Goal: Task Accomplishment & Management: Use online tool/utility

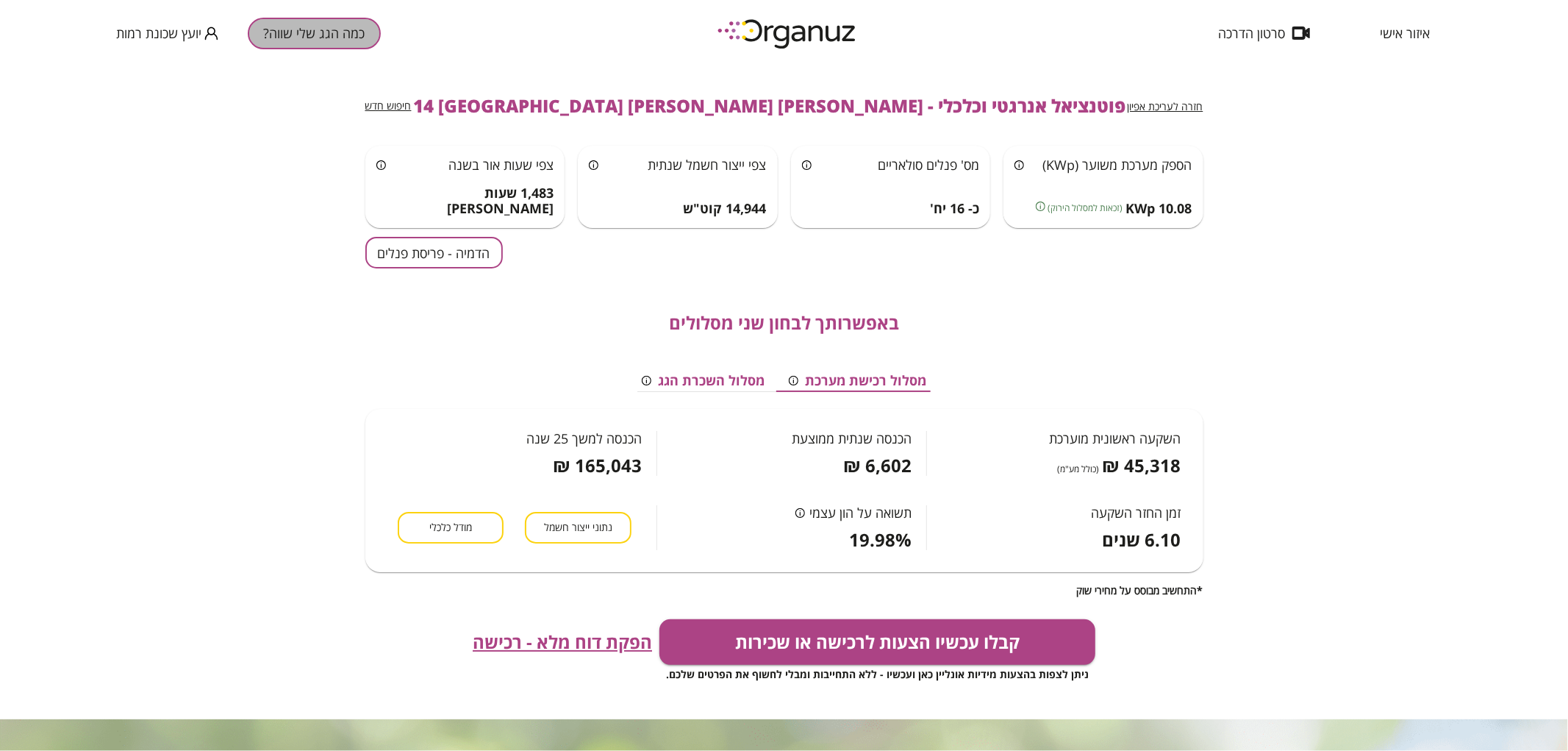
click at [347, 34] on button "כמה הגג שלי שווה?" at bounding box center [314, 33] width 133 height 31
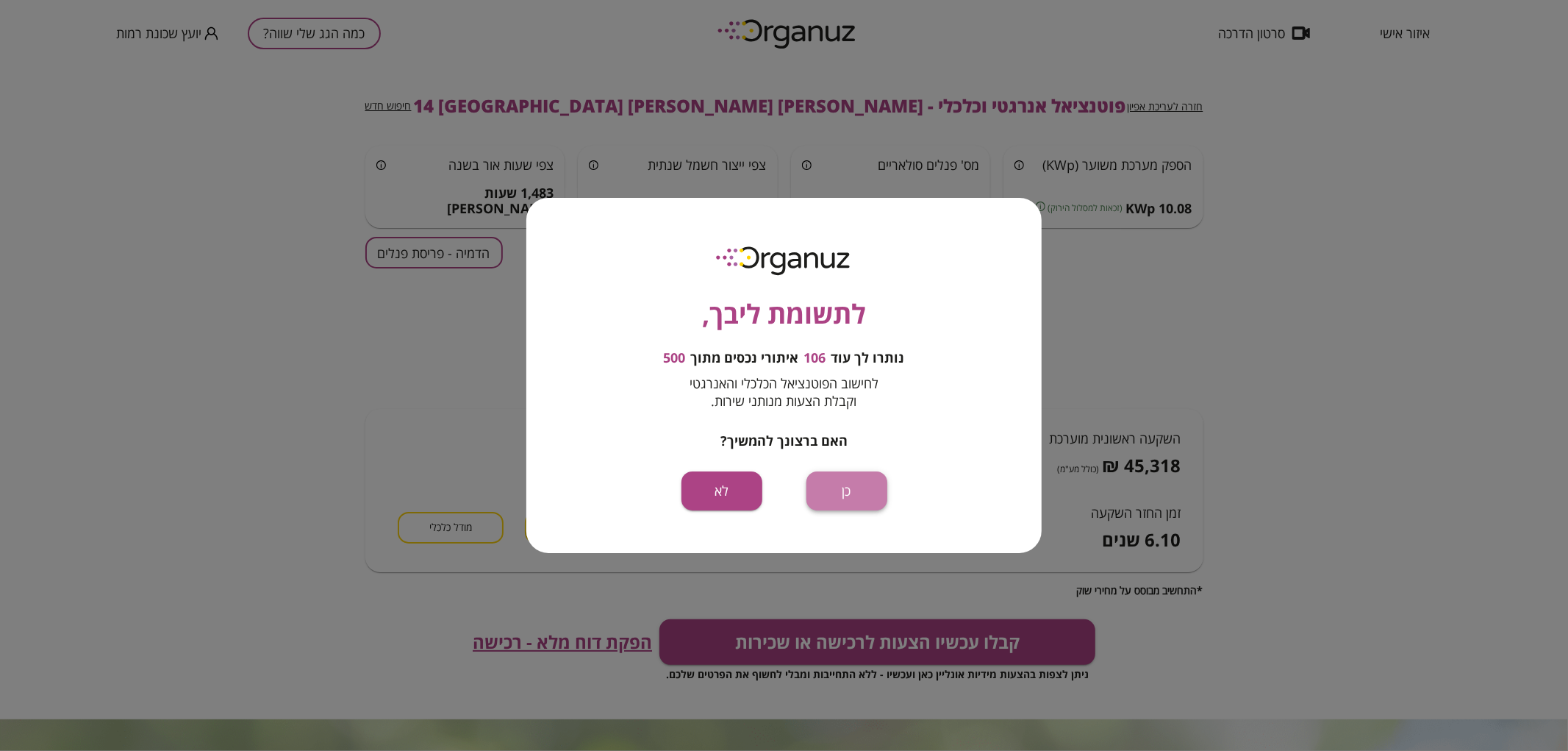
click at [860, 498] on button "כן" at bounding box center [846, 491] width 81 height 39
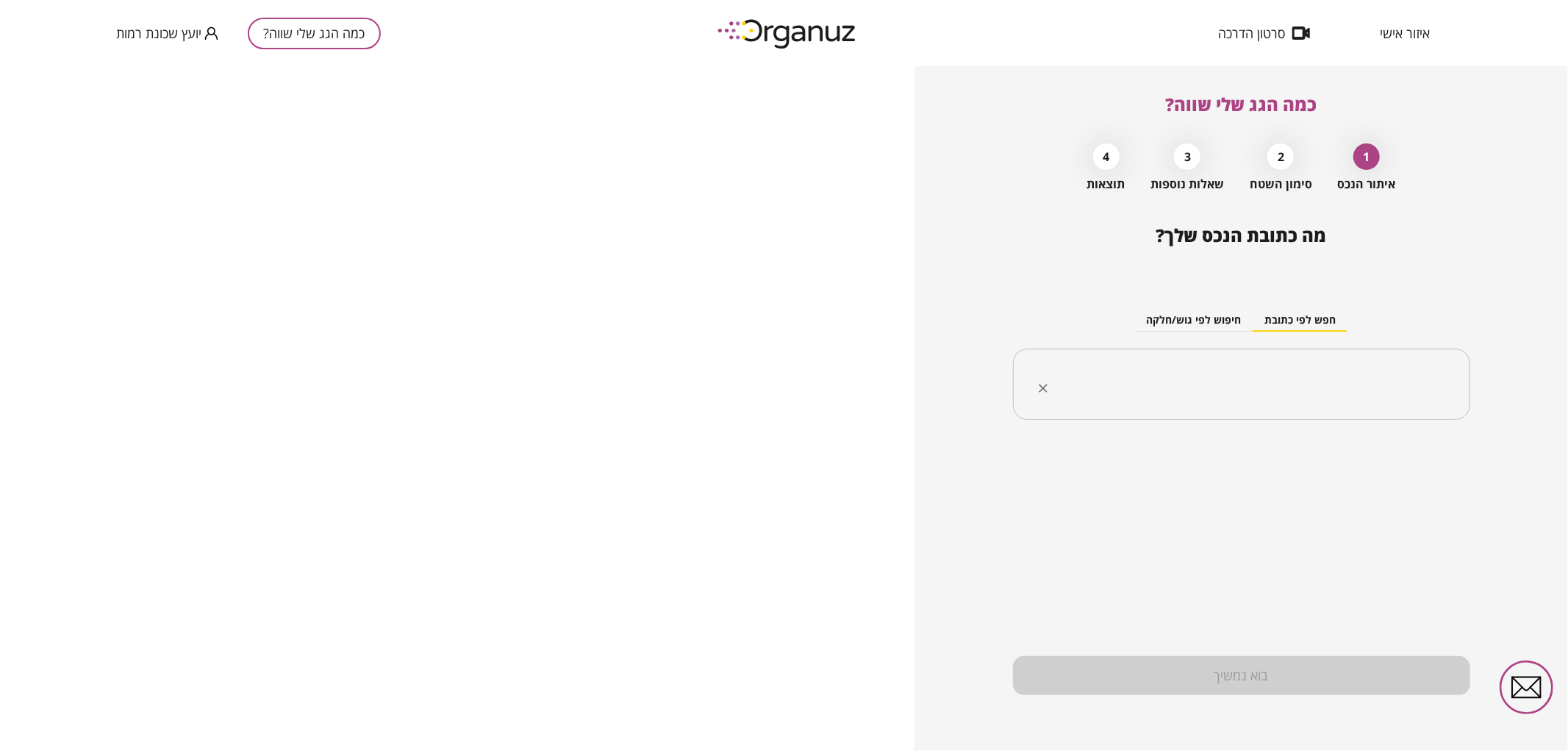
click at [1296, 383] on input "text" at bounding box center [1246, 384] width 411 height 37
click at [1390, 462] on li "[PERSON_NAME] 7 [GEOGRAPHIC_DATA]" at bounding box center [1241, 459] width 419 height 26
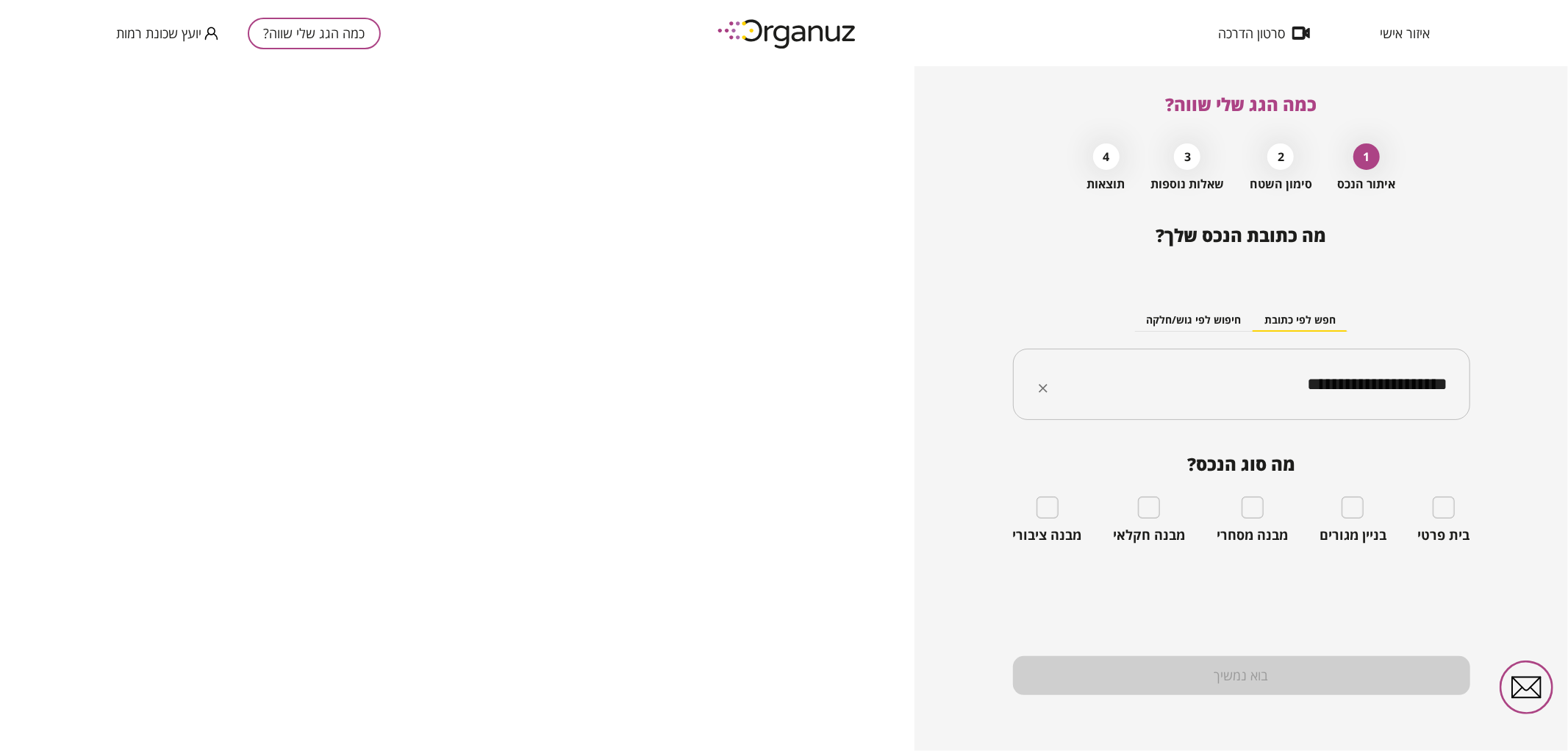
type input "**********"
drag, startPoint x: 1256, startPoint y: 400, endPoint x: 1465, endPoint y: 377, distance: 210.3
click at [1465, 377] on div "**********" at bounding box center [1241, 384] width 457 height 72
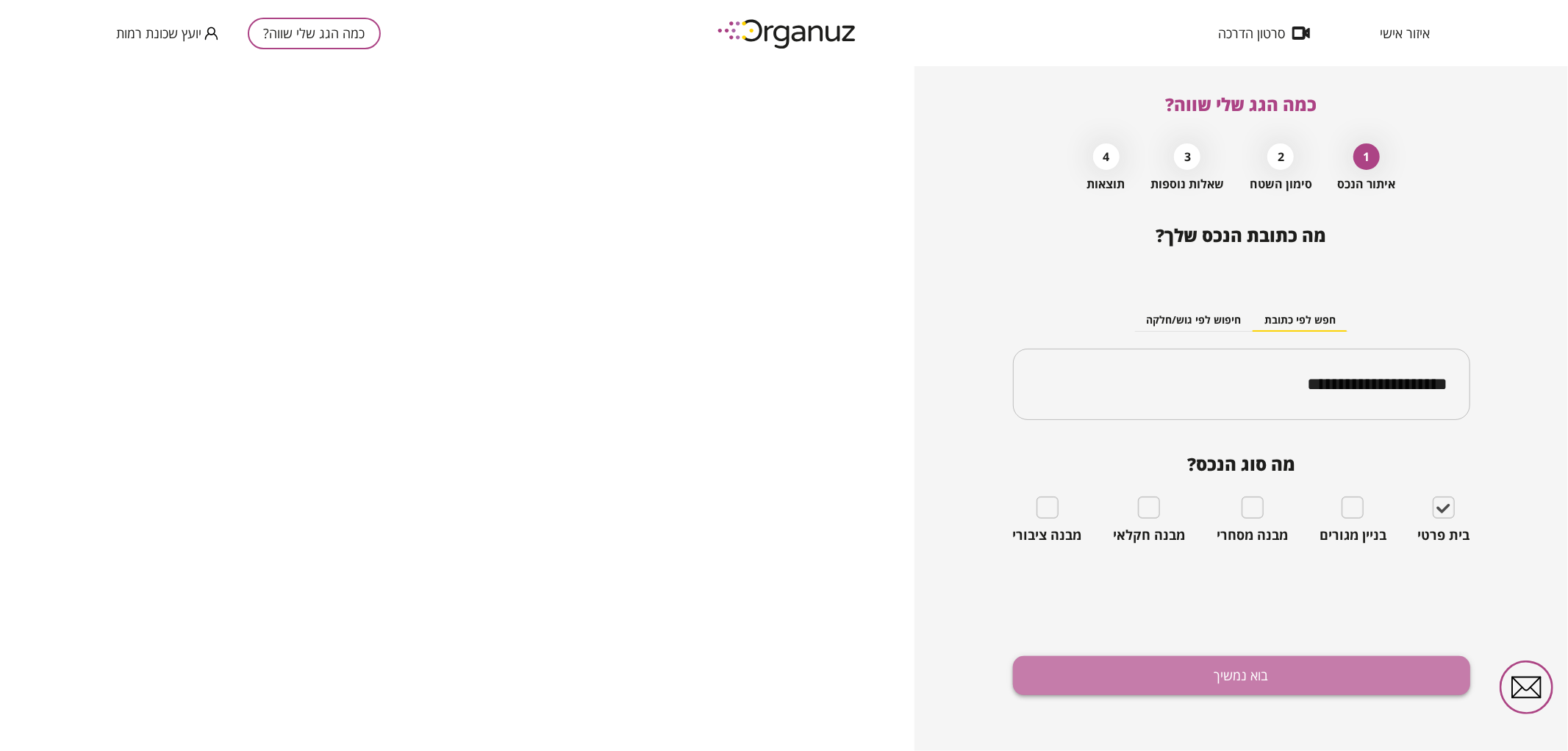
click at [1210, 672] on button "בוא נמשיך" at bounding box center [1241, 675] width 457 height 39
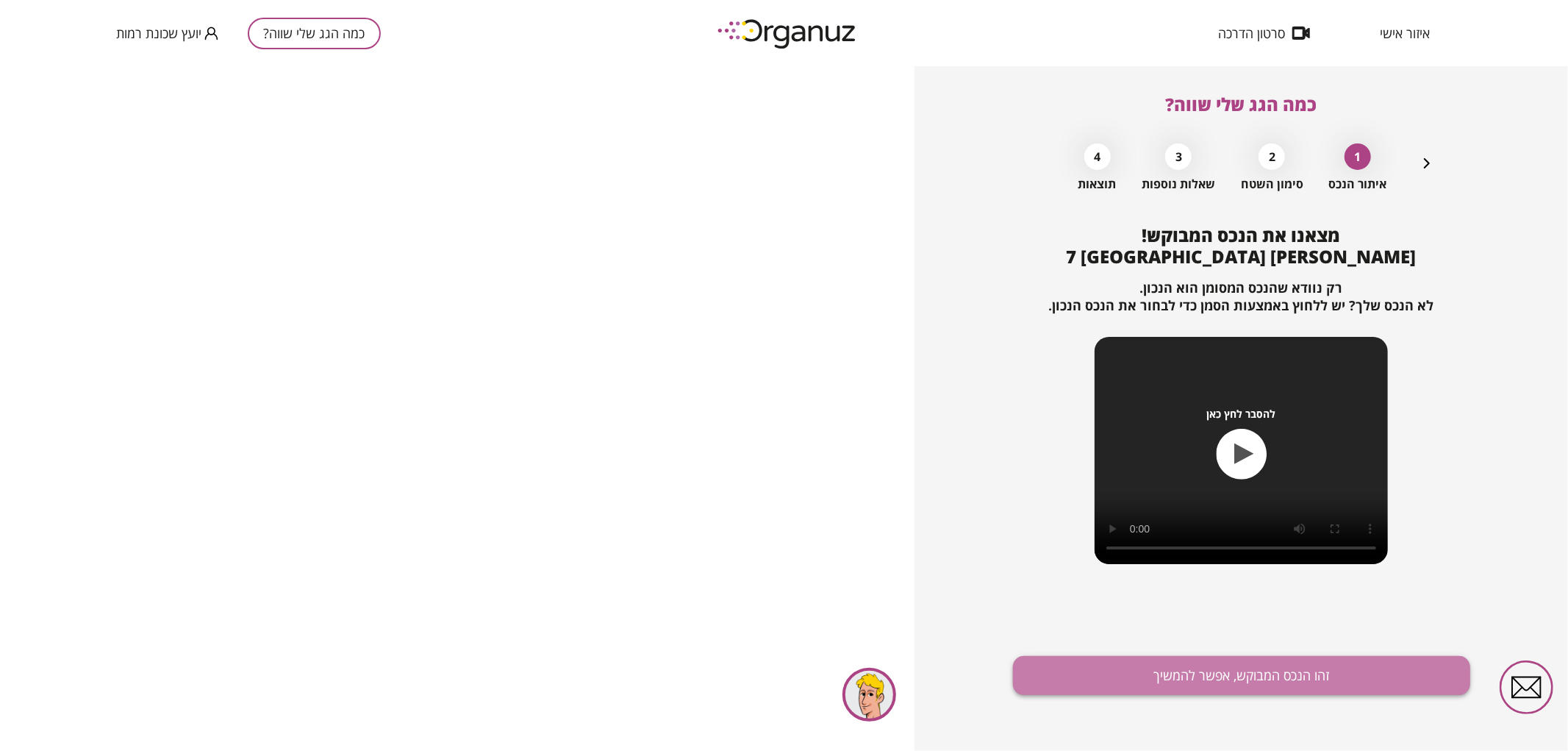
click at [1203, 664] on button "זהו הנכס המבוקש, אפשר להמשיך" at bounding box center [1241, 675] width 457 height 39
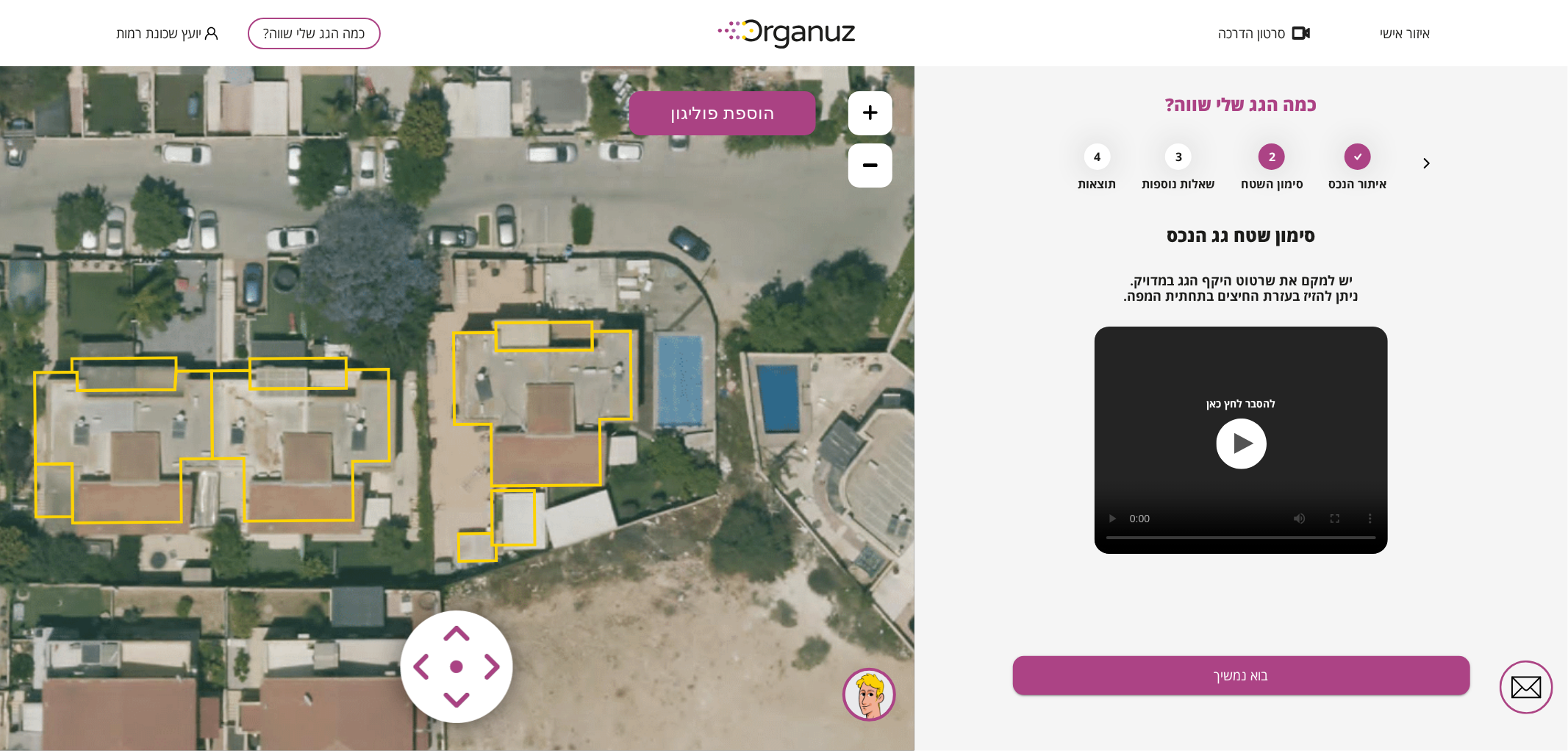
drag, startPoint x: 775, startPoint y: 510, endPoint x: 651, endPoint y: 544, distance: 128.6
click at [651, 544] on icon at bounding box center [336, 442] width 1819 height 1820
click at [608, 383] on polygon at bounding box center [543, 407] width 178 height 155
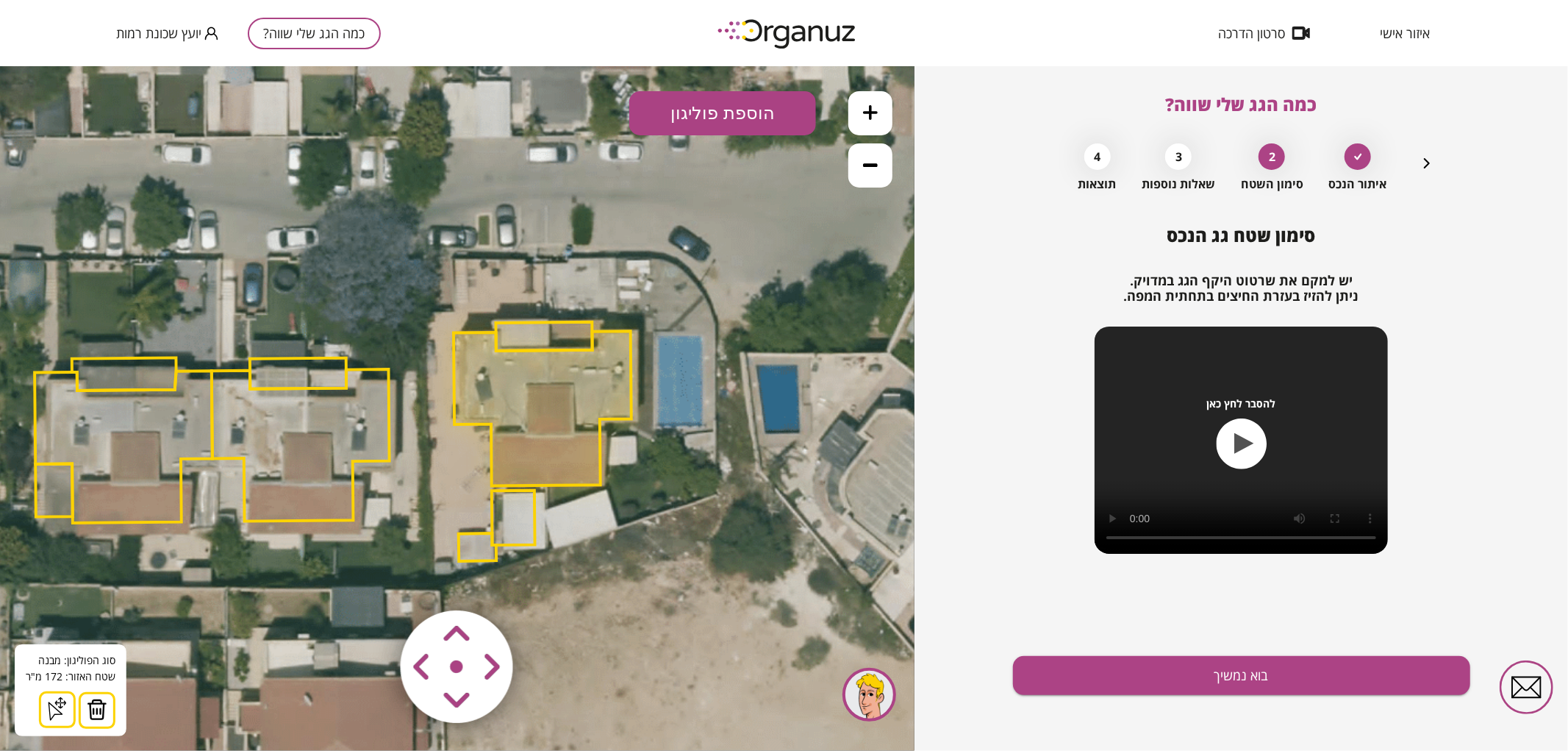
click at [103, 711] on img at bounding box center [97, 709] width 21 height 22
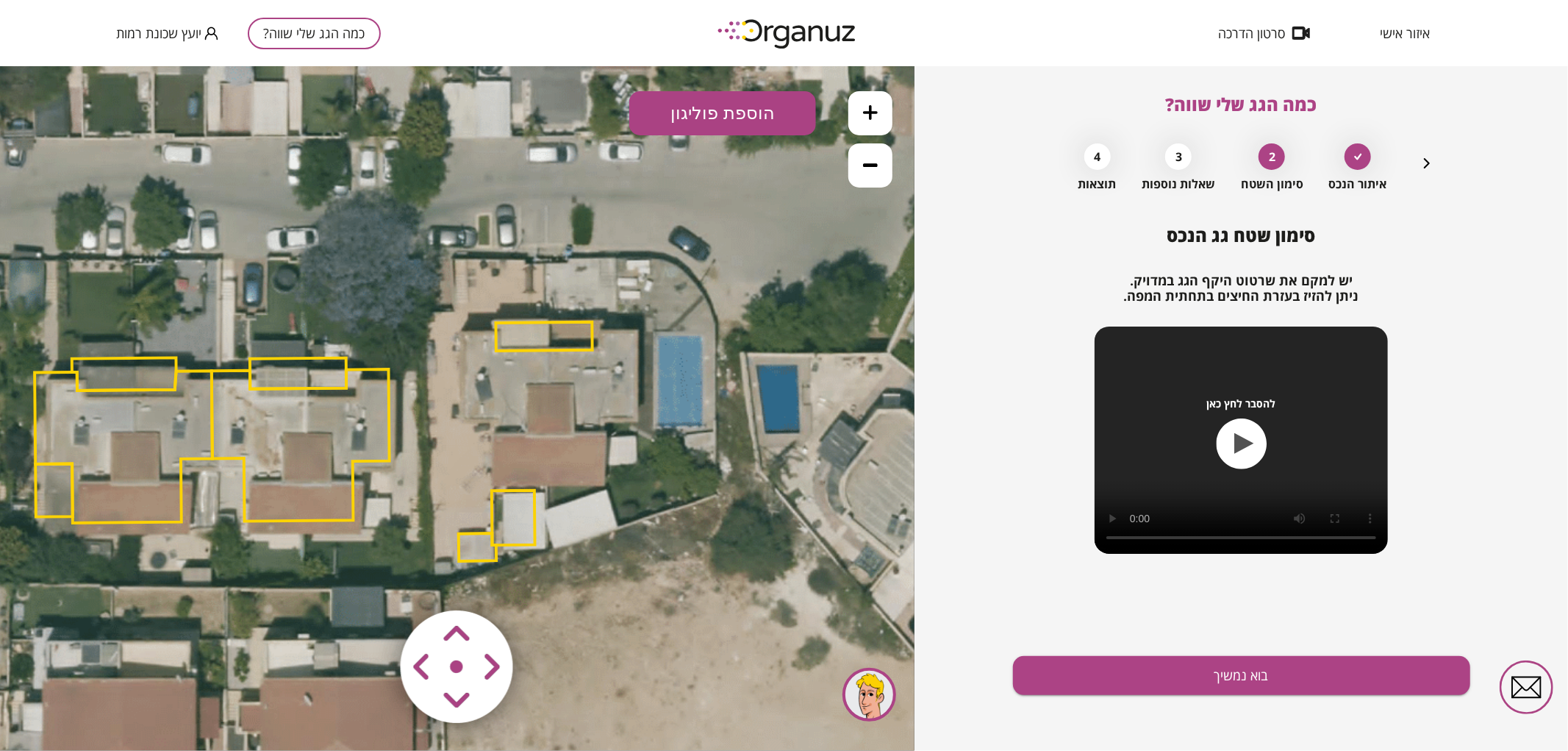
click at [563, 321] on polygon at bounding box center [544, 335] width 96 height 29
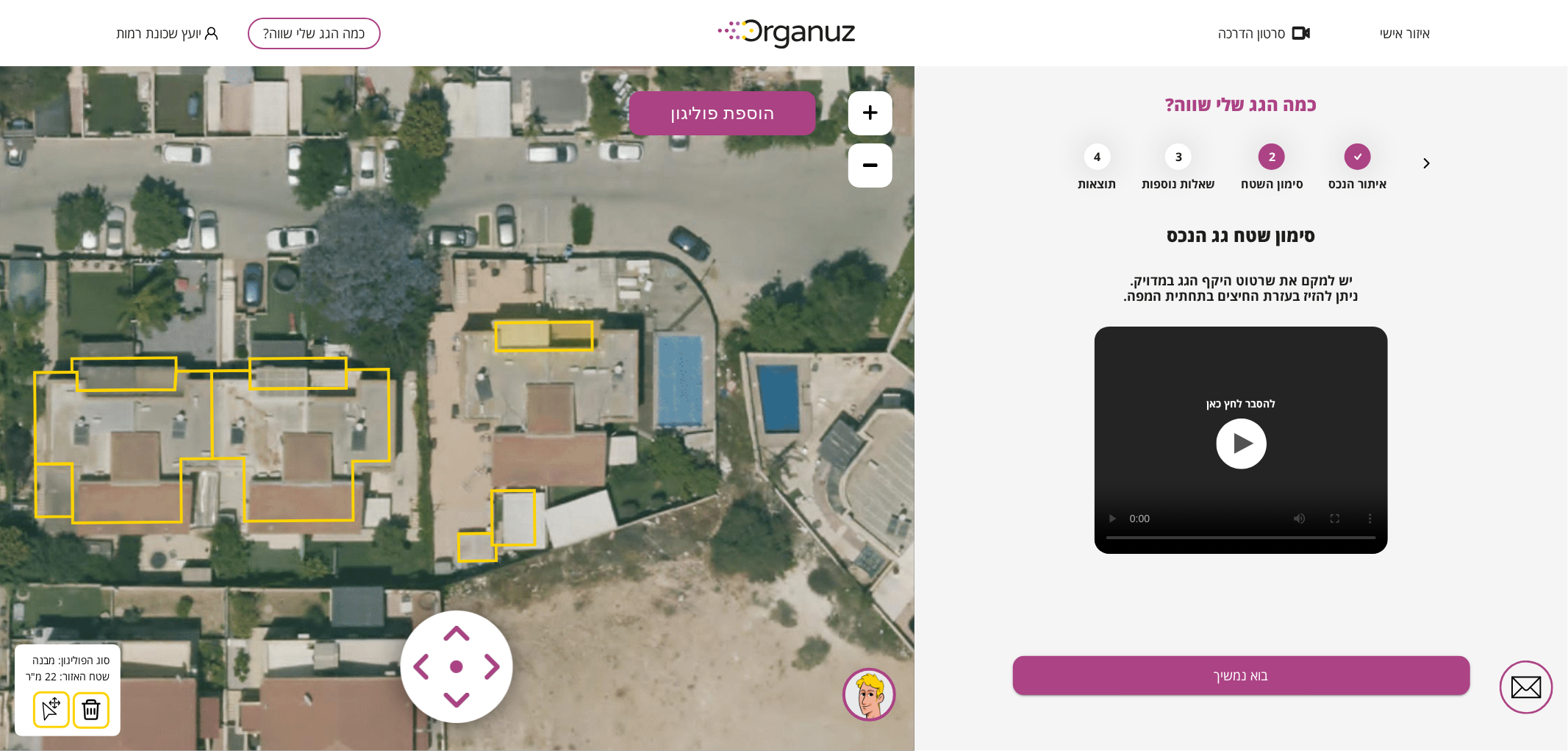
click at [86, 721] on button at bounding box center [91, 709] width 37 height 37
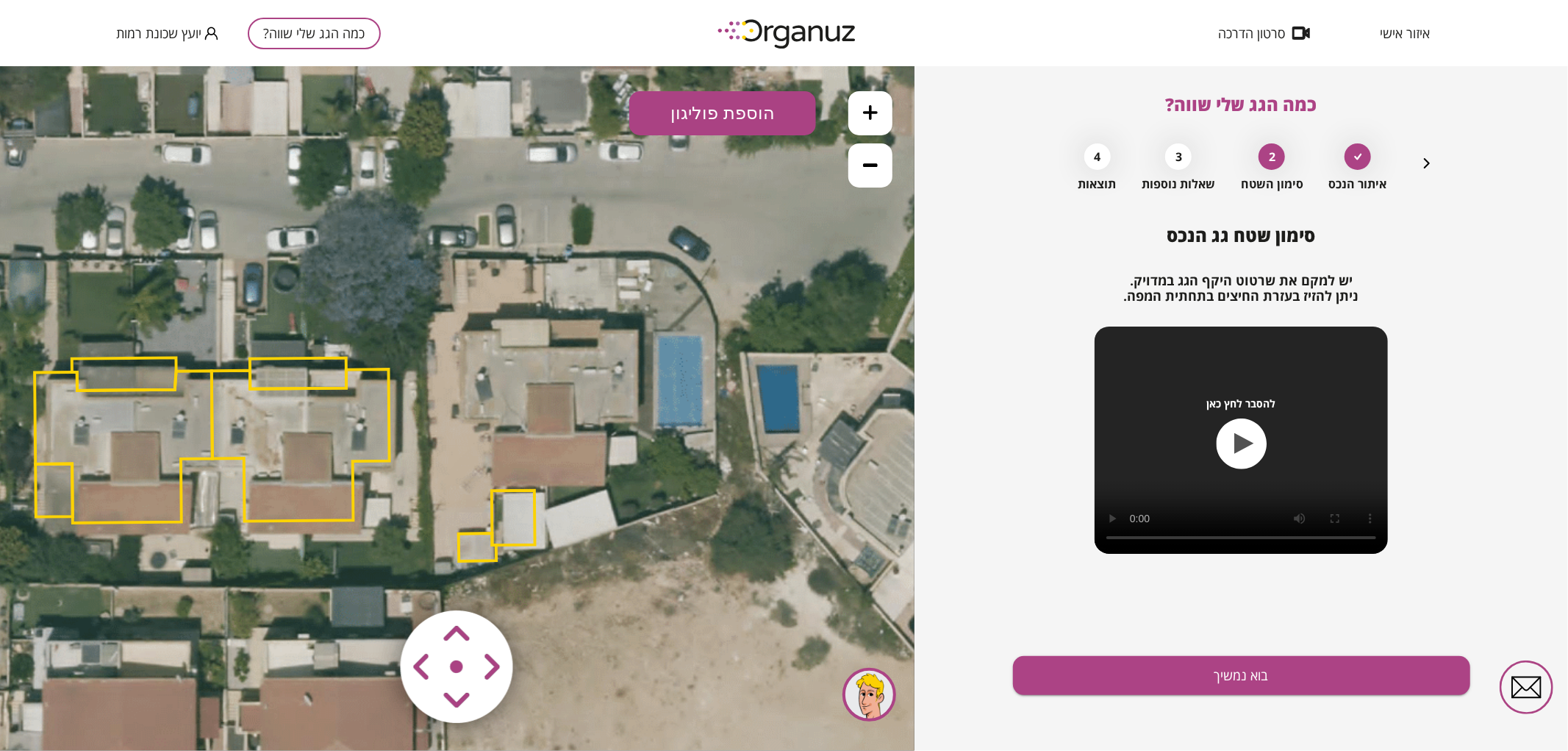
click at [527, 525] on polygon at bounding box center [513, 517] width 43 height 54
click at [81, 707] on img at bounding box center [91, 709] width 21 height 22
click at [468, 540] on polygon at bounding box center [477, 546] width 38 height 28
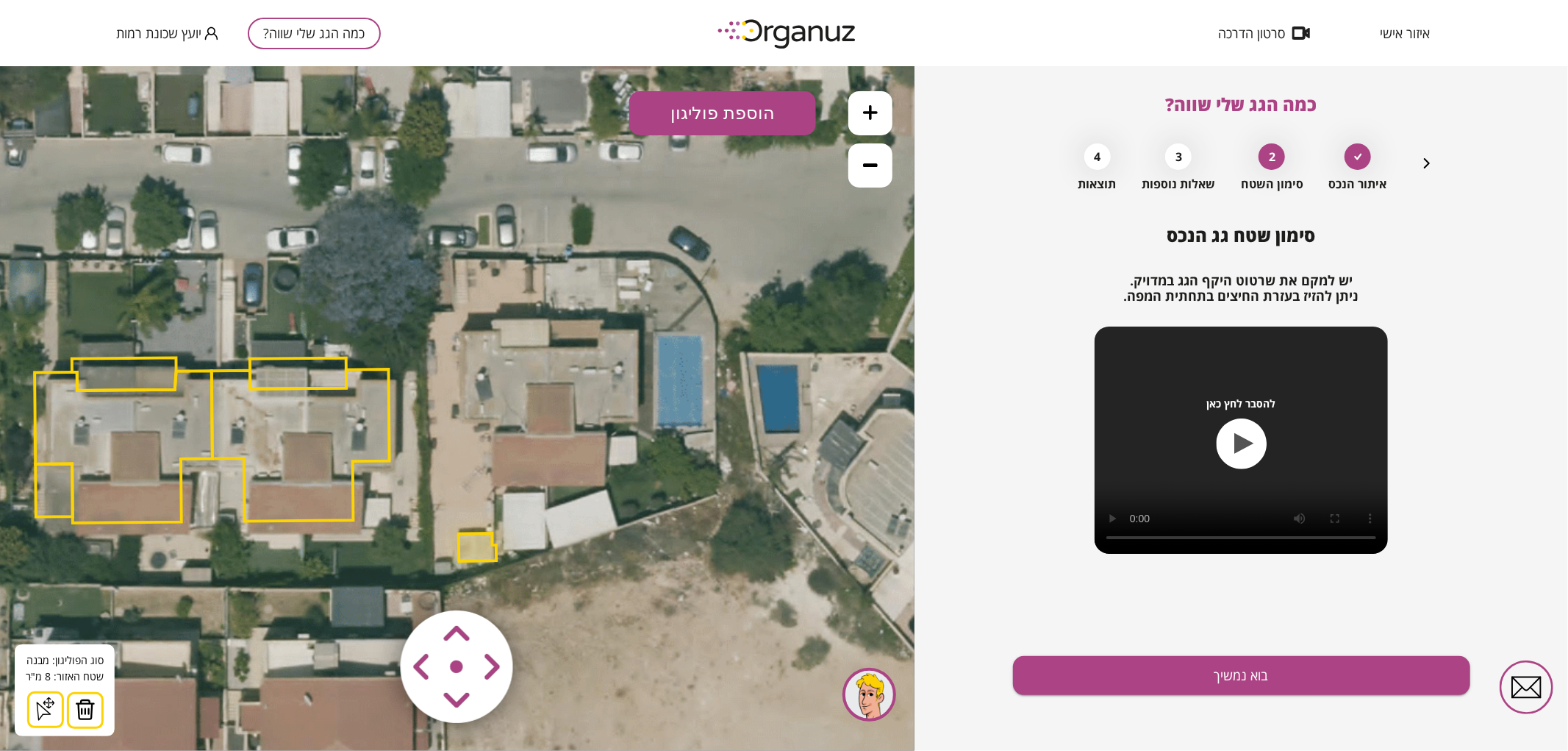
click at [83, 710] on img at bounding box center [86, 709] width 21 height 22
click at [877, 118] on icon at bounding box center [870, 111] width 14 height 14
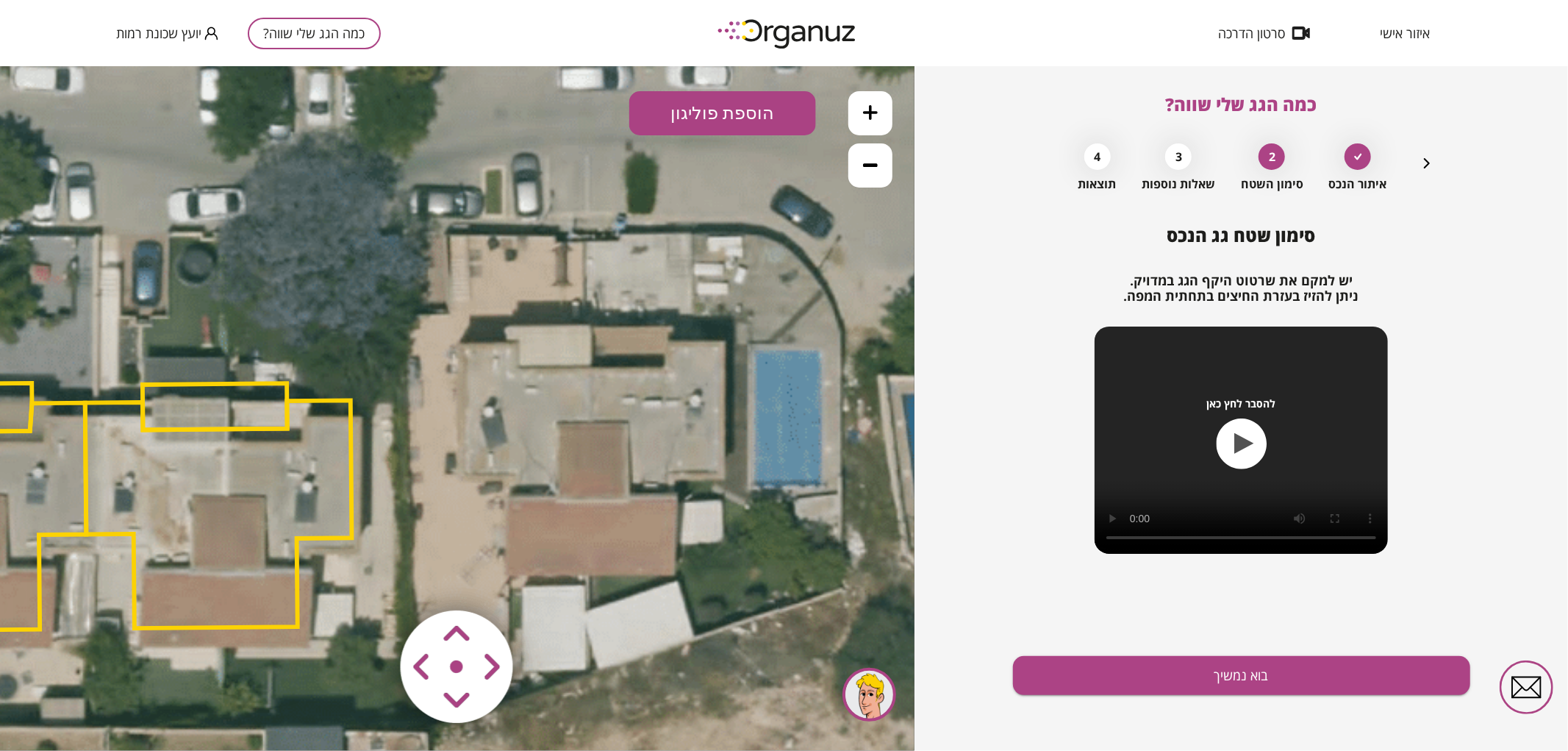
drag, startPoint x: 784, startPoint y: 208, endPoint x: 780, endPoint y: 259, distance: 51.2
click at [780, 259] on icon at bounding box center [273, 510] width 2729 height 2730
click at [761, 100] on button "הוספת פוליגון" at bounding box center [722, 112] width 186 height 44
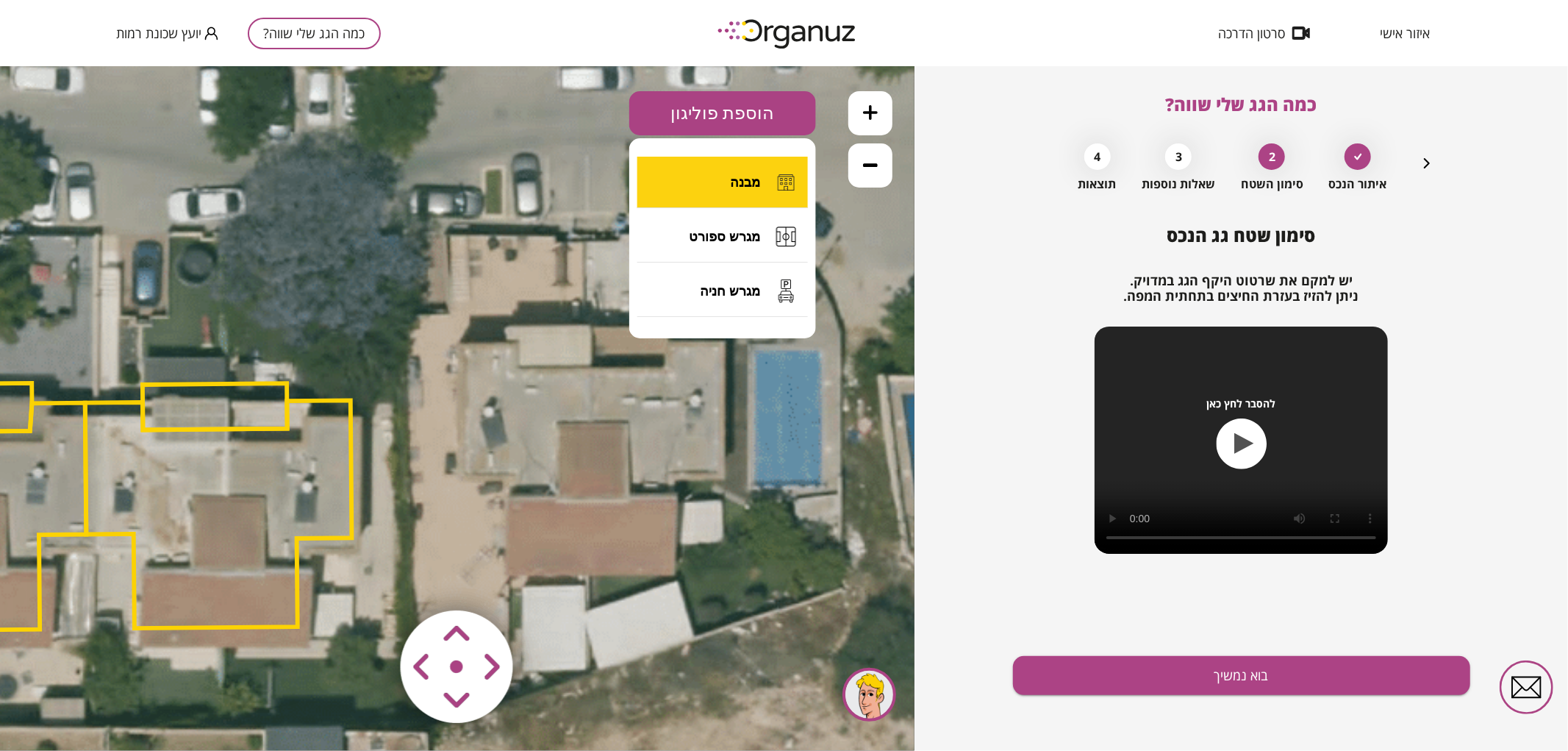
click at [736, 198] on button "מבנה" at bounding box center [722, 182] width 170 height 51
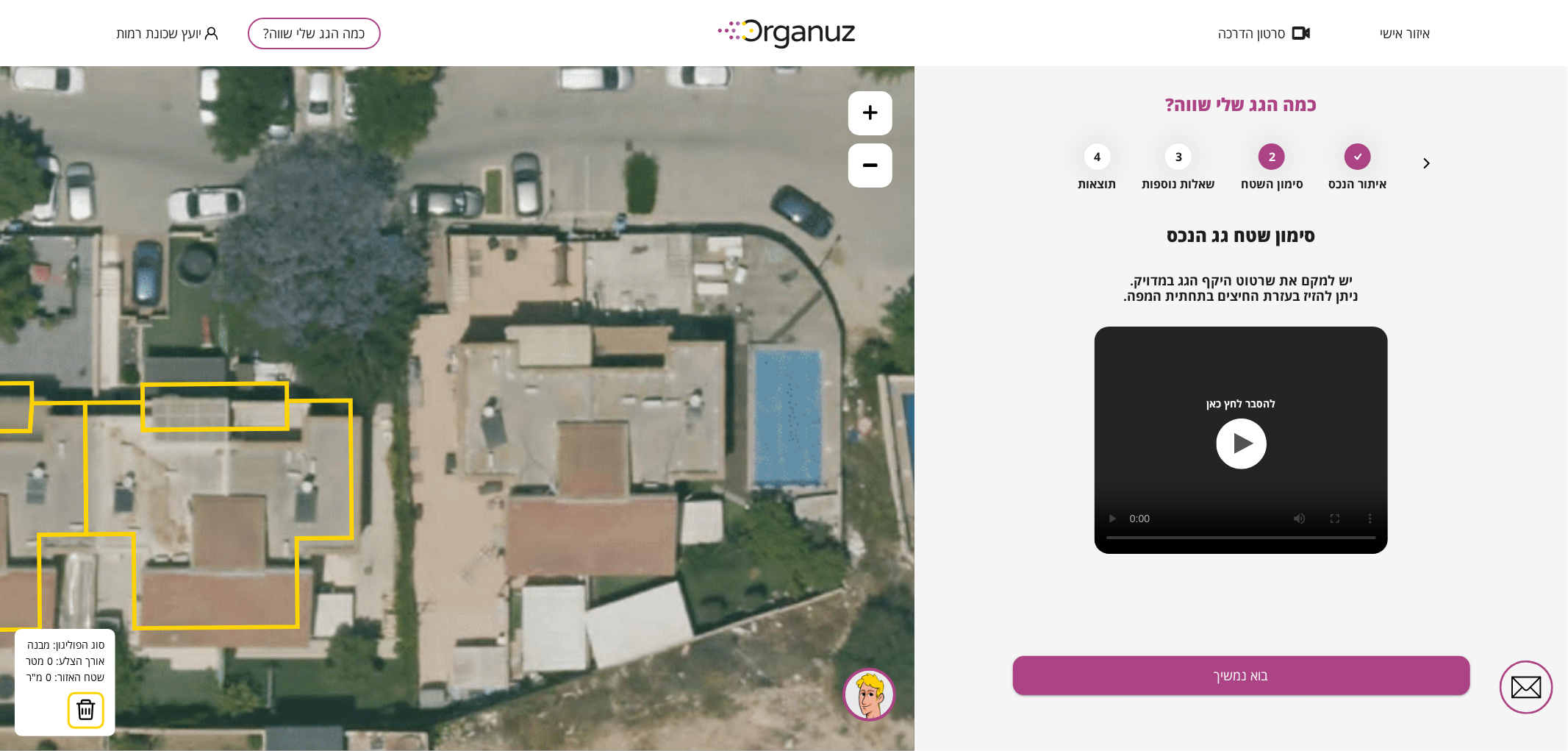
click at [590, 367] on icon at bounding box center [273, 510] width 2729 height 2730
click at [591, 574] on icon at bounding box center [273, 510] width 2729 height 2730
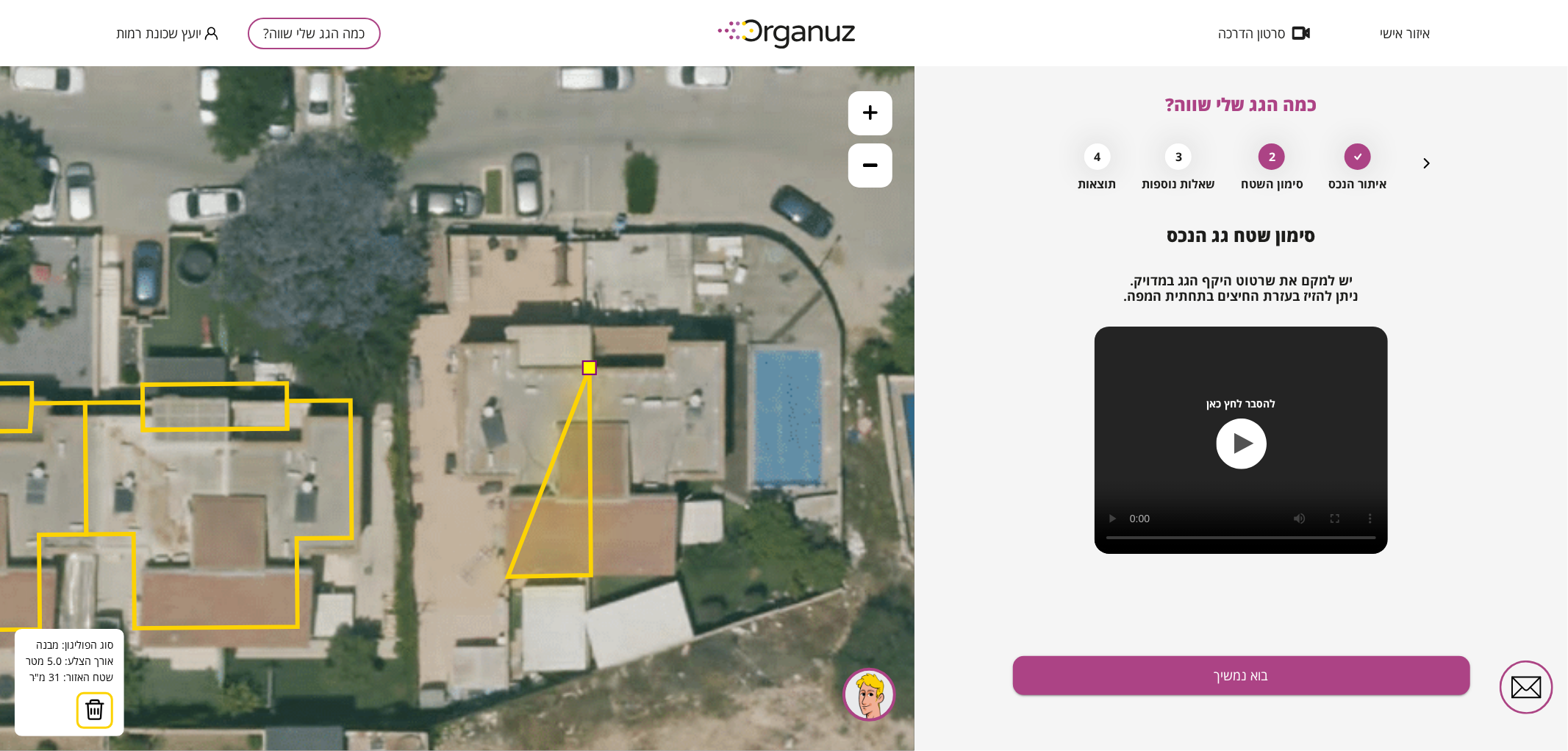
click at [508, 576] on polygon at bounding box center [550, 472] width 83 height 208
click at [511, 472] on polygon at bounding box center [550, 472] width 83 height 208
click at [465, 472] on polygon at bounding box center [527, 472] width 126 height 208
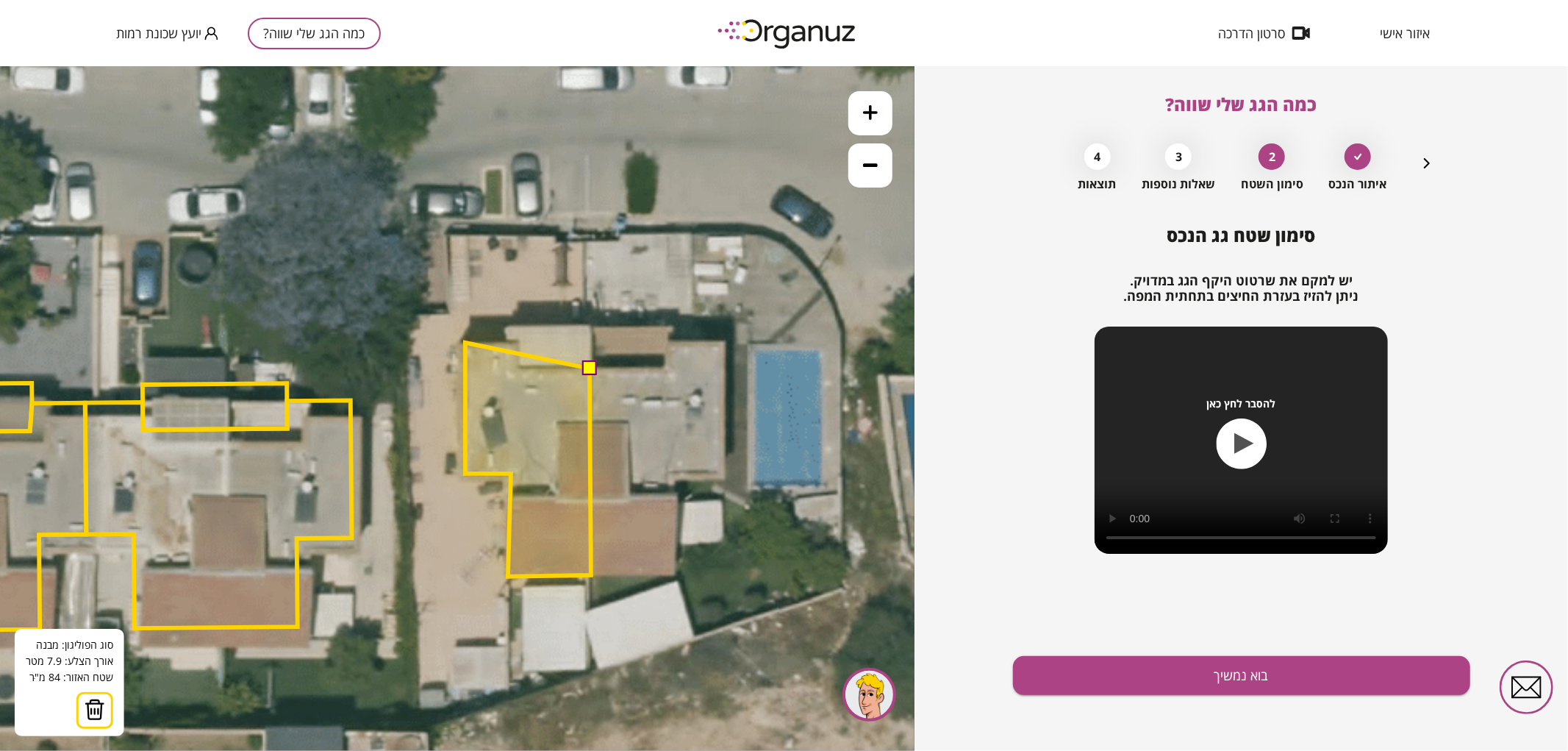
click at [465, 342] on polygon at bounding box center [527, 459] width 126 height 234
click at [518, 341] on polygon at bounding box center [527, 458] width 126 height 235
click at [518, 367] on polygon at bounding box center [527, 458] width 126 height 235
click at [590, 365] on button at bounding box center [588, 367] width 14 height 14
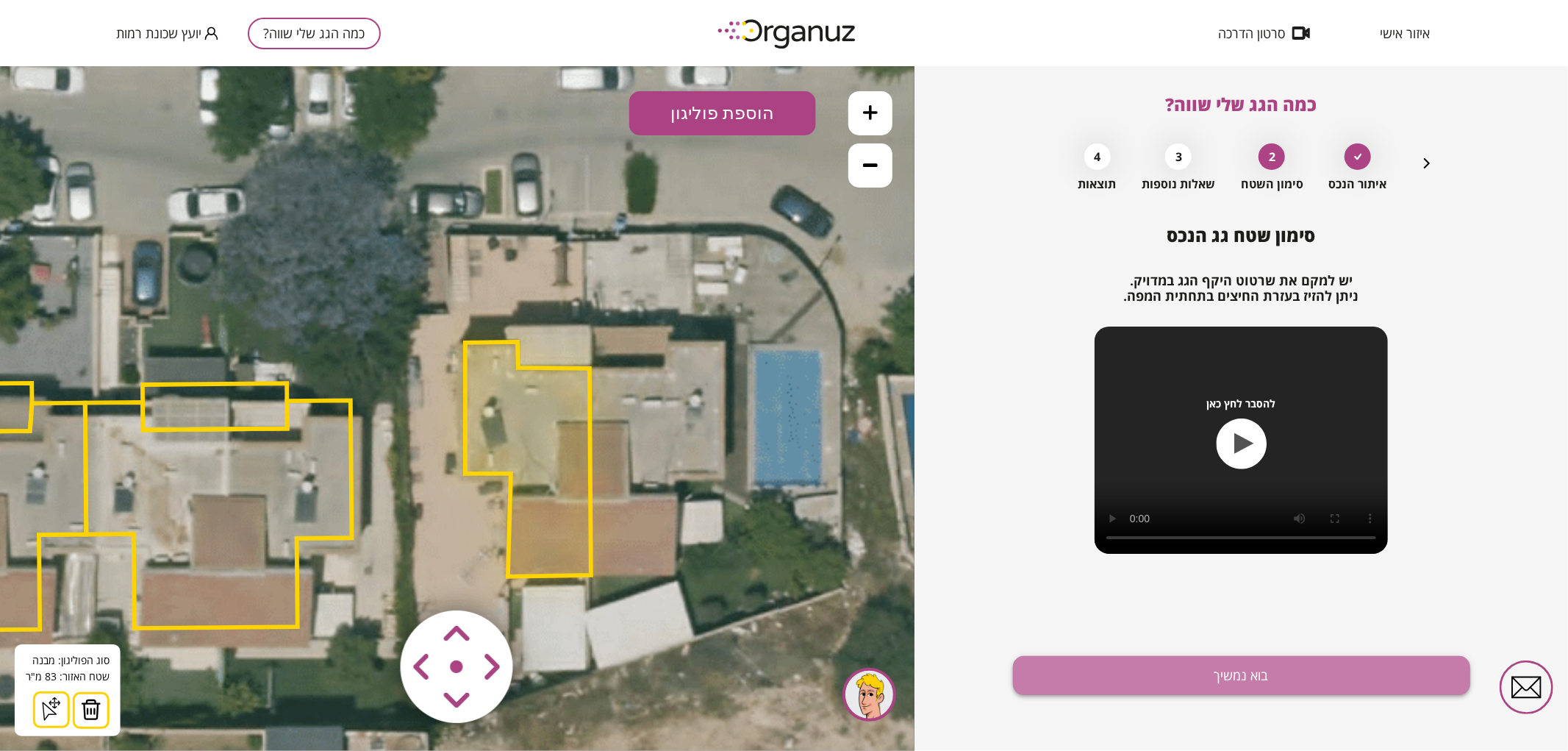
click at [1204, 681] on button "בוא נמשיך" at bounding box center [1241, 675] width 457 height 39
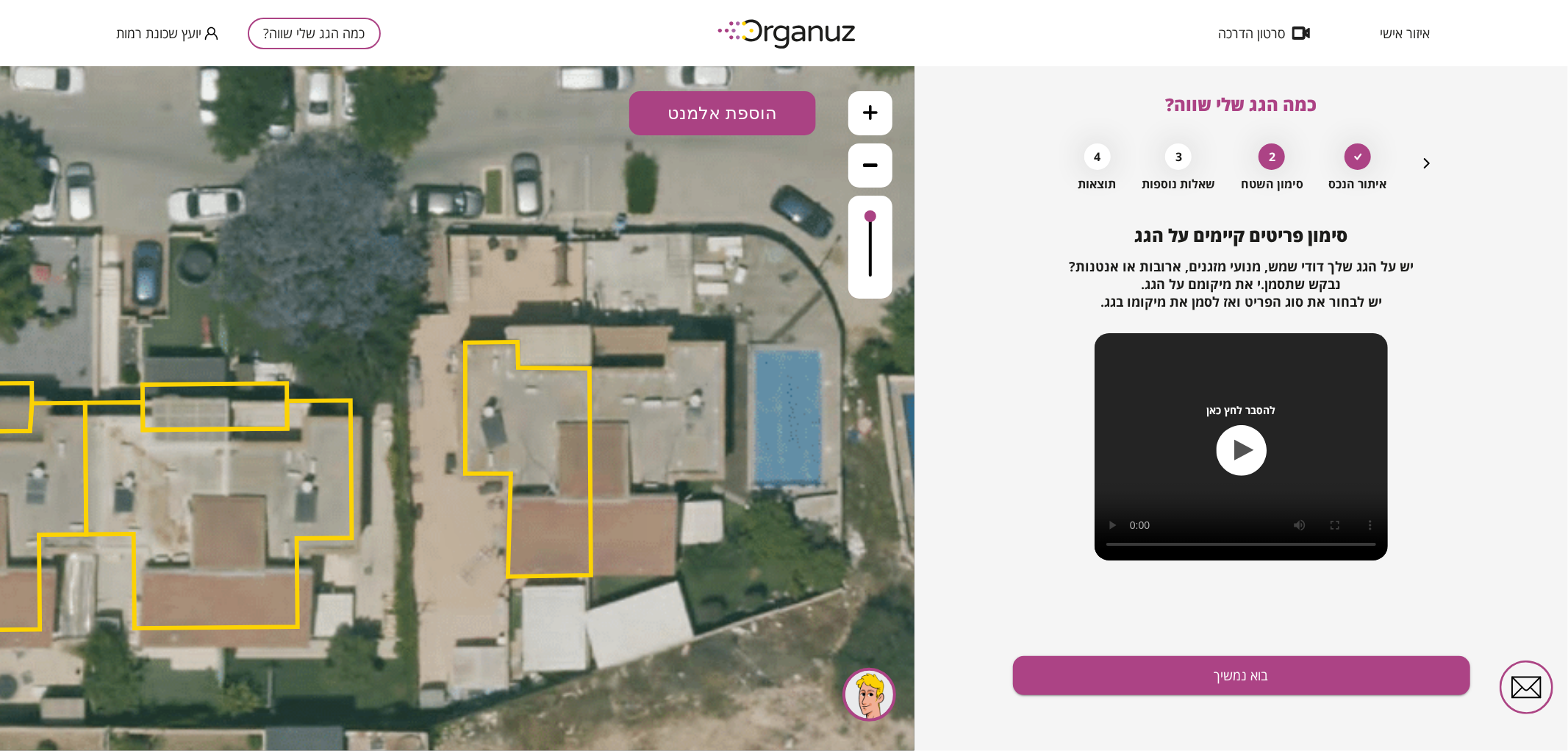
click at [784, 102] on button "הוספת אלמנט" at bounding box center [722, 112] width 186 height 44
click at [760, 272] on div ".st0 { fill: #FFFFFF; } .st0 { fill: #FFFFFF; }" at bounding box center [457, 408] width 914 height 685
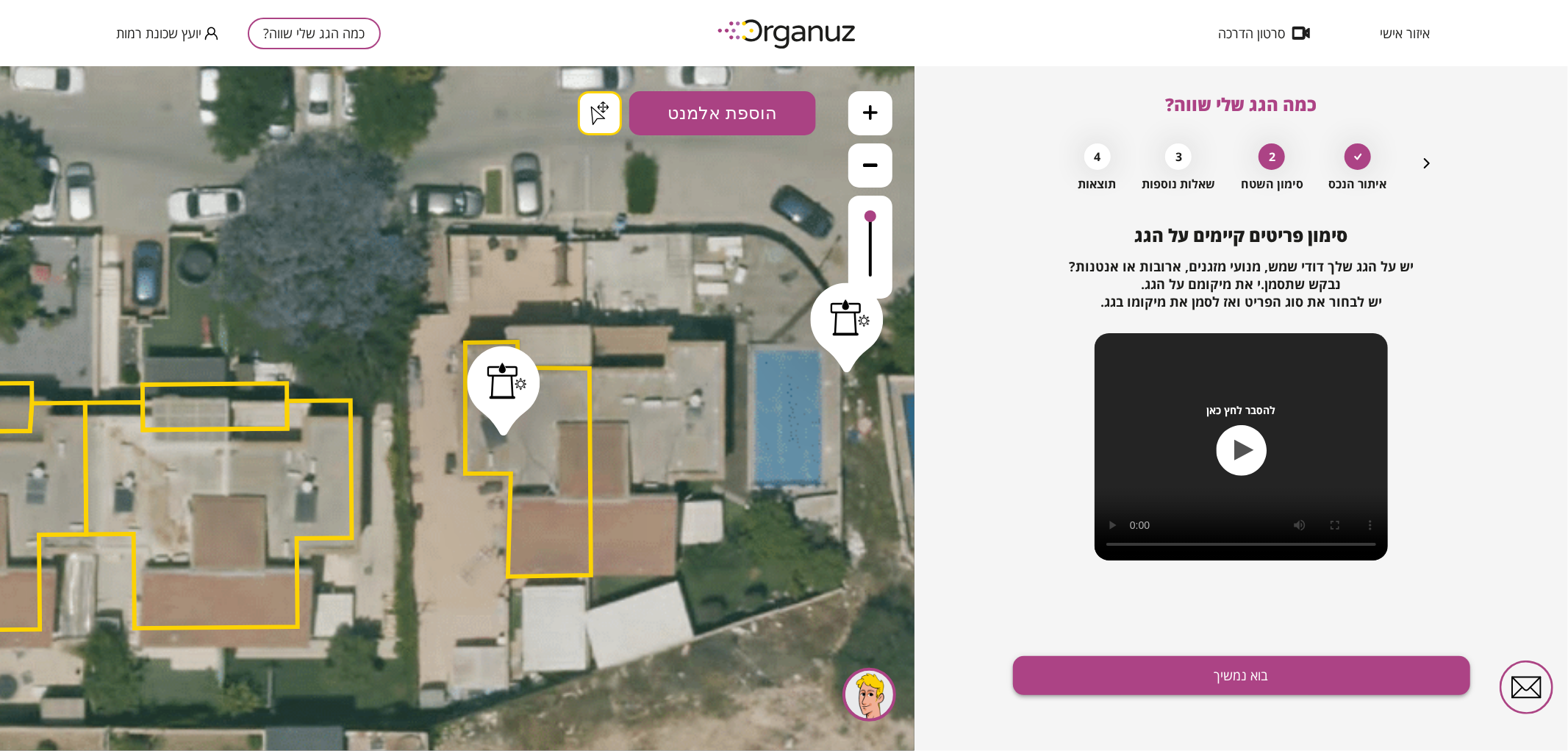
click at [1314, 662] on button "בוא נמשיך" at bounding box center [1241, 675] width 457 height 39
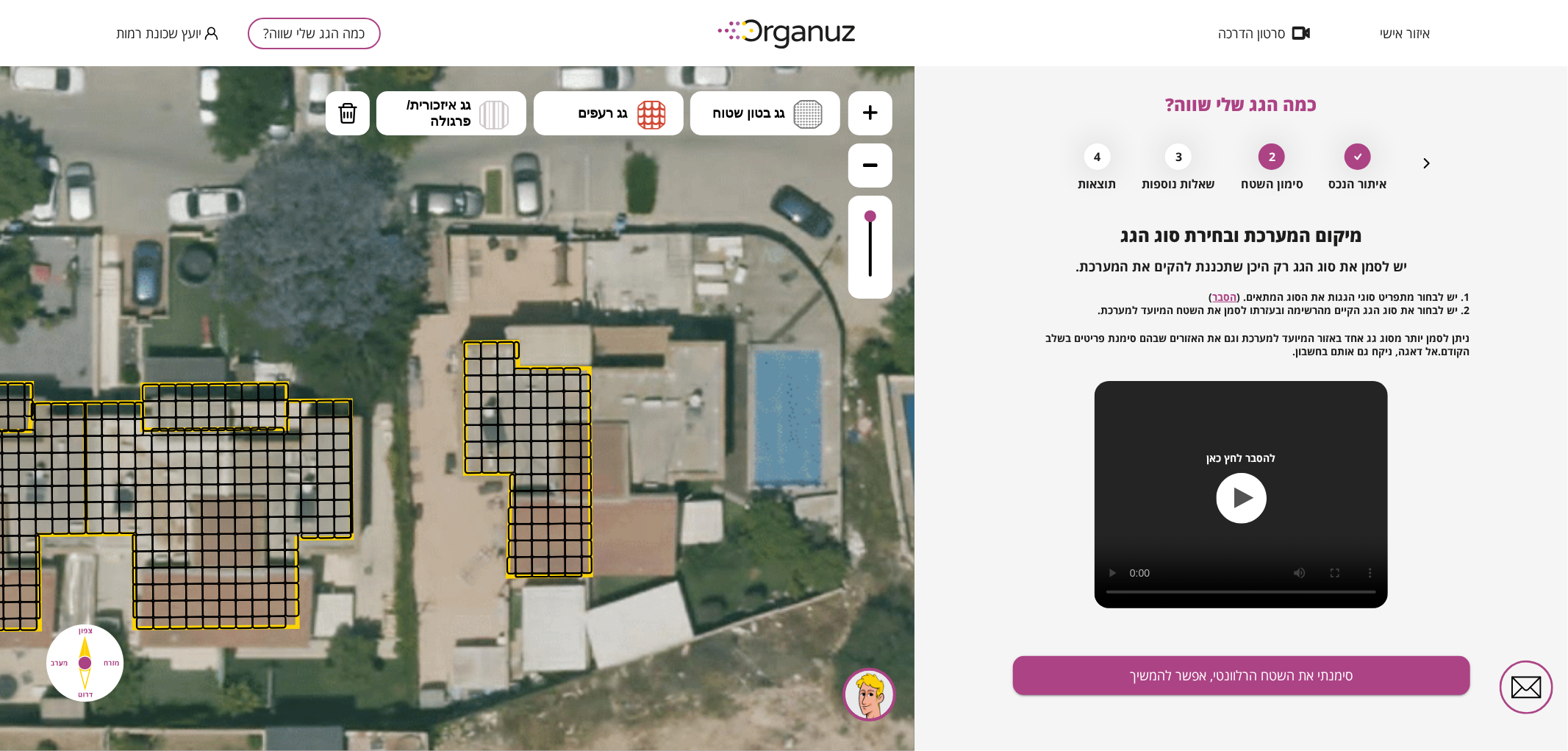
click at [868, 106] on icon at bounding box center [870, 111] width 14 height 14
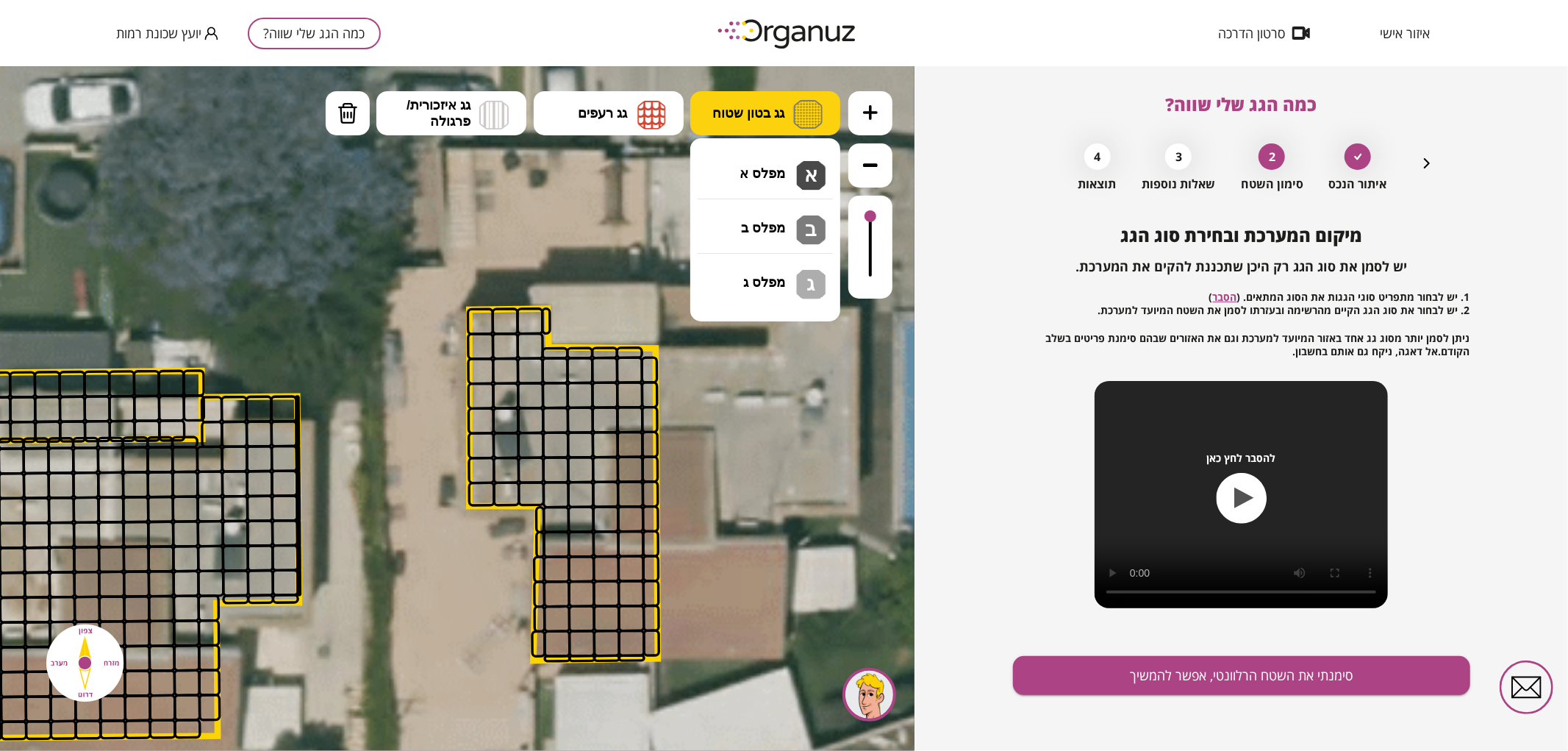
click at [807, 126] on img at bounding box center [808, 114] width 30 height 29
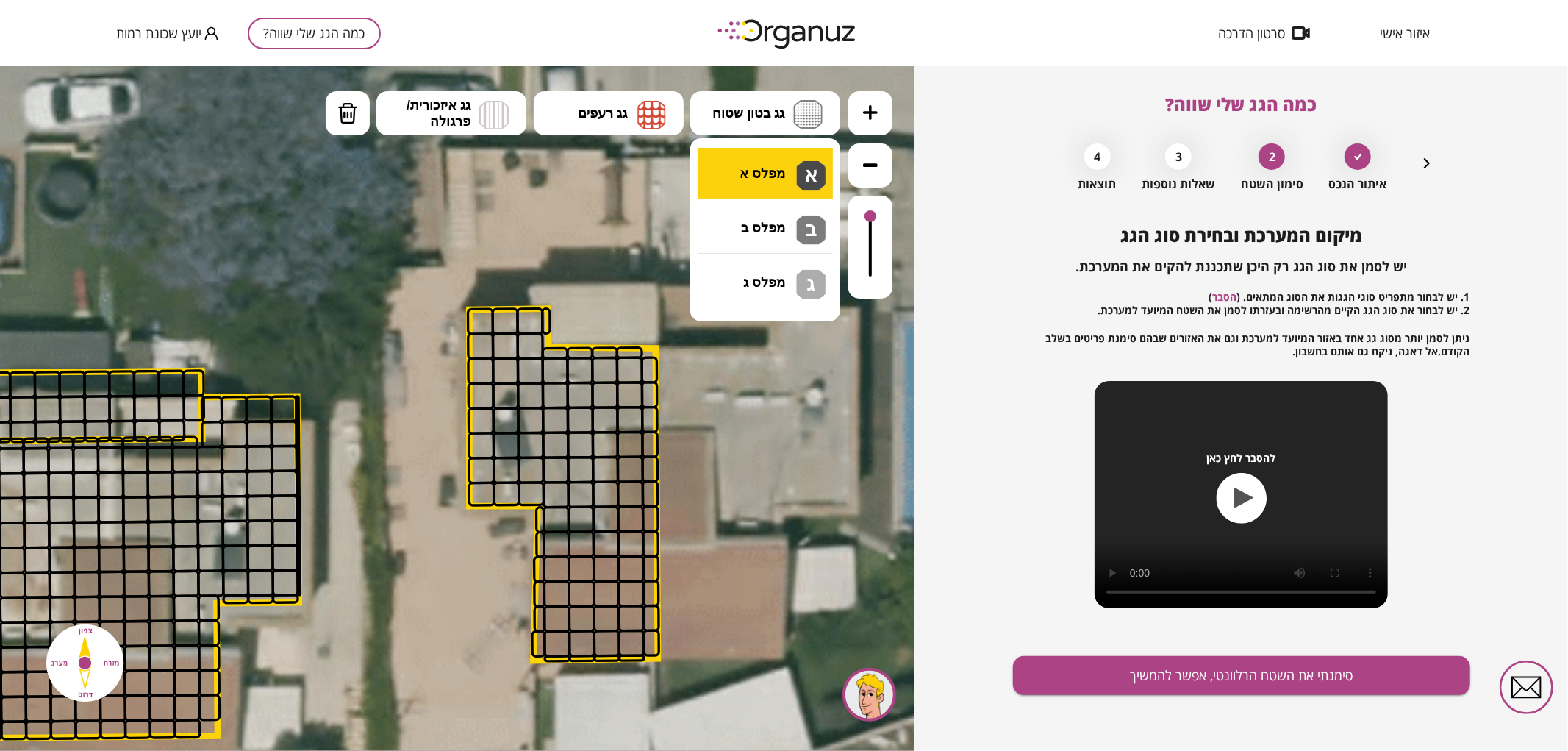
click at [804, 167] on div ".st0 { fill: #FFFFFF; } .st0 { fill: #FFFFFF; }" at bounding box center [457, 408] width 914 height 685
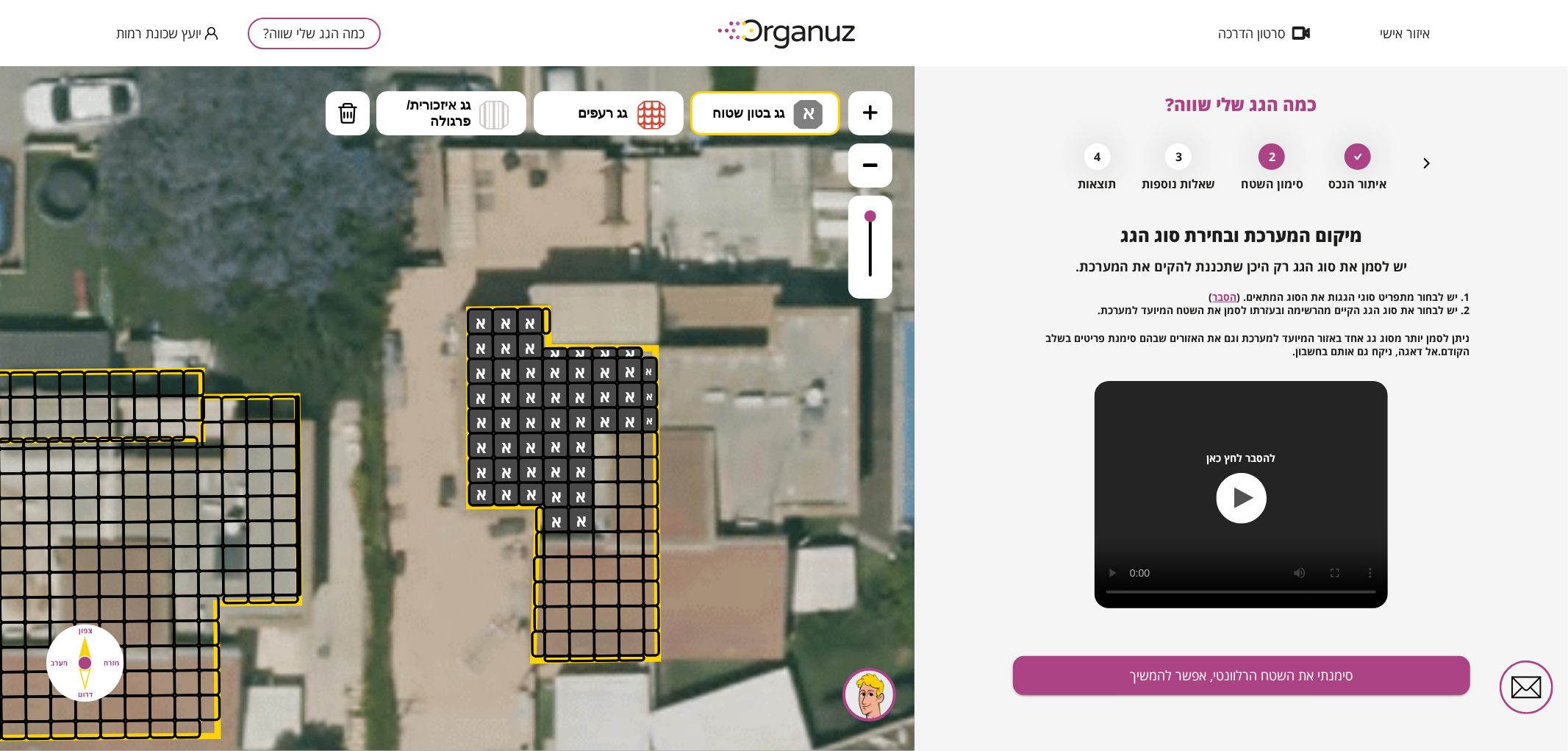
drag, startPoint x: 479, startPoint y: 323, endPoint x: 659, endPoint y: 350, distance: 182.0
click at [659, 350] on div ".st0 { fill: #FFFFFF; } .st0 { fill: #FFFFFF; }" at bounding box center [180, 561] width 4093 height 4094
click at [591, 117] on span "גג רעפים" at bounding box center [603, 112] width 50 height 16
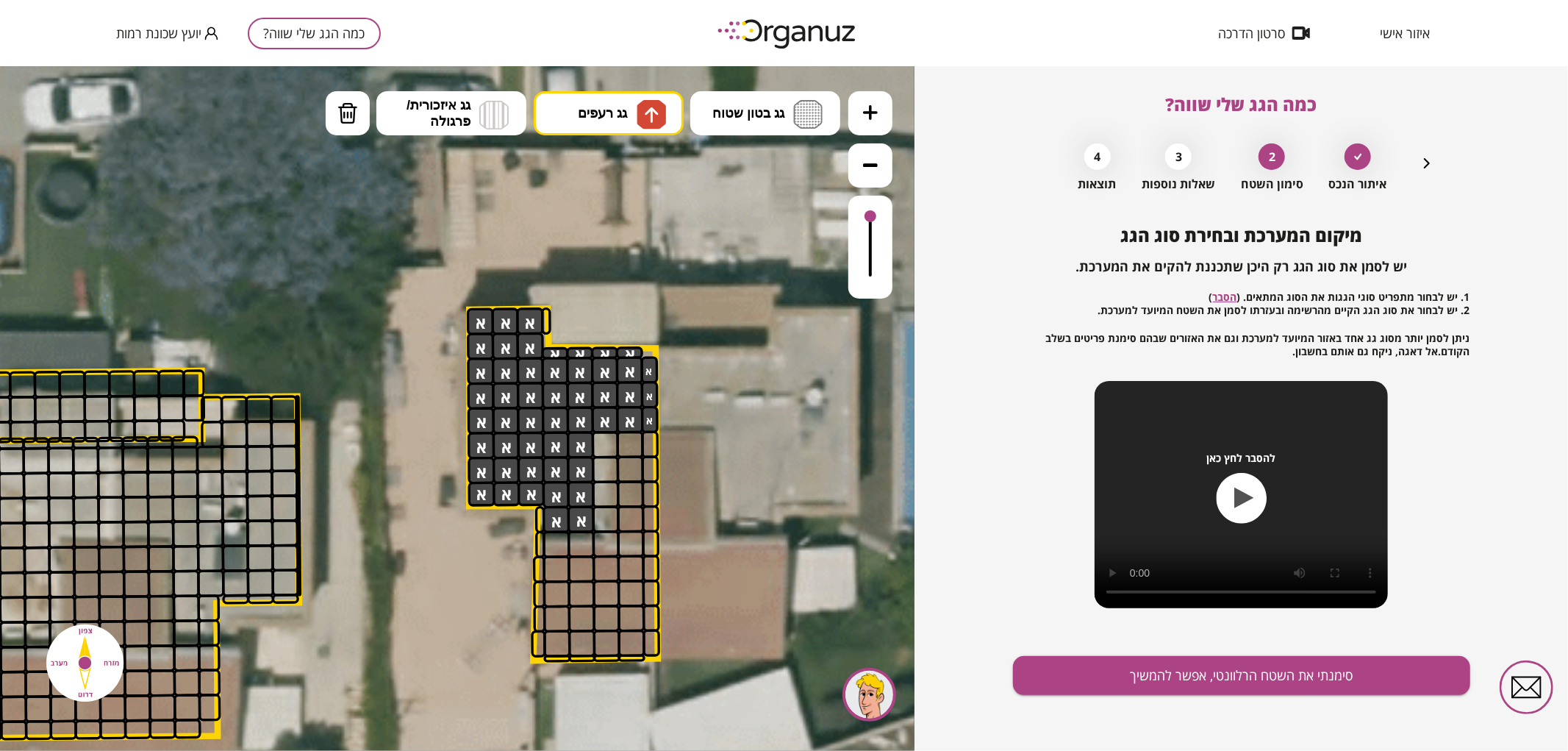
drag, startPoint x: 617, startPoint y: 163, endPoint x: 623, endPoint y: 218, distance: 55.3
click at [617, 164] on div ".st0 { fill: #FFFFFF; } .st0 { fill: #FFFFFF; }" at bounding box center [457, 408] width 914 height 685
drag, startPoint x: 629, startPoint y: 519, endPoint x: 620, endPoint y: 490, distance: 30.4
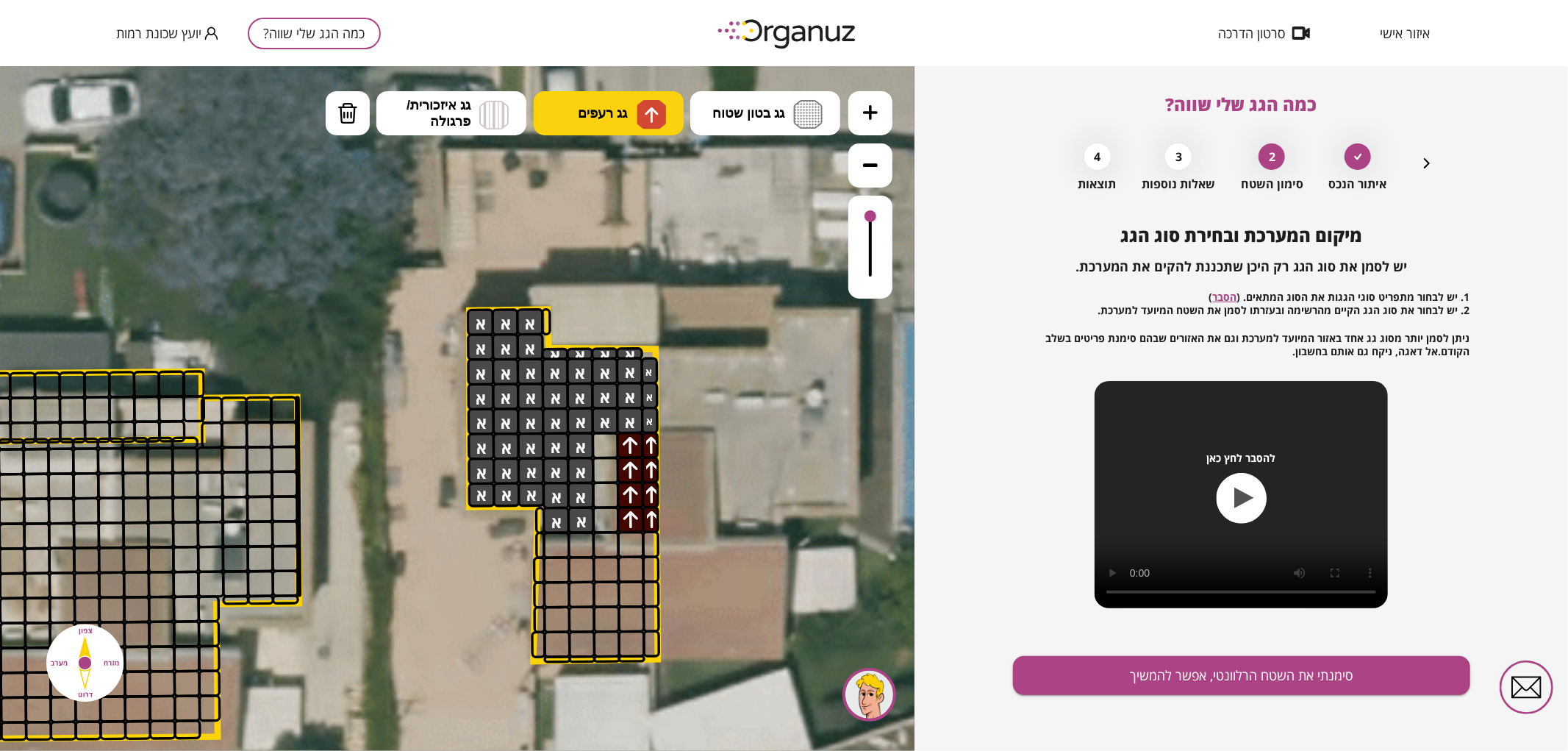
click at [571, 118] on button "גג רעפים" at bounding box center [608, 112] width 150 height 44
click at [612, 230] on div ".st0 { fill: #FFFFFF; } .st0 { fill: #FFFFFF; }" at bounding box center [457, 408] width 914 height 685
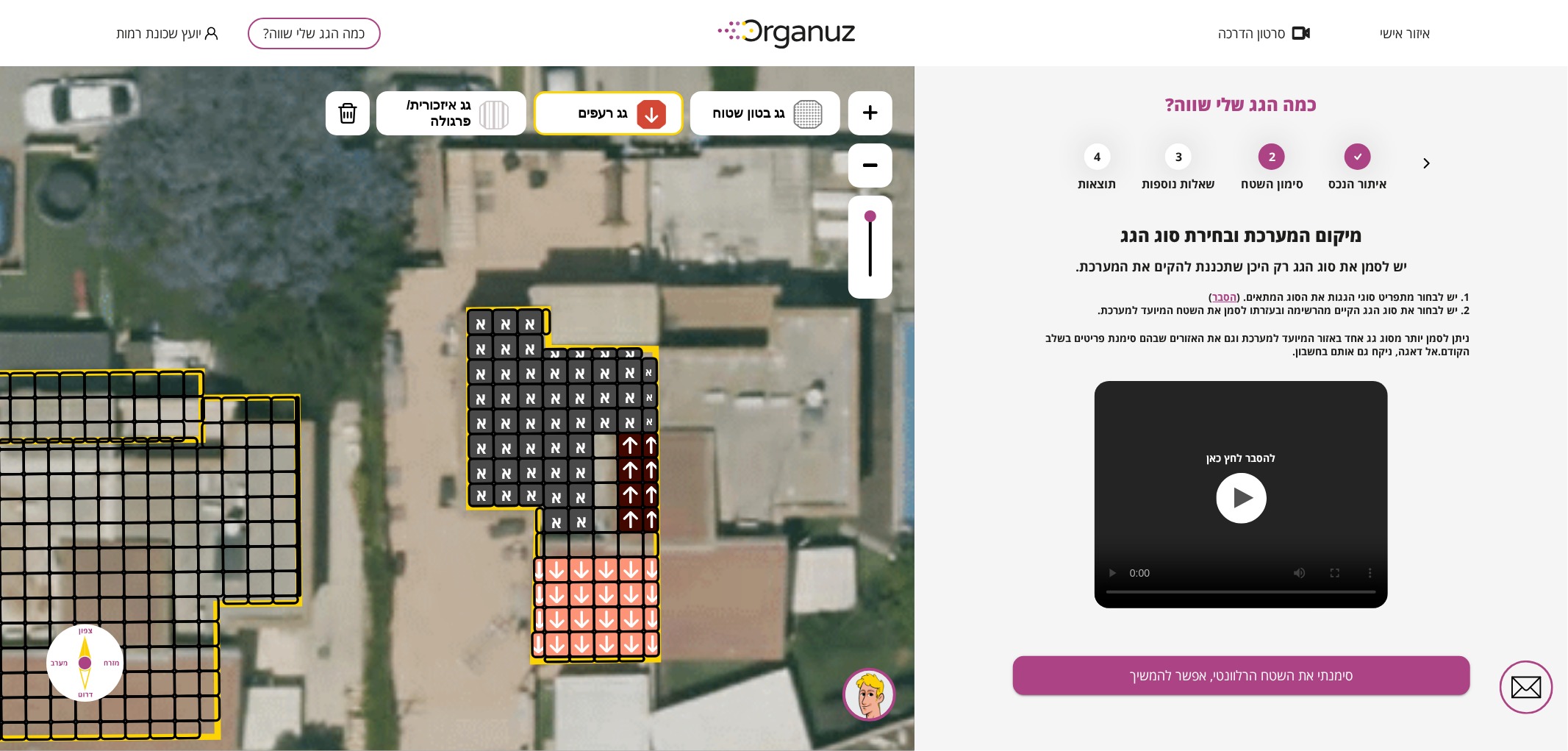
drag, startPoint x: 551, startPoint y: 573, endPoint x: 577, endPoint y: 566, distance: 26.9
click at [551, 572] on div at bounding box center [556, 568] width 27 height 27
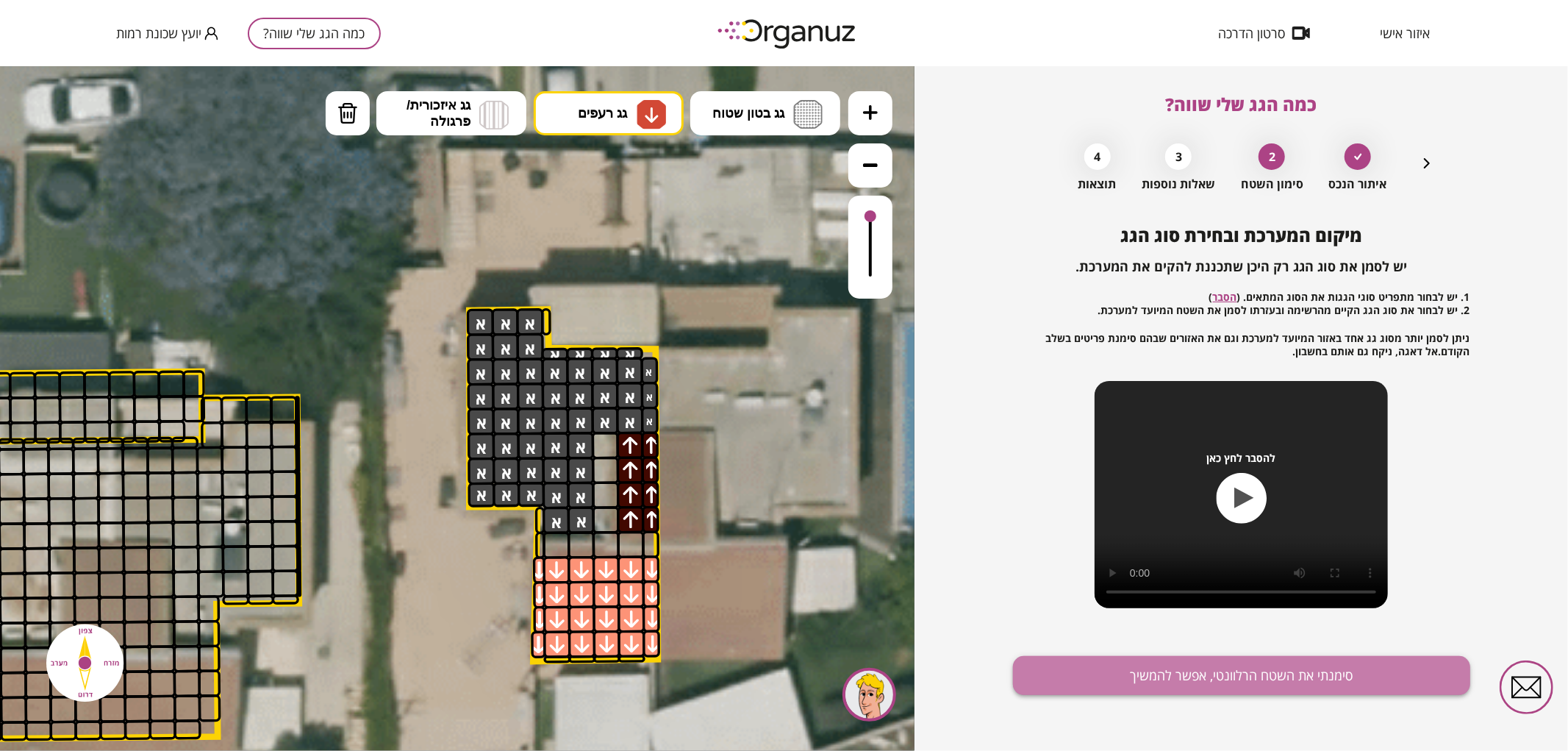
click at [1214, 667] on button "סימנתי את השטח הרלוונטי, אפשר להמשיך" at bounding box center [1241, 675] width 457 height 39
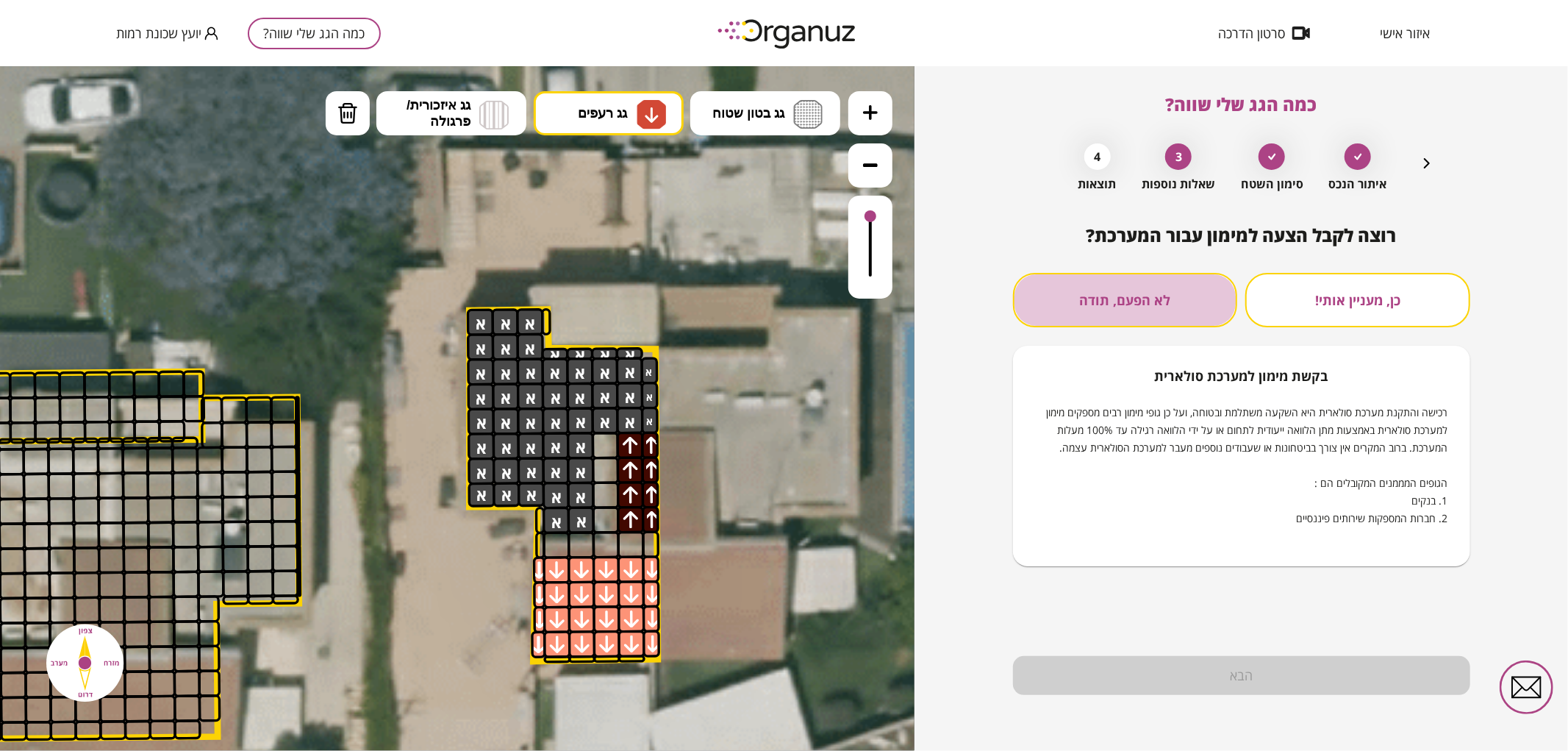
click at [1170, 287] on button "לא הפעם, תודה" at bounding box center [1125, 300] width 225 height 54
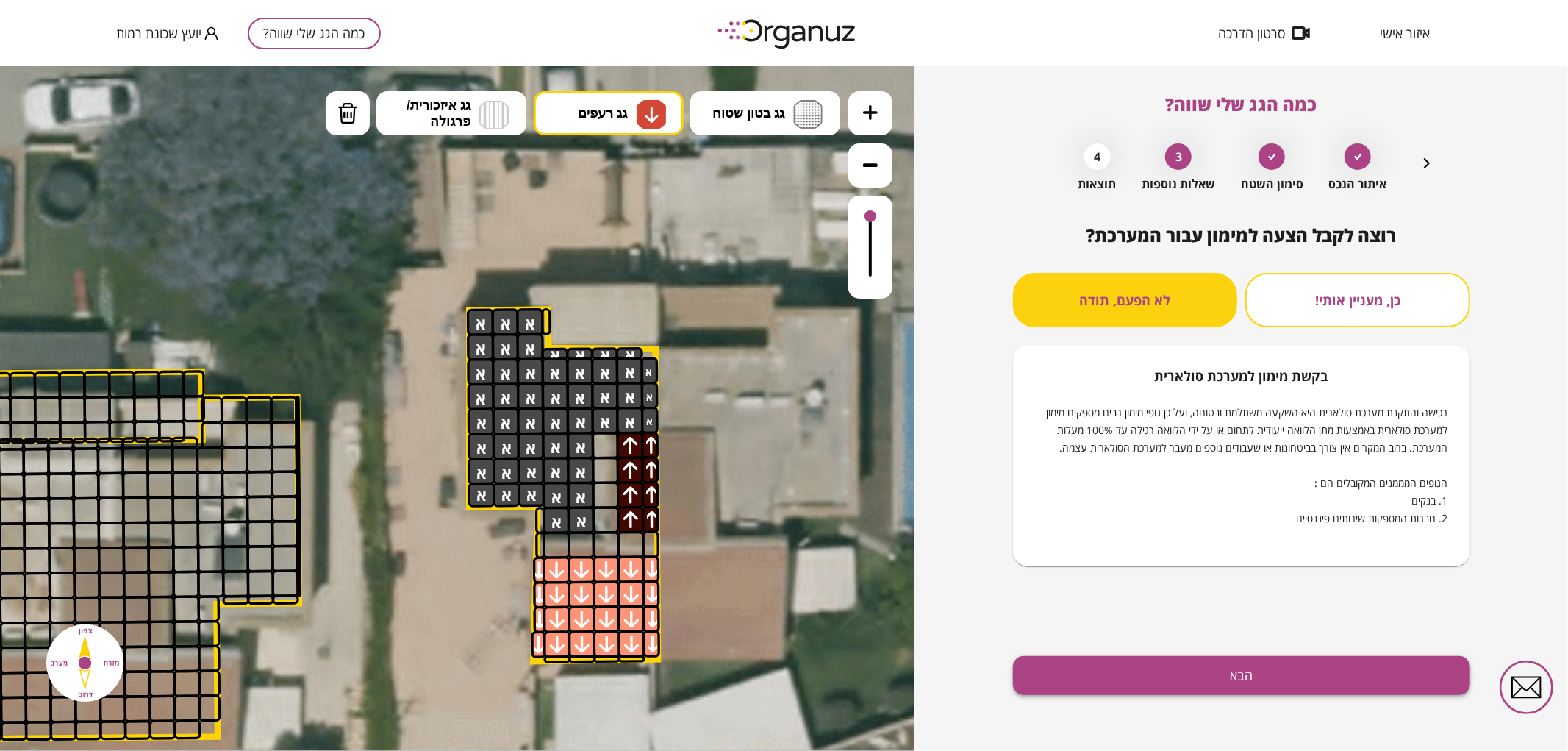
click at [1162, 686] on button "הבא" at bounding box center [1241, 675] width 457 height 39
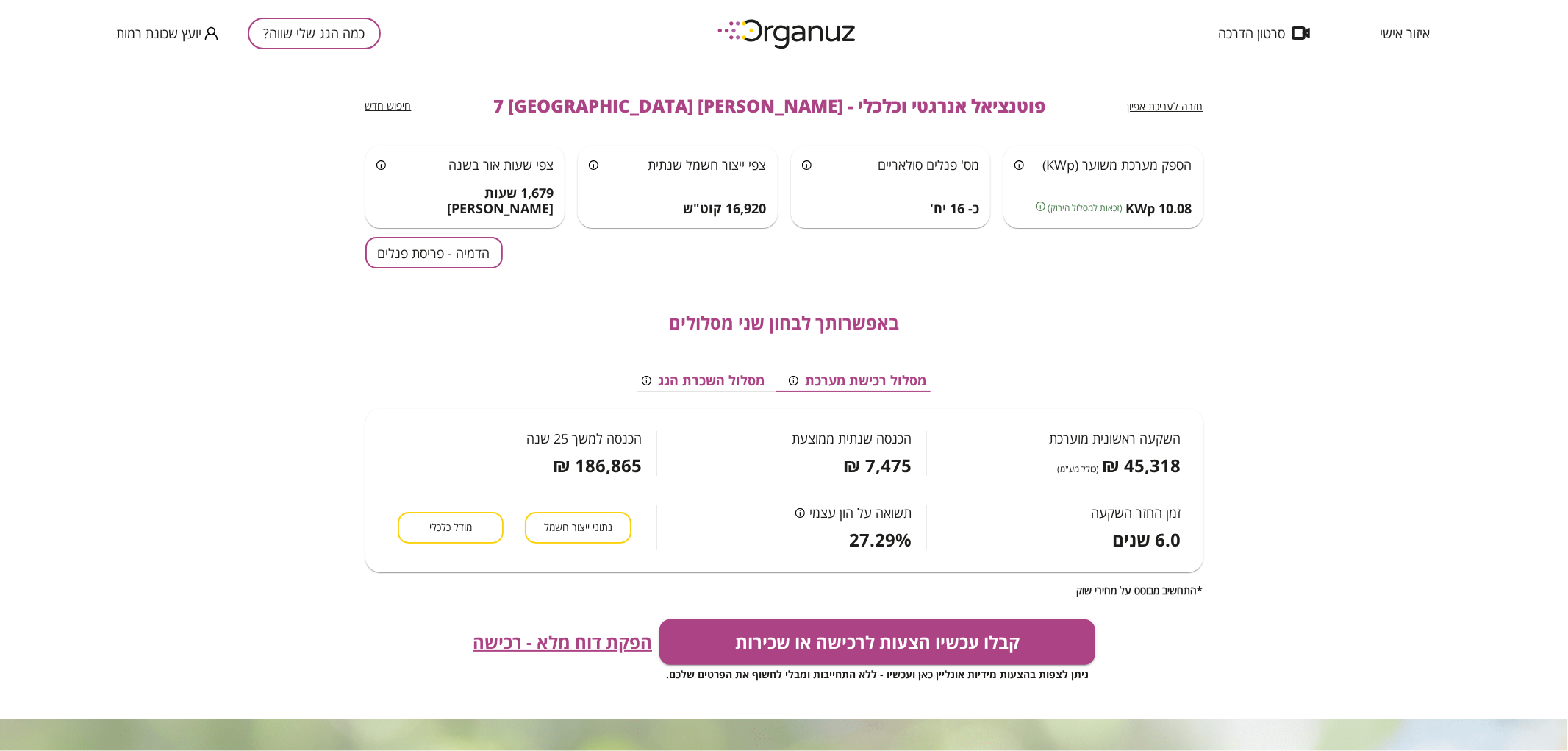
click at [463, 258] on button "הדמיה - פריסת פנלים" at bounding box center [434, 252] width 138 height 31
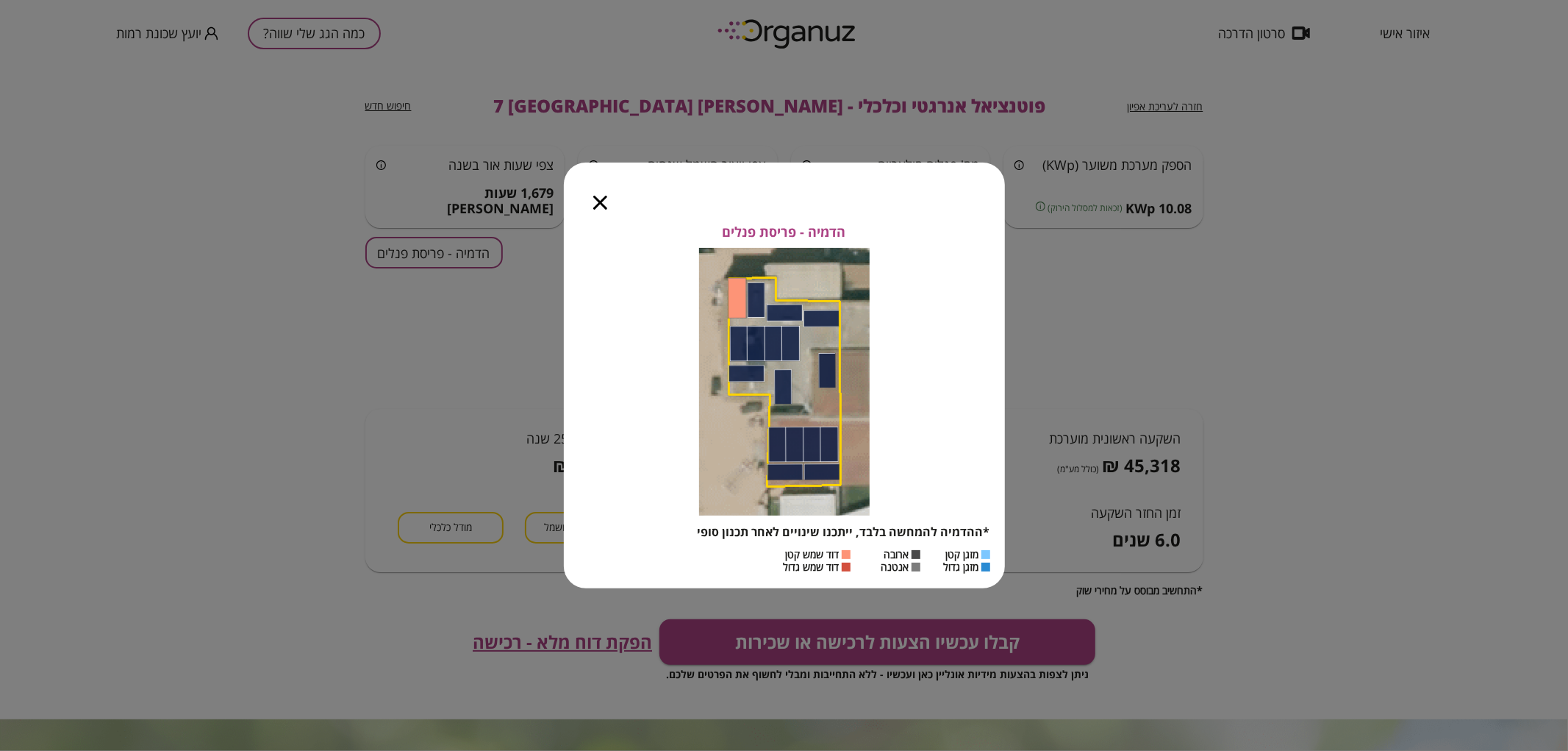
click at [584, 203] on div at bounding box center [600, 193] width 73 height 62
click at [597, 210] on div at bounding box center [600, 193] width 73 height 62
click at [597, 207] on icon "button" at bounding box center [600, 202] width 14 height 14
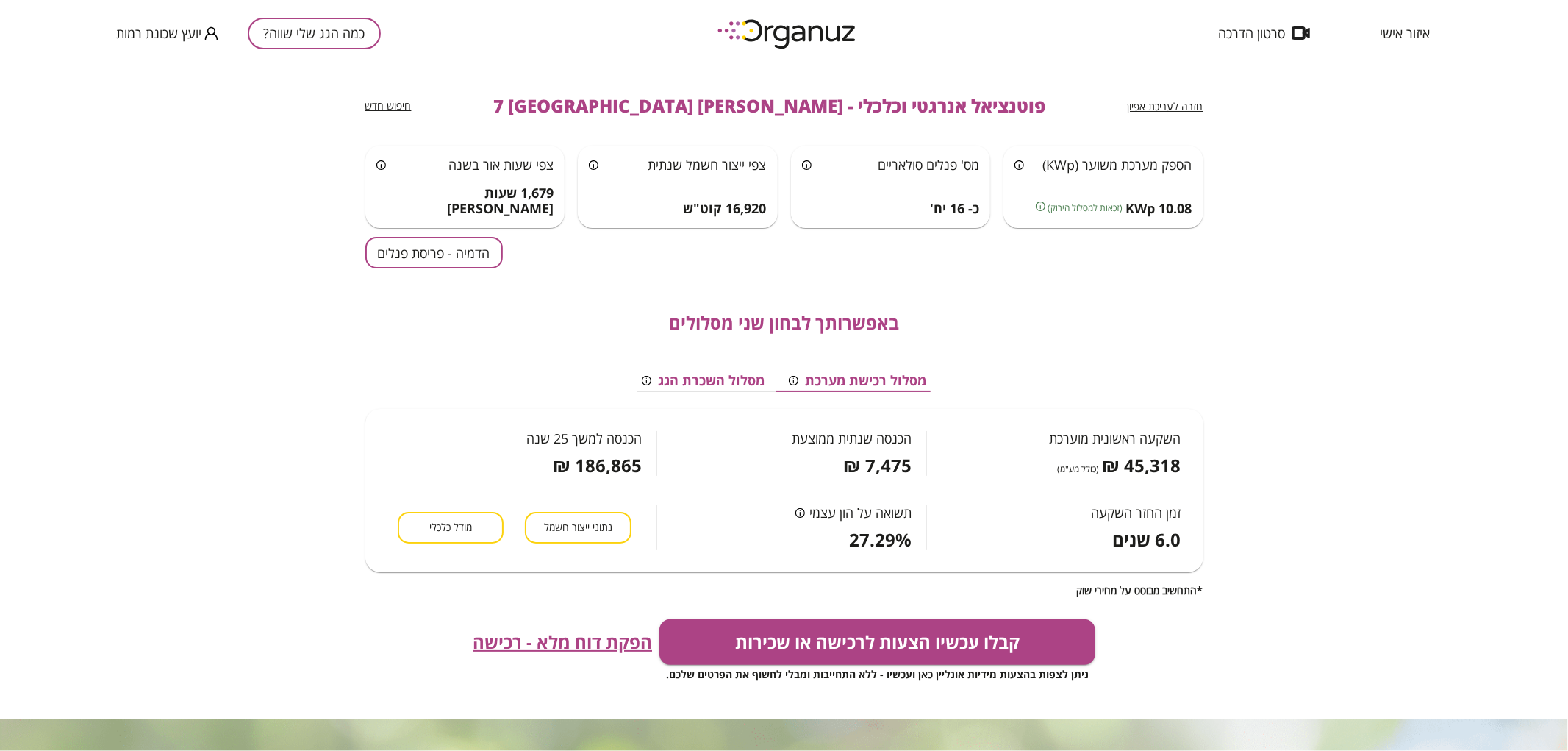
click at [311, 41] on button "כמה הגג שלי שווה?" at bounding box center [314, 33] width 133 height 31
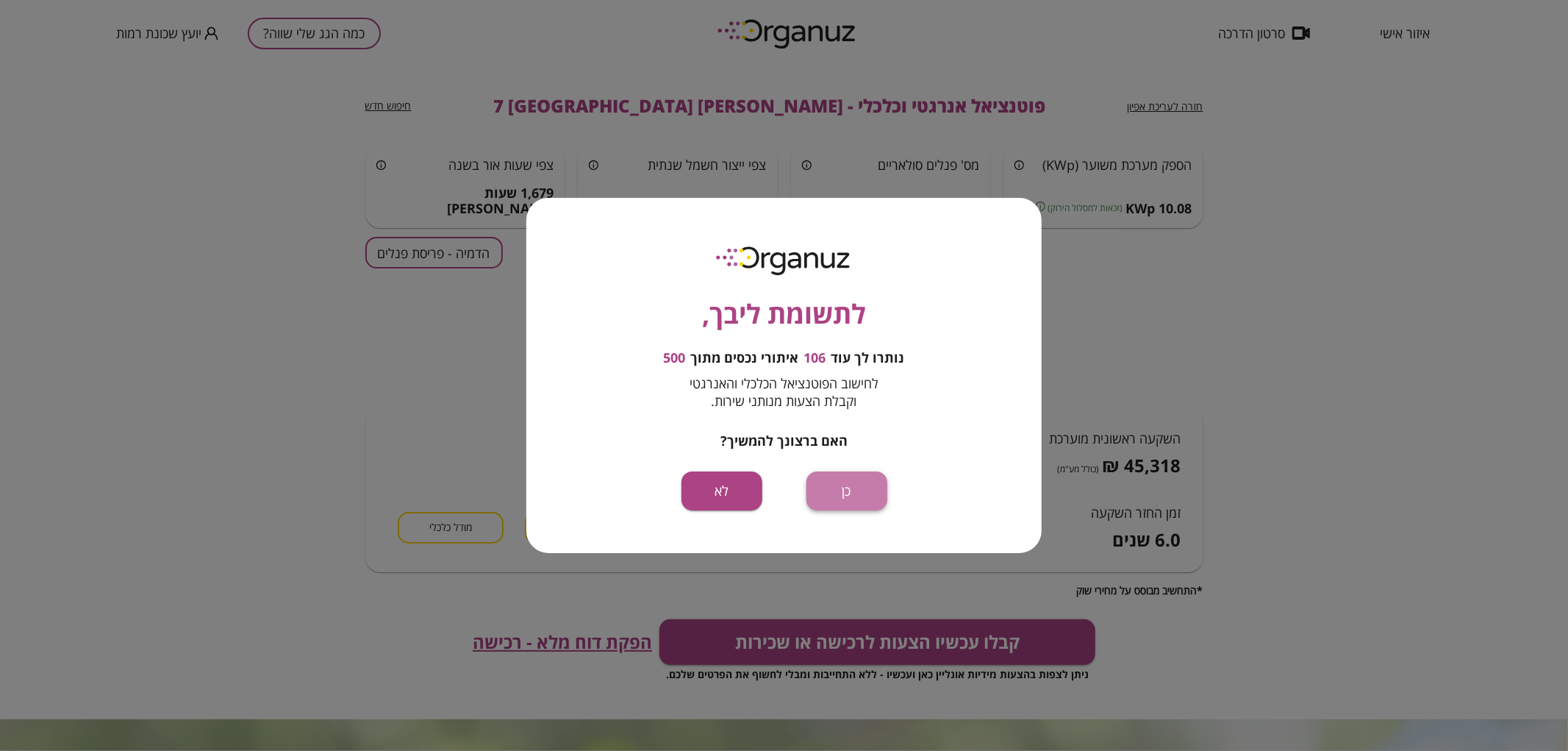
click at [848, 491] on button "כן" at bounding box center [846, 491] width 81 height 39
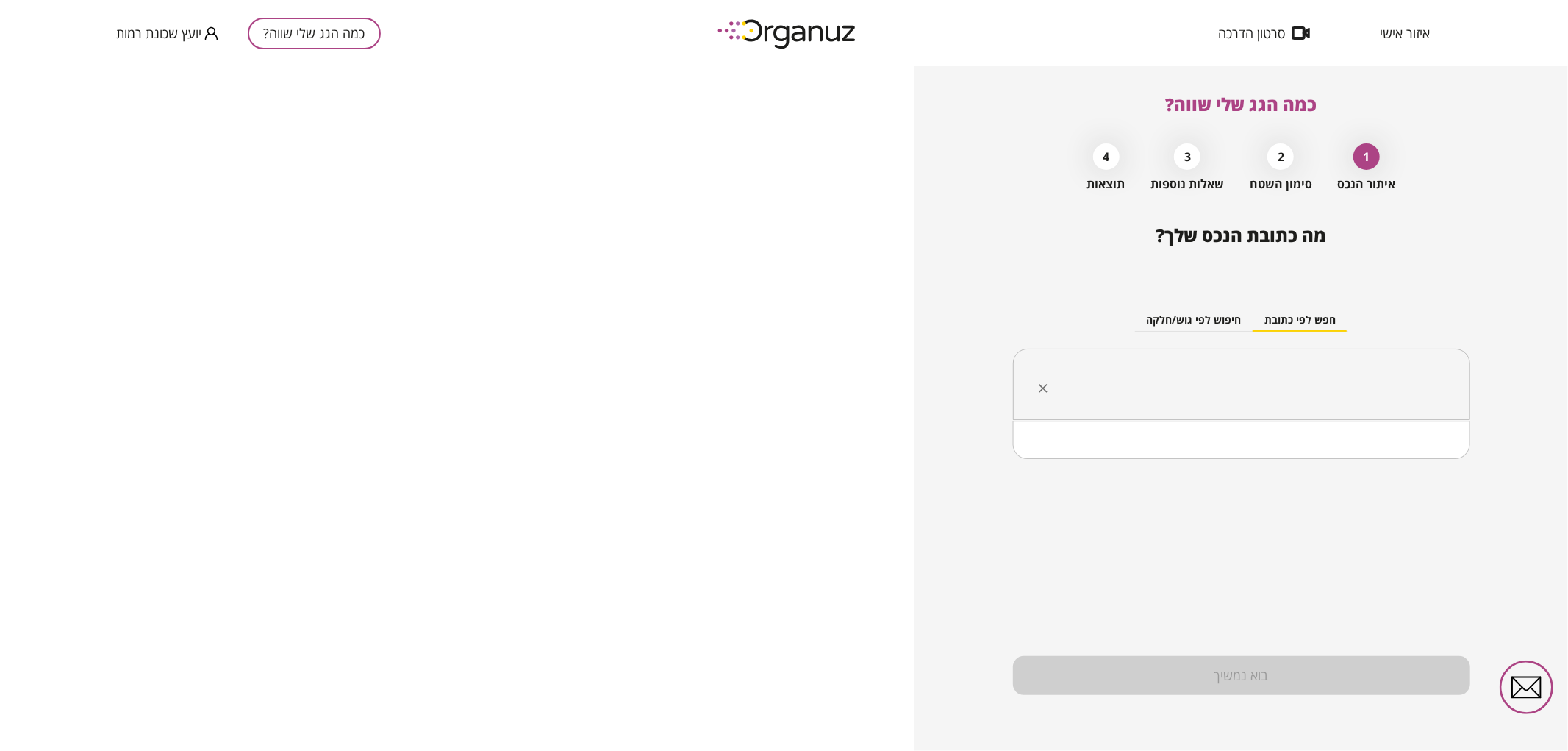
click at [1254, 402] on input "text" at bounding box center [1246, 384] width 411 height 37
click at [1380, 455] on li "[PERSON_NAME] 5 [GEOGRAPHIC_DATA]" at bounding box center [1241, 459] width 419 height 26
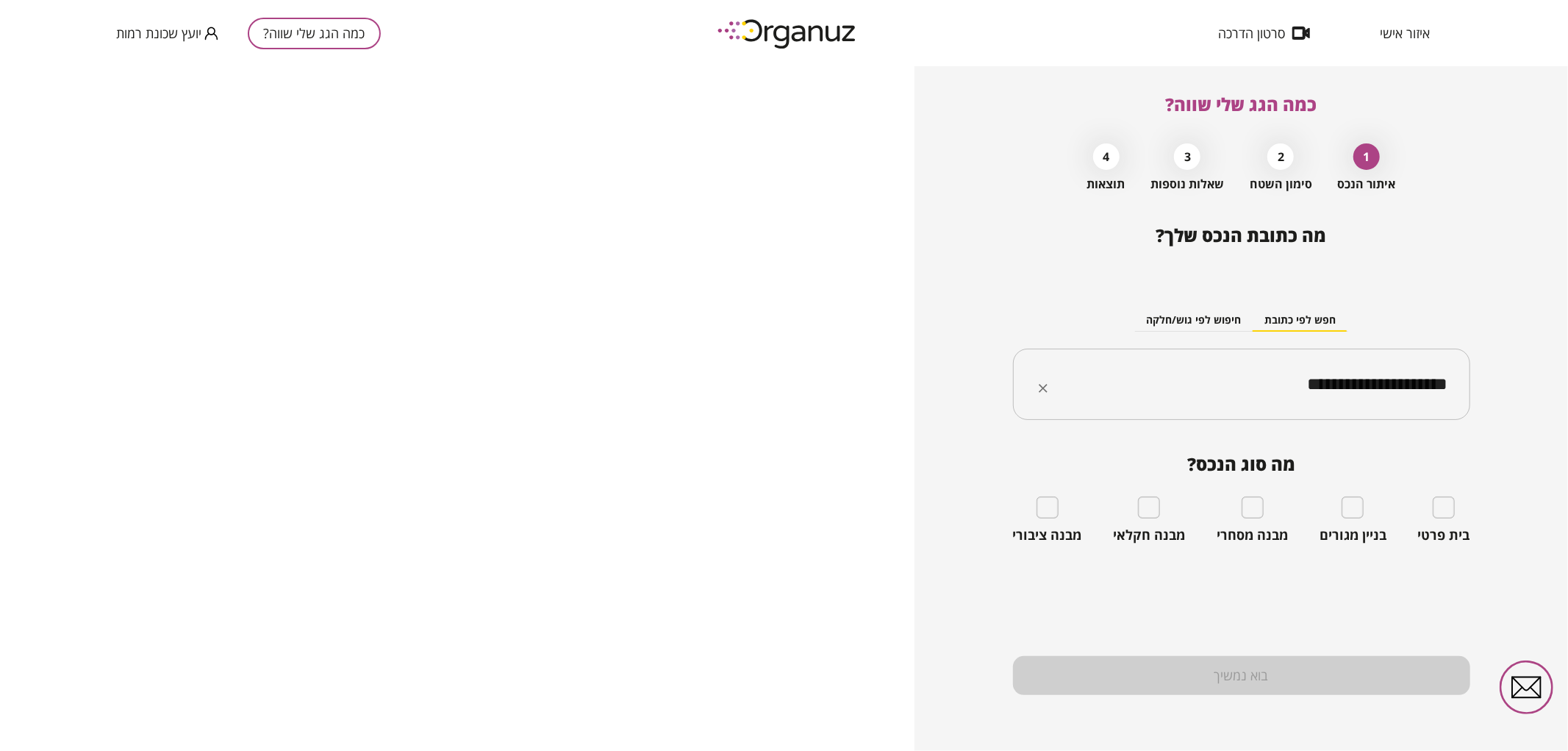
type input "**********"
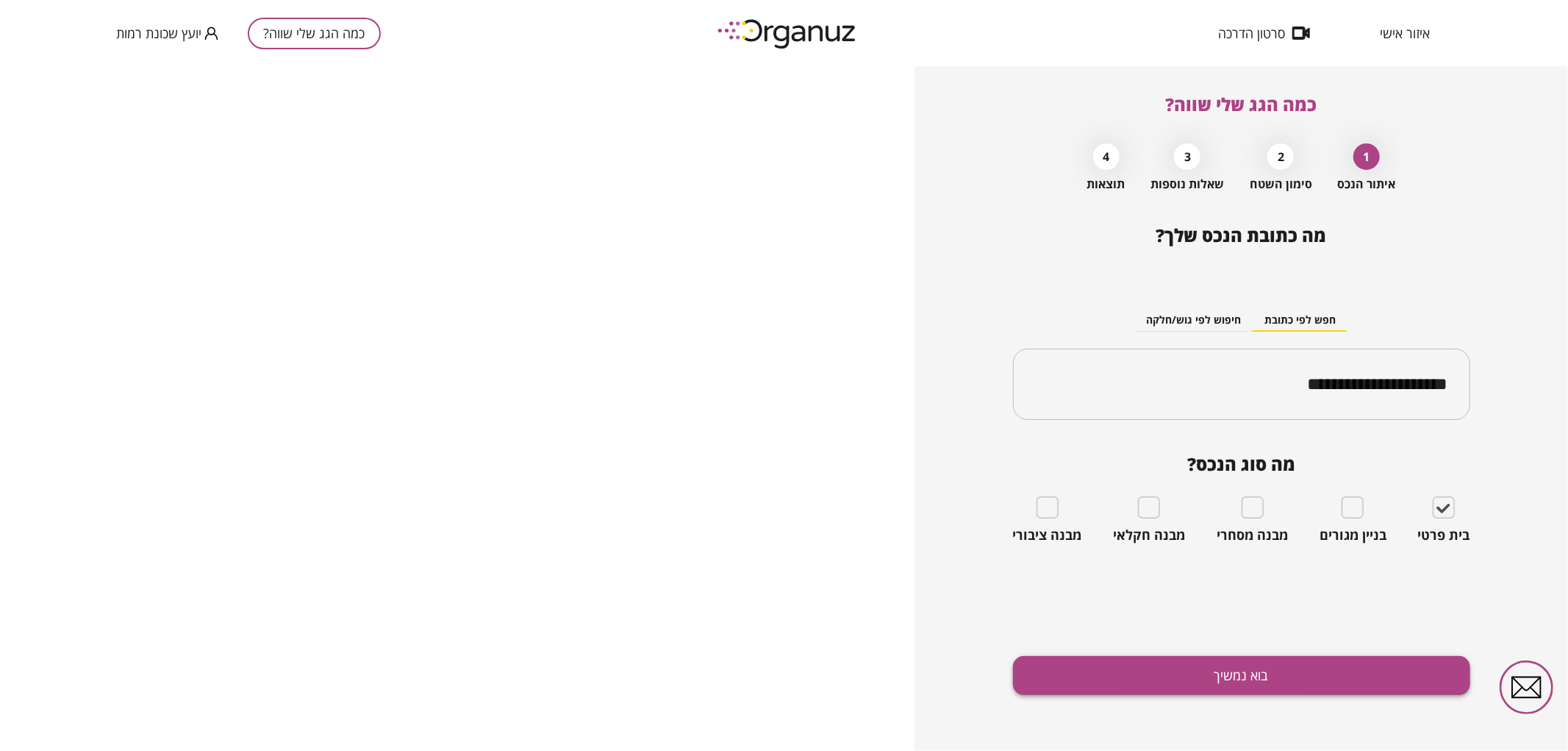
click at [1284, 681] on button "בוא נמשיך" at bounding box center [1241, 675] width 457 height 39
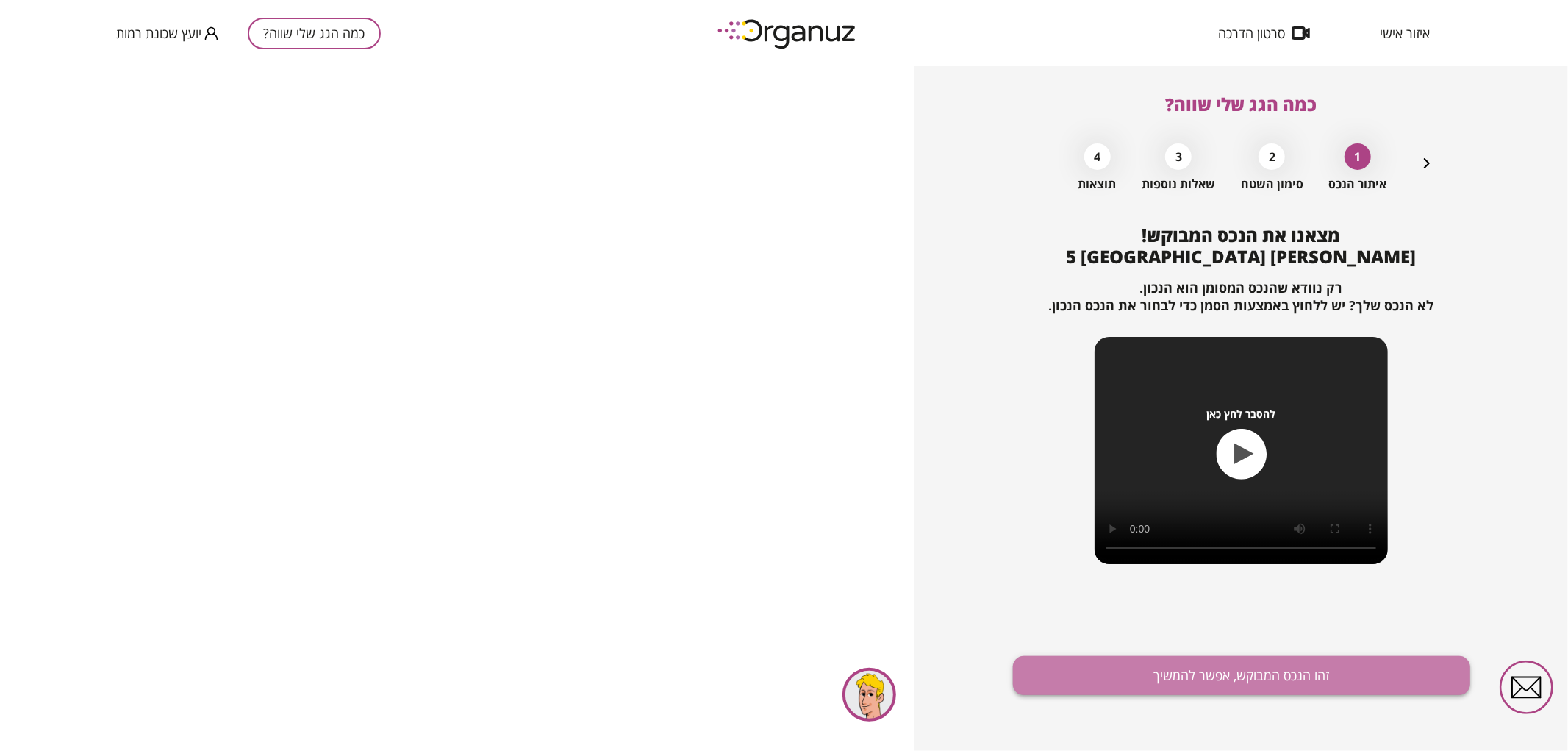
click at [1117, 678] on button "זהו הנכס המבוקש, אפשר להמשיך" at bounding box center [1241, 675] width 457 height 39
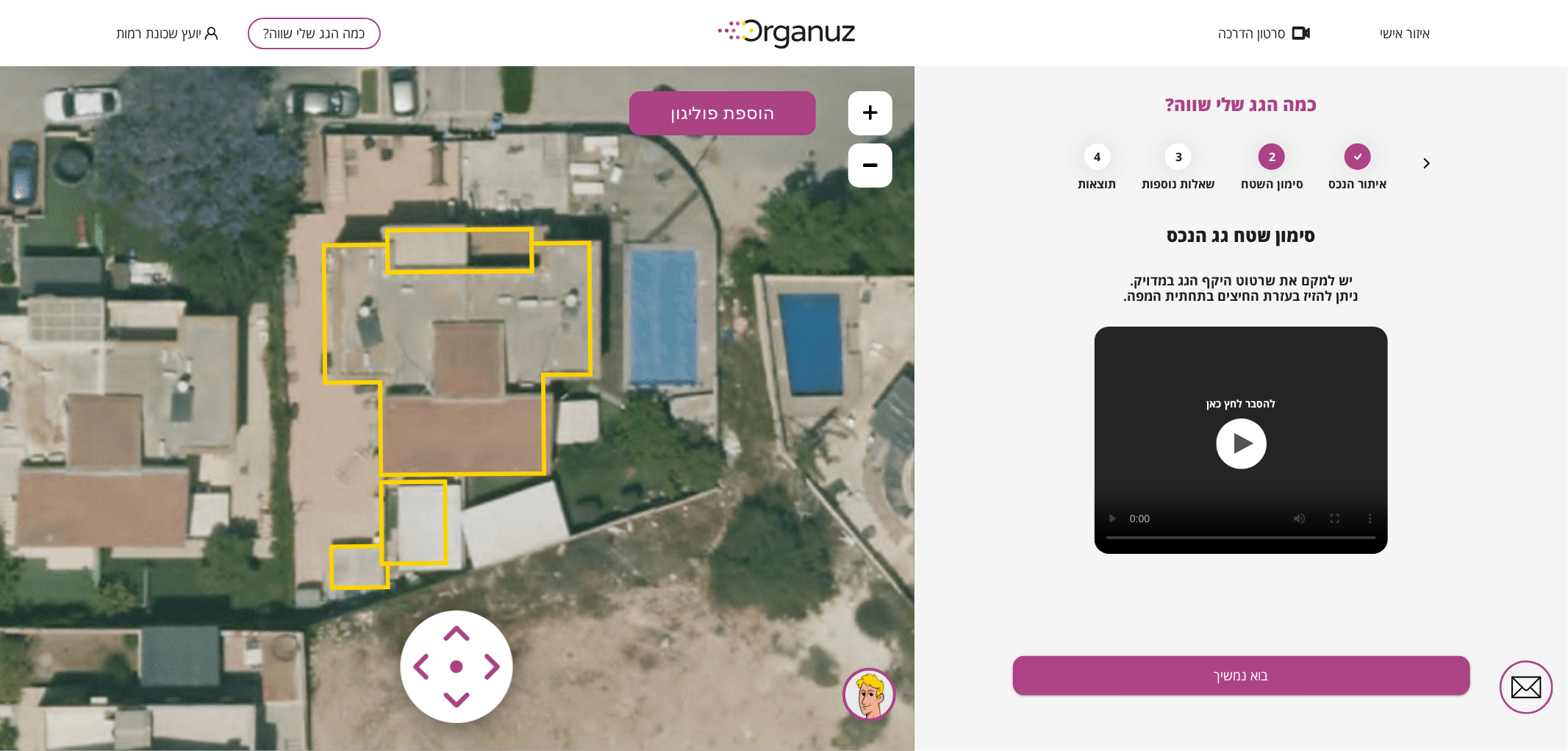
click at [451, 516] on icon at bounding box center [463, 410] width 1092 height 1092
click at [466, 416] on polygon at bounding box center [457, 357] width 267 height 231
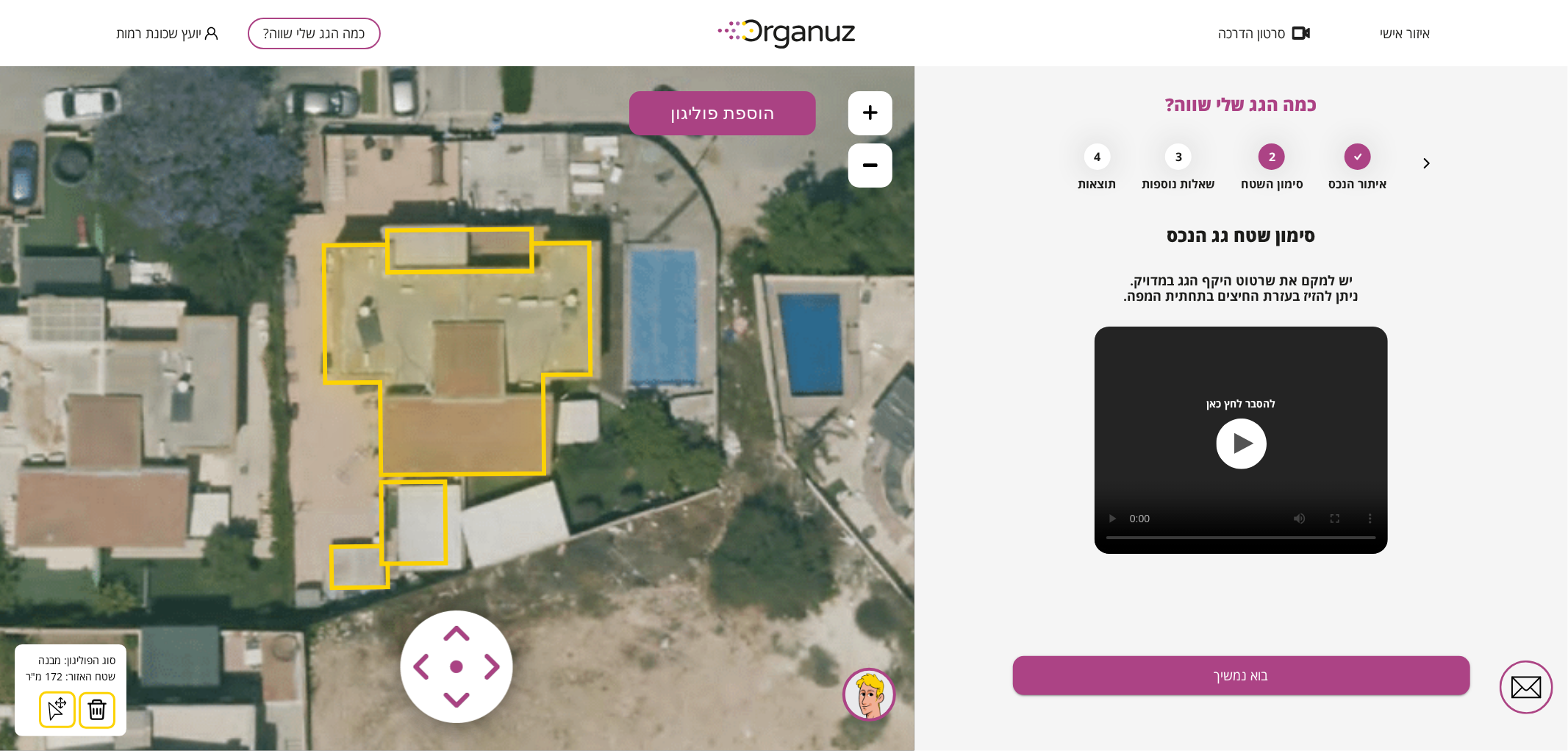
click at [95, 713] on img at bounding box center [97, 709] width 21 height 22
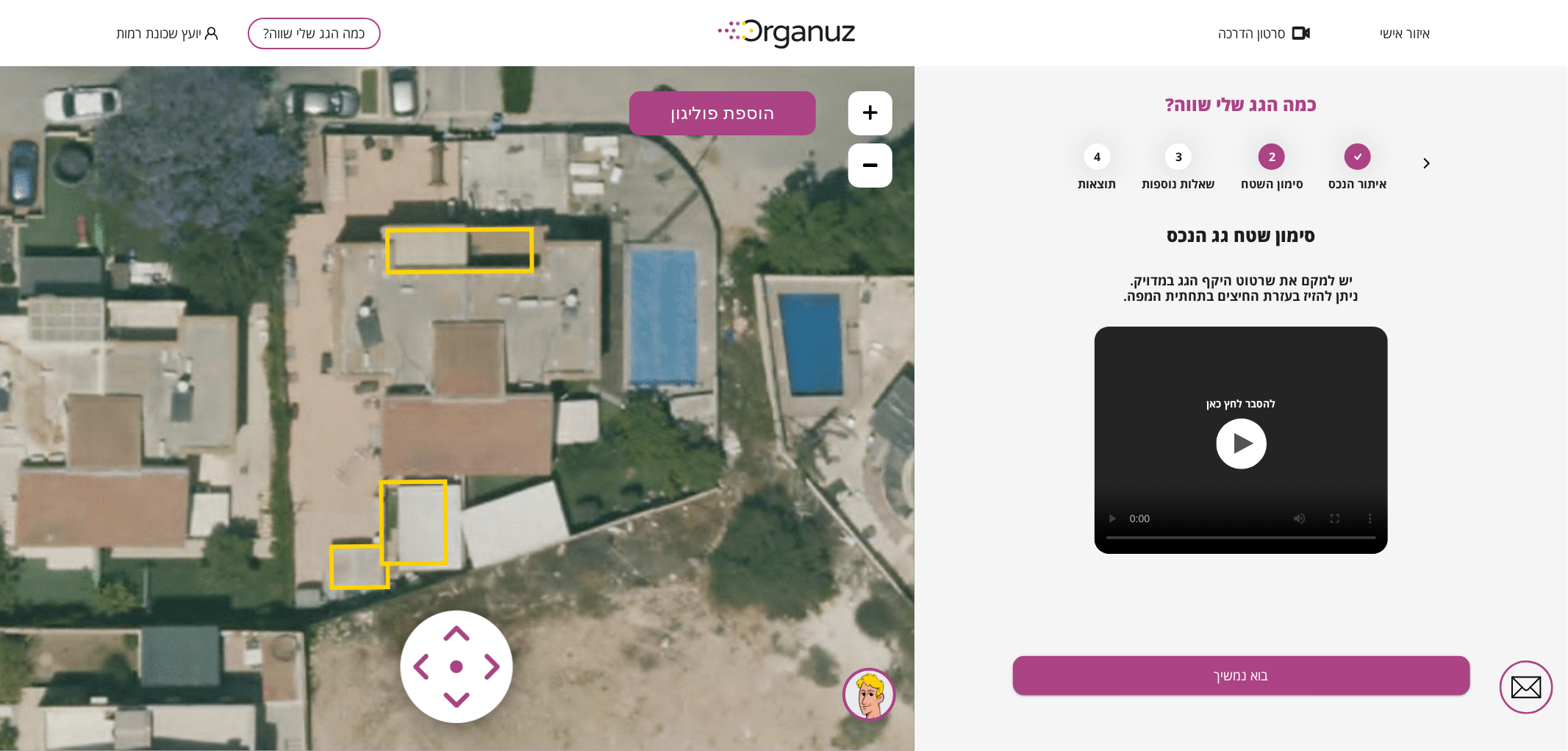
click at [466, 249] on polygon at bounding box center [459, 251] width 145 height 43
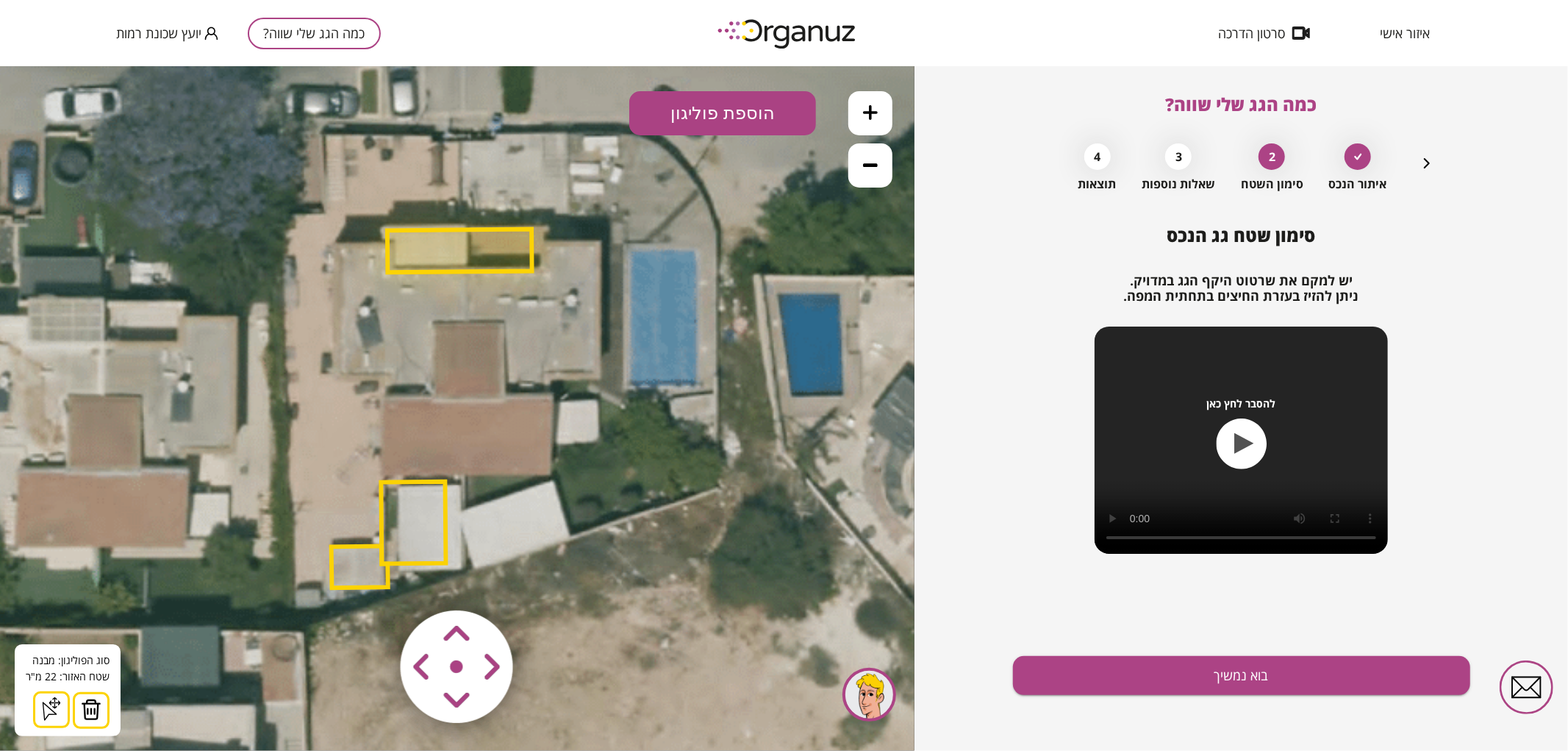
click at [98, 702] on img at bounding box center [91, 709] width 21 height 22
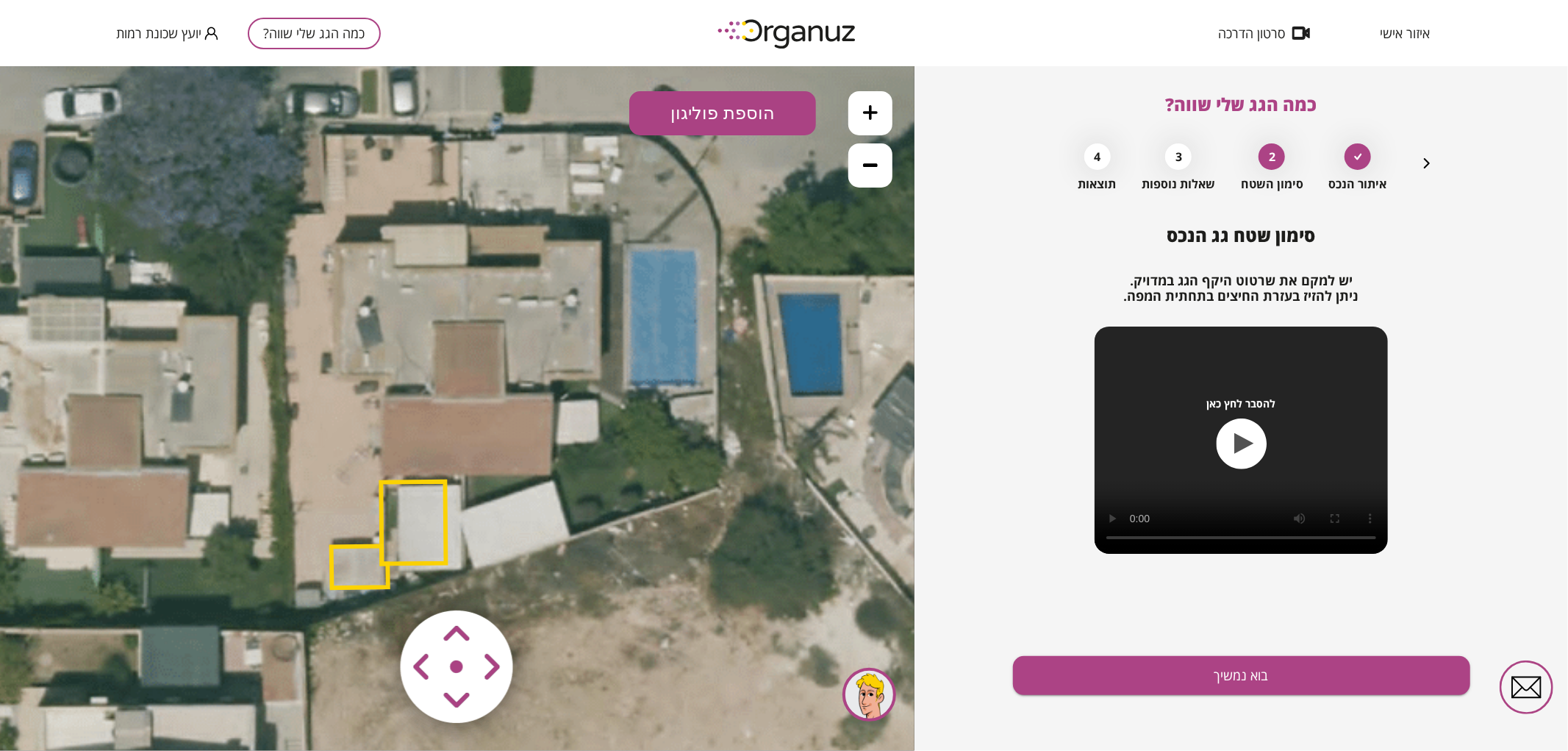
click at [439, 539] on polygon at bounding box center [413, 522] width 65 height 82
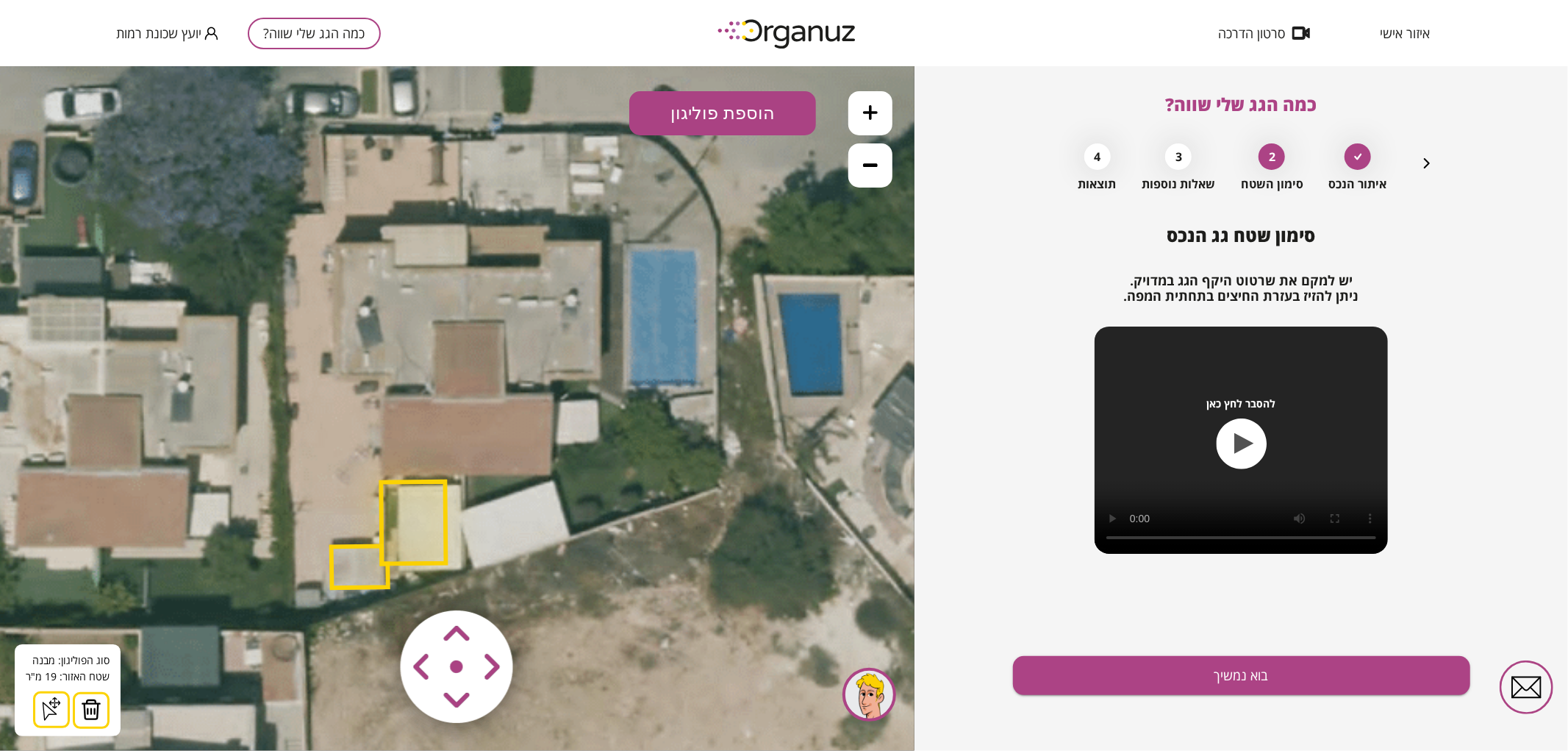
click at [86, 710] on img at bounding box center [91, 709] width 21 height 22
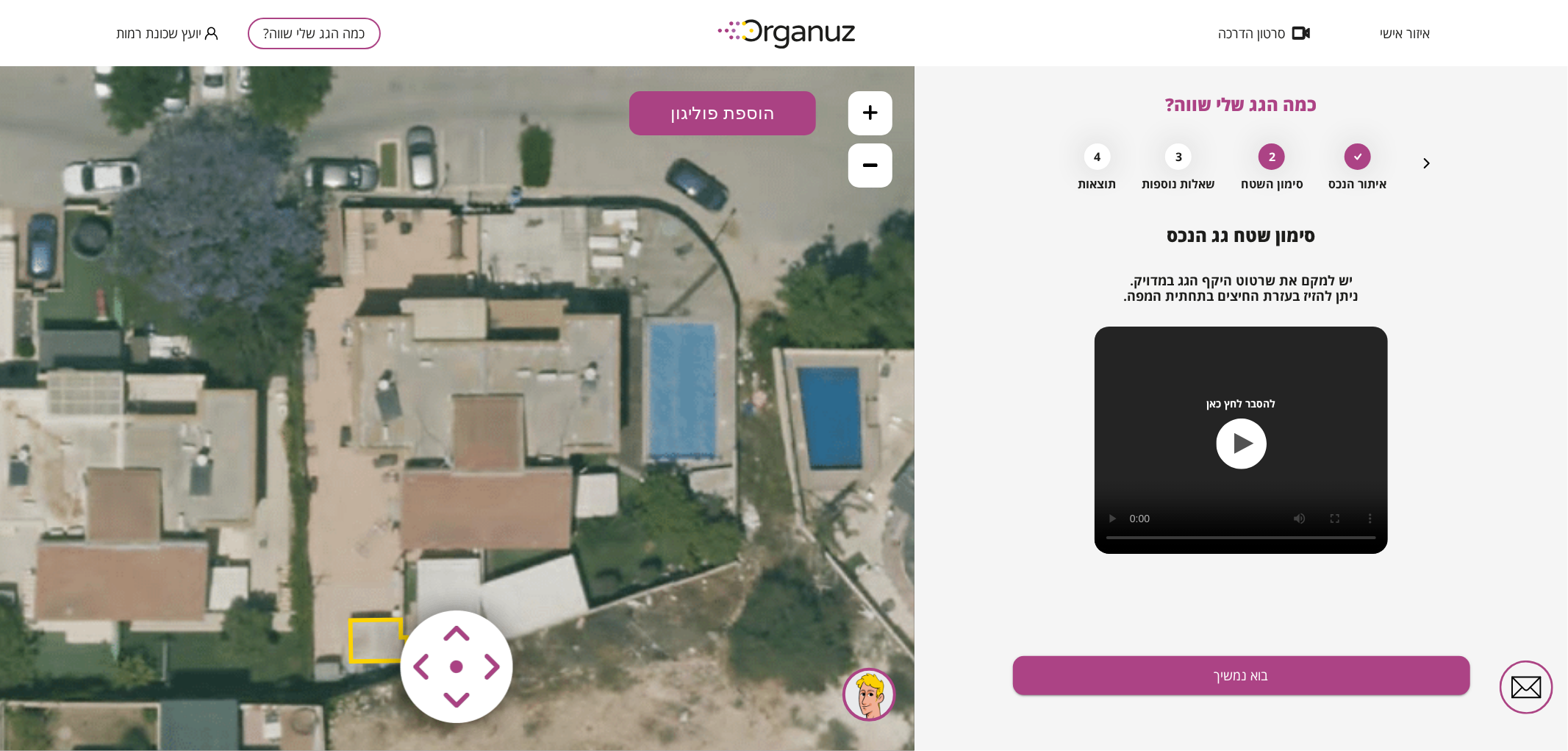
drag, startPoint x: 735, startPoint y: 276, endPoint x: 741, endPoint y: 304, distance: 28.6
click at [741, 304] on icon at bounding box center [482, 484] width 1092 height 1092
click at [724, 108] on button "הוספת פוליגון" at bounding box center [722, 112] width 186 height 44
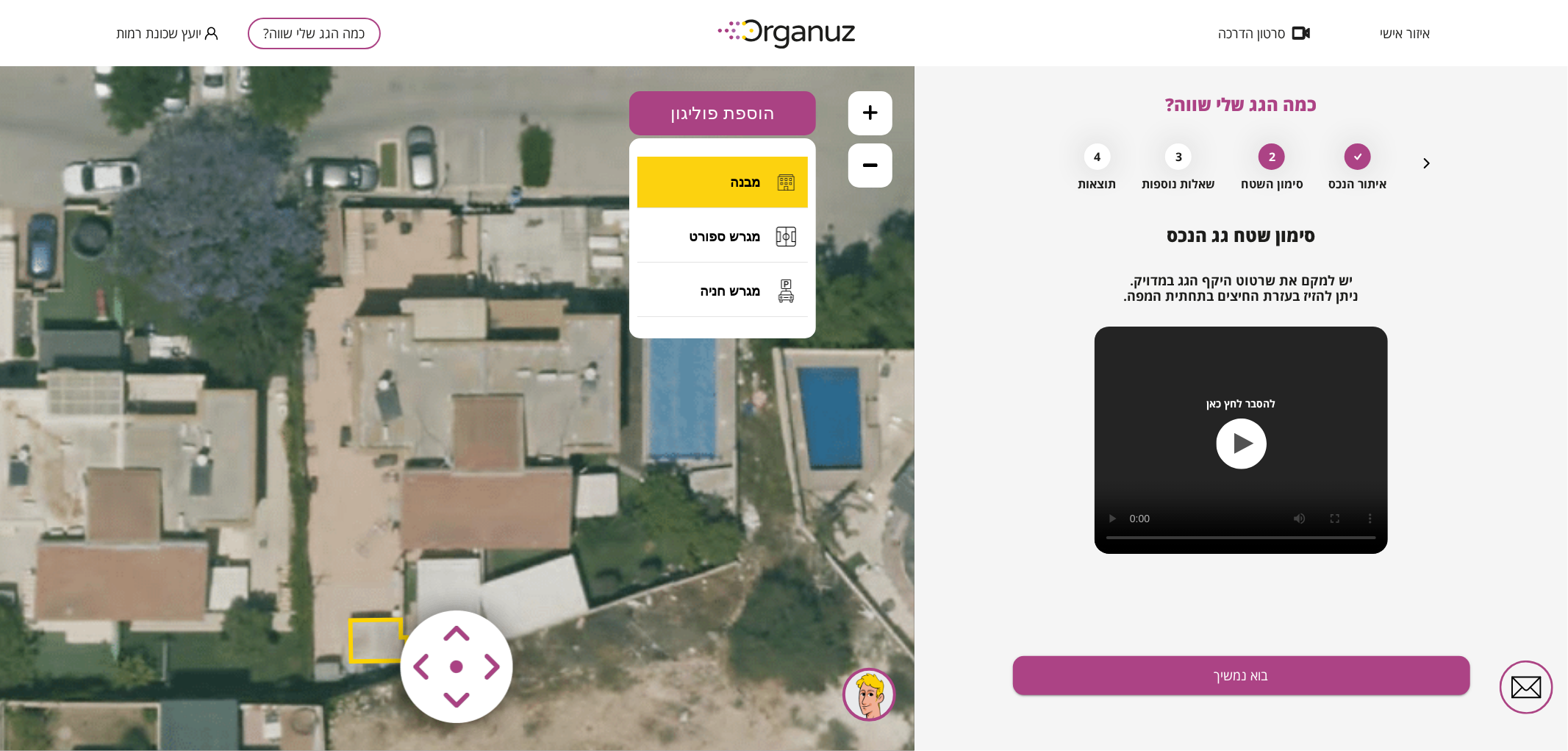
click at [732, 185] on span "מבנה" at bounding box center [745, 182] width 30 height 16
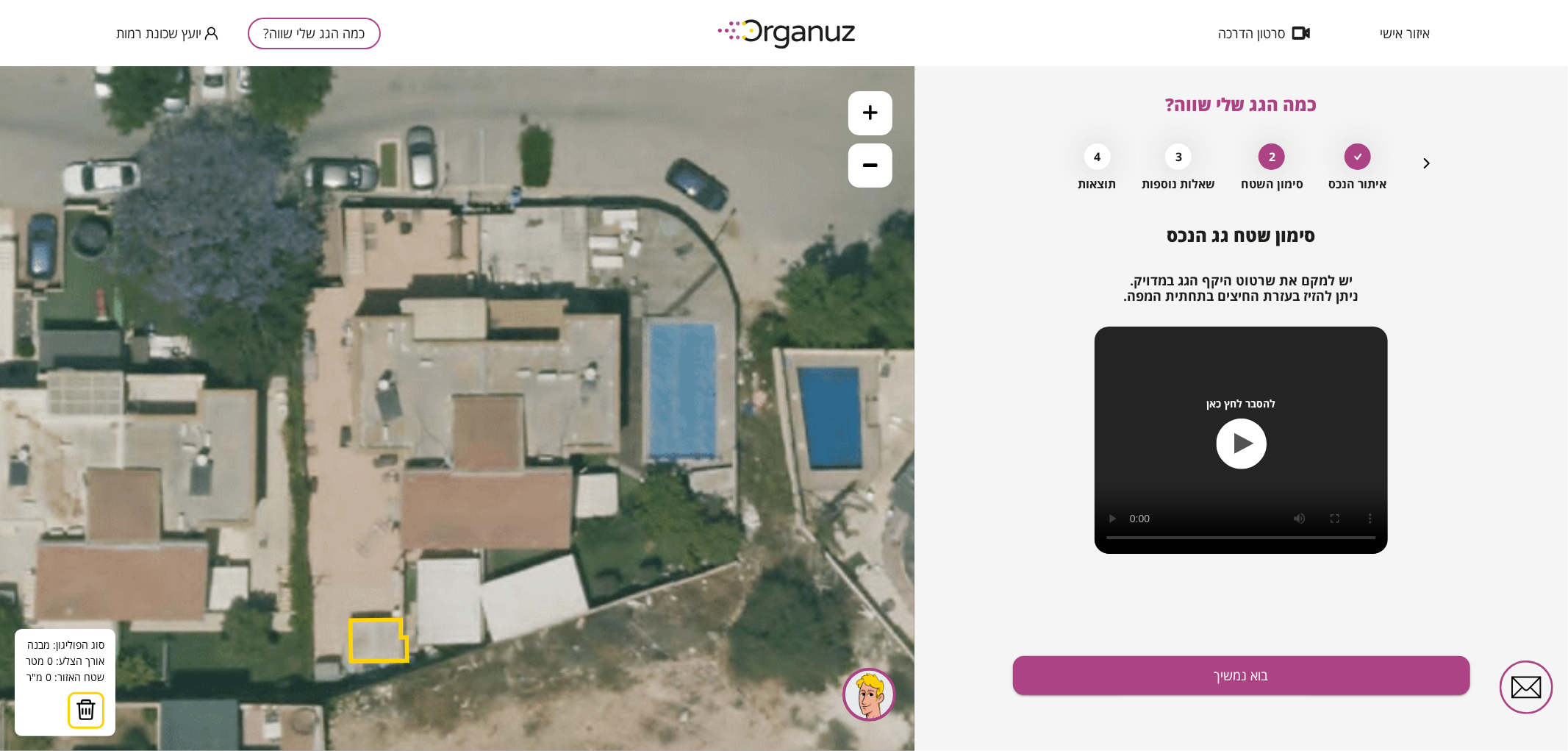
click at [485, 341] on icon at bounding box center [482, 484] width 1092 height 1092
click at [482, 547] on icon at bounding box center [482, 484] width 1092 height 1092
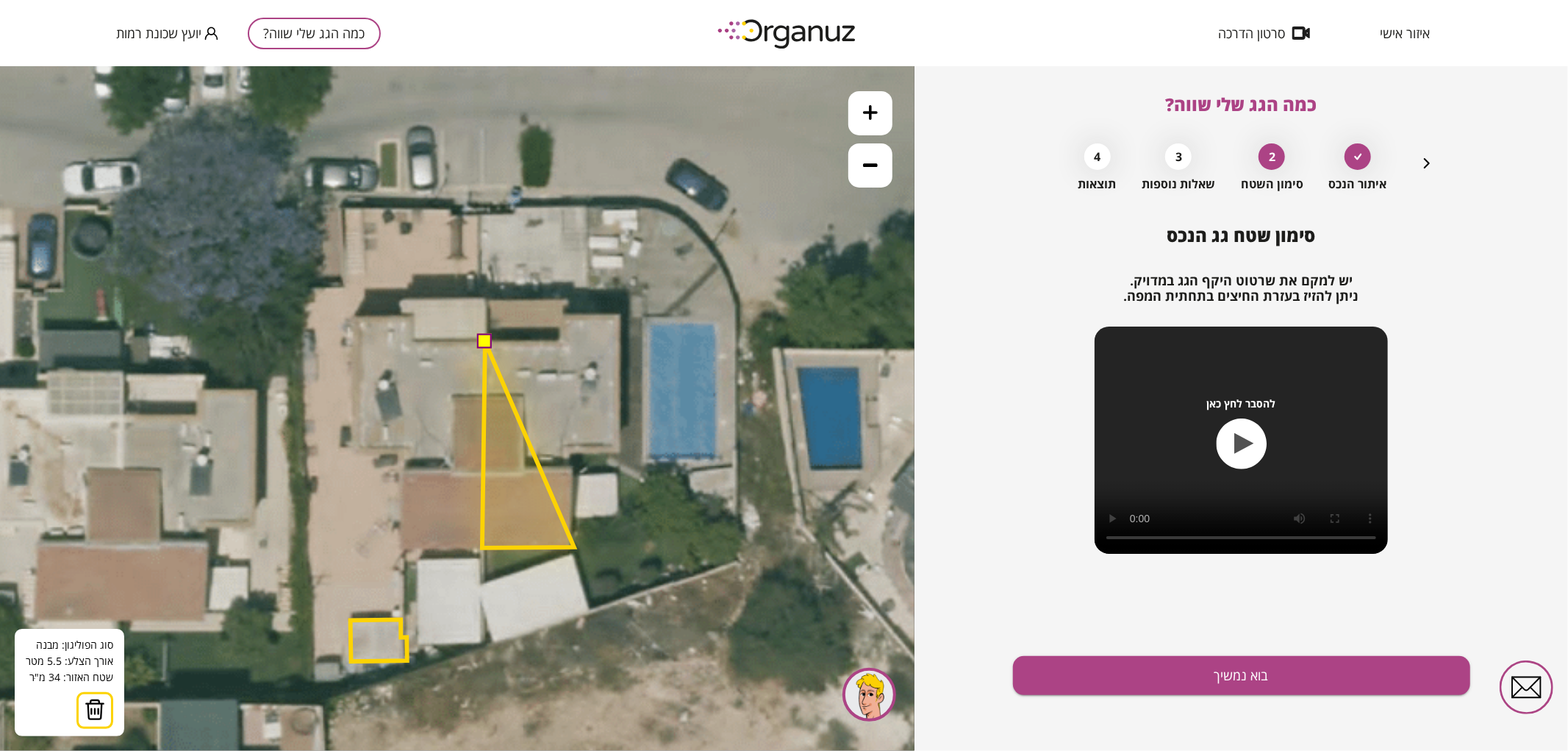
click at [574, 546] on polygon at bounding box center [527, 444] width 92 height 206
click at [574, 467] on polygon at bounding box center [527, 444] width 92 height 206
click at [563, 466] on polygon at bounding box center [527, 444] width 92 height 206
click at [564, 453] on polygon at bounding box center [527, 444] width 92 height 206
click at [619, 453] on polygon at bounding box center [550, 444] width 137 height 206
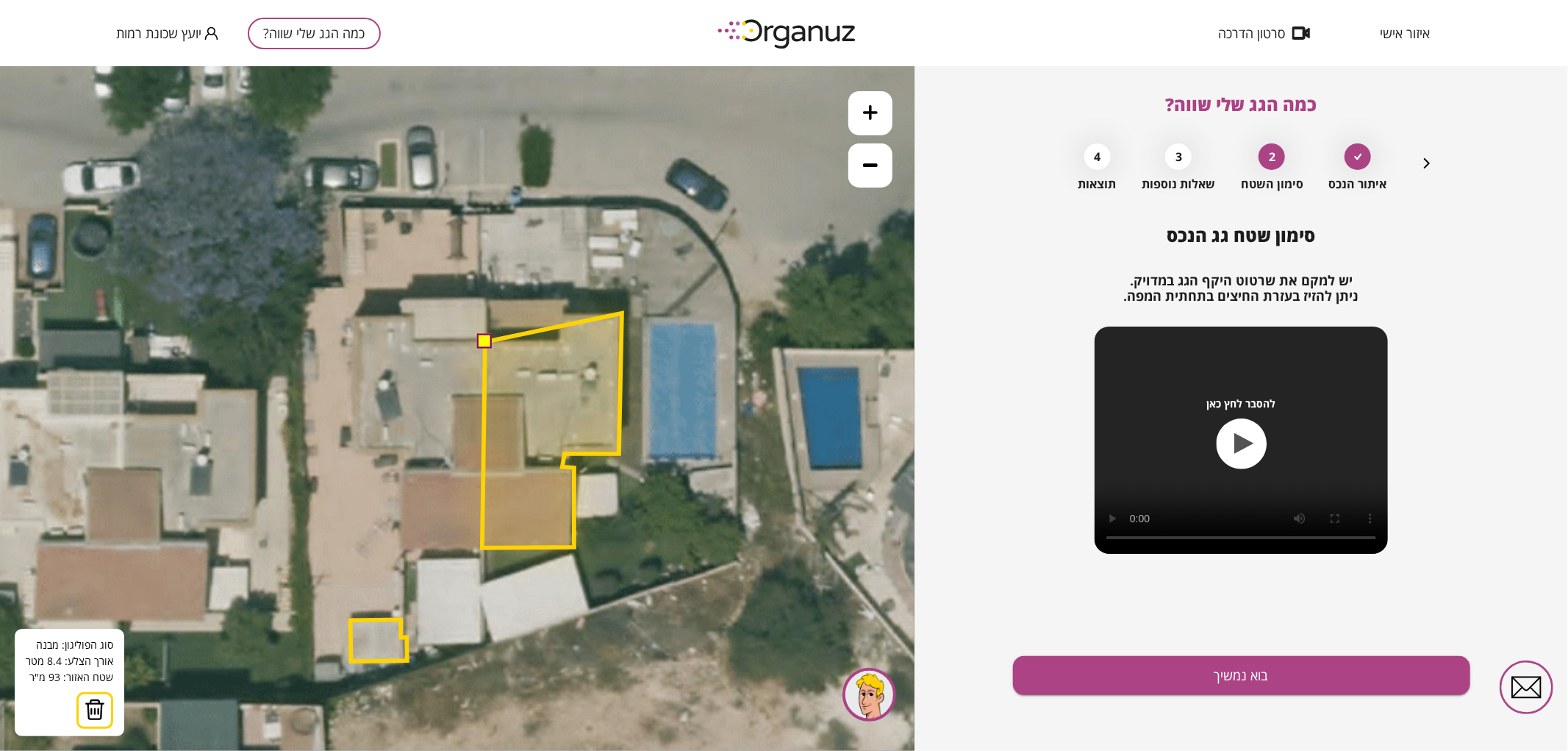
click at [622, 312] on polygon at bounding box center [551, 429] width 139 height 235
click at [560, 312] on polygon at bounding box center [551, 429] width 139 height 235
click at [561, 343] on polygon at bounding box center [551, 429] width 139 height 235
click at [487, 336] on button at bounding box center [484, 340] width 14 height 14
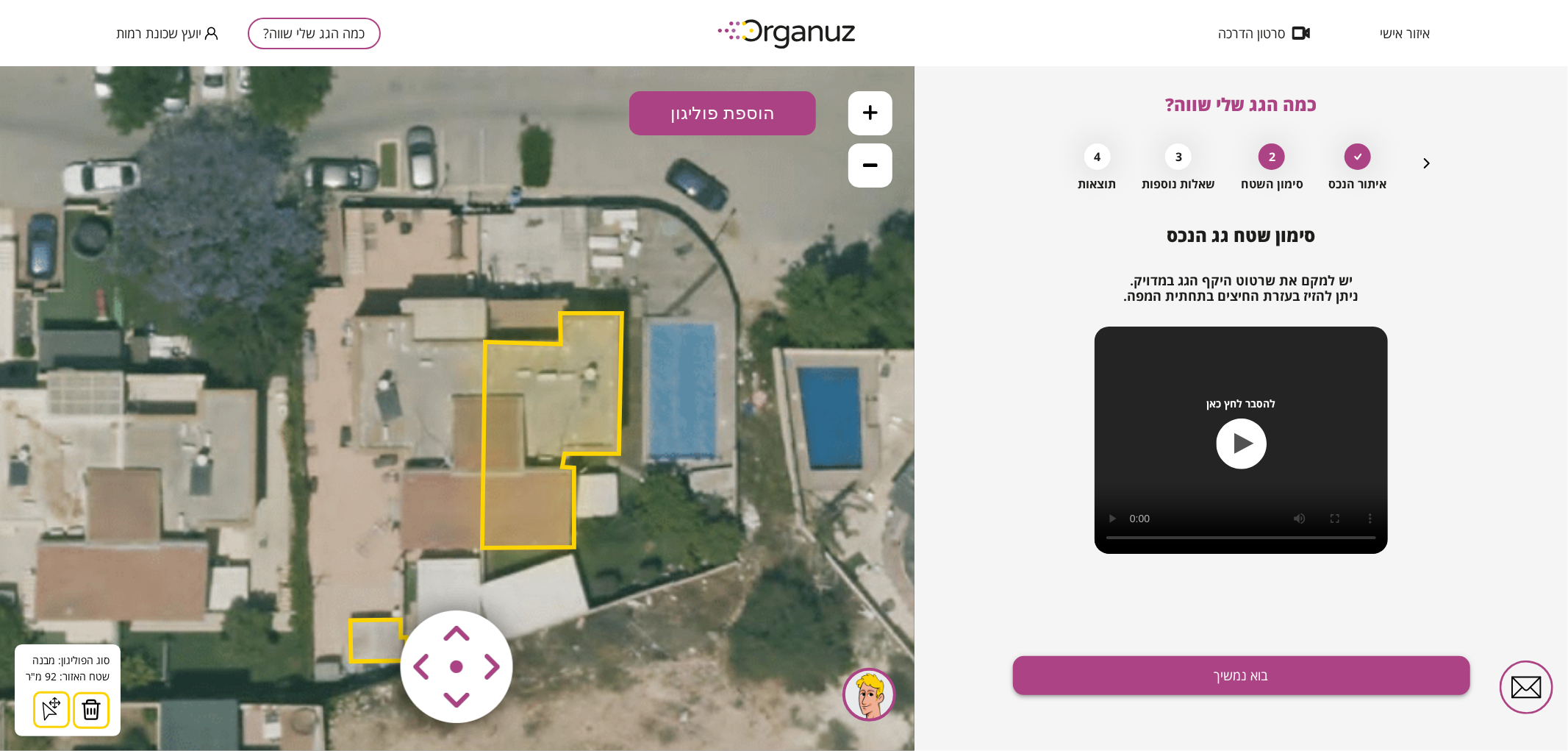
click at [1081, 679] on button "בוא נמשיך" at bounding box center [1241, 675] width 457 height 39
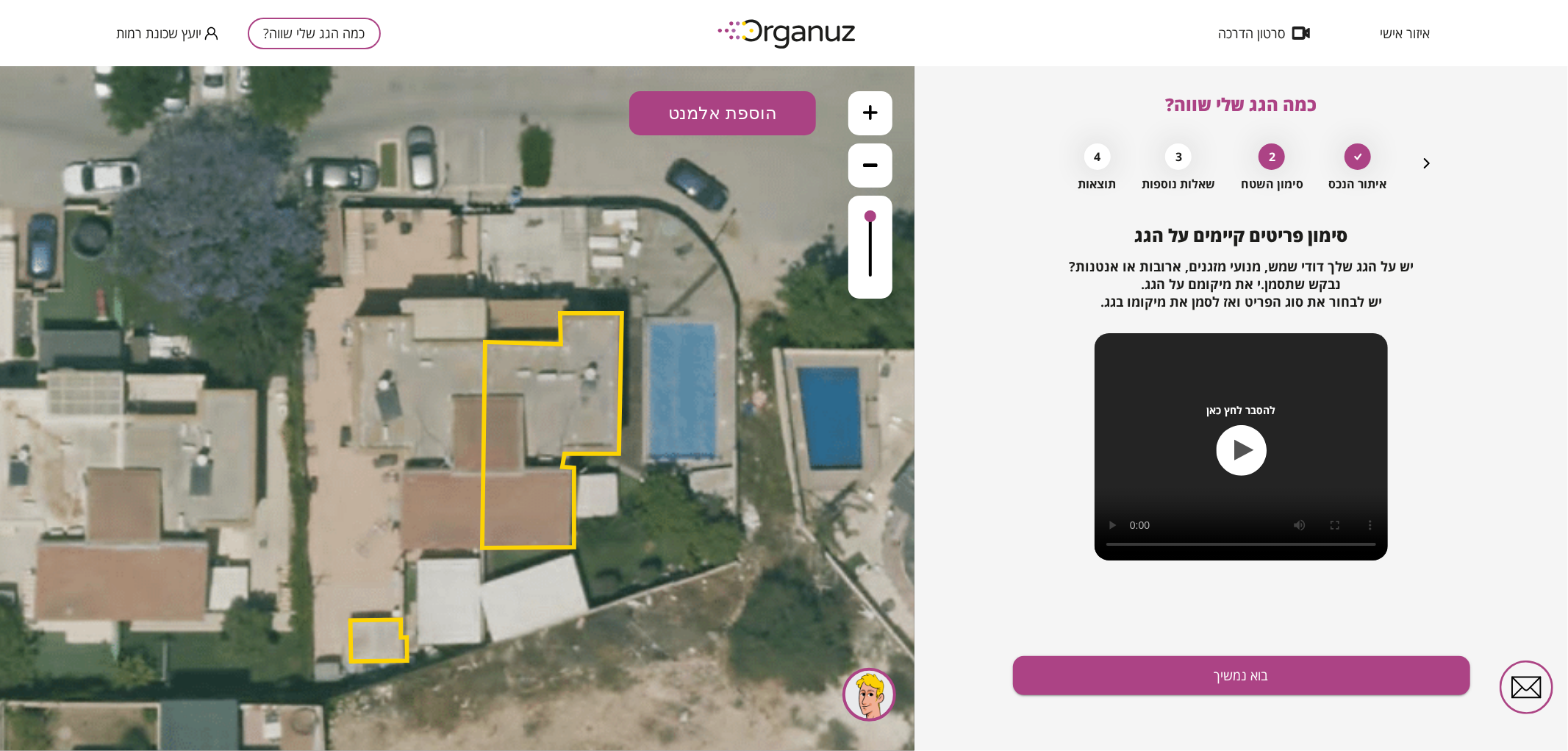
click at [746, 127] on button "הוספת אלמנט" at bounding box center [722, 112] width 186 height 44
click at [763, 266] on div ".st0 { fill: #FFFFFF; } .st0 { fill: #FFFFFF; }" at bounding box center [457, 408] width 914 height 685
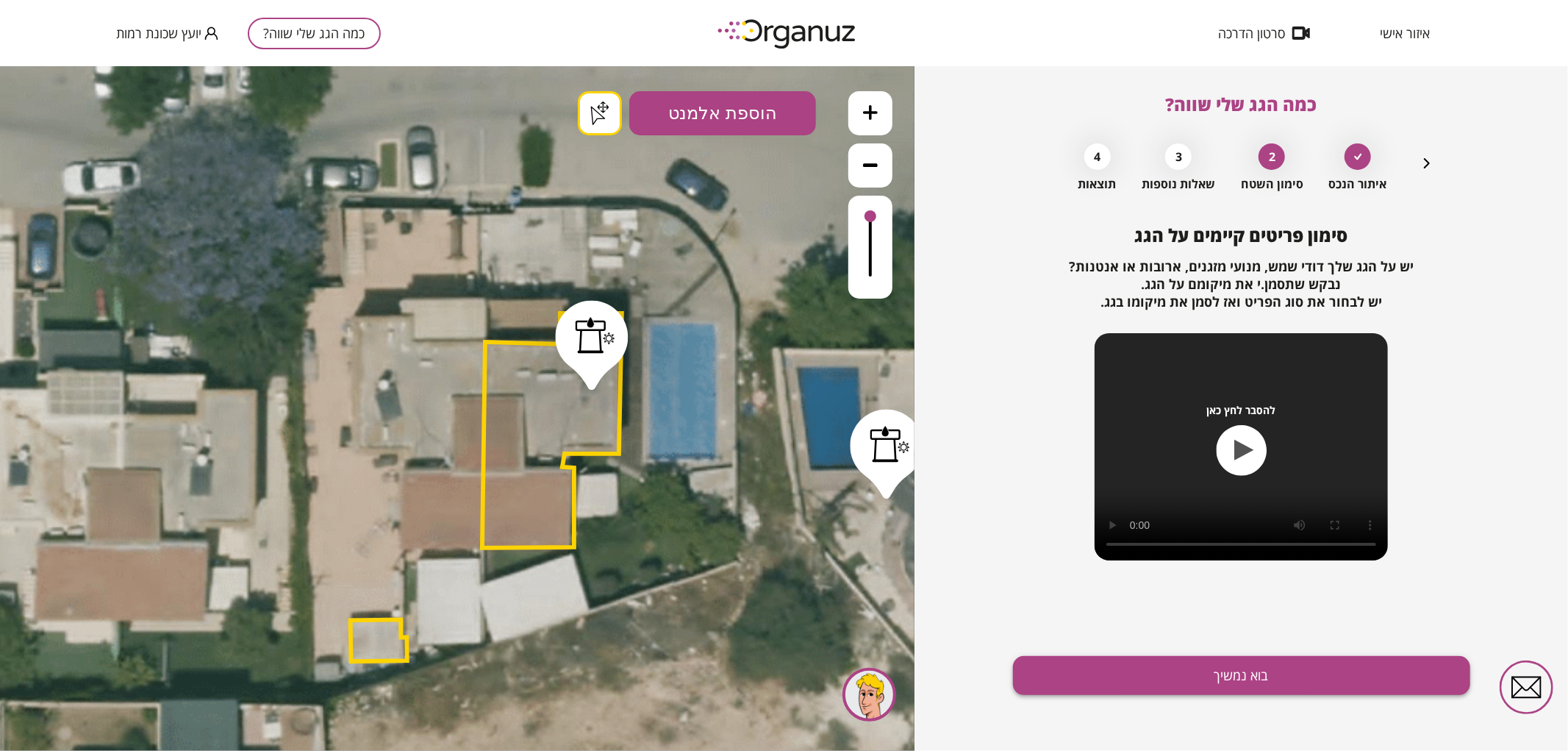
click at [1330, 680] on button "בוא נמשיך" at bounding box center [1241, 675] width 457 height 39
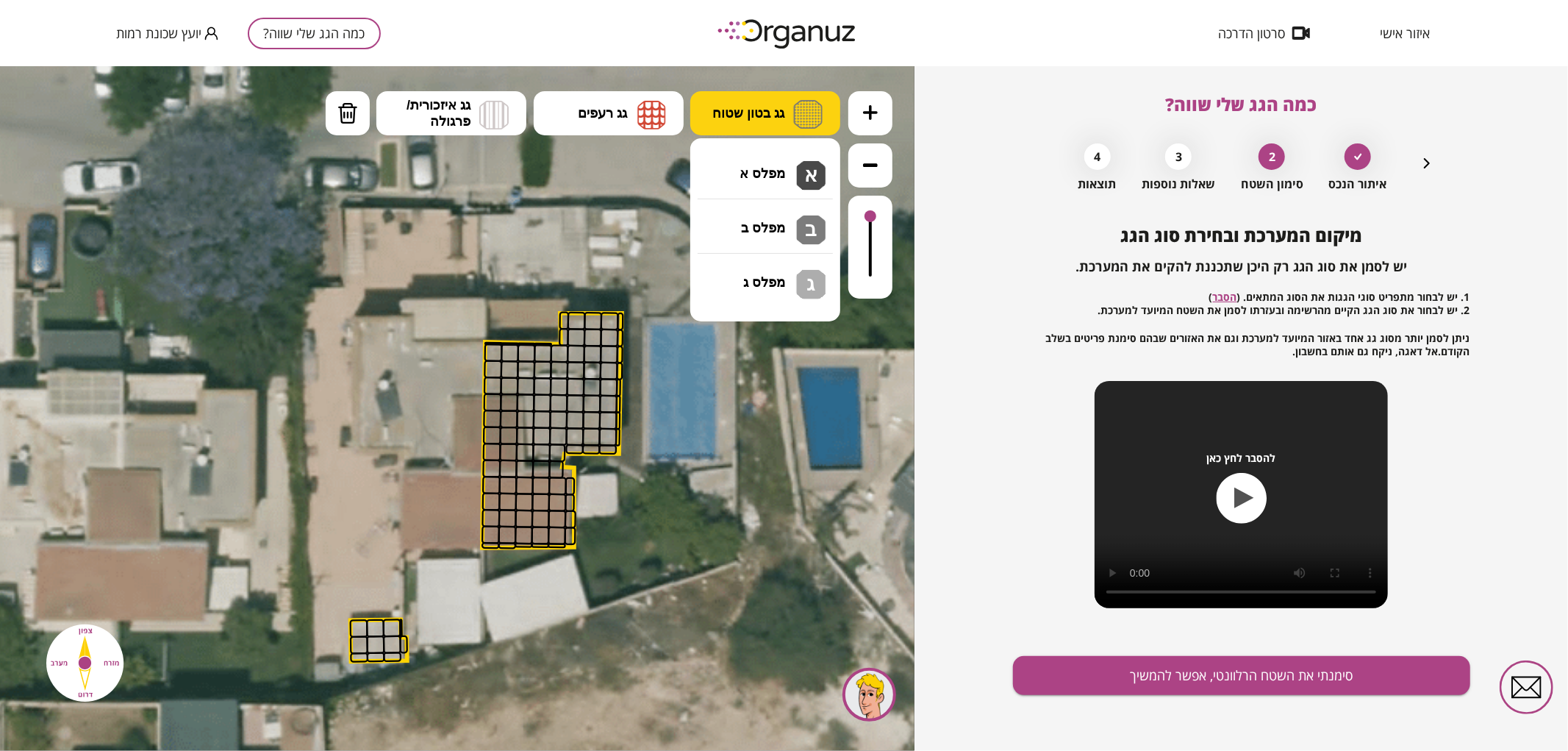
click at [772, 106] on span "גג בטון שטוח" at bounding box center [748, 112] width 72 height 16
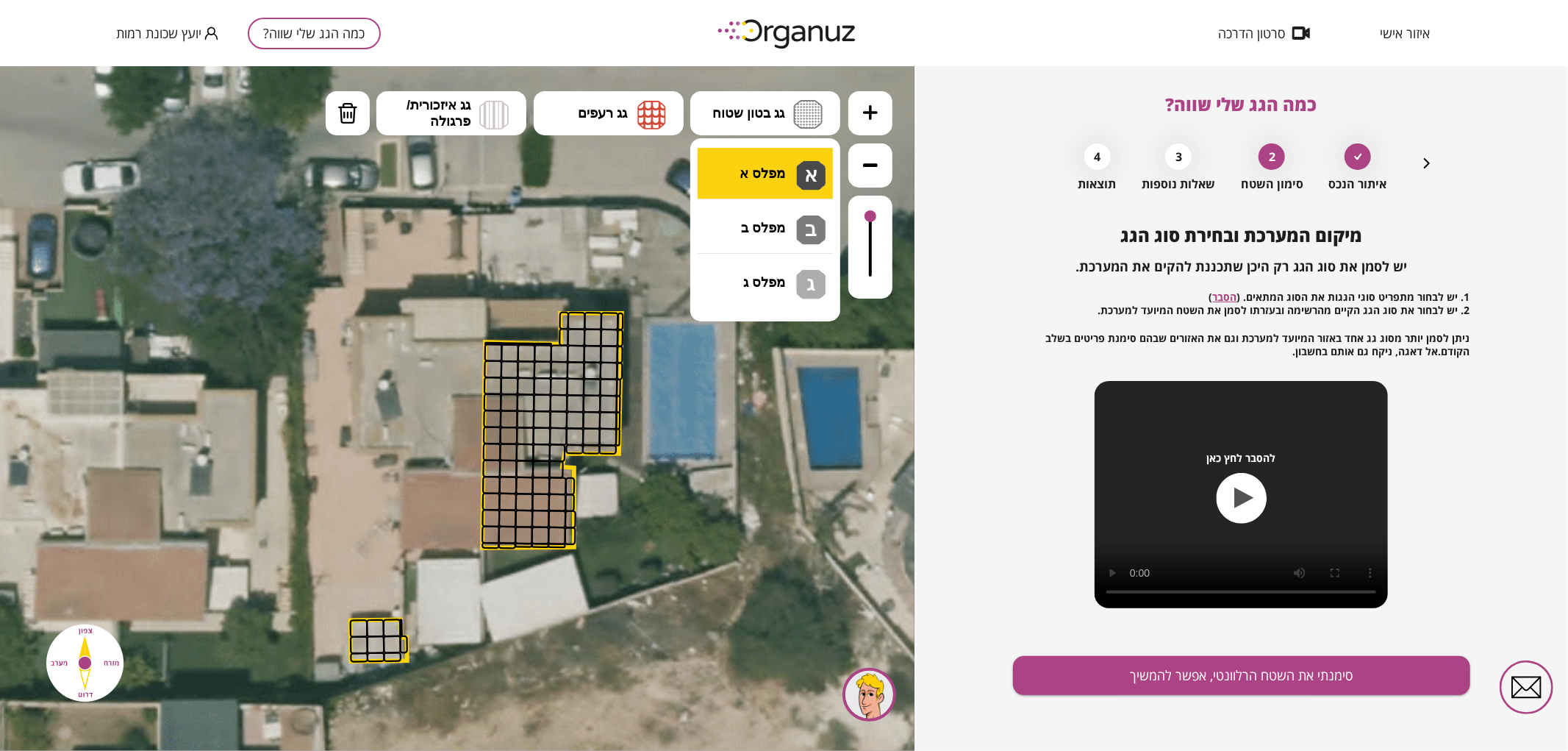
click at [780, 167] on div ".st0 { fill: #FFFFFF; } .st0 { fill: #FFFFFF; }" at bounding box center [457, 408] width 914 height 685
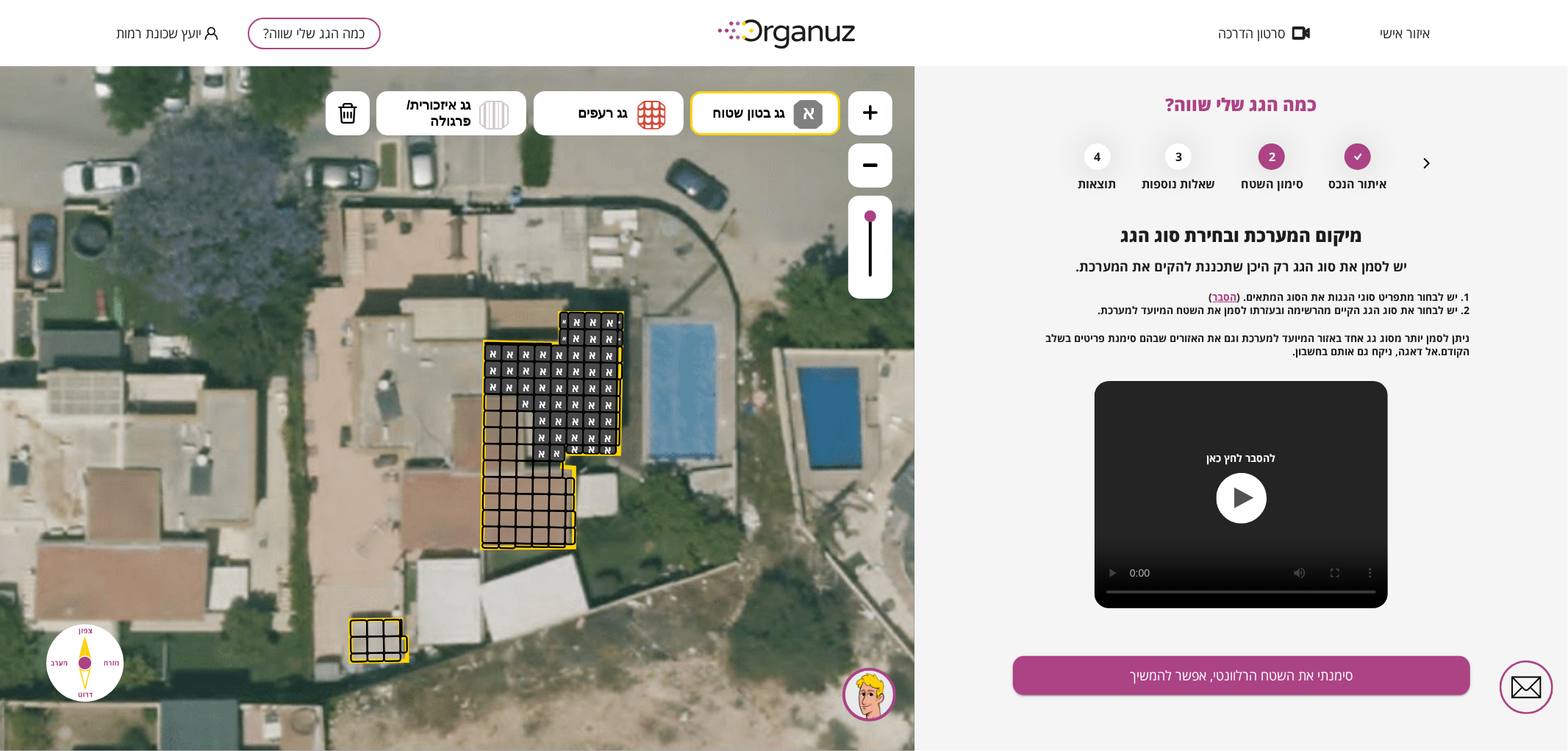
drag, startPoint x: 561, startPoint y: 319, endPoint x: 503, endPoint y: 192, distance: 139.6
click at [326, 122] on button "מחיקה" at bounding box center [347, 112] width 44 height 44
click at [343, 112] on img at bounding box center [348, 113] width 21 height 22
click at [525, 400] on div at bounding box center [526, 401] width 18 height 18
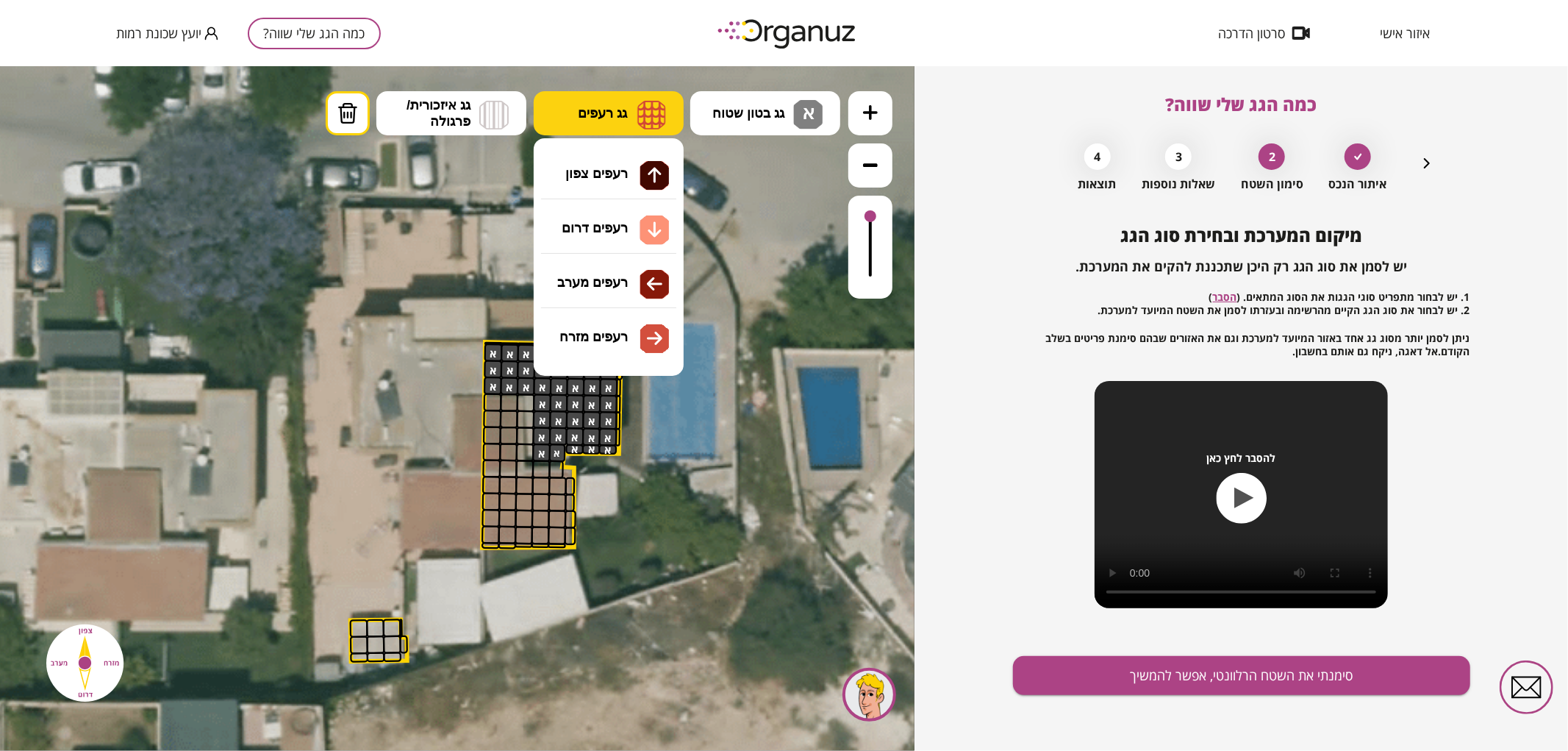
click at [636, 110] on button "גג רעפים" at bounding box center [608, 112] width 150 height 44
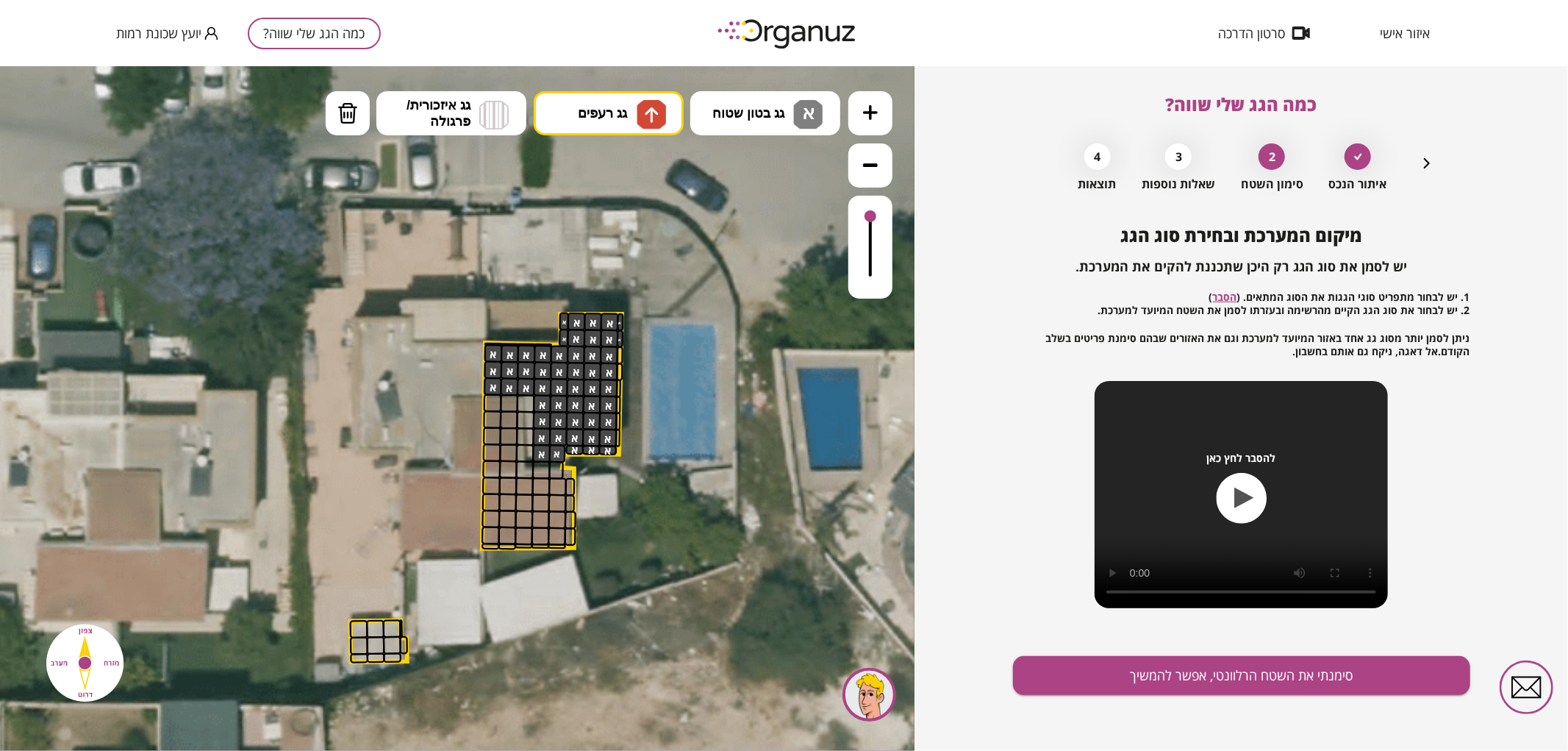
click at [644, 181] on div ".st0 { fill: #FFFFFF; } .st0 { fill: #FFFFFF; }" at bounding box center [457, 408] width 914 height 685
drag, startPoint x: 490, startPoint y: 456, endPoint x: 495, endPoint y: 436, distance: 20.6
drag, startPoint x: 492, startPoint y: 464, endPoint x: 505, endPoint y: 460, distance: 13.6
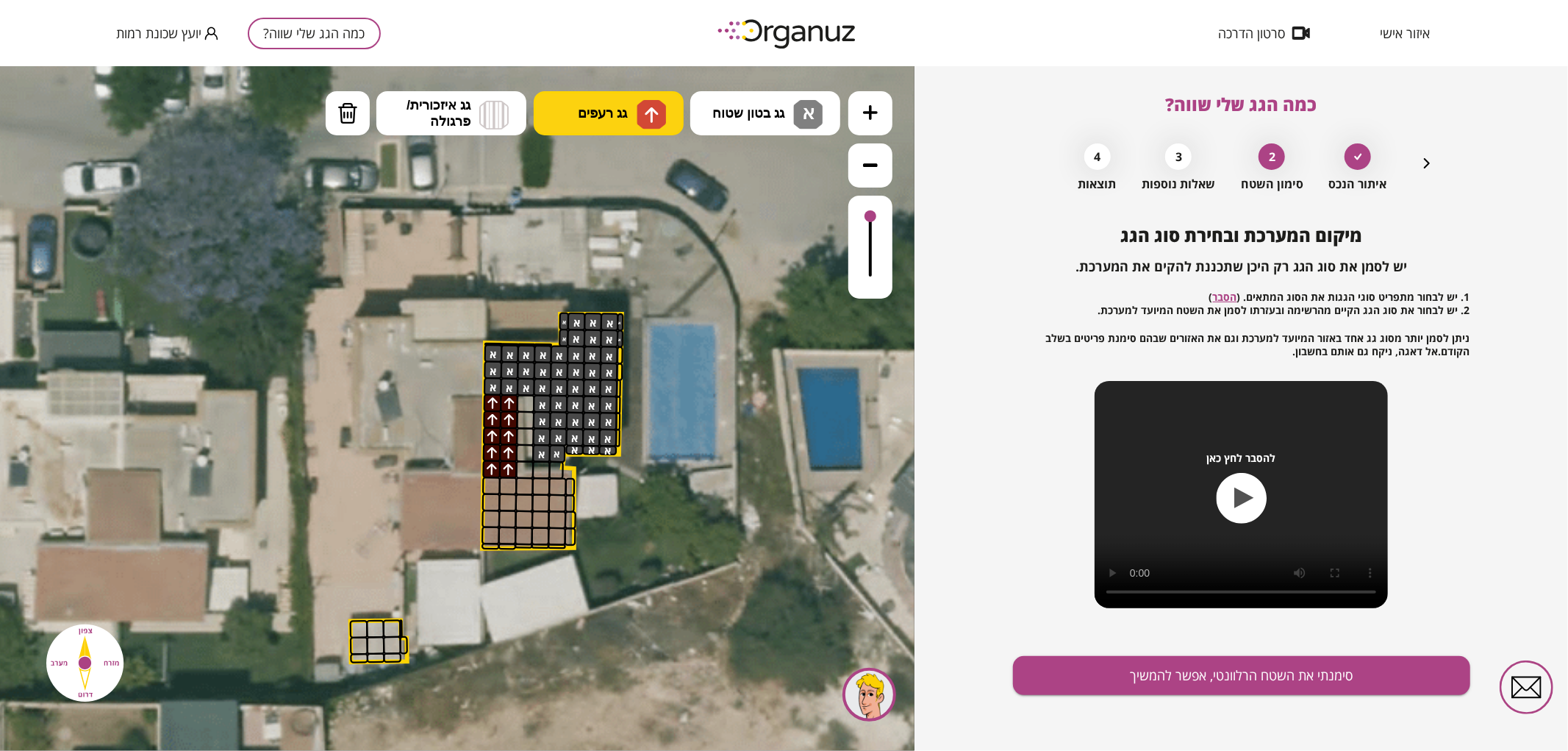
click at [625, 101] on button "גג רעפים" at bounding box center [608, 112] width 150 height 44
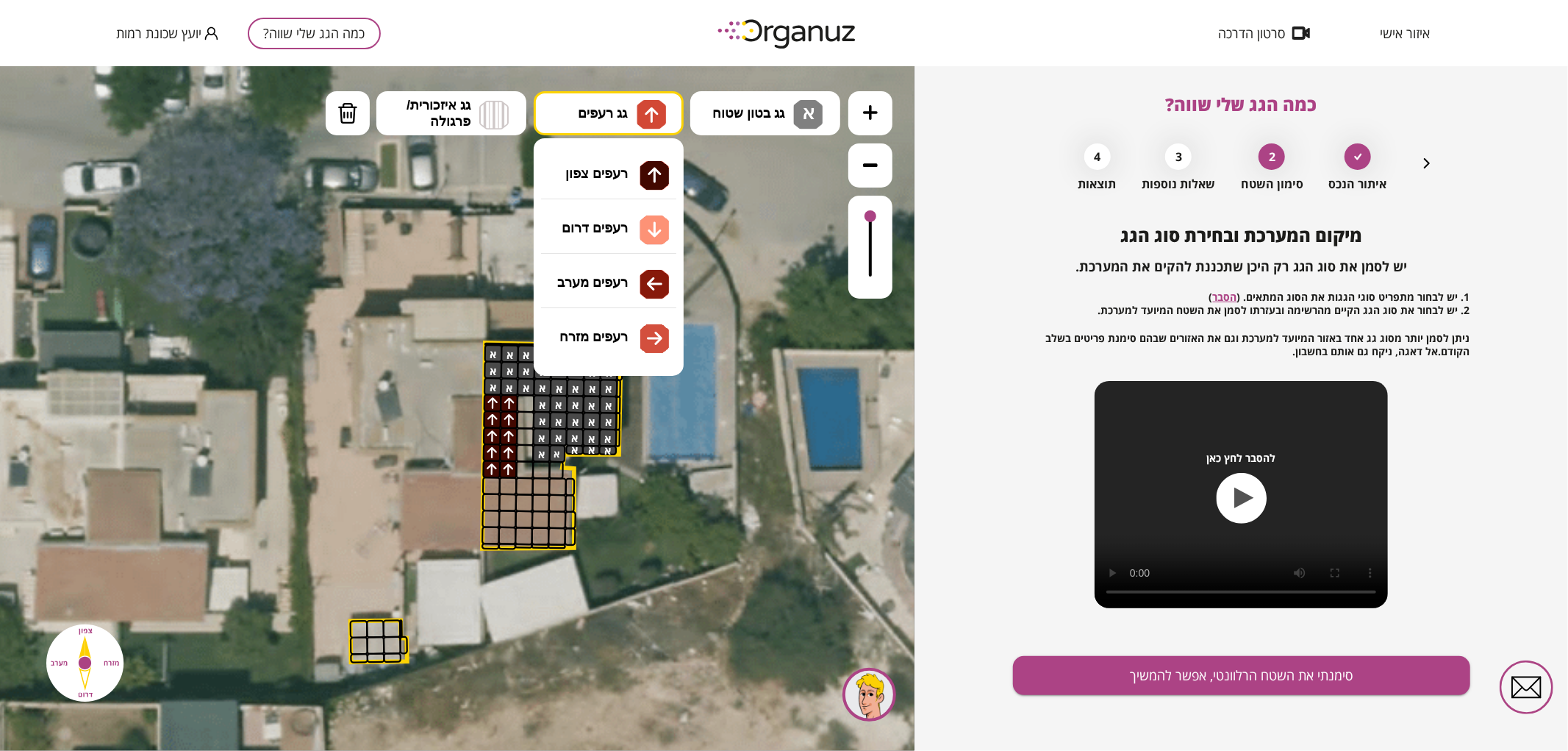
click at [591, 214] on div ".st0 { fill: #FFFFFF; } .st0 { fill: #FFFFFF; }" at bounding box center [457, 408] width 914 height 685
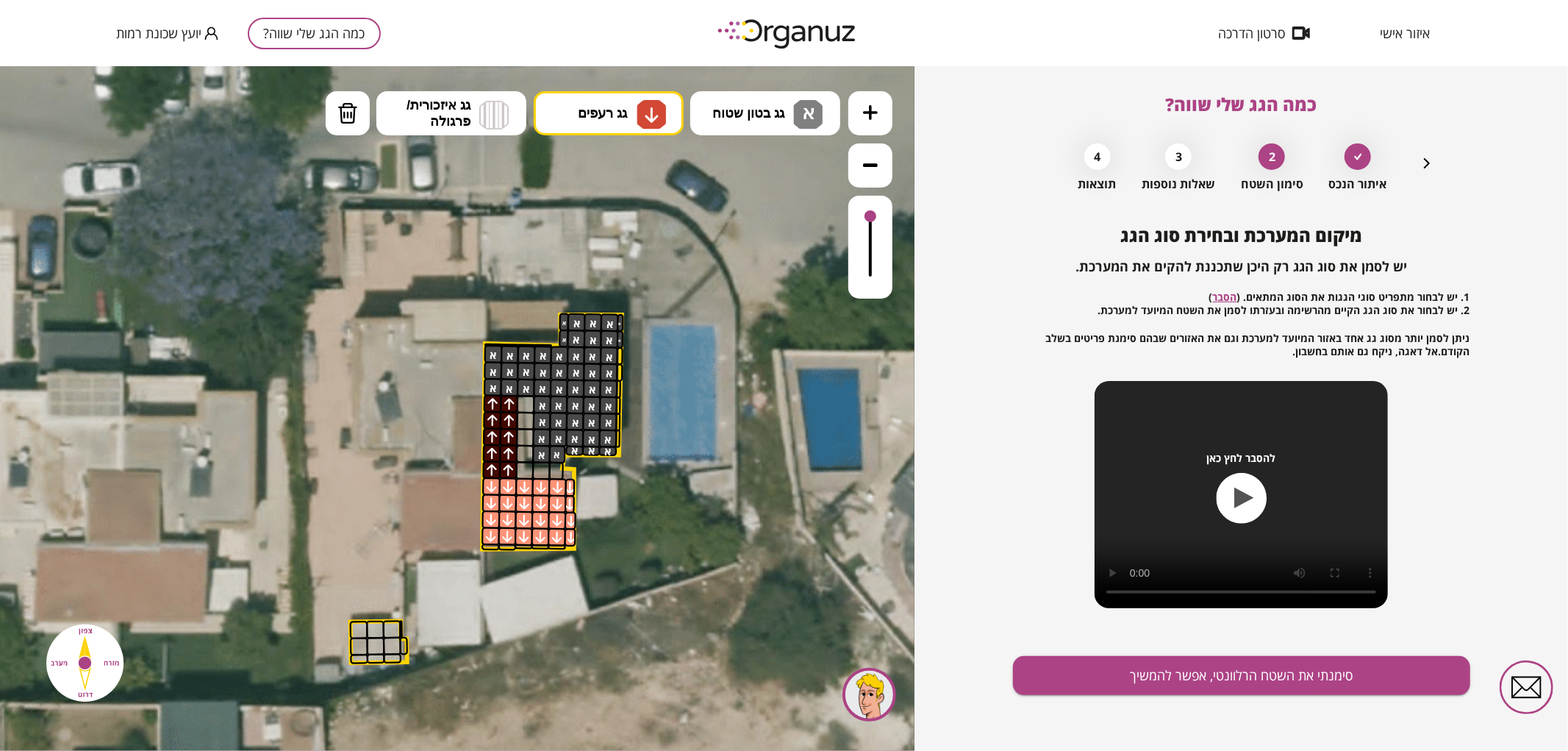
drag, startPoint x: 487, startPoint y: 487, endPoint x: 459, endPoint y: 487, distance: 28.0
click at [459, 487] on div ".st0 { fill: #FFFFFF; } .st0 { fill: #FFFFFF; }" at bounding box center [482, 485] width 1092 height 1092
click at [1178, 669] on button "סימנתי את השטח הרלוונטי, אפשר להמשיך" at bounding box center [1241, 675] width 457 height 39
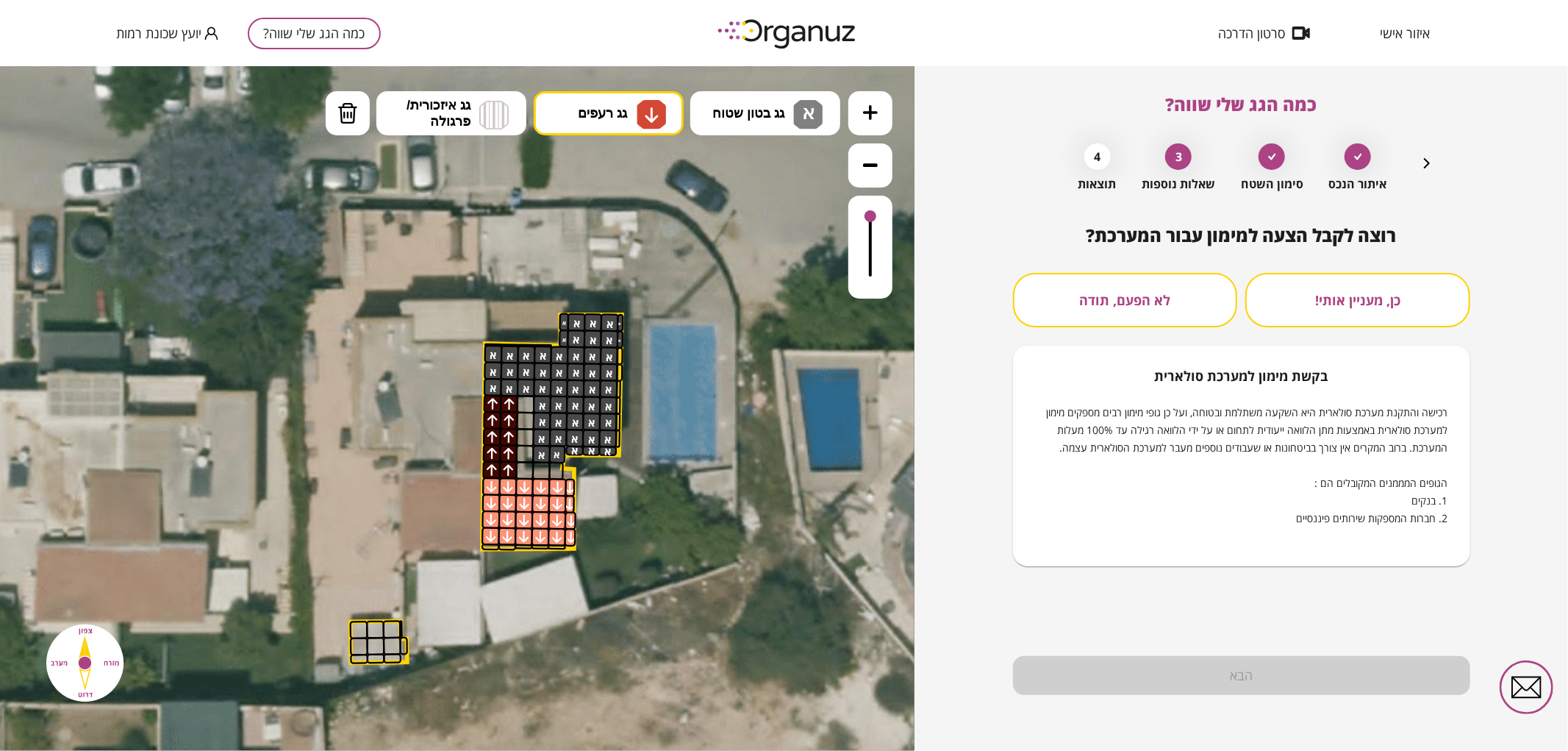
click at [1145, 314] on button "לא הפעם, תודה" at bounding box center [1125, 300] width 225 height 54
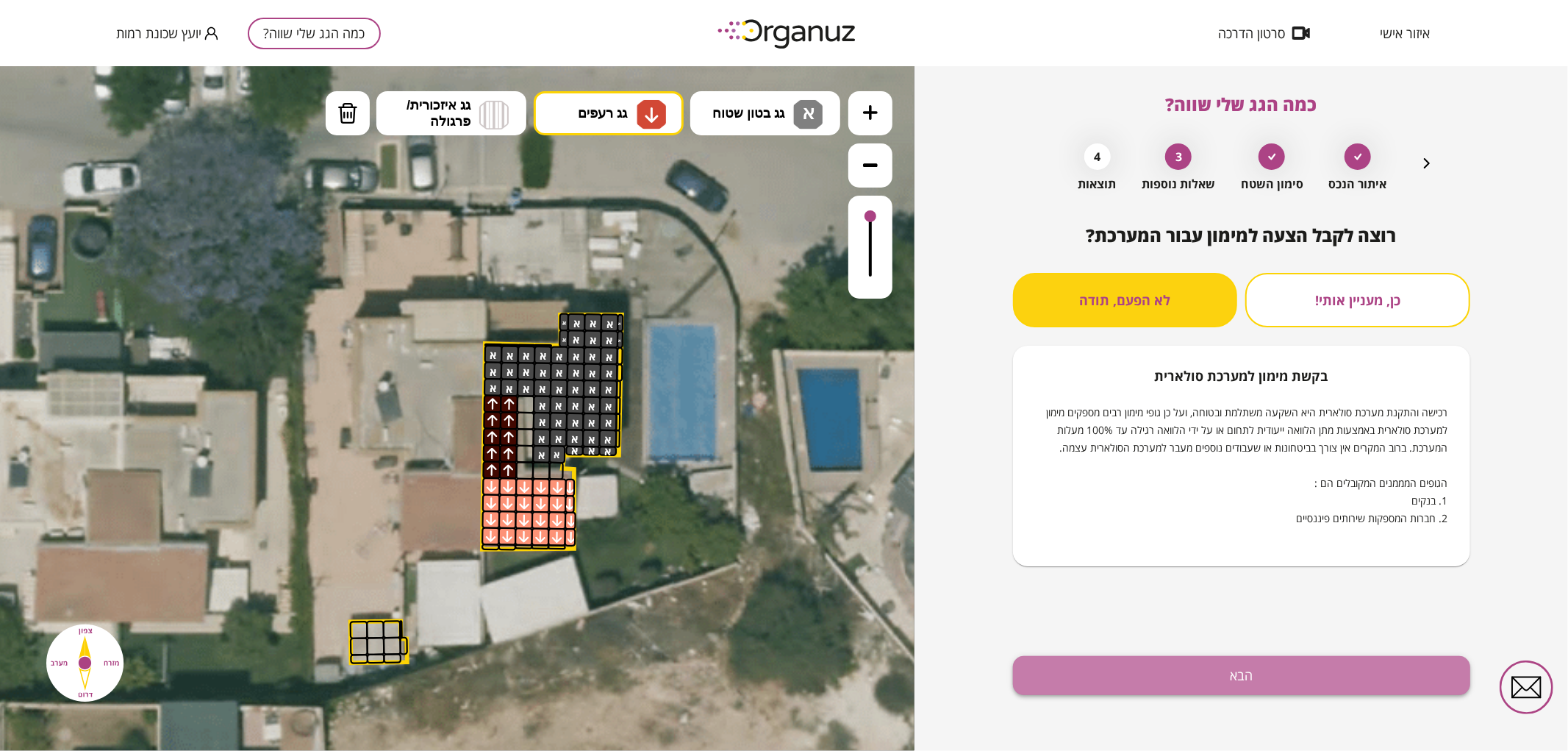
click at [1273, 685] on button "הבא" at bounding box center [1241, 675] width 457 height 39
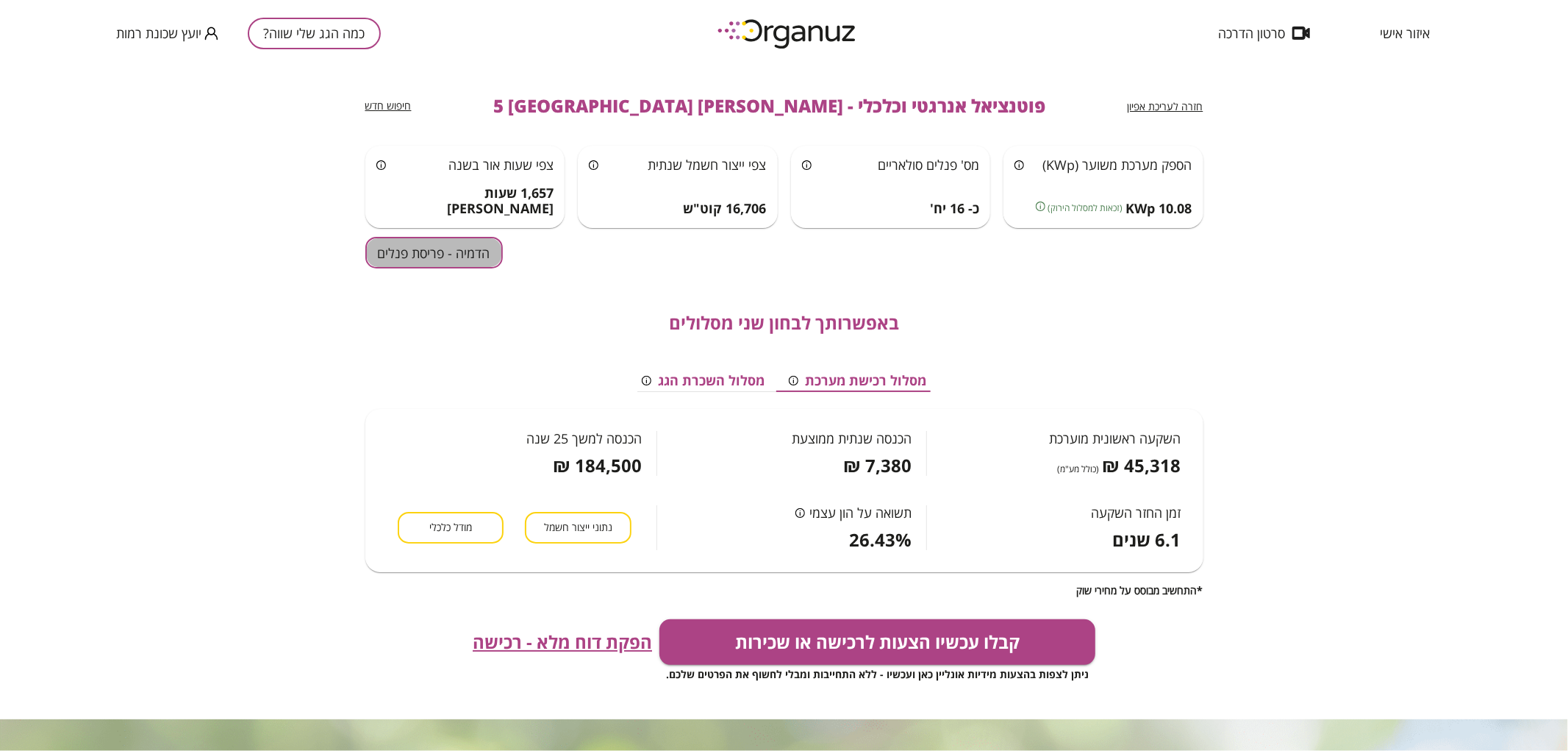
click at [428, 247] on button "הדמיה - פריסת פנלים" at bounding box center [434, 252] width 138 height 31
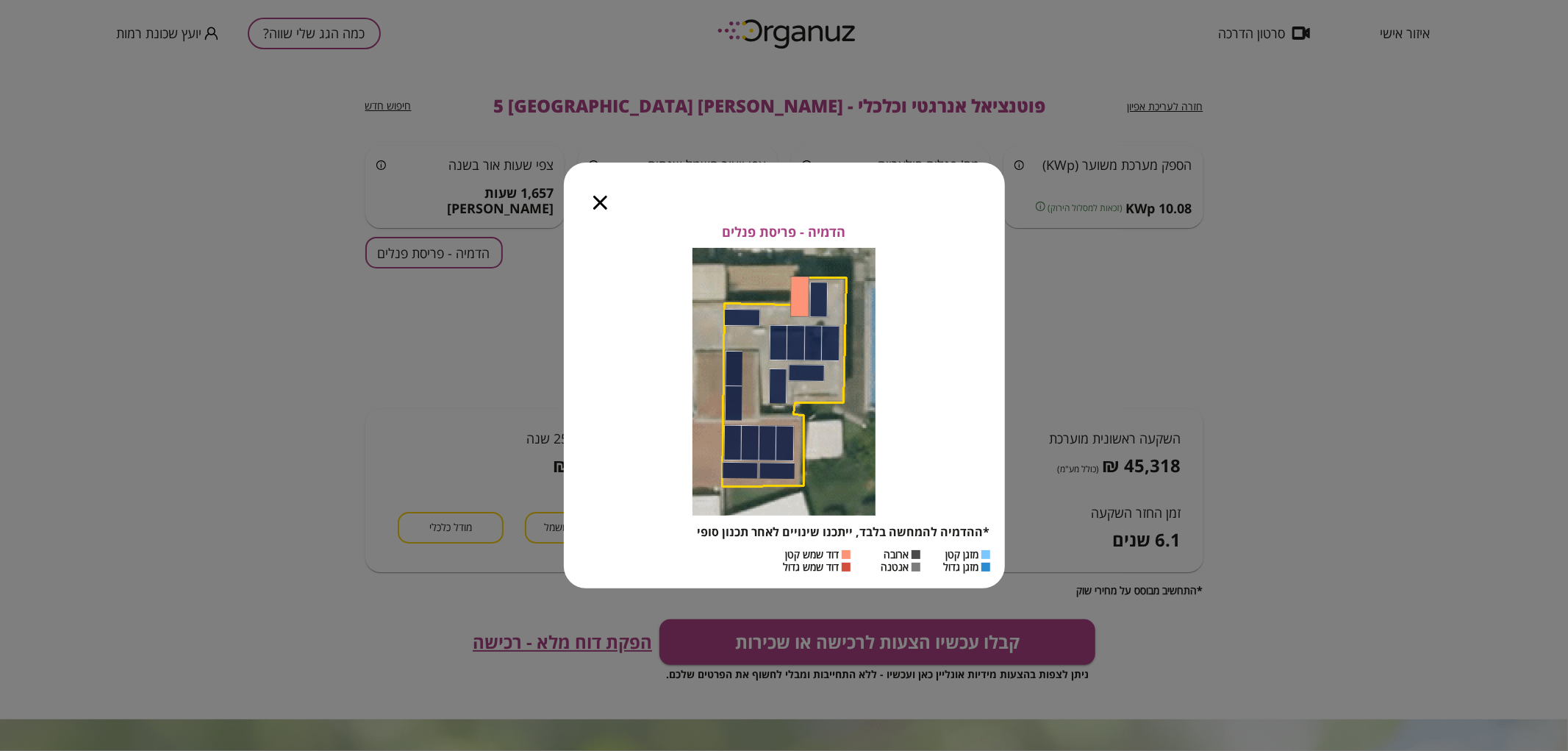
click at [591, 203] on div at bounding box center [600, 193] width 73 height 62
click at [596, 204] on icon "button" at bounding box center [600, 202] width 14 height 14
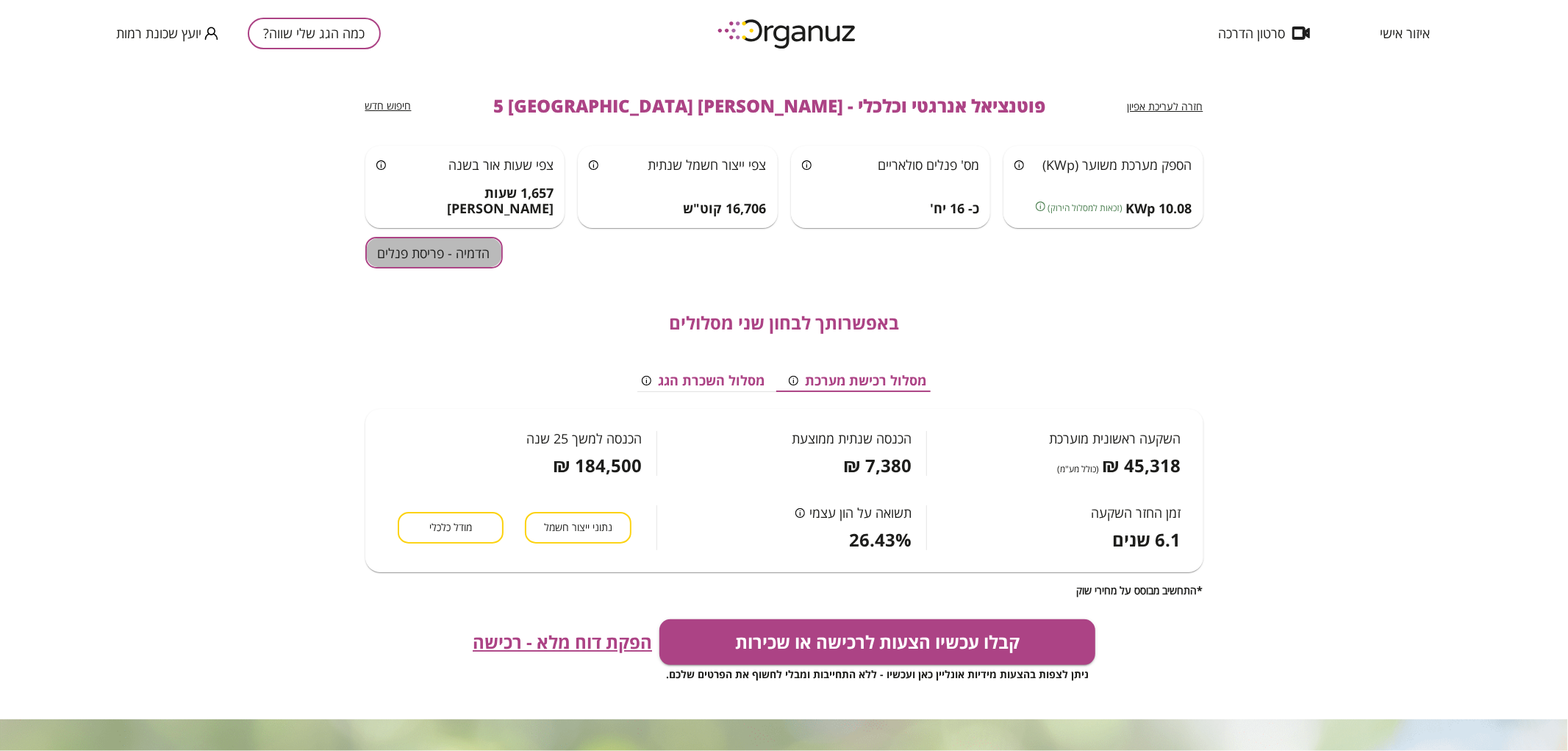
click at [464, 260] on button "הדמיה - פריסת פנלים" at bounding box center [434, 252] width 138 height 31
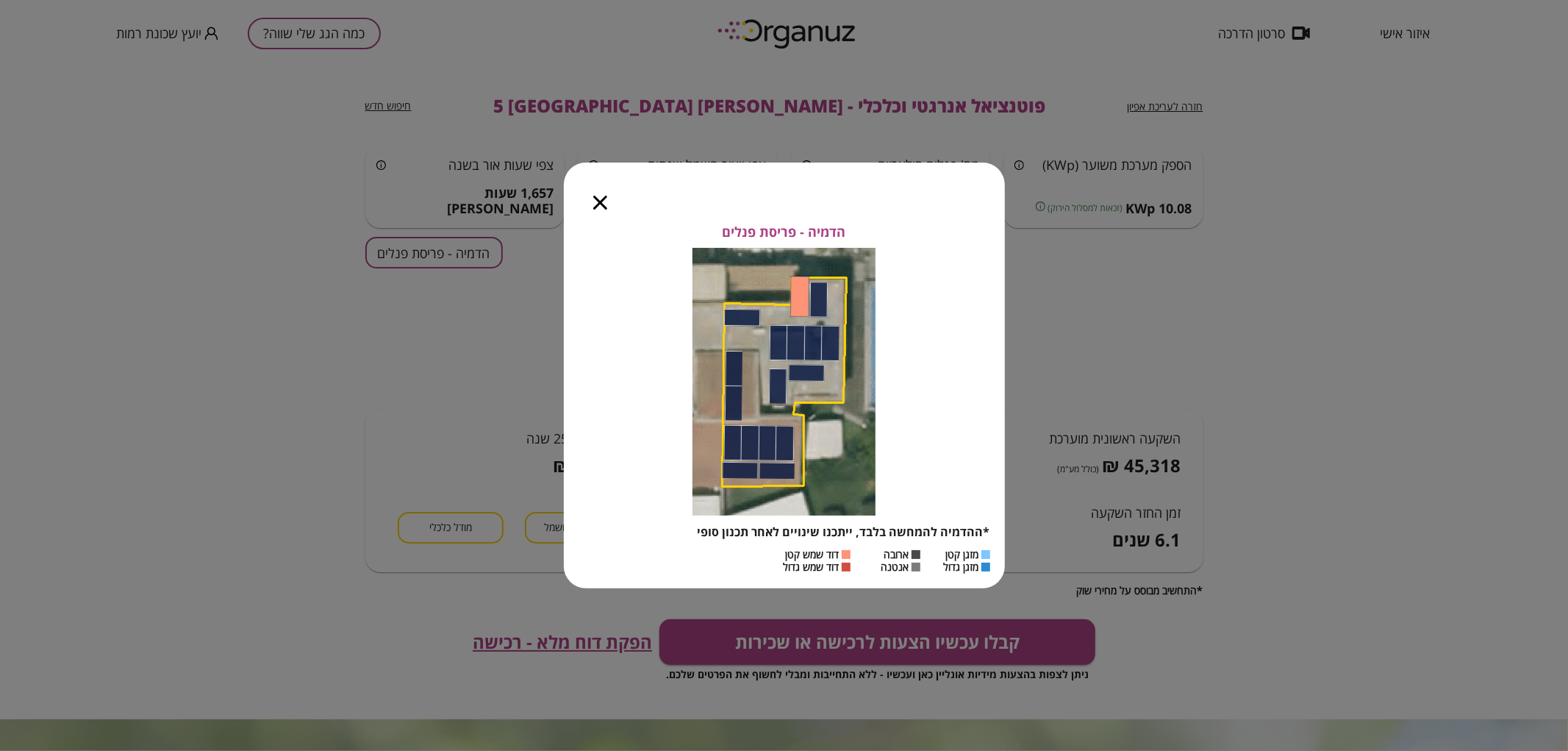
click at [596, 208] on icon "button" at bounding box center [600, 202] width 14 height 14
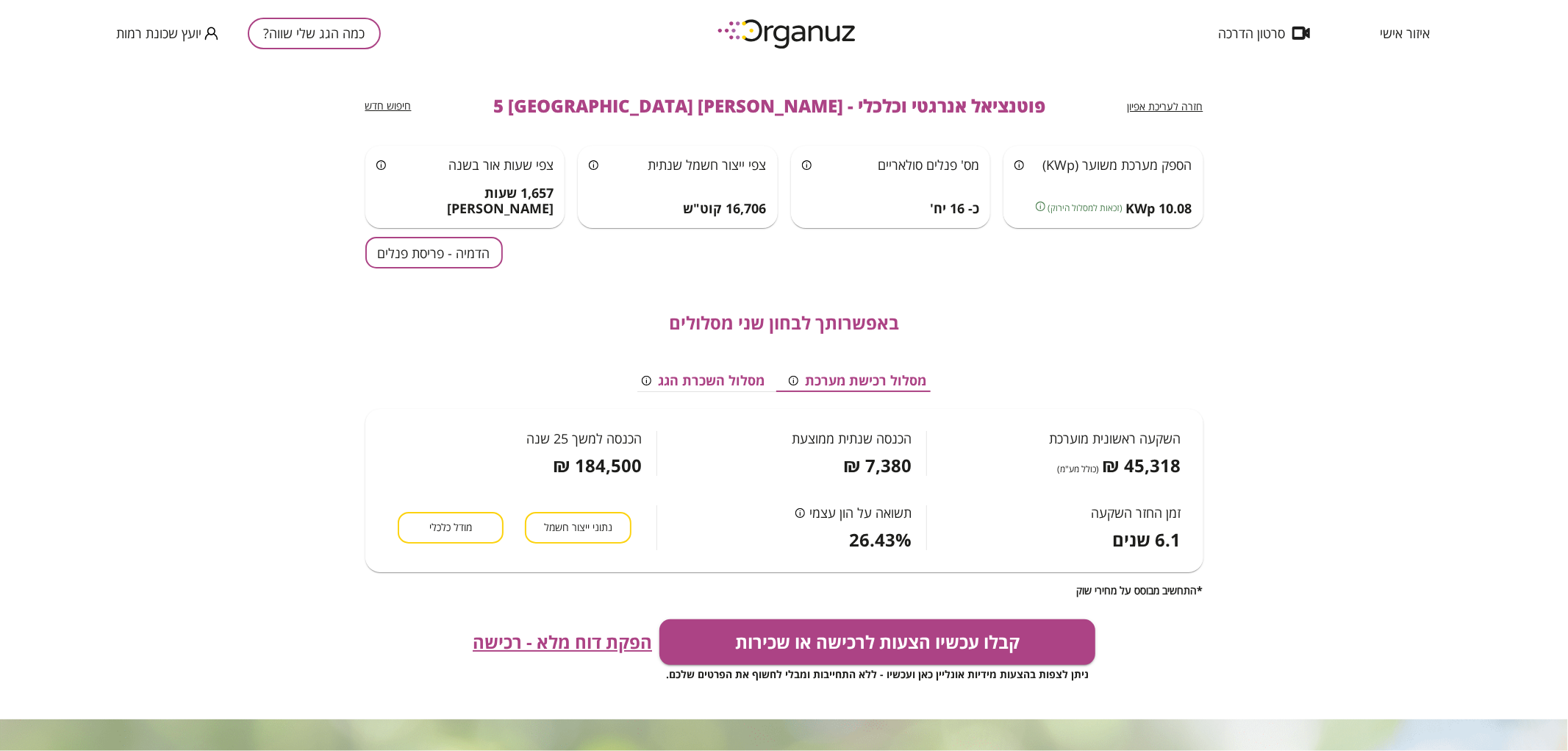
click at [357, 31] on button "כמה הגג שלי שווה?" at bounding box center [314, 33] width 133 height 31
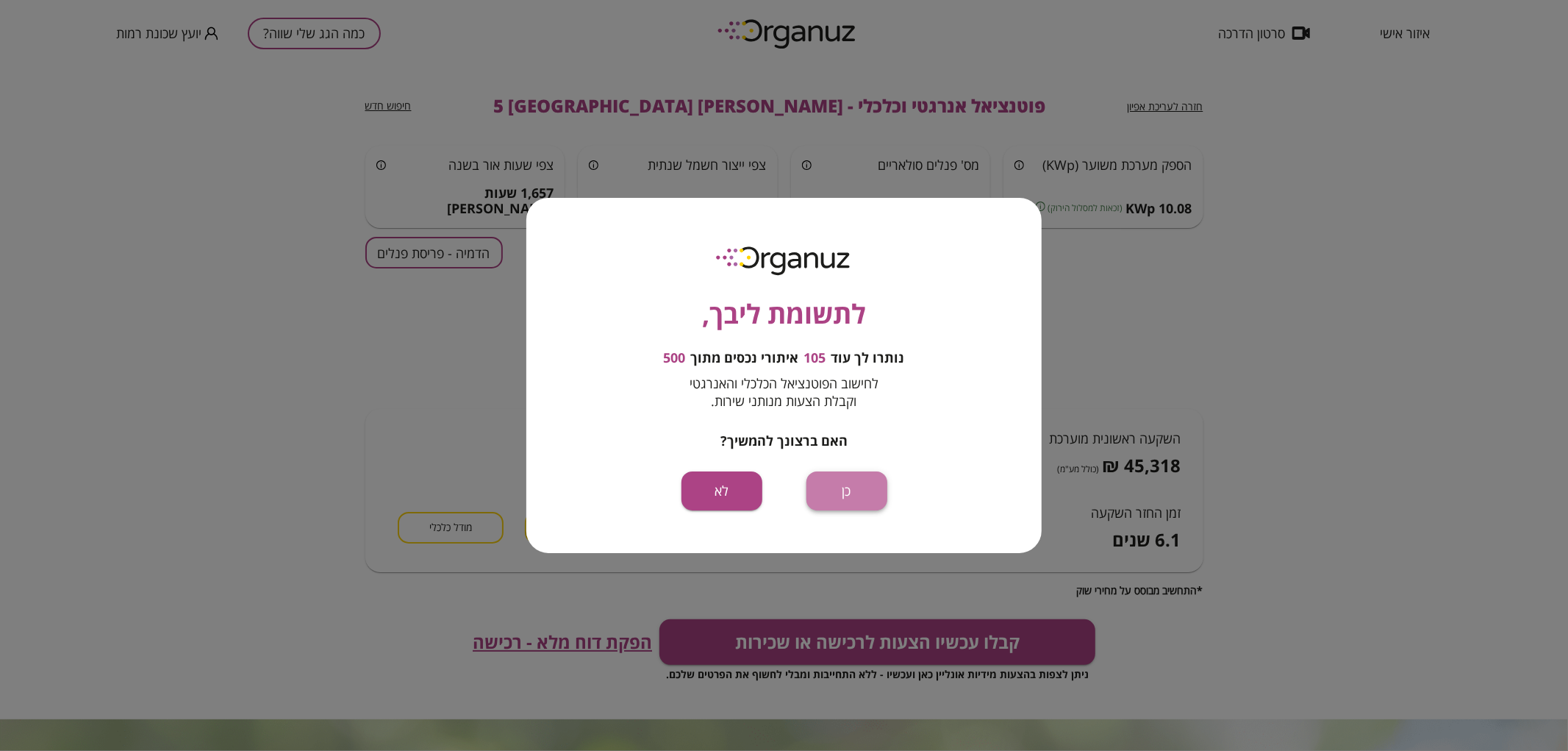
click at [864, 475] on button "כן" at bounding box center [846, 491] width 81 height 39
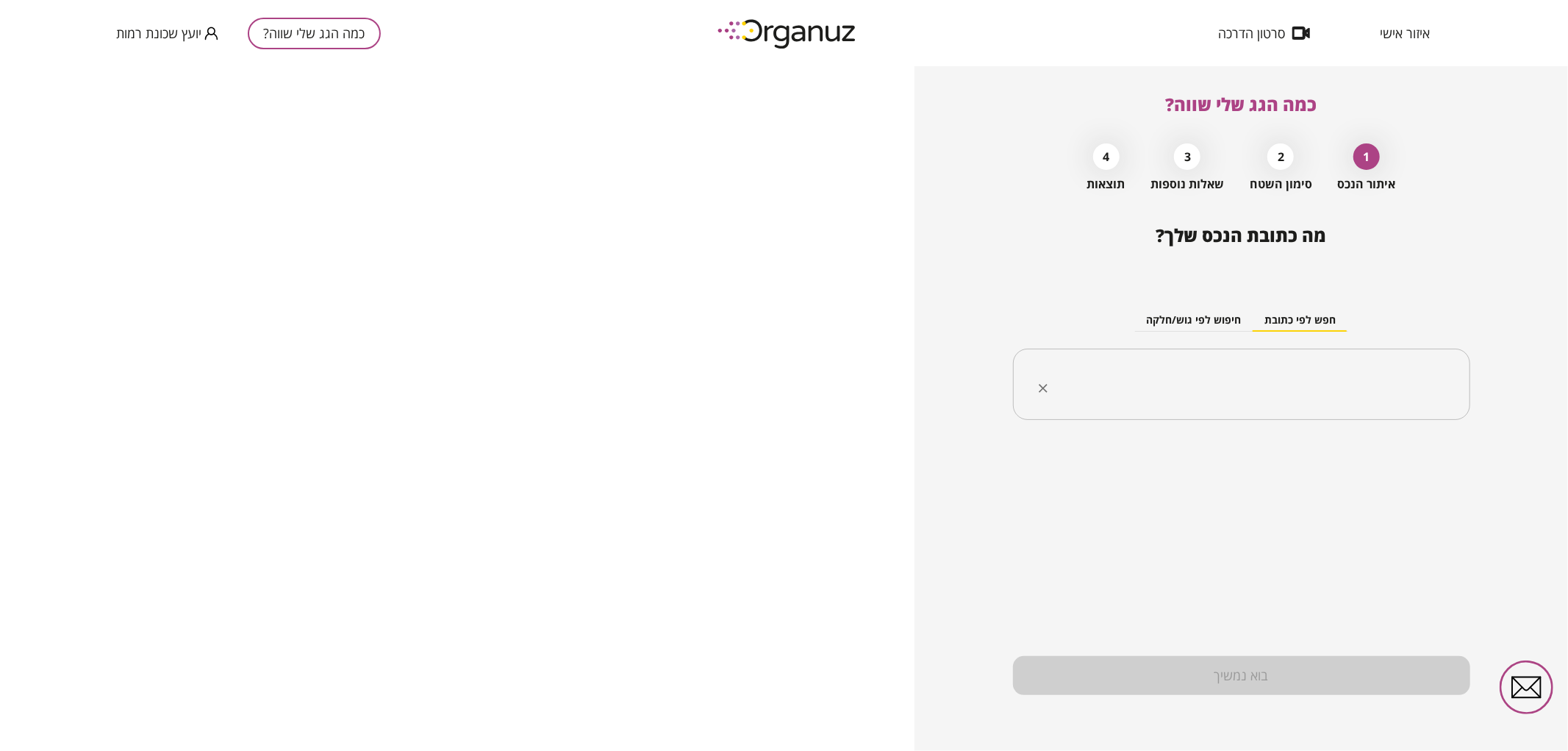
click at [1145, 413] on div "​" at bounding box center [1241, 384] width 457 height 72
click at [1282, 464] on li "[PERSON_NAME] 6 [GEOGRAPHIC_DATA]" at bounding box center [1241, 459] width 419 height 26
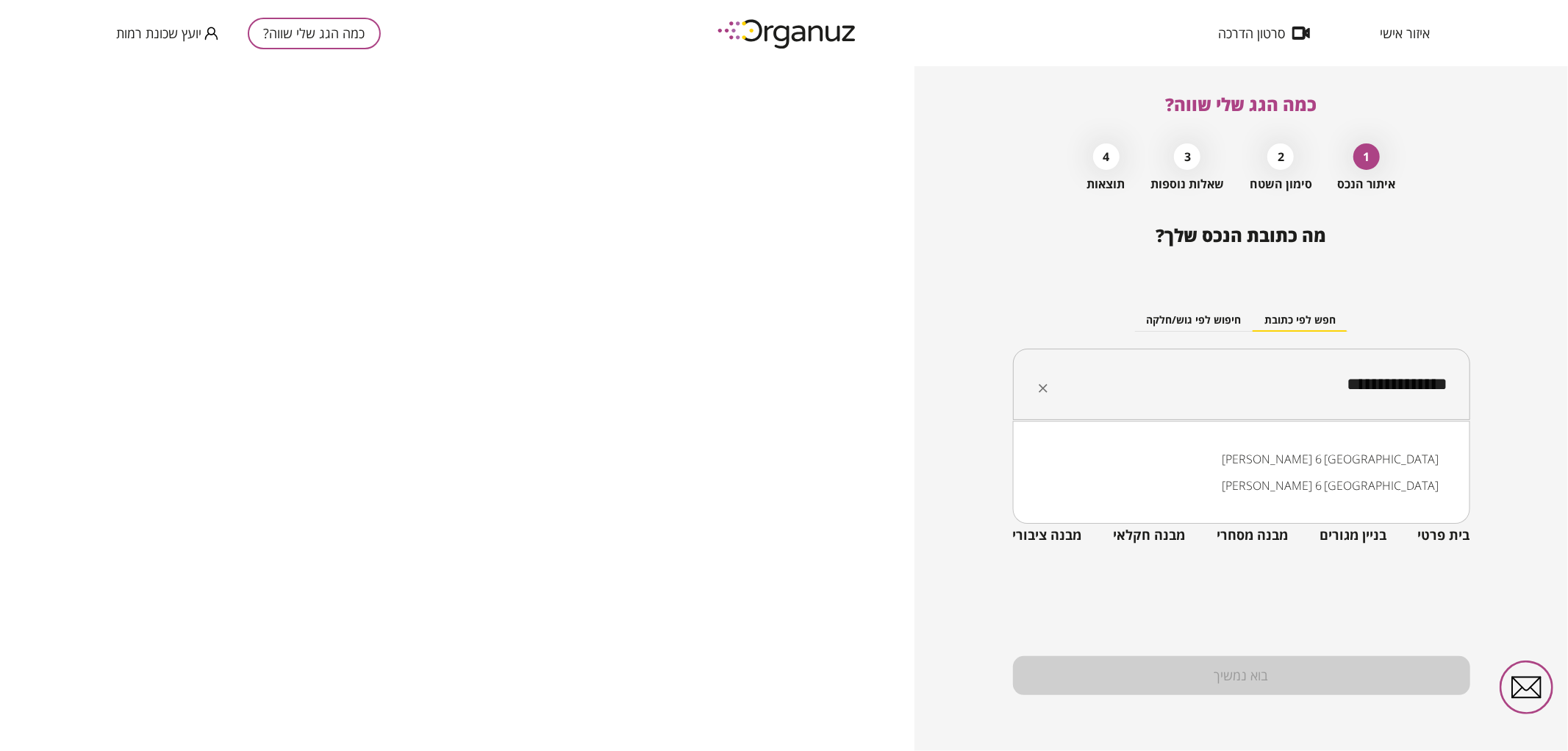
drag, startPoint x: 1301, startPoint y: 398, endPoint x: 1453, endPoint y: 396, distance: 152.0
click at [1453, 396] on div "**********" at bounding box center [1241, 384] width 457 height 72
type input "**********"
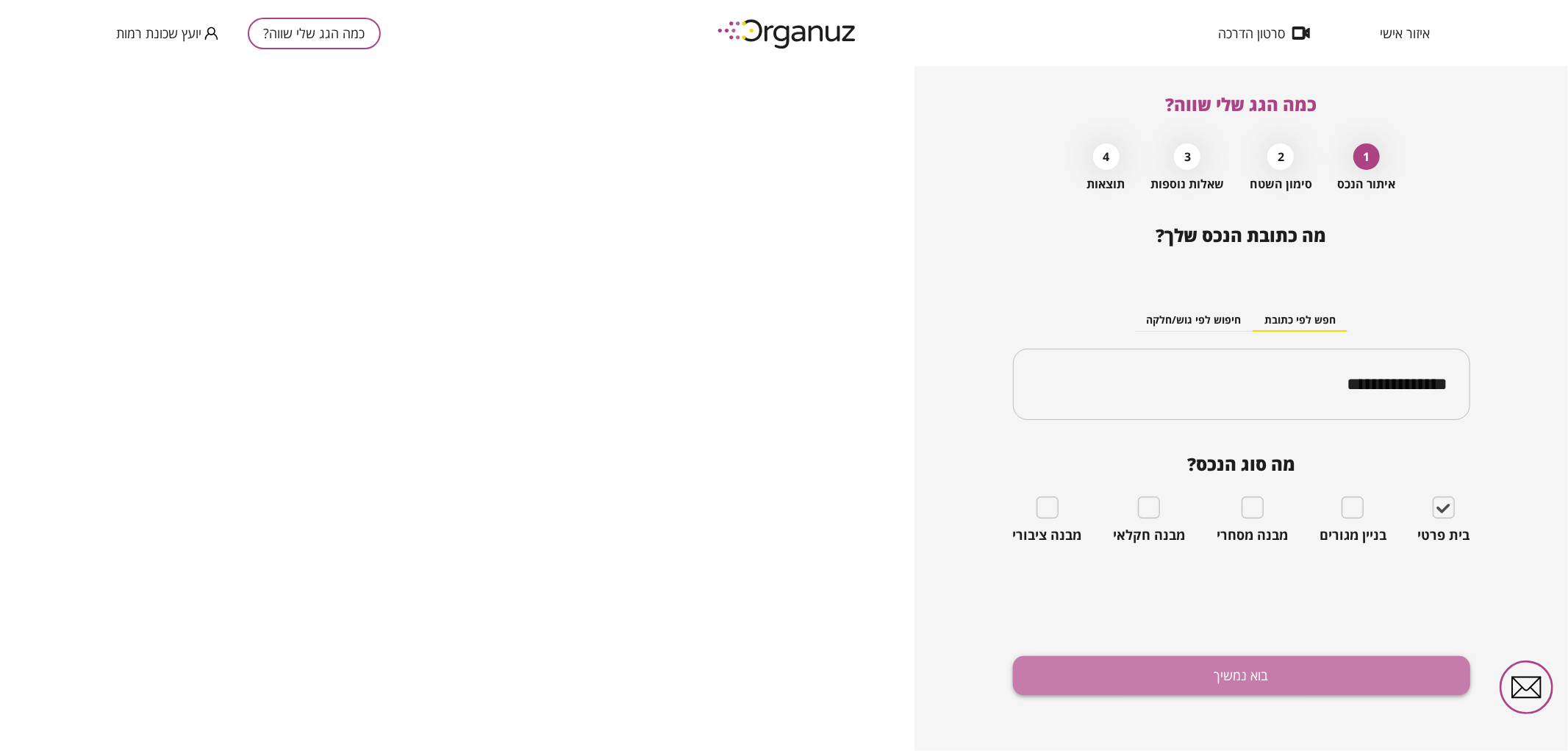
click at [1337, 662] on button "בוא נמשיך" at bounding box center [1241, 675] width 457 height 39
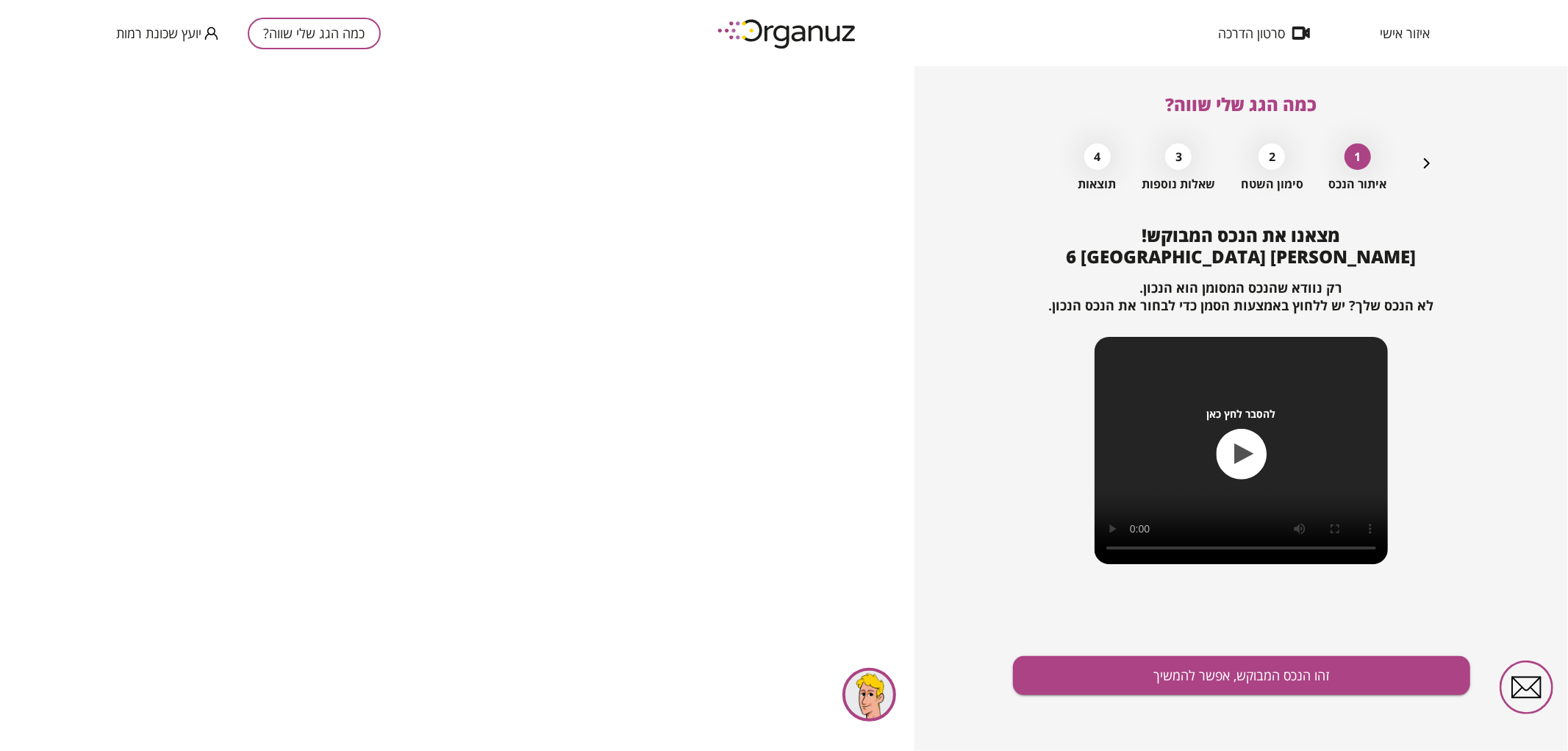
click at [1238, 696] on div "מצאנו את הנכס המבוקש! [PERSON_NAME] 6 באר שבע רק נוודא שהנכס המסומן הוא הנכון. …" at bounding box center [1241, 488] width 457 height 526
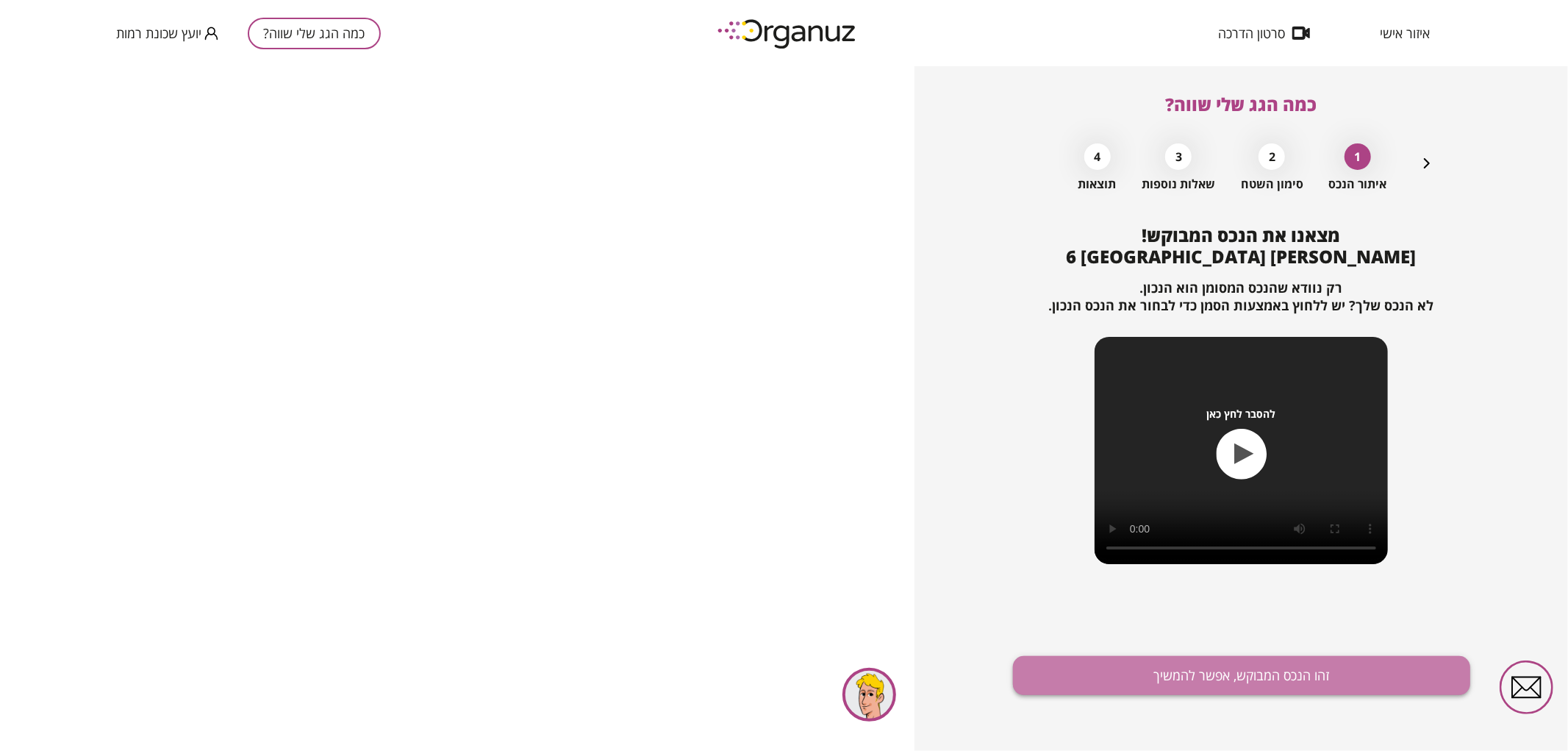
click at [1237, 681] on button "זהו הנכס המבוקש, אפשר להמשיך" at bounding box center [1241, 675] width 457 height 39
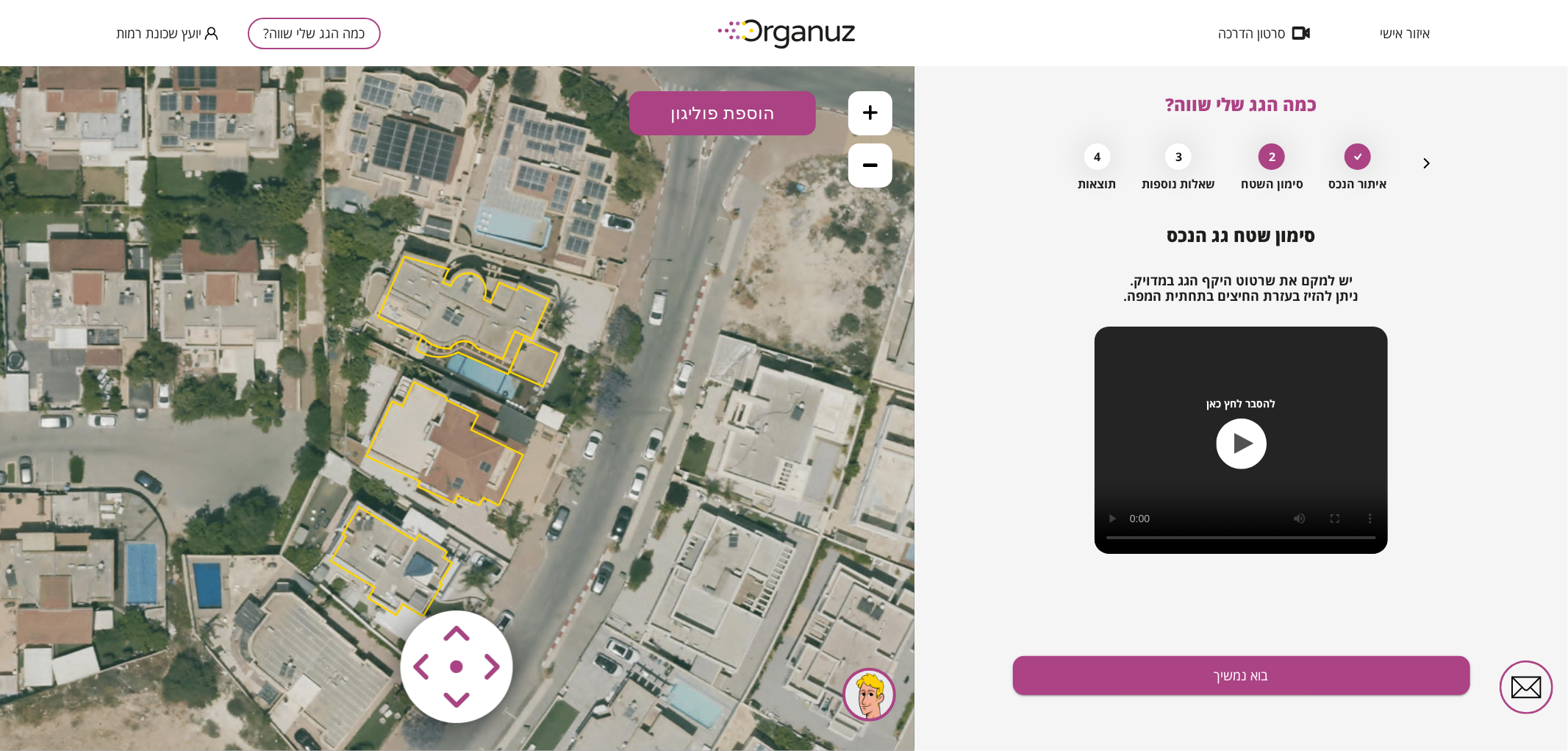
drag, startPoint x: 729, startPoint y: 423, endPoint x: 716, endPoint y: 449, distance: 29.1
click at [716, 449] on icon at bounding box center [447, 438] width 1103 height 1103
click at [401, 573] on polygon at bounding box center [391, 560] width 122 height 110
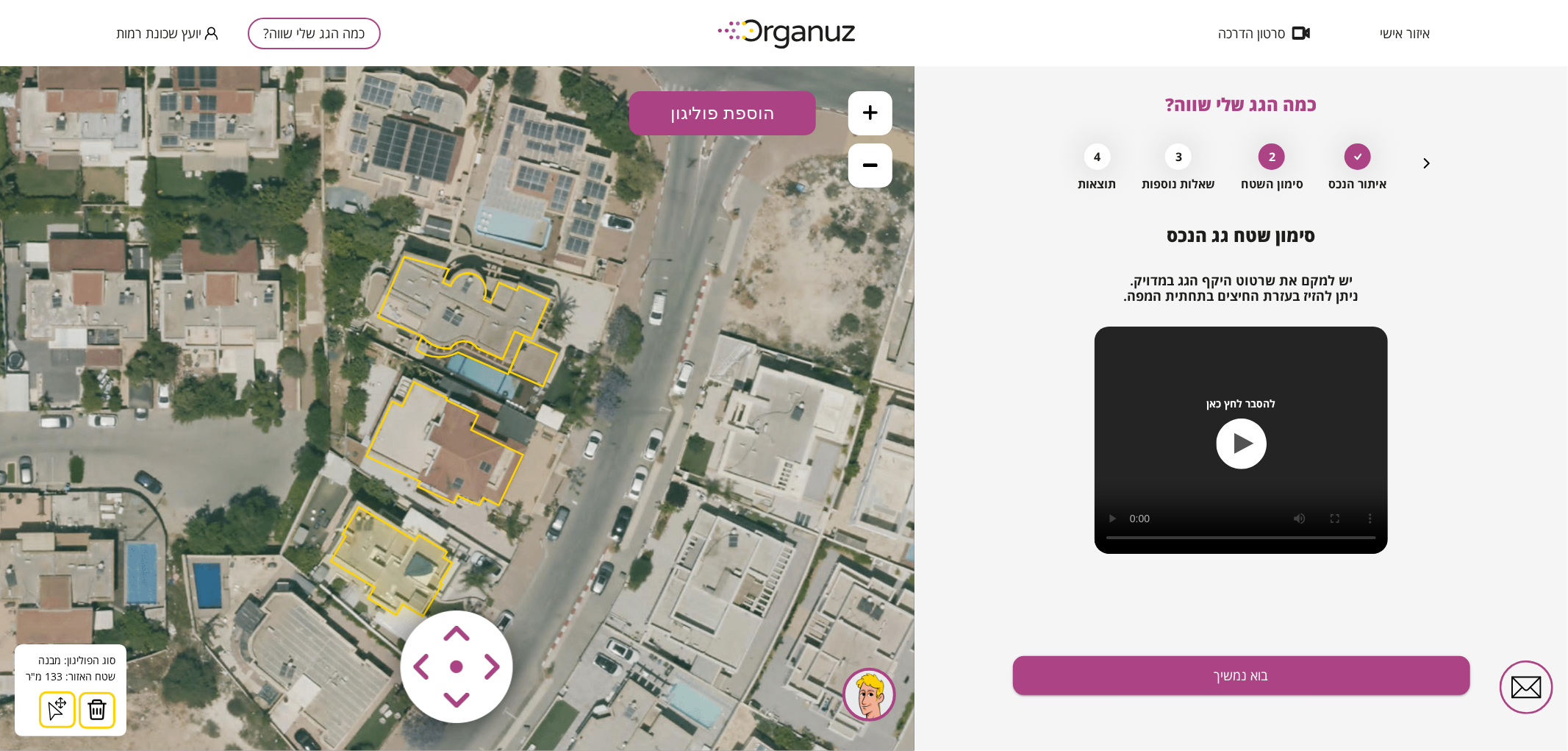
click at [98, 709] on img at bounding box center [97, 709] width 21 height 22
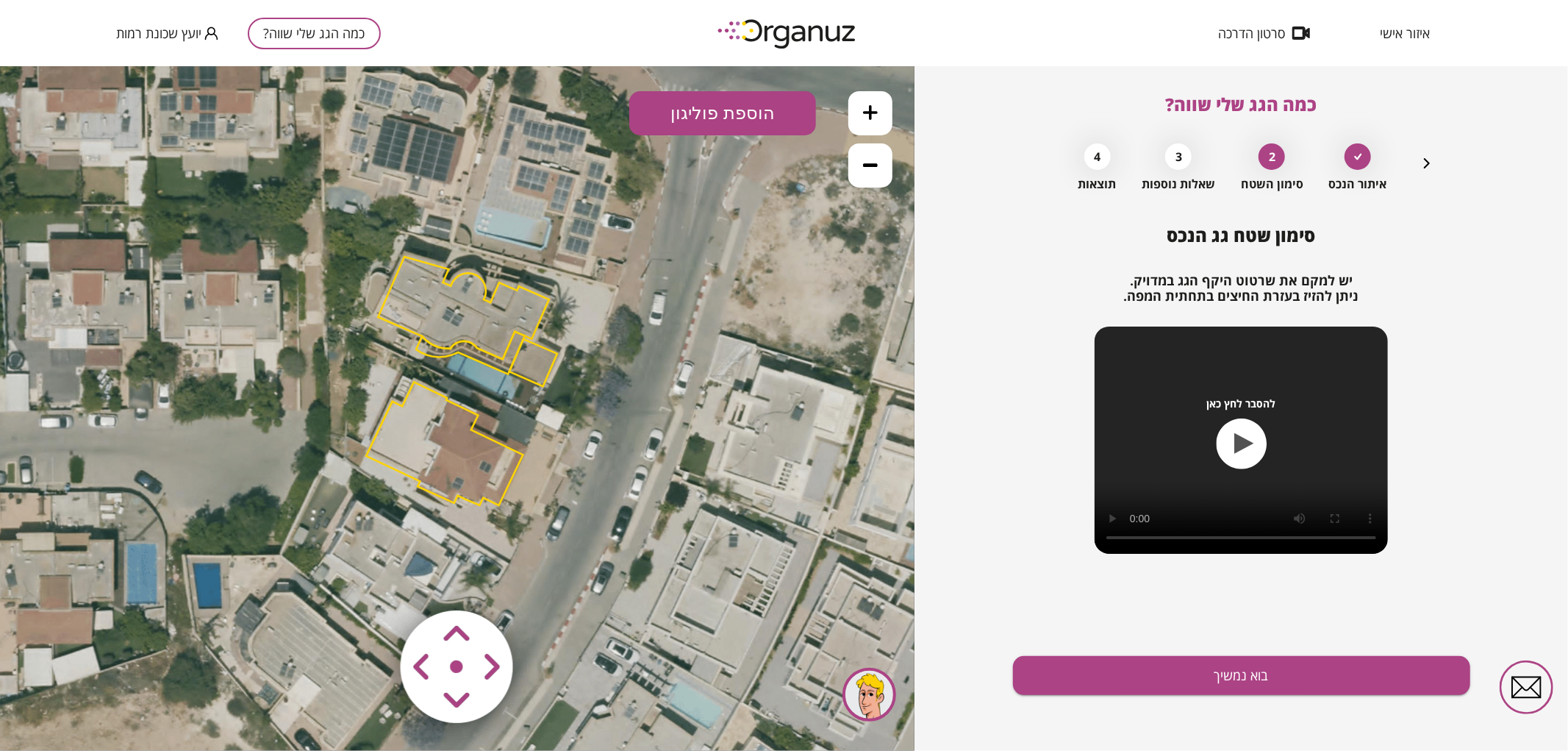
click at [436, 461] on polygon at bounding box center [444, 443] width 157 height 123
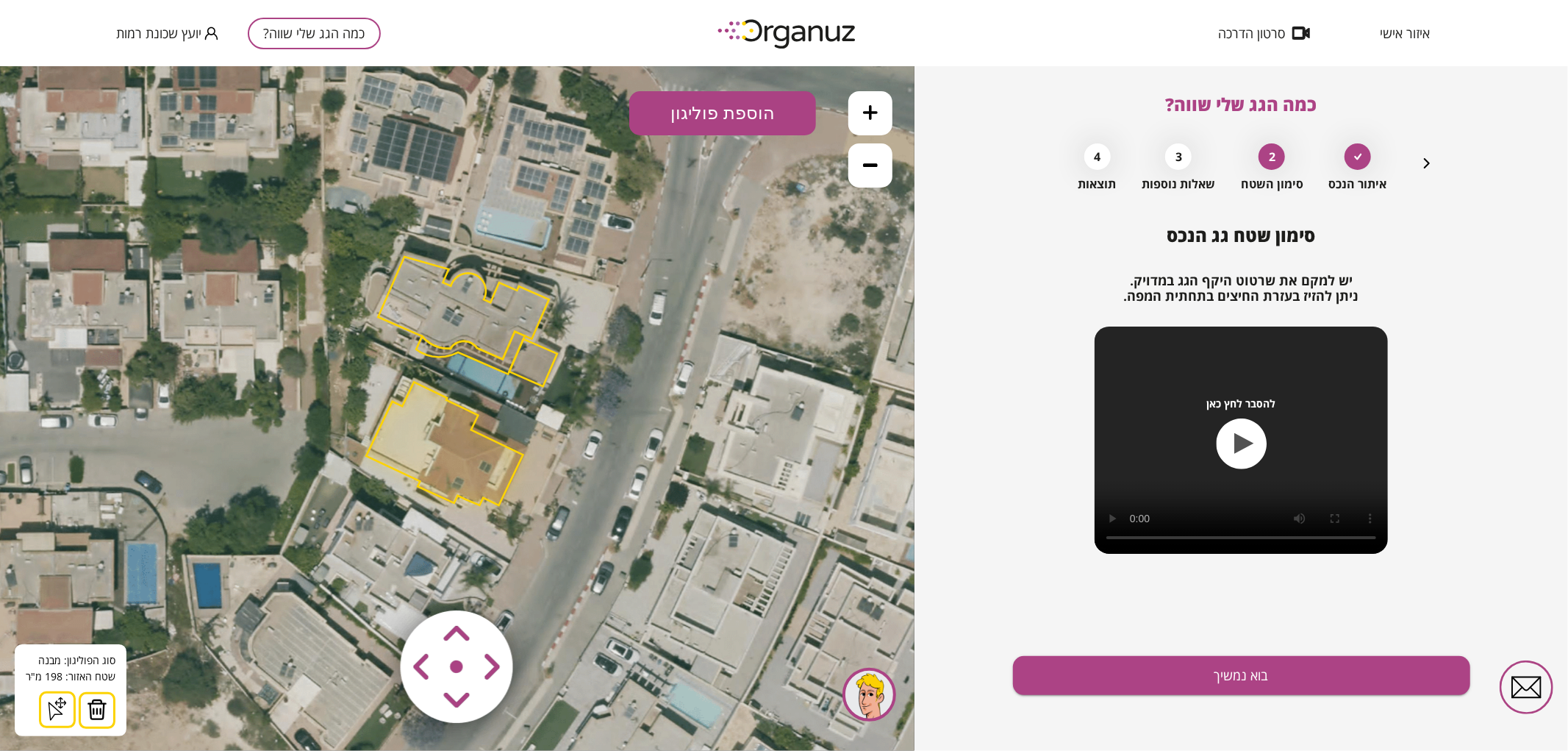
click at [824, 353] on icon at bounding box center [447, 438] width 1103 height 1103
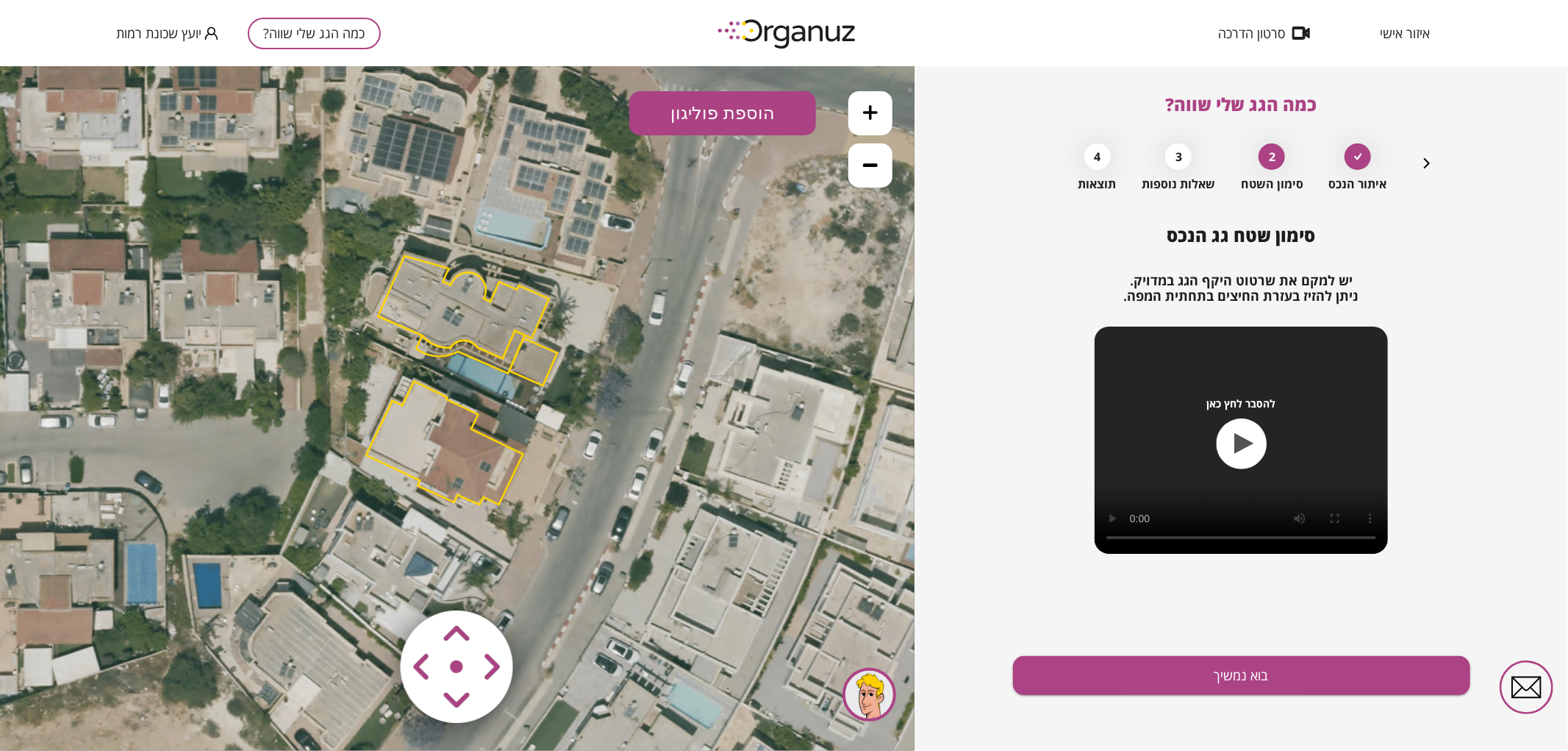
click at [370, 579] on area at bounding box center [370, 579] width 0 height 0
click at [877, 122] on button at bounding box center [870, 112] width 44 height 44
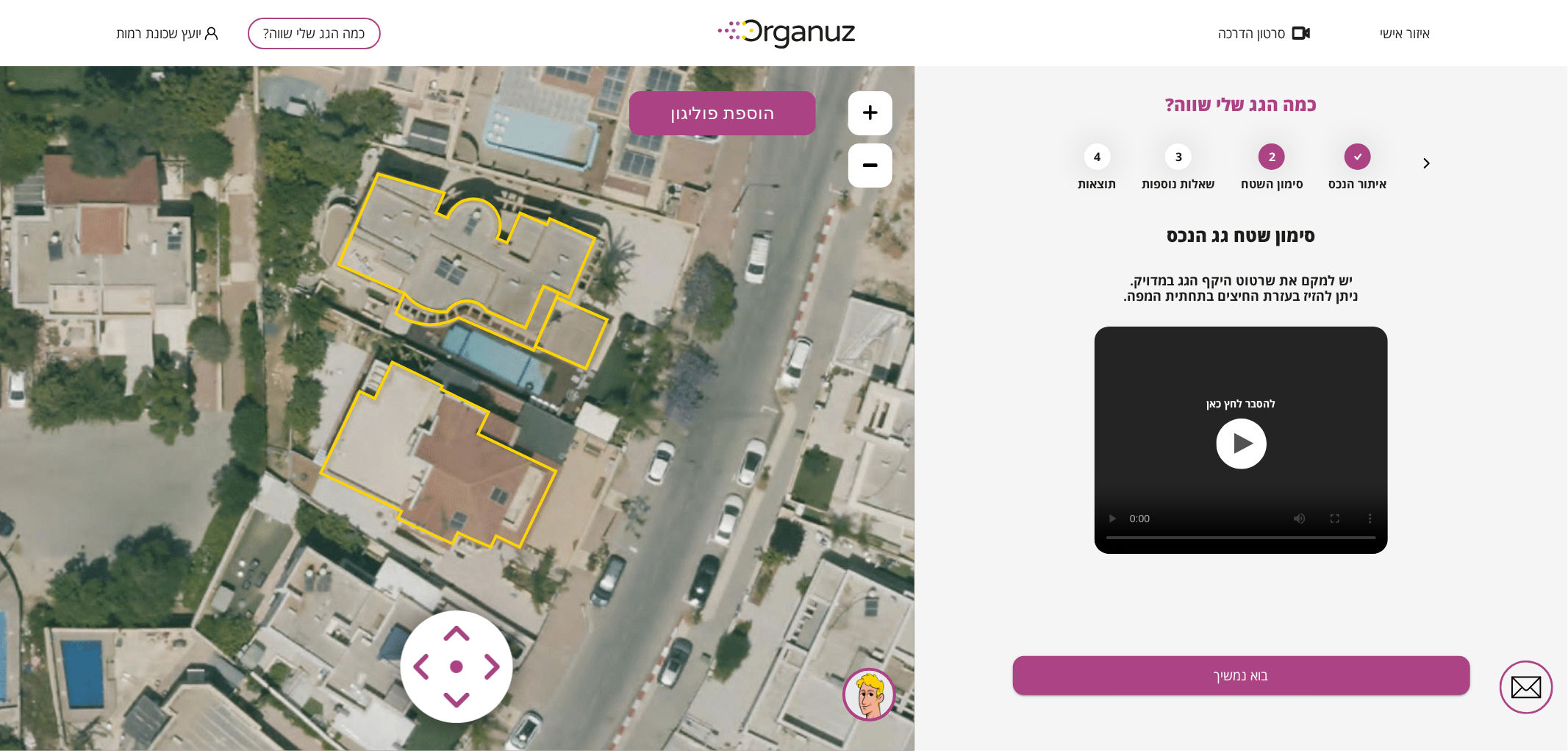
click at [877, 122] on button at bounding box center [870, 112] width 44 height 44
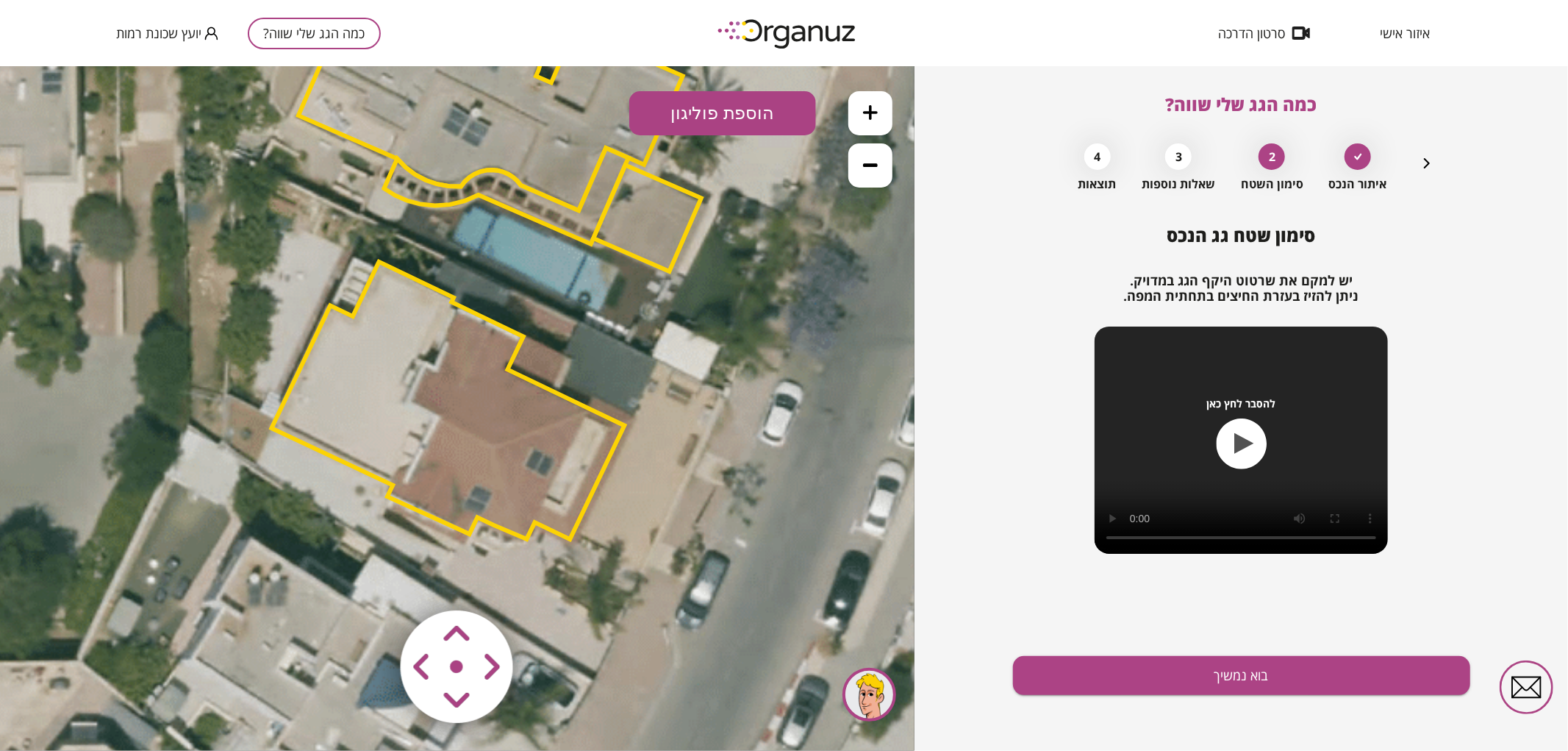
drag, startPoint x: 716, startPoint y: 423, endPoint x: 735, endPoint y: 340, distance: 85.1
click at [735, 340] on icon at bounding box center [451, 398] width 2480 height 2481
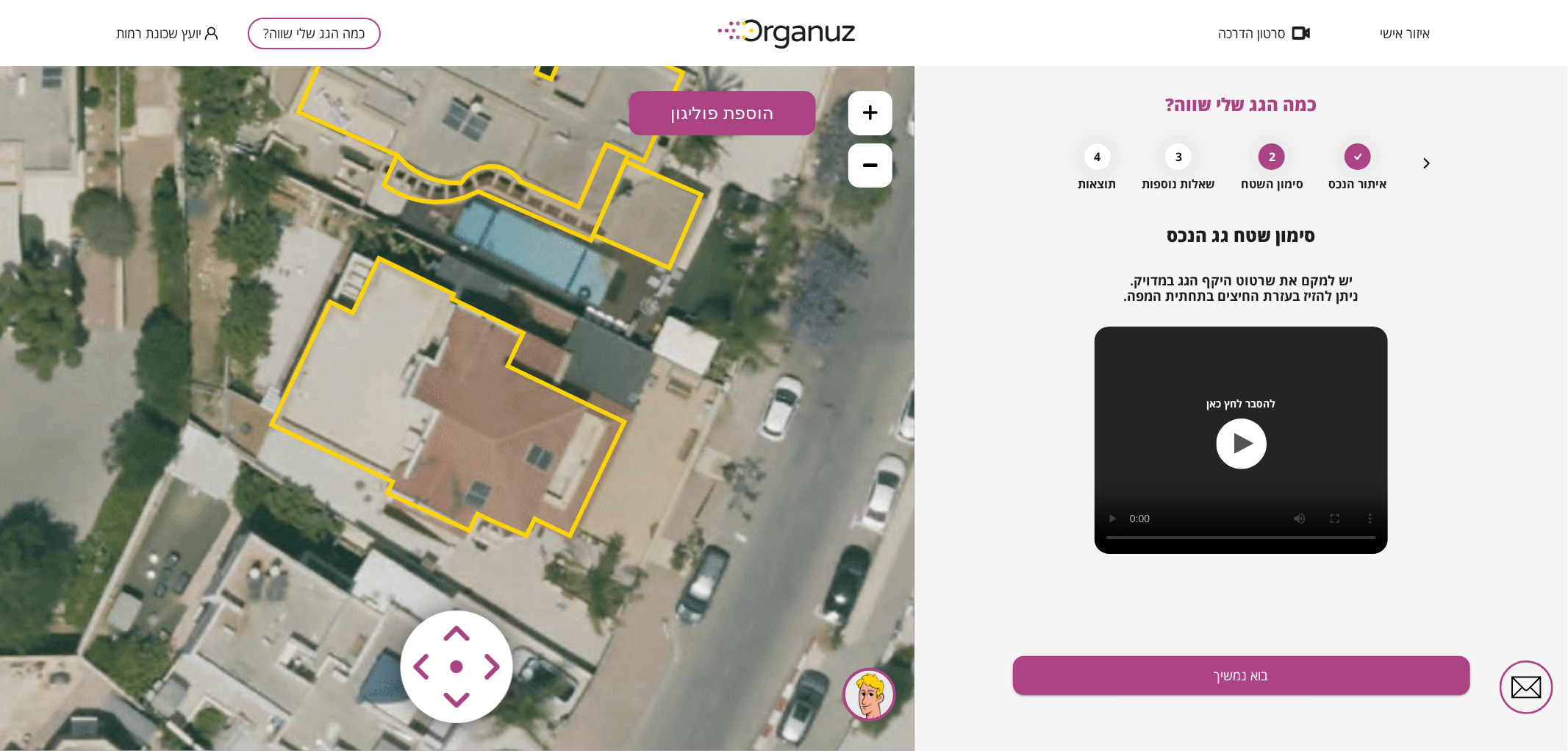
click at [370, 579] on area at bounding box center [370, 579] width 0 height 0
click at [1089, 682] on button "בוא נמשיך" at bounding box center [1241, 675] width 457 height 39
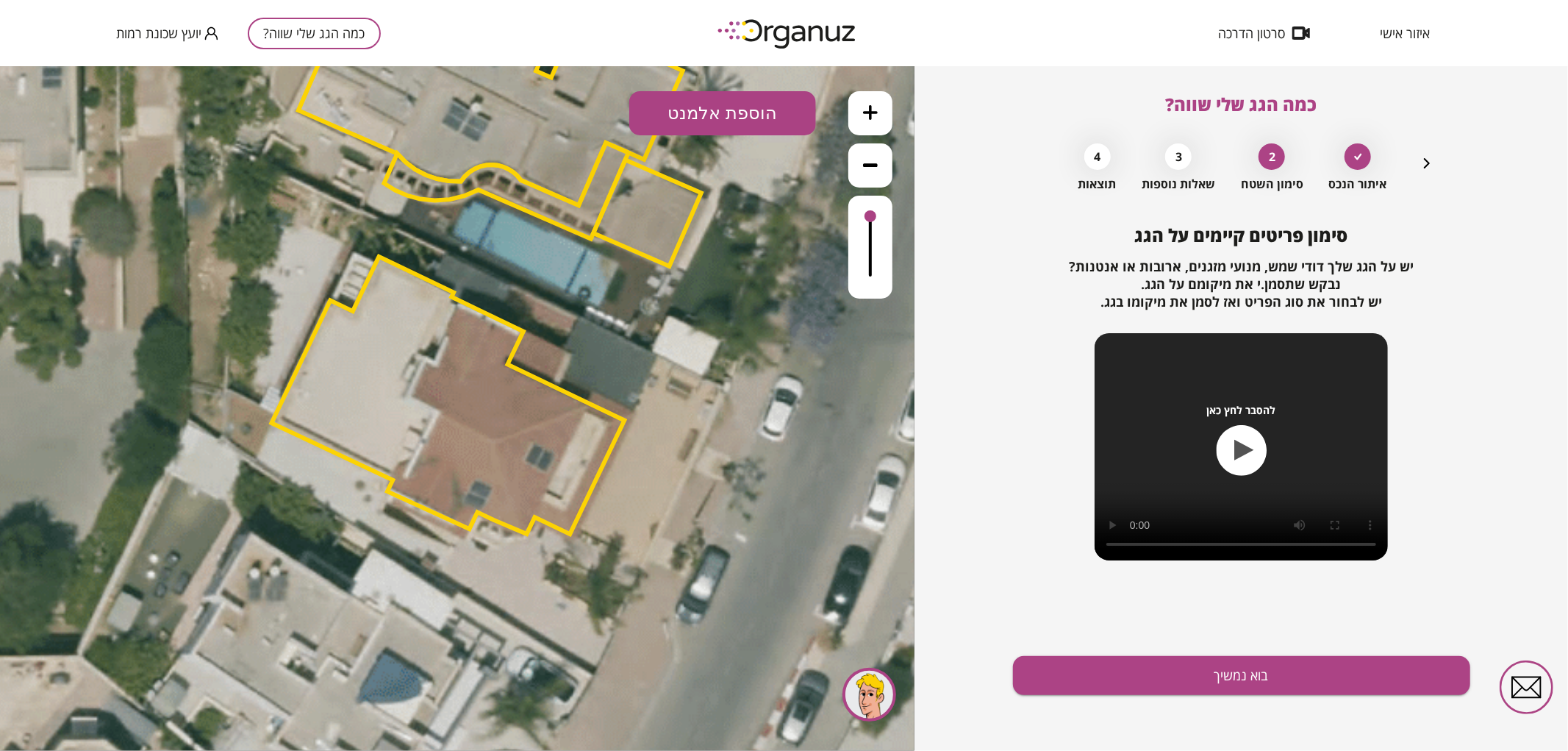
click at [757, 128] on button "הוספת אלמנט" at bounding box center [722, 112] width 186 height 44
click at [687, 398] on div ".st0 { fill: #FFFFFF; } .st0 { fill: #FFFFFF; }" at bounding box center [457, 408] width 914 height 685
click at [753, 119] on button "הוספת אלמנט" at bounding box center [722, 112] width 186 height 44
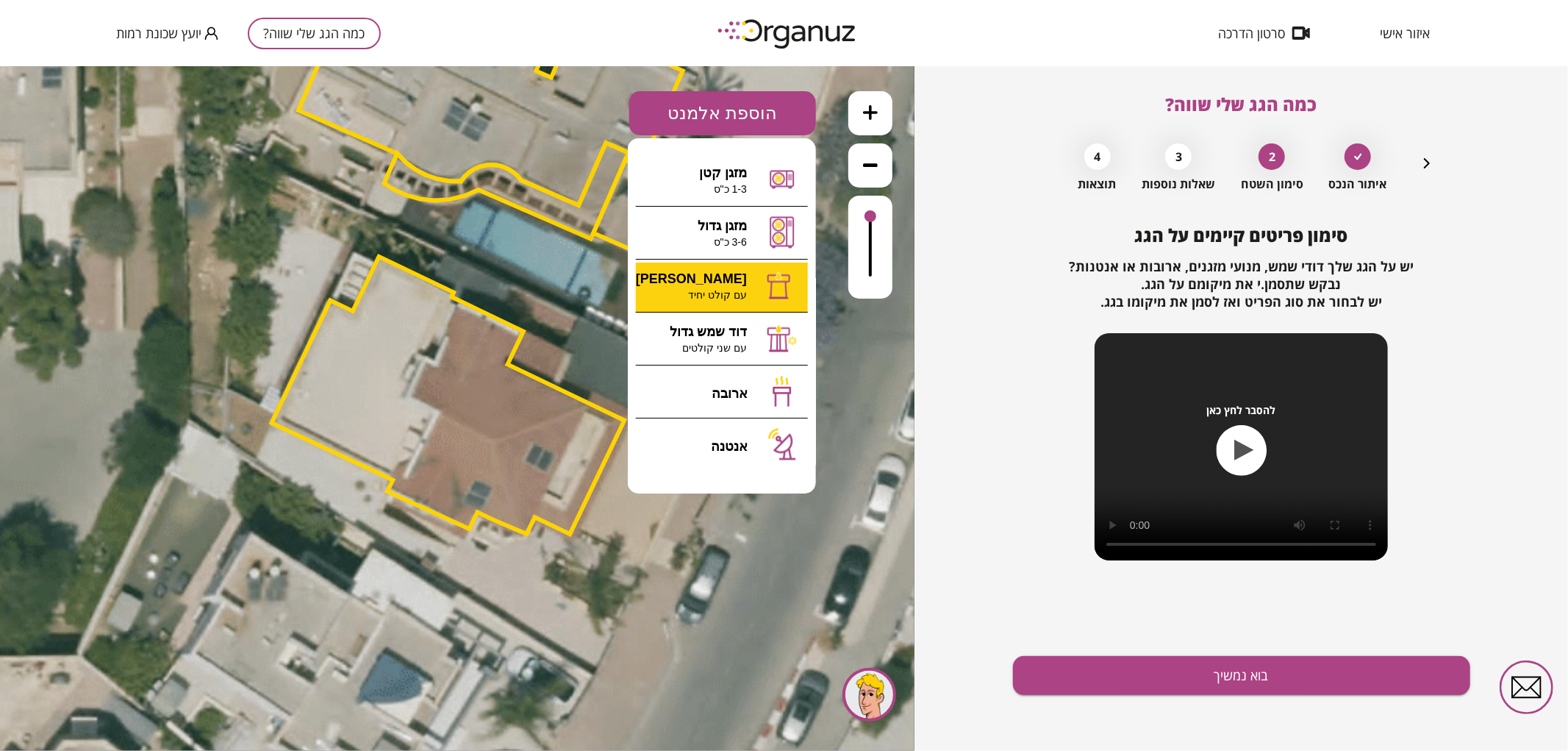
click at [719, 303] on div ".st0 { fill: #FFFFFF; } 0" at bounding box center [457, 408] width 914 height 685
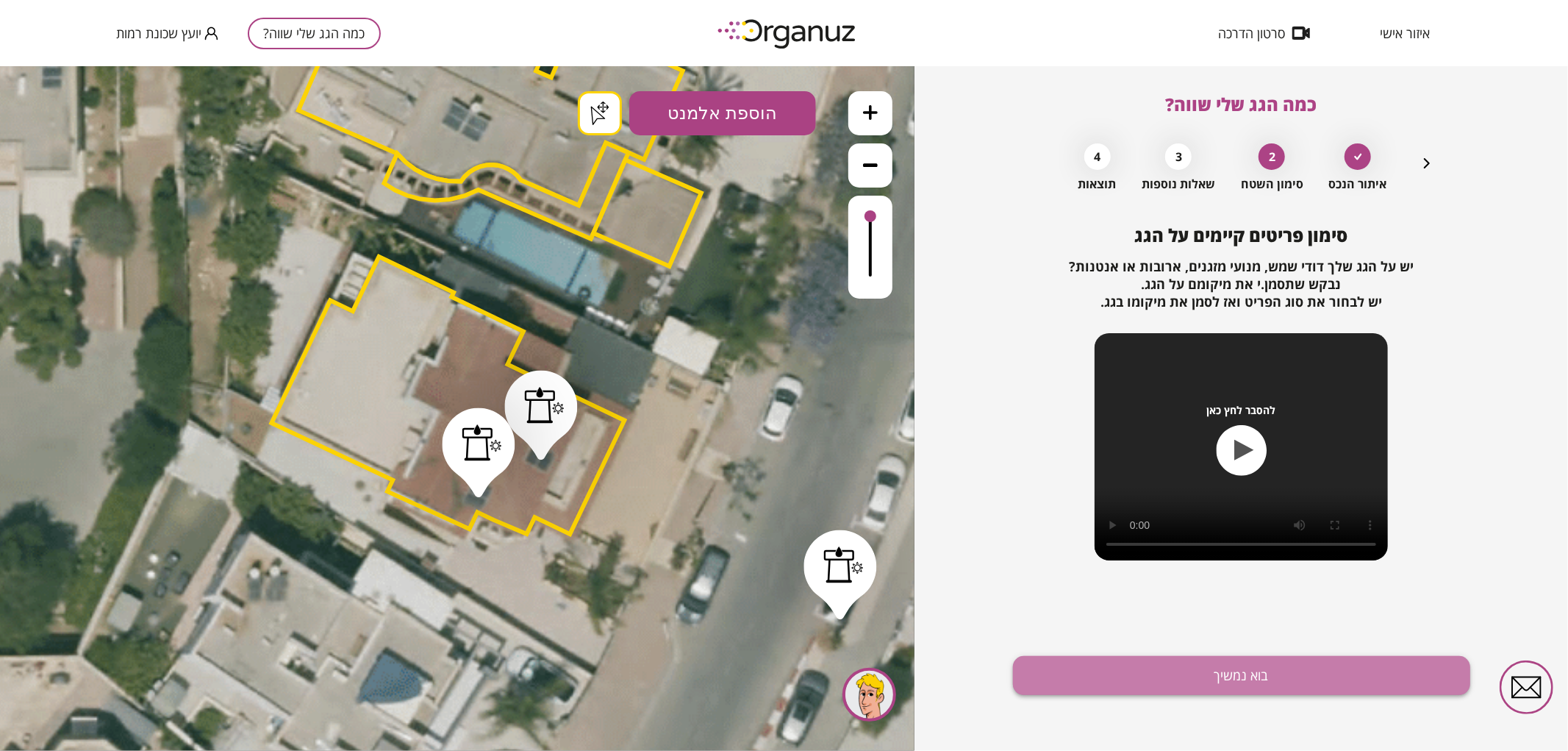
click at [1193, 666] on button "בוא נמשיך" at bounding box center [1241, 675] width 457 height 39
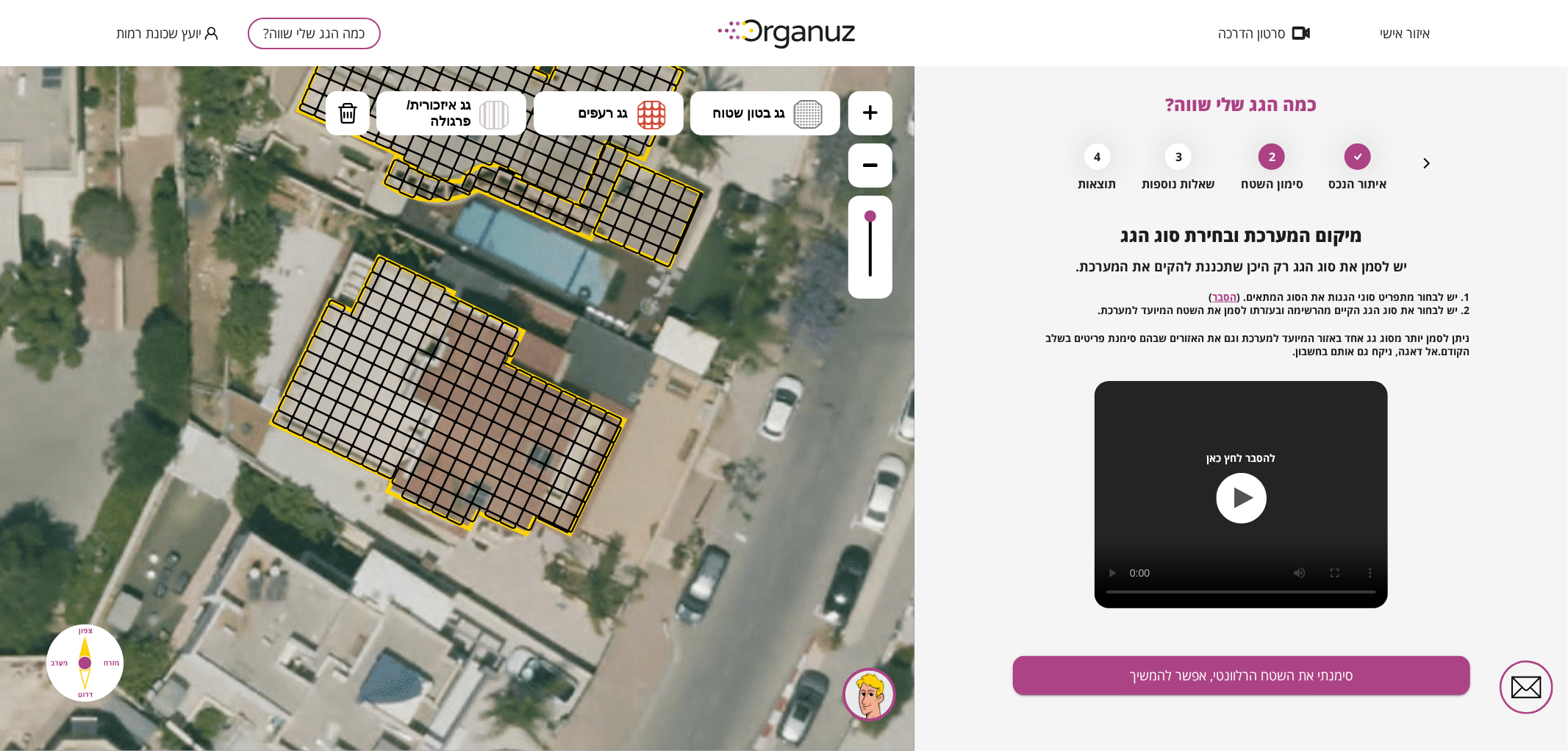
click at [880, 122] on button at bounding box center [870, 112] width 44 height 44
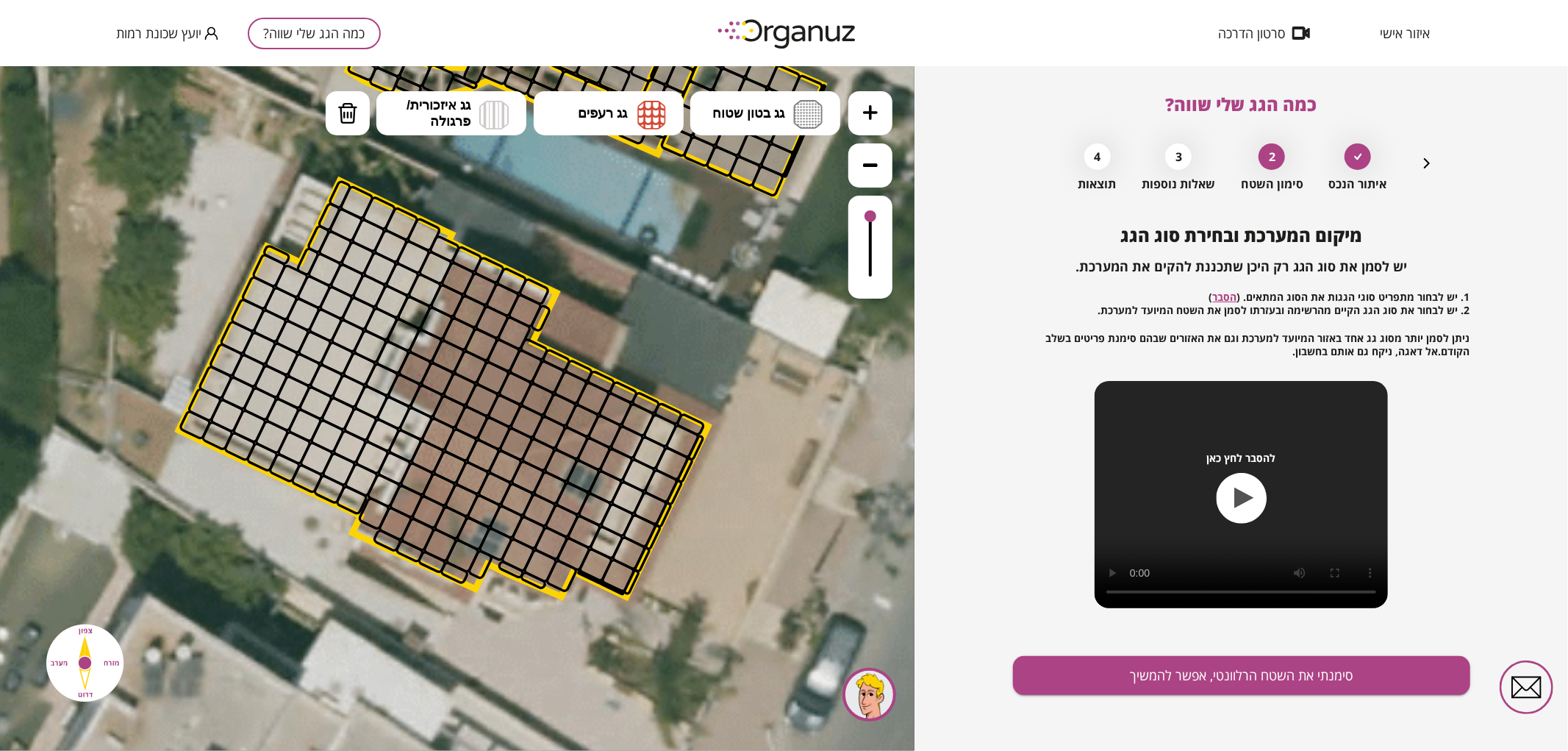
click at [892, 110] on icon at bounding box center [448, 386] width 3722 height 3723
click at [889, 113] on button at bounding box center [870, 112] width 44 height 44
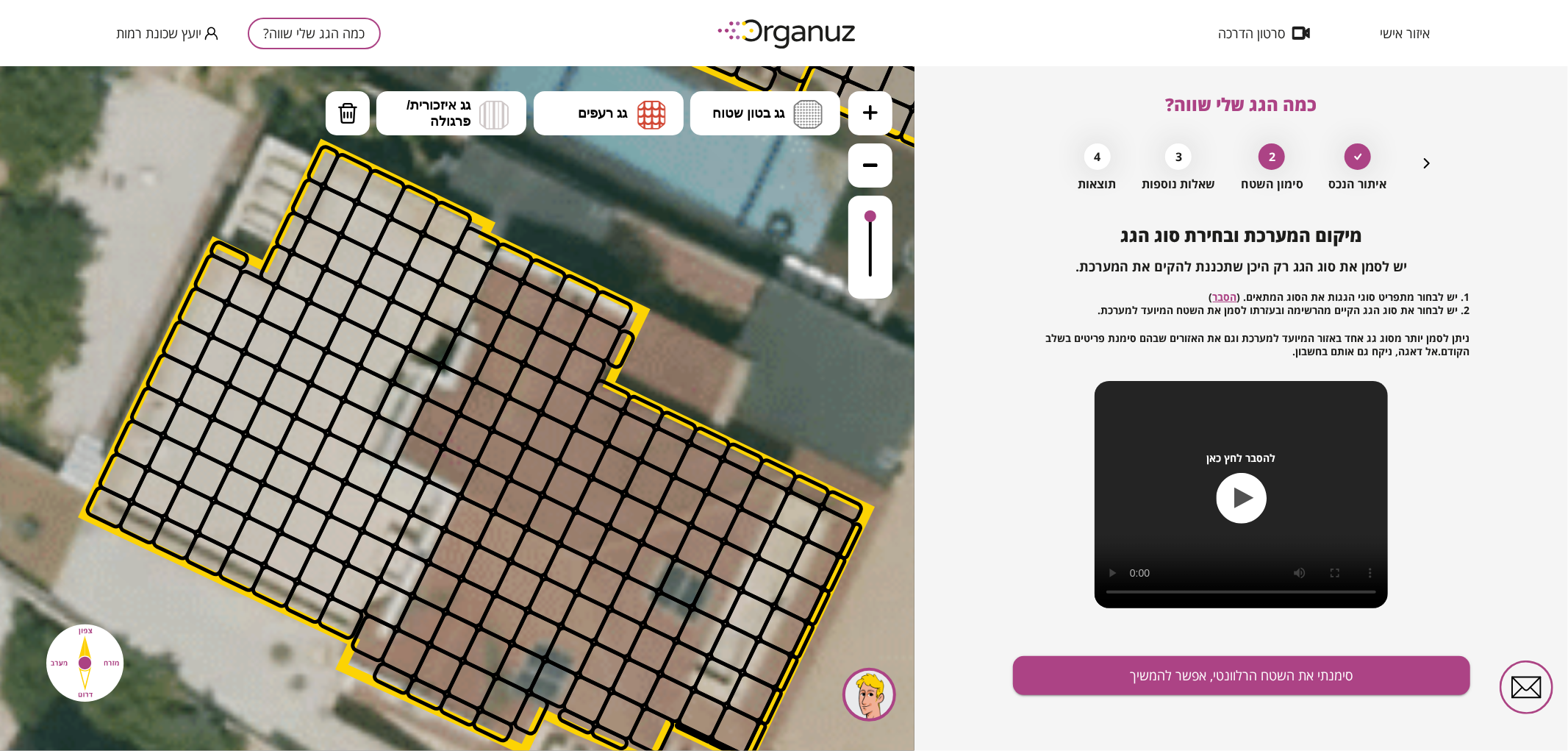
drag, startPoint x: 765, startPoint y: 177, endPoint x: 806, endPoint y: 249, distance: 82.9
click at [806, 249] on icon at bounding box center [483, 449] width 5513 height 5515
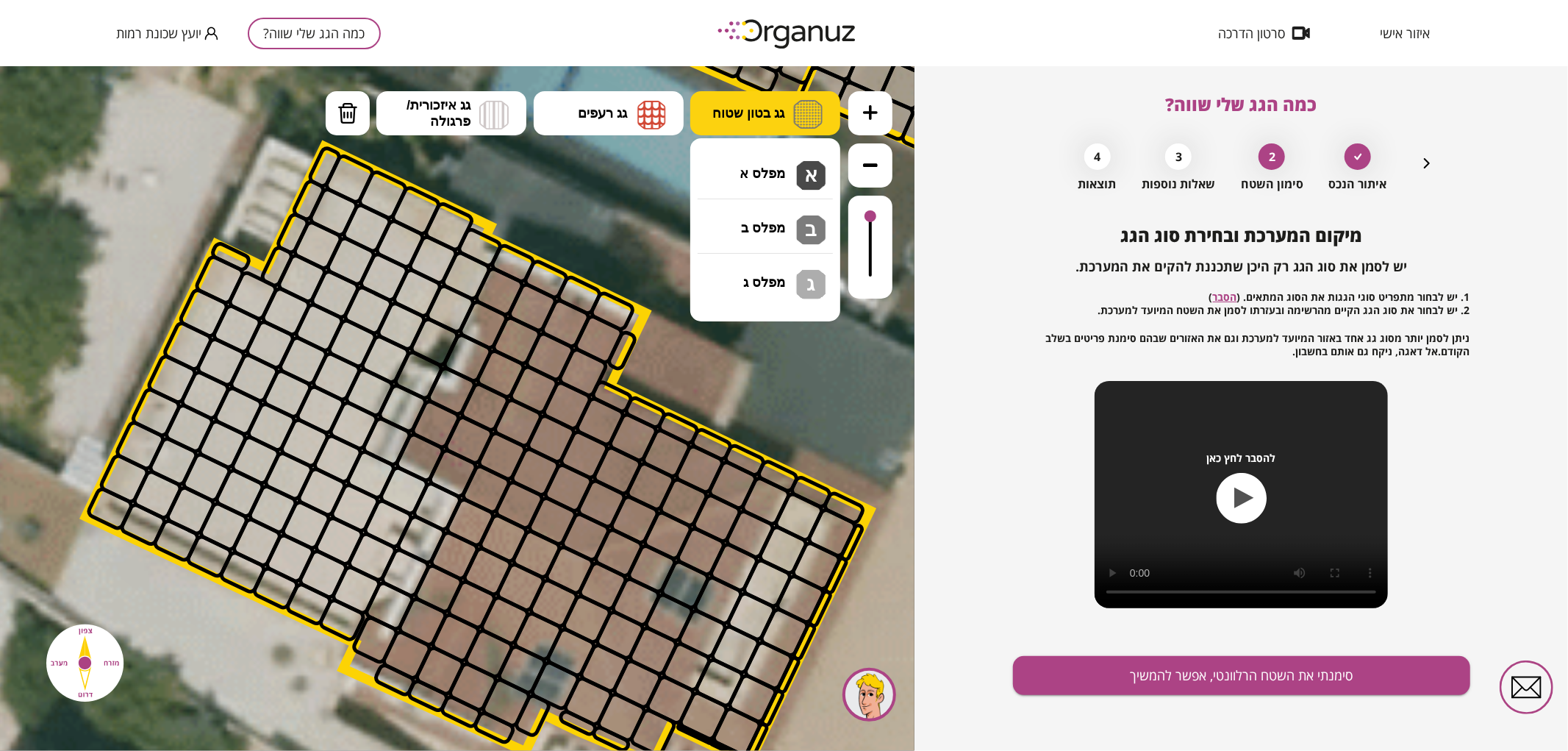
click at [772, 119] on span "גג בטון שטוח" at bounding box center [748, 112] width 72 height 16
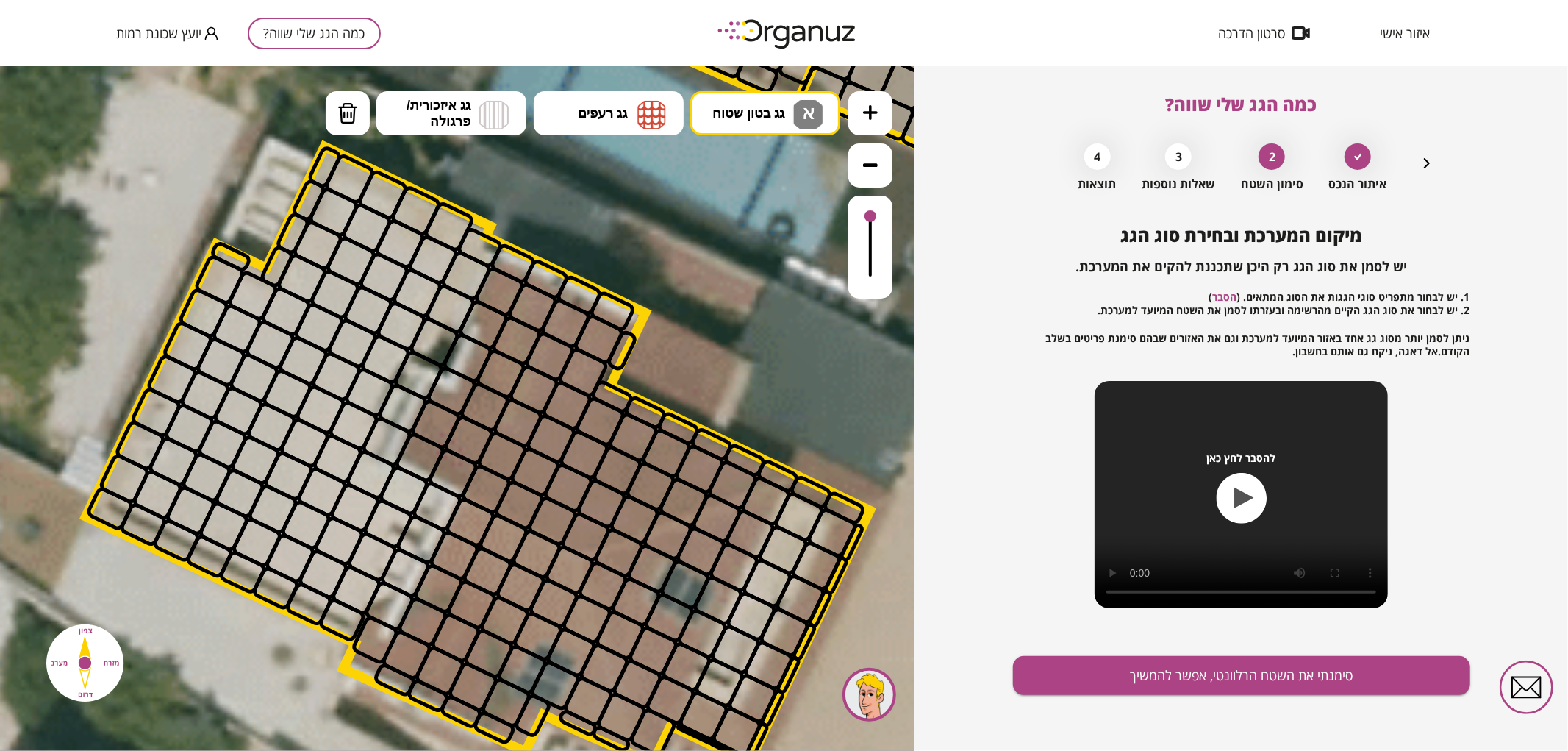
click at [752, 162] on div ".st0 { fill: #FFFFFF; } .st0 { fill: #FFFFFF; }" at bounding box center [457, 408] width 914 height 685
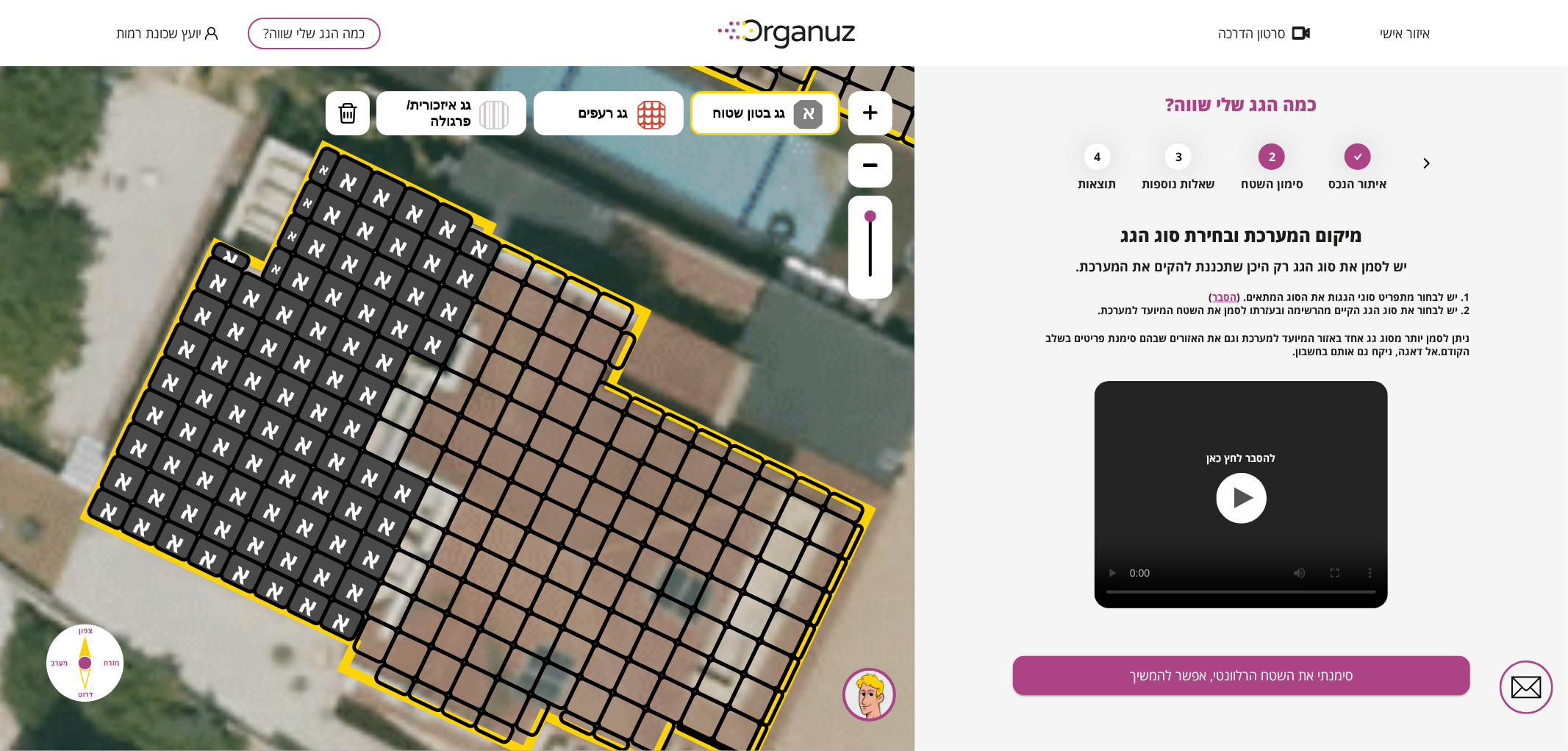
drag, startPoint x: 319, startPoint y: 166, endPoint x: 360, endPoint y: 473, distance: 309.7
click at [877, 171] on button at bounding box center [870, 164] width 44 height 44
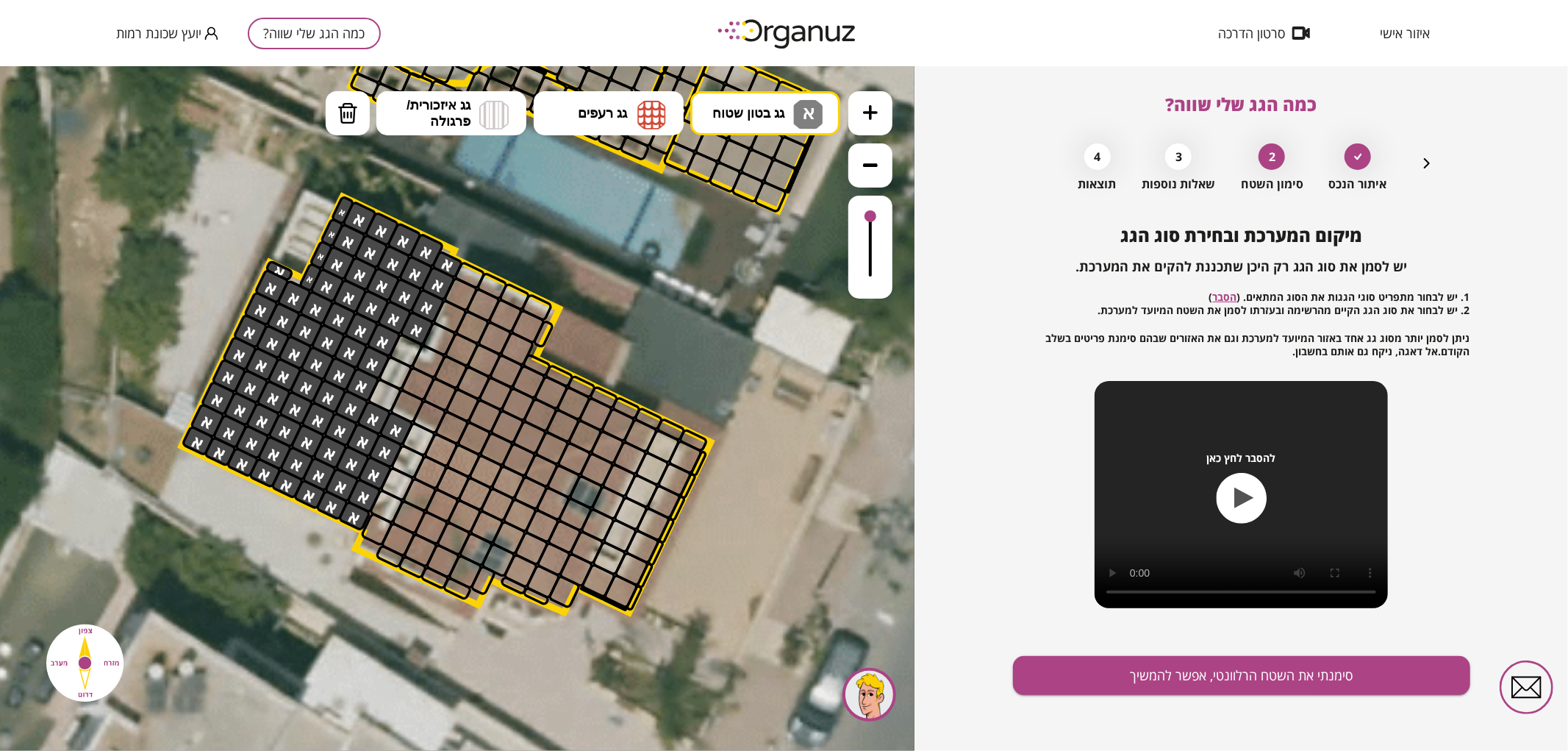
drag, startPoint x: 733, startPoint y: 327, endPoint x: 708, endPoint y: 291, distance: 43.8
click at [708, 291] on icon at bounding box center [451, 402] width 3722 height 3723
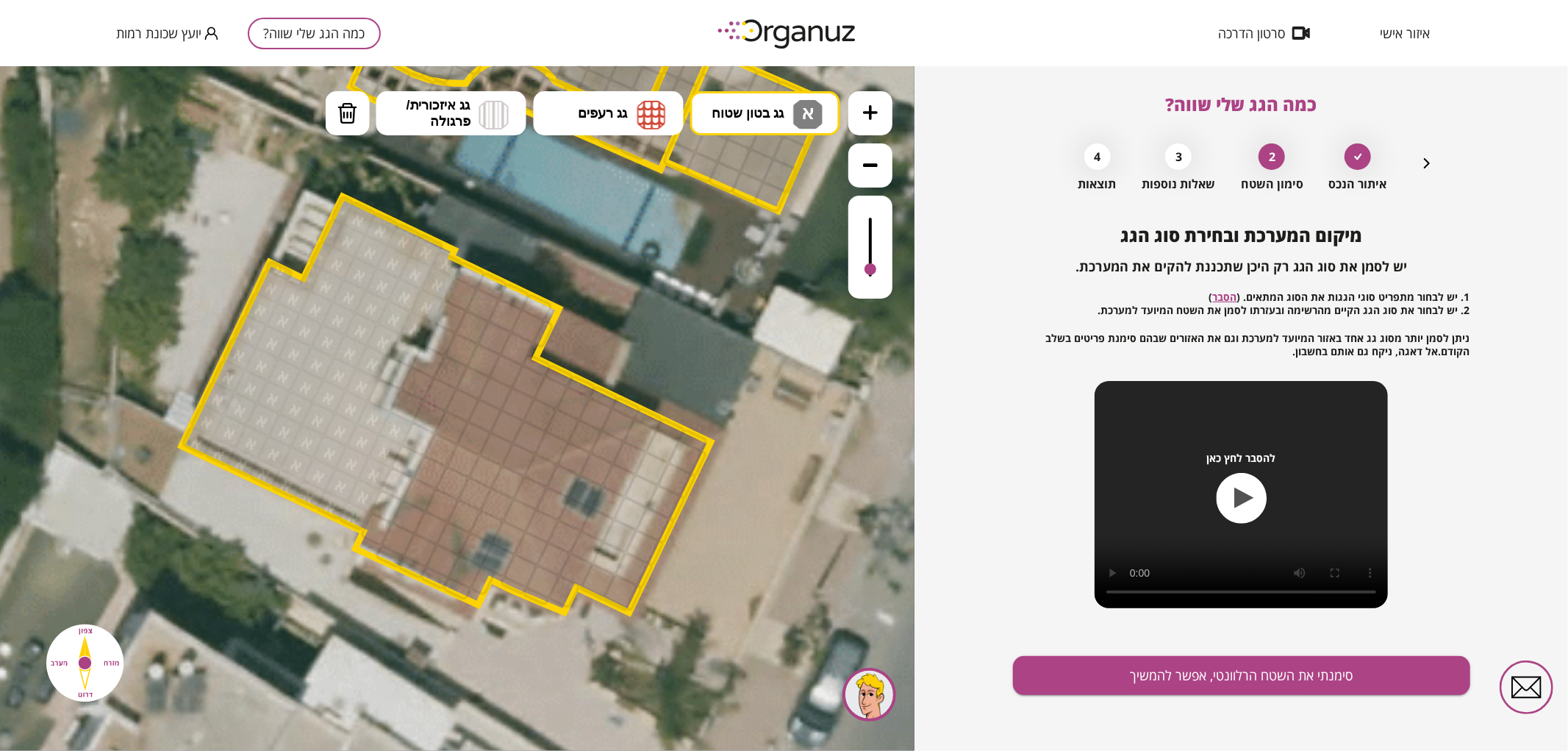
drag, startPoint x: 868, startPoint y: 213, endPoint x: 859, endPoint y: 270, distance: 57.7
click at [859, 270] on div at bounding box center [870, 246] width 44 height 103
click at [618, 90] on button "גג רעפים" at bounding box center [608, 112] width 150 height 44
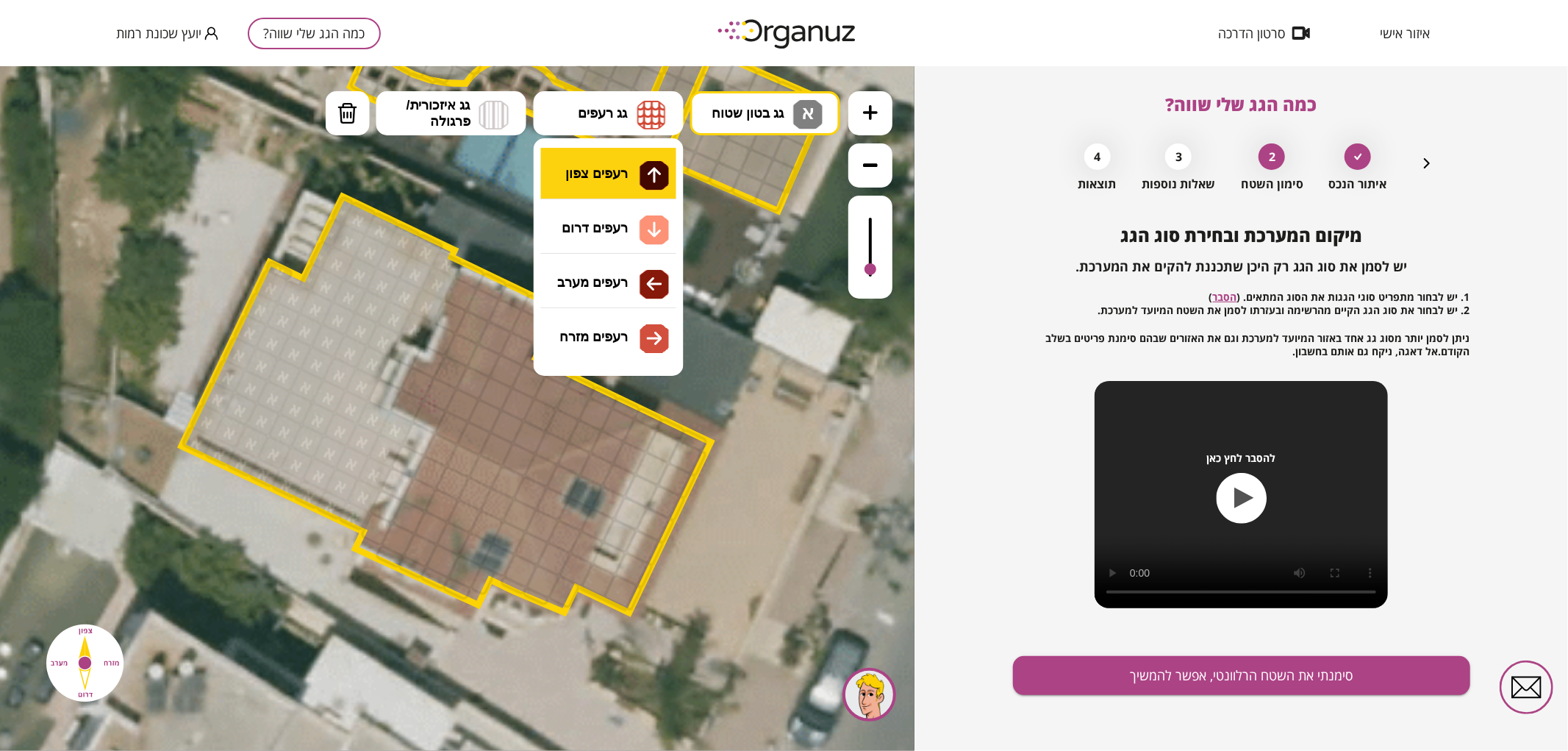
click at [594, 163] on div ".st0 { fill: #FFFFFF; } .st0 { fill: #FFFFFF; }" at bounding box center [457, 408] width 914 height 685
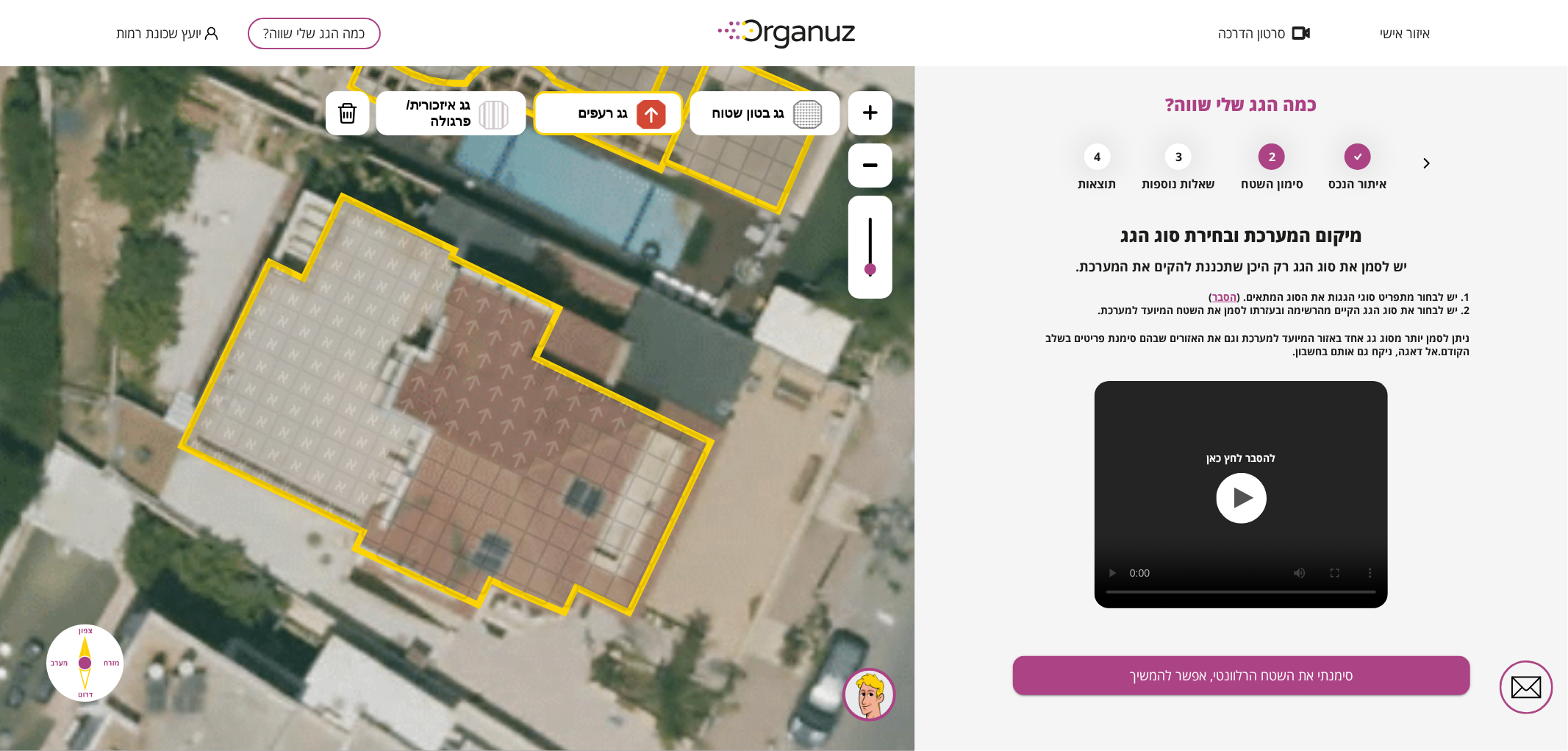
drag, startPoint x: 415, startPoint y: 404, endPoint x: 537, endPoint y: 367, distance: 127.5
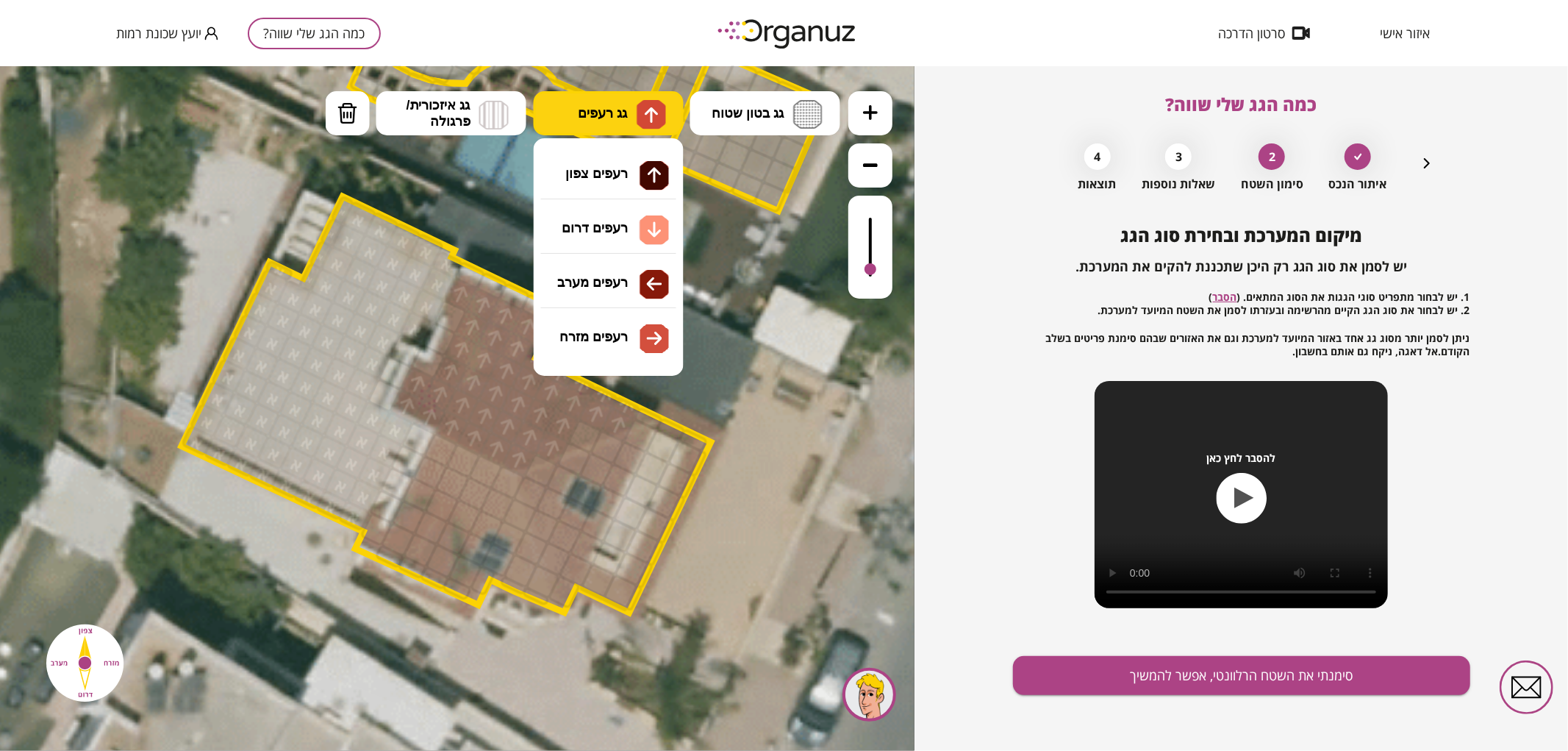
click at [613, 106] on span "גג רעפים" at bounding box center [603, 112] width 50 height 16
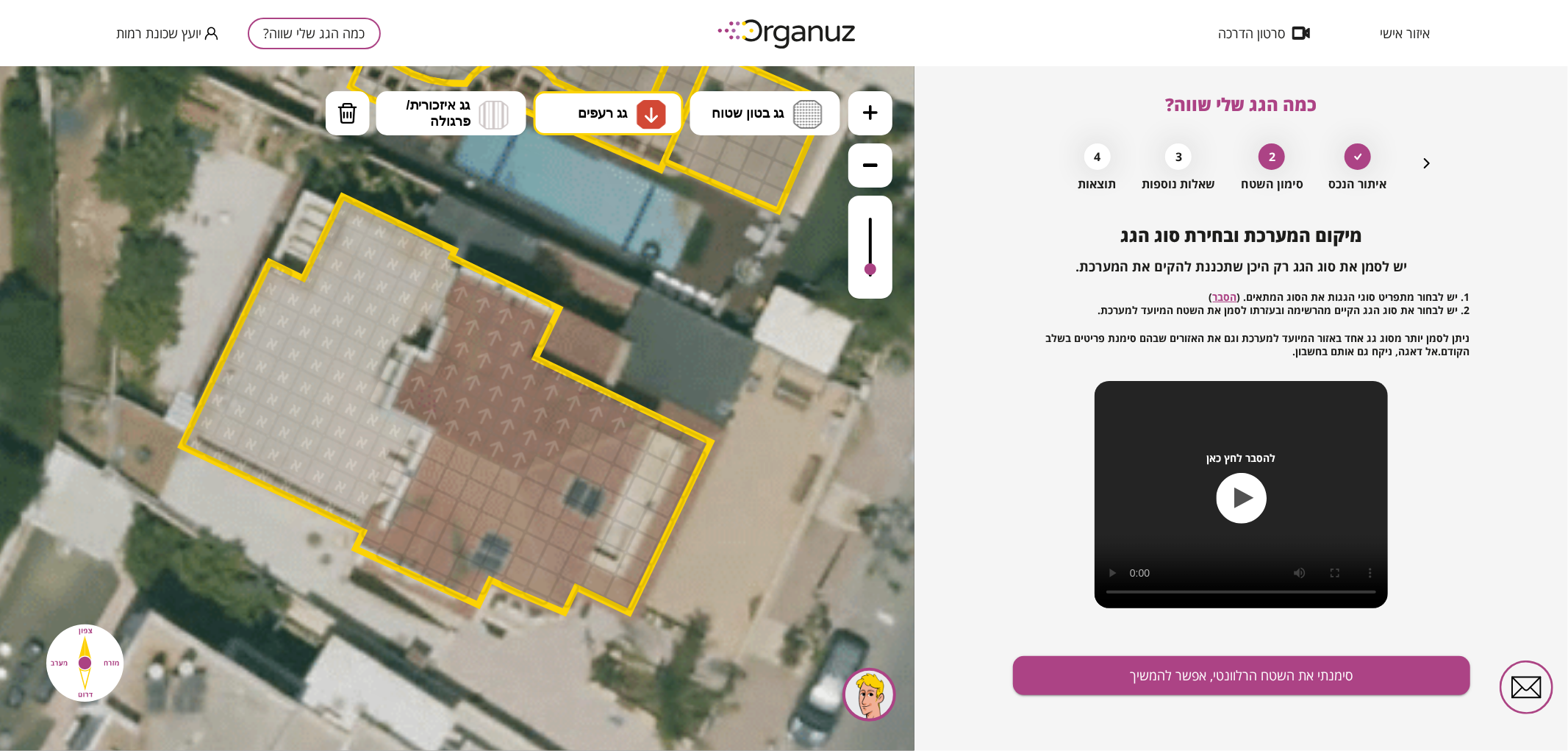
click at [607, 229] on div ".st0 { fill: #FFFFFF; } .st0 { fill: #FFFFFF; }" at bounding box center [457, 408] width 914 height 685
drag, startPoint x: 446, startPoint y: 449, endPoint x: 529, endPoint y: 582, distance: 156.8
click at [622, 125] on button "גג רעפים" at bounding box center [608, 112] width 150 height 44
click at [616, 331] on div ".st0 { fill: #FFFFFF; } .st0 { fill: #FFFFFF; }" at bounding box center [457, 408] width 914 height 685
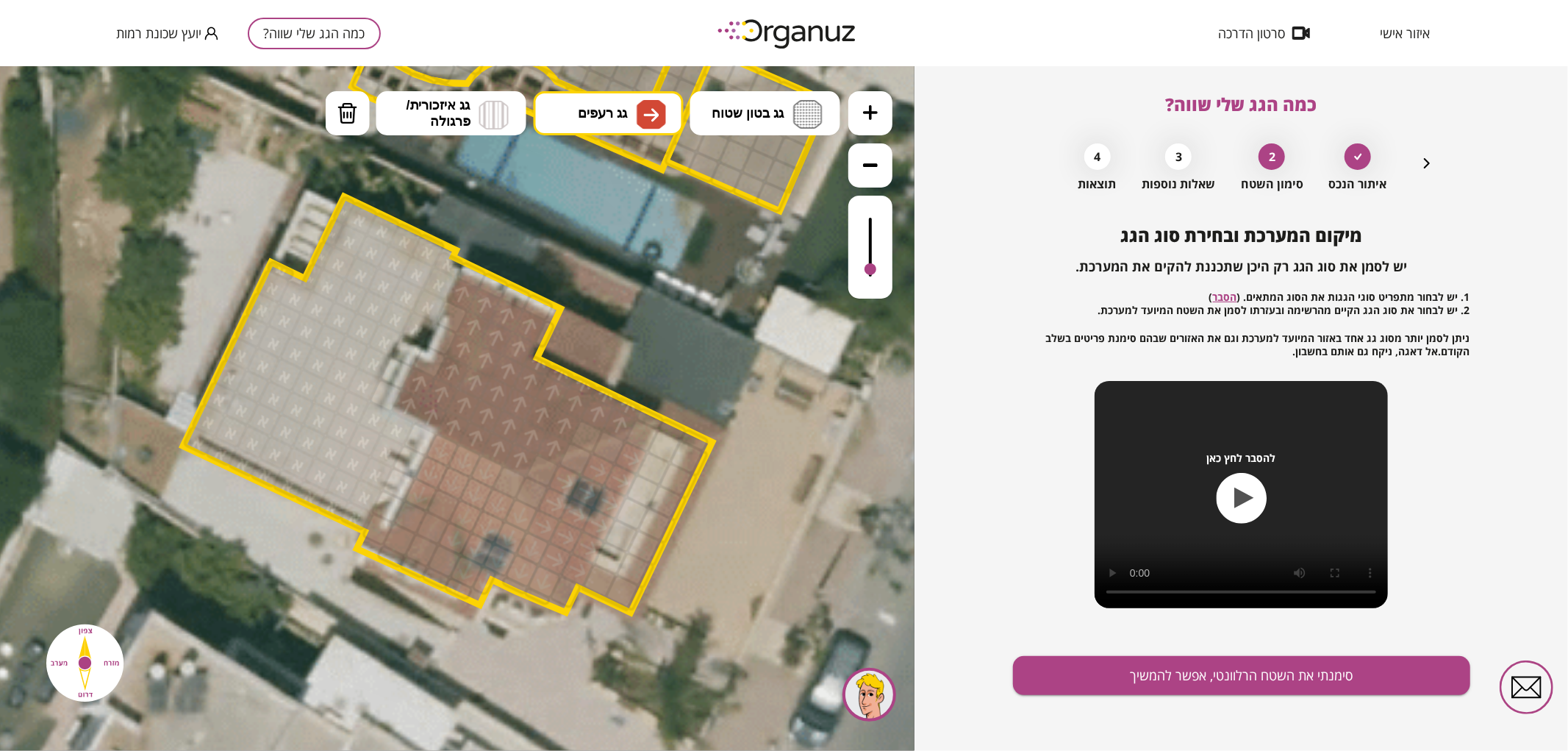
drag, startPoint x: 550, startPoint y: 511, endPoint x: 563, endPoint y: 477, distance: 36.4
click at [548, 468] on div at bounding box center [543, 470] width 37 height 37
click at [569, 464] on div at bounding box center [576, 458] width 37 height 37
click at [610, 448] on div at bounding box center [609, 447] width 37 height 37
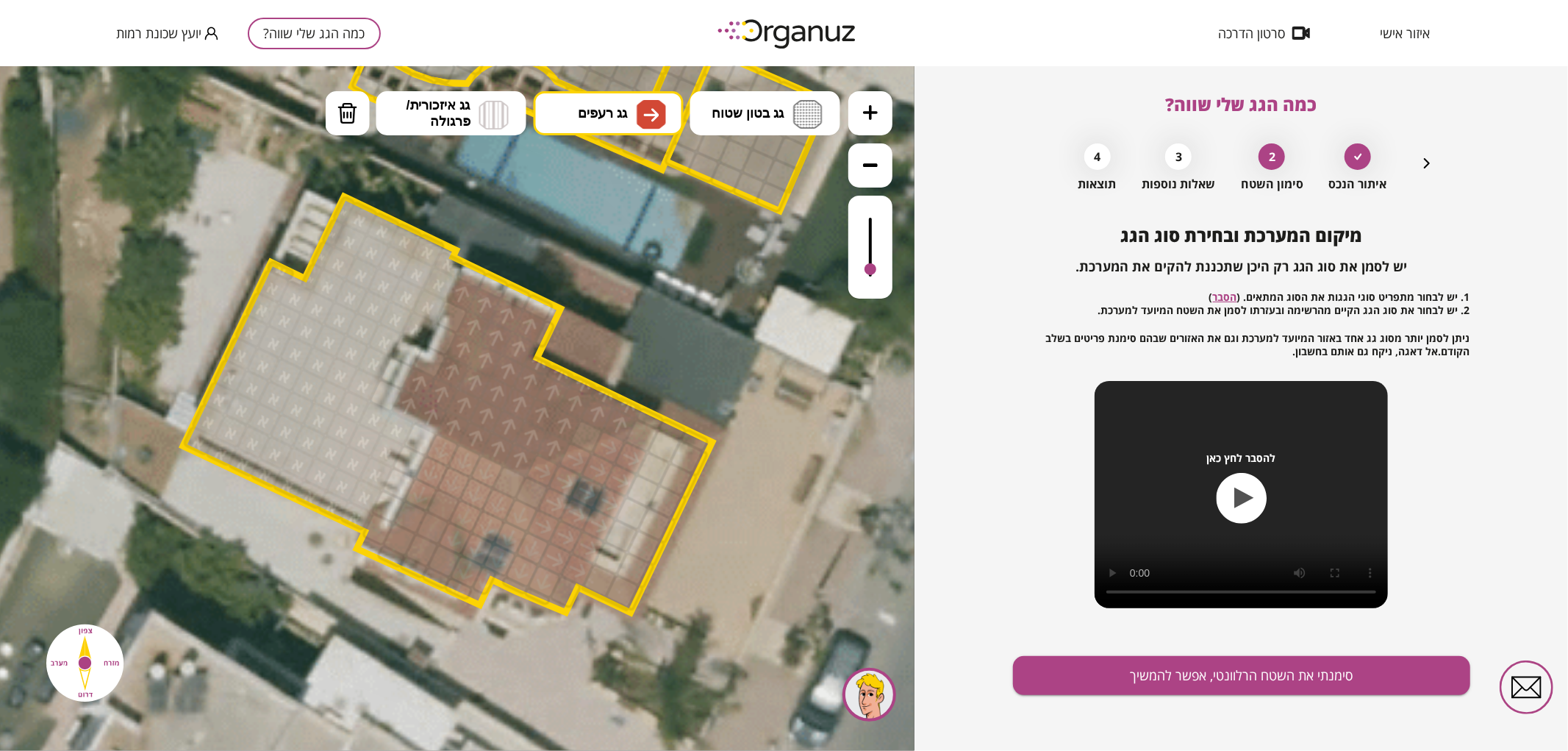
click at [635, 440] on div at bounding box center [643, 436] width 37 height 37
click at [570, 588] on div at bounding box center [565, 591] width 34 height 35
click at [536, 491] on div at bounding box center [532, 492] width 37 height 37
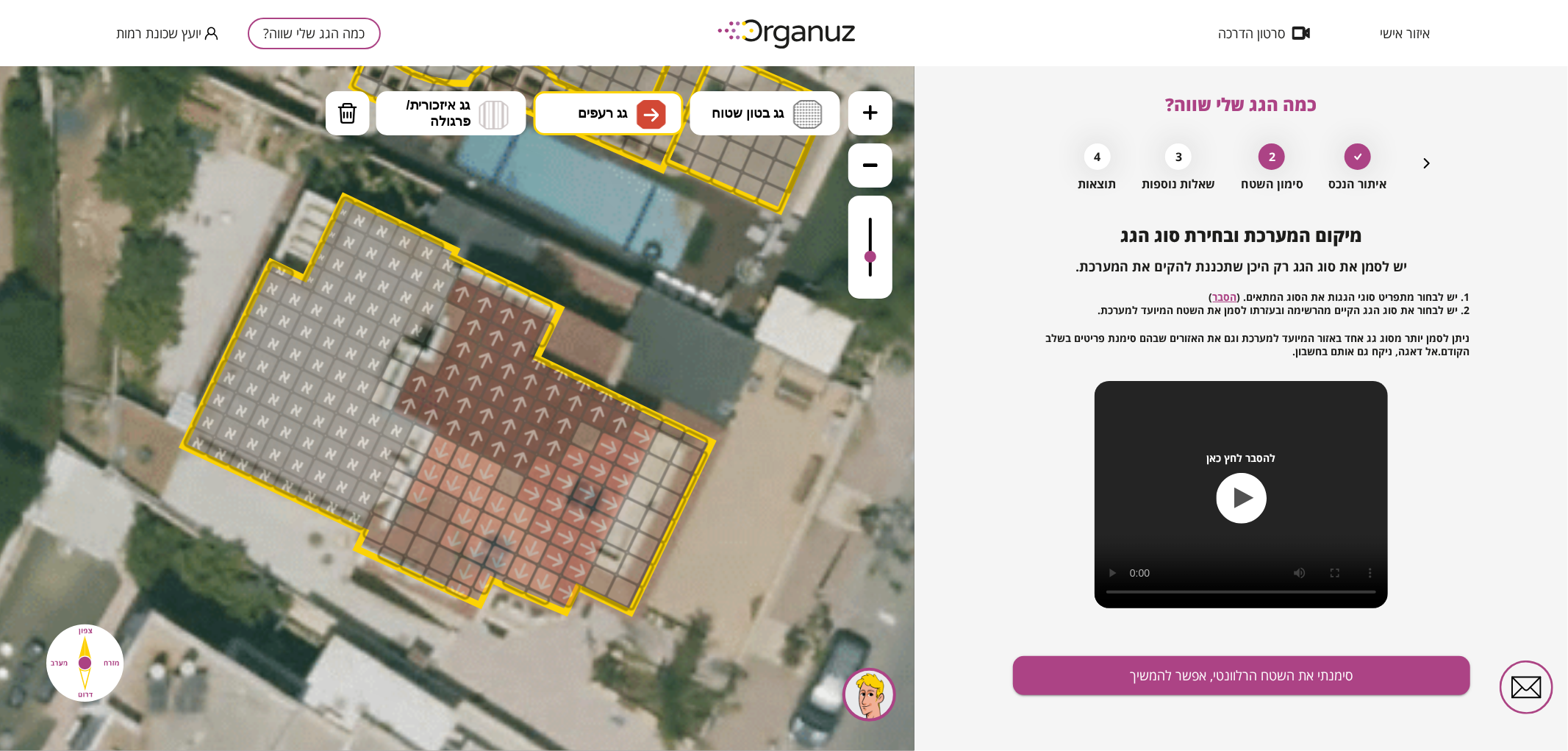
drag, startPoint x: 875, startPoint y: 268, endPoint x: 880, endPoint y: 257, distance: 12.1
click at [880, 257] on div at bounding box center [870, 246] width 44 height 103
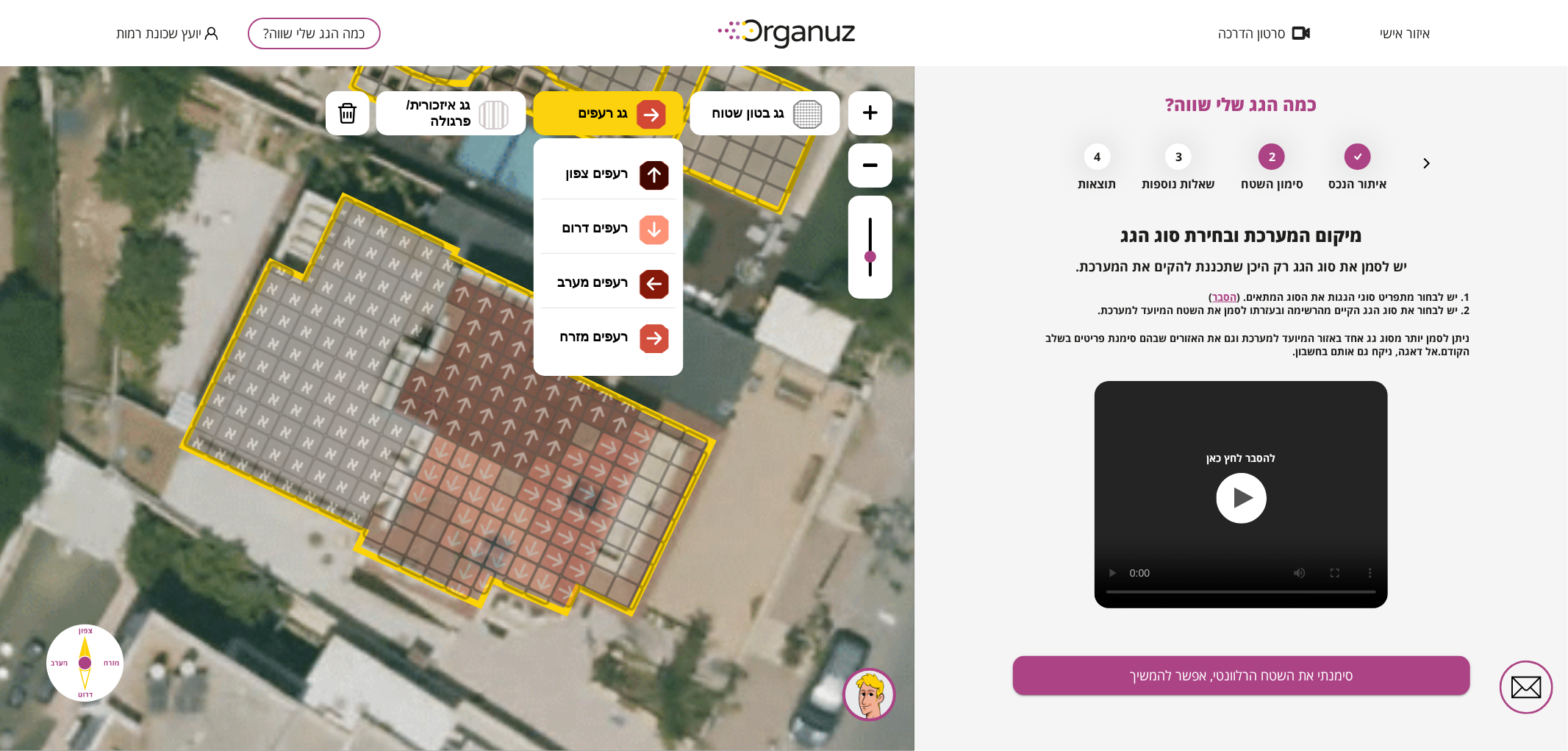
click at [648, 114] on img at bounding box center [651, 114] width 15 height 18
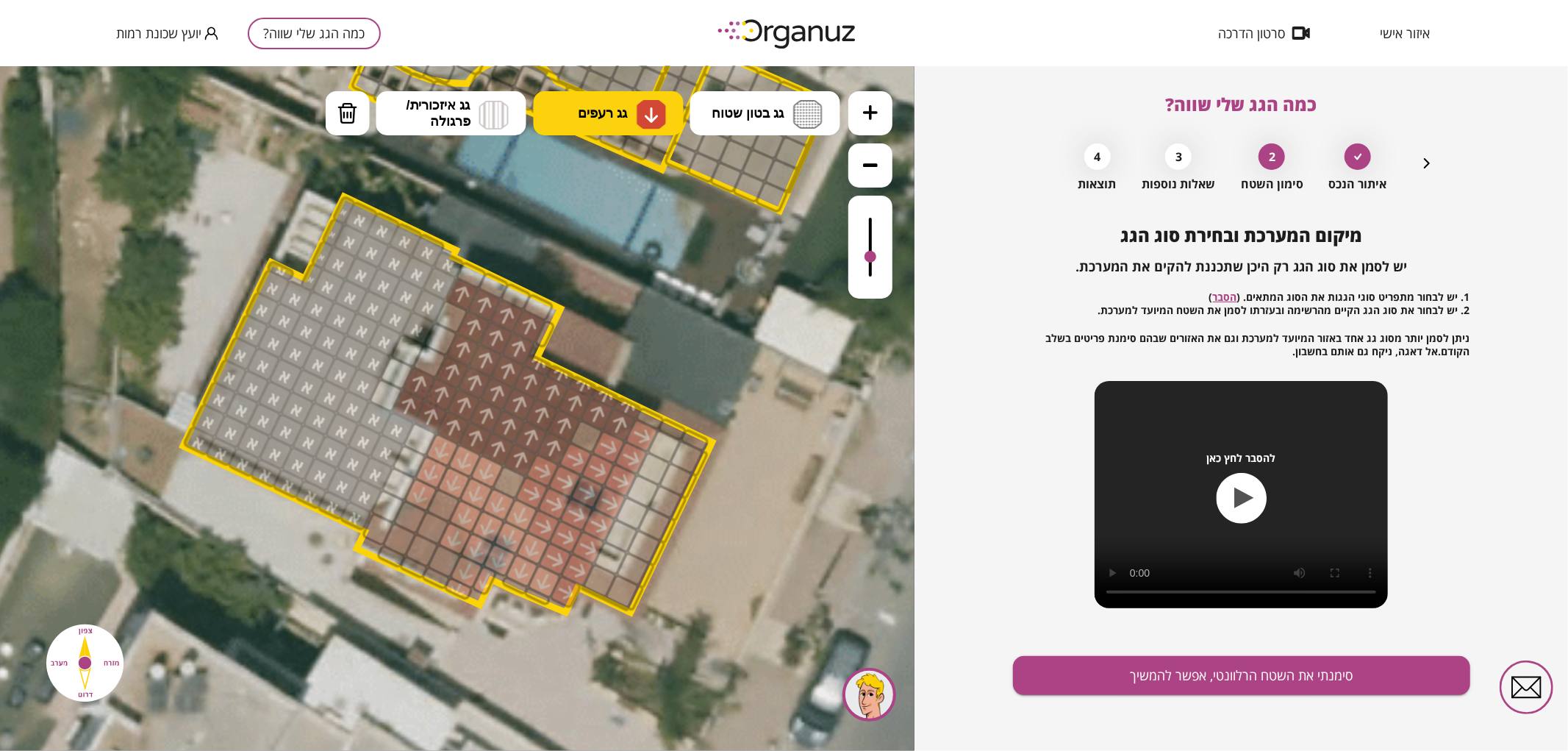
click at [592, 243] on div ".st0 { fill: #FFFFFF; } .st0 { fill: #FFFFFF; }" at bounding box center [457, 408] width 914 height 685
click at [503, 483] on div at bounding box center [510, 482] width 37 height 37
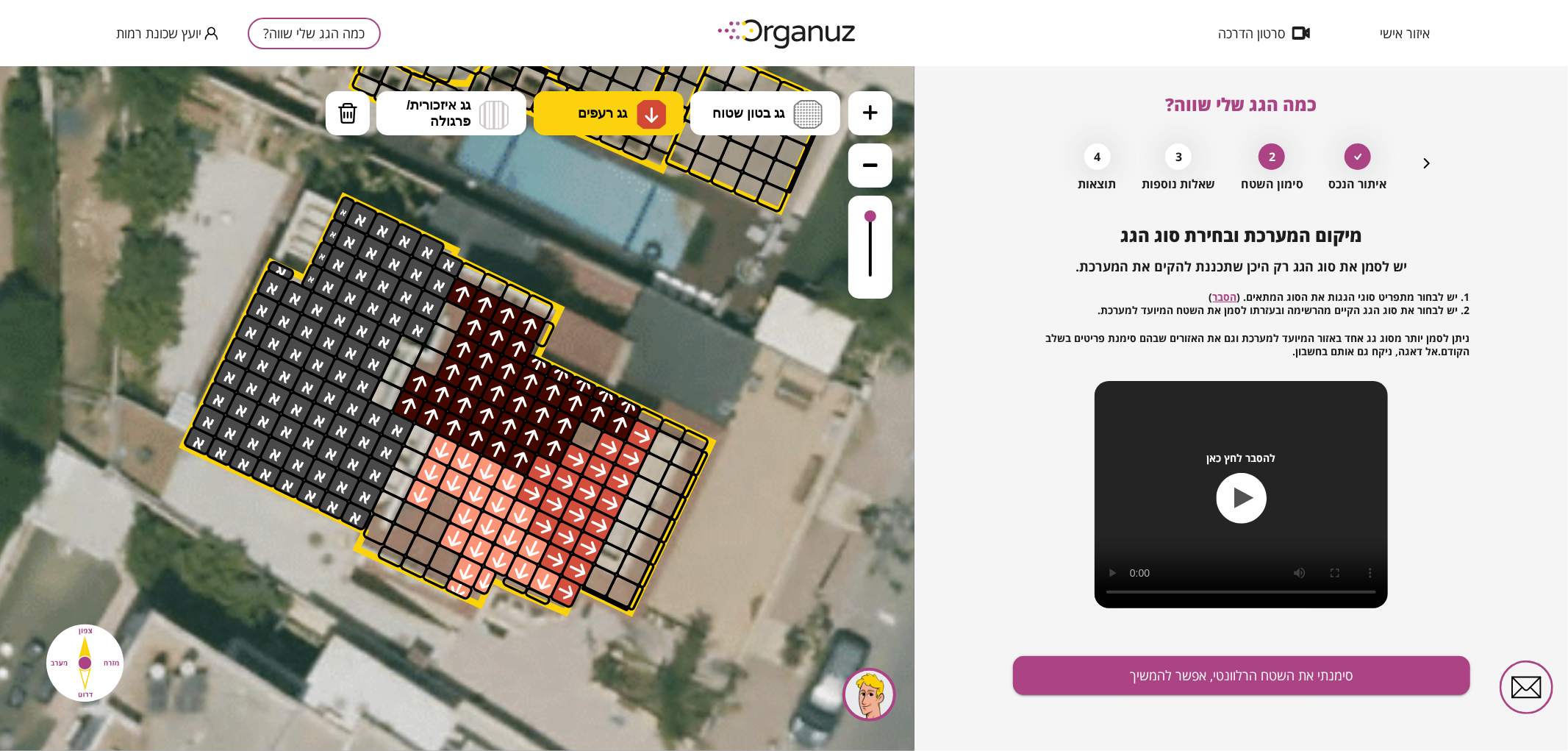
drag, startPoint x: 868, startPoint y: 247, endPoint x: 866, endPoint y: 199, distance: 48.0
click at [866, 199] on div at bounding box center [870, 246] width 44 height 103
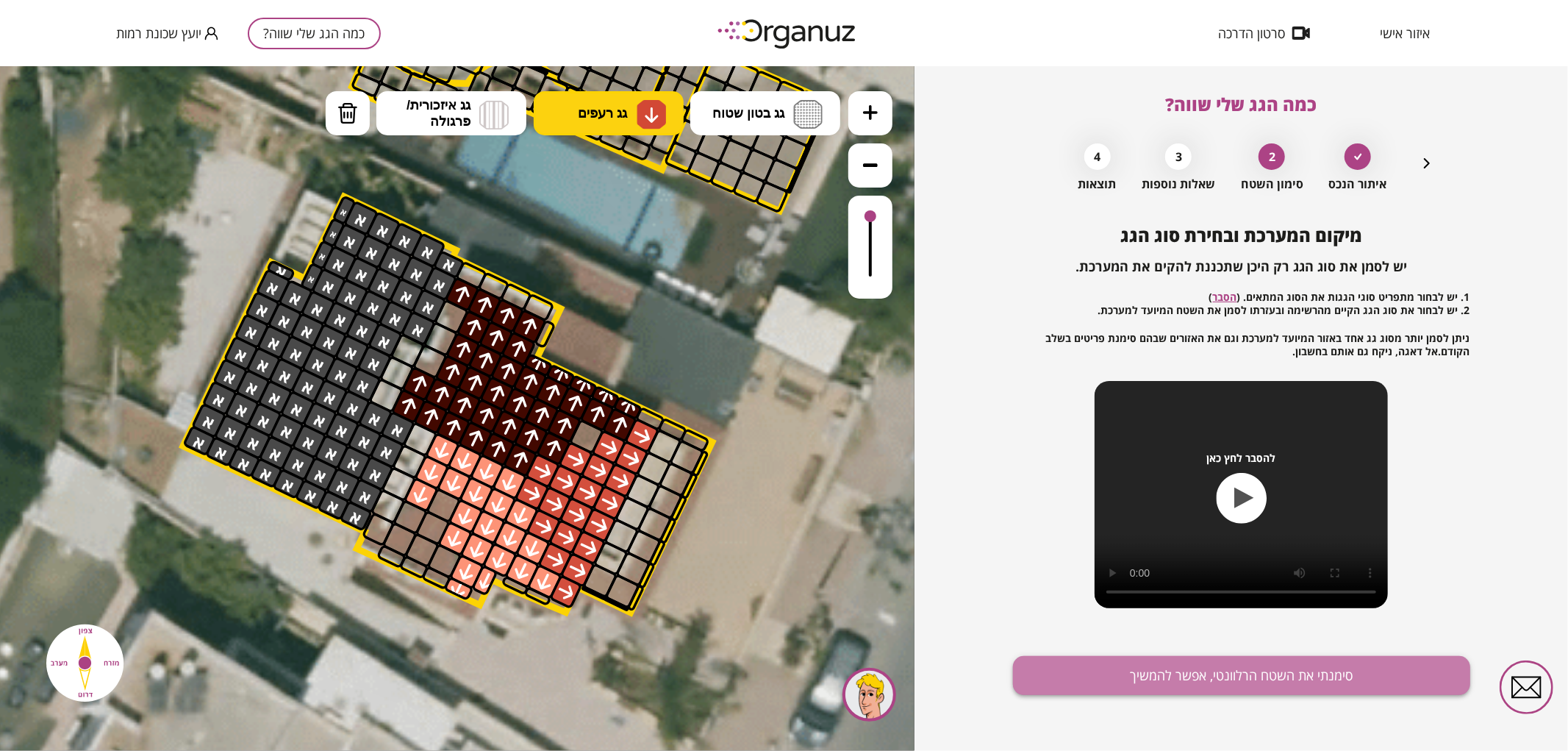
click at [1157, 675] on button "סימנתי את השטח הרלוונטי, אפשר להמשיך" at bounding box center [1241, 675] width 457 height 39
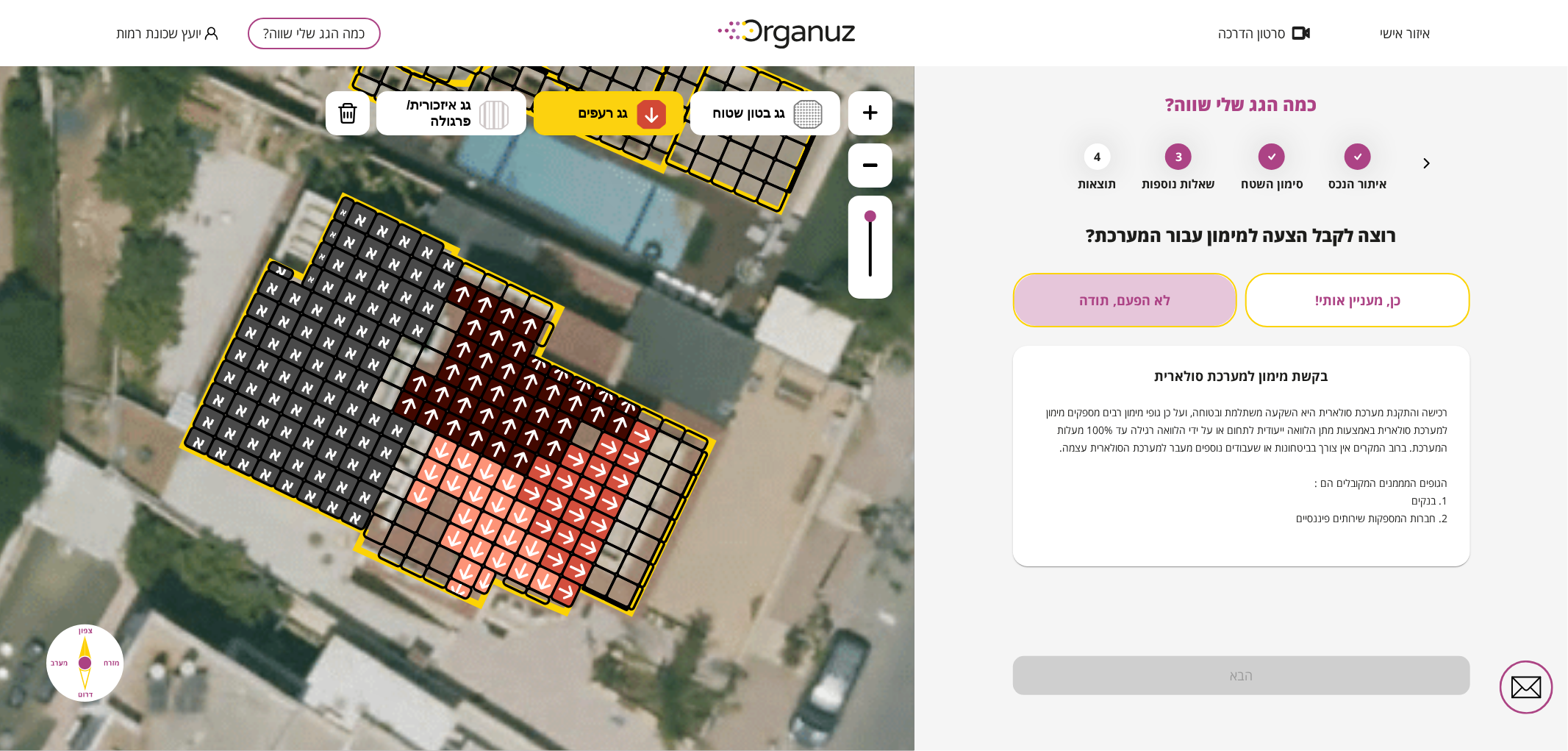
click at [1157, 302] on button "לא הפעם, תודה" at bounding box center [1125, 300] width 225 height 54
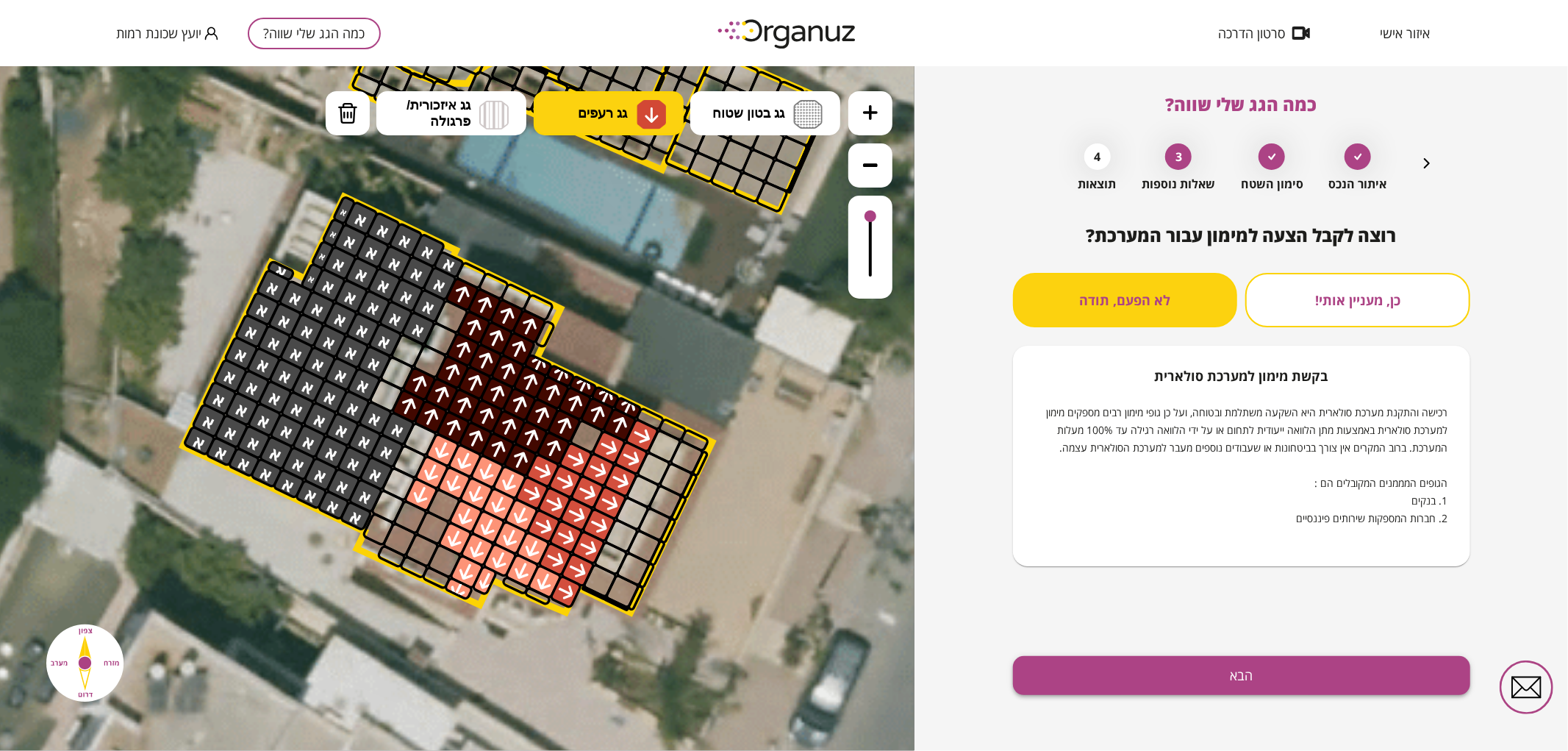
click at [1127, 684] on button "הבא" at bounding box center [1241, 675] width 457 height 39
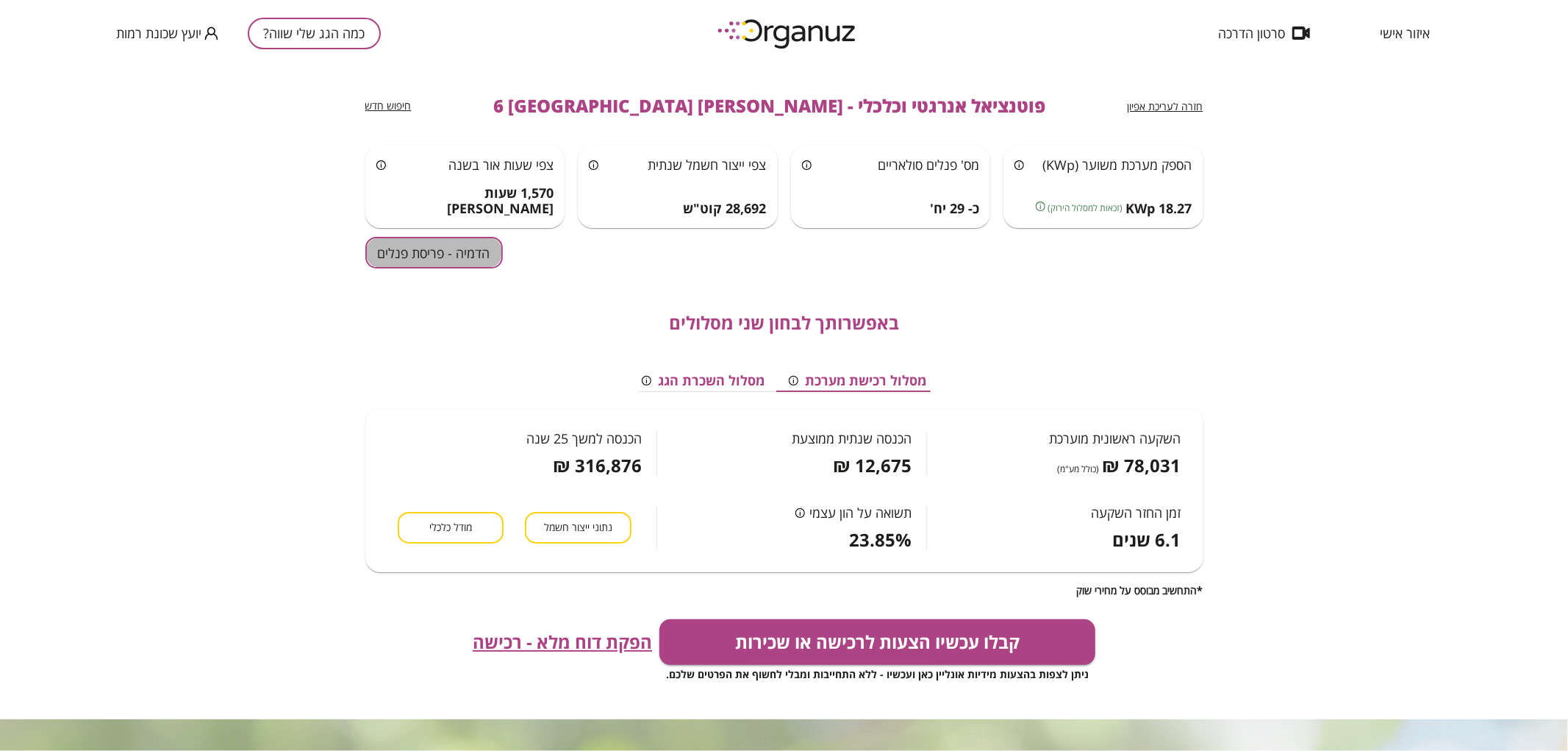
click at [406, 252] on button "הדמיה - פריסת פנלים" at bounding box center [434, 252] width 138 height 31
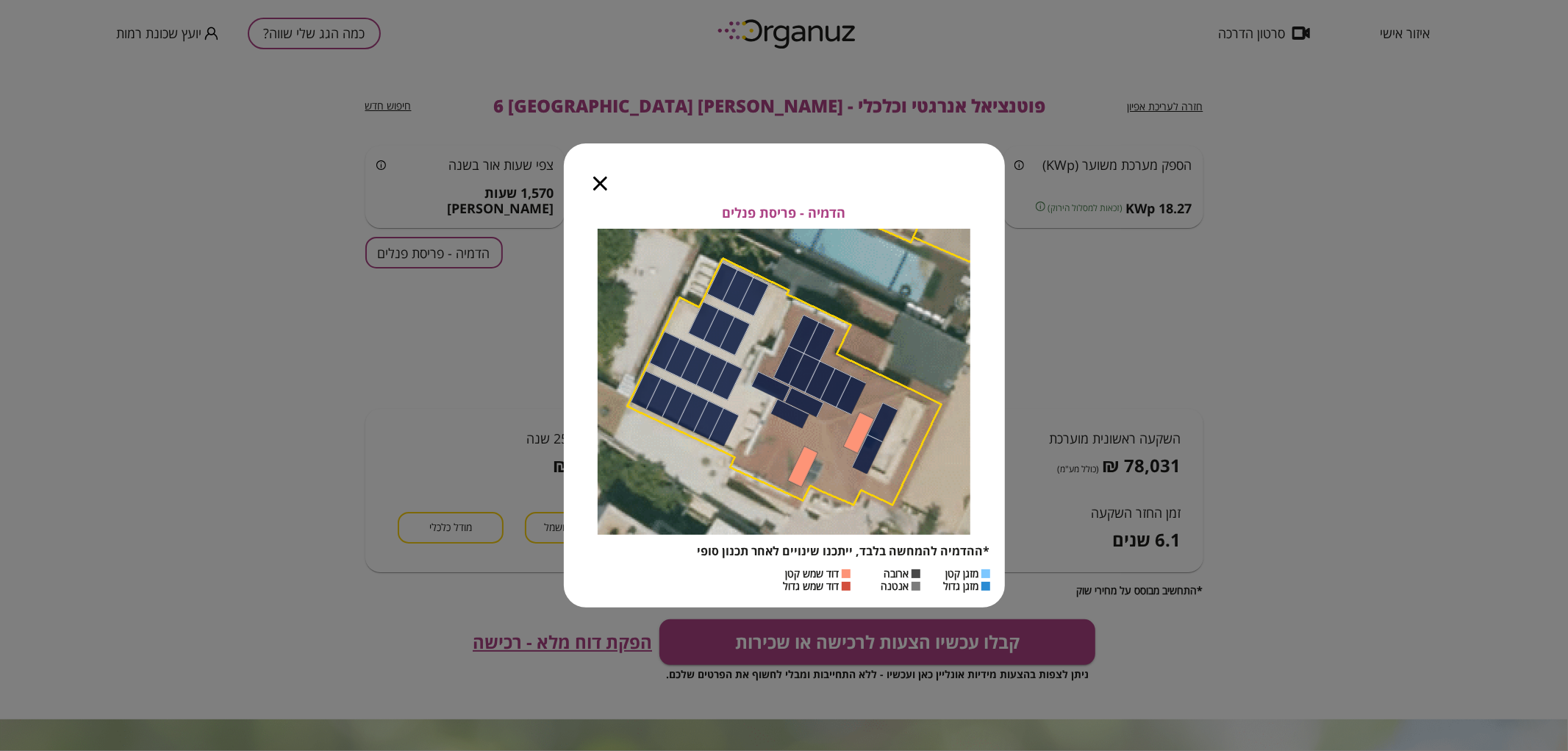
click at [605, 179] on icon "button" at bounding box center [600, 183] width 14 height 14
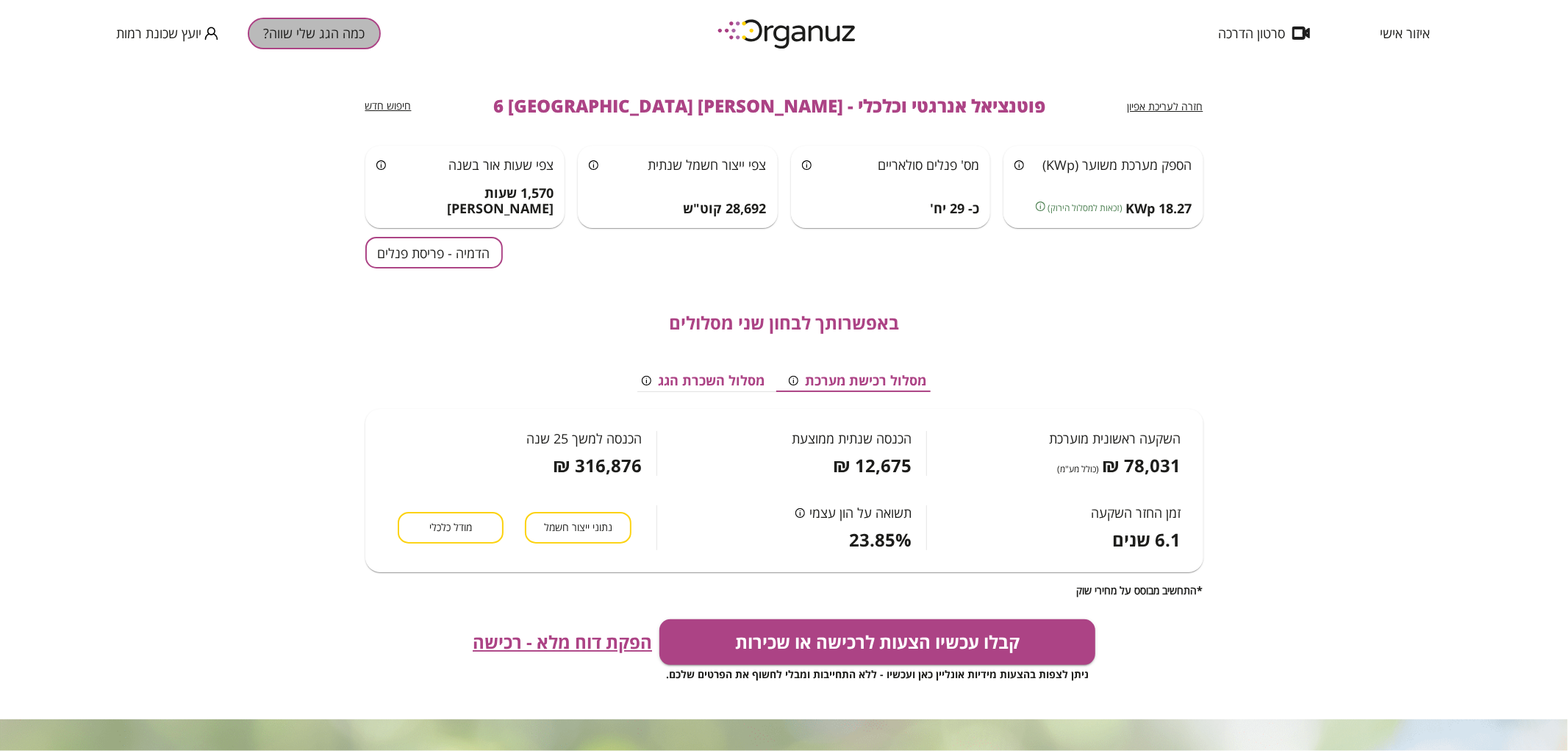
click at [351, 32] on button "כמה הגג שלי שווה?" at bounding box center [314, 33] width 133 height 31
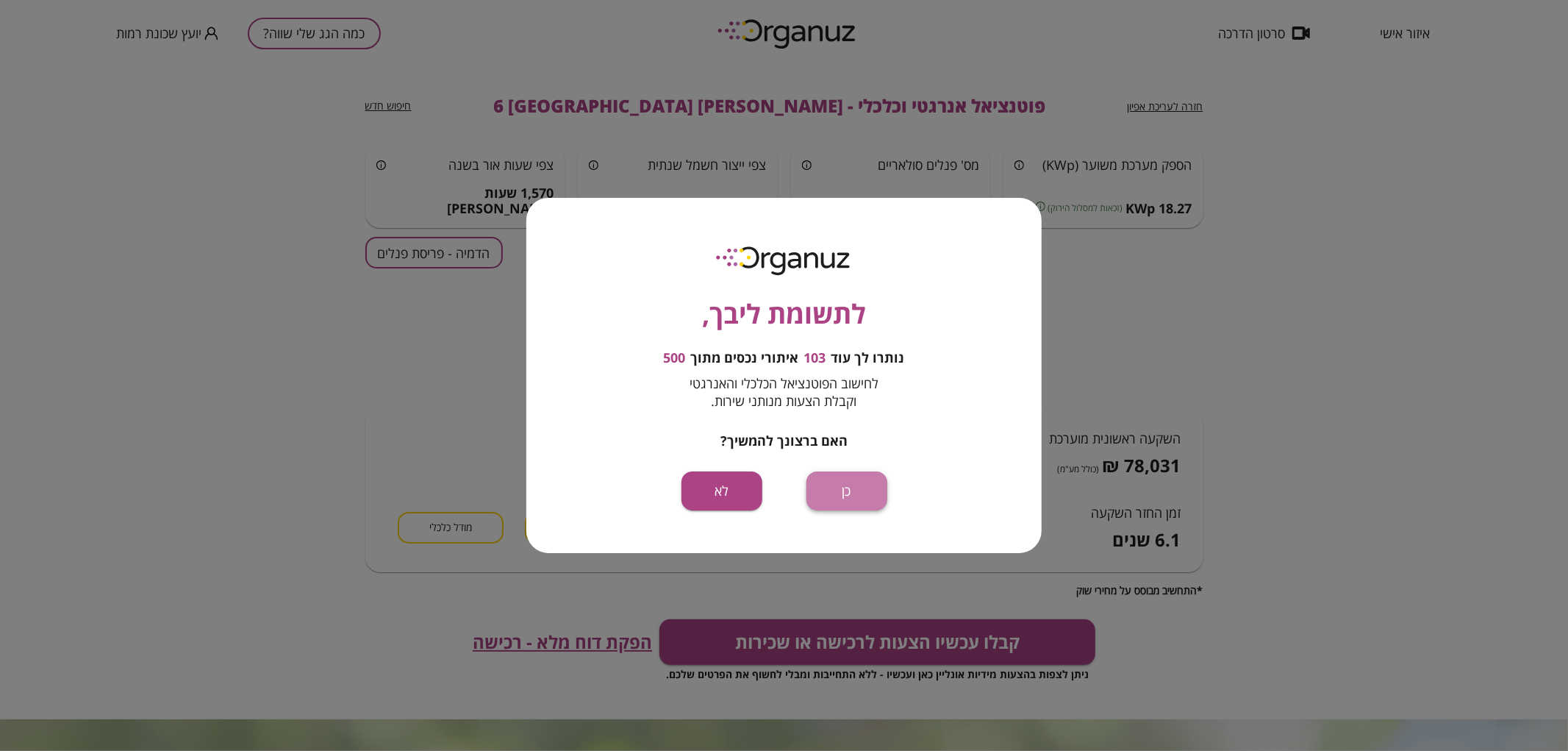
click at [853, 496] on button "כן" at bounding box center [846, 491] width 81 height 39
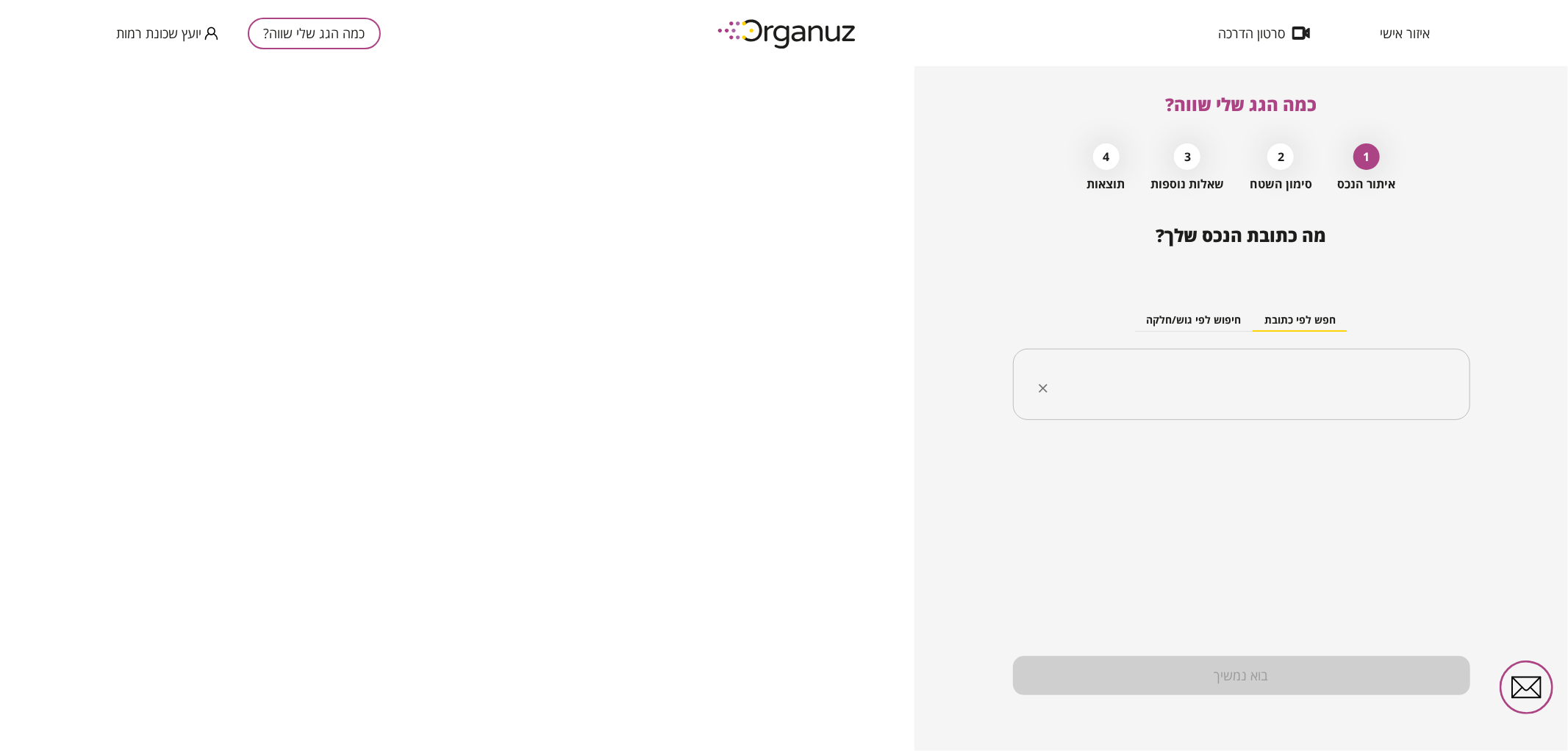
click at [1182, 376] on input "text" at bounding box center [1246, 384] width 411 height 37
click at [1333, 452] on li "[PERSON_NAME] 3 א [GEOGRAPHIC_DATA]" at bounding box center [1241, 459] width 419 height 26
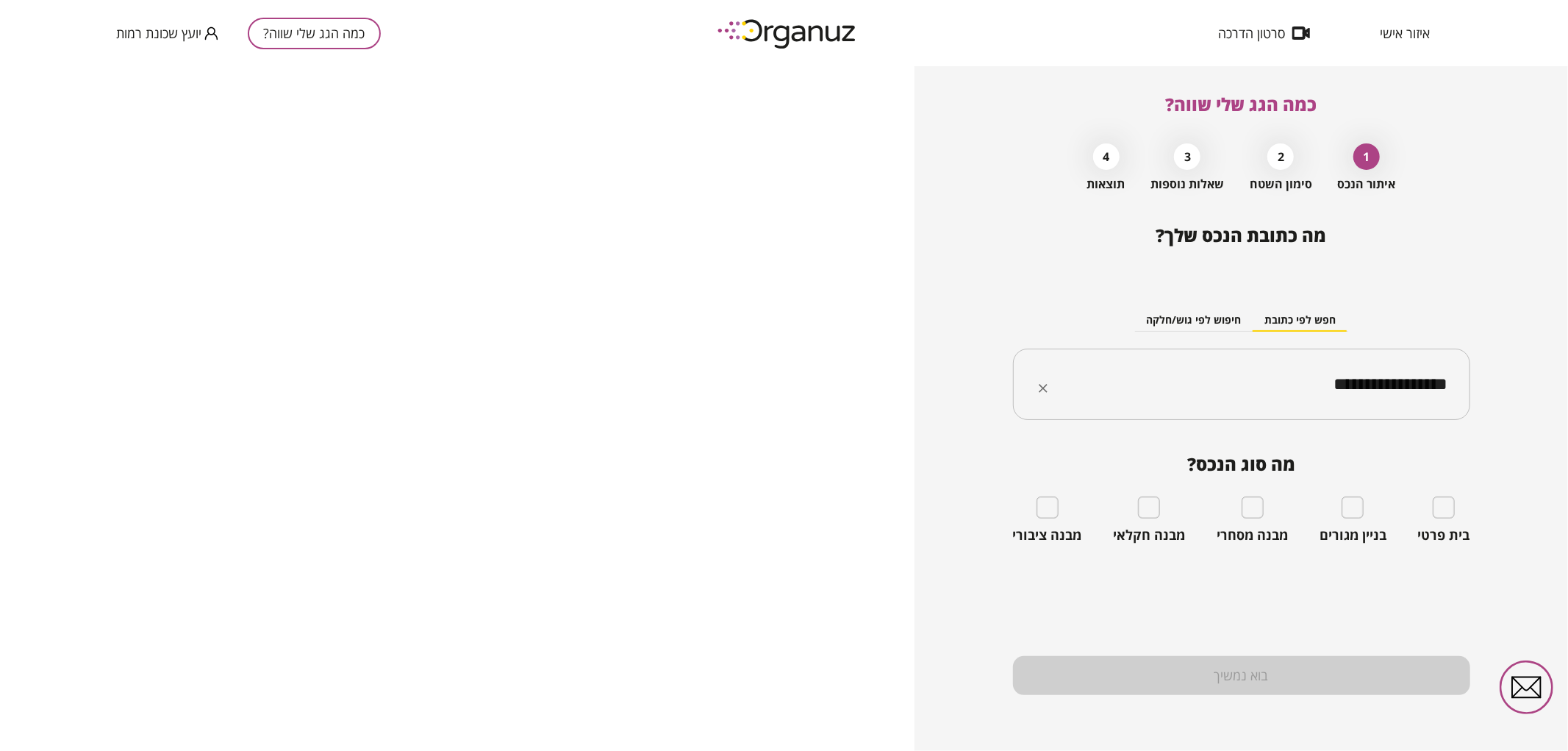
type input "**********"
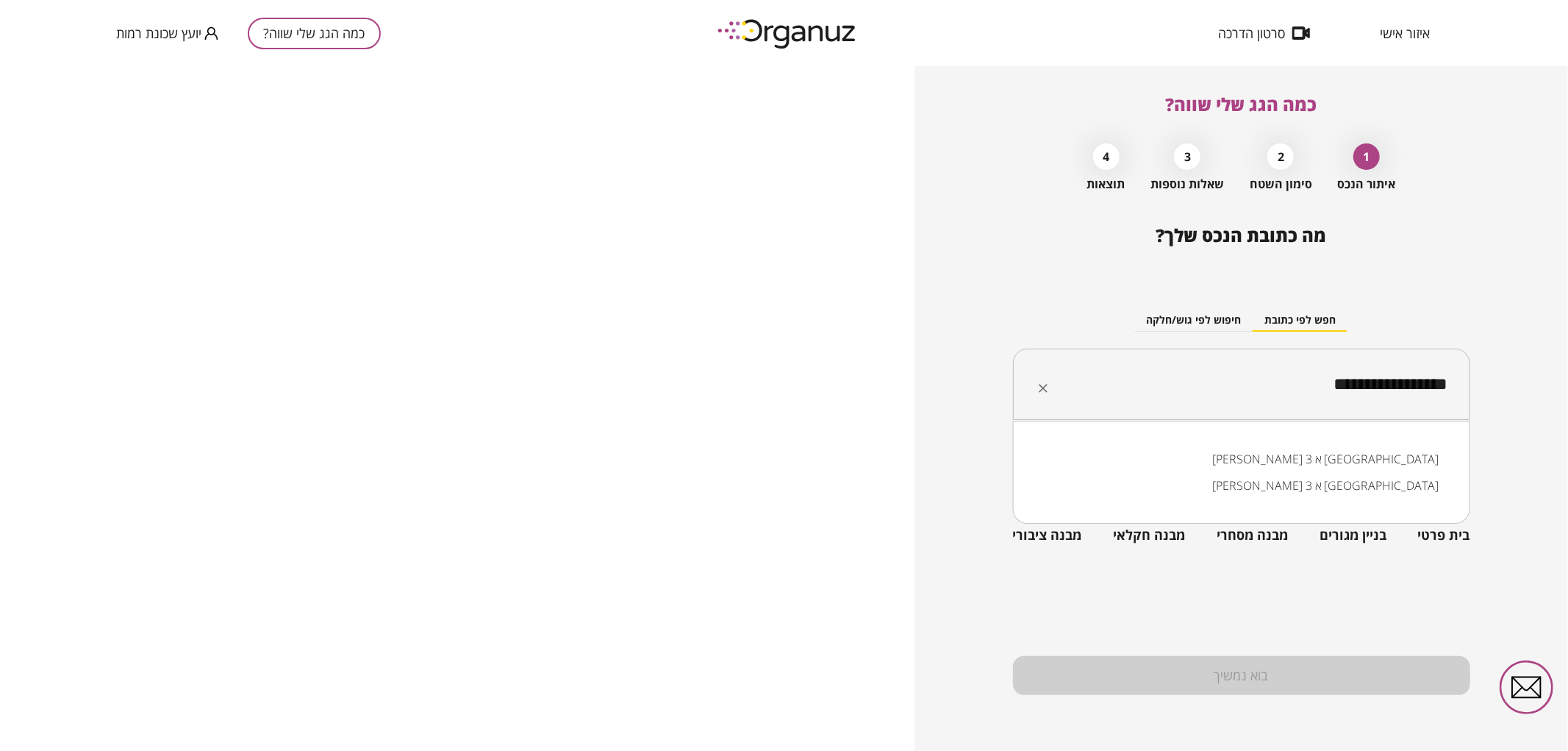
drag, startPoint x: 1274, startPoint y: 396, endPoint x: 1454, endPoint y: 405, distance: 180.2
click at [1454, 405] on div "**********" at bounding box center [1241, 384] width 457 height 72
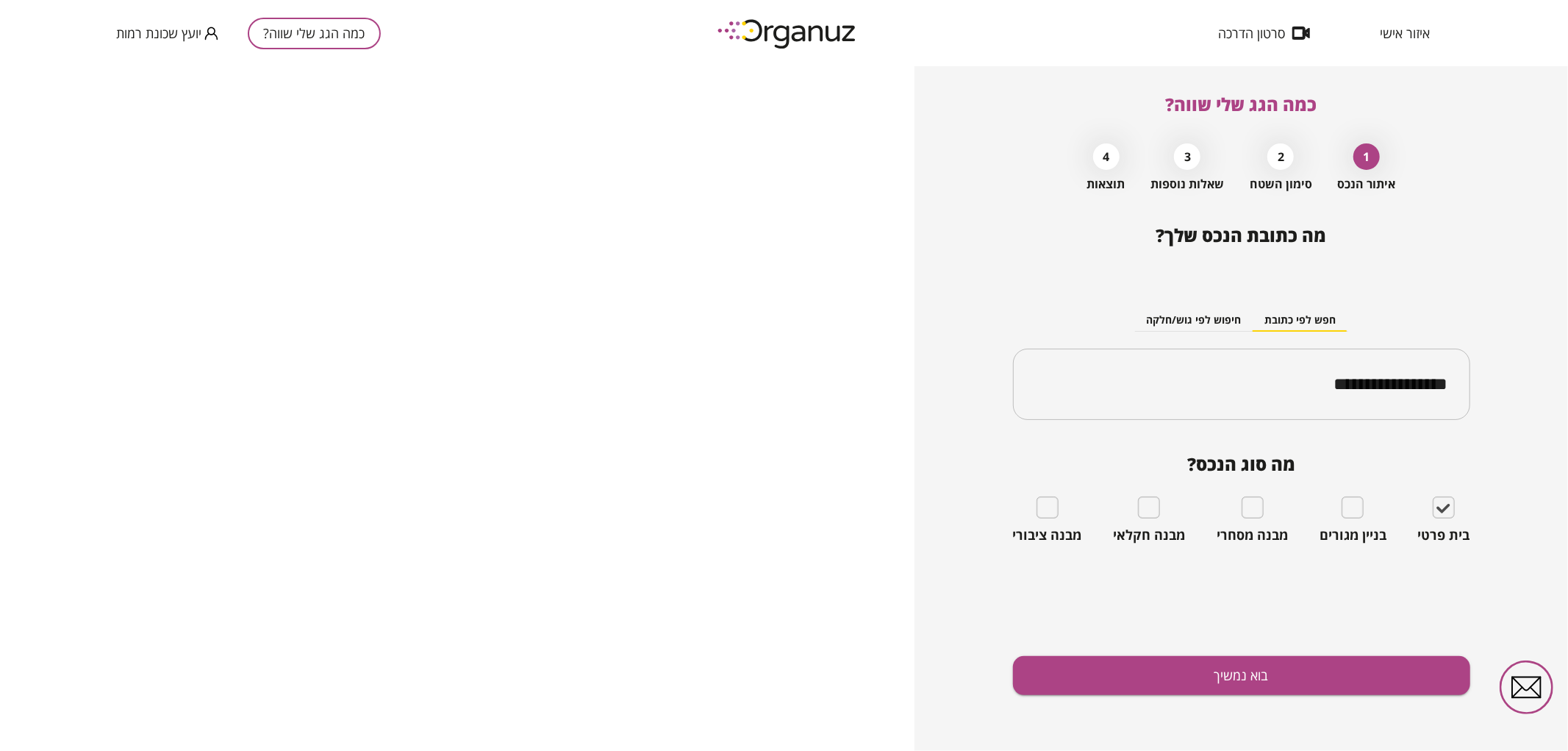
click at [1367, 697] on div "**********" at bounding box center [1241, 488] width 457 height 526
click at [1357, 682] on button "בוא נמשיך" at bounding box center [1241, 675] width 457 height 39
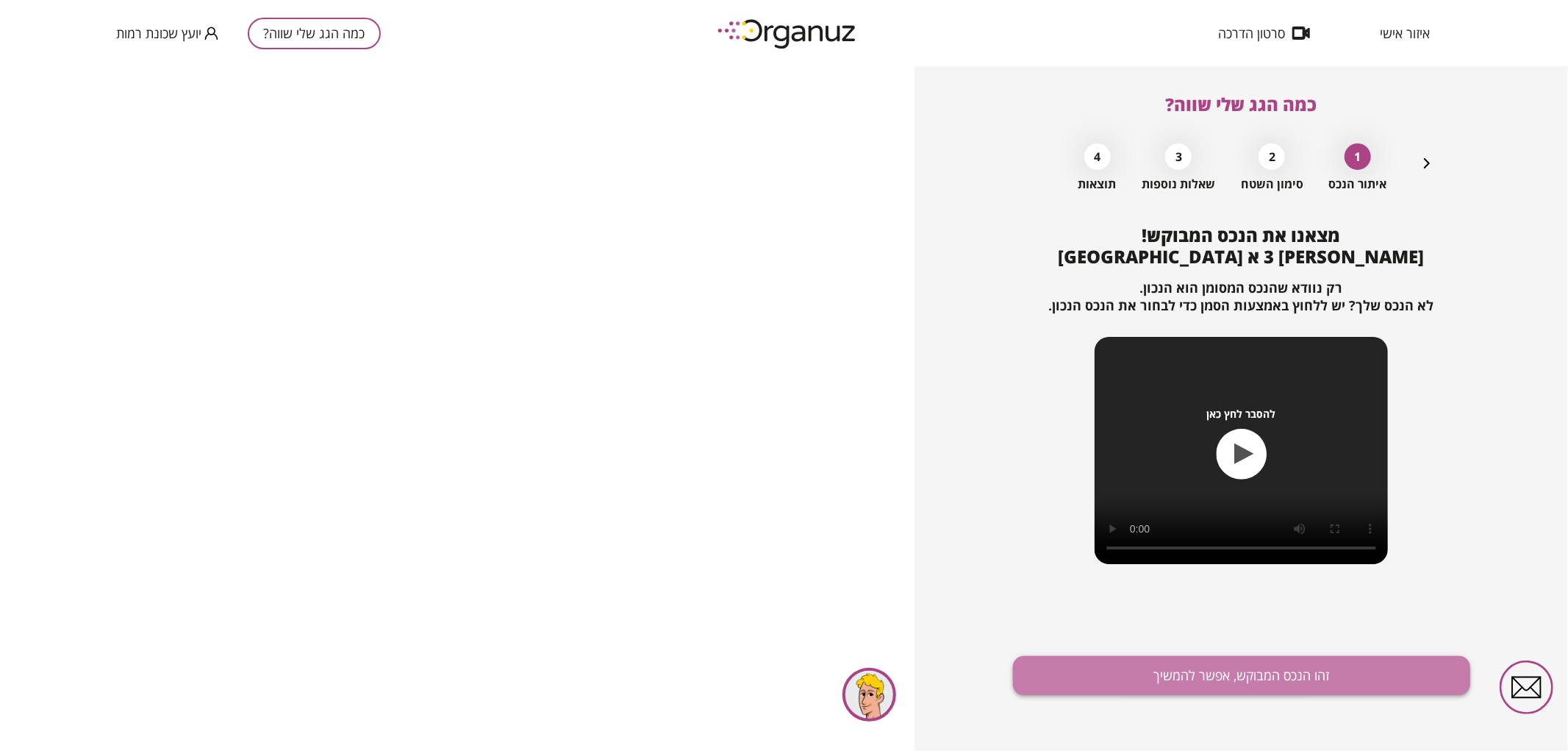
click at [1265, 673] on button "זהו הנכס המבוקש, אפשר להמשיך" at bounding box center [1241, 675] width 457 height 39
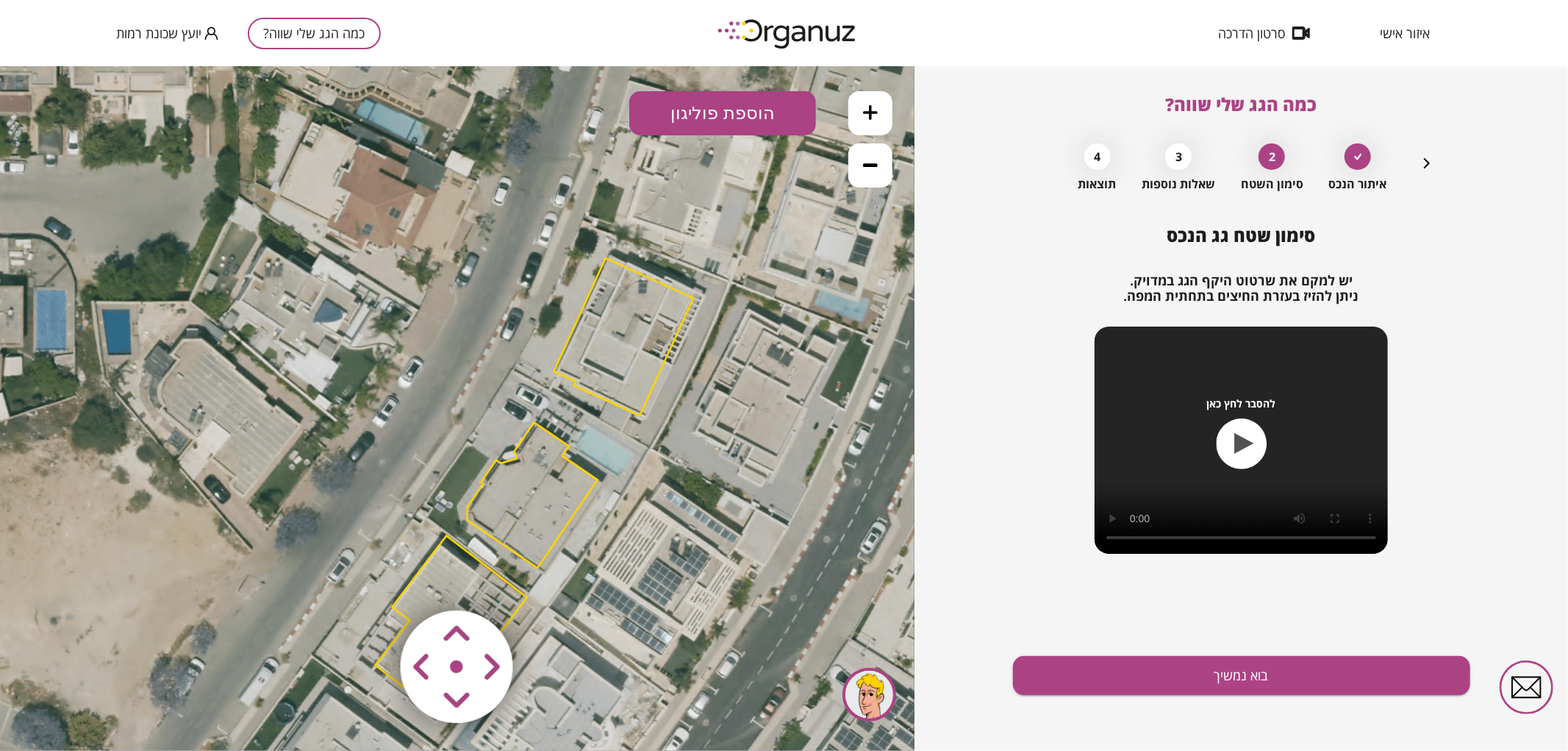
drag, startPoint x: 570, startPoint y: 446, endPoint x: 647, endPoint y: 523, distance: 108.9
click at [647, 523] on icon at bounding box center [535, 482] width 1390 height 1390
click at [873, 106] on icon at bounding box center [870, 111] width 14 height 14
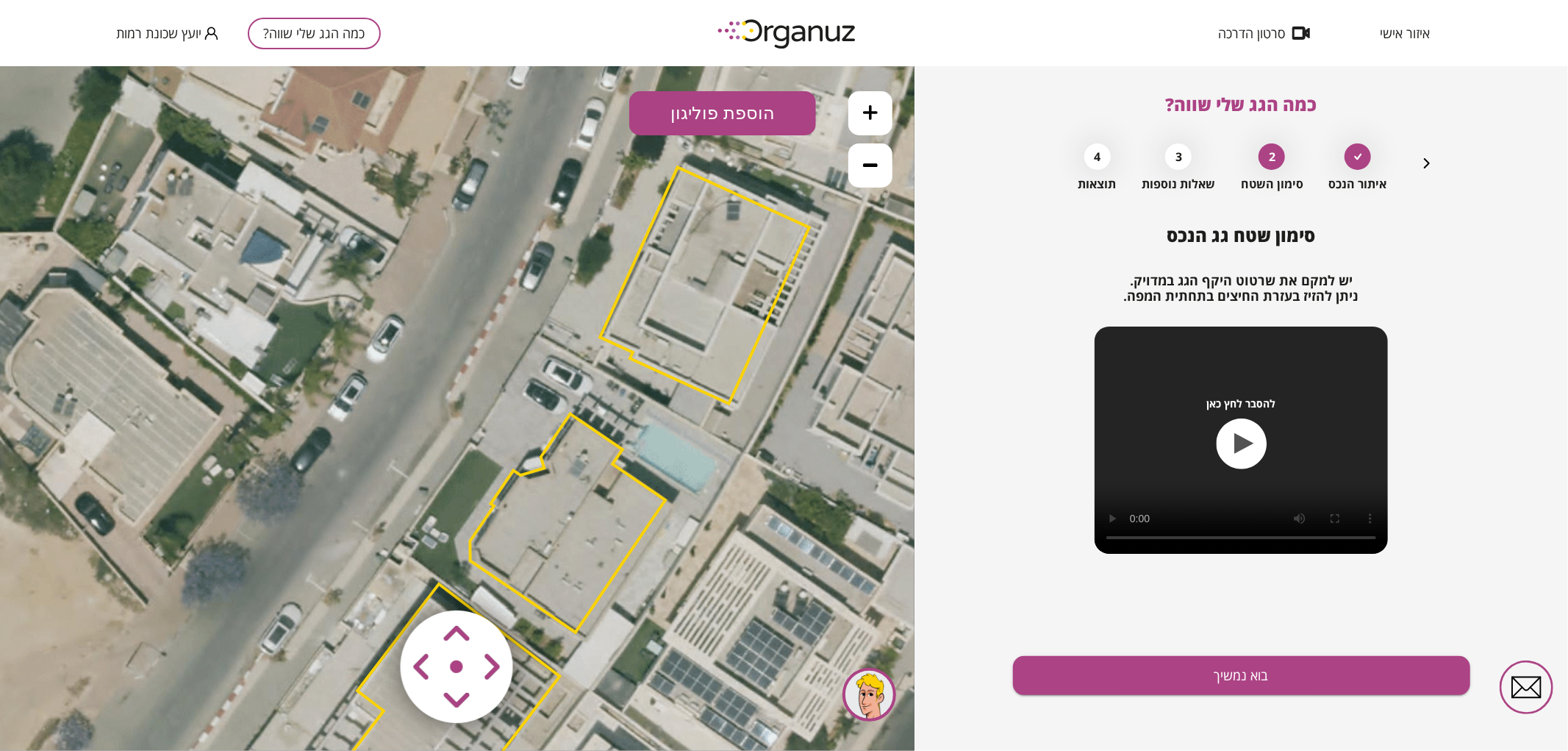
drag, startPoint x: 760, startPoint y: 453, endPoint x: 713, endPoint y: 356, distance: 107.8
click at [733, 343] on icon at bounding box center [571, 503] width 2083 height 2084
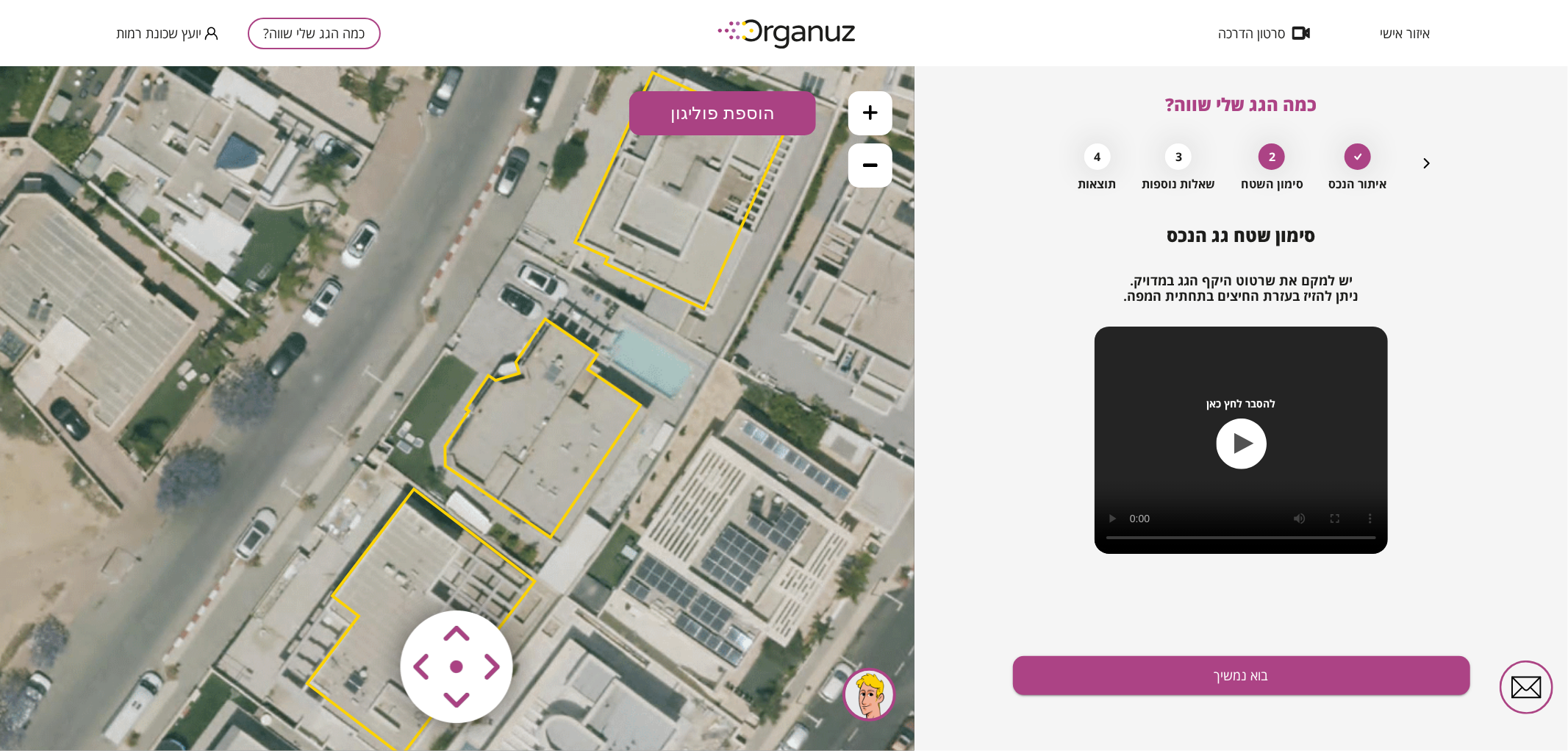
click at [489, 500] on icon at bounding box center [547, 408] width 2083 height 2084
click at [508, 475] on polygon at bounding box center [543, 428] width 195 height 219
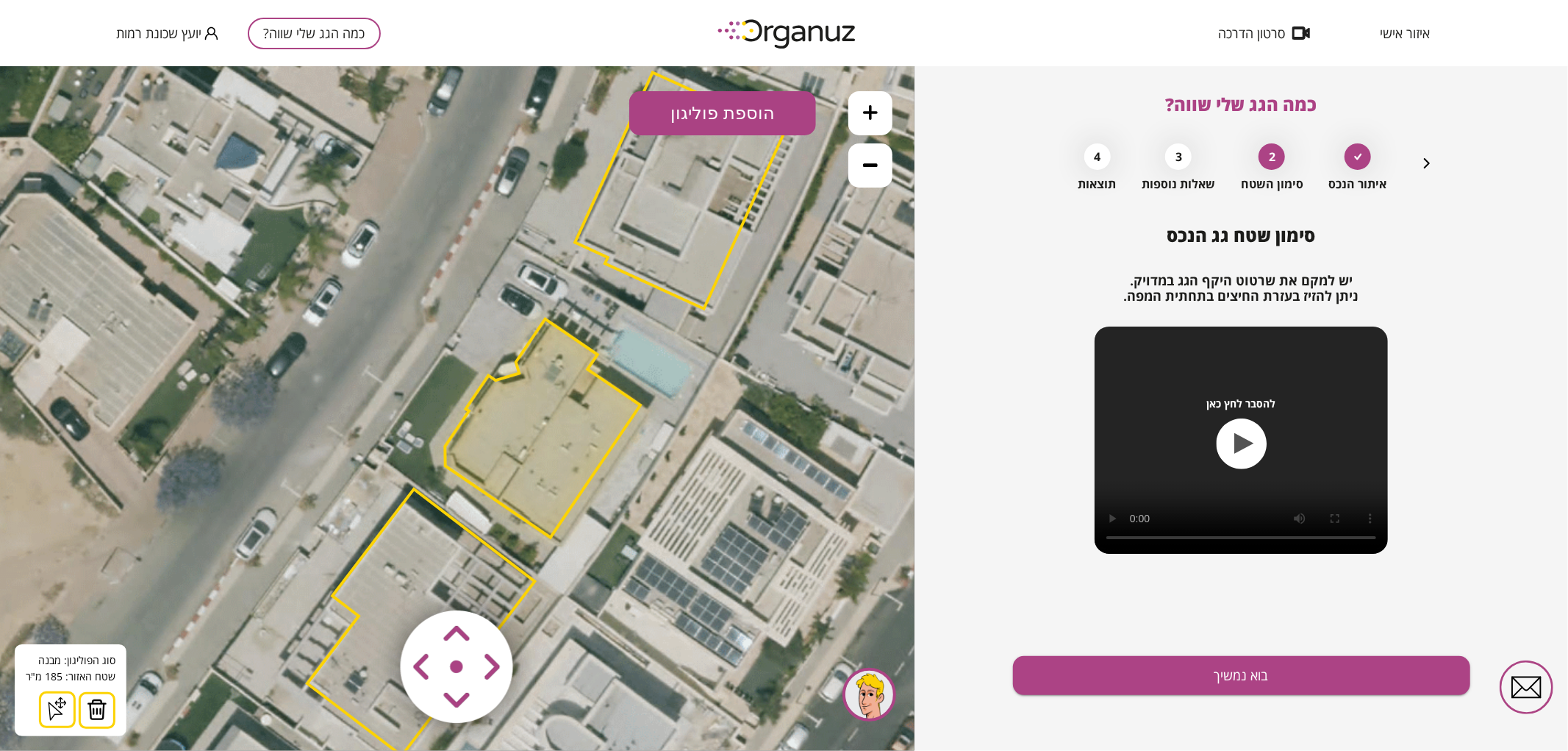
click at [370, 579] on area at bounding box center [370, 579] width 0 height 0
click at [868, 107] on icon at bounding box center [870, 111] width 14 height 14
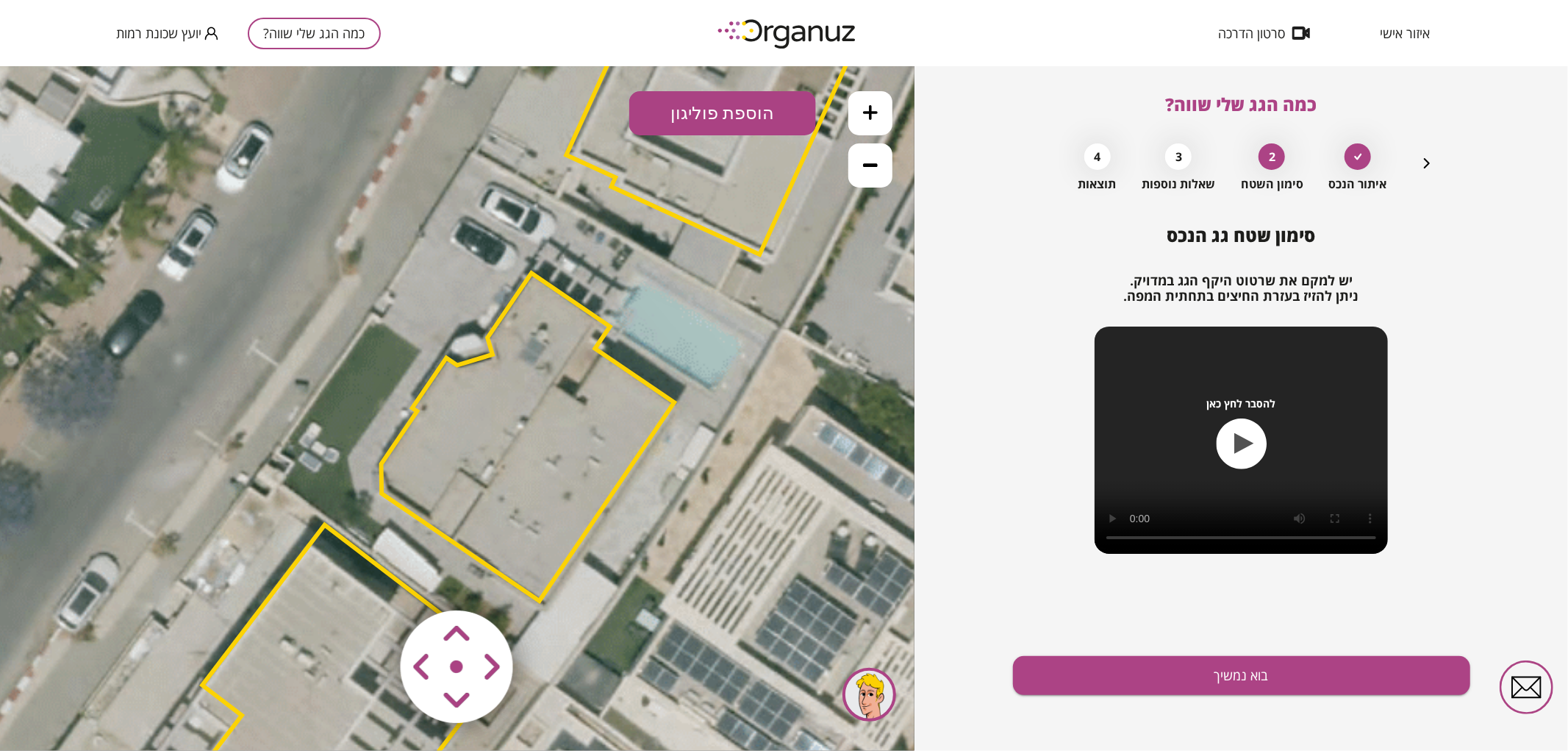
drag, startPoint x: 743, startPoint y: 258, endPoint x: 675, endPoint y: 254, distance: 68.1
click at [675, 254] on icon at bounding box center [524, 405] width 3126 height 3127
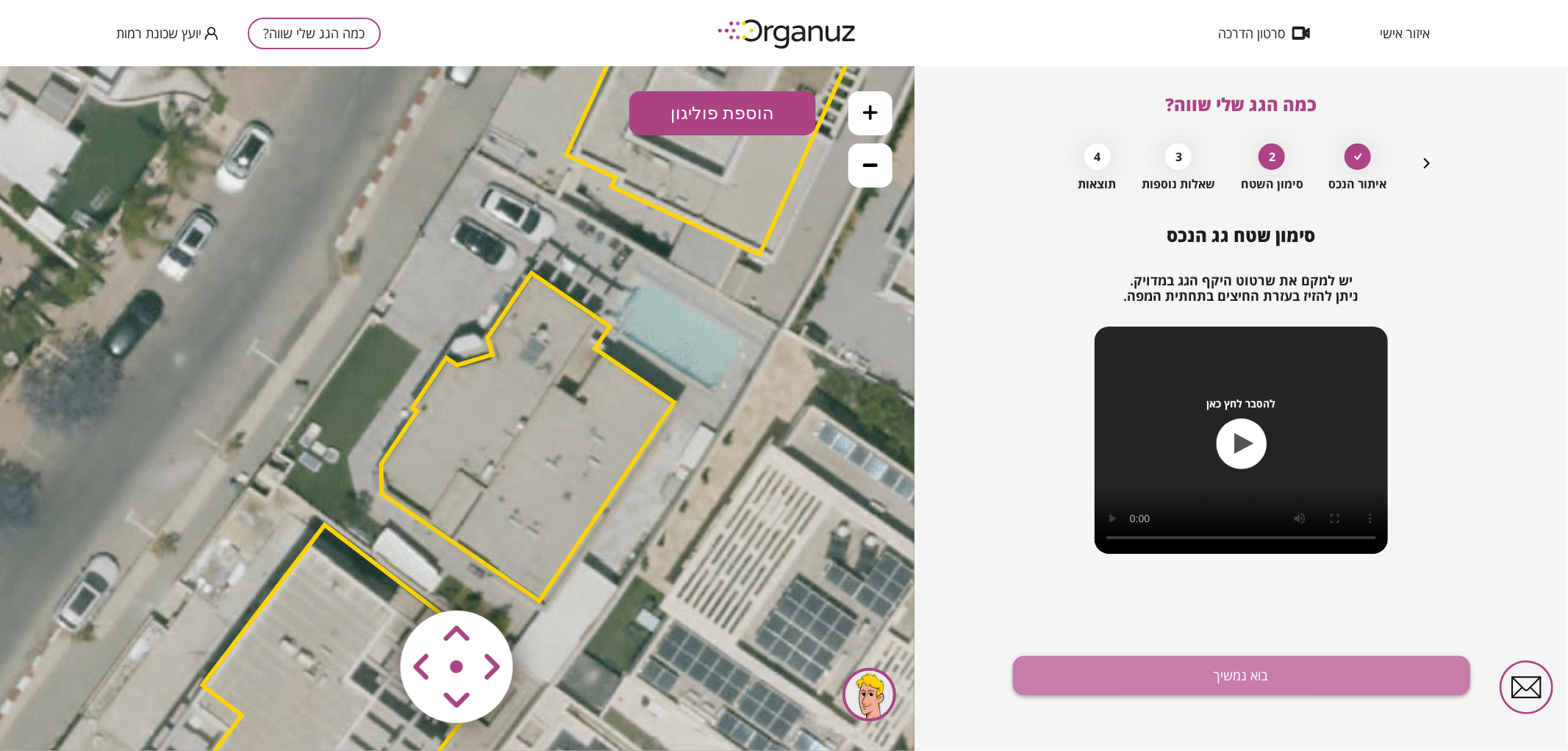
click at [1103, 673] on button "בוא נמשיך" at bounding box center [1241, 675] width 457 height 39
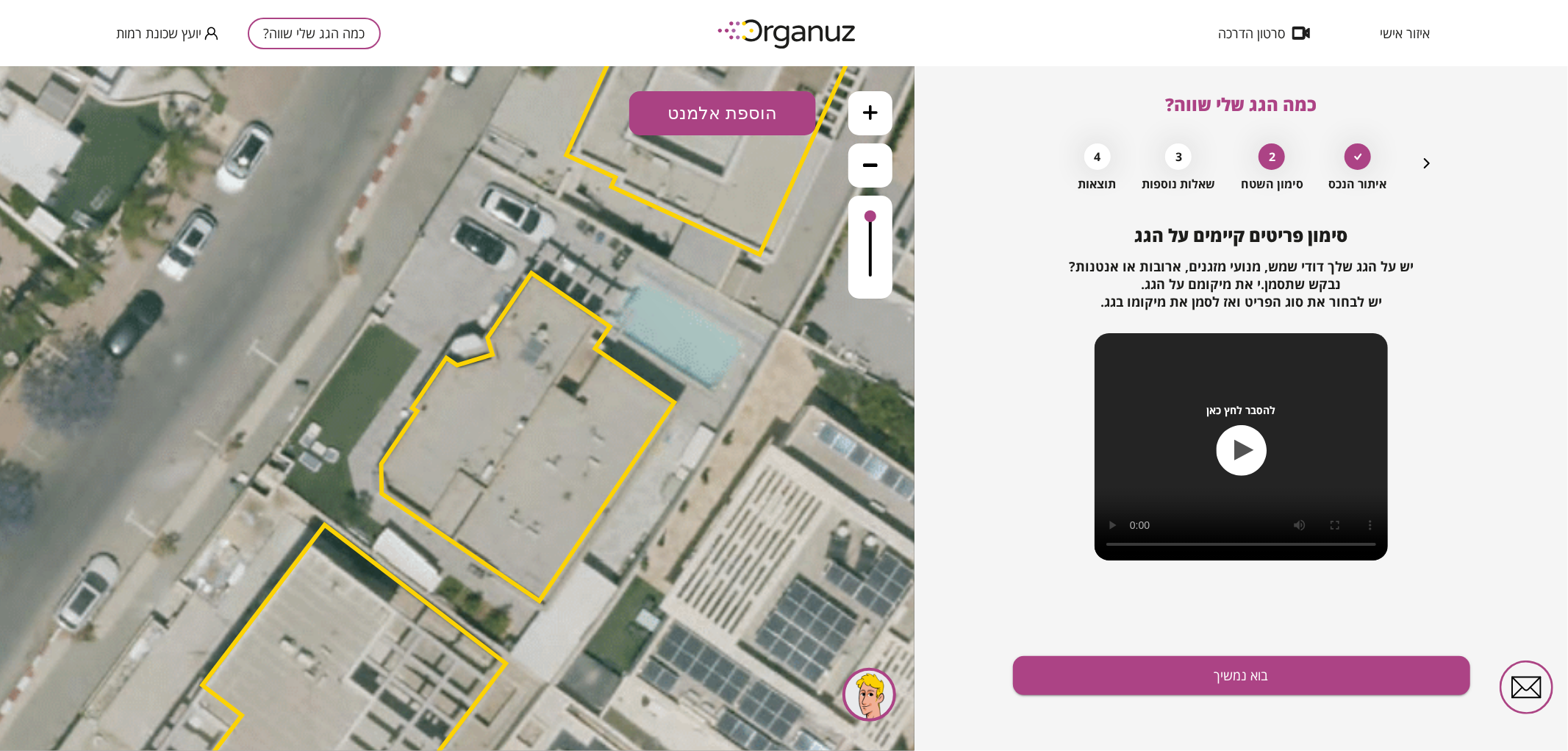
click at [785, 111] on button "הוספת אלמנט" at bounding box center [722, 112] width 186 height 44
click at [708, 267] on div ".st0 { fill: #FFFFFF; } .st0 { fill: #FFFFFF; }" at bounding box center [457, 408] width 914 height 685
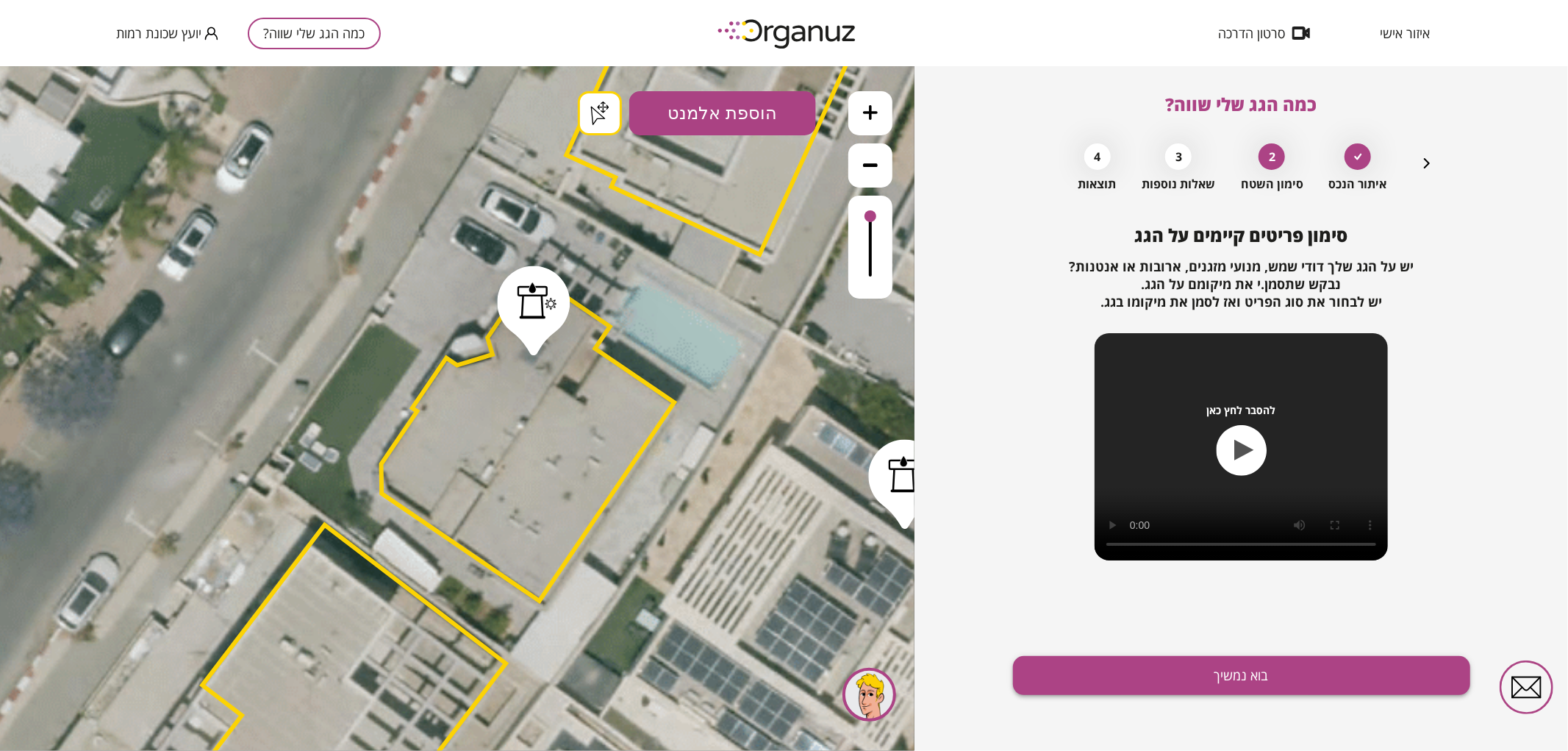
click at [1086, 693] on button "בוא נמשיך" at bounding box center [1241, 675] width 457 height 39
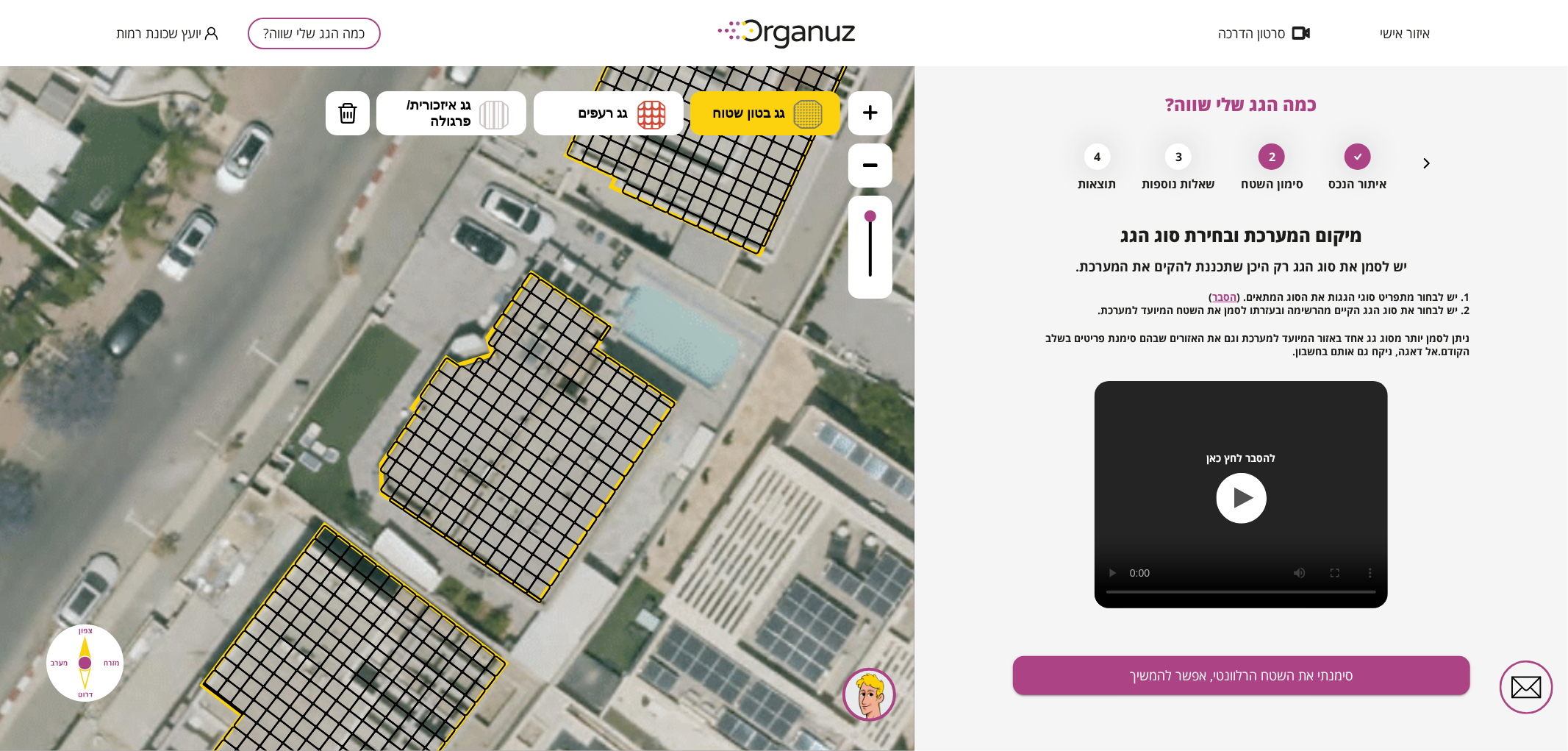
click at [782, 122] on button "גג בטון שטוח" at bounding box center [764, 112] width 150 height 44
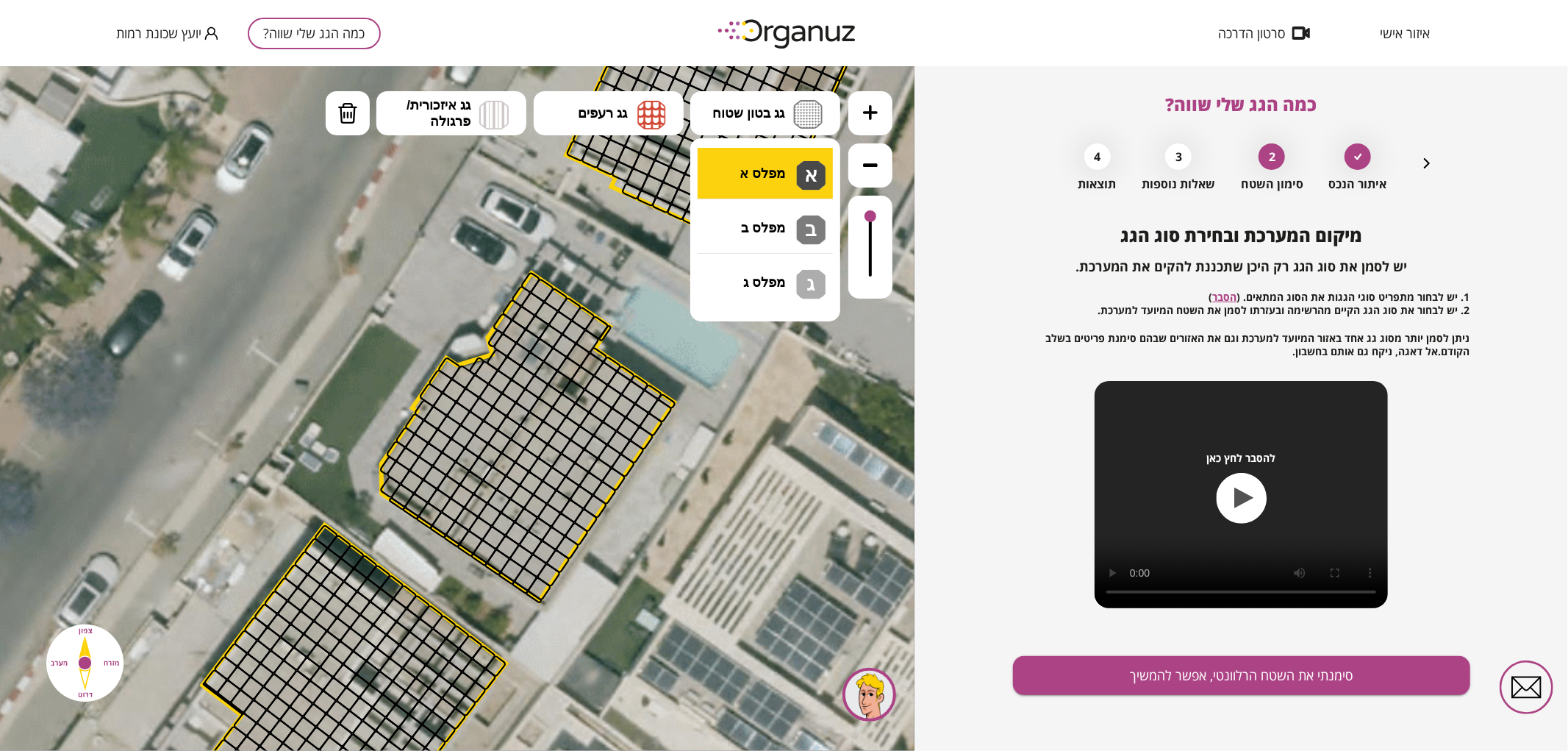
click at [761, 159] on div ".st0 { fill: #FFFFFF; } .st0 { fill: #FFFFFF; }" at bounding box center [457, 408] width 914 height 685
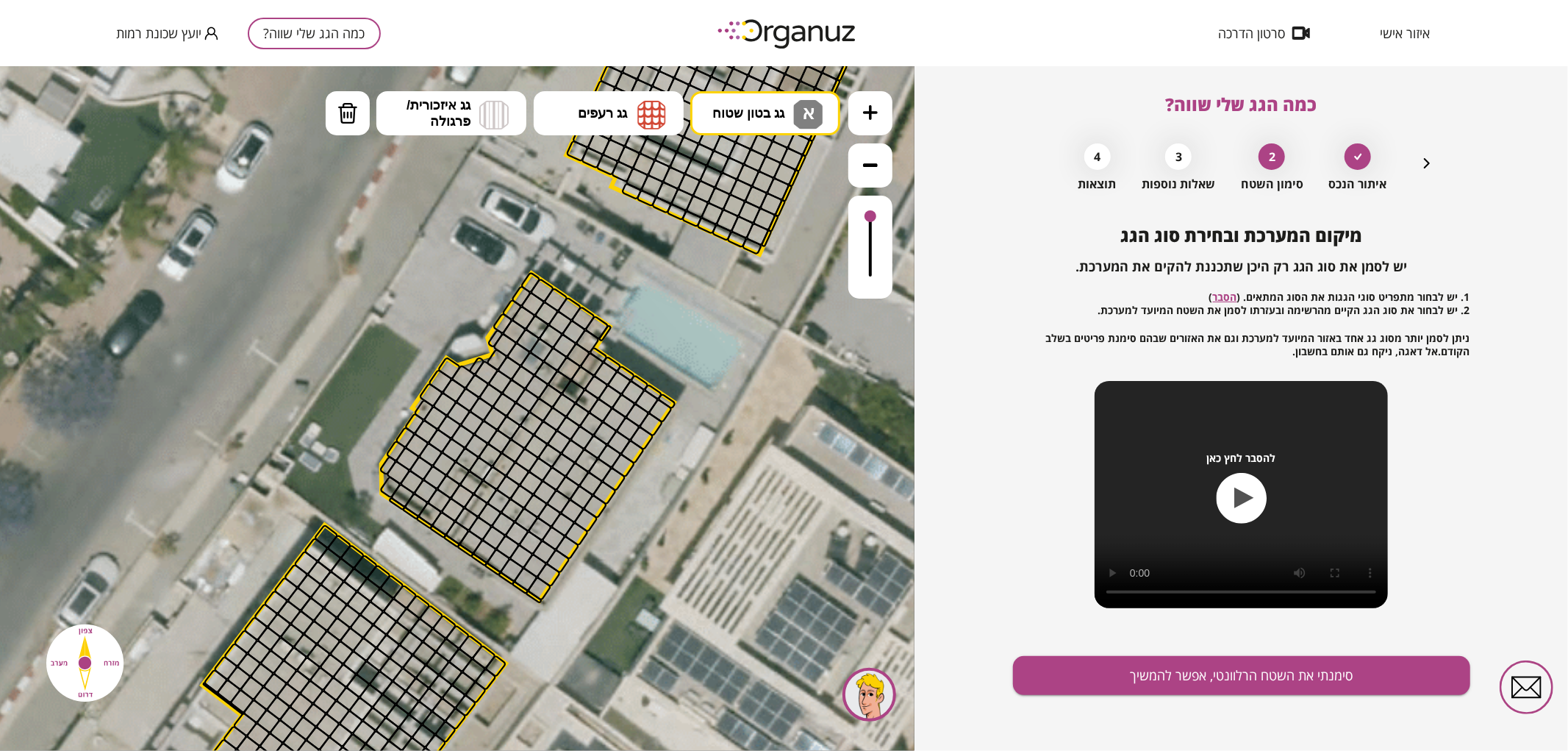
click at [870, 102] on button at bounding box center [870, 112] width 44 height 44
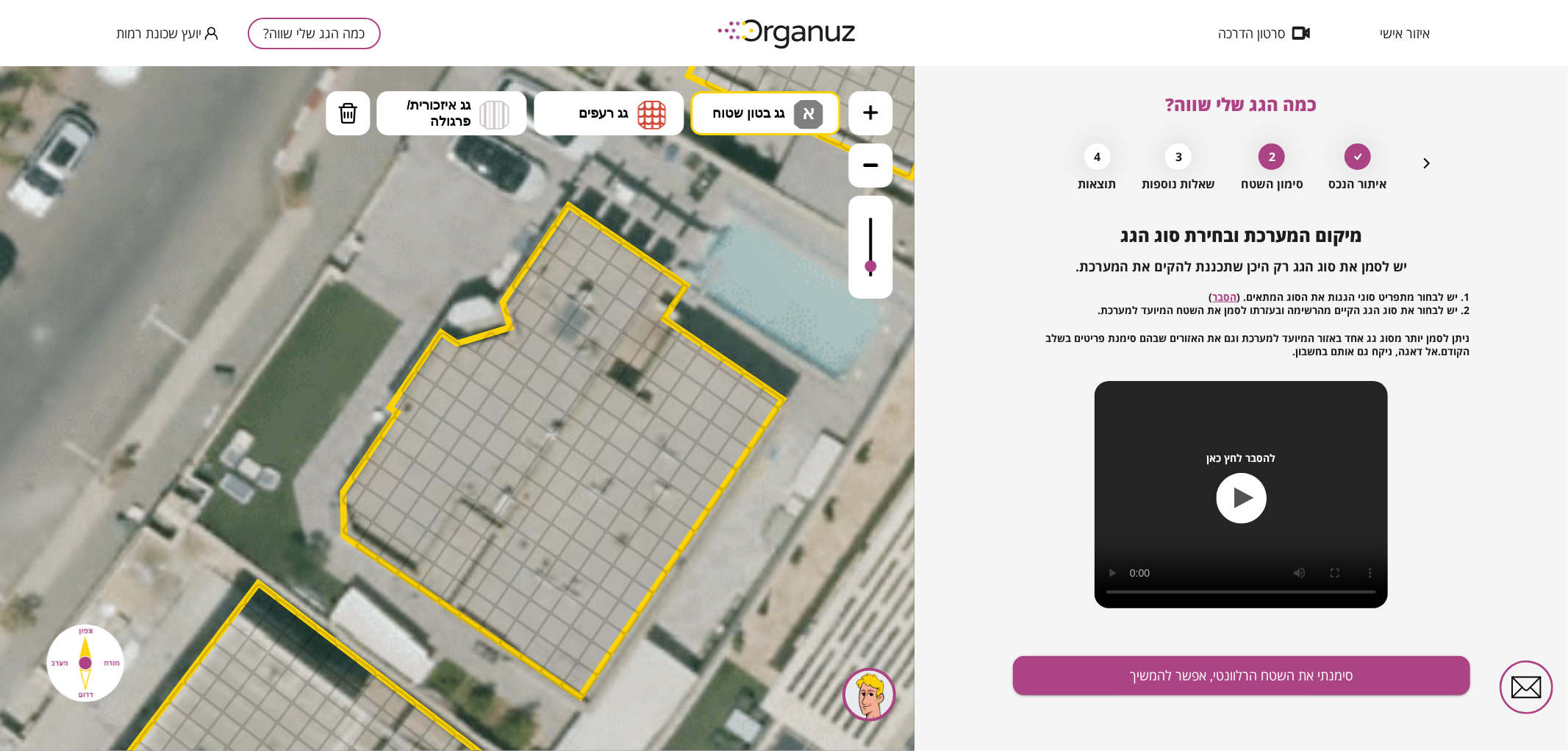
drag, startPoint x: 871, startPoint y: 221, endPoint x: 876, endPoint y: 267, distance: 46.3
click at [876, 267] on div at bounding box center [870, 265] width 12 height 12
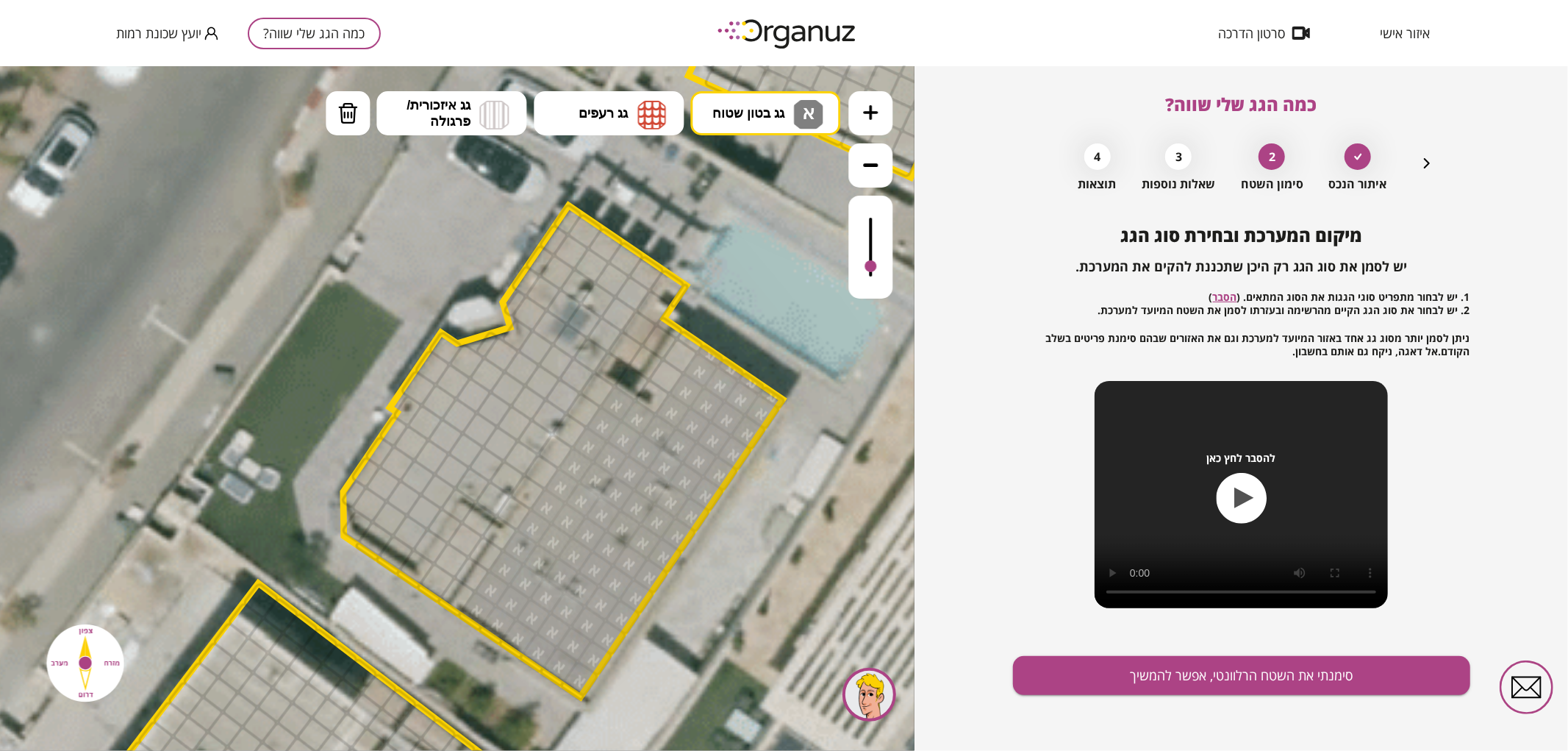
drag, startPoint x: 576, startPoint y: 681, endPoint x: 638, endPoint y: 419, distance: 269.2
drag, startPoint x: 675, startPoint y: 372, endPoint x: 691, endPoint y: 343, distance: 33.1
drag, startPoint x: 604, startPoint y: 390, endPoint x: 530, endPoint y: 492, distance: 126.0
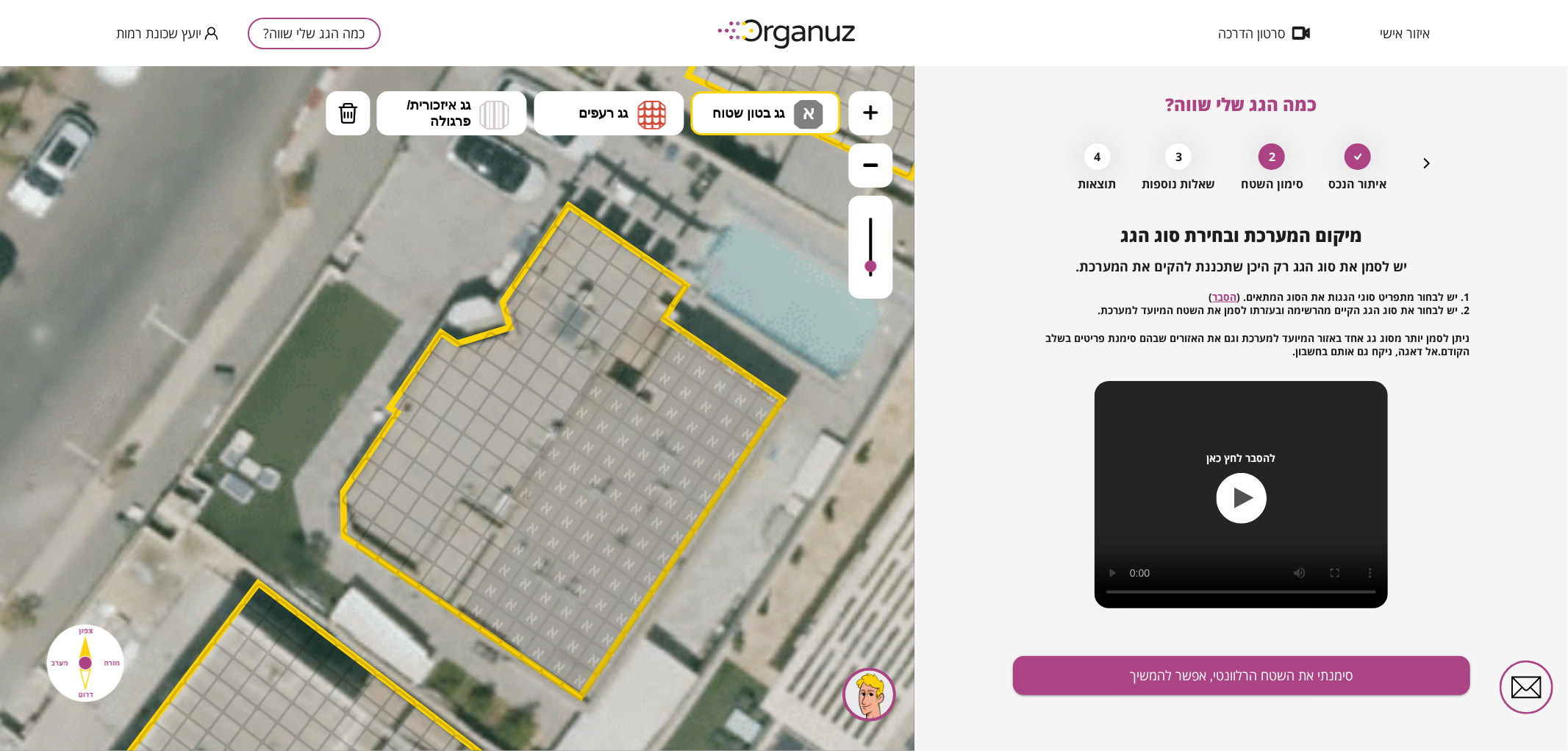
drag, startPoint x: 436, startPoint y: 581, endPoint x: 469, endPoint y: 532, distance: 59.1
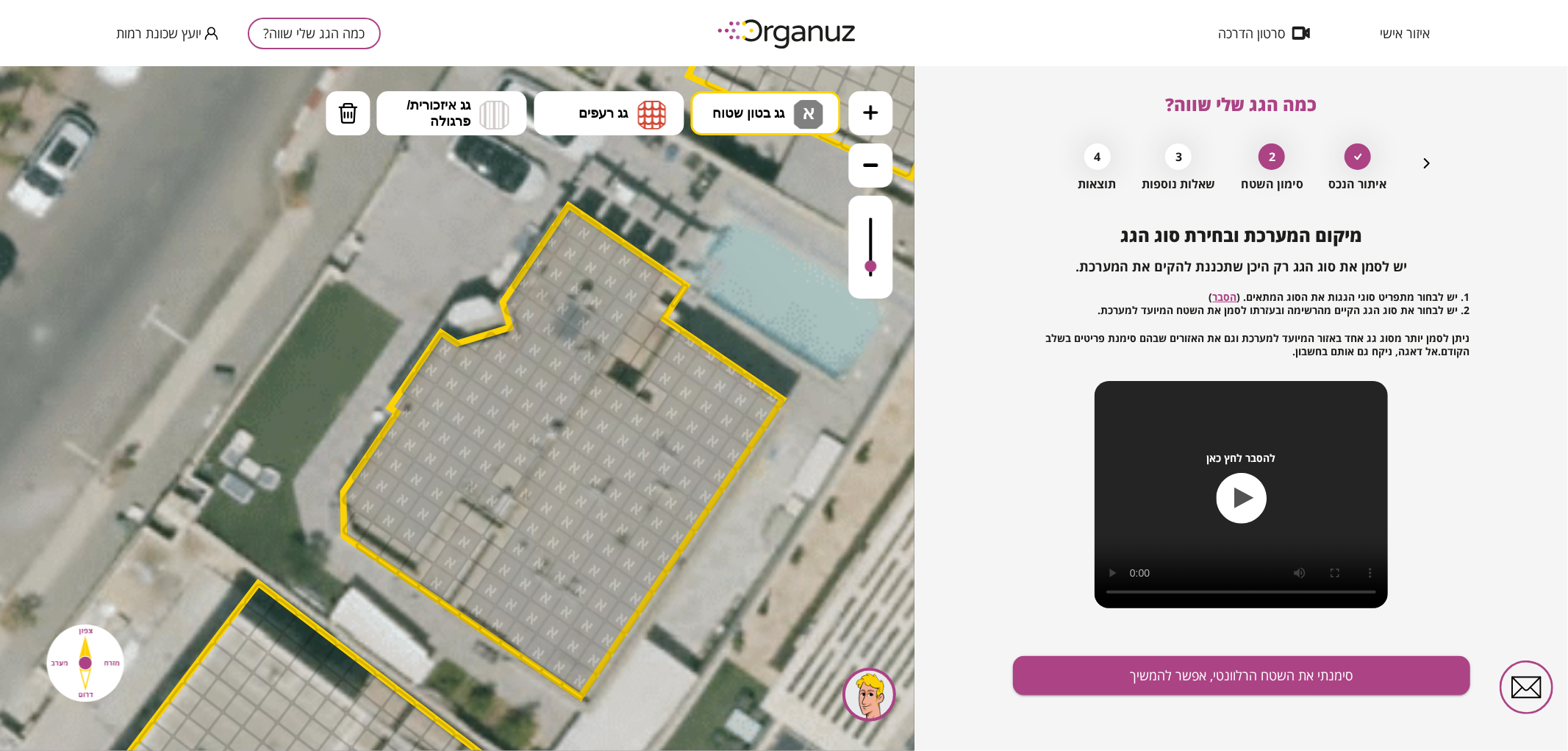
drag, startPoint x: 408, startPoint y: 535, endPoint x: 652, endPoint y: 250, distance: 375.2
click at [652, 250] on div ".st0 { fill: #FFFFFF; } .st0 { fill: #FFFFFF; }" at bounding box center [558, 404] width 4689 height 4690
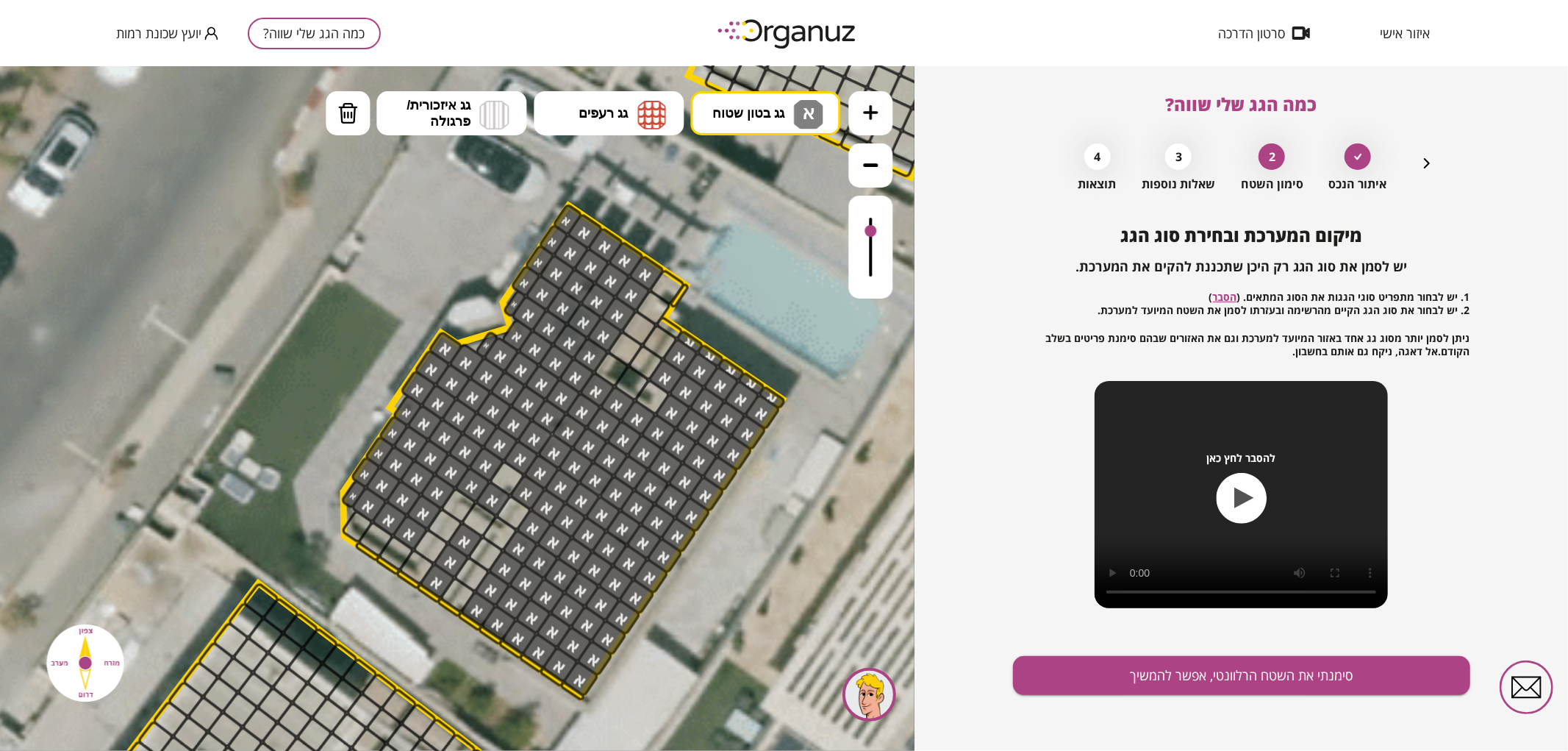
click at [871, 231] on div at bounding box center [870, 230] width 12 height 12
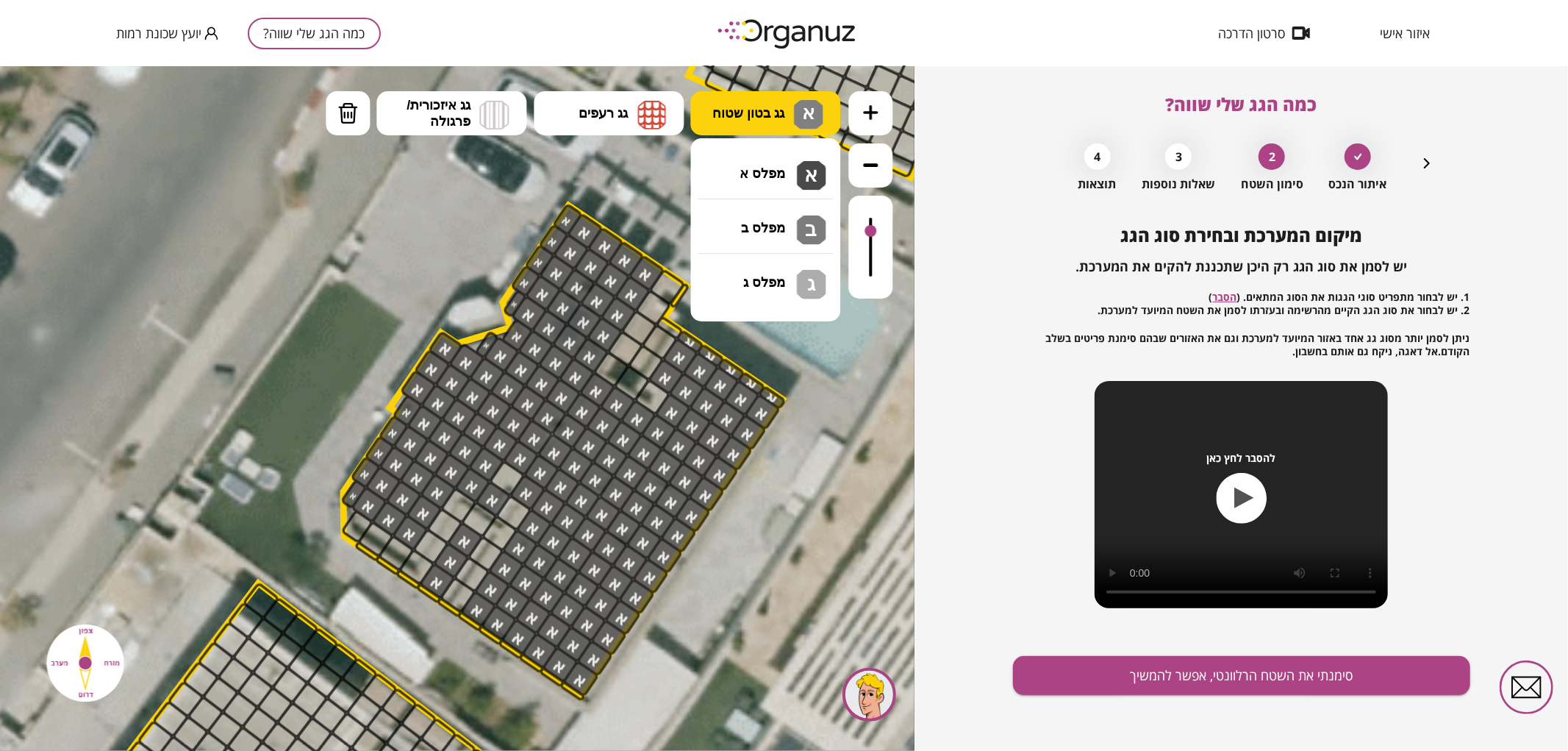
click at [746, 124] on button "גג בטון שטוח א" at bounding box center [764, 112] width 150 height 44
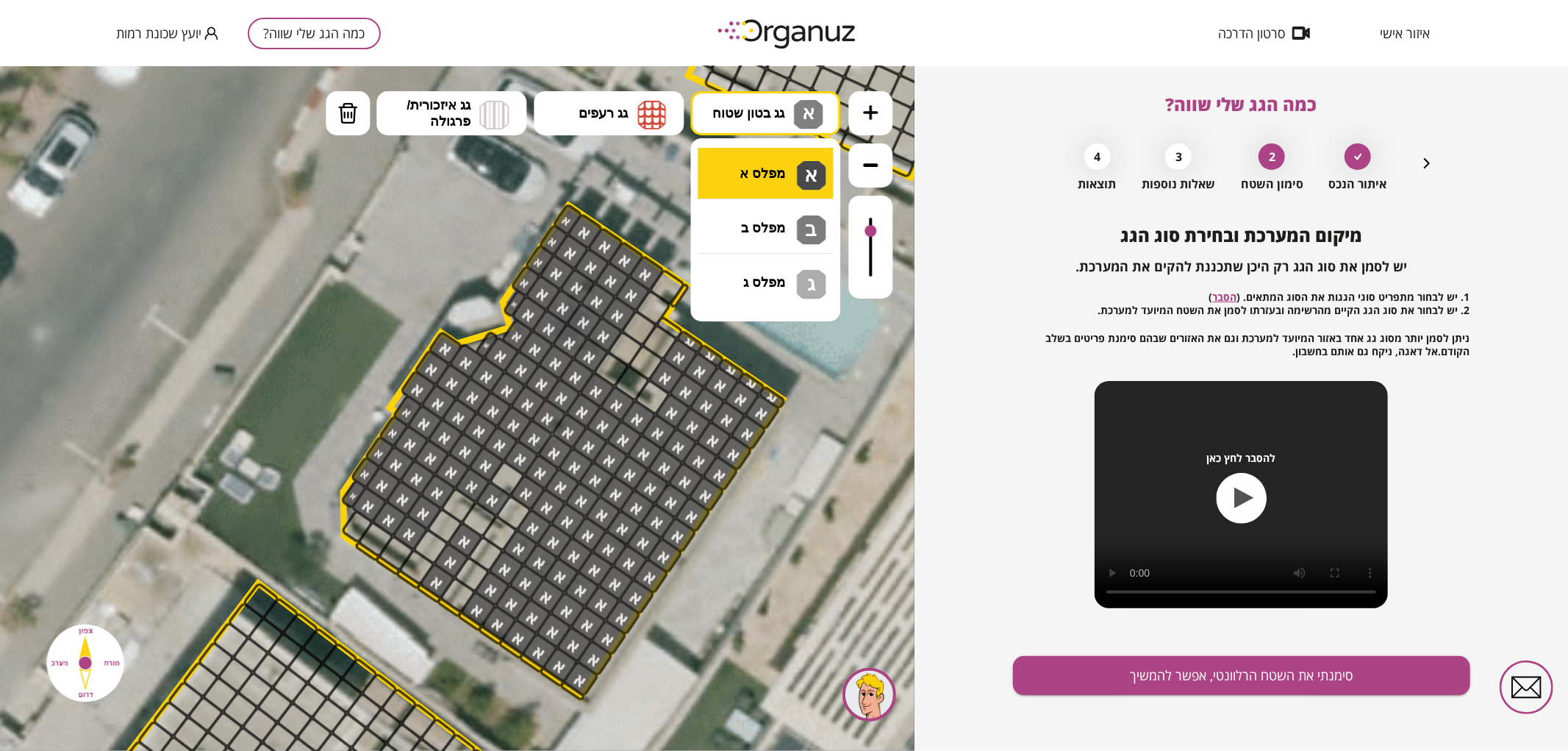
click at [732, 173] on div ".st0 { fill: #FFFFFF; } .st0 { fill: #FFFFFF; }" at bounding box center [457, 408] width 914 height 685
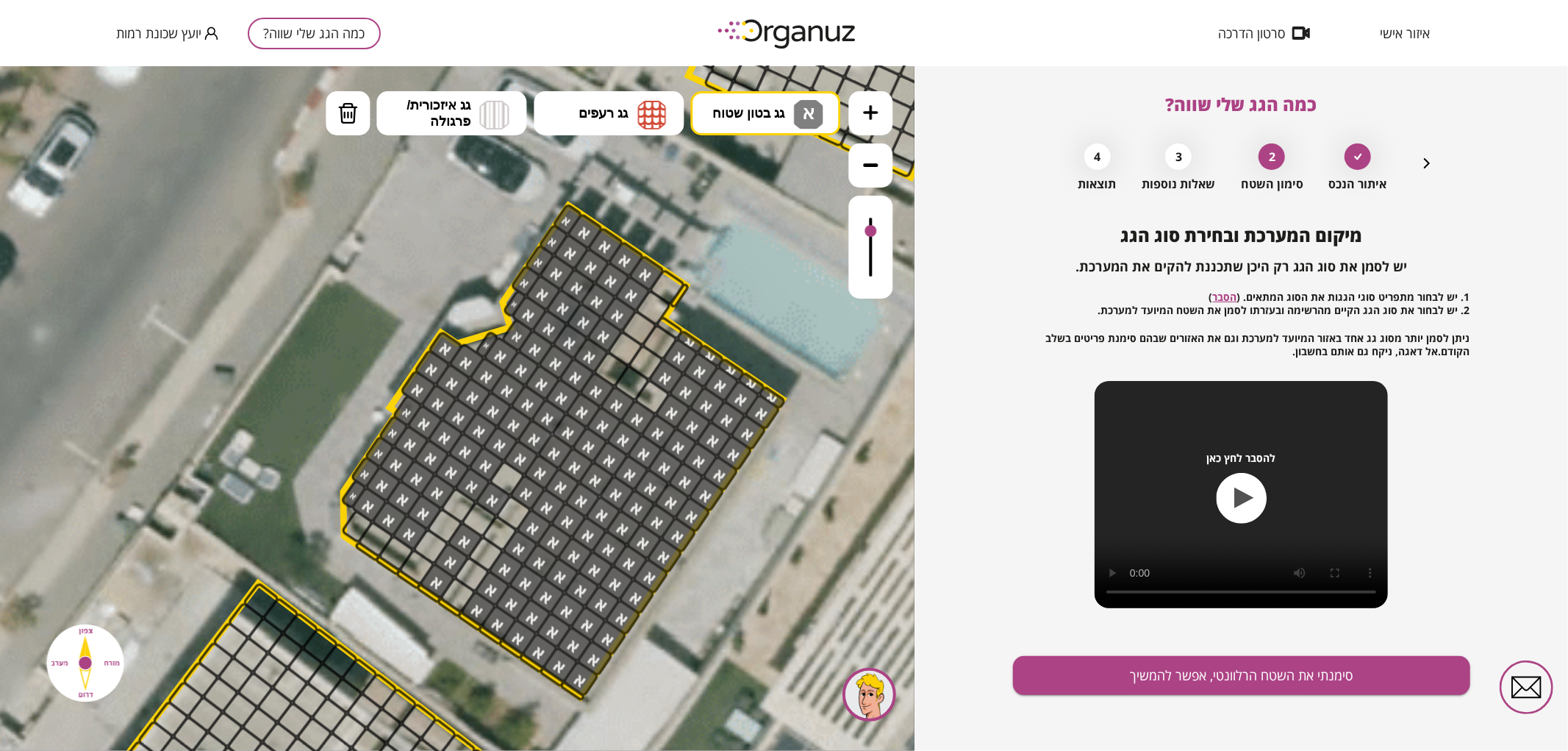
click at [502, 482] on div at bounding box center [507, 478] width 38 height 38
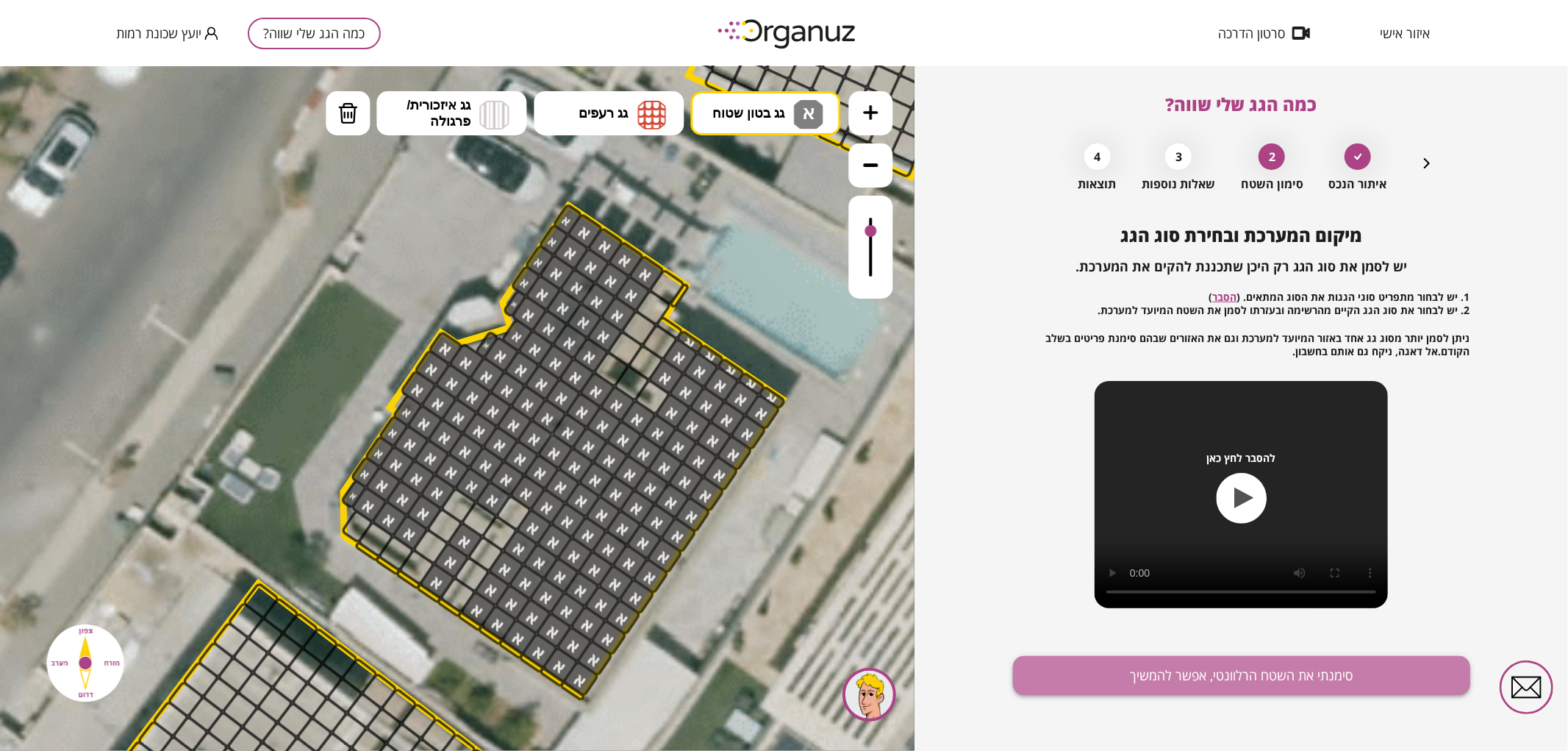
click at [1165, 681] on button "סימנתי את השטח הרלוונטי, אפשר להמשיך" at bounding box center [1241, 675] width 457 height 39
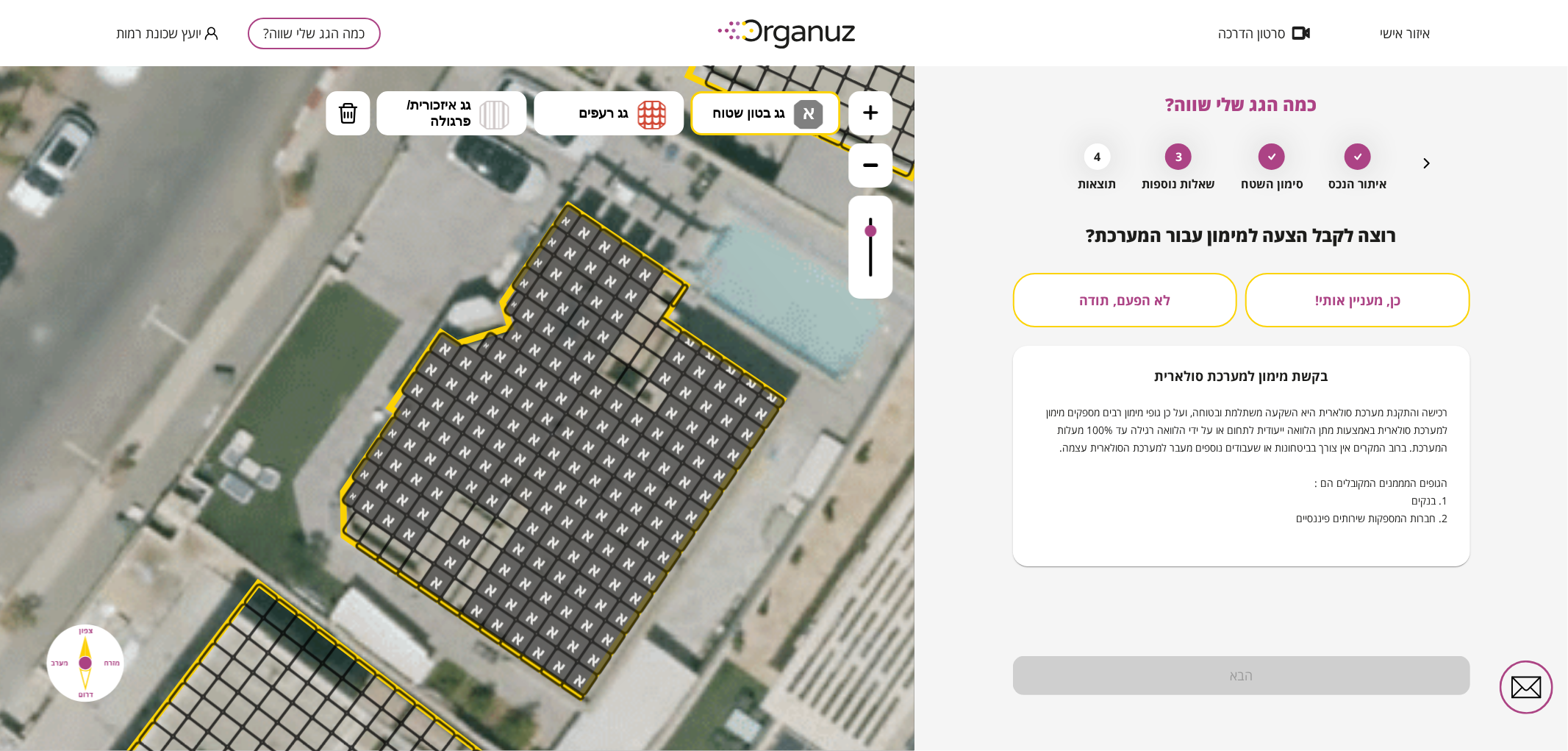
click at [1132, 275] on button "לא הפעם, תודה" at bounding box center [1125, 300] width 225 height 54
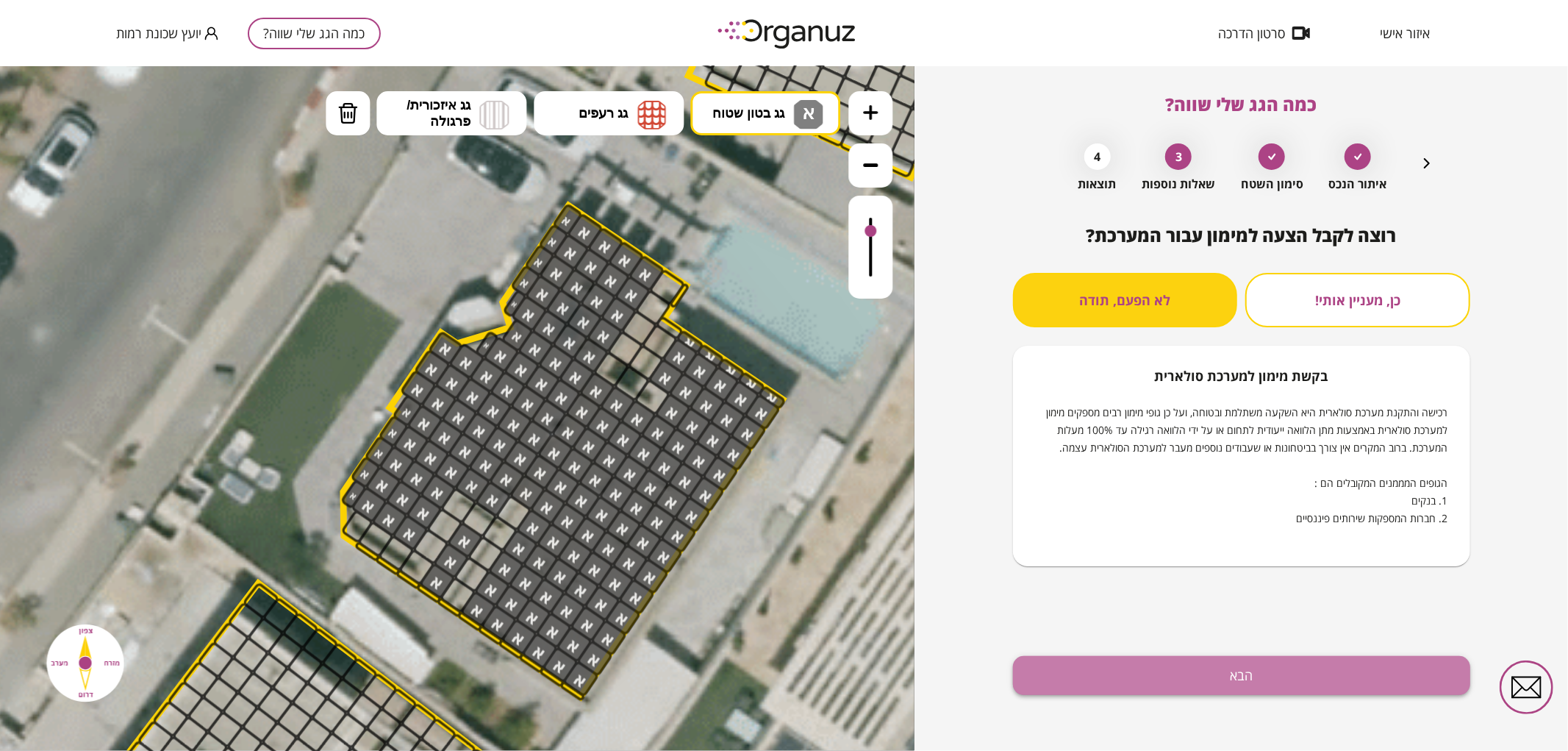
click at [1132, 693] on button "הבא" at bounding box center [1241, 675] width 457 height 39
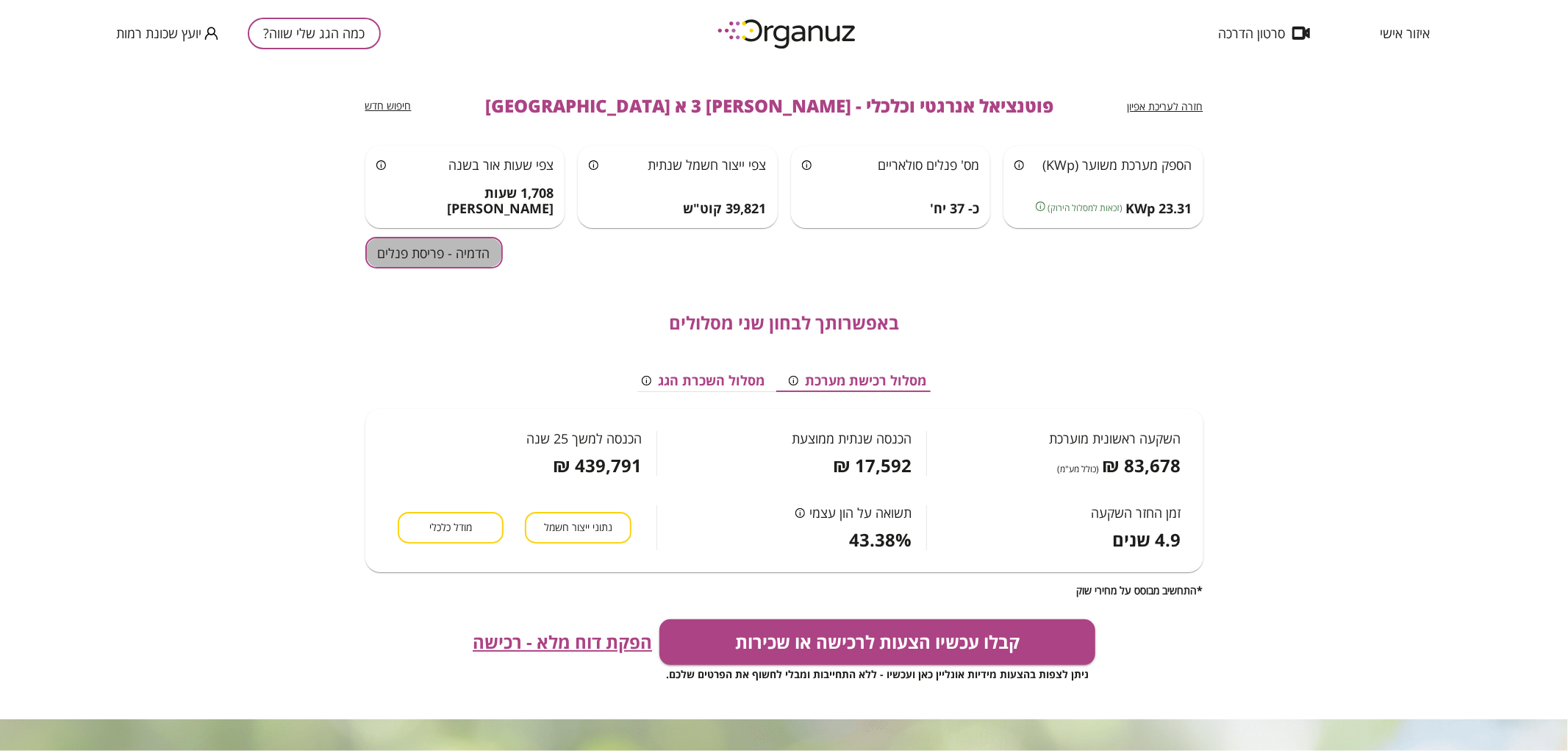
click at [471, 262] on button "הדמיה - פריסת פנלים" at bounding box center [434, 252] width 138 height 31
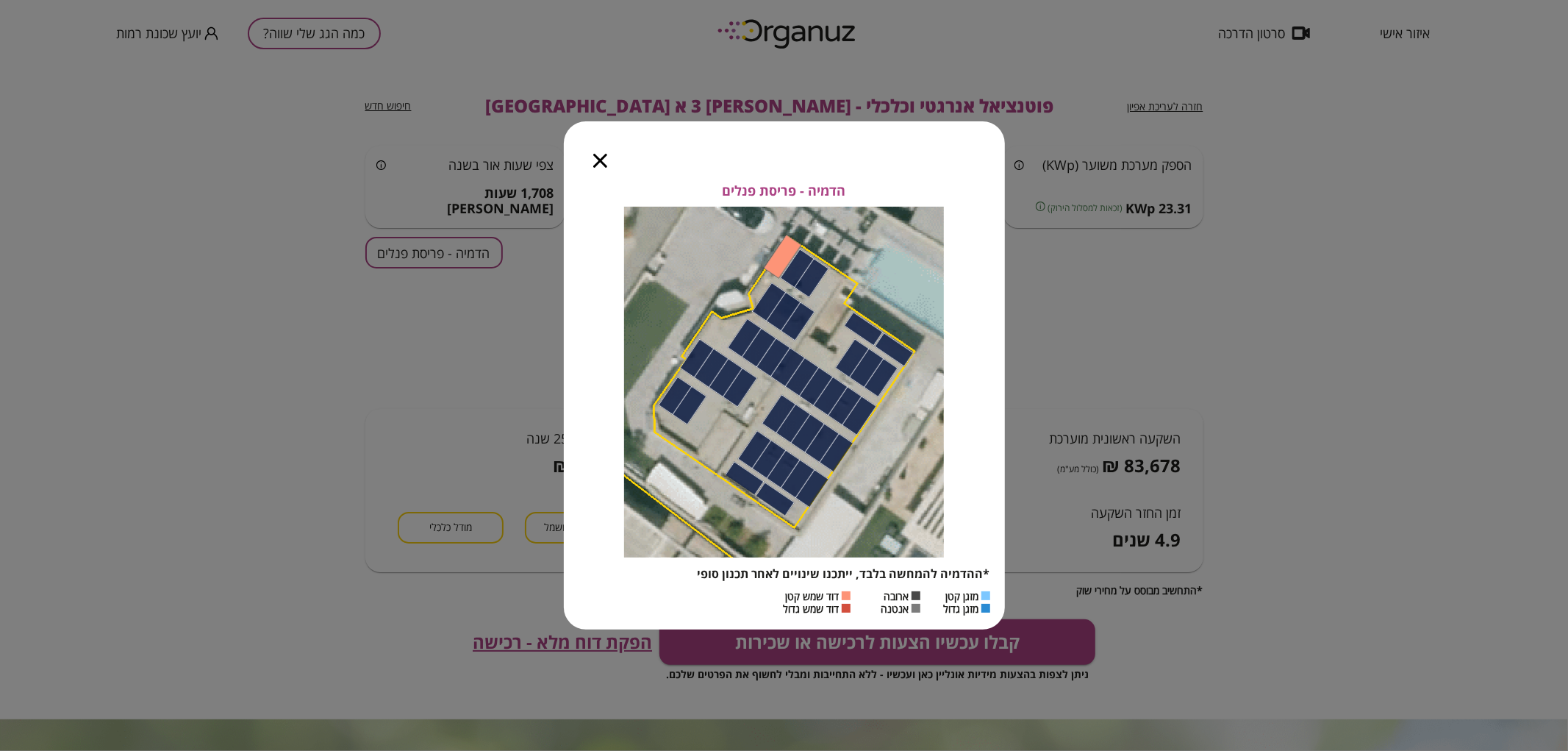
click at [596, 157] on div at bounding box center [600, 152] width 73 height 62
click at [600, 156] on icon "button" at bounding box center [600, 160] width 14 height 14
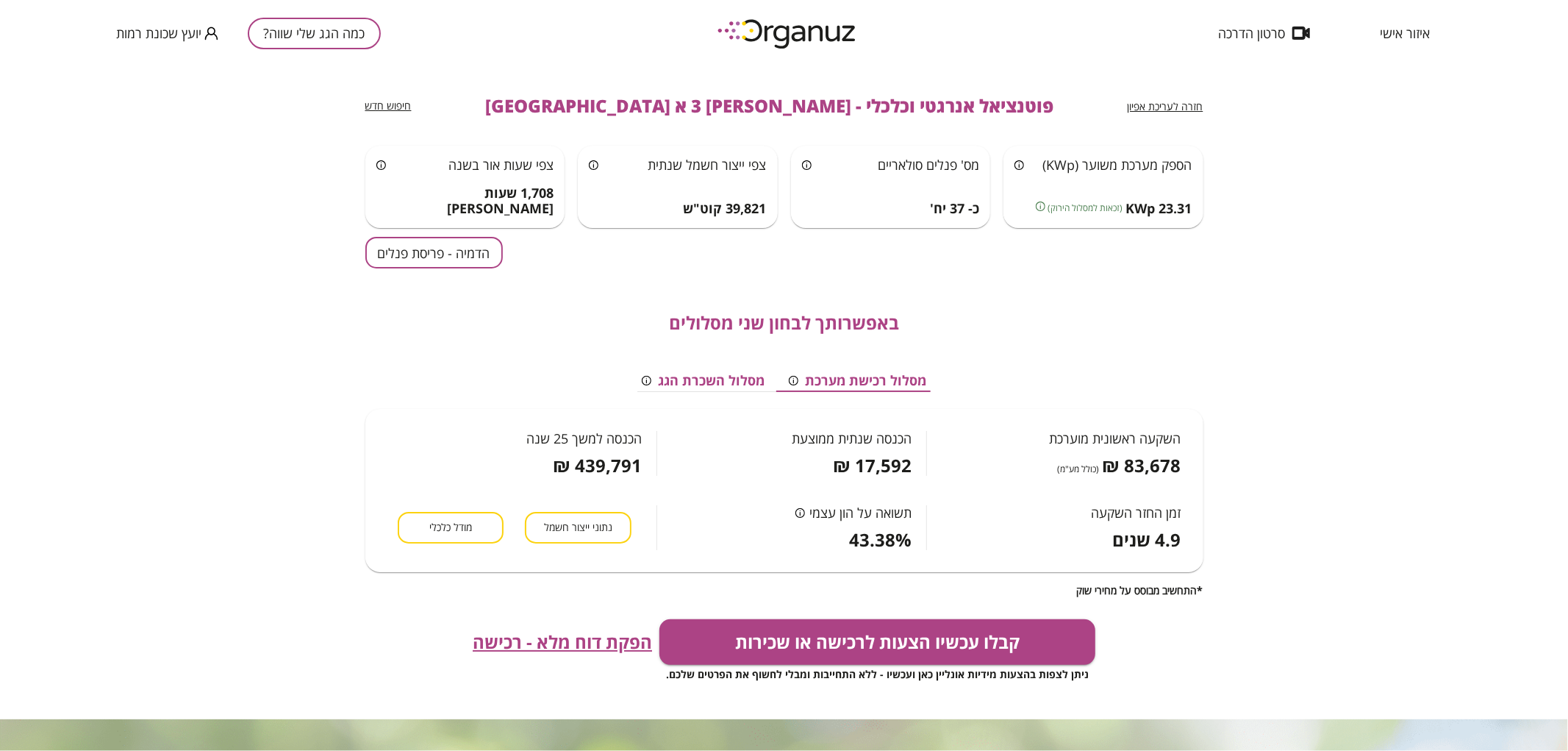
click at [299, 22] on button "כמה הגג שלי שווה?" at bounding box center [314, 33] width 133 height 31
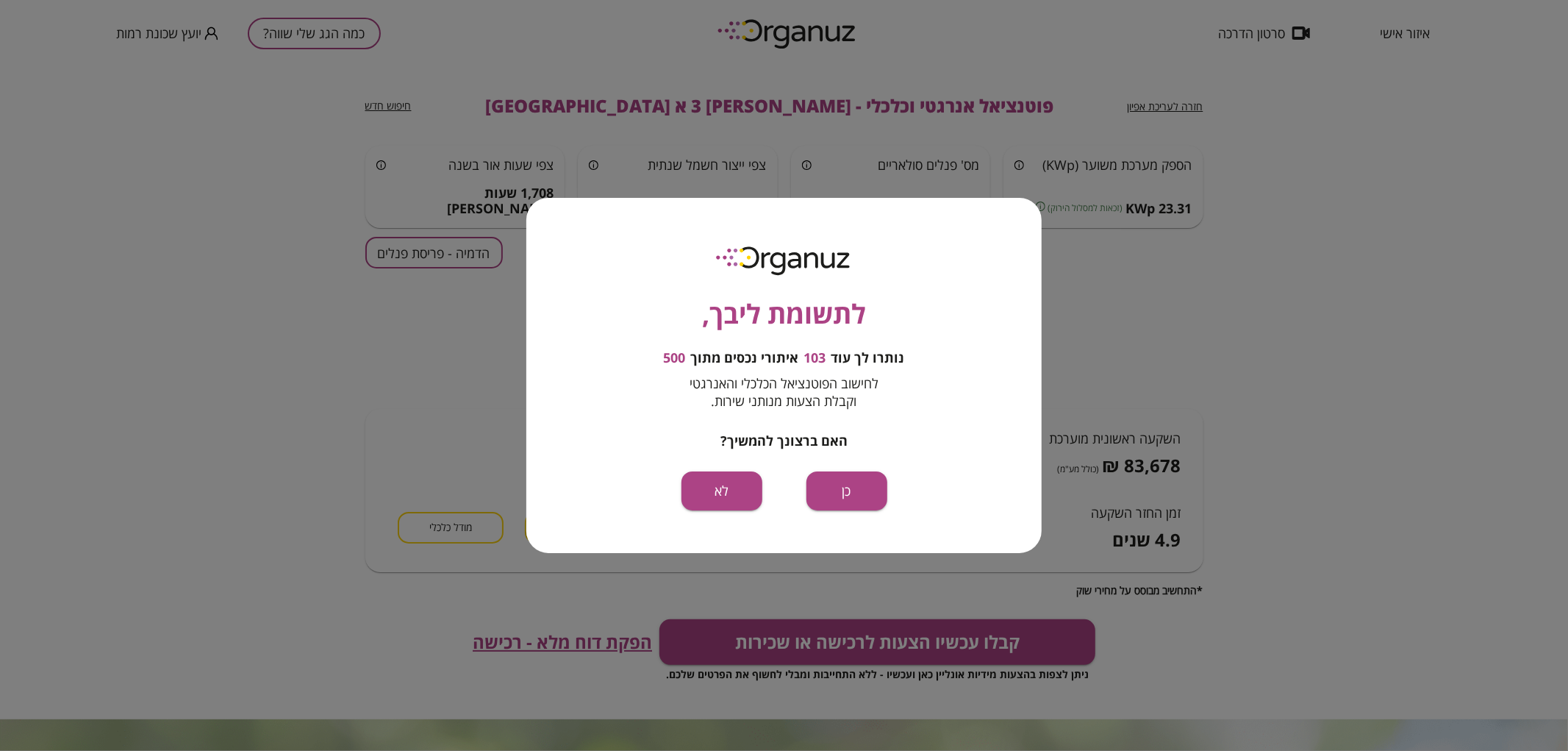
click at [849, 468] on div "לתשומת ליבך, נותרו לך עוד 103 איתורי נכסים מתוך 500 לחישוב הפוטנציאל הכלכלי והא…" at bounding box center [784, 376] width 515 height 355
click at [852, 484] on button "כן" at bounding box center [846, 491] width 81 height 39
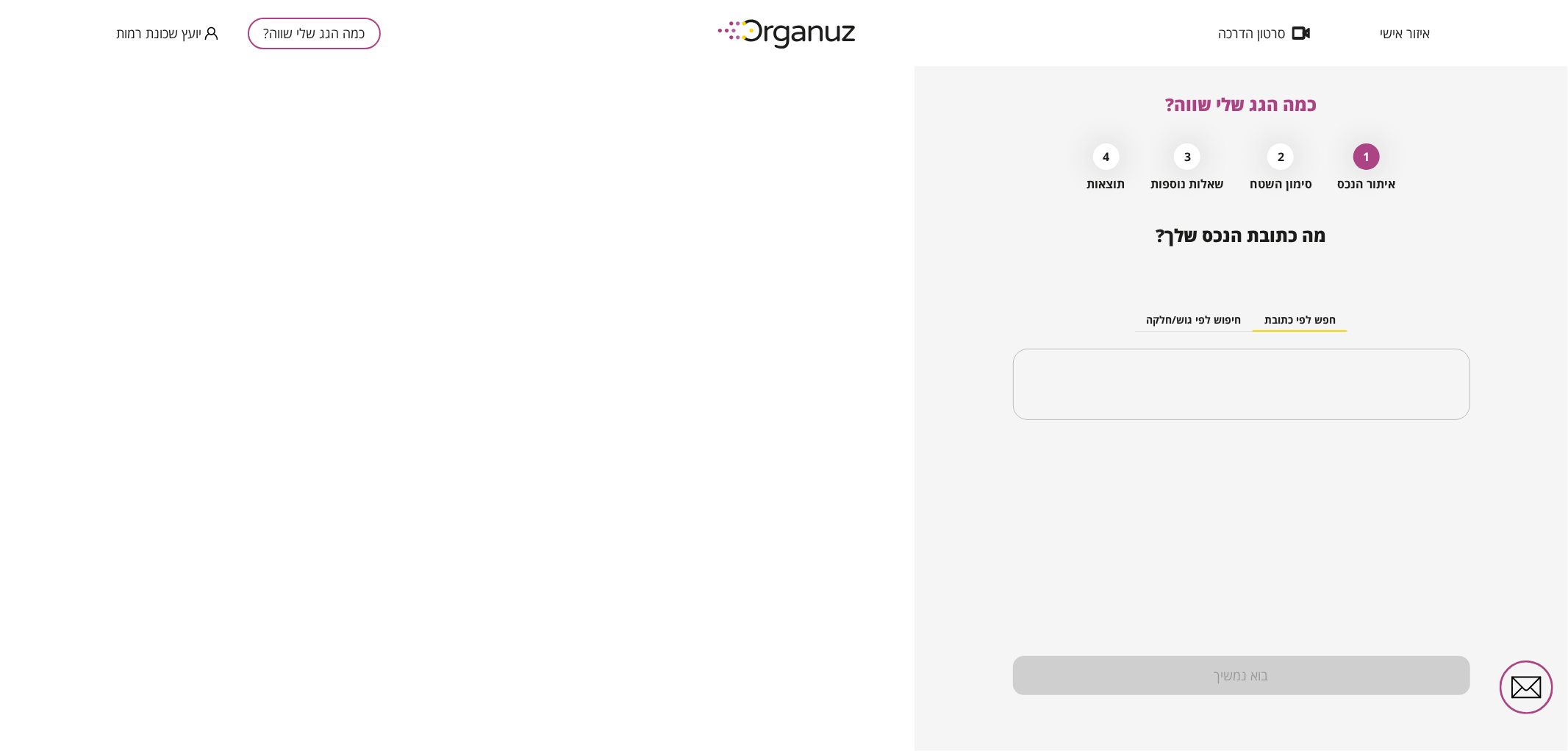
click at [1214, 391] on input "text" at bounding box center [1241, 384] width 422 height 37
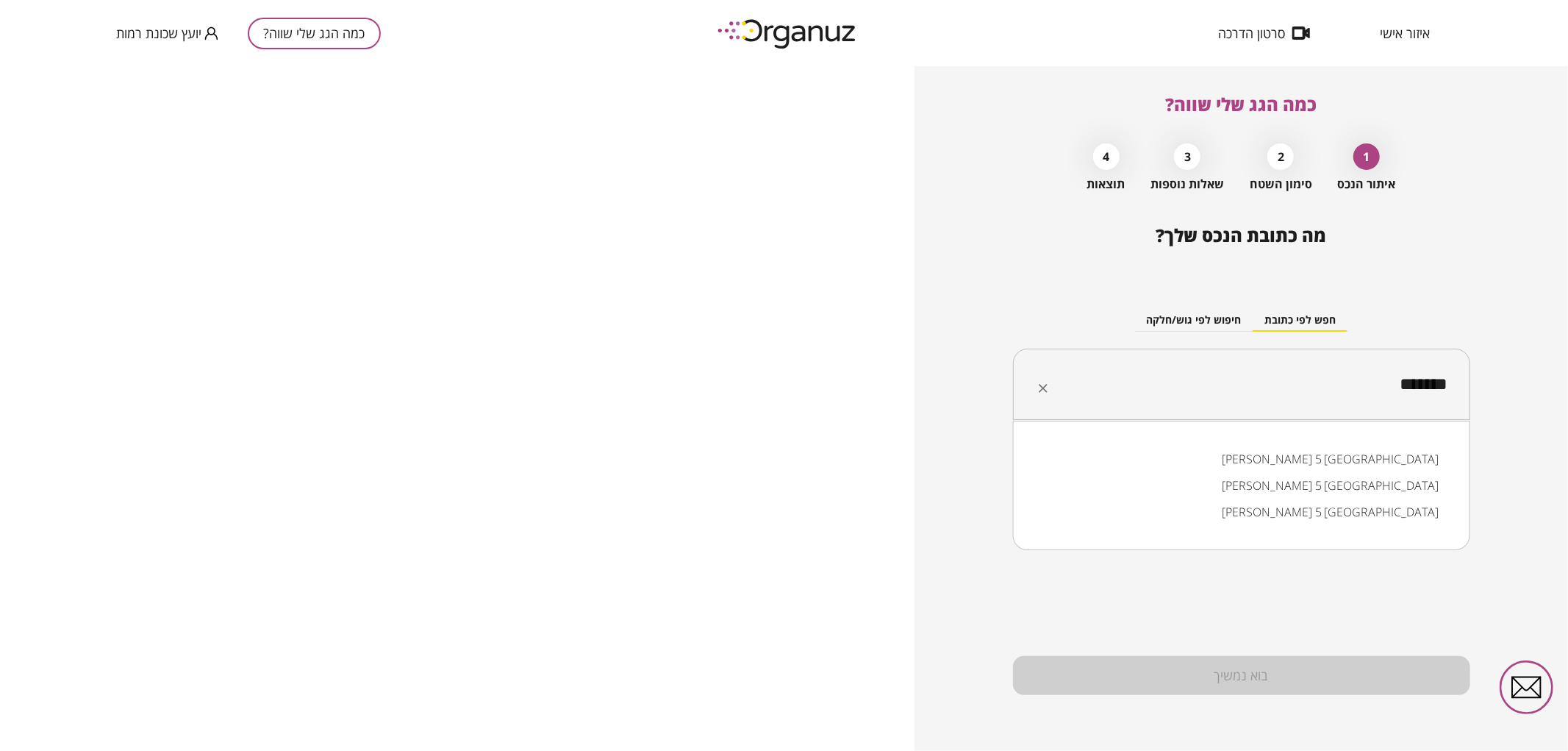
click at [1330, 455] on li "[PERSON_NAME] 5 [GEOGRAPHIC_DATA]" at bounding box center [1241, 459] width 419 height 26
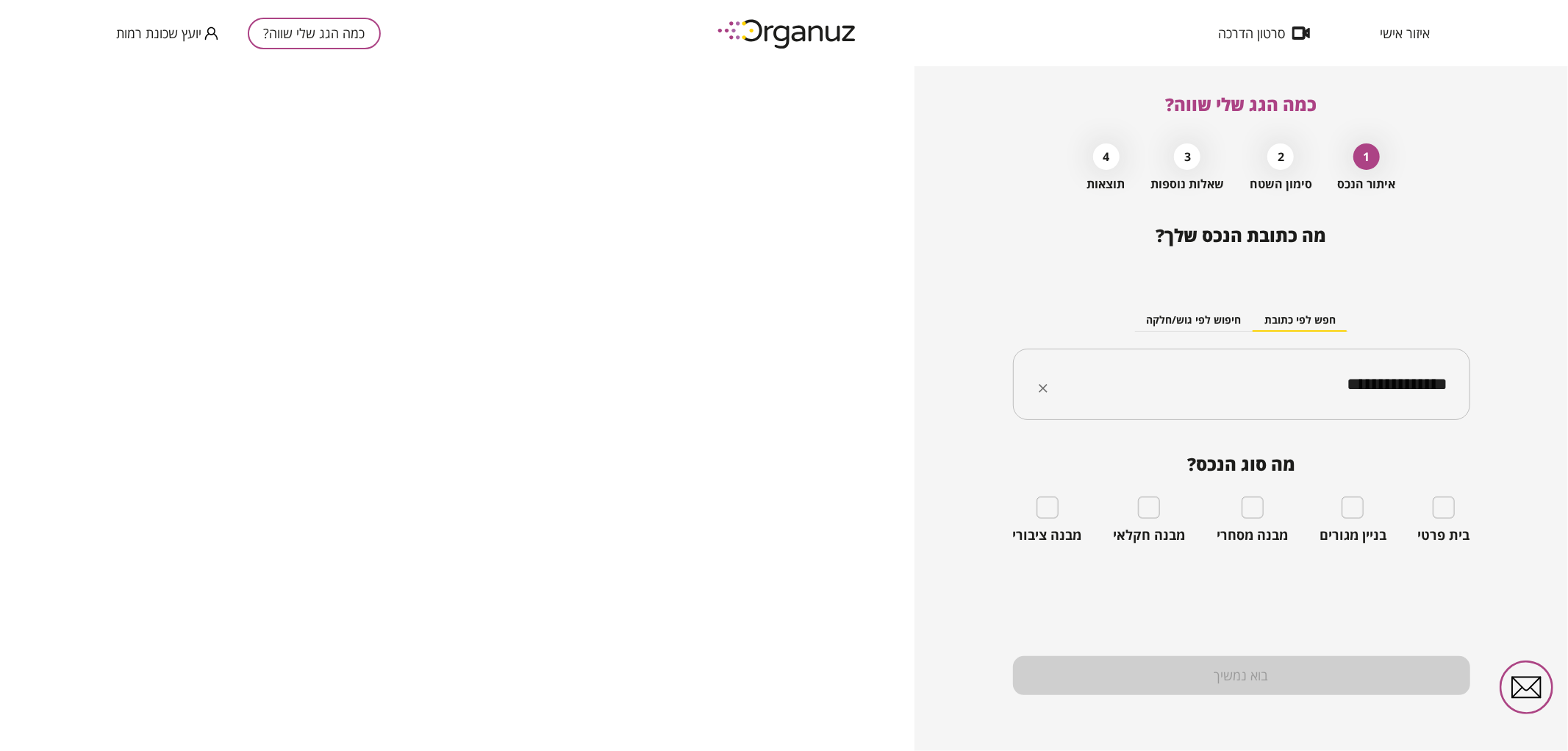
type input "**********"
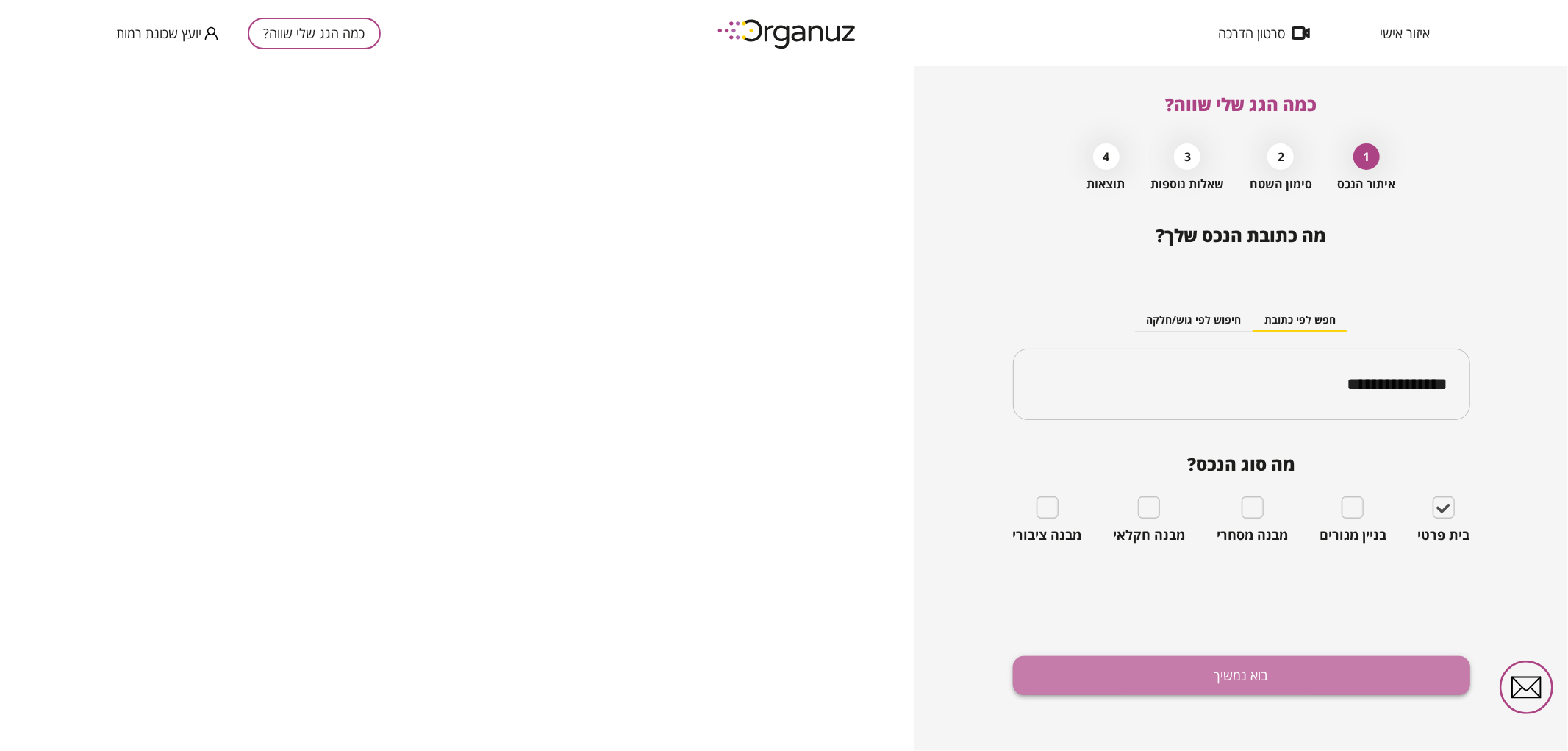
click at [1297, 670] on button "בוא נמשיך" at bounding box center [1241, 675] width 457 height 39
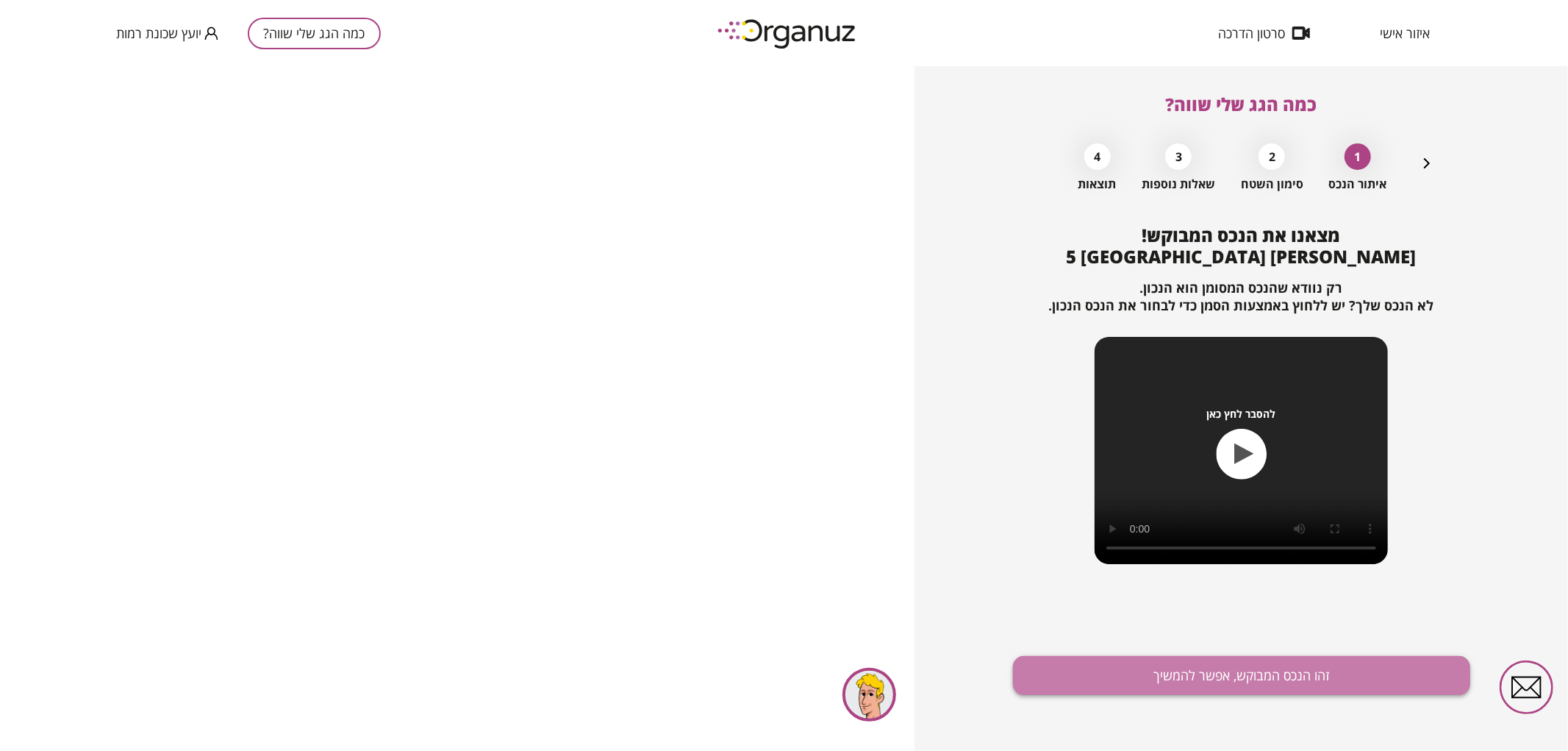
click at [1239, 672] on button "זהו הנכס המבוקש, אפשר להמשיך" at bounding box center [1241, 675] width 457 height 39
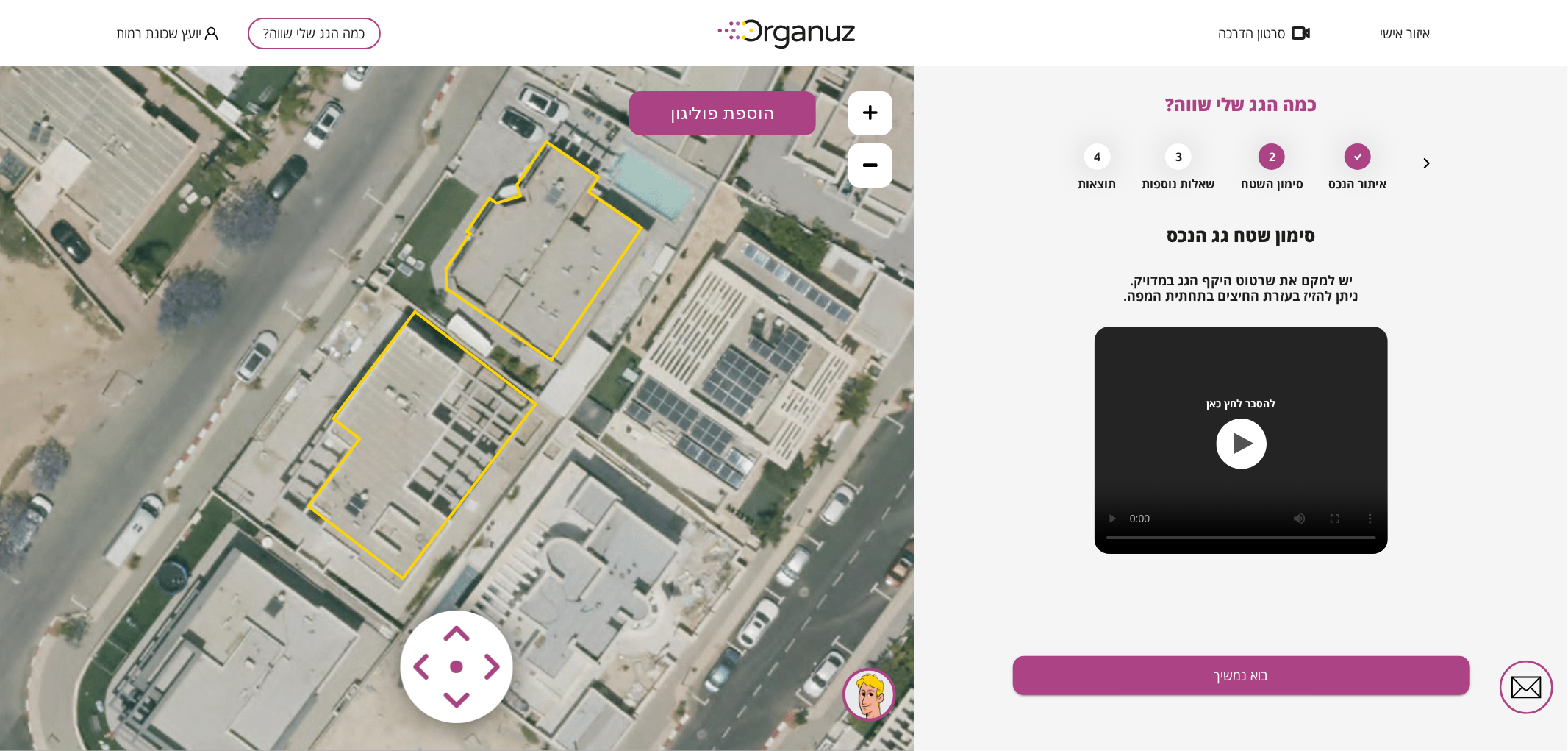
drag, startPoint x: 376, startPoint y: 291, endPoint x: 413, endPoint y: 182, distance: 115.1
click at [413, 182] on icon at bounding box center [471, 358] width 1323 height 1323
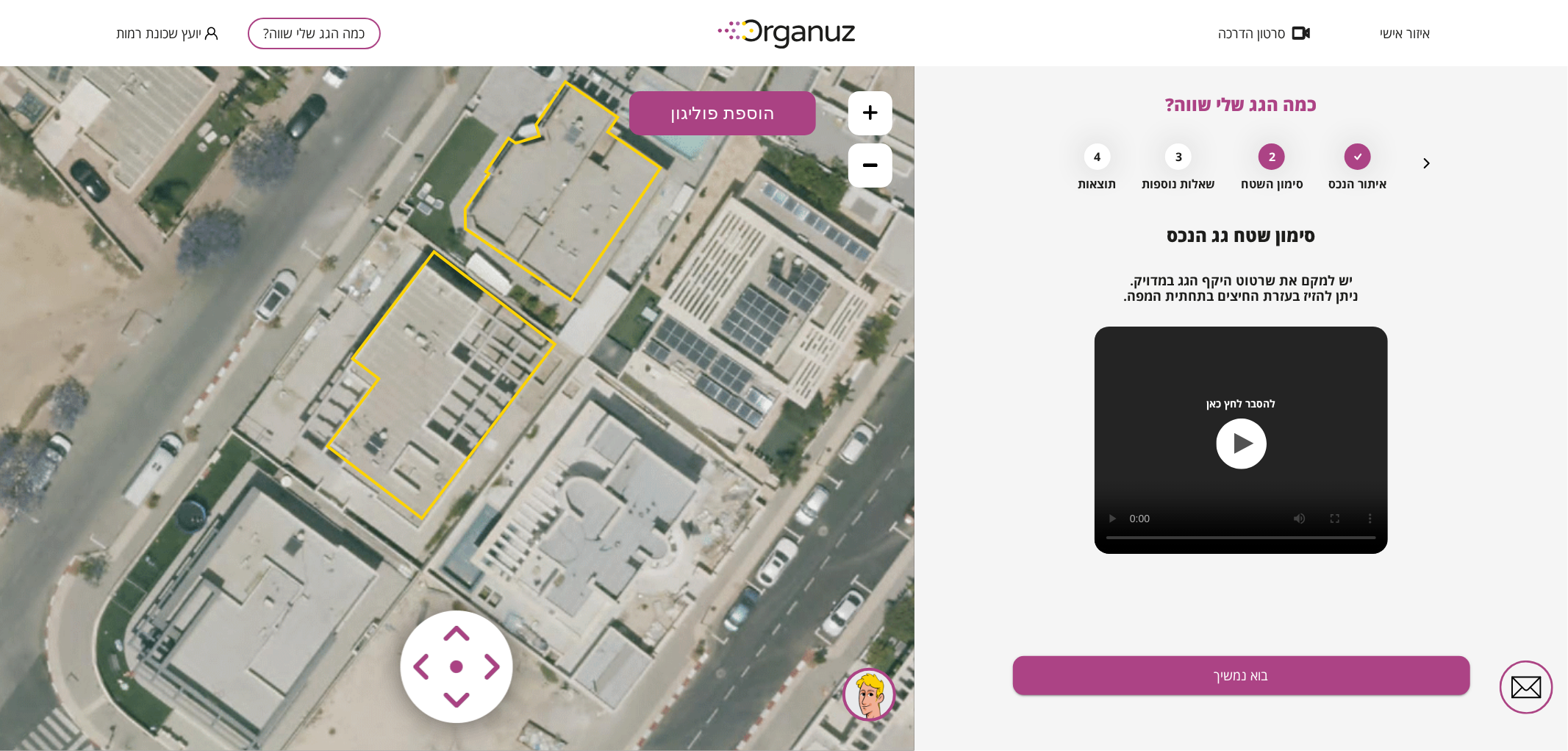
click at [370, 579] on area at bounding box center [370, 579] width 0 height 0
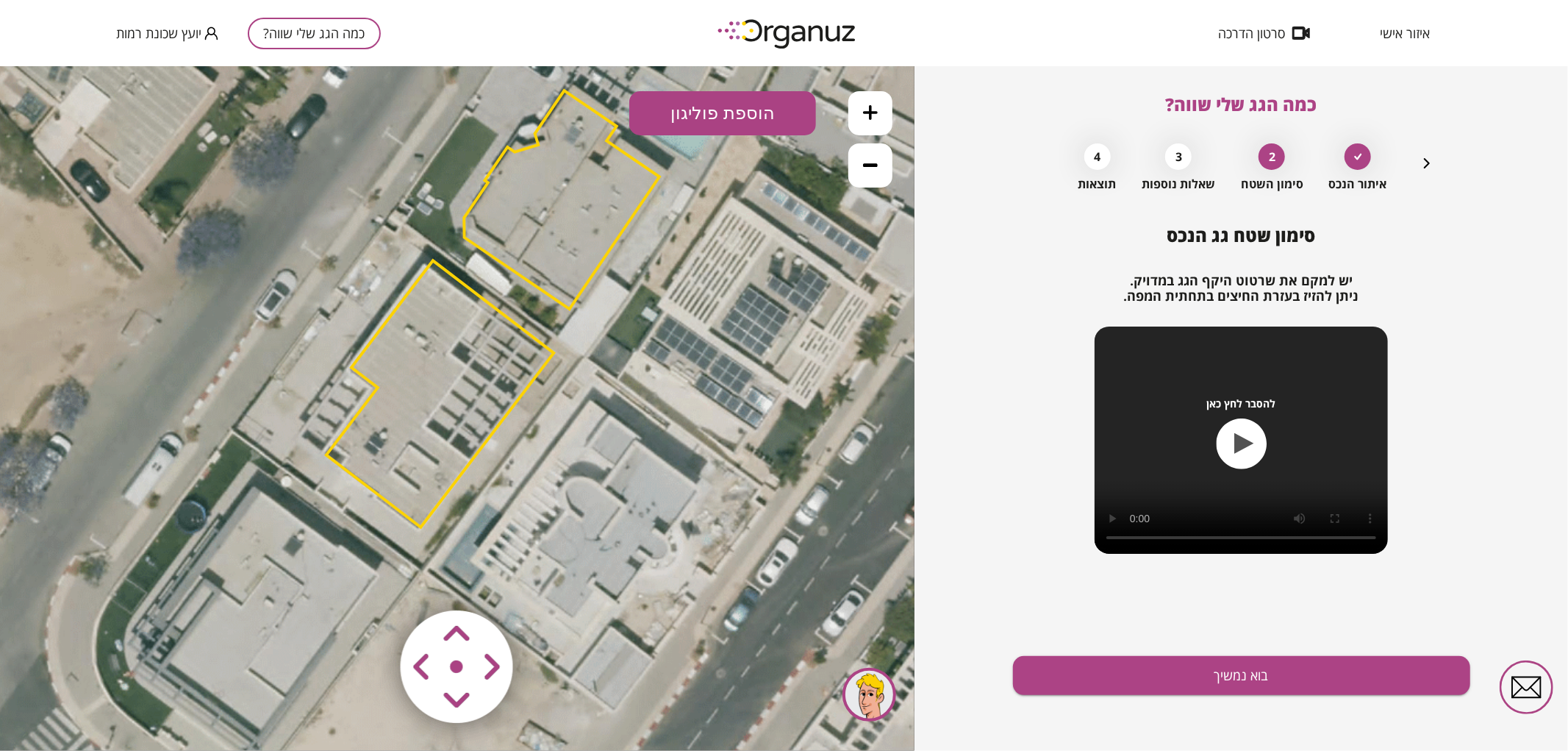
click at [370, 579] on area at bounding box center [370, 579] width 0 height 0
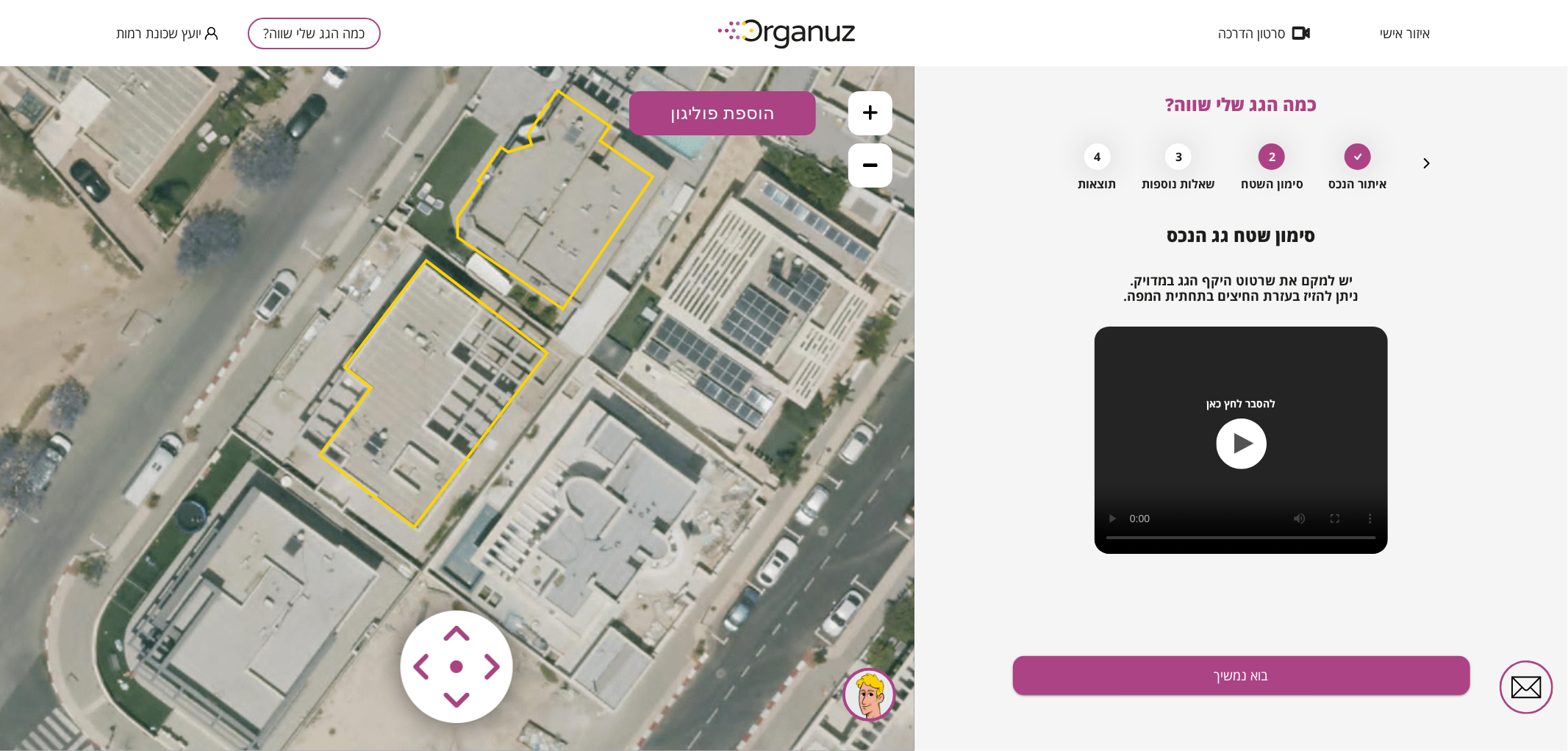
click at [370, 579] on area at bounding box center [370, 579] width 0 height 0
click at [432, 451] on polygon at bounding box center [433, 395] width 227 height 266
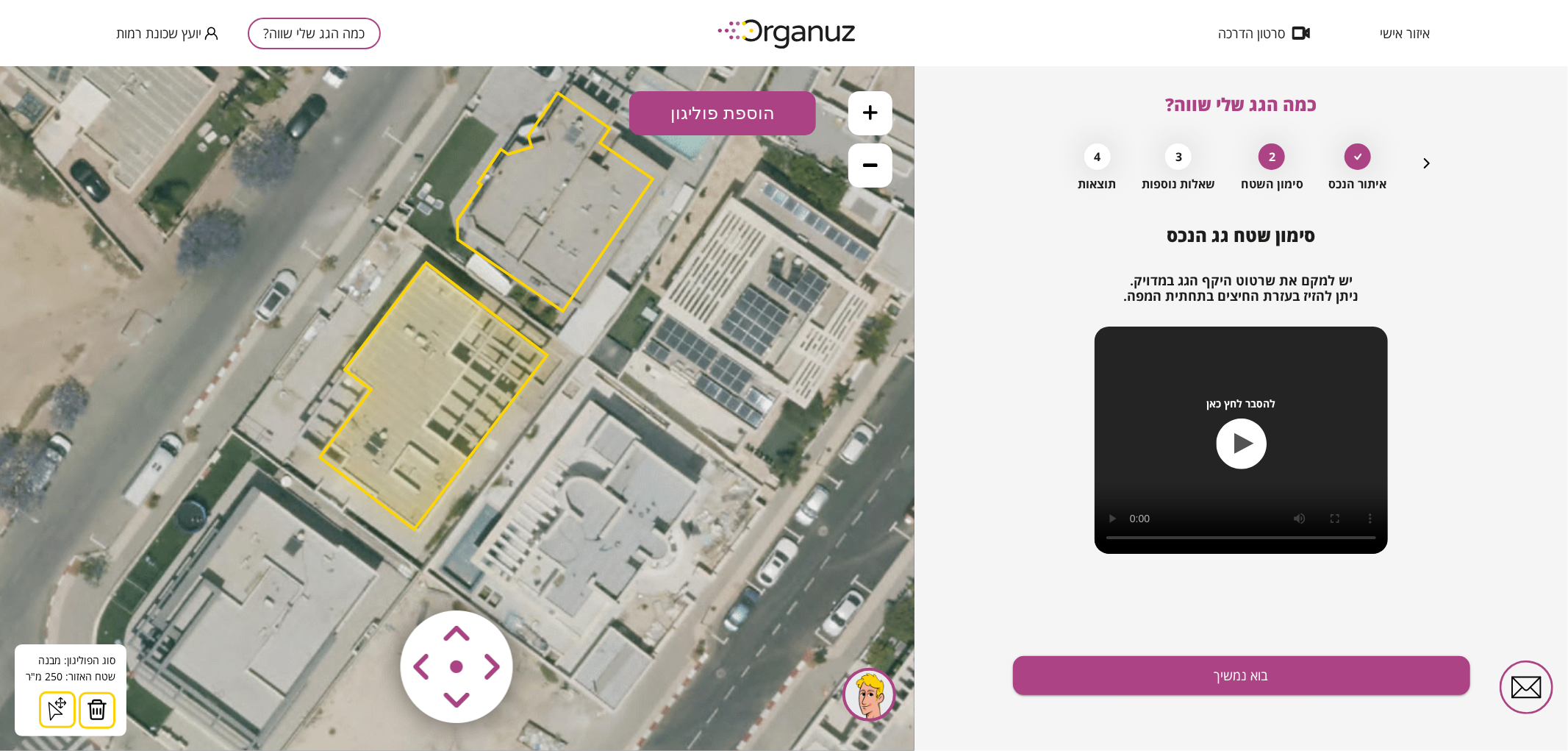
click at [511, 221] on polygon at bounding box center [555, 201] width 195 height 219
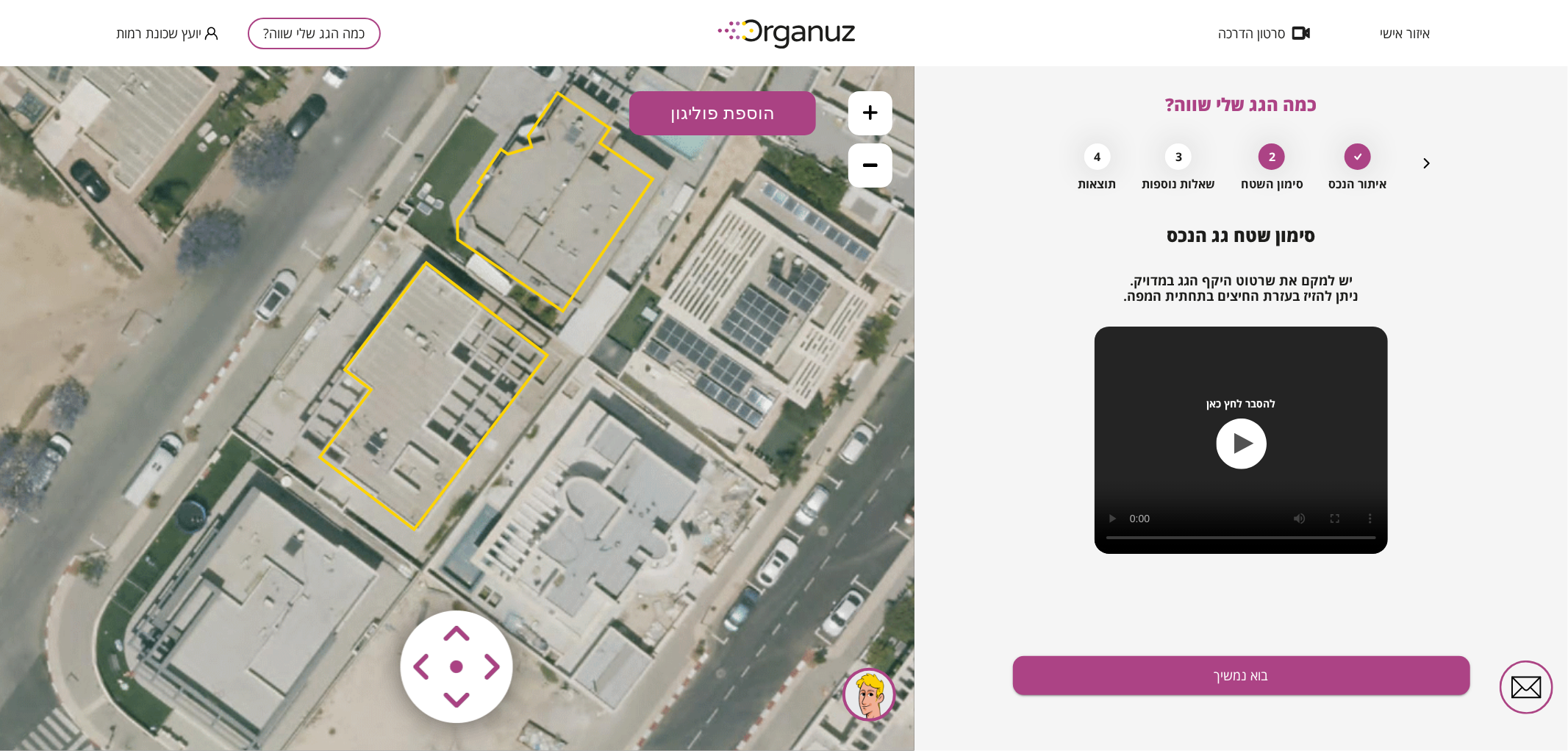
click at [575, 207] on polygon at bounding box center [555, 201] width 195 height 219
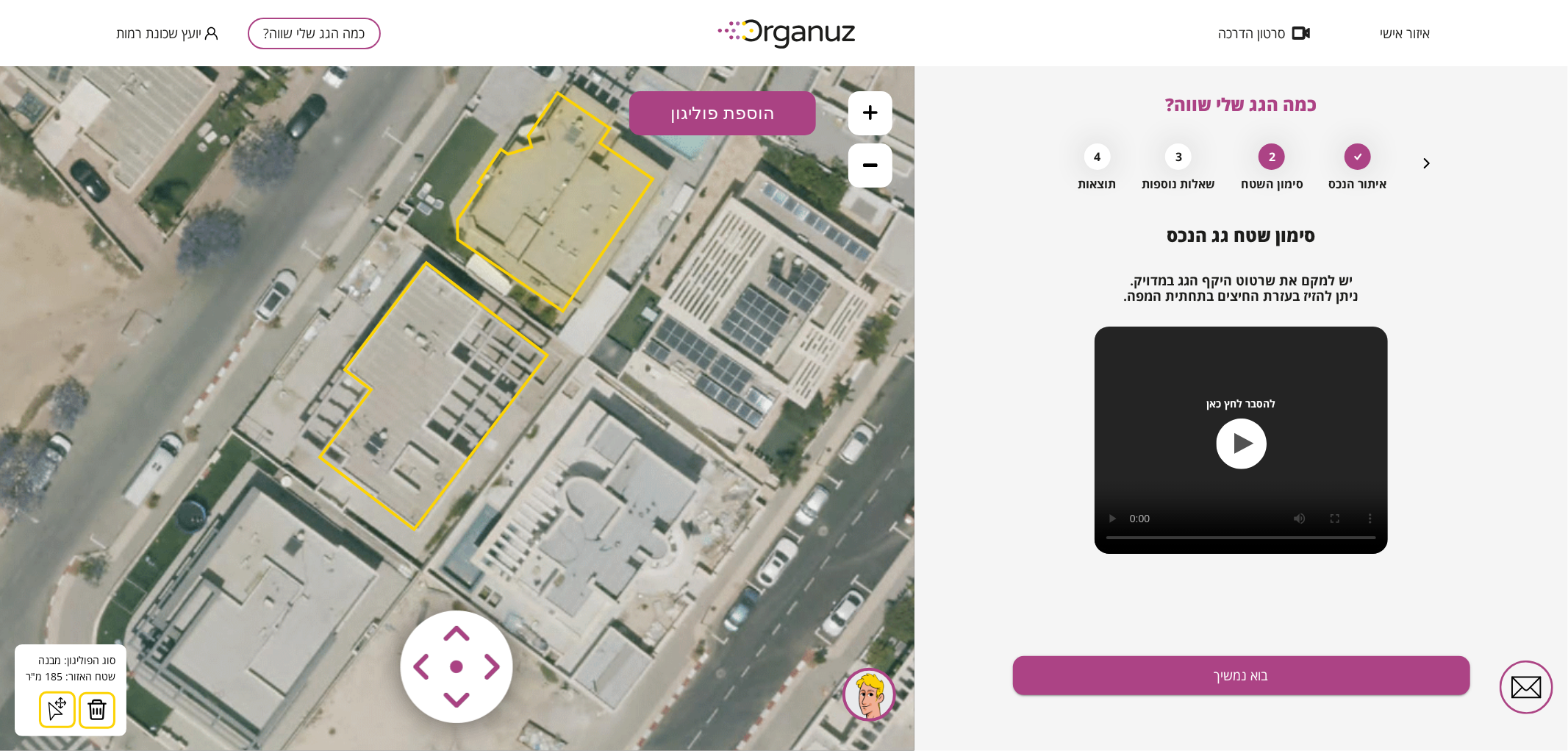
drag, startPoint x: 106, startPoint y: 710, endPoint x: 114, endPoint y: 707, distance: 8.5
click at [107, 710] on button at bounding box center [97, 709] width 37 height 37
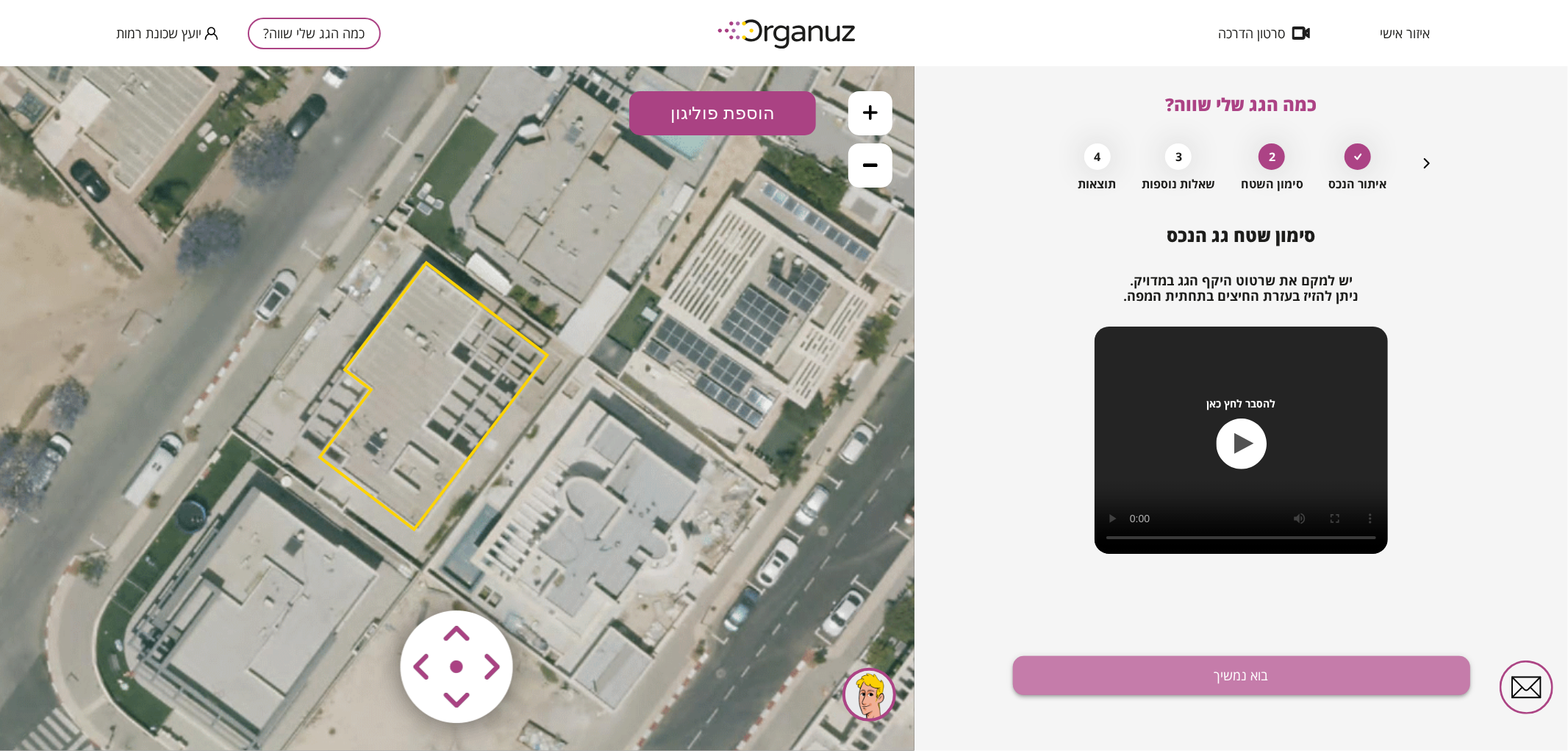
click at [1079, 684] on button "בוא נמשיך" at bounding box center [1241, 675] width 457 height 39
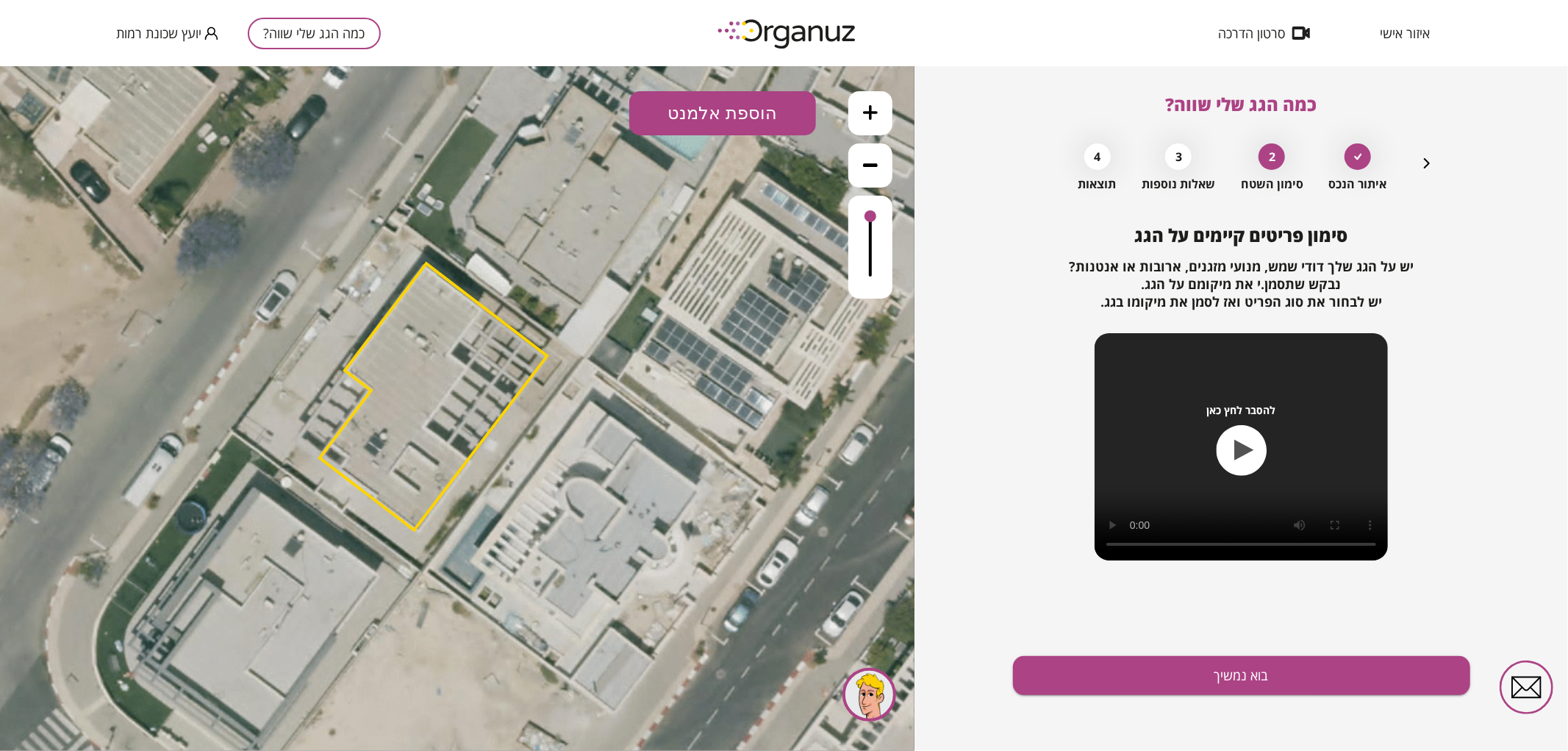
click at [739, 103] on button "הוספת אלמנט" at bounding box center [722, 112] width 186 height 44
click at [741, 290] on div ".st0 { fill: #FFFFFF; } .st0 { fill: #FFFFFF; }" at bounding box center [457, 408] width 914 height 685
click at [1237, 657] on button "בוא נמשיך" at bounding box center [1241, 675] width 457 height 39
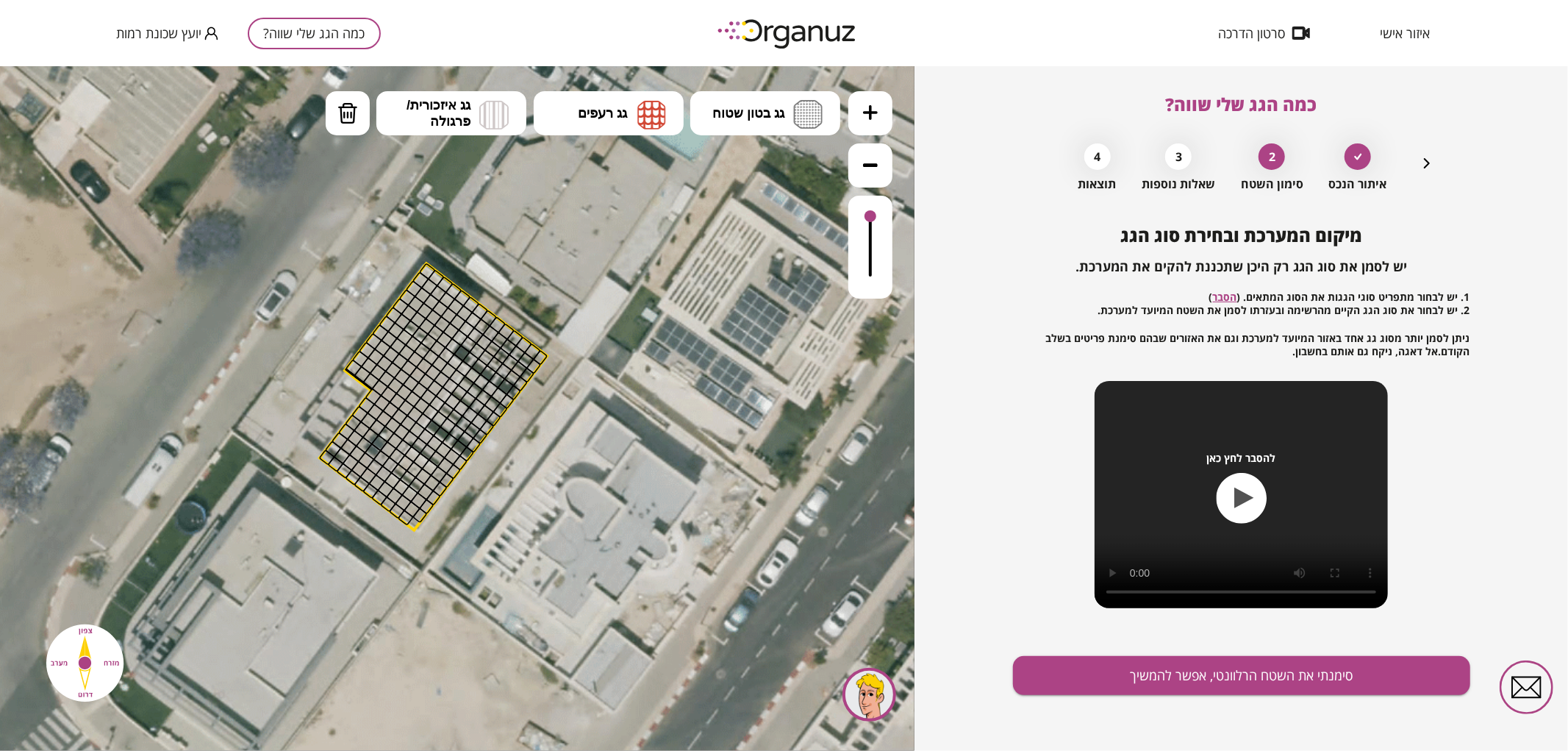
click at [884, 113] on button at bounding box center [870, 112] width 44 height 44
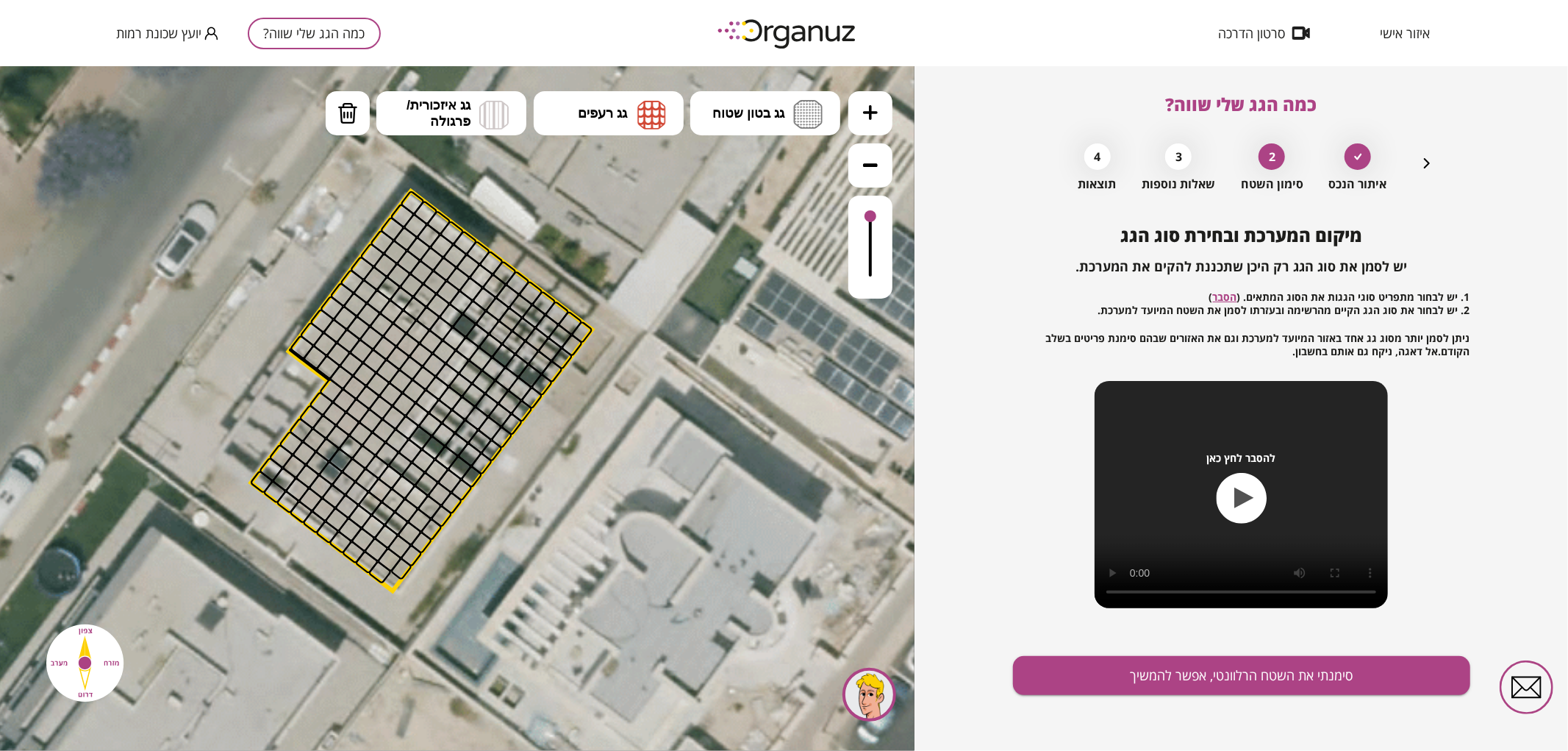
click at [884, 113] on button at bounding box center [870, 112] width 44 height 44
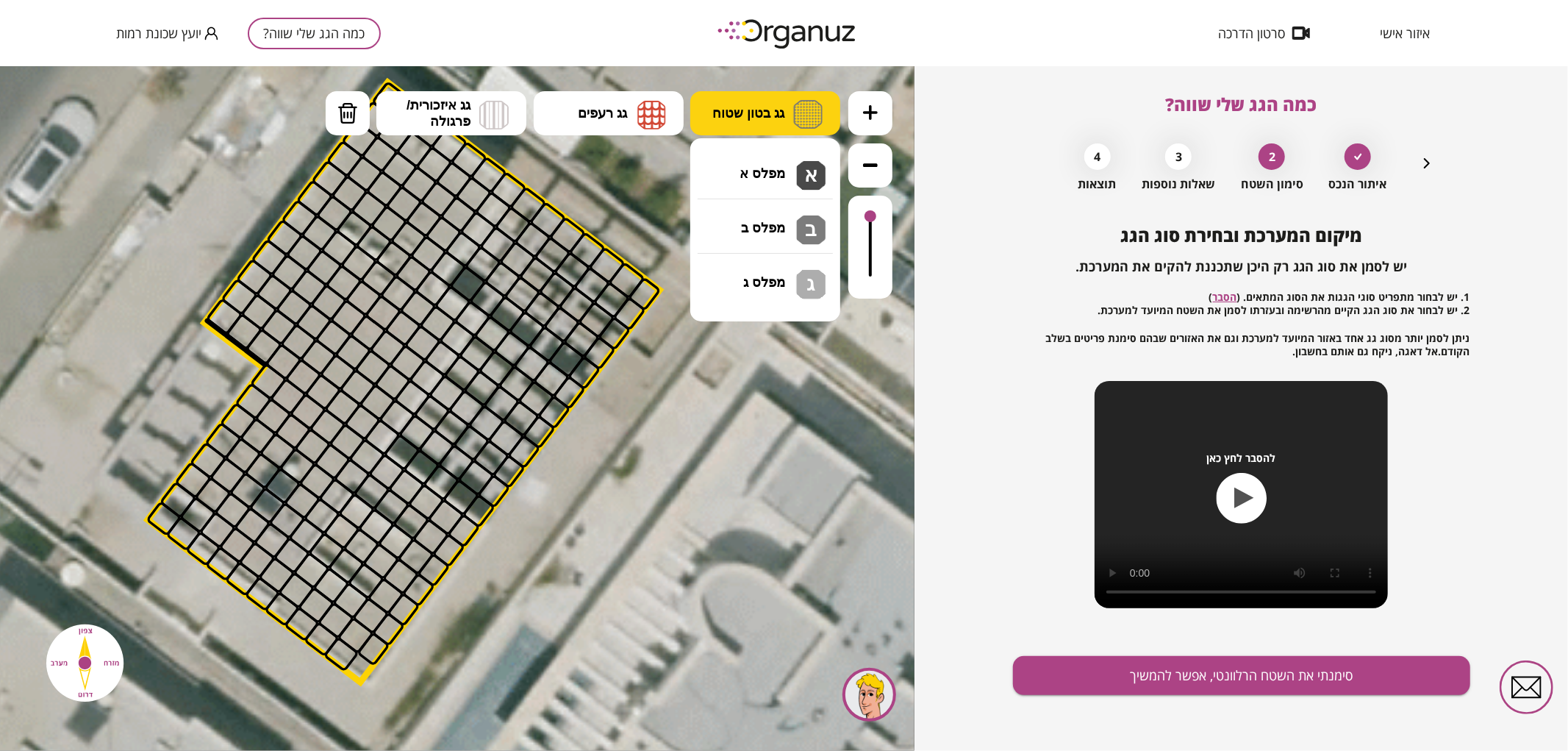
click at [738, 122] on button "גג בטון שטוח" at bounding box center [764, 112] width 150 height 44
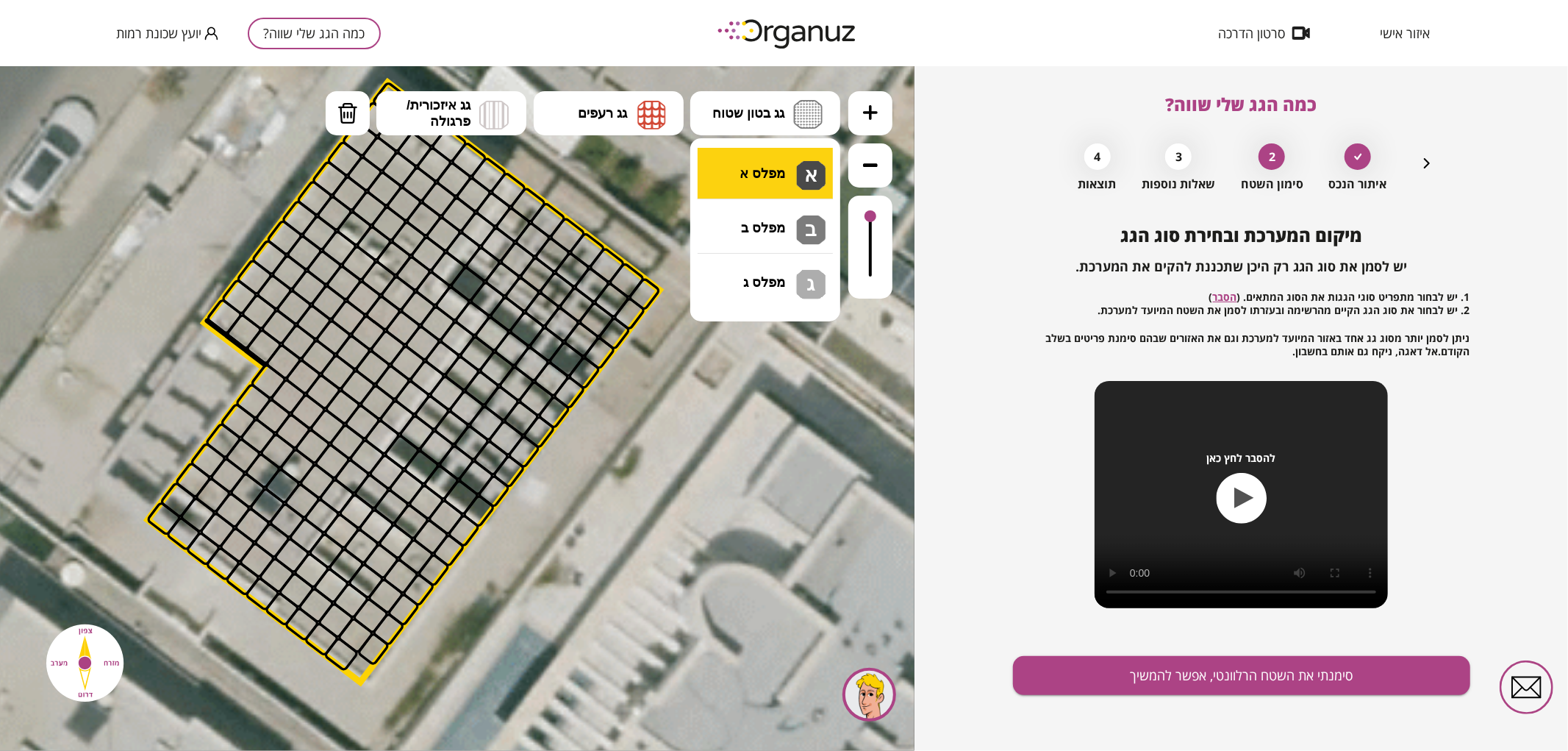
click at [754, 159] on div ".st0 { fill: #FFFFFF; } .st0 { fill: #FFFFFF; }" at bounding box center [457, 408] width 914 height 685
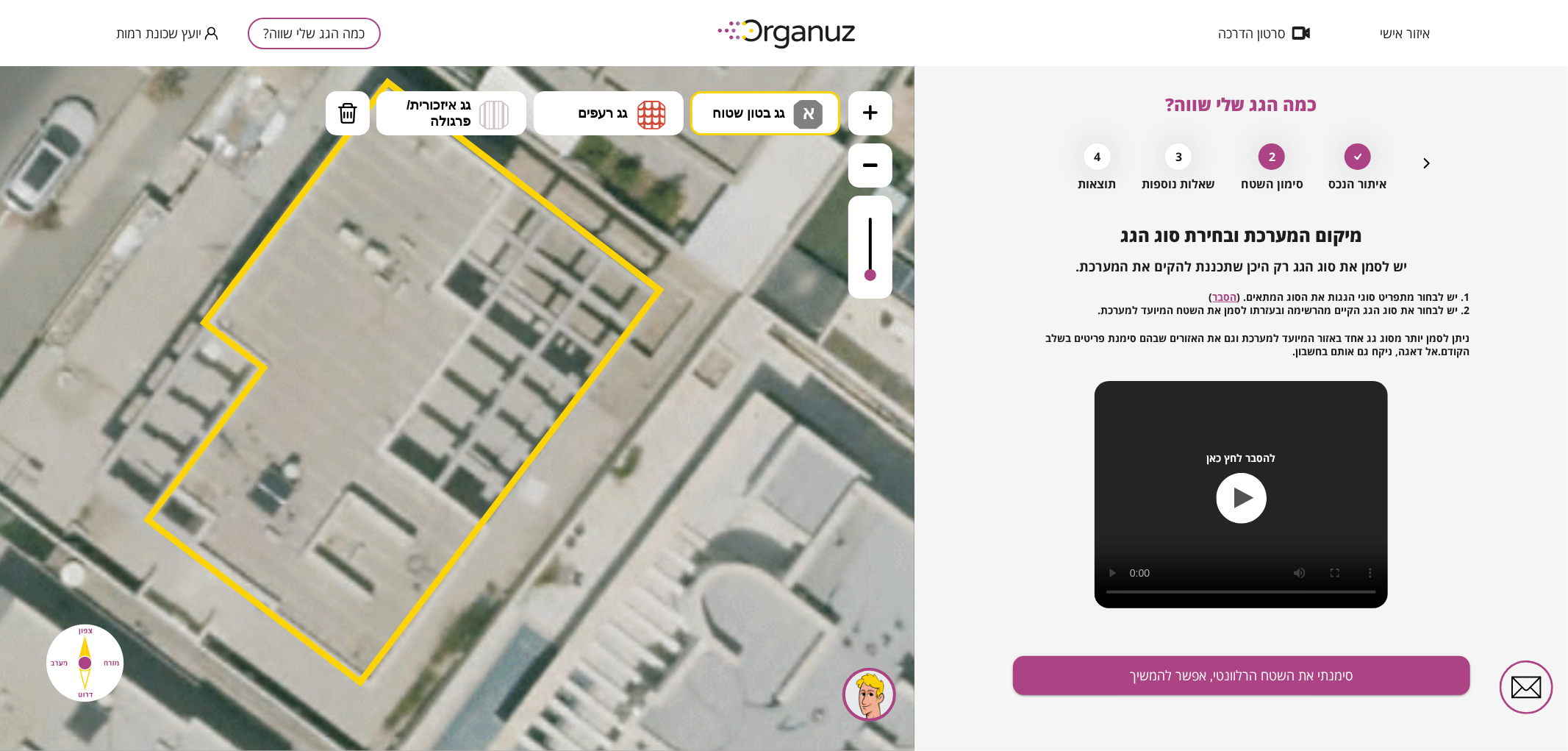
drag, startPoint x: 870, startPoint y: 220, endPoint x: 869, endPoint y: 276, distance: 56.0
click at [869, 276] on div at bounding box center [870, 274] width 12 height 12
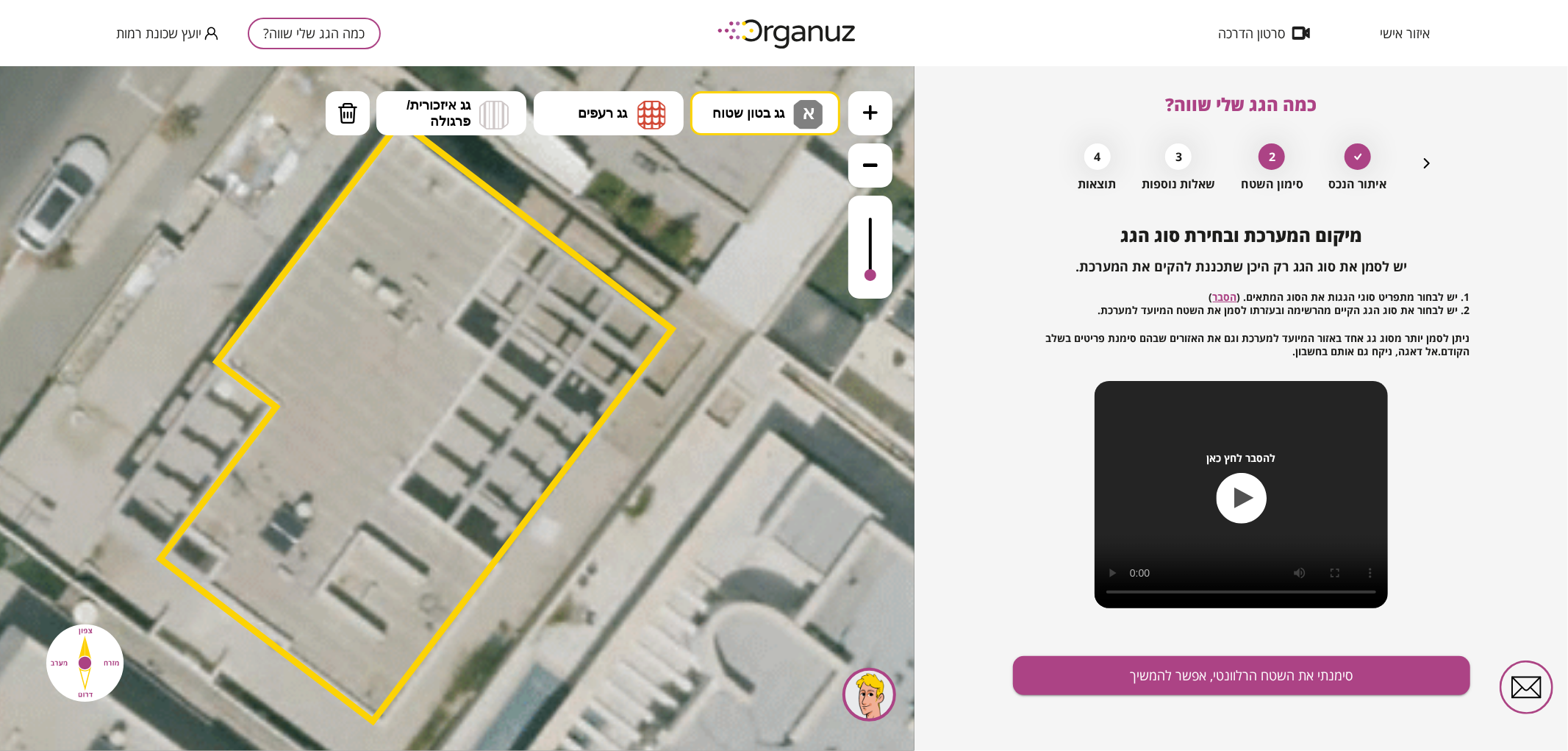
drag, startPoint x: 671, startPoint y: 221, endPoint x: 684, endPoint y: 266, distance: 46.8
click at [684, 266] on icon at bounding box center [543, 199] width 2977 height 2978
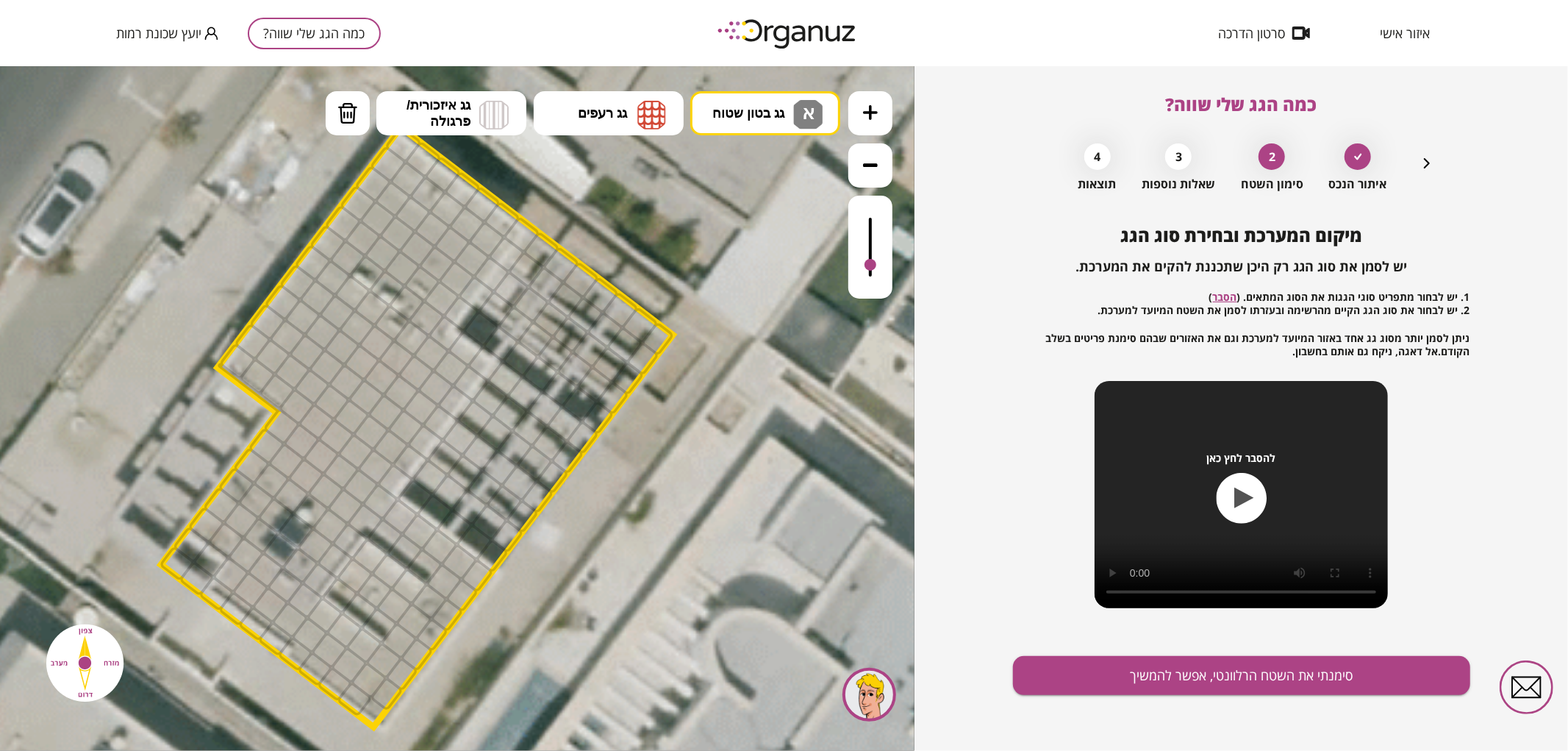
drag, startPoint x: 870, startPoint y: 275, endPoint x: 870, endPoint y: 266, distance: 9.0
click at [870, 266] on div at bounding box center [870, 263] width 12 height 12
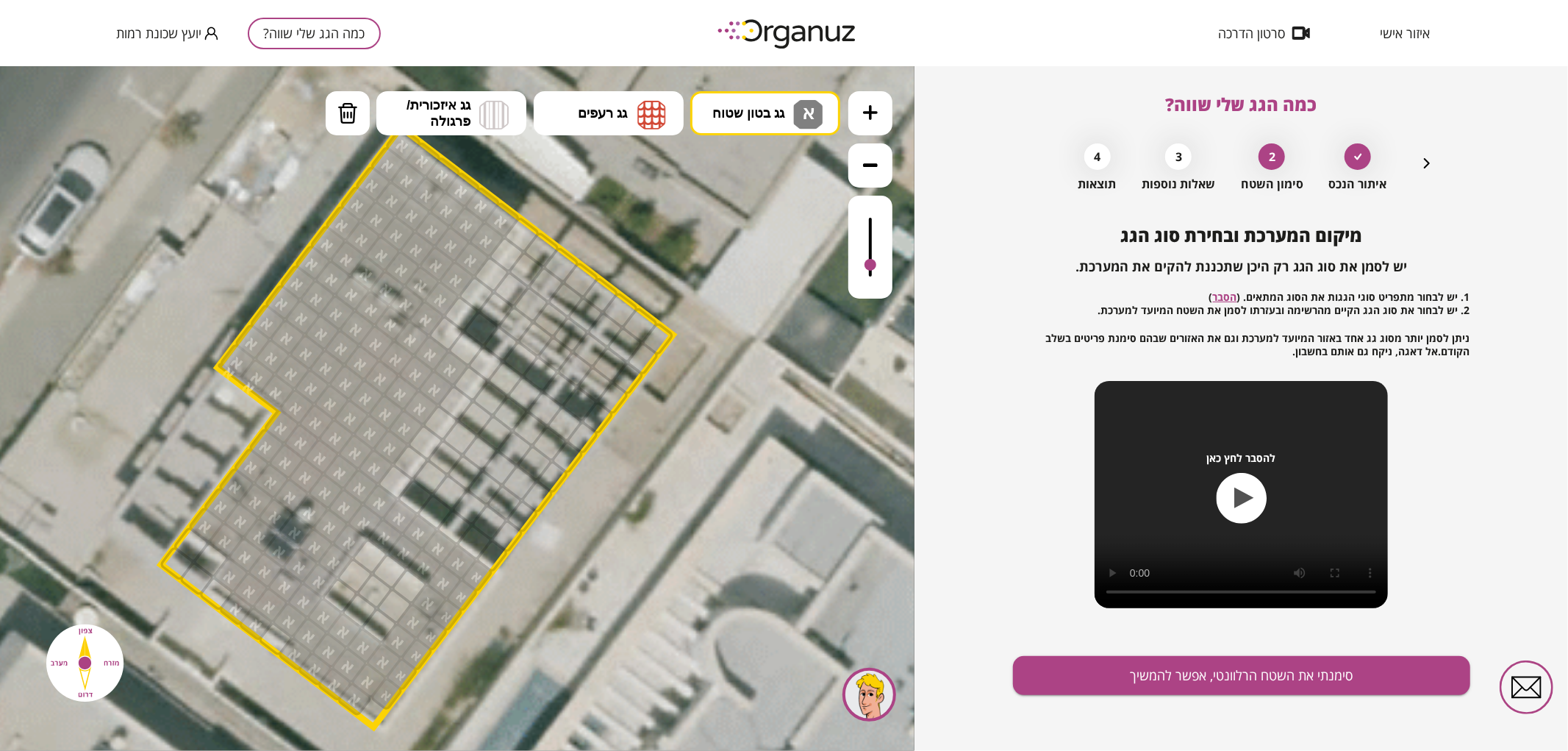
drag, startPoint x: 401, startPoint y: 147, endPoint x: 315, endPoint y: 505, distance: 368.2
drag, startPoint x: 471, startPoint y: 372, endPoint x: 431, endPoint y: 420, distance: 62.5
drag, startPoint x: 439, startPoint y: 338, endPoint x: 472, endPoint y: 358, distance: 38.6
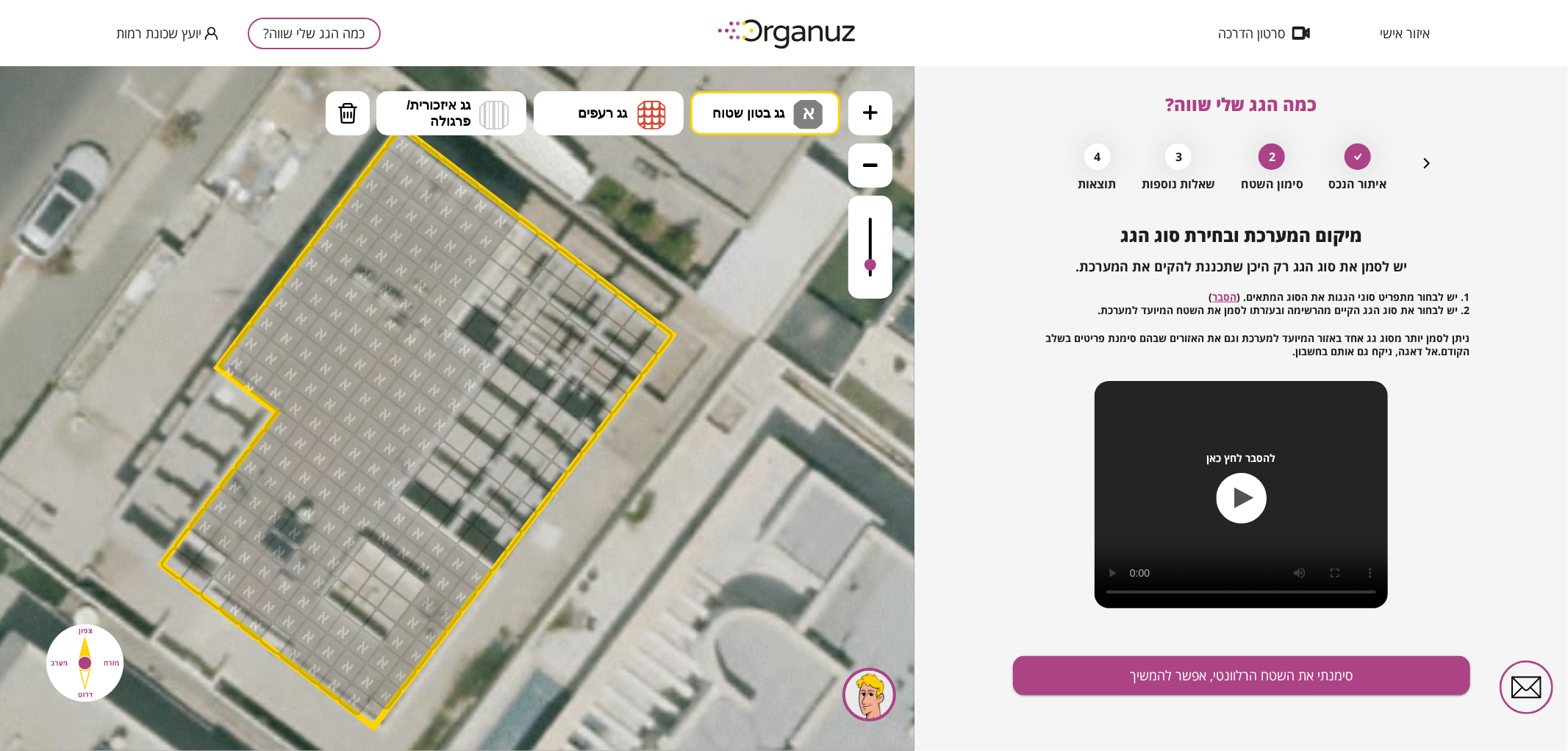
click at [347, 108] on img at bounding box center [348, 113] width 21 height 22
drag, startPoint x: 351, startPoint y: 697, endPoint x: 226, endPoint y: 592, distance: 163.2
click at [802, 105] on span "א" at bounding box center [806, 110] width 15 height 18
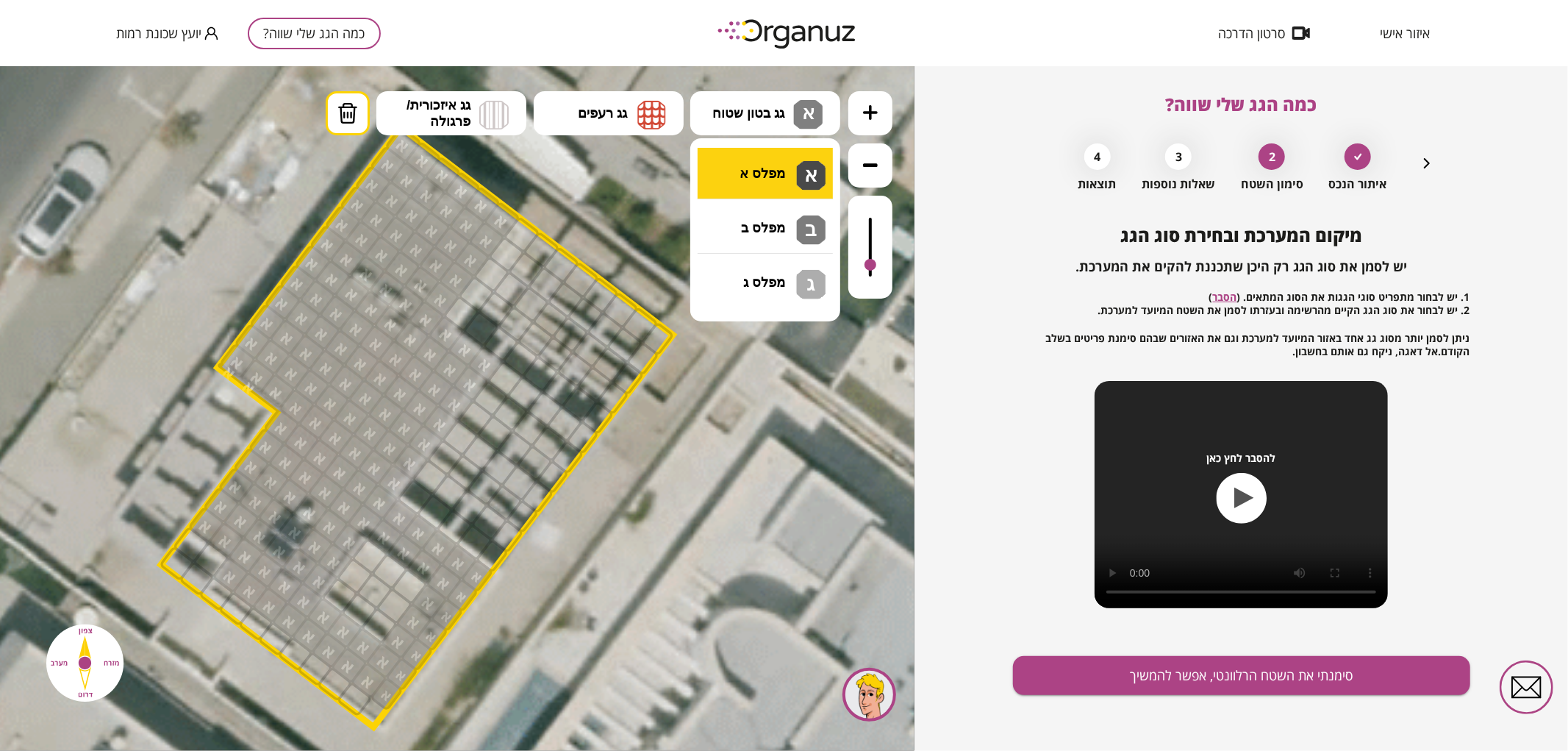
click at [773, 161] on div ".st0 { fill: #FFFFFF; } .st0 { fill: #FFFFFF; }" at bounding box center [457, 408] width 914 height 685
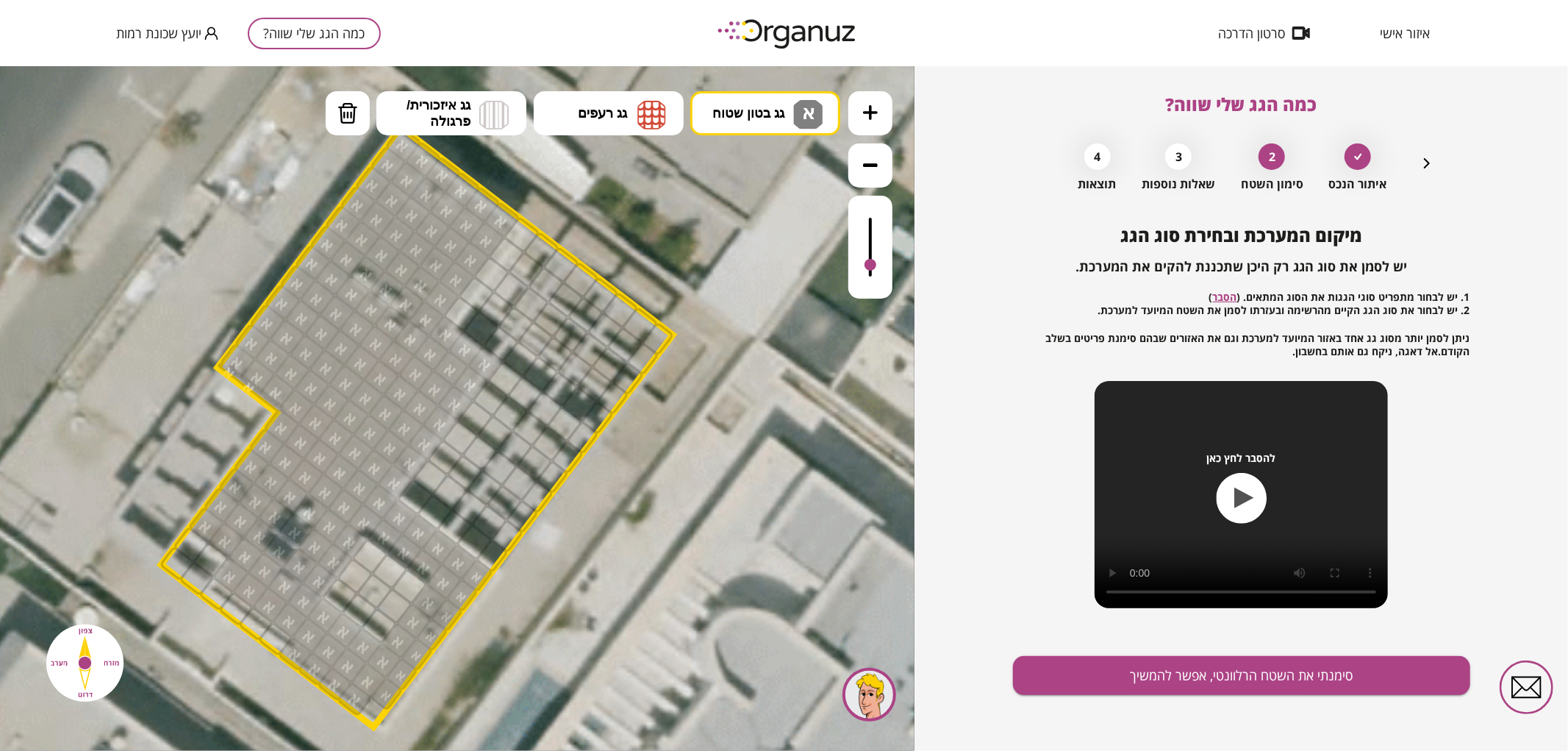
drag, startPoint x: 300, startPoint y: 654, endPoint x: 354, endPoint y: 692, distance: 66.0
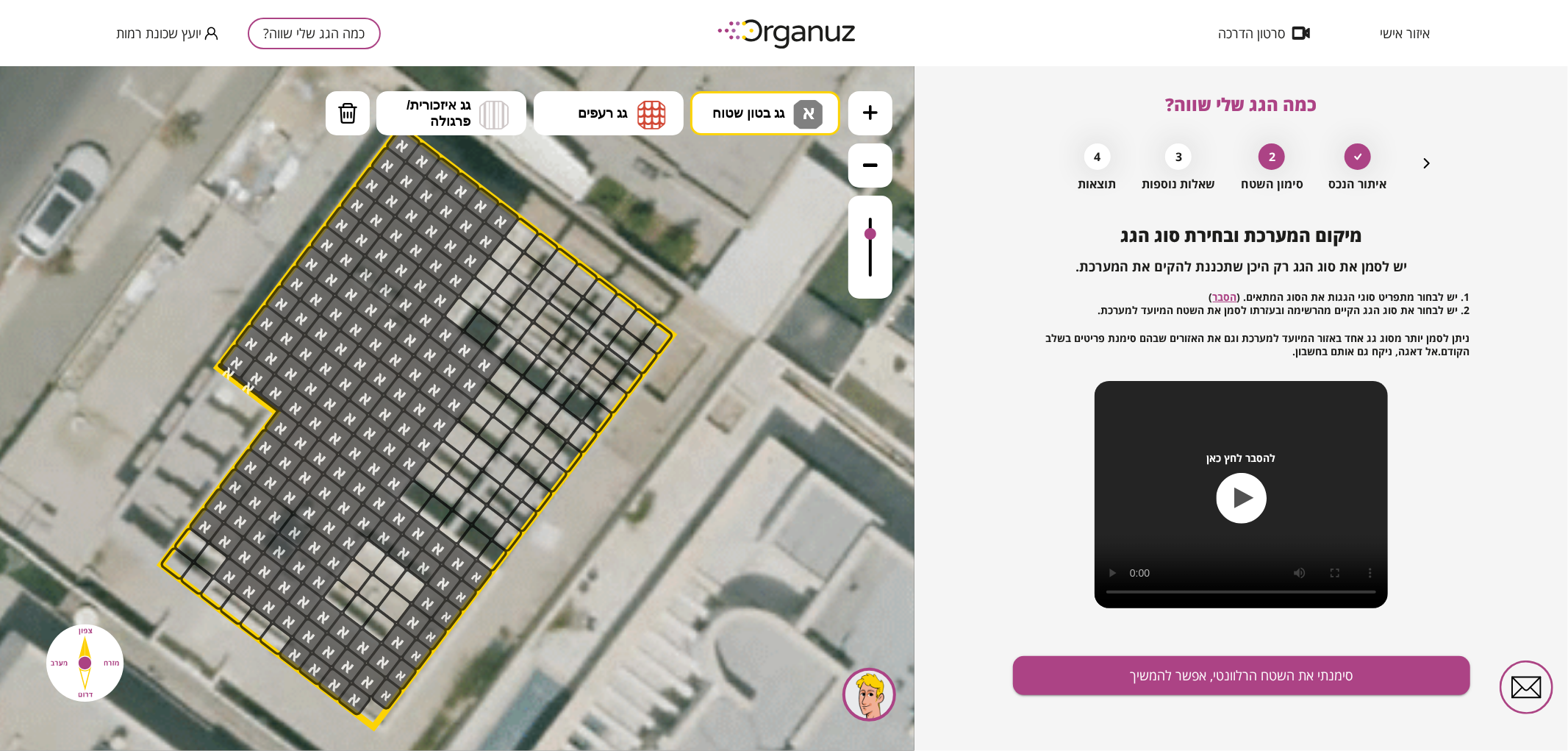
drag, startPoint x: 873, startPoint y: 258, endPoint x: 872, endPoint y: 235, distance: 23.0
click at [872, 235] on div at bounding box center [870, 233] width 12 height 12
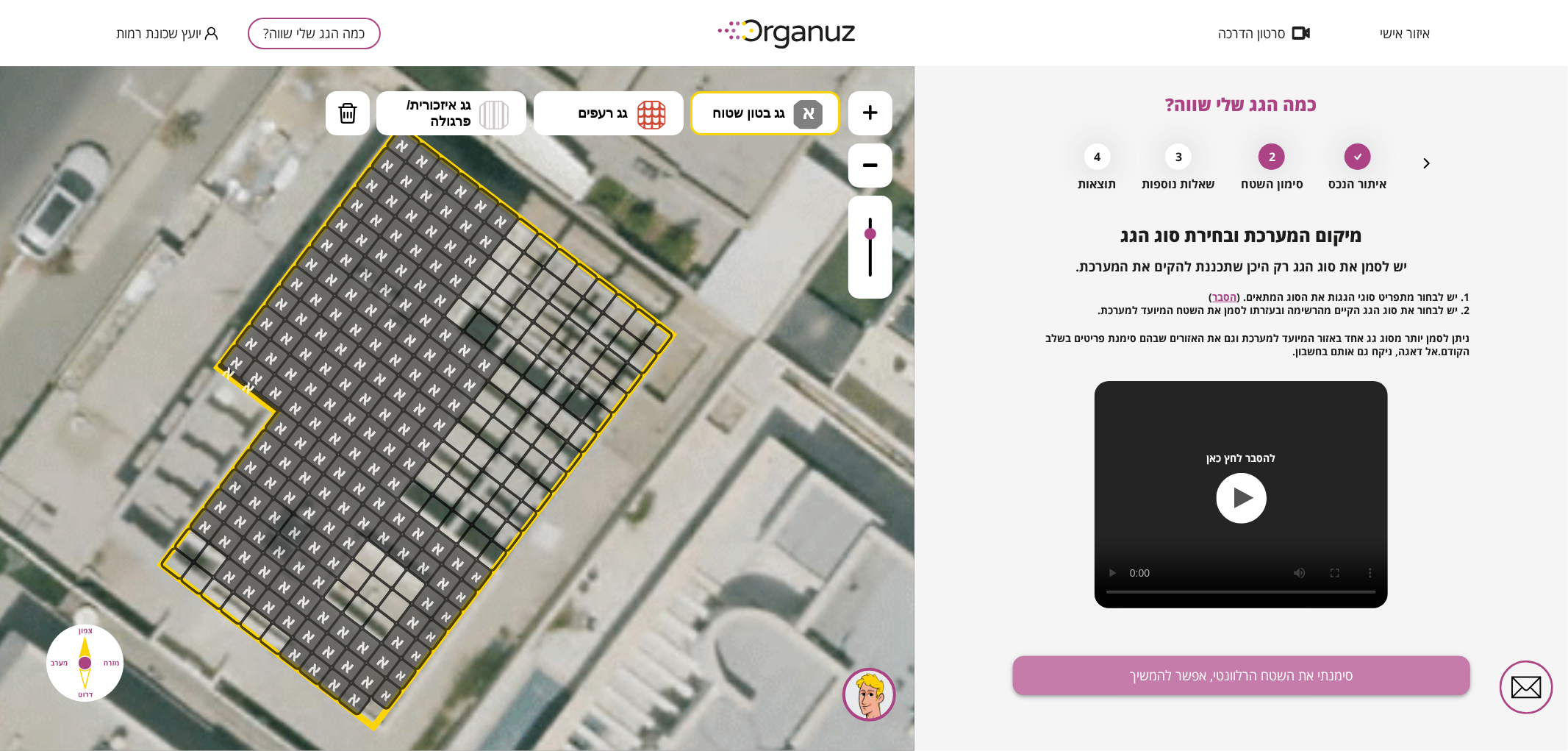
click at [1153, 679] on button "סימנתי את השטח הרלוונטי, אפשר להמשיך" at bounding box center [1241, 675] width 457 height 39
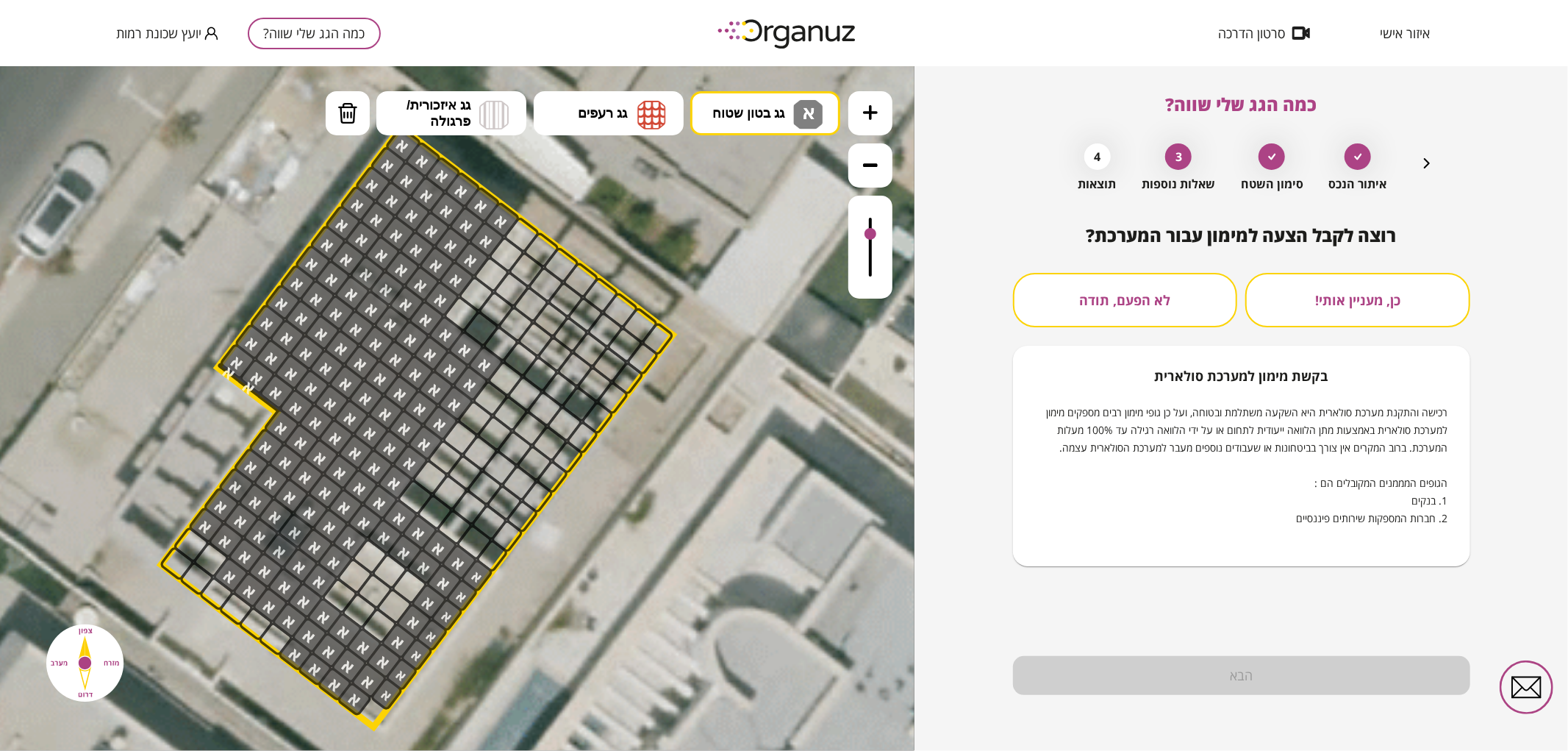
click at [1214, 291] on button "לא הפעם, תודה" at bounding box center [1125, 300] width 225 height 54
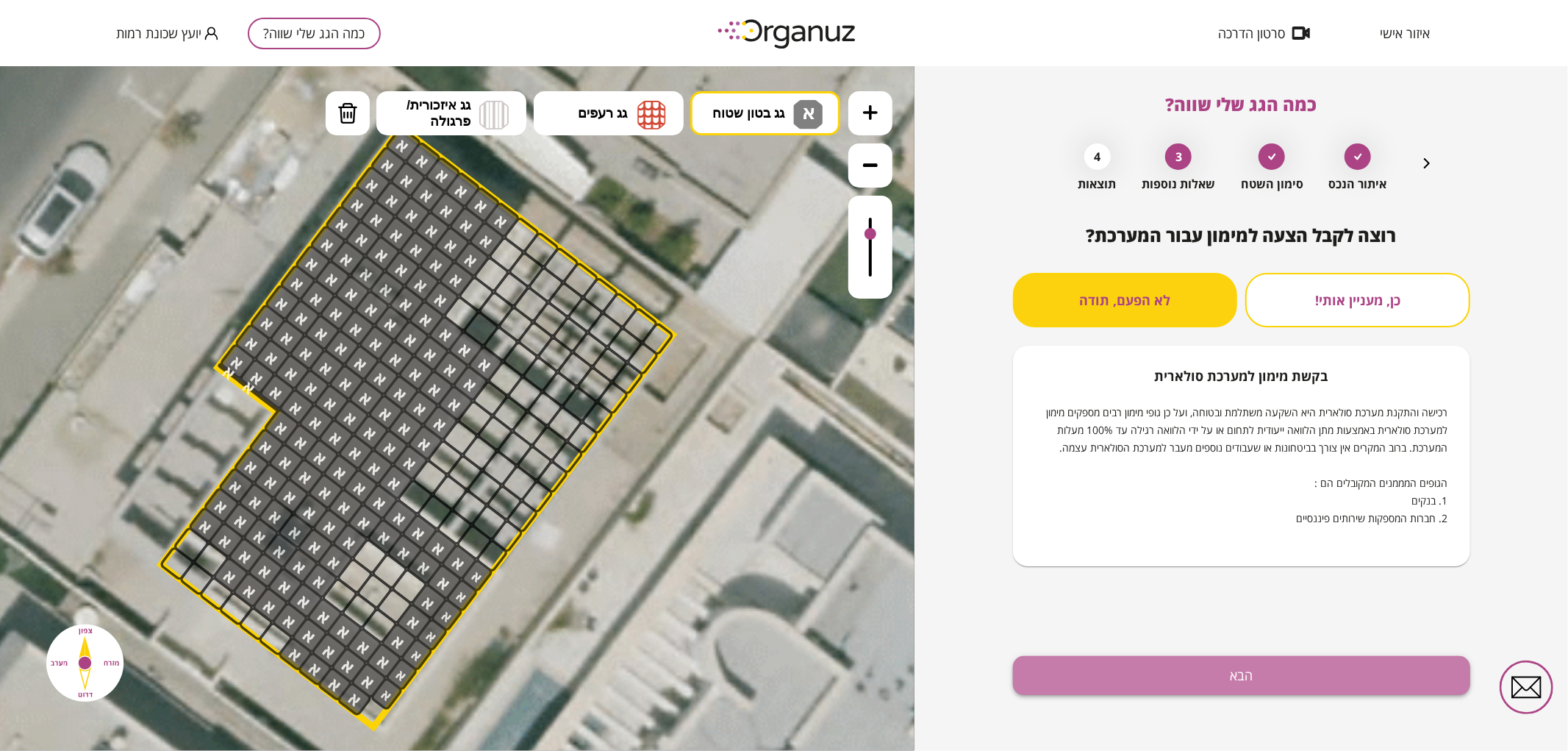
click at [1165, 674] on button "הבא" at bounding box center [1241, 675] width 457 height 39
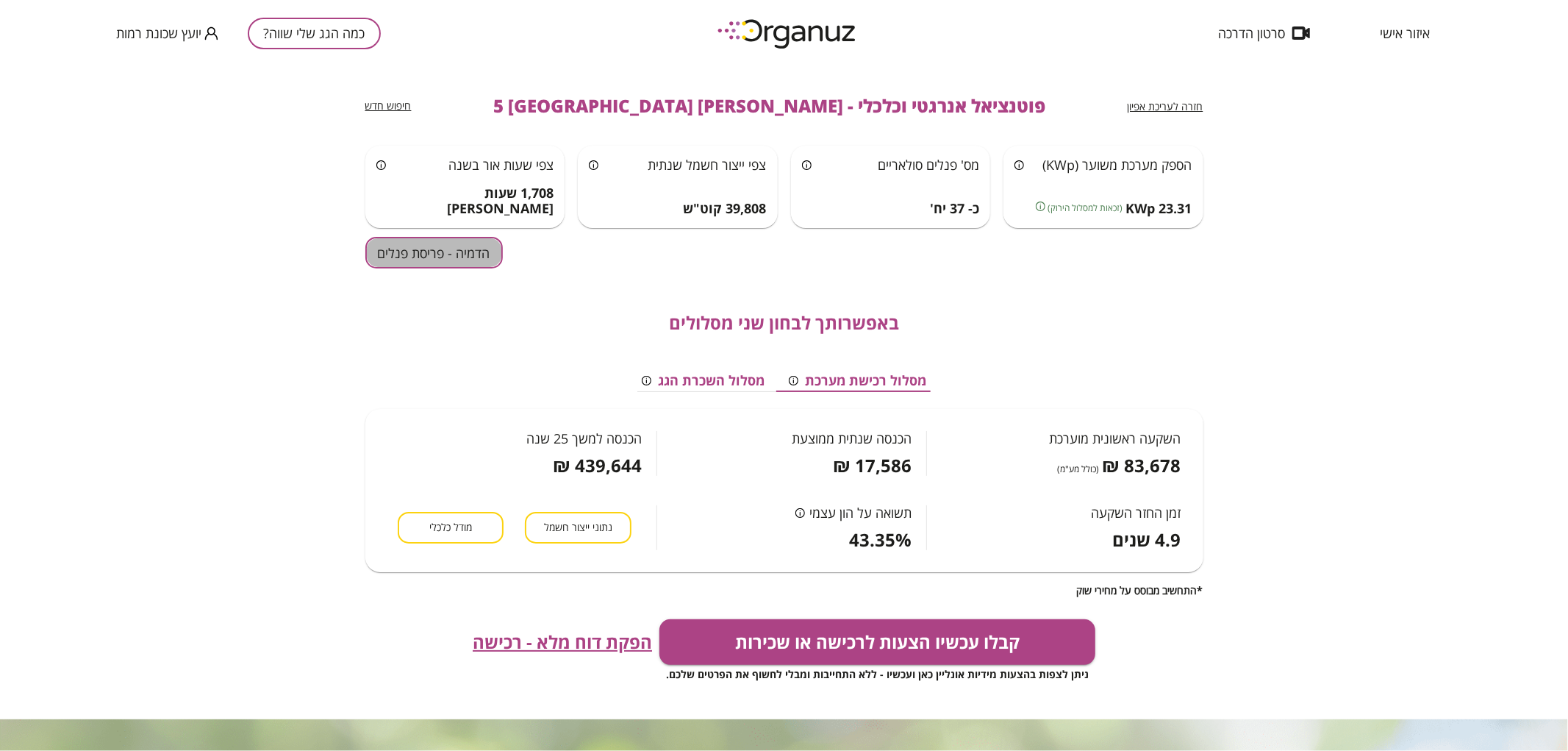
click at [451, 259] on button "הדמיה - פריסת פנלים" at bounding box center [434, 252] width 138 height 31
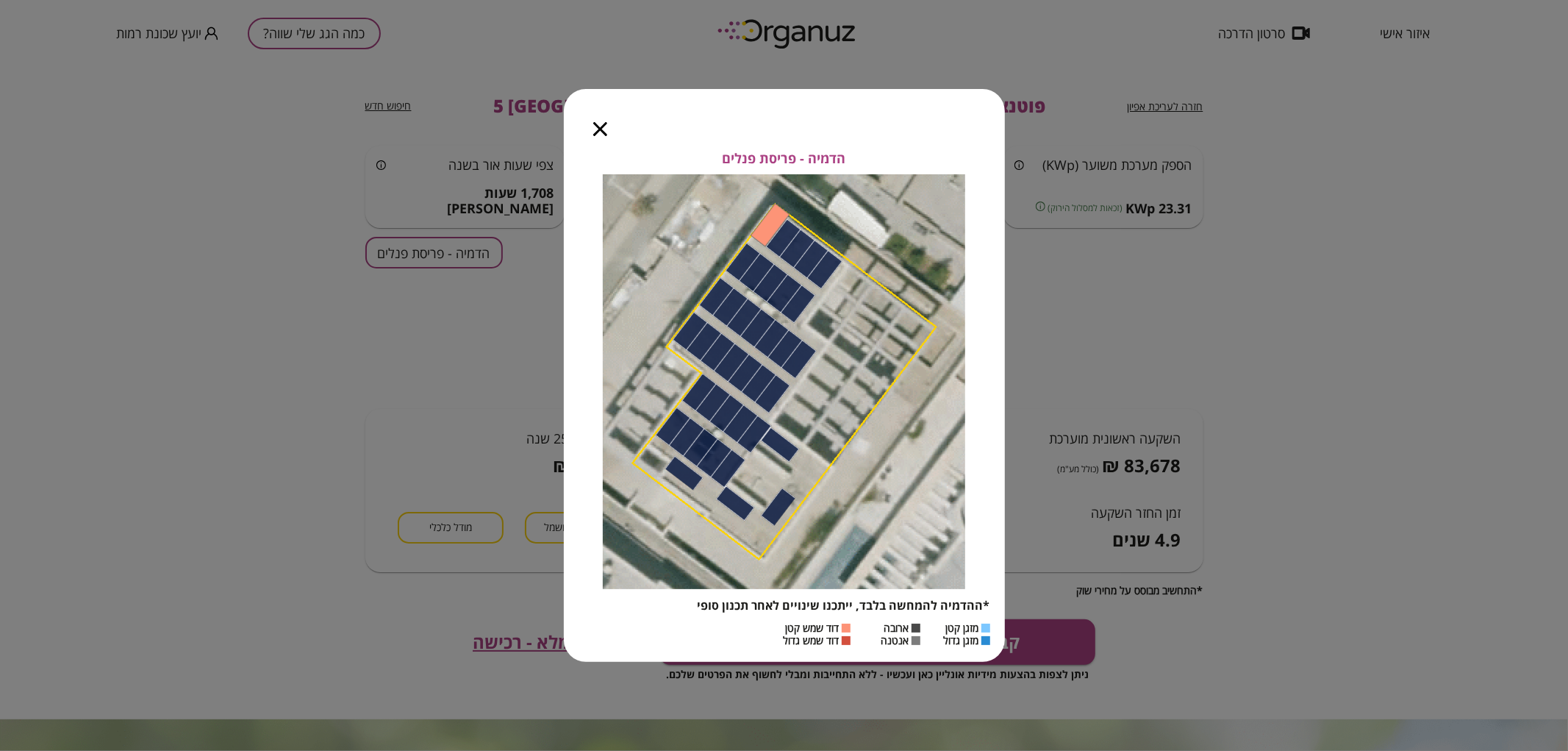
click at [599, 134] on icon "button" at bounding box center [600, 128] width 14 height 14
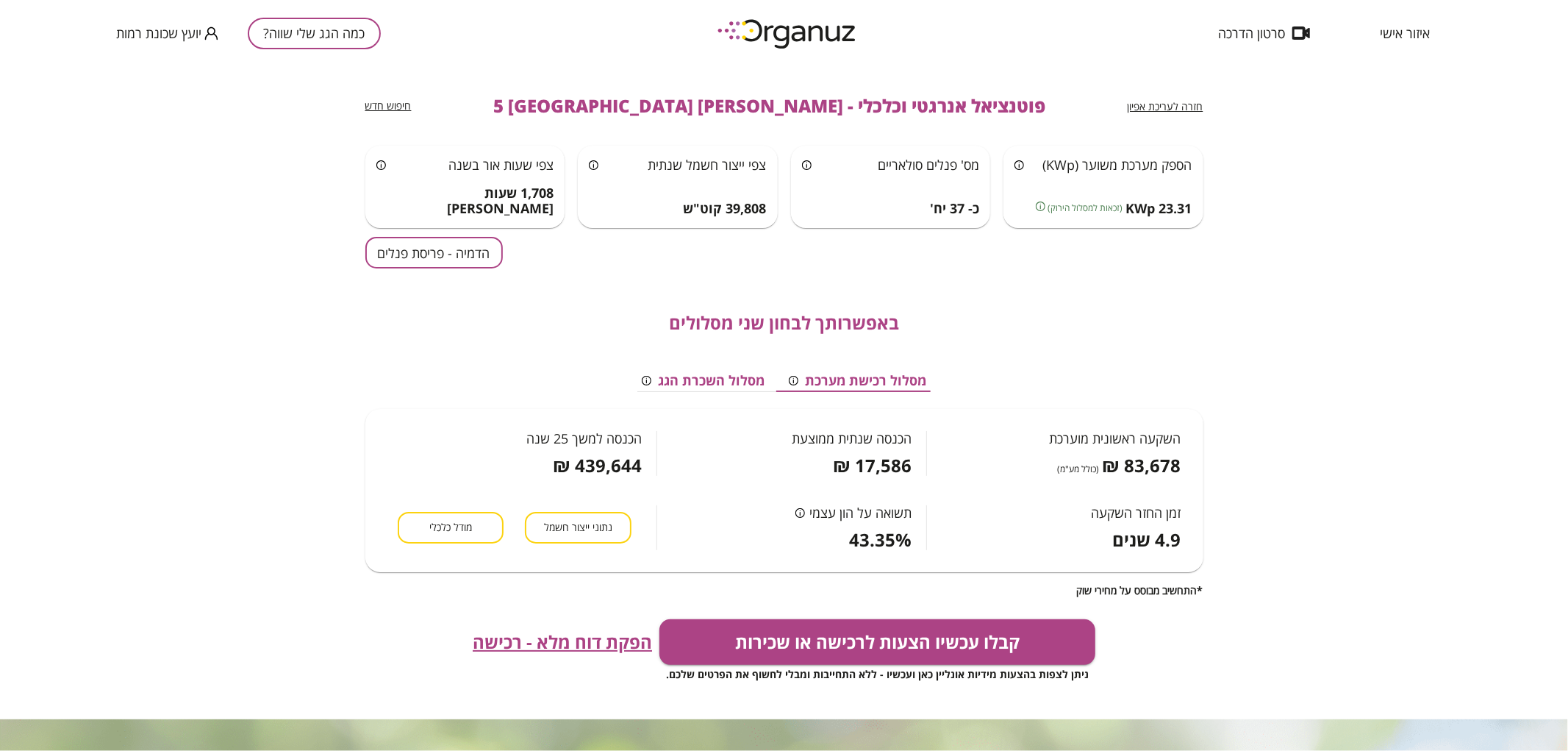
click at [318, 31] on button "כמה הגג שלי שווה?" at bounding box center [314, 33] width 133 height 31
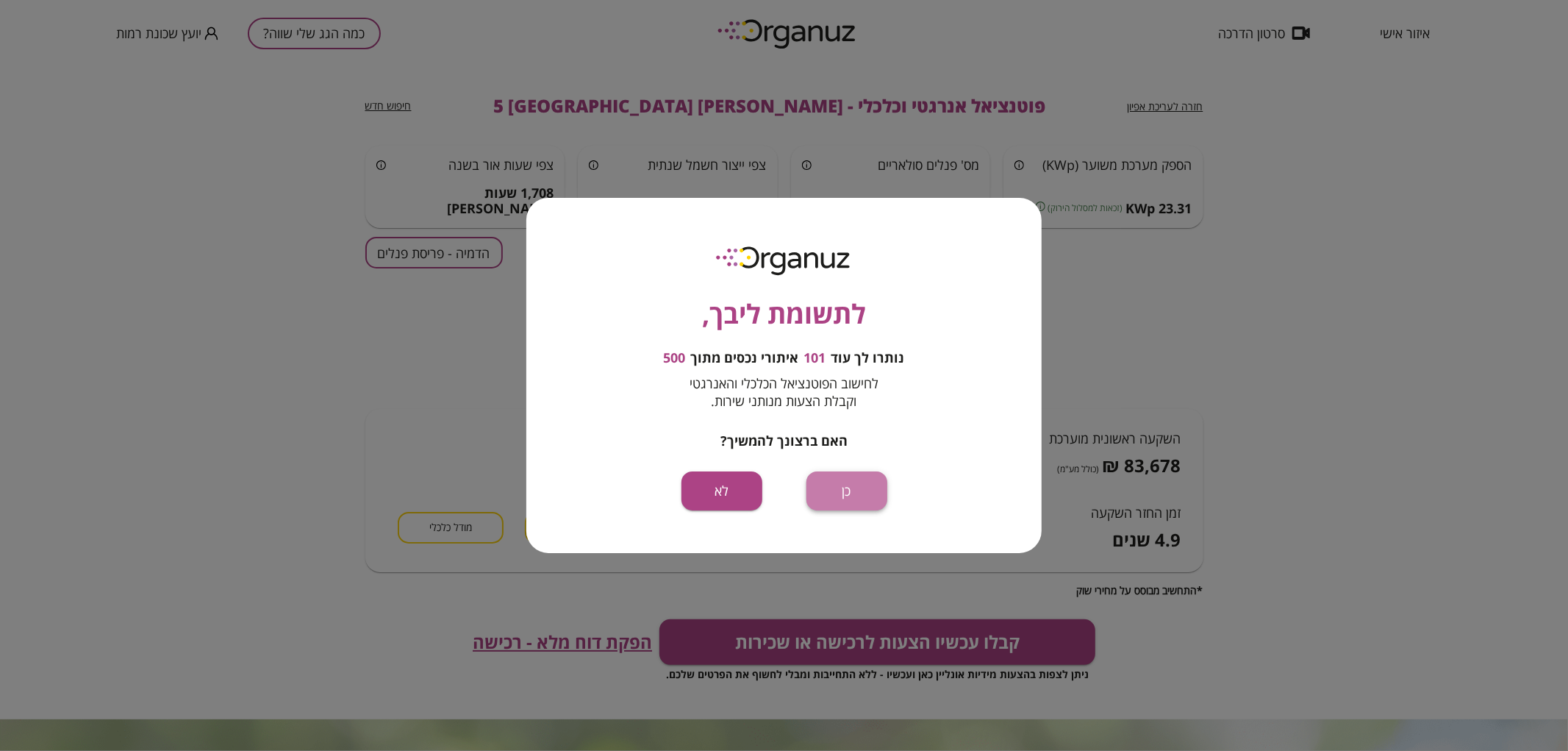
click at [828, 481] on button "כן" at bounding box center [846, 491] width 81 height 39
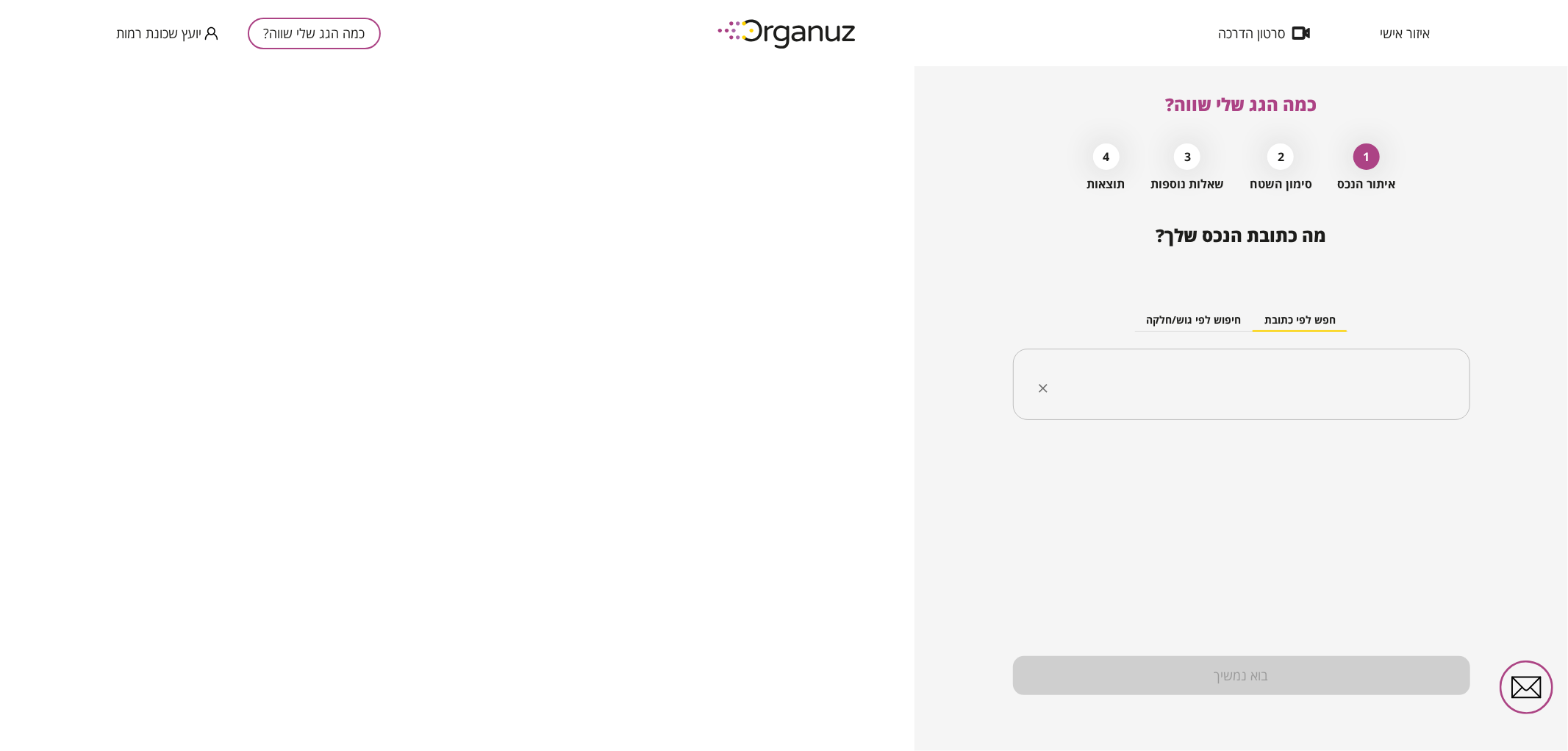
click at [1174, 392] on input "text" at bounding box center [1246, 384] width 411 height 37
click at [1209, 446] on li "[PERSON_NAME] 11 [GEOGRAPHIC_DATA]" at bounding box center [1241, 459] width 419 height 26
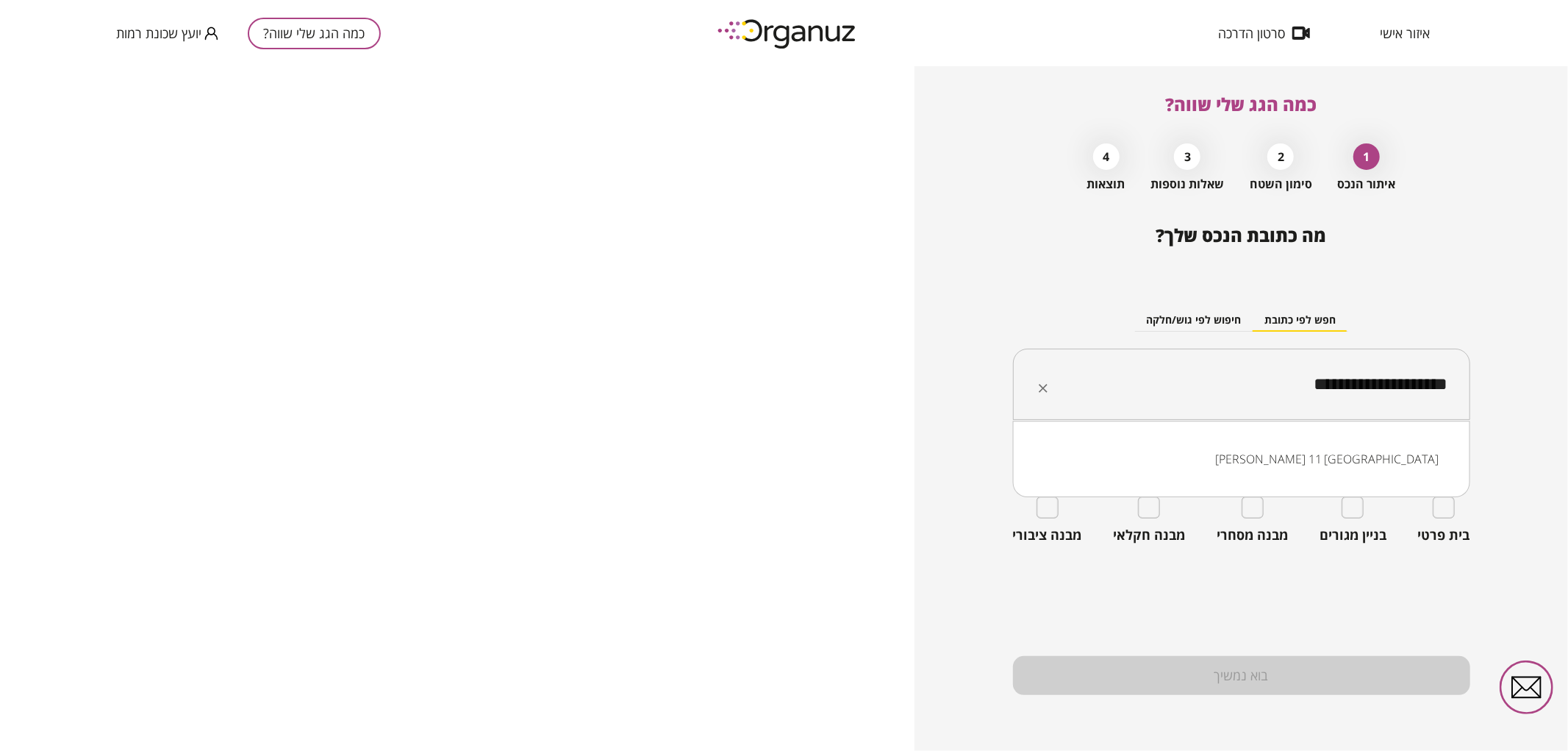
drag, startPoint x: 1236, startPoint y: 375, endPoint x: 1480, endPoint y: 365, distance: 244.2
click at [1480, 365] on div "**********" at bounding box center [1241, 408] width 653 height 685
type input "**********"
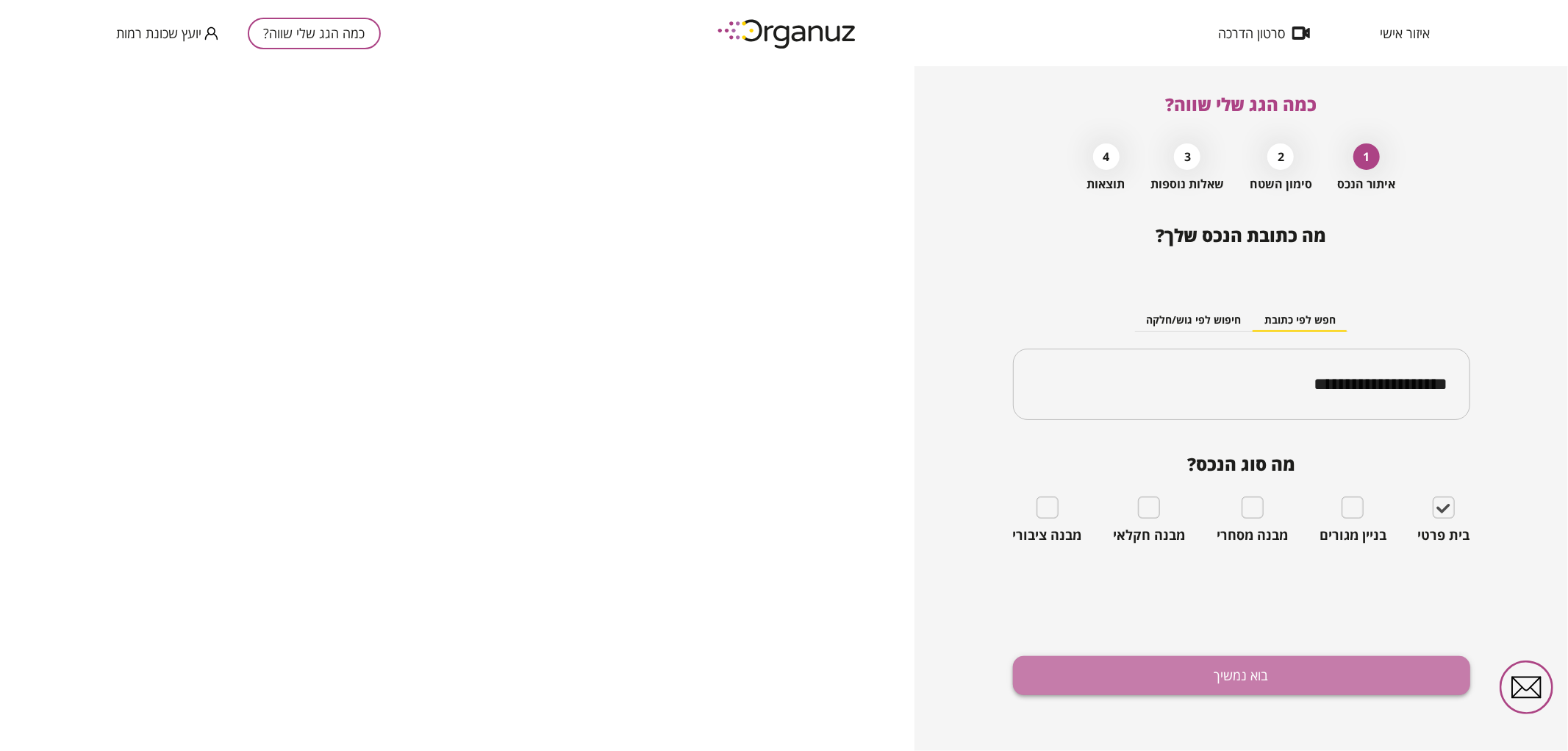
click at [1309, 664] on button "בוא נמשיך" at bounding box center [1241, 675] width 457 height 39
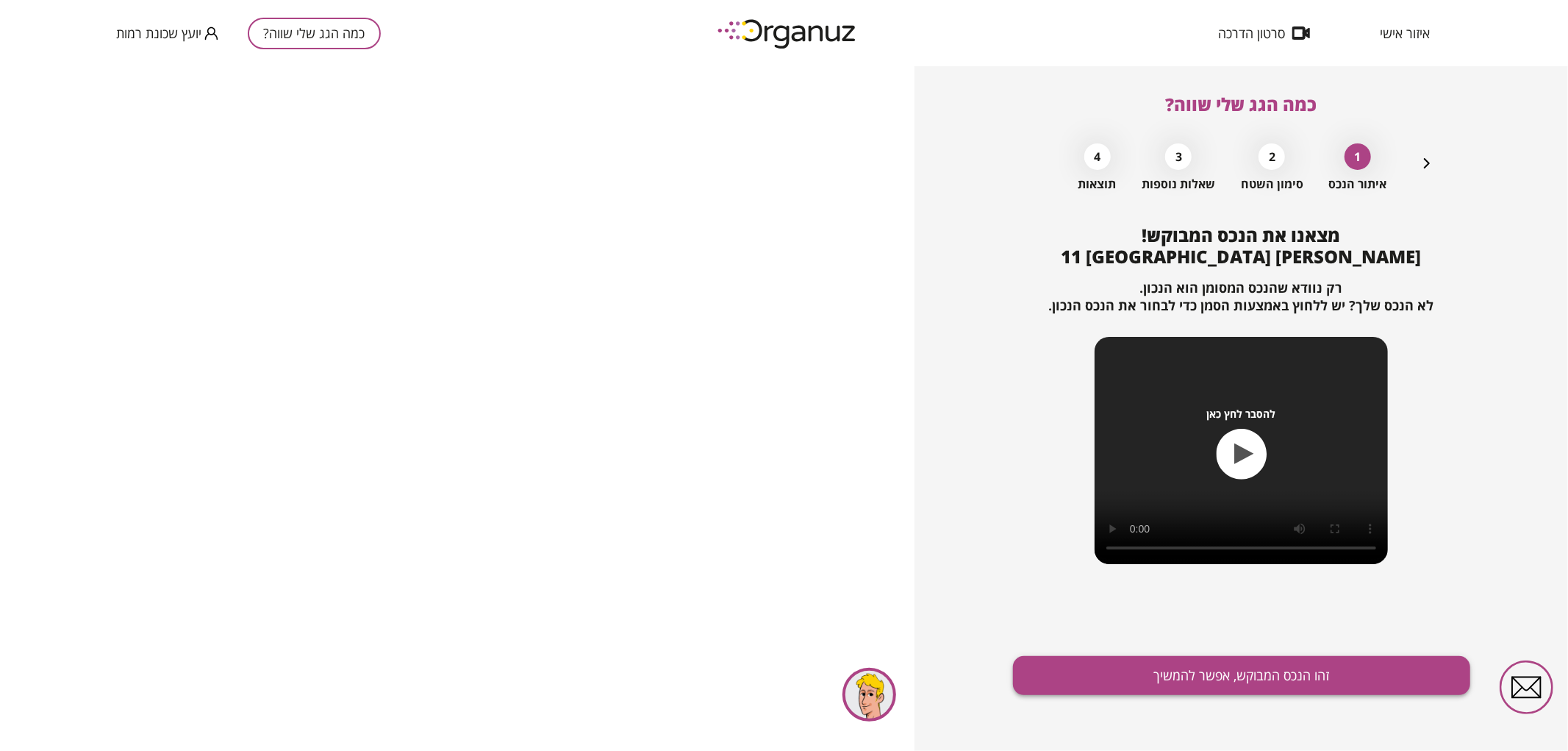
click at [1120, 669] on button "זהו הנכס המבוקש, אפשר להמשיך" at bounding box center [1241, 675] width 457 height 39
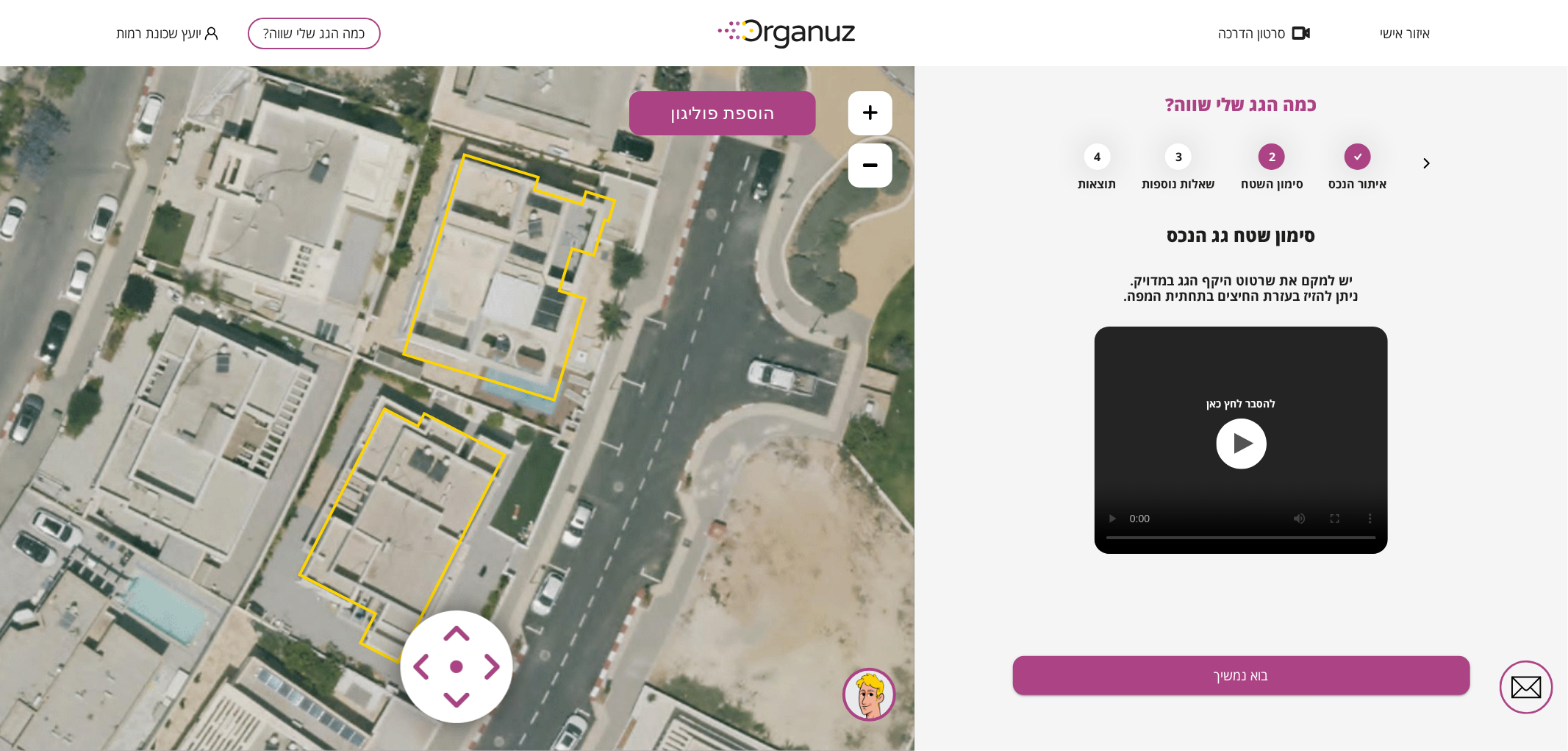
click at [862, 166] on button at bounding box center [870, 164] width 44 height 44
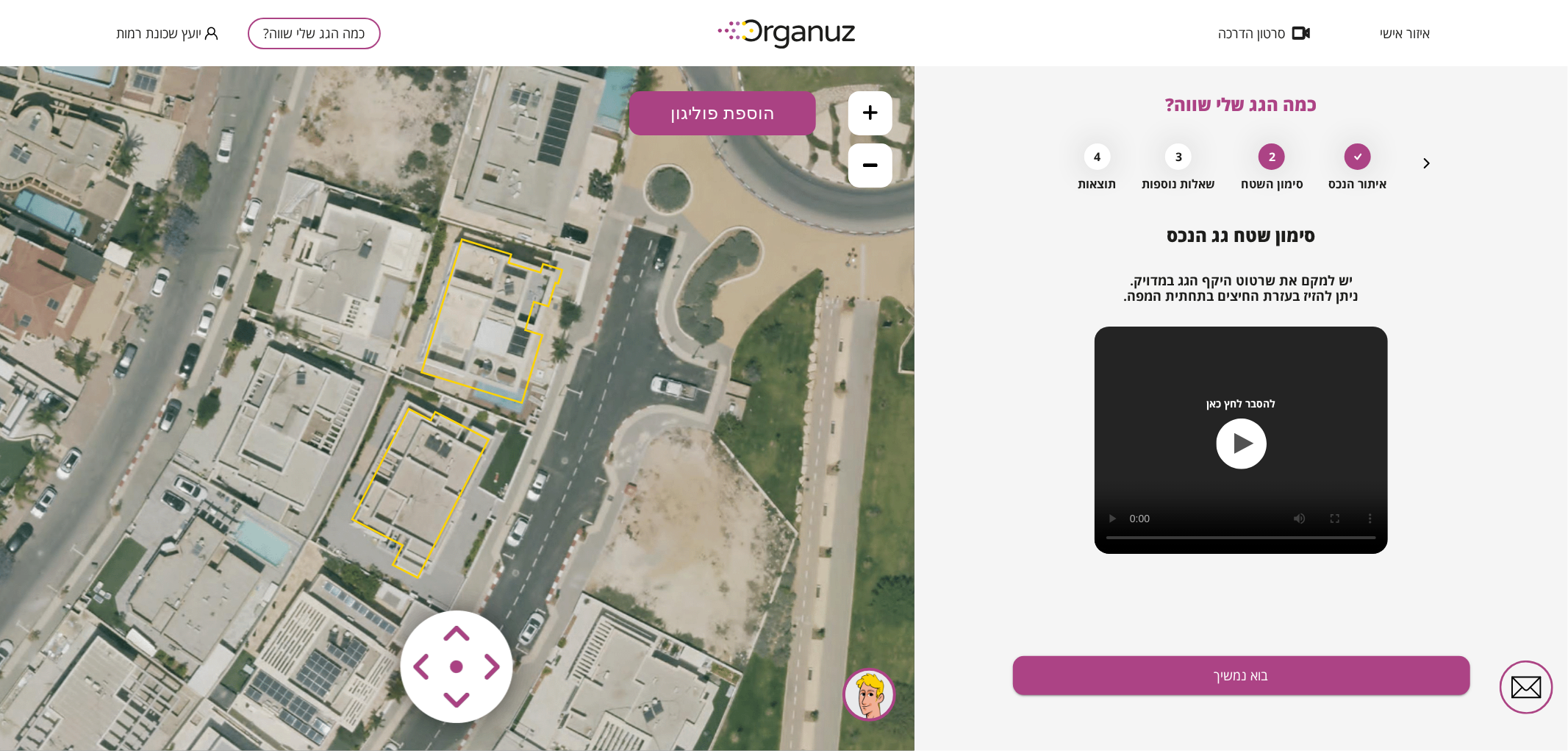
click at [862, 166] on button at bounding box center [870, 164] width 44 height 44
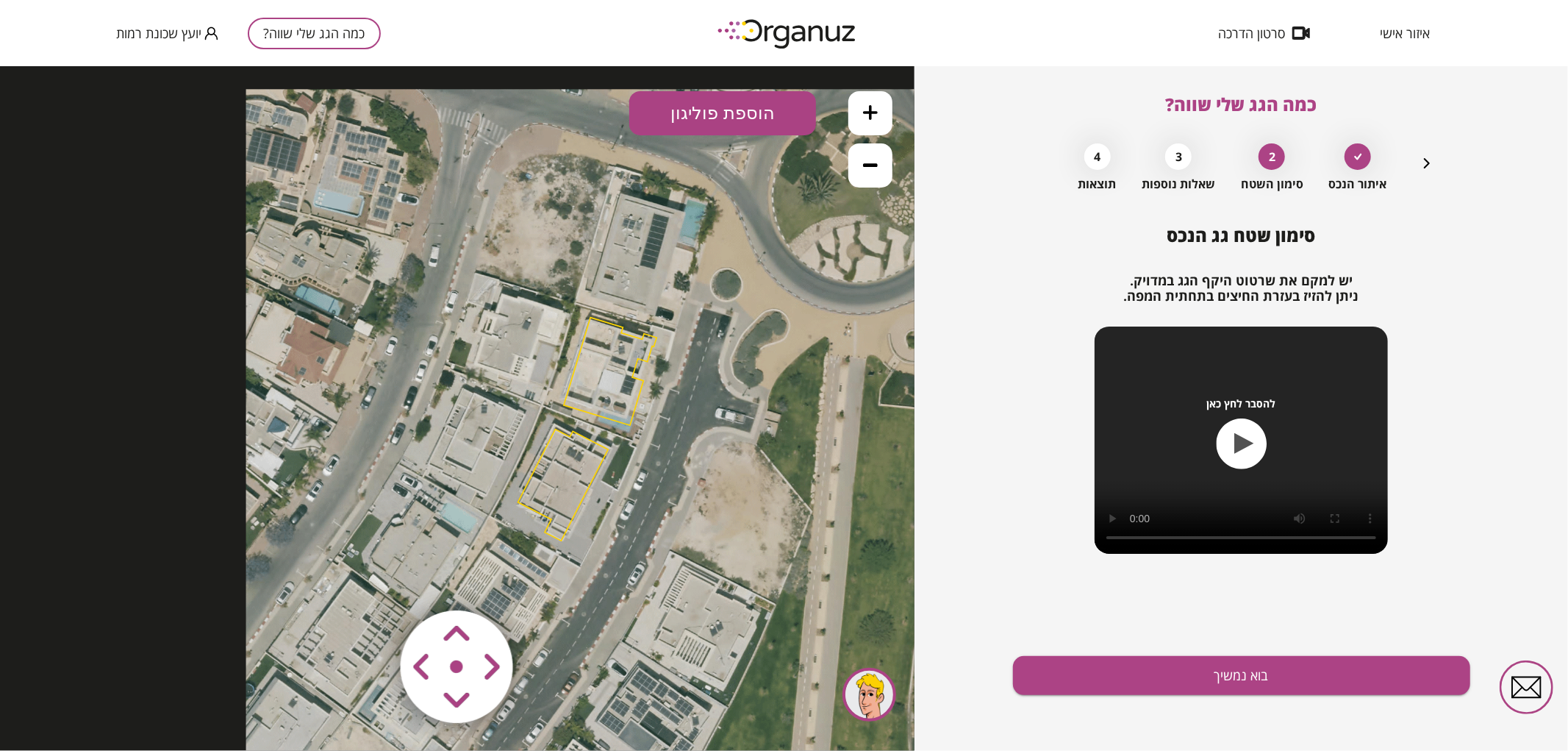
drag, startPoint x: 655, startPoint y: 408, endPoint x: 733, endPoint y: 409, distance: 78.0
click at [733, 409] on icon at bounding box center [588, 430] width 684 height 685
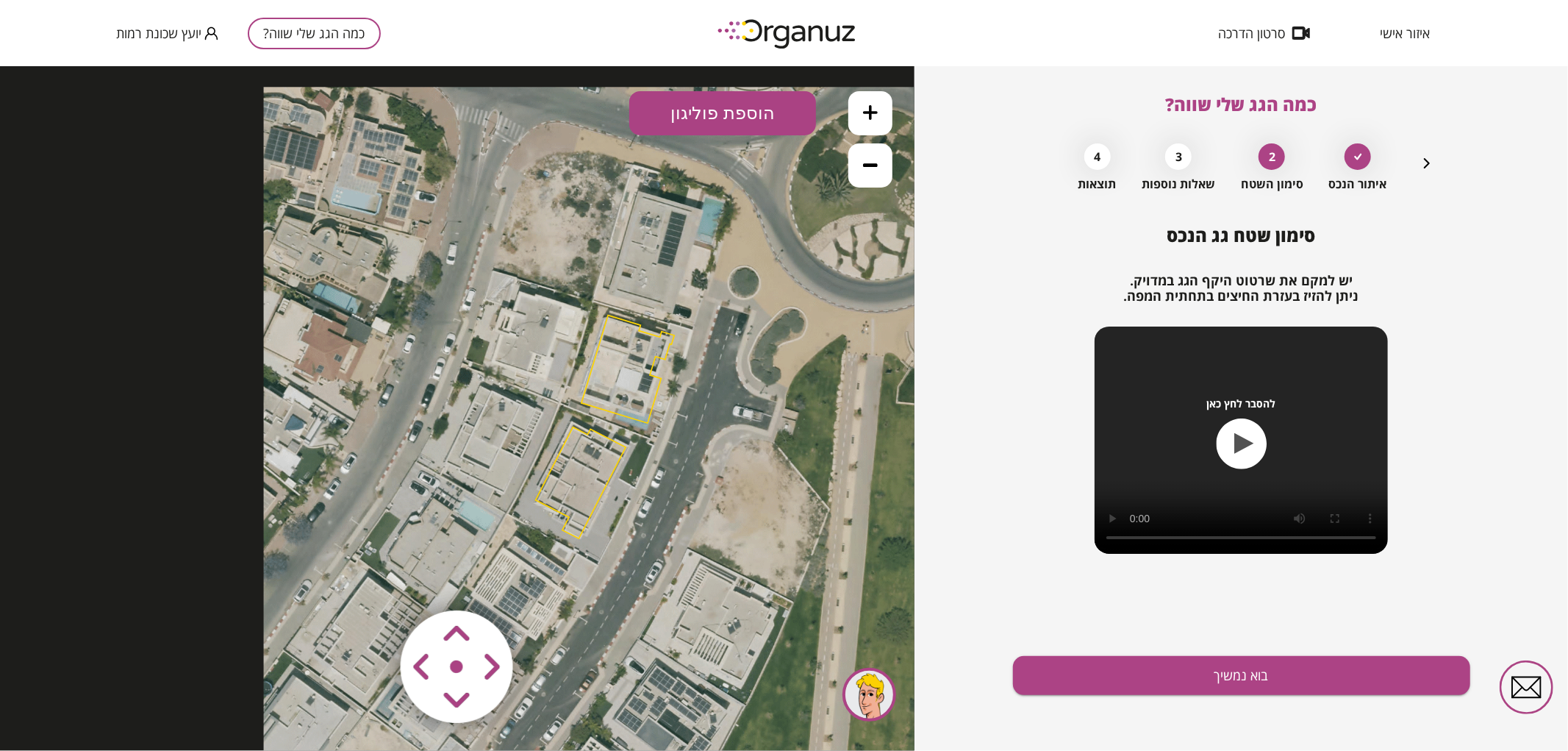
click at [878, 110] on button at bounding box center [870, 112] width 44 height 44
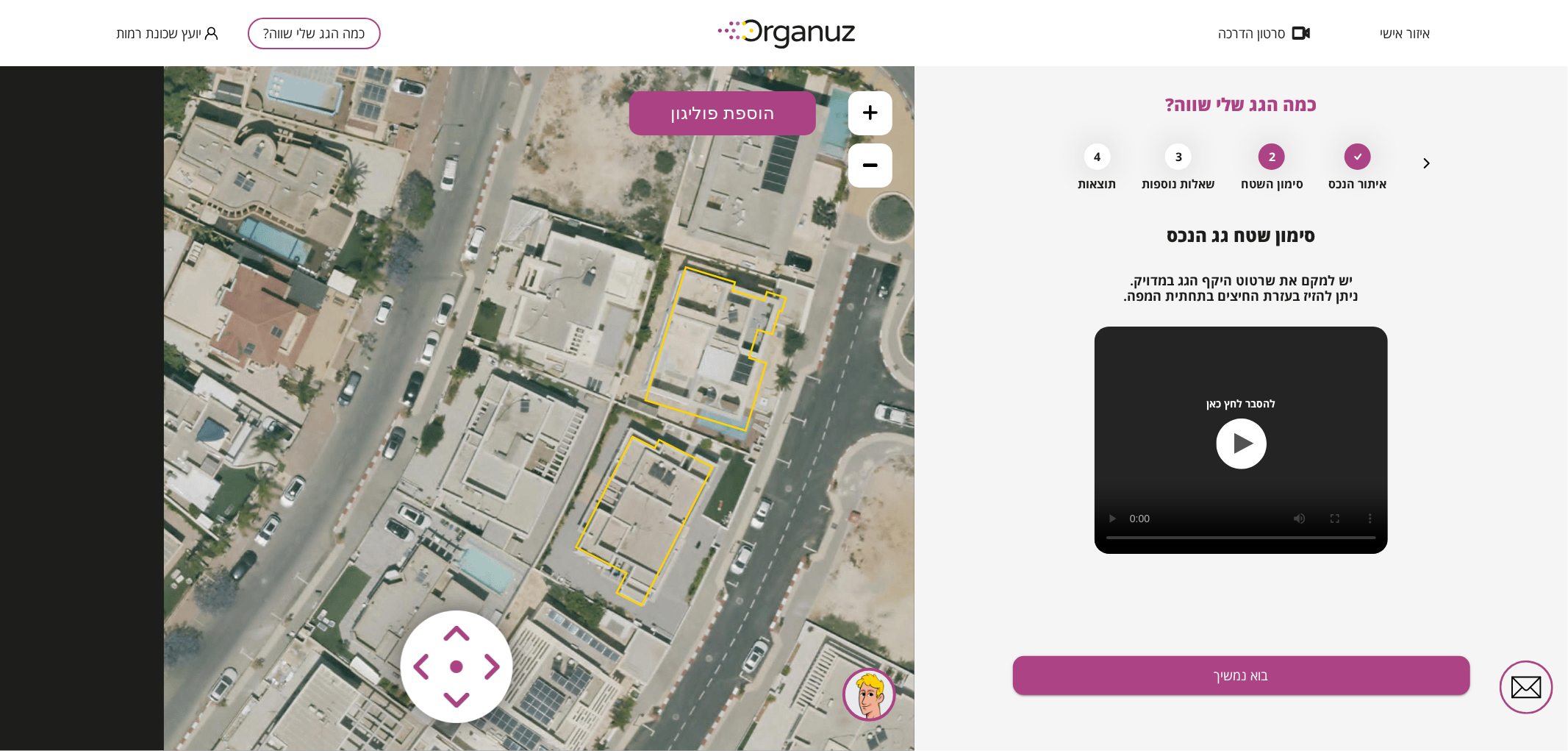
click at [878, 110] on button at bounding box center [870, 112] width 44 height 44
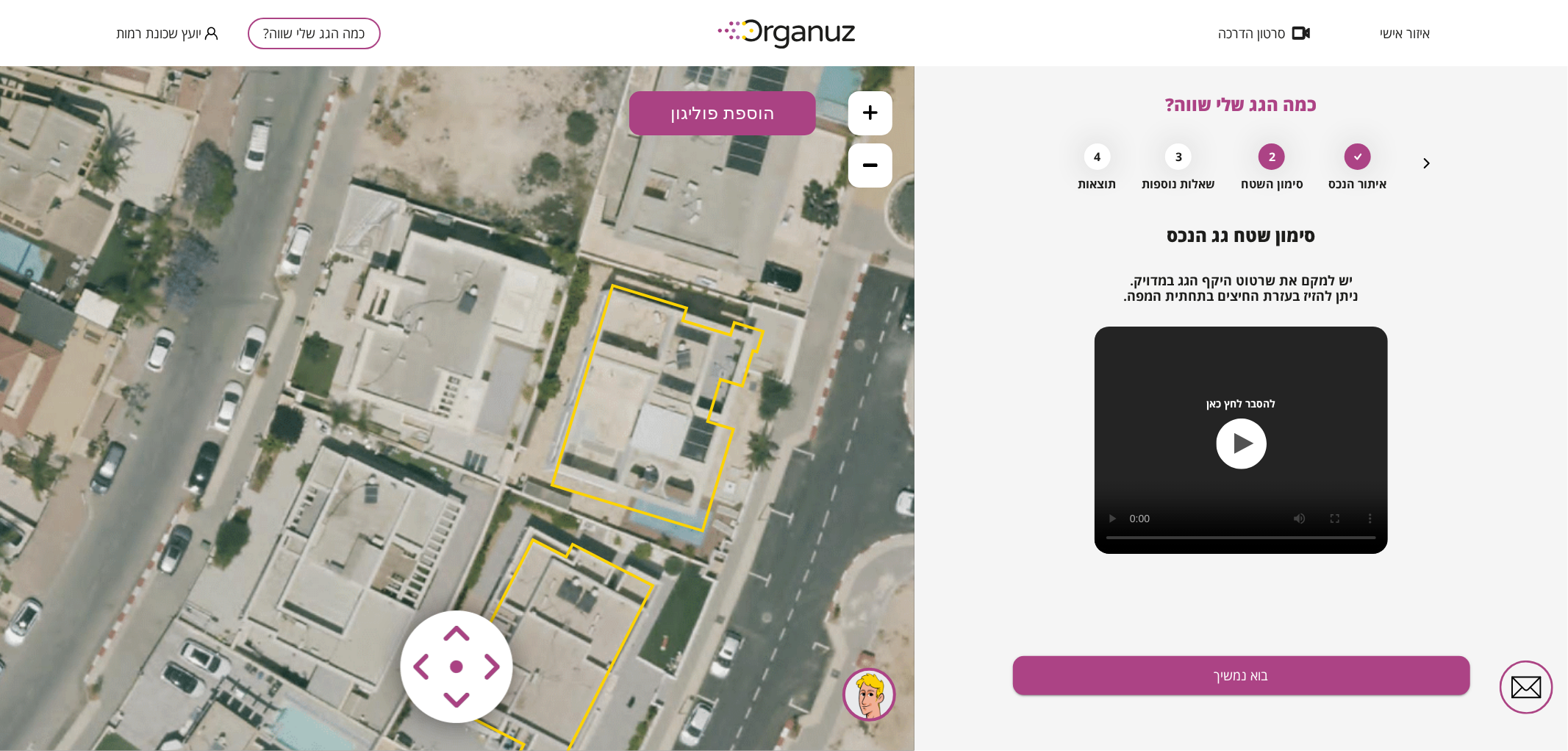
drag, startPoint x: 676, startPoint y: 339, endPoint x: 582, endPoint y: 384, distance: 104.2
click at [582, 384] on polygon at bounding box center [658, 407] width 211 height 245
click at [370, 579] on area at bounding box center [370, 579] width 0 height 0
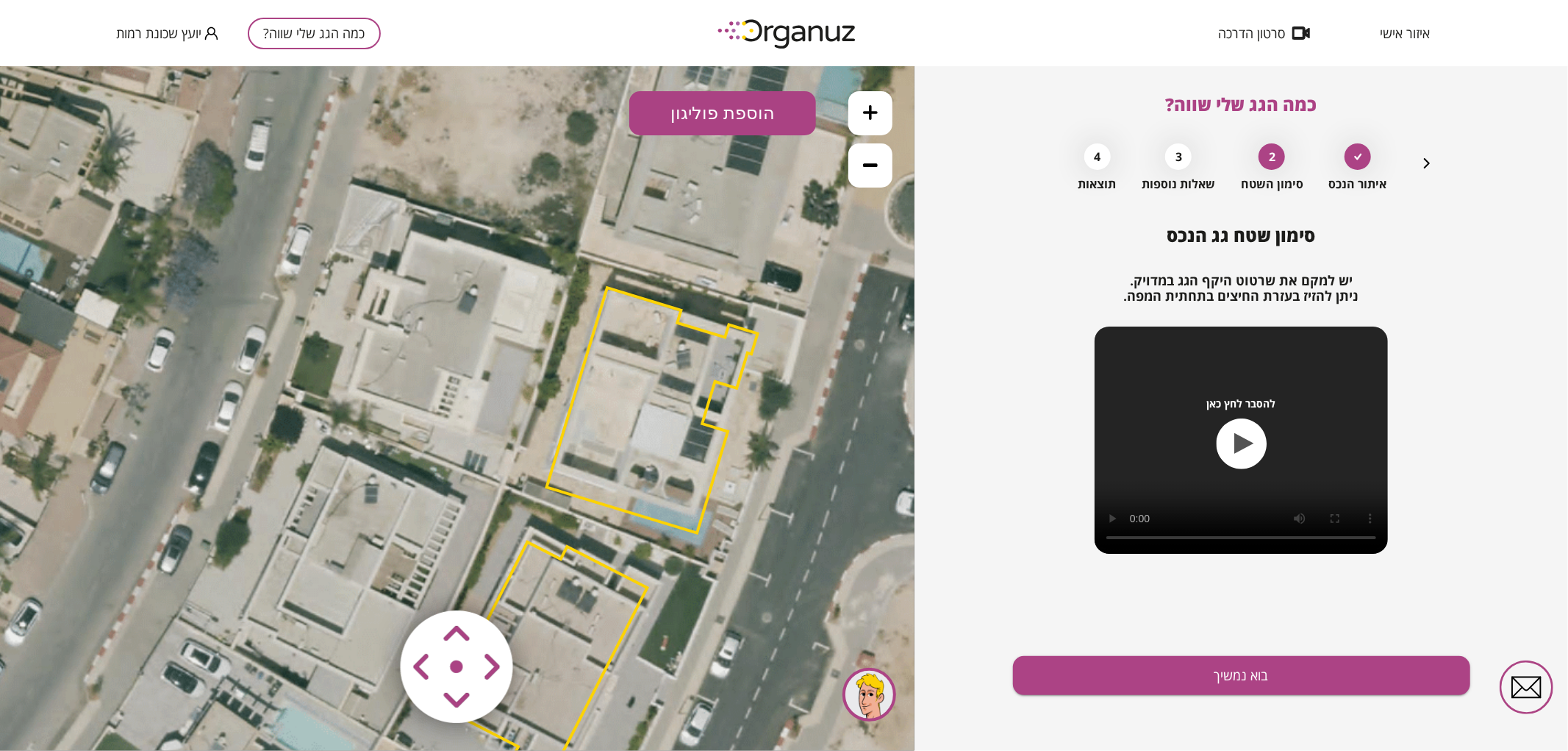
click at [677, 411] on polygon at bounding box center [652, 409] width 211 height 245
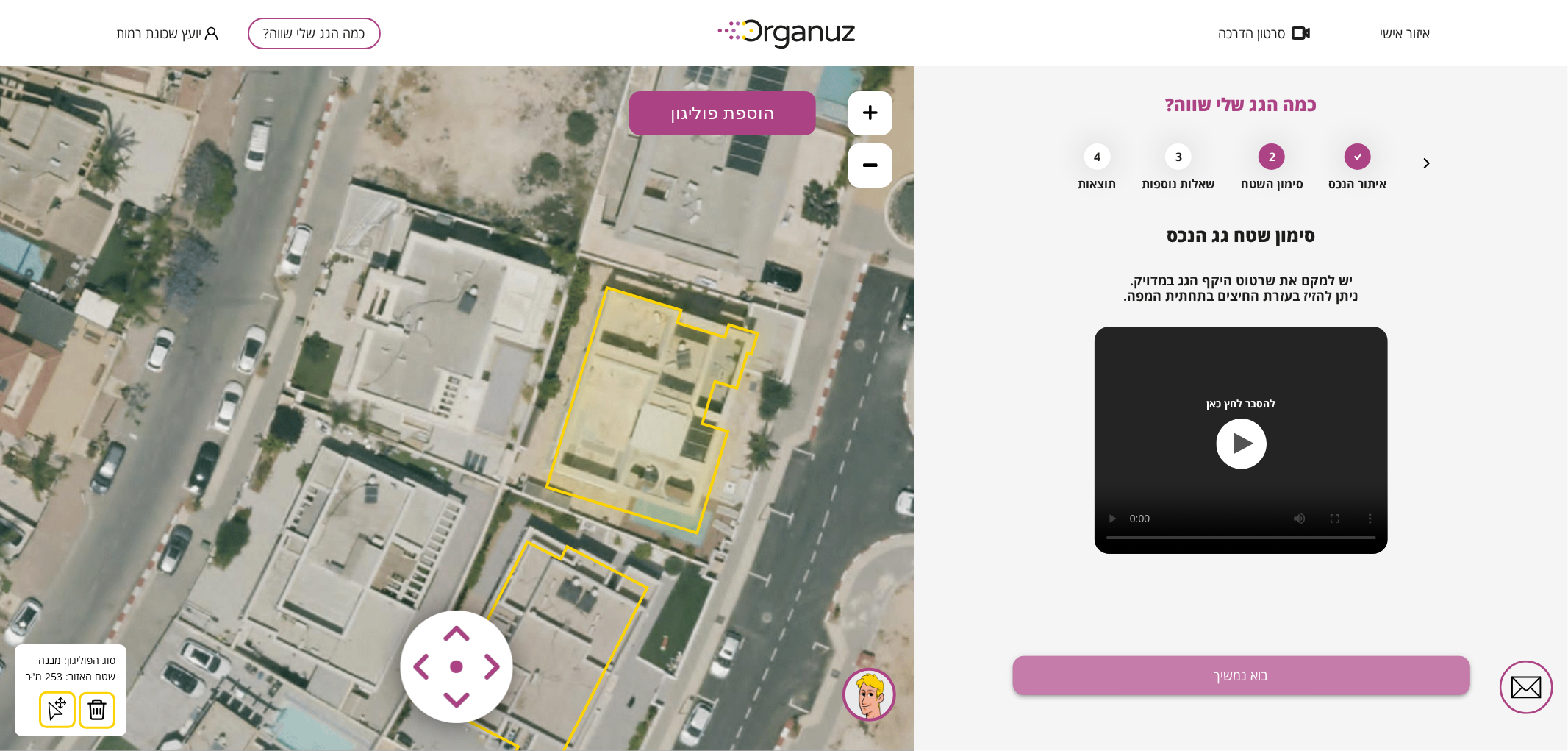
click at [1125, 666] on button "בוא נמשיך" at bounding box center [1241, 675] width 457 height 39
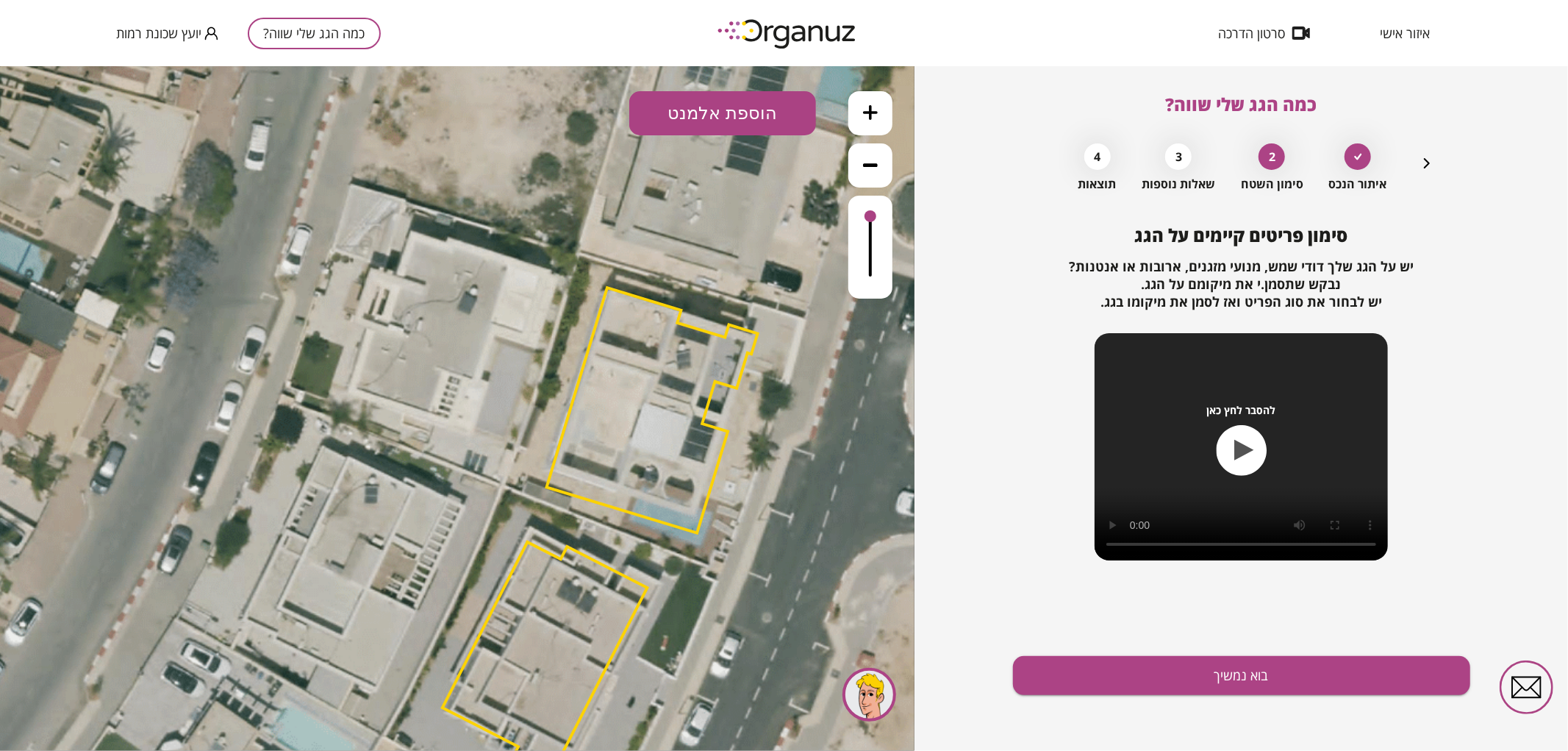
click at [884, 120] on button at bounding box center [870, 112] width 44 height 44
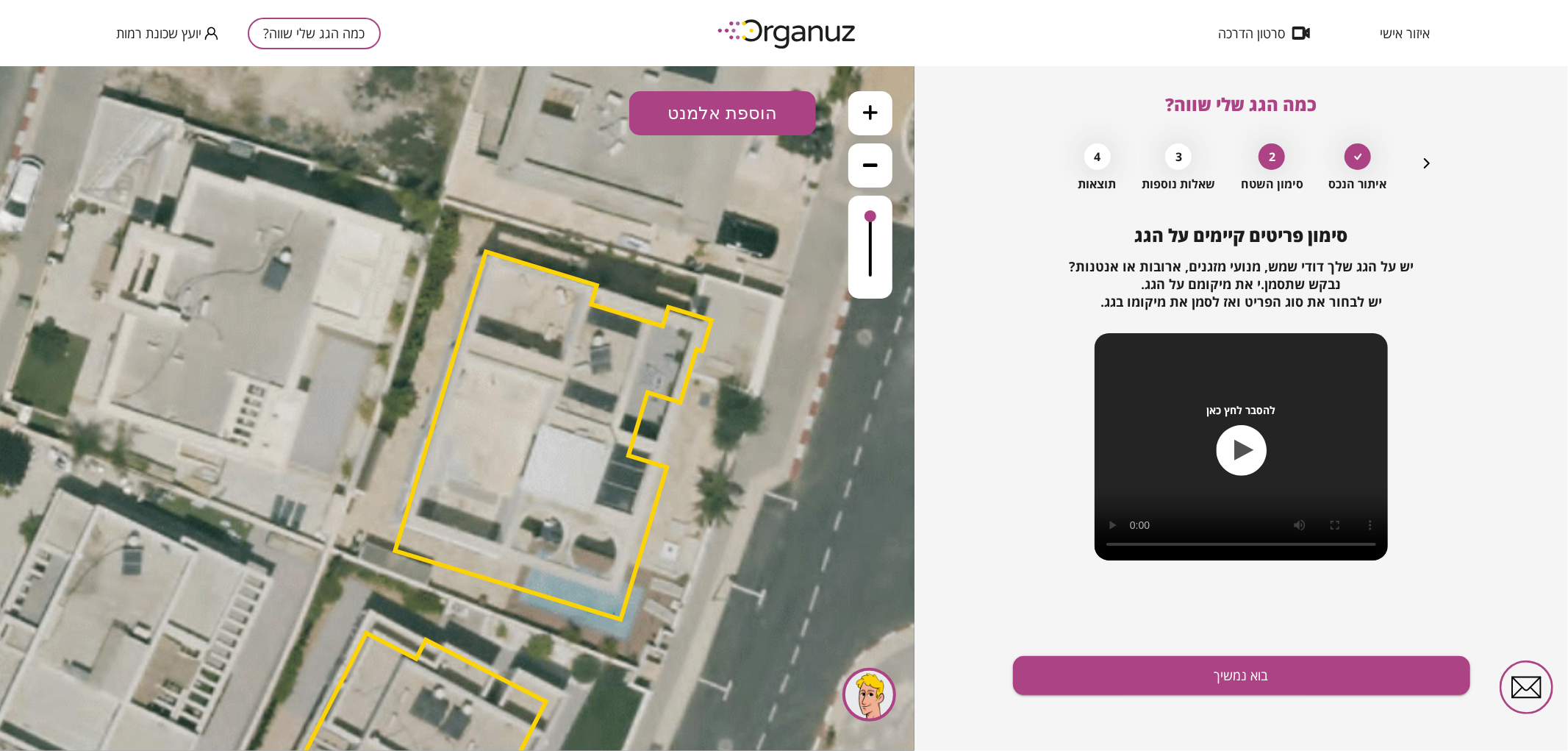
drag, startPoint x: 776, startPoint y: 203, endPoint x: 579, endPoint y: 227, distance: 198.5
click at [579, 227] on icon at bounding box center [487, 637] width 2332 height 2333
click at [758, 119] on button "הוספת אלמנט" at bounding box center [722, 112] width 186 height 44
drag, startPoint x: 726, startPoint y: 282, endPoint x: 702, endPoint y: 283, distance: 24.0
click at [728, 281] on div ".st0 { fill: #FFFFFF; } .st0 { fill: #FFFFFF; }" at bounding box center [457, 408] width 914 height 685
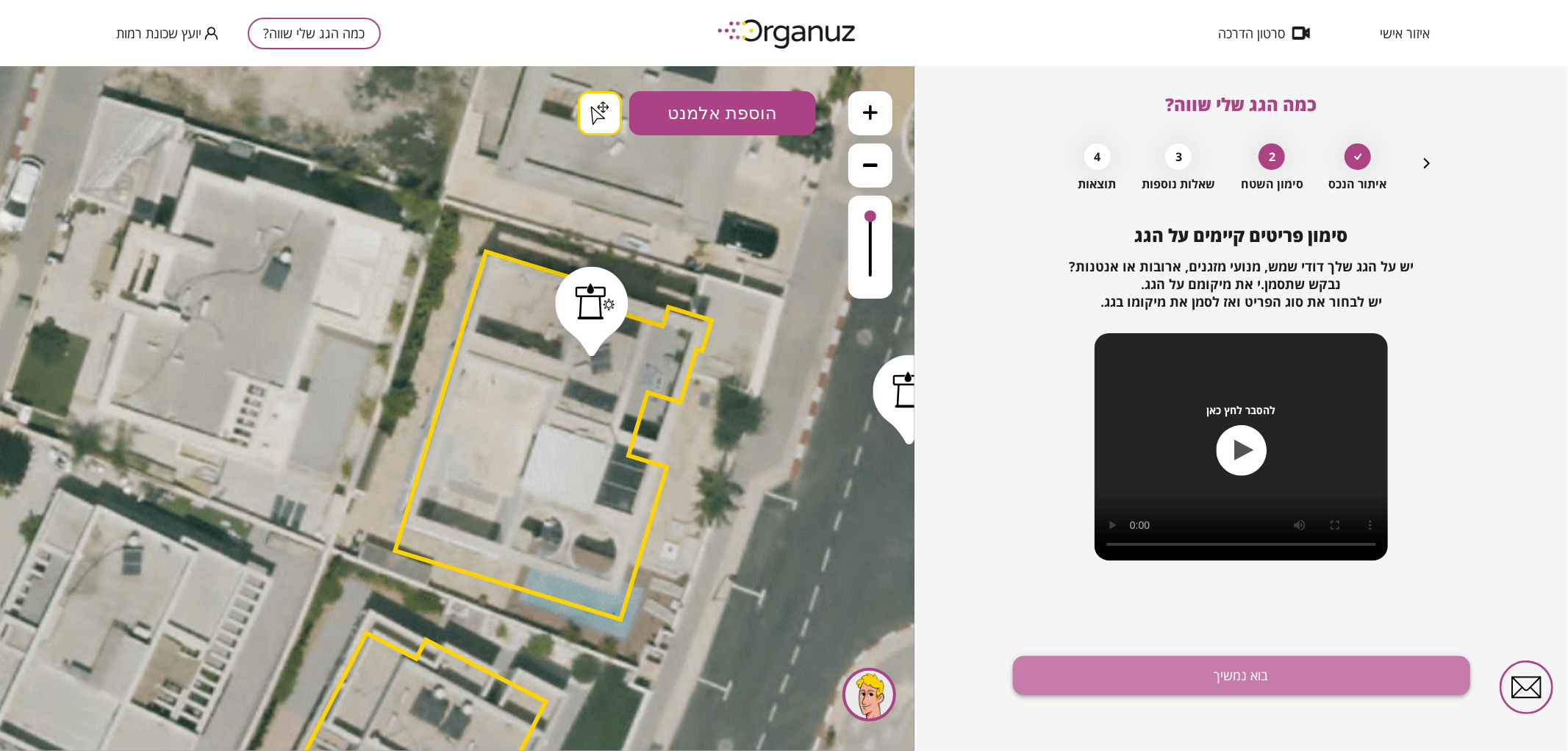
click at [1129, 667] on button "בוא נמשיך" at bounding box center [1241, 675] width 457 height 39
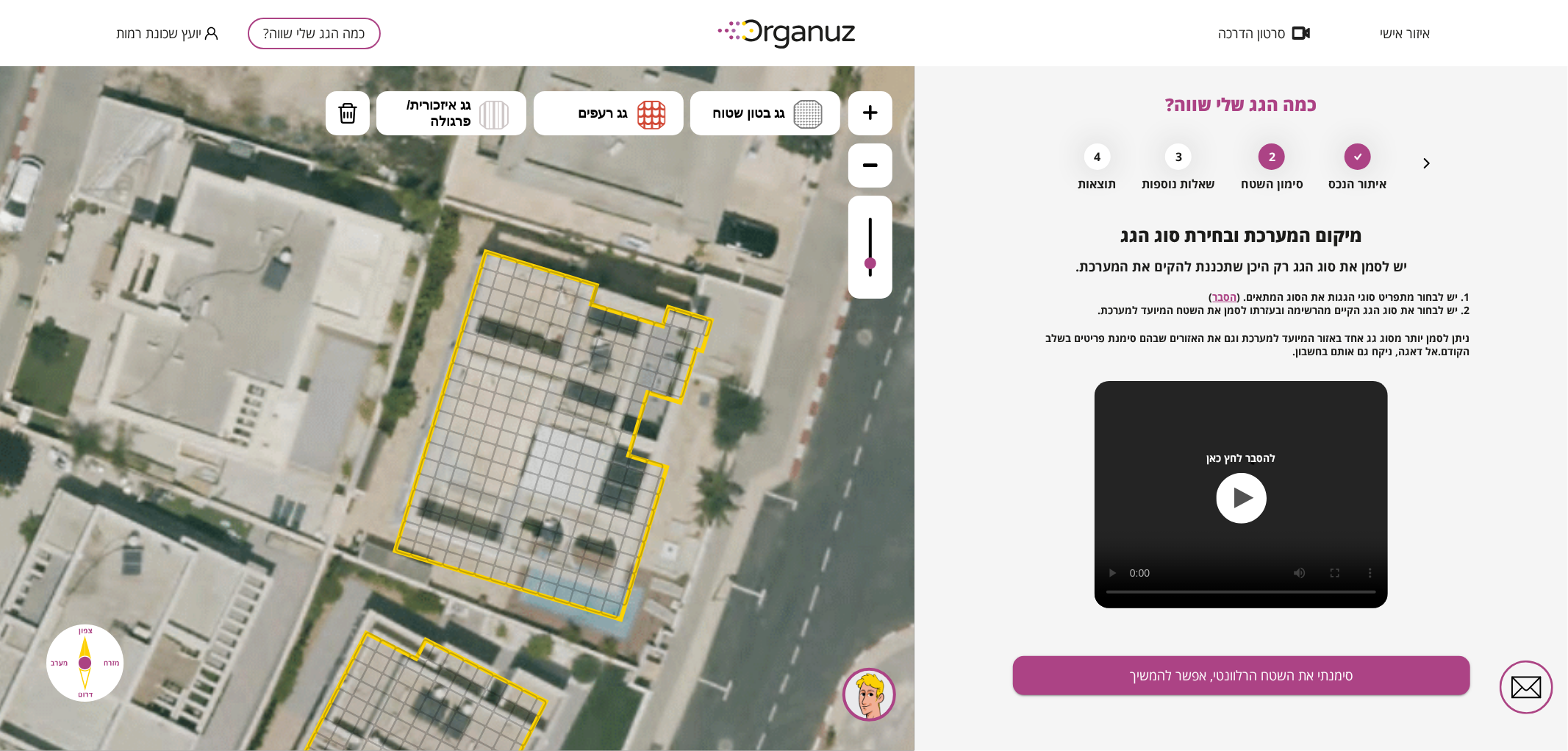
drag, startPoint x: 872, startPoint y: 224, endPoint x: 872, endPoint y: 264, distance: 40.0
click at [872, 264] on div at bounding box center [870, 246] width 44 height 103
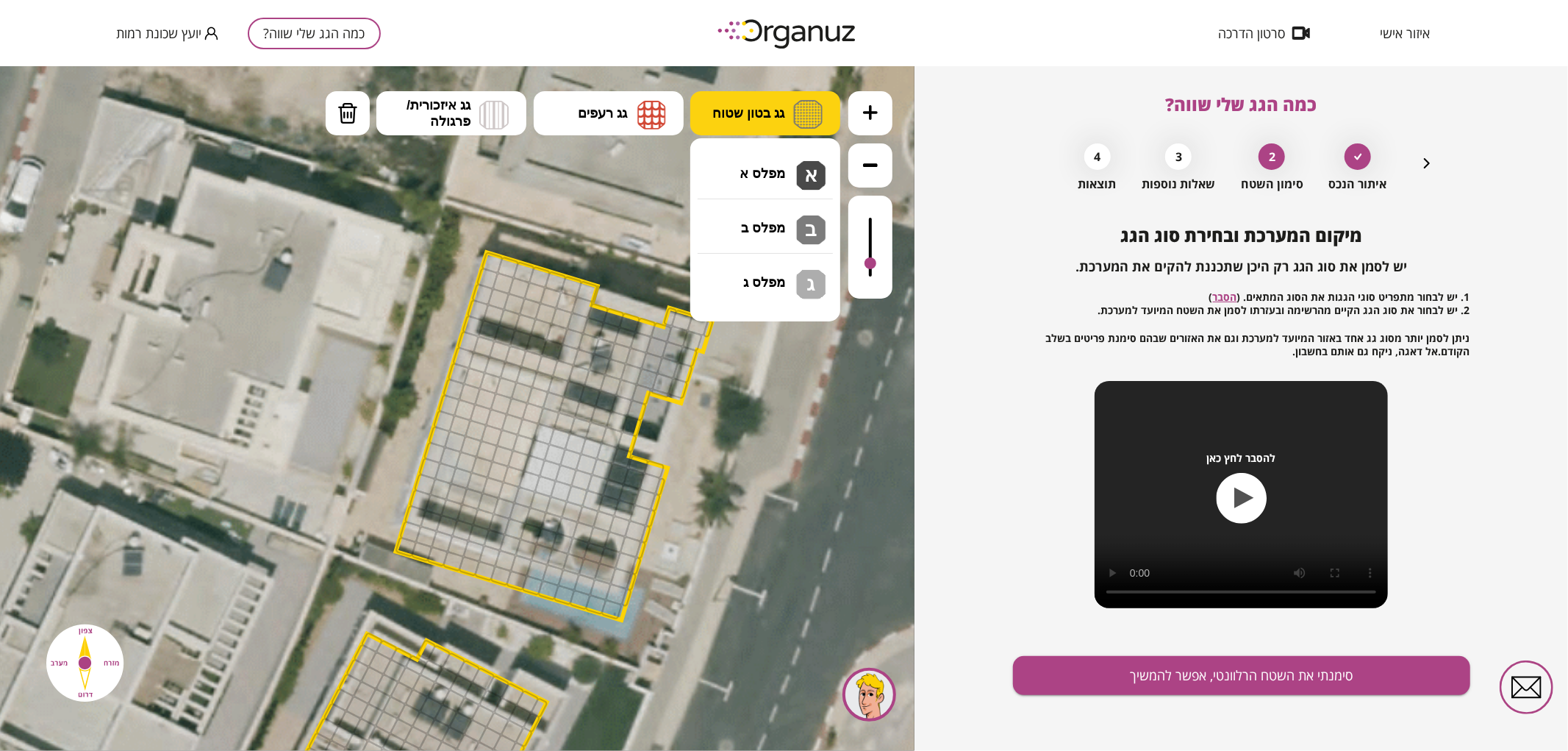
click at [785, 118] on button "גג בטון שטוח" at bounding box center [764, 112] width 150 height 44
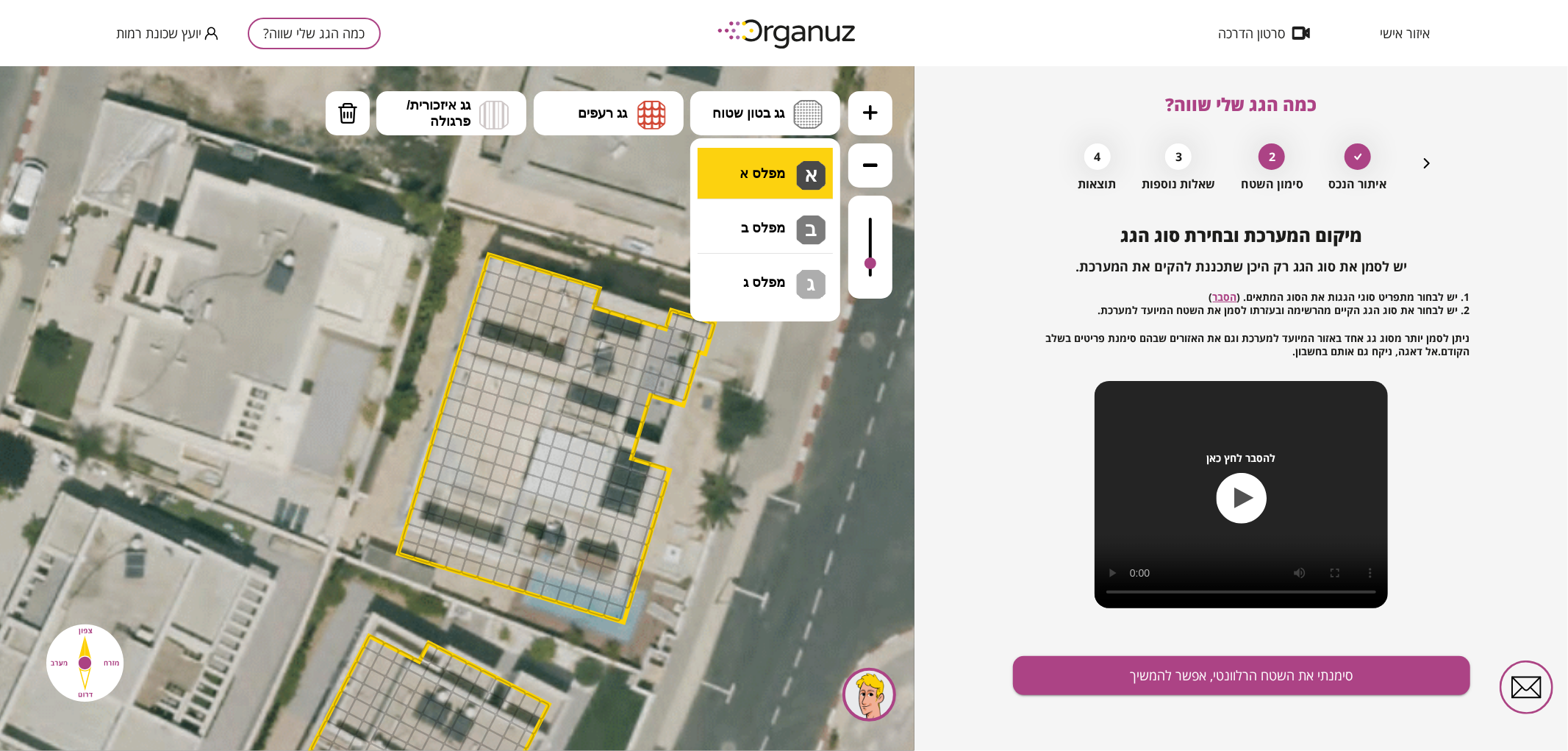
click at [791, 162] on div ".st0 { fill: #FFFFFF; } .st0 { fill: #FFFFFF; }" at bounding box center [457, 408] width 914 height 685
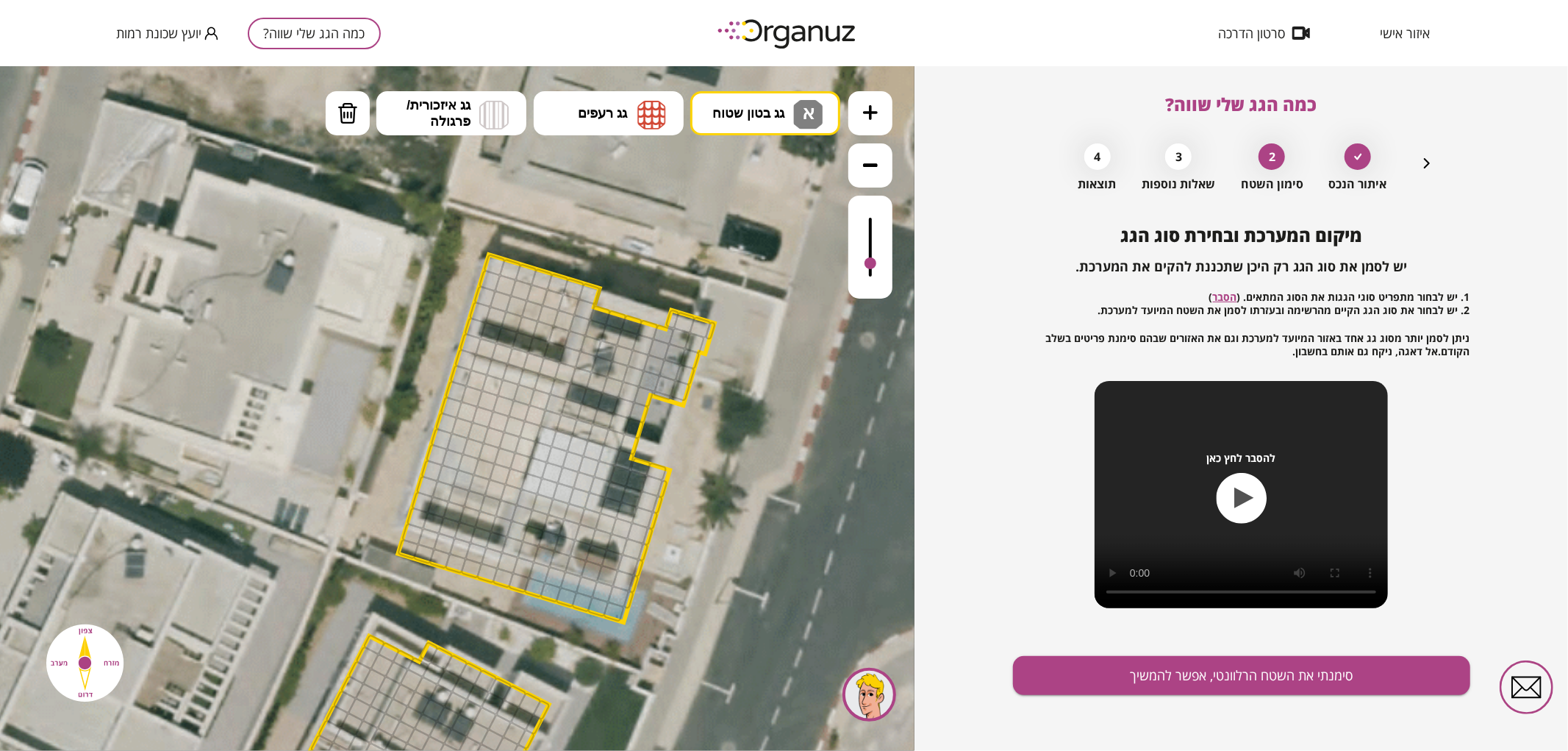
click at [879, 110] on button at bounding box center [870, 112] width 44 height 44
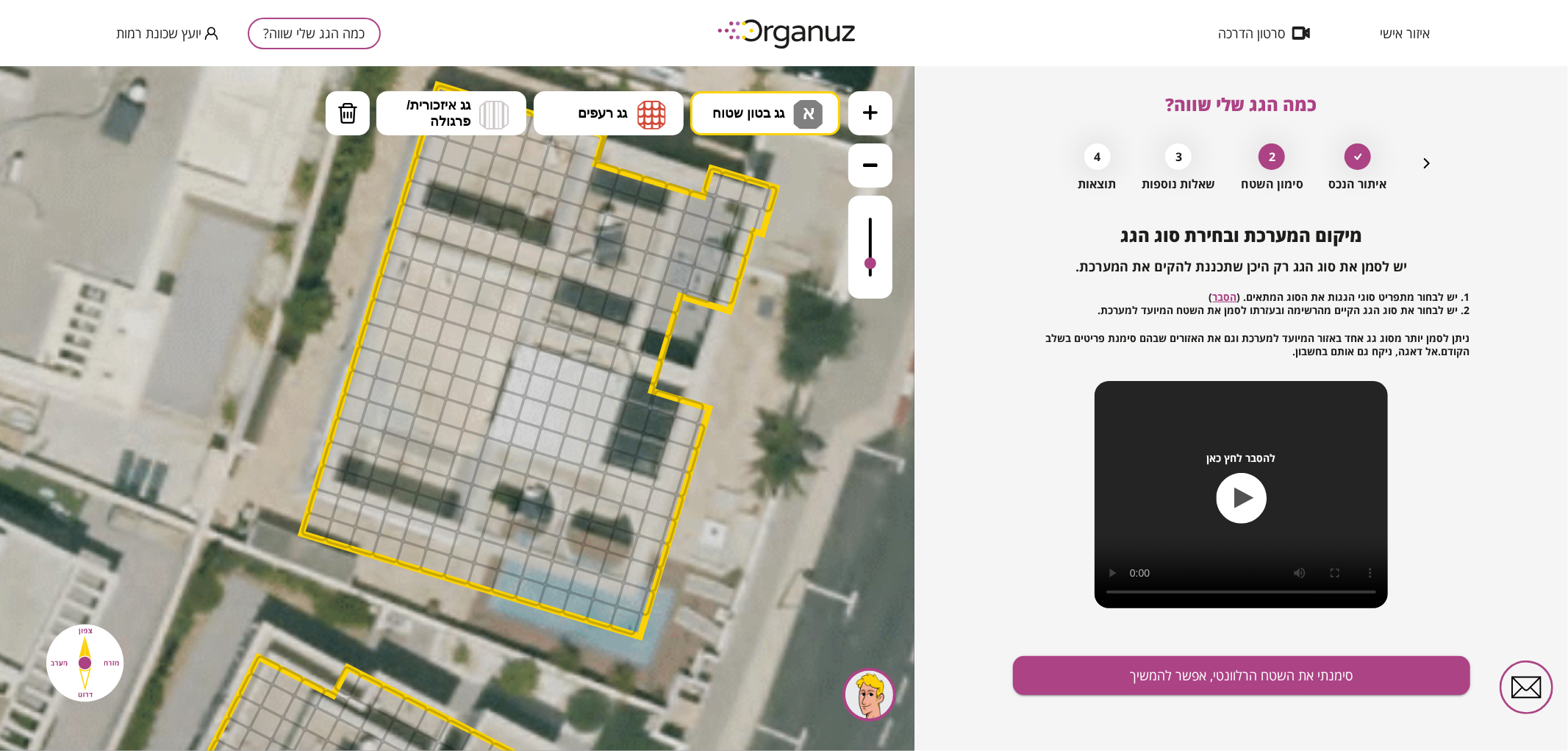
drag, startPoint x: 876, startPoint y: 448, endPoint x: 802, endPoint y: 347, distance: 125.2
click at [802, 347] on icon at bounding box center [438, 662] width 3498 height 3499
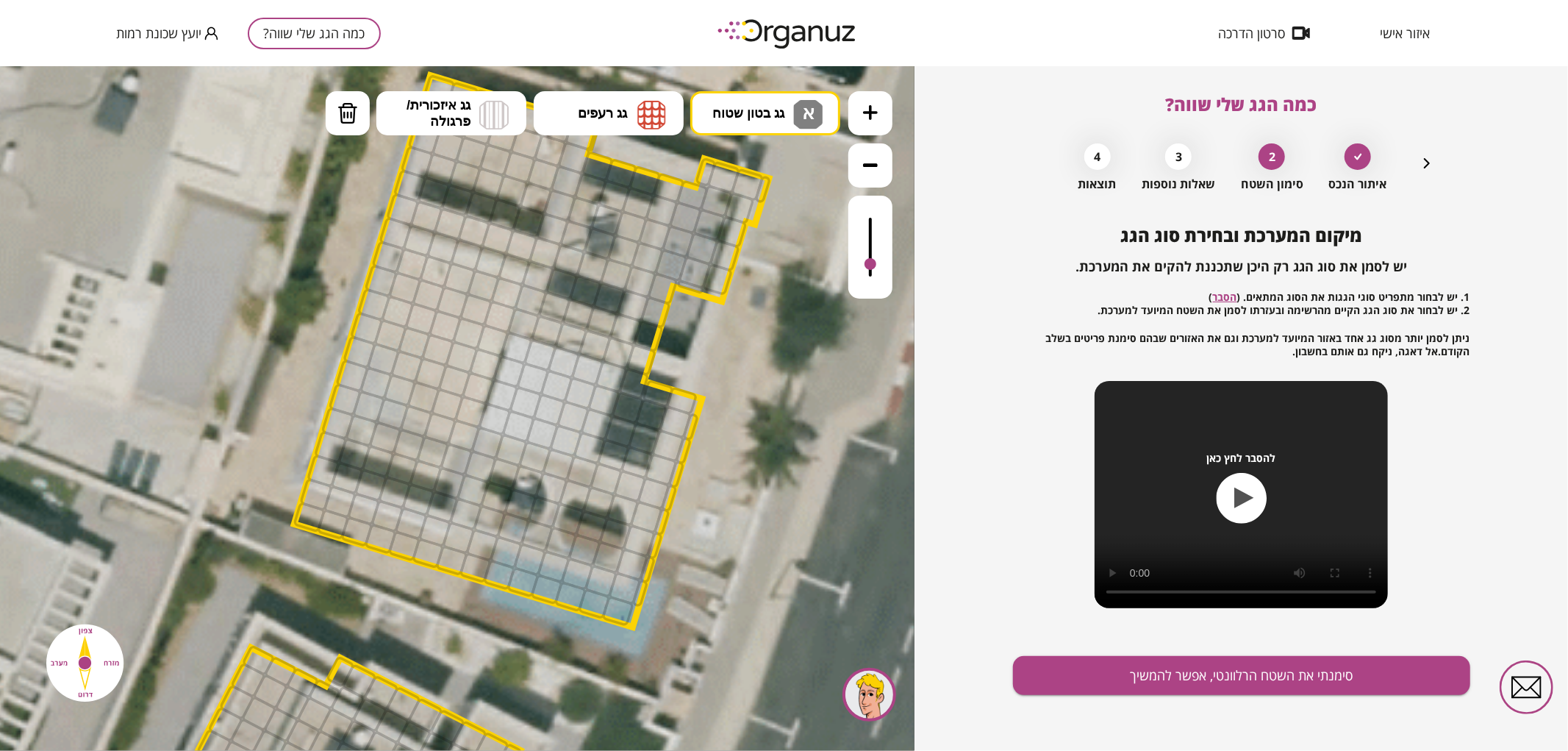
drag, startPoint x: 871, startPoint y: 271, endPoint x: 891, endPoint y: 265, distance: 20.9
click at [891, 265] on div at bounding box center [870, 246] width 44 height 103
drag, startPoint x: 412, startPoint y: 265, endPoint x: 383, endPoint y: 406, distance: 144.0
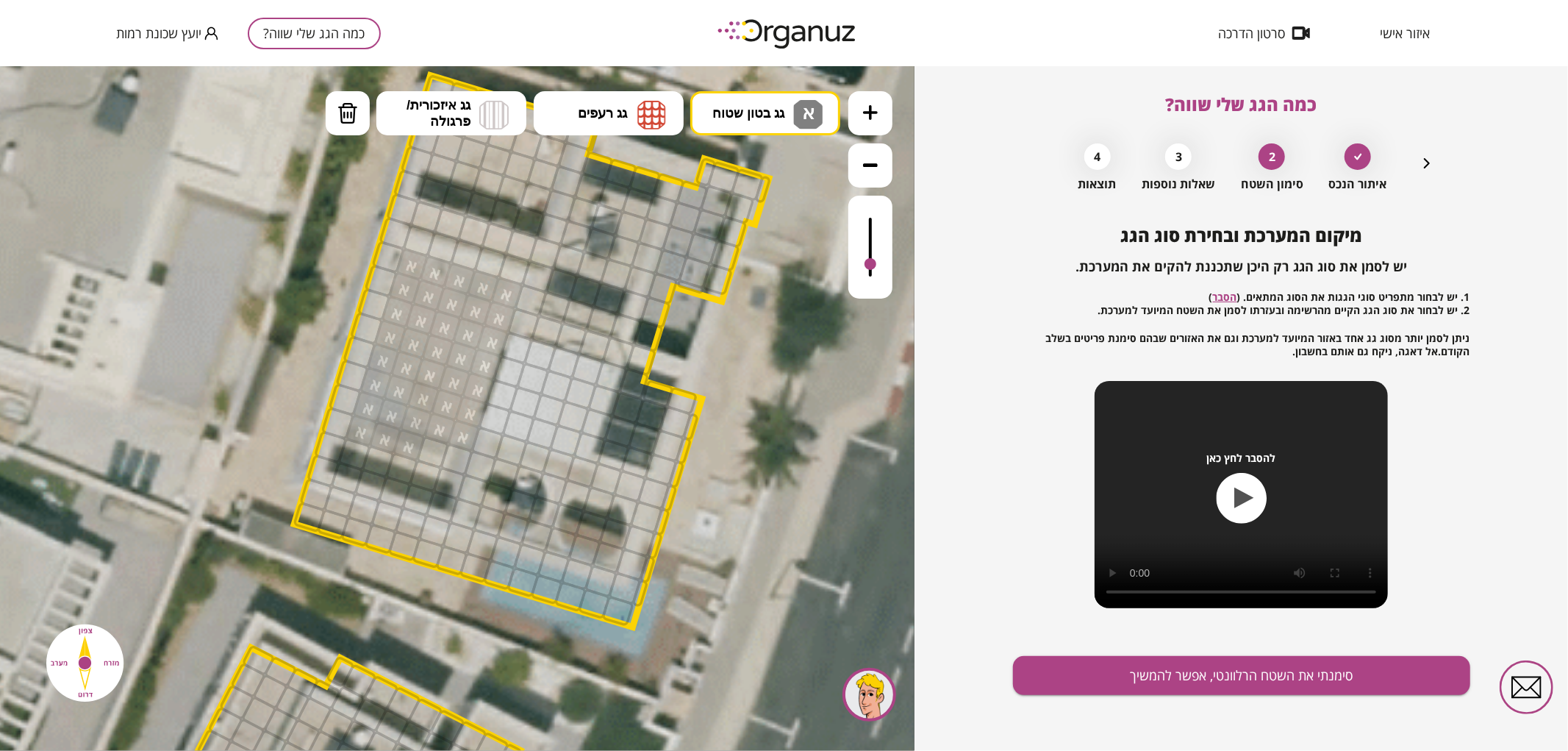
drag, startPoint x: 407, startPoint y: 279, endPoint x: 465, endPoint y: 354, distance: 94.8
click at [355, 121] on img at bounding box center [348, 113] width 21 height 22
drag, startPoint x: 412, startPoint y: 439, endPoint x: 369, endPoint y: 435, distance: 43.2
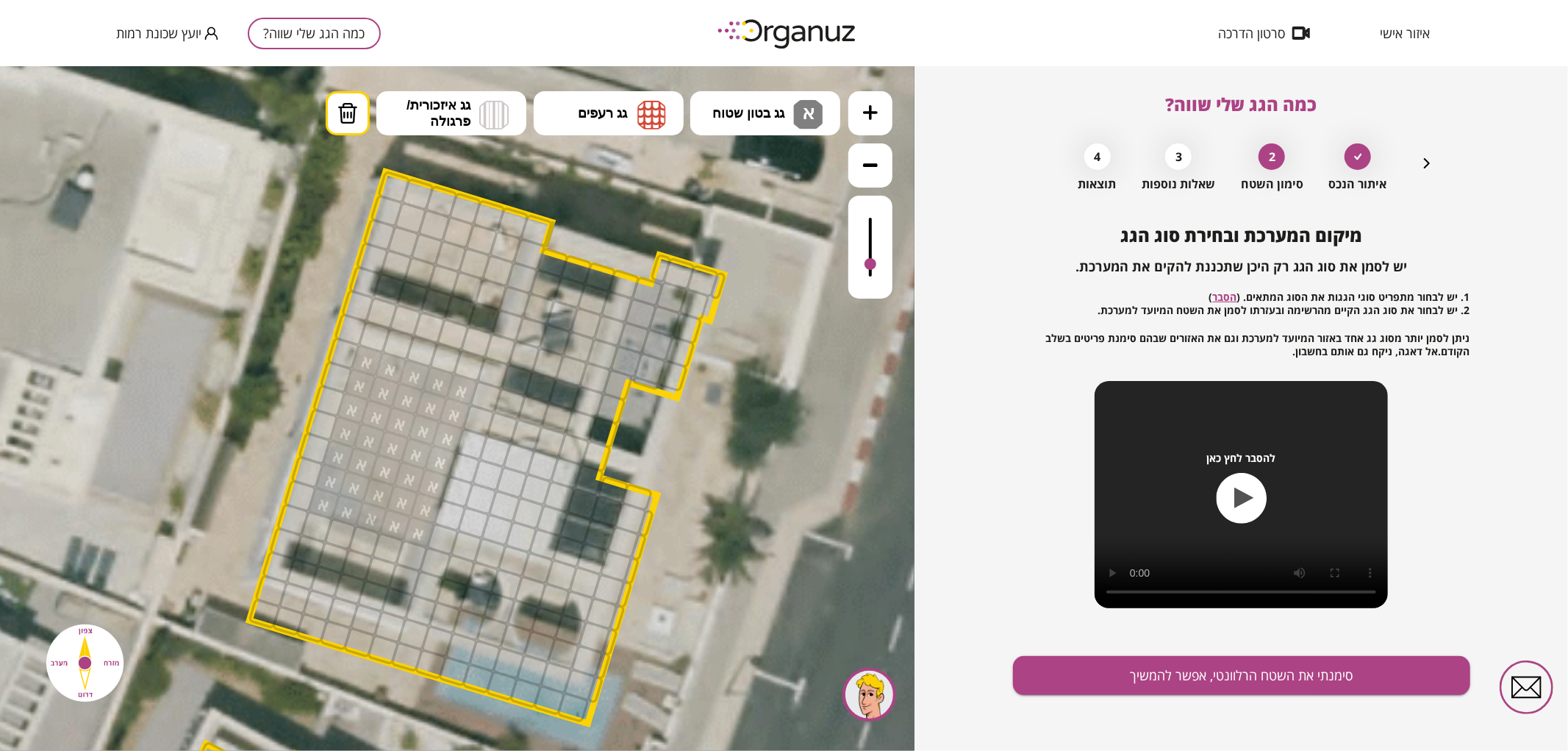
drag, startPoint x: 782, startPoint y: 279, endPoint x: 743, endPoint y: 370, distance: 99.0
click at [743, 370] on icon at bounding box center [385, 749] width 3498 height 3499
click at [777, 112] on span "גג בטון שטוח" at bounding box center [748, 112] width 72 height 16
click at [768, 164] on div ".st0 { fill: #FFFFFF; } .st0 { fill: #FFFFFF; }" at bounding box center [457, 408] width 914 height 685
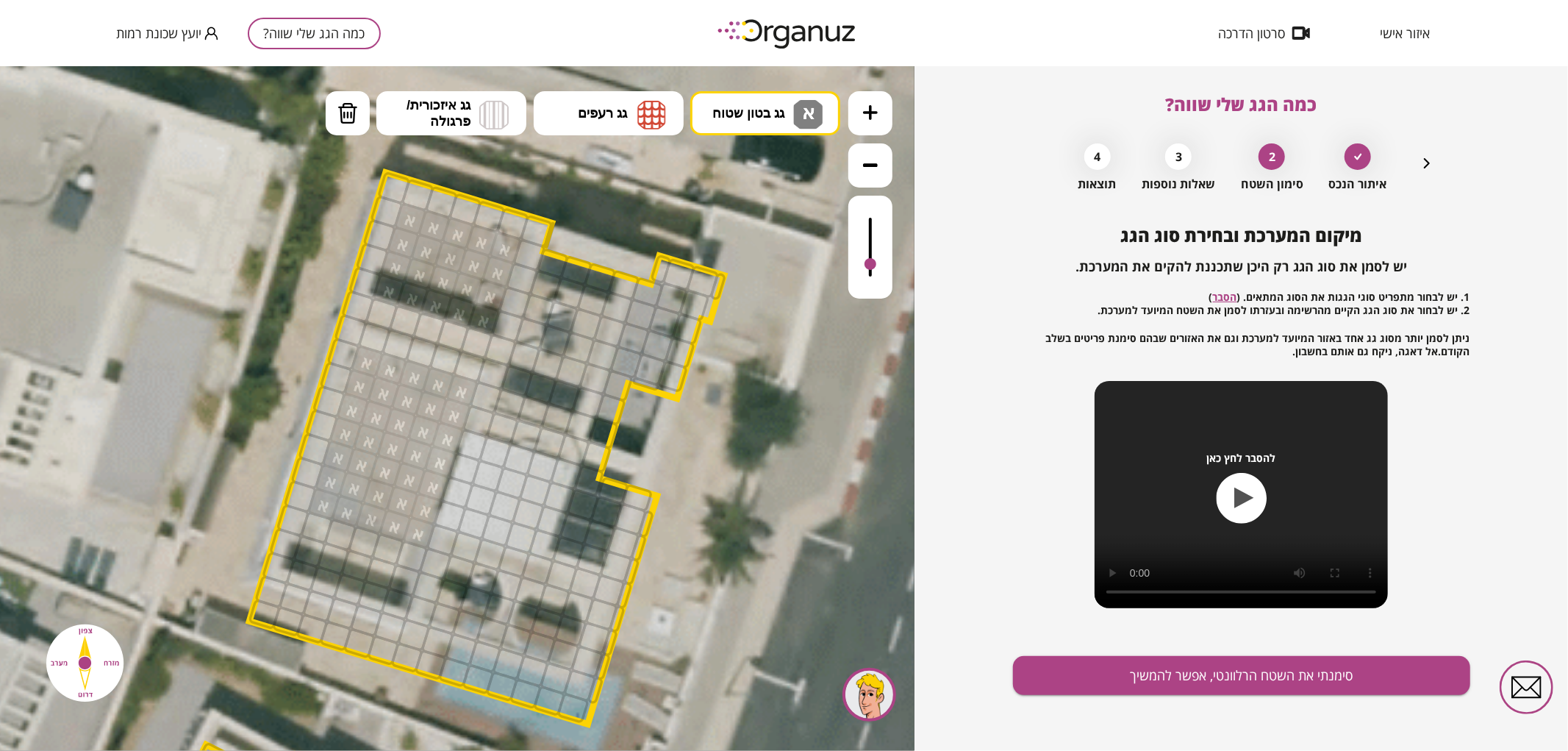
drag, startPoint x: 408, startPoint y: 212, endPoint x: 431, endPoint y: 251, distance: 45.3
drag, startPoint x: 473, startPoint y: 451, endPoint x: 531, endPoint y: 512, distance: 84.2
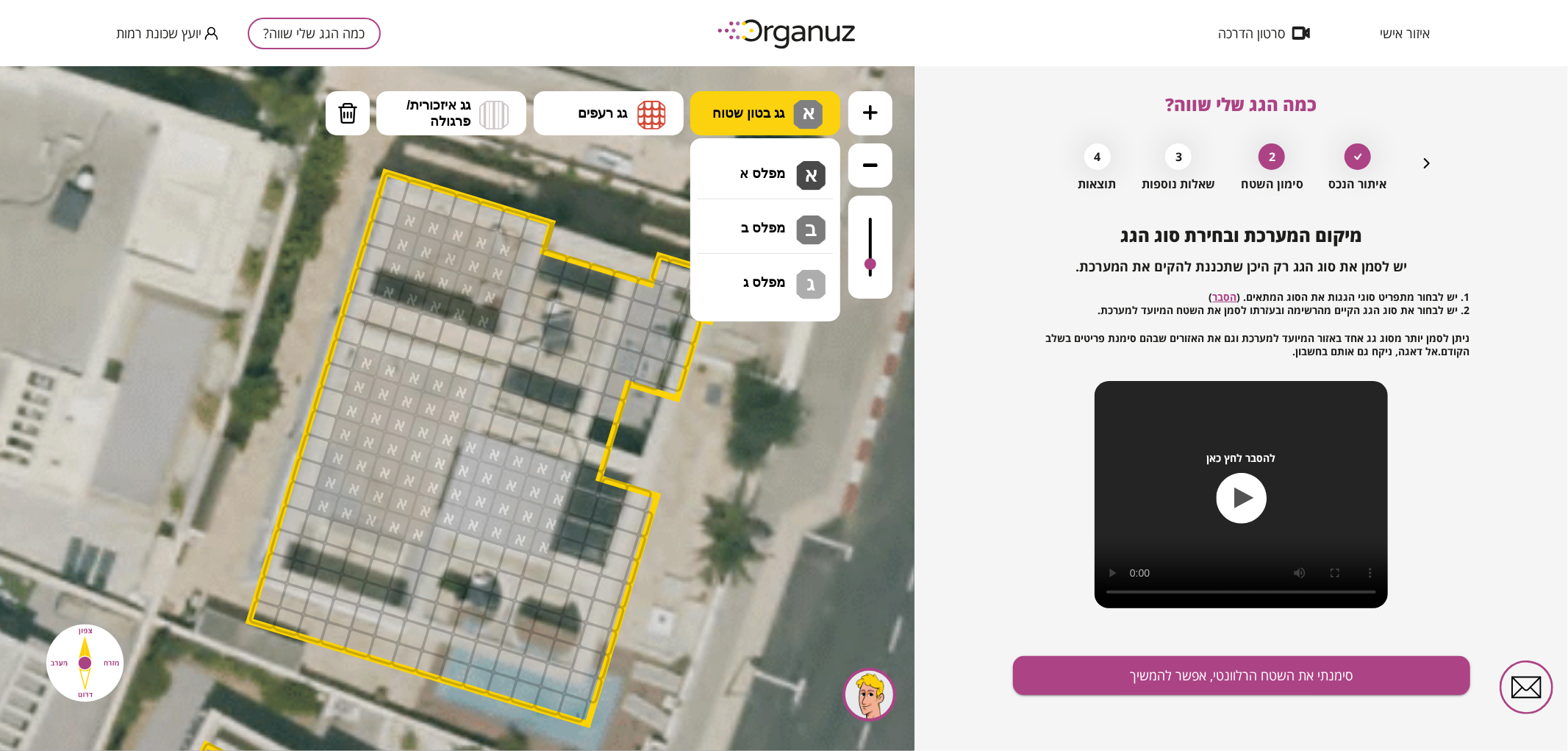
click at [751, 100] on button "גג בטון שטוח א א" at bounding box center [764, 112] width 150 height 44
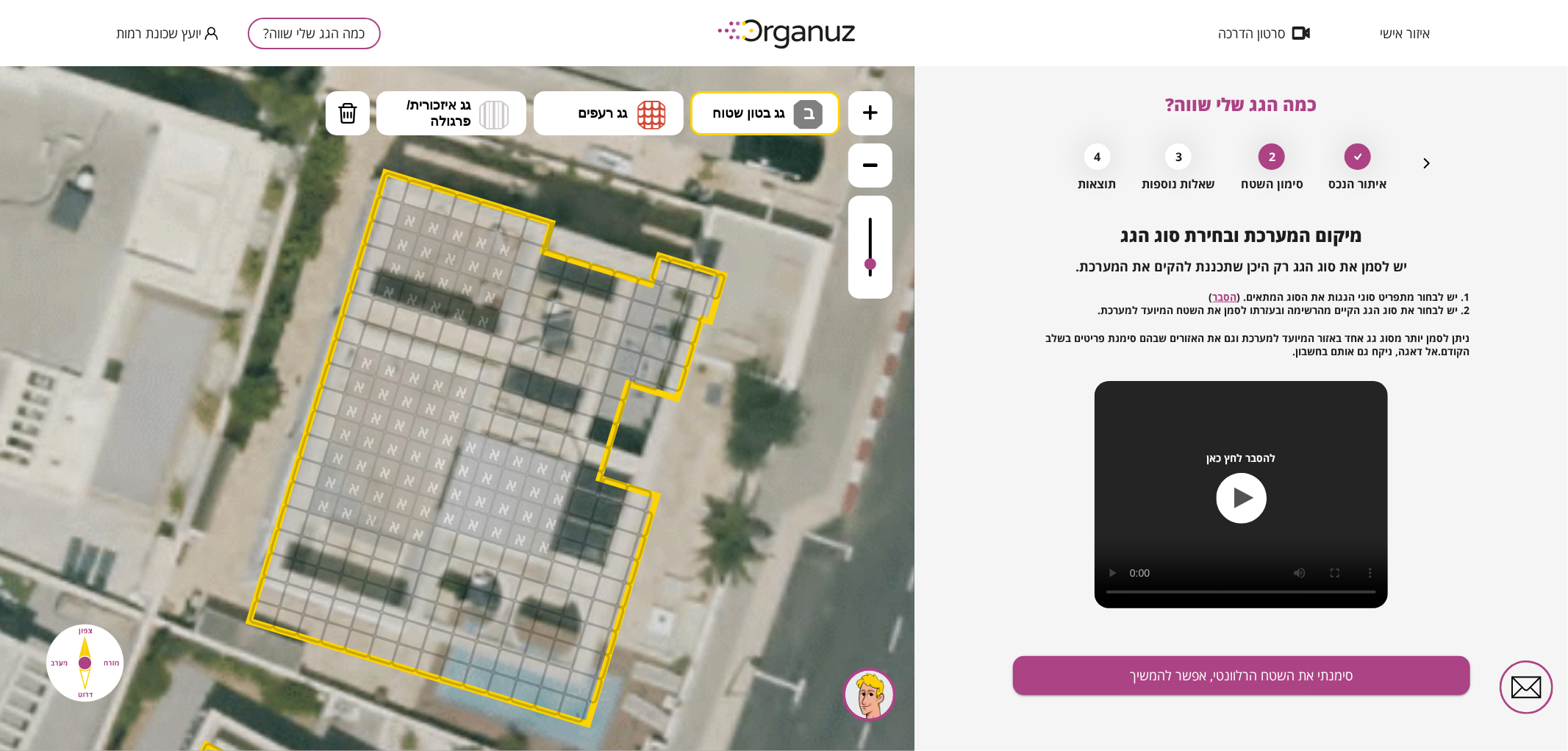
click at [760, 220] on div ".st0 { fill: #FFFFFF; } .st0 { fill: #FFFFFF; }" at bounding box center [457, 408] width 914 height 685
drag, startPoint x: 463, startPoint y: 450, endPoint x: 490, endPoint y: 498, distance: 55.1
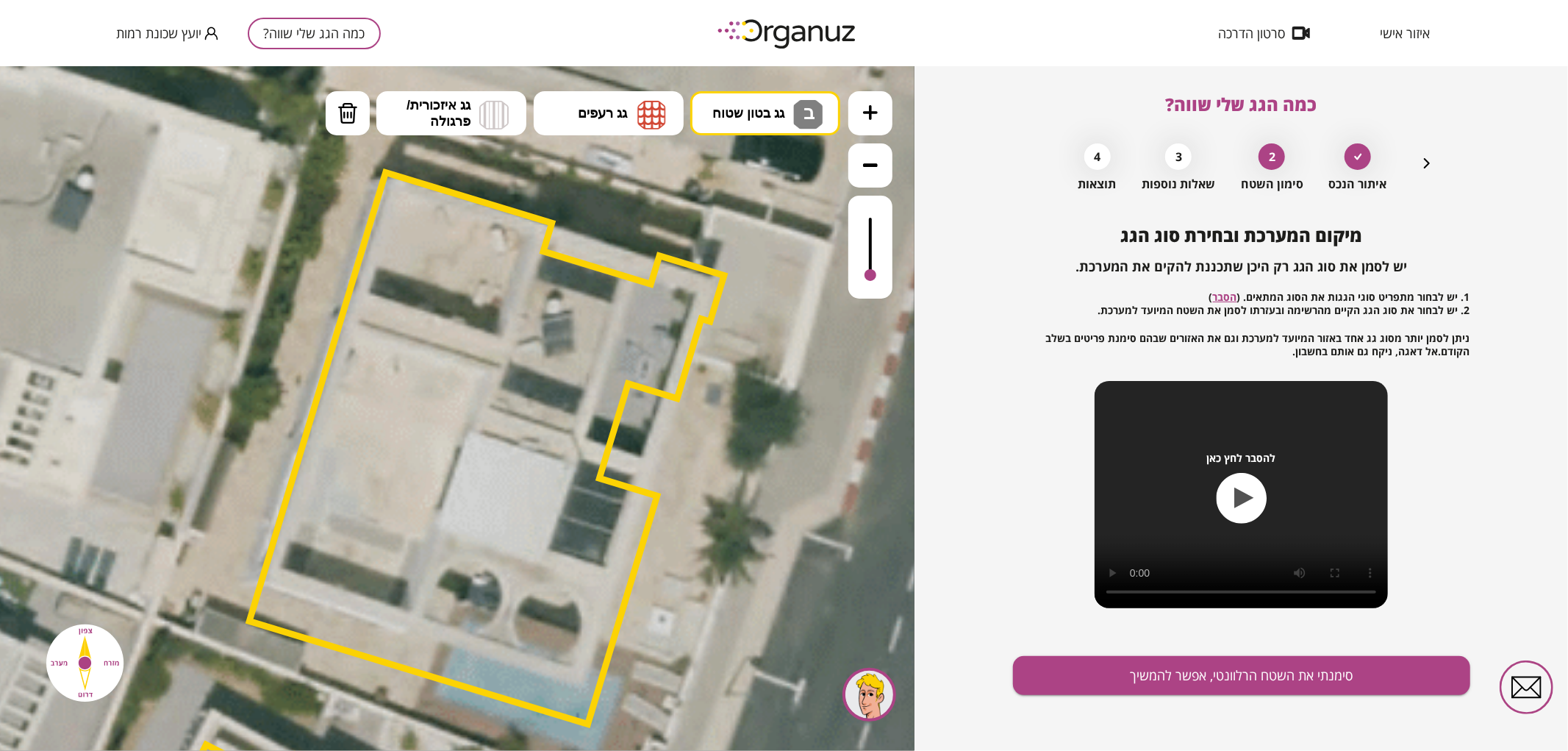
drag, startPoint x: 868, startPoint y: 260, endPoint x: 892, endPoint y: 311, distance: 56.4
click at [890, 307] on div ".st0 { fill: #FFFFFF; } .st0 { fill: #FFFFFF; }" at bounding box center [457, 408] width 914 height 685
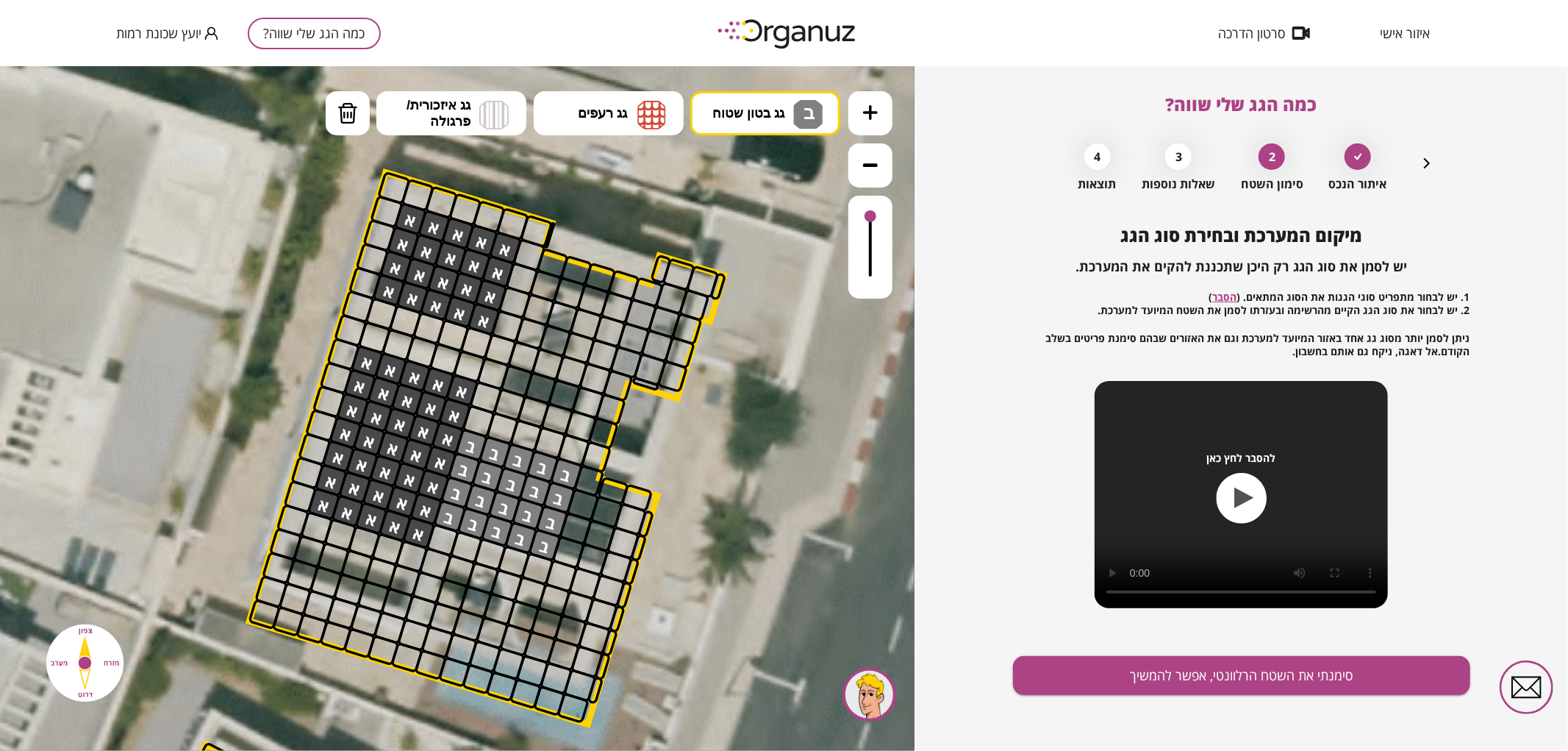
click at [883, 208] on div at bounding box center [870, 246] width 44 height 103
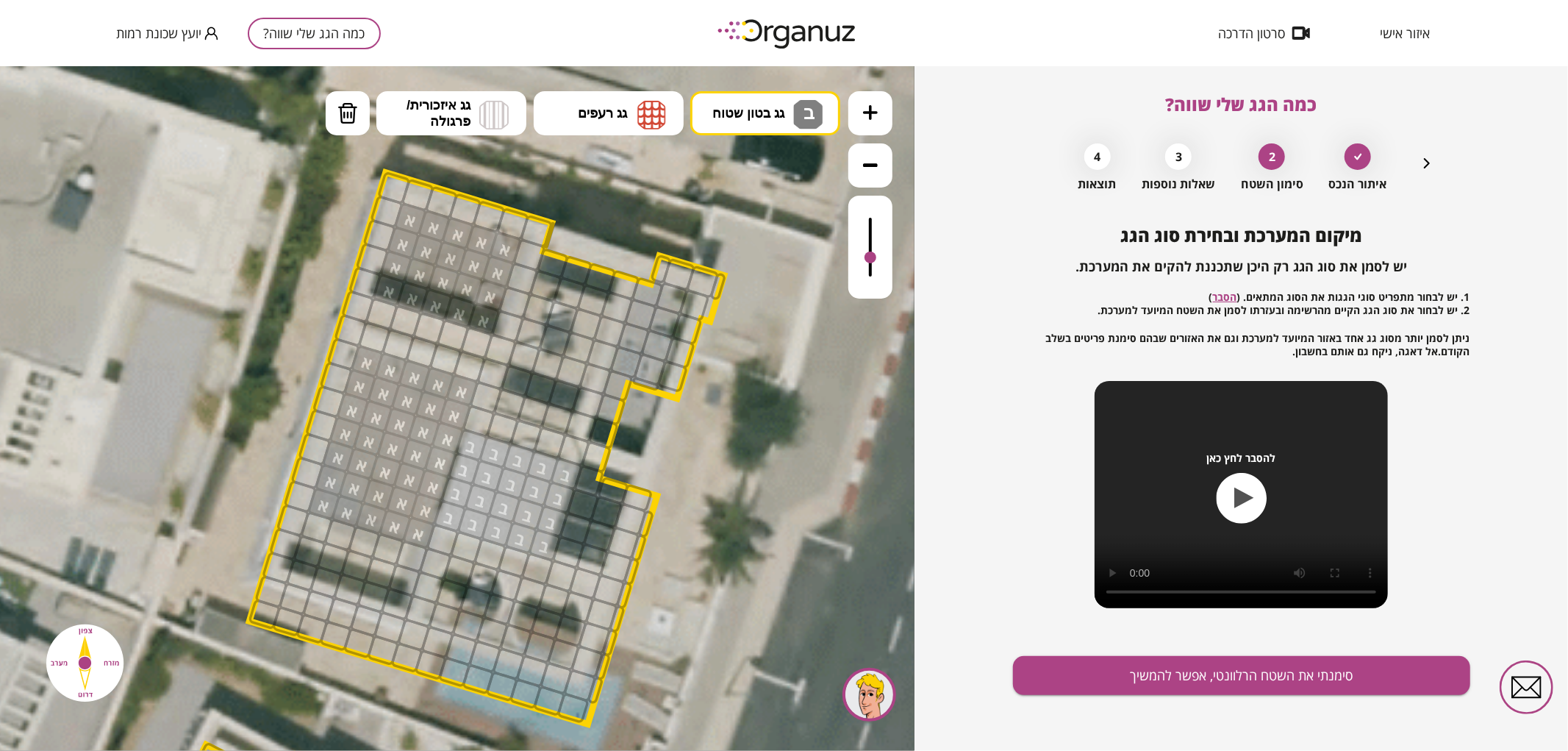
drag, startPoint x: 876, startPoint y: 211, endPoint x: 890, endPoint y: 258, distance: 49.0
click at [890, 258] on div at bounding box center [870, 246] width 44 height 103
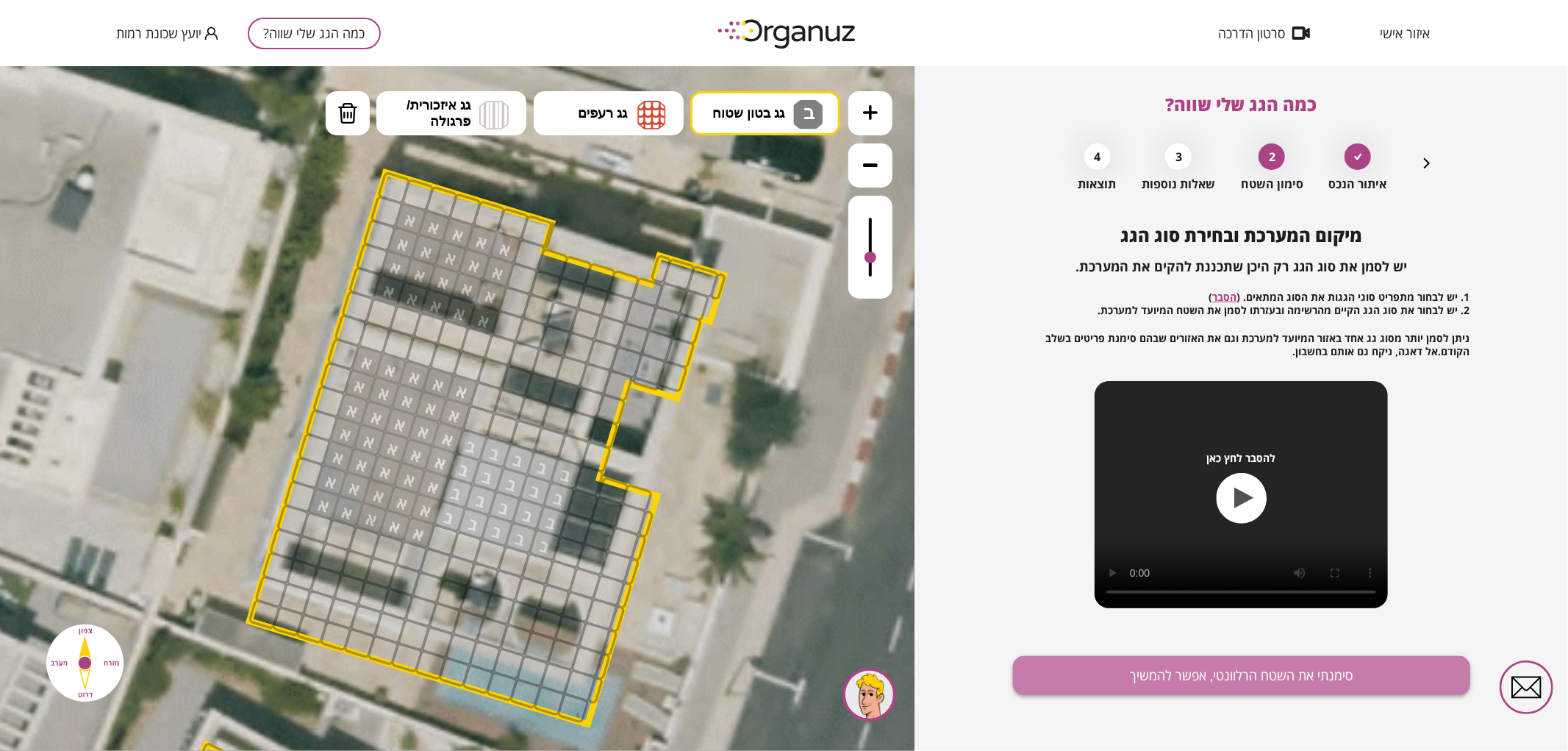
click at [1156, 685] on button "סימנתי את השטח הרלוונטי, אפשר להמשיך" at bounding box center [1241, 675] width 457 height 39
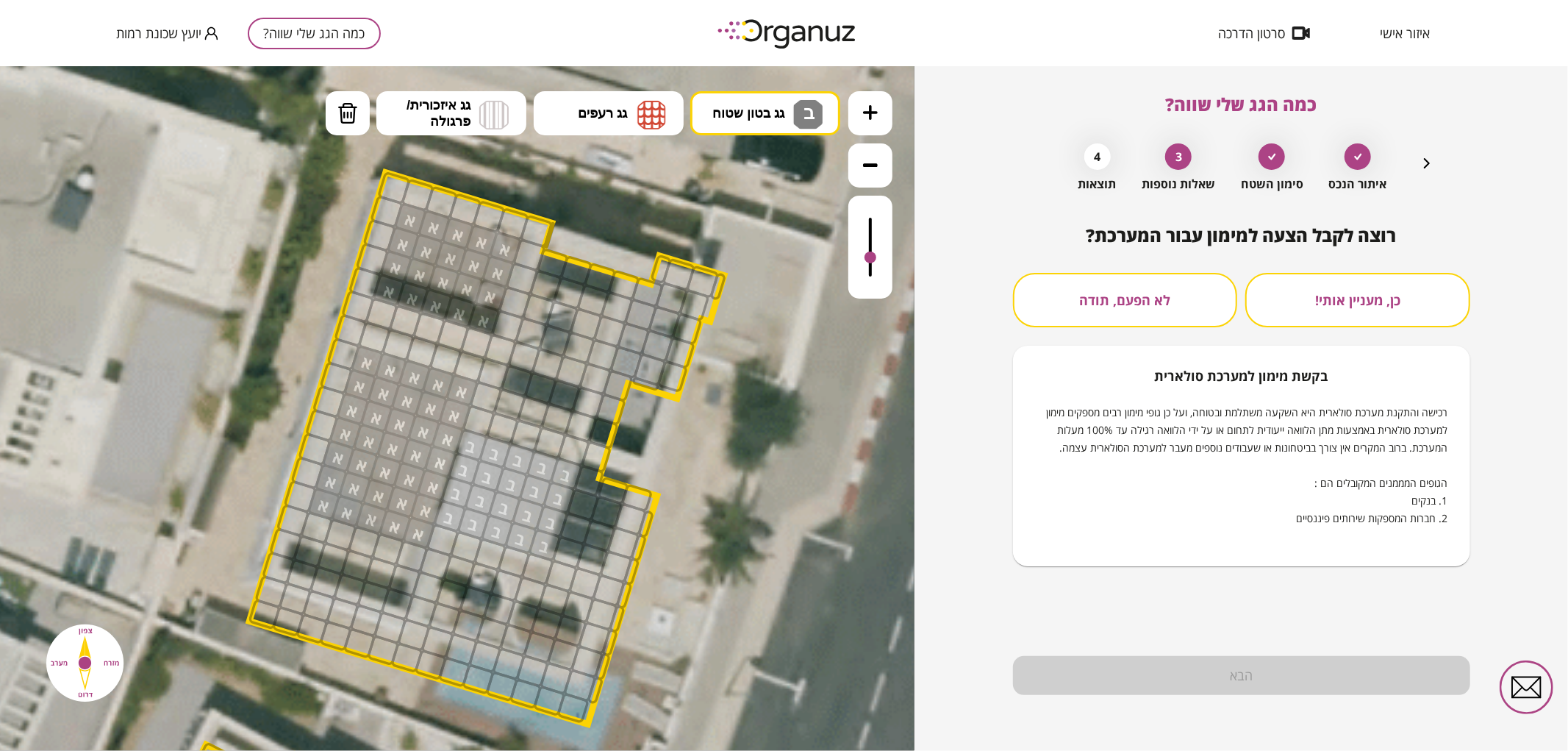
click at [1157, 300] on button "לא הפעם, תודה" at bounding box center [1125, 300] width 225 height 54
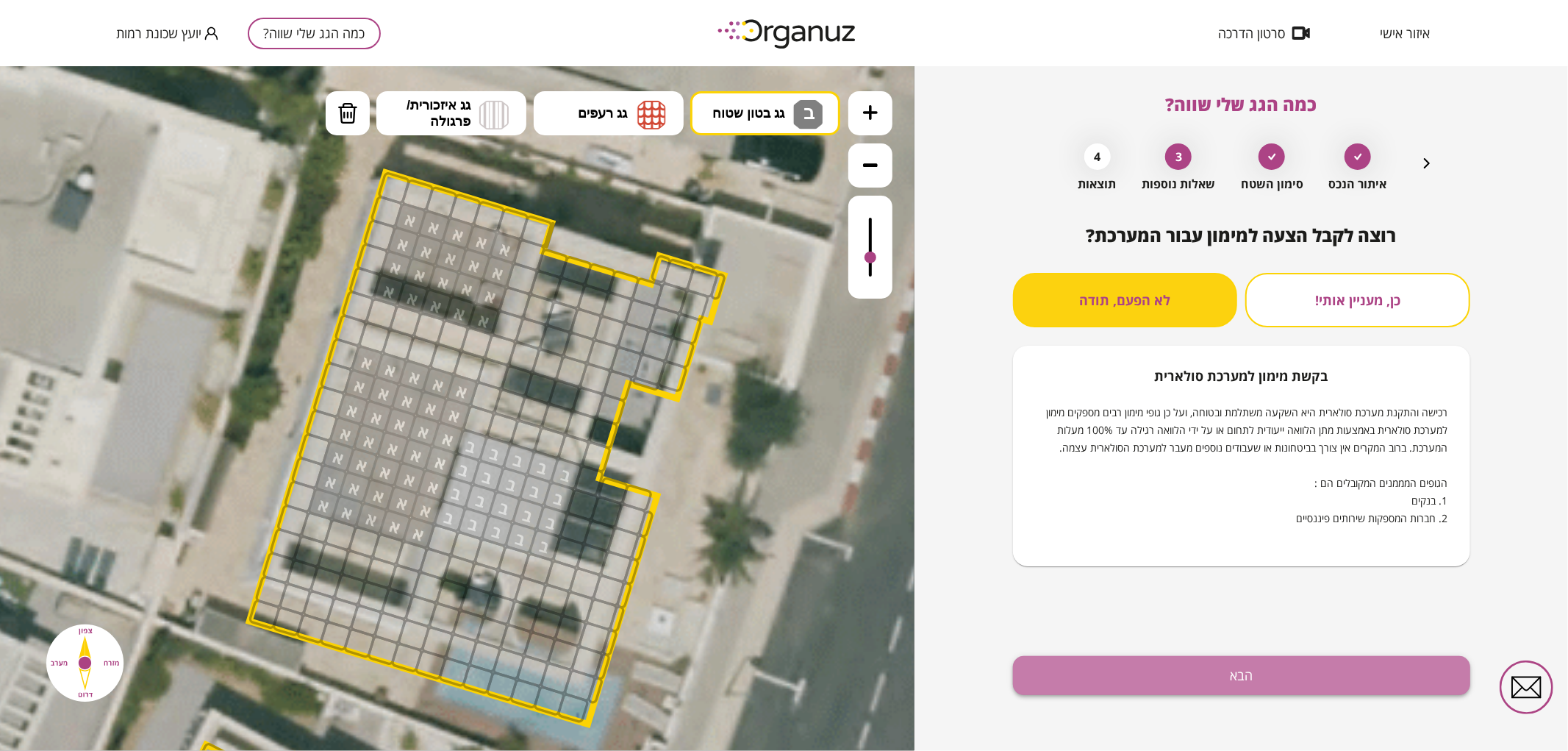
click at [1196, 668] on button "הבא" at bounding box center [1241, 675] width 457 height 39
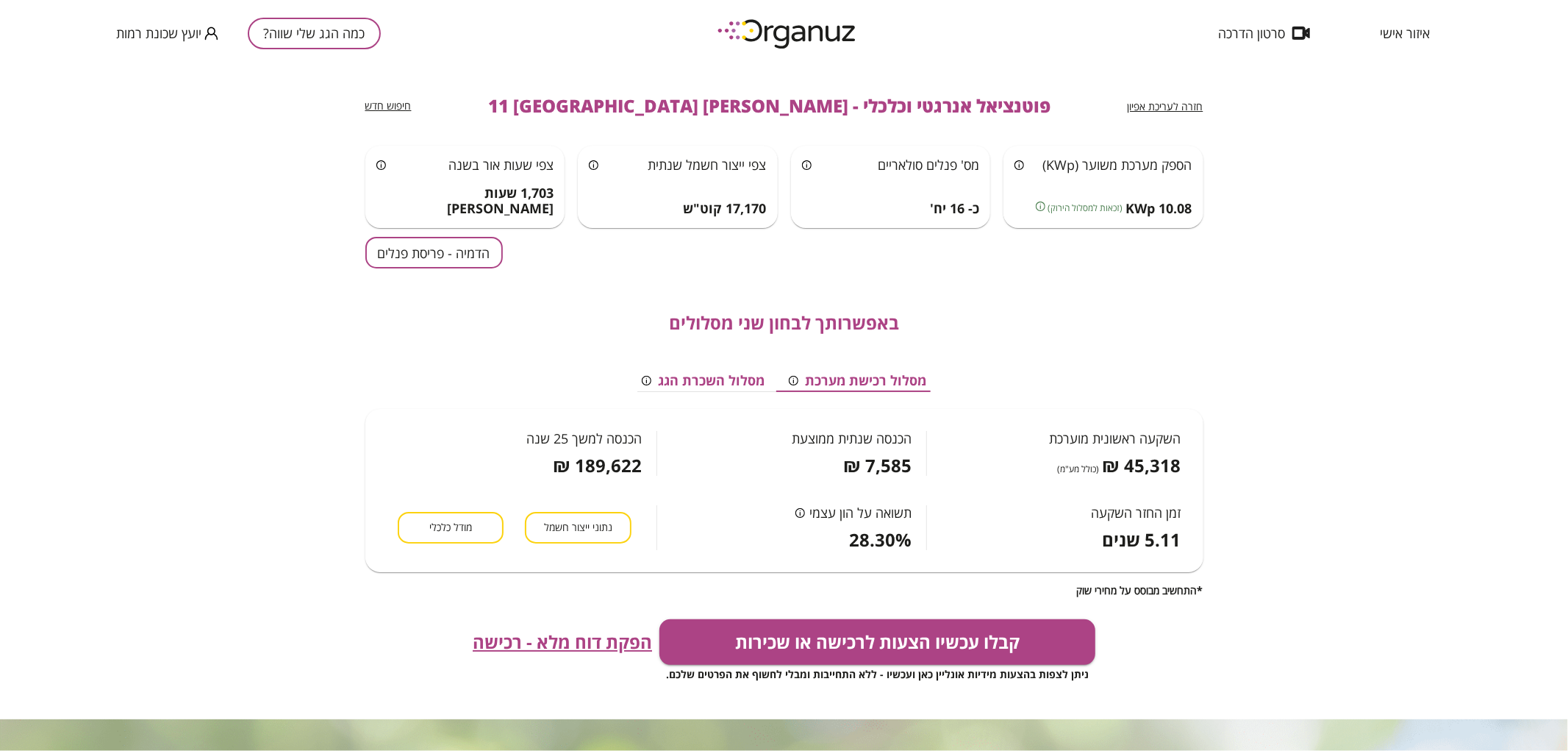
click at [469, 259] on button "הדמיה - פריסת פנלים" at bounding box center [434, 252] width 138 height 31
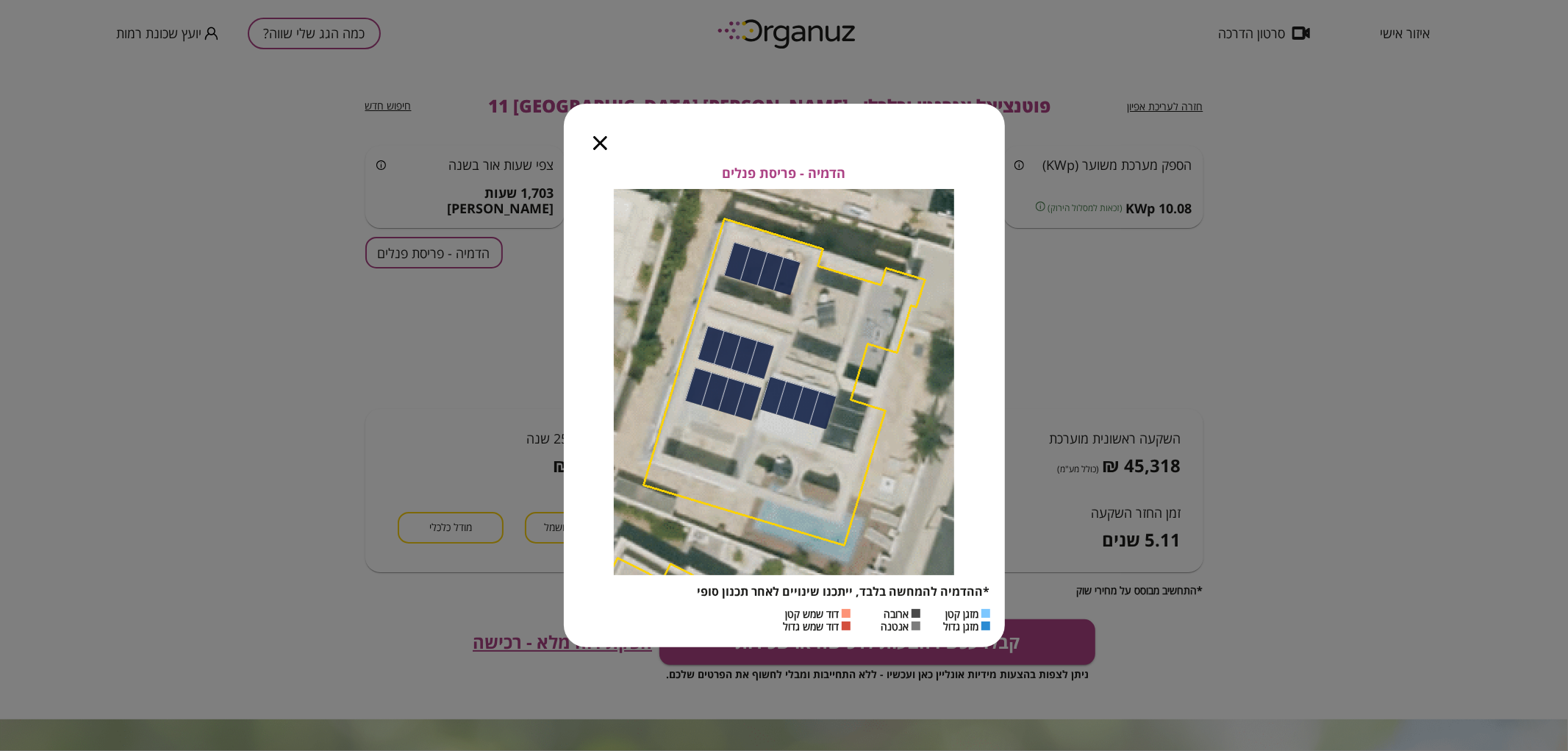
click at [601, 149] on icon "button" at bounding box center [600, 143] width 14 height 14
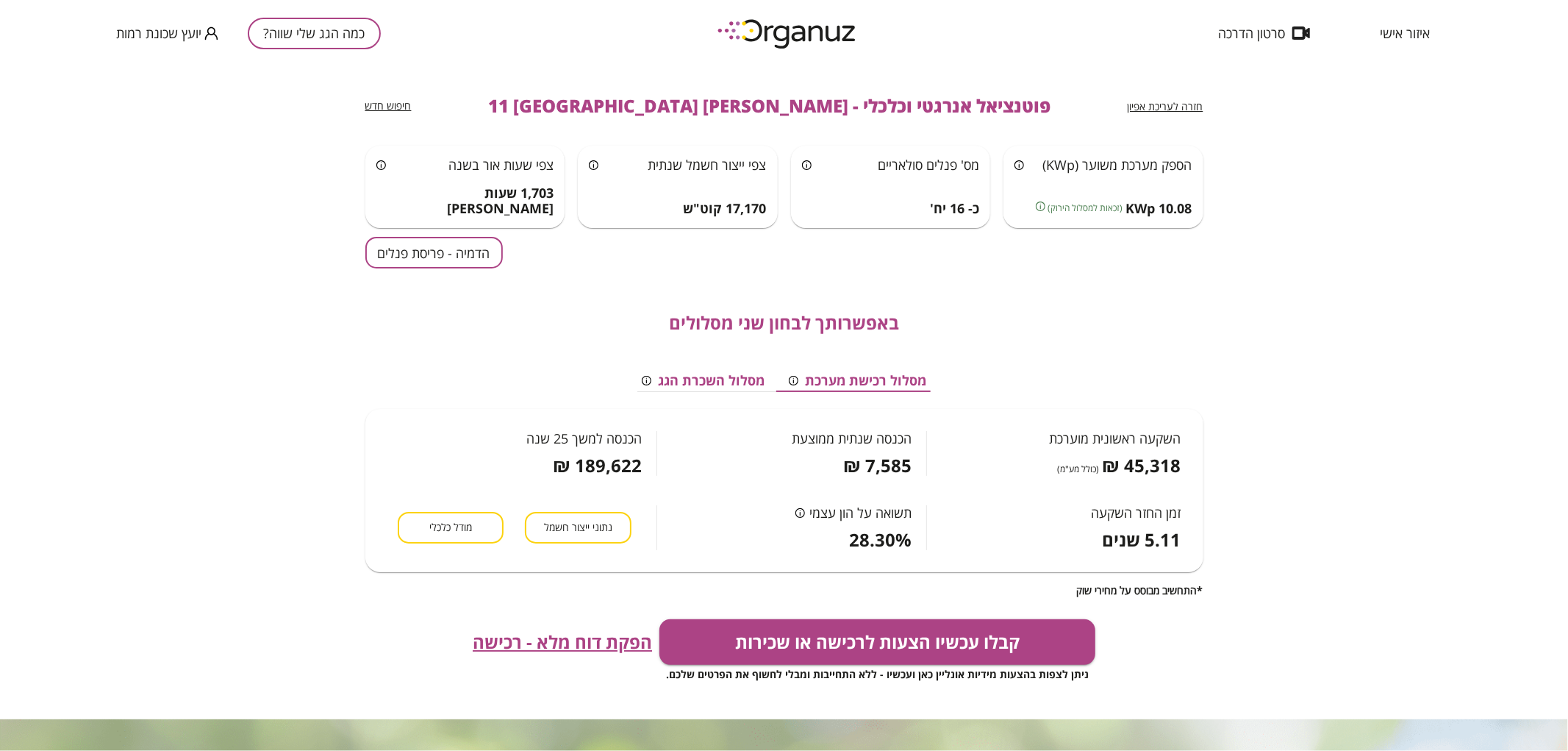
click at [1182, 98] on div "חזרה לעריכת אפיון" at bounding box center [1165, 106] width 76 height 18
click at [1182, 102] on span "חזרה לעריכת אפיון" at bounding box center [1165, 106] width 76 height 14
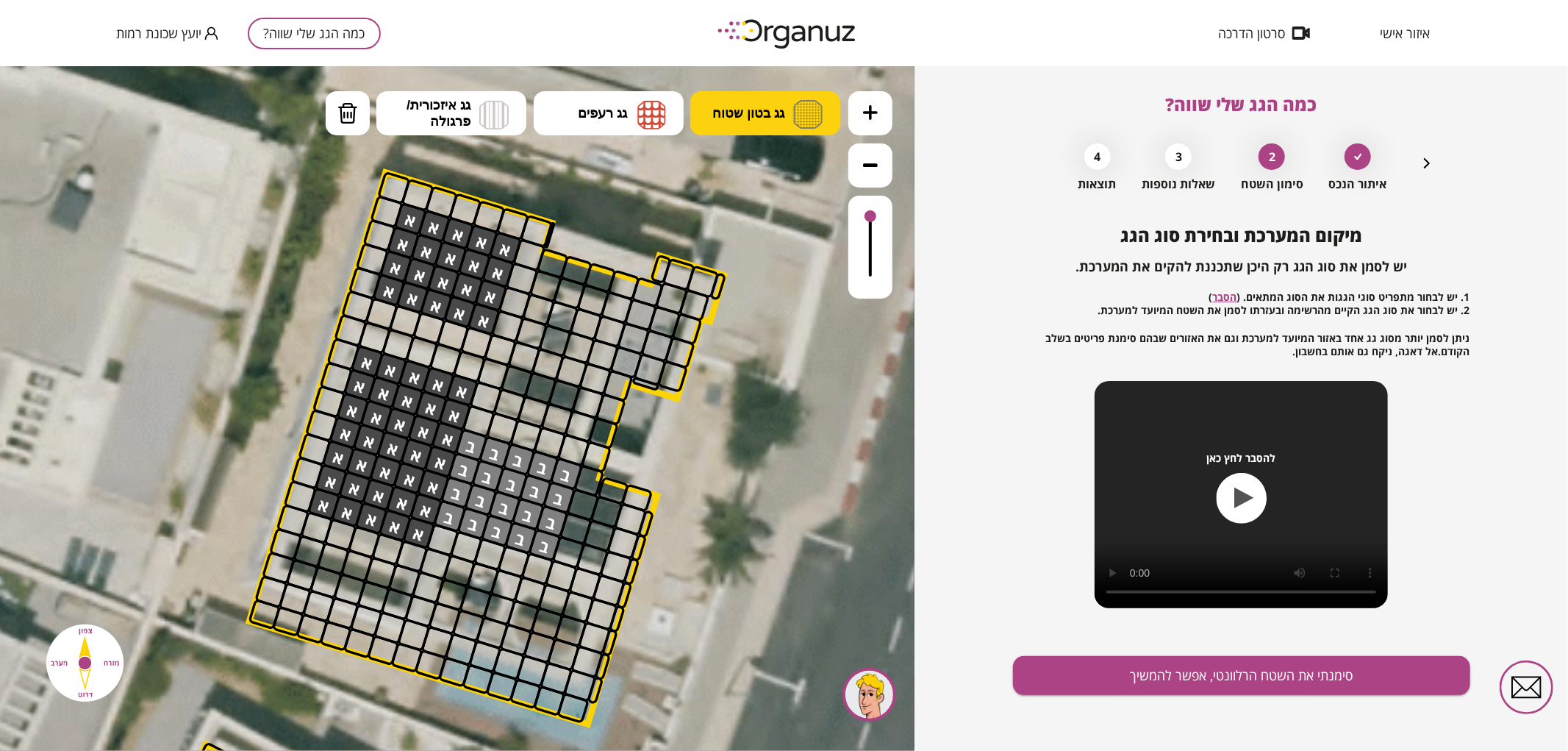
click at [724, 111] on span "גג בטון שטוח" at bounding box center [748, 112] width 72 height 16
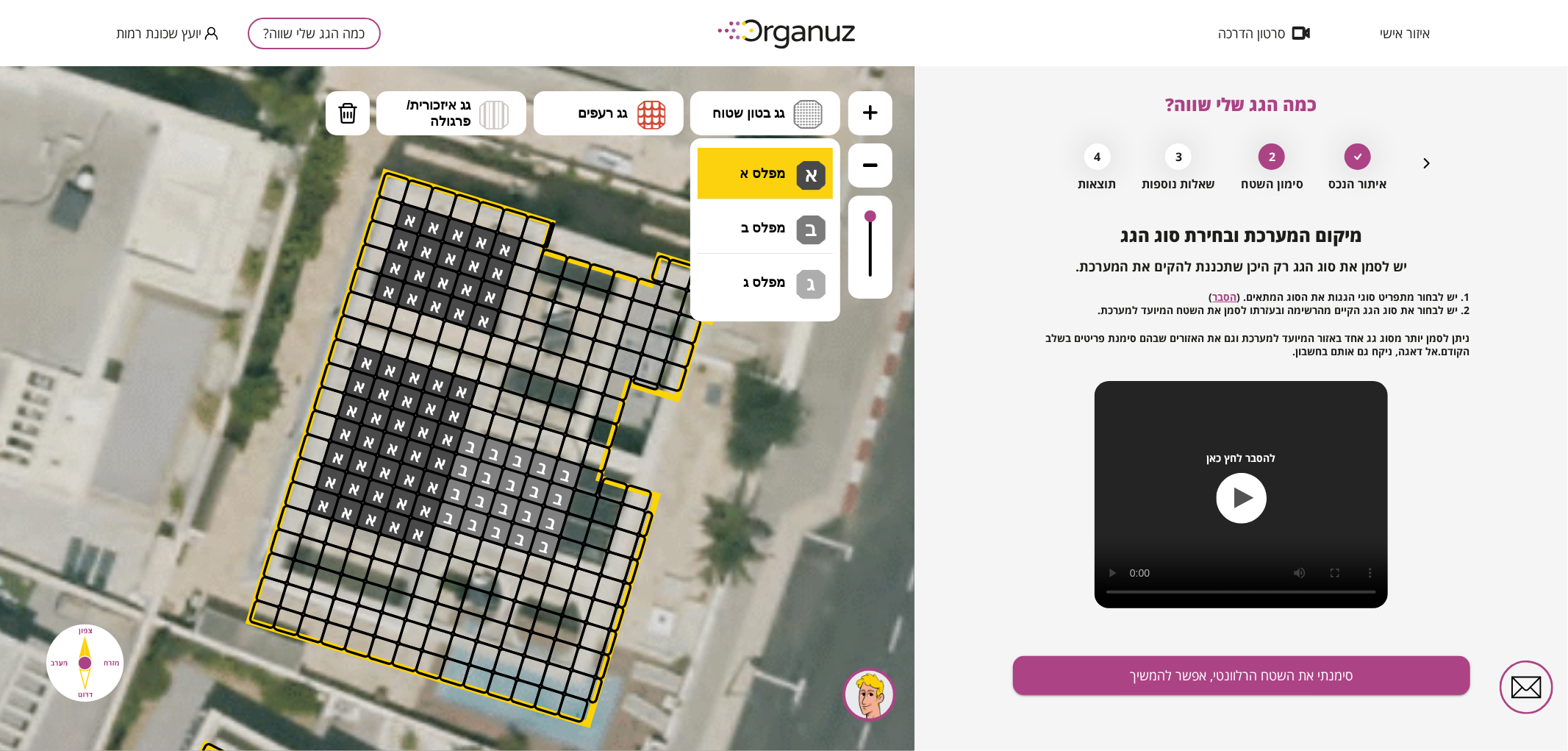
click at [728, 163] on div ".st0 { fill: #FFFFFF; } .st0 { fill: #FFFFFF; }" at bounding box center [457, 408] width 914 height 685
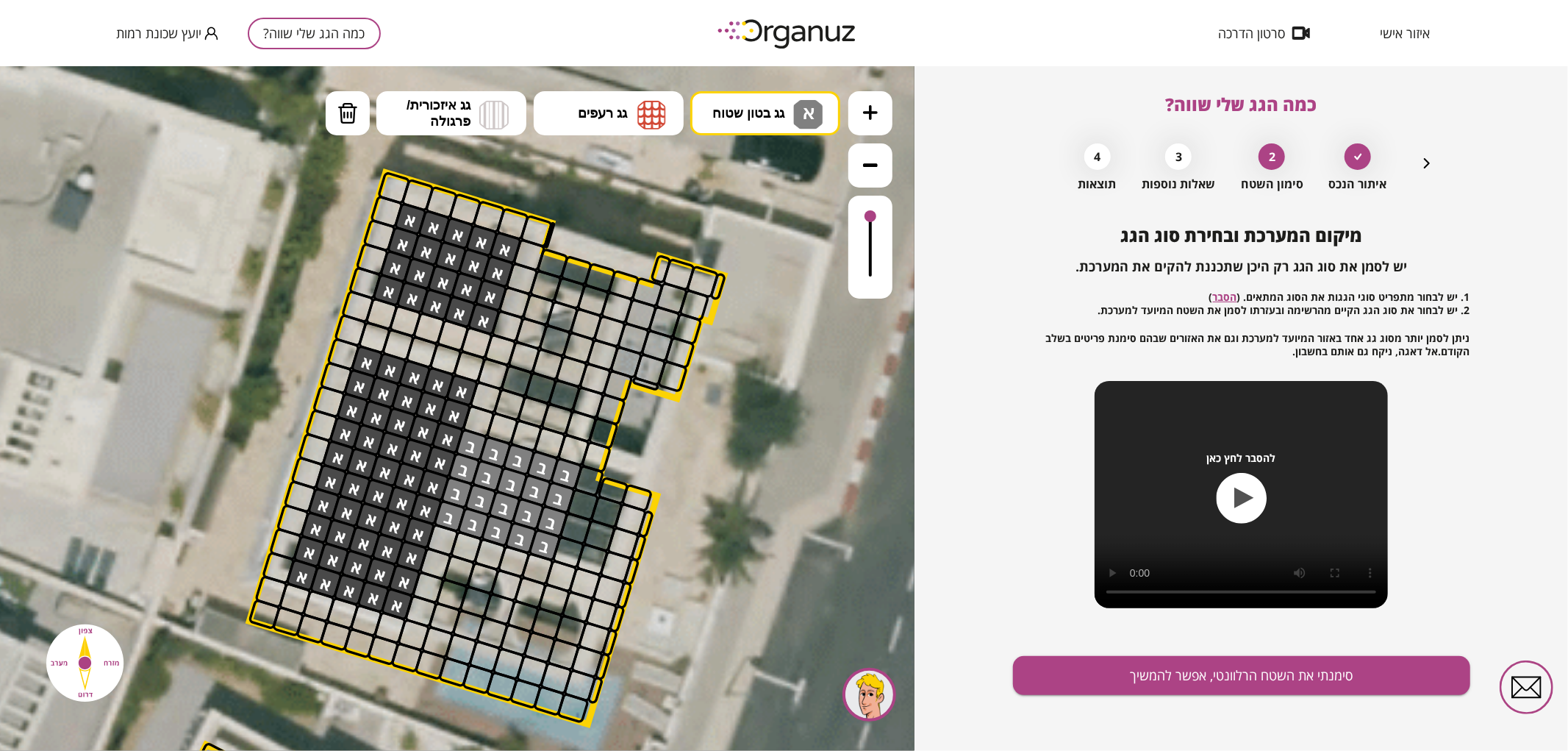
drag, startPoint x: 319, startPoint y: 520, endPoint x: 334, endPoint y: 527, distance: 16.6
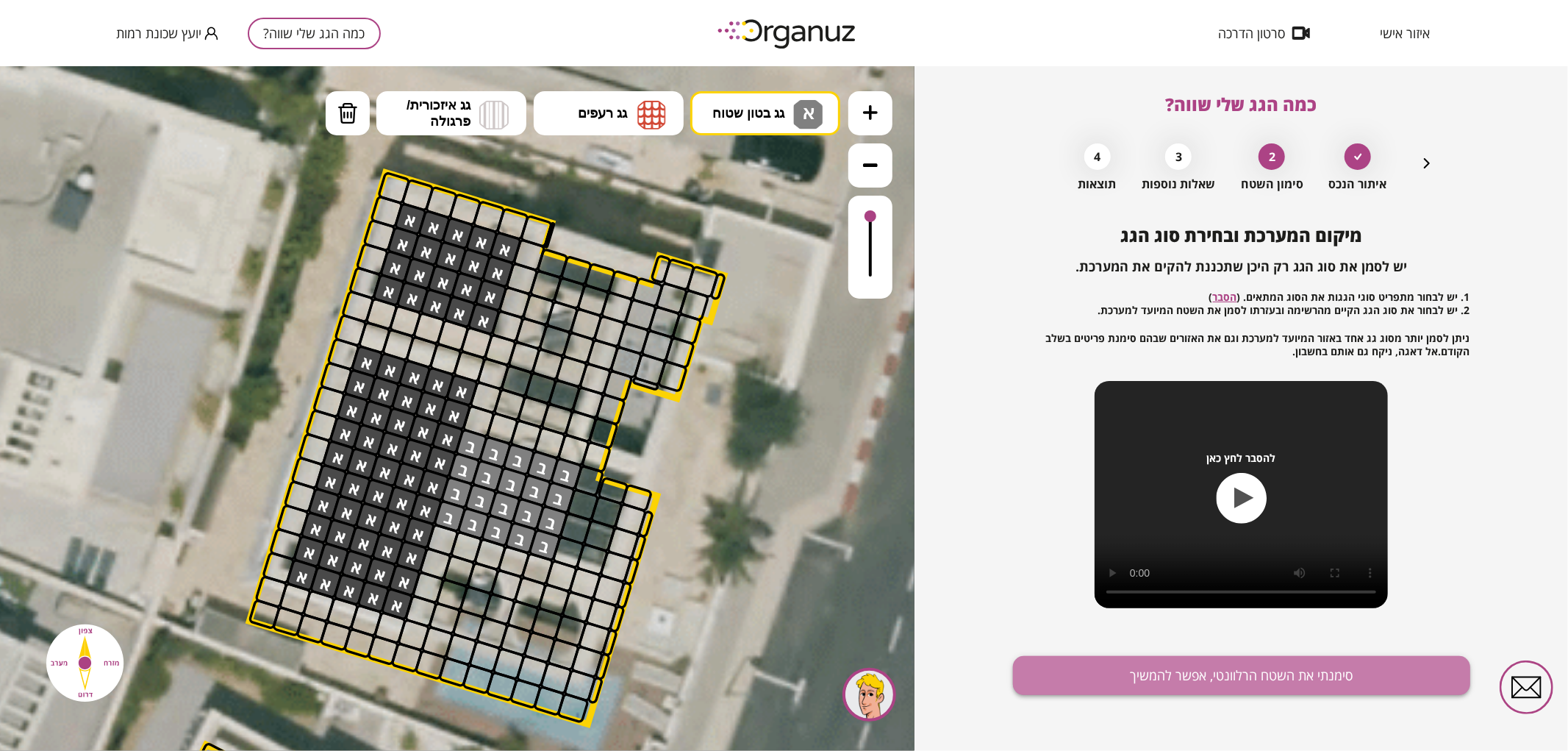
click at [1261, 688] on button "סימנתי את השטח הרלוונטי, אפשר להמשיך" at bounding box center [1241, 675] width 457 height 39
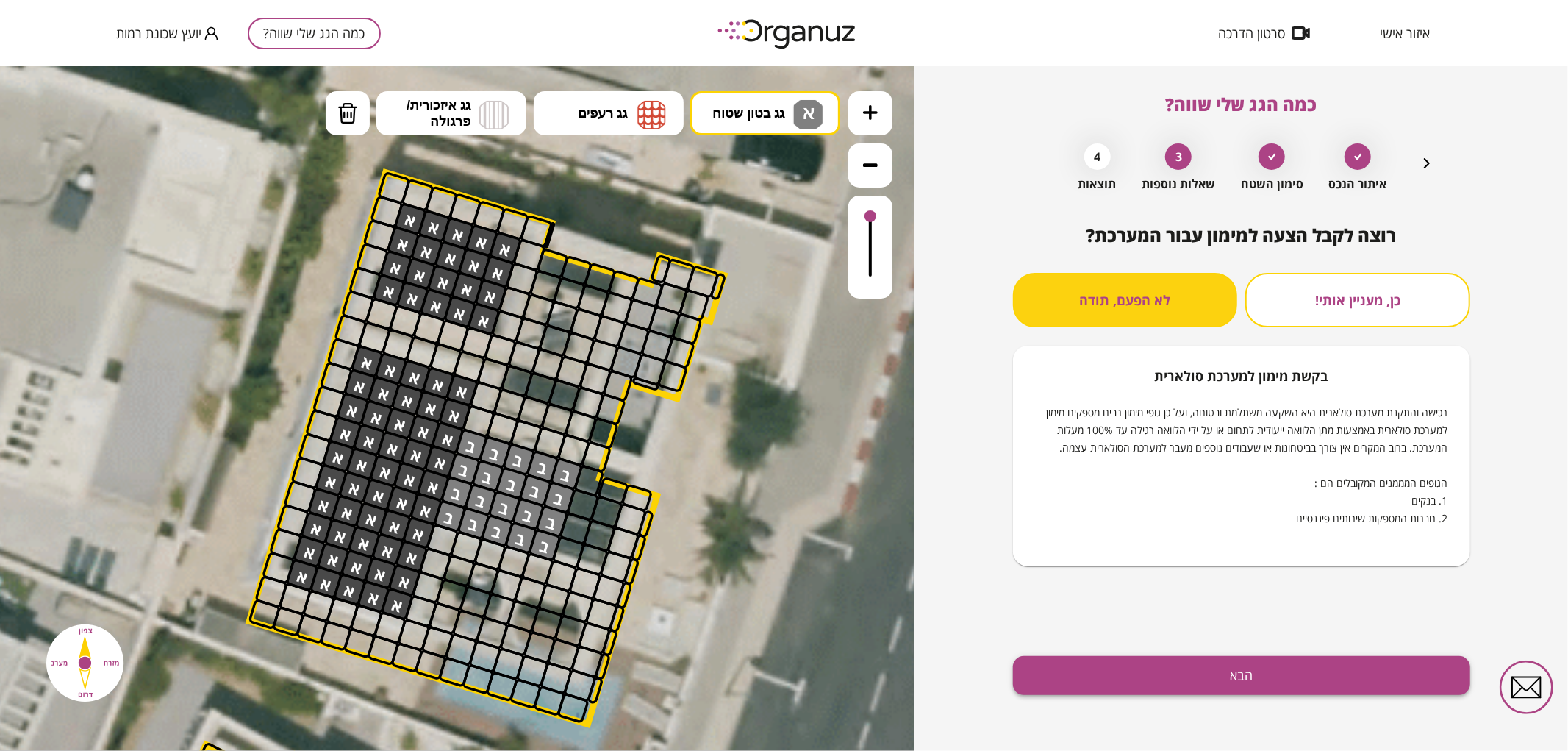
click at [1193, 669] on button "הבא" at bounding box center [1241, 675] width 457 height 39
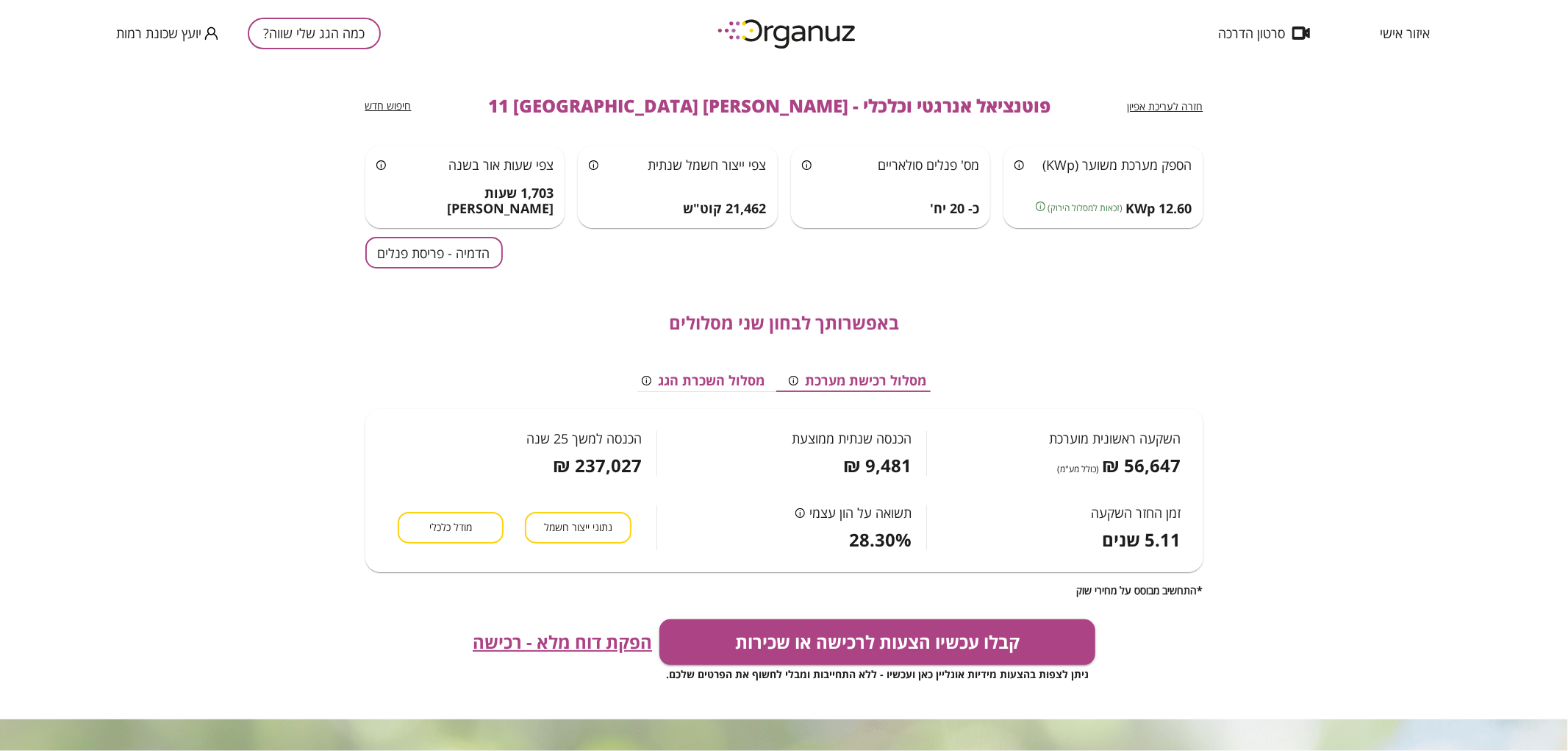
click at [416, 244] on button "הדמיה - פריסת פנלים" at bounding box center [434, 252] width 138 height 31
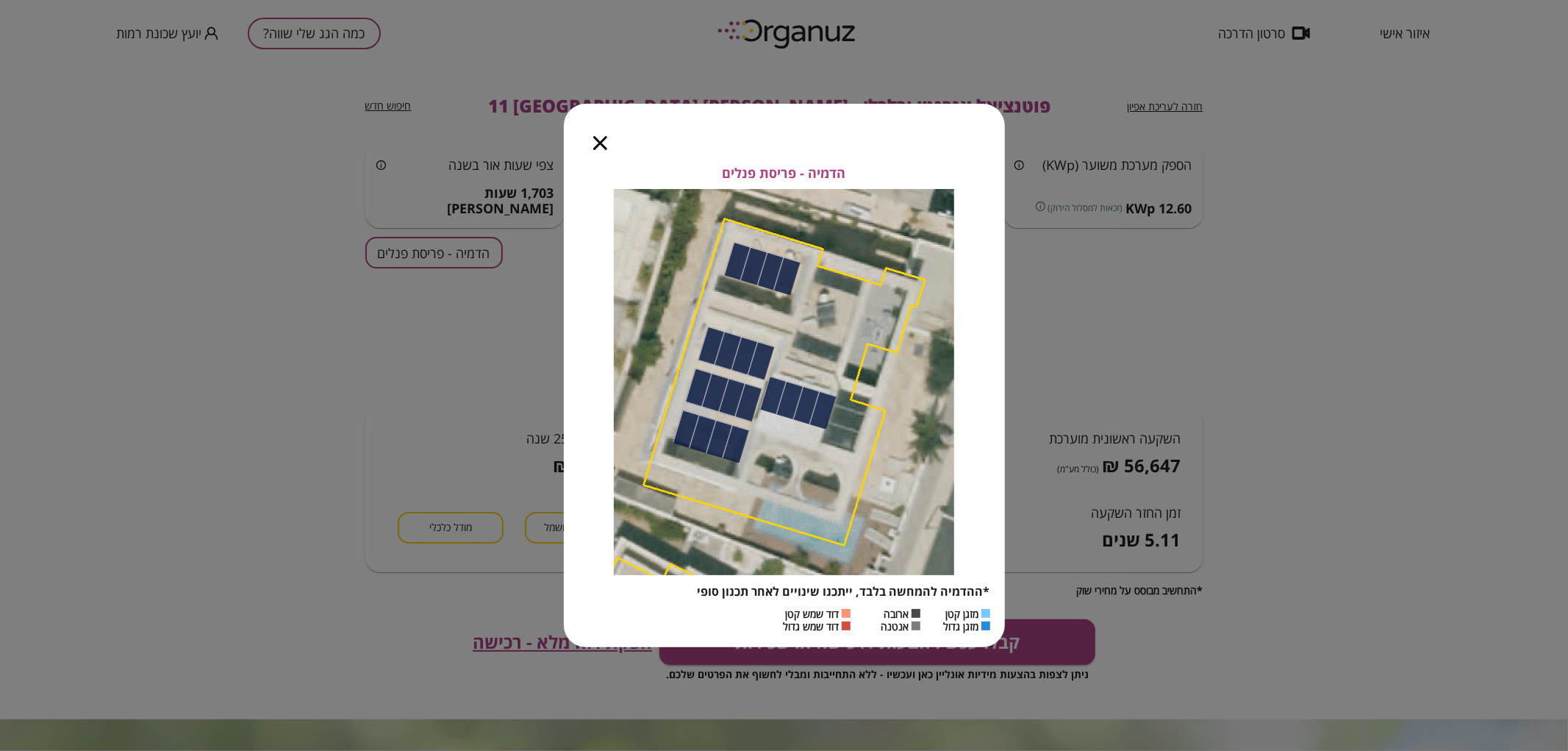
click at [603, 146] on icon "button" at bounding box center [600, 143] width 14 height 14
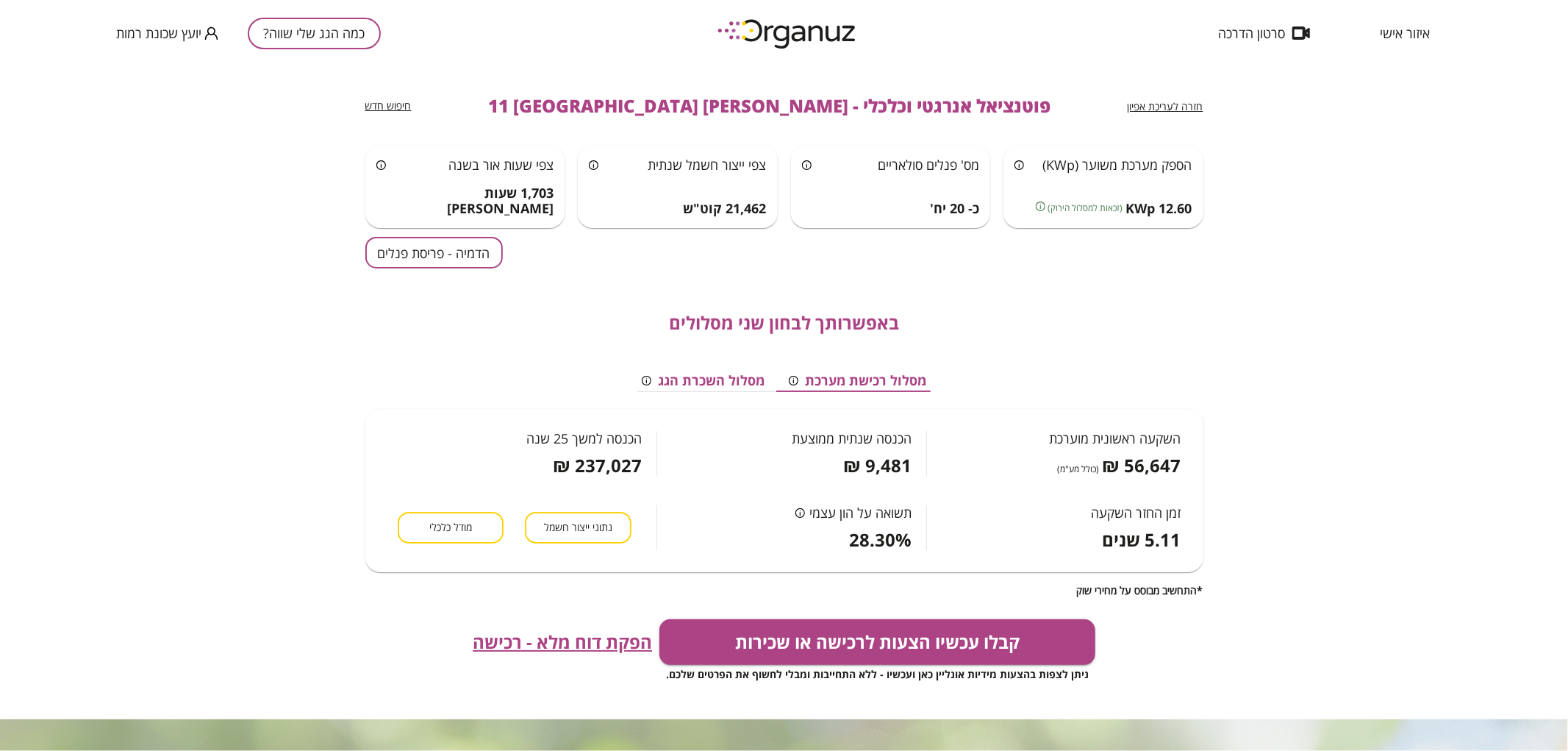
click at [355, 34] on button "כמה הגג שלי שווה?" at bounding box center [314, 33] width 133 height 31
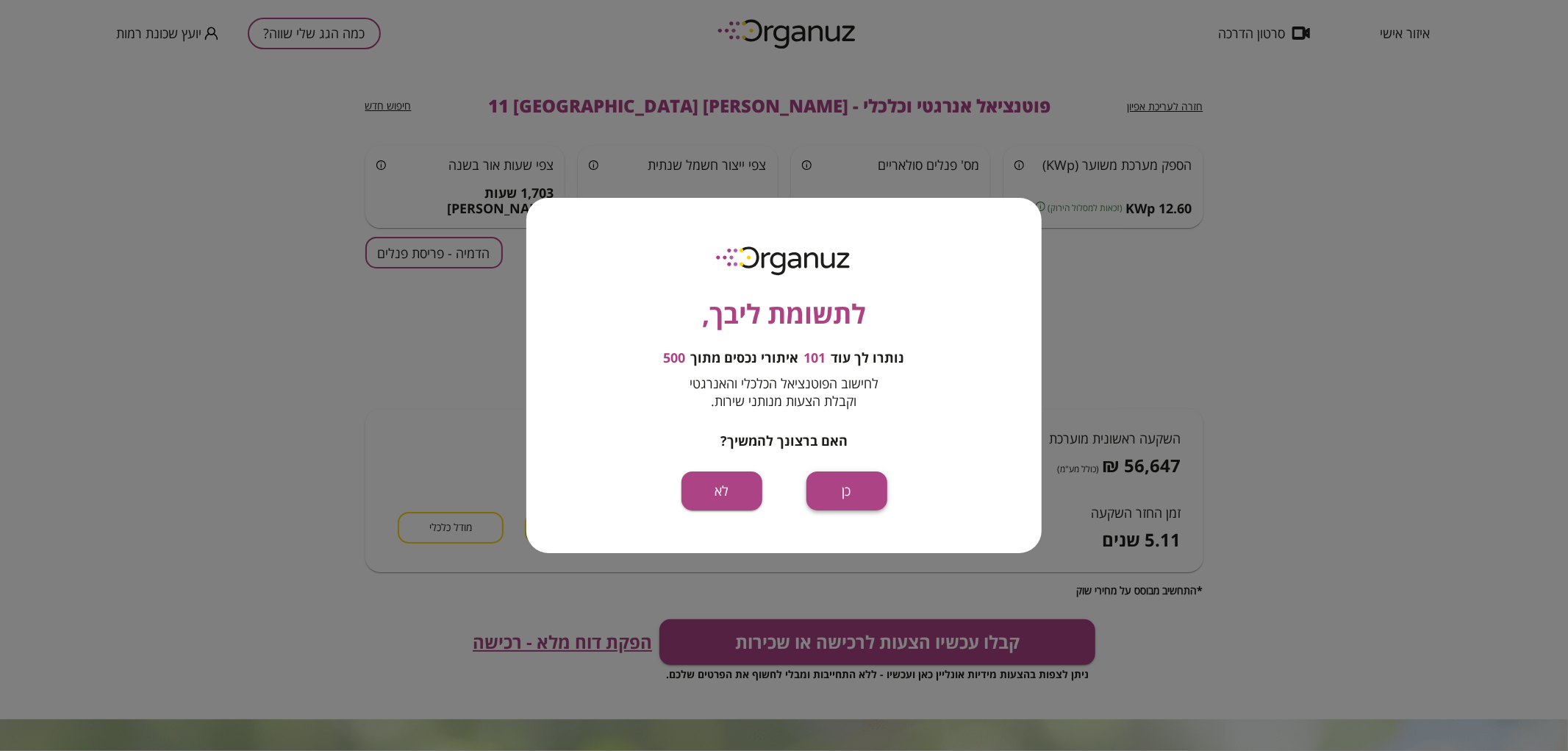
click at [839, 496] on button "כן" at bounding box center [846, 491] width 81 height 39
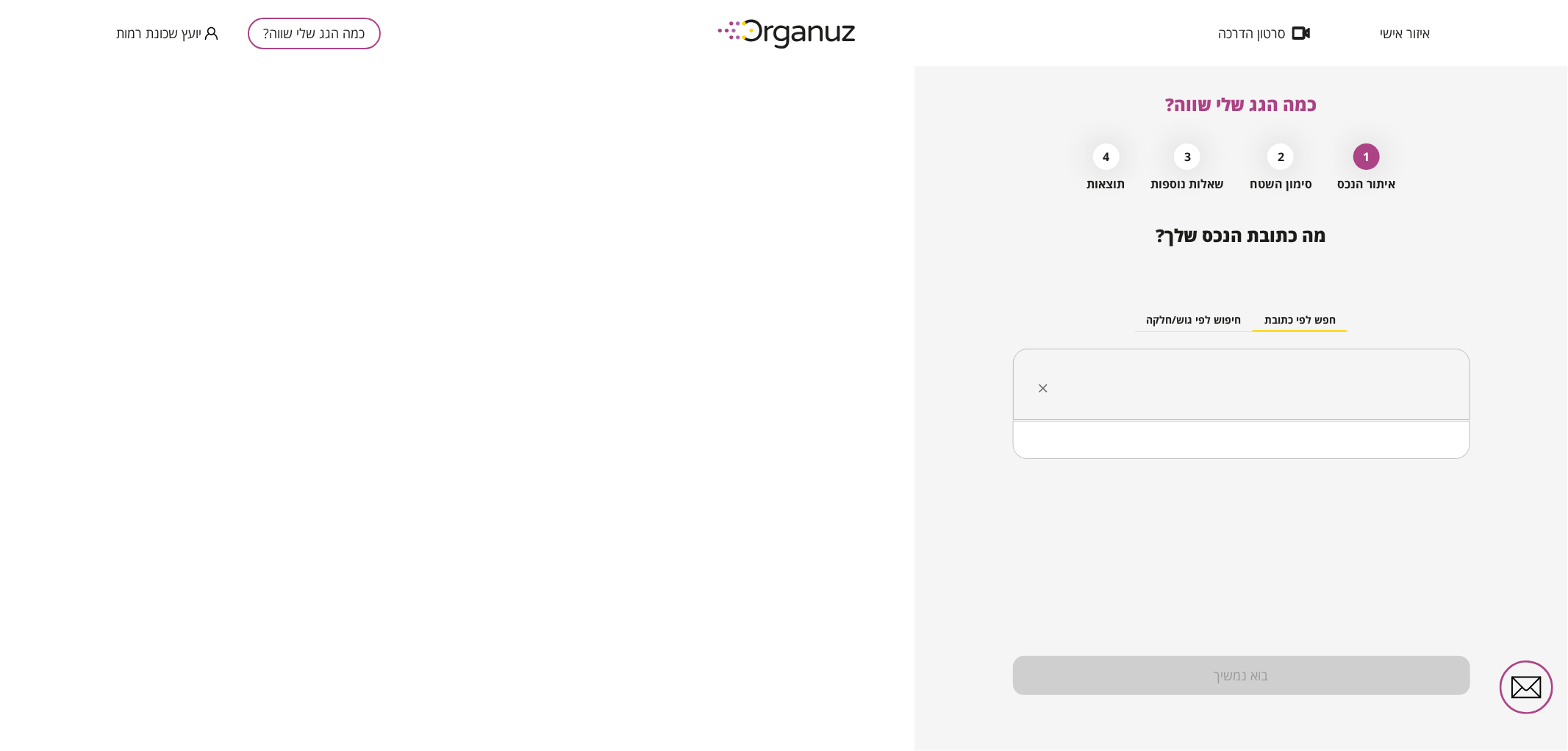
click at [1192, 374] on input "text" at bounding box center [1246, 384] width 411 height 37
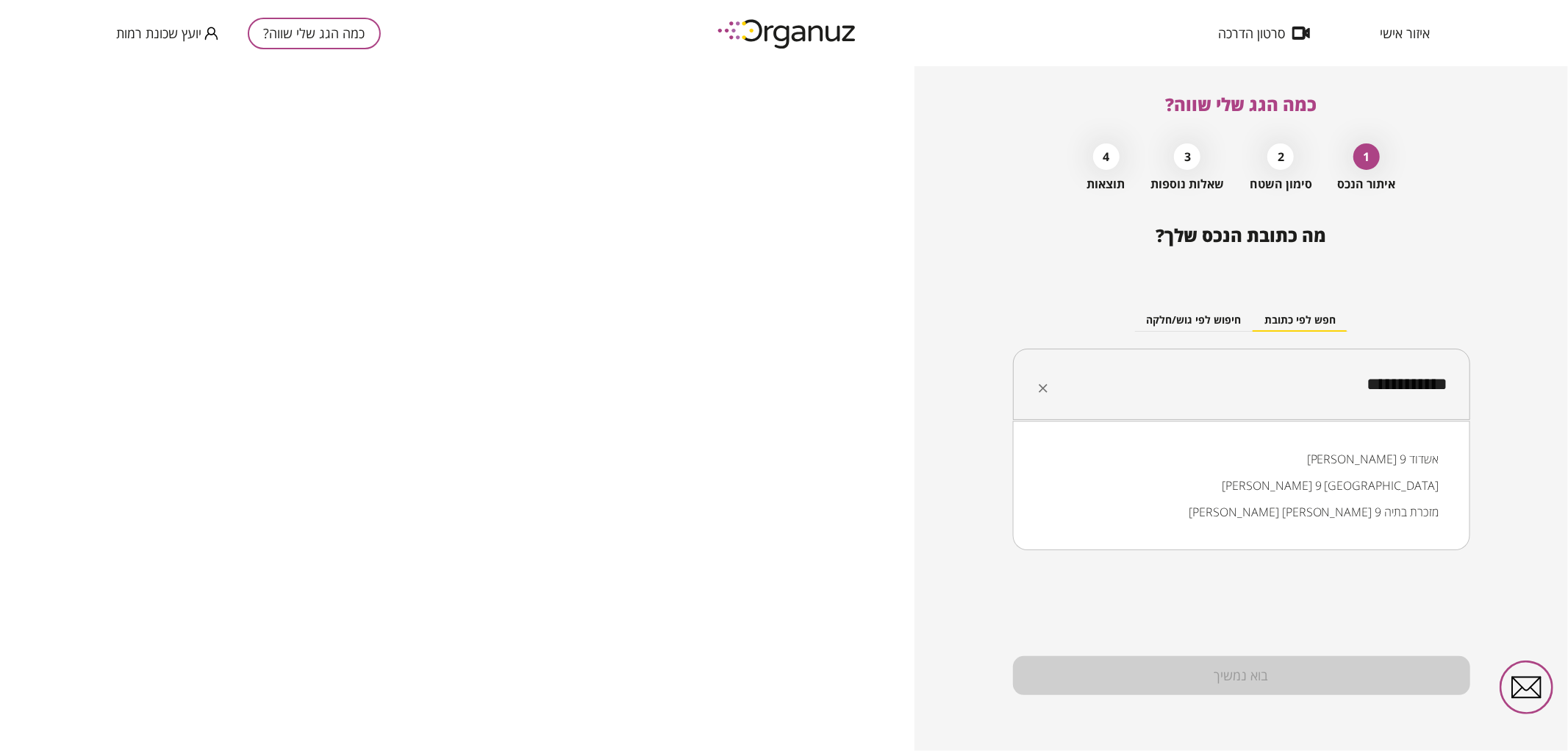
click at [1306, 491] on li "[PERSON_NAME] 9 [GEOGRAPHIC_DATA]" at bounding box center [1241, 485] width 419 height 26
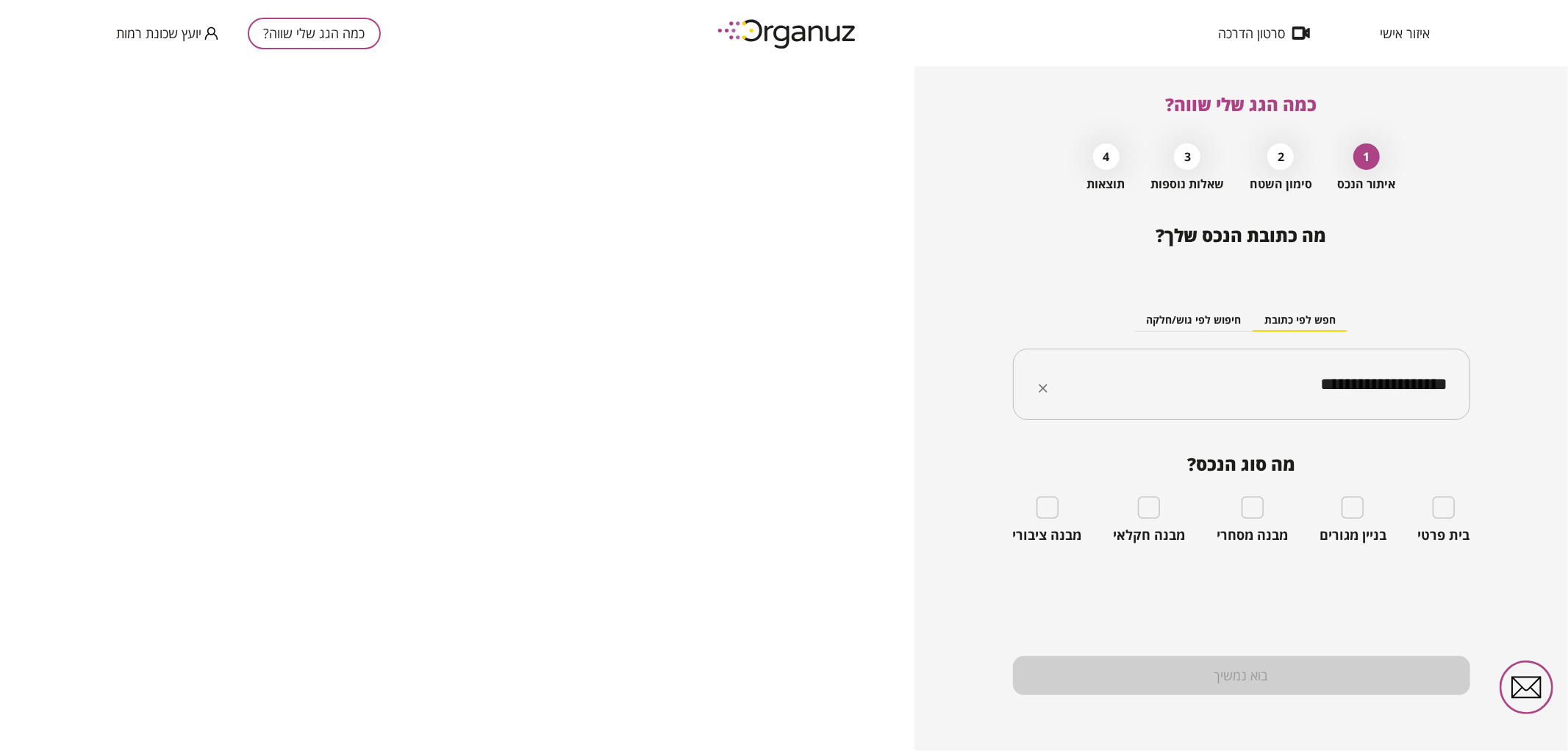
type input "**********"
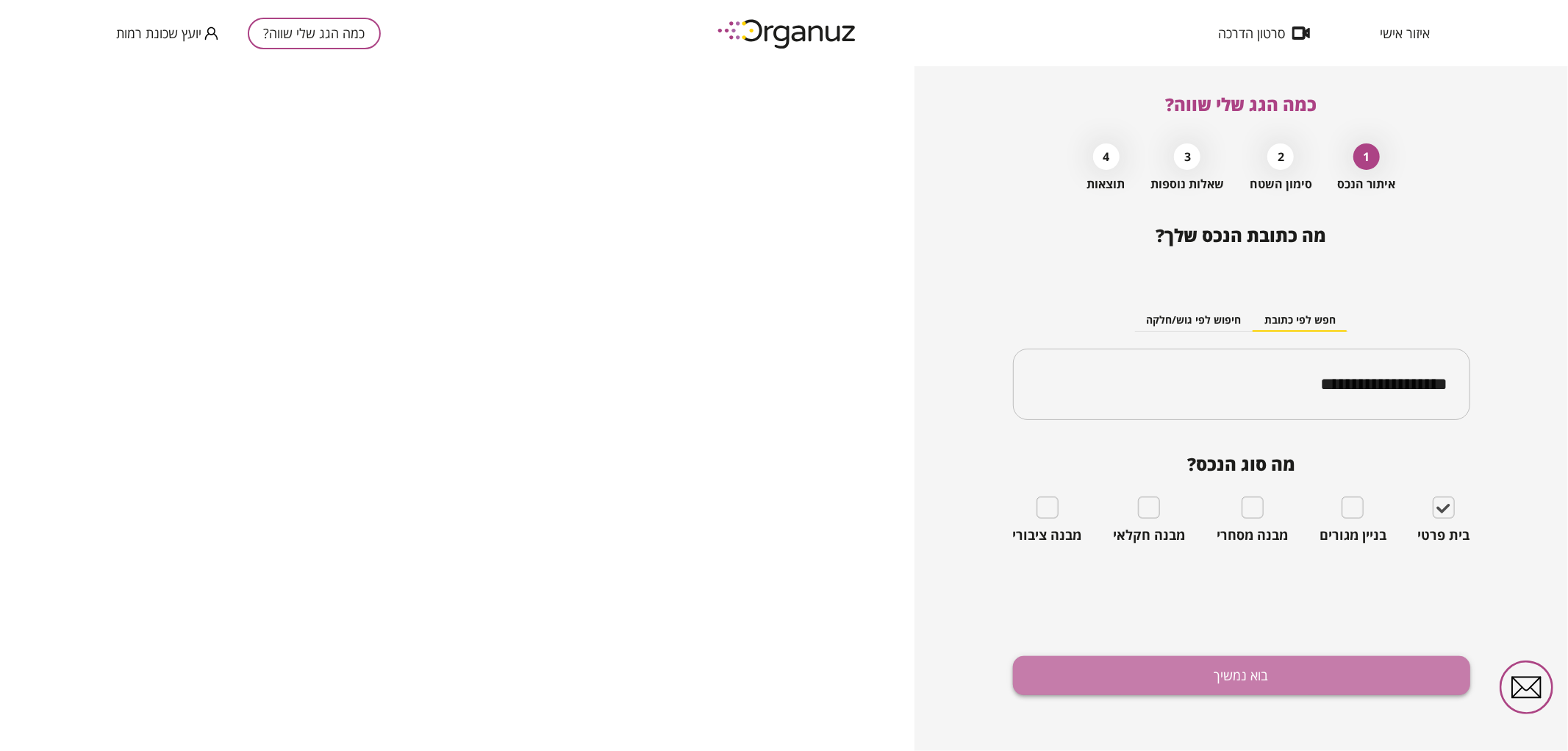
click at [1392, 672] on button "בוא נמשיך" at bounding box center [1241, 675] width 457 height 39
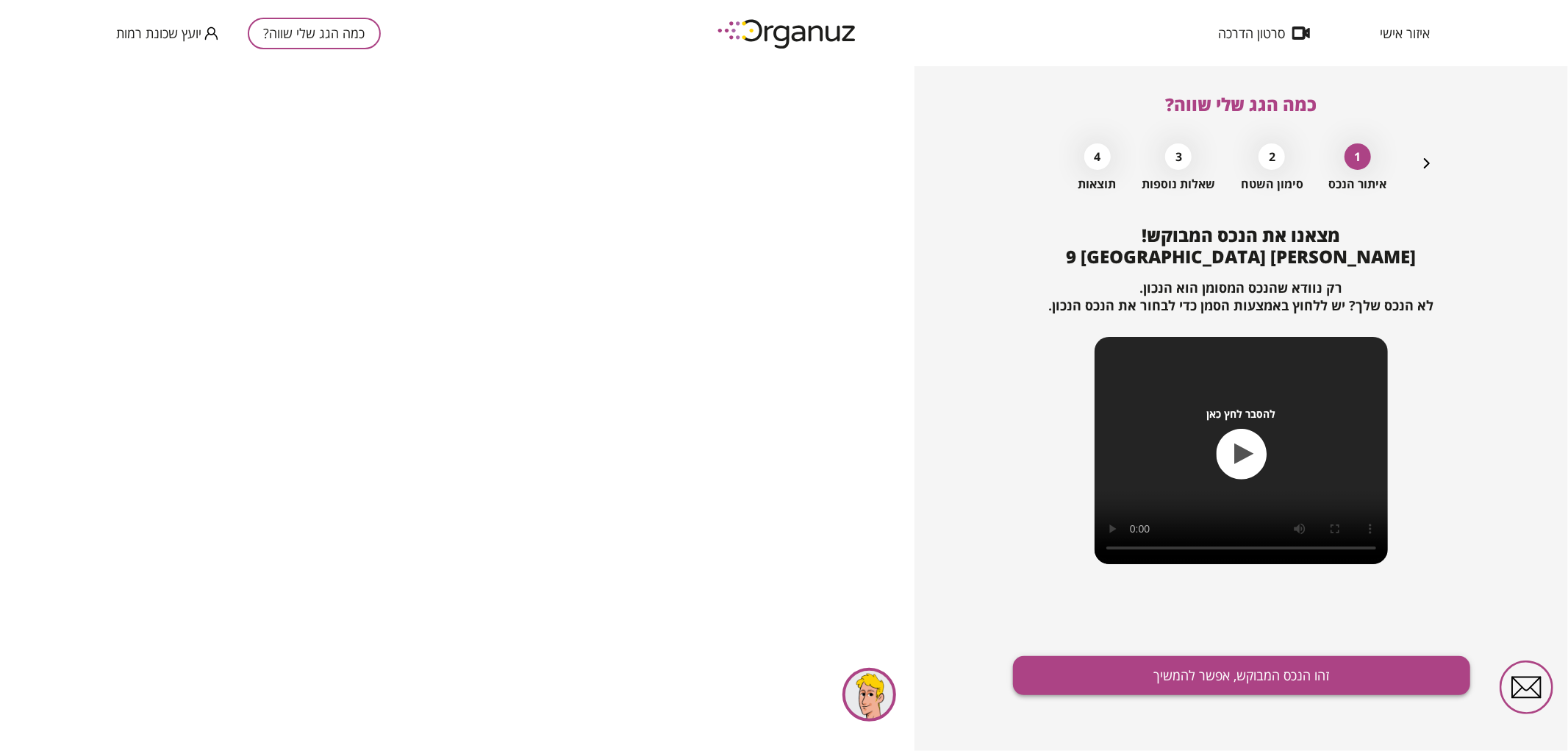
click at [1154, 687] on button "זהו הנכס המבוקש, אפשר להמשיך" at bounding box center [1241, 675] width 457 height 39
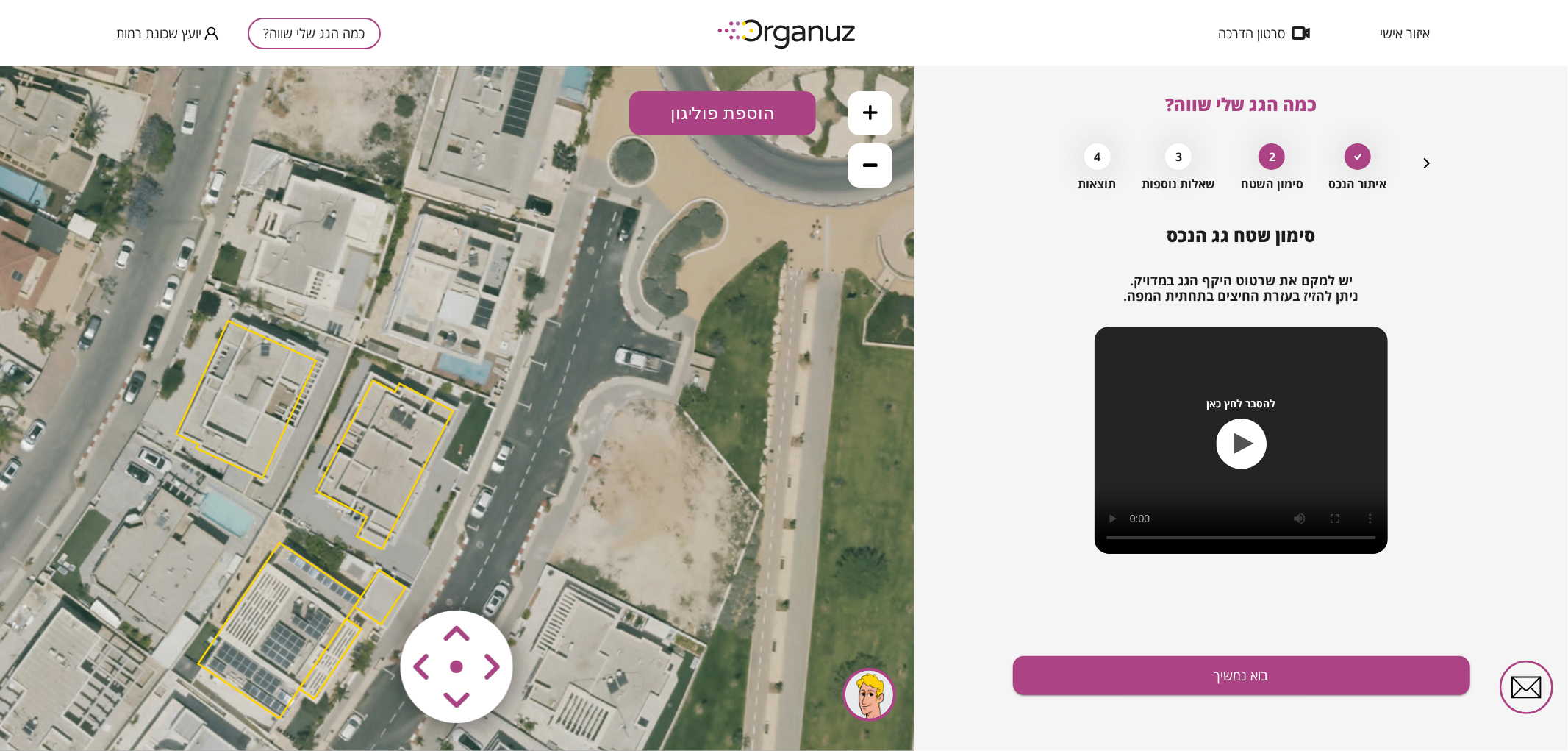
drag, startPoint x: 640, startPoint y: 339, endPoint x: 498, endPoint y: 450, distance: 180.2
click at [498, 450] on icon at bounding box center [315, 519] width 1235 height 1235
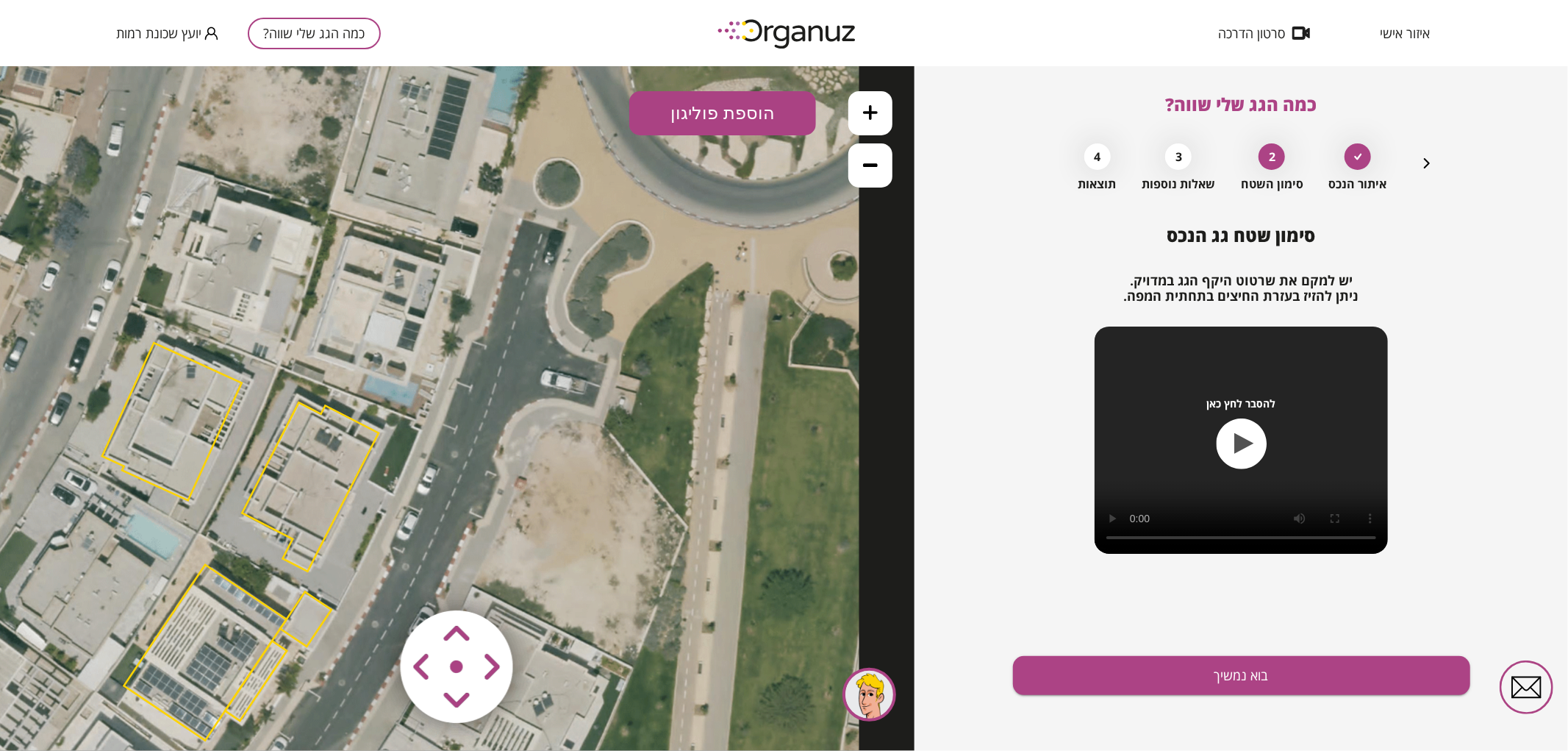
drag, startPoint x: 491, startPoint y: 428, endPoint x: 416, endPoint y: 450, distance: 78.2
click at [416, 450] on icon at bounding box center [242, 540] width 1235 height 1235
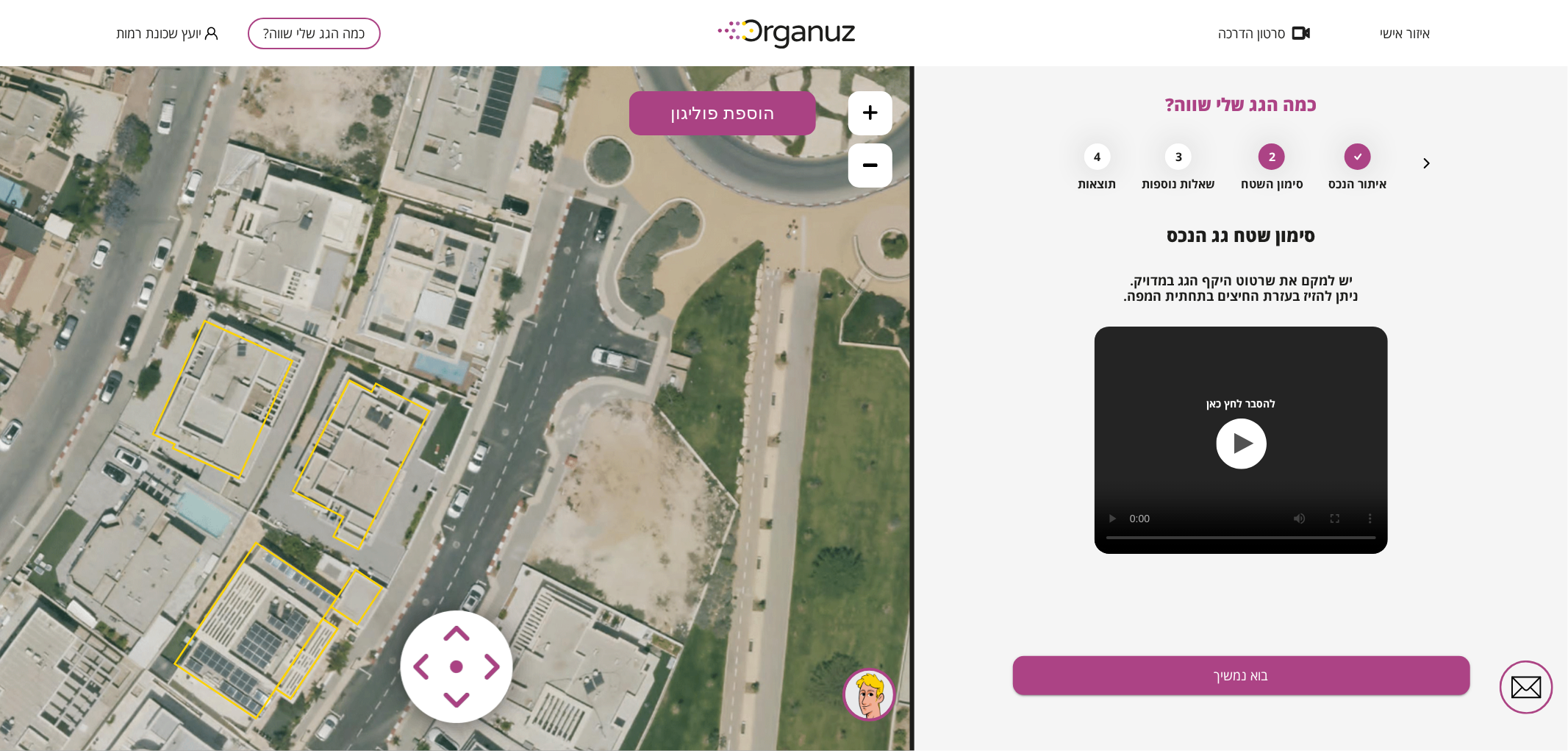
drag, startPoint x: 416, startPoint y: 450, endPoint x: 467, endPoint y: 428, distance: 55.5
click at [467, 428] on icon at bounding box center [292, 519] width 1235 height 1235
click at [347, 428] on polygon at bounding box center [360, 464] width 137 height 169
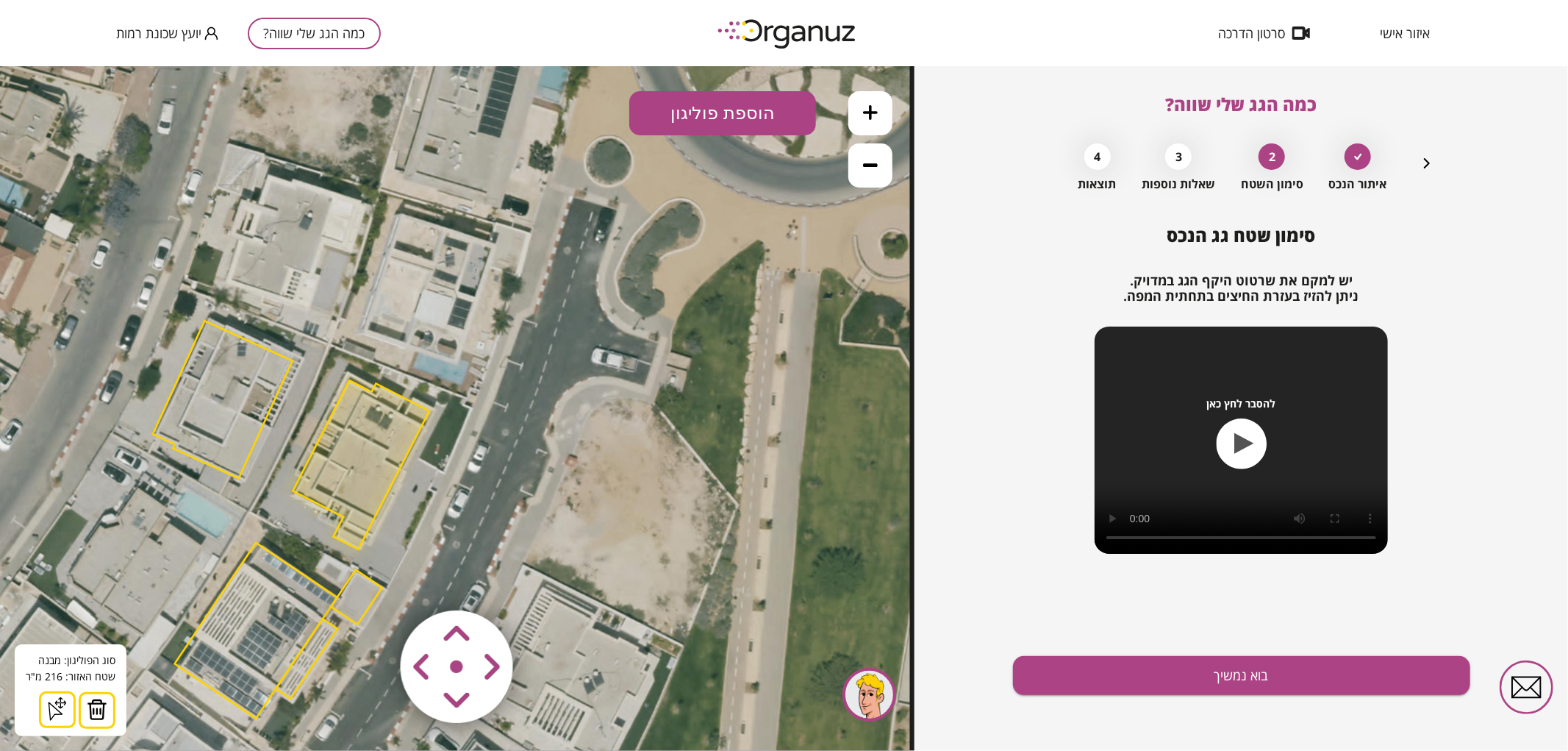
click at [859, 110] on button at bounding box center [870, 112] width 44 height 44
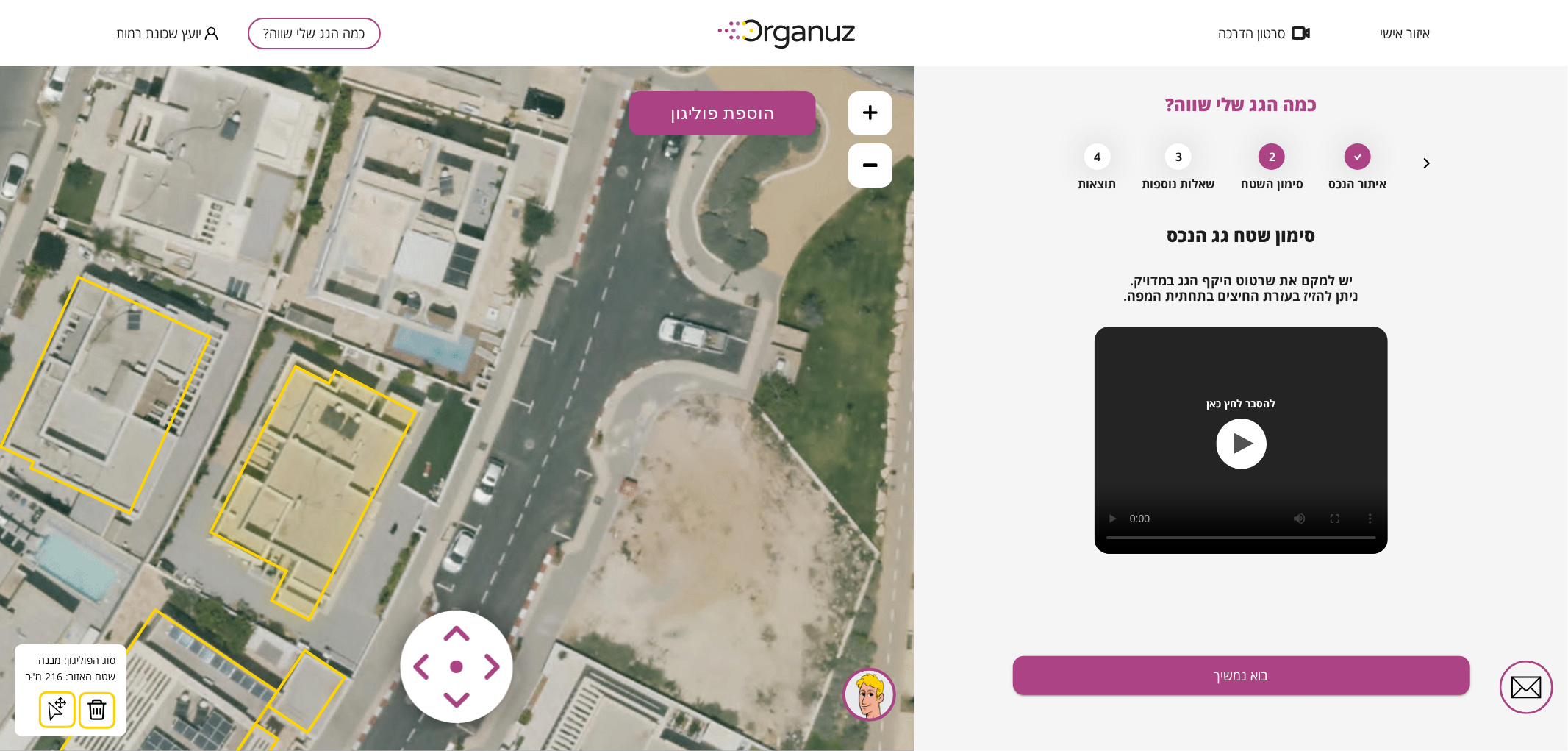
click at [859, 110] on button at bounding box center [870, 112] width 44 height 44
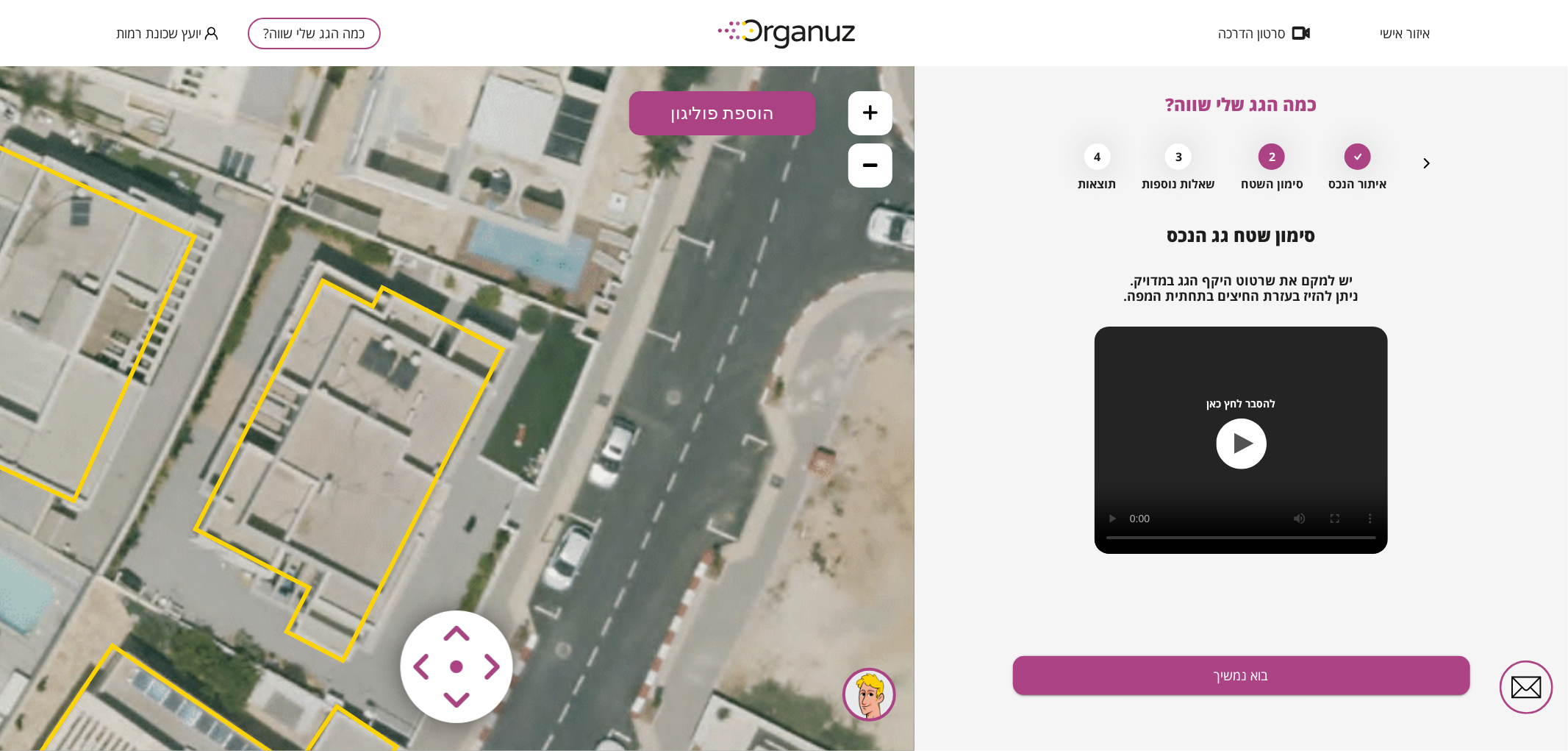
drag, startPoint x: 500, startPoint y: 383, endPoint x: 662, endPoint y: 272, distance: 196.4
click at [660, 275] on icon at bounding box center [194, 592] width 2778 height 2779
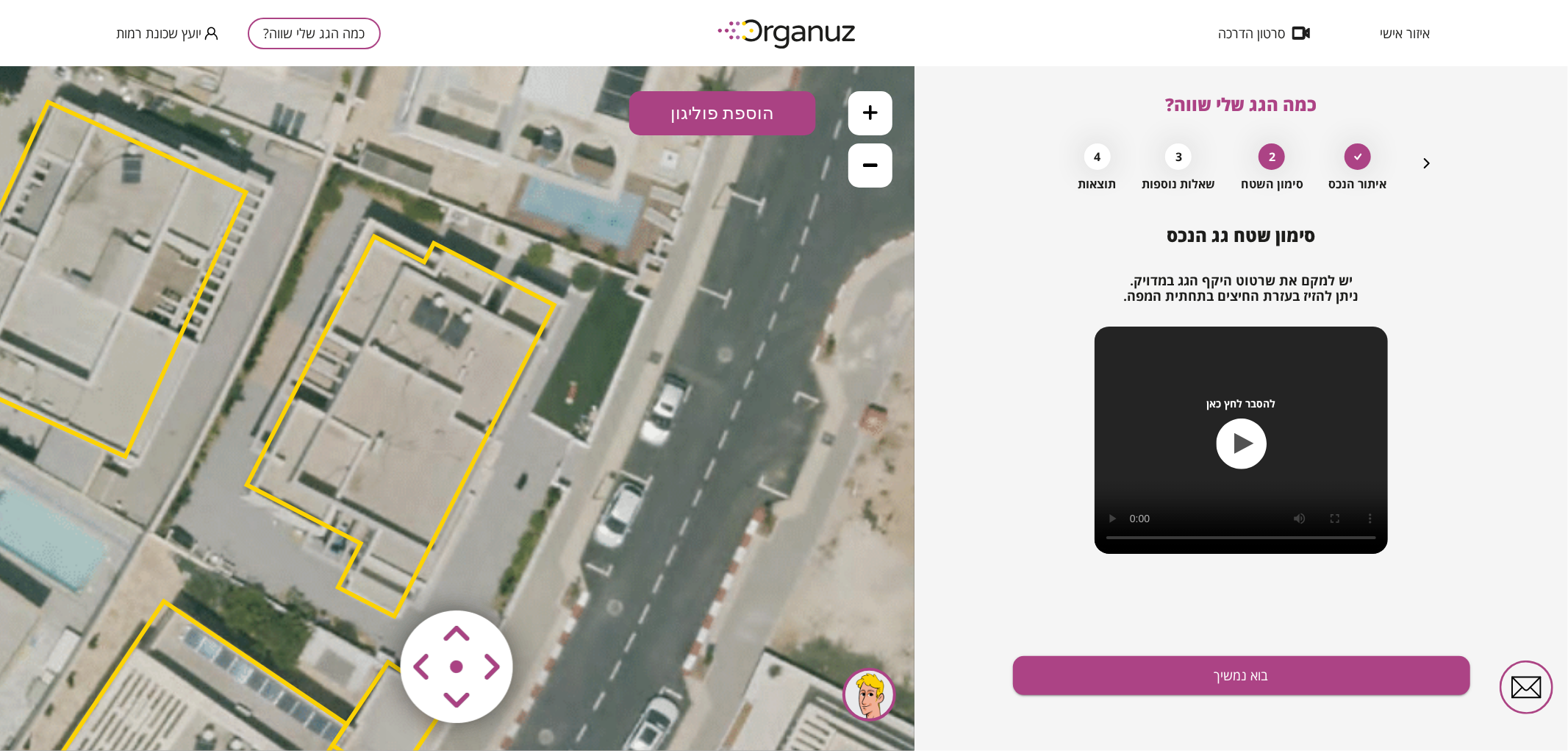
click at [370, 579] on area at bounding box center [370, 579] width 0 height 0
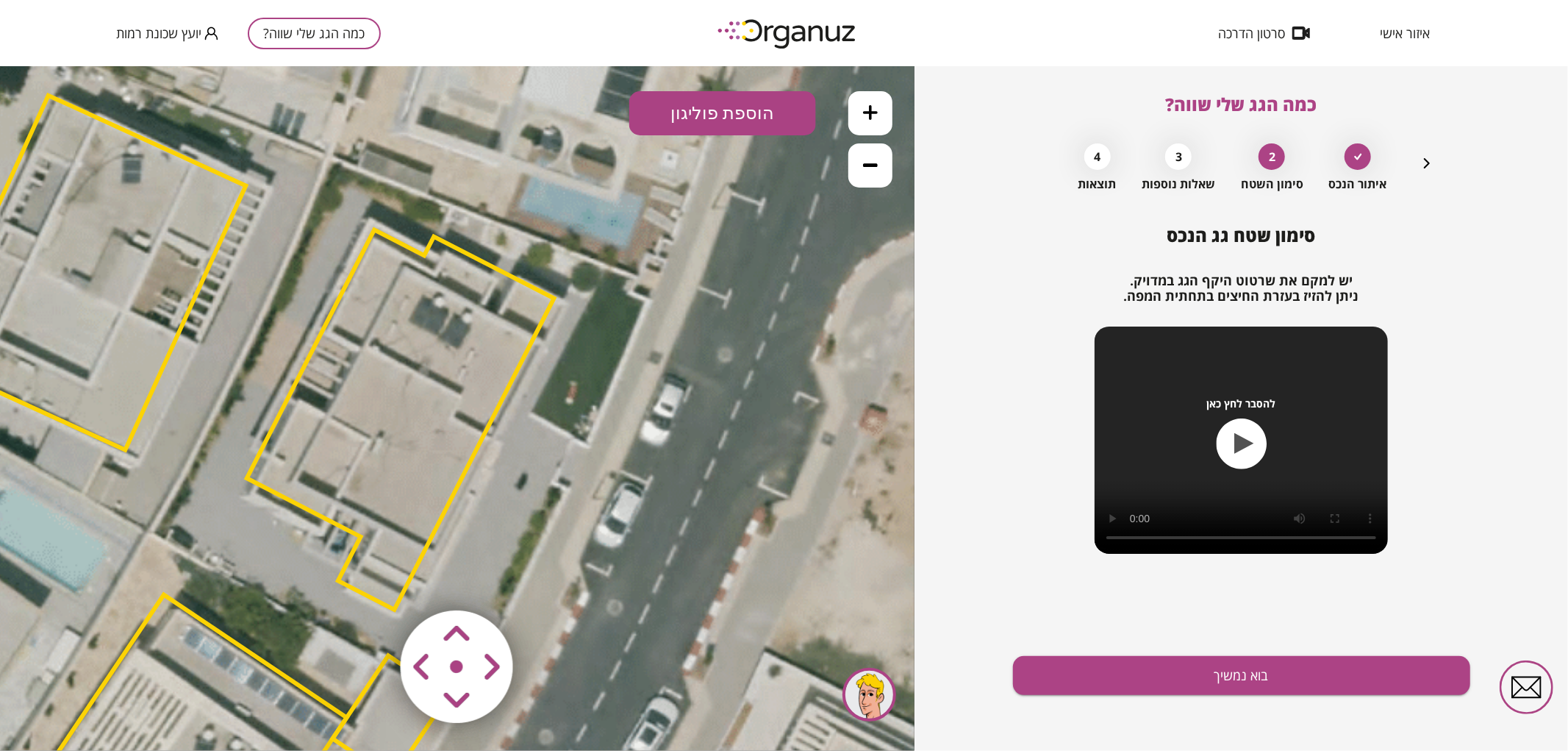
click at [370, 579] on area at bounding box center [370, 579] width 0 height 0
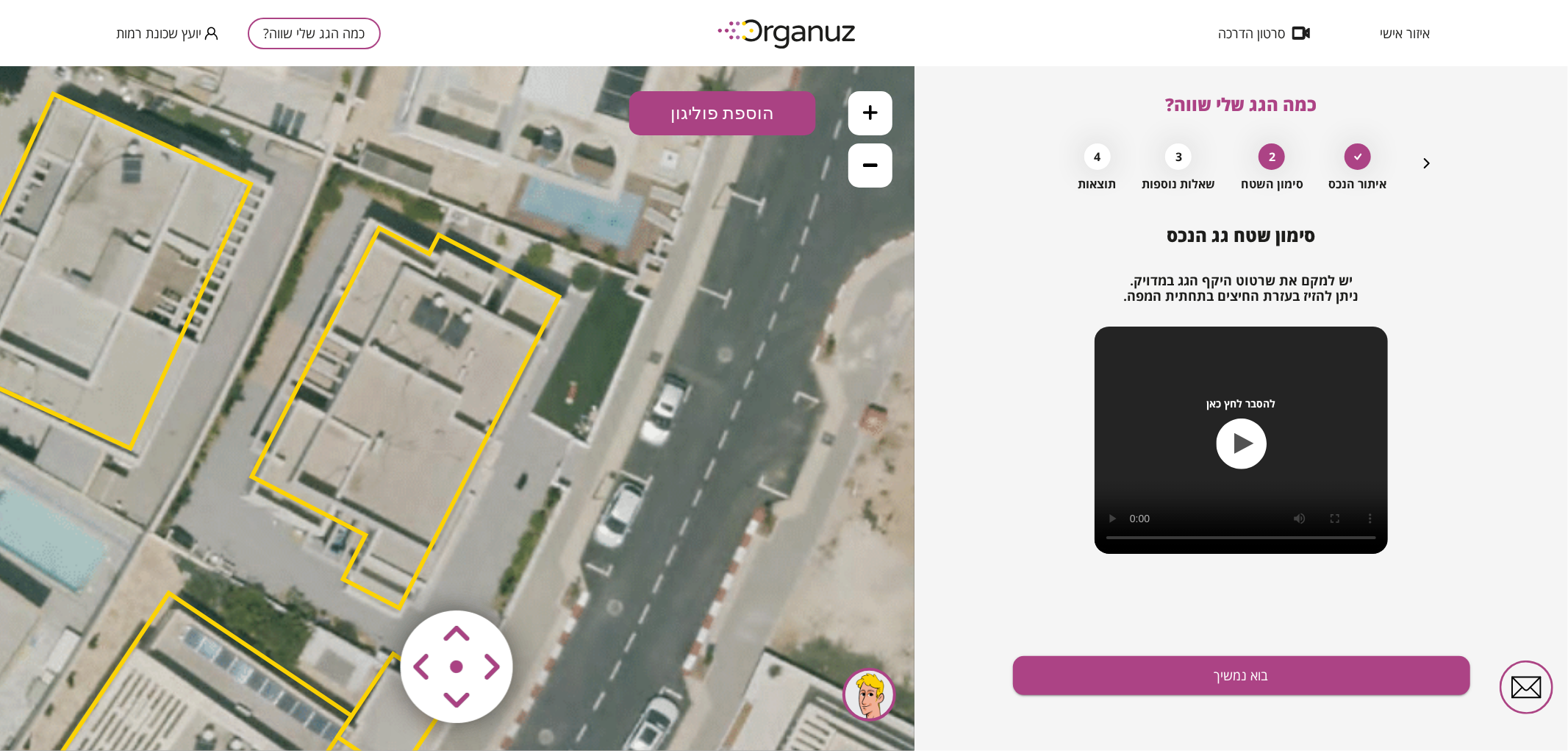
click at [370, 579] on area at bounding box center [370, 579] width 0 height 0
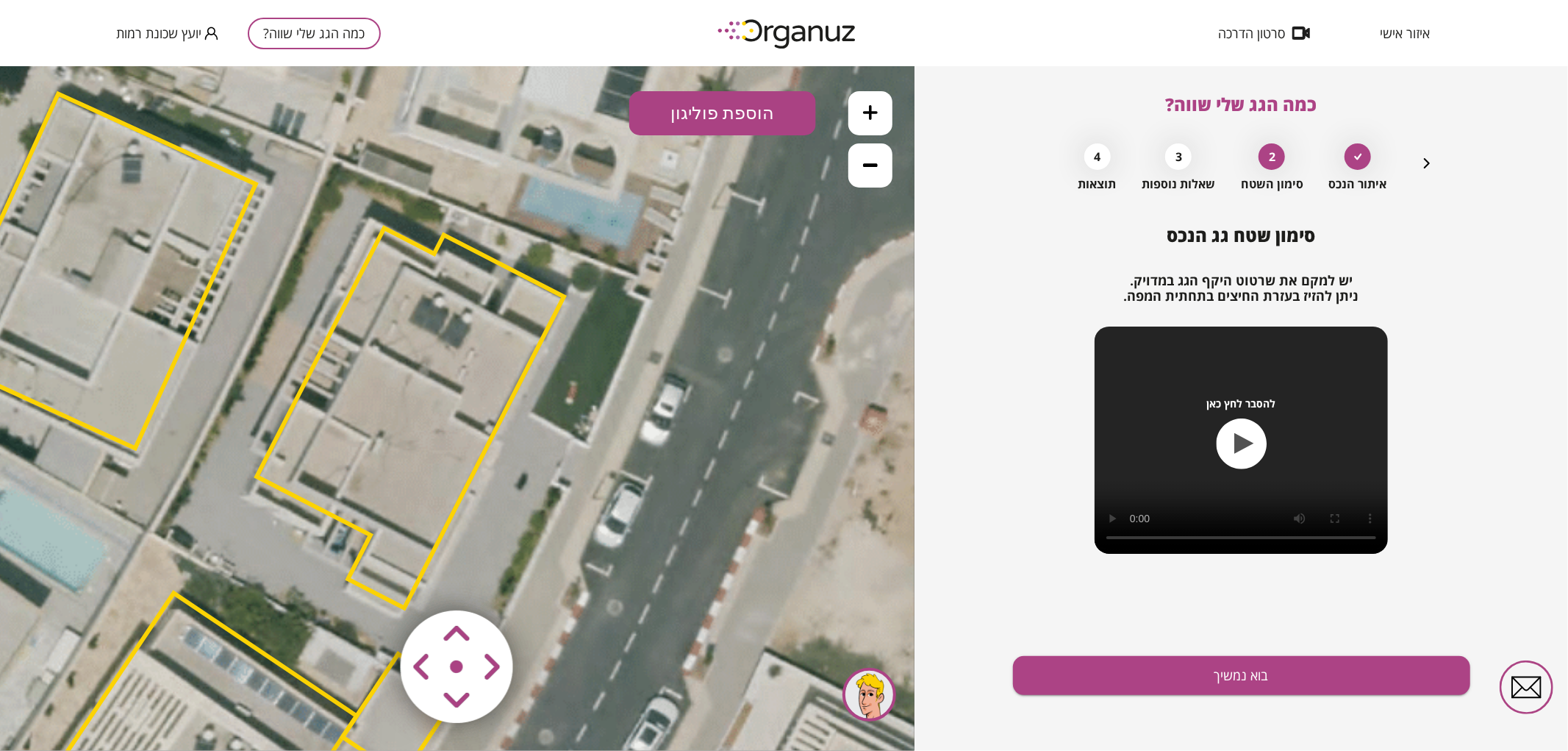
click at [370, 579] on area at bounding box center [370, 579] width 0 height 0
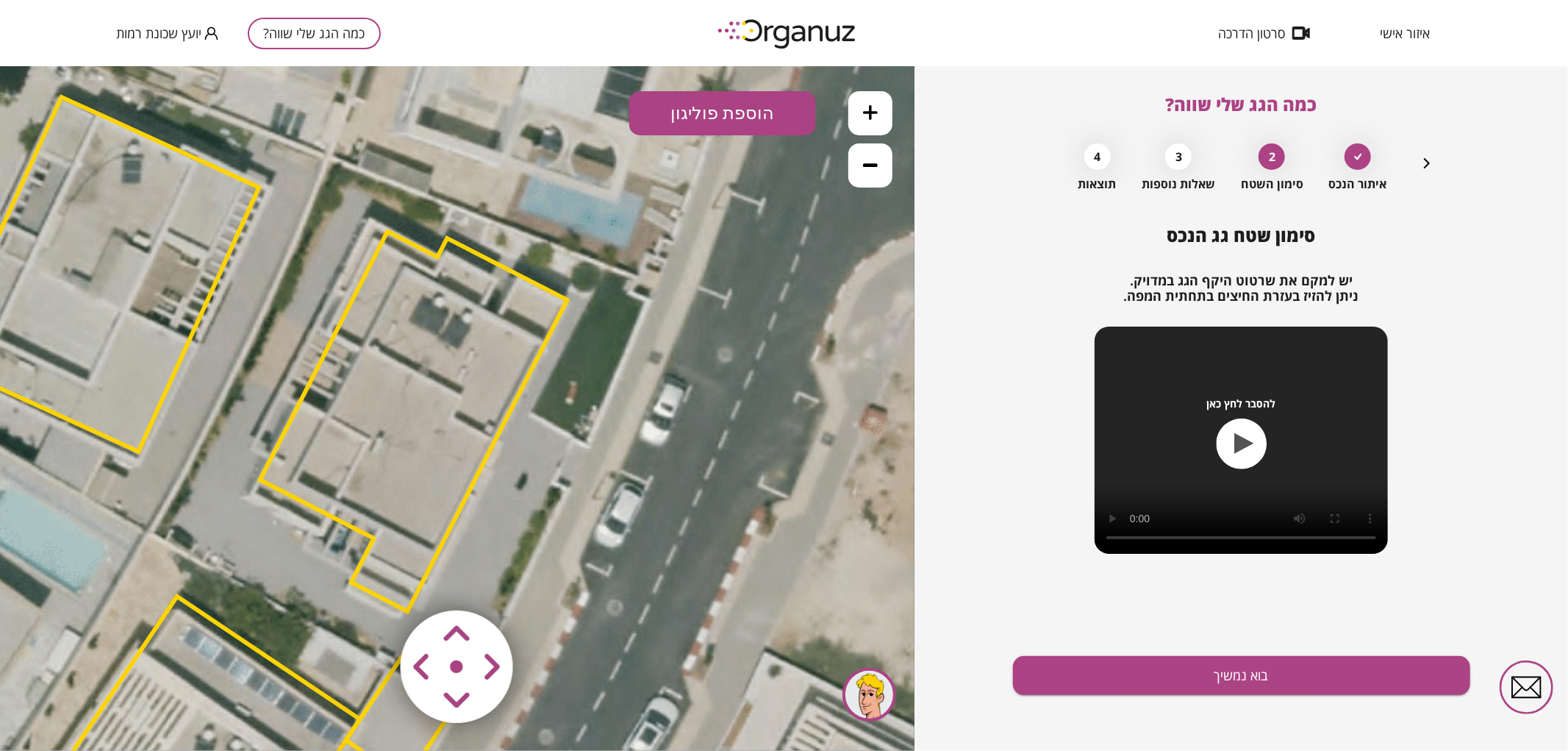
click at [370, 579] on area at bounding box center [370, 579] width 0 height 0
click at [423, 423] on polygon at bounding box center [410, 420] width 307 height 380
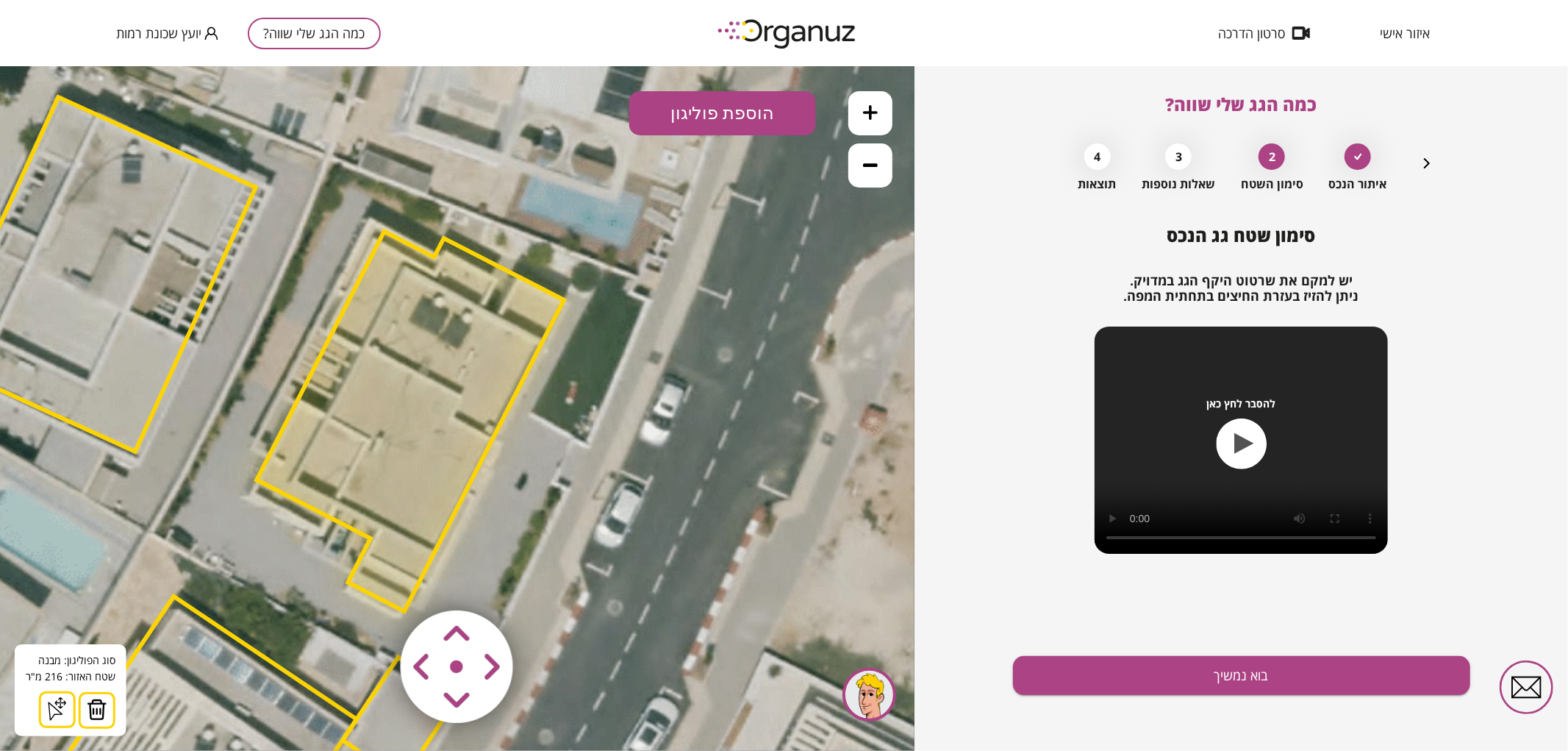
click at [86, 716] on img at bounding box center [97, 709] width 21 height 22
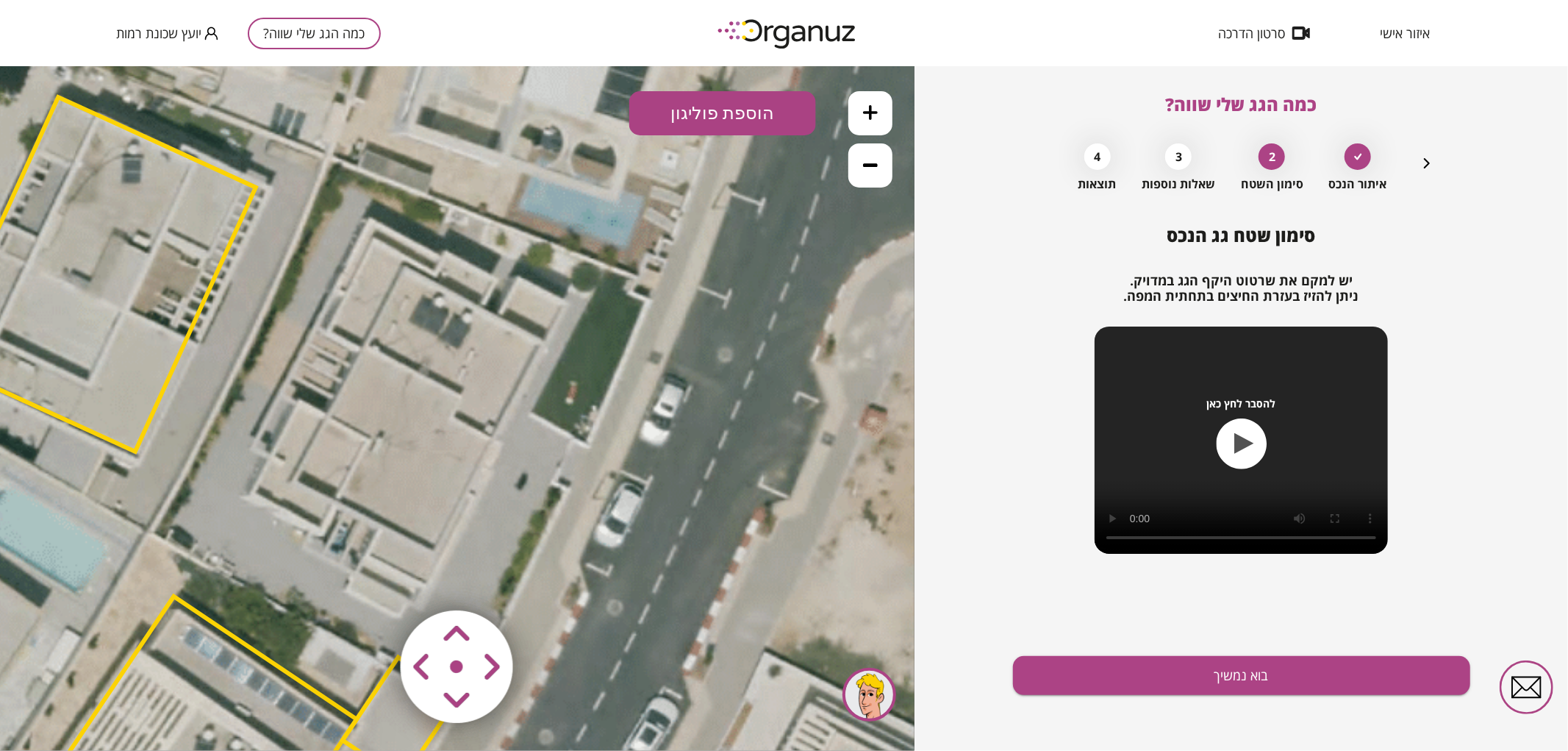
click at [125, 250] on polygon at bounding box center [98, 273] width 314 height 355
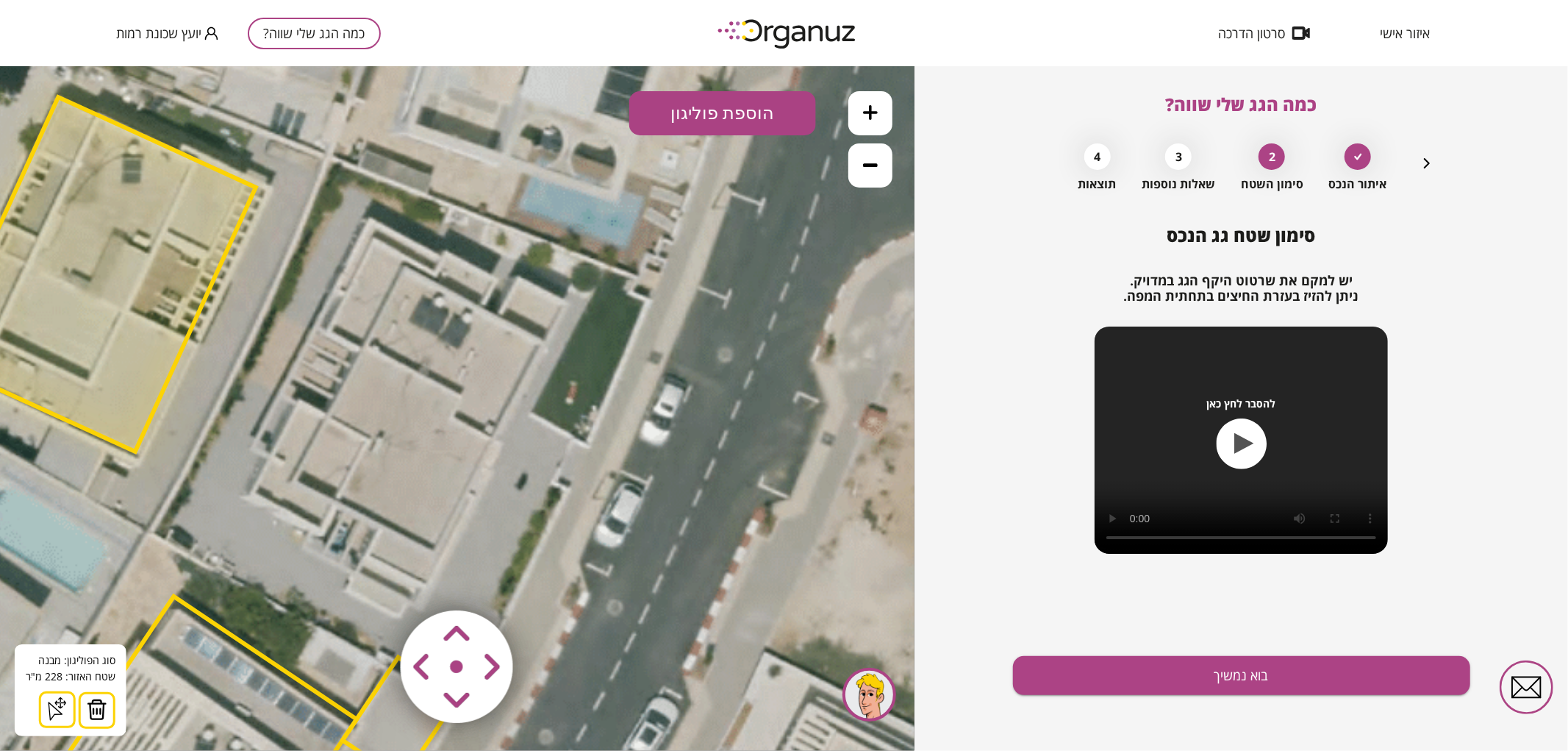
click at [97, 704] on img at bounding box center [97, 709] width 21 height 22
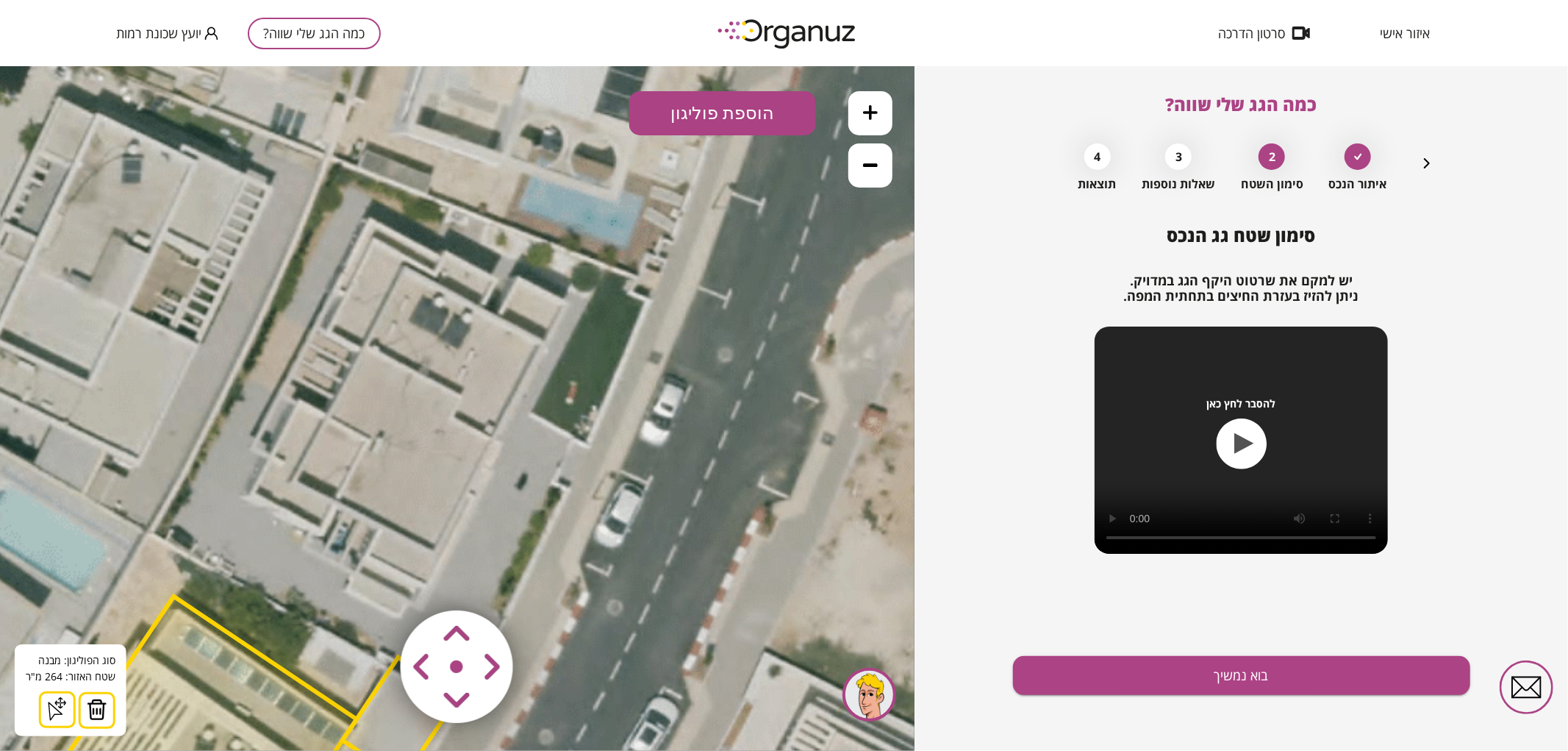
click at [94, 698] on img at bounding box center [97, 709] width 21 height 22
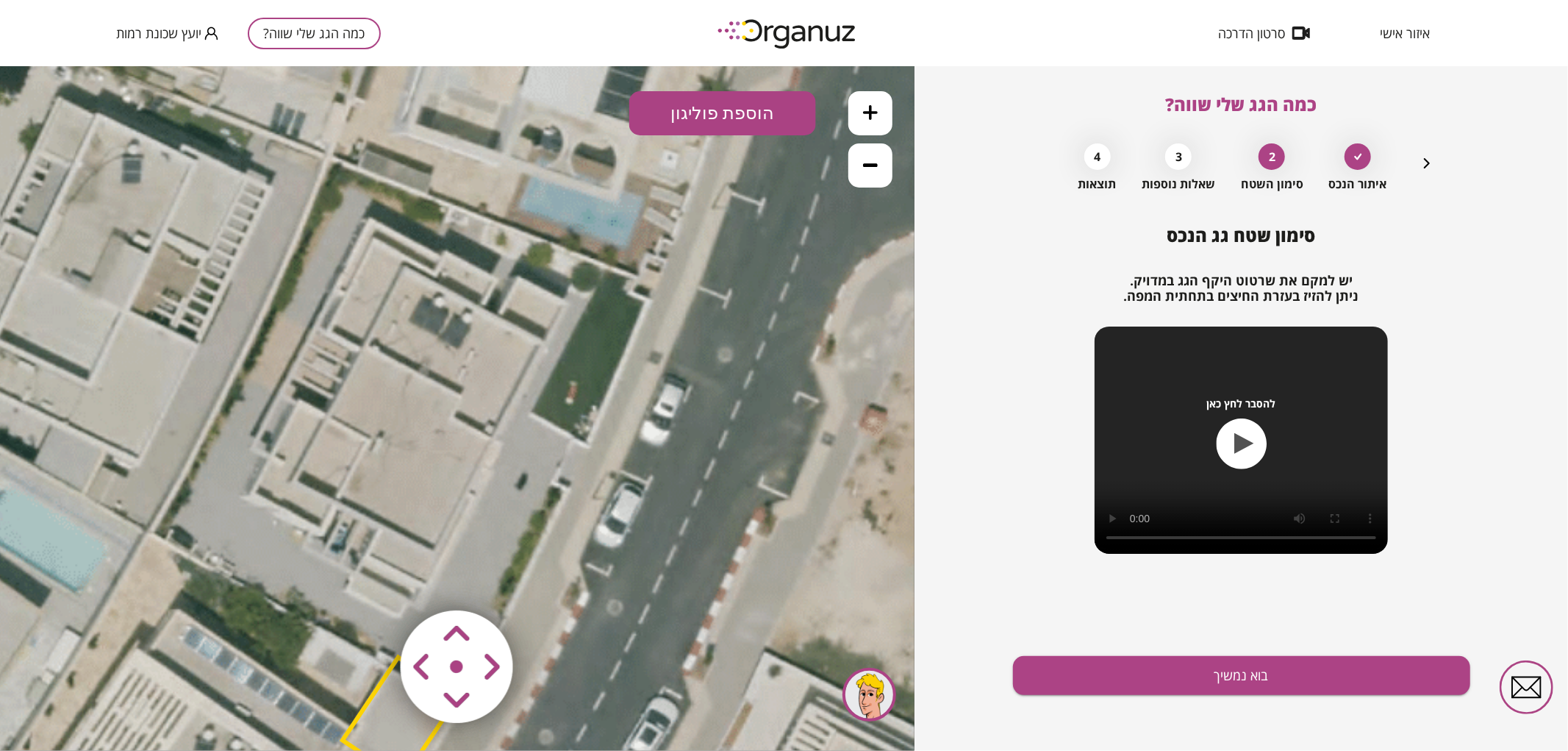
click at [676, 110] on button "הוספת פוליגון" at bounding box center [722, 112] width 186 height 44
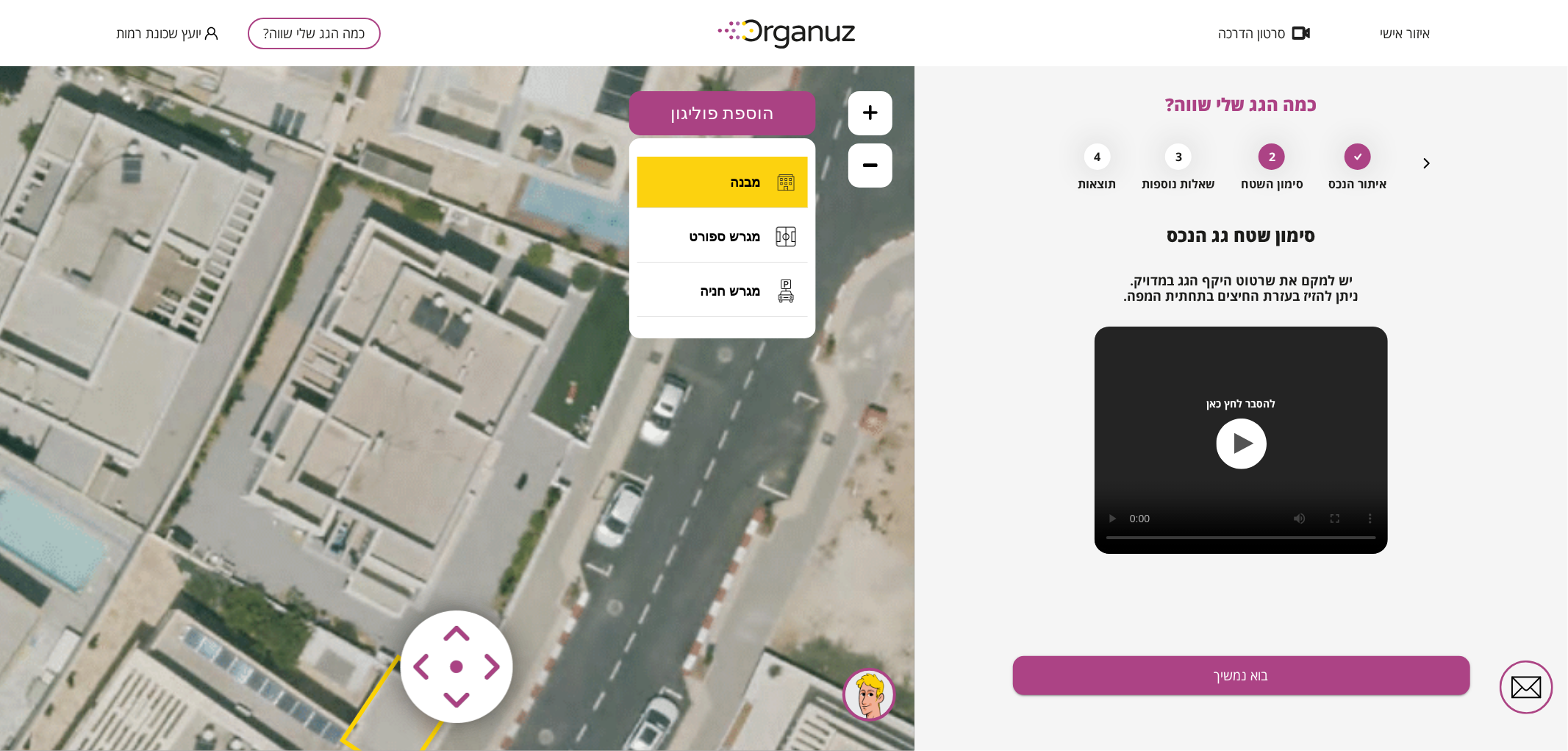
click at [702, 199] on button "מבנה" at bounding box center [722, 182] width 170 height 51
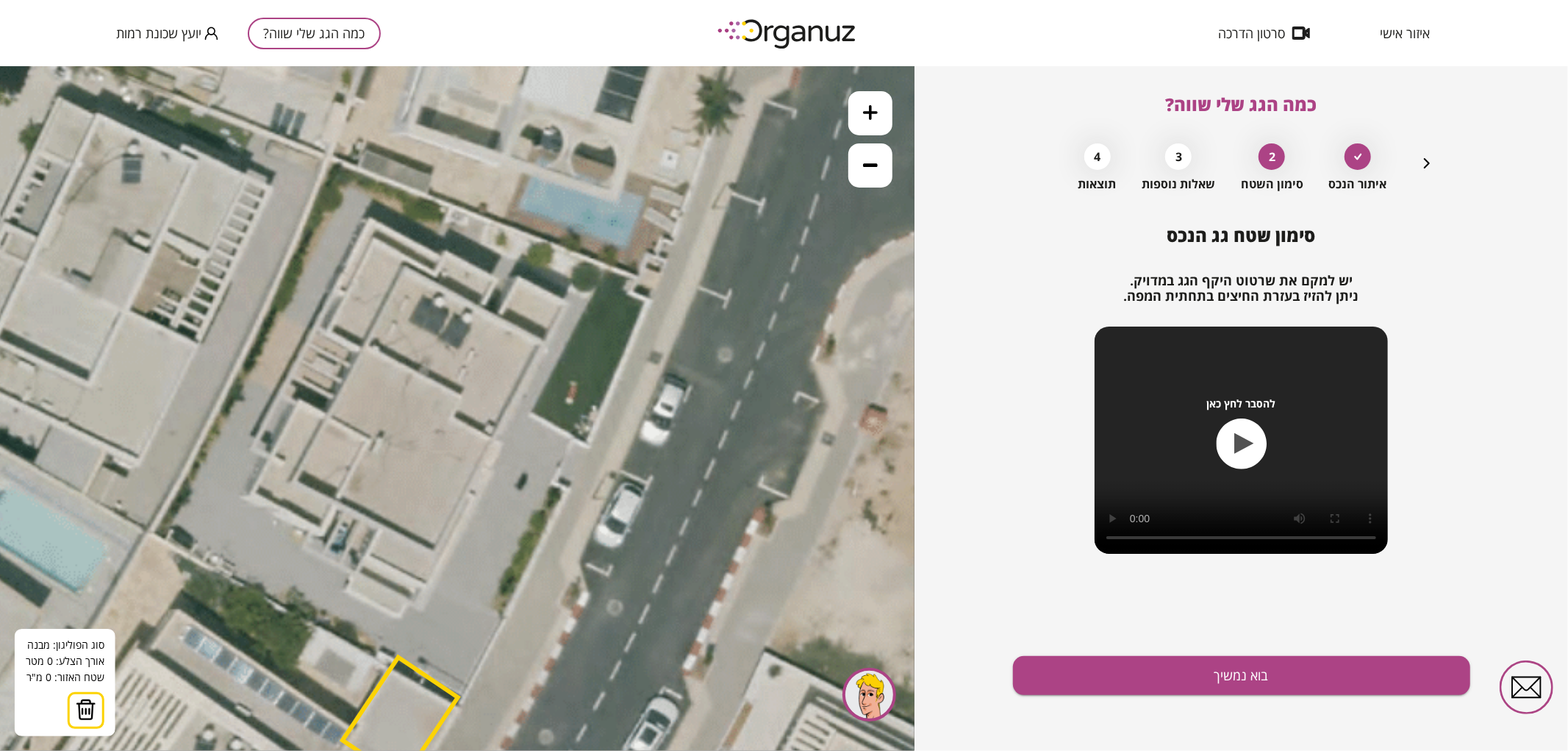
click at [435, 272] on icon at bounding box center [245, 550] width 2778 height 2779
click at [446, 249] on icon at bounding box center [245, 550] width 2778 height 2779
click at [499, 276] on icon at bounding box center [245, 550] width 2778 height 2779
click at [481, 307] on polygon at bounding box center [467, 278] width 63 height 58
click at [499, 317] on polygon at bounding box center [467, 283] width 65 height 67
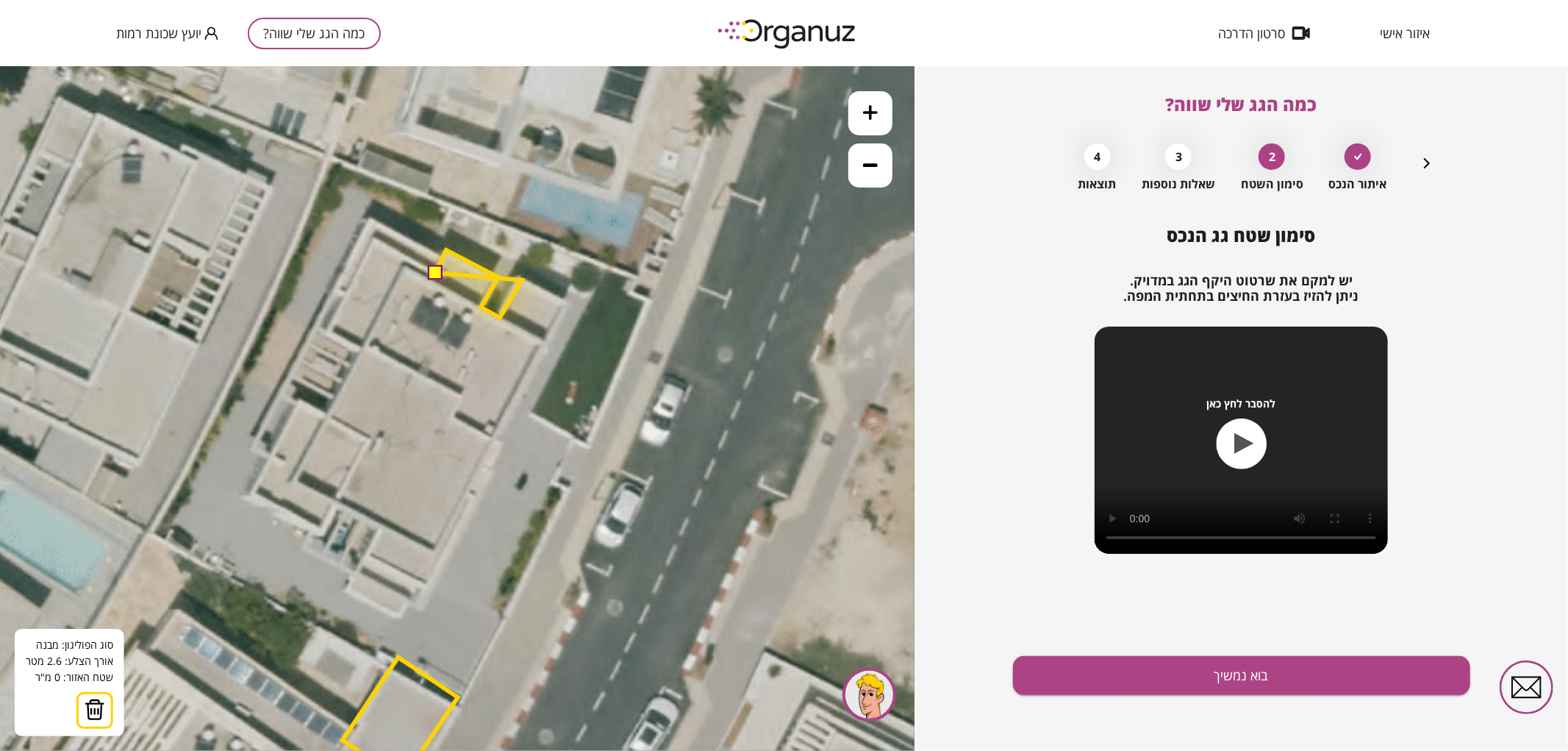
click at [522, 279] on polygon at bounding box center [479, 283] width 86 height 67
click at [566, 302] on icon at bounding box center [245, 550] width 2778 height 2779
click at [566, 301] on polygon at bounding box center [500, 283] width 131 height 67
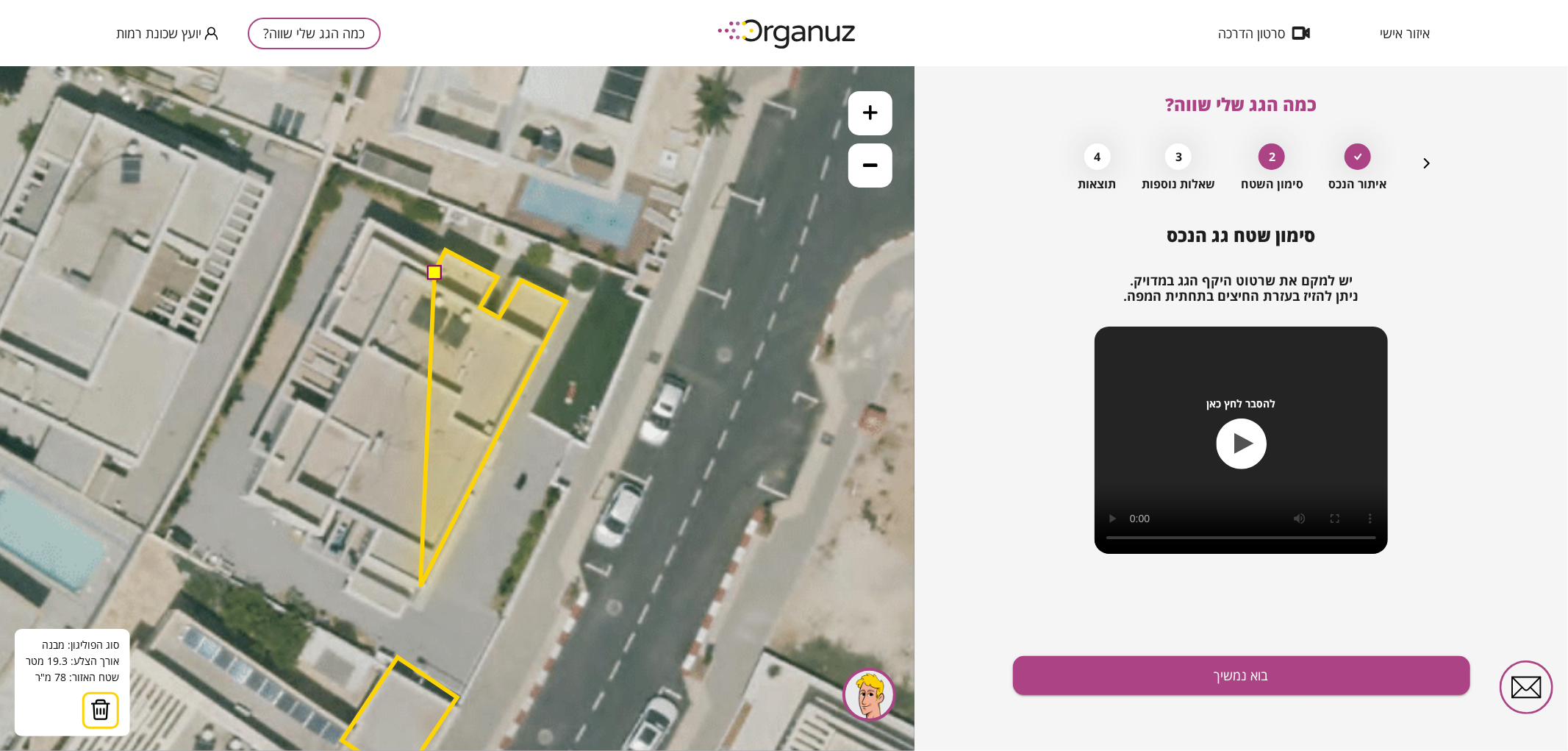
click at [420, 585] on icon at bounding box center [244, 550] width 2778 height 2779
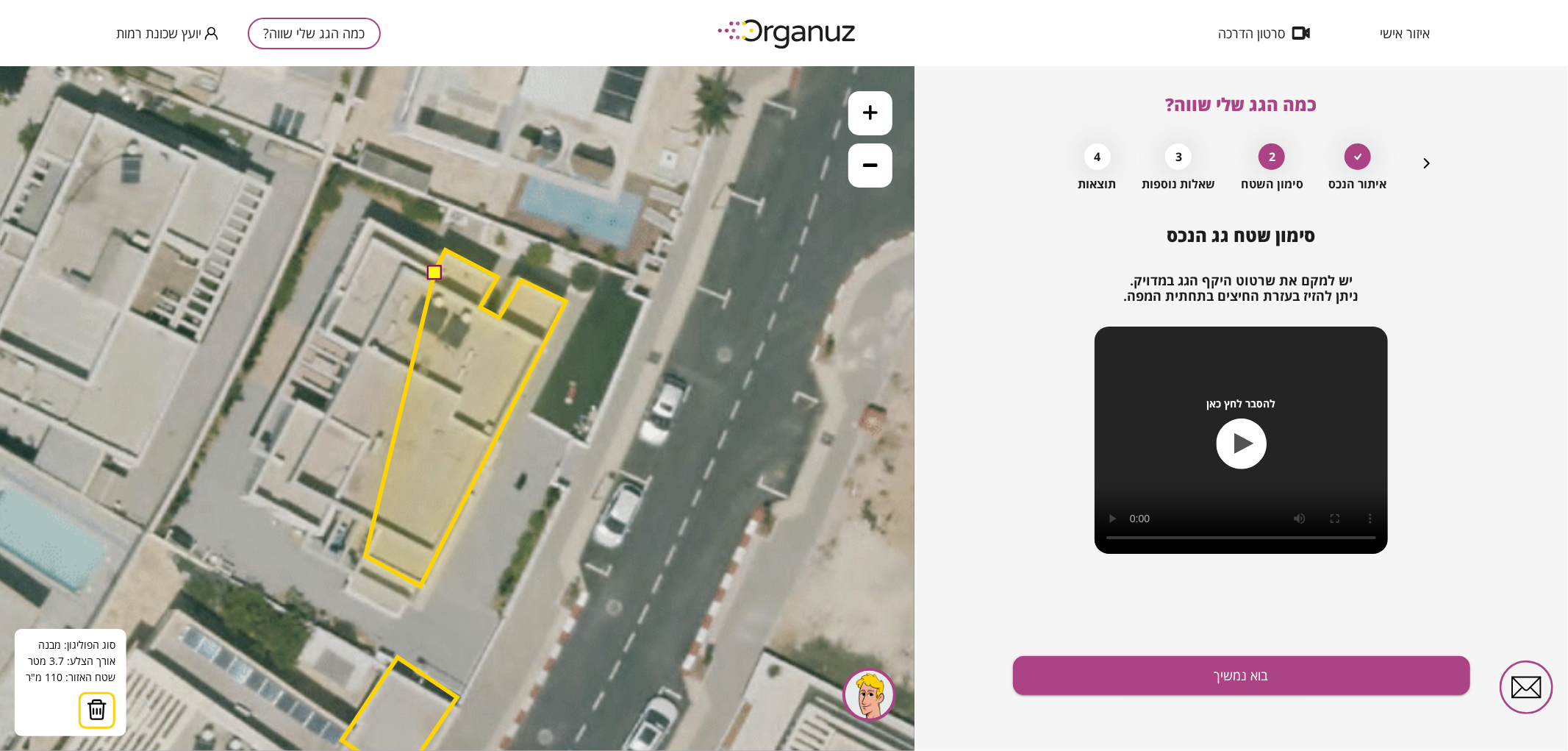
click at [365, 555] on polygon at bounding box center [465, 417] width 201 height 336
click at [379, 531] on polygon at bounding box center [465, 417] width 201 height 336
click at [335, 504] on polygon at bounding box center [451, 417] width 231 height 336
click at [319, 534] on icon at bounding box center [244, 550] width 2778 height 2779
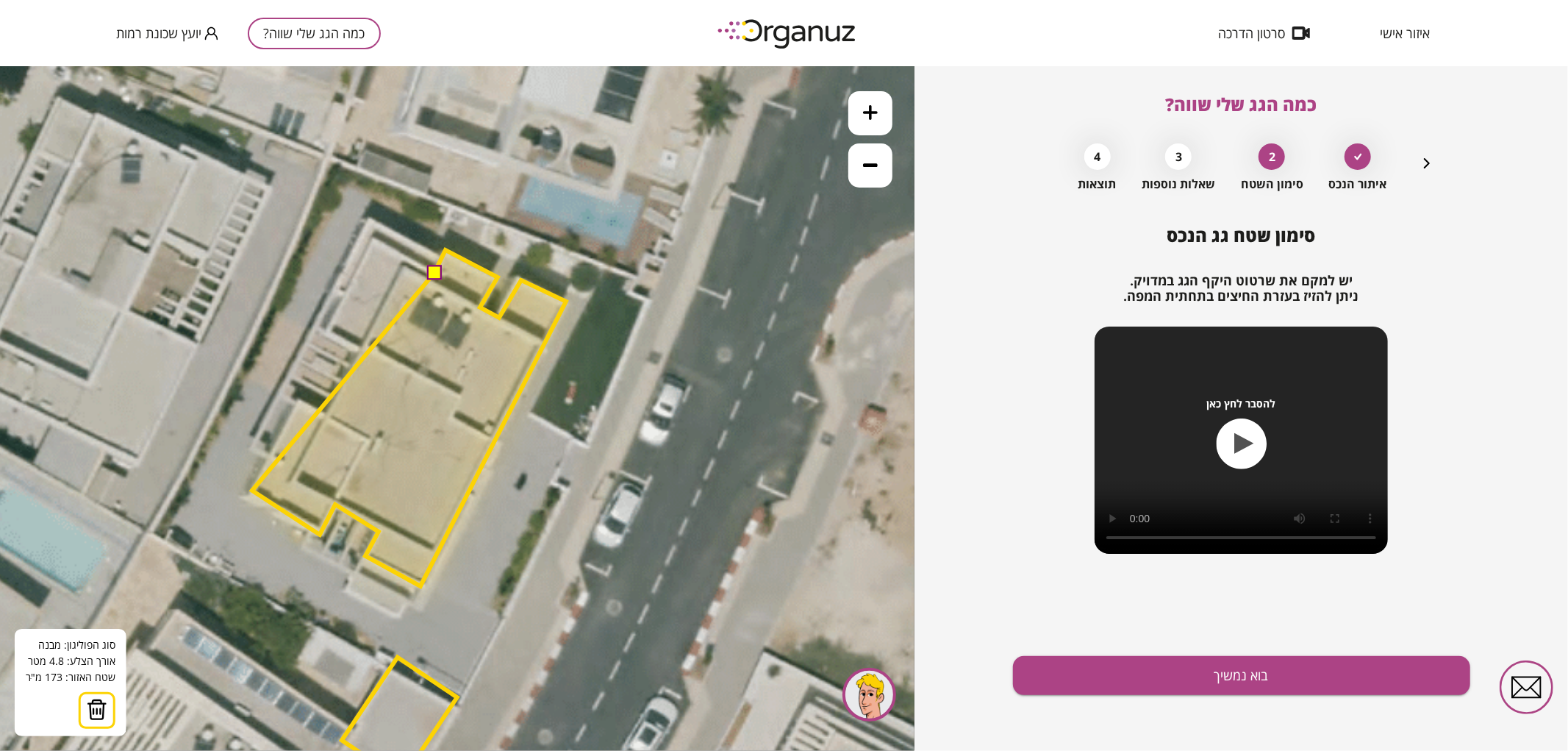
click at [252, 490] on polygon at bounding box center [409, 417] width 314 height 336
click at [299, 399] on polygon at bounding box center [409, 417] width 314 height 336
click at [325, 414] on polygon at bounding box center [409, 417] width 314 height 336
click at [358, 351] on polygon at bounding box center [409, 417] width 314 height 336
click at [324, 330] on polygon at bounding box center [409, 417] width 314 height 336
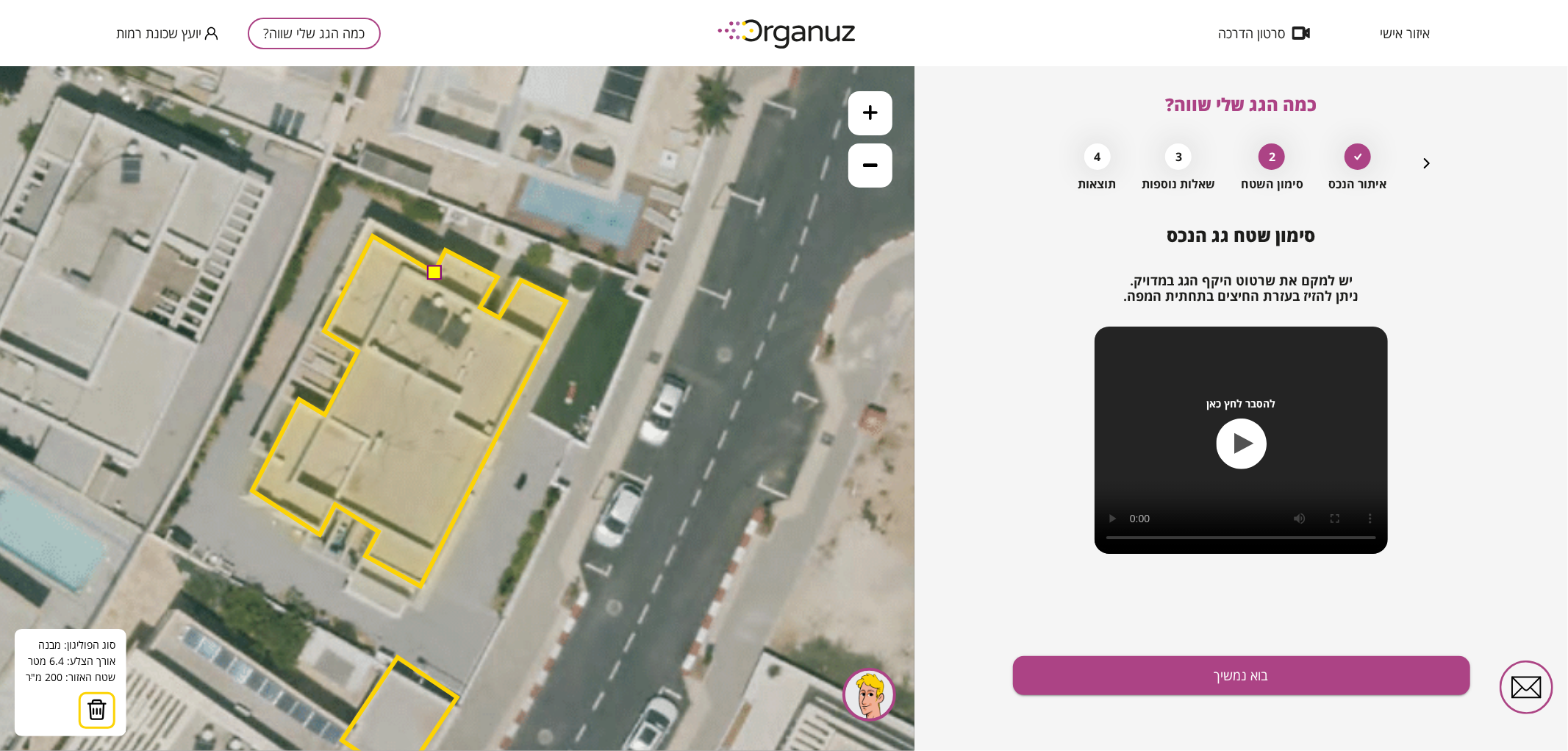
click at [373, 235] on polygon at bounding box center [409, 410] width 314 height 350
click at [435, 268] on button at bounding box center [434, 271] width 14 height 14
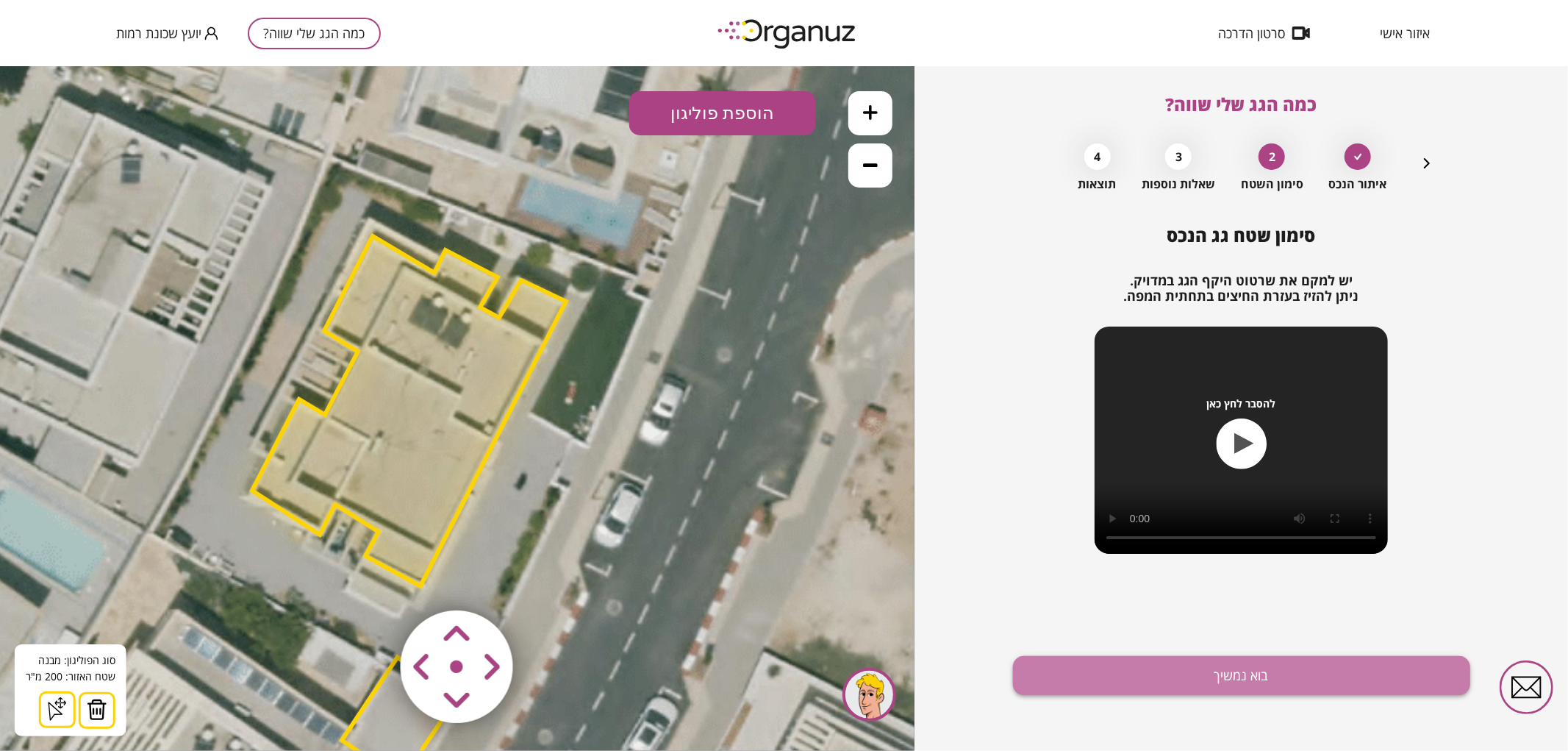
click at [1226, 672] on button "בוא נמשיך" at bounding box center [1241, 675] width 457 height 39
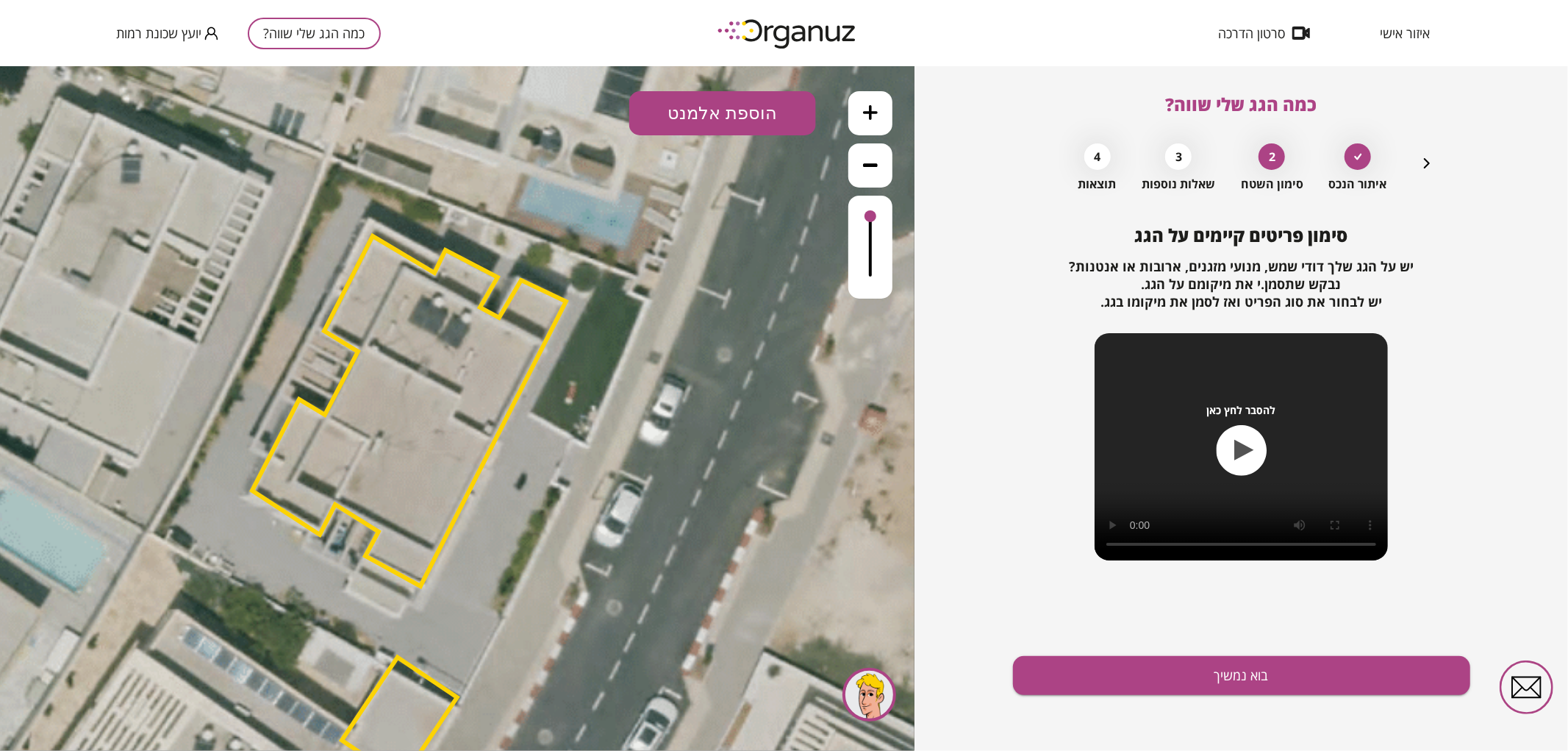
click at [722, 104] on button "הוספת אלמנט" at bounding box center [722, 112] width 186 height 44
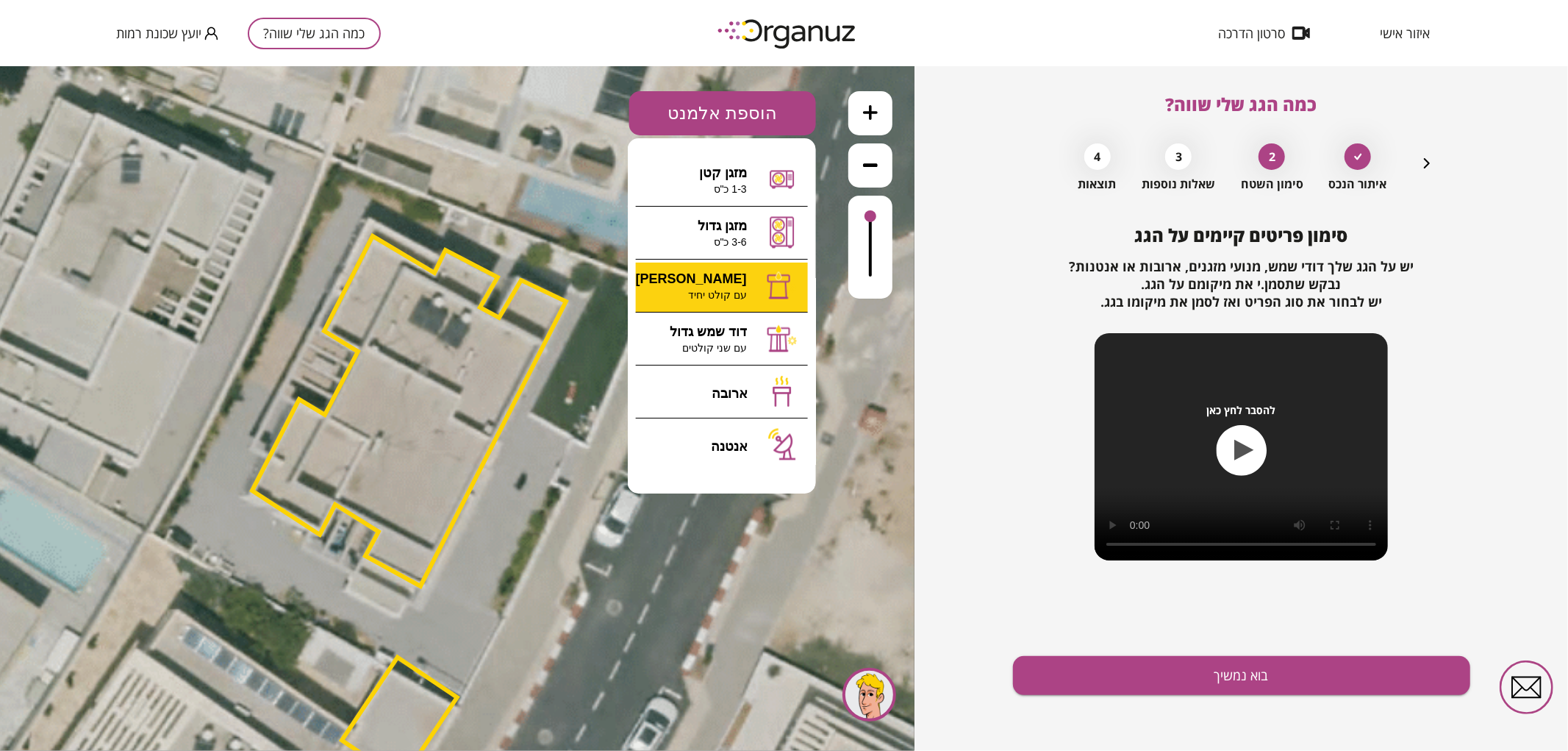
click at [709, 288] on div ".st0 { fill: #FFFFFF; } א" at bounding box center [457, 408] width 914 height 685
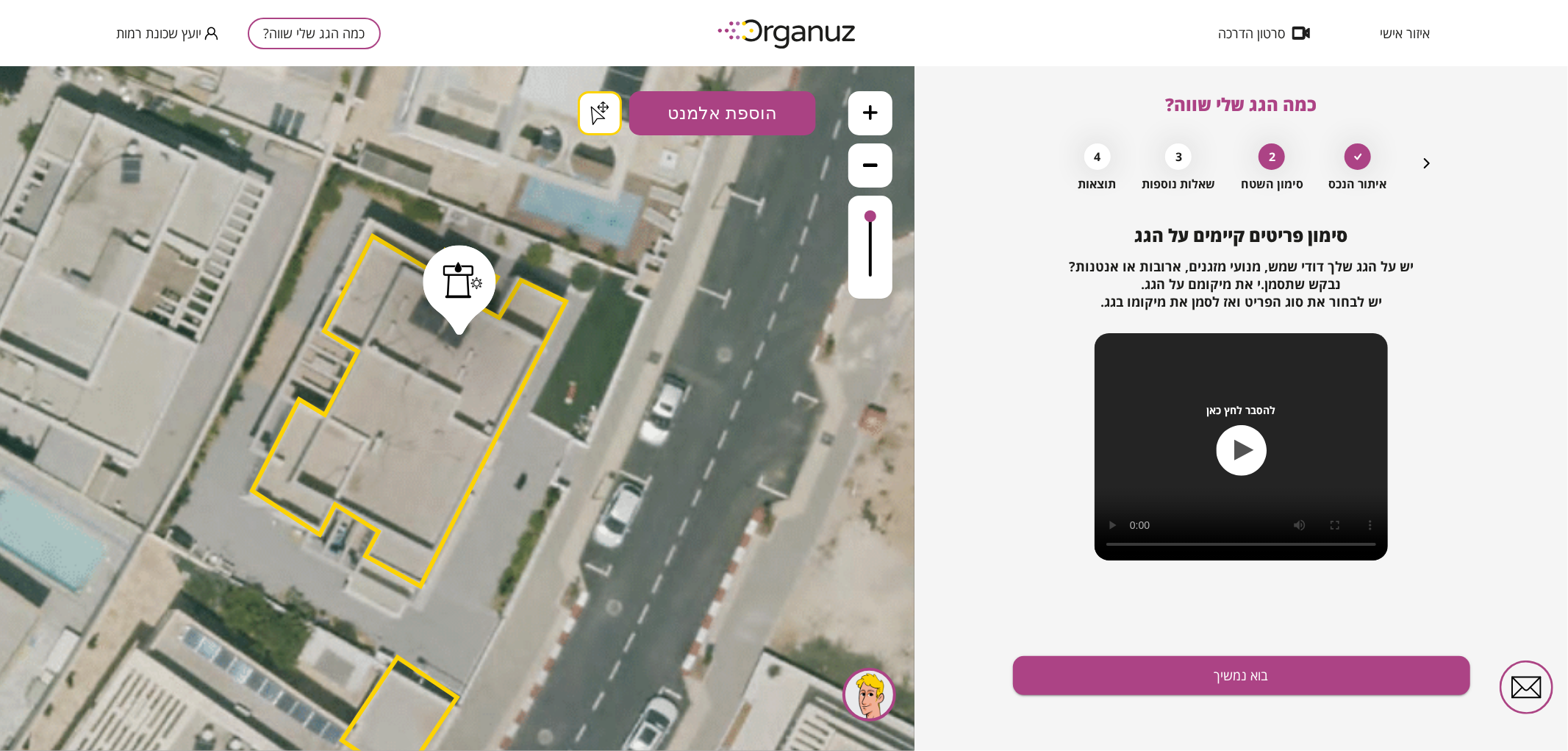
click at [780, 94] on button "הוספת אלמנט" at bounding box center [722, 112] width 186 height 44
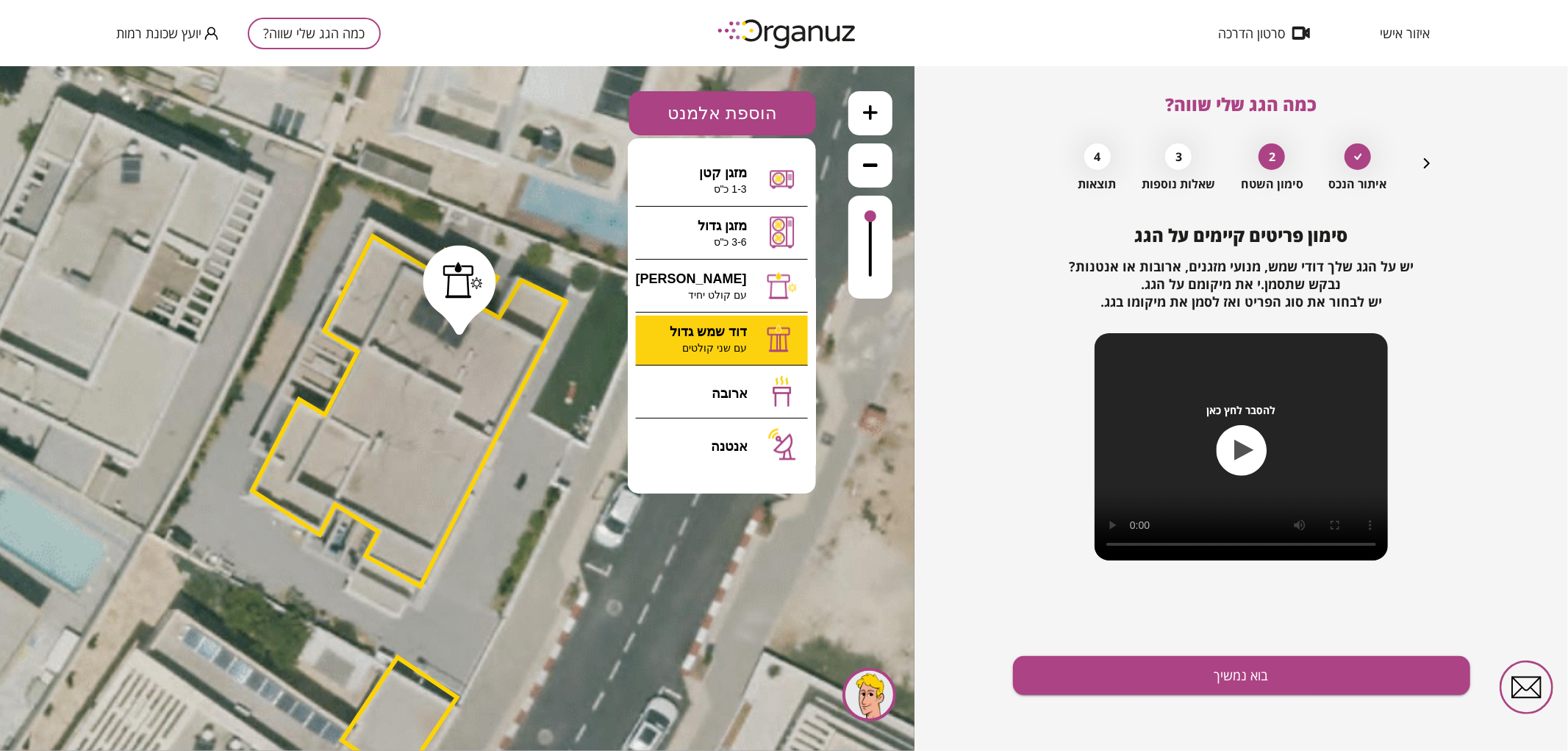
click at [730, 347] on div ".st0 { fill: #FFFFFF; } .st0 { fill: #FFFFFF; }" at bounding box center [457, 408] width 914 height 685
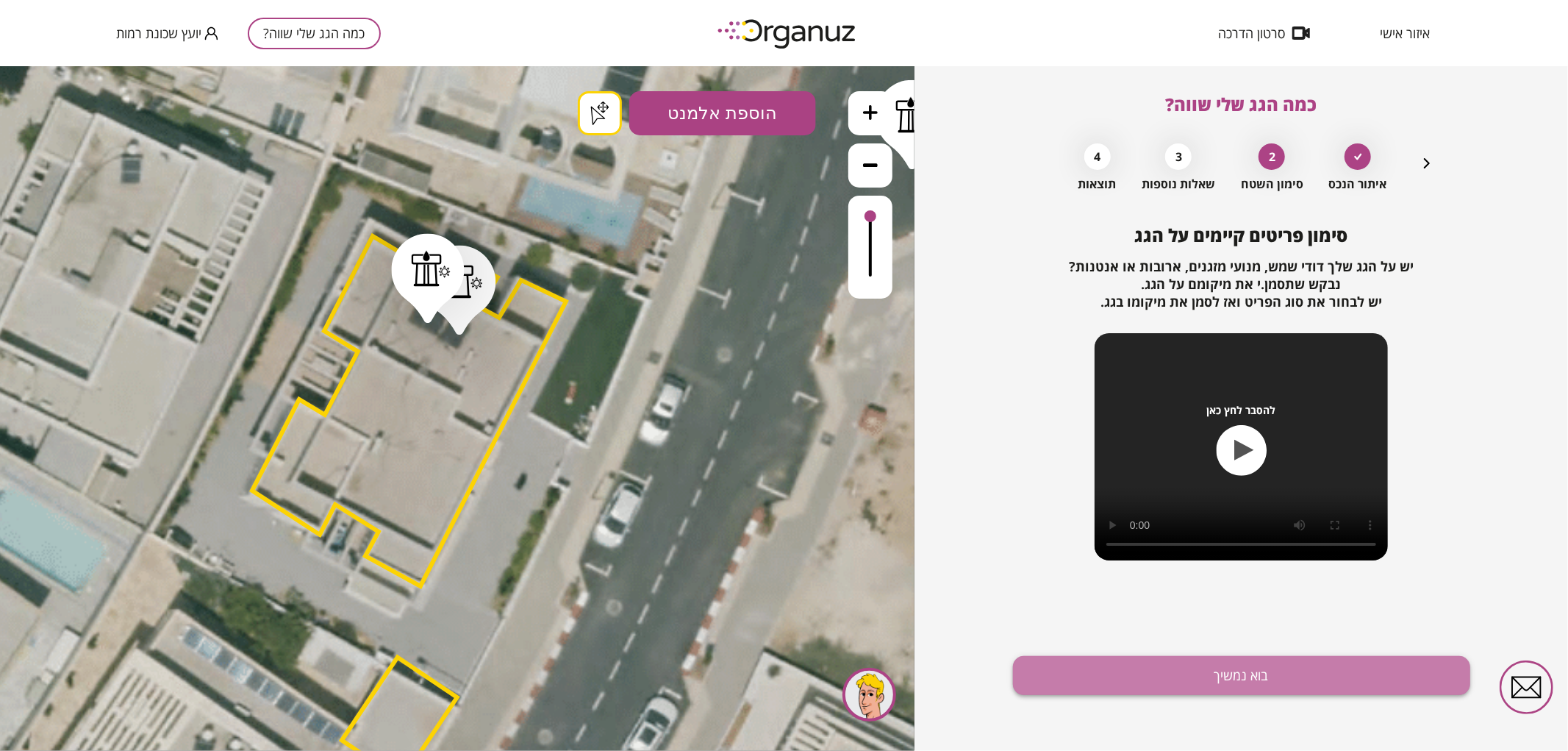
click at [1223, 663] on button "בוא נמשיך" at bounding box center [1241, 675] width 457 height 39
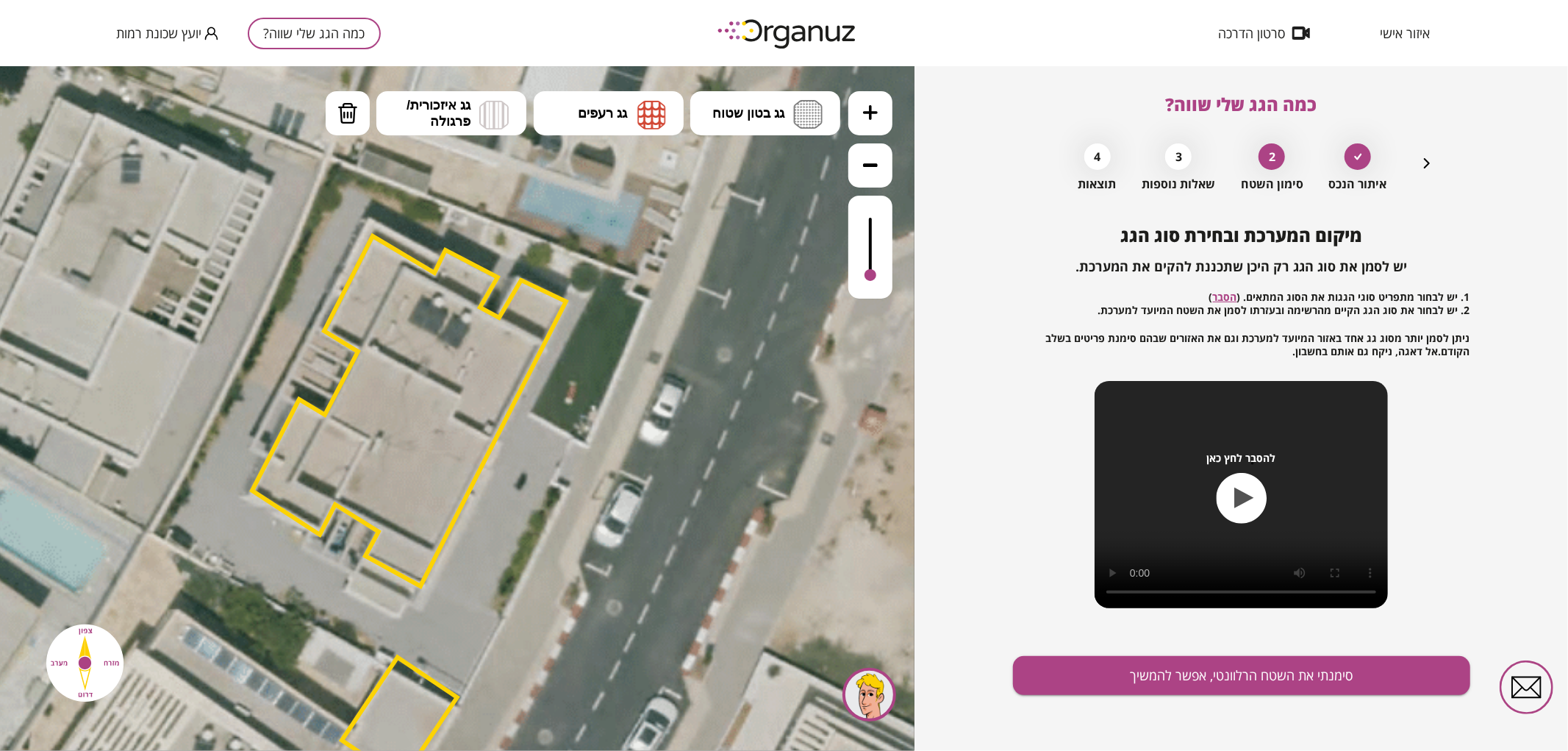
drag, startPoint x: 871, startPoint y: 220, endPoint x: 873, endPoint y: 275, distance: 55.0
click at [873, 275] on div at bounding box center [870, 274] width 12 height 12
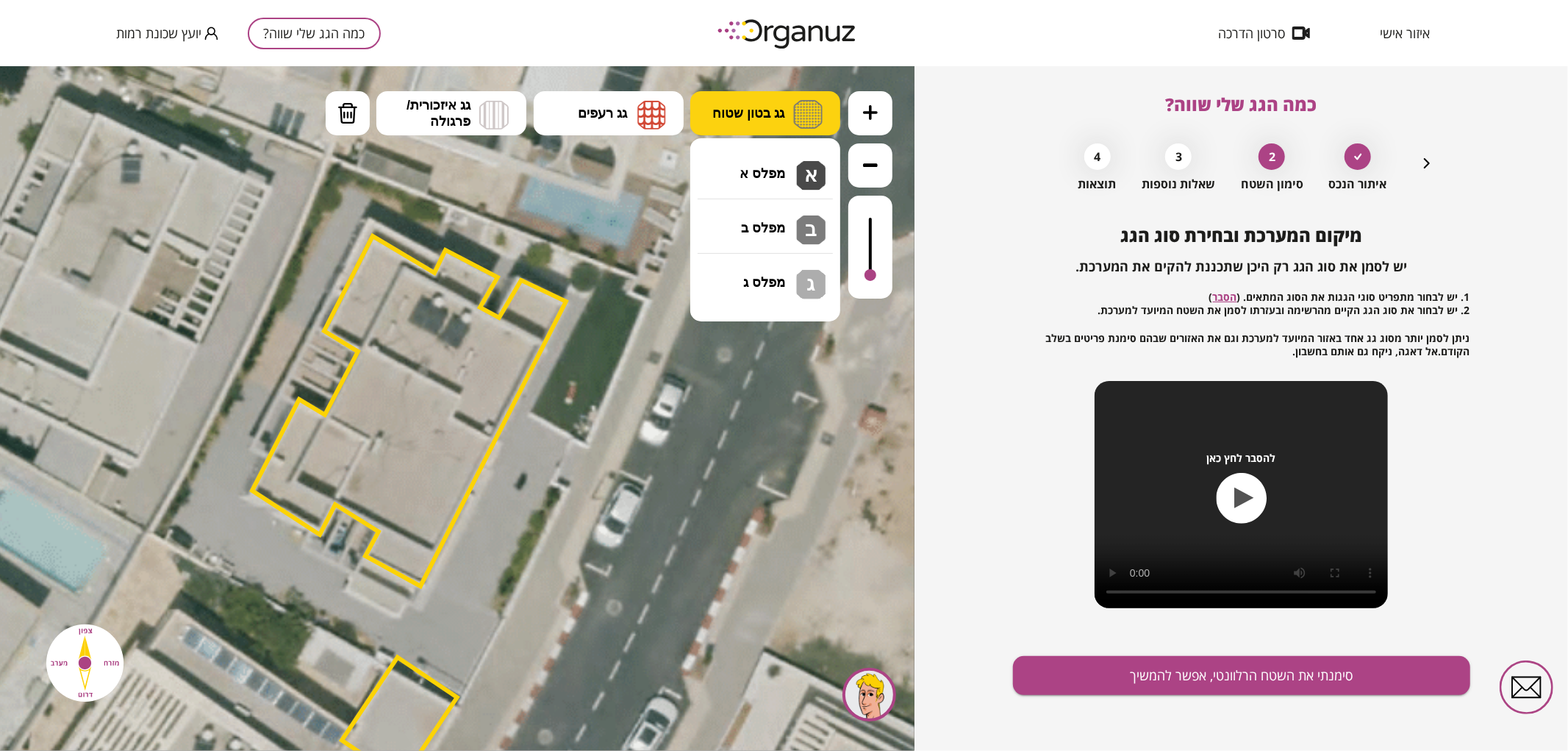
click at [772, 118] on span "גג בטון שטוח" at bounding box center [748, 112] width 72 height 16
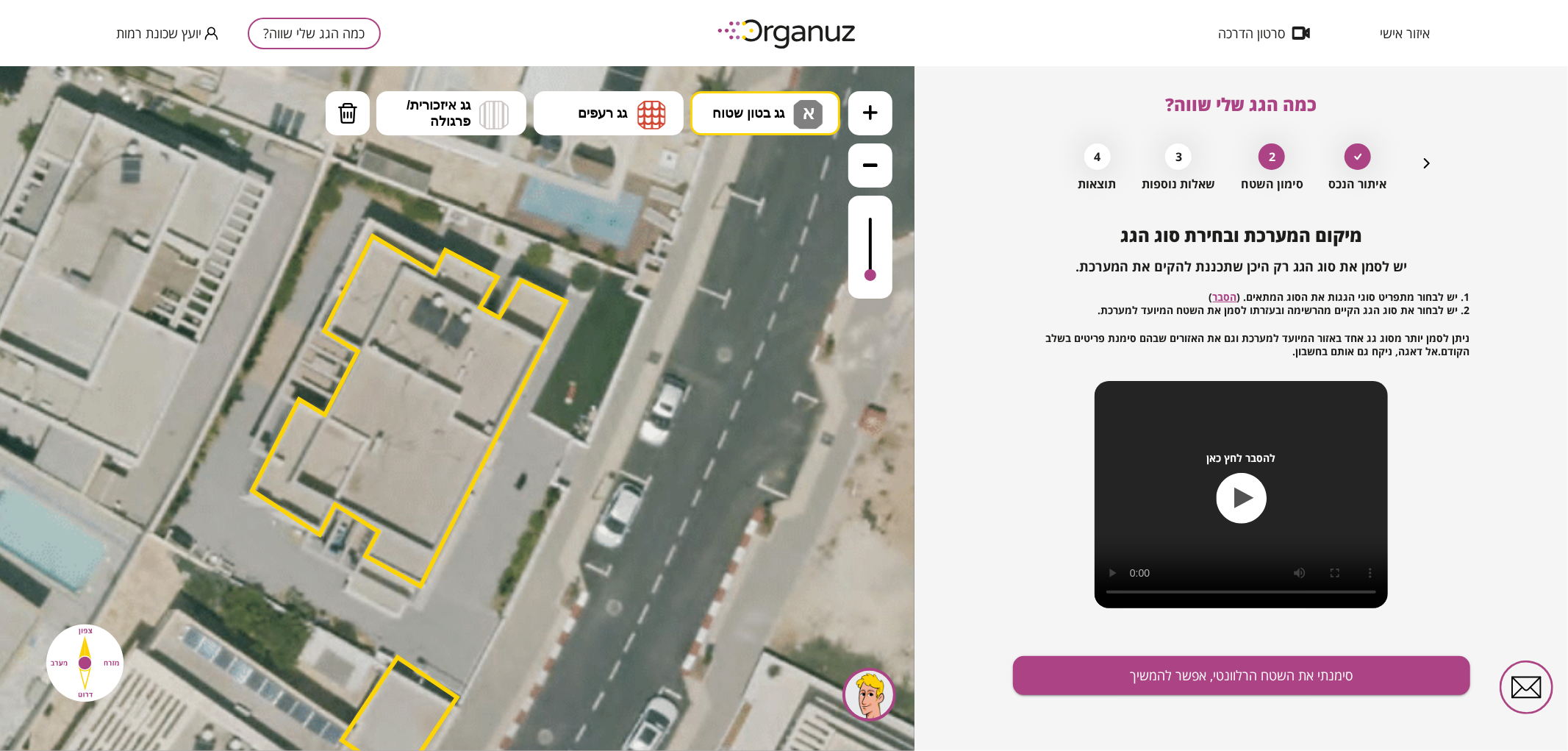
click at [773, 168] on div ".st0 { fill: #FFFFFF; } .st0 { fill: #FFFFFF; }" at bounding box center [457, 408] width 914 height 685
click at [870, 269] on div at bounding box center [870, 267] width 12 height 12
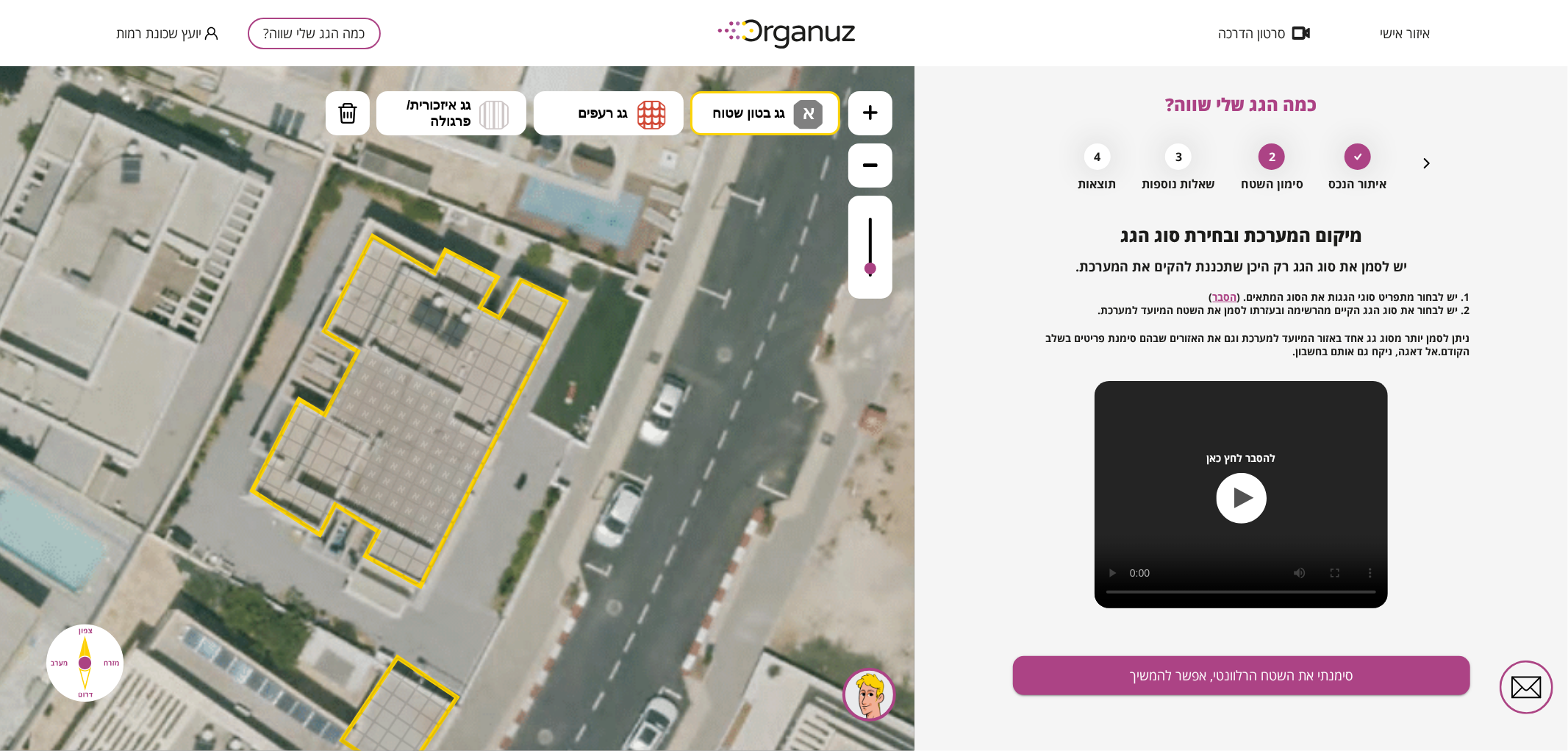
drag, startPoint x: 432, startPoint y: 531, endPoint x: 414, endPoint y: 404, distance: 128.3
drag, startPoint x: 443, startPoint y: 267, endPoint x: 538, endPoint y: 296, distance: 99.3
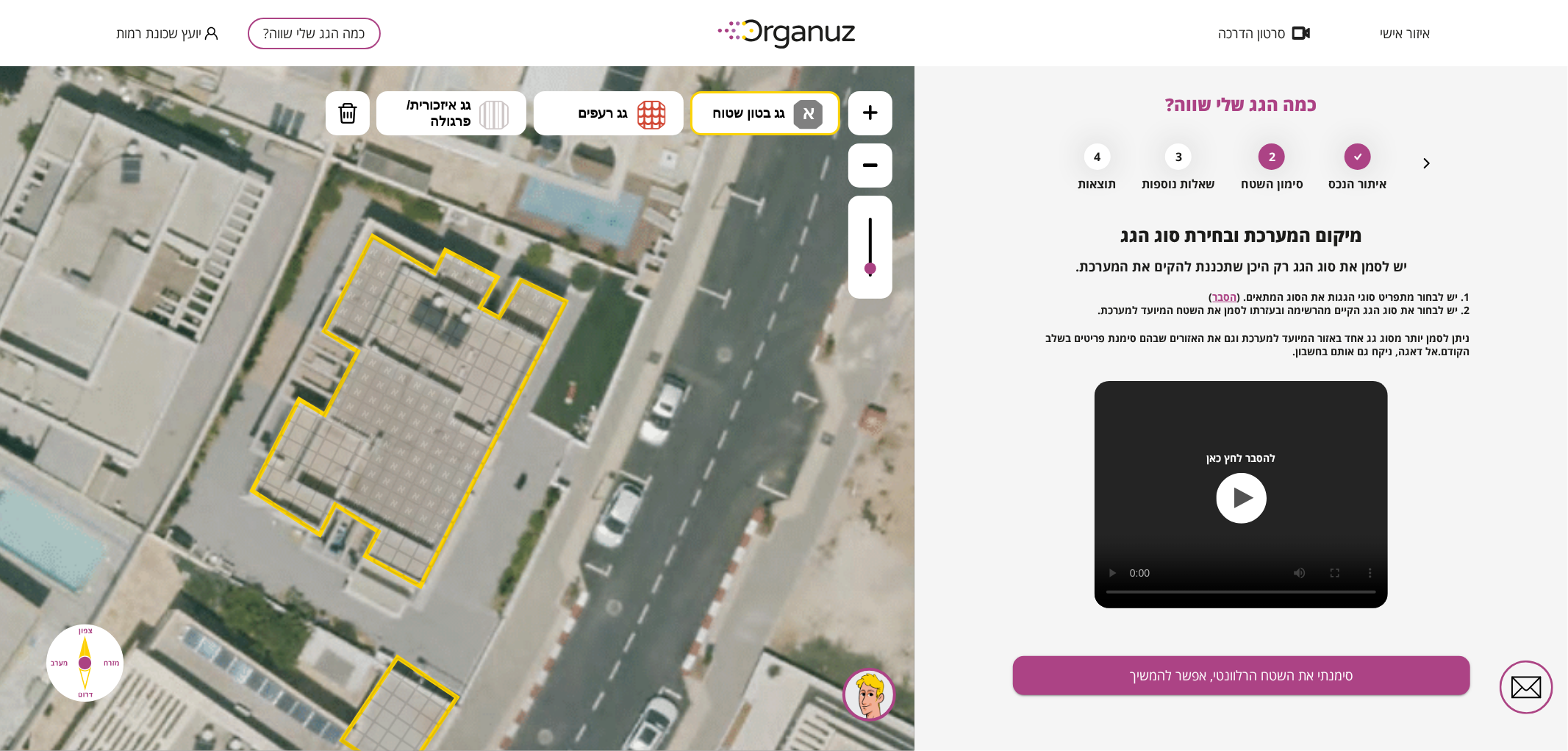
drag, startPoint x: 511, startPoint y: 309, endPoint x: 555, endPoint y: 307, distance: 44.0
drag, startPoint x: 322, startPoint y: 501, endPoint x: 282, endPoint y: 472, distance: 49.4
click at [820, 110] on img at bounding box center [808, 114] width 30 height 30
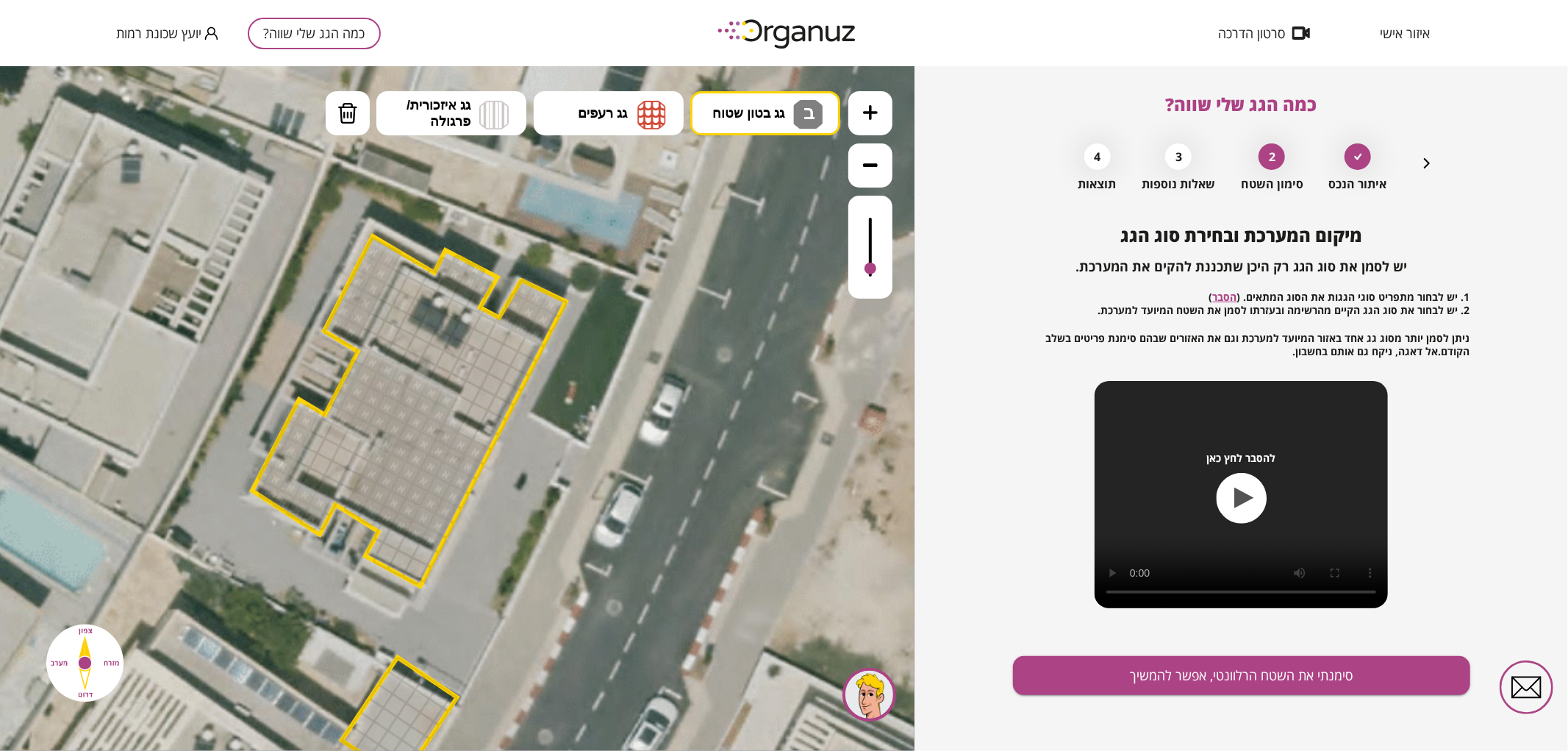
click at [776, 230] on div ".st0 { fill: #FFFFFF; } .st0 { fill: #FFFFFF; }" at bounding box center [457, 408] width 914 height 685
drag, startPoint x: 384, startPoint y: 343, endPoint x: 373, endPoint y: 347, distance: 11.7
click at [373, 347] on div at bounding box center [381, 345] width 24 height 24
drag, startPoint x: 390, startPoint y: 536, endPoint x: 379, endPoint y: 534, distance: 11.2
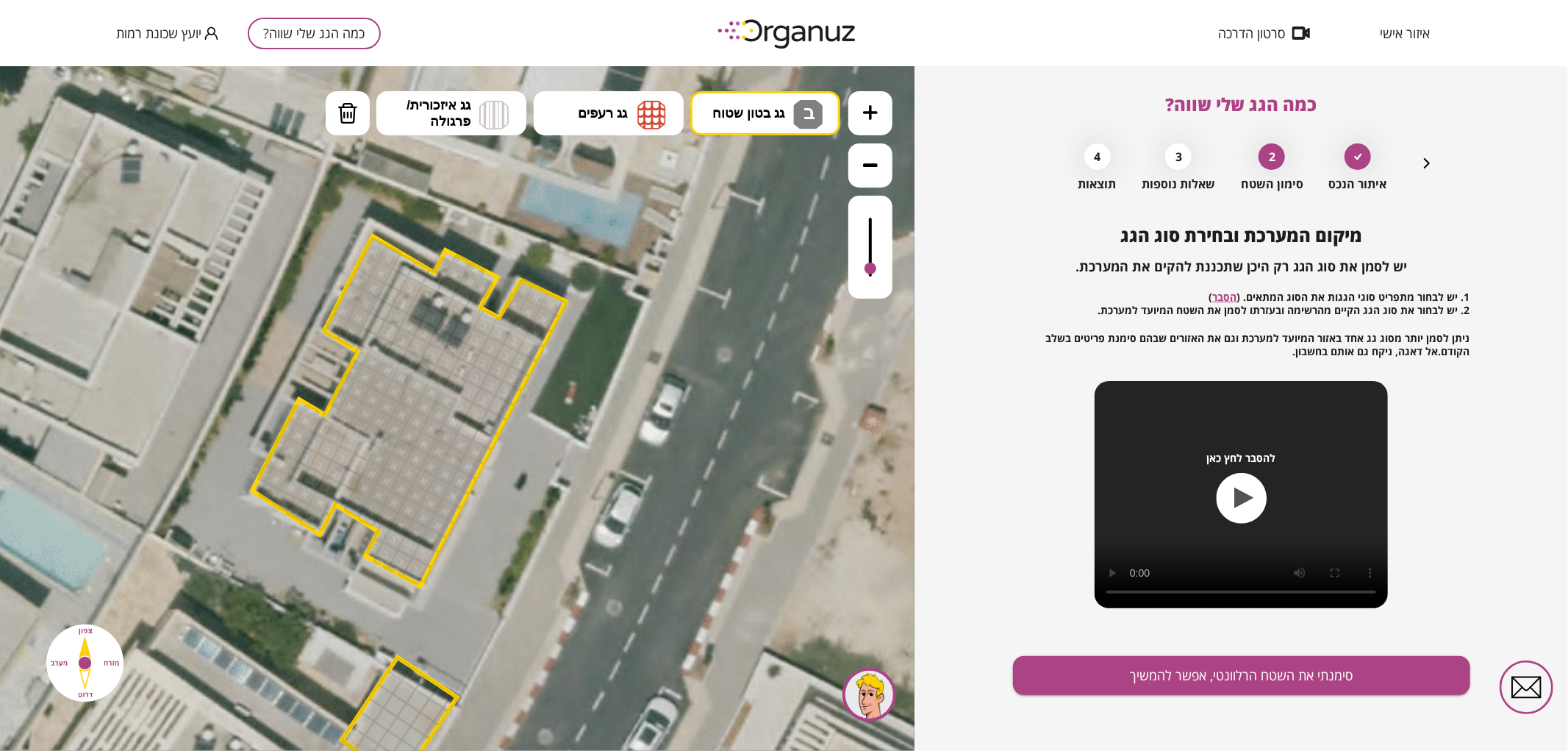
drag, startPoint x: 331, startPoint y: 482, endPoint x: 335, endPoint y: 444, distance: 38.2
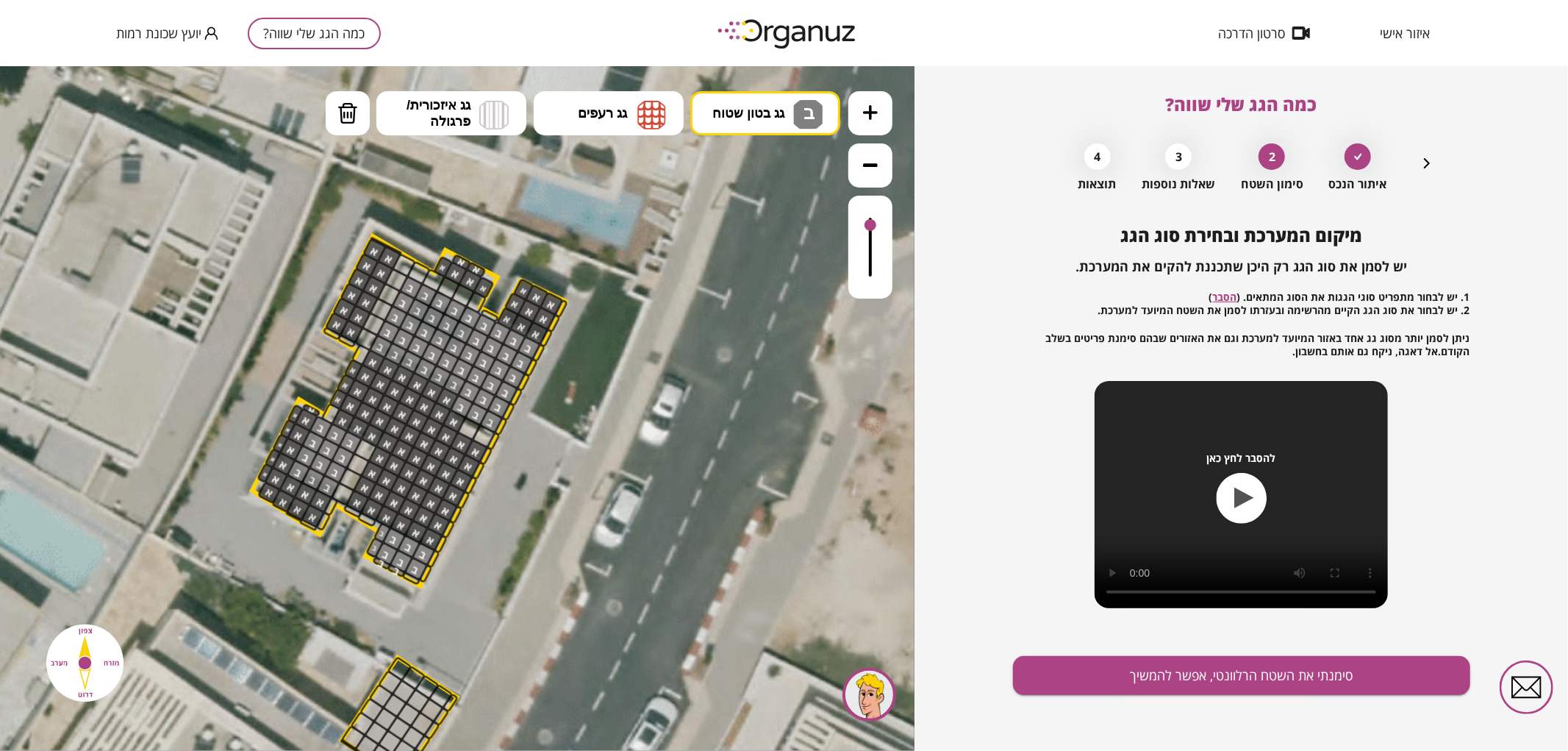
drag, startPoint x: 876, startPoint y: 265, endPoint x: 883, endPoint y: 226, distance: 39.6
click at [883, 226] on div at bounding box center [870, 246] width 44 height 103
drag, startPoint x: 417, startPoint y: 568, endPoint x: 408, endPoint y: 578, distance: 13.5
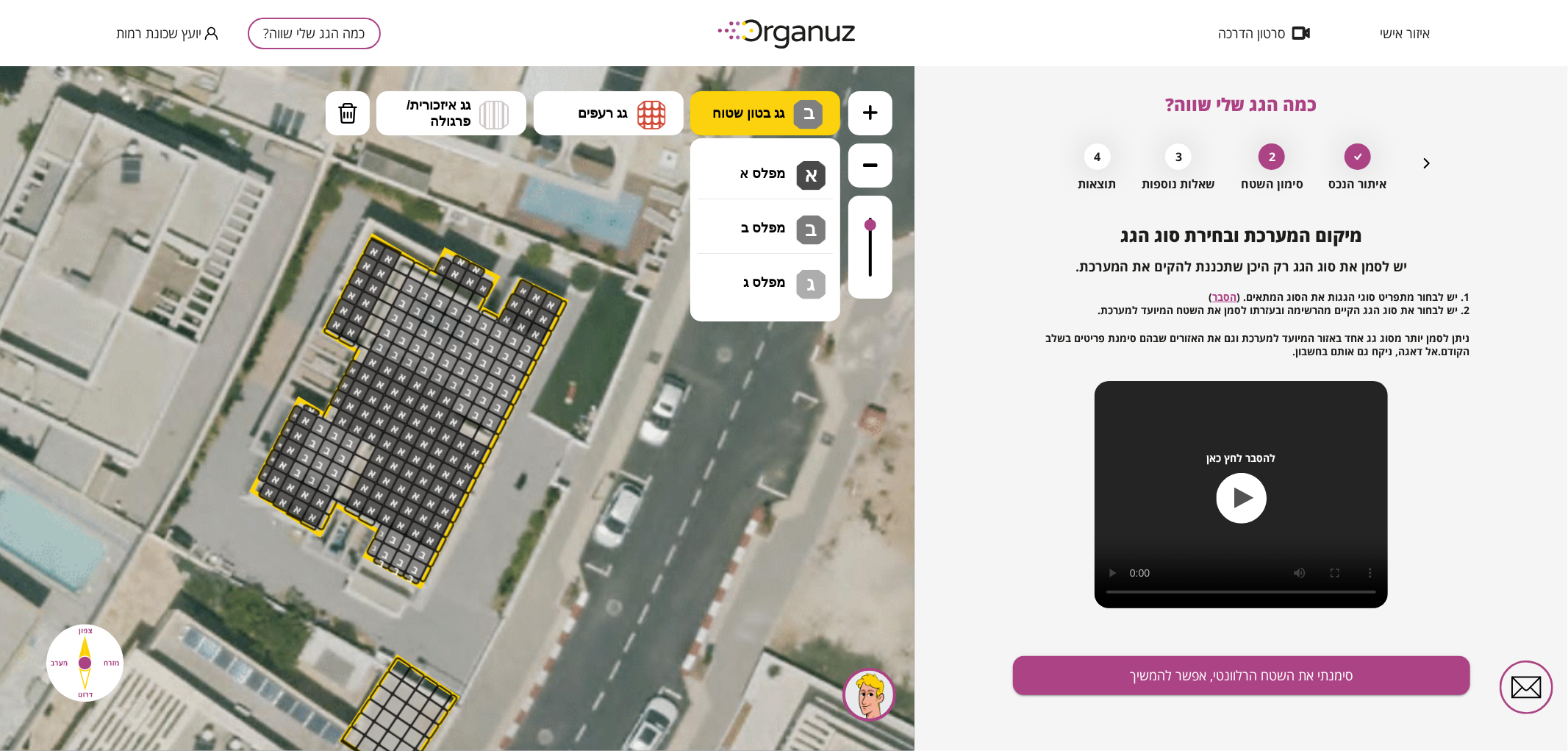
click at [744, 96] on button "גג בטון שטוח ב" at bounding box center [764, 112] width 150 height 44
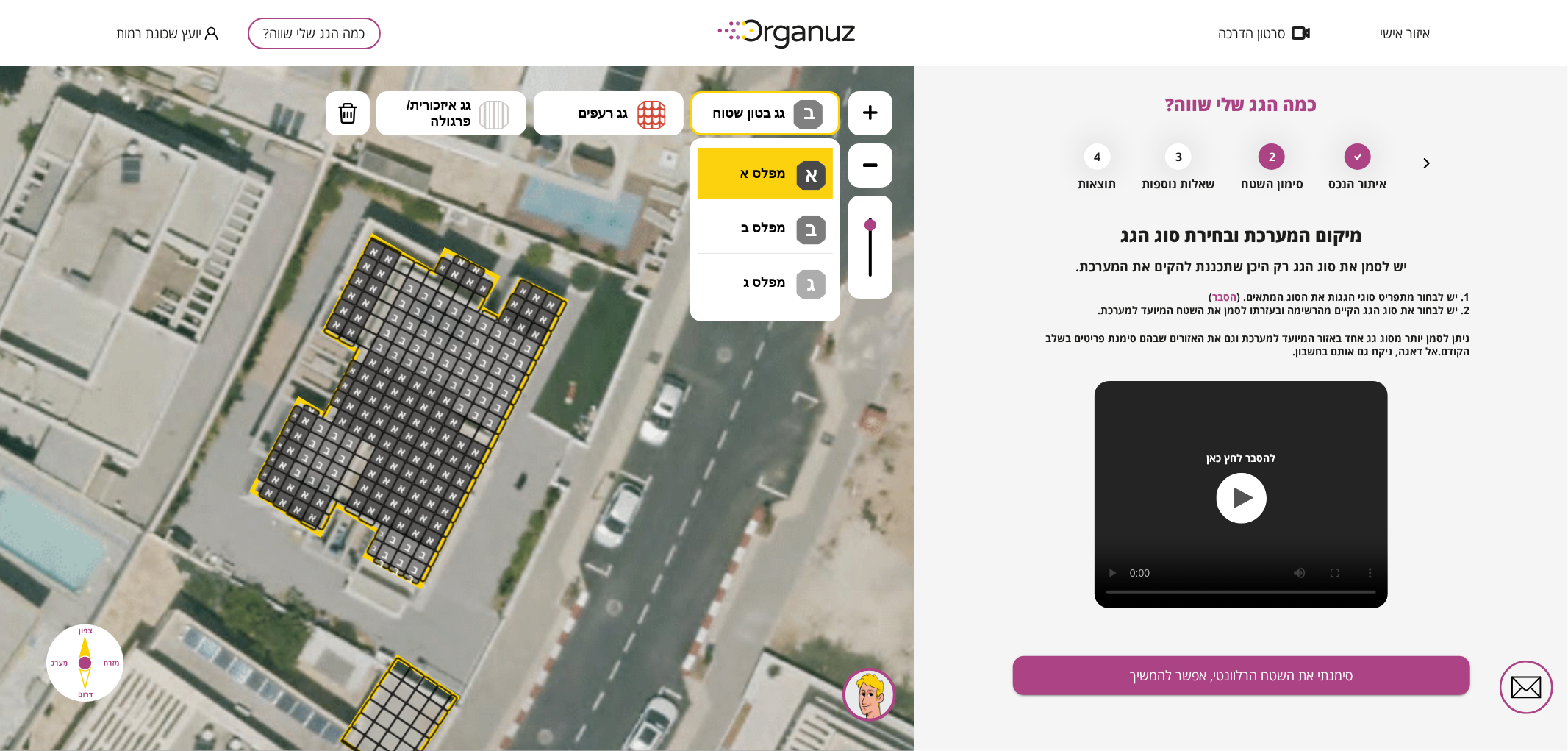
click at [721, 173] on div ".st0 { fill: #FFFFFF; } .st0 { fill: #FFFFFF; }" at bounding box center [457, 408] width 914 height 685
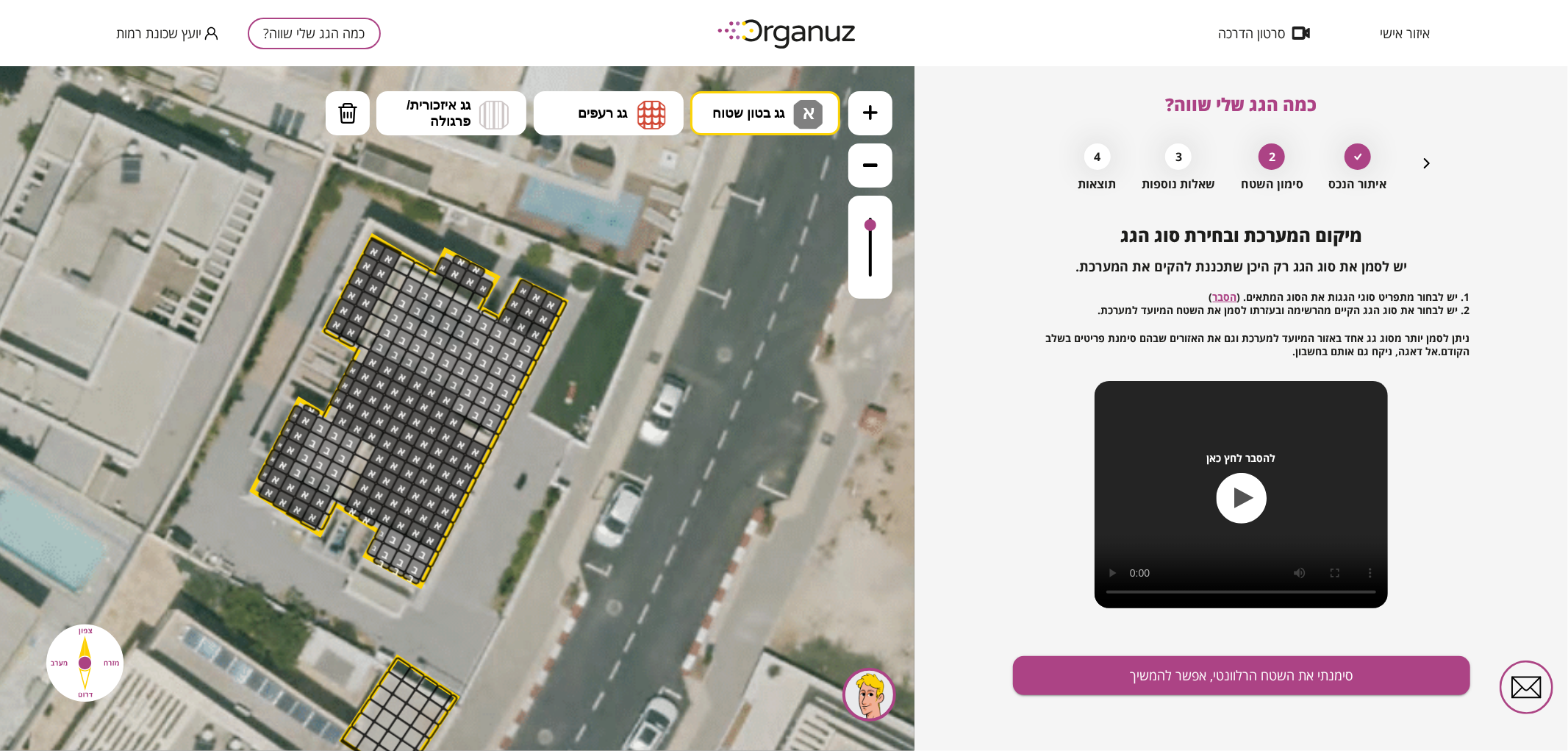
drag, startPoint x: 363, startPoint y: 509, endPoint x: 362, endPoint y: 492, distance: 17.0
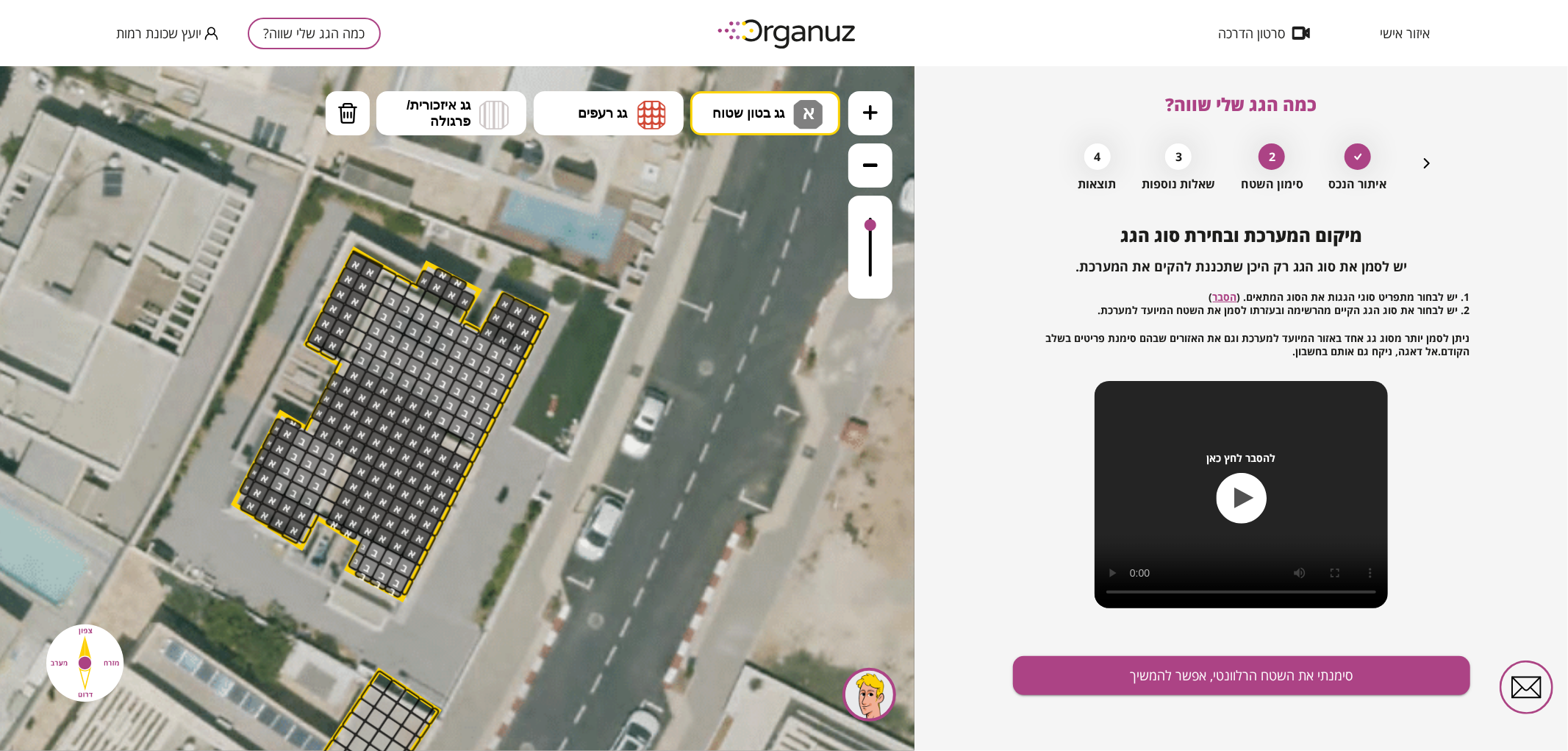
drag, startPoint x: 318, startPoint y: 532, endPoint x: 310, endPoint y: 537, distance: 9.4
click at [310, 537] on icon at bounding box center [226, 564] width 2778 height 2779
drag, startPoint x: 291, startPoint y: 540, endPoint x: 300, endPoint y: 519, distance: 22.8
click at [344, 364] on div at bounding box center [343, 367] width 20 height 22
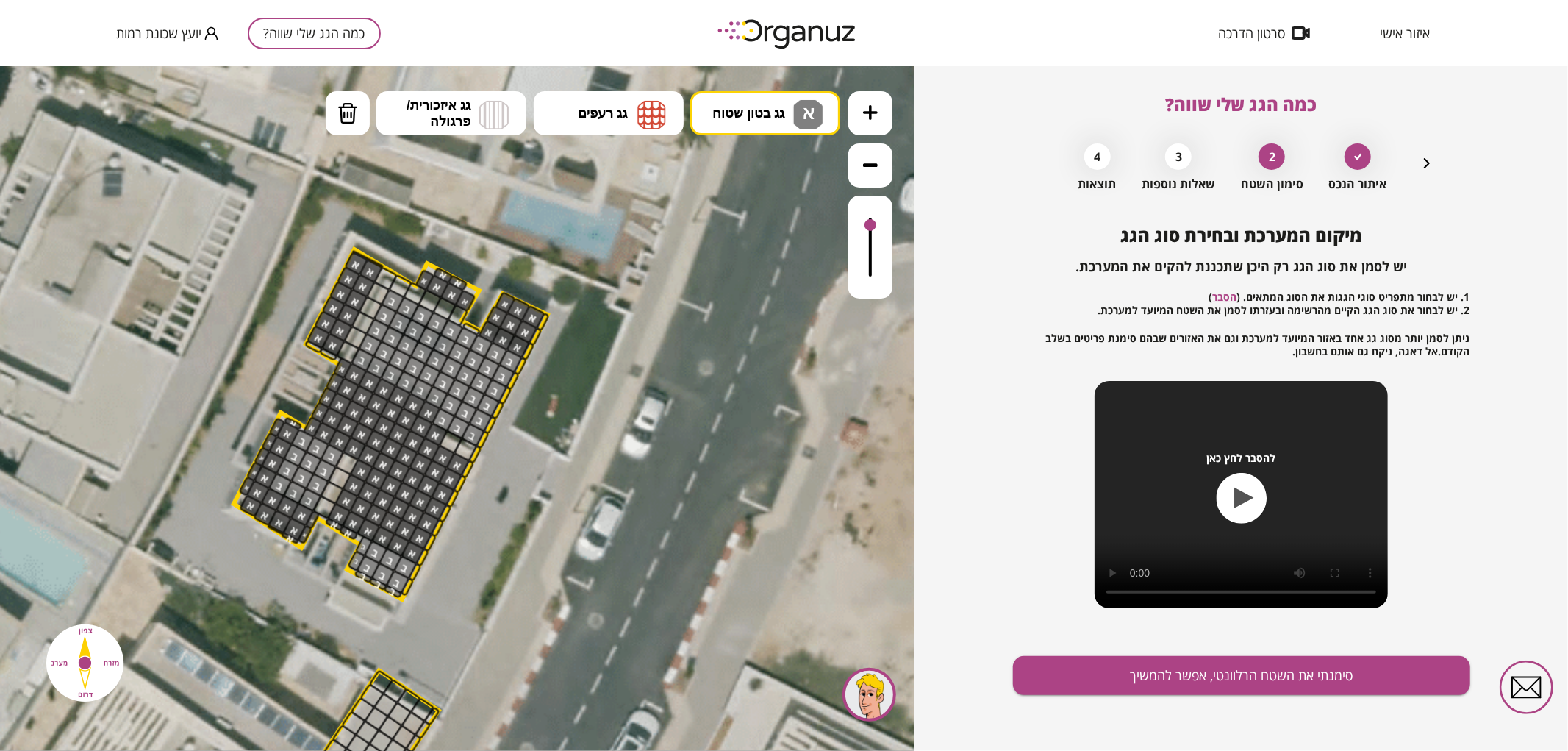
click at [315, 428] on div at bounding box center [312, 426] width 20 height 22
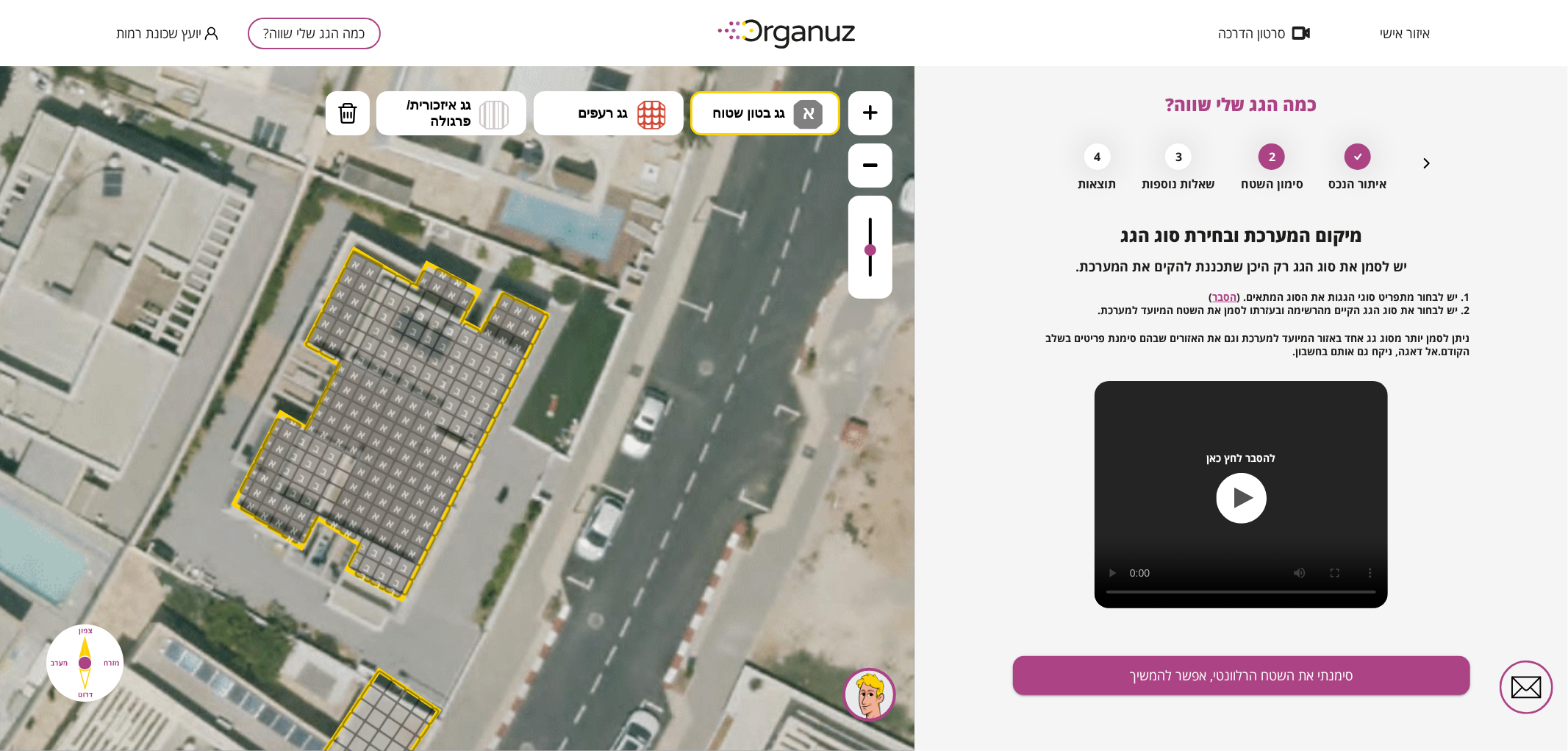
drag, startPoint x: 876, startPoint y: 223, endPoint x: 870, endPoint y: 251, distance: 28.6
click at [870, 251] on div at bounding box center [870, 249] width 12 height 12
drag, startPoint x: 455, startPoint y: 445, endPoint x: 465, endPoint y: 452, distance: 12.2
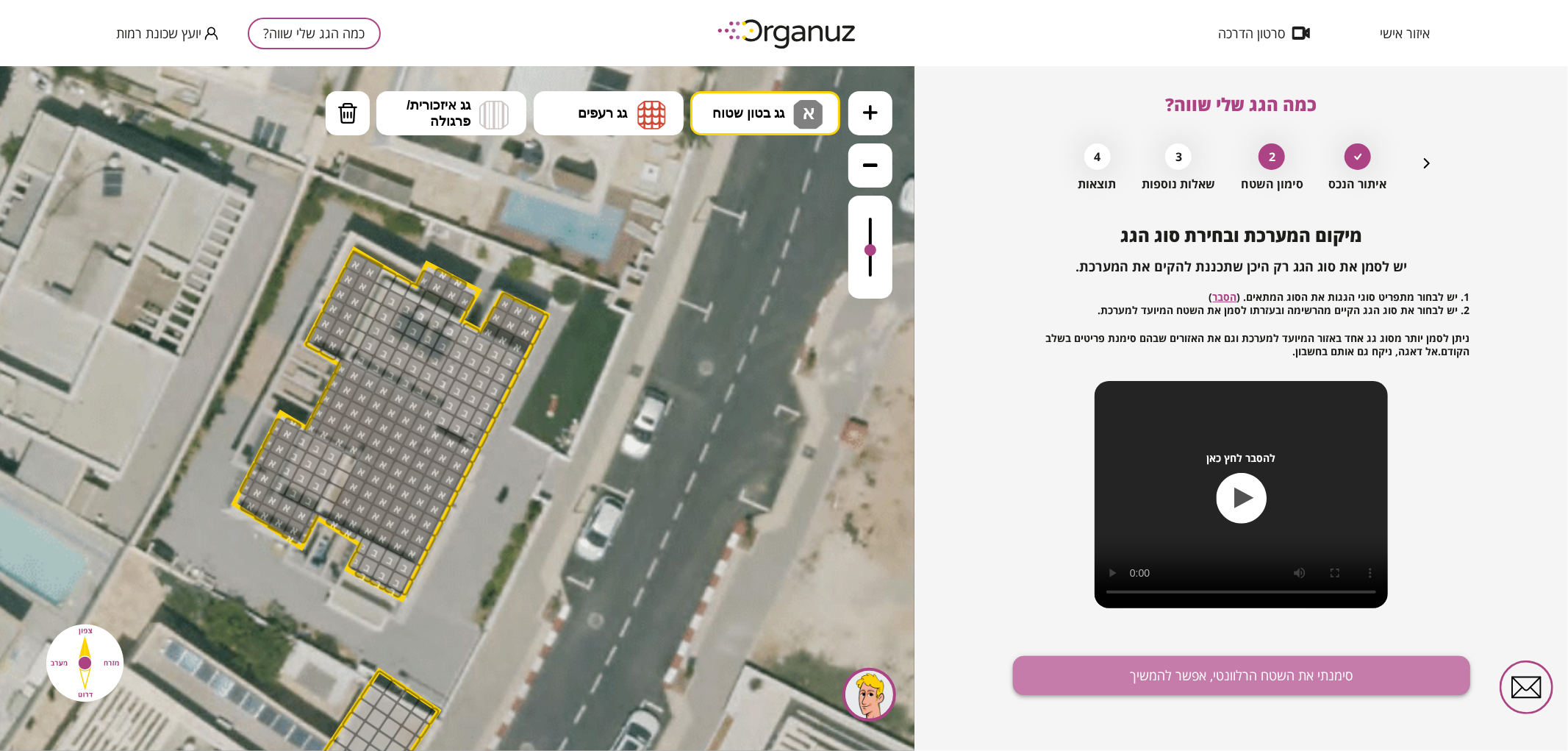
click at [1108, 658] on button "סימנתי את השטח הרלוונטי, אפשר להמשיך" at bounding box center [1241, 675] width 457 height 39
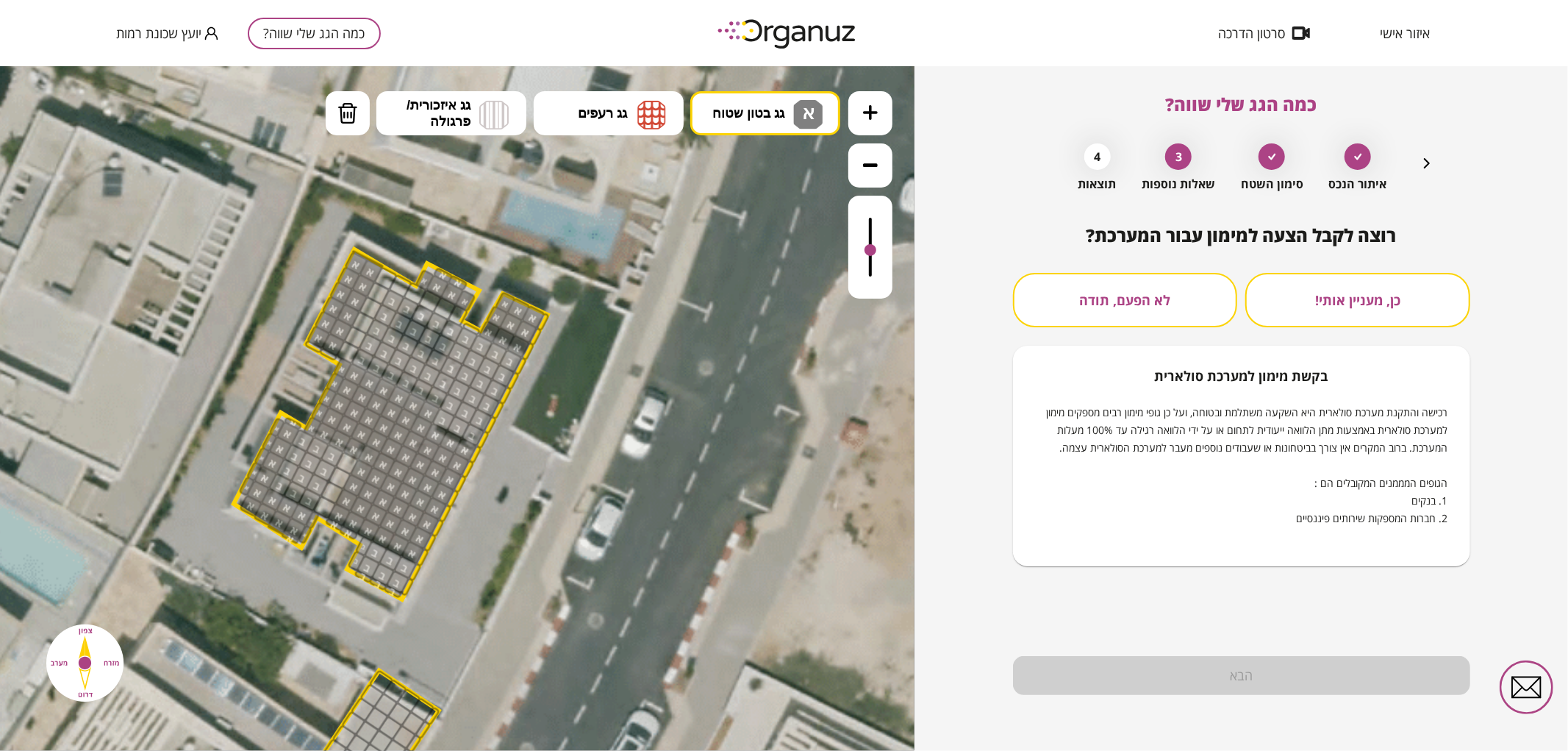
click at [1121, 315] on button "לא הפעם, תודה" at bounding box center [1125, 300] width 225 height 54
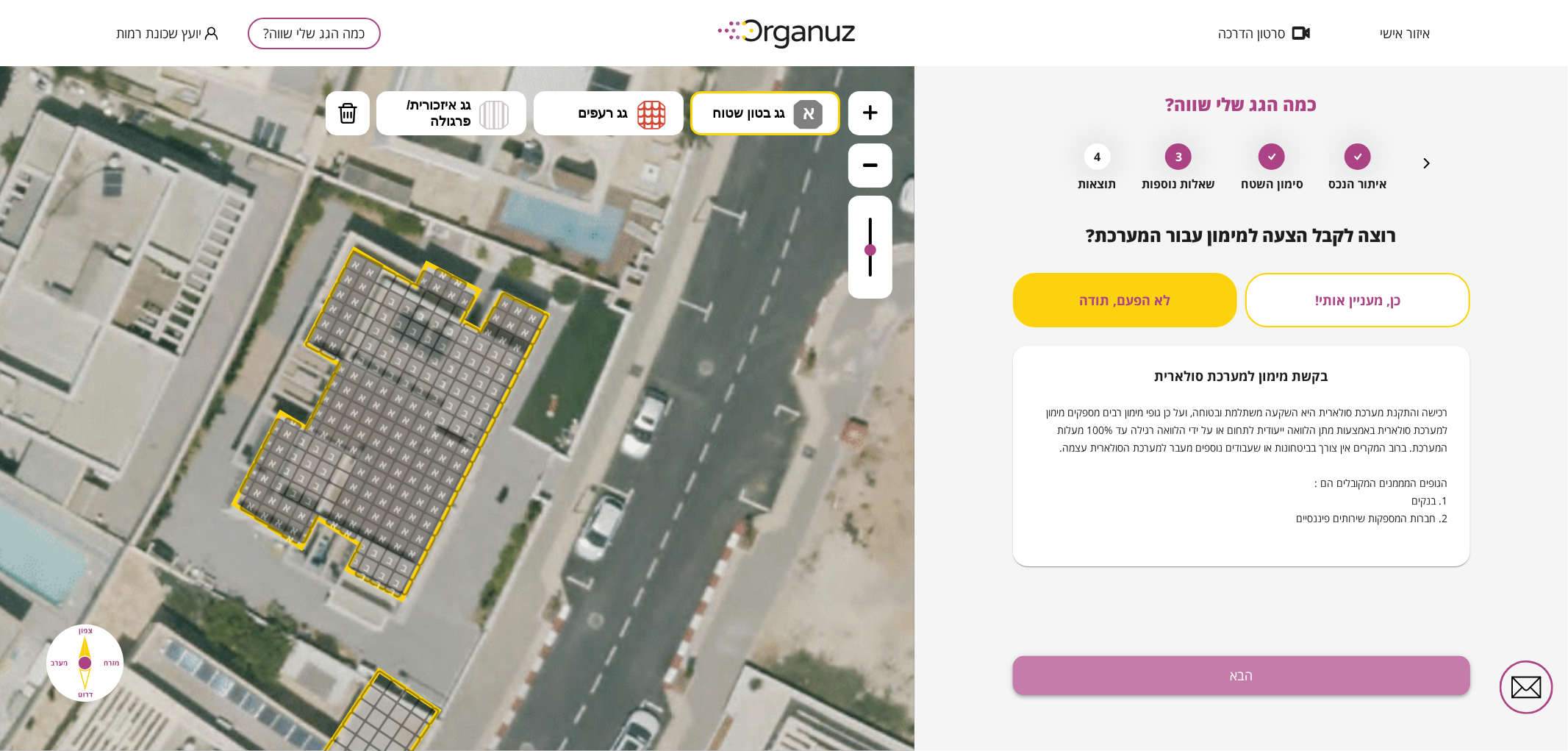
click at [1090, 691] on button "הבא" at bounding box center [1241, 675] width 457 height 39
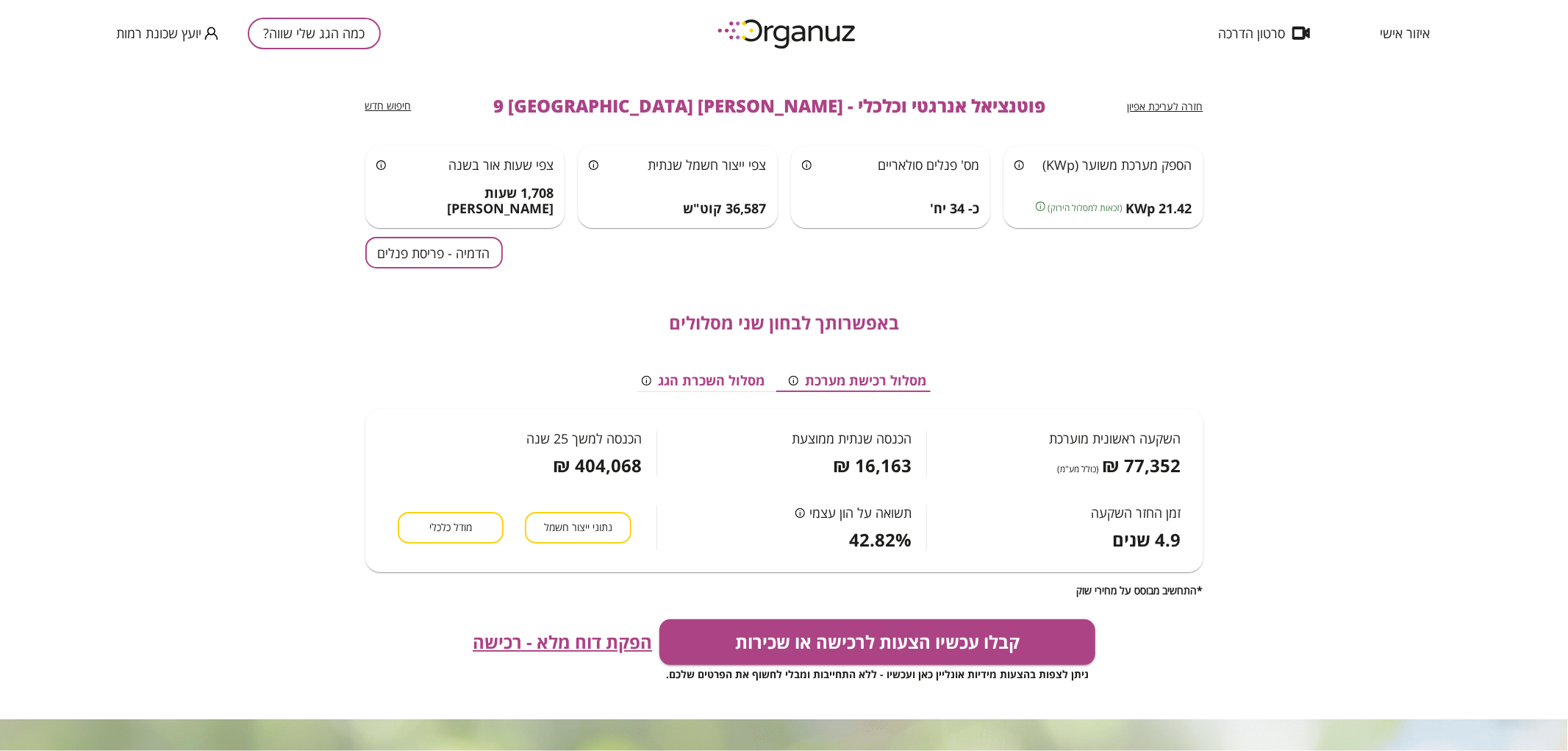
click at [464, 253] on button "הדמיה - פריסת פנלים" at bounding box center [434, 252] width 138 height 31
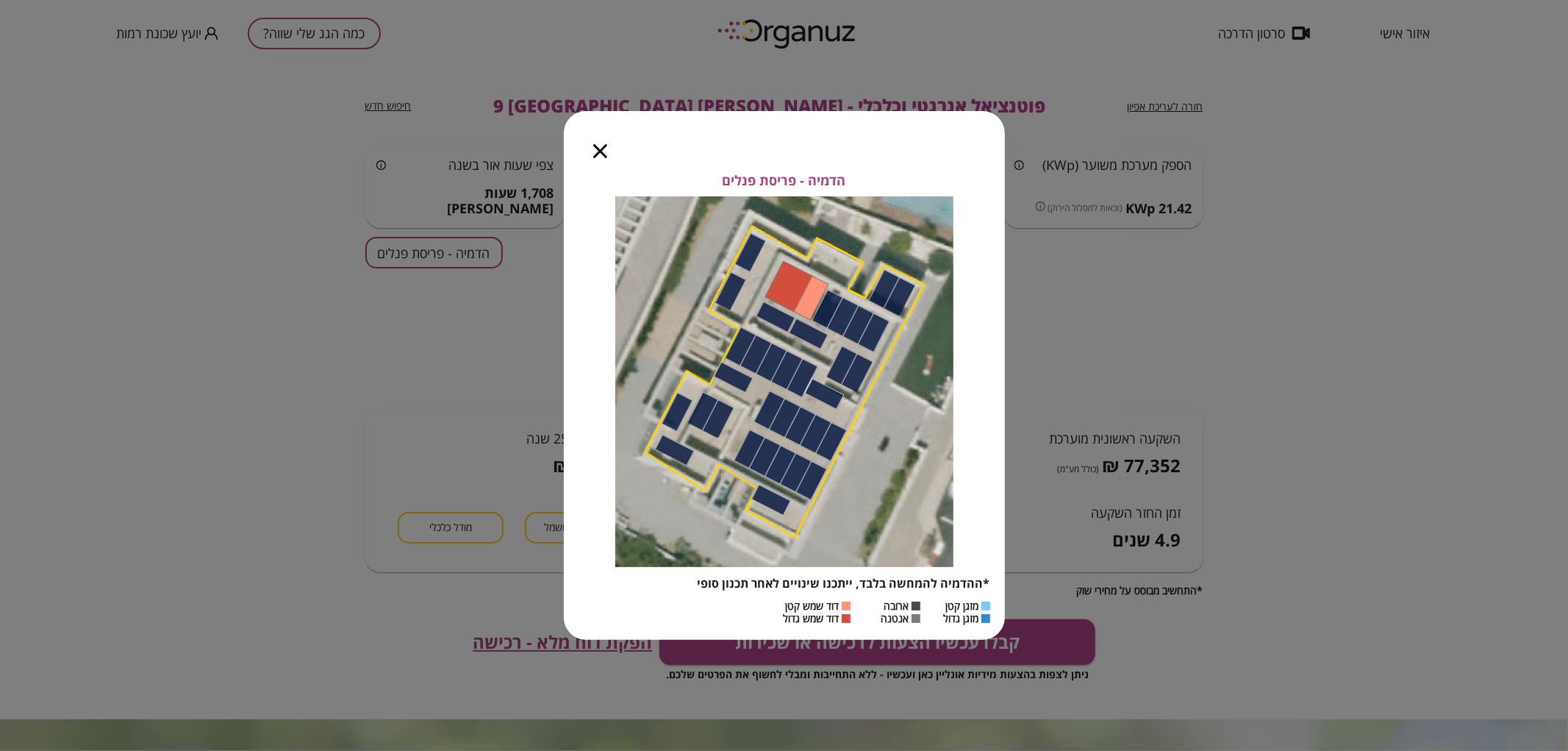
click at [601, 146] on icon "button" at bounding box center [600, 151] width 14 height 14
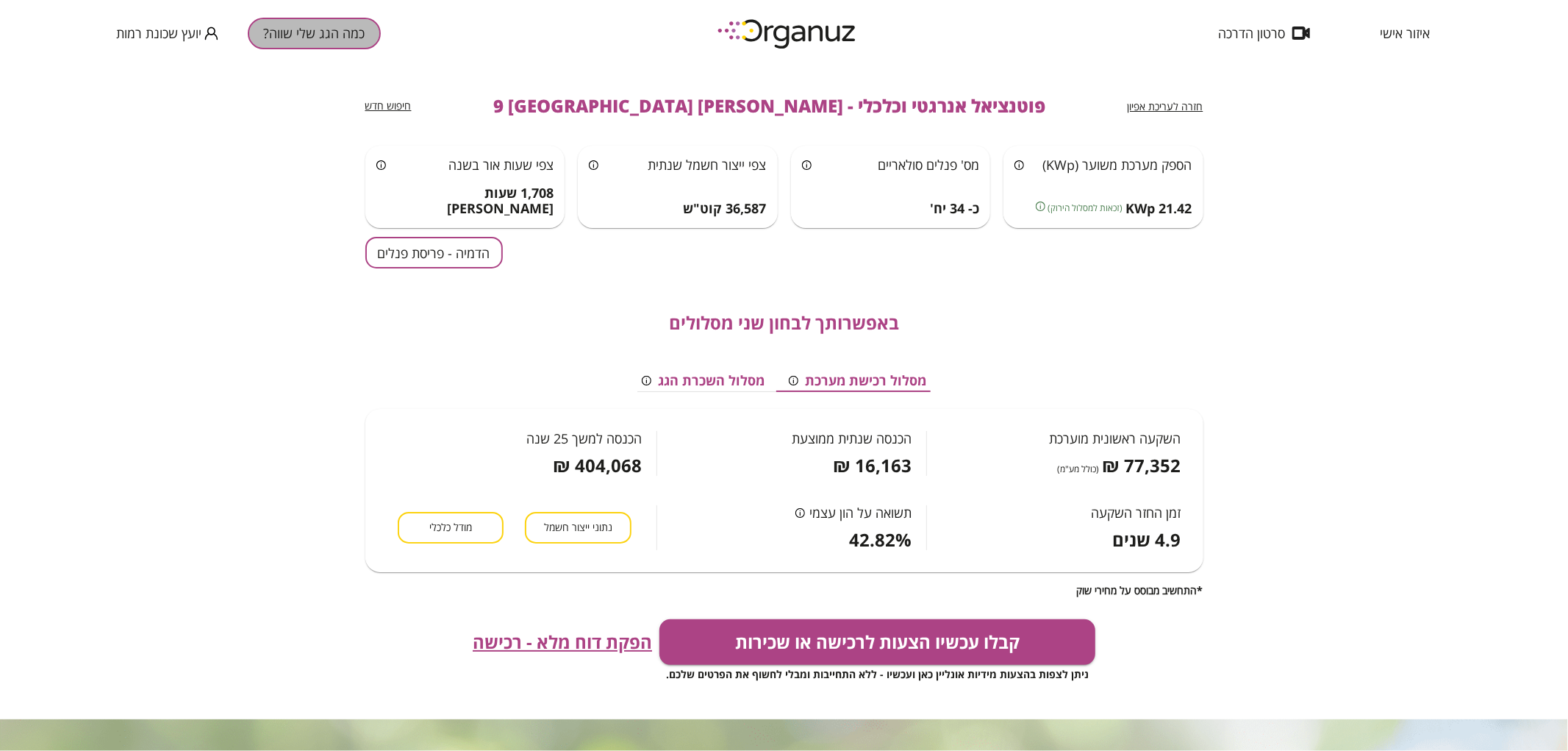
click at [342, 30] on button "כמה הגג שלי שווה?" at bounding box center [314, 33] width 133 height 31
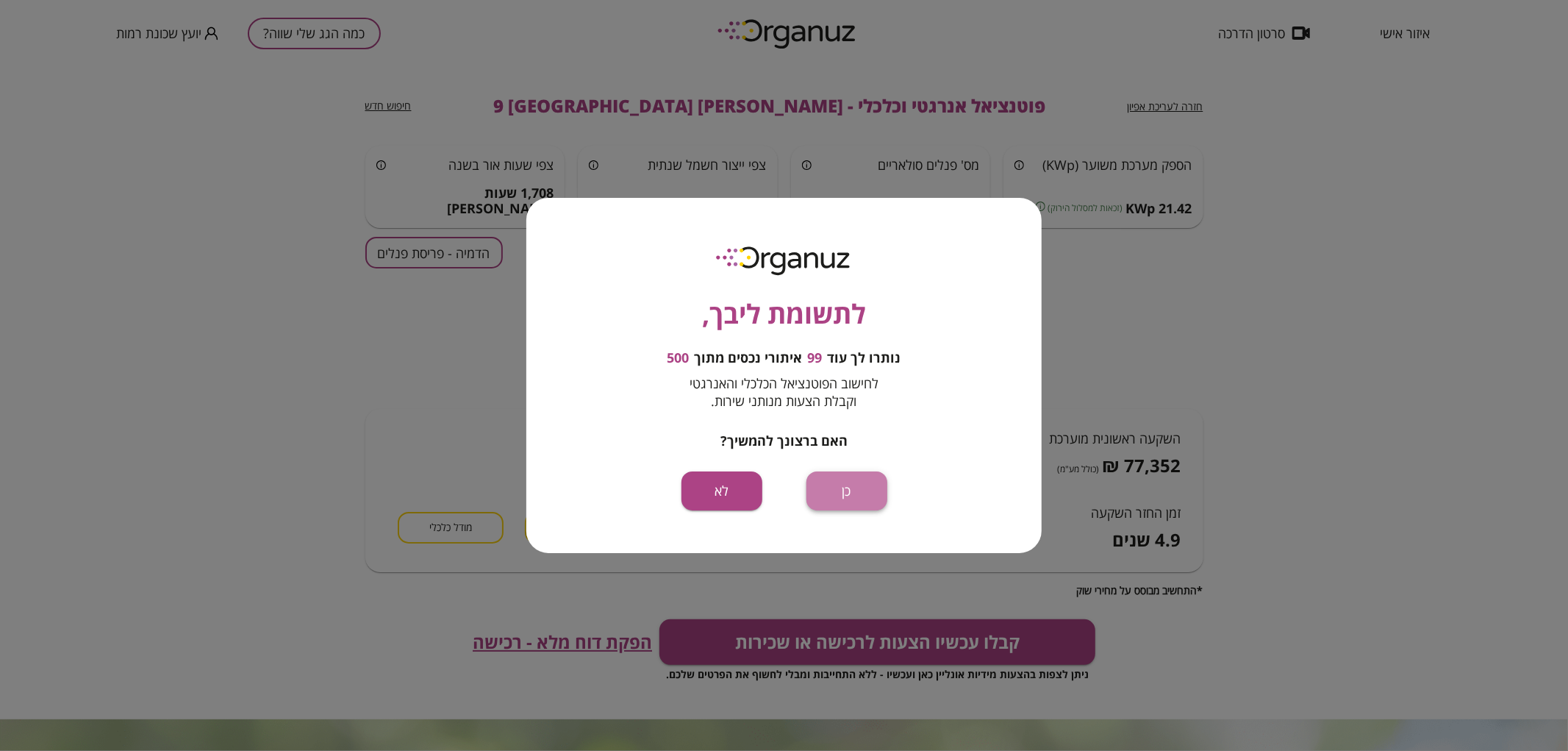
click at [847, 501] on button "כן" at bounding box center [846, 491] width 81 height 39
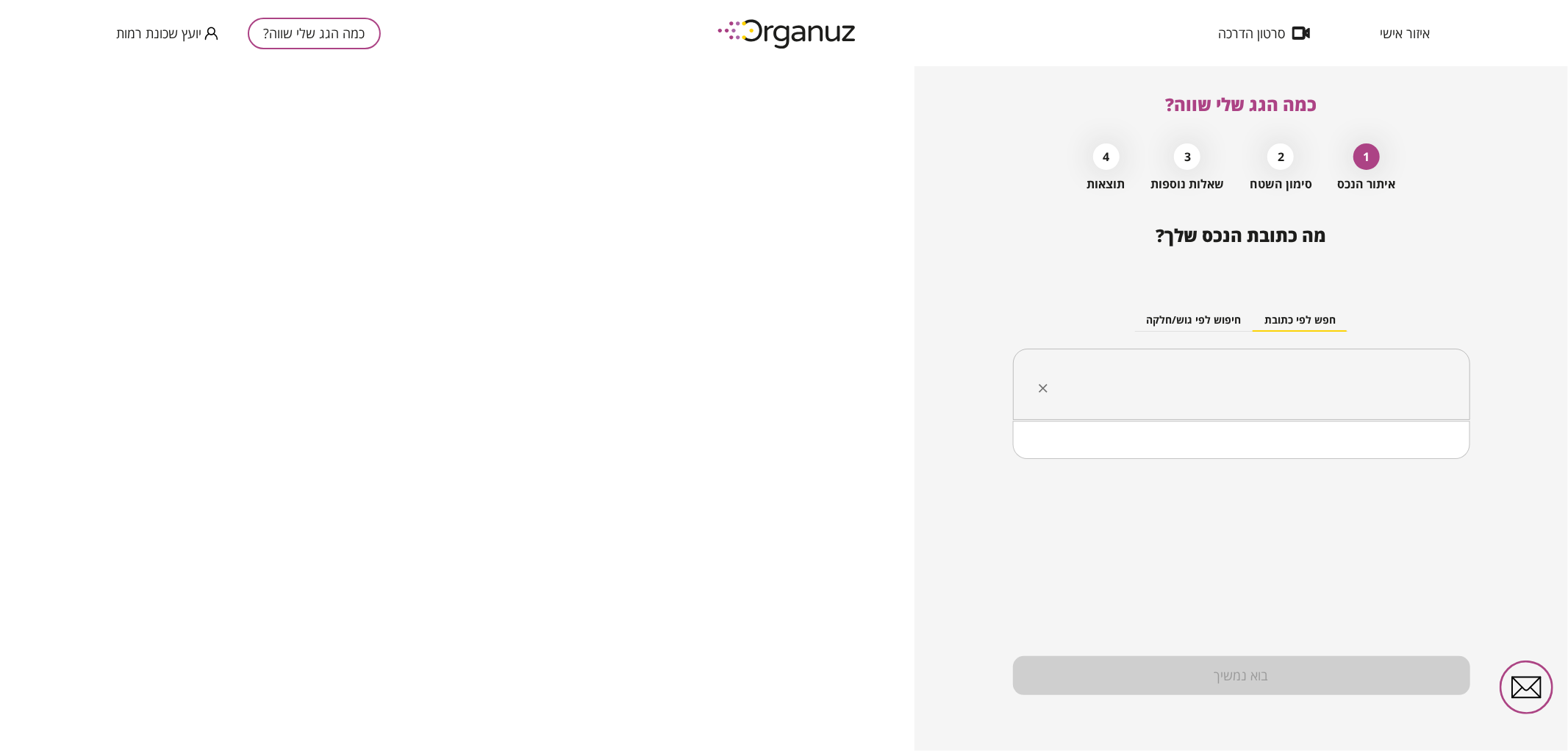
click at [1119, 388] on input "text" at bounding box center [1246, 384] width 411 height 37
click at [1299, 458] on li "[PERSON_NAME] 16 [GEOGRAPHIC_DATA]" at bounding box center [1241, 459] width 419 height 26
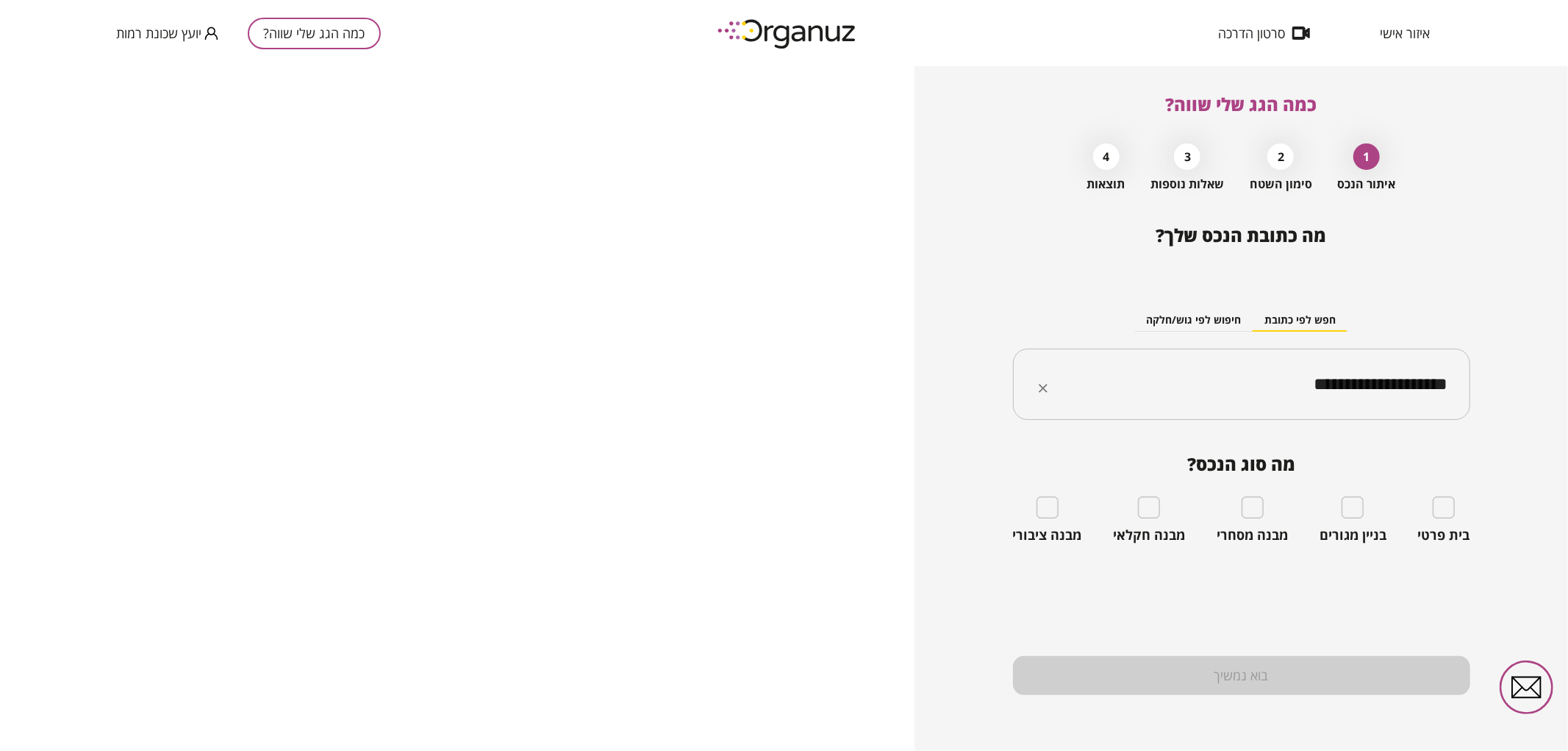
type input "**********"
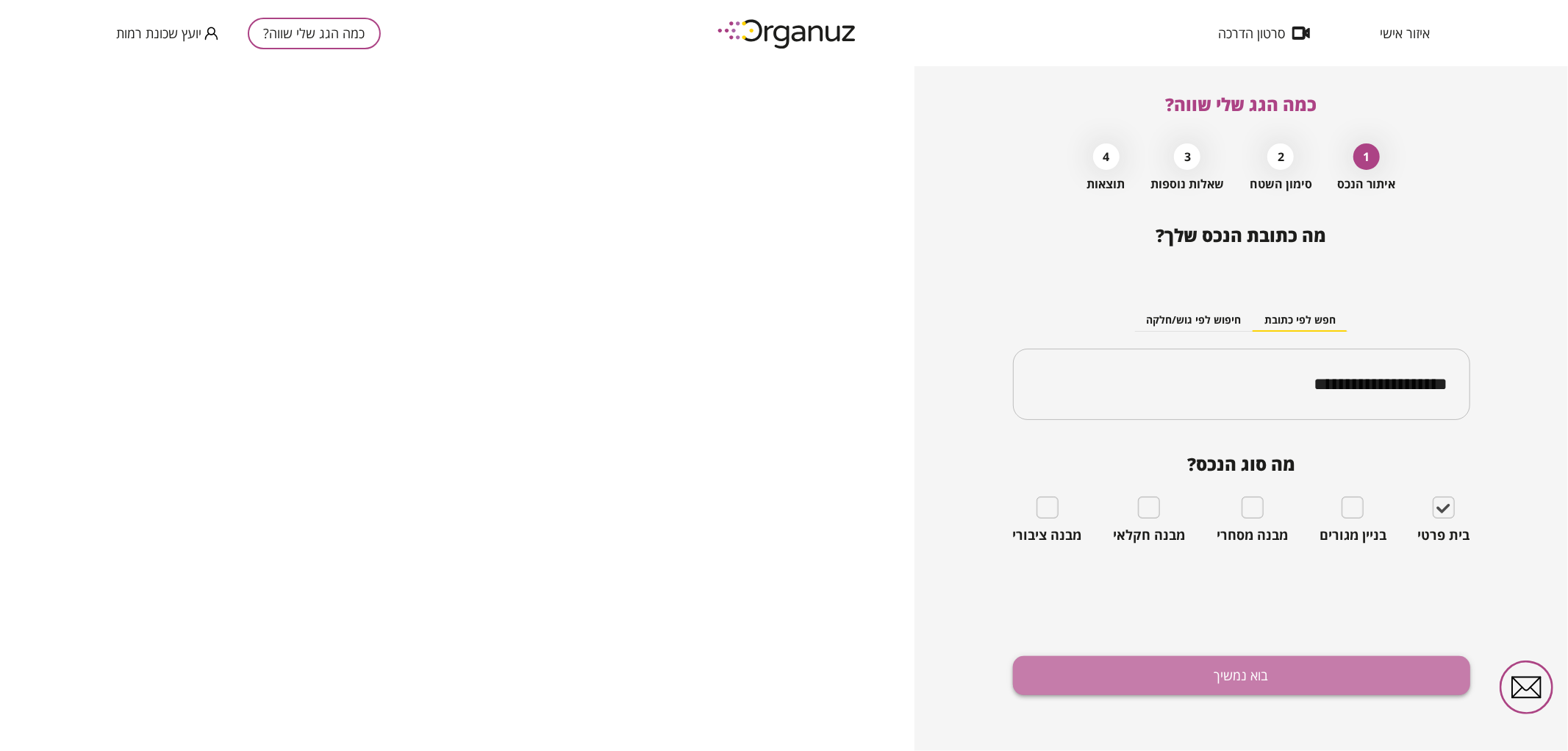
click at [1399, 671] on button "בוא נמשיך" at bounding box center [1241, 675] width 457 height 39
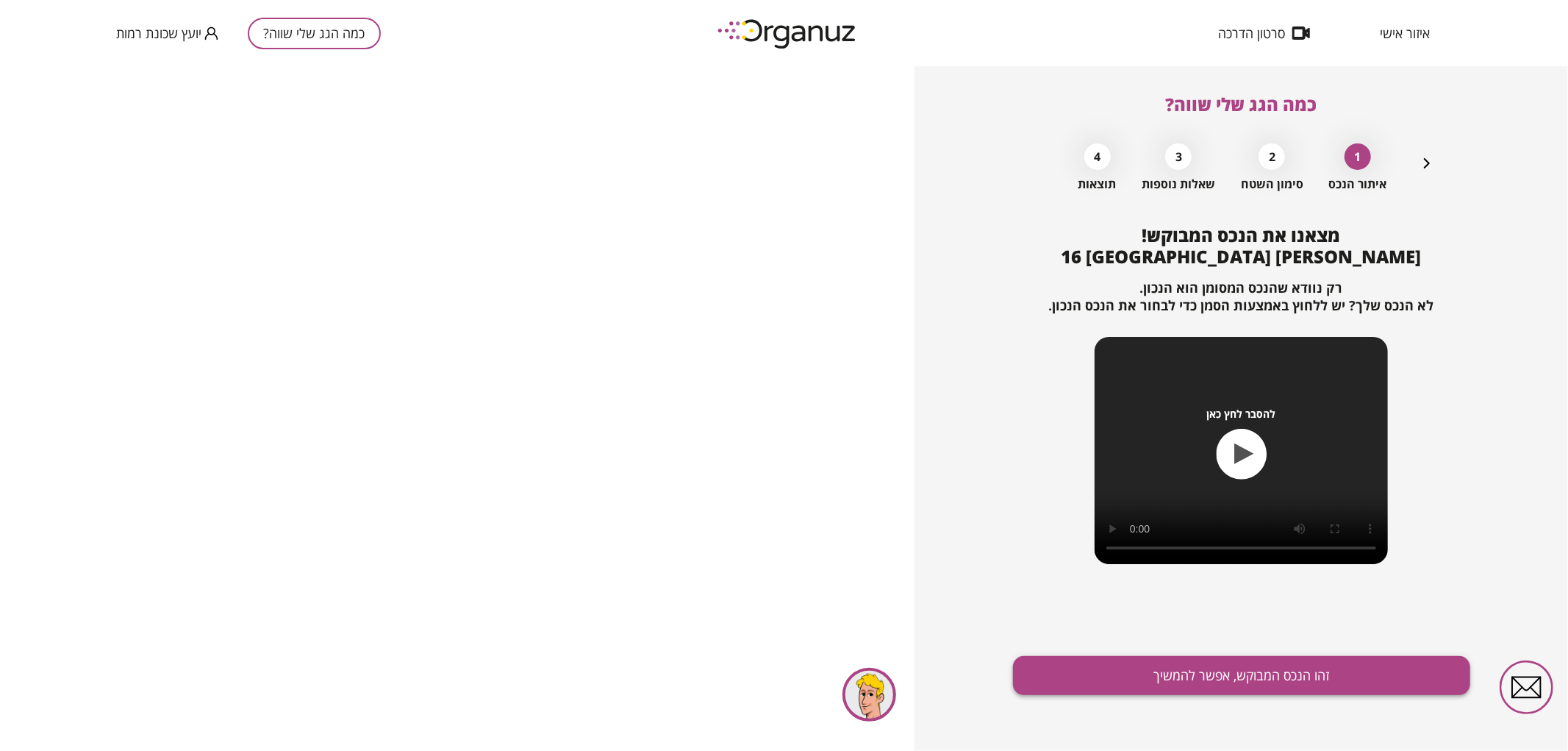
click at [1301, 687] on button "זהו הנכס המבוקש, אפשר להמשיך" at bounding box center [1241, 675] width 457 height 39
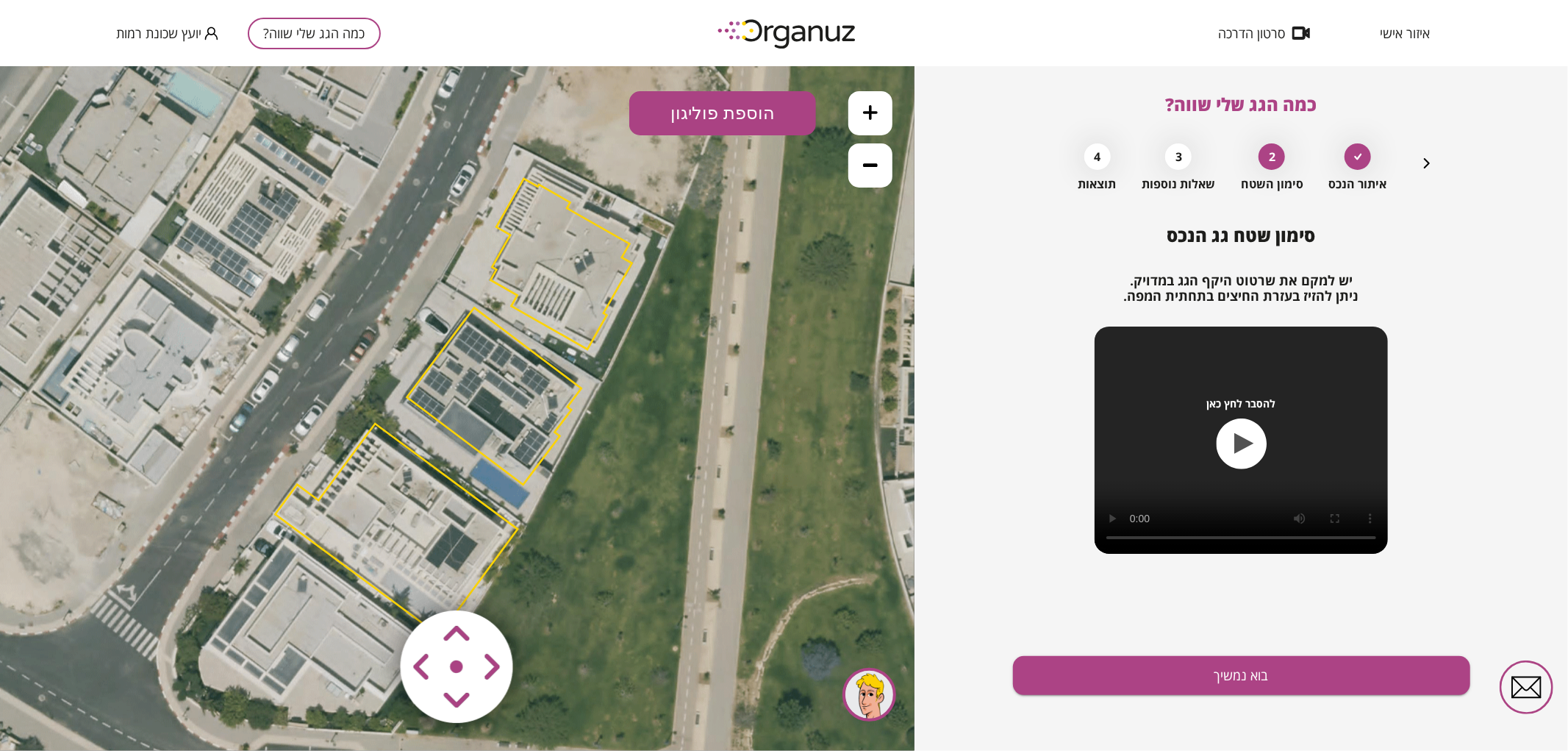
click at [544, 194] on polygon at bounding box center [561, 263] width 141 height 171
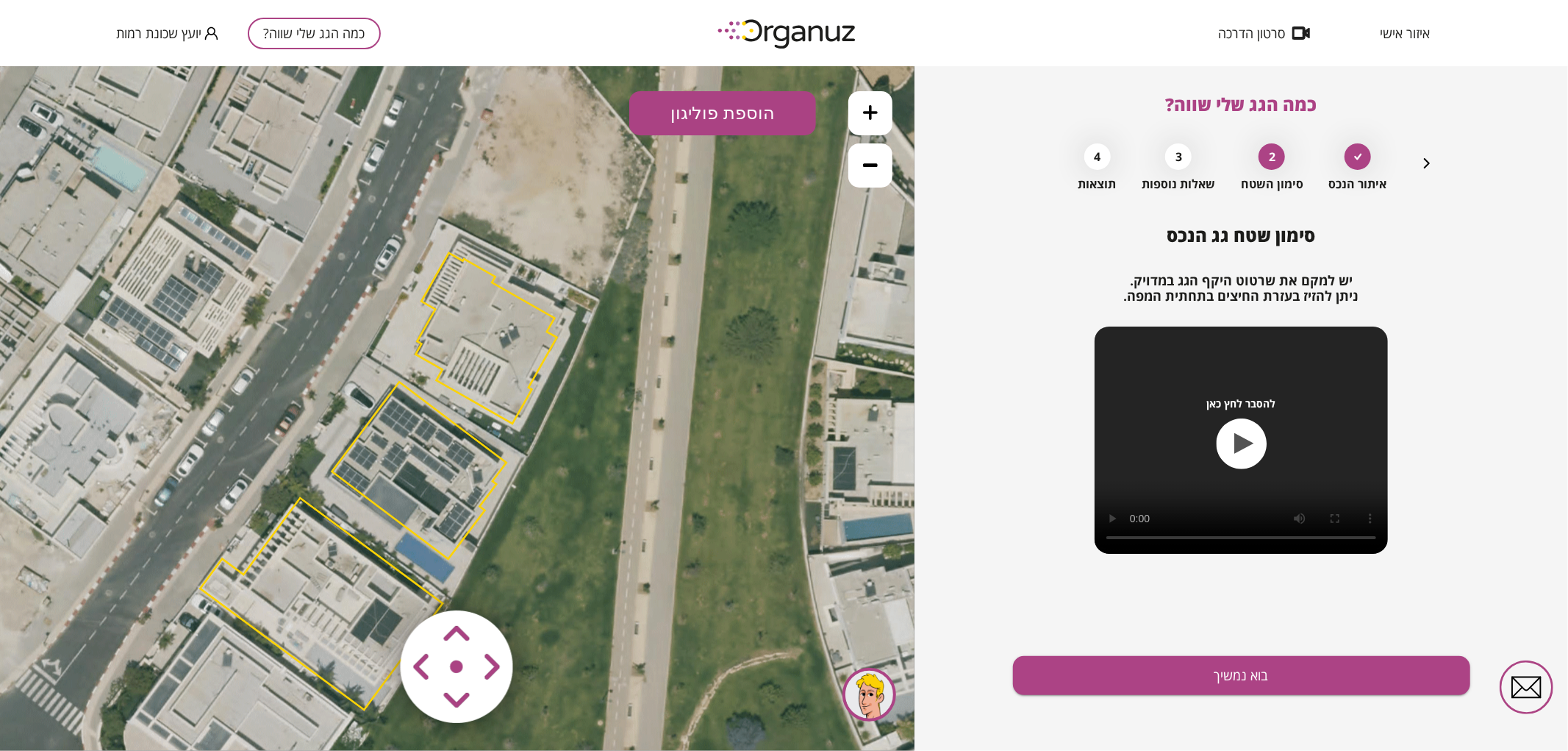
drag, startPoint x: 761, startPoint y: 429, endPoint x: 688, endPoint y: 500, distance: 101.8
click at [688, 500] on icon at bounding box center [377, 478] width 1390 height 1390
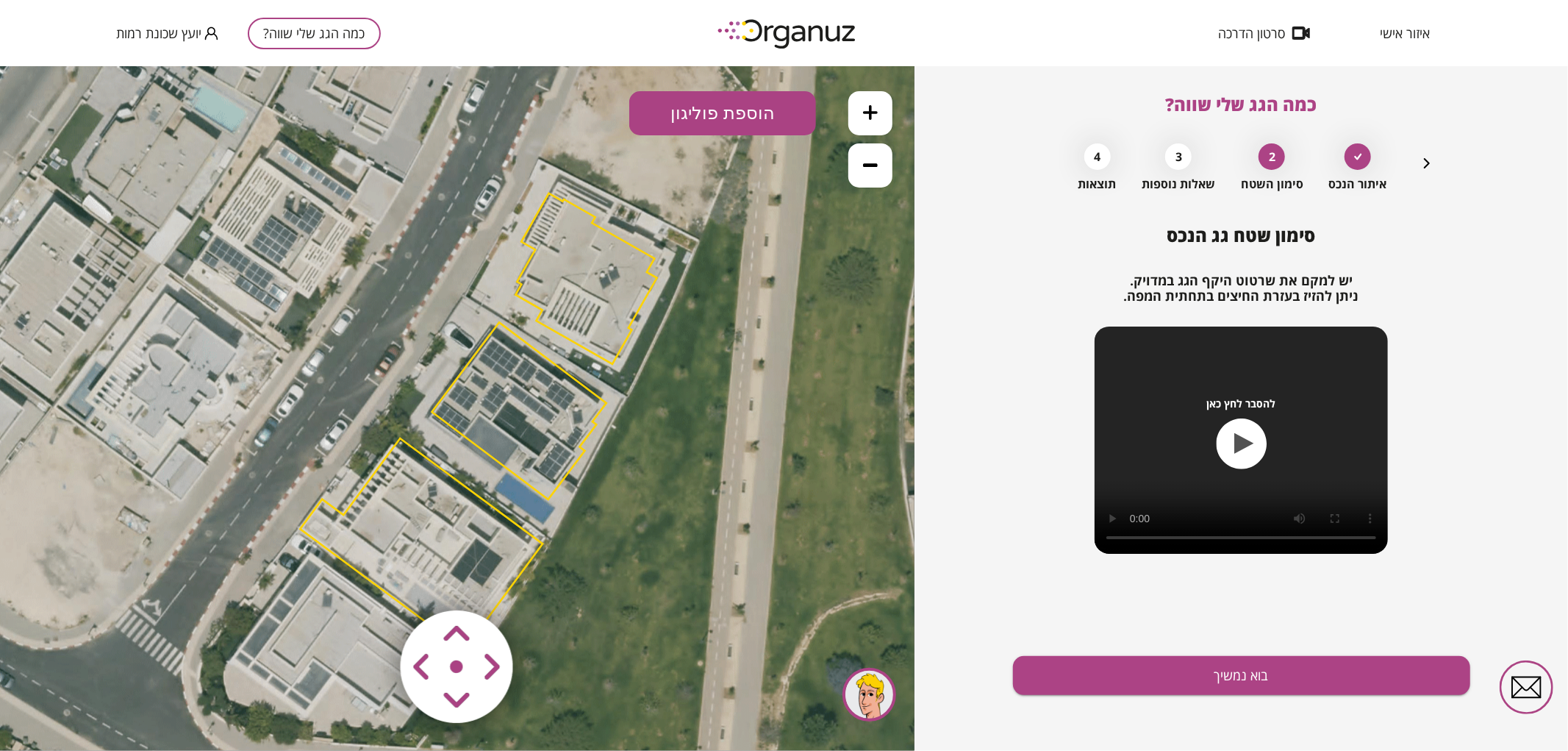
drag, startPoint x: 490, startPoint y: 390, endPoint x: 589, endPoint y: 330, distance: 115.8
click at [589, 330] on polygon at bounding box center [586, 278] width 141 height 171
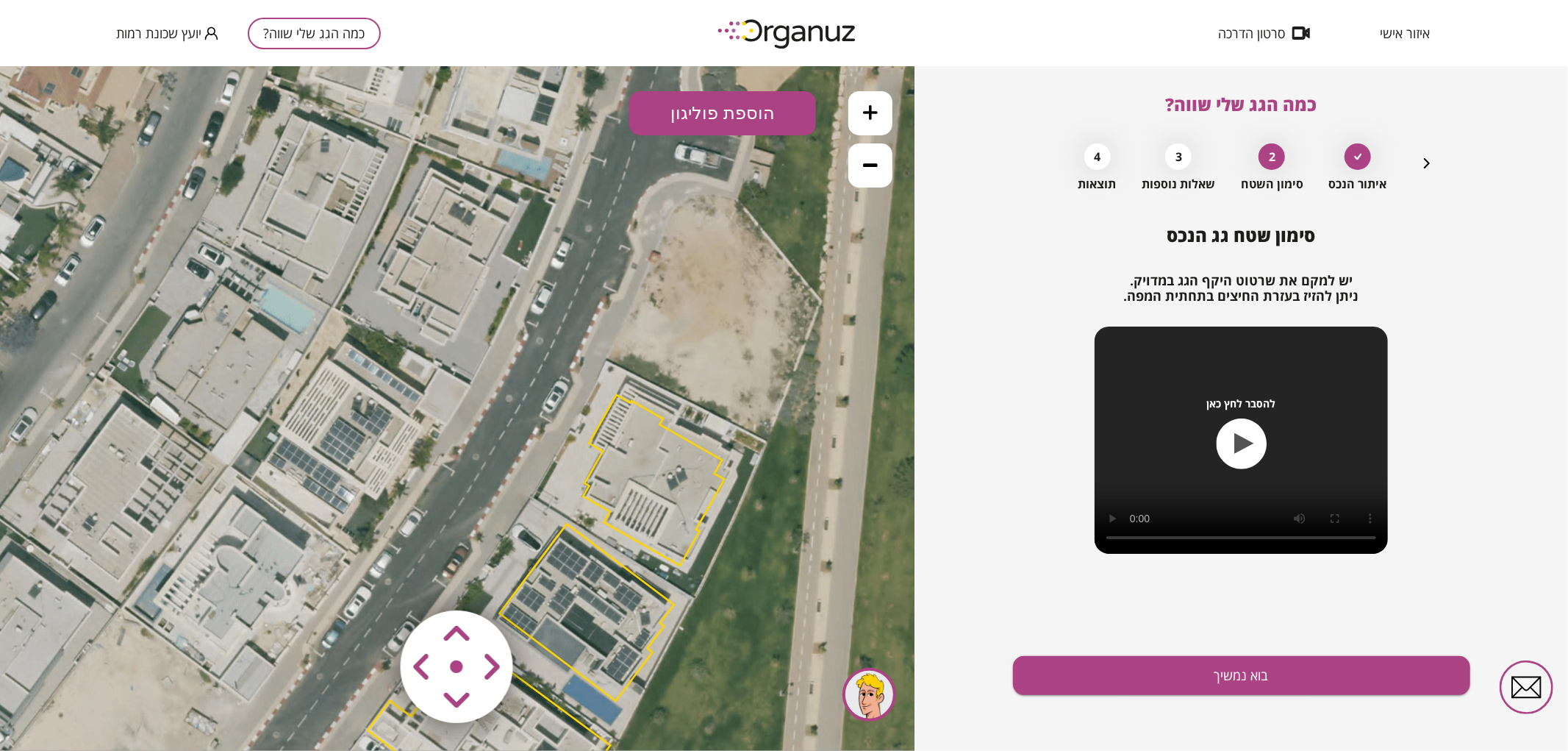
drag, startPoint x: 453, startPoint y: 432, endPoint x: 519, endPoint y: 590, distance: 171.2
click at [519, 590] on div ".st0 { fill: #FFFFFF; } 10" at bounding box center [457, 408] width 914 height 685
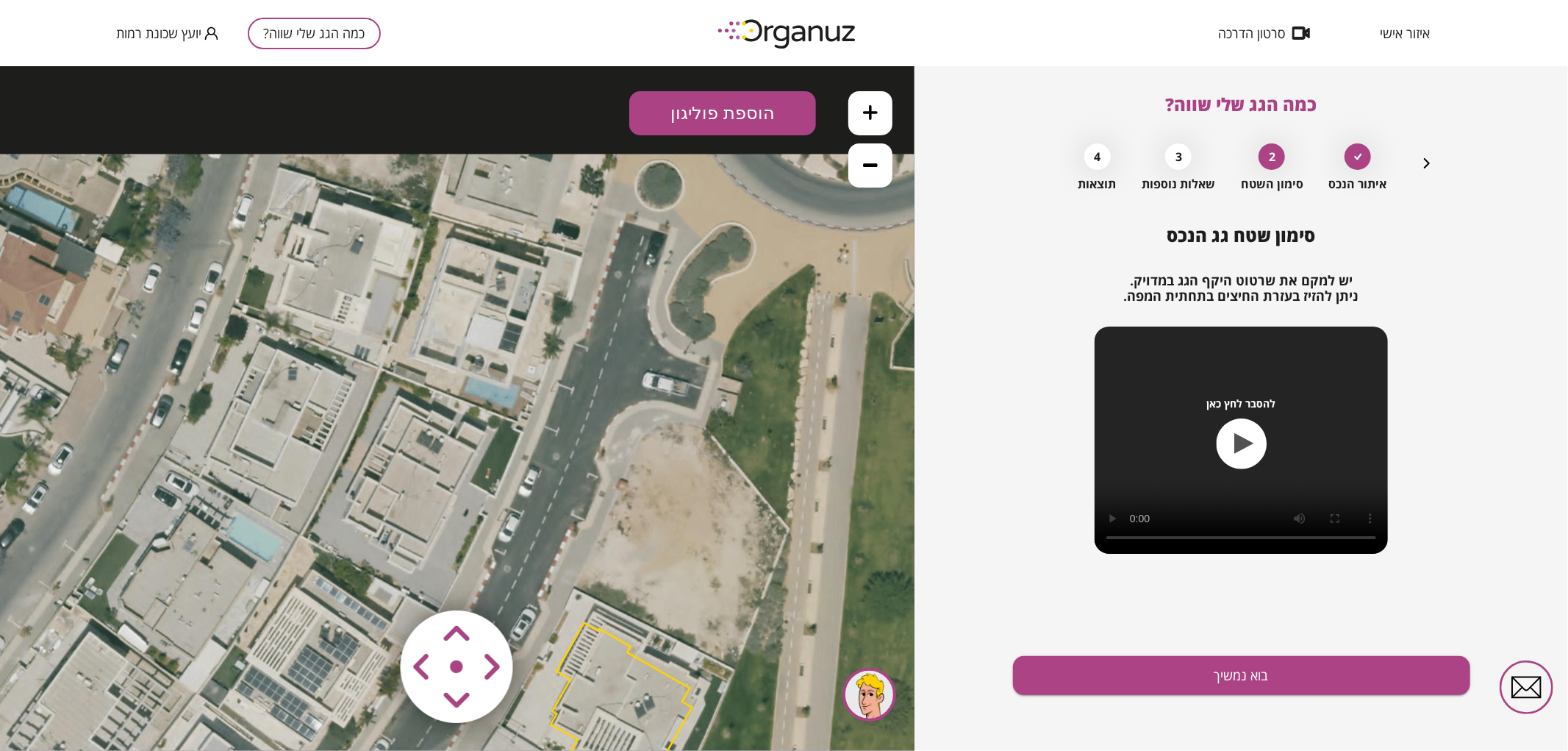
drag, startPoint x: 610, startPoint y: 341, endPoint x: 573, endPoint y: 562, distance: 224.1
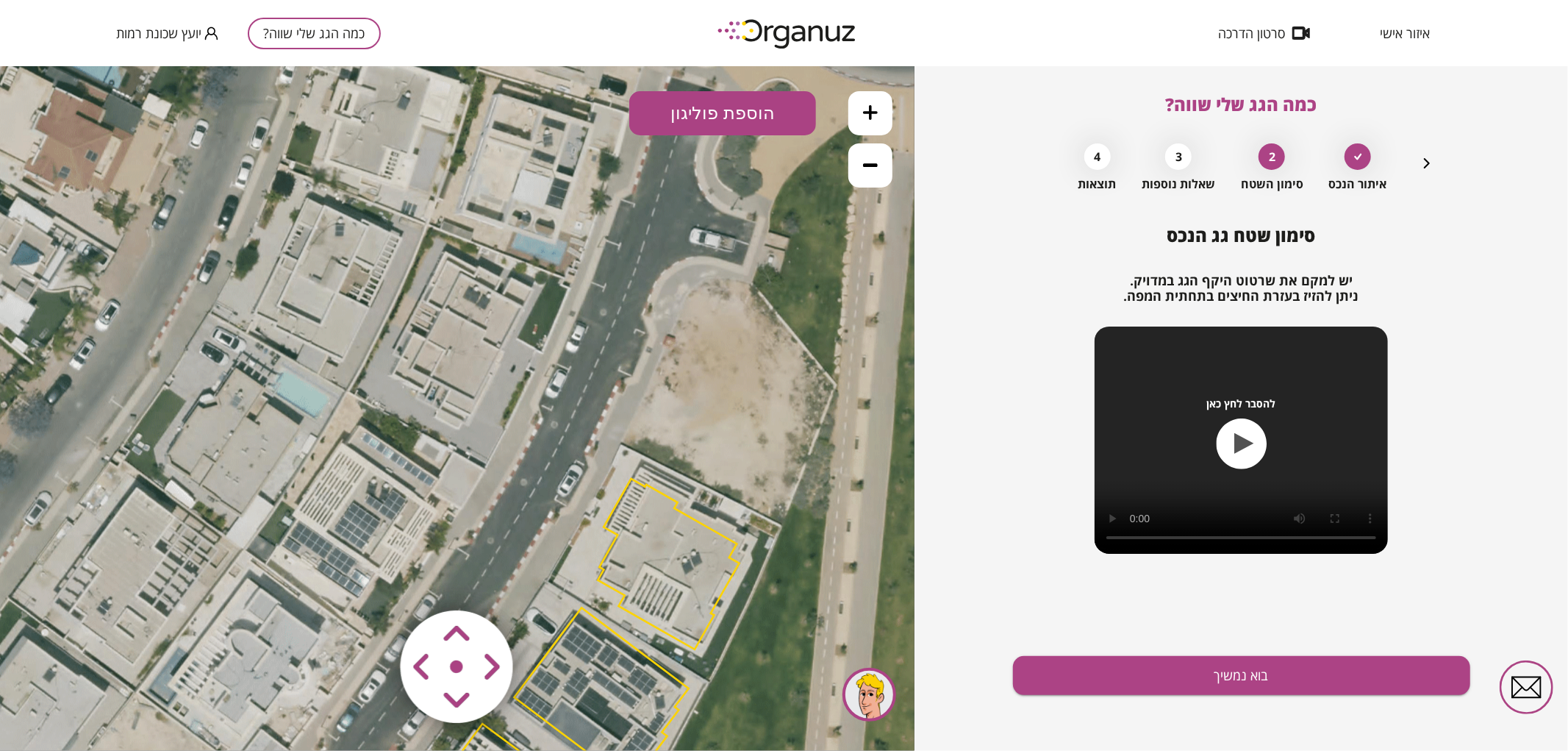
drag, startPoint x: 644, startPoint y: 367, endPoint x: 688, endPoint y: 221, distance: 152.5
click at [688, 221] on icon at bounding box center [559, 704] width 1390 height 1390
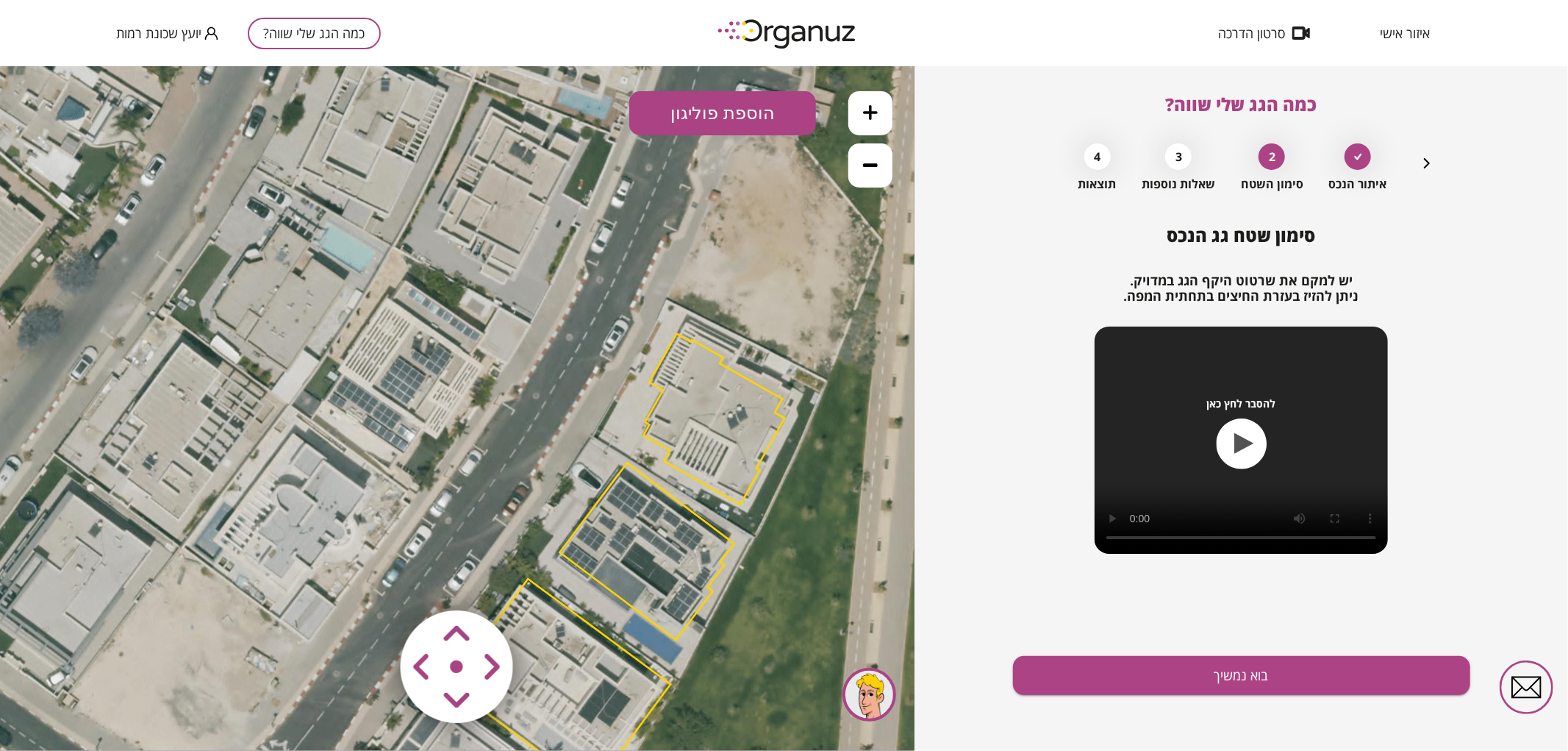
drag, startPoint x: 636, startPoint y: 392, endPoint x: 673, endPoint y: 283, distance: 115.1
click at [673, 283] on icon at bounding box center [605, 559] width 1390 height 1390
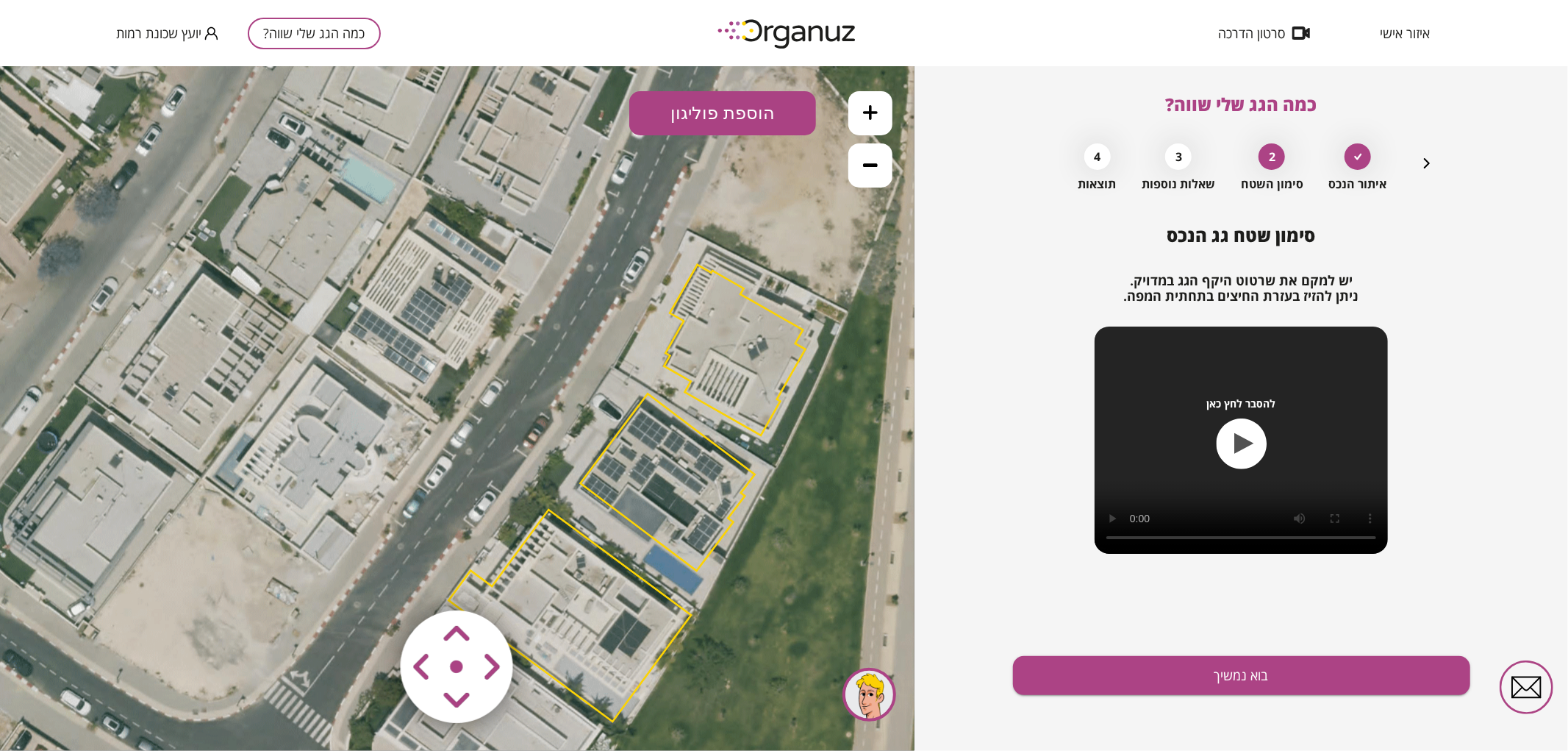
drag, startPoint x: 648, startPoint y: 407, endPoint x: 671, endPoint y: 331, distance: 79.4
click at [671, 331] on icon at bounding box center [626, 490] width 1390 height 1390
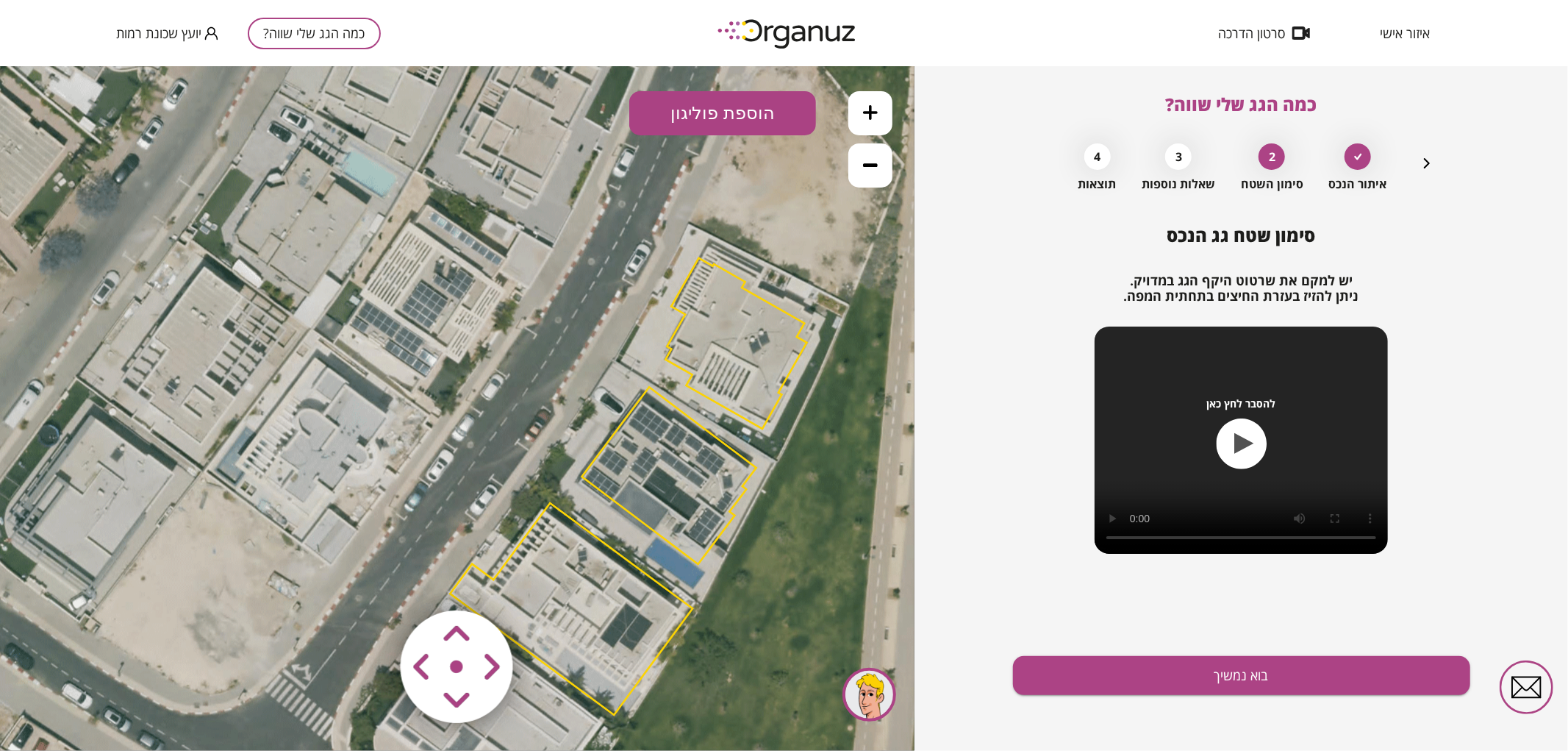
click at [299, 22] on button "כמה הגג שלי שווה?" at bounding box center [314, 33] width 133 height 31
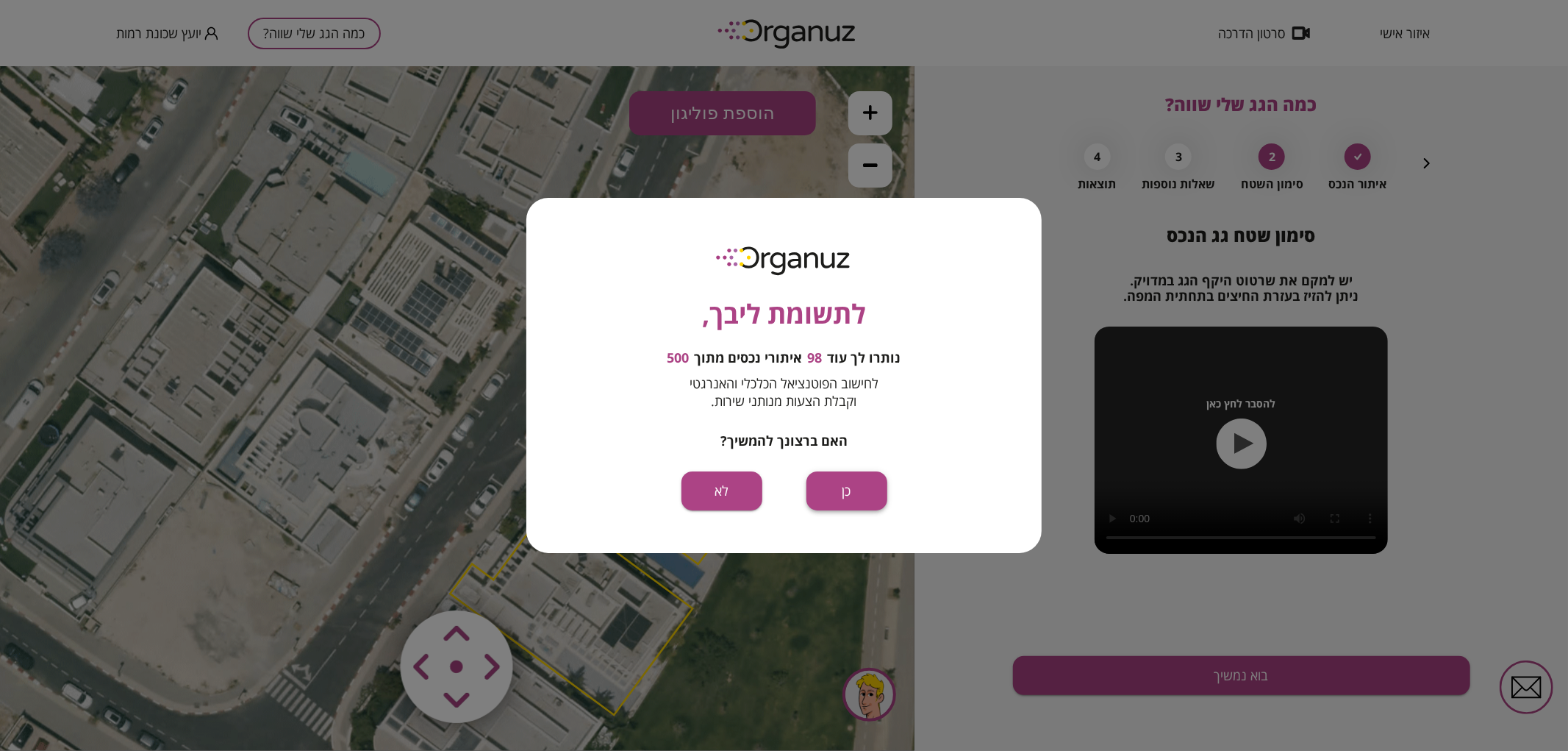
click at [844, 508] on button "כן" at bounding box center [846, 491] width 81 height 39
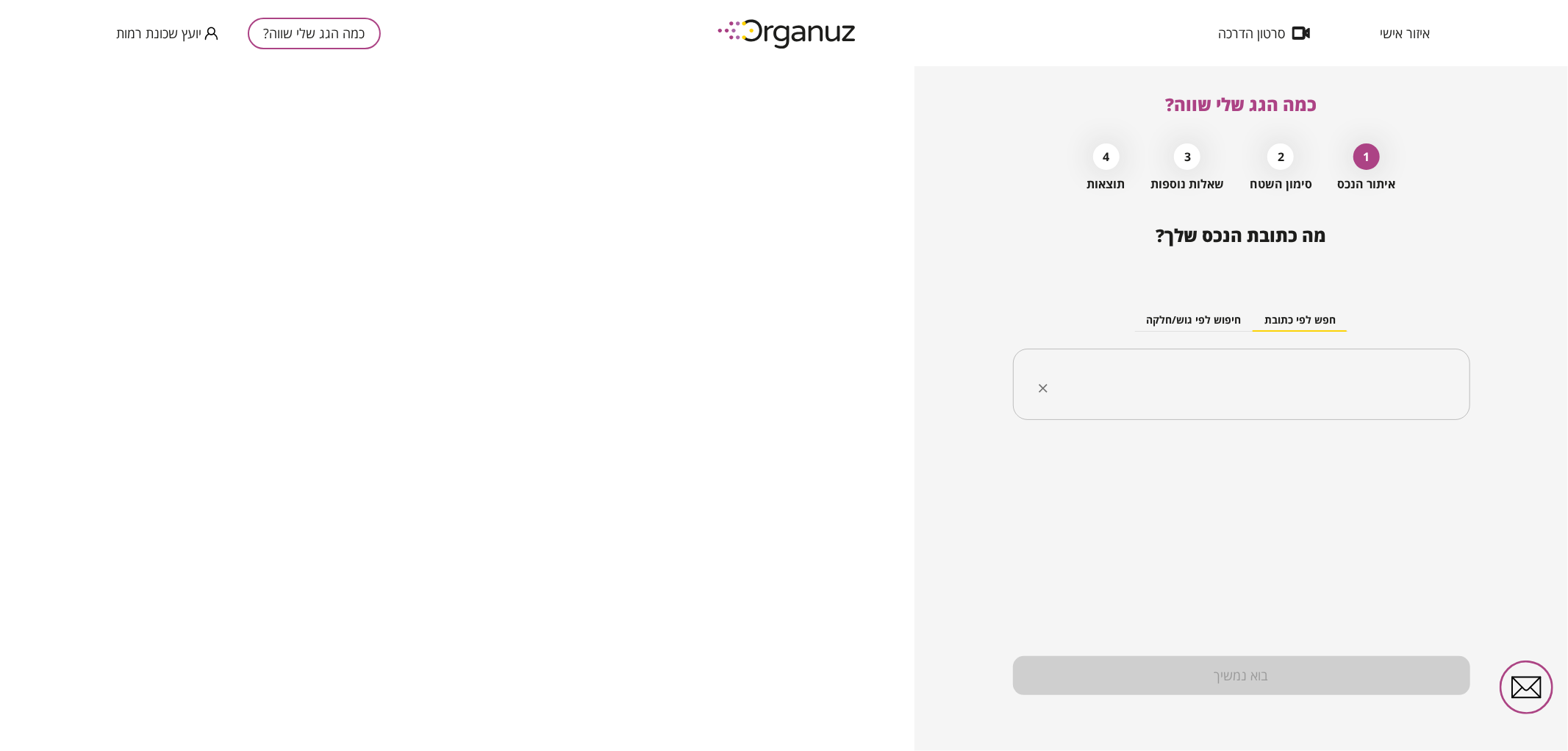
click at [1208, 403] on div "​" at bounding box center [1241, 384] width 457 height 72
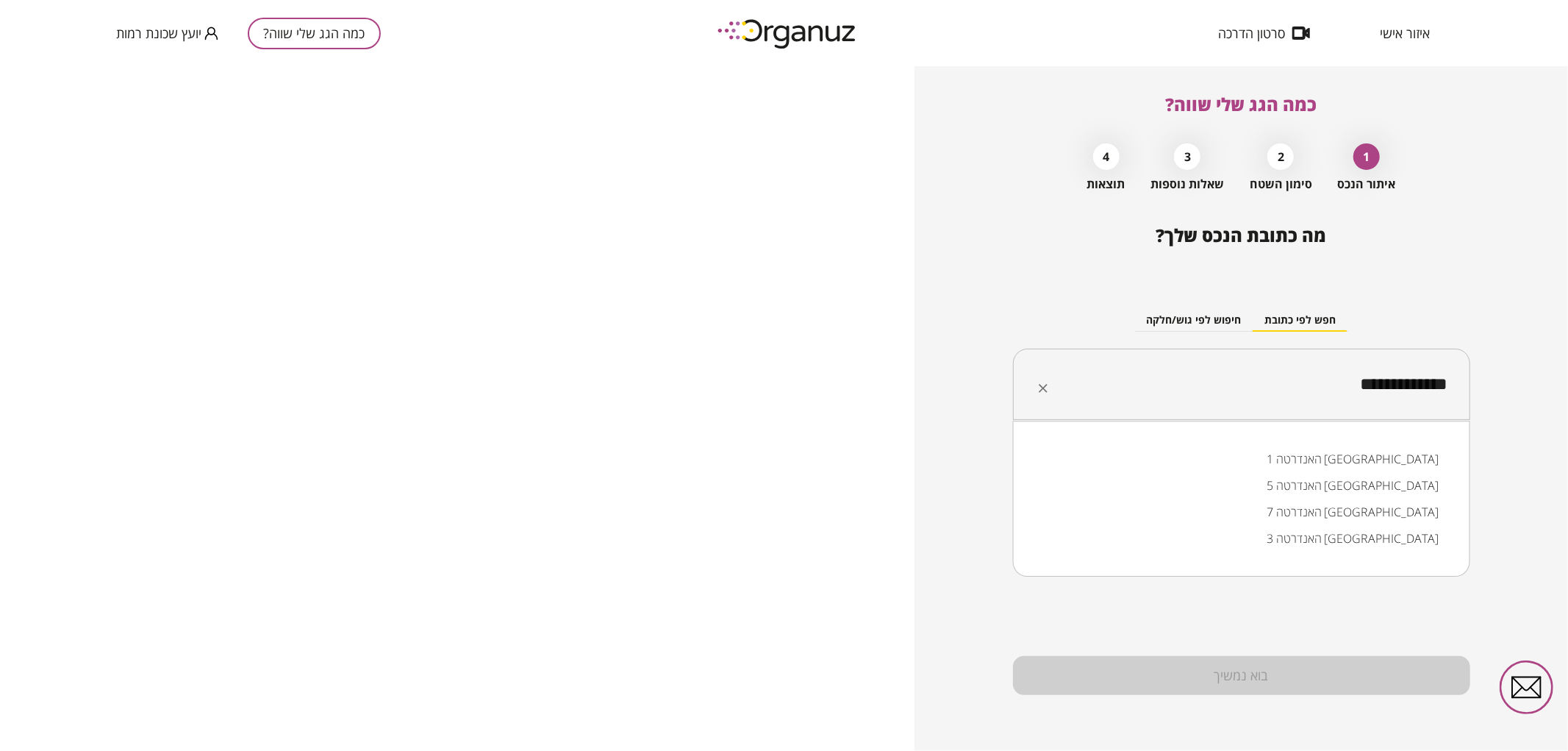
drag, startPoint x: 1325, startPoint y: 387, endPoint x: 1344, endPoint y: 381, distance: 19.9
click at [1344, 381] on input "**********" at bounding box center [1246, 384] width 411 height 37
drag, startPoint x: 1367, startPoint y: 385, endPoint x: 1378, endPoint y: 384, distance: 11.0
click at [1378, 384] on input "**********" at bounding box center [1246, 384] width 411 height 37
click at [1364, 456] on li "האנדרטה [GEOGRAPHIC_DATA]" at bounding box center [1241, 459] width 419 height 26
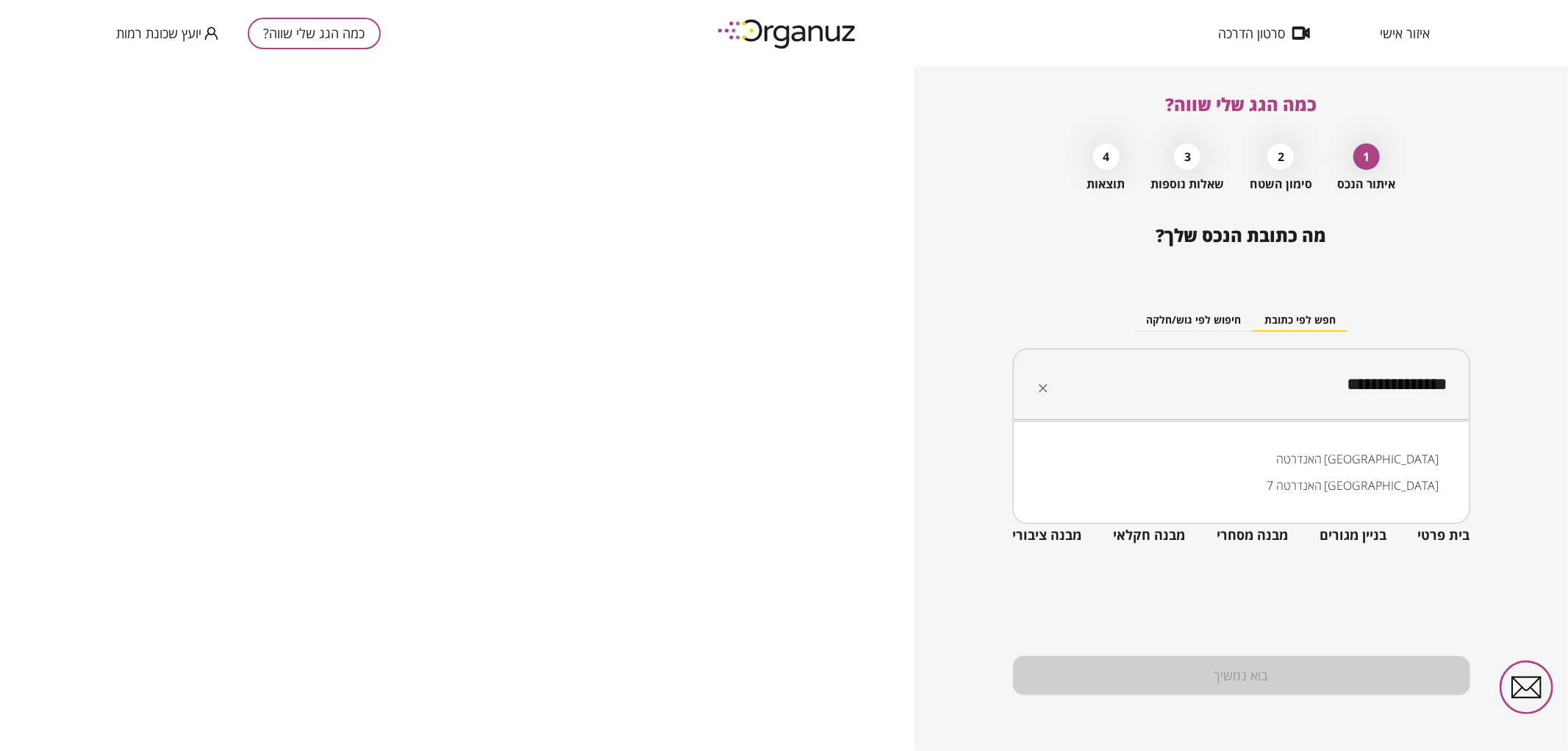
drag, startPoint x: 1294, startPoint y: 394, endPoint x: 1511, endPoint y: 371, distance: 218.2
click at [1511, 371] on div "**********" at bounding box center [1241, 408] width 653 height 685
click at [1373, 453] on li "[PERSON_NAME] 4 [GEOGRAPHIC_DATA]" at bounding box center [1241, 459] width 419 height 26
drag, startPoint x: 1246, startPoint y: 378, endPoint x: 1482, endPoint y: 380, distance: 236.0
click at [1482, 380] on div "**********" at bounding box center [1241, 408] width 653 height 685
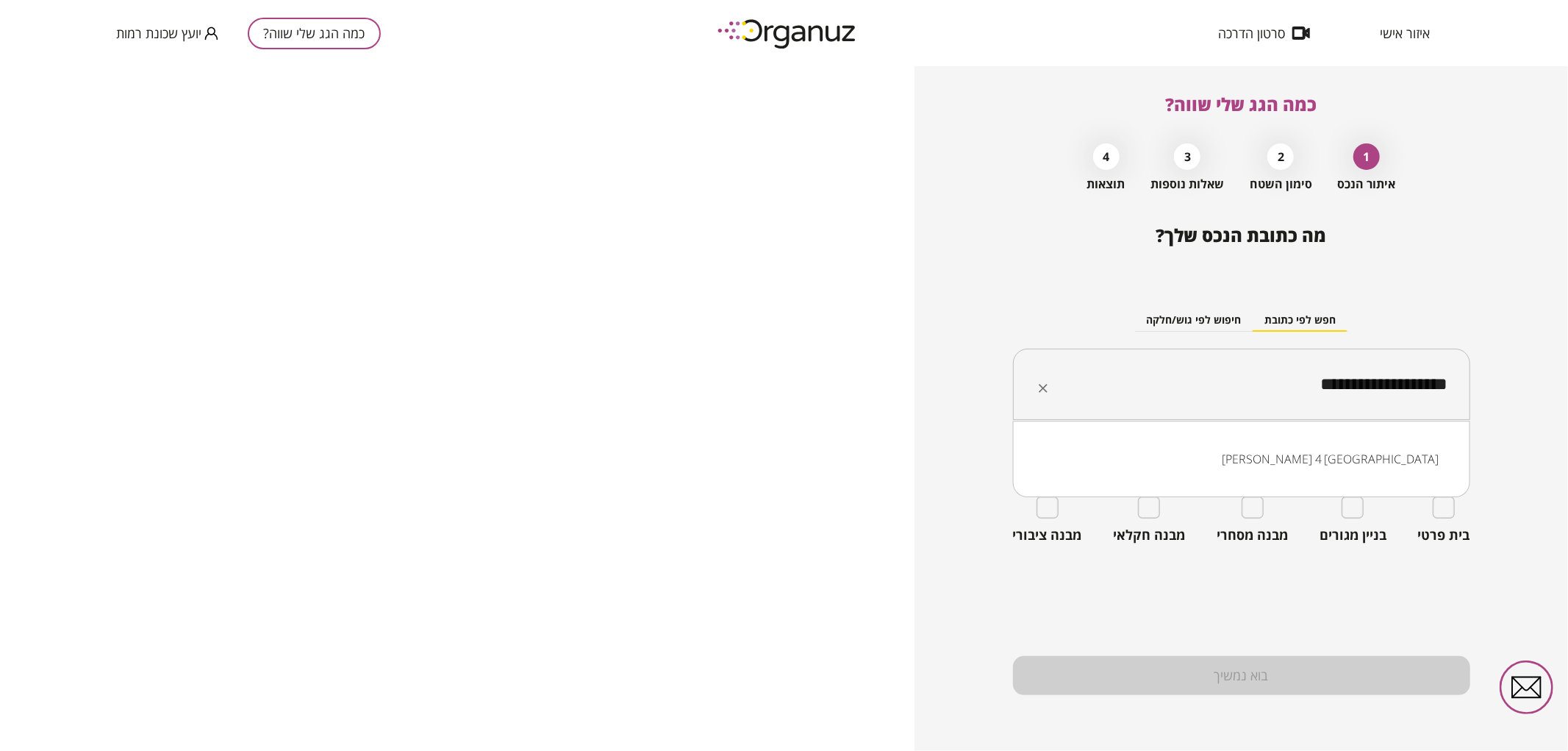
paste input "text"
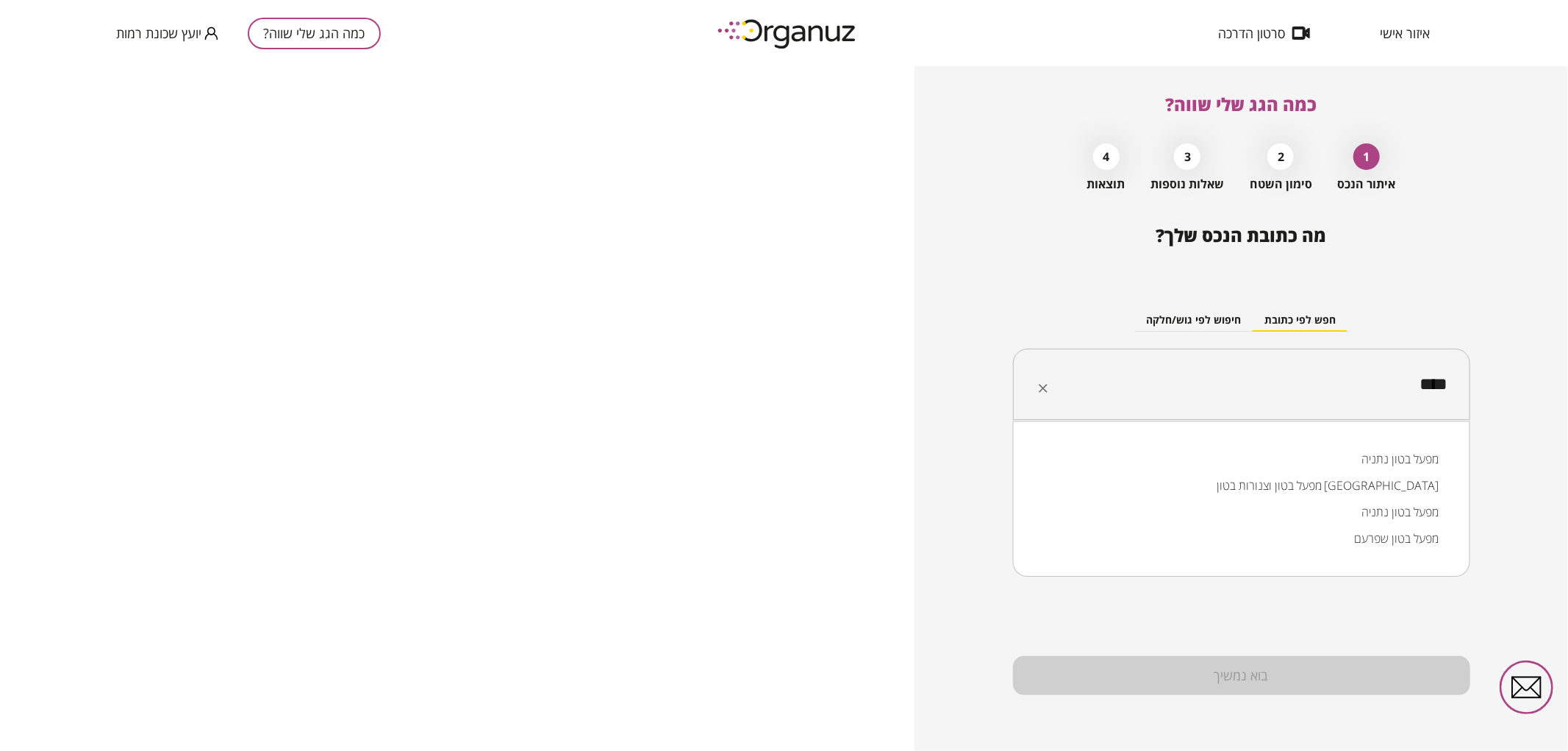
type input "**********"
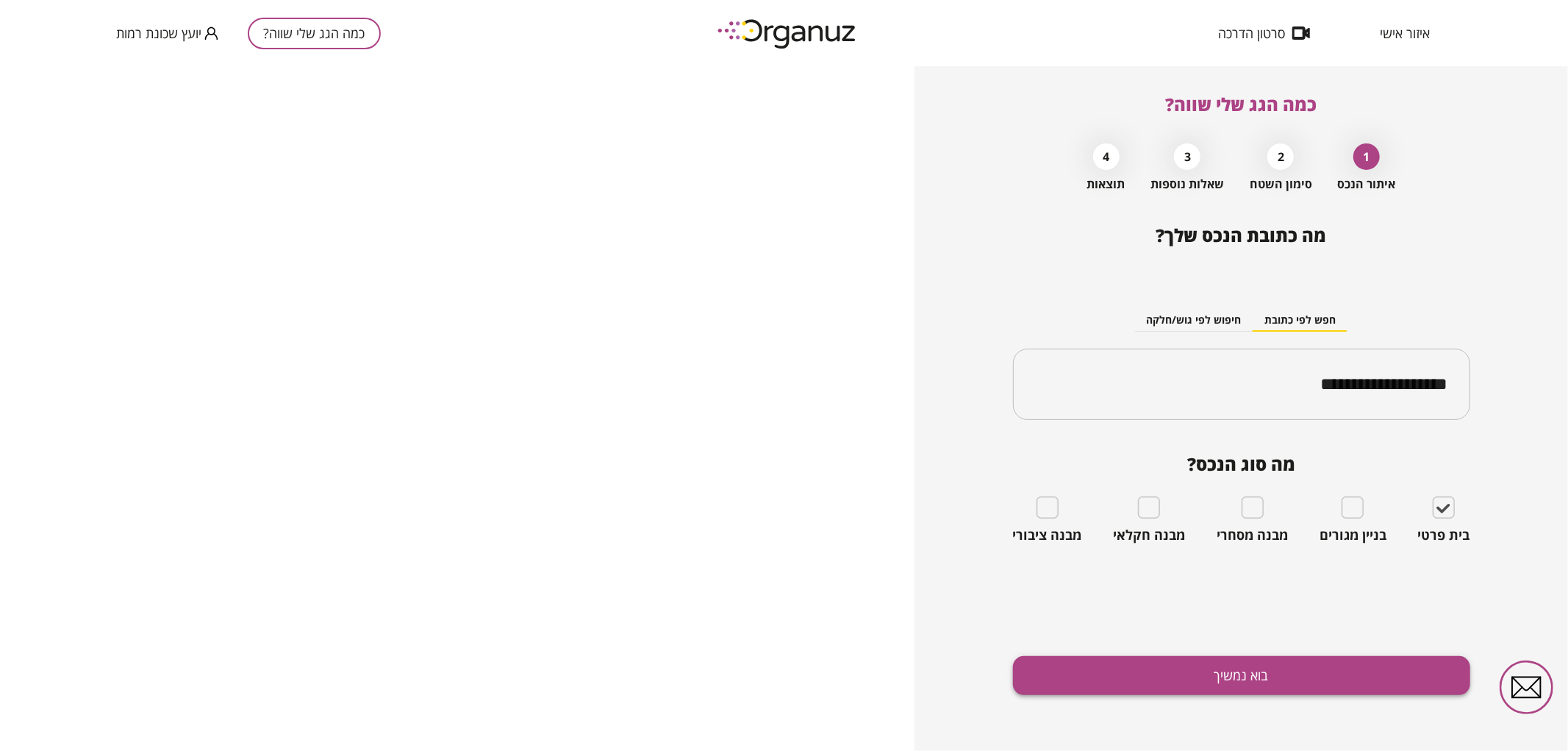
click at [1201, 678] on button "בוא נמשיך" at bounding box center [1241, 675] width 457 height 39
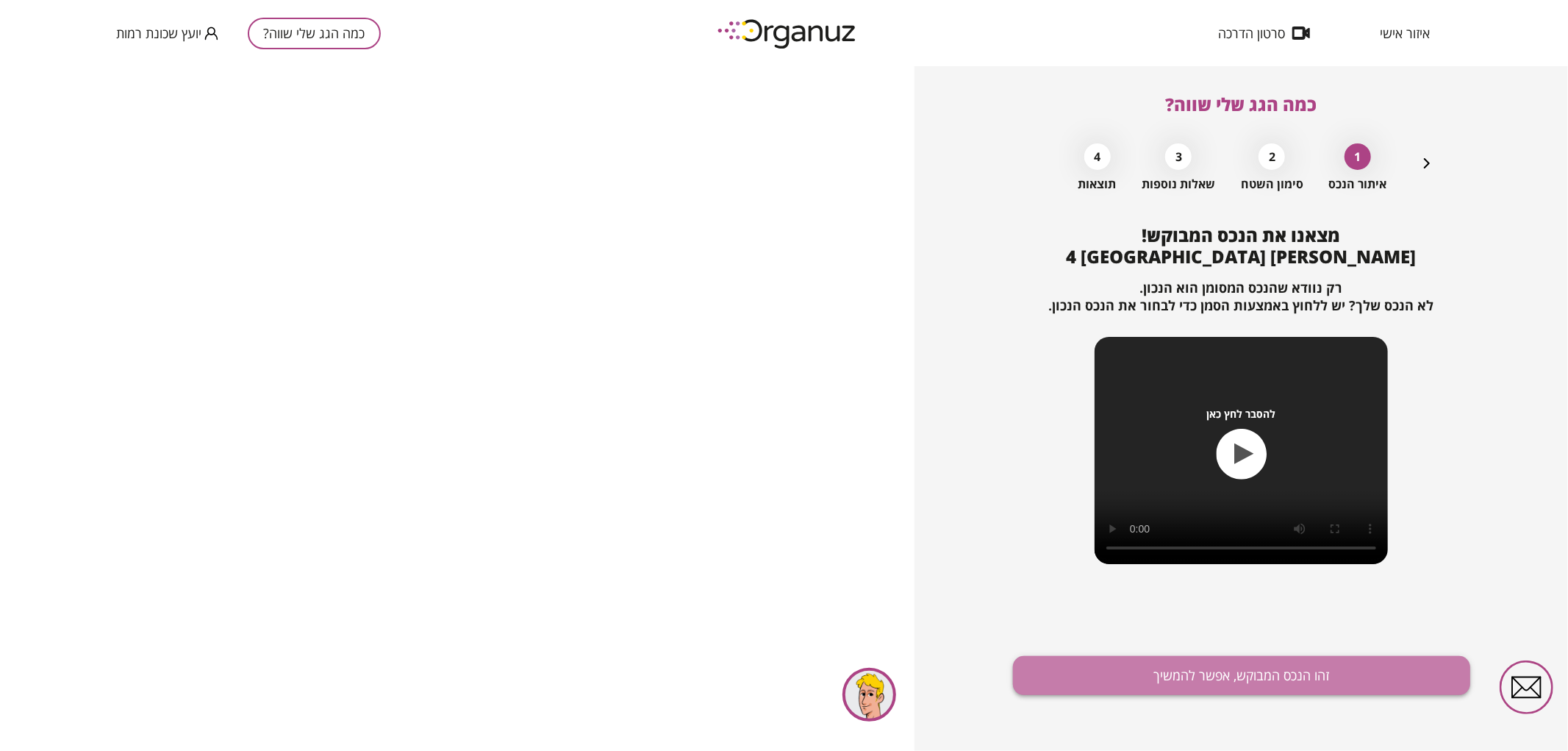
click at [1103, 666] on button "זהו הנכס המבוקש, אפשר להמשיך" at bounding box center [1241, 675] width 457 height 39
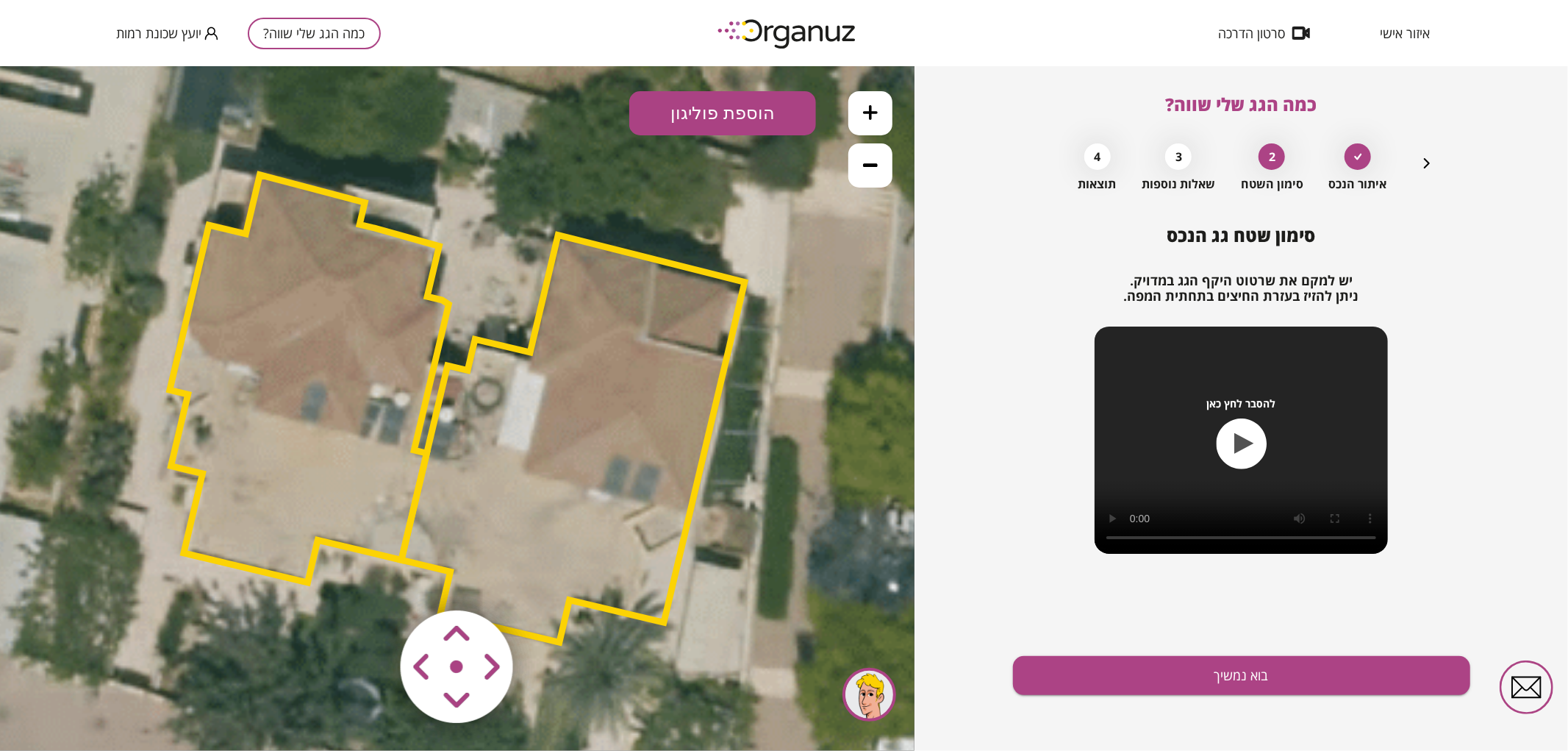
click at [336, 455] on polygon at bounding box center [309, 378] width 279 height 408
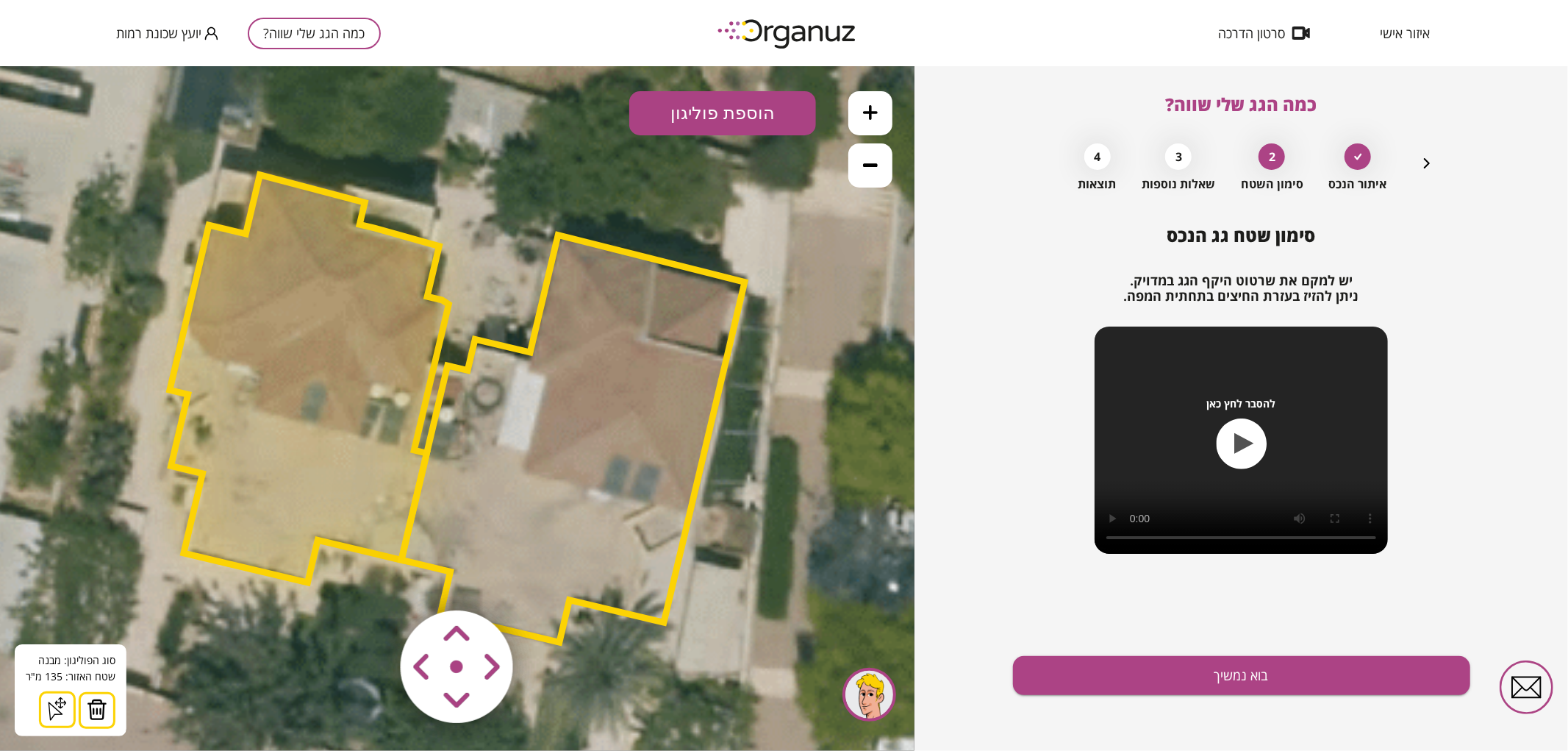
click at [94, 709] on img at bounding box center [97, 709] width 21 height 22
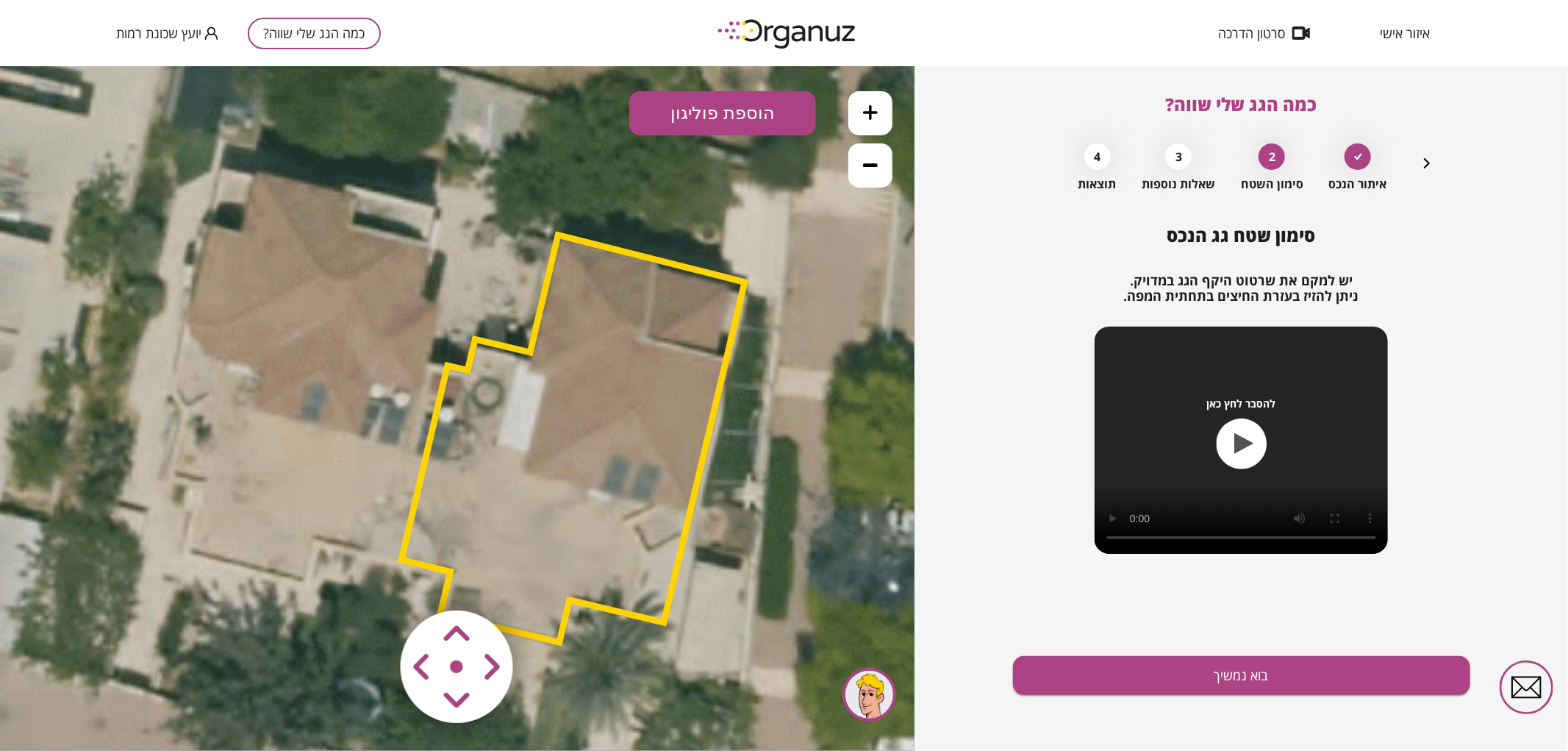
click at [876, 162] on icon at bounding box center [870, 164] width 14 height 14
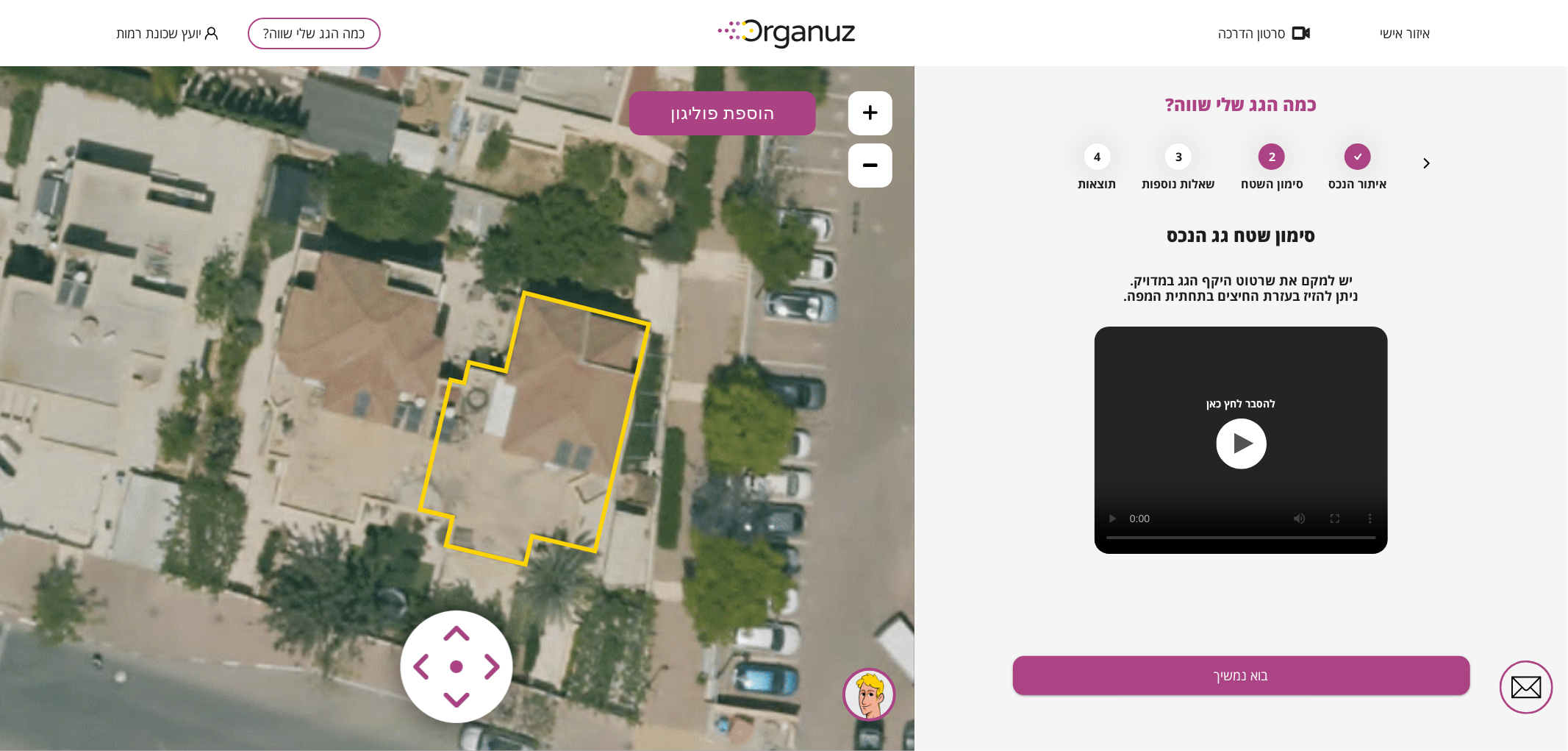
click at [876, 162] on icon at bounding box center [870, 164] width 14 height 14
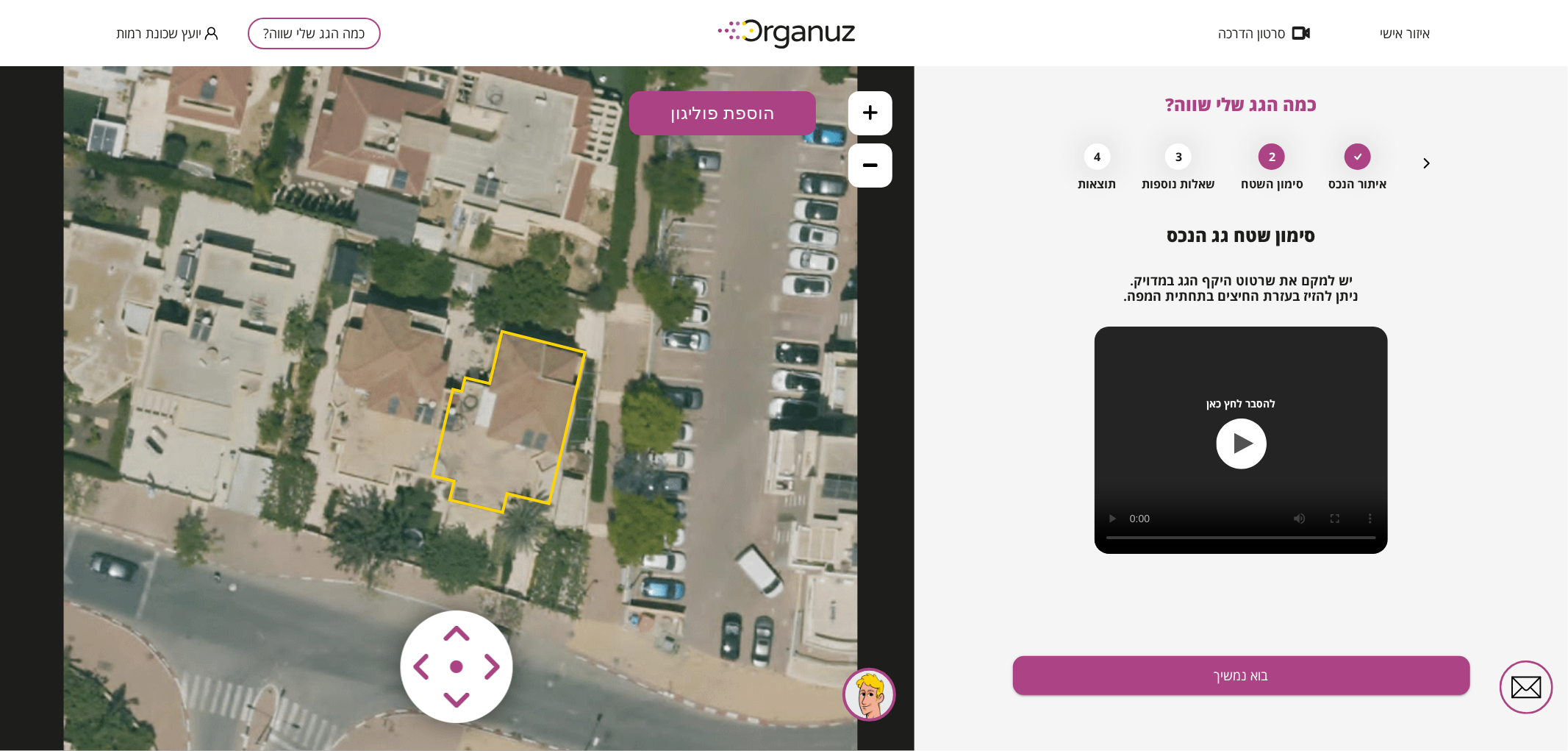
drag, startPoint x: 592, startPoint y: 536, endPoint x: 560, endPoint y: 528, distance: 33.0
click at [560, 528] on icon at bounding box center [461, 412] width 794 height 794
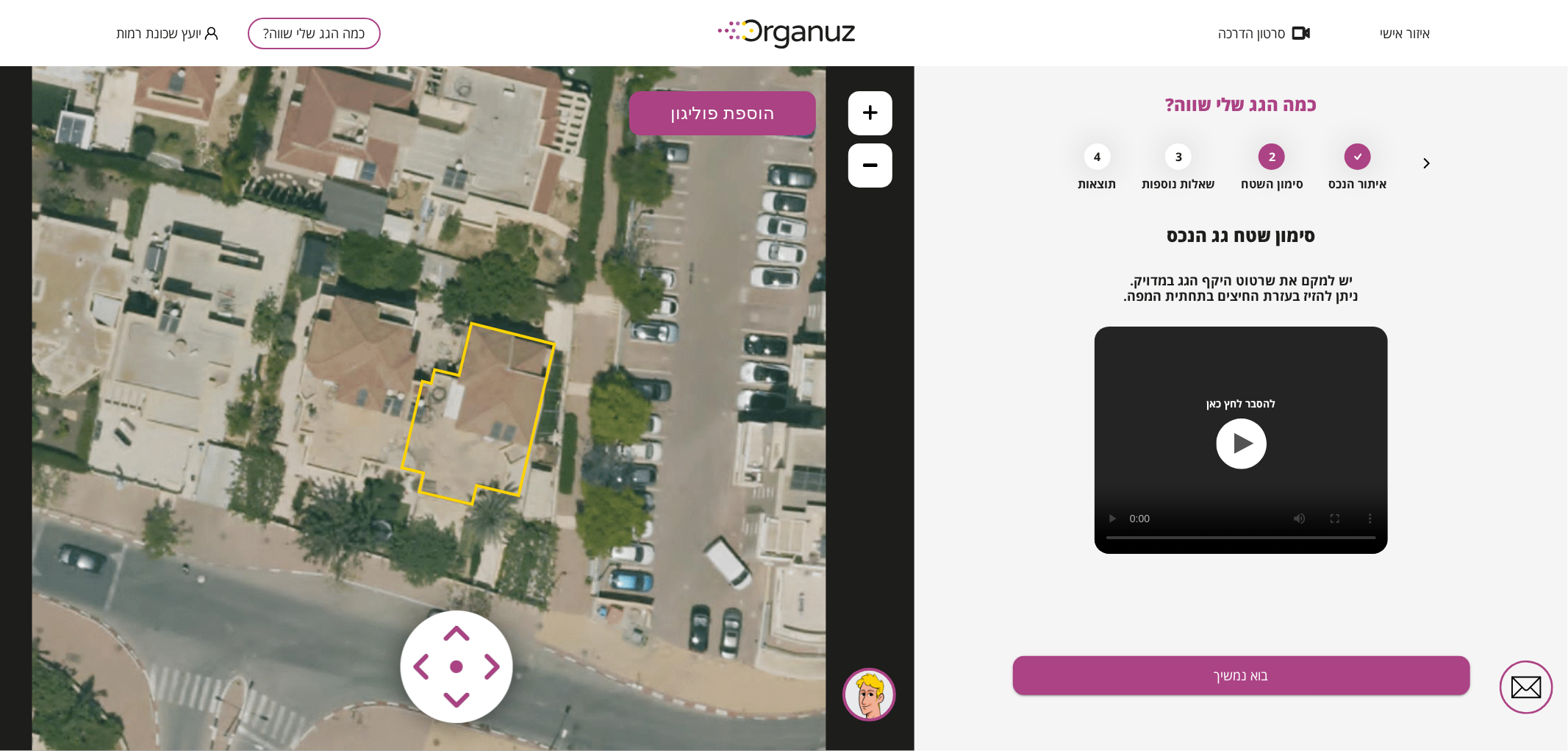
click at [370, 579] on area at bounding box center [370, 579] width 0 height 0
click at [518, 397] on polygon at bounding box center [479, 416] width 153 height 181
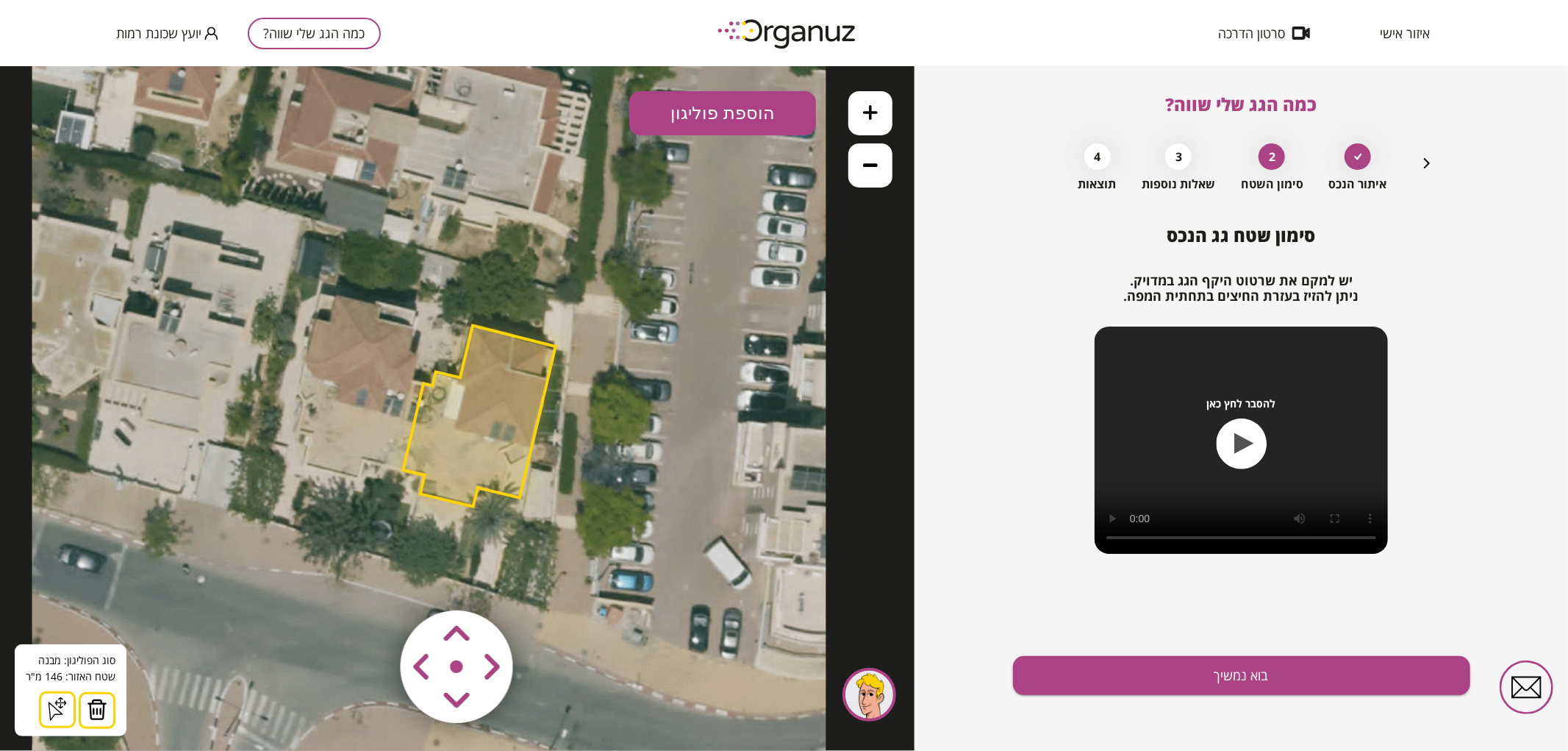
click at [1128, 653] on div "סימון שטח גג הנכס יש למקם את שרטוט היקף הגג במדויק. ניתן להזיז בעזרת החיצים בתח…" at bounding box center [1241, 488] width 457 height 526
click at [1122, 665] on button "בוא נמשיך" at bounding box center [1241, 675] width 457 height 39
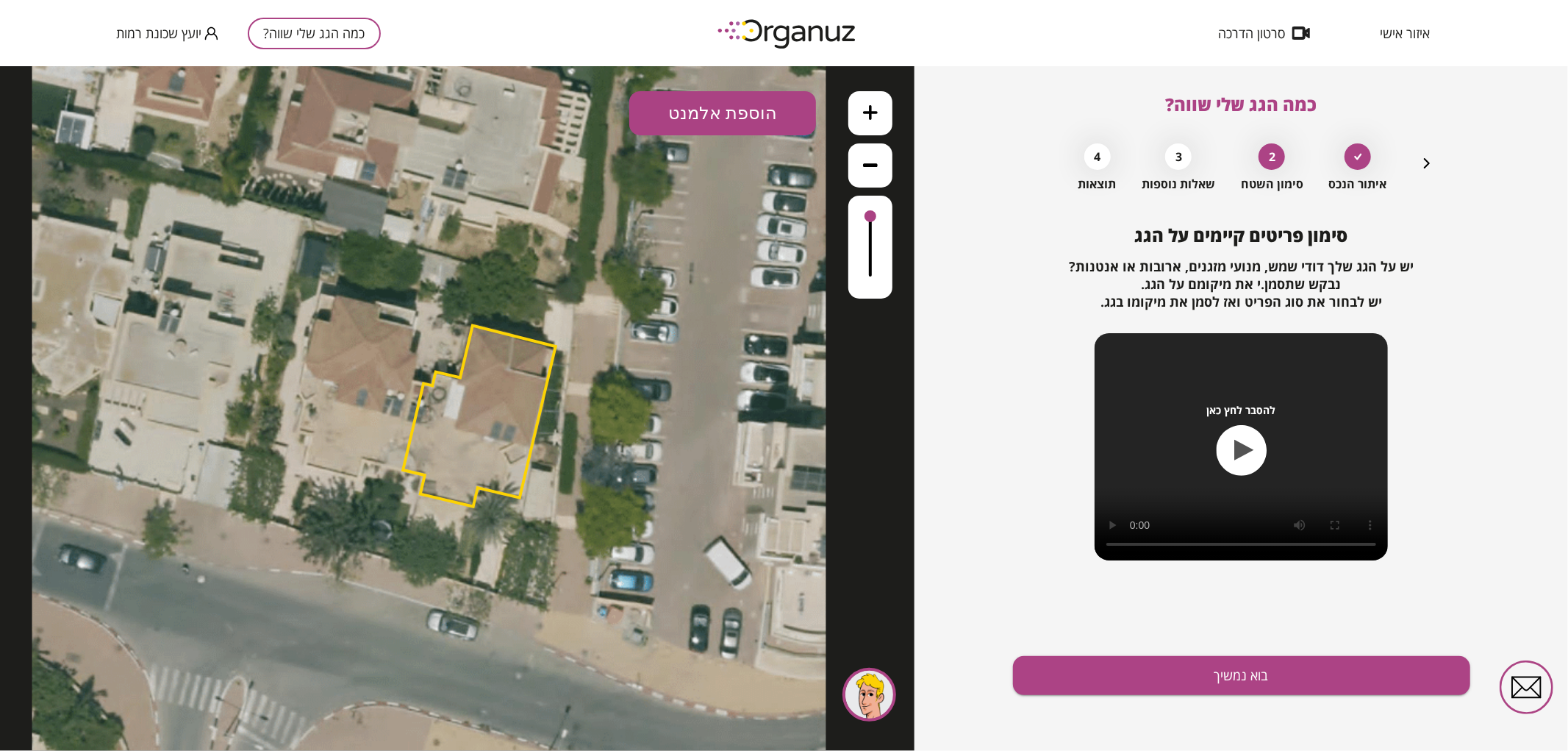
click at [859, 106] on button at bounding box center [870, 112] width 44 height 44
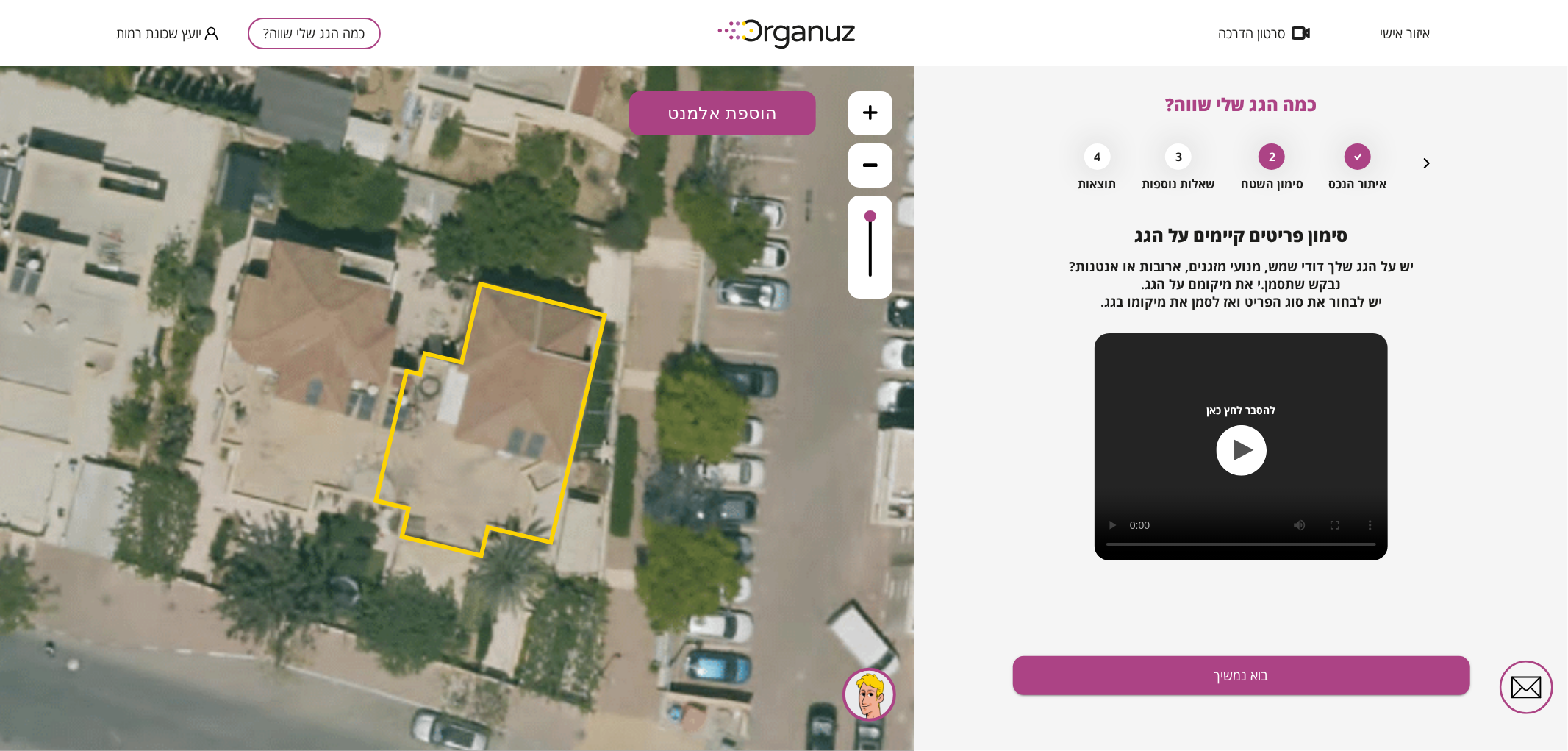
click at [752, 115] on button "הוספת אלמנט" at bounding box center [722, 112] width 186 height 44
click at [715, 292] on div ".st0 { fill: #FFFFFF; } .st0 { fill: #FFFFFF; }" at bounding box center [457, 408] width 914 height 685
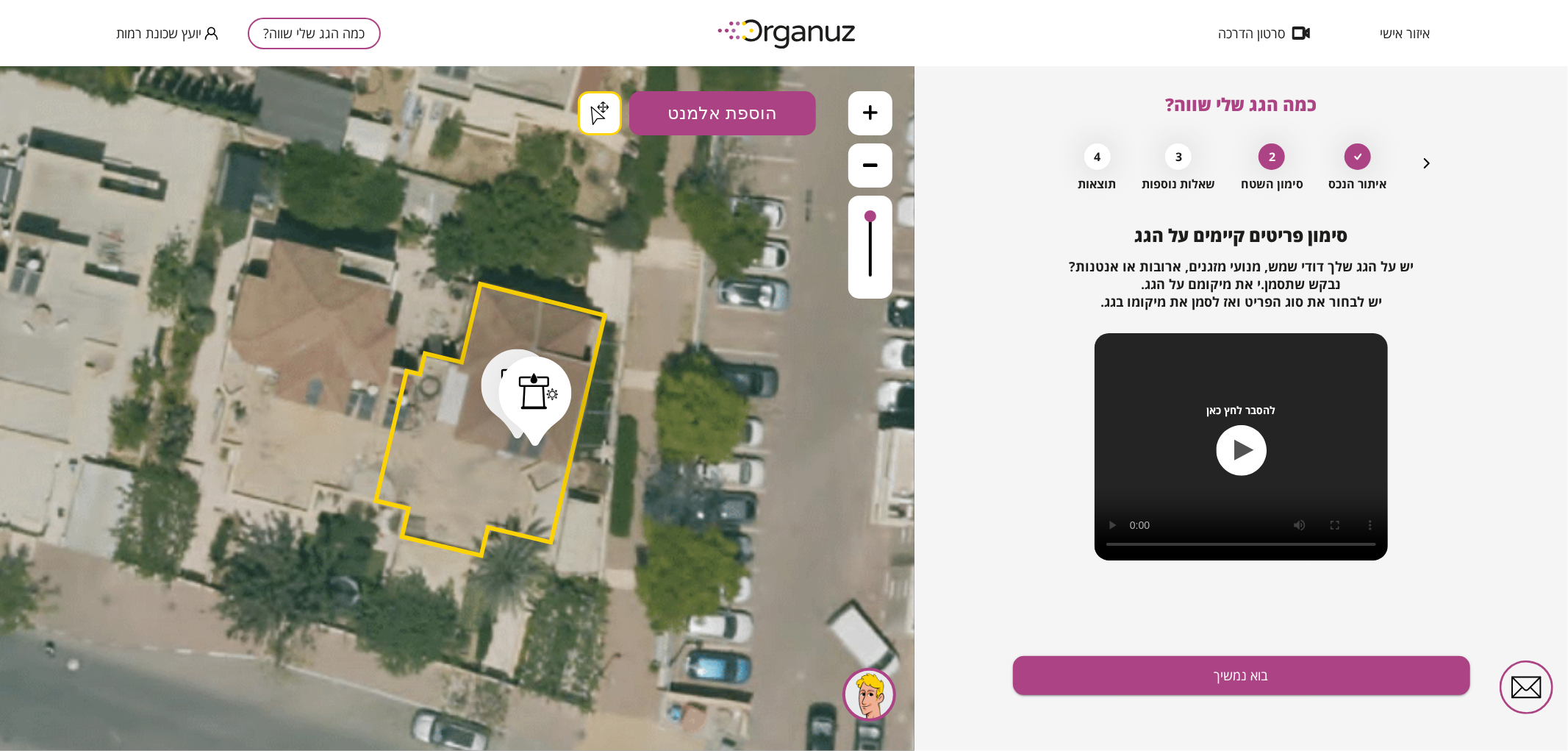
click at [1115, 689] on button "בוא נמשיך" at bounding box center [1241, 675] width 457 height 39
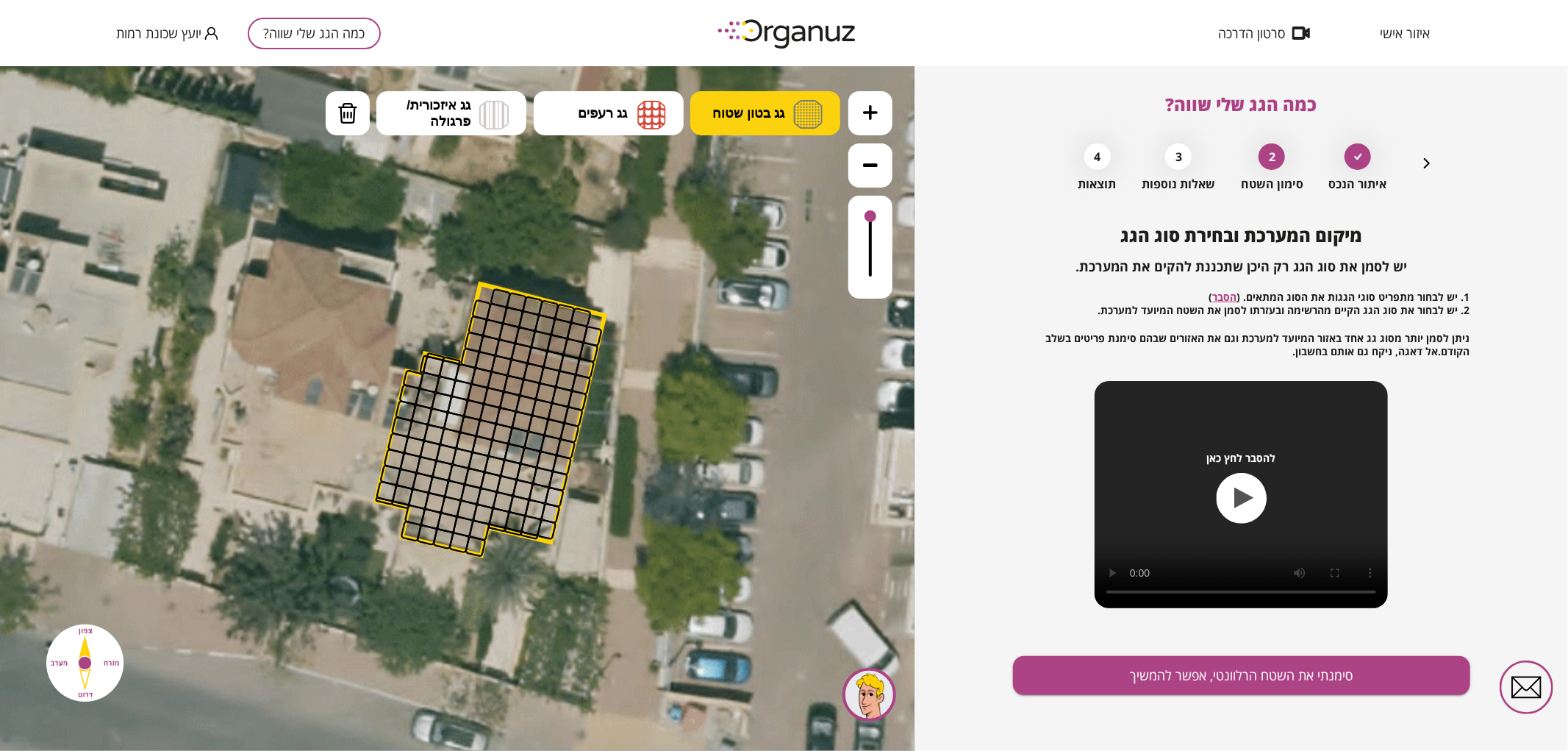
click at [753, 113] on span "גג בטון שטוח" at bounding box center [748, 112] width 72 height 16
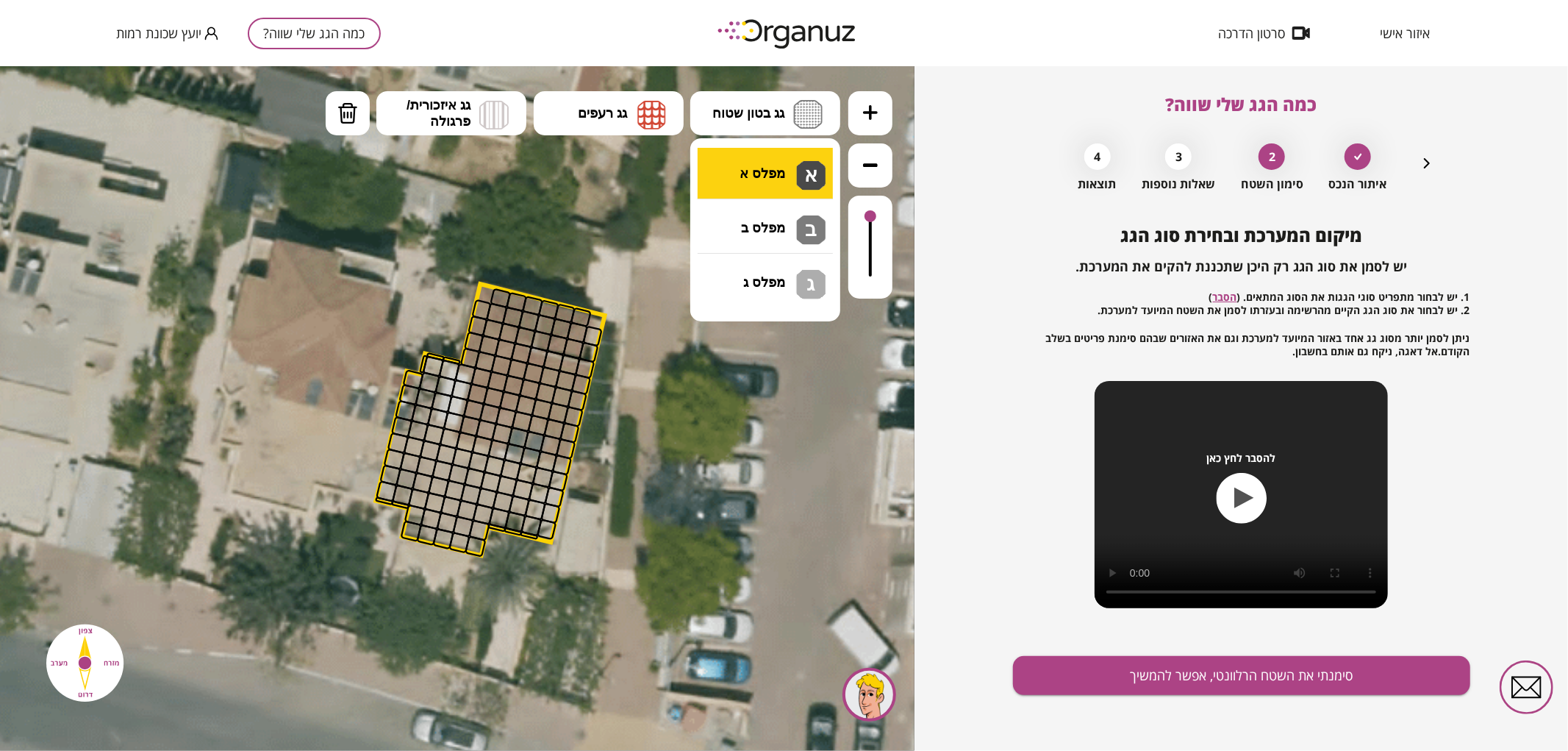
click at [748, 161] on div ".st0 { fill: #FFFFFF; } .st0 { fill: #FFFFFF; }" at bounding box center [457, 408] width 914 height 685
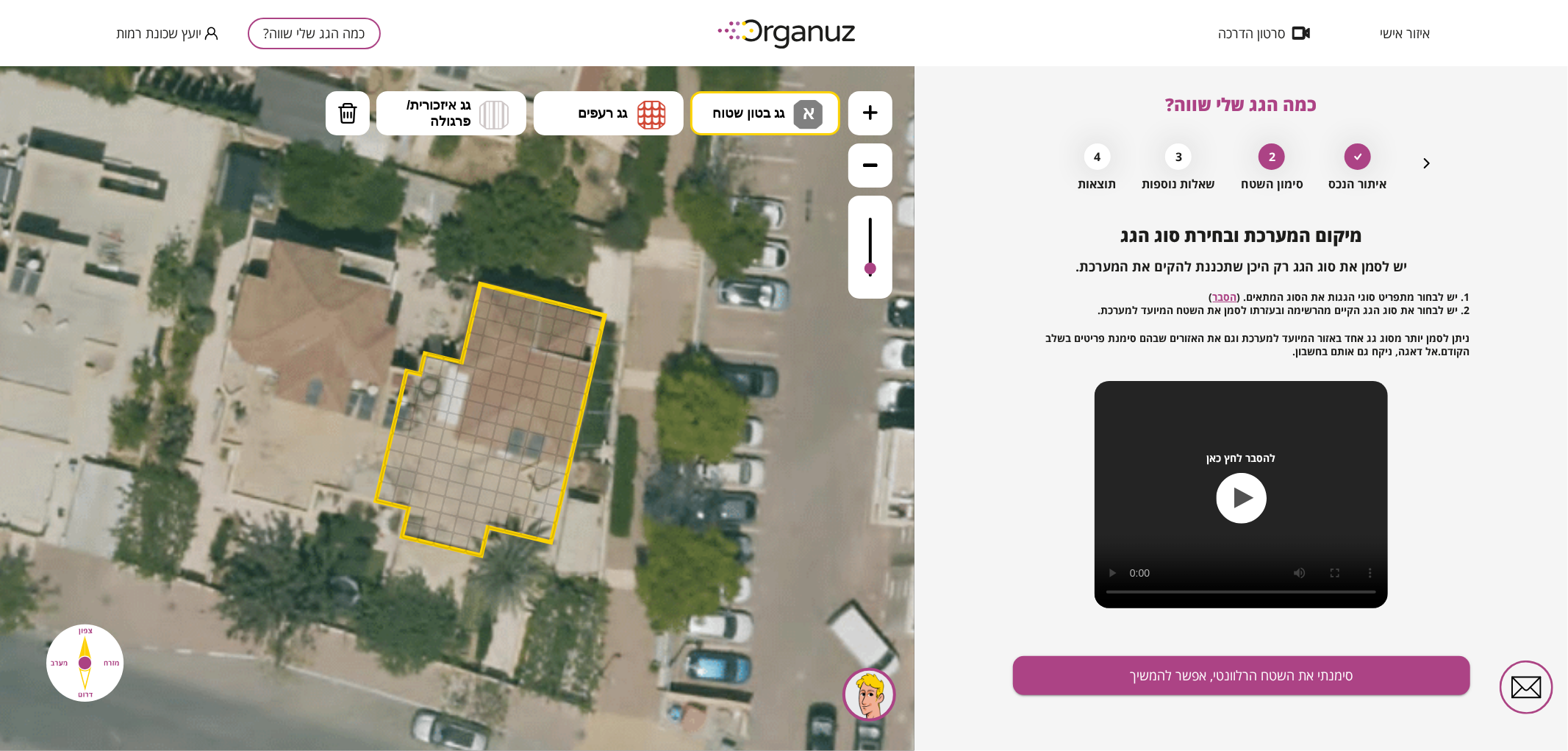
drag, startPoint x: 872, startPoint y: 212, endPoint x: 872, endPoint y: 269, distance: 57.0
click at [872, 269] on div at bounding box center [870, 267] width 12 height 12
drag, startPoint x: 475, startPoint y: 544, endPoint x: 437, endPoint y: 434, distance: 116.4
drag, startPoint x: 358, startPoint y: 119, endPoint x: 375, endPoint y: 145, distance: 31.1
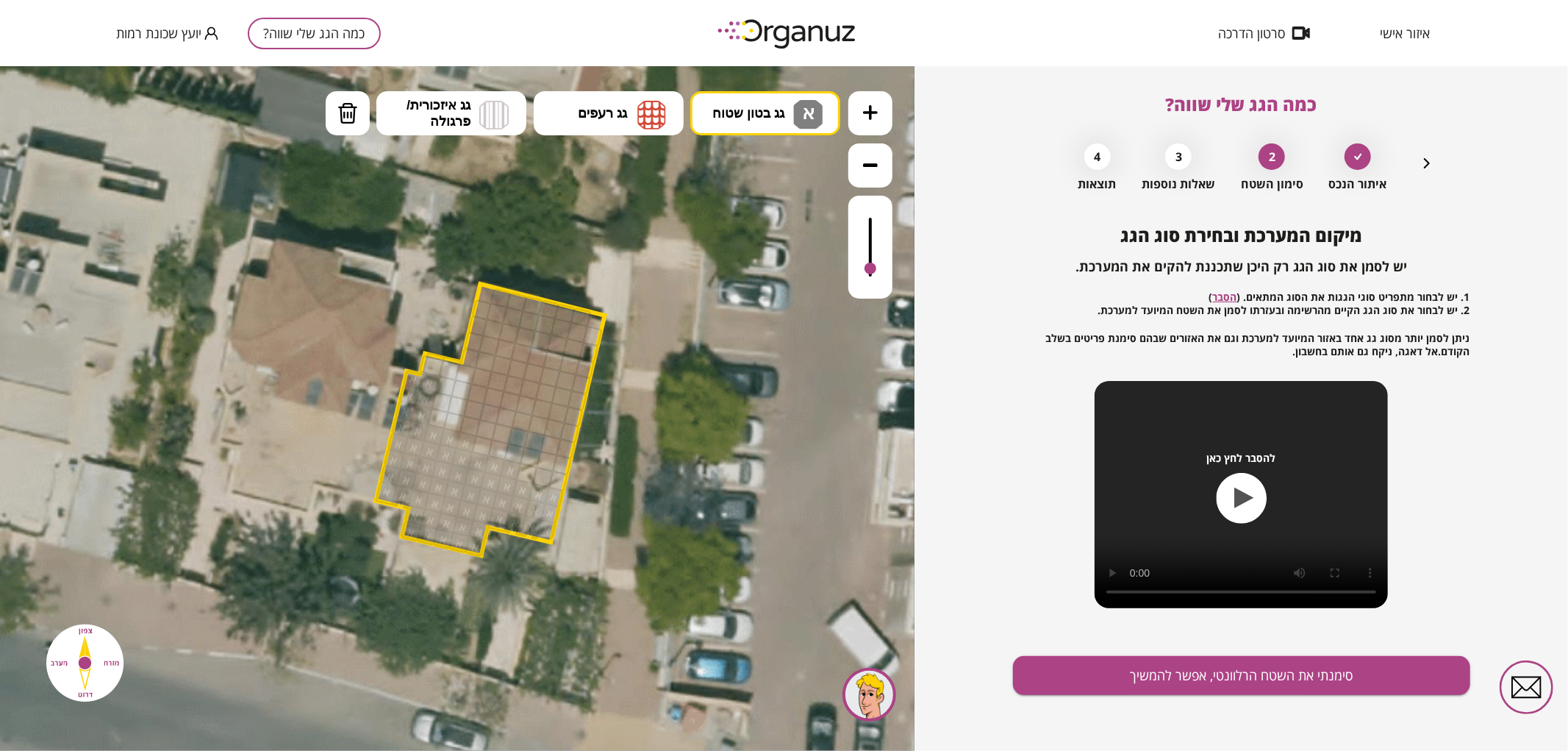
click at [358, 118] on button "מחיקה" at bounding box center [347, 112] width 44 height 44
click at [462, 437] on div at bounding box center [466, 440] width 22 height 22
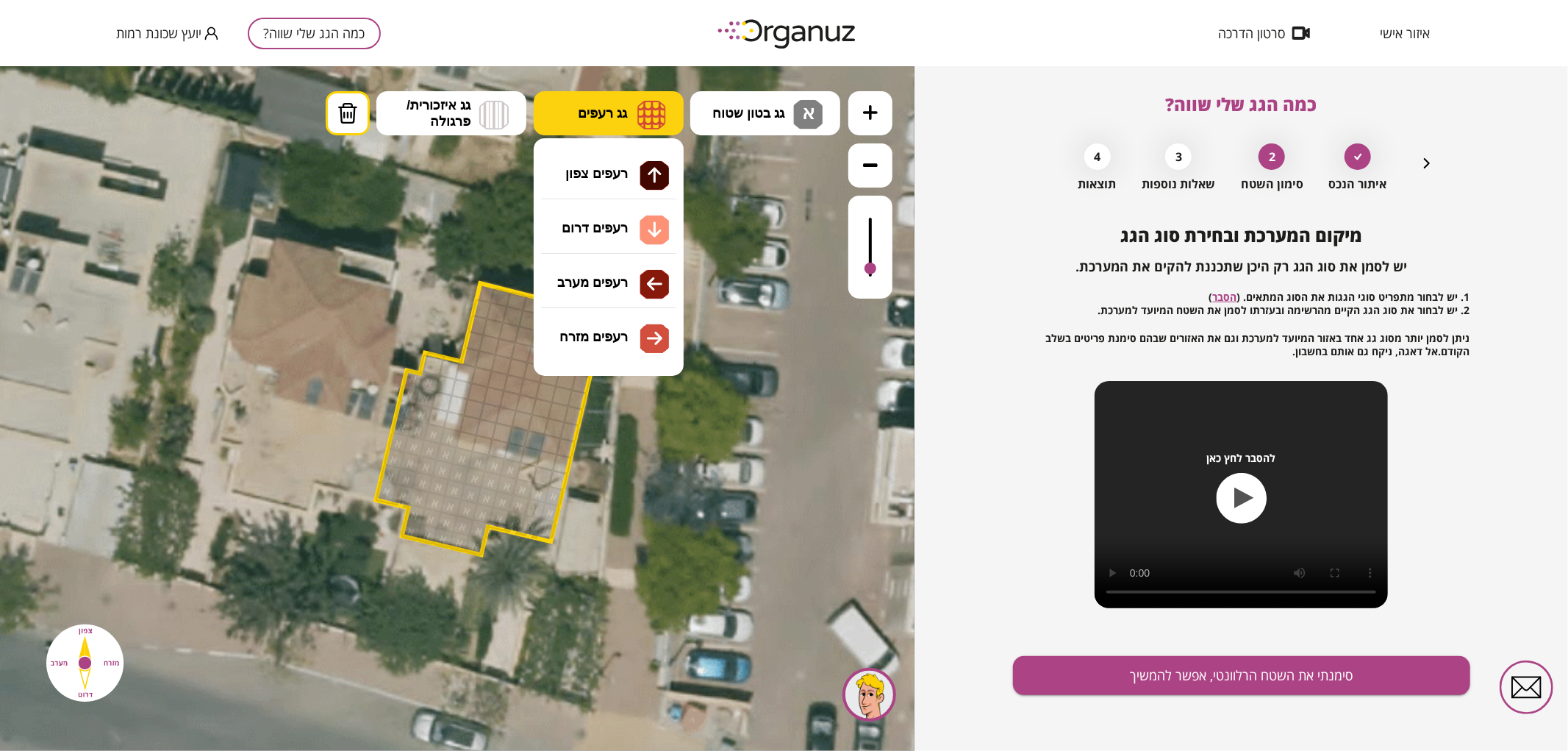
click at [571, 121] on button "גג רעפים" at bounding box center [608, 112] width 150 height 44
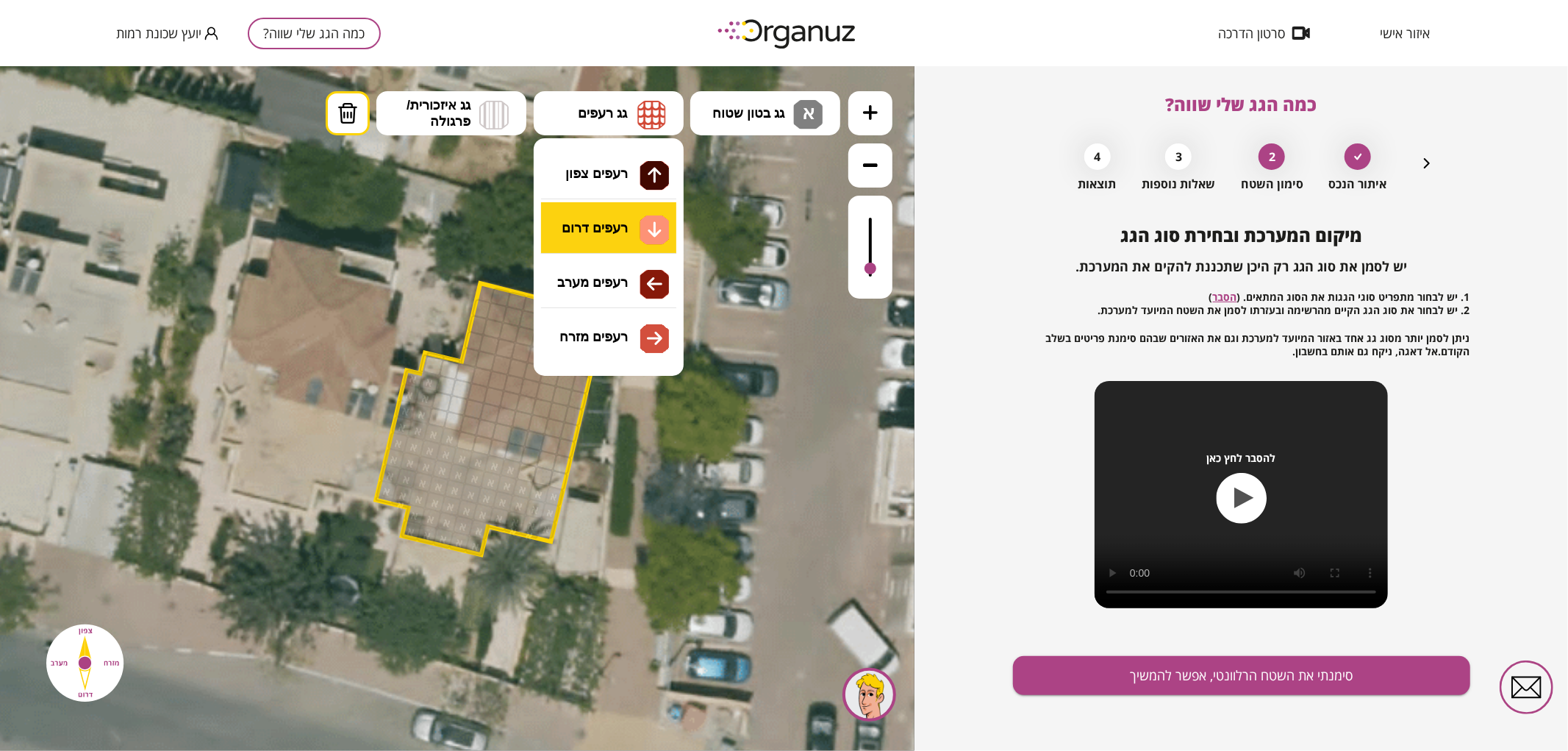
click at [604, 230] on div ".st0 { fill: #FFFFFF; } .st0 { fill: #FFFFFF; }" at bounding box center [457, 408] width 914 height 685
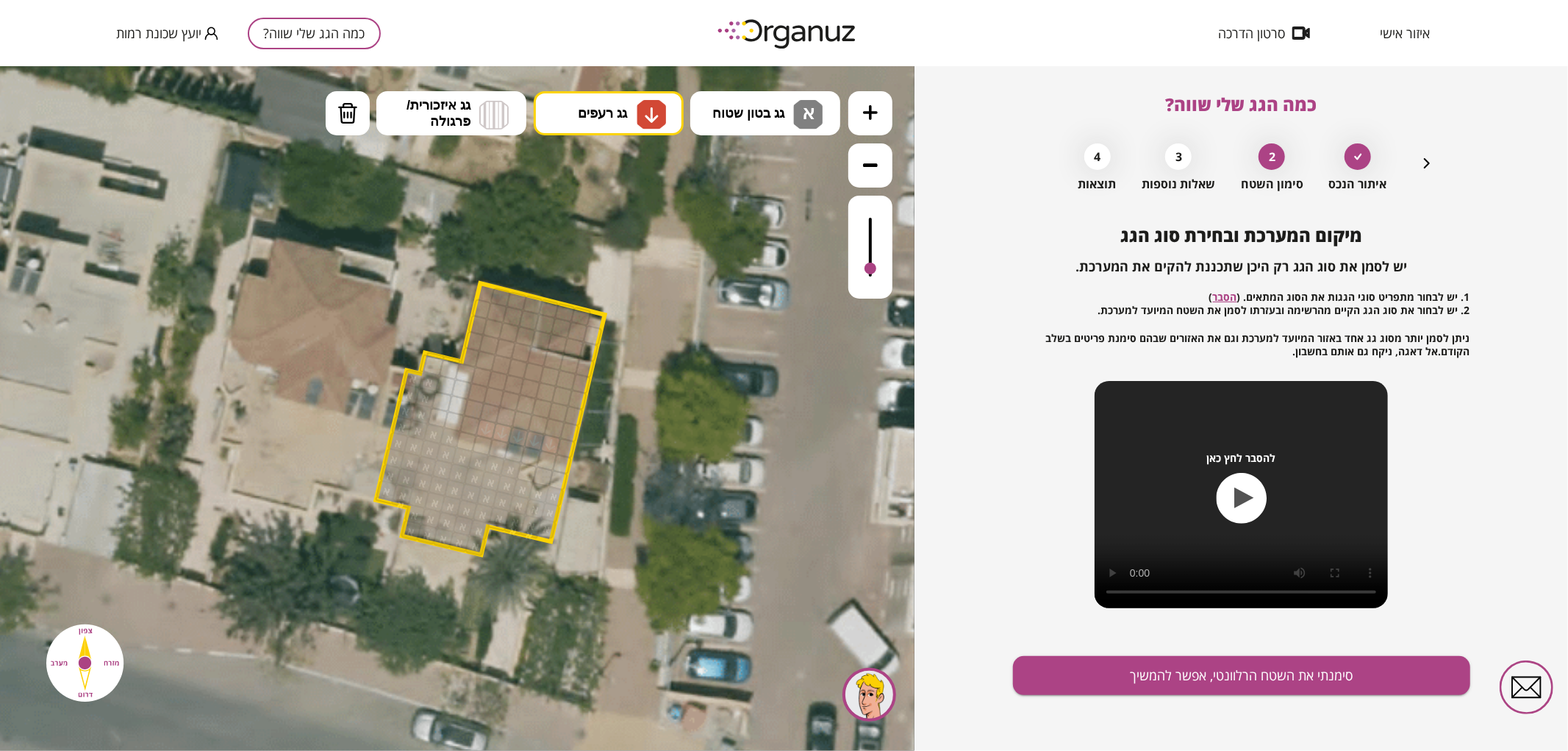
drag, startPoint x: 480, startPoint y: 428, endPoint x: 541, endPoint y: 442, distance: 62.6
drag, startPoint x: 532, startPoint y: 427, endPoint x: 508, endPoint y: 423, distance: 24.3
click at [527, 408] on div at bounding box center [527, 404] width 22 height 22
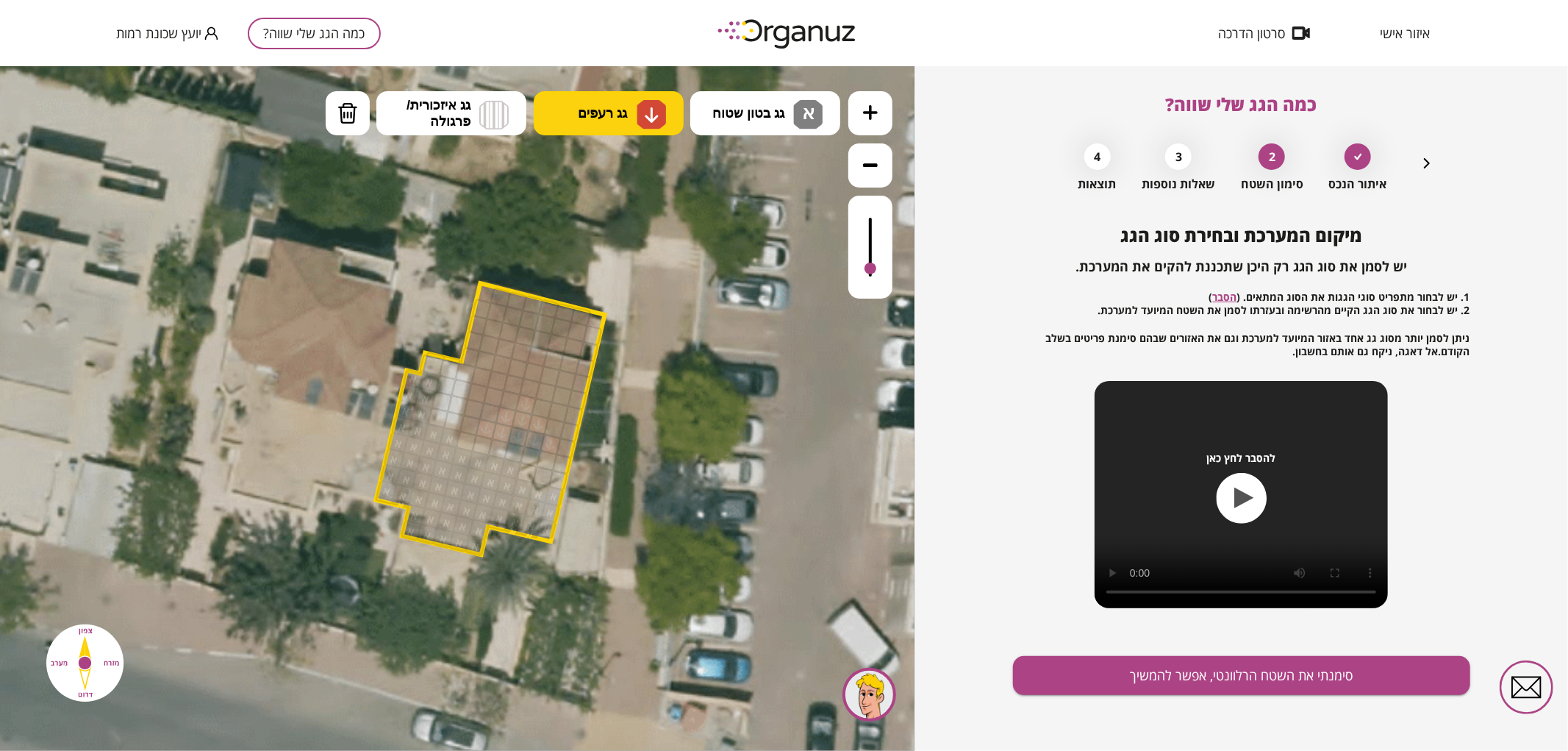
click at [635, 121] on button "גג רעפים" at bounding box center [608, 112] width 150 height 44
click at [638, 175] on div ".st0 { fill: #FFFFFF; } .st0 { fill: #FFFFFF; }" at bounding box center [457, 408] width 914 height 685
drag, startPoint x: 530, startPoint y: 327, endPoint x: 575, endPoint y: 308, distance: 48.8
drag, startPoint x: 554, startPoint y: 321, endPoint x: 533, endPoint y: 323, distance: 21.1
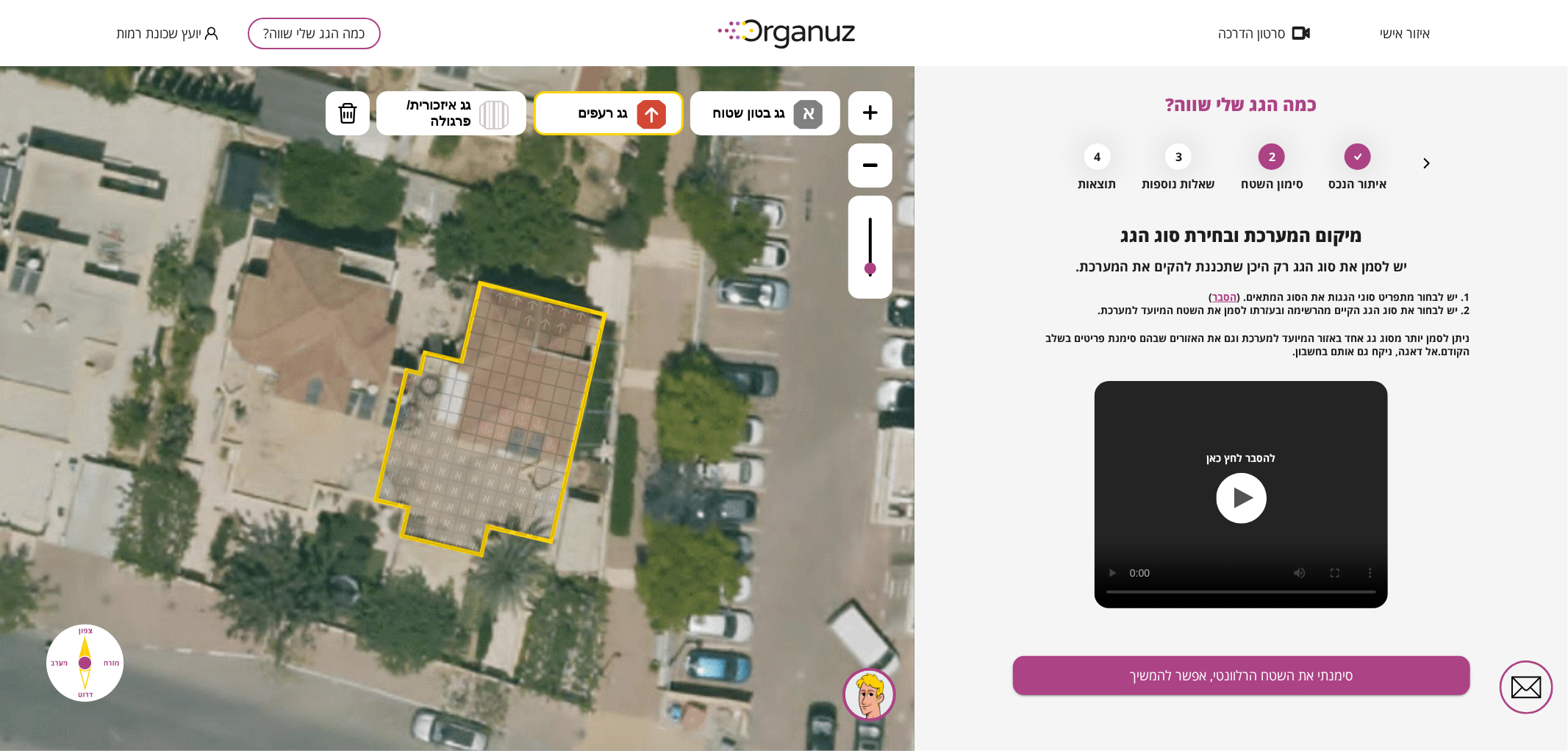
click at [515, 313] on div at bounding box center [513, 316] width 22 height 22
click at [664, 102] on img at bounding box center [651, 114] width 30 height 30
click at [610, 279] on div ".st0 { fill: #FFFFFF; } .st0 { fill: #FFFFFF; }" at bounding box center [457, 408] width 914 height 685
drag, startPoint x: 471, startPoint y: 412, endPoint x: 479, endPoint y: 379, distance: 34.0
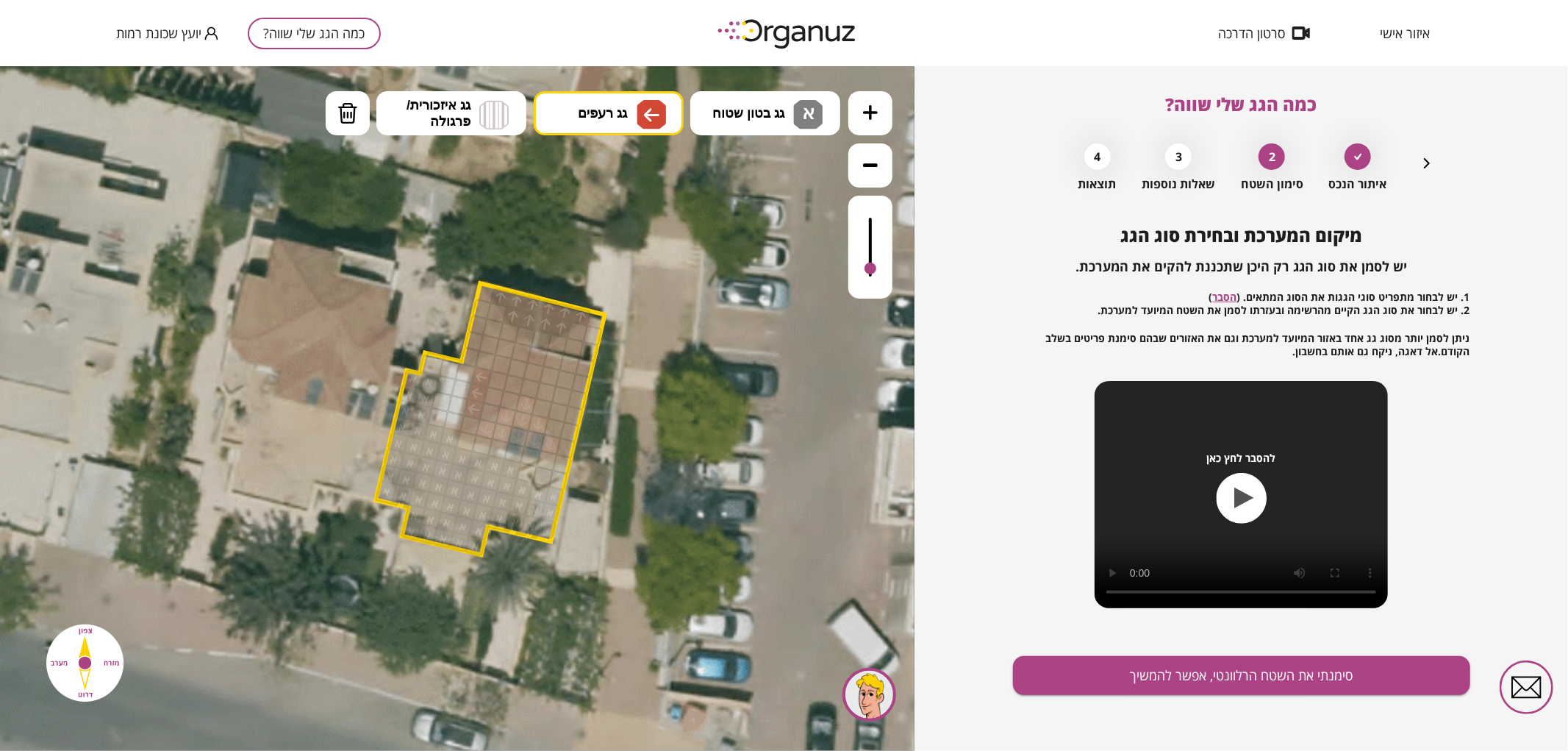
drag, startPoint x: 491, startPoint y: 396, endPoint x: 502, endPoint y: 363, distance: 34.8
drag, startPoint x: 506, startPoint y: 397, endPoint x: 520, endPoint y: 353, distance: 46.2
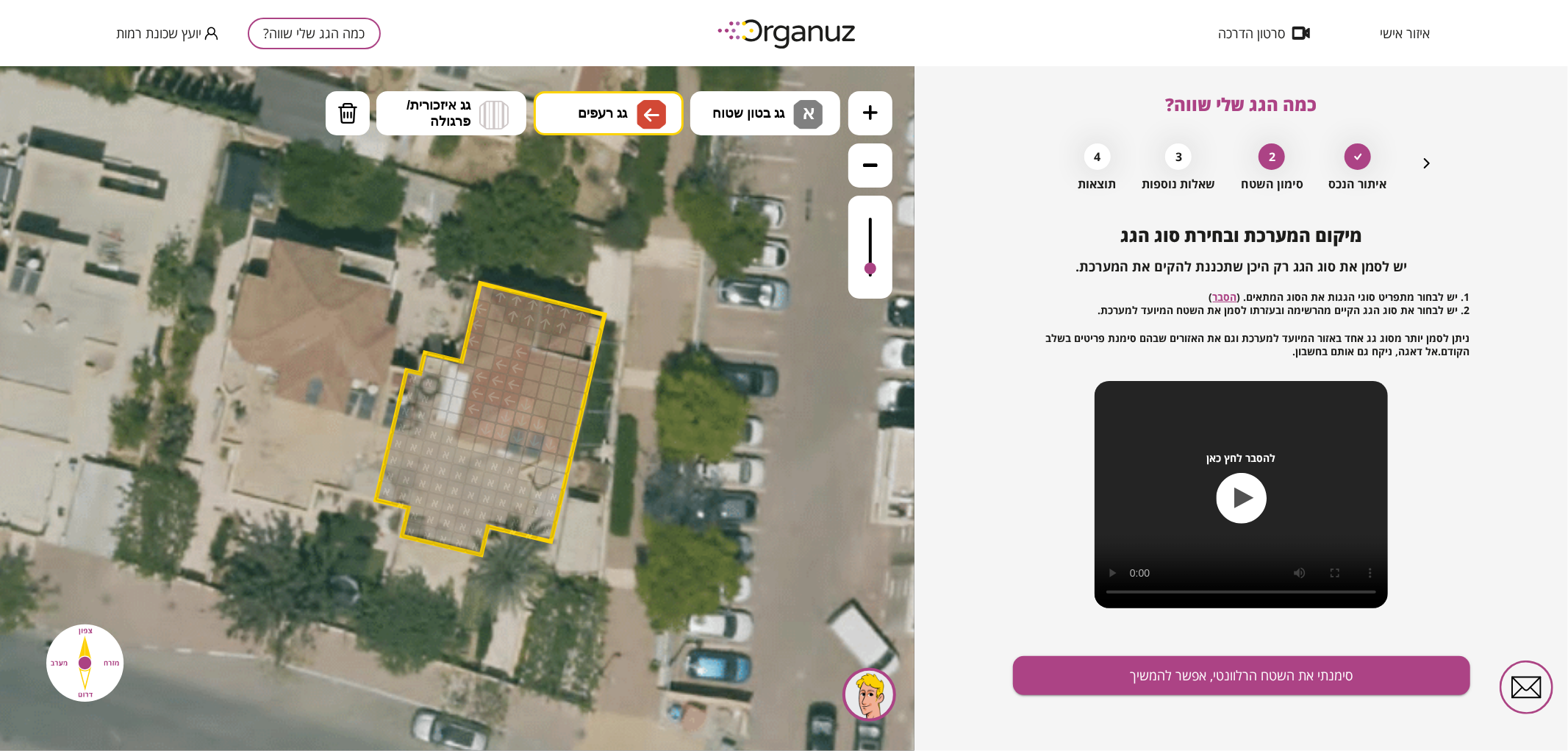
drag, startPoint x: 472, startPoint y: 341, endPoint x: 476, endPoint y: 308, distance: 33.2
drag, startPoint x: 482, startPoint y: 338, endPoint x: 491, endPoint y: 324, distance: 16.6
click at [505, 331] on div at bounding box center [510, 331] width 22 height 22
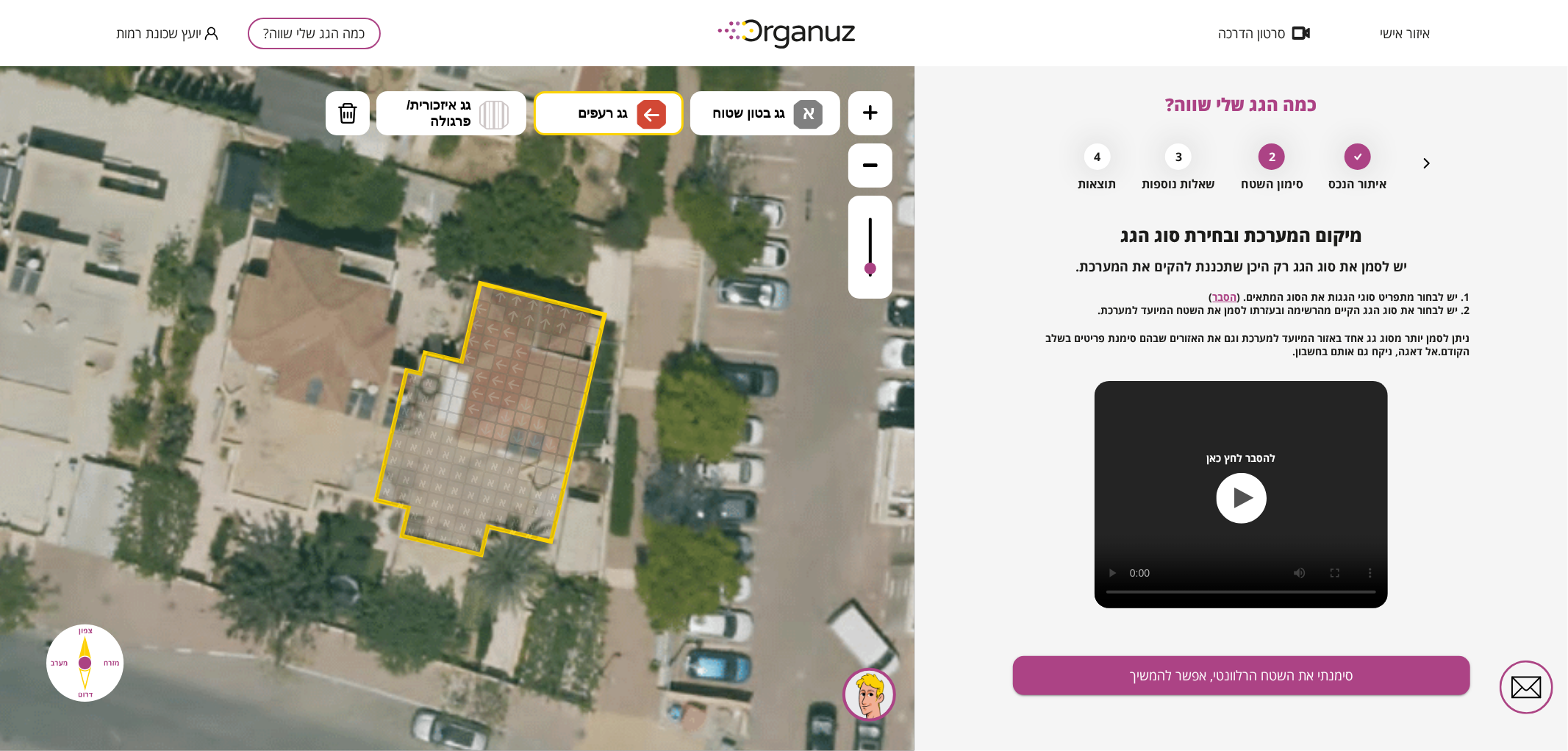
click at [464, 350] on div at bounding box center [471, 356] width 21 height 22
click at [620, 114] on span "גג רעפים" at bounding box center [603, 112] width 50 height 16
click at [619, 325] on div ".st0 { fill: #FFFFFF; } .st0 { fill: #FFFFFF; }" at bounding box center [457, 408] width 914 height 685
drag, startPoint x: 568, startPoint y: 442, endPoint x: 551, endPoint y: 378, distance: 66.2
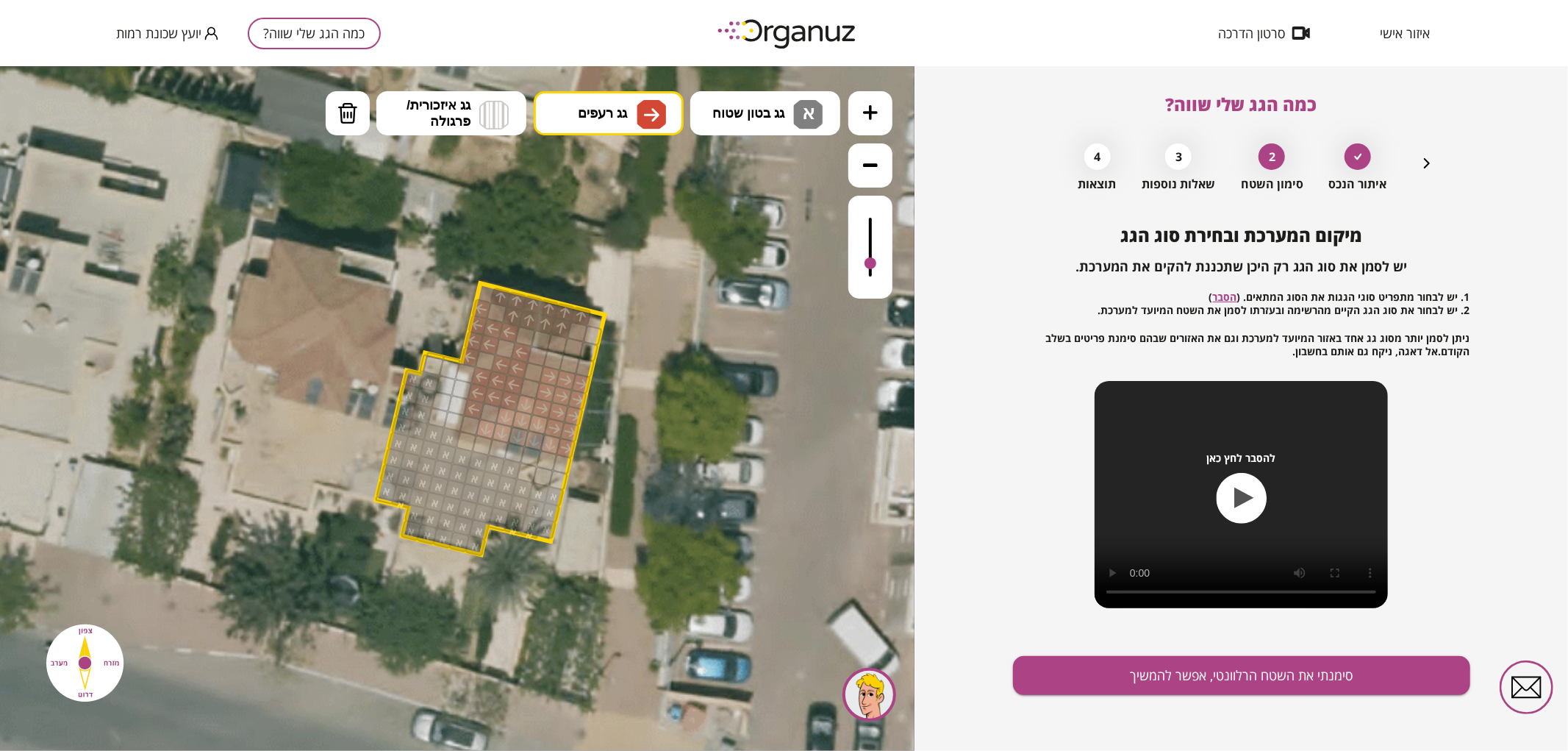
click at [855, 264] on div at bounding box center [870, 246] width 44 height 103
drag, startPoint x: 535, startPoint y: 379, endPoint x: 586, endPoint y: 367, distance: 52.4
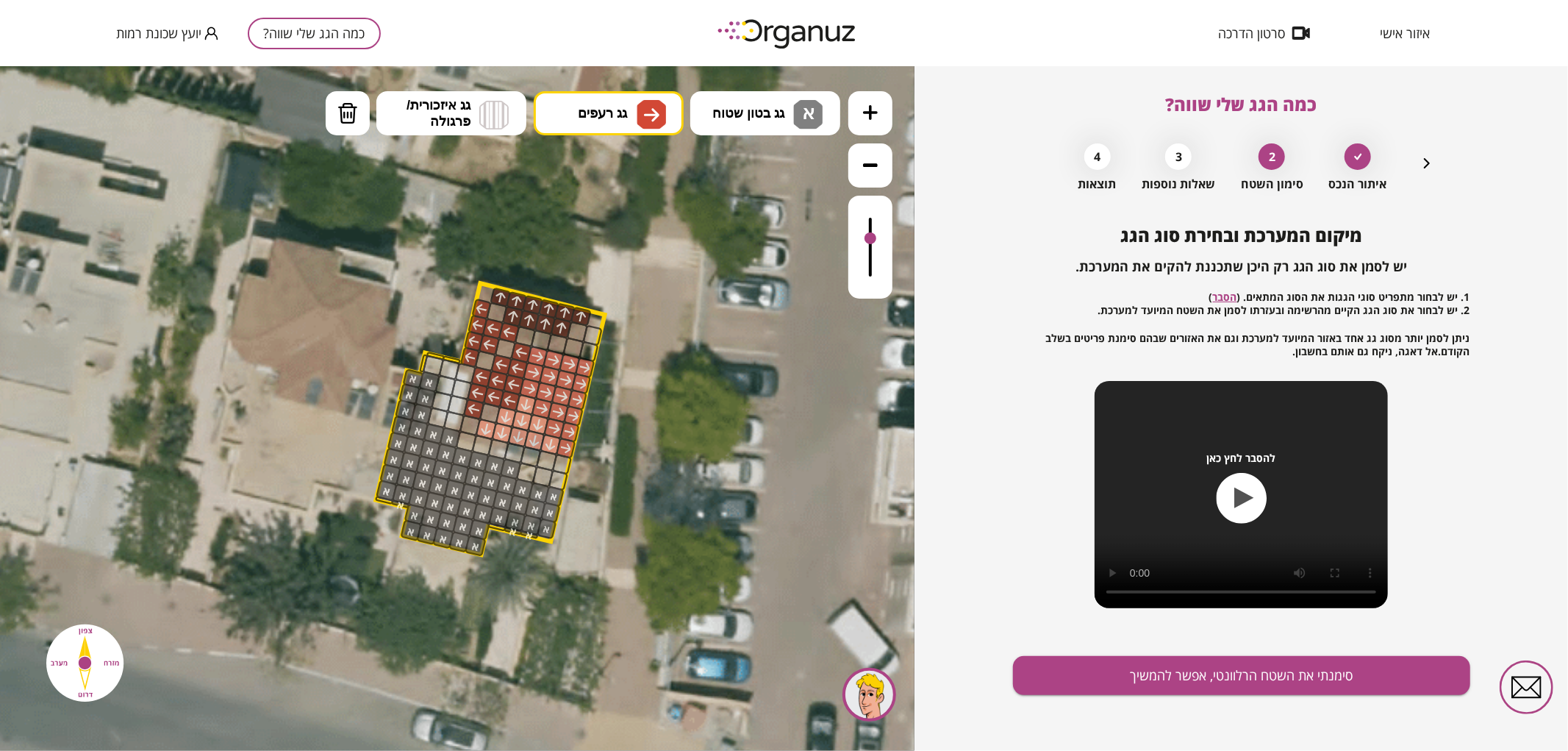
drag, startPoint x: 872, startPoint y: 272, endPoint x: 875, endPoint y: 239, distance: 33.1
click at [875, 239] on div at bounding box center [870, 246] width 44 height 103
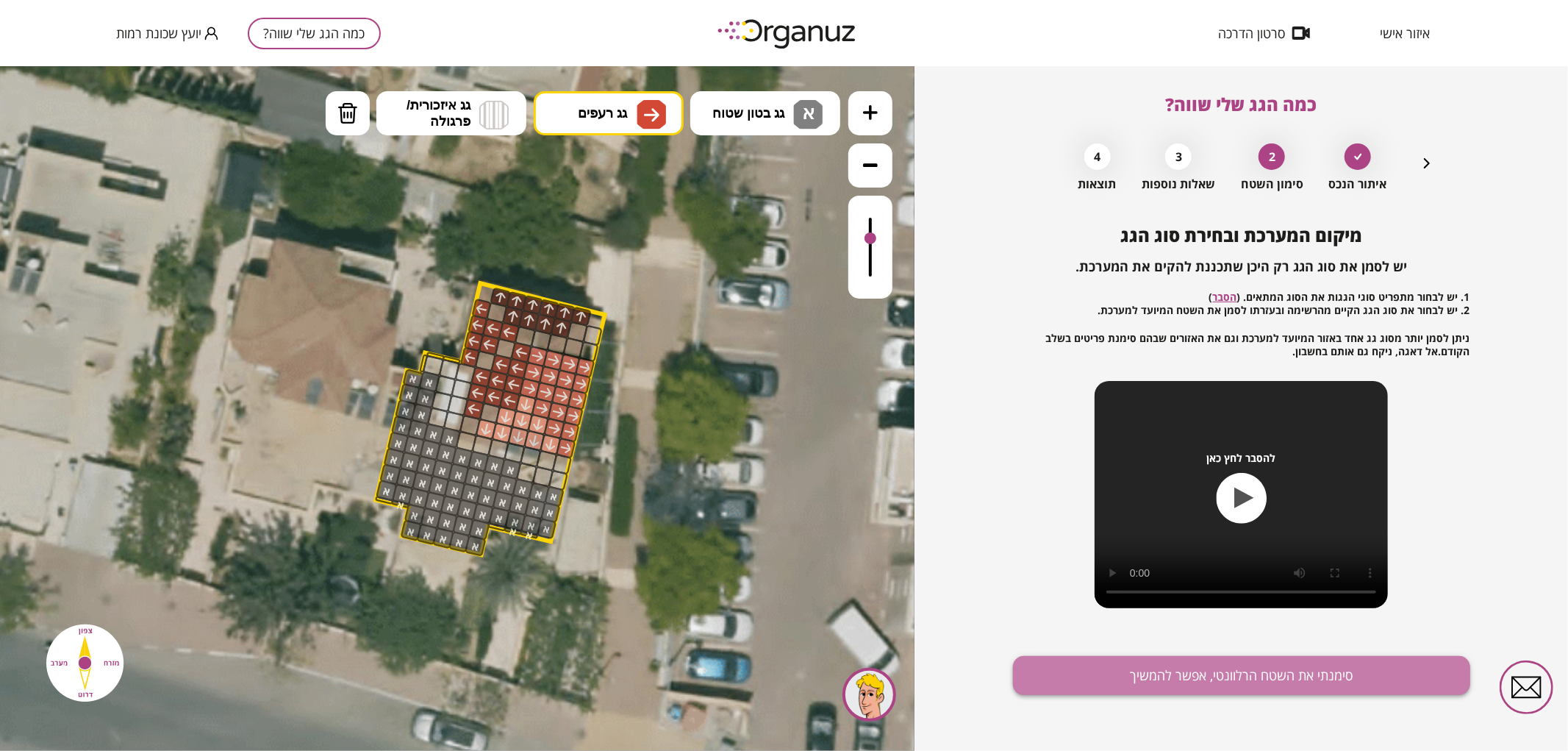
click at [1129, 677] on button "סימנתי את השטח הרלוונטי, אפשר להמשיך" at bounding box center [1241, 675] width 457 height 39
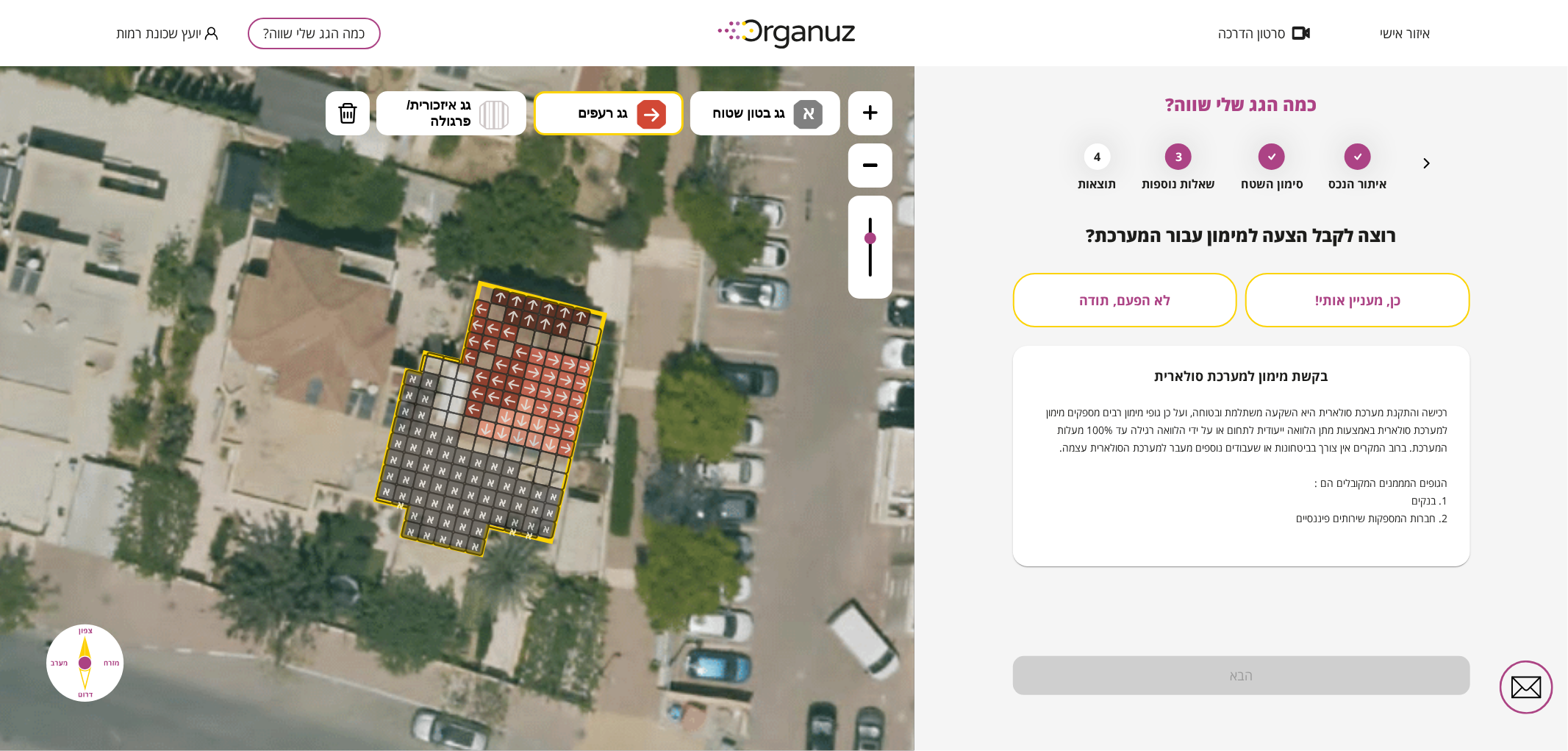
click at [1154, 287] on button "לא הפעם, תודה" at bounding box center [1125, 300] width 225 height 54
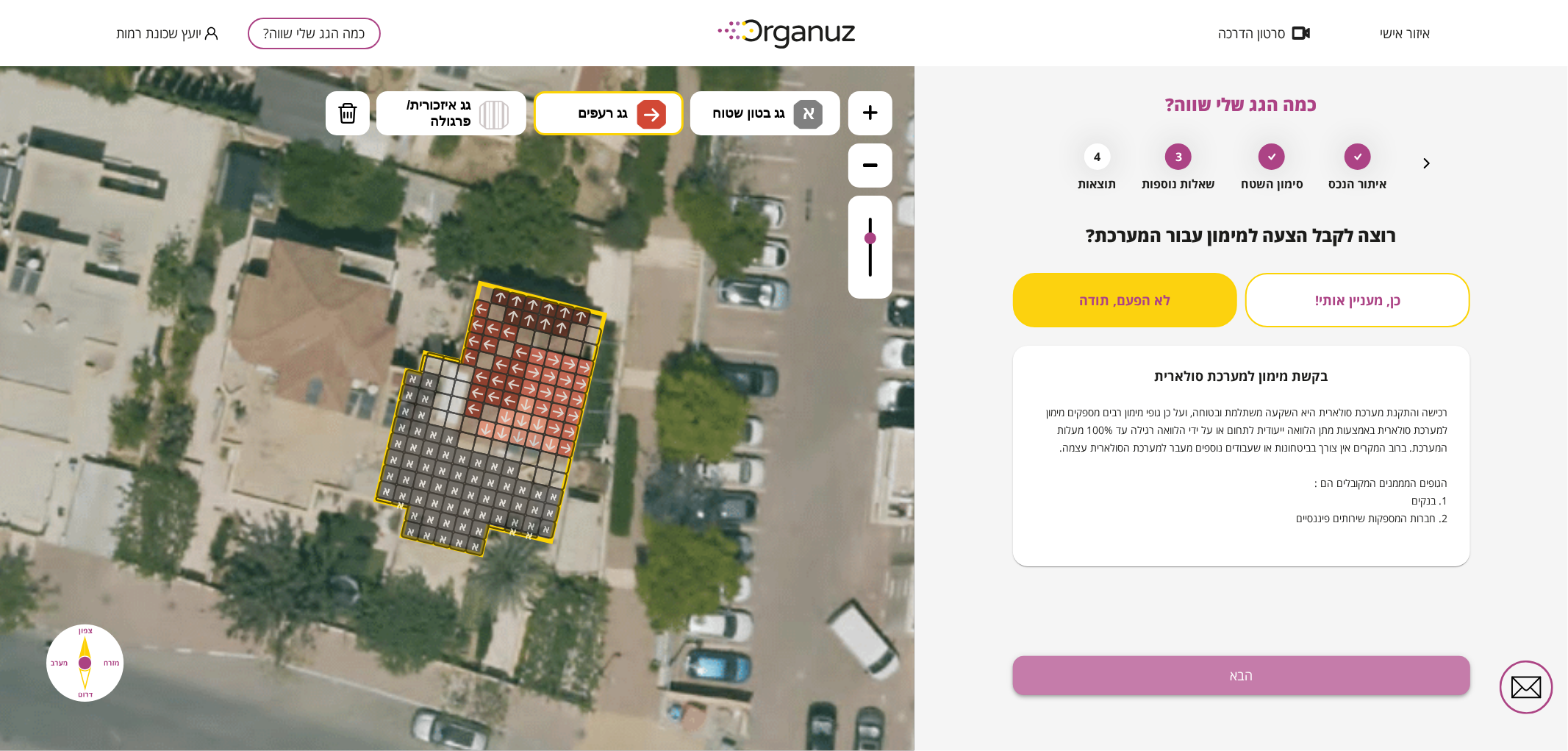
click at [1214, 673] on button "הבא" at bounding box center [1241, 675] width 457 height 39
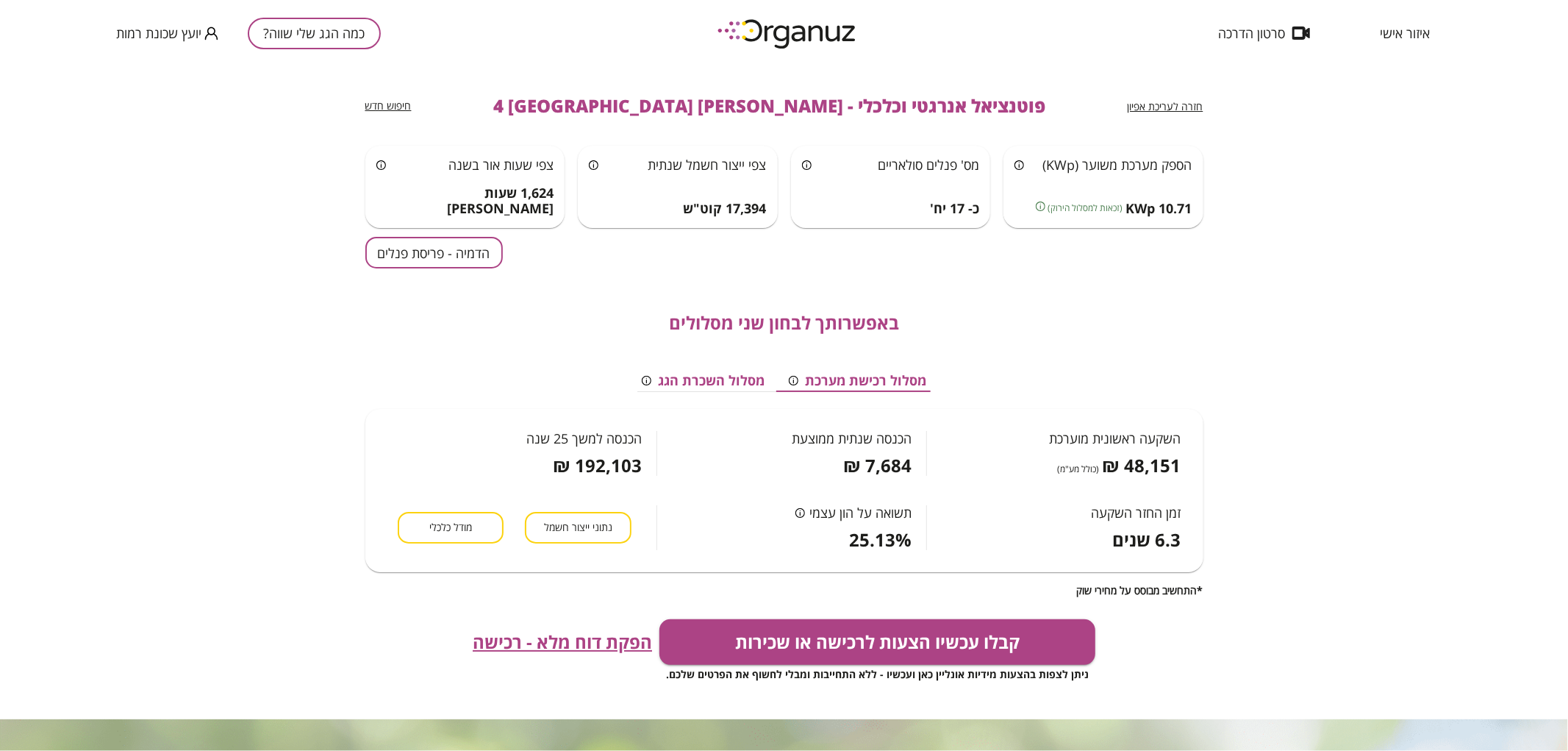
click at [446, 262] on button "הדמיה - פריסת פנלים" at bounding box center [434, 252] width 138 height 31
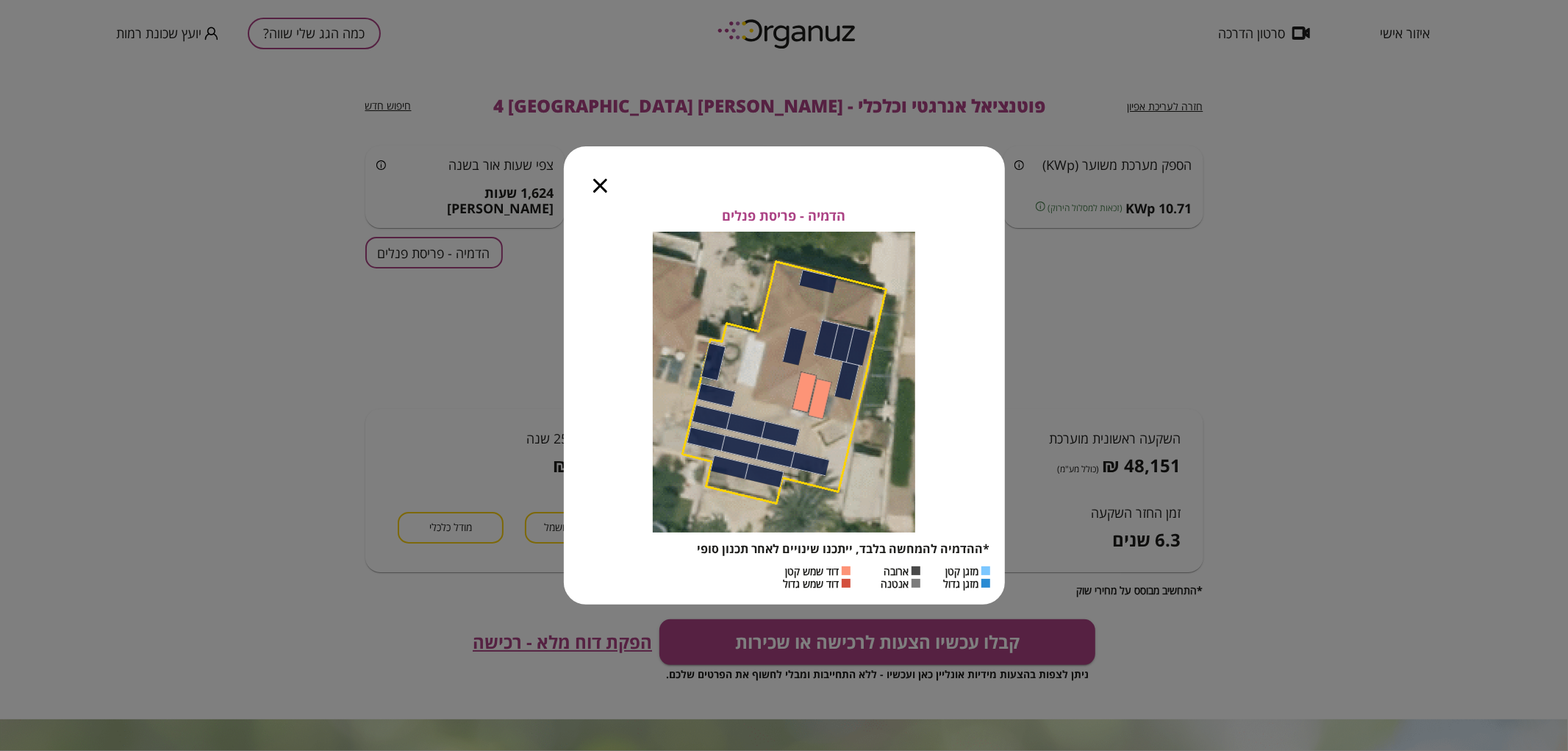
click at [596, 185] on icon "button" at bounding box center [600, 185] width 14 height 14
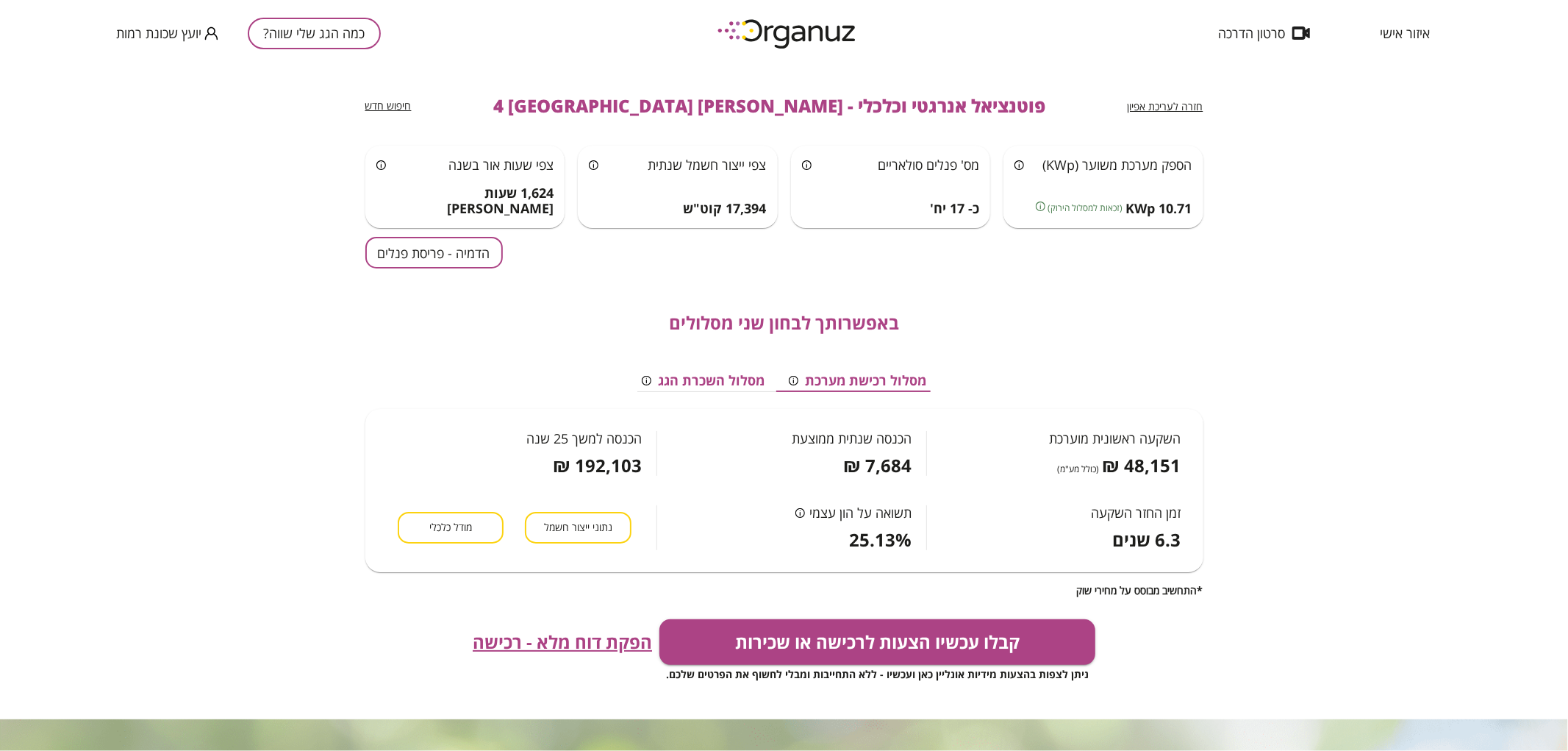
click at [1172, 106] on span "חזרה לעריכת אפיון" at bounding box center [1165, 106] width 76 height 14
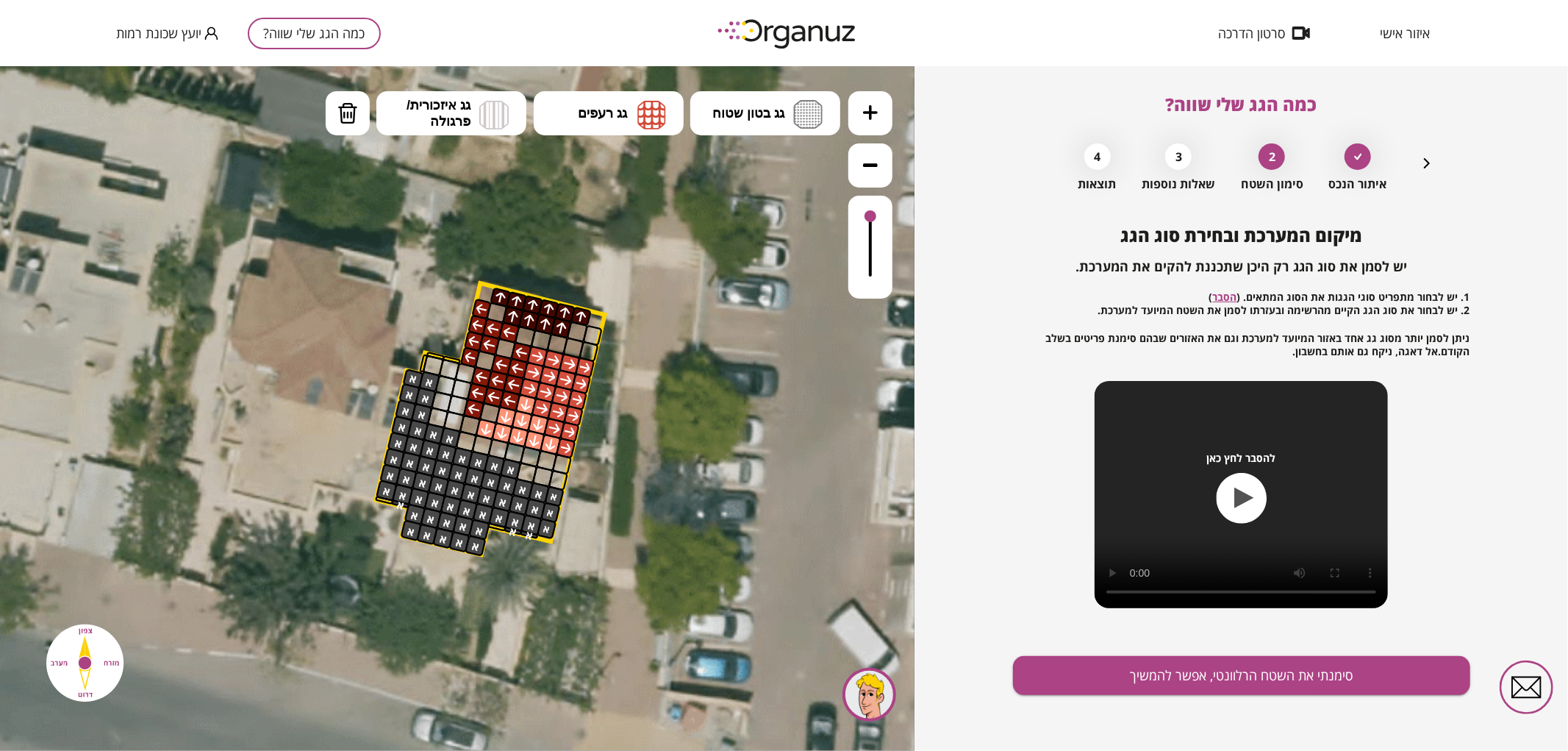
click at [1421, 166] on icon "button" at bounding box center [1426, 163] width 18 height 18
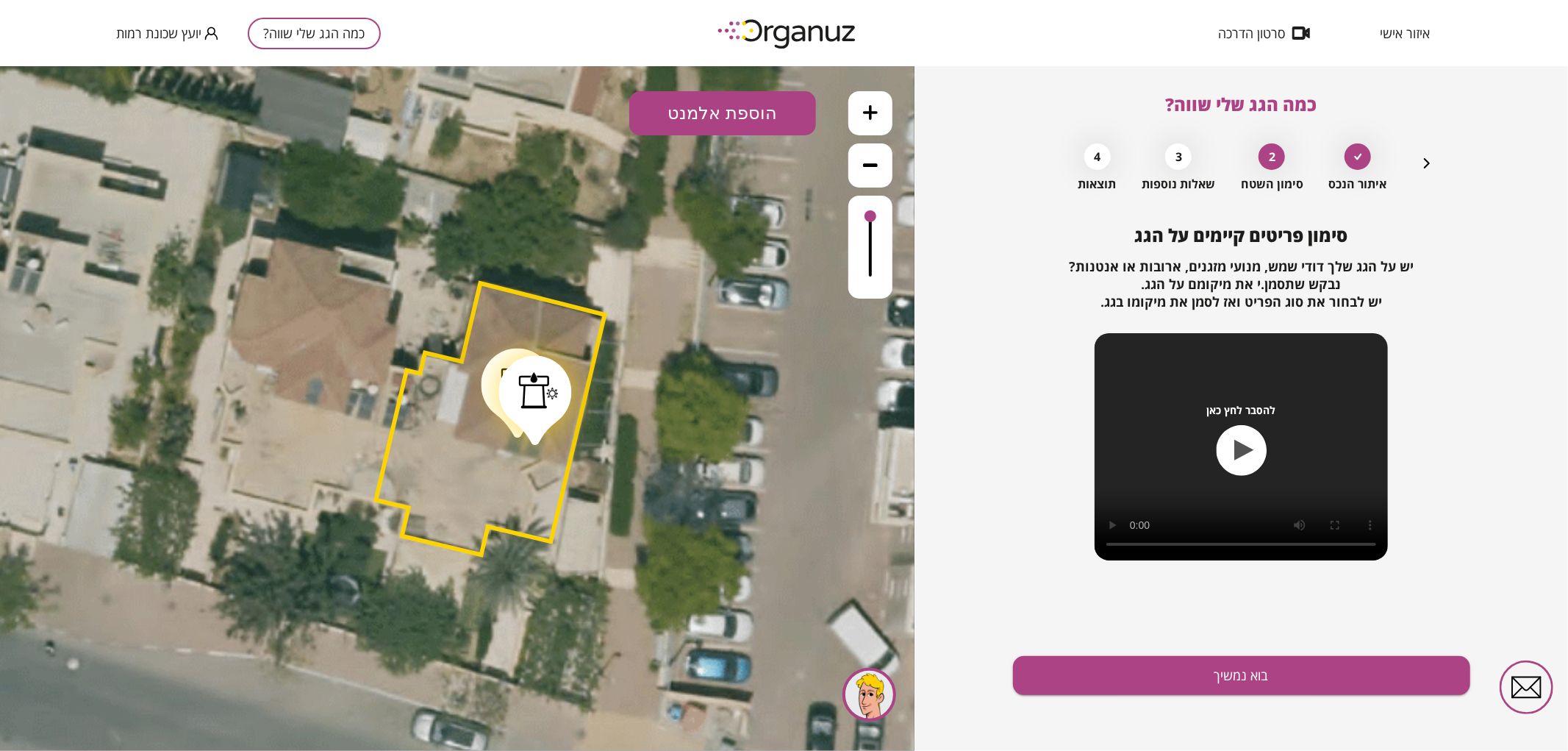
click at [522, 399] on div at bounding box center [539, 390] width 40 height 37
click at [591, 128] on button at bounding box center [600, 112] width 44 height 44
drag, startPoint x: 539, startPoint y: 367, endPoint x: 564, endPoint y: 275, distance: 95.3
click at [538, 367] on div at bounding box center [521, 383] width 40 height 37
click at [586, 118] on button at bounding box center [600, 112] width 44 height 44
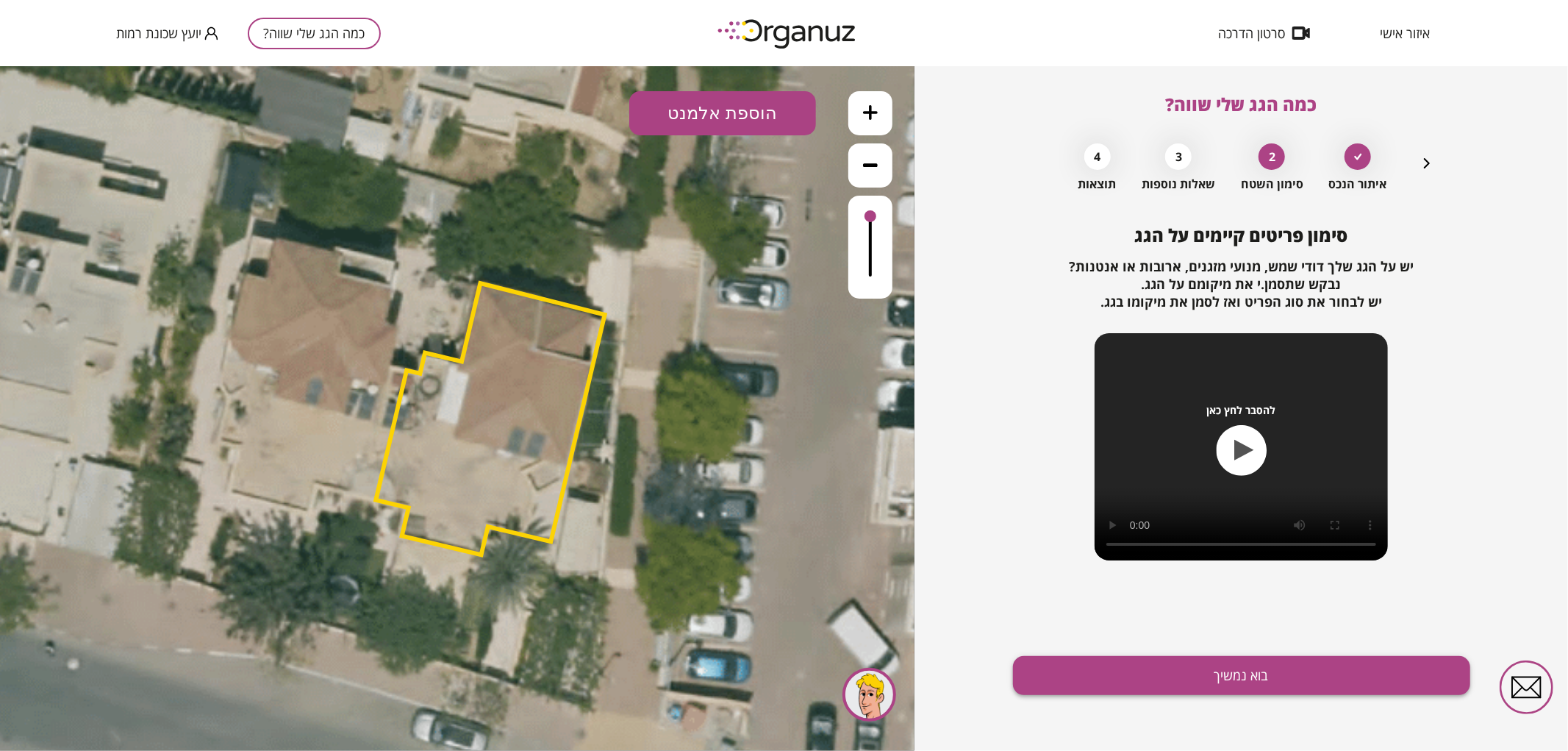
click at [1130, 681] on button "בוא נמשיך" at bounding box center [1241, 675] width 457 height 39
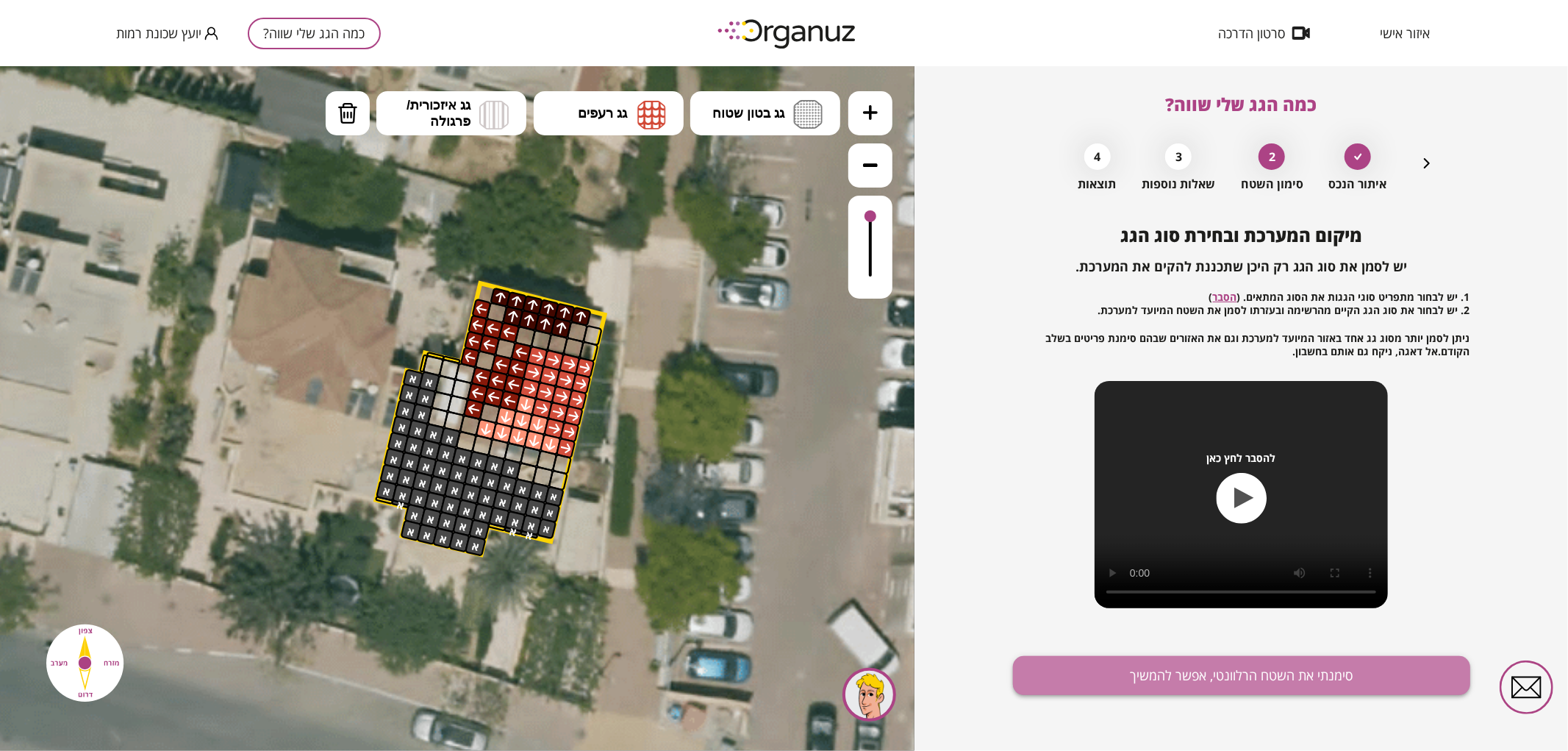
click at [1138, 684] on button "סימנתי את השטח הרלוונטי, אפשר להמשיך" at bounding box center [1241, 675] width 457 height 39
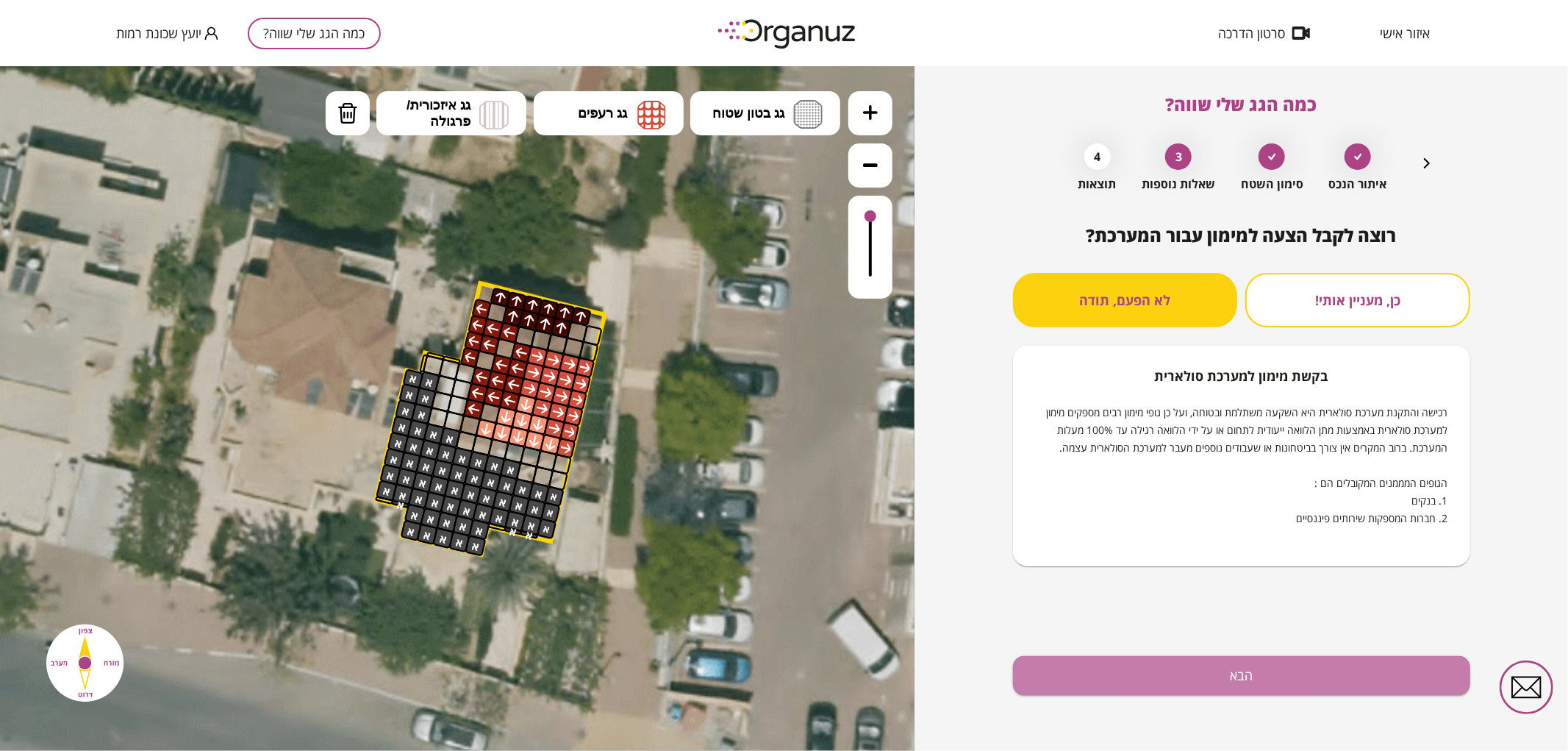
click at [1140, 685] on button "הבא" at bounding box center [1241, 675] width 457 height 39
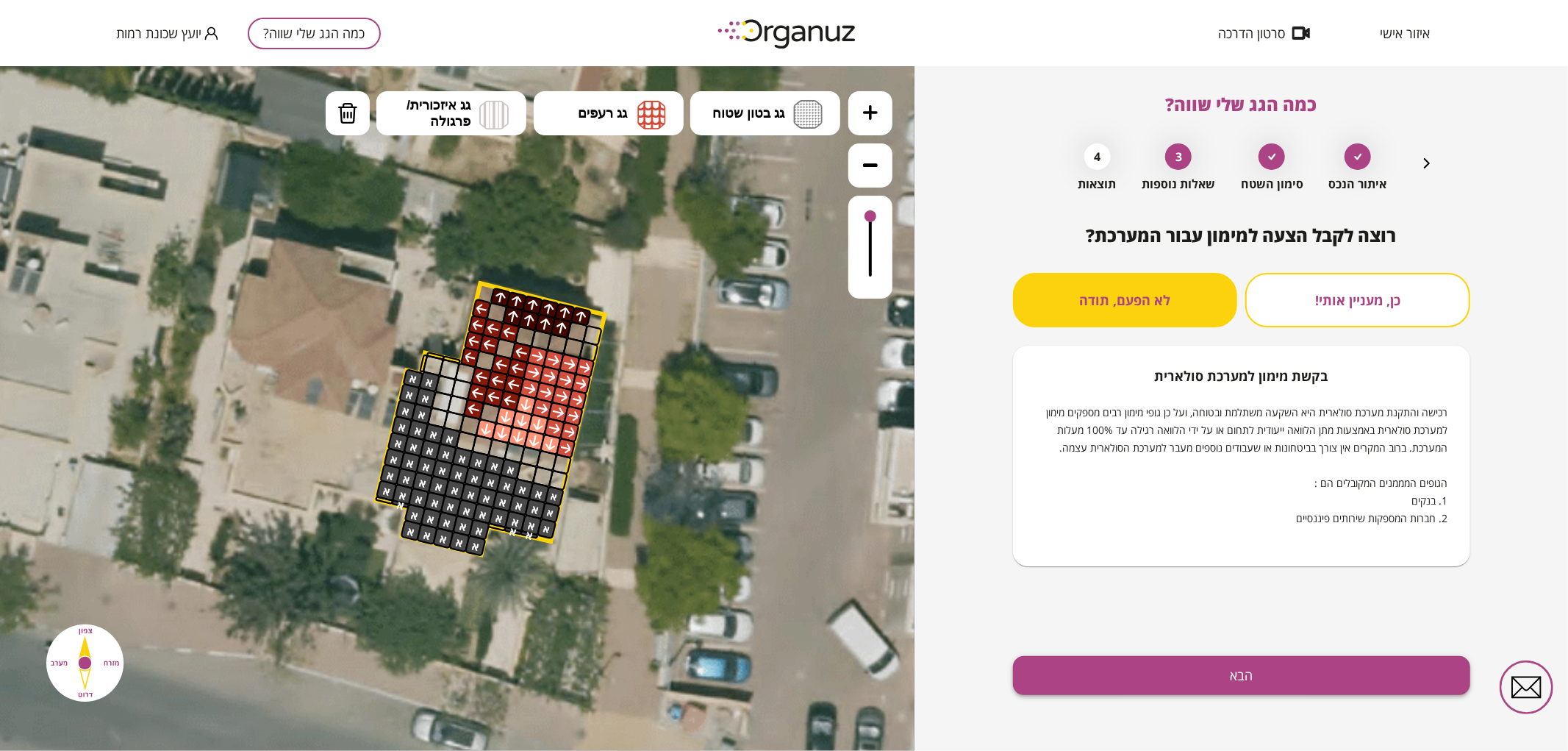
click at [1137, 677] on div "כמה הגג שלי שווה? איתור הנכס סימון השטח 3 שאלות נוספות 4 תוצאות רוצה לקבל הצעה …" at bounding box center [784, 408] width 1568 height 685
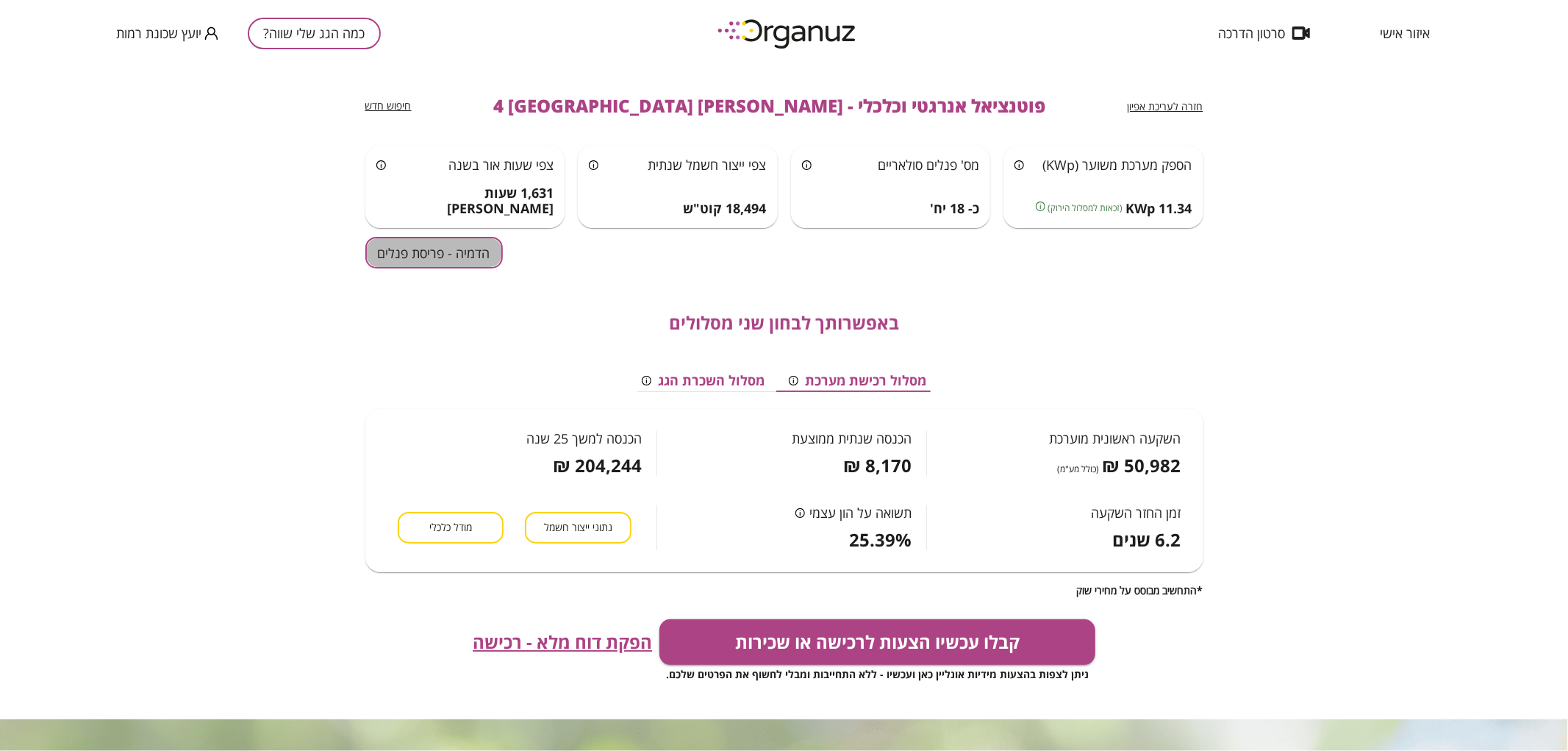
click at [416, 257] on button "הדמיה - פריסת פנלים" at bounding box center [434, 252] width 138 height 31
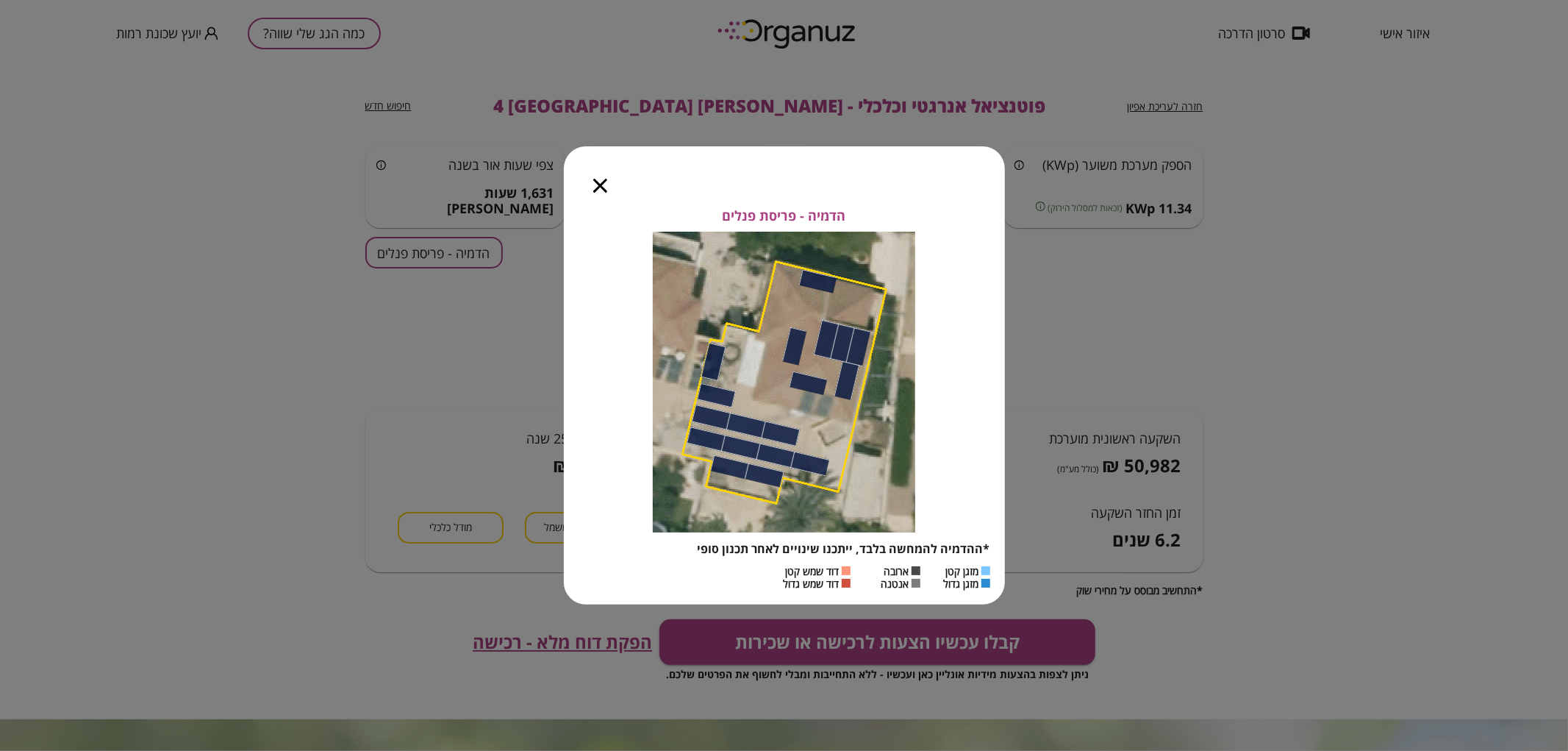
click at [599, 187] on icon "button" at bounding box center [600, 185] width 14 height 14
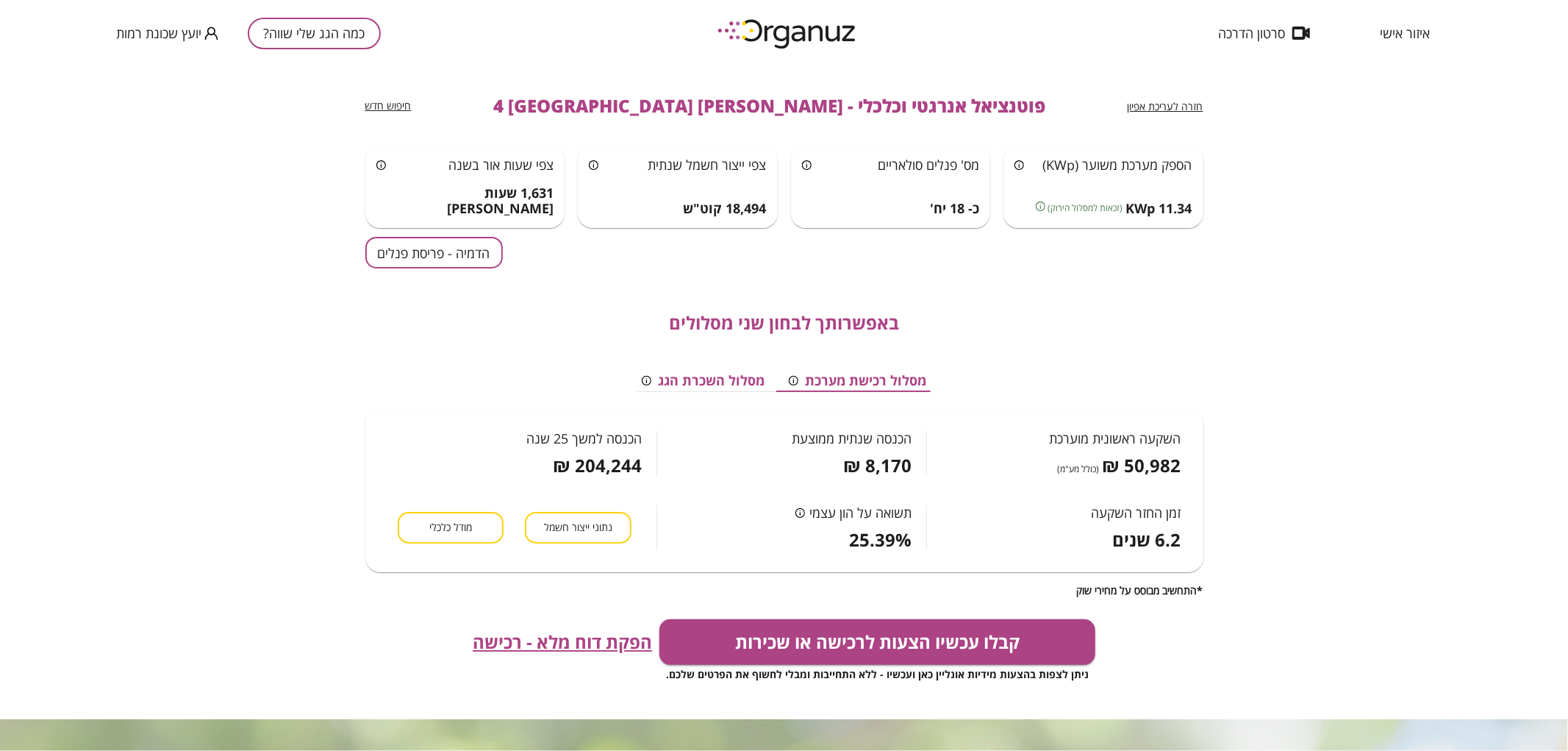
click at [336, 40] on button "כמה הגג שלי שווה?" at bounding box center [314, 33] width 133 height 31
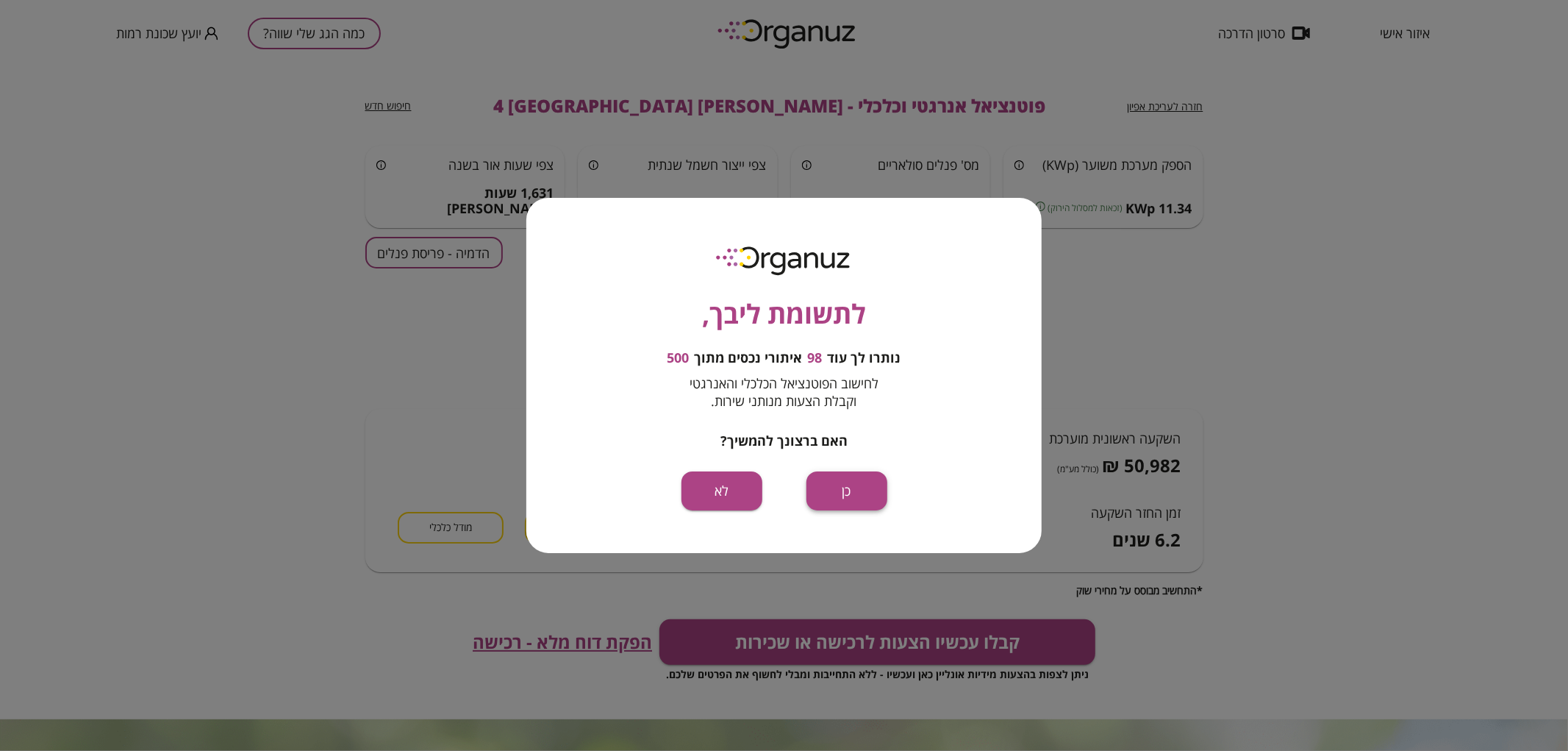
click at [844, 482] on button "כן" at bounding box center [846, 491] width 81 height 39
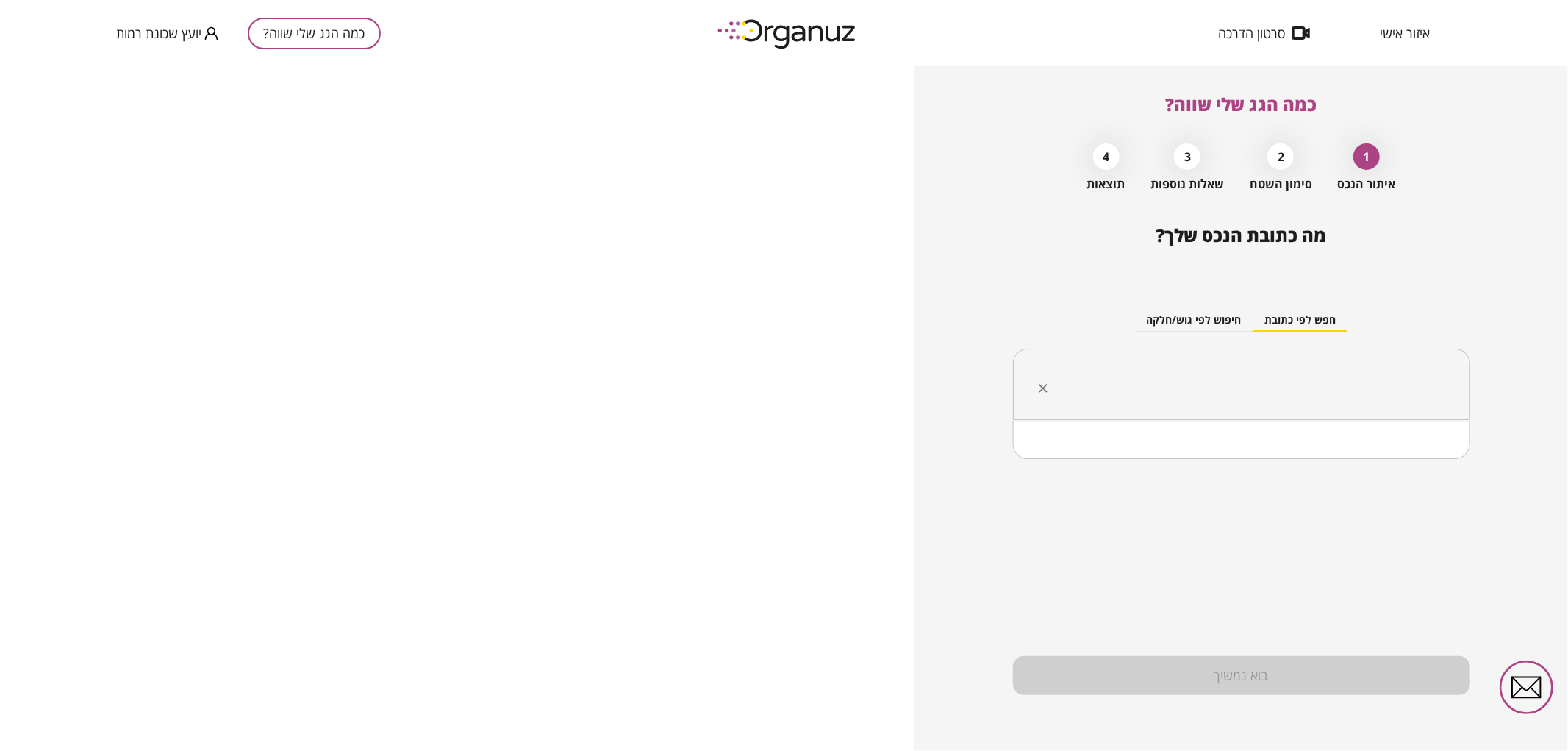
click at [1296, 376] on input "text" at bounding box center [1246, 384] width 411 height 37
click at [1314, 460] on li "[PERSON_NAME] 6 [GEOGRAPHIC_DATA]" at bounding box center [1241, 459] width 419 height 26
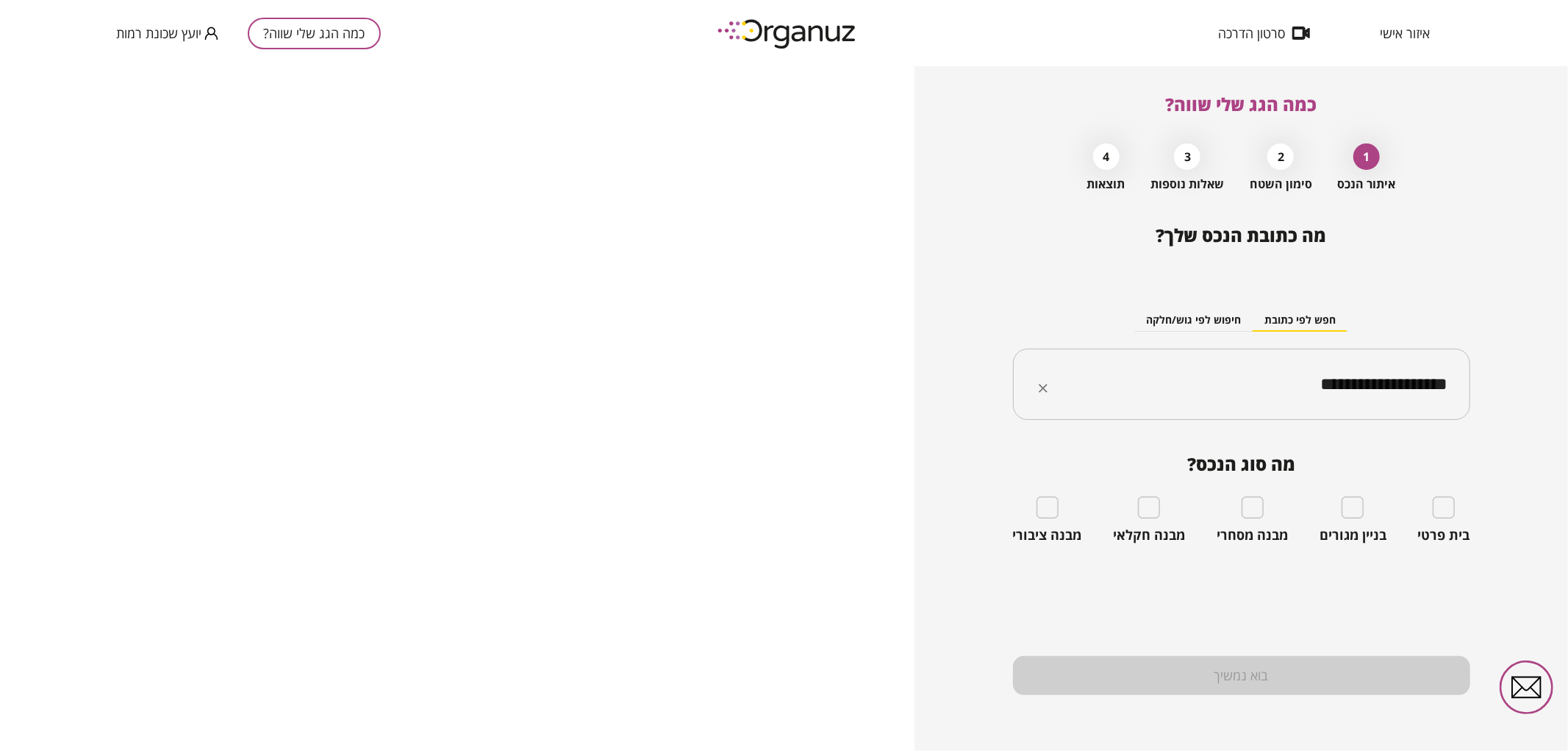
type input "**********"
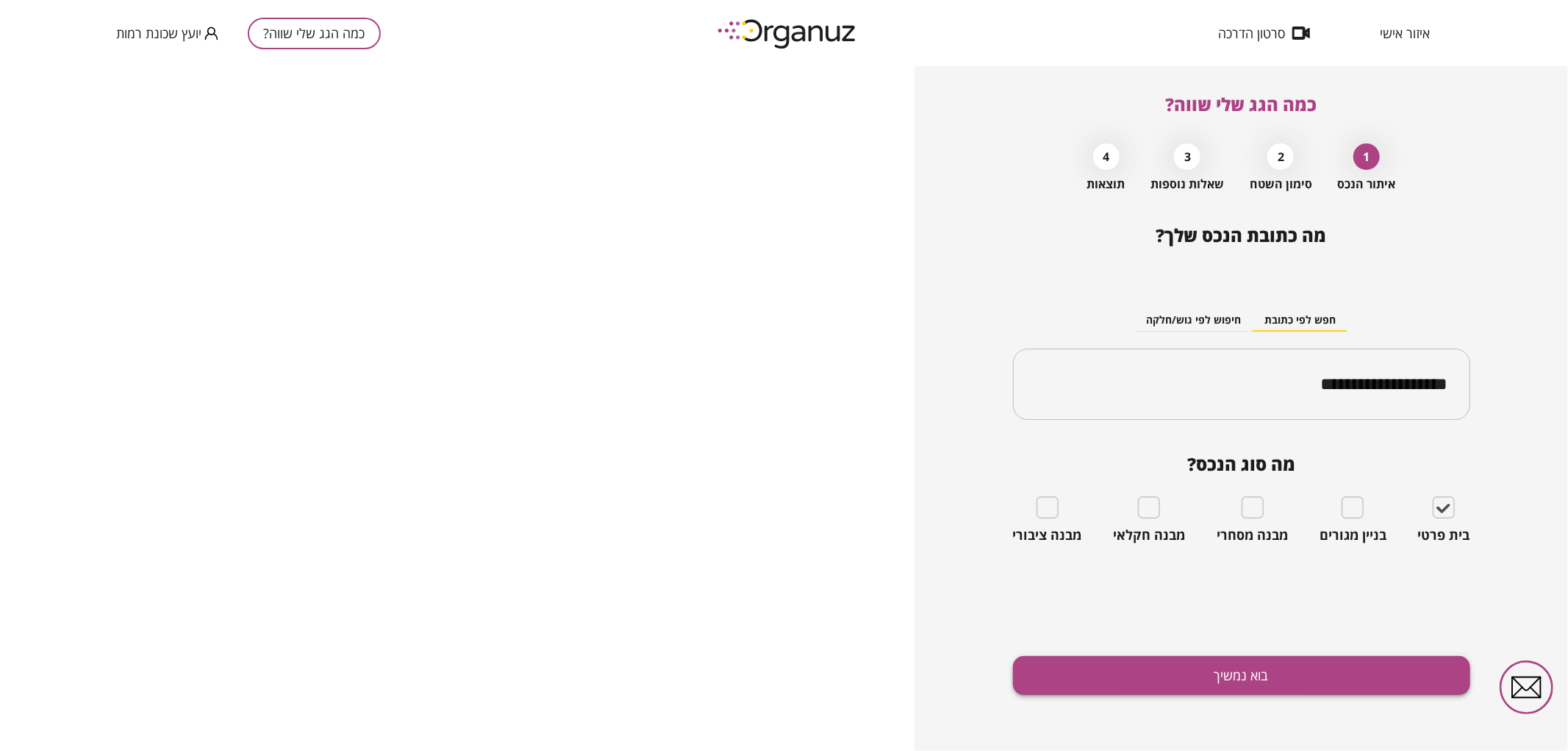
click at [1339, 687] on button "בוא נמשיך" at bounding box center [1241, 675] width 457 height 39
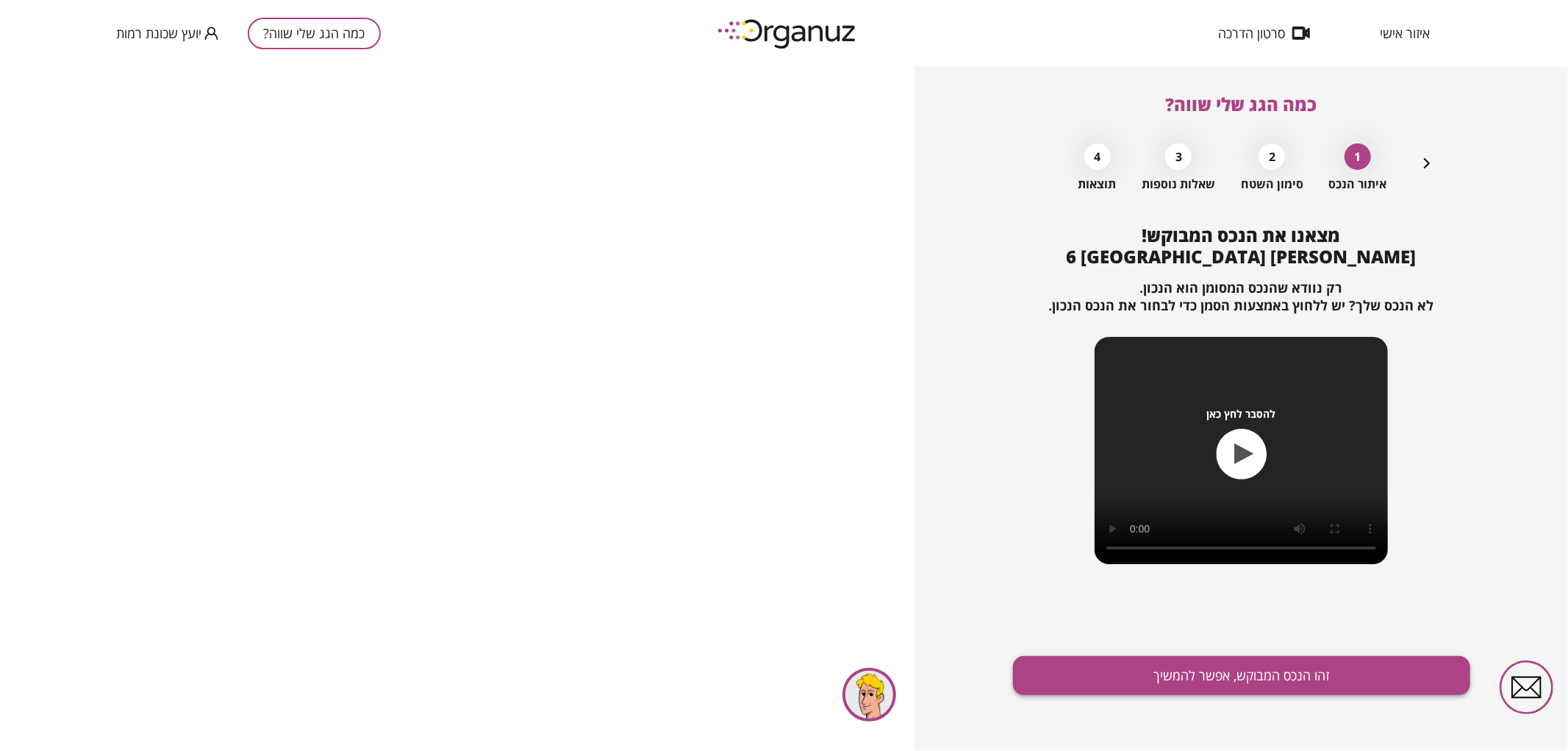
click at [1361, 667] on button "זהו הנכס המבוקש, אפשר להמשיך" at bounding box center [1241, 675] width 457 height 39
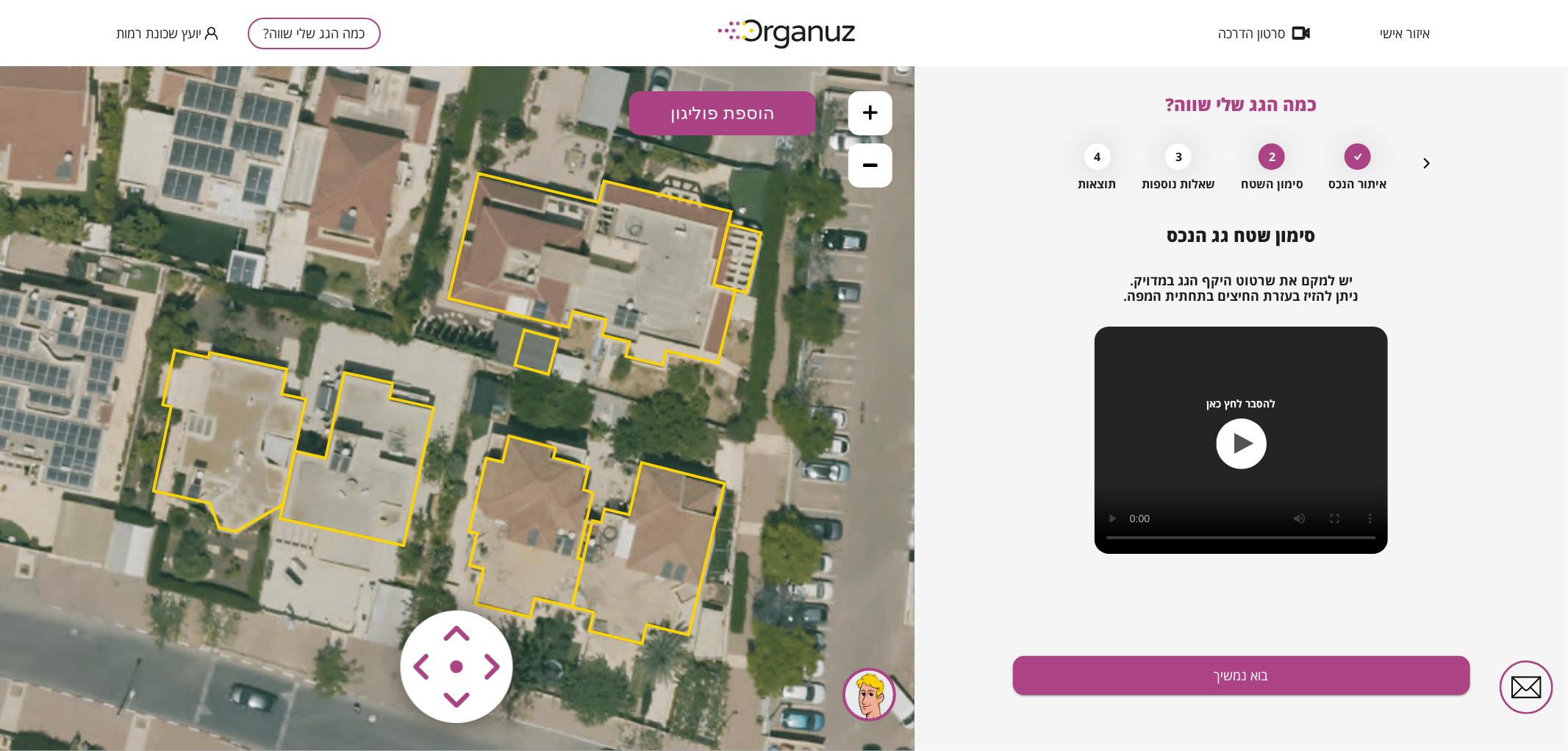
click at [660, 570] on polygon at bounding box center [648, 552] width 153 height 181
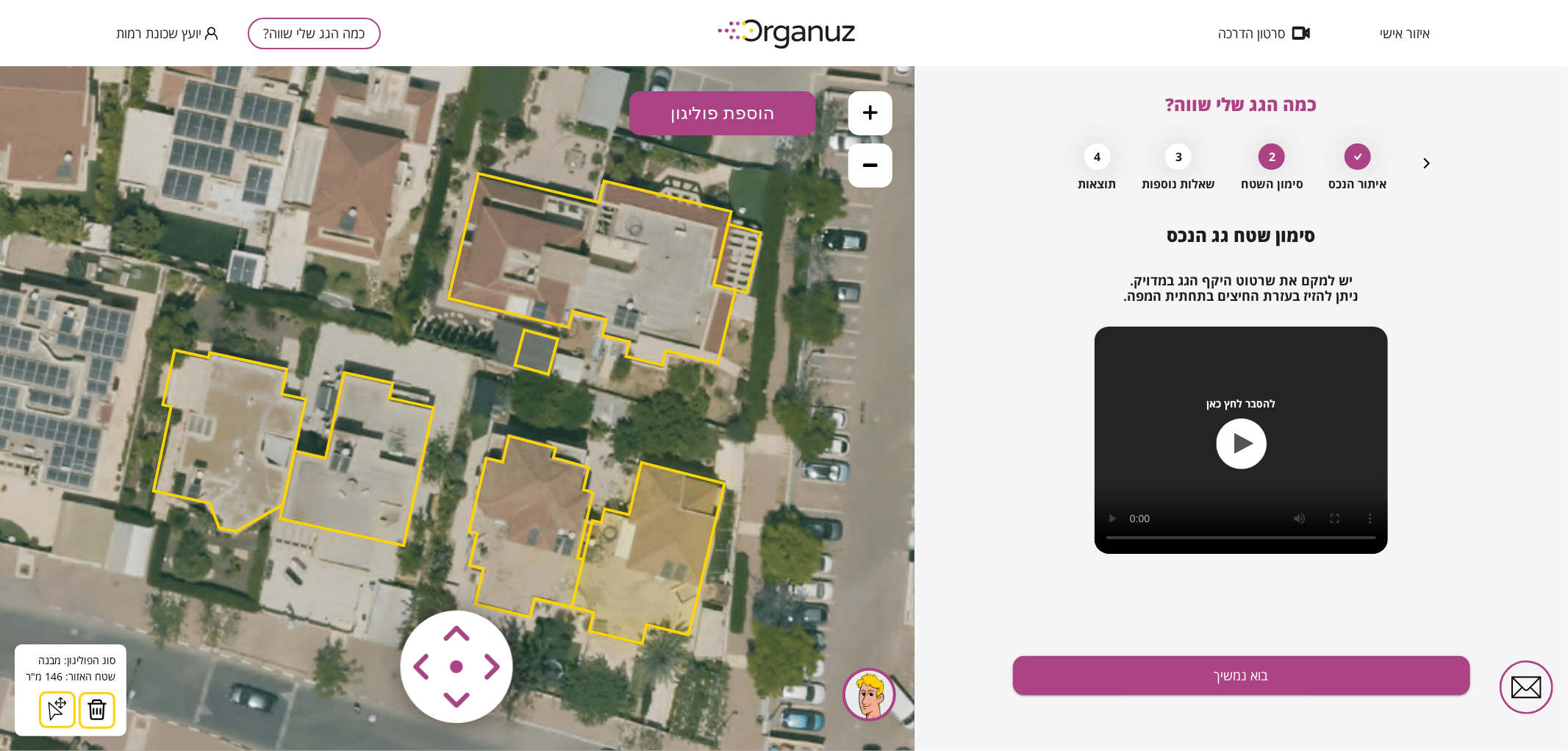
click at [95, 725] on button at bounding box center [97, 709] width 37 height 37
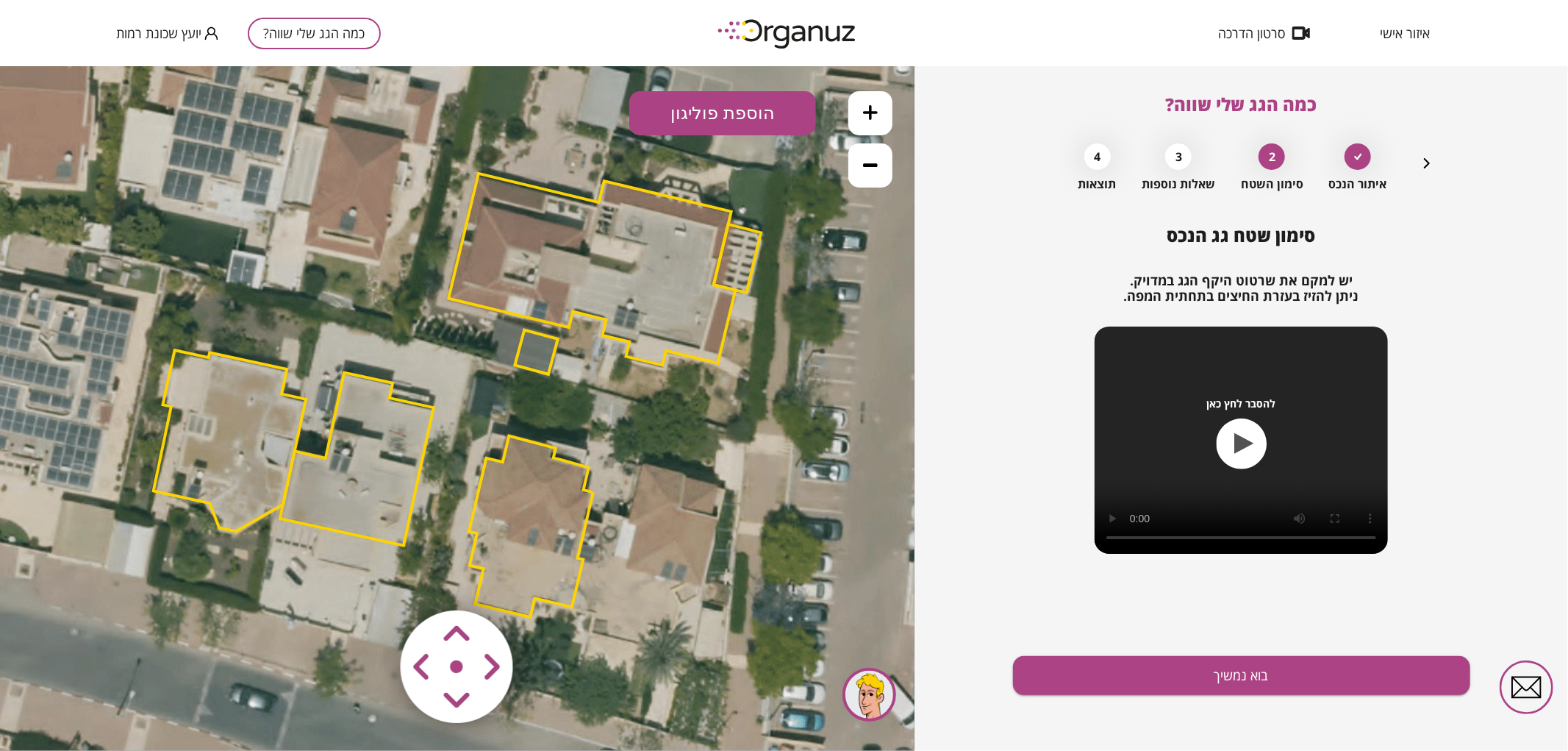
click at [868, 114] on icon at bounding box center [870, 111] width 14 height 14
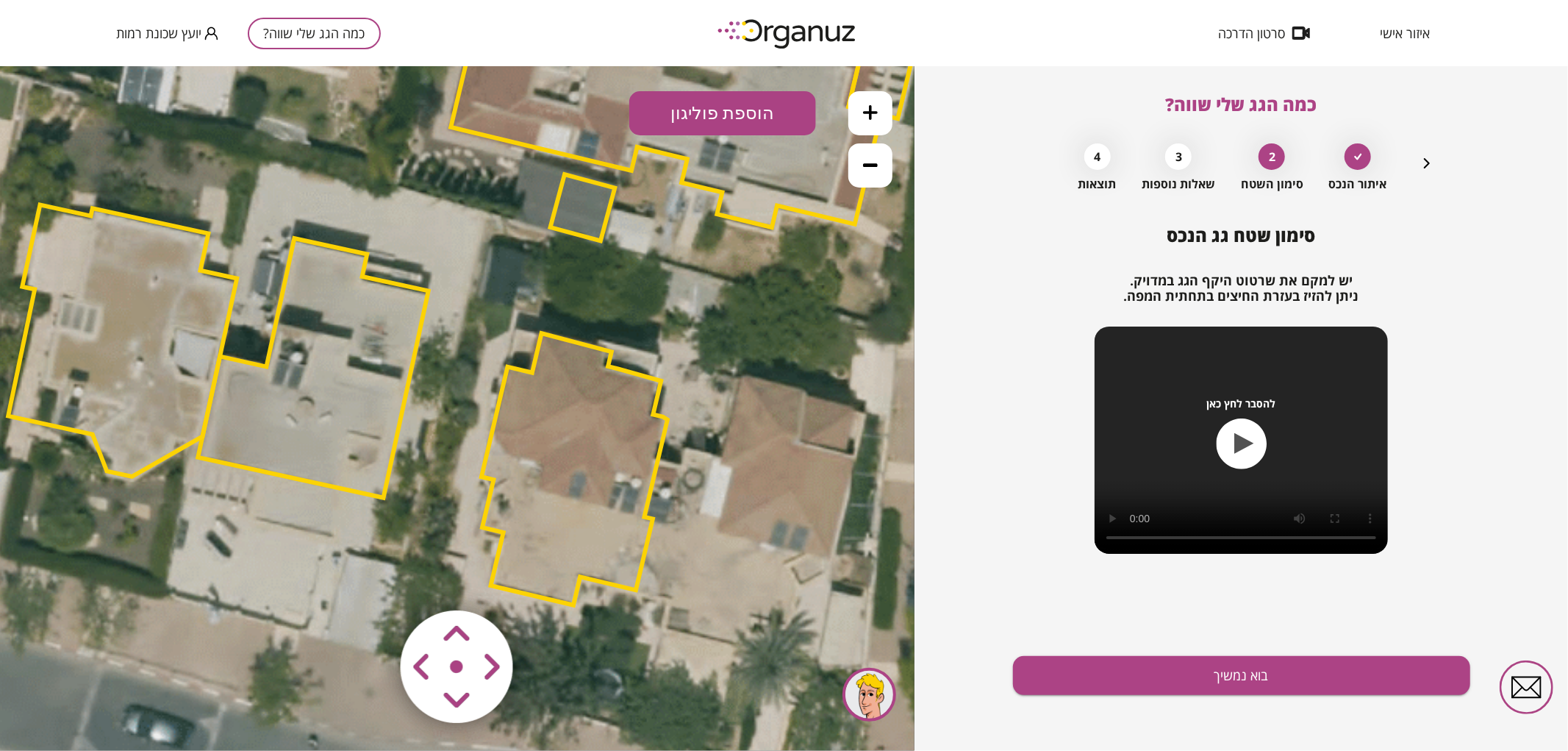
drag, startPoint x: 810, startPoint y: 511, endPoint x: 816, endPoint y: 339, distance: 172.1
click at [816, 338] on icon at bounding box center [463, 295] width 2778 height 2779
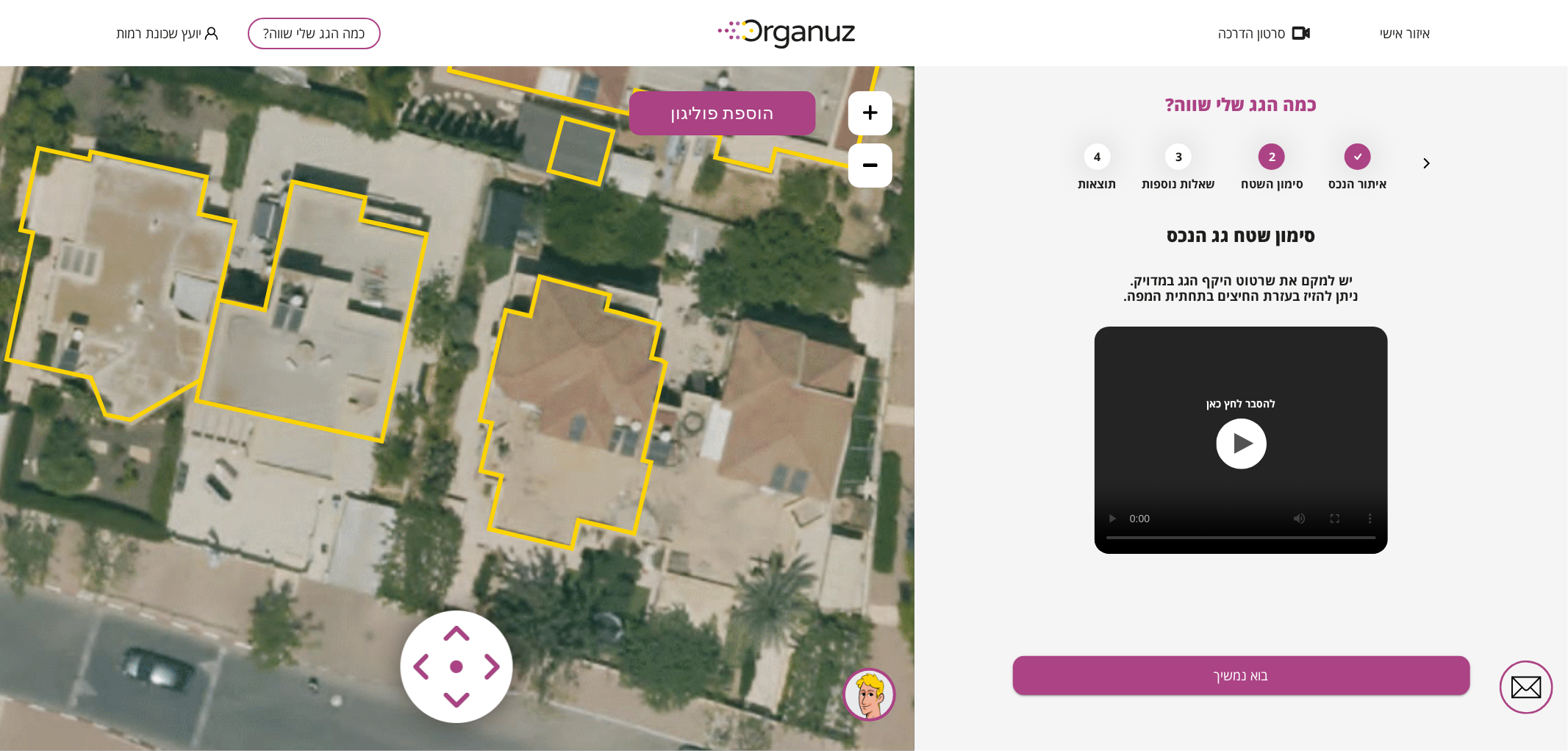
click at [370, 579] on area at bounding box center [370, 579] width 0 height 0
click at [516, 428] on polygon at bounding box center [571, 412] width 186 height 272
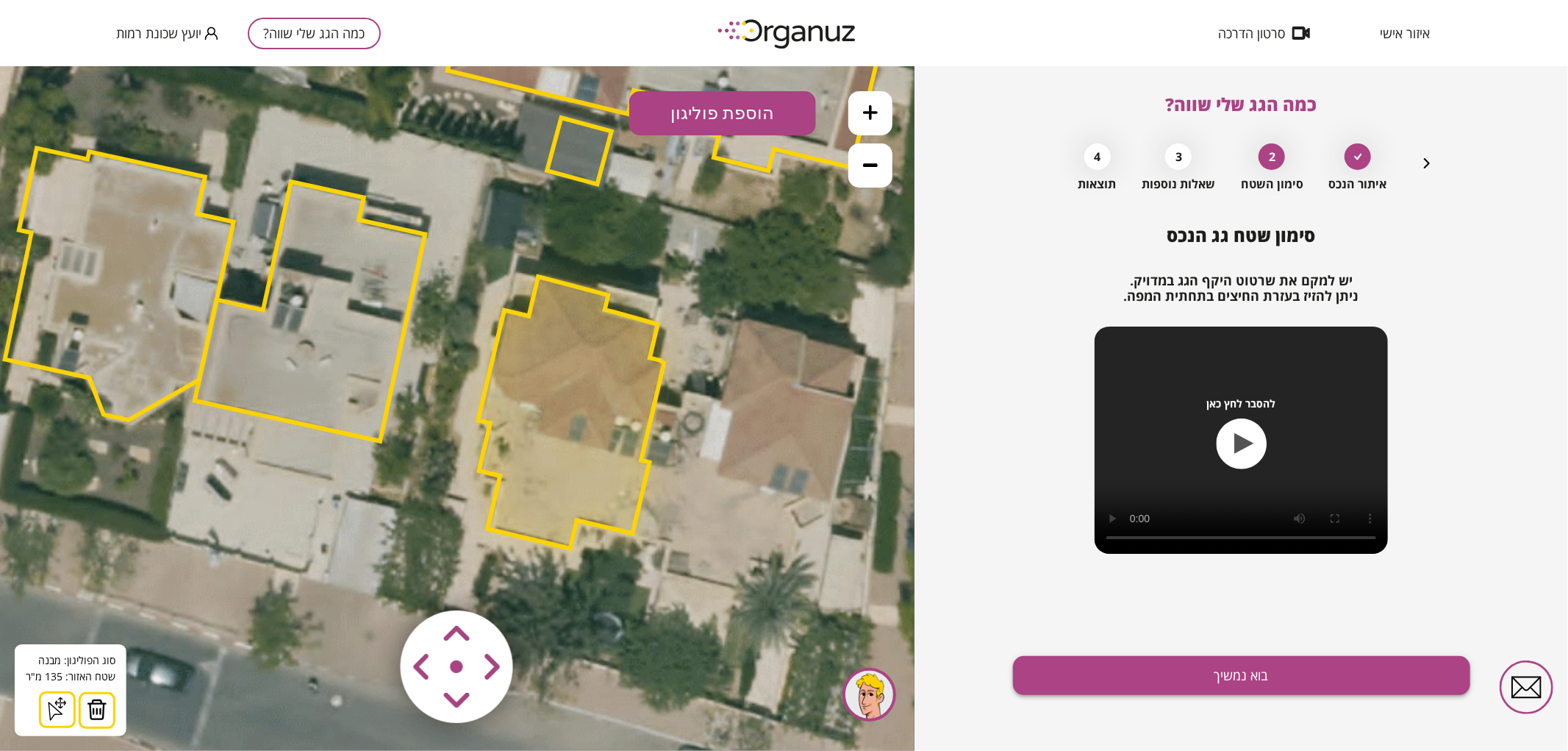
click at [1081, 662] on button "בוא נמשיך" at bounding box center [1241, 675] width 457 height 39
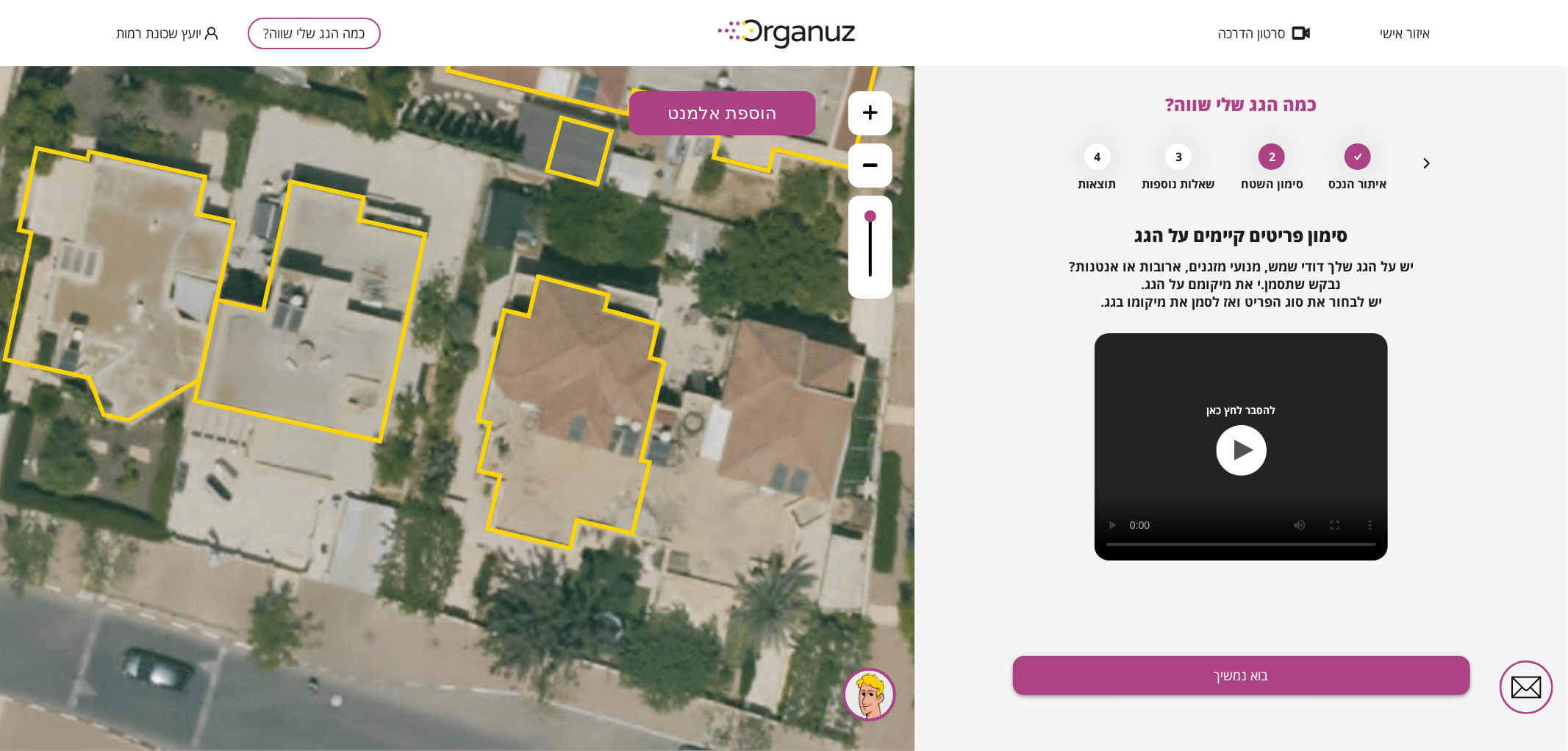
click at [1148, 674] on button "בוא נמשיך" at bounding box center [1241, 675] width 457 height 39
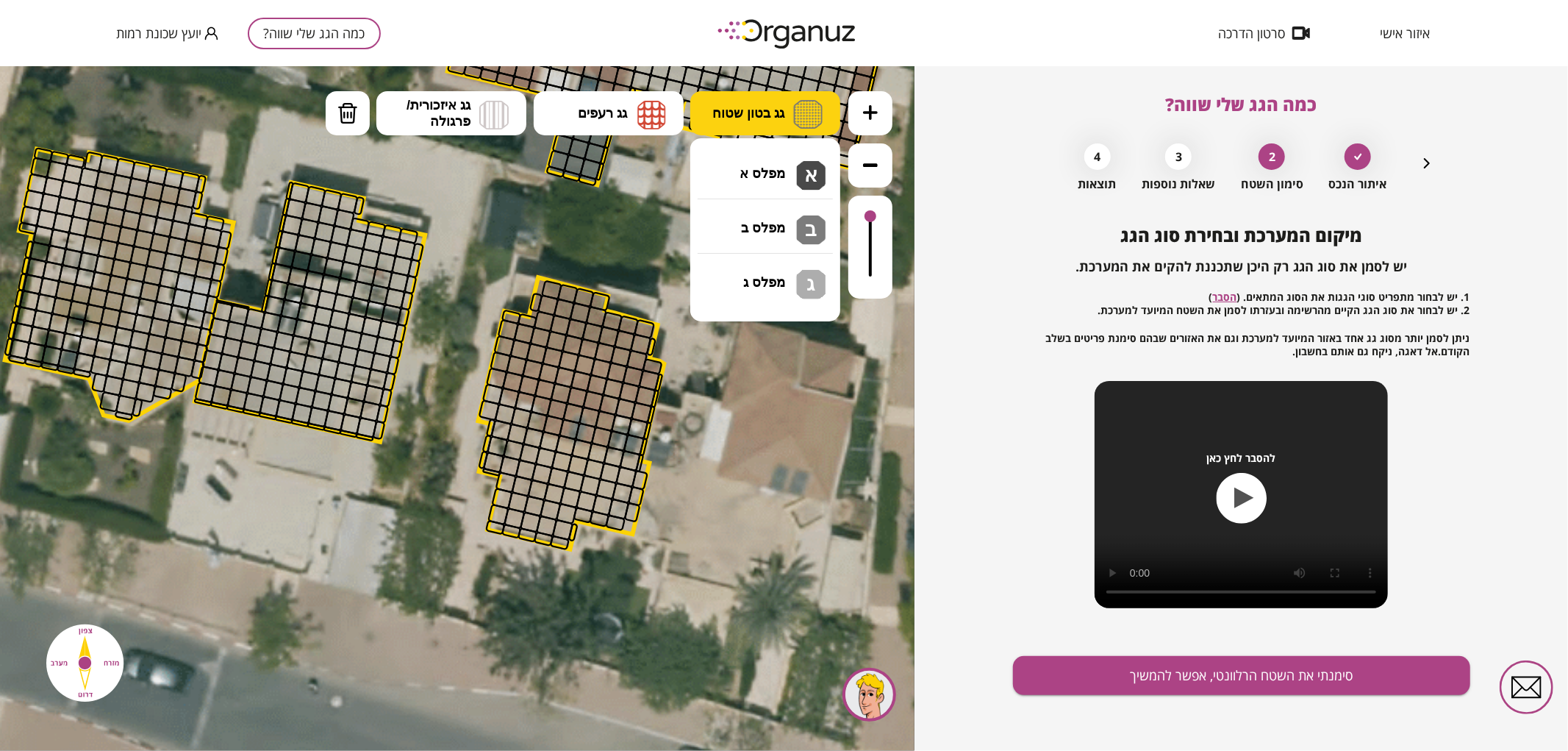
click at [775, 106] on button "גג בטון שטוח" at bounding box center [764, 112] width 150 height 44
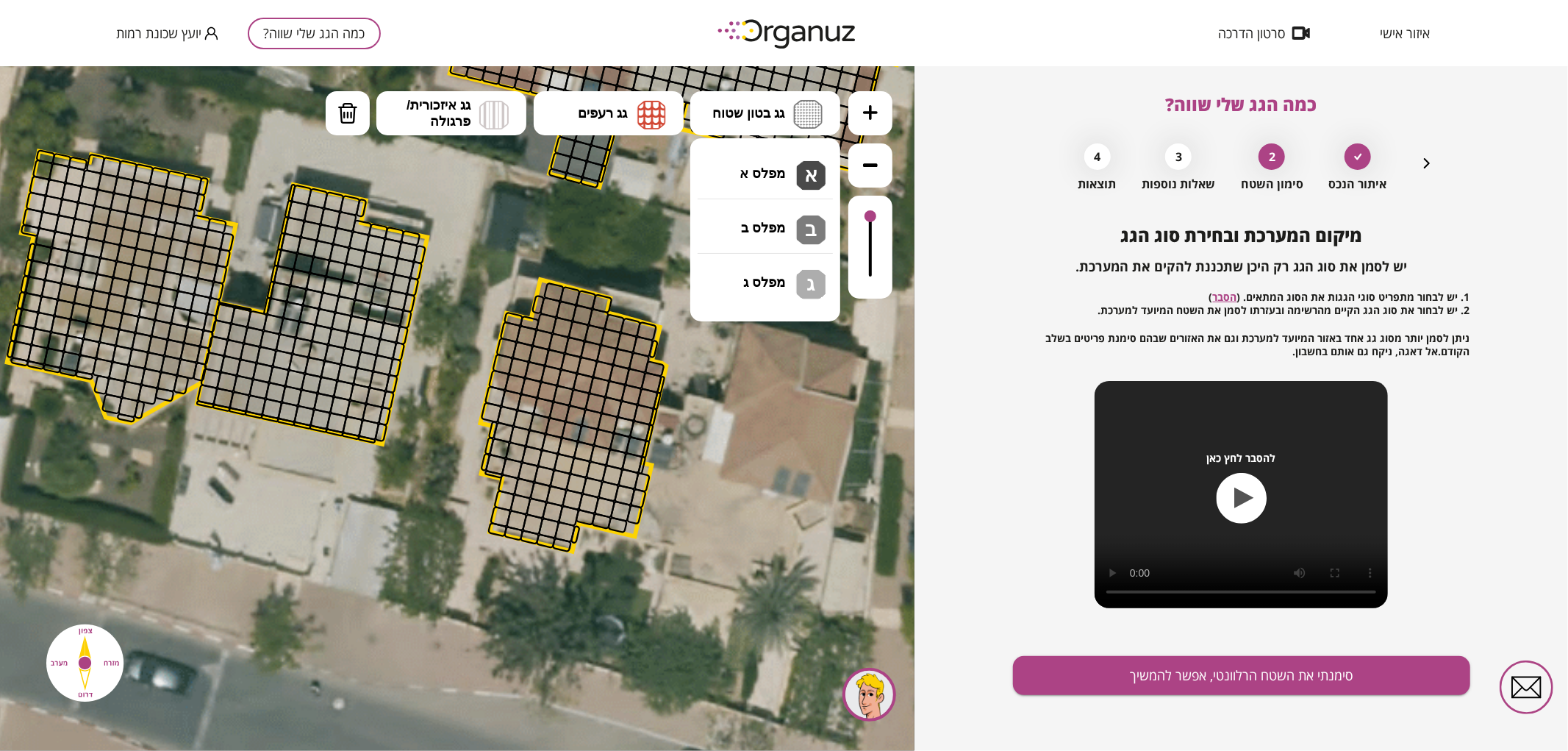
drag, startPoint x: 780, startPoint y: 175, endPoint x: 788, endPoint y: 178, distance: 8.5
click at [781, 175] on div ".st0 { fill: #FFFFFF; } 0" at bounding box center [457, 408] width 914 height 685
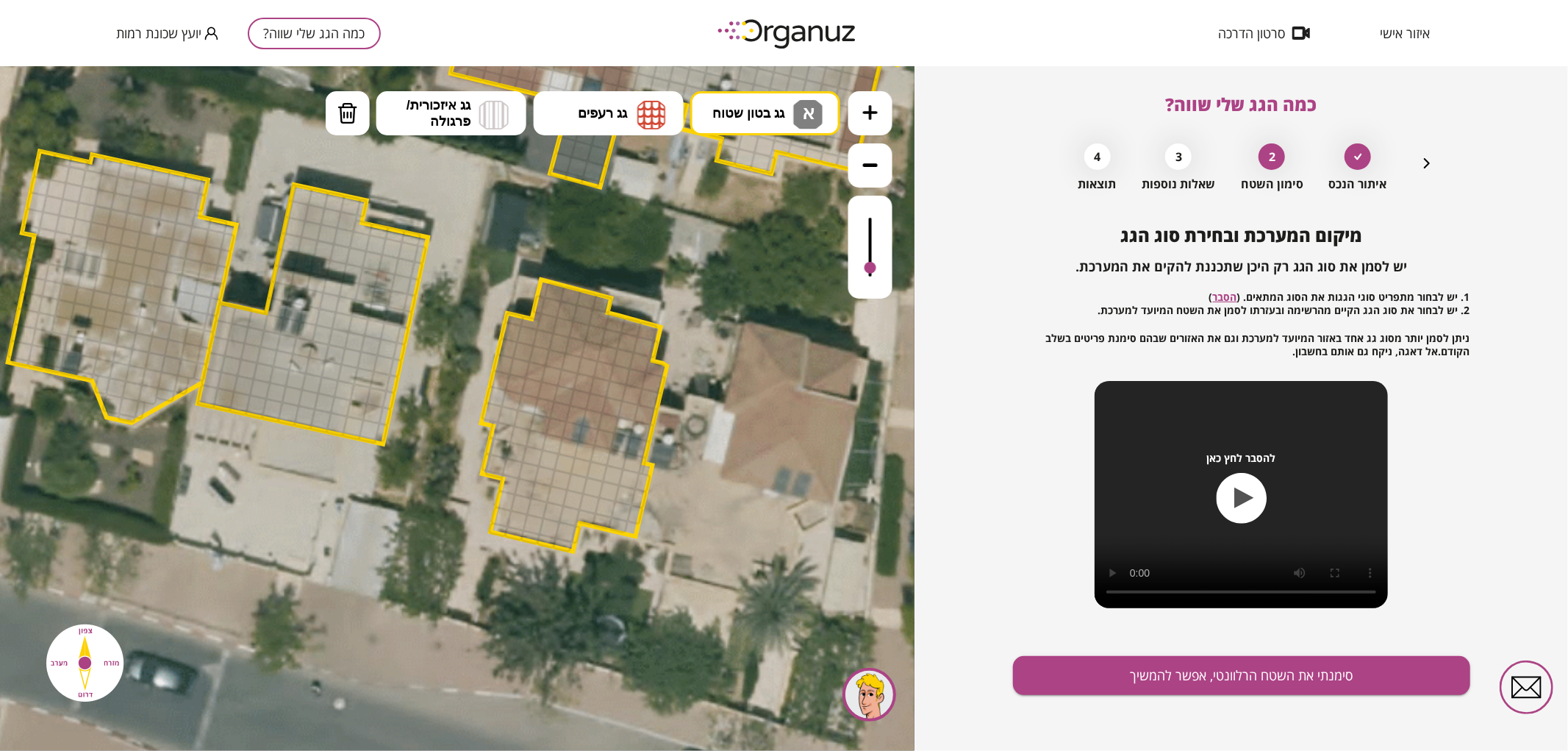
drag, startPoint x: 872, startPoint y: 225, endPoint x: 878, endPoint y: 264, distance: 39.5
click at [878, 264] on div at bounding box center [870, 246] width 44 height 103
drag, startPoint x: 561, startPoint y: 546, endPoint x: 517, endPoint y: 517, distance: 52.7
drag, startPoint x: 496, startPoint y: 516, endPoint x: 504, endPoint y: 438, distance: 78.4
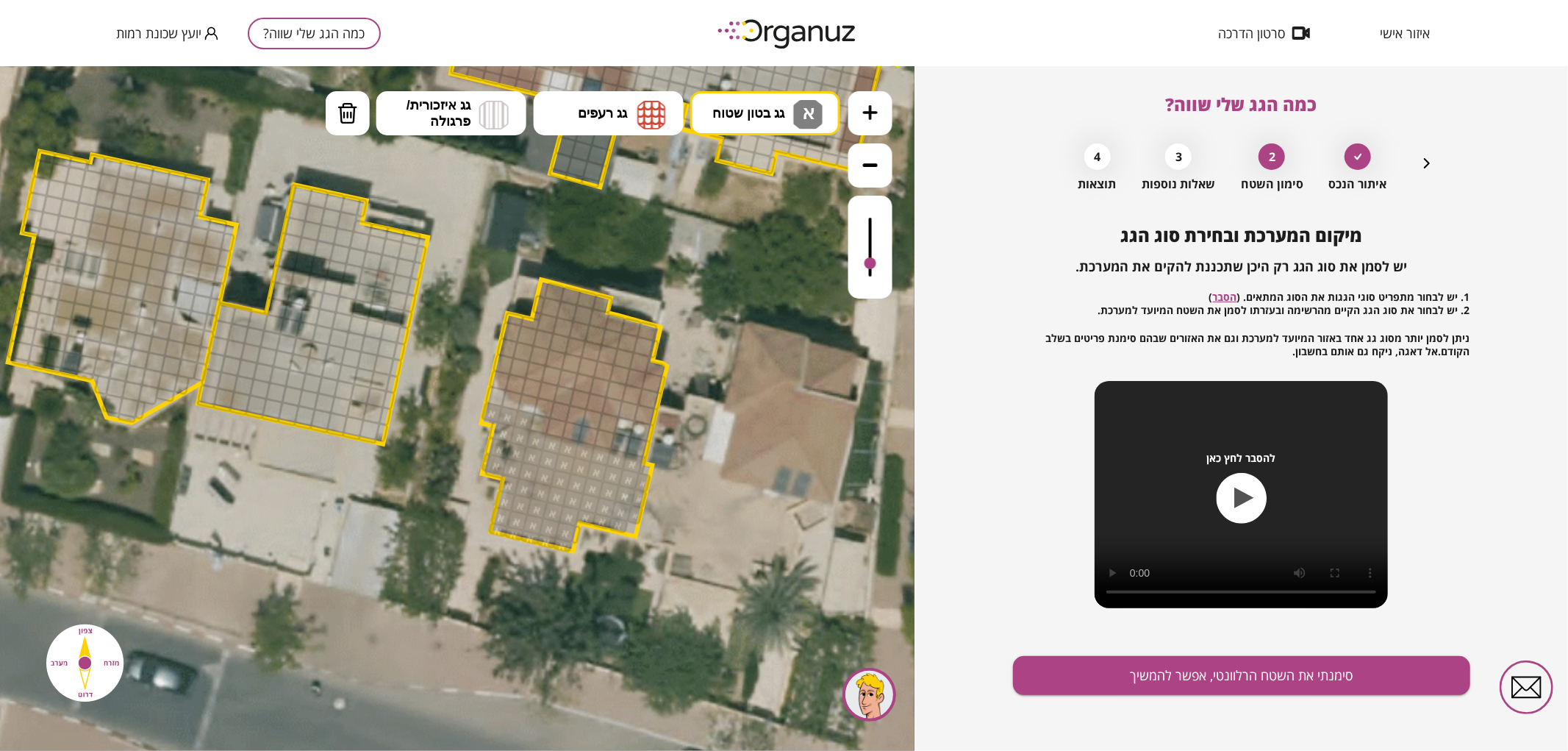
click at [654, 105] on img at bounding box center [652, 114] width 29 height 30
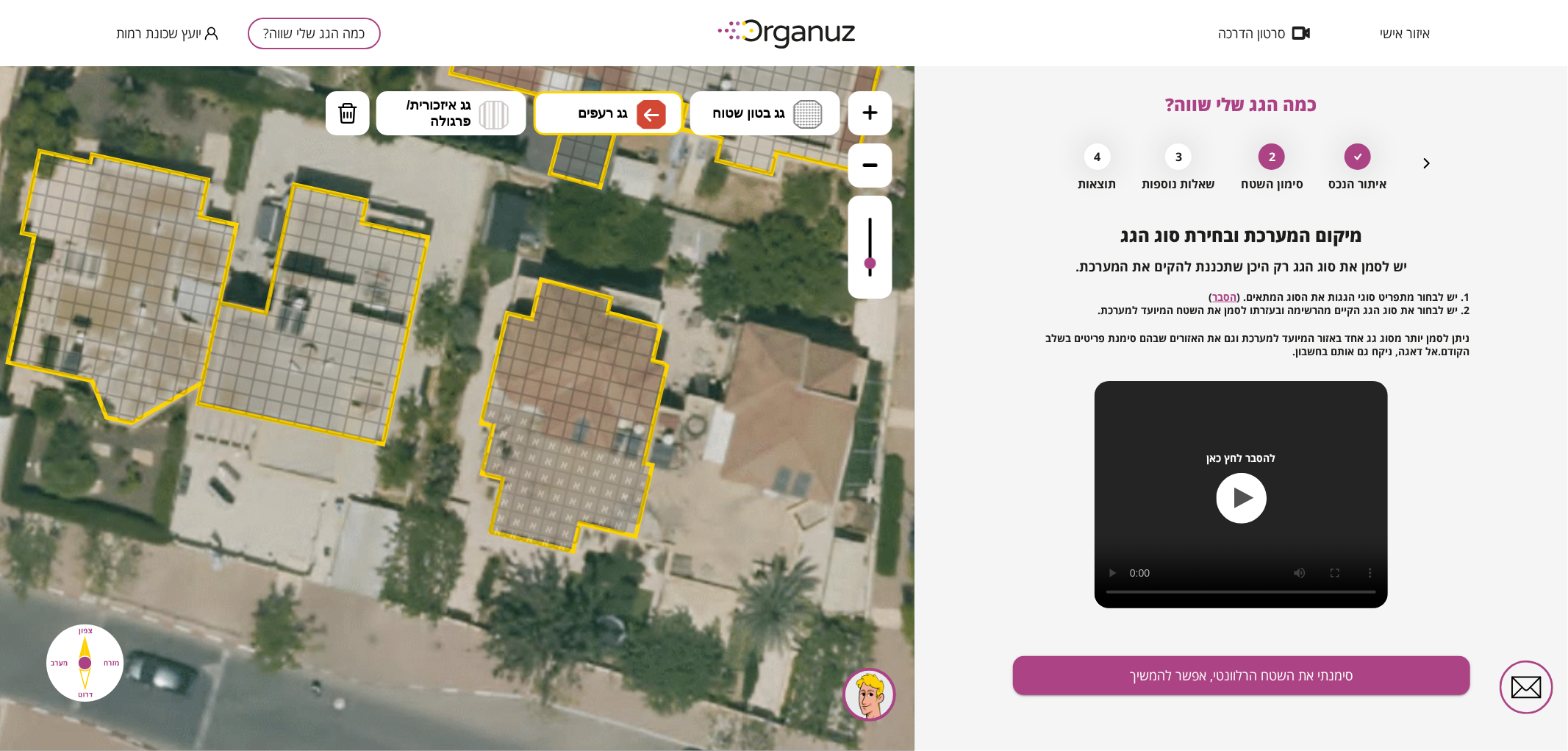
click at [638, 279] on div ".st0 { fill: #FFFFFF; } 0" at bounding box center [457, 408] width 914 height 685
click at [559, 413] on div at bounding box center [560, 412] width 22 height 22
click at [576, 400] on div at bounding box center [580, 399] width 22 height 22
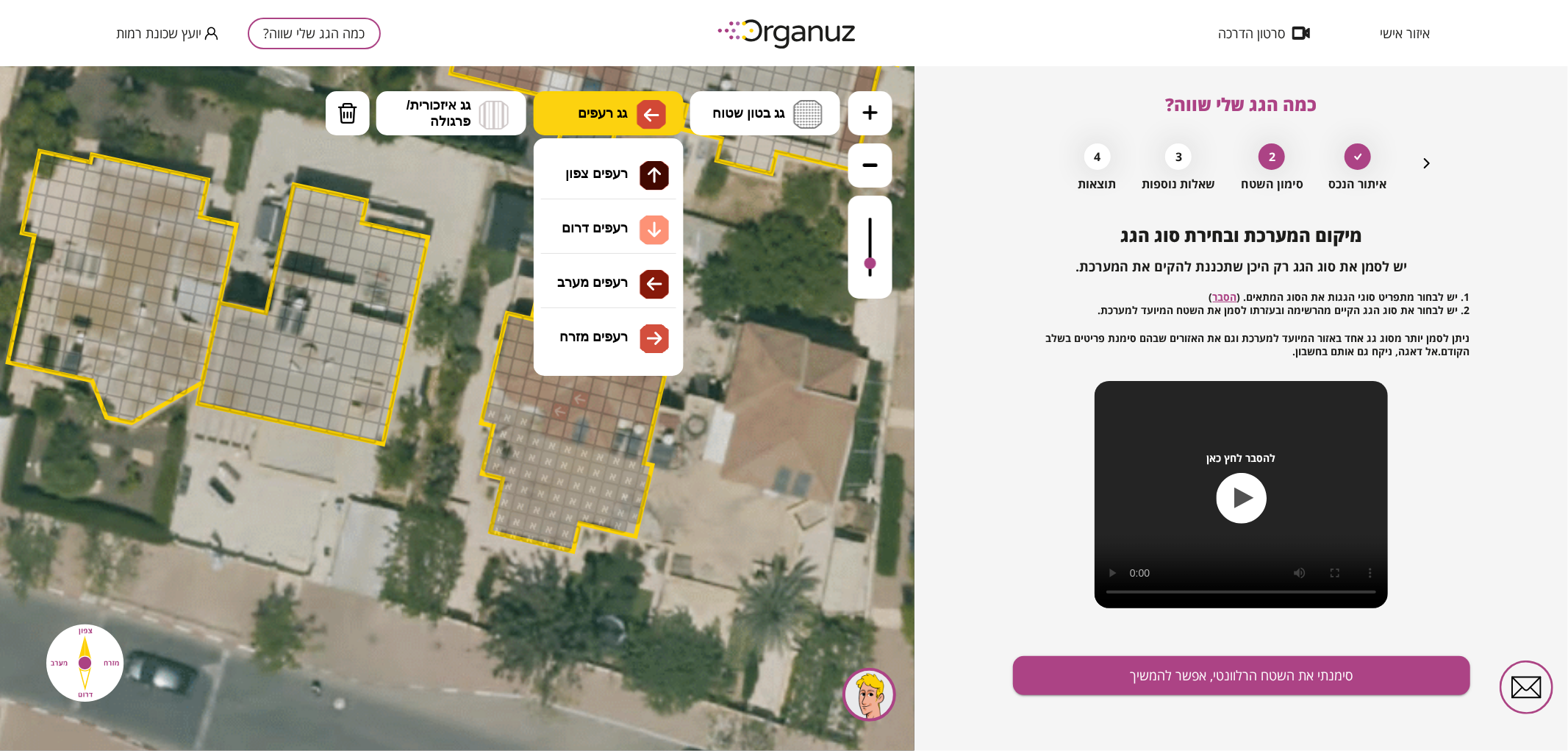
click at [594, 112] on span "גג רעפים" at bounding box center [603, 112] width 50 height 16
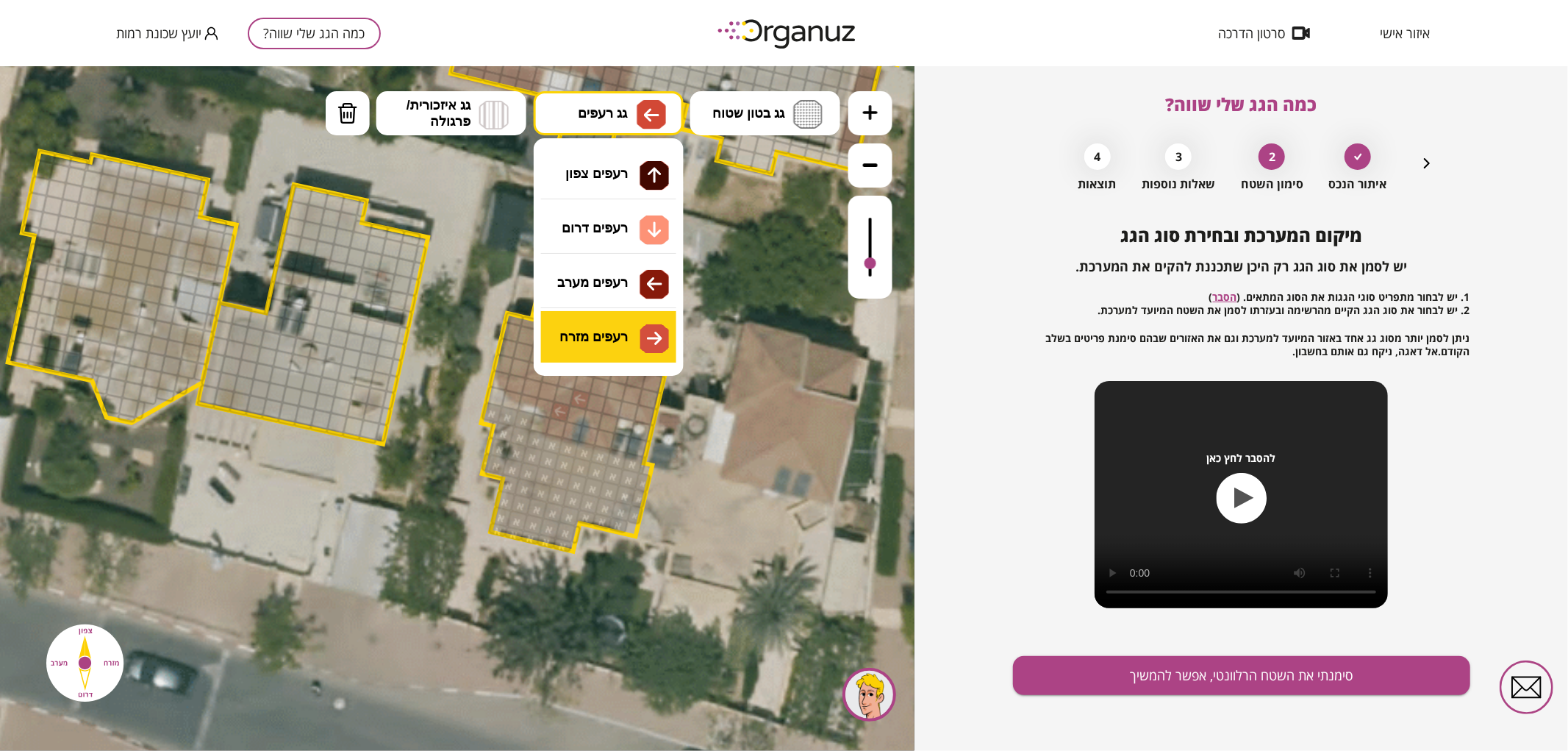
click at [654, 321] on div ".st0 { fill: #FFFFFF; } 0" at bounding box center [457, 408] width 914 height 685
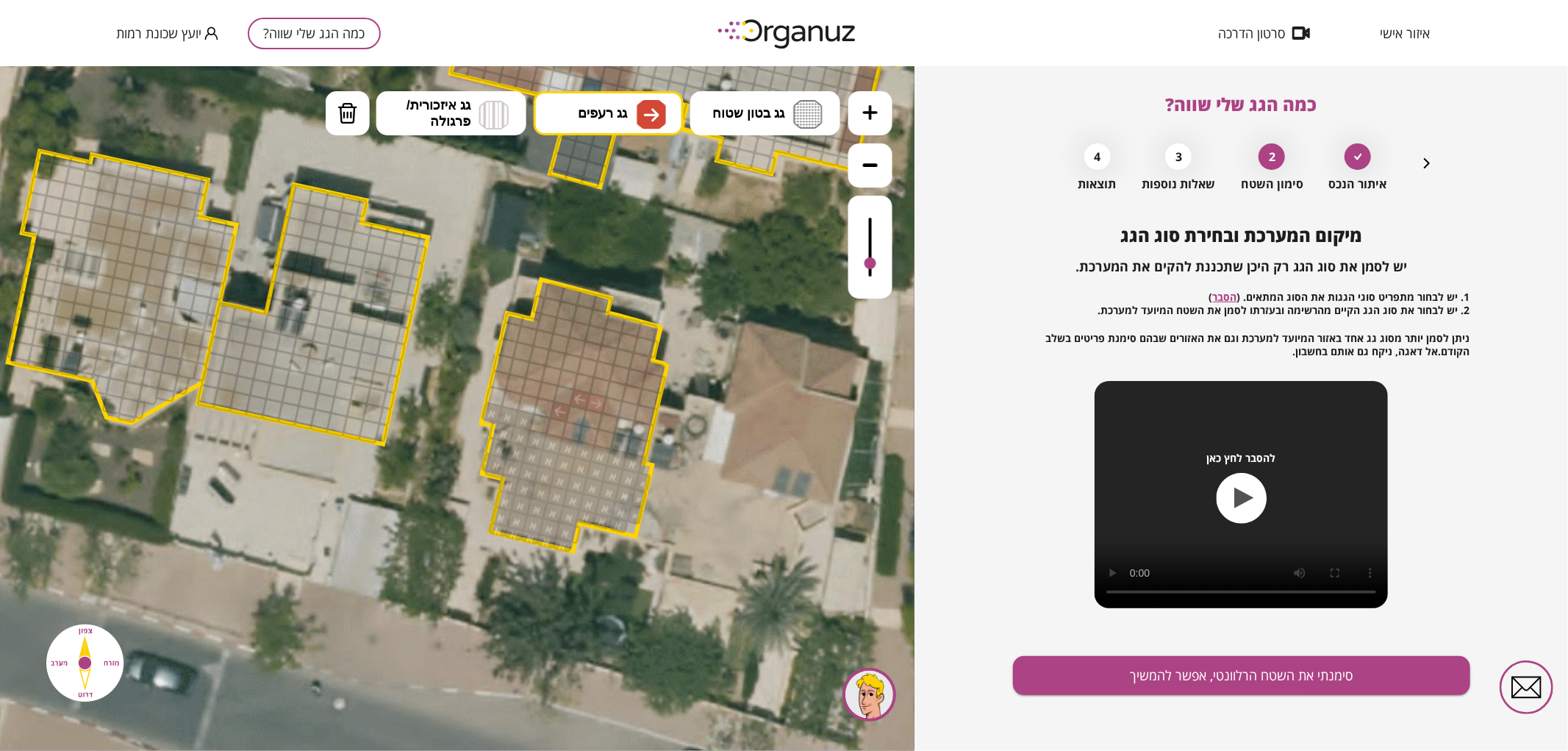
click at [597, 400] on div at bounding box center [596, 403] width 22 height 22
click at [608, 428] on div at bounding box center [609, 423] width 22 height 22
click at [343, 119] on img at bounding box center [348, 113] width 21 height 22
drag, startPoint x: 563, startPoint y: 416, endPoint x: 608, endPoint y: 422, distance: 45.4
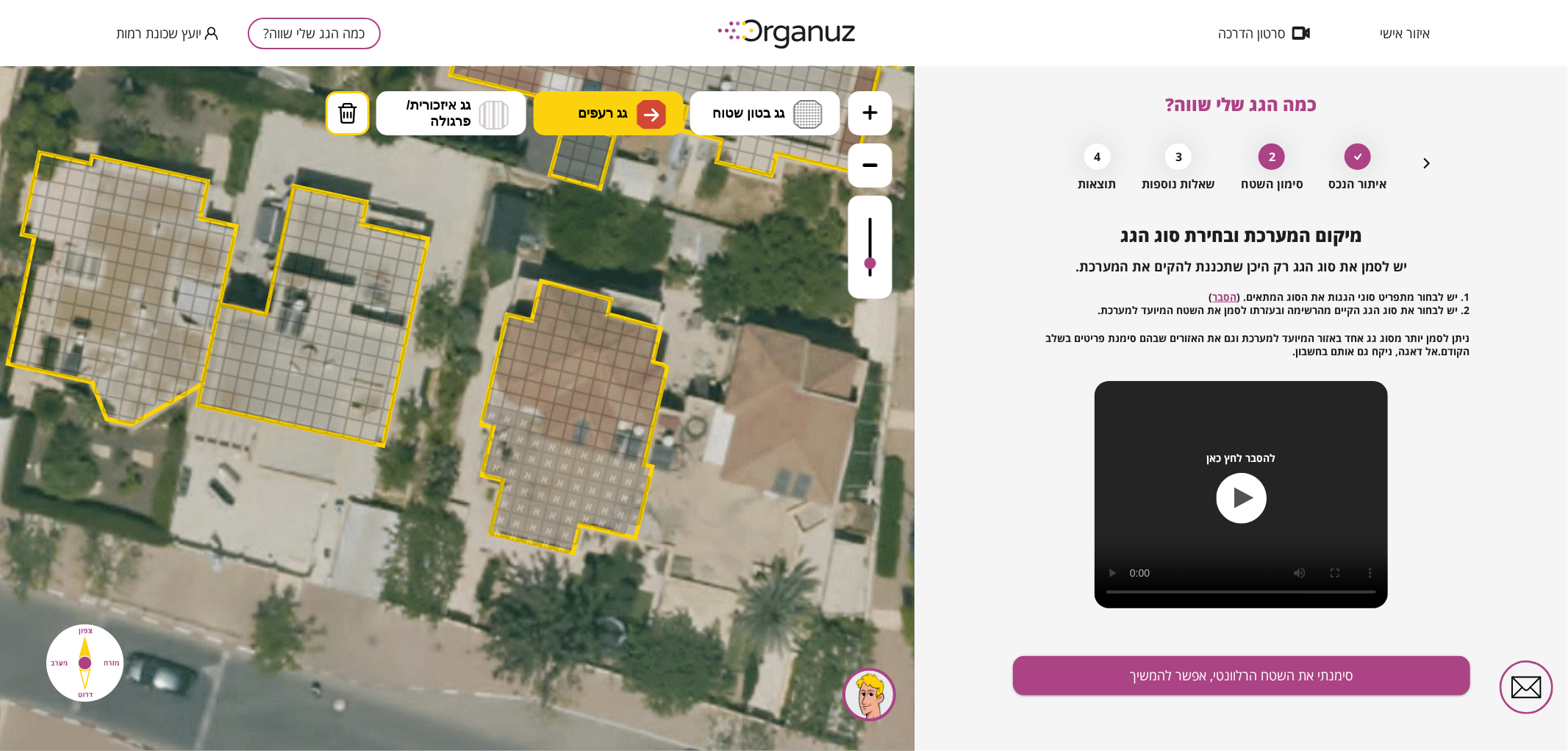
click at [628, 131] on button "גג רעפים" at bounding box center [608, 112] width 150 height 44
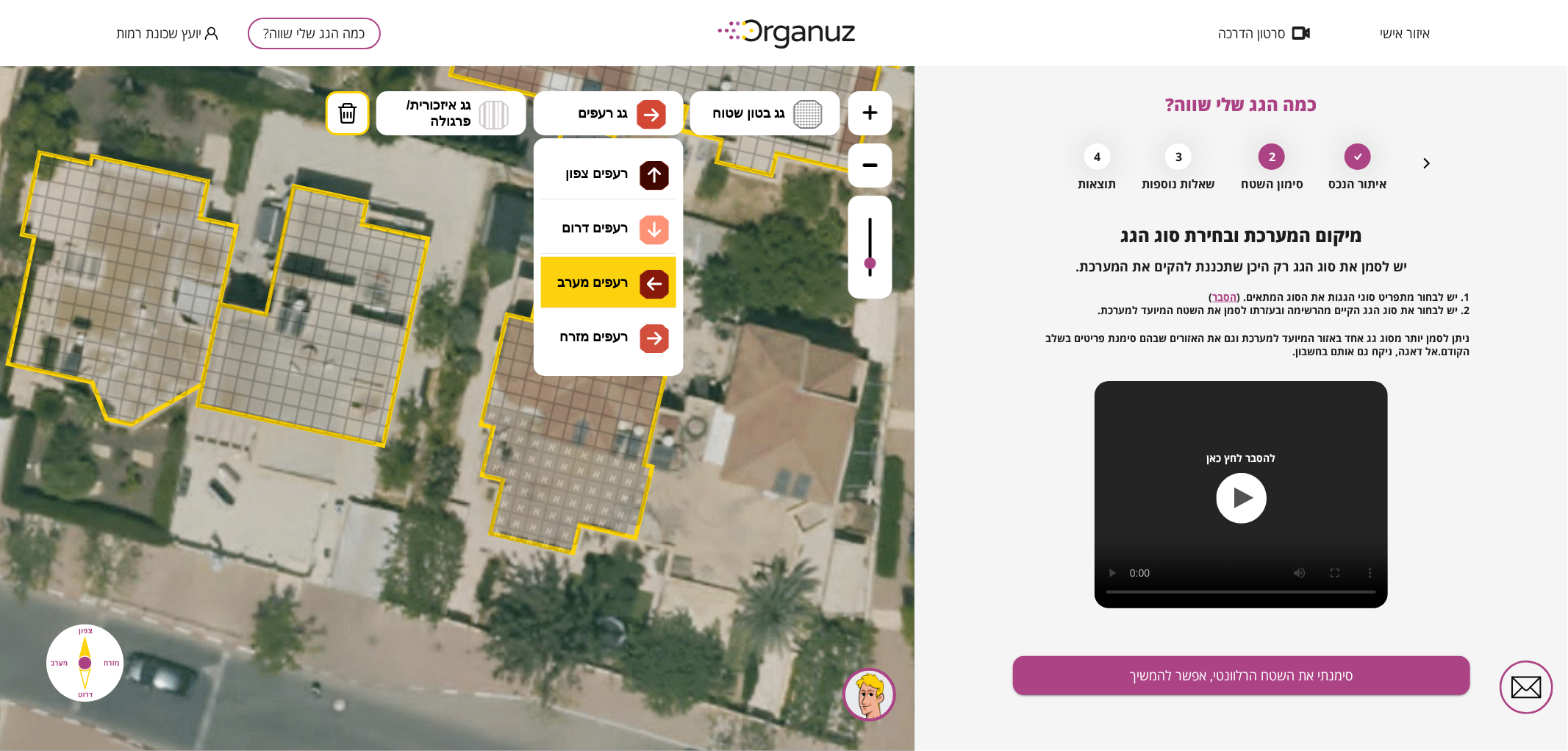
click at [608, 290] on div ".st0 { fill: #FFFFFF; } 0" at bounding box center [457, 408] width 914 height 685
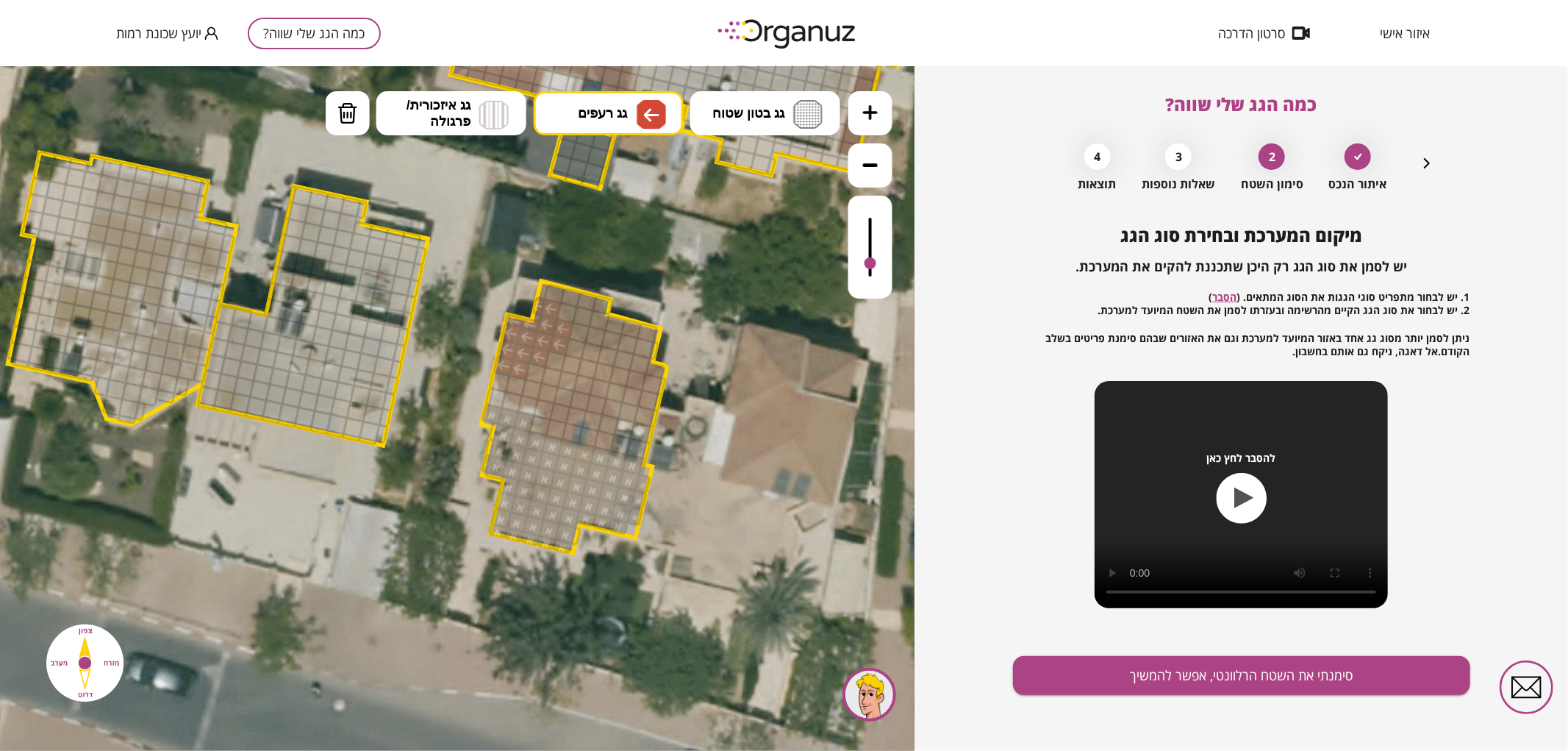
drag, startPoint x: 507, startPoint y: 368, endPoint x: 559, endPoint y: 331, distance: 63.8
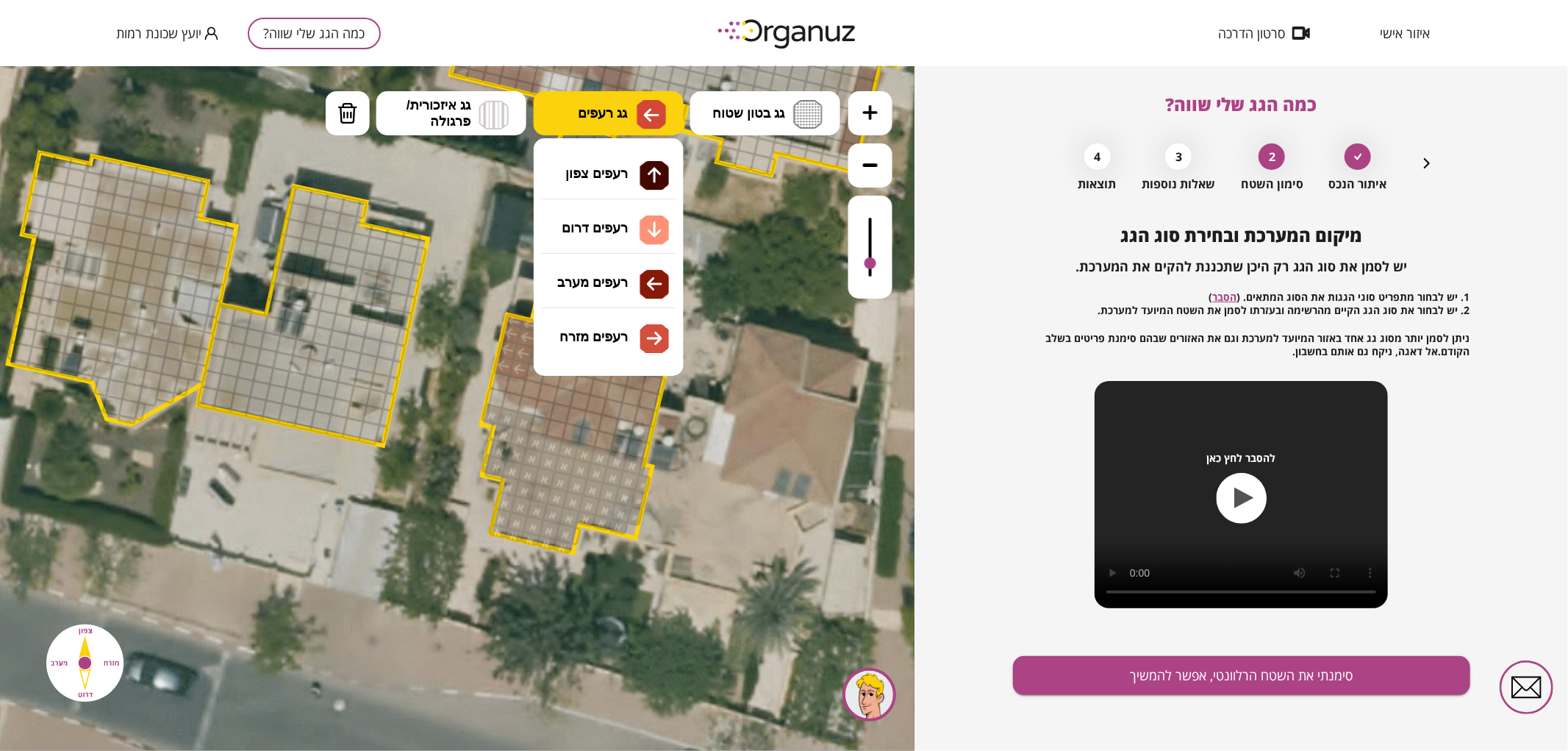
click at [620, 114] on span "גג רעפים" at bounding box center [603, 112] width 50 height 16
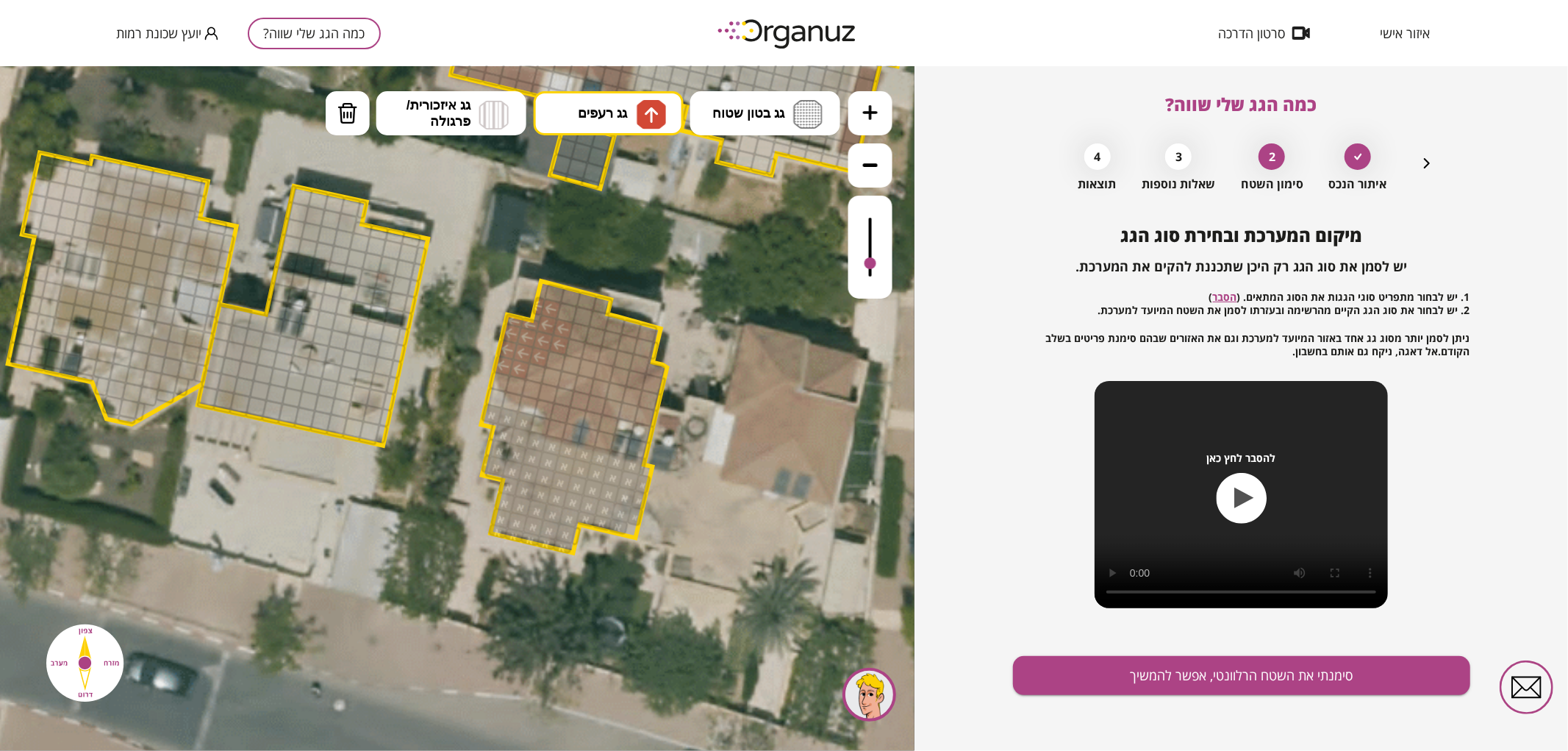
drag, startPoint x: 644, startPoint y: 177, endPoint x: 638, endPoint y: 262, distance: 85.2
click at [644, 178] on div ".st0 { fill: #FFFFFF; } 0" at bounding box center [457, 408] width 914 height 685
drag, startPoint x: 599, startPoint y: 335, endPoint x: 624, endPoint y: 324, distance: 27.3
click at [612, 334] on div at bounding box center [612, 340] width 22 height 22
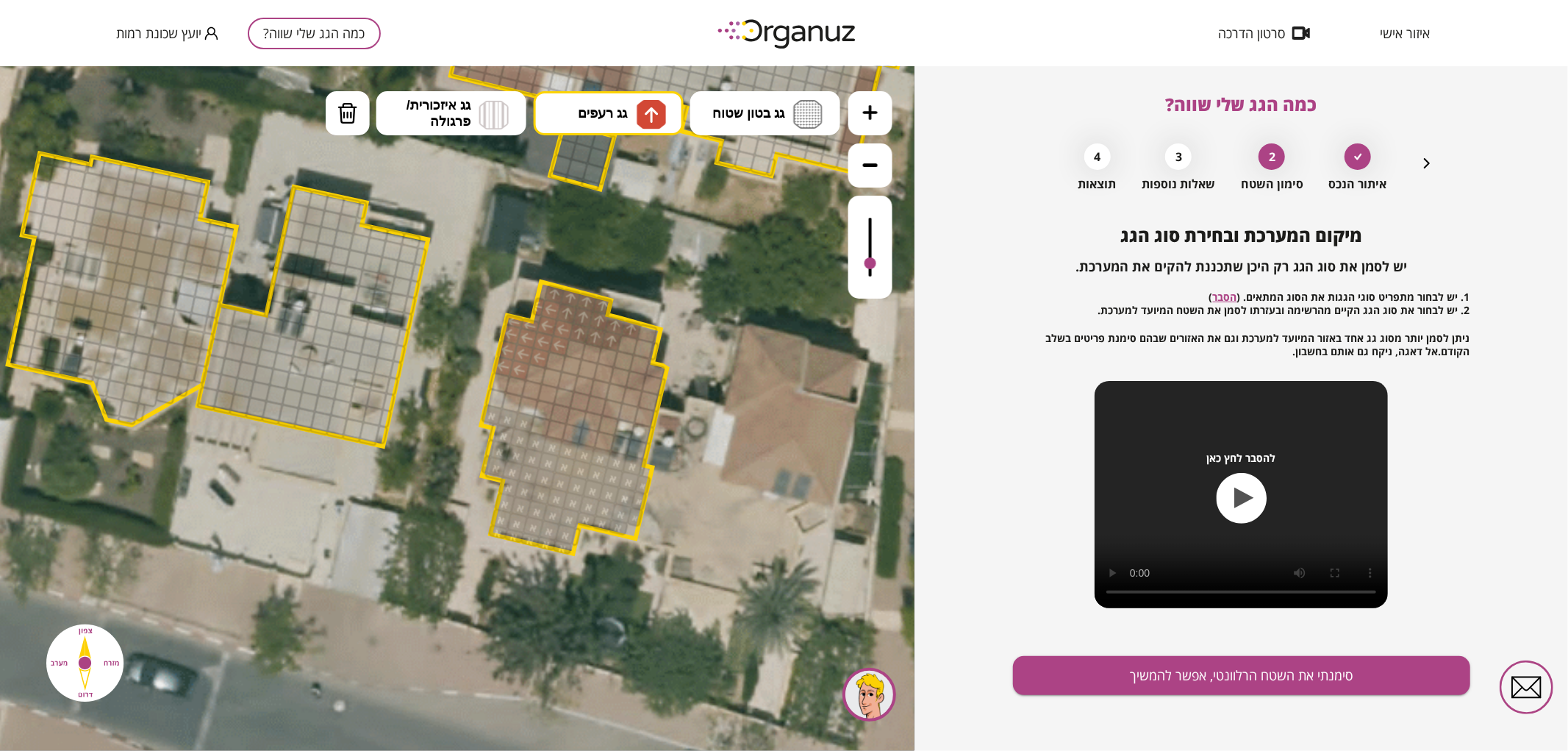
click at [583, 328] on div at bounding box center [579, 332] width 22 height 22
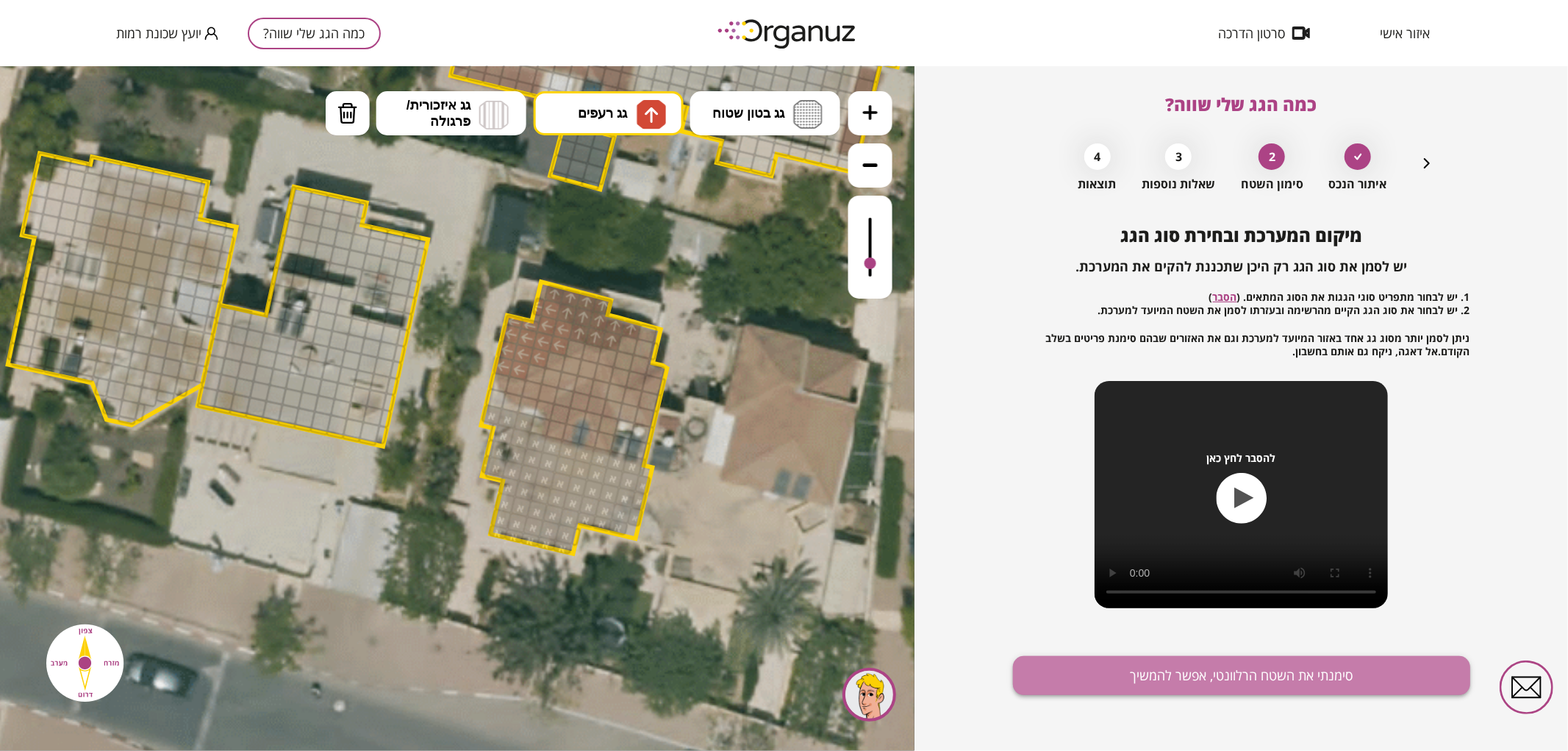
click at [1069, 662] on button "סימנתי את השטח הרלוונטי, אפשר להמשיך" at bounding box center [1241, 675] width 457 height 39
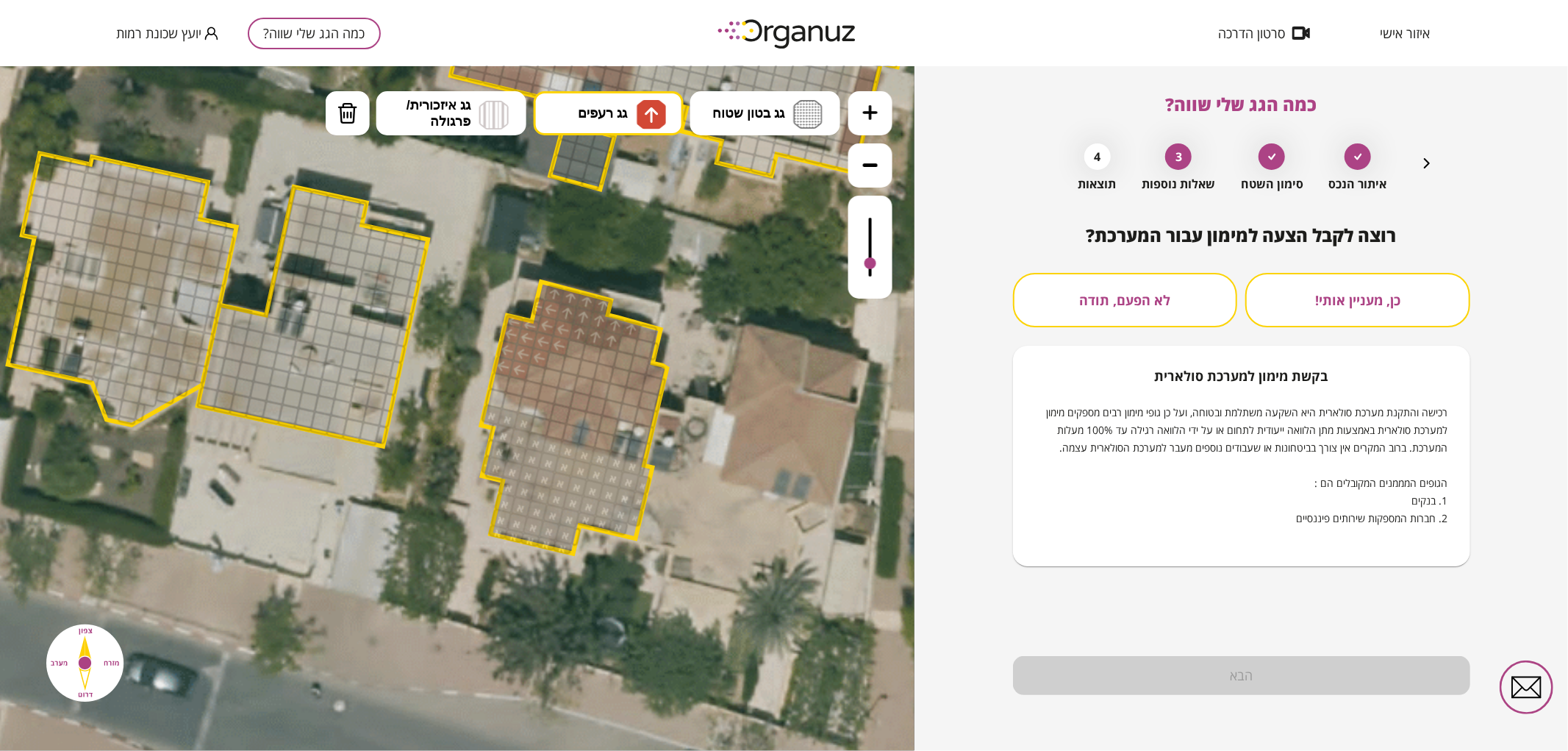
click at [1155, 272] on div "רוצה לקבל הצעה למימון עבור המערכת? כן, מעניין אותי! לא הפעם, תודה בקשת [PERSON_…" at bounding box center [1241, 396] width 457 height 341
click at [1160, 283] on button "לא הפעם, תודה" at bounding box center [1125, 300] width 225 height 54
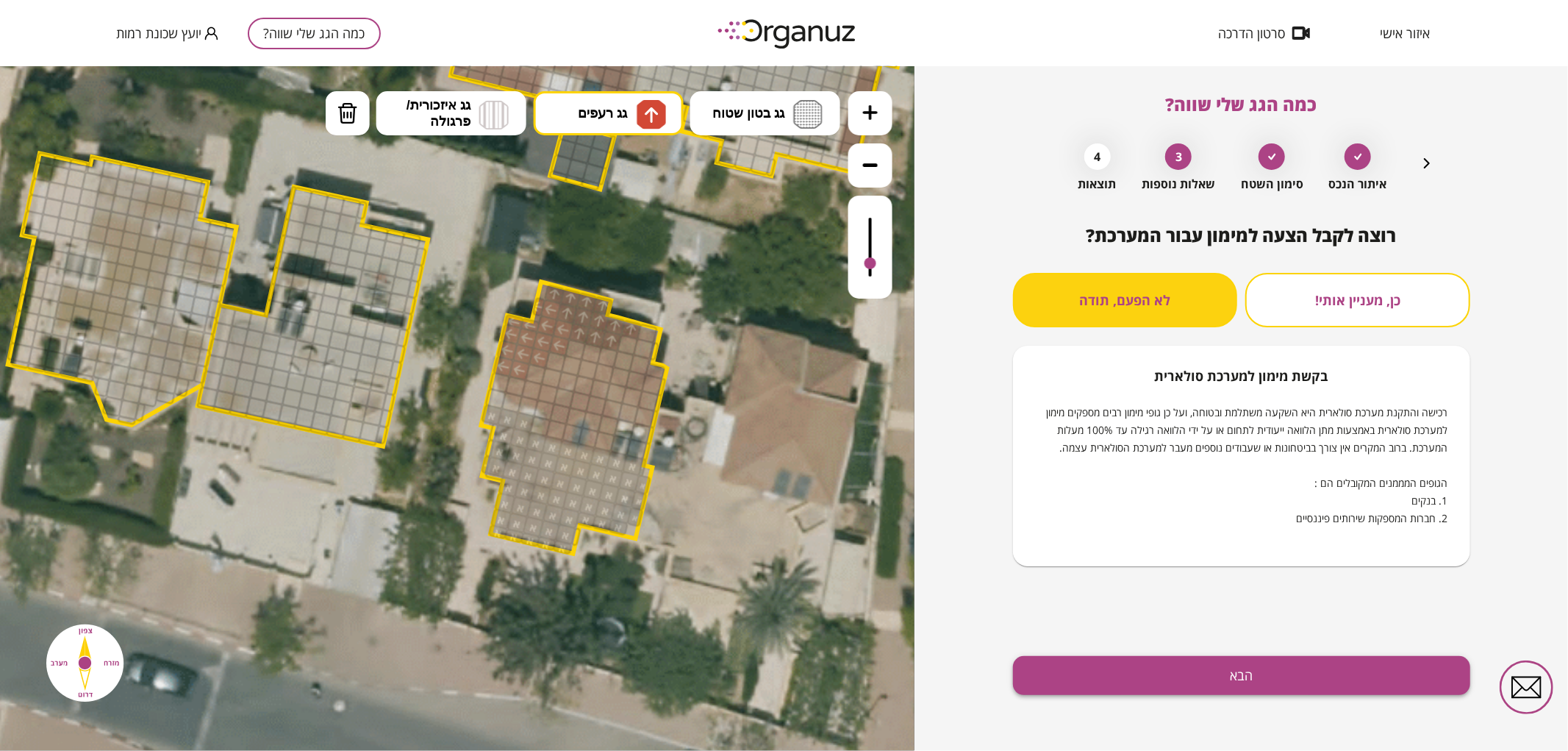
click at [1252, 661] on button "הבא" at bounding box center [1241, 675] width 457 height 39
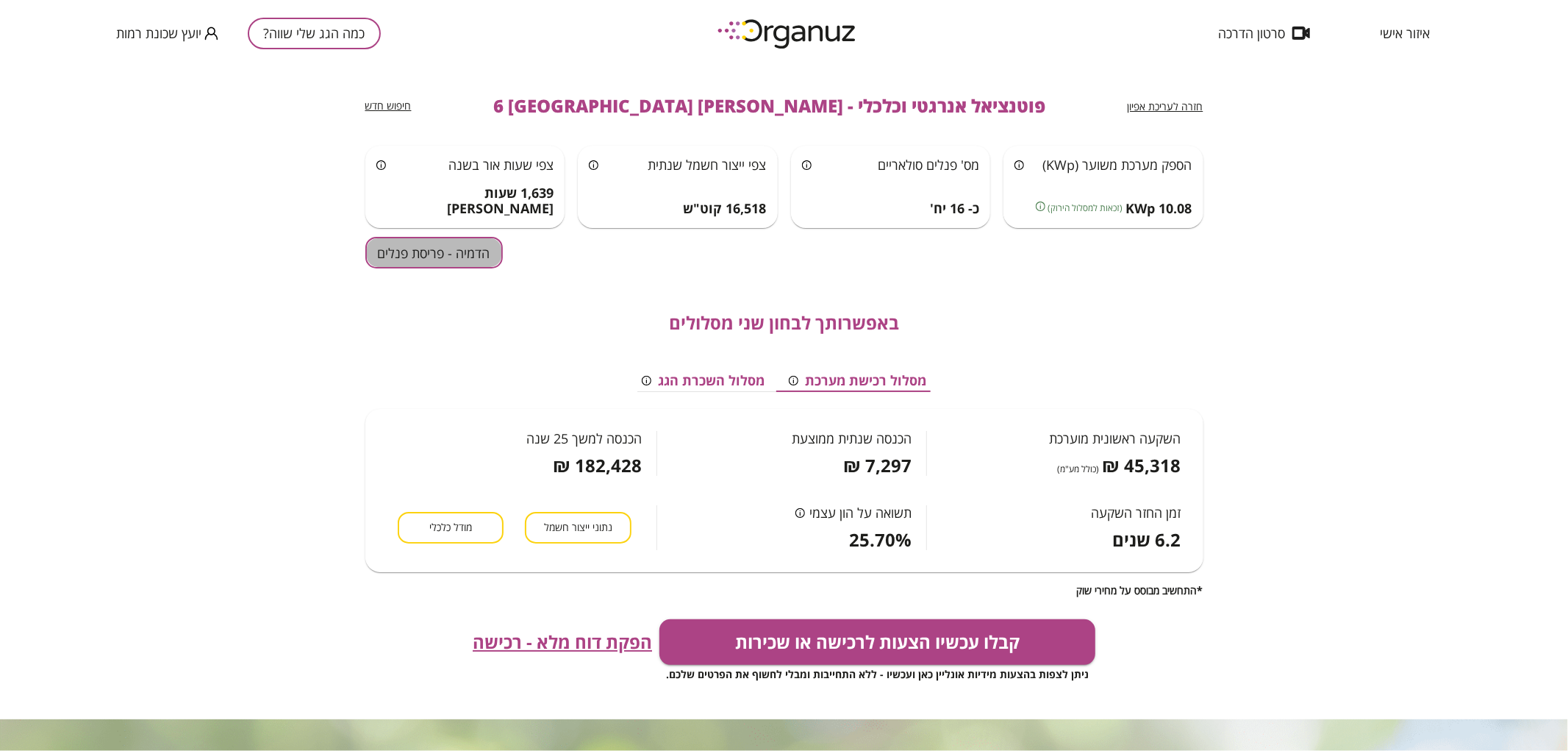
click at [455, 240] on button "הדמיה - פריסת פנלים" at bounding box center [434, 252] width 138 height 31
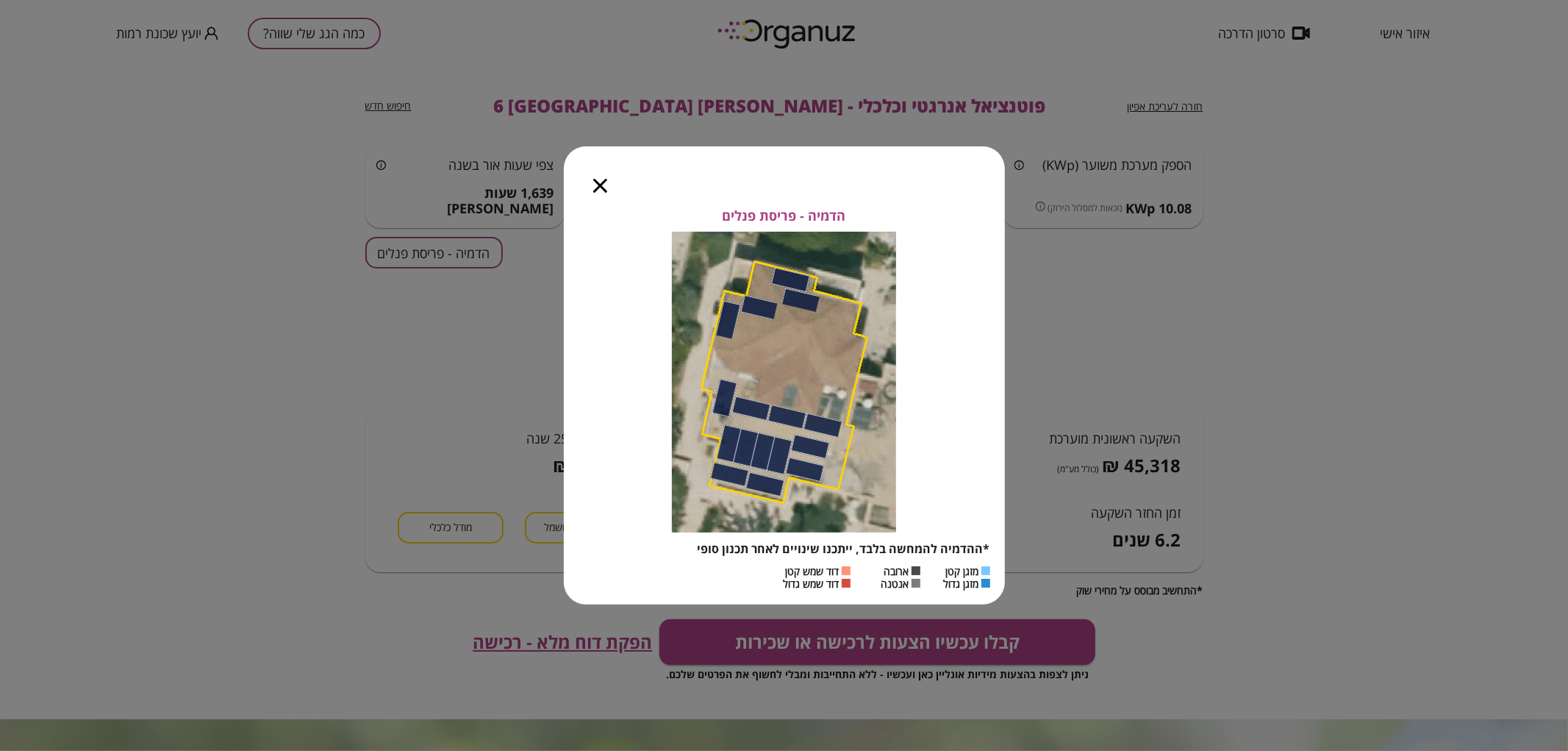
click at [607, 185] on icon "button" at bounding box center [600, 185] width 14 height 14
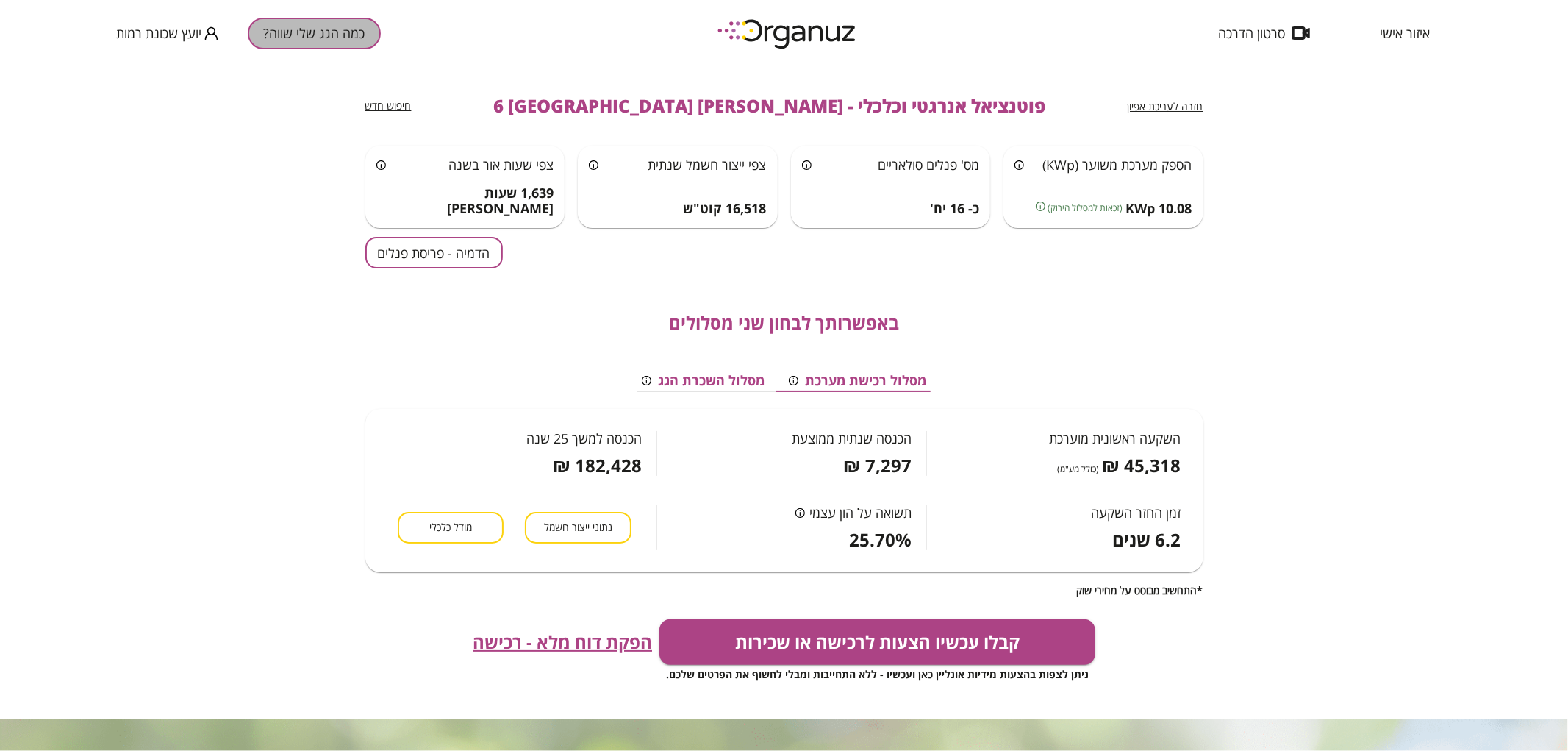
click at [359, 34] on button "כמה הגג שלי שווה?" at bounding box center [314, 33] width 133 height 31
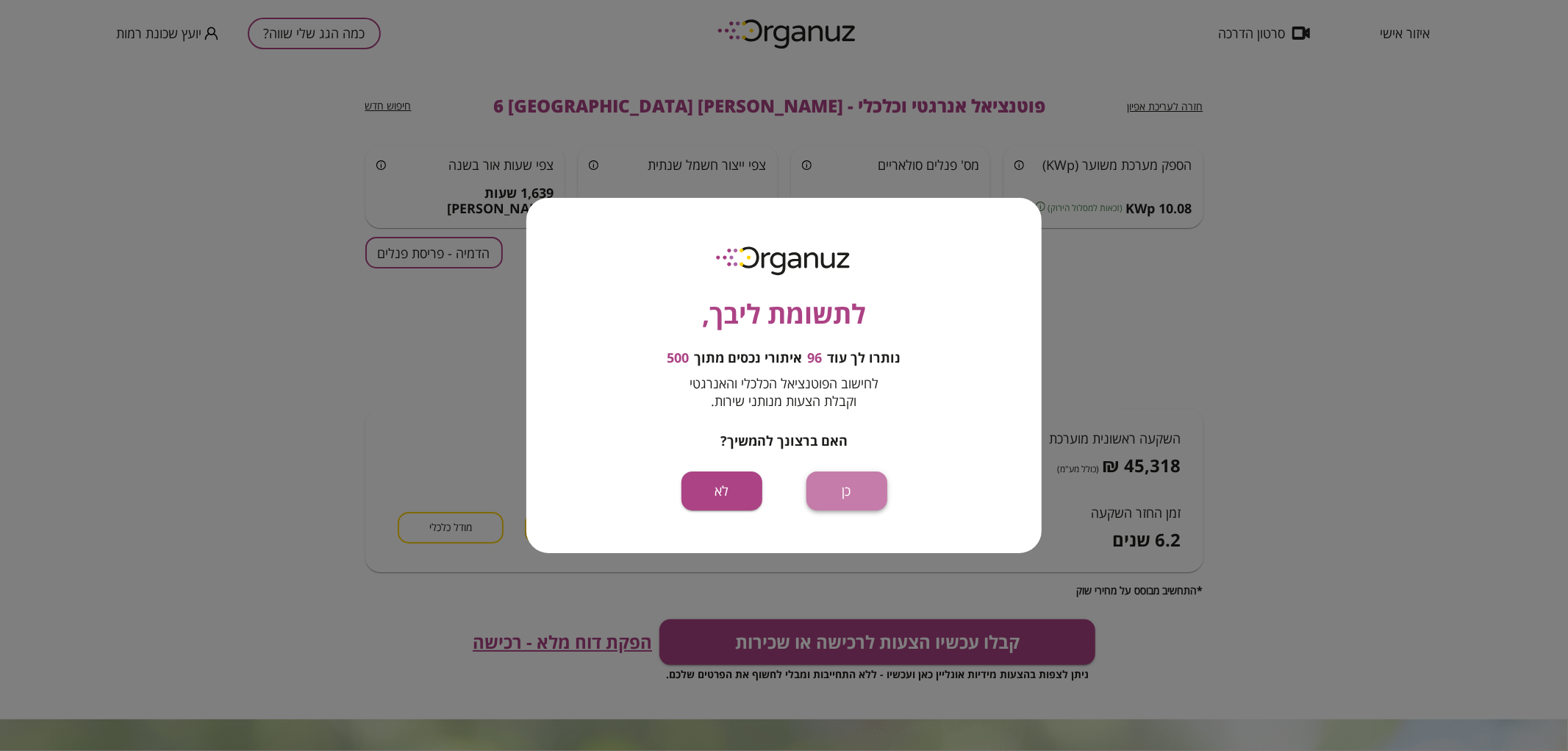
click at [840, 499] on button "כן" at bounding box center [846, 491] width 81 height 39
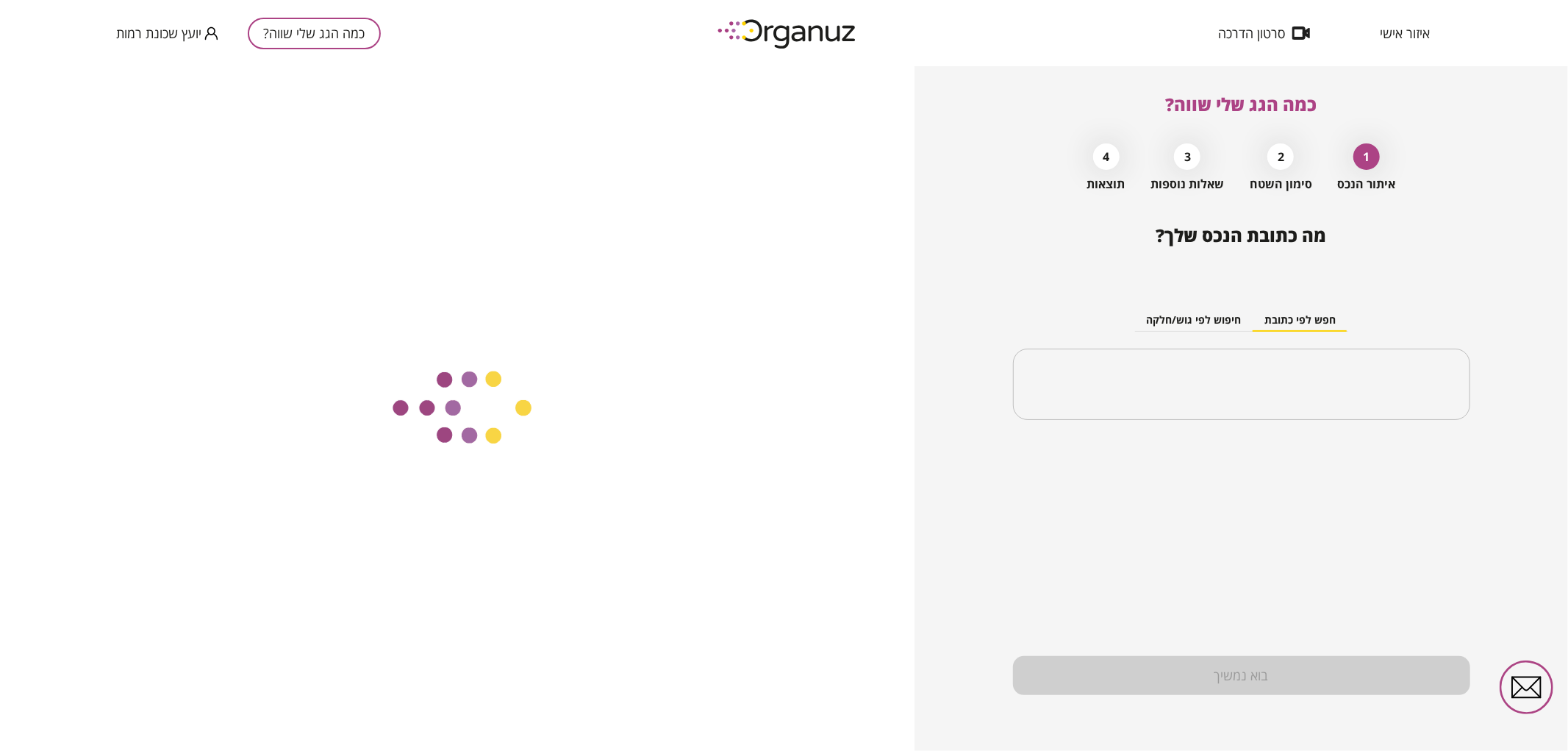
click at [1148, 392] on input "text" at bounding box center [1241, 384] width 422 height 37
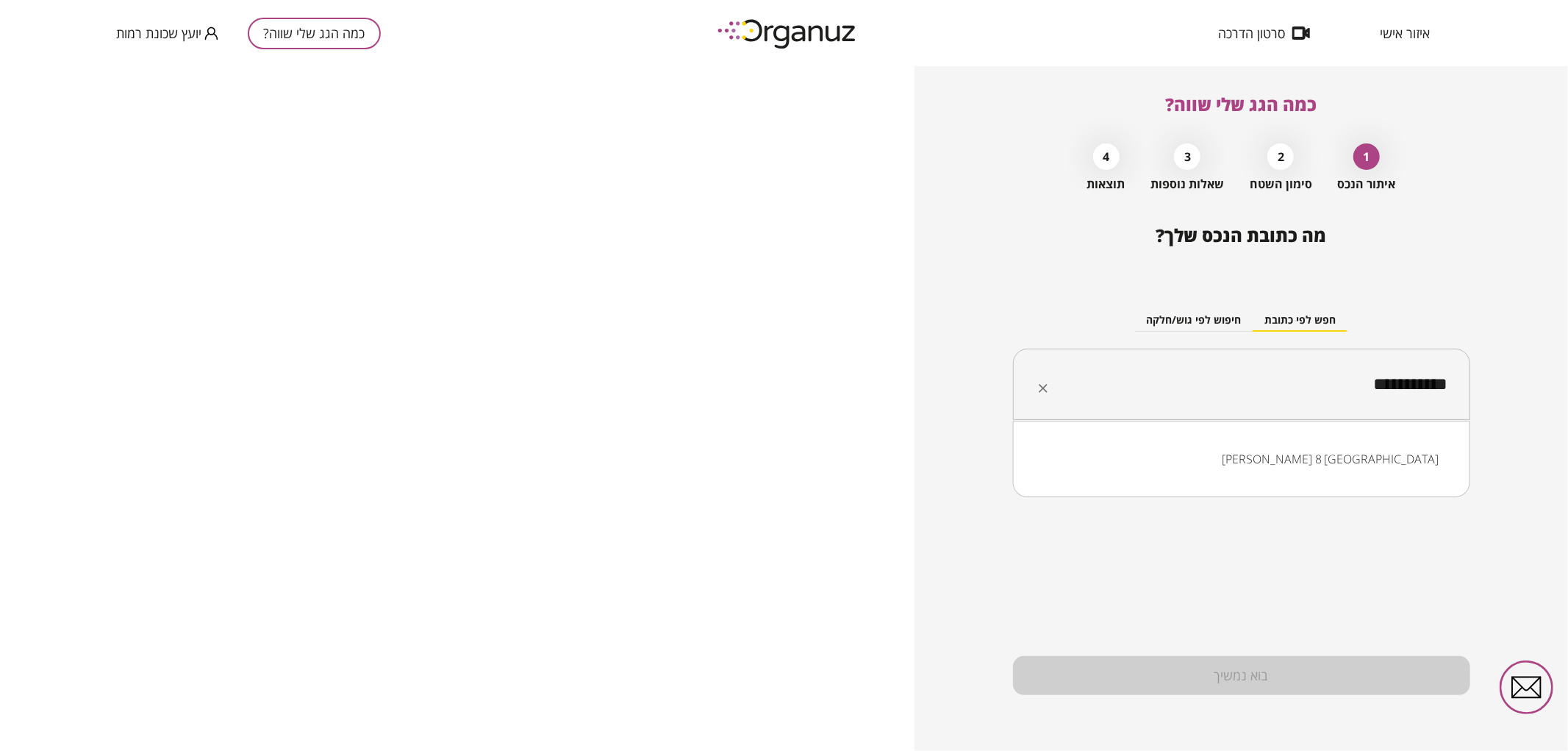
click at [1325, 451] on li "[PERSON_NAME] 8 [GEOGRAPHIC_DATA]" at bounding box center [1241, 459] width 419 height 26
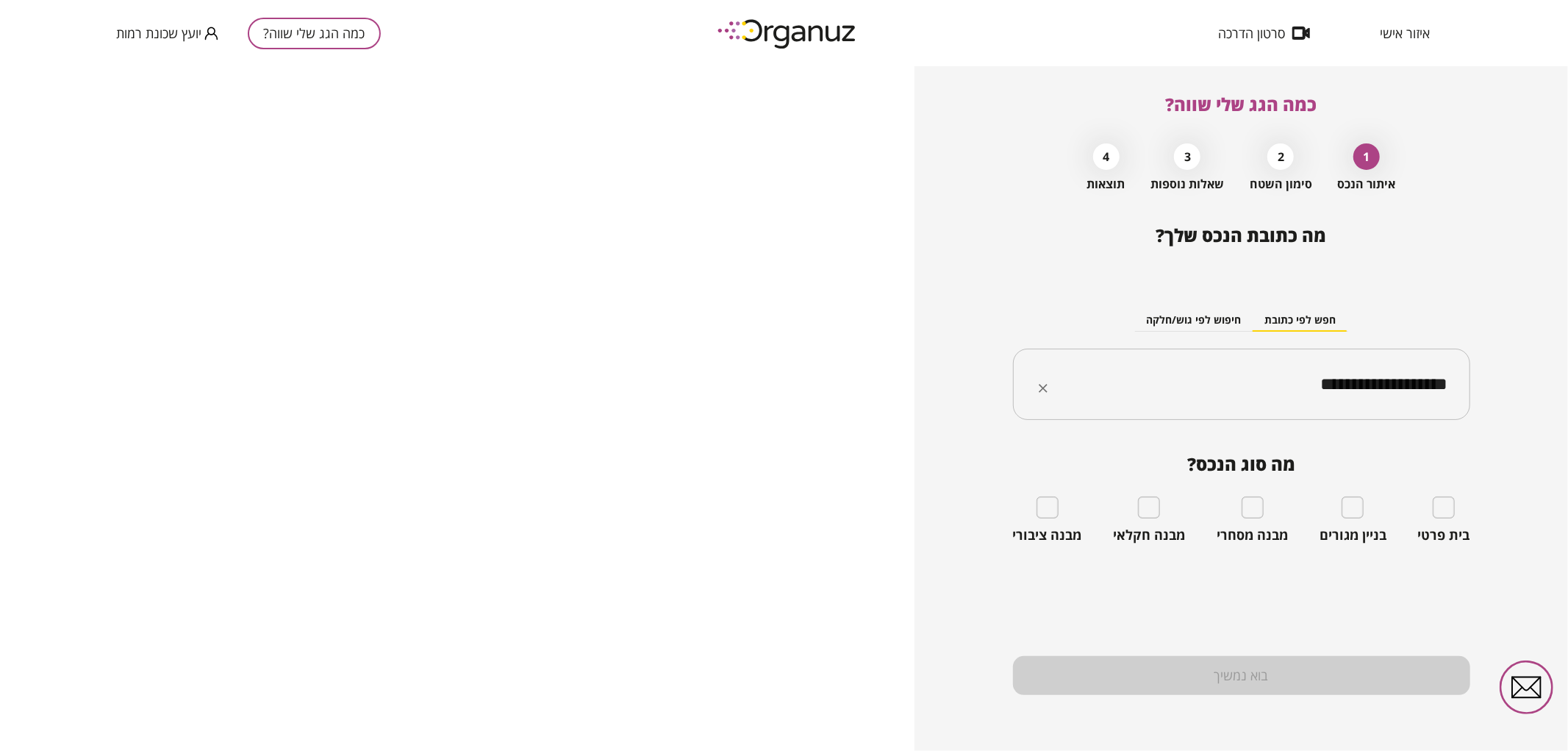
type input "**********"
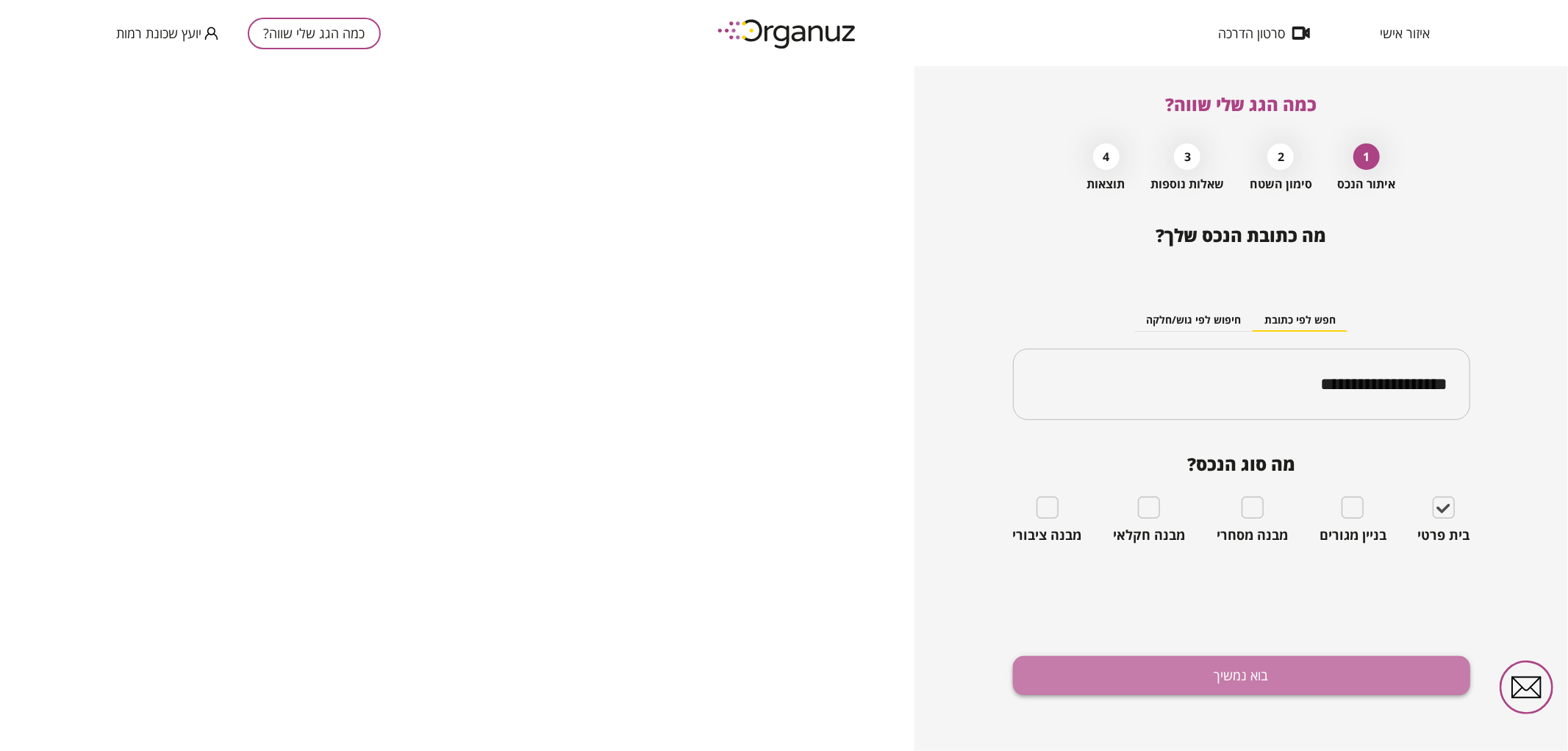
click at [1317, 665] on button "בוא נמשיך" at bounding box center [1241, 675] width 457 height 39
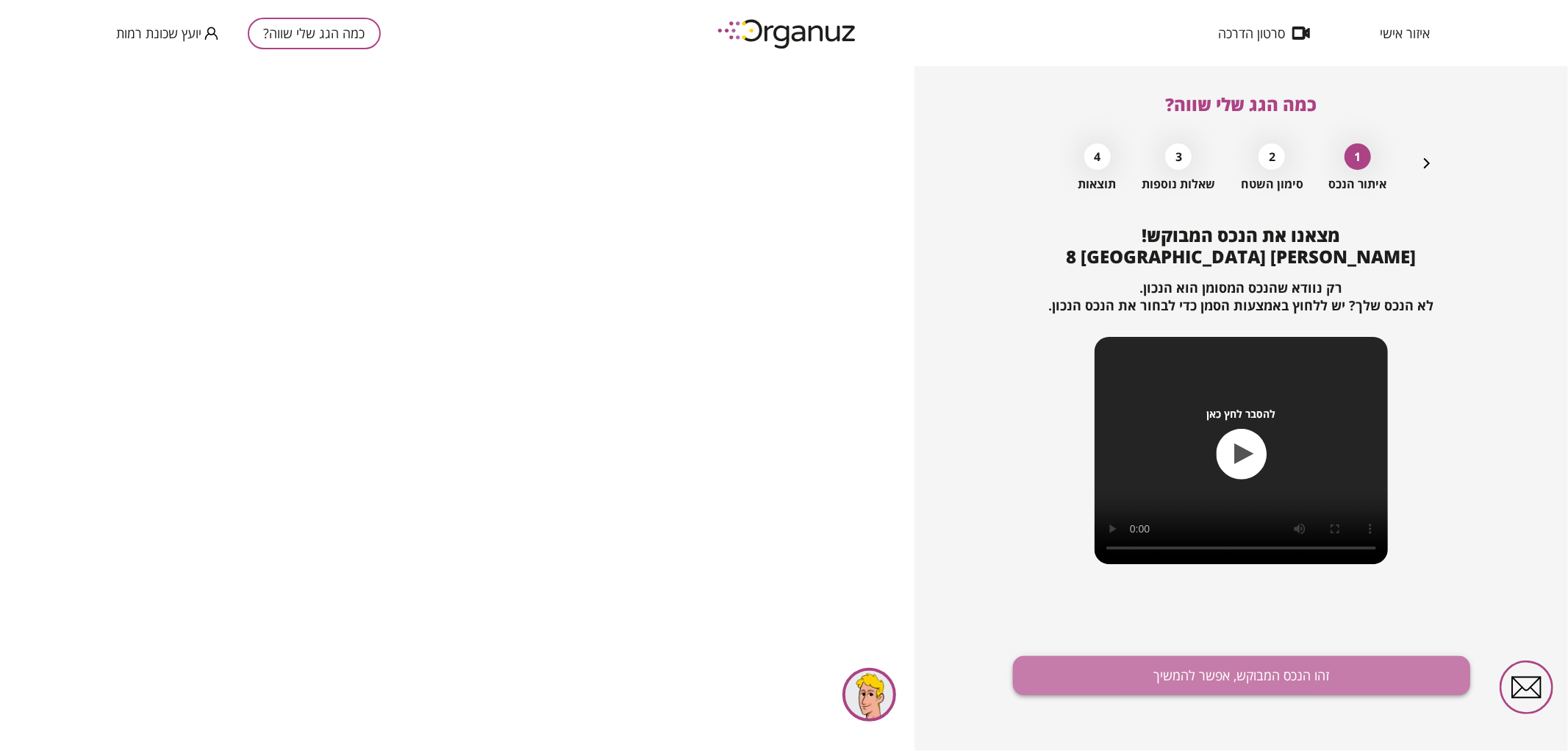
click at [1185, 684] on button "זהו הנכס המבוקש, אפשר להמשיך" at bounding box center [1241, 675] width 457 height 39
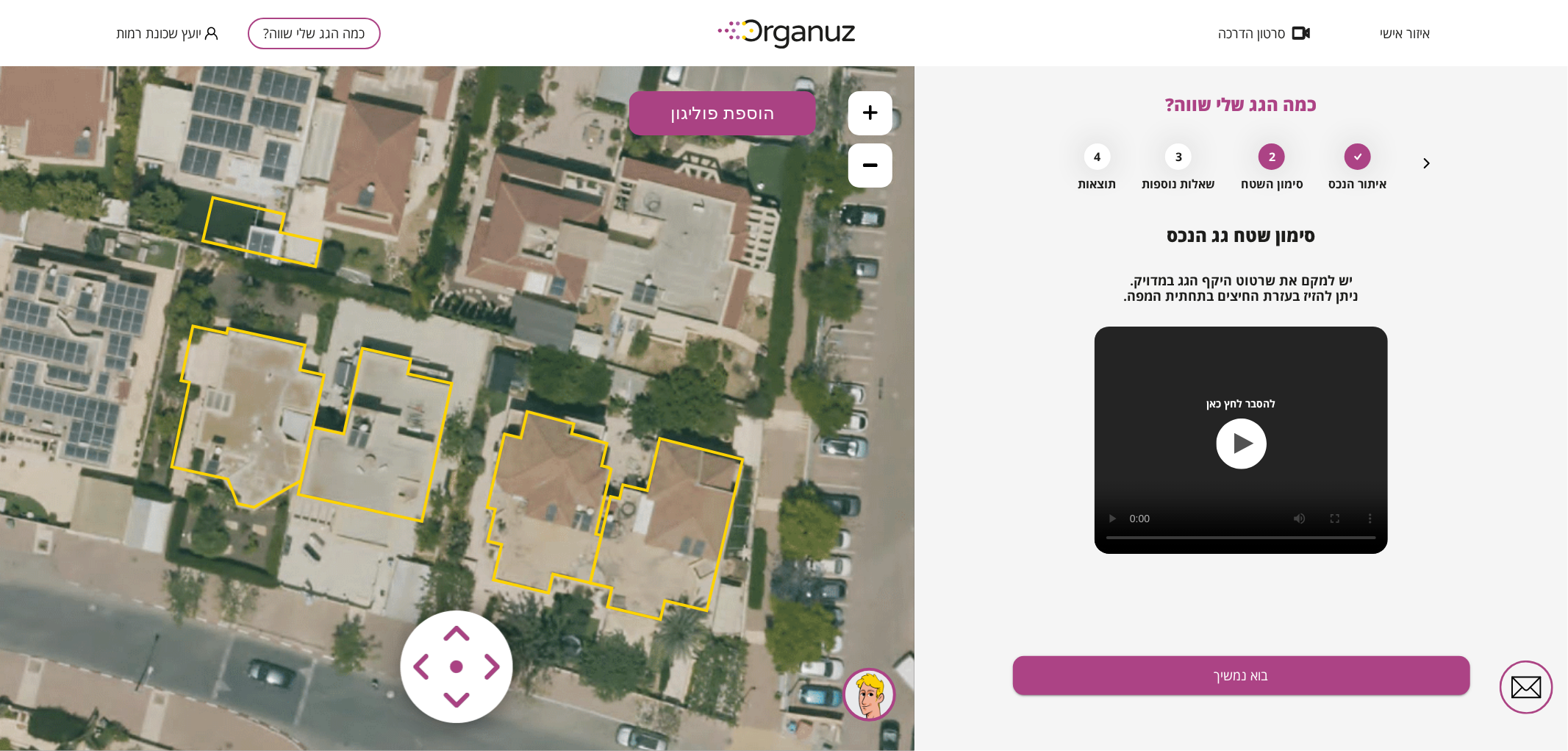
click at [225, 466] on polygon at bounding box center [248, 416] width 152 height 181
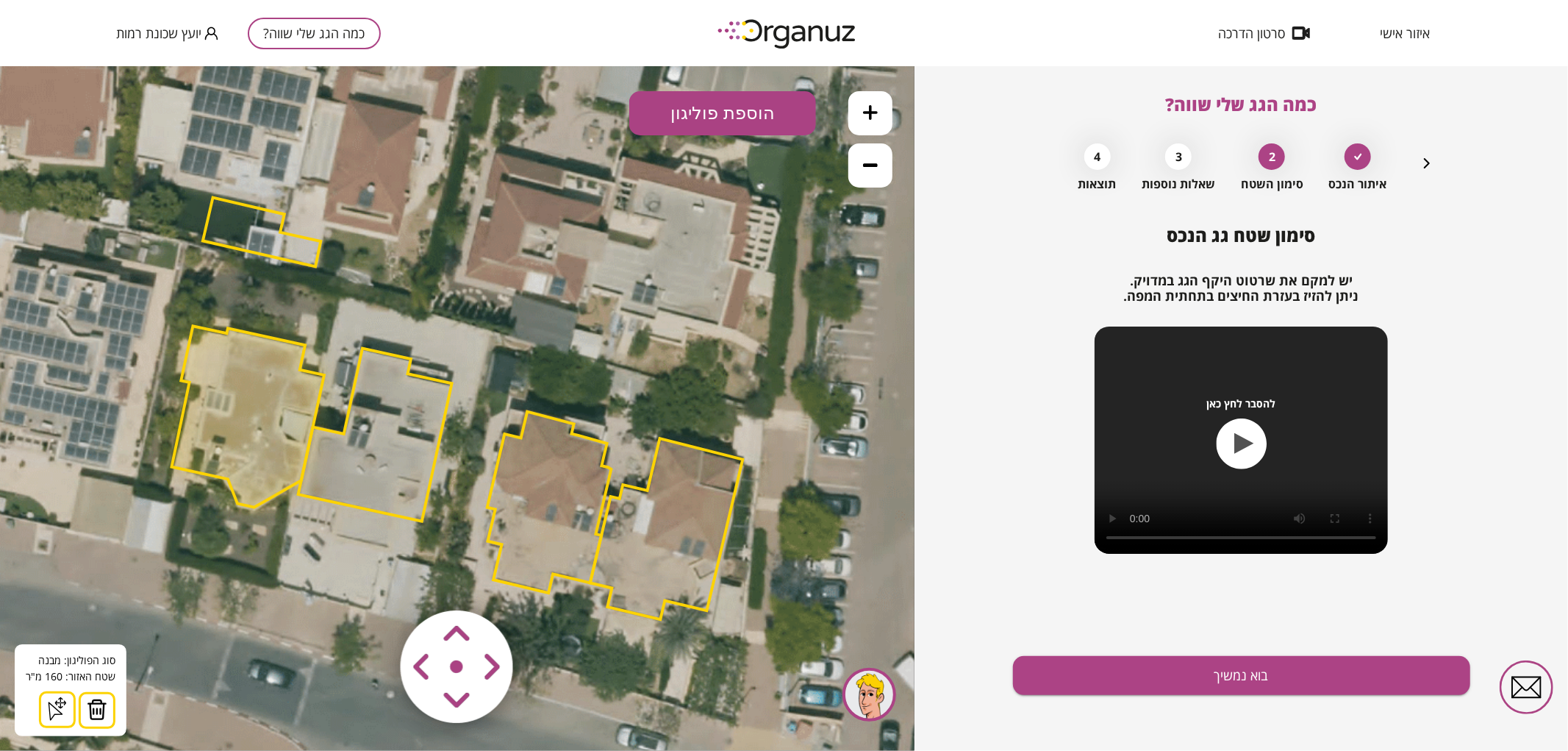
click at [98, 707] on img at bounding box center [97, 709] width 21 height 22
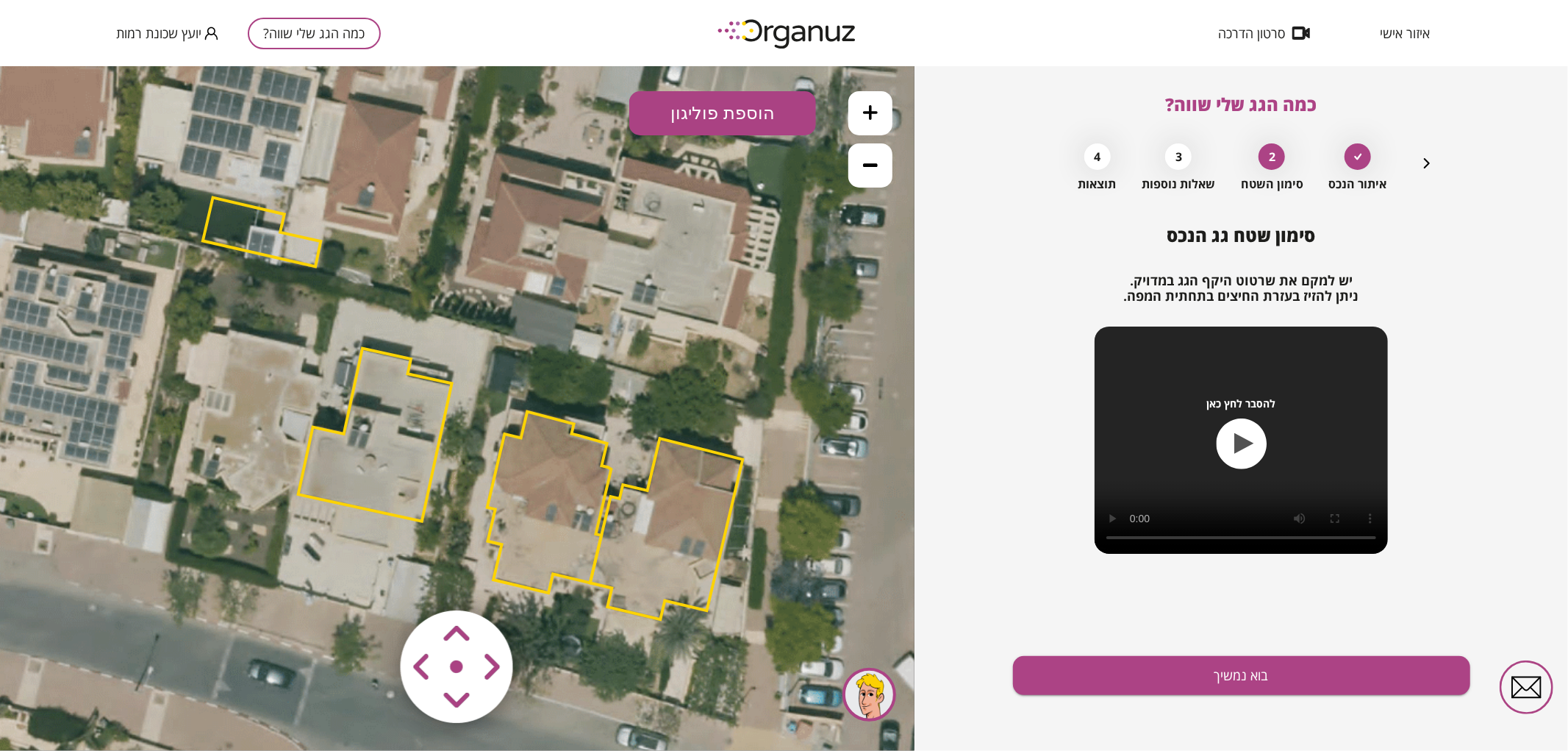
click at [370, 579] on area at bounding box center [370, 579] width 0 height 0
click at [383, 620] on img at bounding box center [457, 666] width 175 height 175
click at [370, 579] on area at bounding box center [370, 579] width 0 height 0
click at [285, 624] on icon at bounding box center [458, 408] width 1753 height 1753
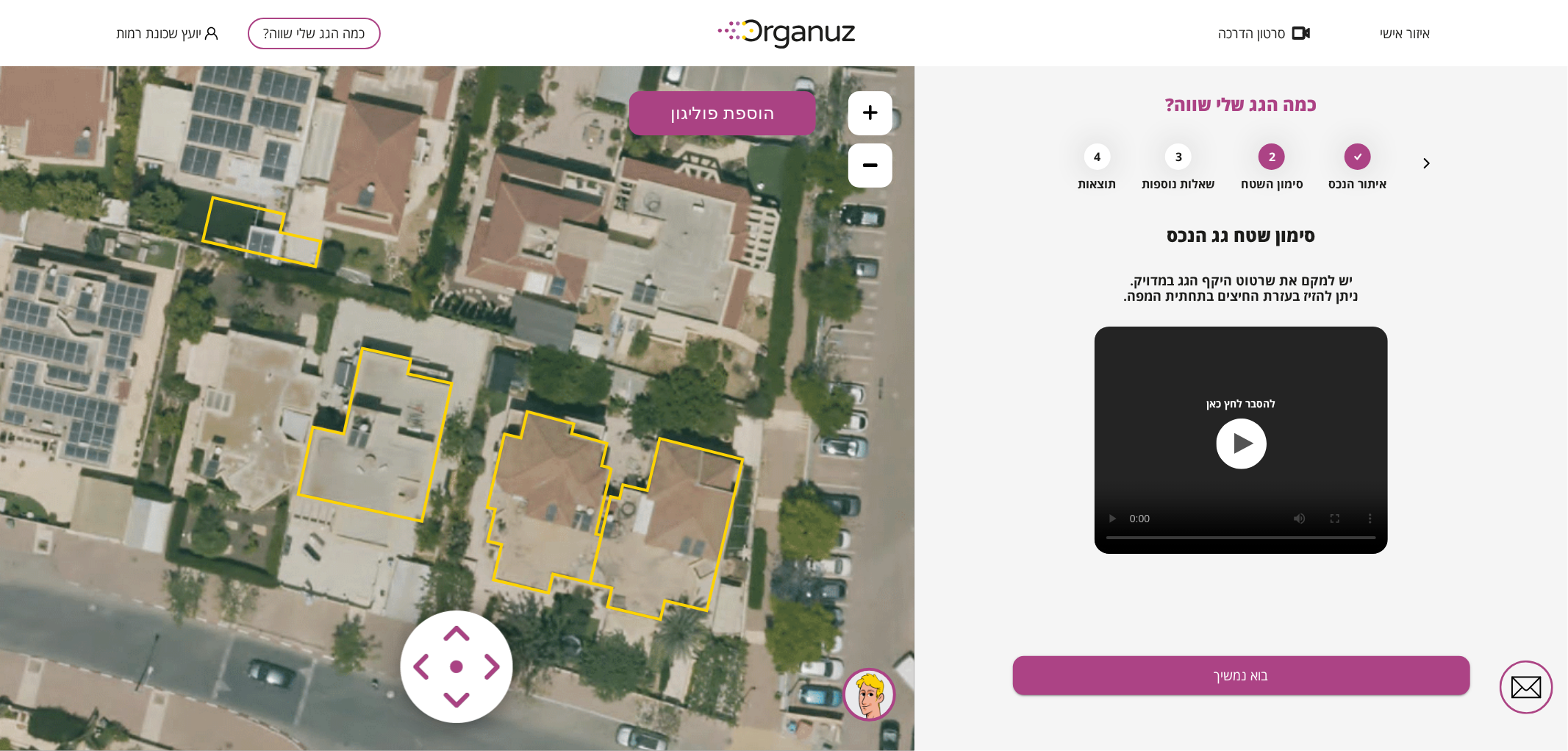
click at [370, 579] on area at bounding box center [370, 579] width 0 height 0
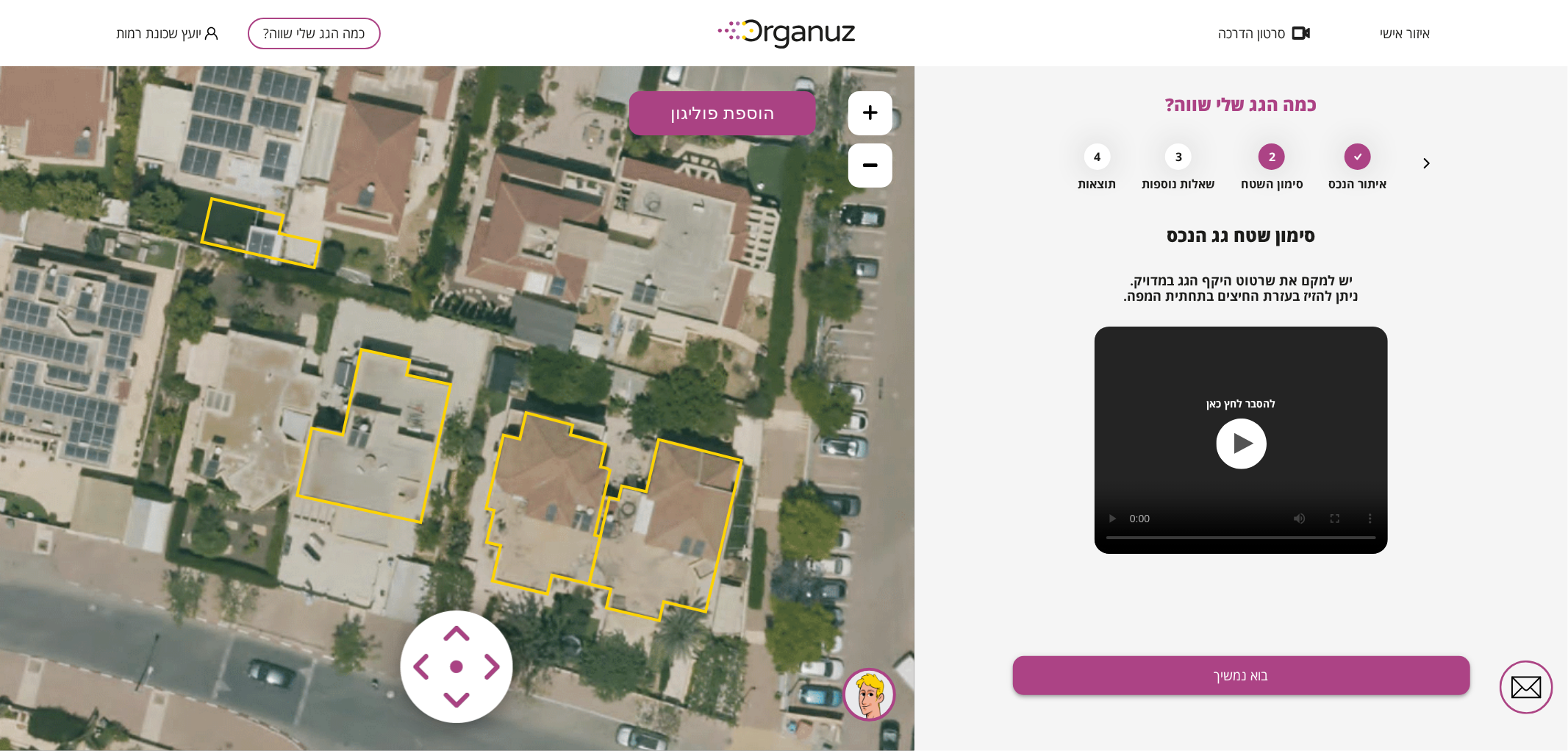
click at [1170, 662] on button "בוא נמשיך" at bounding box center [1241, 675] width 457 height 39
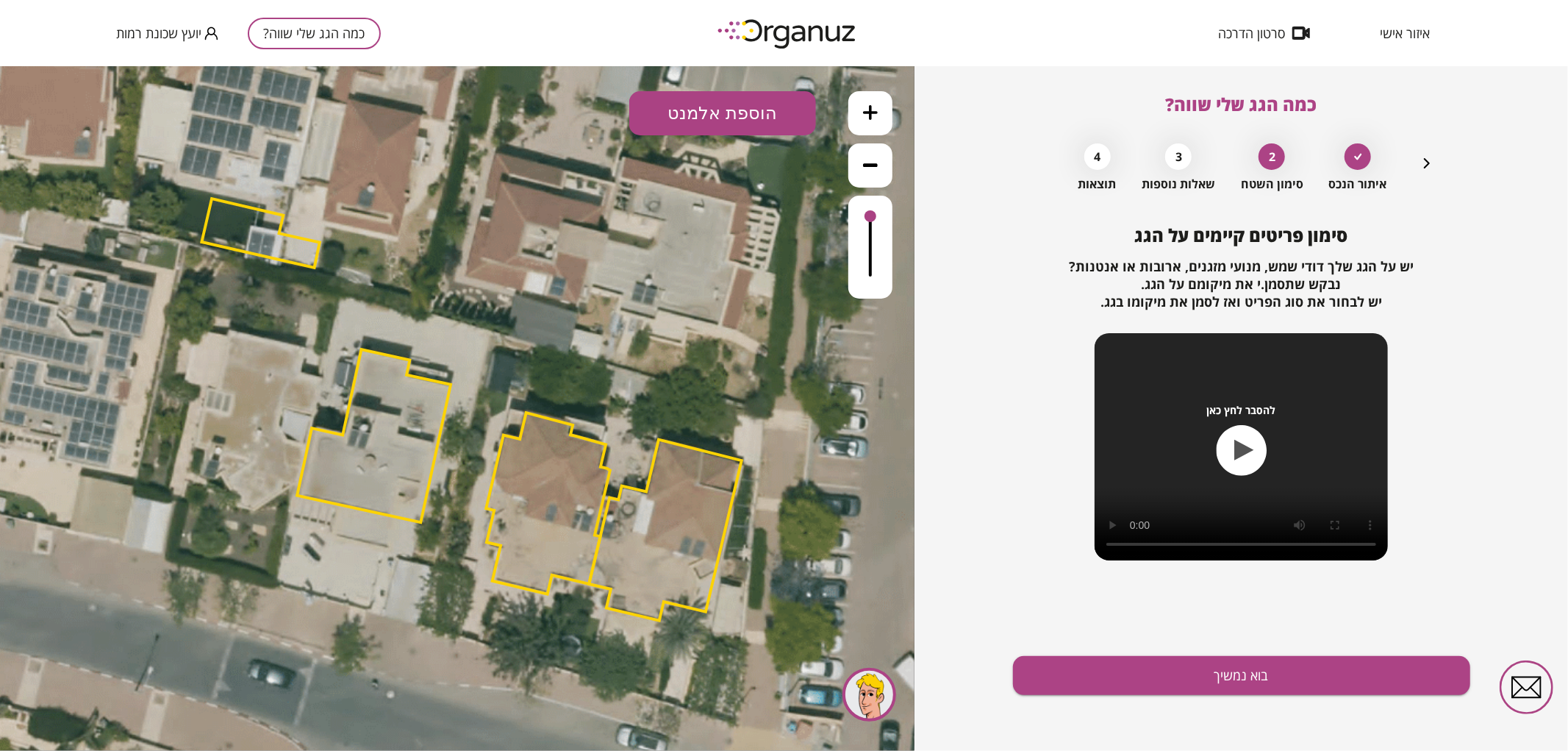
click at [1428, 163] on icon "button" at bounding box center [1426, 163] width 6 height 10
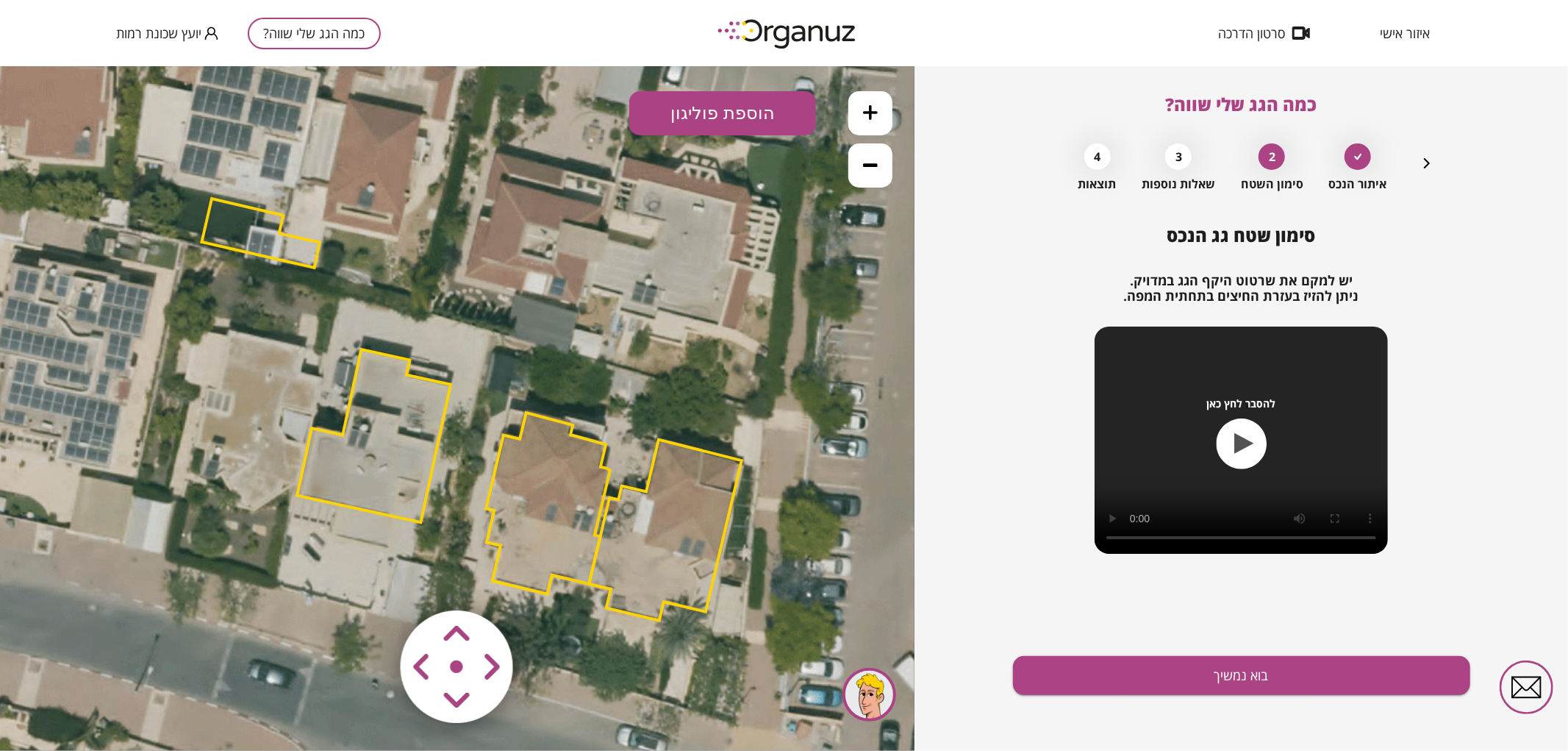
click at [400, 437] on polygon at bounding box center [374, 435] width 154 height 173
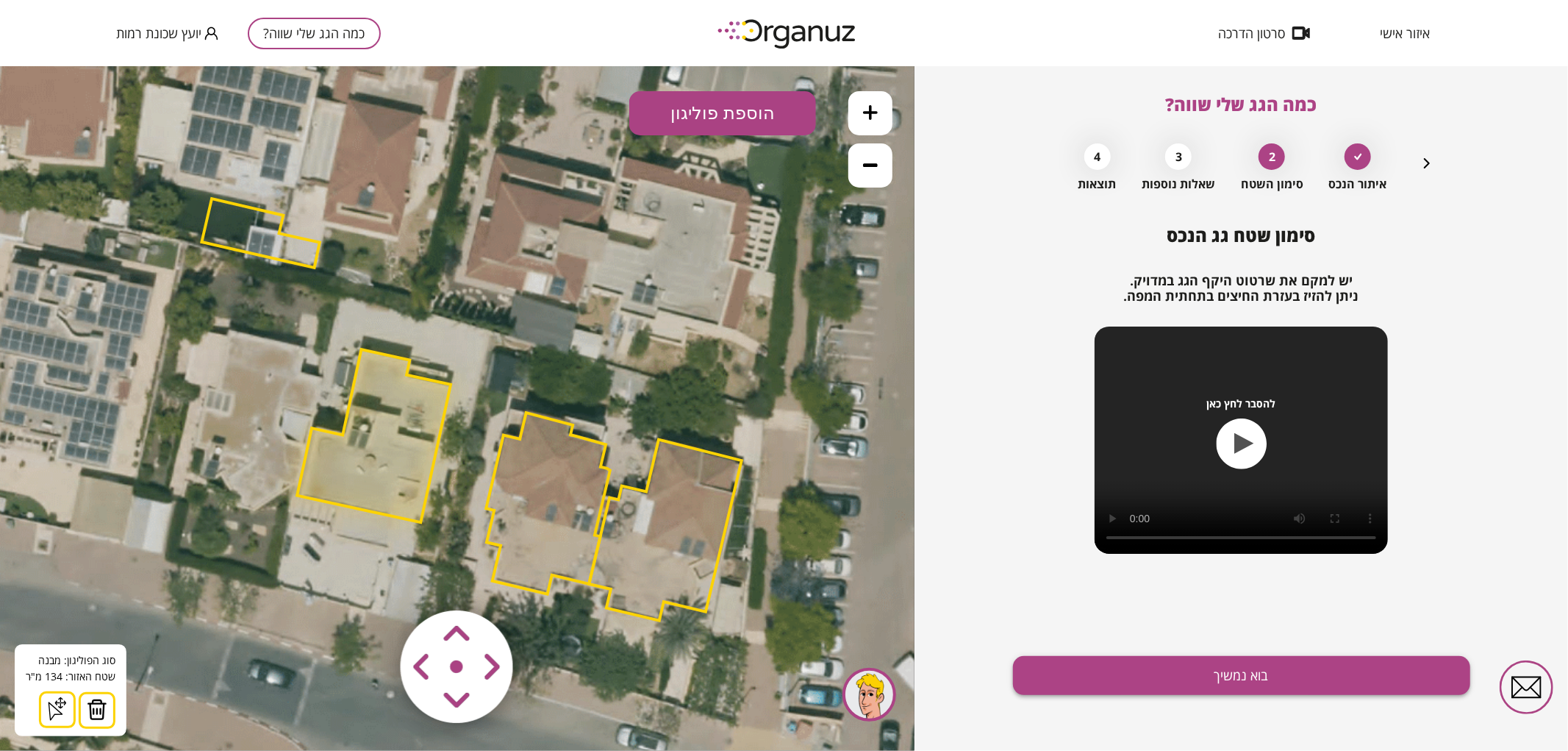
click at [1034, 660] on button "בוא נמשיך" at bounding box center [1241, 675] width 457 height 39
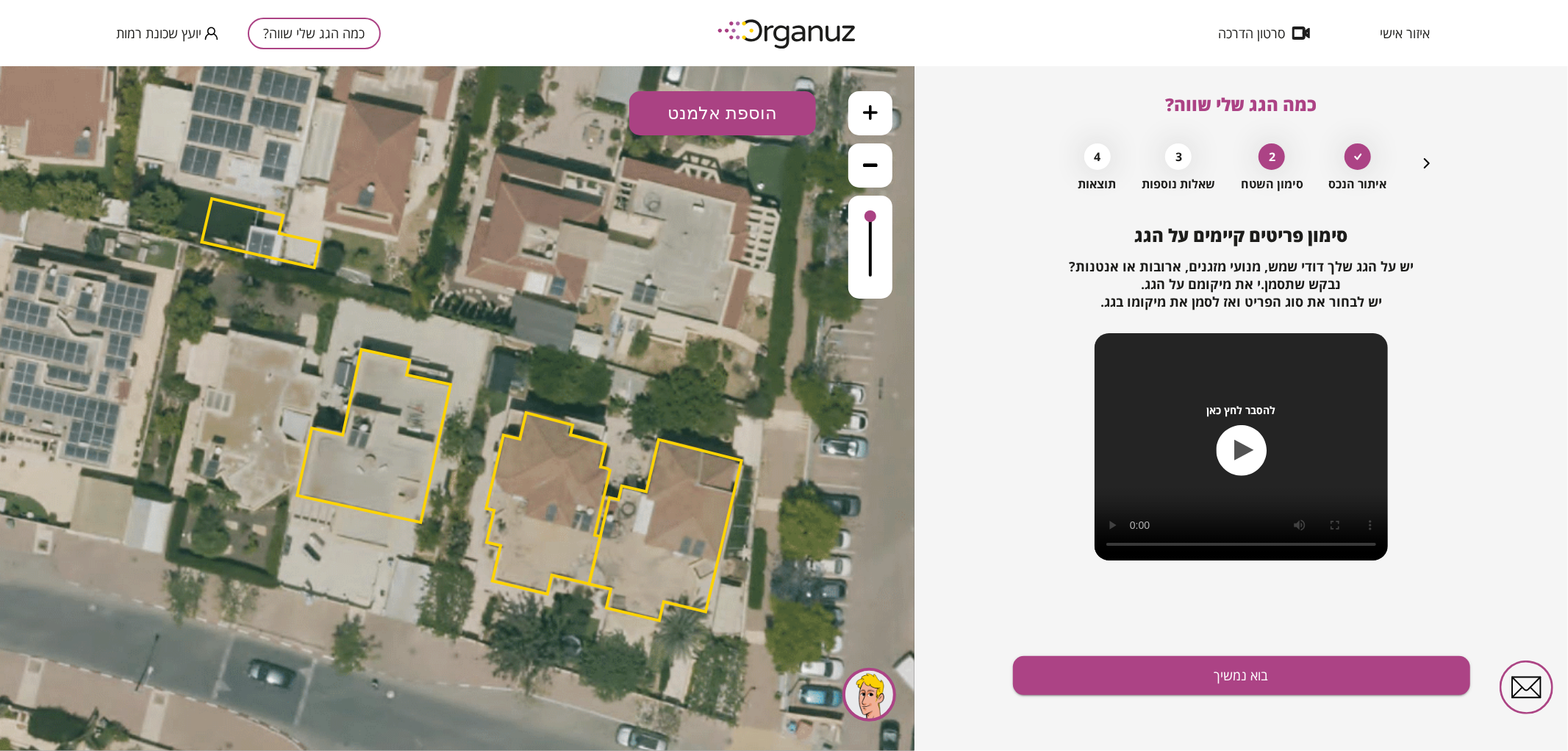
click at [744, 125] on button "הוספת אלמנט" at bounding box center [722, 112] width 186 height 44
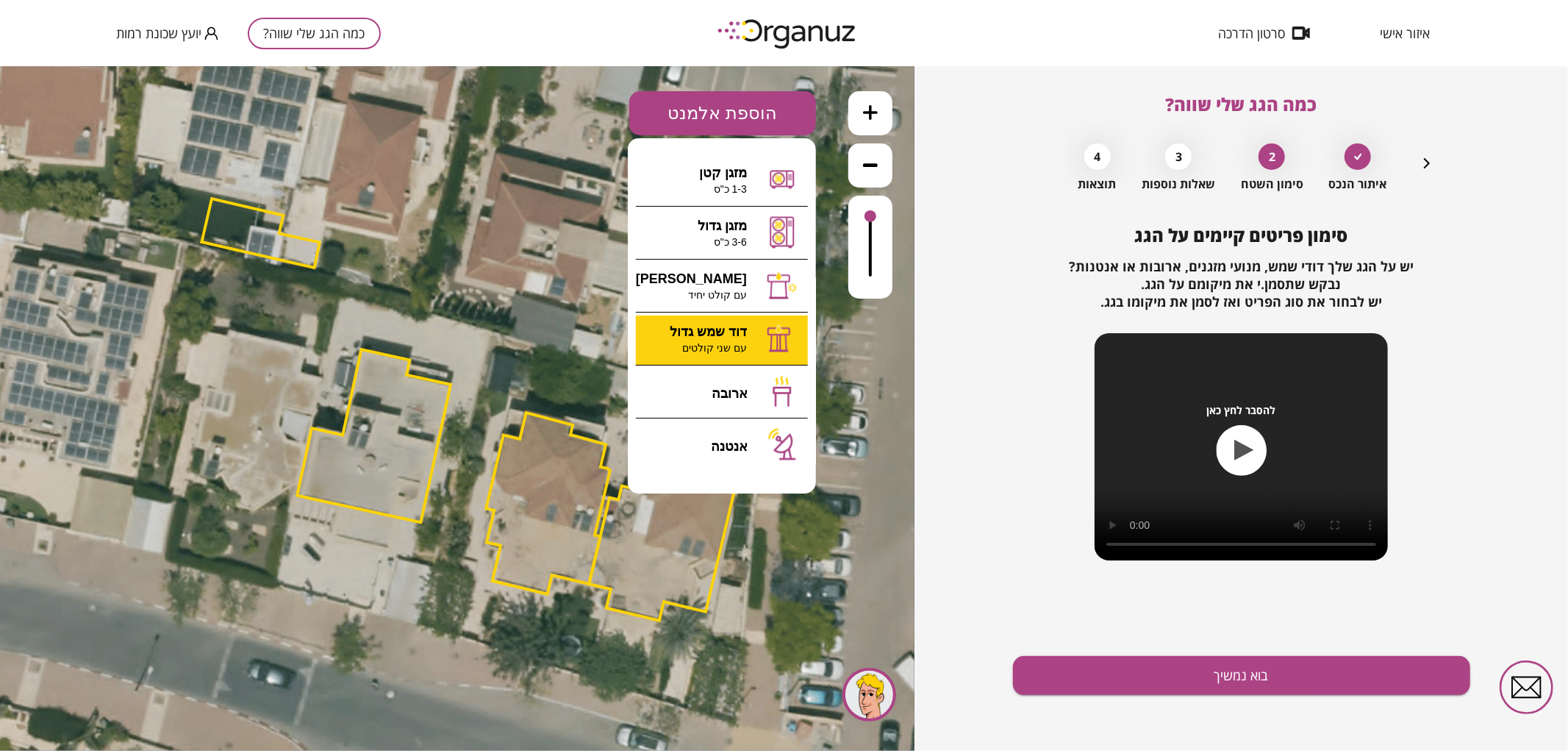
click at [728, 319] on div ".st0 { fill: #FFFFFF; } 0" at bounding box center [457, 408] width 914 height 685
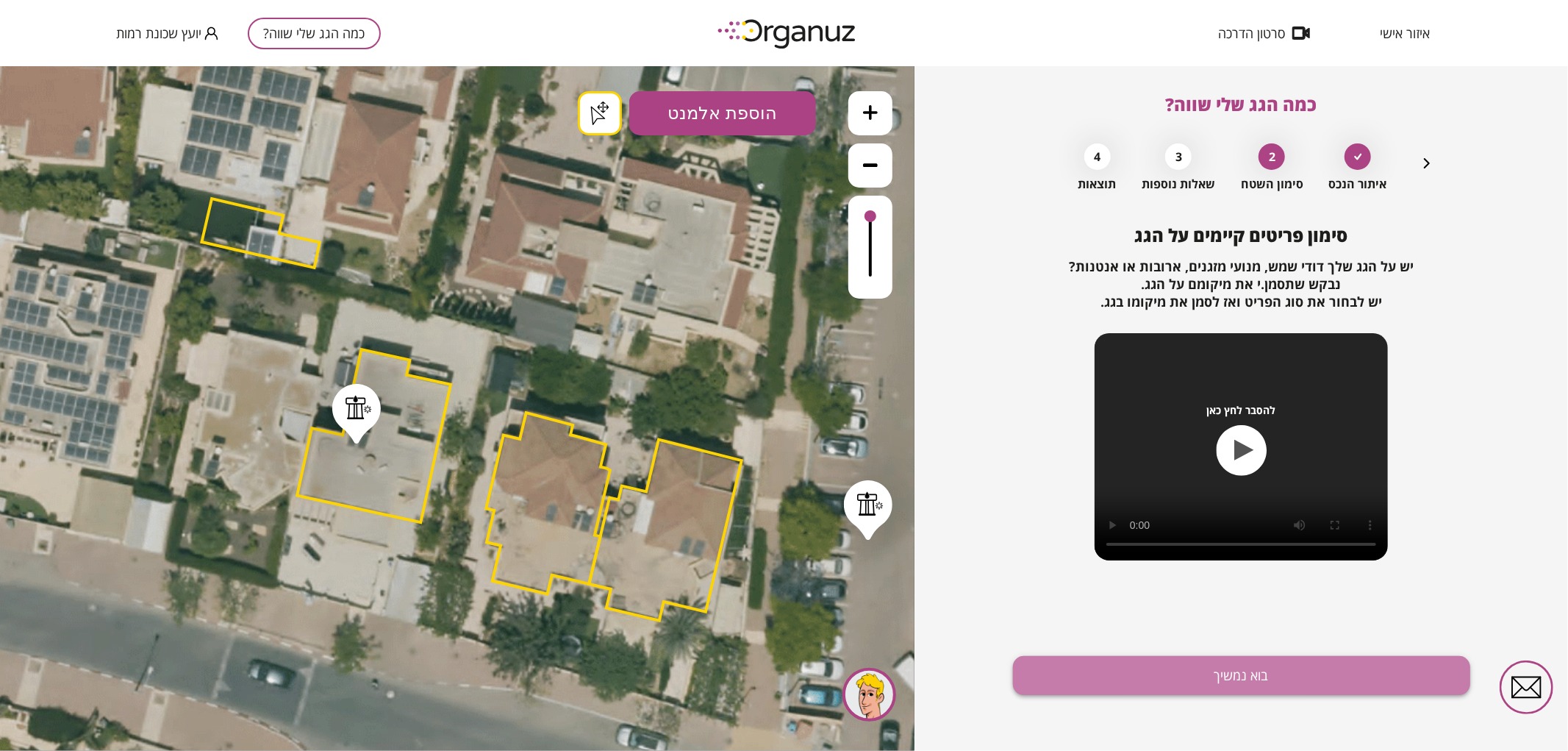
click at [1285, 682] on button "בוא נמשיך" at bounding box center [1241, 675] width 457 height 39
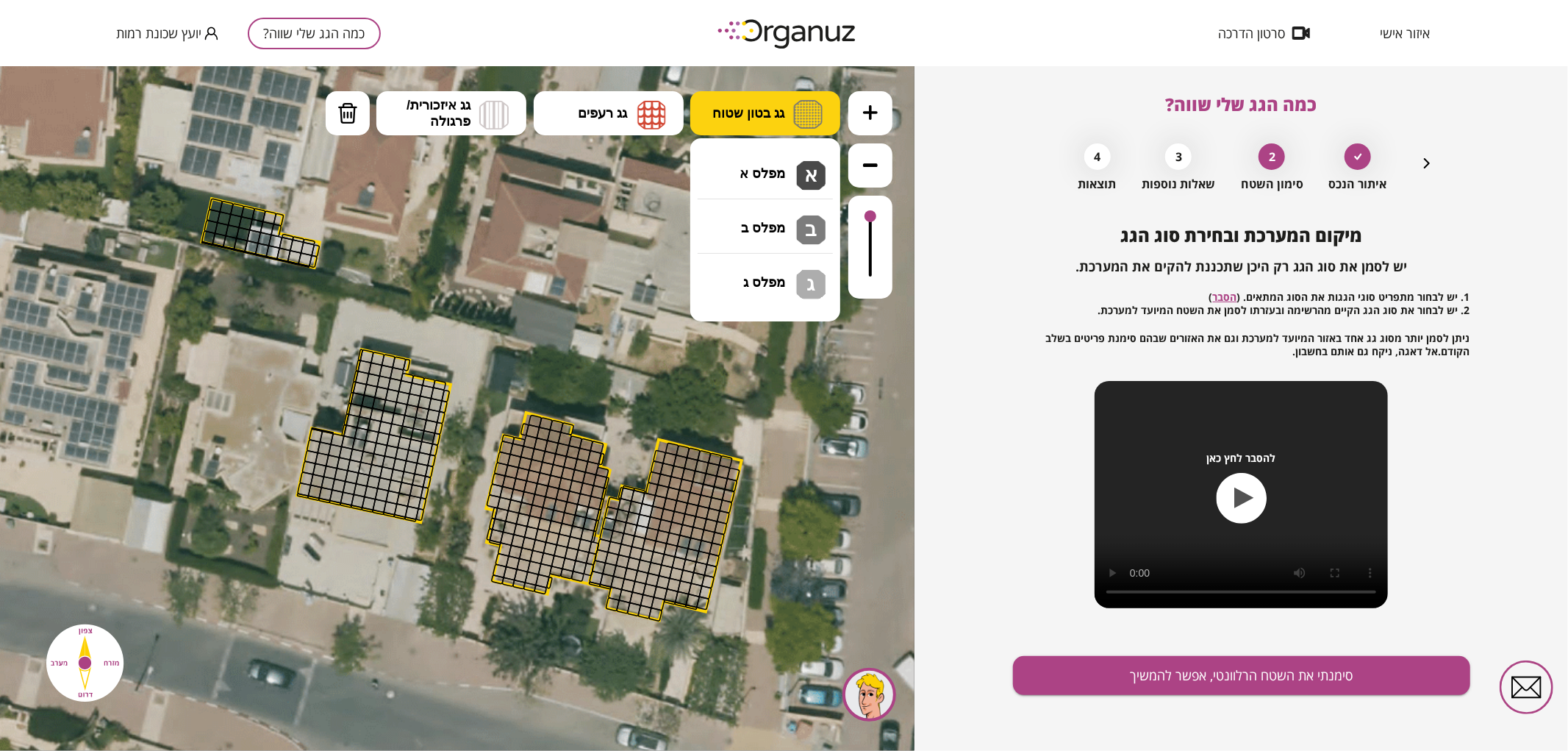
click at [820, 118] on img at bounding box center [808, 114] width 30 height 29
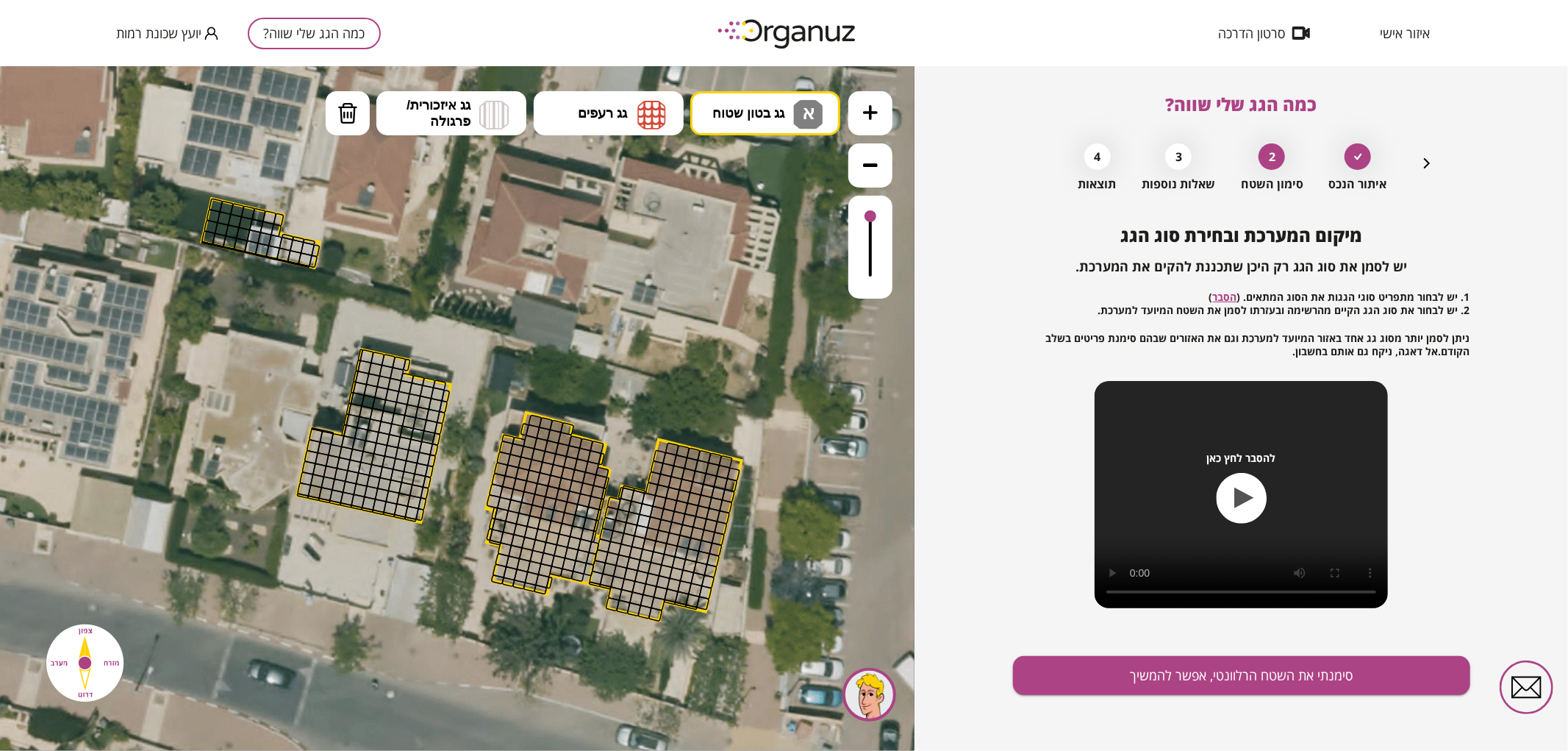
click at [797, 168] on div ".st0 { fill: #FFFFFF; } .st0 { fill: #FFFFFF; }" at bounding box center [457, 408] width 914 height 685
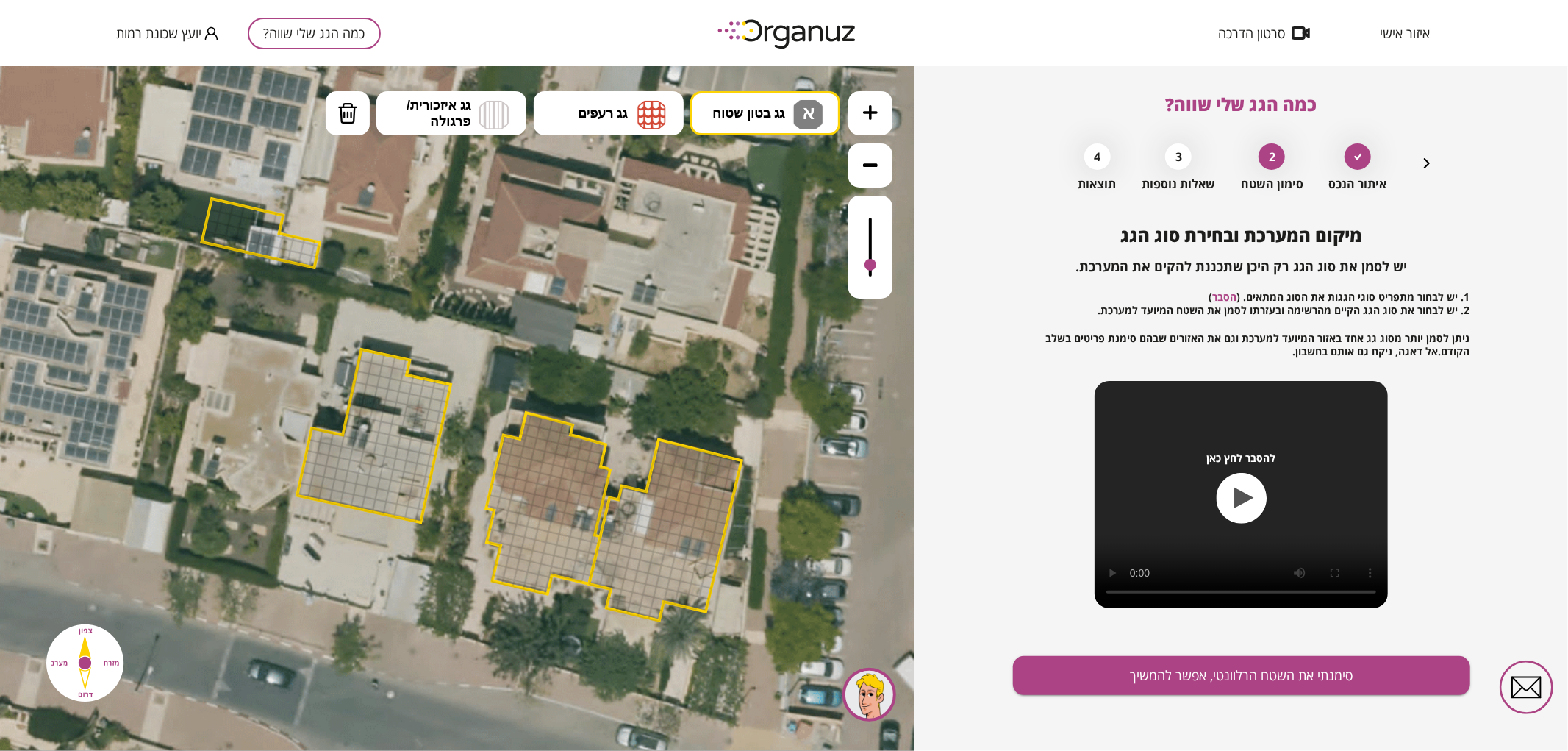
drag, startPoint x: 868, startPoint y: 218, endPoint x: 873, endPoint y: 266, distance: 48.3
click at [873, 266] on div at bounding box center [870, 263] width 12 height 12
drag, startPoint x: 300, startPoint y: 488, endPoint x: 344, endPoint y: 409, distance: 90.4
click at [344, 409] on div ".st0 { fill: #FFFFFF; } .st0 { fill: #FFFFFF; }" at bounding box center [458, 408] width 1753 height 1753
click at [860, 113] on button at bounding box center [870, 112] width 44 height 44
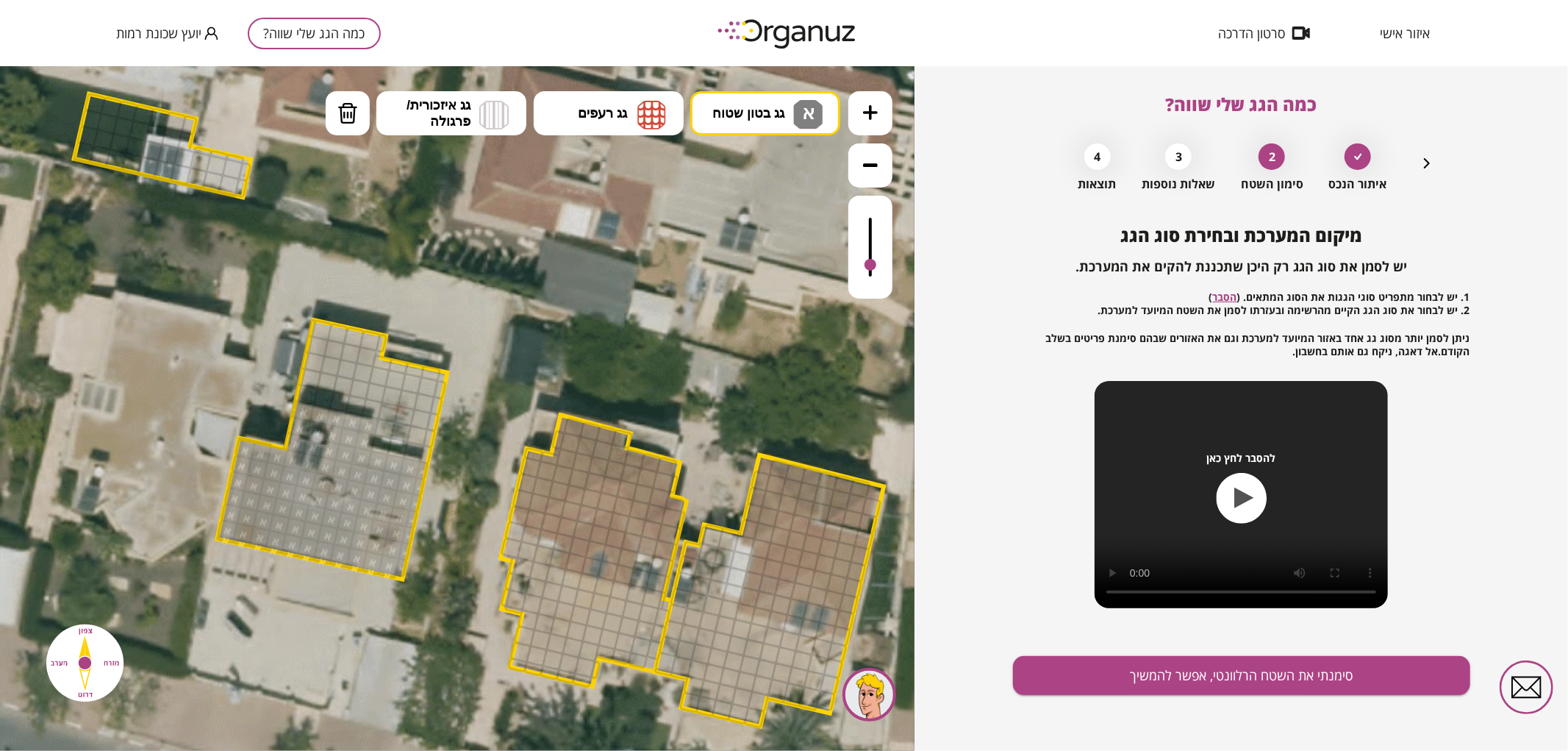
drag, startPoint x: 386, startPoint y: 571, endPoint x: 326, endPoint y: 492, distance: 99.2
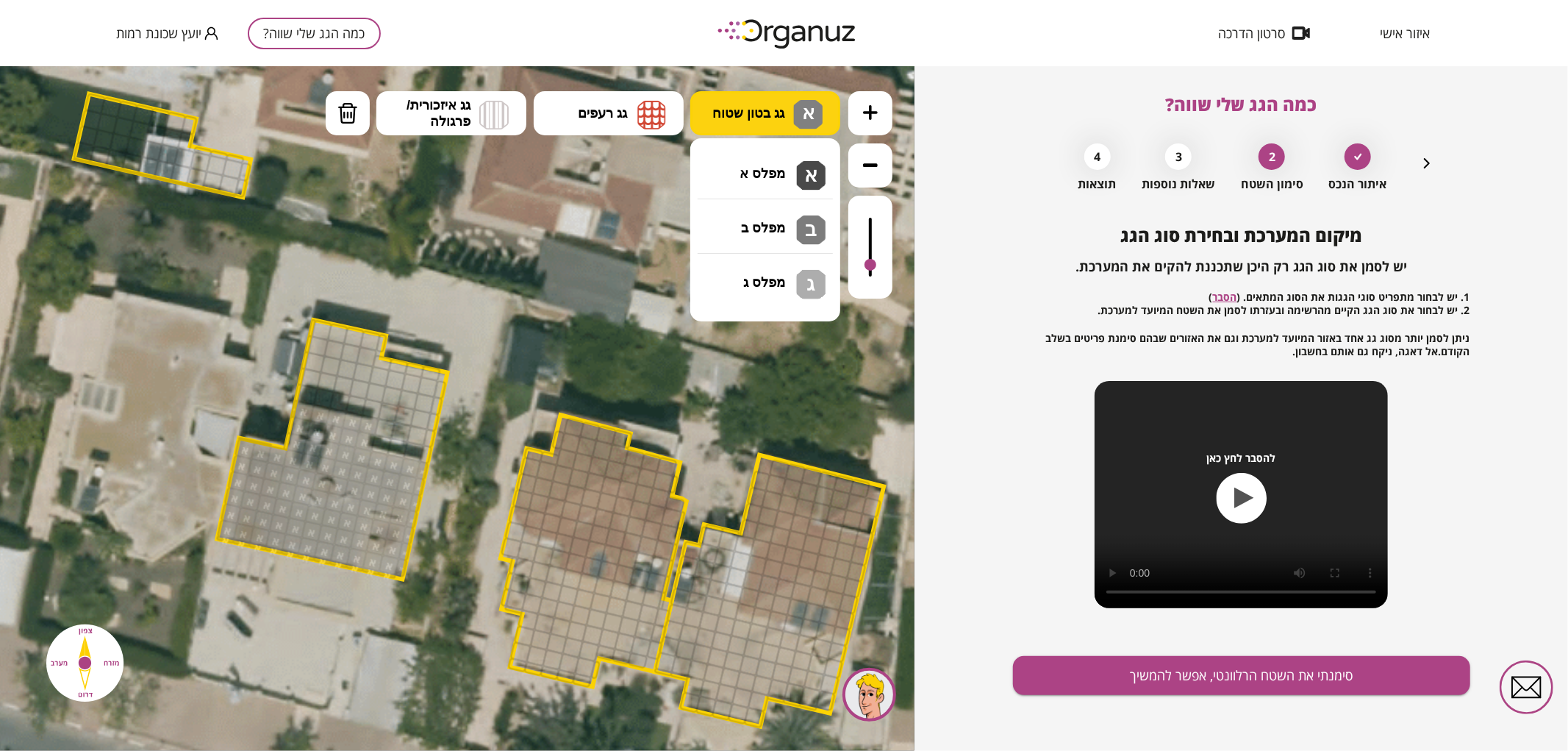
click at [732, 104] on span "גג בטון שטוח" at bounding box center [748, 112] width 72 height 16
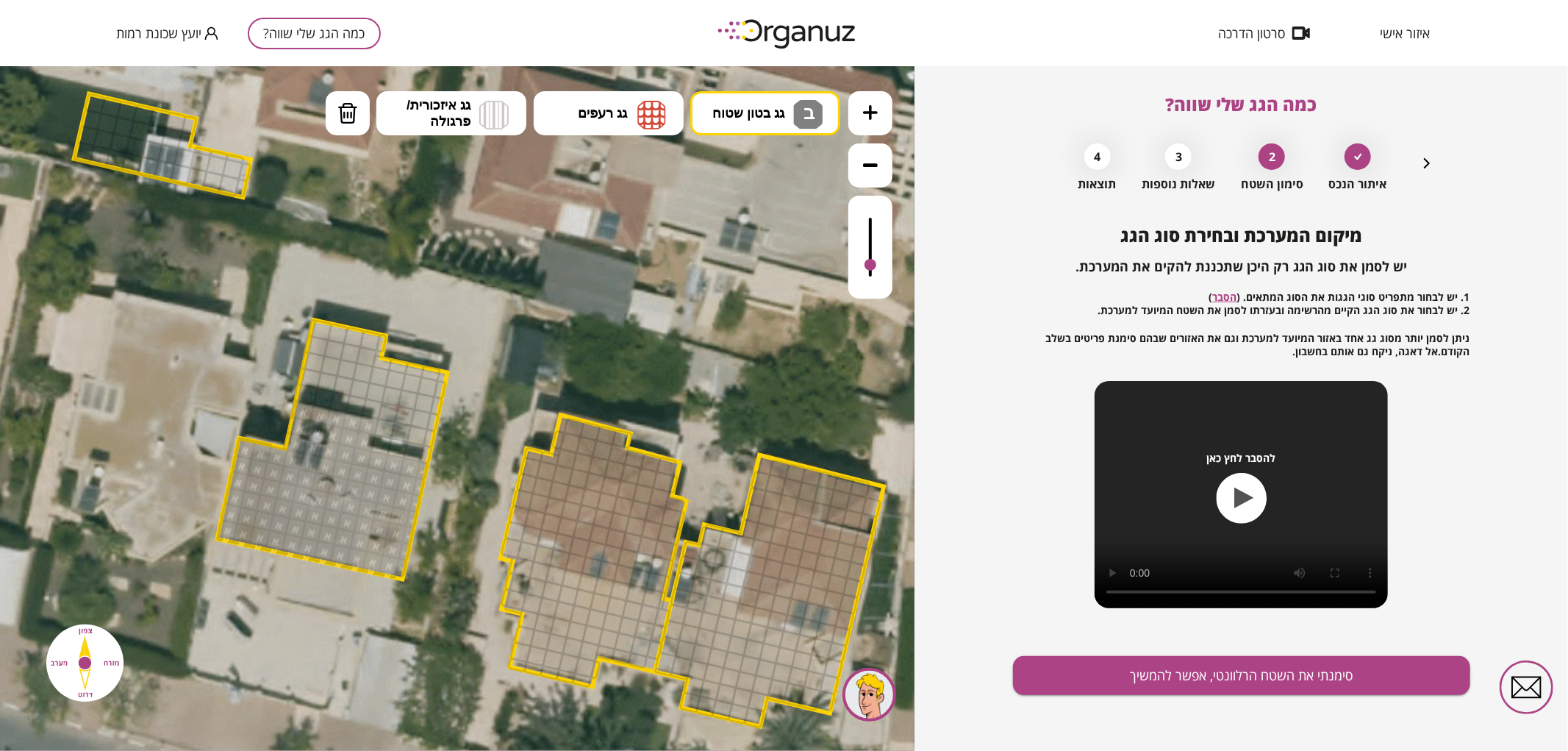
click at [756, 213] on div ".st0 { fill: #FFFFFF; } .st0 { fill: #FFFFFF; }" at bounding box center [457, 408] width 914 height 685
drag, startPoint x: 306, startPoint y: 391, endPoint x: 427, endPoint y: 436, distance: 129.1
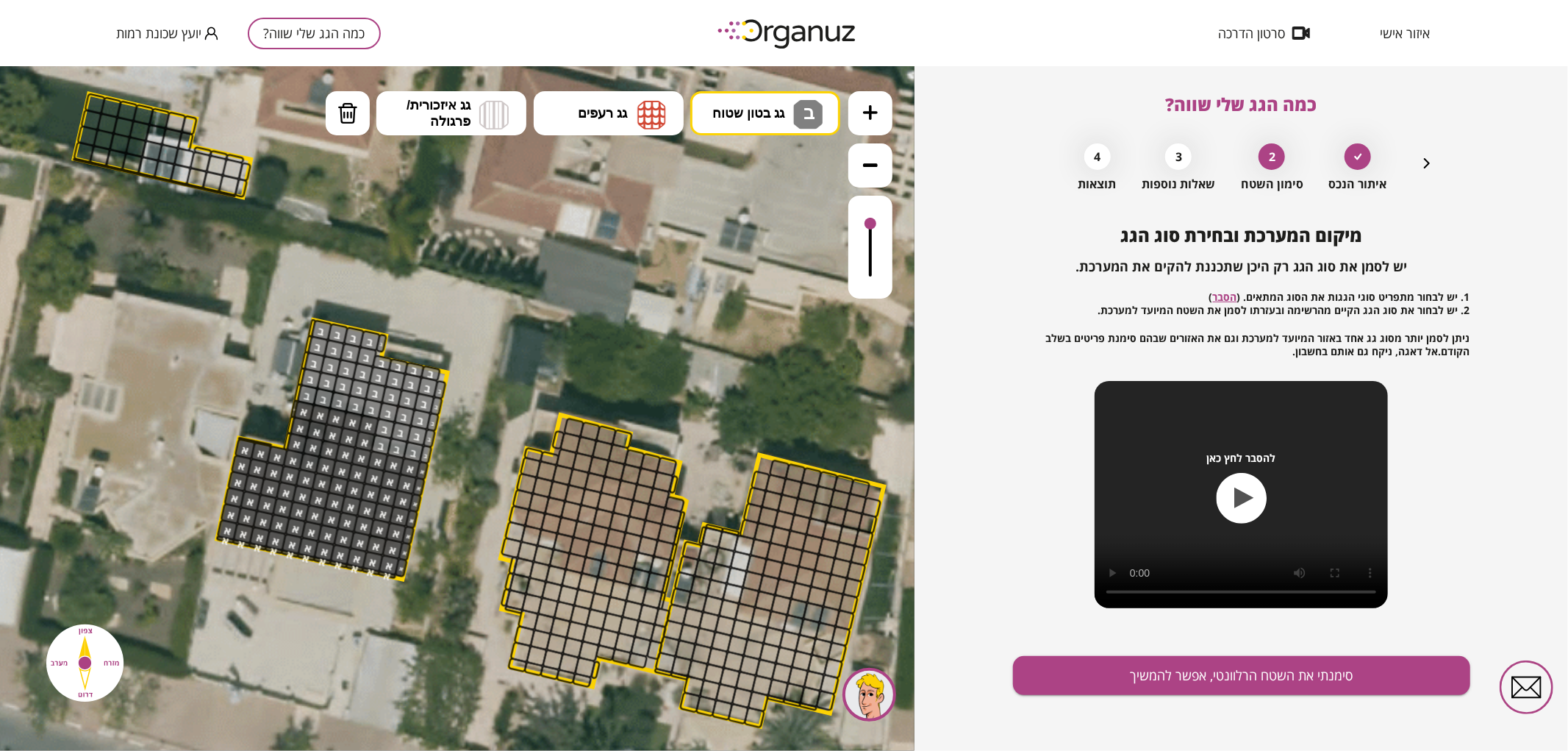
drag, startPoint x: 870, startPoint y: 259, endPoint x: 872, endPoint y: 224, distance: 35.1
click at [872, 224] on div at bounding box center [870, 223] width 12 height 12
click at [334, 113] on button "מחיקה" at bounding box center [347, 112] width 44 height 44
click at [292, 408] on div at bounding box center [295, 408] width 9 height 19
click at [1240, 666] on button "סימנתי את השטח הרלוונטי, אפשר להמשיך" at bounding box center [1241, 675] width 457 height 39
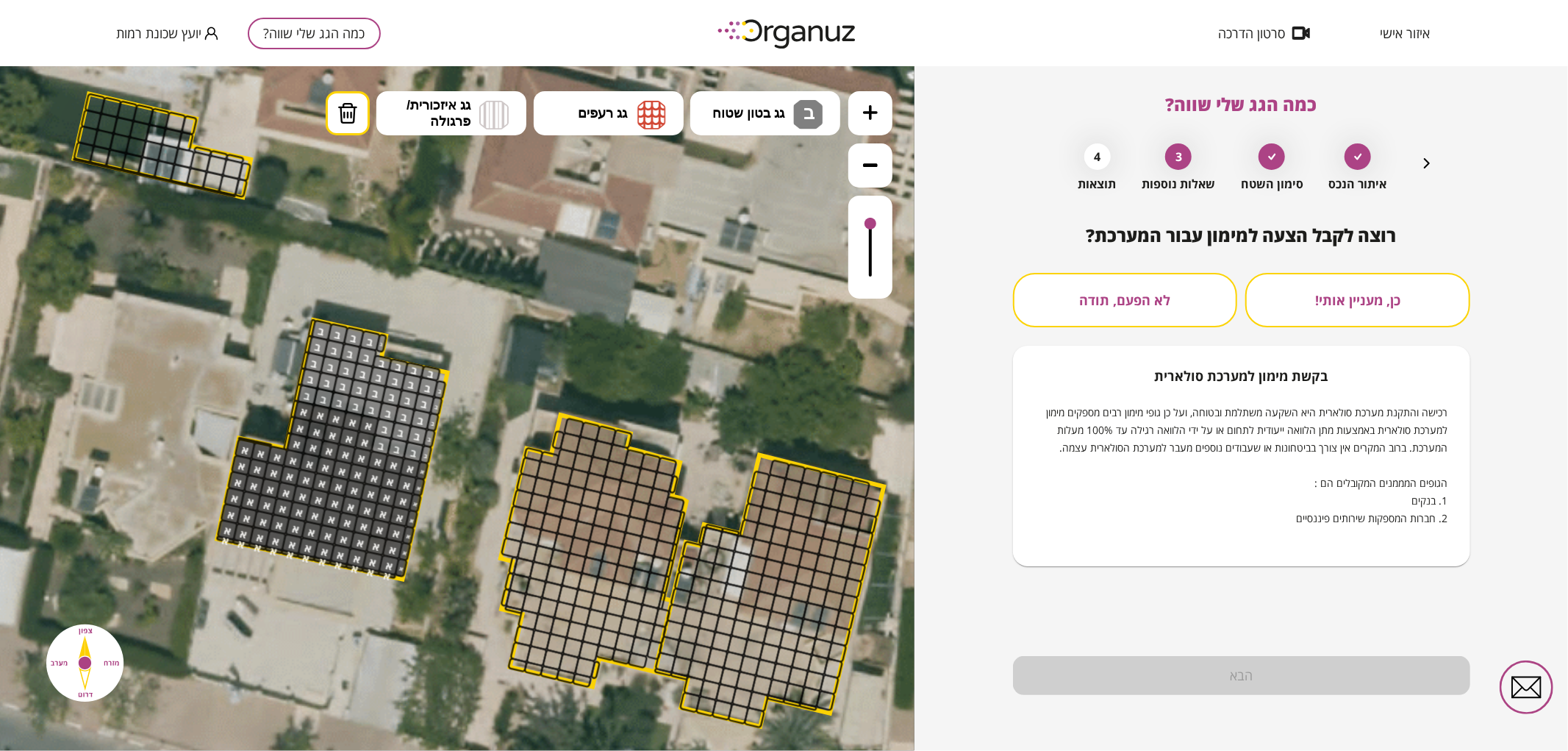
click at [1153, 295] on button "לא הפעם, תודה" at bounding box center [1125, 300] width 225 height 54
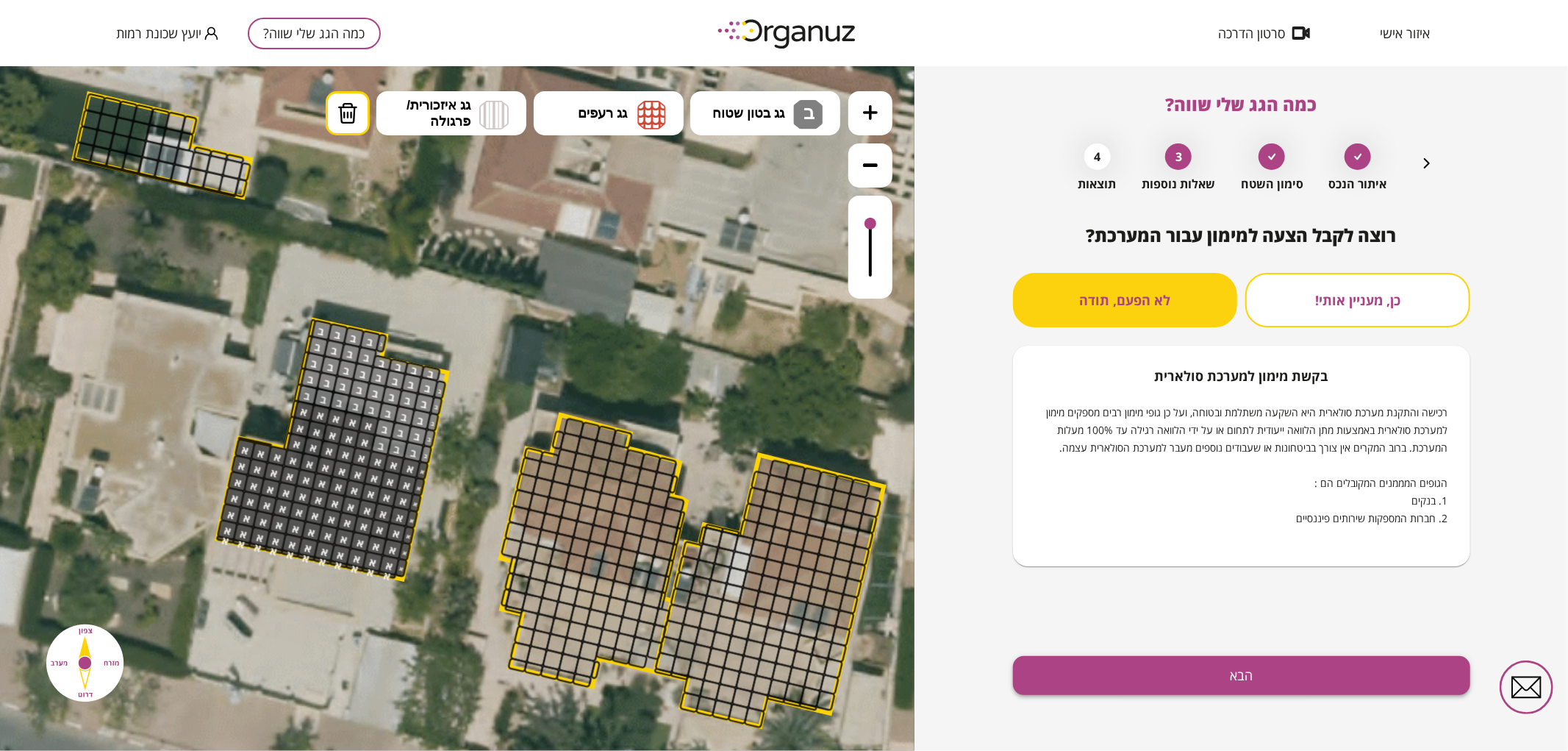
click at [1165, 657] on button "הבא" at bounding box center [1241, 675] width 457 height 39
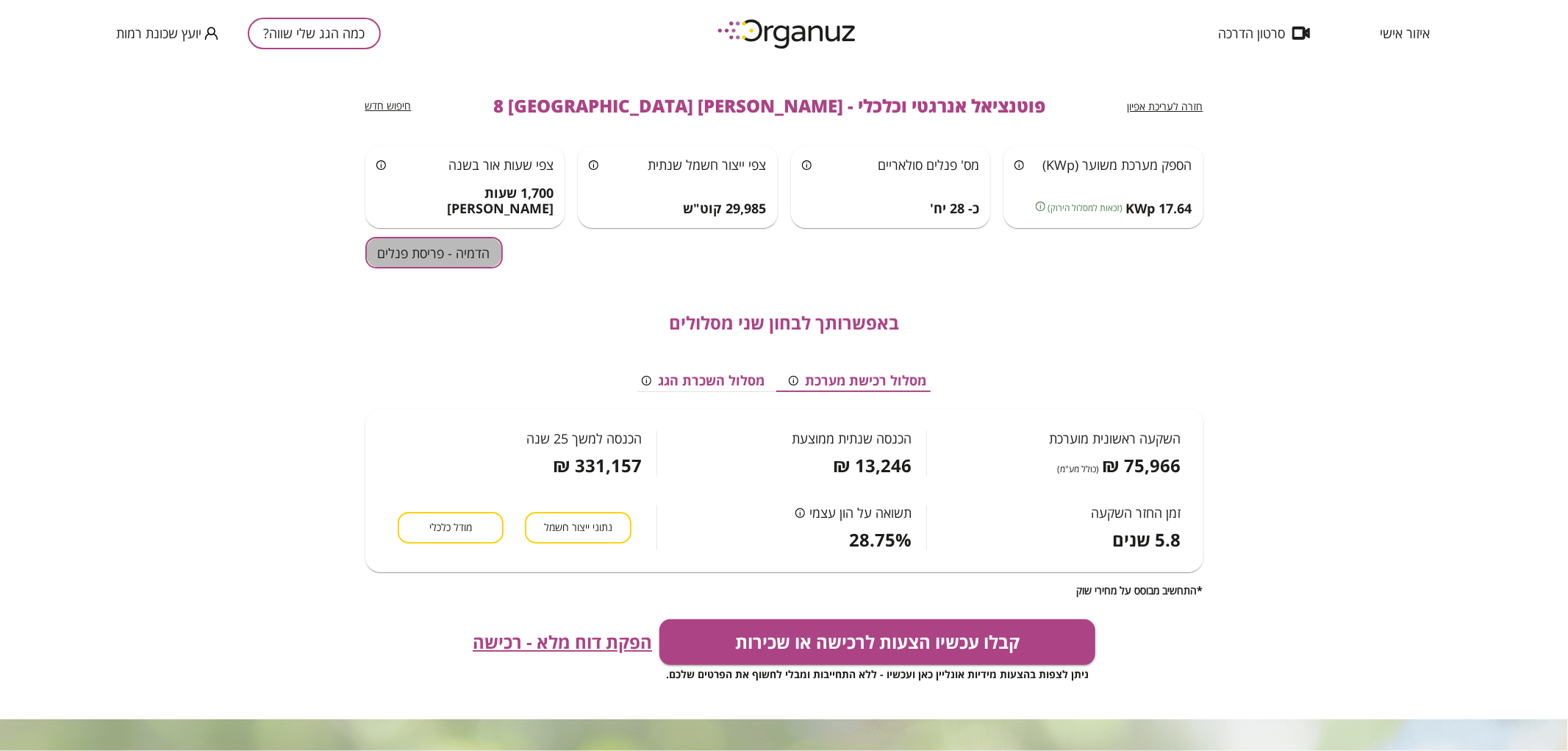
click at [410, 255] on button "הדמיה - פריסת פנלים" at bounding box center [434, 252] width 138 height 31
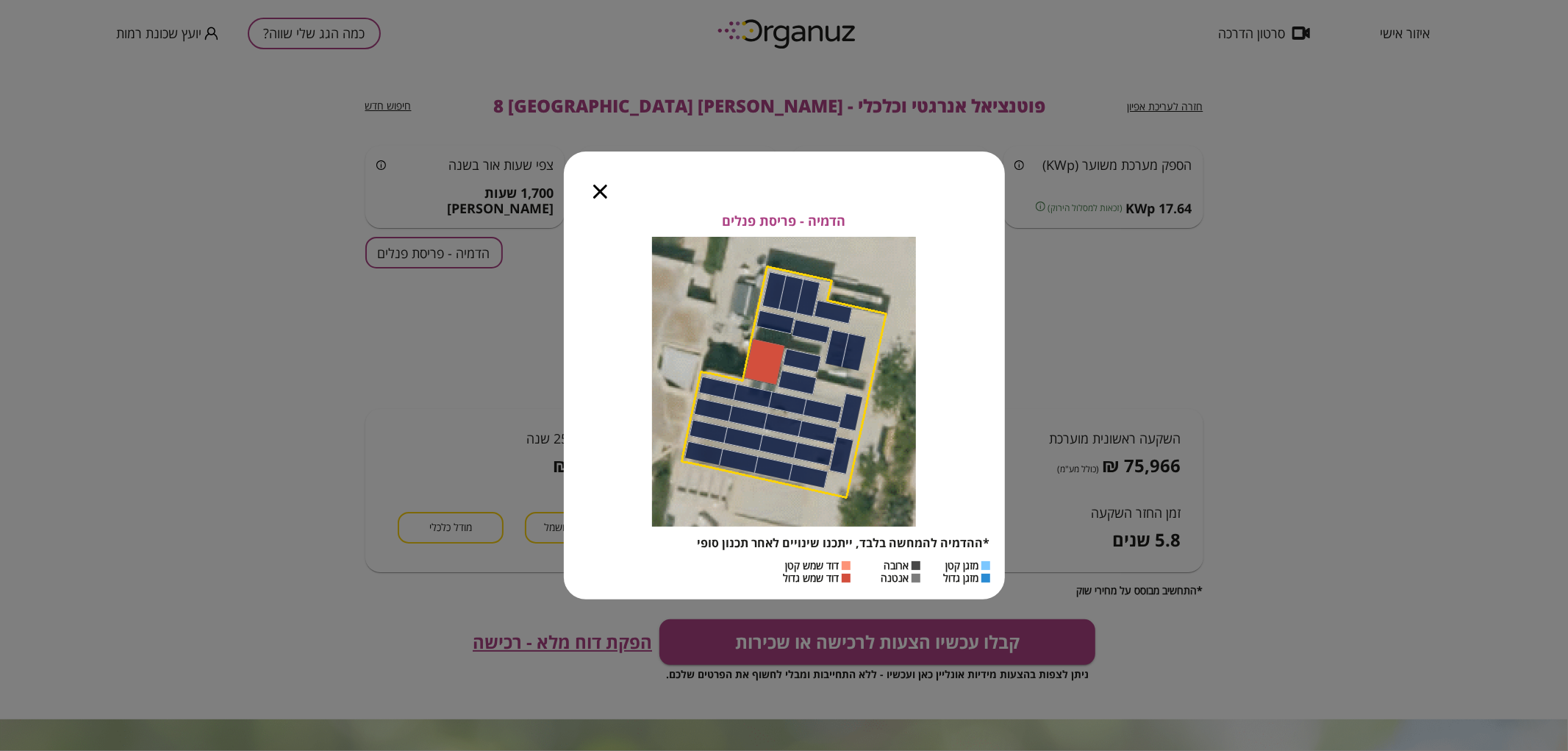
click at [596, 189] on icon "button" at bounding box center [600, 191] width 14 height 14
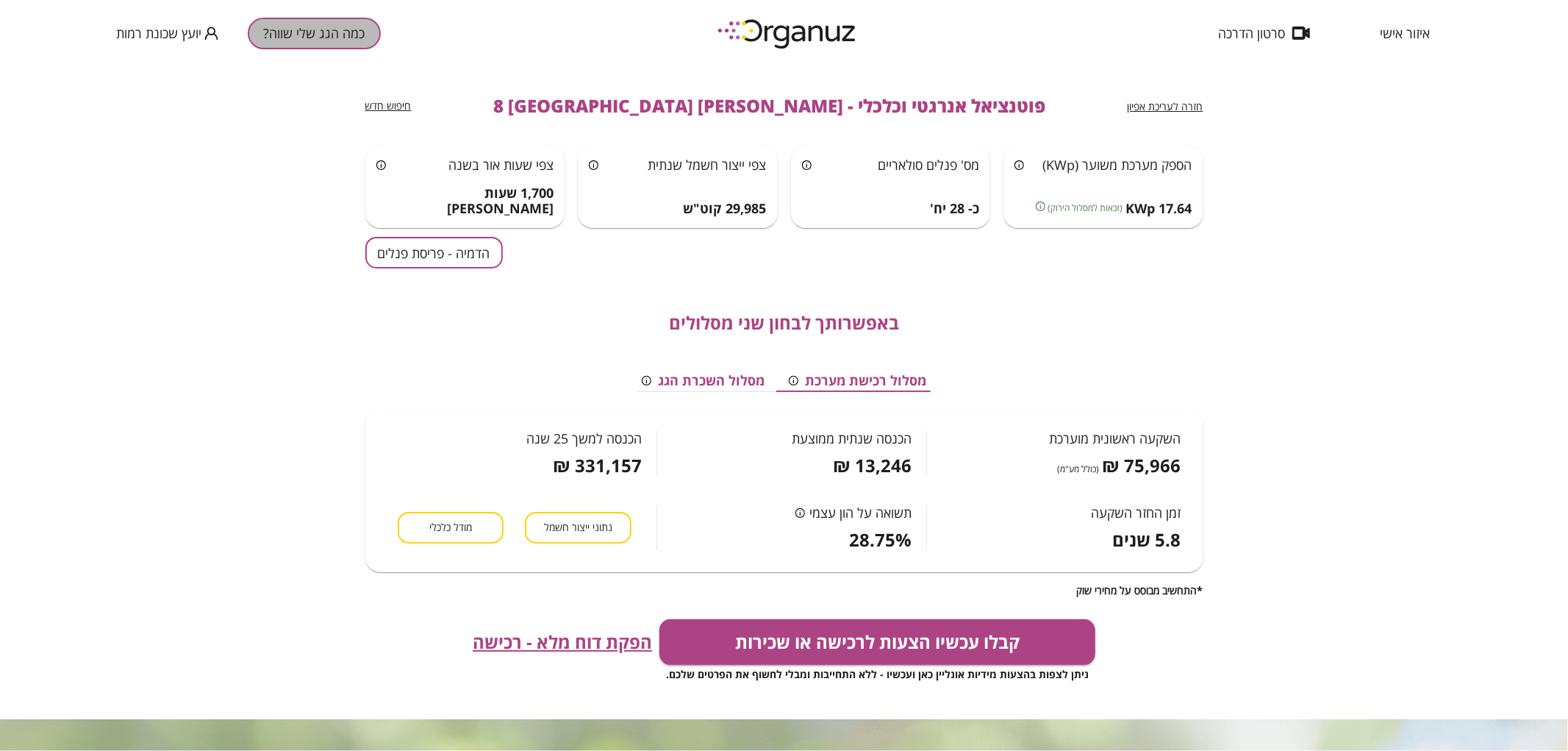
click at [340, 30] on button "כמה הגג שלי שווה?" at bounding box center [314, 33] width 133 height 31
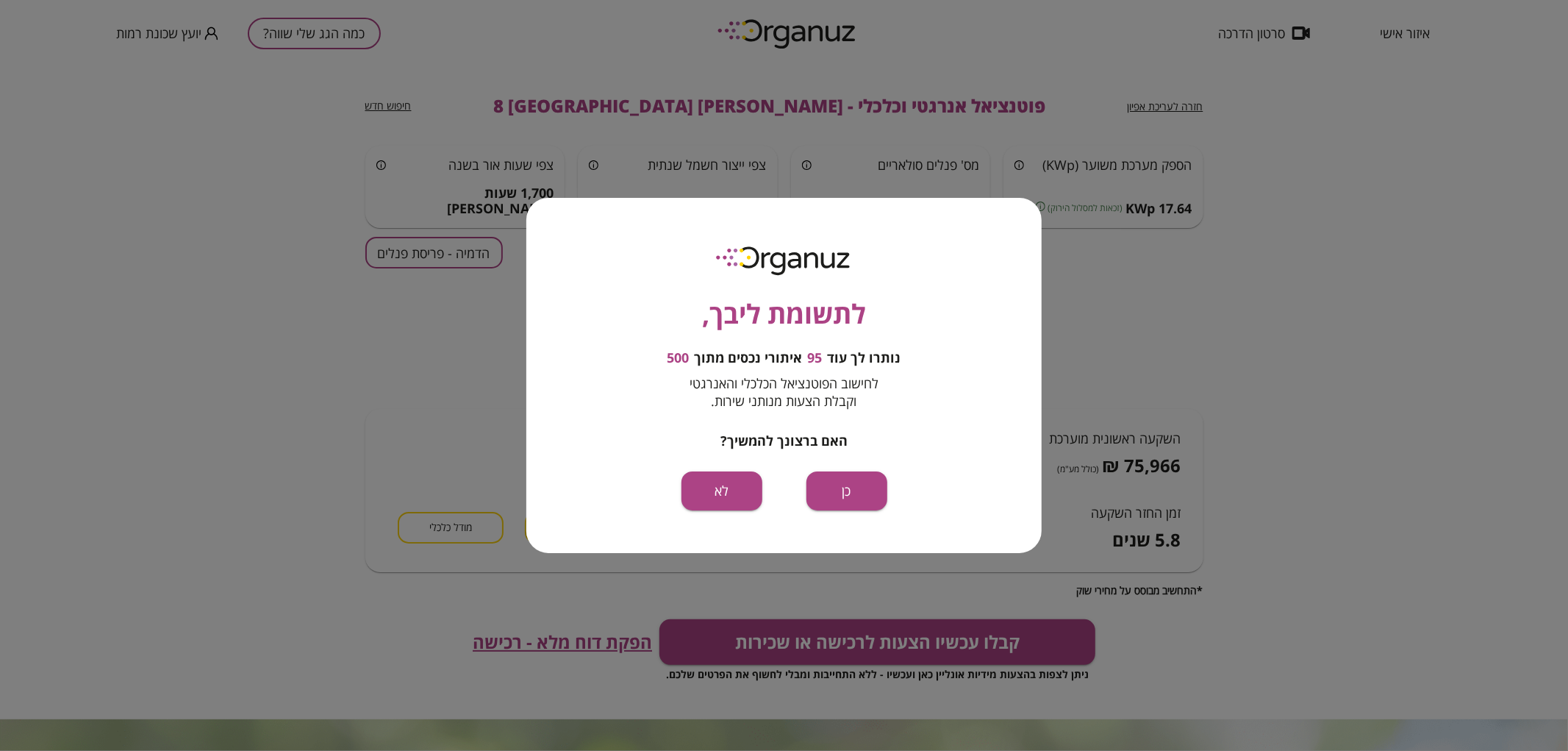
click at [890, 493] on div "לתשומת ליבך, נותרו לך עוד 95 איתורי נכסים מתוך 500 לחישוב הפוטנציאל הכלכלי והאנ…" at bounding box center [784, 376] width 515 height 355
drag, startPoint x: 865, startPoint y: 501, endPoint x: 863, endPoint y: 509, distance: 8.2
click at [863, 509] on button "כן" at bounding box center [846, 491] width 81 height 39
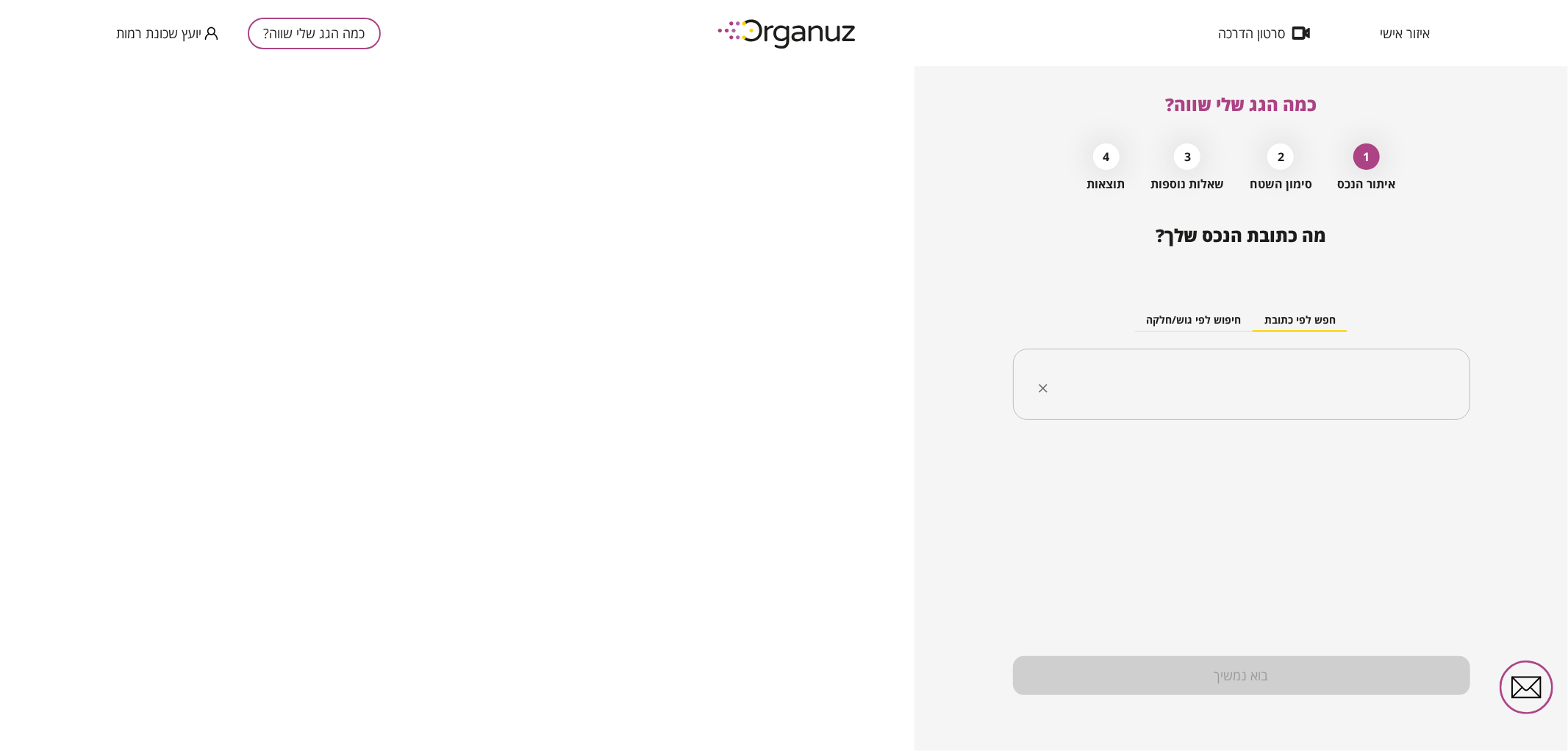
click at [1136, 367] on input "text" at bounding box center [1246, 384] width 411 height 37
click at [1219, 492] on li "[PERSON_NAME] 4 [GEOGRAPHIC_DATA]" at bounding box center [1241, 485] width 419 height 26
type input "**********"
click at [1424, 540] on span "בית פרטי" at bounding box center [1443, 535] width 52 height 16
click at [1436, 519] on div "בית פרטי" at bounding box center [1443, 520] width 52 height 47
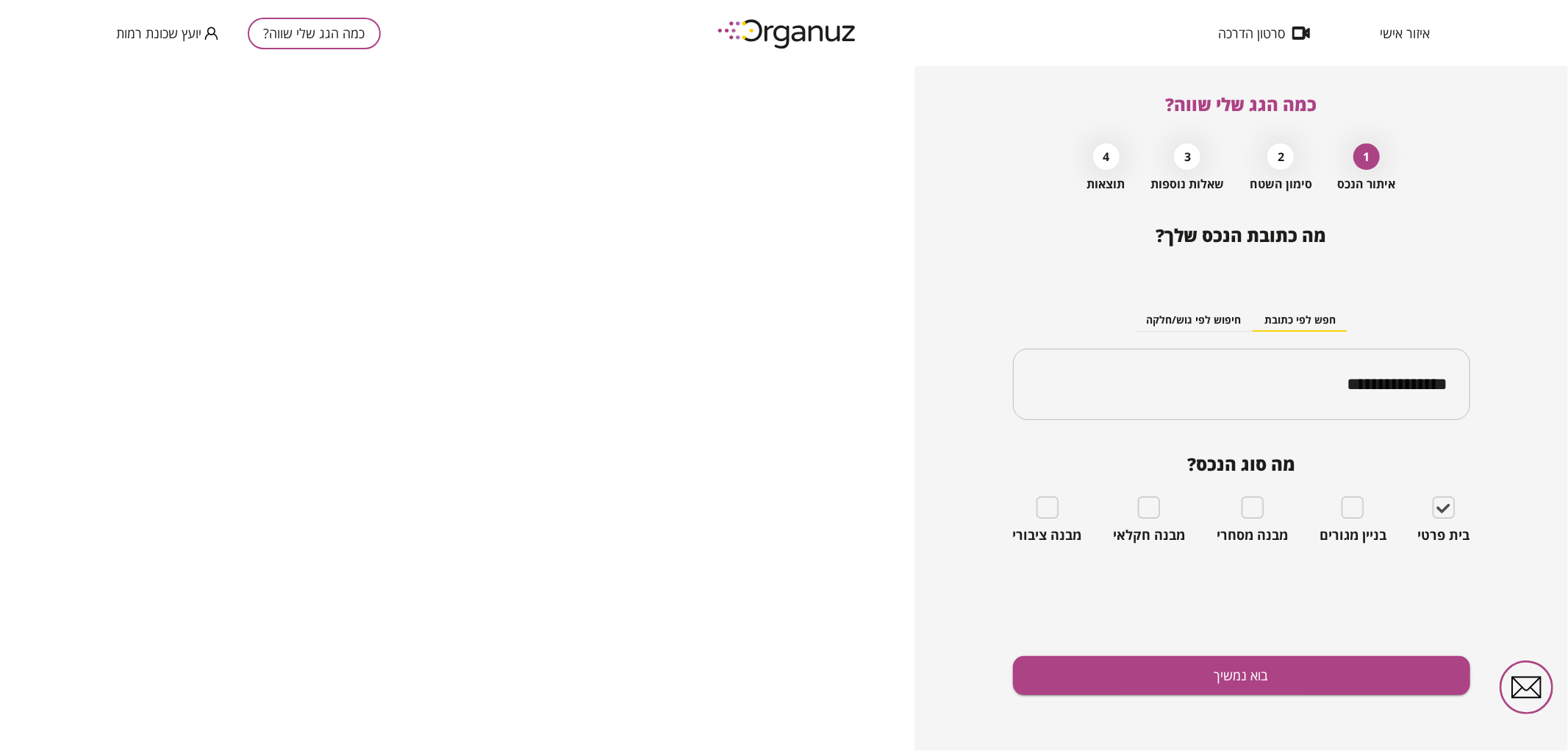
click at [1363, 651] on div "**********" at bounding box center [1241, 488] width 457 height 526
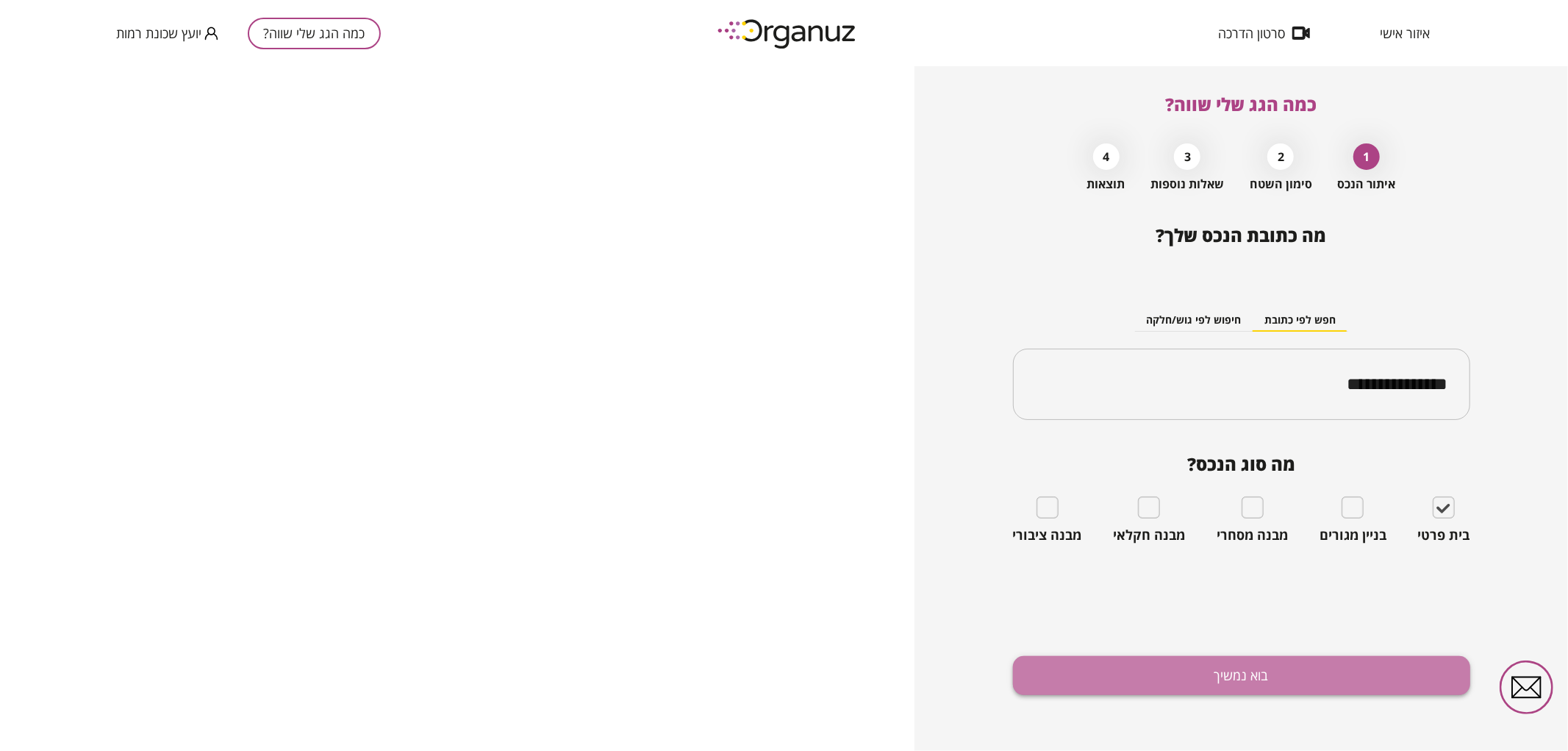
click at [1349, 671] on button "בוא נמשיך" at bounding box center [1241, 675] width 457 height 39
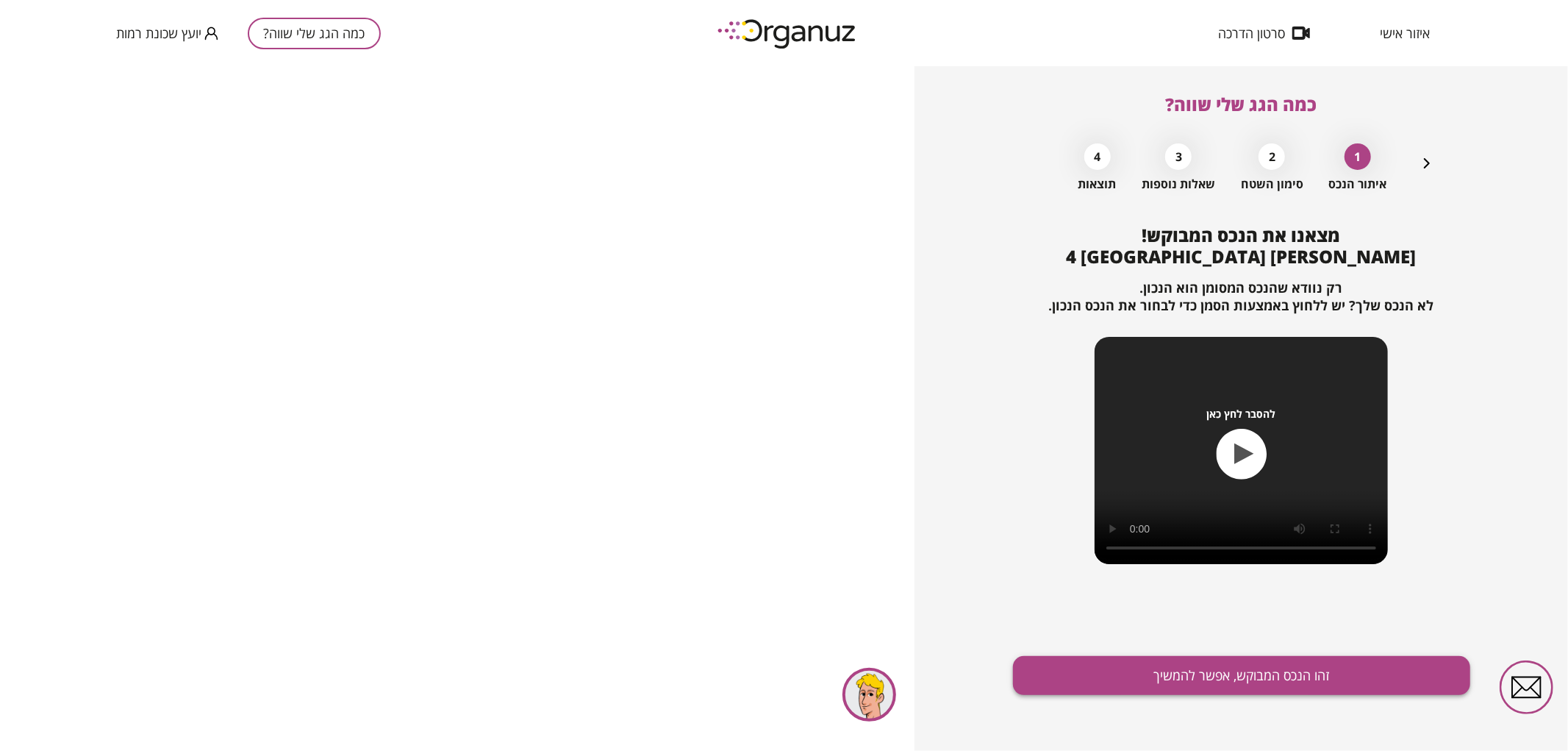
click at [1198, 692] on button "זהו הנכס המבוקש, אפשר להמשיך" at bounding box center [1241, 675] width 457 height 39
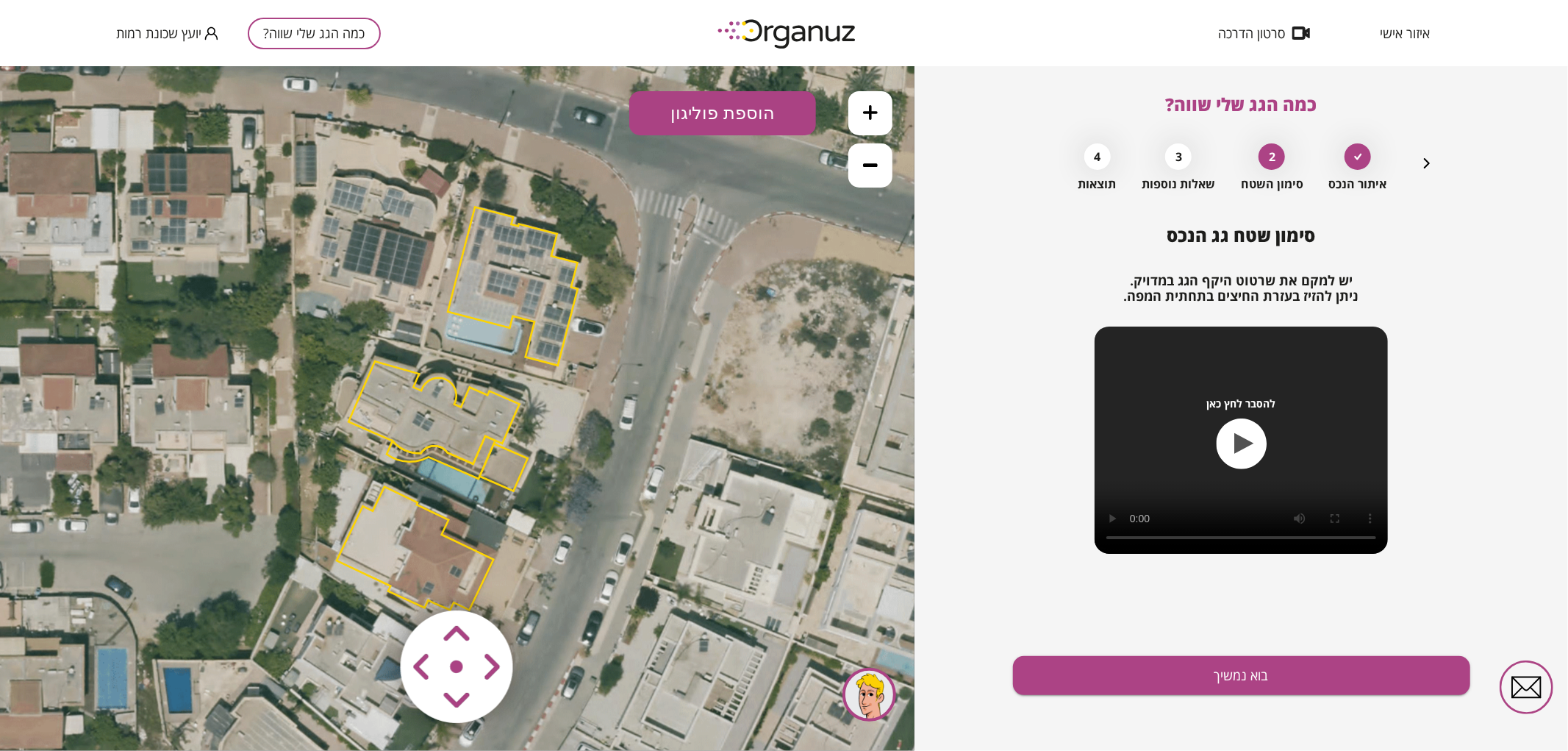
click at [869, 114] on icon at bounding box center [870, 111] width 14 height 14
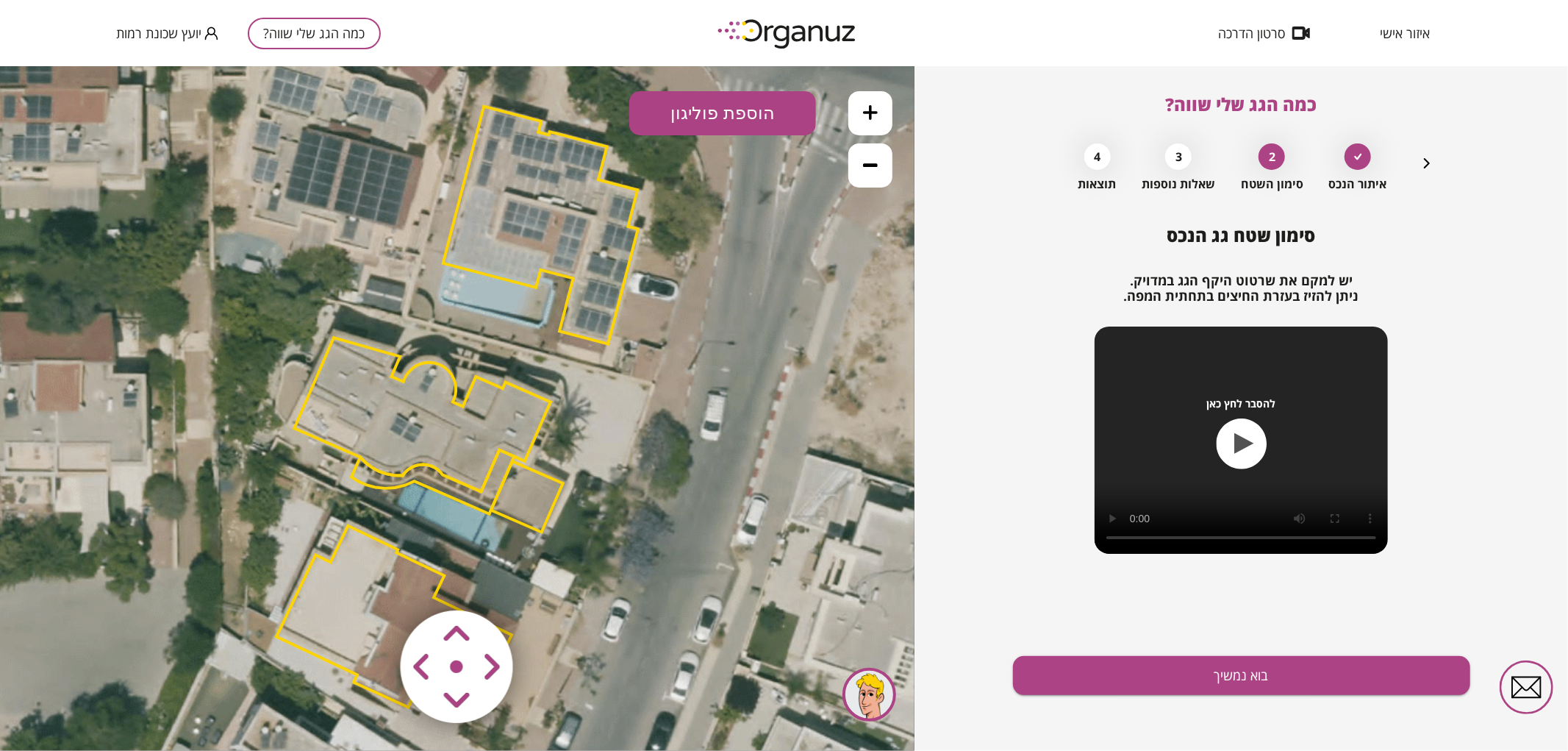
click at [869, 114] on icon at bounding box center [870, 111] width 14 height 14
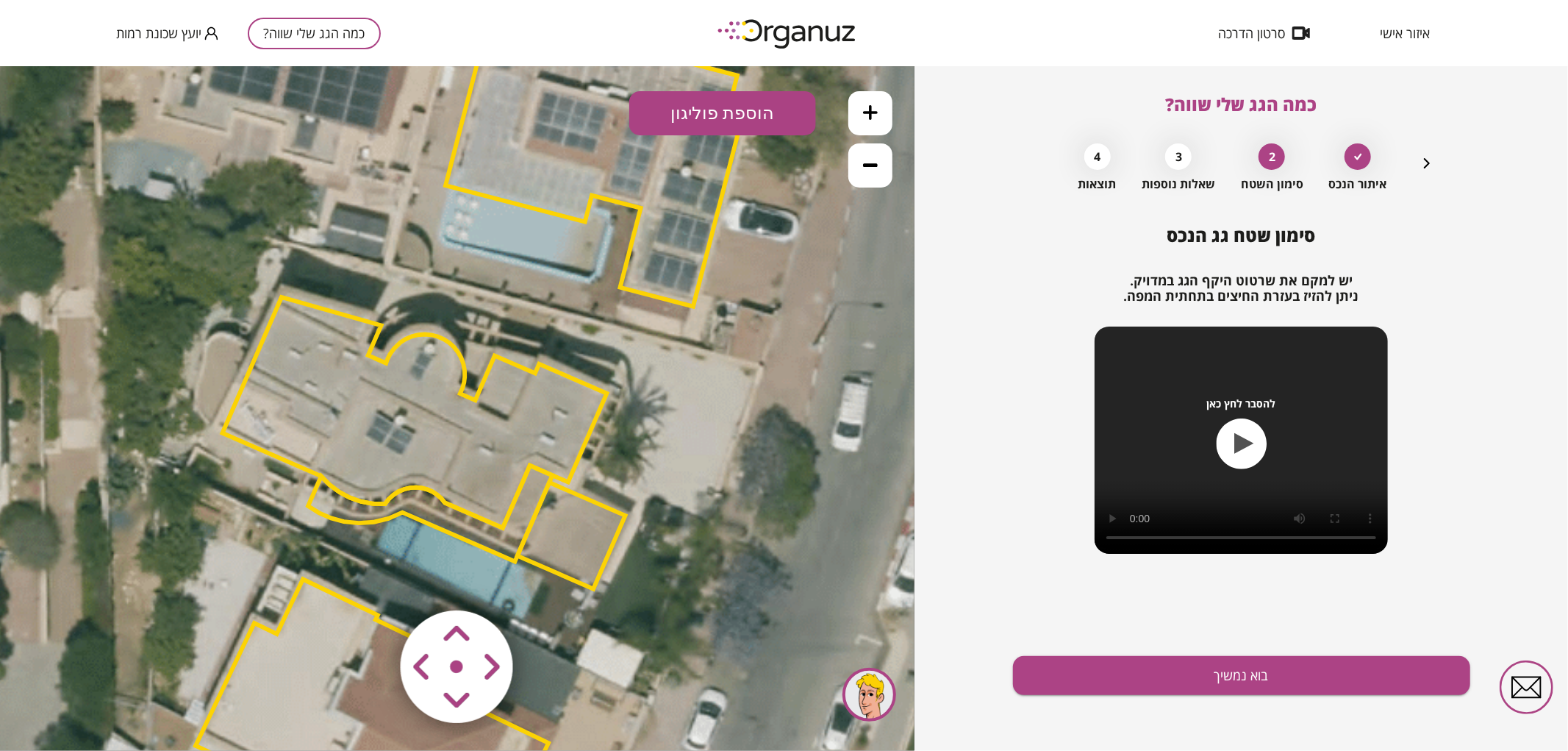
drag, startPoint x: 691, startPoint y: 392, endPoint x: 744, endPoint y: 376, distance: 55.4
click at [744, 376] on icon at bounding box center [466, 408] width 2778 height 2779
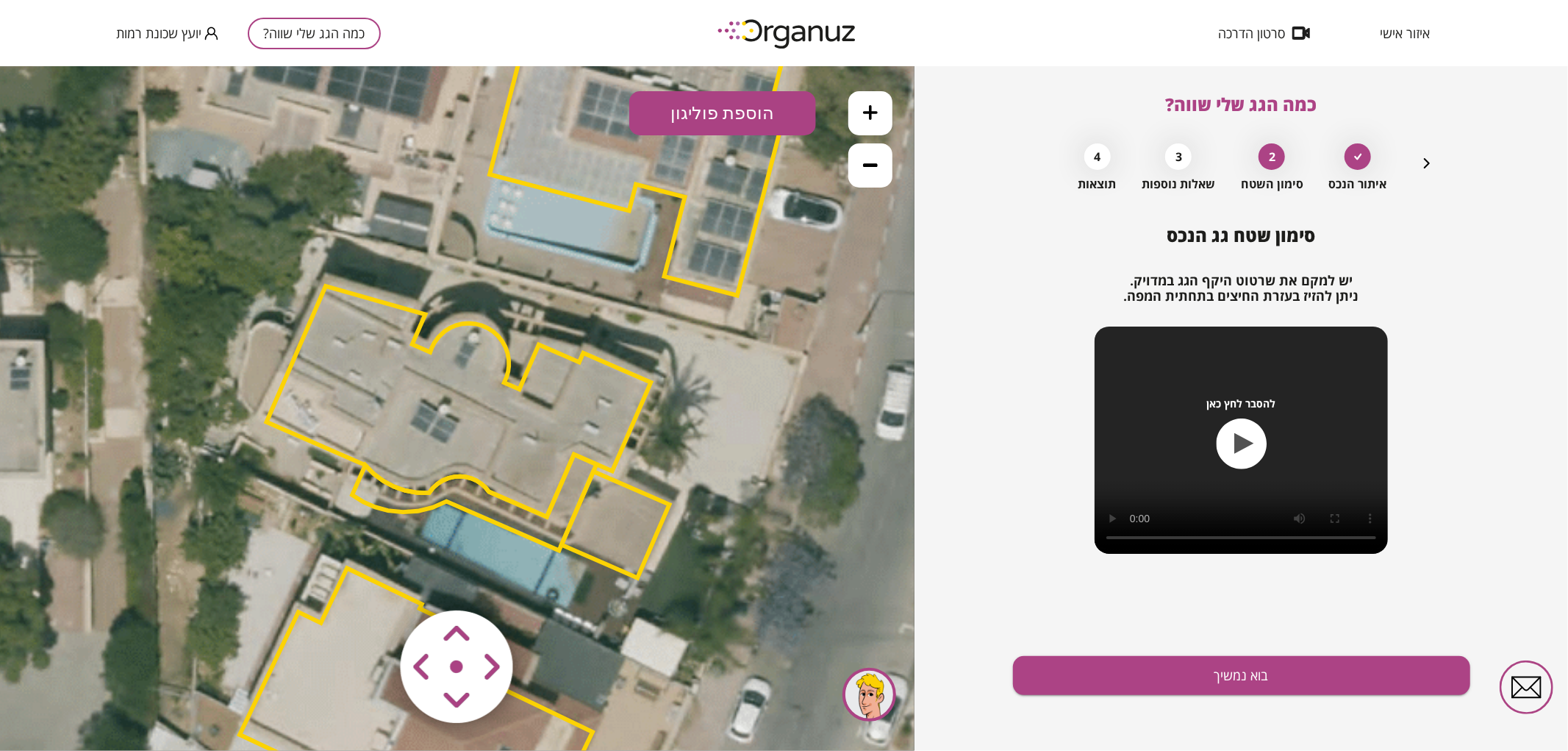
click at [629, 494] on polygon at bounding box center [616, 524] width 108 height 106
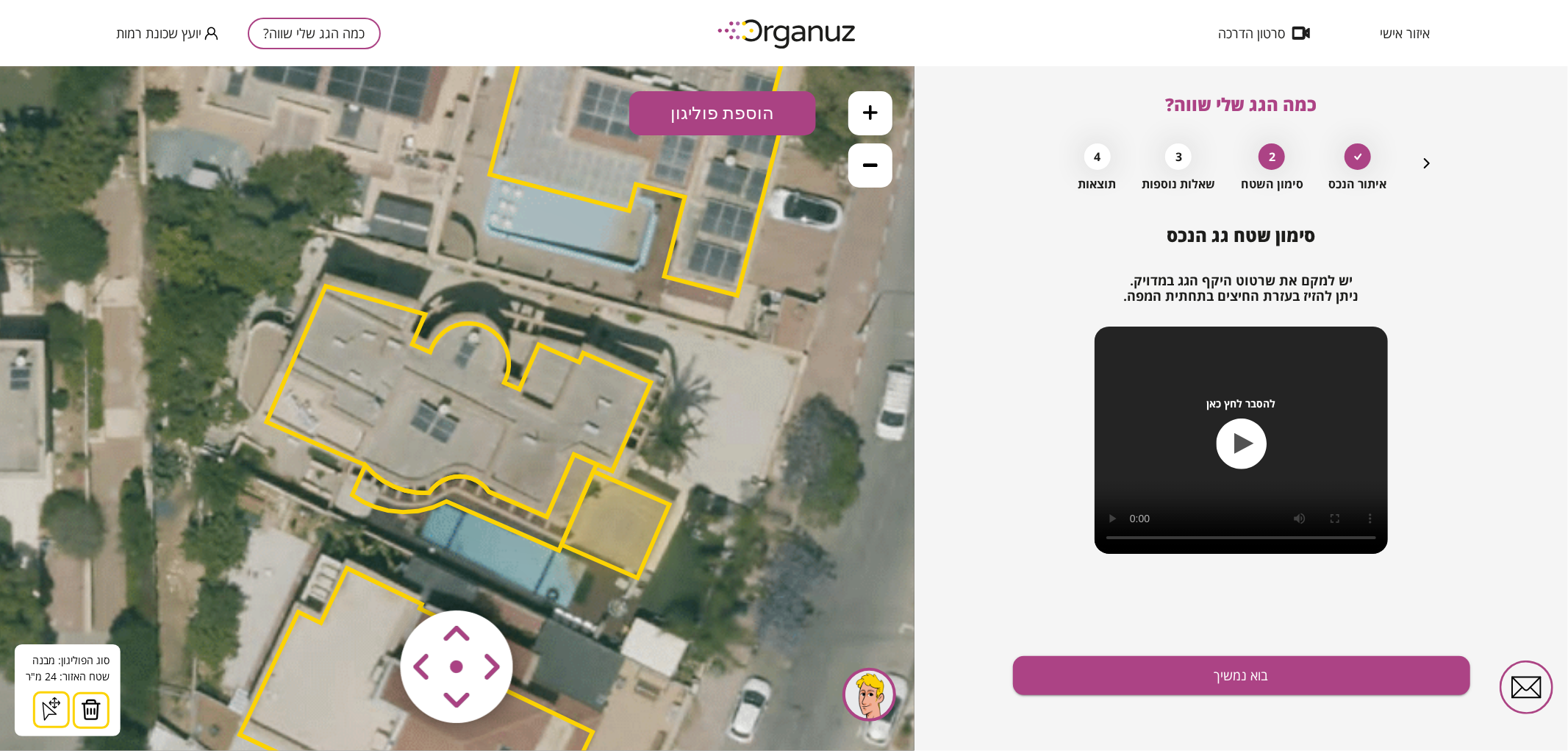
click at [92, 705] on img at bounding box center [91, 709] width 21 height 22
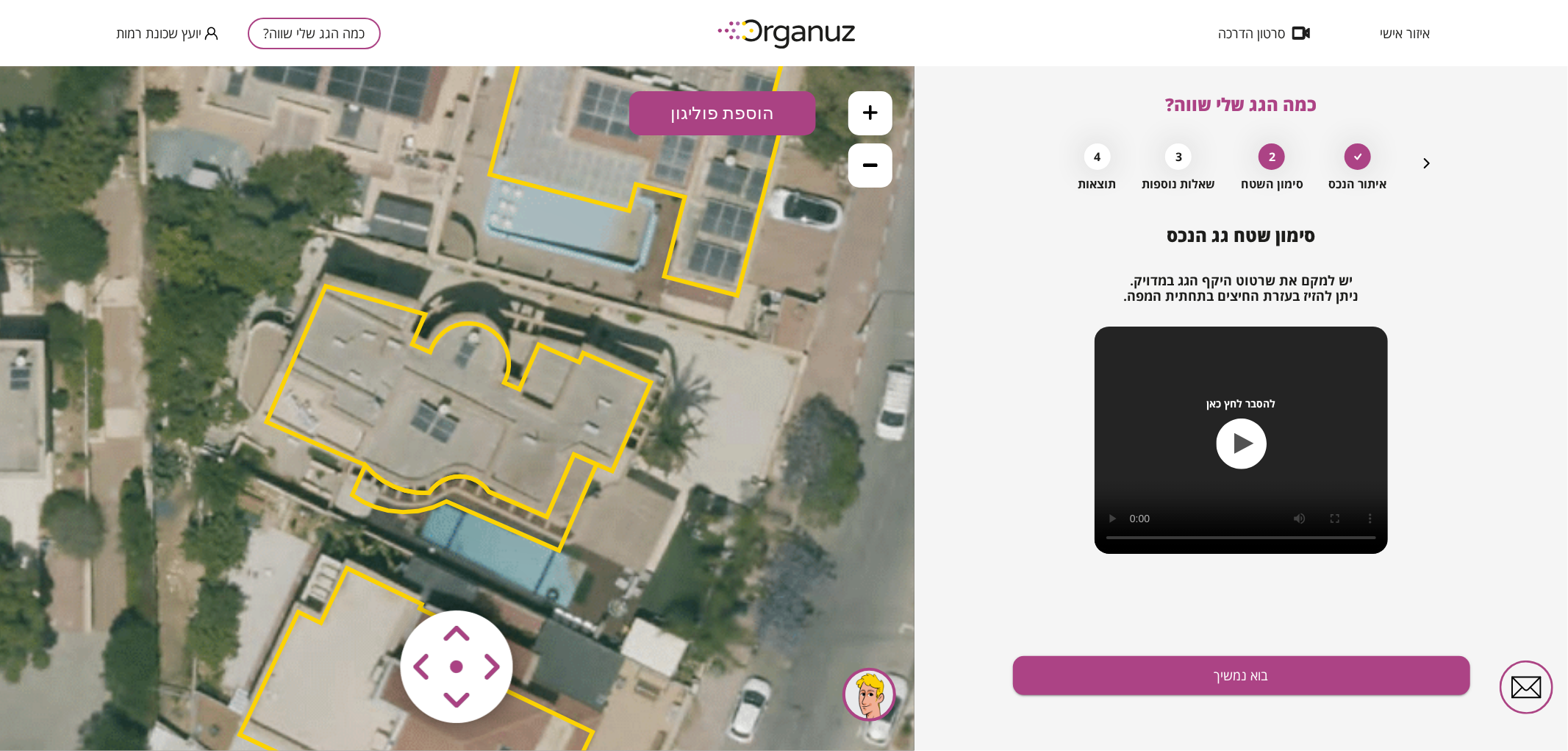
click at [571, 496] on polygon at bounding box center [474, 502] width 244 height 96
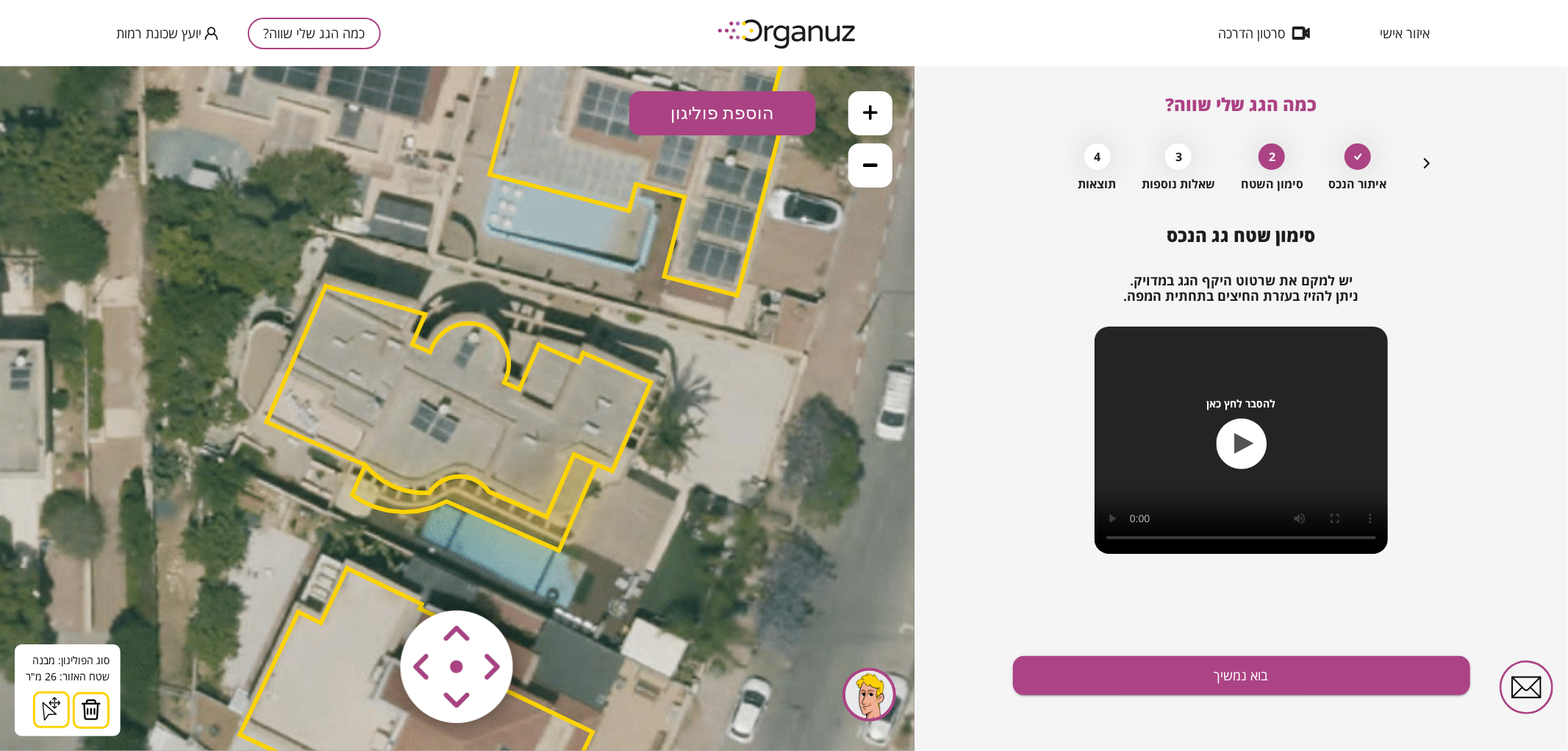
click at [90, 706] on img at bounding box center [91, 709] width 21 height 22
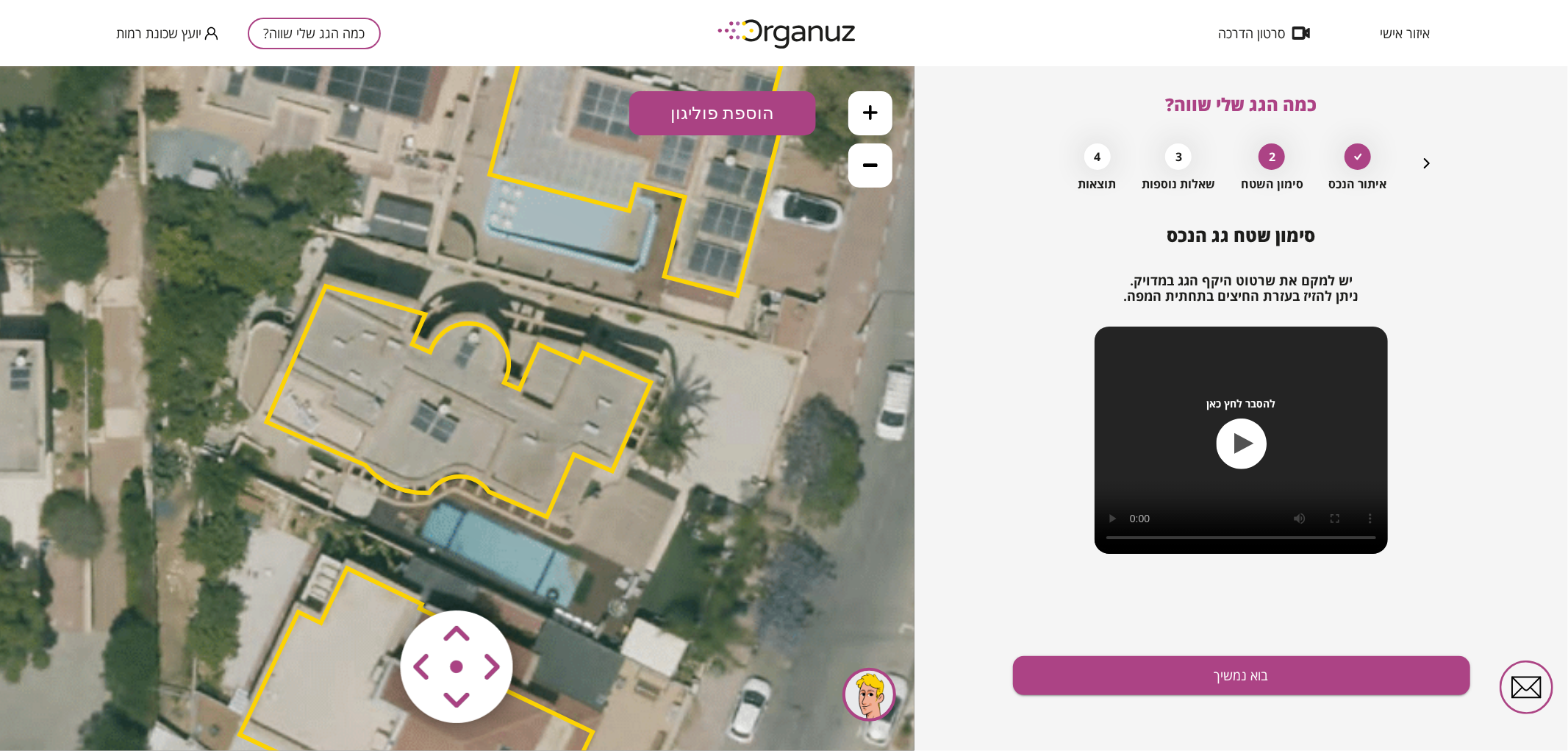
click at [660, 579] on icon at bounding box center [510, 396] width 2778 height 2779
click at [370, 579] on area at bounding box center [370, 579] width 0 height 0
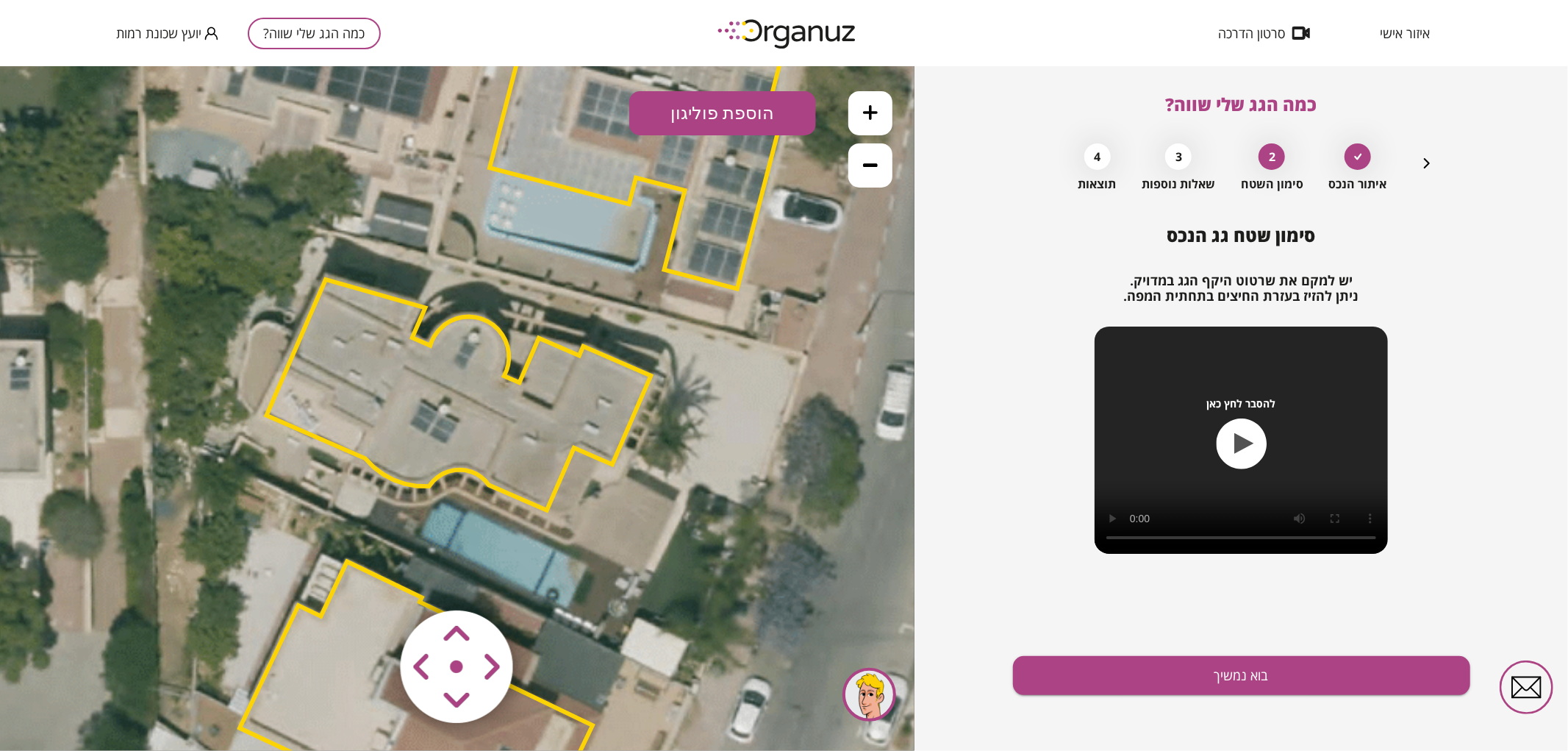
click at [370, 579] on area at bounding box center [370, 579] width 0 height 0
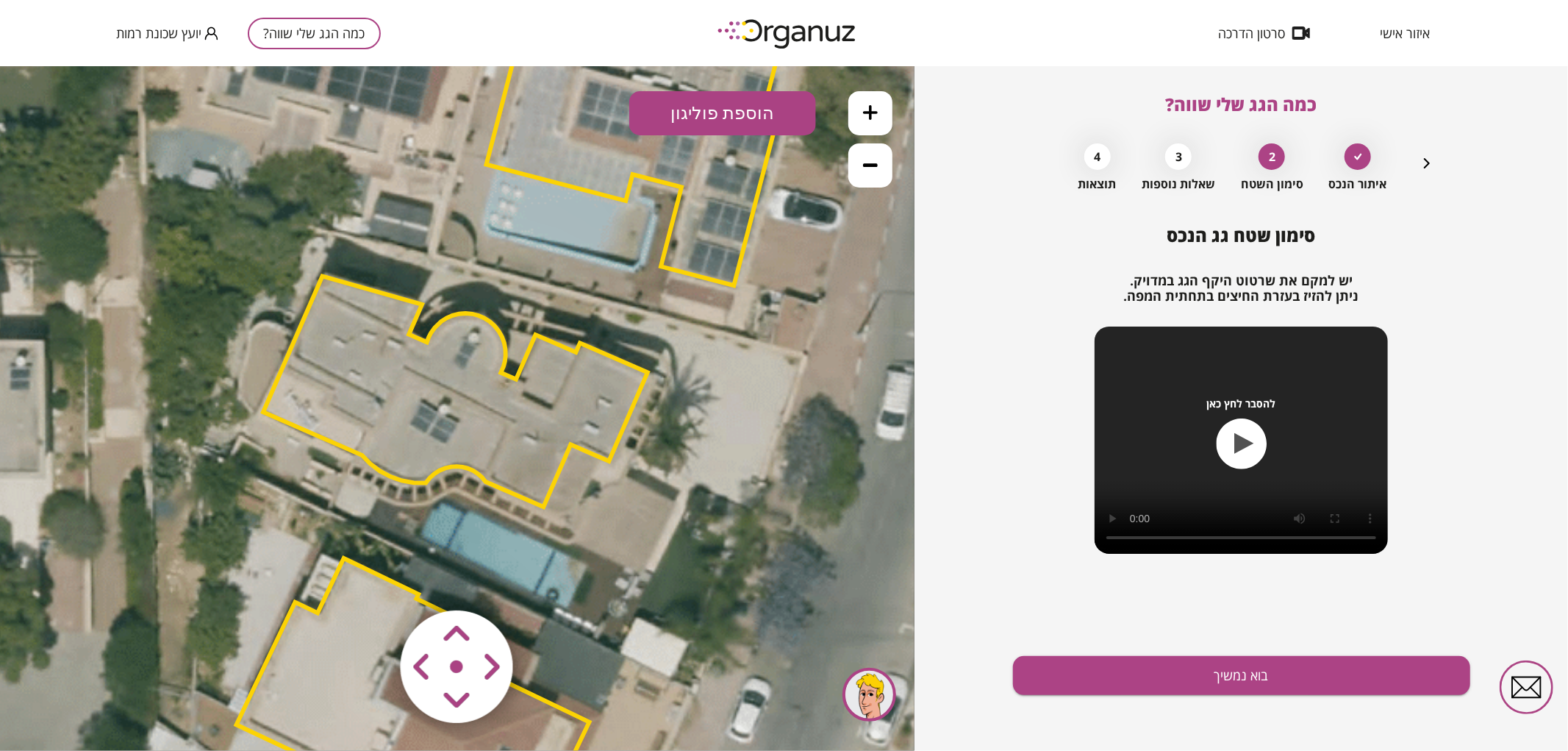
click at [506, 400] on polygon at bounding box center [455, 391] width 384 height 231
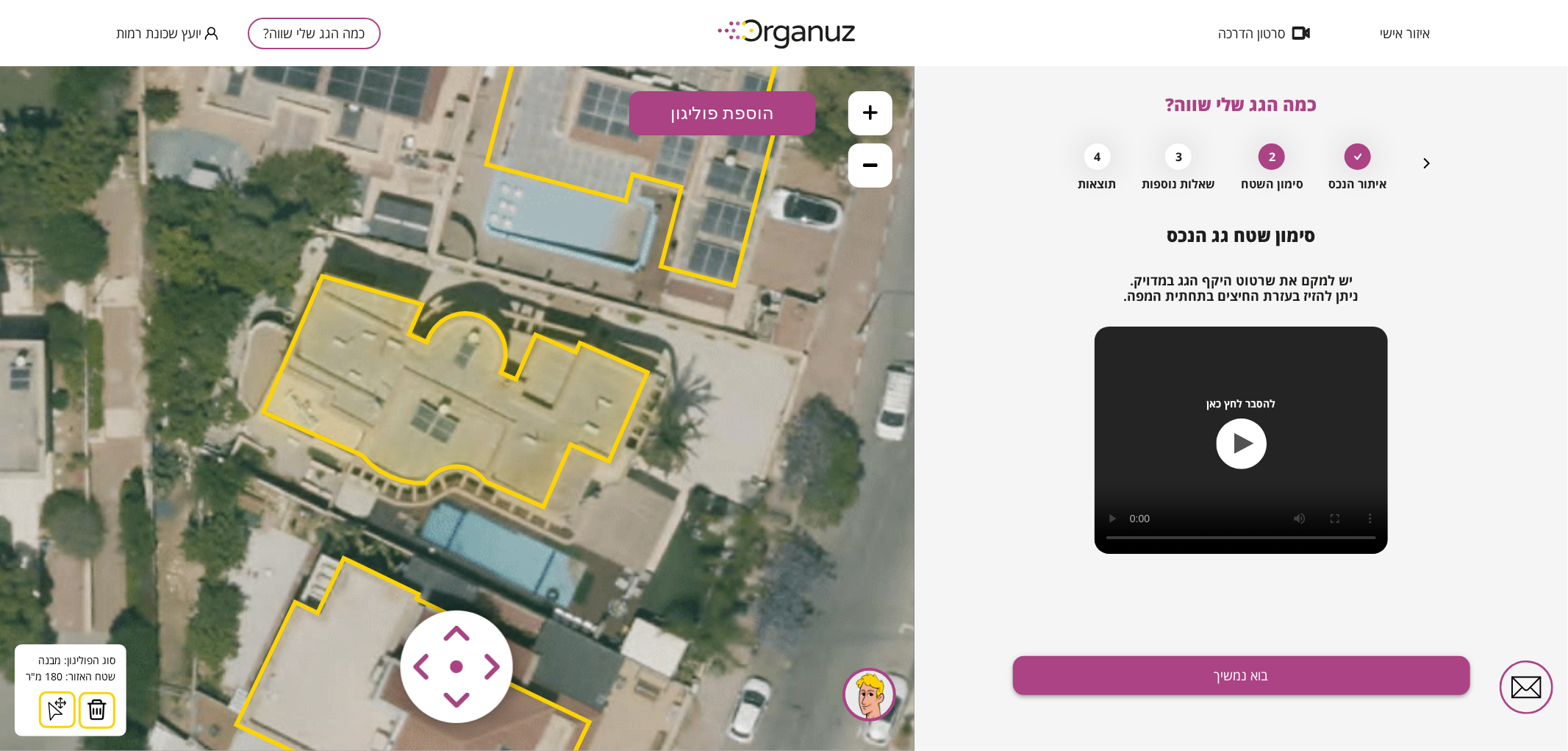
click at [1109, 684] on button "בוא נמשיך" at bounding box center [1241, 675] width 457 height 39
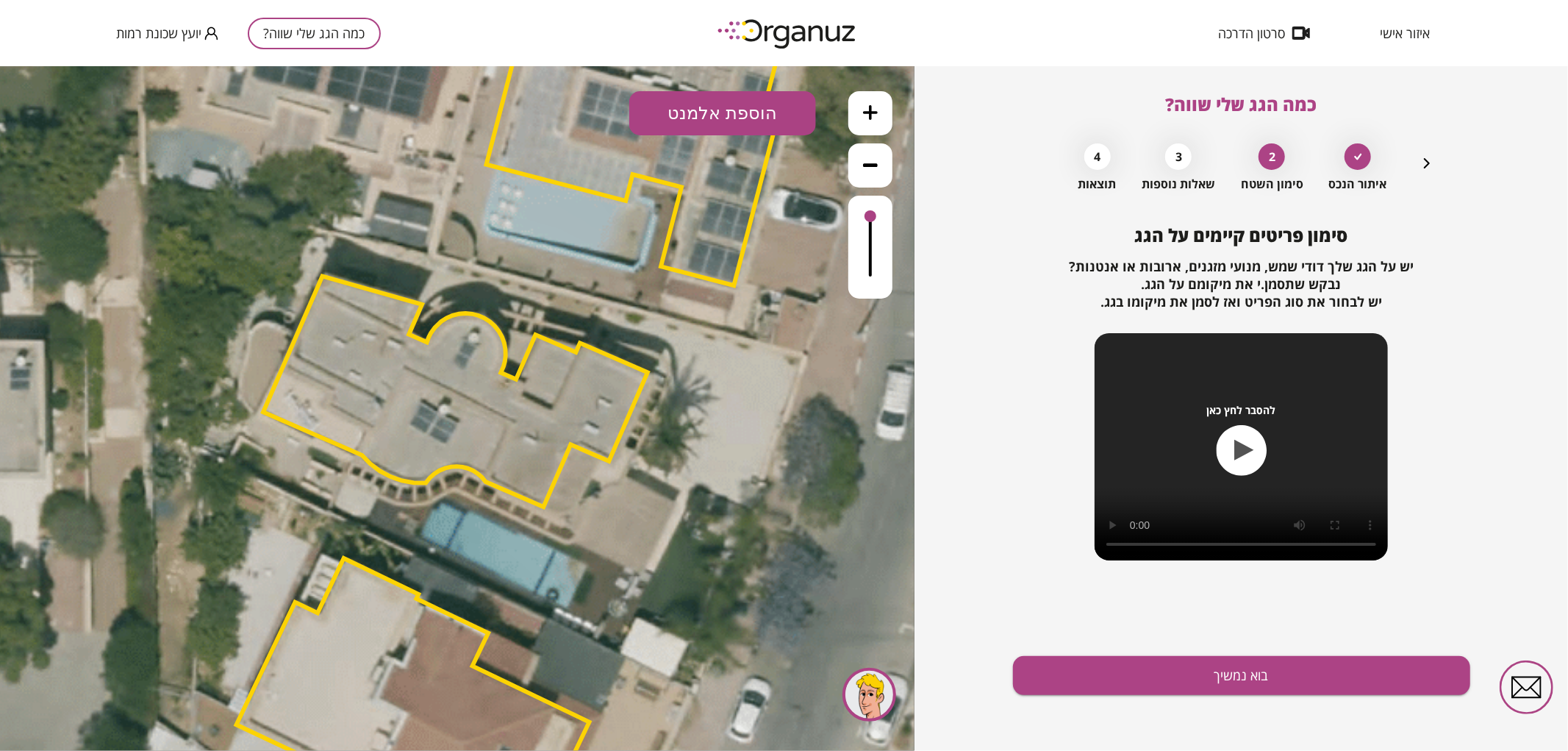
click at [704, 99] on button "הוספת אלמנט" at bounding box center [722, 112] width 186 height 44
click at [703, 292] on div ".st0 { fill: #FFFFFF; } .st0 { fill: #FFFFFF; }" at bounding box center [457, 408] width 914 height 685
click at [750, 106] on button "הוספת אלמנט" at bounding box center [722, 112] width 186 height 44
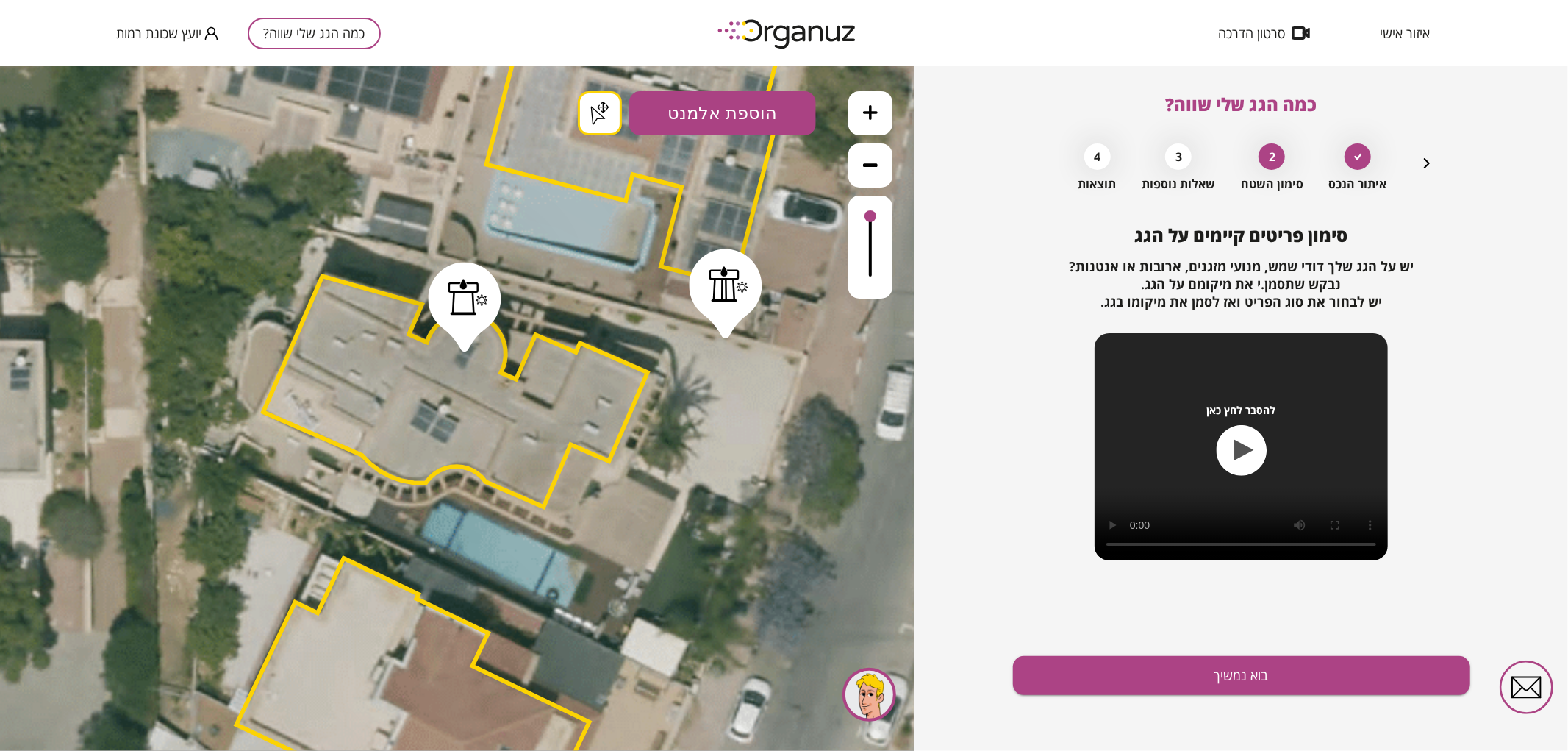
drag, startPoint x: 728, startPoint y: 328, endPoint x: 560, endPoint y: 363, distance: 171.6
click at [715, 328] on div ".st0 { fill: #FFFFFF; } .st0 { fill: #FFFFFF; }" at bounding box center [457, 408] width 914 height 685
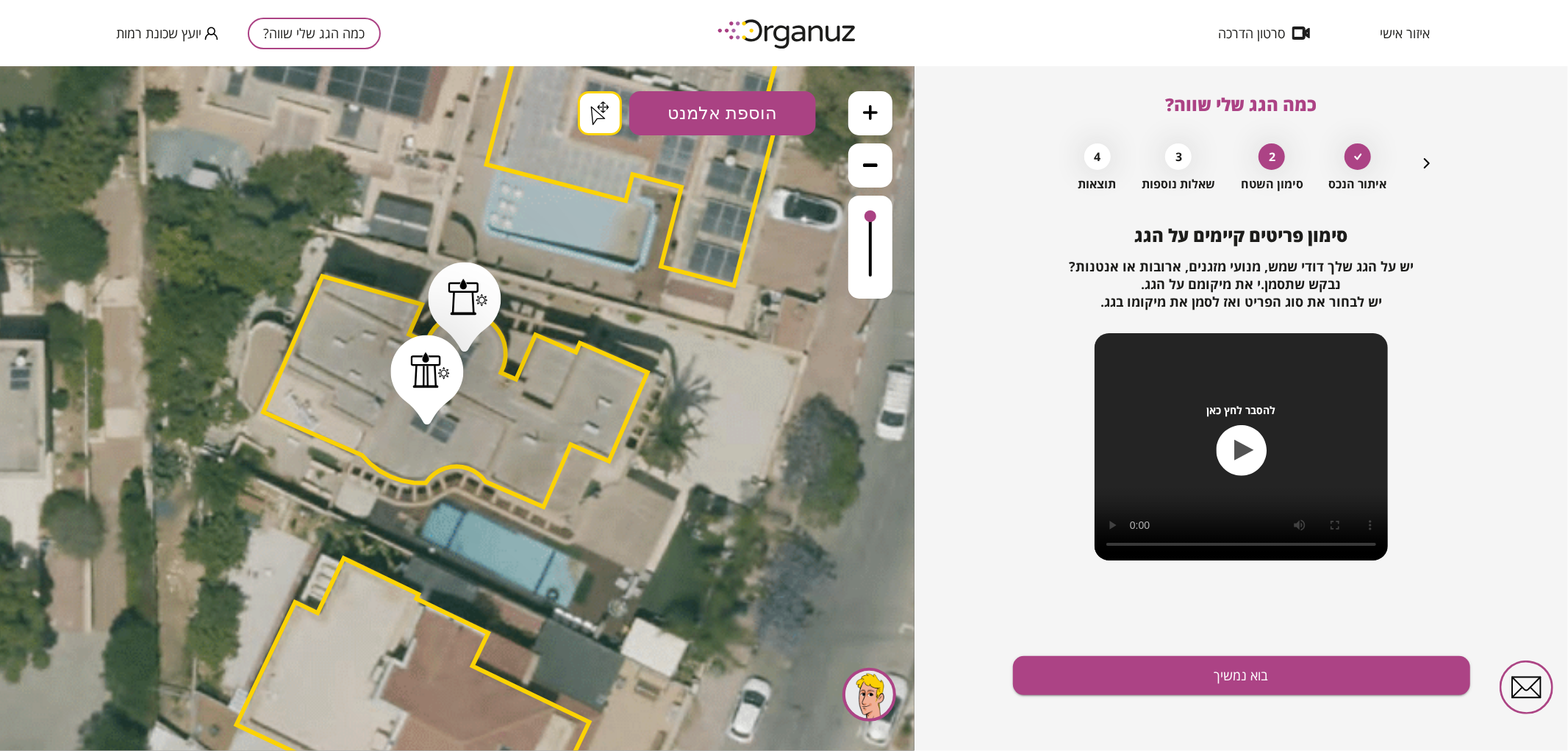
drag, startPoint x: 1196, startPoint y: 680, endPoint x: 1202, endPoint y: 667, distance: 14.3
click at [1202, 667] on button "בוא נמשיך" at bounding box center [1241, 675] width 457 height 39
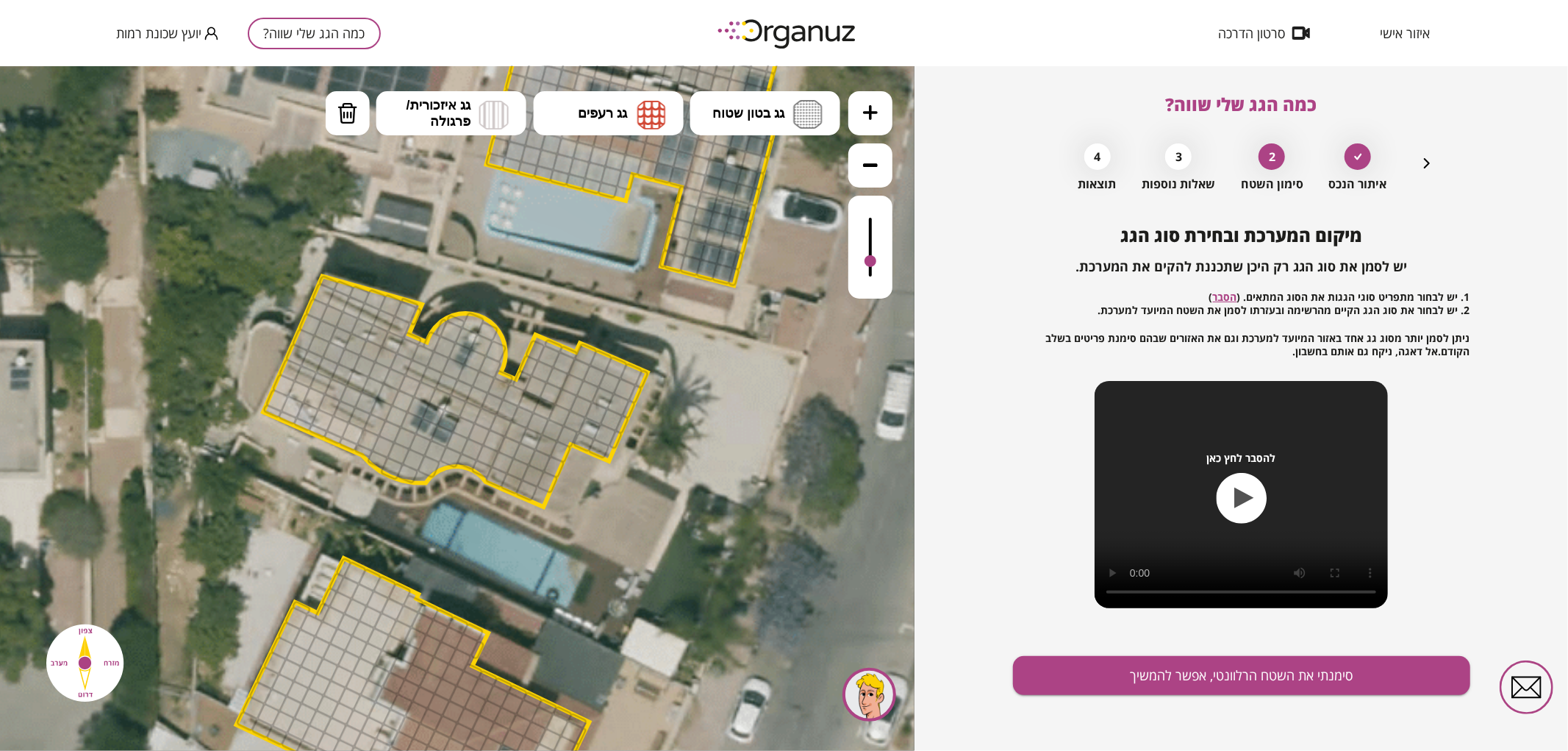
drag, startPoint x: 870, startPoint y: 220, endPoint x: 876, endPoint y: 262, distance: 42.4
click at [876, 262] on div at bounding box center [870, 246] width 44 height 103
click at [750, 105] on span "גג בטון שטוח" at bounding box center [748, 112] width 72 height 16
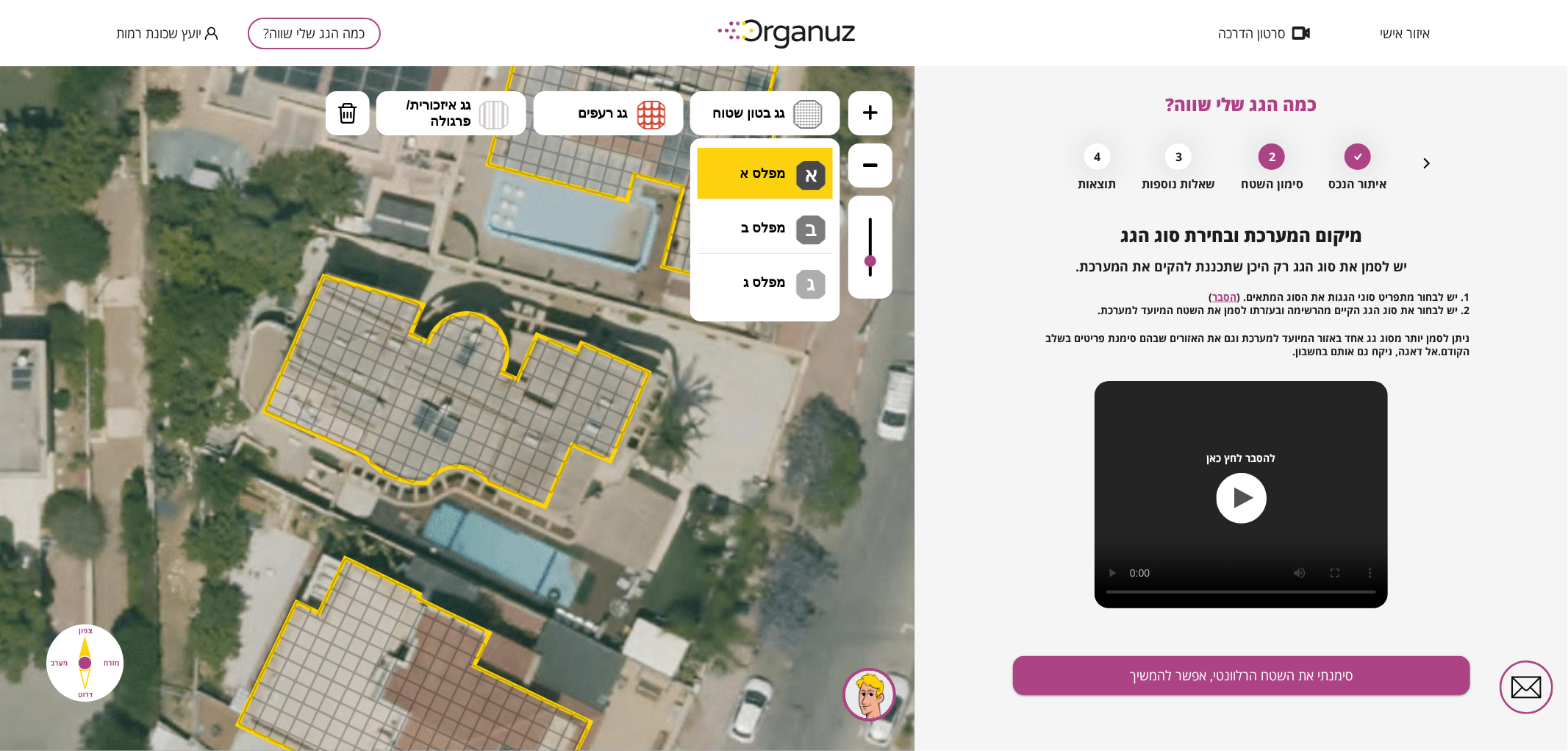
click at [760, 158] on div ".st0 { fill: #FFFFFF; } .st0 { fill: #FFFFFF; }" at bounding box center [457, 408] width 914 height 685
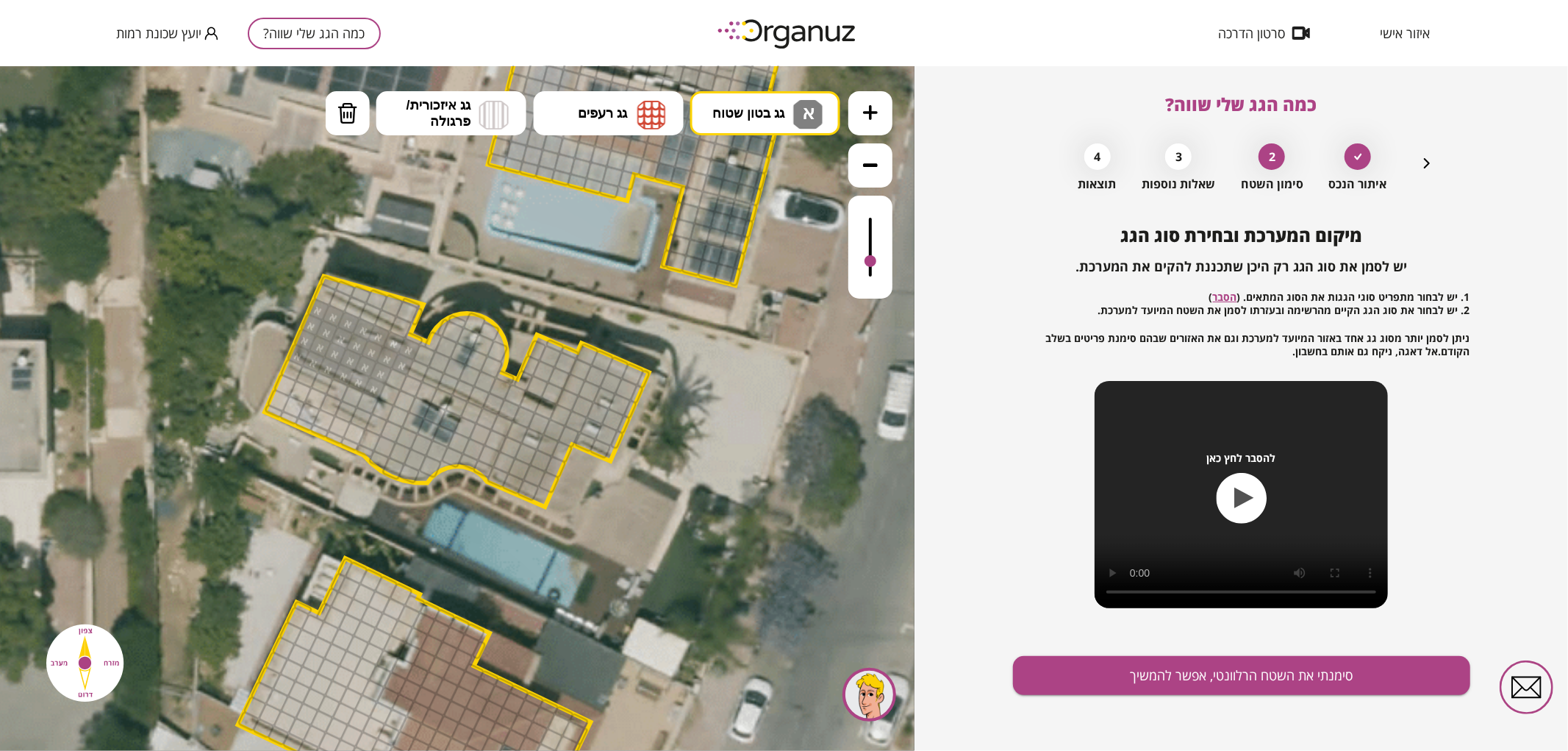
drag, startPoint x: 307, startPoint y: 343, endPoint x: 387, endPoint y: 347, distance: 80.1
drag, startPoint x: 872, startPoint y: 254, endPoint x: 868, endPoint y: 266, distance: 12.6
click at [868, 266] on div at bounding box center [870, 264] width 12 height 12
drag, startPoint x: 423, startPoint y: 354, endPoint x: 421, endPoint y: 338, distance: 16.1
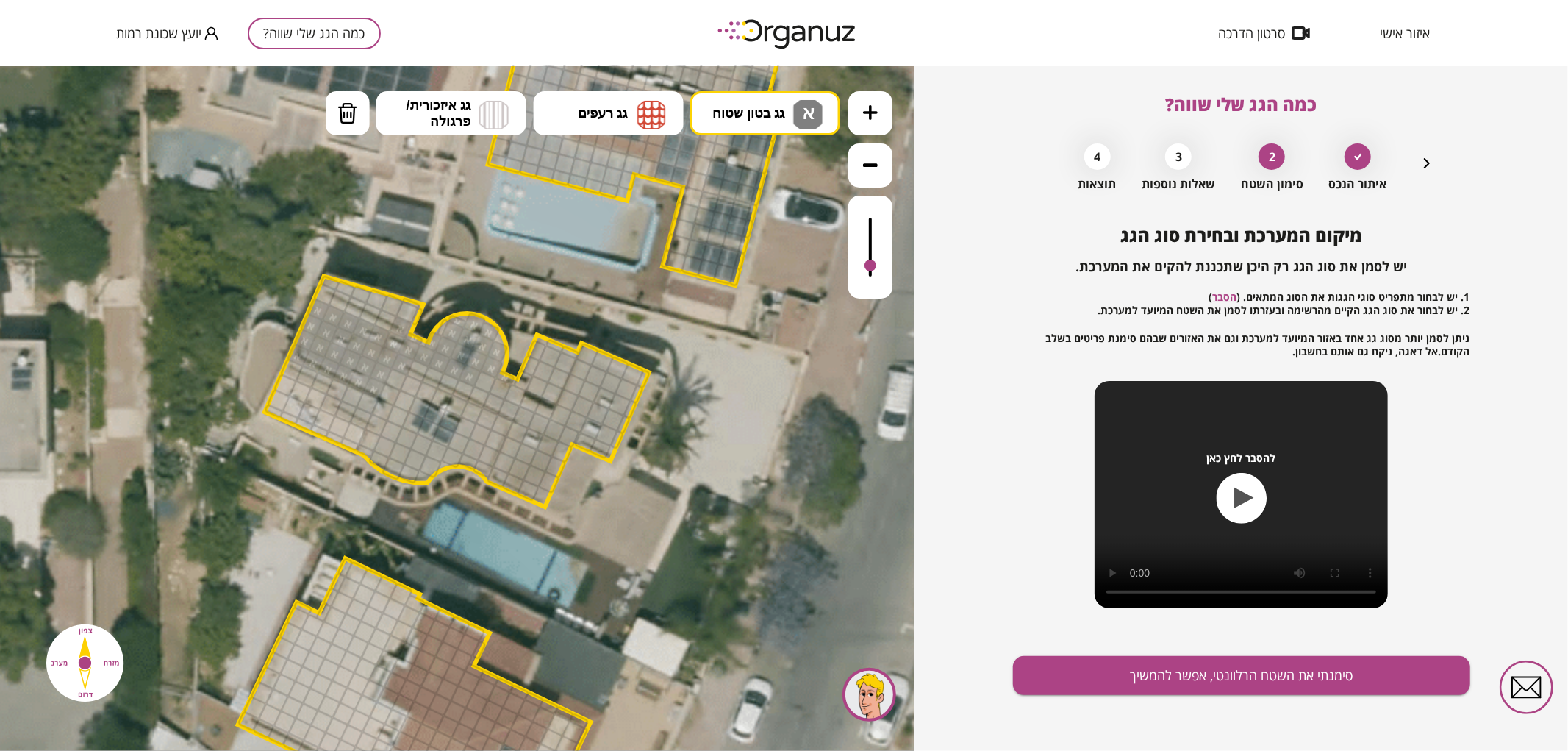
drag, startPoint x: 467, startPoint y: 384, endPoint x: 532, endPoint y: 404, distance: 68.0
drag, startPoint x: 870, startPoint y: 270, endPoint x: 883, endPoint y: 261, distance: 15.8
click at [883, 261] on div at bounding box center [870, 246] width 44 height 103
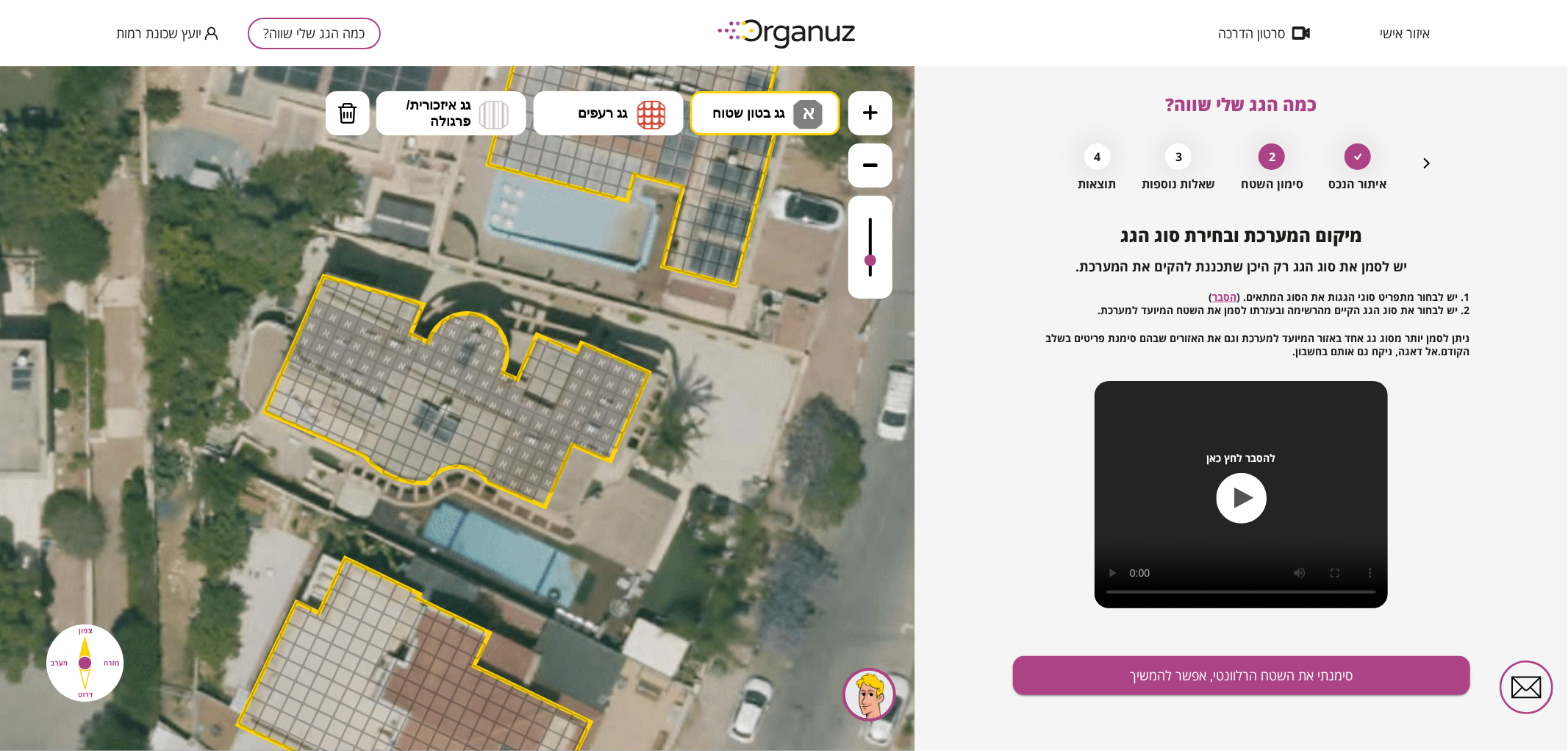
drag, startPoint x: 541, startPoint y: 412, endPoint x: 600, endPoint y: 360, distance: 78.6
click at [716, 98] on button "גג בטון שטוח א" at bounding box center [764, 112] width 150 height 44
click at [780, 220] on div ".st0 { fill: #FFFFFF; } .st0 { fill: #FFFFFF; }" at bounding box center [457, 408] width 914 height 685
drag, startPoint x: 542, startPoint y: 389, endPoint x: 567, endPoint y: 352, distance: 44.7
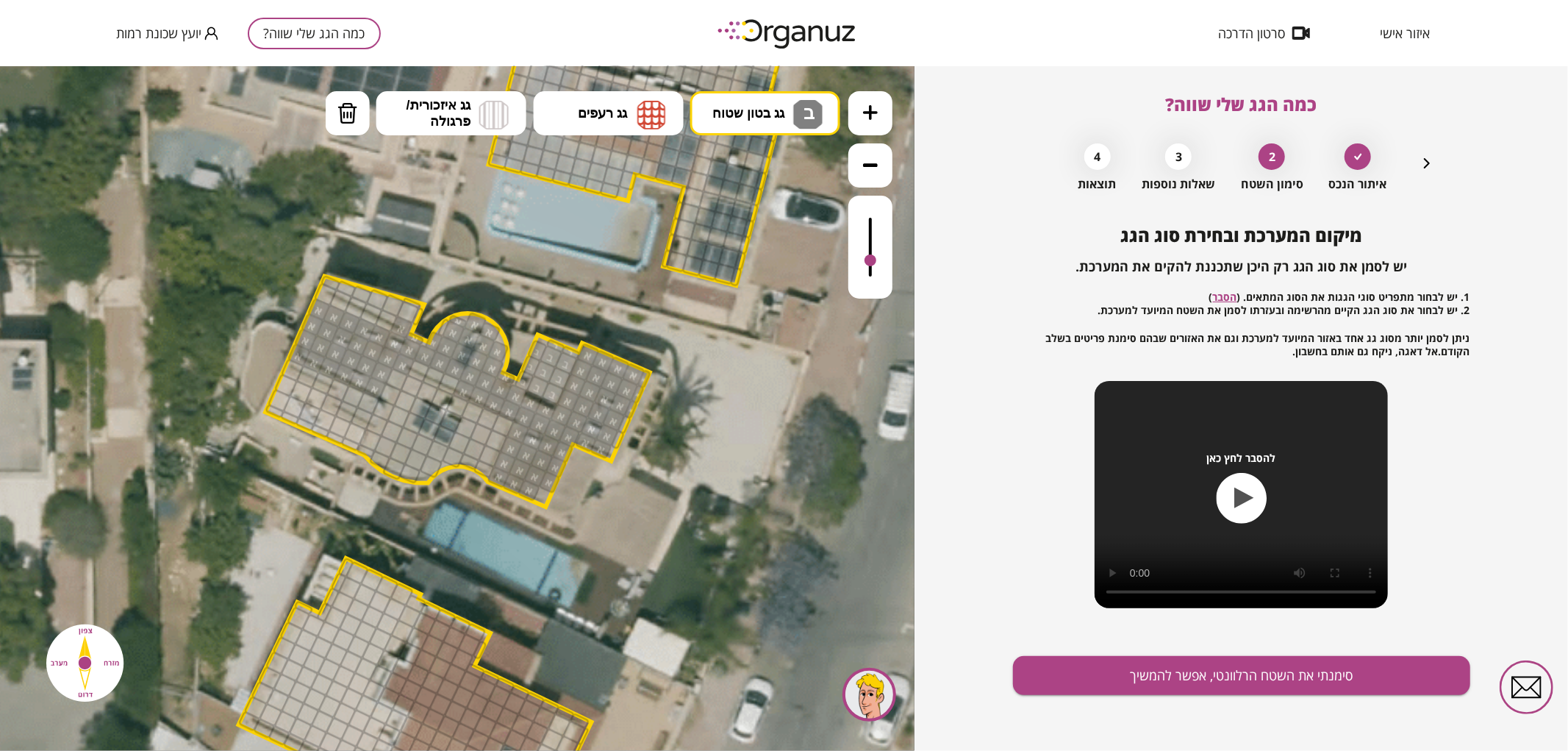
drag, startPoint x: 497, startPoint y: 426, endPoint x: 423, endPoint y: 433, distance: 74.3
click at [880, 263] on div at bounding box center [870, 246] width 44 height 103
click at [791, 118] on button "גג בטון שטוח ב" at bounding box center [764, 112] width 150 height 44
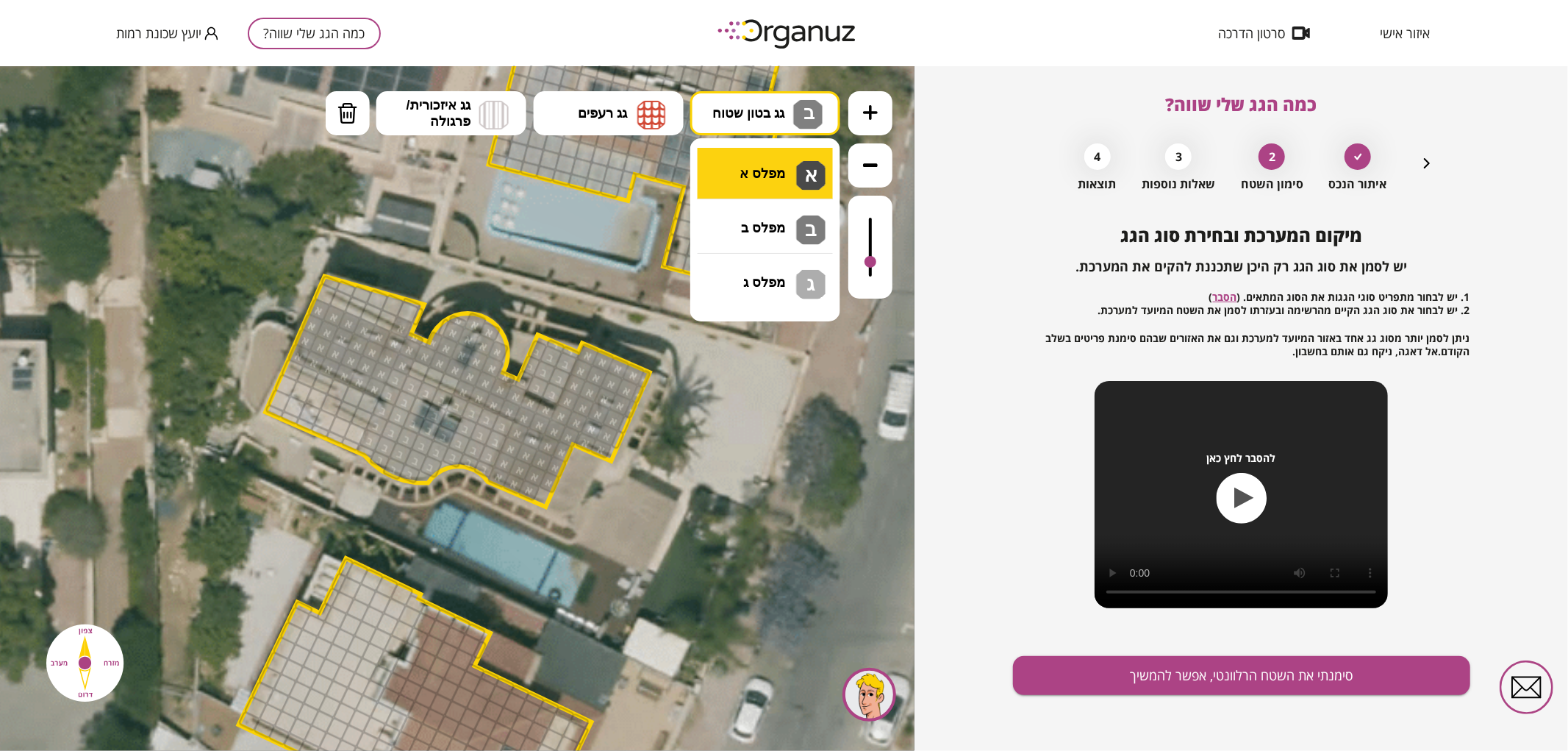
click at [791, 173] on div ".st0 { fill: #FFFFFF; } .st0 { fill: #FFFFFF; }" at bounding box center [457, 408] width 914 height 685
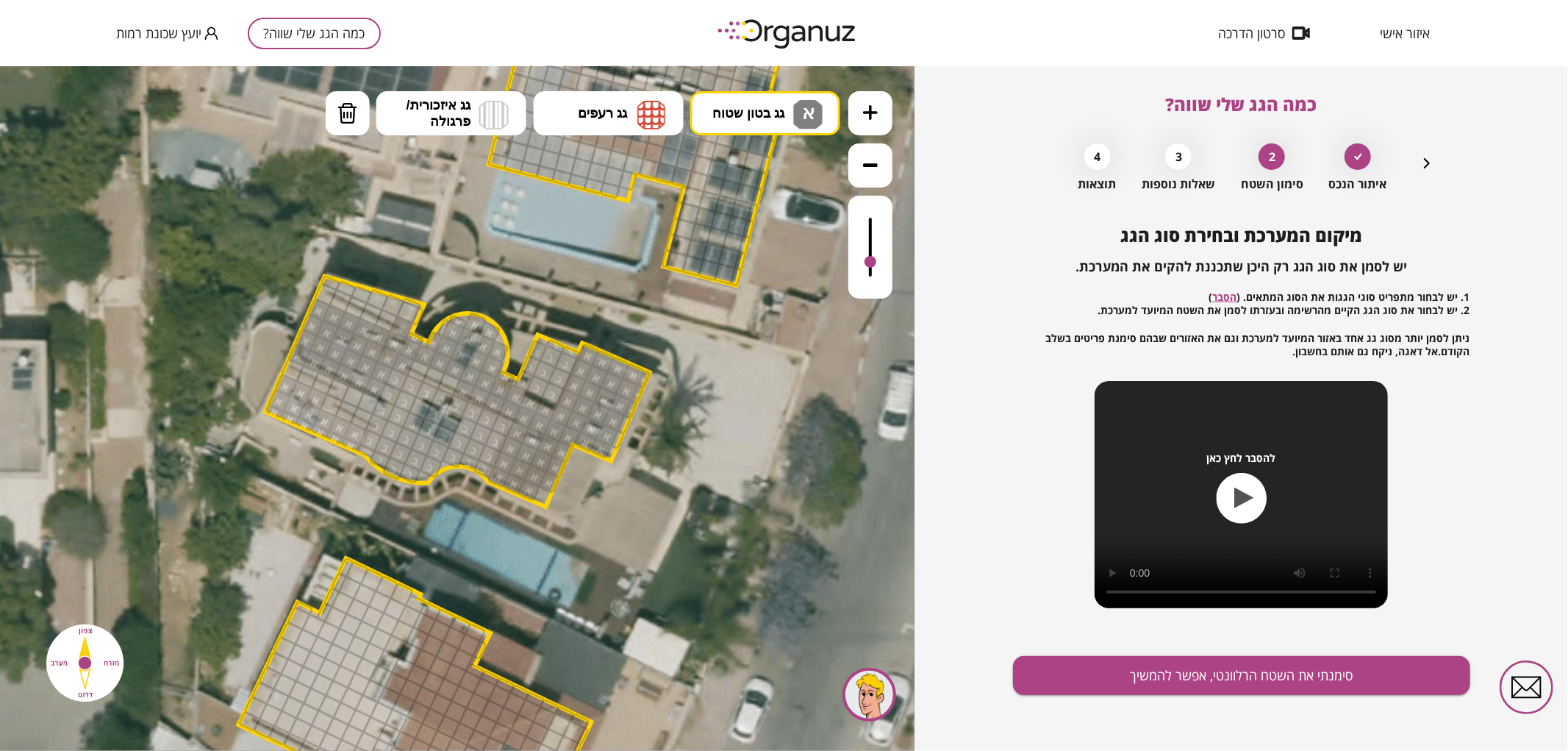
drag, startPoint x: 281, startPoint y: 384, endPoint x: 298, endPoint y: 419, distance: 38.9
drag, startPoint x: 446, startPoint y: 378, endPoint x: 421, endPoint y: 374, distance: 25.3
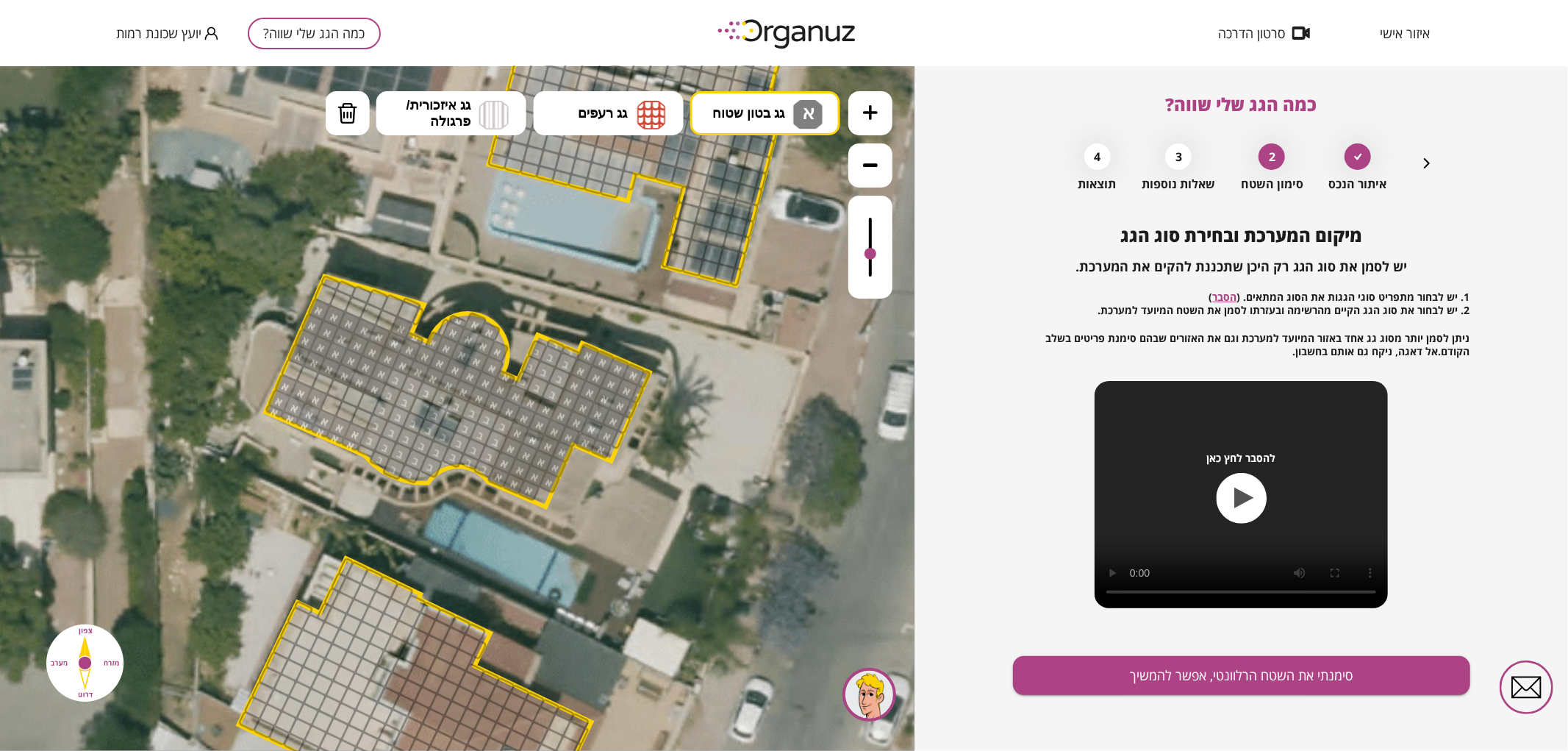
drag, startPoint x: 859, startPoint y: 267, endPoint x: 877, endPoint y: 255, distance: 21.6
click at [877, 255] on div at bounding box center [870, 246] width 44 height 103
click at [780, 131] on button "גג בטון שטוח א" at bounding box center [764, 112] width 150 height 44
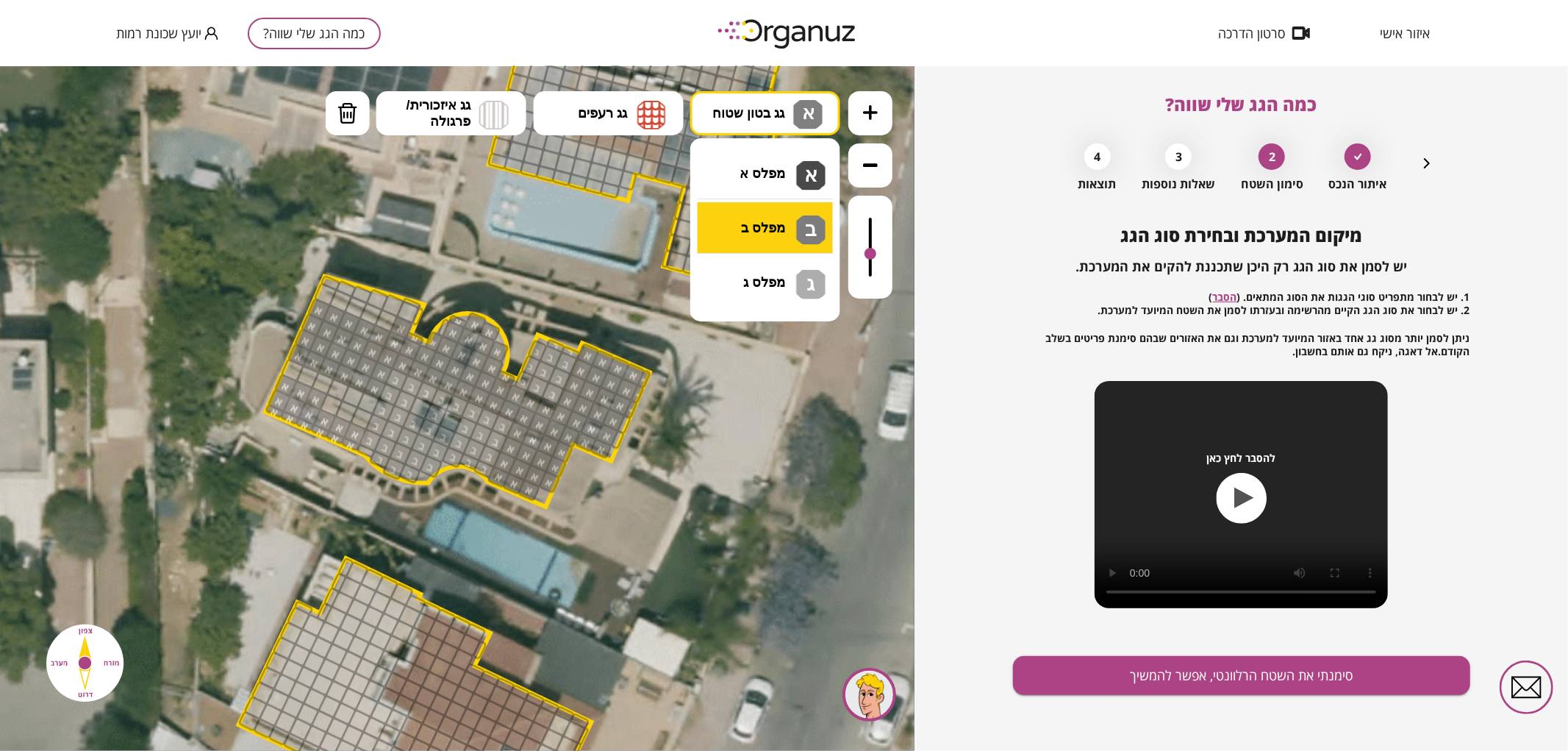
click at [752, 213] on div ".st0 { fill: #FFFFFF; } .st0 { fill: #FFFFFF; }" at bounding box center [457, 408] width 914 height 685
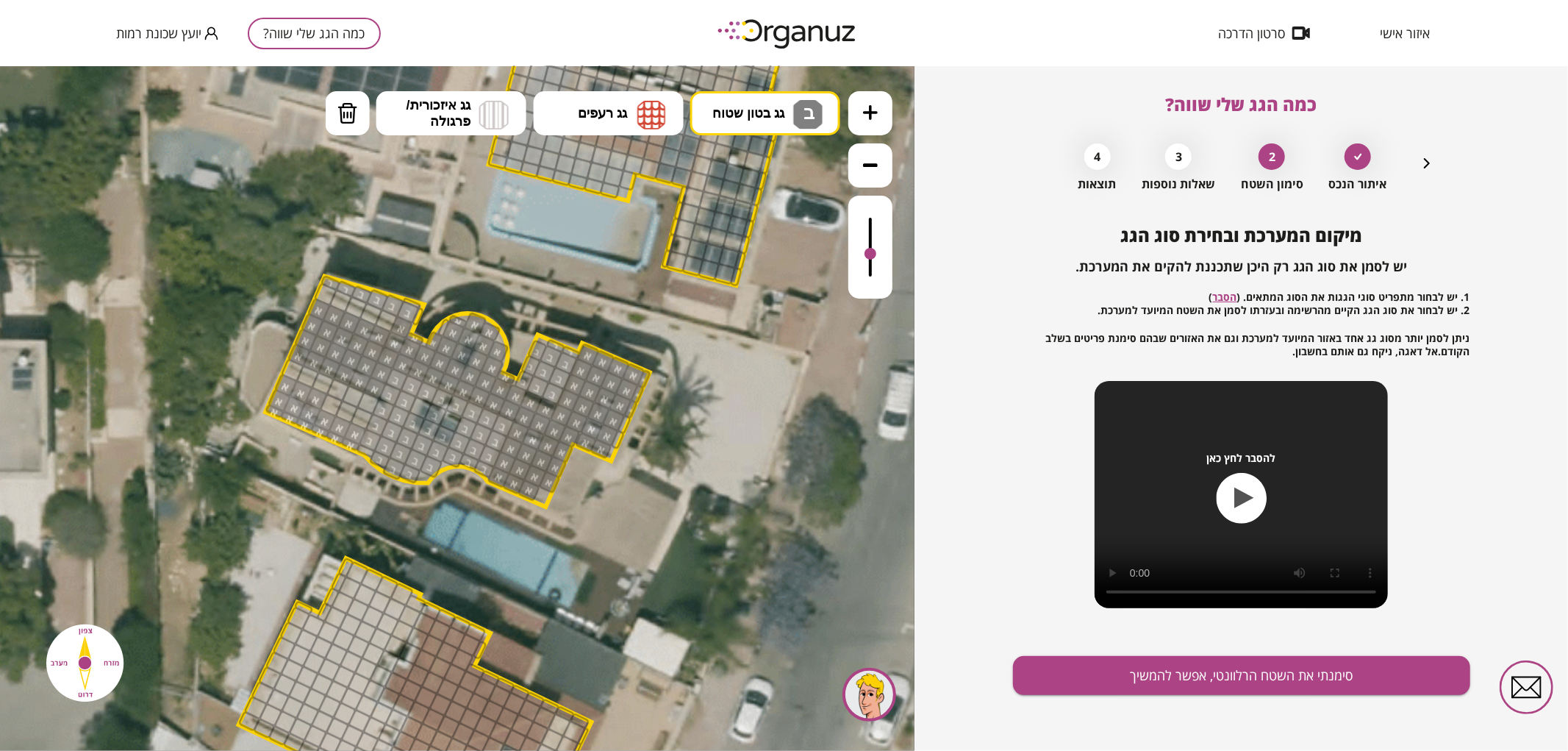
drag, startPoint x: 408, startPoint y: 311, endPoint x: 327, endPoint y: 279, distance: 87.1
drag, startPoint x: 371, startPoint y: 404, endPoint x: 338, endPoint y: 400, distance: 33.2
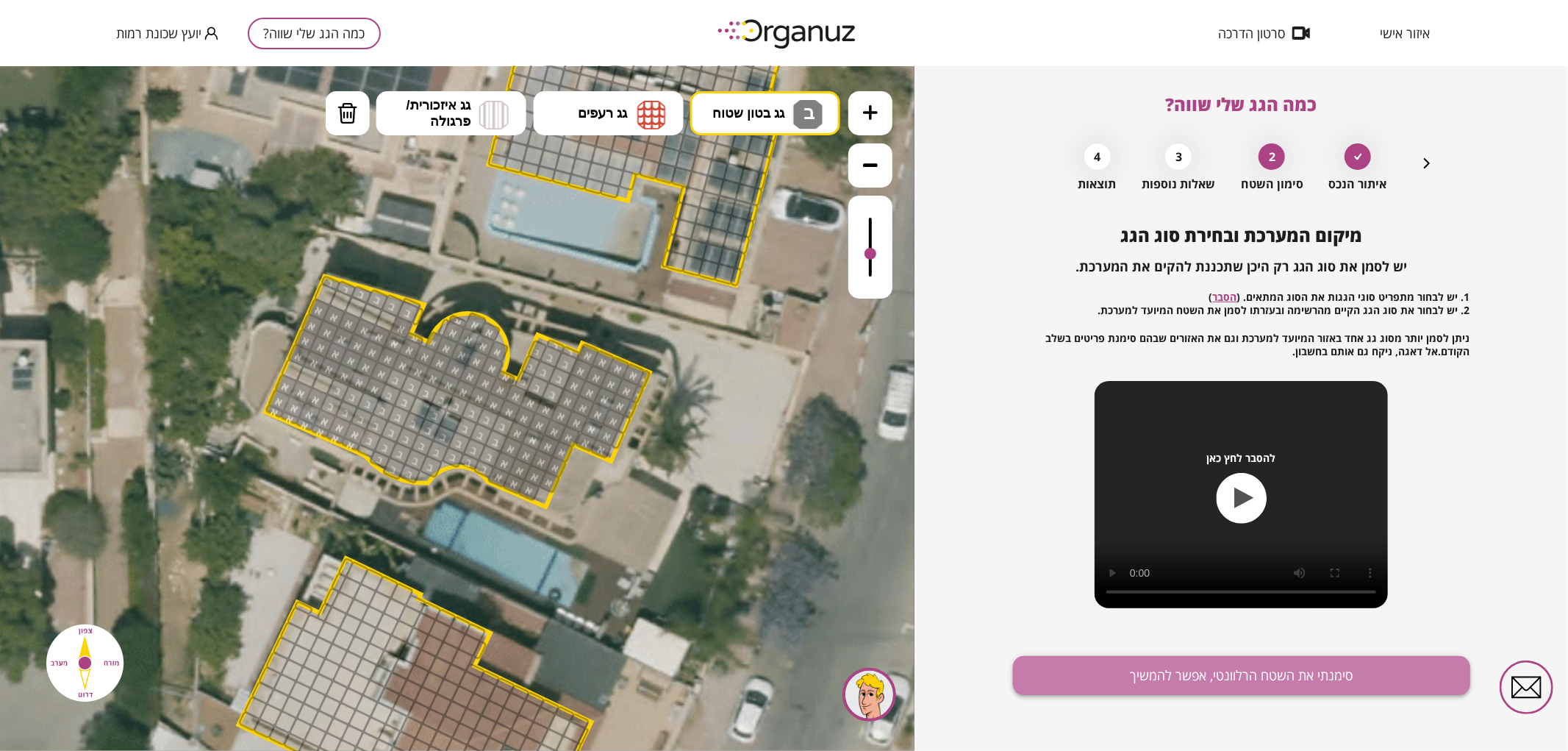
click at [1235, 669] on button "סימנתי את השטח הרלוונטי, אפשר להמשיך" at bounding box center [1241, 675] width 457 height 39
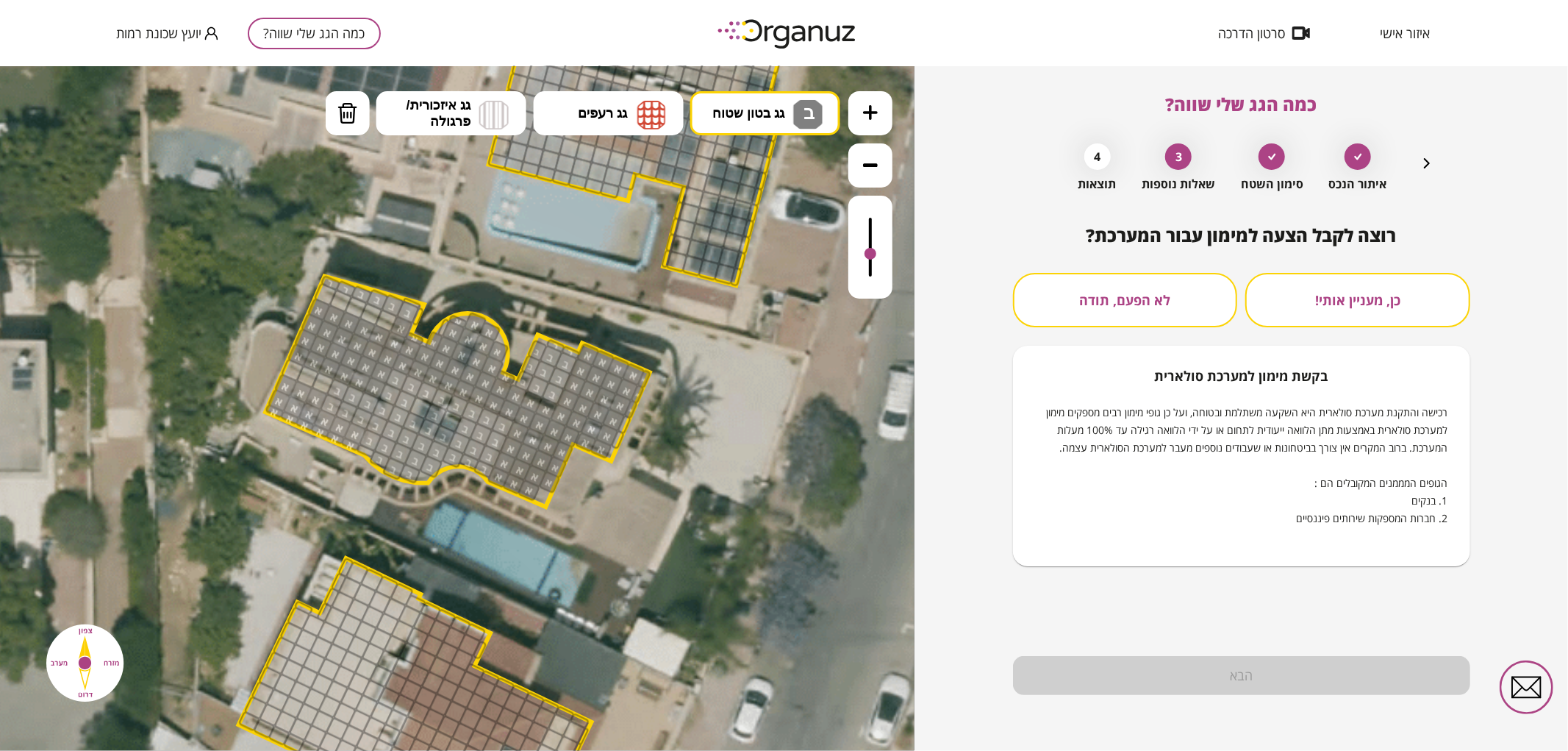
click at [1218, 299] on button "לא הפעם, תודה" at bounding box center [1125, 300] width 225 height 54
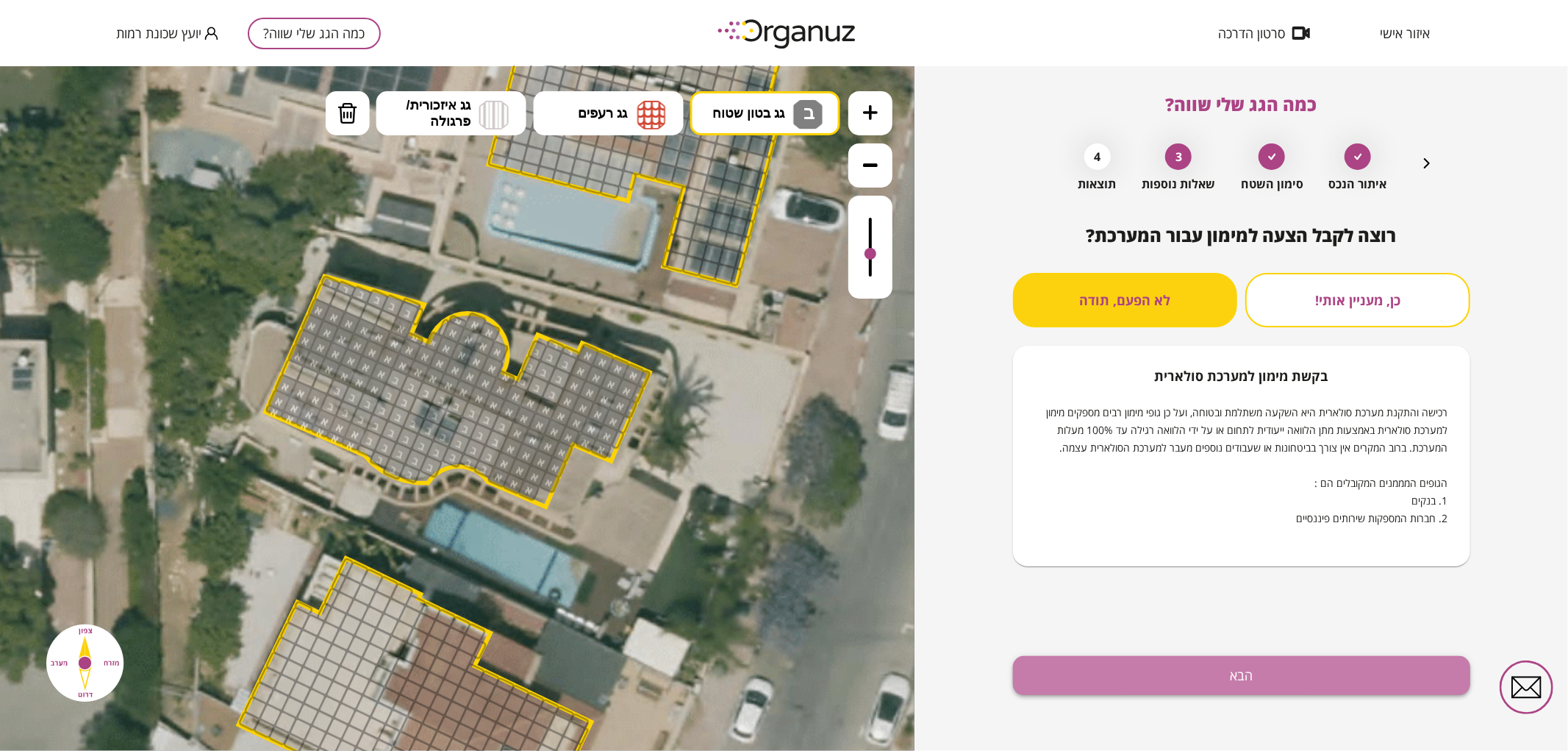
click at [1230, 666] on button "הבא" at bounding box center [1241, 675] width 457 height 39
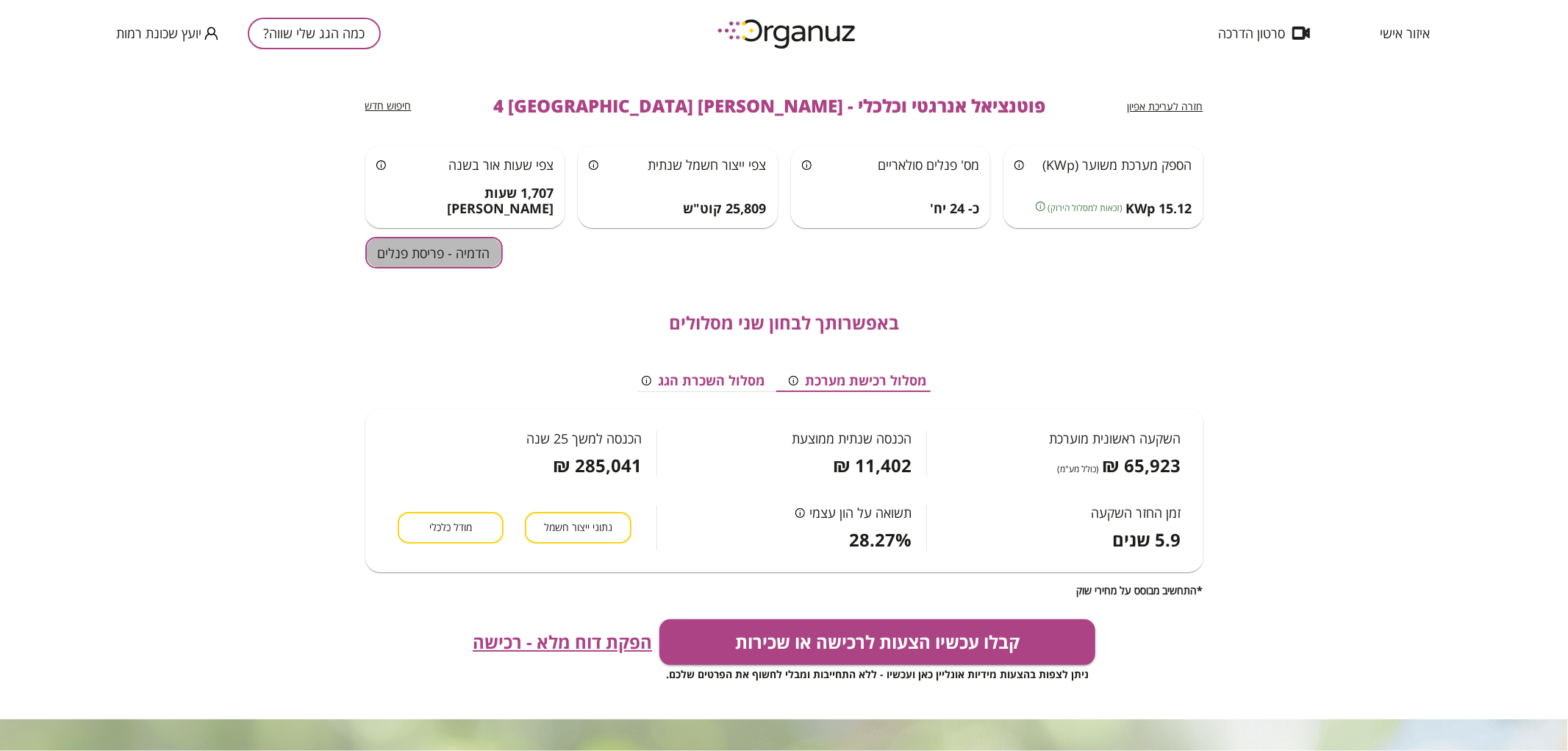
click at [466, 259] on button "הדמיה - פריסת פנלים" at bounding box center [434, 252] width 138 height 31
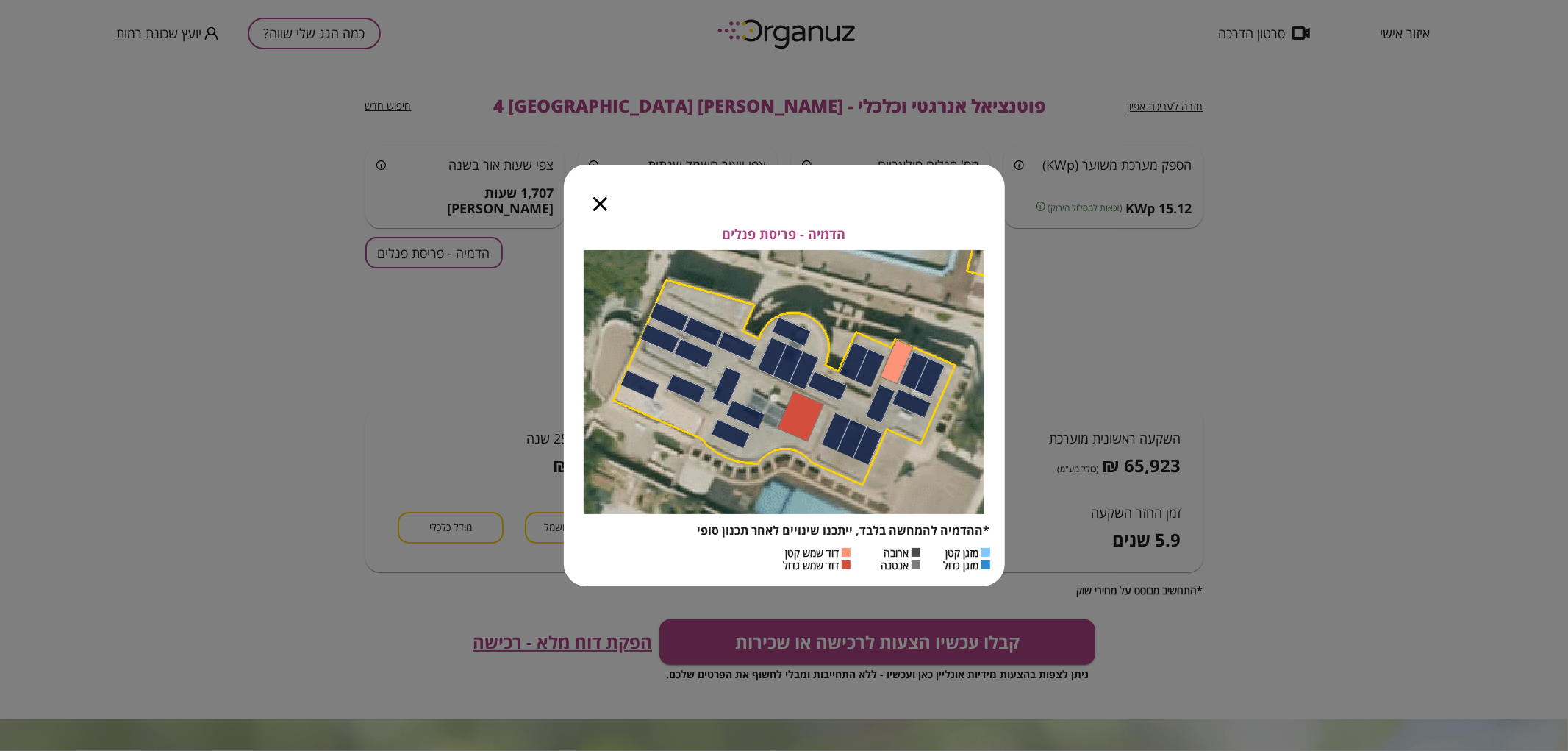
click at [597, 206] on icon "button" at bounding box center [600, 203] width 14 height 14
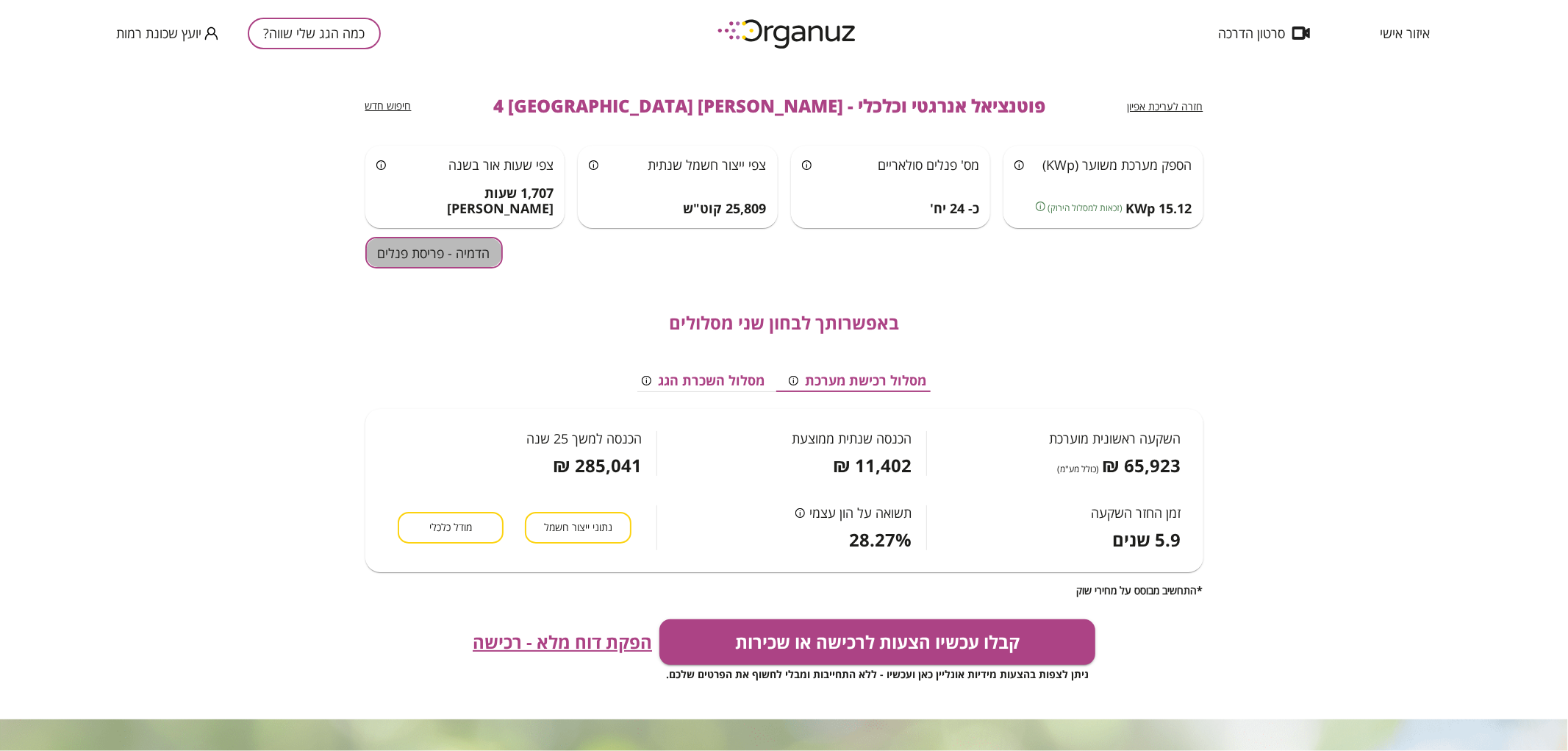
click at [413, 267] on button "הדמיה - פריסת פנלים" at bounding box center [434, 252] width 138 height 31
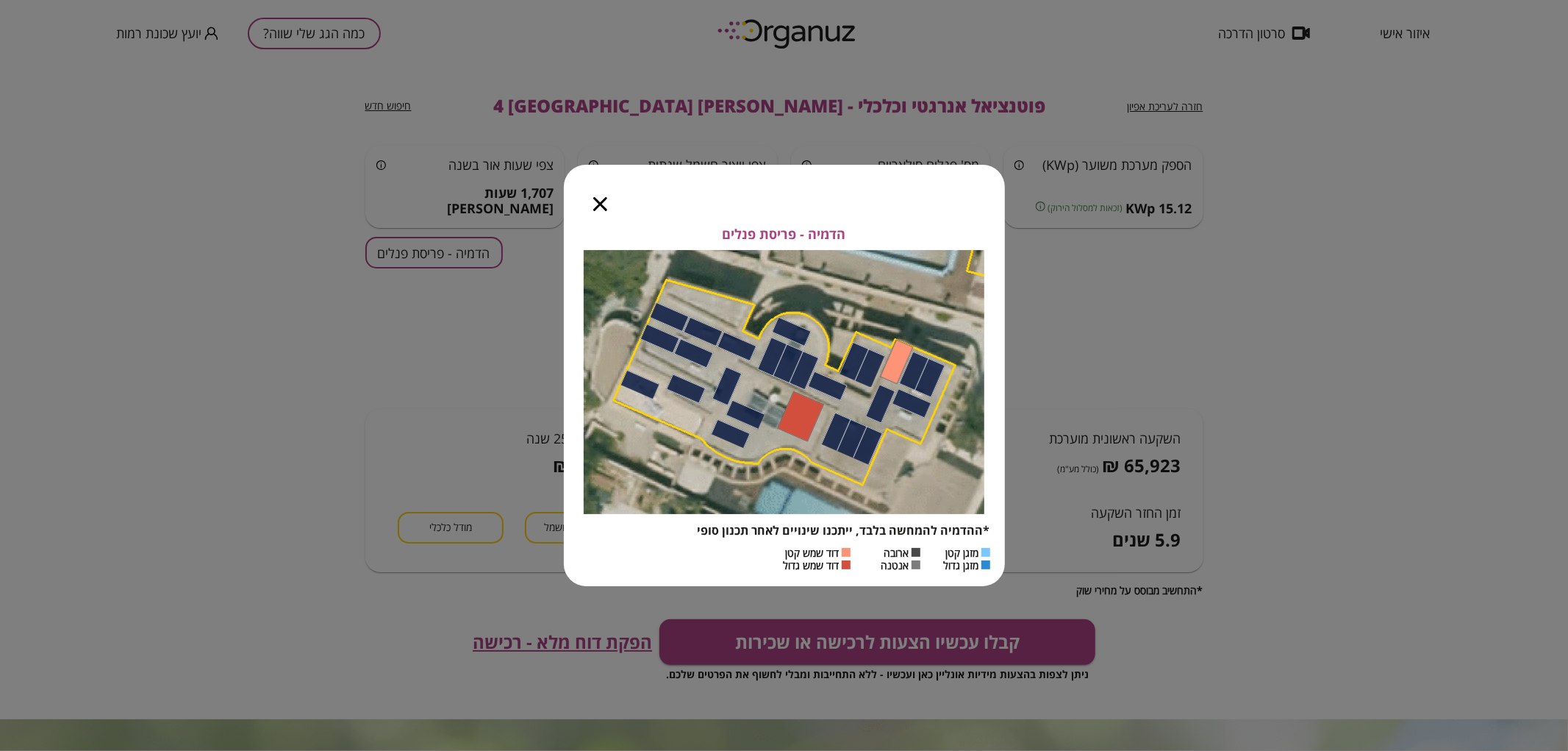
click at [593, 203] on icon "button" at bounding box center [600, 203] width 14 height 14
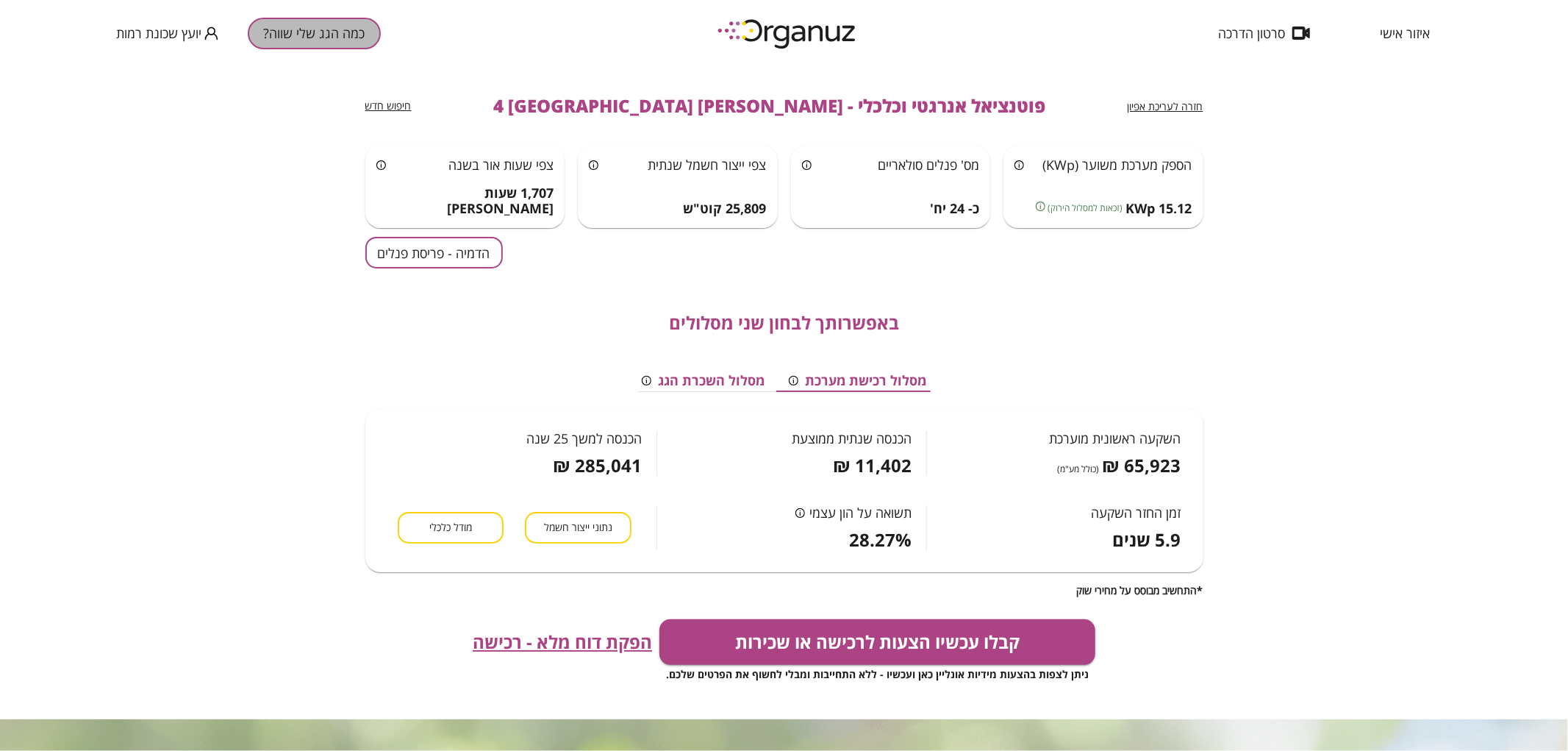
click at [332, 32] on button "כמה הגג שלי שווה?" at bounding box center [314, 33] width 133 height 31
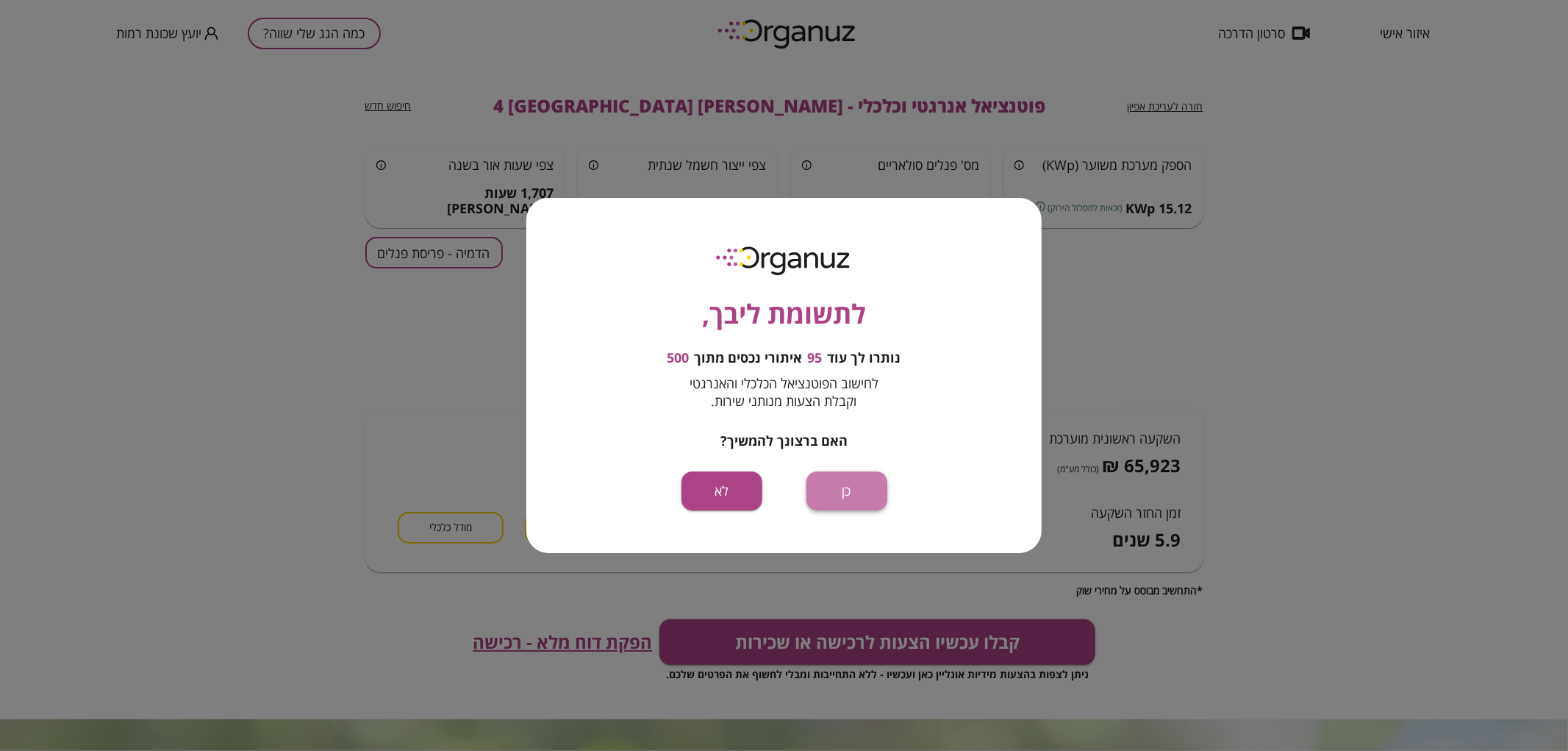
click at [857, 489] on button "כן" at bounding box center [846, 491] width 81 height 39
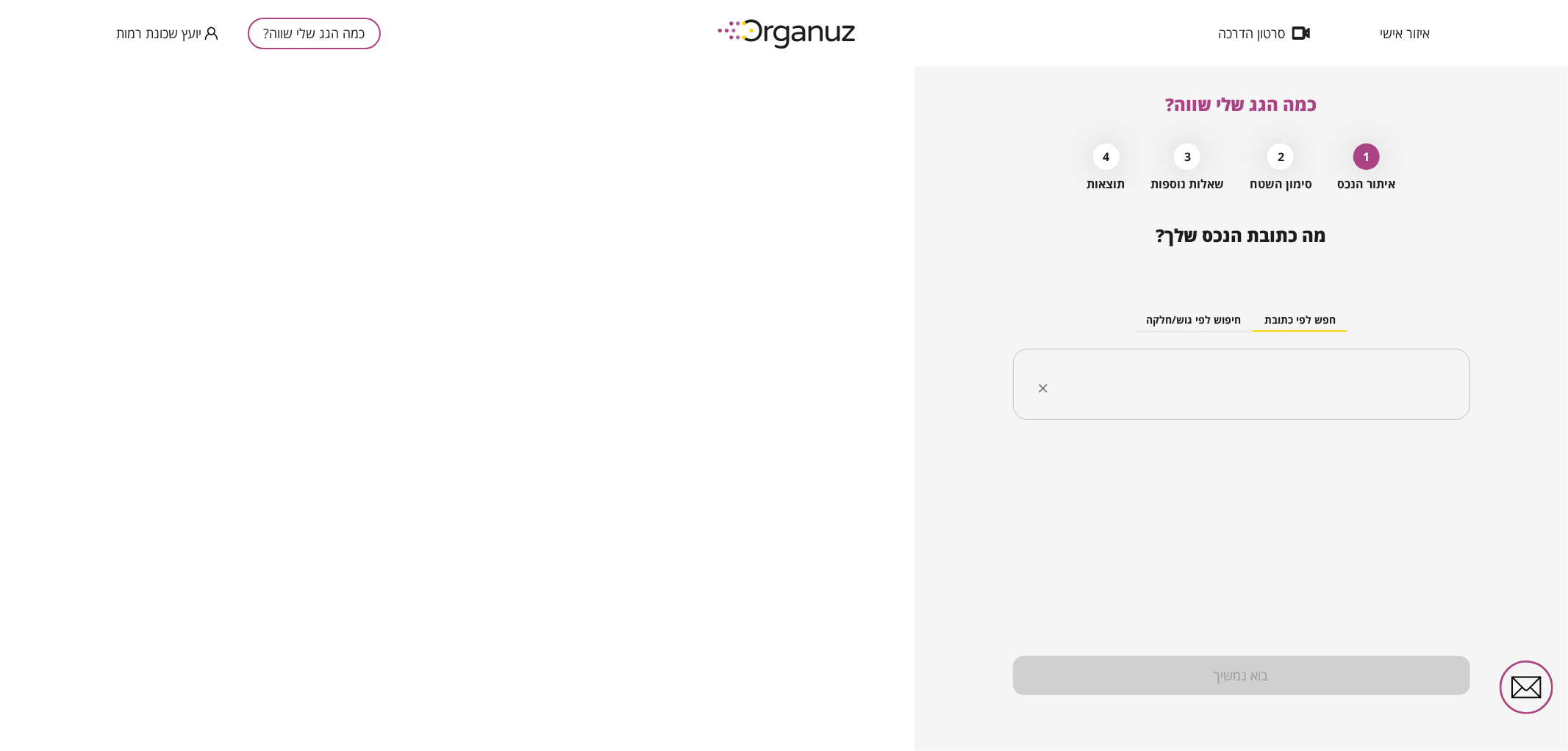
click at [1162, 383] on input "text" at bounding box center [1246, 384] width 411 height 37
click at [1177, 449] on li "[PERSON_NAME] 11 [GEOGRAPHIC_DATA]" at bounding box center [1241, 459] width 419 height 26
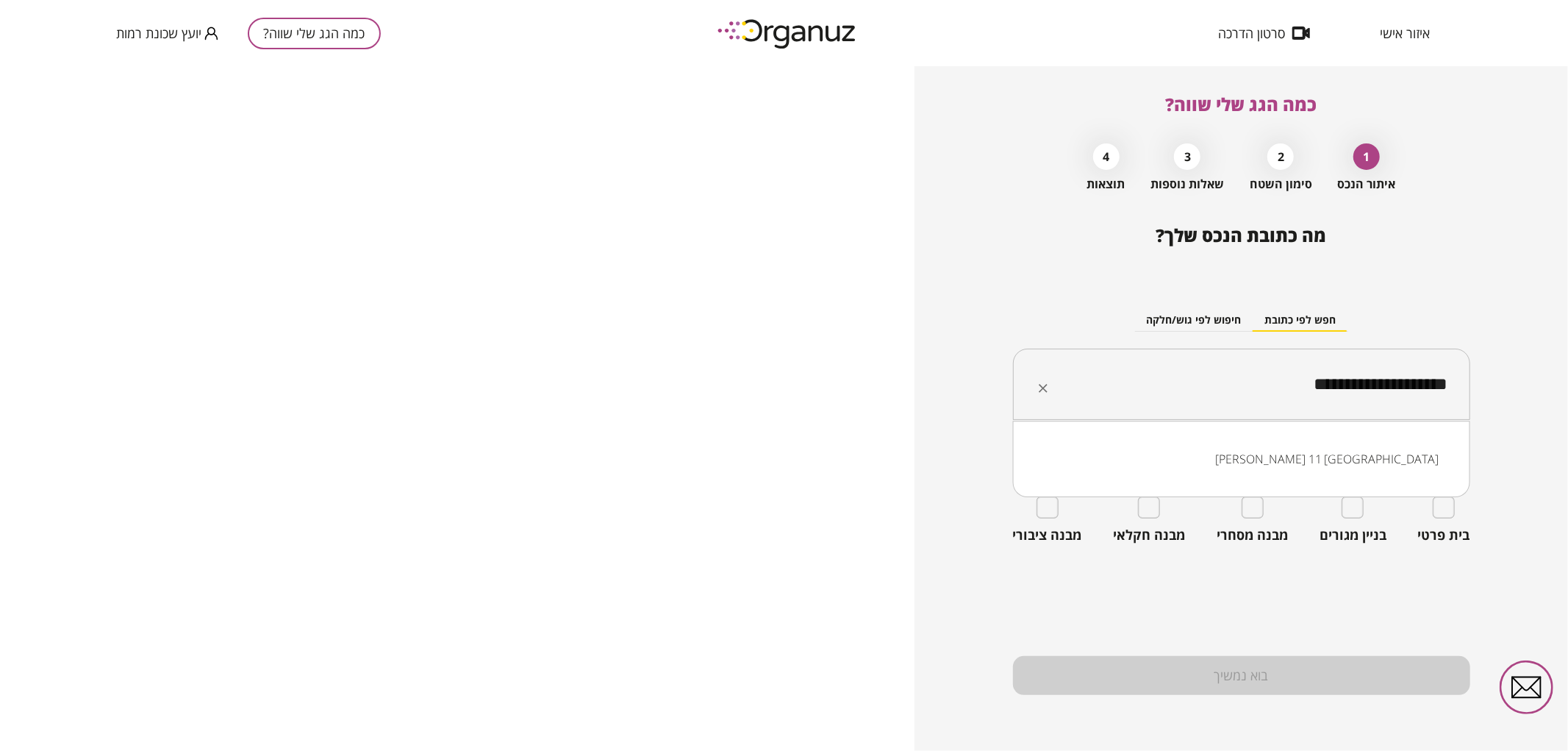
drag, startPoint x: 1230, startPoint y: 388, endPoint x: 1472, endPoint y: 368, distance: 242.8
click at [1472, 368] on div "**********" at bounding box center [1241, 408] width 653 height 685
type input "**********"
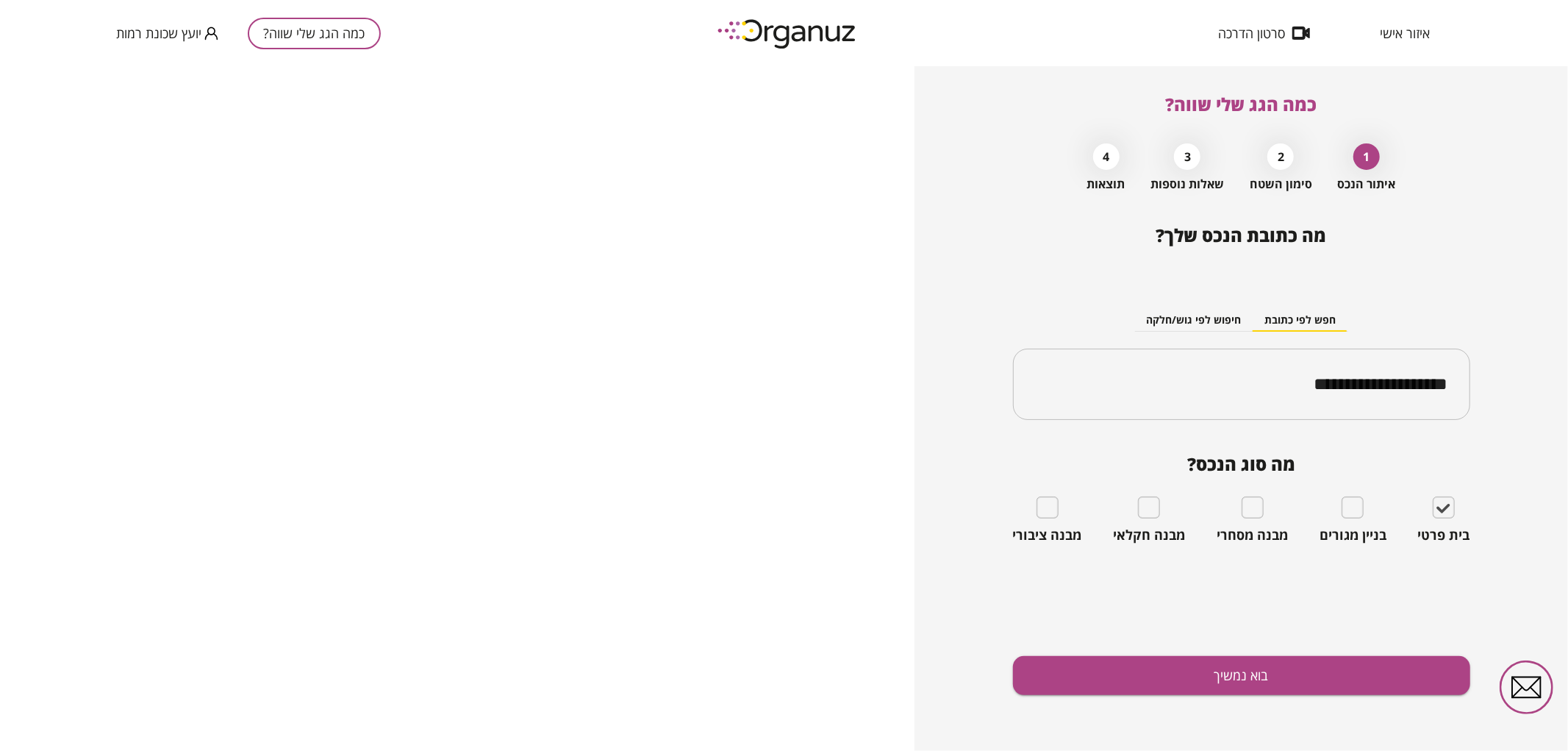
click at [1332, 696] on div "**********" at bounding box center [1241, 488] width 457 height 526
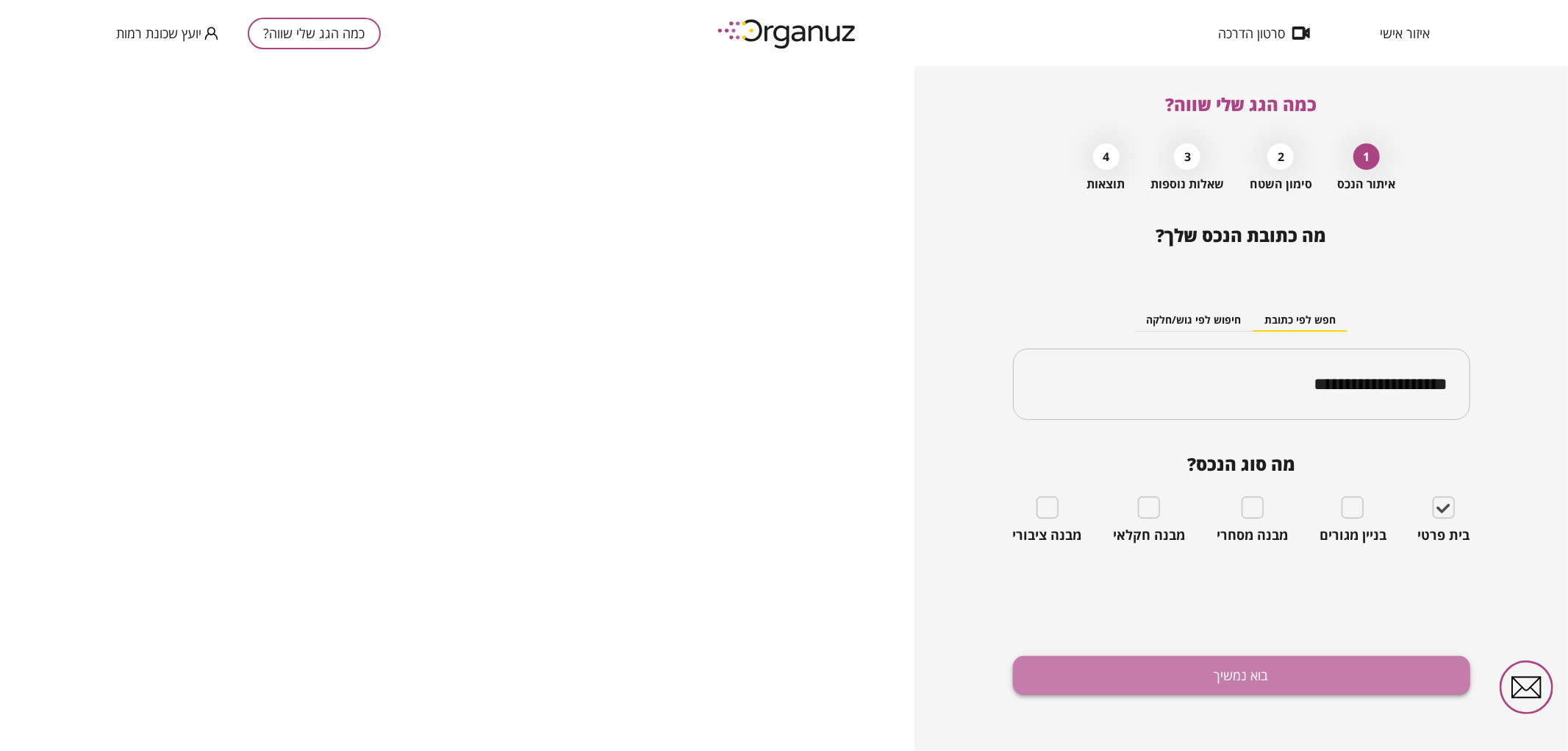
click at [1324, 689] on button "בוא נמשיך" at bounding box center [1241, 675] width 457 height 39
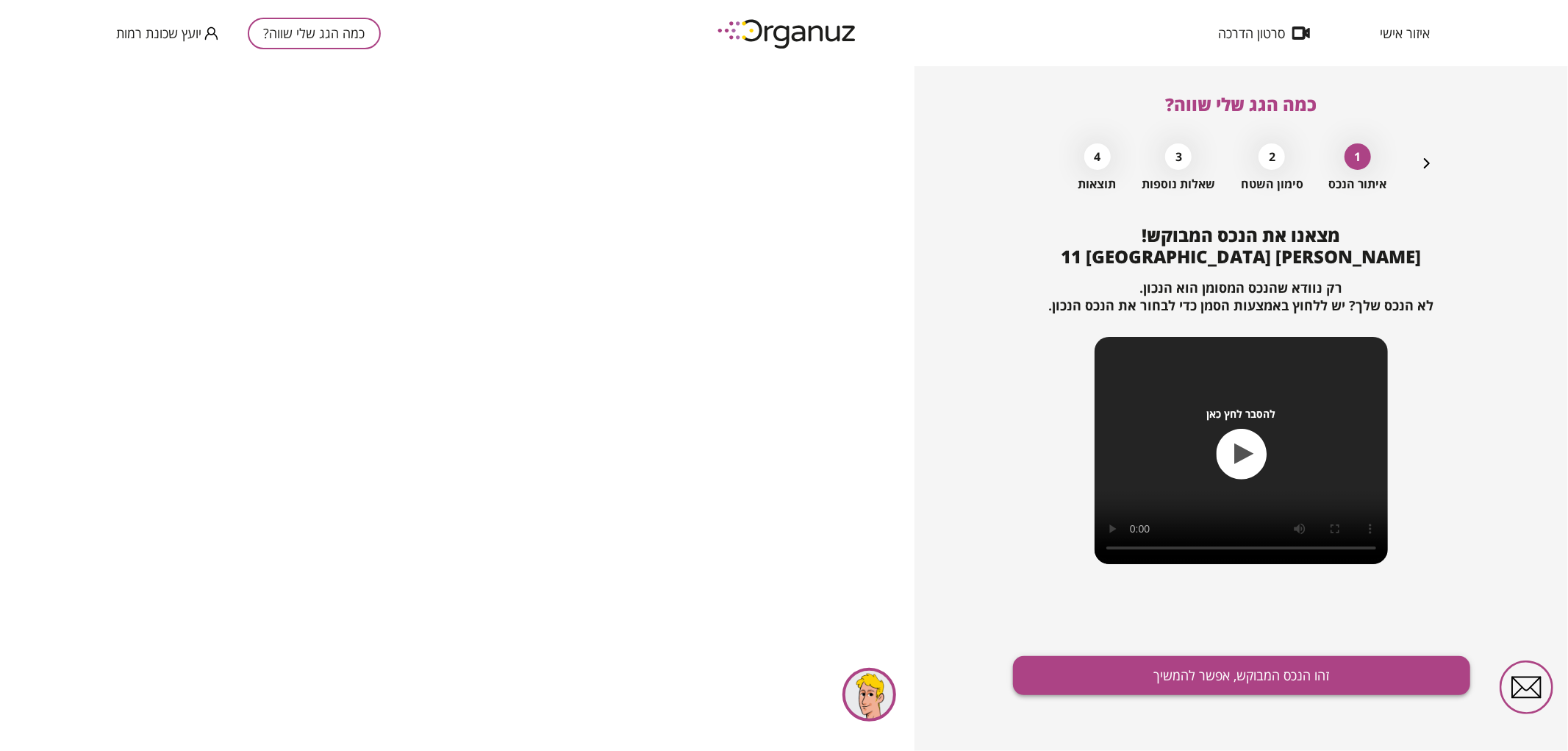
click at [1281, 671] on button "זהו הנכס המבוקש, אפשר להמשיך" at bounding box center [1241, 675] width 457 height 39
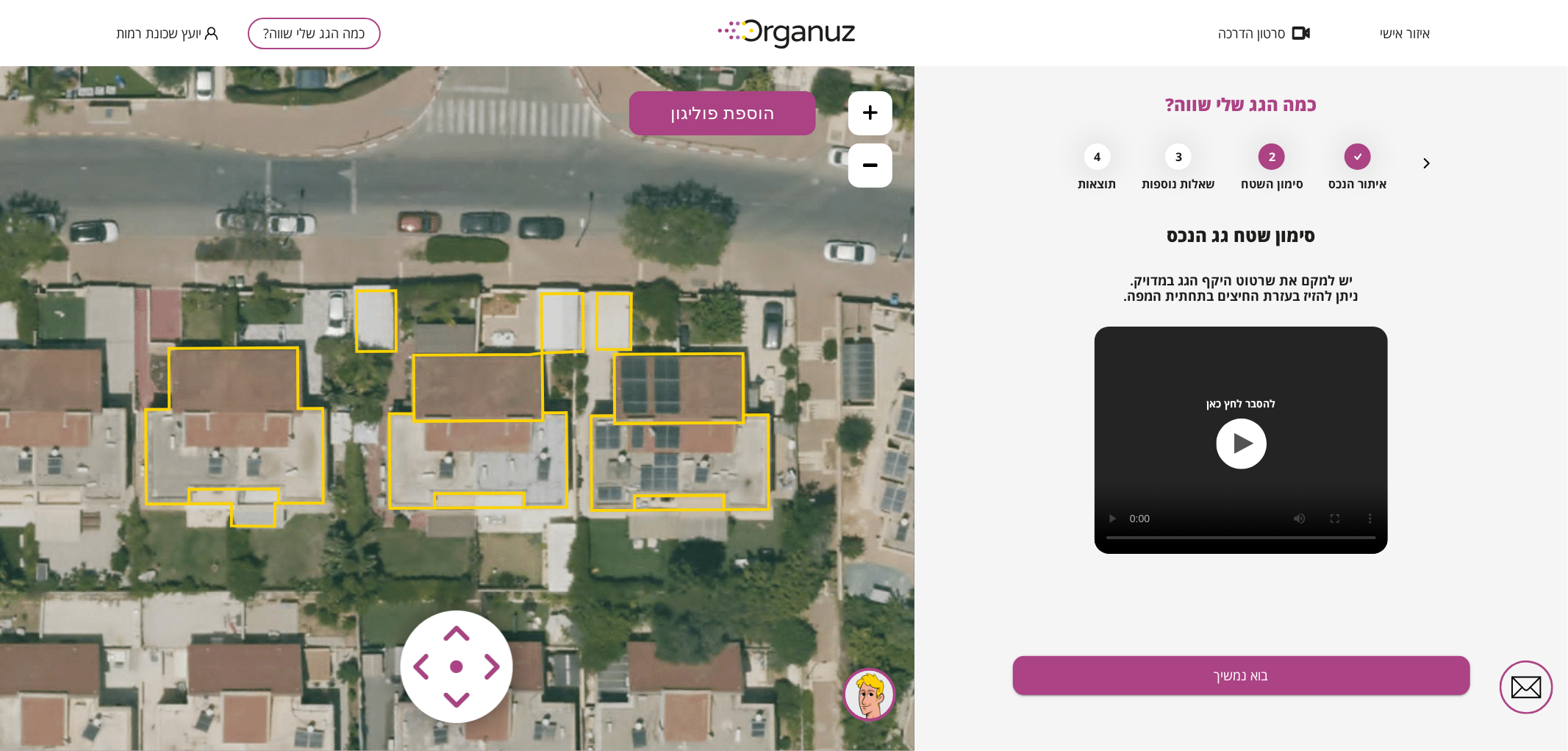
click at [875, 169] on icon at bounding box center [870, 164] width 14 height 14
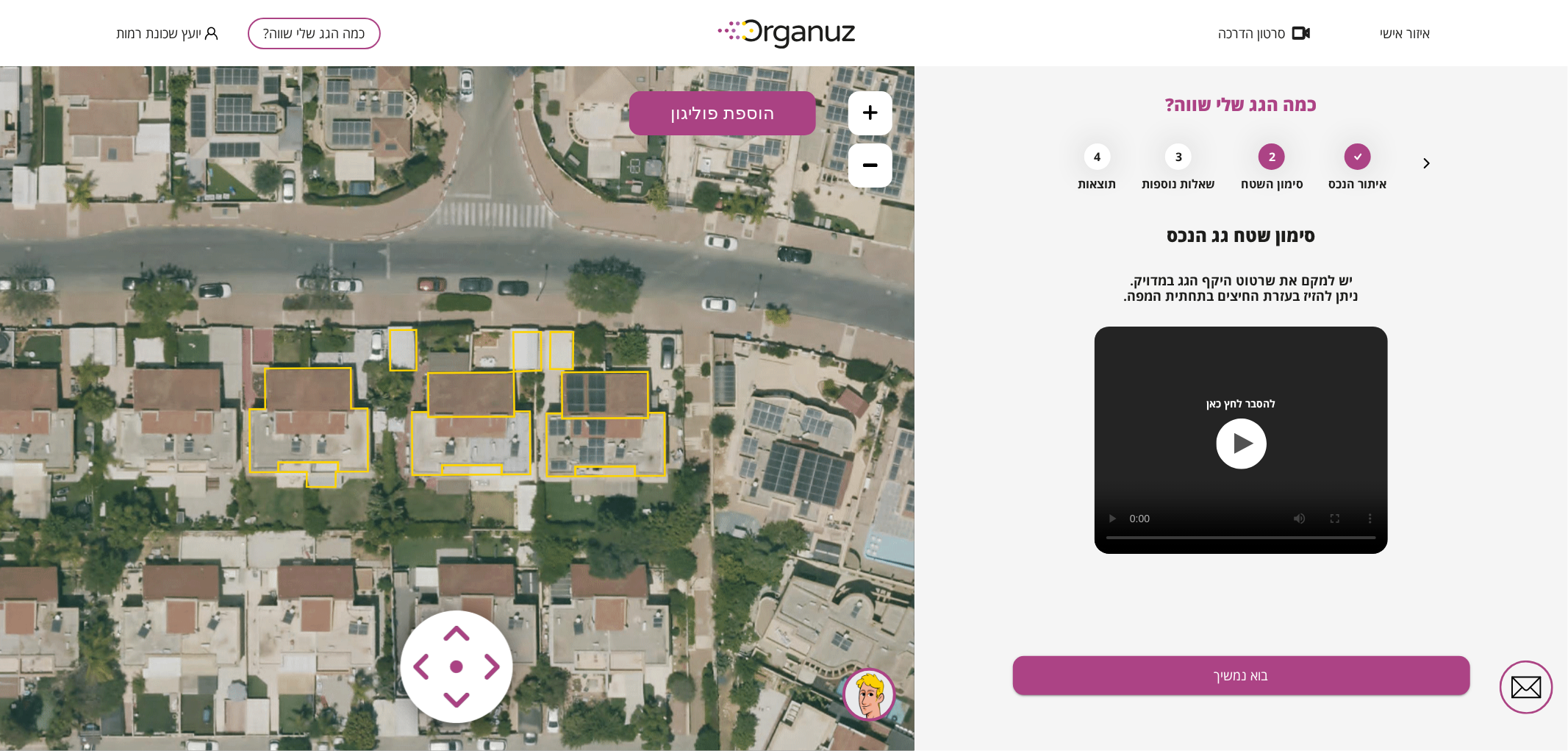
click at [468, 394] on polygon at bounding box center [471, 393] width 86 height 46
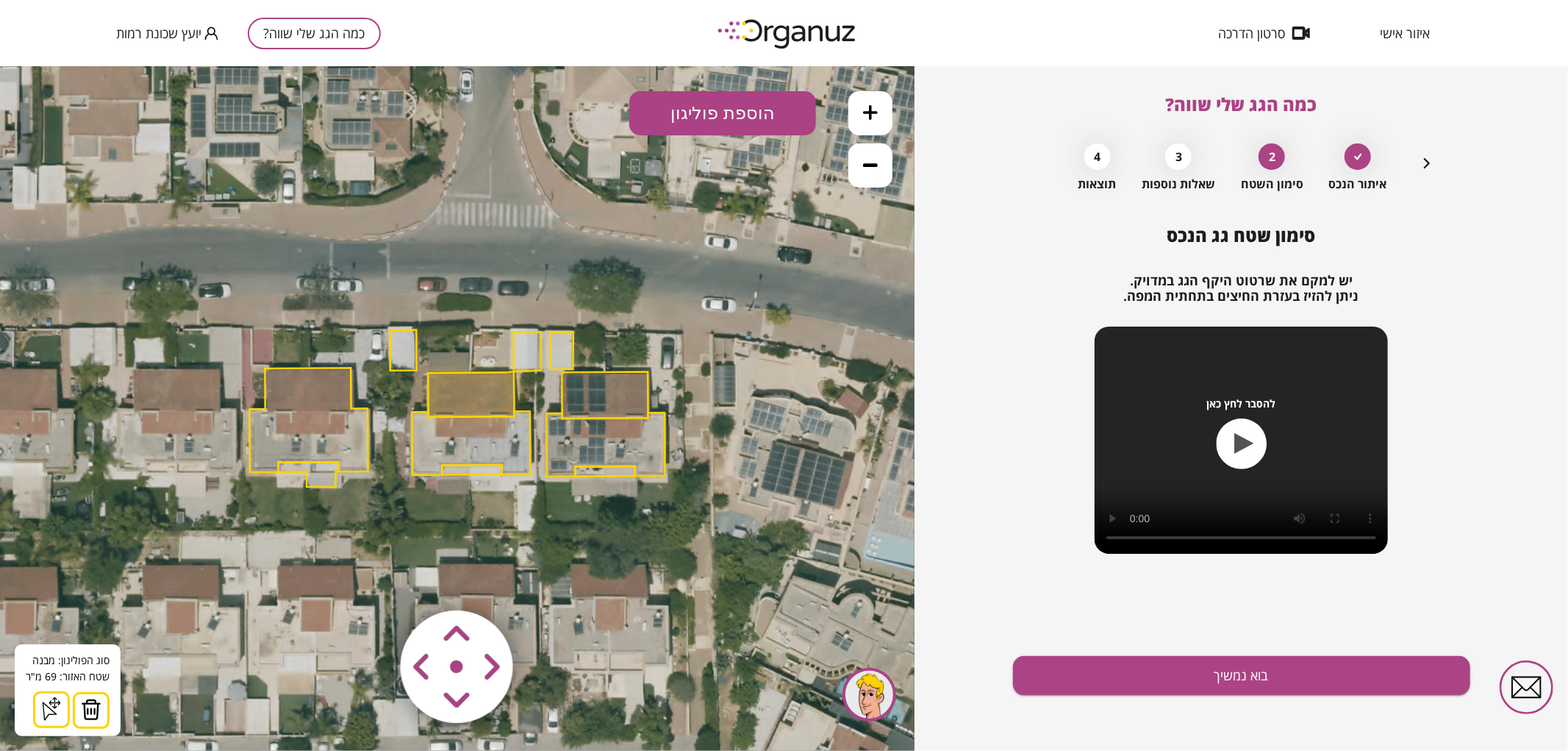
click at [88, 711] on img at bounding box center [91, 709] width 21 height 22
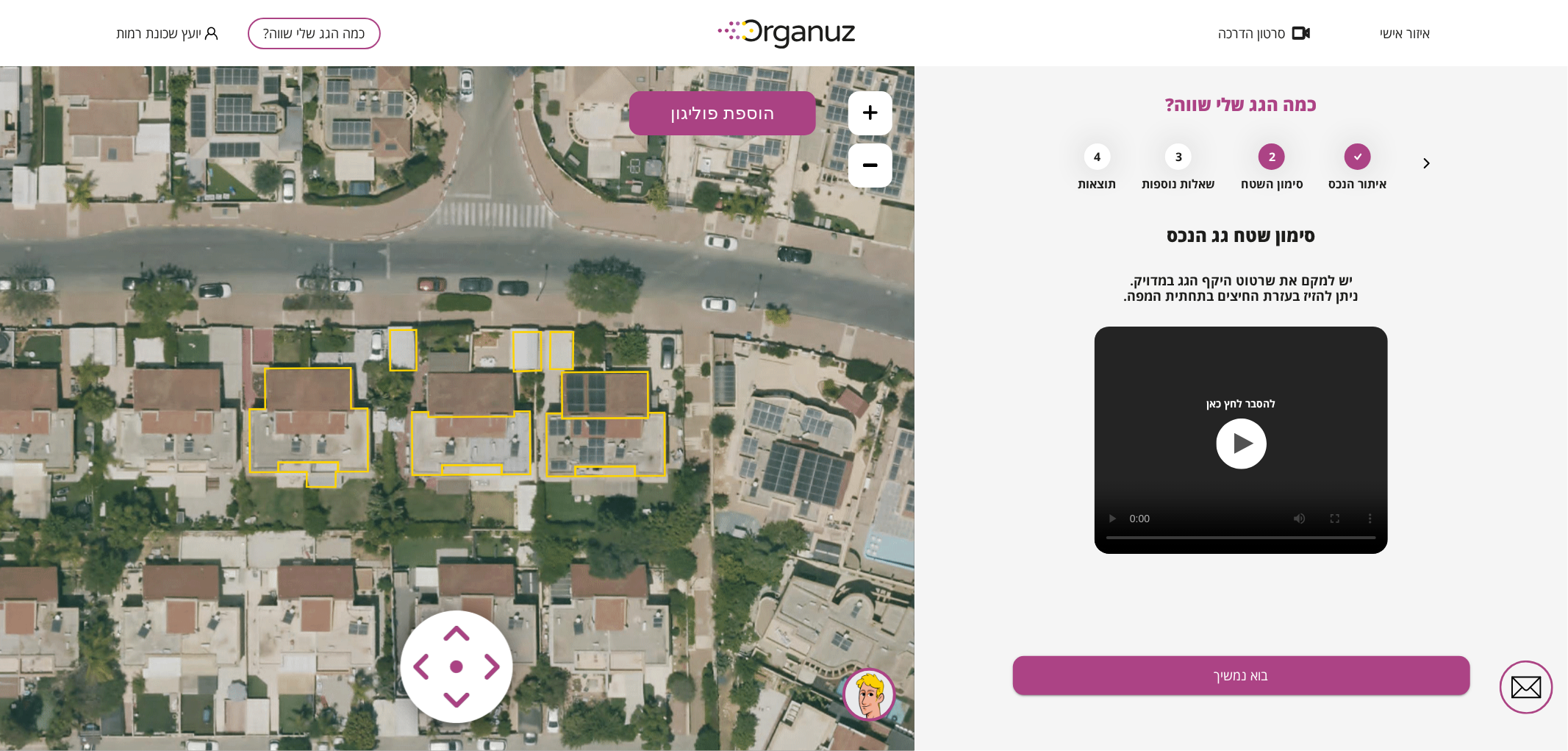
click at [457, 444] on polygon at bounding box center [471, 442] width 118 height 64
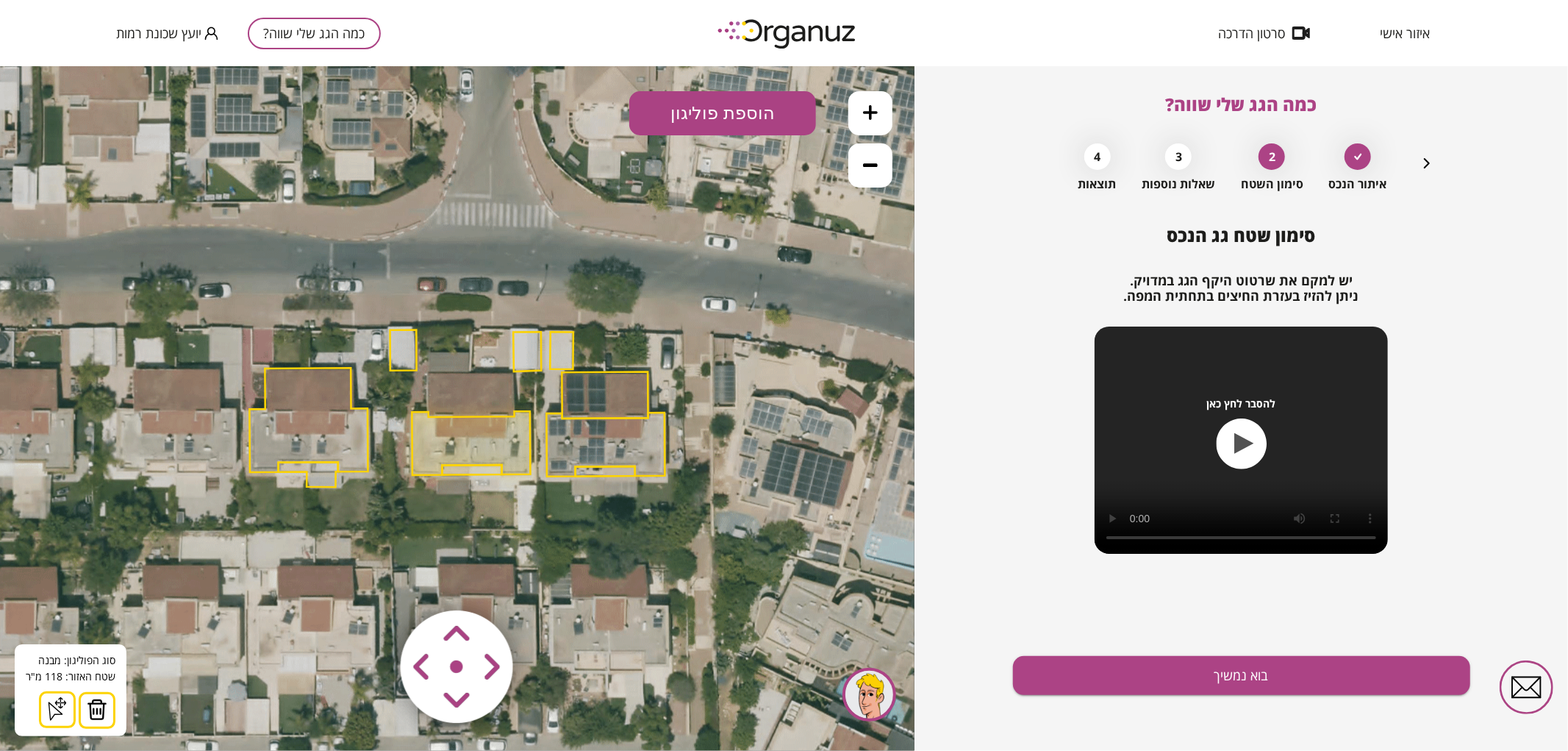
click at [92, 707] on img at bounding box center [97, 709] width 21 height 22
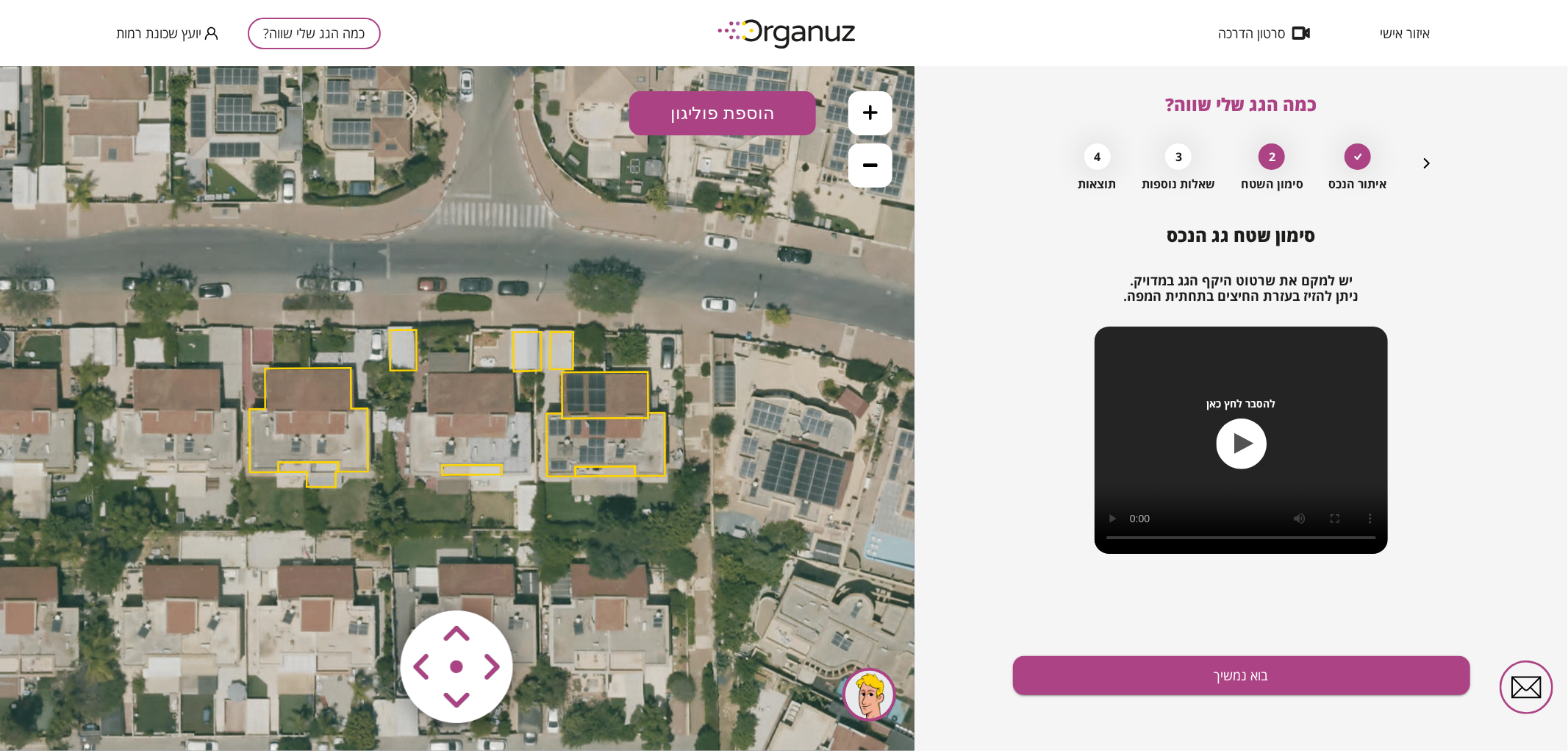
click at [880, 99] on button at bounding box center [870, 112] width 44 height 44
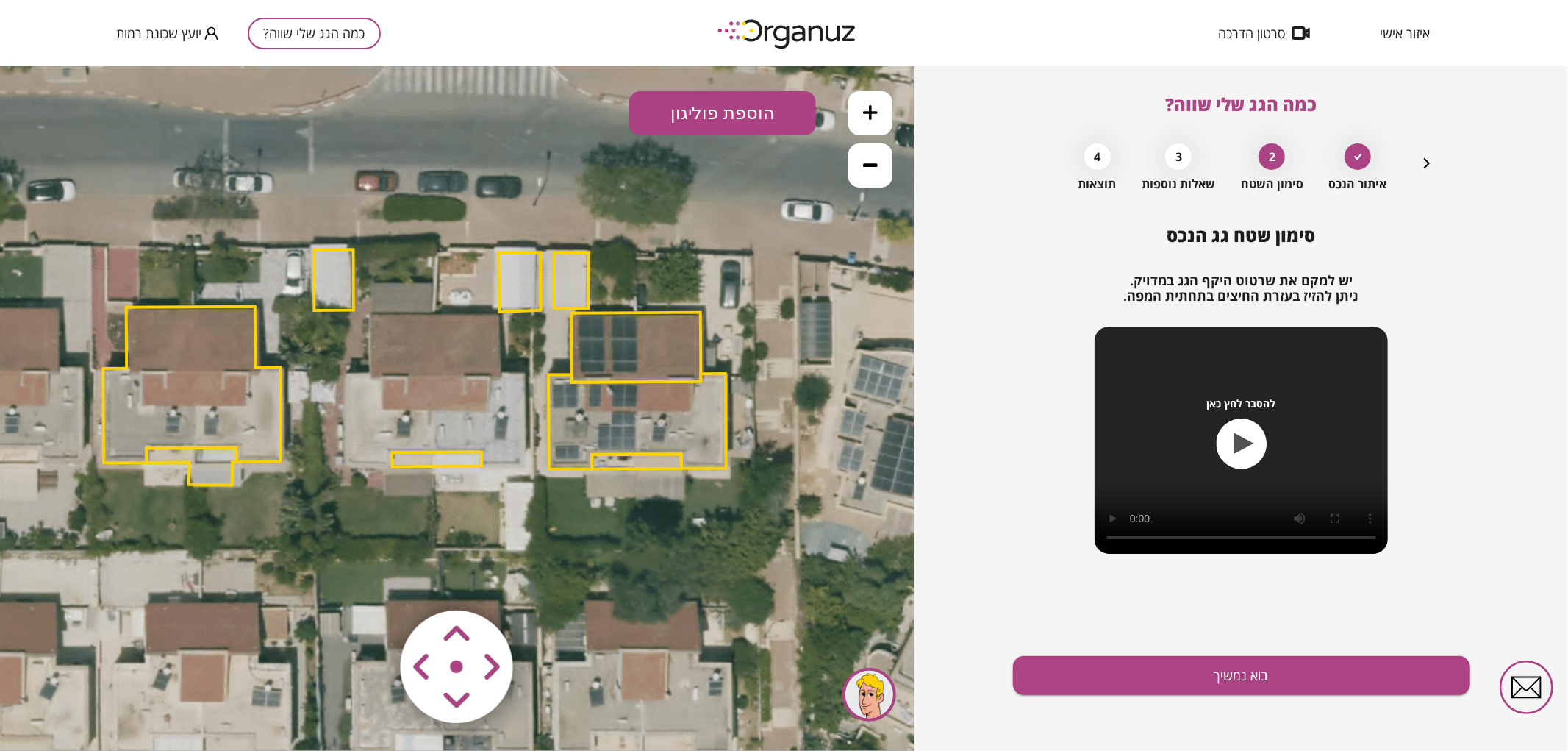
drag, startPoint x: 763, startPoint y: 355, endPoint x: 752, endPoint y: 341, distance: 17.8
click at [752, 341] on icon at bounding box center [414, 369] width 1886 height 1886
click at [445, 473] on icon at bounding box center [413, 368] width 1886 height 1886
click at [443, 466] on icon at bounding box center [413, 368] width 1886 height 1886
click at [443, 457] on polygon at bounding box center [436, 457] width 90 height 14
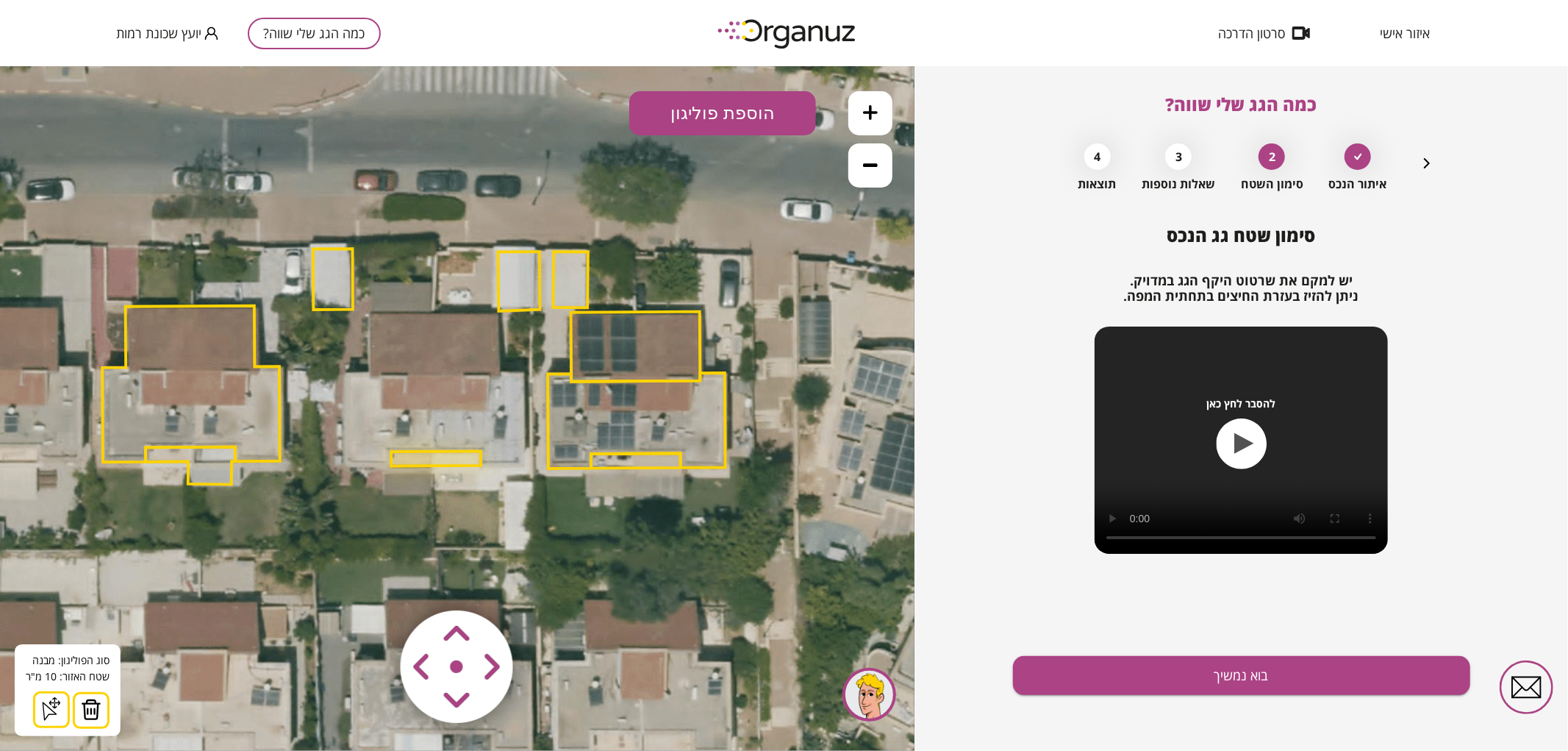
click at [89, 697] on img at bounding box center [91, 709] width 21 height 22
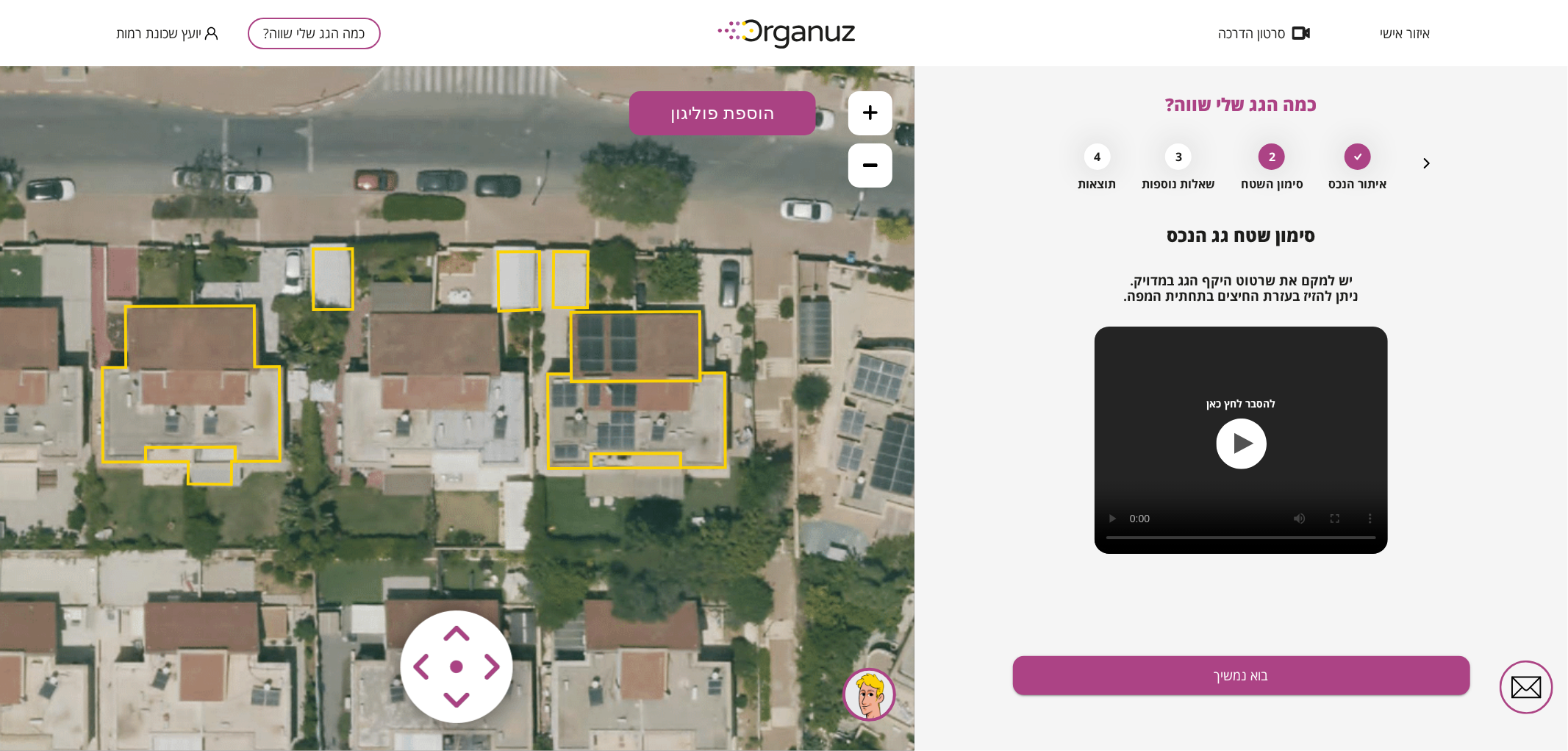
drag, startPoint x: 498, startPoint y: 275, endPoint x: 488, endPoint y: 292, distance: 19.7
click at [499, 275] on polygon at bounding box center [519, 280] width 42 height 59
click at [519, 274] on polygon at bounding box center [519, 280] width 42 height 59
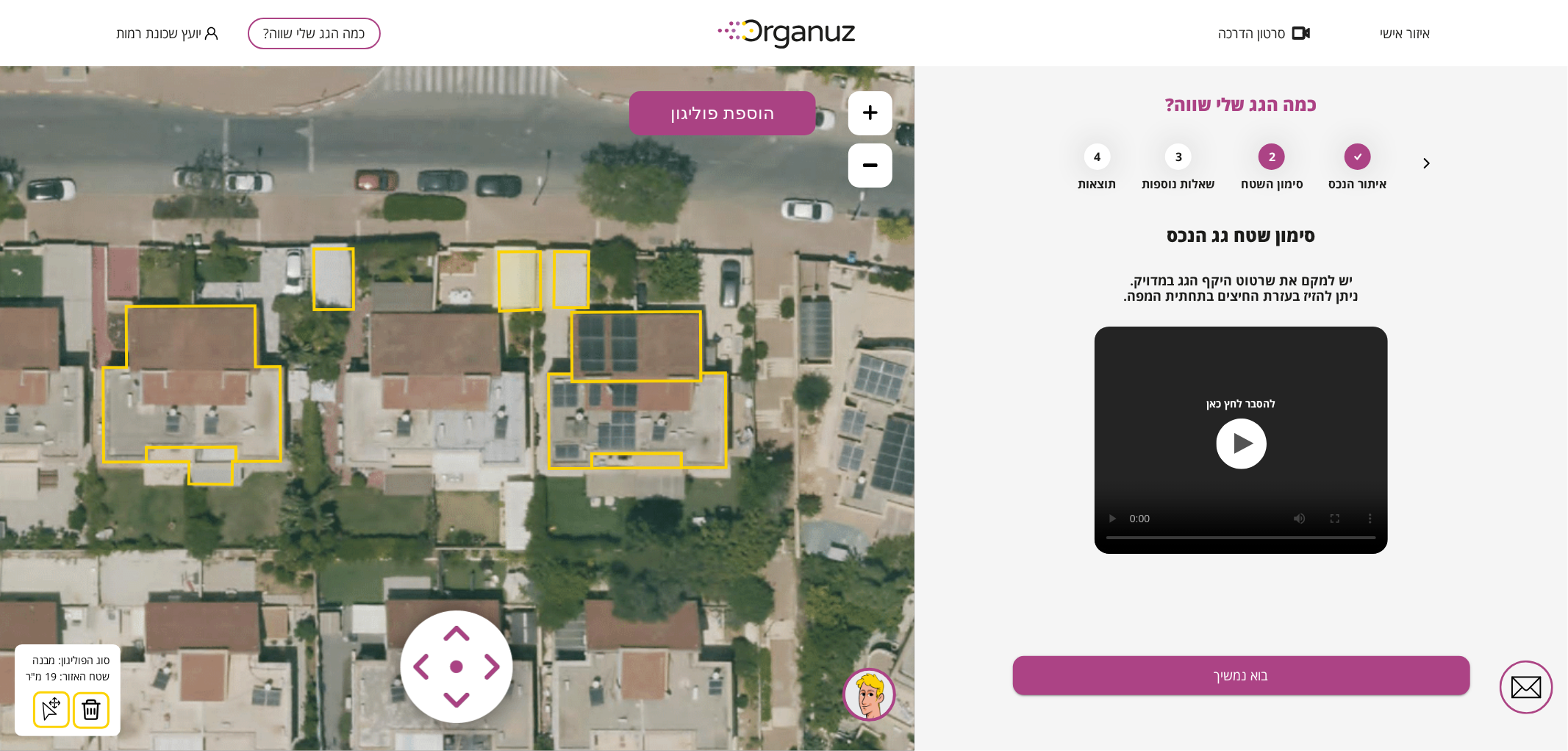
click at [94, 693] on button at bounding box center [91, 709] width 37 height 37
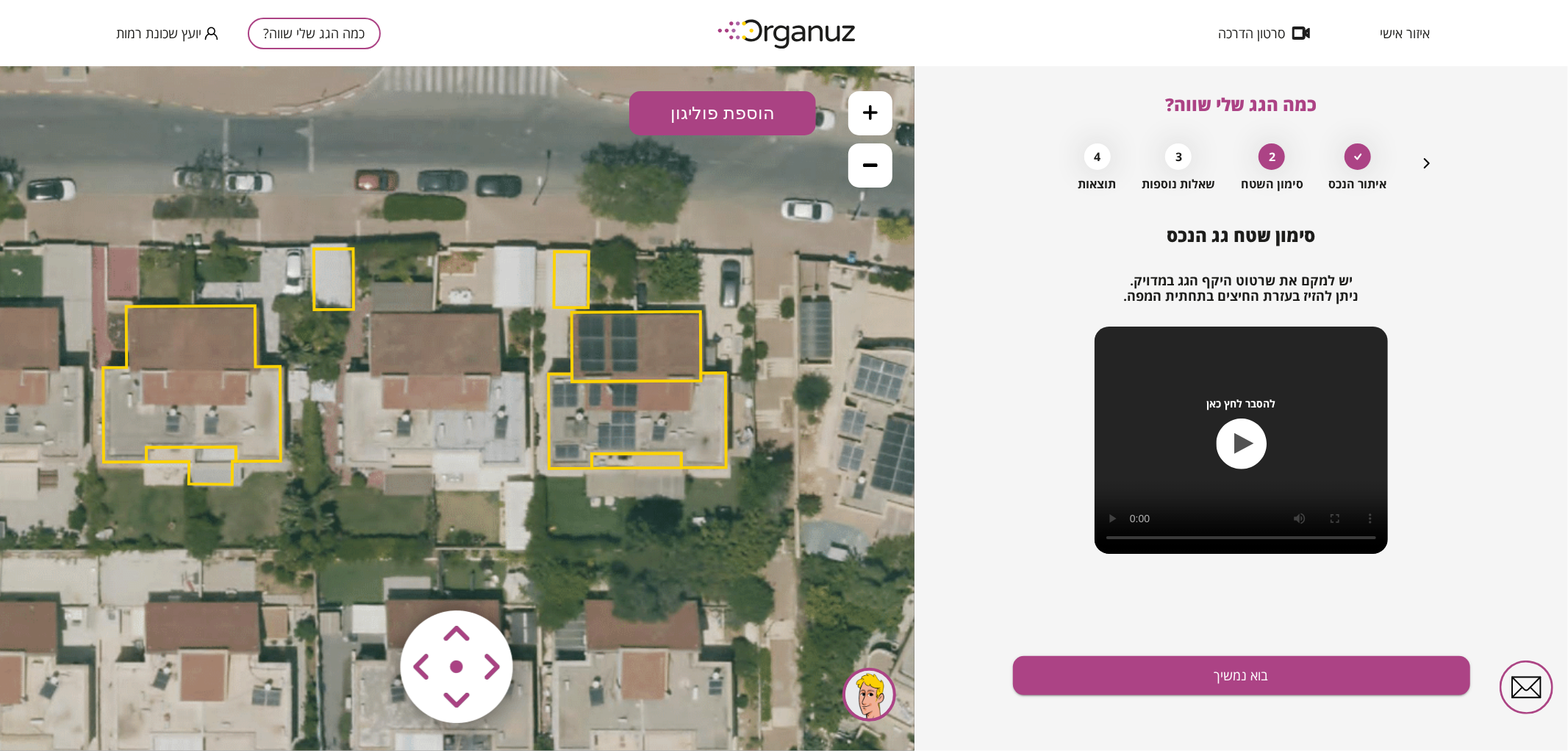
click at [344, 289] on polygon at bounding box center [334, 278] width 40 height 61
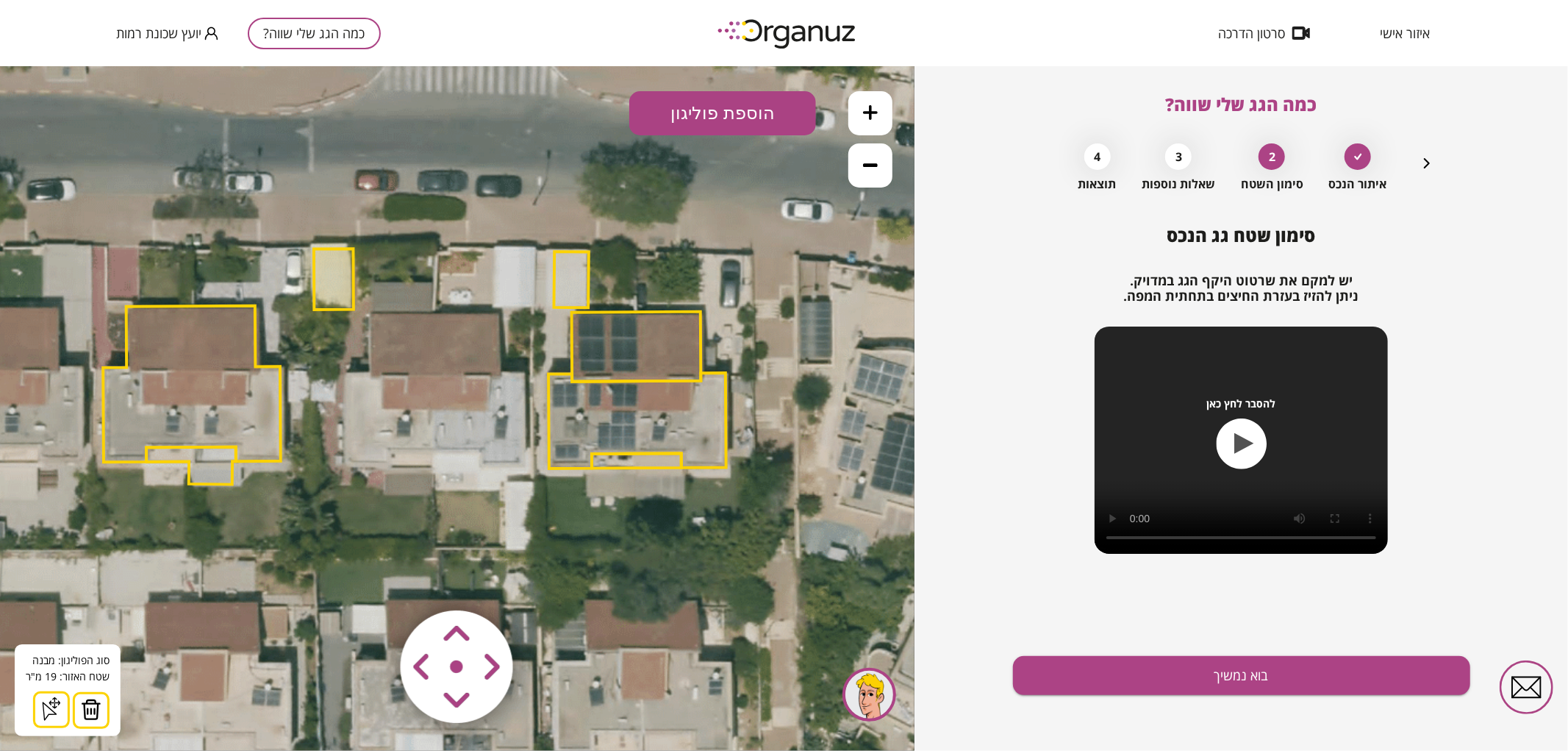
click at [84, 700] on img at bounding box center [91, 709] width 21 height 22
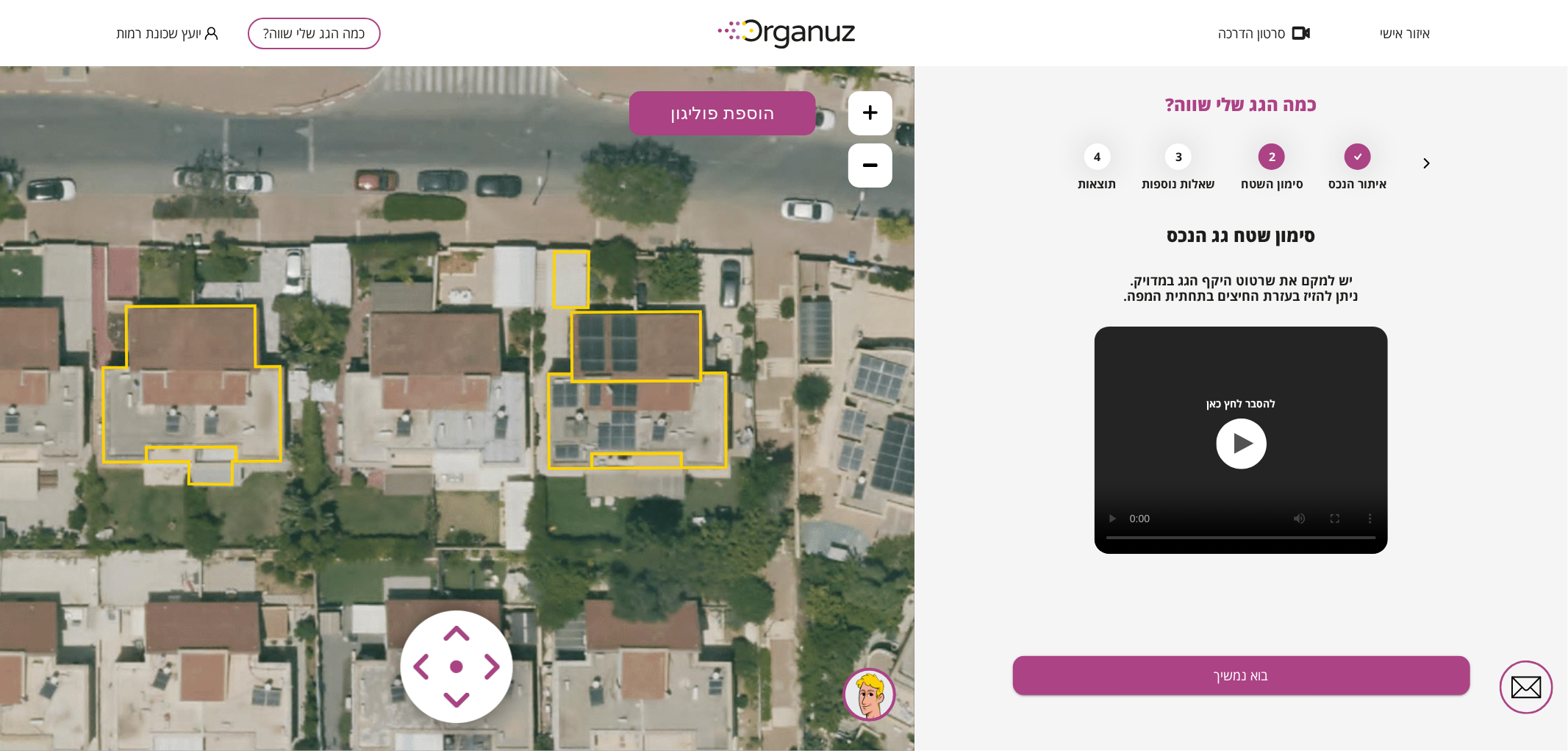
click at [570, 289] on polygon at bounding box center [571, 279] width 34 height 56
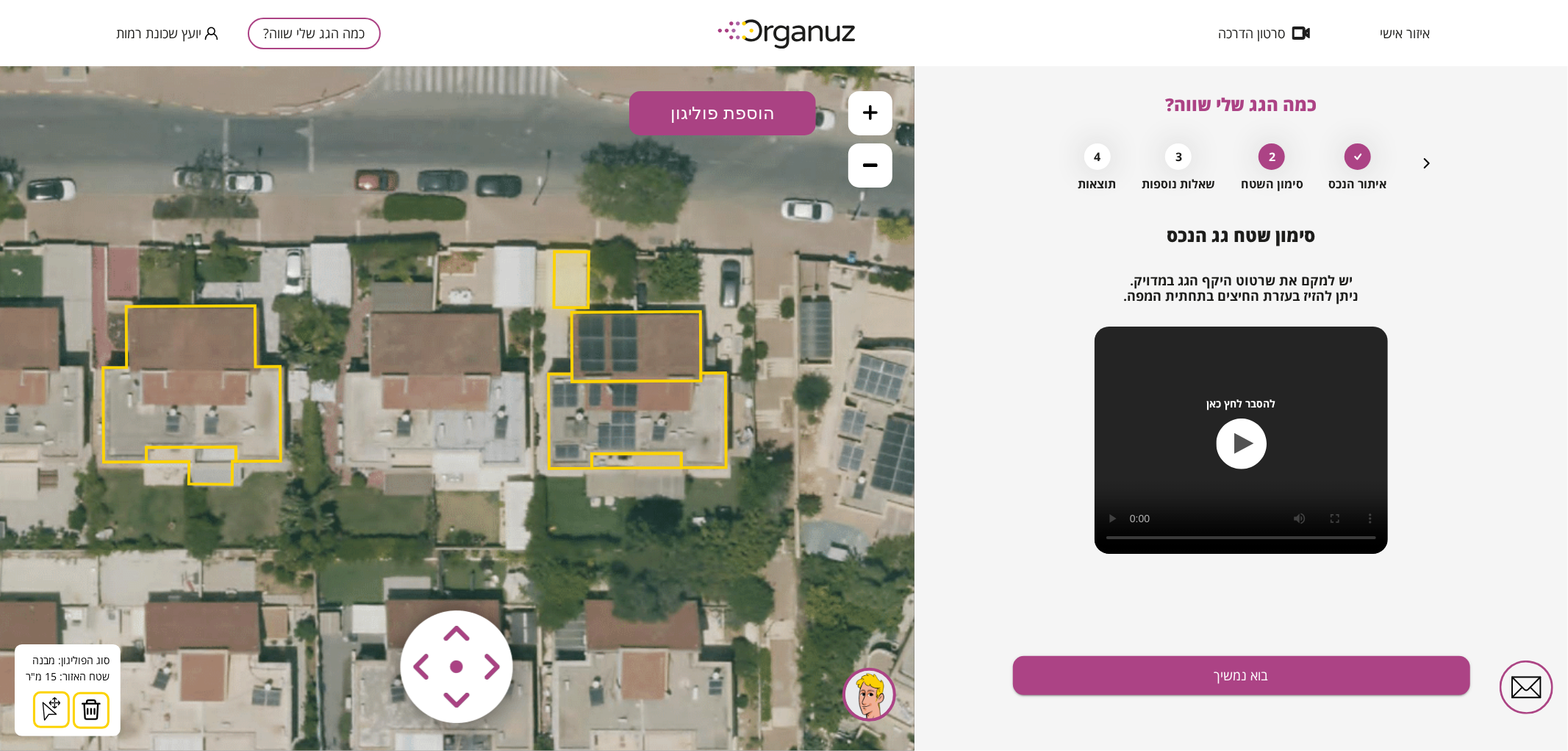
click at [99, 706] on button at bounding box center [91, 709] width 37 height 37
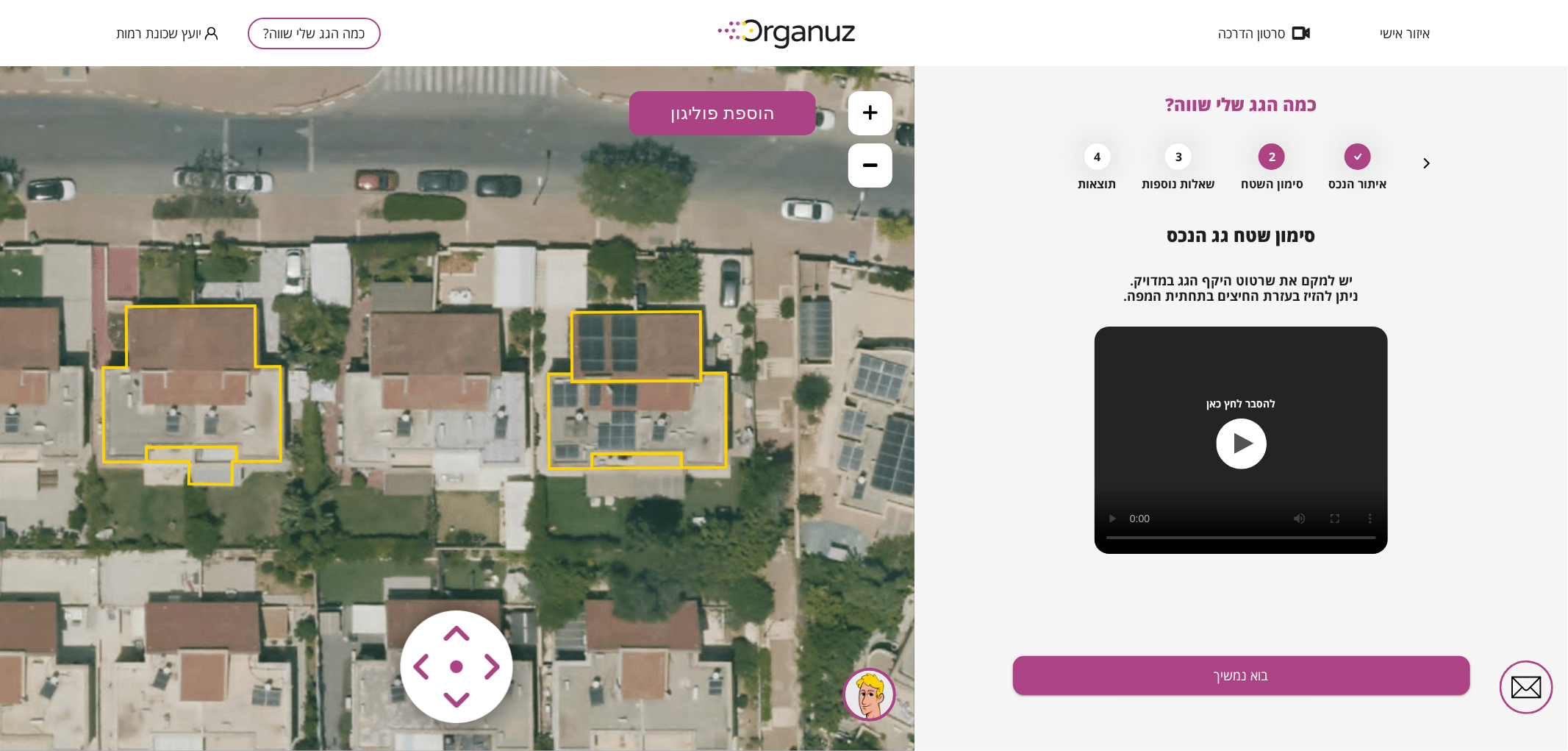
click at [644, 348] on polygon at bounding box center [636, 345] width 130 height 70
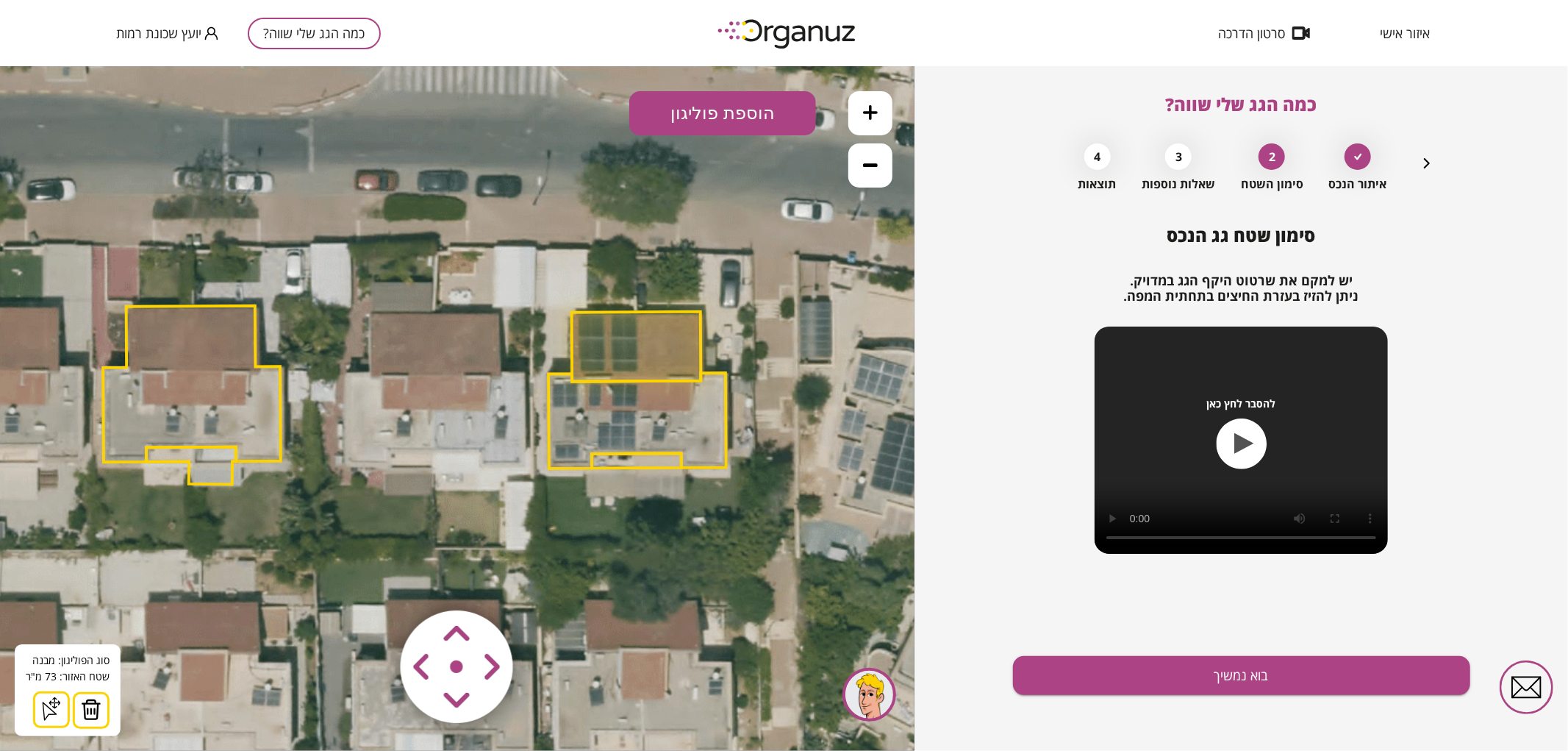
click at [93, 702] on img at bounding box center [91, 709] width 21 height 22
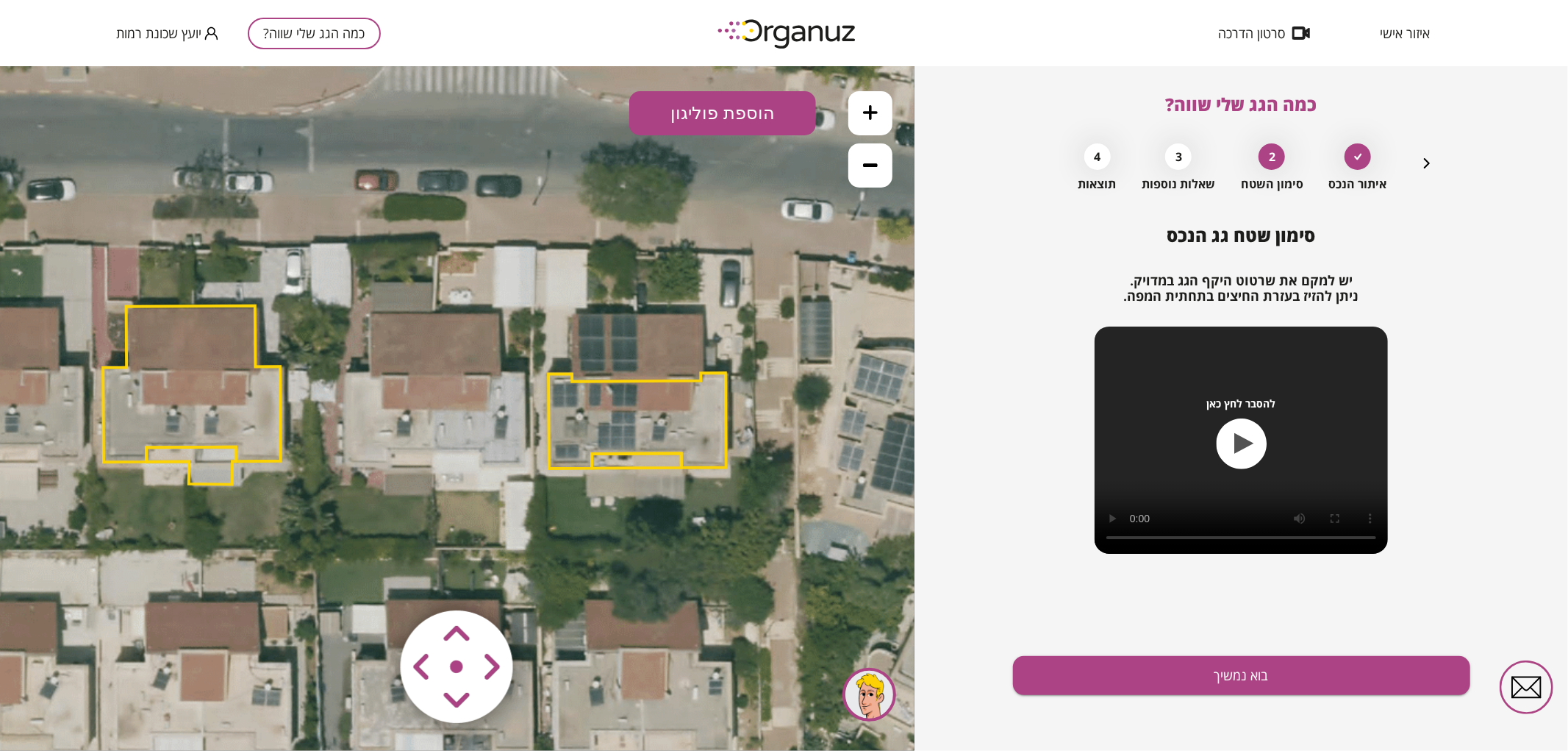
click at [581, 435] on polygon at bounding box center [637, 420] width 178 height 95
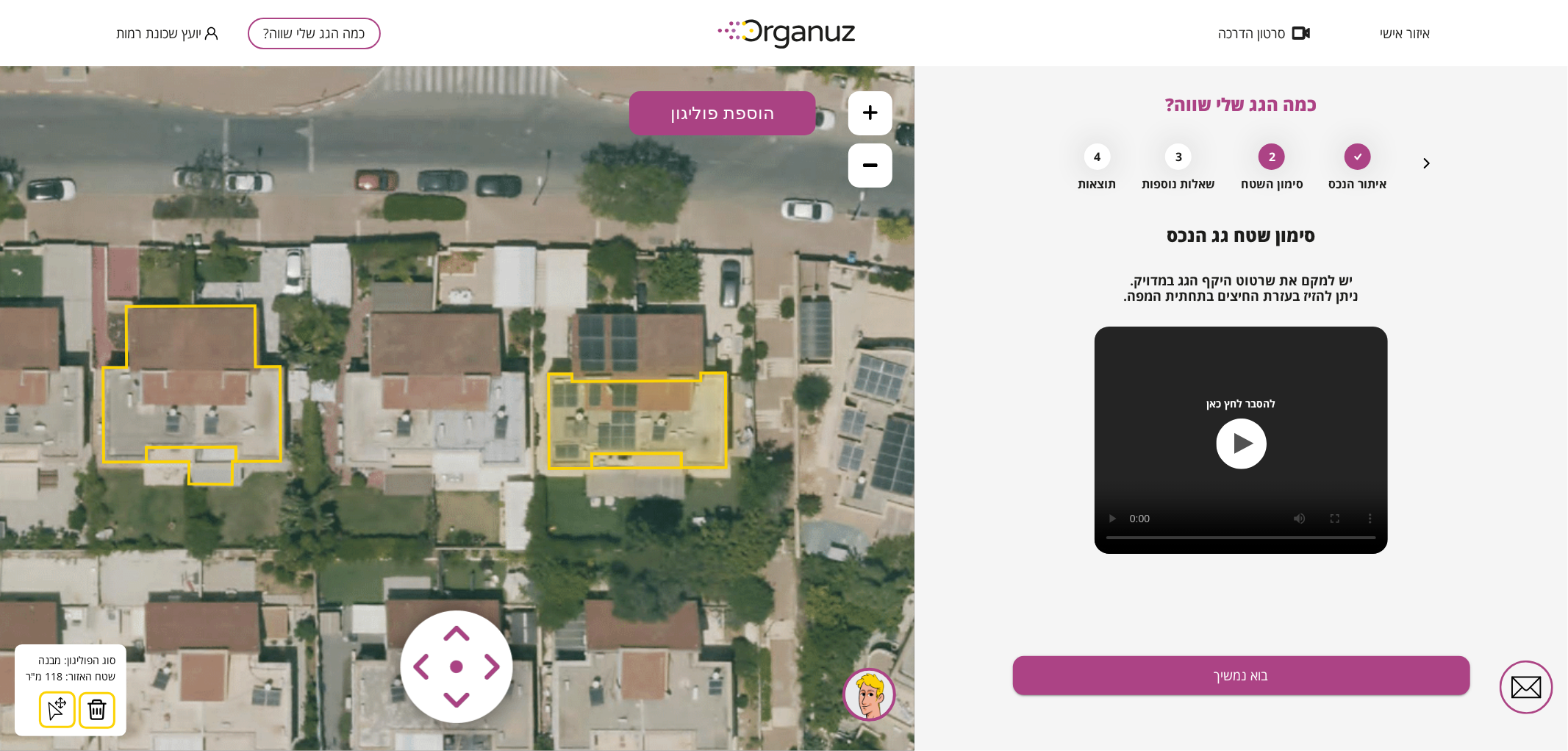
click at [98, 709] on img at bounding box center [97, 709] width 21 height 22
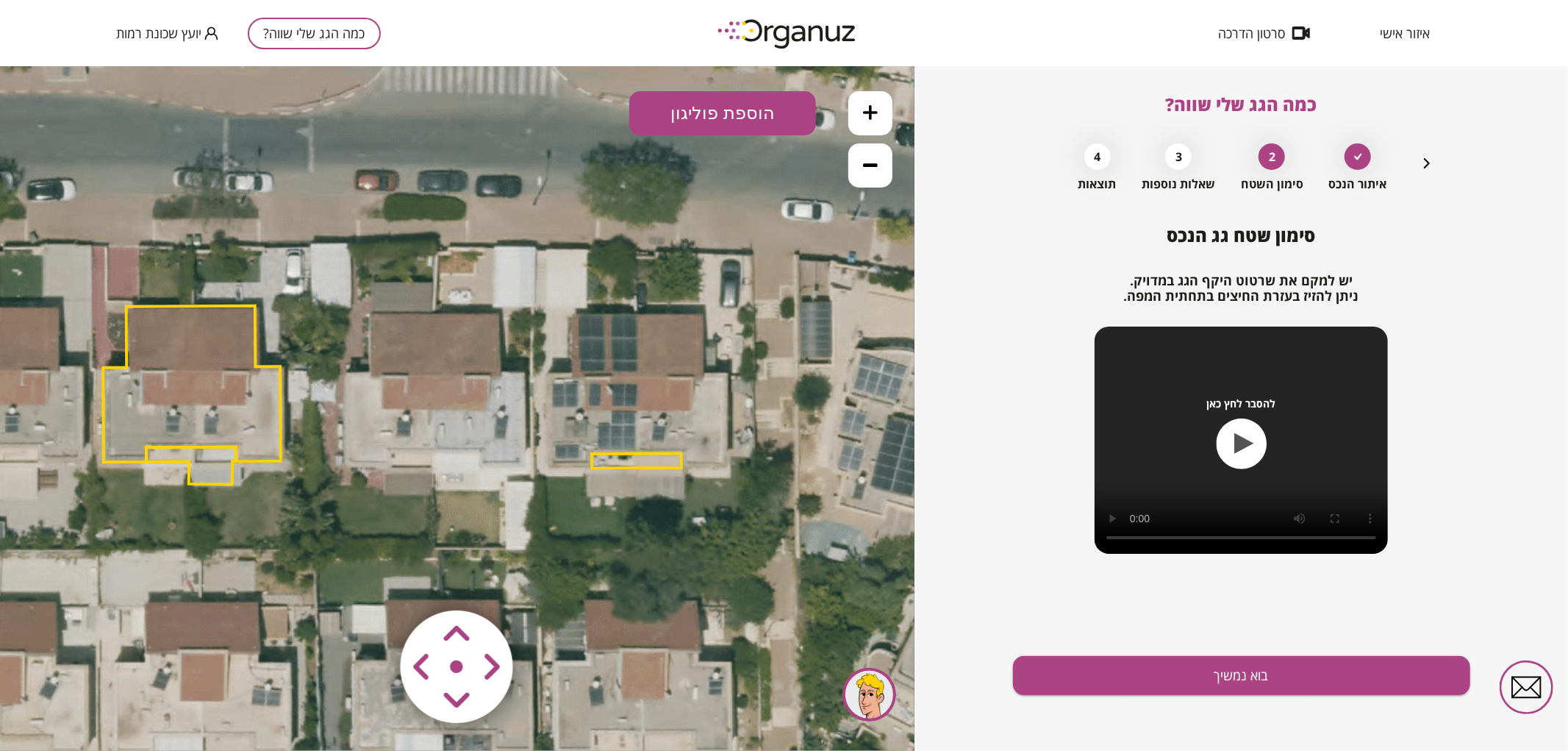
click at [644, 464] on polygon at bounding box center [636, 460] width 90 height 14
click at [94, 716] on img at bounding box center [91, 709] width 21 height 22
click at [872, 98] on button at bounding box center [870, 112] width 44 height 44
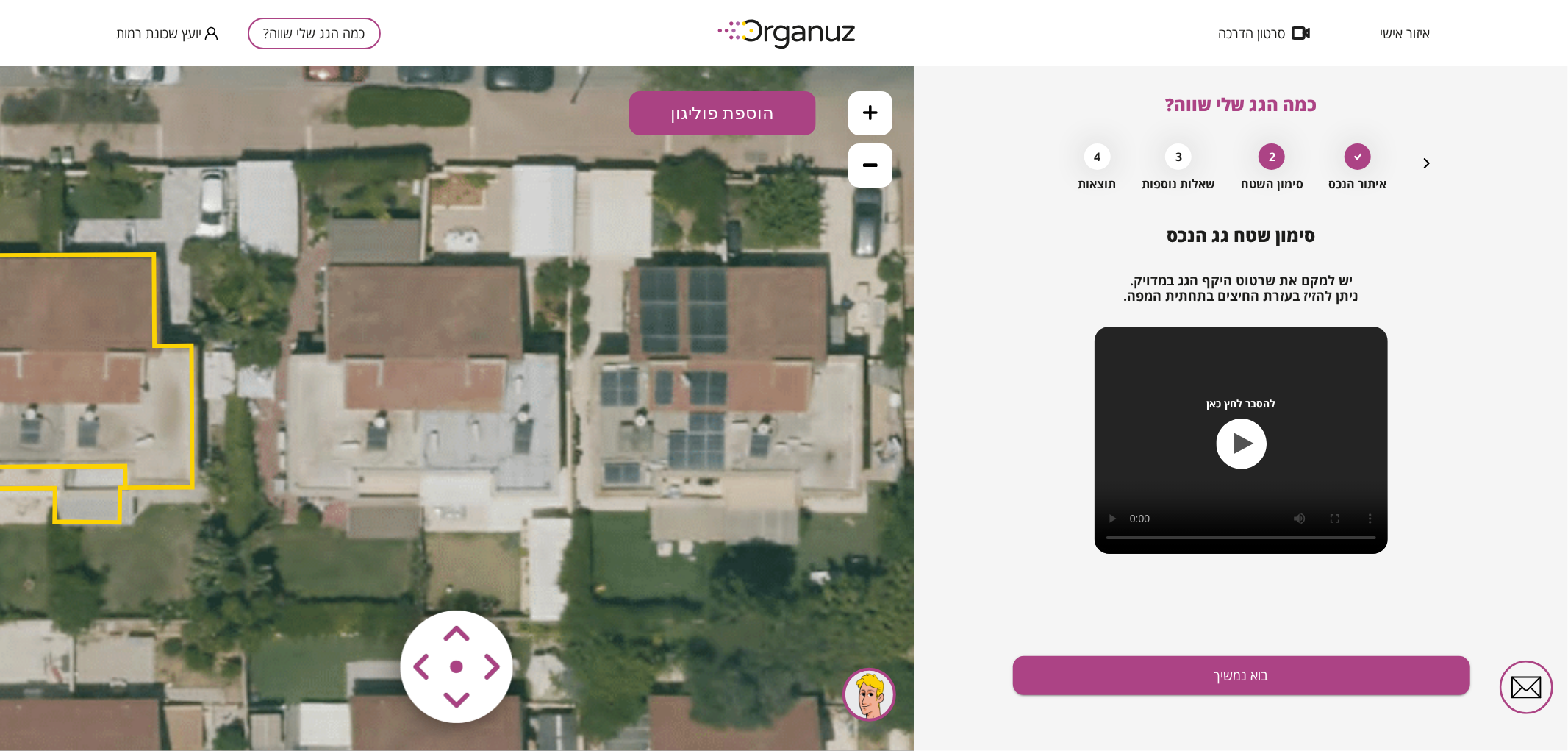
click at [726, 129] on button "הוספת פוליגון" at bounding box center [722, 112] width 186 height 44
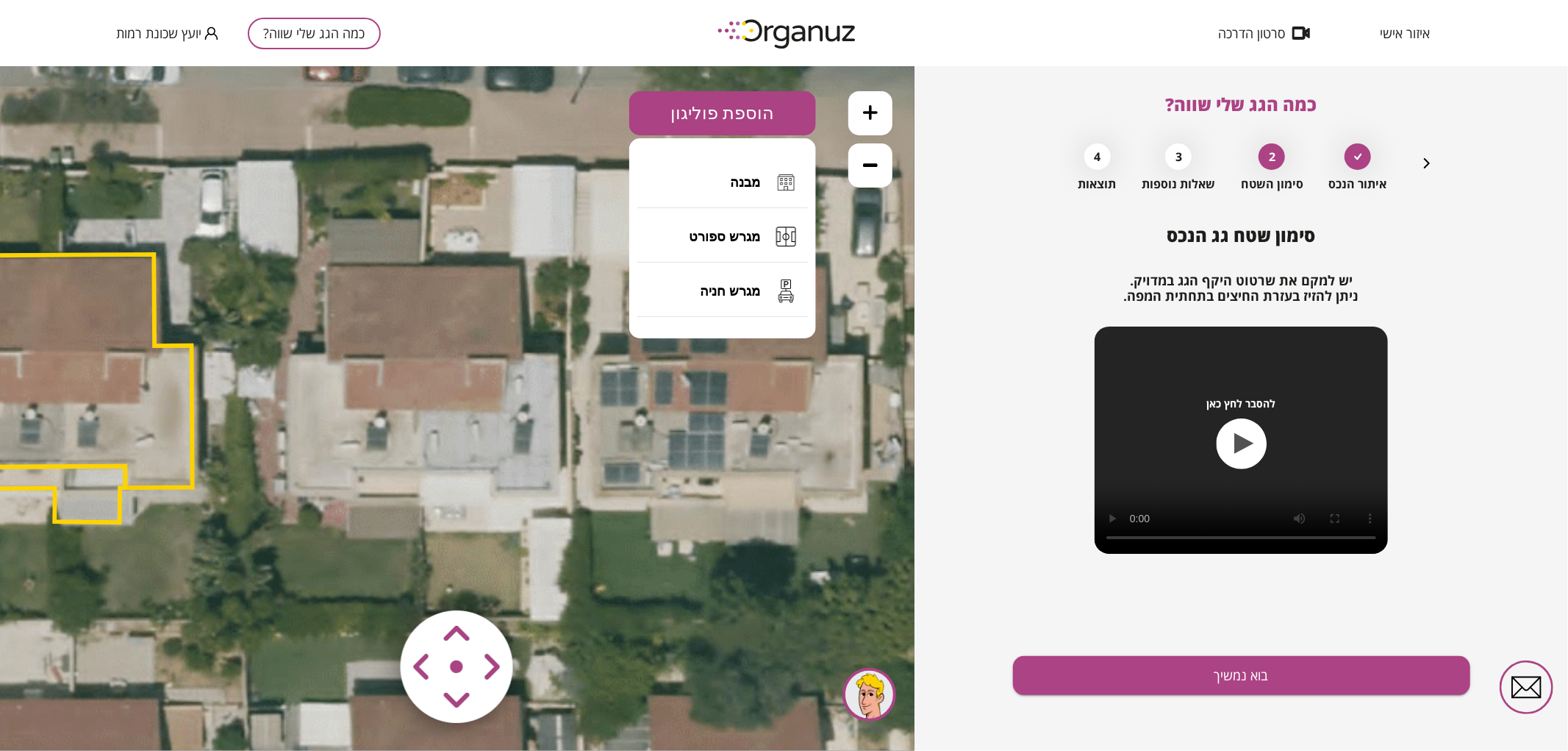
drag, startPoint x: 724, startPoint y: 194, endPoint x: 495, endPoint y: 253, distance: 236.5
click at [724, 194] on button "מבנה" at bounding box center [722, 182] width 170 height 51
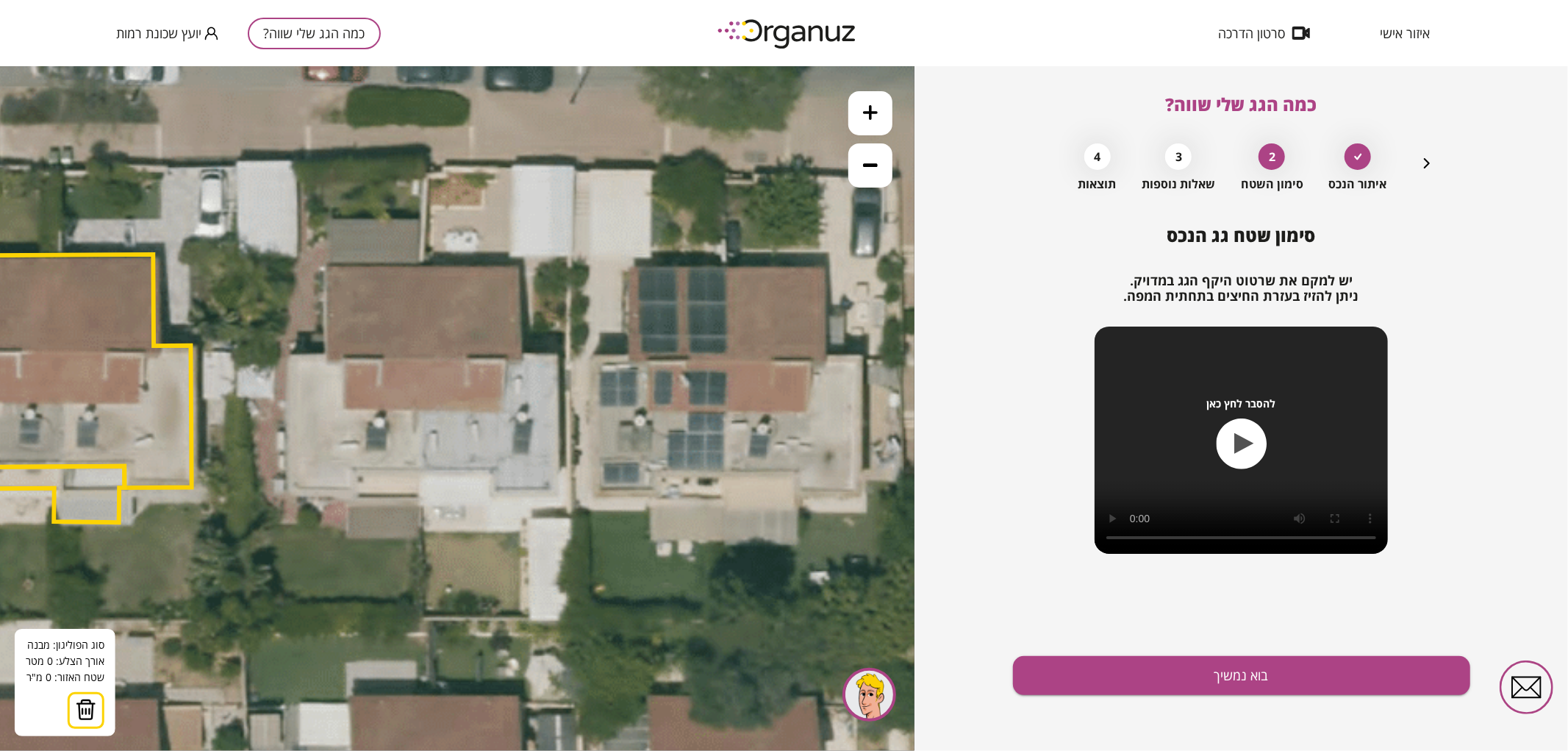
click at [419, 265] on icon at bounding box center [391, 348] width 2829 height 2829
click at [420, 472] on icon at bounding box center [391, 348] width 2829 height 2829
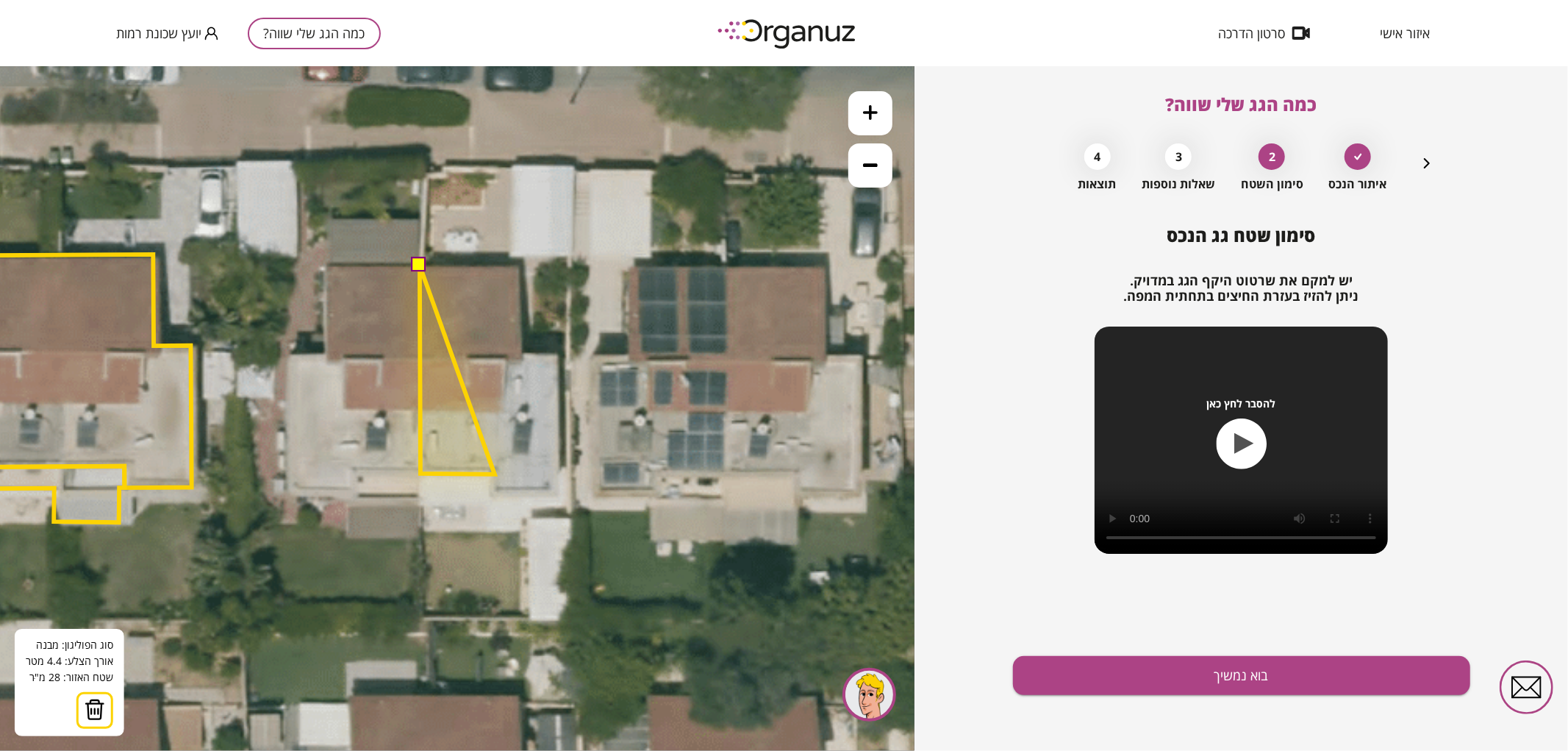
click at [495, 473] on polygon at bounding box center [457, 369] width 75 height 209
click at [494, 497] on icon at bounding box center [391, 348] width 2829 height 2829
click at [560, 497] on polygon at bounding box center [489, 381] width 140 height 232
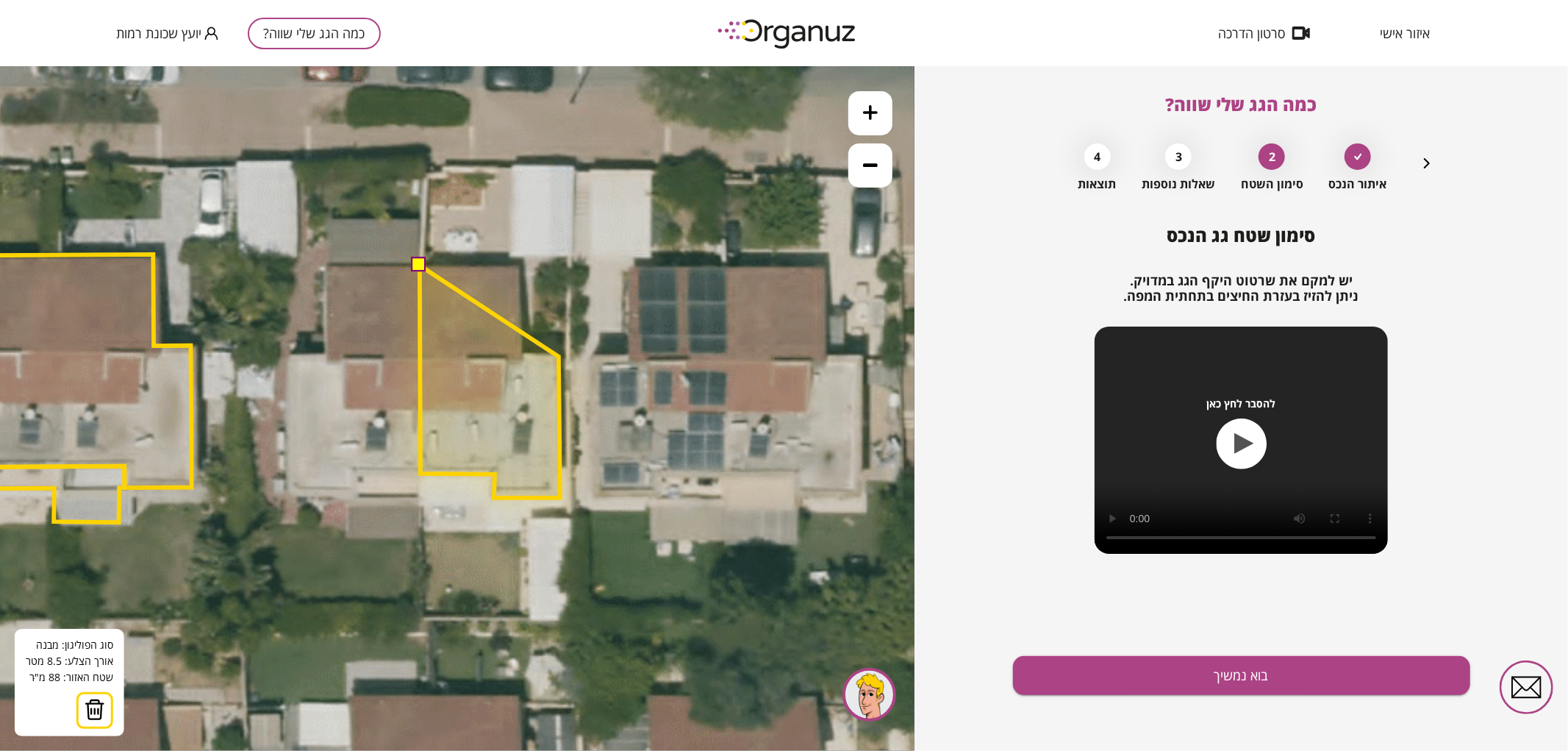
click at [559, 355] on polygon at bounding box center [489, 381] width 140 height 232
click at [523, 353] on polygon at bounding box center [489, 381] width 140 height 232
click at [522, 265] on polygon at bounding box center [489, 381] width 140 height 232
click at [423, 265] on button at bounding box center [419, 263] width 14 height 14
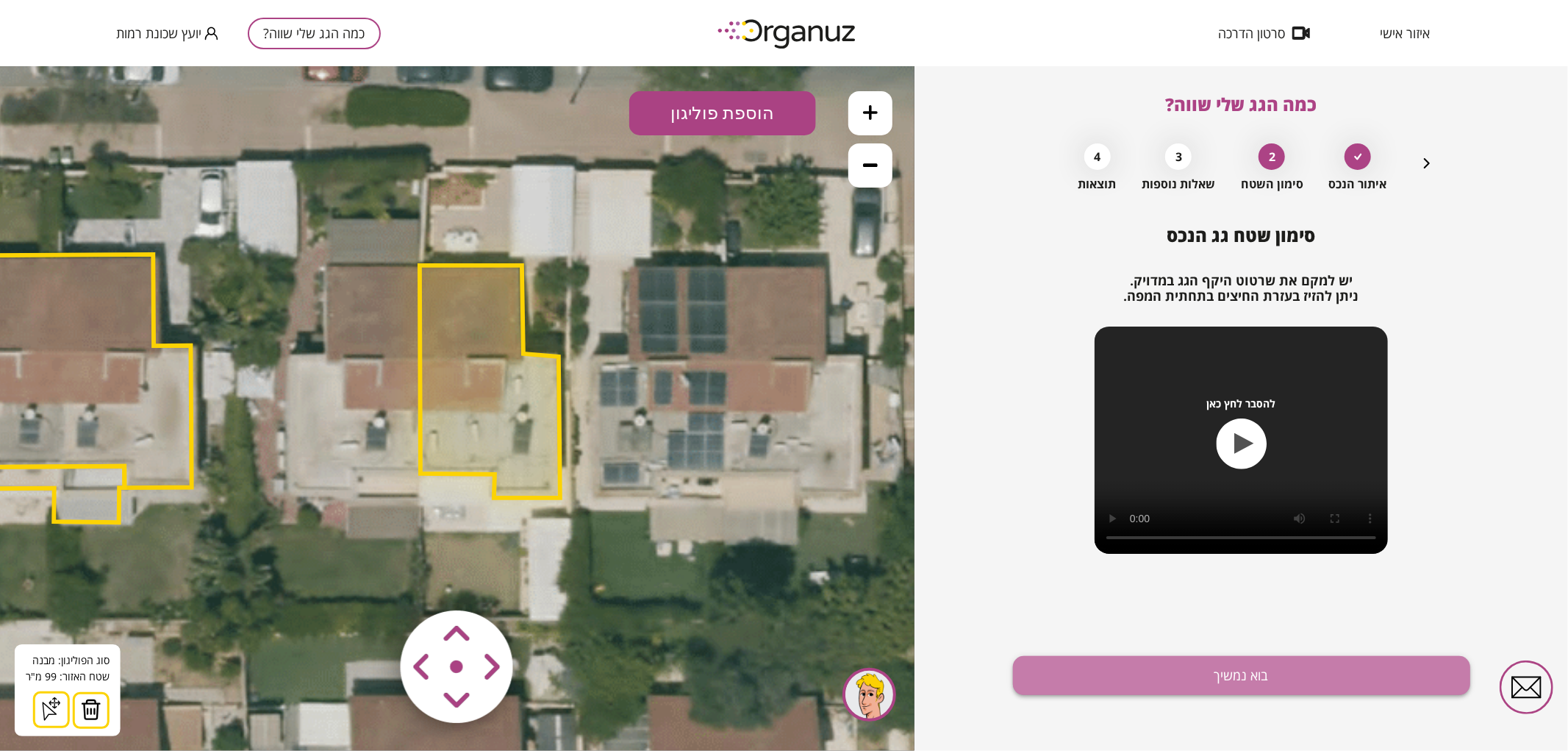
click at [1133, 675] on button "בוא נמשיך" at bounding box center [1241, 675] width 457 height 39
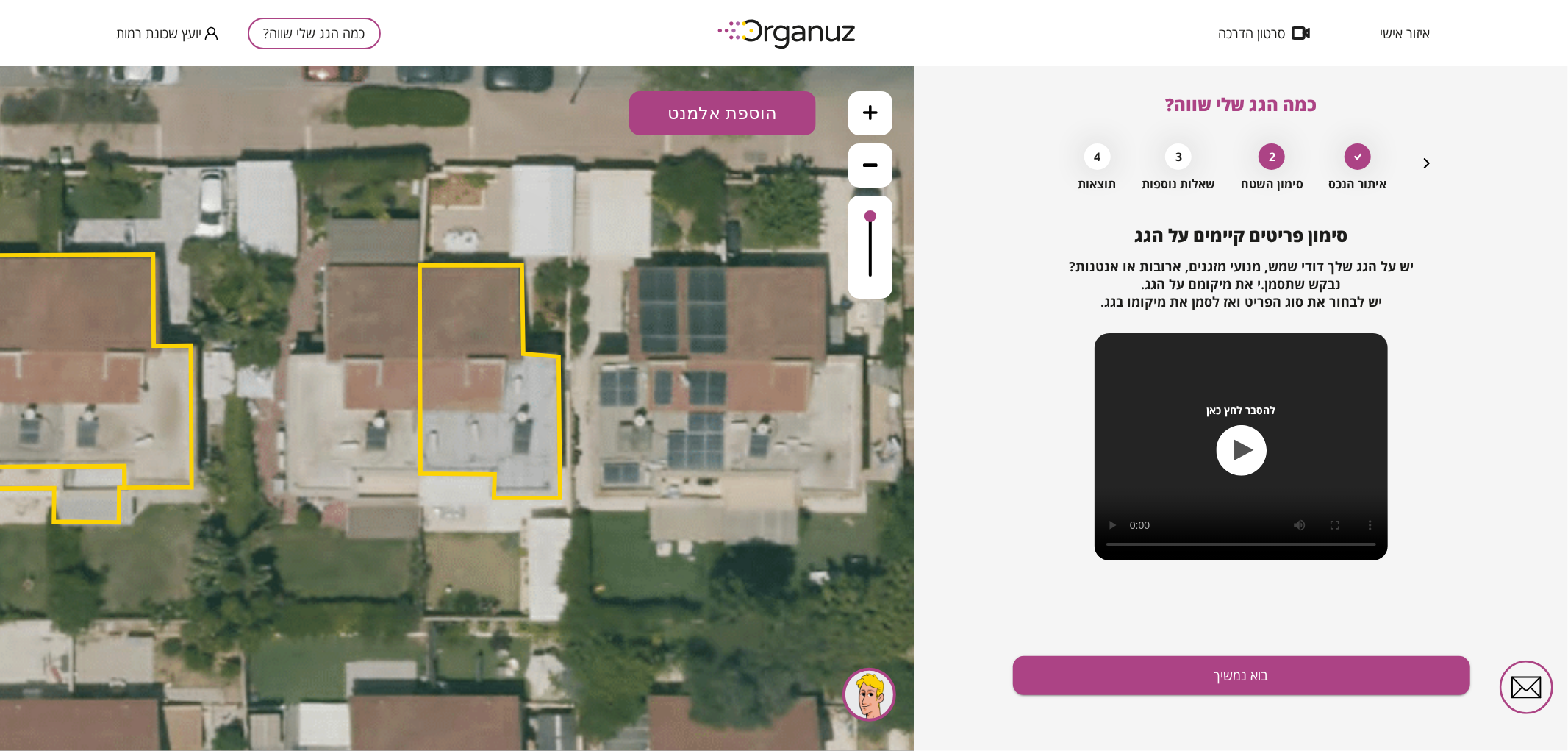
click at [753, 103] on button "הוספת אלמנט" at bounding box center [722, 112] width 186 height 44
click at [750, 279] on div ".st0 { fill: #FFFFFF; } .st0 { fill: #FFFFFF; }" at bounding box center [457, 408] width 914 height 685
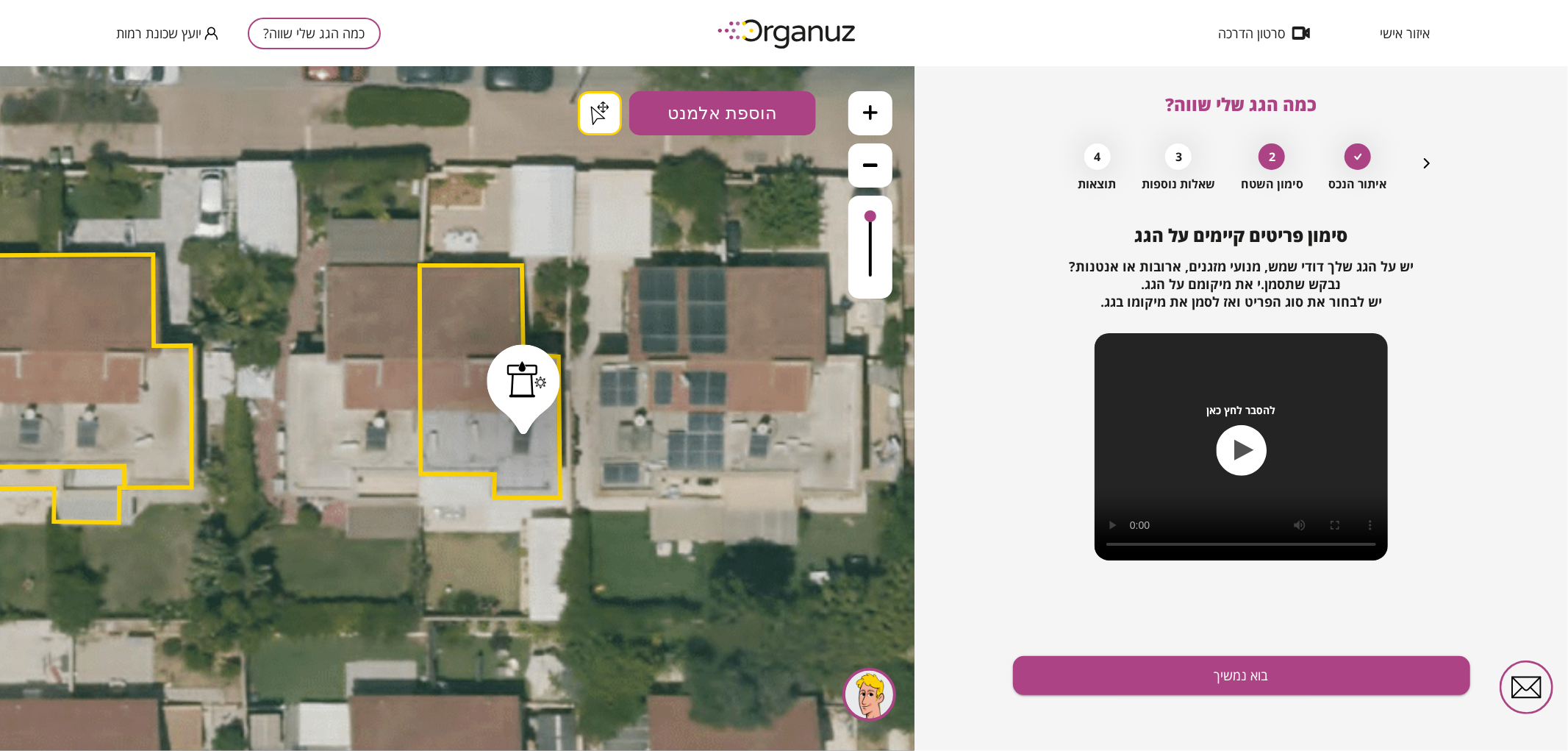
click at [1075, 675] on button "בוא נמשיך" at bounding box center [1241, 675] width 457 height 39
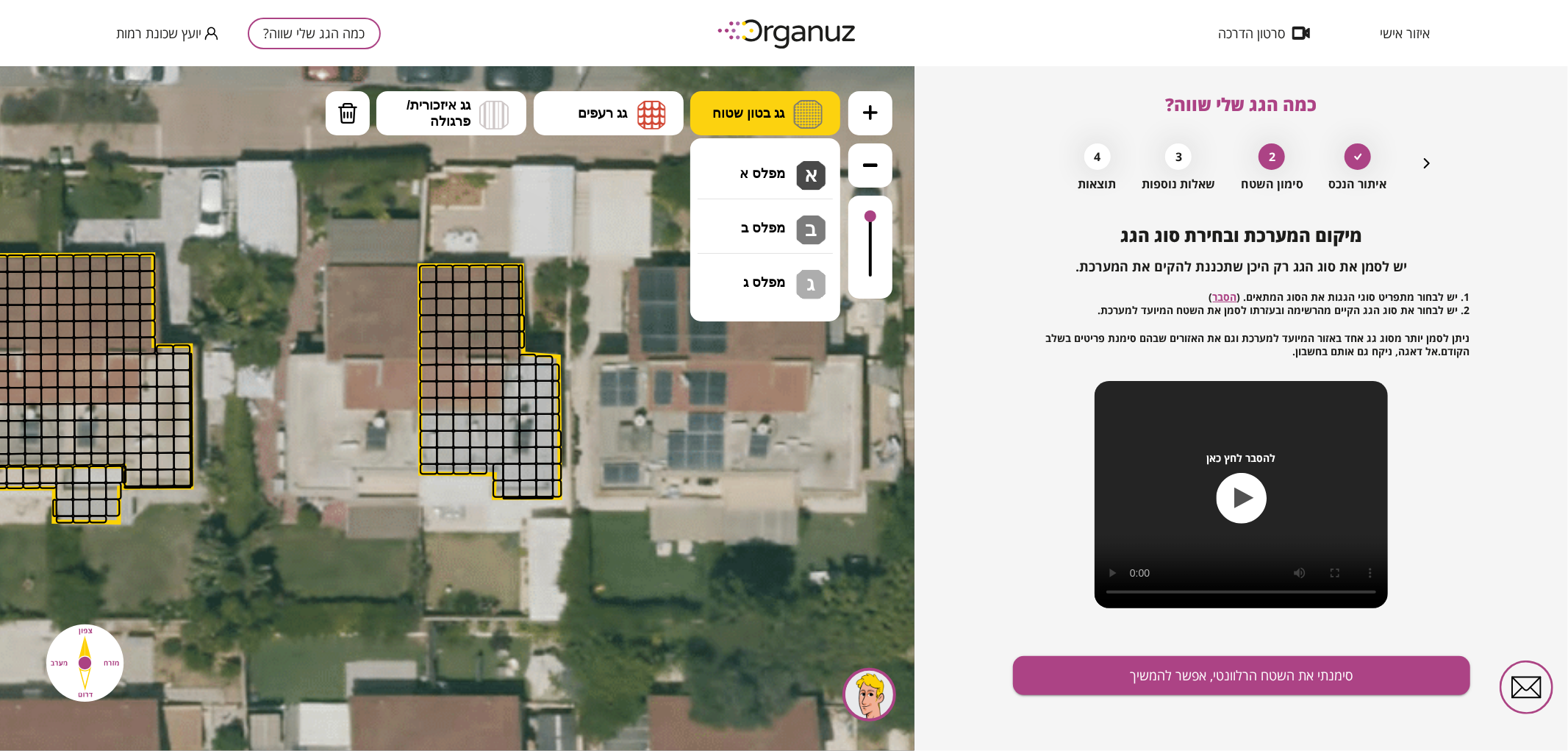
click at [784, 113] on button "גג בטון שטוח" at bounding box center [764, 112] width 150 height 44
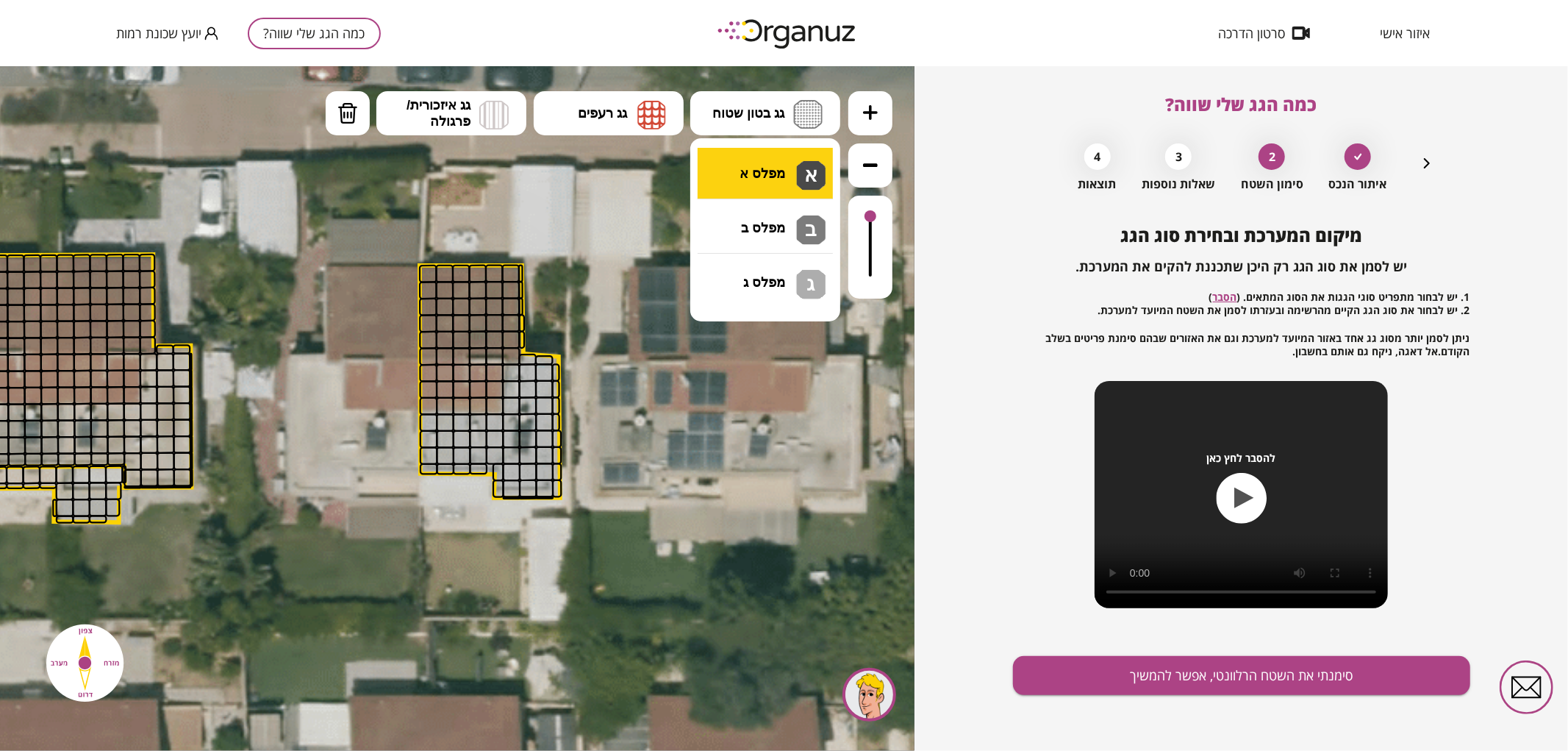
click at [785, 156] on div ".st0 { fill: #FFFFFF; } .st0 { fill: #FFFFFF; }" at bounding box center [457, 408] width 914 height 685
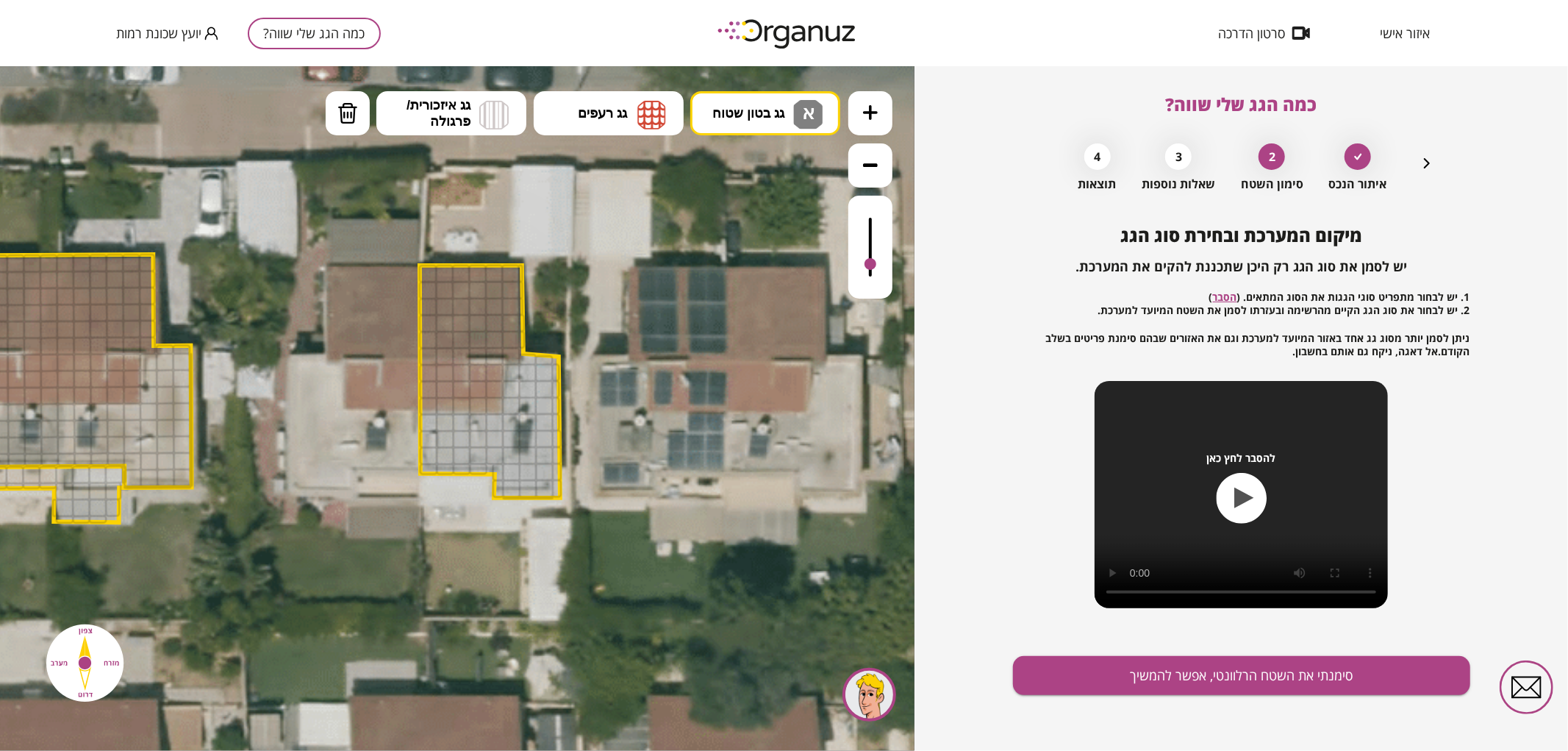
drag, startPoint x: 872, startPoint y: 215, endPoint x: 883, endPoint y: 259, distance: 45.4
click at [883, 260] on div at bounding box center [870, 246] width 44 height 103
drag, startPoint x: 501, startPoint y: 474, endPoint x: 442, endPoint y: 437, distance: 69.6
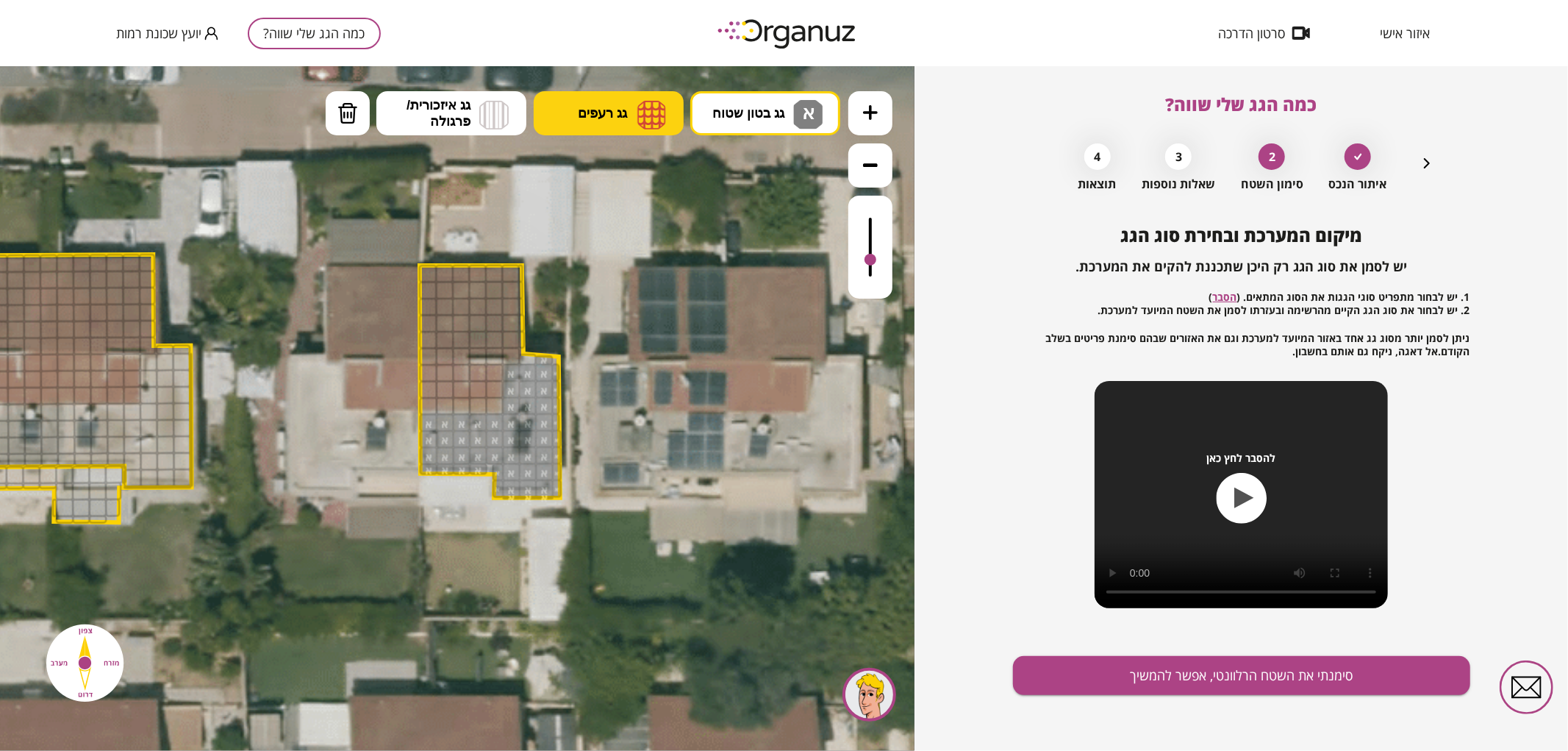
click at [662, 111] on img at bounding box center [652, 114] width 29 height 30
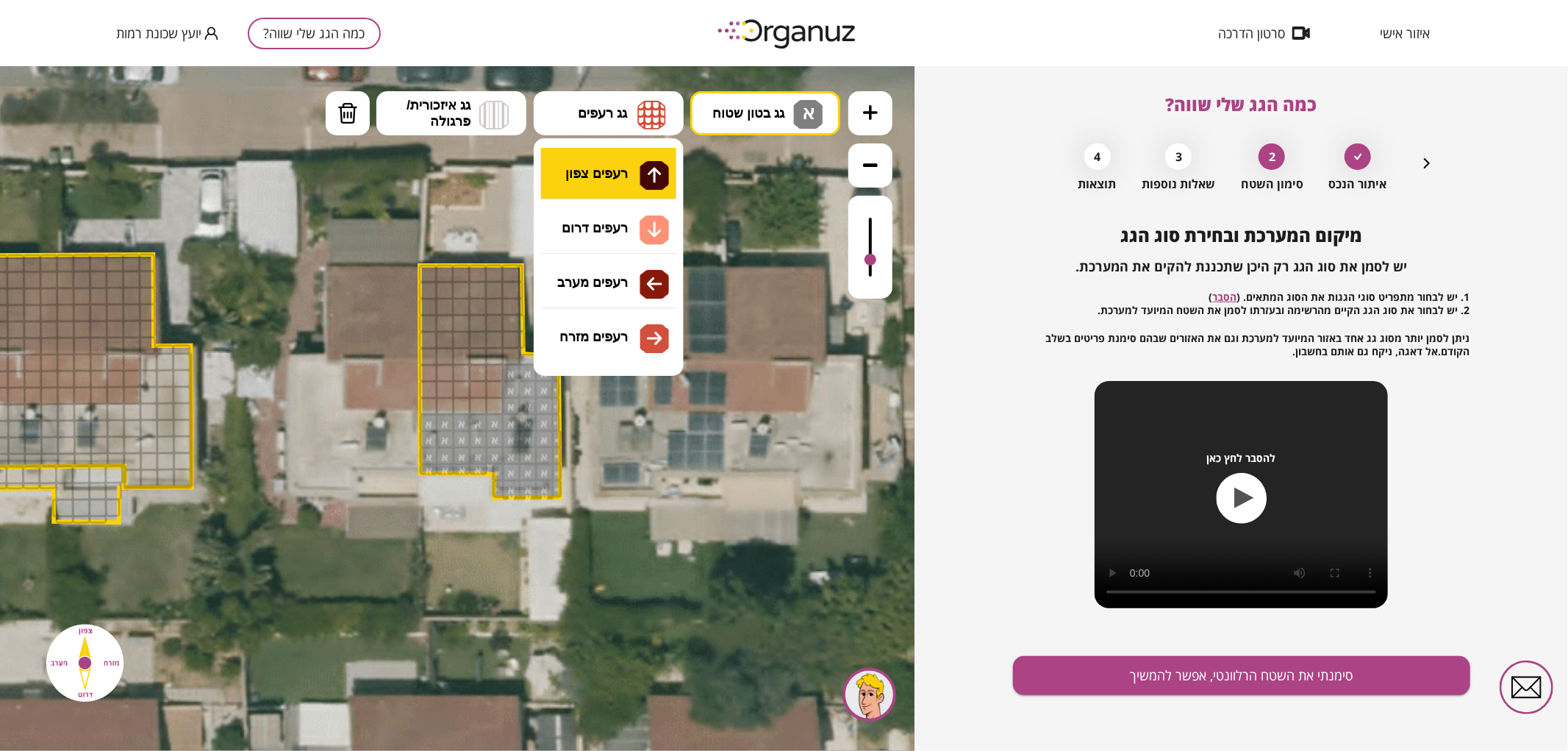
click at [644, 173] on div ".st0 { fill: #FFFFFF; } .st0 { fill: #FFFFFF; }" at bounding box center [457, 408] width 914 height 685
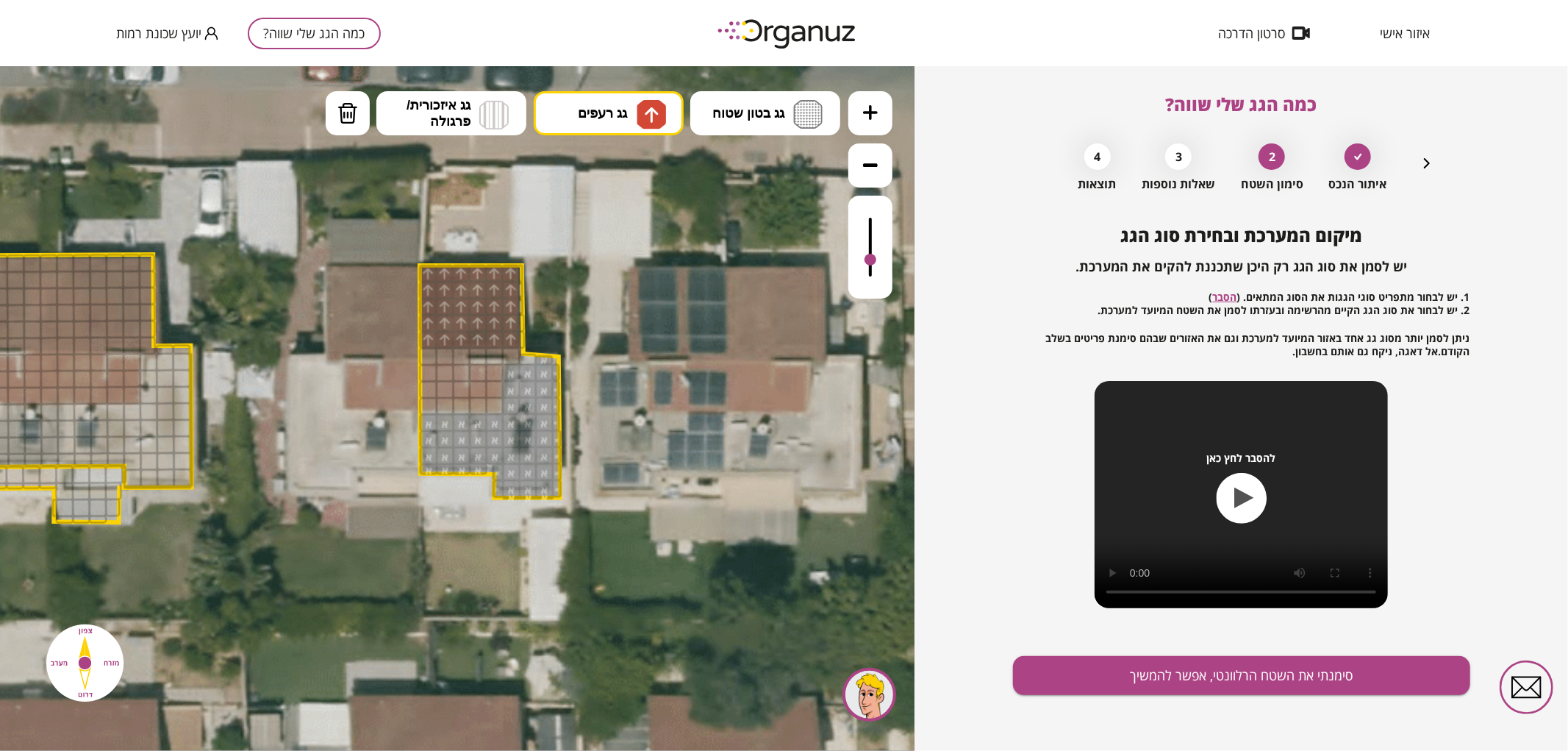
drag, startPoint x: 468, startPoint y: 332, endPoint x: 450, endPoint y: 279, distance: 56.0
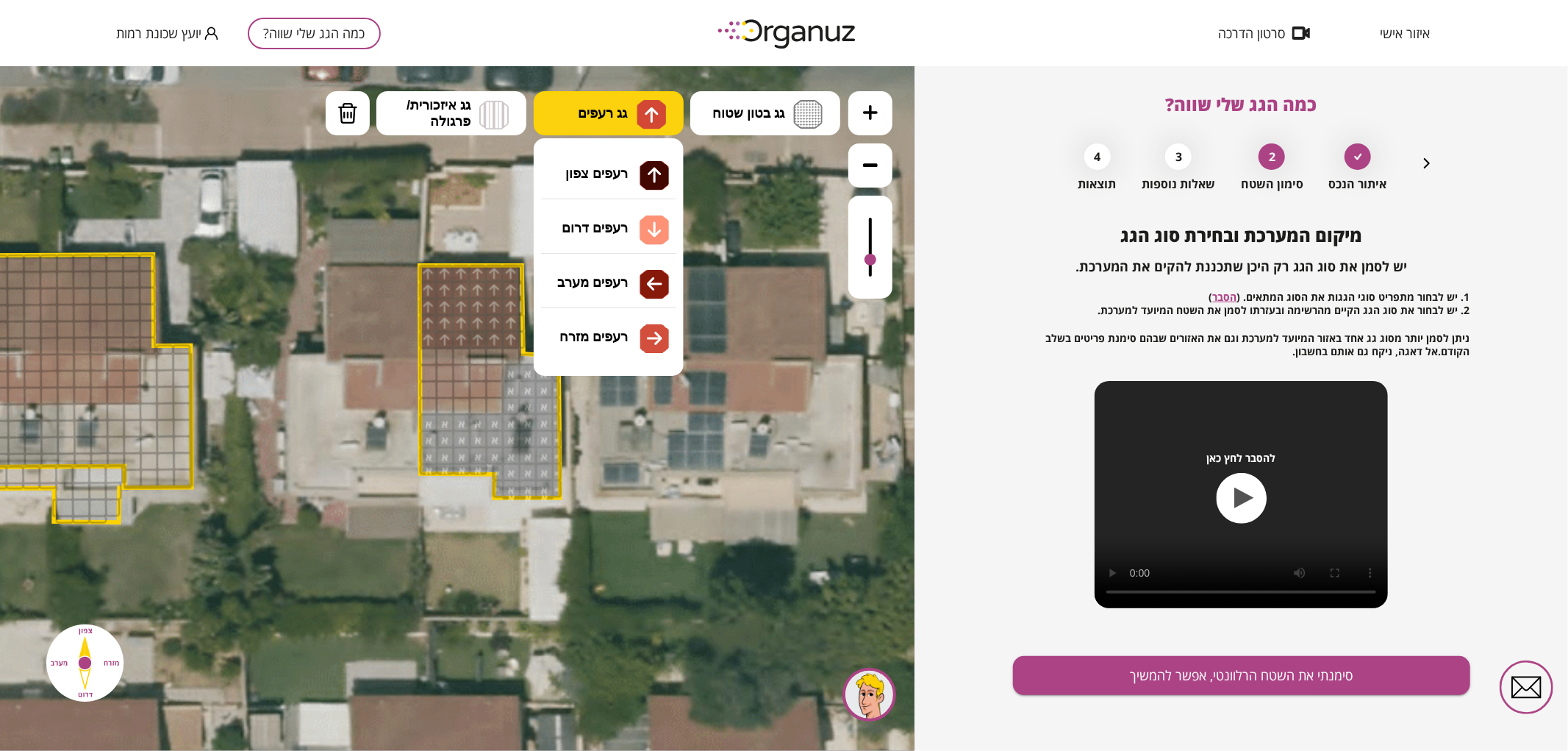
click at [648, 106] on img at bounding box center [651, 114] width 15 height 18
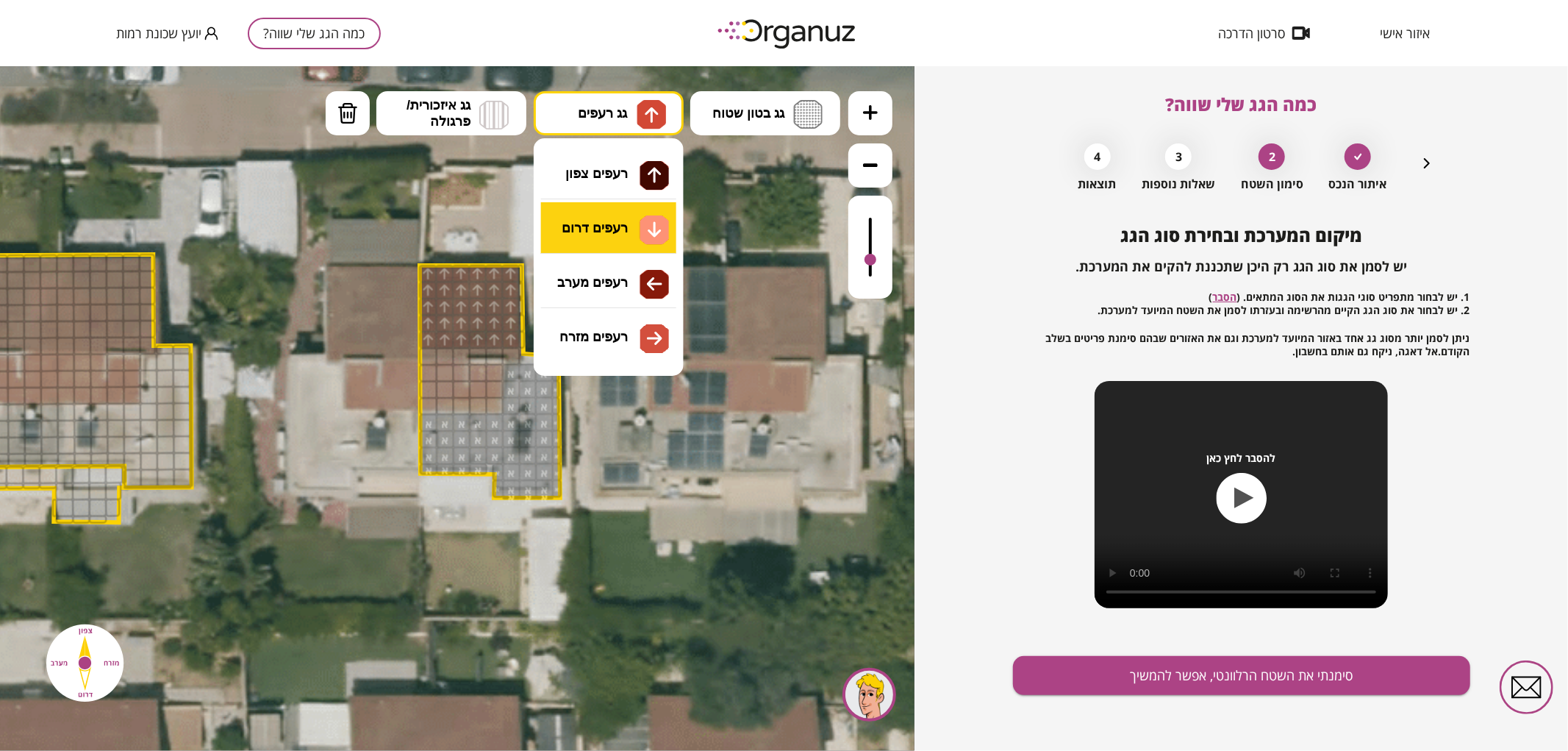
click at [617, 231] on div ".st0 { fill: #FFFFFF; } .st0 { fill: #FFFFFF; }" at bounding box center [457, 408] width 914 height 685
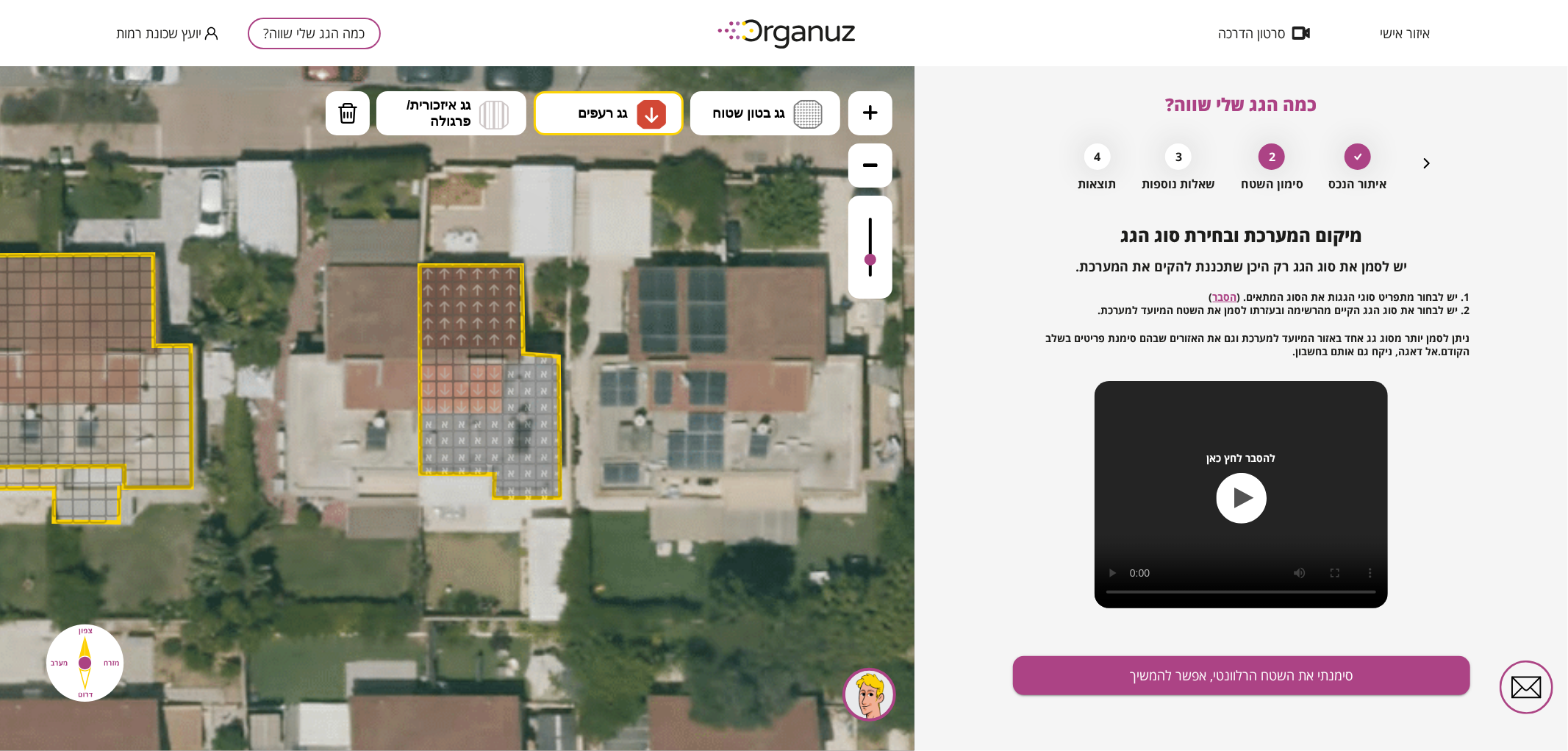
drag, startPoint x: 428, startPoint y: 377, endPoint x: 492, endPoint y: 399, distance: 67.7
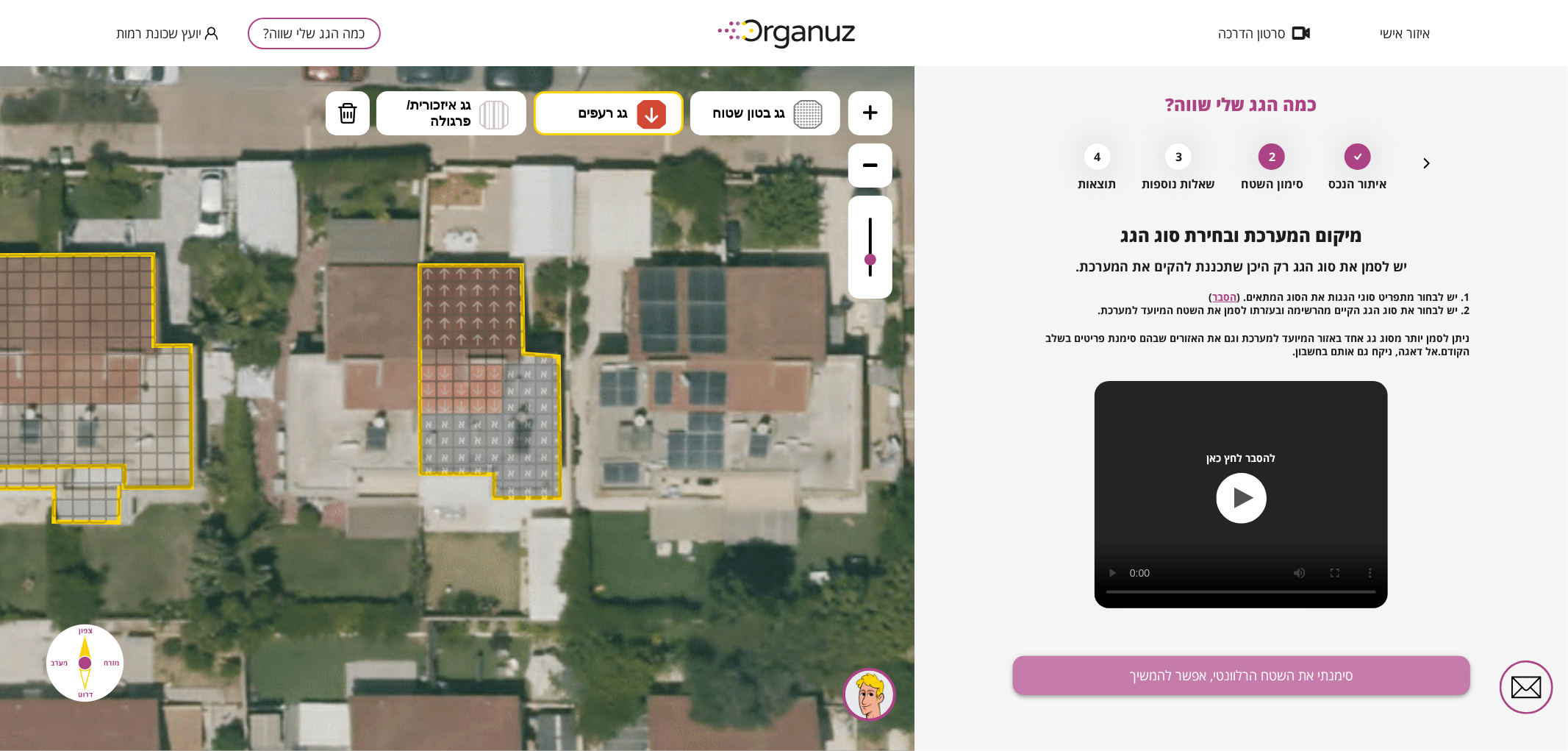
click at [1148, 677] on button "סימנתי את השטח הרלוונטי, אפשר להמשיך" at bounding box center [1241, 675] width 457 height 39
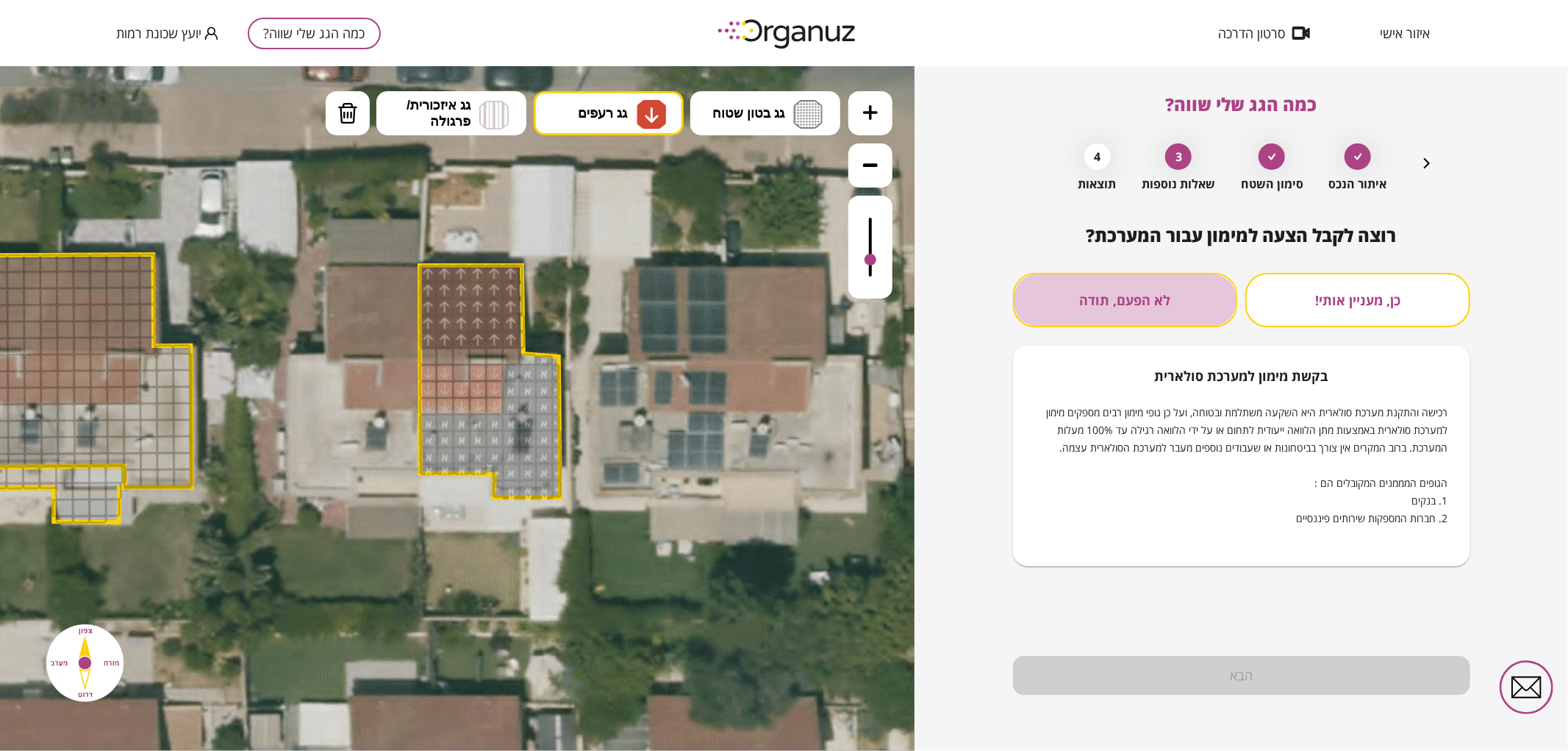
click at [1113, 311] on button "לא הפעם, תודה" at bounding box center [1125, 300] width 225 height 54
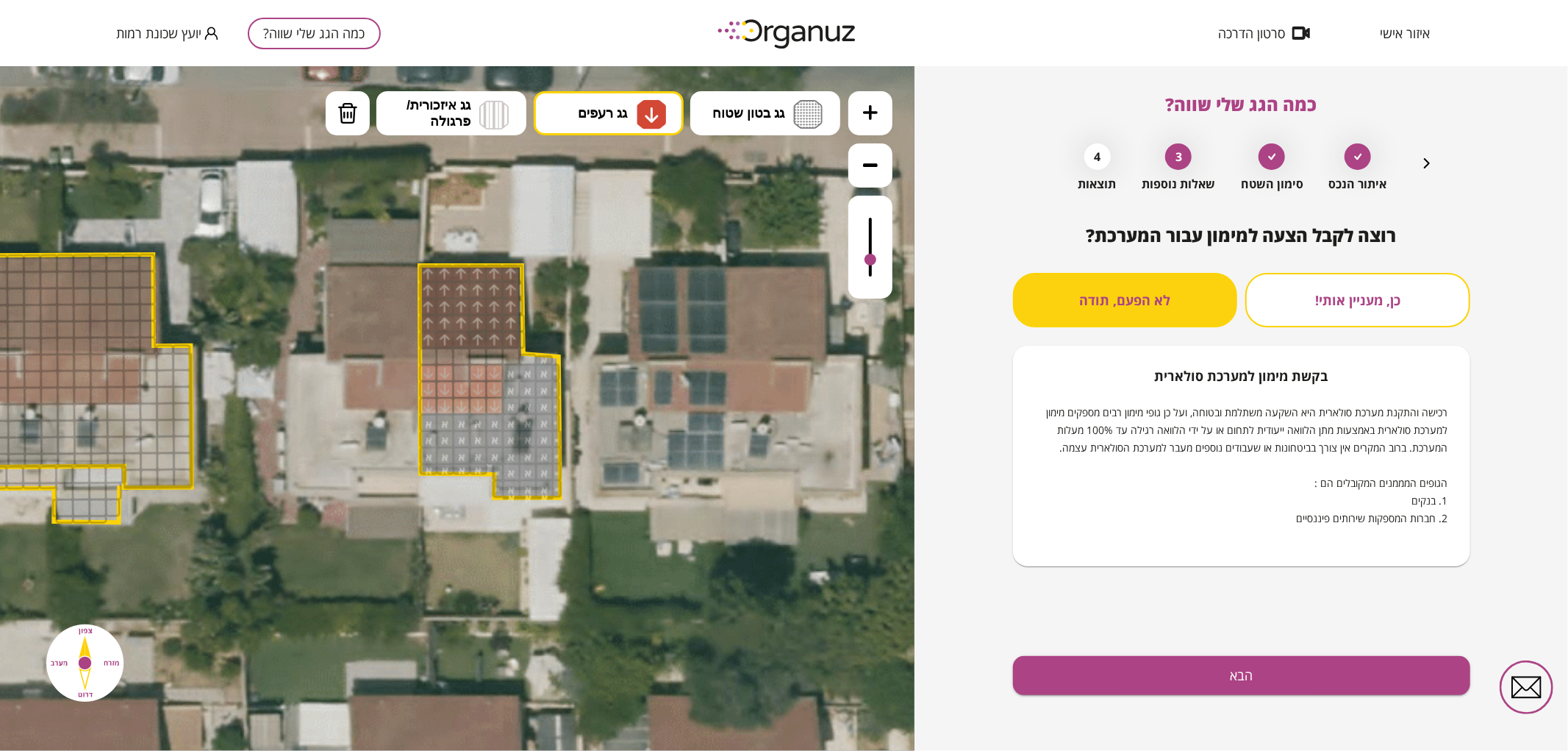
click at [1211, 702] on div "רוצה לקבל הצעה למימון עבור המערכת? כן, מעניין אותי! לא הפעם, תודה בקשת [PERSON_…" at bounding box center [1241, 488] width 457 height 526
click at [1194, 677] on button "הבא" at bounding box center [1241, 675] width 457 height 39
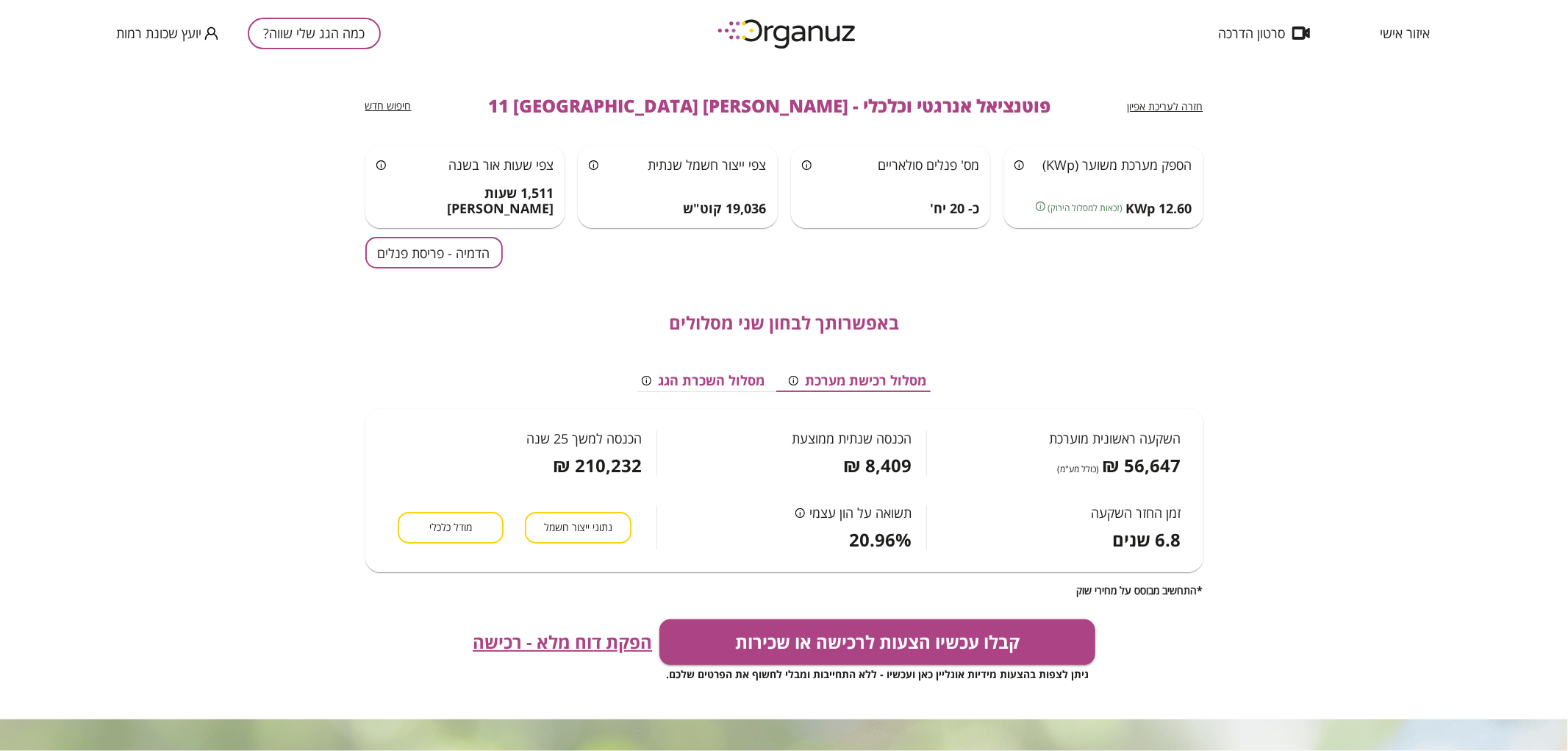
click at [419, 254] on button "הדמיה - פריסת פנלים" at bounding box center [434, 252] width 138 height 31
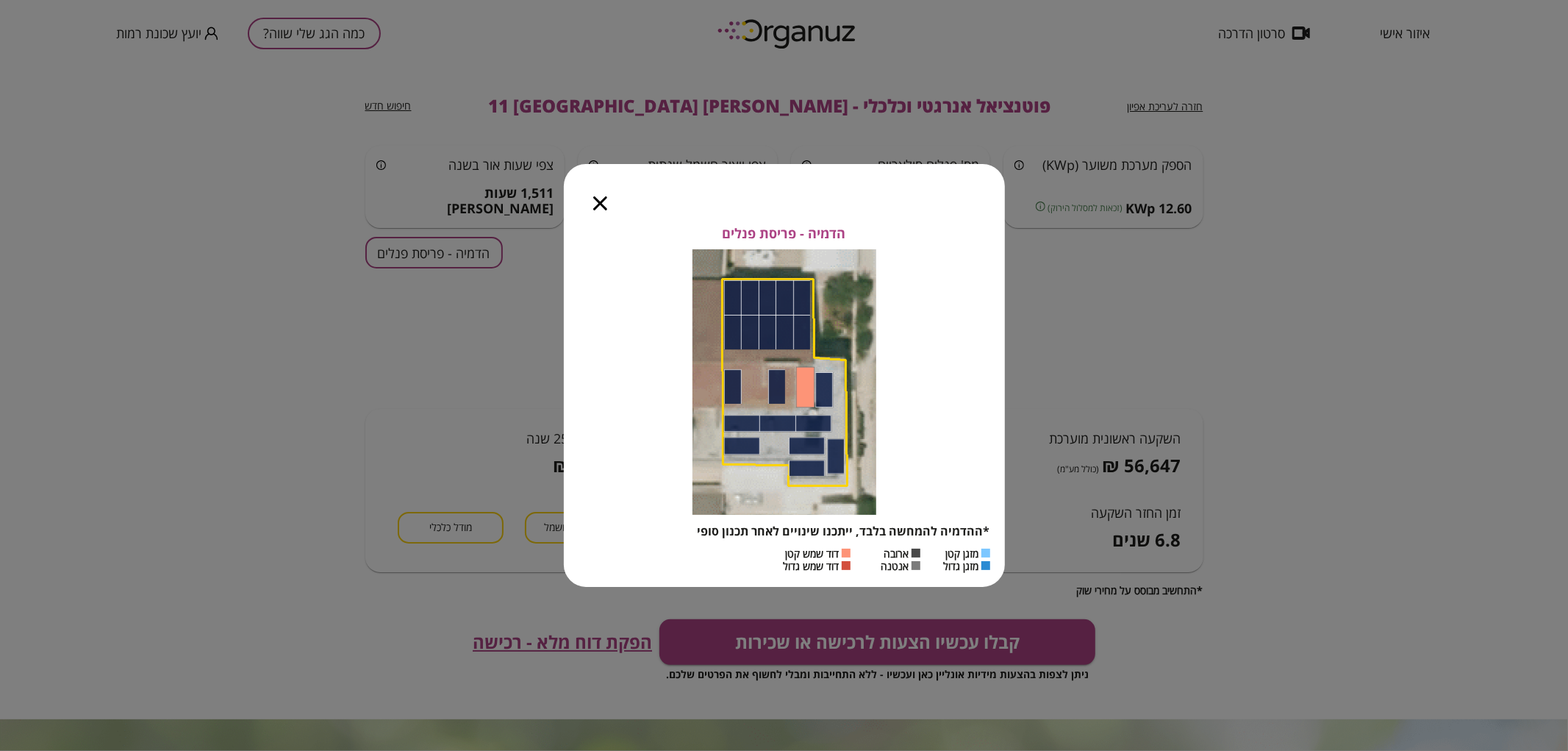
click at [599, 197] on icon "button" at bounding box center [600, 203] width 14 height 14
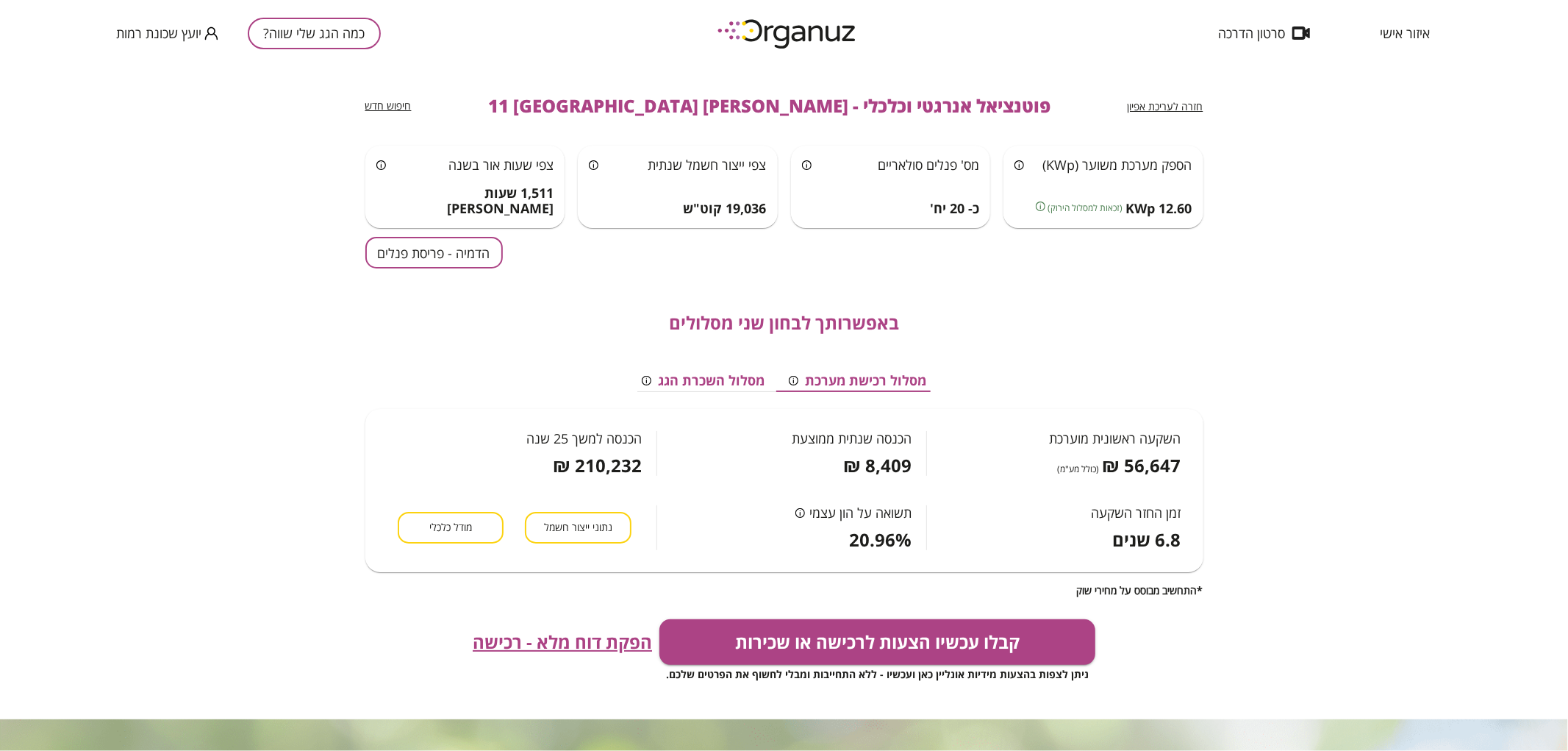
click at [338, 34] on button "כמה הגג שלי שווה?" at bounding box center [314, 33] width 133 height 31
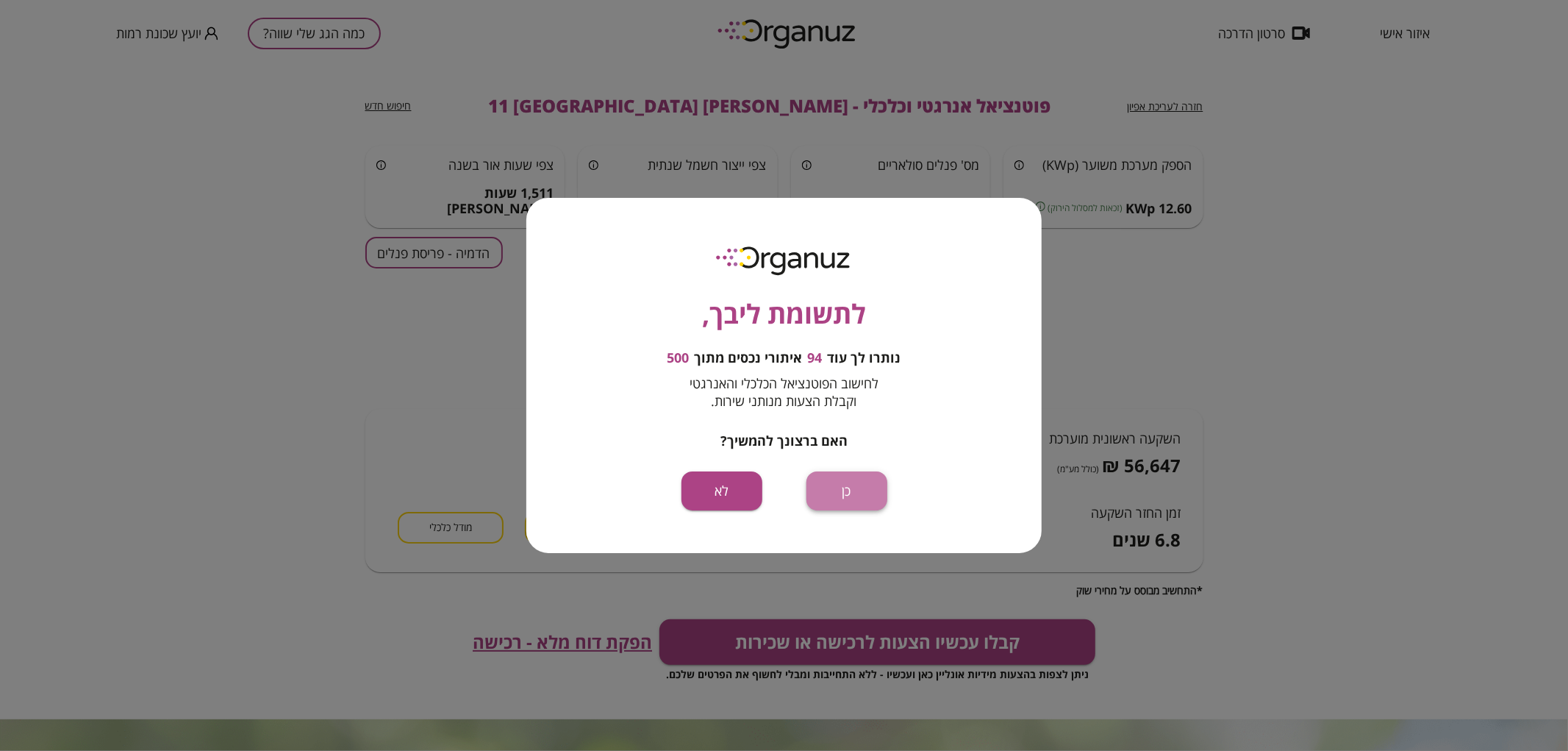
click at [850, 491] on button "כן" at bounding box center [846, 491] width 81 height 39
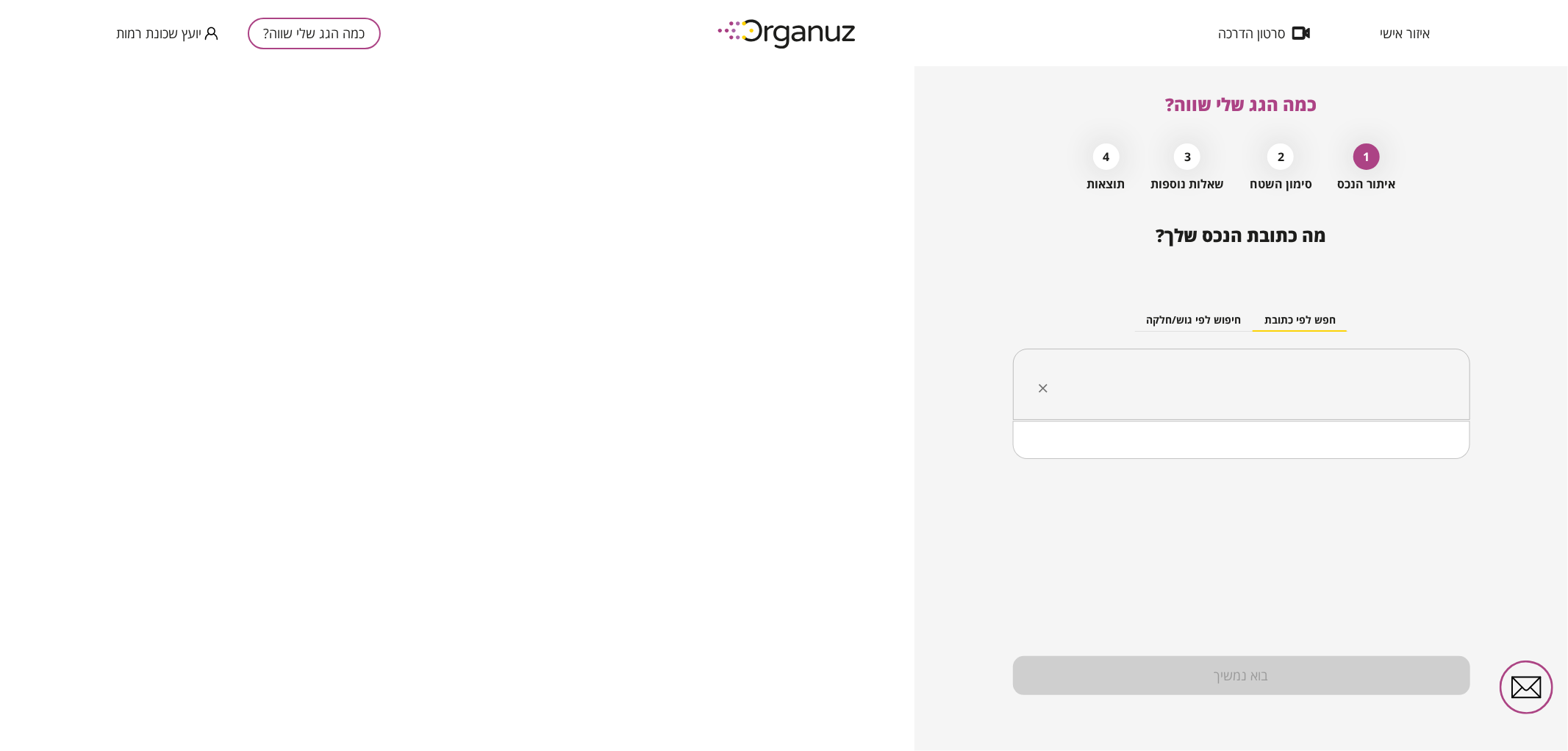
click at [1071, 385] on input "text" at bounding box center [1246, 384] width 411 height 37
click at [1158, 464] on li "[PERSON_NAME] 13 [GEOGRAPHIC_DATA]" at bounding box center [1241, 459] width 419 height 26
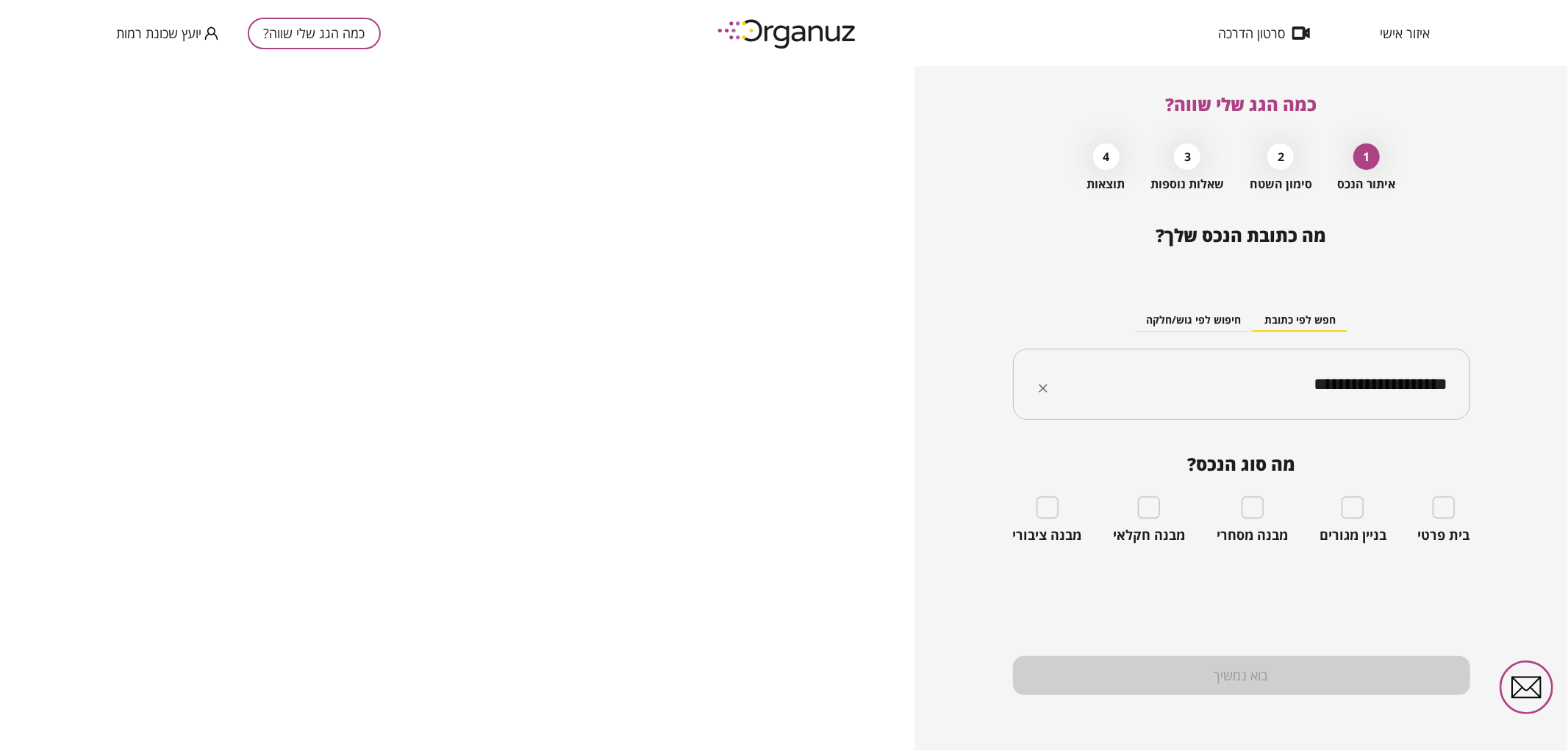
type input "**********"
click at [1431, 504] on div "בית פרטי" at bounding box center [1443, 520] width 52 height 47
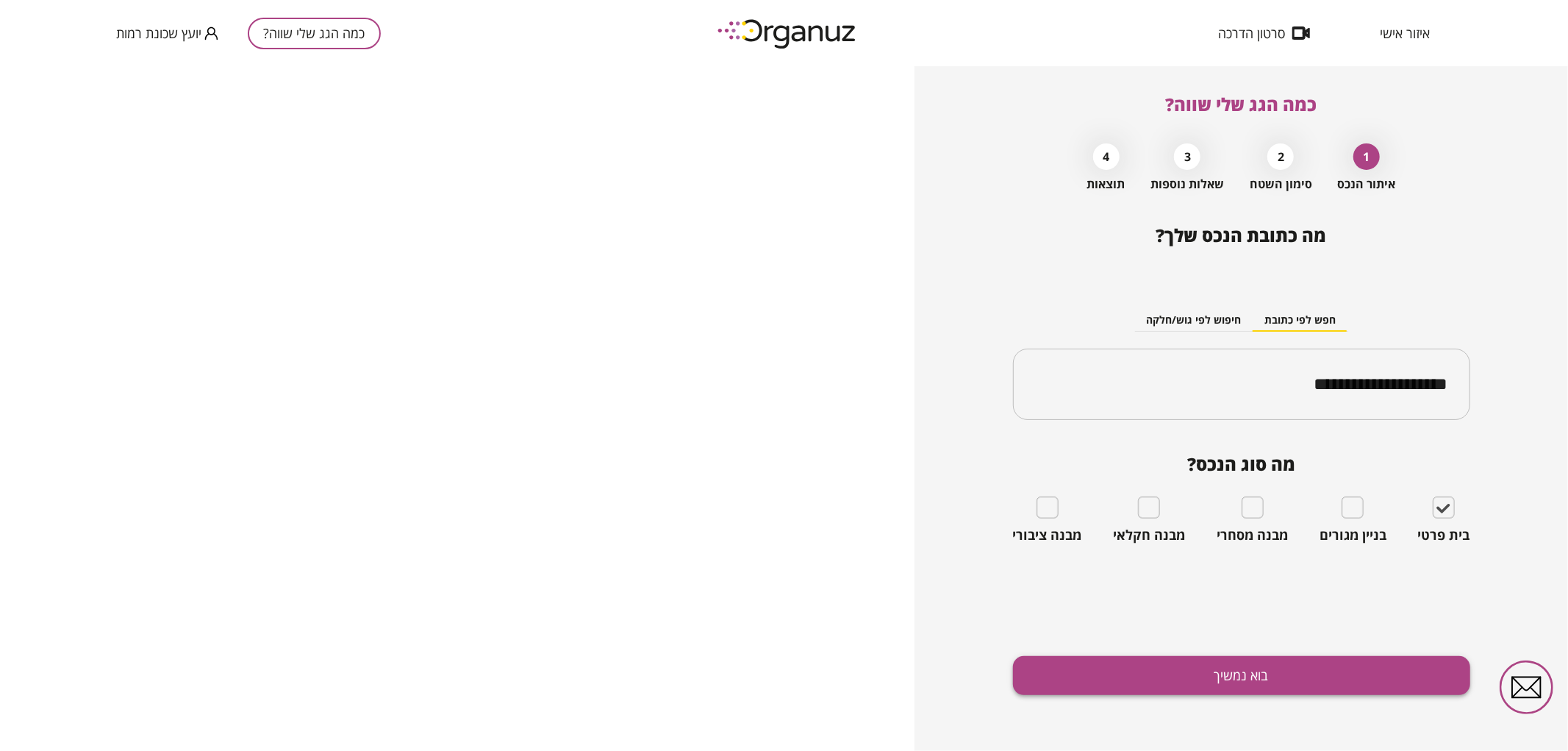
click at [1293, 680] on button "בוא נמשיך" at bounding box center [1241, 675] width 457 height 39
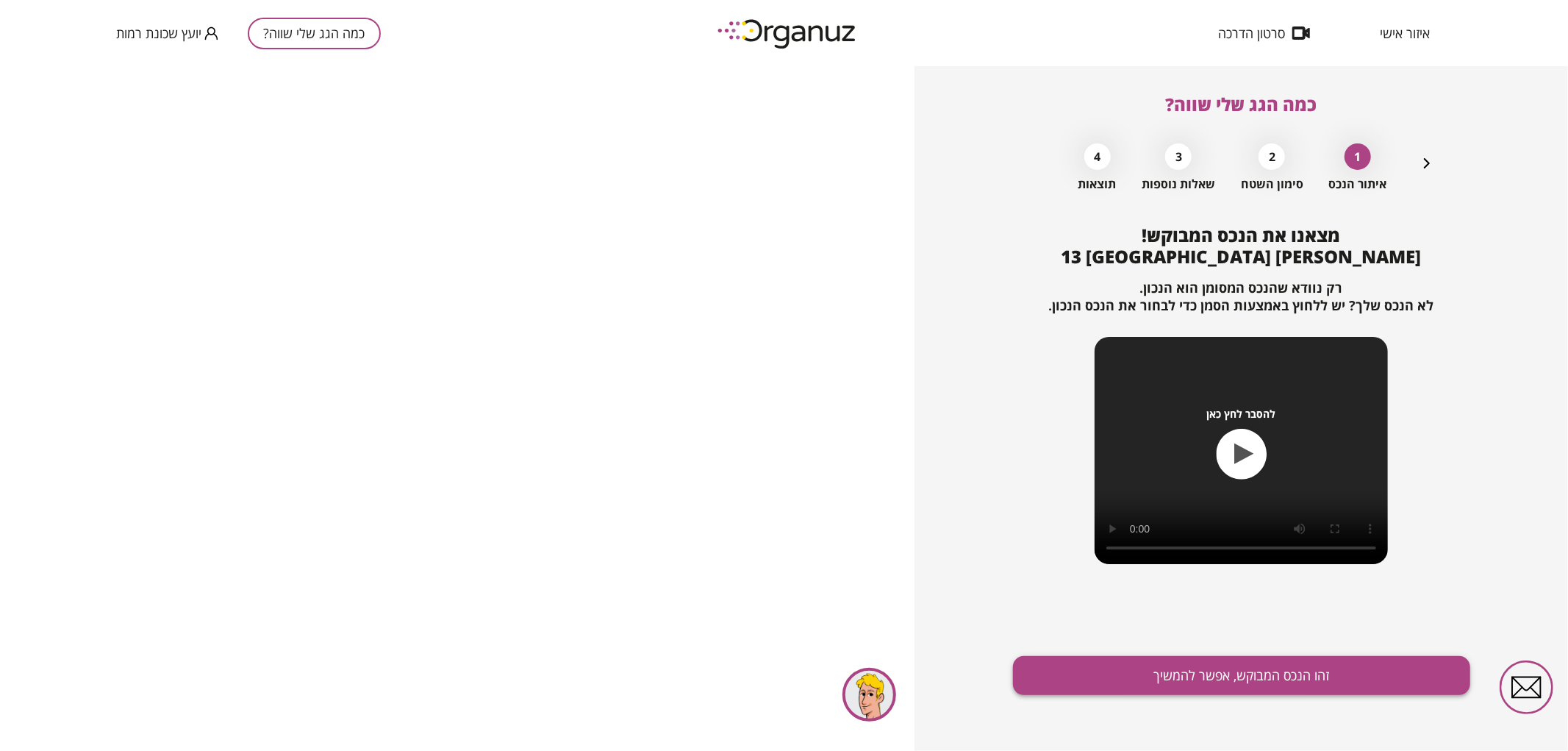
click at [1277, 667] on button "זהו הנכס המבוקש, אפשר להמשיך" at bounding box center [1241, 675] width 457 height 39
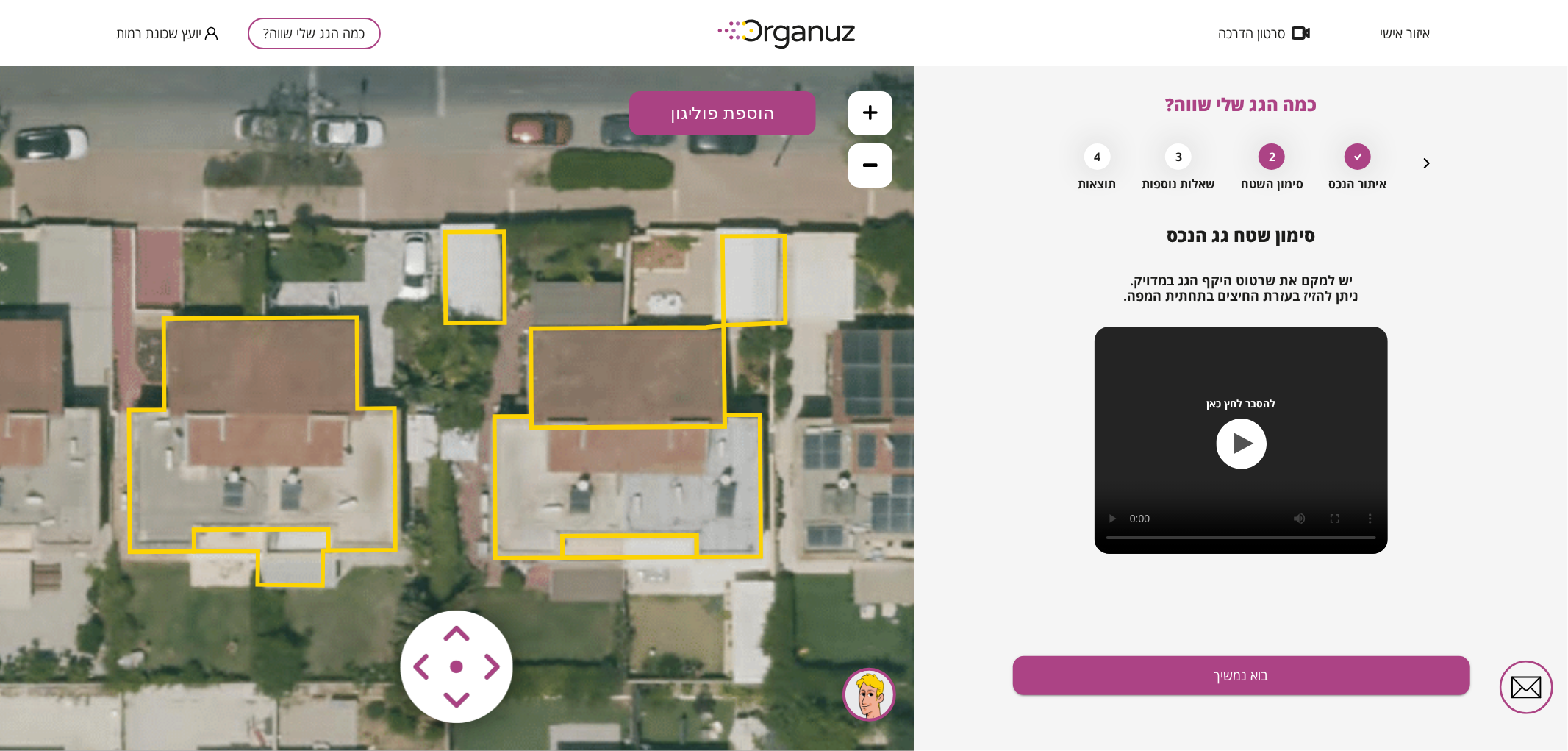
drag, startPoint x: 756, startPoint y: 299, endPoint x: 746, endPoint y: 306, distance: 12.2
click at [757, 299] on polygon at bounding box center [754, 279] width 63 height 89
click at [796, 291] on icon at bounding box center [463, 412] width 2035 height 2035
click at [768, 301] on polygon at bounding box center [756, 279] width 63 height 89
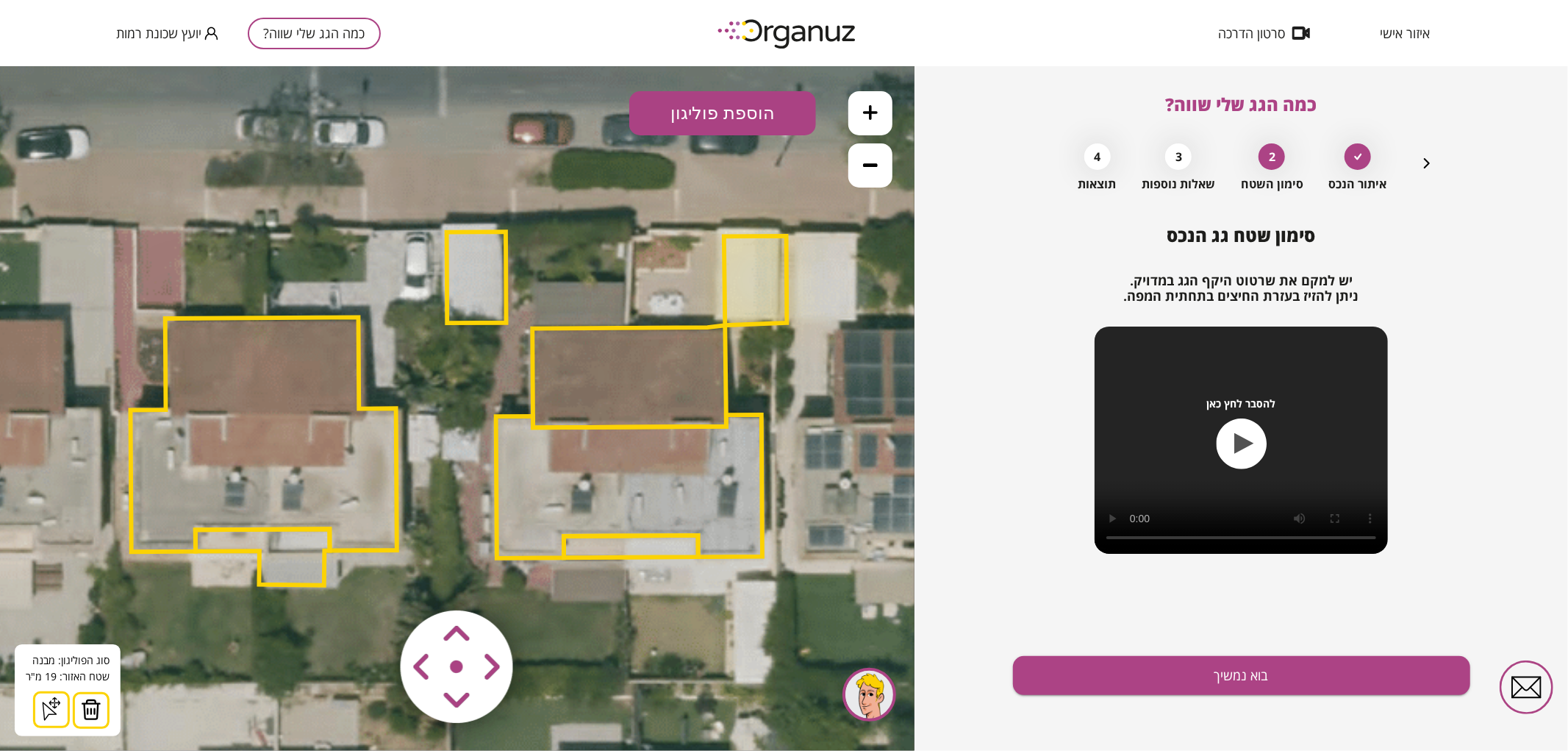
drag, startPoint x: 81, startPoint y: 723, endPoint x: 111, endPoint y: 689, distance: 45.3
click at [86, 711] on button at bounding box center [91, 709] width 37 height 37
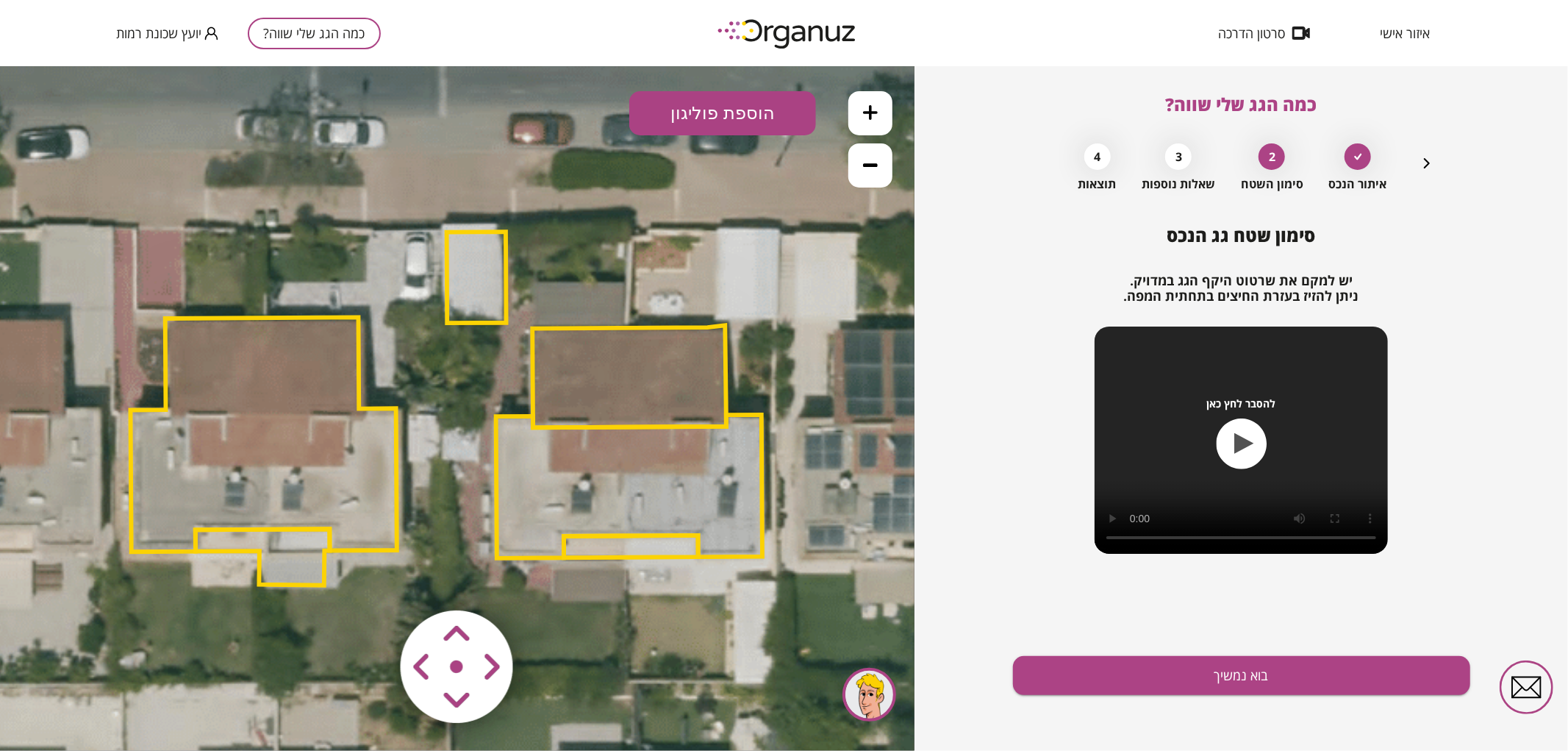
click at [638, 398] on polygon at bounding box center [629, 376] width 194 height 102
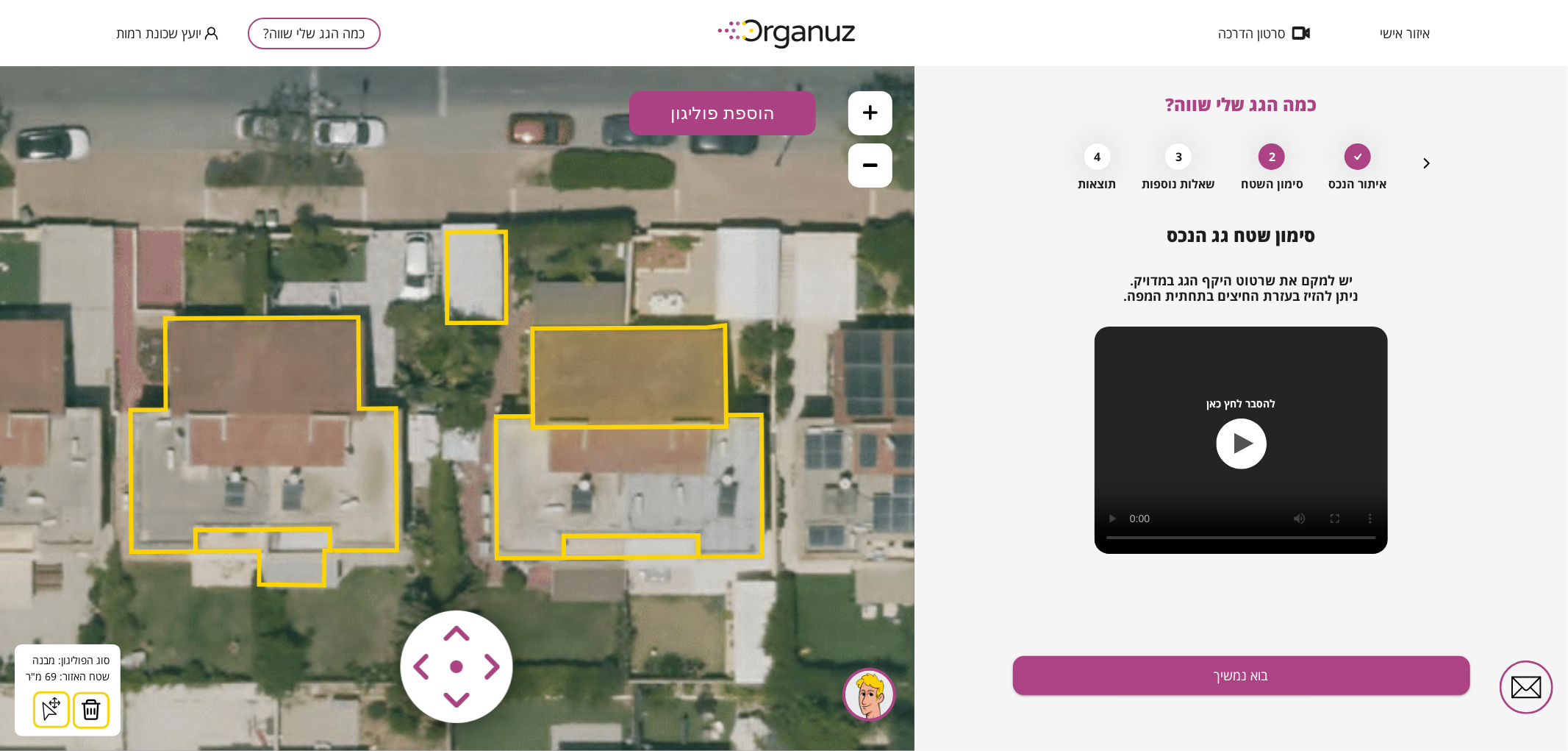
click at [86, 707] on img at bounding box center [91, 709] width 21 height 22
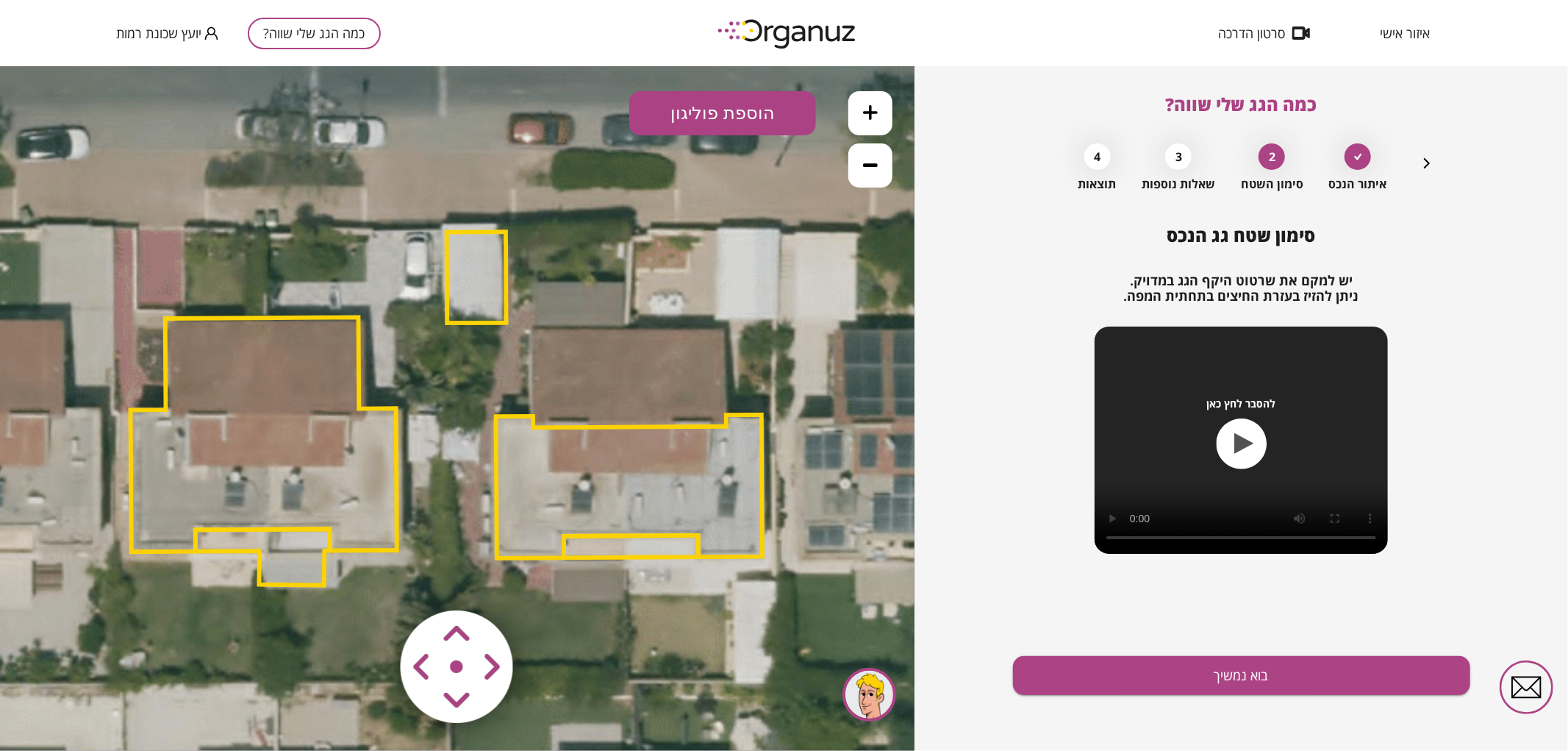
click at [599, 464] on polygon at bounding box center [629, 485] width 266 height 143
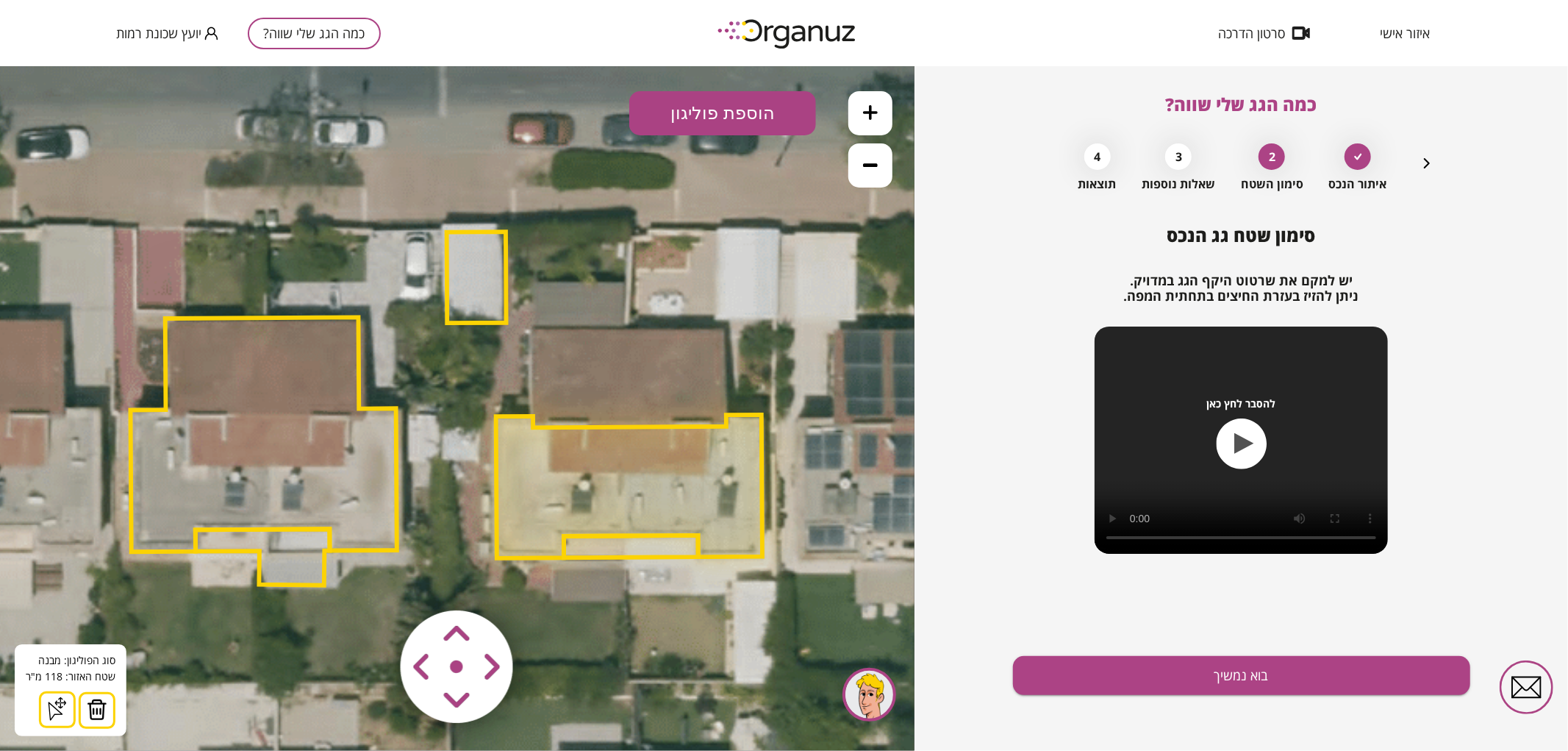
click at [116, 709] on div "סוג הפוליגון: מבנה אורך הצלע: 0 מטר שטח האזור: 118 מ"[GEOGRAPHIC_DATA] הוסף נקו…" at bounding box center [70, 689] width 112 height 92
click at [106, 713] on button at bounding box center [97, 709] width 37 height 37
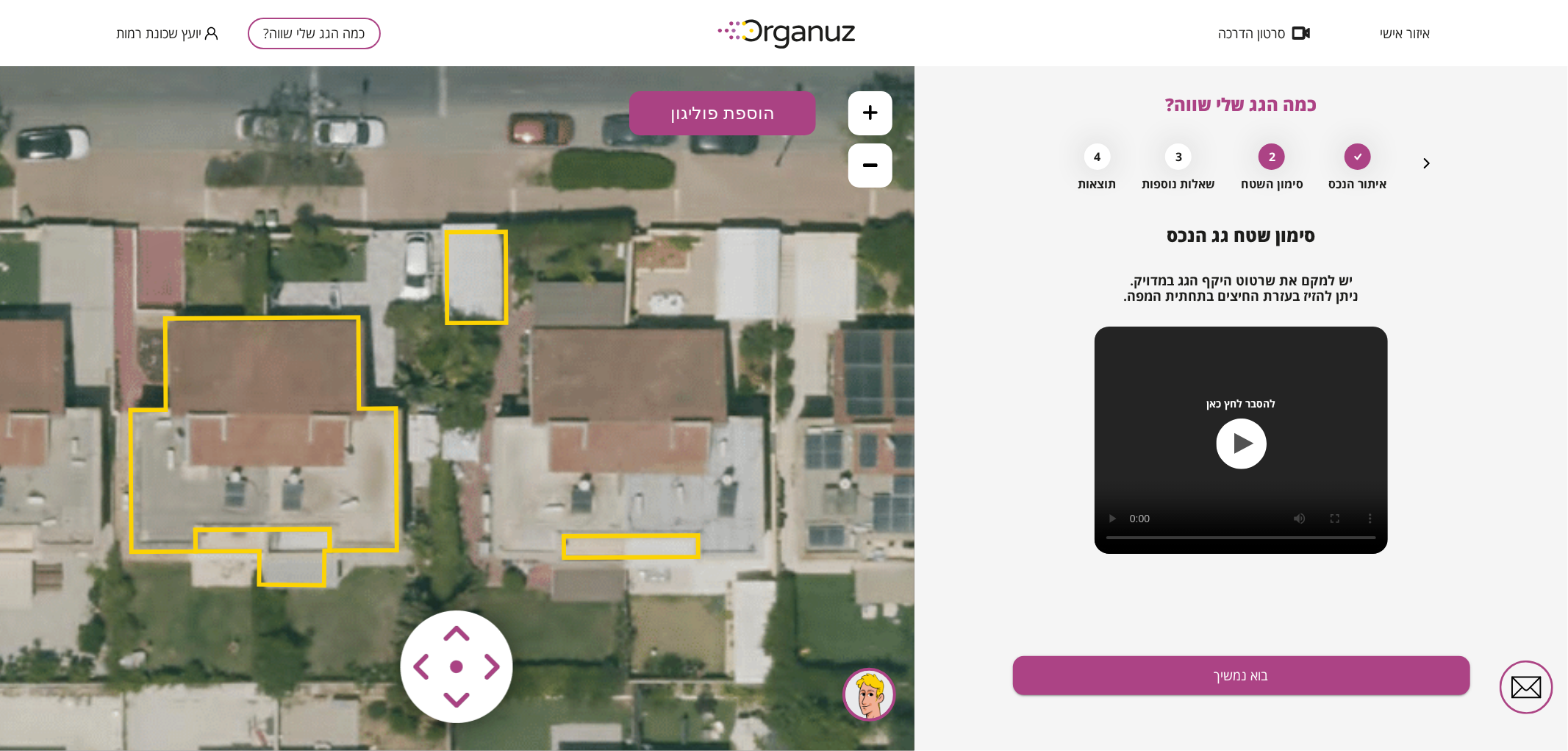
click at [648, 545] on polygon at bounding box center [631, 546] width 134 height 22
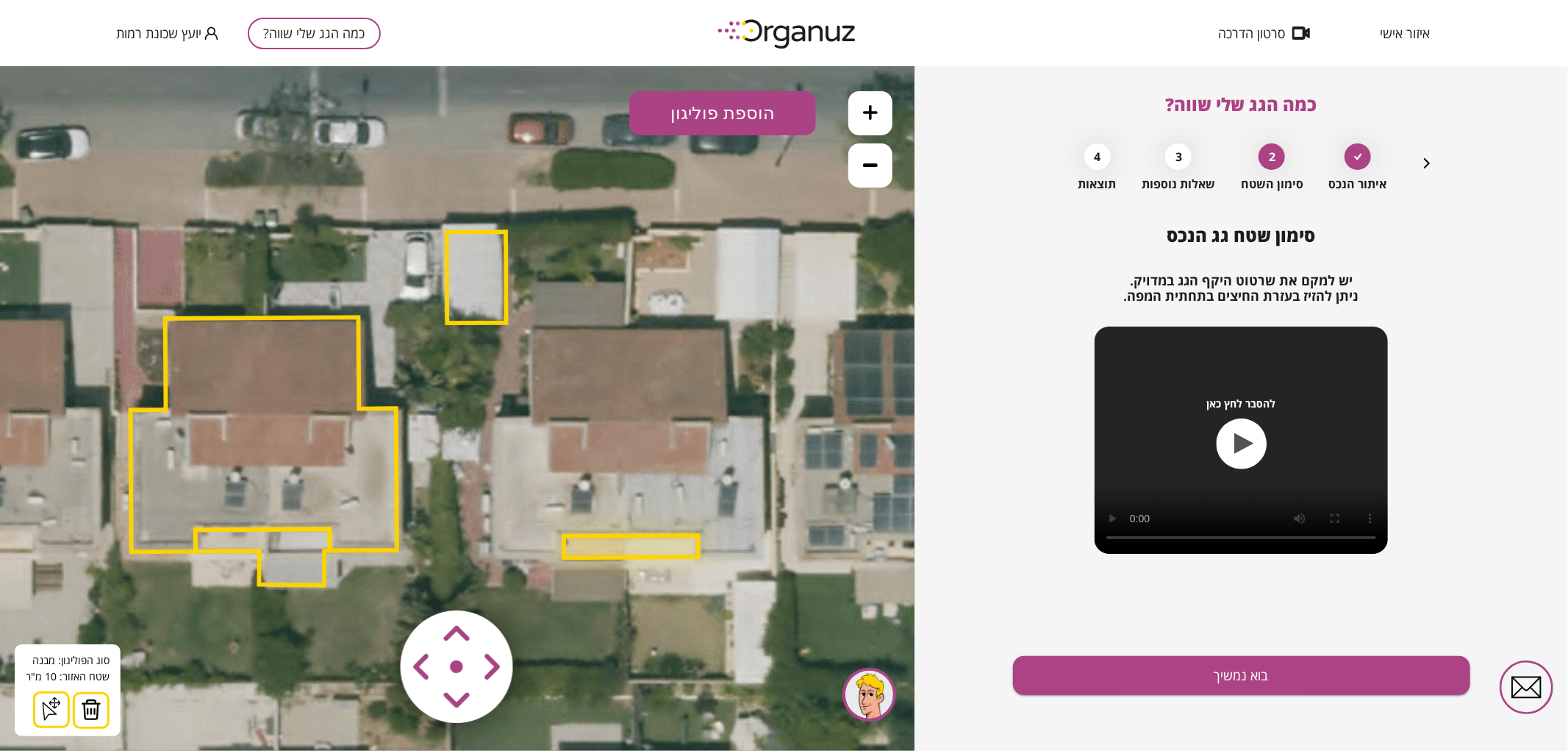
click at [86, 708] on img at bounding box center [91, 709] width 21 height 22
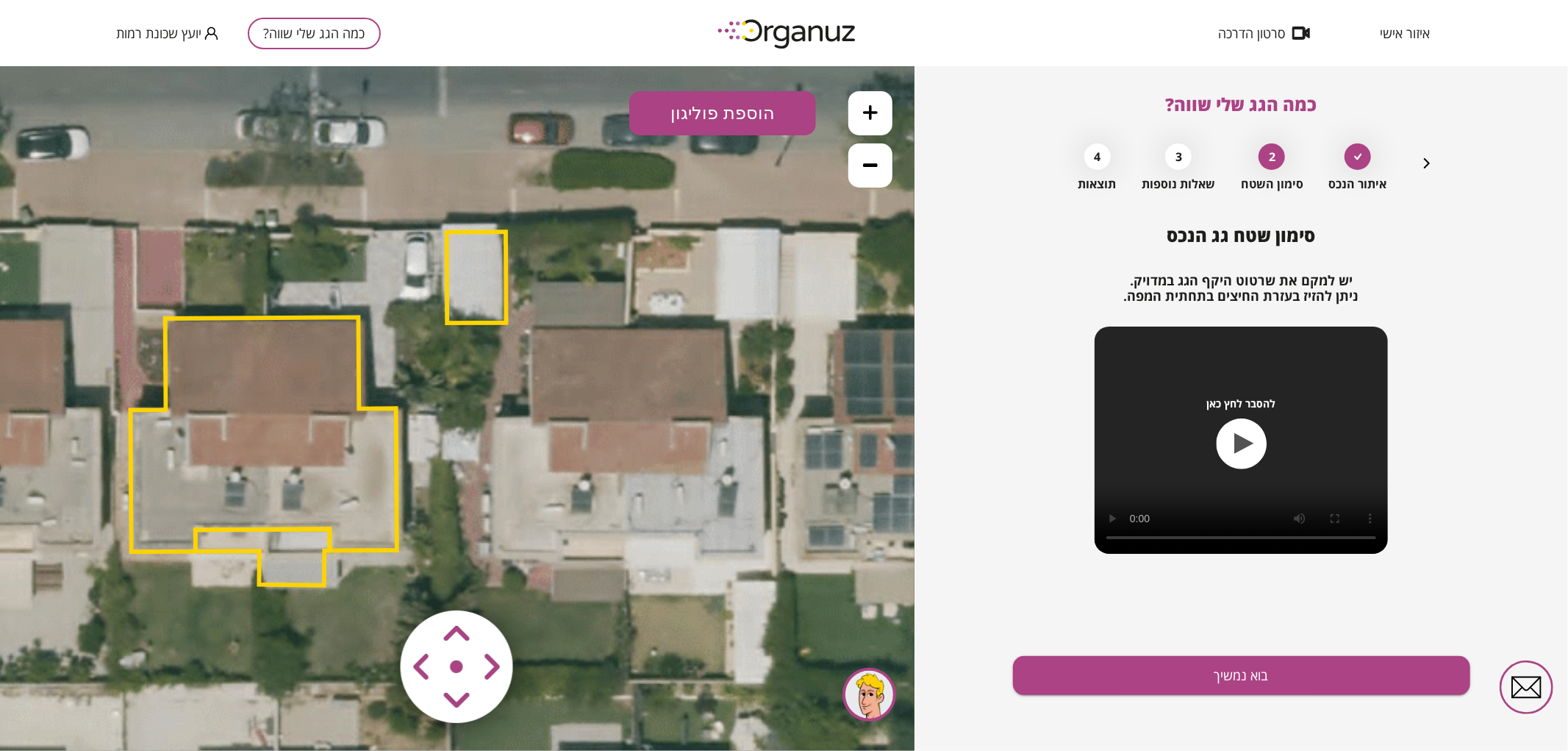
click at [718, 114] on button "הוספת פוליגון" at bounding box center [722, 112] width 186 height 44
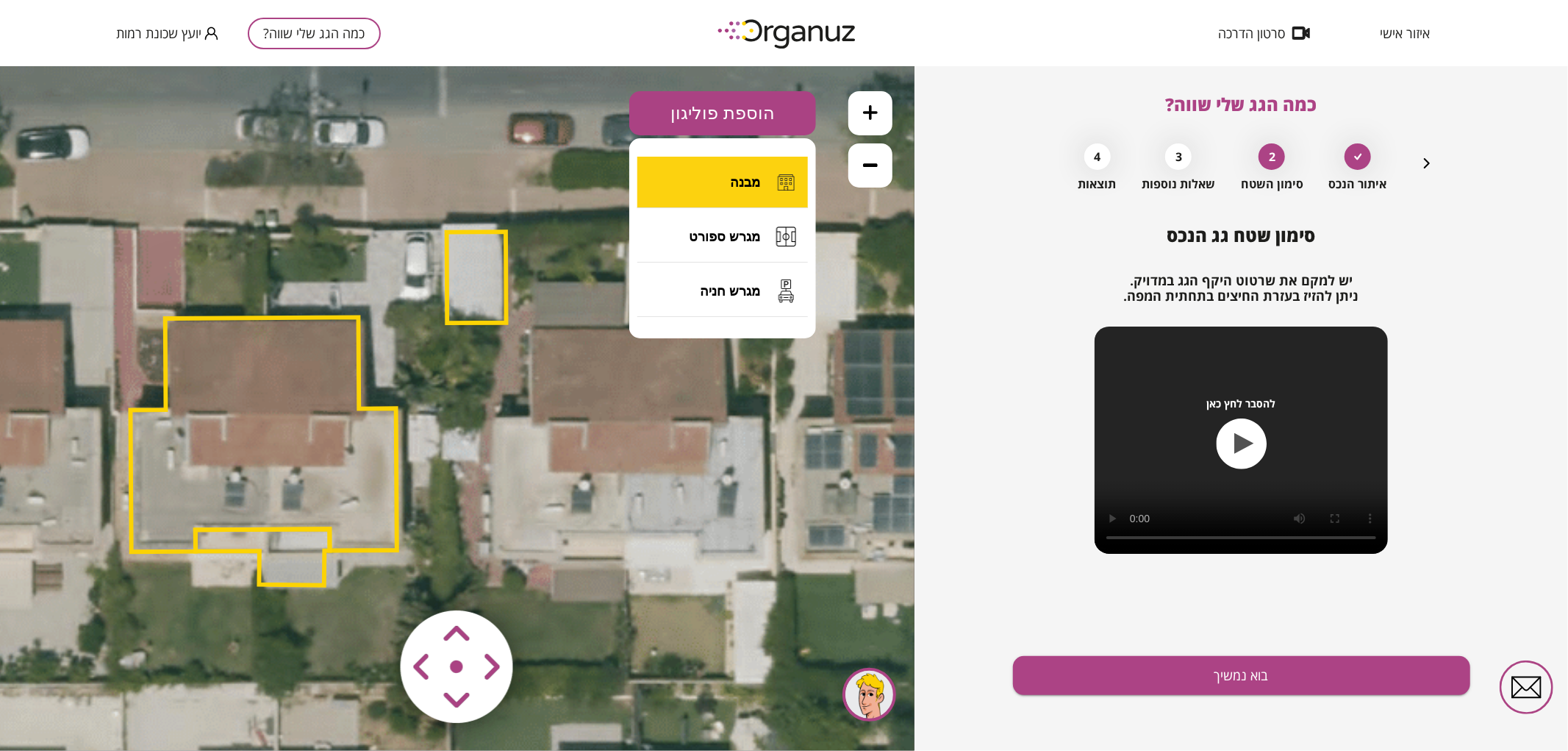
click at [696, 184] on button "מבנה" at bounding box center [722, 182] width 170 height 51
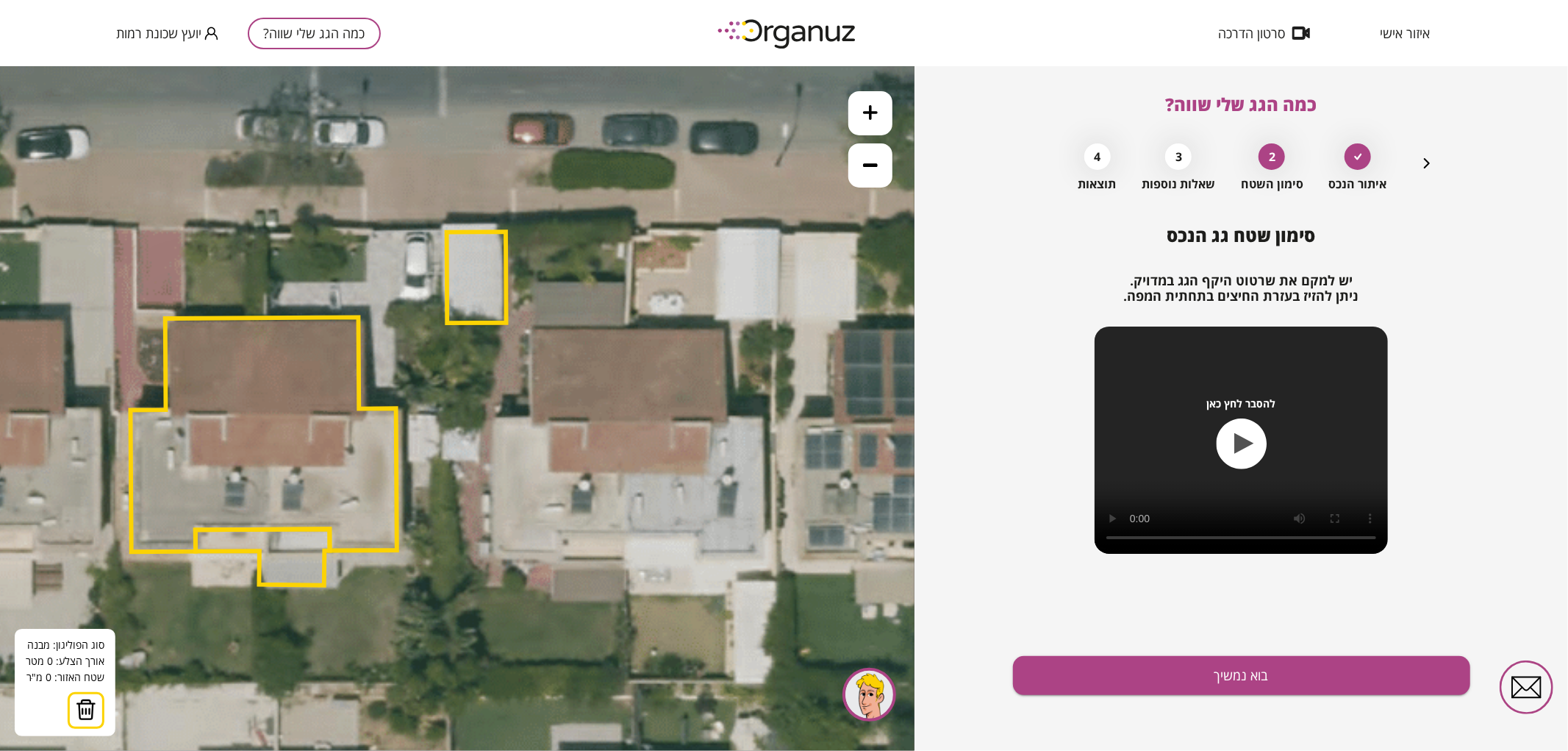
click at [626, 328] on icon at bounding box center [463, 412] width 2035 height 2035
click at [625, 534] on icon at bounding box center [463, 412] width 2035 height 2035
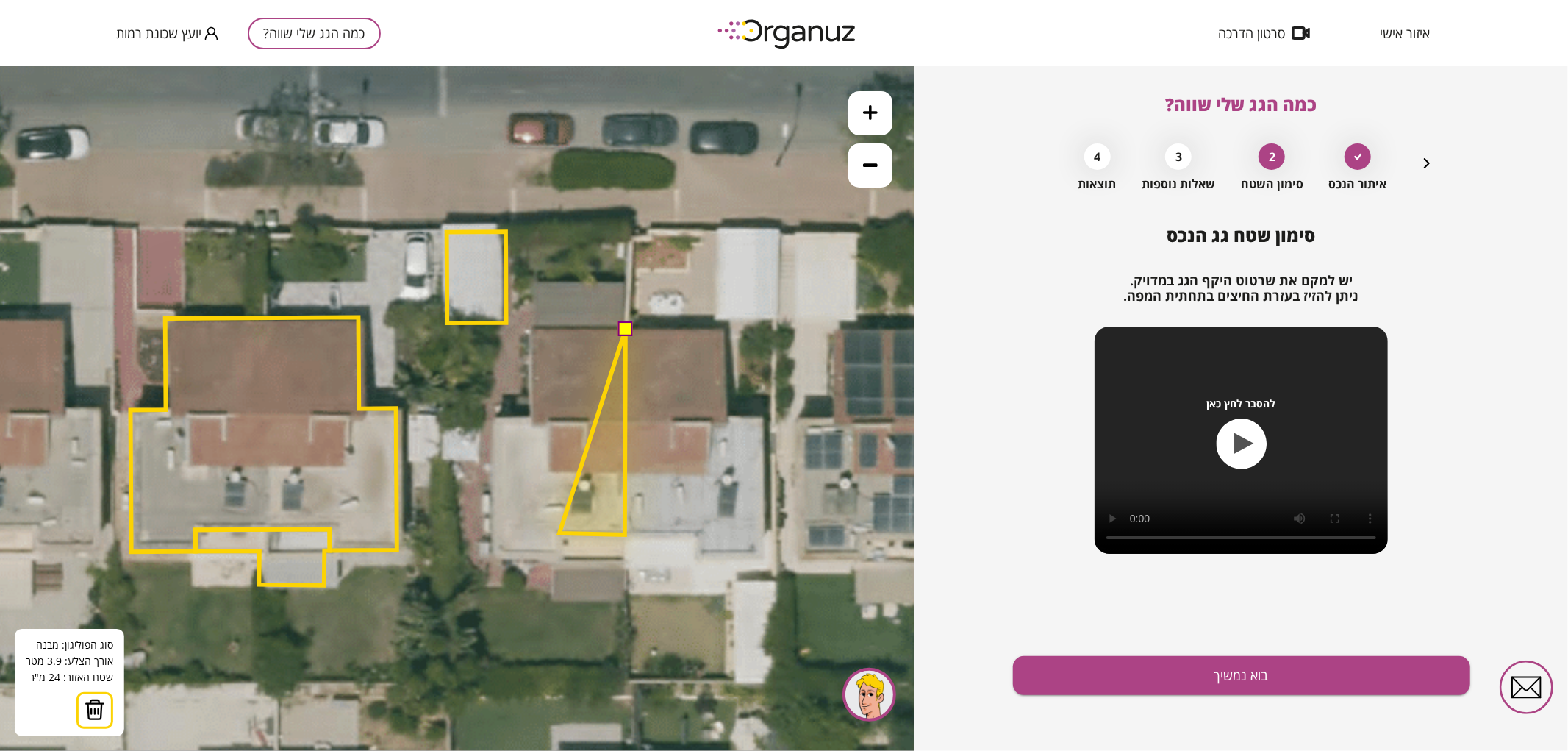
click at [559, 532] on polygon at bounding box center [592, 431] width 66 height 205
click at [561, 556] on icon at bounding box center [463, 412] width 2035 height 2035
click at [493, 556] on polygon at bounding box center [559, 442] width 132 height 228
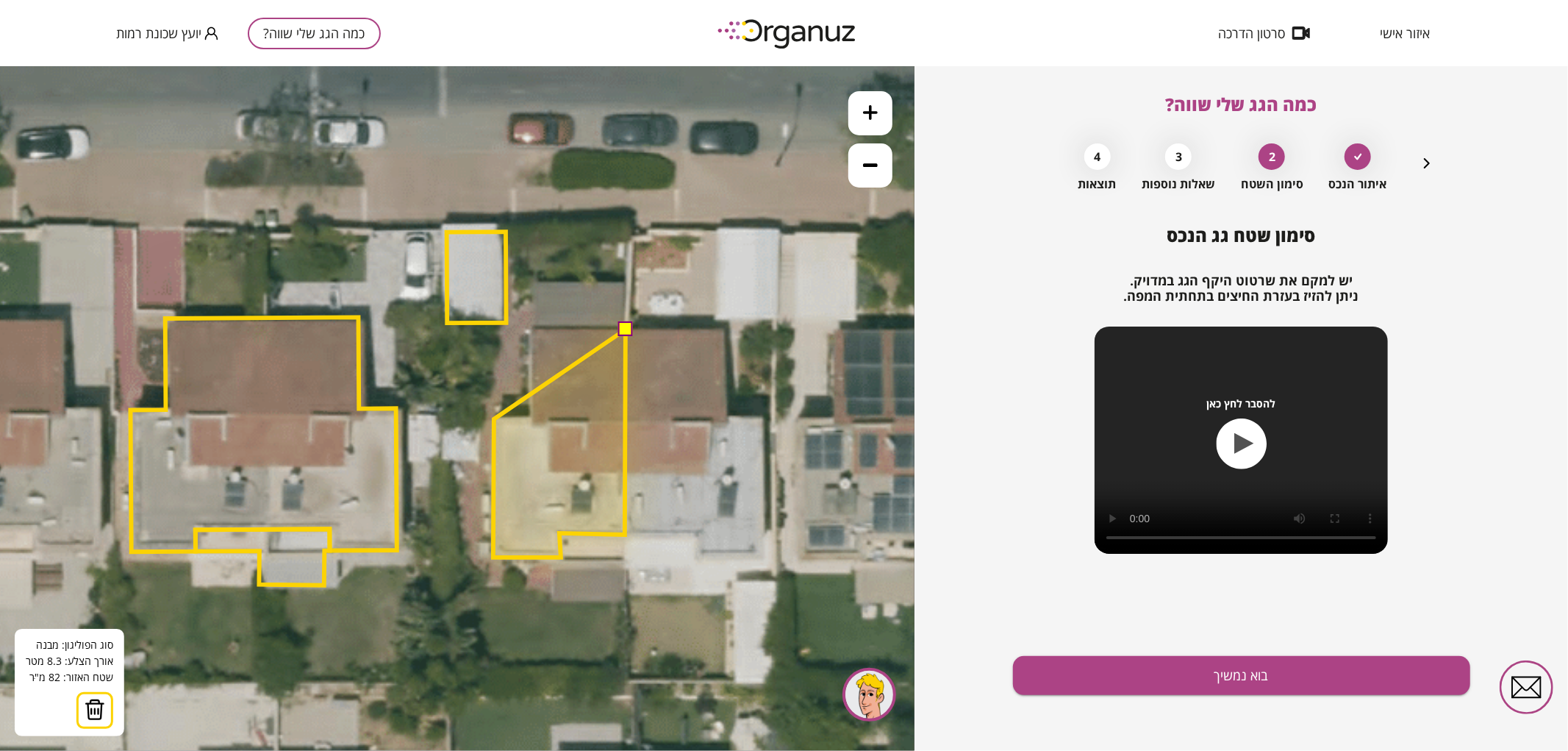
click at [494, 419] on polygon at bounding box center [559, 442] width 132 height 228
click at [532, 417] on polygon at bounding box center [559, 442] width 132 height 228
click at [531, 327] on polygon at bounding box center [559, 441] width 132 height 230
click at [628, 327] on button at bounding box center [624, 327] width 14 height 14
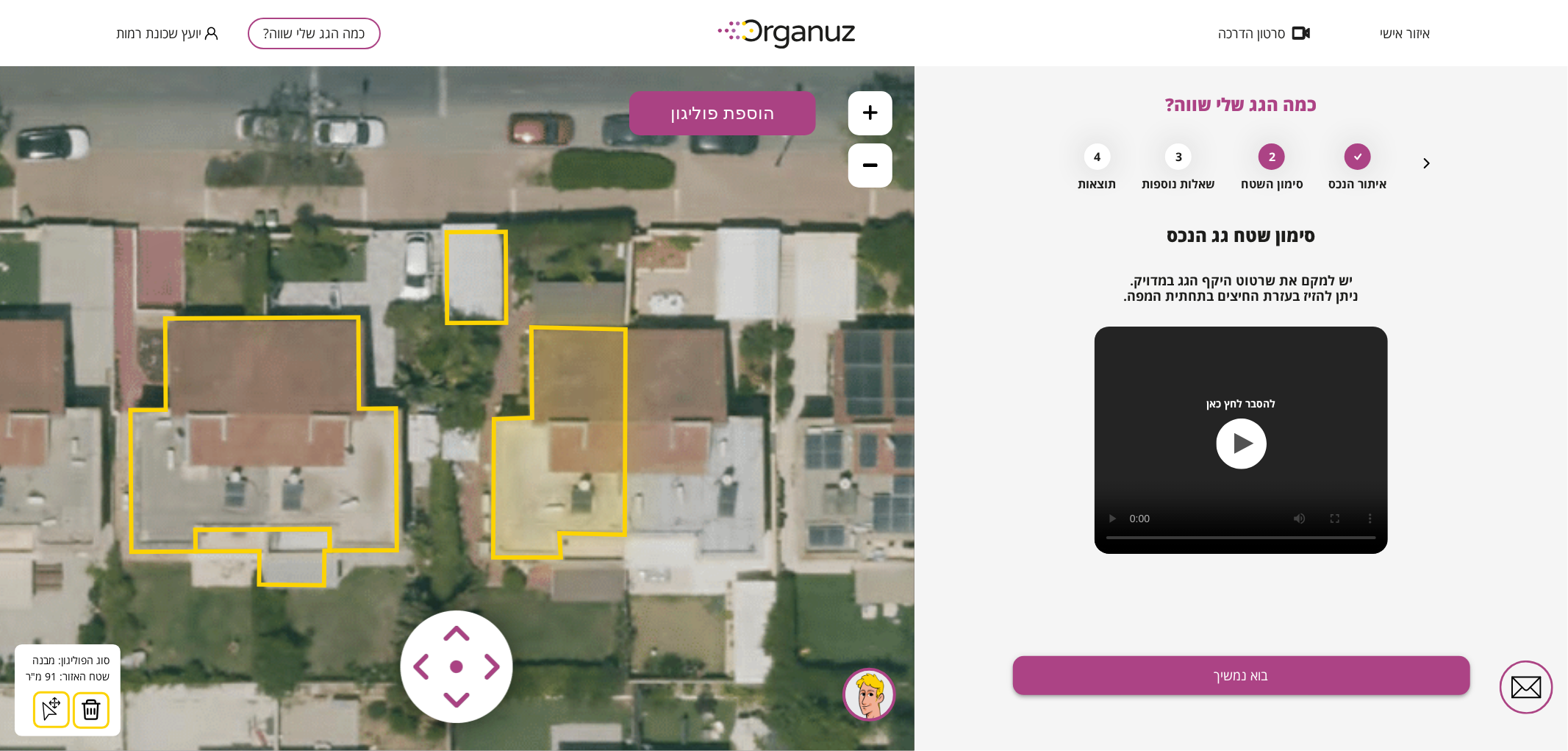
click at [1056, 694] on button "בוא נמשיך" at bounding box center [1241, 675] width 457 height 39
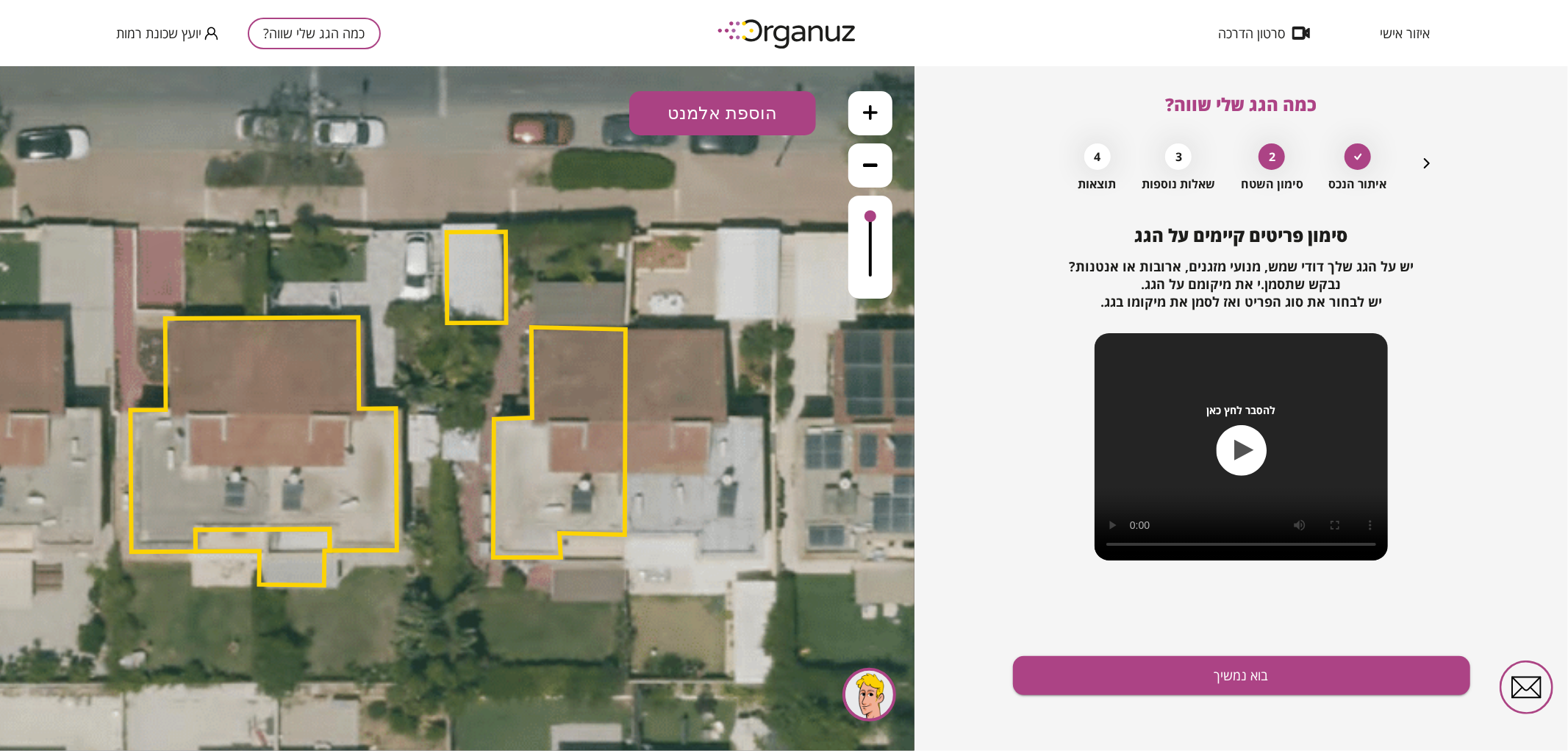
click at [714, 111] on button "הוספת אלמנט" at bounding box center [722, 112] width 186 height 44
click at [695, 292] on div ".st0 { fill: #FFFFFF; } .st0 { fill: #FFFFFF; }" at bounding box center [457, 408] width 914 height 685
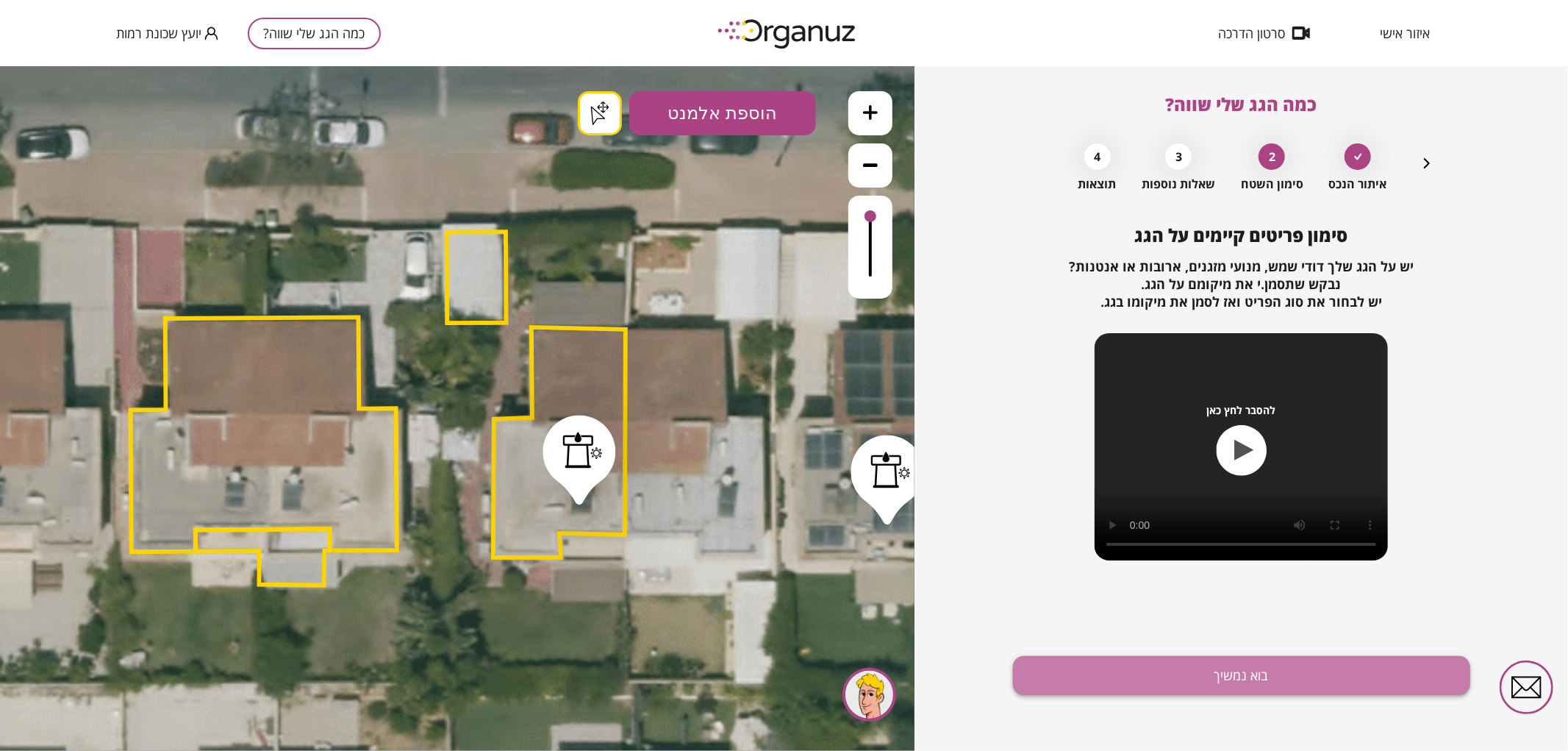
click at [1106, 656] on button "בוא נמשיך" at bounding box center [1241, 675] width 457 height 39
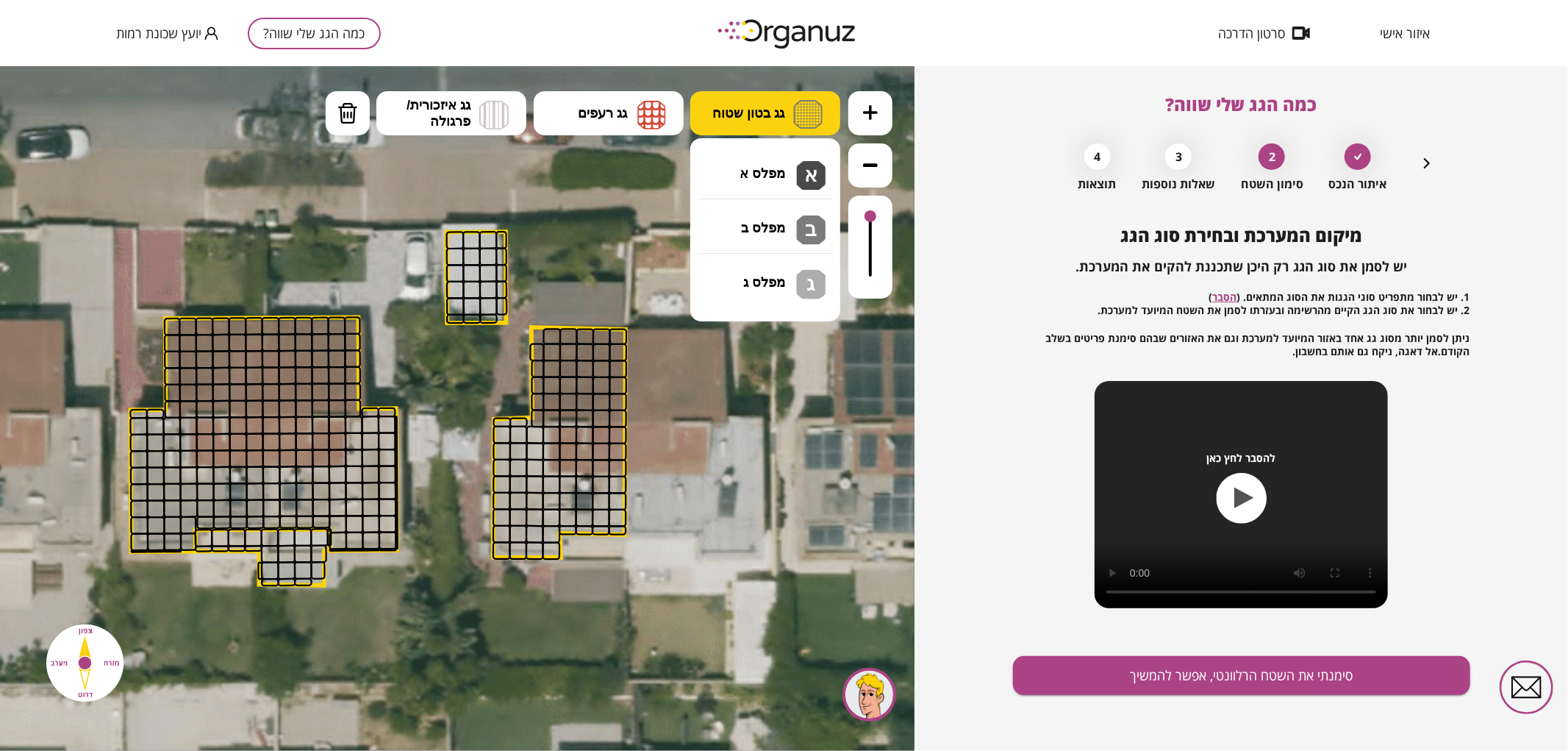
click at [752, 112] on span "גג בטון שטוח" at bounding box center [748, 112] width 72 height 16
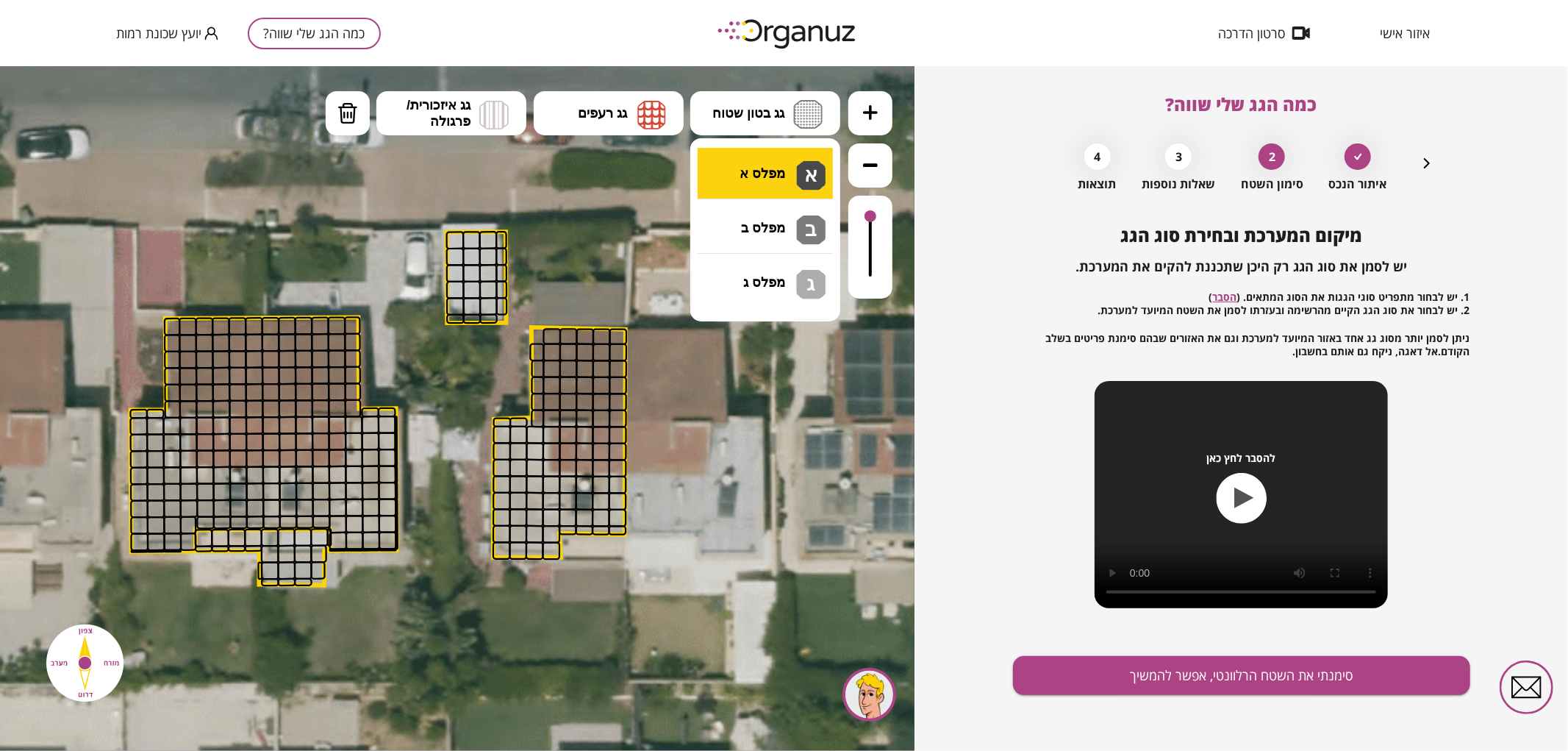
click at [755, 163] on div ".st0 { fill: #FFFFFF; } .st0 { fill: #FFFFFF; }" at bounding box center [457, 408] width 914 height 685
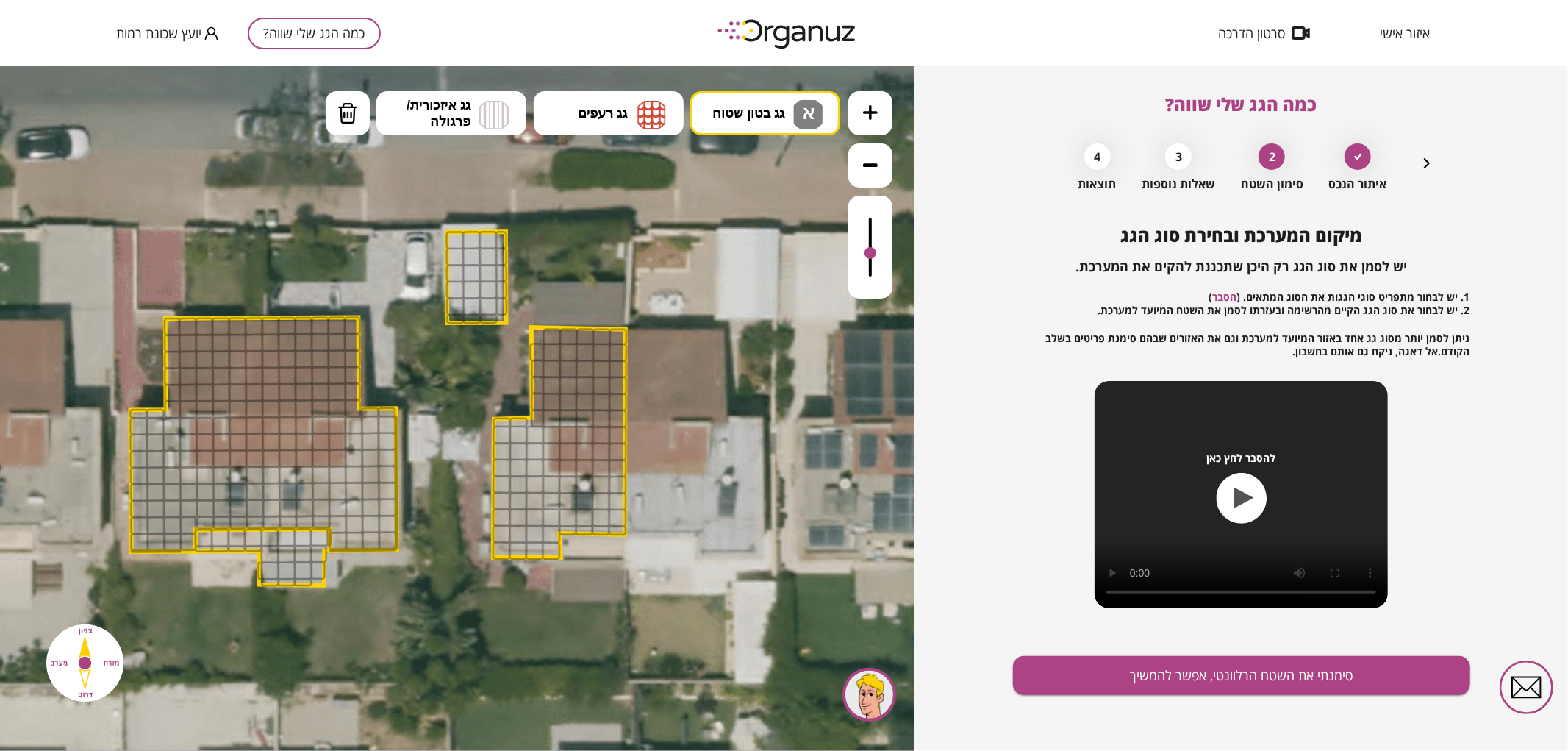
drag, startPoint x: 870, startPoint y: 220, endPoint x: 869, endPoint y: 254, distance: 34.0
click at [869, 254] on div at bounding box center [870, 252] width 12 height 12
drag, startPoint x: 616, startPoint y: 484, endPoint x: 539, endPoint y: 436, distance: 90.7
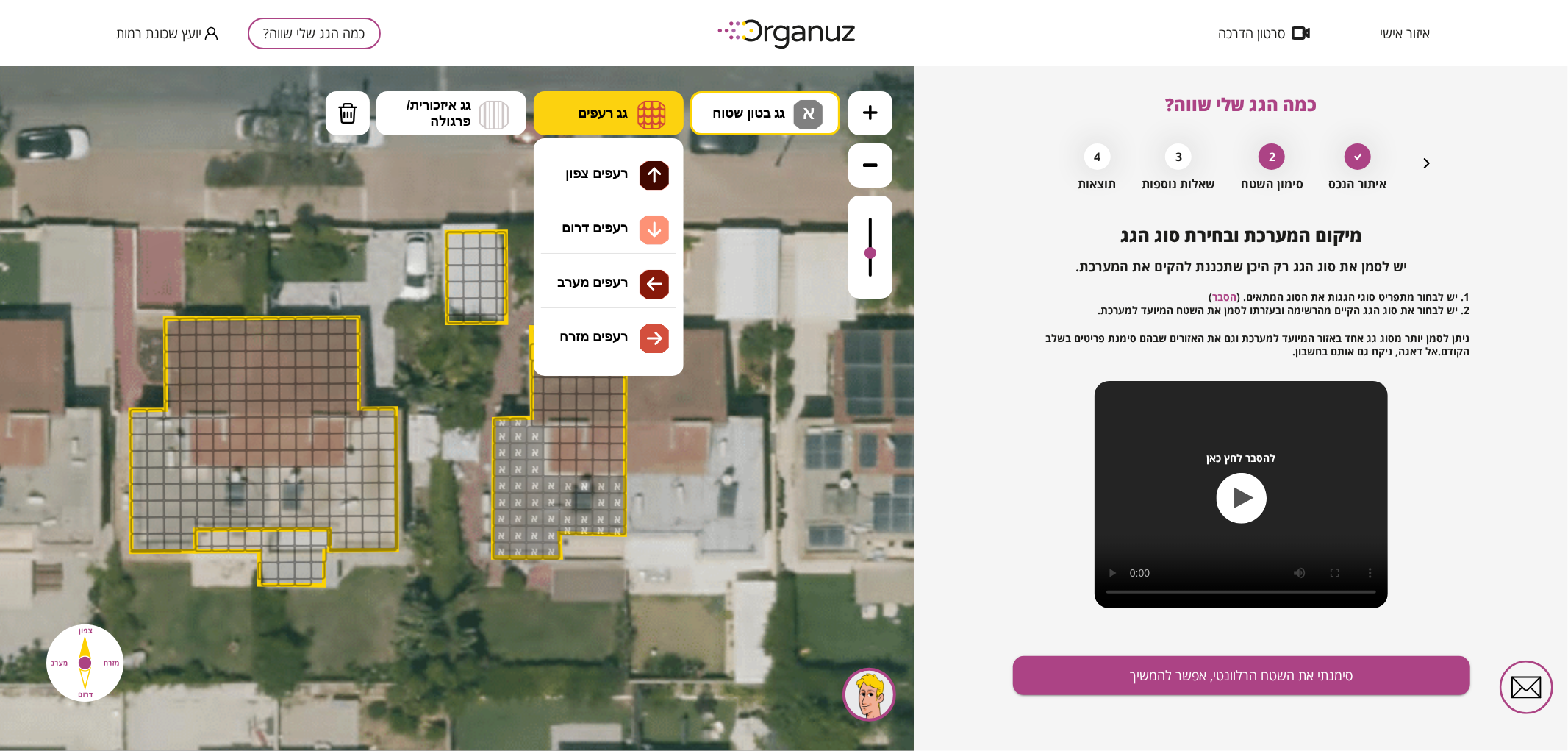
click at [605, 122] on button "גג רעפים" at bounding box center [608, 112] width 150 height 44
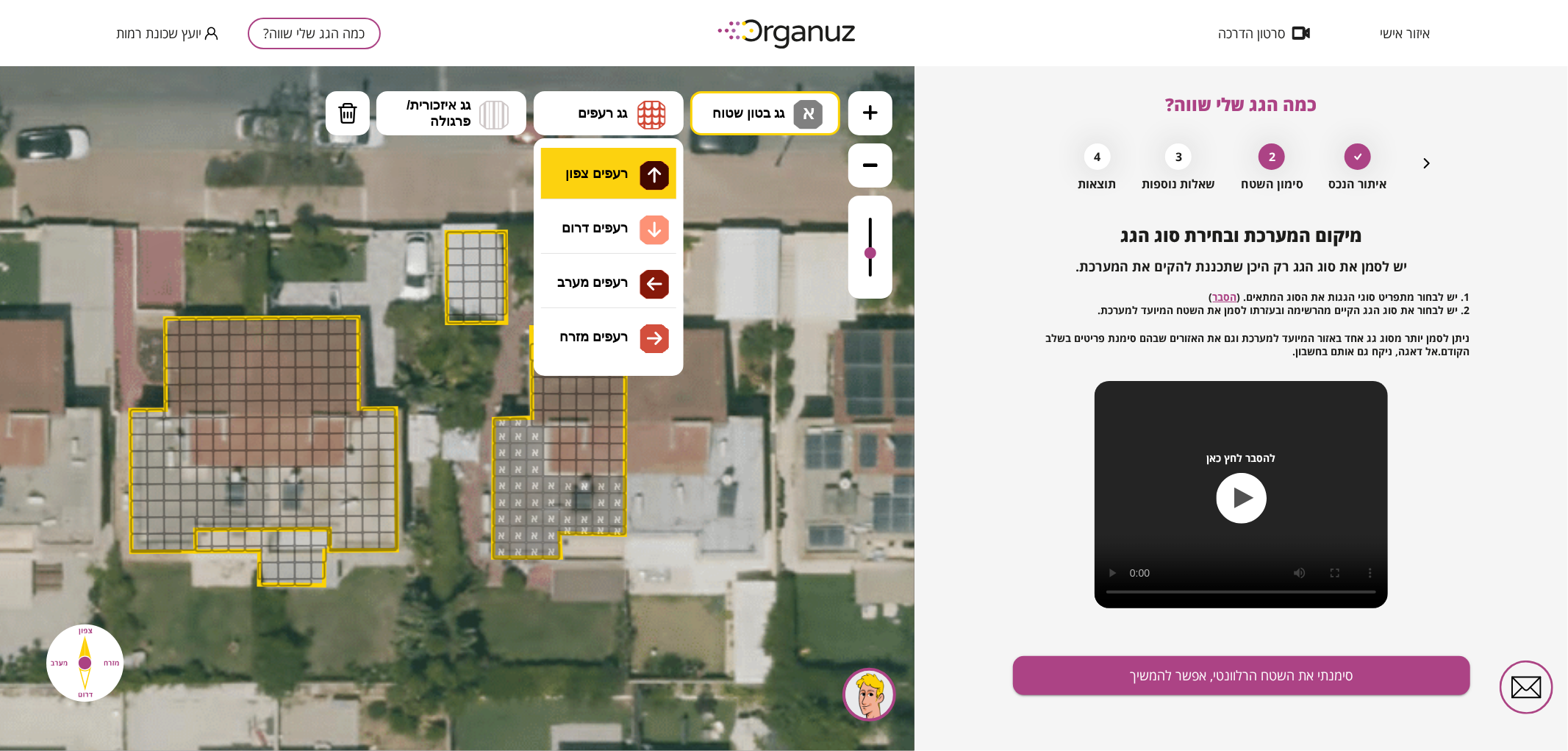
click at [619, 167] on div ".st0 { fill: #FFFFFF; } .st0 { fill: #FFFFFF; }" at bounding box center [457, 408] width 914 height 685
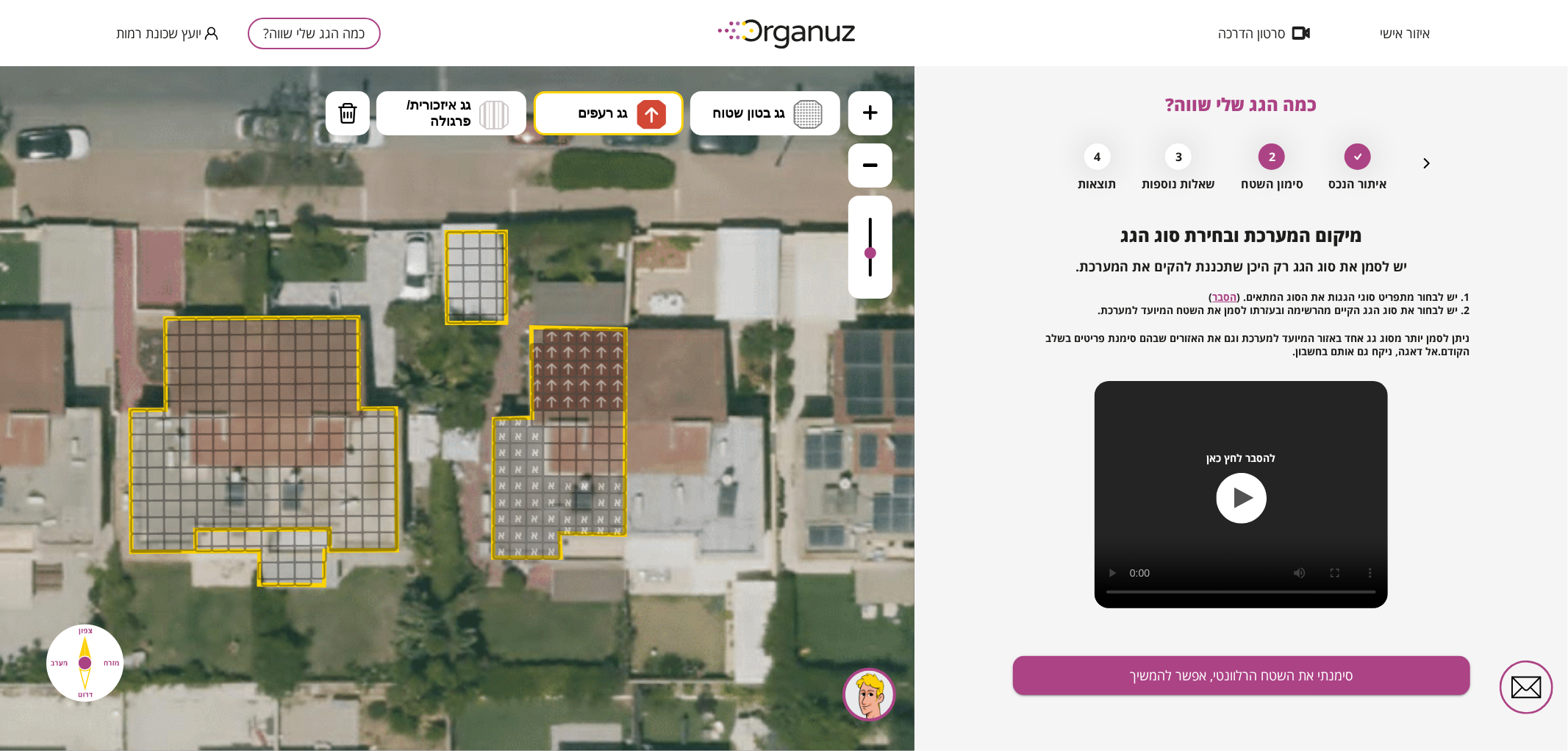
drag, startPoint x: 538, startPoint y: 400, endPoint x: 635, endPoint y: 327, distance: 121.4
click at [635, 327] on div ".st0 { fill: #FFFFFF; } .st0 { fill: #FFFFFF; }" at bounding box center [463, 412] width 2035 height 2035
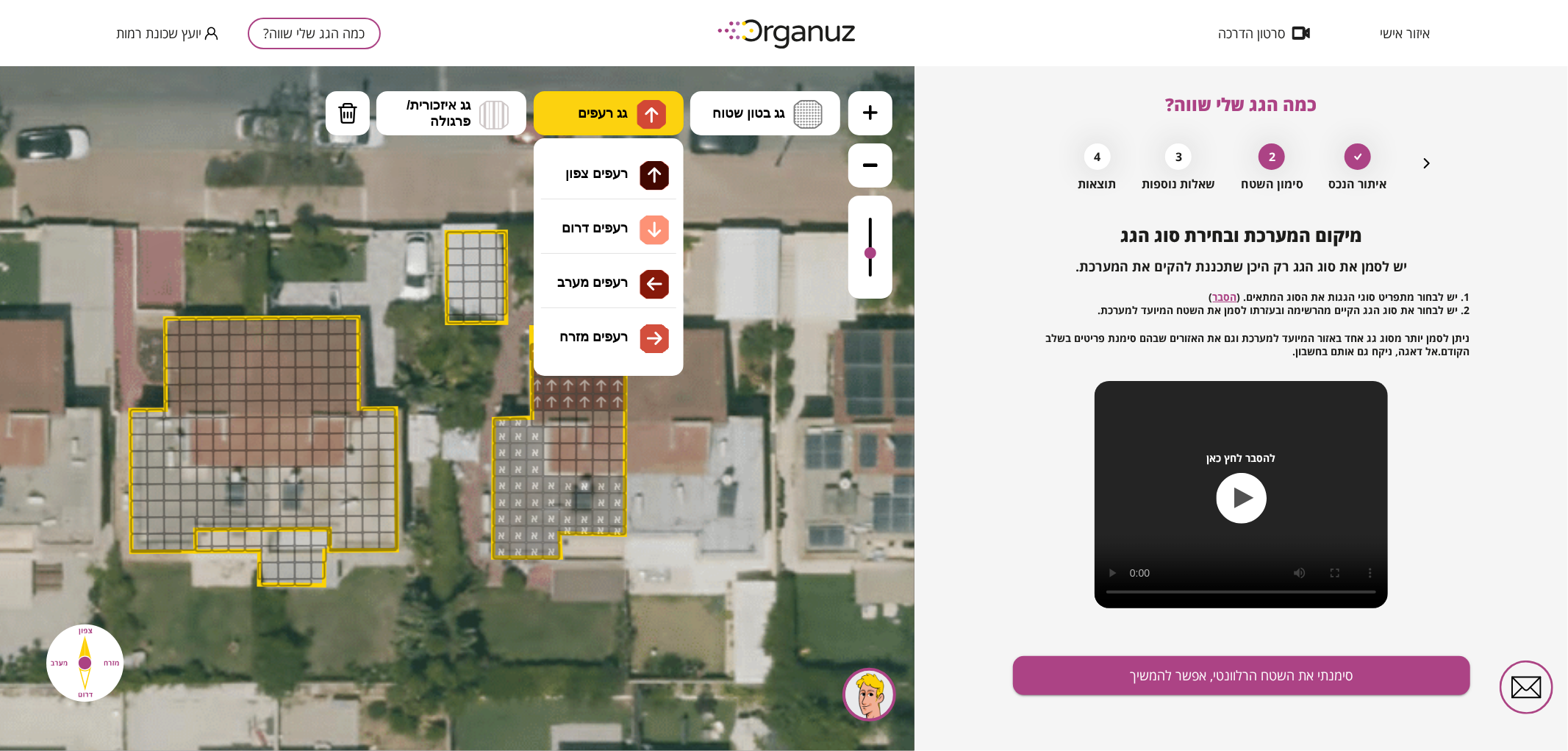
click at [636, 120] on img at bounding box center [651, 114] width 30 height 30
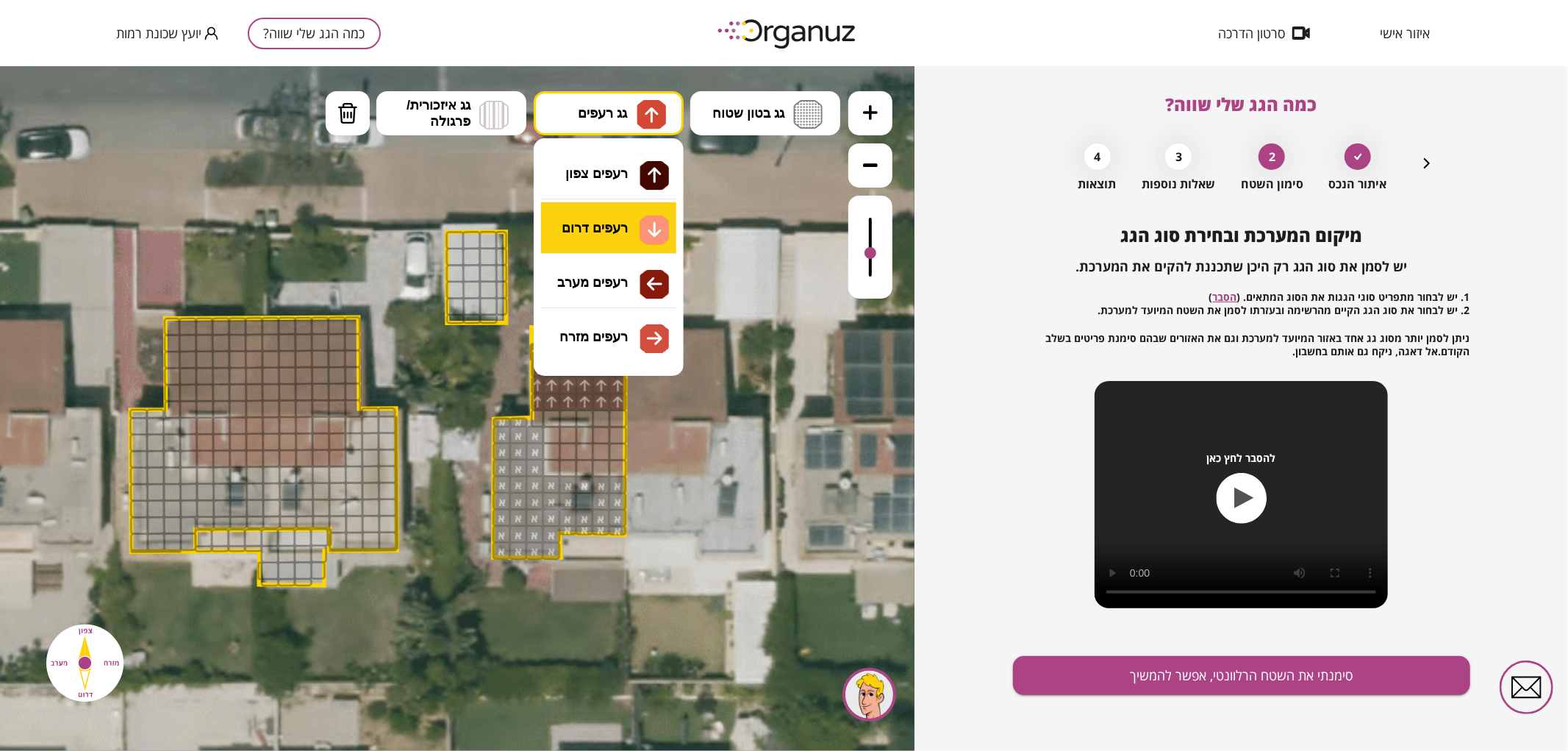
click at [616, 223] on div ".st0 { fill: #FFFFFF; } .st0 { fill: #FFFFFF; }" at bounding box center [457, 408] width 914 height 685
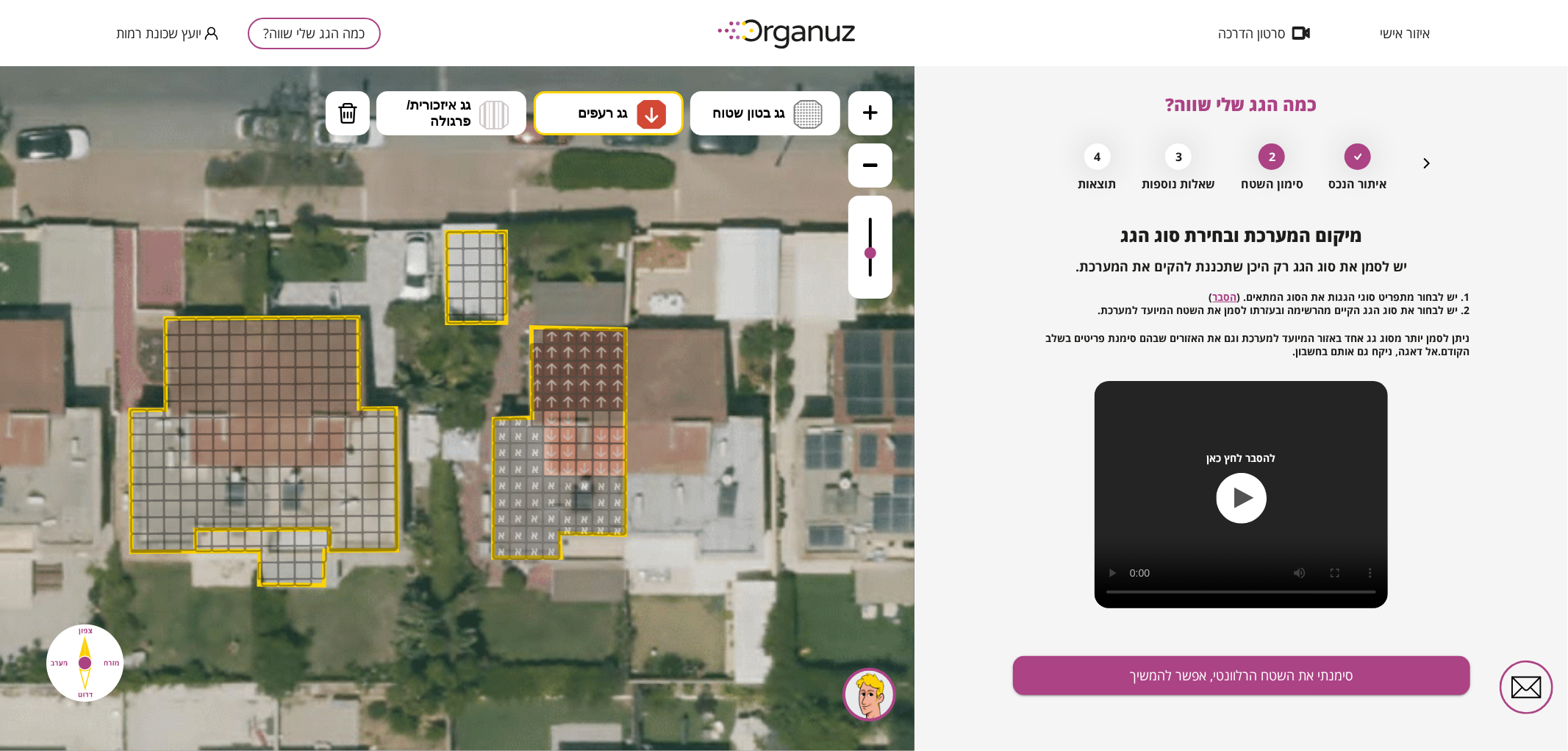
drag, startPoint x: 620, startPoint y: 433, endPoint x: 568, endPoint y: 448, distance: 54.1
click at [364, 114] on button "מחיקה" at bounding box center [347, 112] width 44 height 44
drag, startPoint x: 560, startPoint y: 414, endPoint x: 547, endPoint y: 417, distance: 13.3
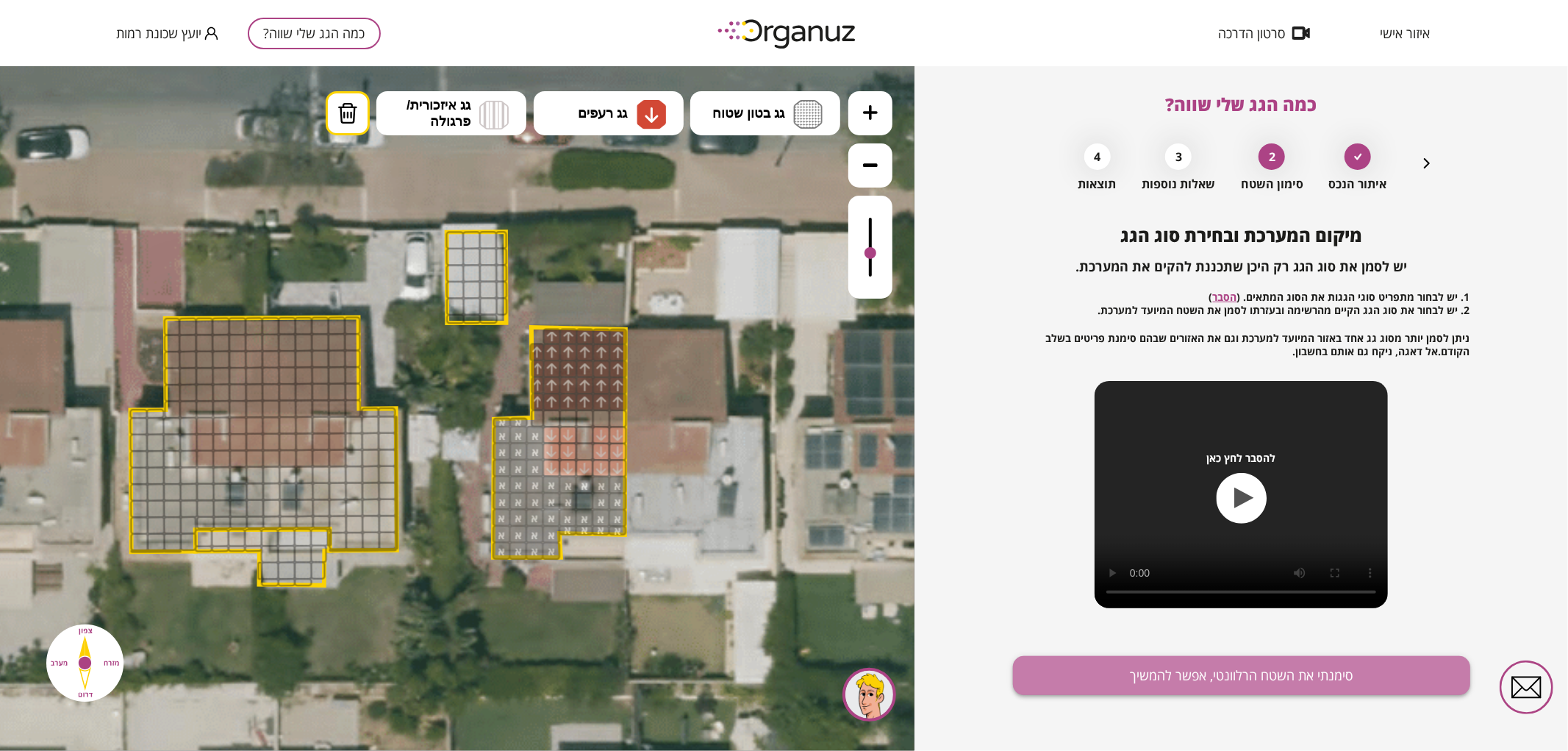
click at [1169, 670] on button "סימנתי את השטח הרלוונטי, אפשר להמשיך" at bounding box center [1241, 675] width 457 height 39
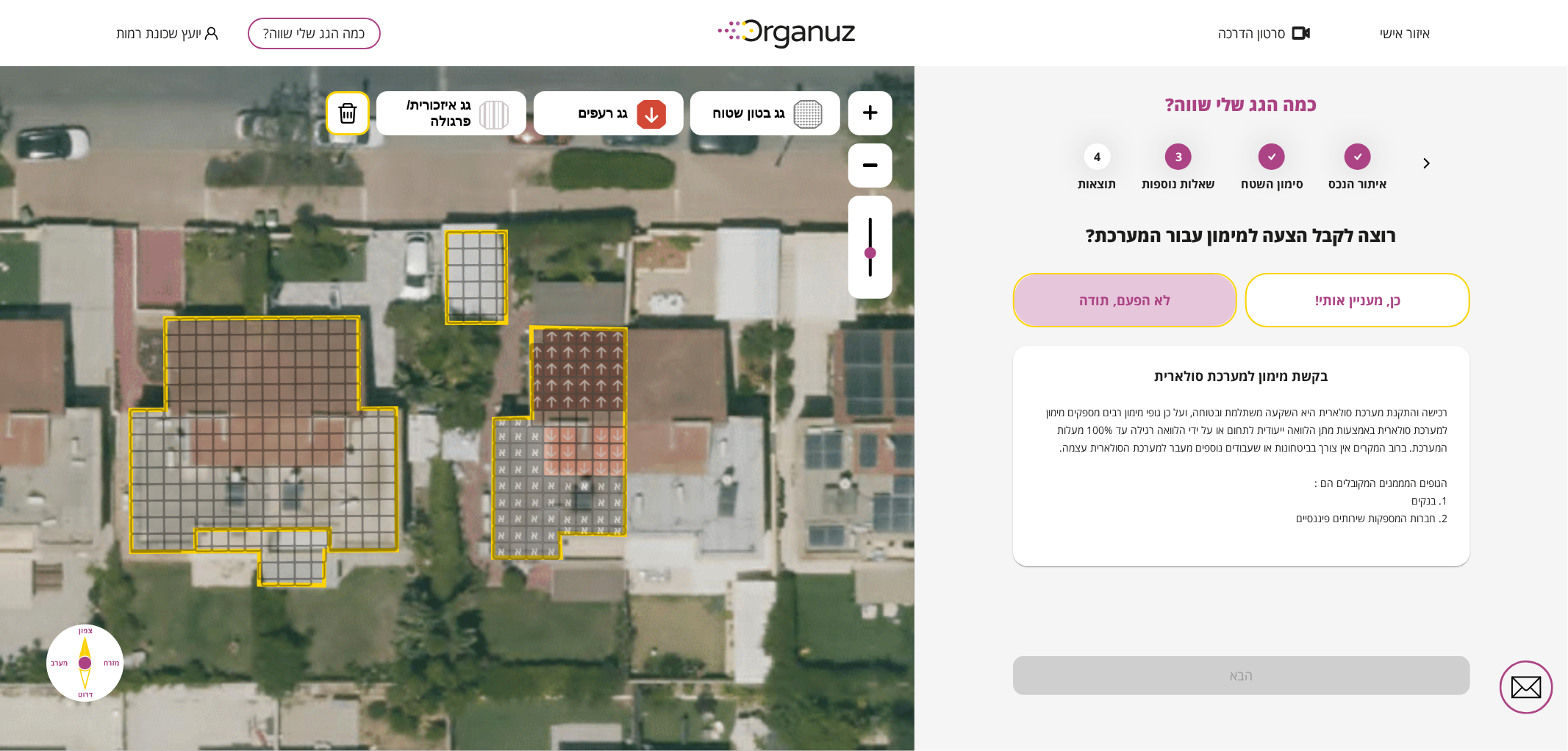
click at [1107, 299] on button "לא הפעם, תודה" at bounding box center [1125, 300] width 225 height 54
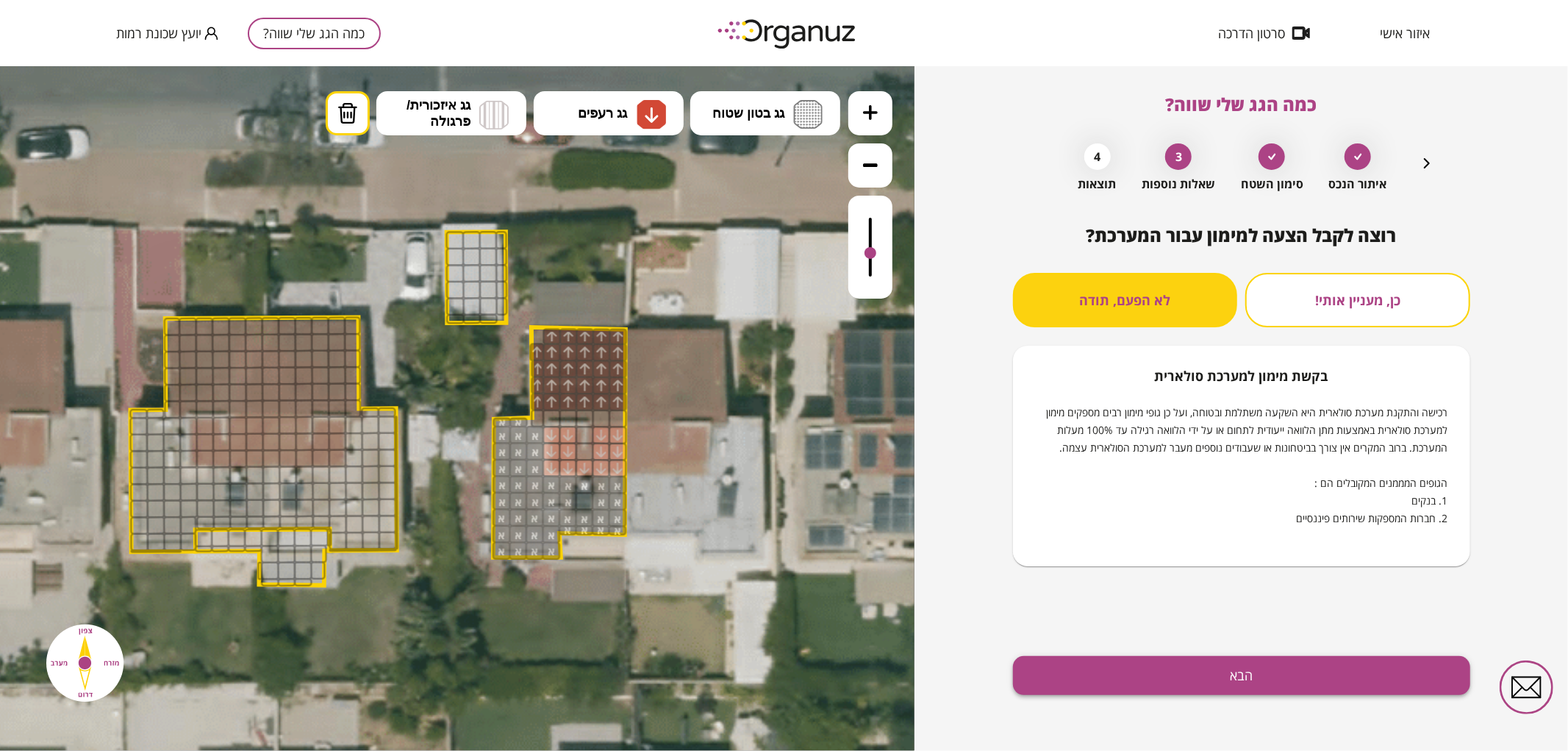
click at [1197, 677] on button "הבא" at bounding box center [1241, 675] width 457 height 39
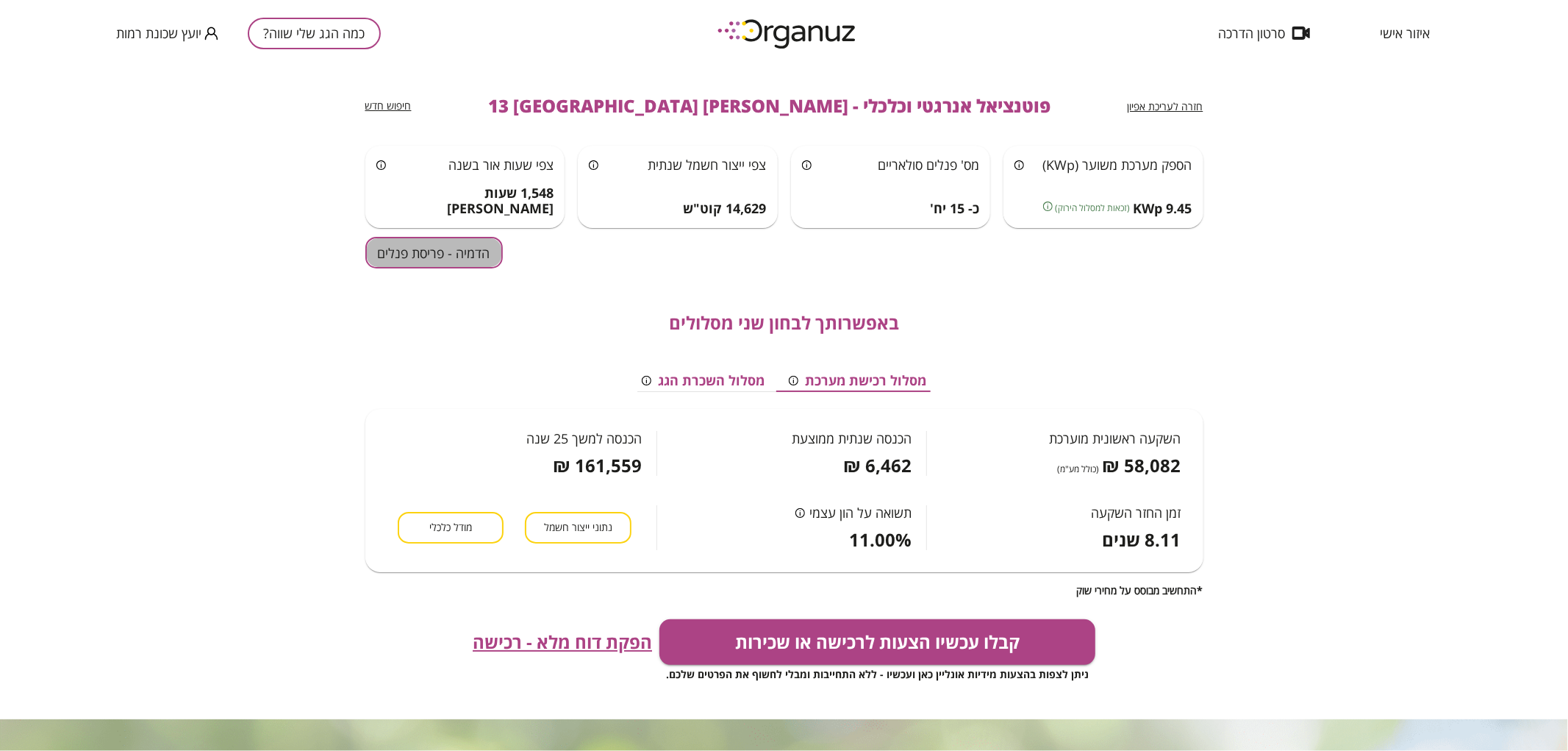
click at [467, 261] on button "הדמיה - פריסת פנלים" at bounding box center [434, 252] width 138 height 31
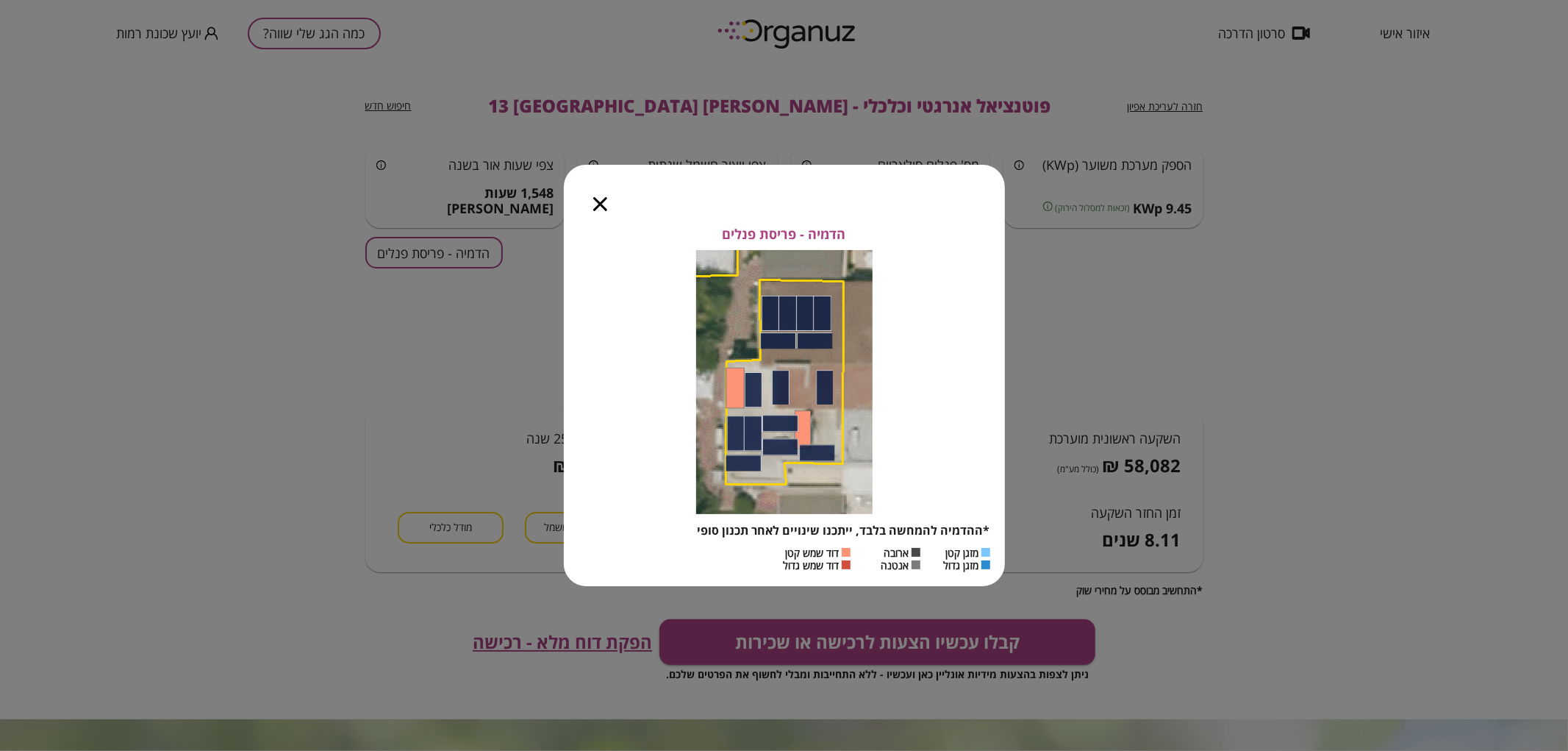
click at [599, 199] on icon "button" at bounding box center [600, 203] width 14 height 14
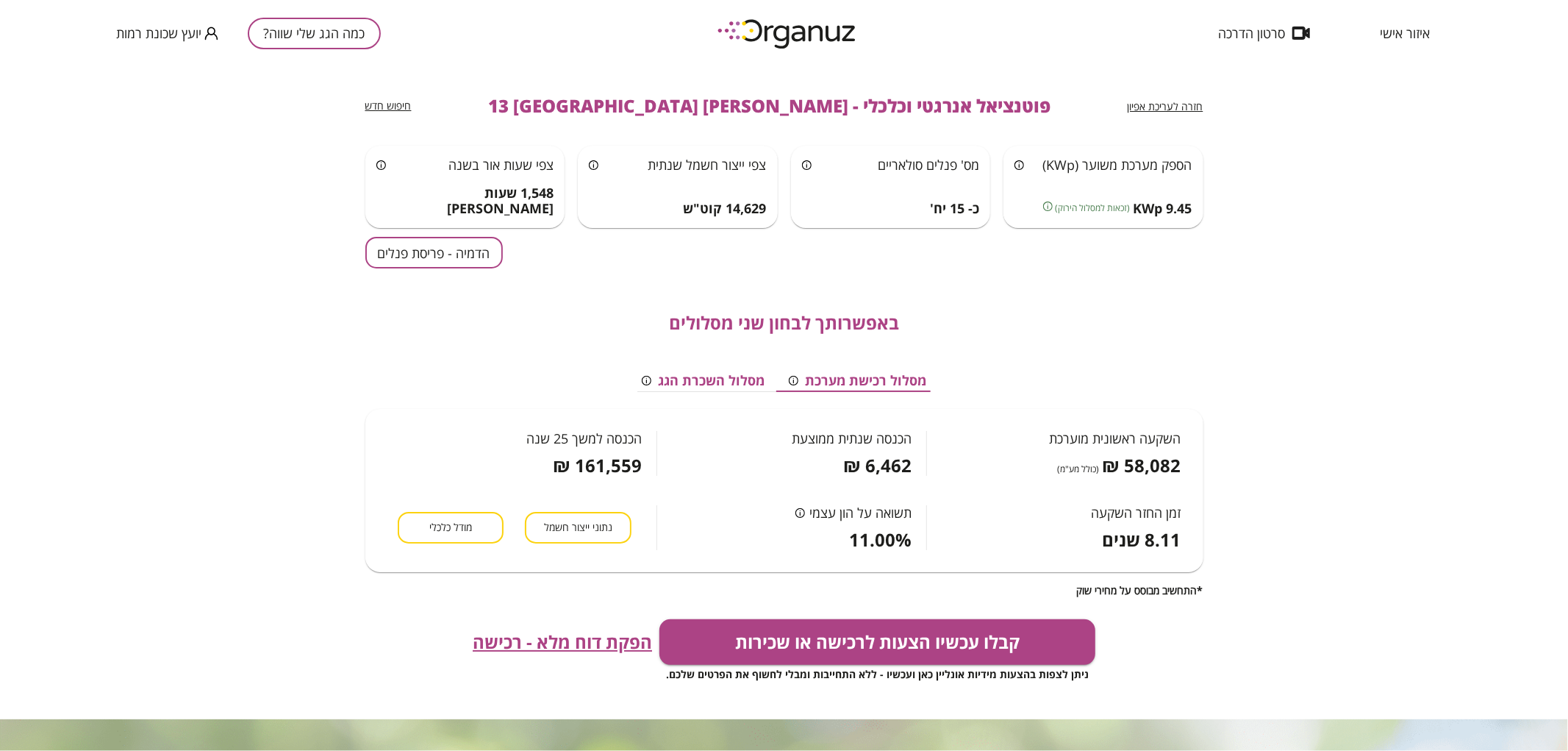
click at [1151, 112] on span "חזרה לעריכת אפיון" at bounding box center [1165, 106] width 76 height 14
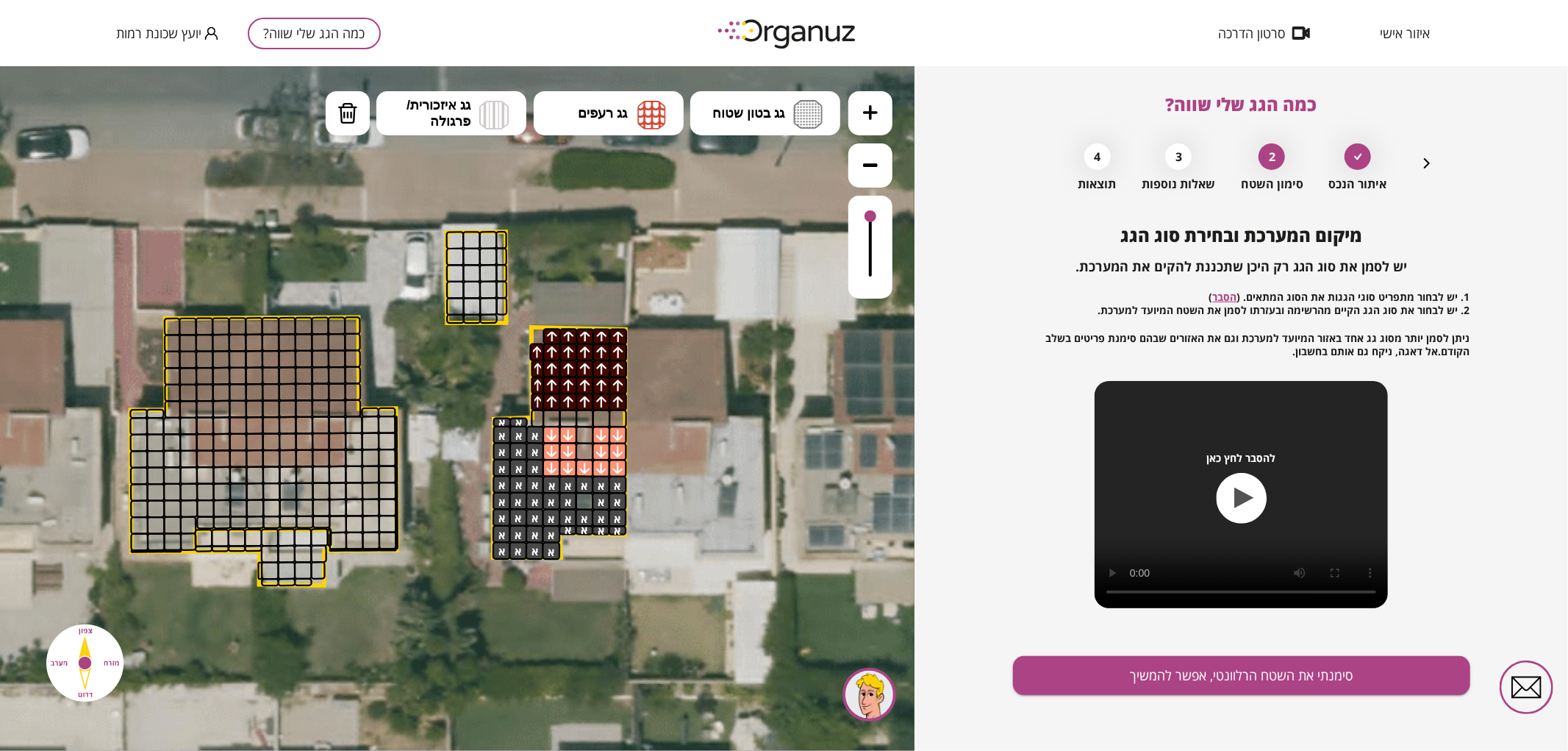
click at [1435, 158] on div "כמה הגג שלי שווה? איתור הנכס 2 סימון השטח 3 שאלות נוספות 4 תוצאות מיקום המערכת …" at bounding box center [1241, 408] width 457 height 685
click at [1432, 158] on icon "button" at bounding box center [1426, 163] width 18 height 18
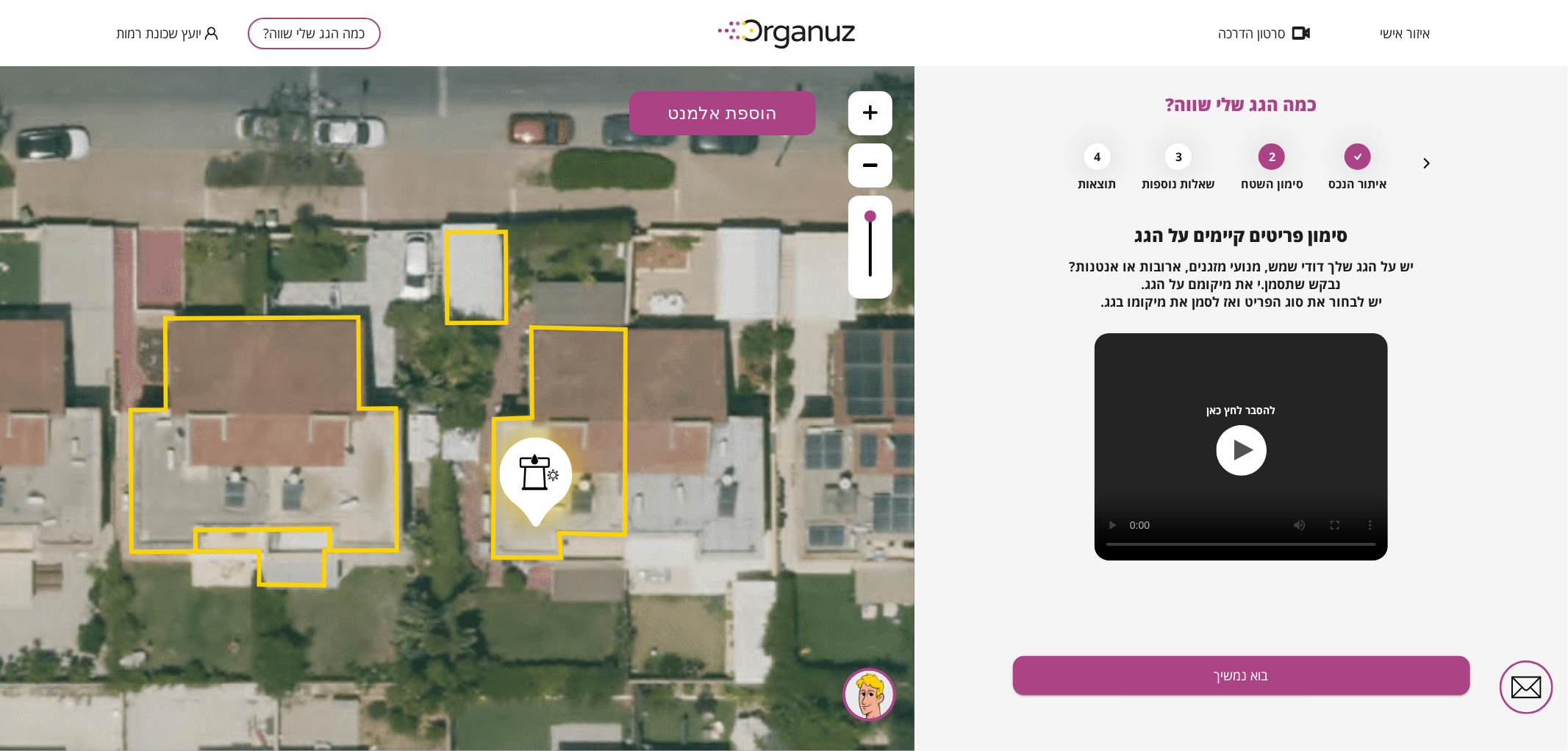
drag, startPoint x: 576, startPoint y: 446, endPoint x: 533, endPoint y: 468, distance: 48.3
click at [533, 468] on div at bounding box center [539, 472] width 40 height 37
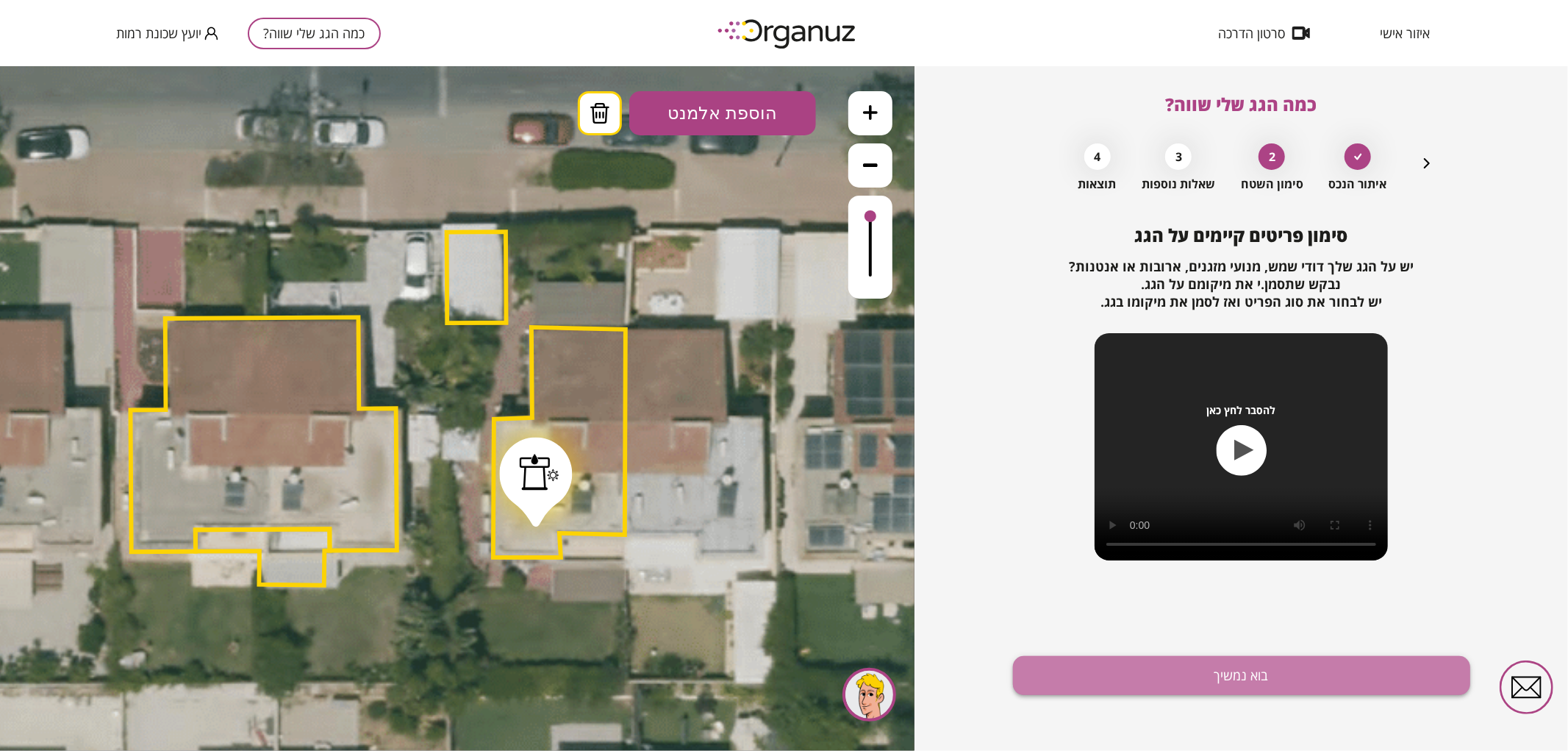
click at [1155, 660] on button "בוא נמשיך" at bounding box center [1241, 675] width 457 height 39
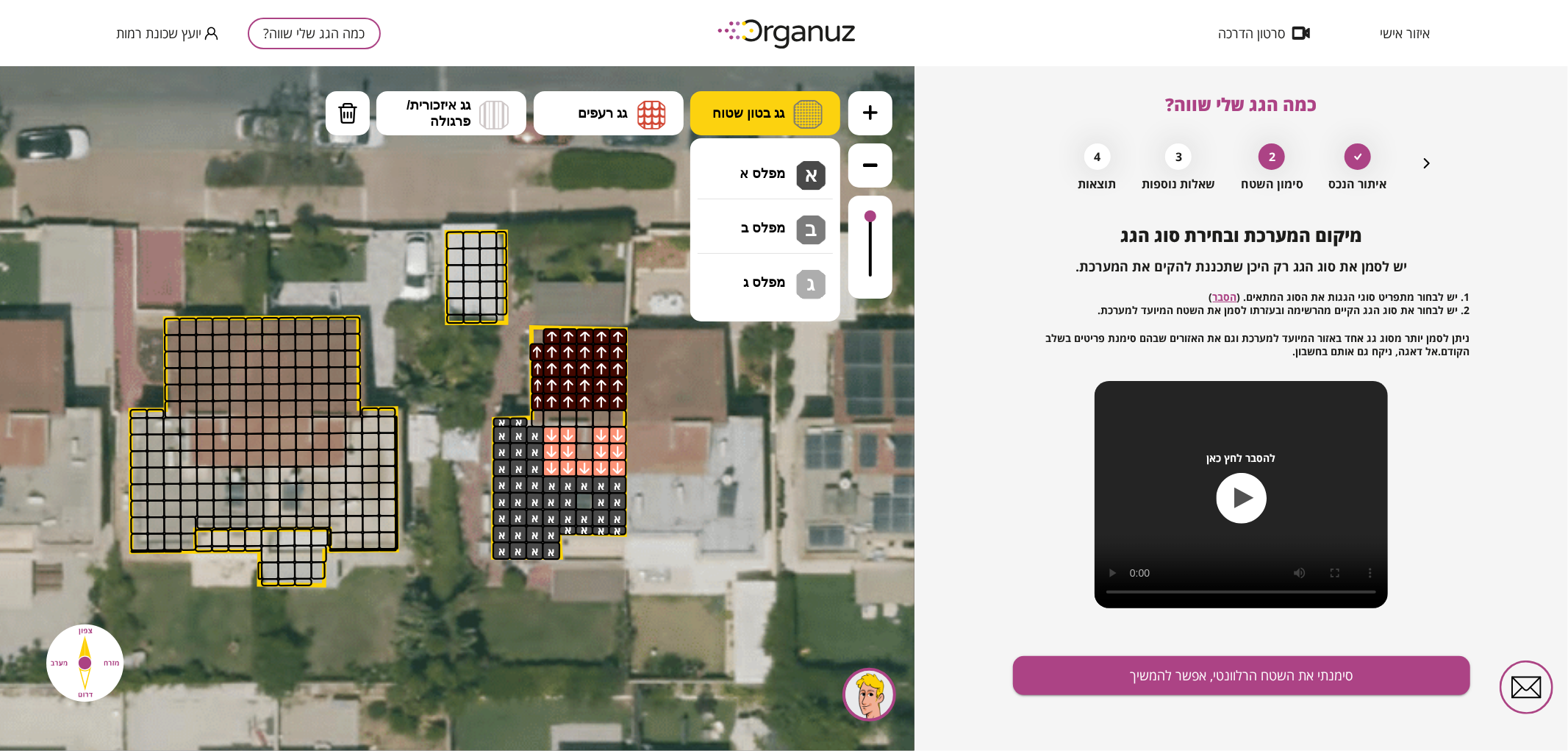
click at [751, 114] on span "גג בטון שטוח" at bounding box center [748, 112] width 72 height 16
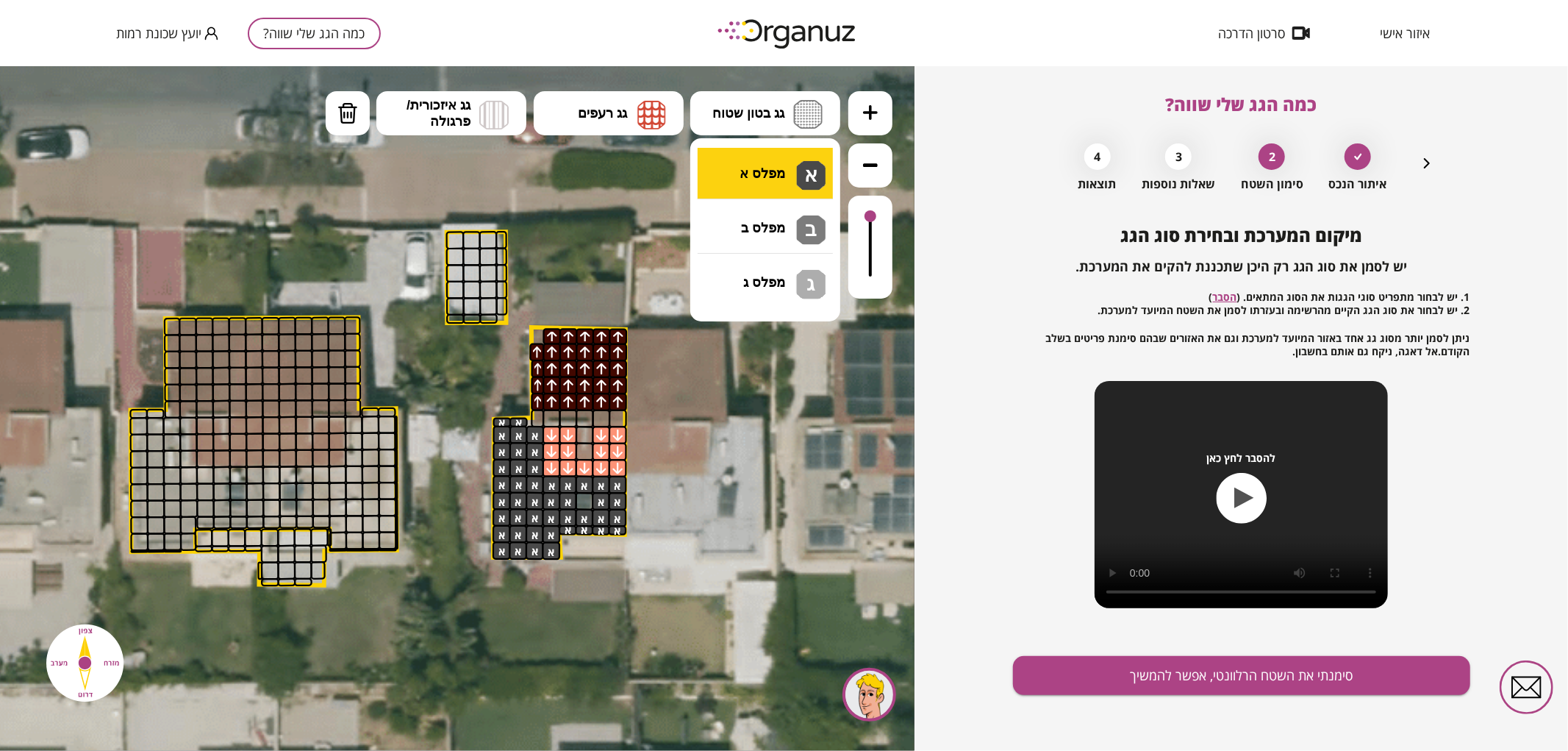
click at [779, 188] on div ".st0 { fill: #FFFFFF; } .st0 { fill: #FFFFFF; }" at bounding box center [457, 408] width 914 height 685
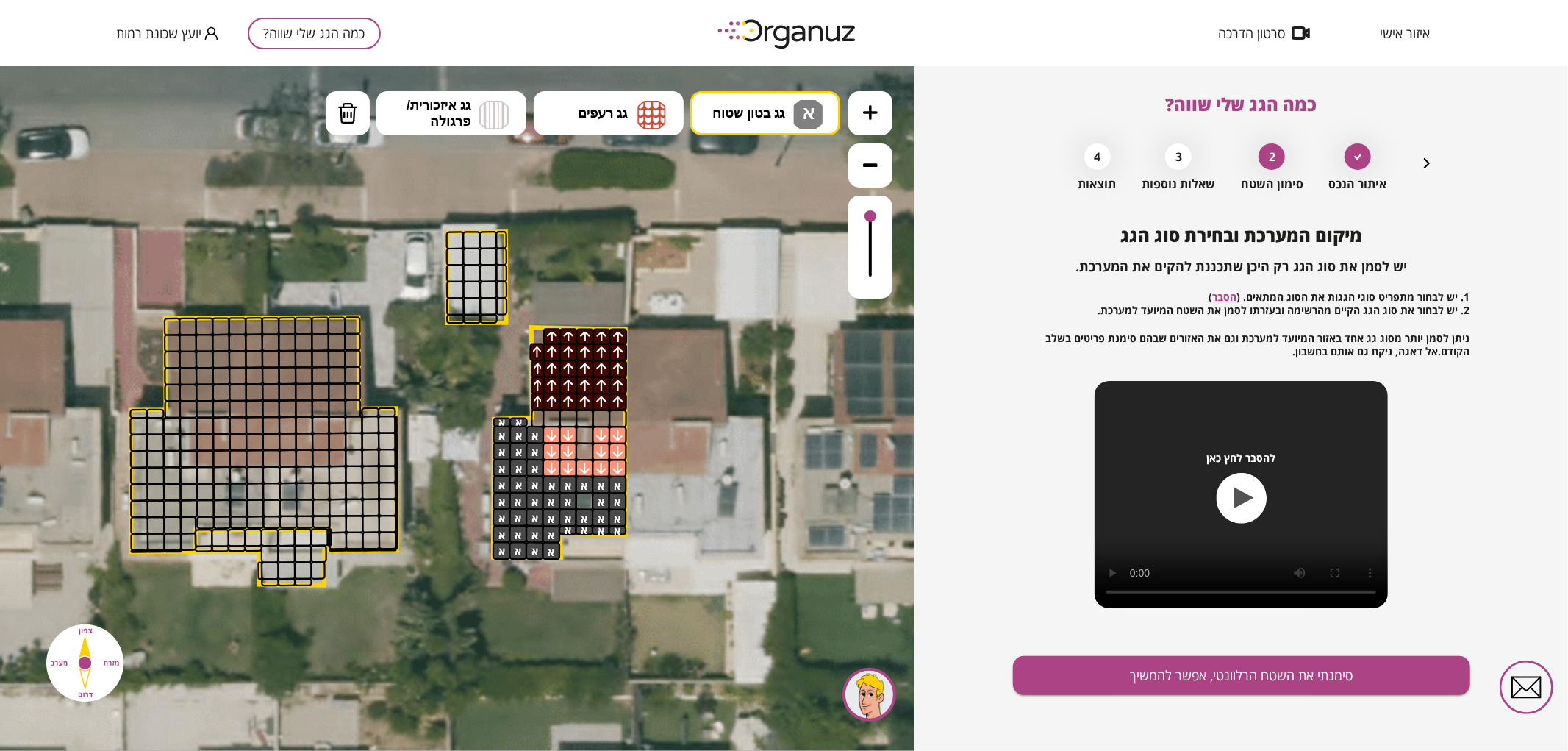
click at [578, 500] on div at bounding box center [584, 500] width 18 height 18
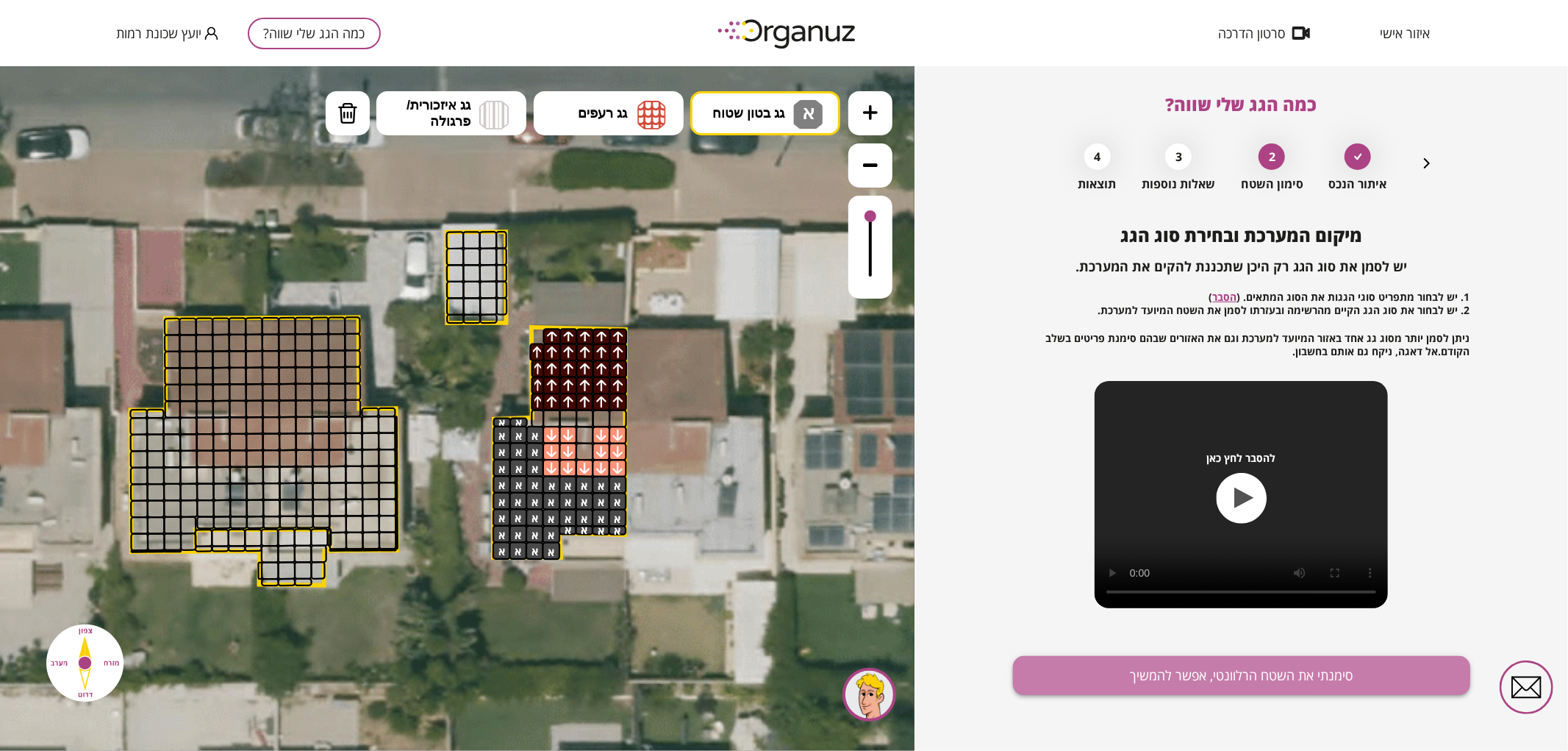
click at [1021, 693] on button "סימנתי את השטח הרלוונטי, אפשר להמשיך" at bounding box center [1241, 675] width 457 height 39
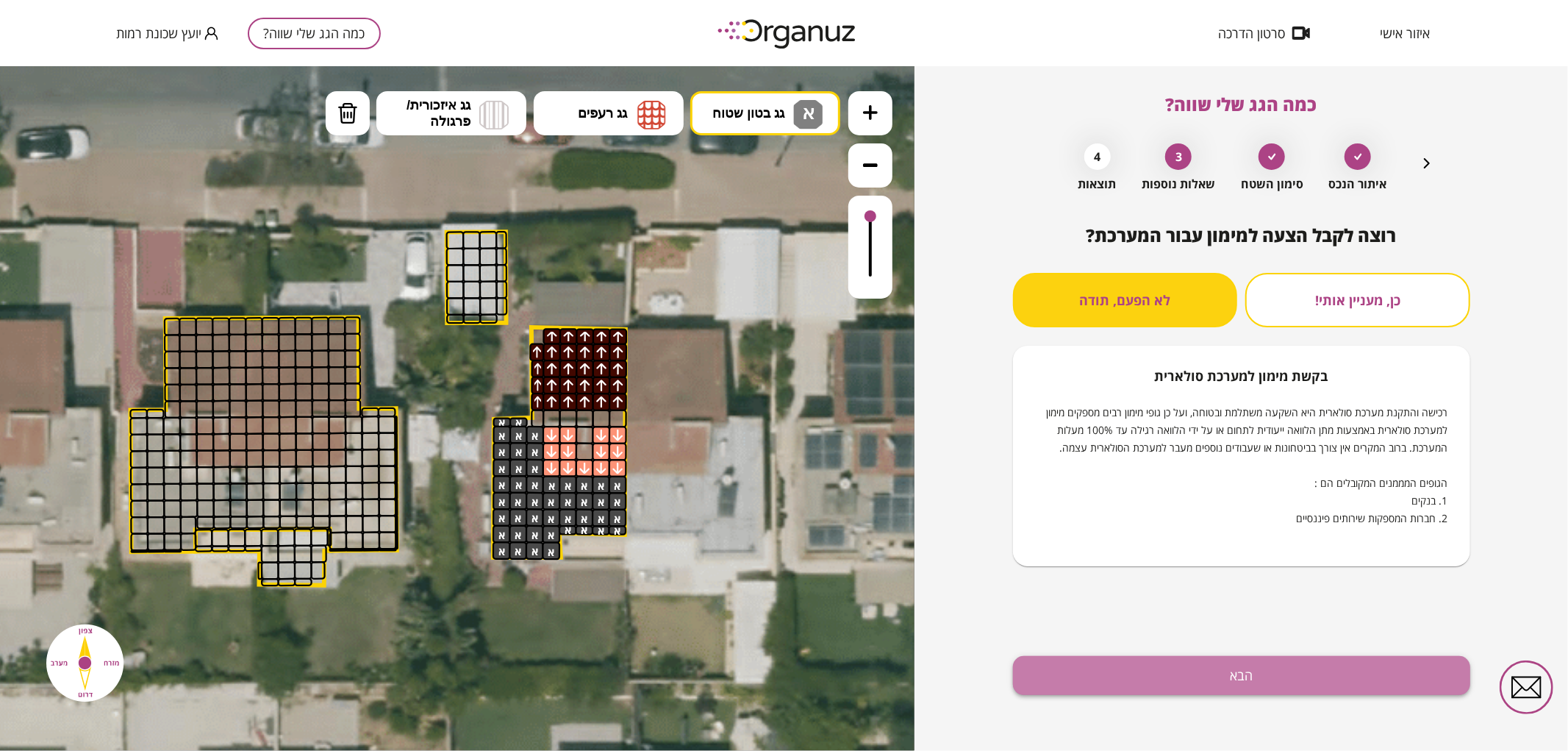
click at [1208, 666] on button "הבא" at bounding box center [1241, 675] width 457 height 39
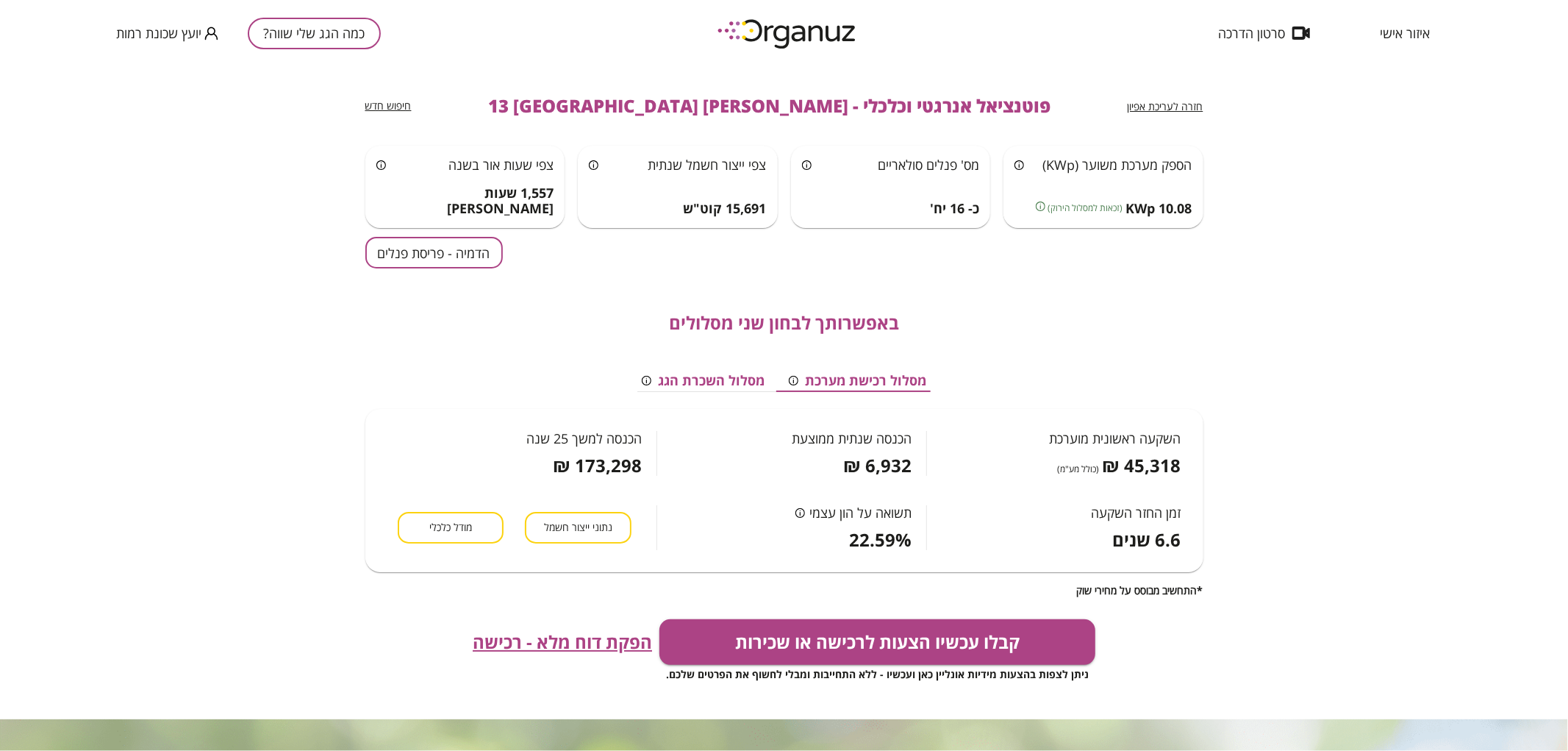
click at [443, 267] on button "הדמיה - פריסת פנלים" at bounding box center [434, 252] width 138 height 31
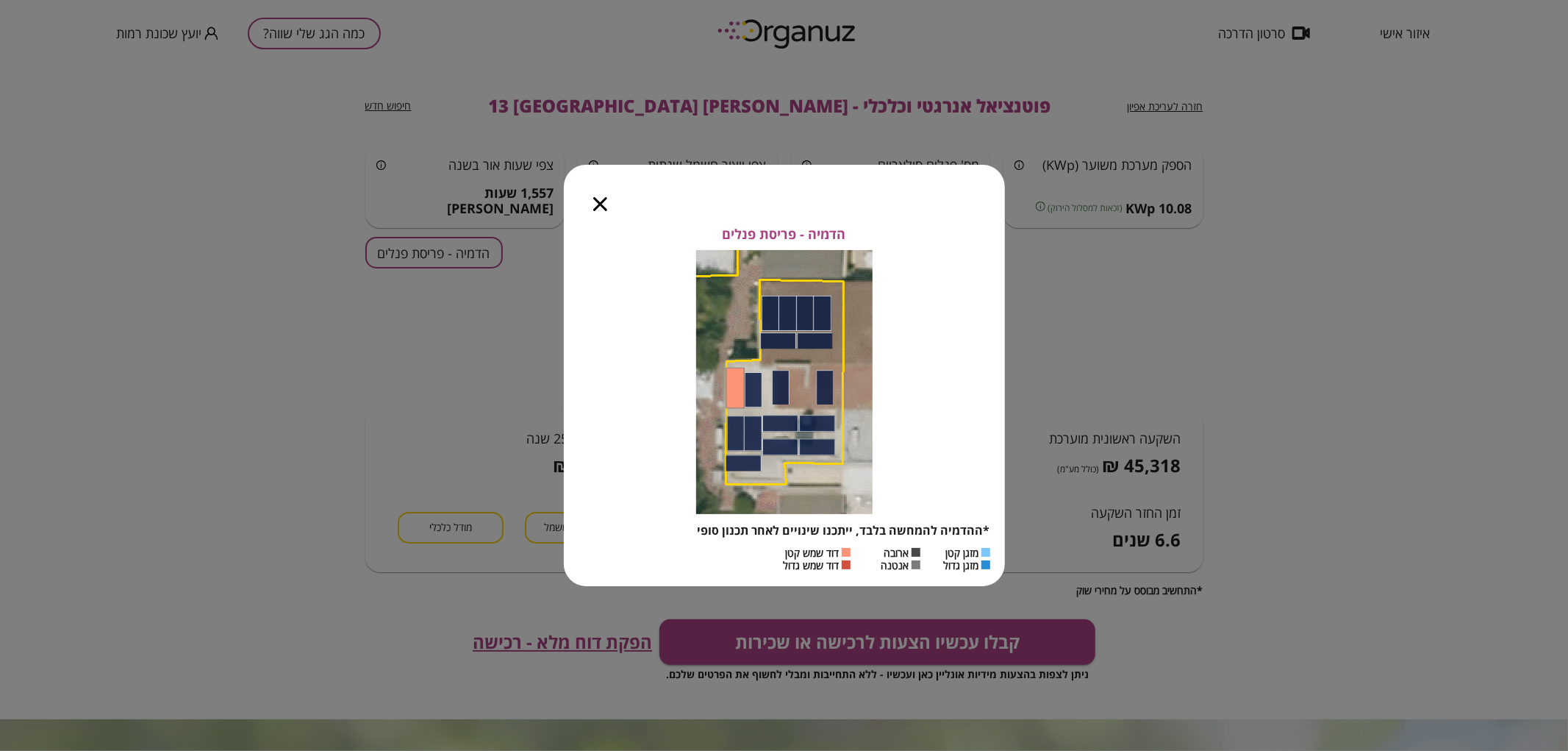
click at [596, 210] on icon "button" at bounding box center [600, 203] width 14 height 14
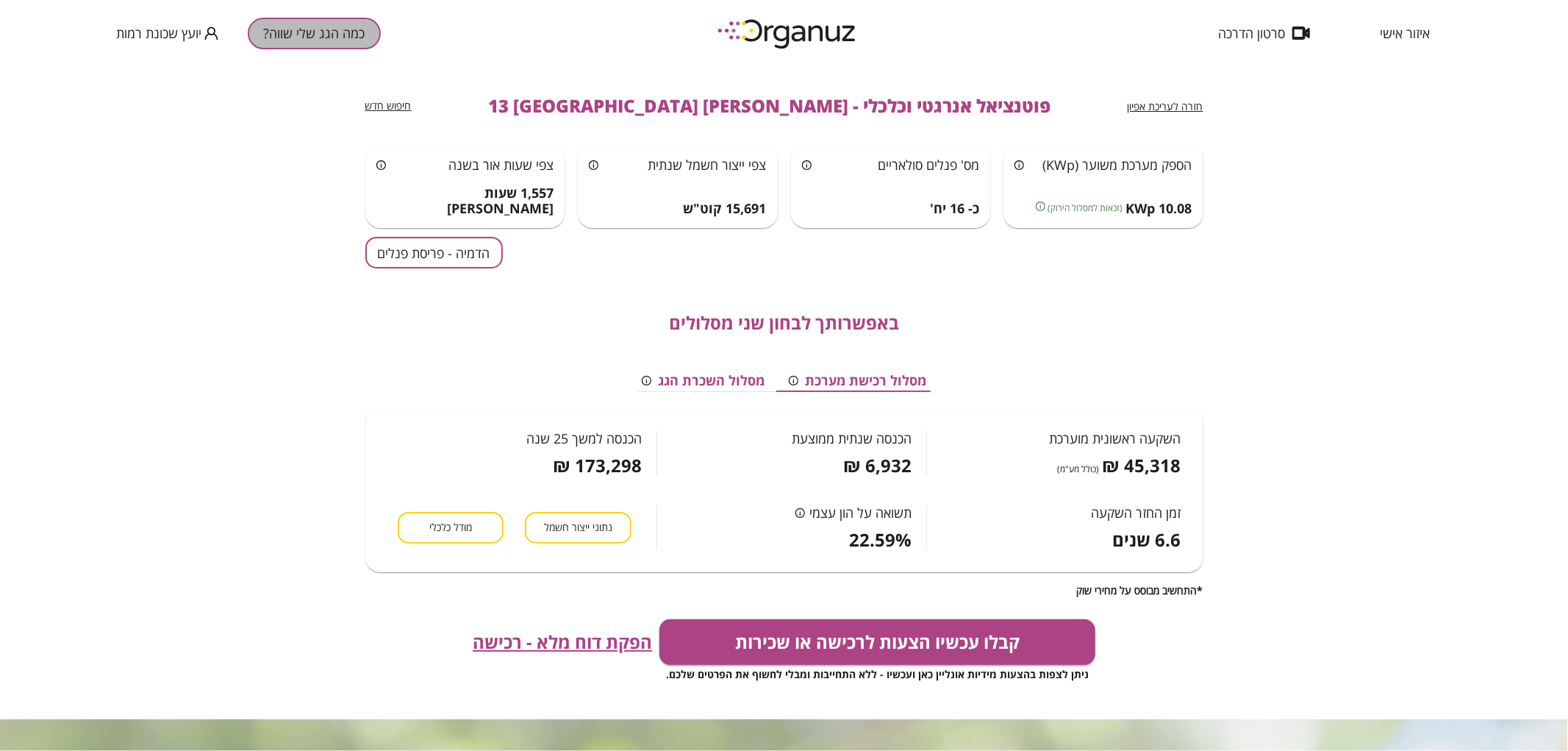
click at [347, 30] on button "כמה הגג שלי שווה?" at bounding box center [314, 33] width 133 height 31
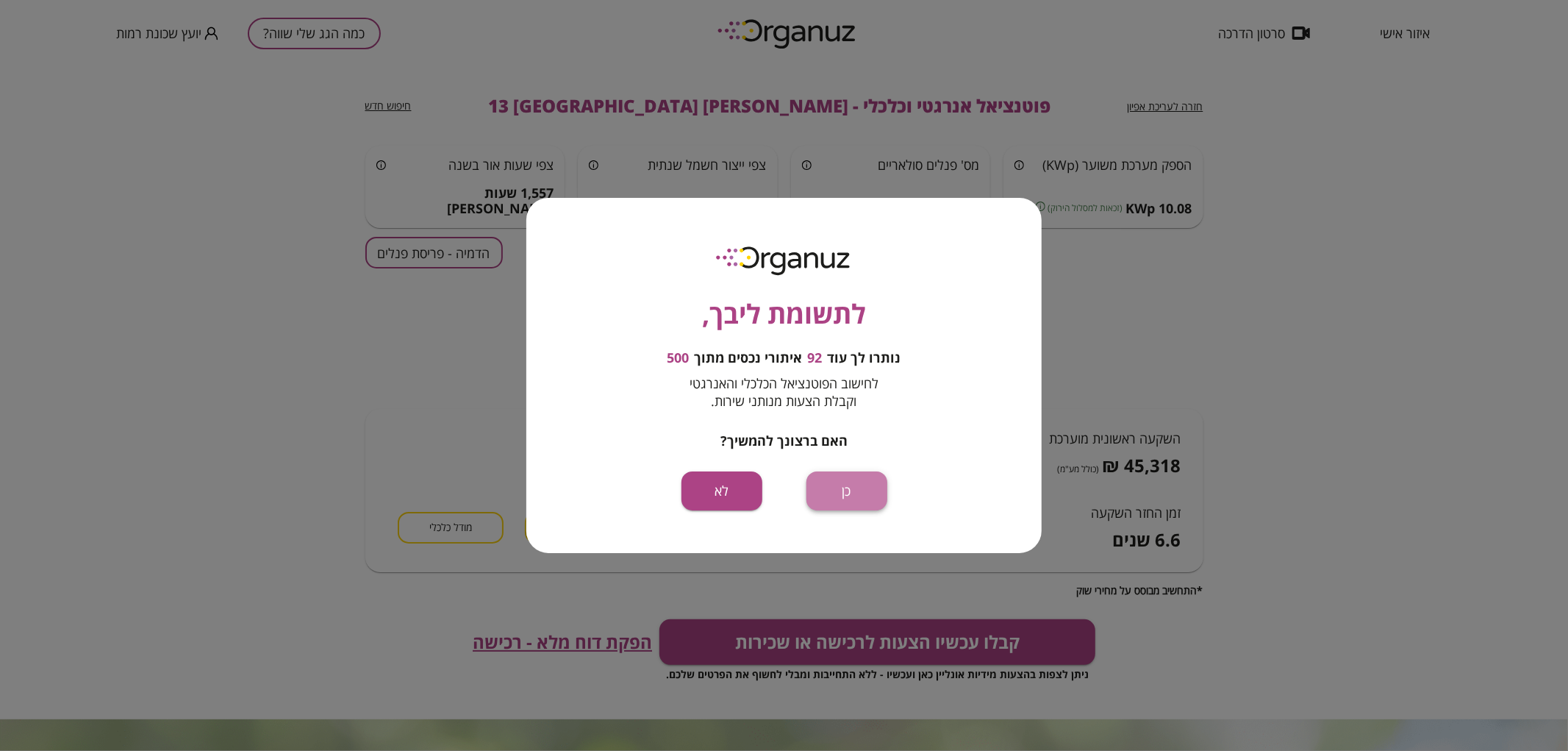
click at [855, 486] on button "כן" at bounding box center [846, 491] width 81 height 39
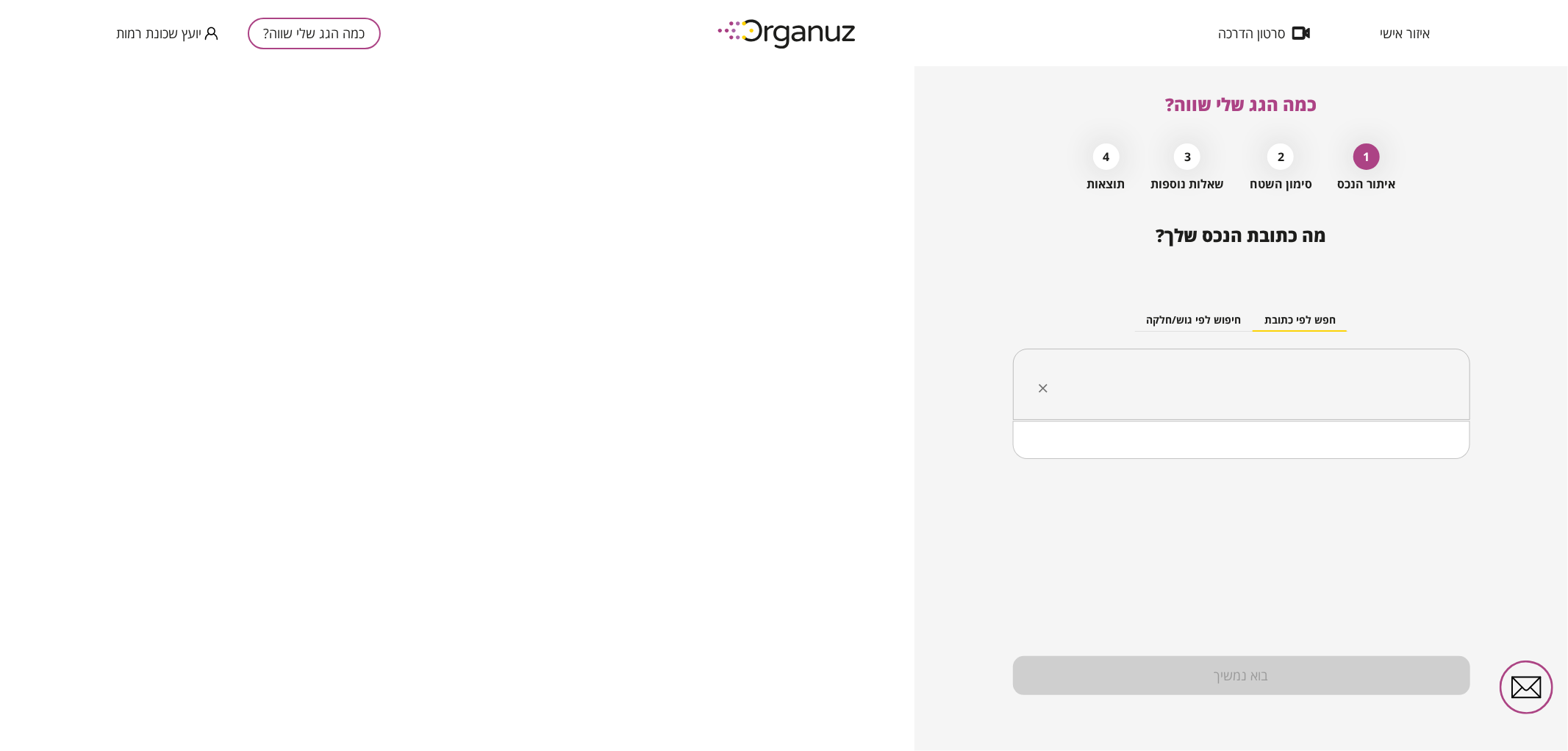
click at [1132, 368] on input "text" at bounding box center [1246, 384] width 411 height 37
click at [1229, 384] on input "text" at bounding box center [1246, 384] width 411 height 37
click at [1422, 464] on li "[PERSON_NAME] 6 [GEOGRAPHIC_DATA]" at bounding box center [1241, 459] width 419 height 26
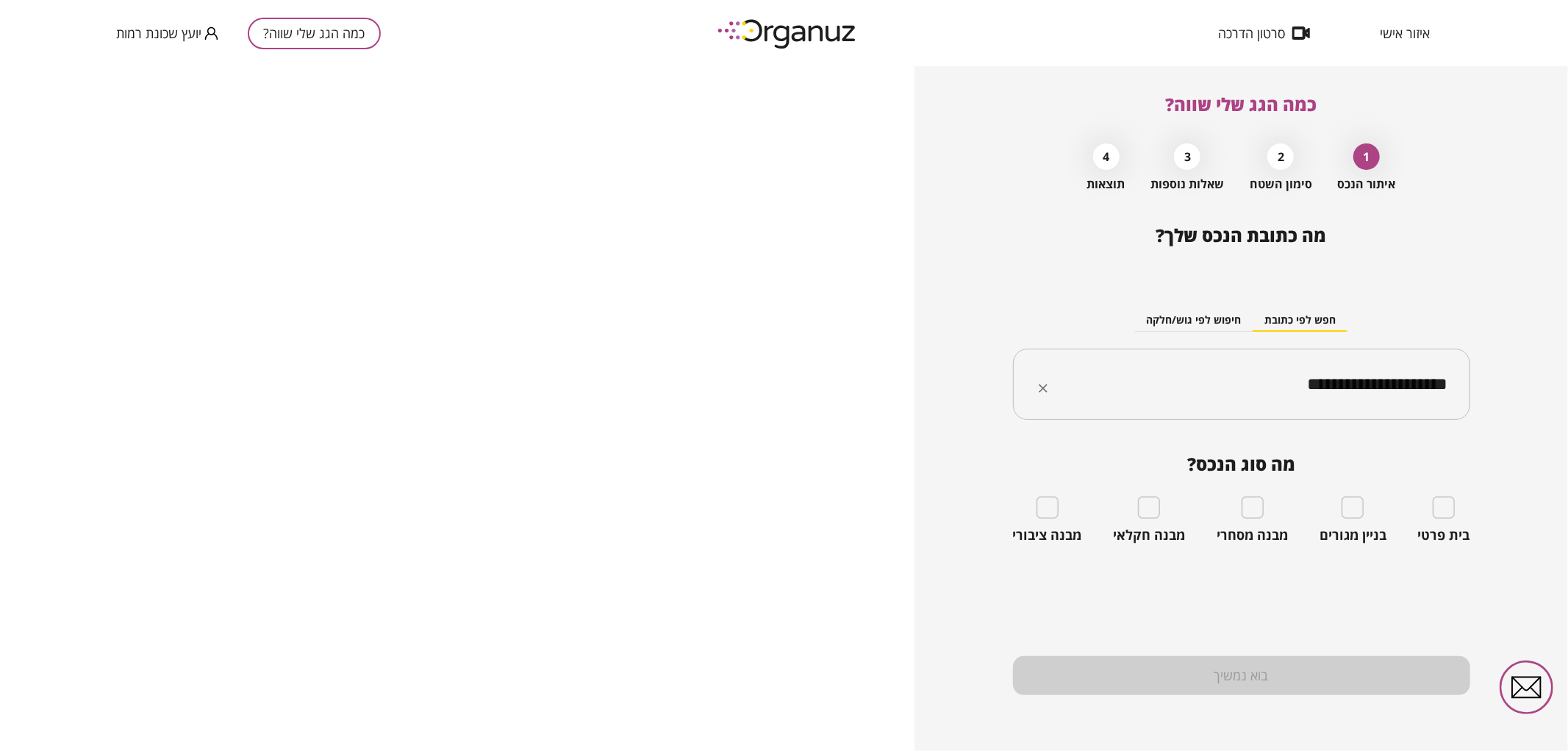
type input "**********"
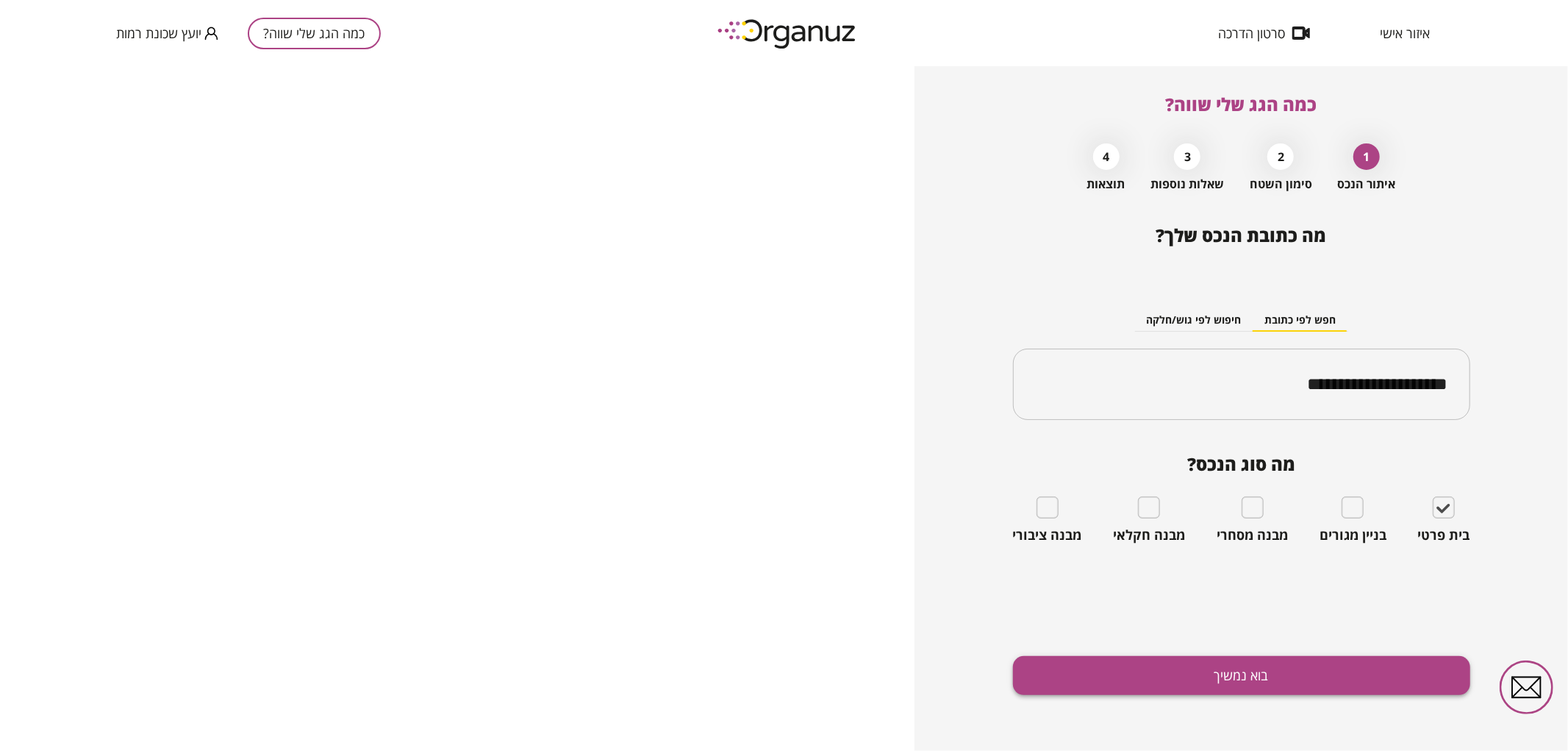
click at [1327, 674] on button "בוא נמשיך" at bounding box center [1241, 675] width 457 height 39
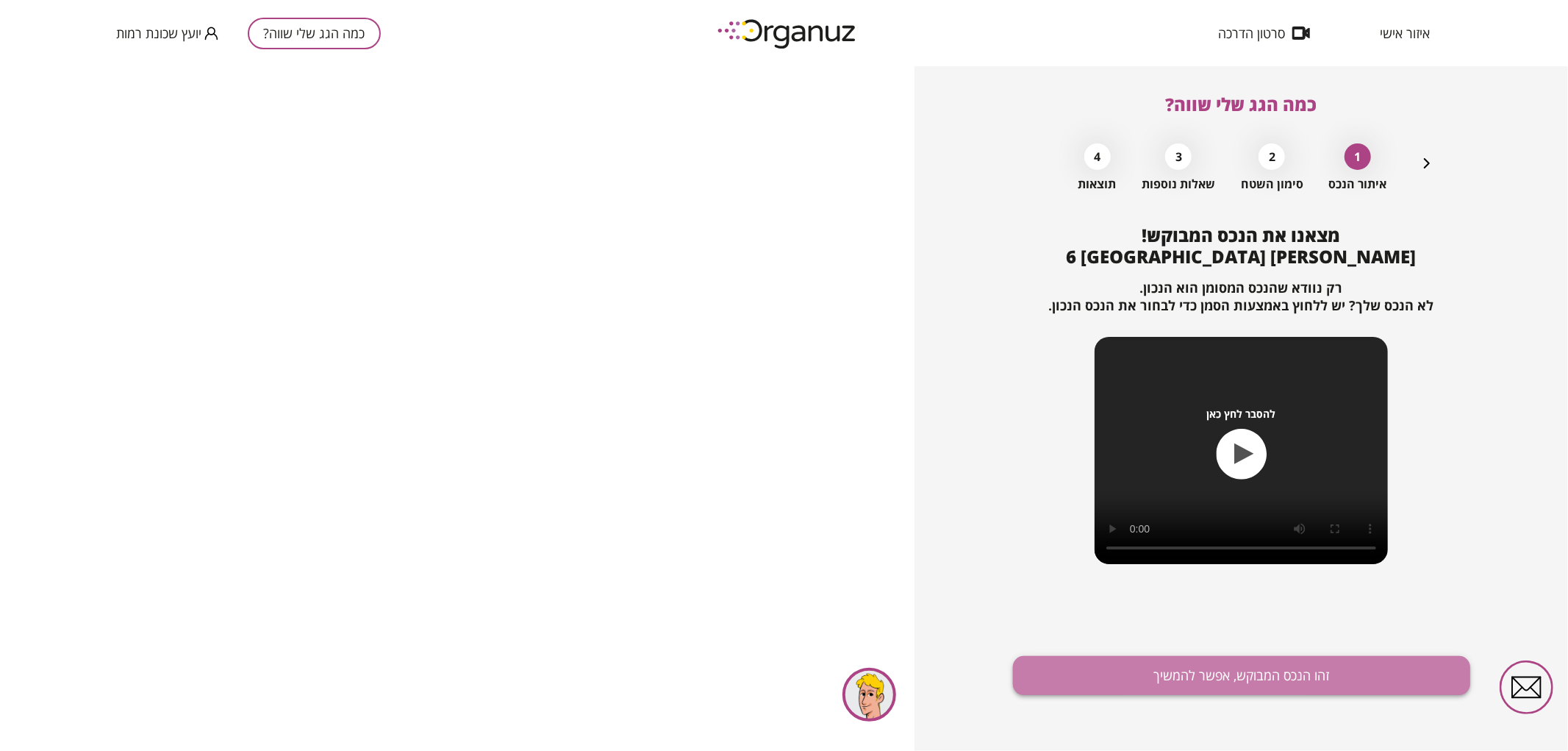
click at [1229, 680] on button "זהו הנכס המבוקש, אפשר להמשיך" at bounding box center [1241, 675] width 457 height 39
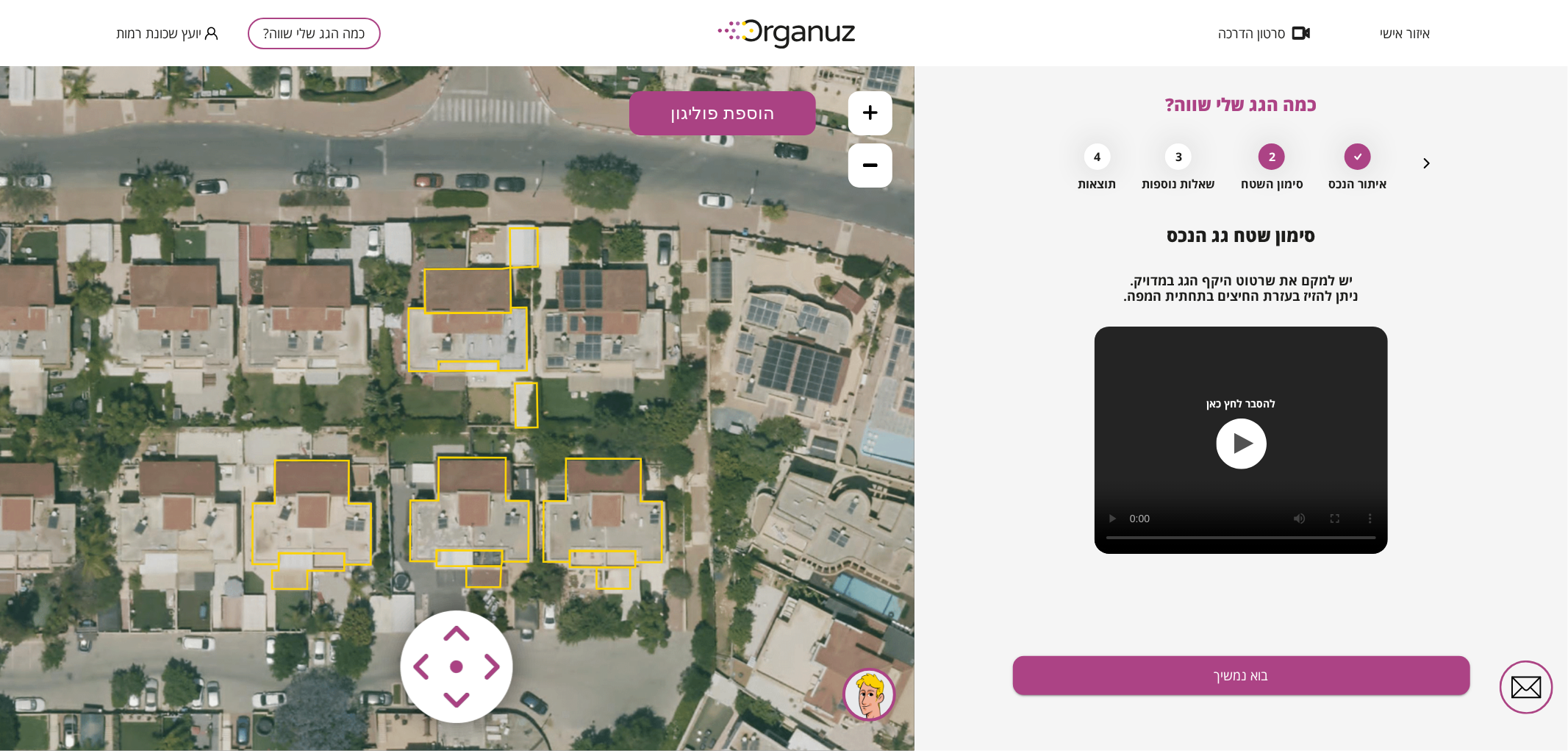
click at [503, 532] on polygon at bounding box center [469, 508] width 118 height 104
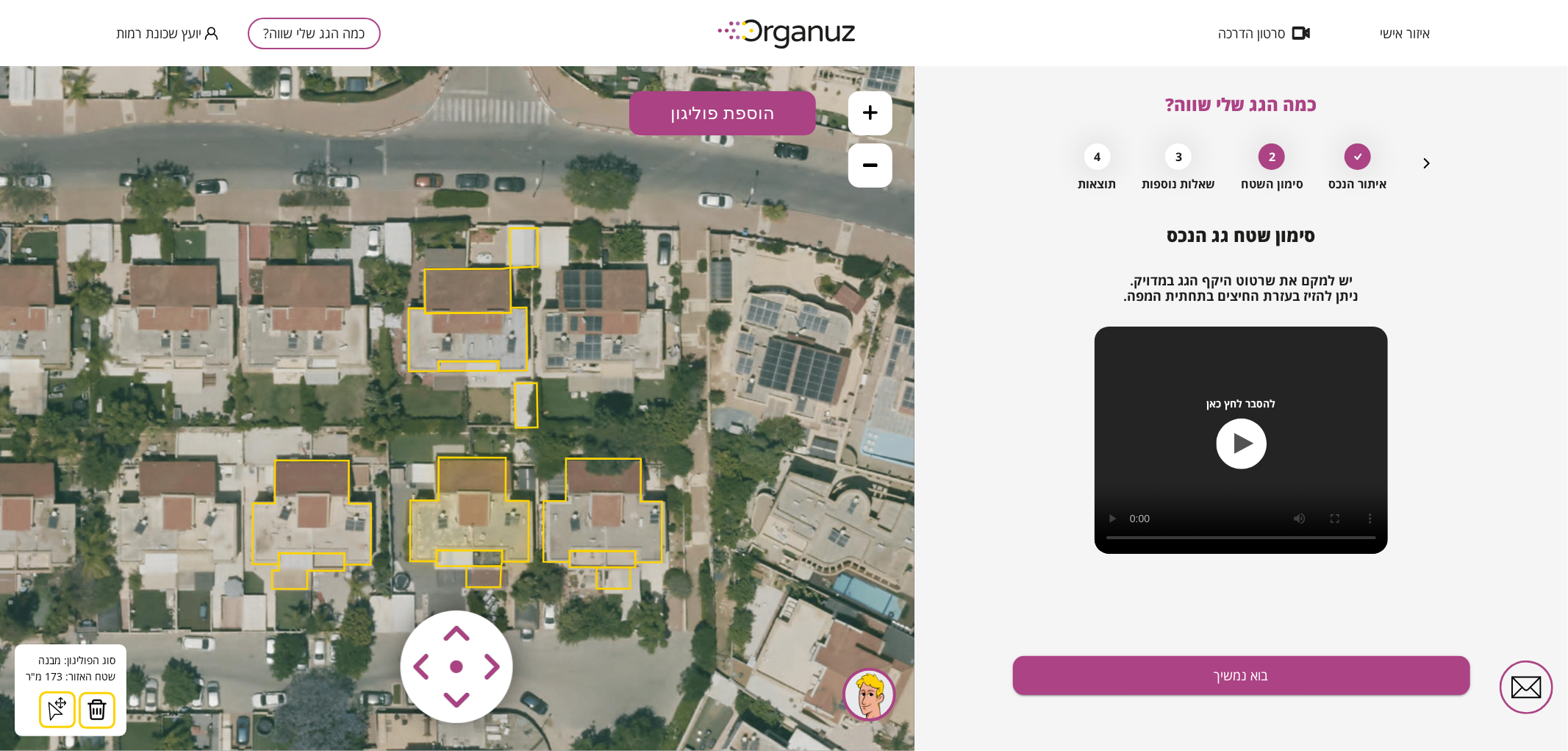
click at [98, 705] on img at bounding box center [97, 709] width 21 height 22
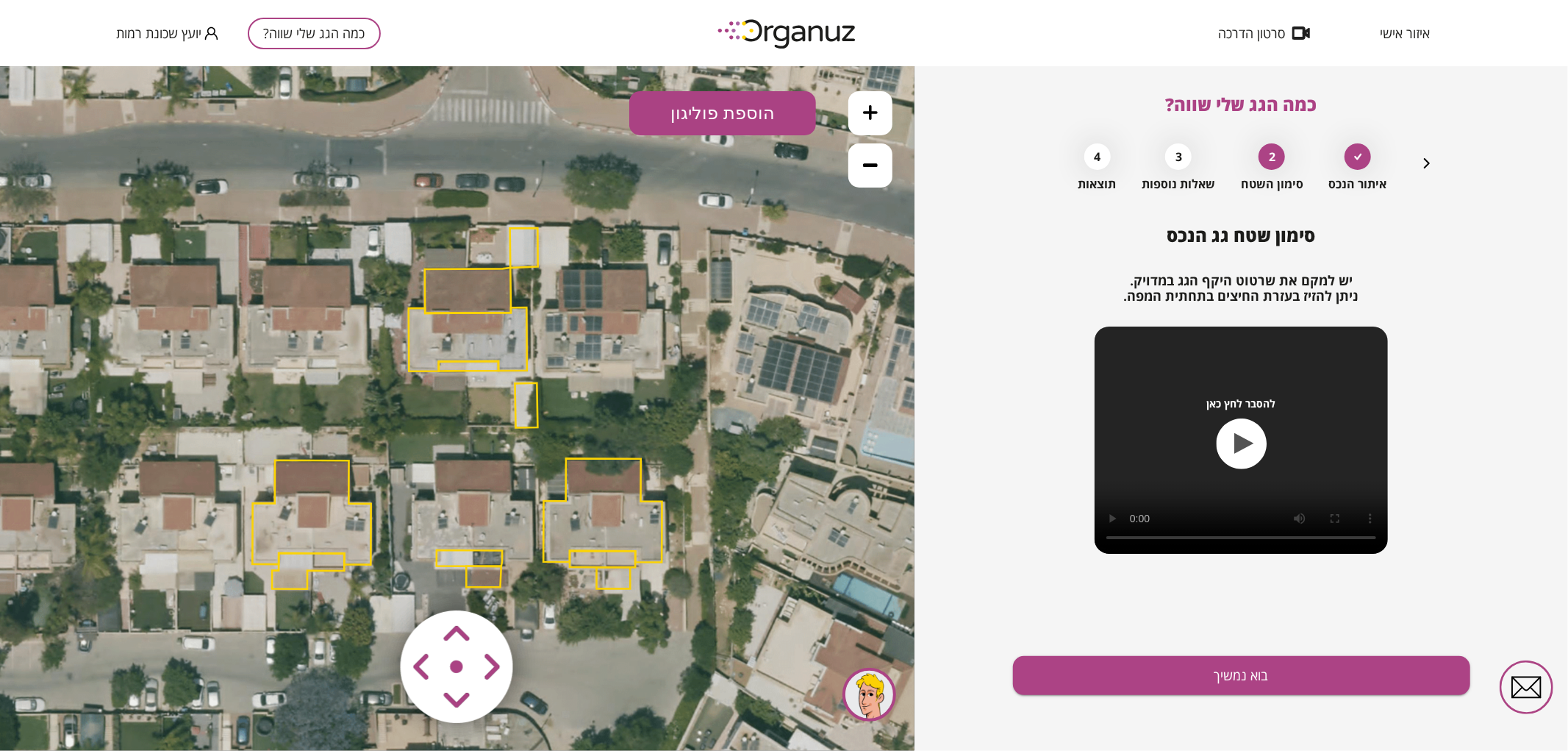
click at [460, 558] on polygon at bounding box center [469, 557] width 66 height 16
click at [88, 701] on img at bounding box center [91, 709] width 21 height 22
click at [491, 572] on polygon at bounding box center [483, 576] width 34 height 22
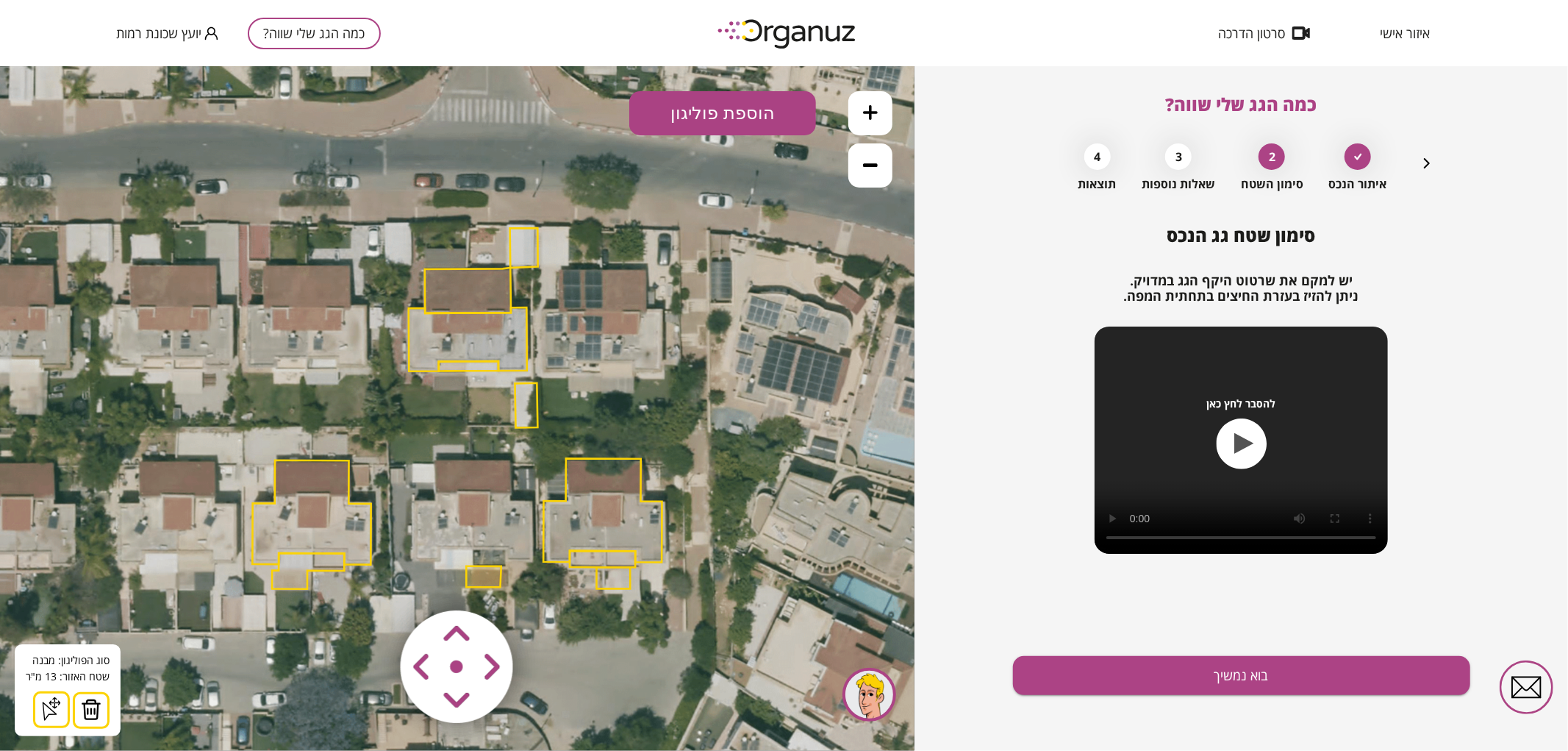
click at [93, 704] on img at bounding box center [91, 709] width 21 height 22
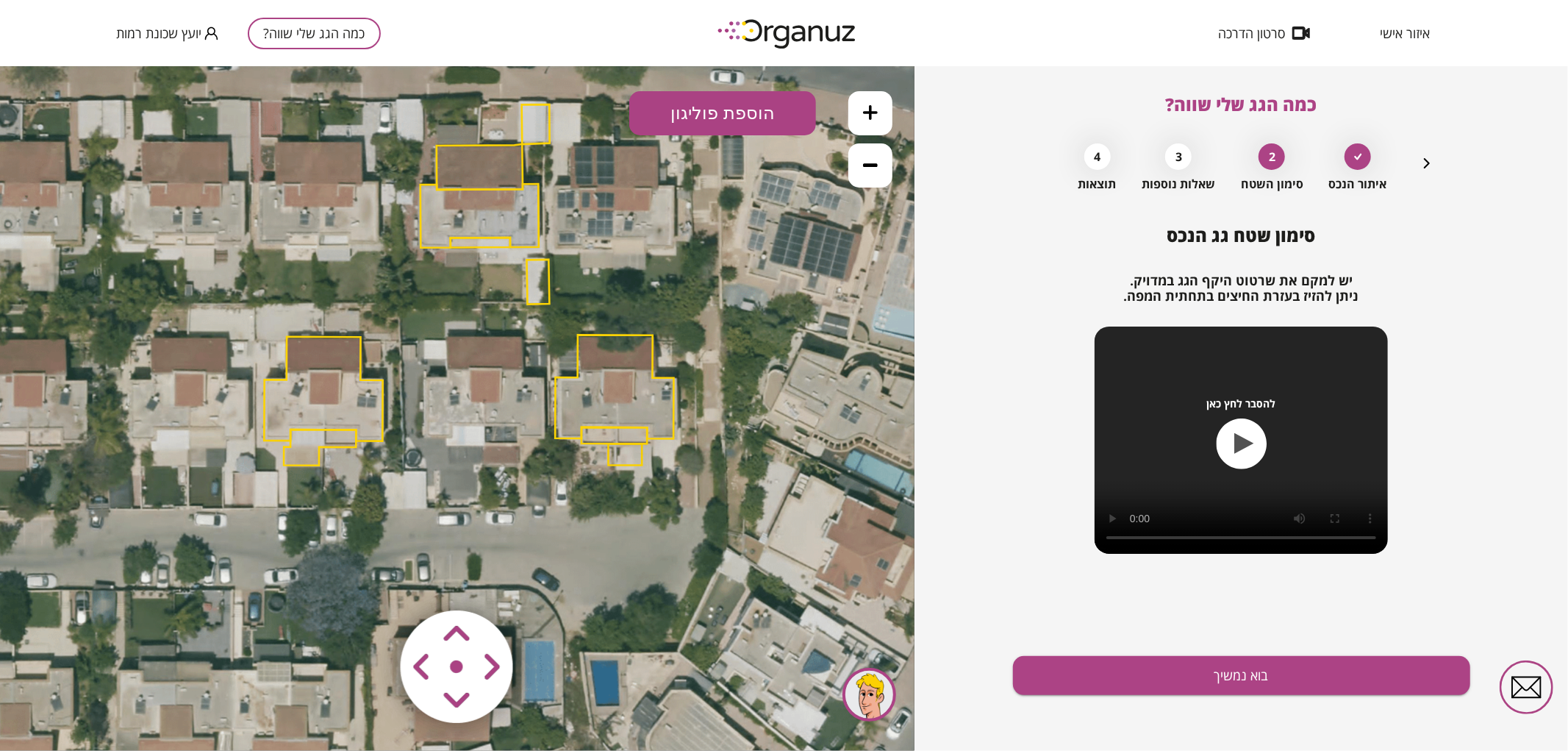
drag, startPoint x: 555, startPoint y: 508, endPoint x: 567, endPoint y: 384, distance: 124.6
click at [567, 384] on polygon at bounding box center [614, 385] width 118 height 103
click at [869, 118] on icon at bounding box center [870, 111] width 14 height 14
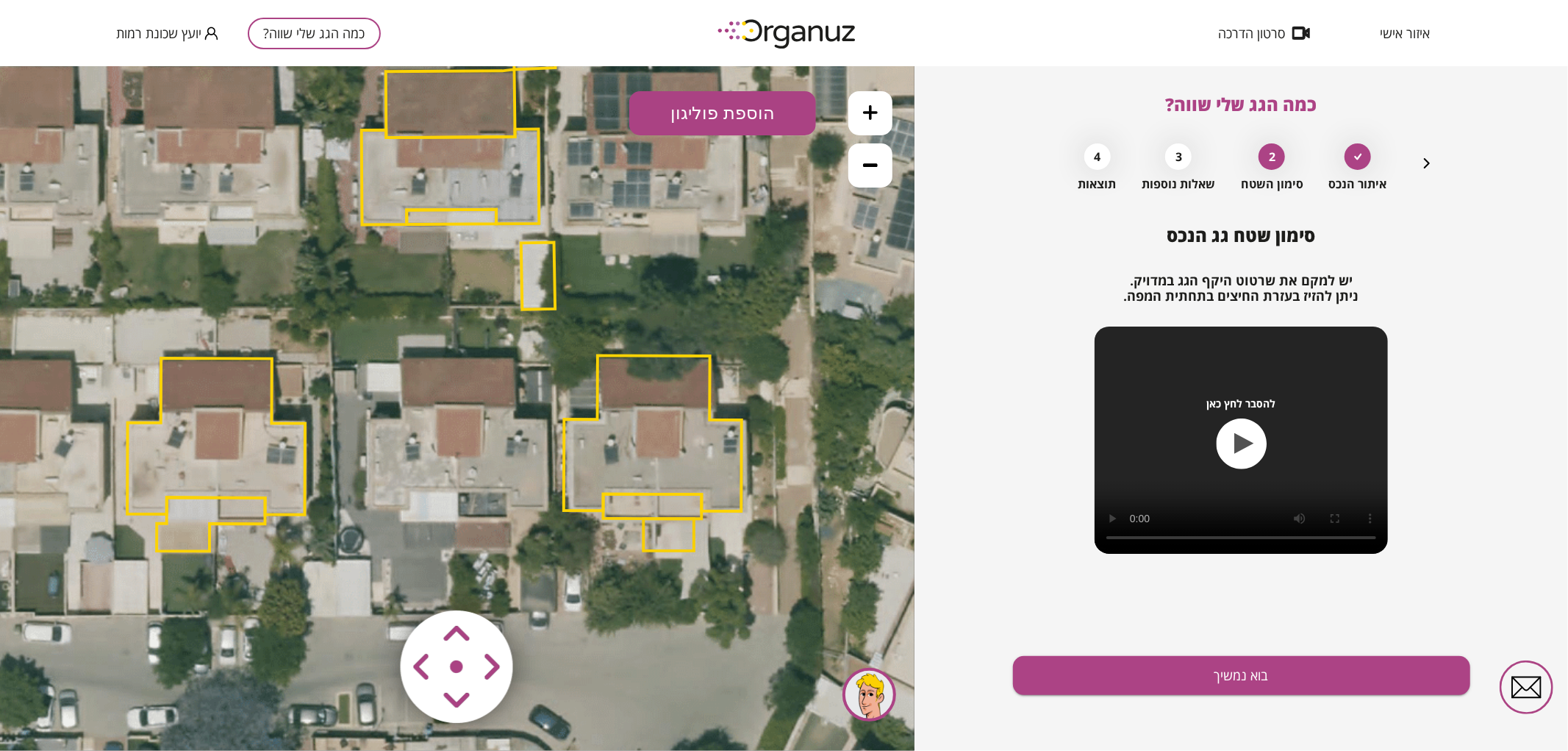
drag, startPoint x: 658, startPoint y: 276, endPoint x: 616, endPoint y: 335, distance: 72.4
click at [616, 335] on icon at bounding box center [434, 281] width 1852 height 1853
click at [701, 101] on button "הוספת פוליגון" at bounding box center [722, 112] width 186 height 44
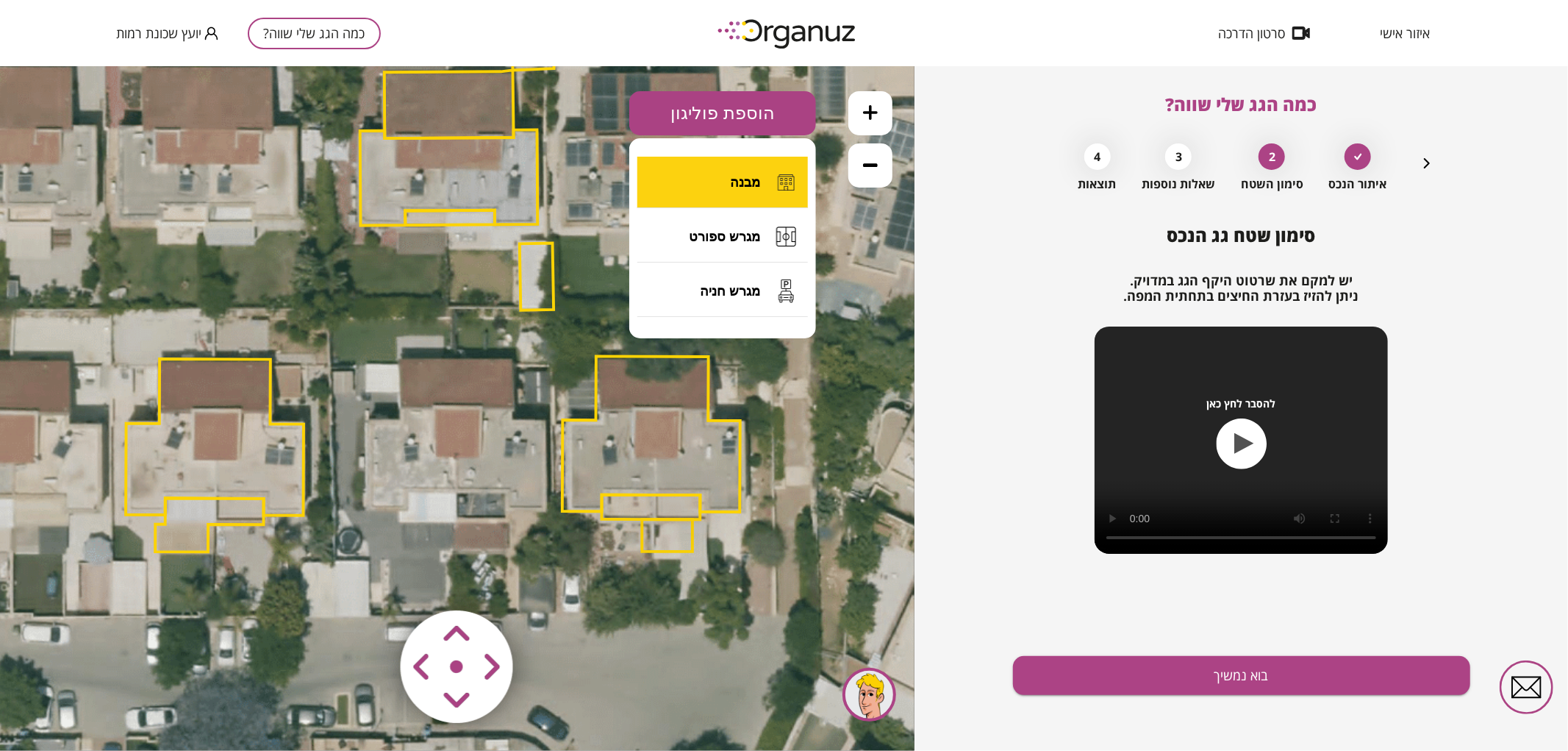
click at [700, 191] on button "מבנה" at bounding box center [722, 182] width 170 height 51
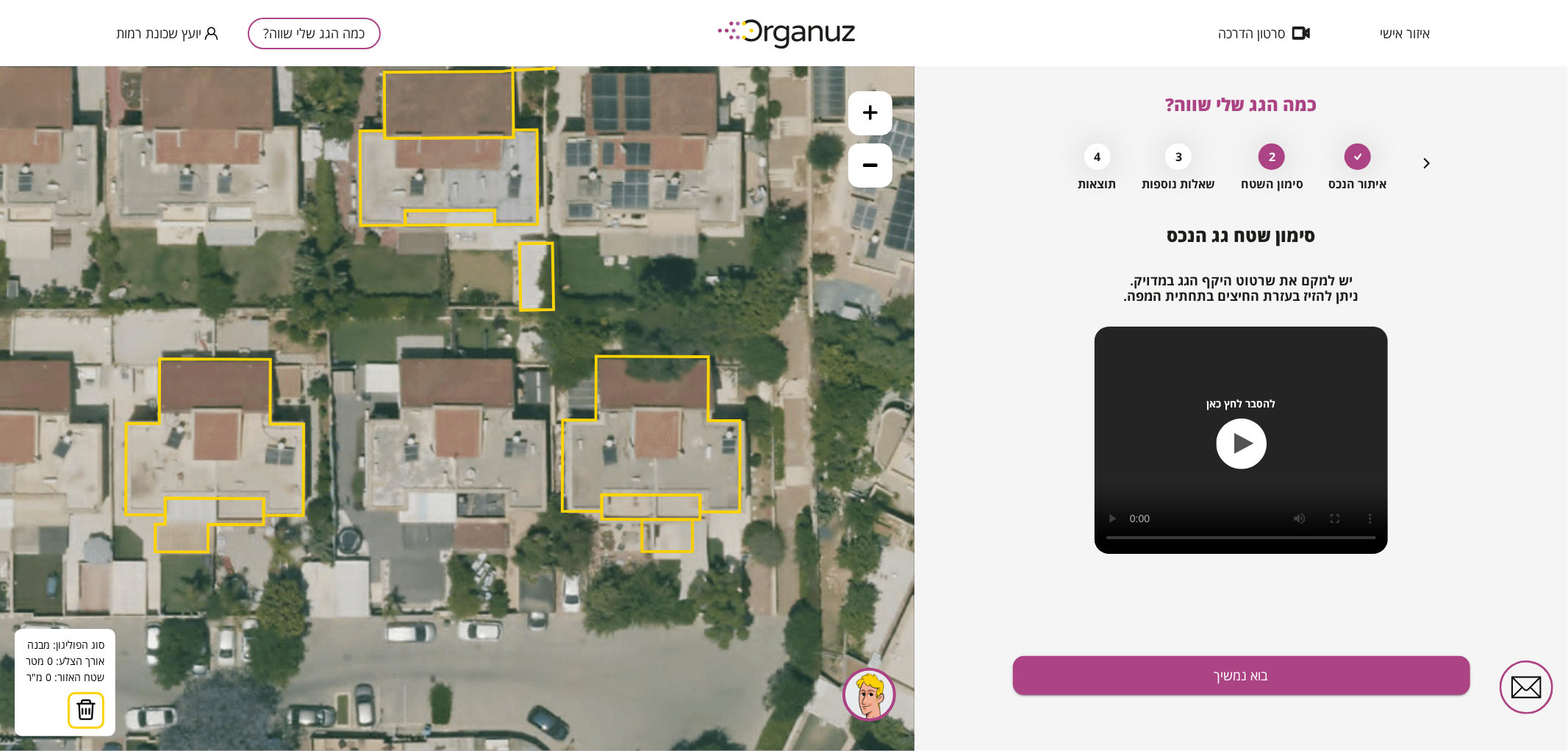
click at [455, 491] on icon at bounding box center [432, 282] width 1852 height 1853
click at [455, 359] on polygon at bounding box center [455, 424] width 0 height 131
click at [513, 359] on polygon at bounding box center [484, 424] width 58 height 131
click at [515, 419] on polygon at bounding box center [484, 424] width 58 height 131
click at [546, 420] on polygon at bounding box center [500, 424] width 90 height 131
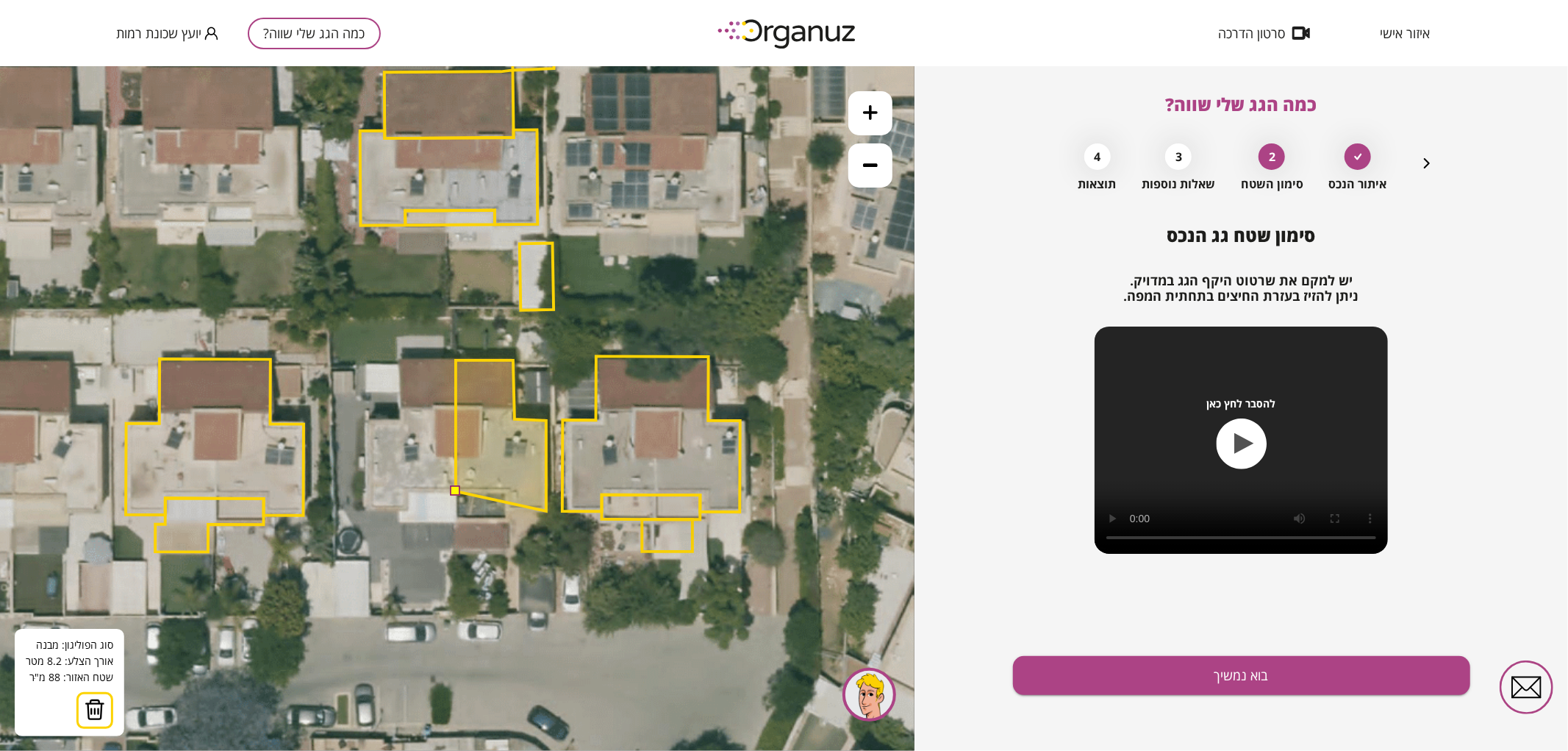
click at [546, 510] on polygon at bounding box center [500, 435] width 90 height 151
click at [505, 511] on polygon at bounding box center [500, 435] width 90 height 151
click at [504, 490] on polygon at bounding box center [500, 435] width 90 height 151
click at [458, 491] on button at bounding box center [455, 489] width 10 height 10
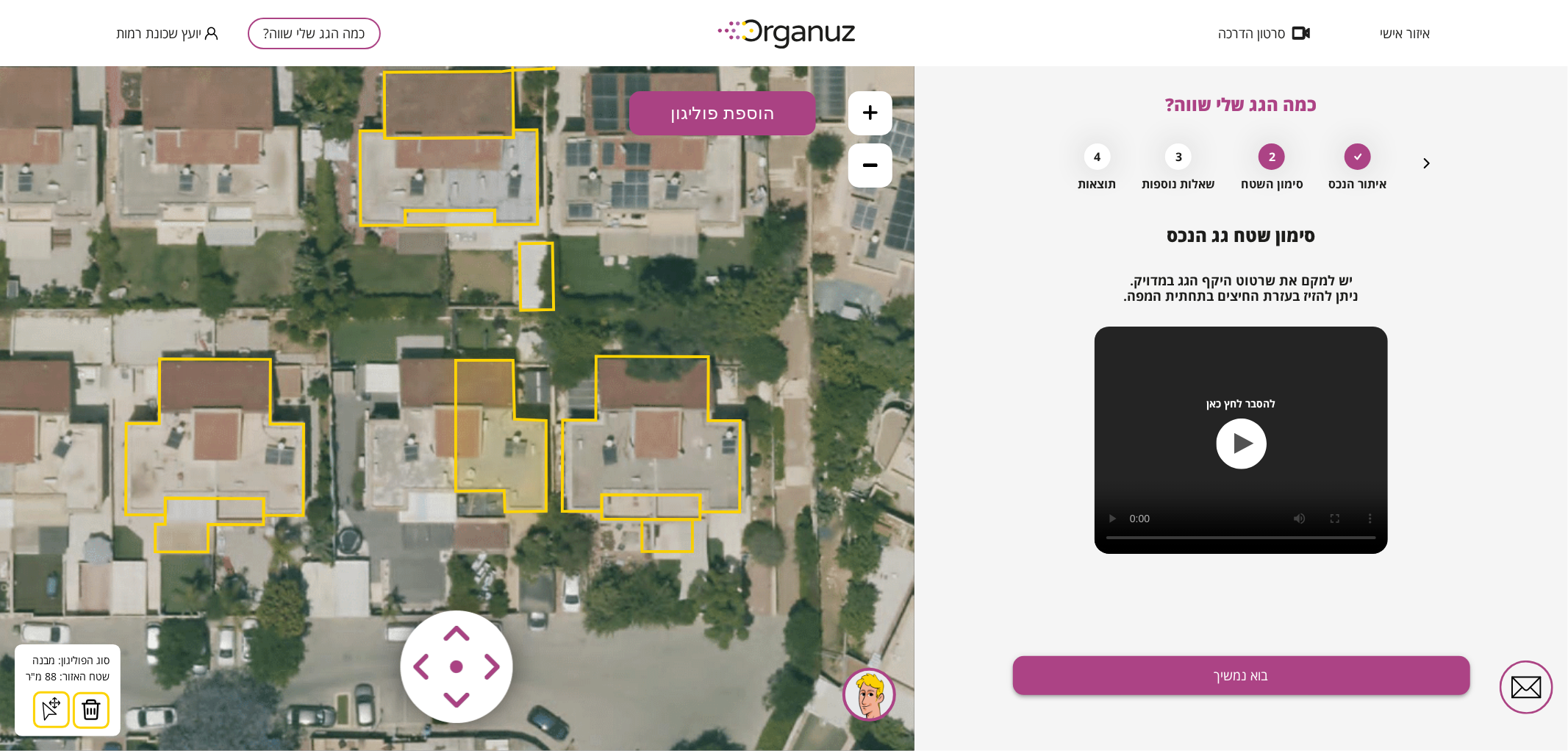
click at [1079, 694] on button "בוא נמשיך" at bounding box center [1241, 675] width 457 height 39
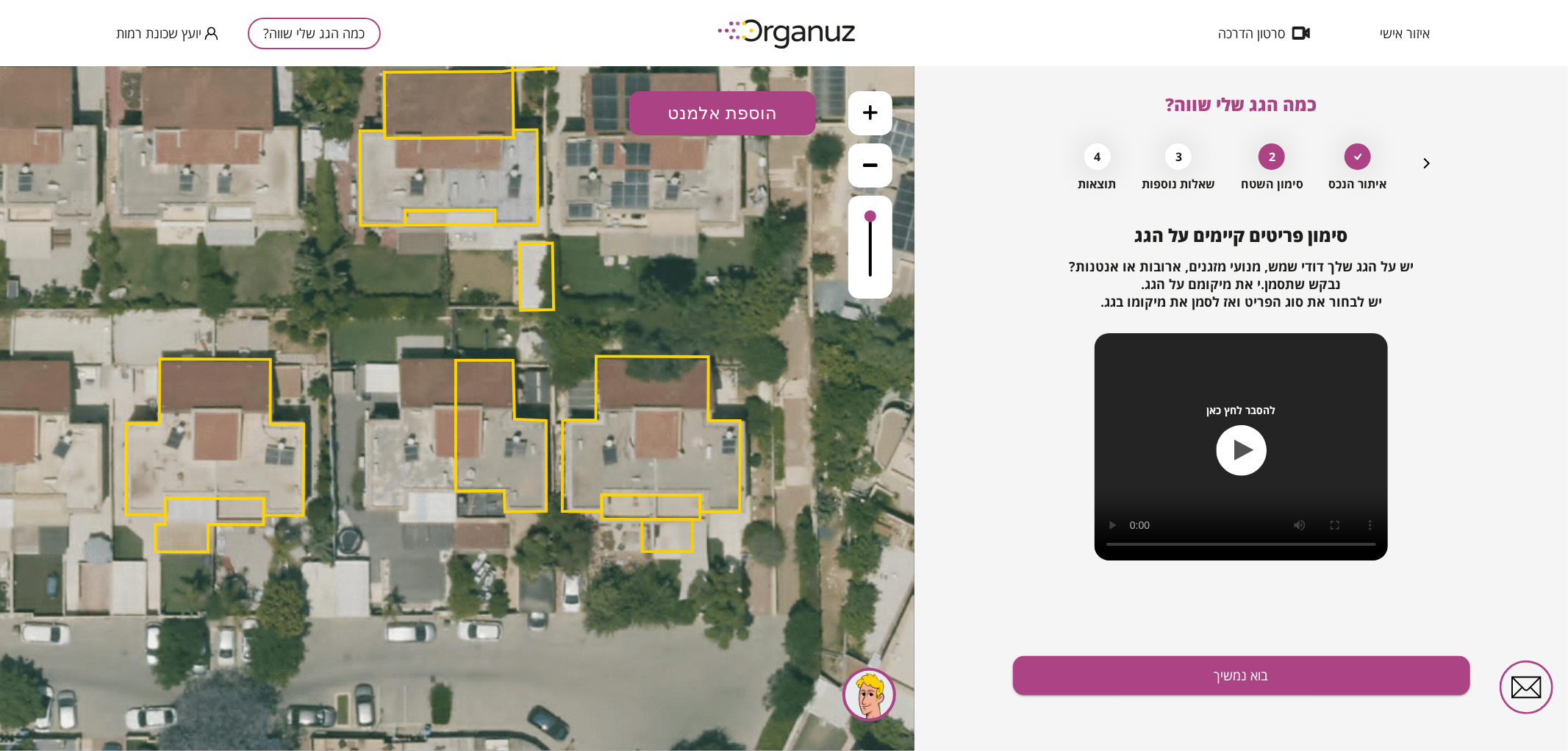
click at [760, 108] on button "הוספת אלמנט" at bounding box center [722, 112] width 186 height 44
click at [737, 323] on div ".st0 { fill: #FFFFFF; } .st0 { fill: #FFFFFF; }" at bounding box center [457, 408] width 914 height 685
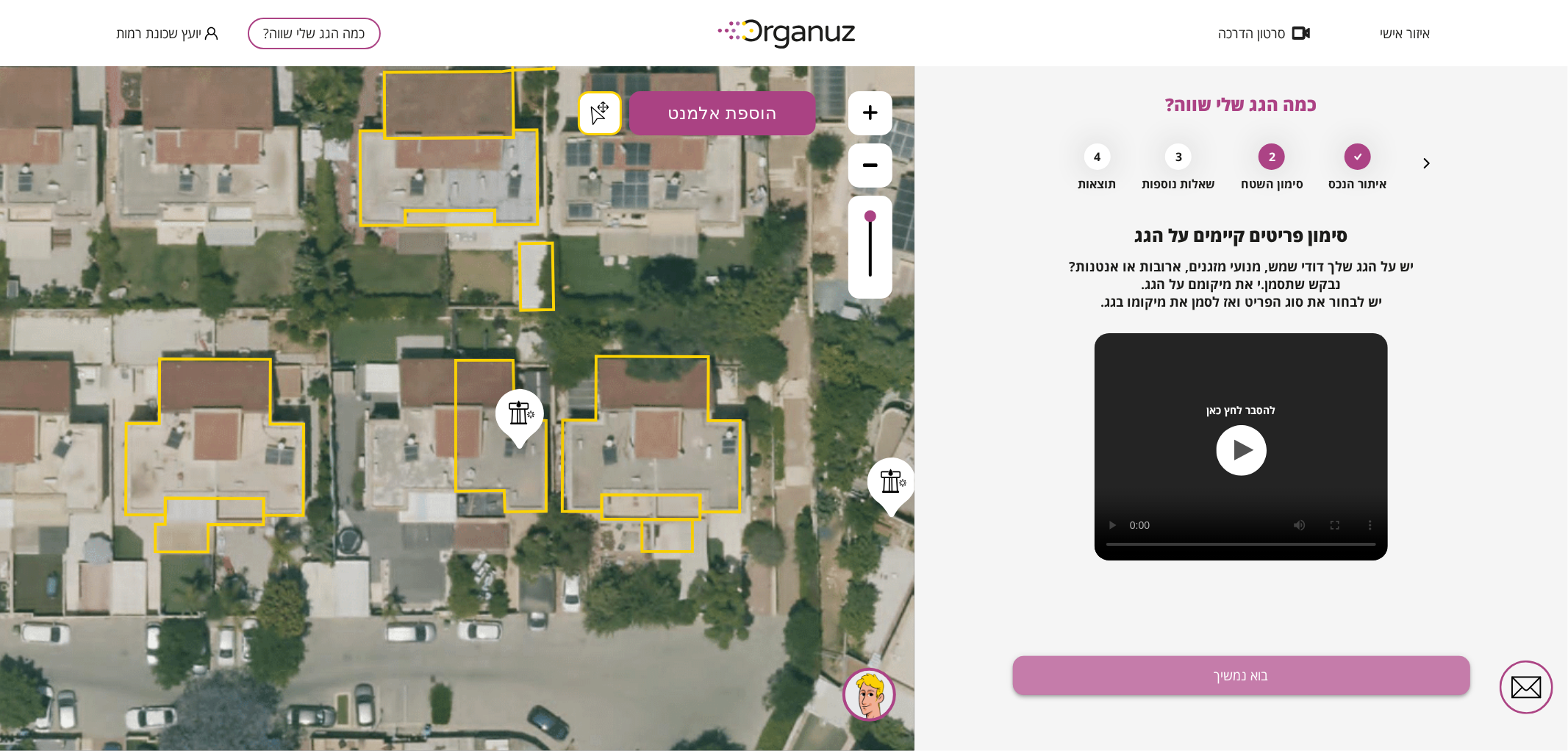
click at [1118, 679] on button "בוא נמשיך" at bounding box center [1241, 675] width 457 height 39
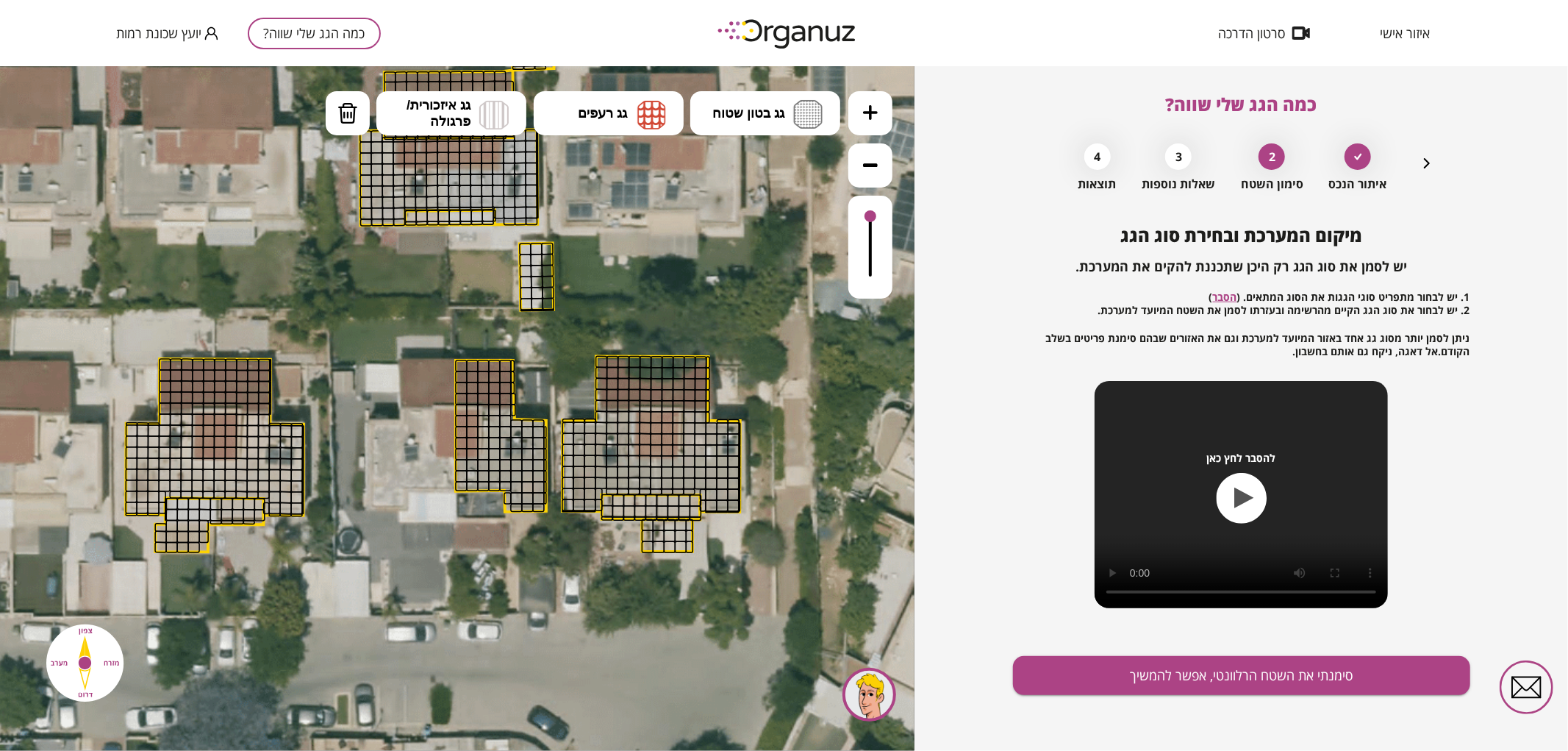
click at [872, 102] on button at bounding box center [870, 112] width 44 height 44
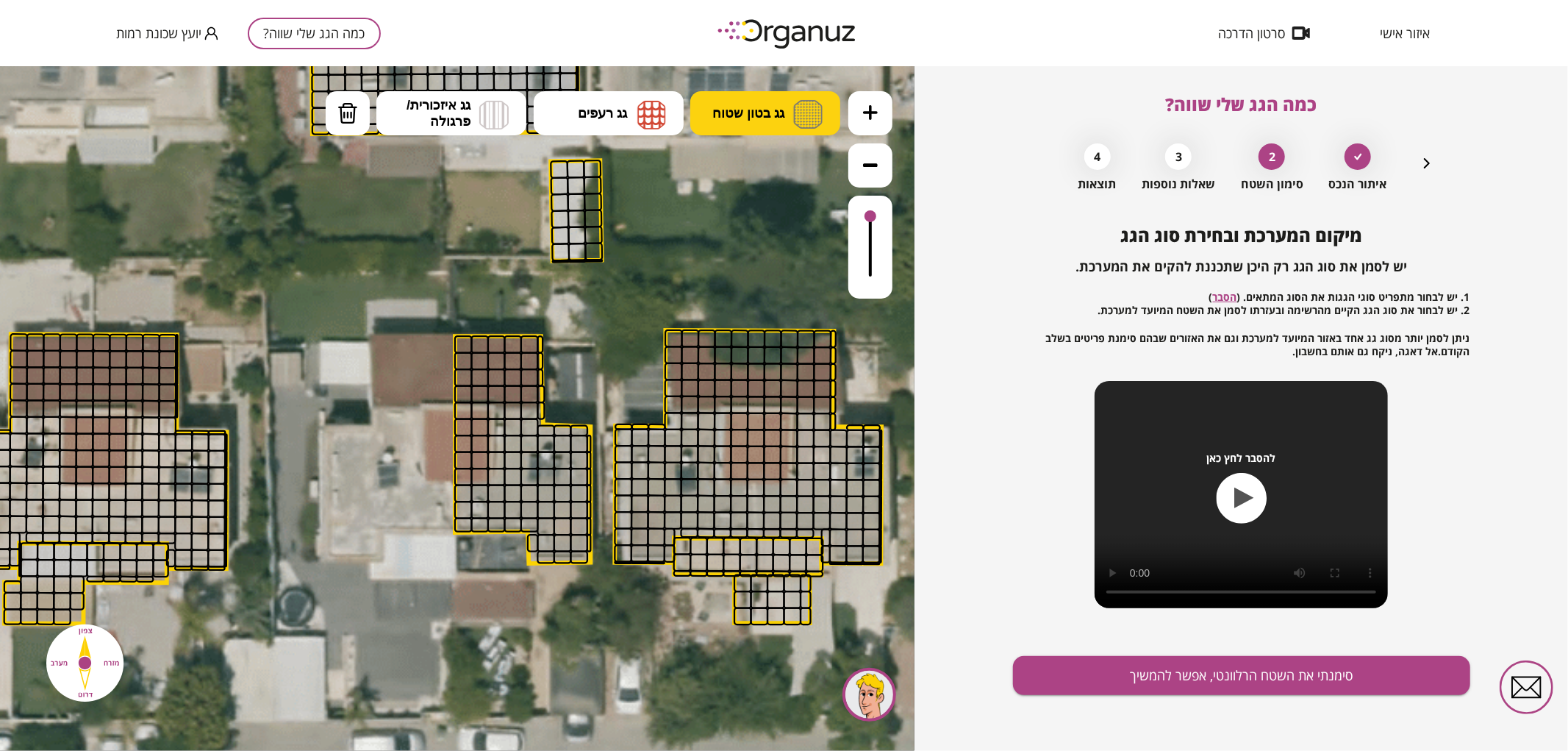
click at [807, 102] on img at bounding box center [808, 114] width 30 height 29
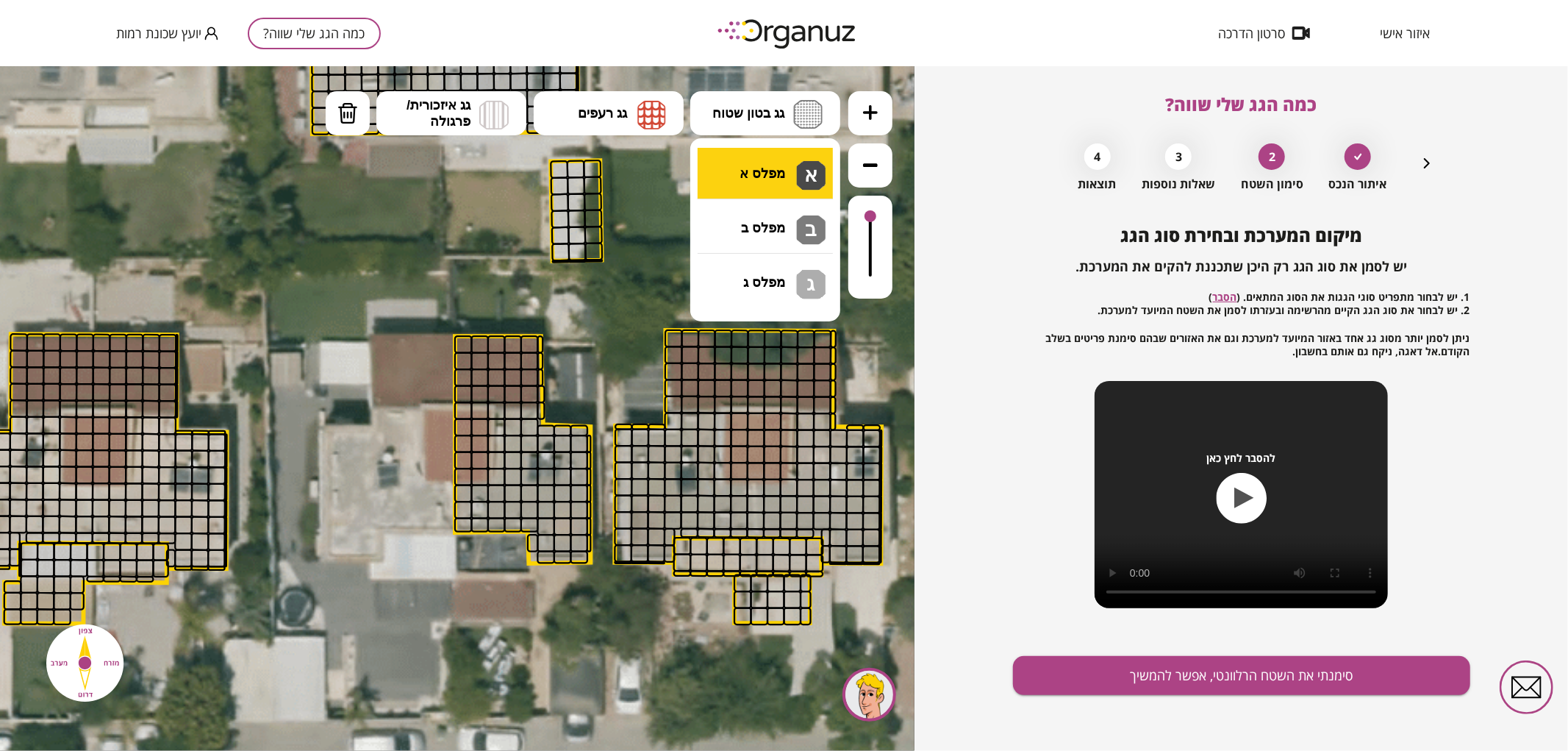
click at [785, 167] on div ".st0 { fill: #FFFFFF; } .st0 { fill: #FFFFFF; }" at bounding box center [457, 408] width 914 height 685
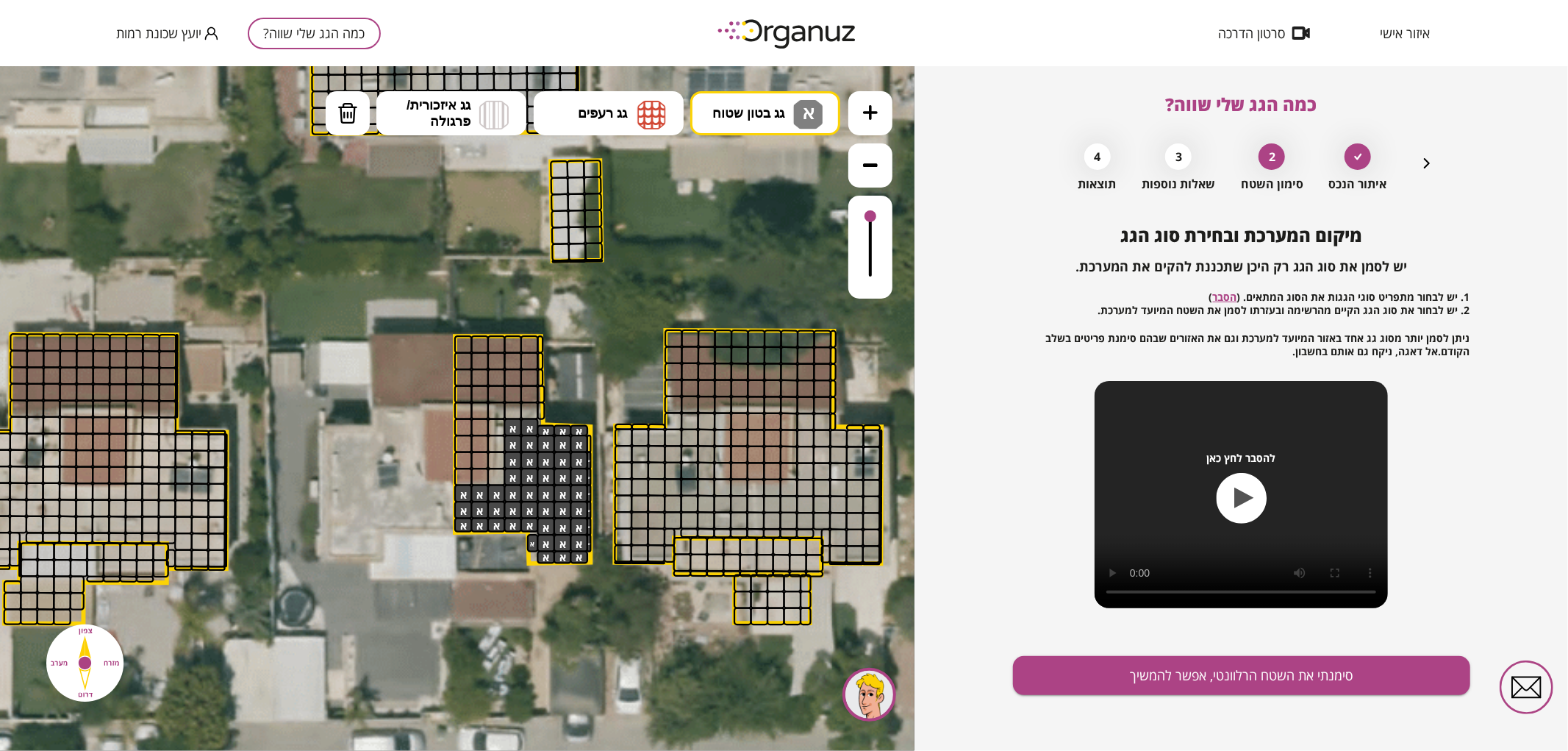
drag, startPoint x: 540, startPoint y: 558, endPoint x: 517, endPoint y: 423, distance: 136.9
click at [638, 112] on img at bounding box center [652, 114] width 29 height 30
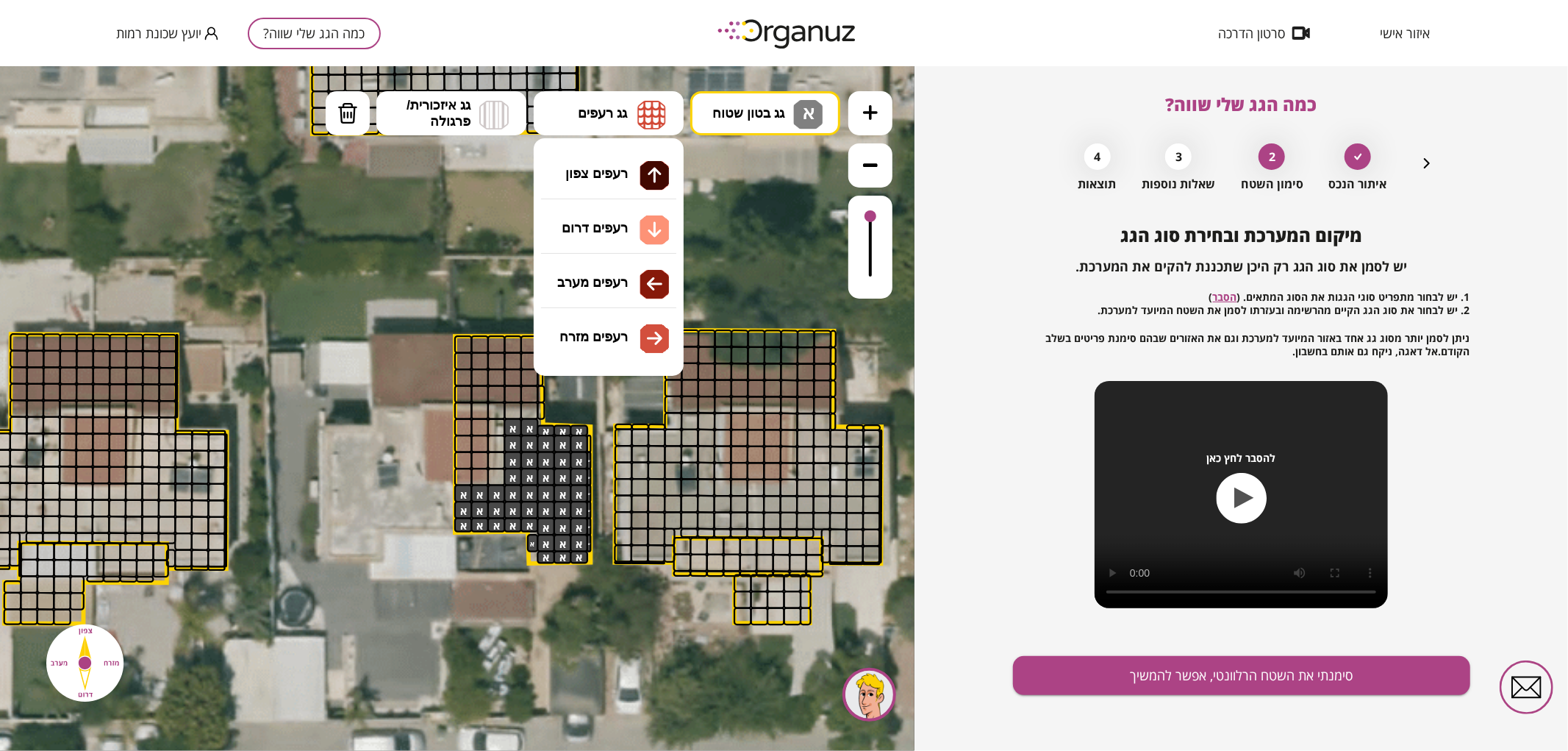
click at [634, 170] on div ".st0 { fill: #FFFFFF; } .st0 { fill: #FFFFFF; }" at bounding box center [457, 408] width 914 height 685
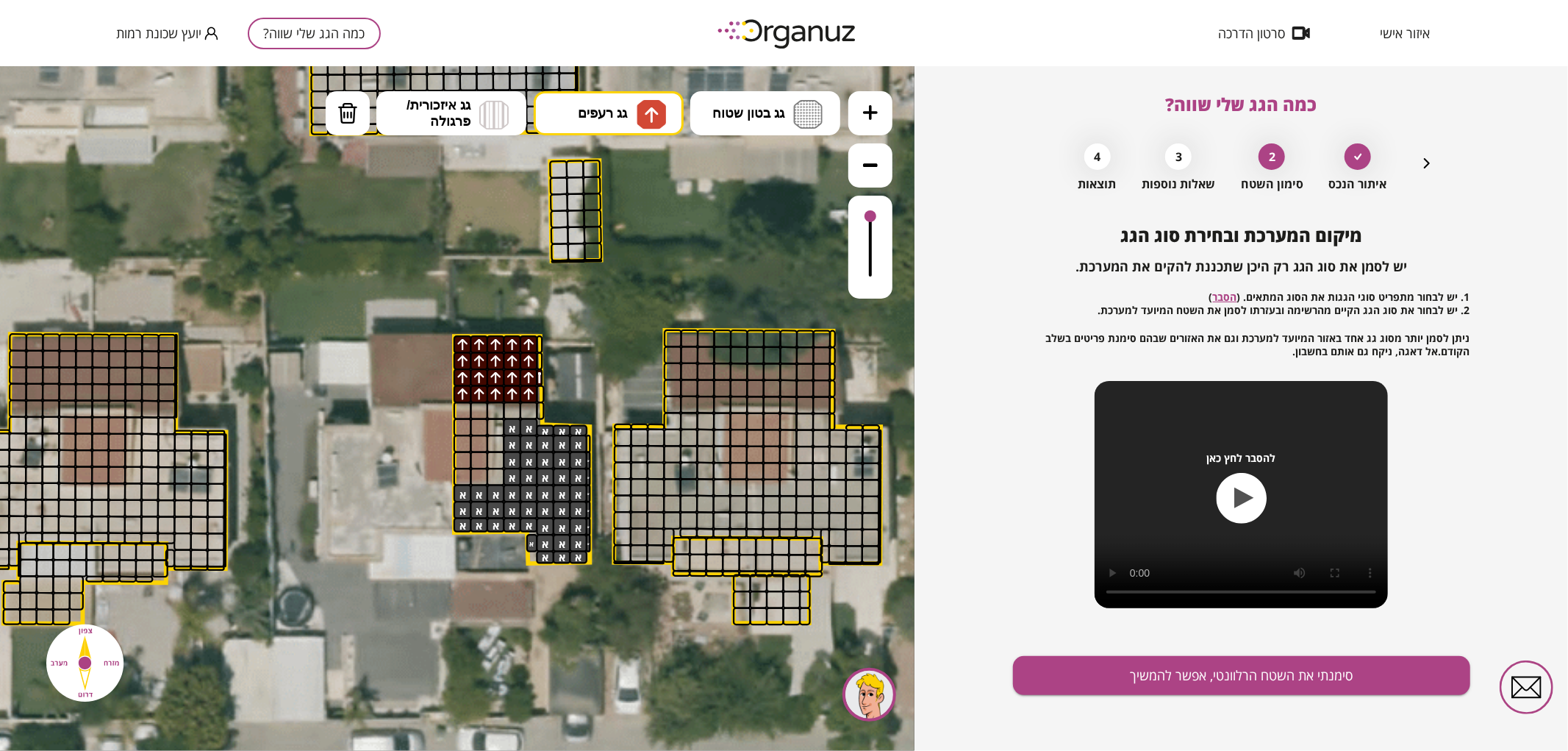
drag, startPoint x: 455, startPoint y: 390, endPoint x: 463, endPoint y: 323, distance: 67.5
click at [450, 327] on div ".st0 { fill: #FFFFFF; } .st0 { fill: #FFFFFF; }" at bounding box center [419, 219] width 2778 height 2779
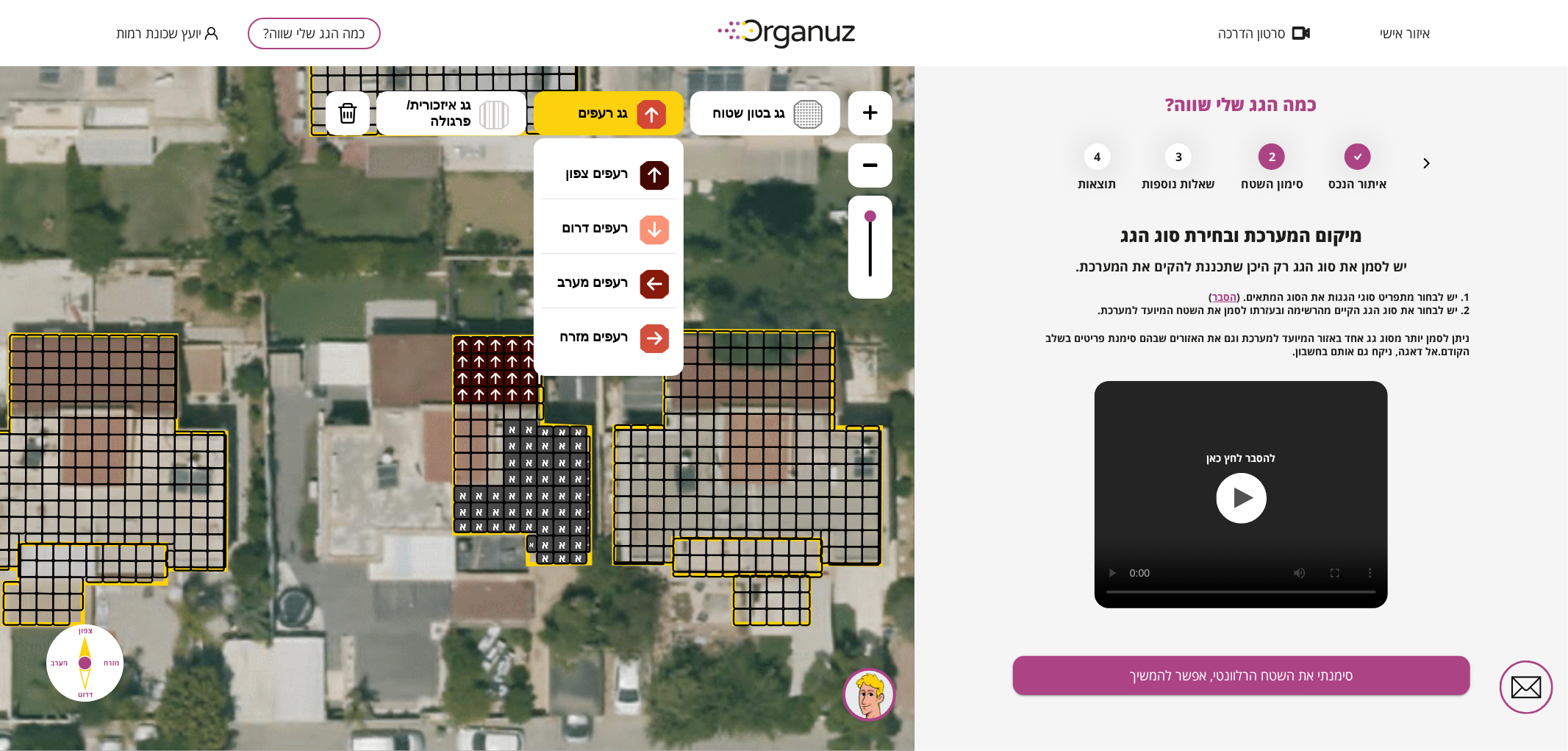
click at [628, 118] on button "גג רעפים" at bounding box center [608, 112] width 150 height 44
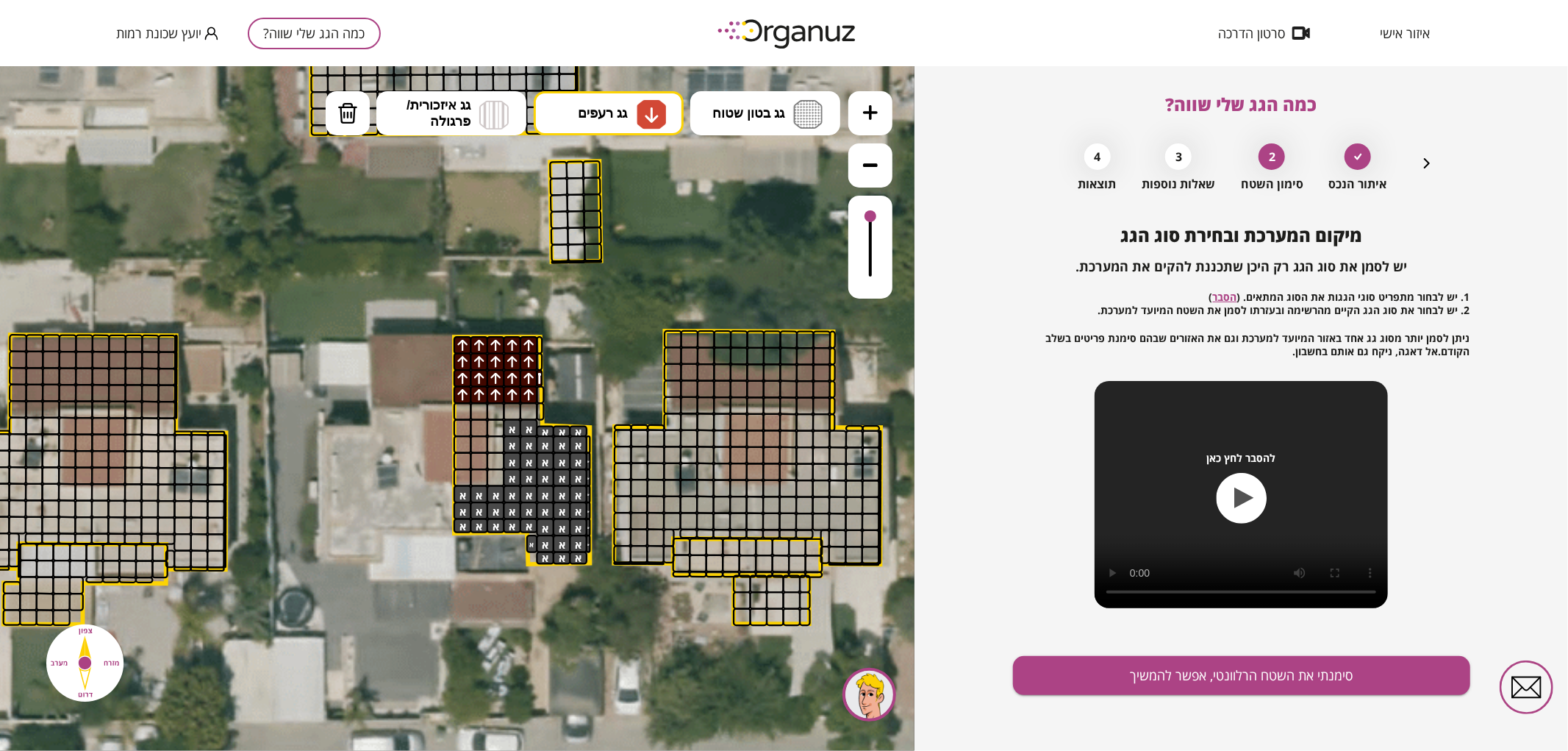
click at [607, 242] on div ".st0 { fill: #FFFFFF; } .st0 { fill: #FFFFFF; }" at bounding box center [457, 408] width 914 height 685
drag, startPoint x: 459, startPoint y: 421, endPoint x: 455, endPoint y: 436, distance: 15.5
click at [1117, 673] on button "סימנתי את השטח הרלוונטי, אפשר להמשיך" at bounding box center [1241, 675] width 457 height 39
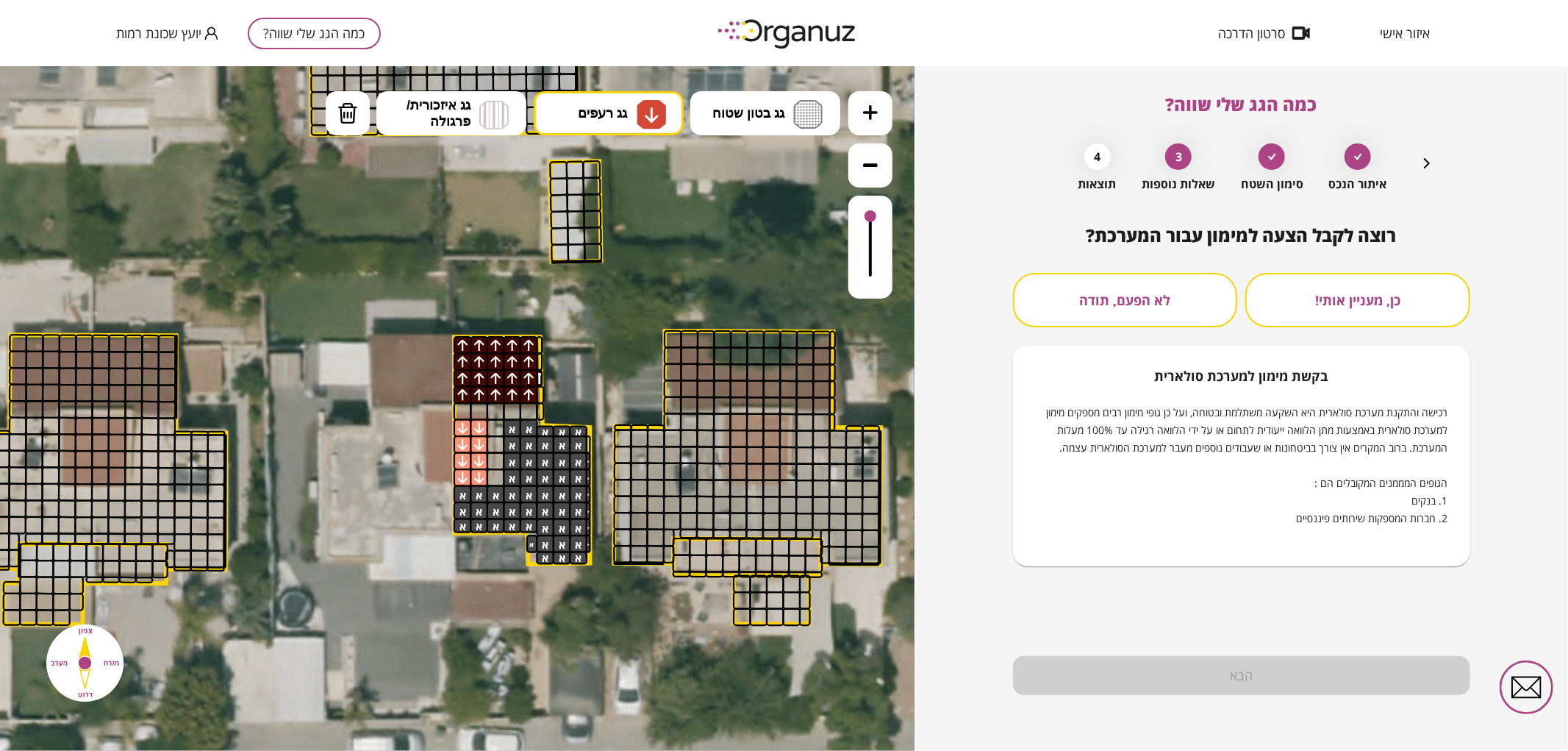
click at [1162, 306] on button "לא הפעם, תודה" at bounding box center [1125, 300] width 225 height 54
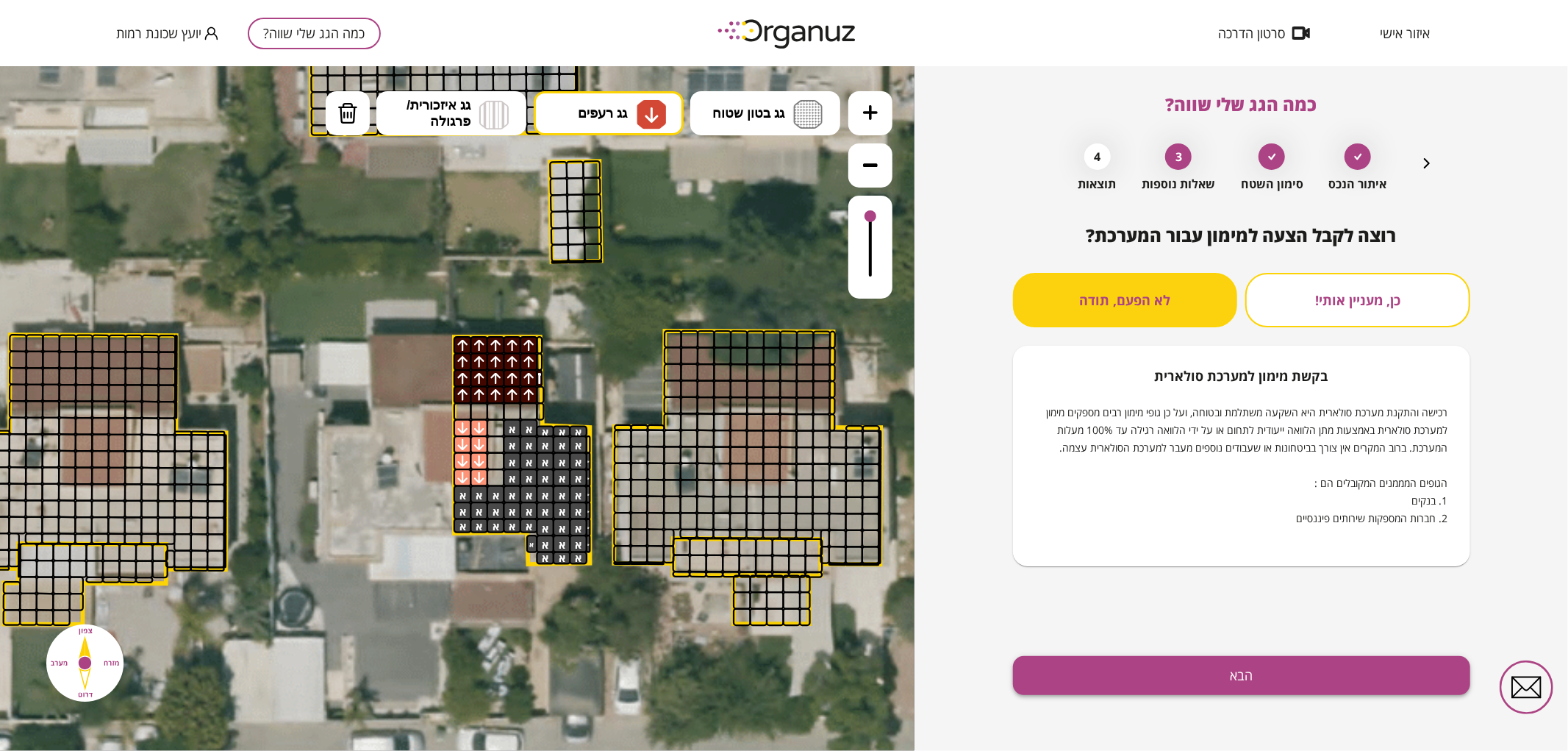
click at [1157, 656] on button "הבא" at bounding box center [1241, 675] width 457 height 39
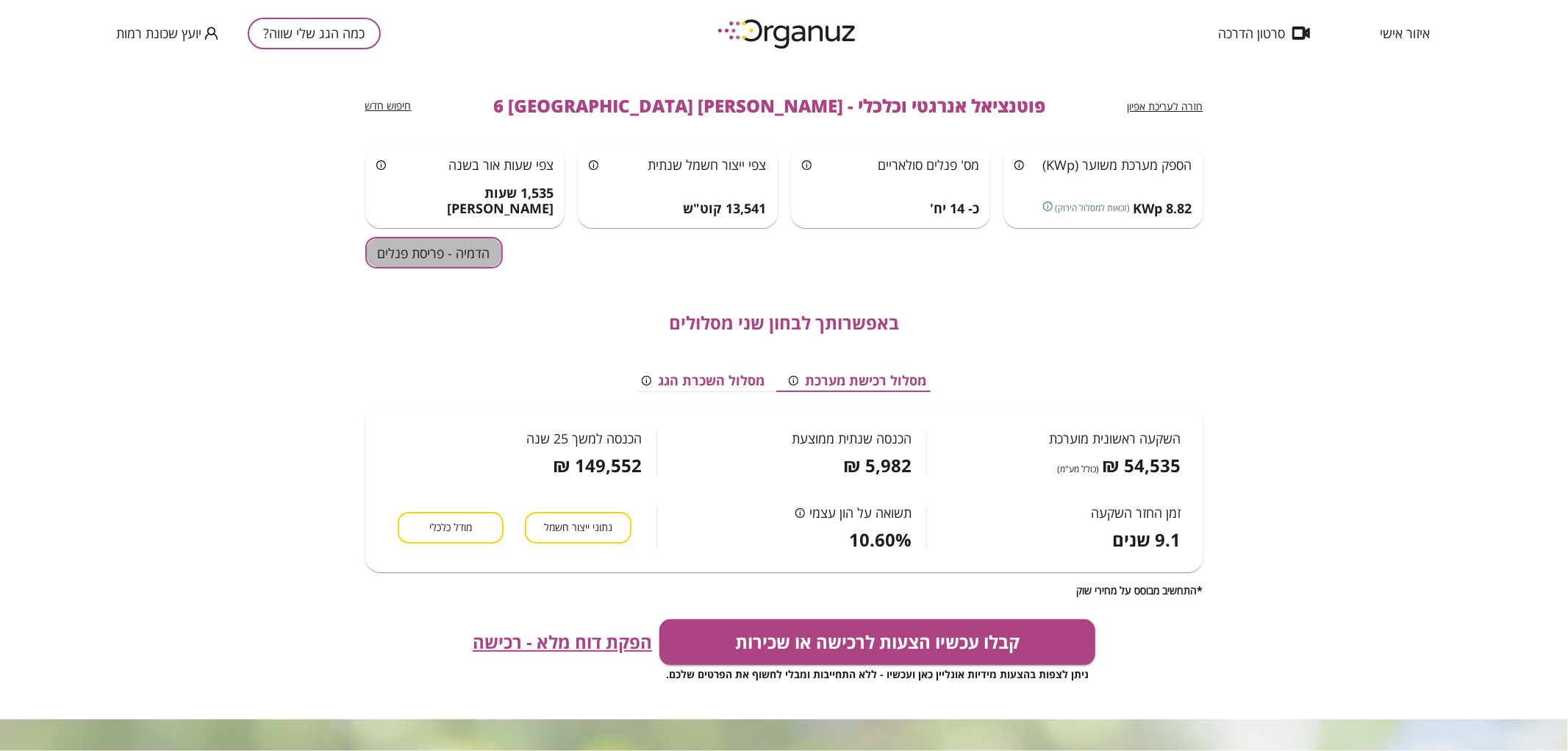
click at [410, 247] on button "הדמיה - פריסת פנלים" at bounding box center [434, 252] width 138 height 31
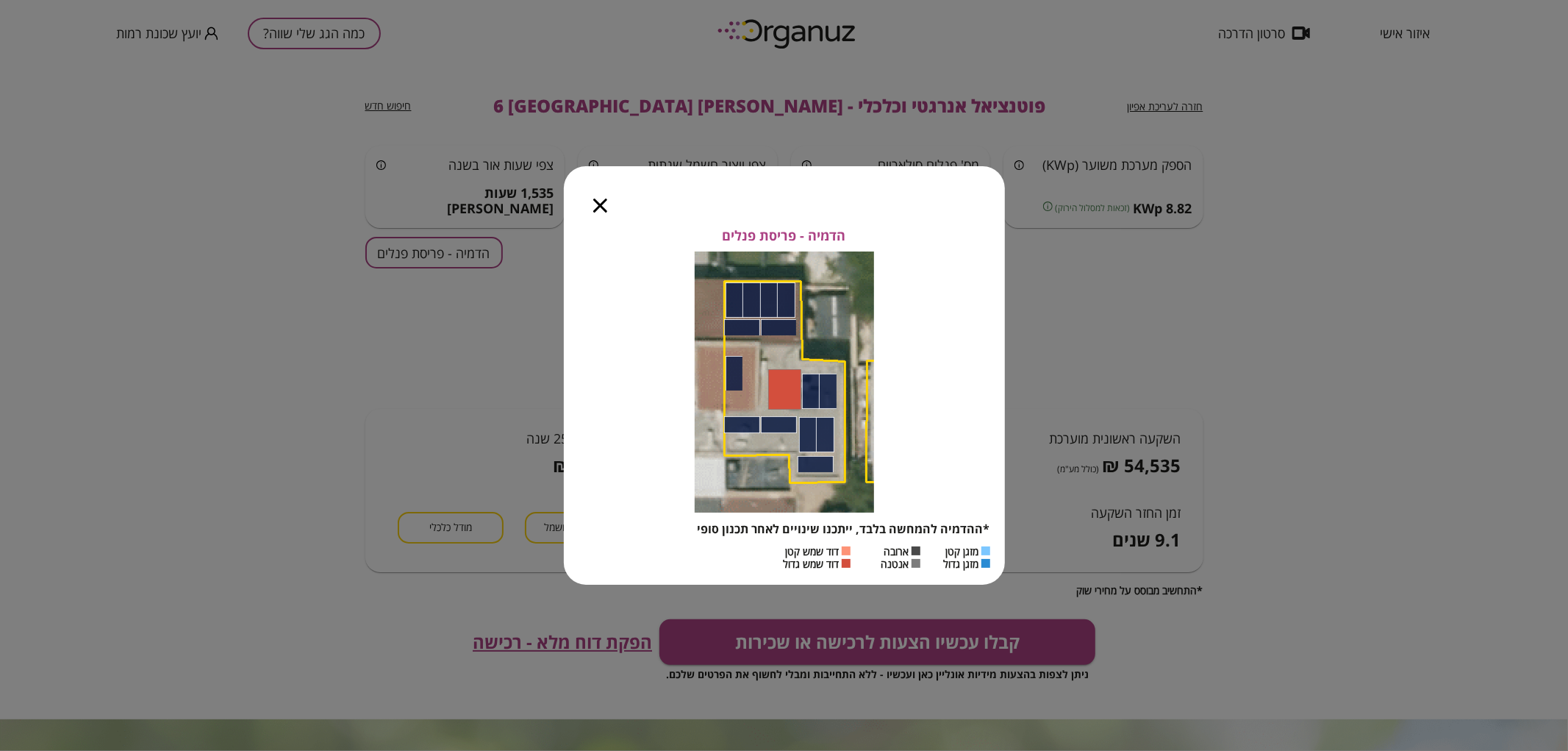
click at [600, 203] on icon "button" at bounding box center [600, 205] width 14 height 14
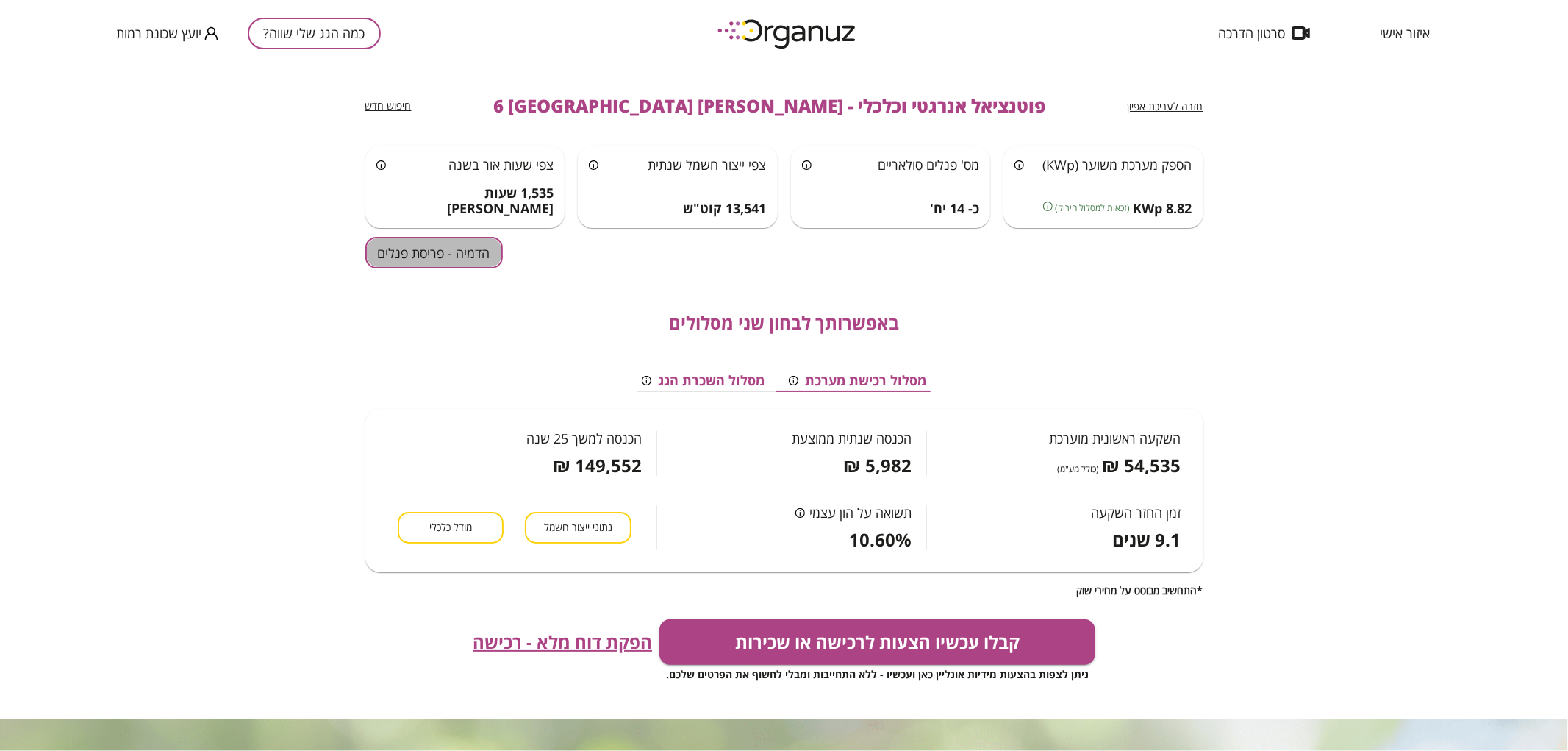
click at [427, 244] on button "הדמיה - פריסת פנלים" at bounding box center [434, 252] width 138 height 31
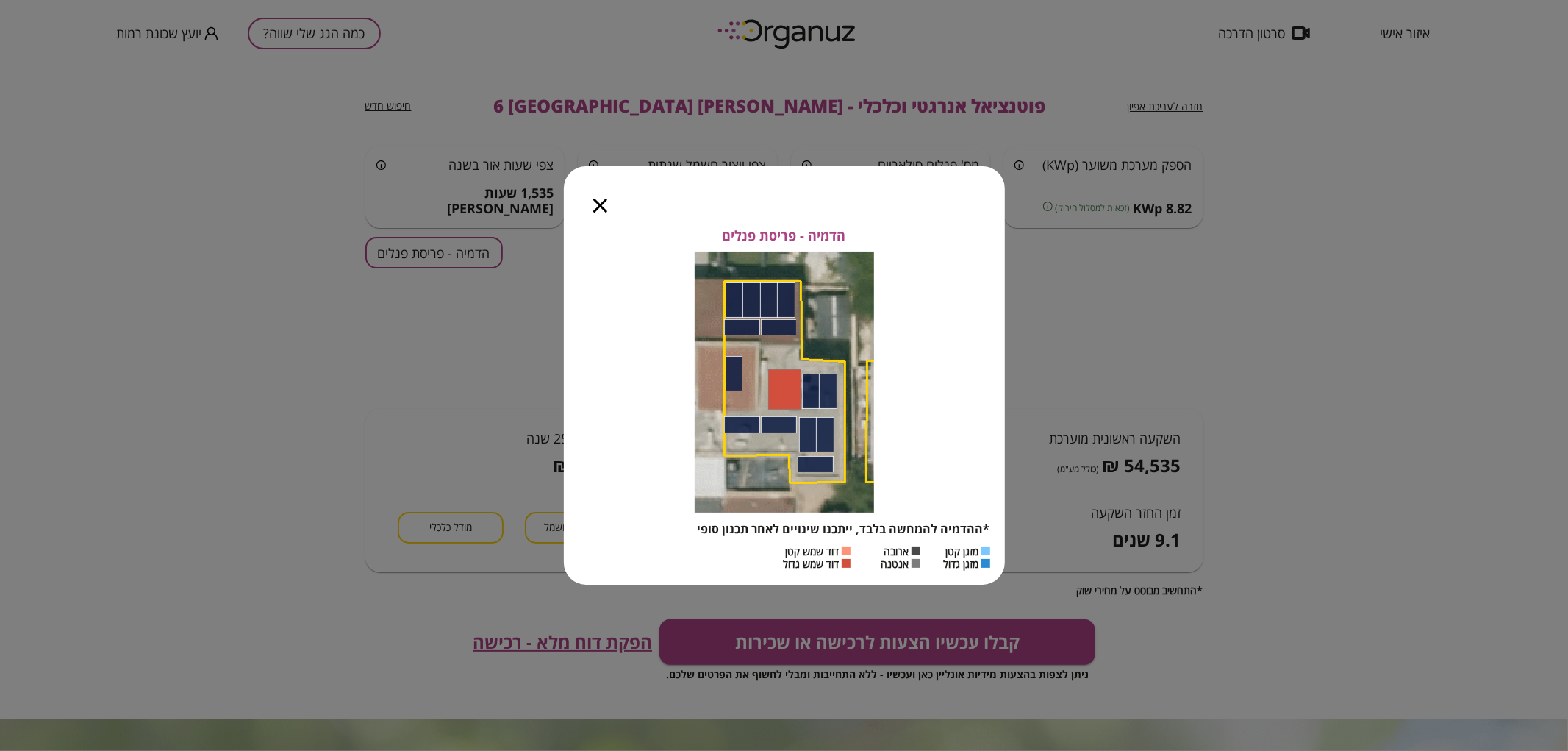
click at [593, 204] on icon "button" at bounding box center [600, 205] width 14 height 14
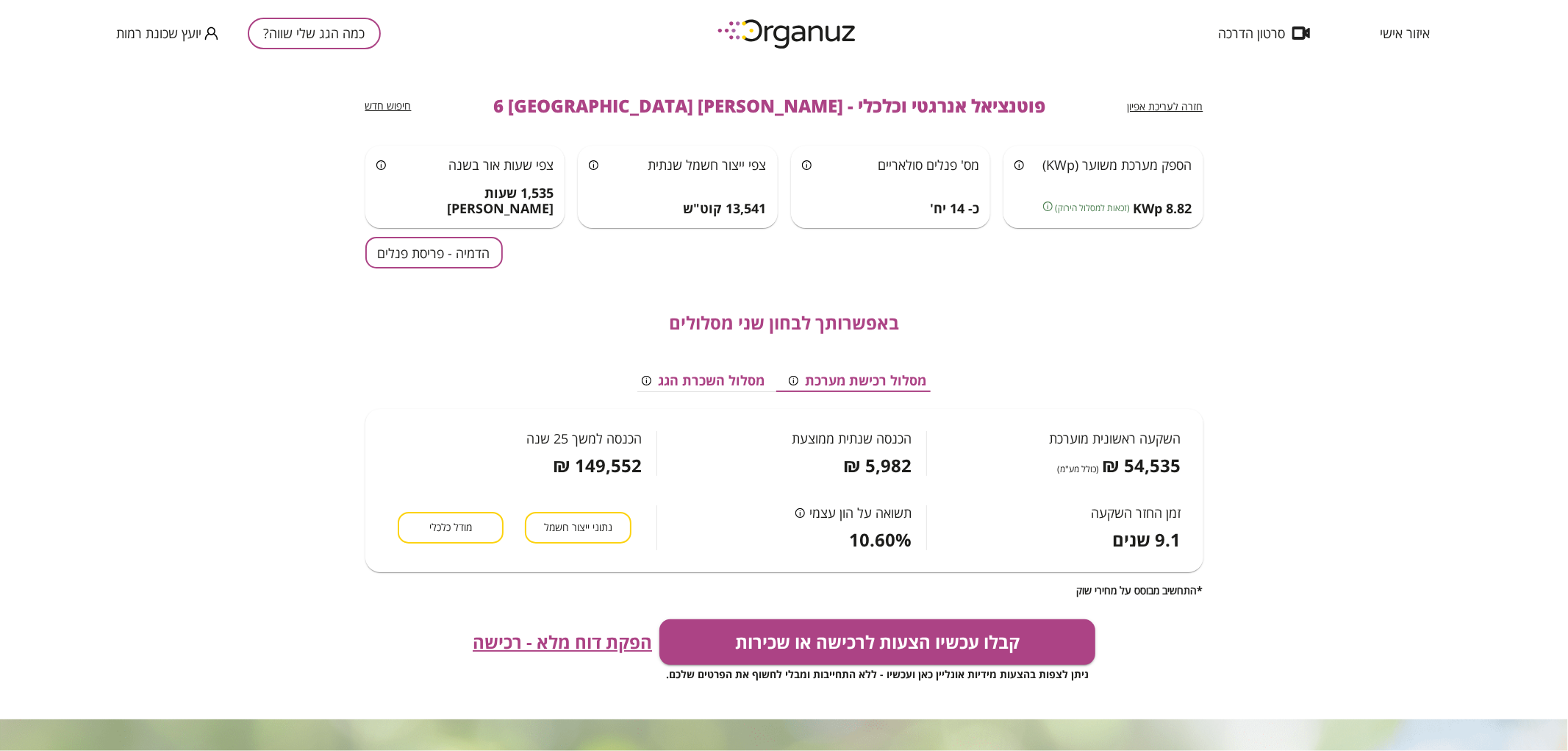
click at [292, 41] on button "כמה הגג שלי שווה?" at bounding box center [314, 33] width 133 height 31
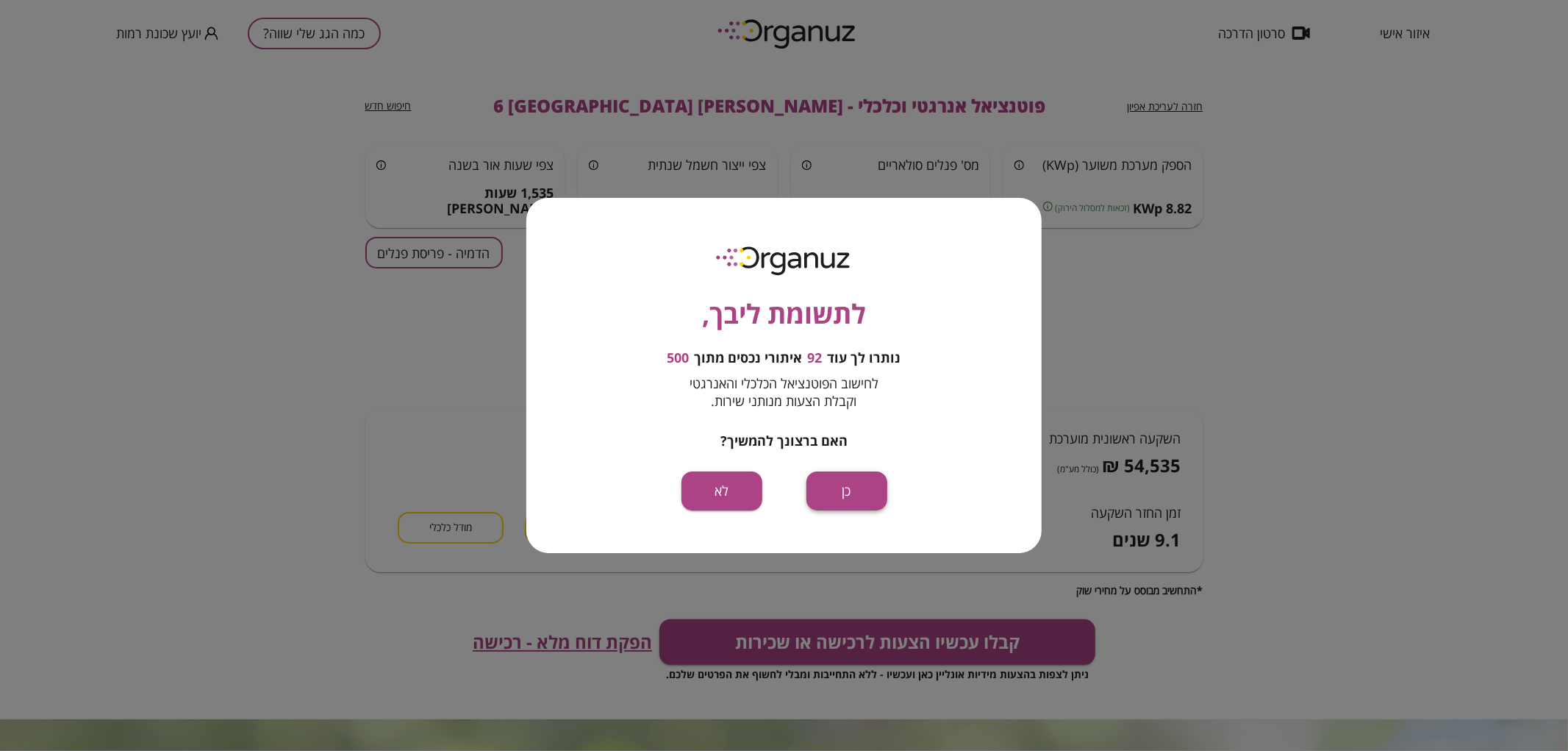
click at [849, 497] on button "כן" at bounding box center [846, 491] width 81 height 39
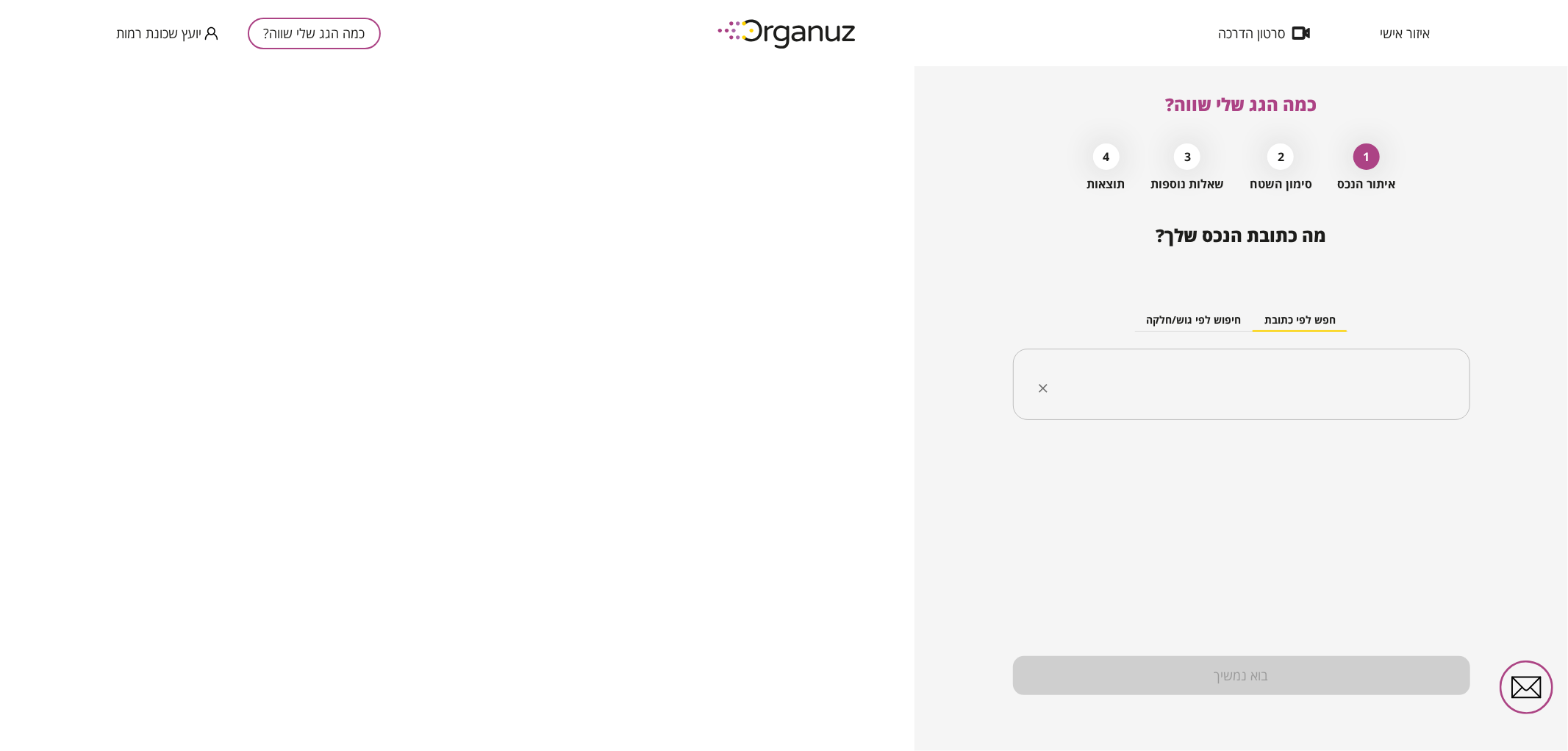
click at [1161, 363] on div "​" at bounding box center [1241, 384] width 457 height 72
click at [1354, 462] on li "[PERSON_NAME] 8 [GEOGRAPHIC_DATA]" at bounding box center [1241, 459] width 419 height 26
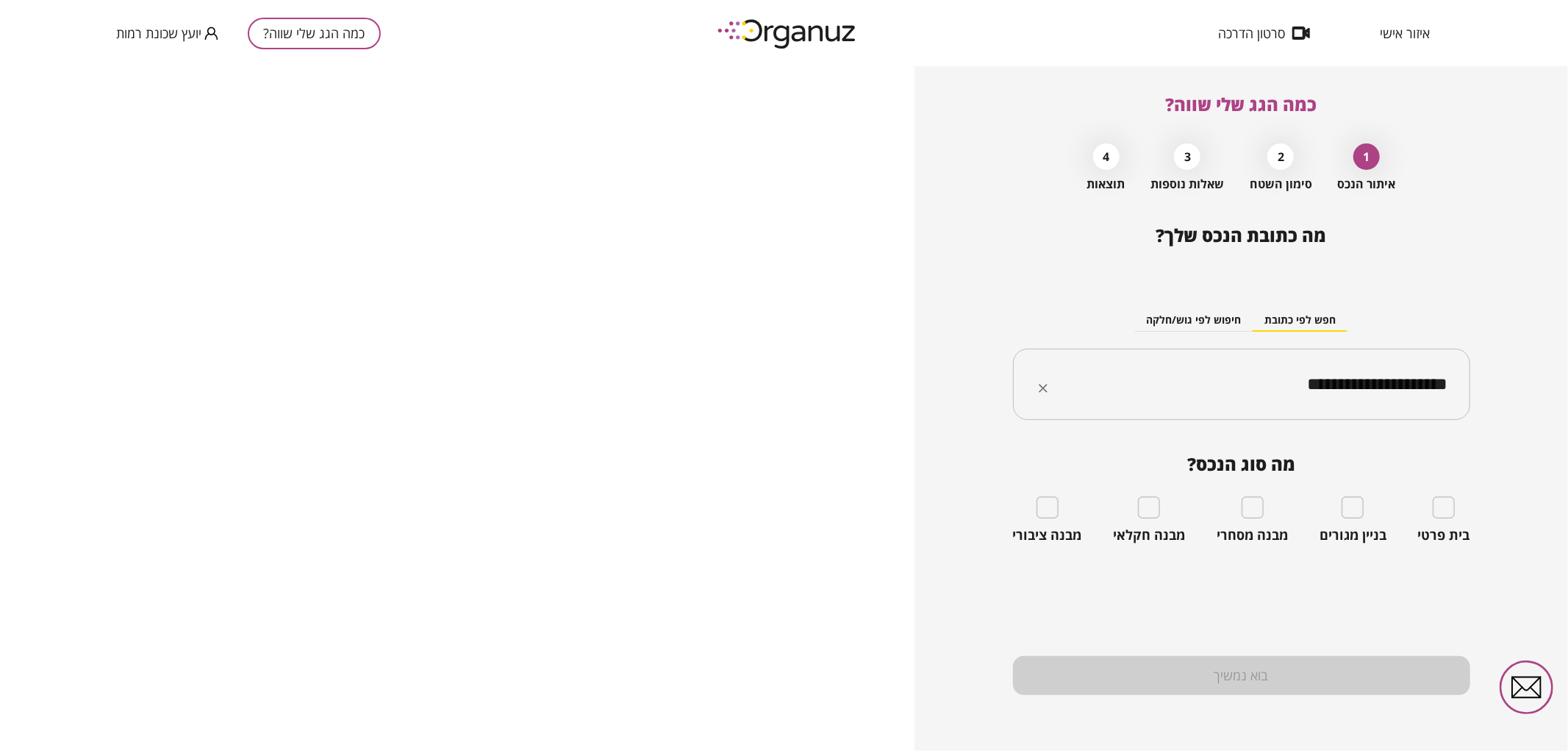
type input "**********"
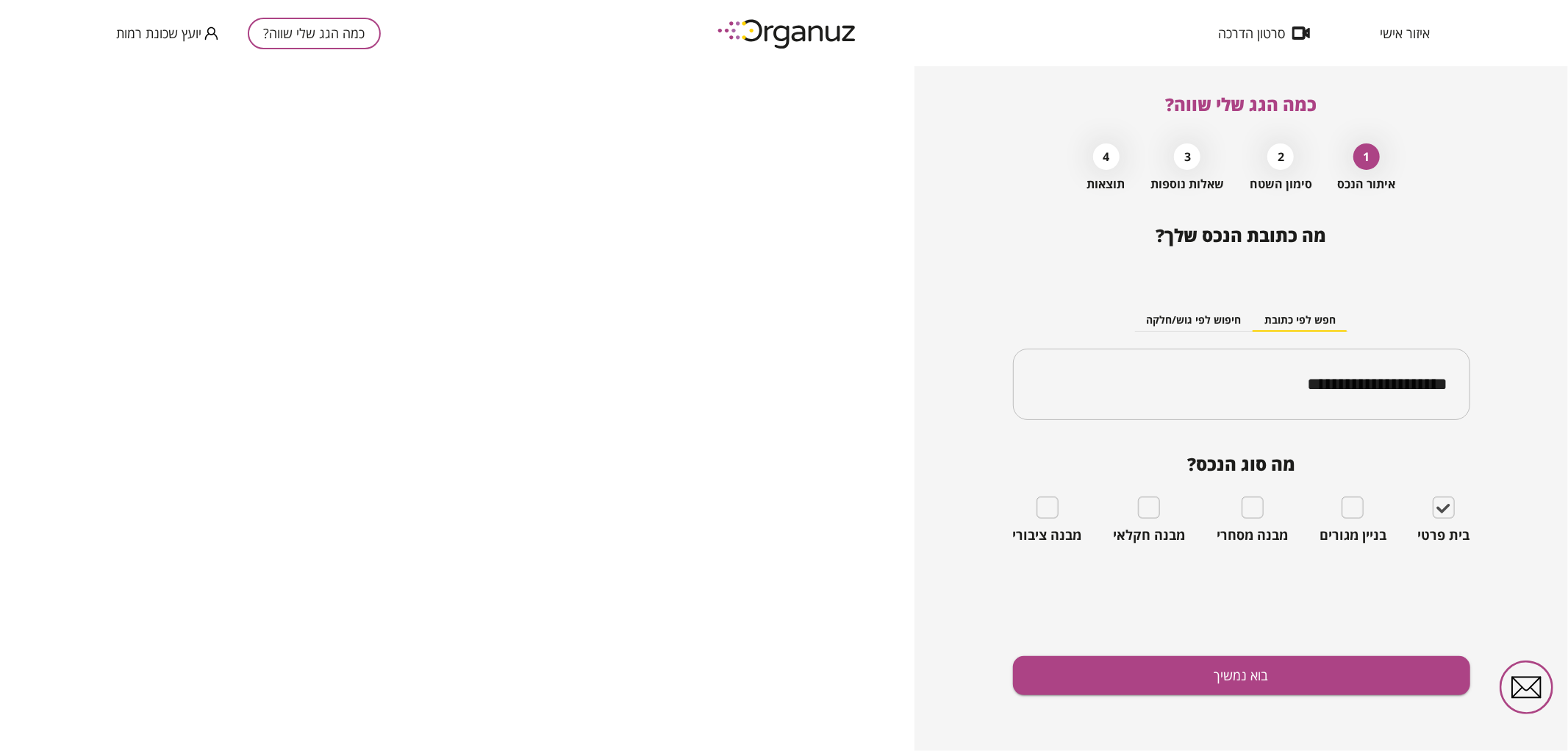
click at [1348, 651] on div "**********" at bounding box center [1241, 488] width 457 height 526
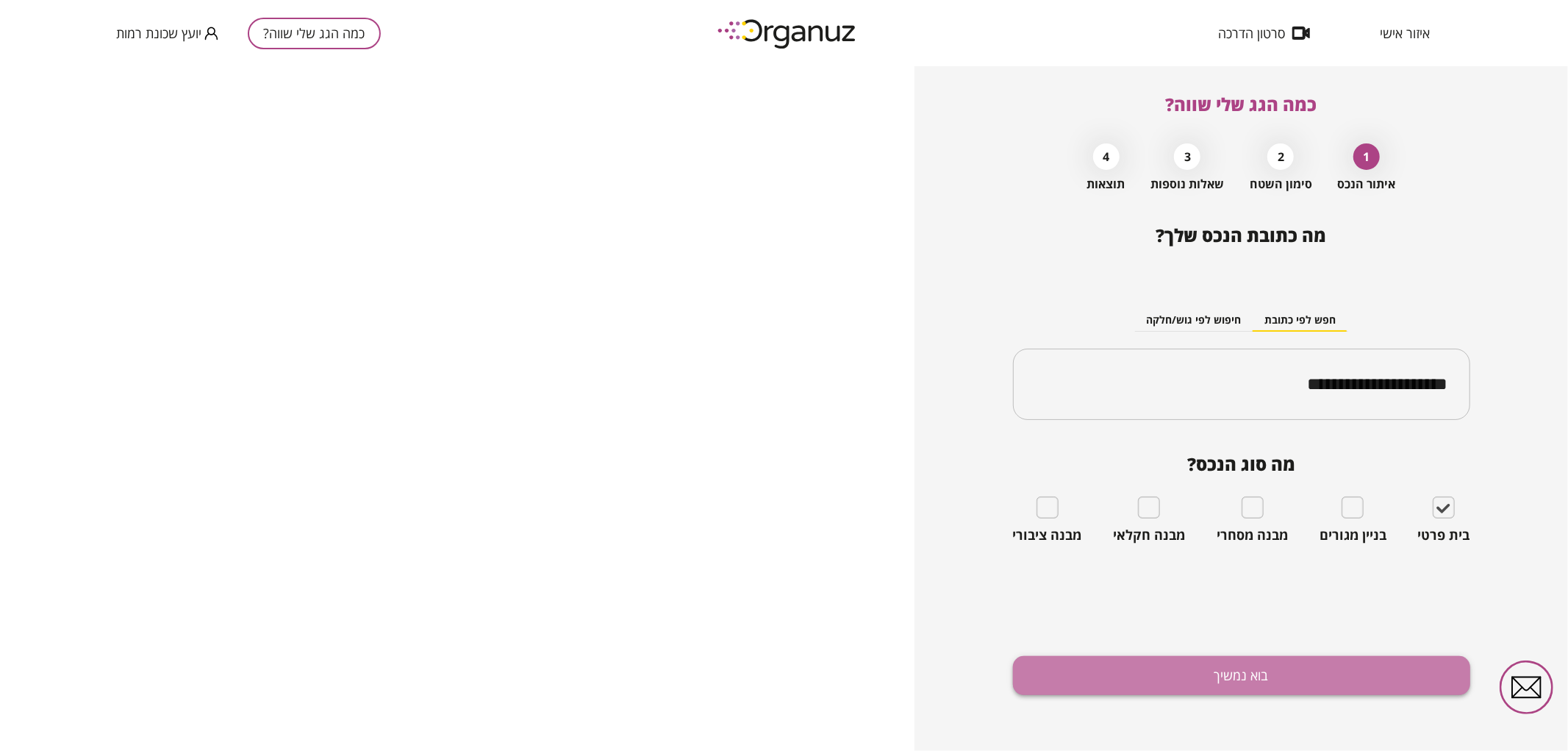
click at [1354, 664] on button "בוא נמשיך" at bounding box center [1241, 675] width 457 height 39
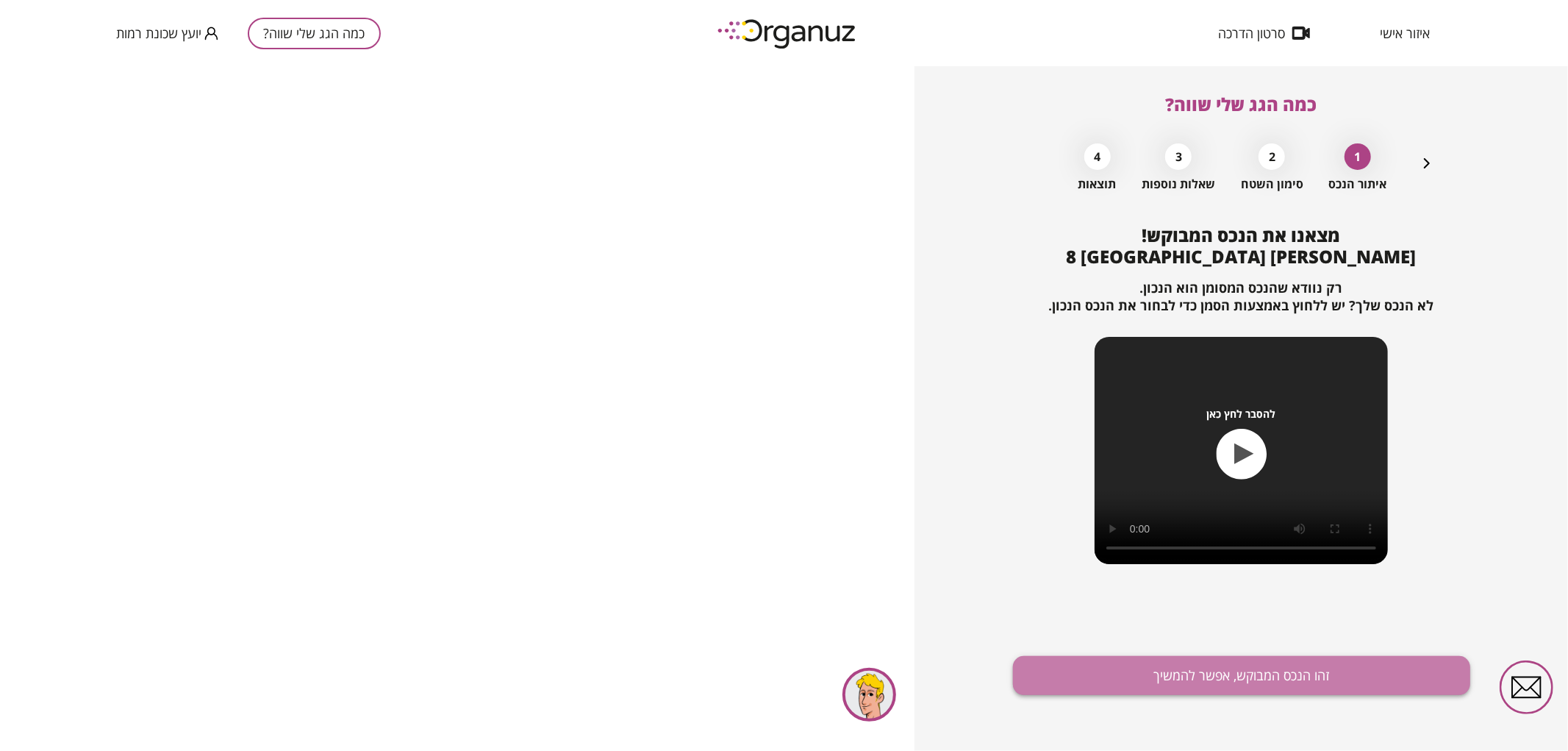
click at [1215, 685] on button "זהו הנכס המבוקש, אפשר להמשיך" at bounding box center [1241, 675] width 457 height 39
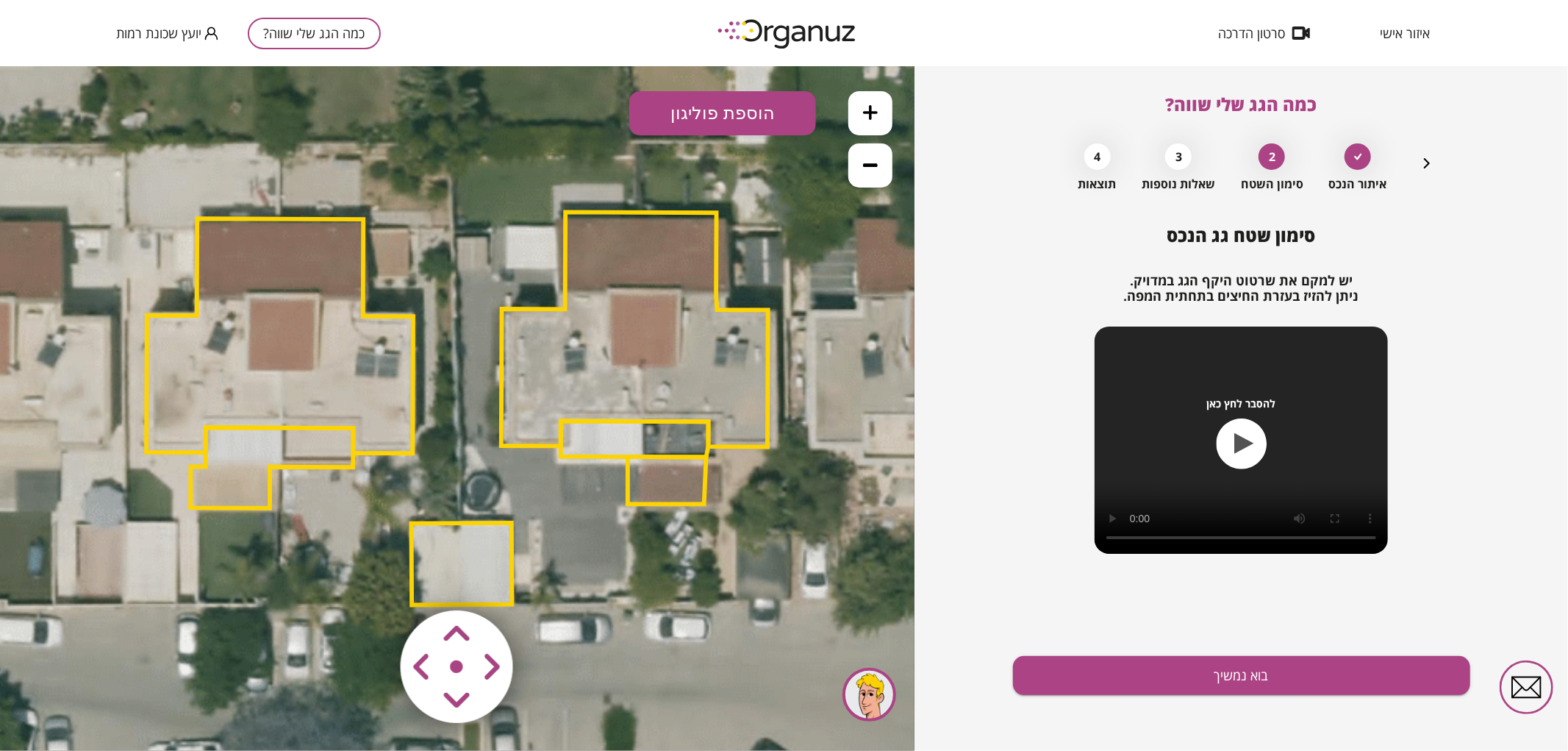
click at [861, 166] on button at bounding box center [870, 164] width 44 height 44
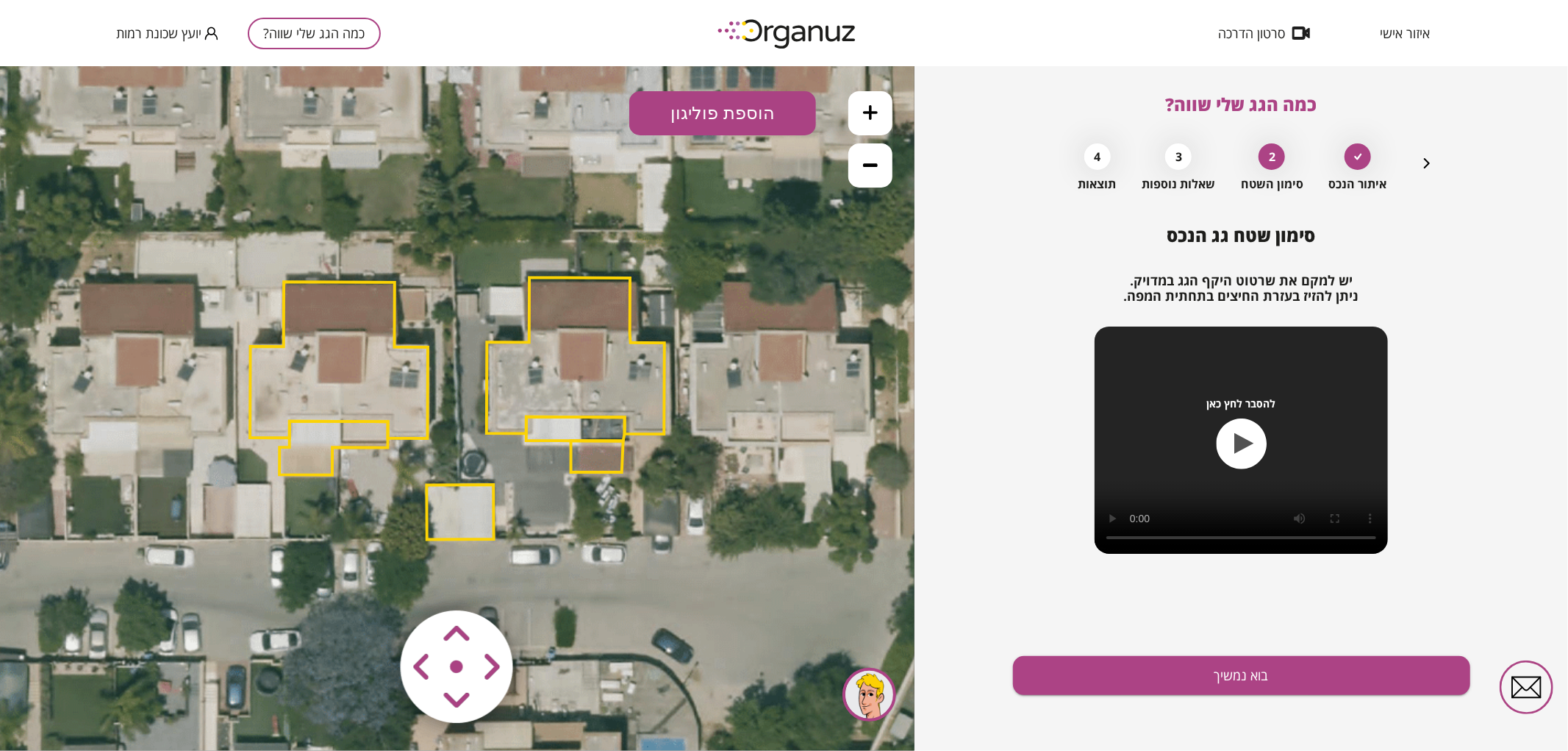
click at [861, 166] on button at bounding box center [870, 164] width 44 height 44
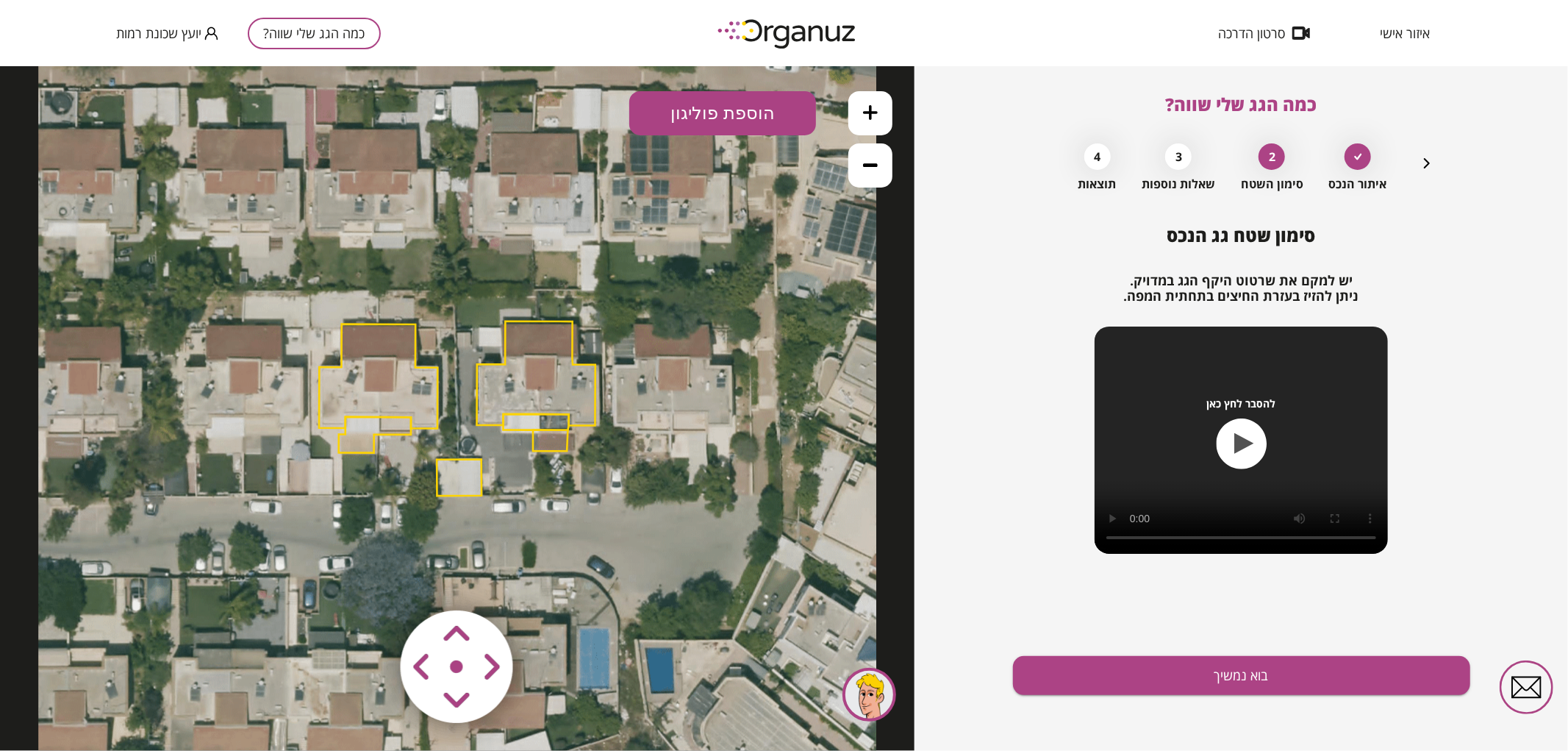
click at [869, 118] on icon at bounding box center [870, 111] width 14 height 14
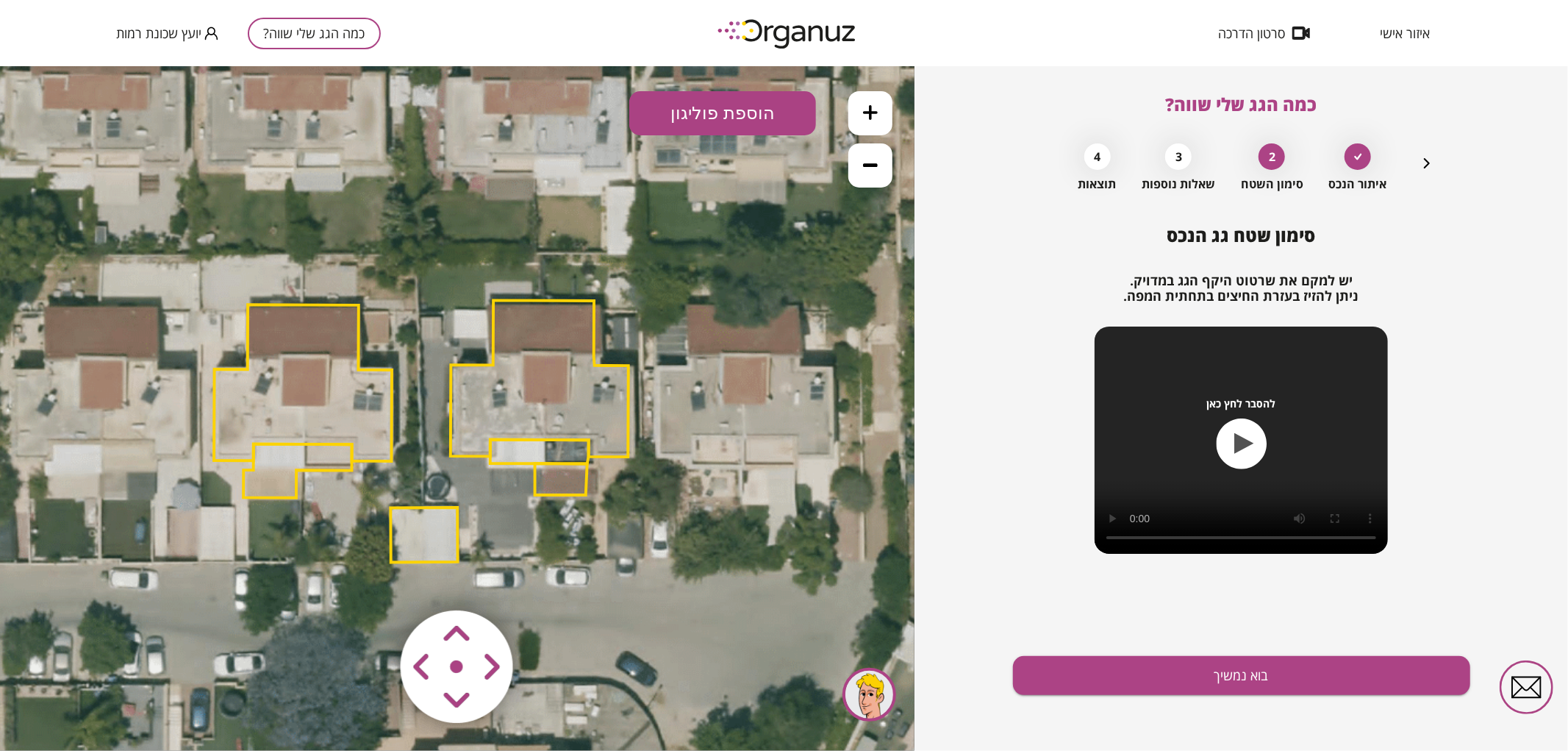
drag, startPoint x: 648, startPoint y: 392, endPoint x: 577, endPoint y: 428, distance: 79.6
click at [579, 428] on polygon at bounding box center [539, 378] width 178 height 157
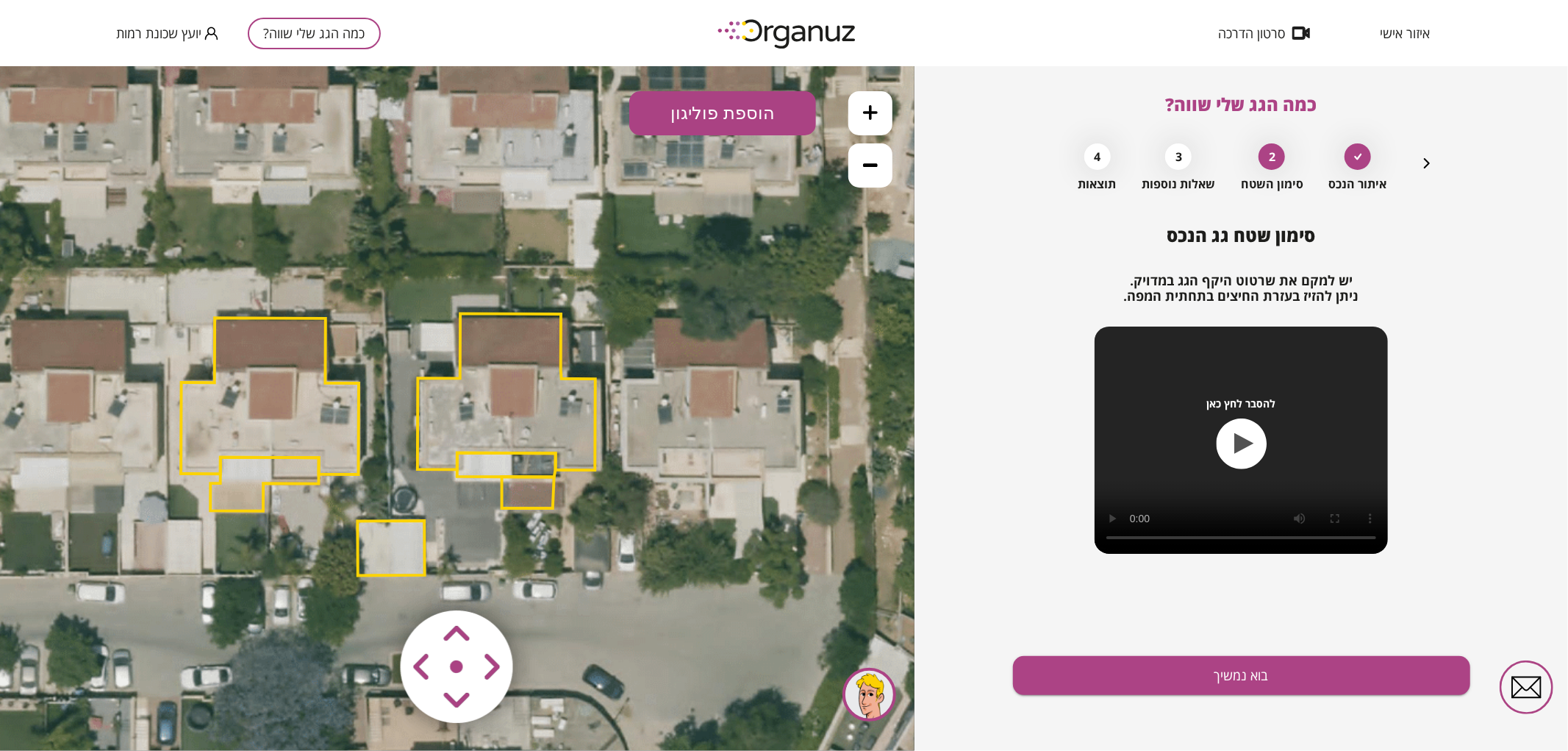
drag, startPoint x: 571, startPoint y: 429, endPoint x: 526, endPoint y: 463, distance: 56.4
click at [571, 428] on polygon at bounding box center [507, 391] width 178 height 157
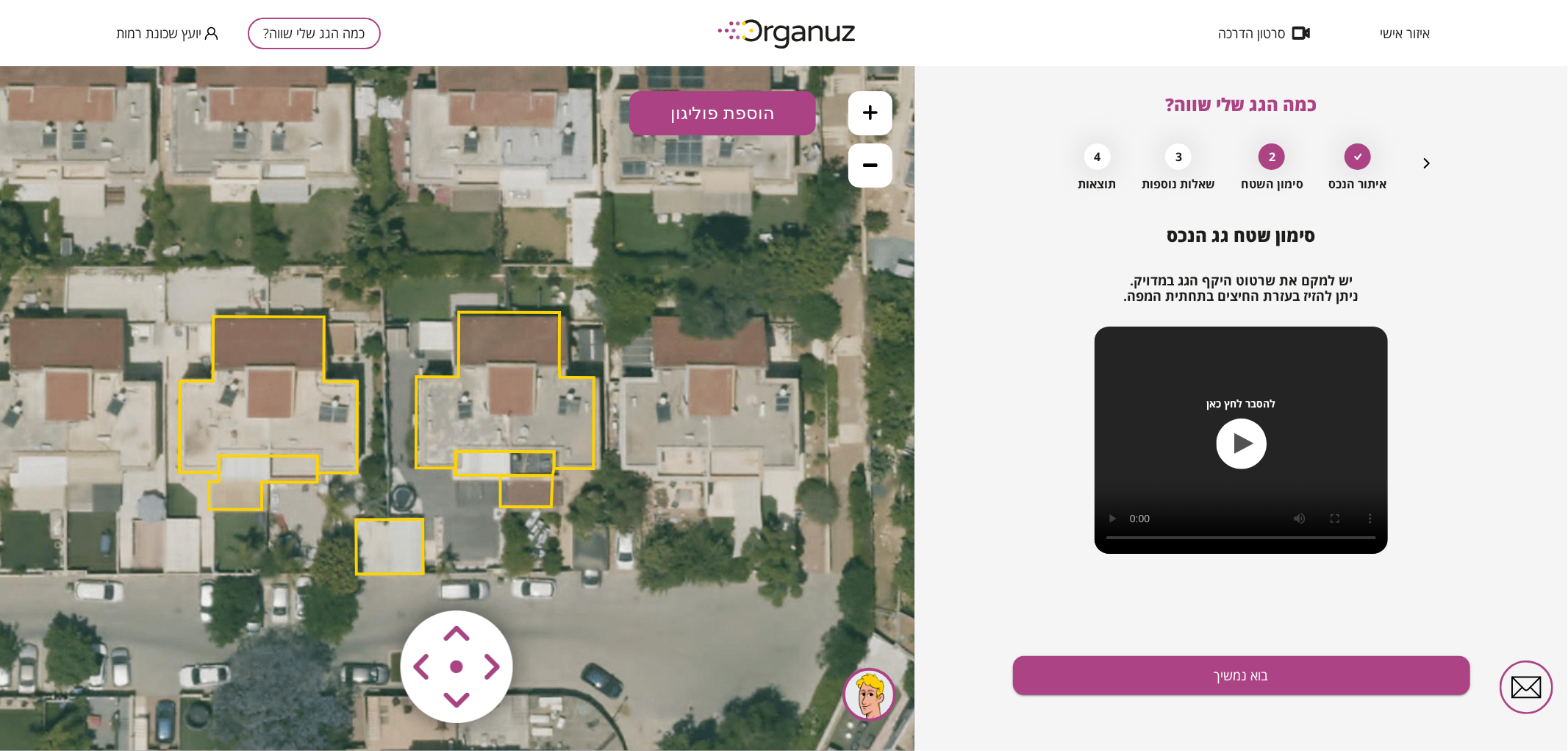
click at [466, 384] on polygon at bounding box center [505, 389] width 178 height 157
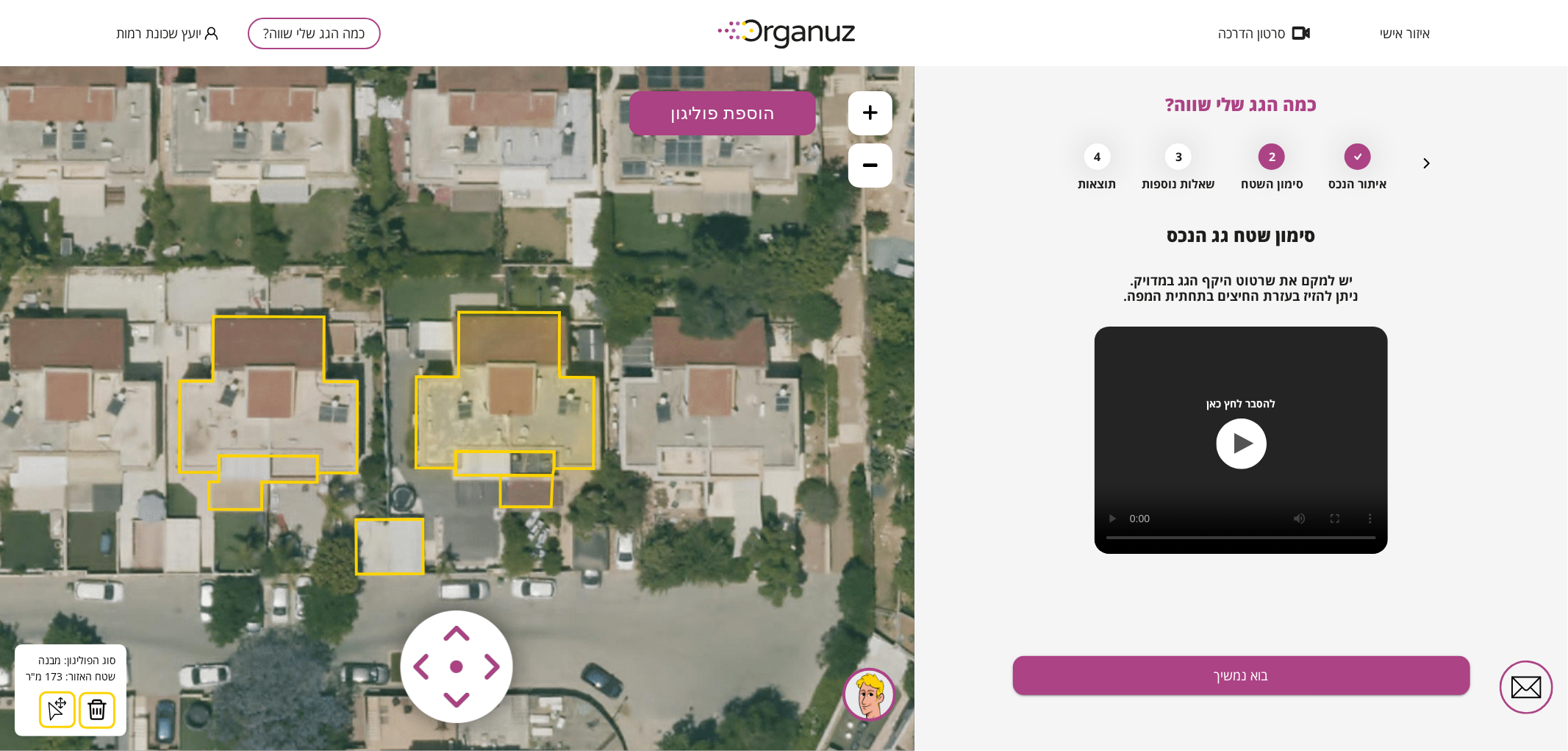
click at [94, 701] on img at bounding box center [97, 709] width 21 height 22
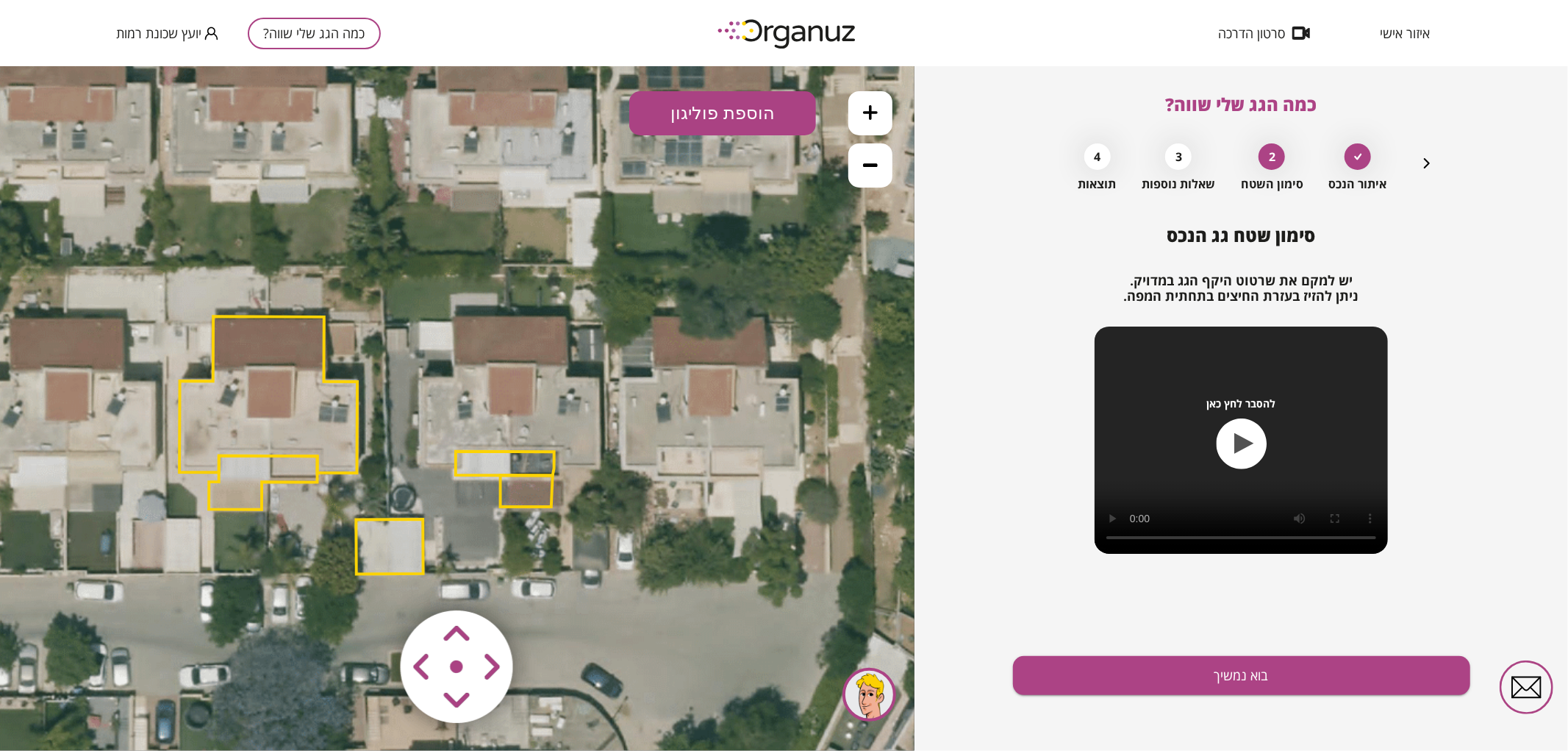
click at [458, 465] on polygon at bounding box center [504, 463] width 98 height 24
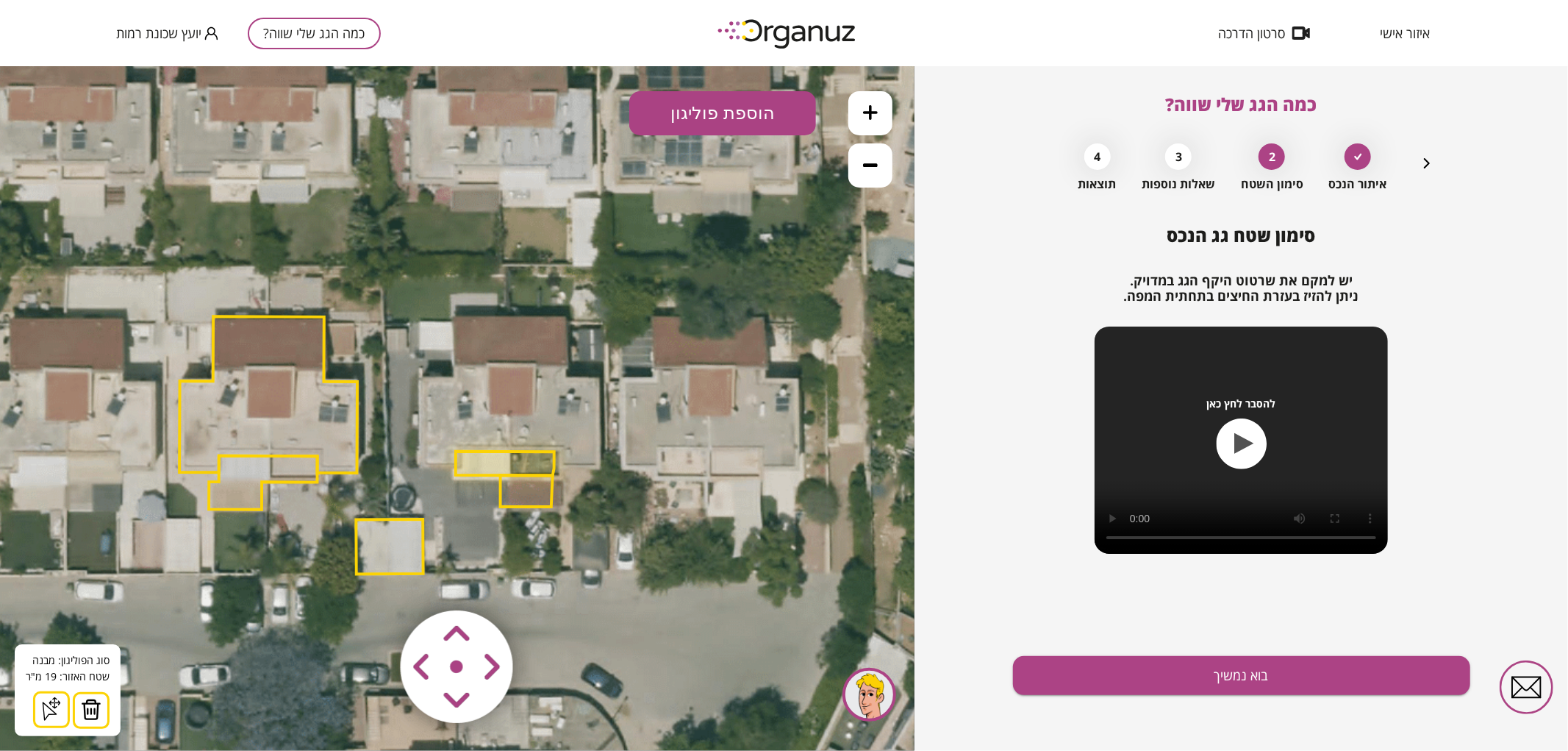
click at [90, 705] on img at bounding box center [91, 709] width 21 height 22
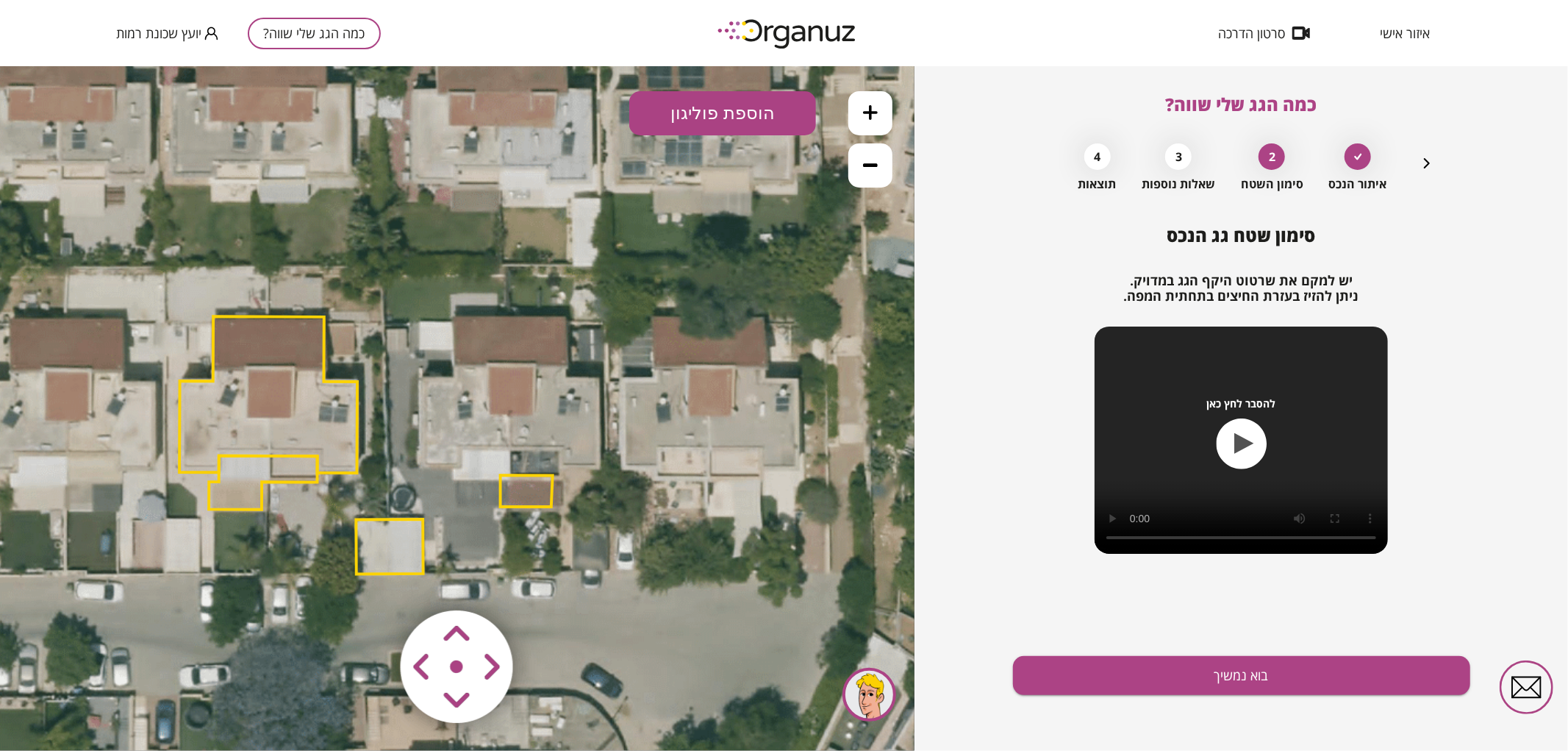
click at [516, 496] on polygon at bounding box center [526, 489] width 52 height 31
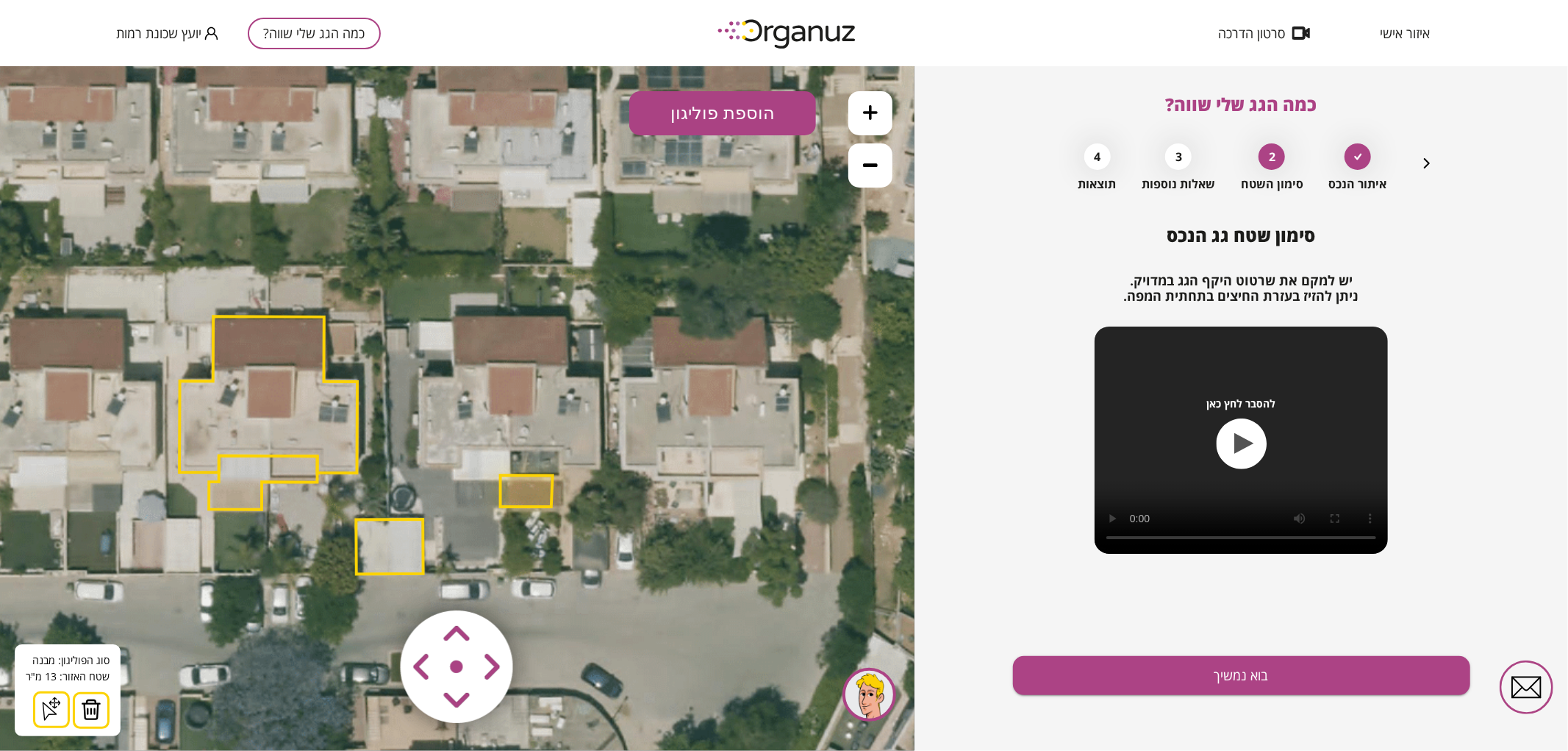
click at [90, 711] on img at bounding box center [91, 709] width 21 height 22
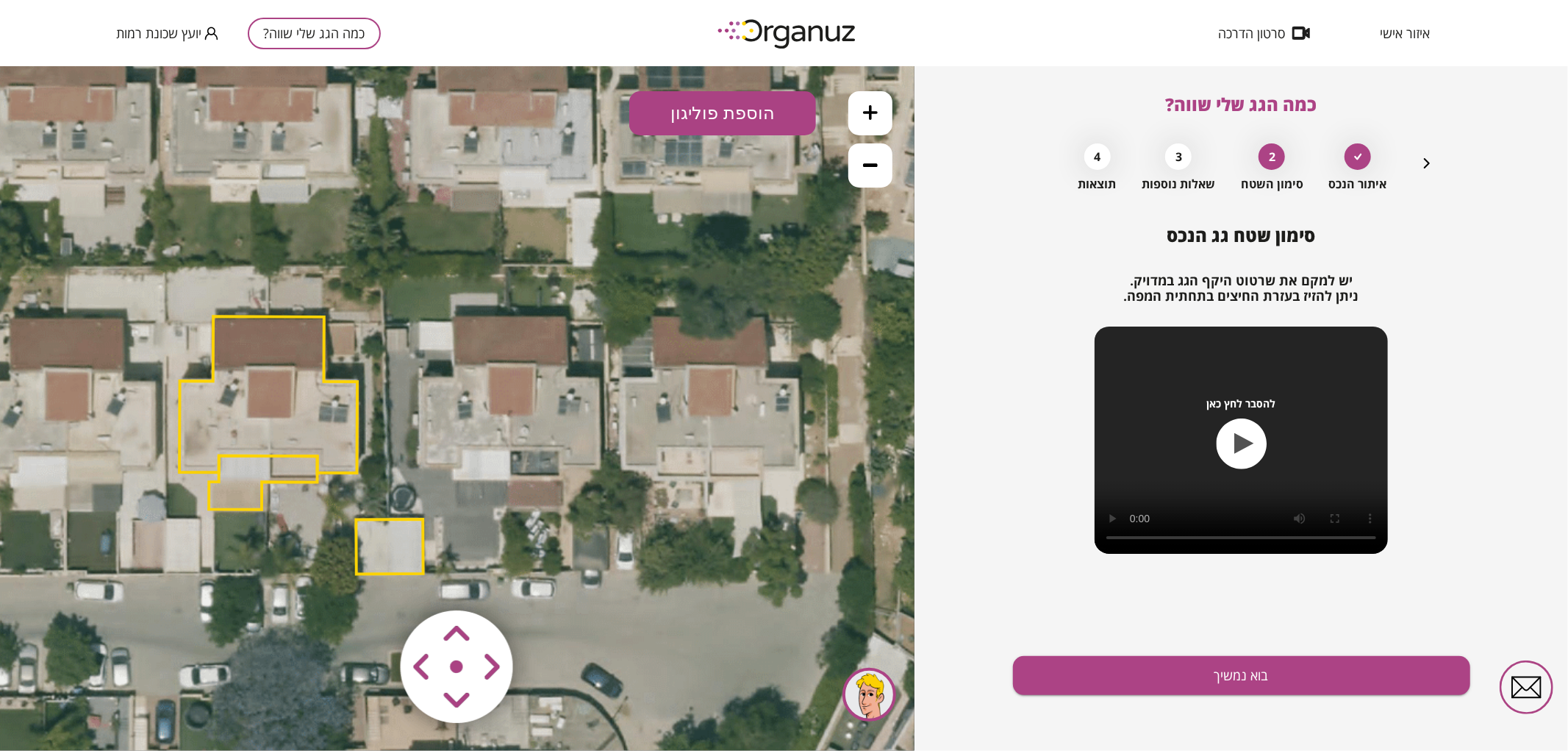
click at [884, 119] on button at bounding box center [870, 112] width 44 height 44
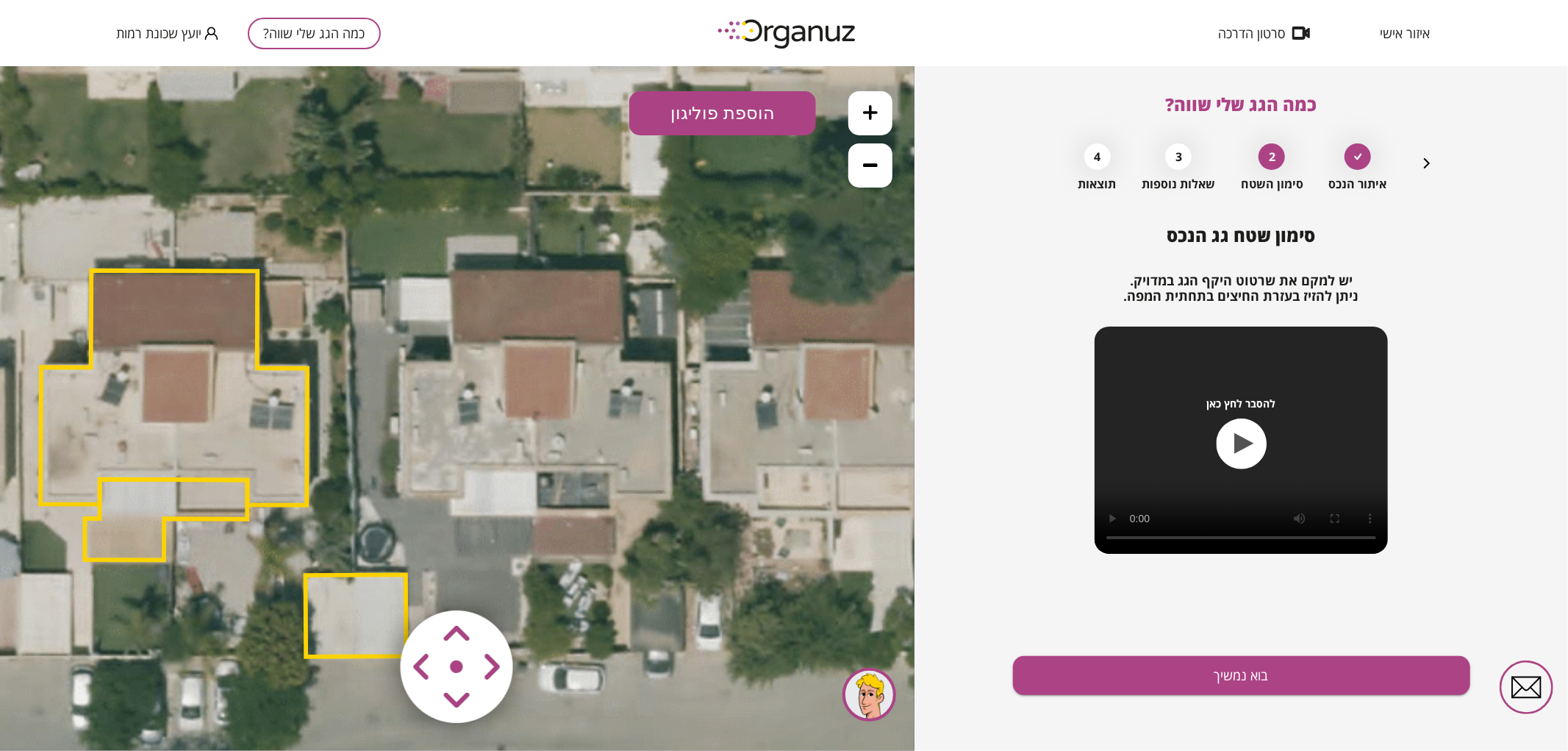
click at [884, 119] on button at bounding box center [870, 112] width 44 height 44
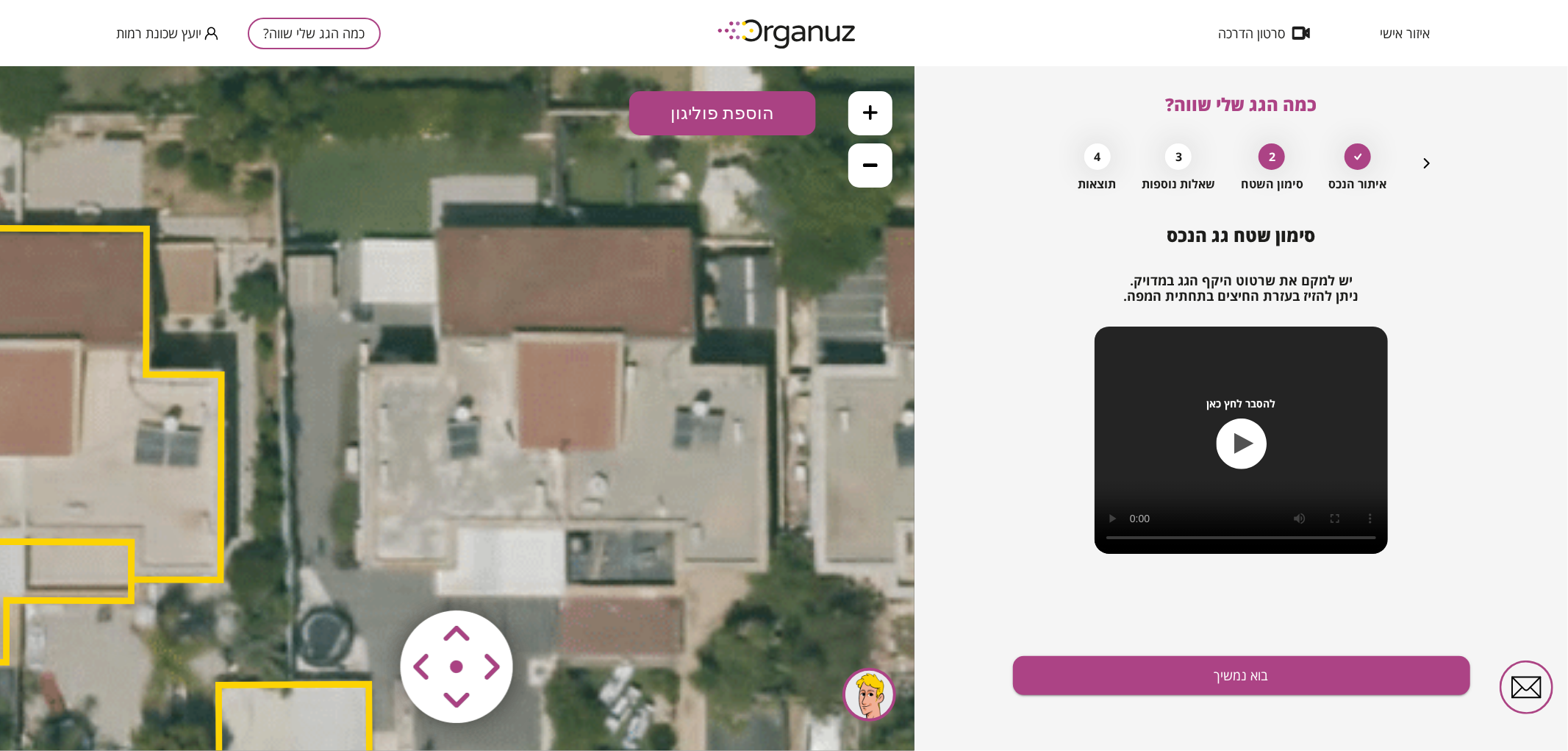
drag, startPoint x: 781, startPoint y: 247, endPoint x: 761, endPoint y: 267, distance: 28.3
click at [769, 272] on icon at bounding box center [288, 515] width 2829 height 2829
click at [689, 111] on button "הוספת פוליגון" at bounding box center [722, 112] width 186 height 44
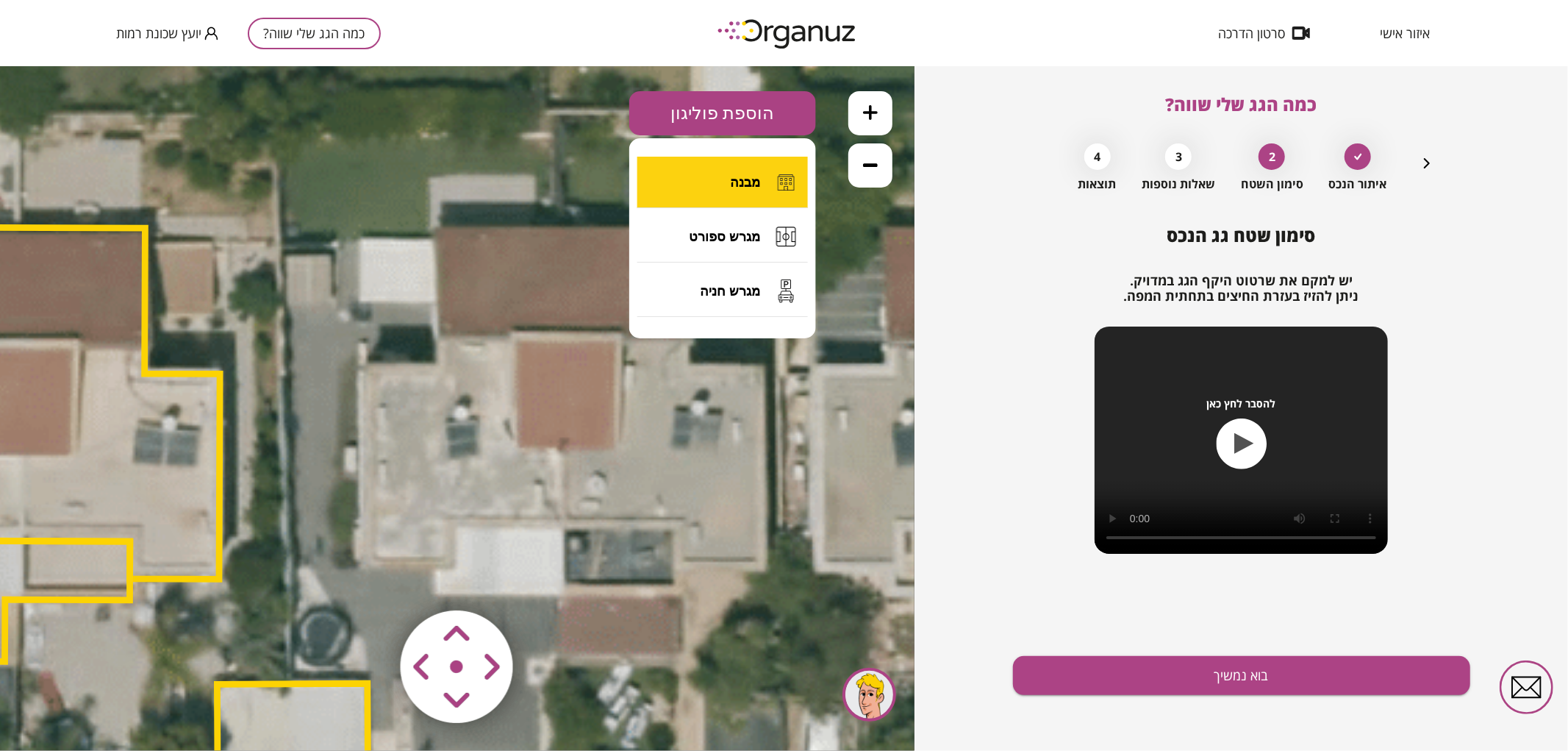
click at [684, 178] on button "מבנה" at bounding box center [722, 182] width 170 height 51
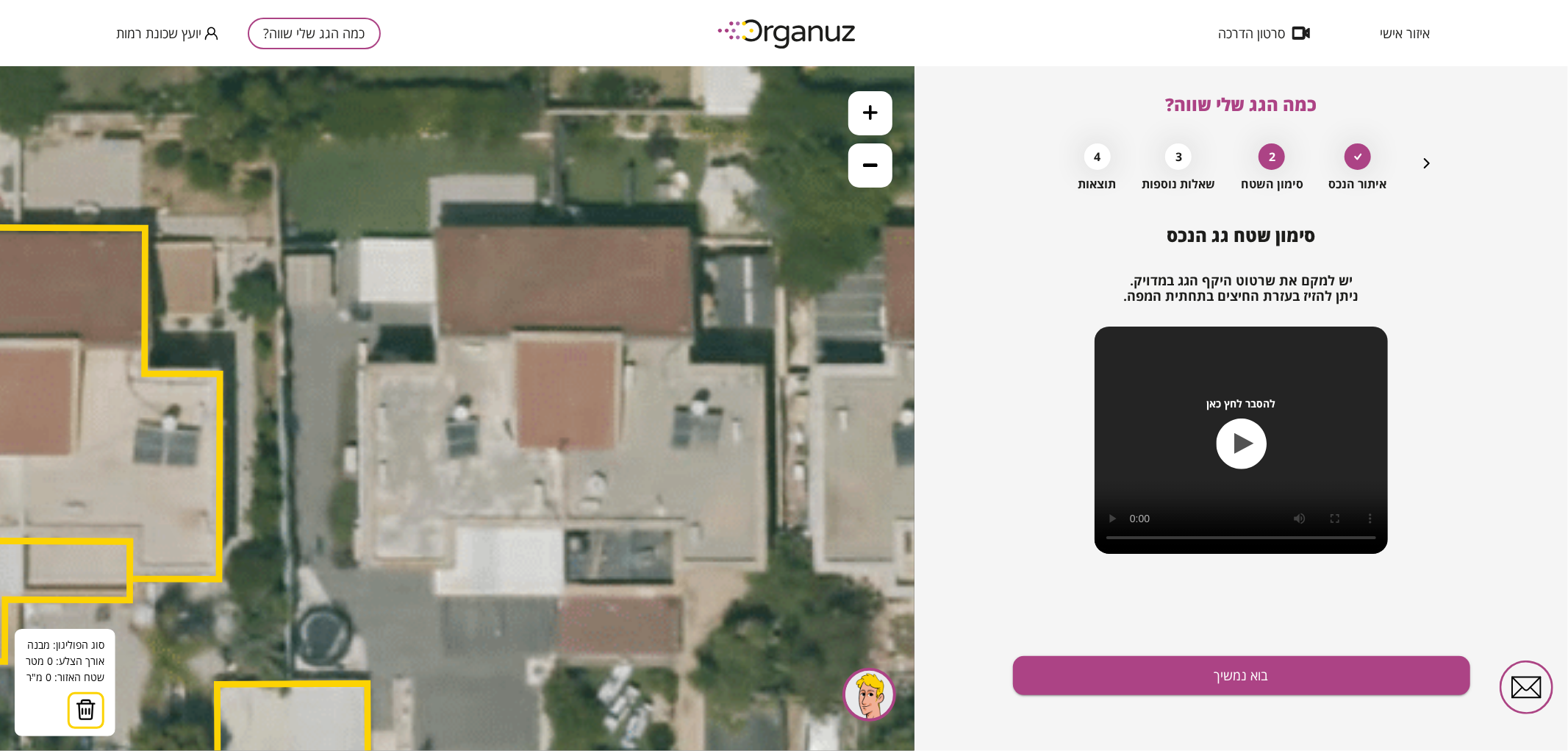
click at [563, 526] on icon at bounding box center [287, 514] width 2829 height 2829
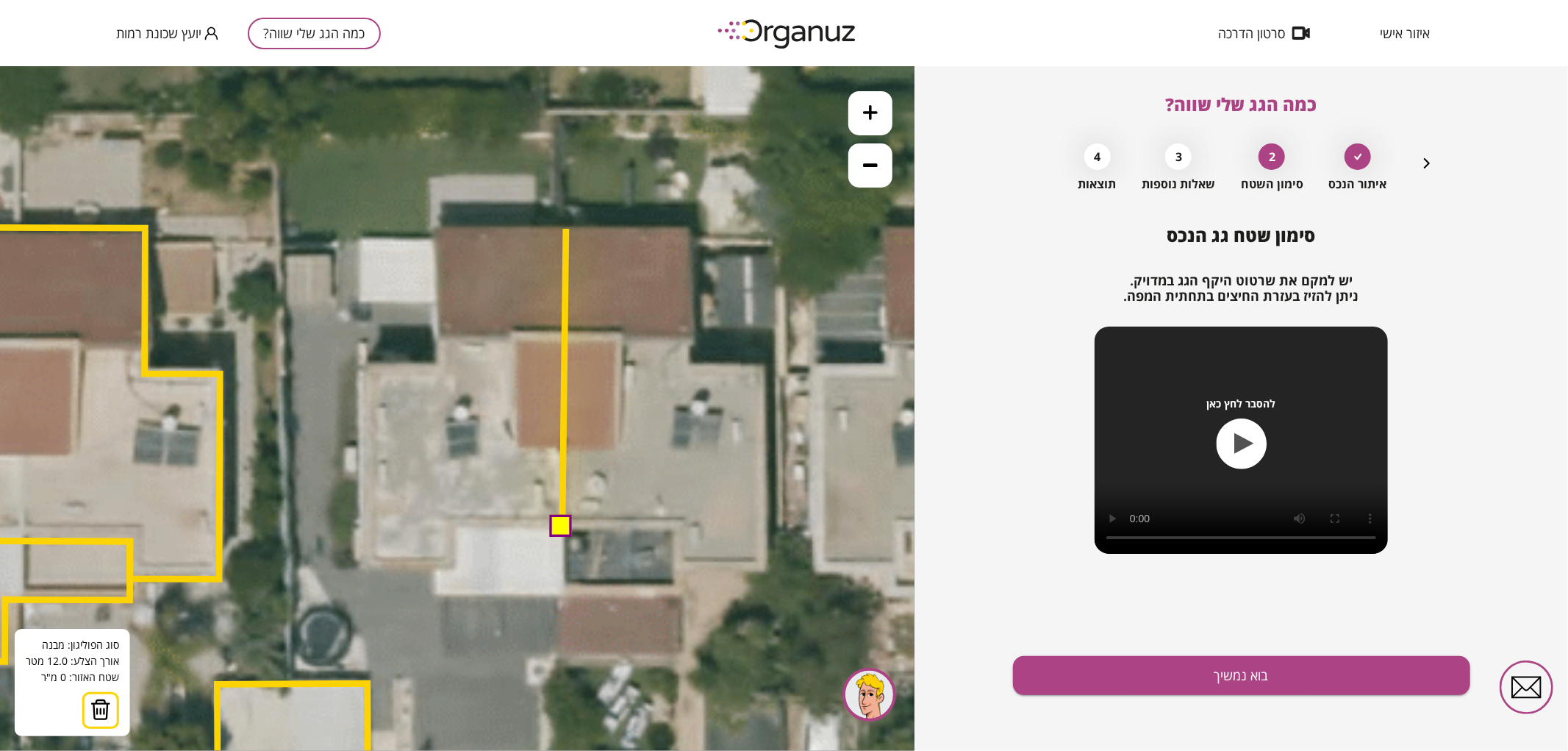
click at [566, 228] on polygon at bounding box center [564, 377] width 4 height 298
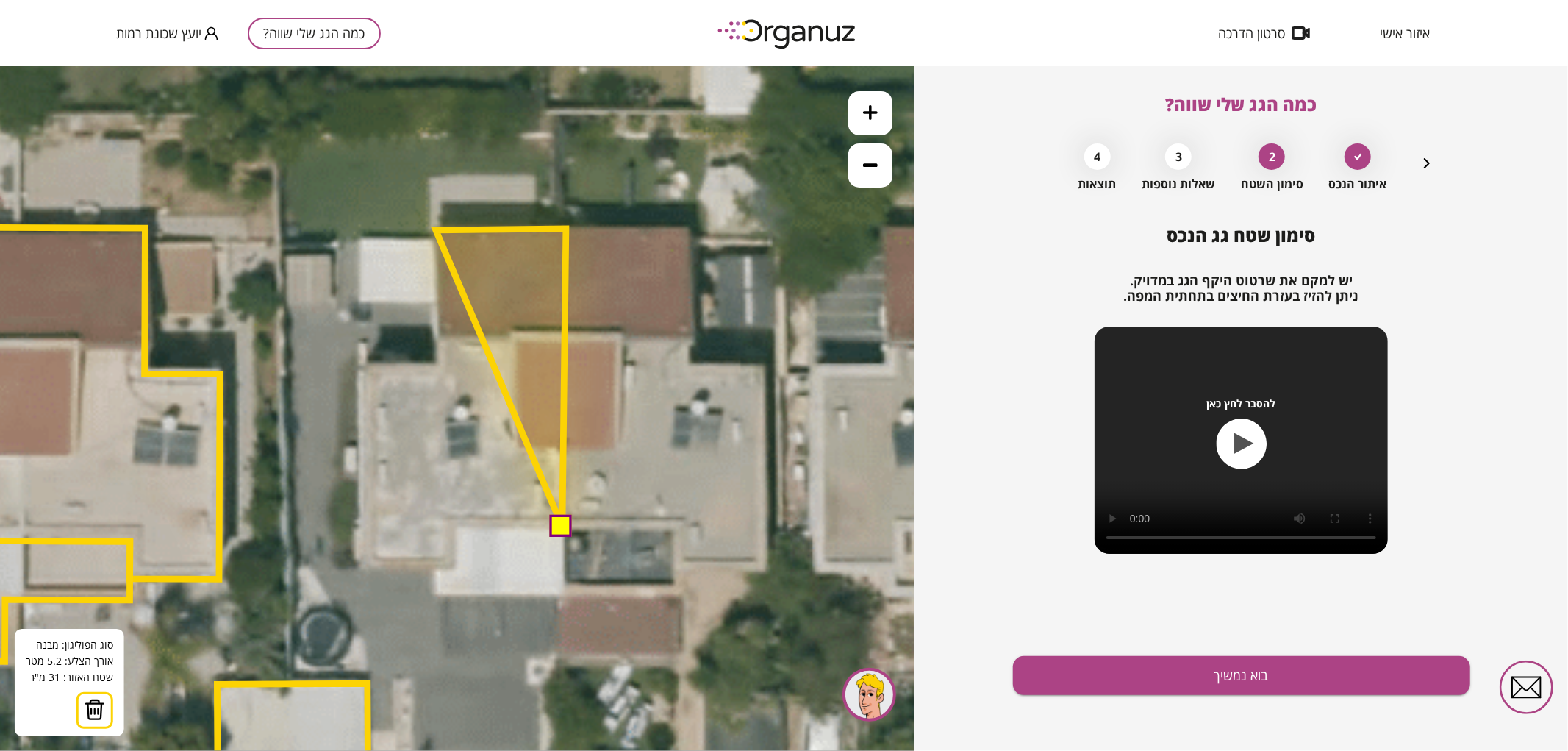
click at [436, 230] on polygon at bounding box center [501, 377] width 130 height 298
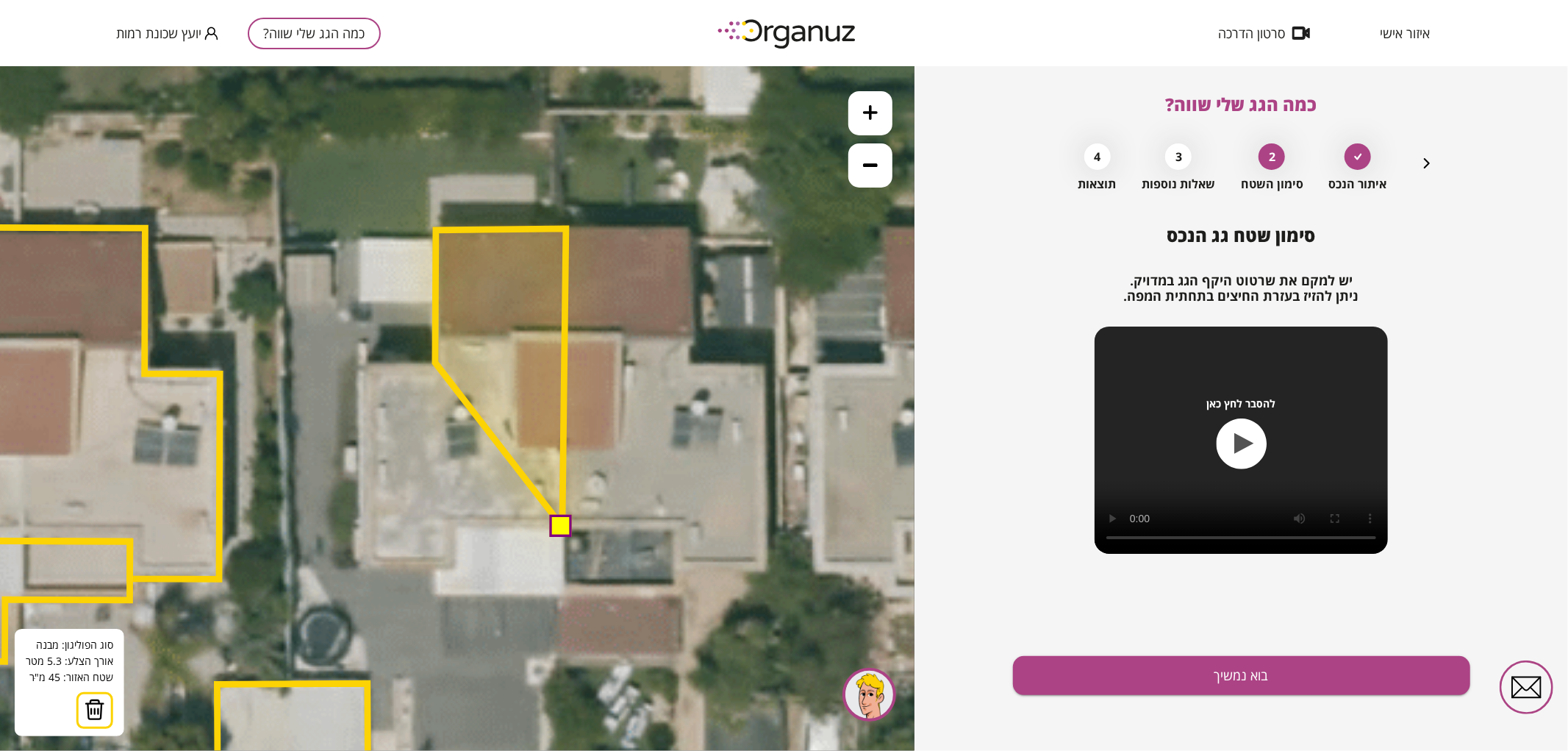
click at [435, 362] on polygon at bounding box center [500, 377] width 130 height 298
click at [364, 364] on polygon at bounding box center [465, 377] width 203 height 298
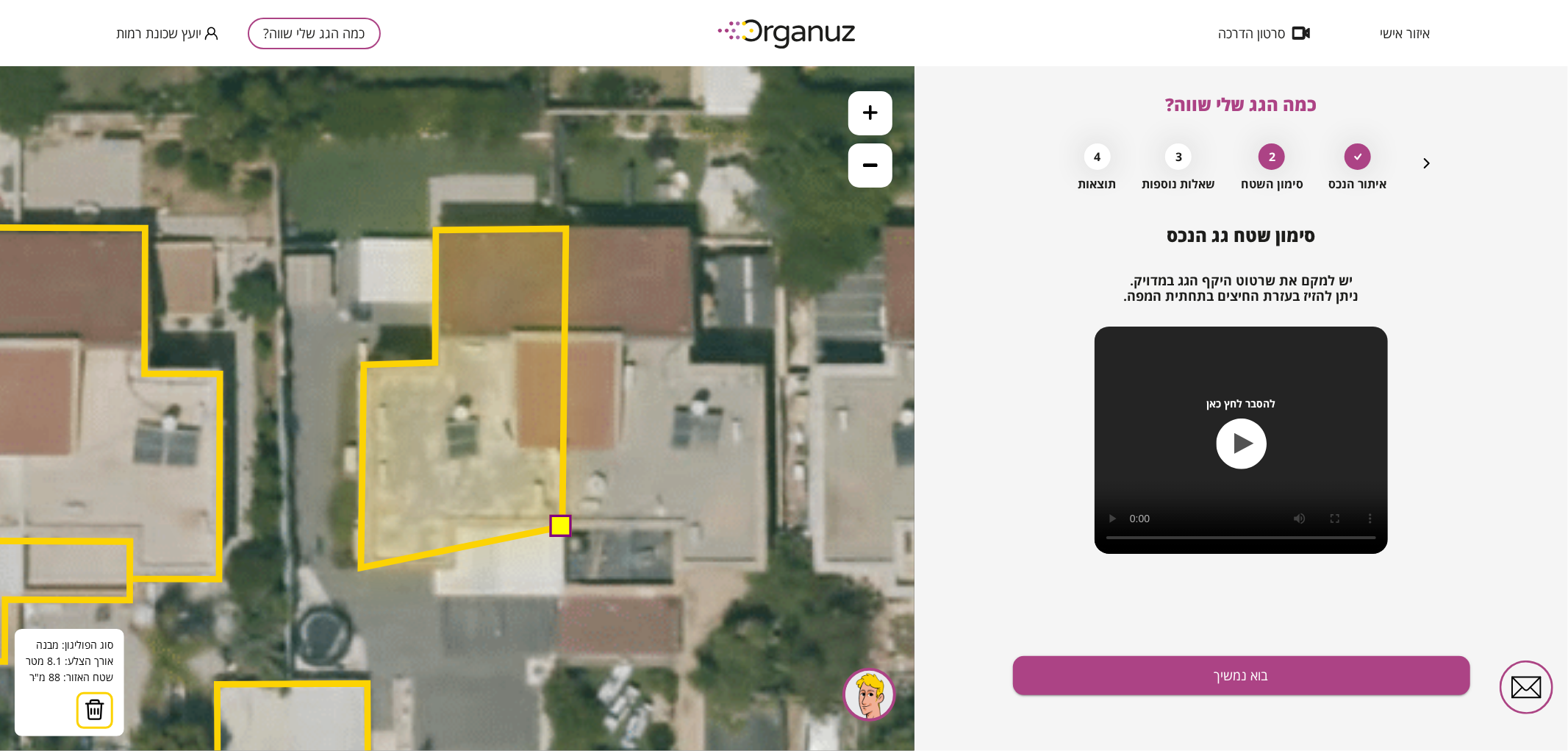
click at [361, 566] on polygon at bounding box center [463, 397] width 205 height 339
click at [360, 564] on polygon at bounding box center [463, 396] width 205 height 336
click at [452, 568] on polygon at bounding box center [463, 398] width 205 height 339
click at [453, 523] on polygon at bounding box center [463, 398] width 205 height 339
click at [566, 526] on button at bounding box center [560, 524] width 22 height 22
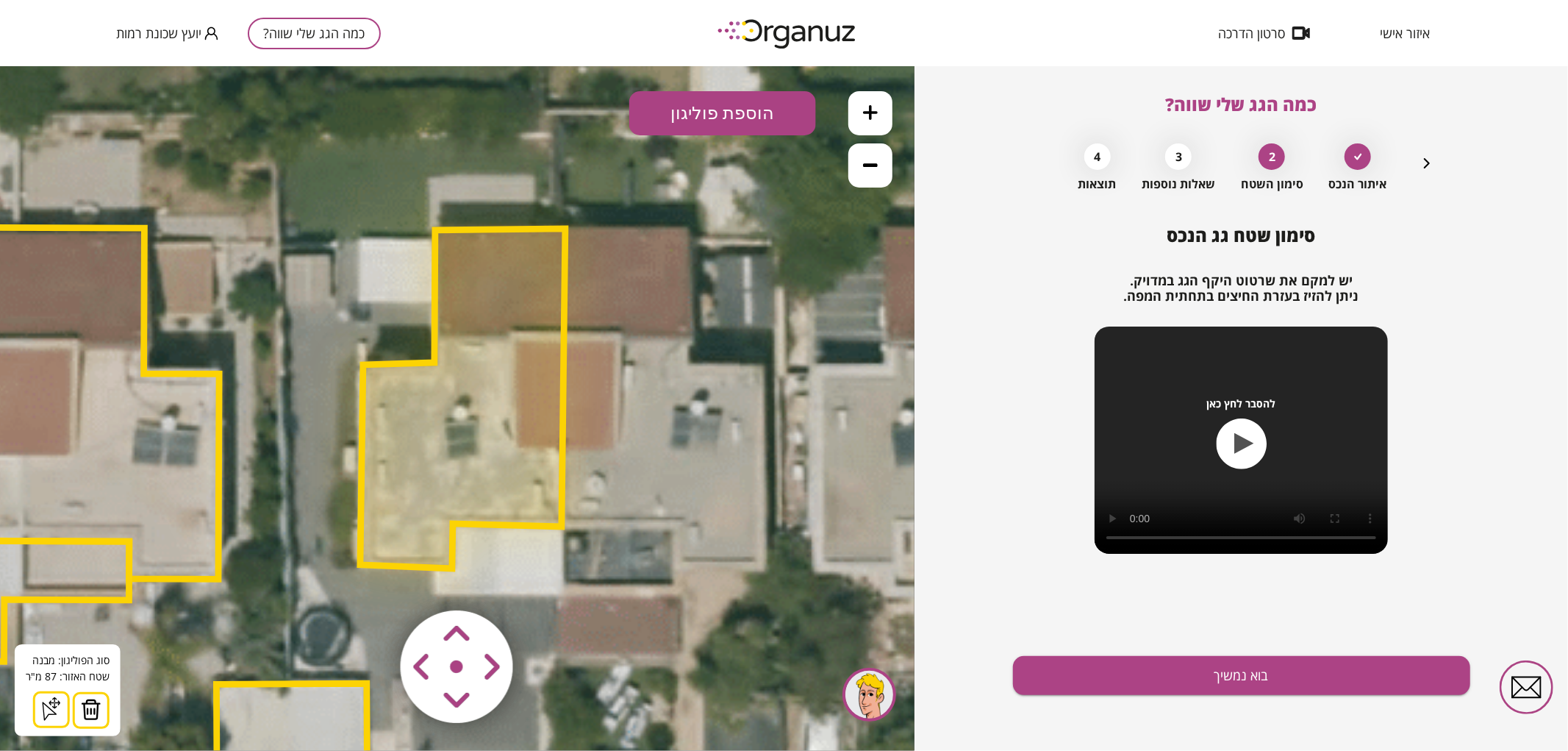
click at [743, 120] on button "הוספת פוליגון" at bounding box center [722, 112] width 186 height 44
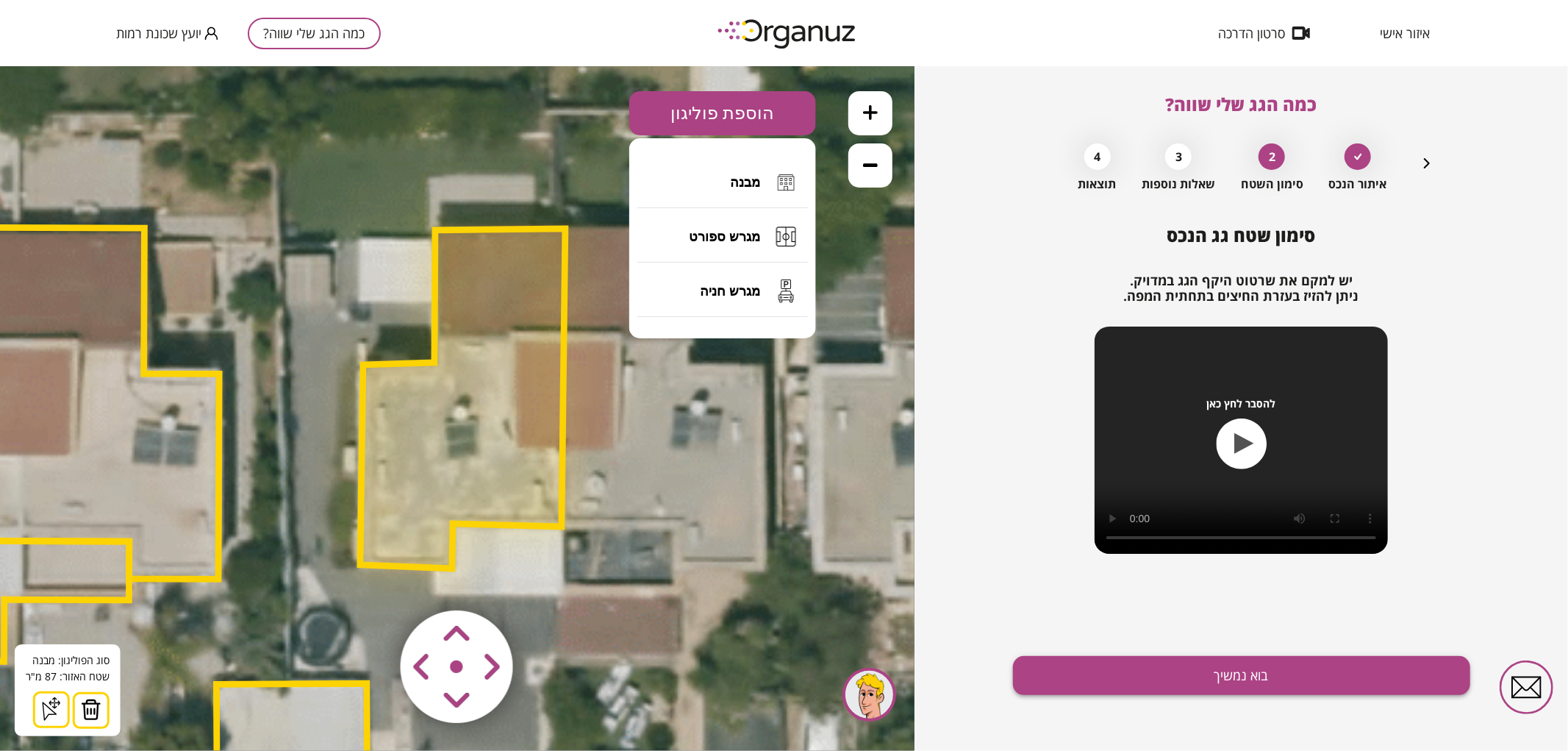
click at [1100, 673] on button "בוא נמשיך" at bounding box center [1241, 675] width 457 height 39
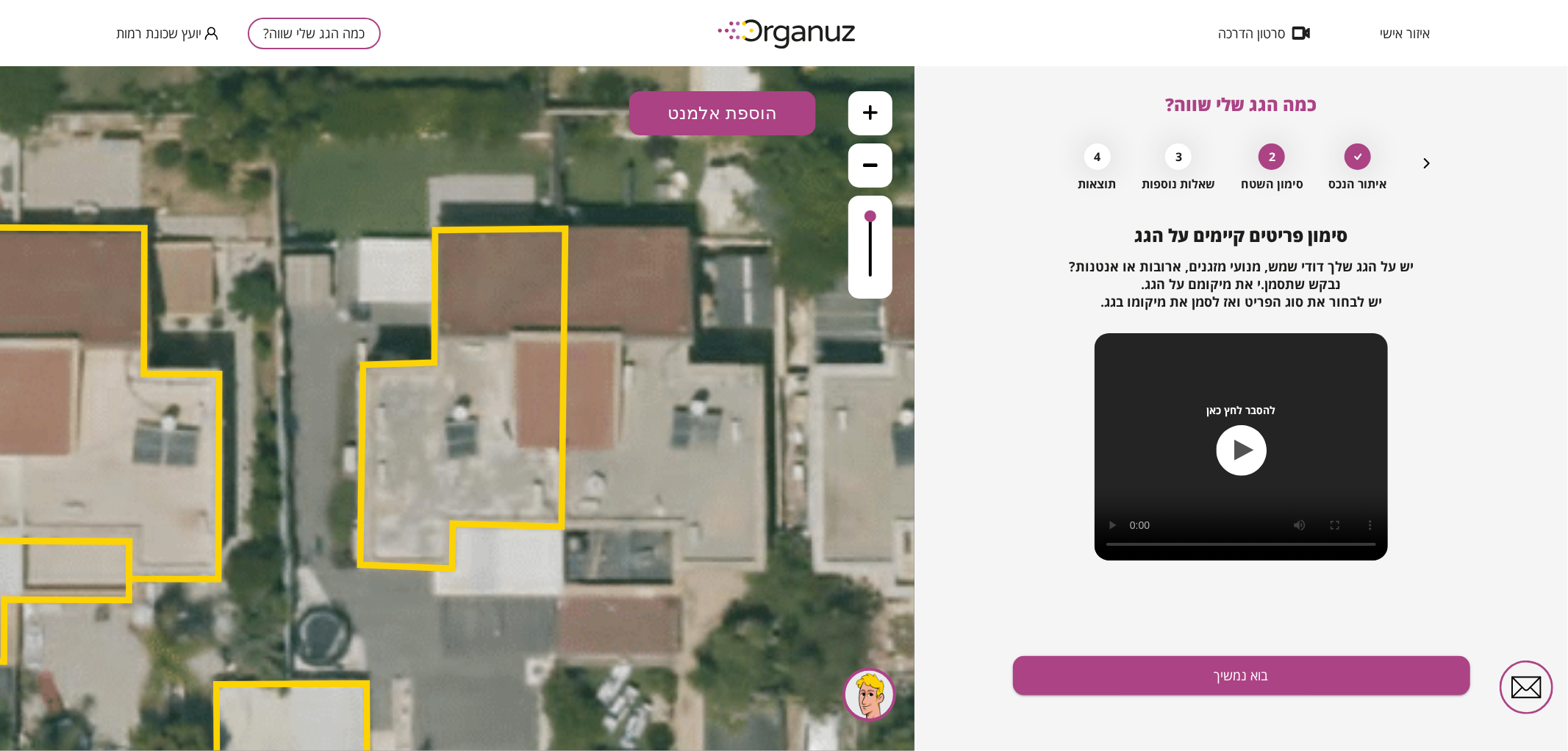
click at [736, 134] on button "הוספת אלמנט" at bounding box center [722, 112] width 186 height 44
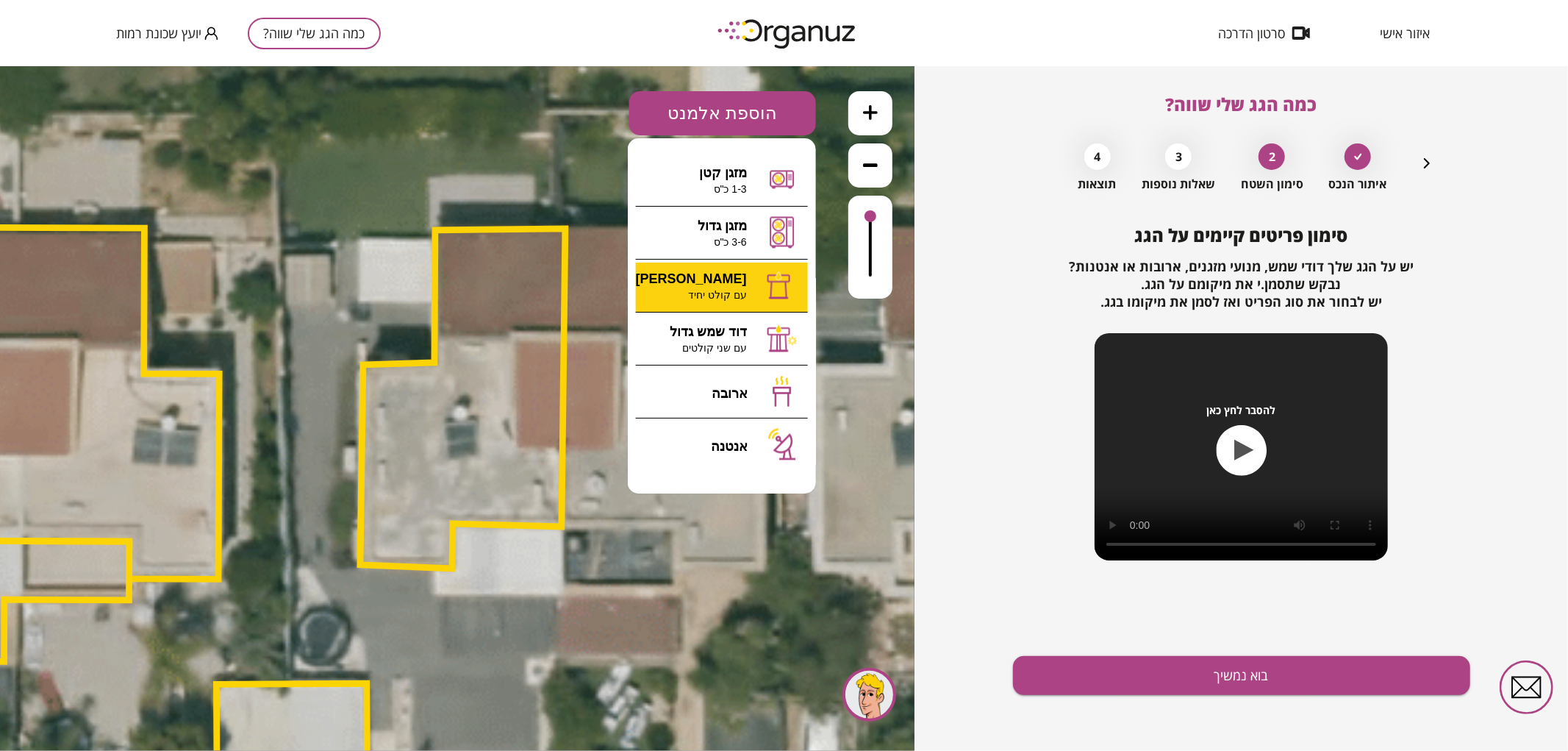
click at [735, 295] on div ".st0 { fill: #FFFFFF; } 87" at bounding box center [457, 408] width 914 height 685
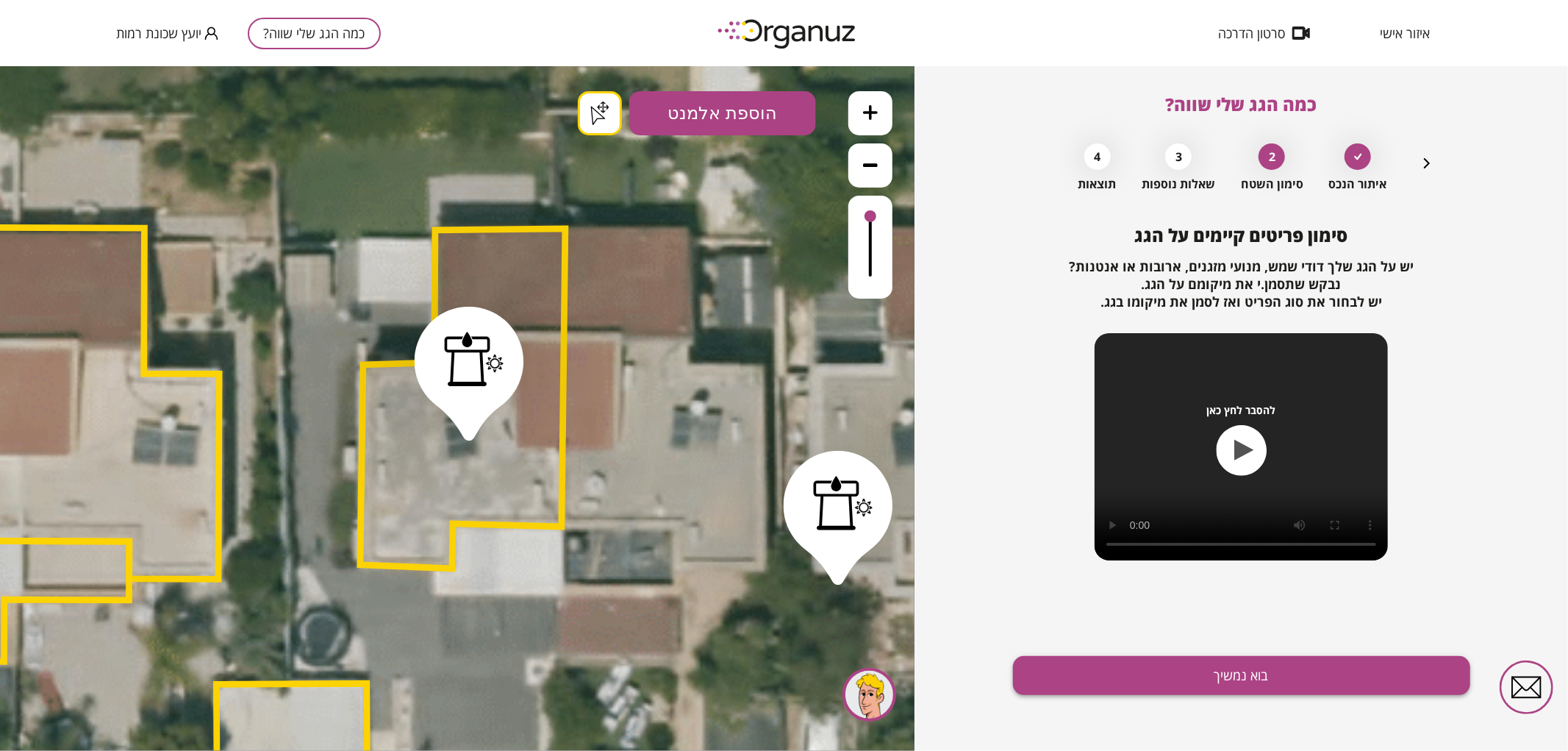
click at [1142, 678] on button "בוא נמשיך" at bounding box center [1241, 675] width 457 height 39
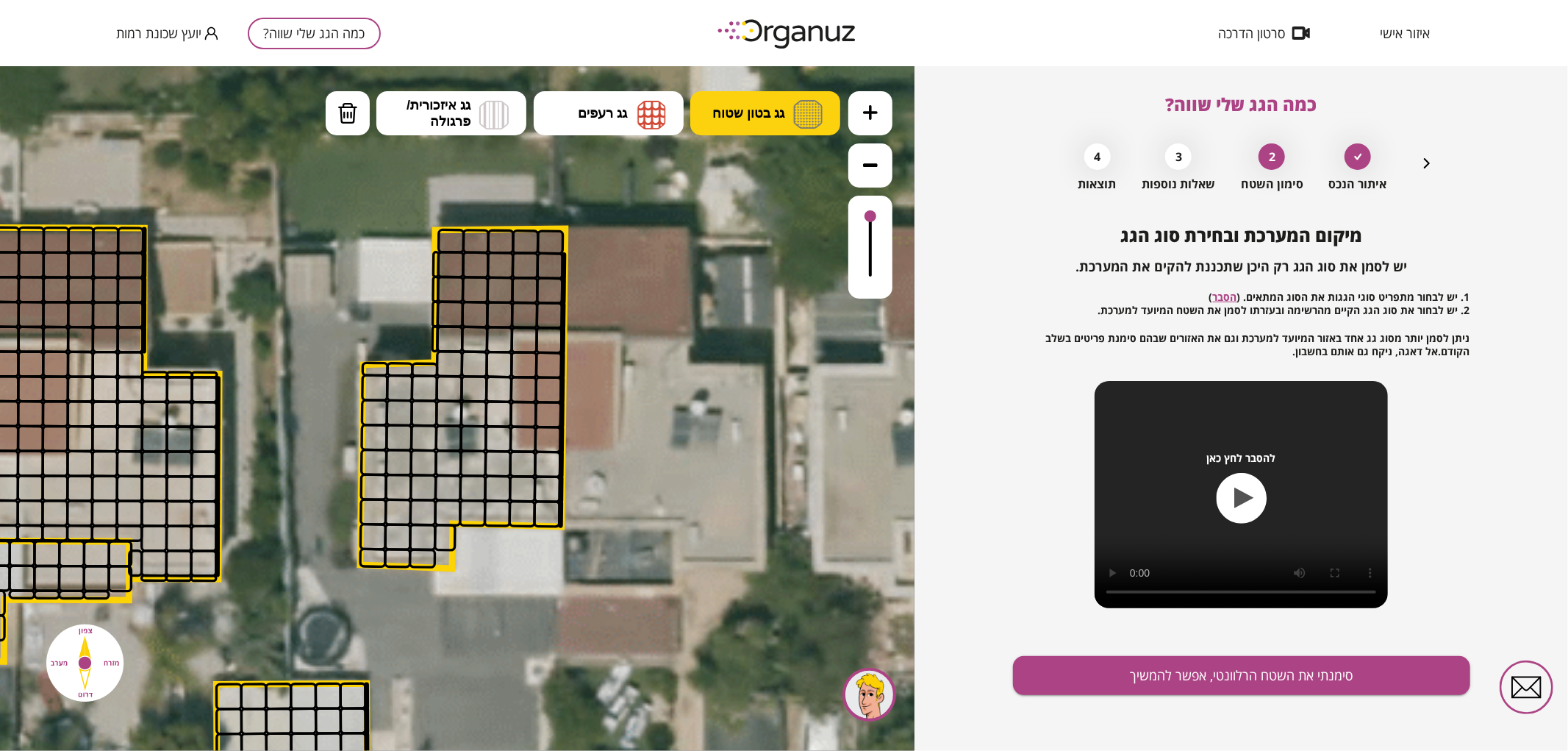
click at [744, 99] on button "גג בטון שטוח" at bounding box center [764, 112] width 150 height 44
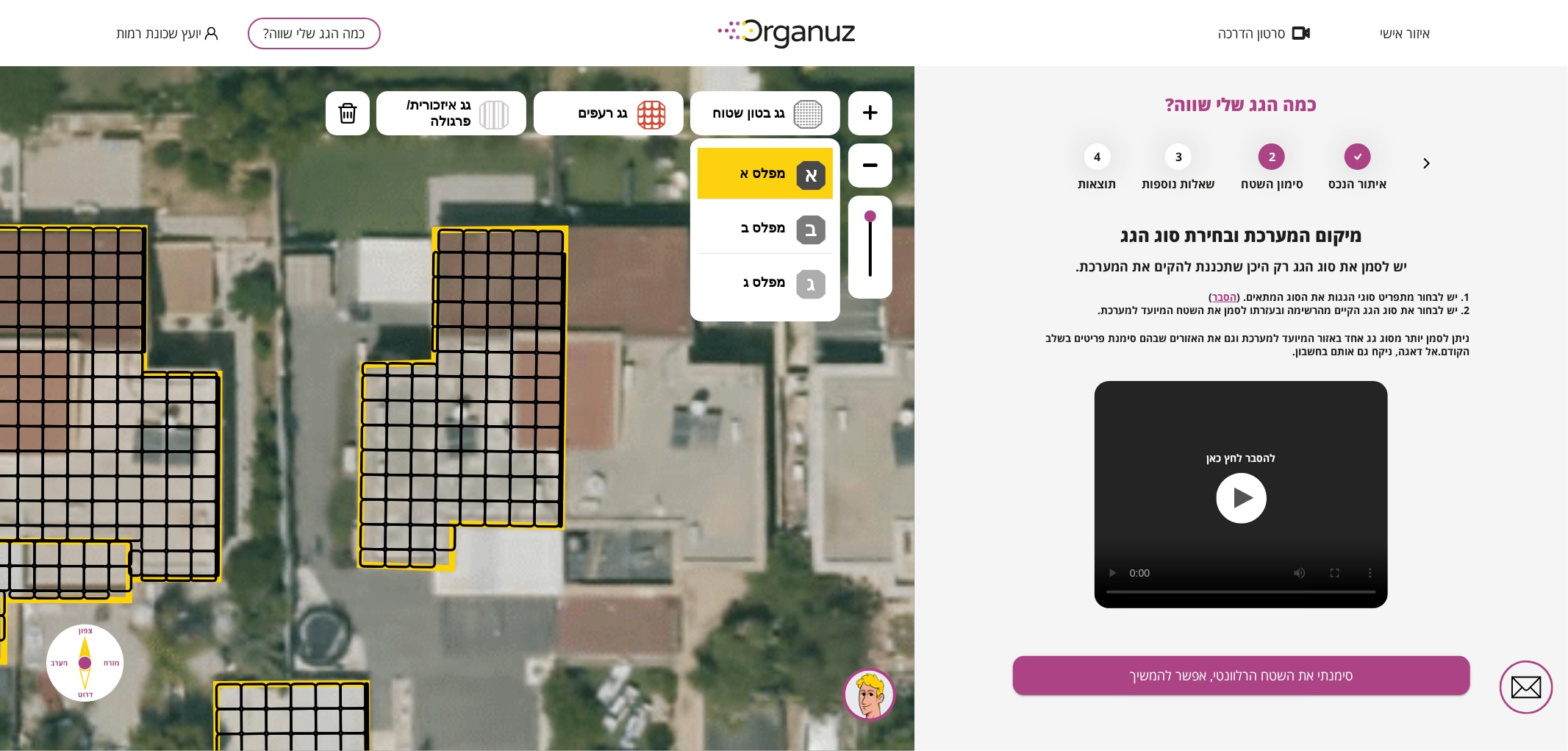
click at [766, 177] on div ".st0 { fill: #FFFFFF; } .st0 { fill: #FFFFFF; }" at bounding box center [457, 408] width 914 height 685
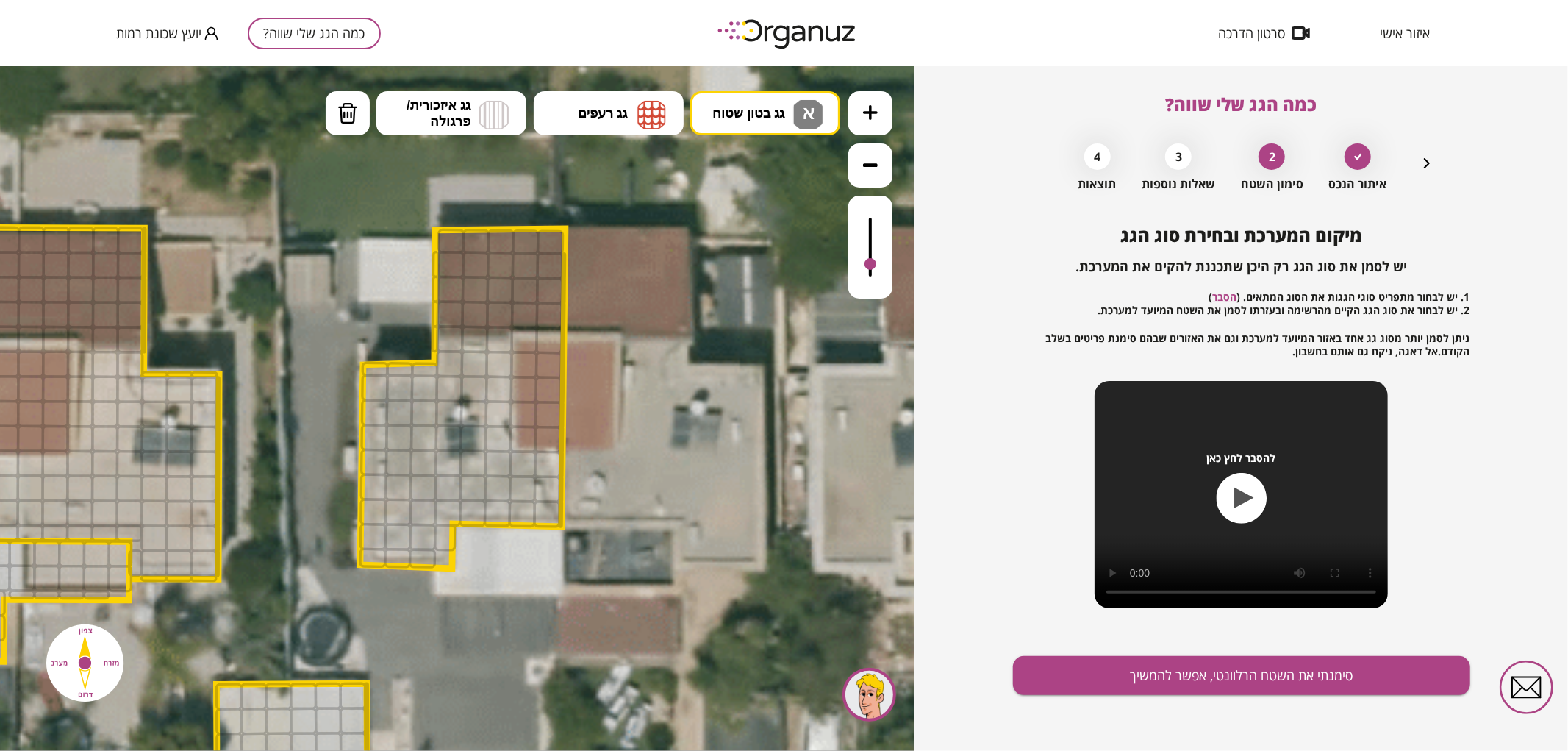
drag, startPoint x: 875, startPoint y: 212, endPoint x: 869, endPoint y: 265, distance: 53.3
click at [869, 265] on div at bounding box center [870, 263] width 12 height 12
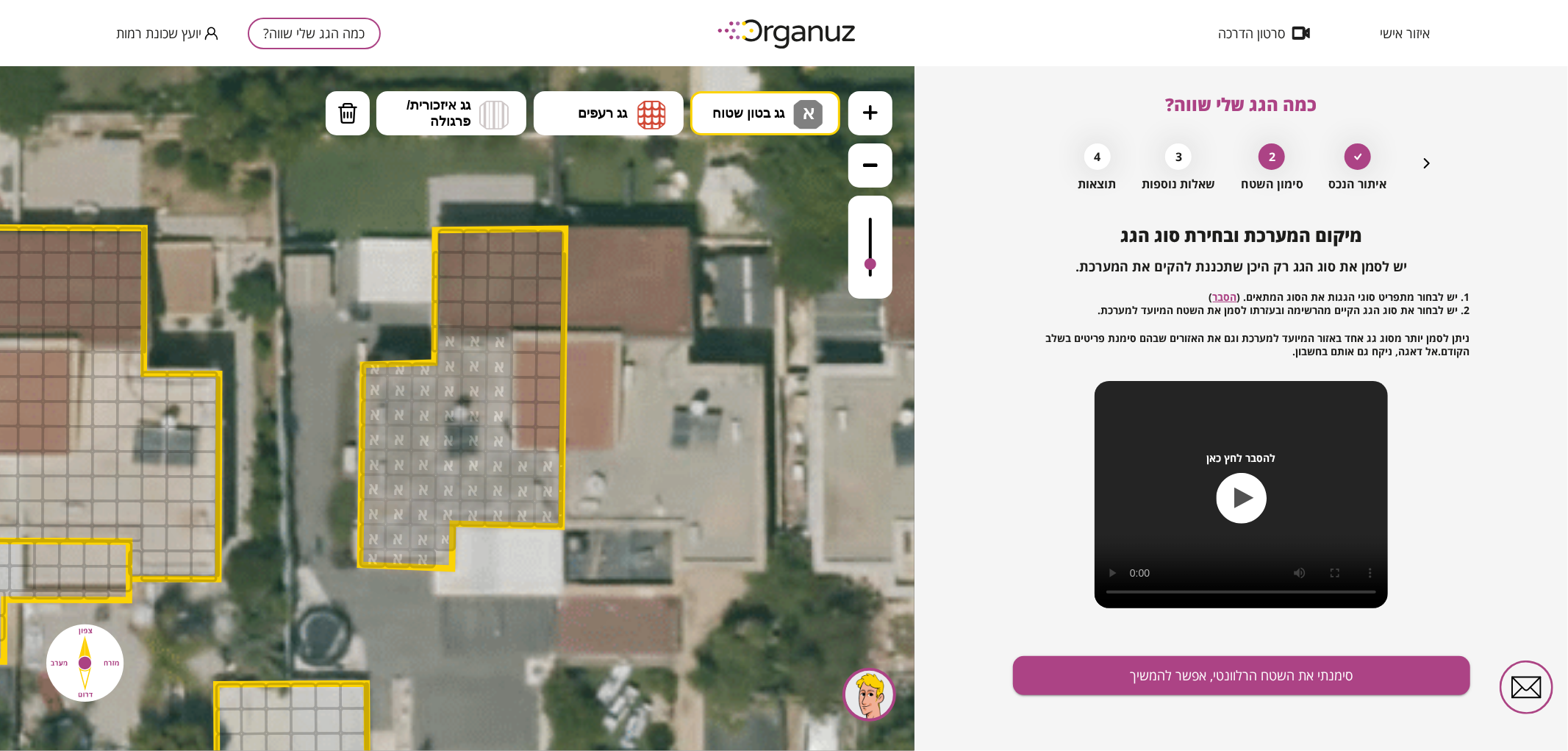
drag, startPoint x: 417, startPoint y: 561, endPoint x: 491, endPoint y: 429, distance: 151.3
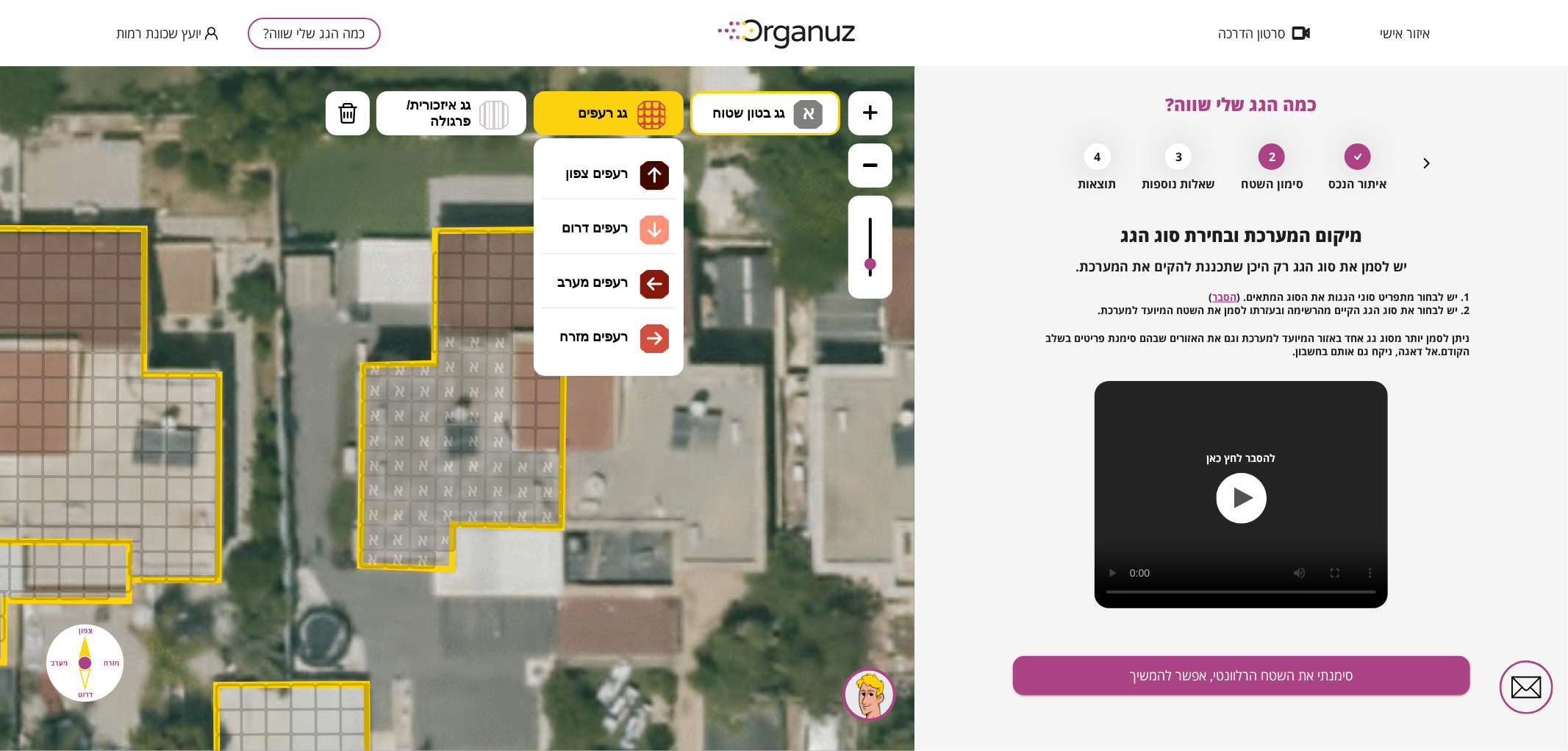
click at [650, 125] on img at bounding box center [652, 114] width 29 height 30
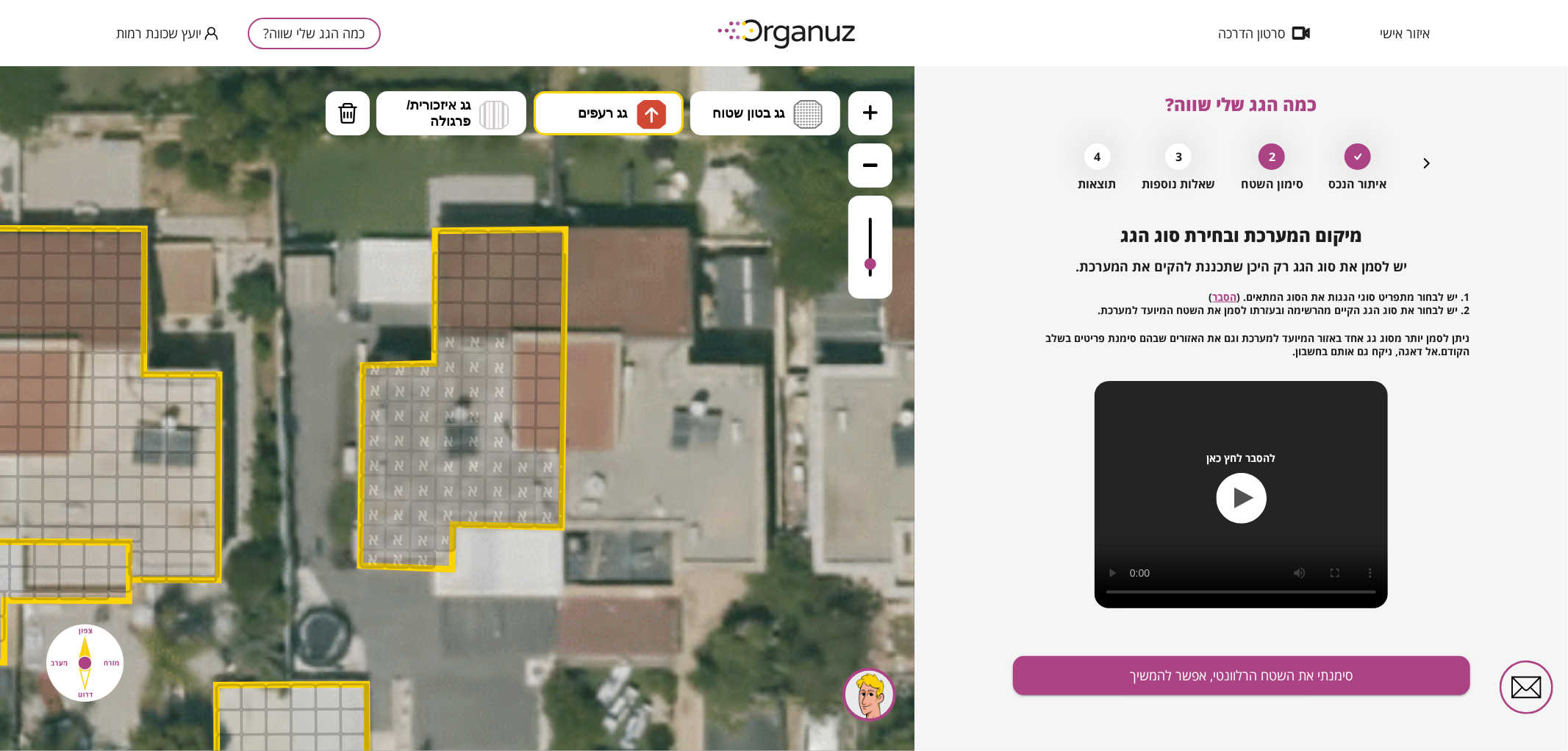
click at [652, 172] on div ".st0 { fill: #FFFFFF; } .st0 { fill: #FFFFFF; }" at bounding box center [457, 408] width 914 height 685
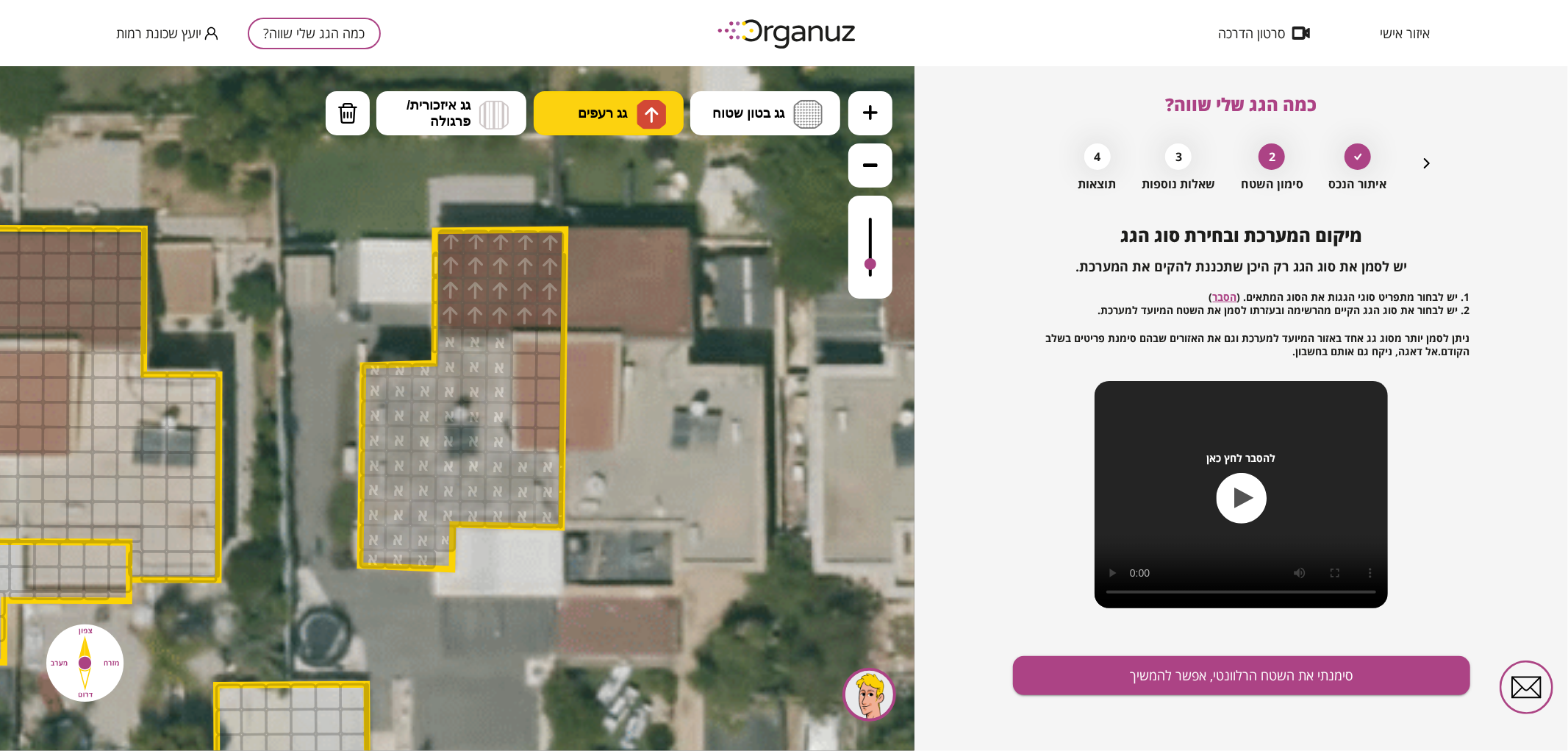
drag, startPoint x: 458, startPoint y: 307, endPoint x: 676, endPoint y: 120, distance: 287.2
click at [436, 227] on div ".st0 { fill: #FFFFFF; } .st0 { fill: #FFFFFF; }" at bounding box center [286, 515] width 2829 height 2829
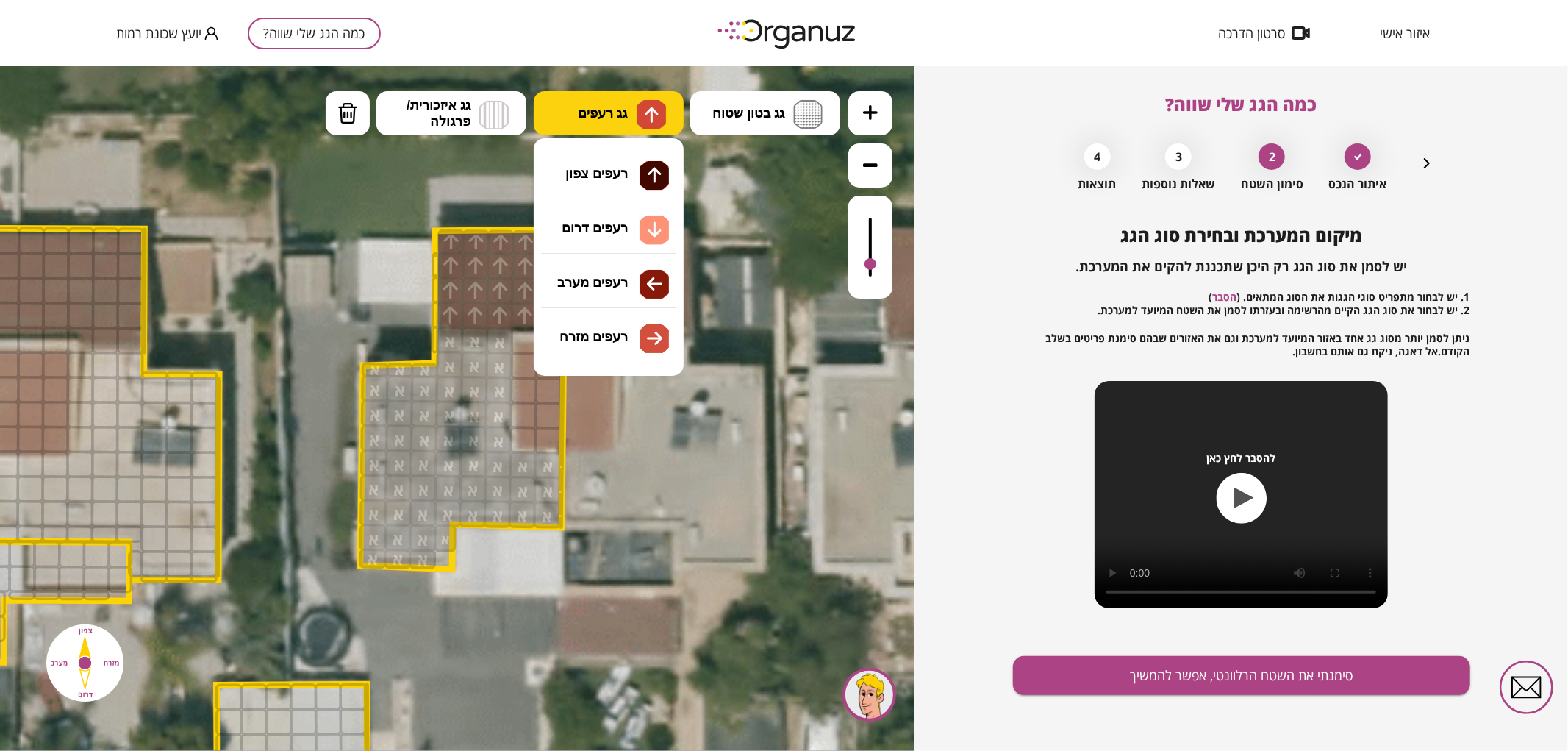
click at [640, 118] on img at bounding box center [651, 114] width 30 height 30
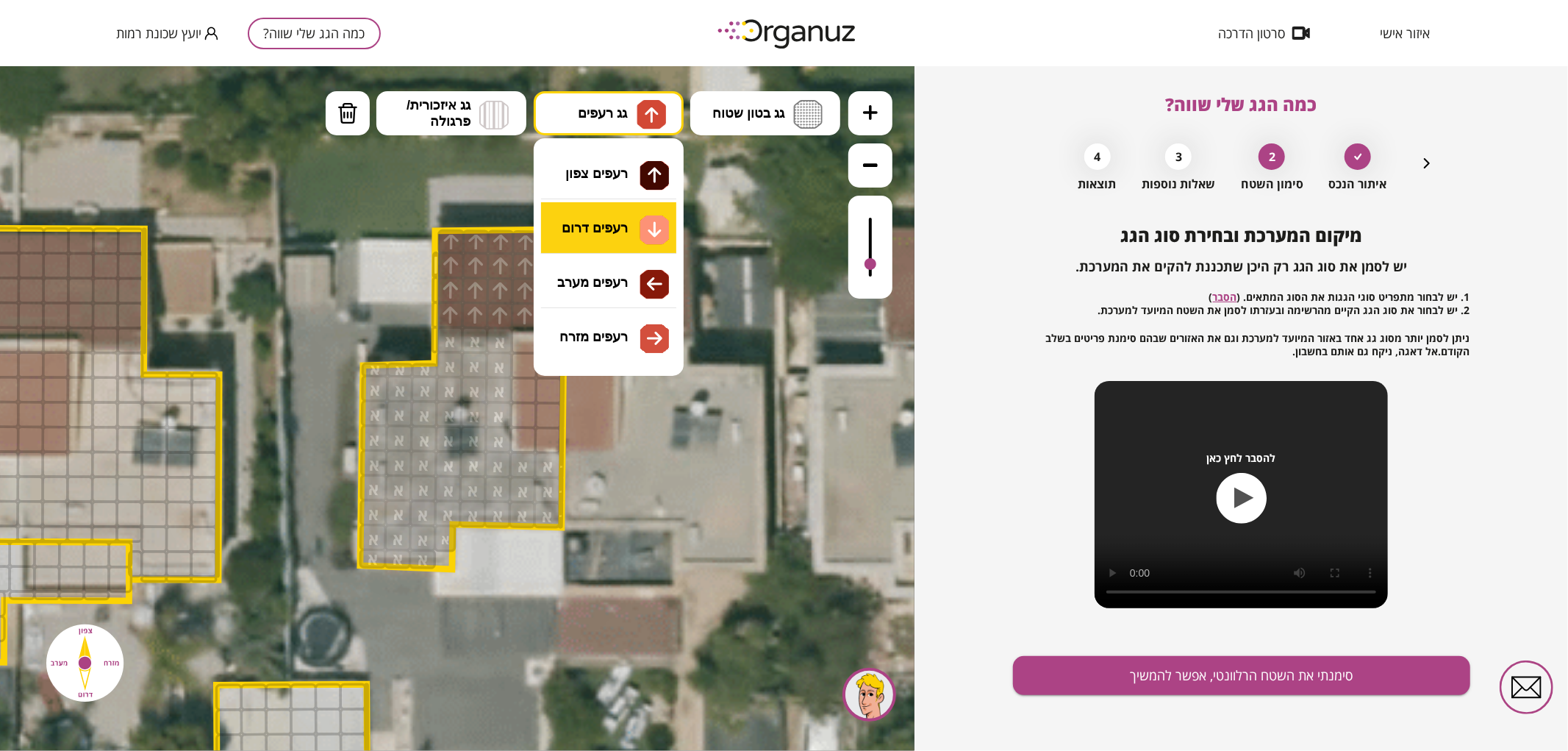
click at [618, 235] on div ".st0 { fill: #FFFFFF; } .st0 { fill: #FFFFFF; }" at bounding box center [457, 408] width 914 height 685
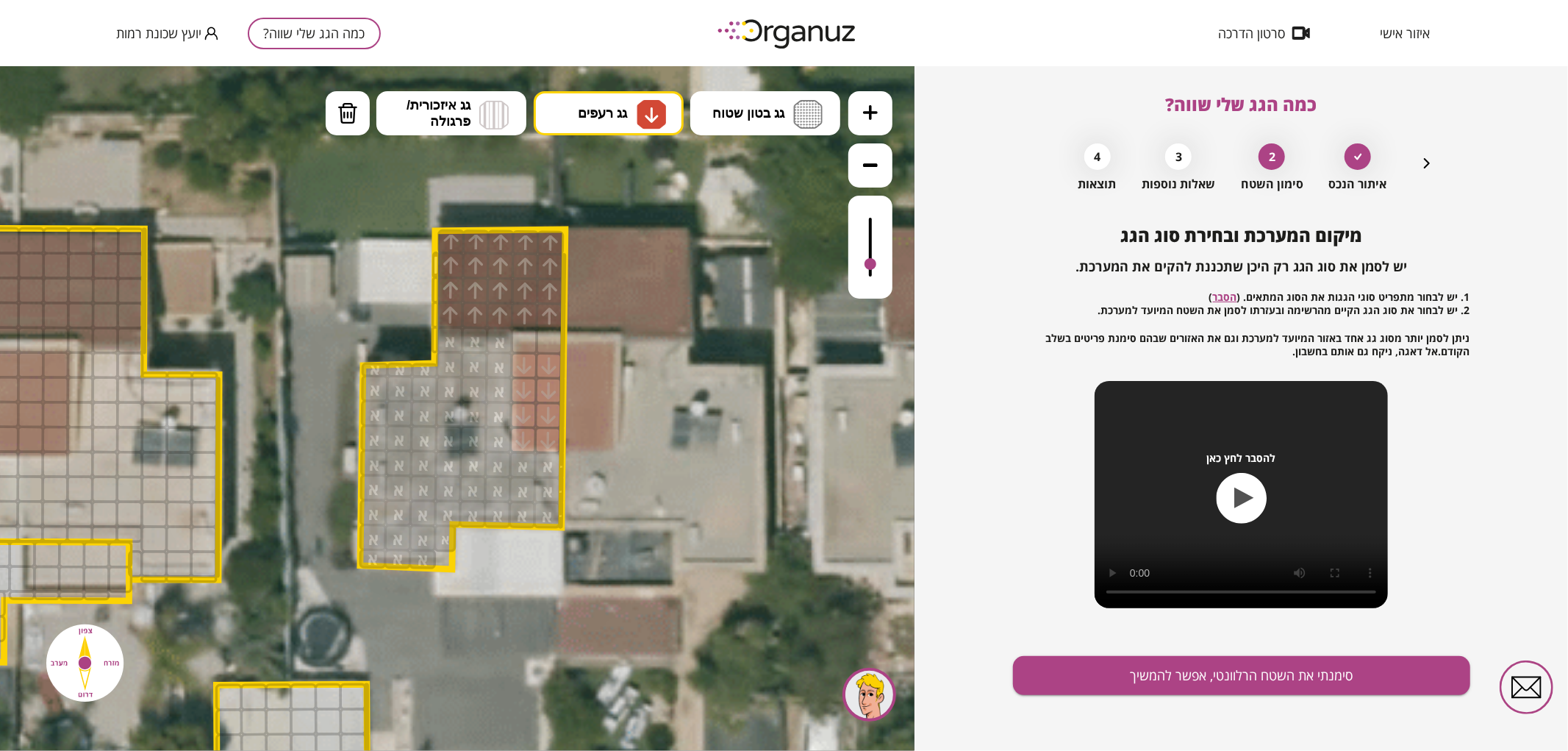
drag, startPoint x: 526, startPoint y: 360, endPoint x: 574, endPoint y: 400, distance: 62.5
drag, startPoint x: 530, startPoint y: 338, endPoint x: 593, endPoint y: 328, distance: 63.8
click at [593, 328] on div ".st0 { fill: #FFFFFF; } .st0 { fill: #FFFFFF; }" at bounding box center [286, 515] width 2829 height 2829
click at [1259, 660] on button "סימנתי את השטח הרלוונטי, אפשר להמשיך" at bounding box center [1241, 675] width 457 height 39
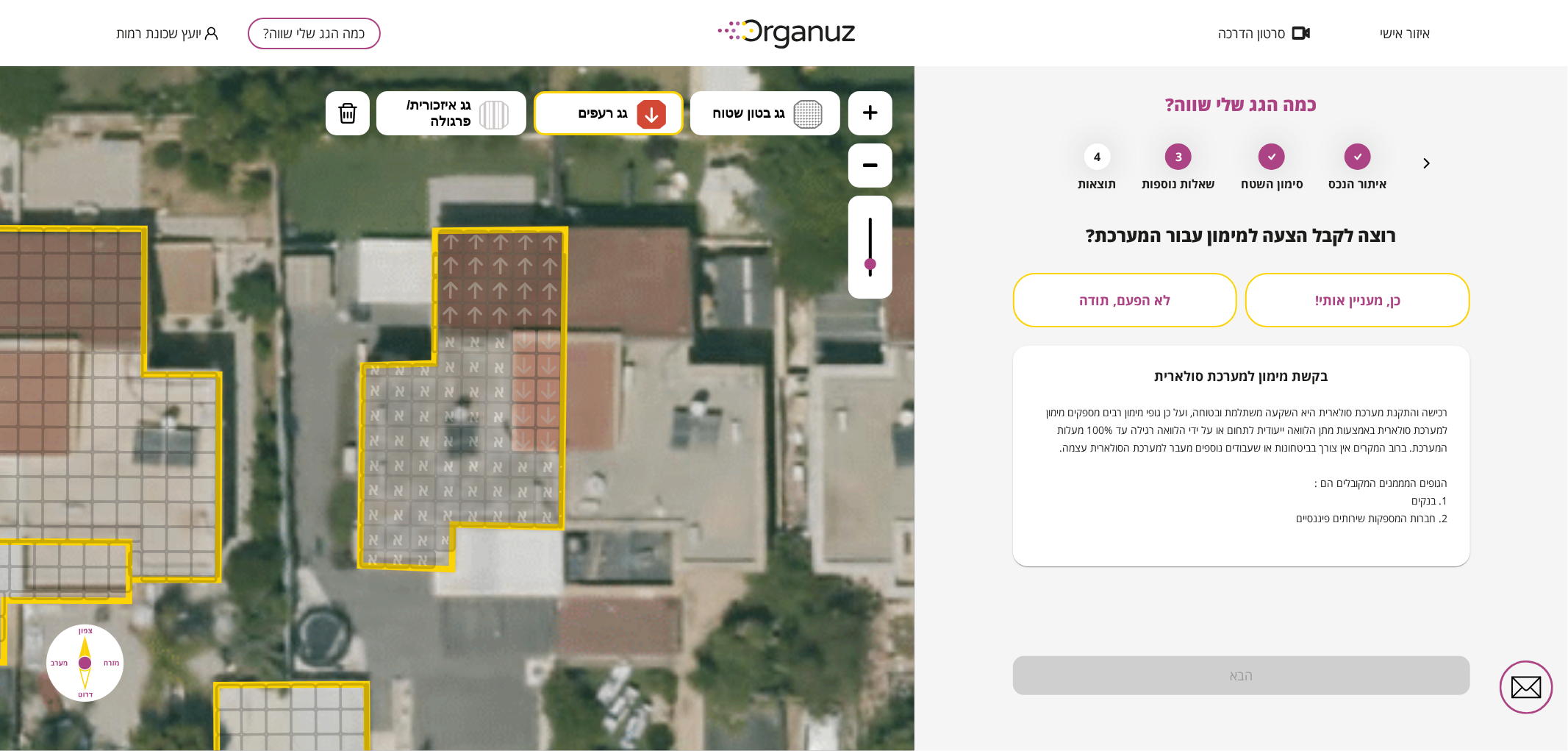
click at [1147, 278] on button "לא הפעם, תודה" at bounding box center [1125, 300] width 225 height 54
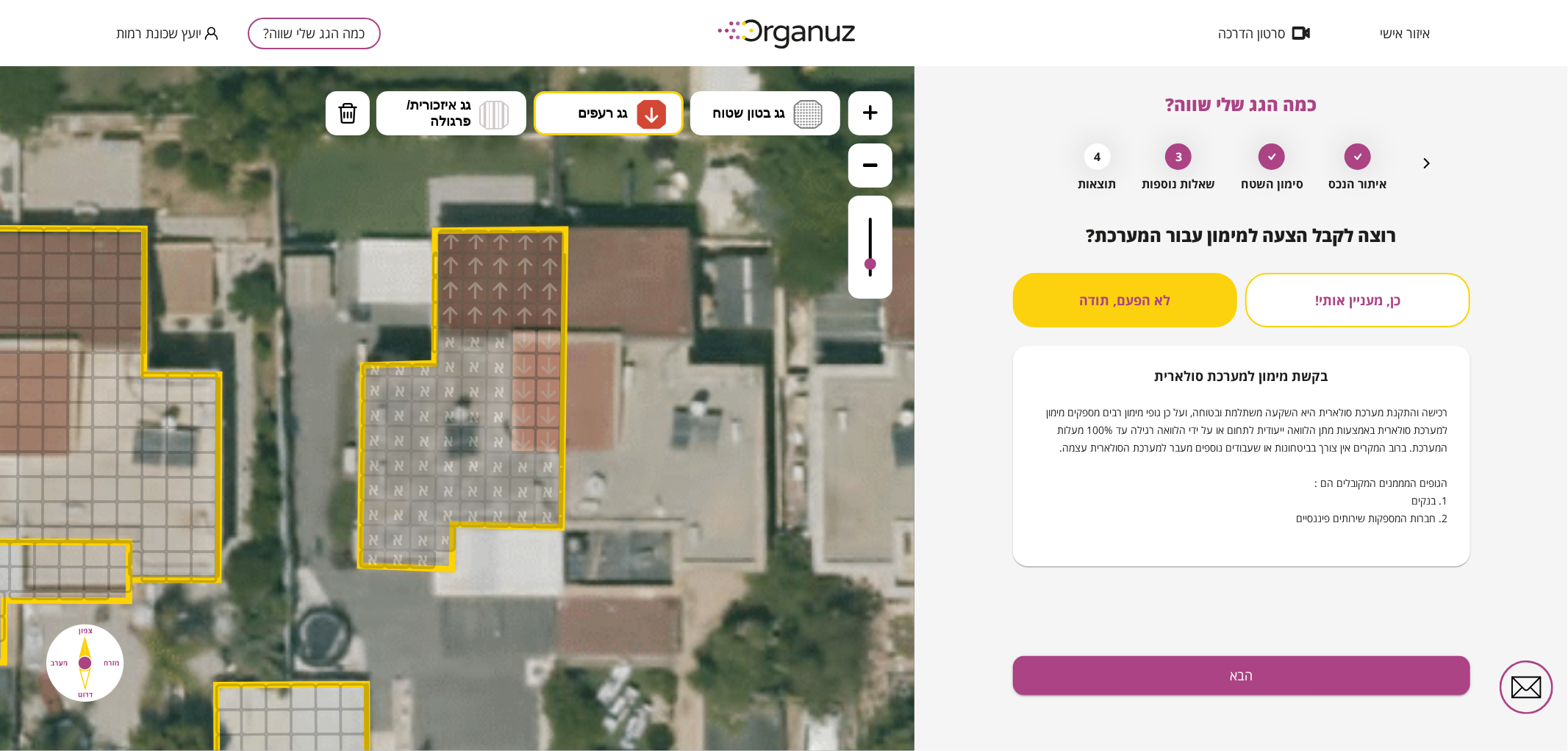
click at [1133, 653] on div "רוצה לקבל הצעה למימון עבור המערכת? כן, מעניין אותי! לא הפעם, תודה בקשת [PERSON_…" at bounding box center [1241, 488] width 457 height 526
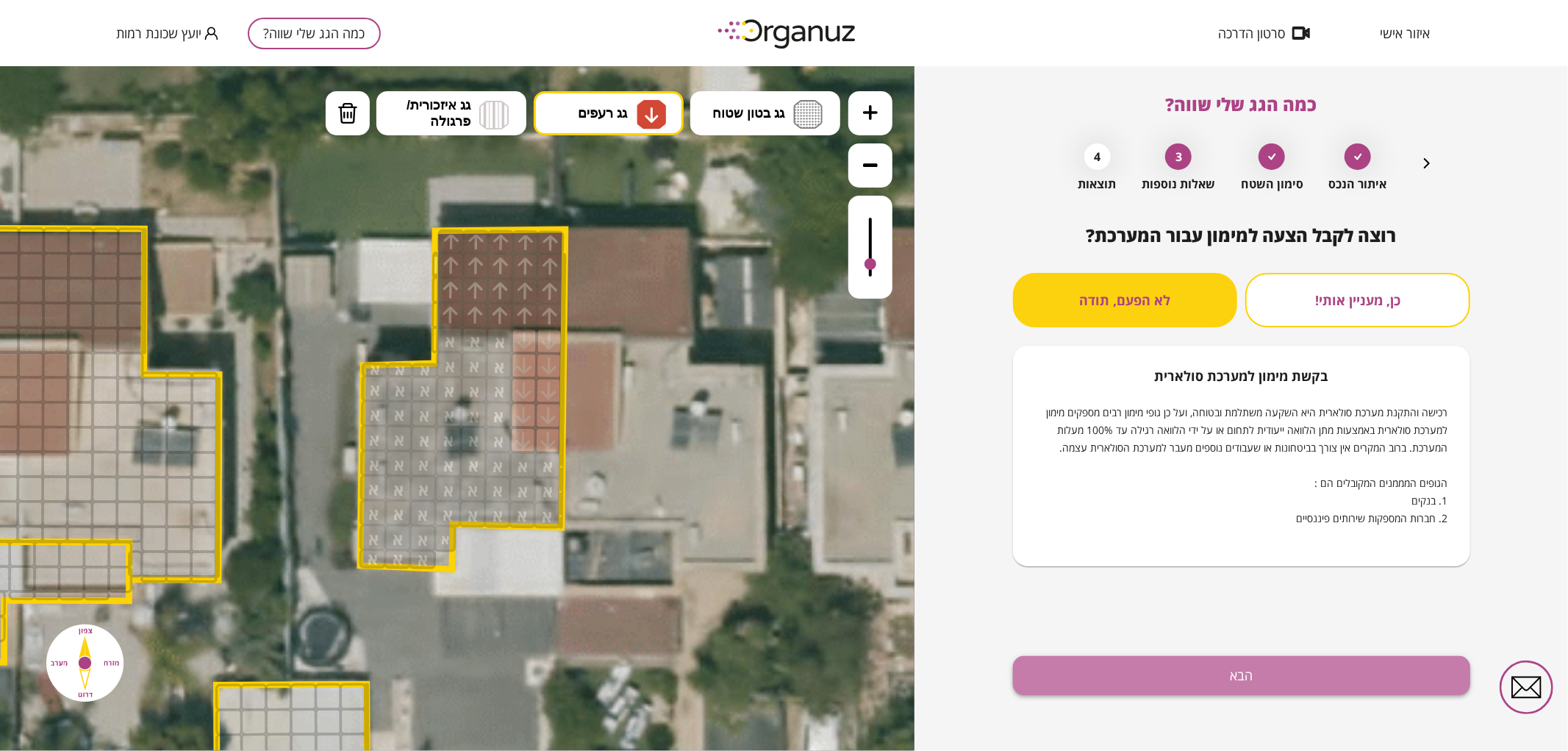
click at [1136, 656] on button "הבא" at bounding box center [1241, 675] width 457 height 39
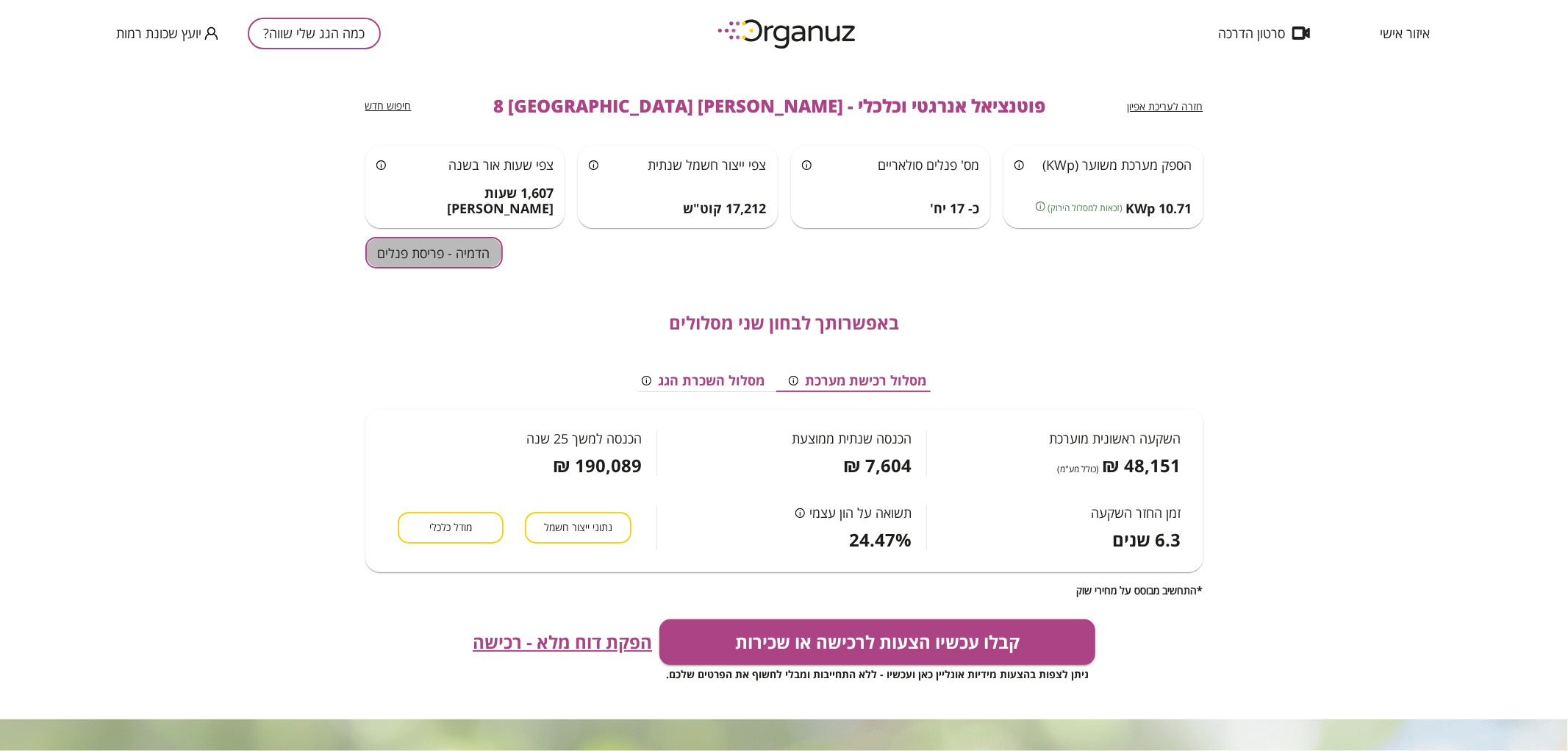
click at [436, 261] on button "הדמיה - פריסת פנלים" at bounding box center [434, 252] width 138 height 31
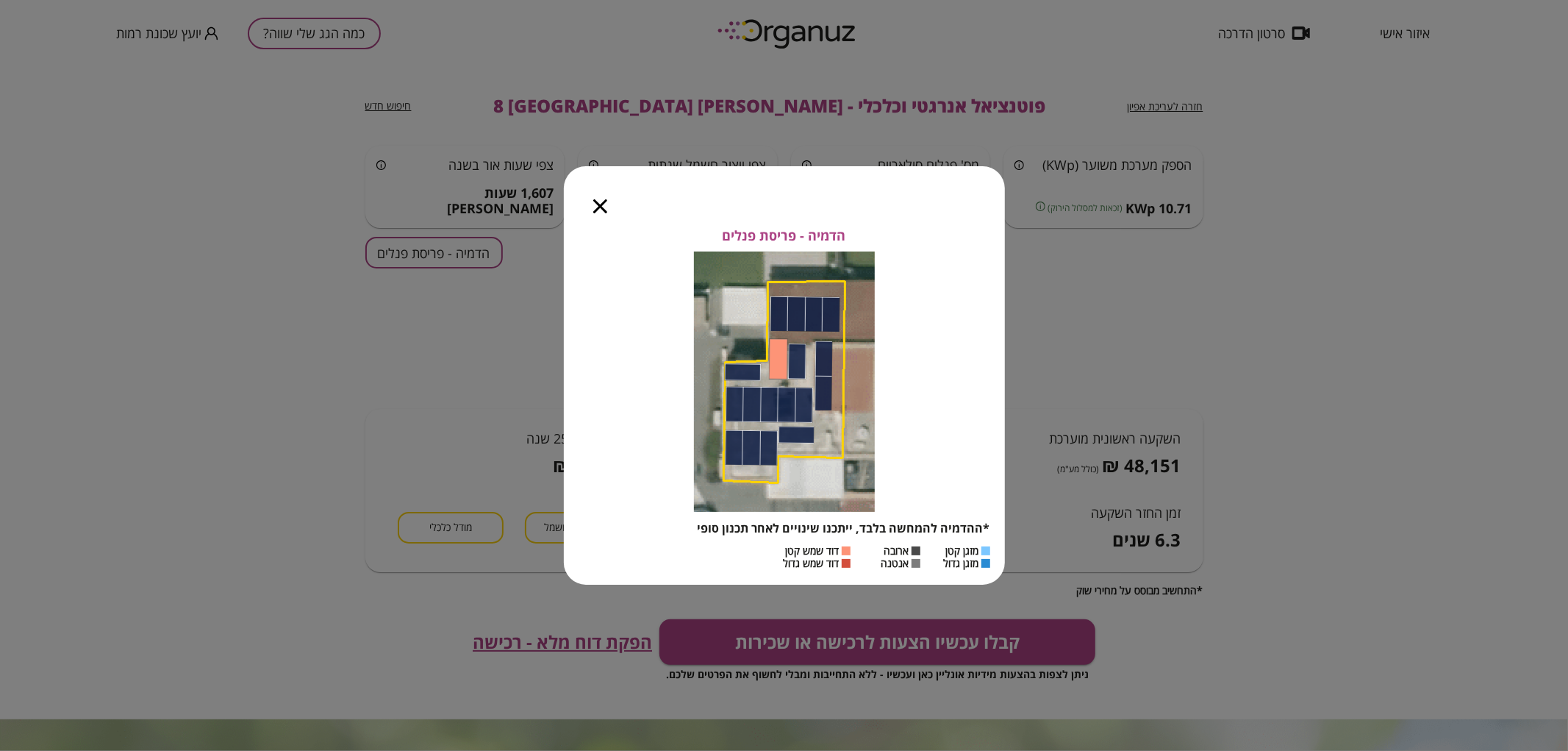
click at [594, 202] on icon "button" at bounding box center [600, 206] width 14 height 14
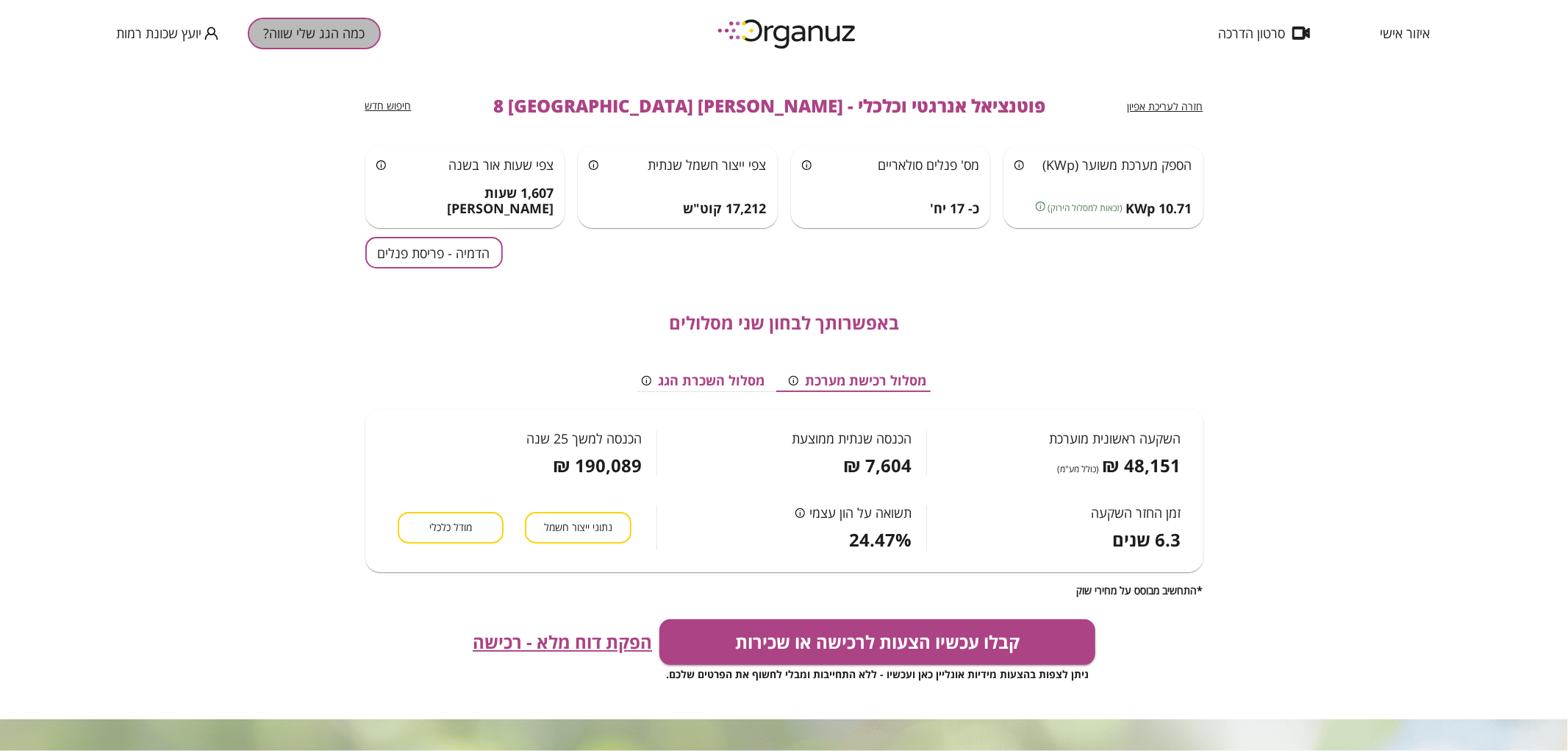
click at [305, 34] on button "כמה הגג שלי שווה?" at bounding box center [314, 33] width 133 height 31
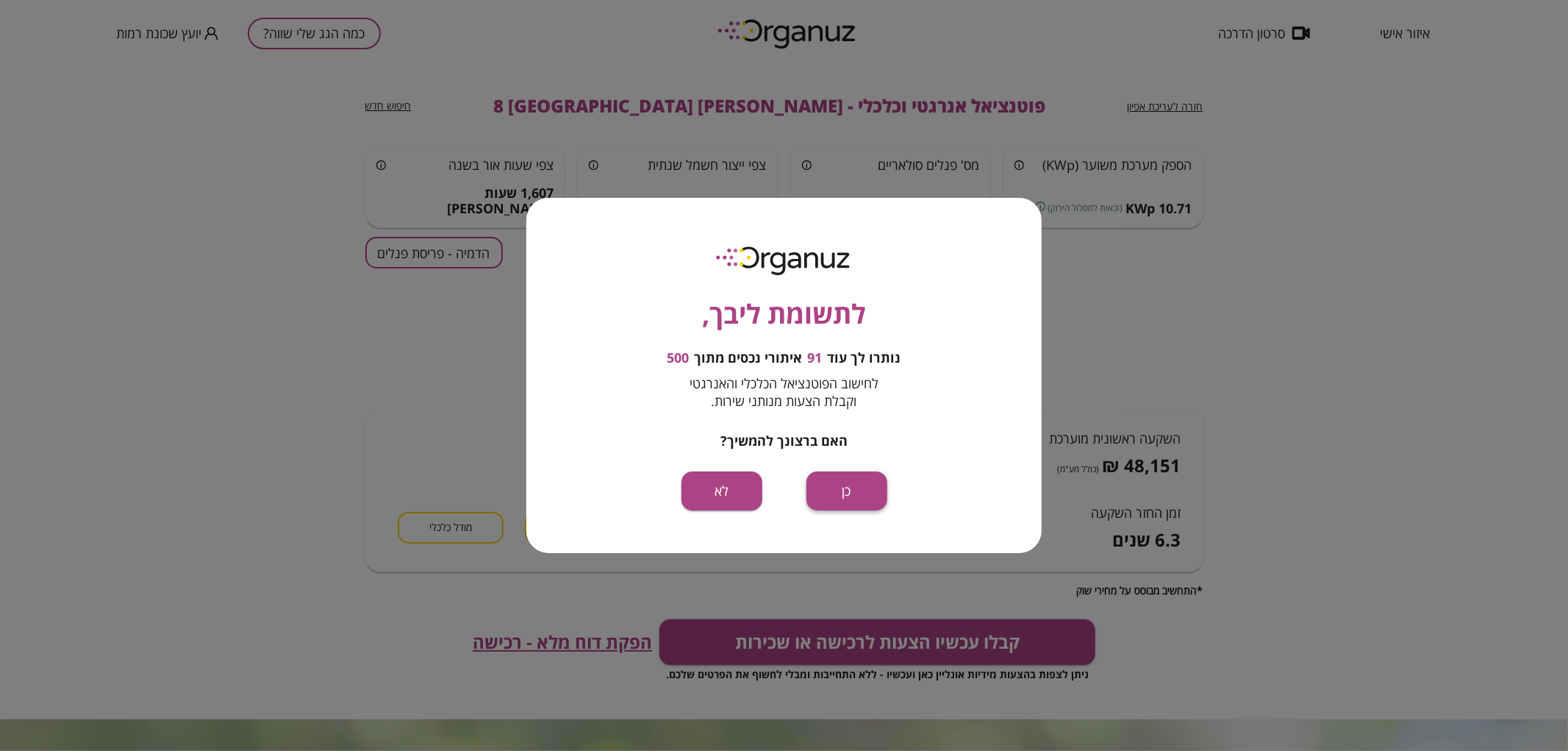
click at [832, 480] on button "כן" at bounding box center [846, 491] width 81 height 39
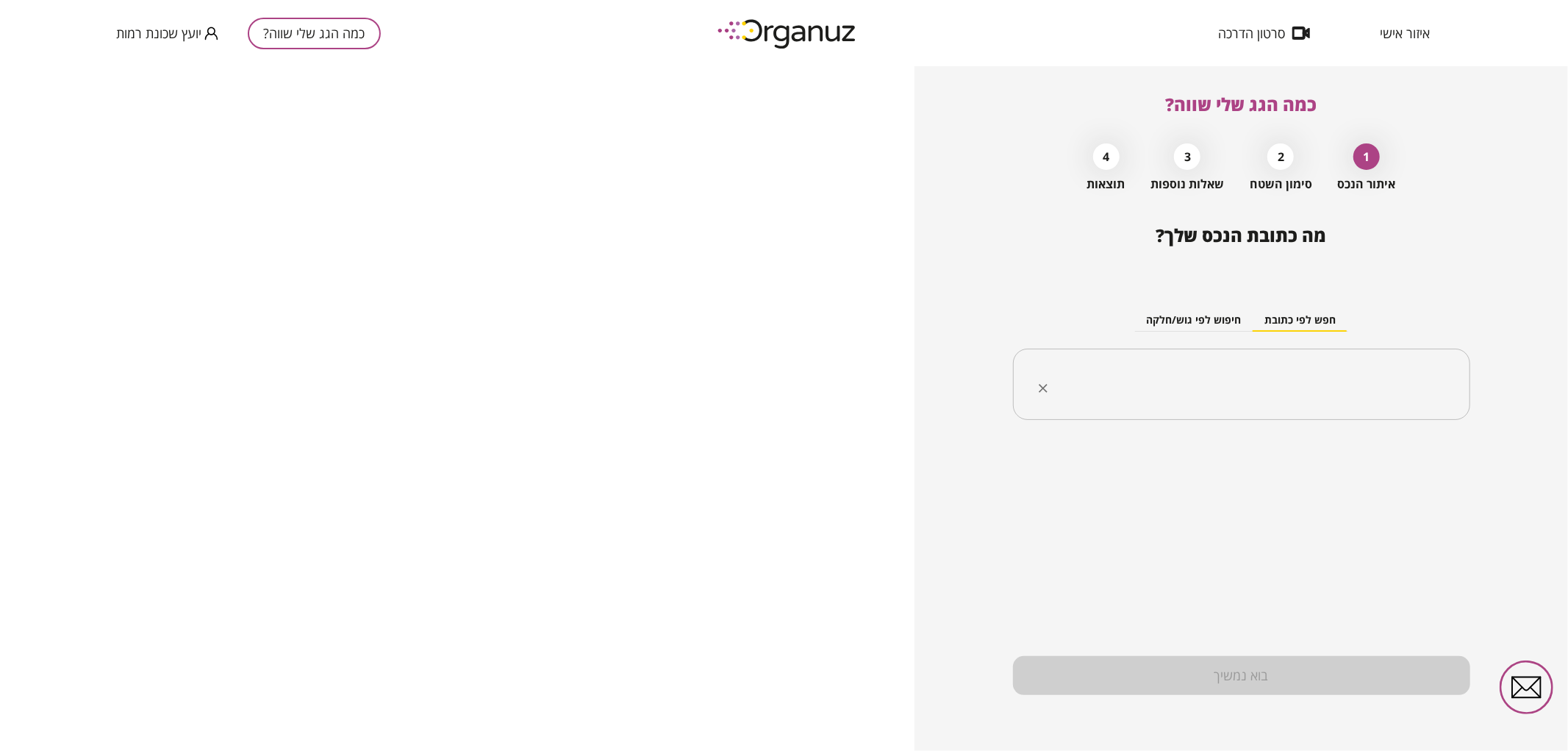
click at [1380, 394] on input "text" at bounding box center [1246, 384] width 411 height 37
click at [1432, 457] on li "[PERSON_NAME] 24 [GEOGRAPHIC_DATA]" at bounding box center [1241, 459] width 419 height 26
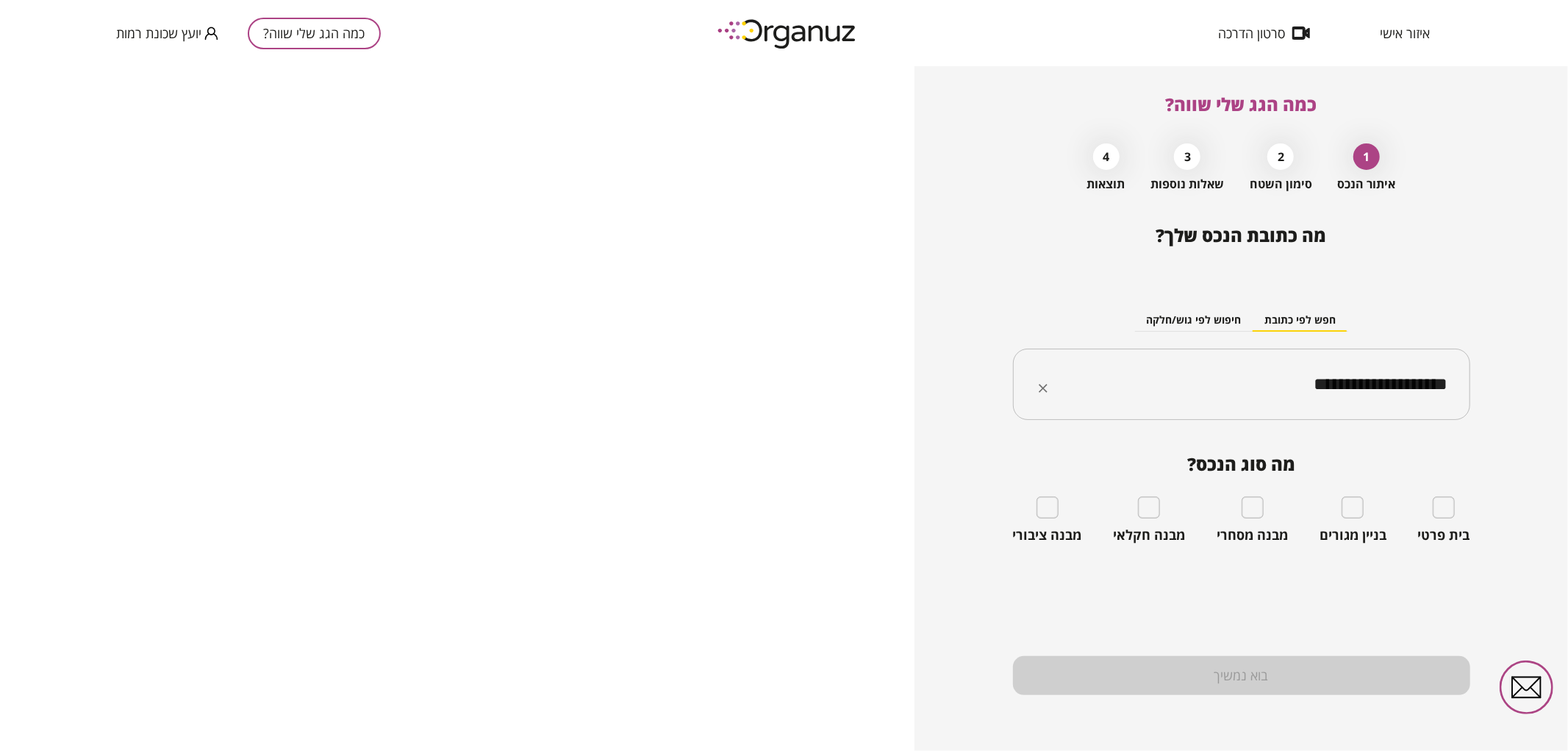
type input "**********"
drag, startPoint x: 1205, startPoint y: 403, endPoint x: 1451, endPoint y: 384, distance: 246.7
click at [1451, 384] on div "**********" at bounding box center [1241, 384] width 457 height 72
click at [1443, 381] on input "**********" at bounding box center [1246, 384] width 411 height 37
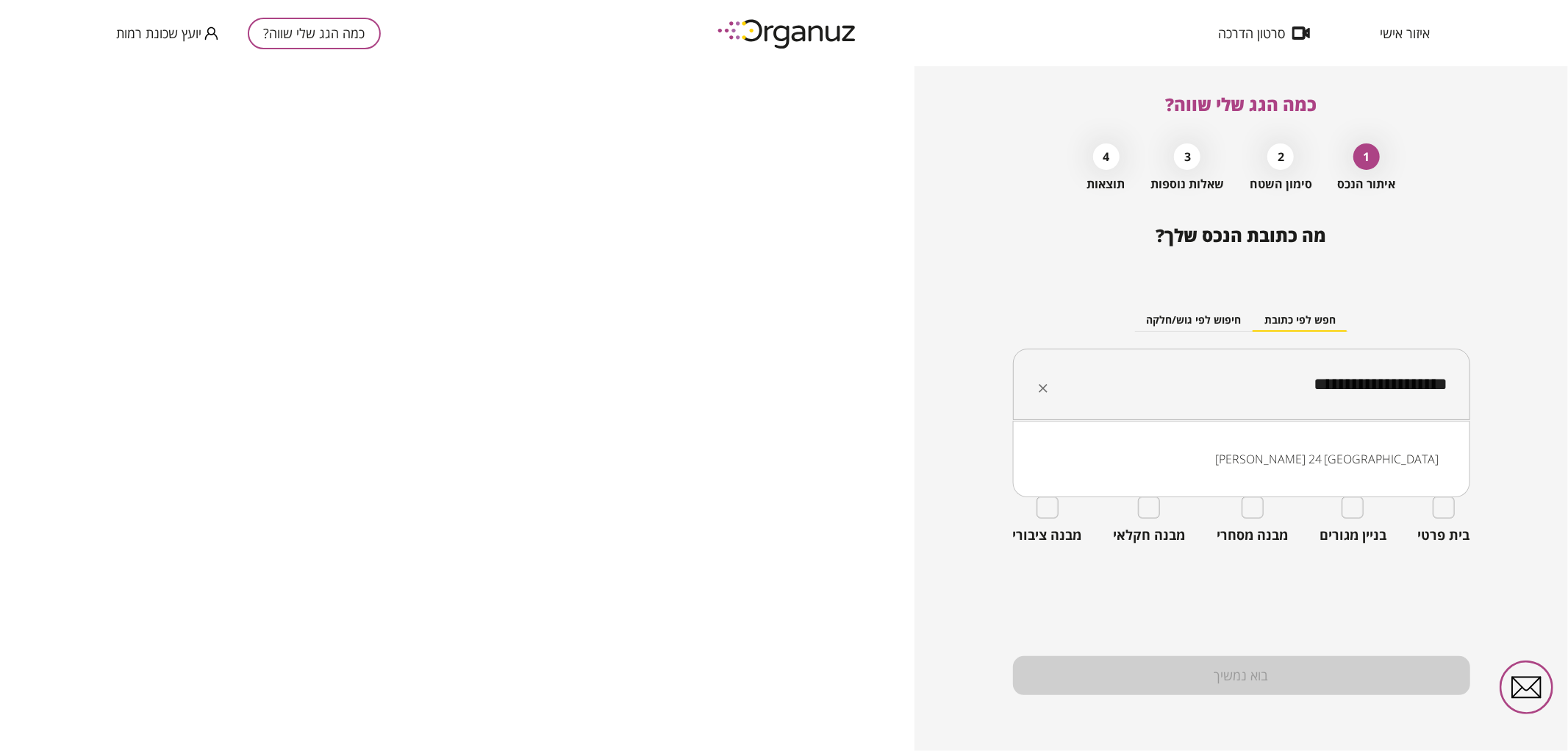
click at [1443, 381] on input "**********" at bounding box center [1246, 384] width 411 height 37
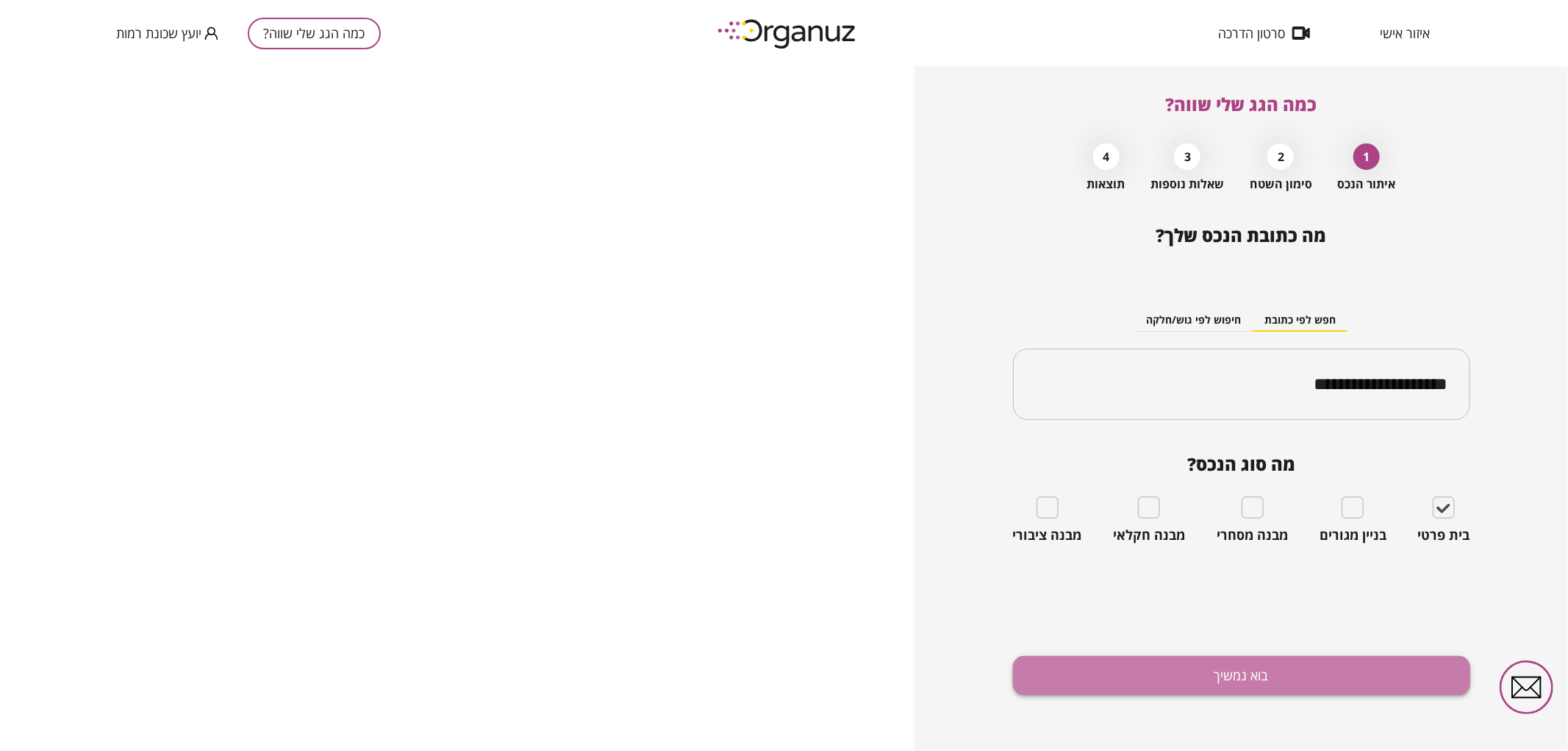
click at [1325, 662] on button "בוא נמשיך" at bounding box center [1241, 675] width 457 height 39
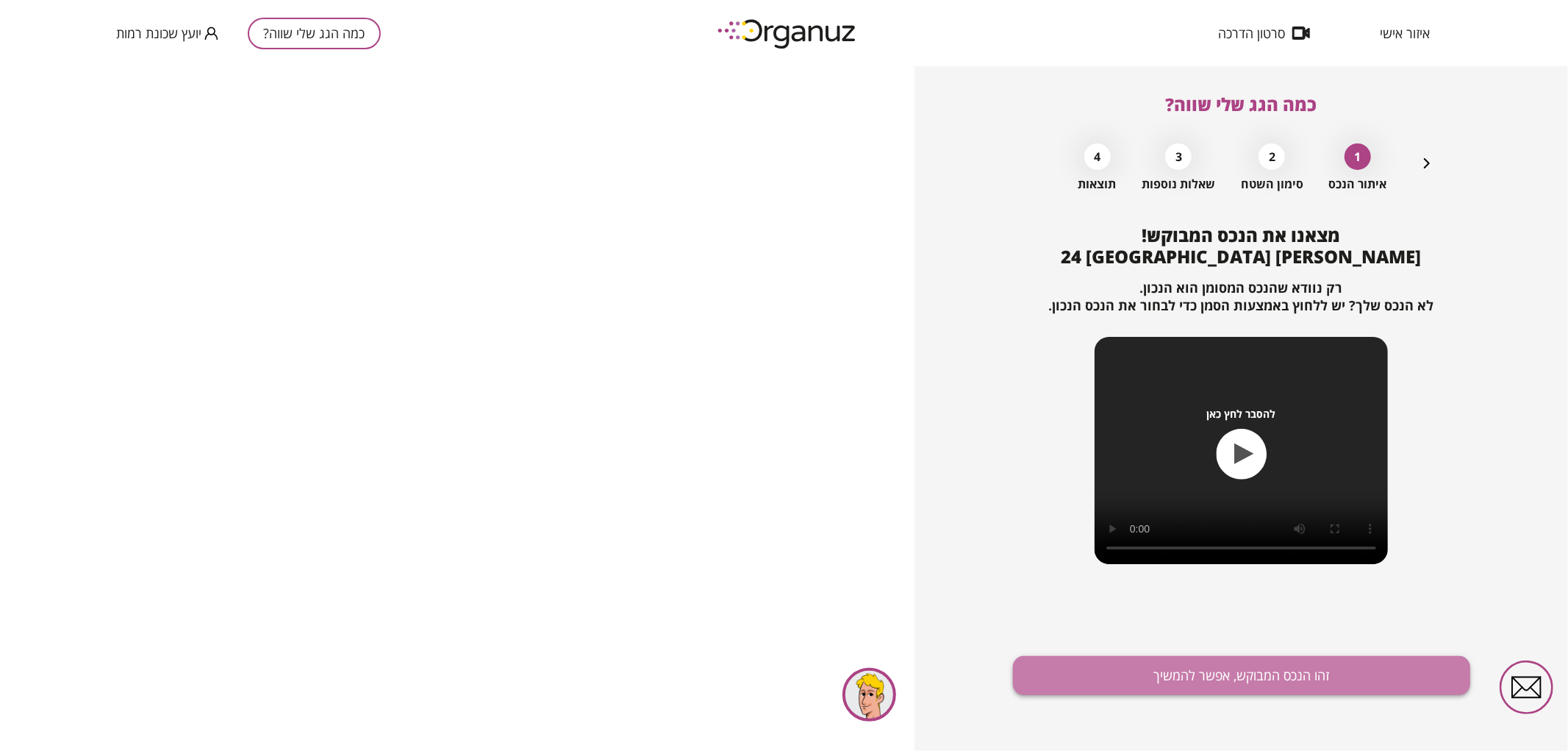
click at [1063, 656] on button "זהו הנכס המבוקש, אפשר להמשיך" at bounding box center [1241, 675] width 457 height 39
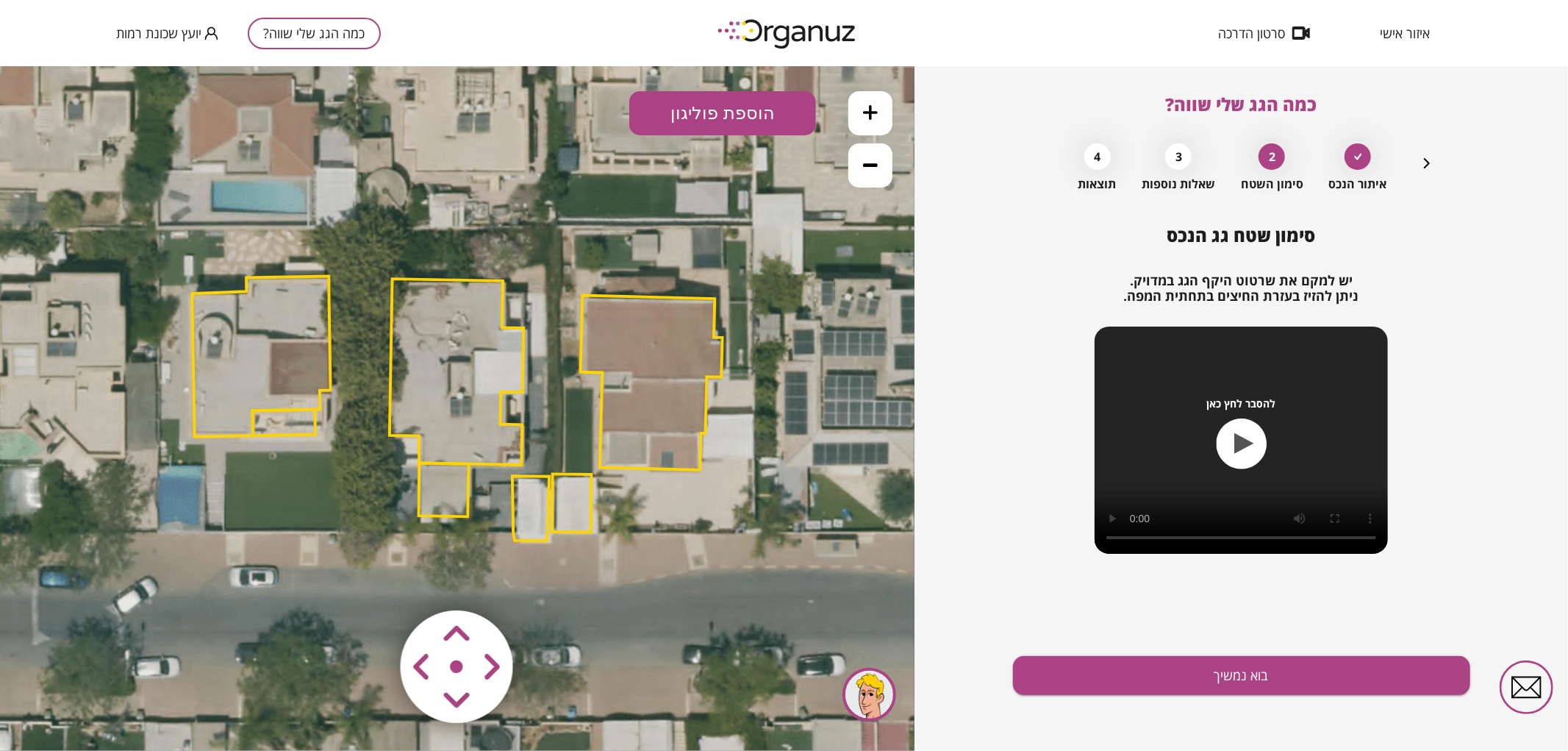
click at [451, 363] on polygon at bounding box center [456, 371] width 134 height 186
click at [443, 484] on polygon at bounding box center [443, 489] width 50 height 54
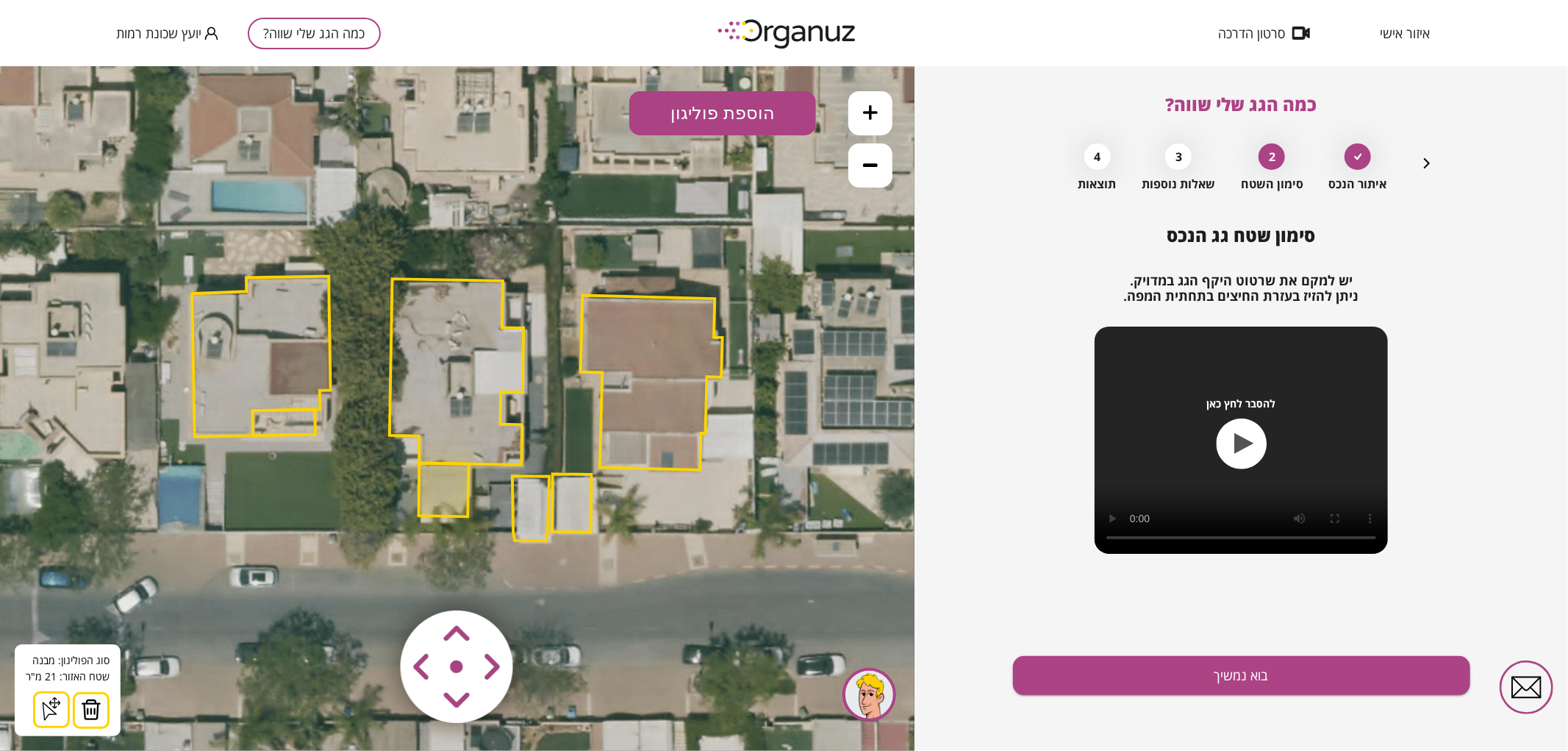
click at [392, 611] on img at bounding box center [457, 666] width 175 height 175
click at [635, 215] on icon at bounding box center [455, 408] width 1621 height 1621
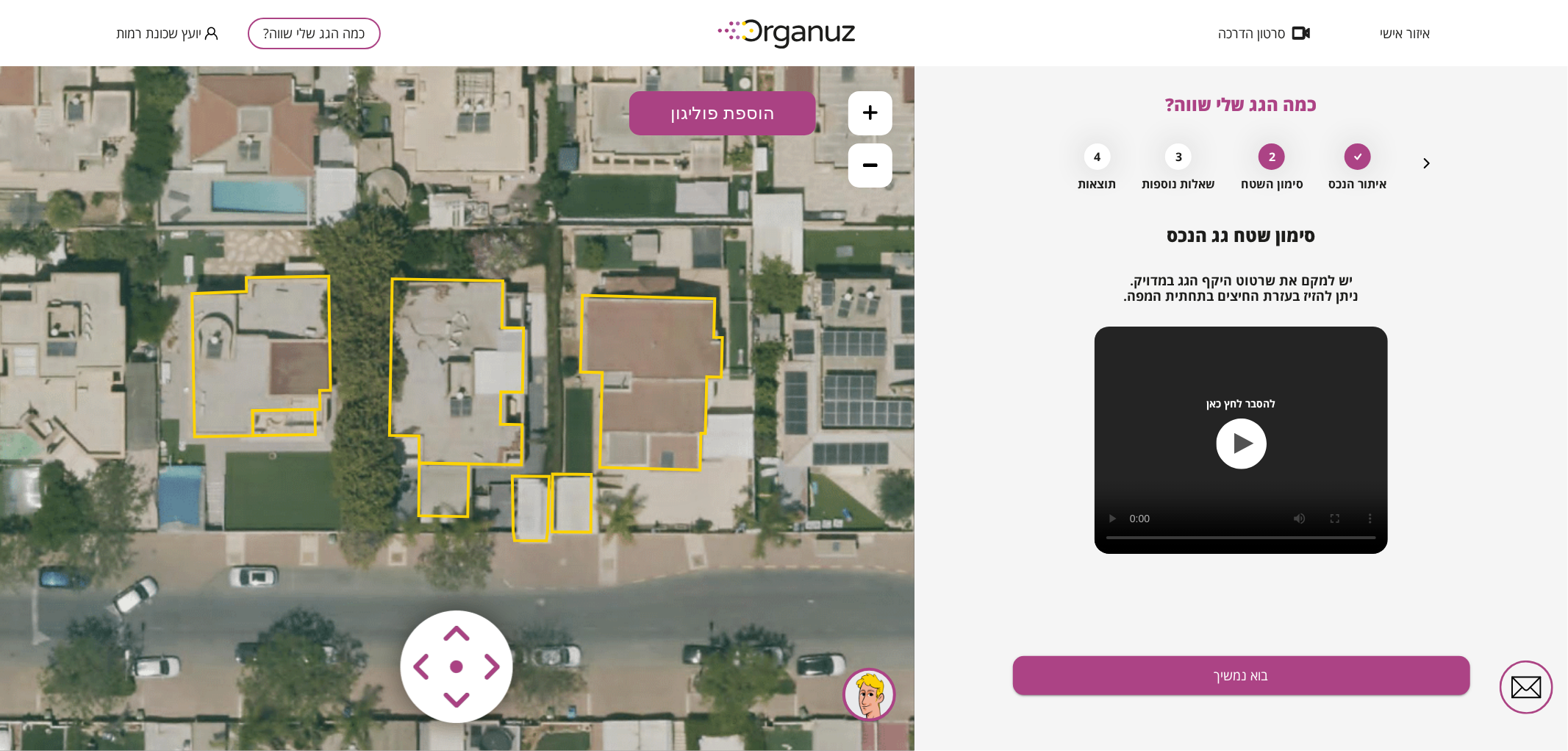
click at [436, 421] on polygon at bounding box center [456, 371] width 134 height 186
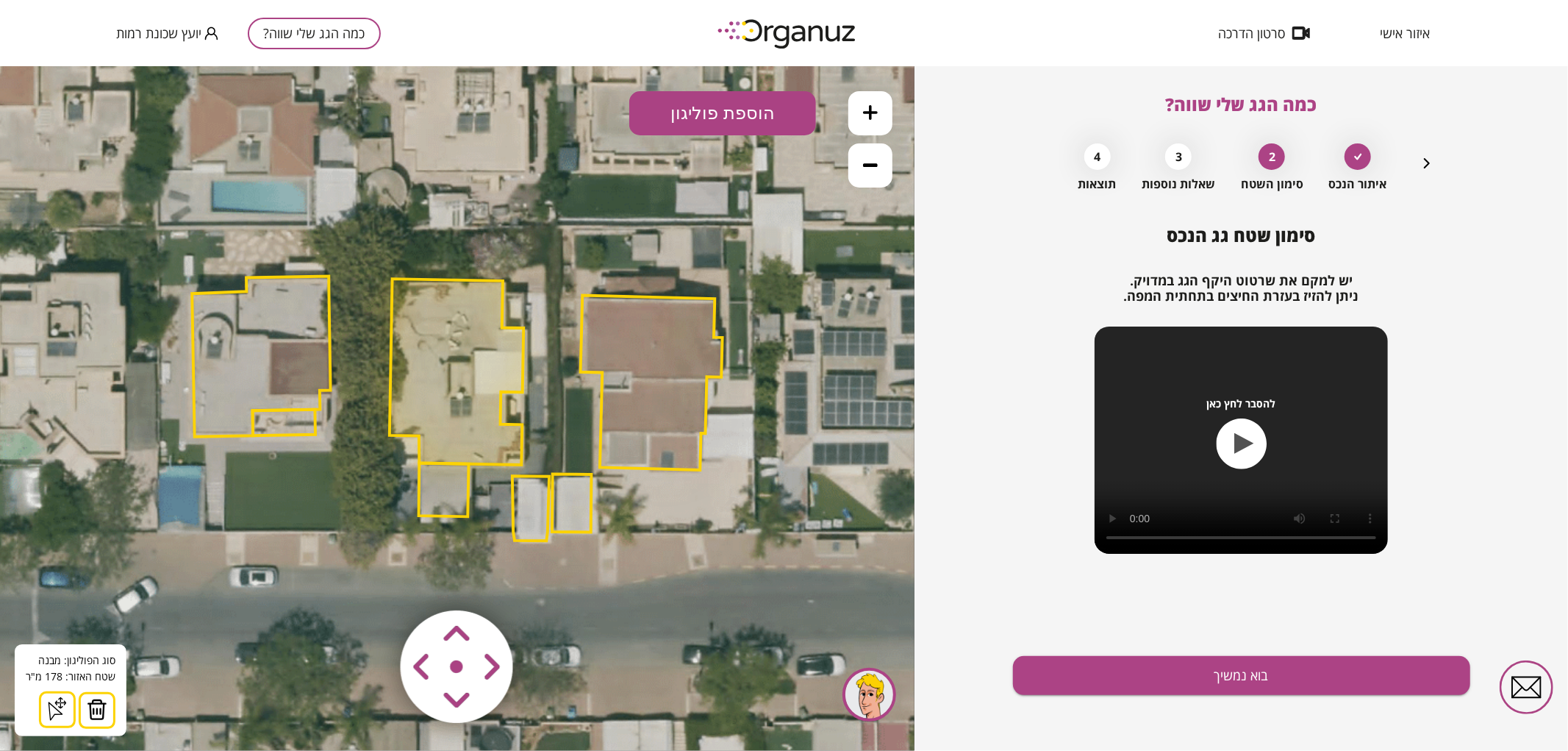
click at [455, 480] on polygon at bounding box center [443, 489] width 50 height 54
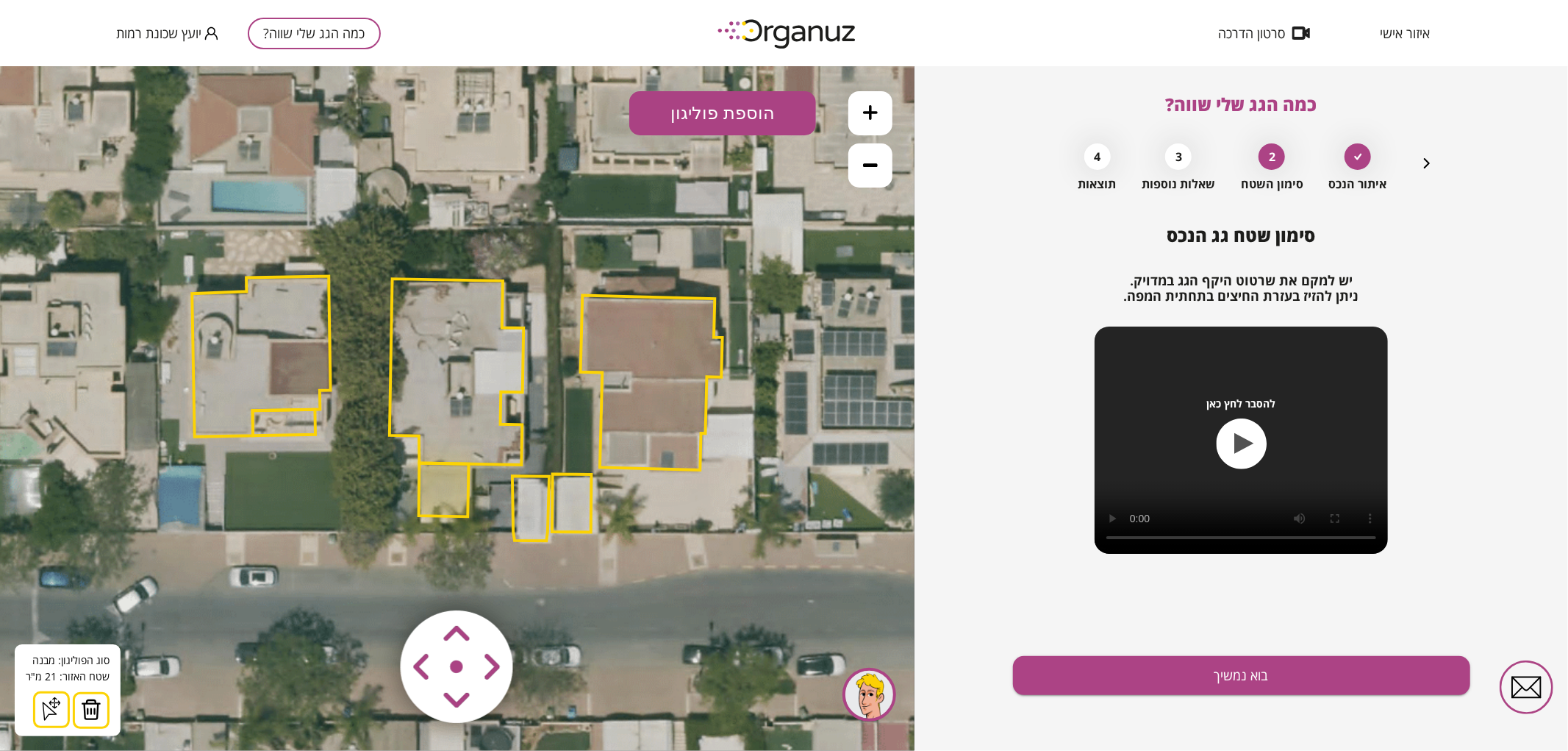
click at [475, 439] on polygon at bounding box center [456, 371] width 134 height 186
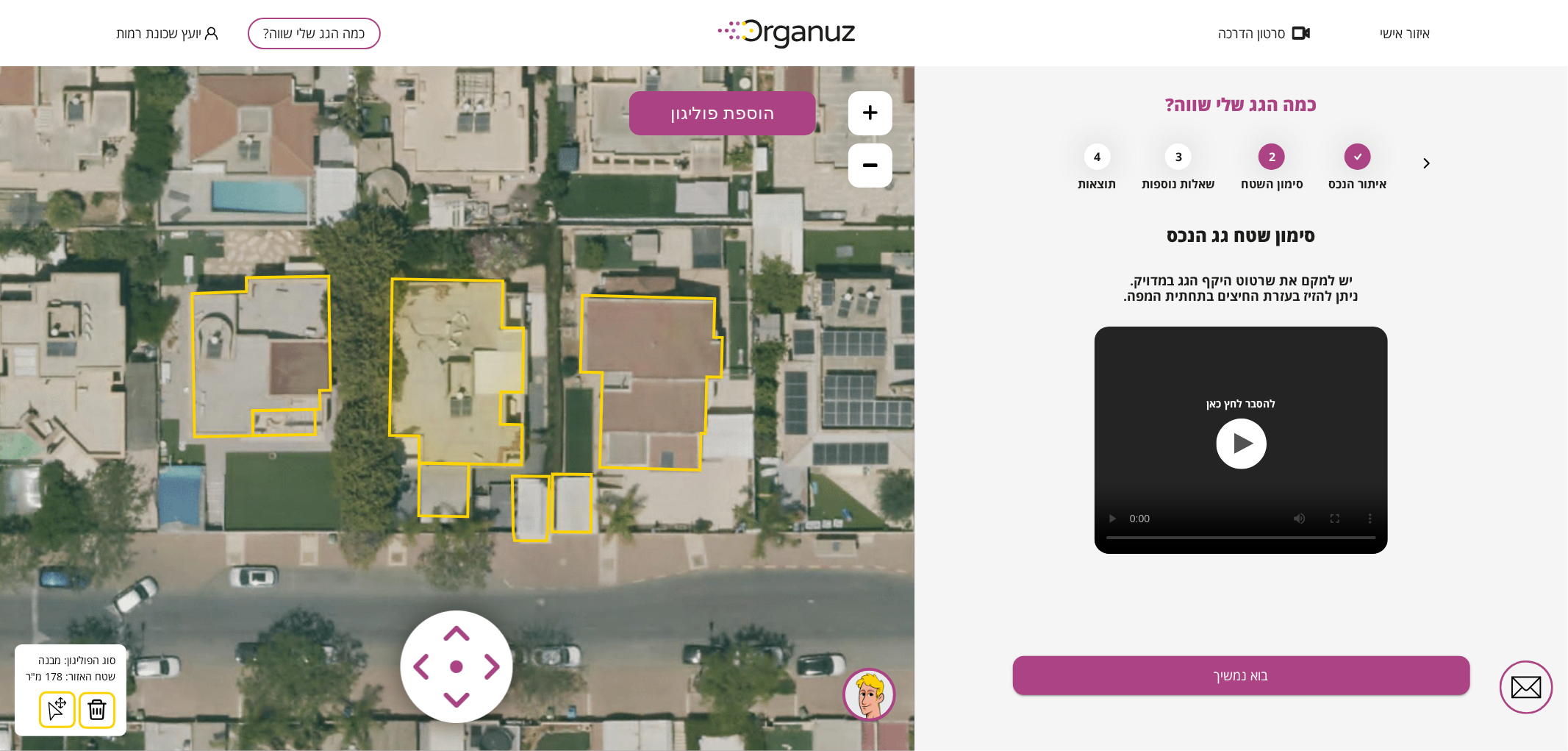
click at [671, 605] on icon at bounding box center [455, 408] width 1621 height 1621
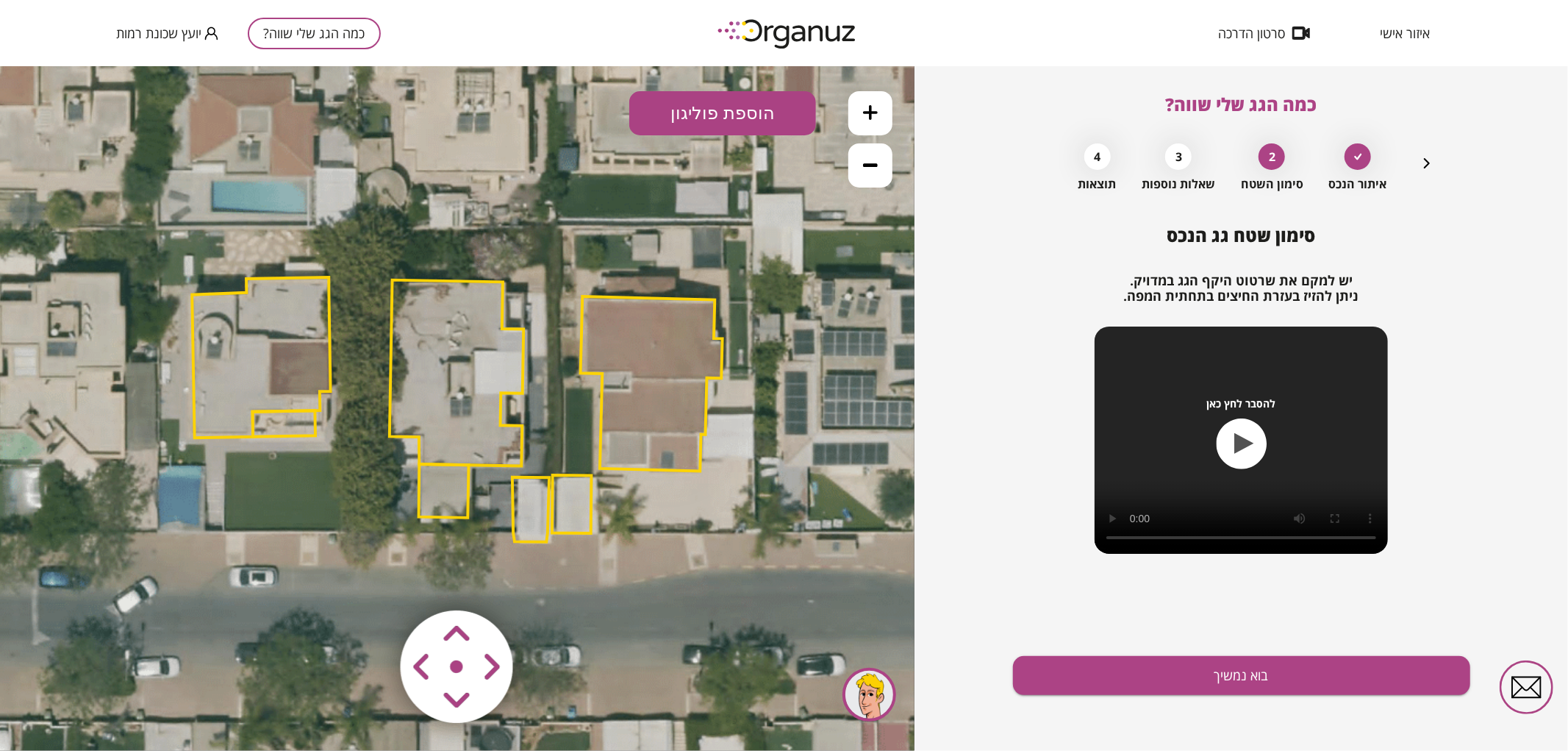
click at [370, 579] on area at bounding box center [370, 579] width 0 height 0
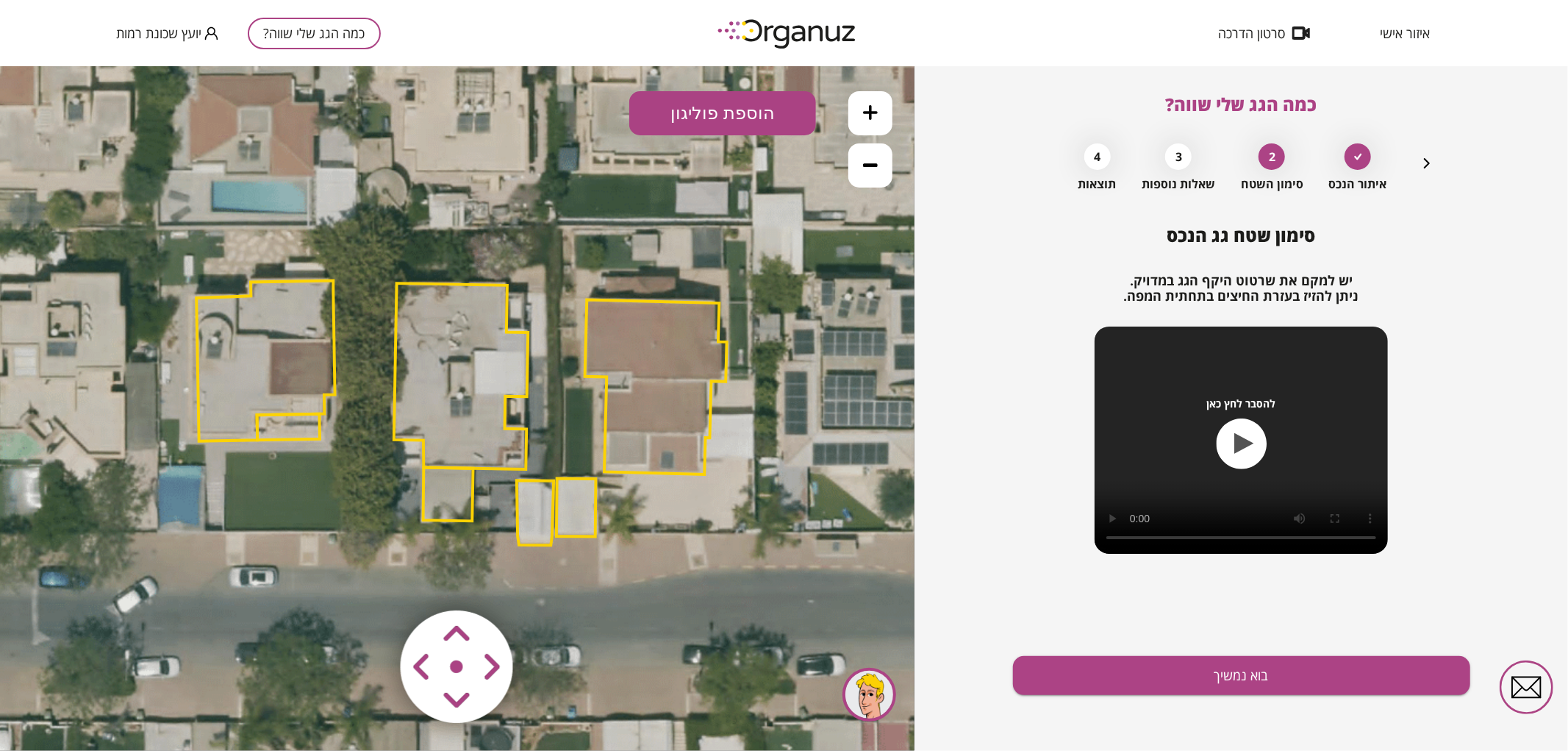
click at [370, 579] on area at bounding box center [370, 579] width 0 height 0
click at [459, 488] on polygon at bounding box center [448, 493] width 50 height 54
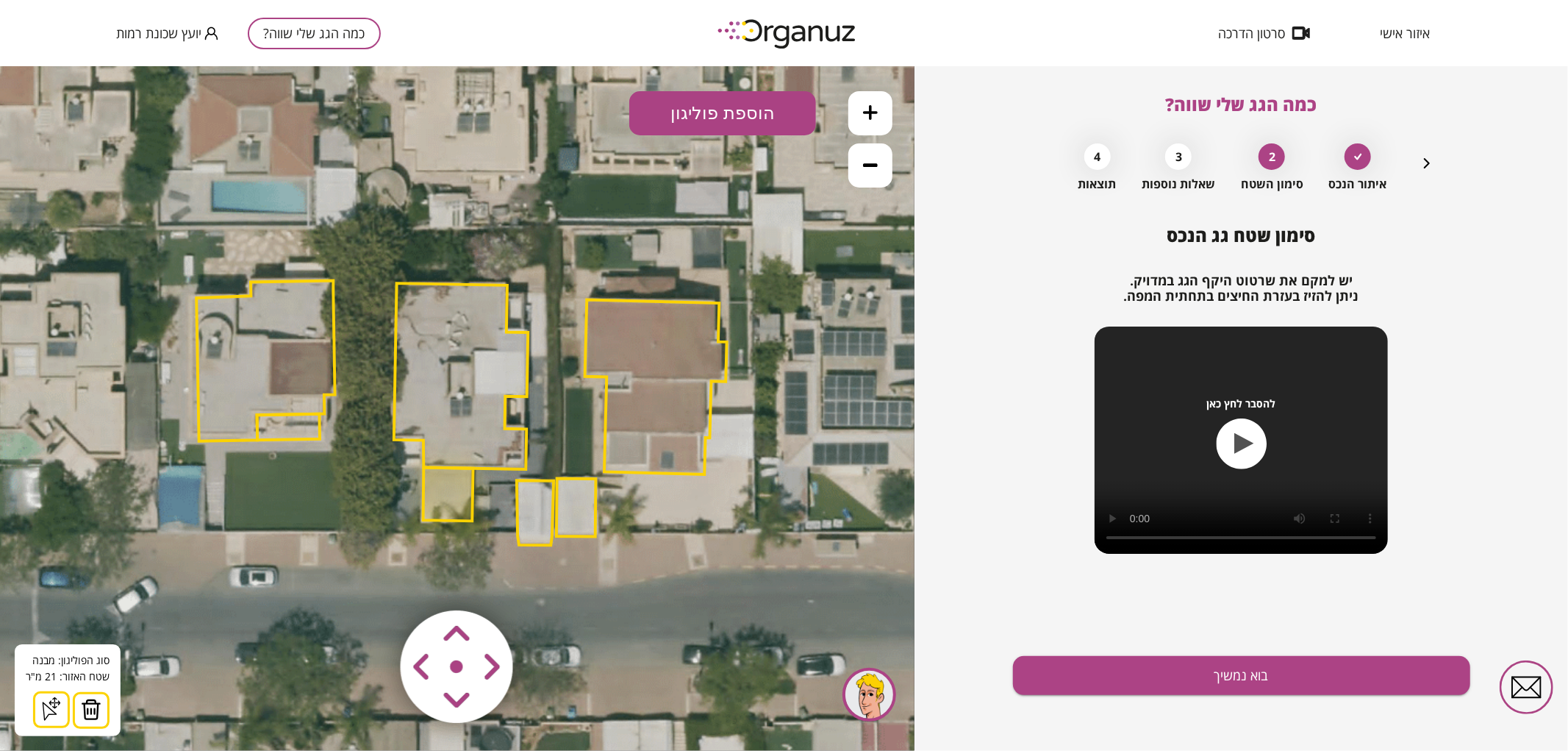
click at [100, 708] on button at bounding box center [91, 709] width 37 height 37
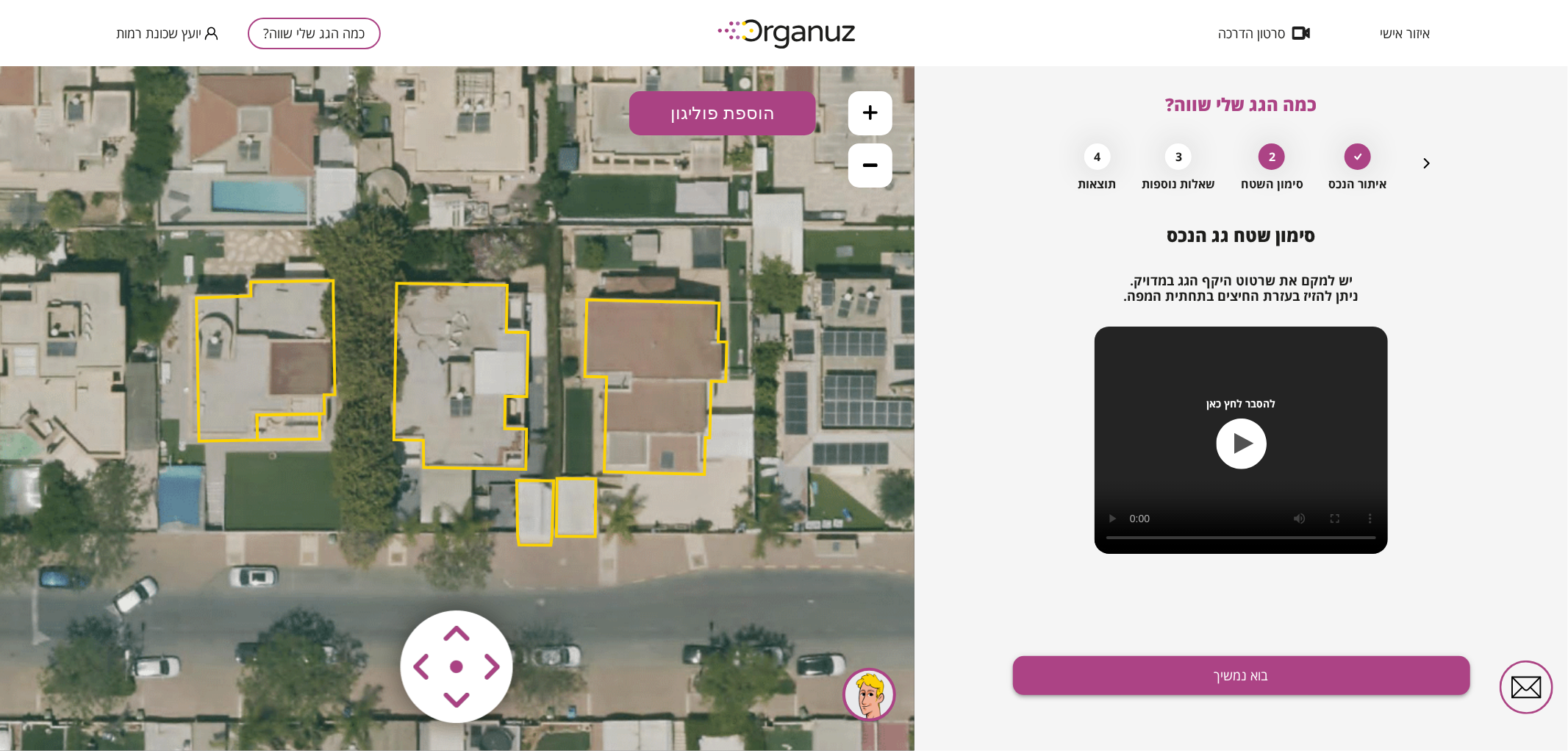
click at [1061, 670] on button "בוא נמשיך" at bounding box center [1241, 675] width 457 height 39
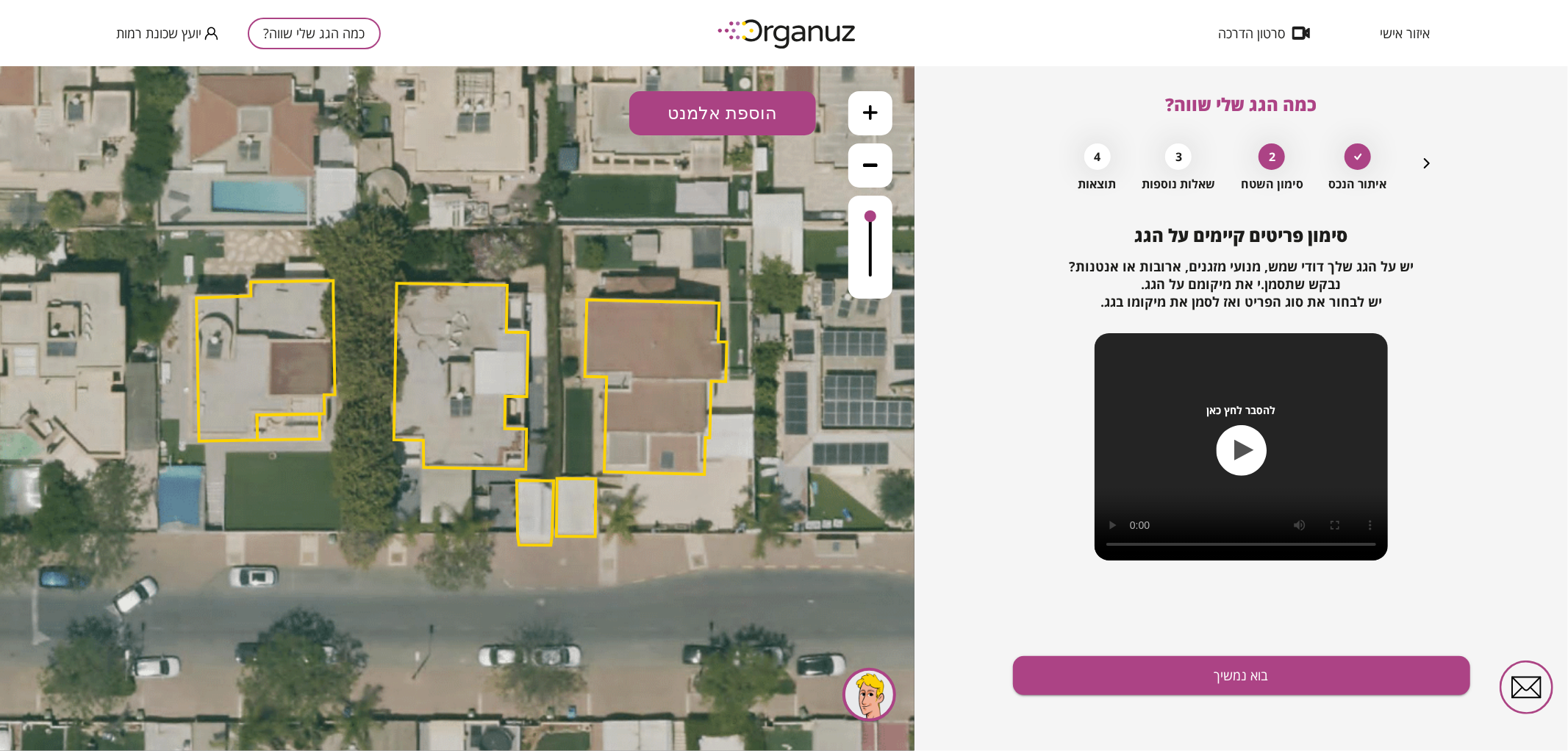
click at [757, 114] on button "הוספת אלמנט" at bounding box center [722, 112] width 186 height 44
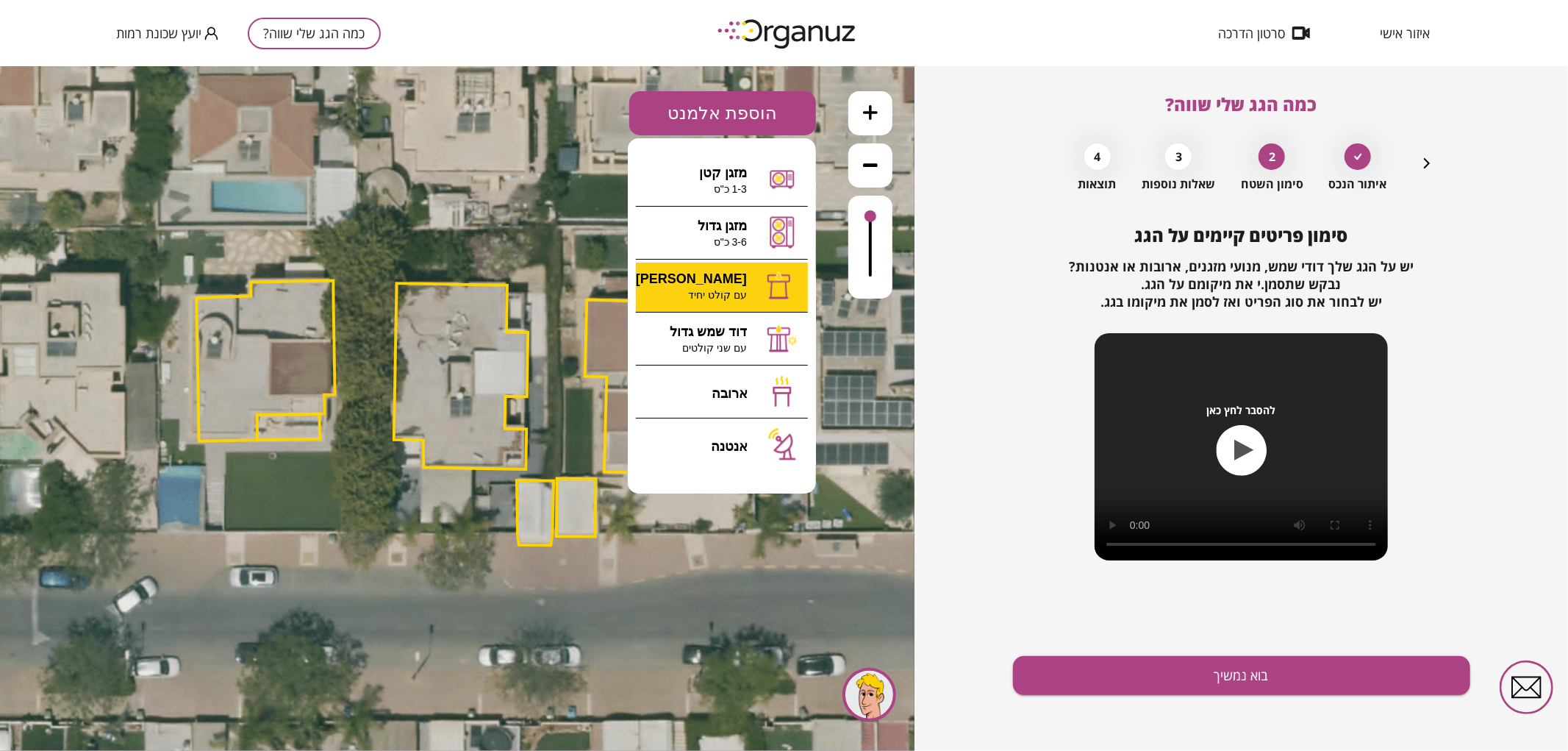
click at [750, 309] on div ".st0 { fill: #FFFFFF; } 0" at bounding box center [457, 408] width 914 height 685
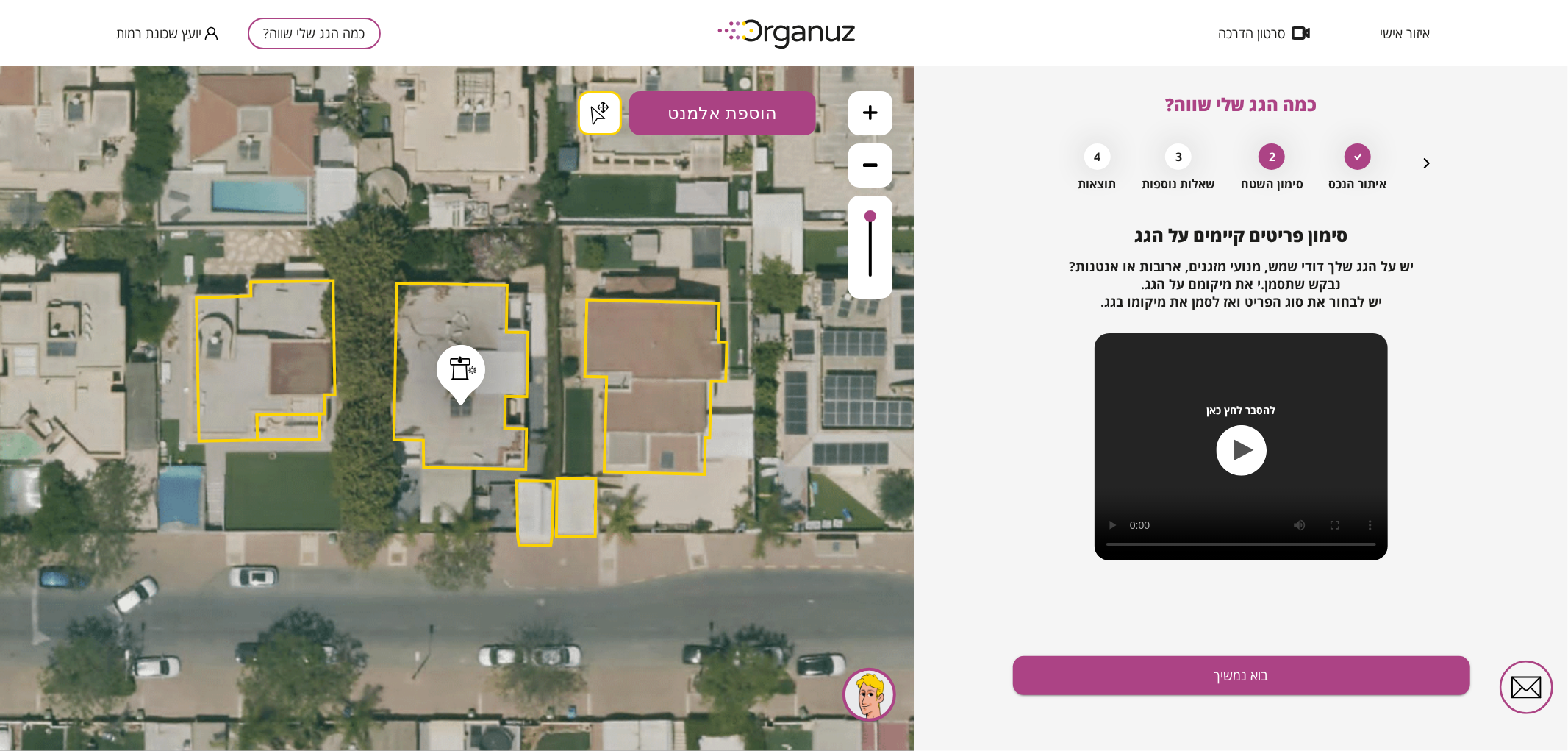
click at [1105, 665] on button "בוא נמשיך" at bounding box center [1241, 675] width 457 height 39
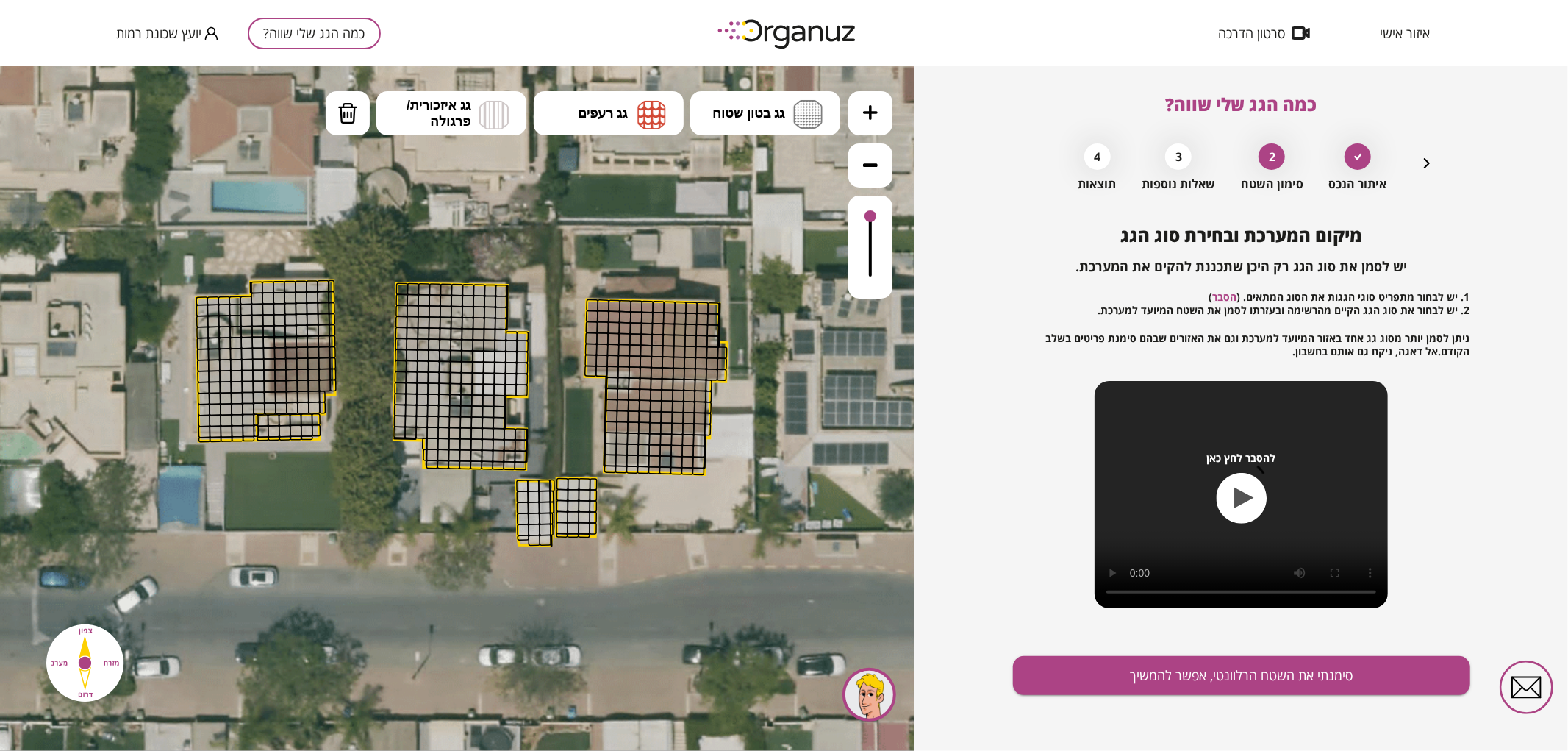
click at [1417, 169] on div "איתור הנכס 2 סימון השטח 3 שאלות נוספות 4 תוצאות" at bounding box center [1241, 163] width 388 height 55
click at [1428, 155] on div "איתור הנכס 2 סימון השטח 3 שאלות נוספות 4 תוצאות" at bounding box center [1241, 163] width 388 height 55
click at [1427, 165] on icon "button" at bounding box center [1426, 163] width 18 height 18
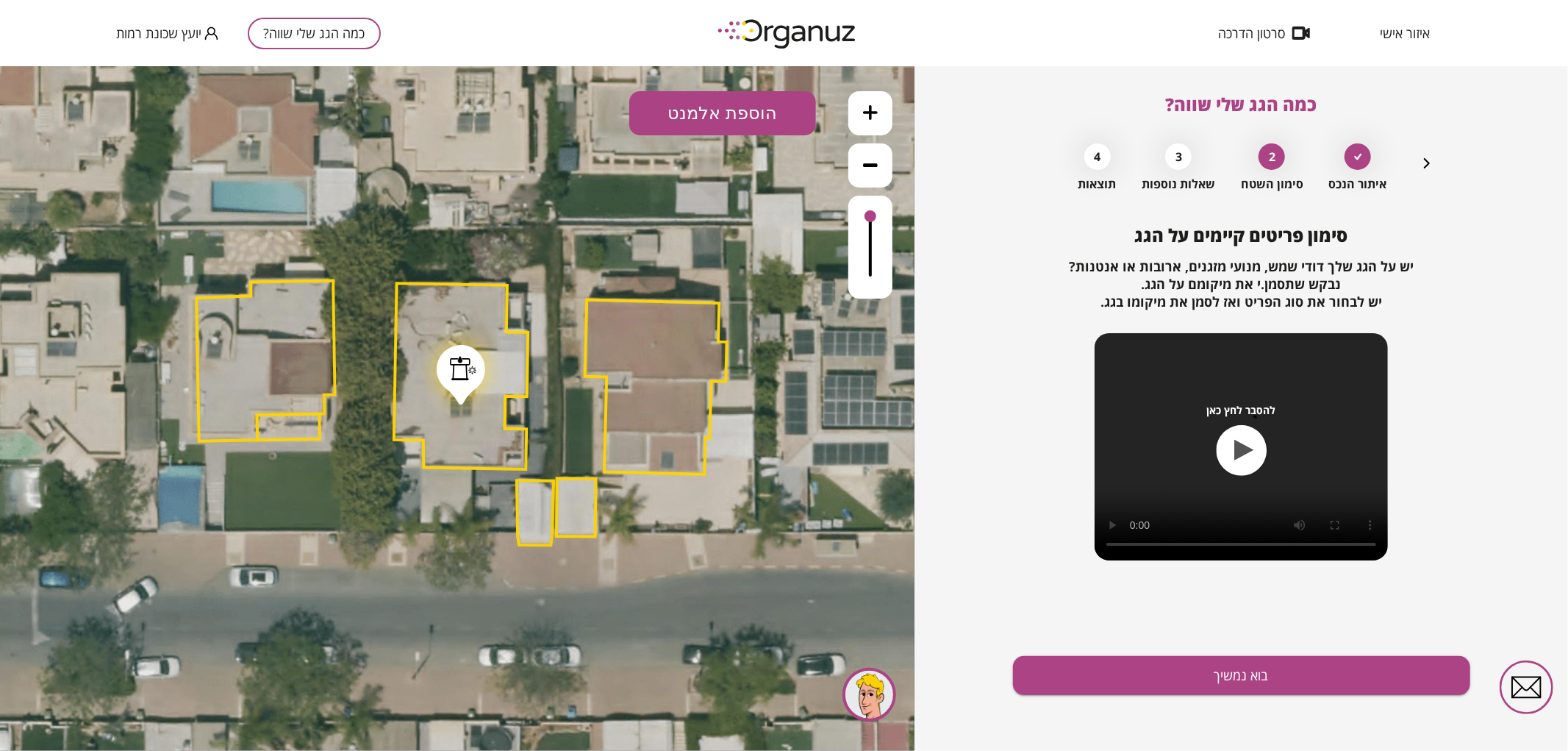
click at [456, 365] on div at bounding box center [463, 367] width 26 height 24
click at [582, 112] on button at bounding box center [600, 112] width 44 height 44
click at [709, 107] on button "הוספת אלמנט" at bounding box center [722, 112] width 186 height 44
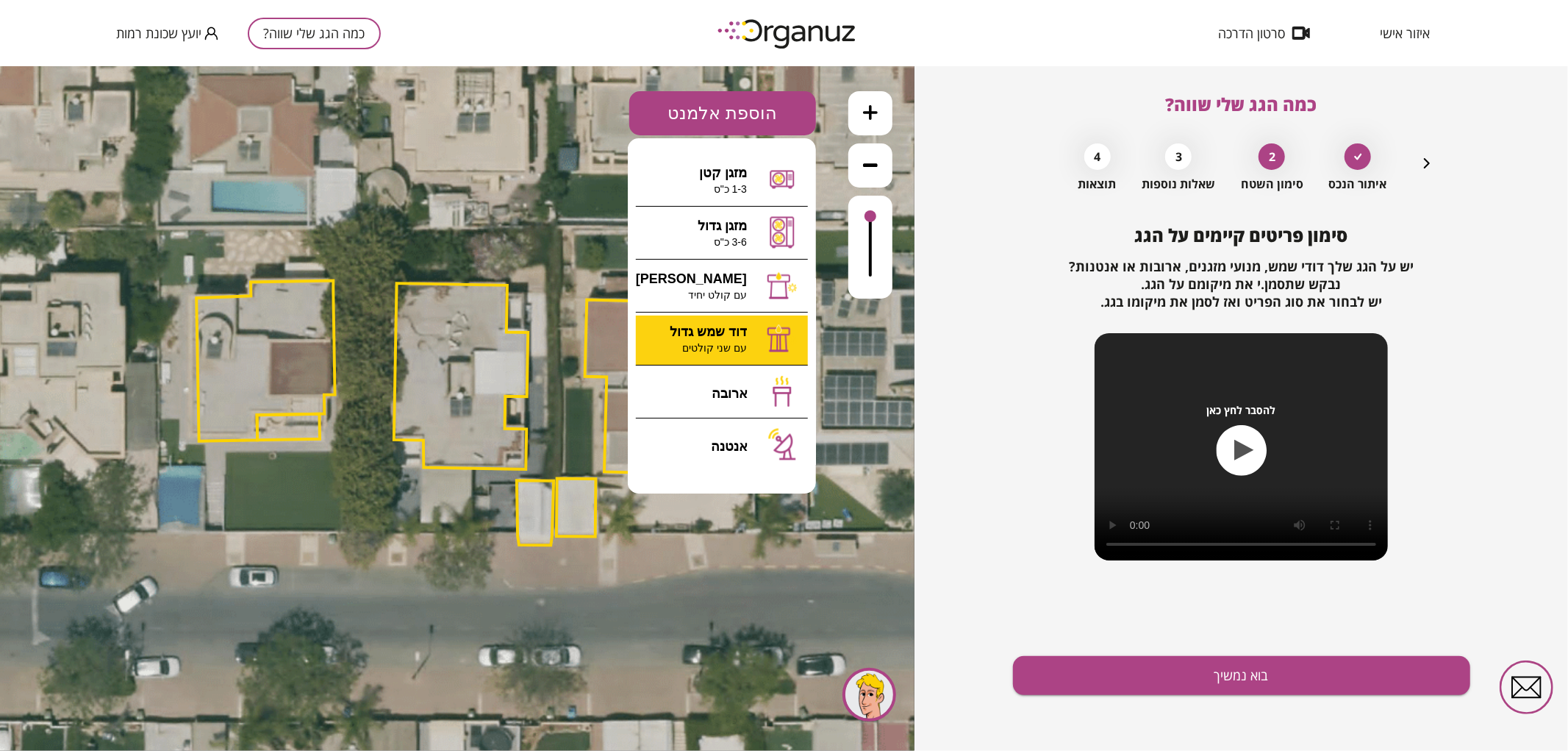
click at [736, 327] on div ".st0 { fill: #FFFFFF; } 0" at bounding box center [457, 408] width 914 height 685
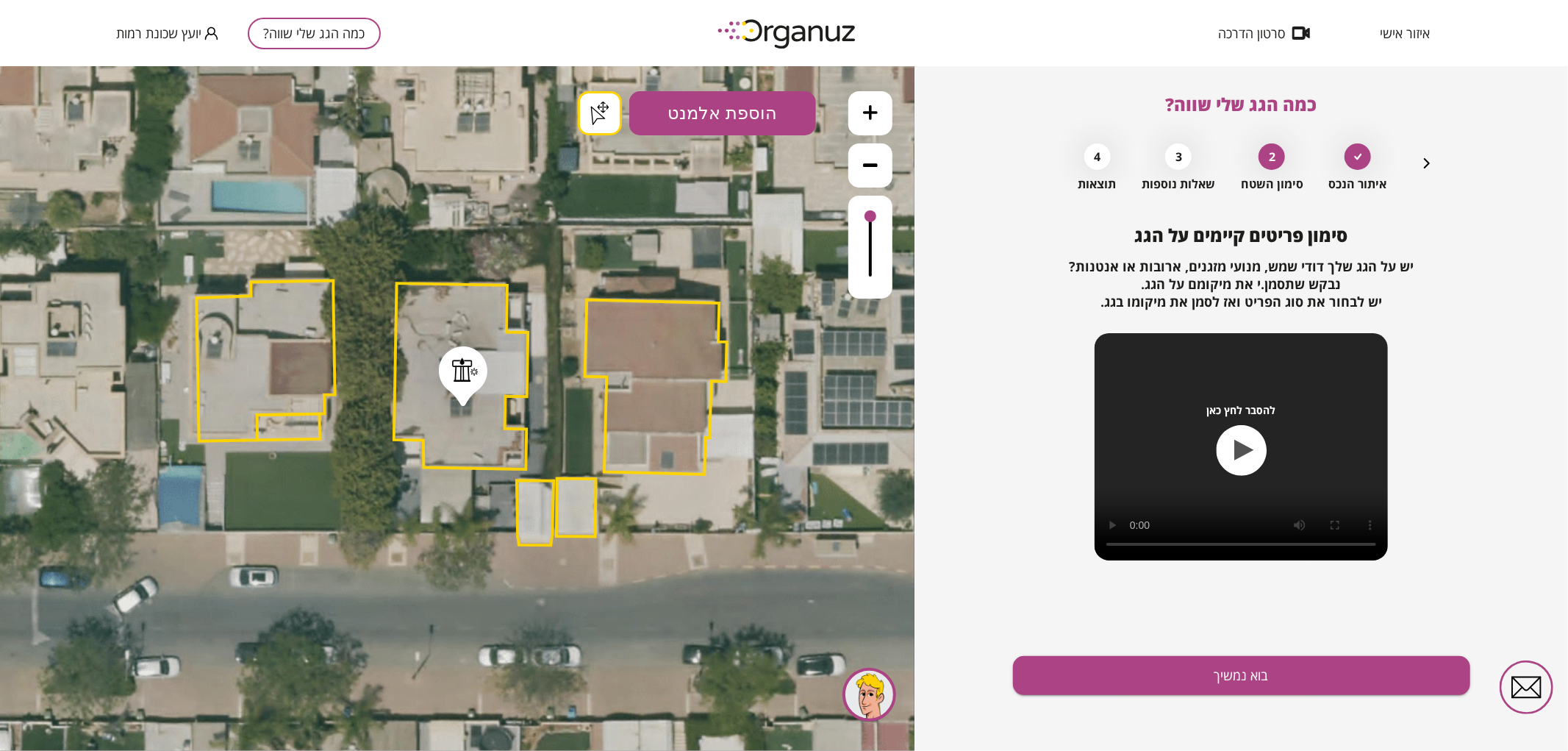
click at [1232, 678] on button "בוא נמשיך" at bounding box center [1241, 675] width 457 height 39
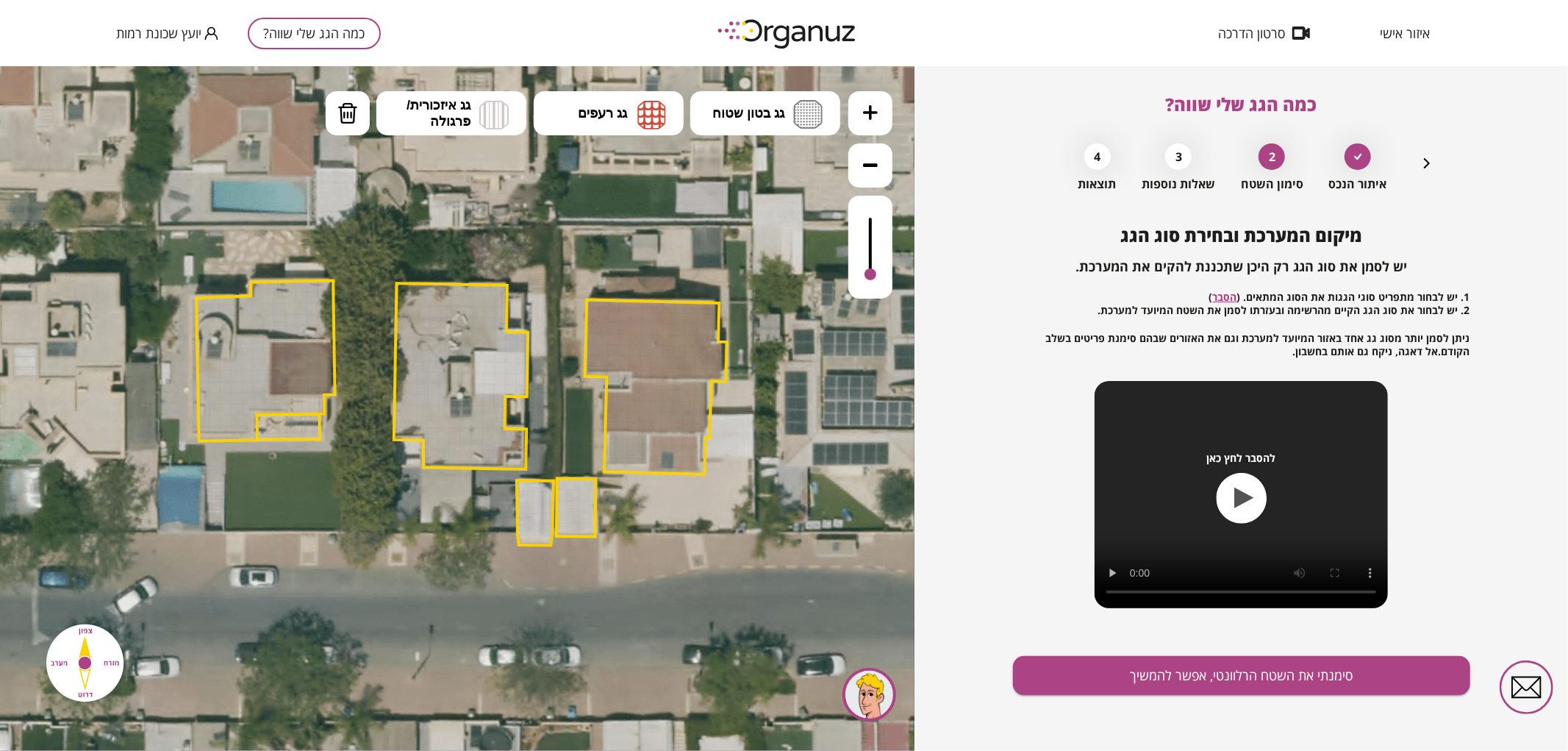
drag, startPoint x: 871, startPoint y: 215, endPoint x: 872, endPoint y: 275, distance: 60.0
click at [872, 275] on div at bounding box center [870, 273] width 12 height 12
click at [770, 75] on icon at bounding box center [455, 408] width 1621 height 1621
click at [754, 130] on button "גג בטון שטוח" at bounding box center [764, 112] width 150 height 44
click at [764, 159] on div ".st0 { fill: #FFFFFF; } .st0 { fill: #FFFFFF; }" at bounding box center [457, 408] width 914 height 685
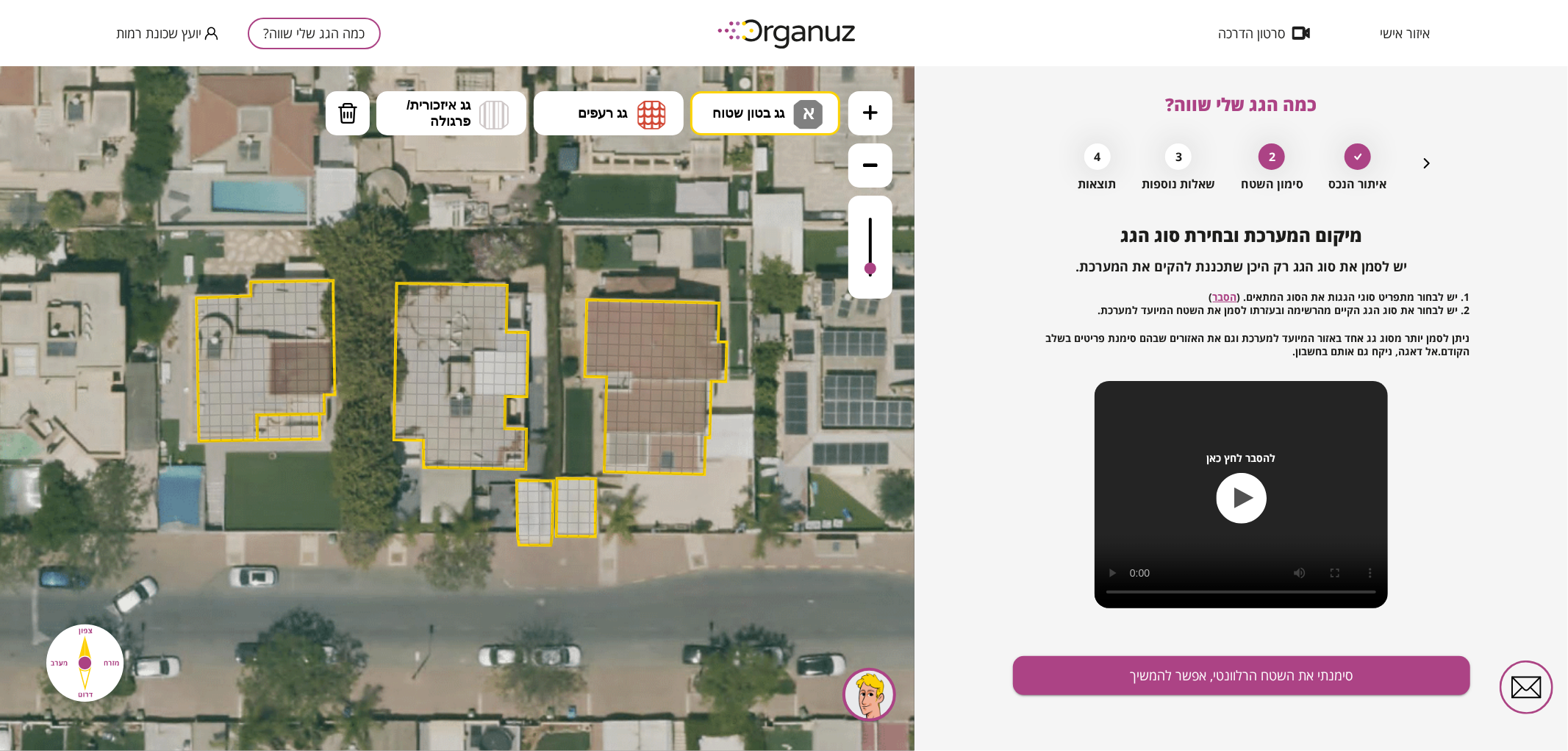
click at [872, 268] on div at bounding box center [870, 267] width 12 height 12
drag, startPoint x: 522, startPoint y: 343, endPoint x: 509, endPoint y: 340, distance: 13.3
click at [780, 90] on button "גג בטון שטוח א" at bounding box center [764, 112] width 150 height 44
click at [762, 222] on div ".st0 { fill: #FFFFFF; } .st0 { fill: #FFFFFF; }" at bounding box center [457, 408] width 914 height 685
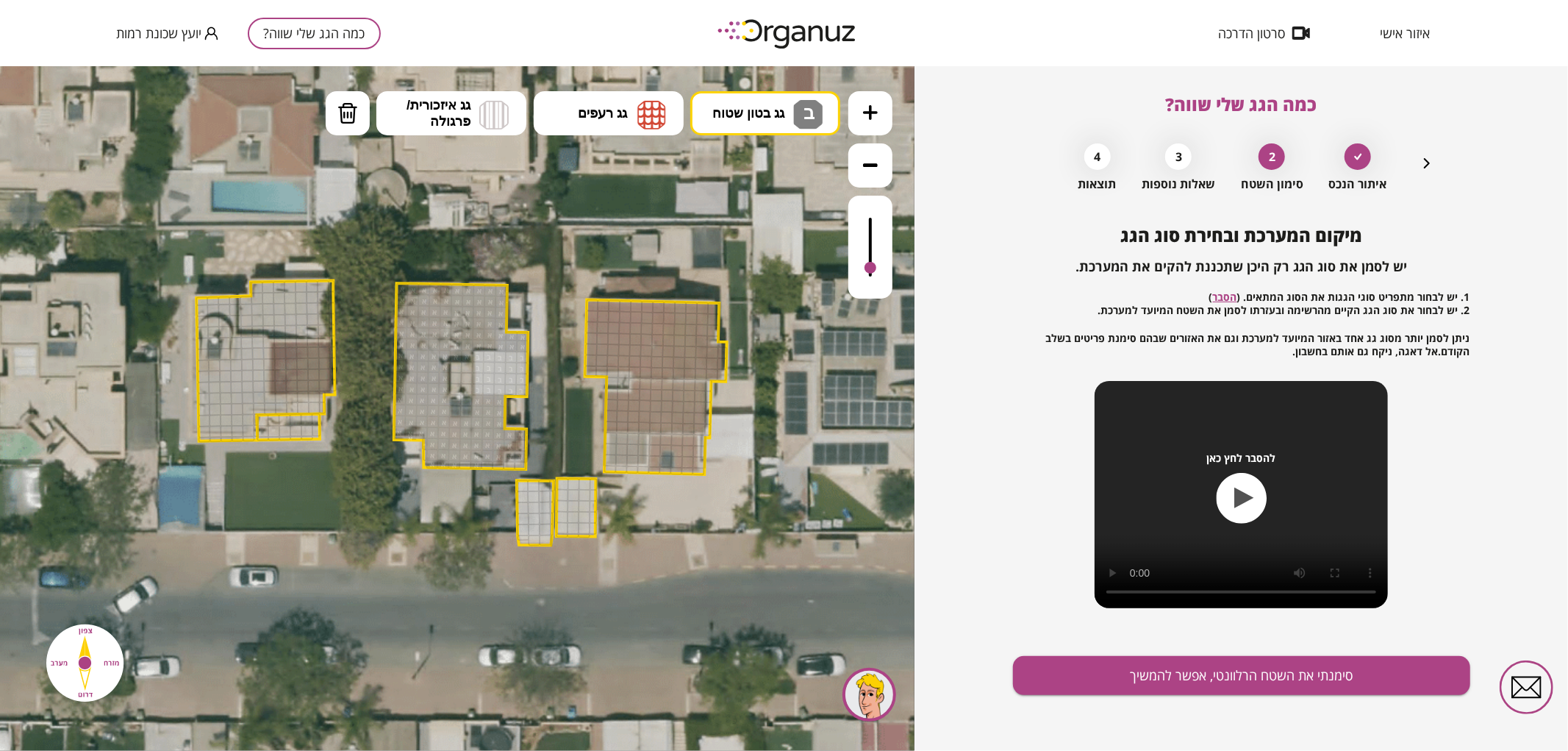
drag, startPoint x: 481, startPoint y: 384, endPoint x: 482, endPoint y: 355, distance: 29.0
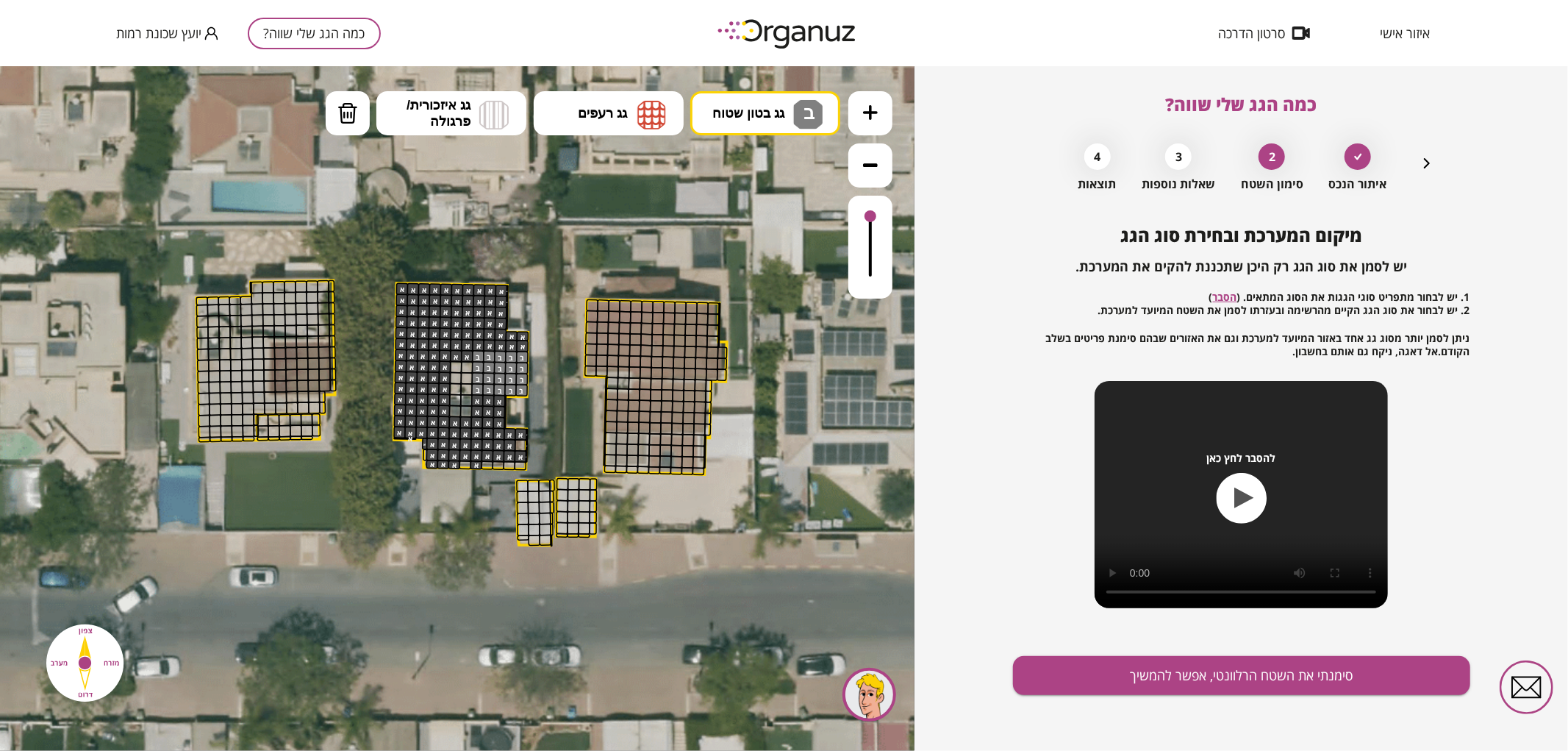
drag, startPoint x: 866, startPoint y: 259, endPoint x: 880, endPoint y: 212, distance: 49.0
click at [880, 212] on div at bounding box center [870, 246] width 44 height 103
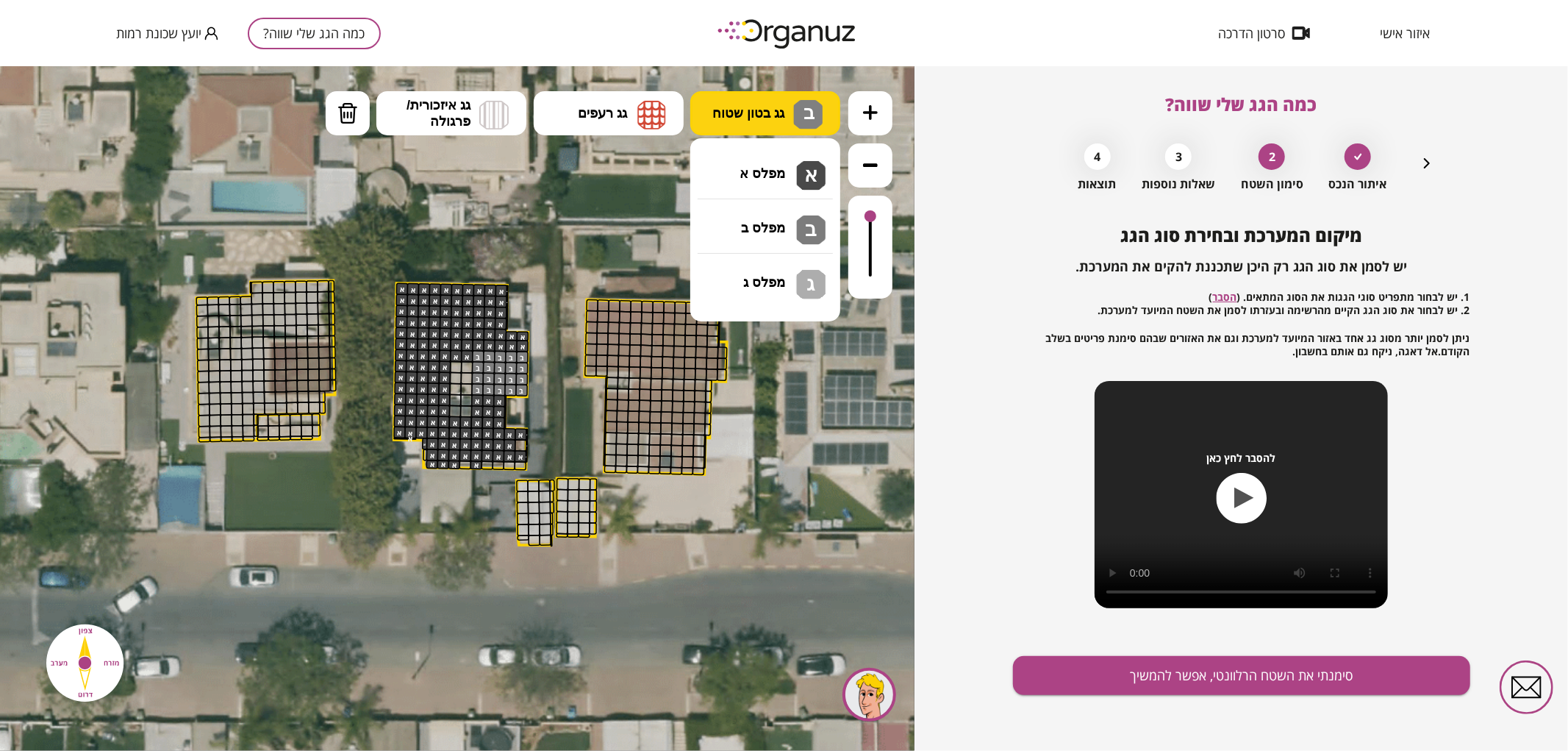
click at [748, 114] on span "גג בטון שטוח" at bounding box center [748, 112] width 72 height 16
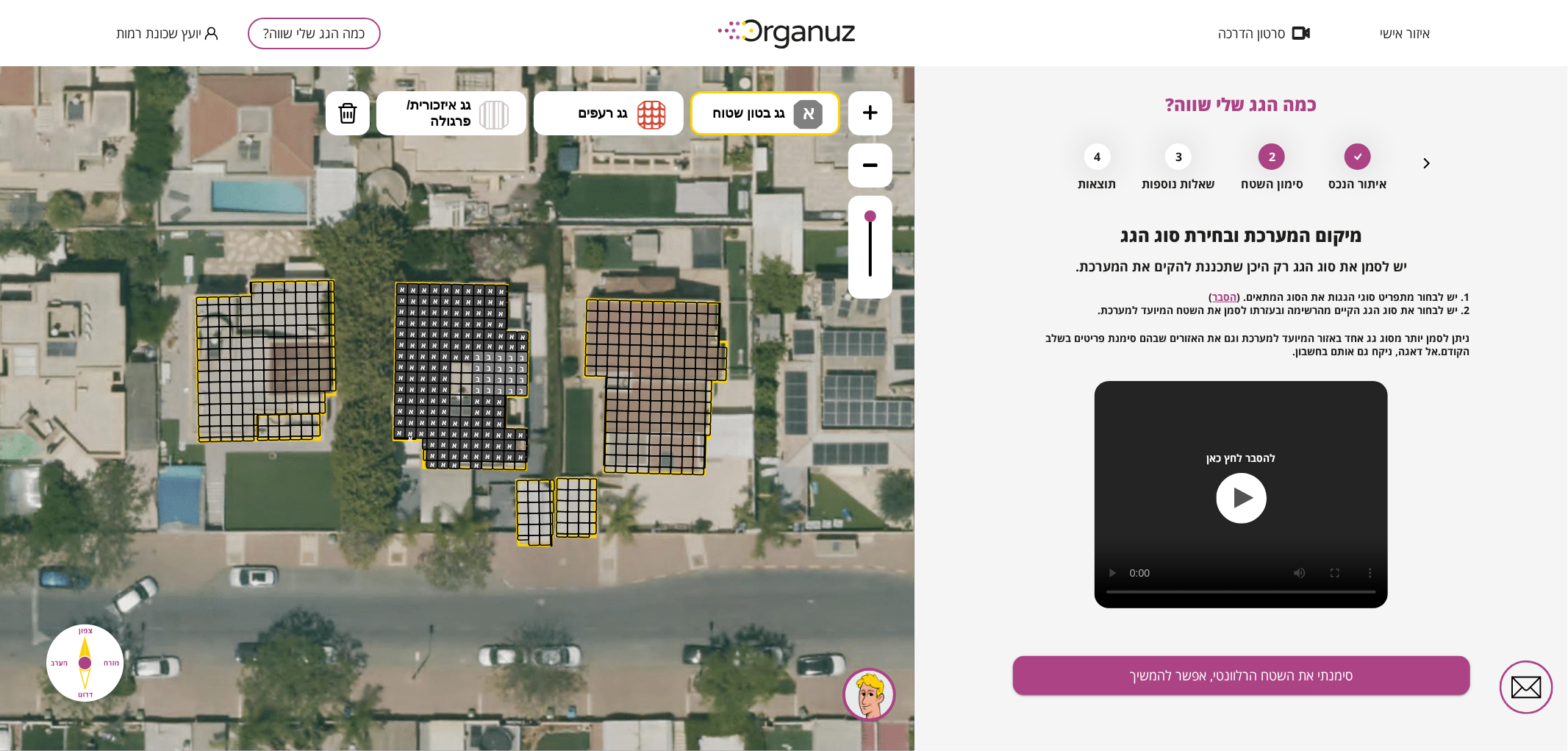
click at [752, 164] on div ".st0 { fill: #FFFFFF; } .st0 { fill: #FFFFFF; }" at bounding box center [457, 408] width 914 height 685
drag, startPoint x: 423, startPoint y: 446, endPoint x: 534, endPoint y: 450, distance: 111.1
click at [534, 450] on div ".st0 { fill: #FFFFFF; } .st0 { fill: #FFFFFF; }" at bounding box center [455, 408] width 1621 height 1621
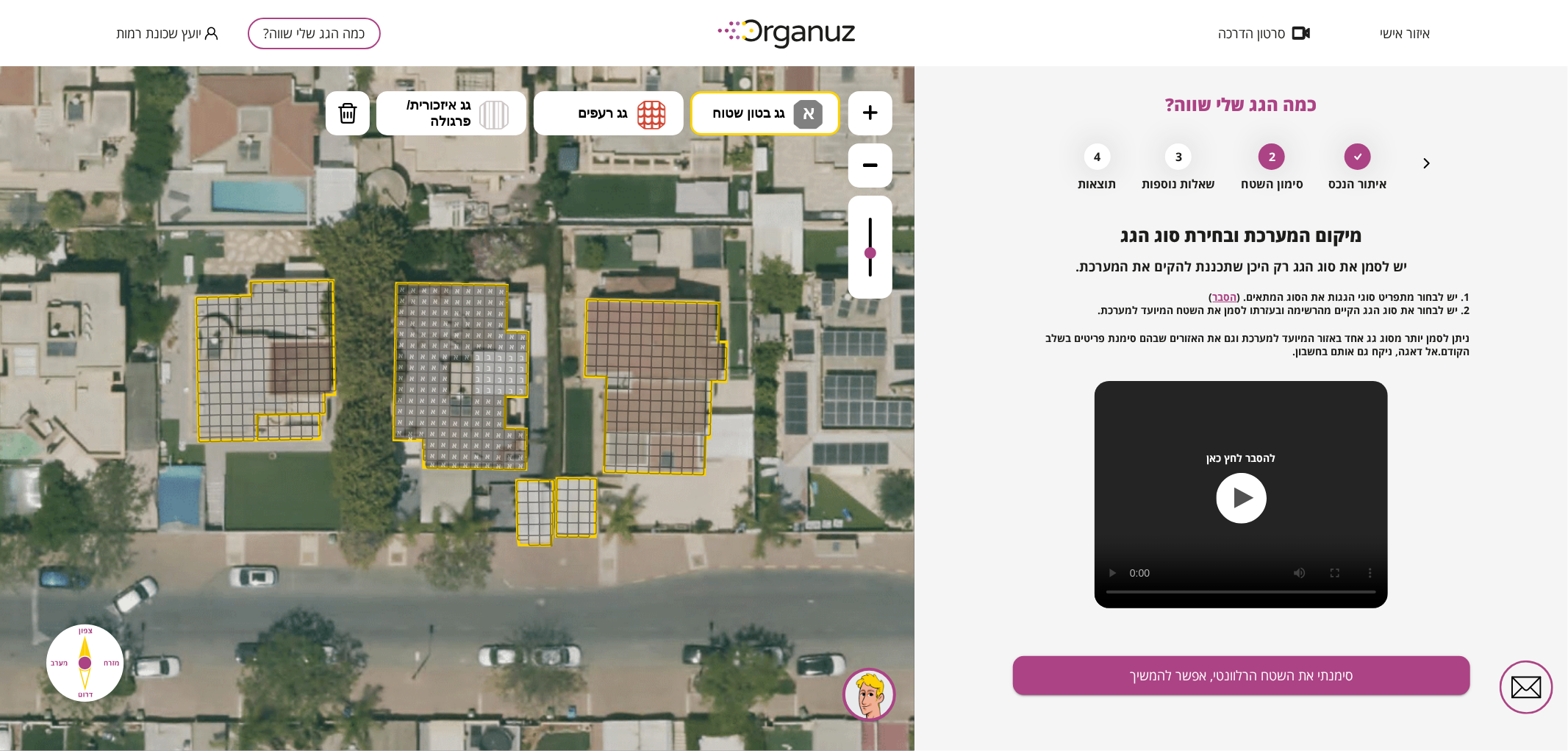
drag, startPoint x: 865, startPoint y: 213, endPoint x: 857, endPoint y: 254, distance: 41.8
click at [857, 254] on div at bounding box center [870, 246] width 44 height 103
click at [363, 118] on button "מחיקה" at bounding box center [347, 112] width 44 height 44
drag, startPoint x: 518, startPoint y: 455, endPoint x: 509, endPoint y: 468, distance: 15.8
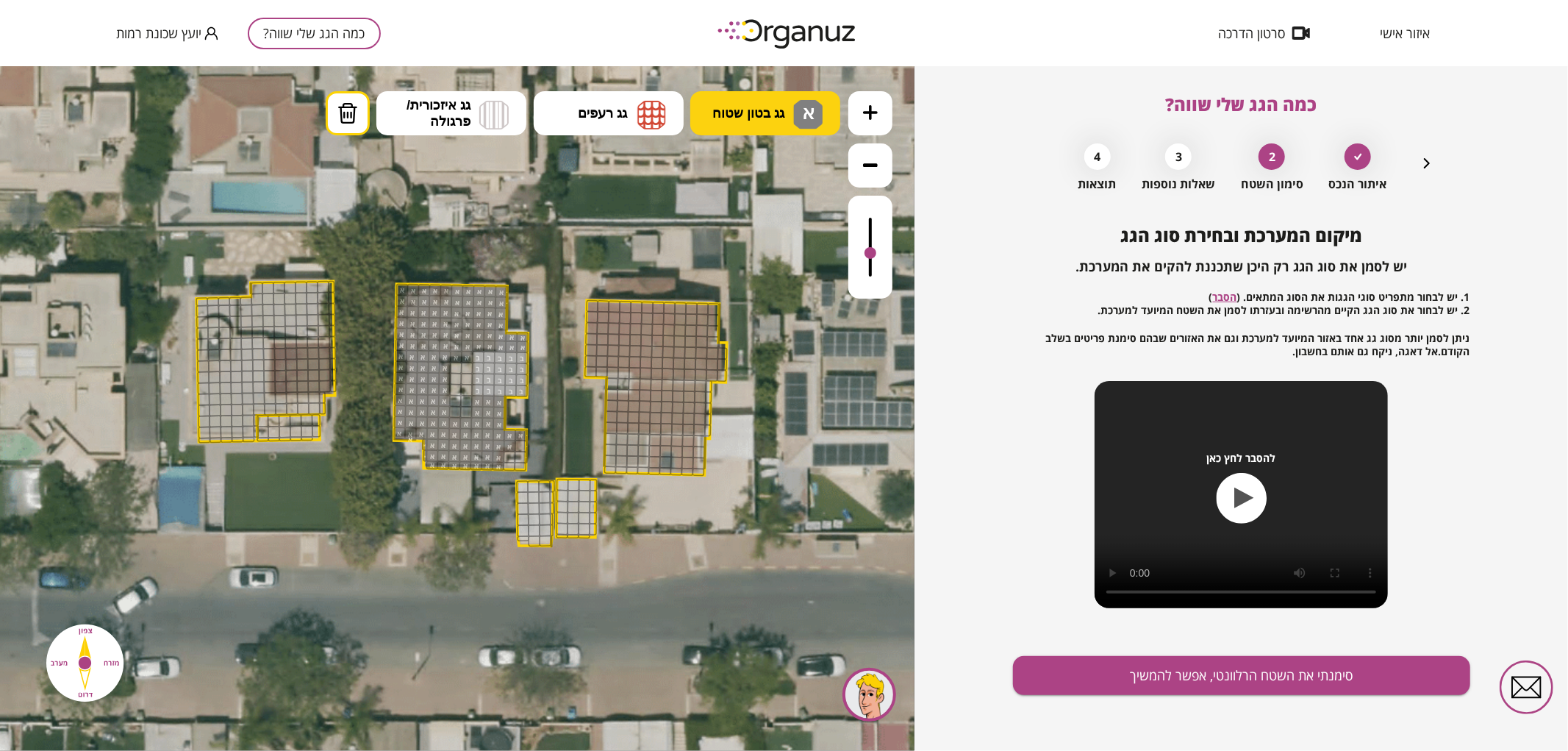
click at [825, 122] on button "גג בטון שטוח א" at bounding box center [764, 112] width 150 height 44
click at [796, 163] on div ".st0 { fill: #FFFFFF; } .st0 { fill: #FFFFFF; }" at bounding box center [457, 408] width 914 height 685
click at [523, 436] on div at bounding box center [521, 434] width 13 height 13
click at [523, 444] on div at bounding box center [521, 445] width 13 height 13
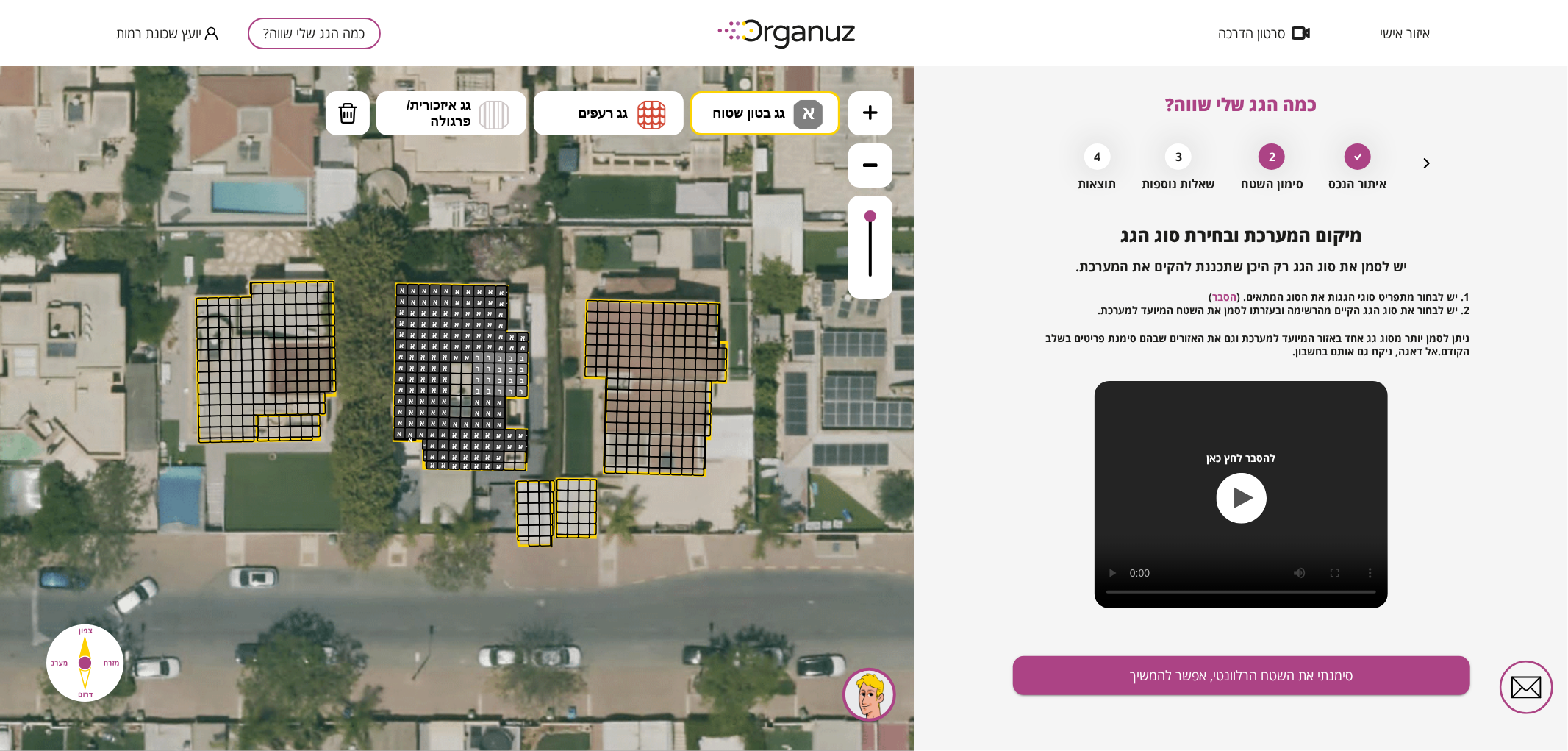
drag, startPoint x: 872, startPoint y: 250, endPoint x: 872, endPoint y: 212, distance: 38.0
click at [872, 212] on div at bounding box center [870, 215] width 12 height 12
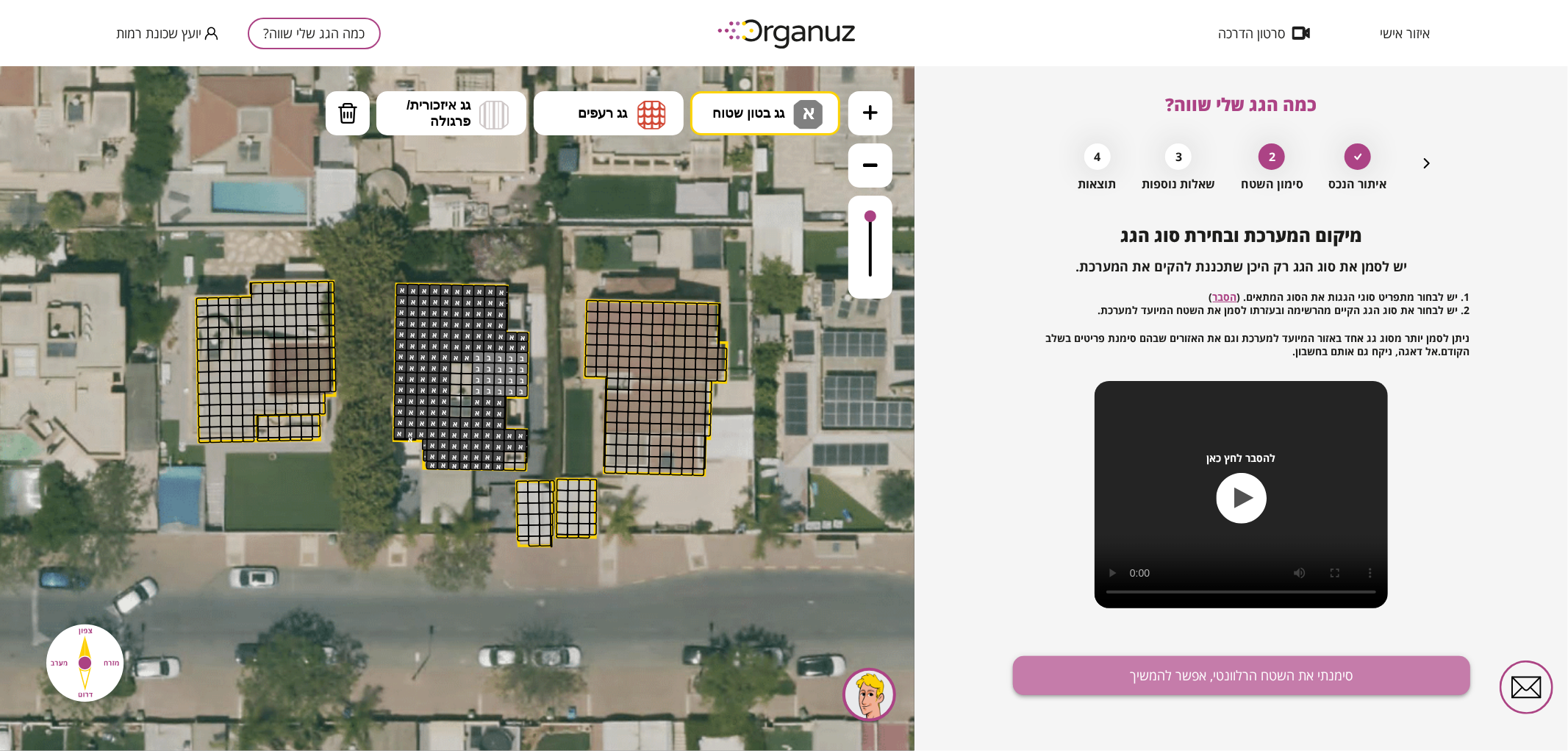
click at [1035, 680] on button "סימנתי את השטח הרלוונטי, אפשר להמשיך" at bounding box center [1241, 675] width 457 height 39
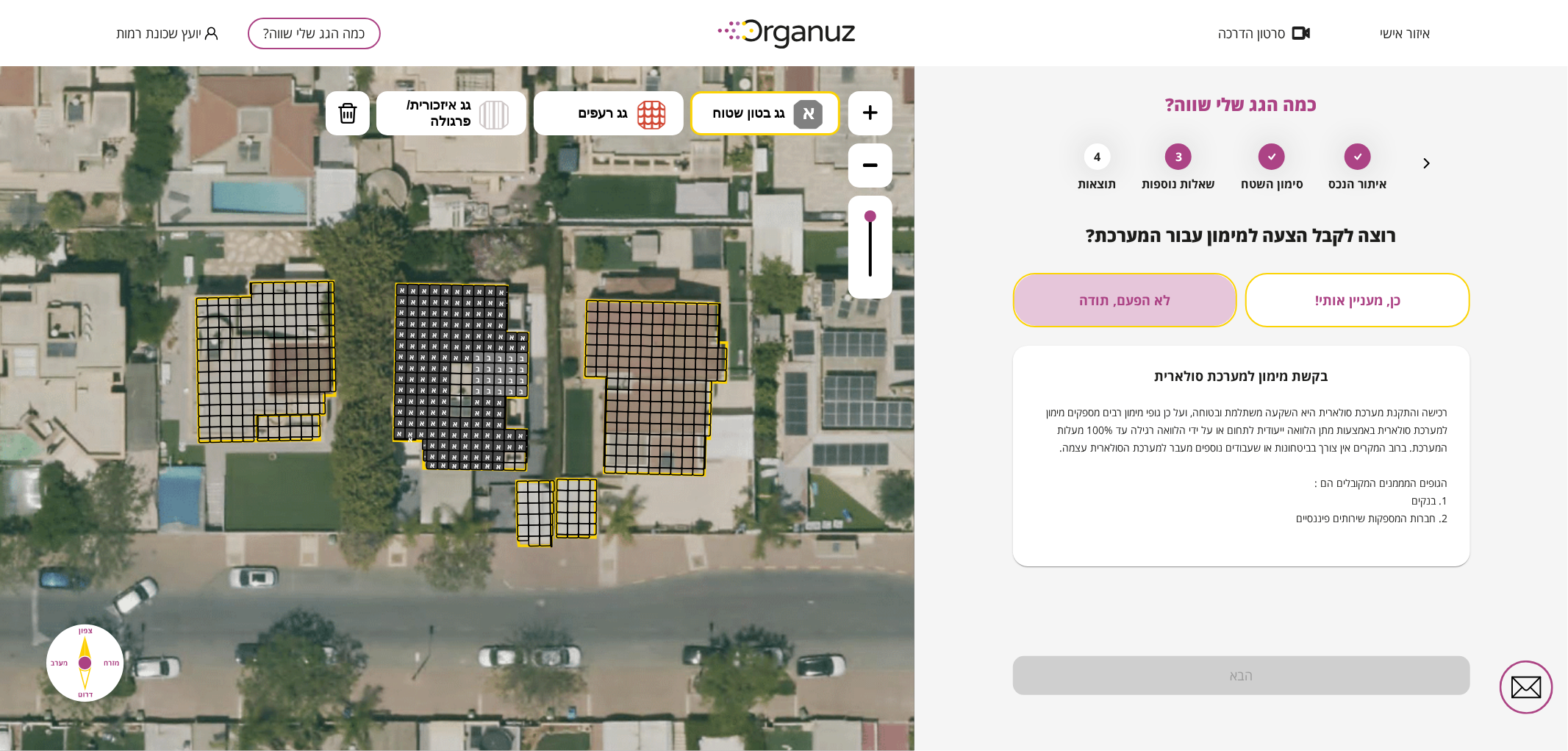
click at [1108, 300] on button "לא הפעם, תודה" at bounding box center [1125, 300] width 225 height 54
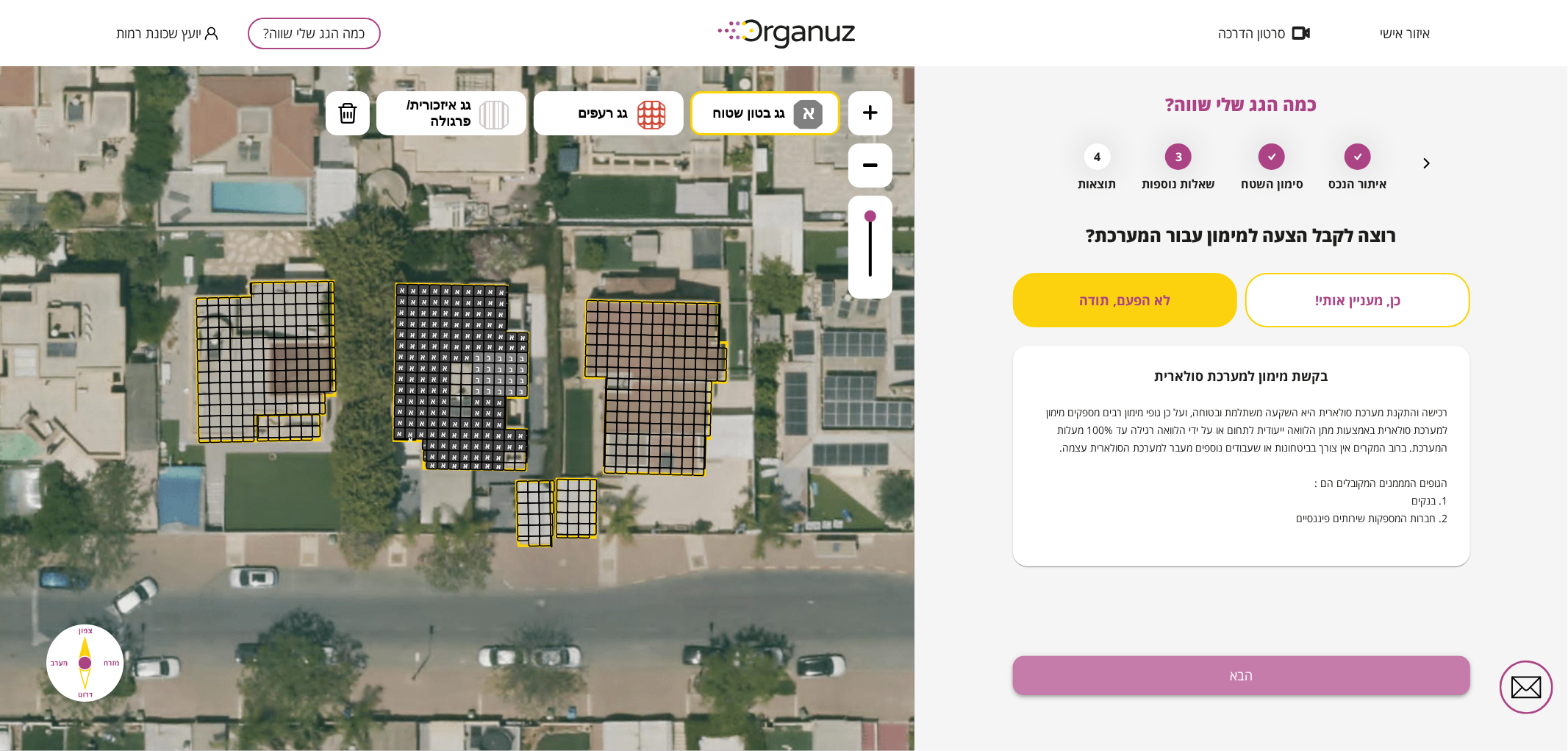
click at [1099, 667] on button "הבא" at bounding box center [1241, 675] width 457 height 39
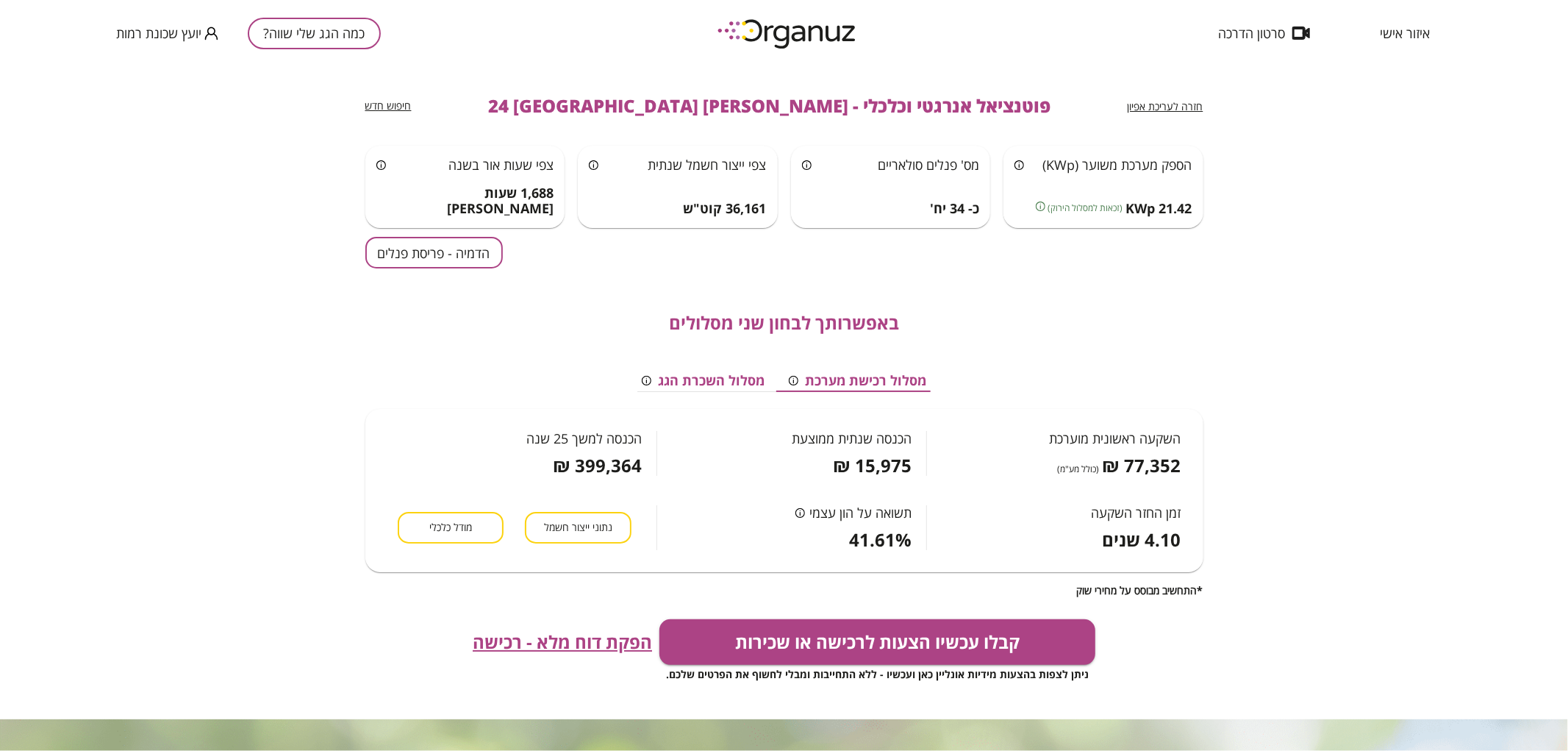
click at [476, 247] on button "הדמיה - פריסת פנלים" at bounding box center [434, 252] width 138 height 31
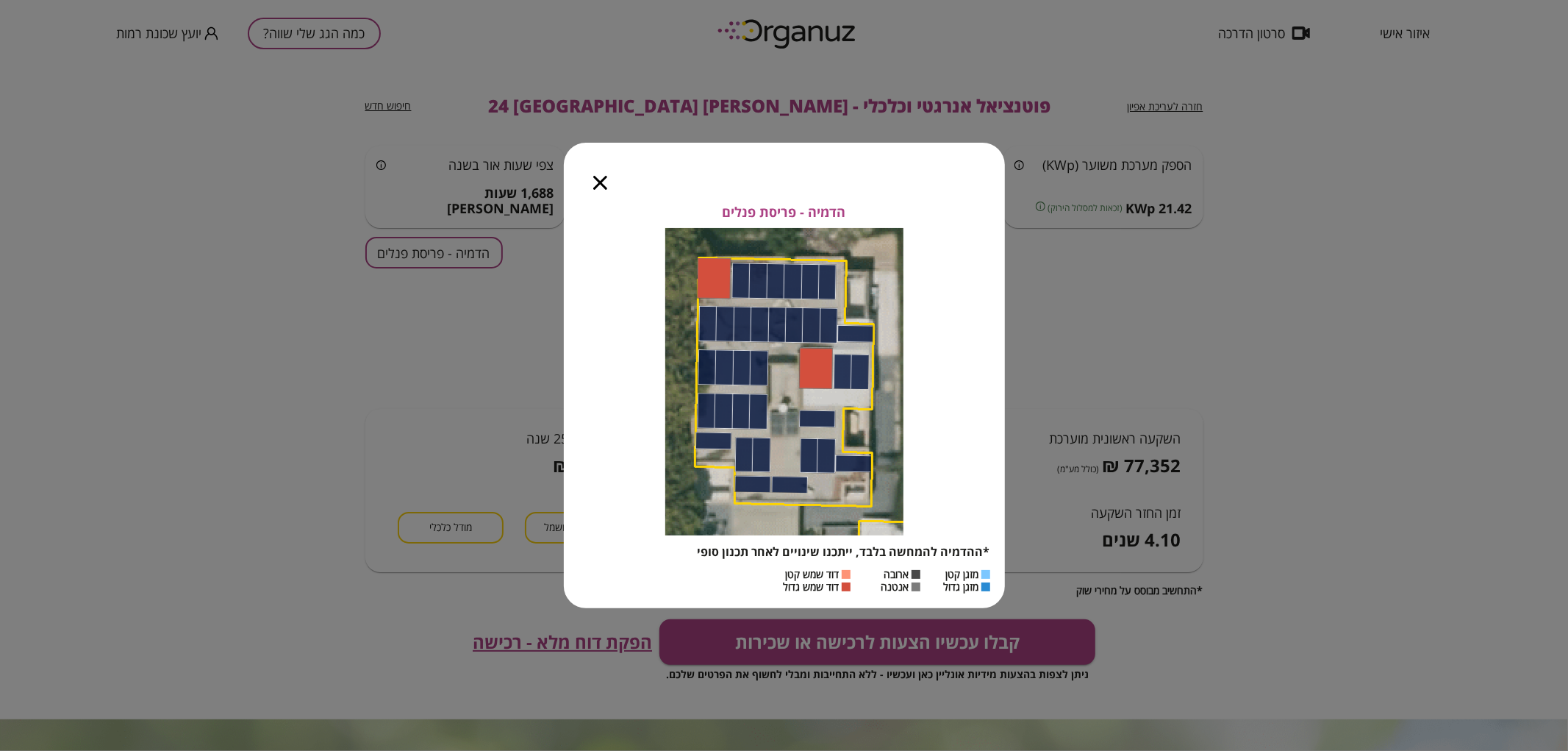
click at [603, 177] on icon "button" at bounding box center [600, 182] width 14 height 14
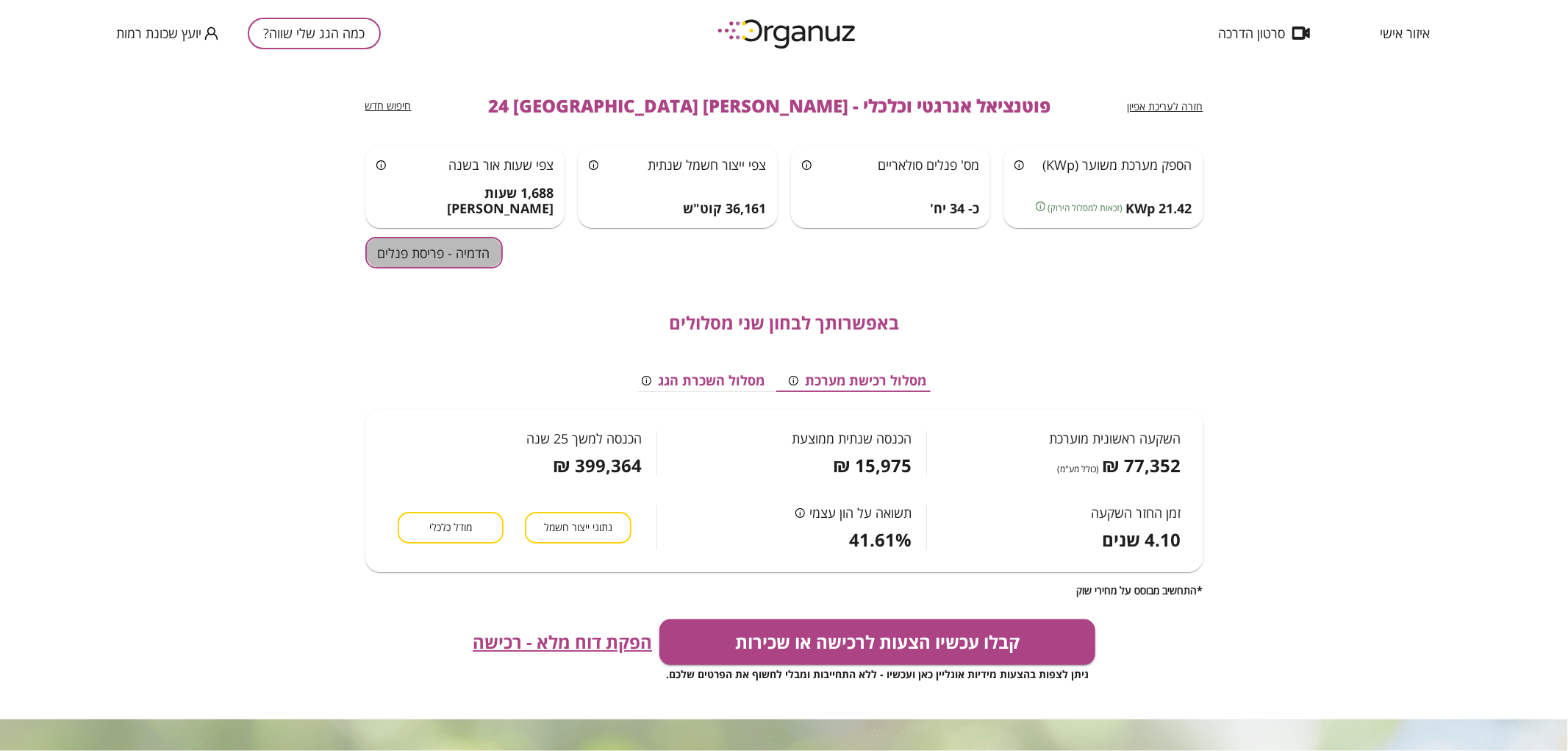
click at [491, 254] on button "הדמיה - פריסת פנלים" at bounding box center [434, 252] width 138 height 31
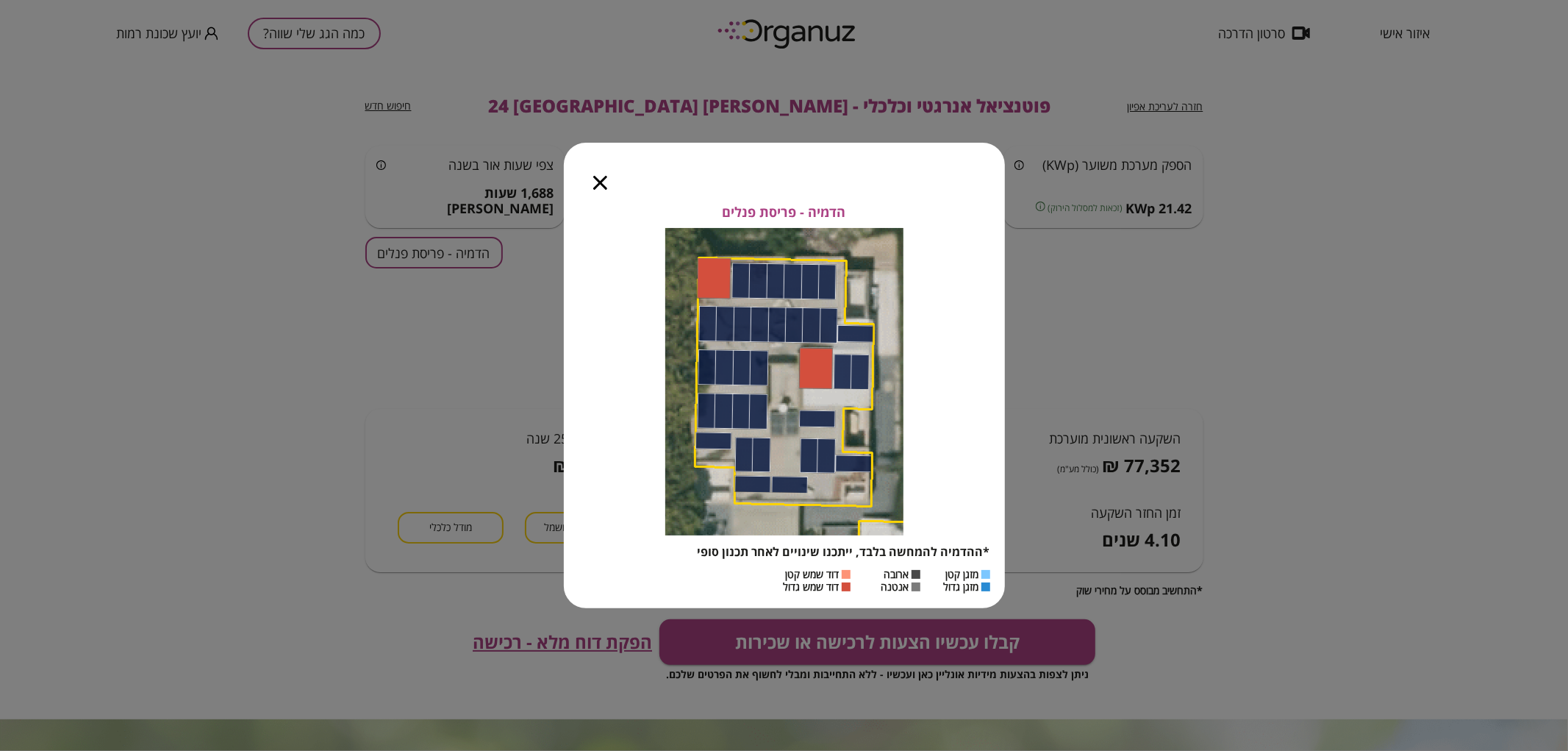
drag, startPoint x: 591, startPoint y: 177, endPoint x: 1048, endPoint y: 94, distance: 464.5
click at [594, 177] on div at bounding box center [600, 173] width 73 height 62
click at [592, 180] on div at bounding box center [600, 173] width 73 height 62
click at [596, 180] on icon "button" at bounding box center [600, 182] width 14 height 14
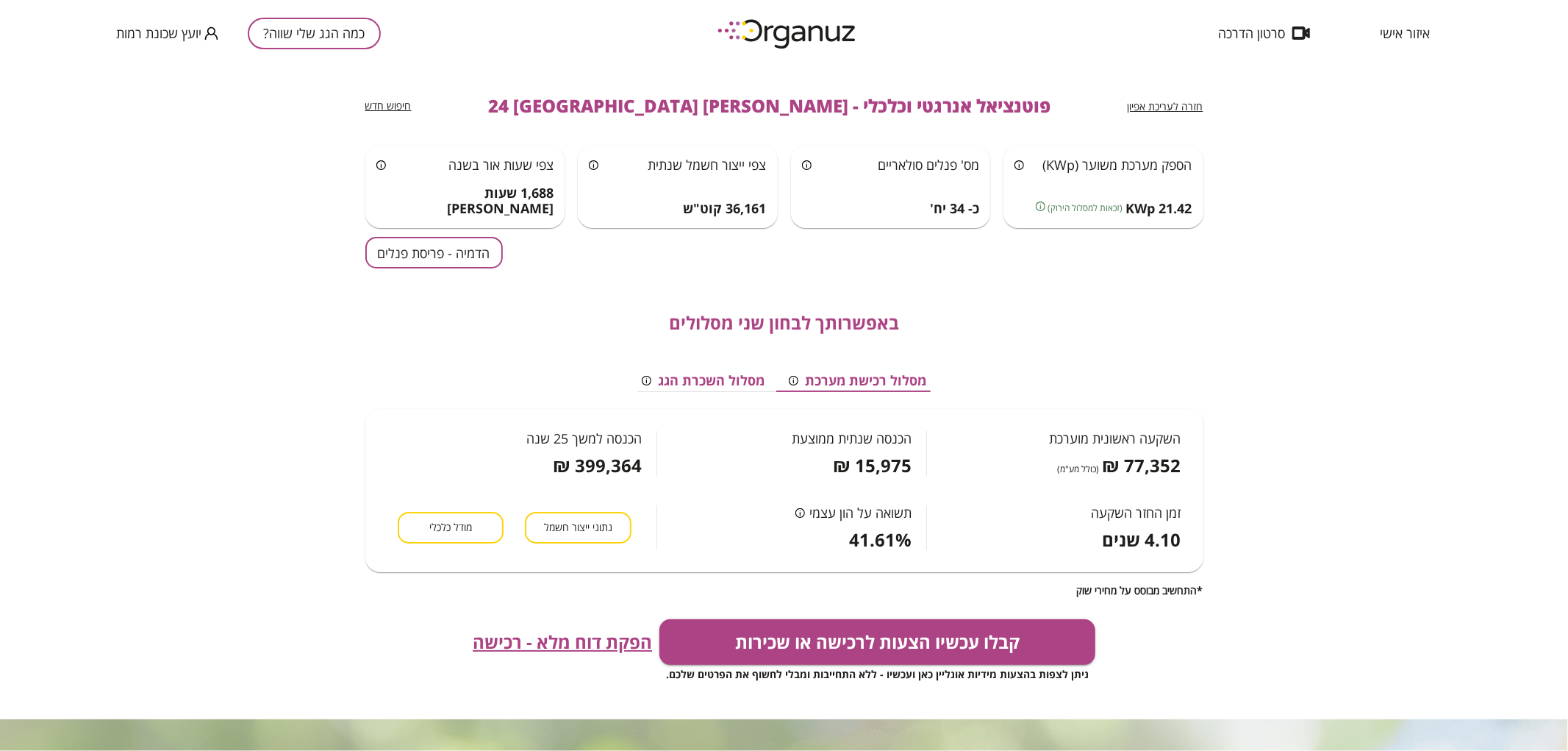
click at [1198, 106] on span "חזרה לעריכת אפיון" at bounding box center [1165, 106] width 76 height 14
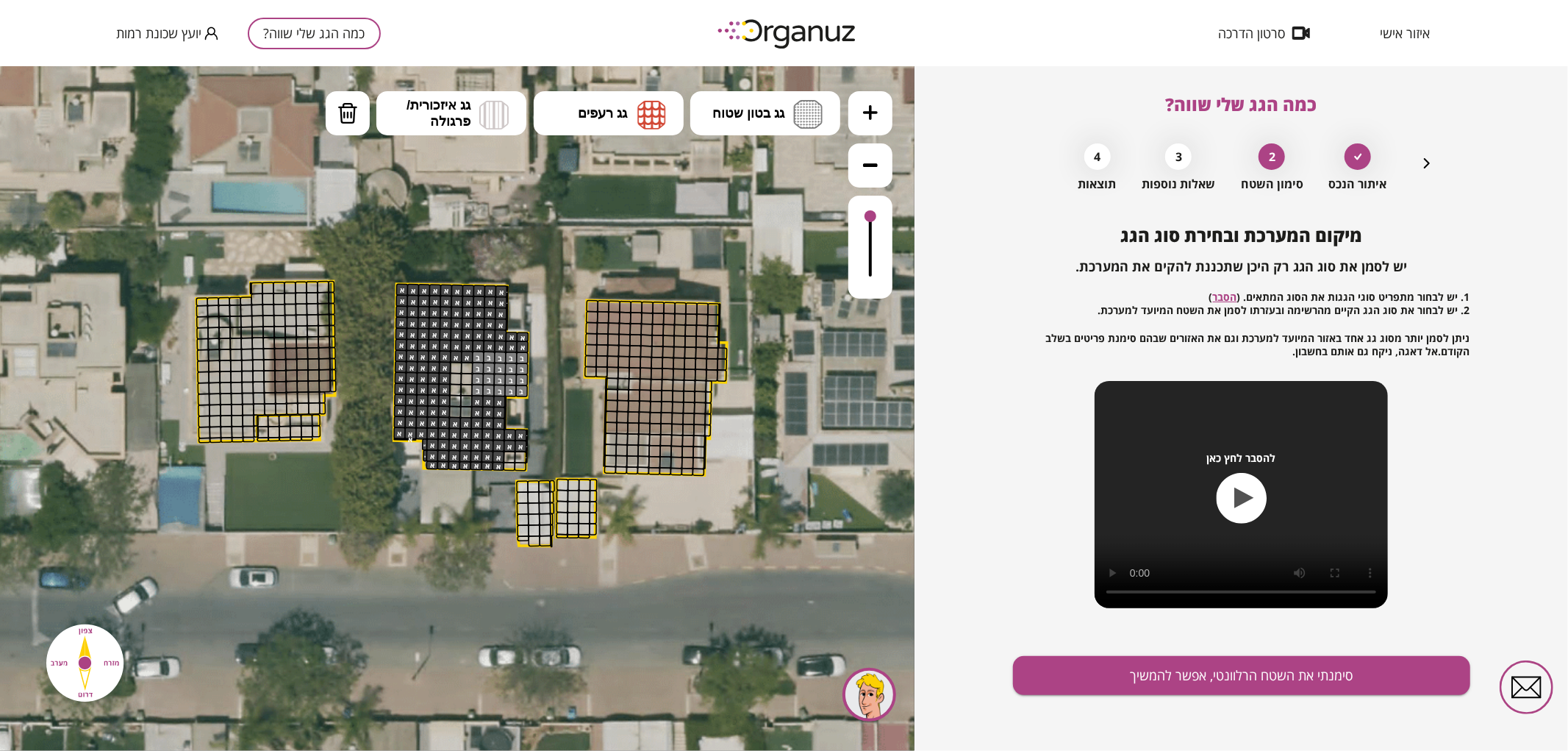
click at [1425, 165] on icon "button" at bounding box center [1426, 163] width 18 height 18
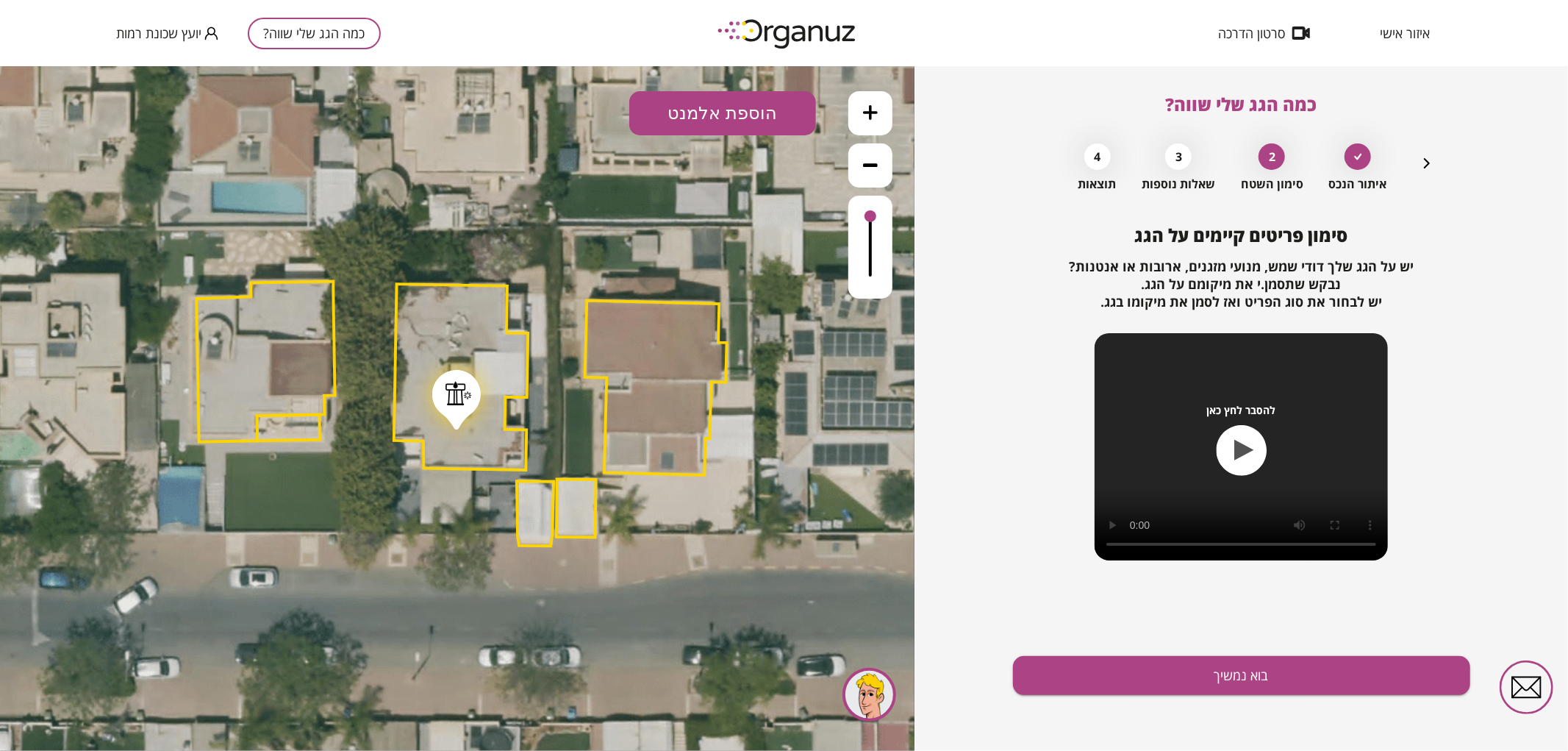
drag, startPoint x: 460, startPoint y: 382, endPoint x: 456, endPoint y: 394, distance: 12.6
click at [456, 394] on div at bounding box center [459, 392] width 26 height 24
click at [1108, 664] on button "בוא נמשיך" at bounding box center [1241, 675] width 457 height 39
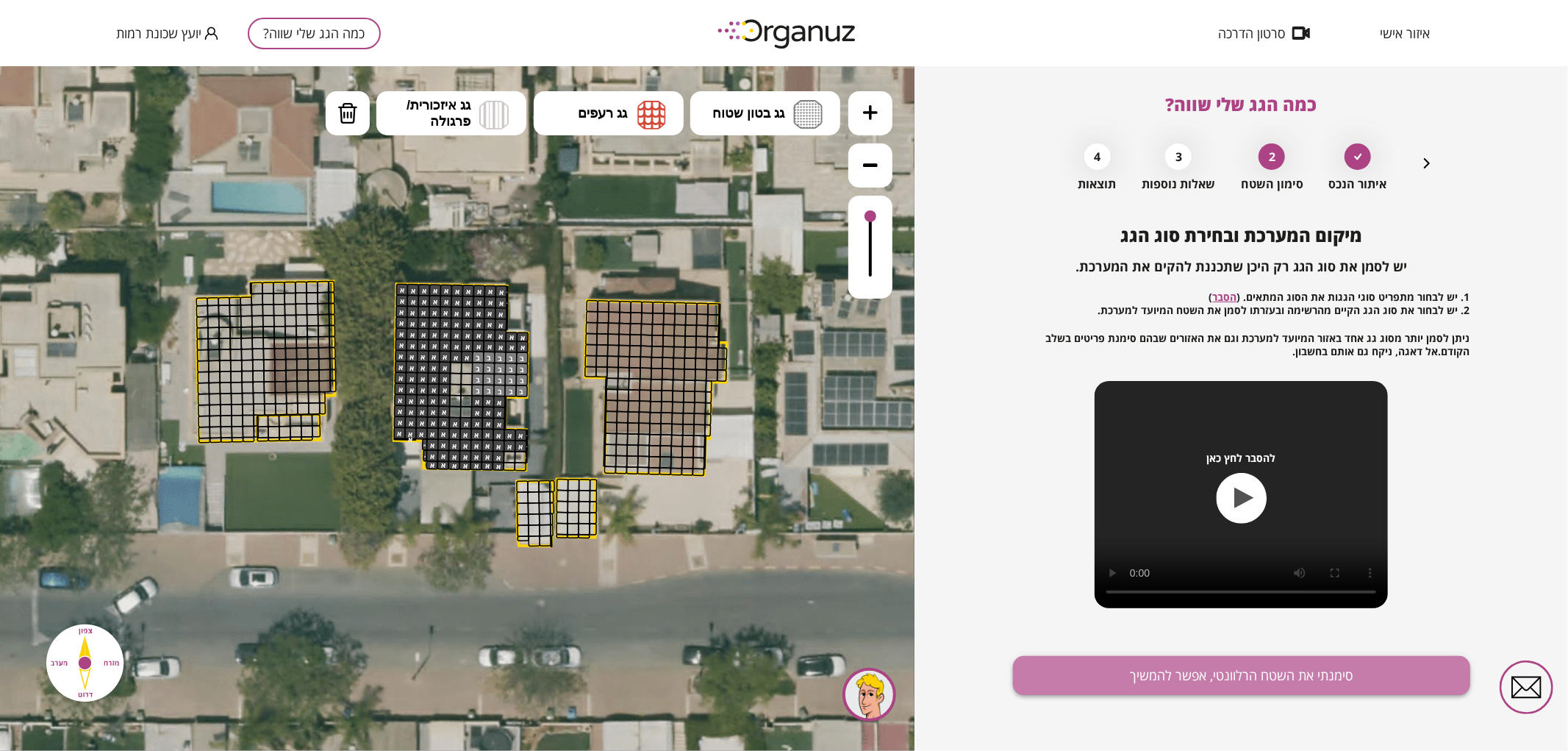
click at [1225, 680] on button "סימנתי את השטח הרלוונטי, אפשר להמשיך" at bounding box center [1241, 675] width 457 height 39
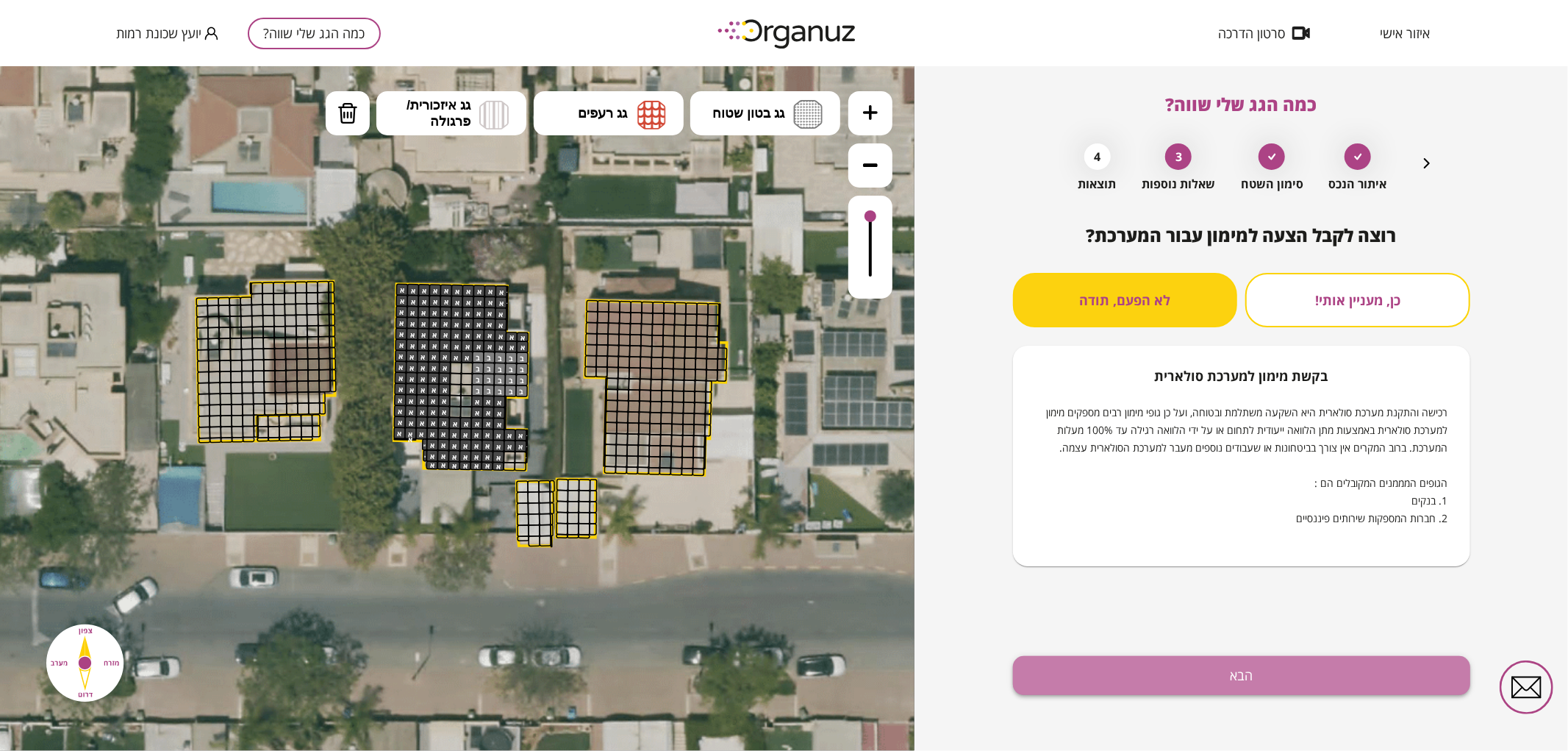
click at [1218, 662] on button "הבא" at bounding box center [1241, 675] width 457 height 39
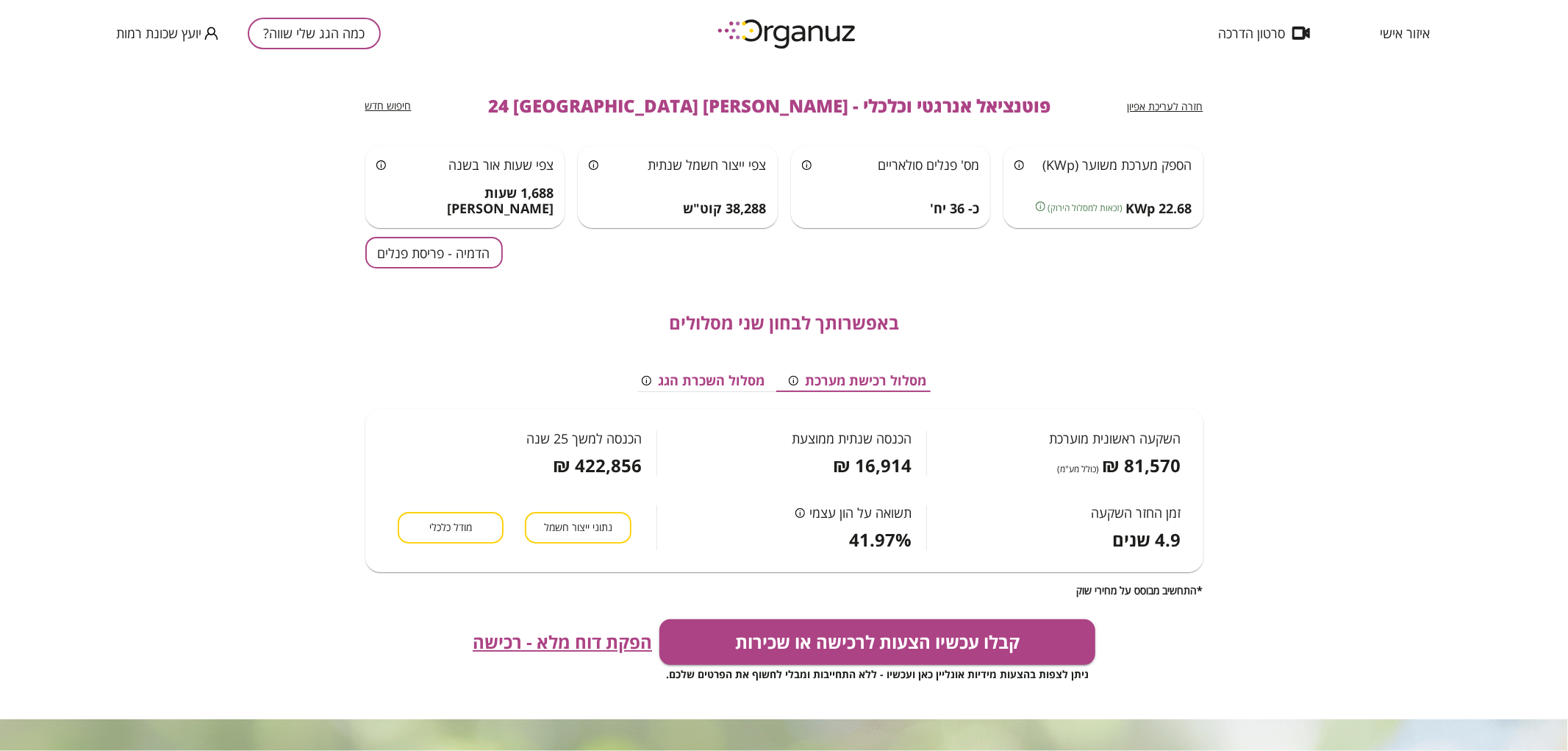
click at [434, 245] on button "הדמיה - פריסת פנלים" at bounding box center [434, 252] width 138 height 31
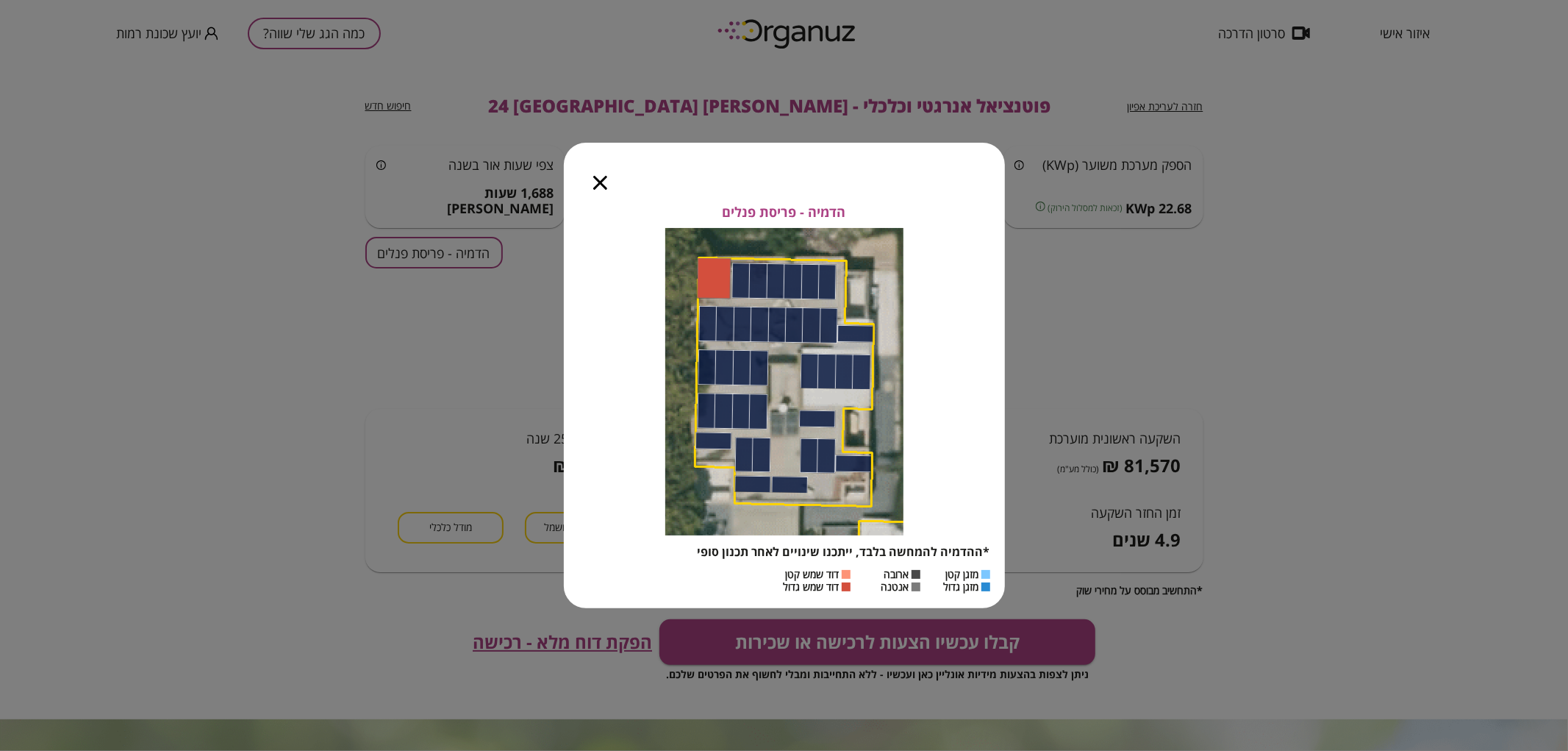
click at [601, 185] on icon "button" at bounding box center [600, 182] width 14 height 14
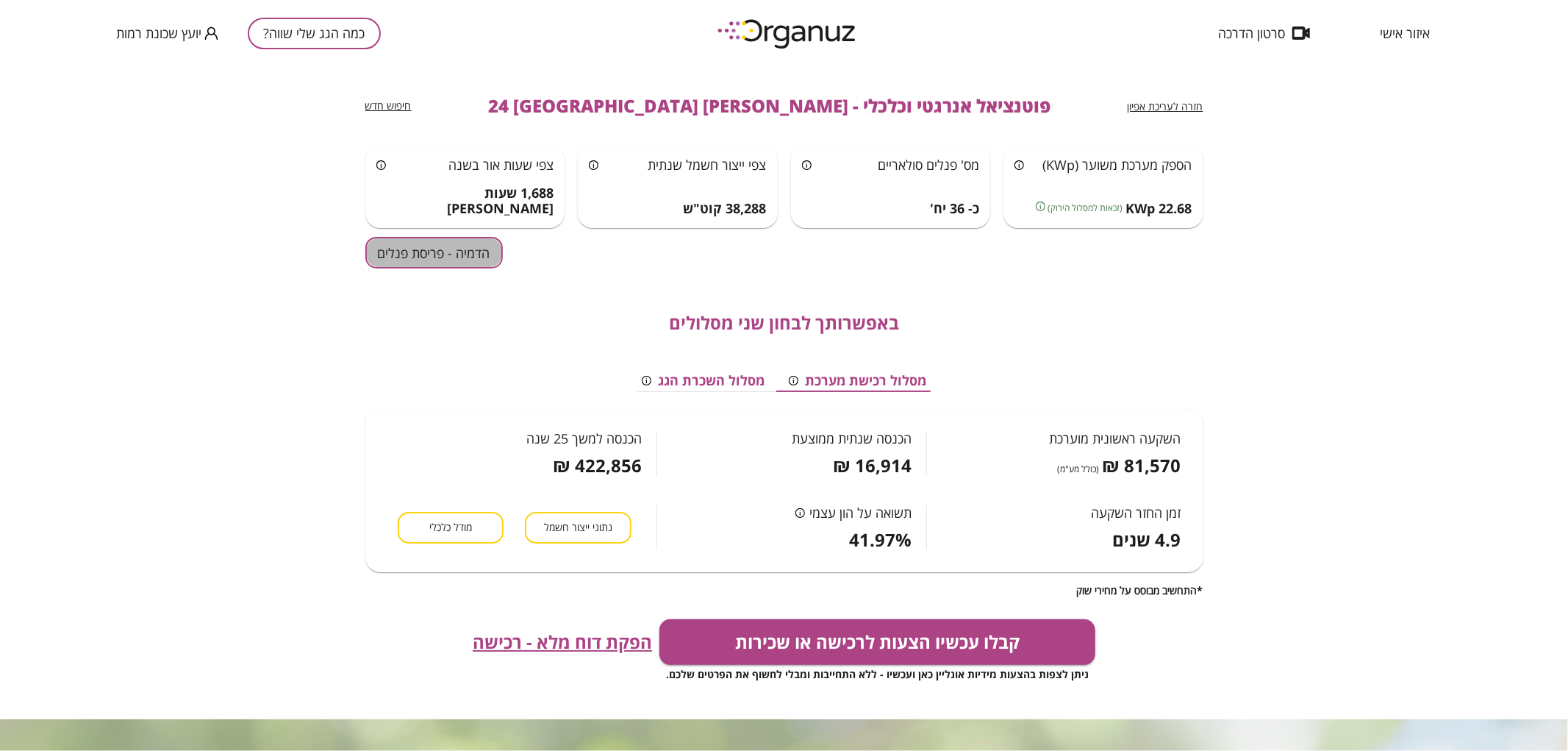
click at [472, 245] on button "הדמיה - פריסת פנלים" at bounding box center [434, 252] width 138 height 31
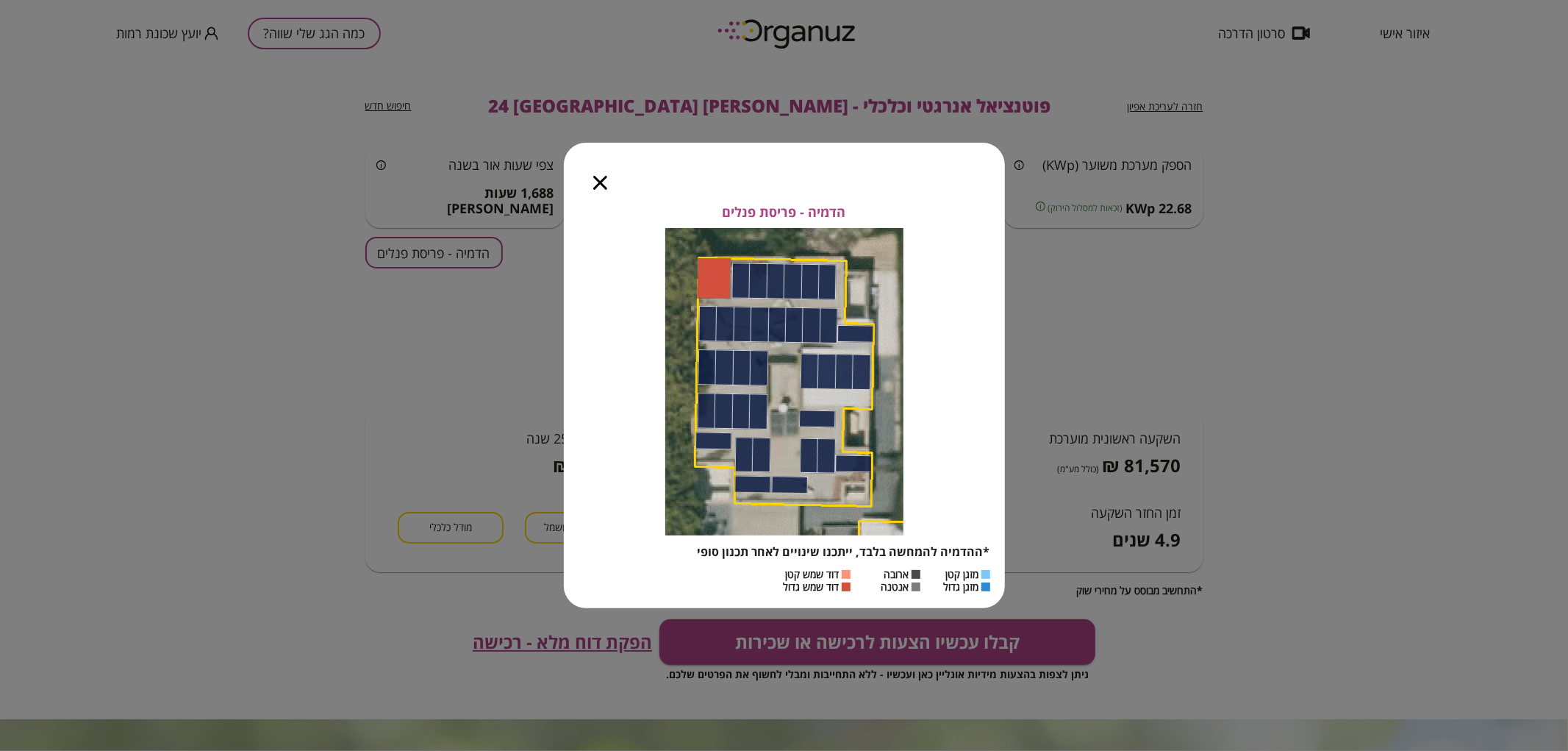
click at [597, 179] on icon "button" at bounding box center [600, 182] width 14 height 14
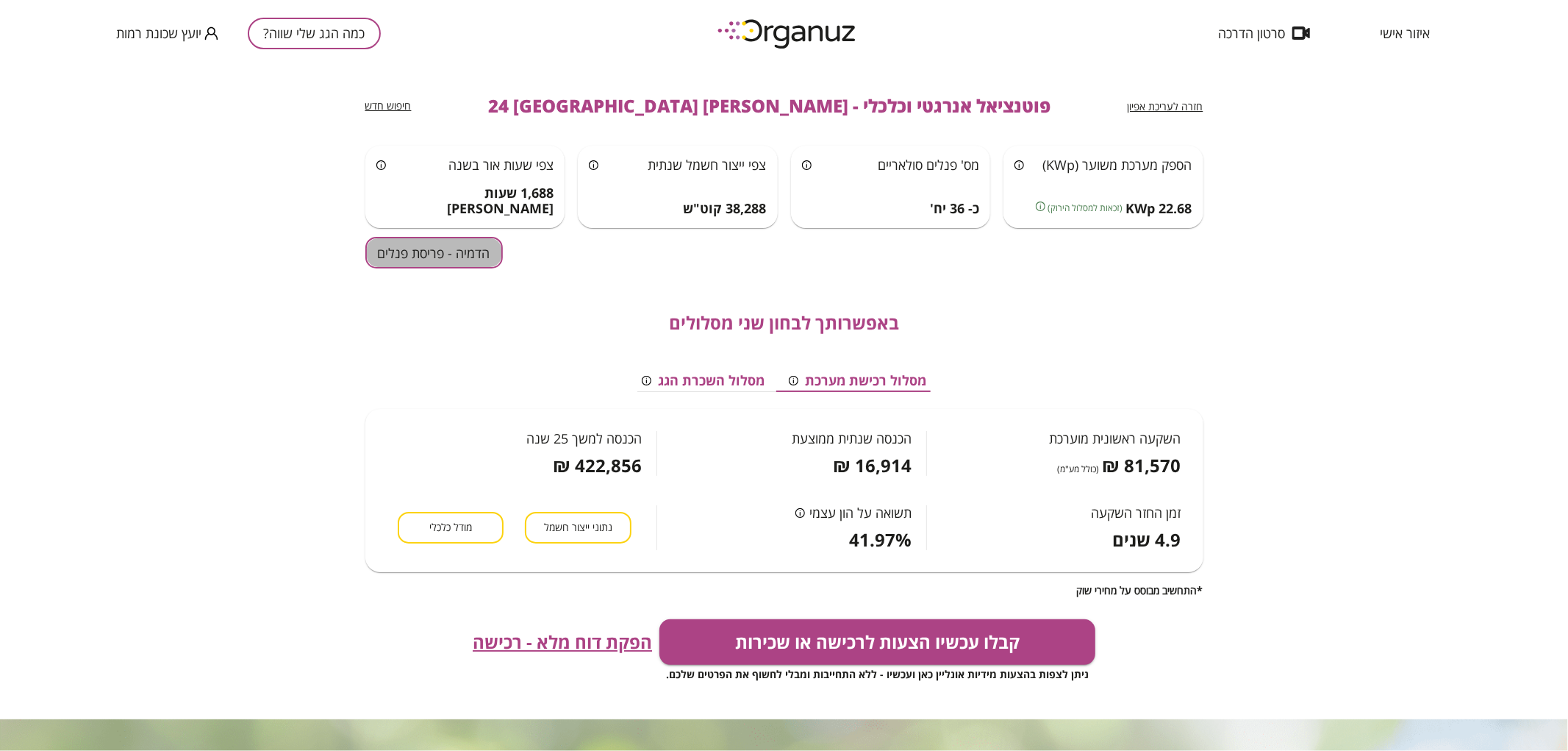
click at [467, 255] on button "הדמיה - פריסת פנלים" at bounding box center [434, 252] width 138 height 31
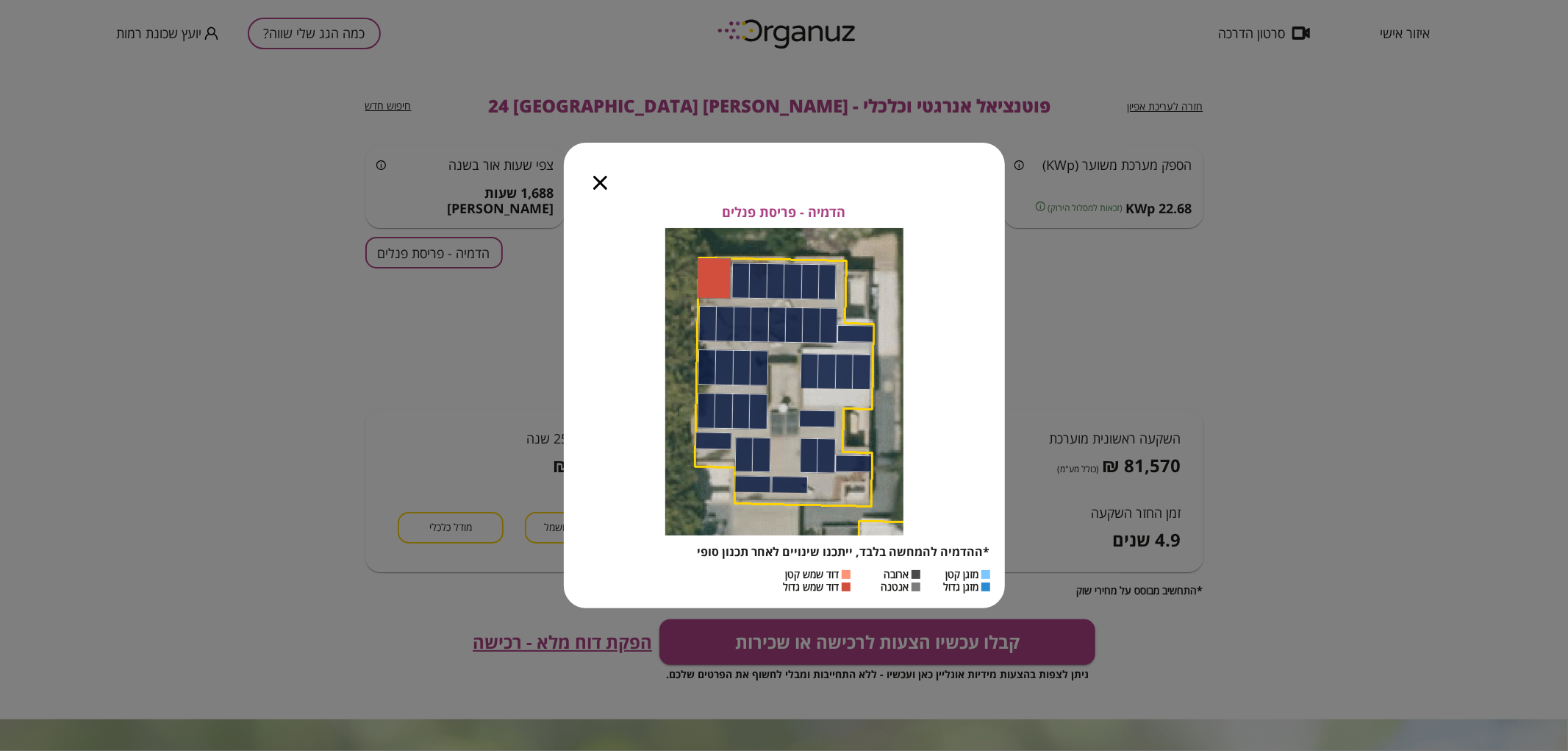
click at [599, 182] on icon "button" at bounding box center [600, 182] width 14 height 14
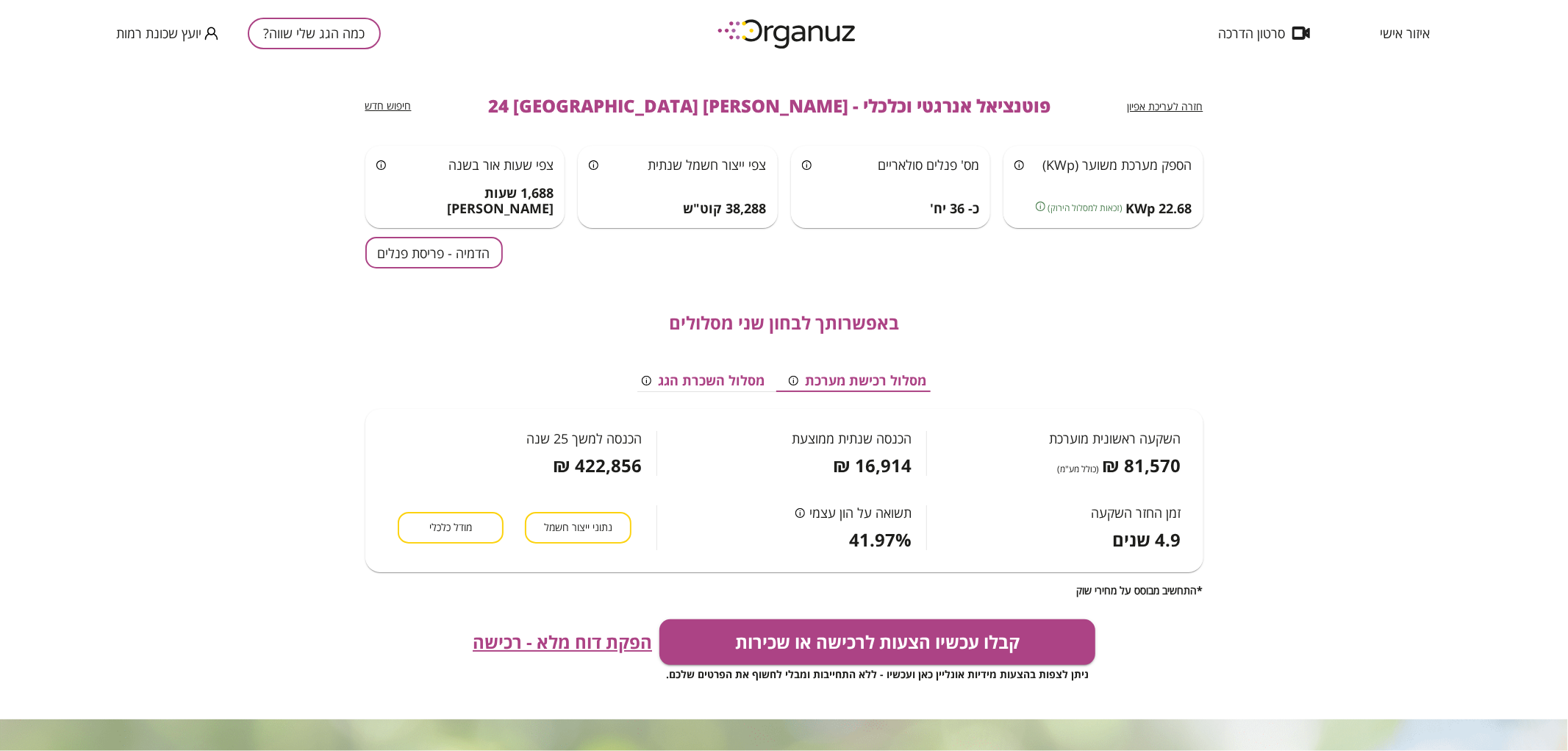
click at [340, 28] on button "כמה הגג שלי שווה?" at bounding box center [314, 33] width 133 height 31
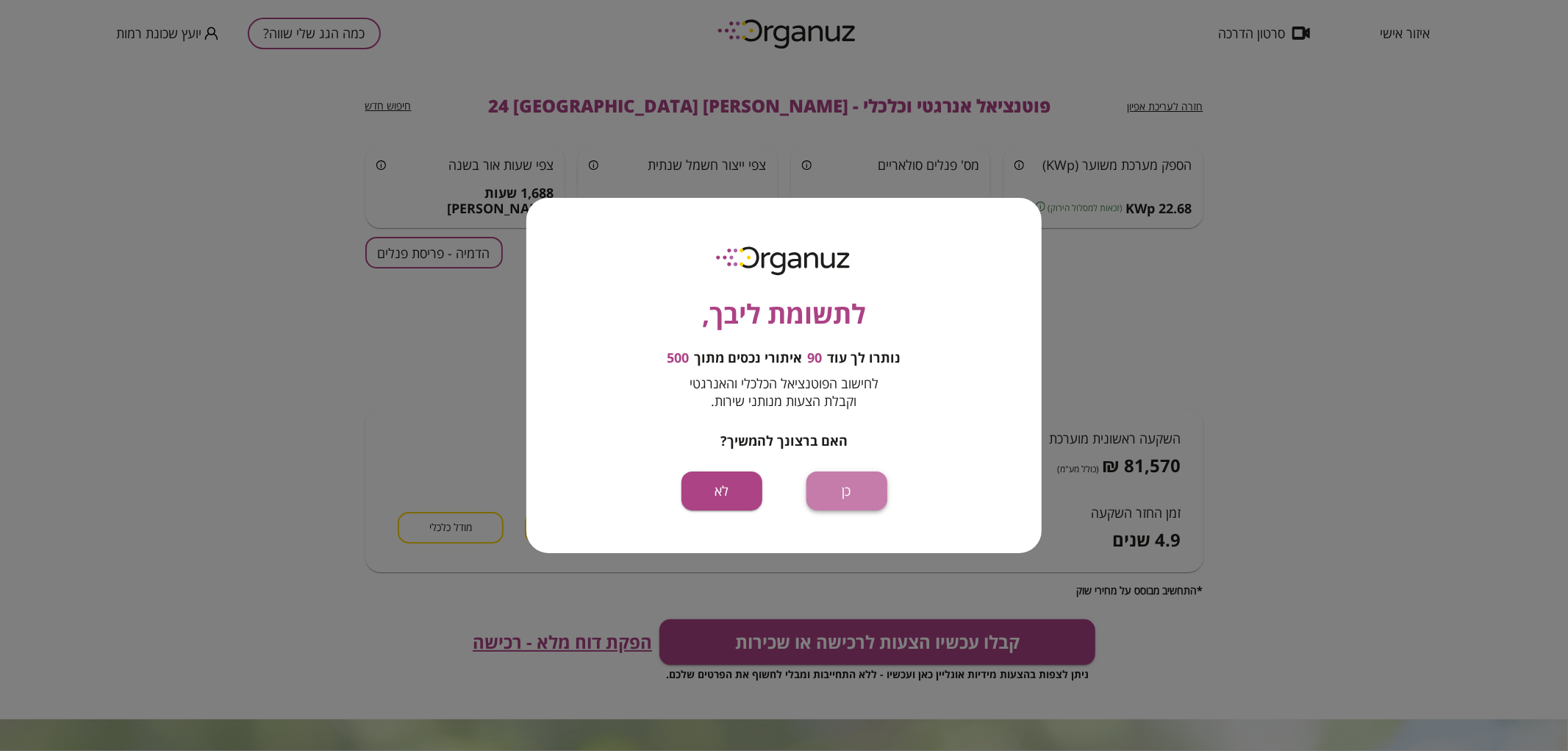
click at [851, 500] on button "כן" at bounding box center [846, 491] width 81 height 39
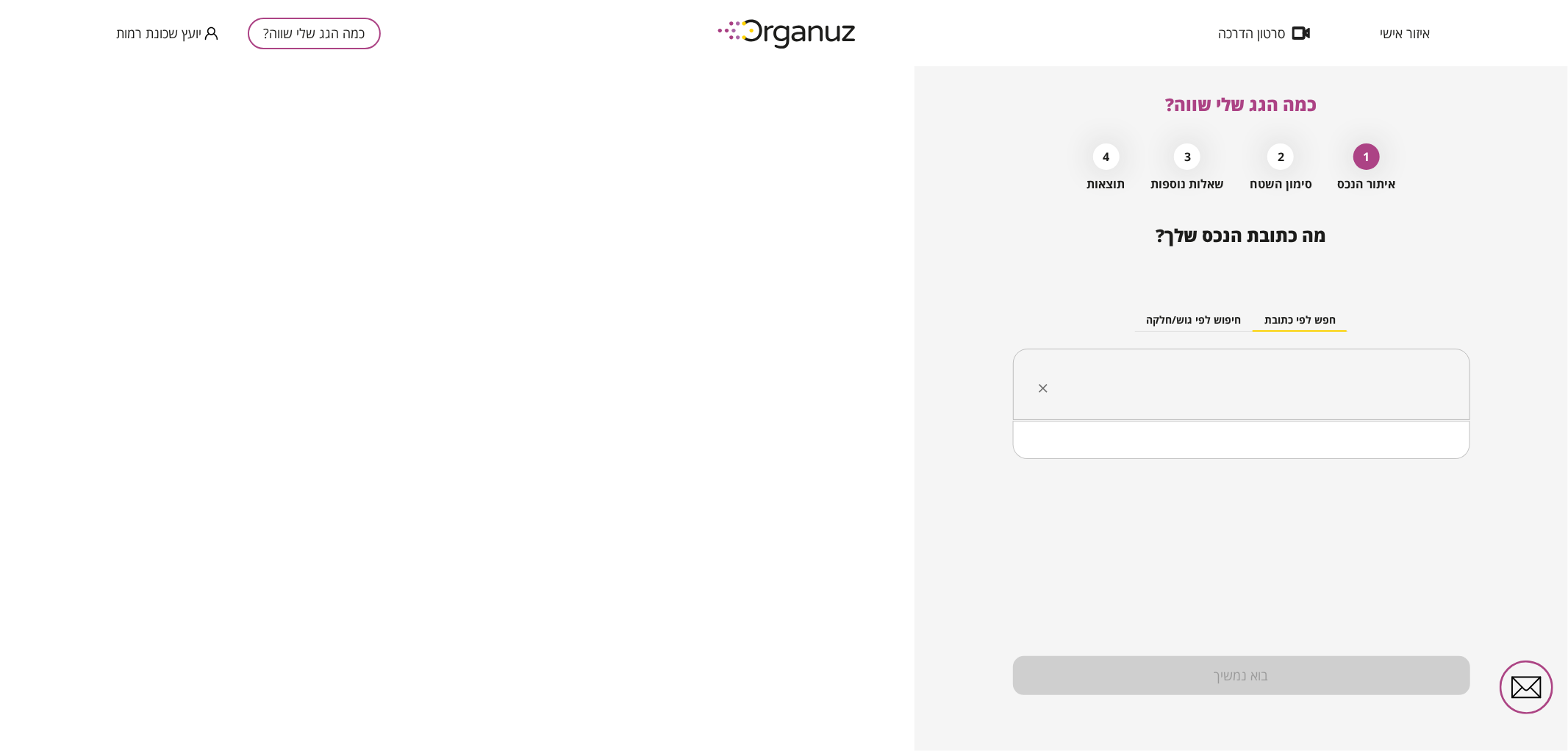
click at [1221, 384] on input "text" at bounding box center [1246, 384] width 411 height 37
click at [1247, 455] on li "[PERSON_NAME] 19 [GEOGRAPHIC_DATA]" at bounding box center [1241, 459] width 419 height 26
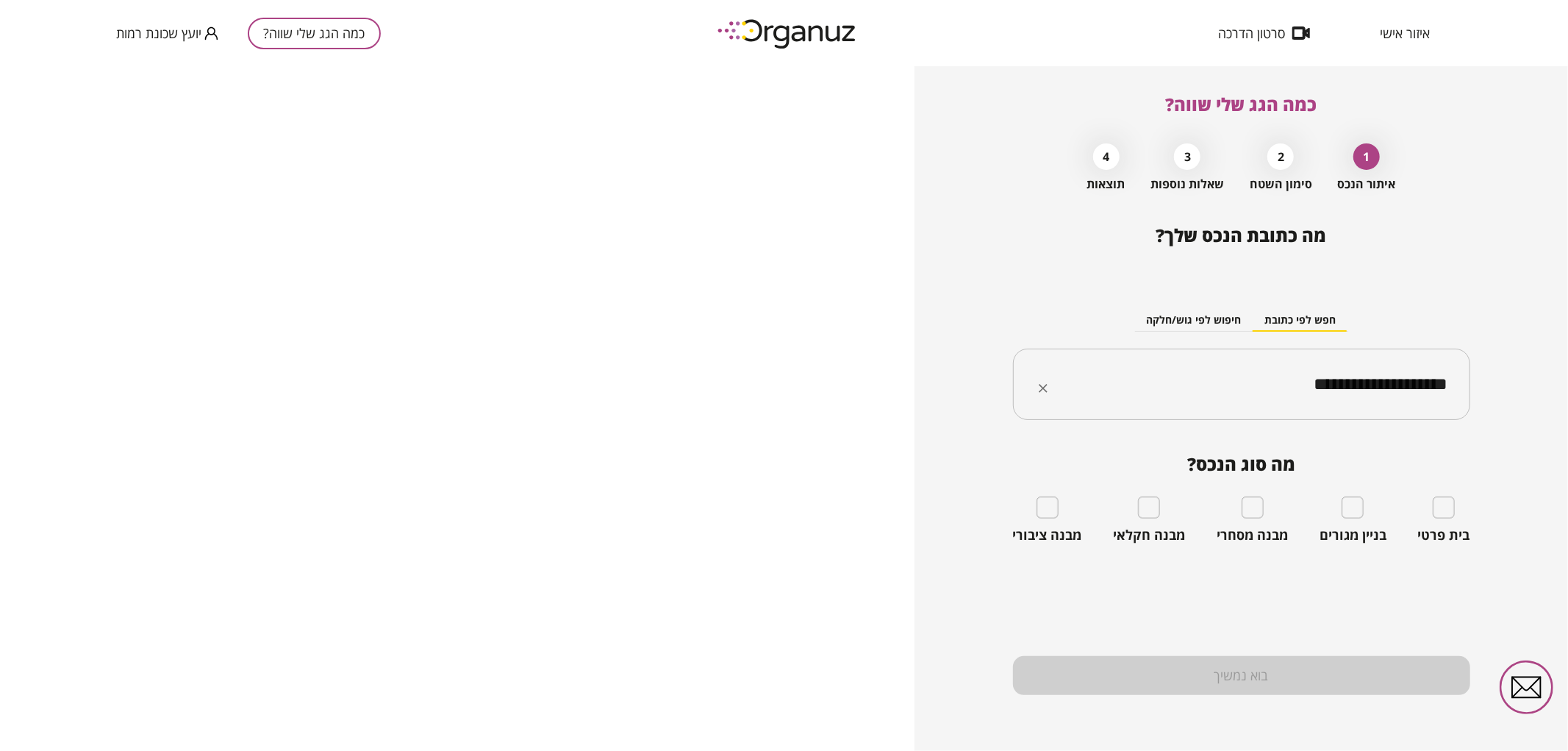
type input "**********"
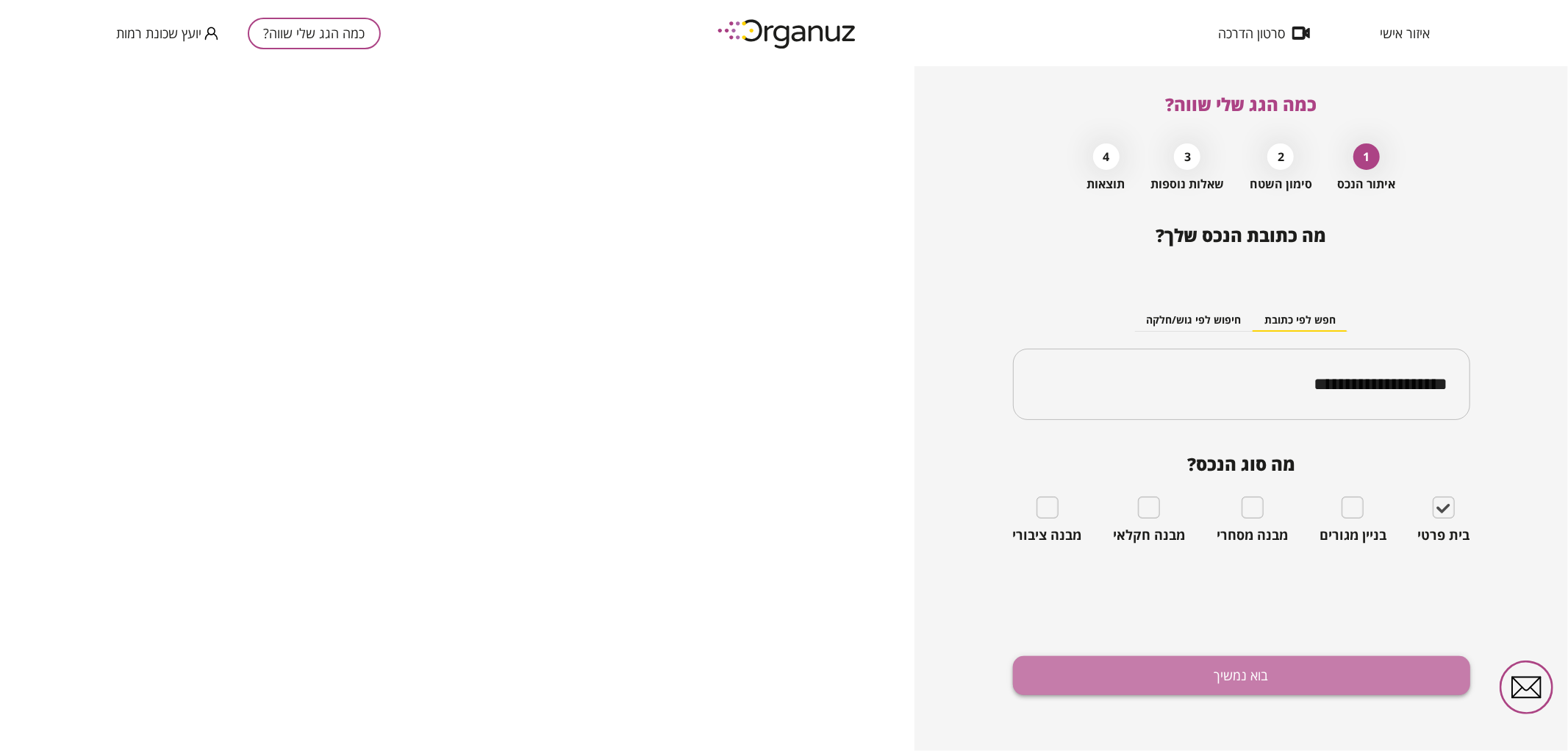
click at [1162, 673] on button "בוא נמשיך" at bounding box center [1241, 675] width 457 height 39
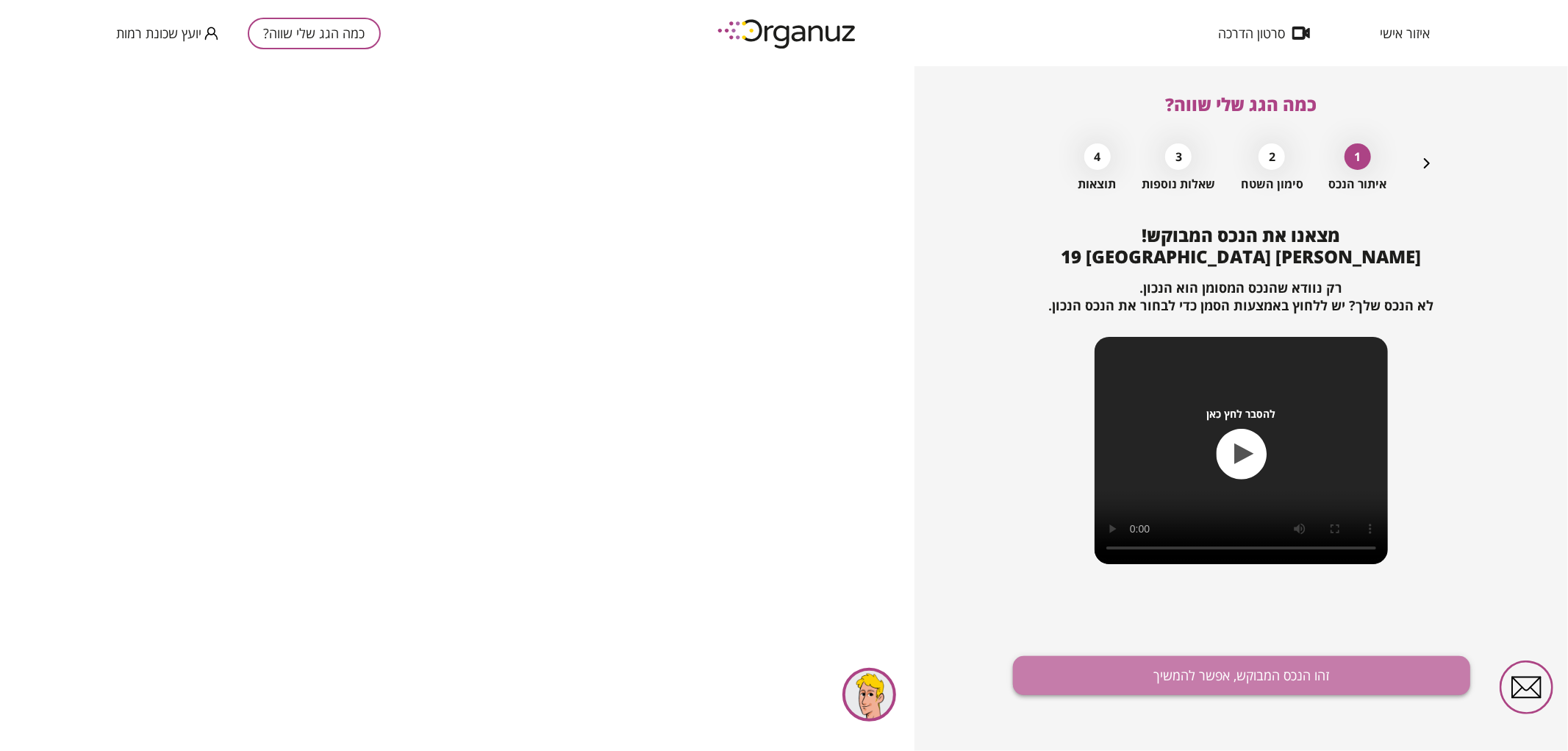
click at [1282, 671] on button "זהו הנכס המבוקש, אפשר להמשיך" at bounding box center [1241, 675] width 457 height 39
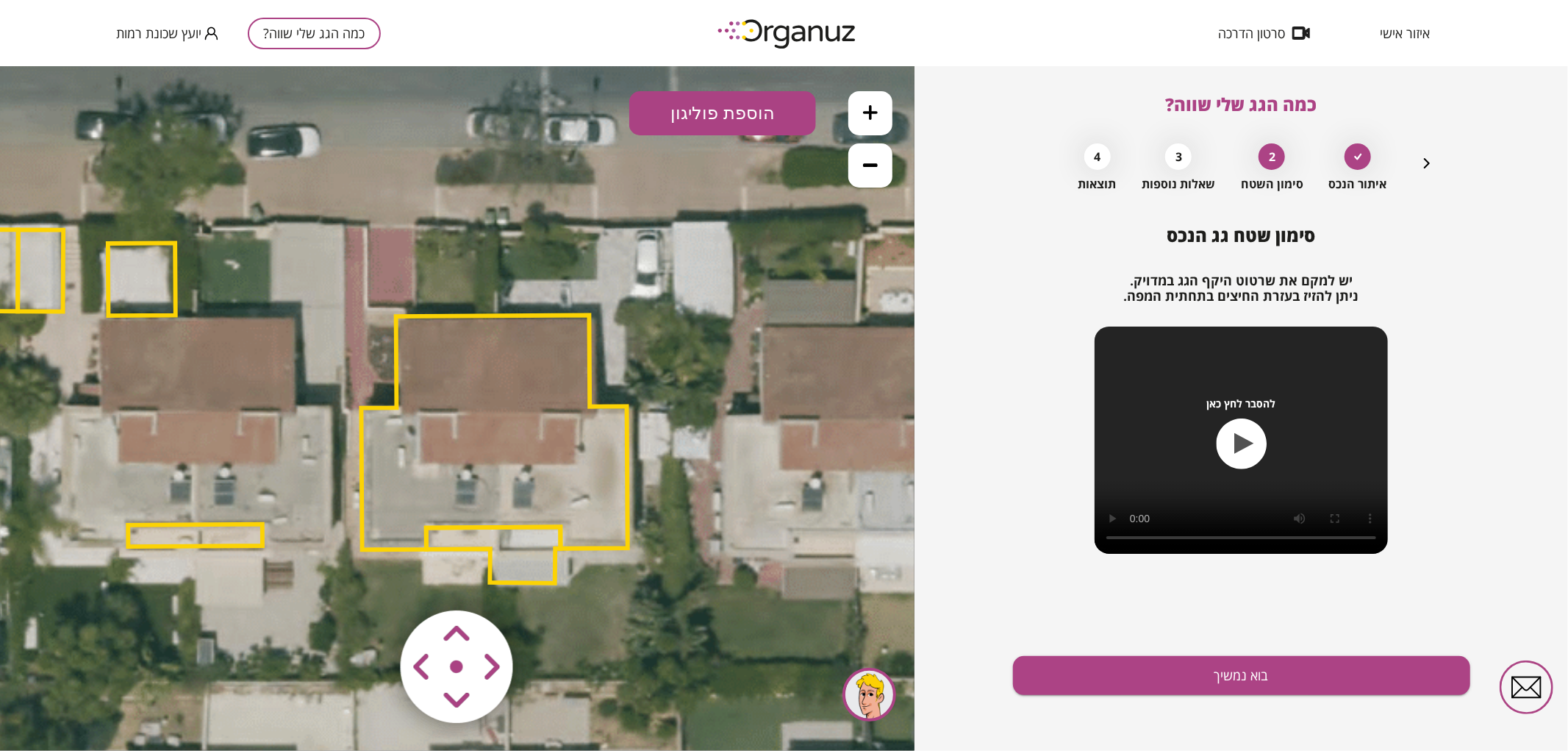
drag, startPoint x: 644, startPoint y: 237, endPoint x: 481, endPoint y: 235, distance: 163.0
click at [481, 235] on icon at bounding box center [298, 410] width 2035 height 2035
click at [866, 159] on icon at bounding box center [870, 164] width 14 height 14
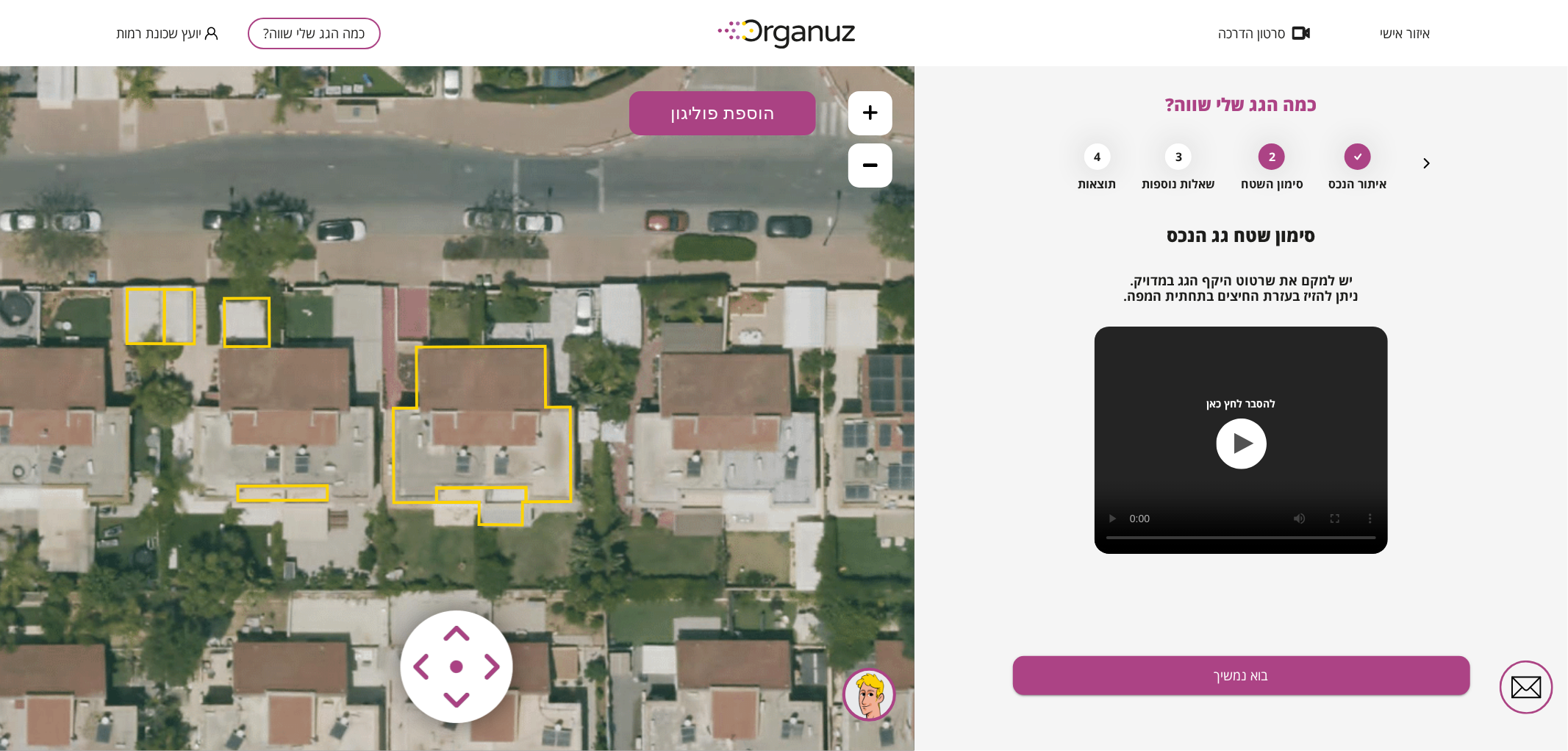
click at [866, 159] on icon at bounding box center [870, 164] width 14 height 14
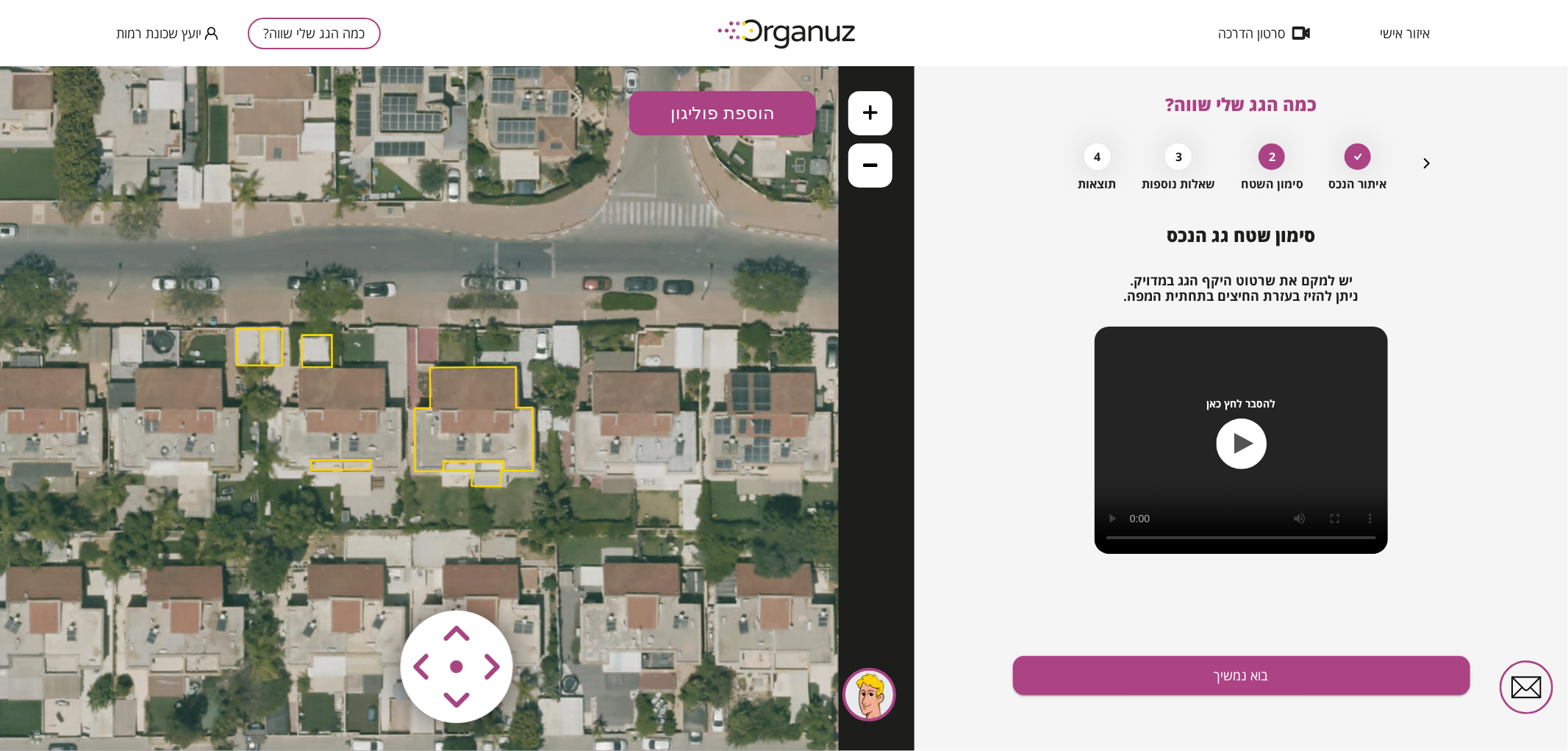
click at [880, 120] on button at bounding box center [870, 112] width 44 height 44
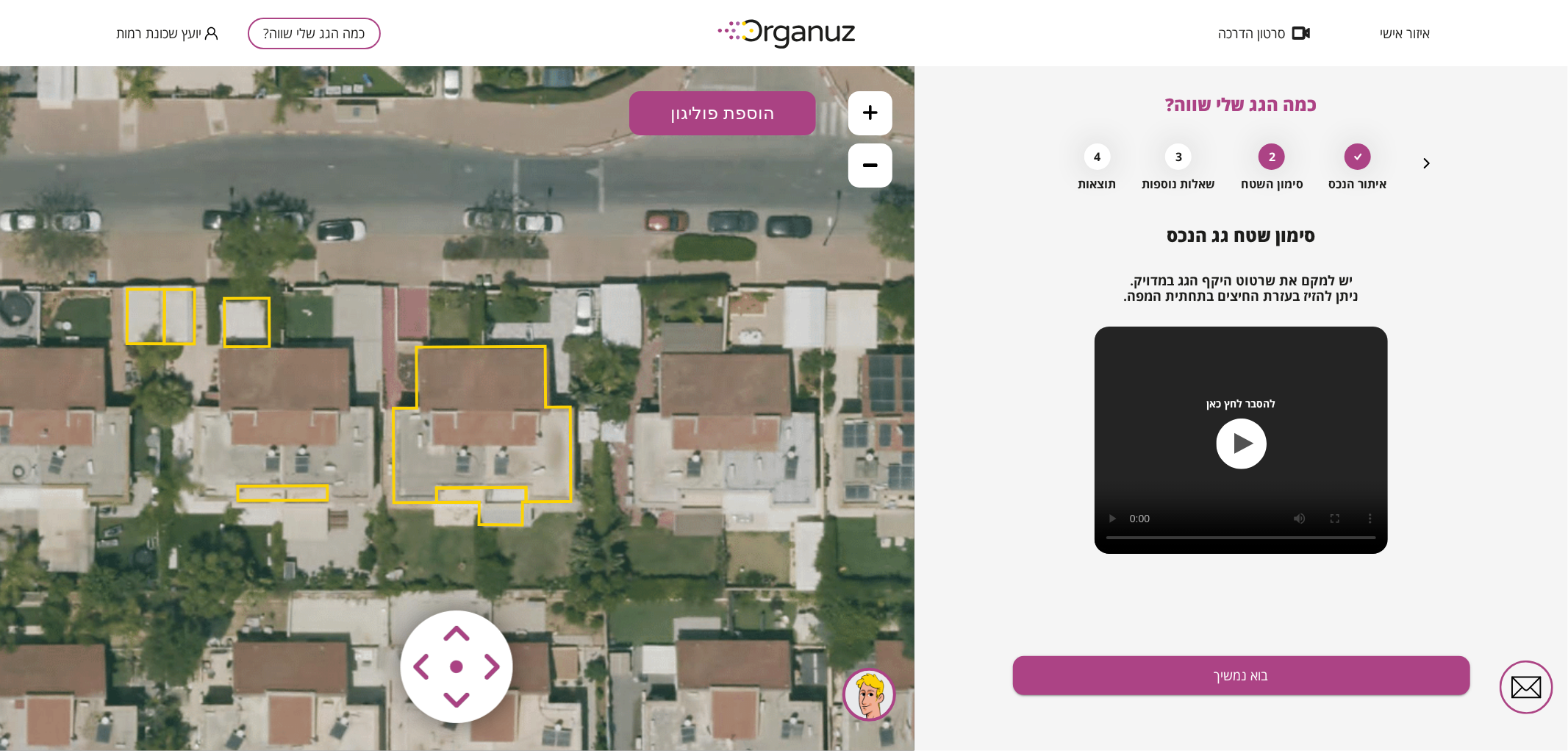
click at [876, 161] on icon at bounding box center [870, 164] width 14 height 14
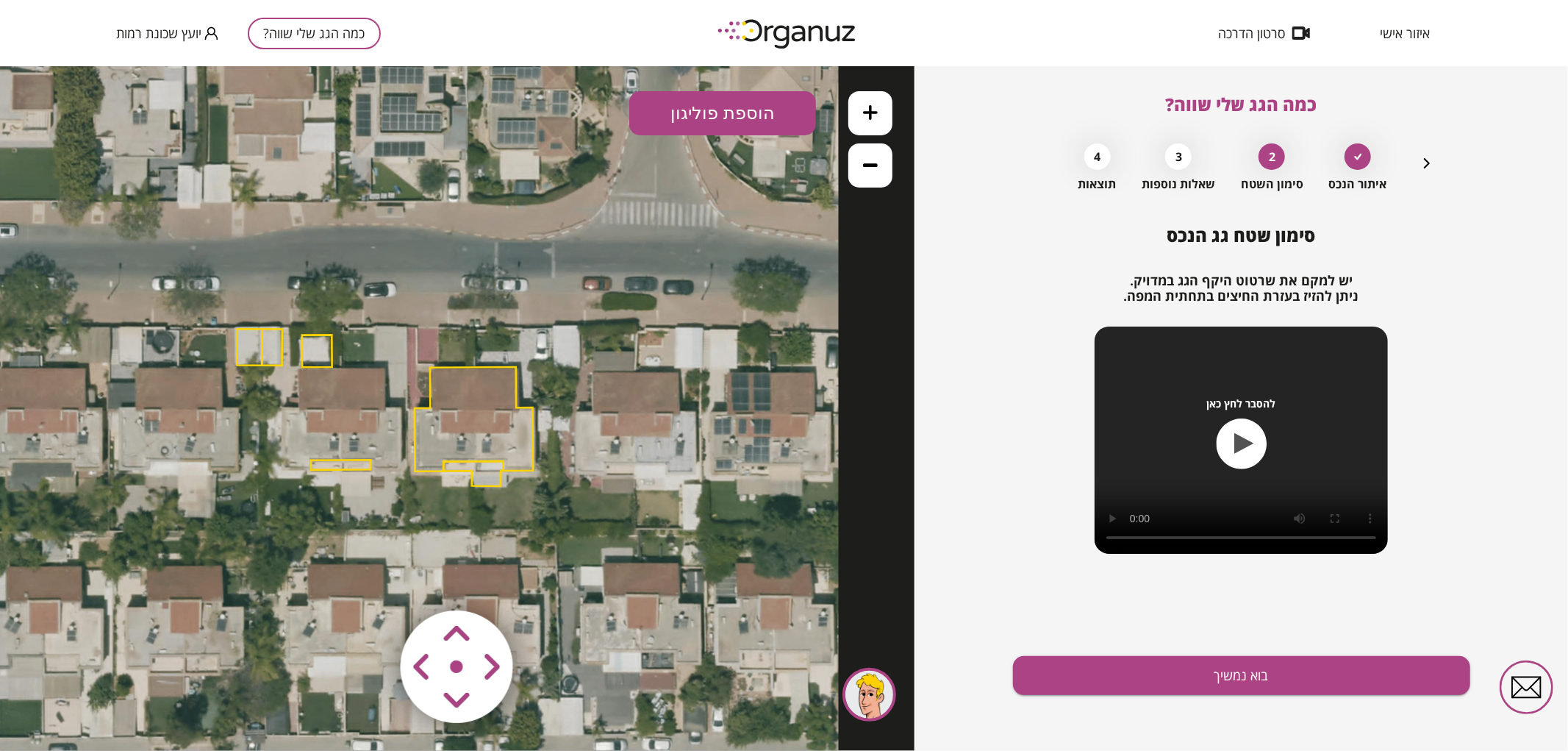
click at [467, 384] on polygon at bounding box center [474, 418] width 118 height 104
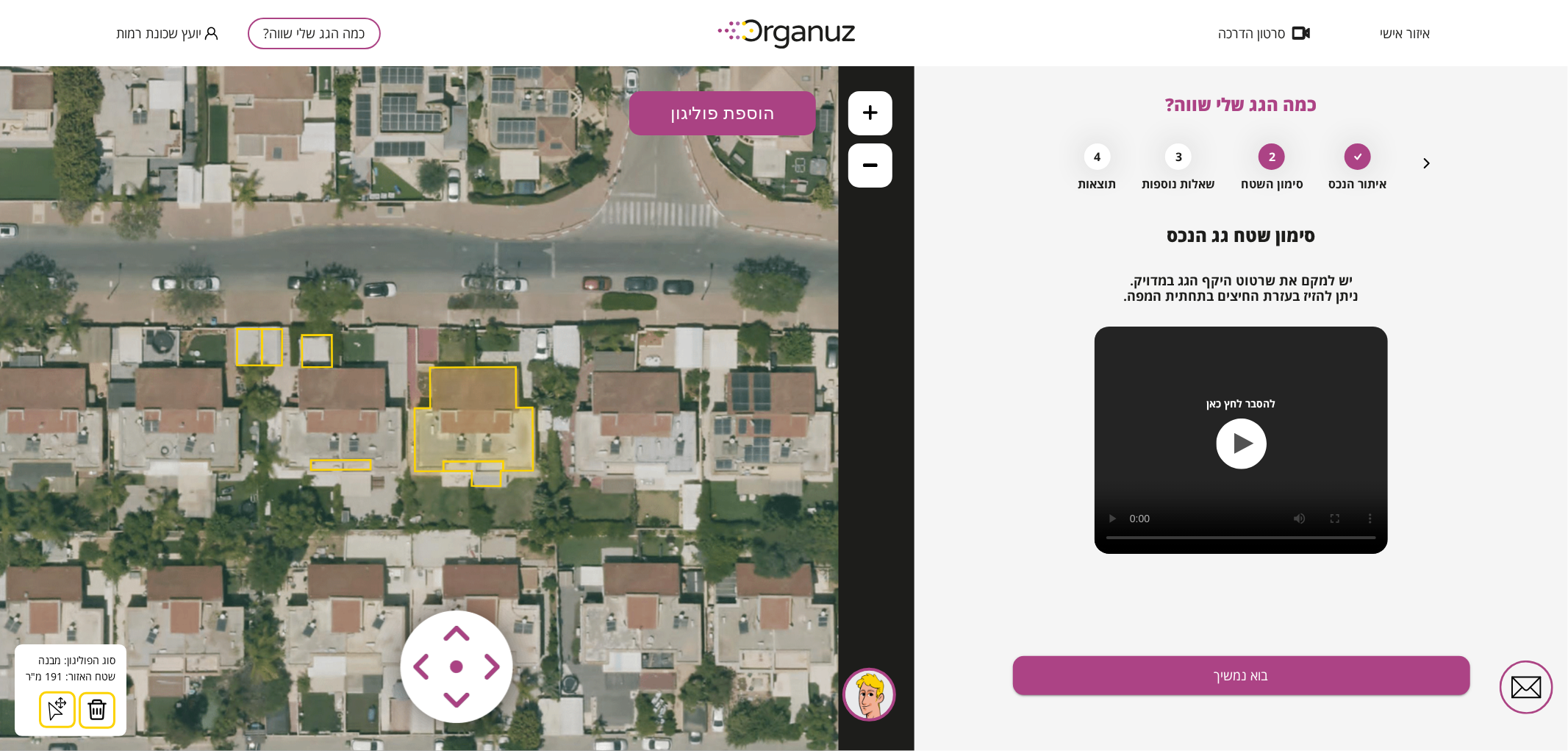
click at [99, 710] on img at bounding box center [97, 709] width 21 height 22
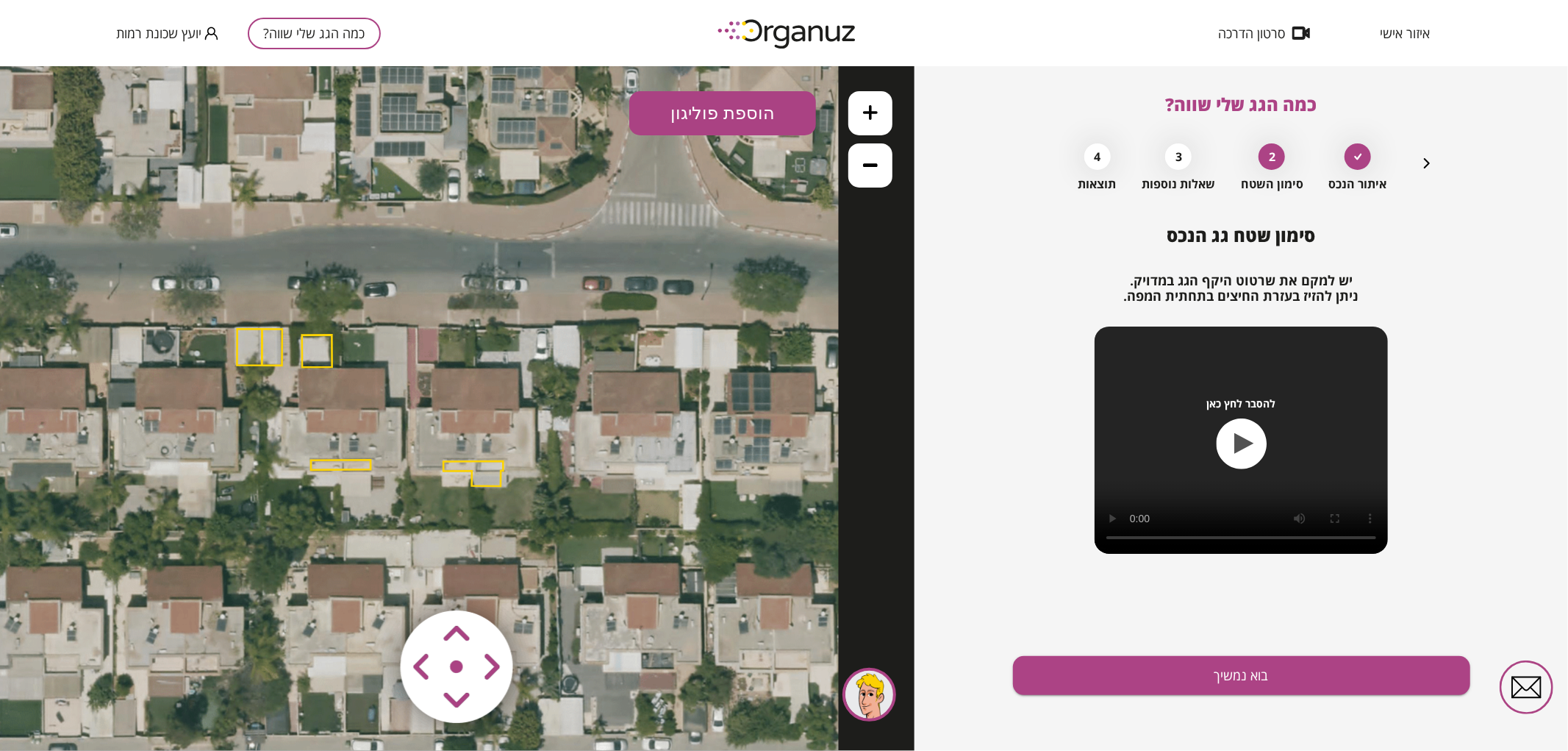
click at [483, 477] on polygon at bounding box center [473, 472] width 59 height 25
click at [82, 701] on img at bounding box center [91, 709] width 21 height 22
click at [872, 101] on button at bounding box center [870, 112] width 44 height 44
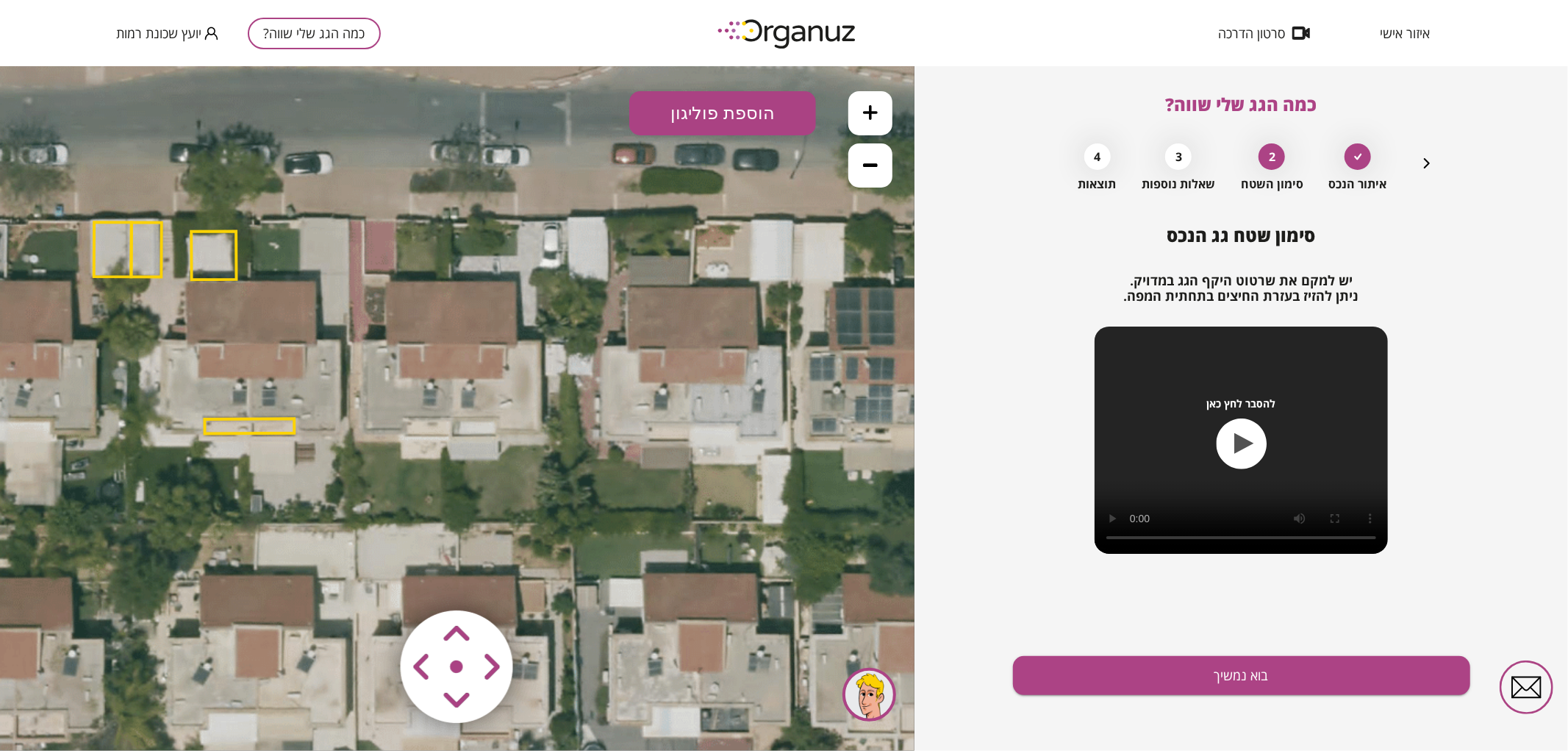
drag, startPoint x: 762, startPoint y: 383, endPoint x: 730, endPoint y: 317, distance: 73.3
click at [730, 317] on icon at bounding box center [318, 342] width 1356 height 1356
drag, startPoint x: 752, startPoint y: 120, endPoint x: 751, endPoint y: 130, distance: 10.0
click at [751, 124] on button "הוספת פוליגון" at bounding box center [722, 112] width 186 height 44
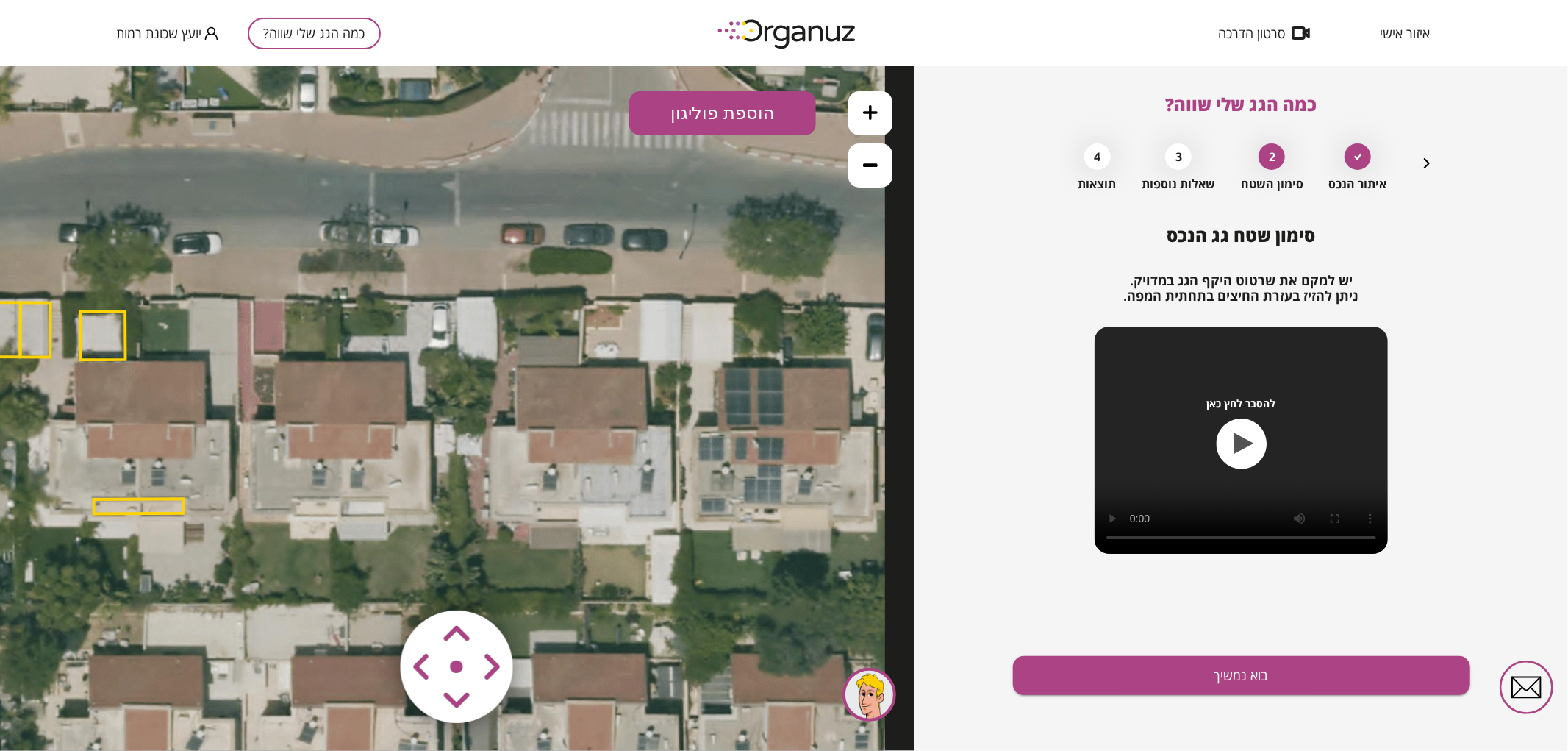
drag, startPoint x: 519, startPoint y: 436, endPoint x: 395, endPoint y: 515, distance: 147.0
click at [392, 524] on icon at bounding box center [207, 422] width 1356 height 1356
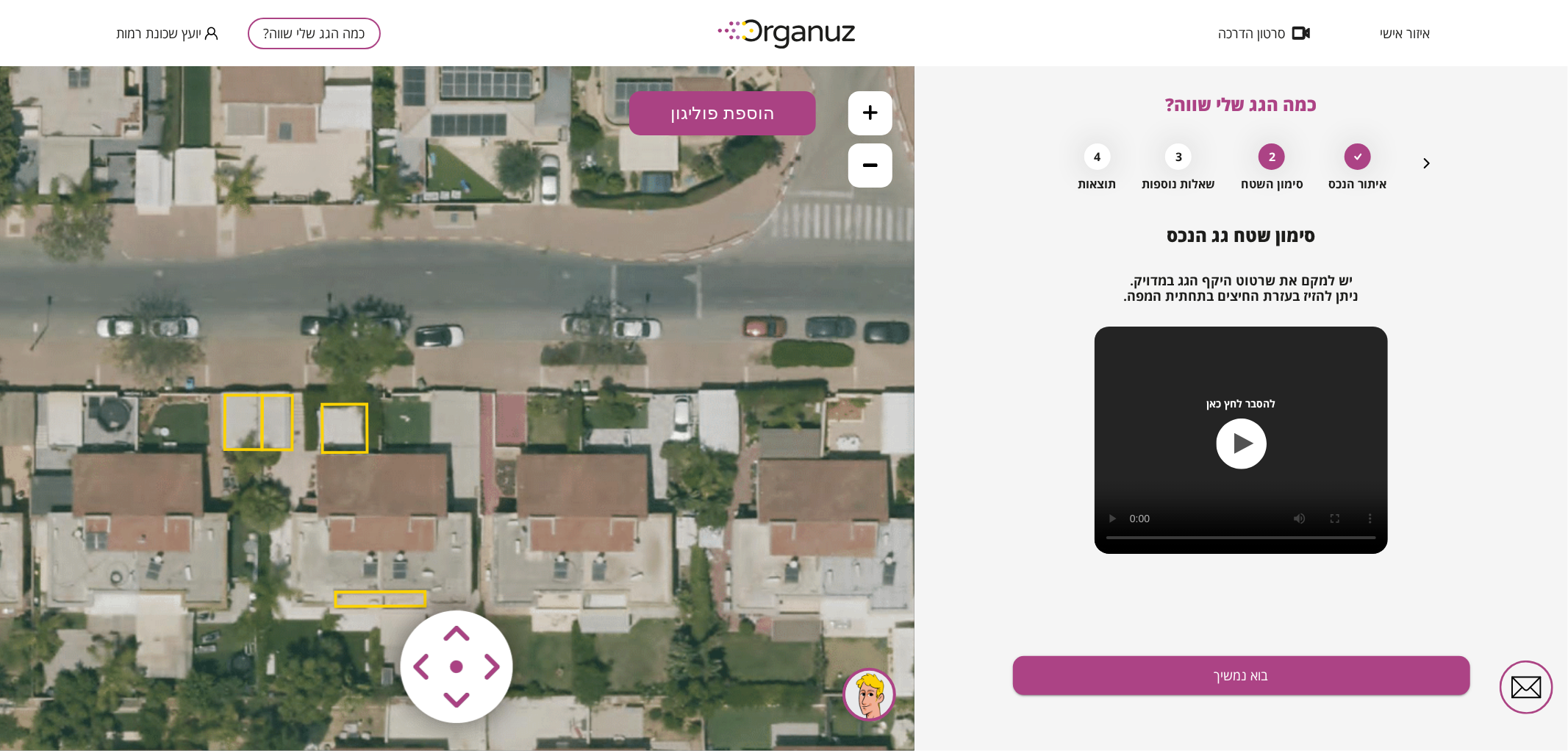
drag, startPoint x: 400, startPoint y: 380, endPoint x: 671, endPoint y: 476, distance: 287.5
click at [671, 476] on icon at bounding box center [448, 515] width 1356 height 1356
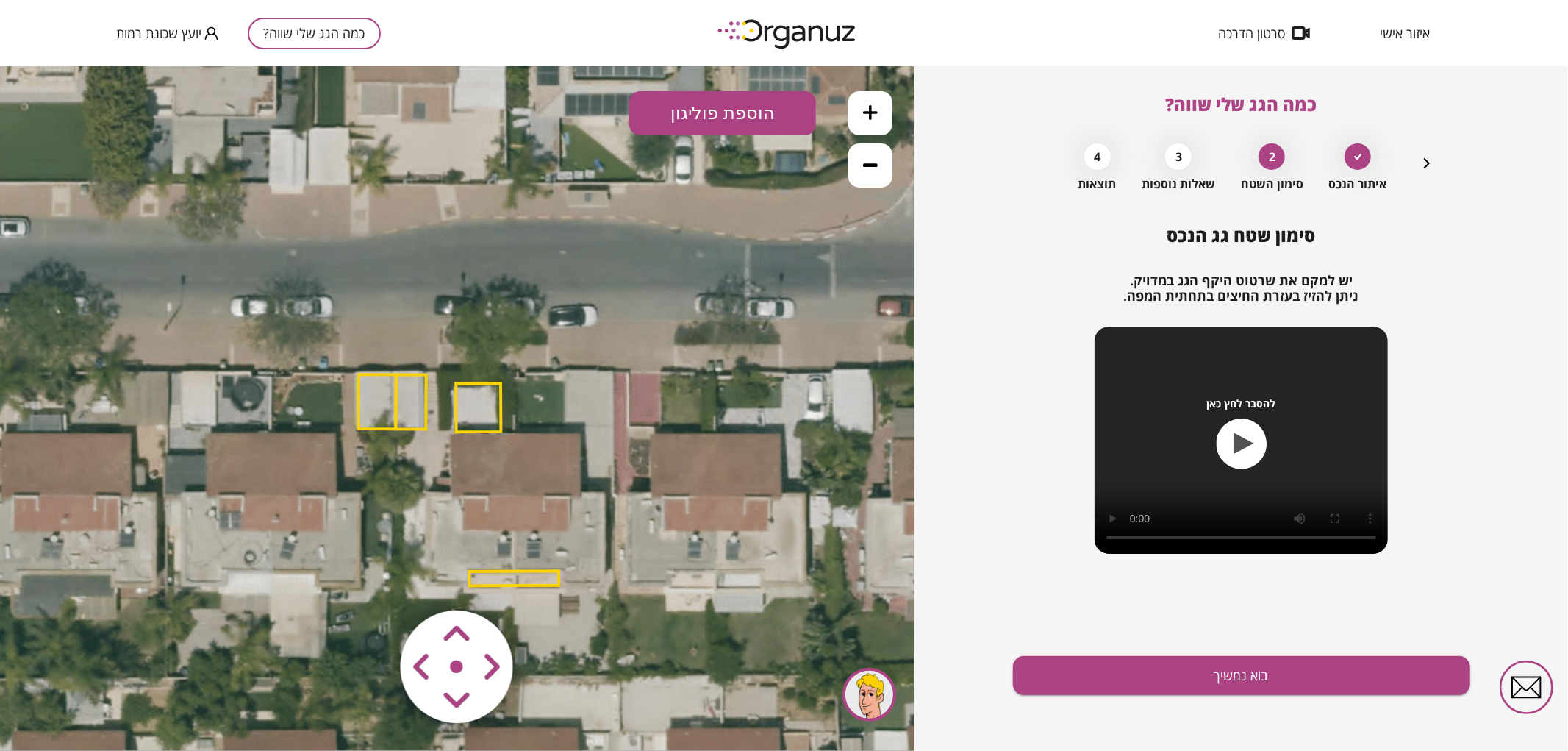
drag, startPoint x: 626, startPoint y: 401, endPoint x: 747, endPoint y: 371, distance: 124.7
click at [747, 371] on icon at bounding box center [583, 494] width 1356 height 1356
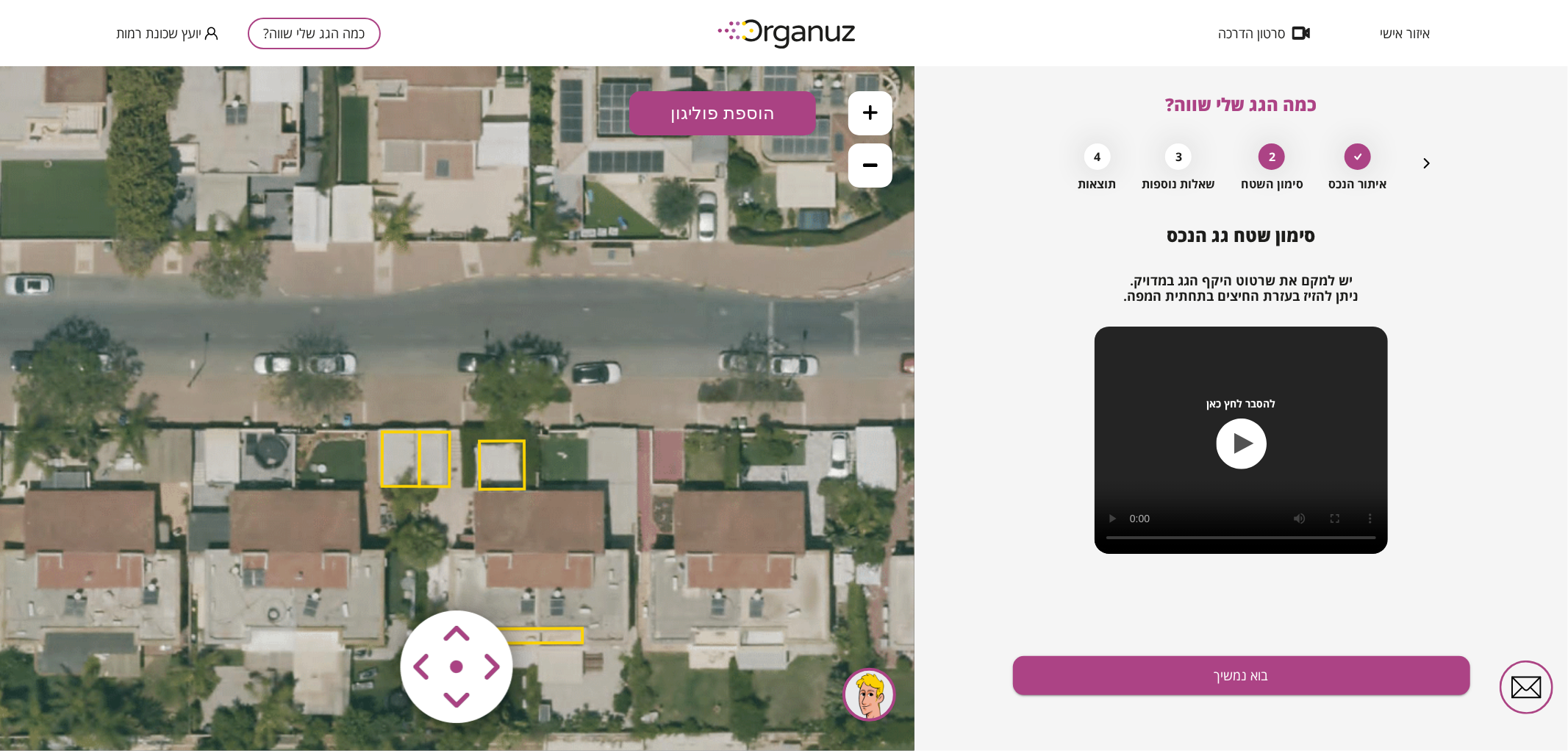
drag, startPoint x: 642, startPoint y: 392, endPoint x: 650, endPoint y: 408, distance: 17.9
click at [650, 408] on icon at bounding box center [606, 552] width 1356 height 1356
drag, startPoint x: 855, startPoint y: 166, endPoint x: 853, endPoint y: 175, distance: 9.2
click at [858, 169] on button at bounding box center [870, 164] width 44 height 44
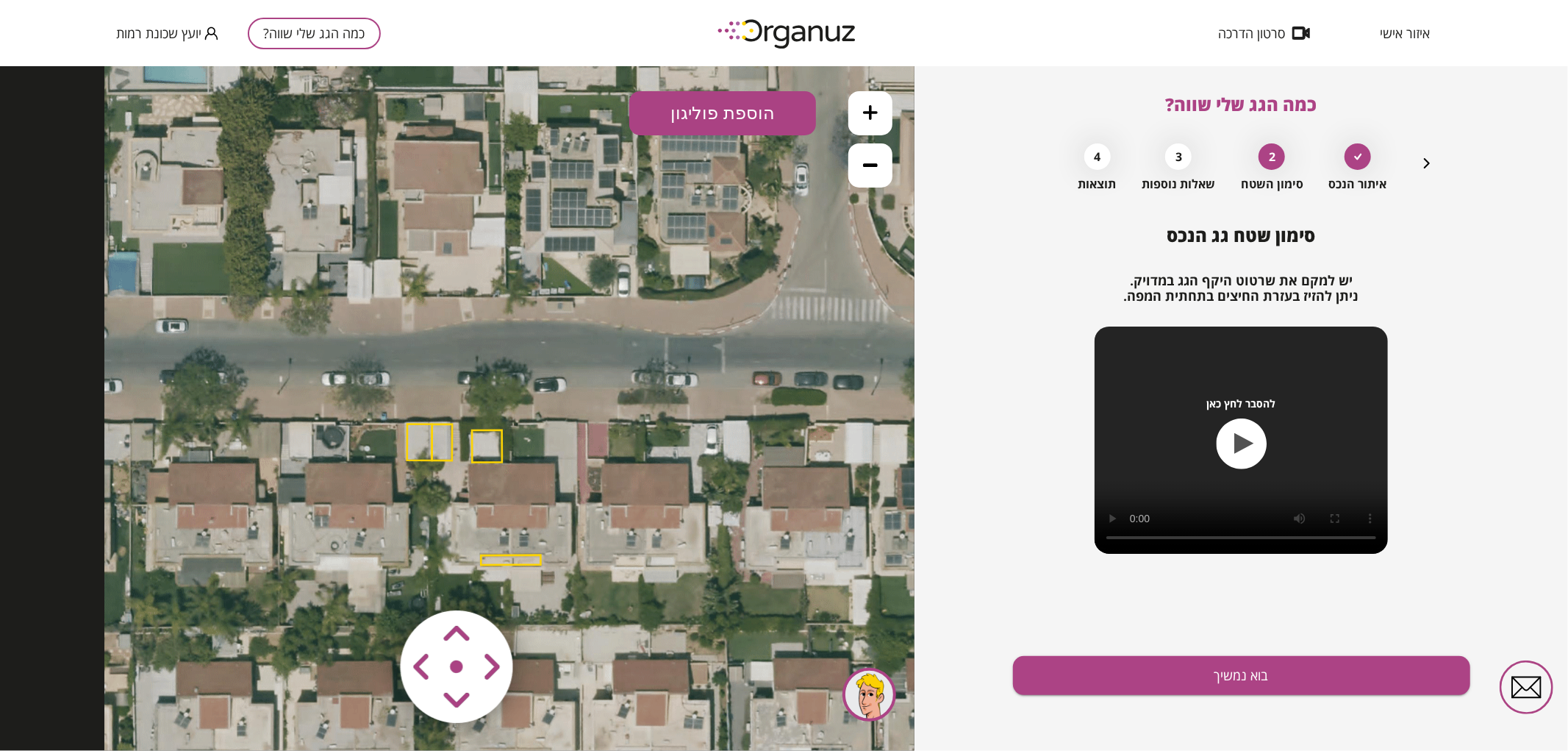
click at [487, 448] on polygon at bounding box center [487, 445] width 30 height 32
click at [91, 720] on button at bounding box center [91, 709] width 37 height 37
click at [520, 563] on polygon at bounding box center [511, 559] width 59 height 10
click at [81, 717] on img at bounding box center [91, 709] width 21 height 22
drag, startPoint x: 437, startPoint y: 441, endPoint x: 435, endPoint y: 453, distance: 12.2
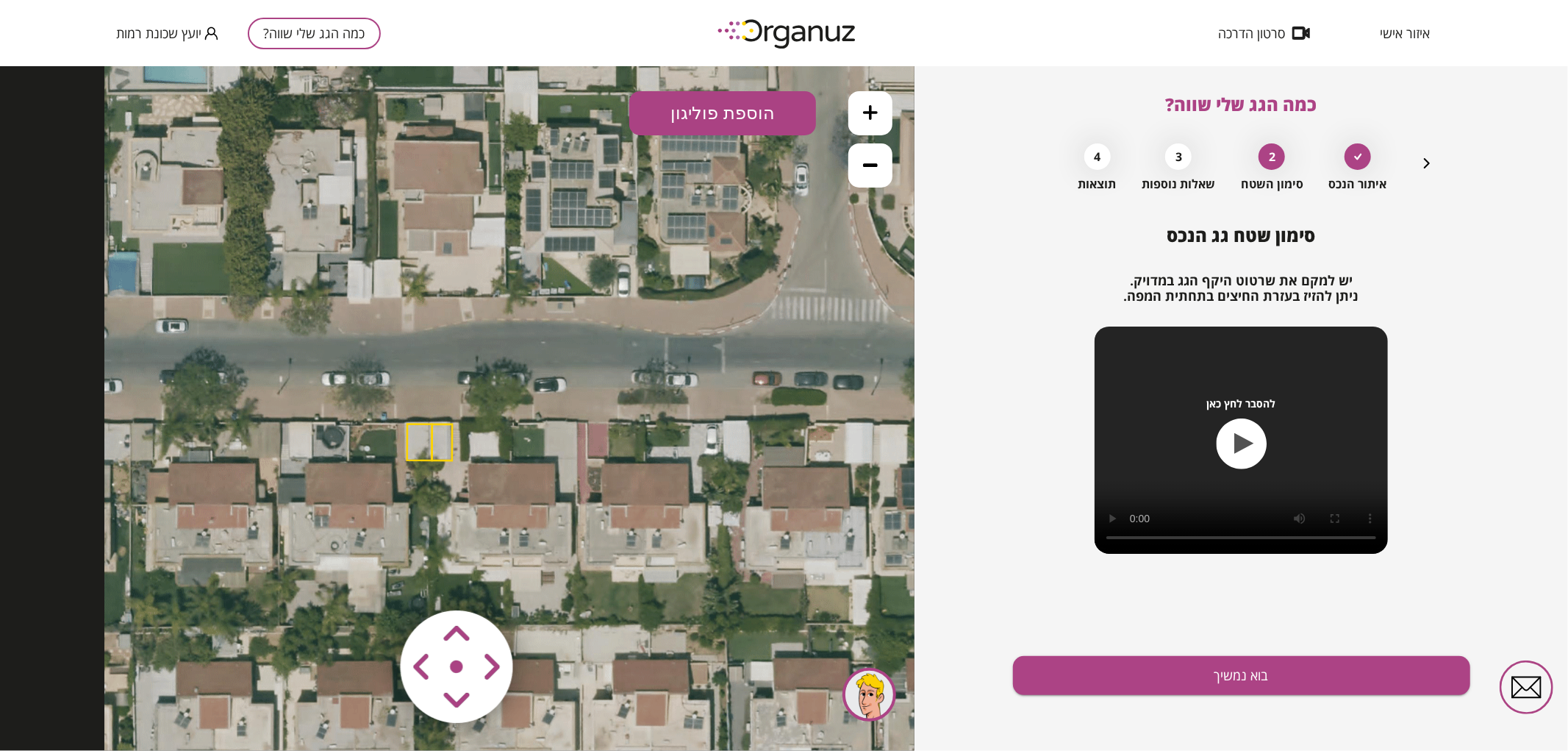
click at [439, 443] on polygon at bounding box center [443, 441] width 21 height 36
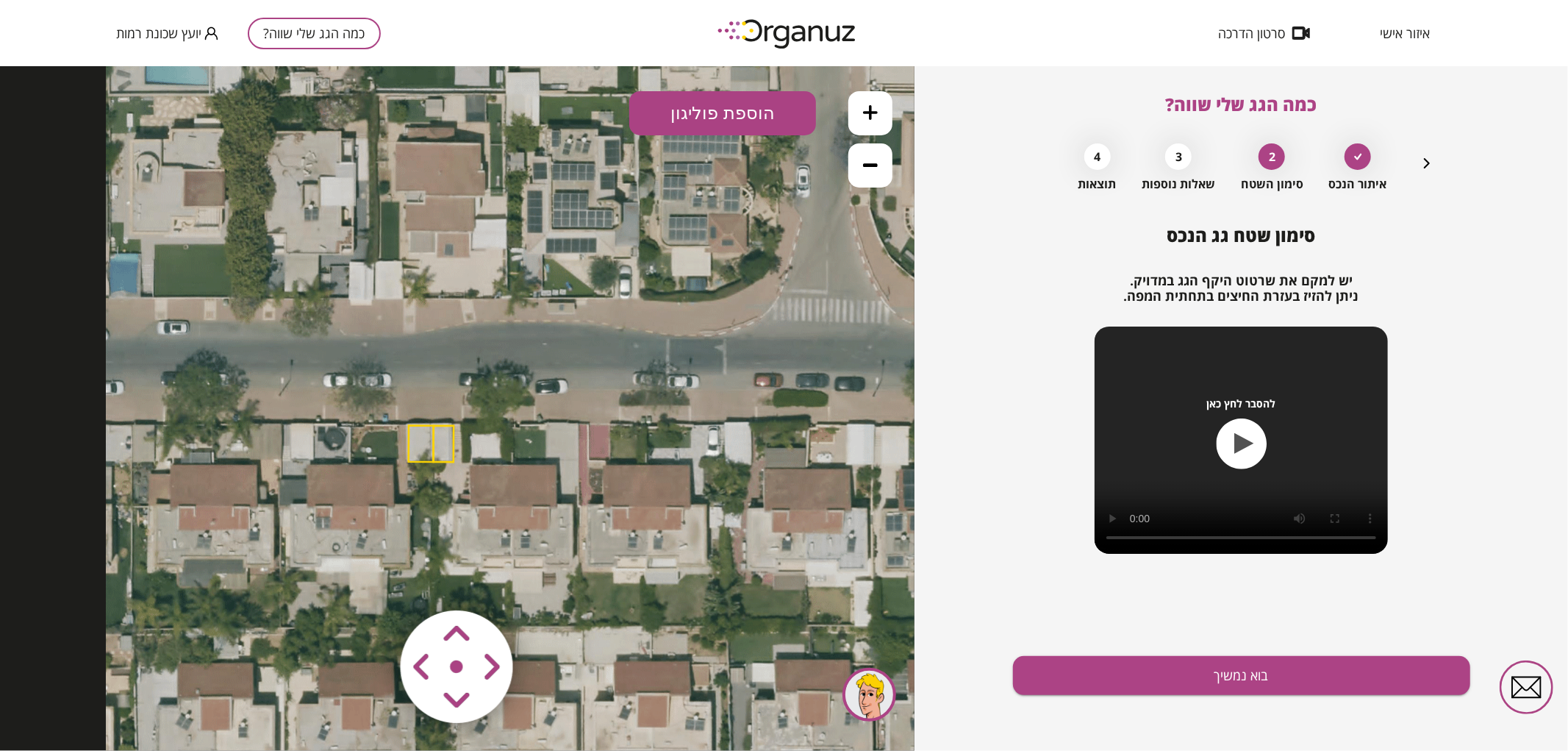
click at [450, 436] on polygon at bounding box center [444, 443] width 21 height 36
click at [97, 708] on img at bounding box center [91, 709] width 21 height 22
click at [422, 441] on polygon at bounding box center [421, 443] width 25 height 36
click at [425, 444] on polygon at bounding box center [421, 444] width 25 height 36
click at [86, 709] on img at bounding box center [91, 709] width 21 height 22
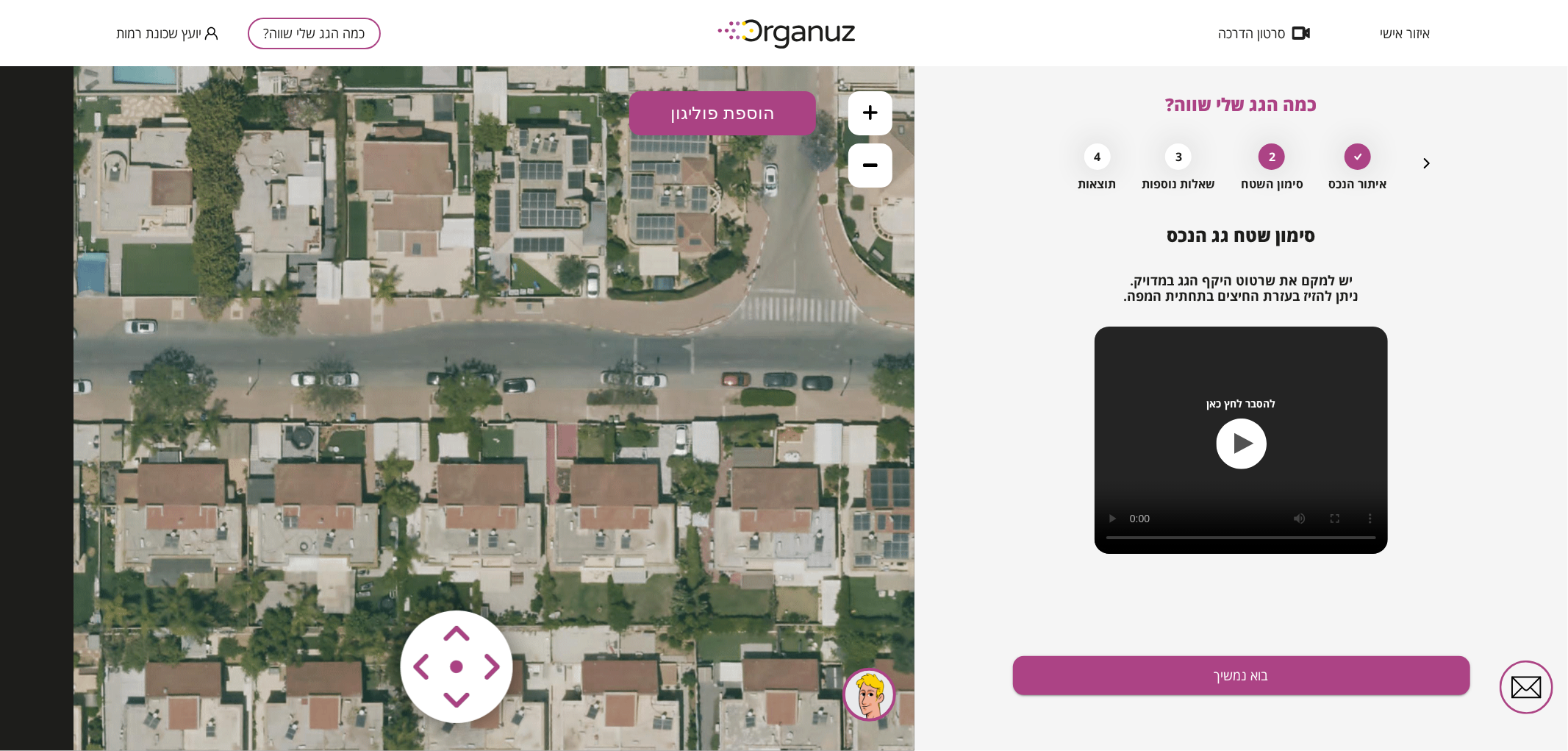
drag, startPoint x: 780, startPoint y: 240, endPoint x: 748, endPoint y: 239, distance: 32.0
click at [748, 239] on icon at bounding box center [526, 504] width 904 height 905
click at [772, 111] on button "הוספת פוליגון" at bounding box center [722, 112] width 186 height 44
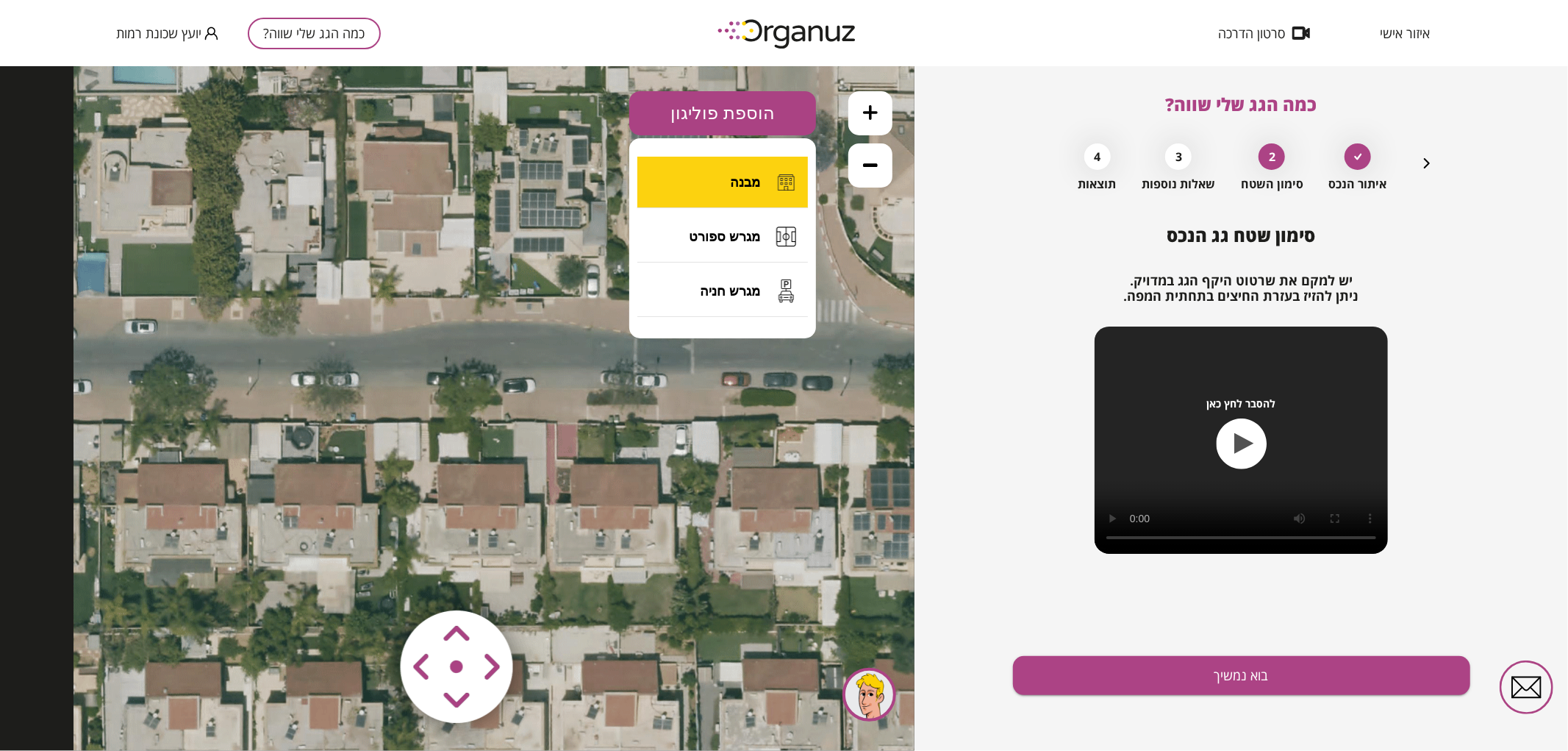
click at [744, 184] on span "מבנה" at bounding box center [745, 182] width 30 height 16
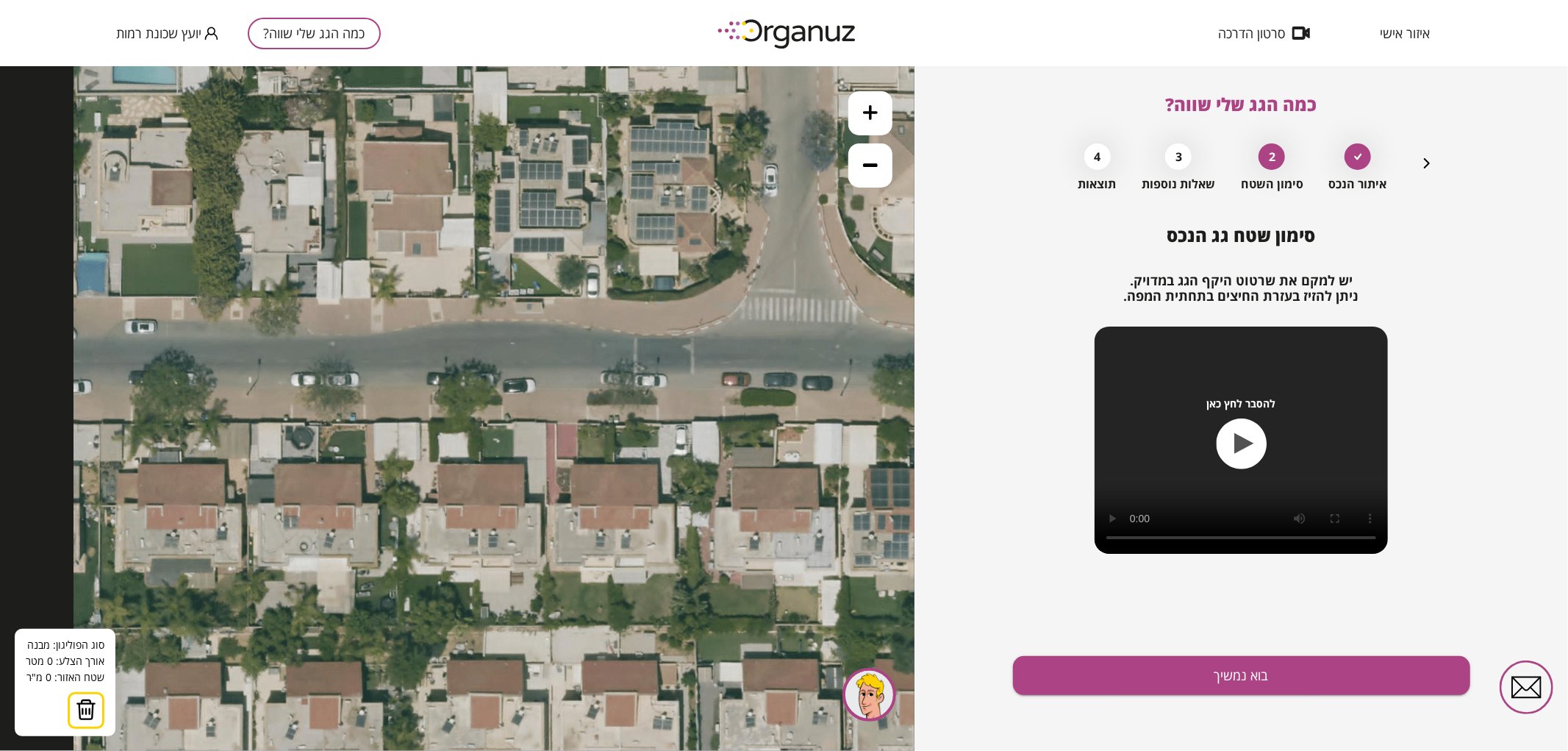
click at [876, 112] on icon at bounding box center [870, 111] width 14 height 14
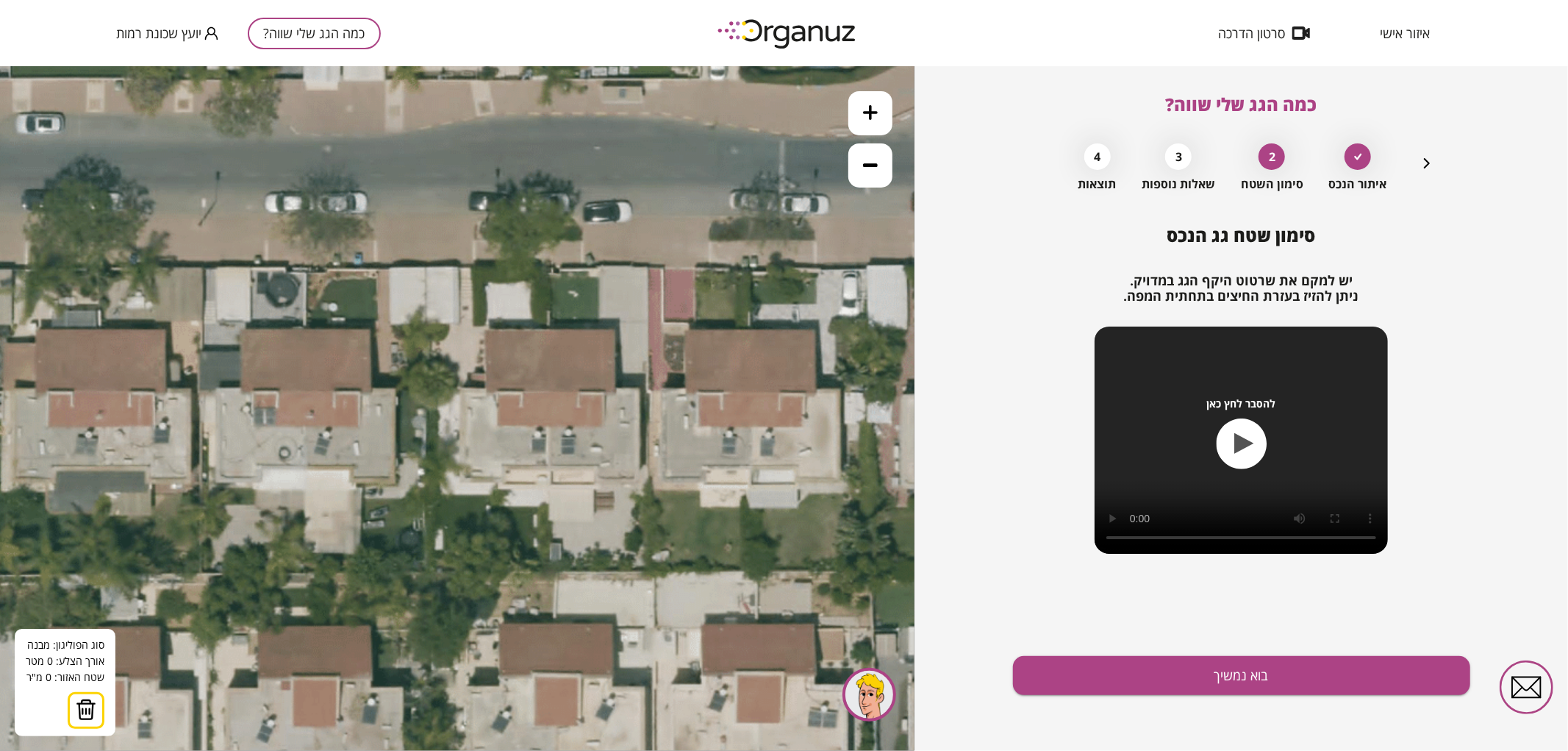
drag, startPoint x: 672, startPoint y: 319, endPoint x: 719, endPoint y: 175, distance: 151.5
click at [719, 175] on icon at bounding box center [617, 390] width 1356 height 1356
click at [551, 328] on icon at bounding box center [617, 390] width 1356 height 1356
click at [550, 468] on icon at bounding box center [617, 390] width 1356 height 1356
click at [597, 468] on polygon at bounding box center [573, 398] width 47 height 139
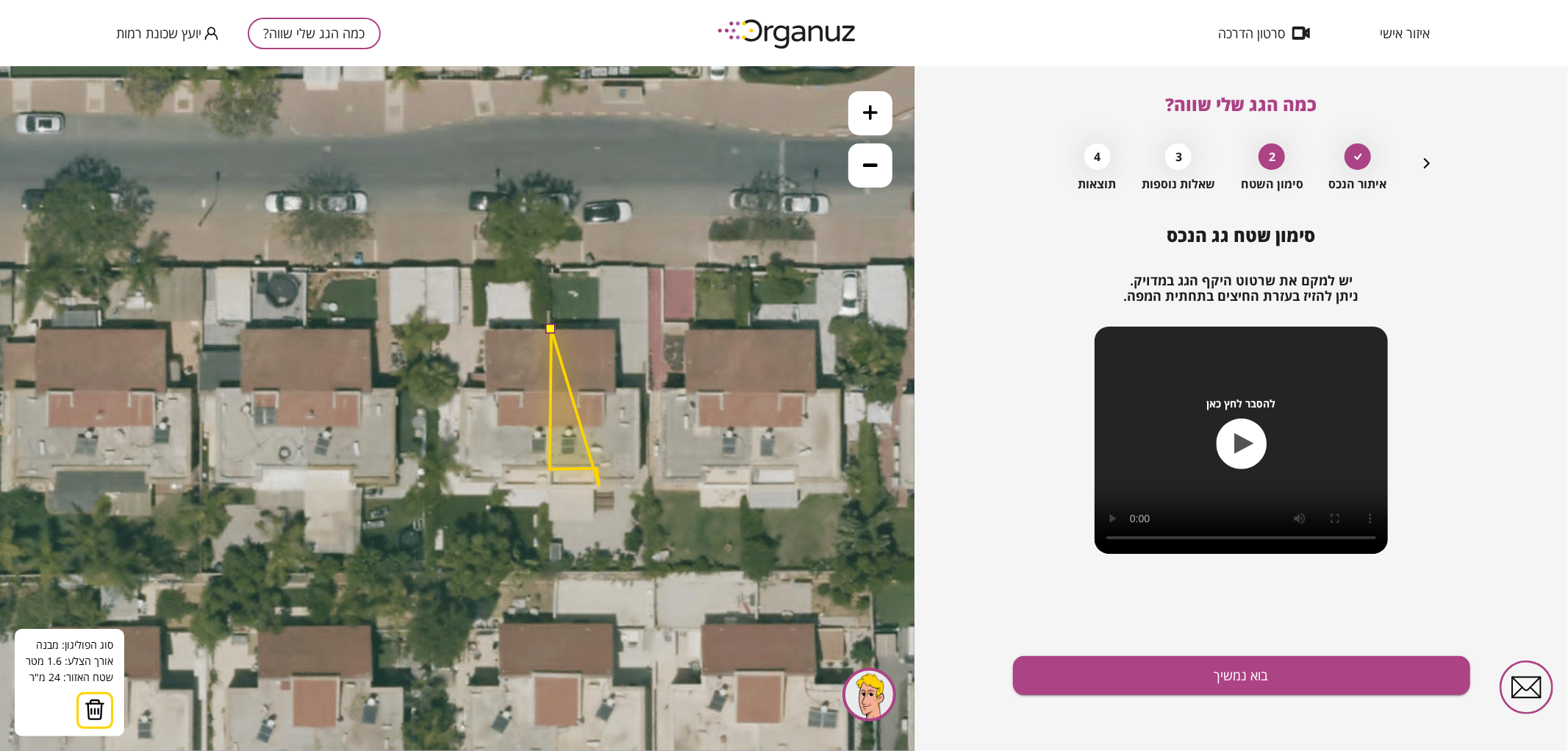
click at [599, 485] on icon at bounding box center [617, 390] width 1356 height 1356
drag, startPoint x: 638, startPoint y: 483, endPoint x: 644, endPoint y: 456, distance: 27.7
click at [638, 483] on polygon at bounding box center [594, 407] width 88 height 157
click at [640, 483] on polygon at bounding box center [596, 407] width 88 height 157
click at [640, 386] on polygon at bounding box center [596, 407] width 89 height 157
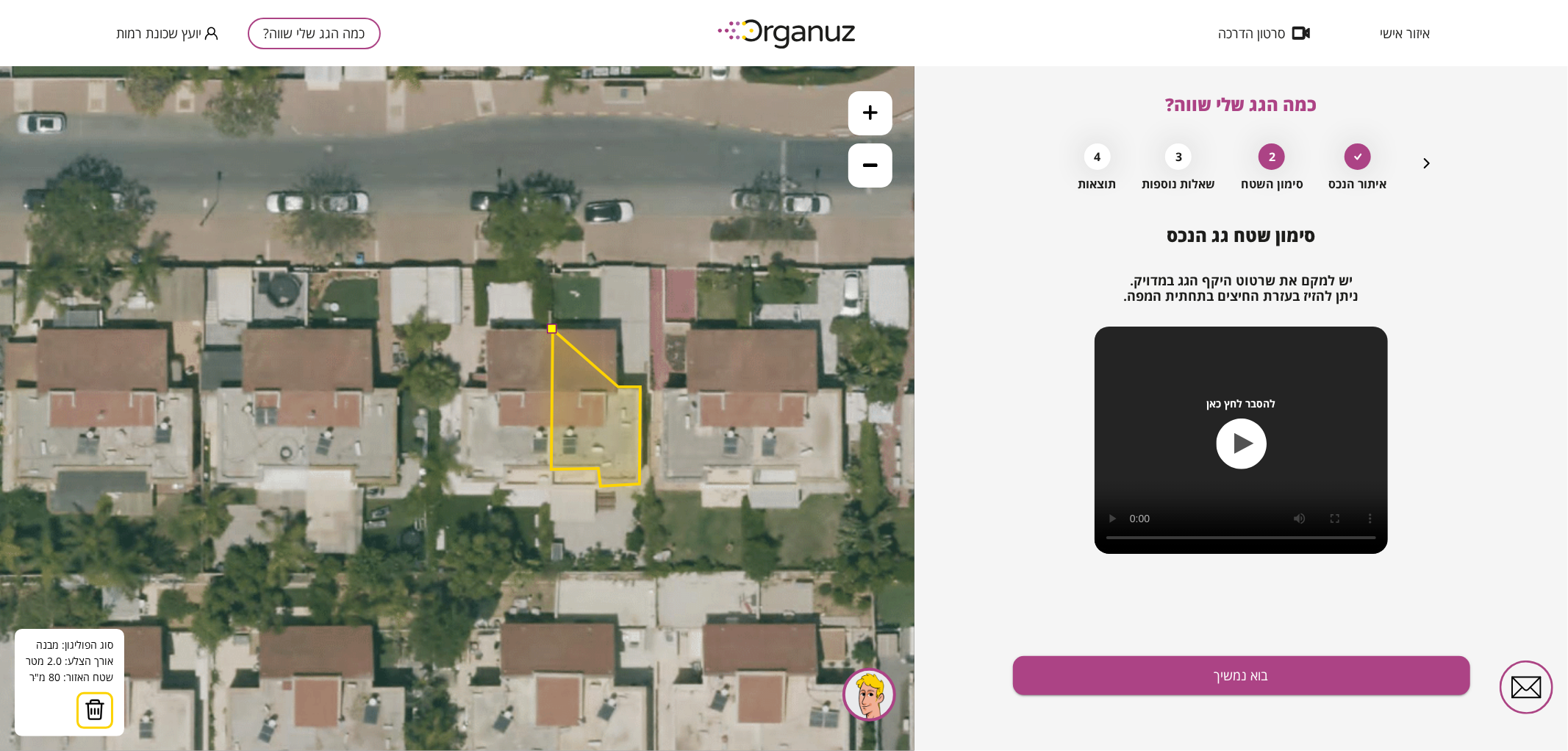
click at [618, 386] on polygon at bounding box center [596, 407] width 89 height 157
click at [617, 327] on polygon at bounding box center [596, 406] width 89 height 158
click at [553, 324] on button at bounding box center [551, 327] width 10 height 10
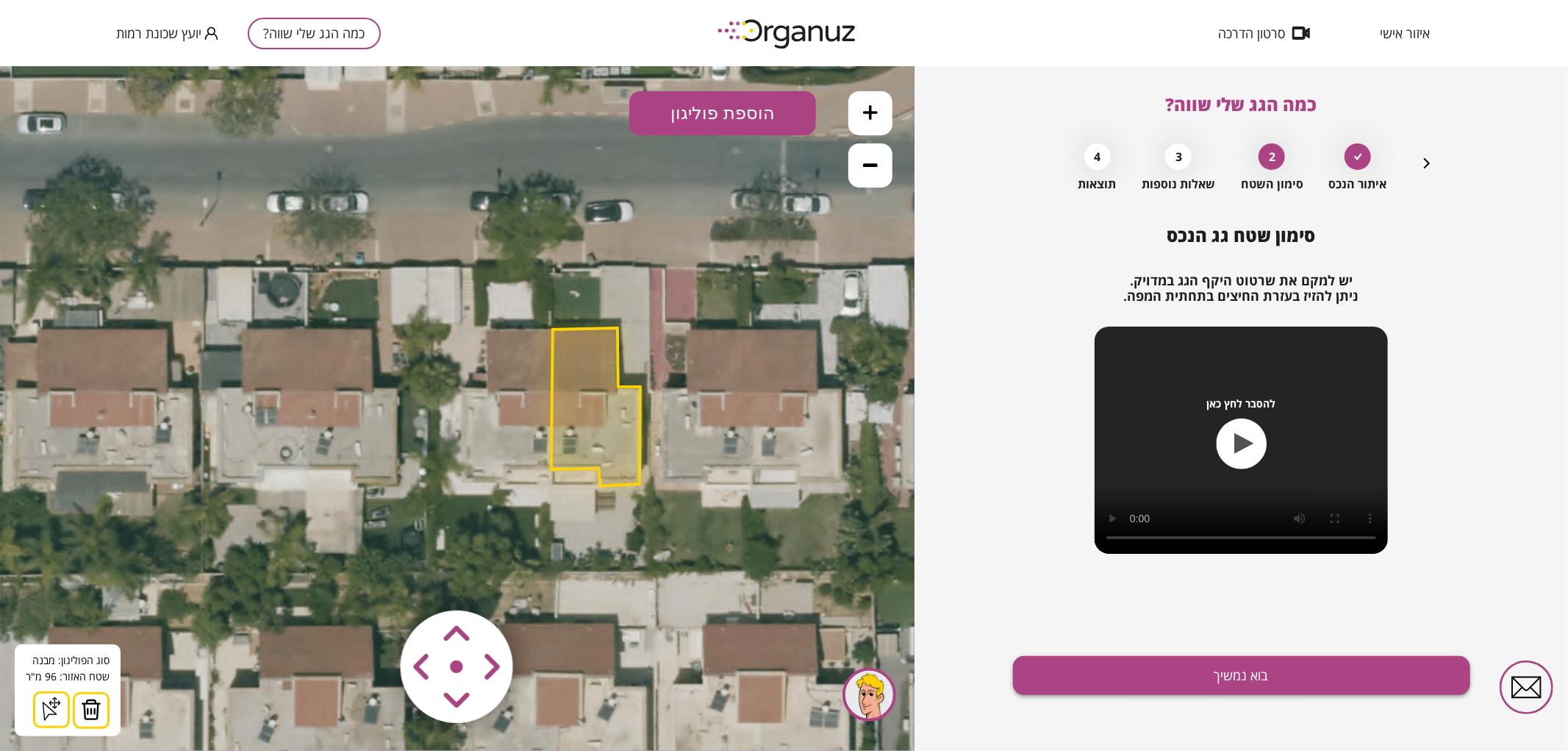
click at [1178, 674] on button "בוא נמשיך" at bounding box center [1241, 675] width 457 height 39
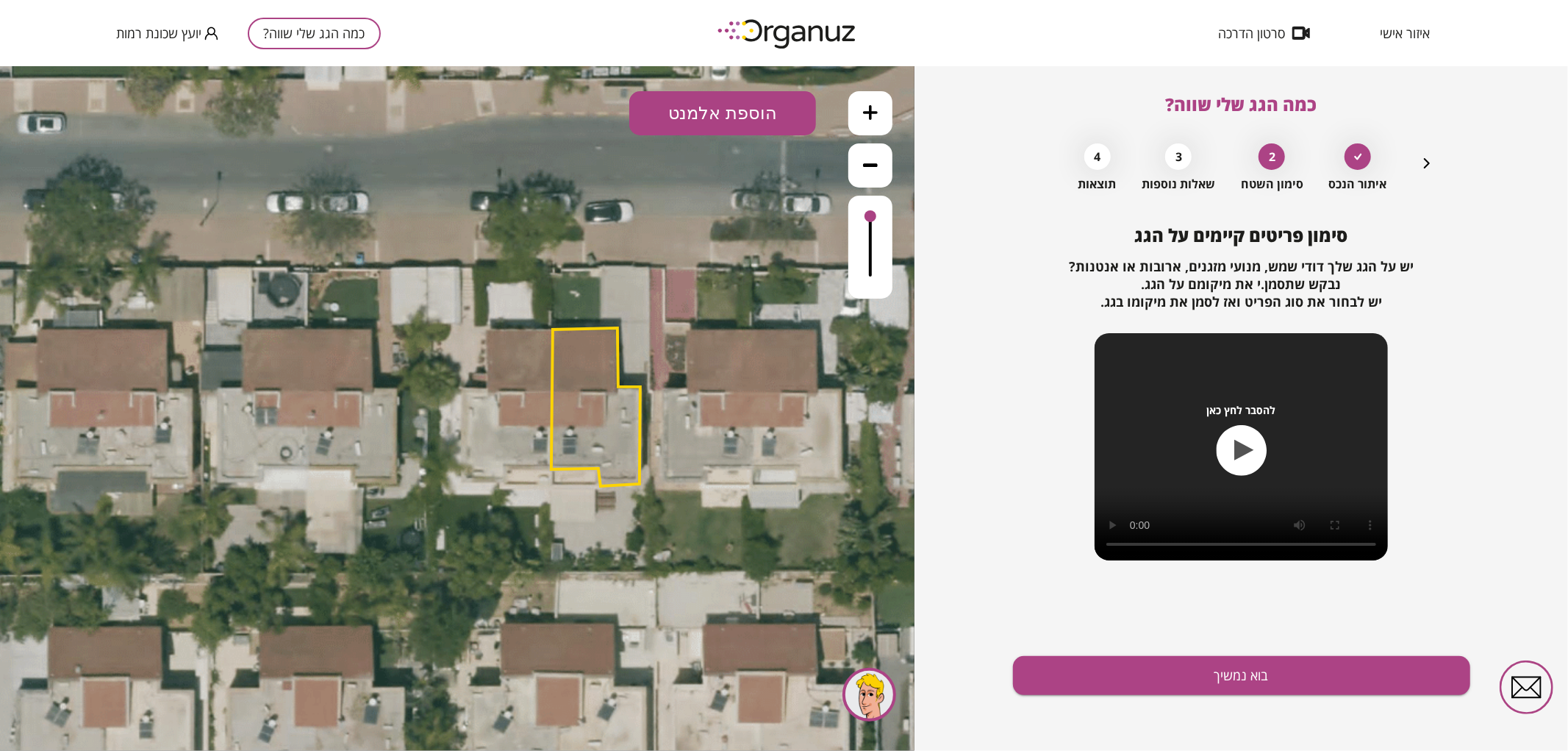
click at [688, 99] on button "הוספת אלמנט" at bounding box center [722, 112] width 186 height 44
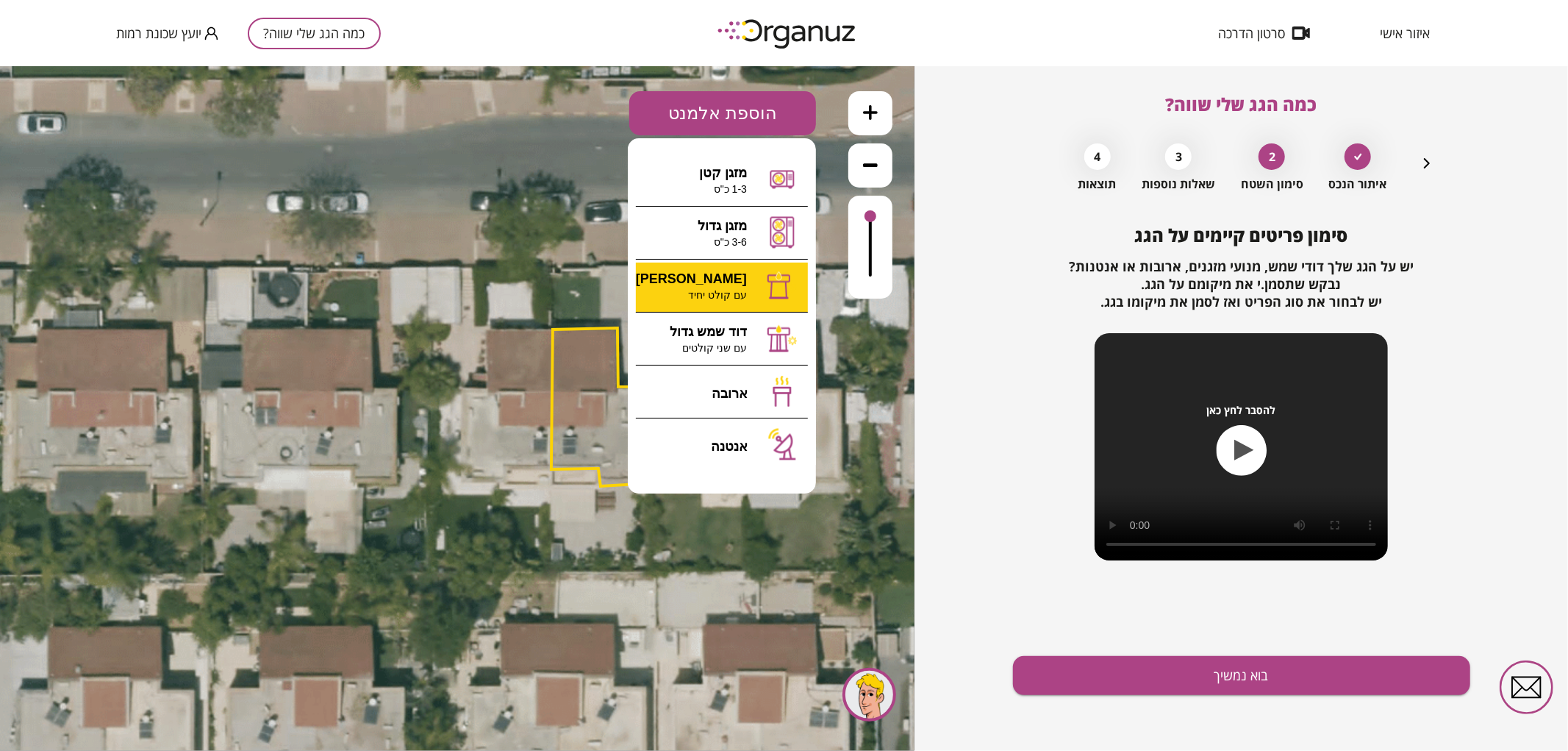
click at [725, 274] on div ".st0 { fill: #FFFFFF; } 96" at bounding box center [457, 408] width 914 height 685
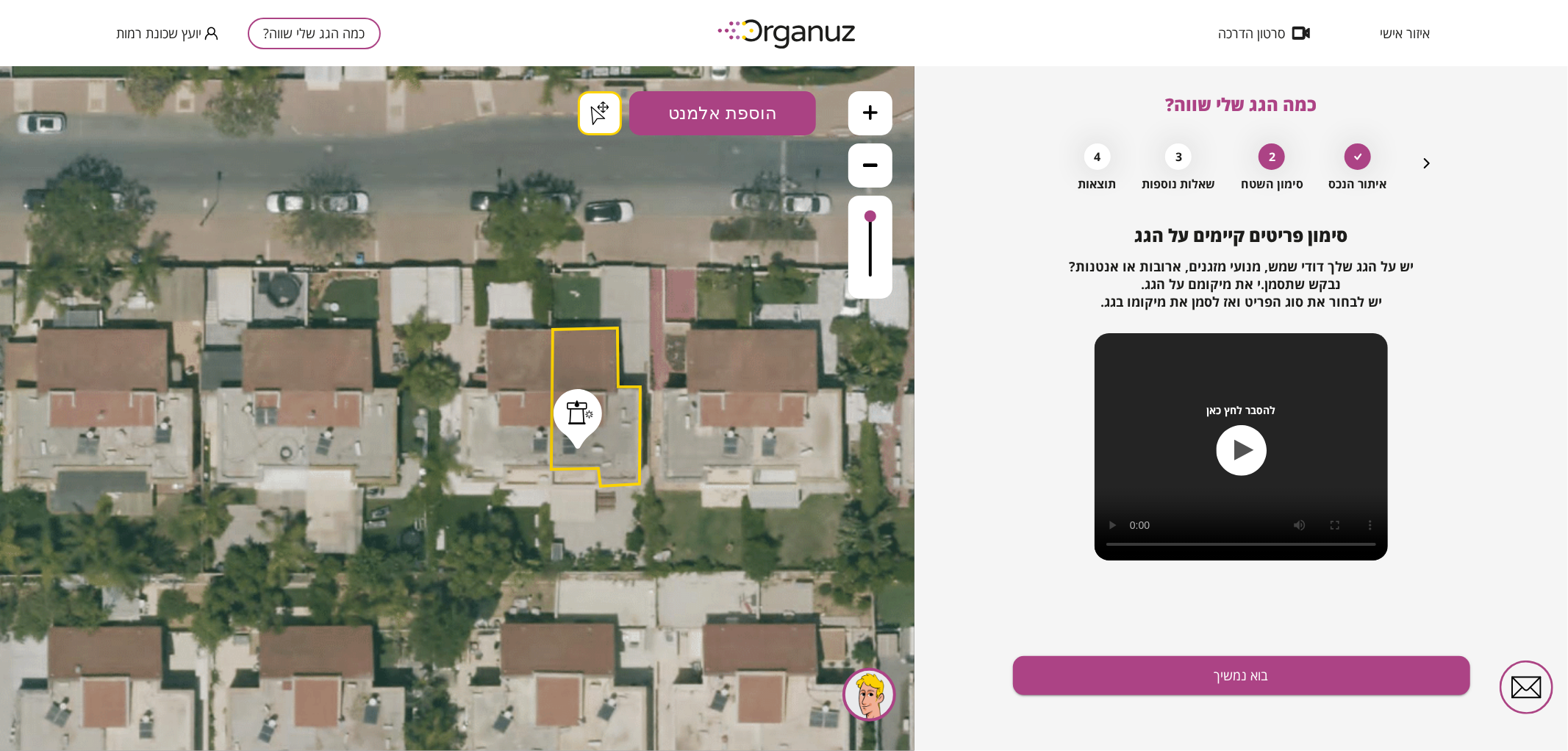
click at [1182, 680] on button "בוא נמשיך" at bounding box center [1241, 675] width 457 height 39
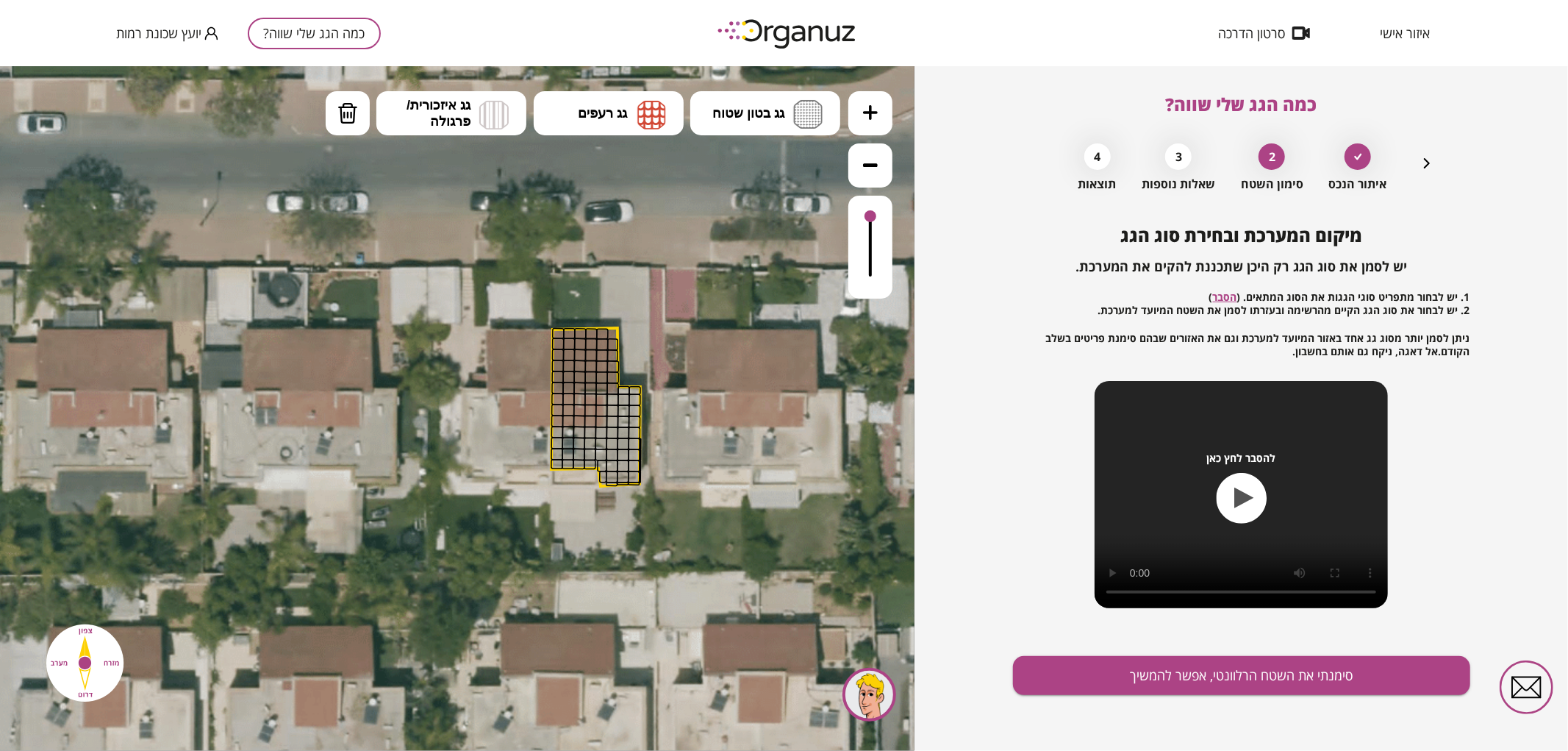
click at [875, 119] on button at bounding box center [870, 112] width 44 height 44
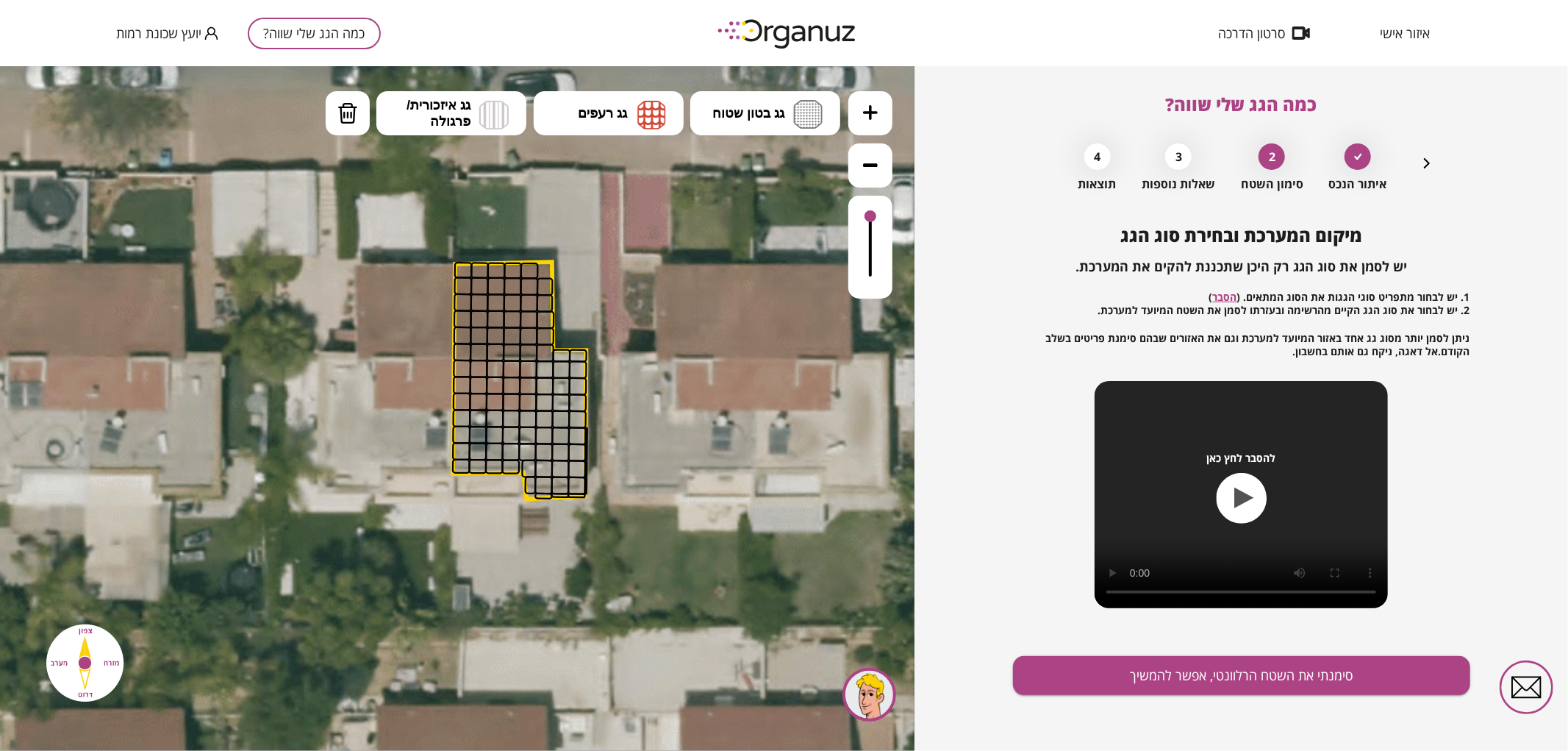
drag, startPoint x: 753, startPoint y: 283, endPoint x: 624, endPoint y: 260, distance: 131.0
click at [624, 260] on icon at bounding box center [554, 355] width 2035 height 2035
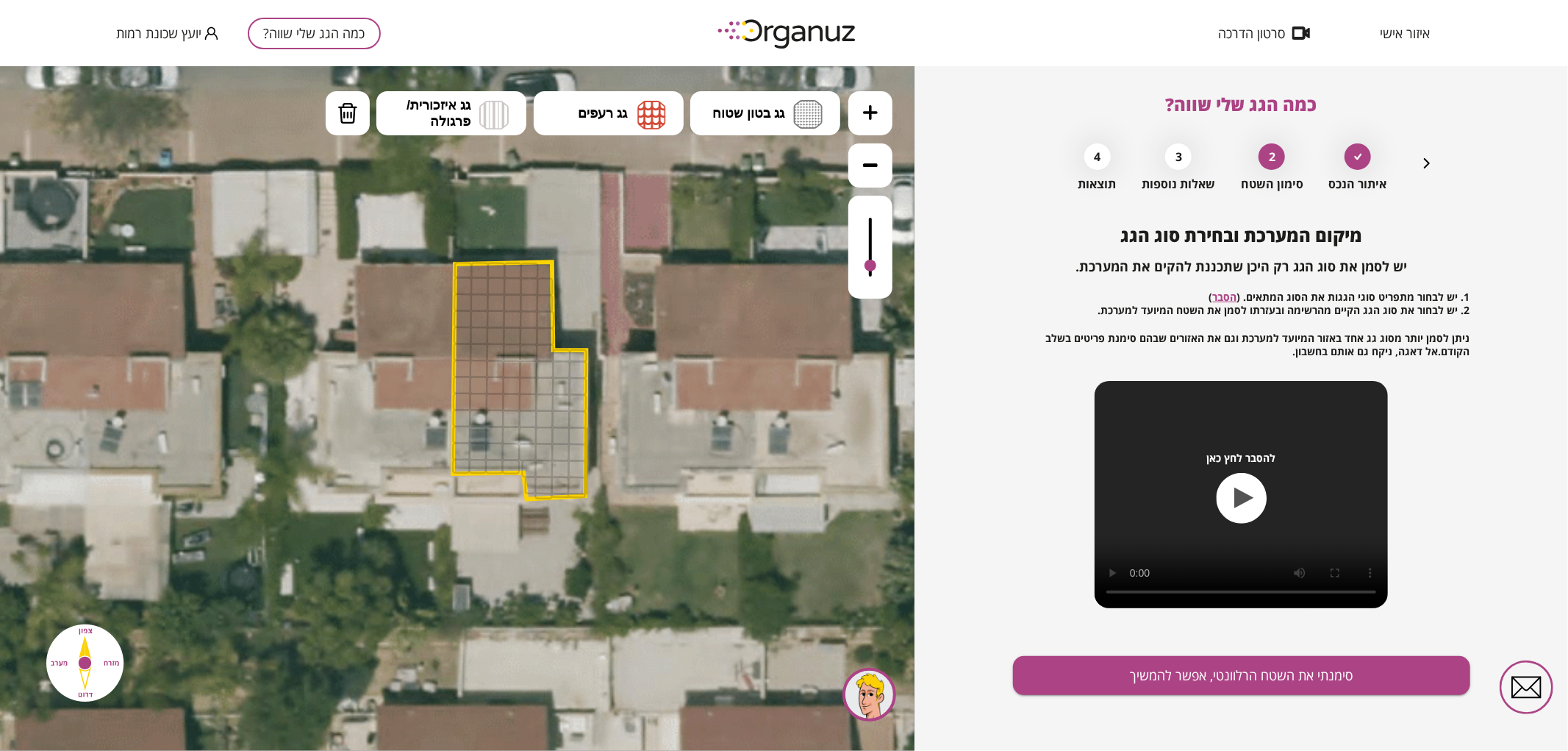
drag, startPoint x: 873, startPoint y: 215, endPoint x: 872, endPoint y: 266, distance: 51.0
click at [872, 266] on div at bounding box center [870, 264] width 12 height 12
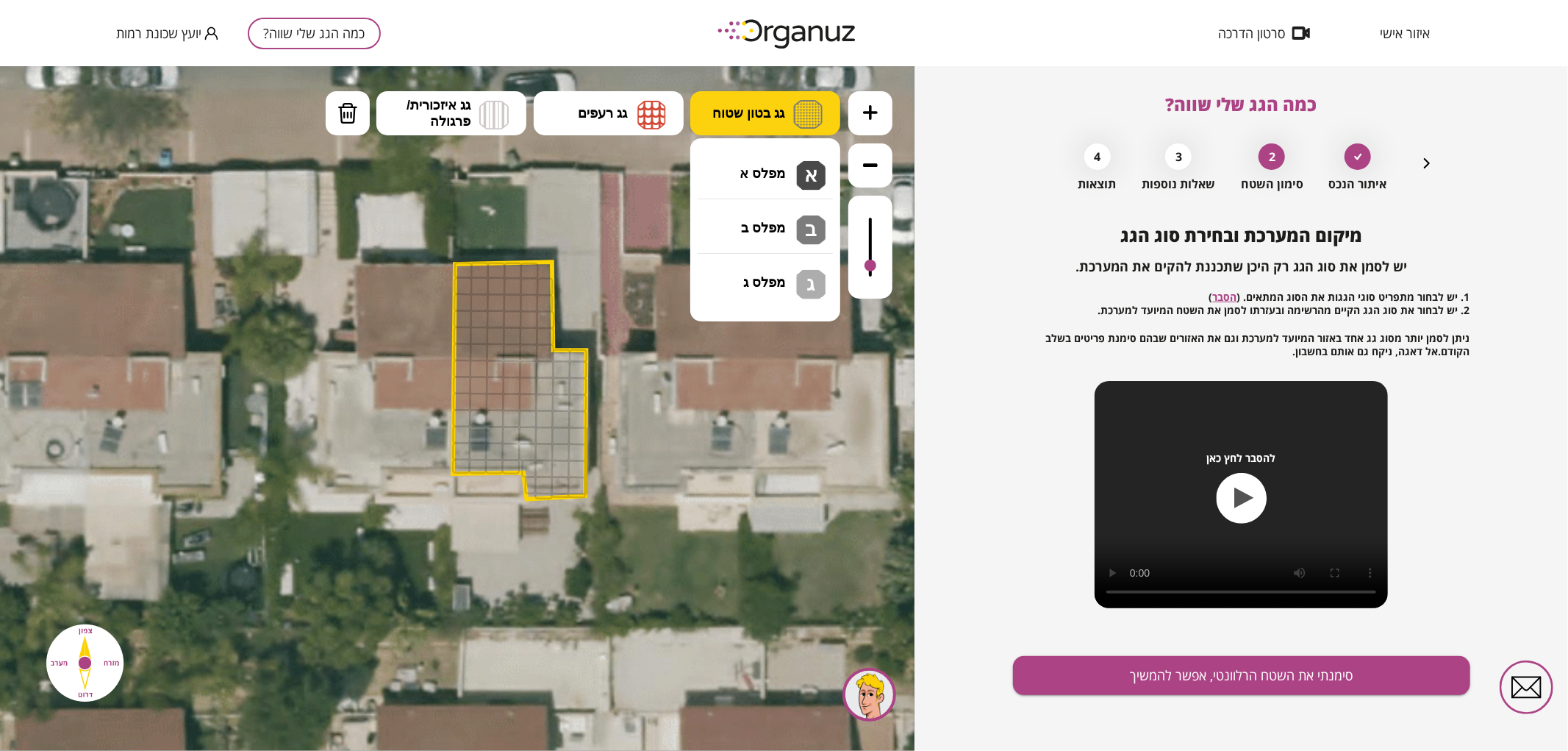
click at [780, 114] on span "גג בטון שטוח" at bounding box center [748, 112] width 72 height 16
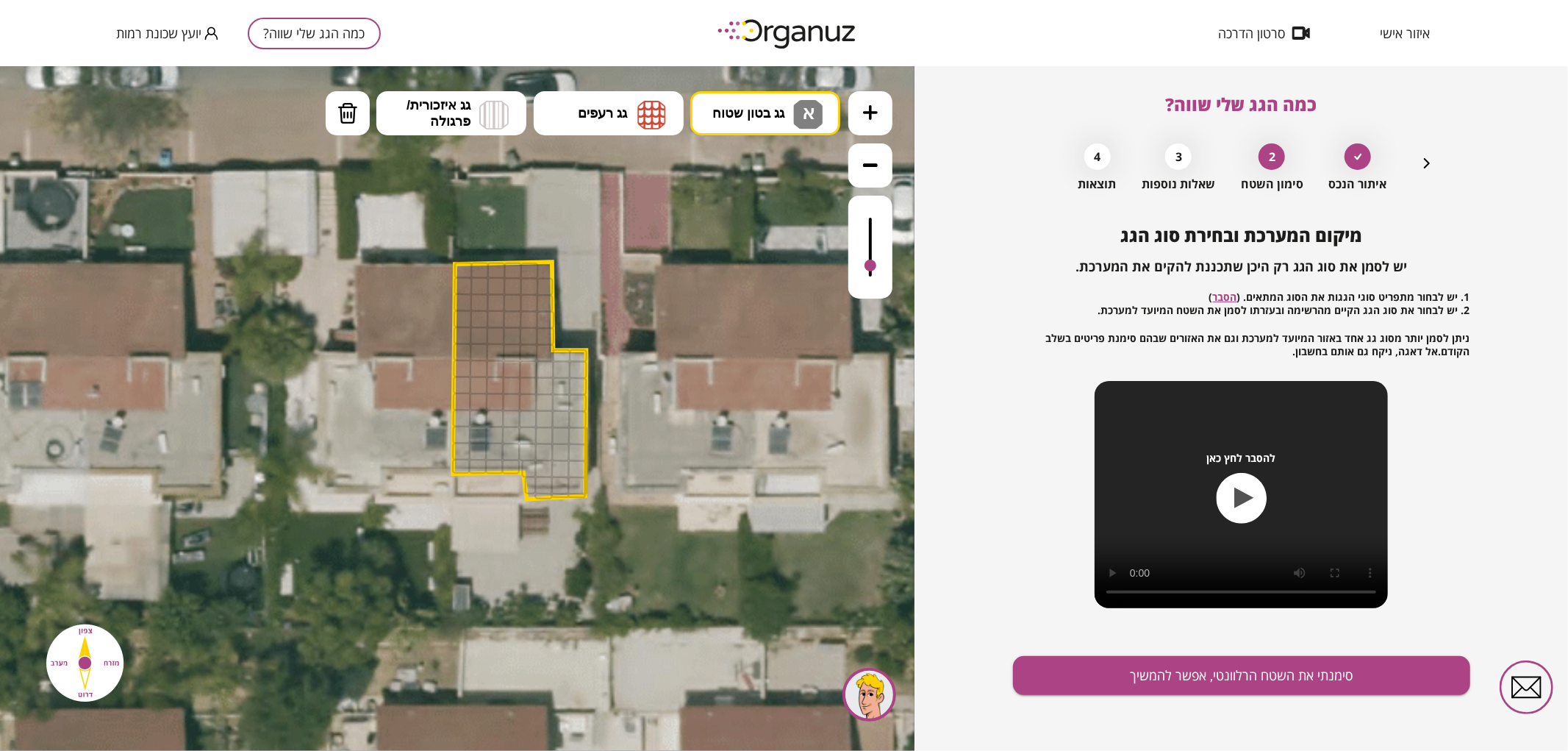
click at [783, 166] on div ".st0 { fill: #FFFFFF; } .st0 { fill: #FFFFFF; }" at bounding box center [457, 408] width 914 height 685
drag, startPoint x: 541, startPoint y: 369, endPoint x: 544, endPoint y: 419, distance: 50.1
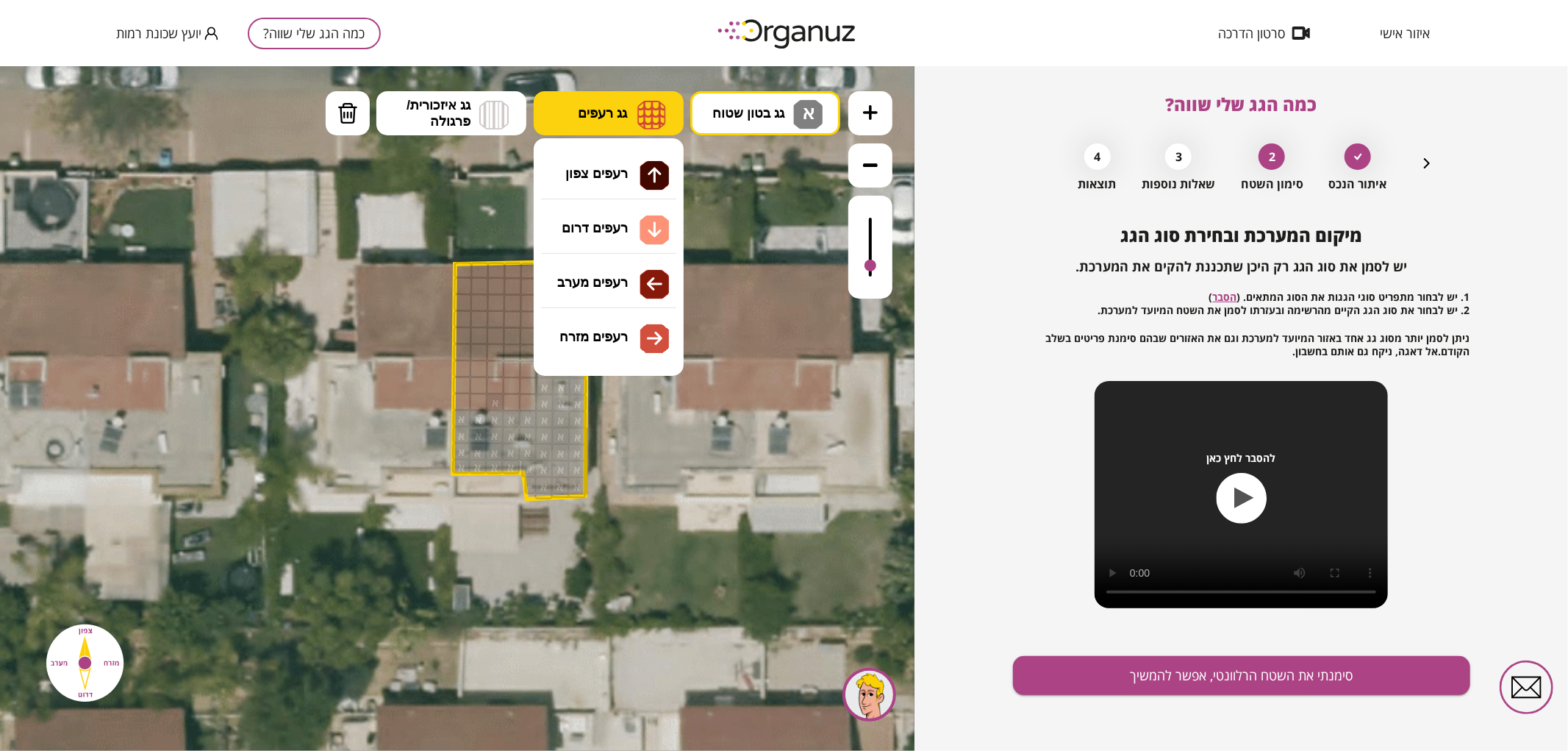
click at [632, 90] on button "גג רעפים" at bounding box center [608, 112] width 150 height 44
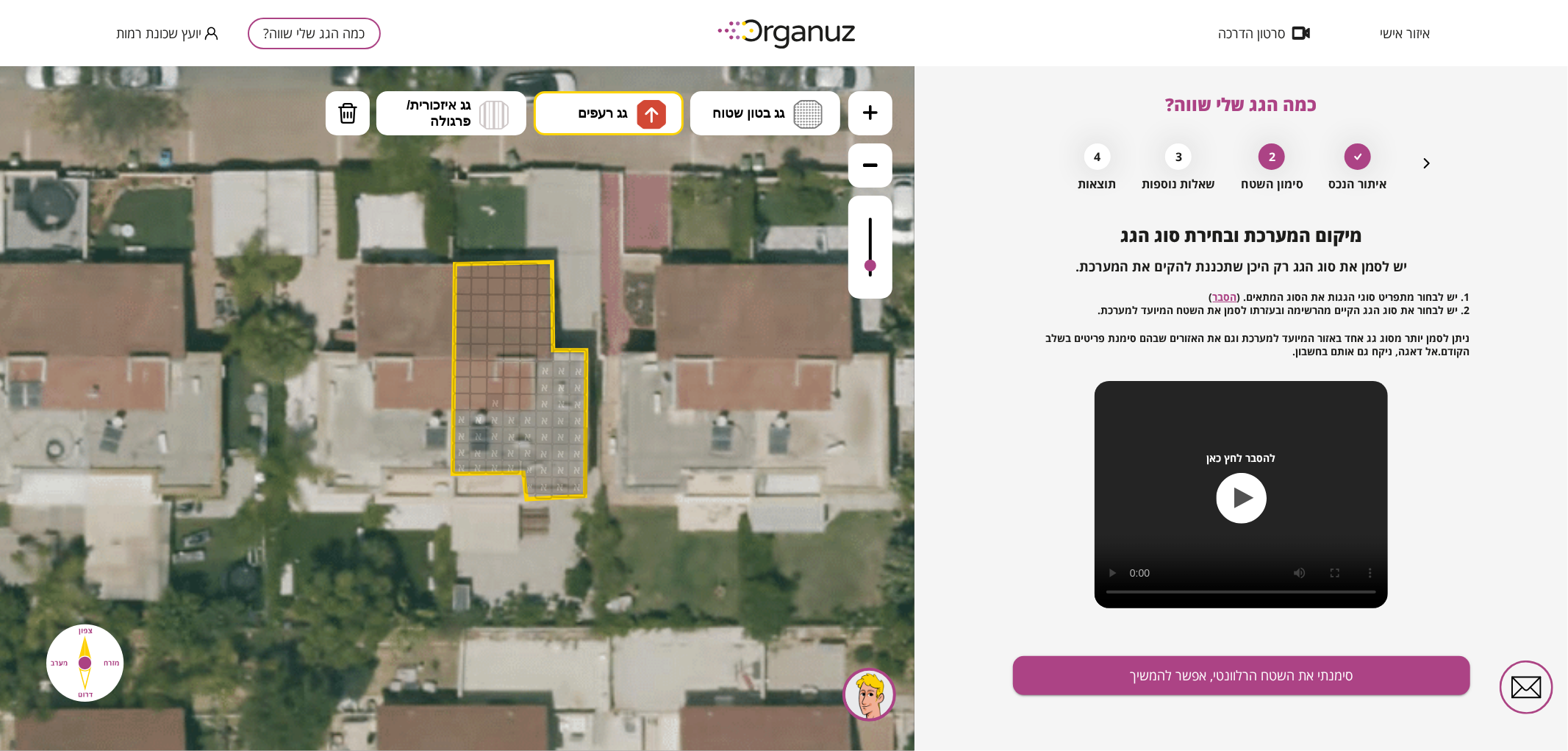
click at [644, 171] on div ".st0 { fill: #FFFFFF; } .st0 { fill: #FFFFFF; }" at bounding box center [457, 408] width 914 height 685
drag, startPoint x: 460, startPoint y: 347, endPoint x: 575, endPoint y: 261, distance: 143.6
click at [575, 261] on div ".st0 { fill: #FFFFFF; } .st0 { fill: #FFFFFF; }" at bounding box center [554, 355] width 2035 height 2035
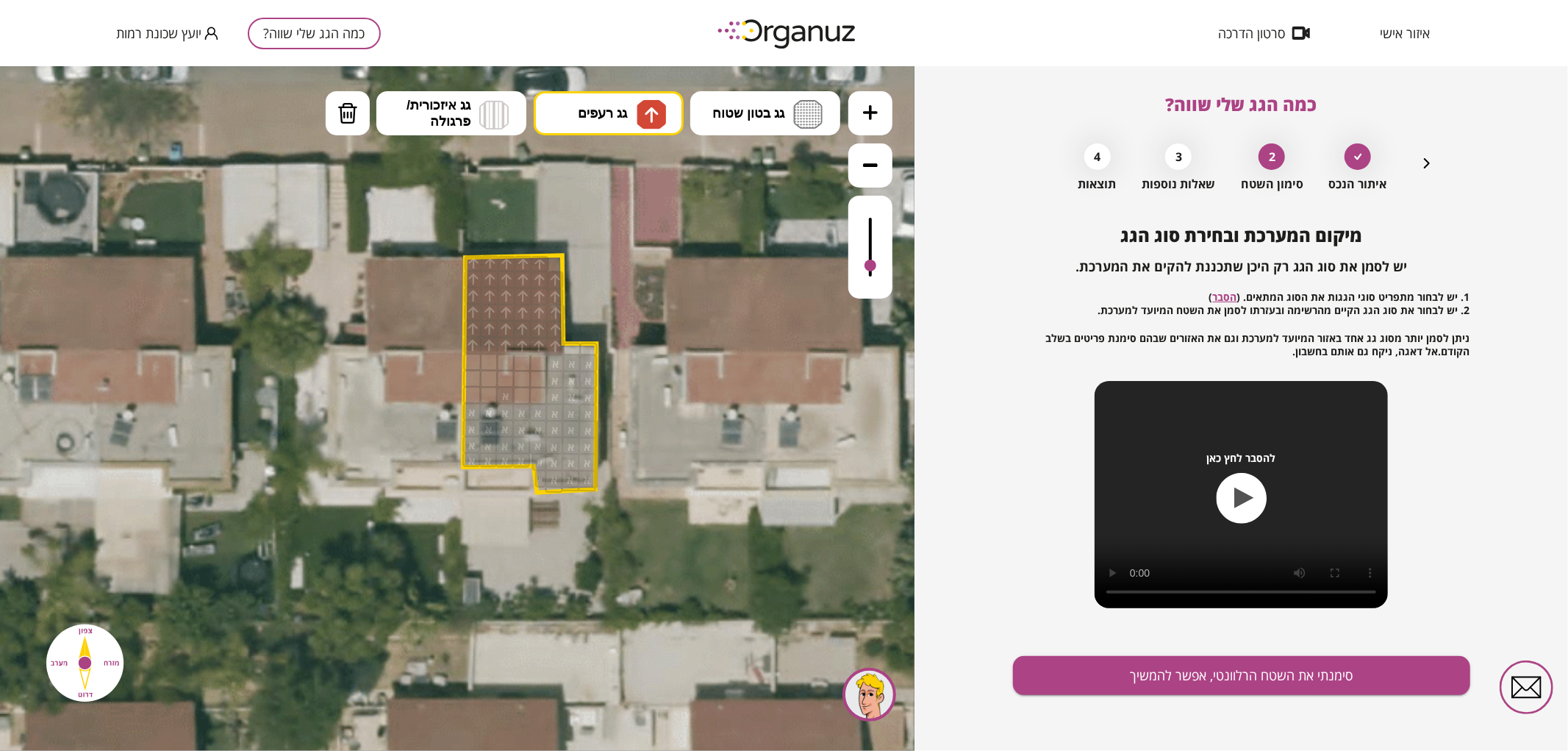
drag, startPoint x: 539, startPoint y: 272, endPoint x: 554, endPoint y: 263, distance: 17.5
click at [554, 263] on polygon at bounding box center [530, 373] width 133 height 238
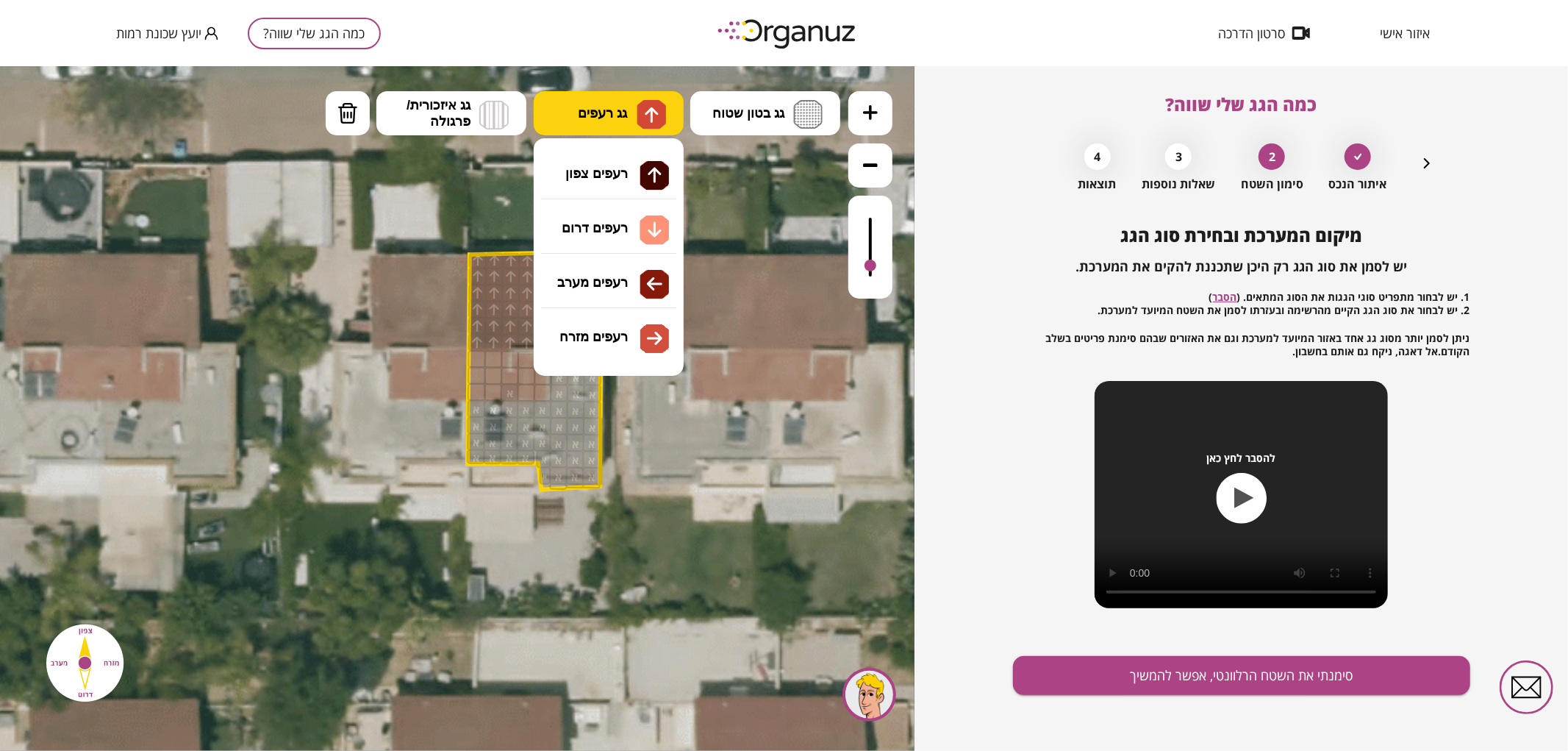
click at [614, 121] on button "גג רעפים" at bounding box center [608, 112] width 150 height 44
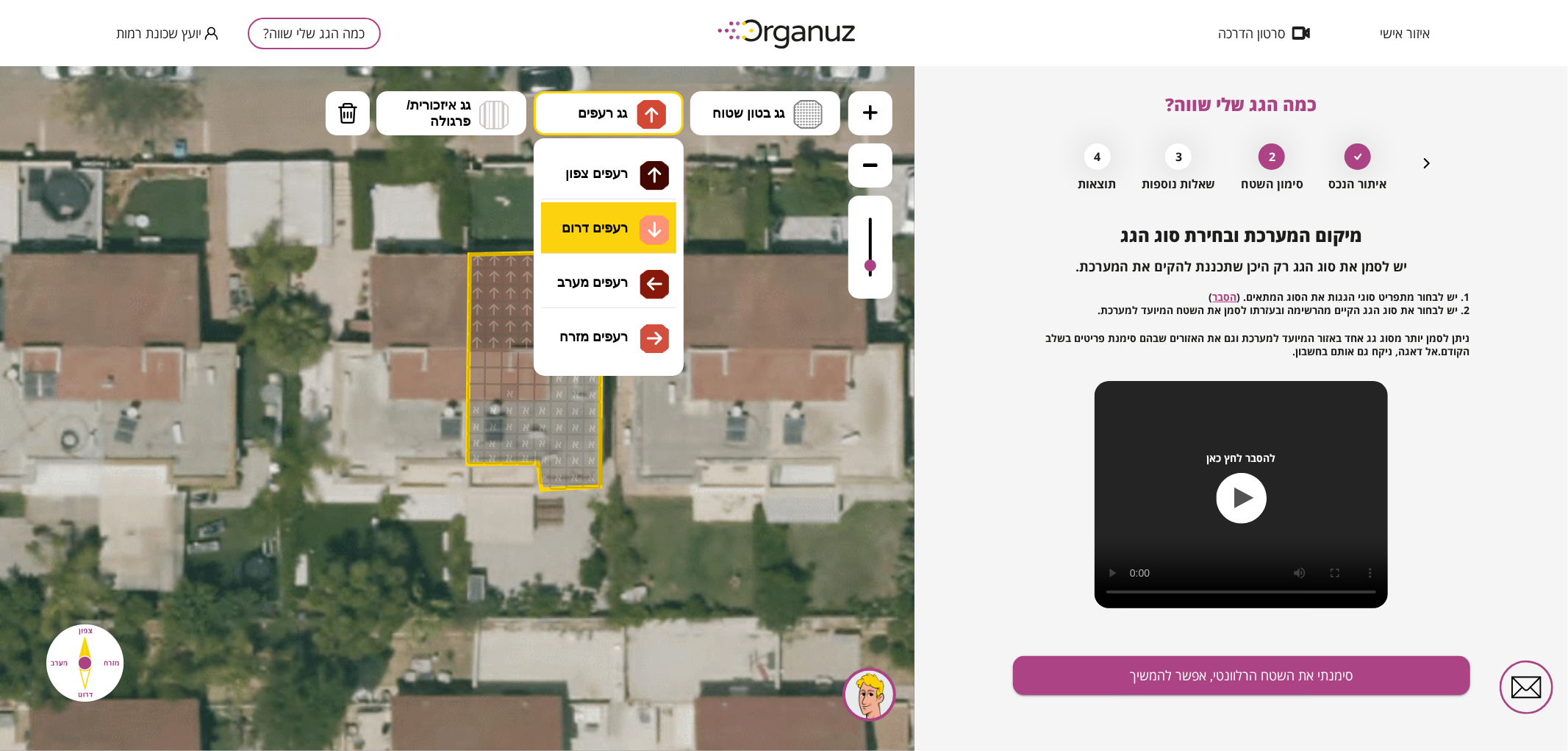
click at [590, 223] on div ".st0 { fill: #FFFFFF; } .st0 { fill: #FFFFFF; }" at bounding box center [457, 408] width 914 height 685
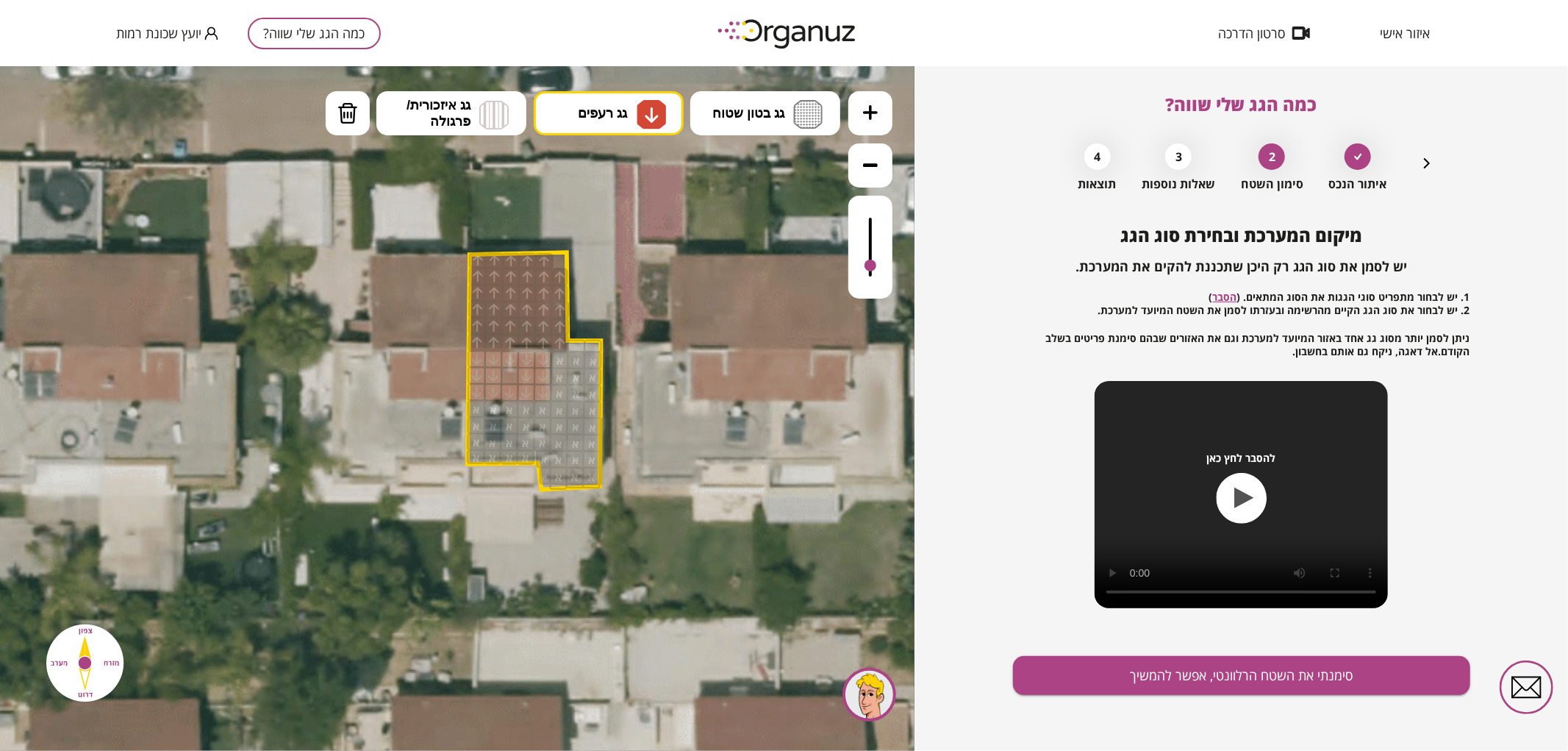
drag, startPoint x: 472, startPoint y: 358, endPoint x: 541, endPoint y: 389, distance: 75.6
drag, startPoint x: 348, startPoint y: 119, endPoint x: 485, endPoint y: 361, distance: 278.1
click at [348, 120] on img at bounding box center [348, 113] width 21 height 22
click at [506, 359] on div at bounding box center [508, 359] width 18 height 18
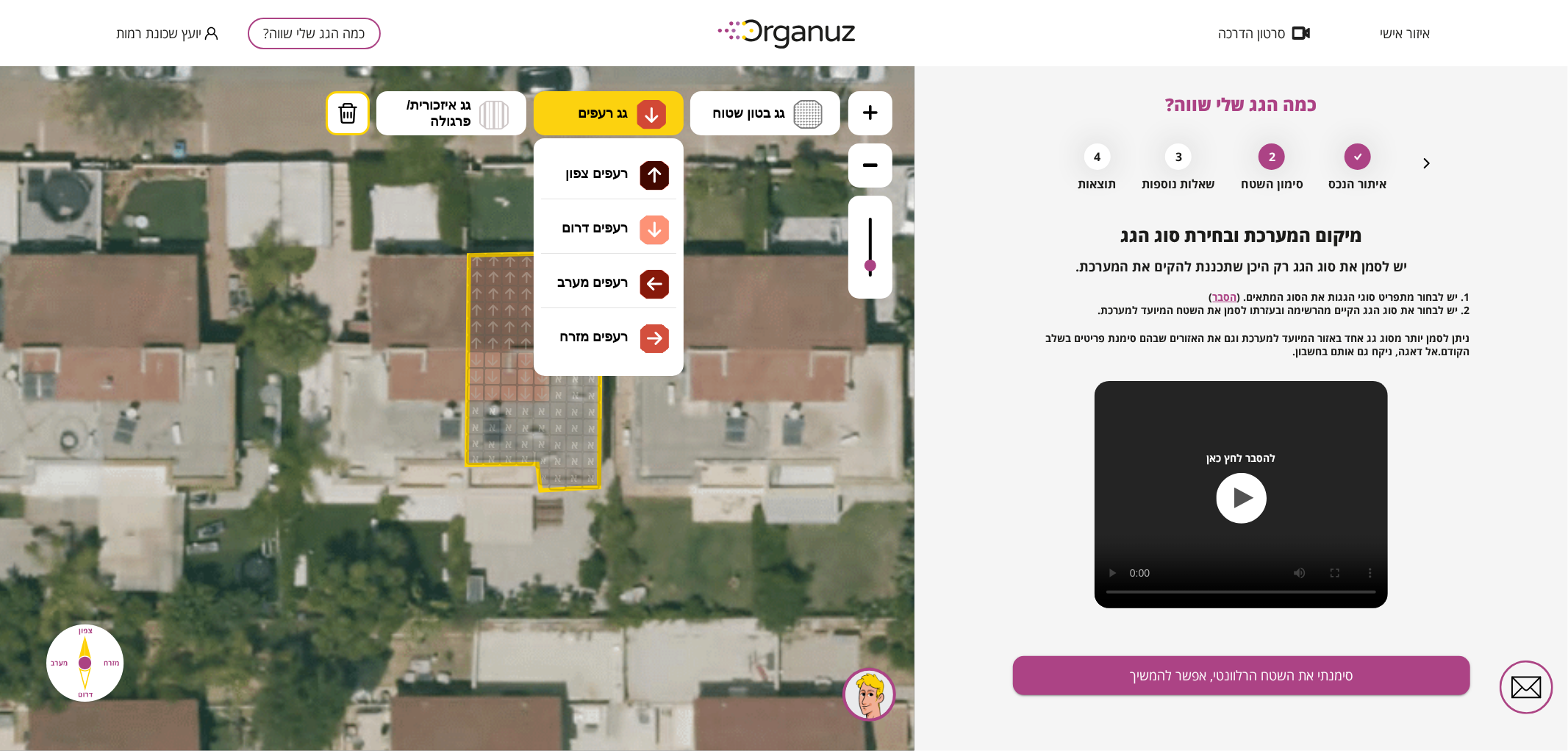
click at [629, 127] on button "גג רעפים" at bounding box center [608, 112] width 150 height 44
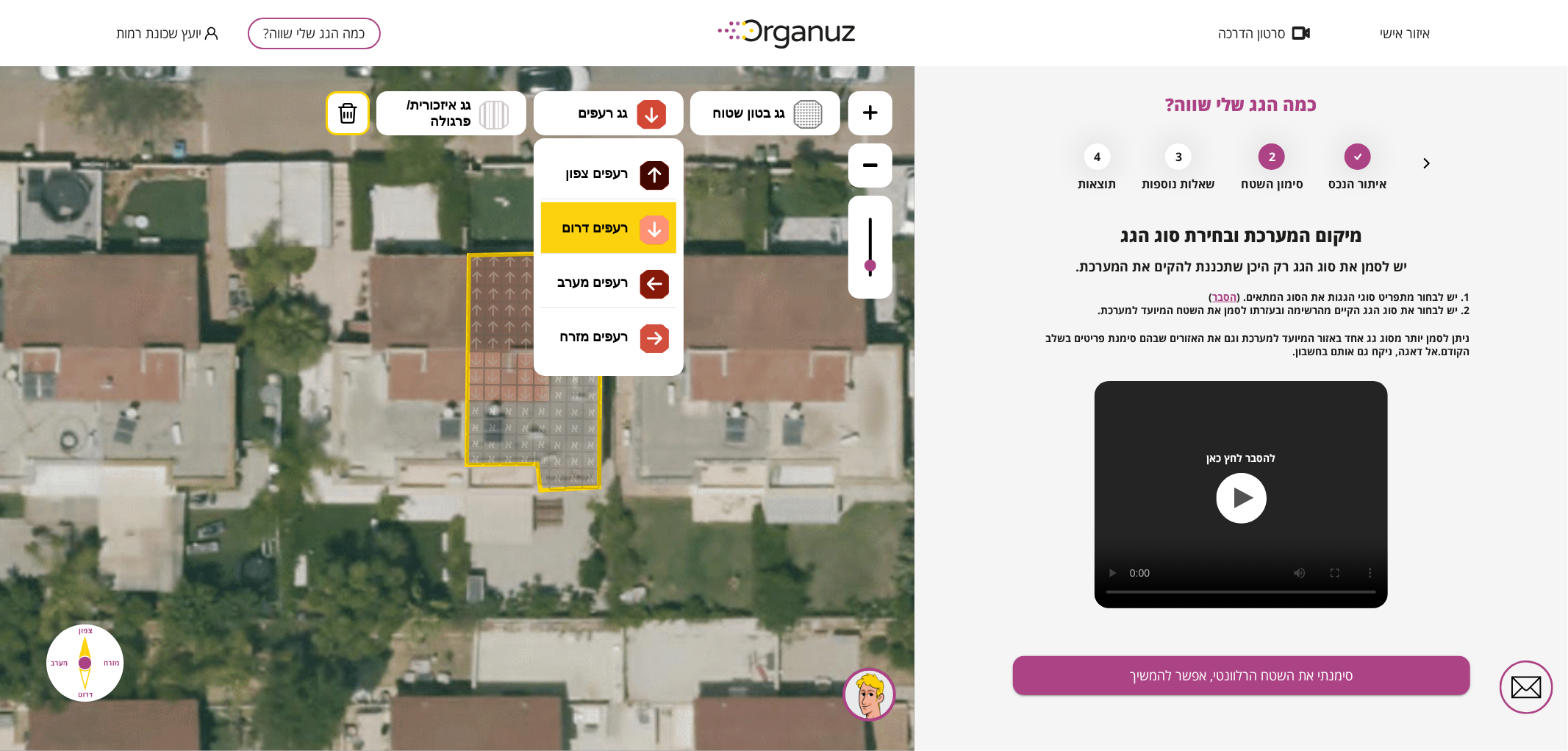
click at [597, 226] on div ".st0 { fill: #FFFFFF; } .st0 { fill: #FFFFFF; }" at bounding box center [457, 408] width 914 height 685
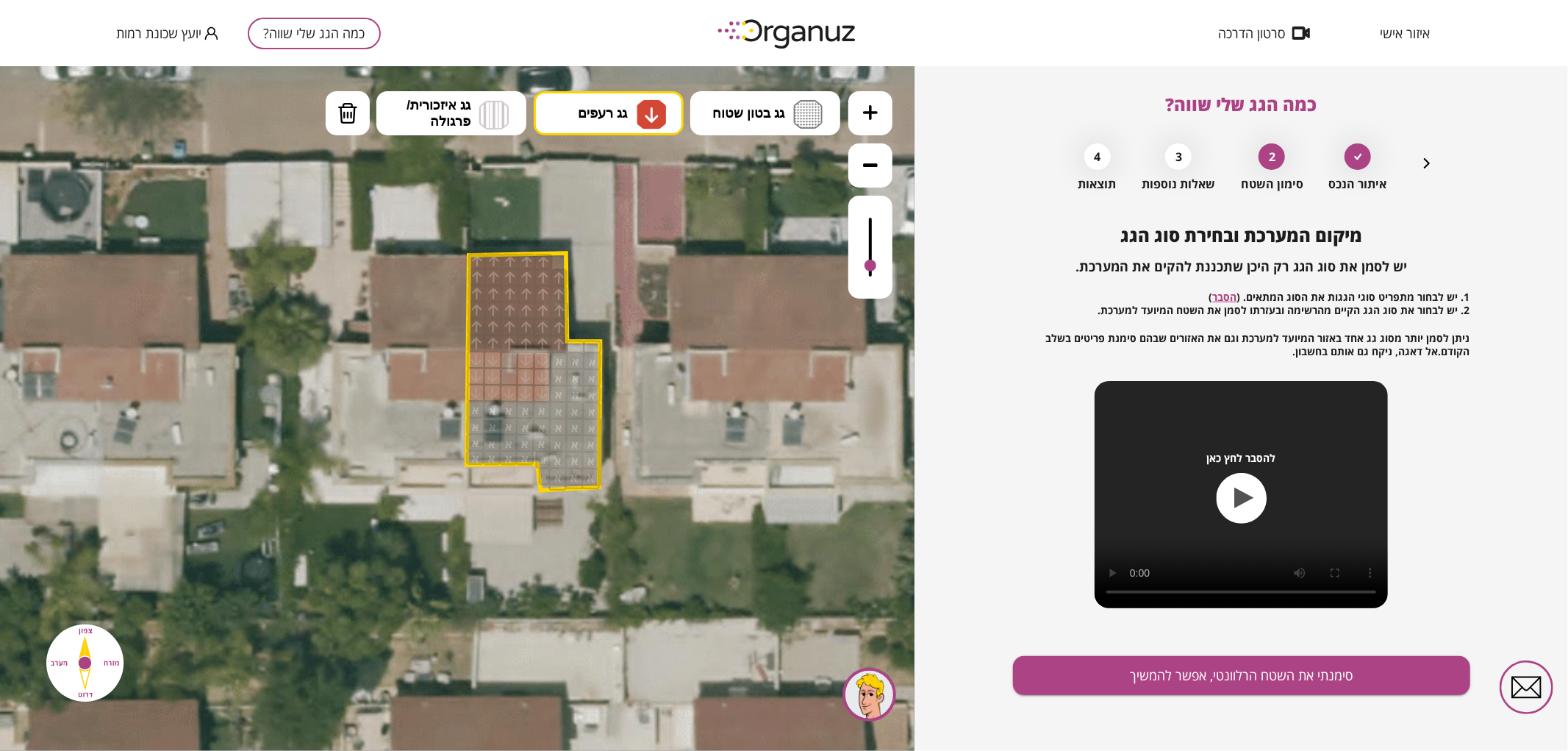
click at [508, 377] on div at bounding box center [508, 376] width 18 height 18
drag, startPoint x: 873, startPoint y: 263, endPoint x: 902, endPoint y: 295, distance: 43.2
click at [894, 279] on div ".st0 { fill: #FFFFFF; } .st0 { fill: #FFFFFF; }" at bounding box center [457, 408] width 914 height 685
click at [871, 261] on div at bounding box center [870, 246] width 44 height 103
click at [1103, 691] on button "סימנתי את השטח הרלוונטי, אפשר להמשיך" at bounding box center [1241, 675] width 457 height 39
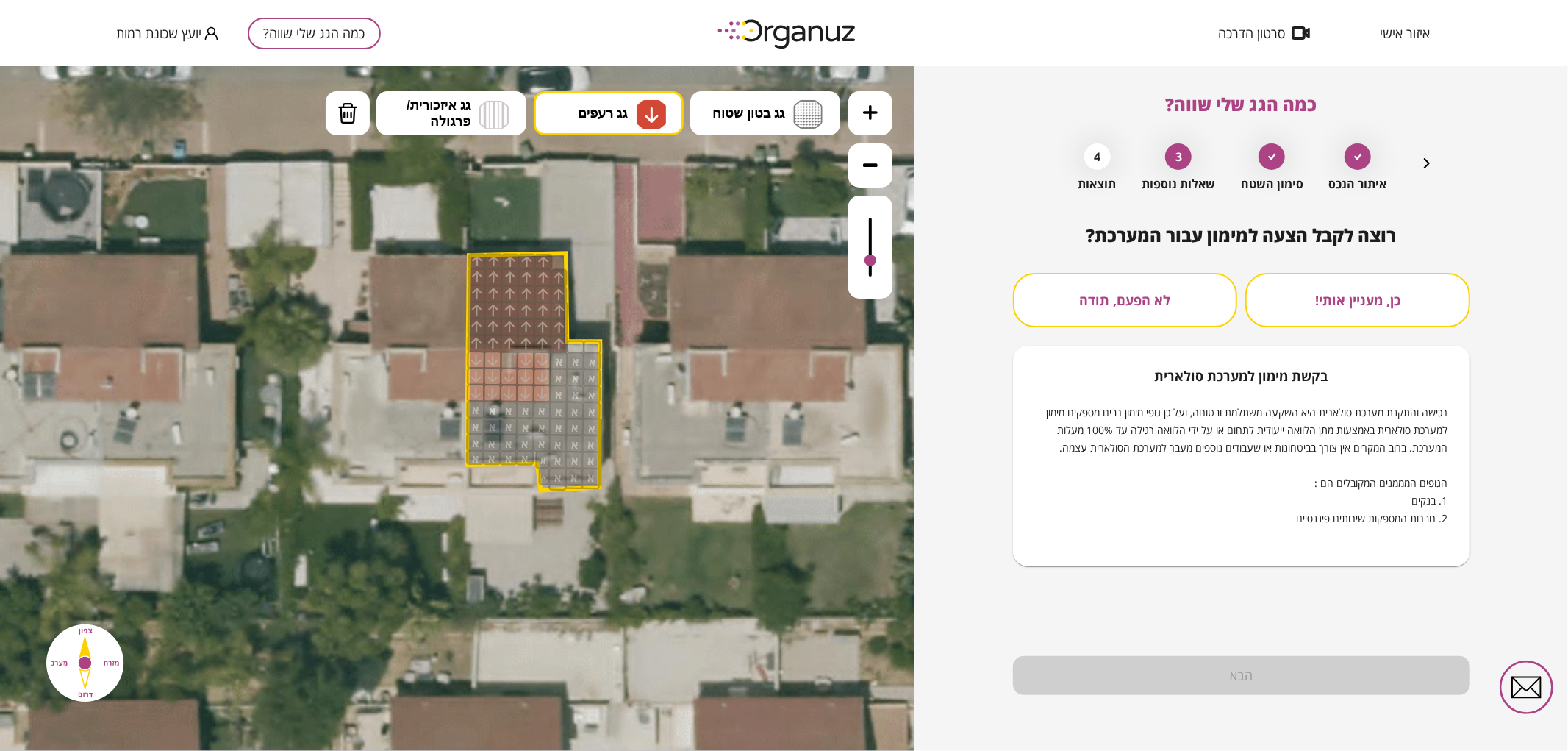
click at [1171, 295] on button "לא הפעם, תודה" at bounding box center [1125, 300] width 225 height 54
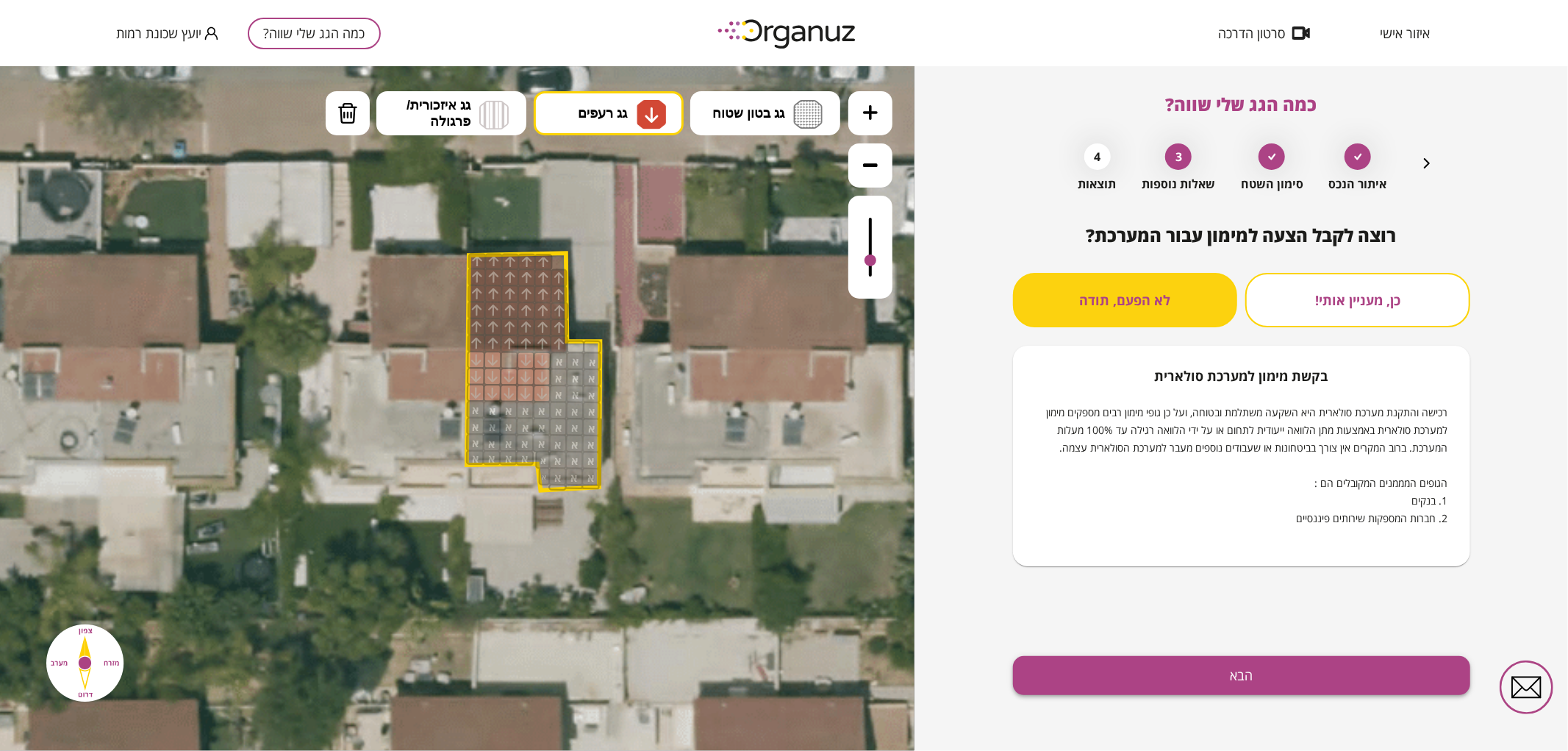
click at [1187, 665] on button "הבא" at bounding box center [1241, 675] width 457 height 39
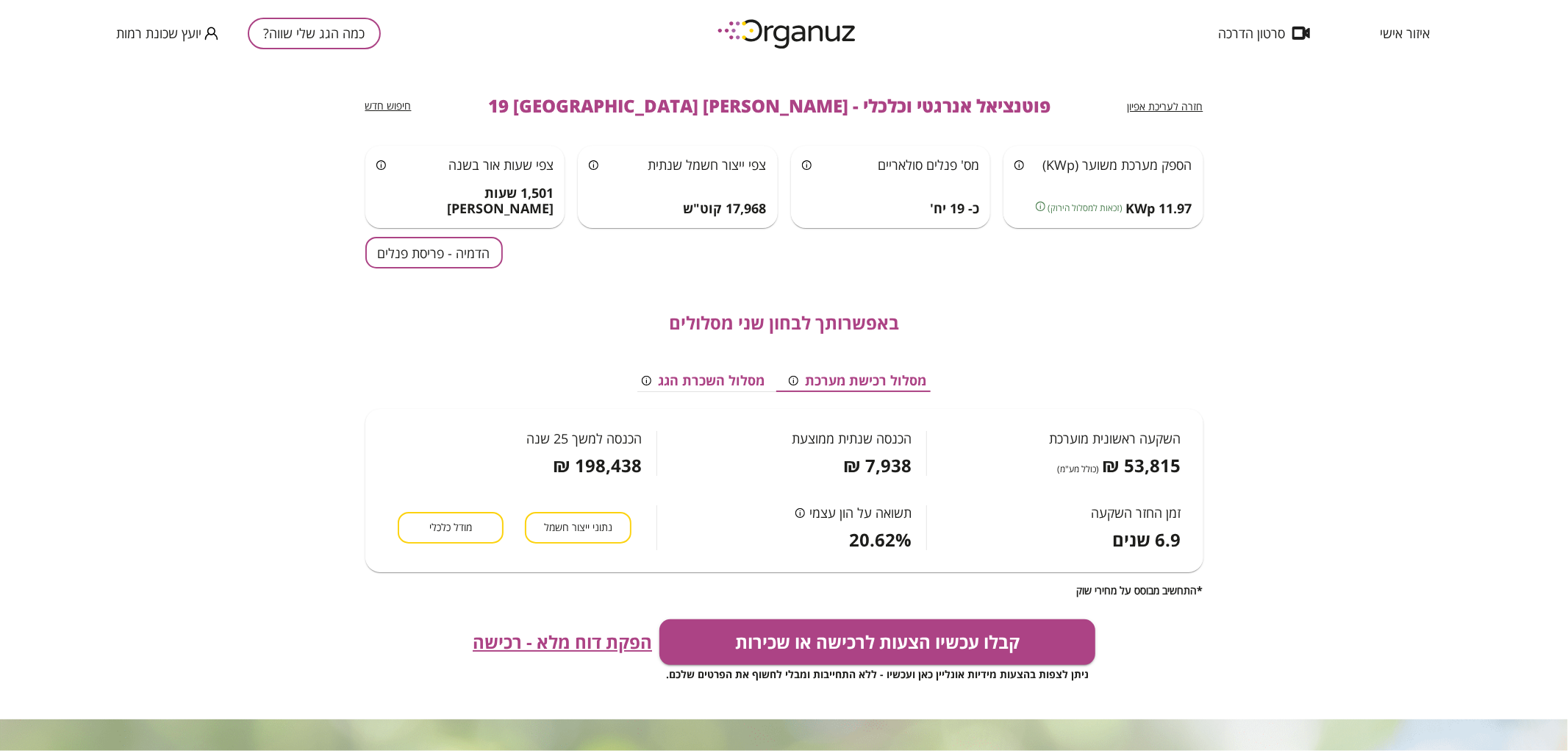
click at [463, 262] on button "הדמיה - פריסת פנלים" at bounding box center [434, 252] width 138 height 31
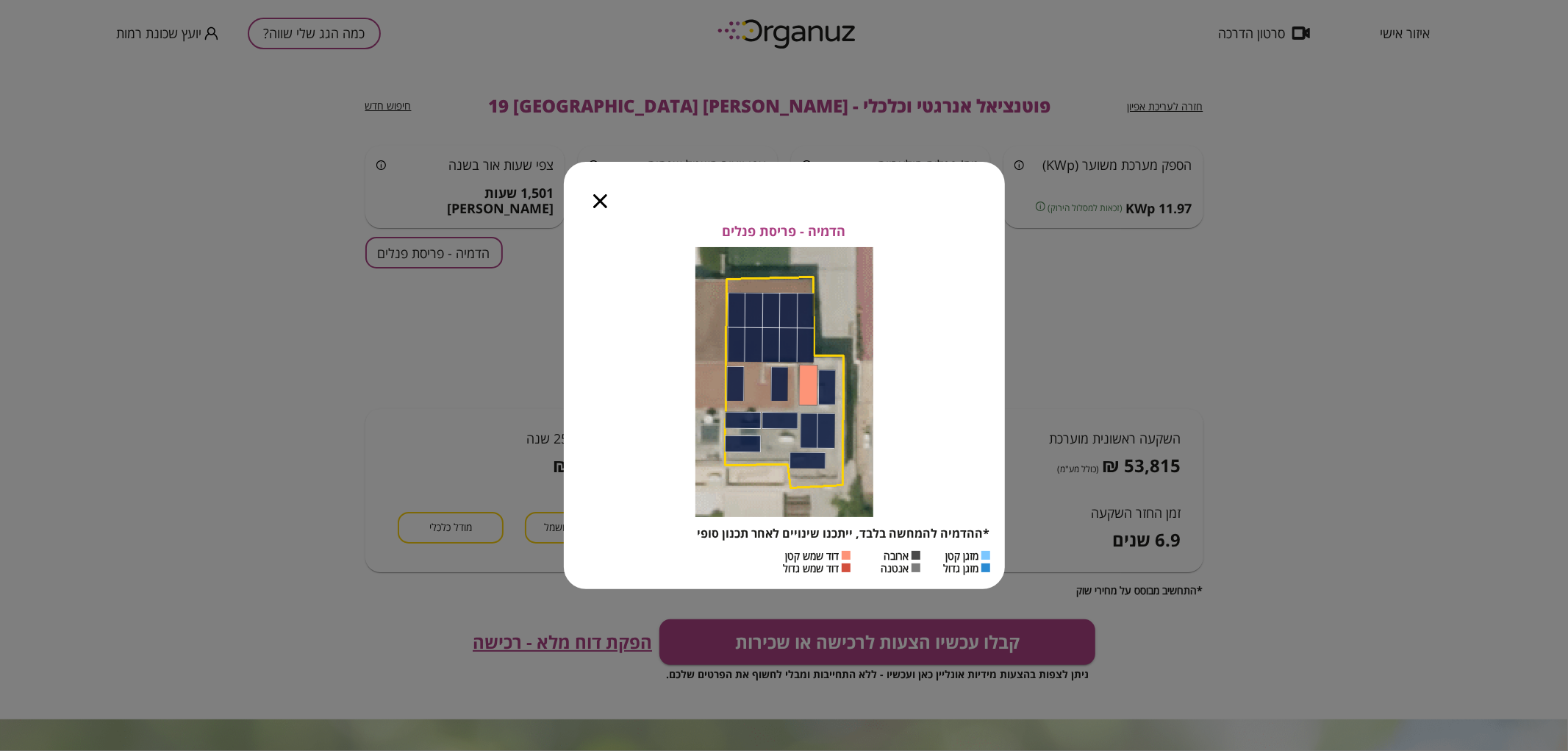
click at [594, 206] on icon "button" at bounding box center [600, 200] width 14 height 14
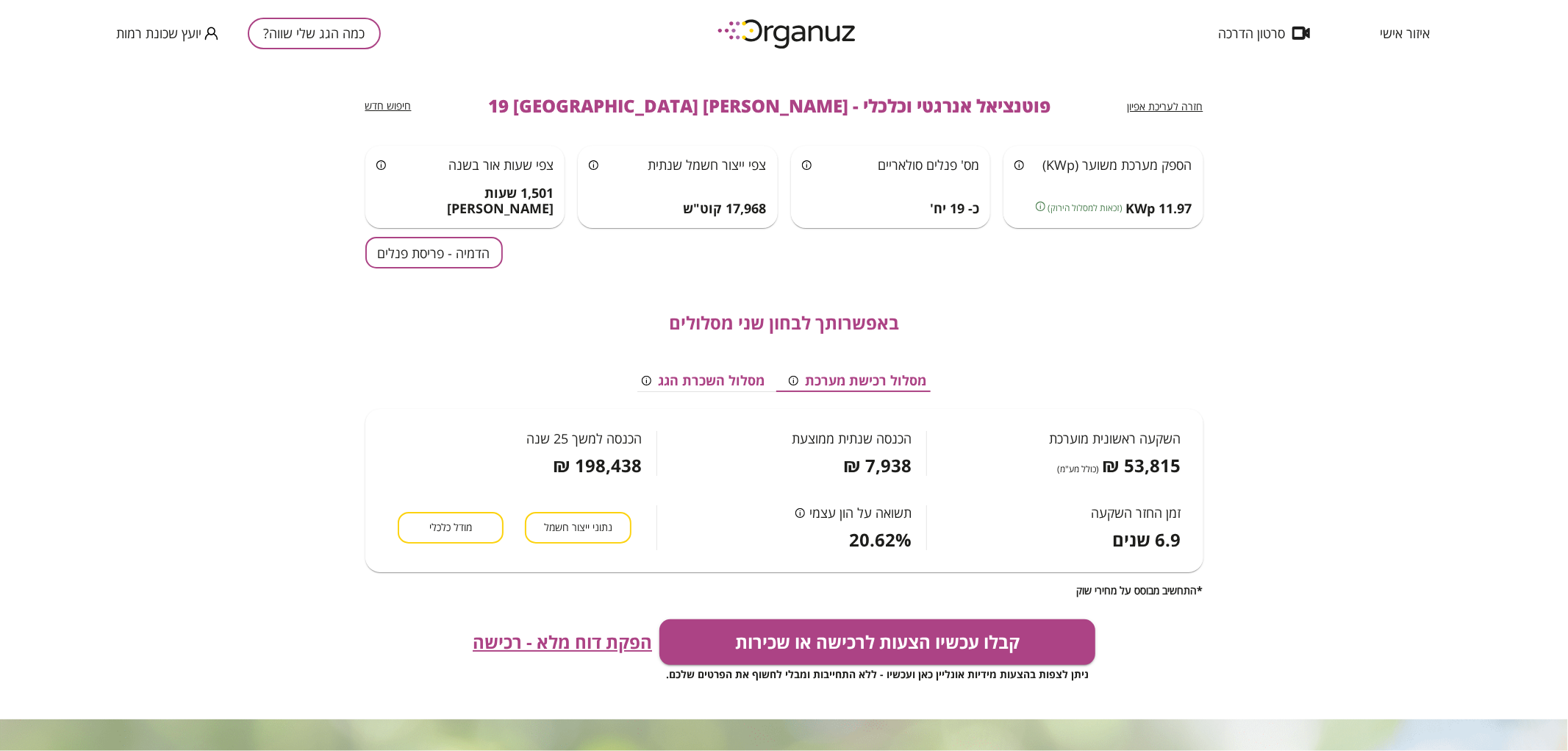
click at [1155, 103] on span "חזרה לעריכת אפיון" at bounding box center [1165, 106] width 76 height 14
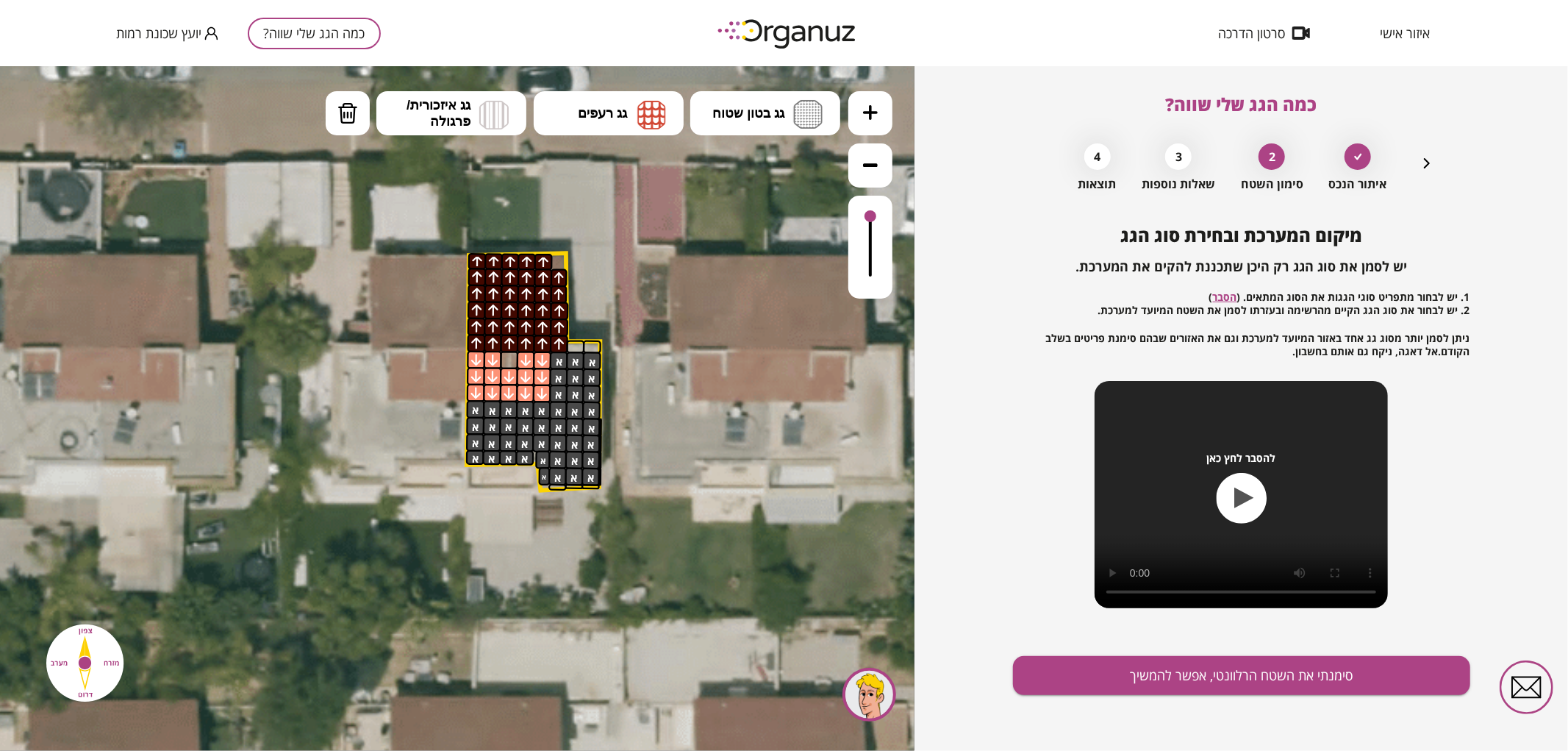
click at [1423, 162] on icon "button" at bounding box center [1426, 163] width 18 height 18
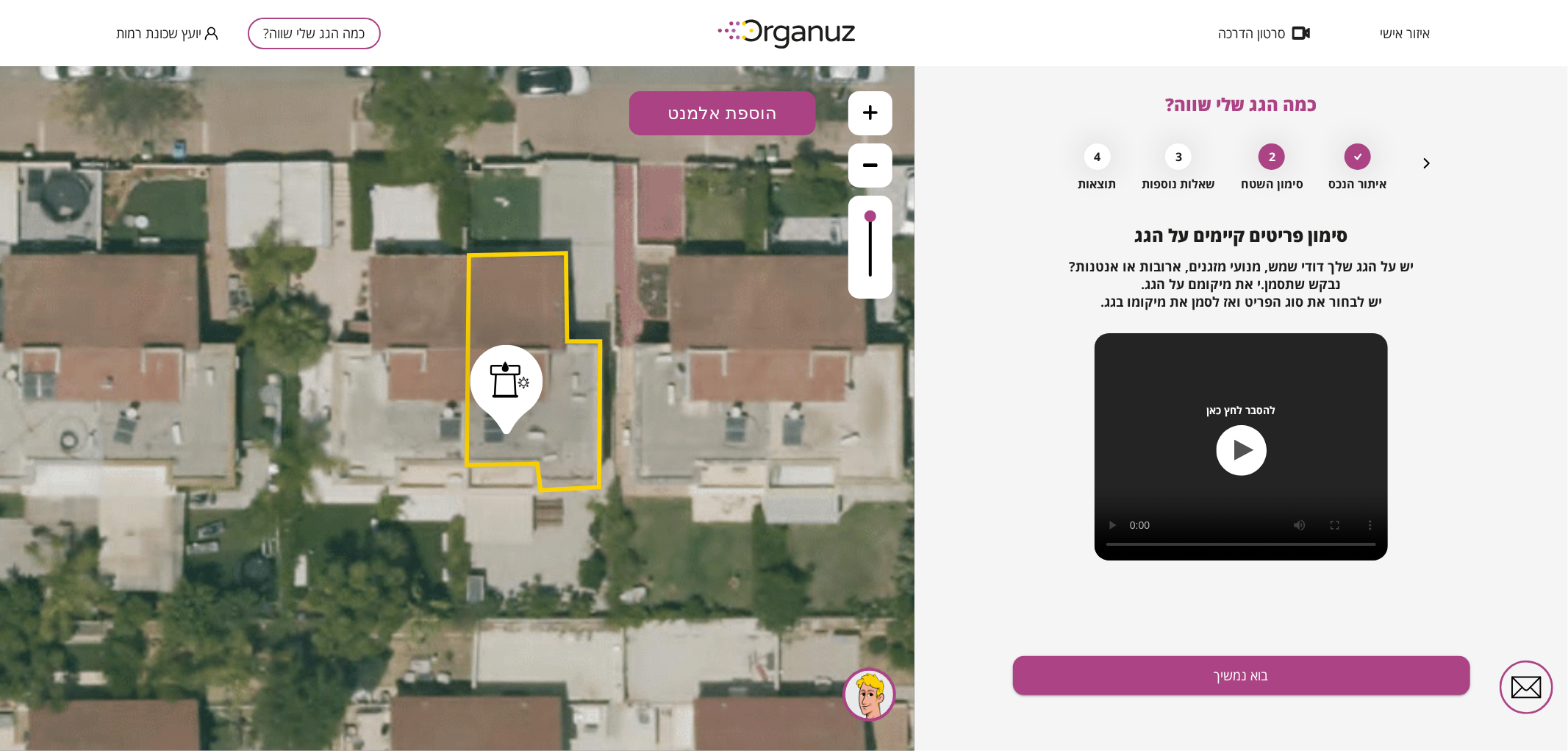
click at [1423, 162] on icon "button" at bounding box center [1426, 163] width 18 height 18
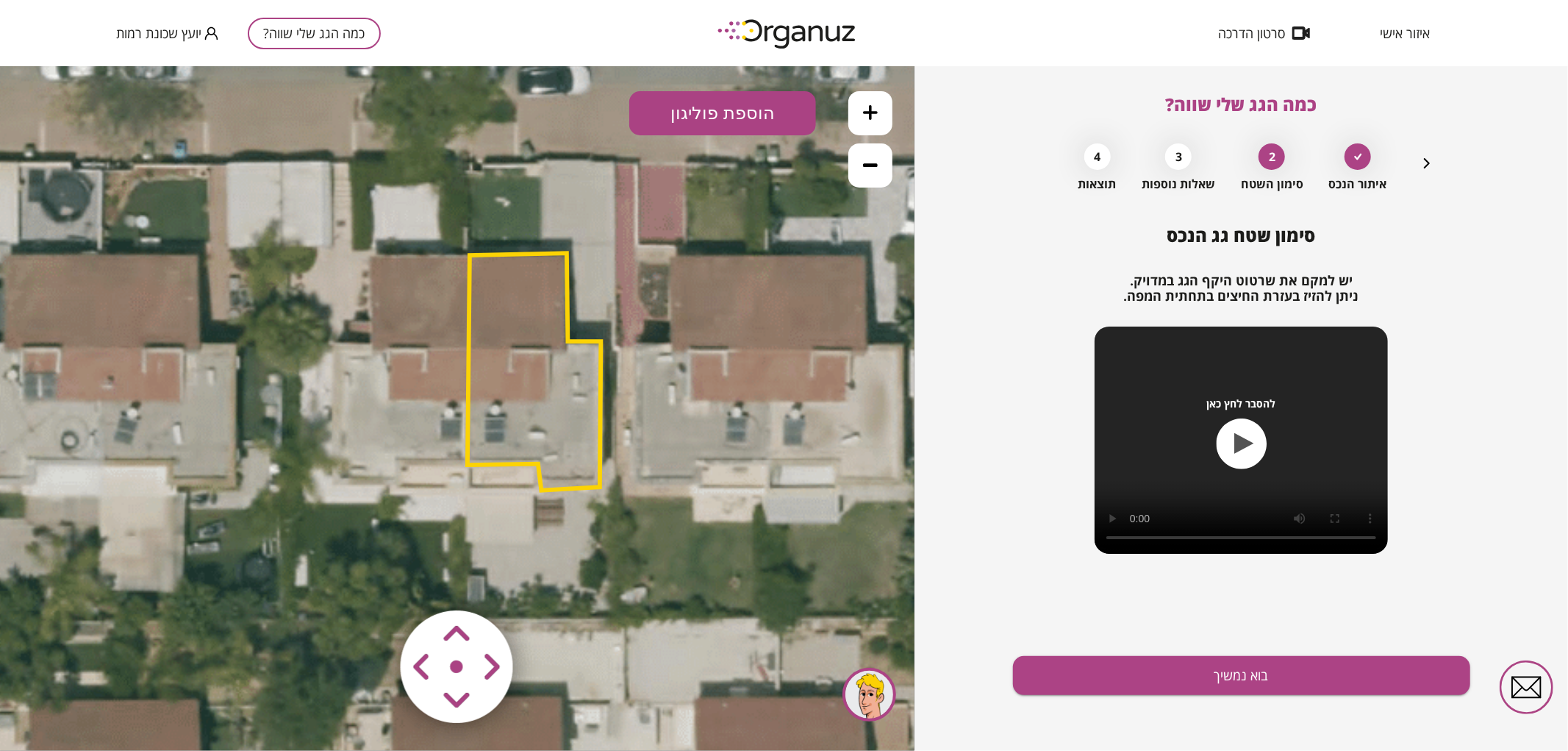
click at [532, 379] on polygon at bounding box center [534, 371] width 133 height 238
click at [523, 396] on polygon at bounding box center [534, 371] width 133 height 238
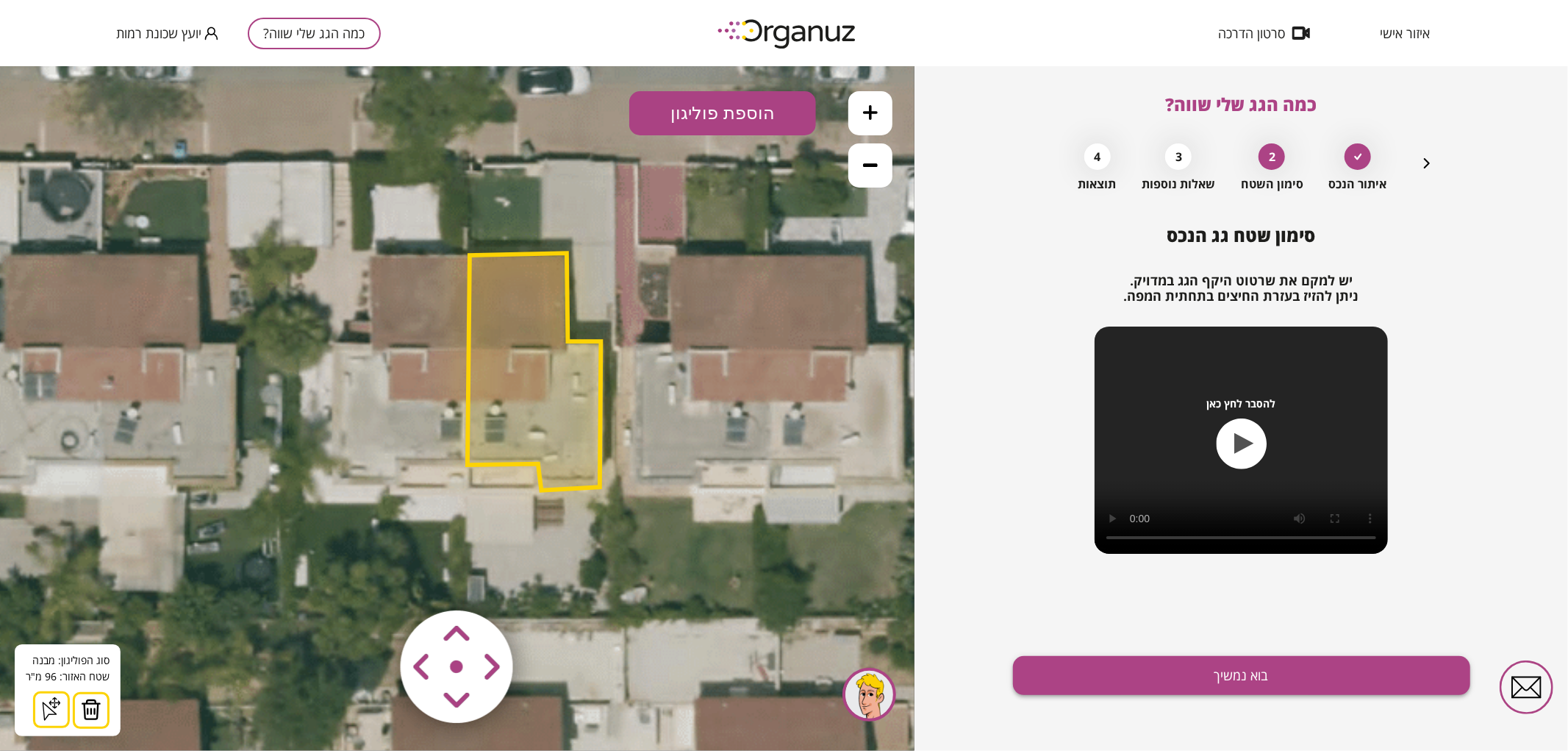
click at [1112, 685] on button "בוא נמשיך" at bounding box center [1241, 675] width 457 height 39
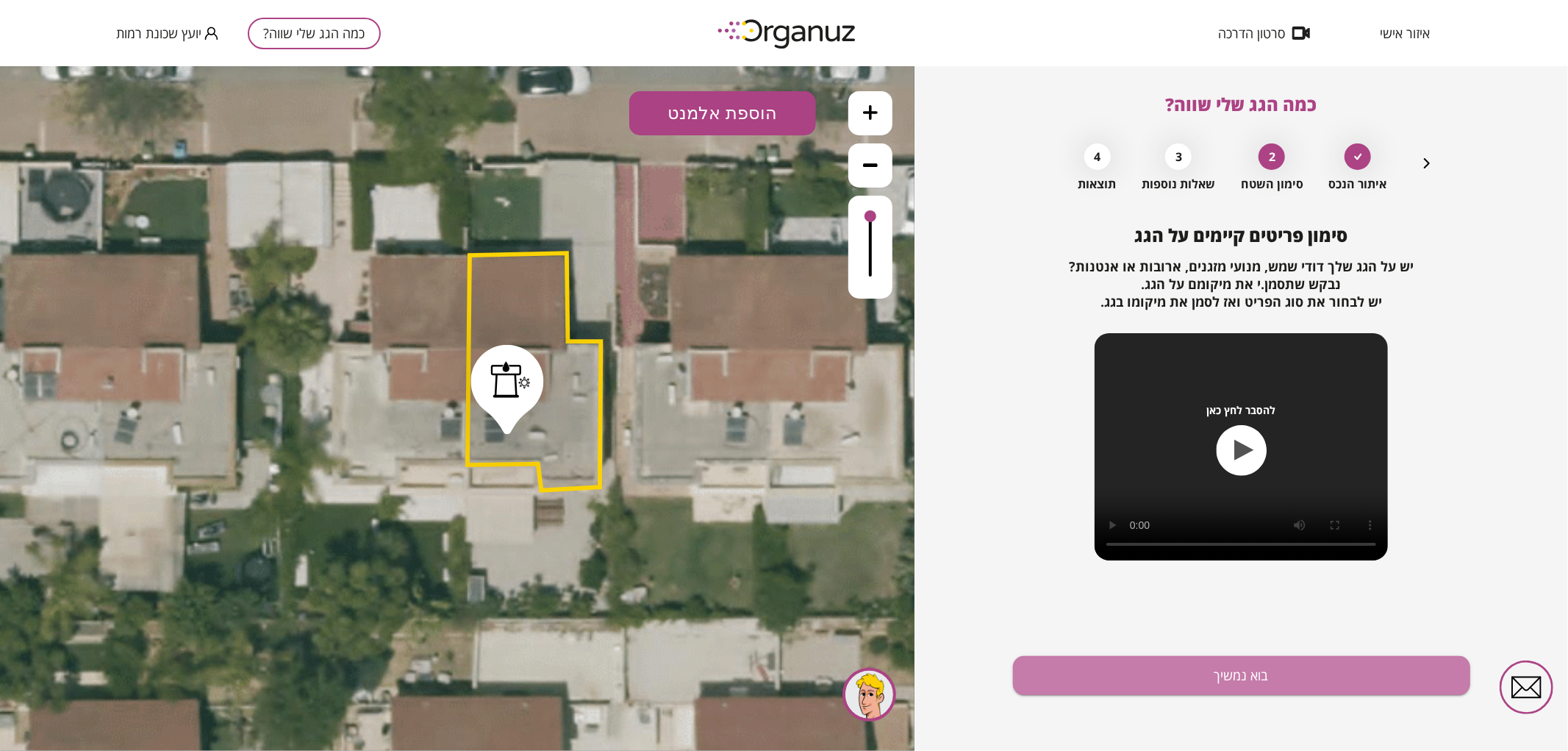
click at [1112, 685] on button "בוא נמשיך" at bounding box center [1241, 675] width 457 height 39
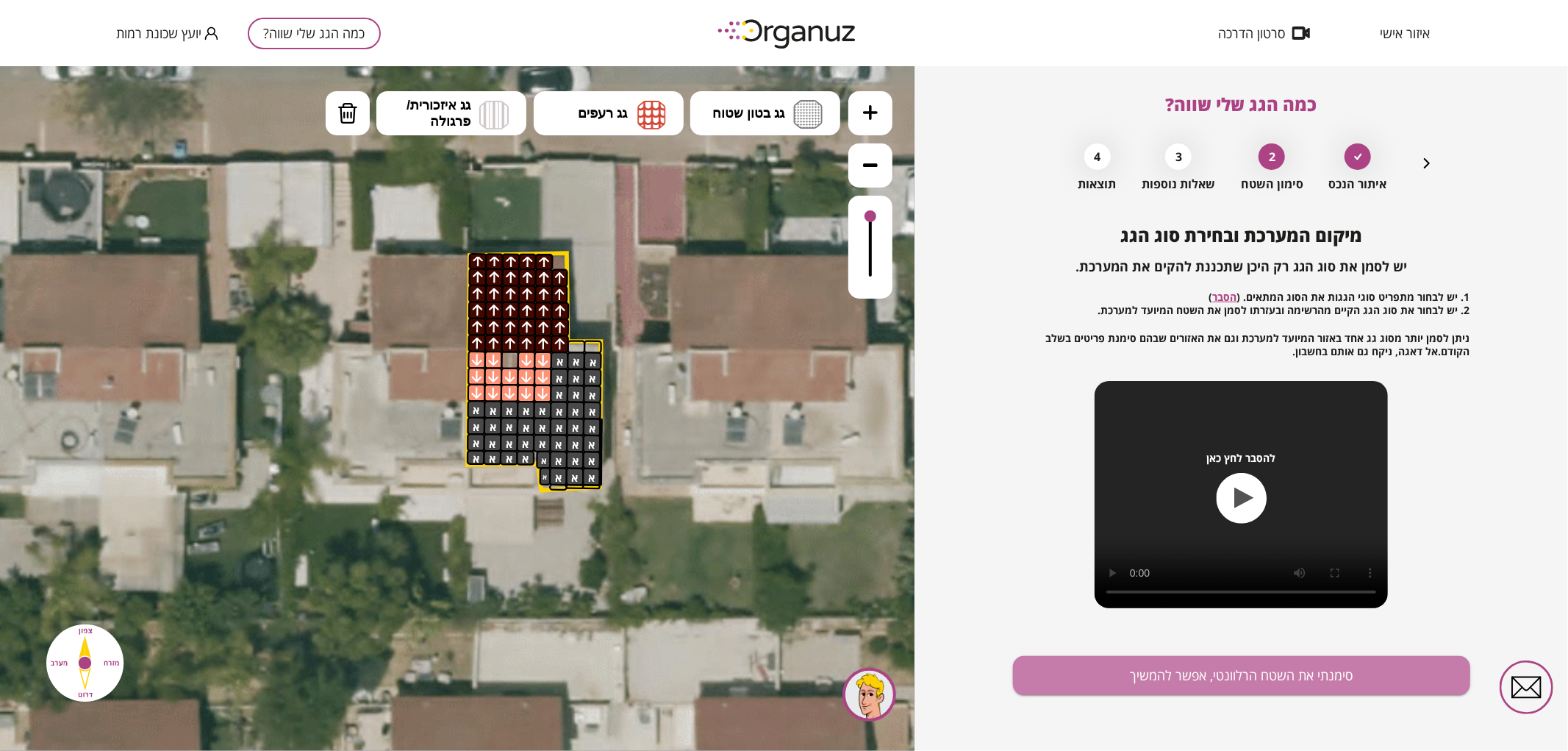
click at [1112, 685] on button "סימנתי את השטח הרלוונטי, אפשר להמשיך" at bounding box center [1241, 675] width 457 height 39
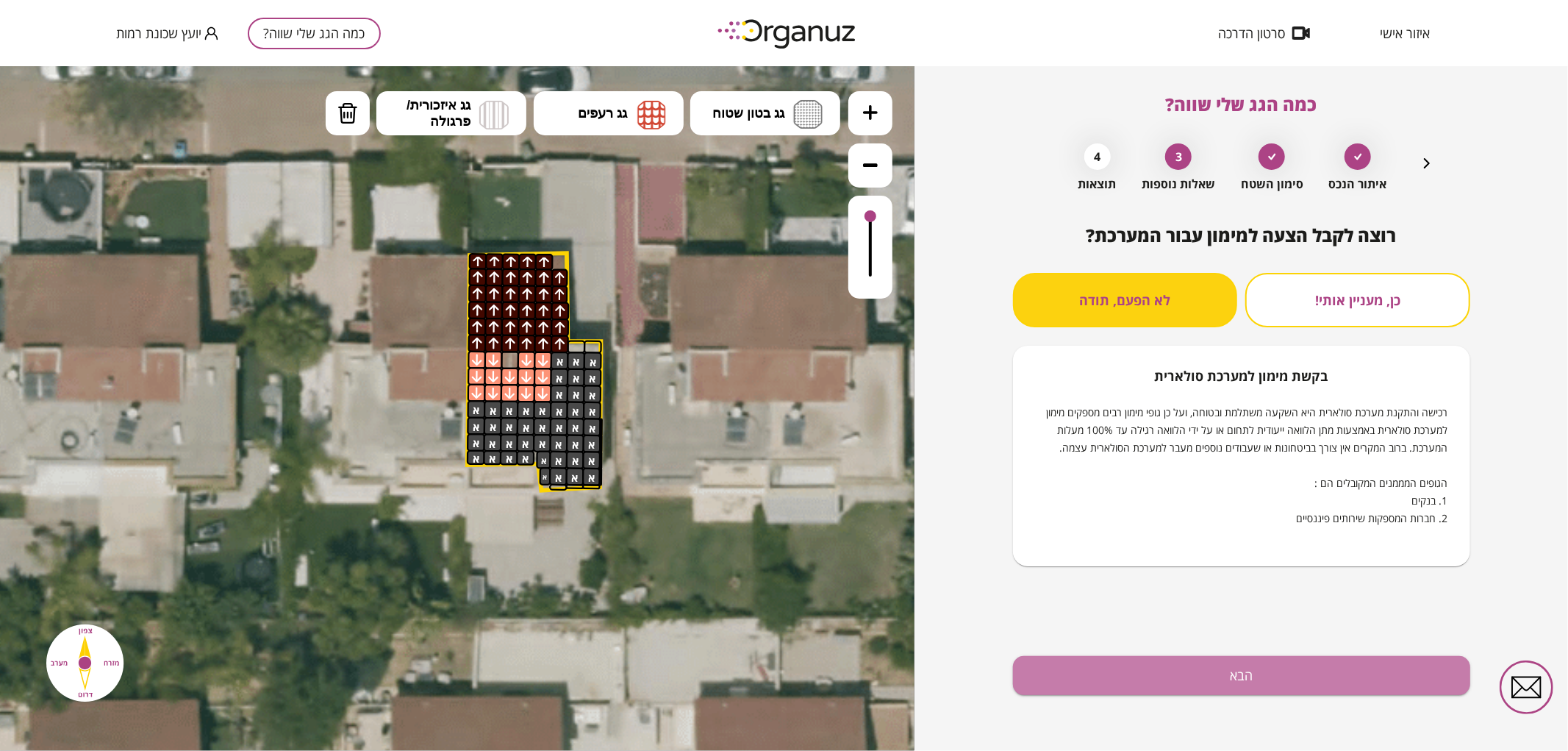
click at [1112, 685] on button "הבא" at bounding box center [1241, 675] width 457 height 39
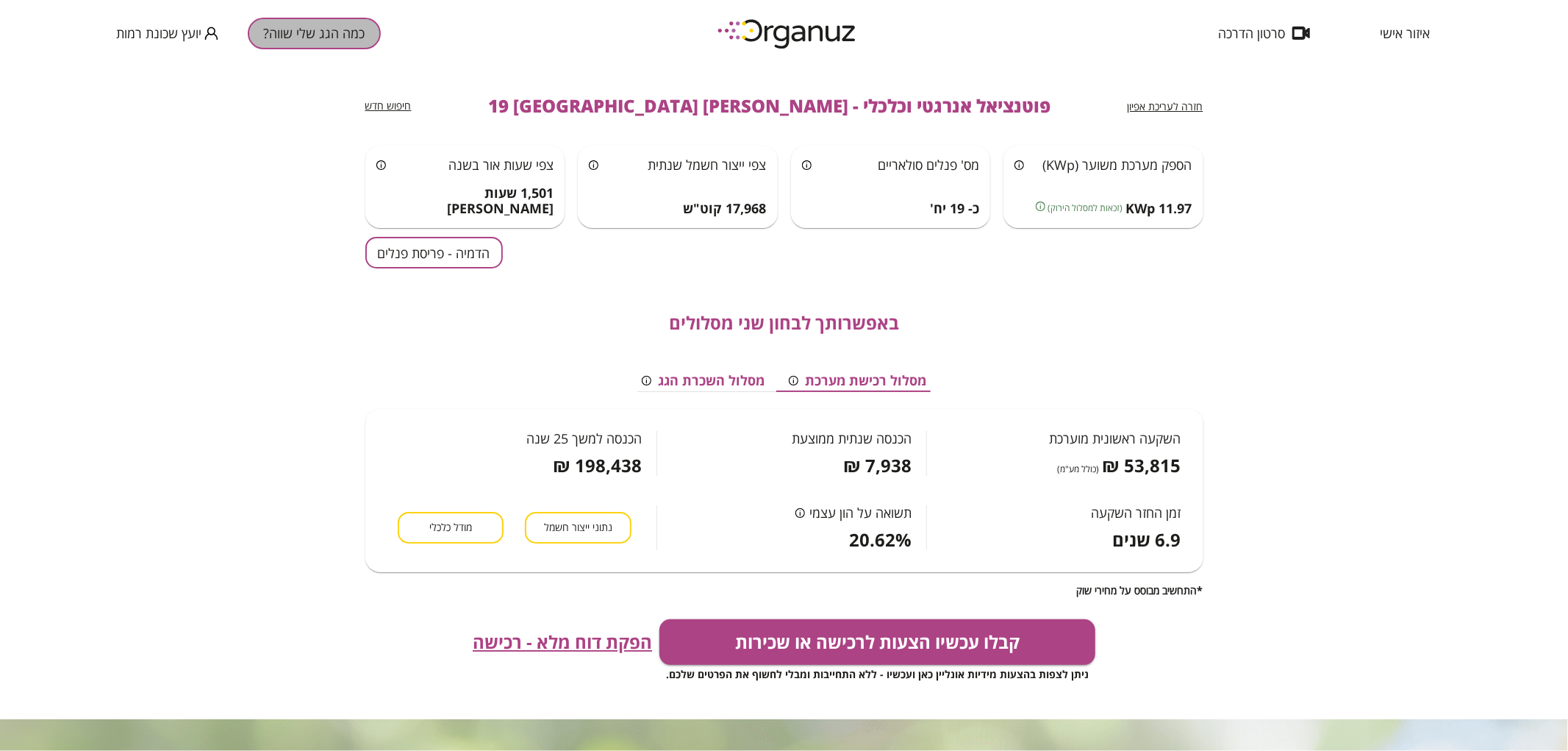
click at [335, 31] on button "כמה הגג שלי שווה?" at bounding box center [314, 33] width 133 height 31
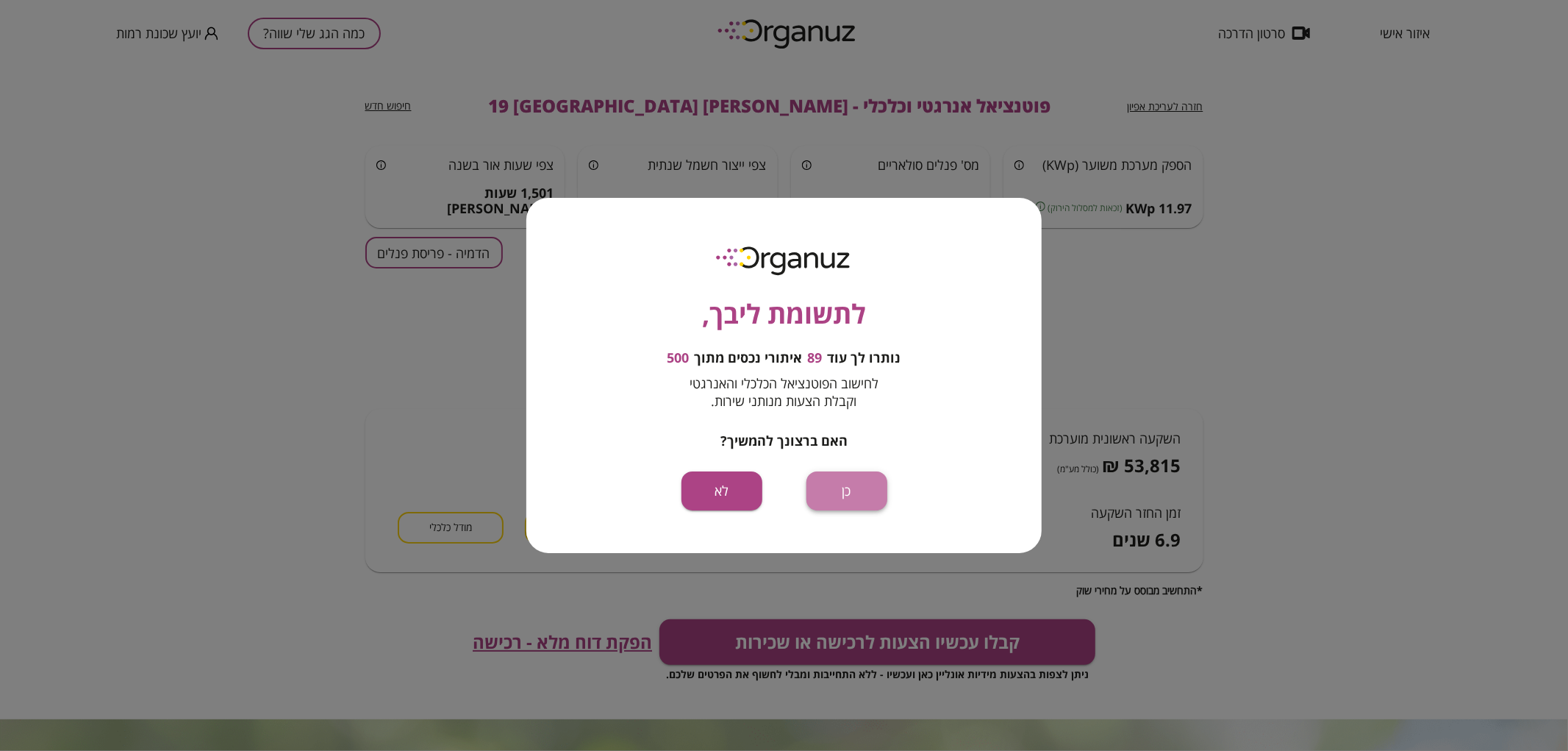
click at [875, 482] on button "כן" at bounding box center [846, 491] width 81 height 39
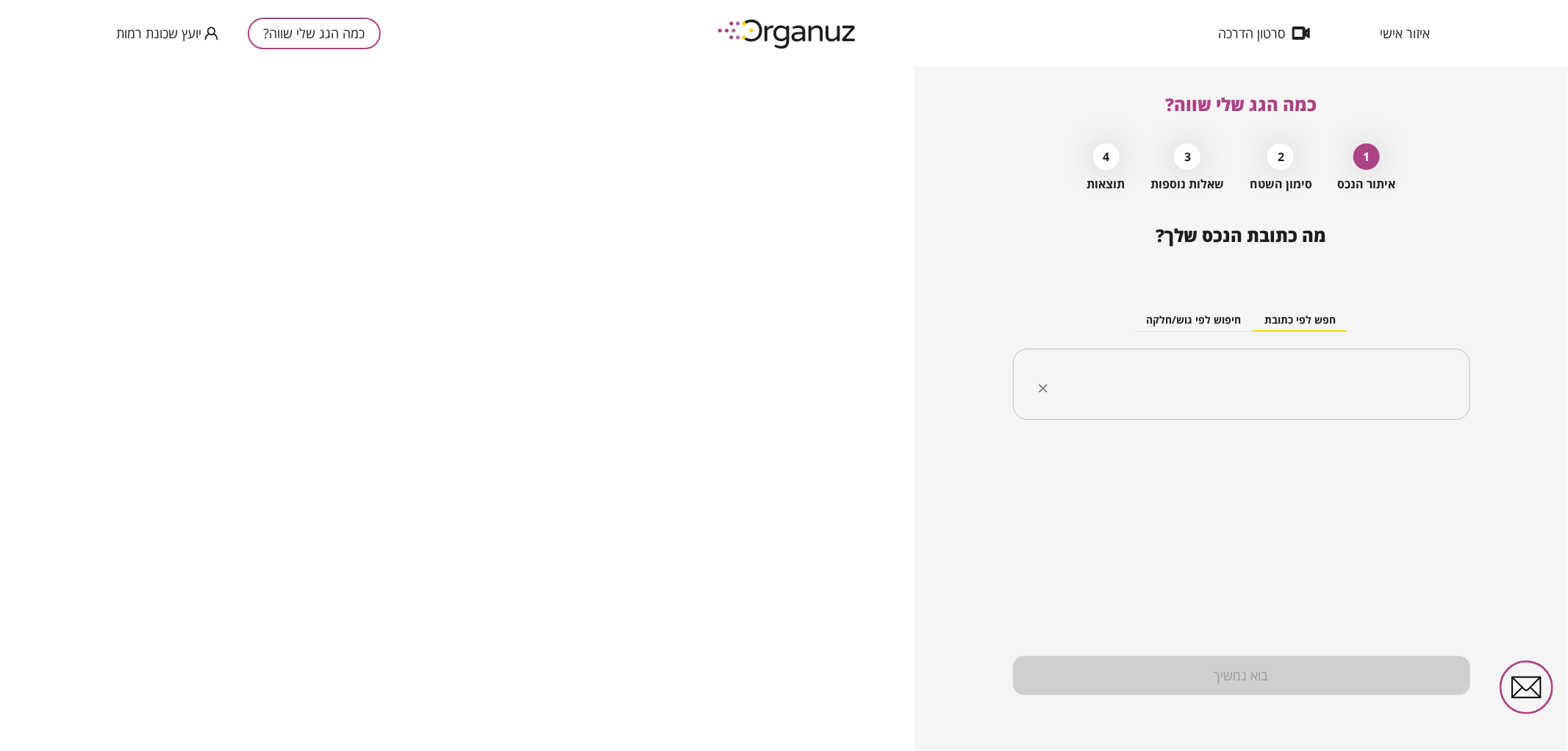
click at [1176, 377] on input "text" at bounding box center [1246, 384] width 411 height 37
click at [1337, 464] on li "[PERSON_NAME] 23 [GEOGRAPHIC_DATA]" at bounding box center [1241, 459] width 419 height 26
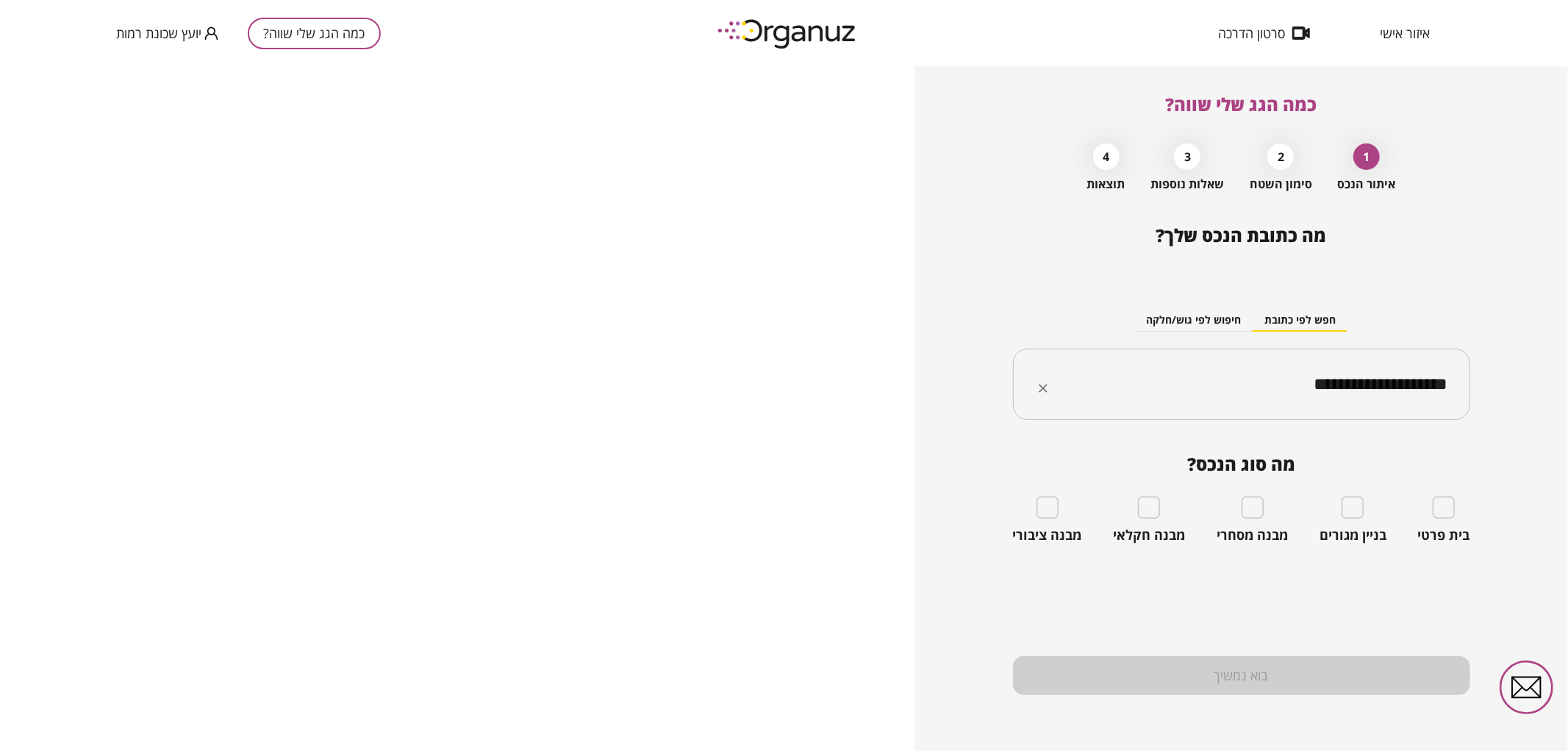
type input "**********"
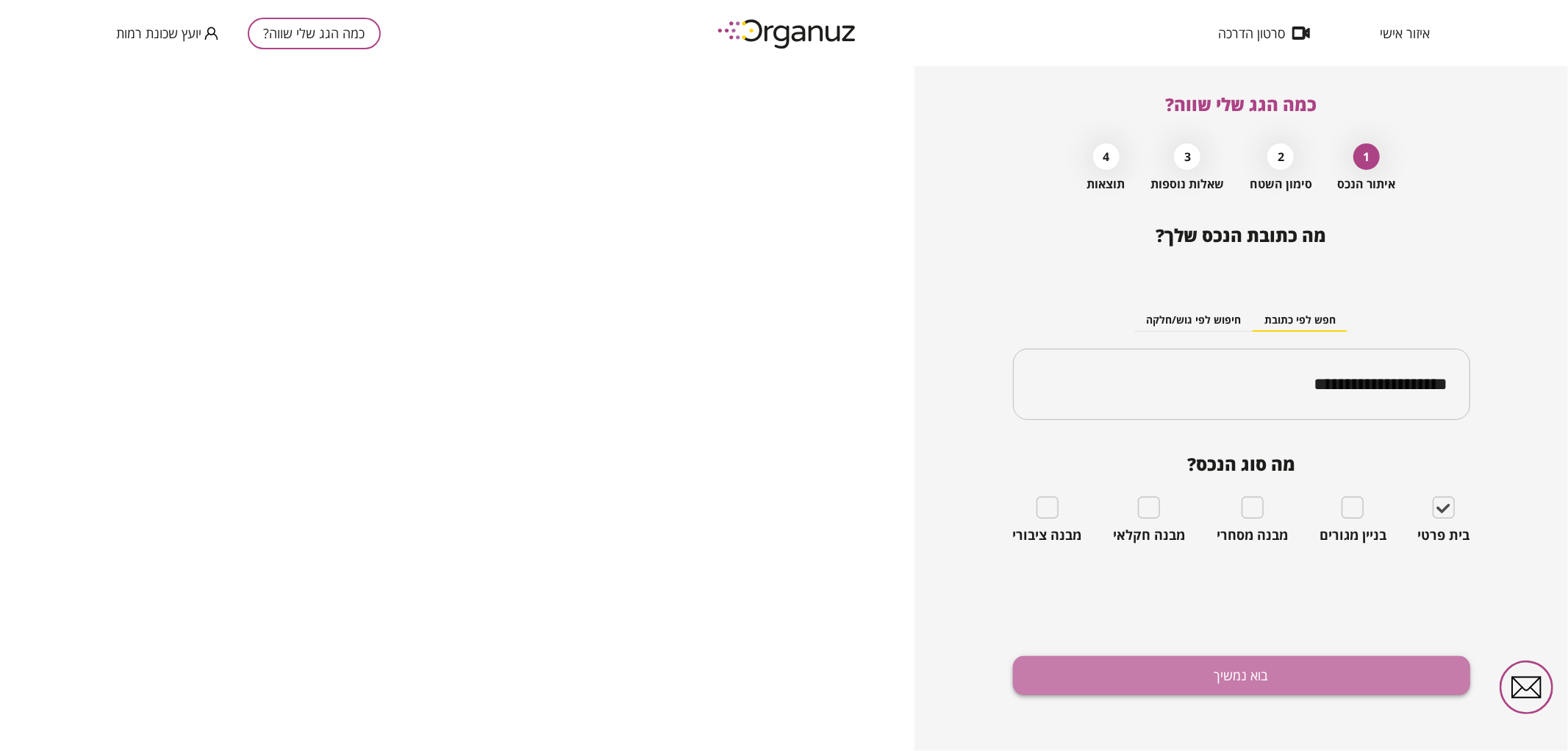
click at [1191, 671] on button "בוא נמשיך" at bounding box center [1241, 675] width 457 height 39
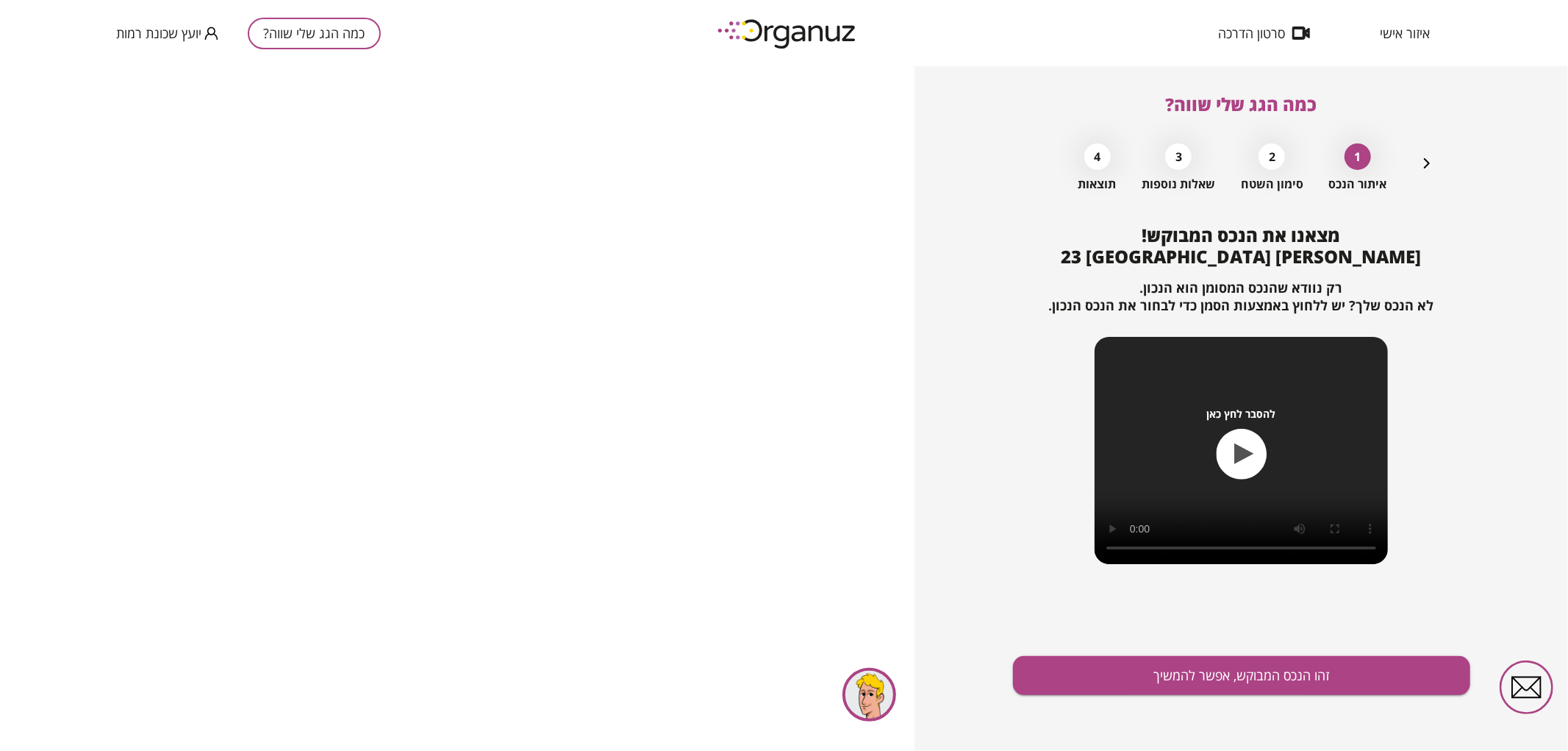
click at [1191, 671] on button "זהו הנכס המבוקש, אפשר להמשיך" at bounding box center [1241, 675] width 457 height 39
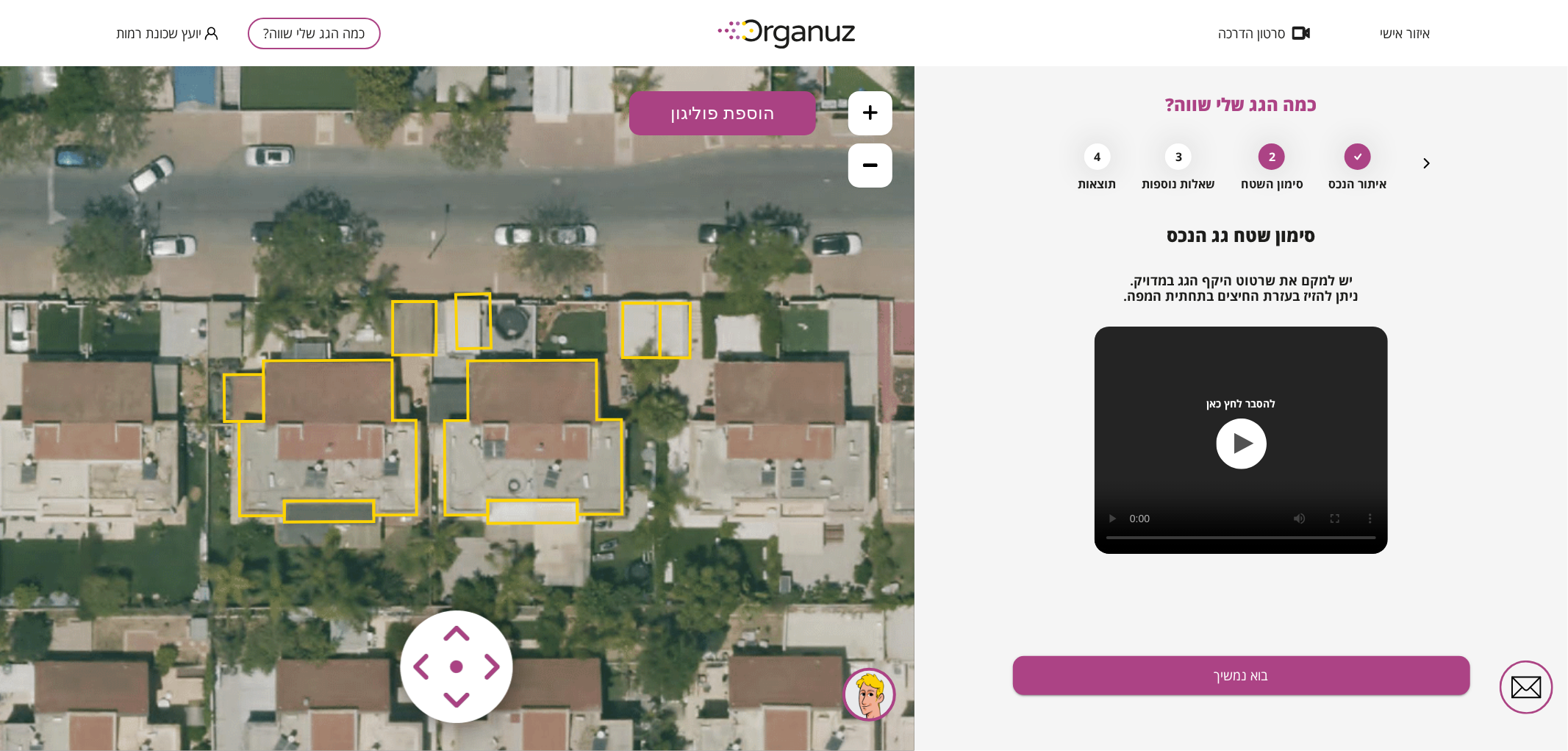
click at [877, 157] on icon at bounding box center [870, 164] width 14 height 14
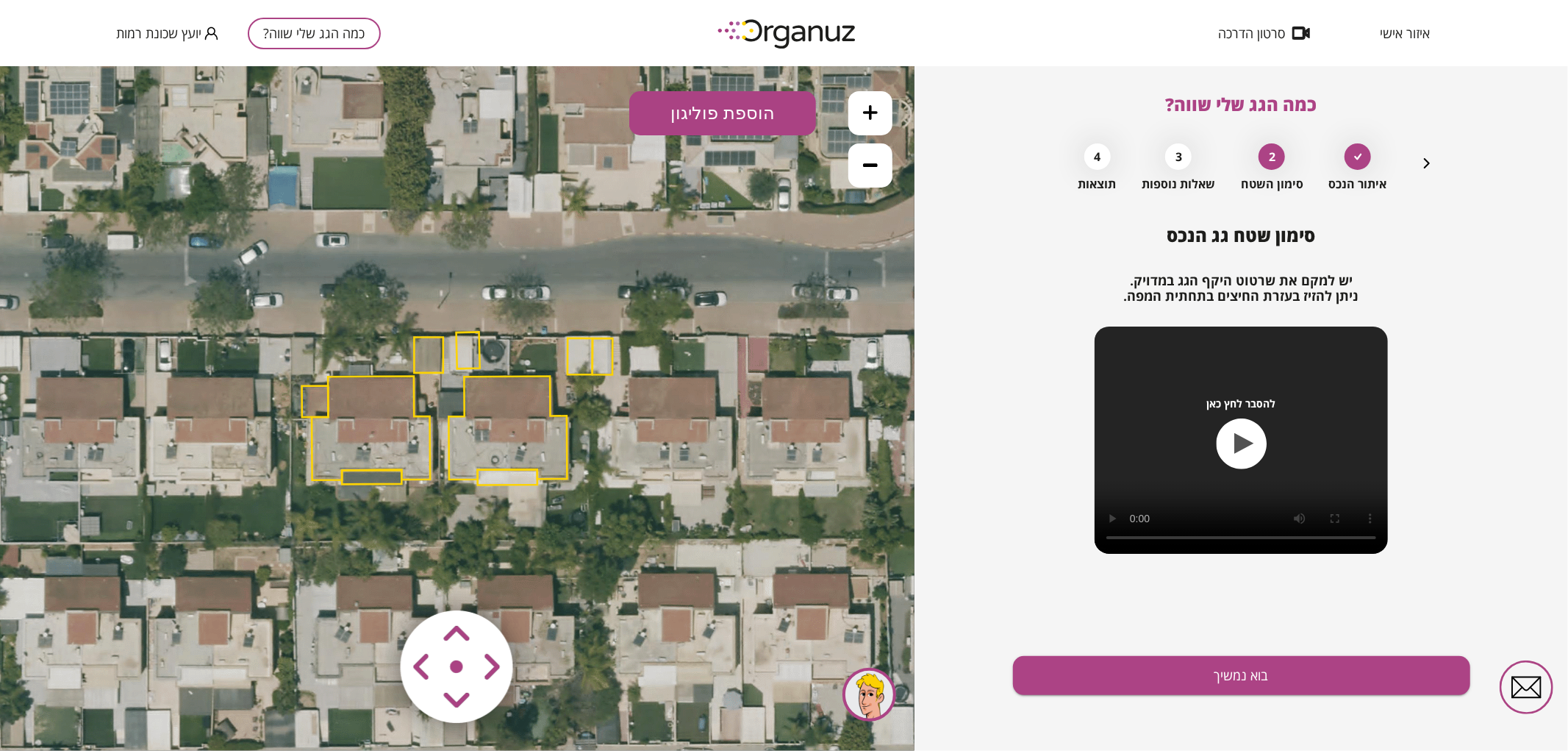
click at [877, 157] on icon at bounding box center [870, 164] width 14 height 14
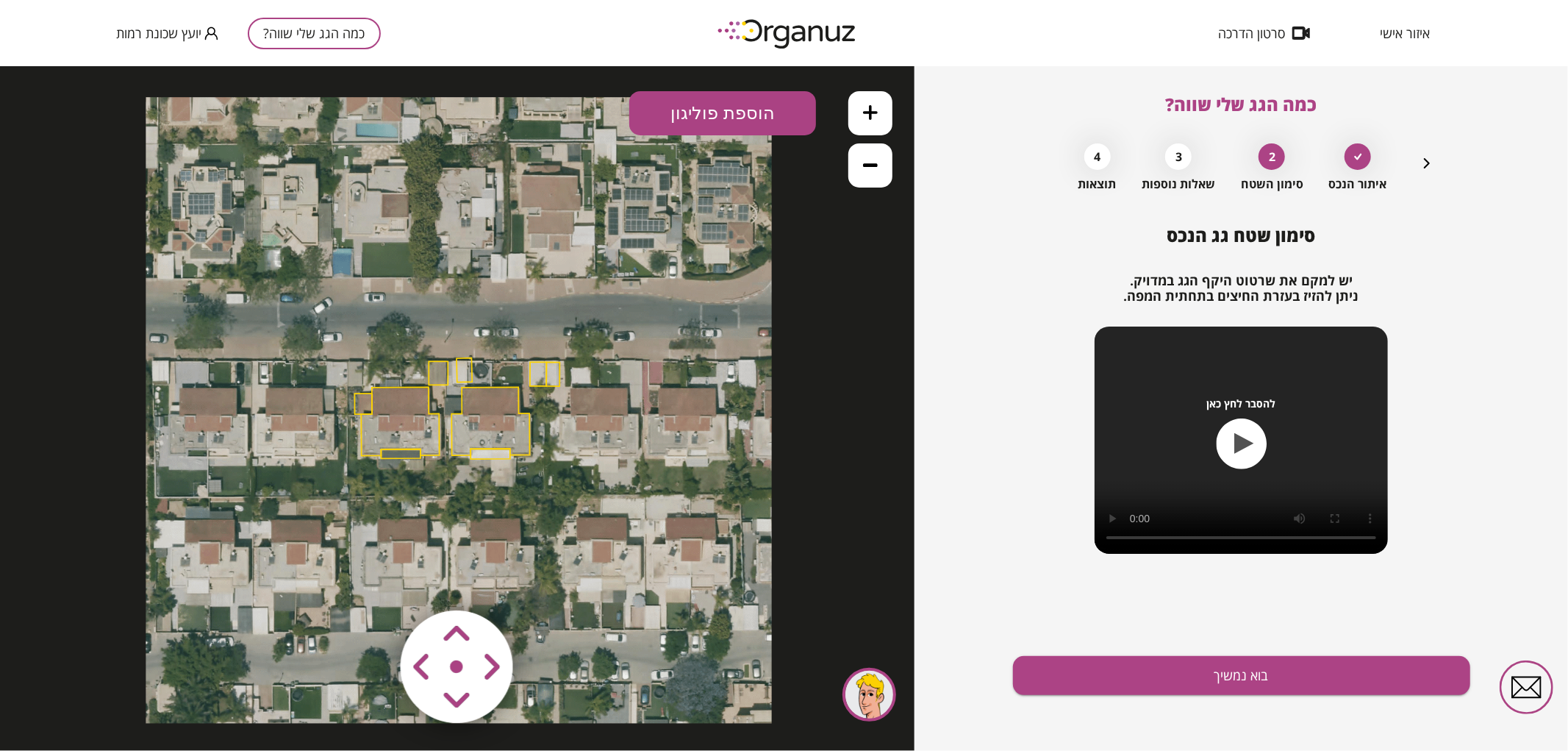
click at [877, 113] on icon at bounding box center [870, 111] width 14 height 14
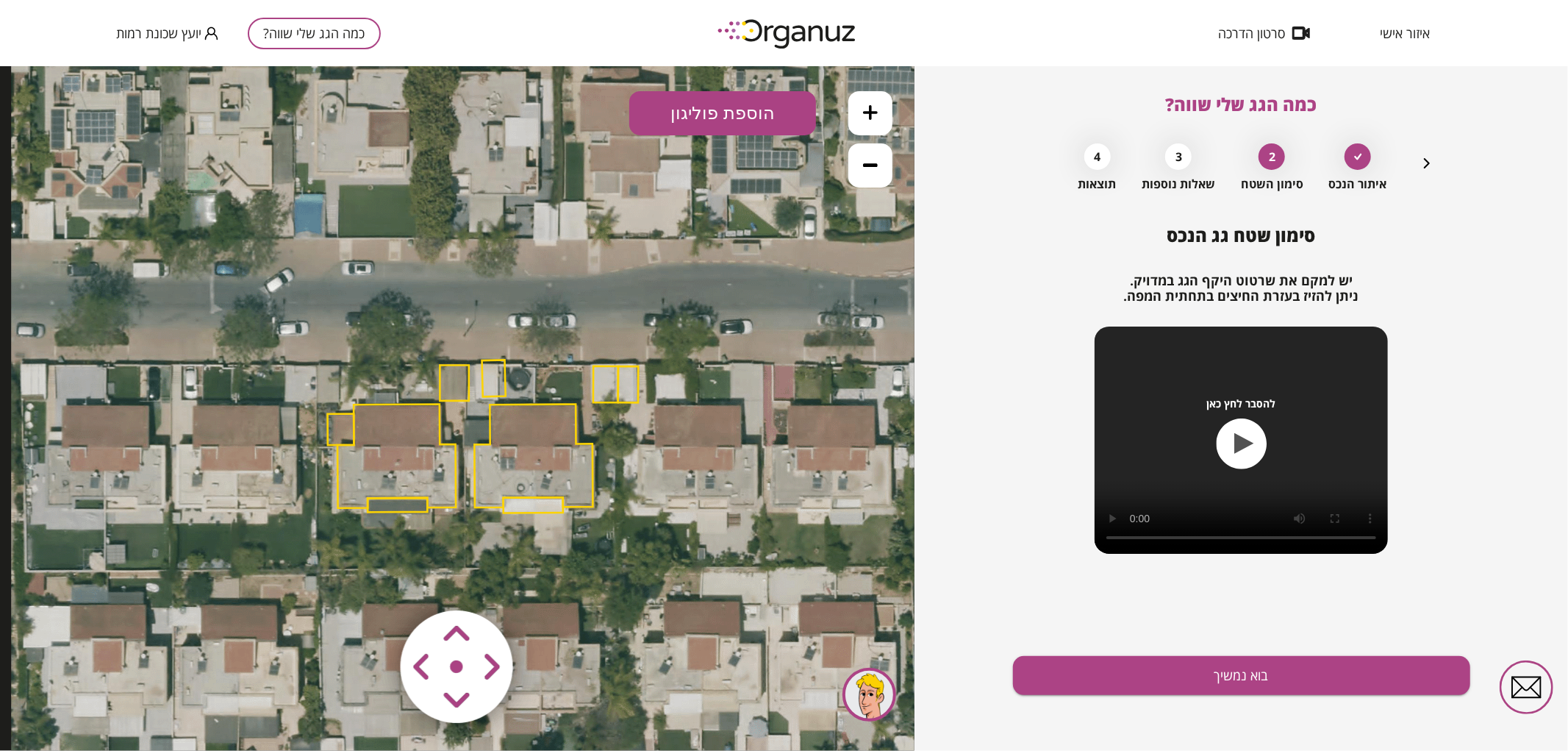
drag, startPoint x: 662, startPoint y: 319, endPoint x: 688, endPoint y: 345, distance: 36.8
click at [688, 345] on icon at bounding box center [485, 438] width 948 height 949
click at [544, 436] on polygon at bounding box center [533, 455] width 118 height 103
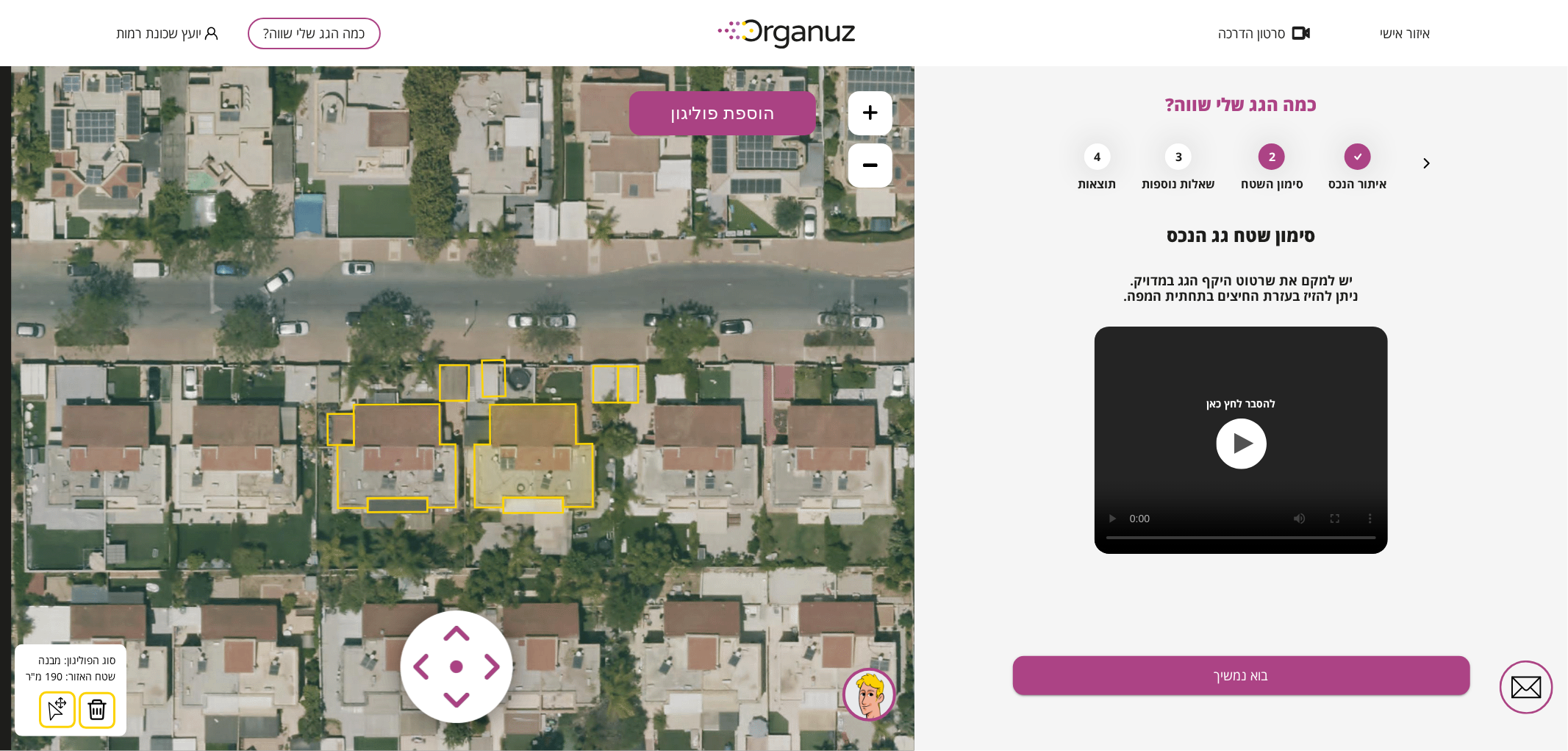
click at [103, 701] on img at bounding box center [97, 709] width 21 height 22
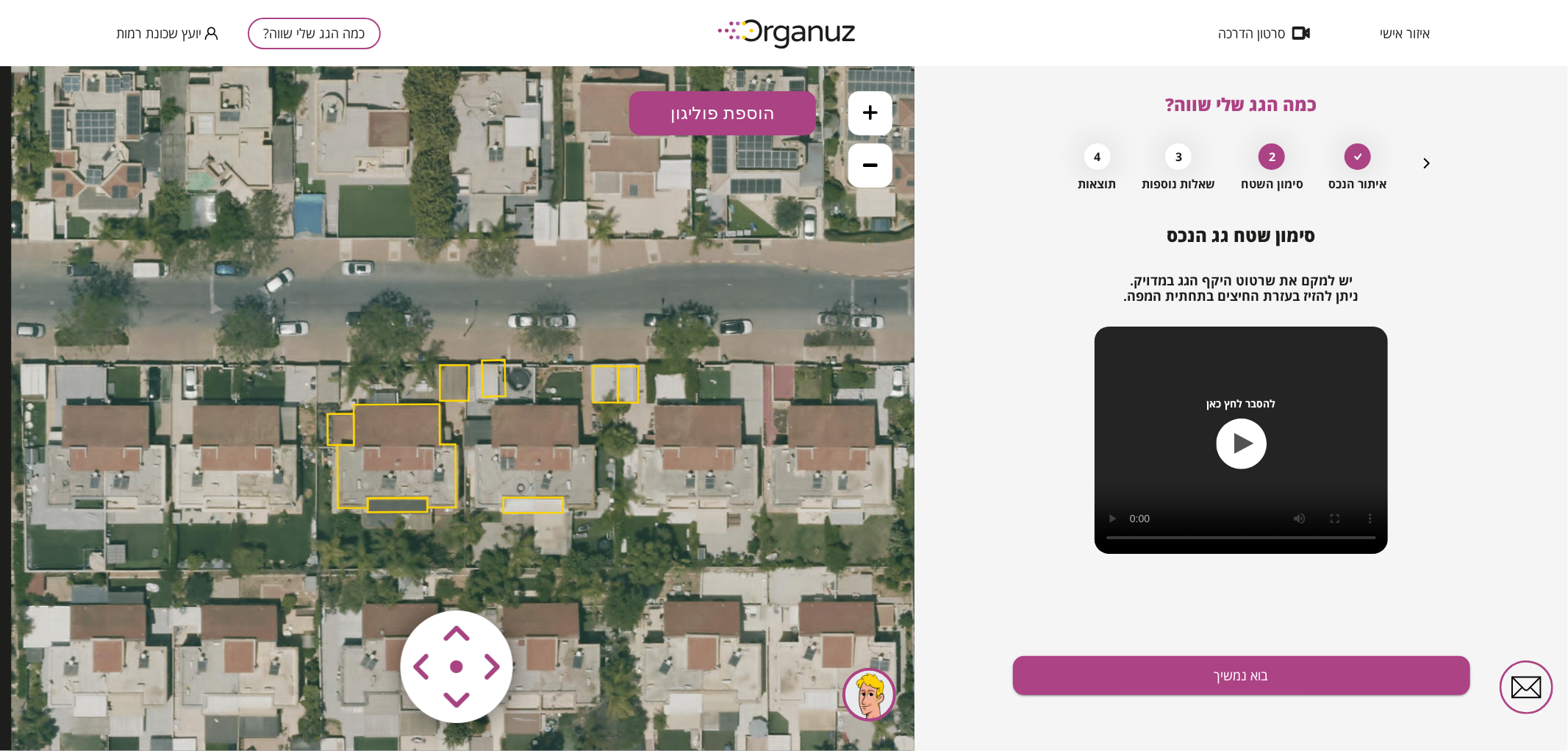
click at [868, 94] on button at bounding box center [870, 112] width 44 height 44
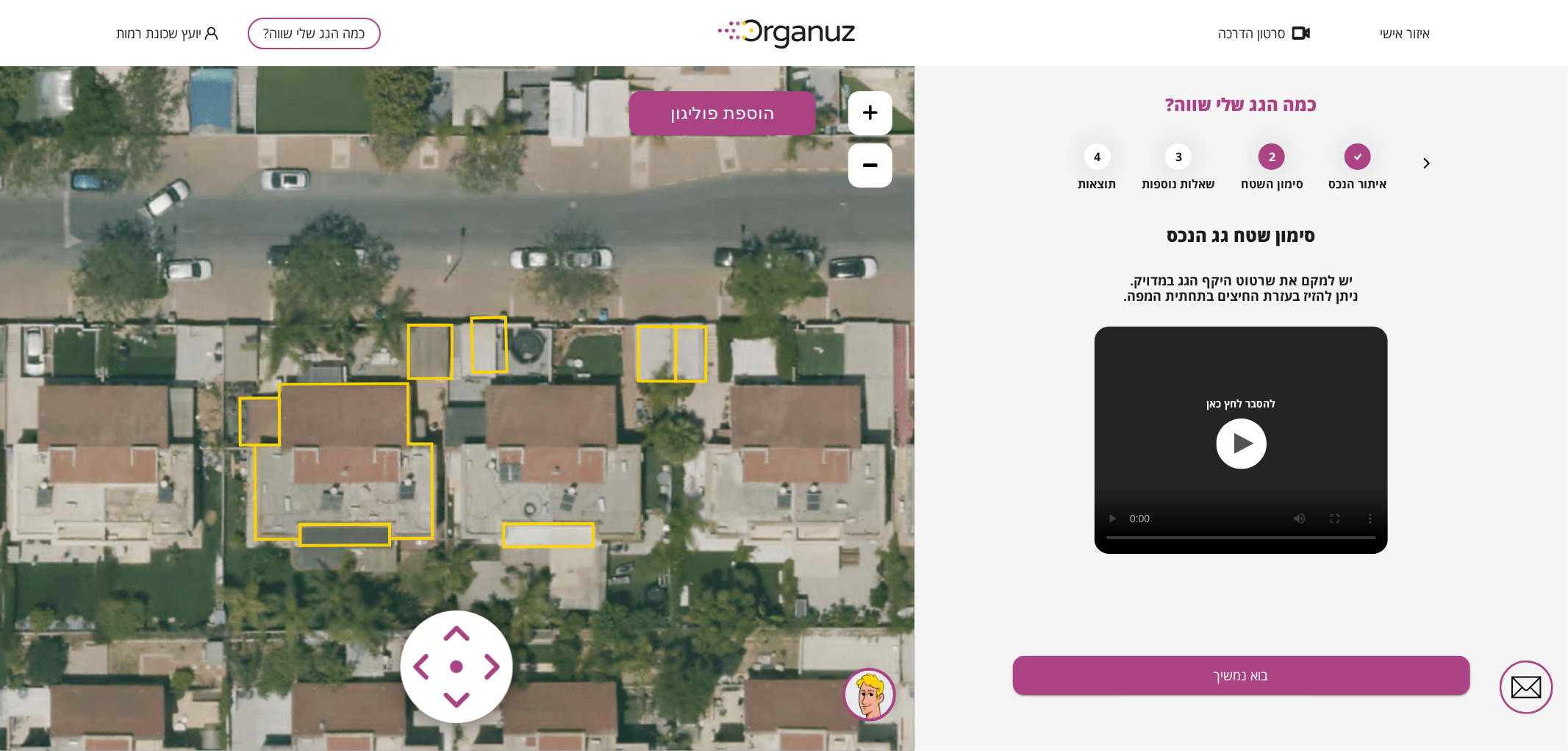
drag, startPoint x: 719, startPoint y: 346, endPoint x: 684, endPoint y: 320, distance: 43.6
click at [684, 326] on polygon at bounding box center [691, 353] width 30 height 54
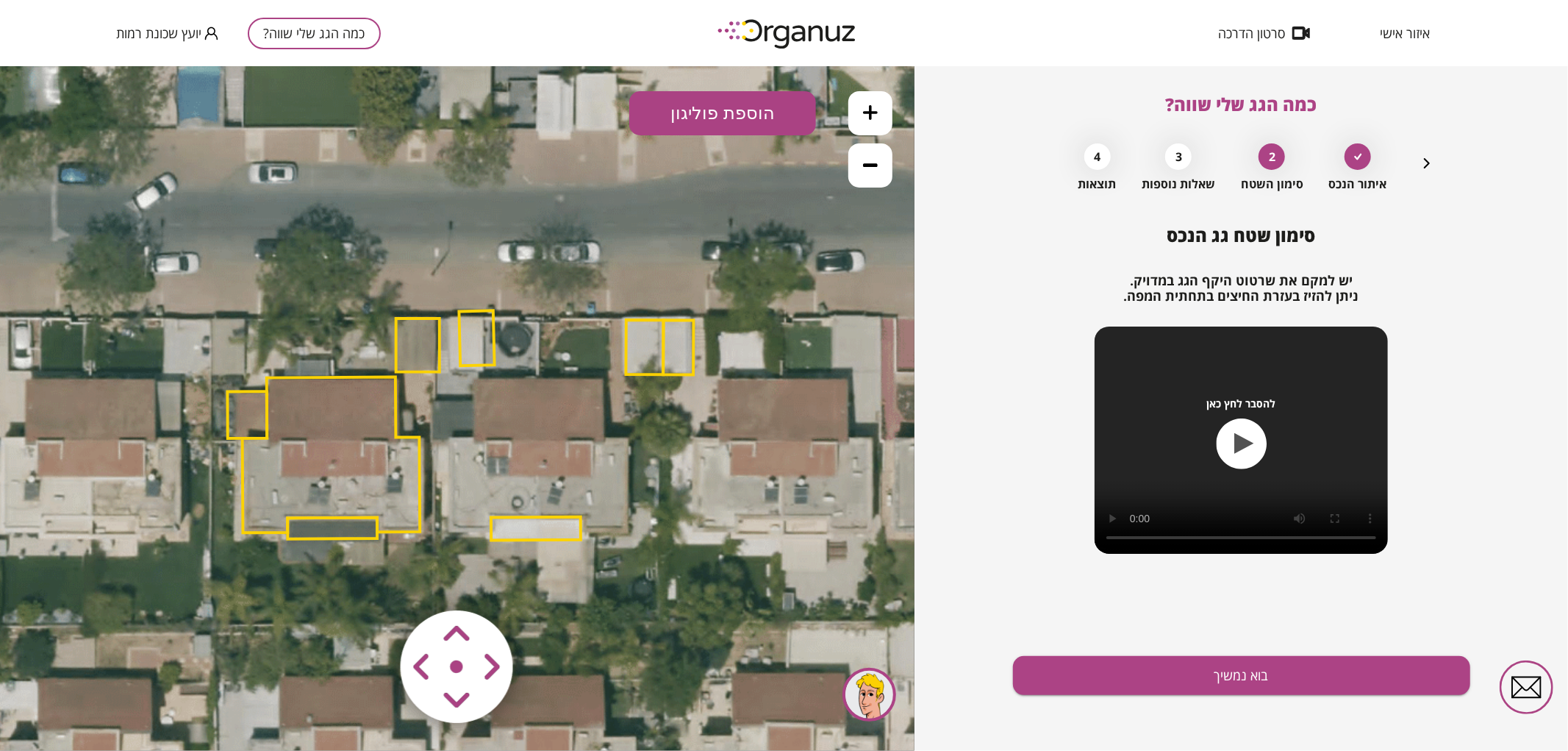
click at [480, 336] on polygon at bounding box center [477, 337] width 35 height 55
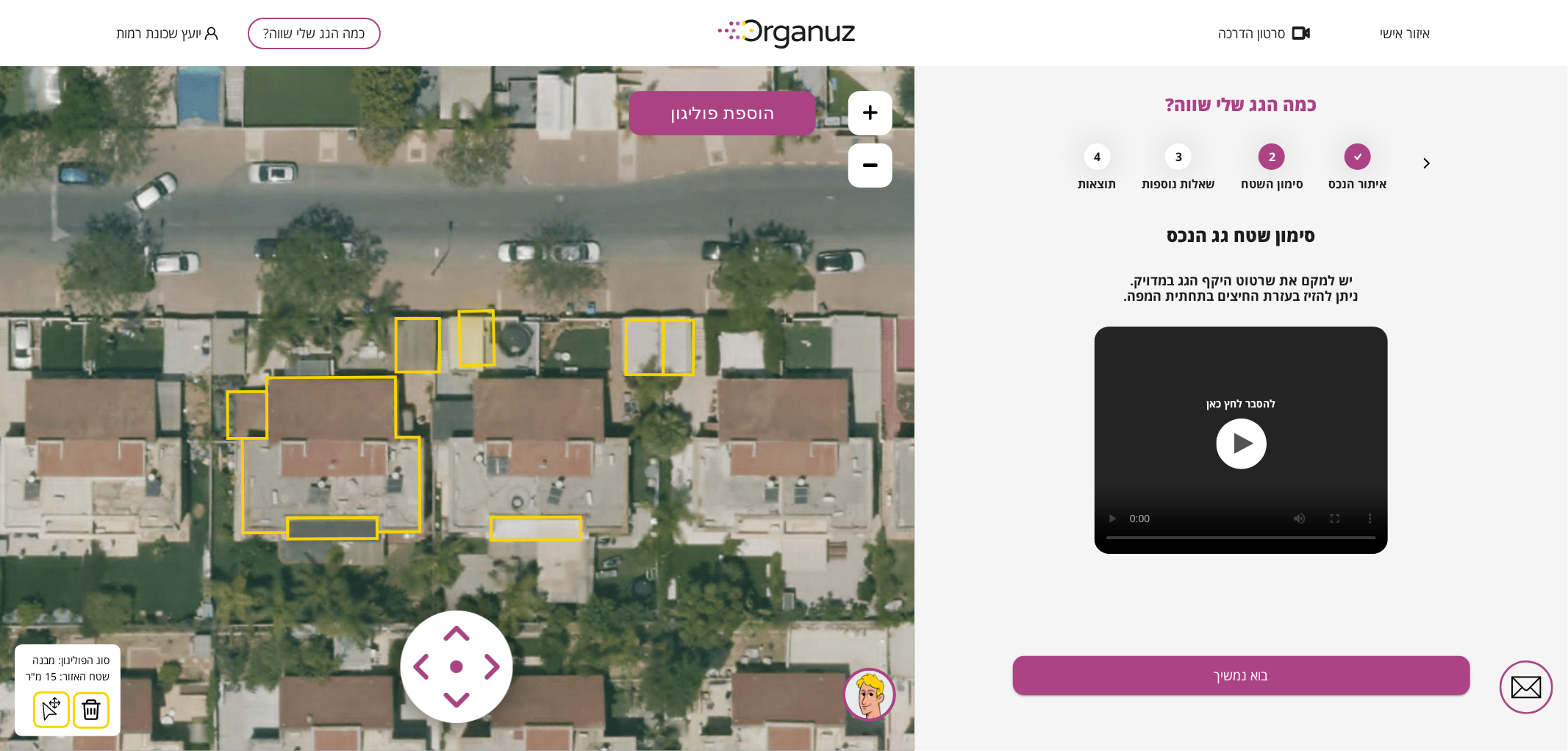
click at [93, 714] on img at bounding box center [91, 709] width 21 height 22
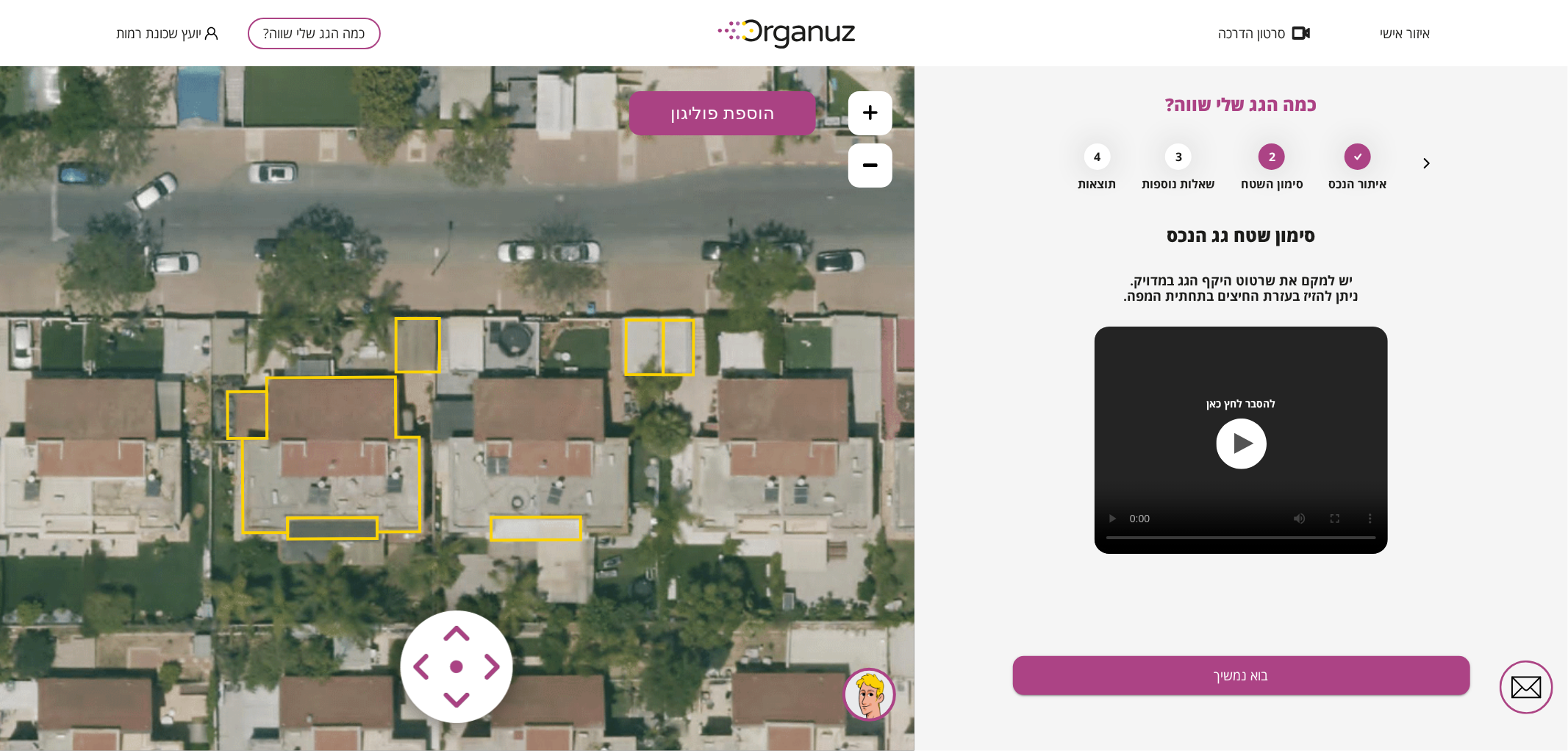
click at [541, 528] on polygon at bounding box center [535, 528] width 90 height 23
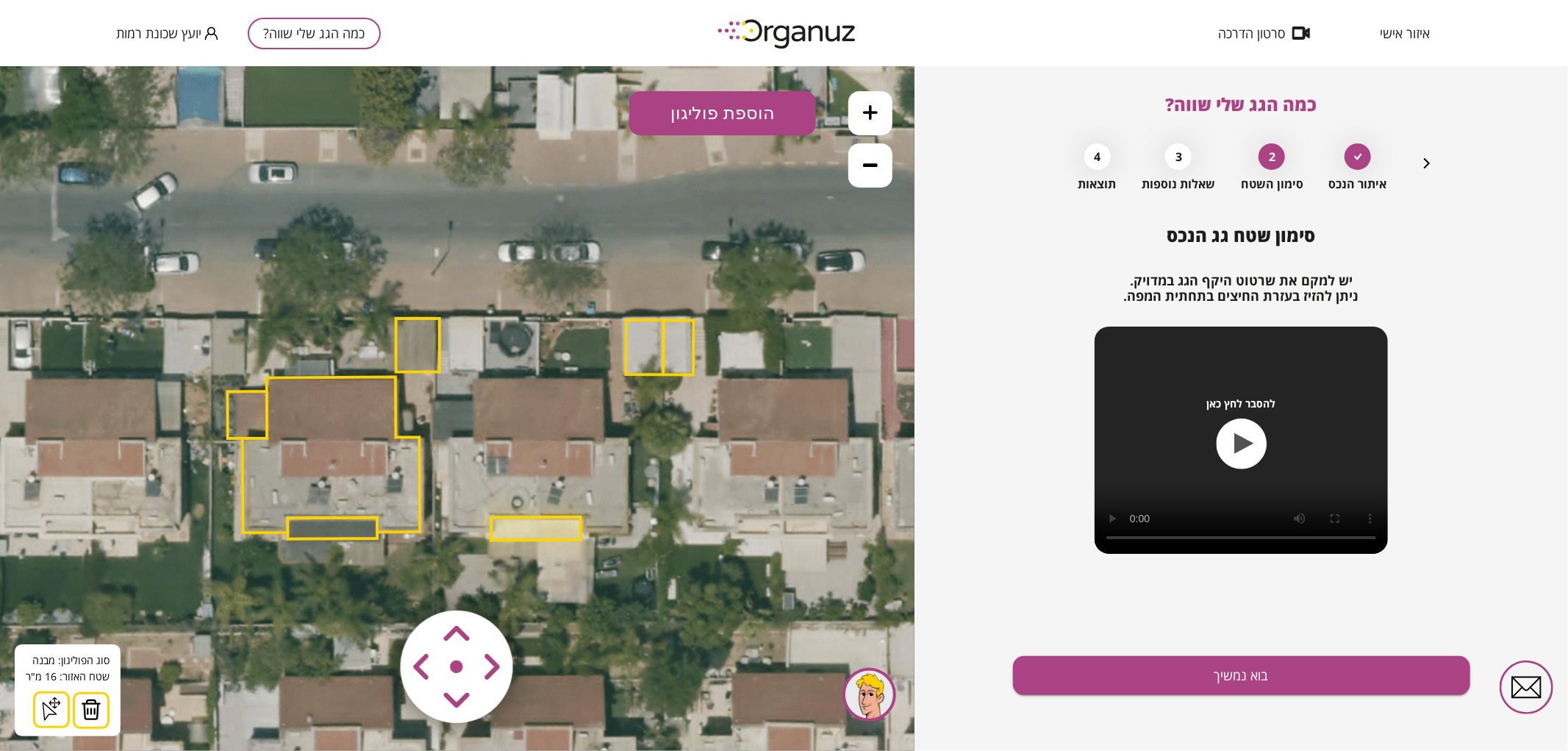
click at [94, 701] on img at bounding box center [91, 709] width 21 height 22
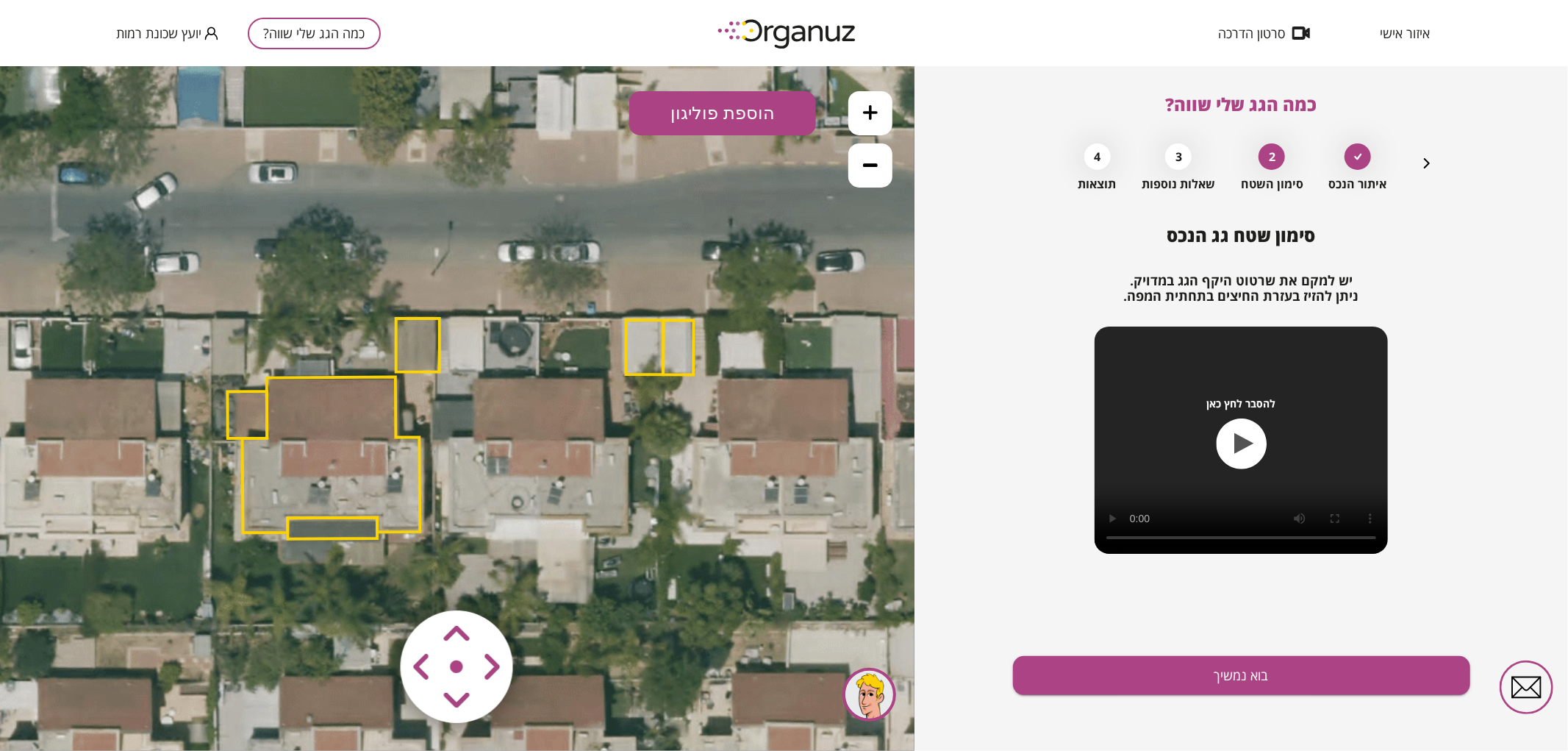
click at [647, 342] on polygon at bounding box center [644, 347] width 38 height 54
click at [93, 704] on img at bounding box center [91, 709] width 21 height 22
click at [746, 106] on button "הוספת פוליגון" at bounding box center [722, 112] width 186 height 44
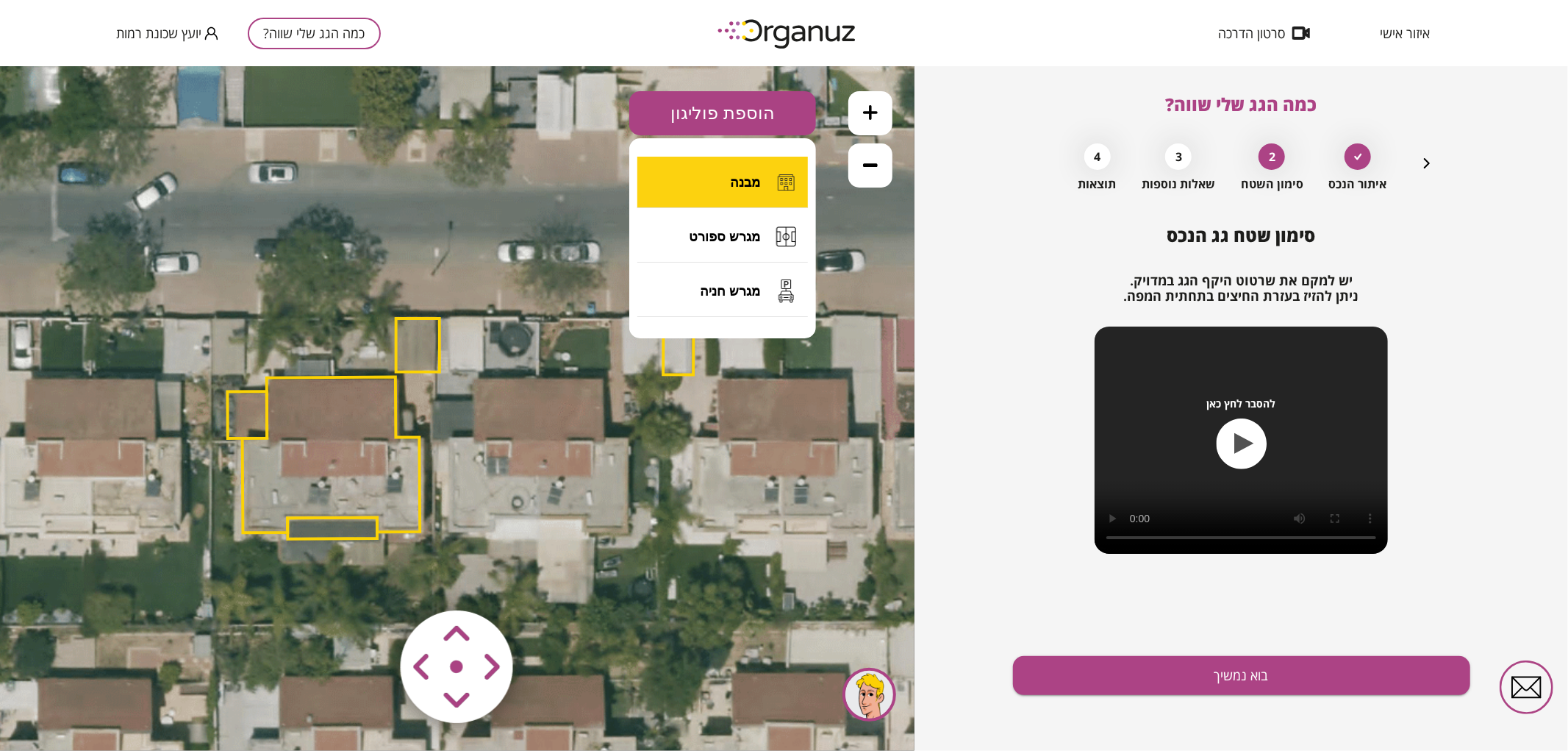
click at [725, 187] on button "מבנה" at bounding box center [722, 182] width 170 height 51
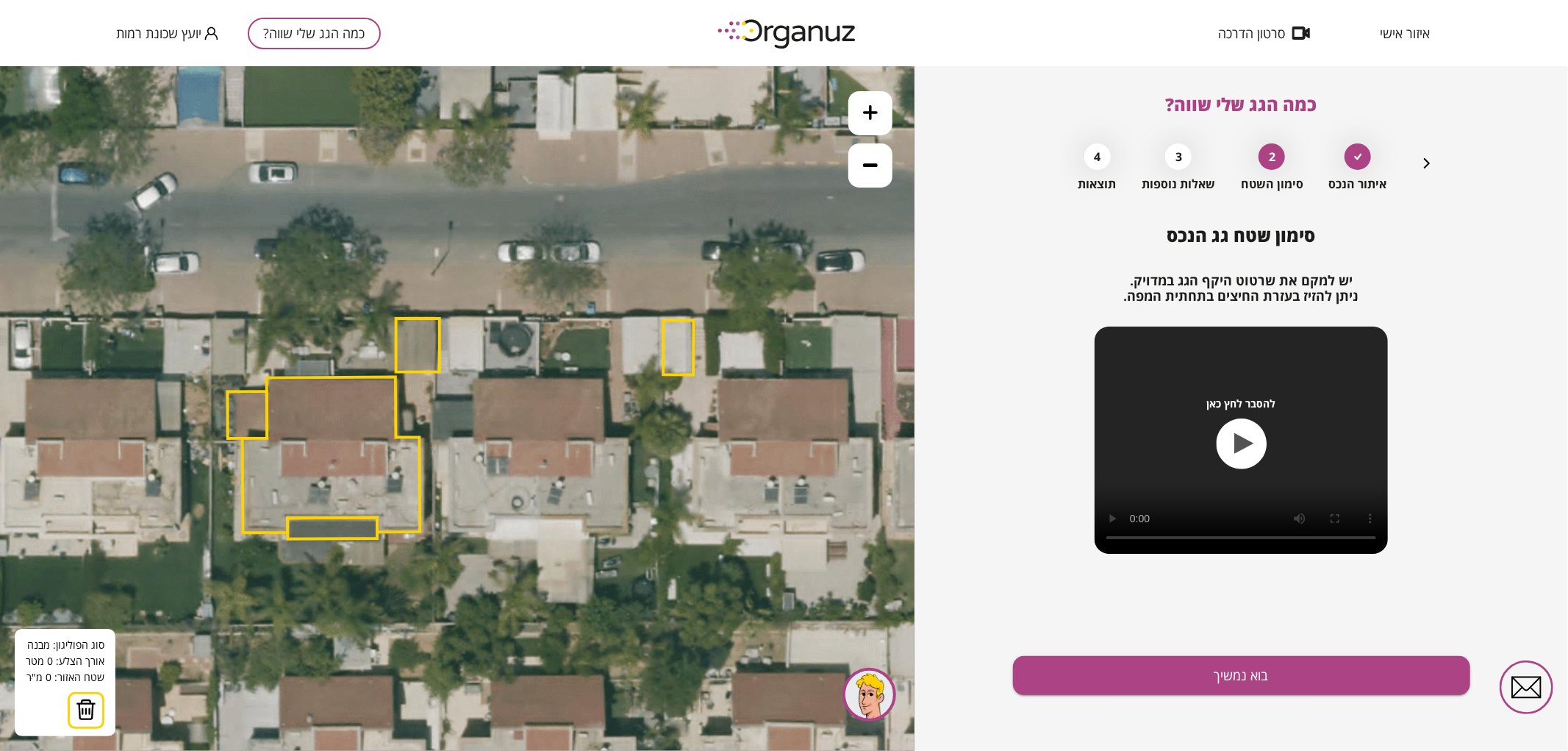
click at [537, 378] on icon at bounding box center [463, 428] width 1422 height 1423
click at [537, 516] on icon at bounding box center [463, 428] width 1422 height 1423
click at [584, 517] on polygon at bounding box center [560, 448] width 47 height 139
click at [584, 532] on icon at bounding box center [463, 428] width 1422 height 1423
click at [628, 531] on polygon at bounding box center [582, 455] width 90 height 154
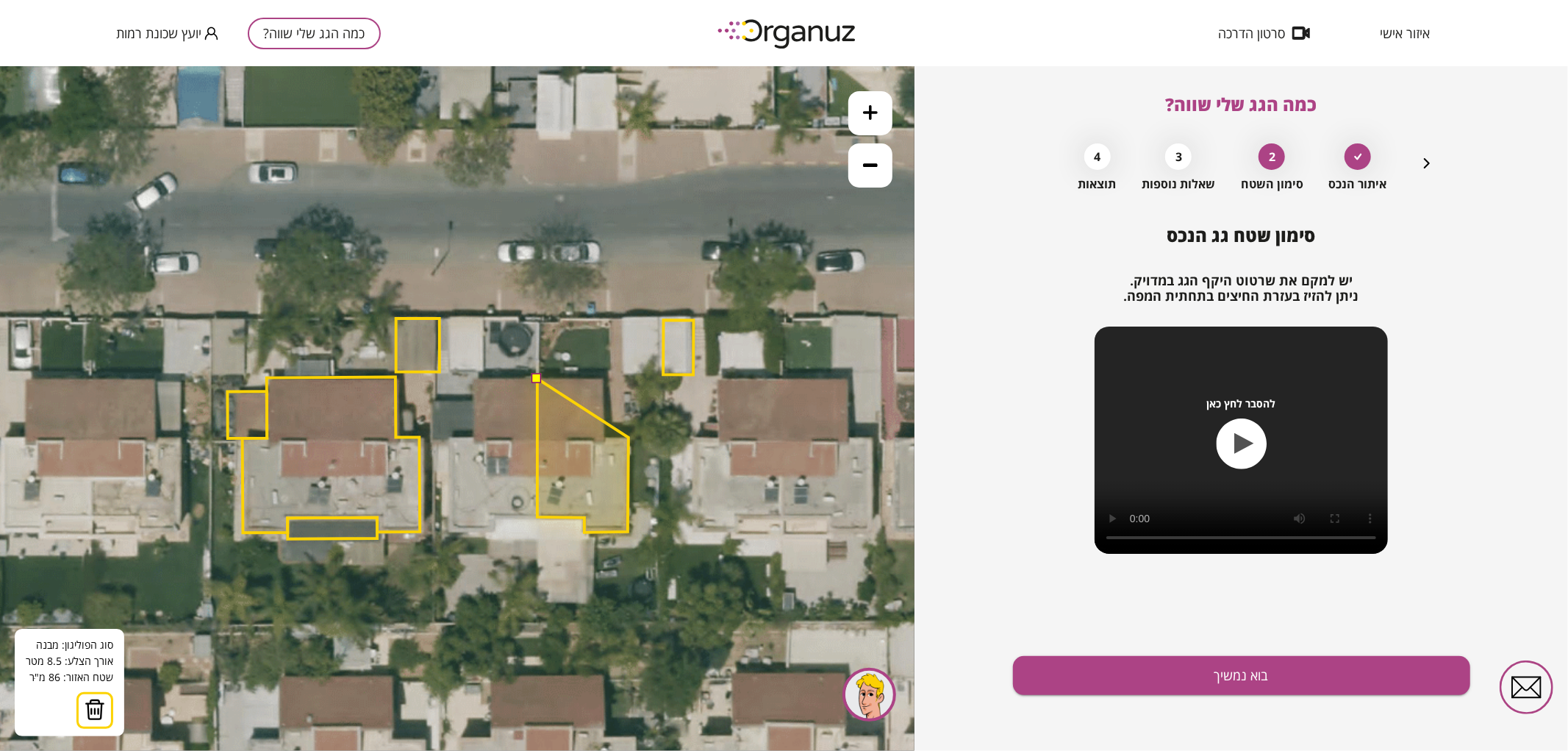
click at [628, 436] on polygon at bounding box center [583, 455] width 91 height 154
click at [605, 436] on polygon at bounding box center [583, 455] width 91 height 154
click at [604, 376] on polygon at bounding box center [583, 454] width 91 height 155
click at [538, 379] on button at bounding box center [536, 377] width 10 height 10
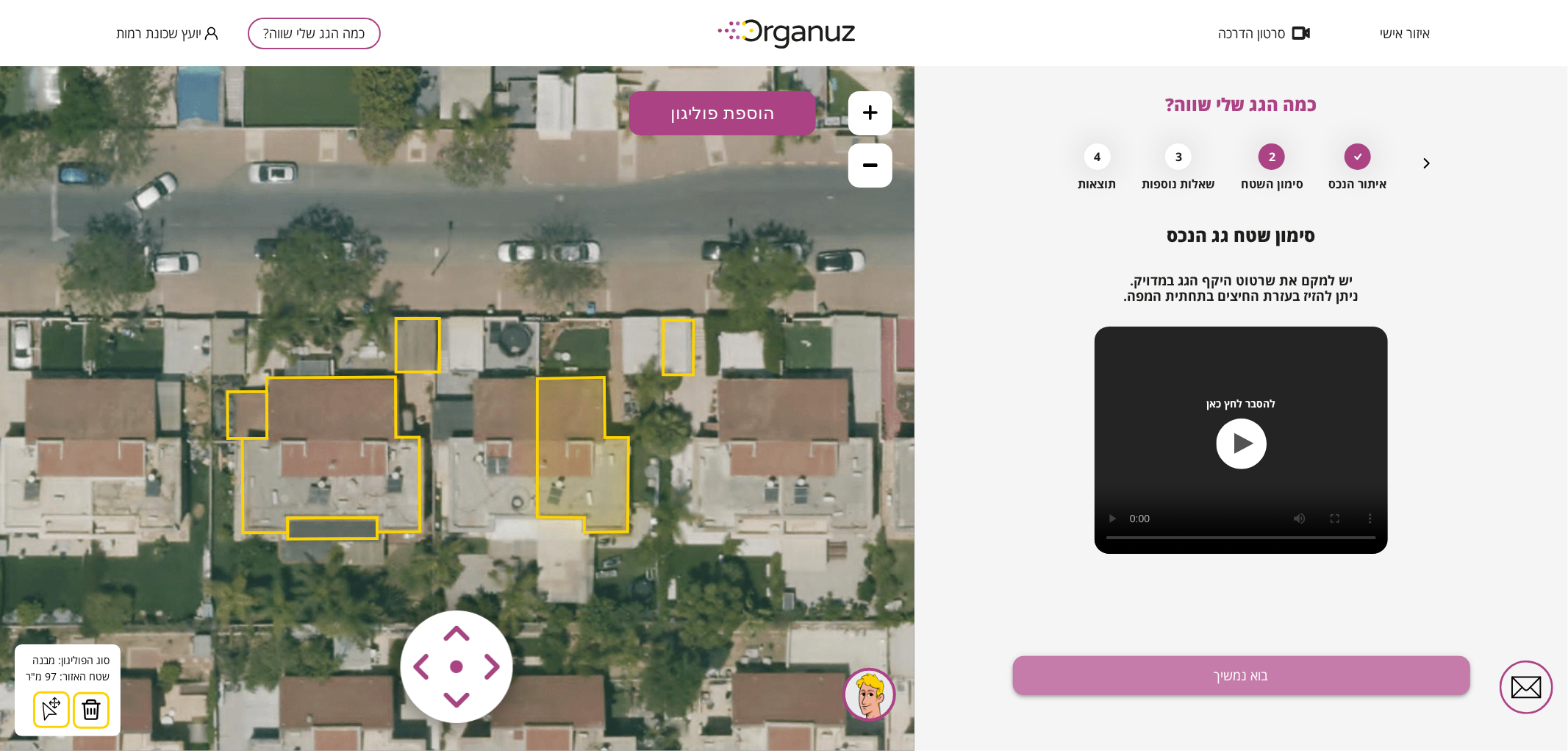
click at [1225, 681] on button "בוא נמשיך" at bounding box center [1241, 675] width 457 height 39
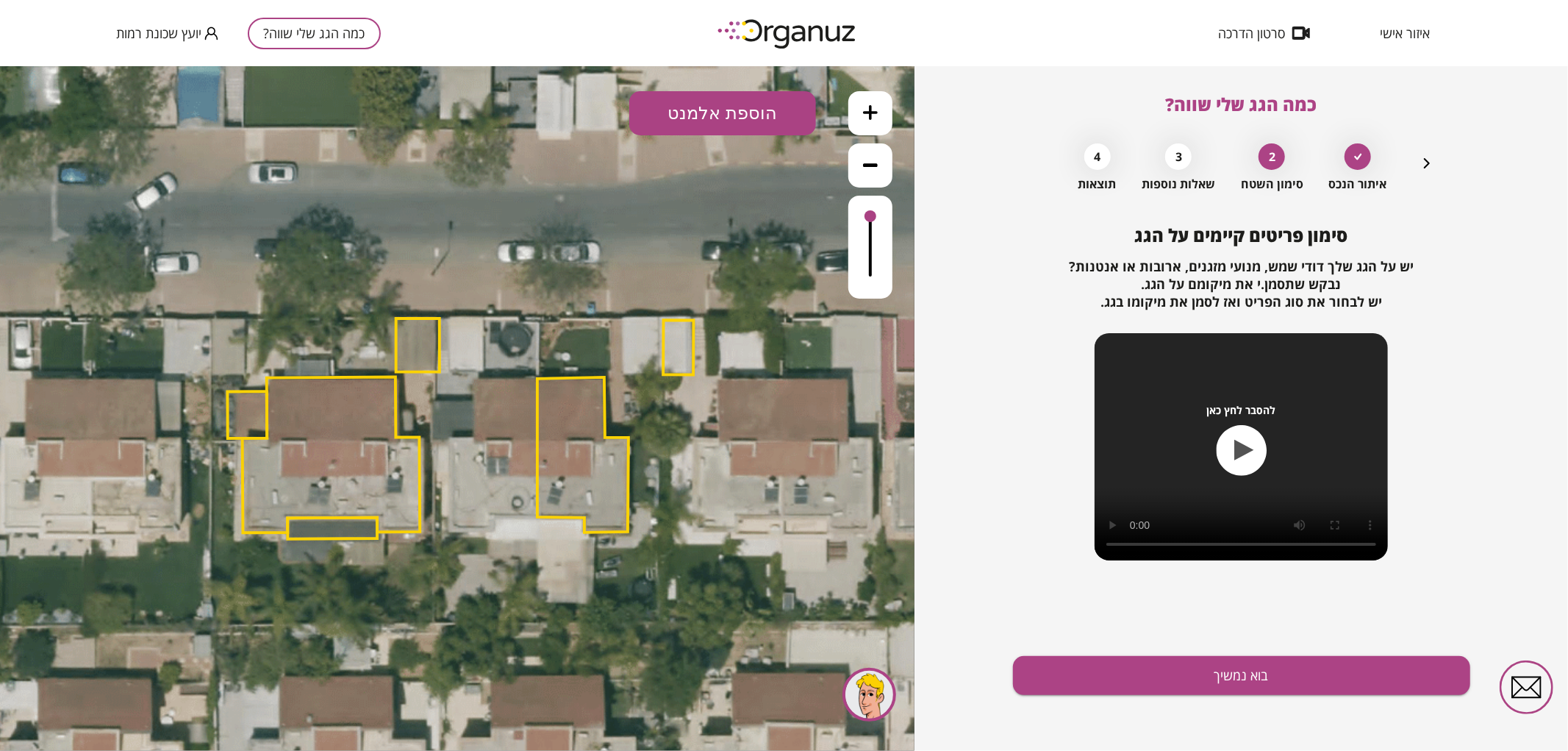
click at [715, 110] on button "הוספת אלמנט" at bounding box center [722, 112] width 186 height 44
click at [744, 283] on div ".st0 { fill: #FFFFFF; } .st0 { fill: #FFFFFF; }" at bounding box center [457, 408] width 914 height 685
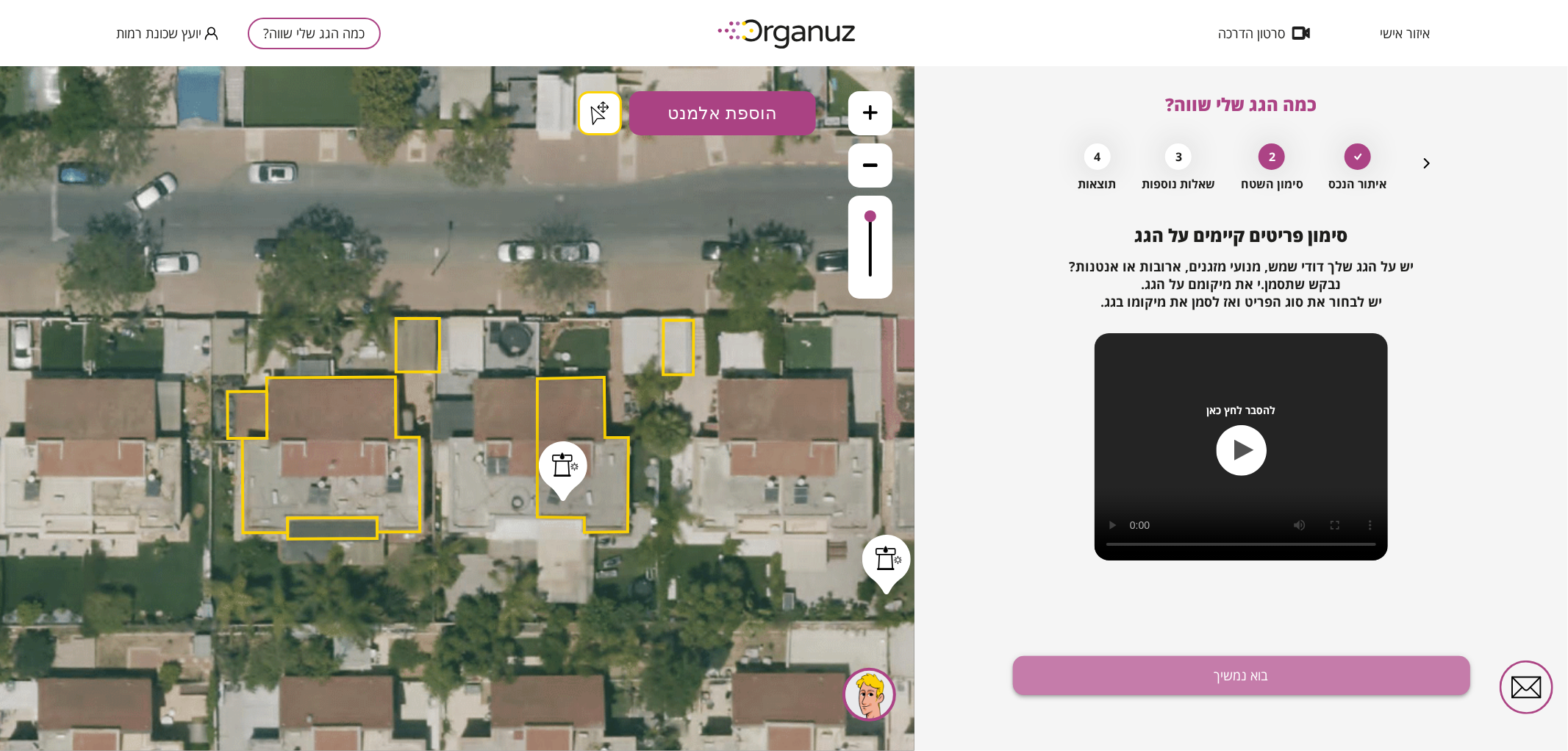
click at [1222, 673] on button "בוא נמשיך" at bounding box center [1241, 675] width 457 height 39
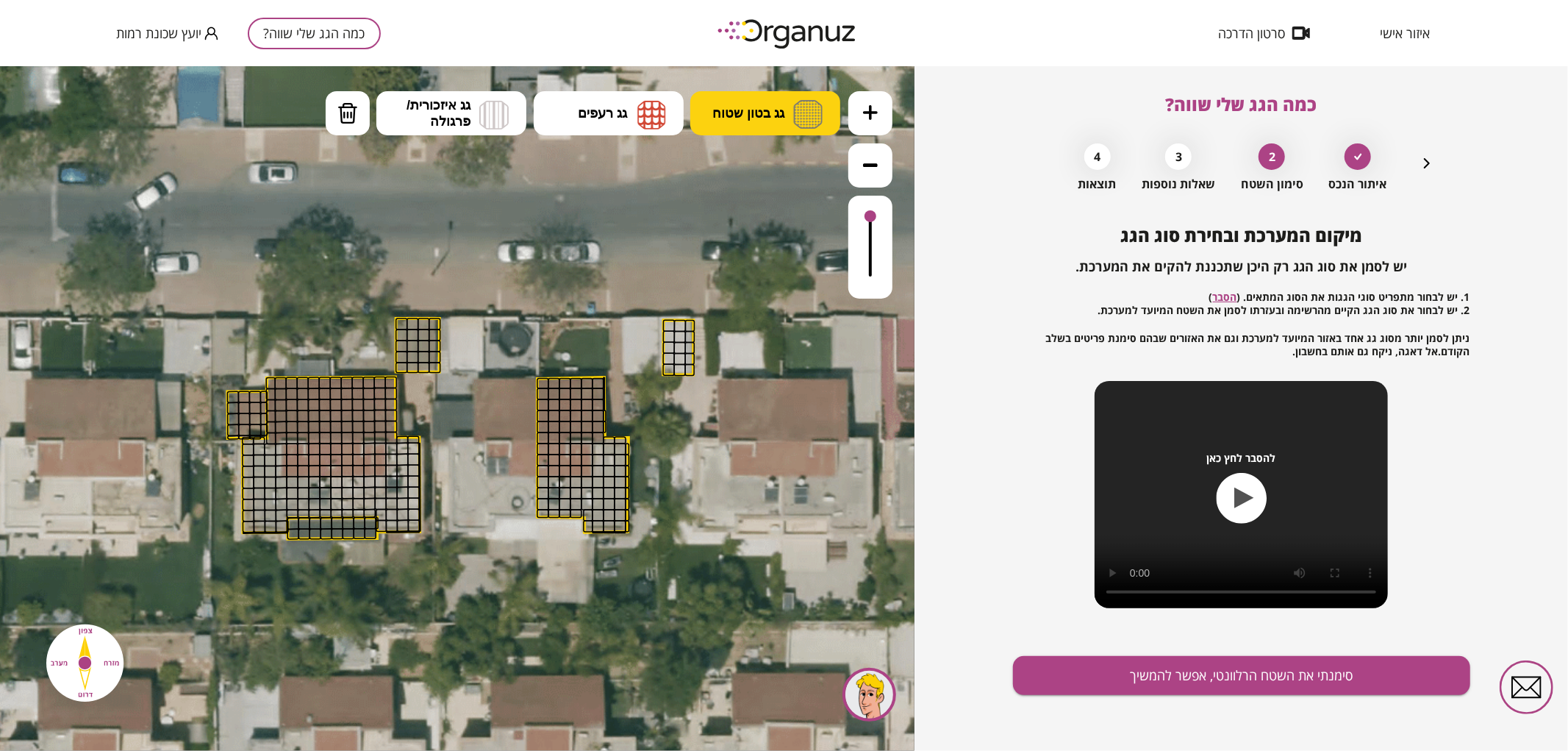
click at [755, 112] on span "גג בטון שטוח" at bounding box center [748, 112] width 72 height 16
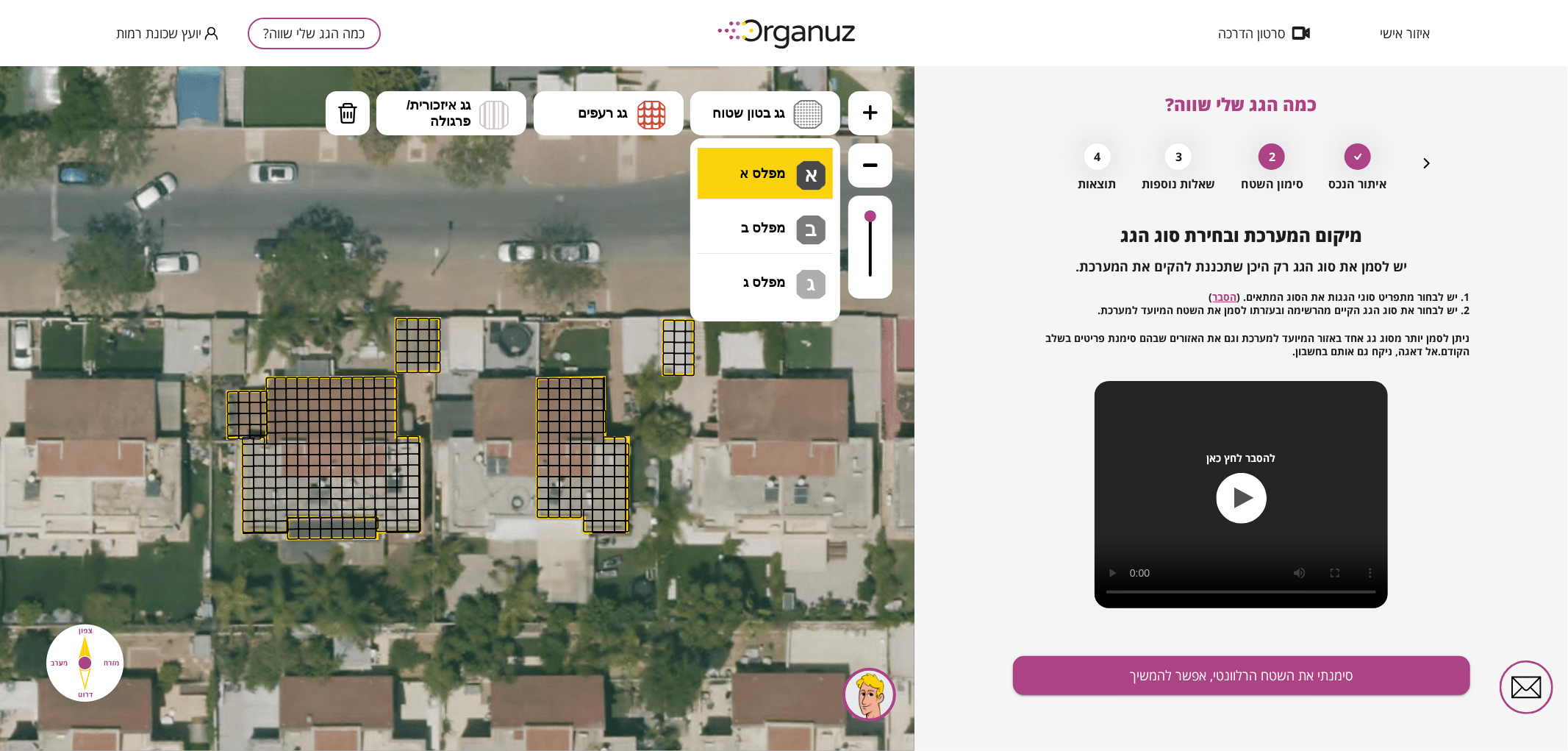
click at [811, 171] on div ".st0 { fill: #FFFFFF; } .st0 { fill: #FFFFFF; }" at bounding box center [457, 408] width 914 height 685
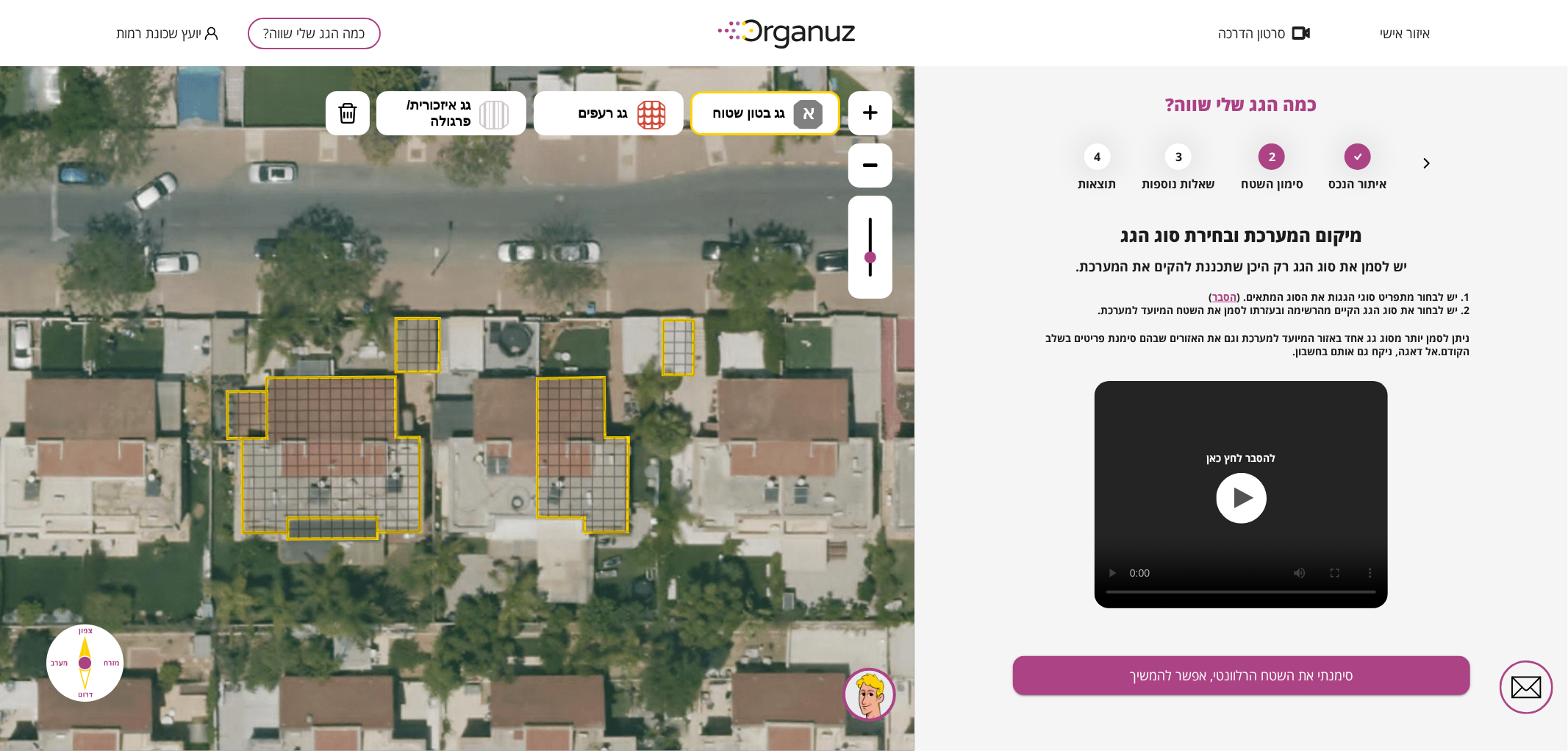
drag, startPoint x: 868, startPoint y: 220, endPoint x: 868, endPoint y: 258, distance: 38.0
click at [868, 258] on div at bounding box center [870, 256] width 12 height 12
drag, startPoint x: 588, startPoint y: 524, endPoint x: 612, endPoint y: 470, distance: 59.1
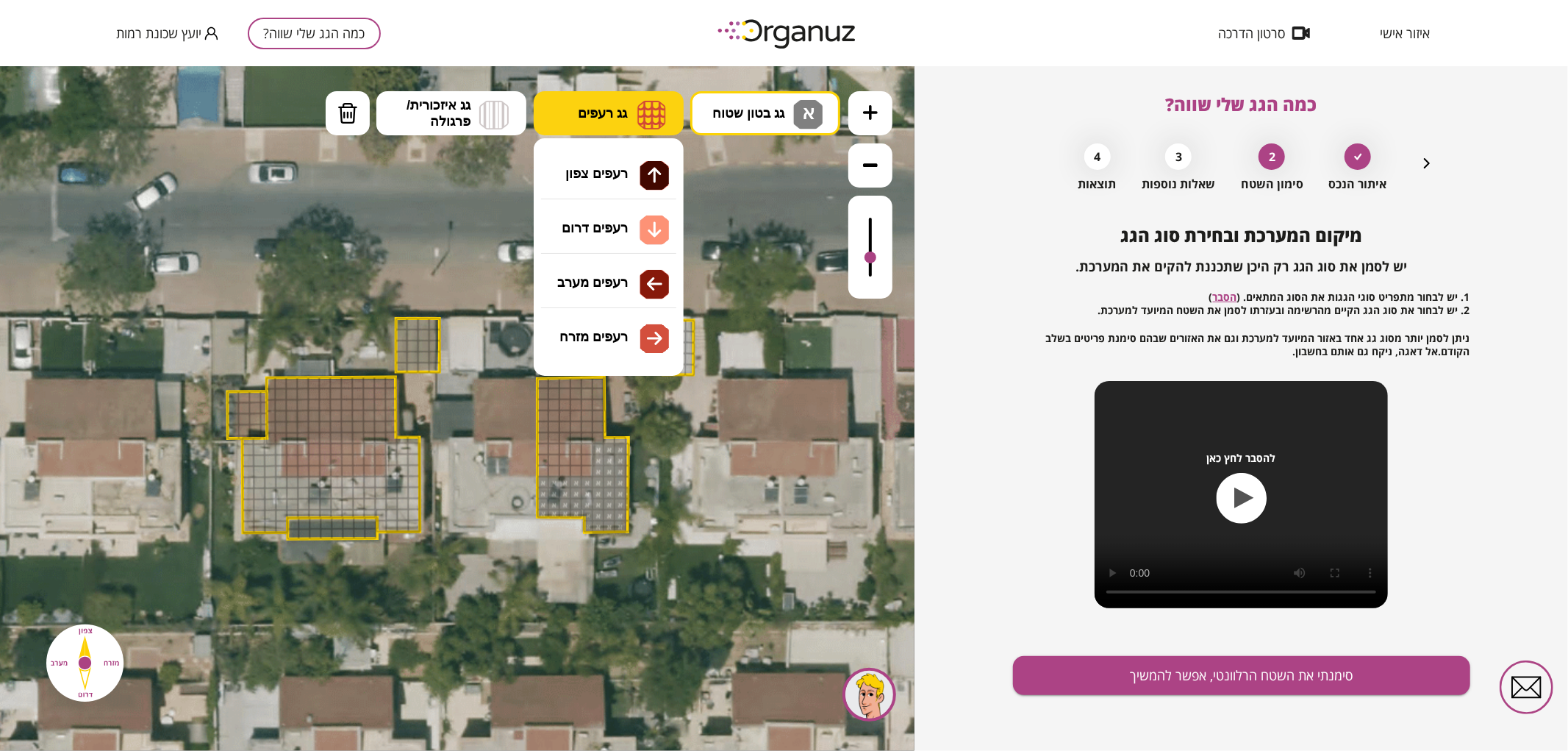
click at [599, 115] on span "גג רעפים" at bounding box center [603, 112] width 50 height 16
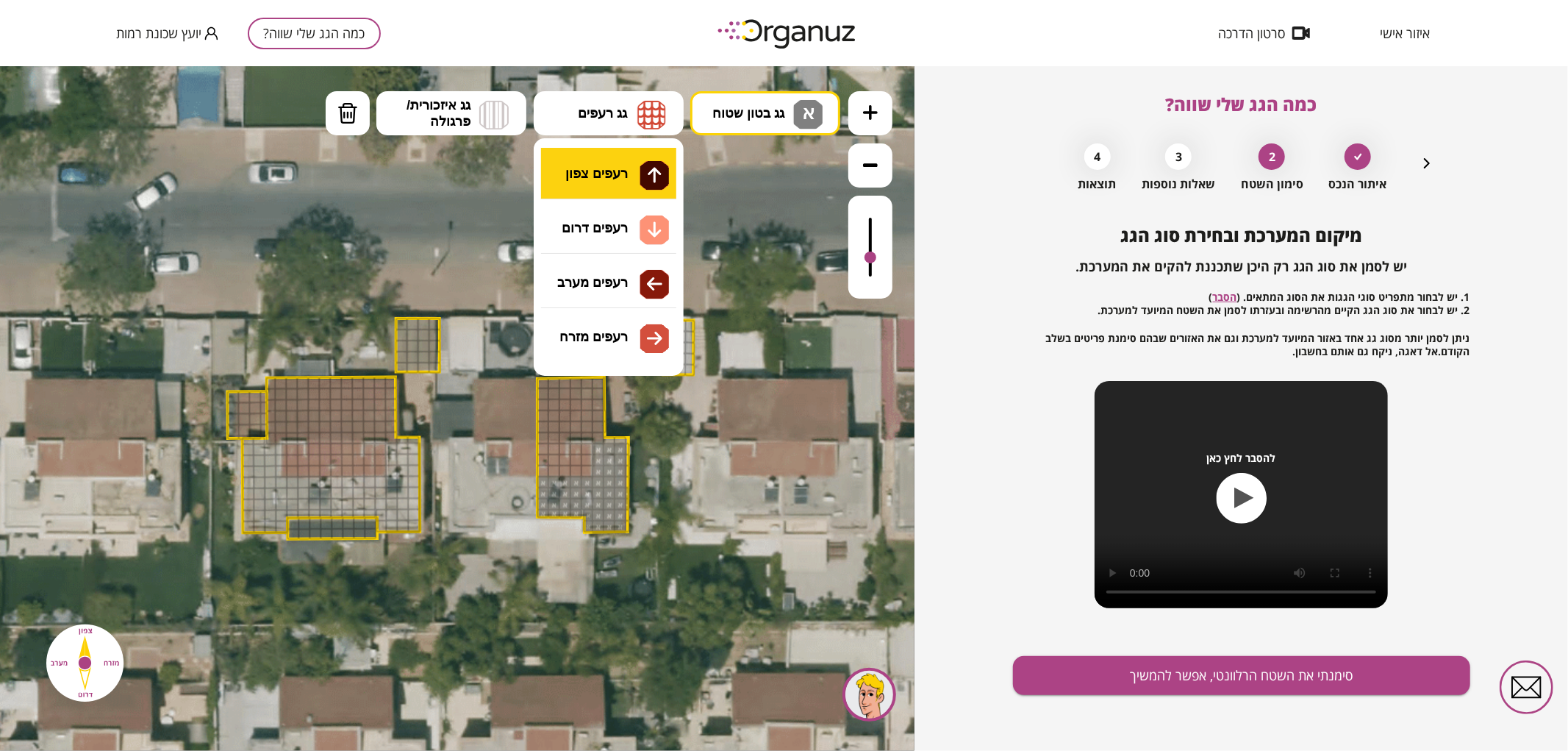
click at [598, 179] on div ".st0 { fill: #FFFFFF; } .st0 { fill: #FFFFFF; }" at bounding box center [457, 408] width 914 height 685
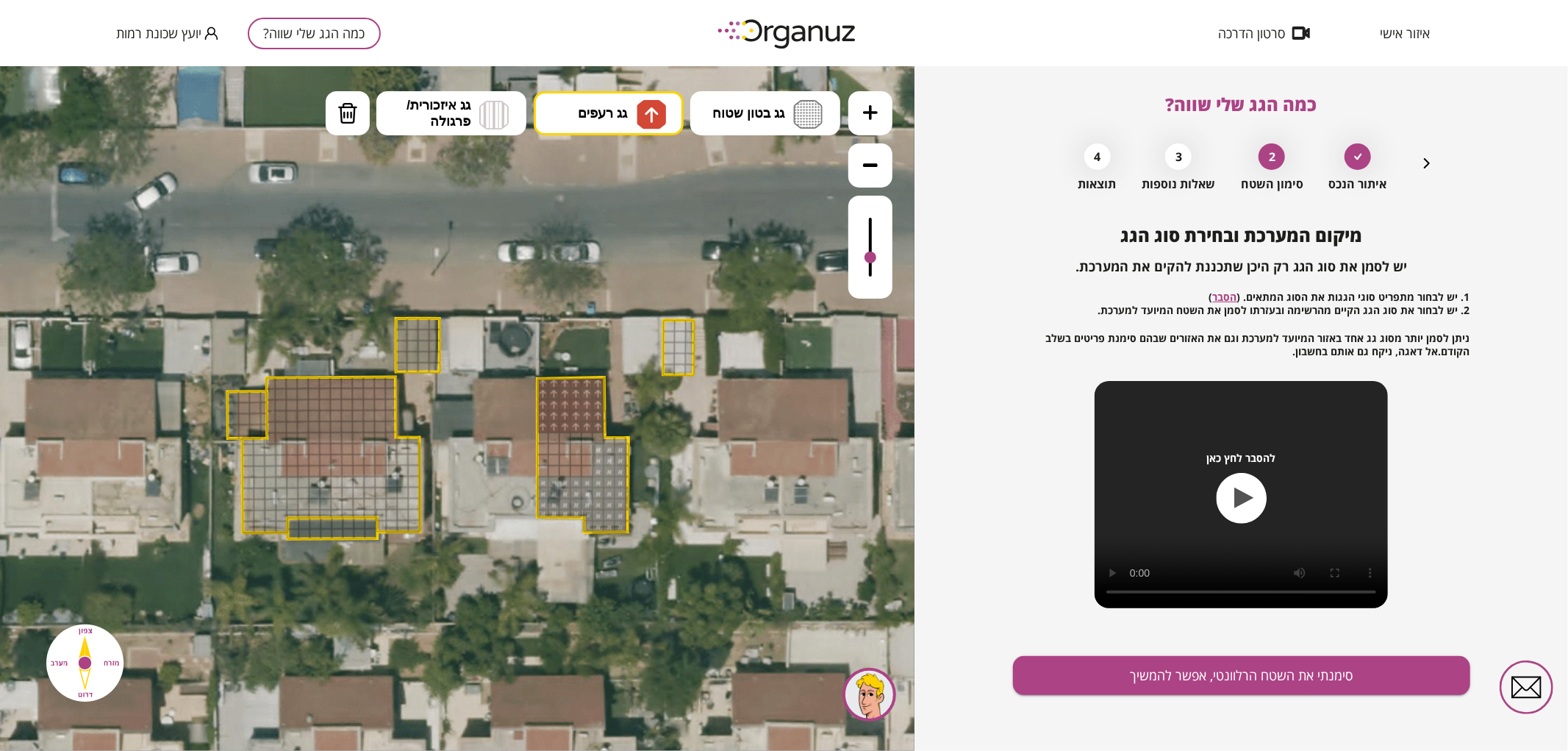
drag, startPoint x: 539, startPoint y: 420, endPoint x: 599, endPoint y: 405, distance: 61.8
click at [601, 434] on div at bounding box center [598, 437] width 13 height 13
drag, startPoint x: 561, startPoint y: 434, endPoint x: 544, endPoint y: 432, distance: 17.1
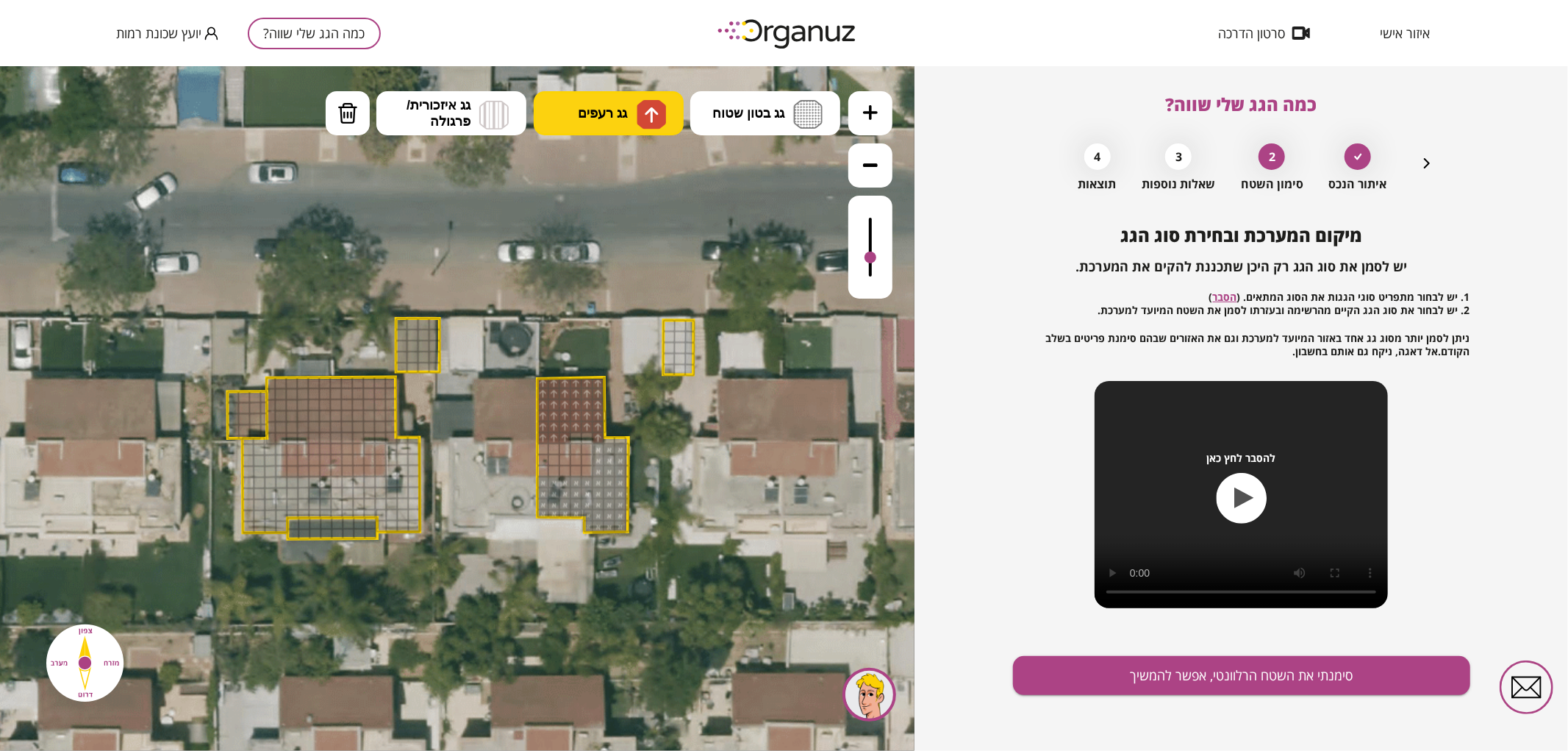
click at [640, 106] on img at bounding box center [651, 114] width 30 height 30
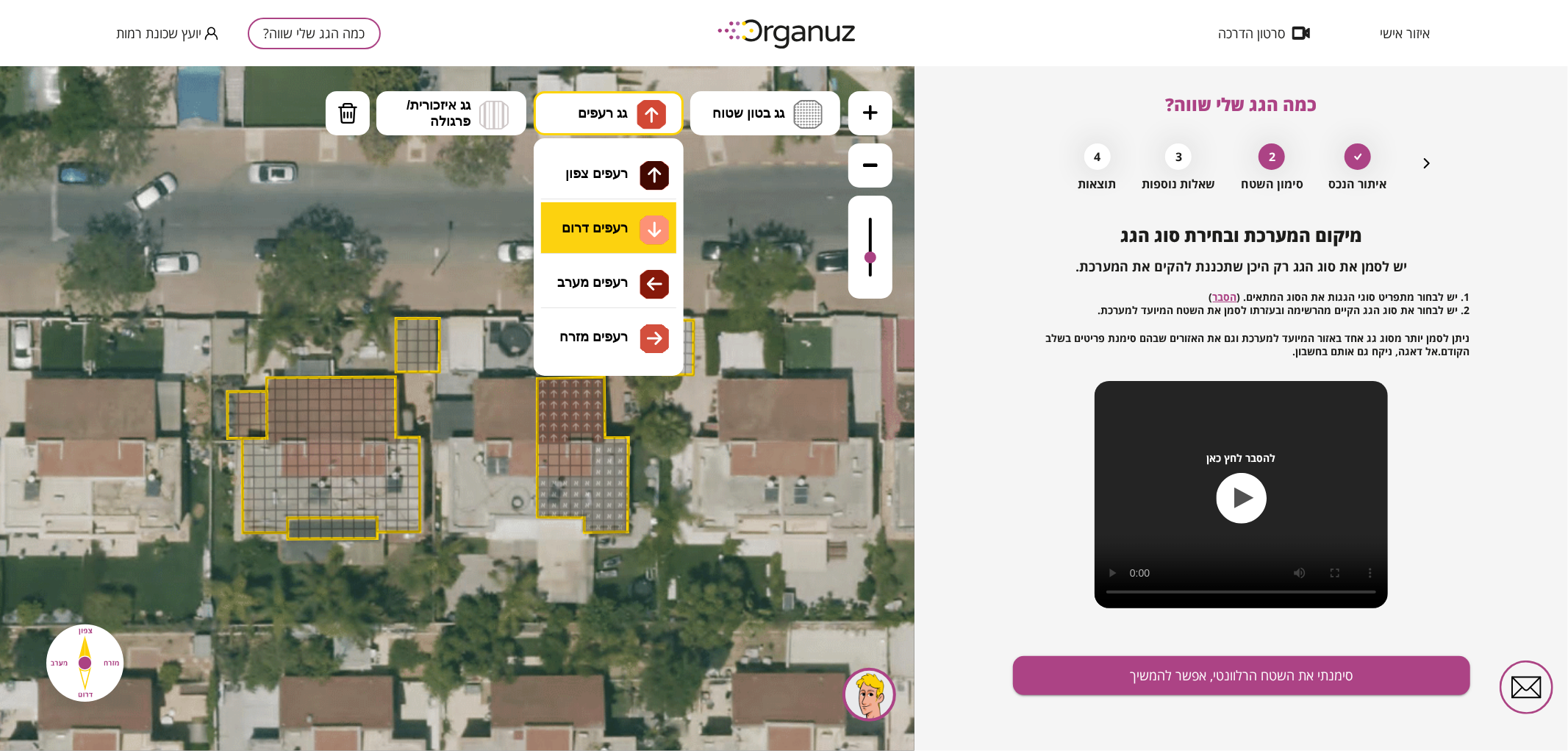
click at [607, 215] on div ".st0 { fill: #FFFFFF; } .st0 { fill: #FFFFFF; }" at bounding box center [457, 408] width 914 height 685
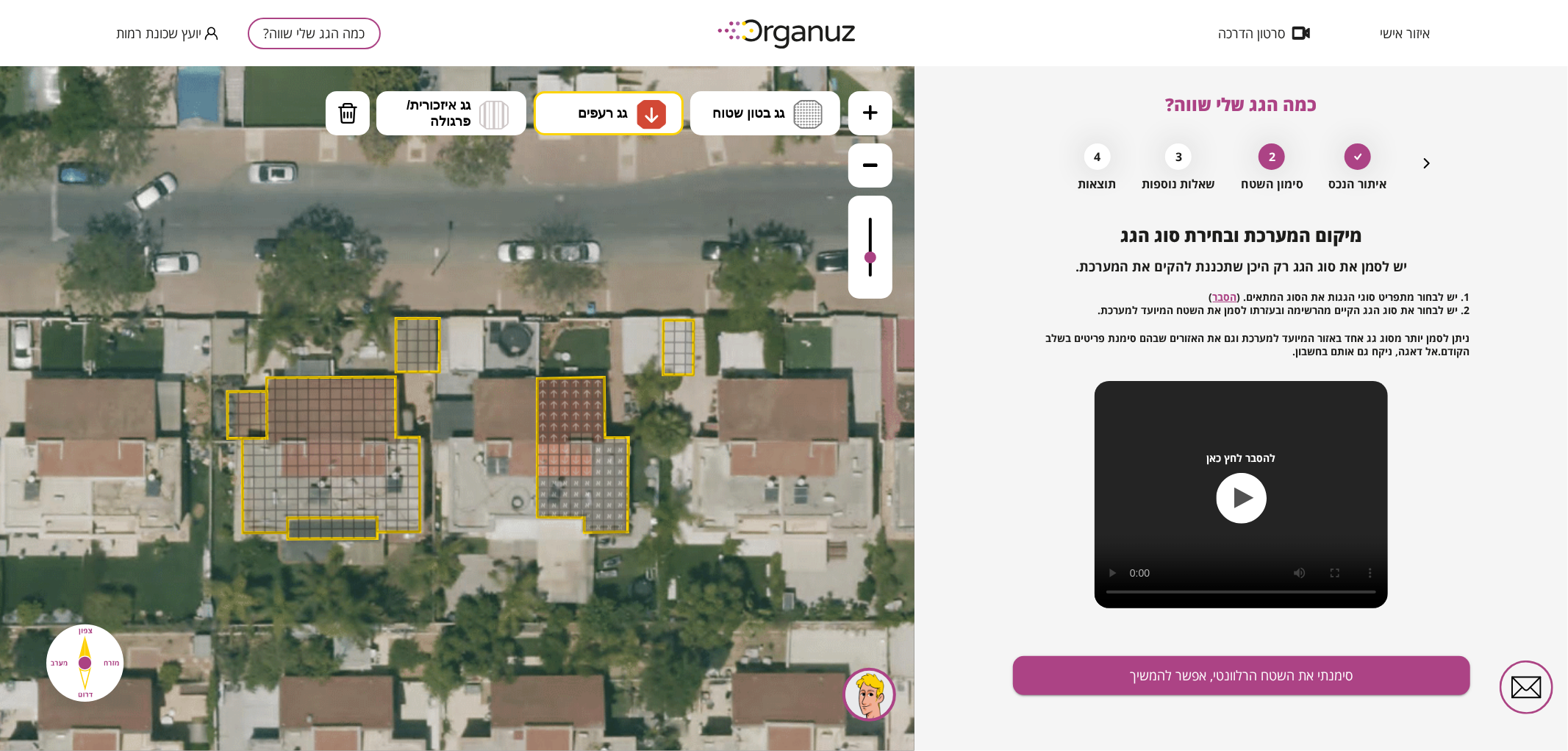
drag, startPoint x: 544, startPoint y: 472, endPoint x: 559, endPoint y: 452, distance: 25.0
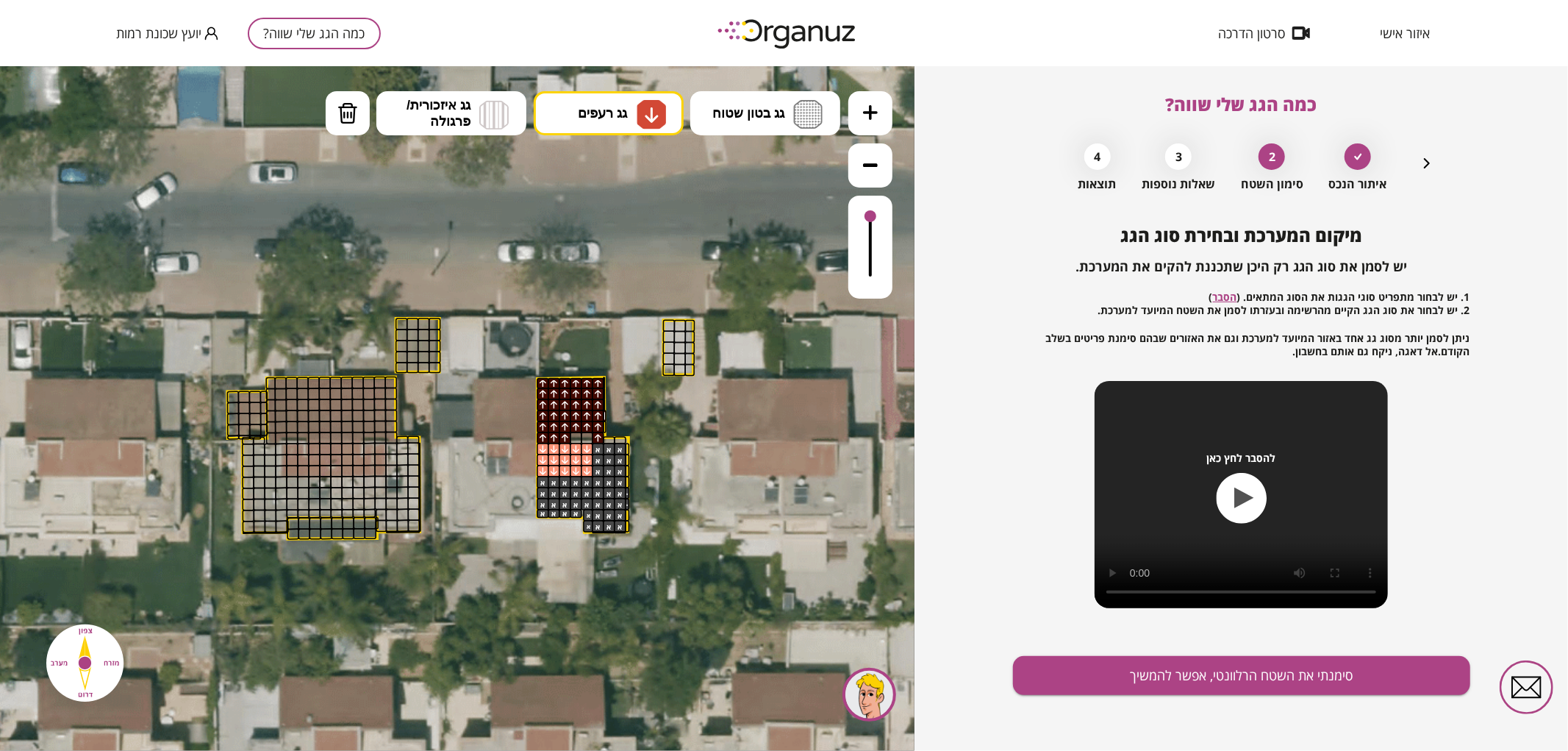
drag, startPoint x: 875, startPoint y: 251, endPoint x: 875, endPoint y: 195, distance: 56.0
click at [875, 195] on div at bounding box center [870, 246] width 44 height 103
click at [872, 108] on icon at bounding box center [870, 111] width 14 height 14
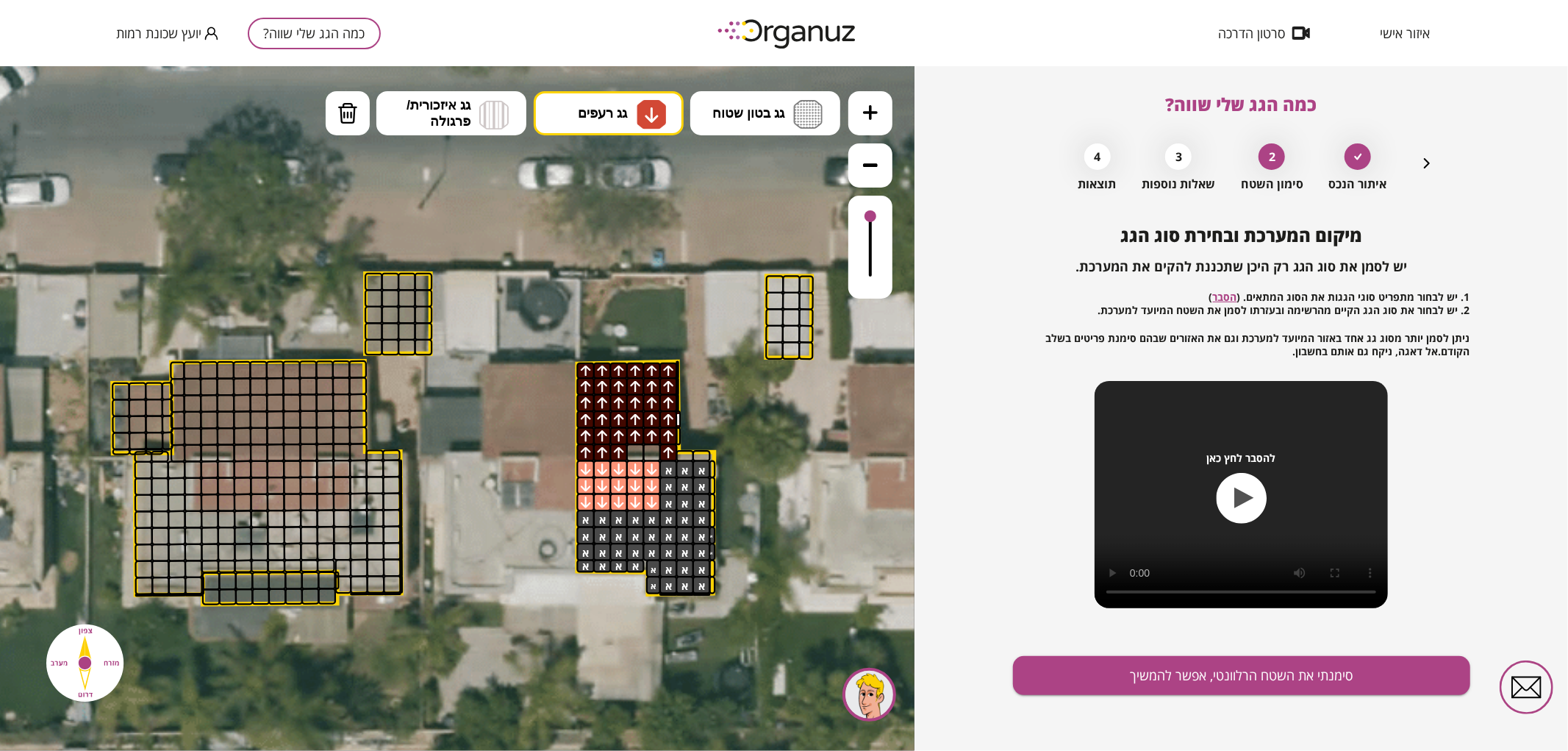
click at [872, 108] on icon at bounding box center [870, 111] width 14 height 14
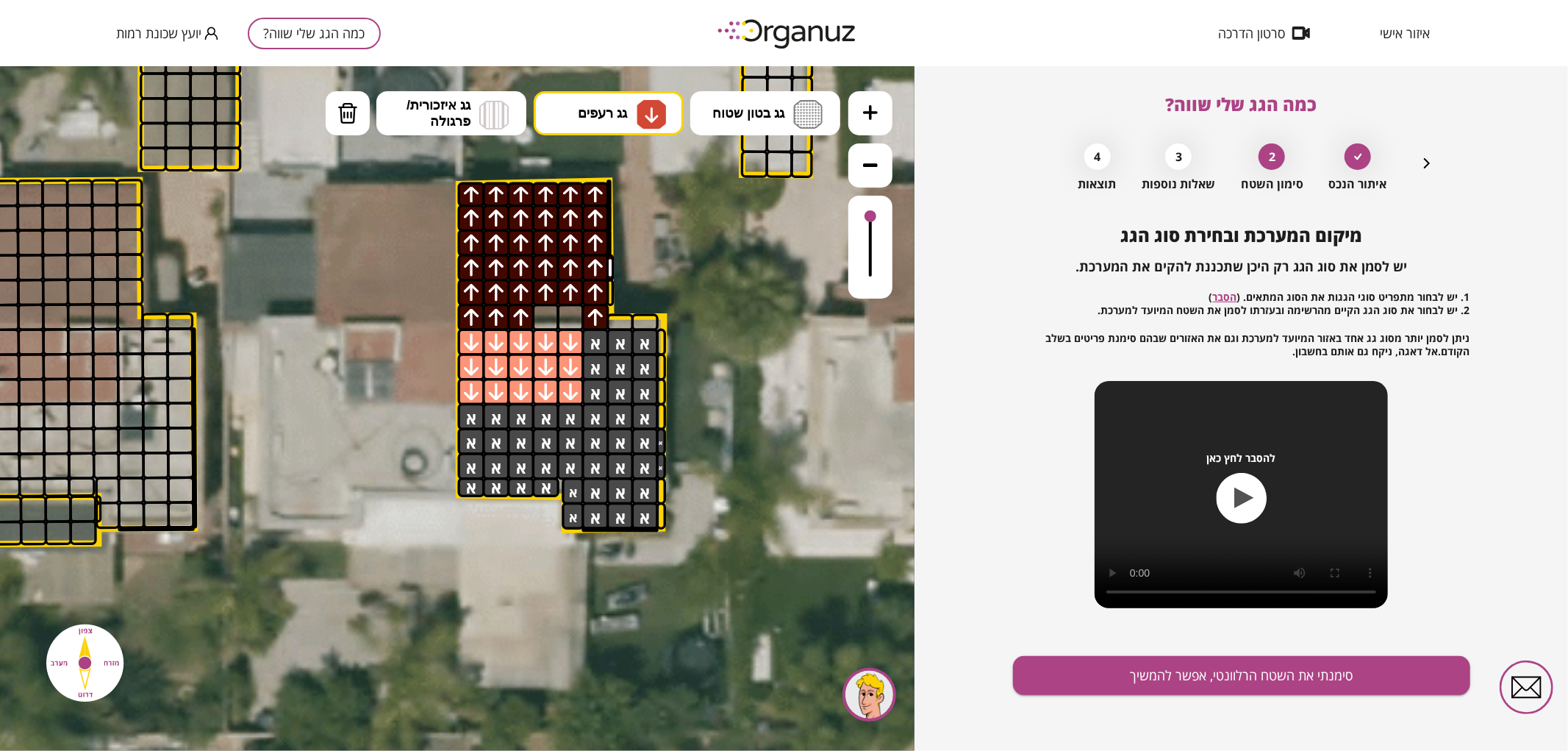
drag, startPoint x: 860, startPoint y: 404, endPoint x: 567, endPoint y: 144, distance: 391.7
click at [676, 238] on icon at bounding box center [294, 298] width 3200 height 3201
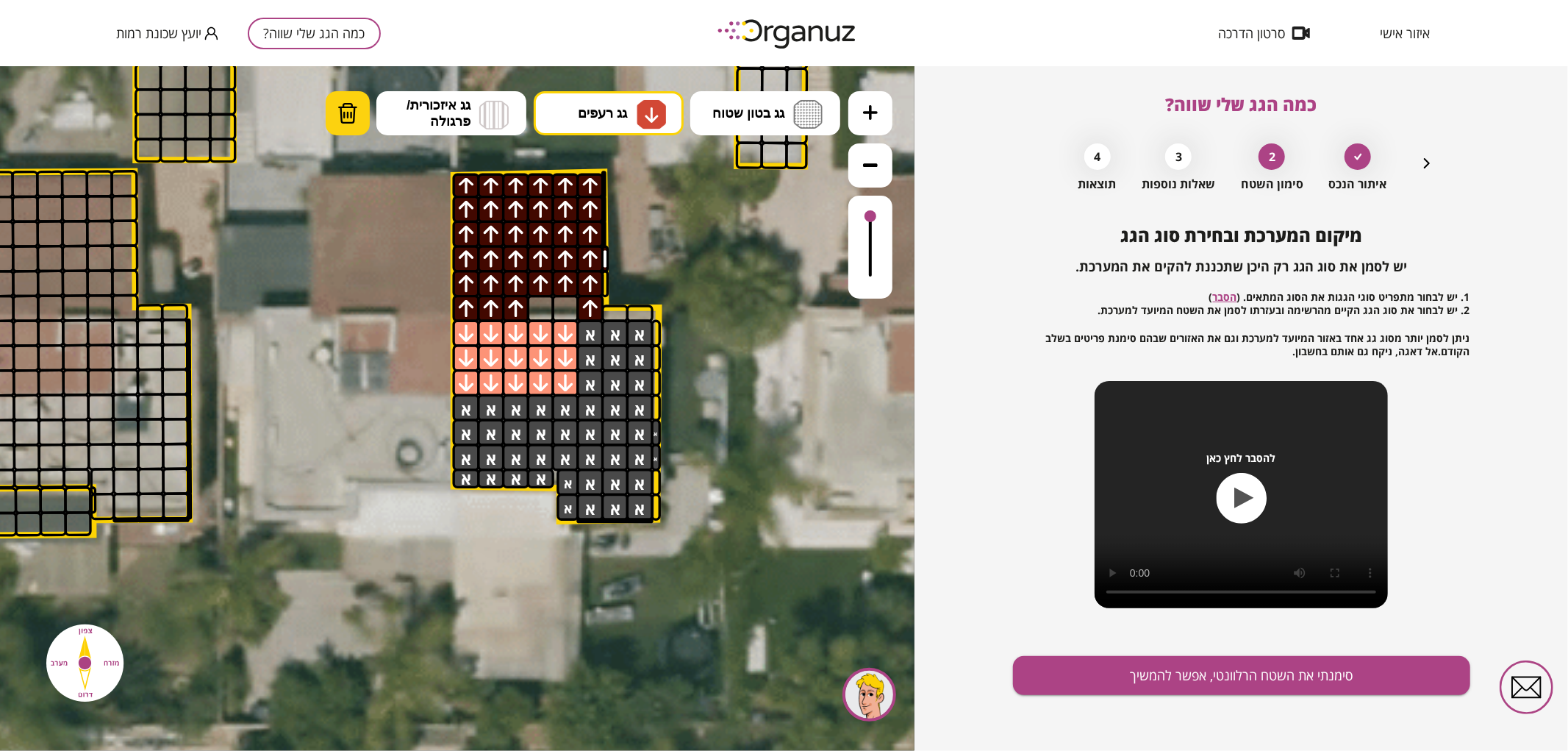
click at [339, 106] on img at bounding box center [348, 113] width 21 height 22
click at [539, 335] on div at bounding box center [540, 333] width 27 height 27
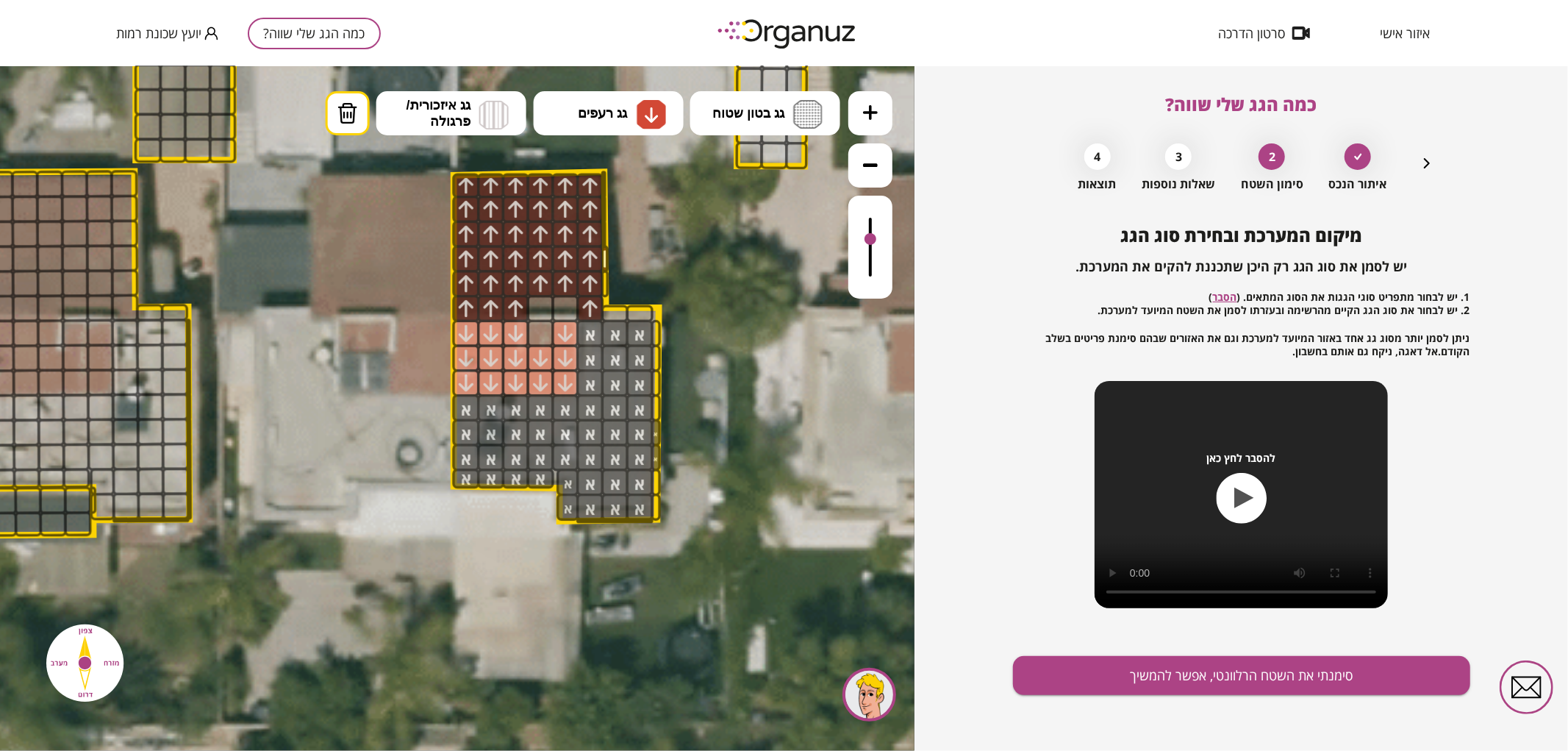
drag, startPoint x: 870, startPoint y: 224, endPoint x: 875, endPoint y: 240, distance: 16.8
click at [875, 240] on div at bounding box center [870, 238] width 12 height 12
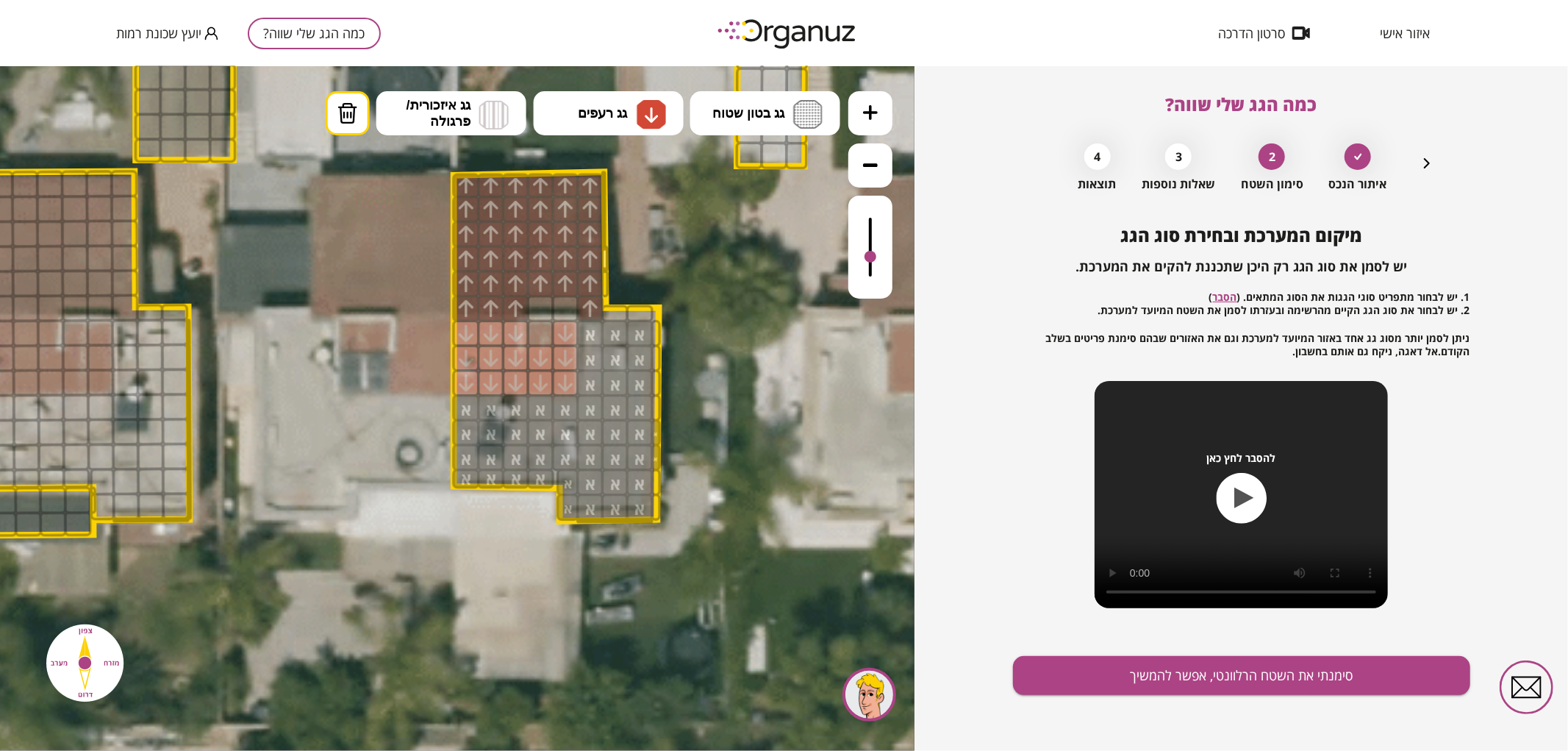
drag, startPoint x: 876, startPoint y: 230, endPoint x: 876, endPoint y: 257, distance: 27.0
click at [876, 257] on div at bounding box center [870, 246] width 44 height 103
click at [511, 328] on div at bounding box center [515, 333] width 27 height 27
click at [515, 343] on div at bounding box center [515, 357] width 27 height 27
drag, startPoint x: 515, startPoint y: 359, endPoint x: 518, endPoint y: 343, distance: 16.3
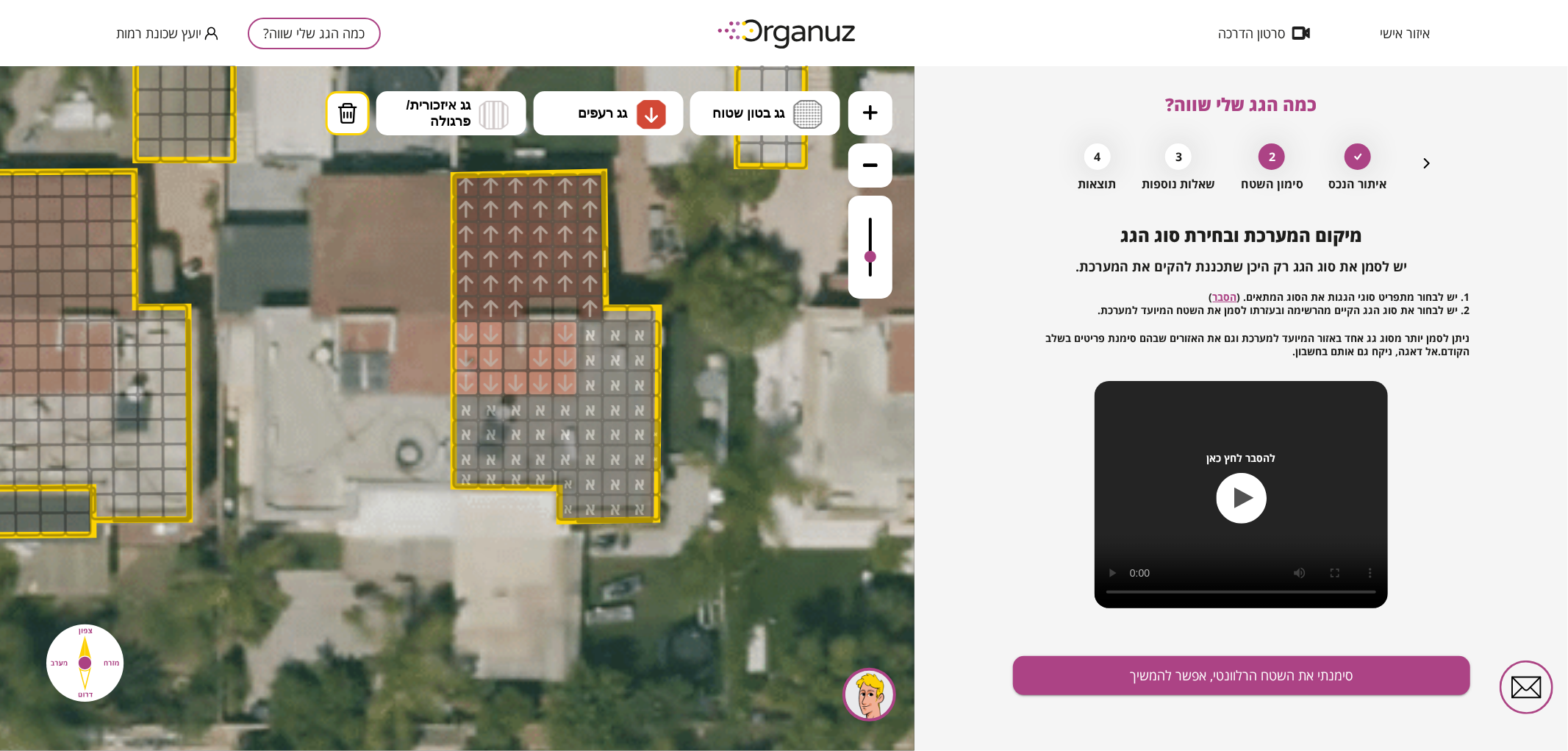
click at [515, 359] on div at bounding box center [515, 357] width 27 height 27
click at [626, 126] on button "גג רעפים" at bounding box center [608, 112] width 150 height 44
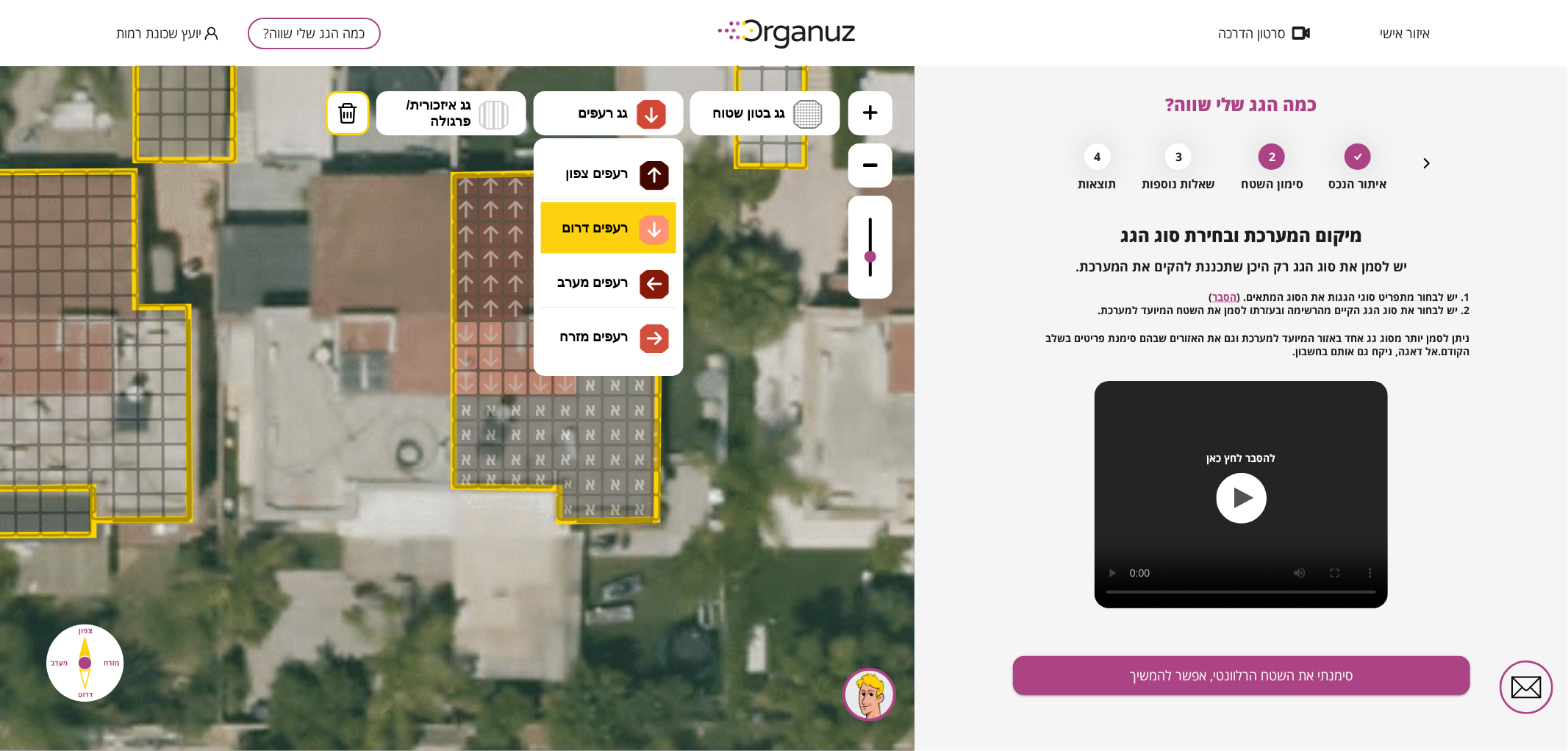
click at [604, 239] on div ".st0 { fill: #FFFFFF; } .st0 { fill: #FFFFFF; }" at bounding box center [457, 408] width 914 height 685
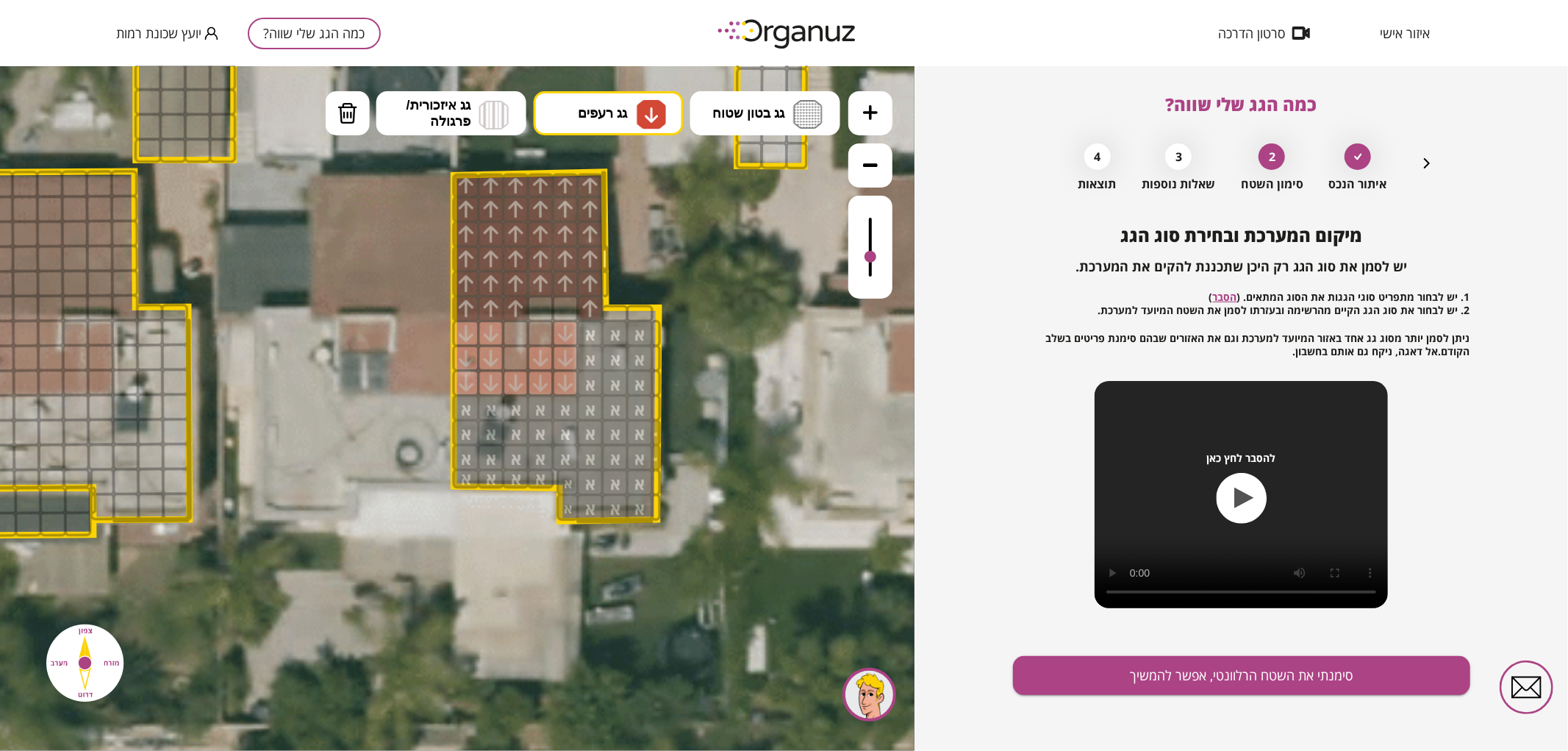
click at [541, 338] on div at bounding box center [540, 333] width 27 height 27
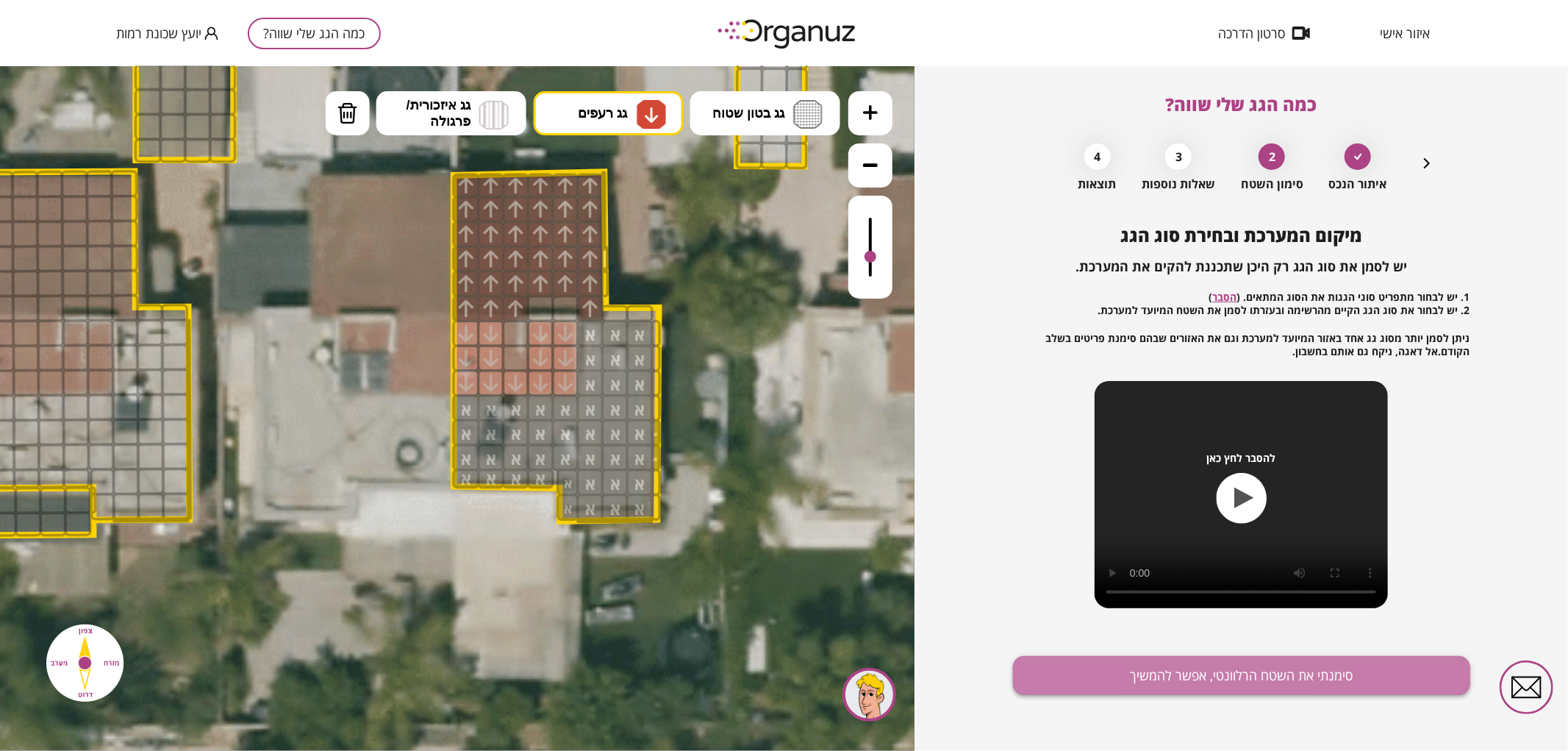
click at [1144, 658] on button "סימנתי את השטח הרלוונטי, אפשר להמשיך" at bounding box center [1241, 675] width 457 height 39
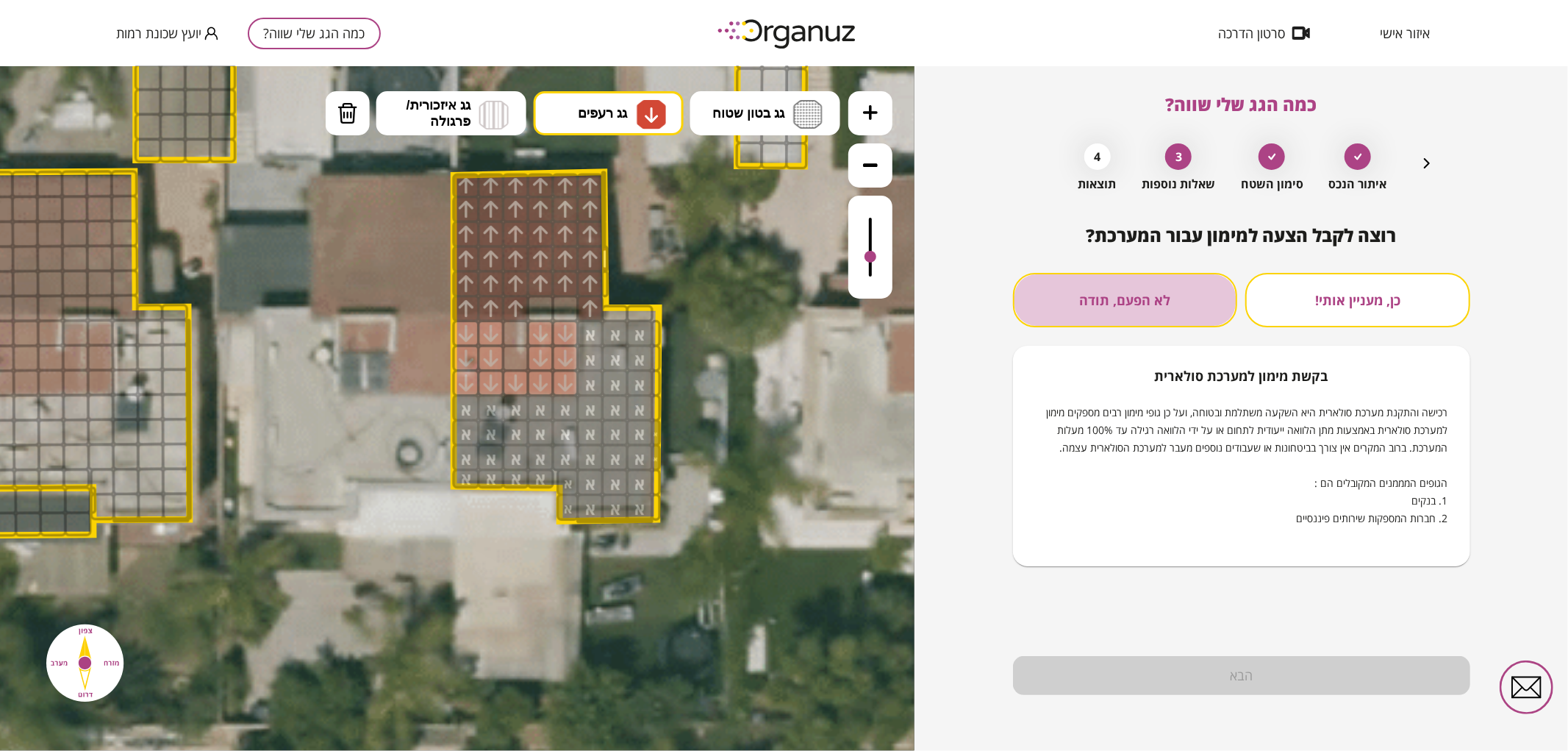
click at [1147, 295] on button "לא הפעם, תודה" at bounding box center [1125, 300] width 225 height 54
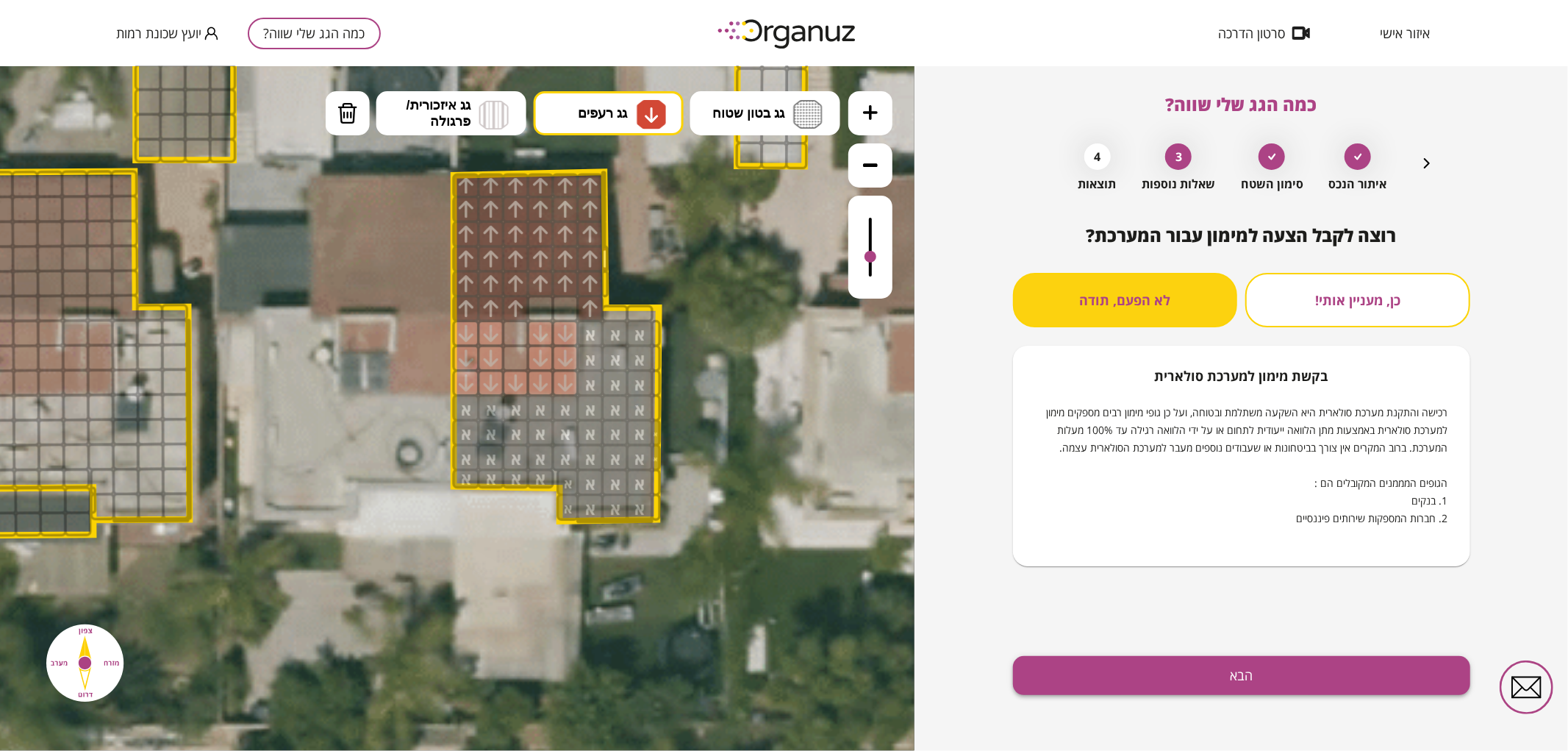
click at [1209, 670] on button "הבא" at bounding box center [1241, 675] width 457 height 39
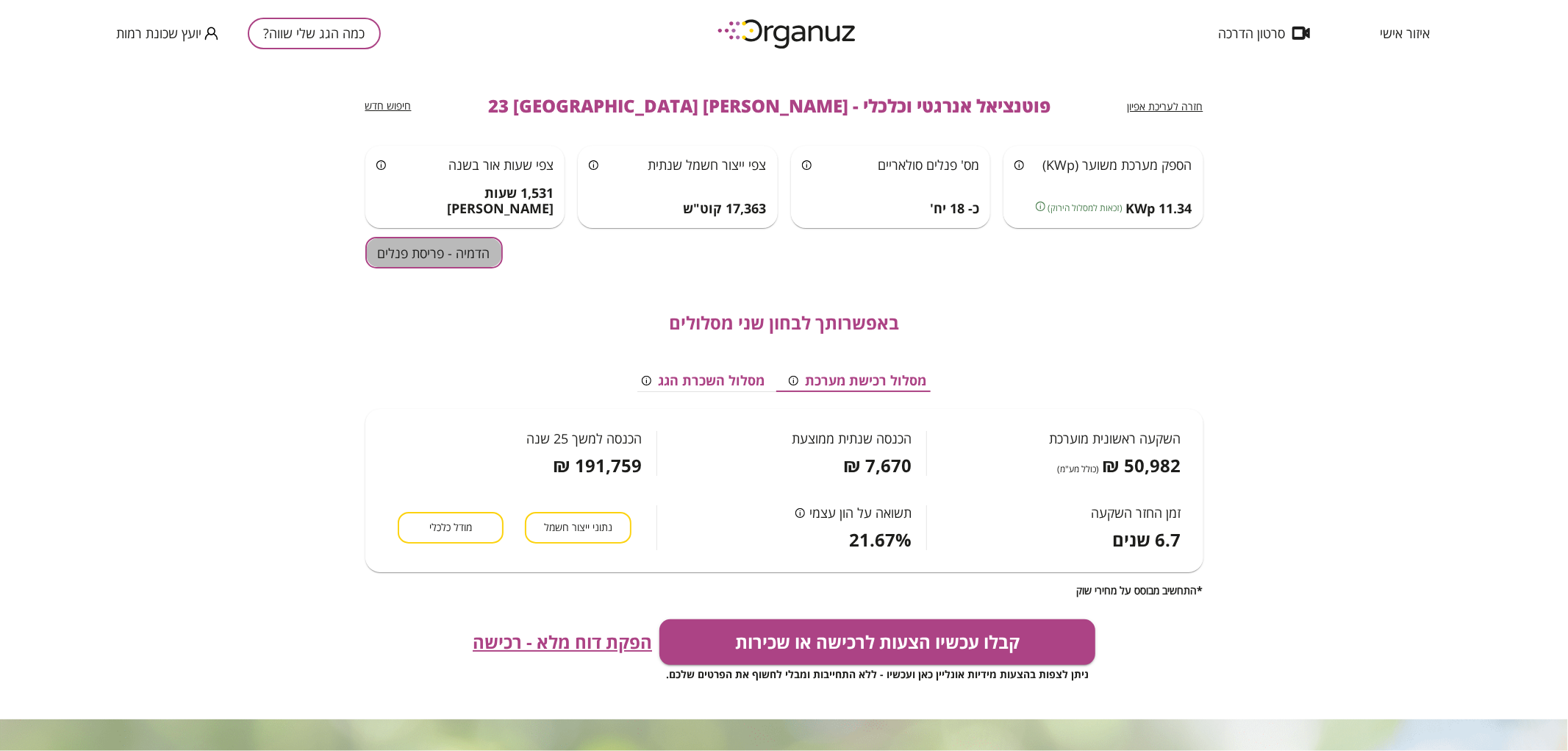
click at [442, 259] on button "הדמיה - פריסת פנלים" at bounding box center [434, 252] width 138 height 31
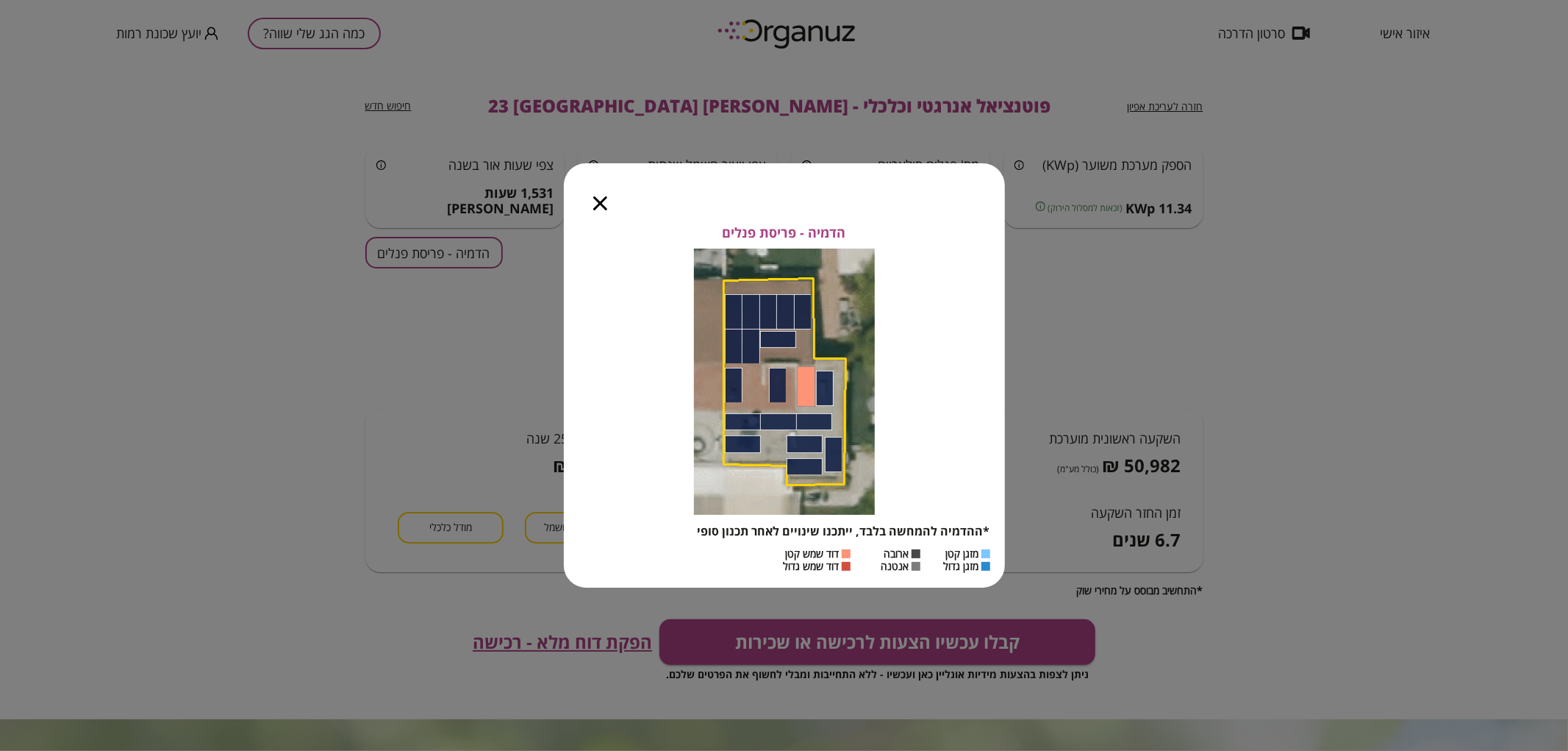
click at [597, 200] on icon "button" at bounding box center [600, 203] width 14 height 14
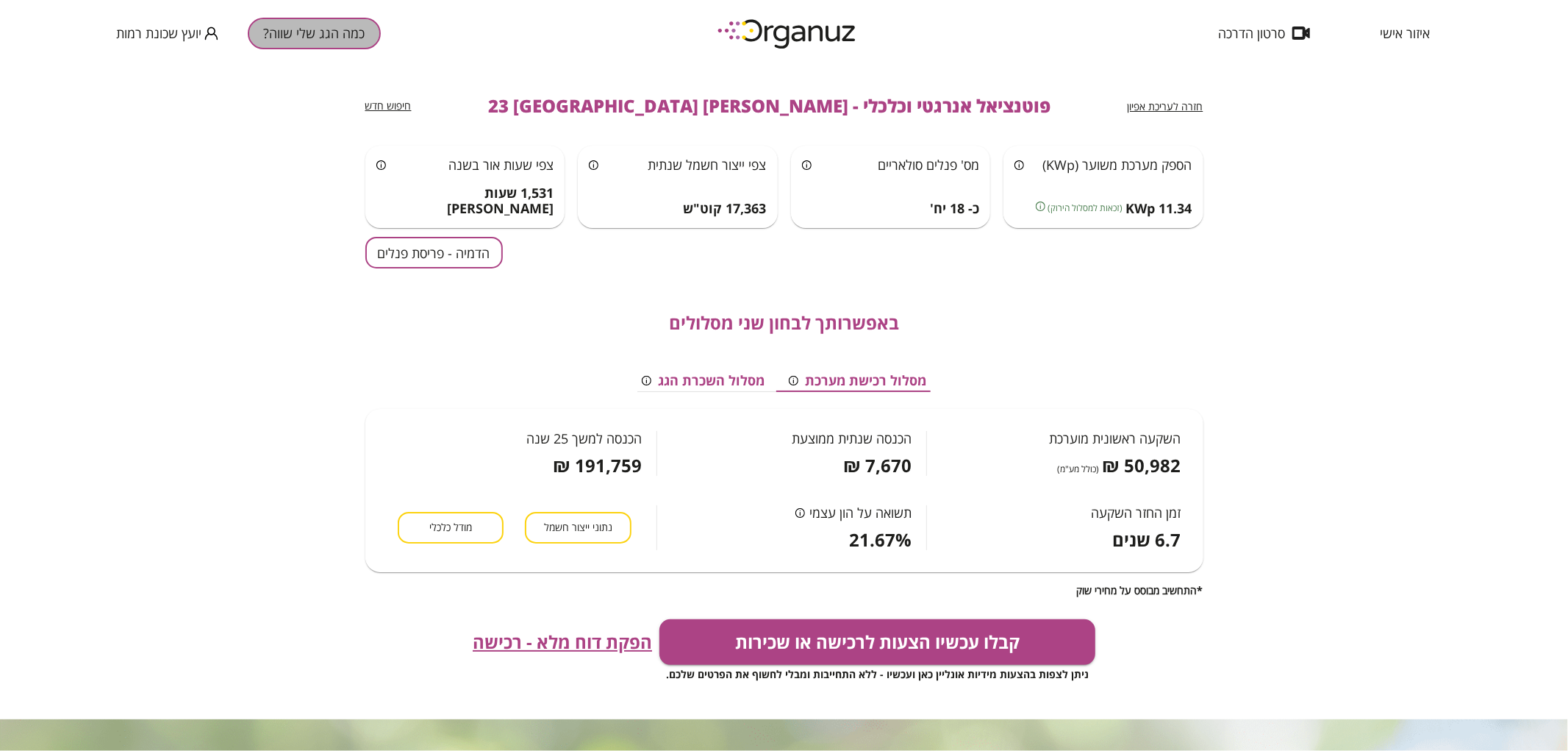
click at [295, 26] on button "כמה הגג שלי שווה?" at bounding box center [314, 33] width 133 height 31
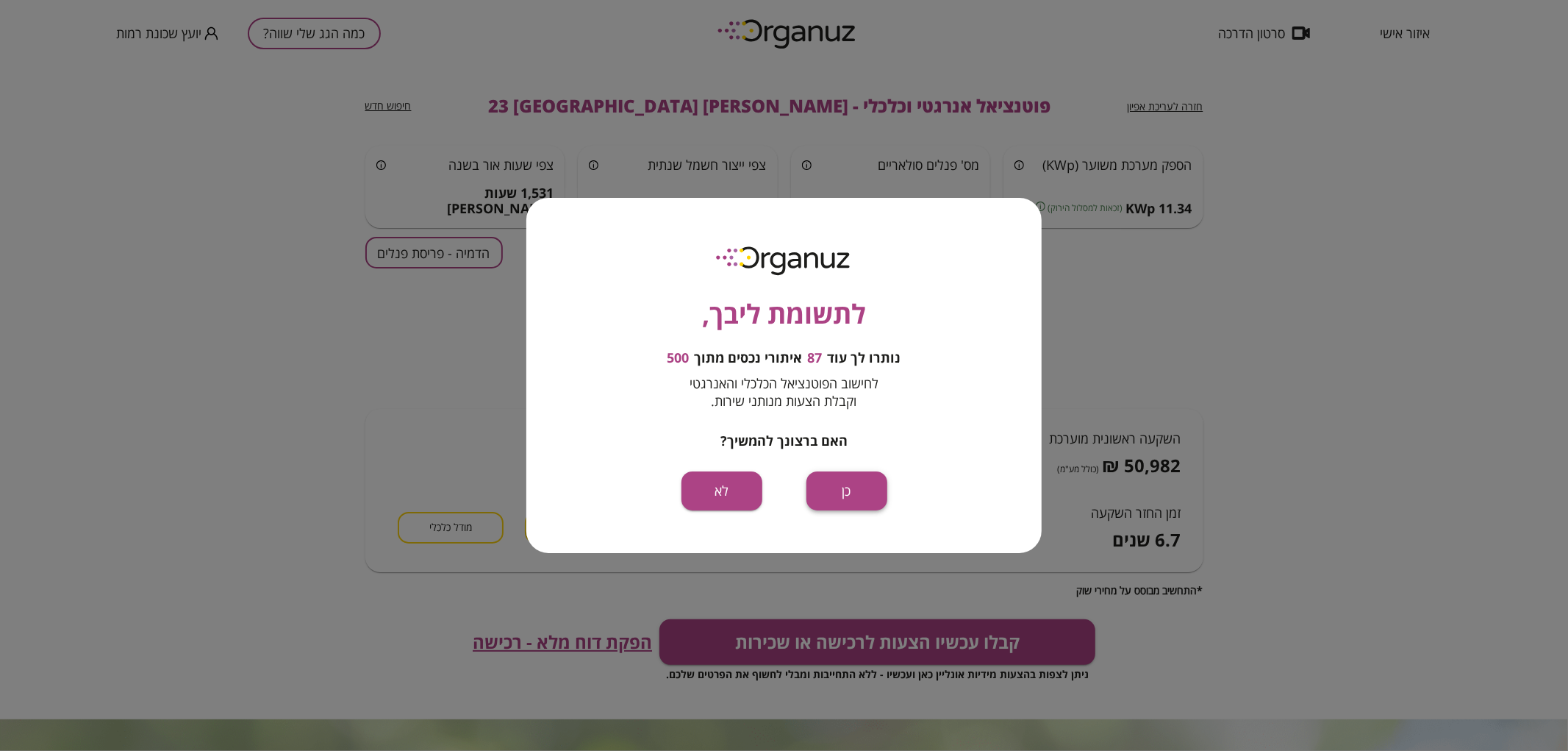
click at [856, 502] on button "כן" at bounding box center [846, 491] width 81 height 39
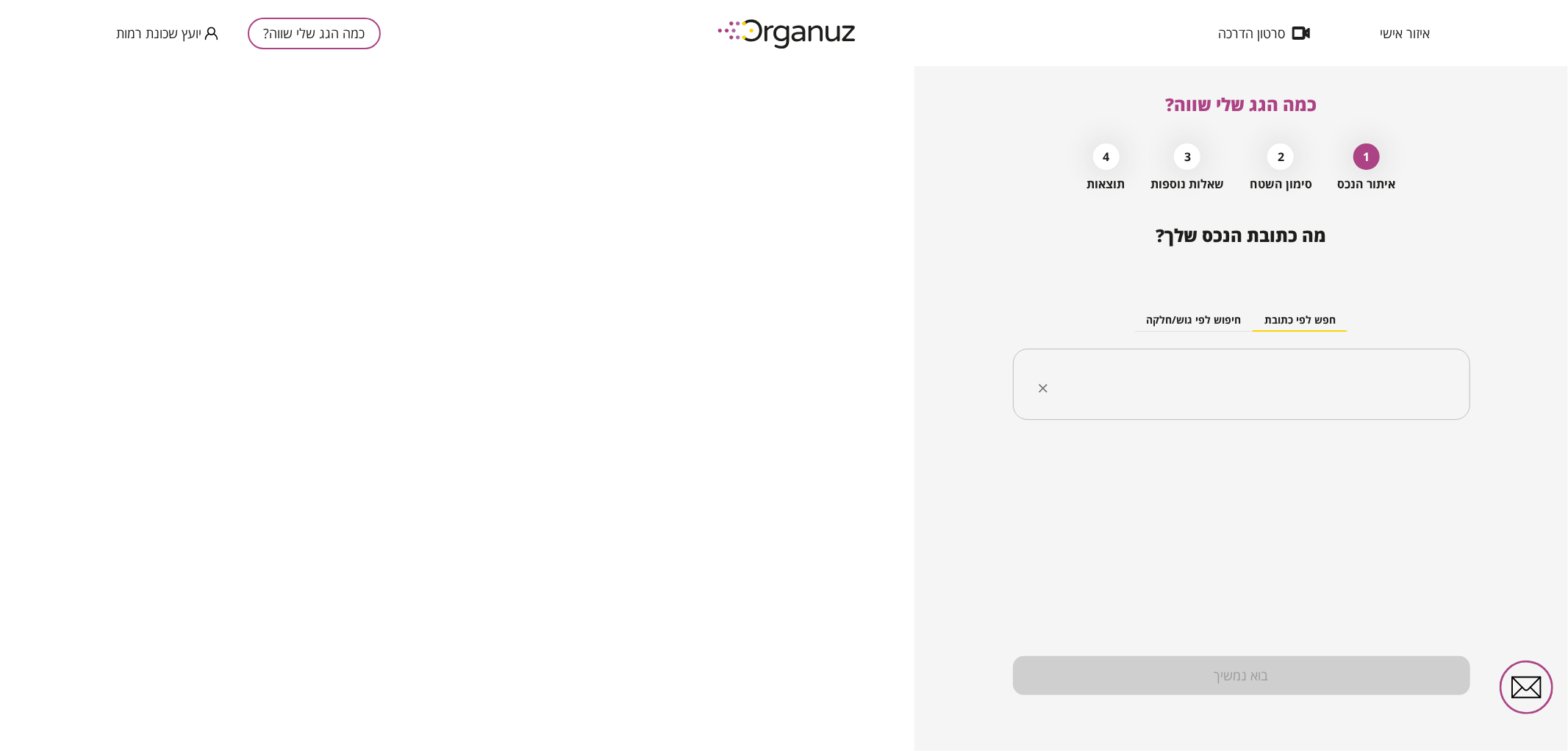
drag, startPoint x: 1242, startPoint y: 425, endPoint x: 1237, endPoint y: 416, distance: 10.3
click at [1238, 421] on div "חפש לפי כתובת חיפוש לפי גוש/חלקה ​" at bounding box center [1241, 352] width 457 height 159
click at [1226, 401] on input "text" at bounding box center [1246, 384] width 411 height 37
click at [1370, 465] on li "[PERSON_NAME] 25 [GEOGRAPHIC_DATA]" at bounding box center [1241, 459] width 419 height 26
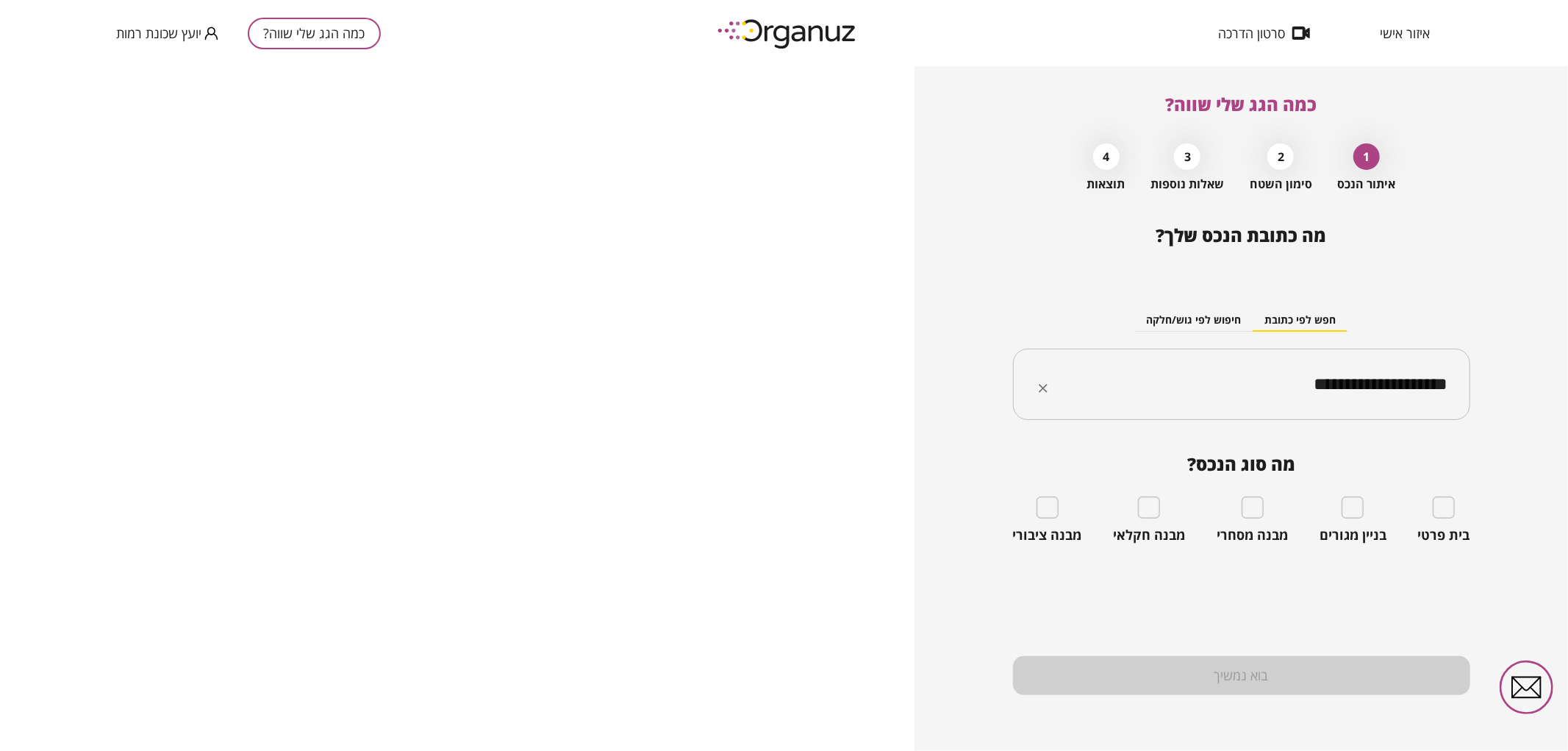
type input "**********"
click at [1450, 496] on div "מה סוג הנכס? בית פרטי בניין מגורים מבנה מסחרי מבנה חקלאי מבנה ציבורי" at bounding box center [1241, 499] width 457 height 90
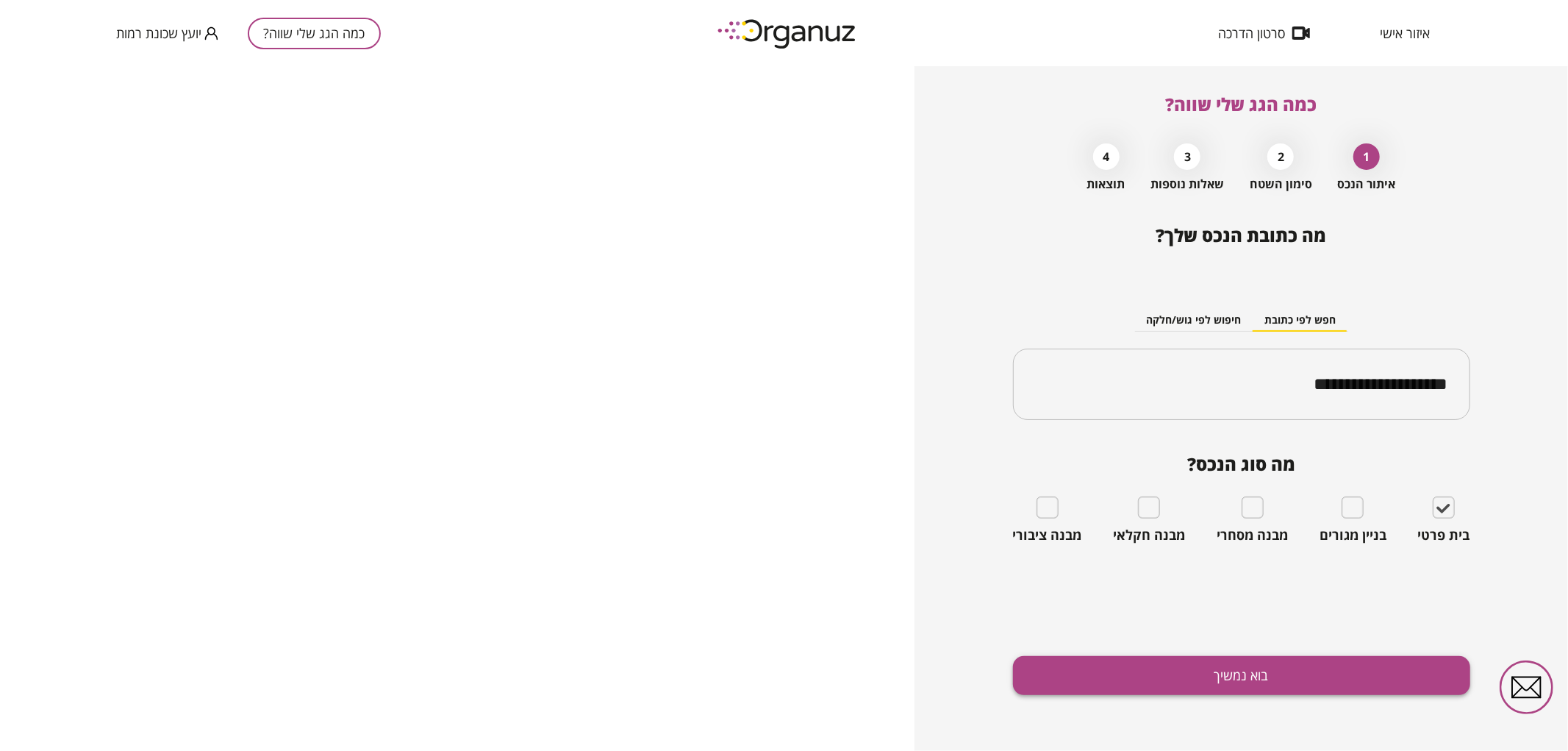
click at [1379, 687] on button "בוא נמשיך" at bounding box center [1241, 675] width 457 height 39
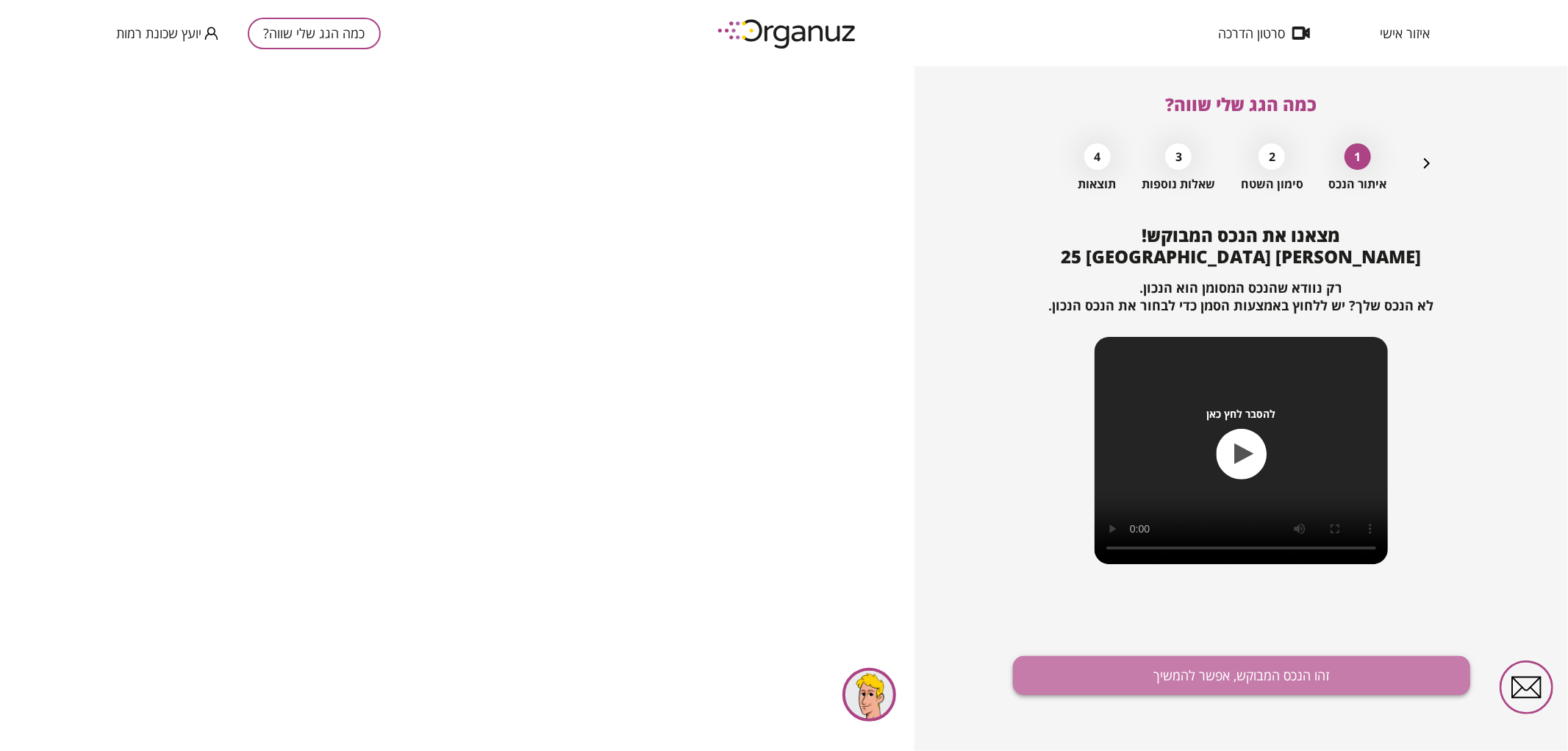
click at [1364, 662] on button "זהו הנכס המבוקש, אפשר להמשיך" at bounding box center [1241, 675] width 457 height 39
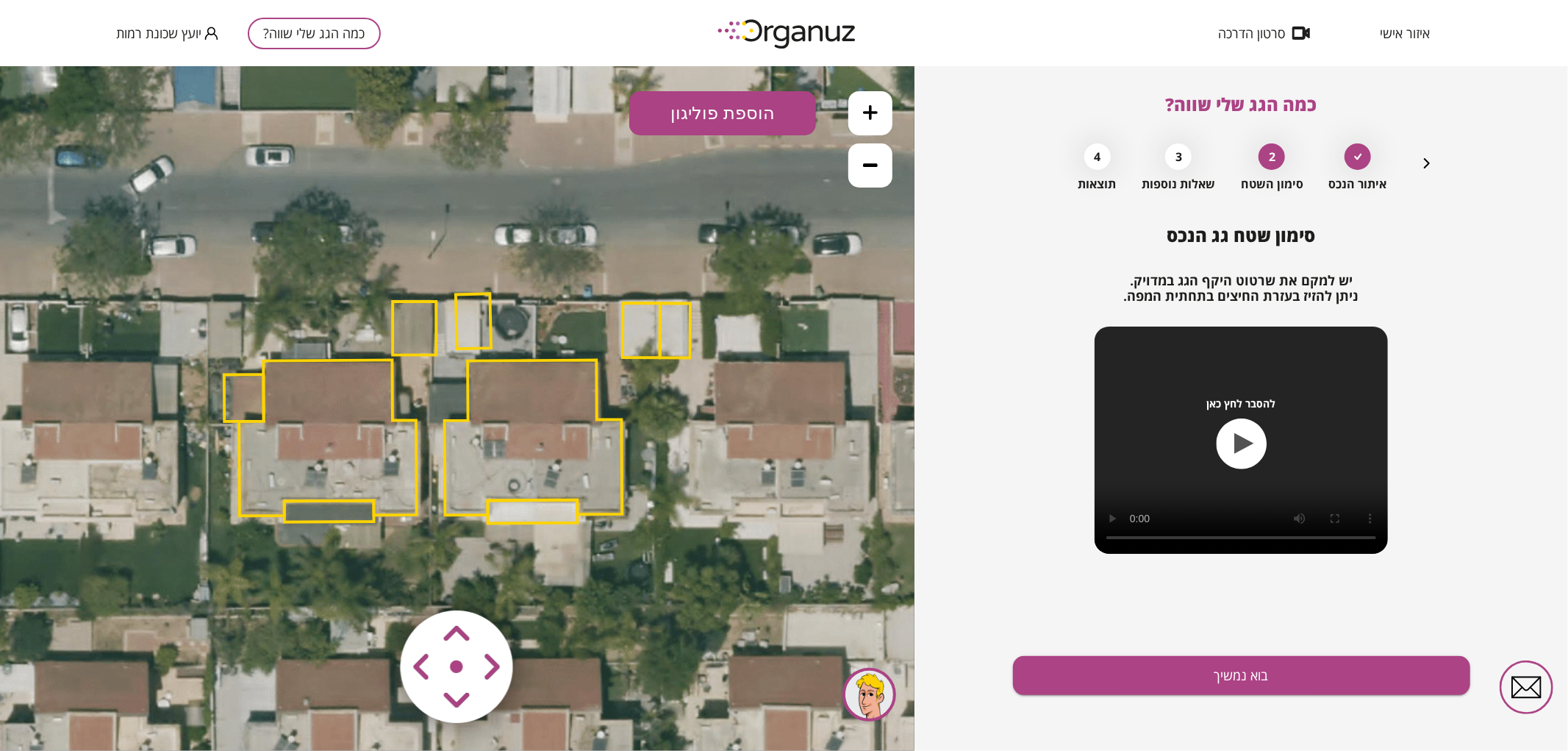
click at [467, 323] on polygon at bounding box center [473, 319] width 35 height 55
click at [464, 320] on polygon at bounding box center [473, 321] width 35 height 55
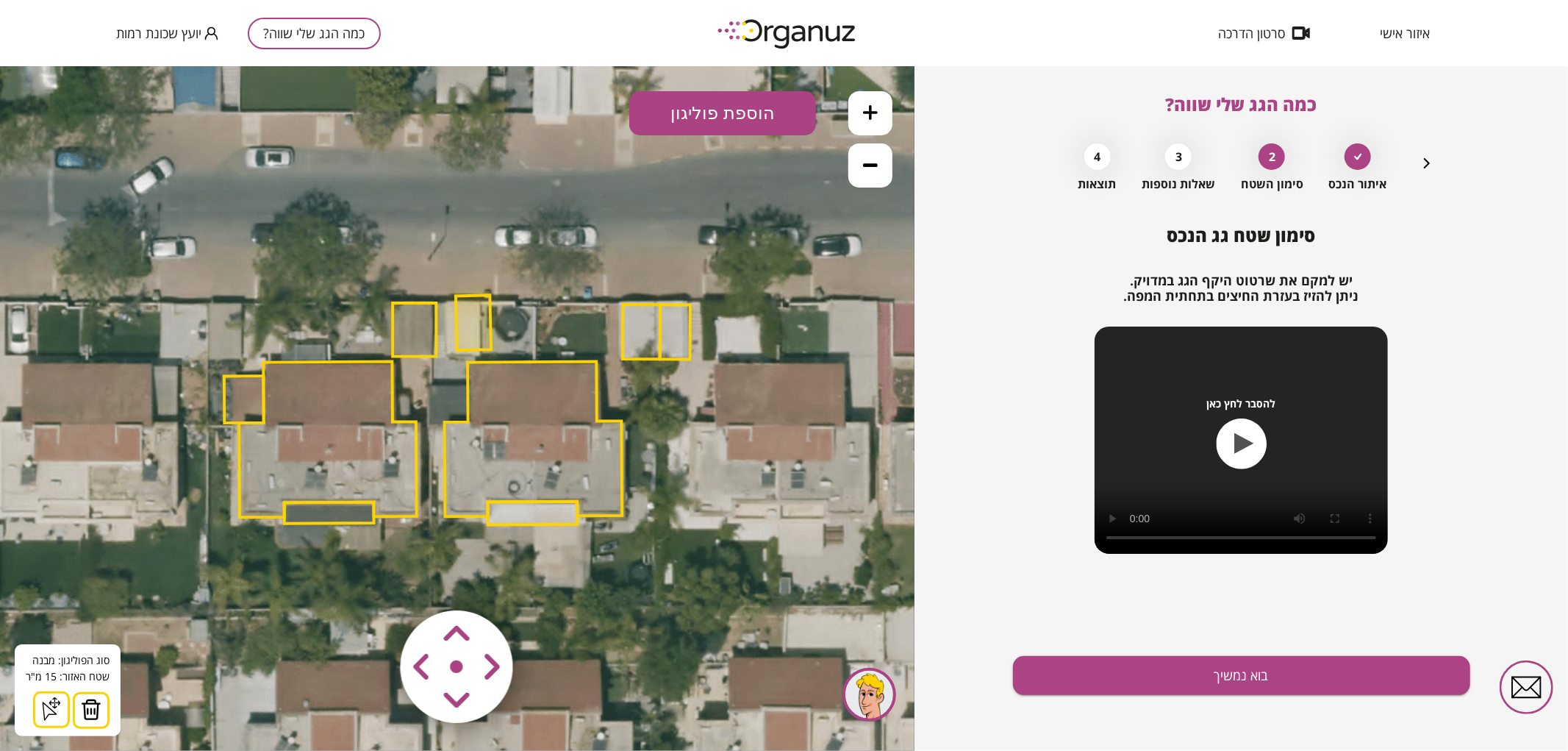
click at [101, 697] on button at bounding box center [91, 709] width 37 height 37
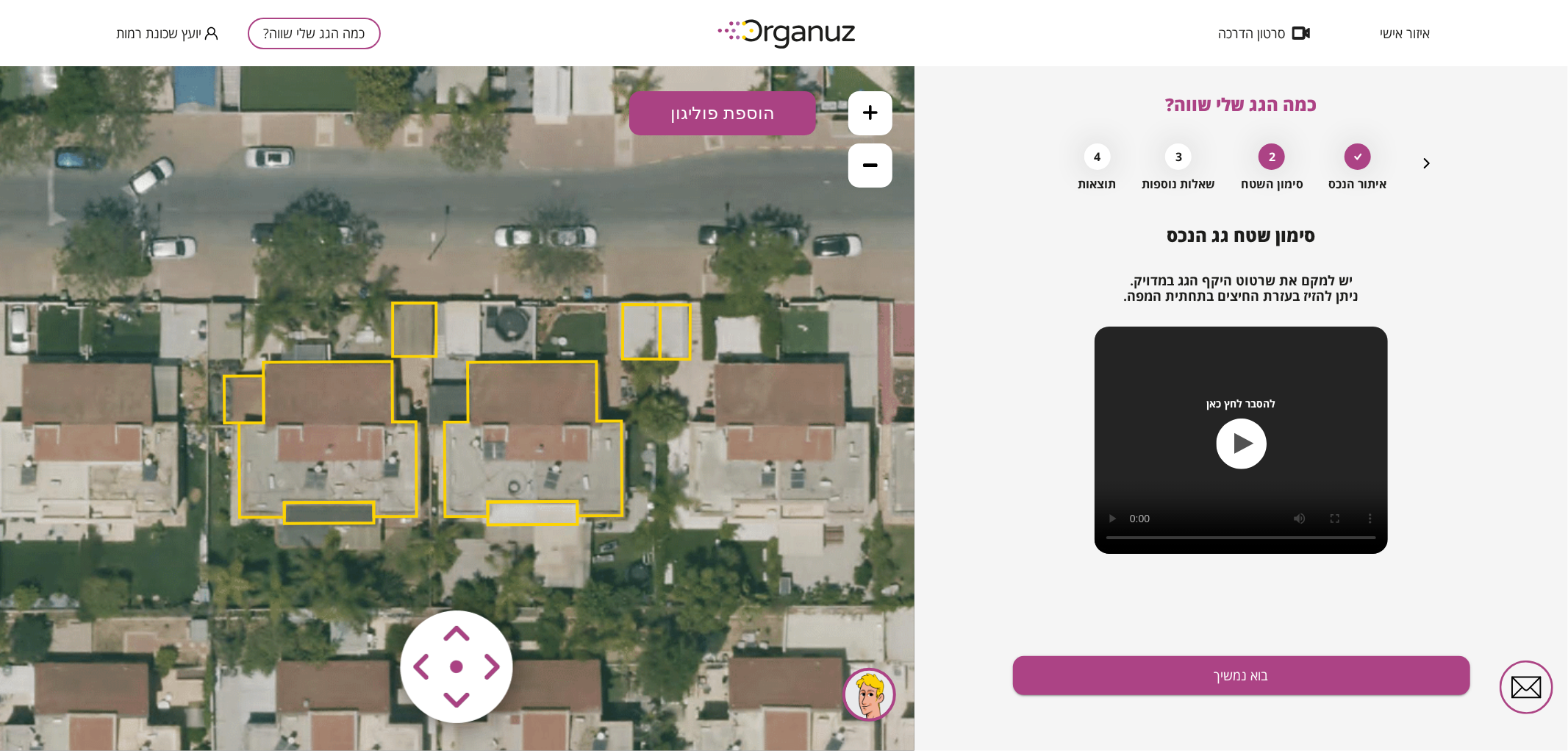
click at [499, 444] on polygon at bounding box center [534, 439] width 178 height 155
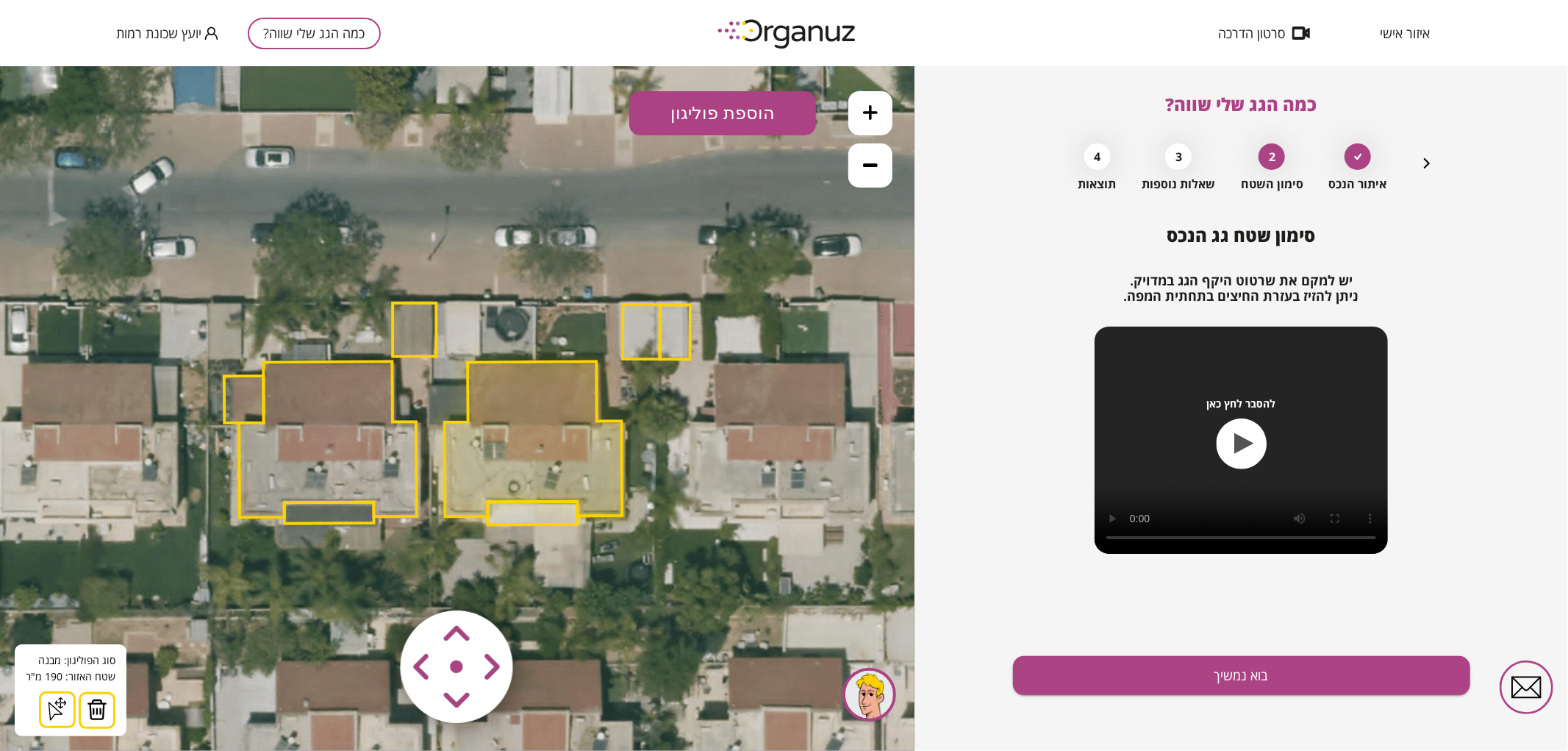
click at [91, 709] on img at bounding box center [97, 709] width 21 height 22
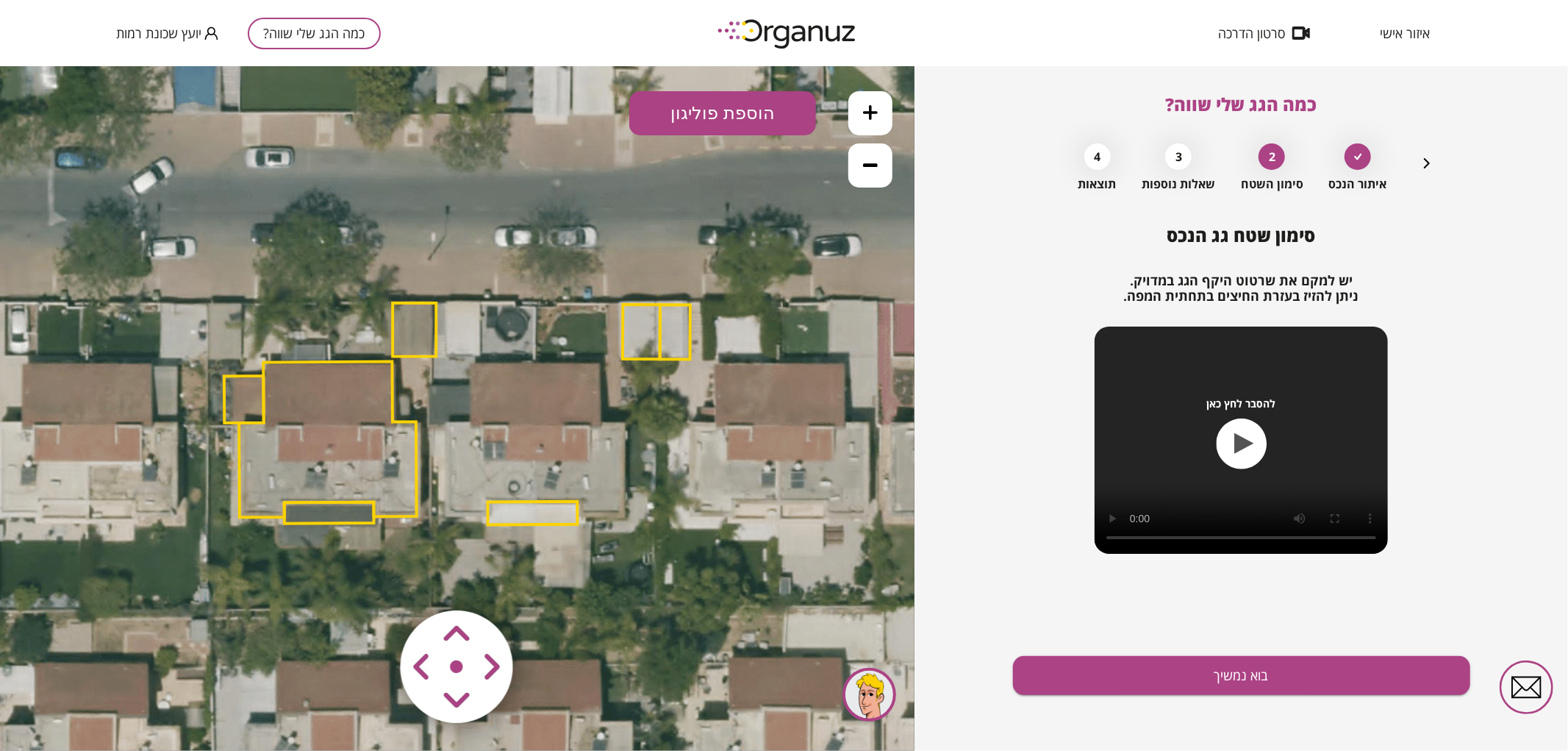
drag, startPoint x: 554, startPoint y: 514, endPoint x: 489, endPoint y: 556, distance: 77.4
click at [553, 516] on polygon at bounding box center [533, 512] width 90 height 23
click at [567, 516] on polygon at bounding box center [532, 513] width 90 height 23
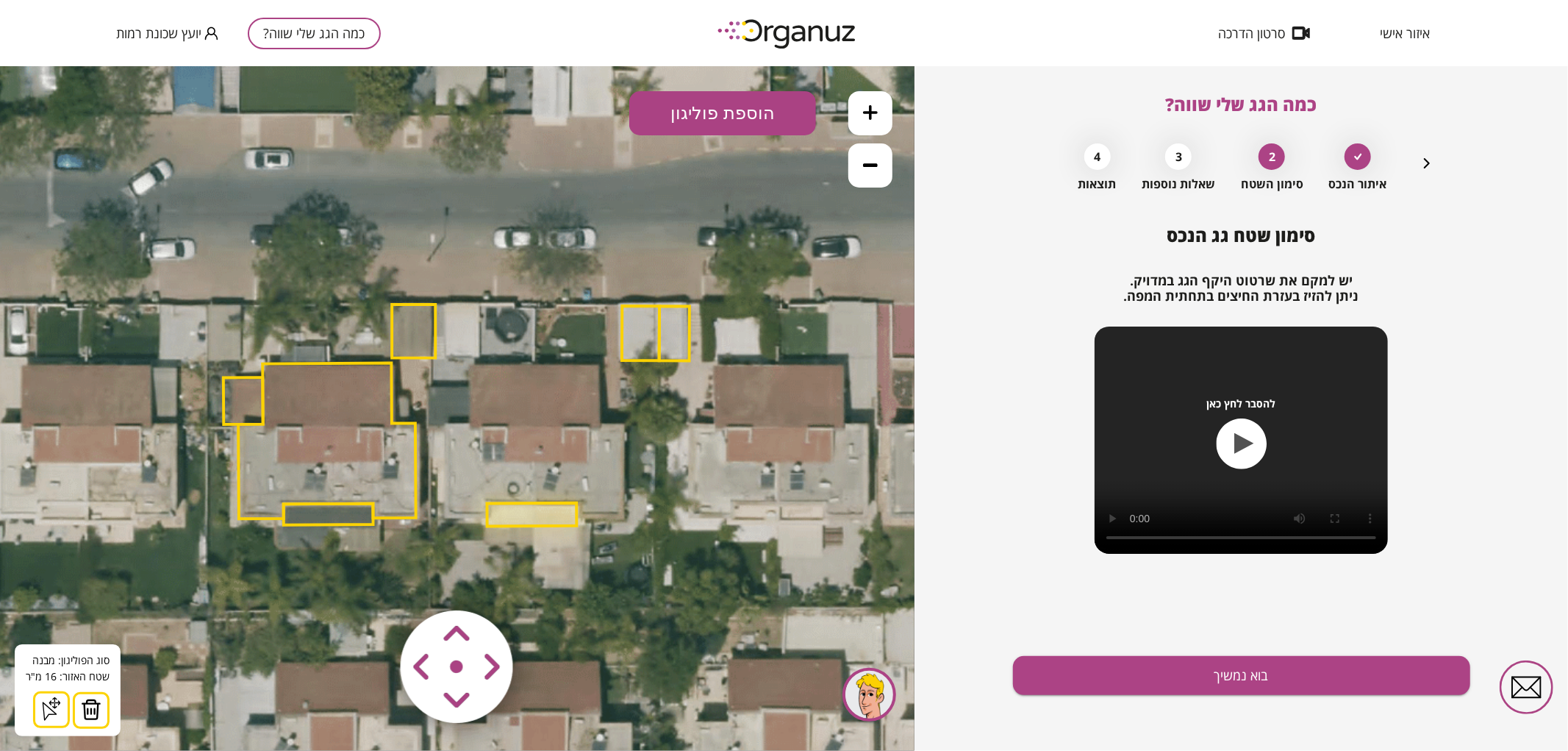
click at [94, 703] on img at bounding box center [91, 709] width 21 height 22
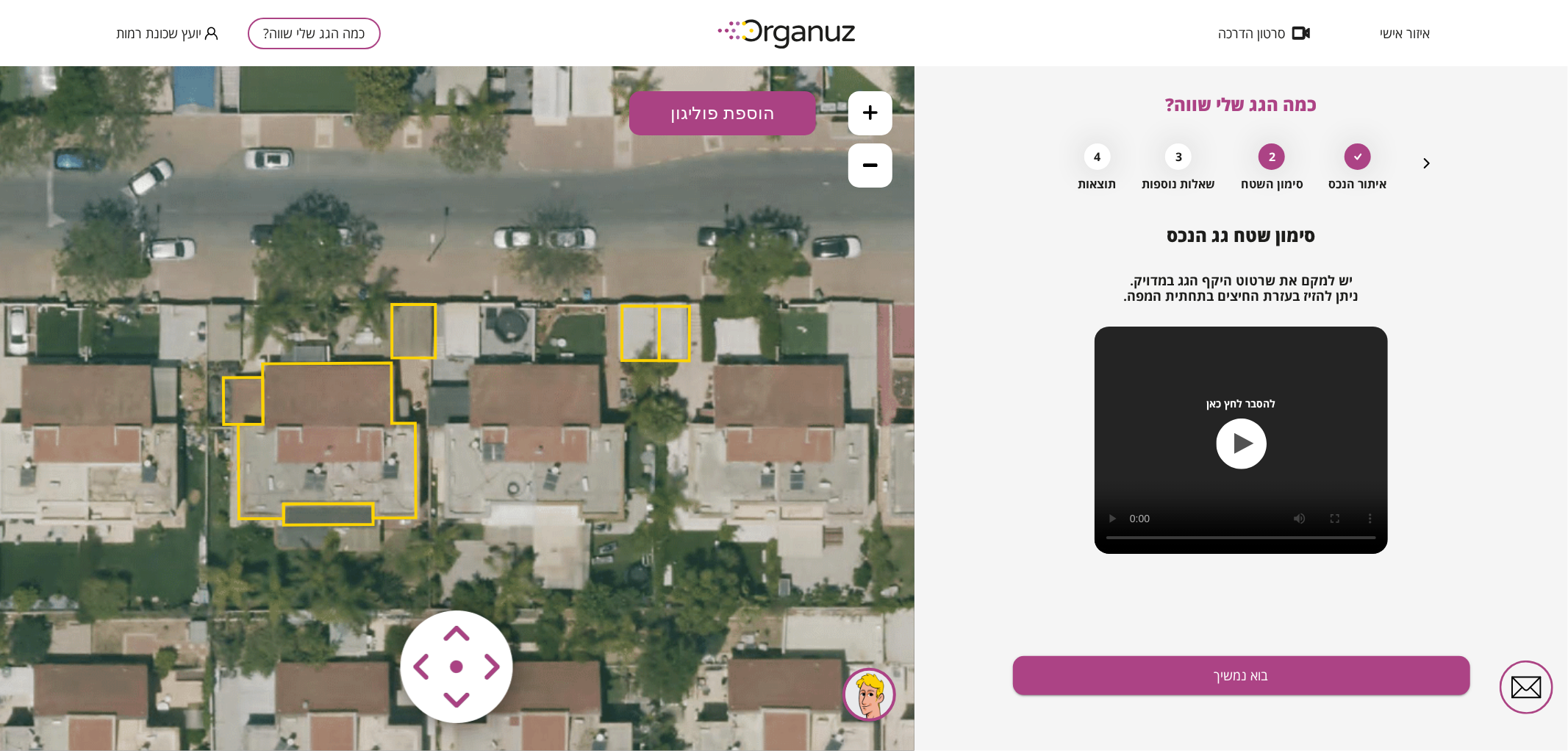
click at [869, 118] on icon at bounding box center [870, 111] width 14 height 14
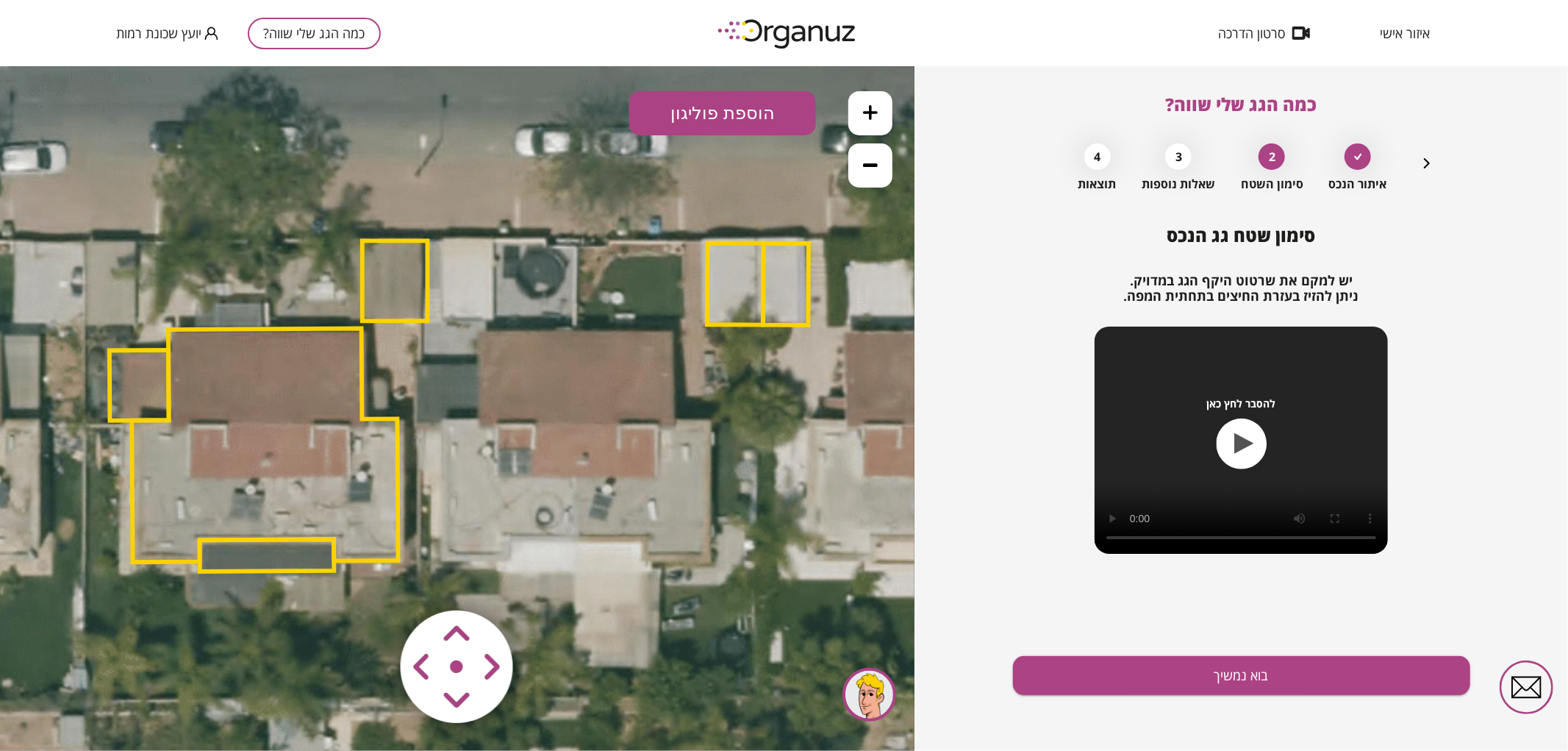
drag, startPoint x: 704, startPoint y: 235, endPoint x: 708, endPoint y: 212, distance: 23.3
click at [708, 212] on icon at bounding box center [464, 406] width 2134 height 2135
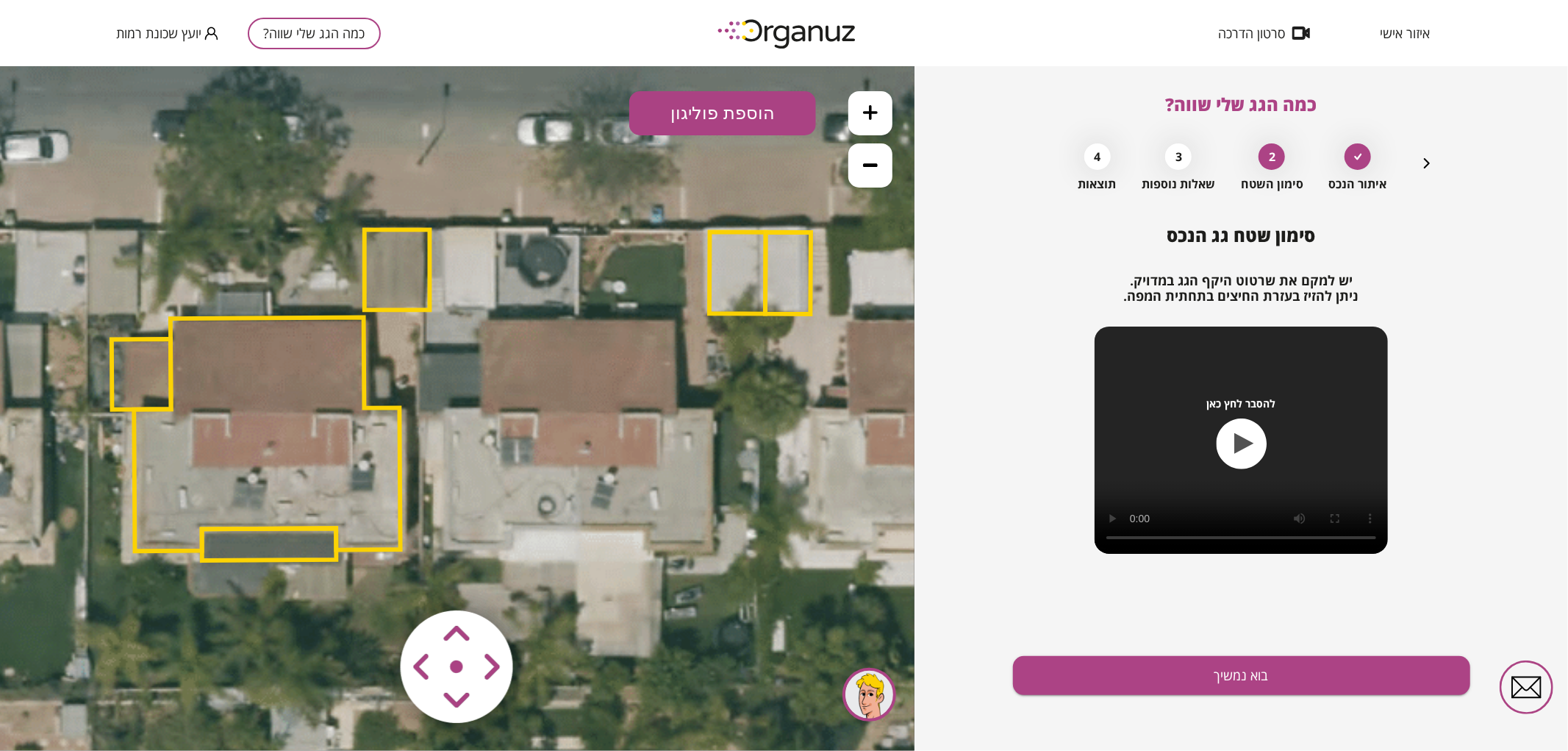
click at [696, 119] on button "הוספת פוליגון" at bounding box center [722, 112] width 186 height 44
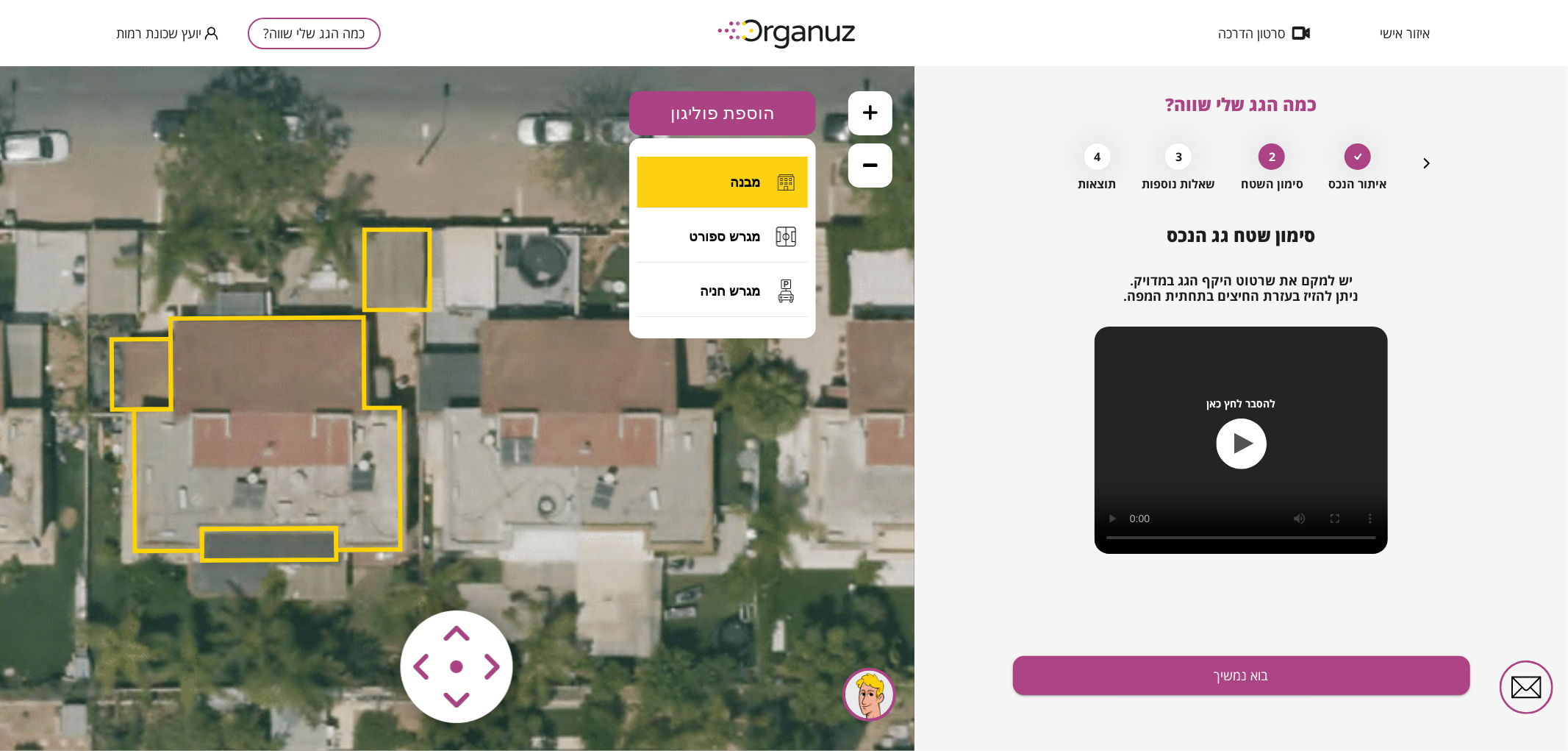
click at [724, 179] on button "מבנה" at bounding box center [722, 182] width 170 height 51
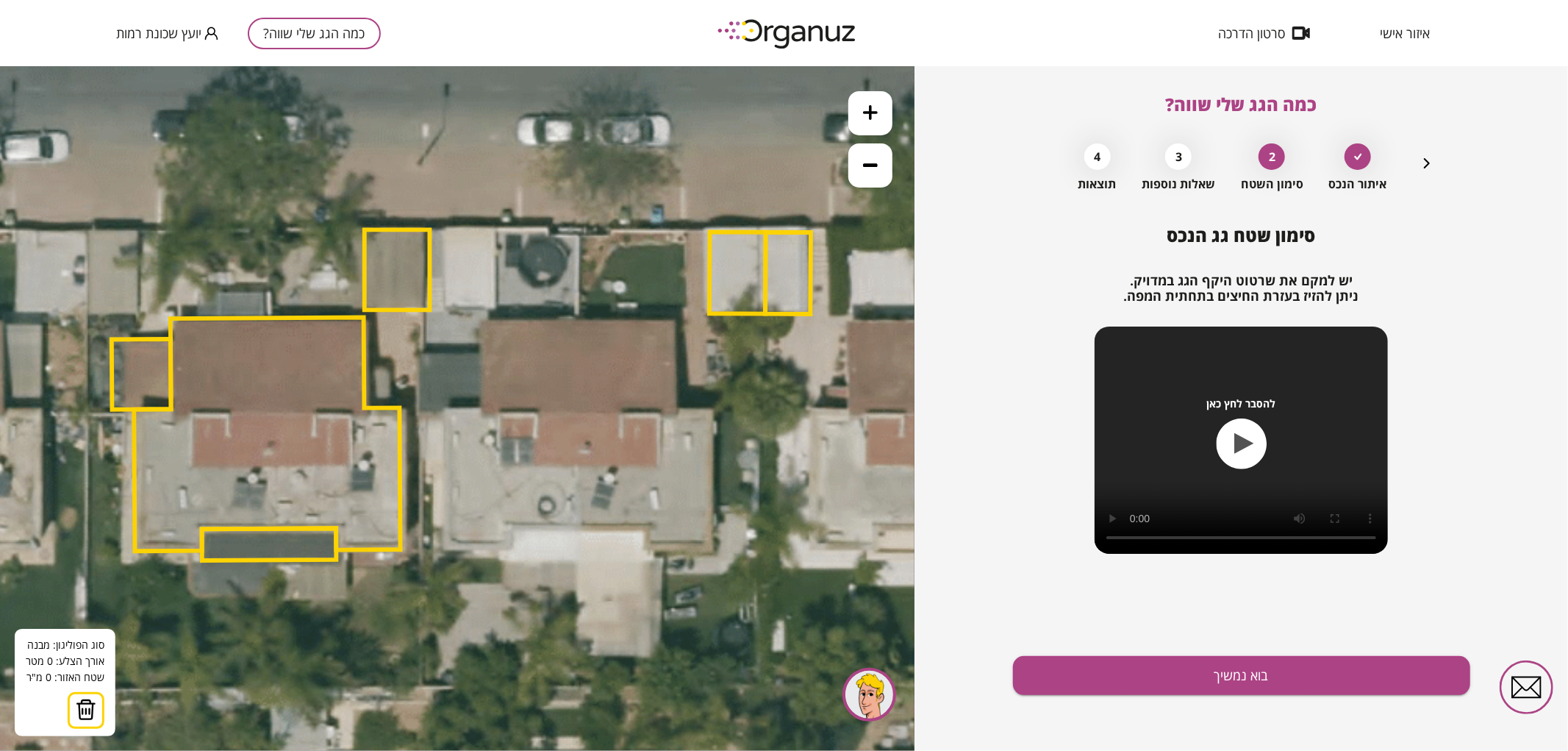
click at [576, 319] on icon at bounding box center [467, 396] width 2134 height 2135
click at [581, 527] on icon at bounding box center [467, 396] width 2134 height 2135
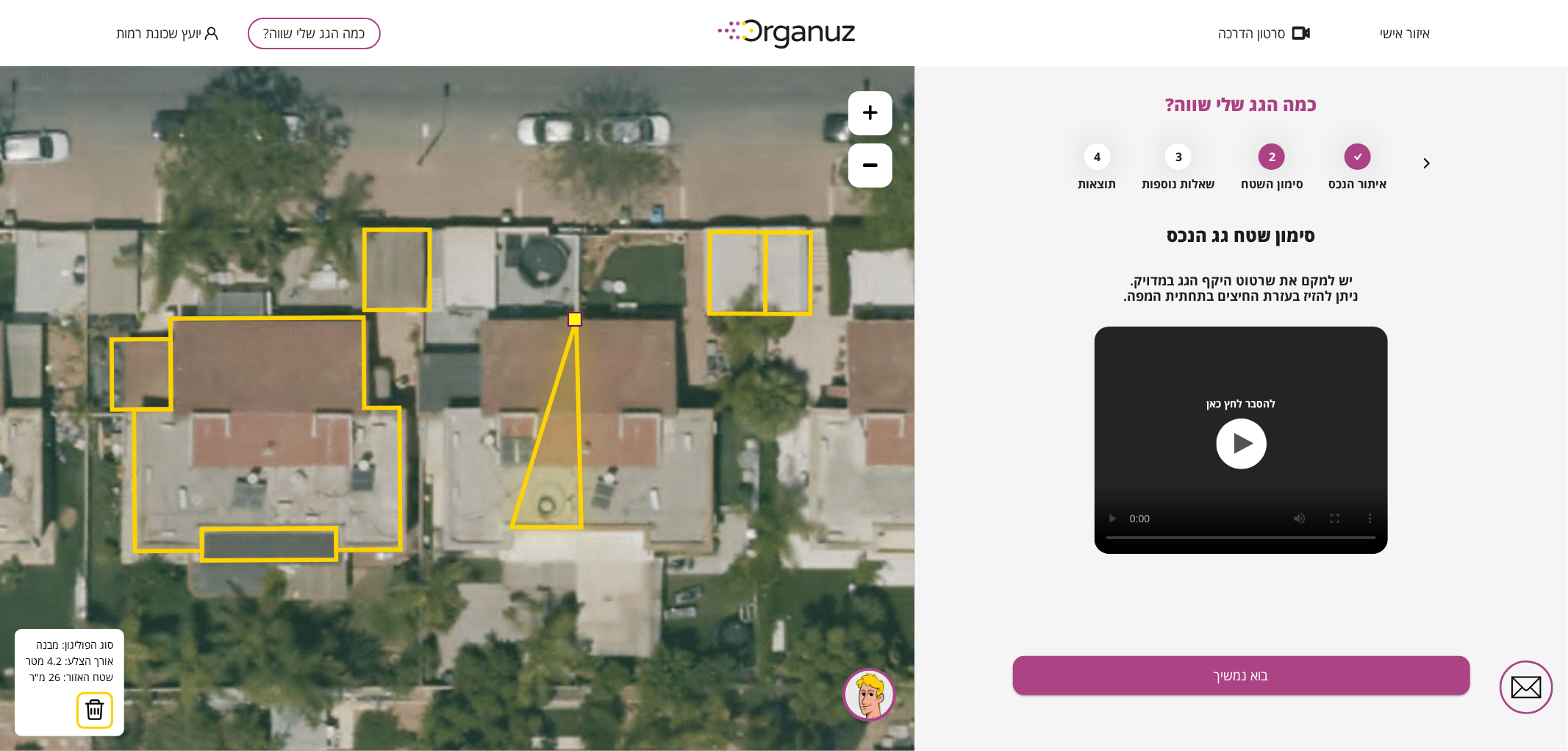
click at [511, 527] on polygon at bounding box center [546, 423] width 70 height 207
drag, startPoint x: 512, startPoint y: 545, endPoint x: 467, endPoint y: 536, distance: 45.9
click at [511, 544] on polygon at bounding box center [546, 432] width 70 height 227
click at [510, 546] on icon at bounding box center [466, 395] width 2134 height 2135
click at [446, 545] on polygon at bounding box center [513, 432] width 135 height 228
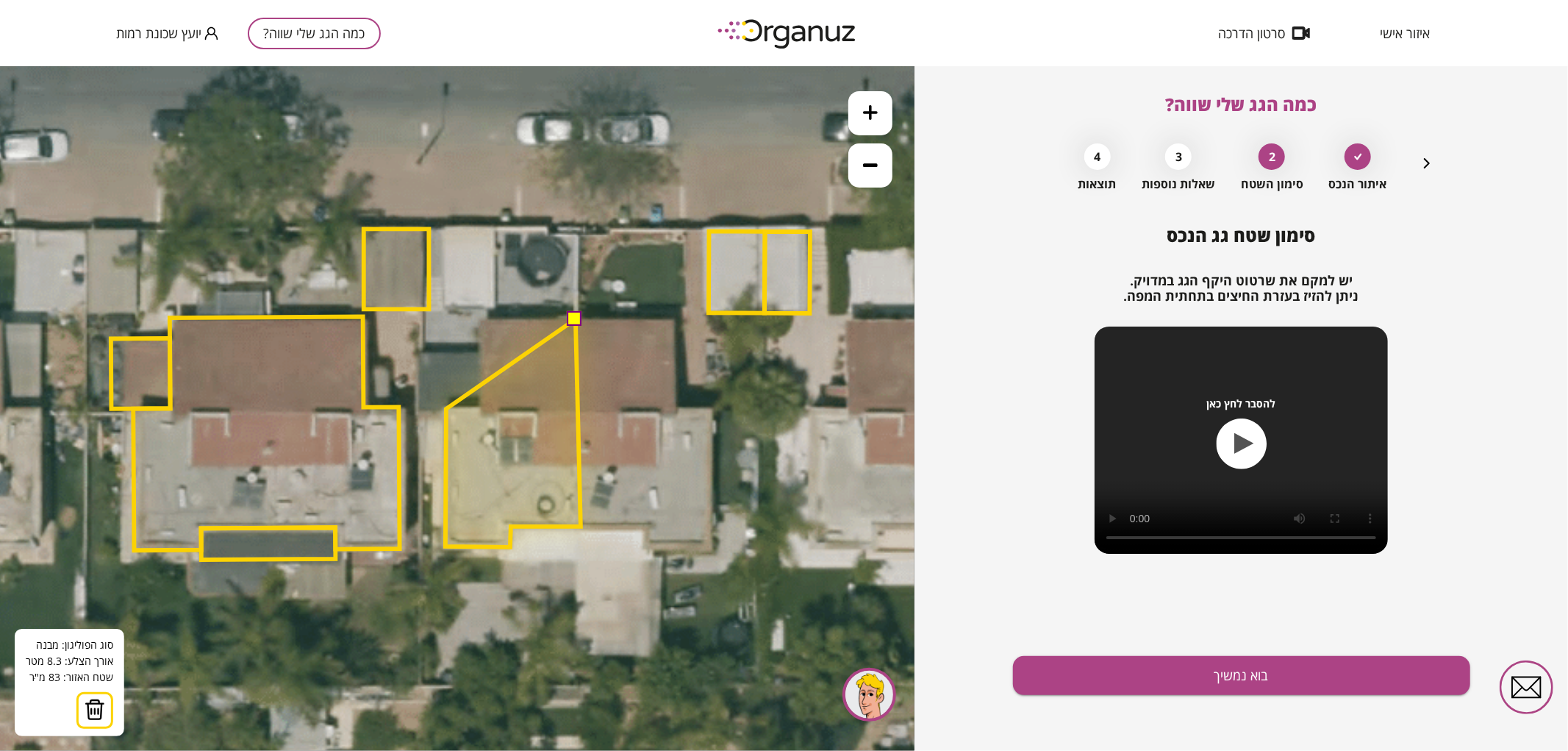
click at [446, 408] on polygon at bounding box center [513, 432] width 135 height 228
click at [482, 405] on polygon at bounding box center [513, 432] width 135 height 228
click at [483, 319] on polygon at bounding box center [513, 432] width 135 height 228
click at [574, 318] on button at bounding box center [575, 318] width 14 height 14
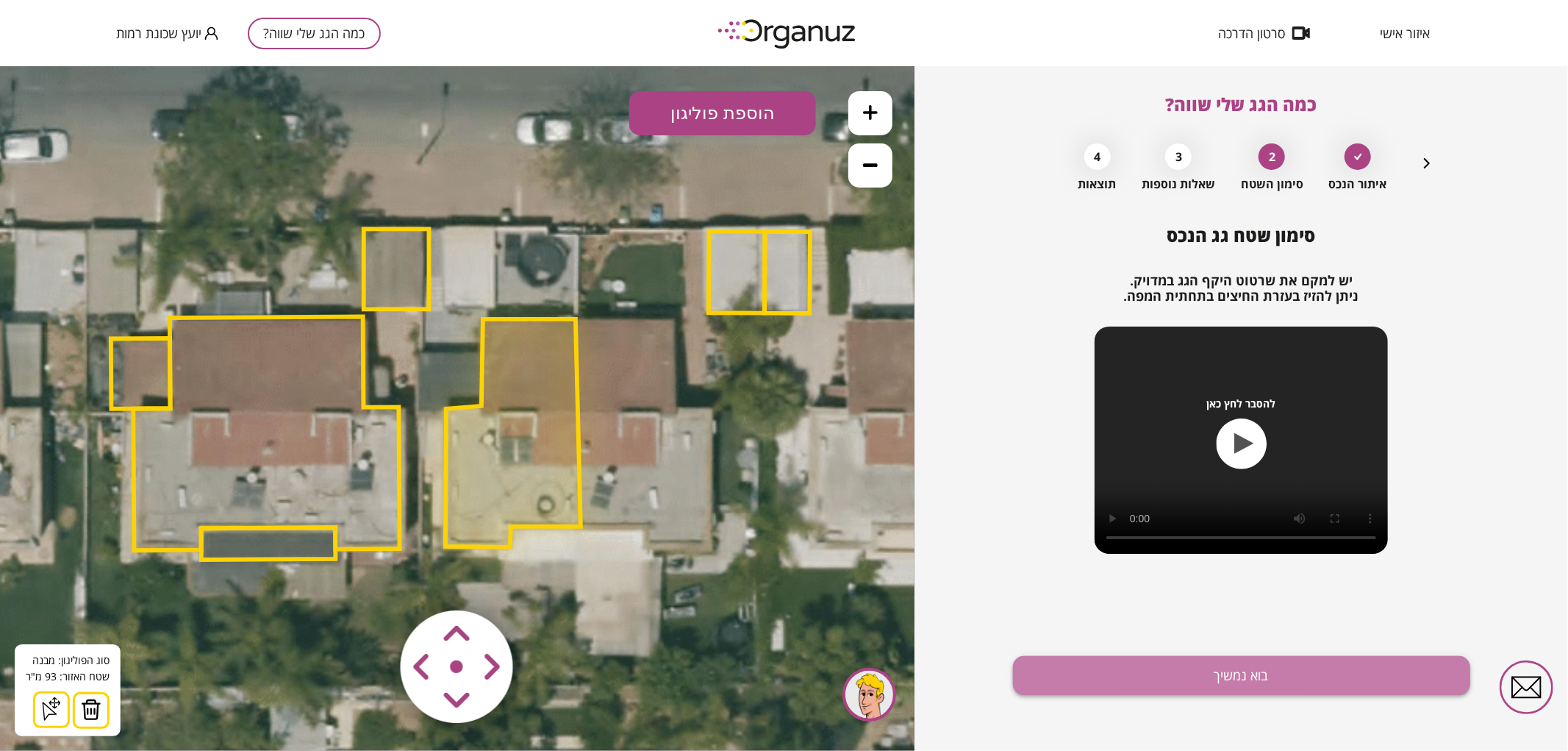
click at [1121, 679] on button "בוא נמשיך" at bounding box center [1241, 675] width 457 height 39
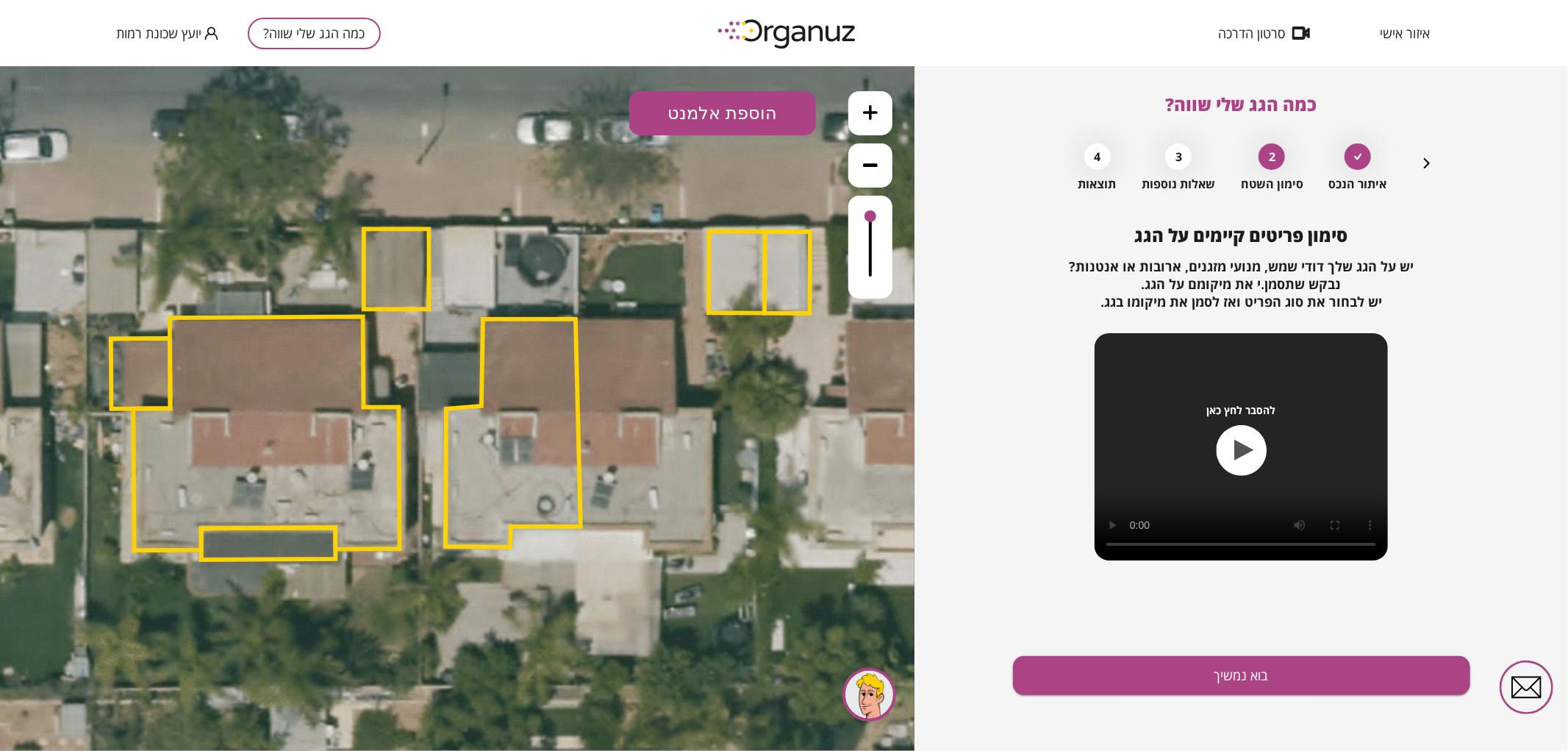
click at [788, 113] on button "הוספת אלמנט" at bounding box center [722, 112] width 186 height 44
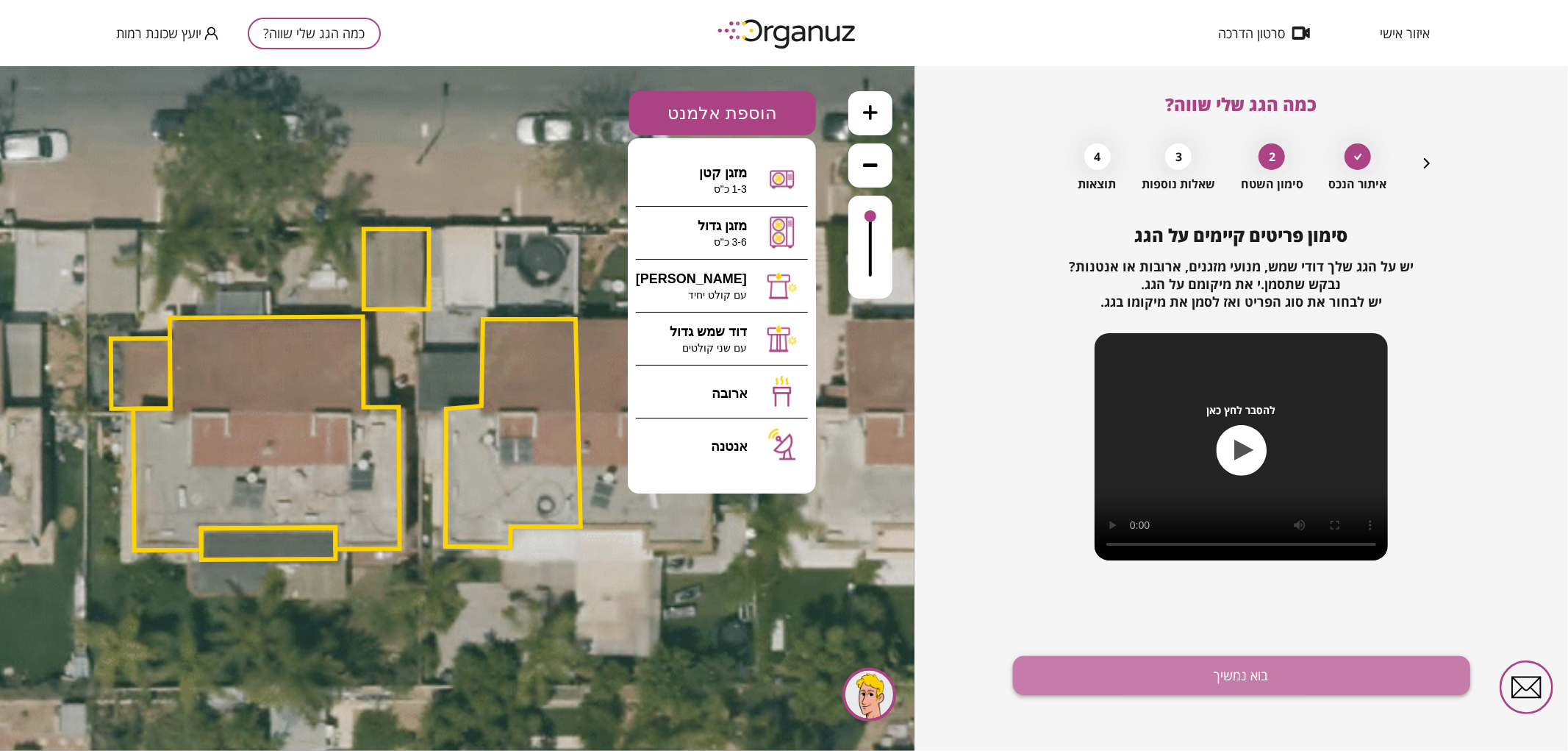
click at [1273, 674] on button "בוא נמשיך" at bounding box center [1241, 675] width 457 height 39
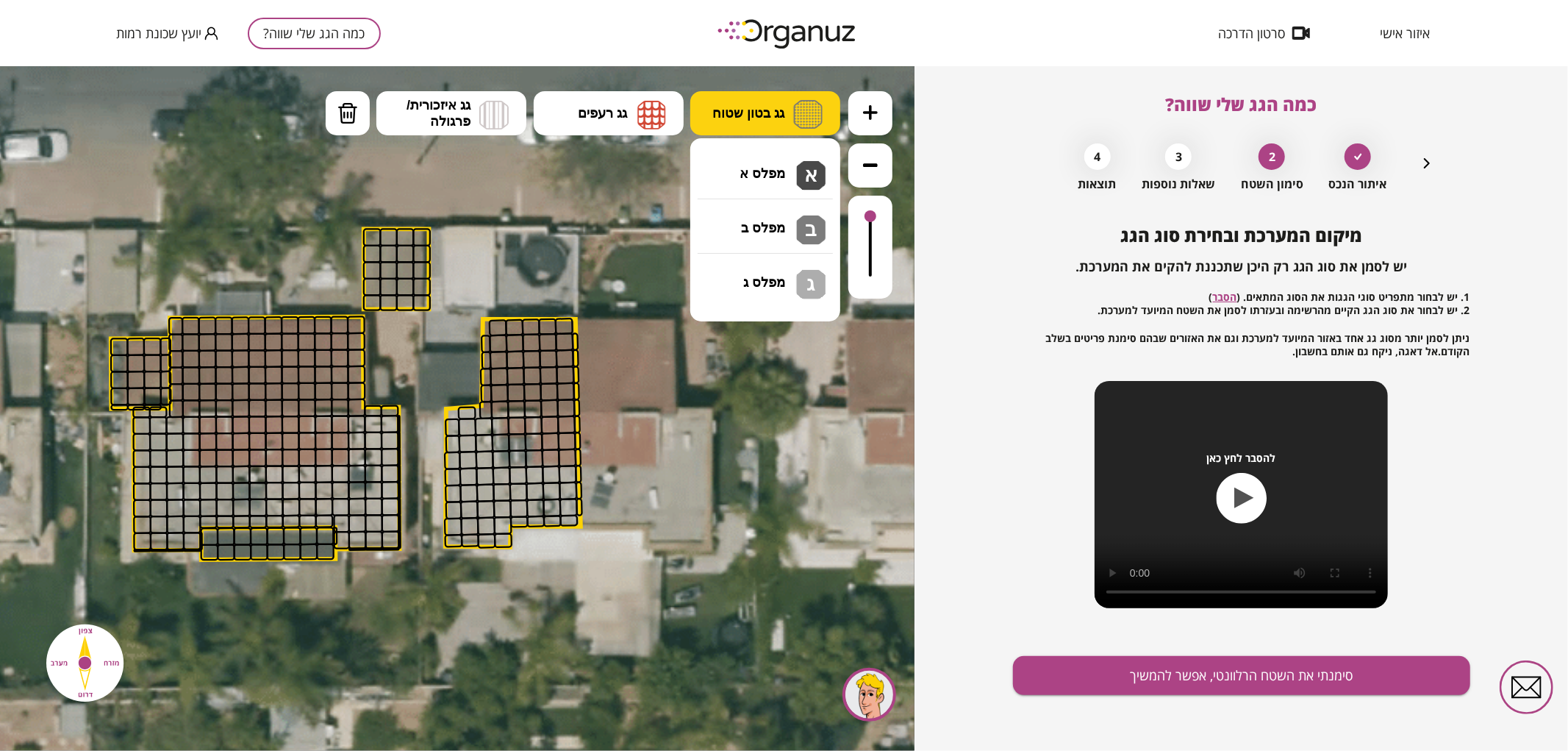
click at [755, 115] on span "גג בטון שטוח" at bounding box center [748, 112] width 72 height 16
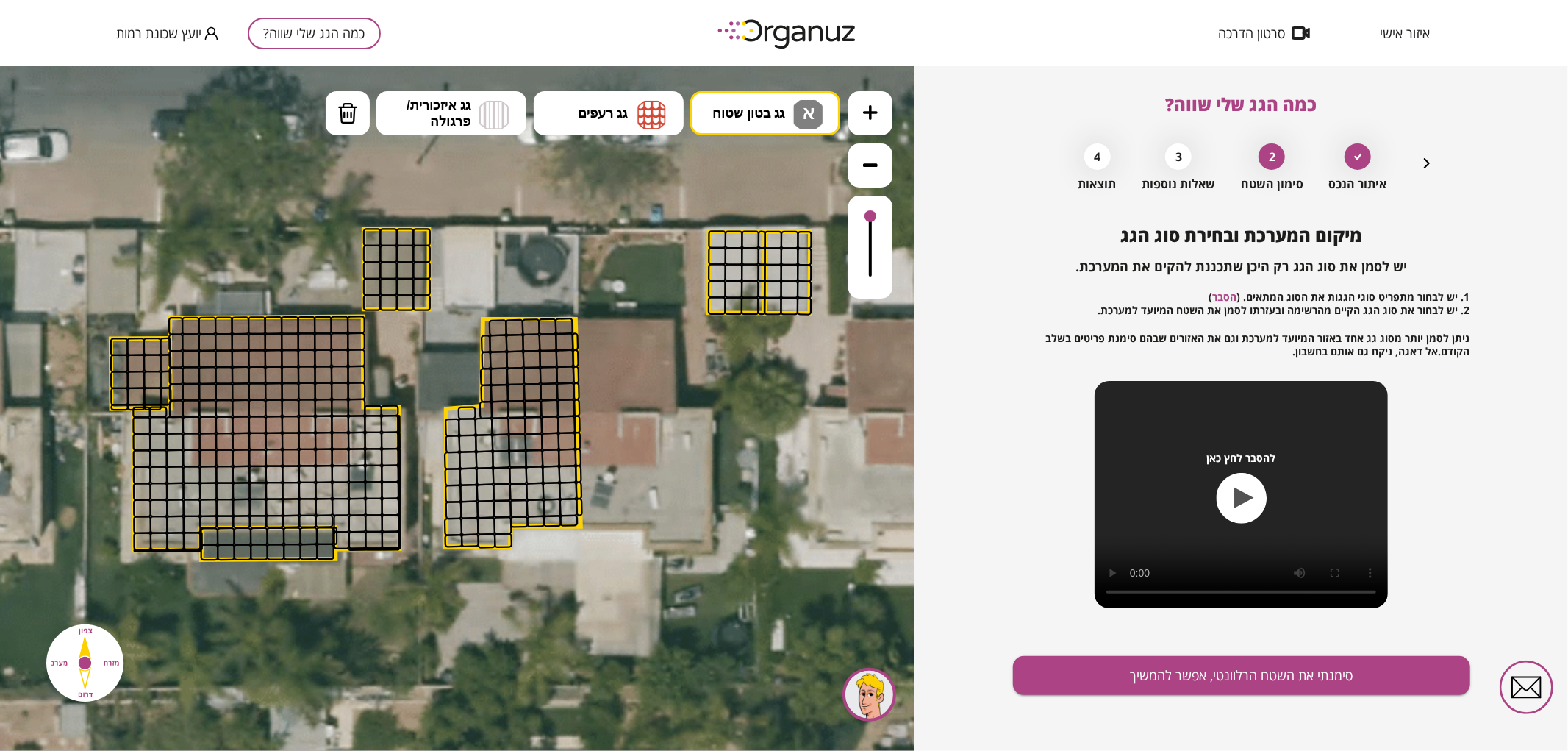
click at [758, 186] on div ".st0 { fill: #FFFFFF; } 93" at bounding box center [457, 408] width 914 height 685
drag, startPoint x: 508, startPoint y: 537, endPoint x: 481, endPoint y: 426, distance: 114.2
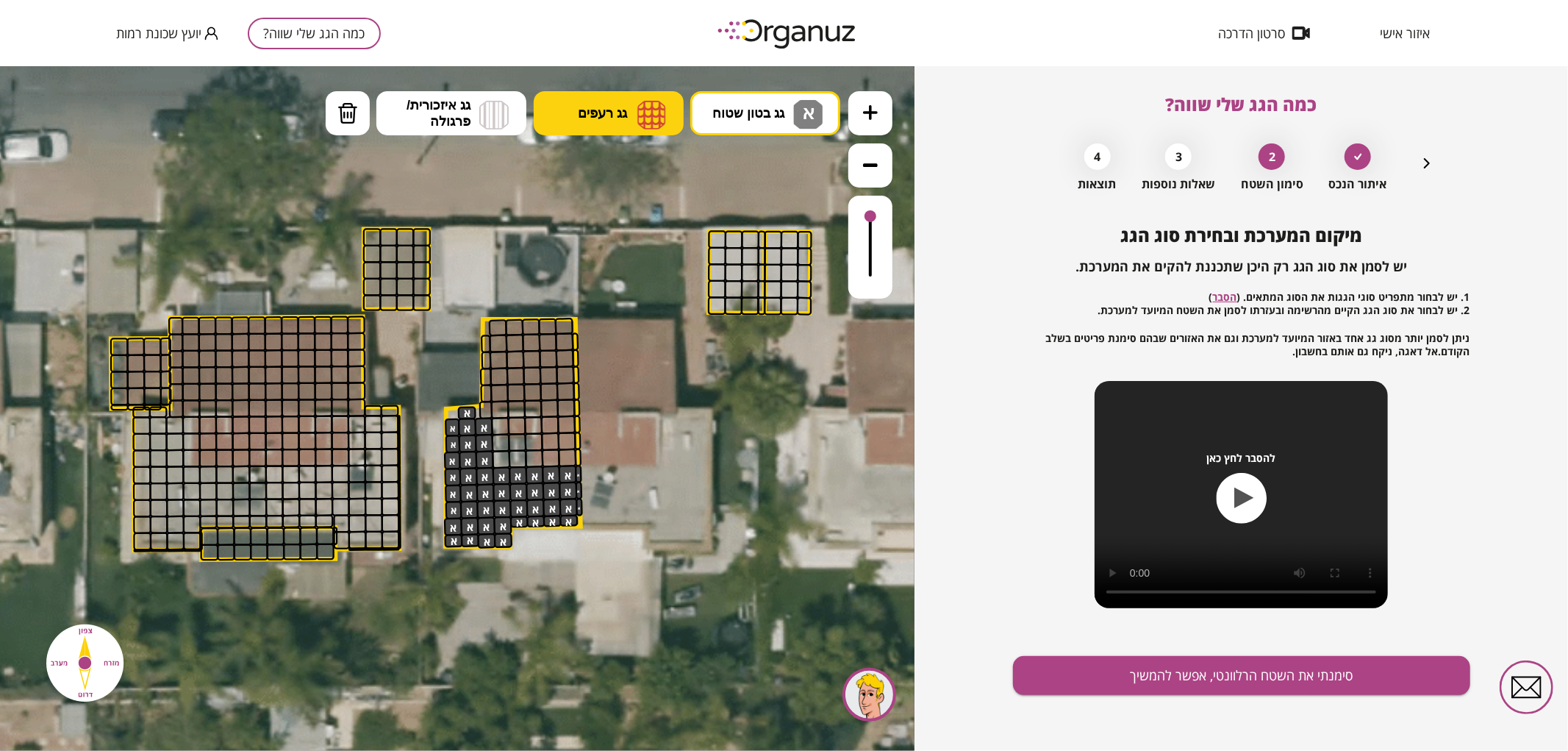
click at [640, 112] on img at bounding box center [652, 114] width 29 height 30
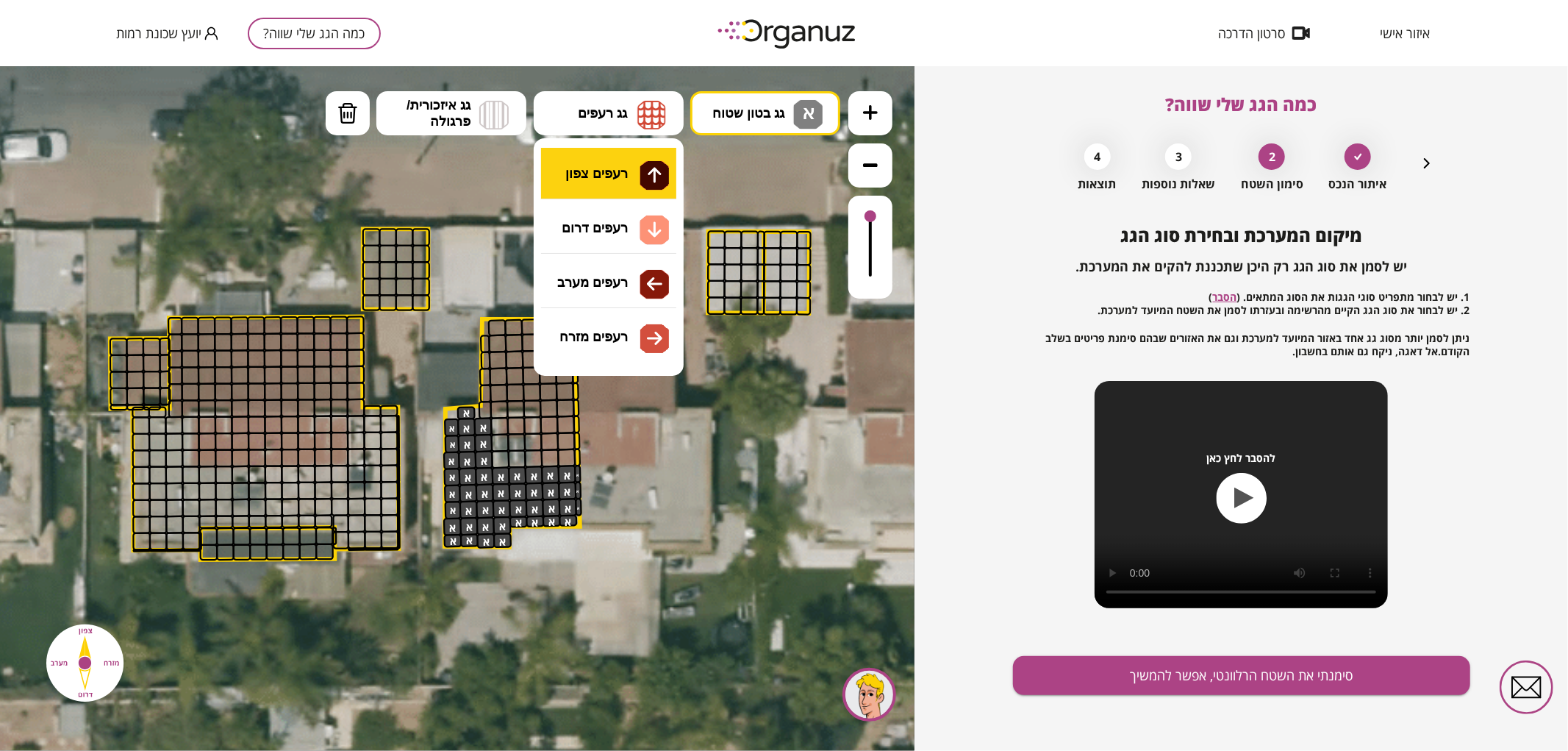
click at [629, 172] on div ".st0 { fill: #FFFFFF; } 93" at bounding box center [457, 408] width 914 height 685
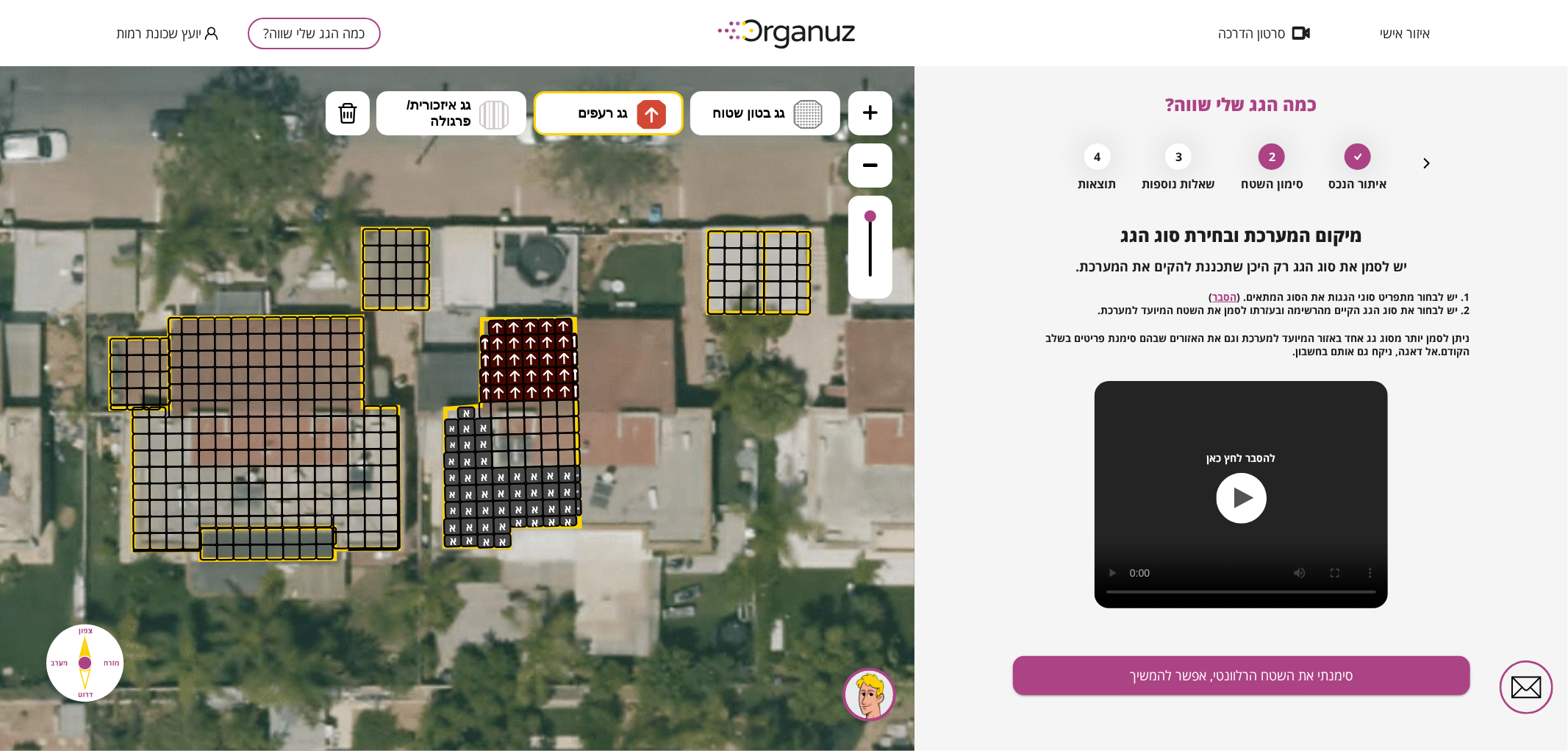
drag, startPoint x: 508, startPoint y: 319, endPoint x: 496, endPoint y: 378, distance: 60.2
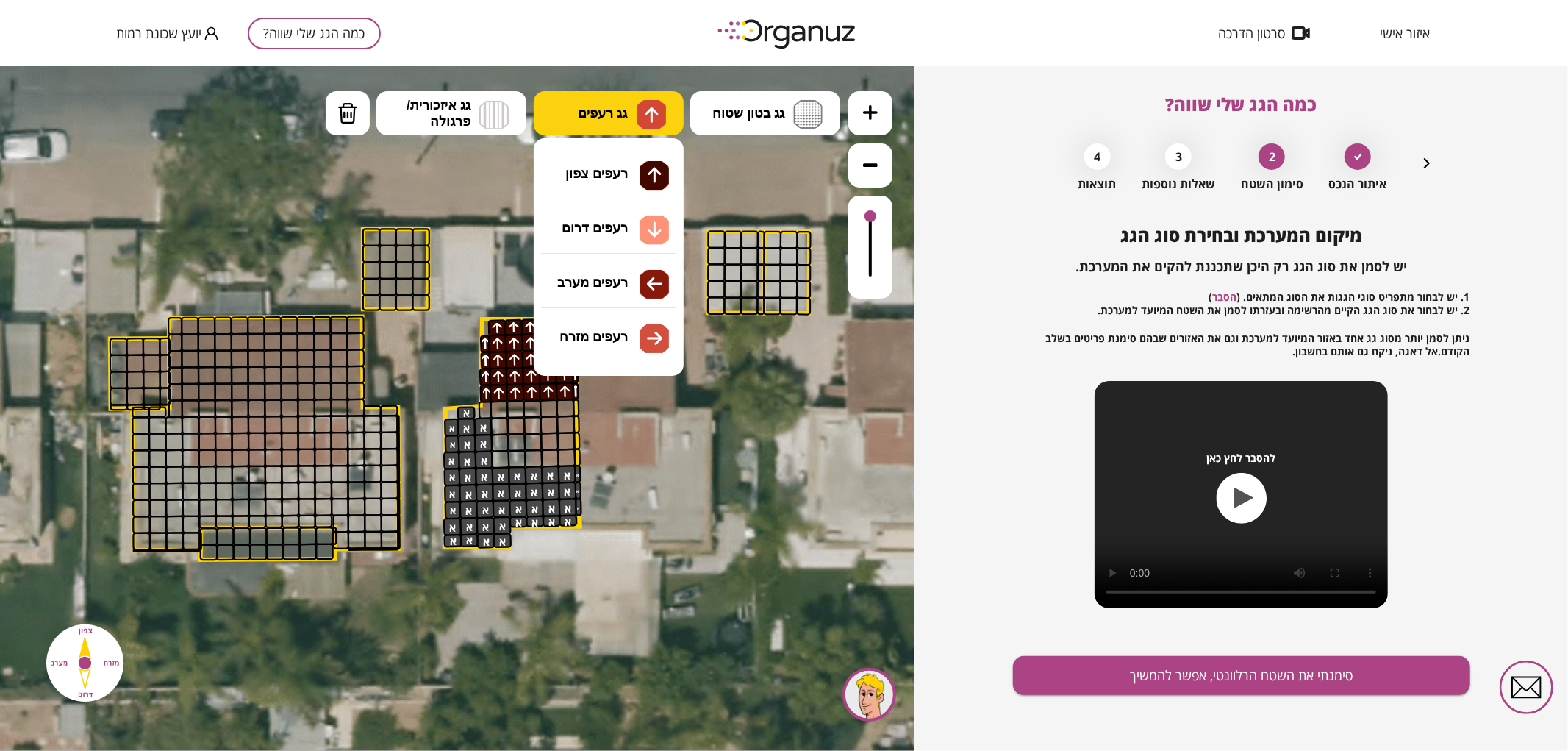
click at [583, 127] on button "גג רעפים" at bounding box center [608, 112] width 150 height 44
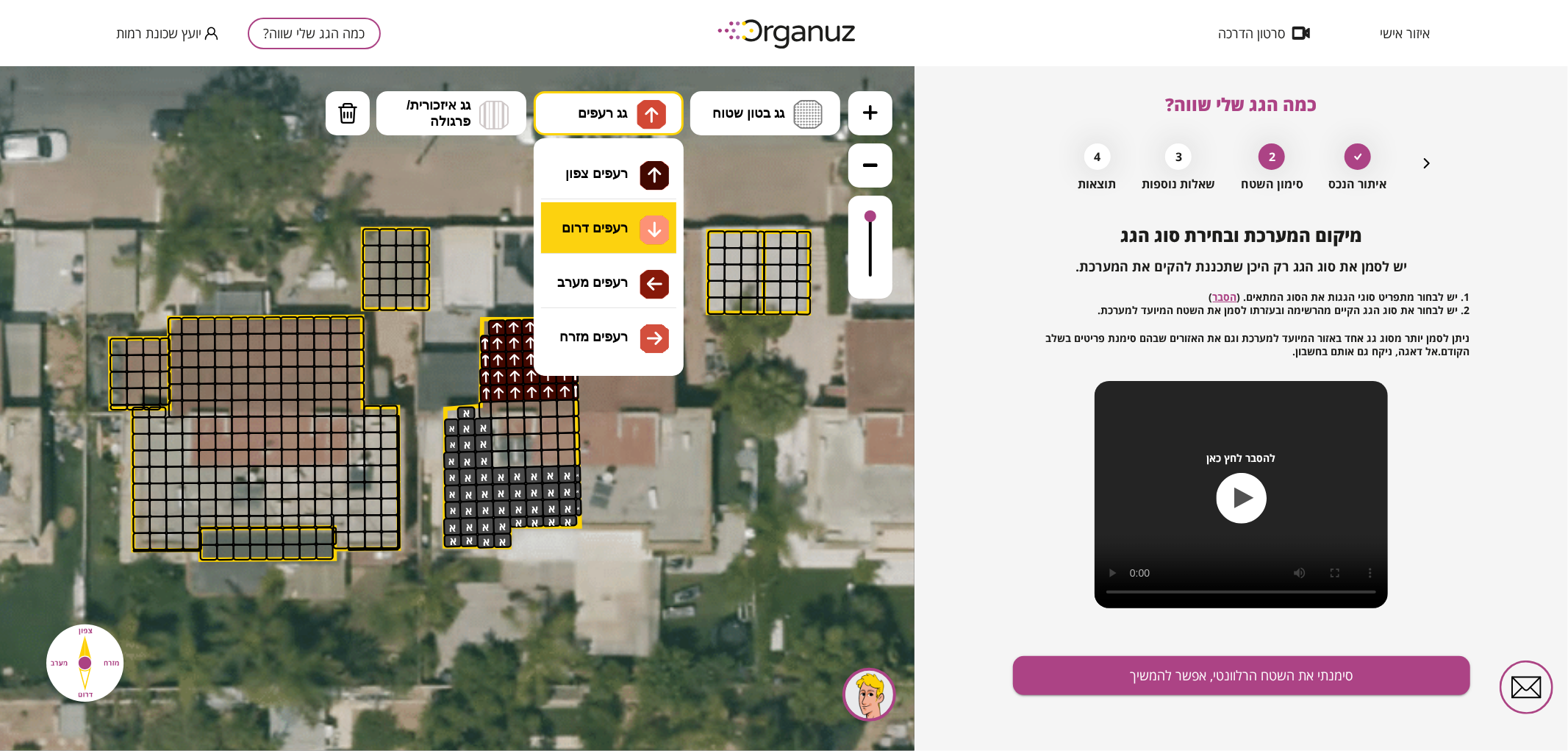
click at [599, 245] on div ".st0 { fill: #FFFFFF; } 93" at bounding box center [457, 408] width 914 height 685
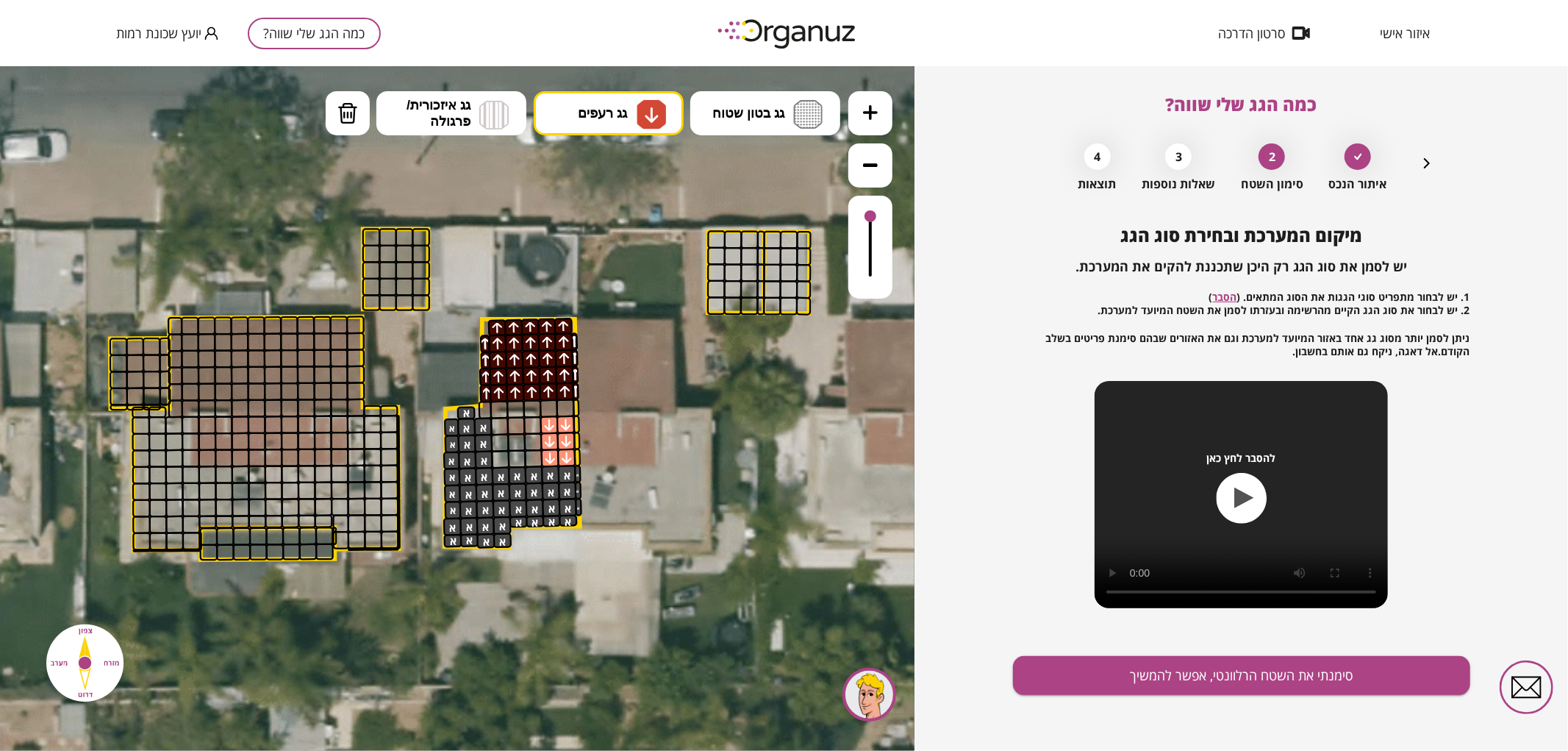
drag, startPoint x: 548, startPoint y: 460, endPoint x: 552, endPoint y: 444, distance: 16.5
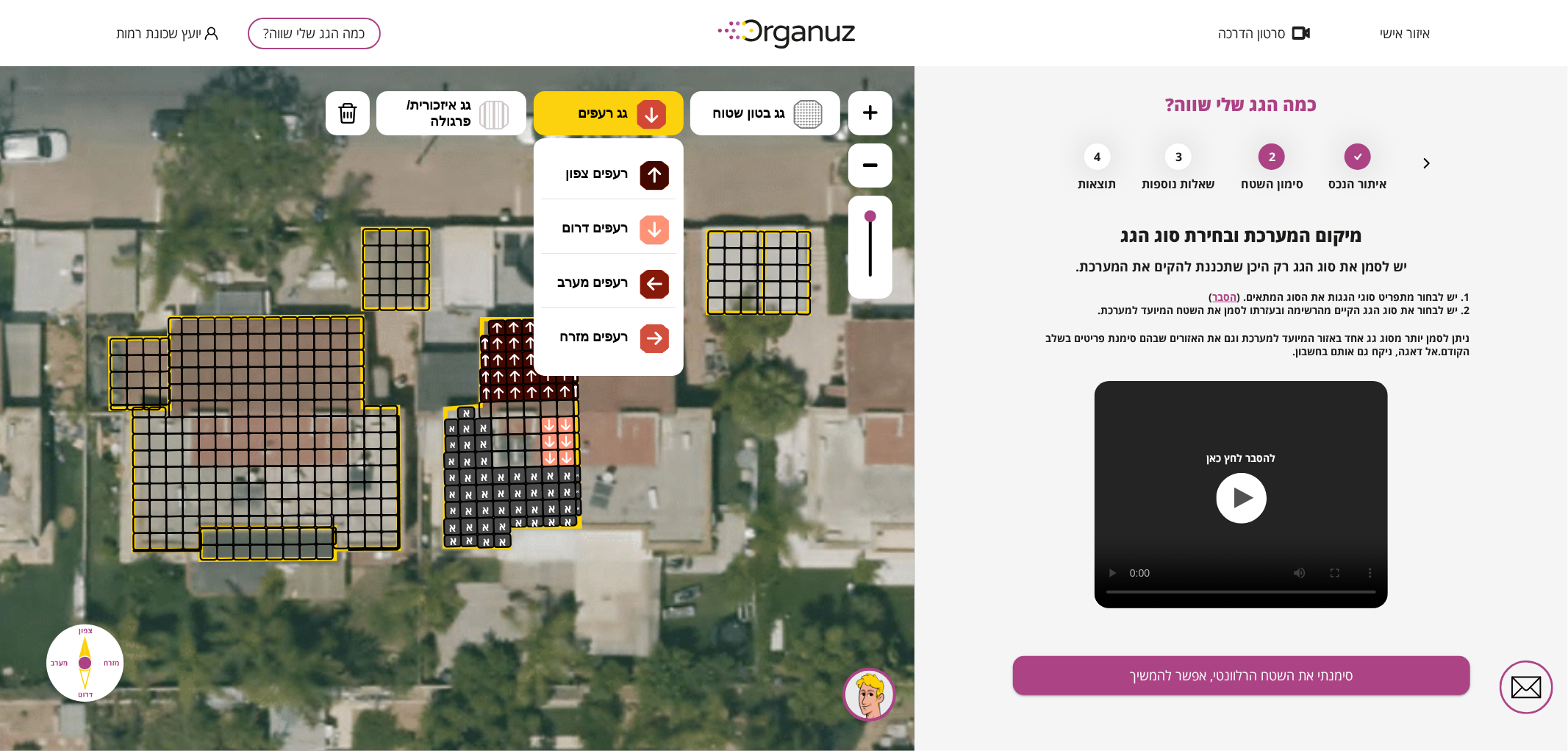
click at [571, 111] on button "גג רעפים" at bounding box center [608, 112] width 150 height 44
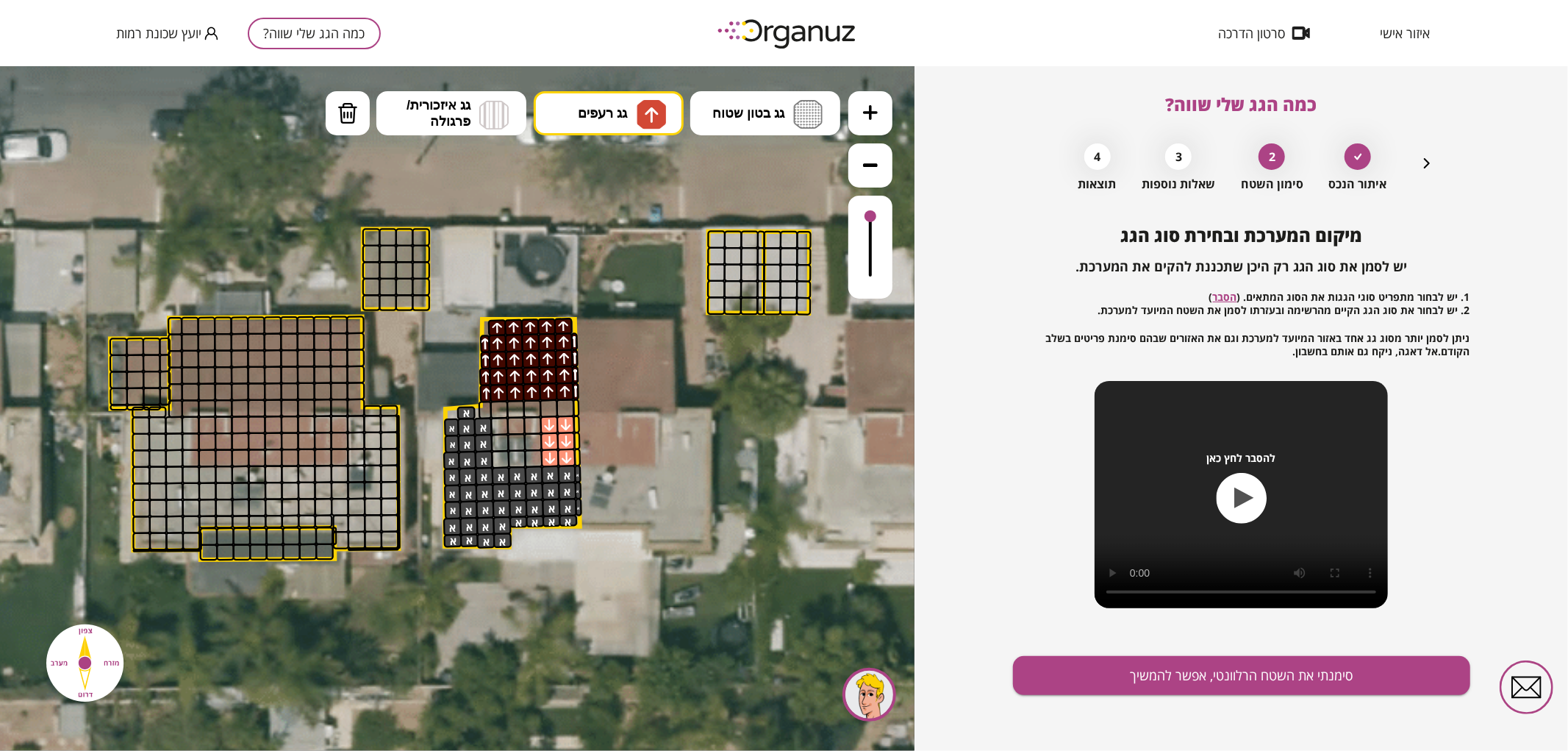
click at [606, 185] on div ".st0 { fill: #FFFFFF; } 93" at bounding box center [457, 408] width 914 height 685
click at [559, 405] on div at bounding box center [564, 407] width 18 height 18
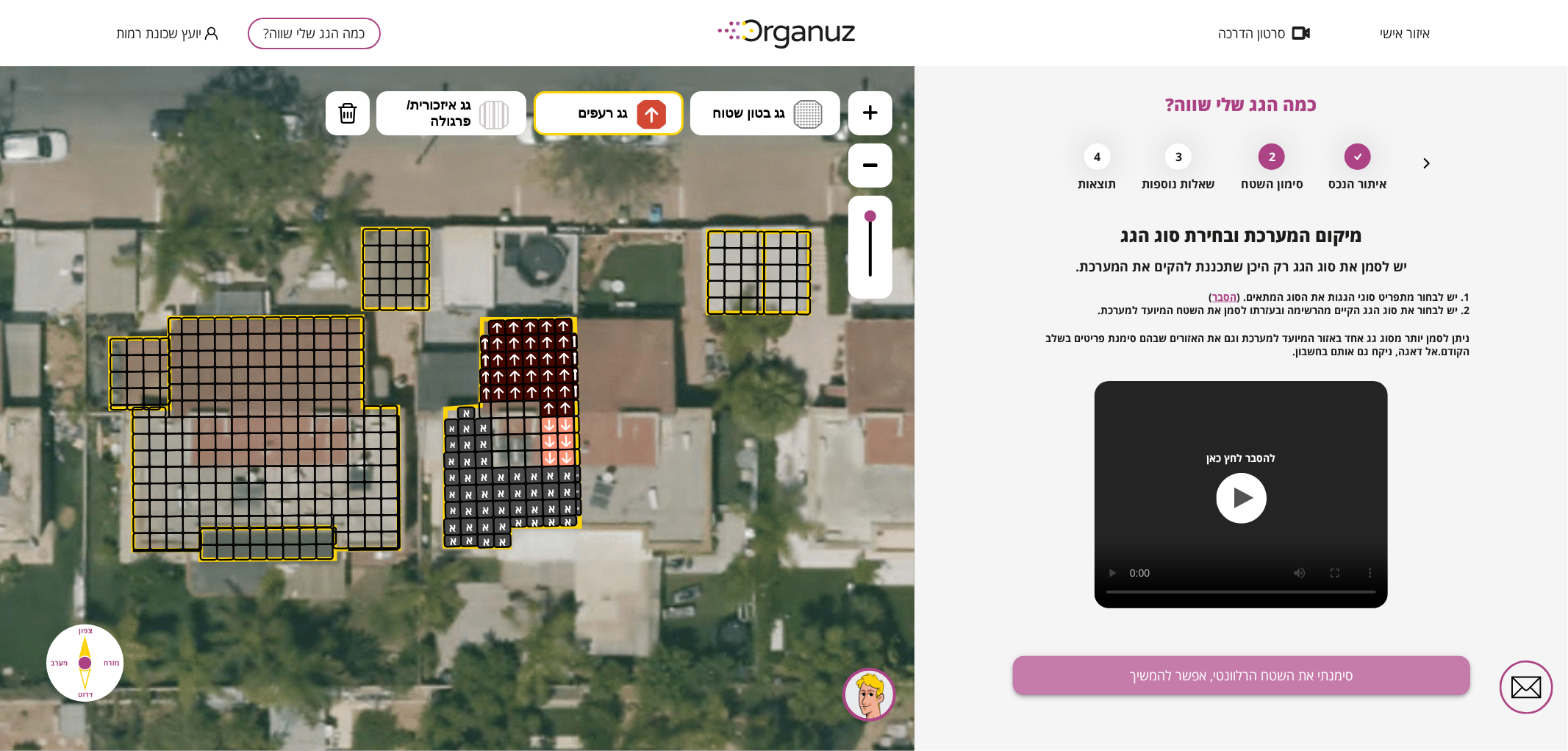
click at [1209, 668] on button "סימנתי את השטח הרלוונטי, אפשר להמשיך" at bounding box center [1241, 675] width 457 height 39
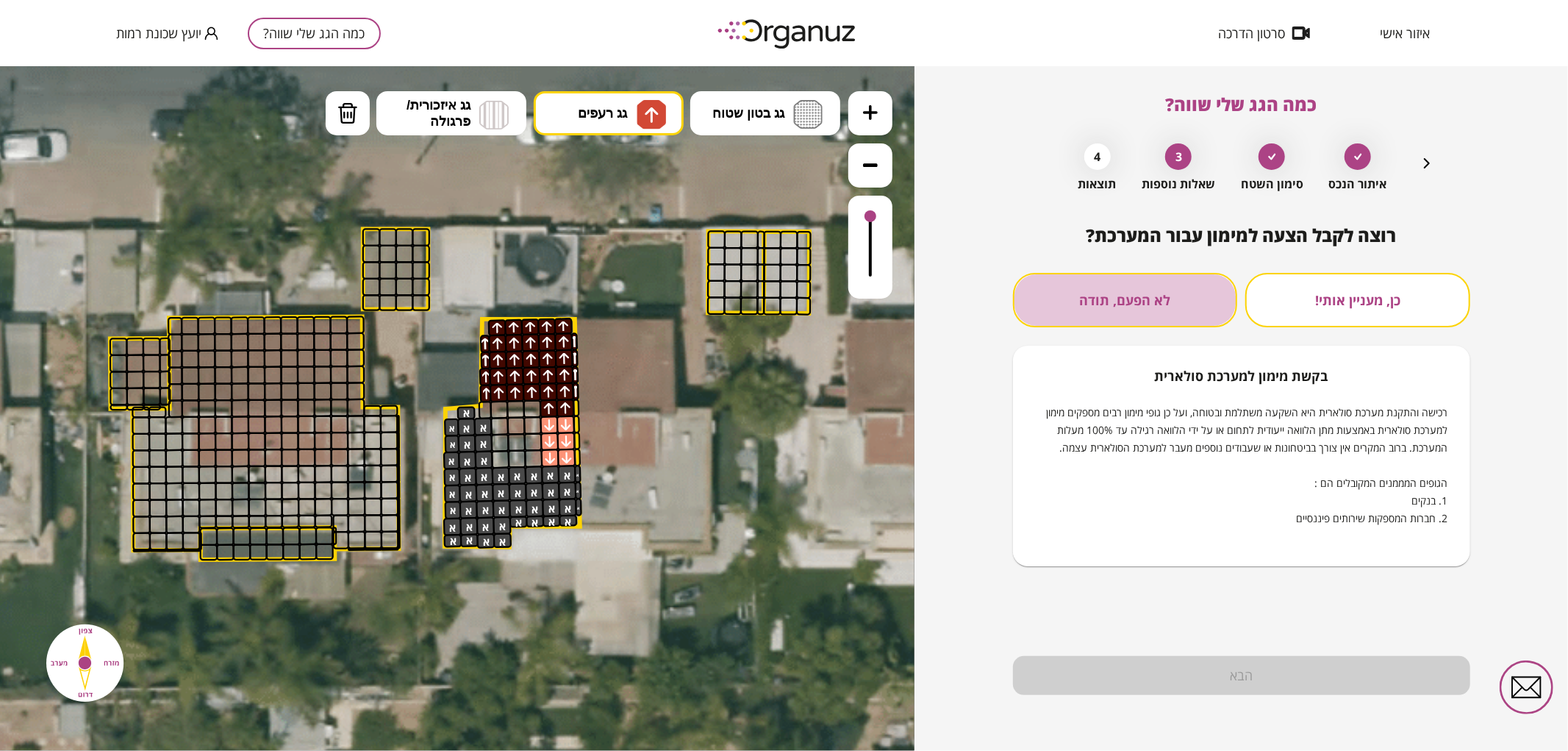
click at [1167, 283] on button "לא הפעם, תודה" at bounding box center [1125, 300] width 225 height 54
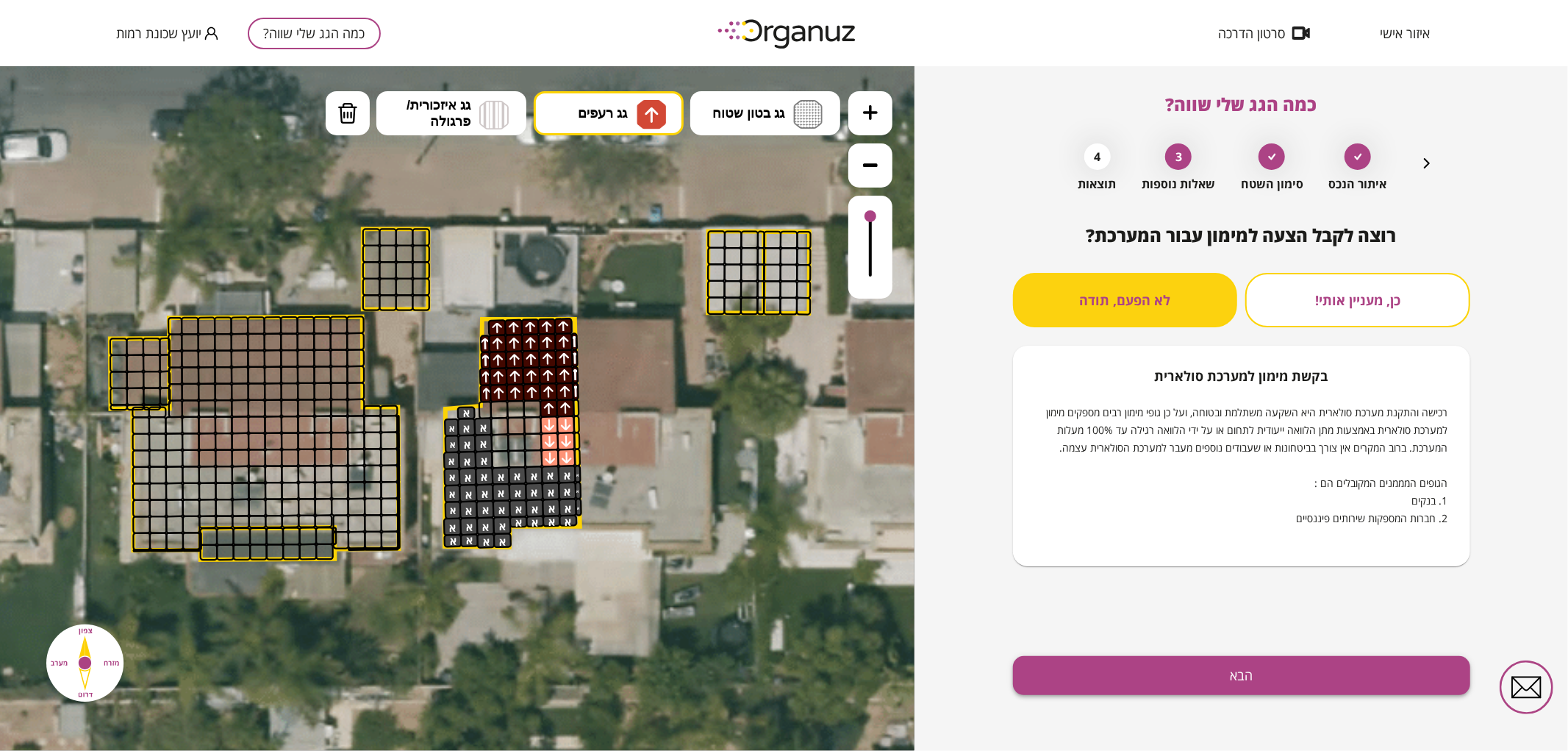
click at [1235, 665] on button "הבא" at bounding box center [1241, 675] width 457 height 39
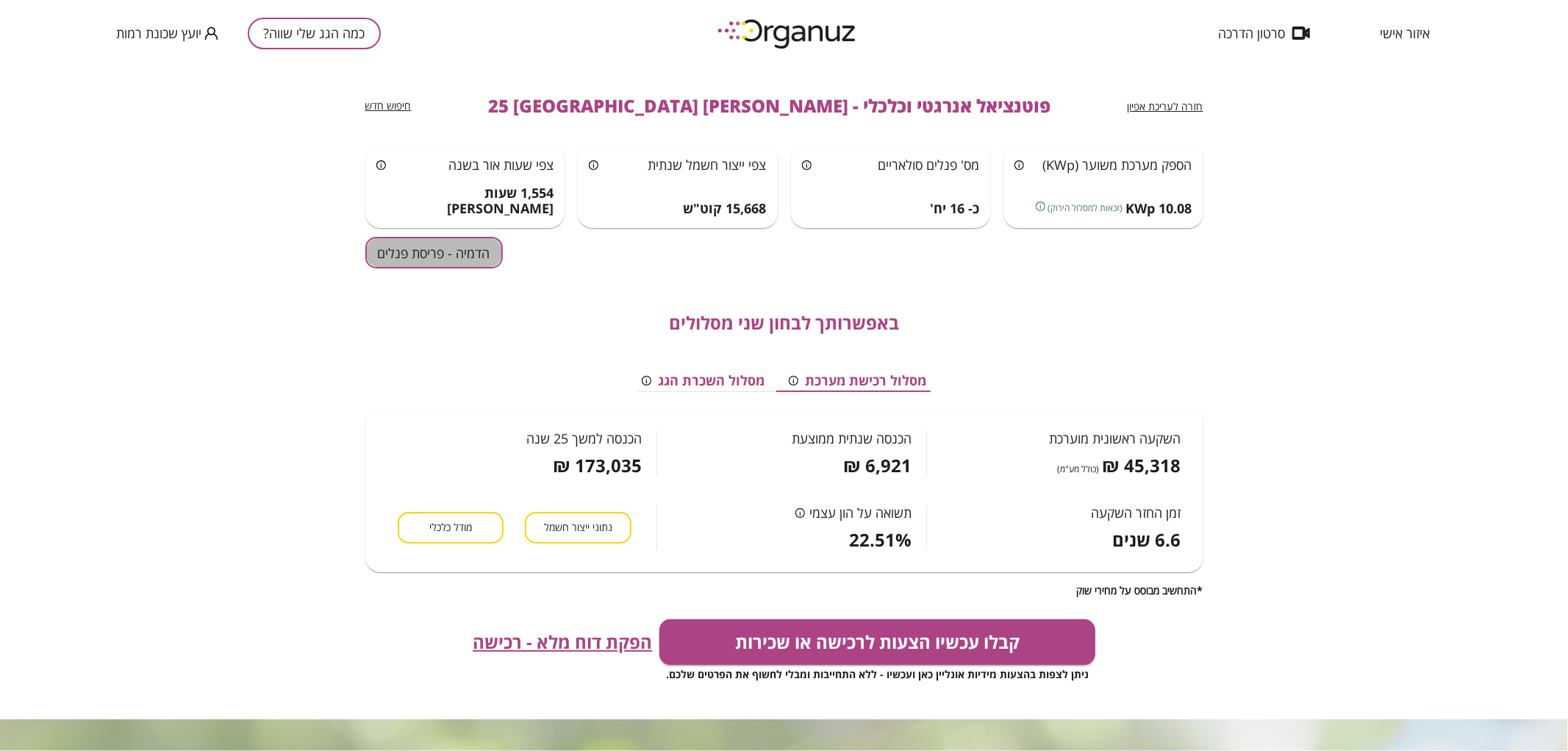
click at [493, 243] on button "הדמיה - פריסת פנלים" at bounding box center [434, 252] width 138 height 31
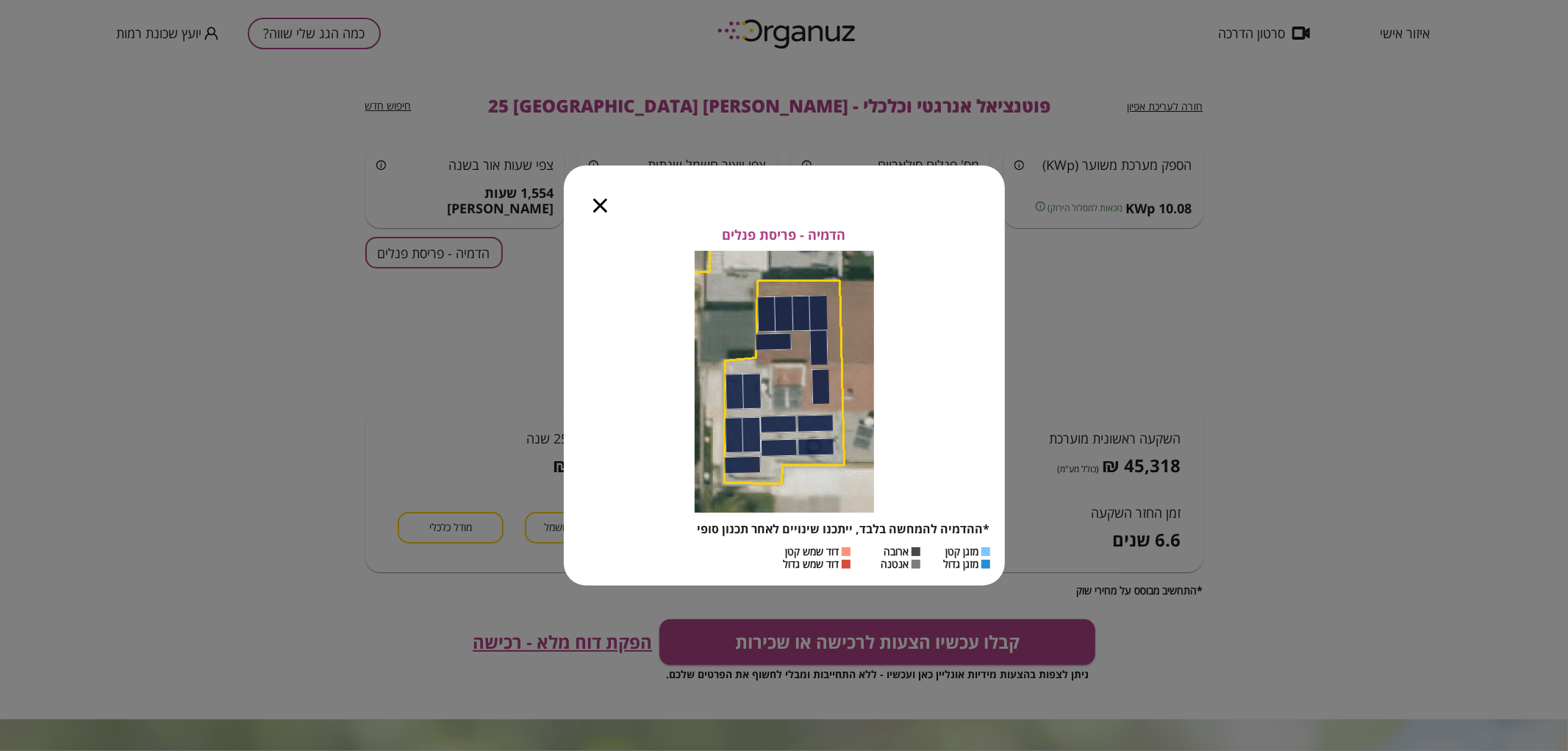
click at [604, 207] on icon "button" at bounding box center [600, 205] width 14 height 14
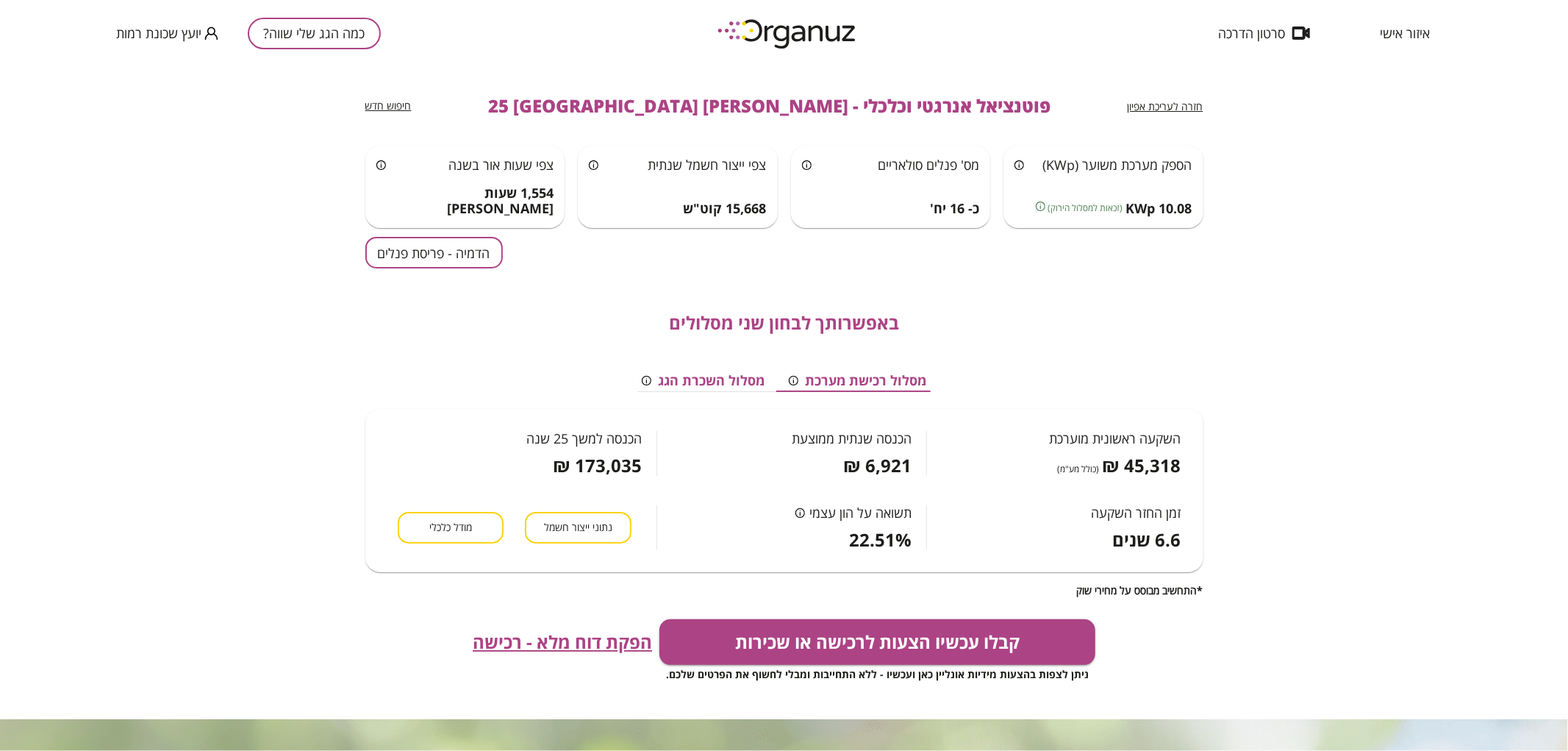
click at [324, 23] on button "כמה הגג שלי שווה?" at bounding box center [314, 33] width 133 height 31
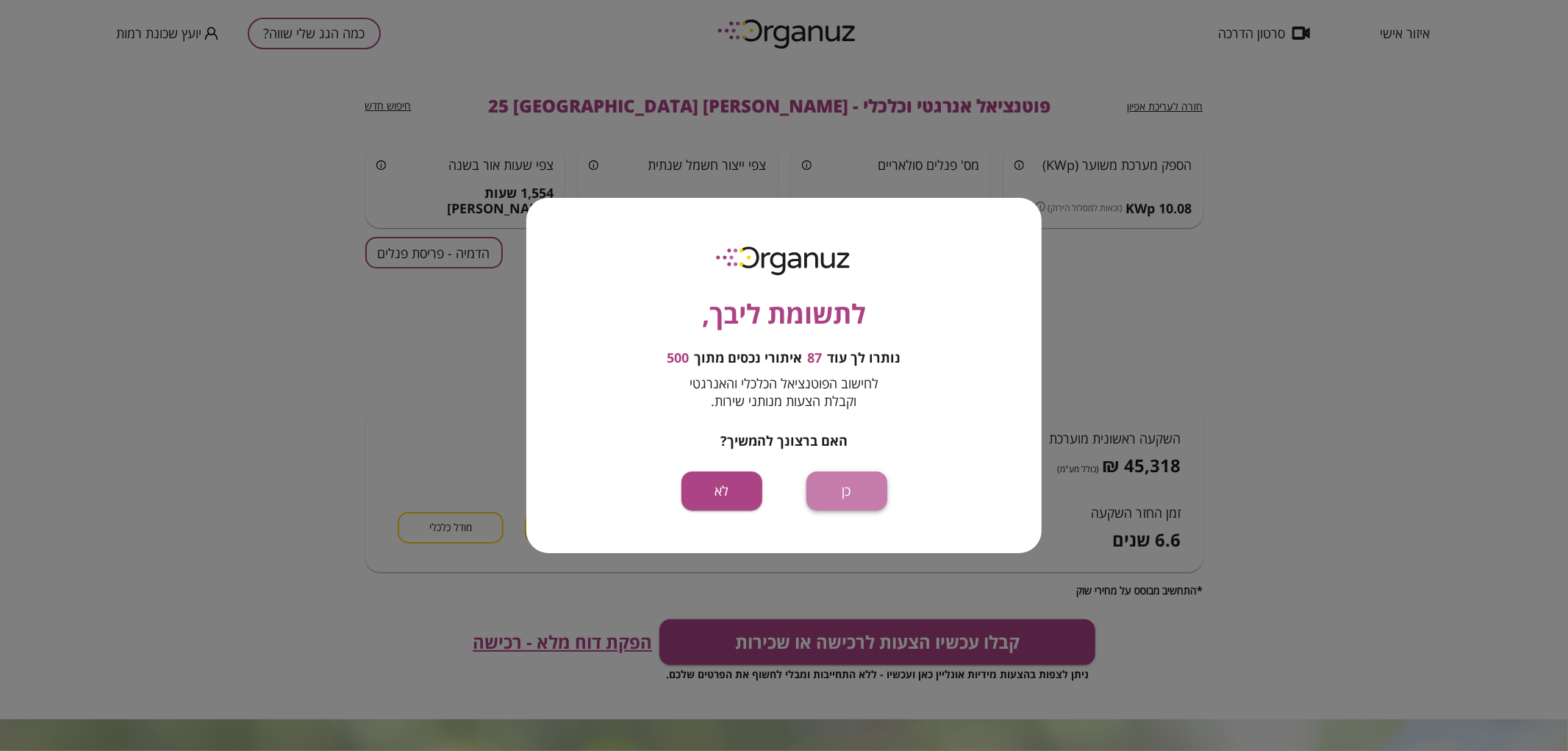
click at [840, 480] on button "כן" at bounding box center [846, 491] width 81 height 39
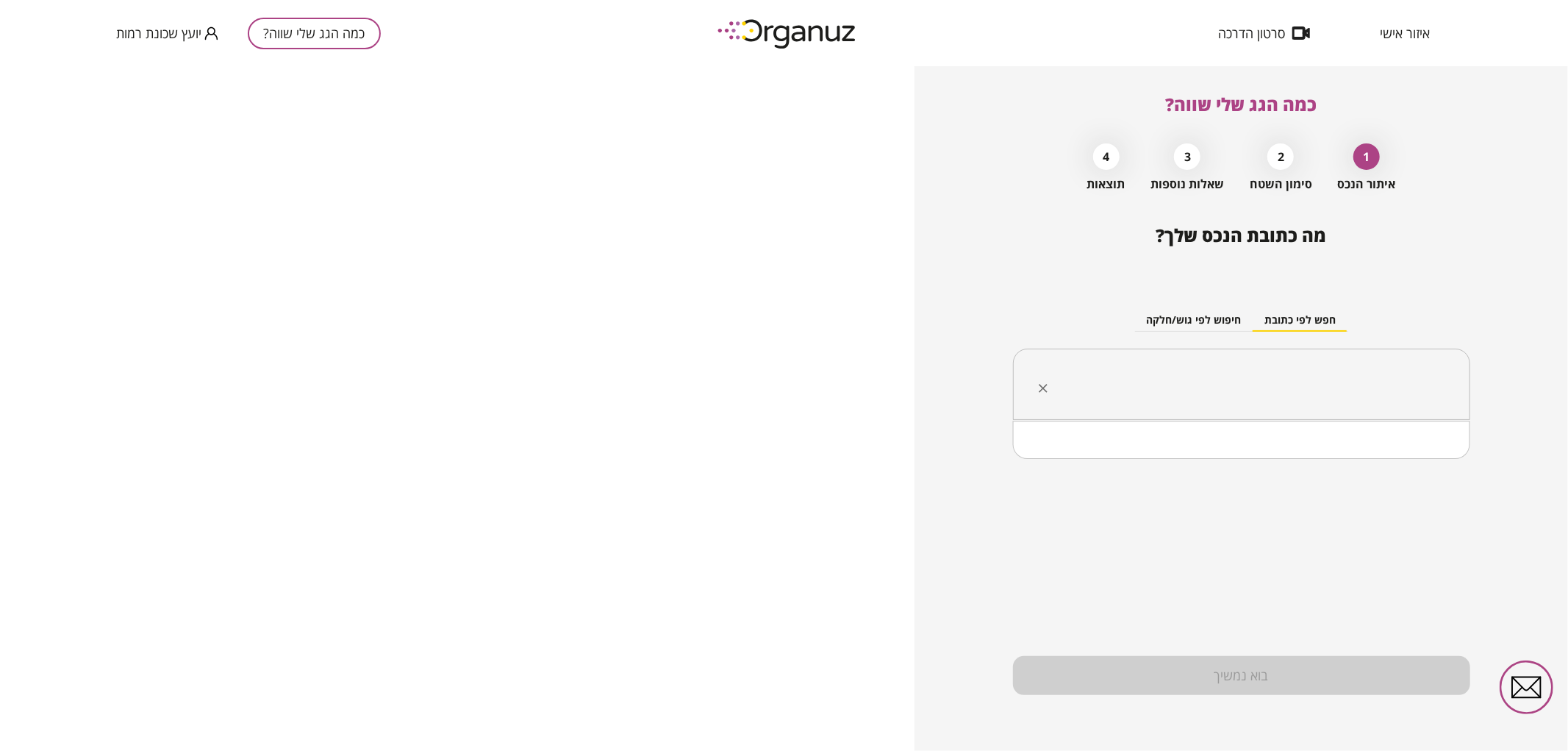
click at [1334, 385] on input "text" at bounding box center [1246, 384] width 411 height 37
click at [1375, 452] on li "[PERSON_NAME] 32 [GEOGRAPHIC_DATA]" at bounding box center [1241, 459] width 419 height 26
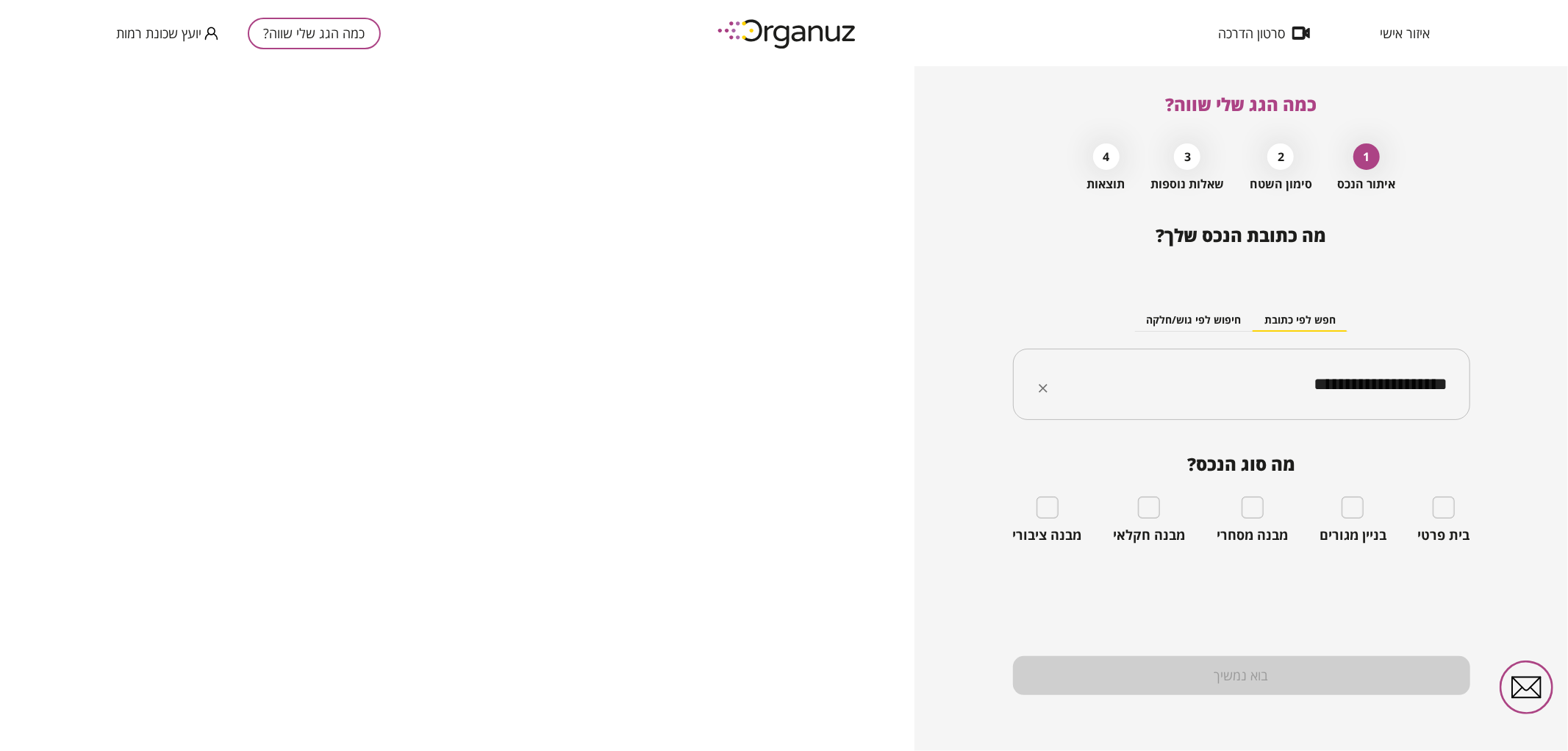
type input "**********"
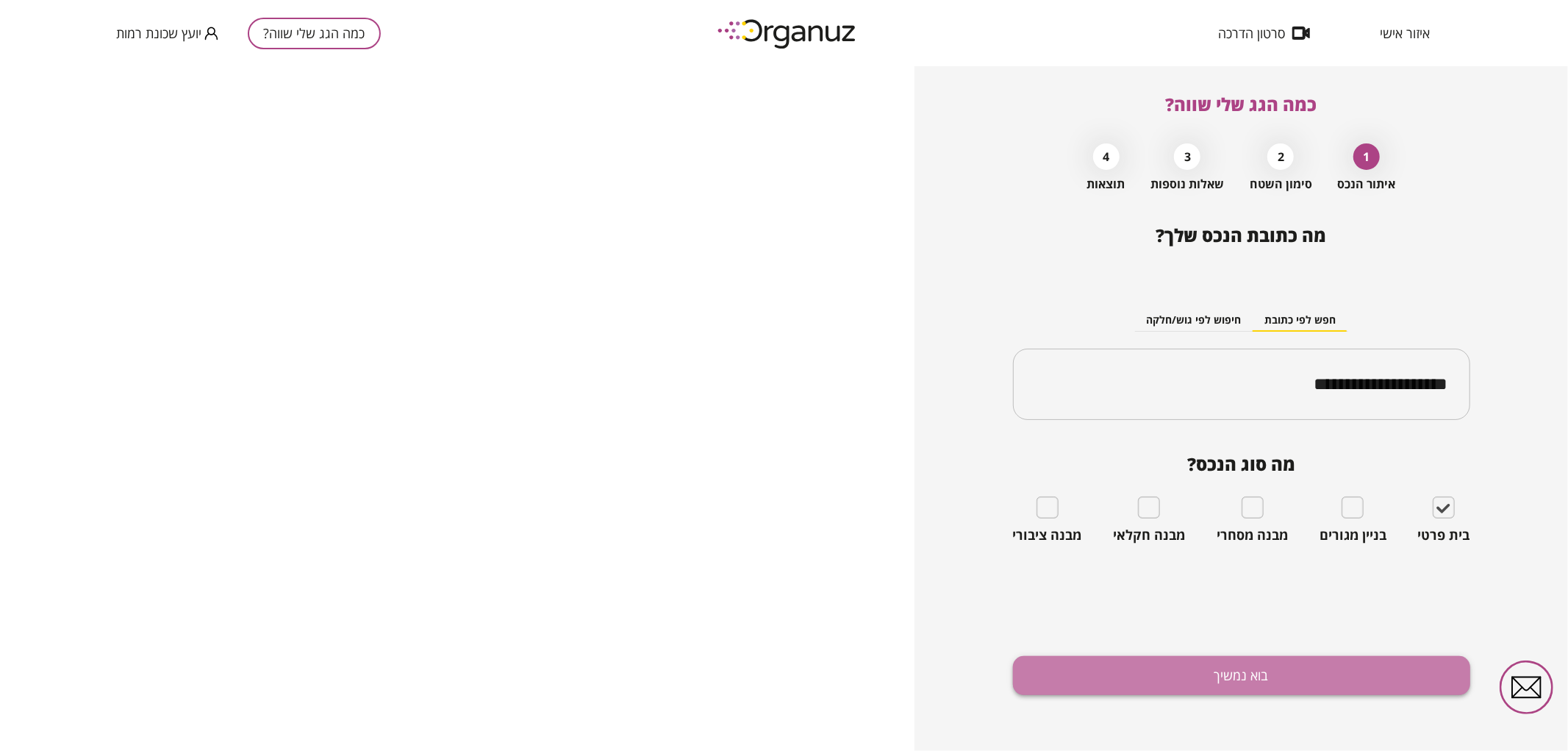
click at [1275, 670] on button "בוא נמשיך" at bounding box center [1241, 675] width 457 height 39
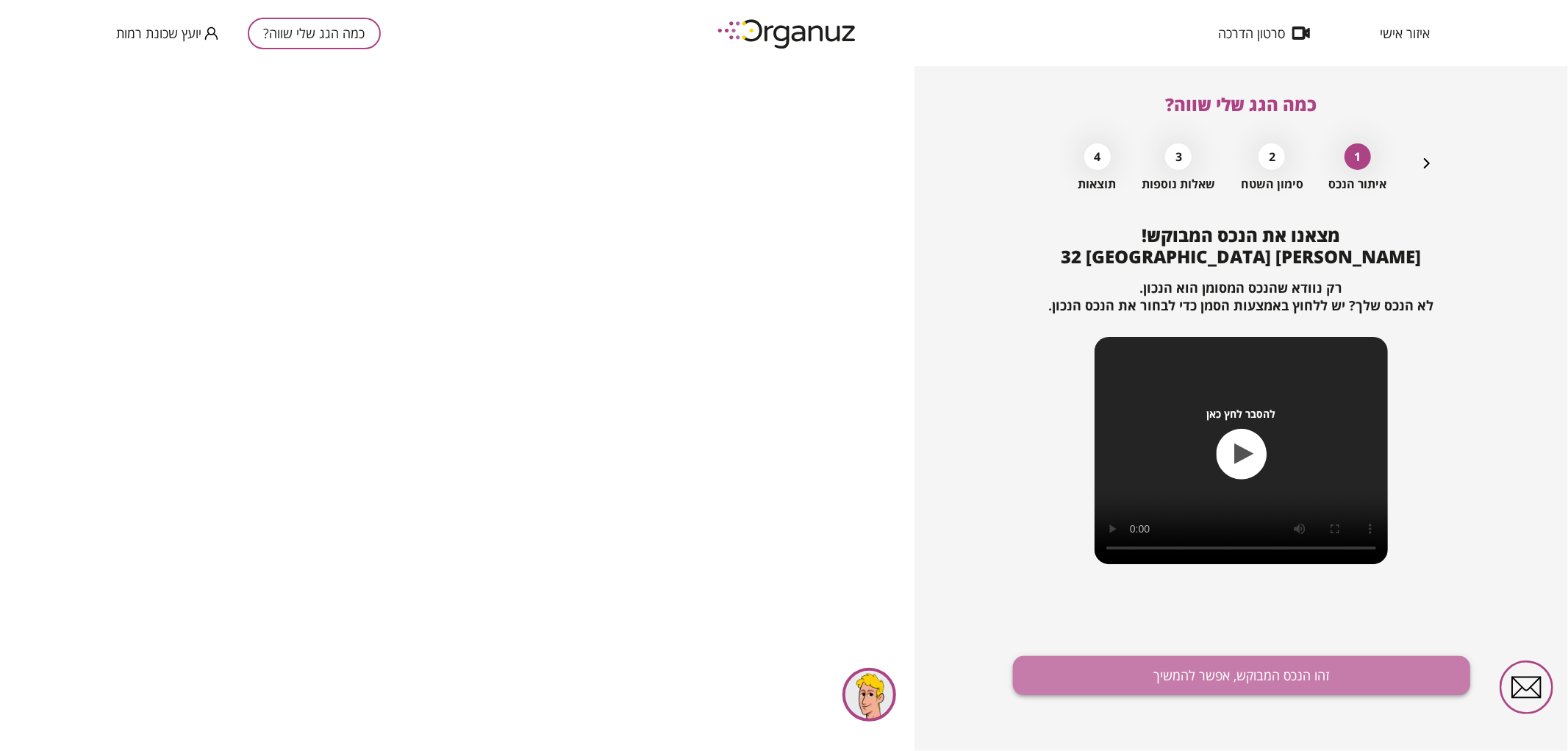
click at [1209, 666] on button "זהו הנכס המבוקש, אפשר להמשיך" at bounding box center [1241, 675] width 457 height 39
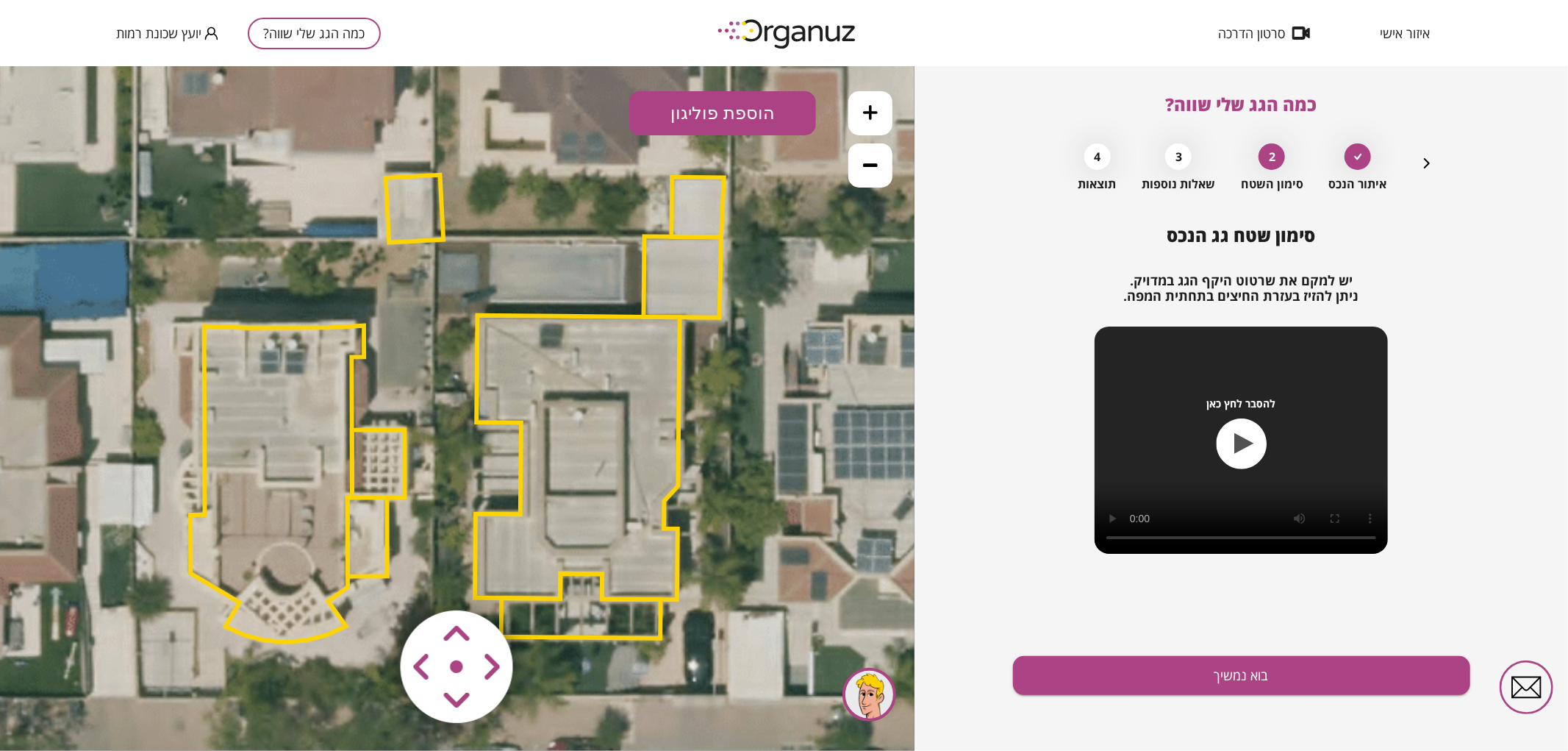
click at [577, 376] on polygon at bounding box center [577, 456] width 205 height 284
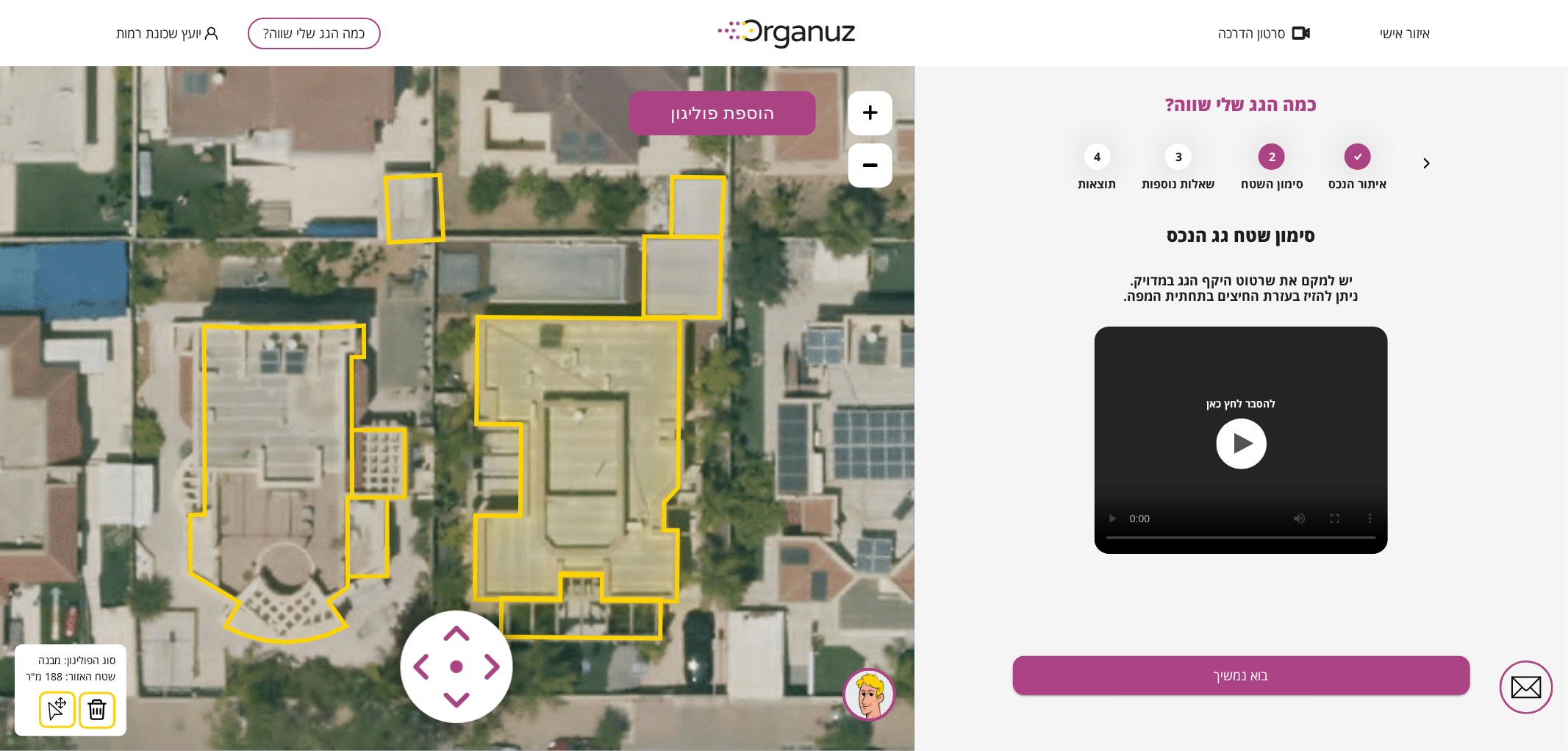
click at [370, 579] on area at bounding box center [370, 579] width 0 height 0
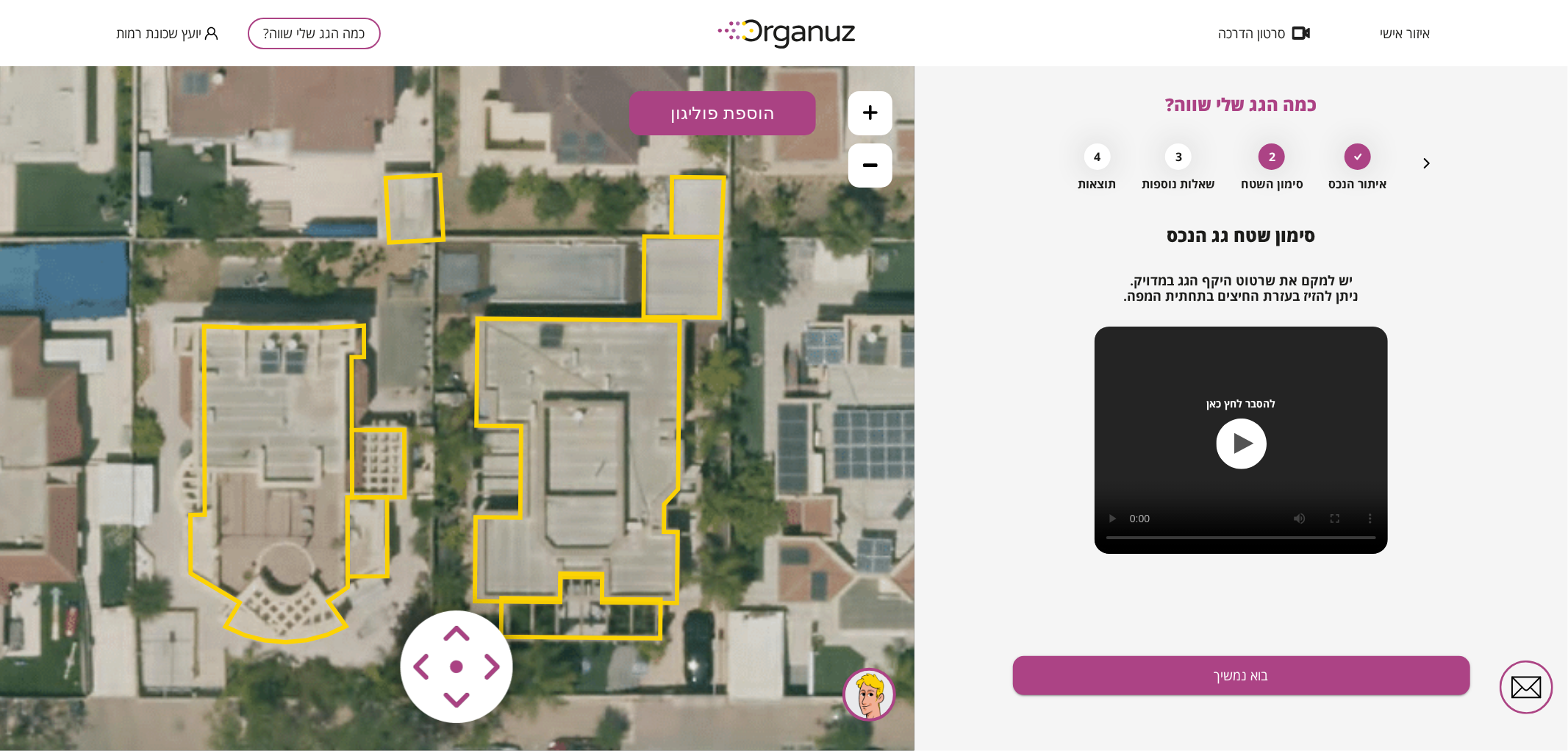
click at [812, 614] on icon at bounding box center [457, 409] width 1687 height 1688
click at [608, 624] on polygon at bounding box center [580, 604] width 159 height 65
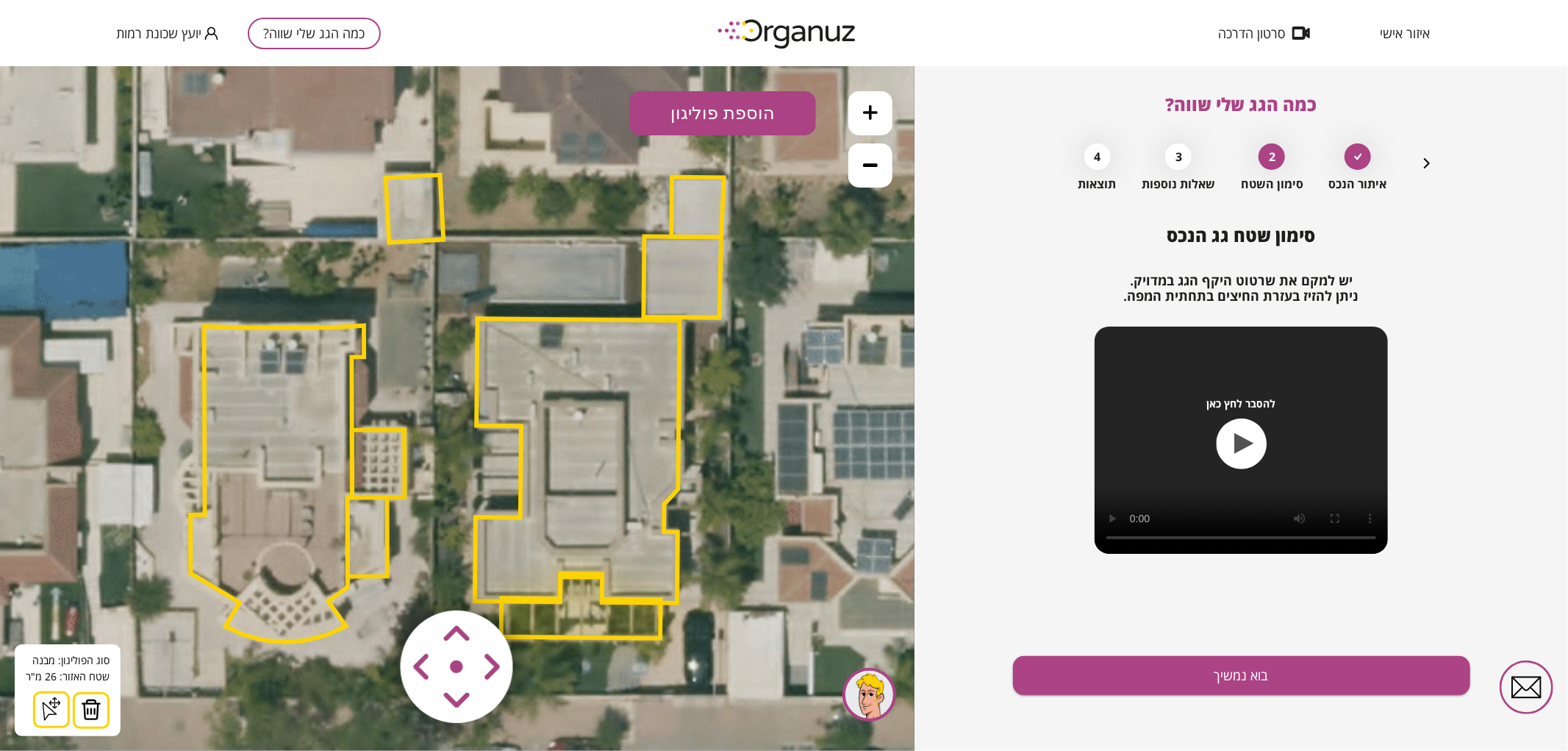
click at [94, 707] on img at bounding box center [91, 709] width 21 height 22
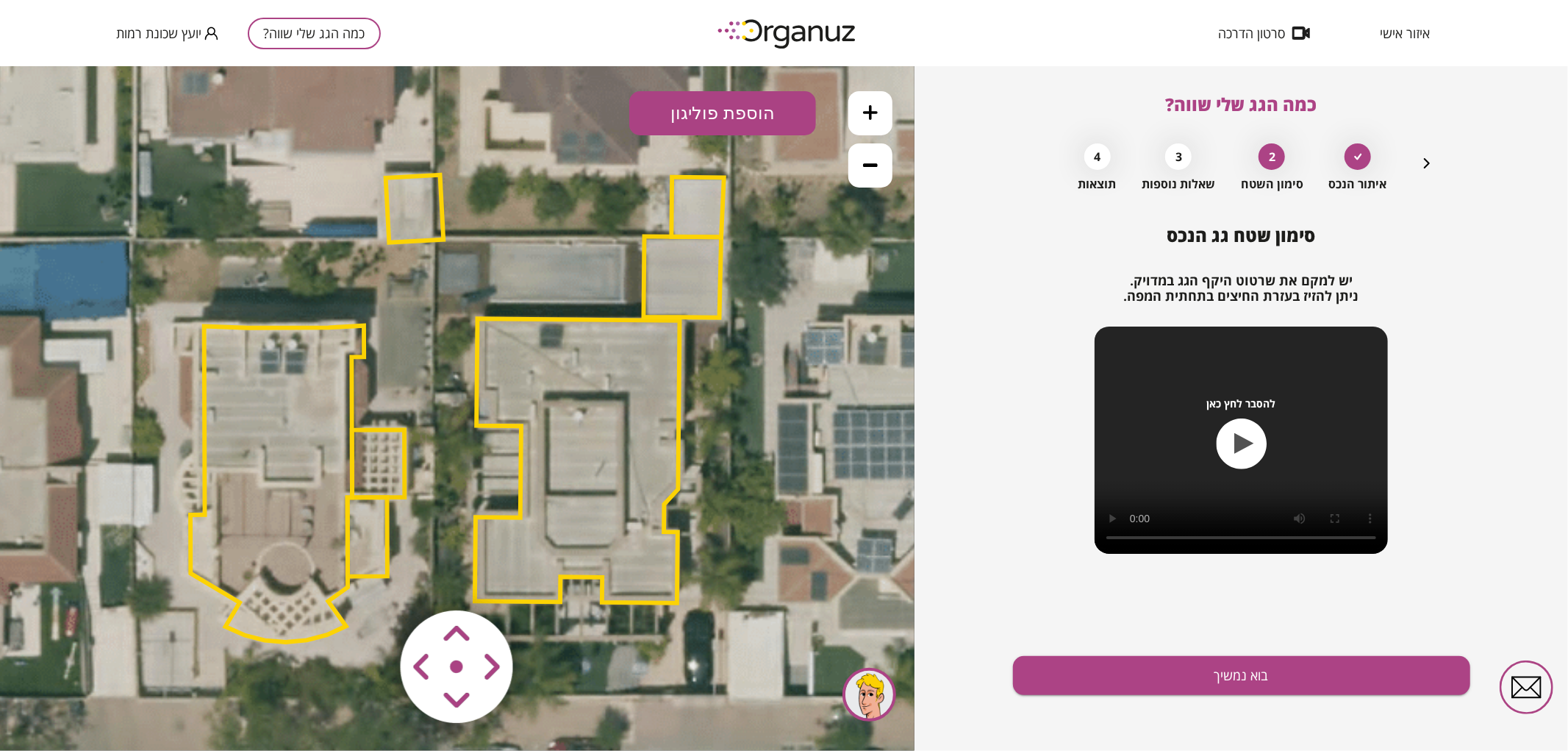
click at [818, 620] on icon at bounding box center [457, 409] width 1687 height 1688
click at [370, 579] on area at bounding box center [370, 579] width 0 height 0
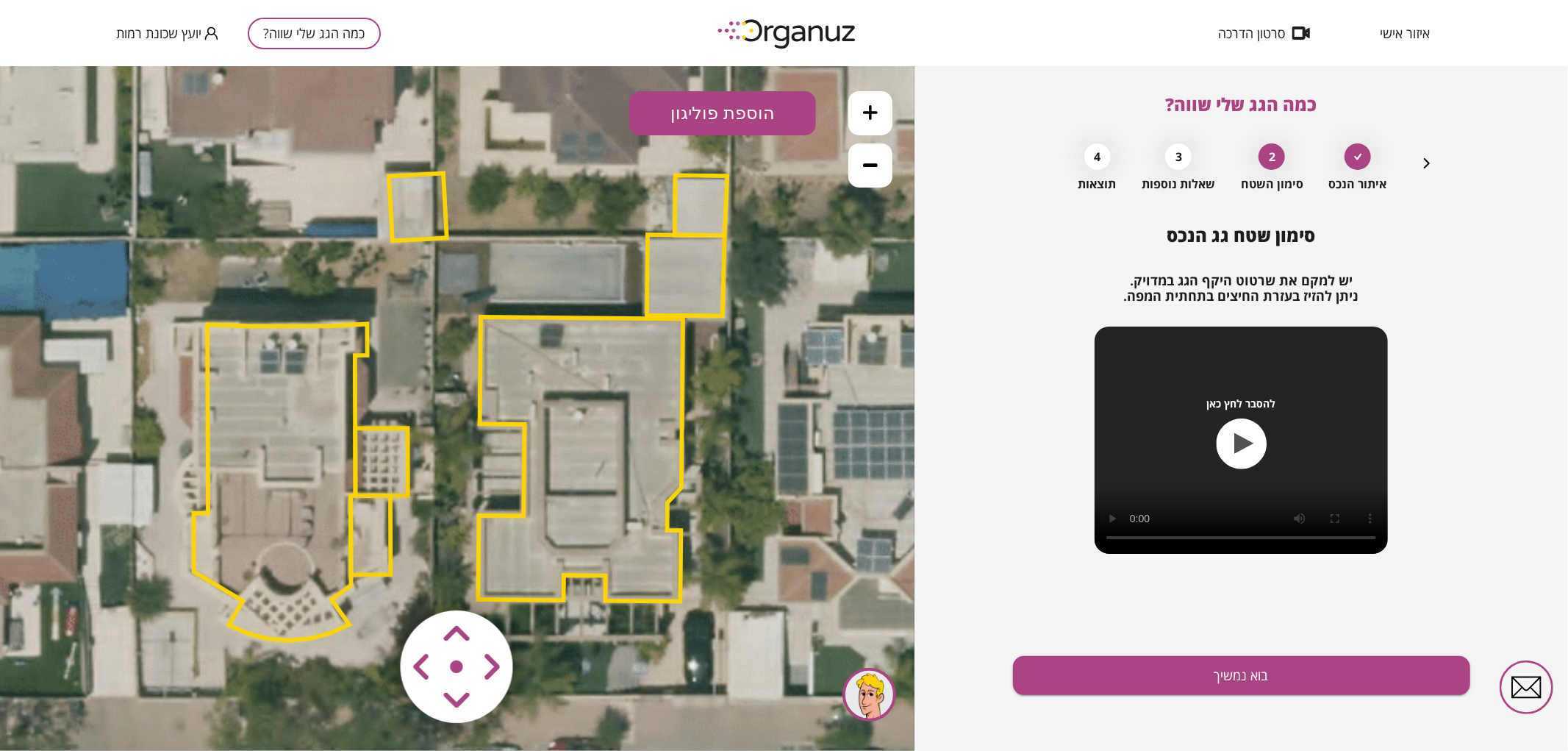
click at [370, 579] on area at bounding box center [370, 579] width 0 height 0
click at [1084, 692] on button "בוא נמשיך" at bounding box center [1241, 675] width 457 height 39
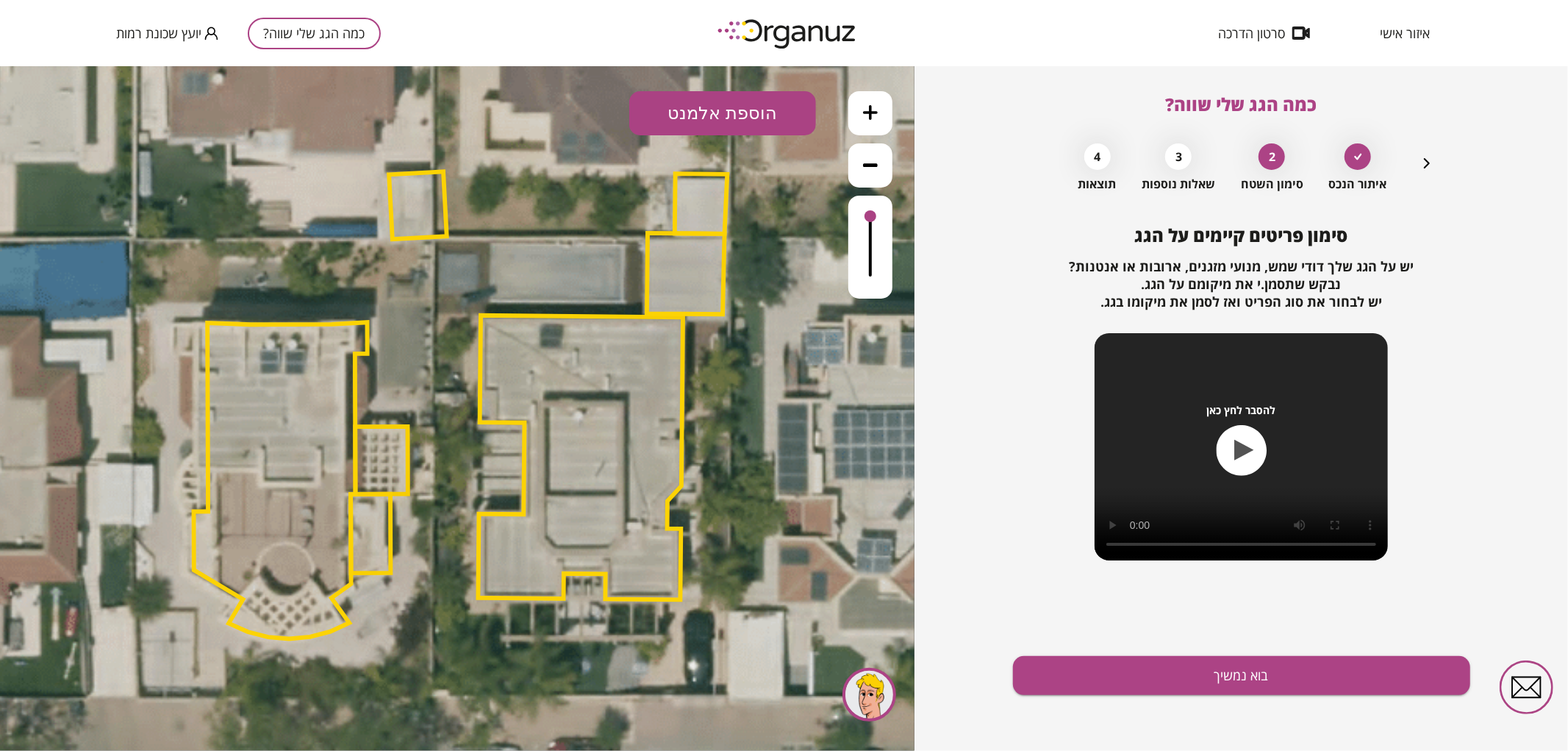
drag, startPoint x: 729, startPoint y: 111, endPoint x: 724, endPoint y: 118, distance: 8.6
click at [728, 111] on button "הוספת אלמנט" at bounding box center [722, 112] width 186 height 44
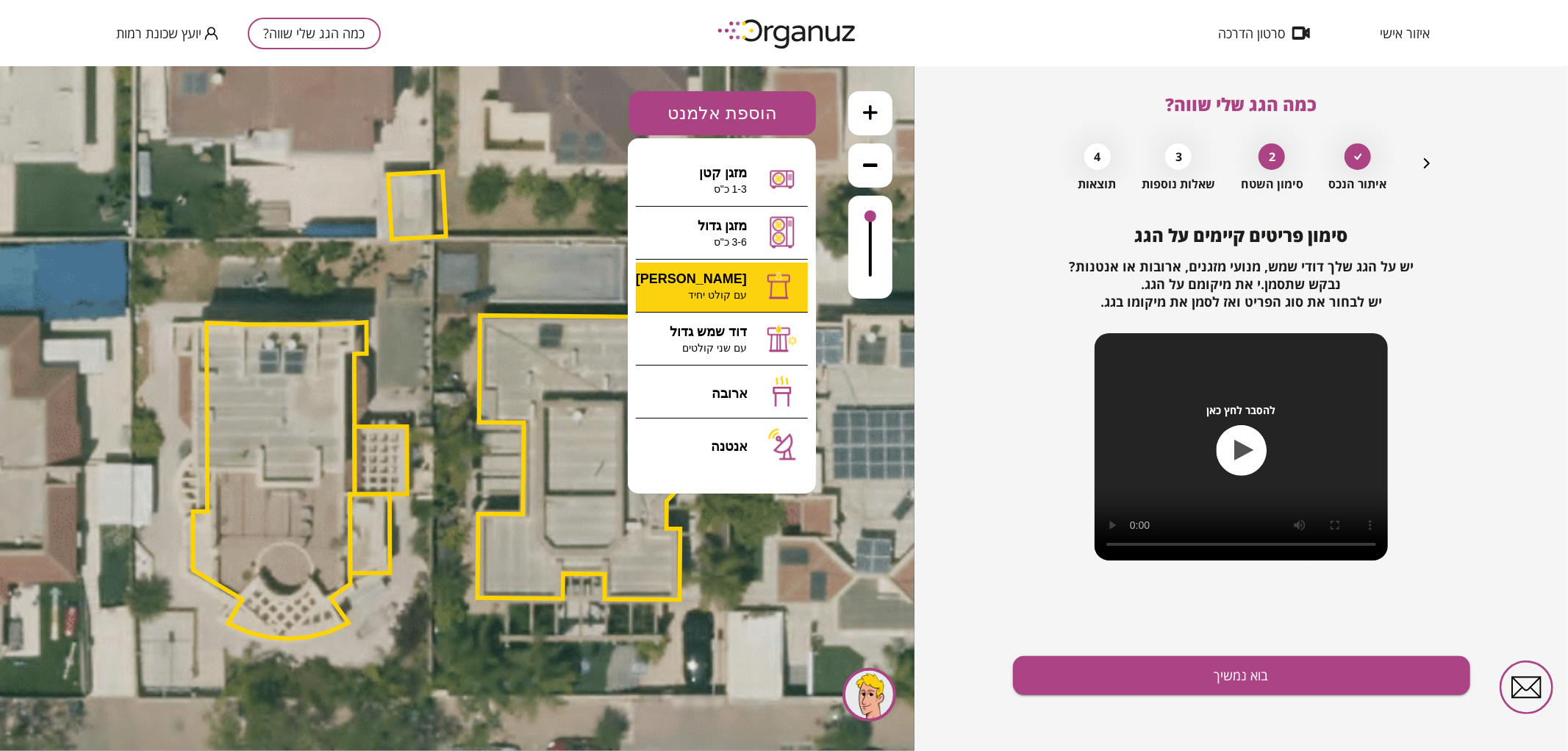
click at [728, 282] on div ".st0 { fill: #FFFFFF; } 0" at bounding box center [457, 408] width 914 height 685
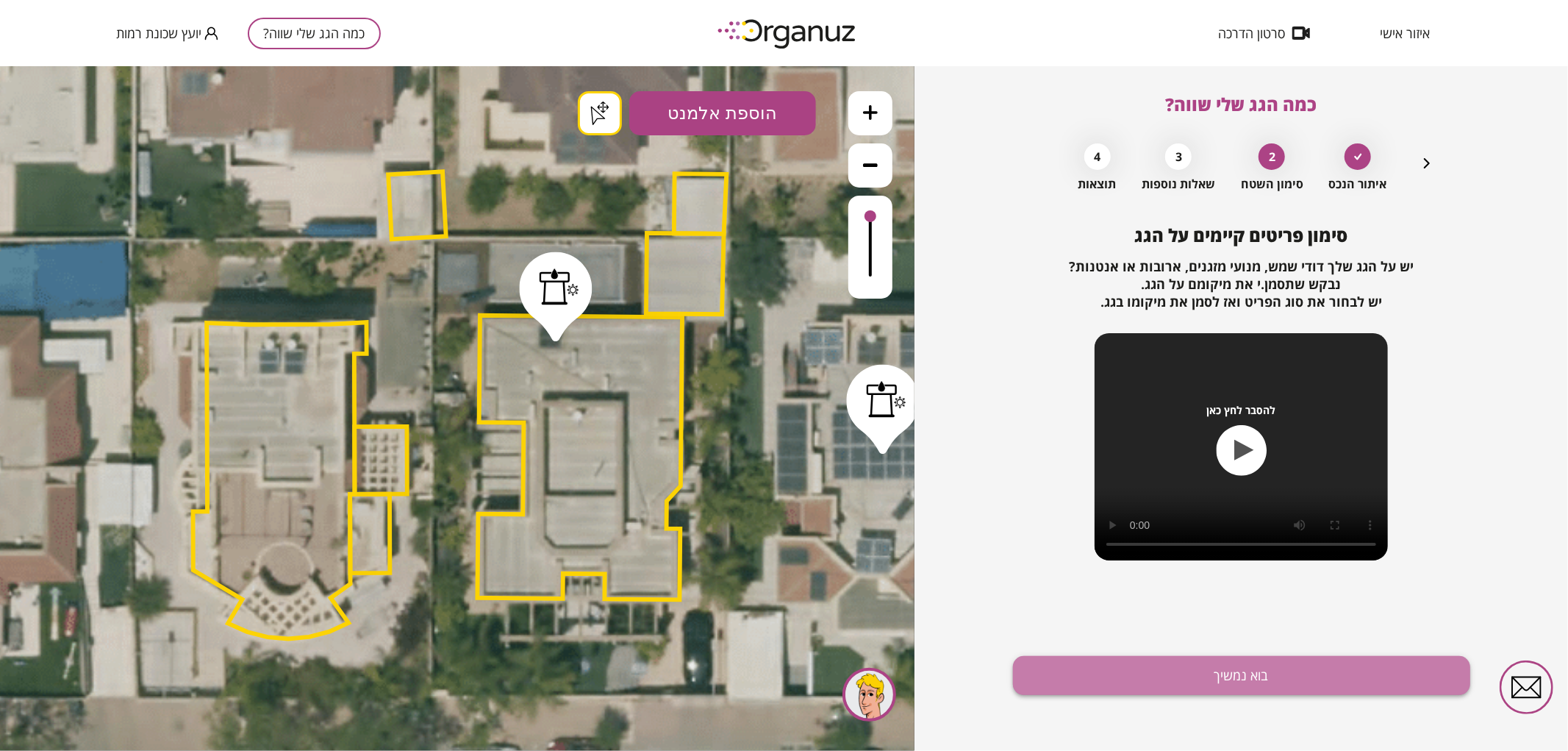
click at [1250, 677] on button "בוא נמשיך" at bounding box center [1241, 675] width 457 height 39
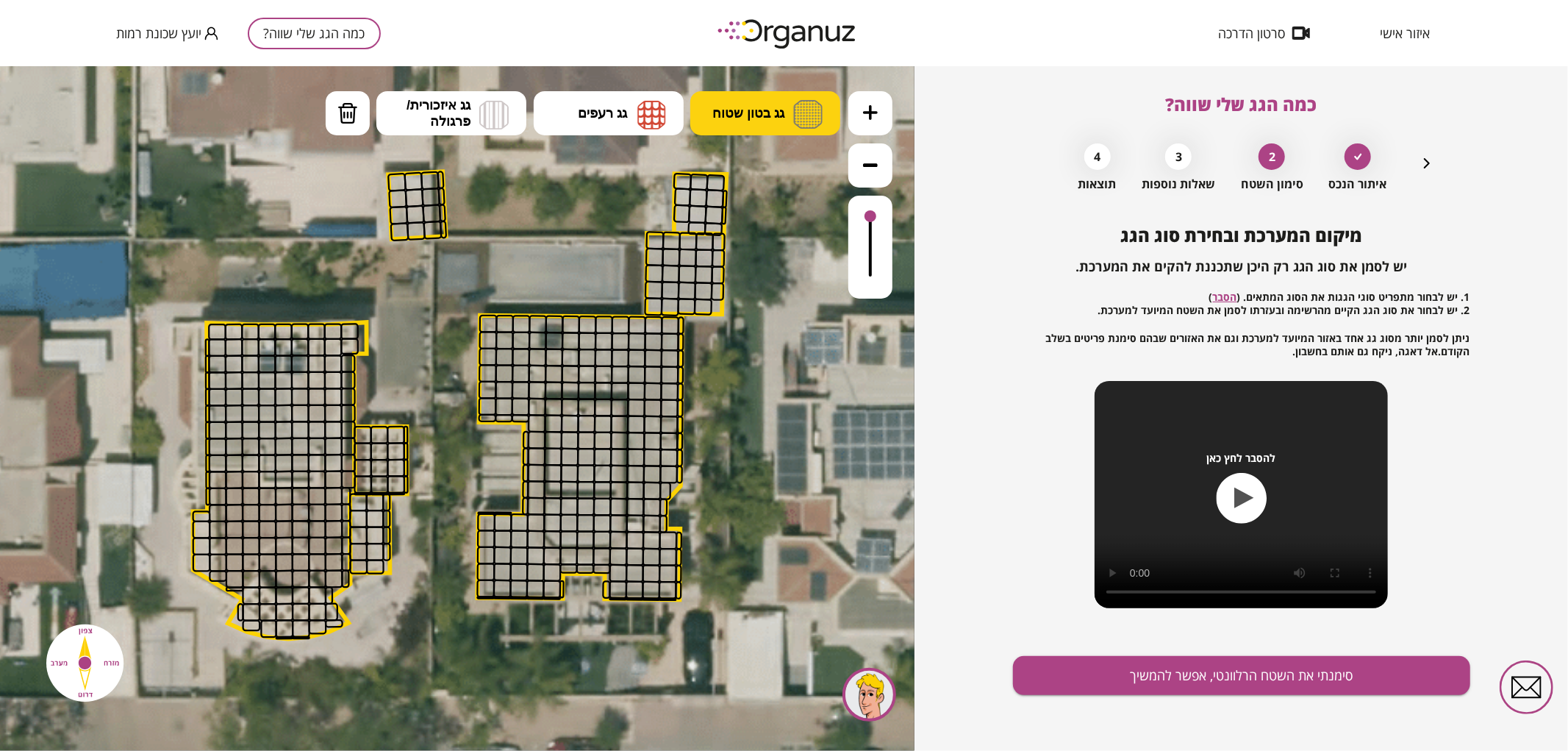
click at [773, 124] on button "גג בטון שטוח" at bounding box center [764, 112] width 150 height 44
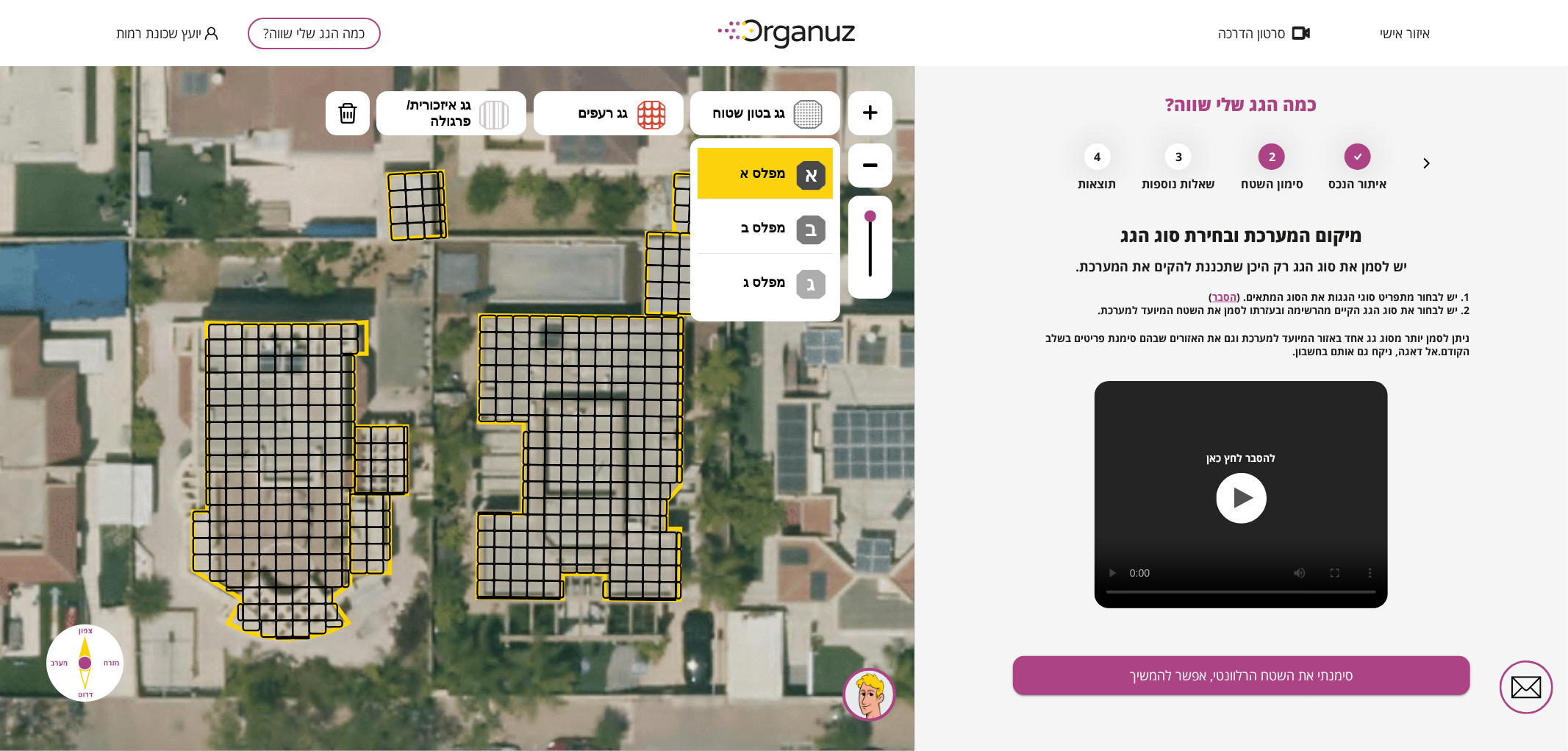
click at [763, 171] on div ".st0 { fill: #FFFFFF; } .st0 { fill: #FFFFFF; }" at bounding box center [457, 408] width 914 height 685
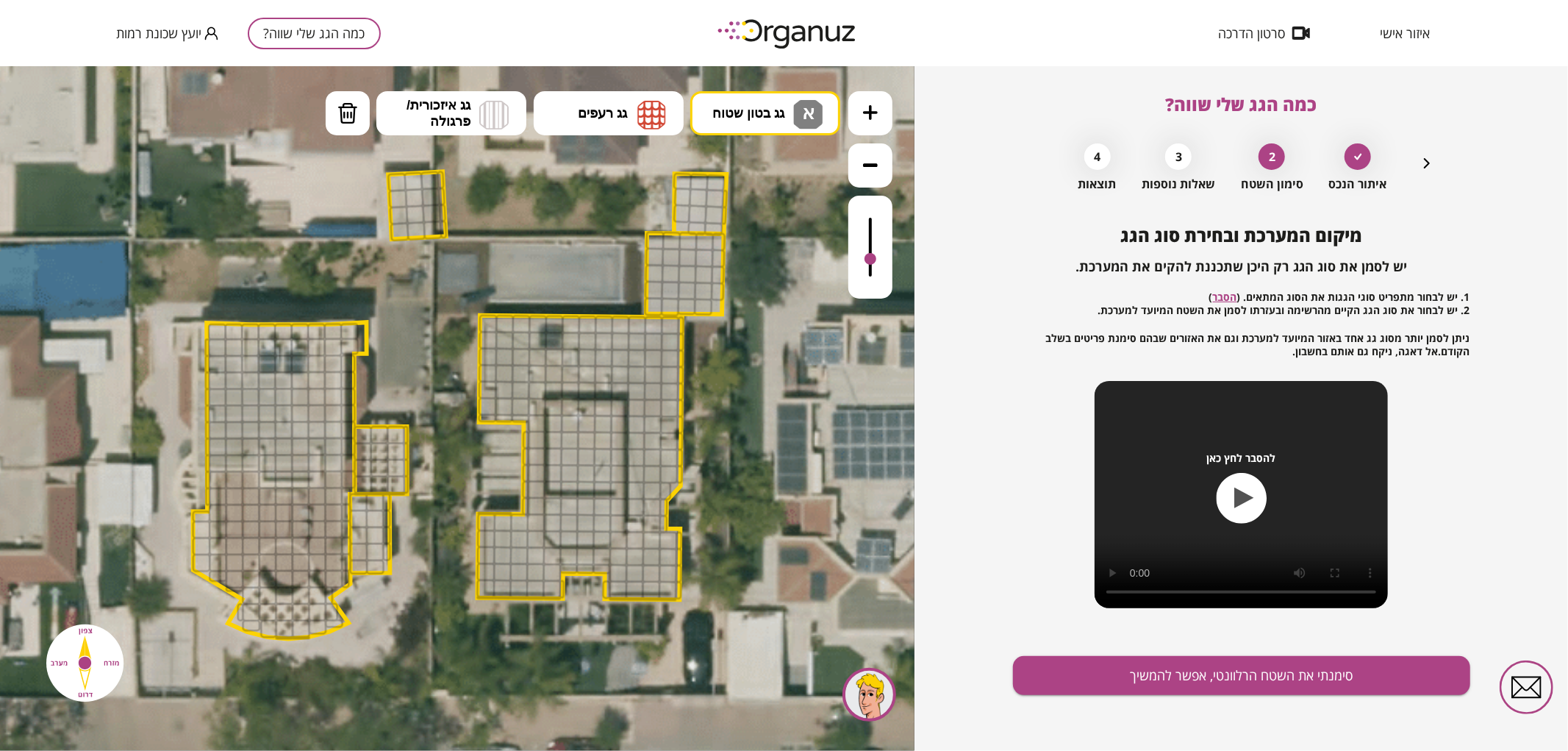
drag, startPoint x: 873, startPoint y: 228, endPoint x: 869, endPoint y: 259, distance: 31.3
click at [869, 259] on div at bounding box center [870, 258] width 12 height 12
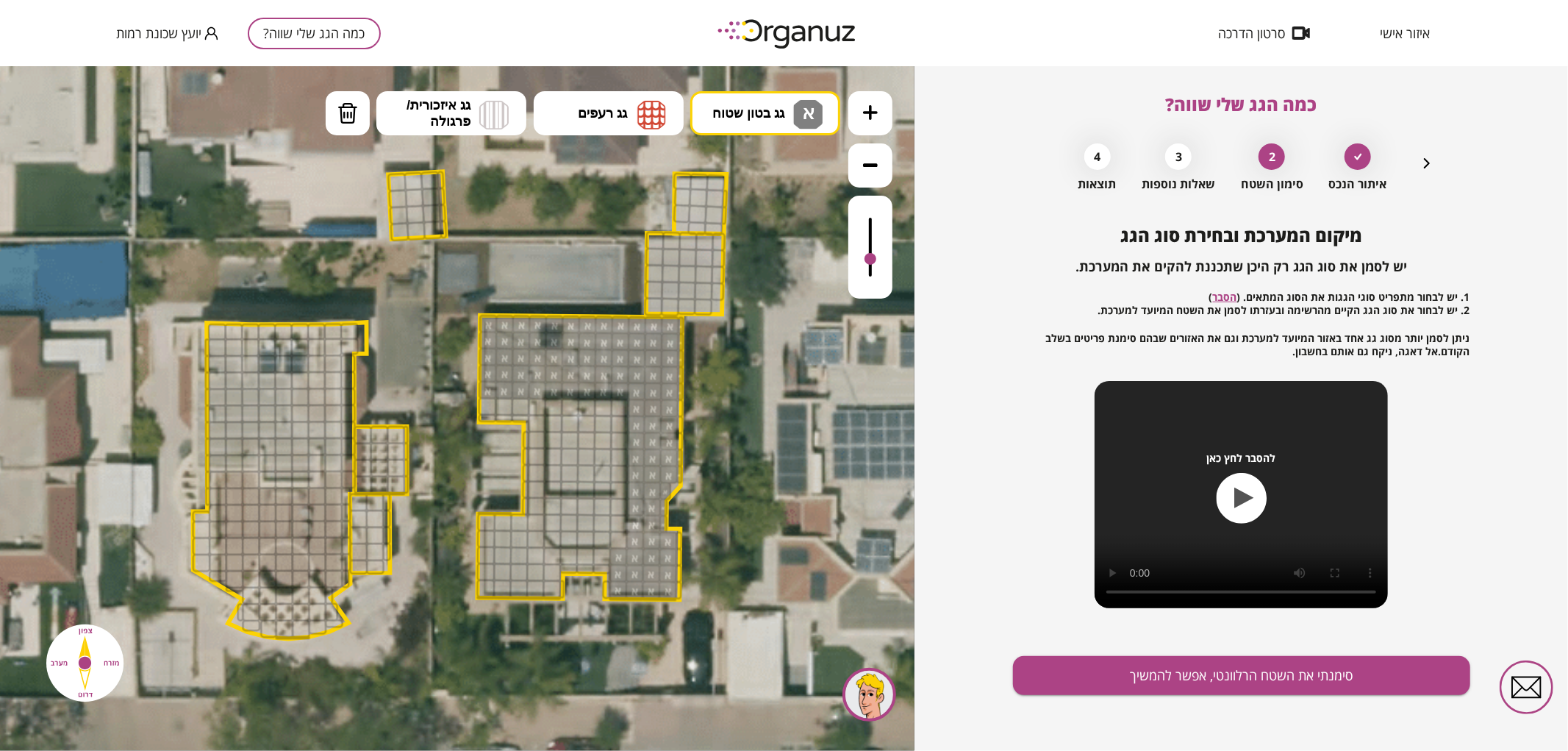
drag, startPoint x: 489, startPoint y: 319, endPoint x: 671, endPoint y: 416, distance: 206.2
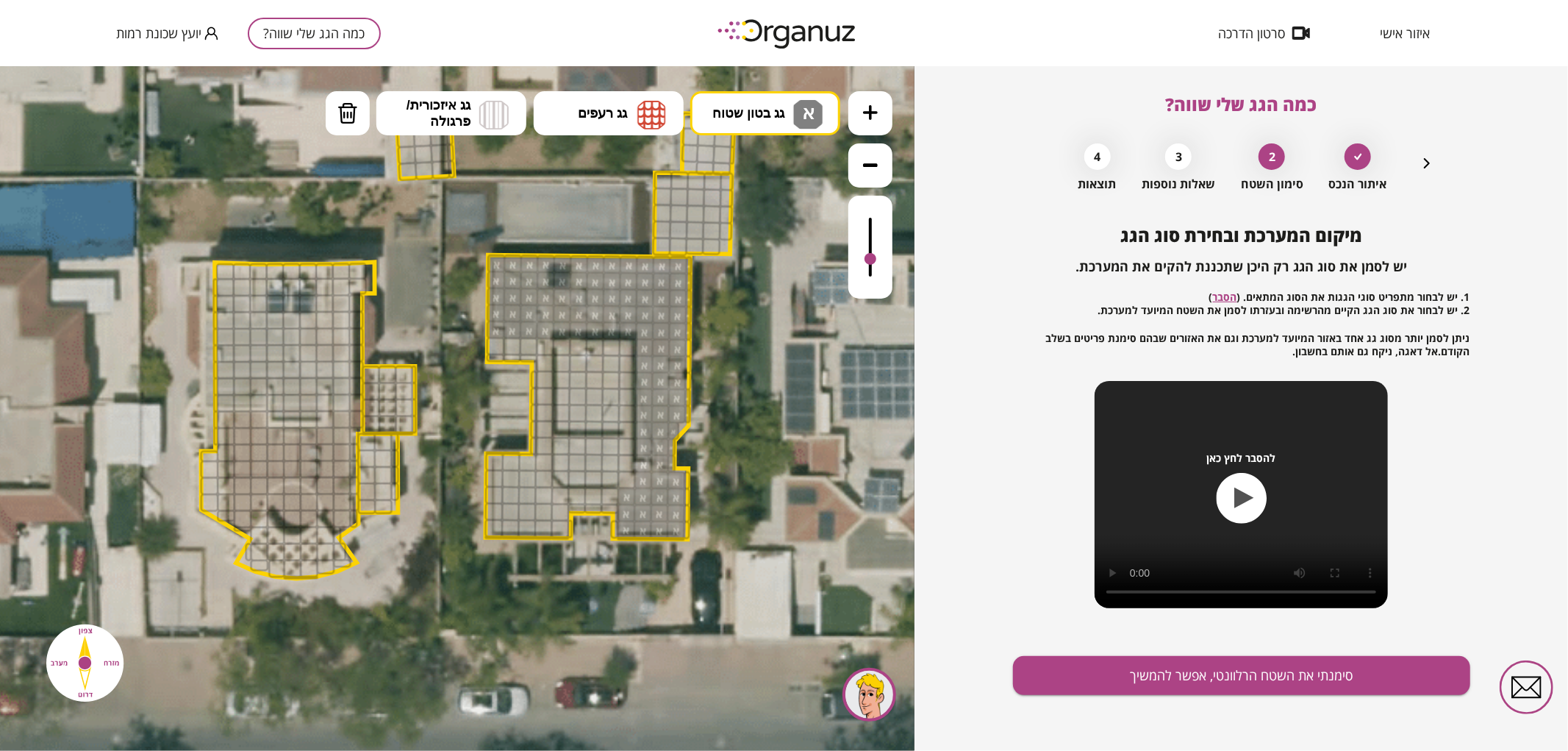
drag, startPoint x: 684, startPoint y: 395, endPoint x: 694, endPoint y: 354, distance: 42.2
click at [693, 335] on icon at bounding box center [464, 349] width 1687 height 1688
drag, startPoint x: 688, startPoint y: 347, endPoint x: 692, endPoint y: 377, distance: 30.3
drag, startPoint x: 508, startPoint y: 342, endPoint x: 524, endPoint y: 349, distance: 17.5
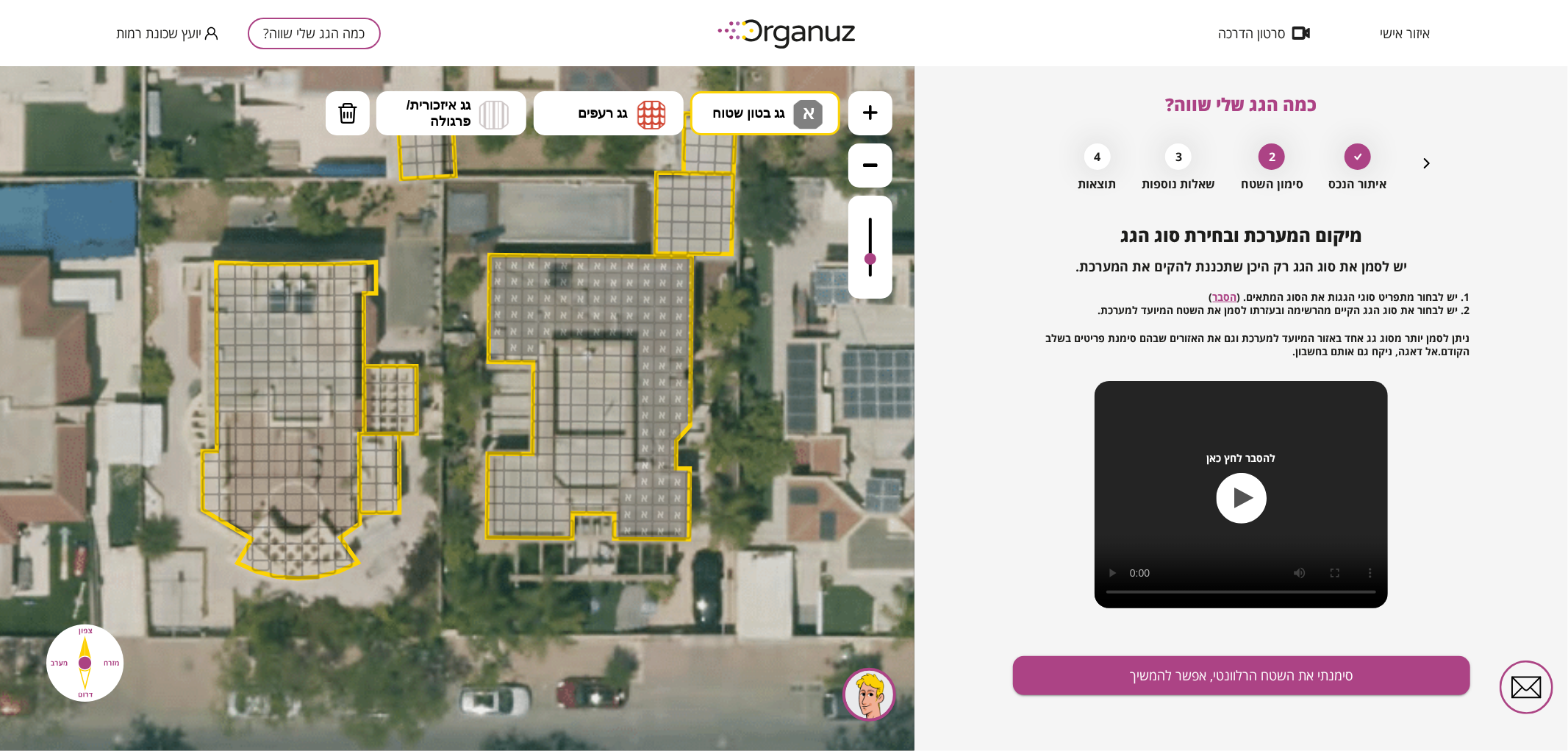
drag, startPoint x: 495, startPoint y: 460, endPoint x: 601, endPoint y: 394, distance: 124.9
click at [543, 477] on div at bounding box center [544, 478] width 18 height 18
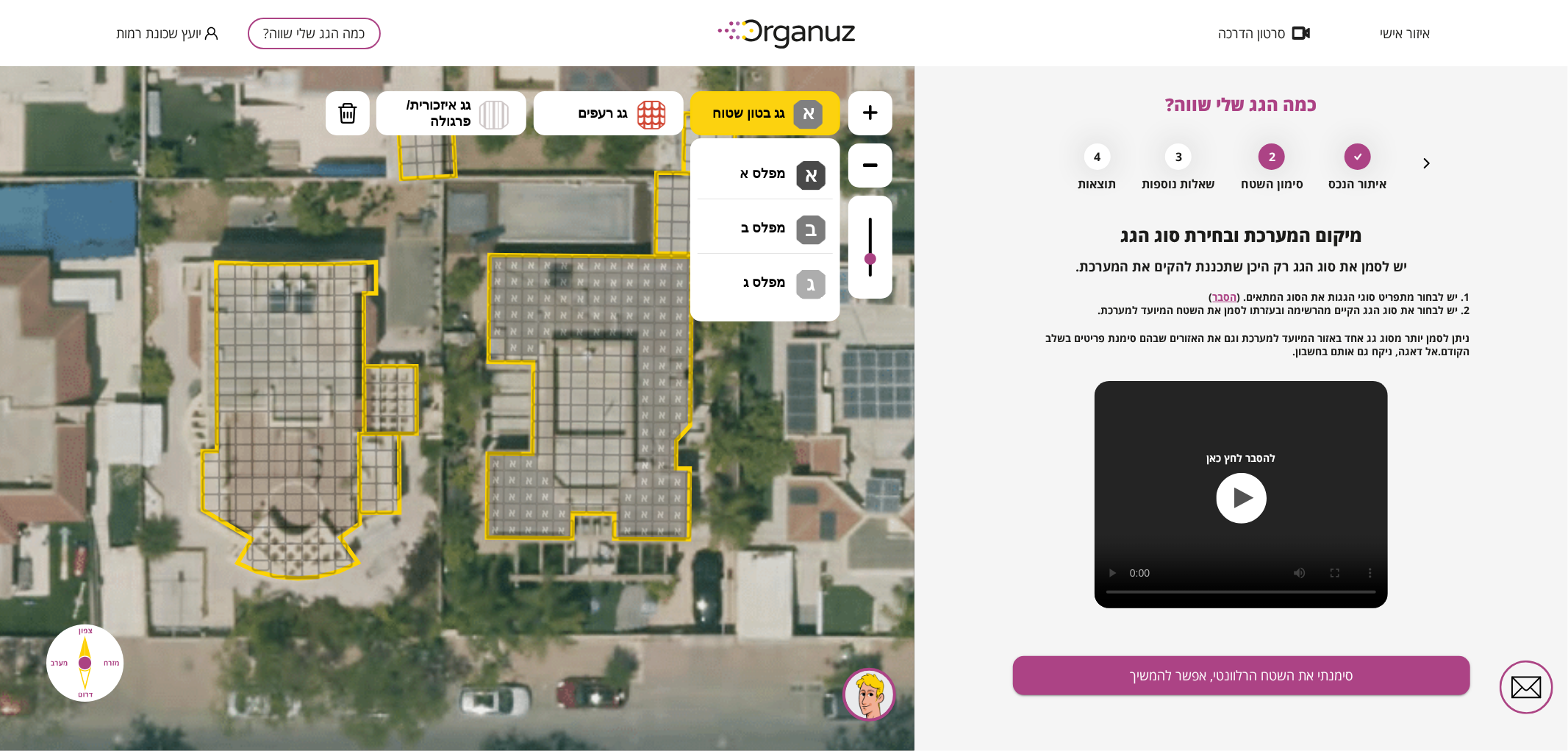
click at [739, 104] on span "גג בטון שטוח" at bounding box center [748, 112] width 72 height 16
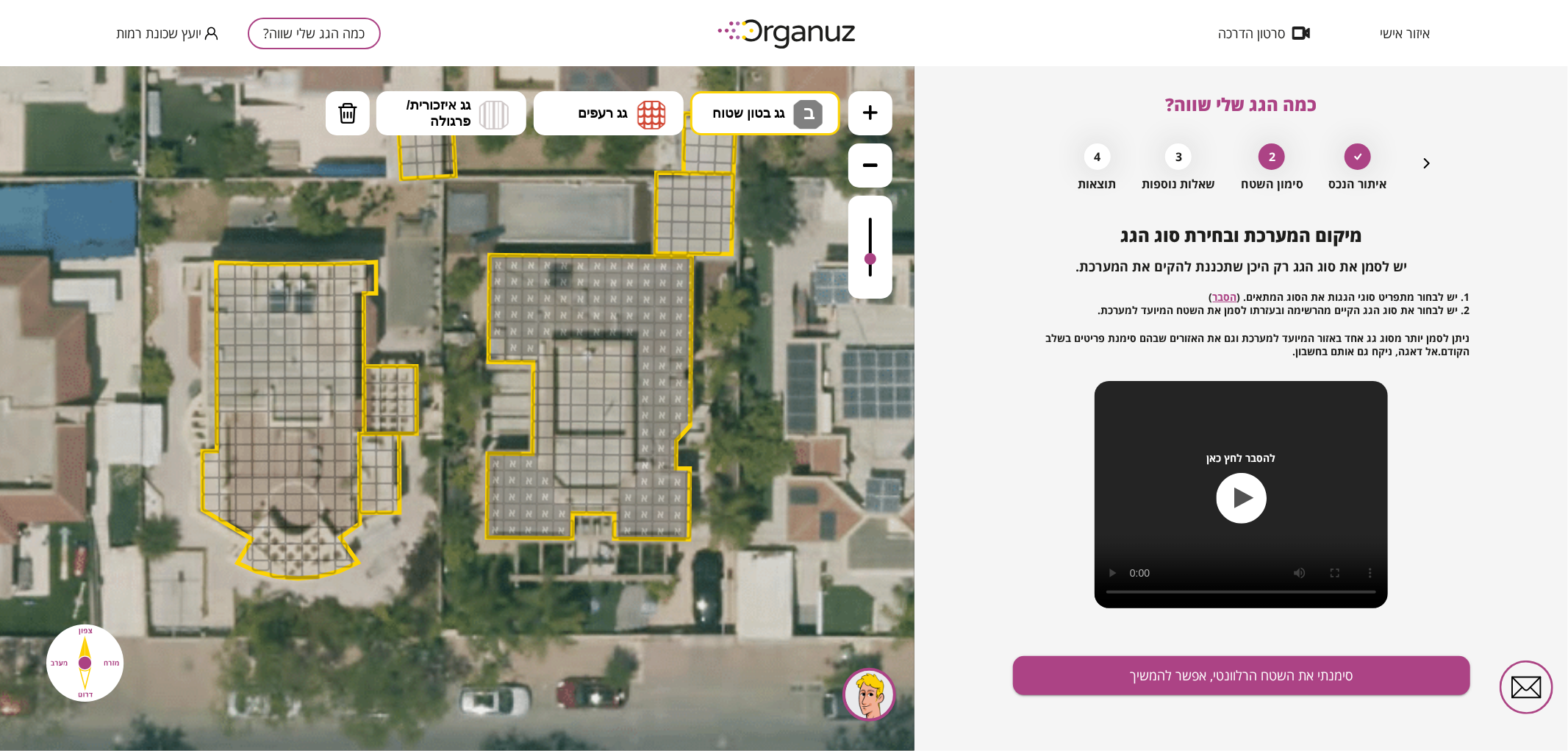
click at [754, 223] on div ".st0 { fill: #FFFFFF; } .st0 { fill: #FFFFFF; }" at bounding box center [457, 408] width 914 height 685
drag, startPoint x: 563, startPoint y: 358, endPoint x: 584, endPoint y: 387, distance: 35.8
drag, startPoint x: 563, startPoint y: 351, endPoint x: 626, endPoint y: 420, distance: 93.4
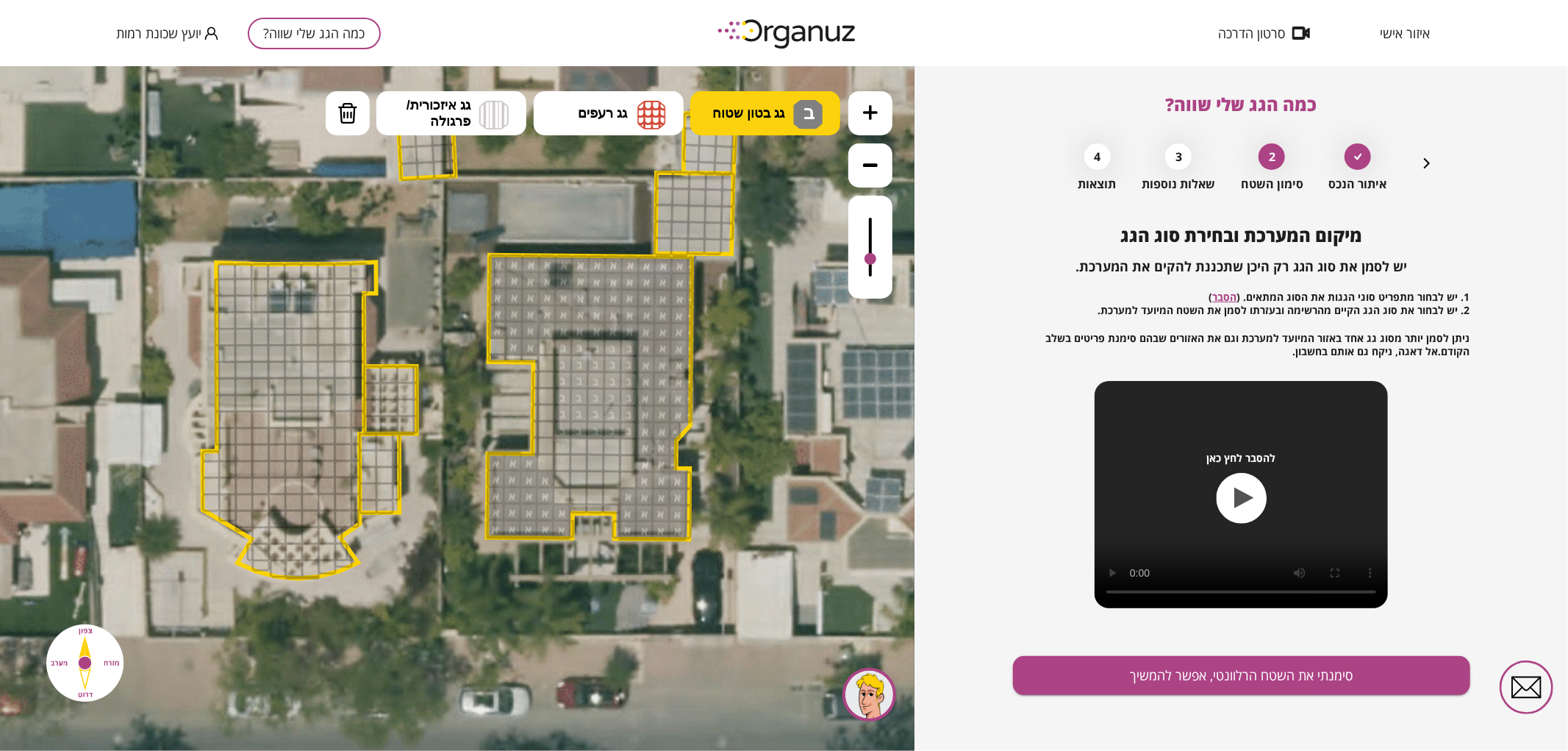
click at [752, 127] on button "גג בטון שטוח ב" at bounding box center [764, 112] width 150 height 44
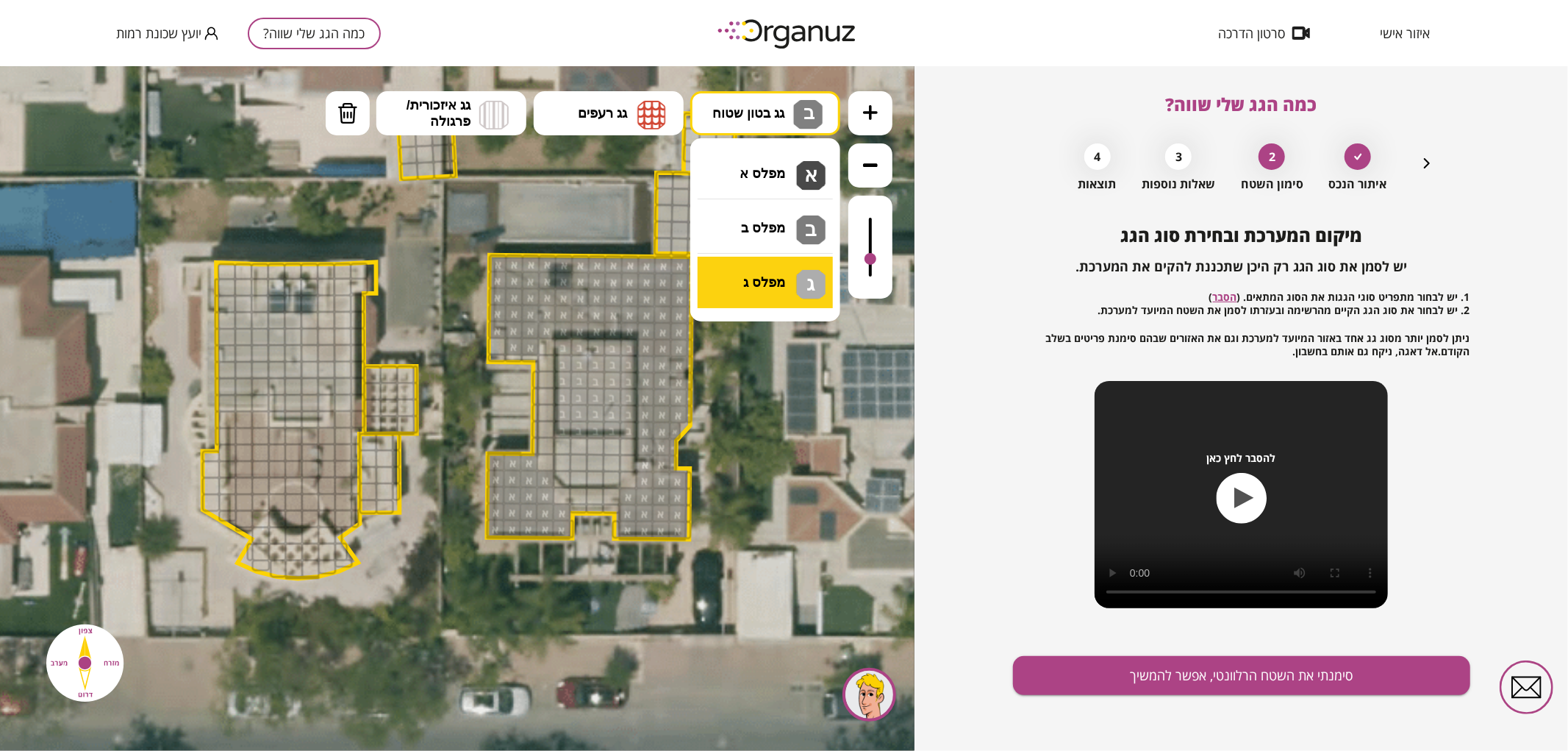
click at [748, 279] on div ".st0 { fill: #FFFFFF; } .st0 { fill: #FFFFFF; }" at bounding box center [457, 408] width 914 height 685
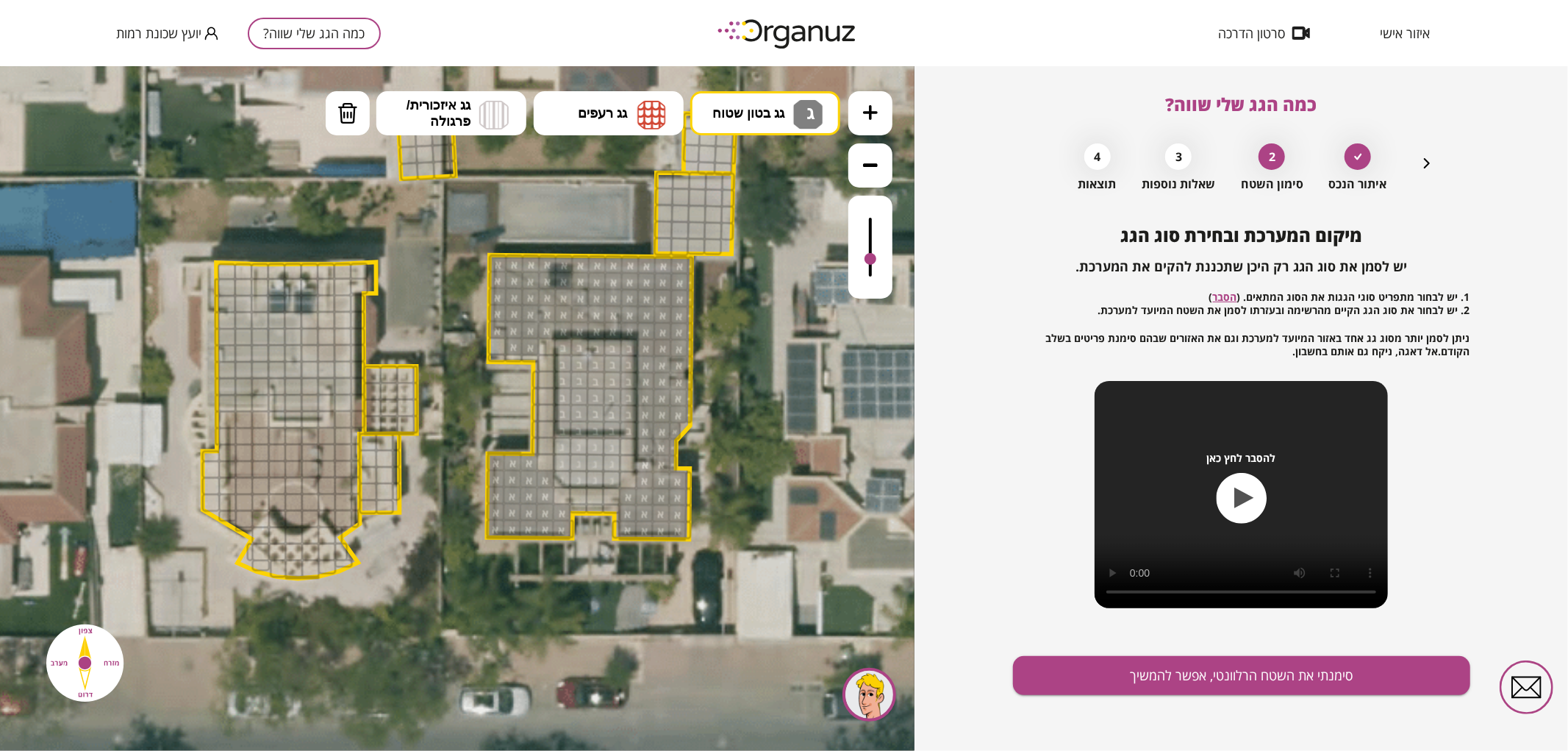
drag, startPoint x: 560, startPoint y: 444, endPoint x: 939, endPoint y: 545, distance: 392.2
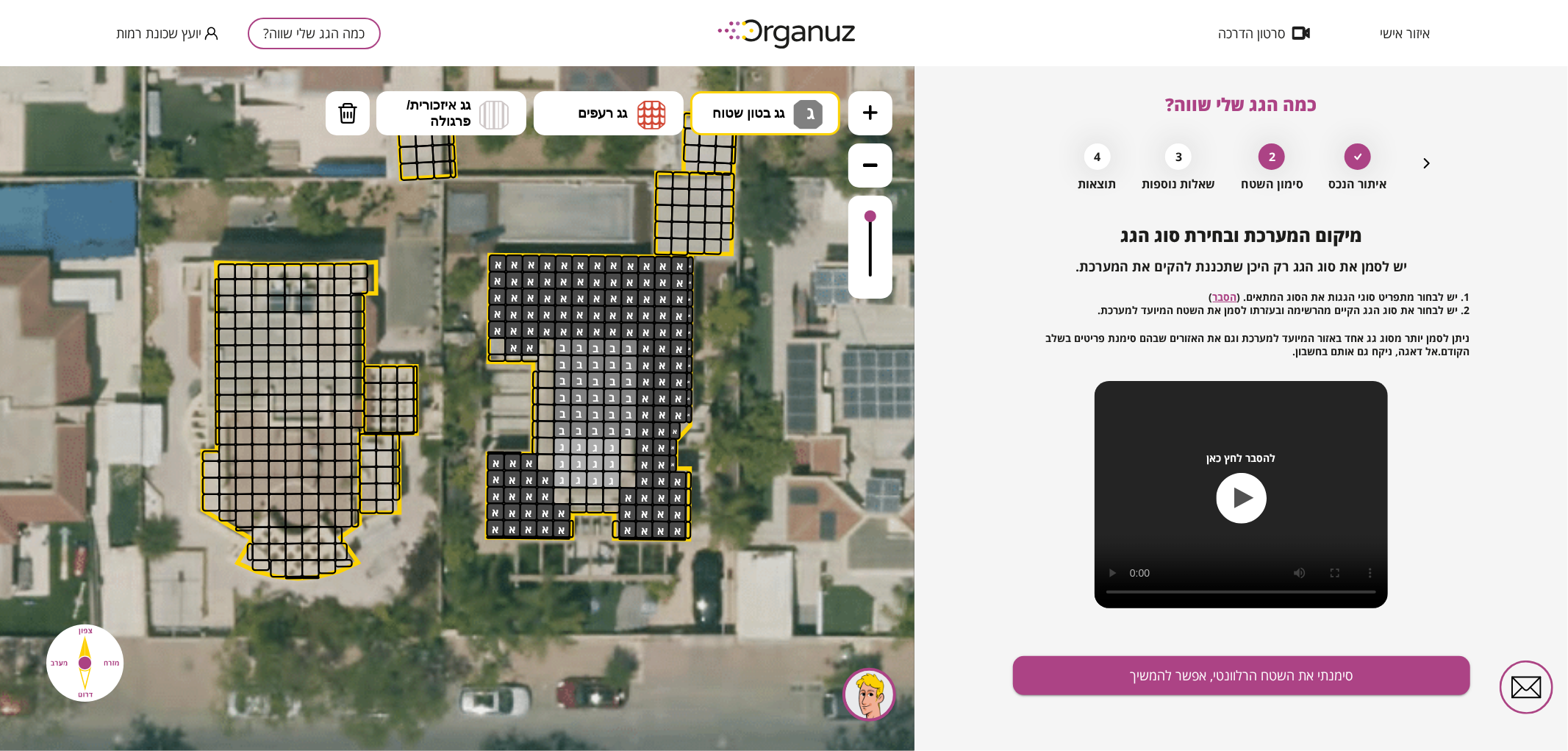
drag, startPoint x: 872, startPoint y: 256, endPoint x: 868, endPoint y: 207, distance: 49.2
click at [868, 207] on div at bounding box center [870, 246] width 44 height 103
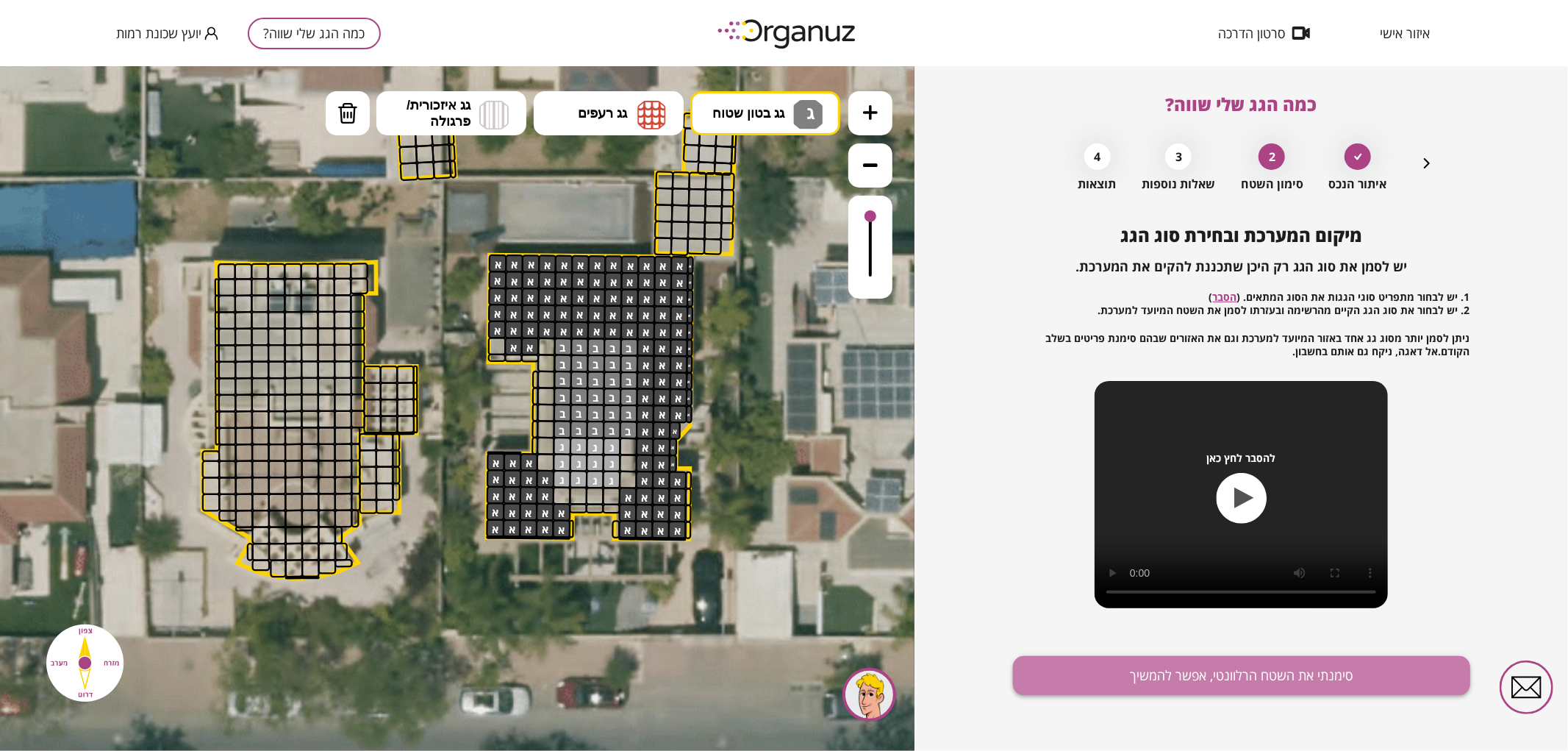
click at [1093, 672] on button "סימנתי את השטח הרלוונטי, אפשר להמשיך" at bounding box center [1241, 675] width 457 height 39
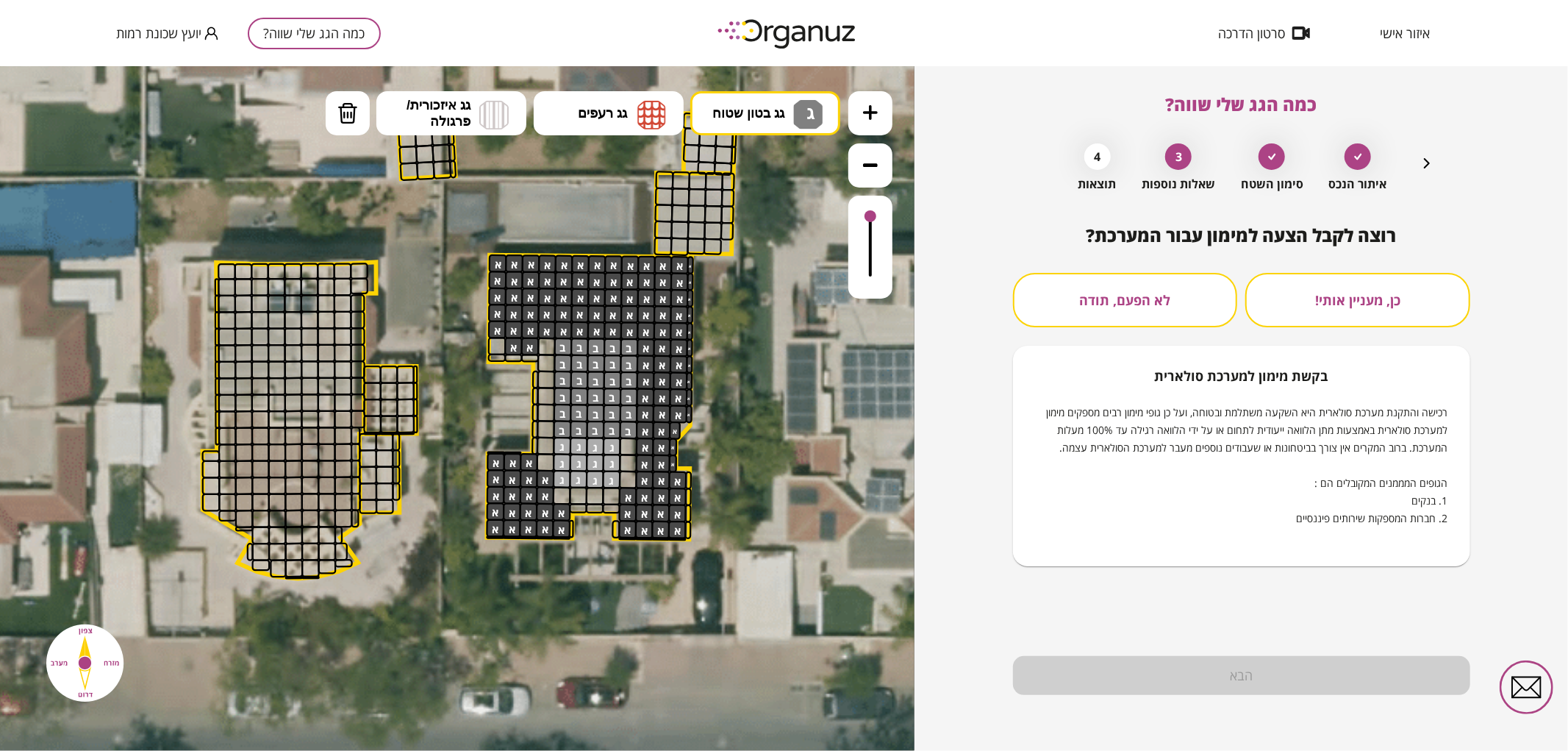
click at [1153, 298] on button "לא הפעם, תודה" at bounding box center [1125, 300] width 225 height 54
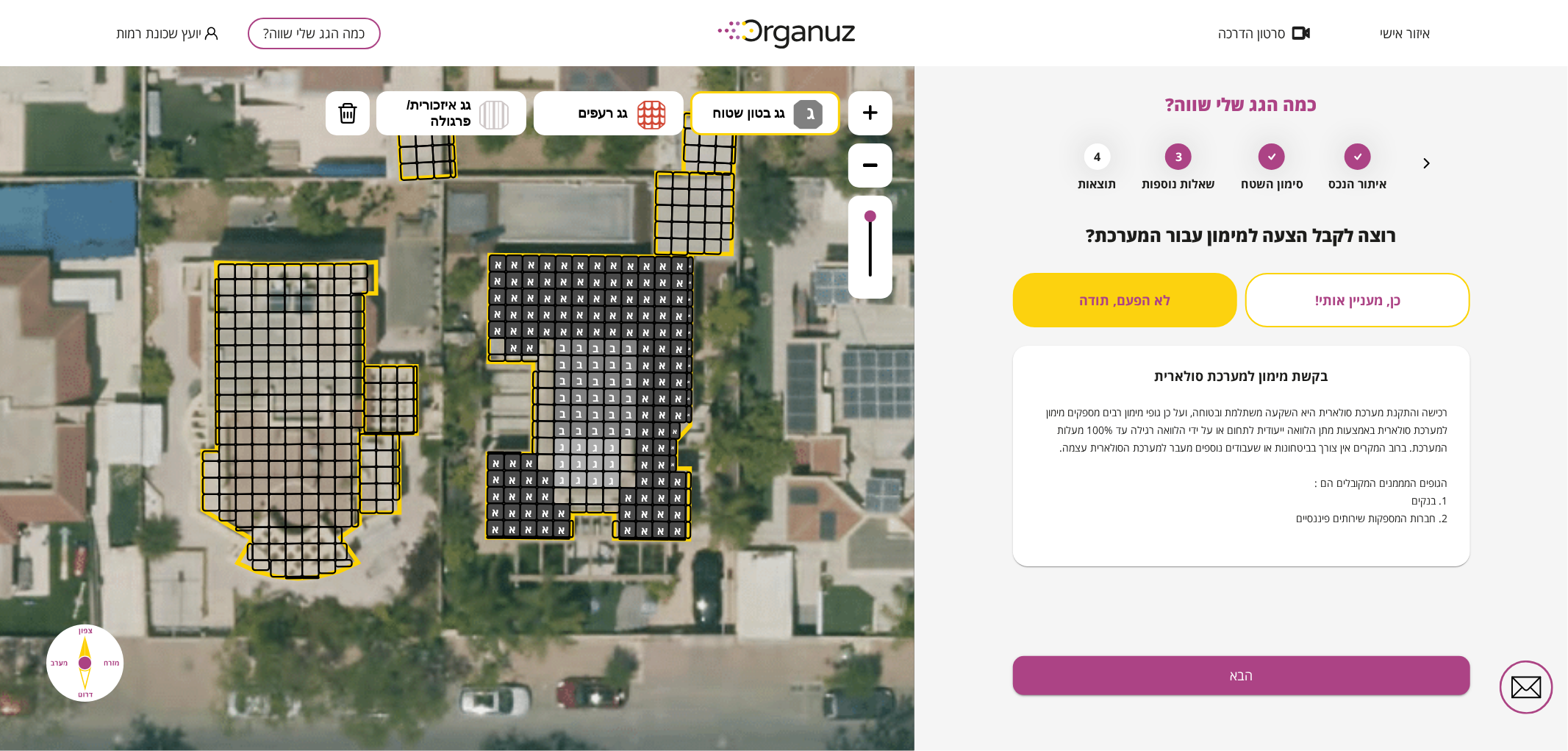
click at [1164, 704] on div "רוצה לקבל הצעה למימון עבור המערכת? כן, מעניין אותי! לא הפעם, תודה בקשת [PERSON_…" at bounding box center [1241, 488] width 457 height 526
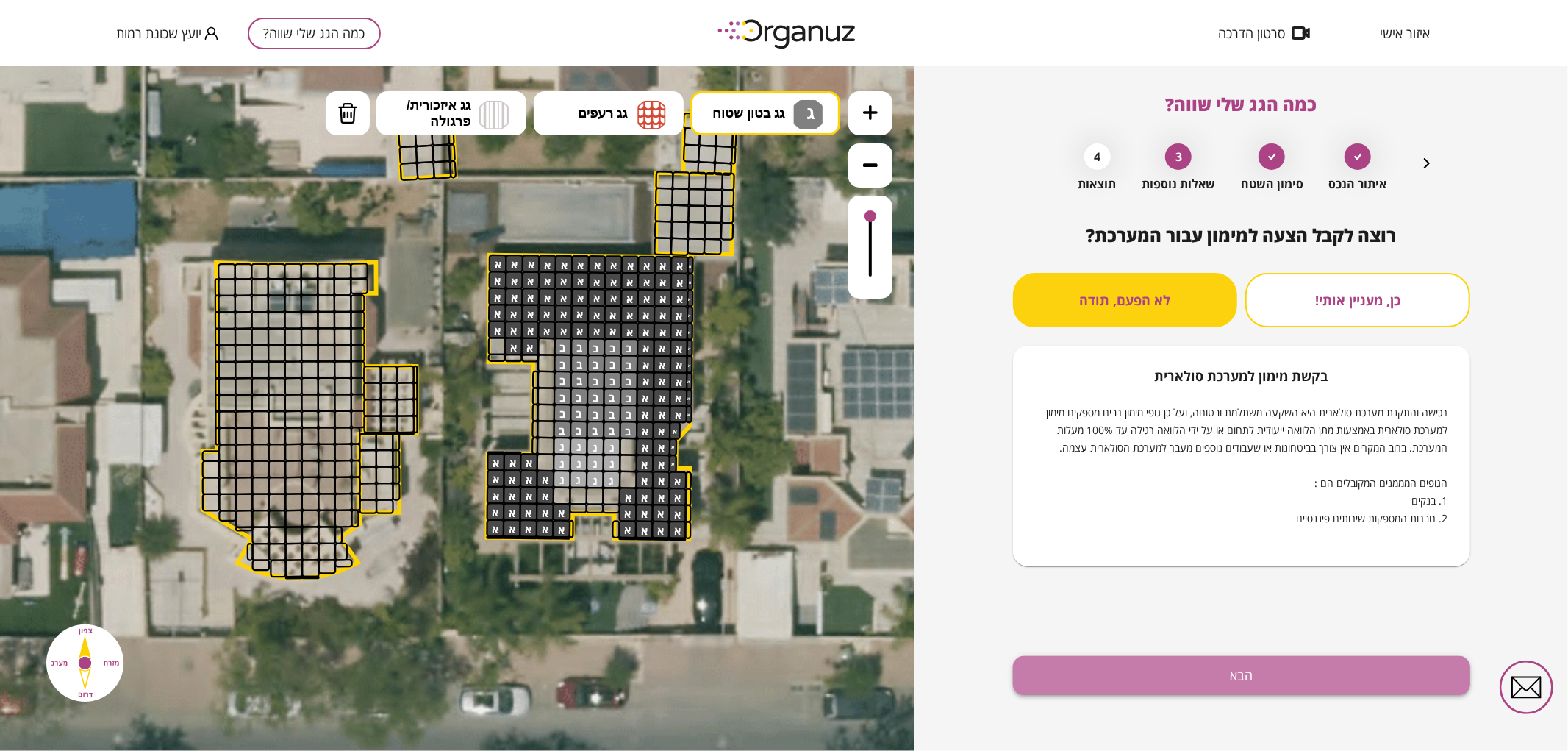
click at [1150, 672] on button "הבא" at bounding box center [1241, 675] width 457 height 39
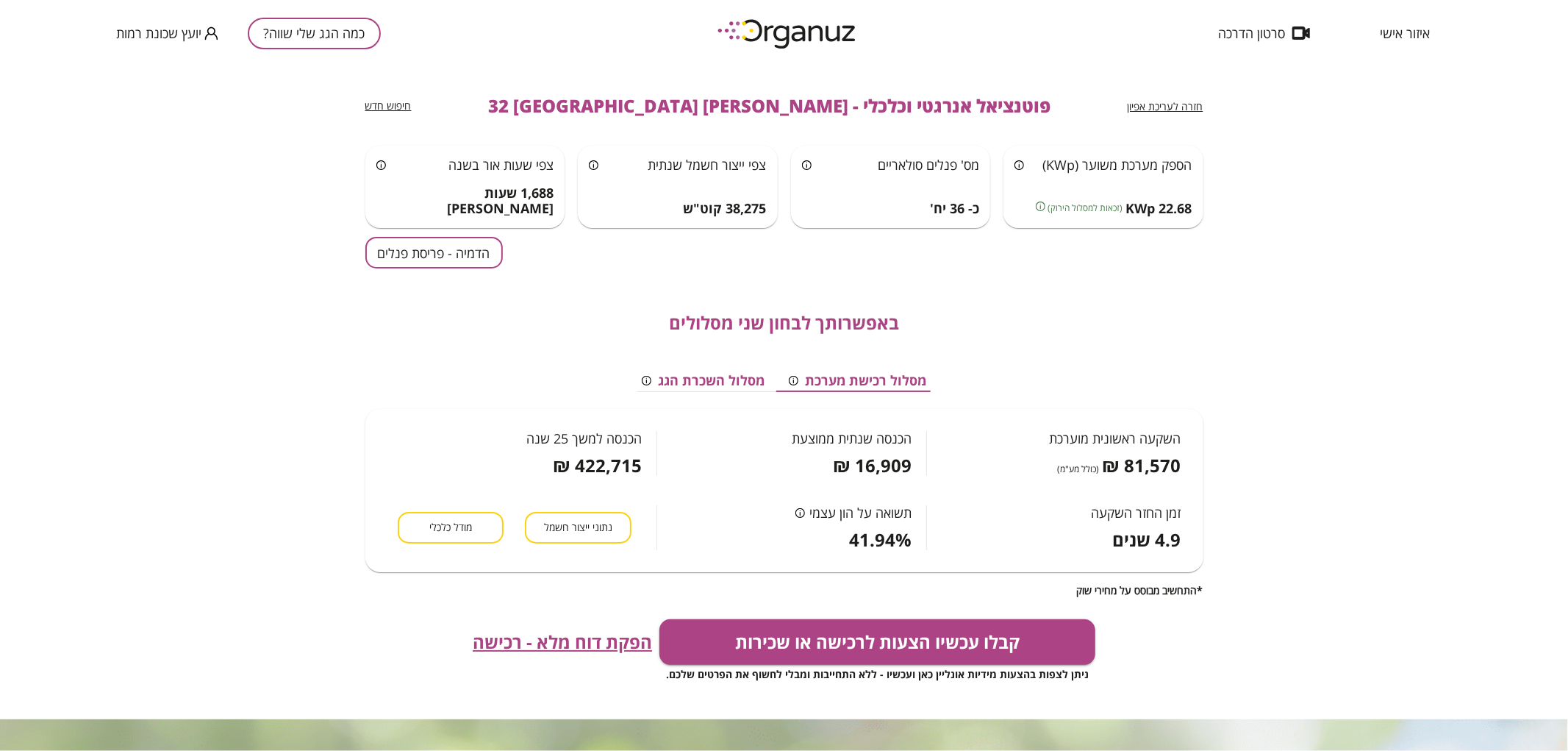
click at [437, 263] on button "הדמיה - פריסת פנלים" at bounding box center [434, 252] width 138 height 31
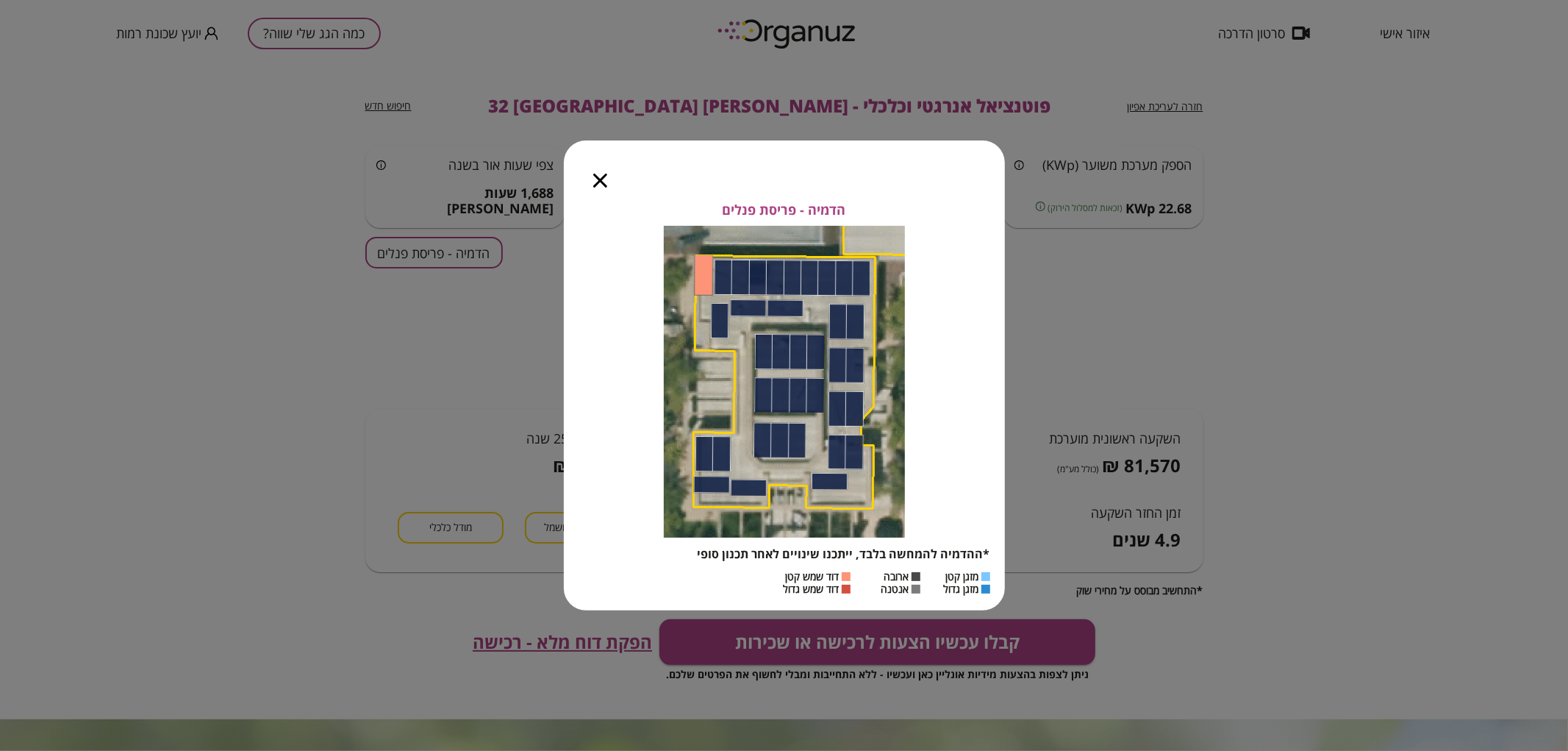
click at [606, 183] on icon "button" at bounding box center [600, 180] width 14 height 14
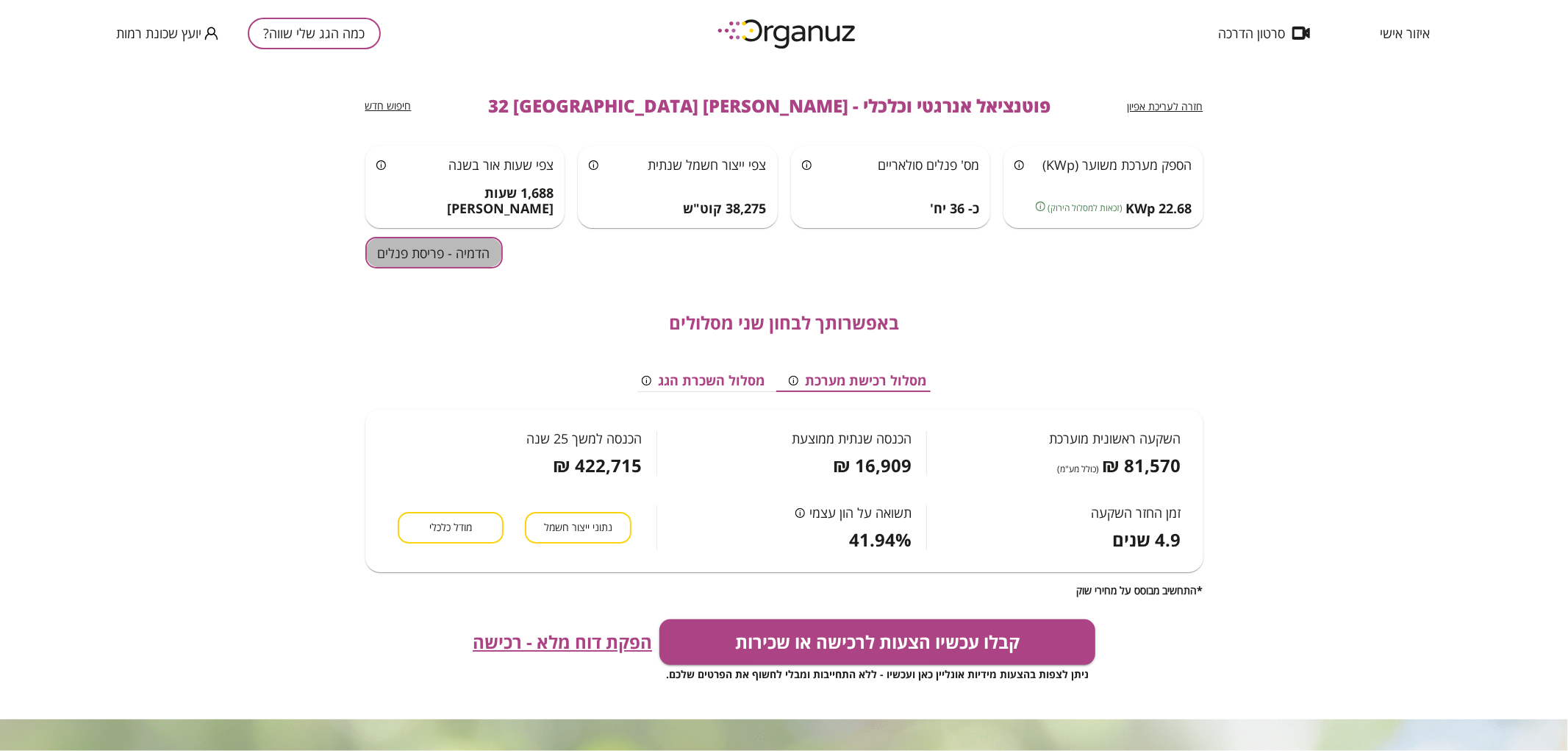
click at [478, 253] on button "הדמיה - פריסת פנלים" at bounding box center [434, 252] width 138 height 31
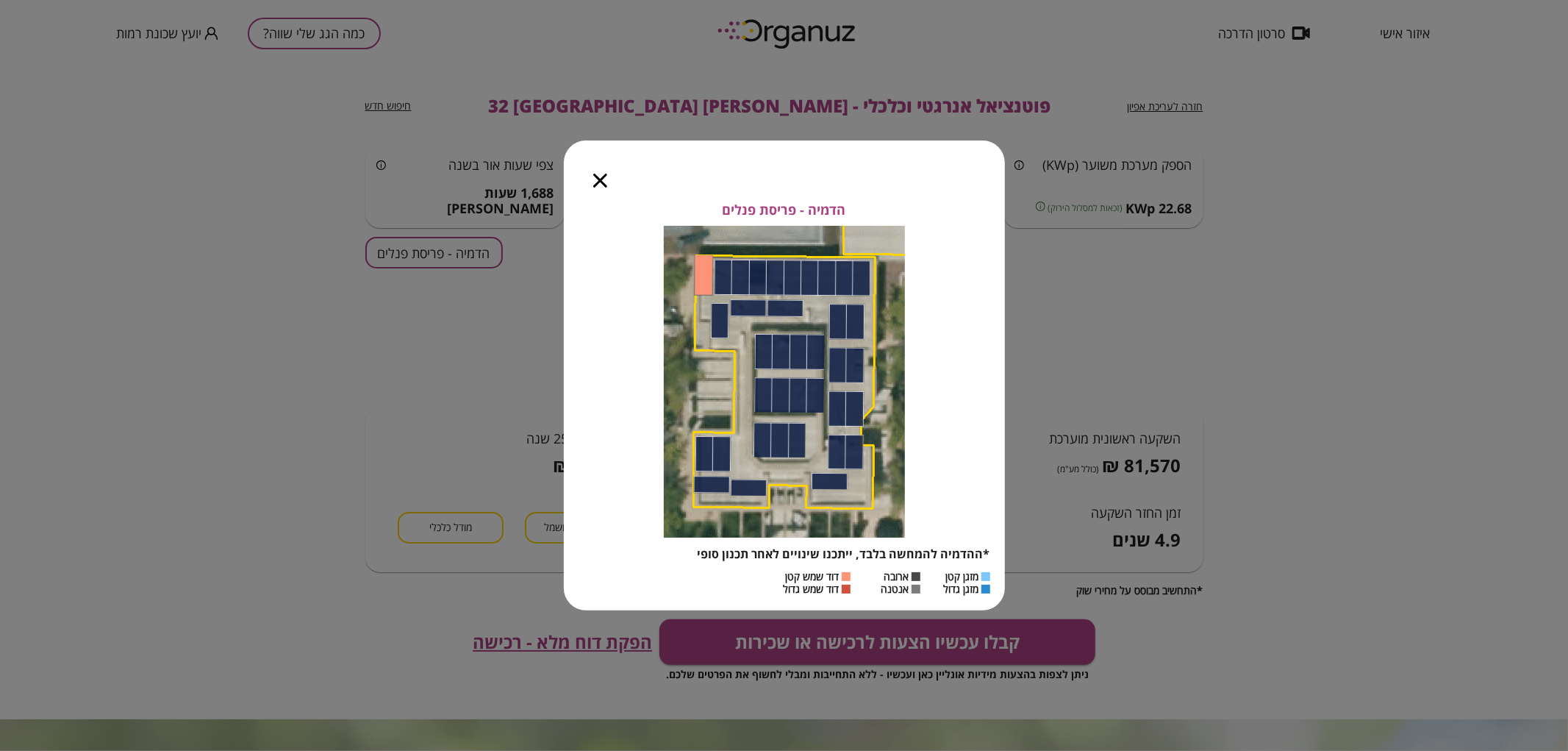
click at [600, 177] on icon "button" at bounding box center [600, 180] width 14 height 14
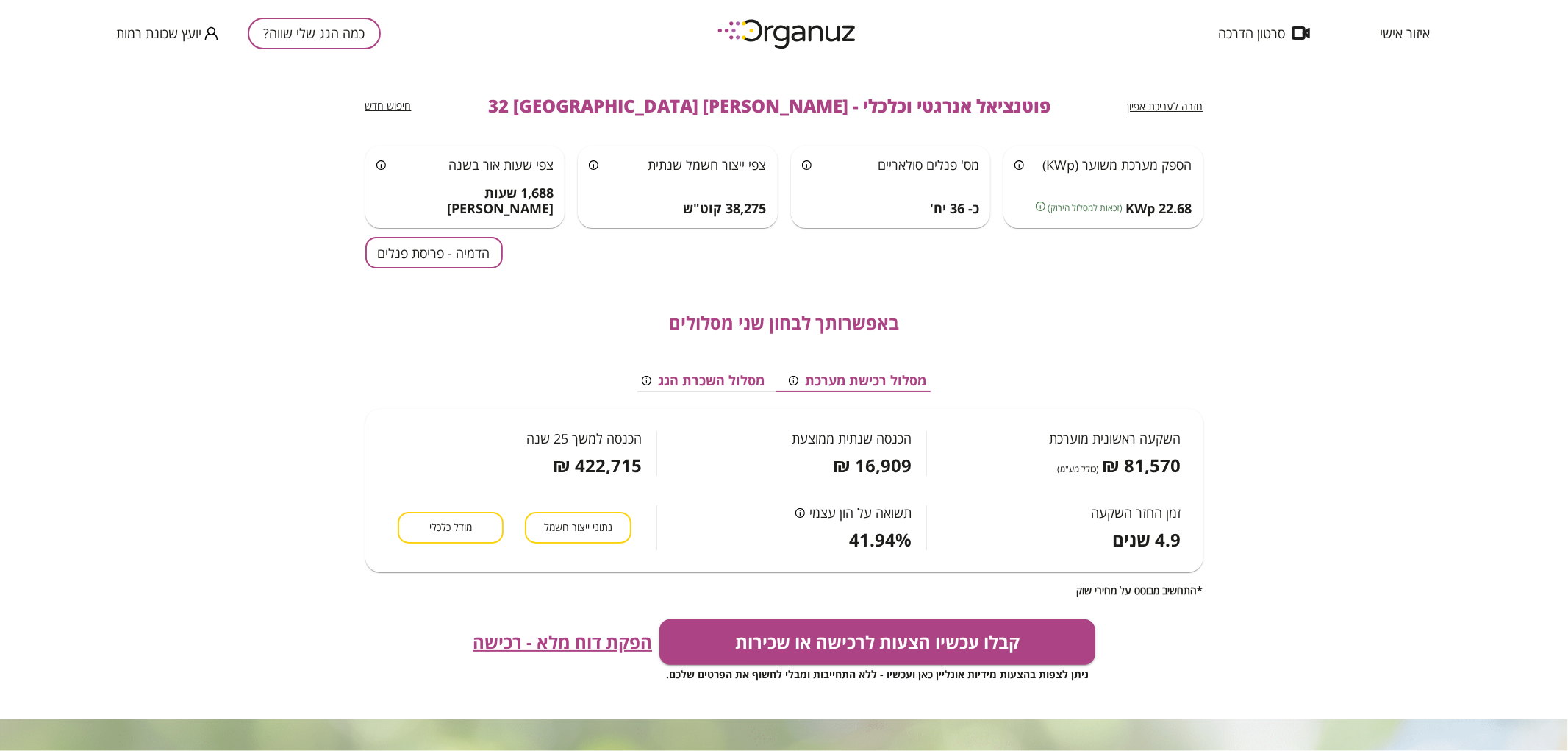
click at [339, 41] on button "כמה הגג שלי שווה?" at bounding box center [314, 33] width 133 height 31
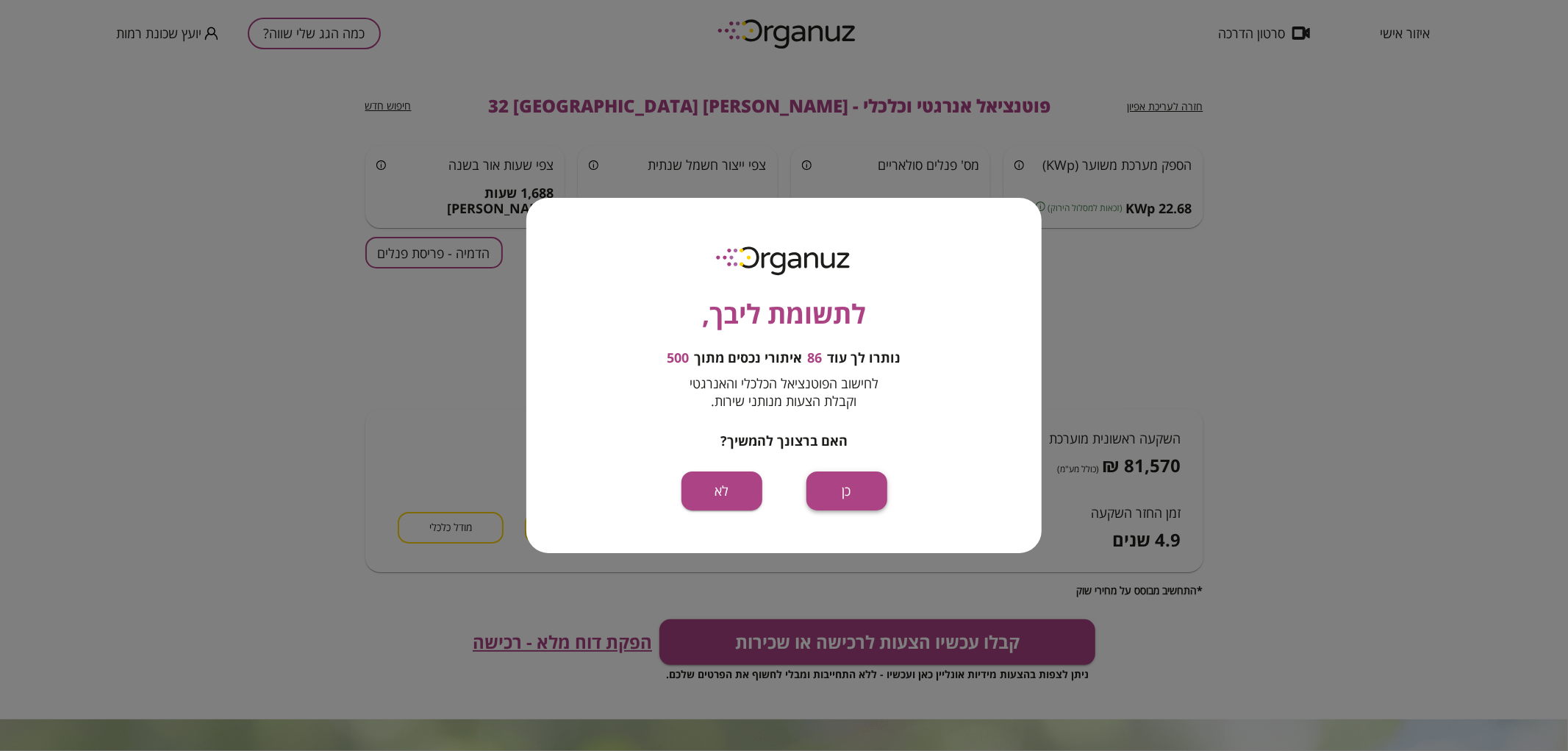
click at [827, 479] on button "כן" at bounding box center [846, 491] width 81 height 39
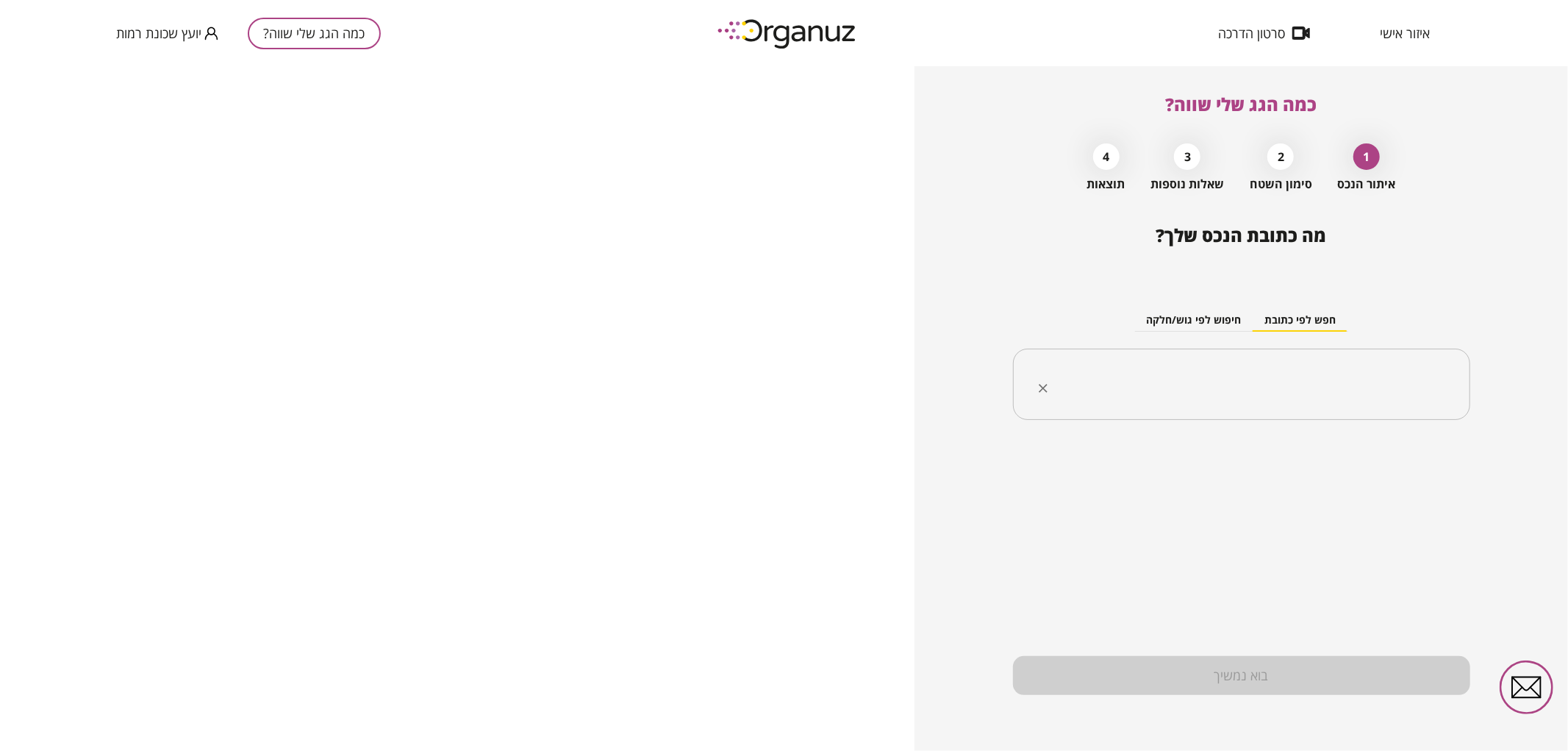
click at [1244, 366] on input "text" at bounding box center [1246, 384] width 411 height 37
click at [1307, 402] on input "**********" at bounding box center [1246, 384] width 411 height 37
click at [1309, 456] on li "[PERSON_NAME] 45 [GEOGRAPHIC_DATA]" at bounding box center [1241, 459] width 419 height 26
type input "**********"
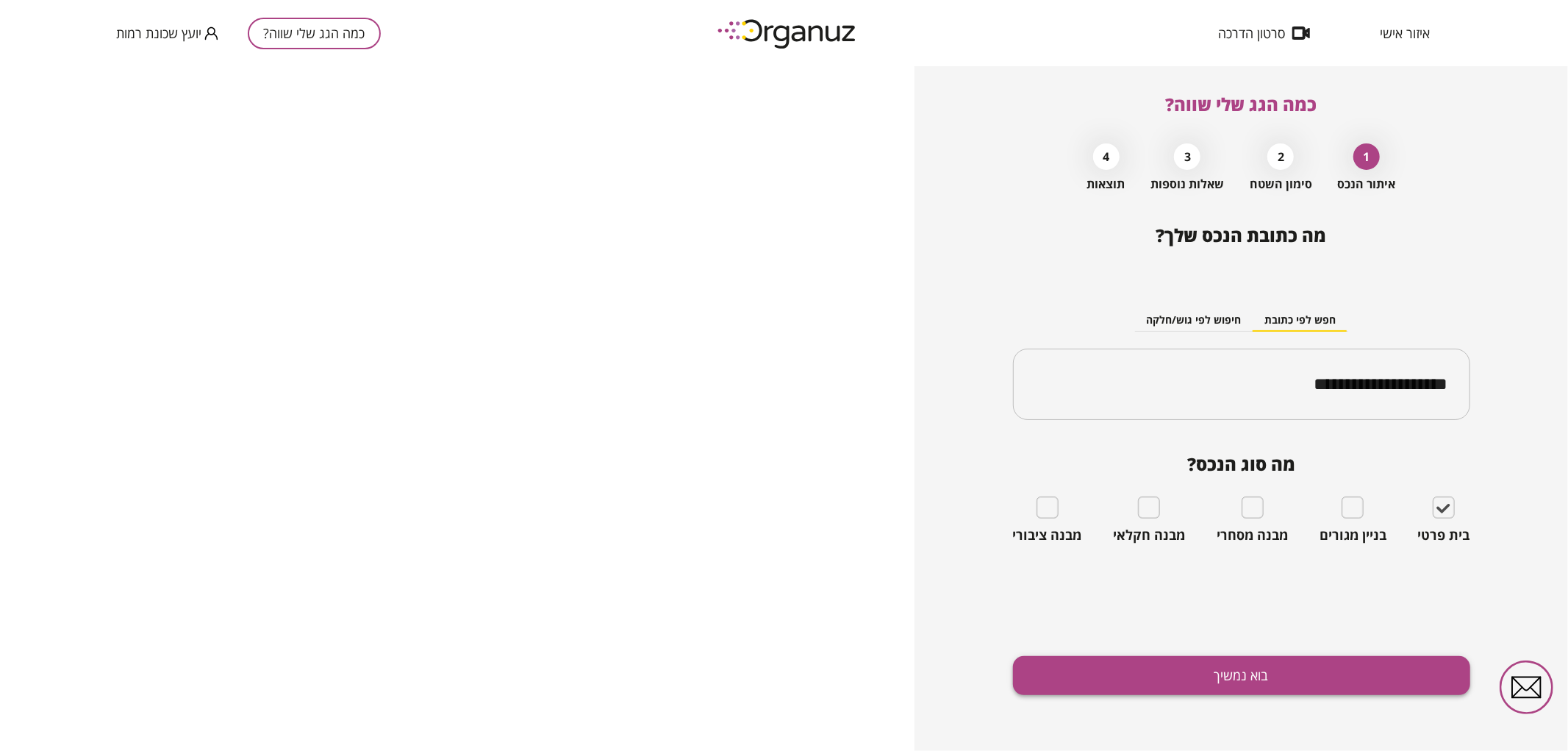
click at [1345, 662] on button "בוא נמשיך" at bounding box center [1241, 675] width 457 height 39
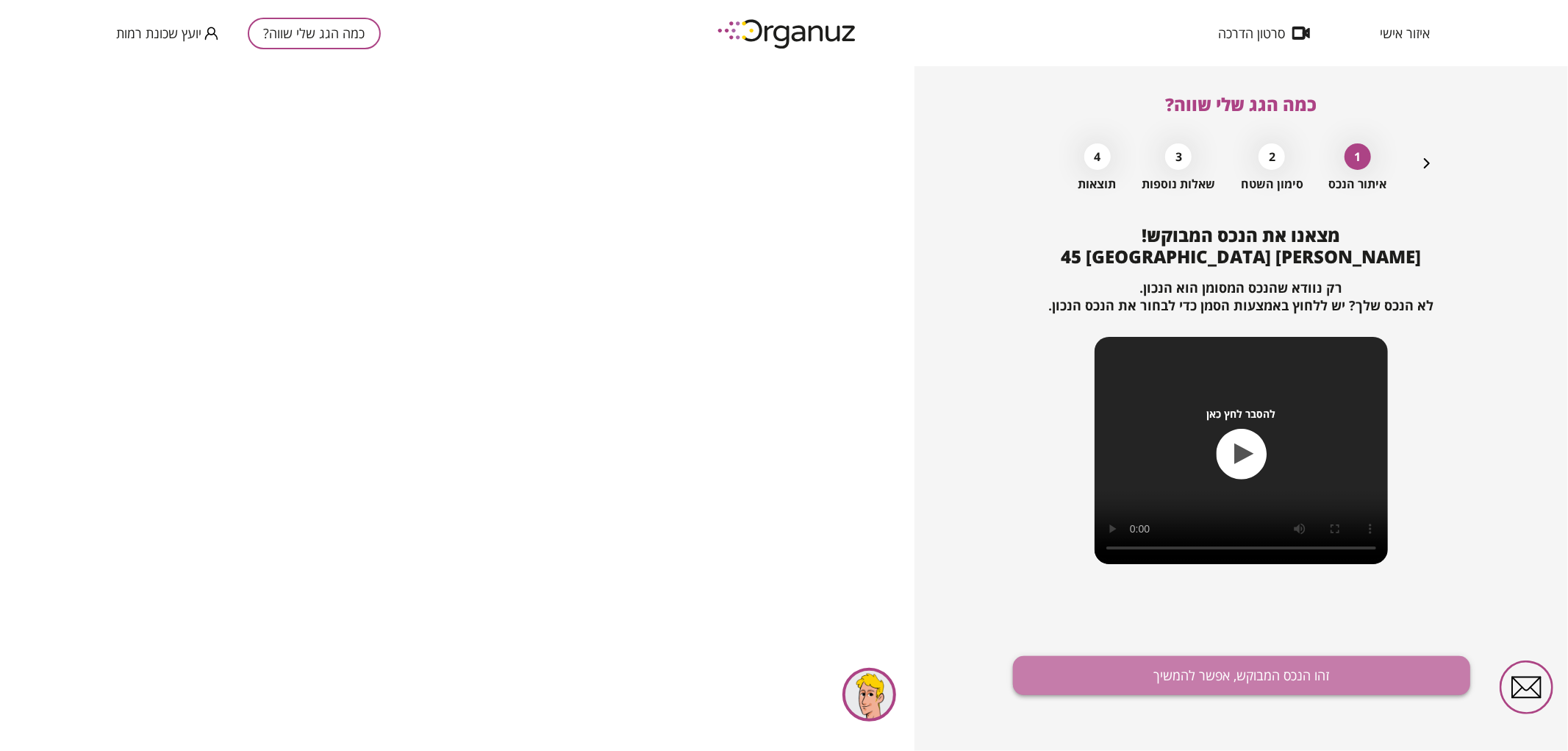
click at [1237, 660] on button "זהו הנכס המבוקש, אפשר להמשיך" at bounding box center [1241, 675] width 457 height 39
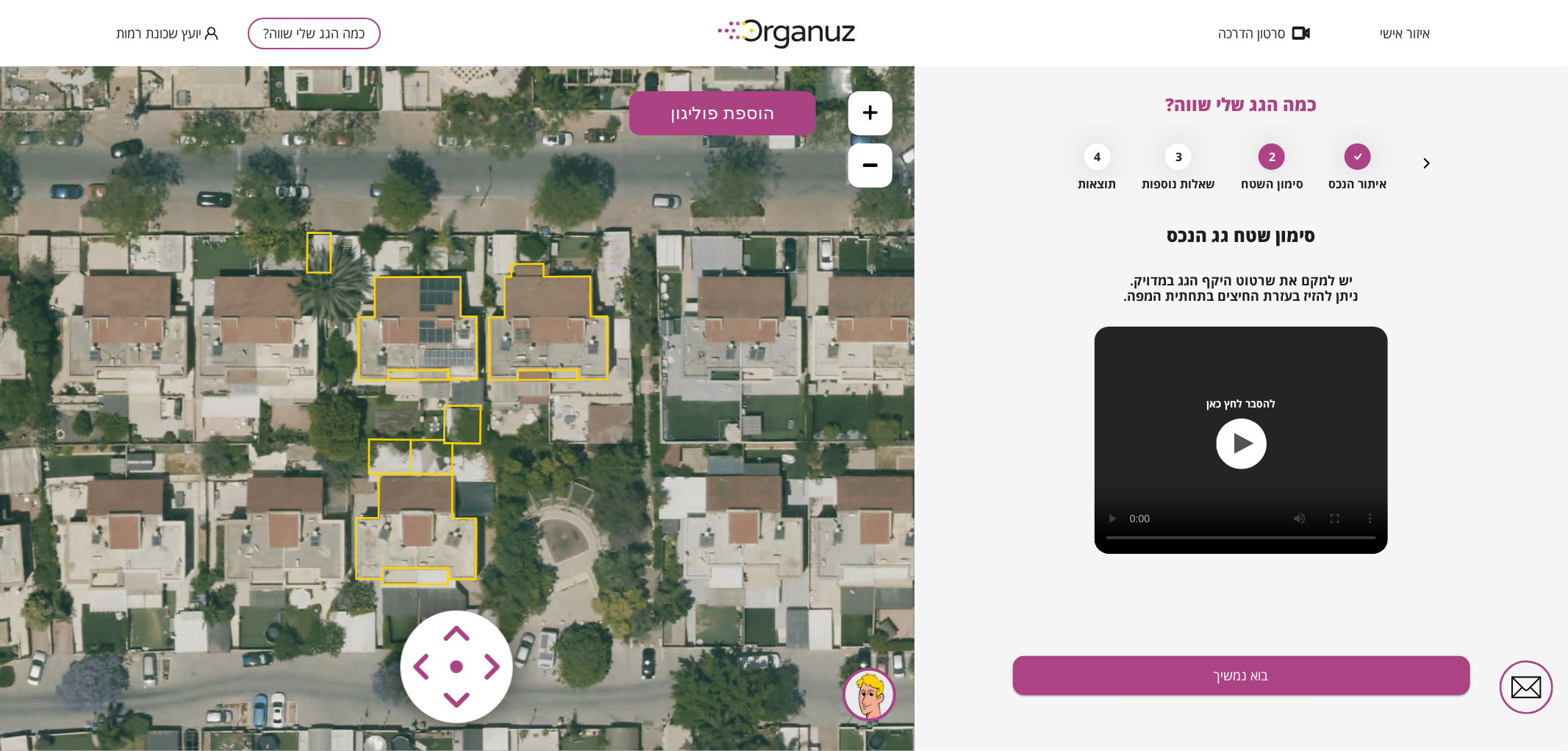
click at [399, 352] on polygon at bounding box center [418, 327] width 118 height 103
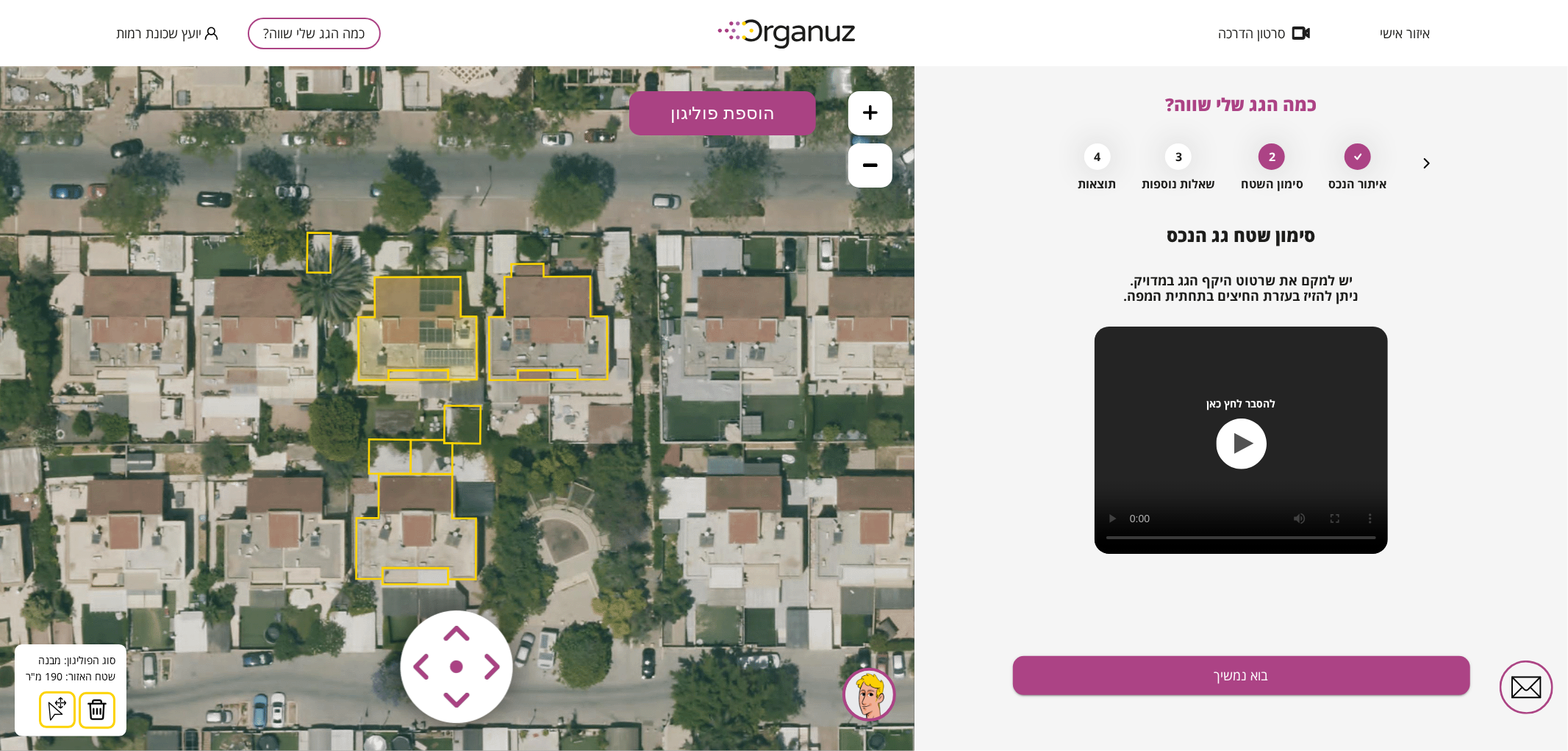
click at [86, 708] on img at bounding box center [97, 709] width 21 height 22
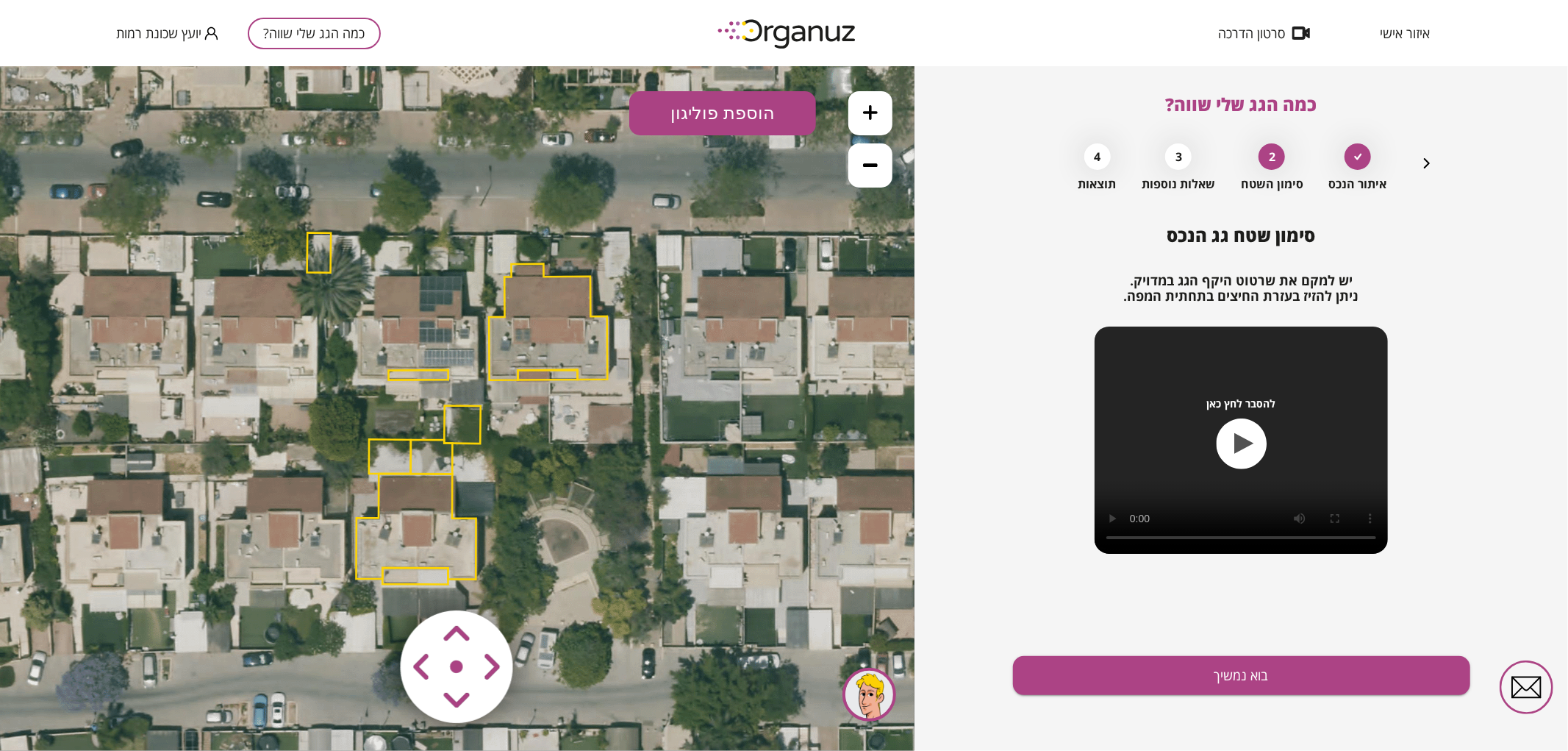
click at [430, 372] on polygon at bounding box center [419, 374] width 59 height 10
click at [89, 707] on img at bounding box center [91, 709] width 21 height 22
click at [866, 111] on icon at bounding box center [870, 111] width 14 height 14
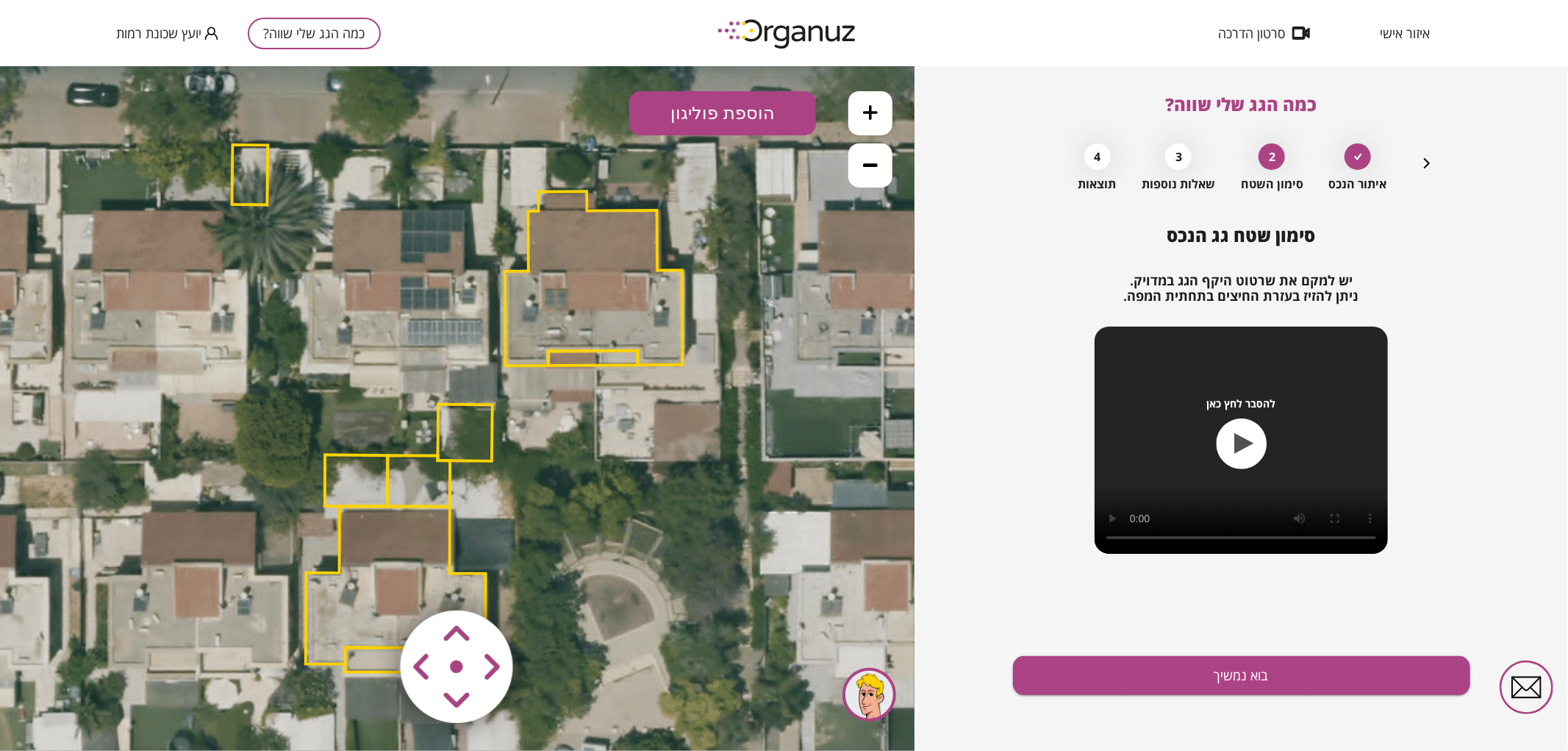
click at [866, 111] on icon at bounding box center [870, 111] width 14 height 14
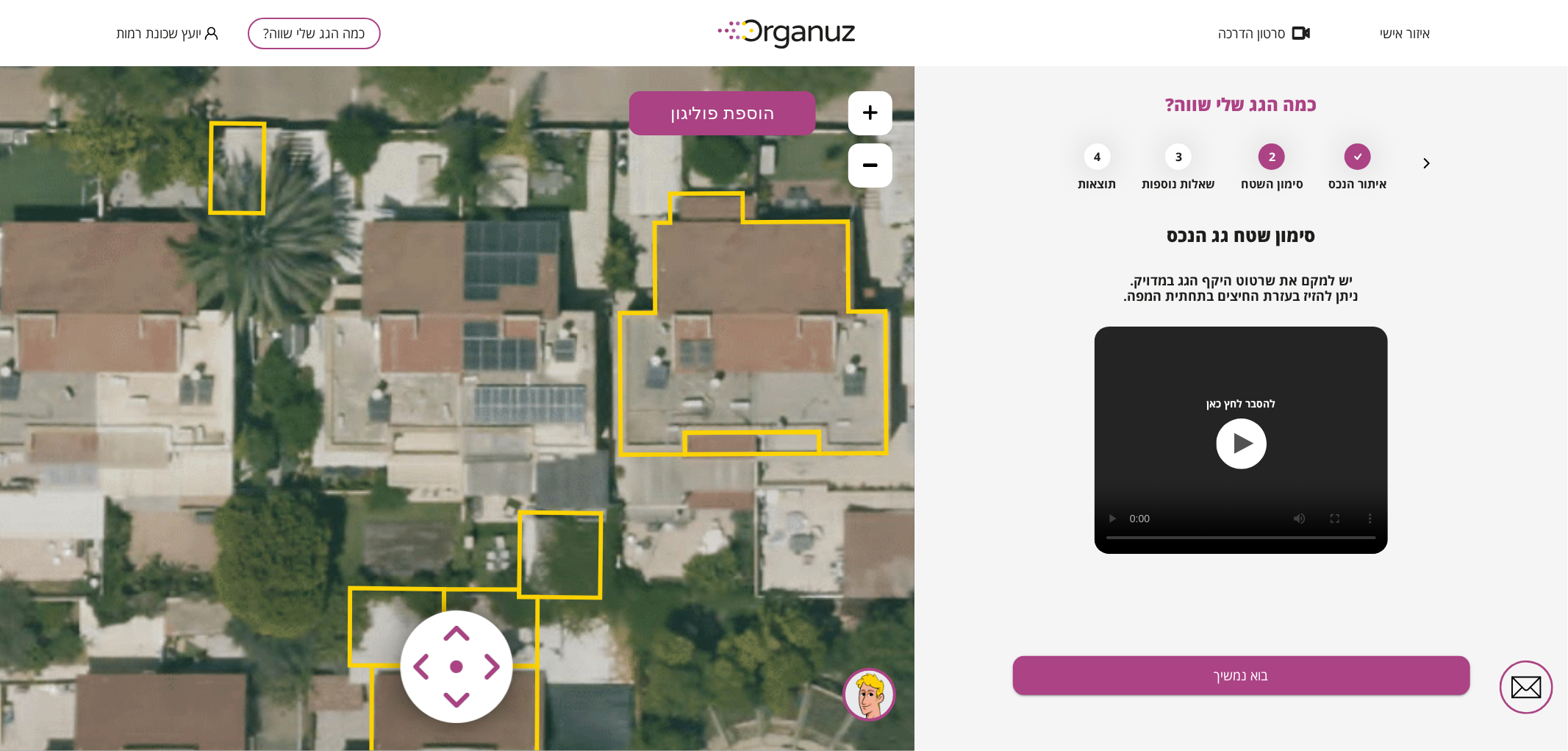
drag, startPoint x: 694, startPoint y: 295, endPoint x: 736, endPoint y: 323, distance: 50.5
click at [736, 323] on polygon at bounding box center [752, 323] width 266 height 262
click at [796, 111] on button "הוספת פוליגון" at bounding box center [722, 112] width 186 height 44
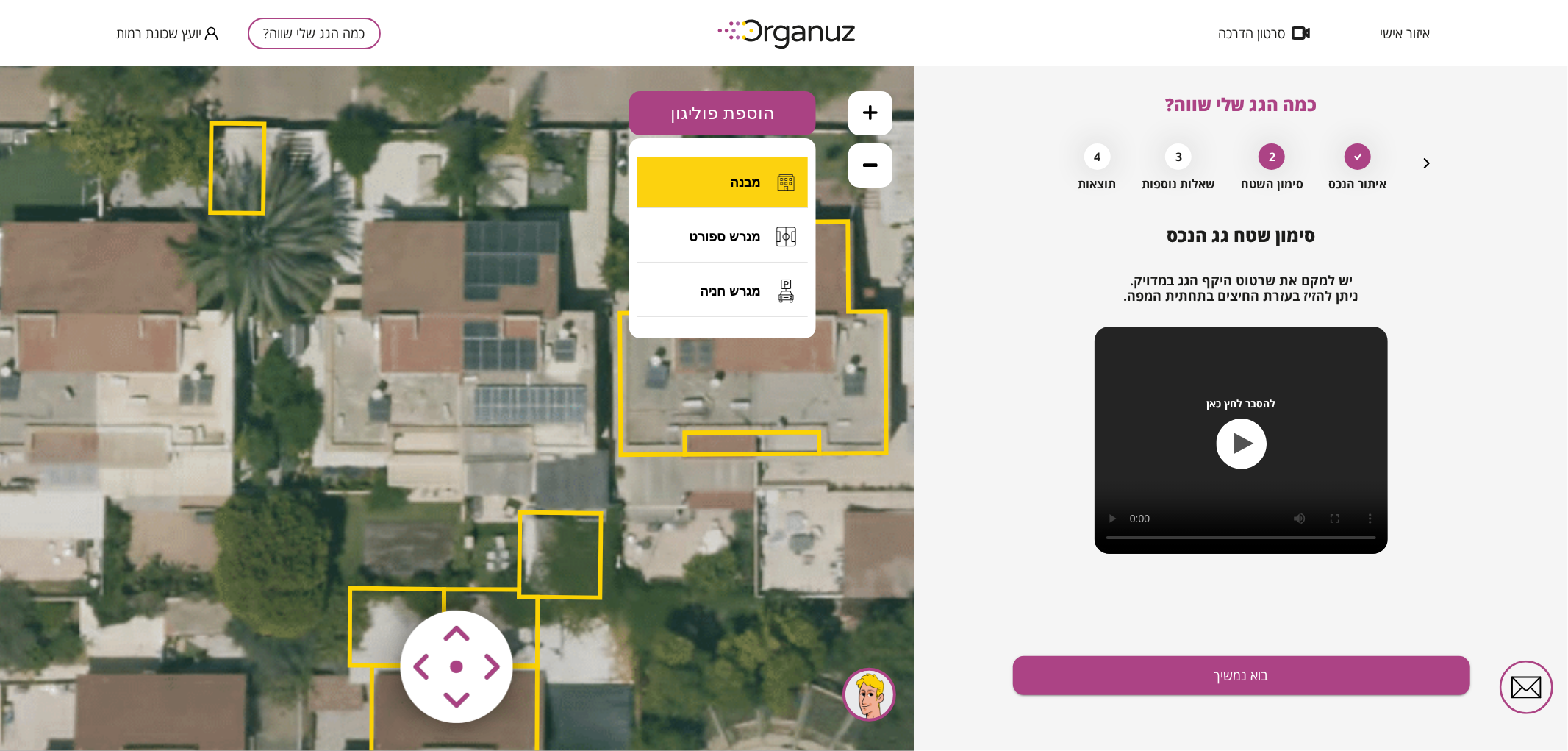
click at [717, 201] on button "מבנה" at bounding box center [722, 182] width 170 height 51
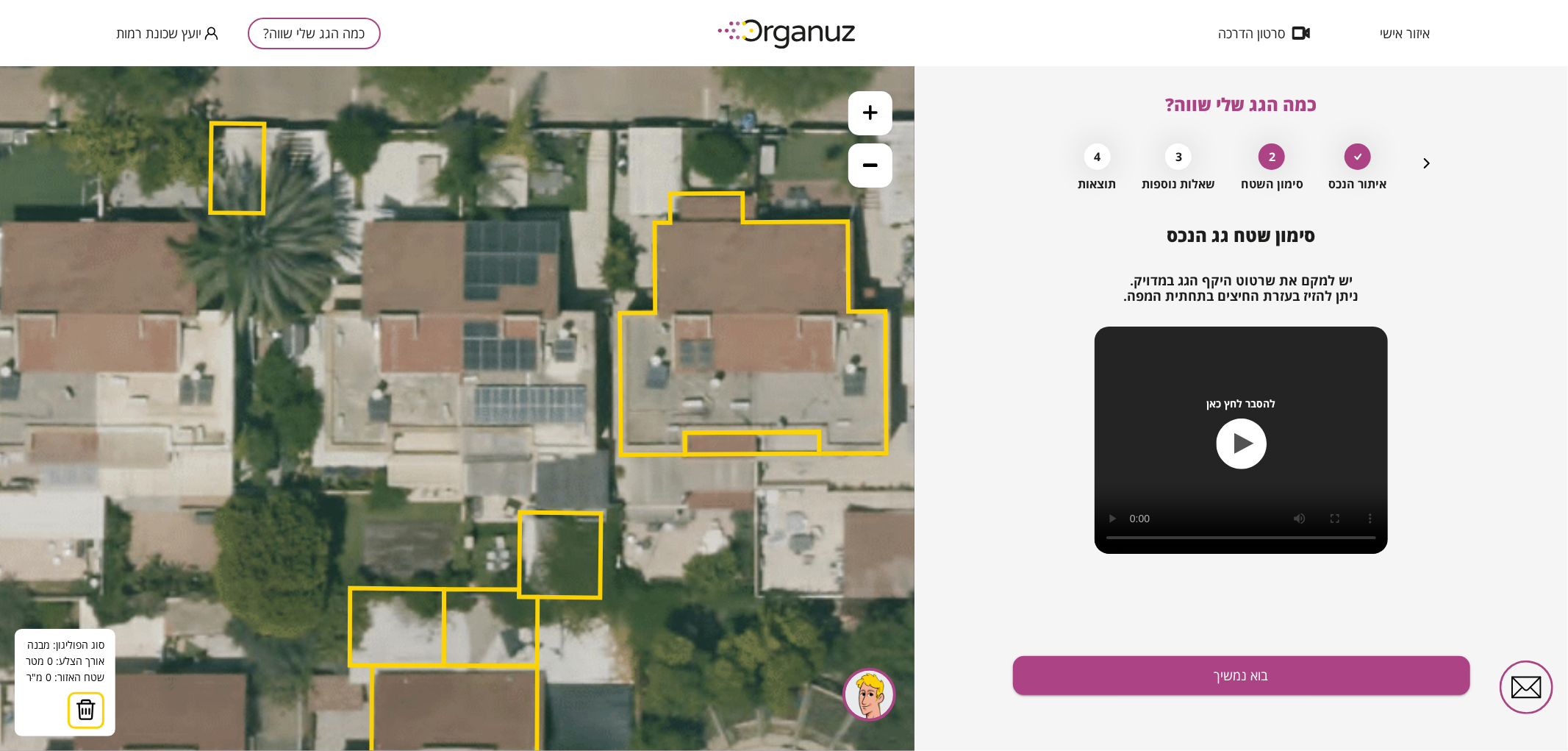
click at [459, 428] on icon at bounding box center [545, 520] width 2432 height 2432
click at [463, 221] on polygon at bounding box center [462, 324] width 5 height 207
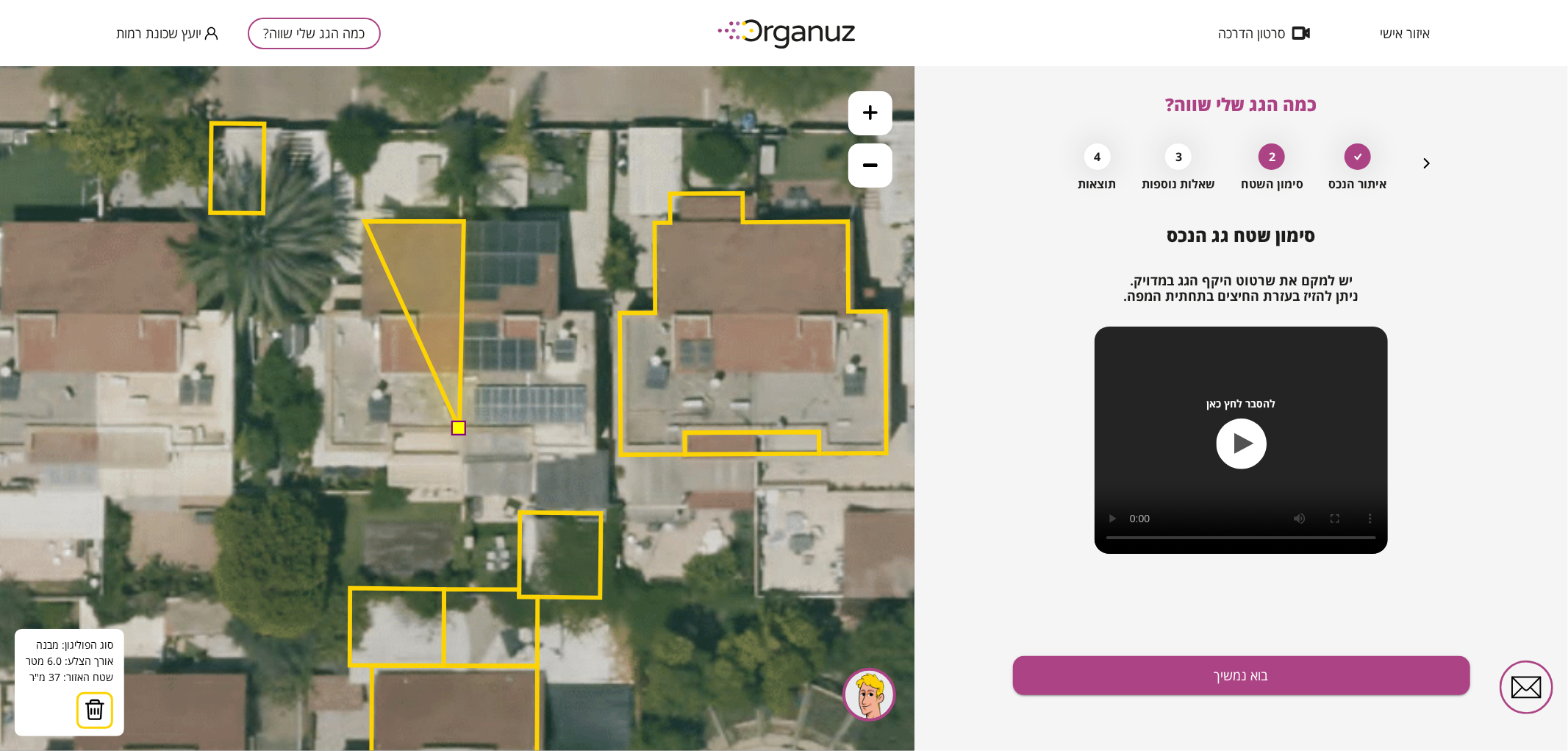
click at [364, 221] on polygon at bounding box center [414, 324] width 99 height 207
click at [364, 223] on polygon at bounding box center [414, 324] width 100 height 207
click at [361, 313] on polygon at bounding box center [412, 324] width 103 height 207
click at [329, 313] on polygon at bounding box center [396, 324] width 134 height 207
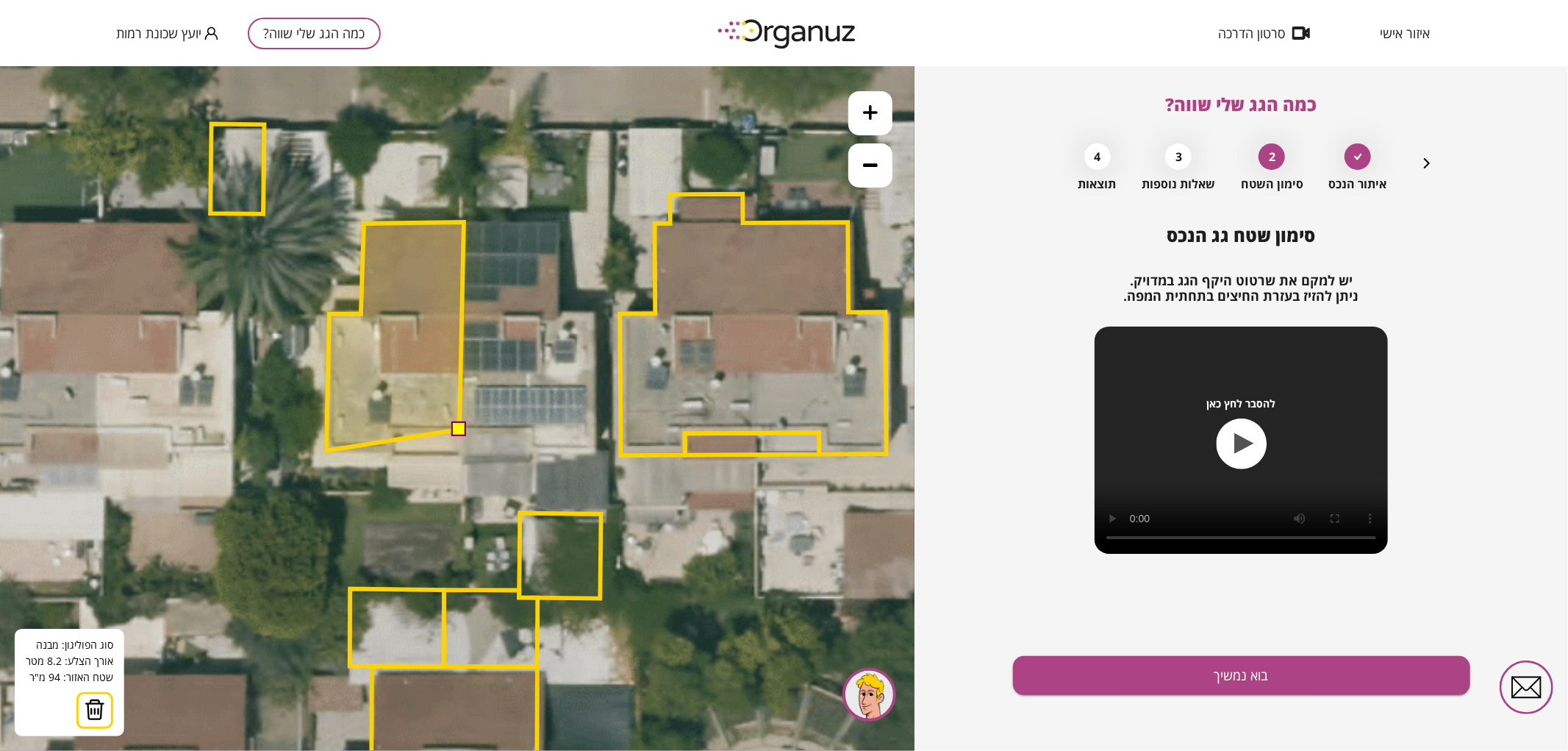
click at [327, 450] on polygon at bounding box center [395, 335] width 138 height 229
click at [393, 450] on polygon at bounding box center [395, 335] width 138 height 229
click at [394, 428] on polygon at bounding box center [395, 335] width 138 height 229
click at [459, 421] on button at bounding box center [459, 428] width 14 height 14
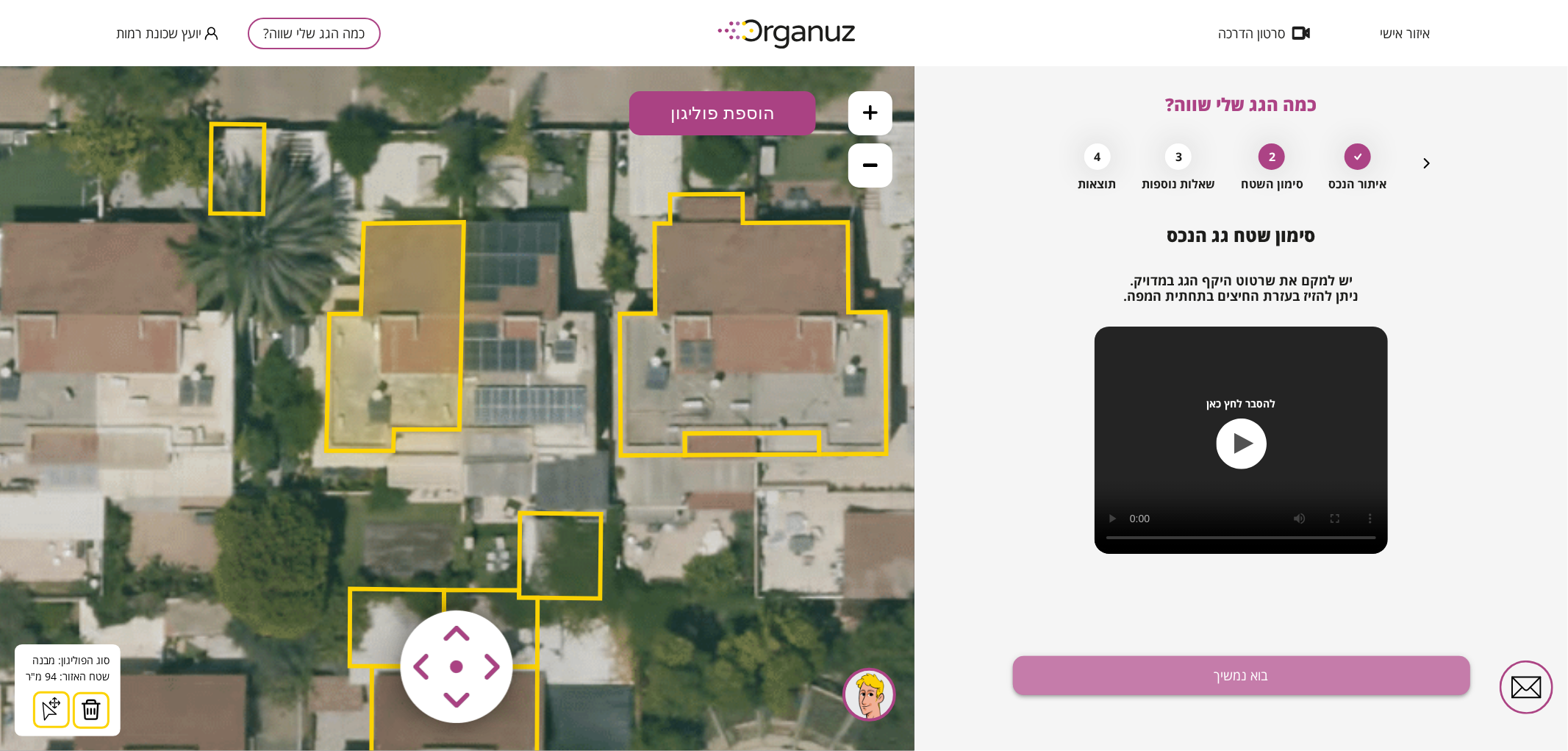
click at [1089, 663] on button "בוא נמשיך" at bounding box center [1241, 675] width 457 height 39
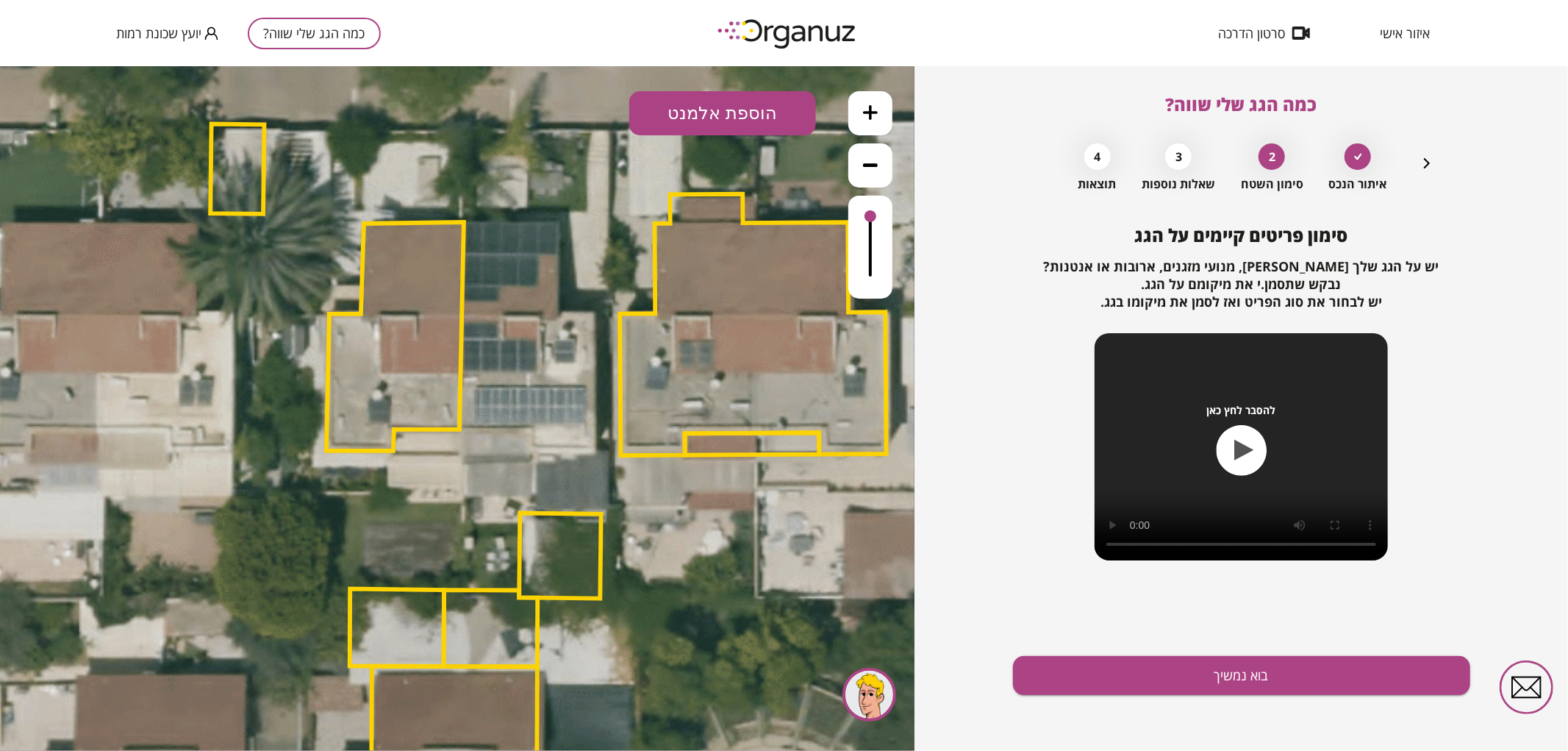
click at [708, 115] on button "הוספת אלמנט" at bounding box center [722, 112] width 186 height 44
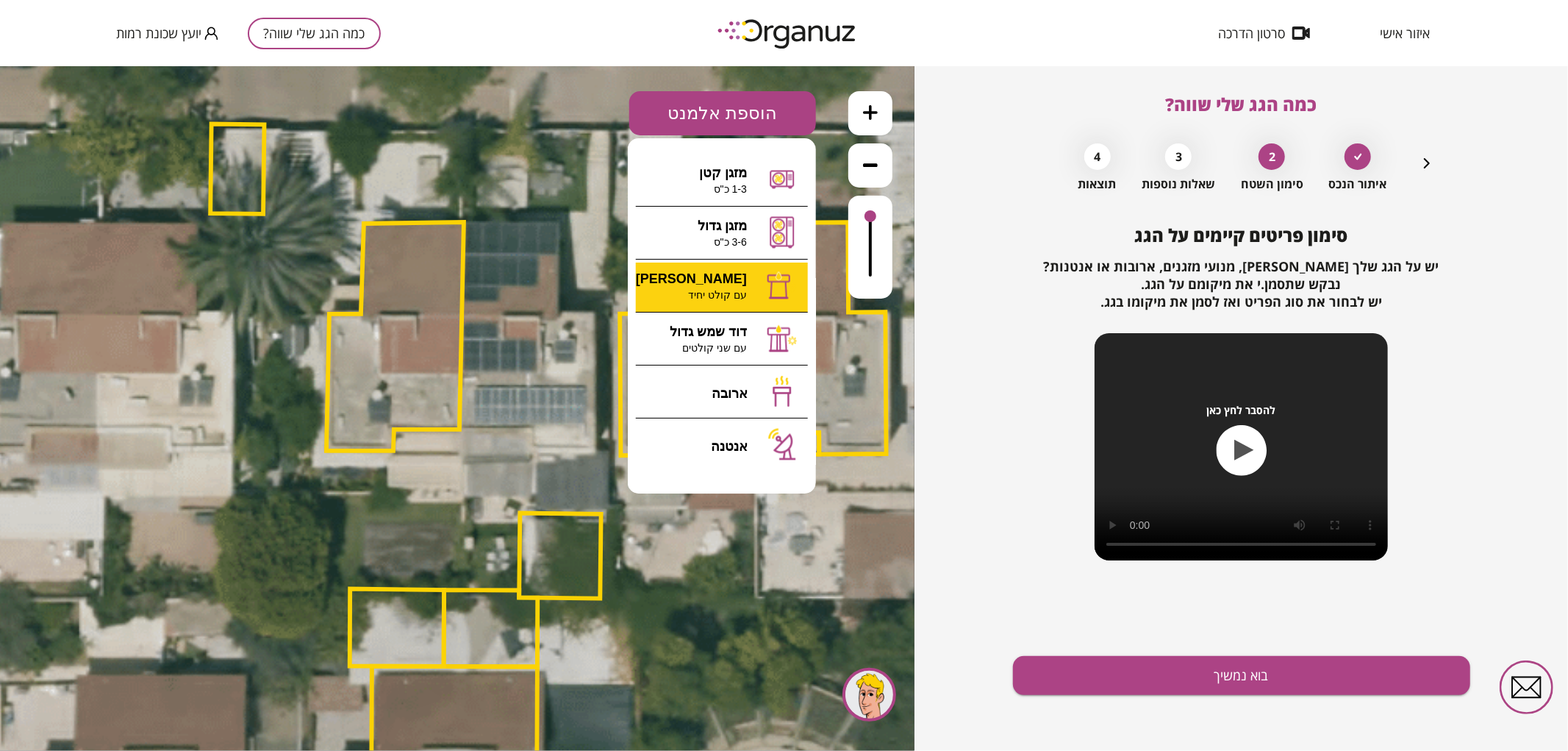
click at [743, 276] on div ".st0 { fill: #FFFFFF; } 94" at bounding box center [457, 408] width 914 height 685
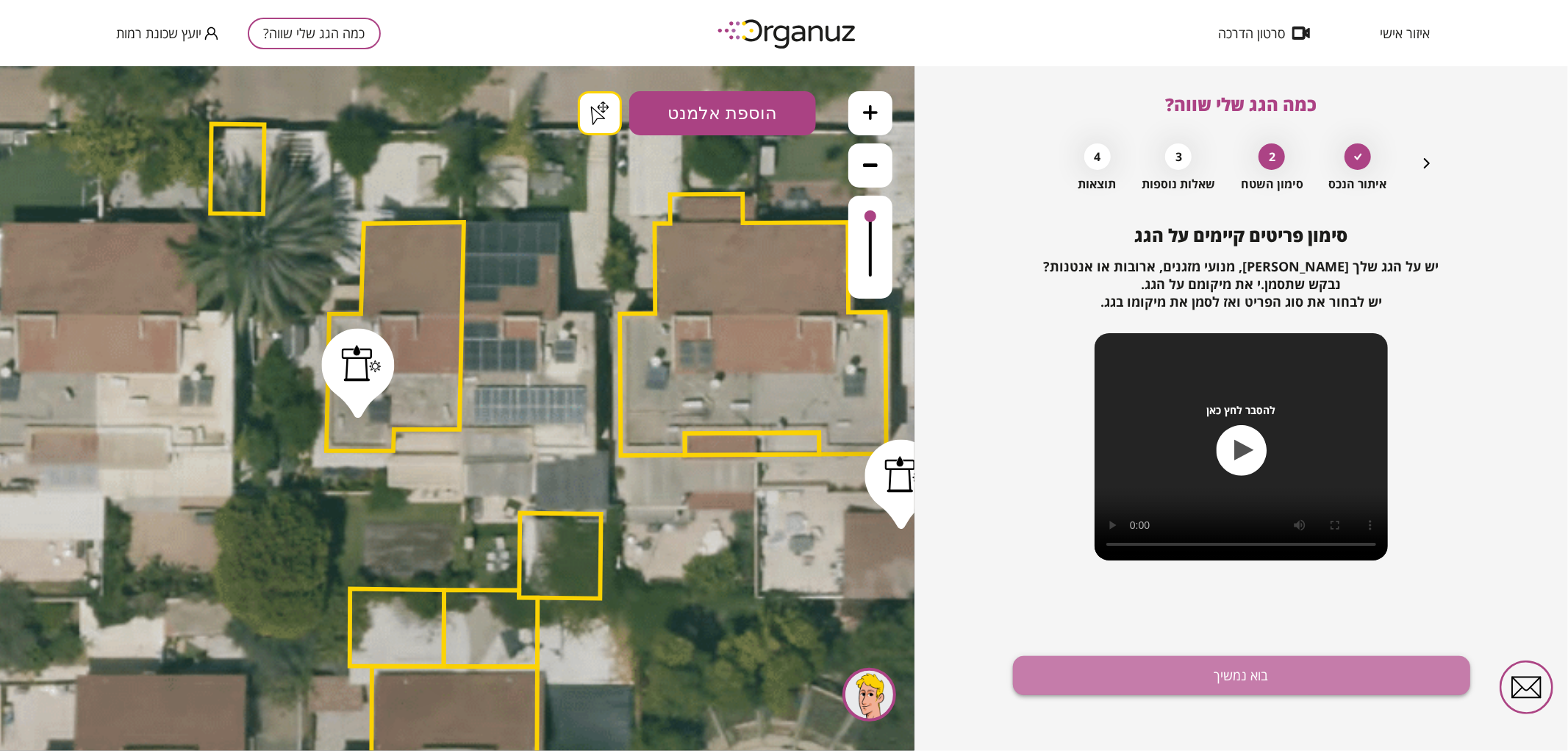
click at [1105, 689] on button "בוא נמשיך" at bounding box center [1241, 675] width 457 height 39
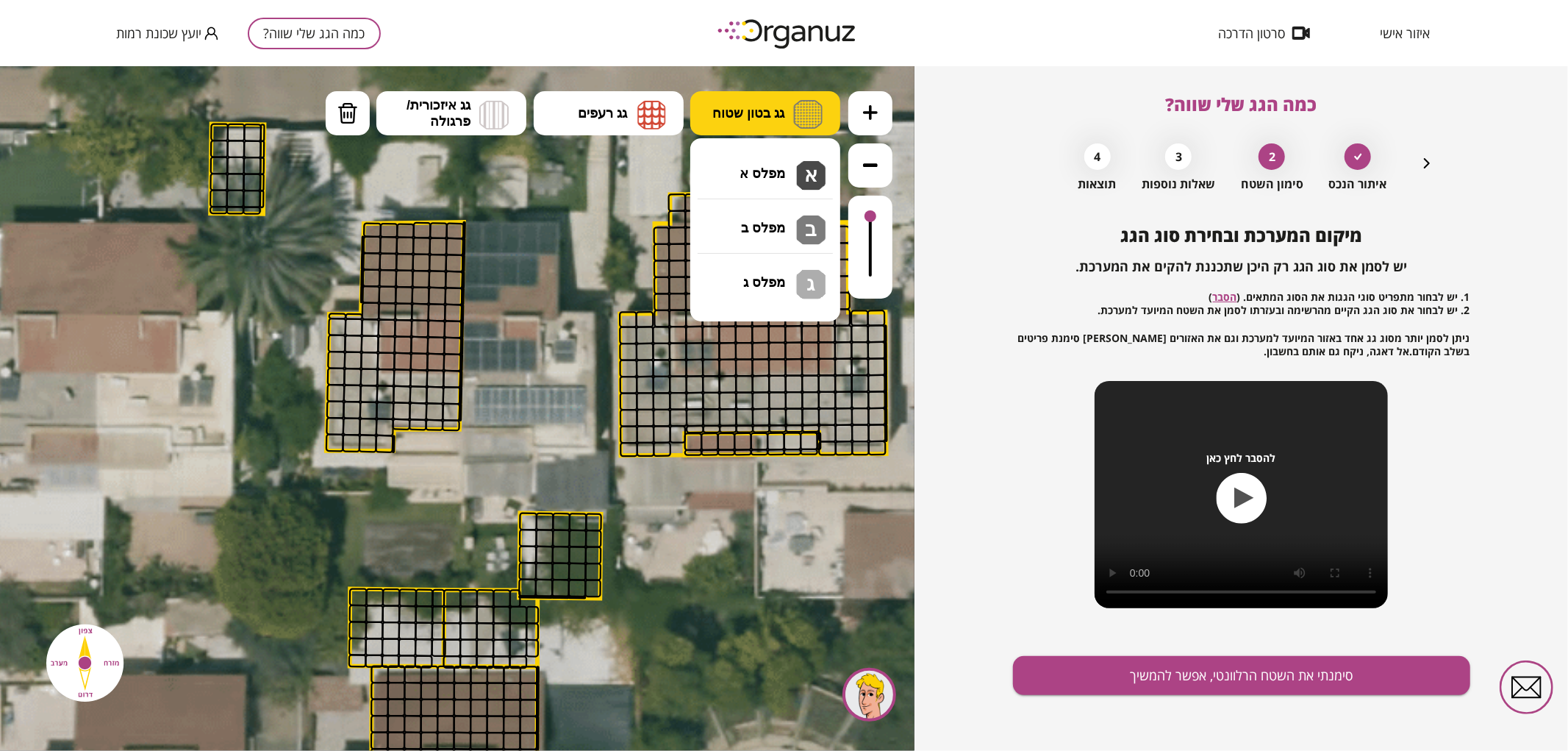
click at [753, 101] on button "גג בטון שטוח" at bounding box center [764, 112] width 150 height 44
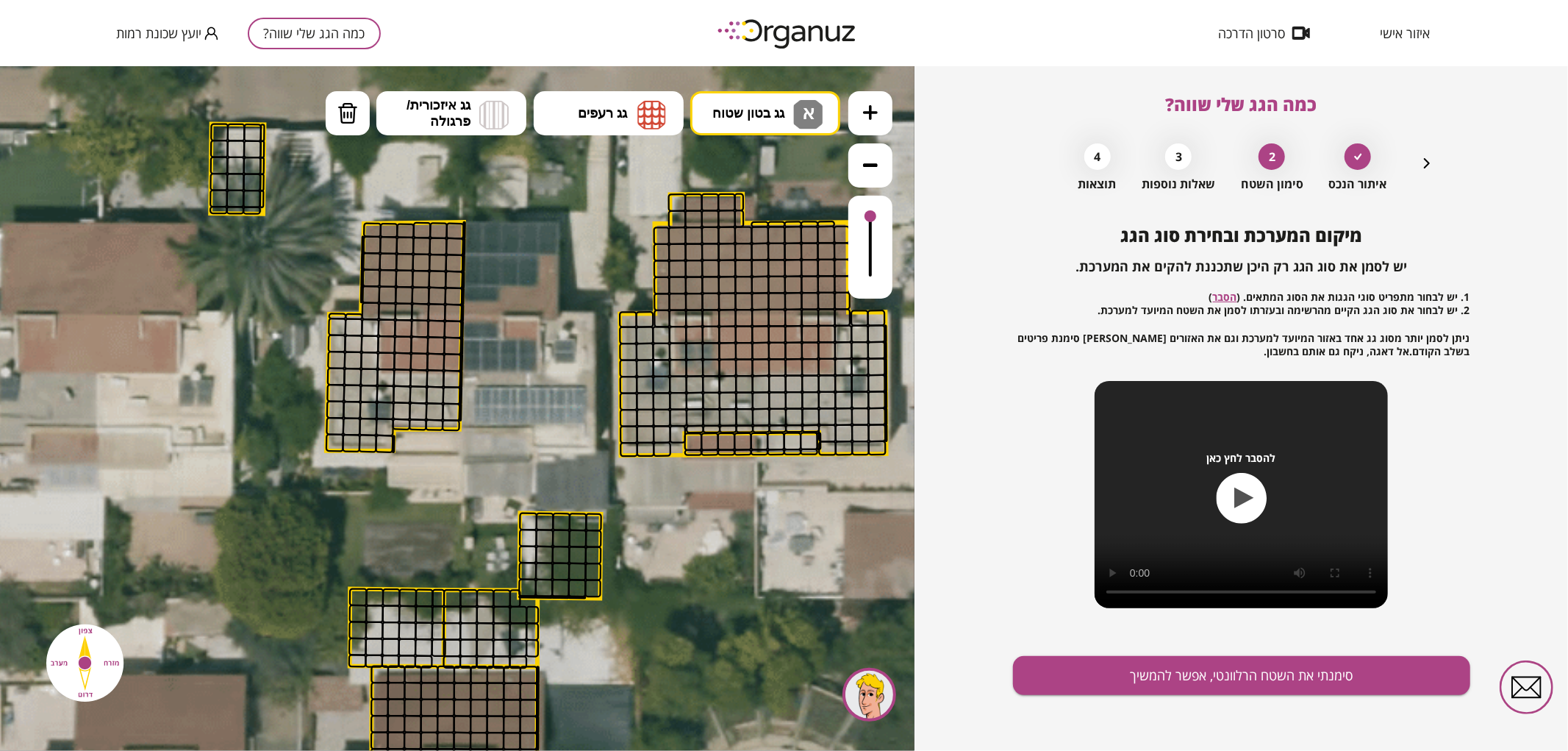
drag, startPoint x: 796, startPoint y: 163, endPoint x: 808, endPoint y: 174, distance: 16.3
click at [796, 163] on div ".st0 { fill: #FFFFFF; } .st0 { fill: #FFFFFF; }" at bounding box center [457, 408] width 914 height 685
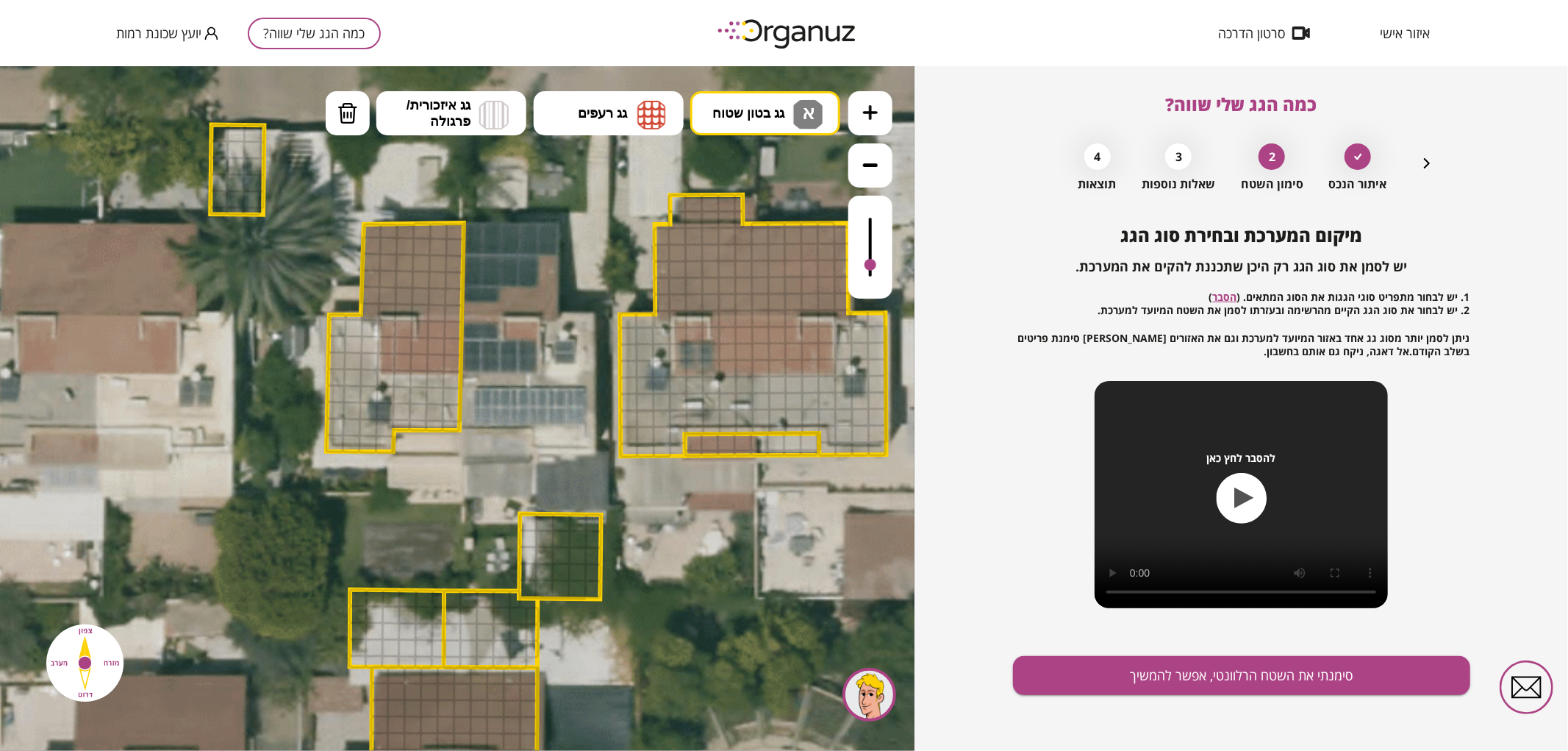
drag, startPoint x: 868, startPoint y: 215, endPoint x: 868, endPoint y: 267, distance: 52.0
click at [868, 265] on div at bounding box center [870, 263] width 12 height 12
click at [357, 327] on div at bounding box center [354, 327] width 18 height 18
drag, startPoint x: 363, startPoint y: 328, endPoint x: 377, endPoint y: 315, distance: 19.1
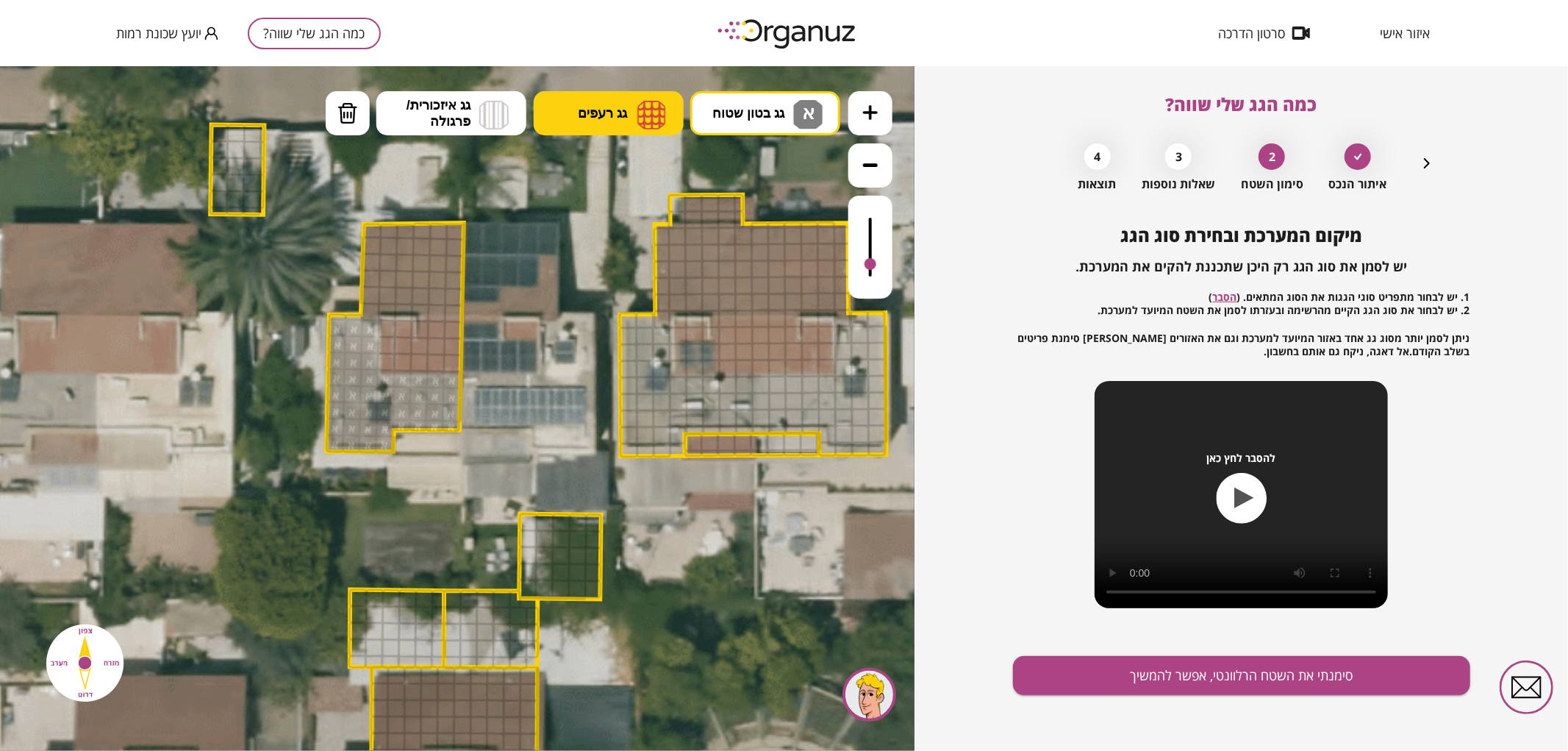
click at [596, 114] on span "גג רעפים" at bounding box center [603, 112] width 50 height 16
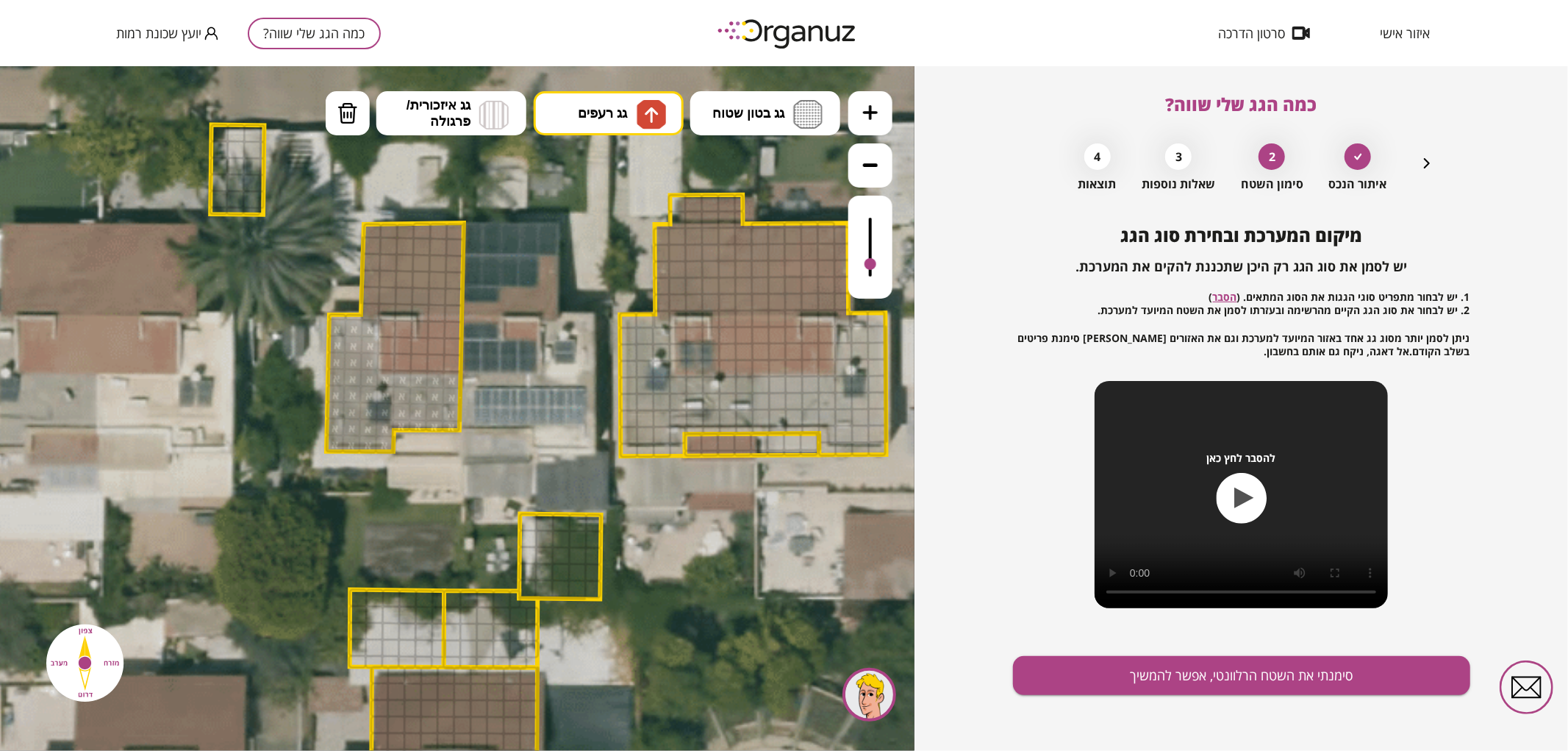
click at [620, 188] on div ".st0 { fill: #FFFFFF; } .st0 { fill: #FFFFFF; }" at bounding box center [457, 408] width 914 height 685
drag, startPoint x: 369, startPoint y: 295, endPoint x: 445, endPoint y: 280, distance: 77.5
click at [373, 311] on div at bounding box center [371, 311] width 18 height 18
click at [629, 104] on button "גג רעפים" at bounding box center [608, 112] width 150 height 44
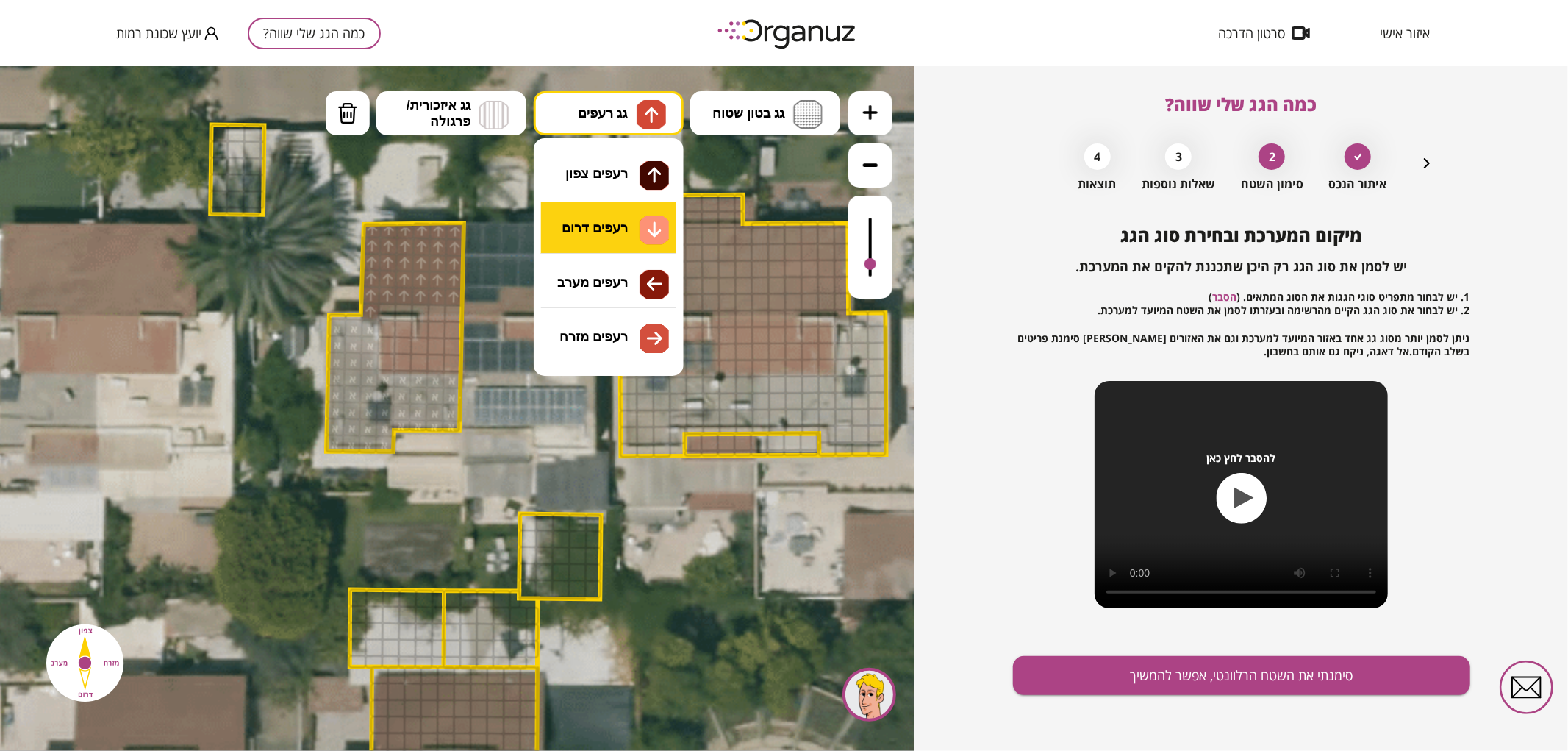
click at [607, 235] on div ".st0 { fill: #FFFFFF; } .st0 { fill: #FFFFFF; }" at bounding box center [457, 408] width 914 height 685
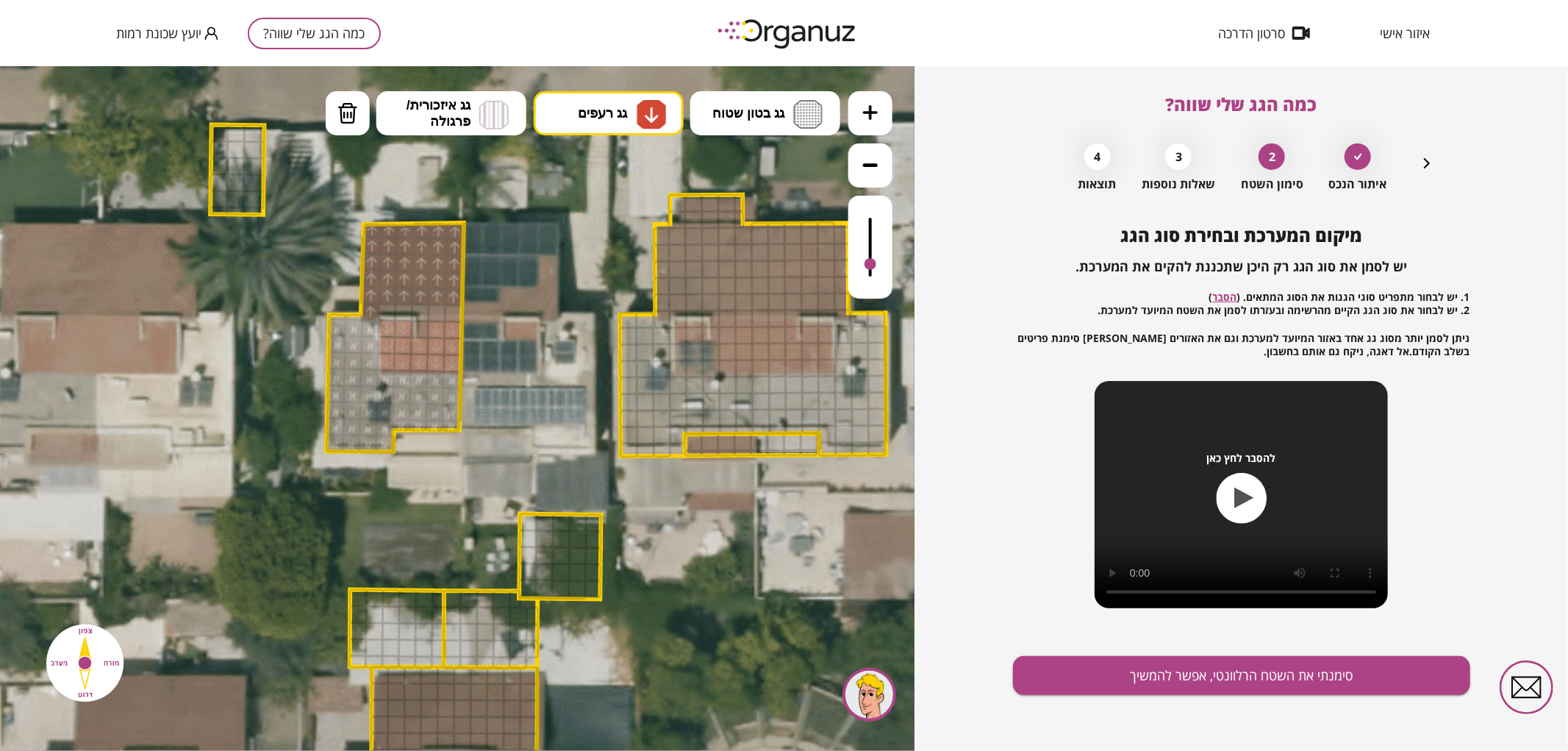
drag, startPoint x: 391, startPoint y: 363, endPoint x: 472, endPoint y: 376, distance: 82.0
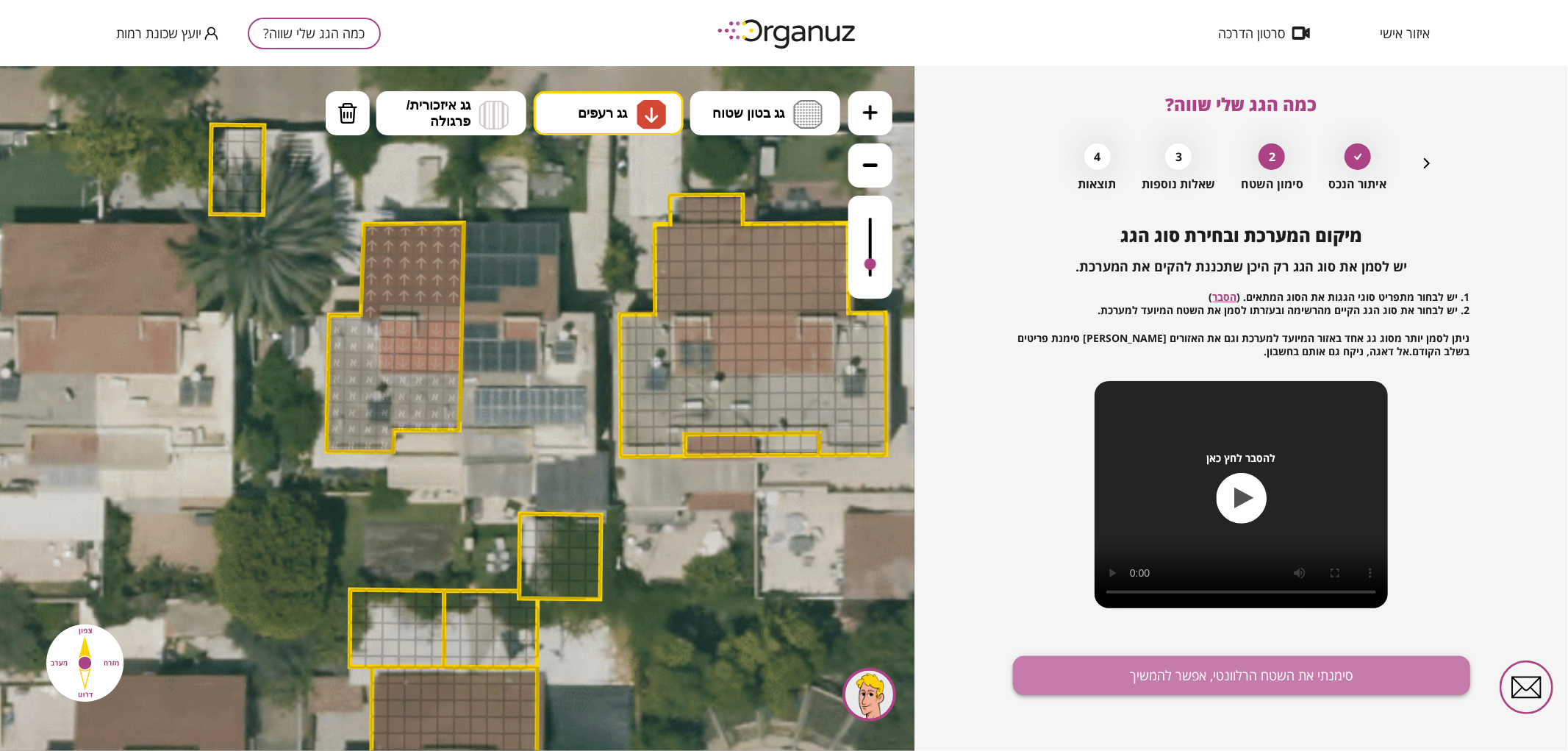
click at [1037, 679] on button "סימנתי את השטח הרלוונטי, אפשר להמשיך" at bounding box center [1241, 675] width 457 height 39
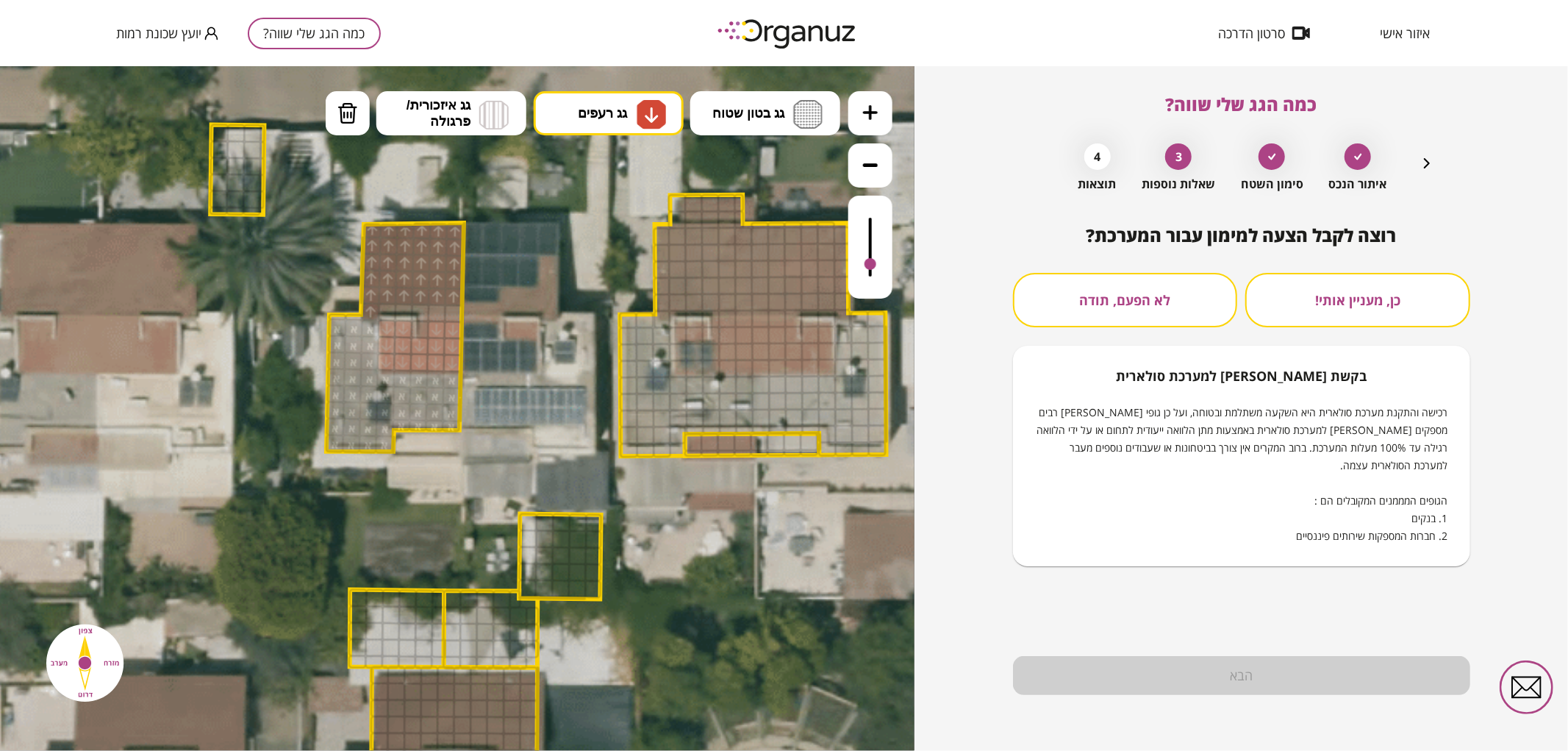
click at [1201, 298] on button "לא הפעם, תודה" at bounding box center [1125, 300] width 225 height 54
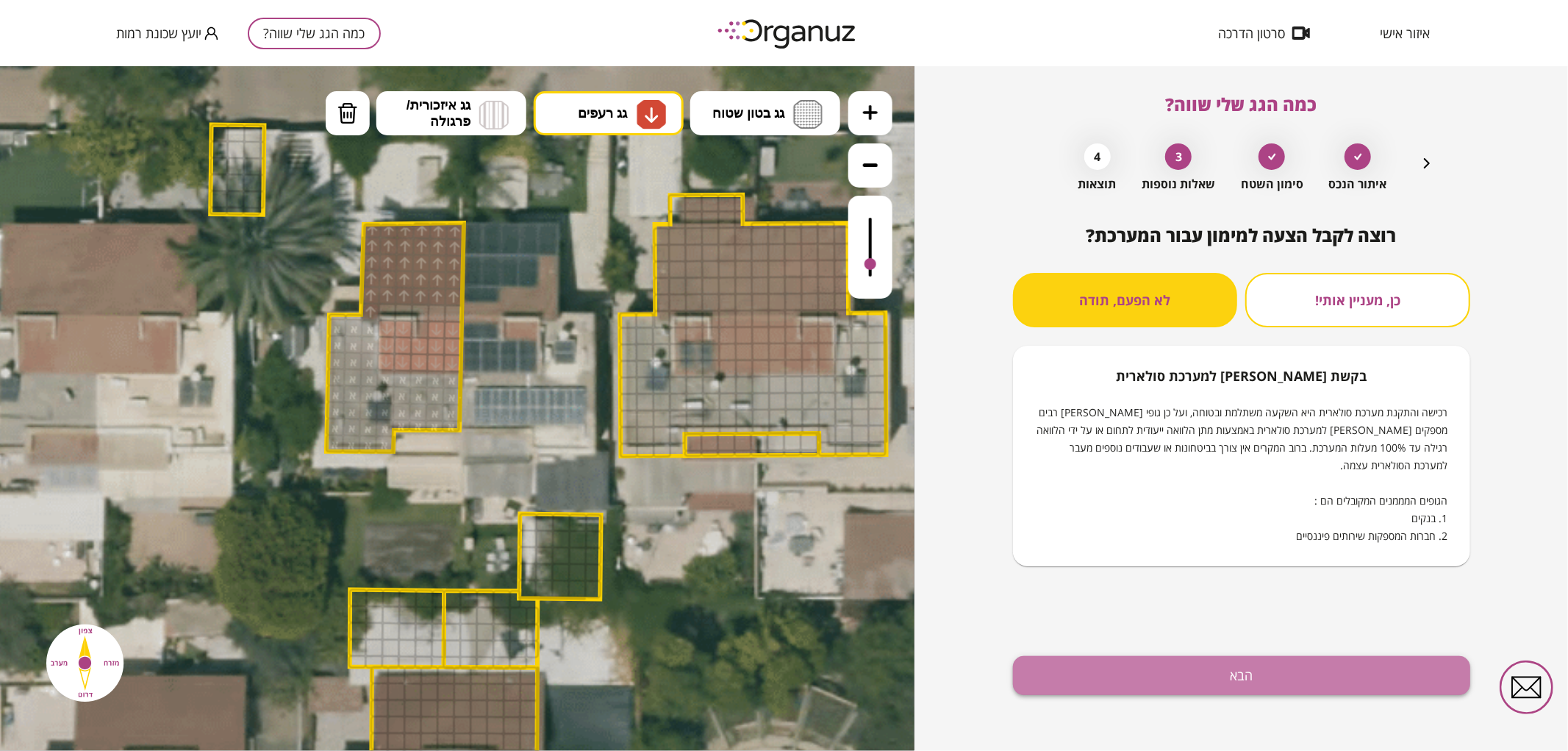
click at [1135, 682] on button "הבא" at bounding box center [1241, 675] width 457 height 39
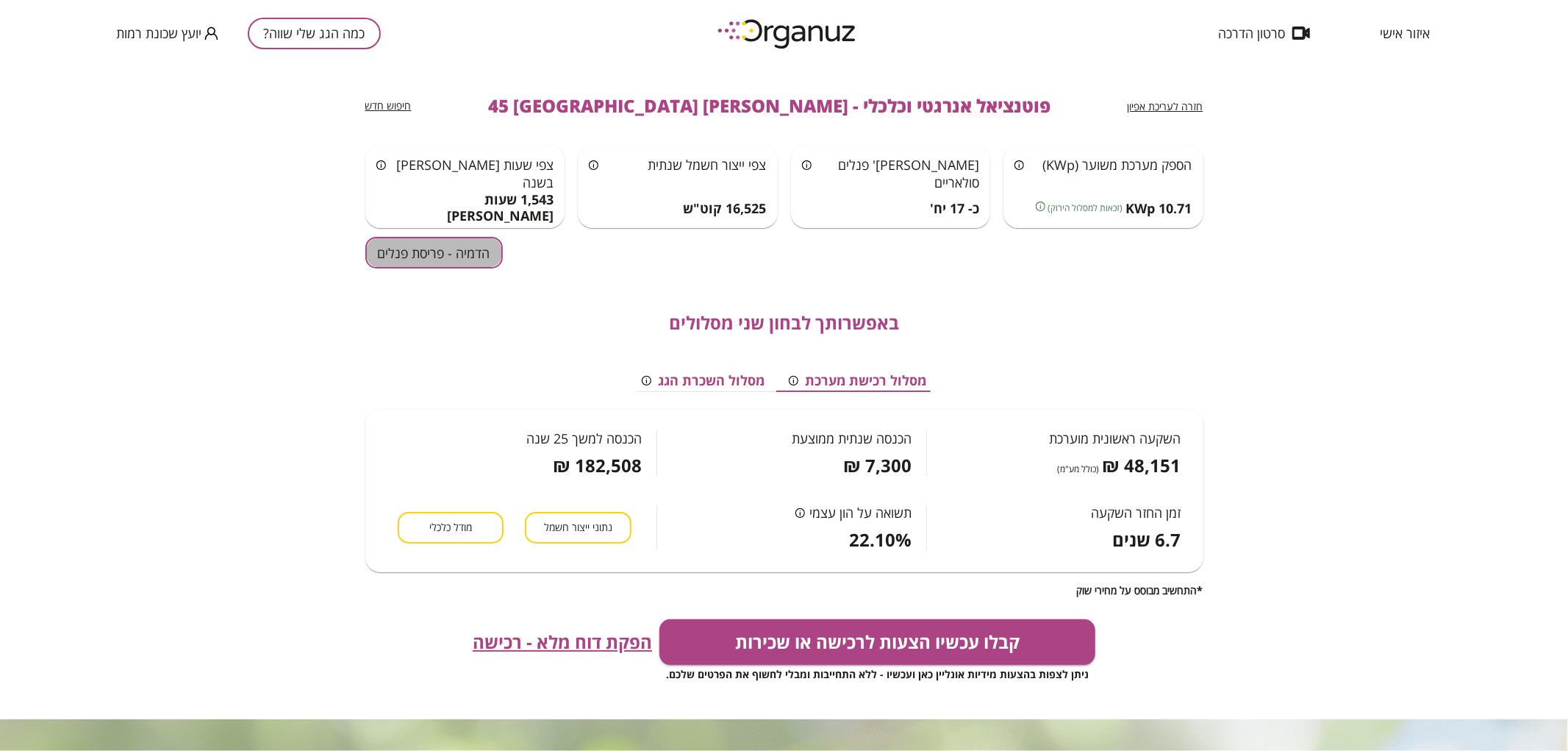
click at [429, 253] on button "הדמיה - פריסת פנלים" at bounding box center [434, 252] width 138 height 31
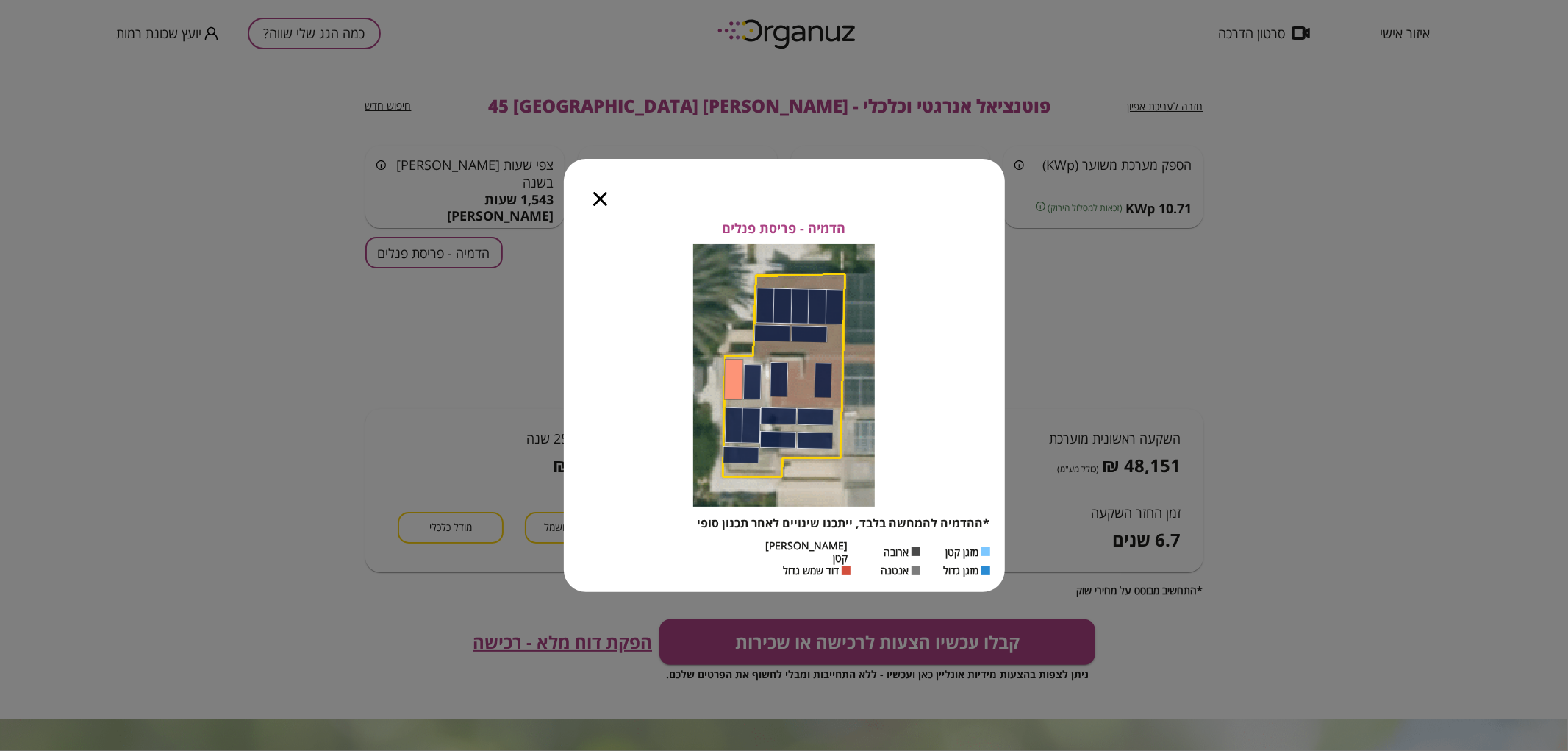
click at [601, 206] on icon "button" at bounding box center [600, 199] width 14 height 14
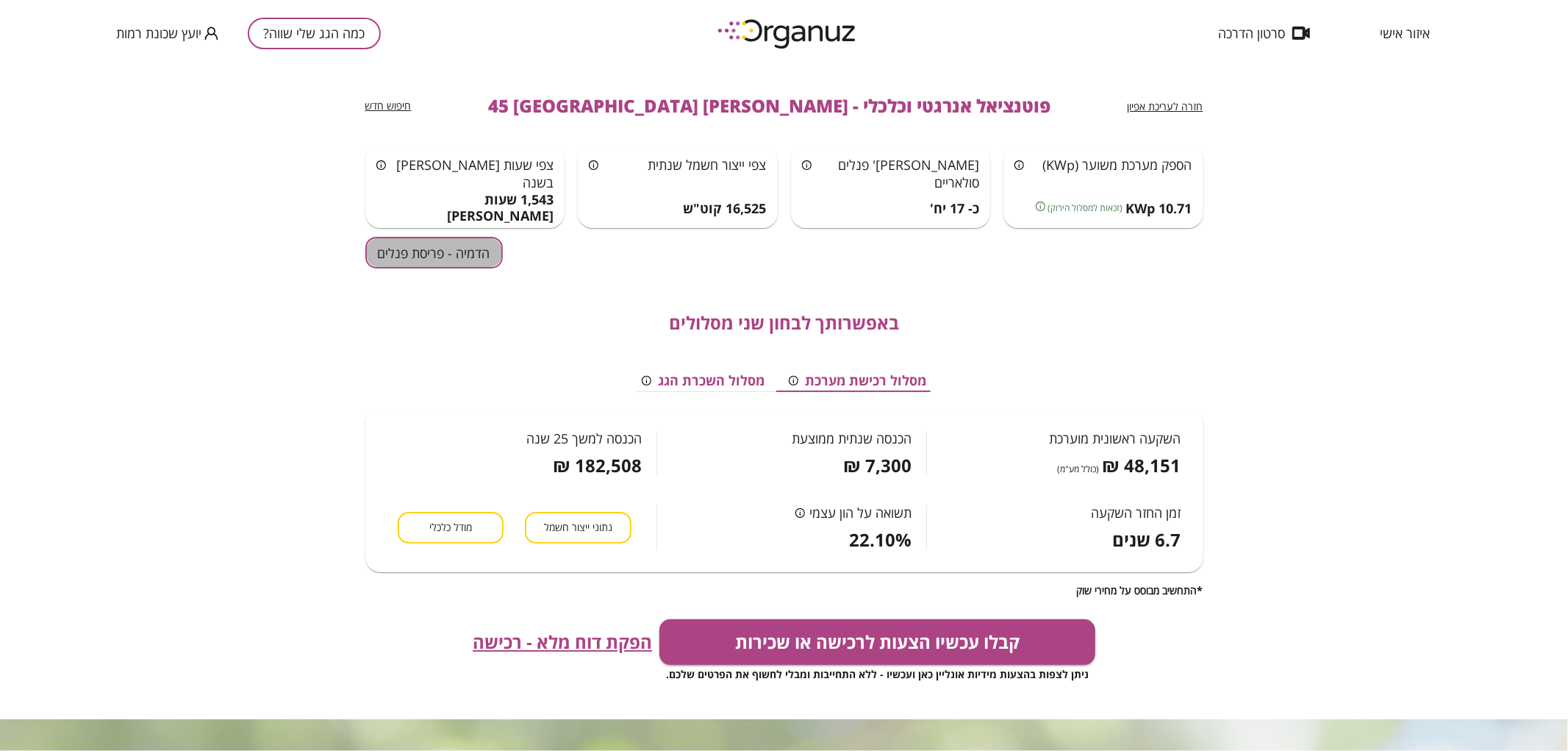
click at [391, 241] on button "הדמיה - פריסת פנלים" at bounding box center [434, 252] width 138 height 31
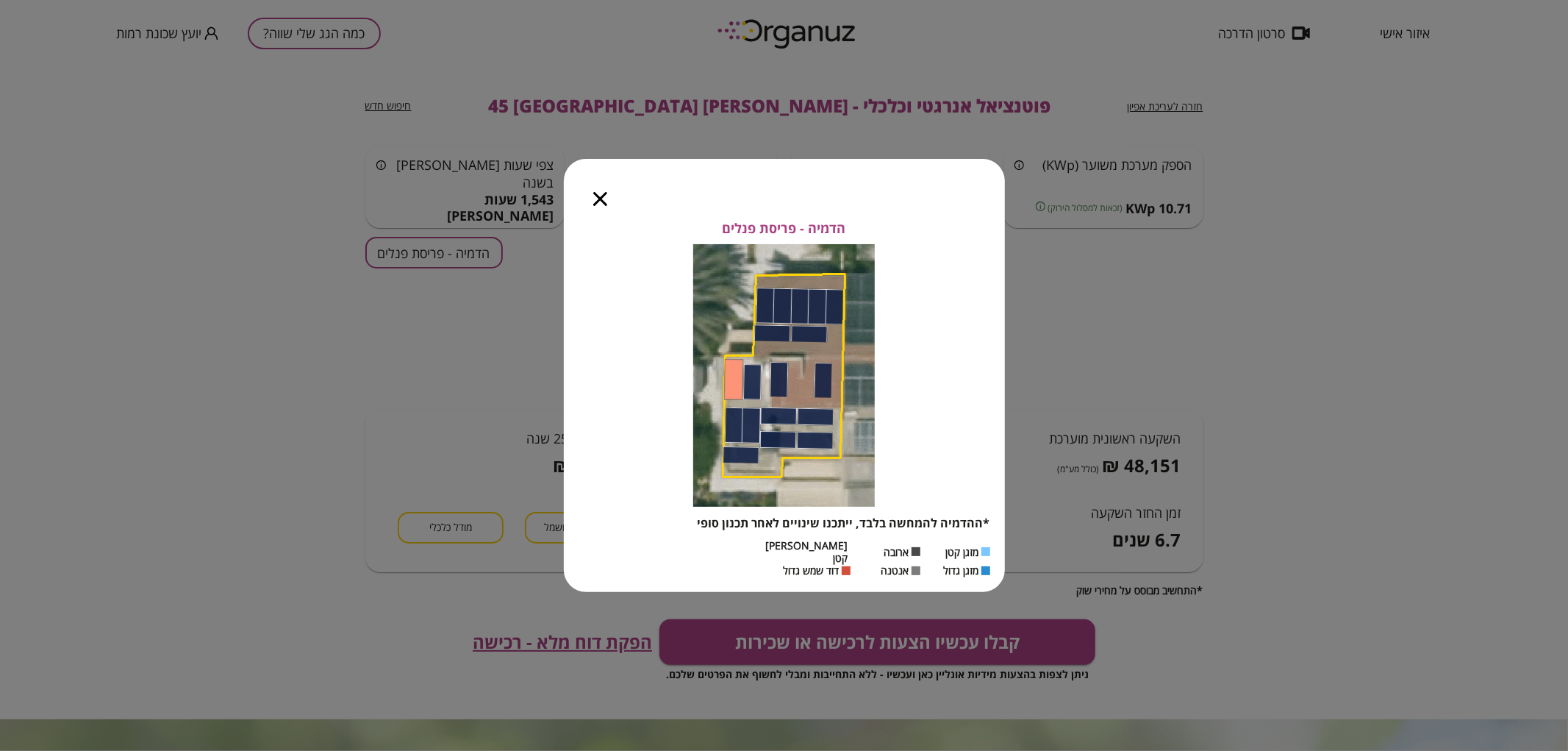
click at [593, 206] on icon "button" at bounding box center [600, 199] width 14 height 14
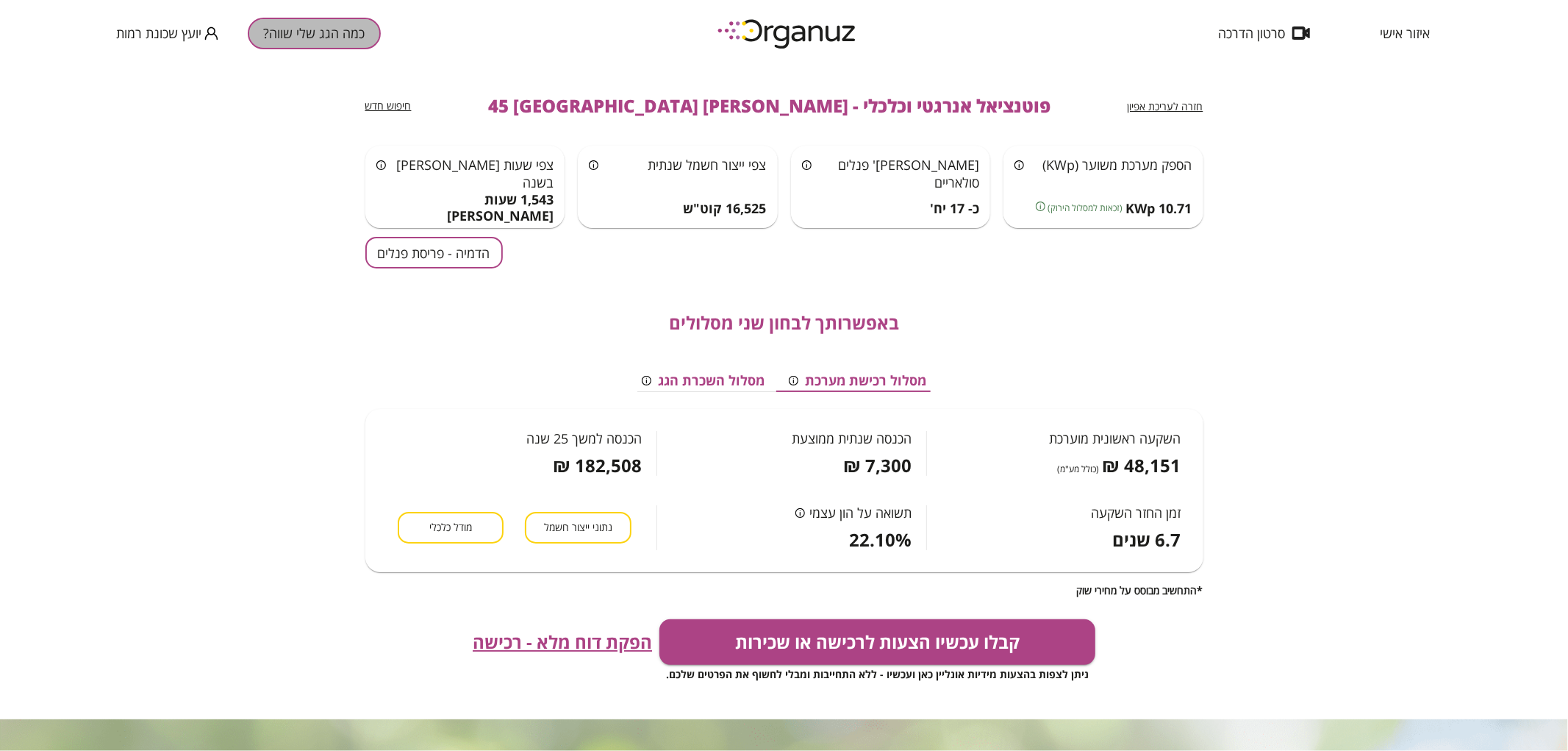
click at [263, 41] on button "כמה הגג שלי שווה?" at bounding box center [314, 33] width 133 height 31
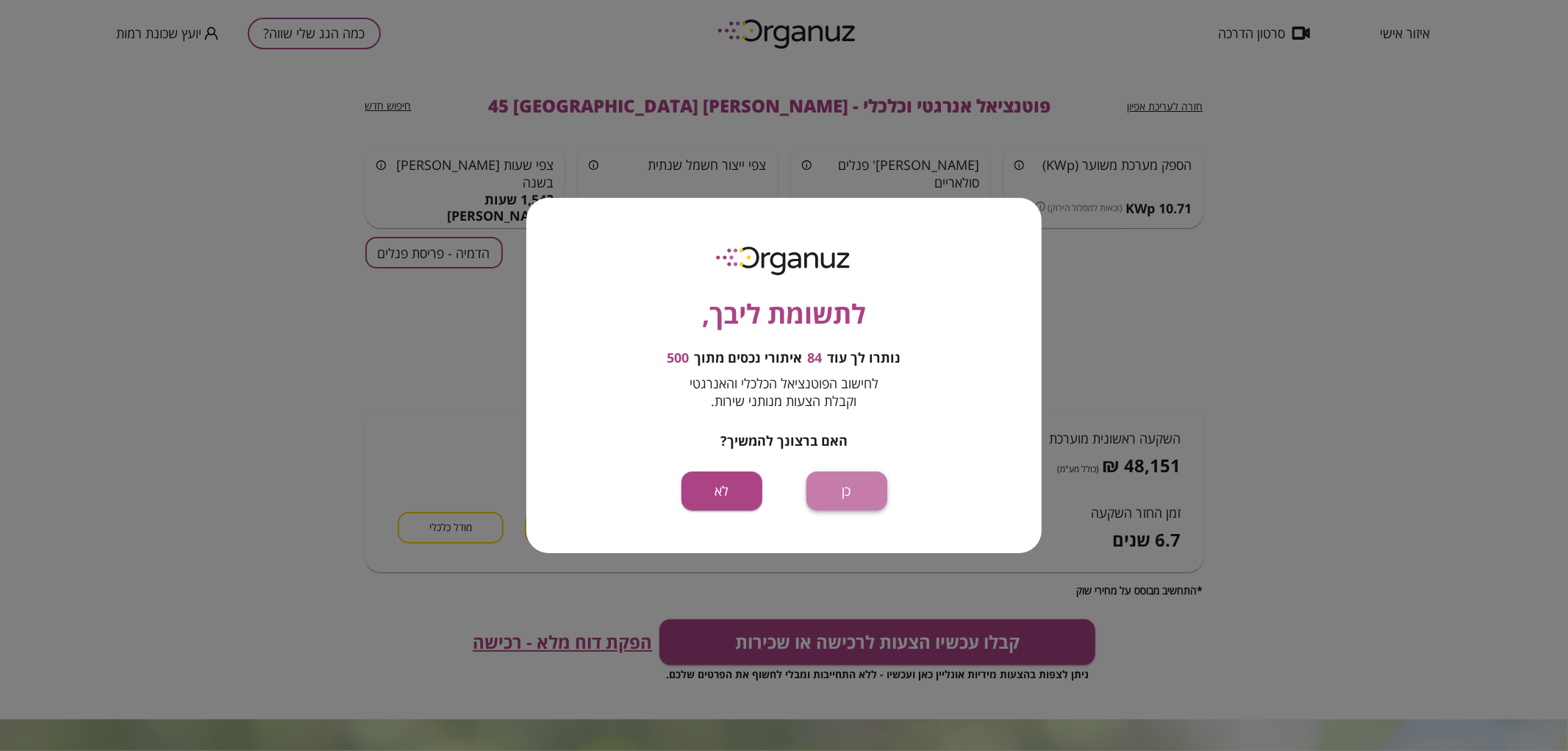
click at [833, 496] on button "כן" at bounding box center [846, 491] width 81 height 39
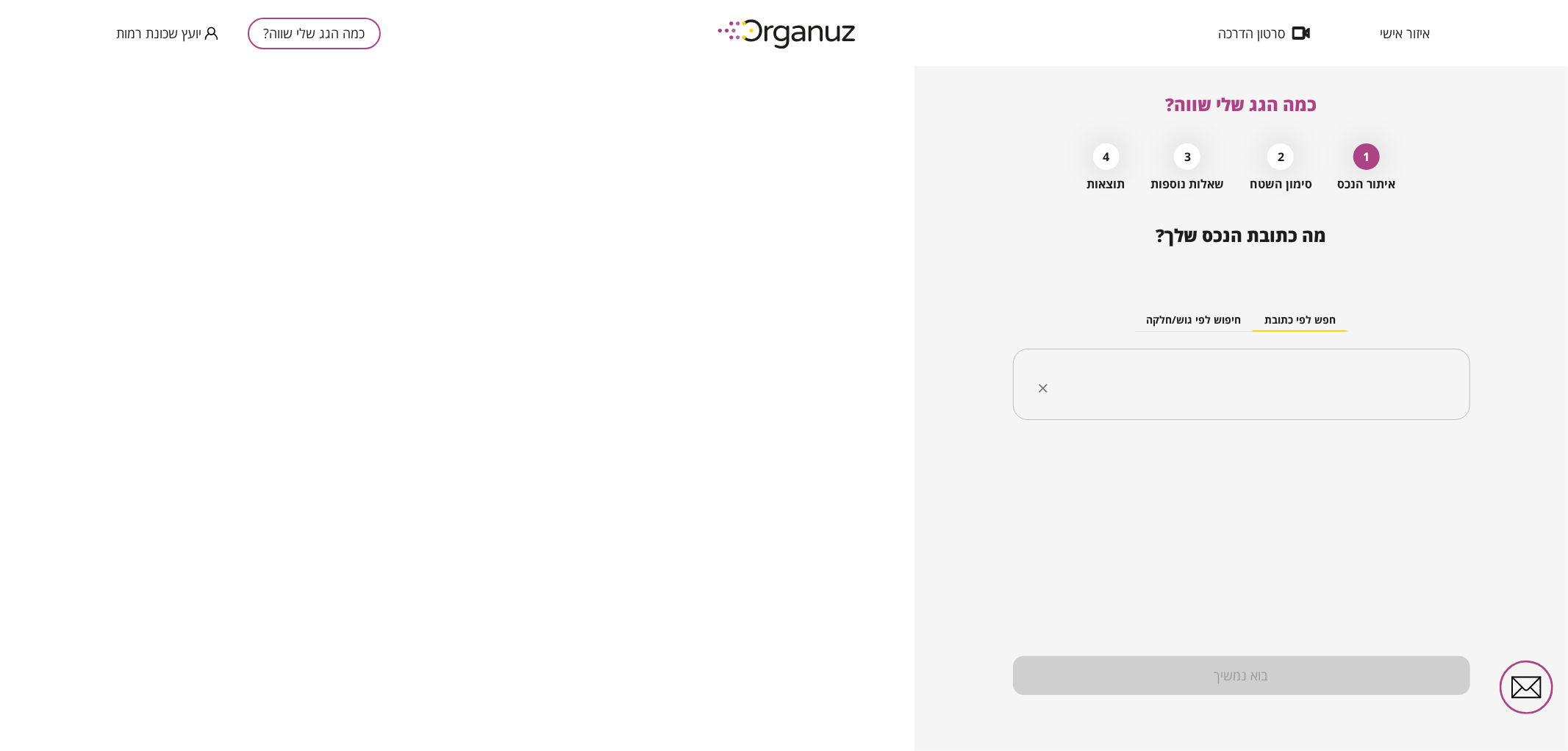
click at [1157, 373] on input "text" at bounding box center [1246, 384] width 411 height 37
click at [1342, 453] on li "ישעיהו זמיר 36 באר שבע" at bounding box center [1241, 459] width 419 height 26
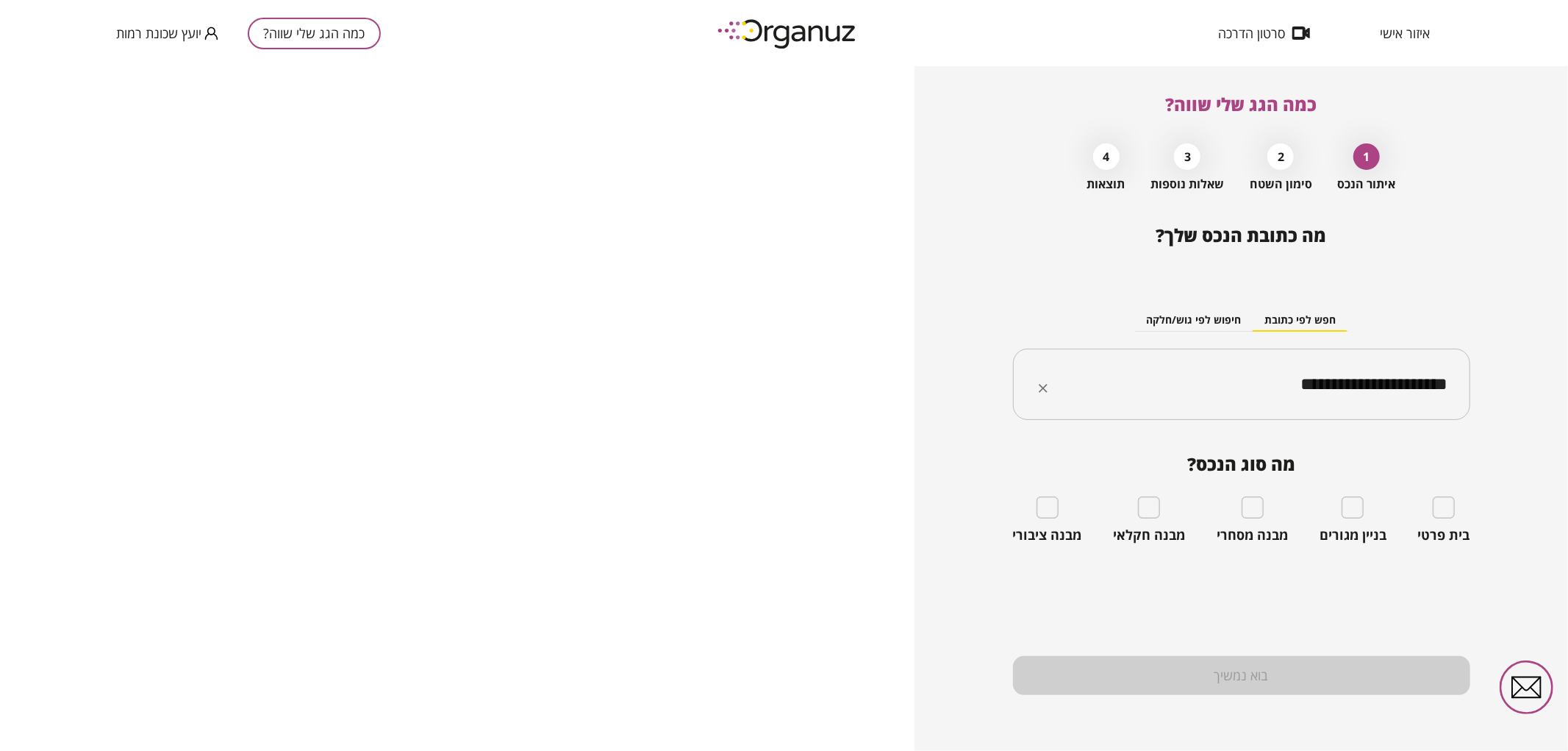
type input "**********"
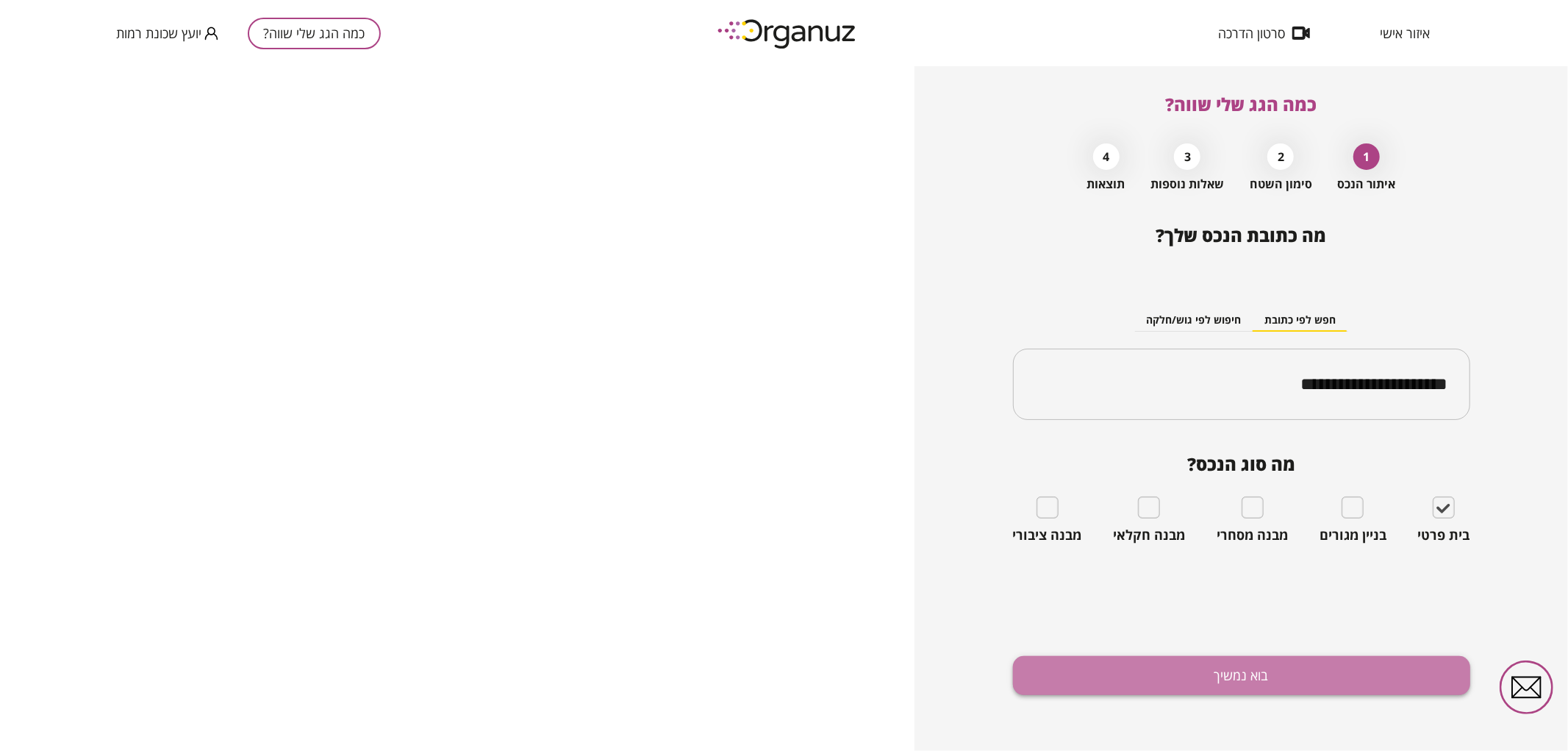
click at [1345, 660] on button "בוא נמשיך" at bounding box center [1241, 675] width 457 height 39
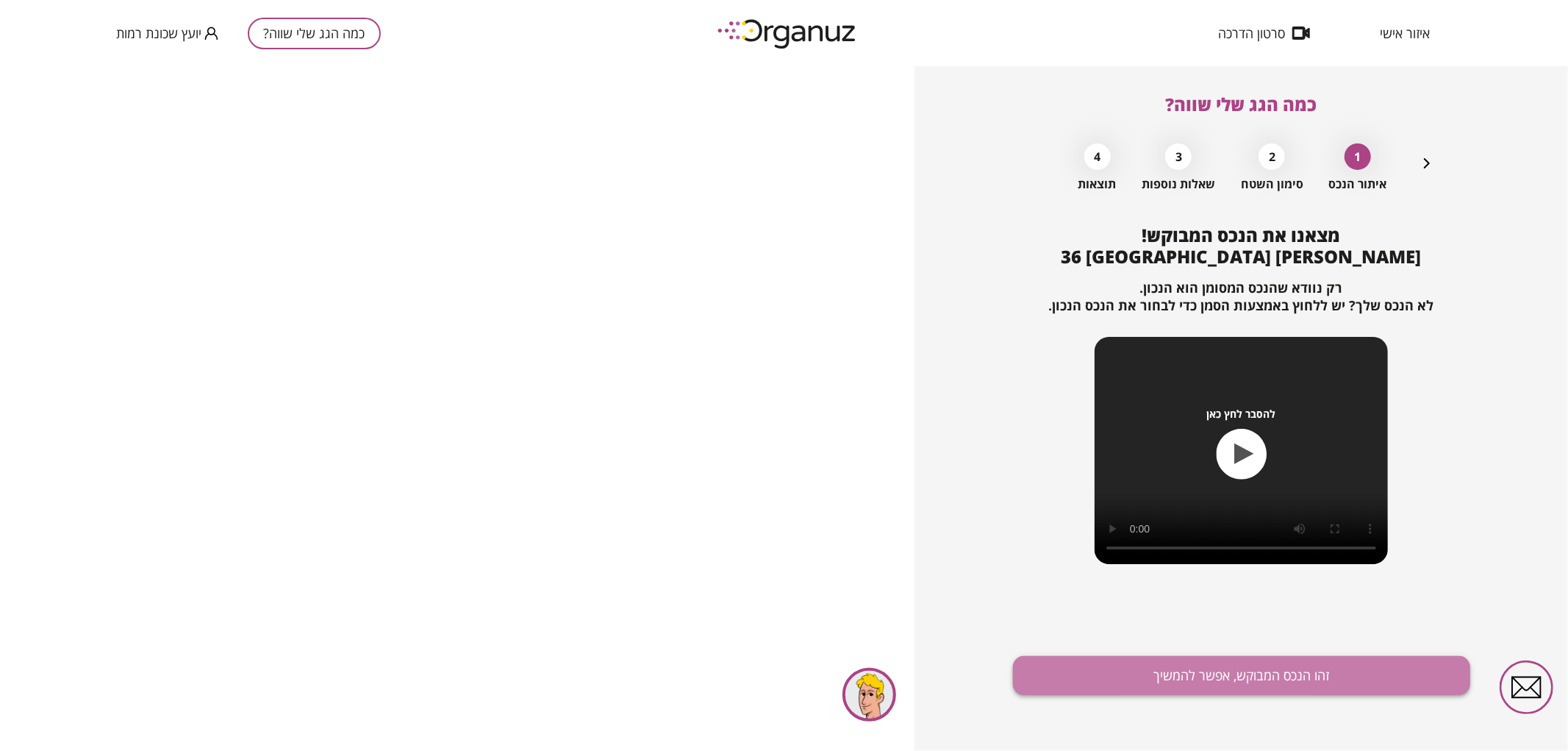
click at [1333, 677] on button "זהו הנכס המבוקש, אפשר להמשיך" at bounding box center [1241, 675] width 457 height 39
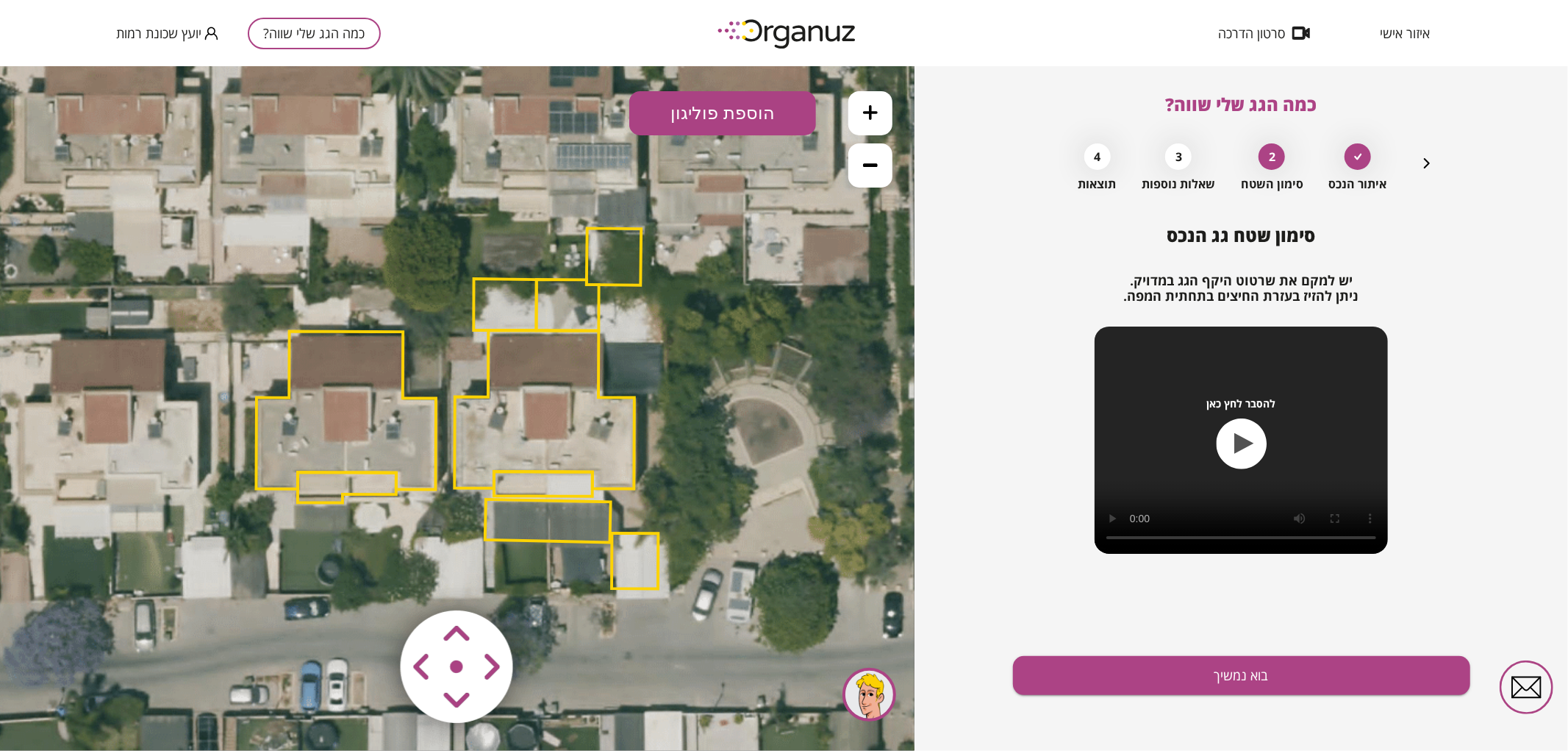
click at [571, 407] on polygon at bounding box center [544, 408] width 180 height 158
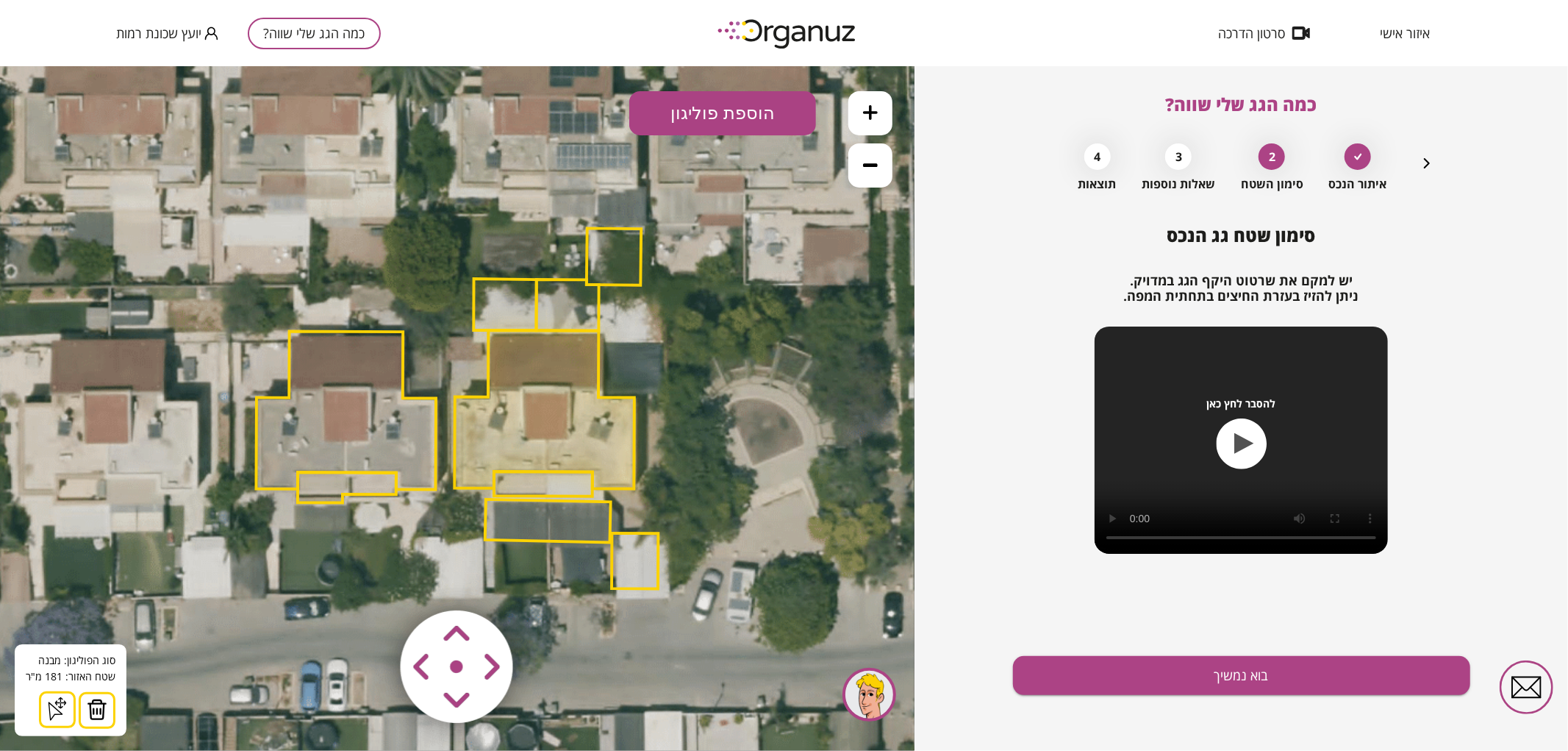
click at [96, 697] on img at bounding box center [97, 709] width 21 height 22
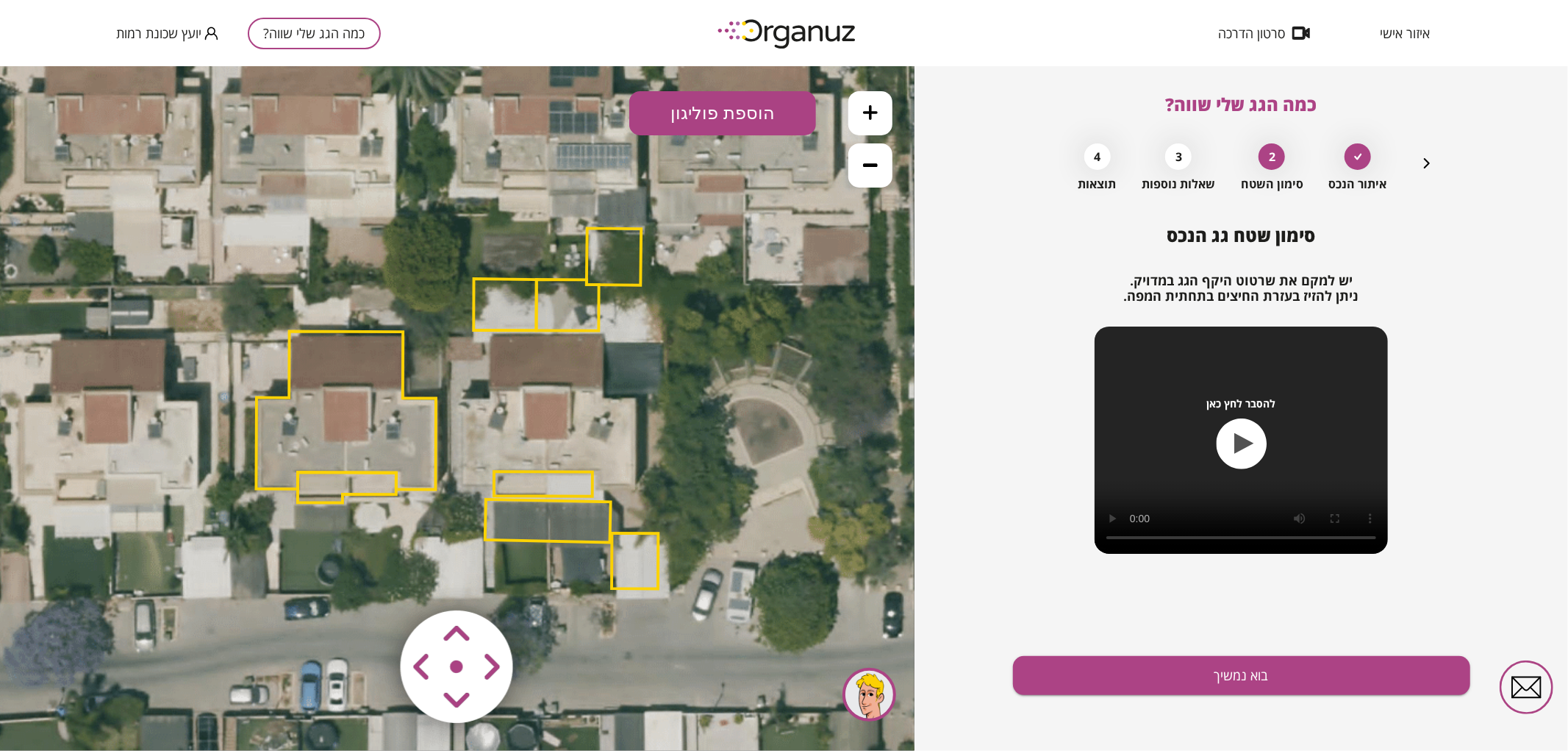
click at [568, 479] on polygon at bounding box center [543, 483] width 98 height 25
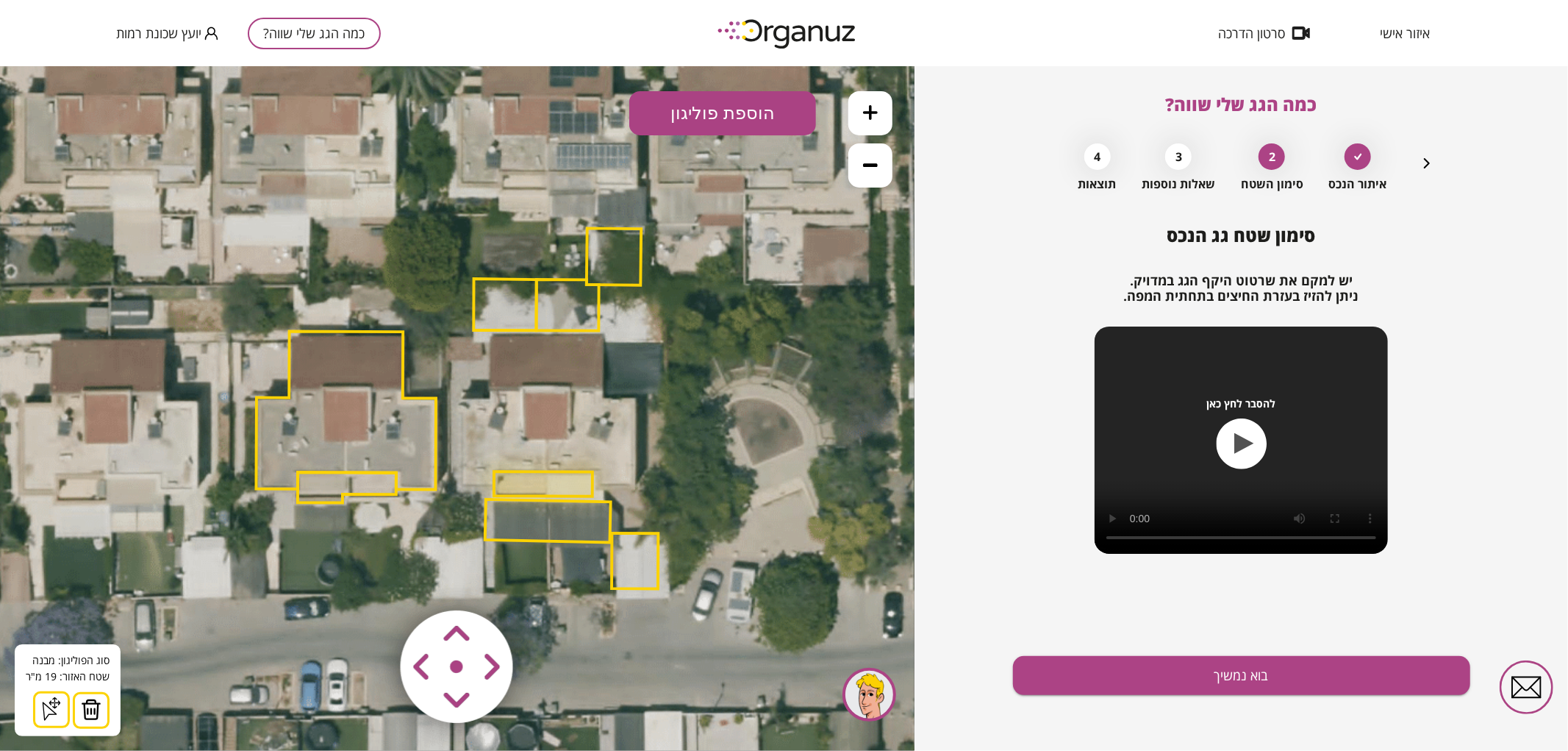
click at [90, 710] on img at bounding box center [91, 709] width 21 height 22
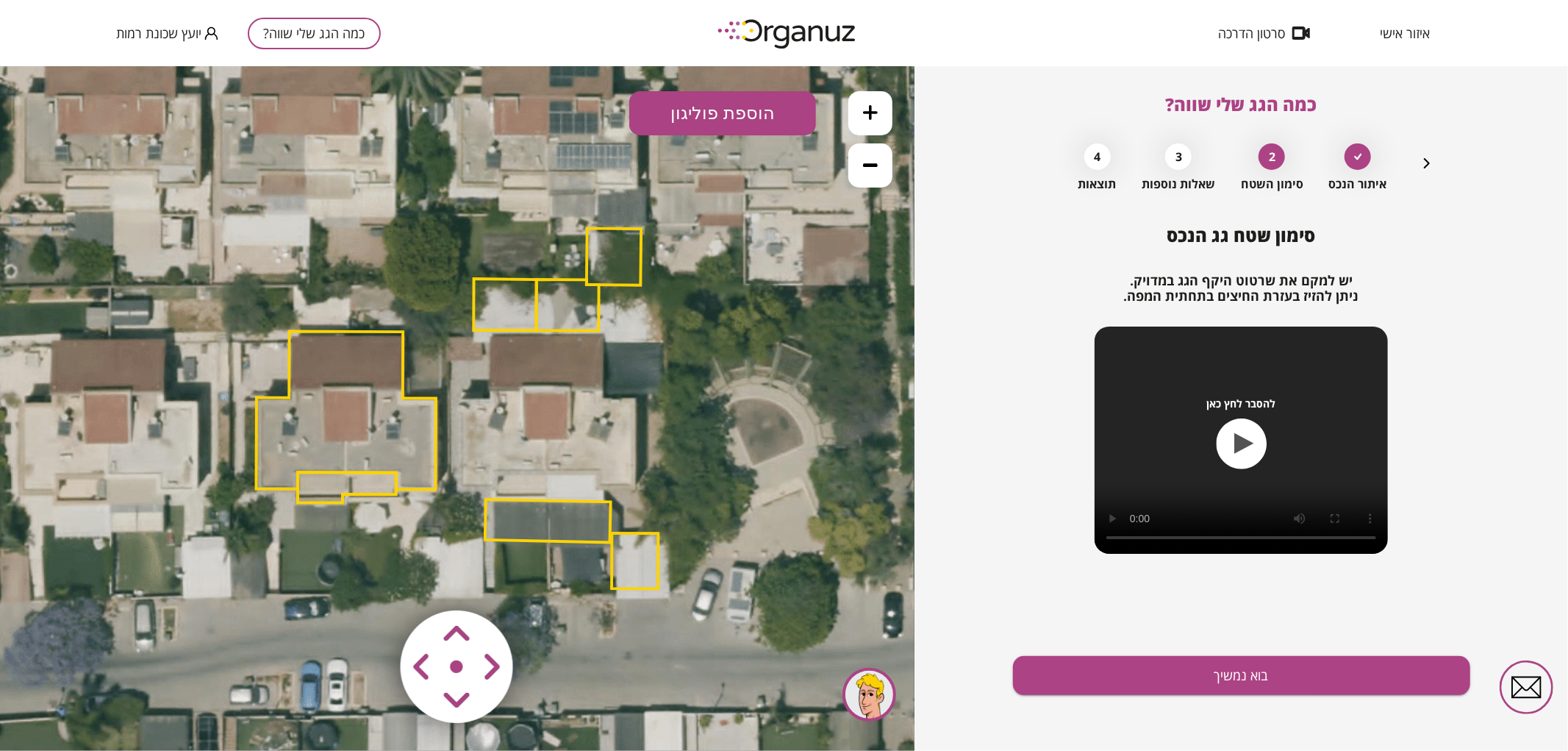
click at [597, 527] on polygon at bounding box center [547, 520] width 126 height 43
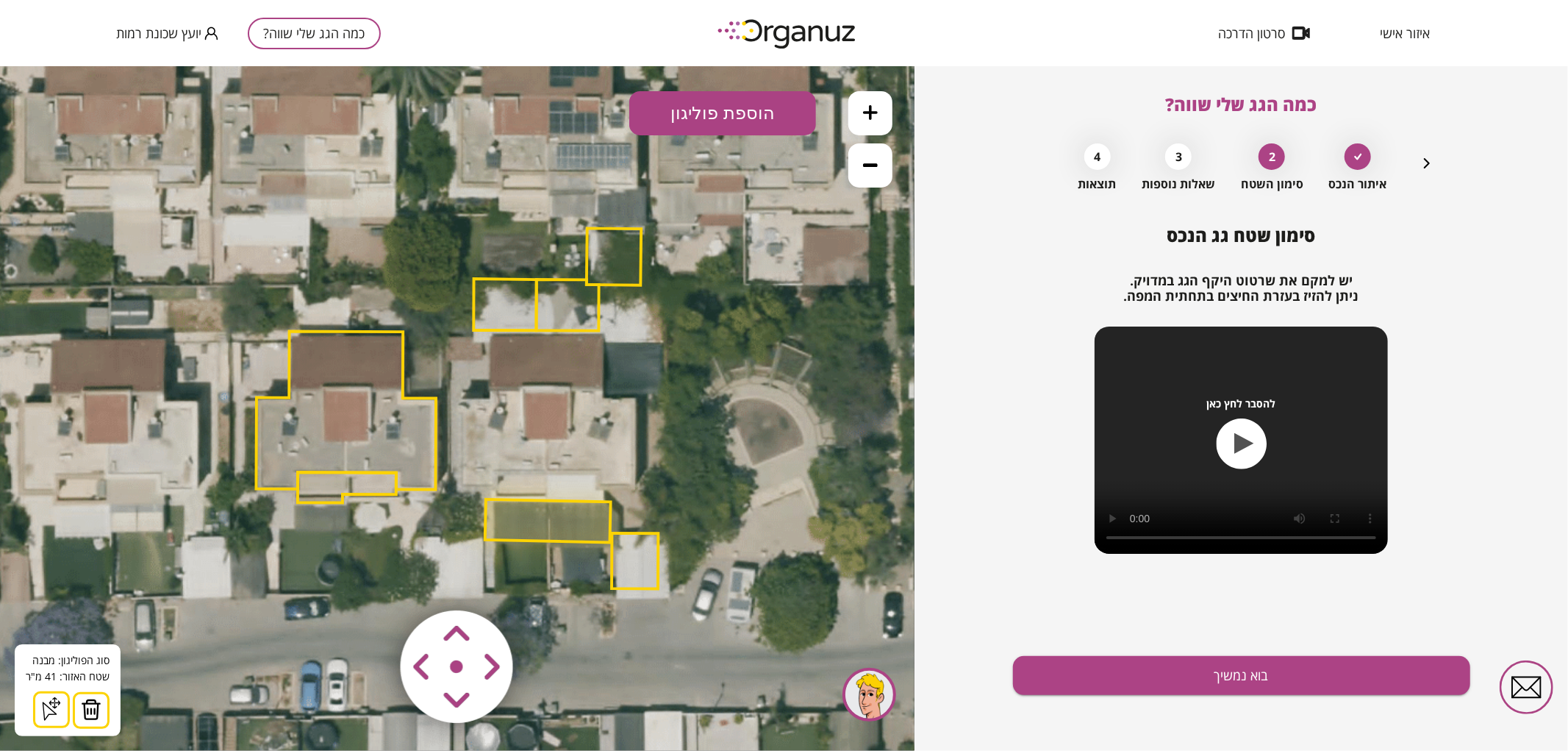
click at [97, 708] on img at bounding box center [91, 709] width 21 height 22
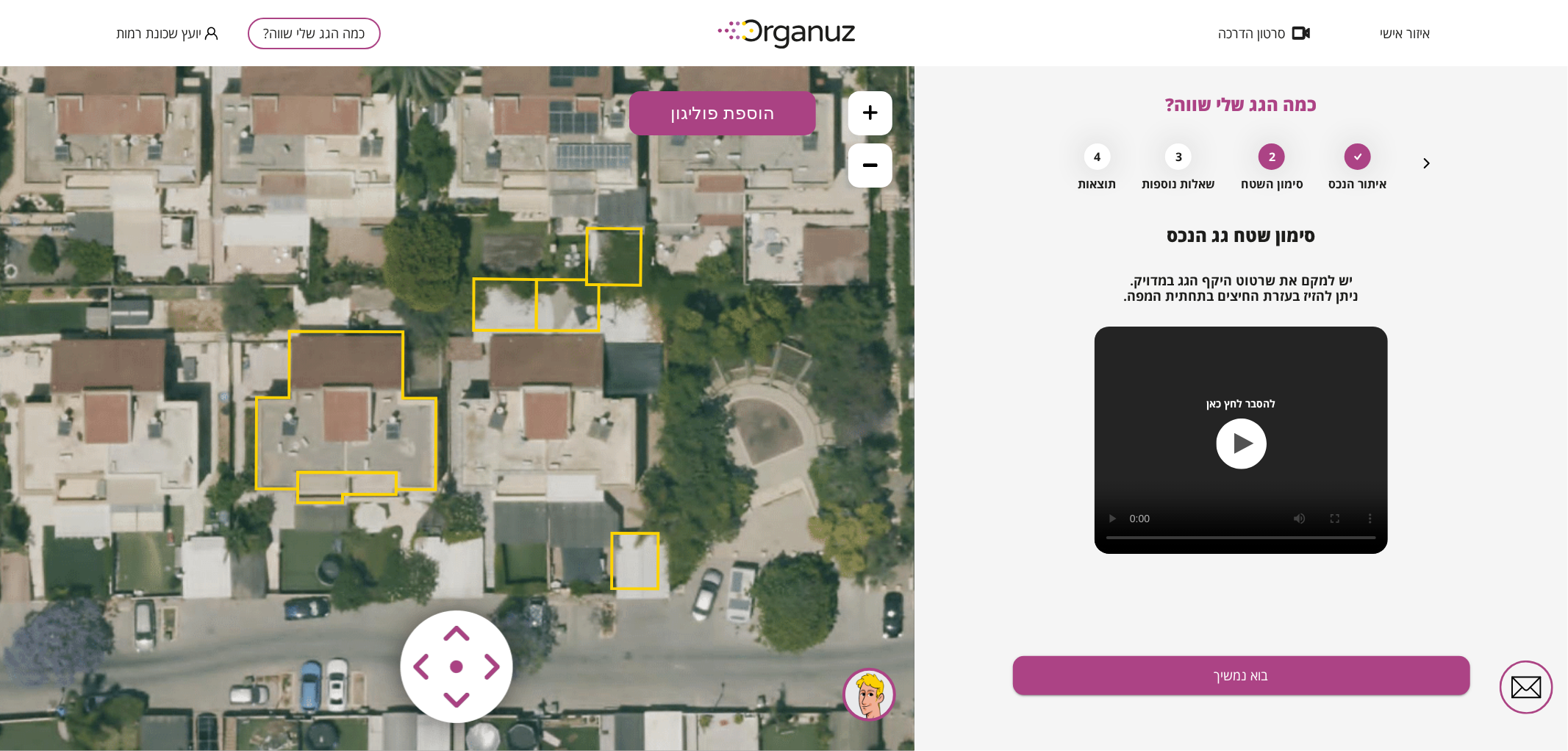
click at [588, 305] on polygon at bounding box center [567, 304] width 62 height 51
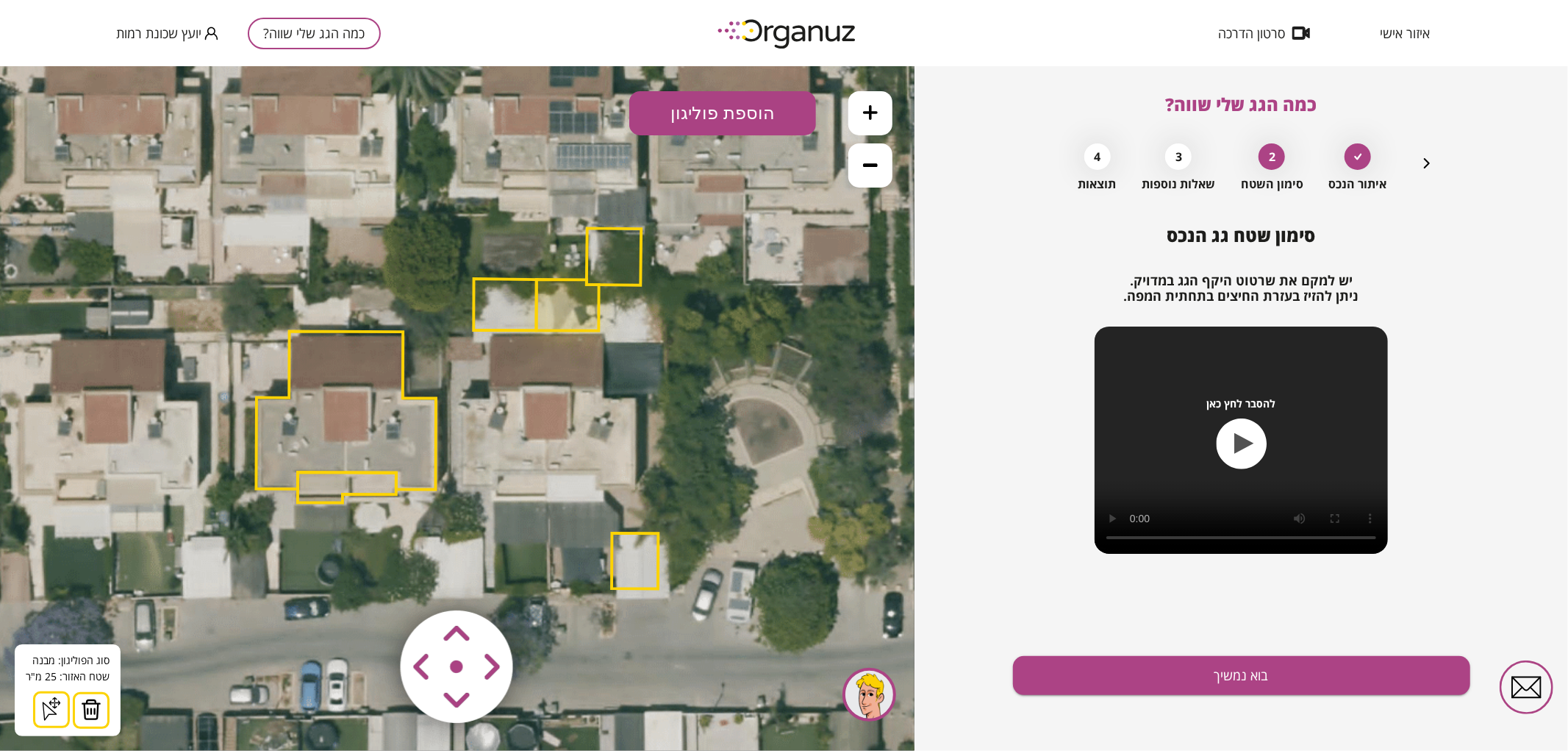
click at [86, 703] on img at bounding box center [91, 709] width 21 height 22
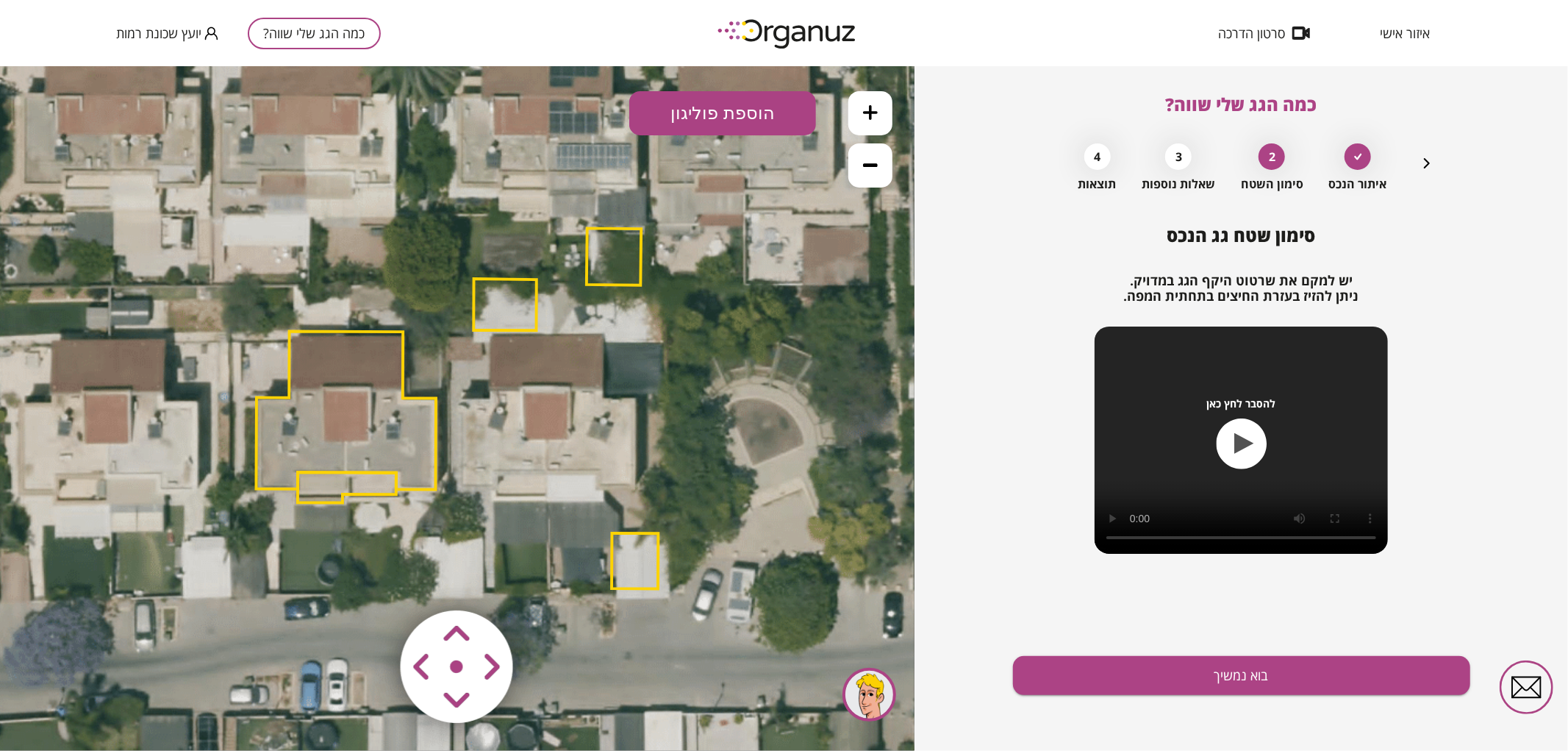
click at [536, 286] on polygon at bounding box center [504, 303] width 63 height 51
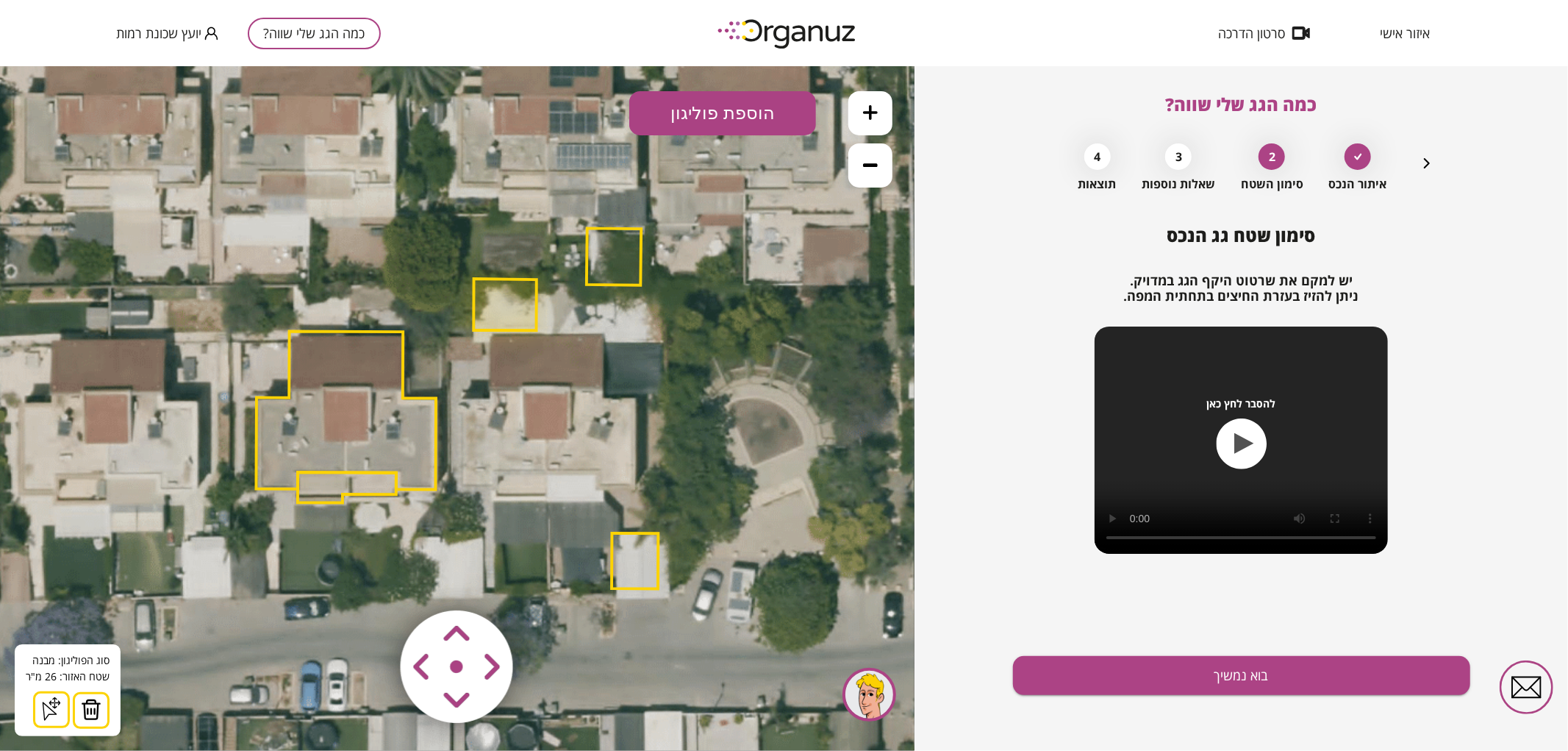
click at [88, 703] on img at bounding box center [91, 709] width 21 height 22
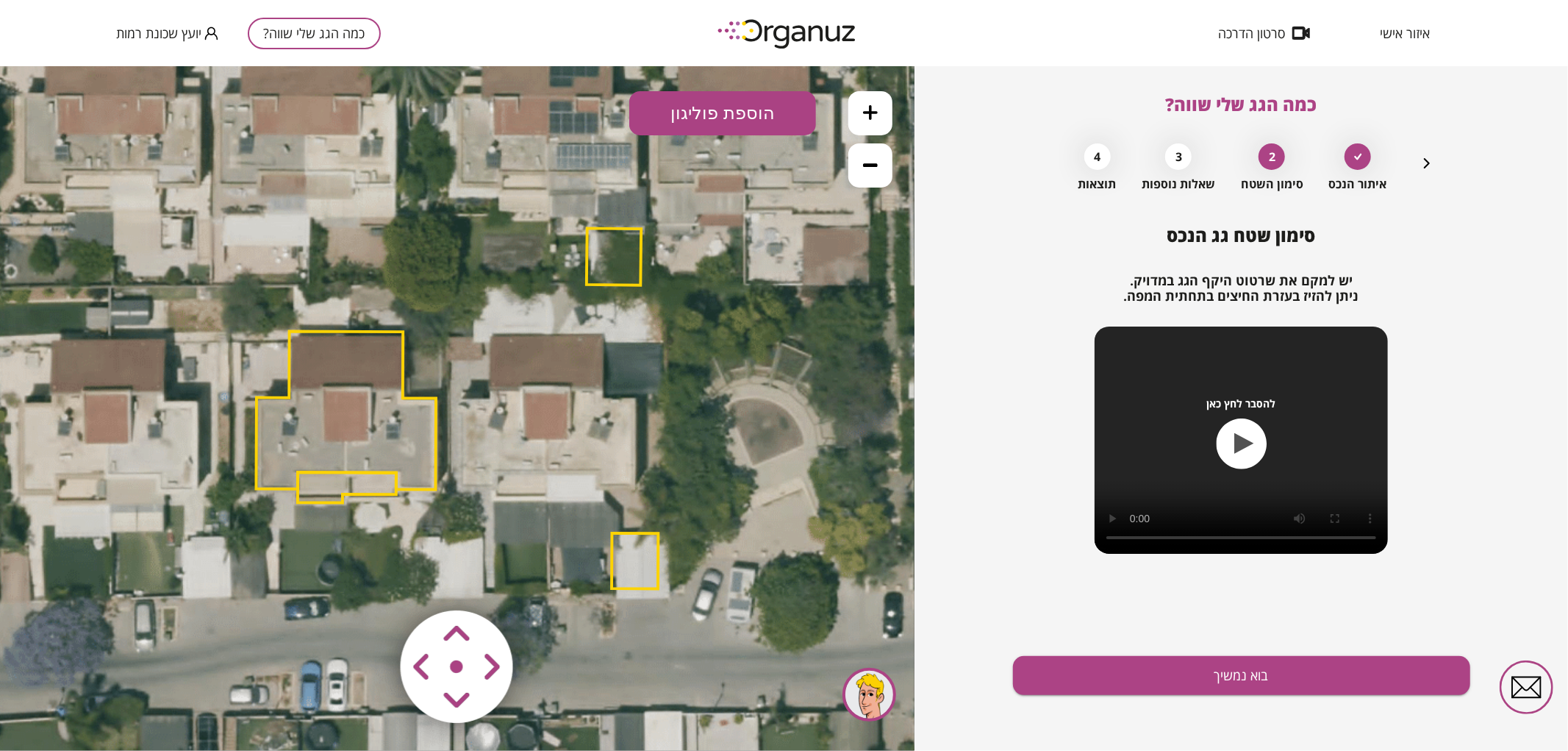
click at [875, 106] on icon at bounding box center [870, 111] width 14 height 14
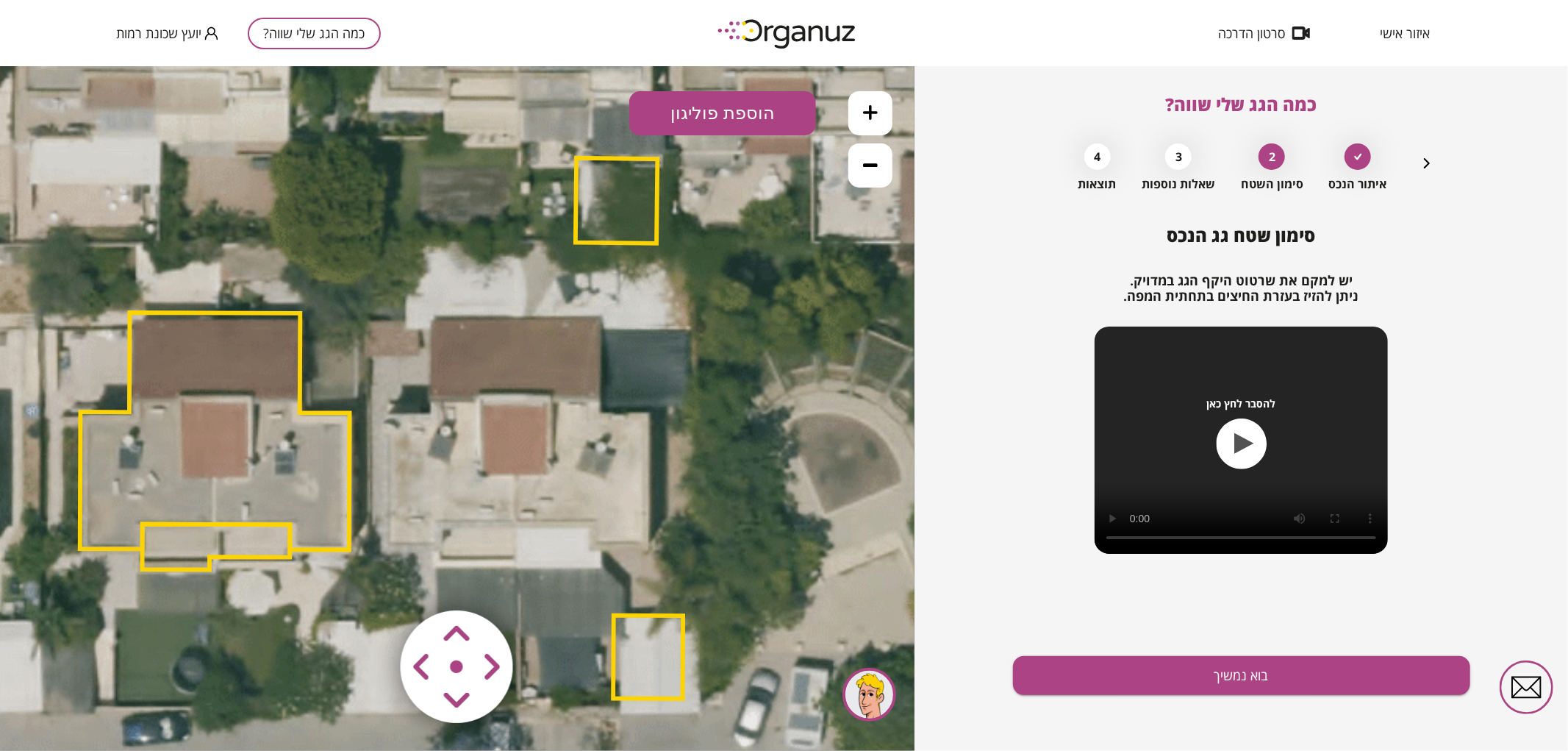
drag, startPoint x: 807, startPoint y: 239, endPoint x: 733, endPoint y: 258, distance: 76.4
click at [733, 258] on icon at bounding box center [379, 423] width 1836 height 1837
click at [733, 133] on button "הוספת פוליגון" at bounding box center [722, 112] width 186 height 44
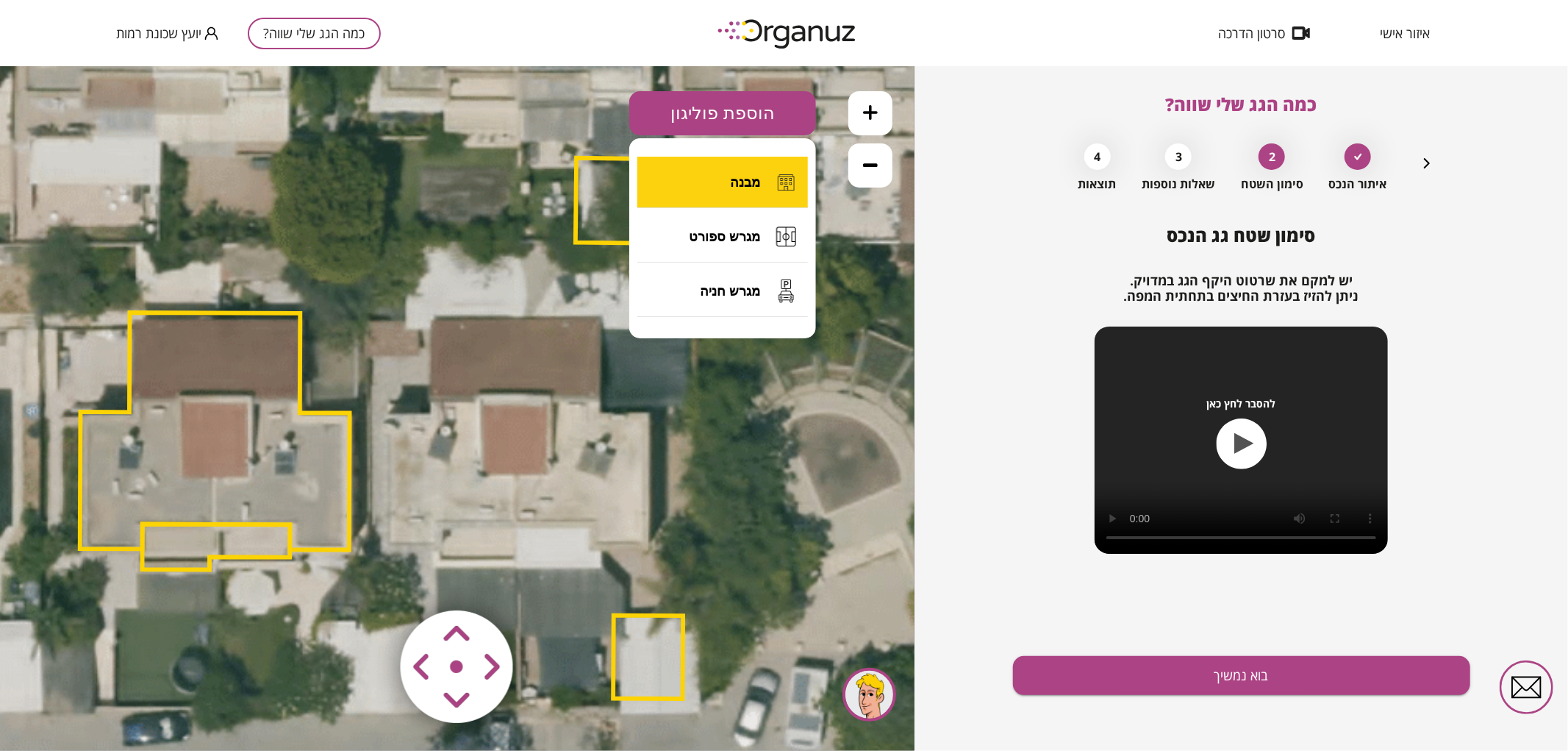
click at [725, 175] on button "מבנה" at bounding box center [722, 182] width 170 height 51
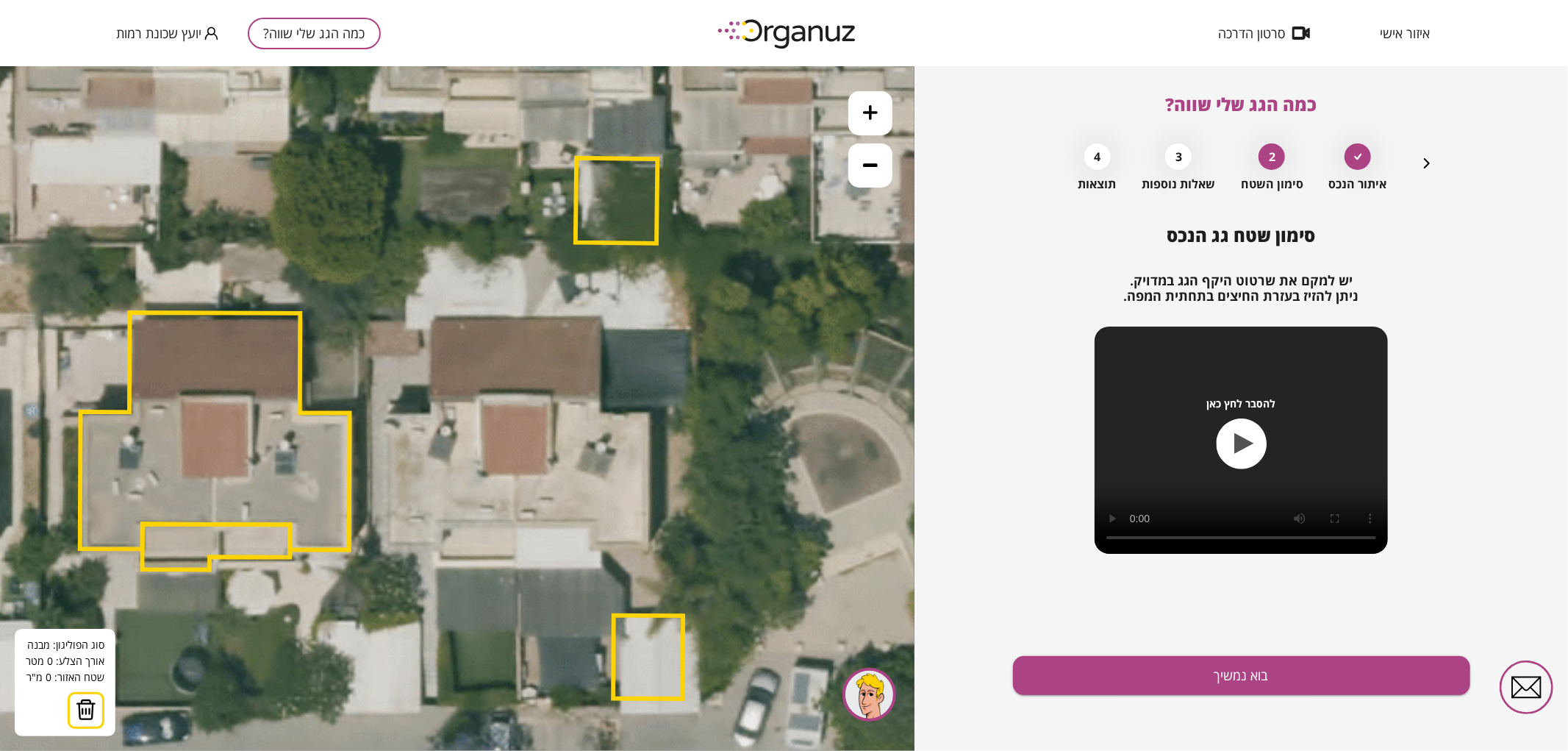
click at [512, 524] on icon at bounding box center [379, 423] width 1836 height 1837
click at [515, 317] on polygon at bounding box center [514, 420] width 3 height 207
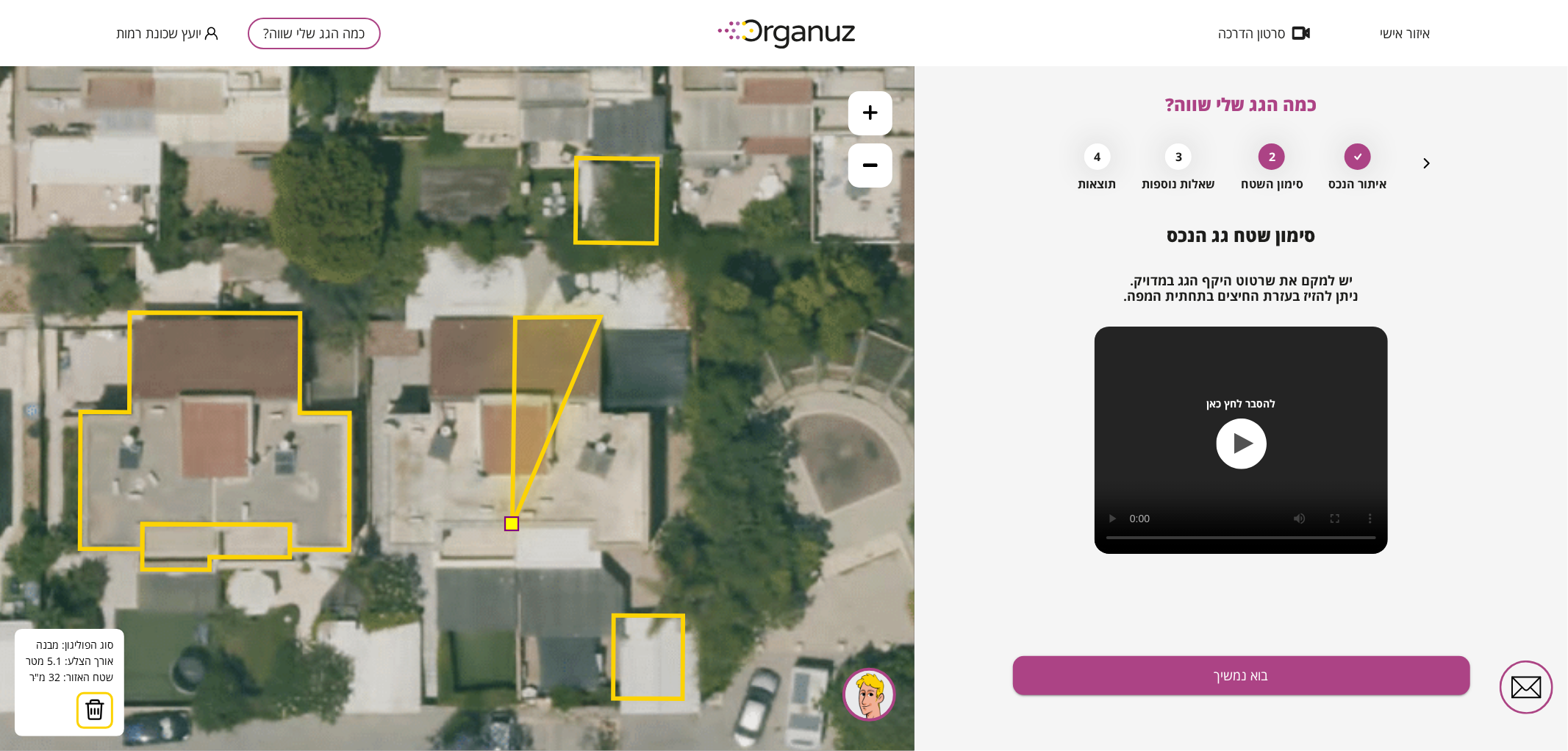
click at [600, 316] on polygon at bounding box center [556, 420] width 88 height 207
click at [600, 411] on polygon at bounding box center [556, 420] width 88 height 207
click at [648, 413] on polygon at bounding box center [580, 420] width 136 height 207
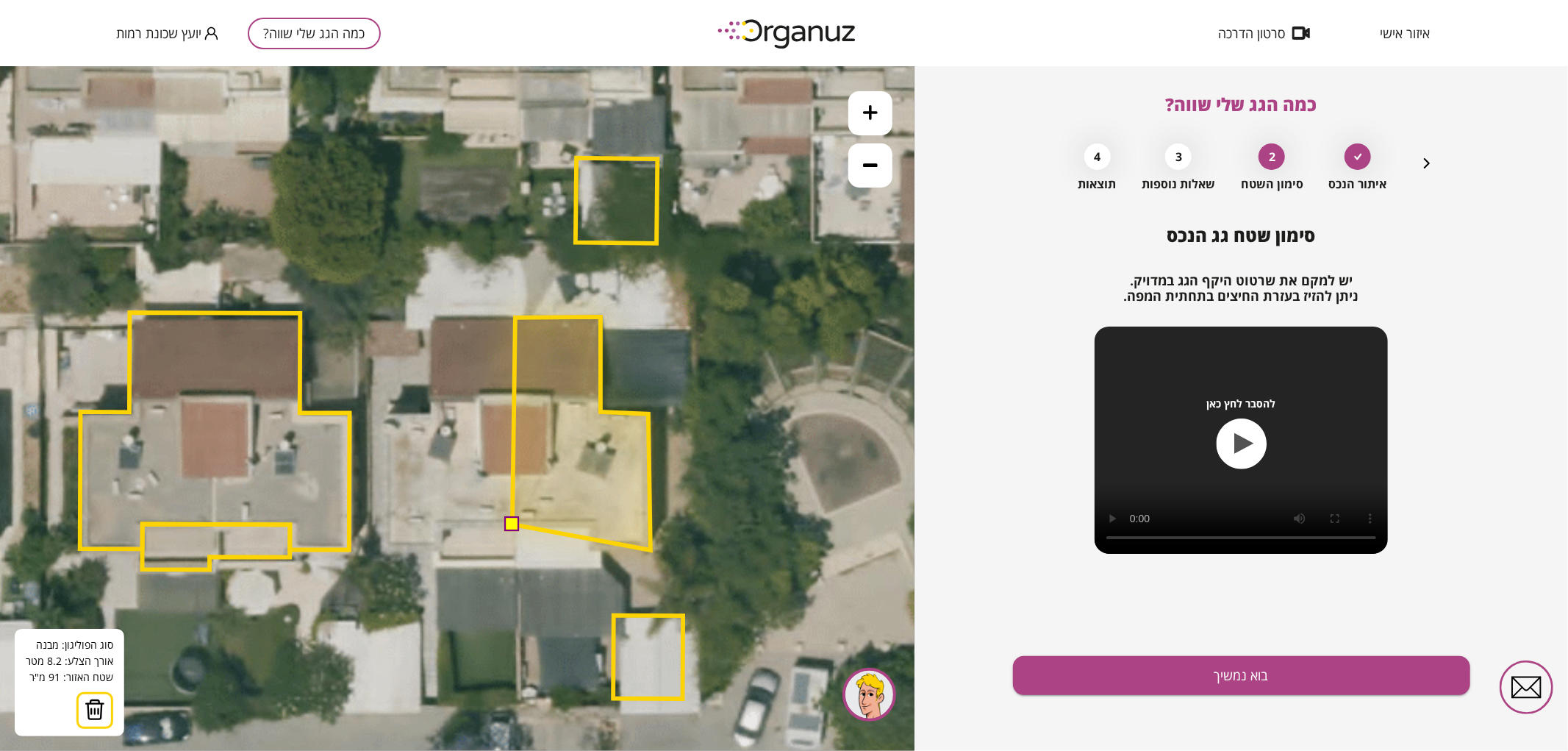
click at [651, 549] on polygon at bounding box center [581, 432] width 138 height 233
click at [591, 549] on polygon at bounding box center [581, 432] width 138 height 233
click at [592, 525] on polygon at bounding box center [581, 432] width 138 height 233
click at [511, 524] on button at bounding box center [511, 523] width 14 height 14
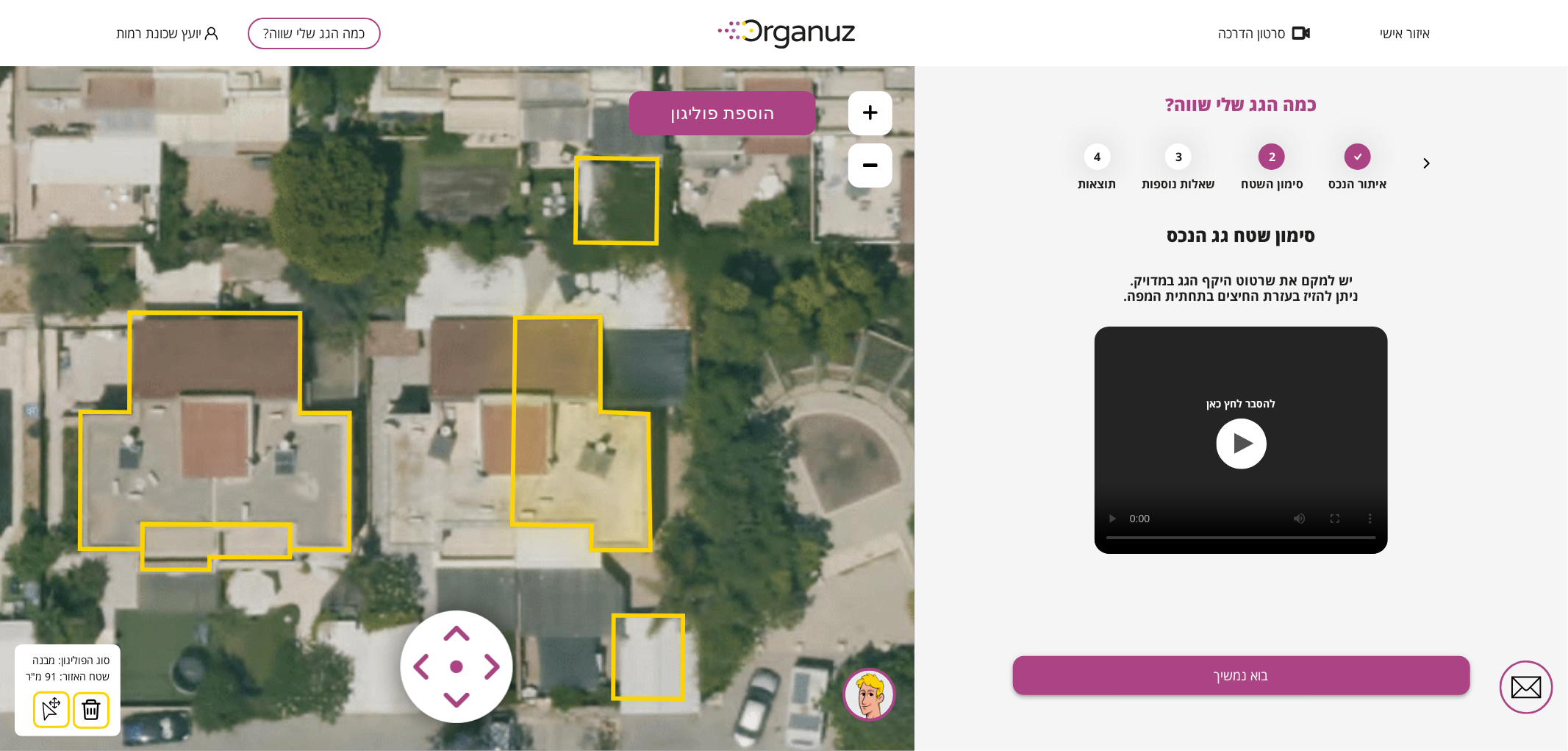
click at [1089, 673] on button "בוא נמשיך" at bounding box center [1241, 675] width 457 height 39
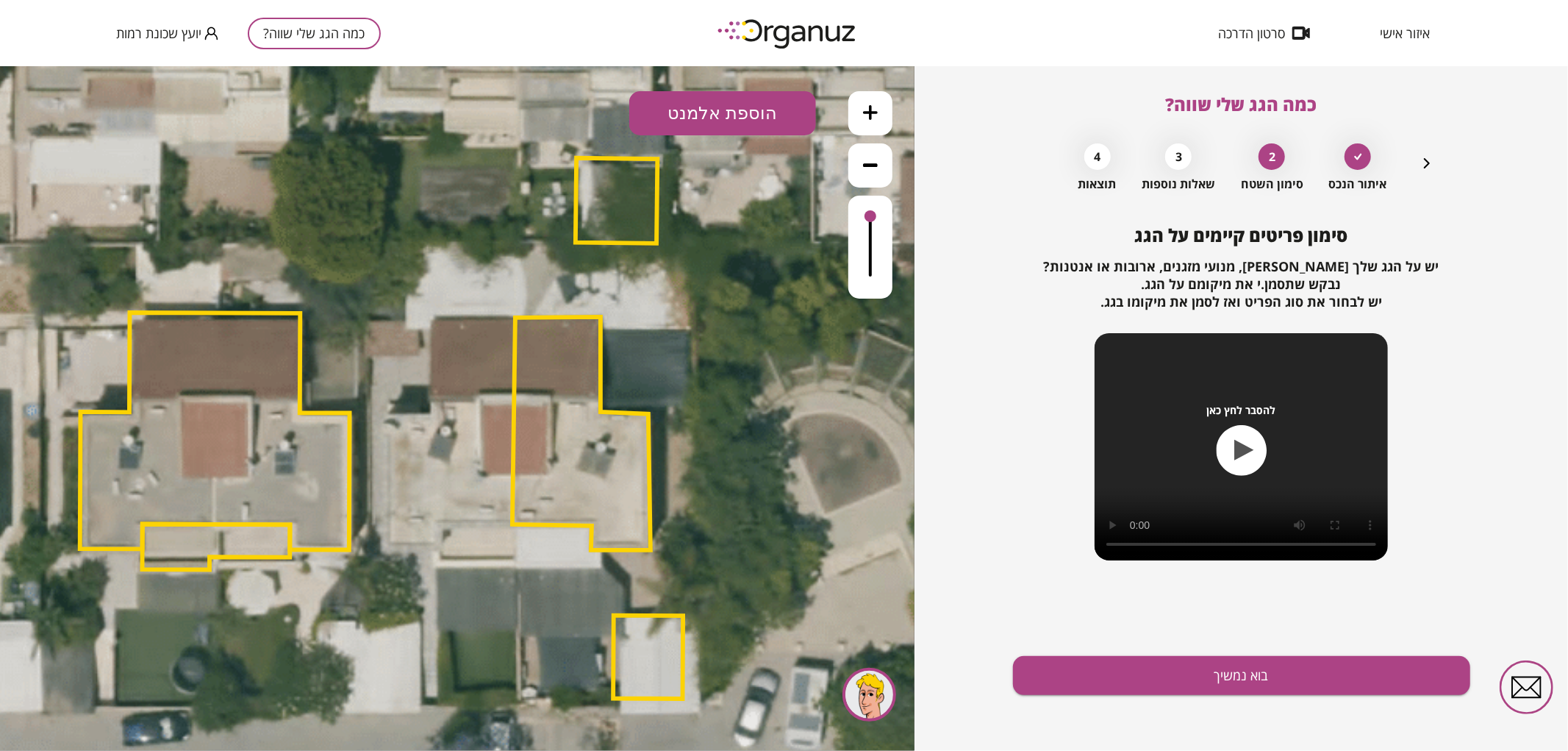
click at [733, 121] on button "הוספת אלמנט" at bounding box center [722, 112] width 186 height 44
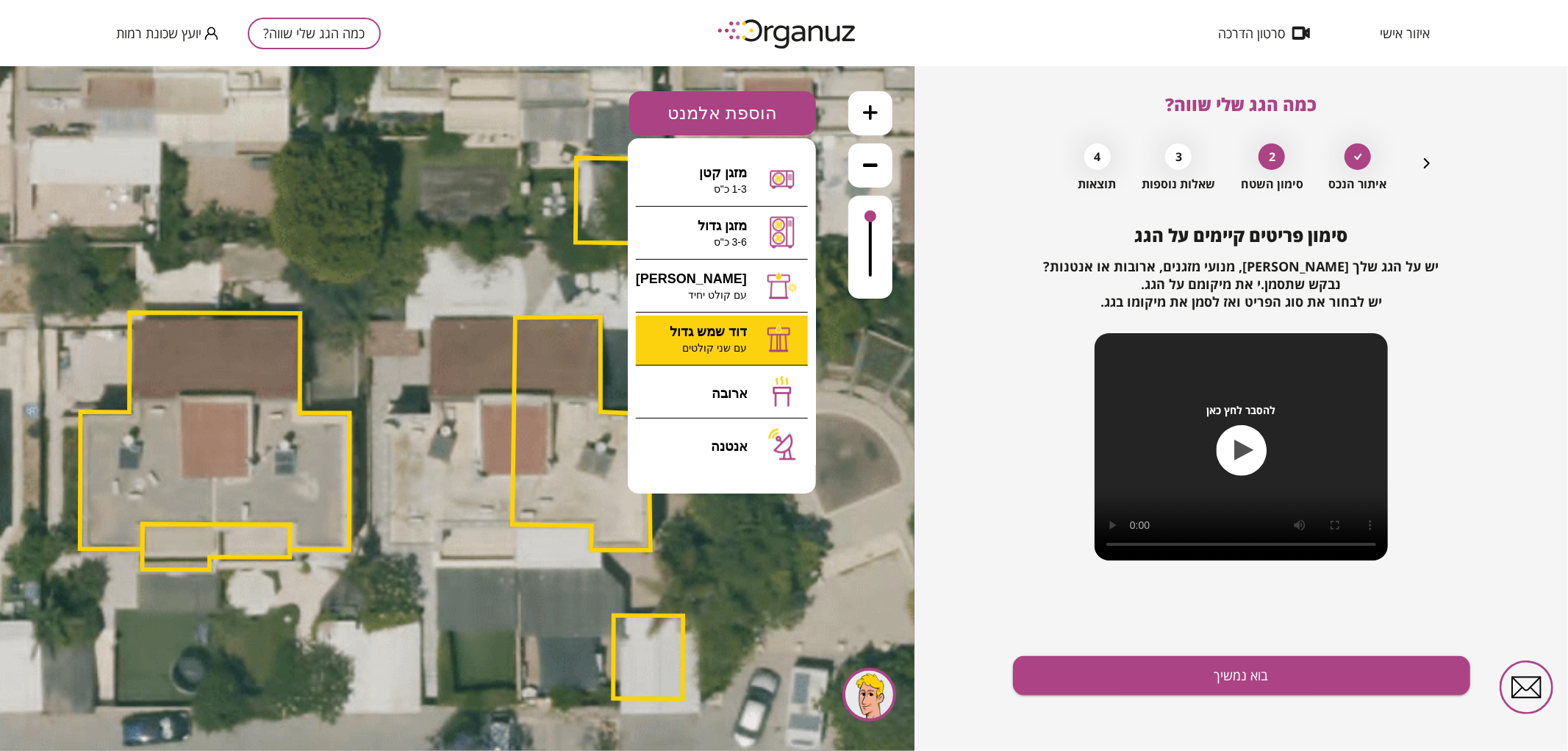
click at [726, 324] on div ".st0 { fill: #FFFFFF; } 91" at bounding box center [457, 408] width 914 height 685
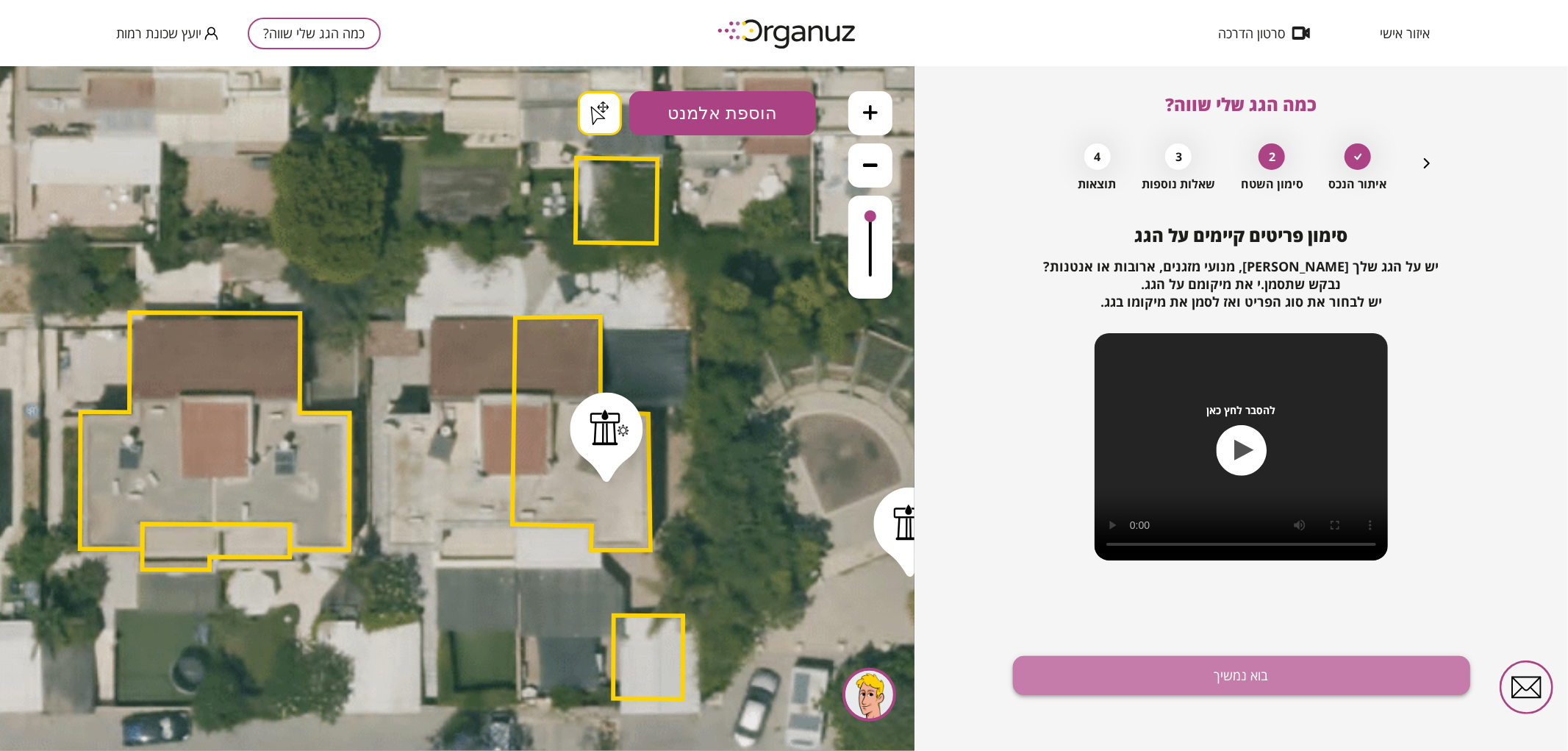
click at [1138, 672] on button "בוא נמשיך" at bounding box center [1241, 675] width 457 height 39
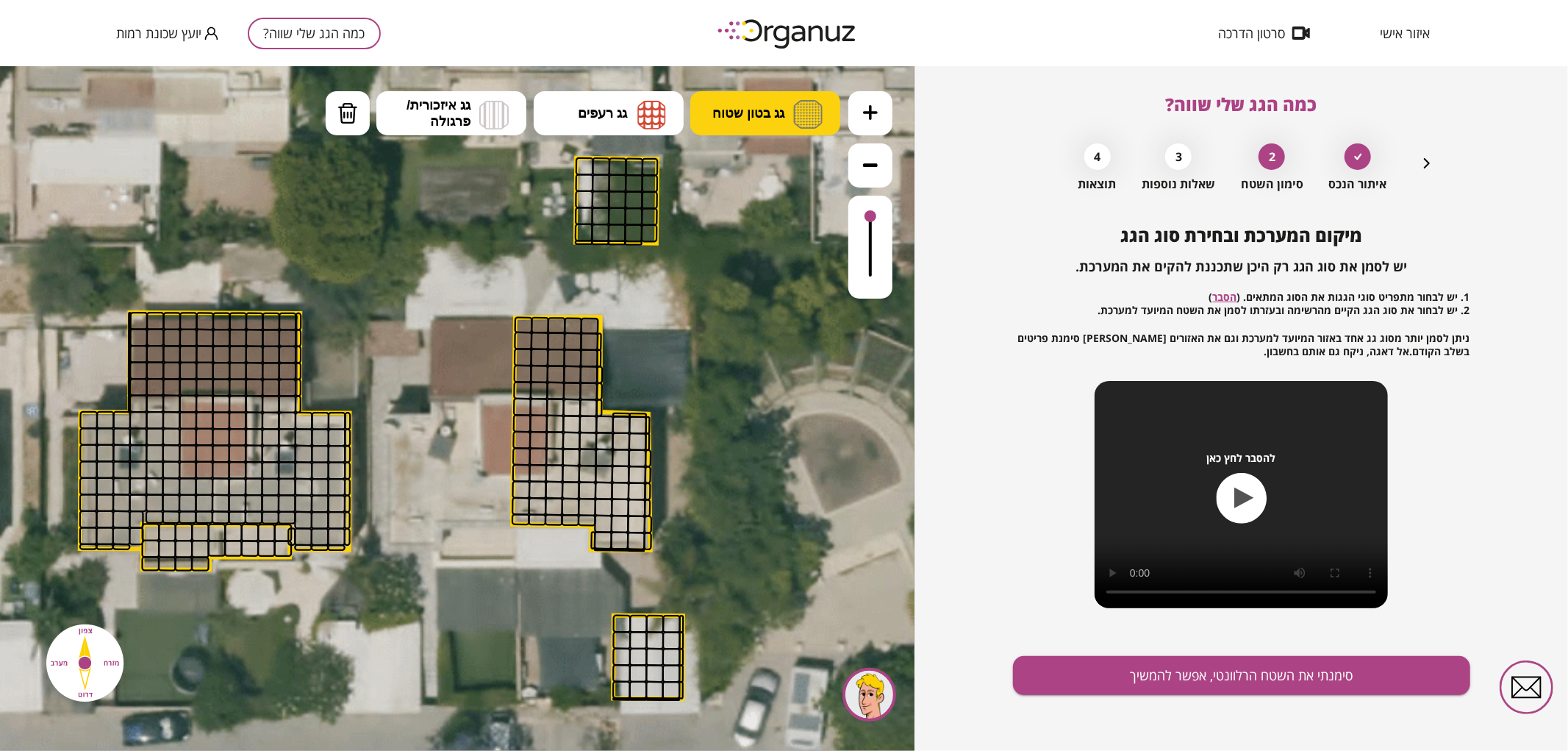
drag, startPoint x: 755, startPoint y: 103, endPoint x: 765, endPoint y: 127, distance: 26.0
click at [755, 103] on button "גג בטון שטוח" at bounding box center [764, 112] width 150 height 44
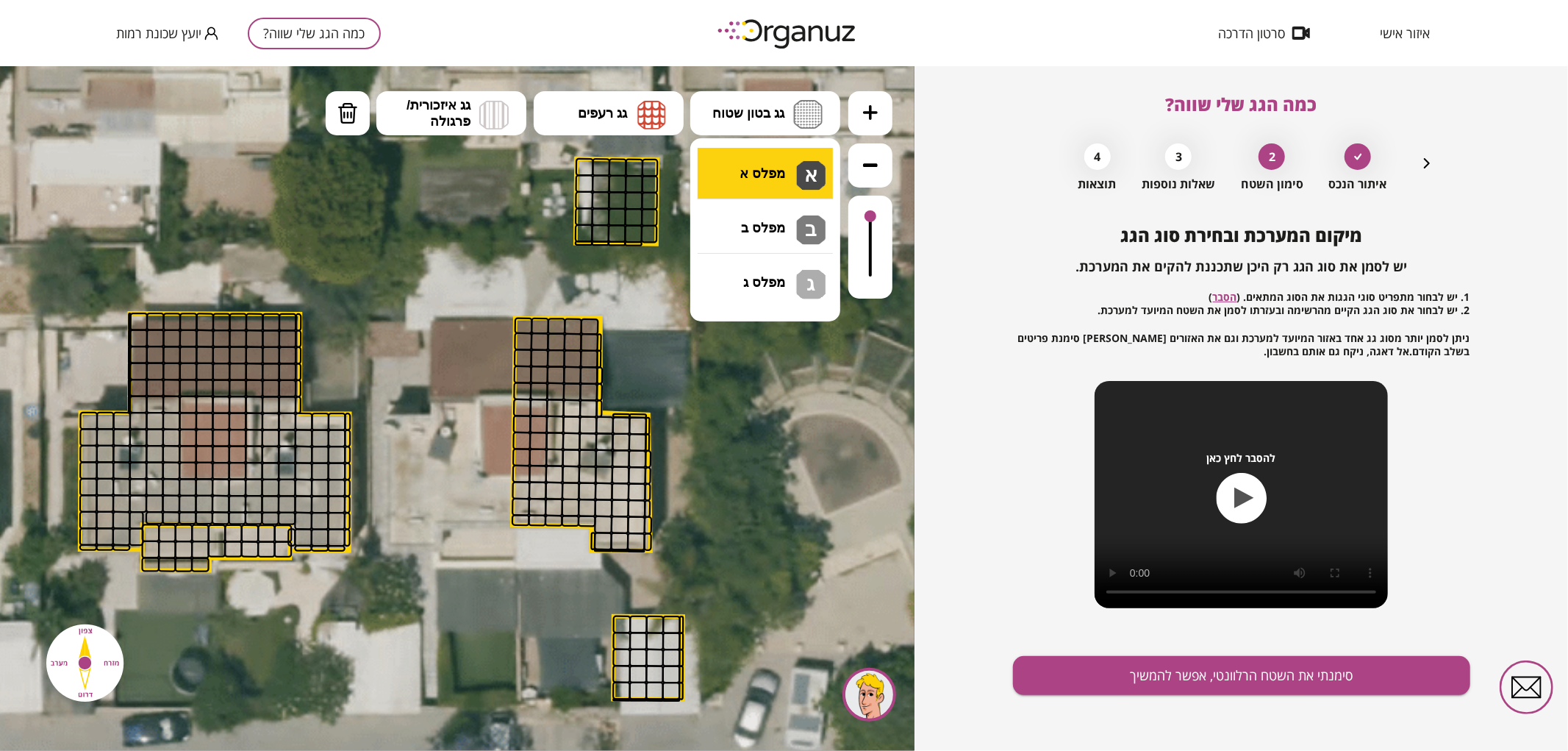
click at [775, 170] on div ".st0 { fill: #FFFFFF; } .st0 { fill: #FFFFFF; }" at bounding box center [457, 408] width 914 height 685
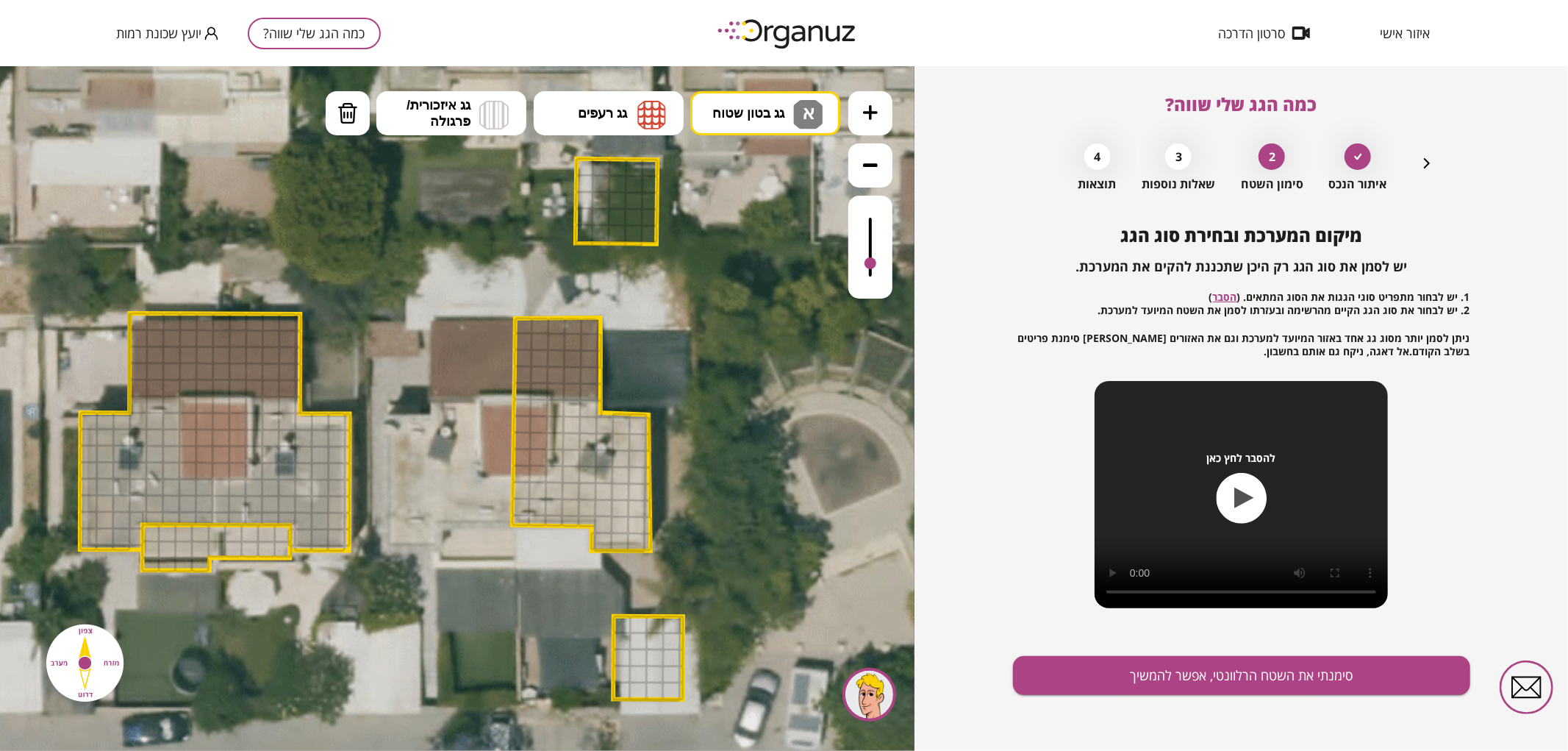
drag, startPoint x: 875, startPoint y: 221, endPoint x: 878, endPoint y: 264, distance: 43.1
click at [878, 264] on div at bounding box center [870, 246] width 44 height 103
drag, startPoint x: 605, startPoint y: 544, endPoint x: 555, endPoint y: 476, distance: 84.4
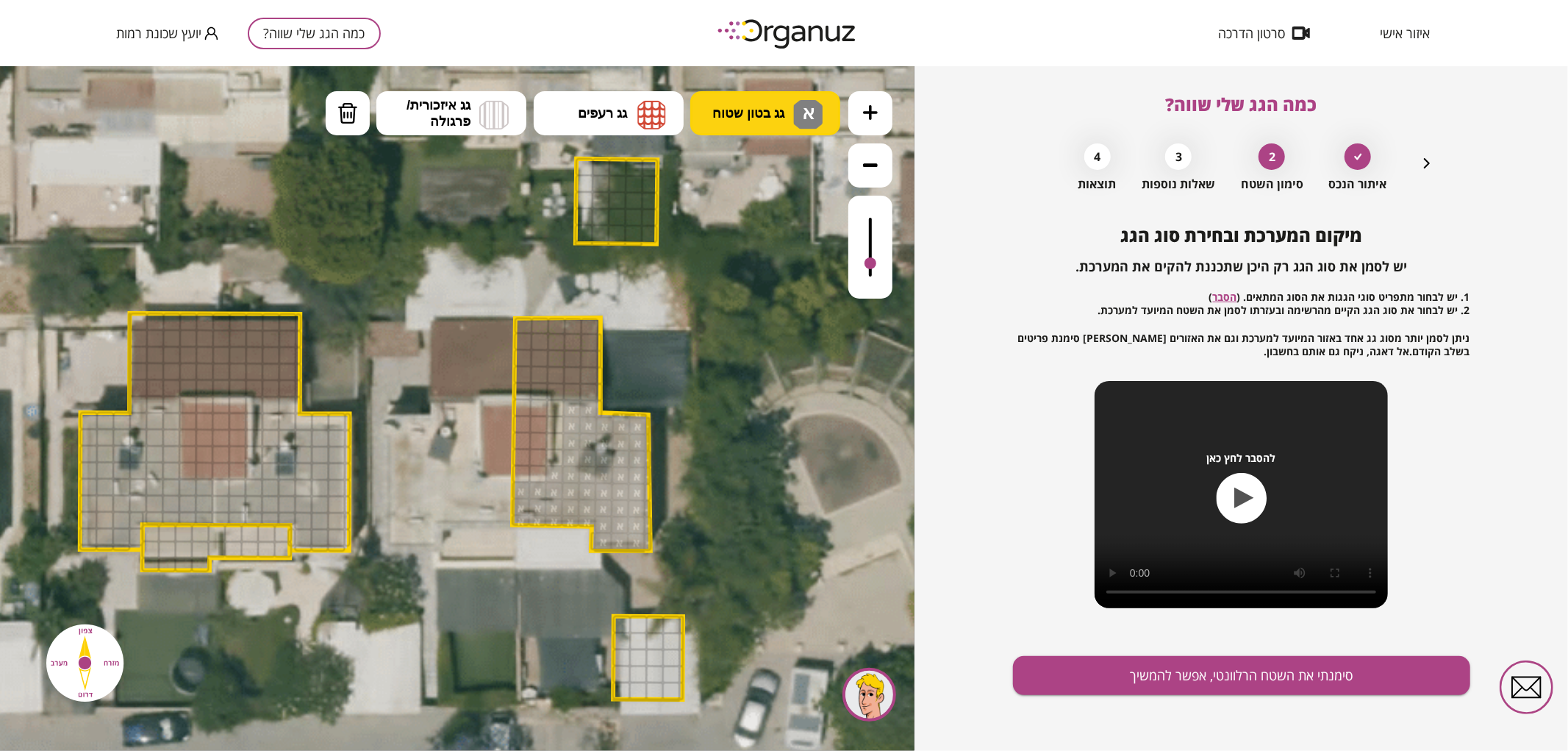
click at [746, 112] on span "גג בטון שטוח" at bounding box center [748, 112] width 72 height 16
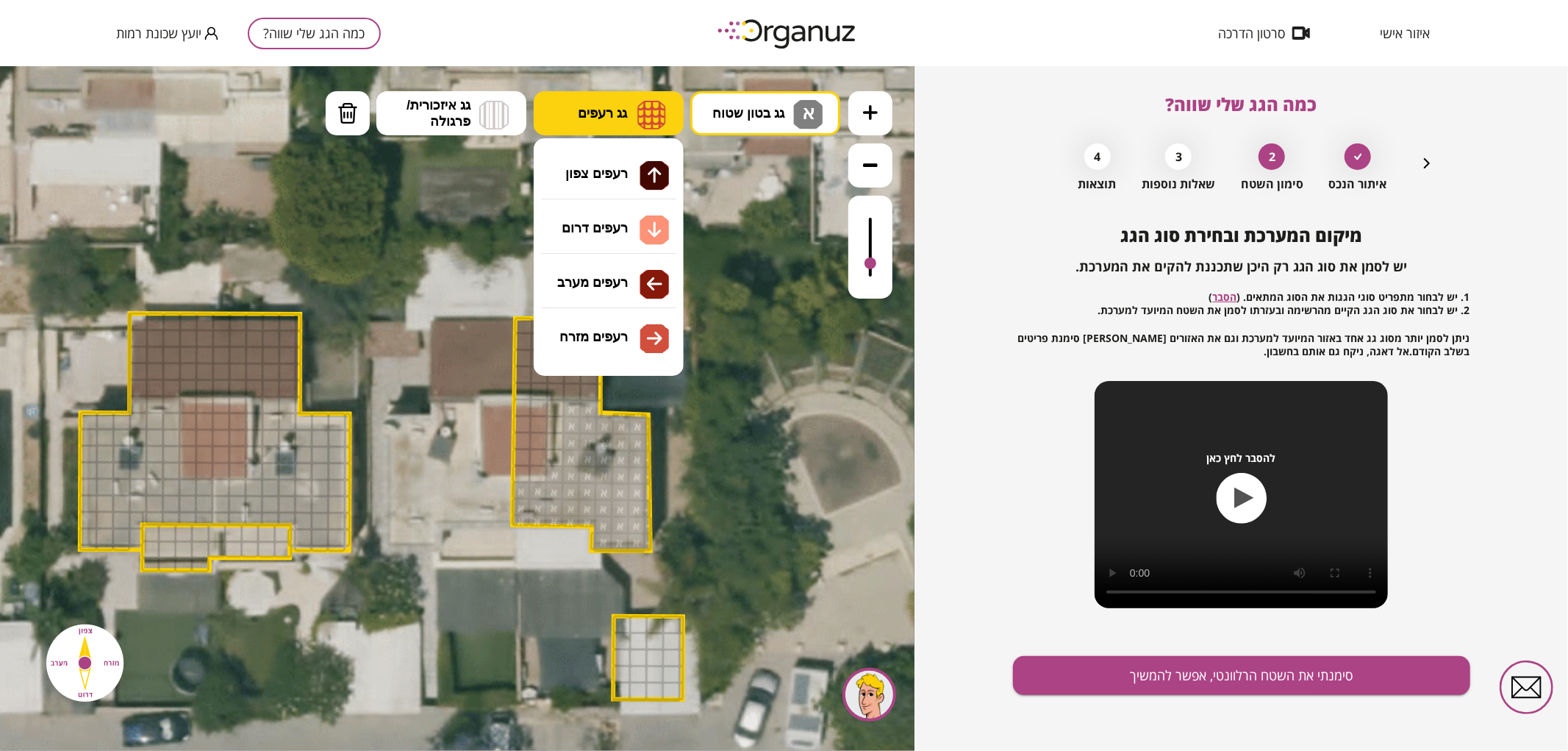
click at [611, 117] on span "גג רעפים" at bounding box center [603, 112] width 50 height 16
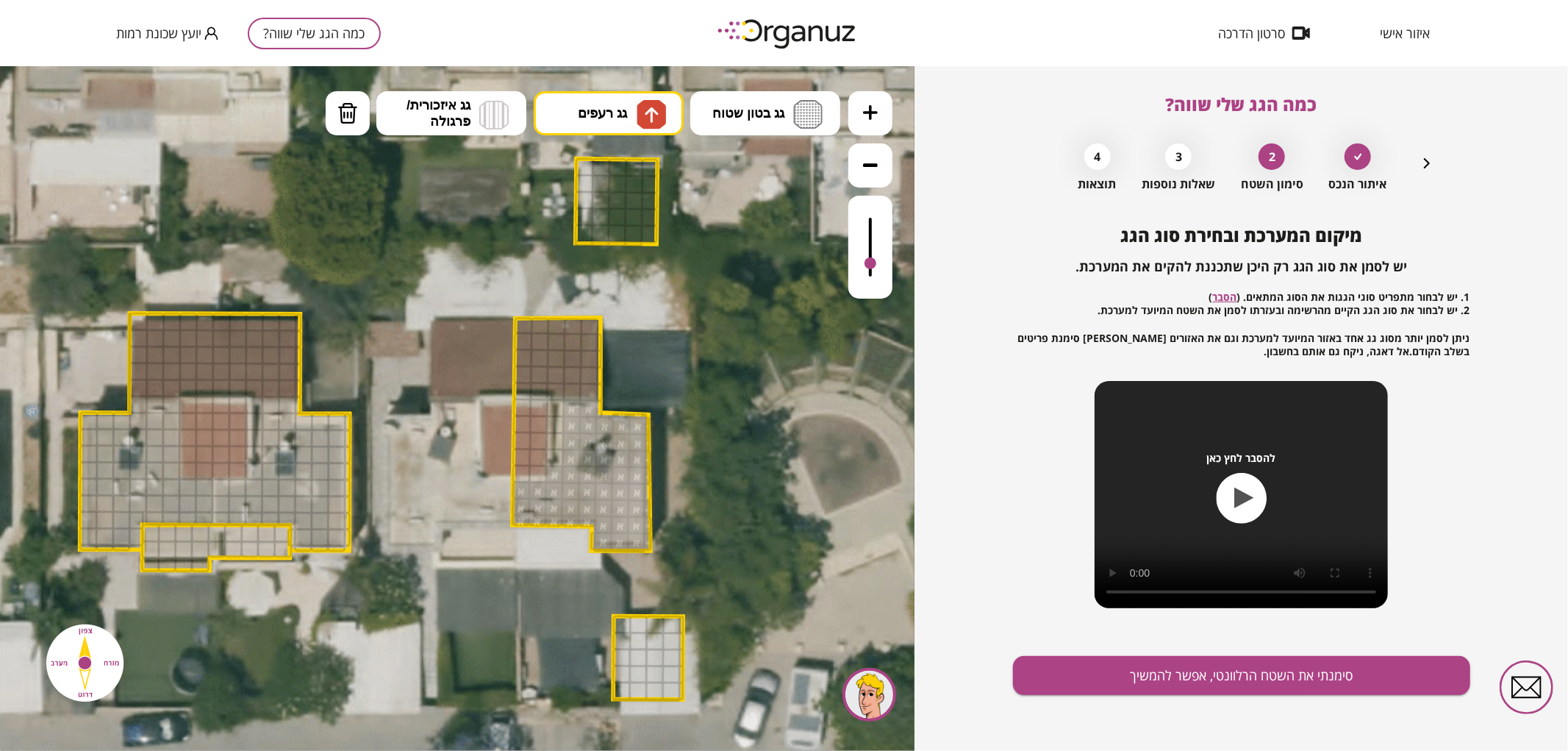
click at [662, 178] on div ".st0 { fill: #FFFFFF; } .st0 { fill: #FFFFFF; }" at bounding box center [457, 408] width 914 height 685
drag, startPoint x: 545, startPoint y: 372, endPoint x: 574, endPoint y: 317, distance: 62.2
click at [638, 103] on img at bounding box center [651, 114] width 30 height 30
click at [662, 235] on div ".st0 { fill: #FFFFFF; } .st0 { fill: #FFFFFF; }" at bounding box center [457, 408] width 914 height 685
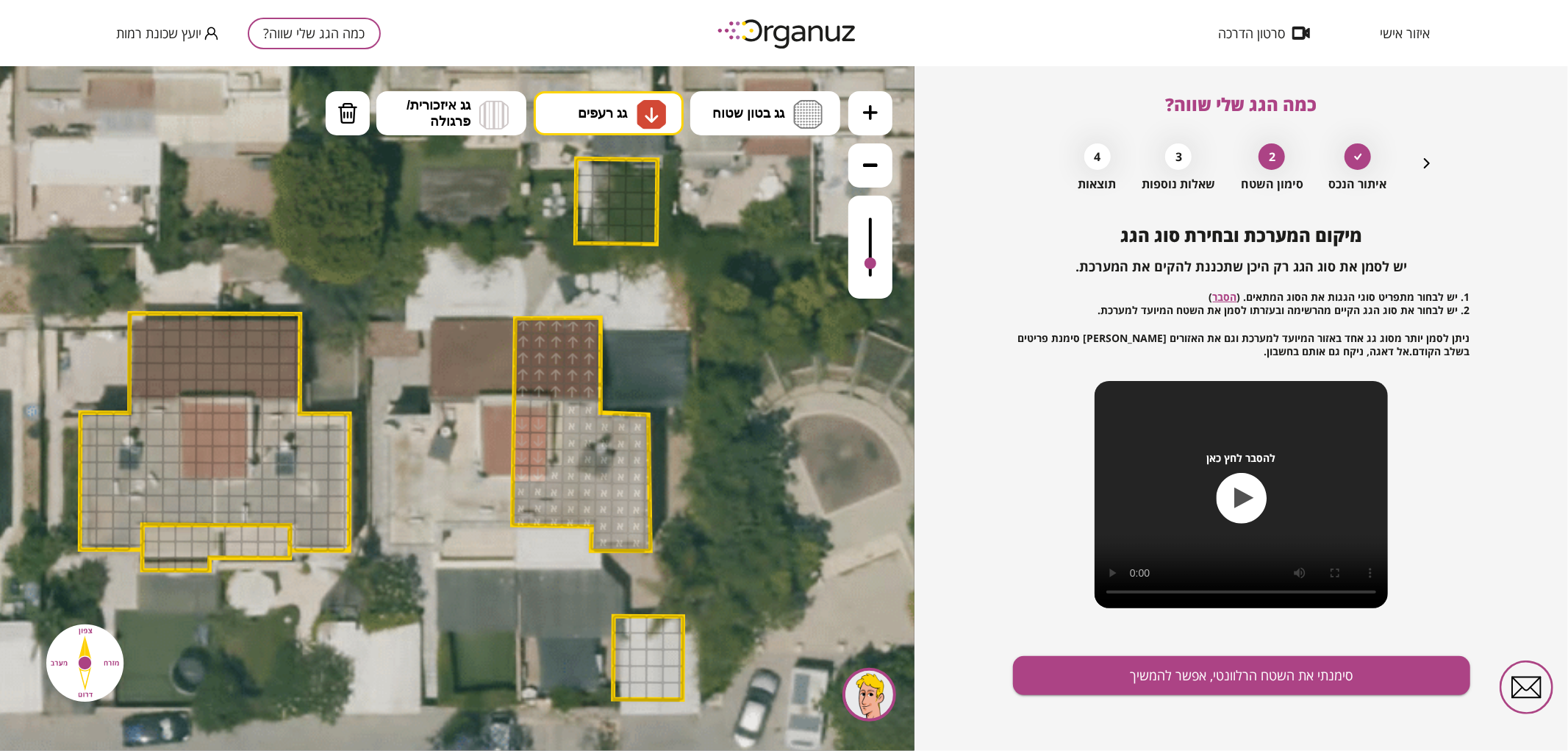
drag, startPoint x: 523, startPoint y: 417, endPoint x: 522, endPoint y: 428, distance: 11.0
click at [522, 428] on div at bounding box center [522, 423] width 18 height 18
drag, startPoint x: 535, startPoint y: 408, endPoint x: 522, endPoint y: 408, distance: 13.0
click at [534, 407] on div at bounding box center [539, 407] width 18 height 18
click at [513, 408] on div at bounding box center [522, 407] width 18 height 18
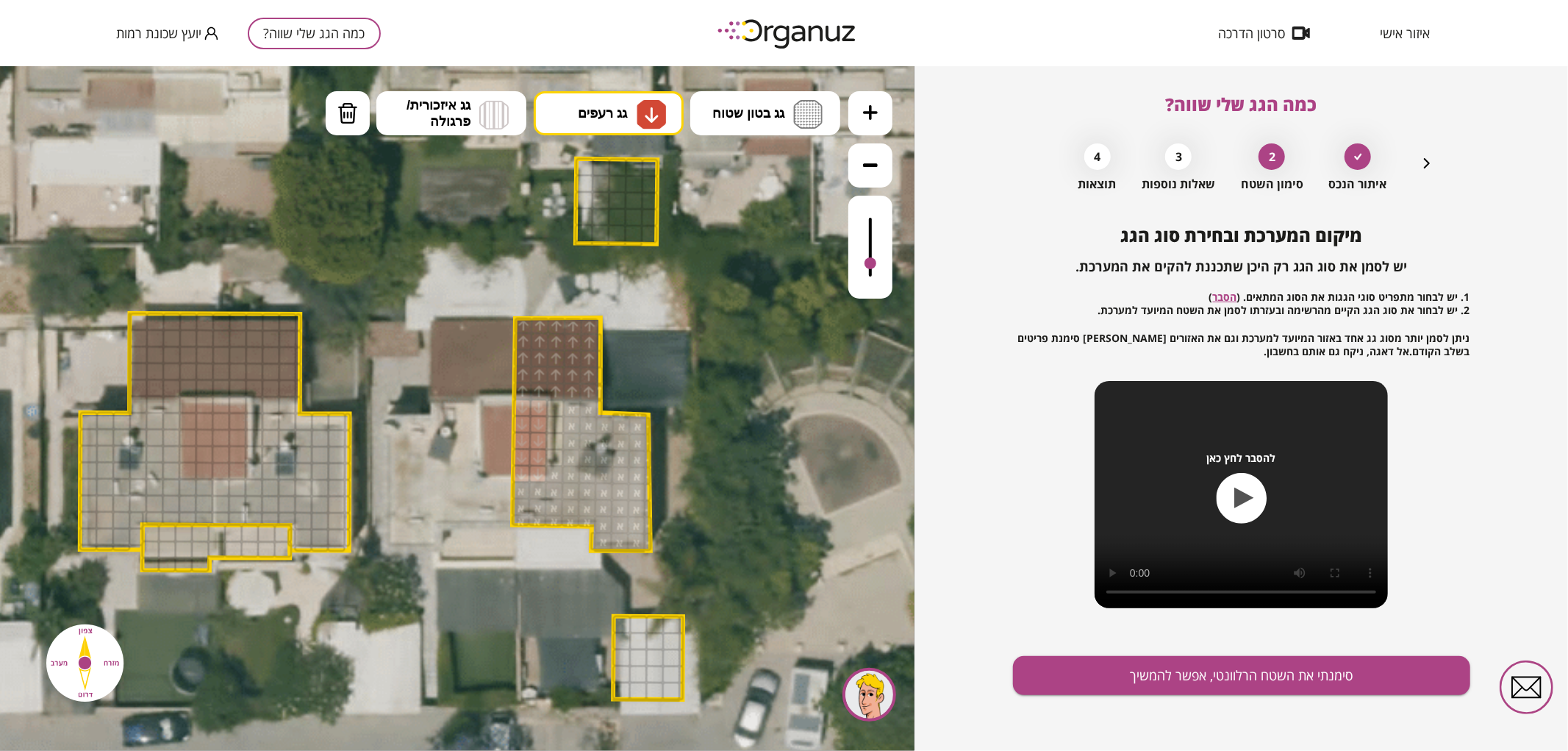
click at [525, 408] on div at bounding box center [522, 407] width 18 height 18
drag, startPoint x: 364, startPoint y: 105, endPoint x: 364, endPoint y: 121, distance: 16.0
click at [364, 117] on button "מחיקה" at bounding box center [347, 112] width 44 height 44
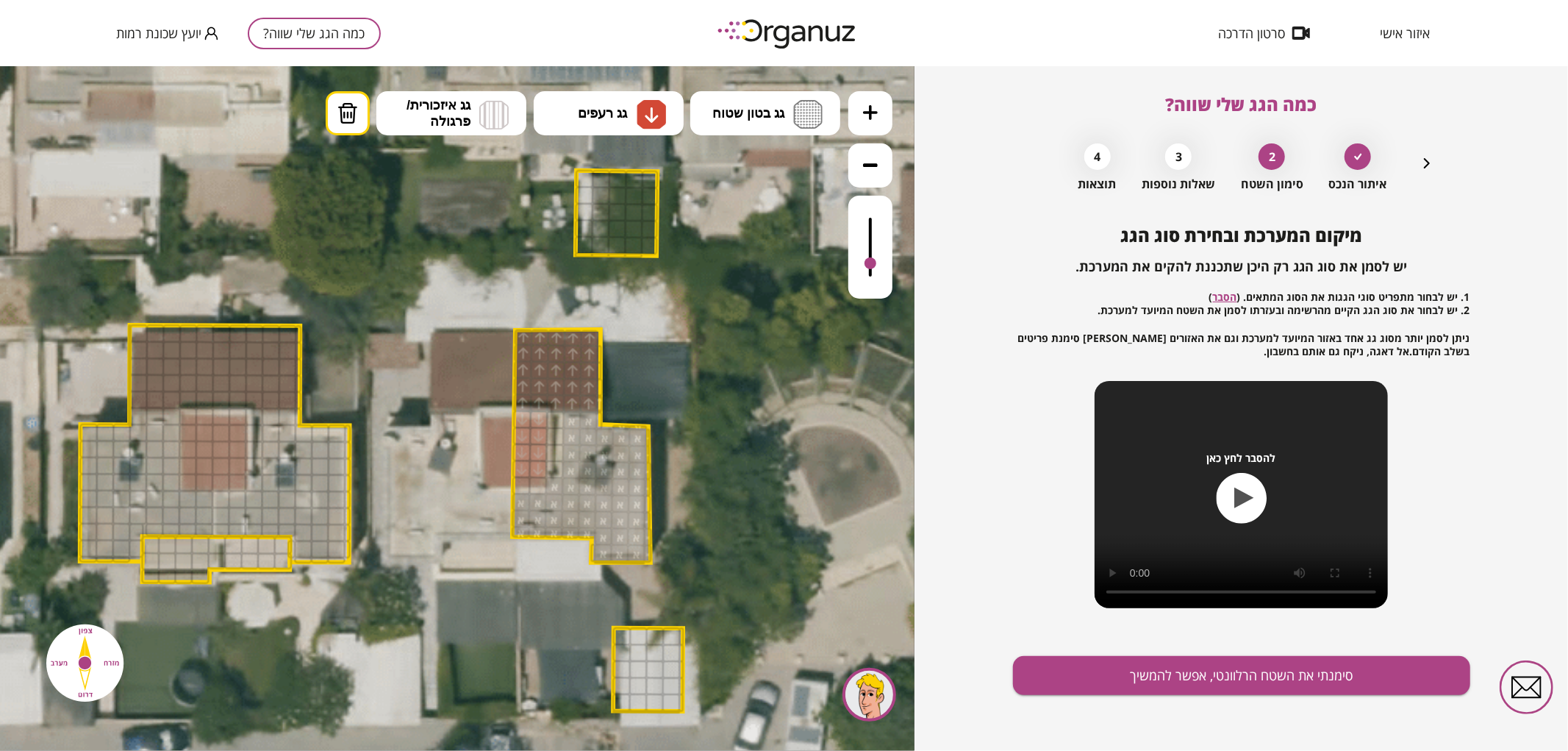
drag, startPoint x: 539, startPoint y: 486, endPoint x: 526, endPoint y: 485, distance: 13.0
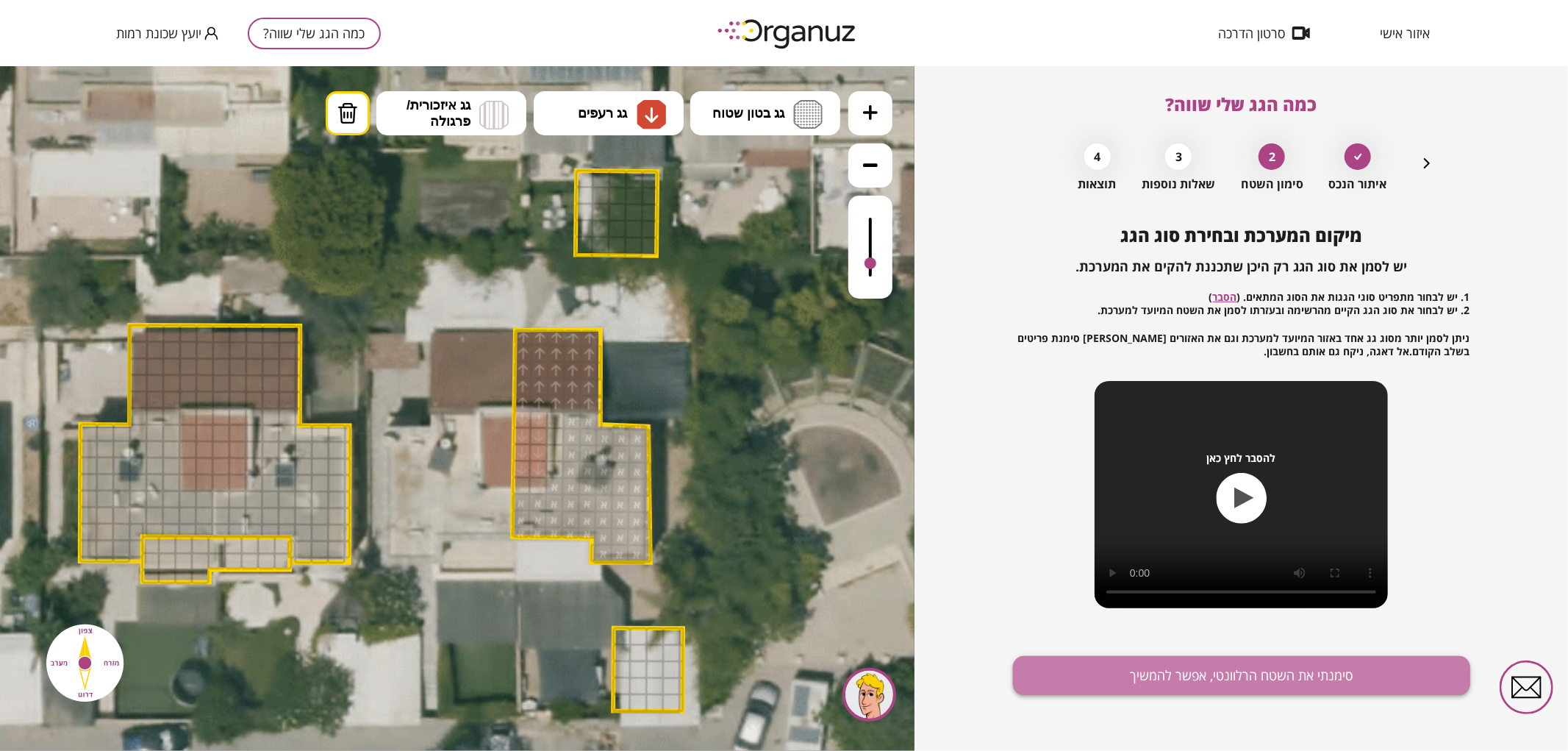
click at [1125, 670] on button "סימנתי את השטח הרלוונטי, אפשר להמשיך" at bounding box center [1241, 675] width 457 height 39
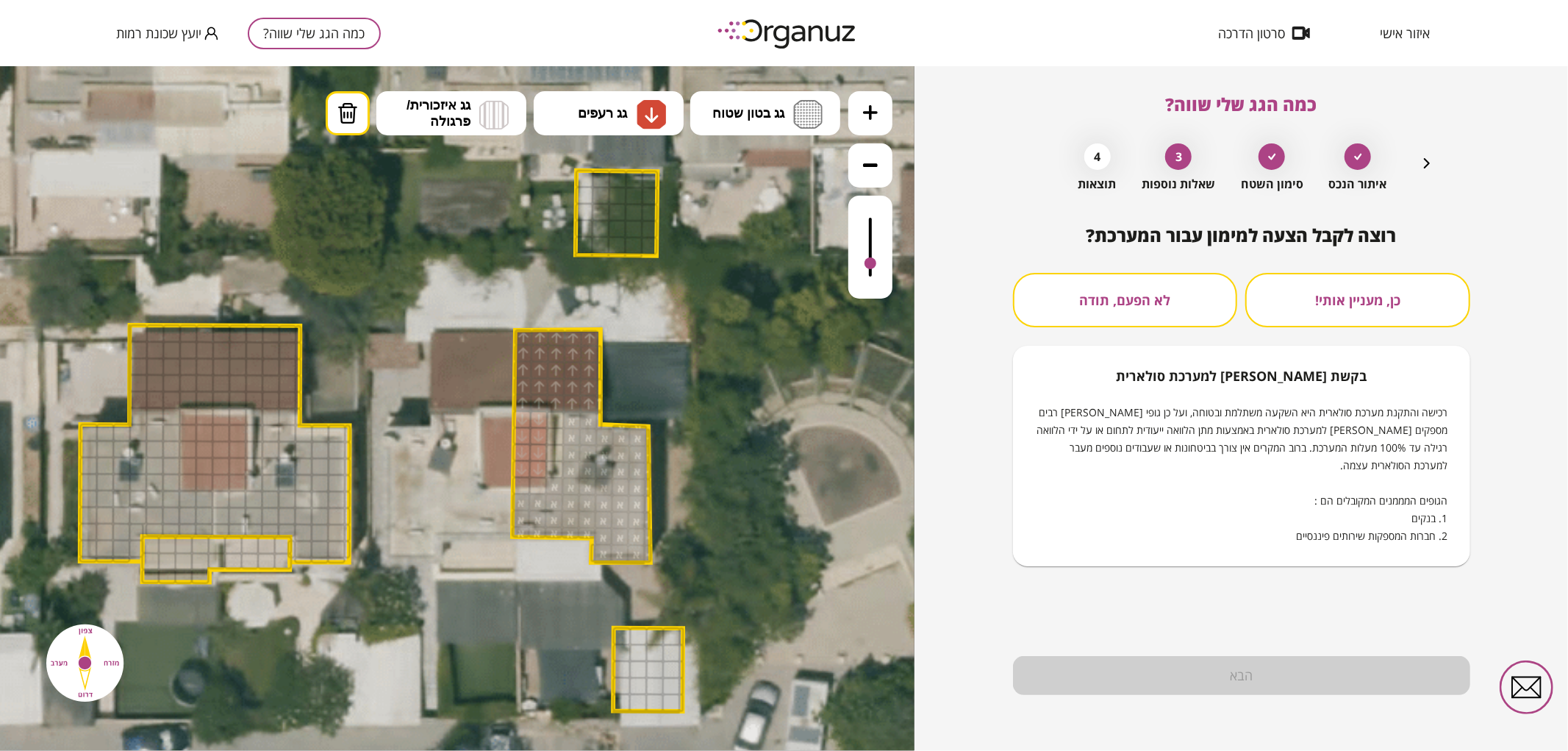
click at [1112, 275] on button "לא הפעם, תודה" at bounding box center [1125, 300] width 225 height 54
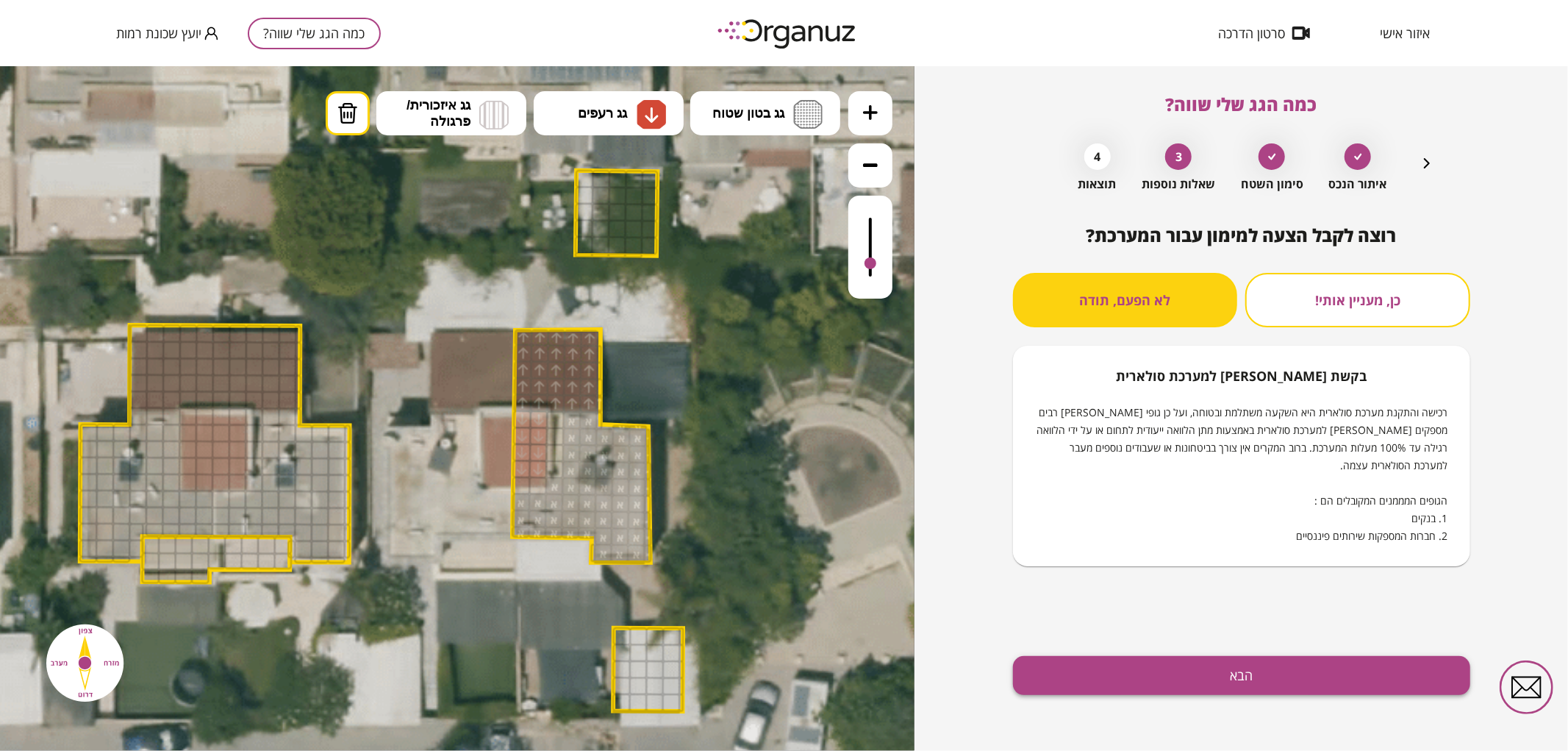
click at [1093, 663] on button "הבא" at bounding box center [1241, 675] width 457 height 39
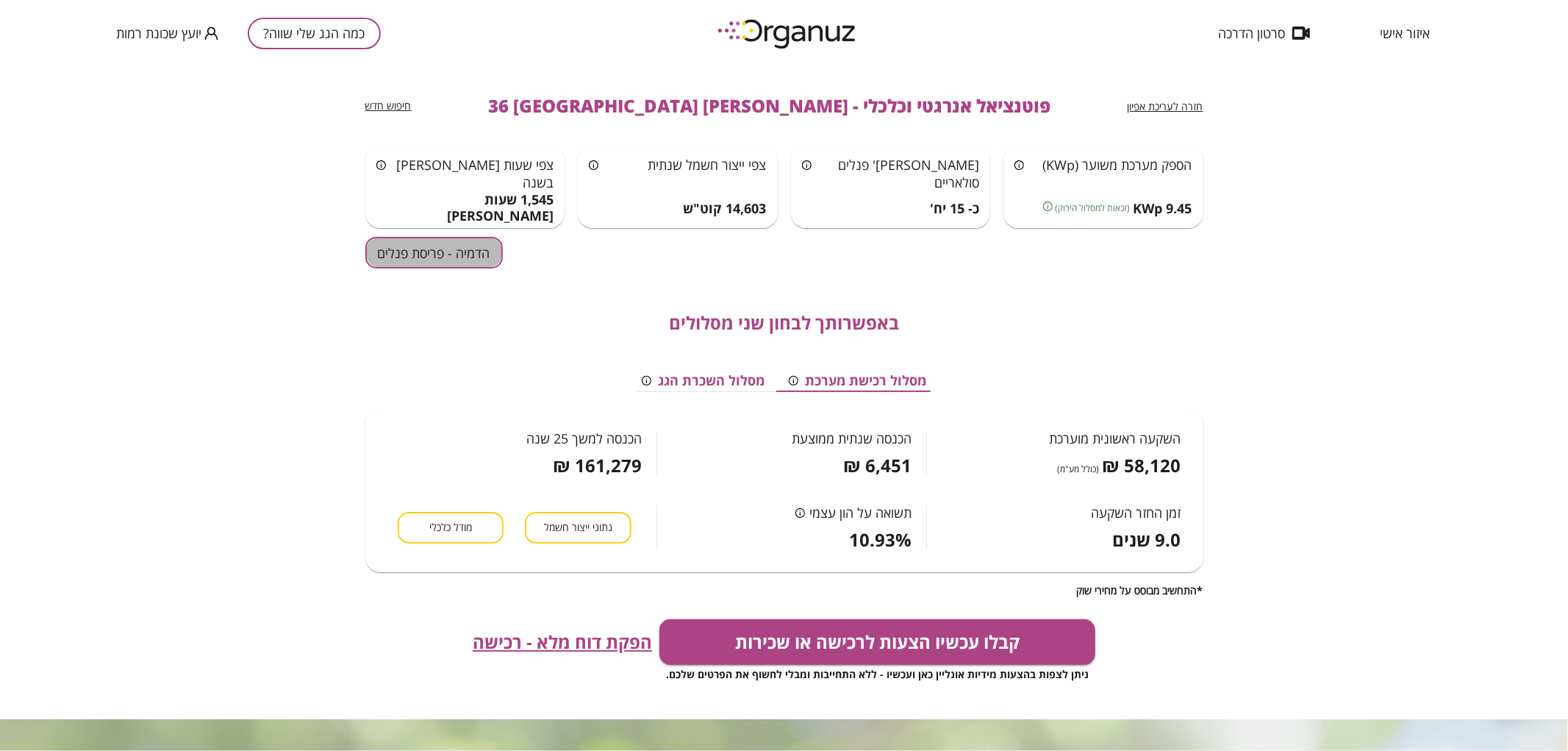
click at [460, 256] on button "הדמיה - פריסת פנלים" at bounding box center [434, 252] width 138 height 31
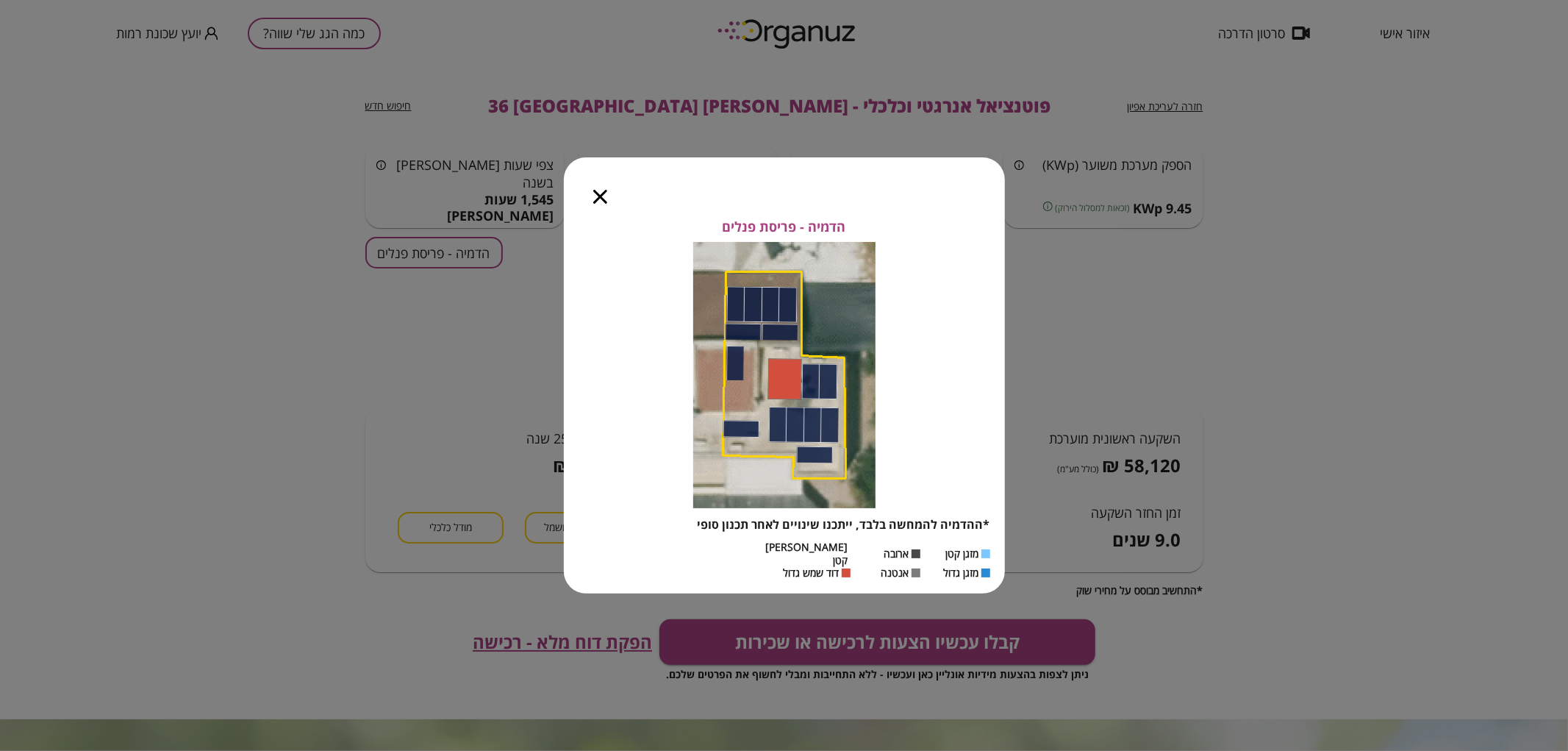
click at [598, 203] on icon "button" at bounding box center [600, 196] width 14 height 14
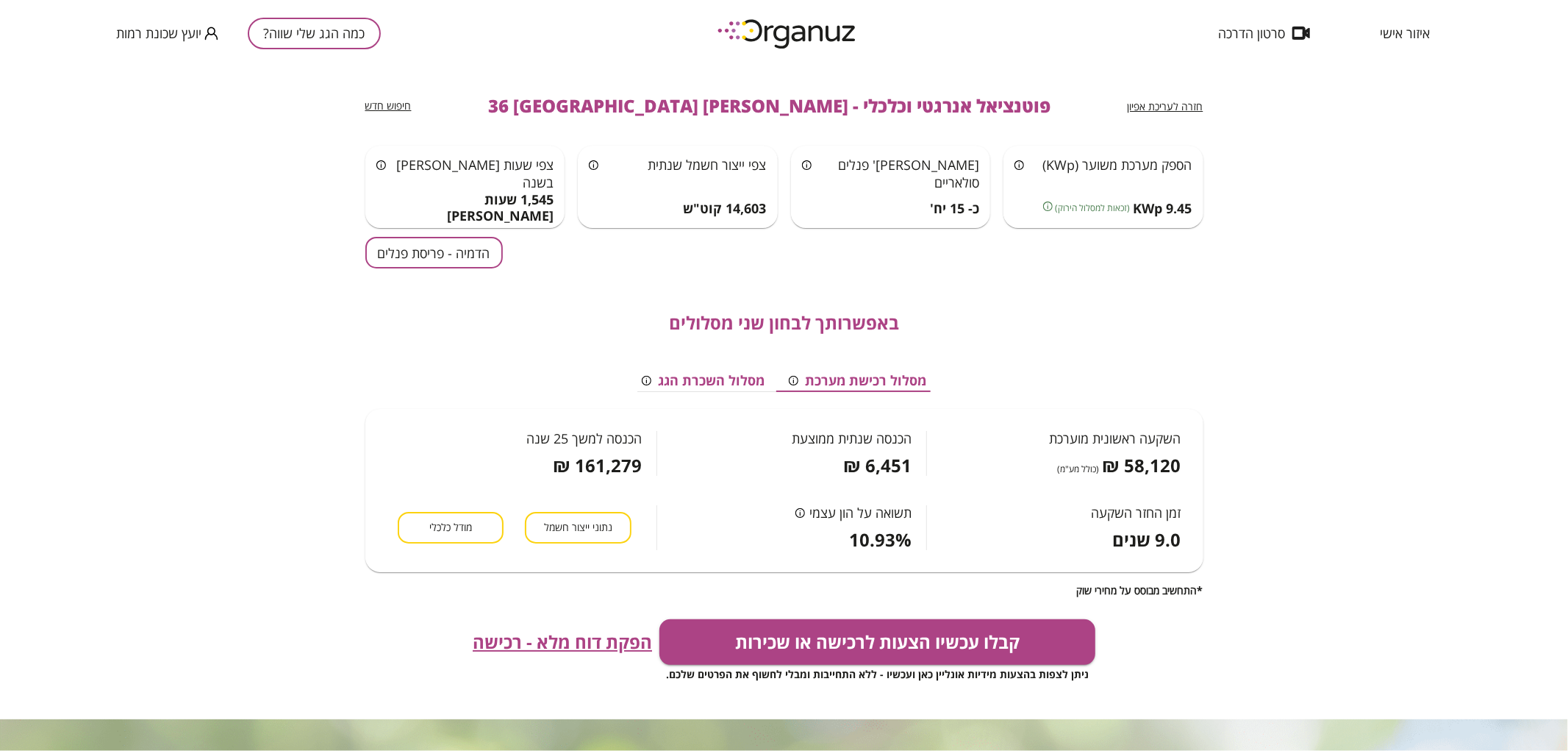
click at [453, 247] on button "הדמיה - פריסת פנלים" at bounding box center [434, 252] width 138 height 31
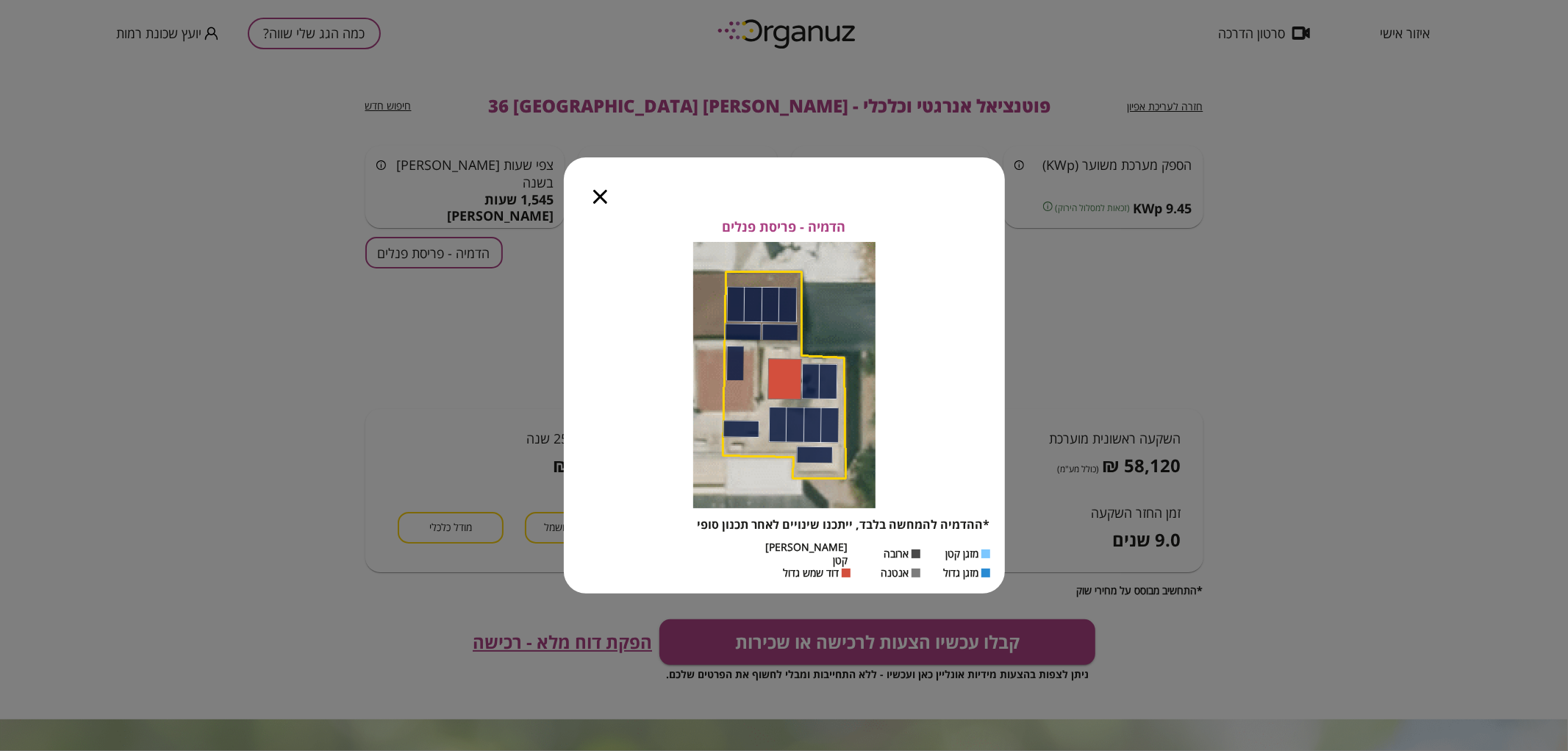
click at [592, 213] on div at bounding box center [600, 188] width 73 height 62
click at [596, 203] on icon "button" at bounding box center [600, 196] width 14 height 14
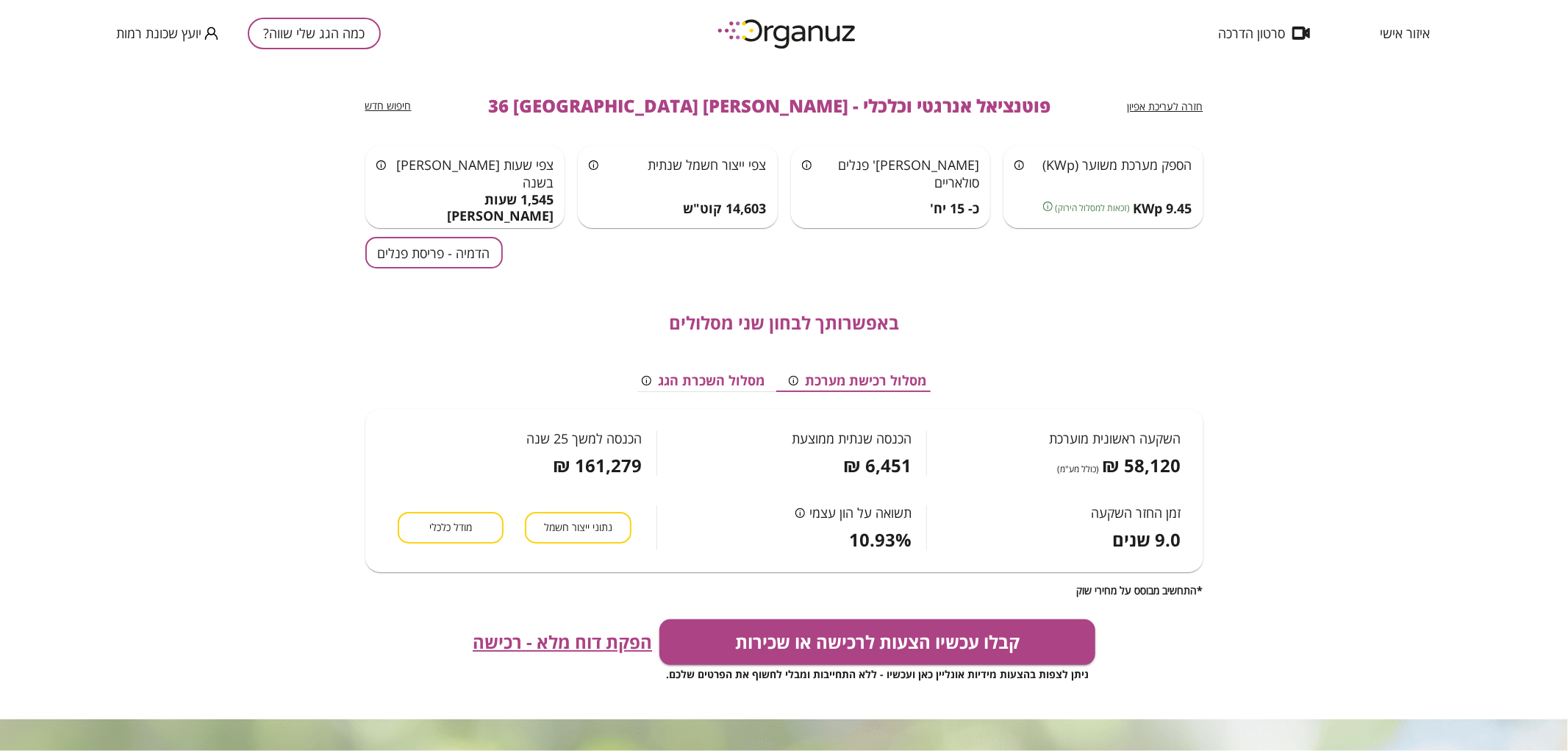
click at [357, 39] on button "כמה הגג שלי שווה?" at bounding box center [314, 33] width 133 height 31
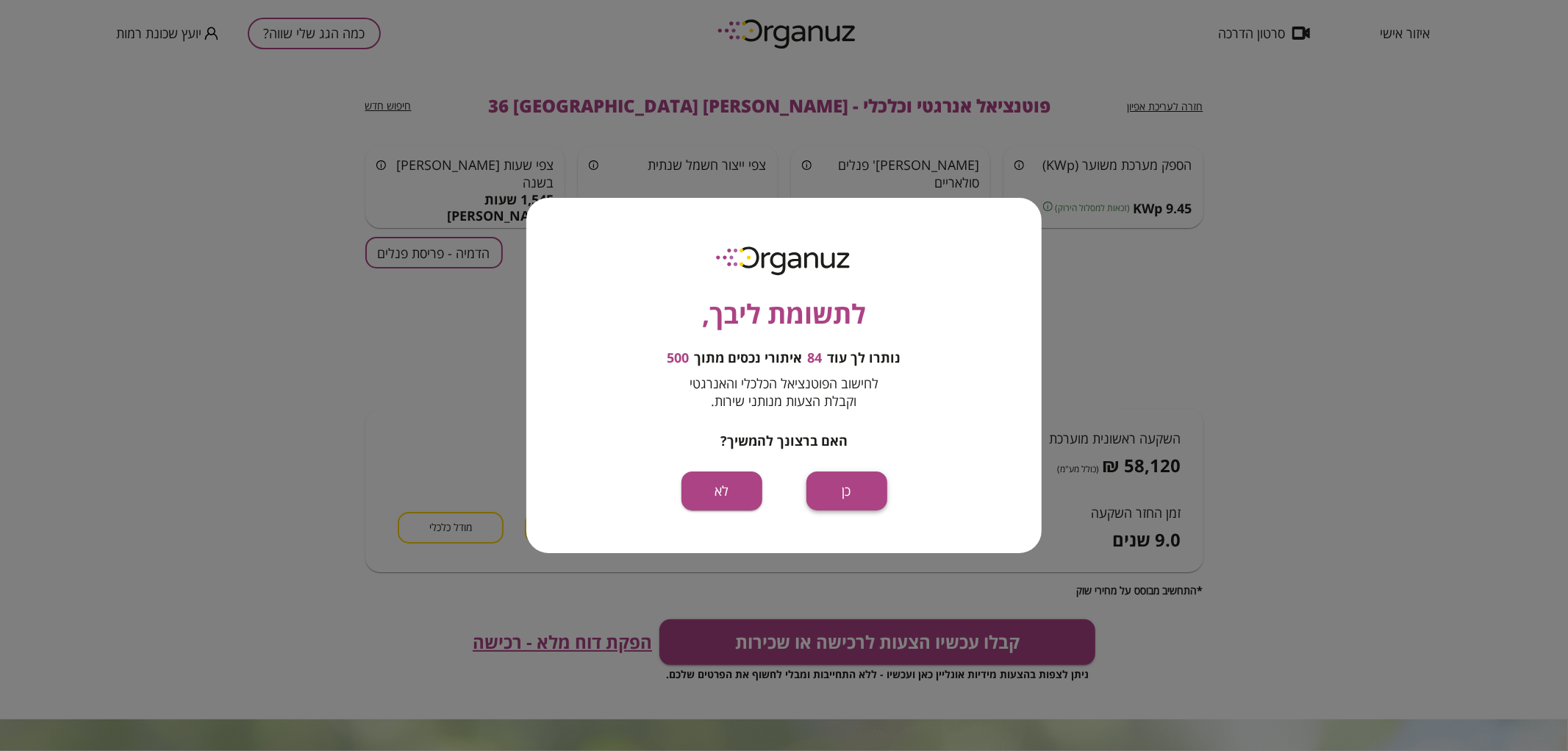
click at [846, 487] on button "כן" at bounding box center [846, 491] width 81 height 39
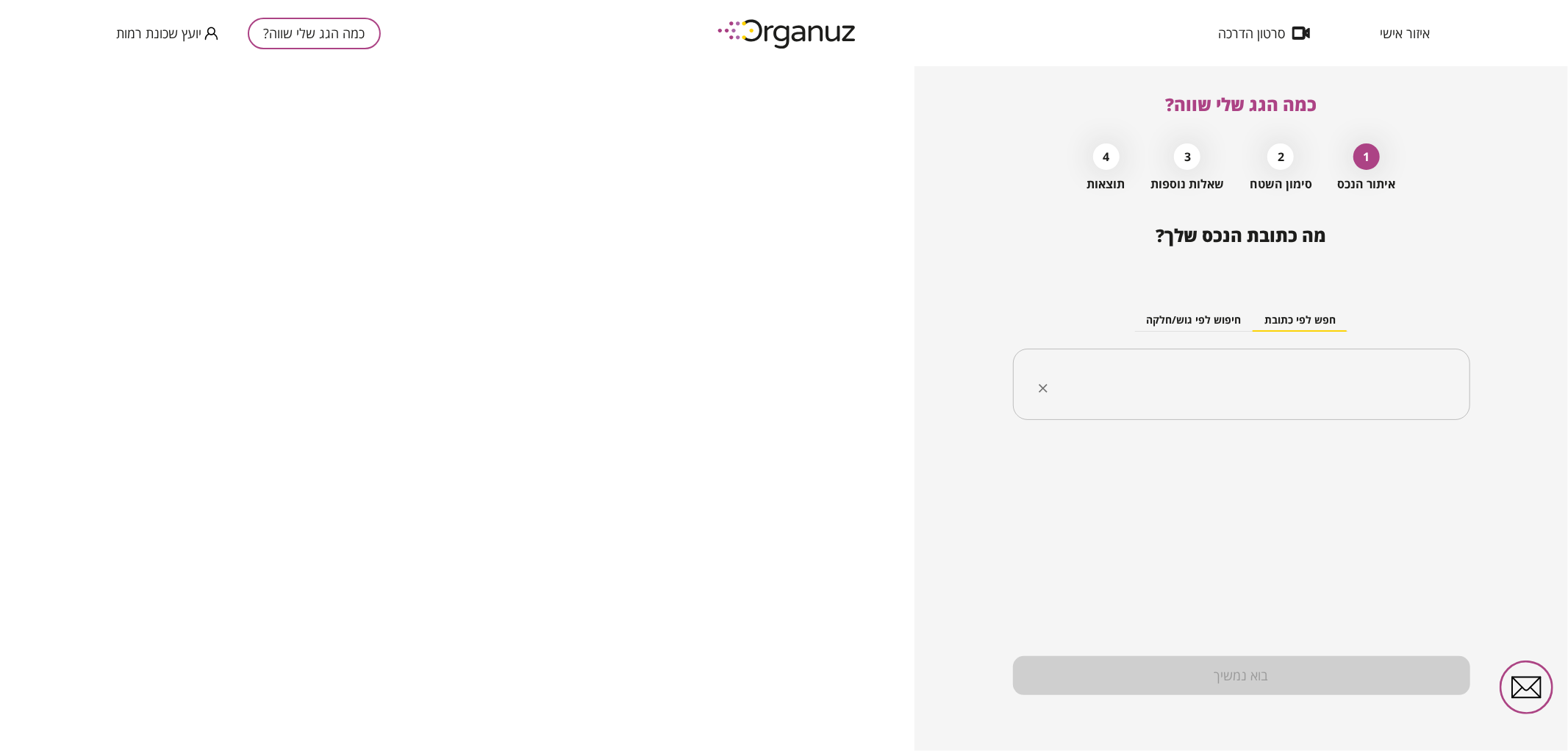
click at [1193, 381] on input "text" at bounding box center [1246, 384] width 411 height 37
click at [1296, 397] on input "**********" at bounding box center [1246, 384] width 411 height 37
click at [1328, 448] on li "ישעיהו זמיר 38 באר שבע" at bounding box center [1241, 459] width 419 height 26
type input "**********"
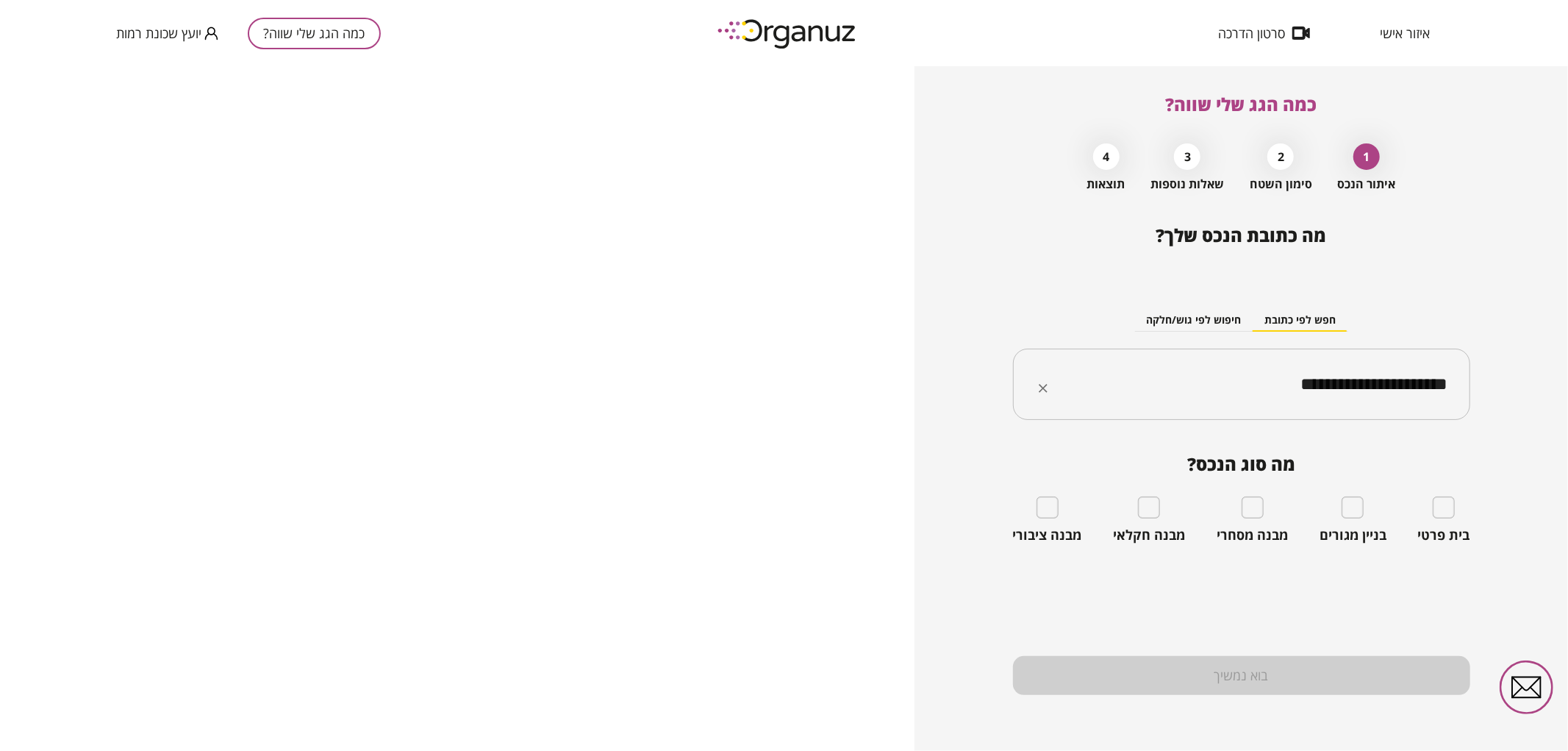
click at [1429, 502] on div "בית פרטי" at bounding box center [1443, 520] width 52 height 47
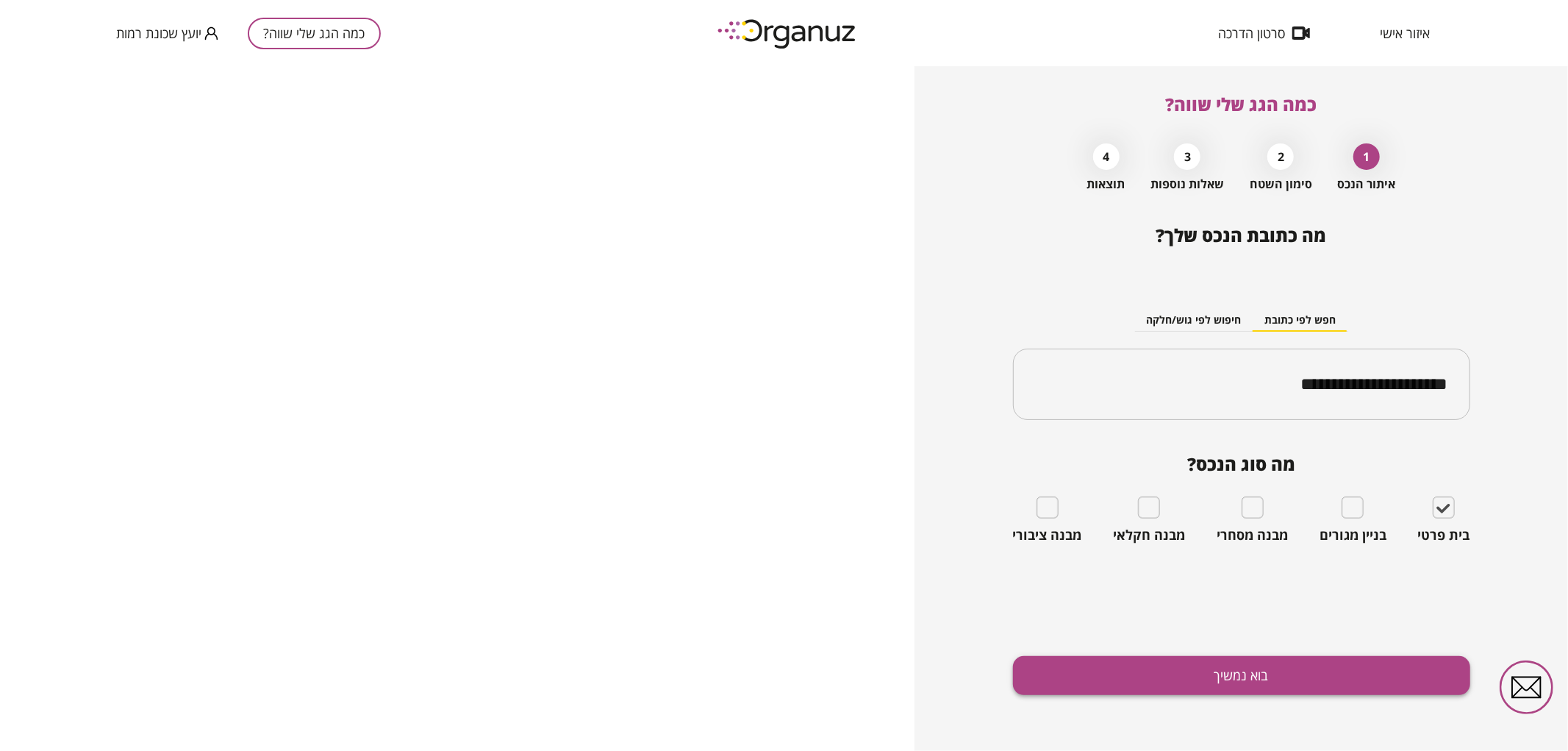
click at [1244, 664] on button "בוא נמשיך" at bounding box center [1241, 675] width 457 height 39
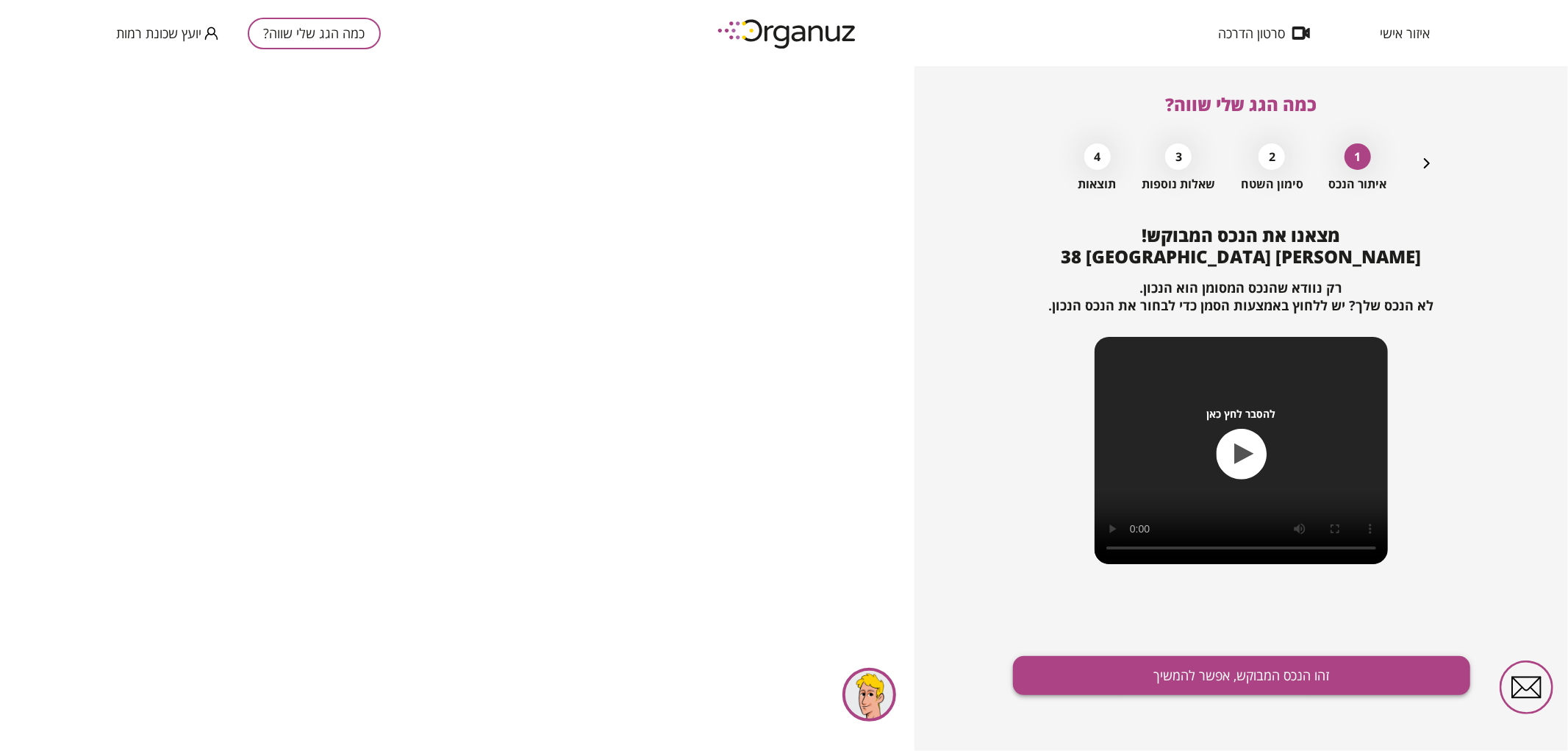
click at [1224, 670] on button "זהו הנכס המבוקש, אפשר להמשיך" at bounding box center [1241, 675] width 457 height 39
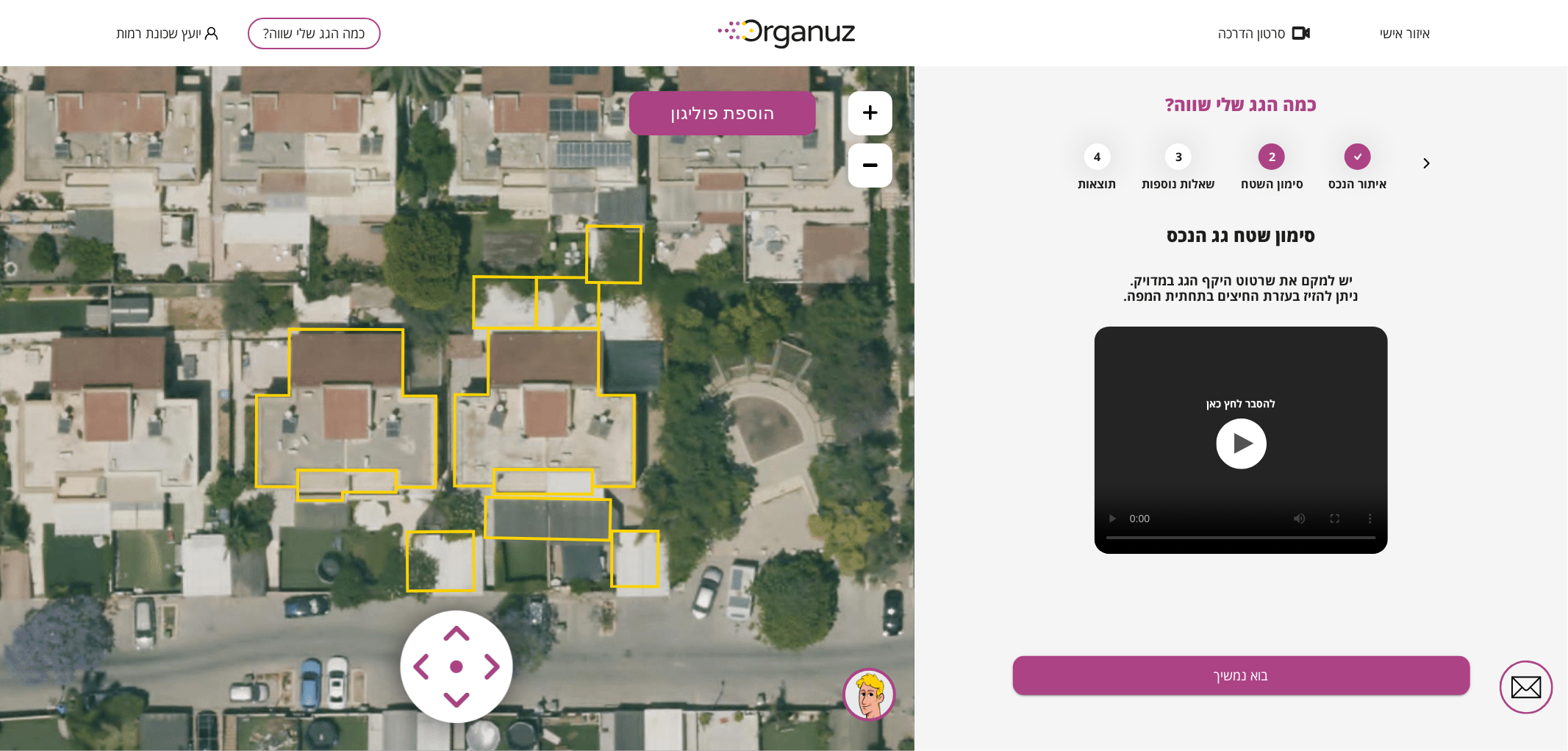
click at [560, 316] on polygon at bounding box center [567, 302] width 62 height 51
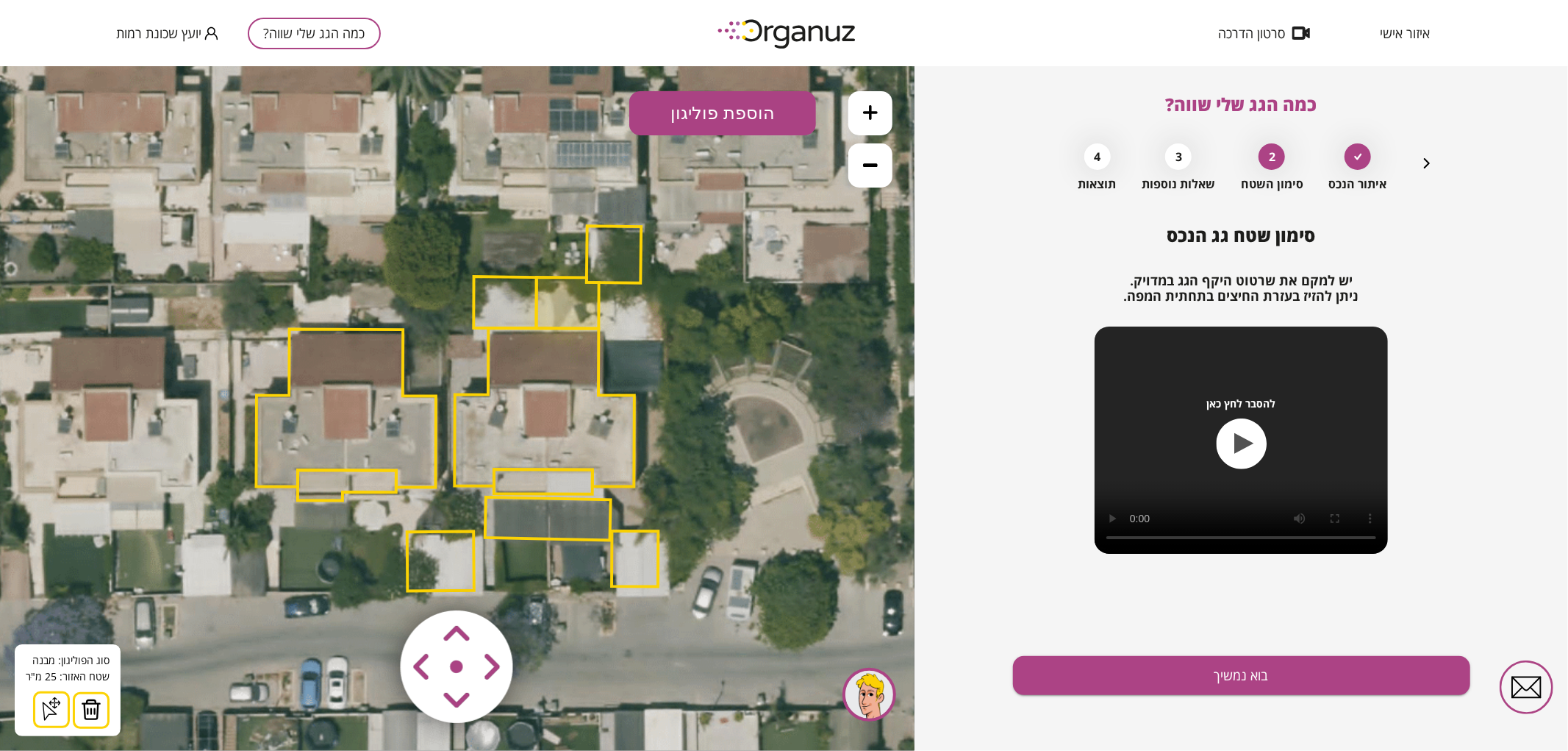
click at [86, 706] on img at bounding box center [91, 709] width 21 height 22
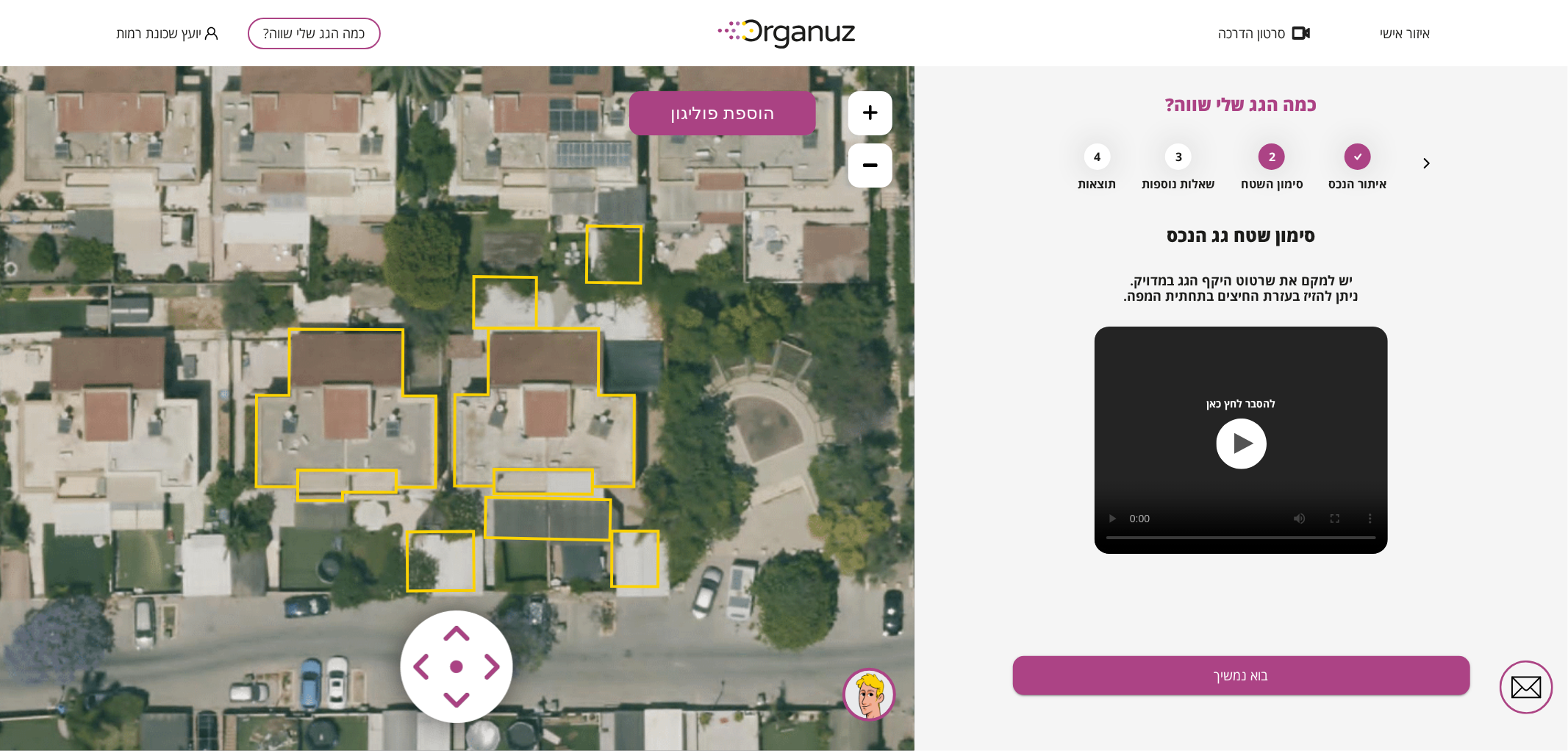
click at [494, 306] on polygon at bounding box center [504, 301] width 63 height 51
click at [511, 299] on polygon at bounding box center [505, 301] width 63 height 51
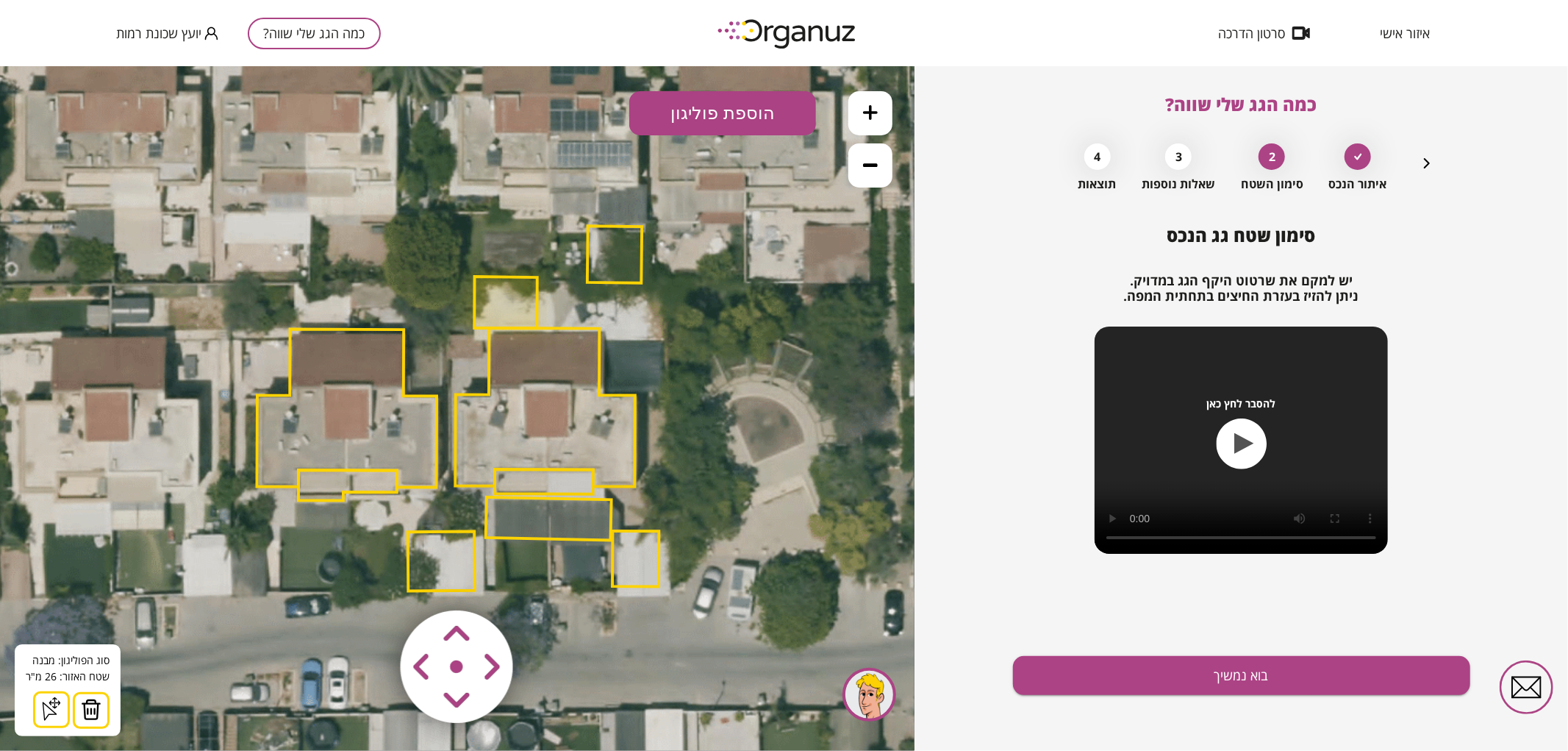
click at [94, 703] on img at bounding box center [91, 709] width 21 height 22
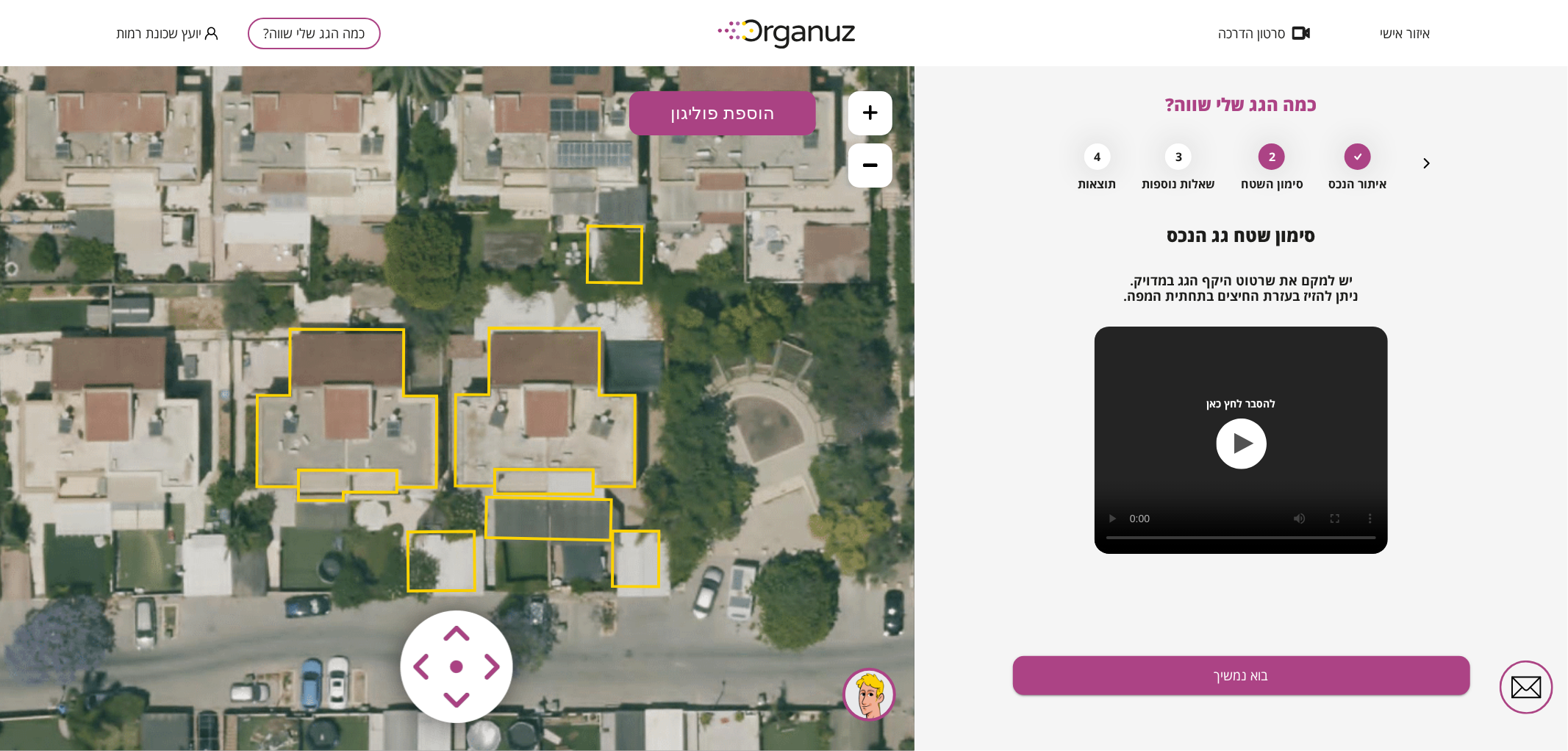
click at [579, 391] on polygon at bounding box center [544, 406] width 180 height 158
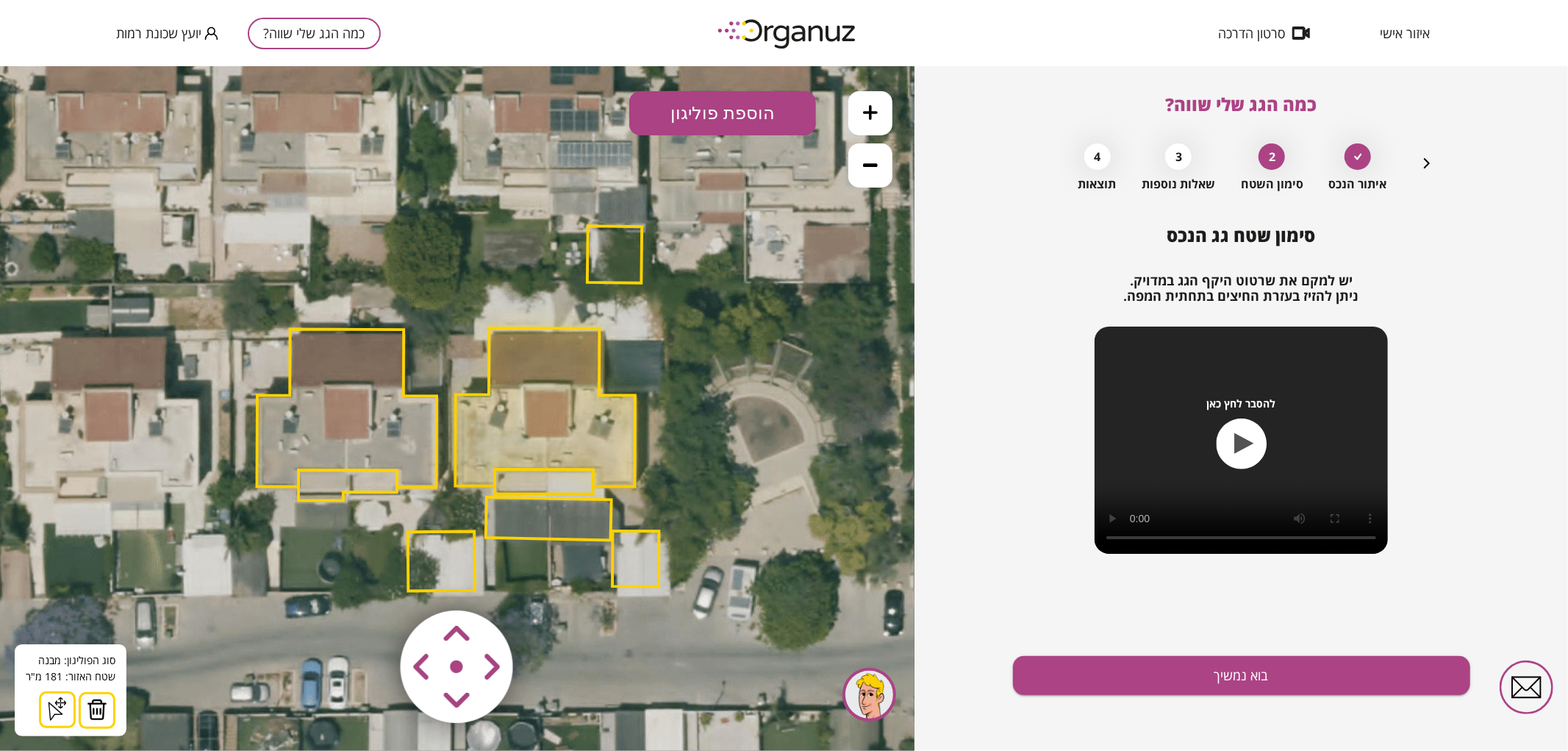
click at [92, 709] on img at bounding box center [97, 709] width 21 height 22
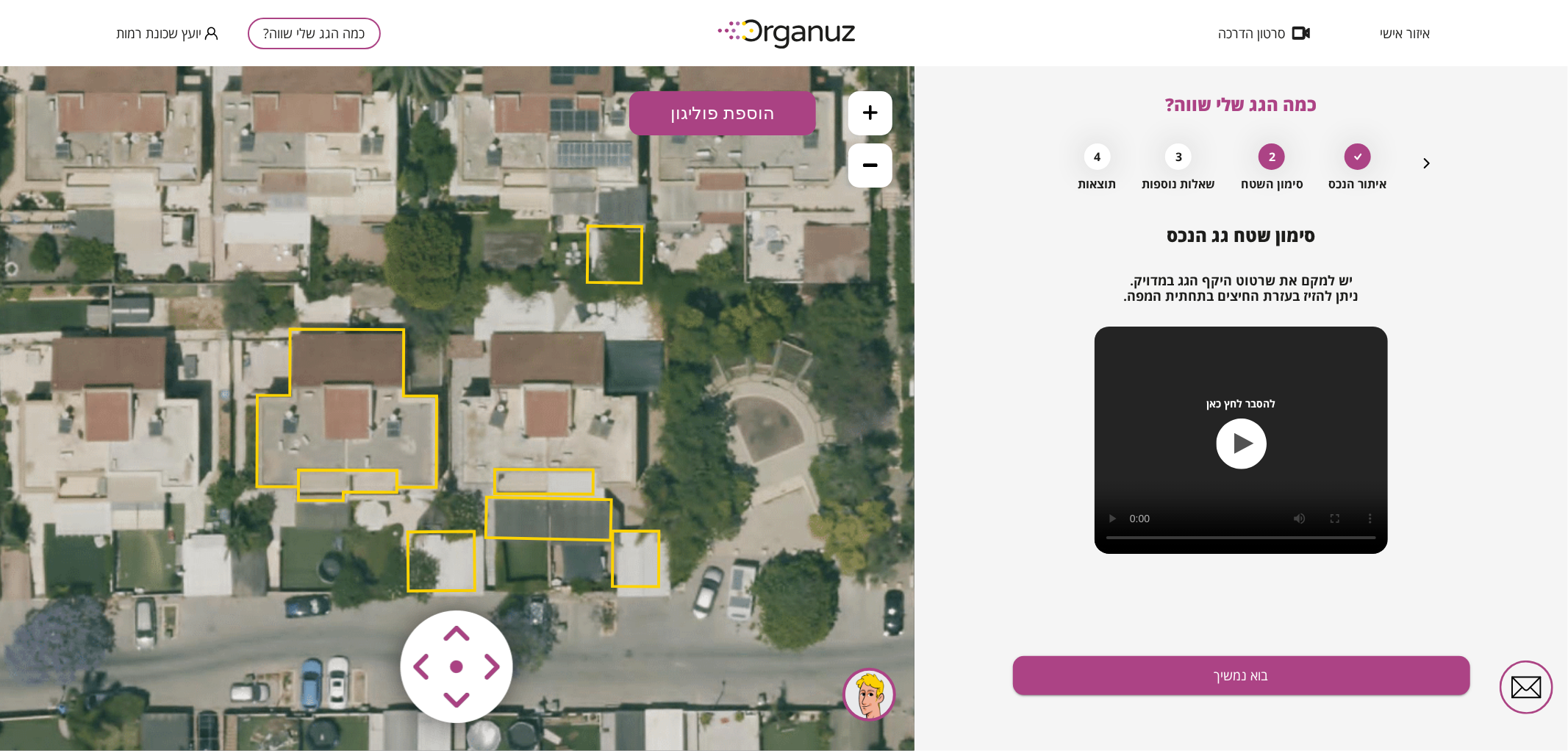
click at [530, 474] on polygon at bounding box center [543, 480] width 98 height 25
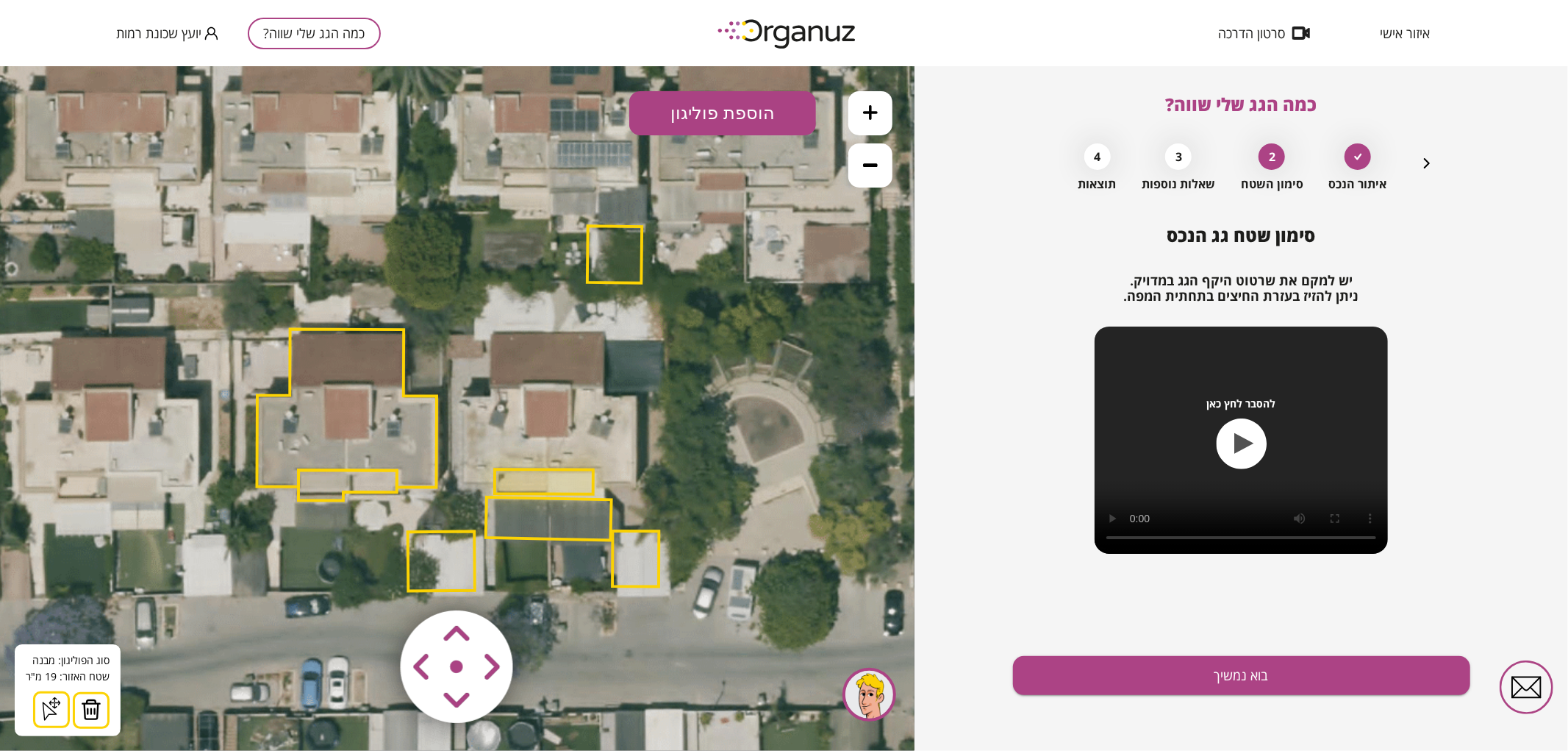
click at [102, 707] on button at bounding box center [91, 709] width 37 height 37
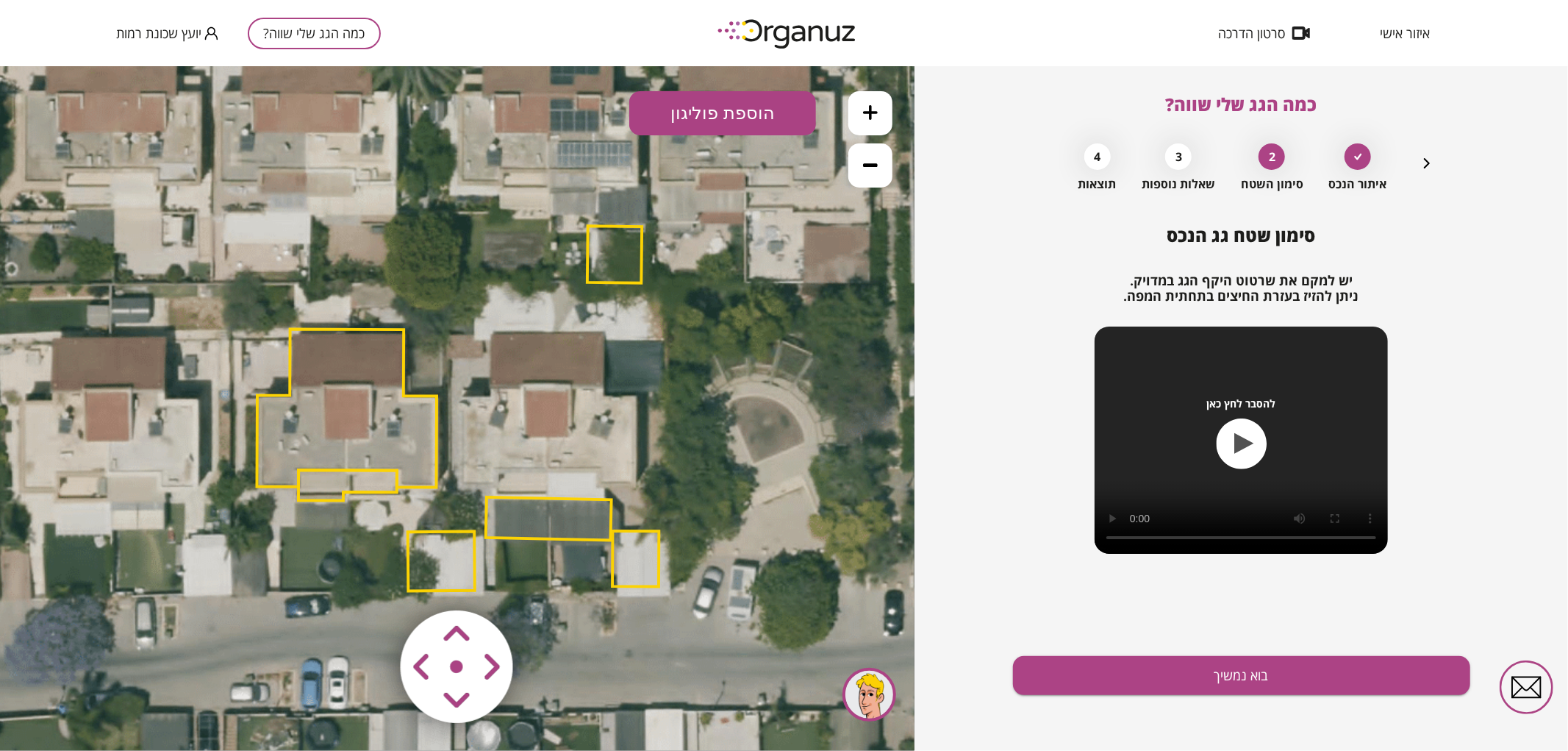
click at [517, 530] on polygon at bounding box center [548, 518] width 126 height 43
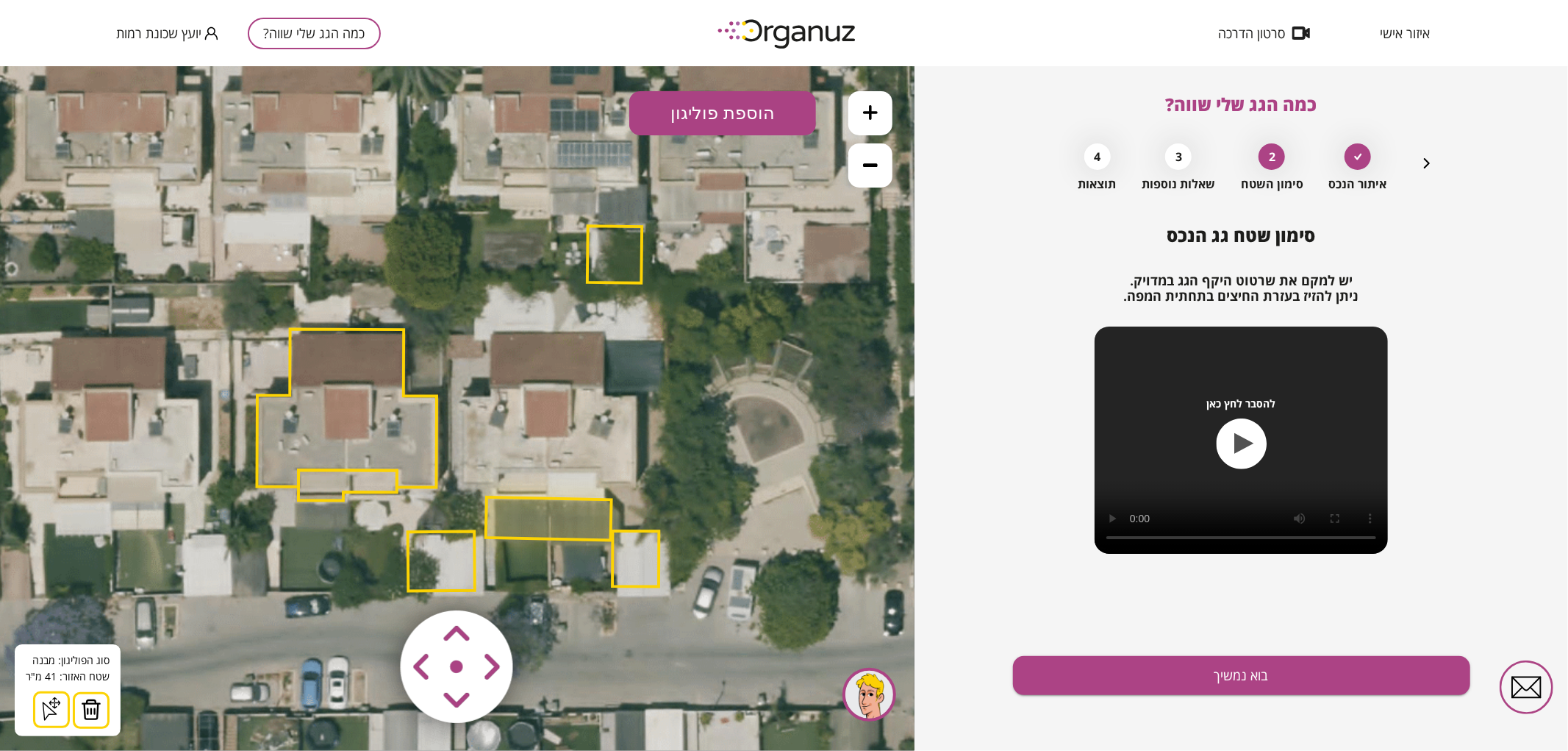
click at [97, 705] on img at bounding box center [91, 709] width 21 height 22
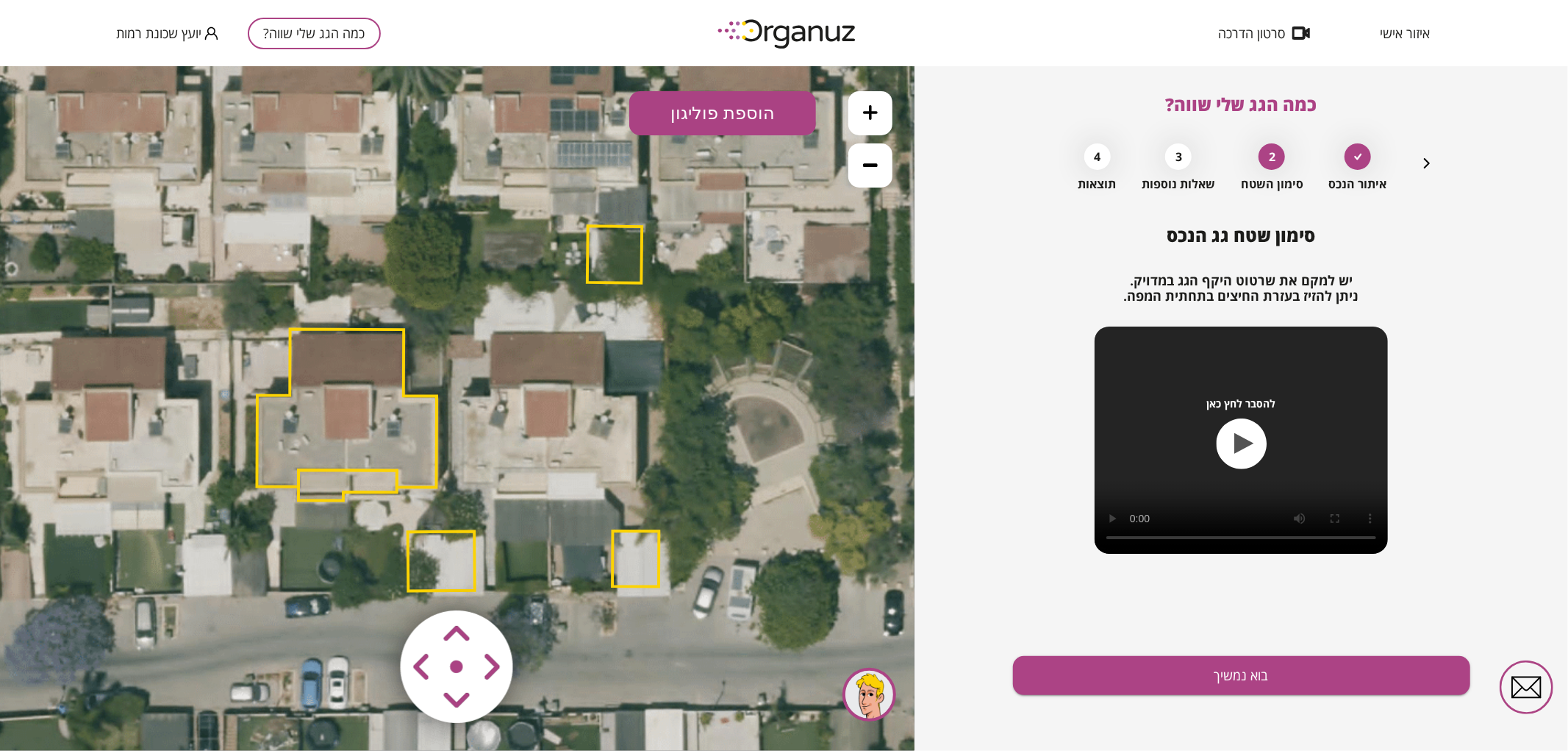
click at [882, 113] on button at bounding box center [870, 112] width 44 height 44
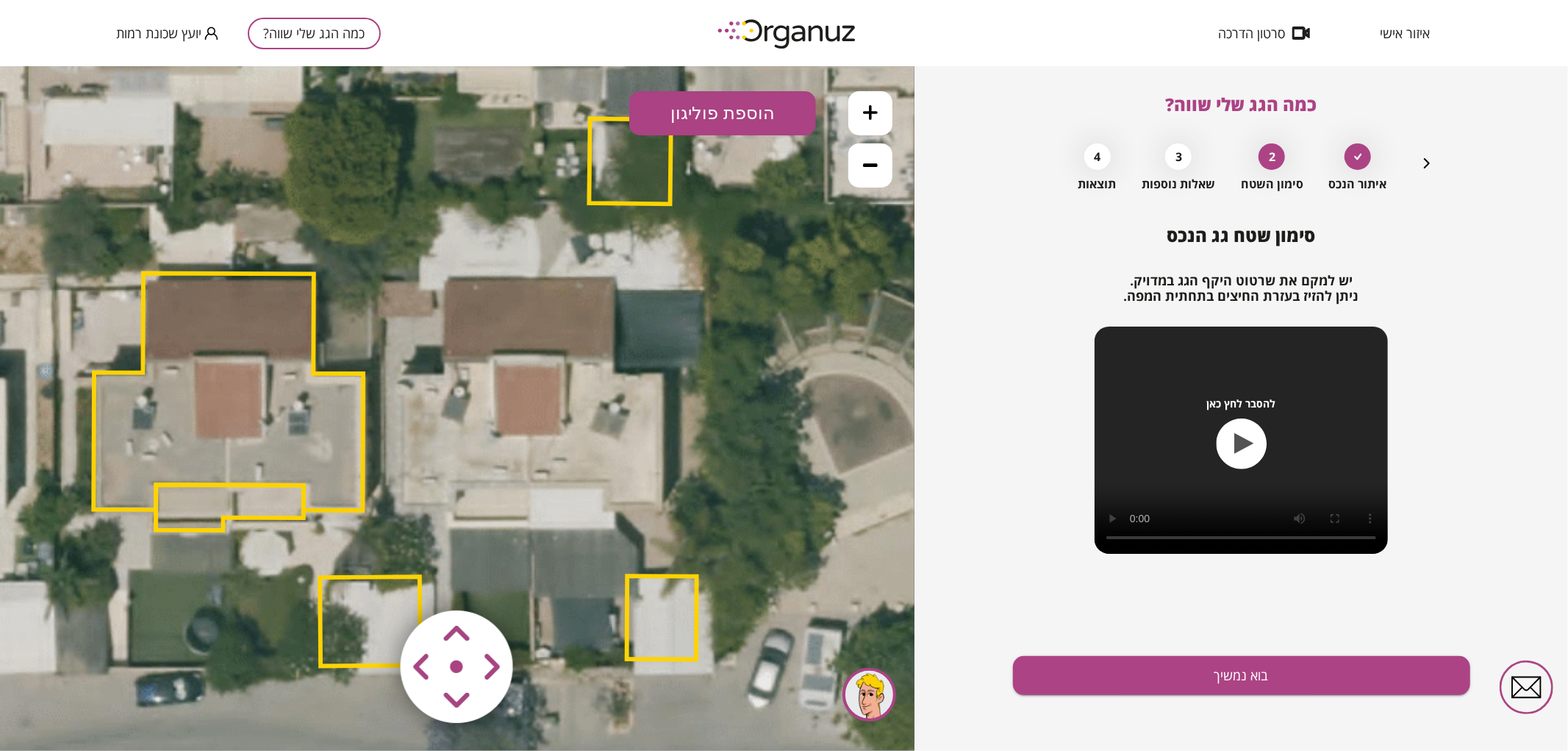
drag, startPoint x: 833, startPoint y: 319, endPoint x: 772, endPoint y: 304, distance: 62.8
click at [769, 303] on icon at bounding box center [392, 392] width 1836 height 1837
click at [714, 114] on button "הוספת פוליגון" at bounding box center [722, 112] width 186 height 44
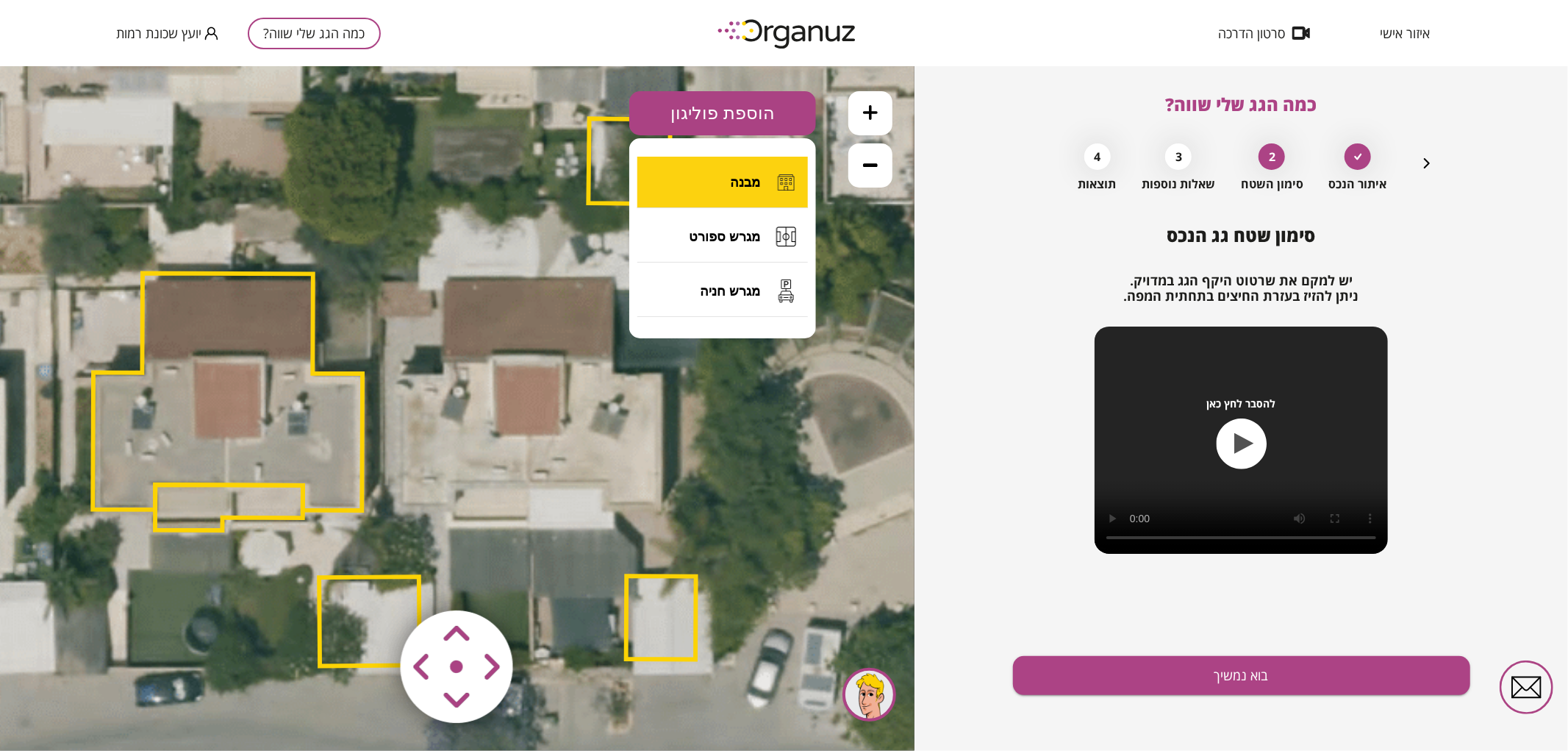
click at [716, 169] on button "מבנה" at bounding box center [722, 182] width 170 height 51
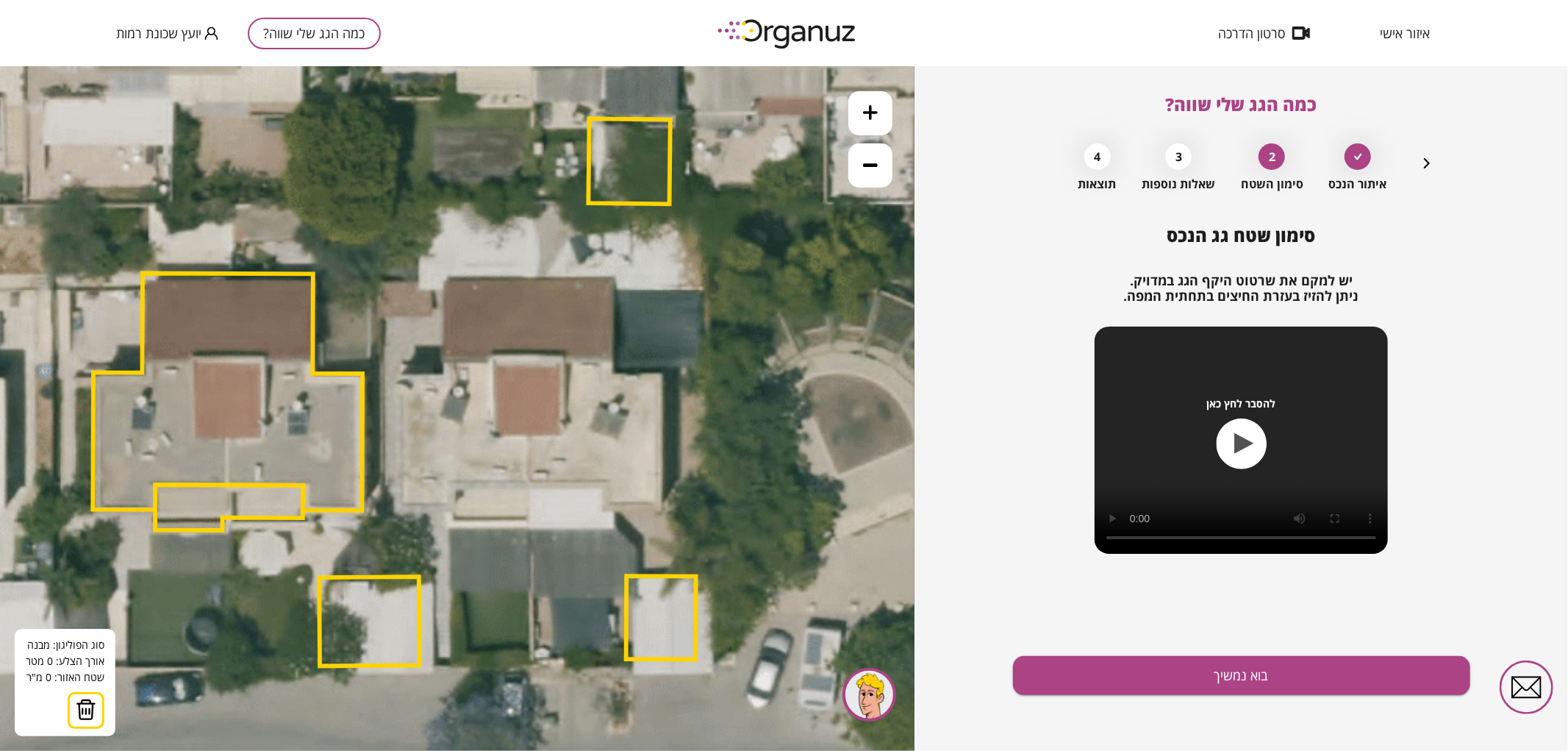
click at [527, 482] on icon at bounding box center [391, 392] width 1836 height 1837
click at [527, 483] on icon at bounding box center [391, 392] width 1836 height 1837
click at [529, 279] on polygon at bounding box center [527, 381] width 2 height 203
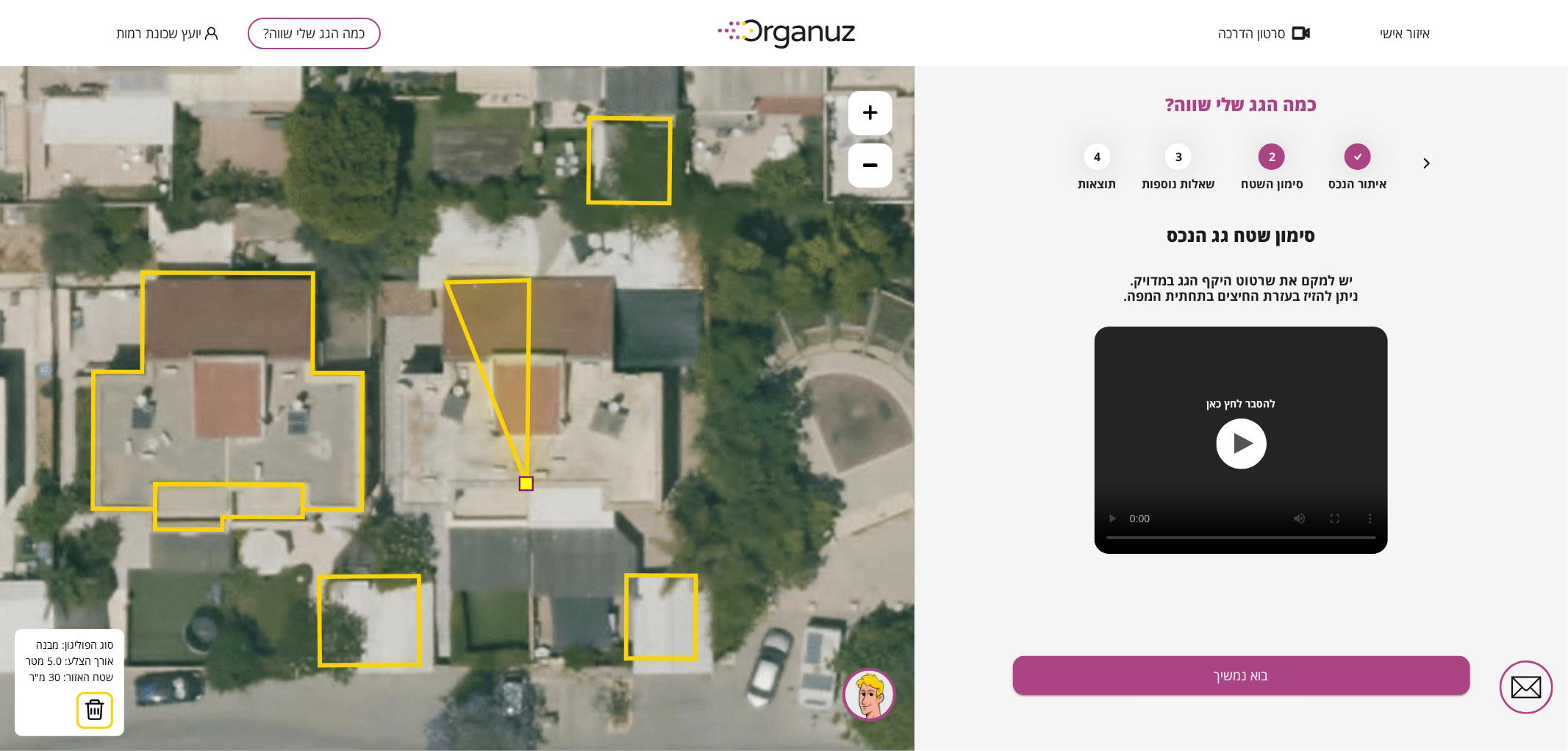
click at [446, 282] on polygon at bounding box center [487, 381] width 83 height 203
click at [443, 374] on polygon at bounding box center [486, 381] width 86 height 203
click at [400, 375] on polygon at bounding box center [464, 381] width 129 height 203
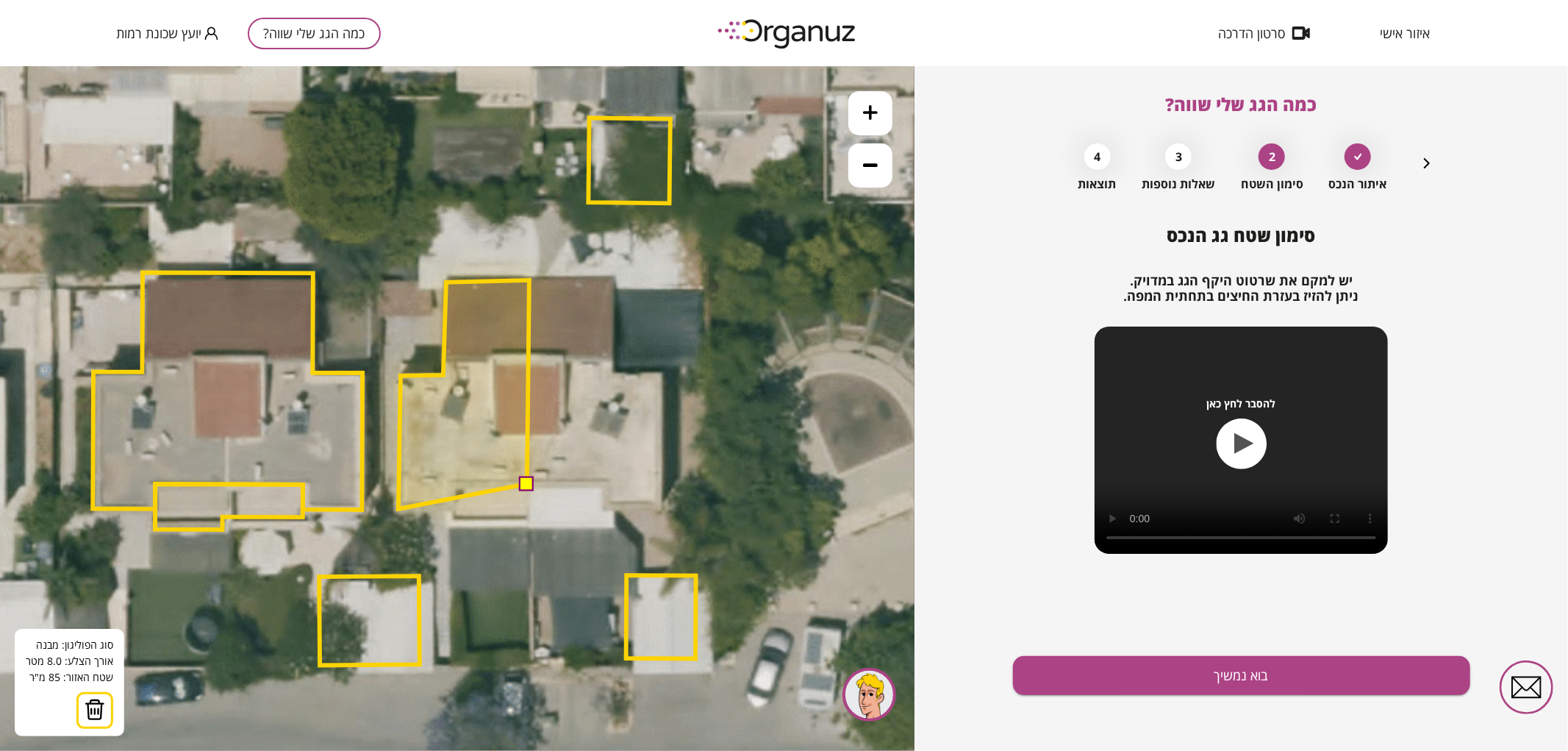
click at [399, 508] on polygon at bounding box center [463, 394] width 130 height 229
click at [454, 508] on polygon at bounding box center [463, 394] width 130 height 229
click at [454, 483] on polygon at bounding box center [463, 394] width 130 height 229
click at [523, 485] on button at bounding box center [527, 482] width 14 height 14
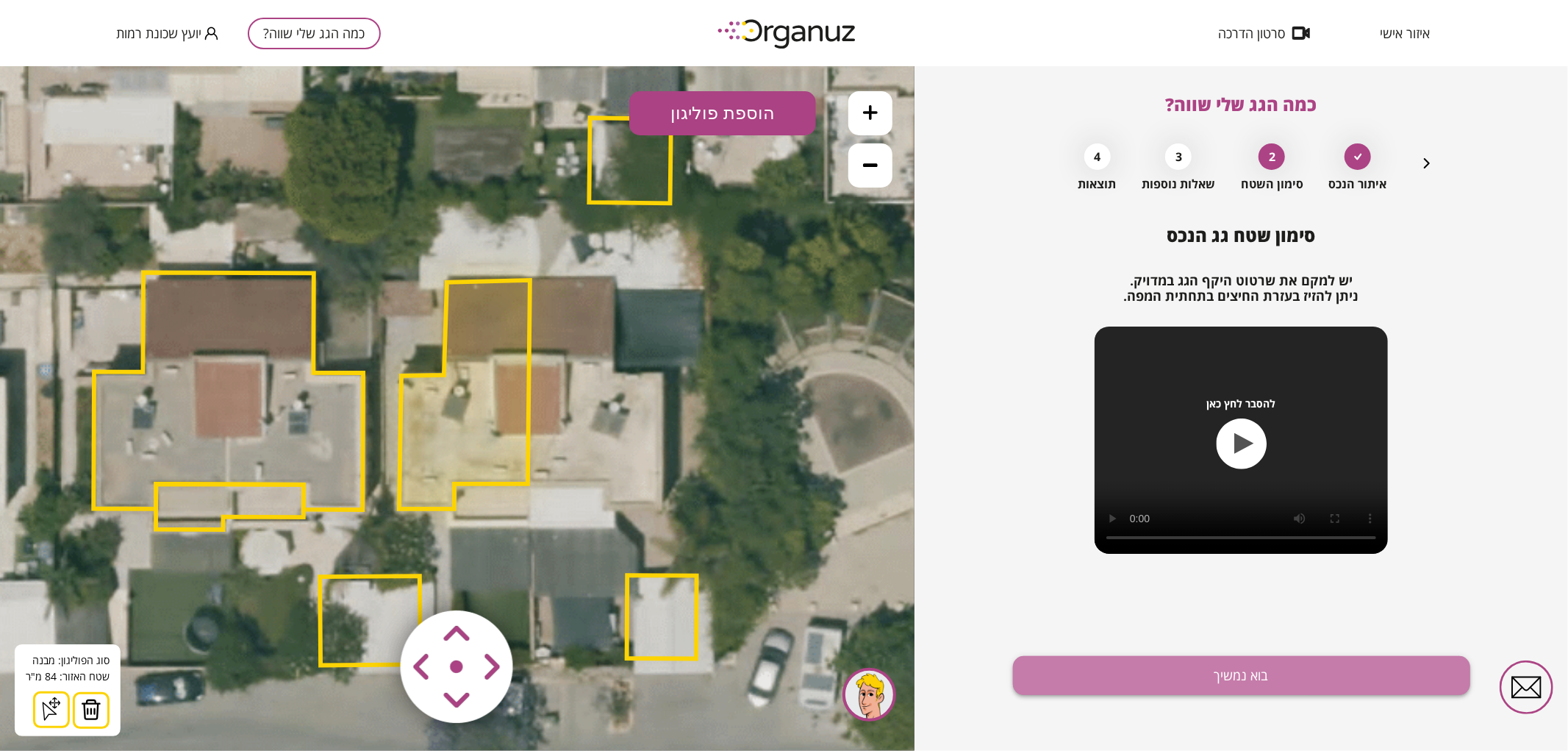
click at [1155, 671] on button "בוא נמשיך" at bounding box center [1241, 675] width 457 height 39
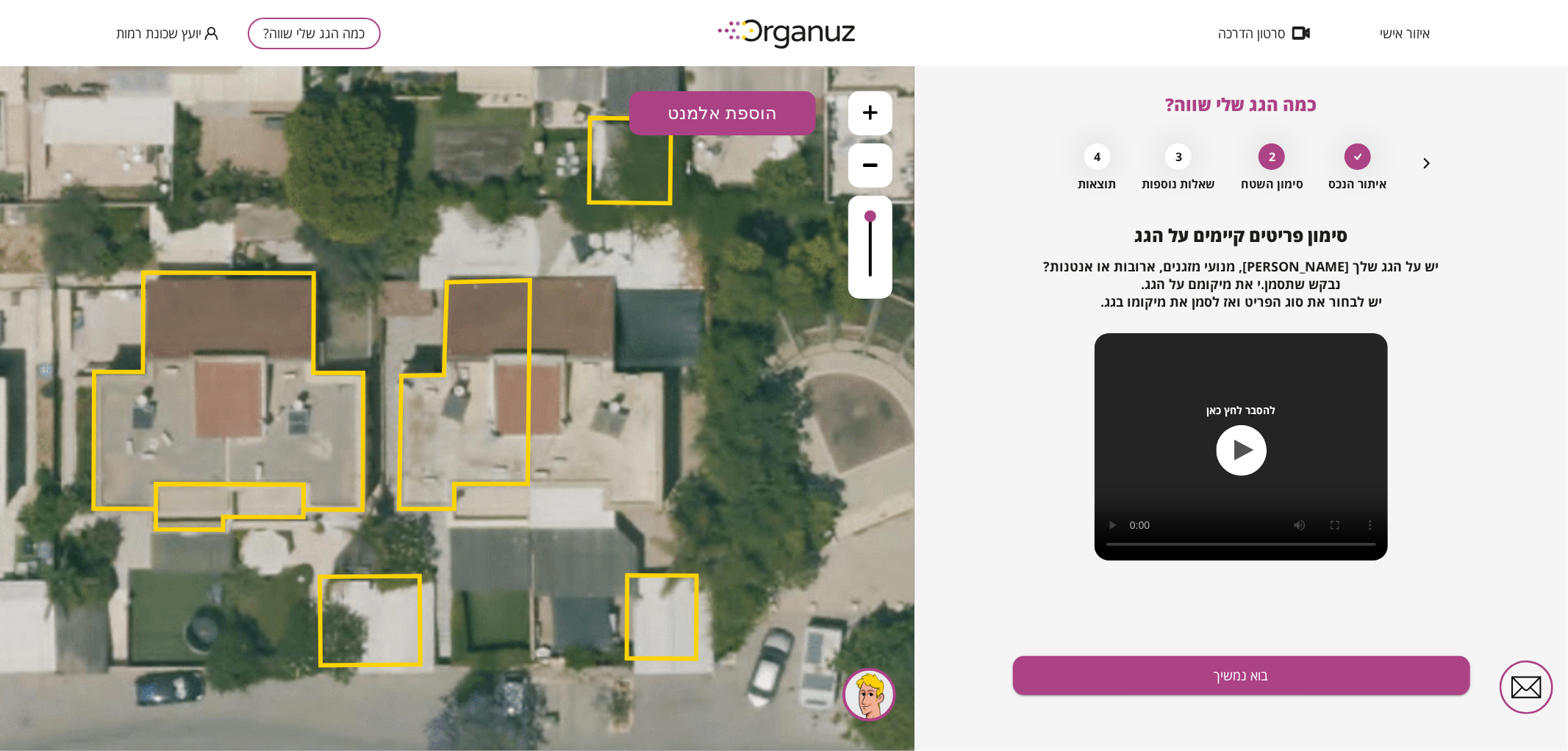
click at [494, 371] on polygon at bounding box center [464, 394] width 130 height 229
click at [1426, 167] on icon "button" at bounding box center [1426, 163] width 6 height 10
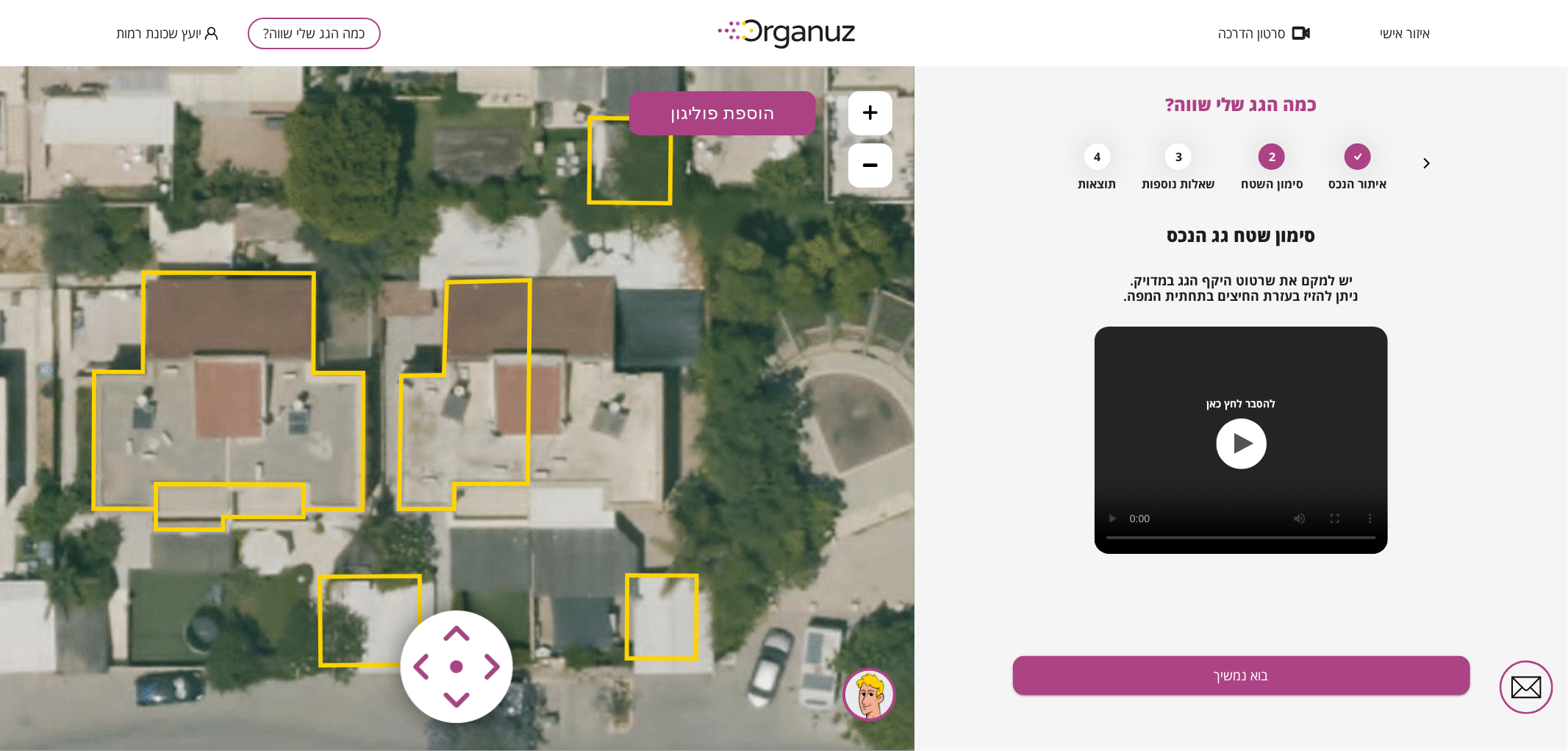
click at [513, 409] on polygon at bounding box center [464, 394] width 130 height 229
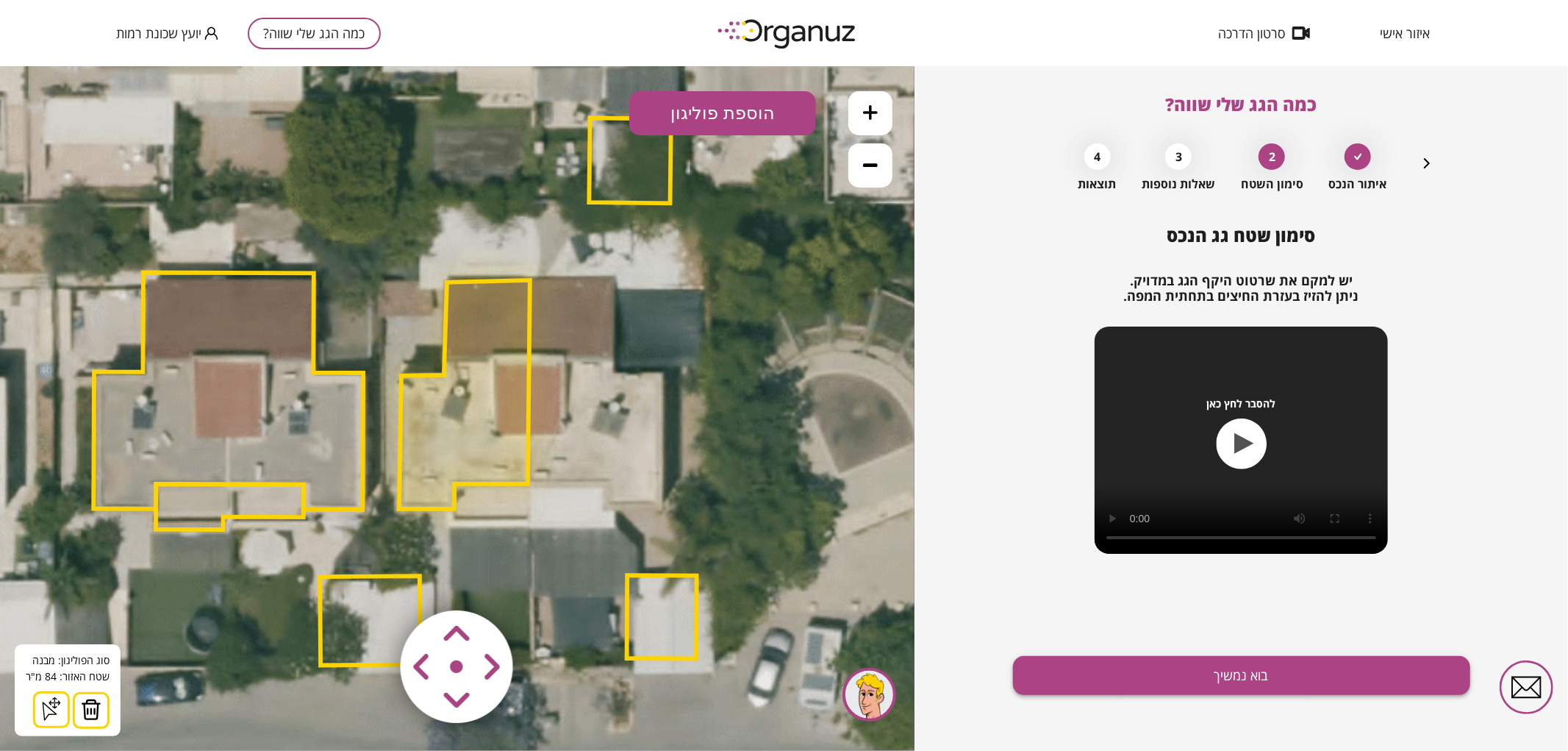
click at [1101, 675] on button "בוא נמשיך" at bounding box center [1241, 675] width 457 height 39
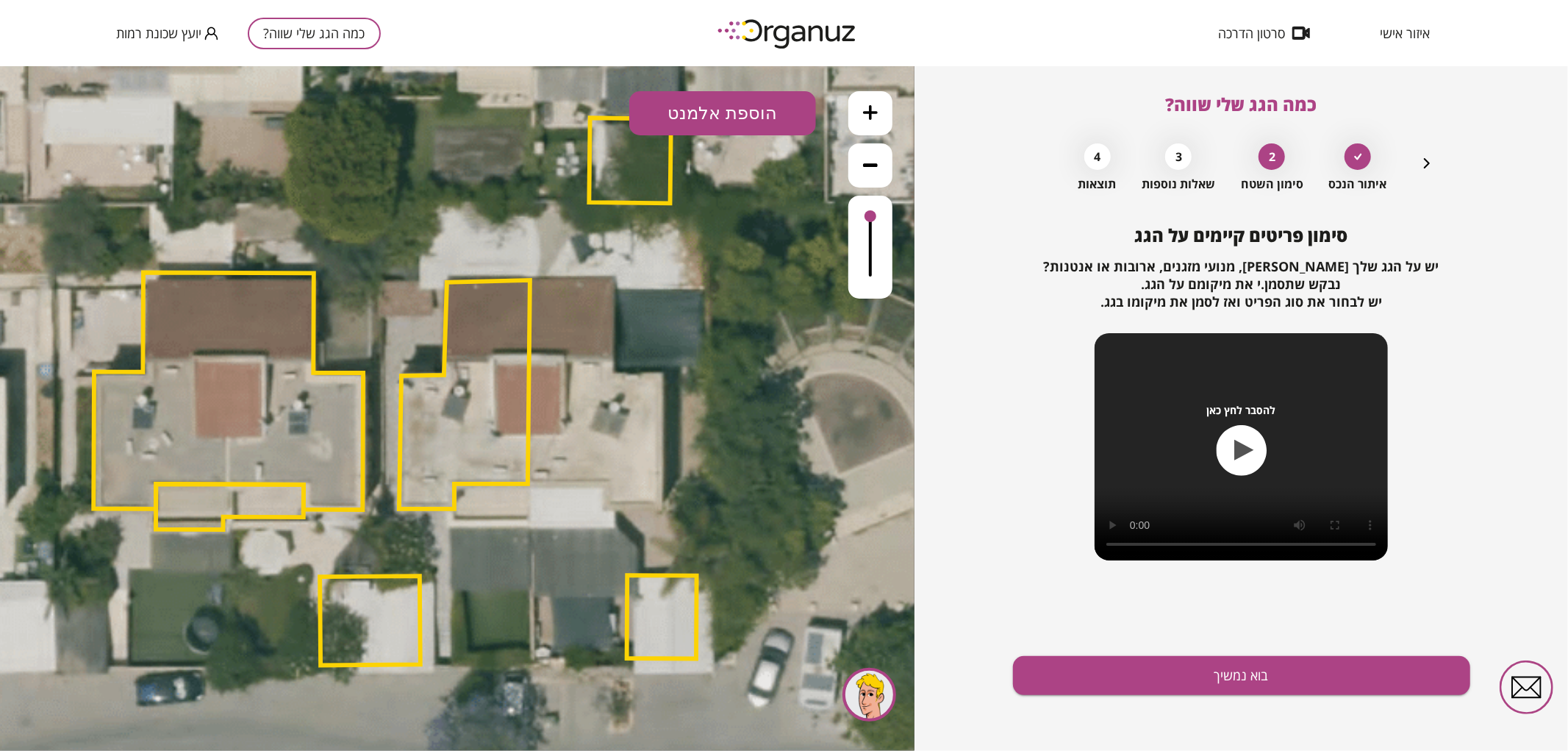
click at [496, 442] on polygon at bounding box center [464, 394] width 130 height 229
click at [692, 136] on icon at bounding box center [392, 392] width 1836 height 1837
click at [692, 119] on button "הוספת אלמנט" at bounding box center [722, 112] width 186 height 44
click at [724, 299] on div ".st0 { fill: #FFFFFF; } .st0 { fill: #FFFFFF; }" at bounding box center [457, 408] width 914 height 685
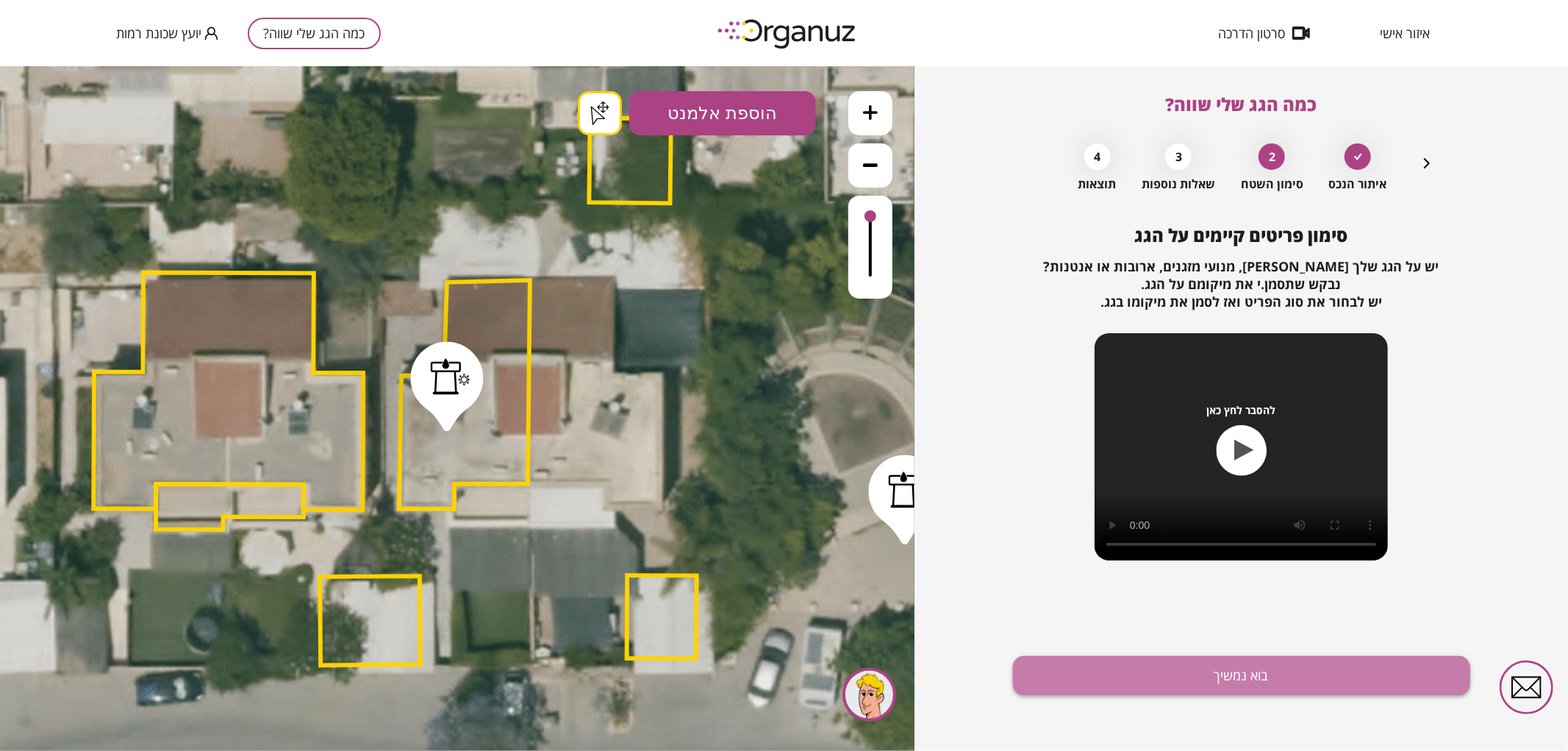
click at [1201, 671] on button "בוא נמשיך" at bounding box center [1241, 675] width 457 height 39
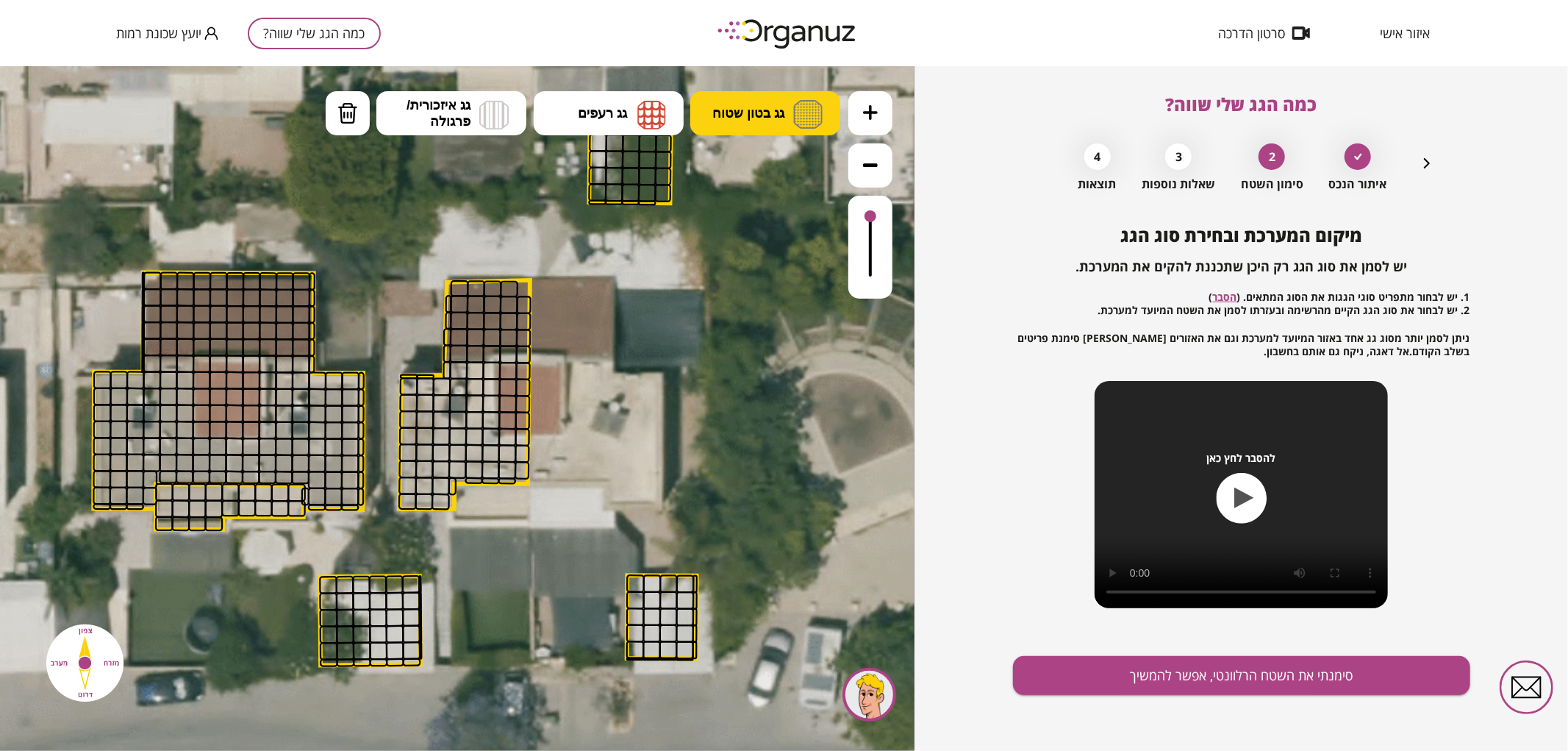
click at [752, 113] on span "גג בטון שטוח" at bounding box center [748, 112] width 72 height 16
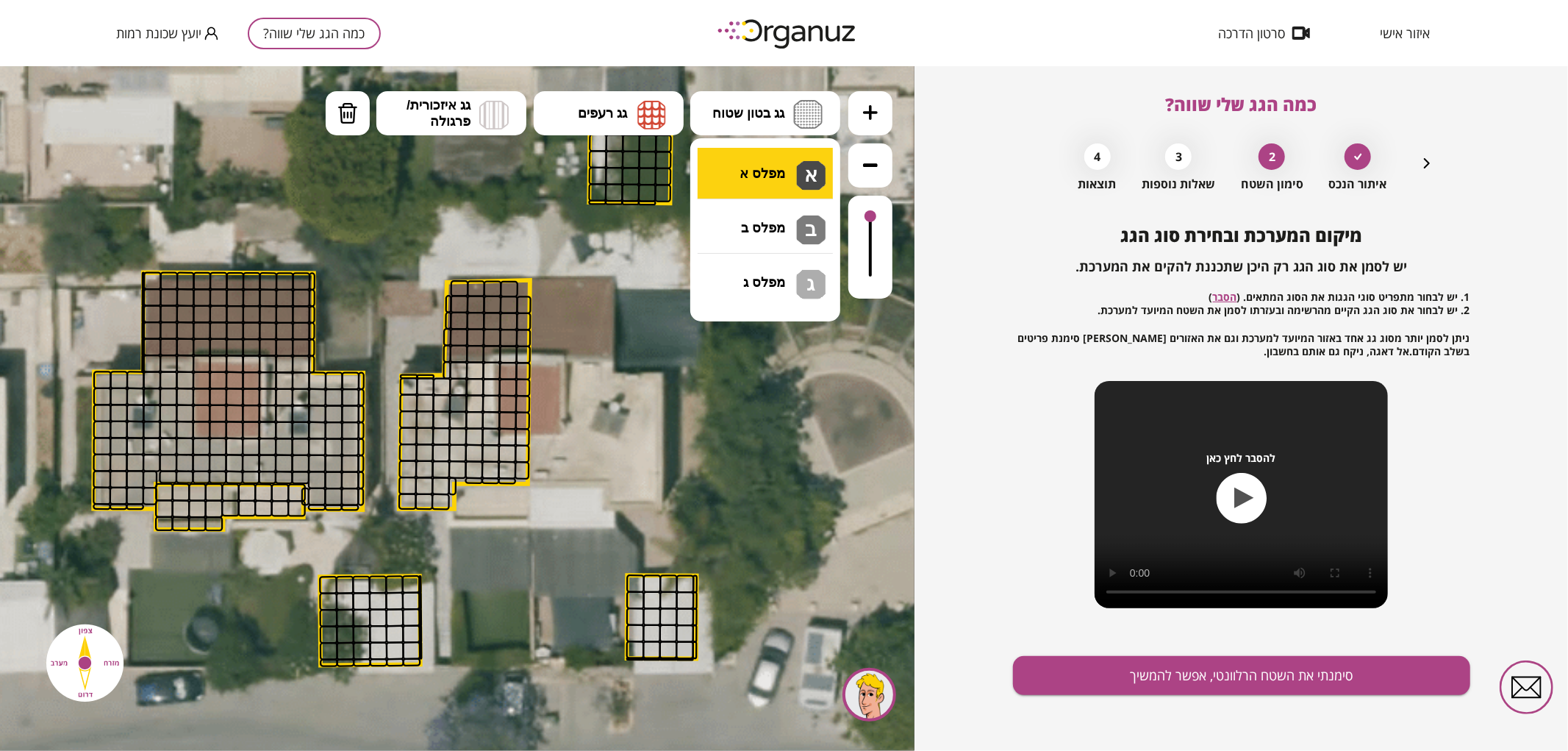
click at [780, 187] on div ".st0 { fill: #FFFFFF; } .st0 { fill: #FFFFFF; }" at bounding box center [457, 408] width 914 height 685
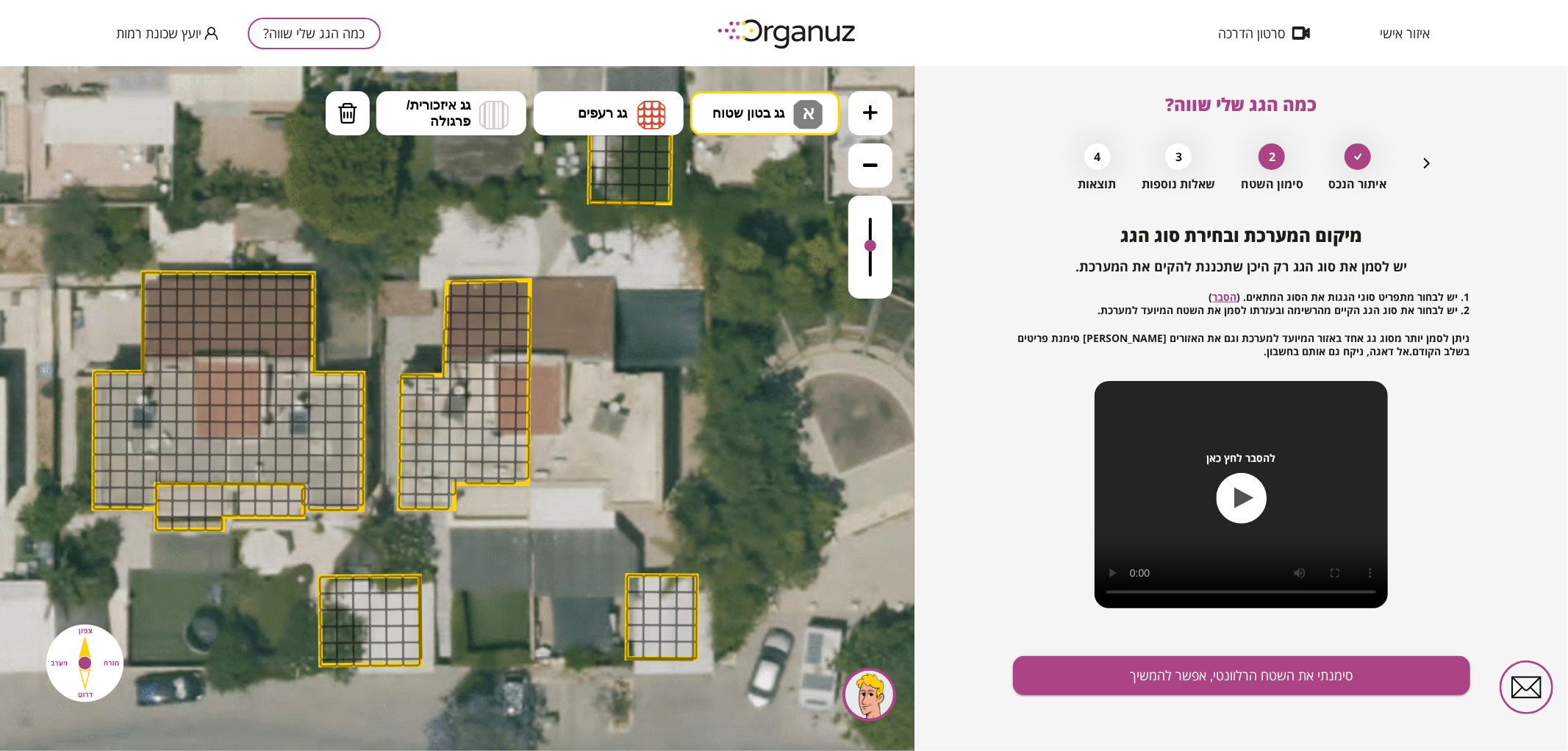
drag, startPoint x: 876, startPoint y: 214, endPoint x: 873, endPoint y: 247, distance: 33.1
click at [873, 247] on div at bounding box center [870, 244] width 12 height 12
drag, startPoint x: 431, startPoint y: 501, endPoint x: 489, endPoint y: 444, distance: 81.3
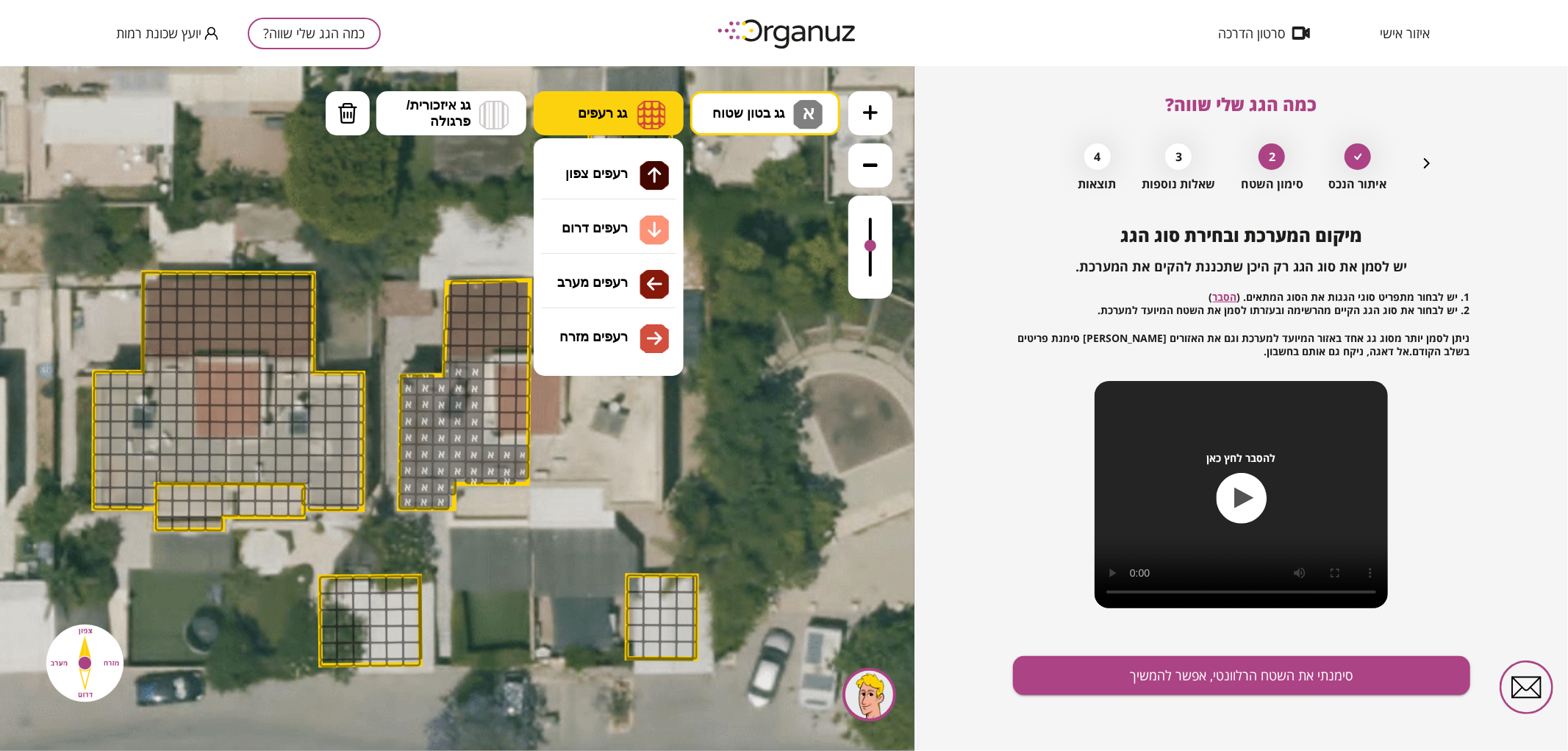
click at [588, 110] on span "גג רעפים" at bounding box center [603, 112] width 50 height 16
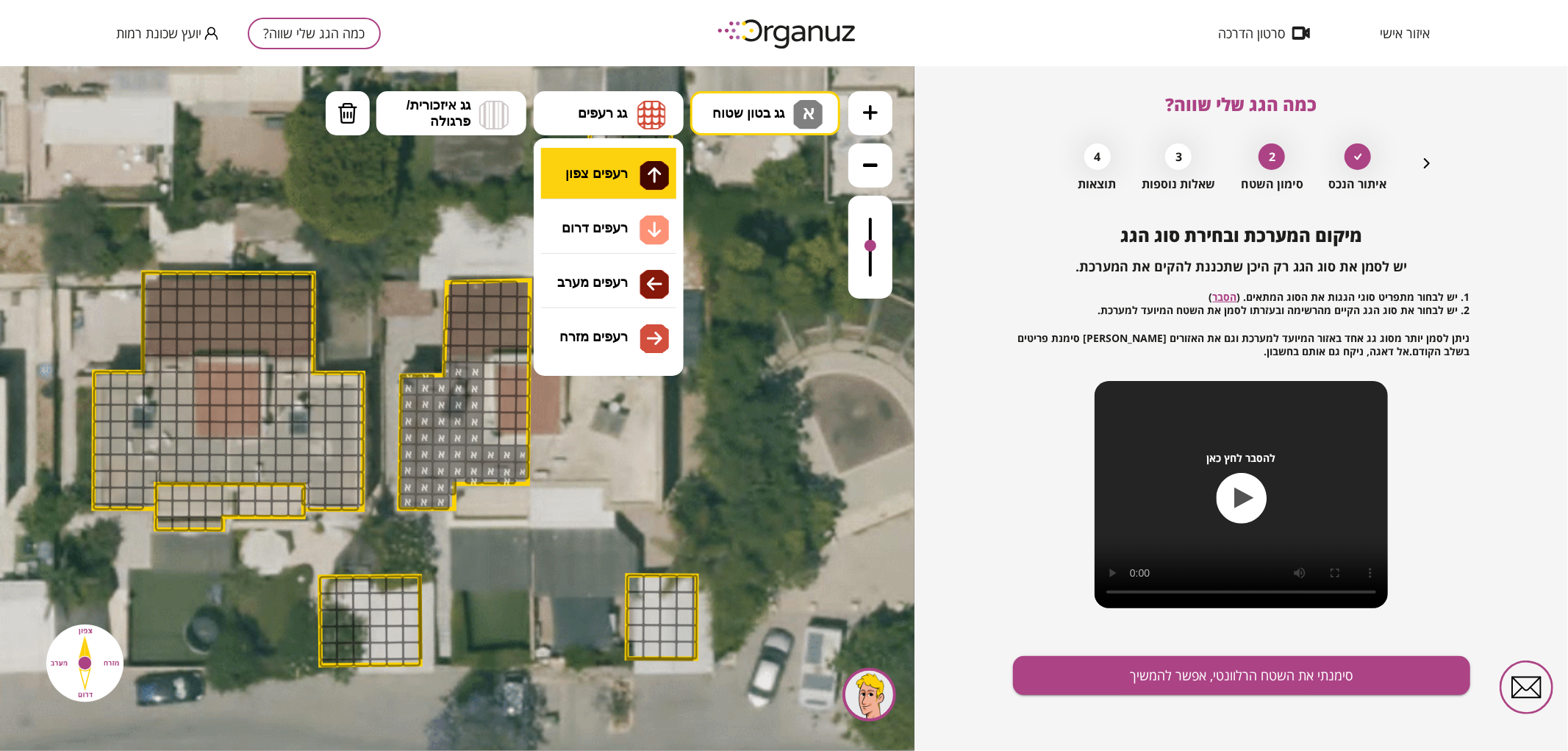
click at [597, 175] on div ".st0 { fill: #FFFFFF; } .st0 { fill: #FFFFFF; }" at bounding box center [457, 408] width 914 height 685
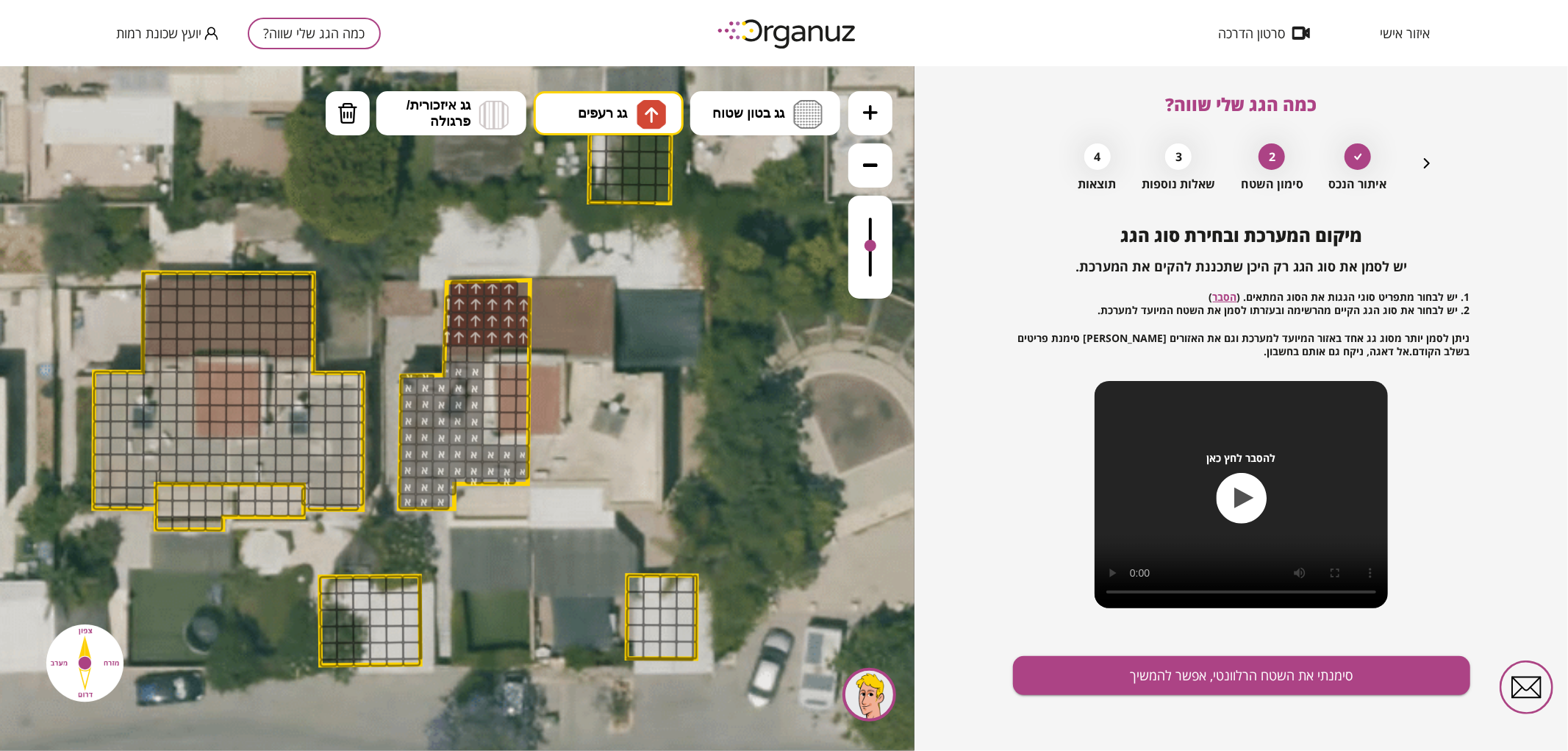
drag, startPoint x: 453, startPoint y: 336, endPoint x: 447, endPoint y: 311, distance: 25.7
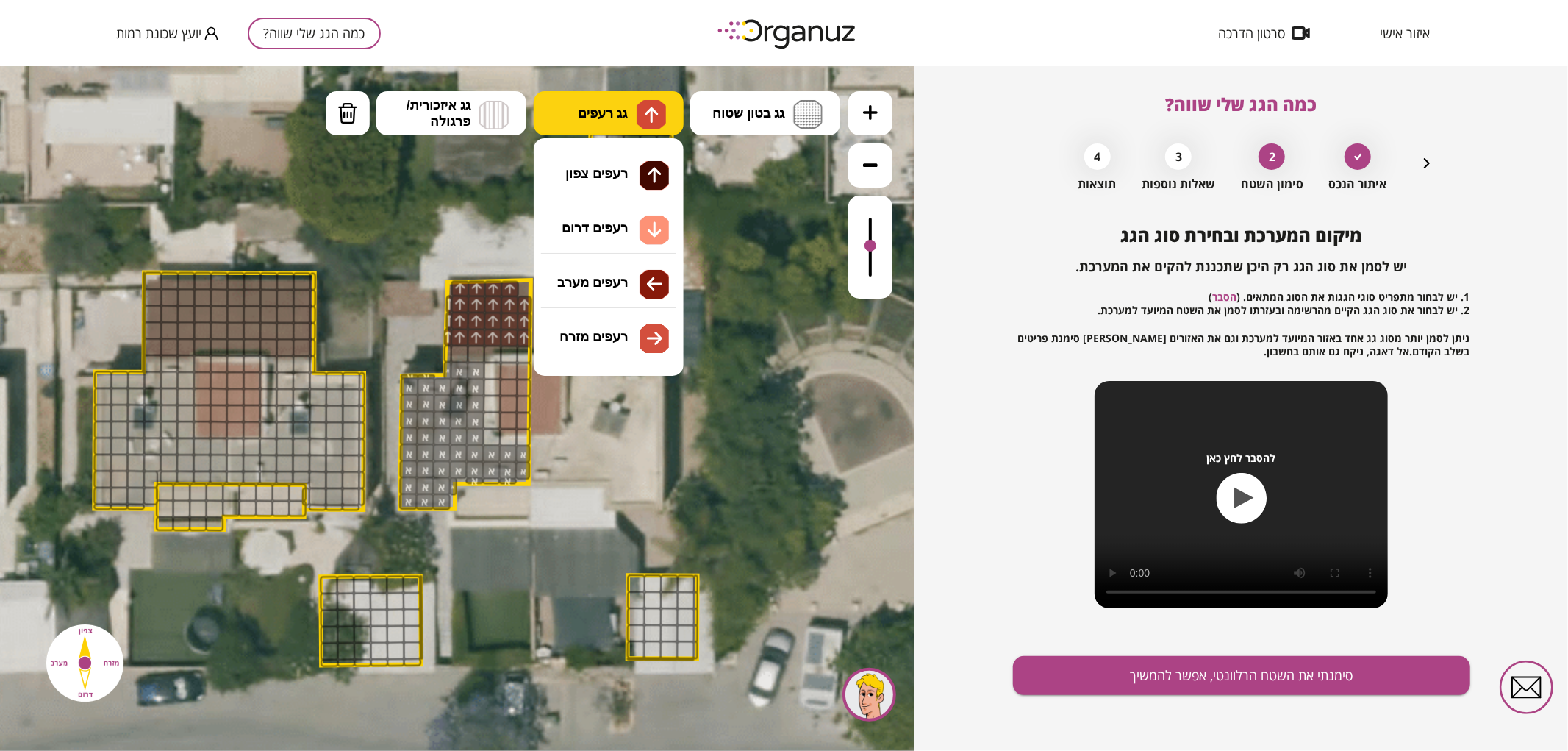
drag, startPoint x: 571, startPoint y: 107, endPoint x: 600, endPoint y: 131, distance: 37.6
click at [573, 108] on button "גג רעפים" at bounding box center [608, 112] width 150 height 44
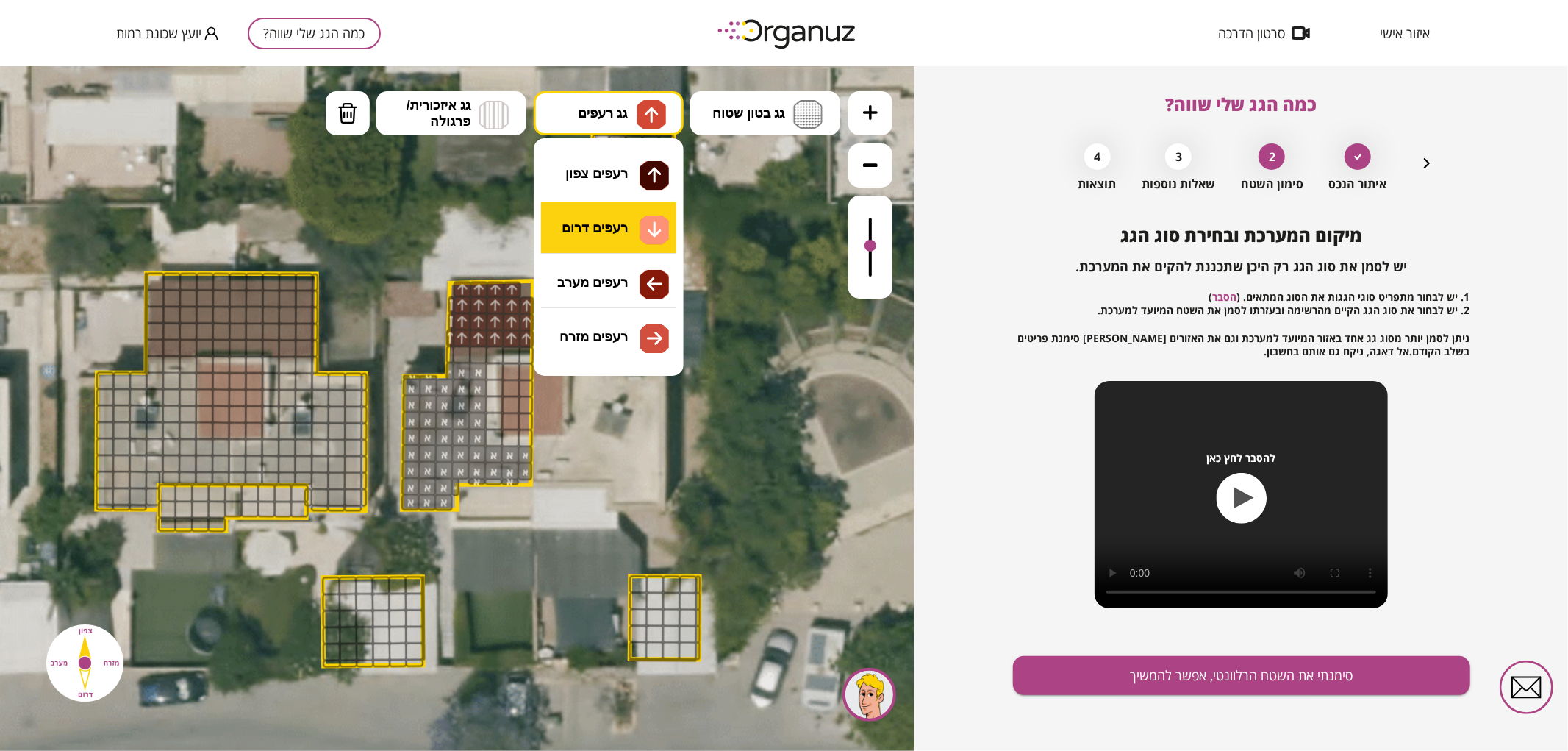
click at [629, 227] on div ".st0 { fill: #FFFFFF; } .st0 { fill: #FFFFFF; }" at bounding box center [457, 408] width 914 height 685
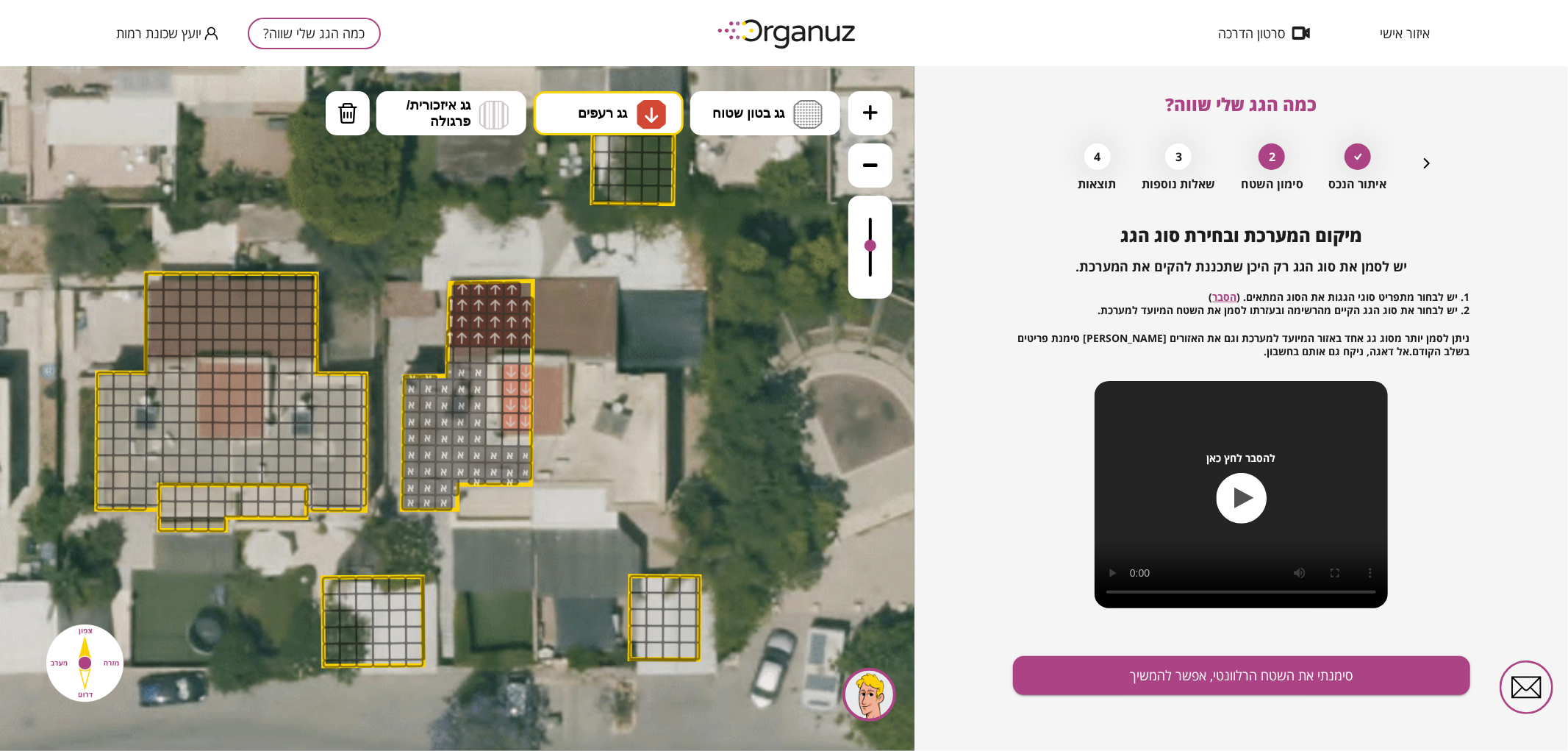
drag, startPoint x: 513, startPoint y: 420, endPoint x: 523, endPoint y: 419, distance: 10.0
click at [746, 119] on span "גג בטון שטוח" at bounding box center [748, 112] width 72 height 16
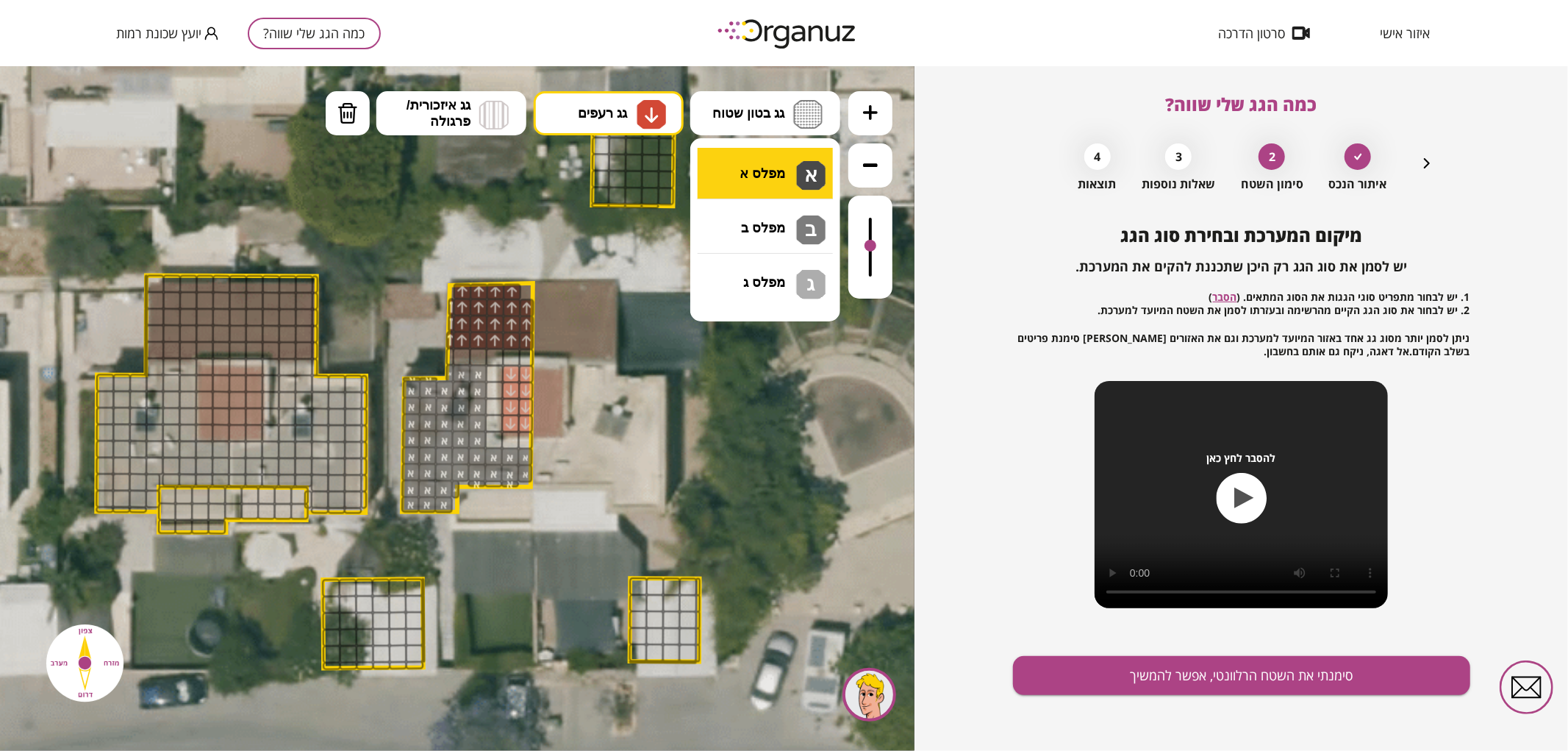
click at [739, 168] on div ".st0 { fill: #FFFFFF; } .st0 { fill: #FFFFFF; }" at bounding box center [457, 408] width 914 height 685
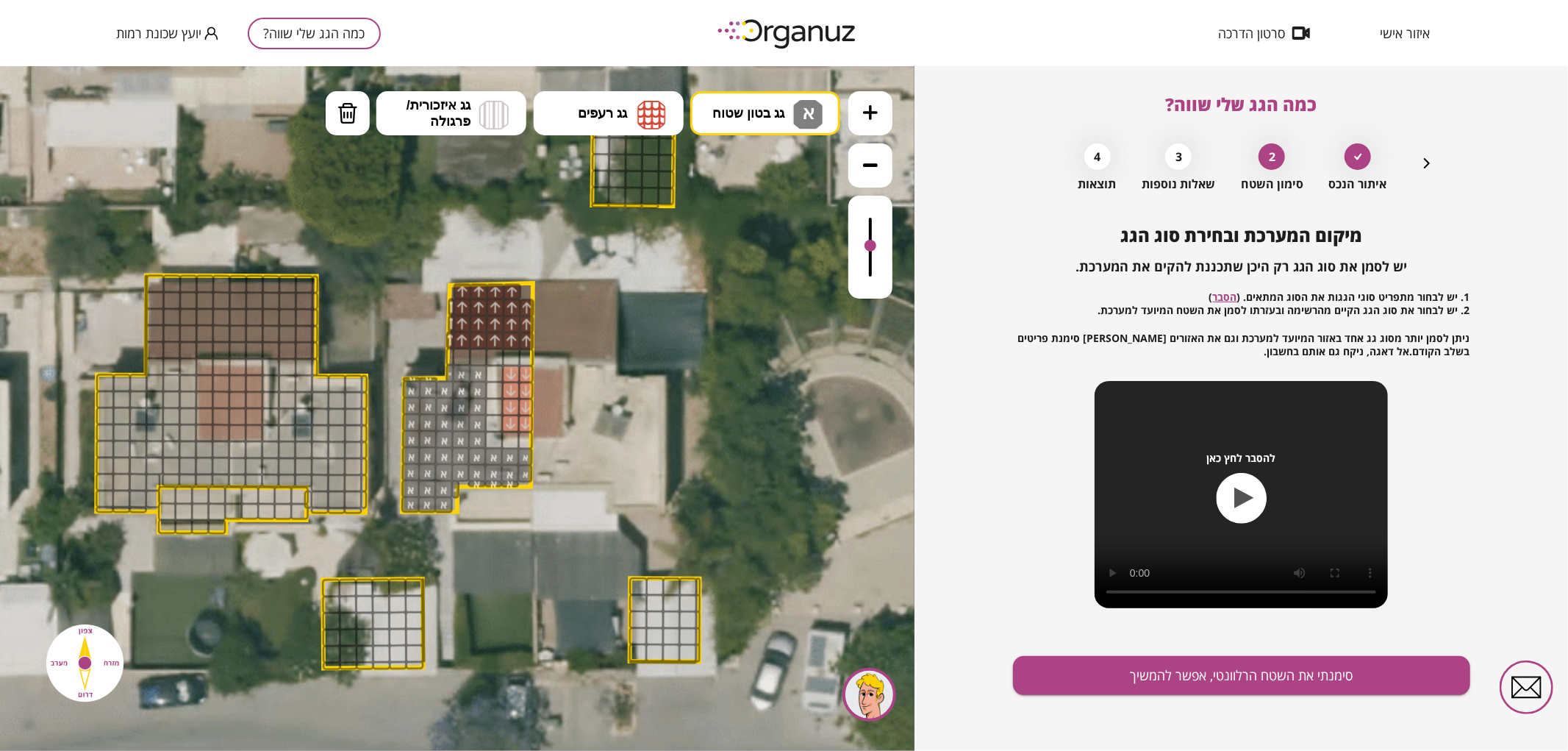
click at [487, 486] on polygon at bounding box center [467, 397] width 130 height 229
drag, startPoint x: 522, startPoint y: 438, endPoint x: 488, endPoint y: 374, distance: 72.5
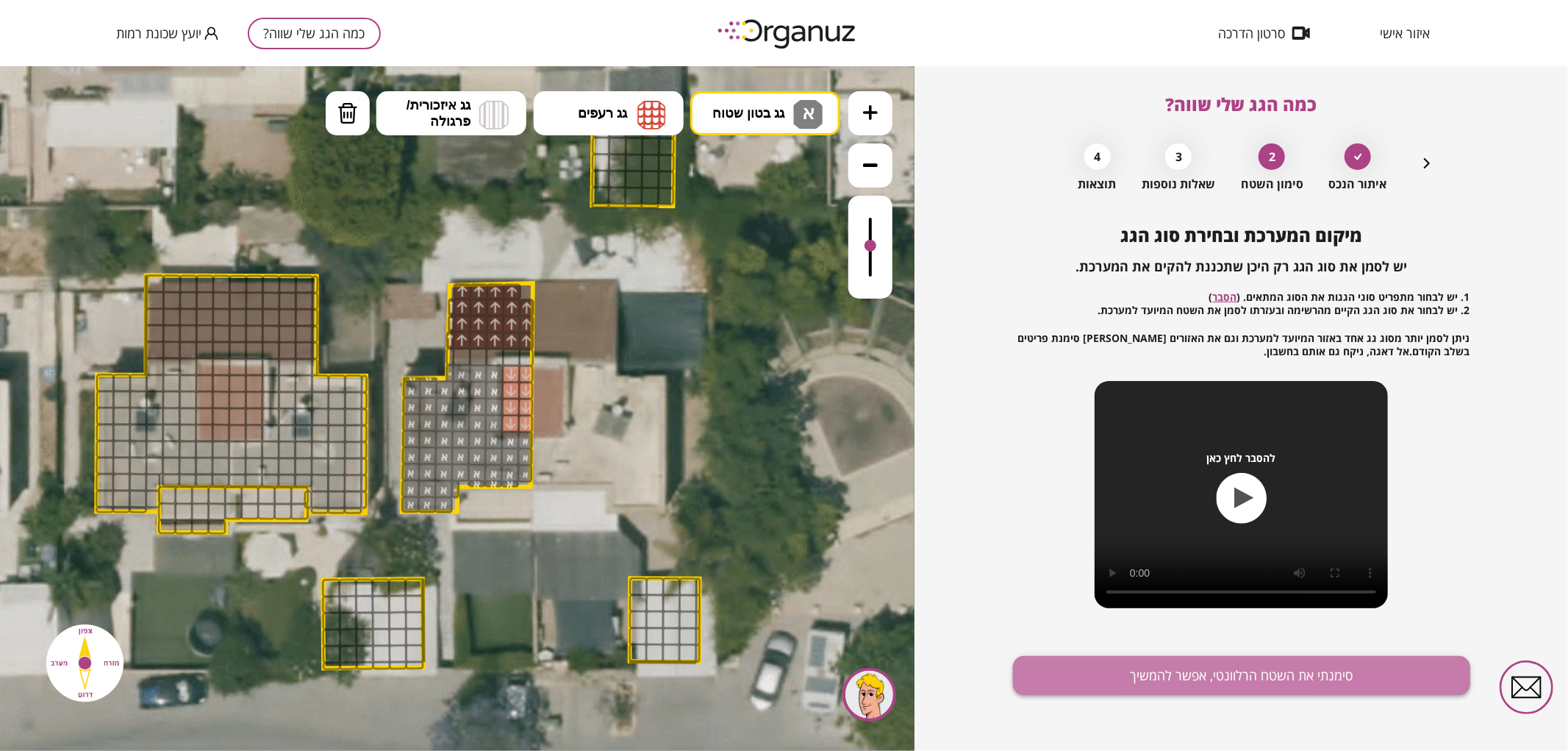
click at [1103, 672] on button "סימנתי את השטח הרלוונטי, אפשר להמשיך" at bounding box center [1241, 675] width 457 height 39
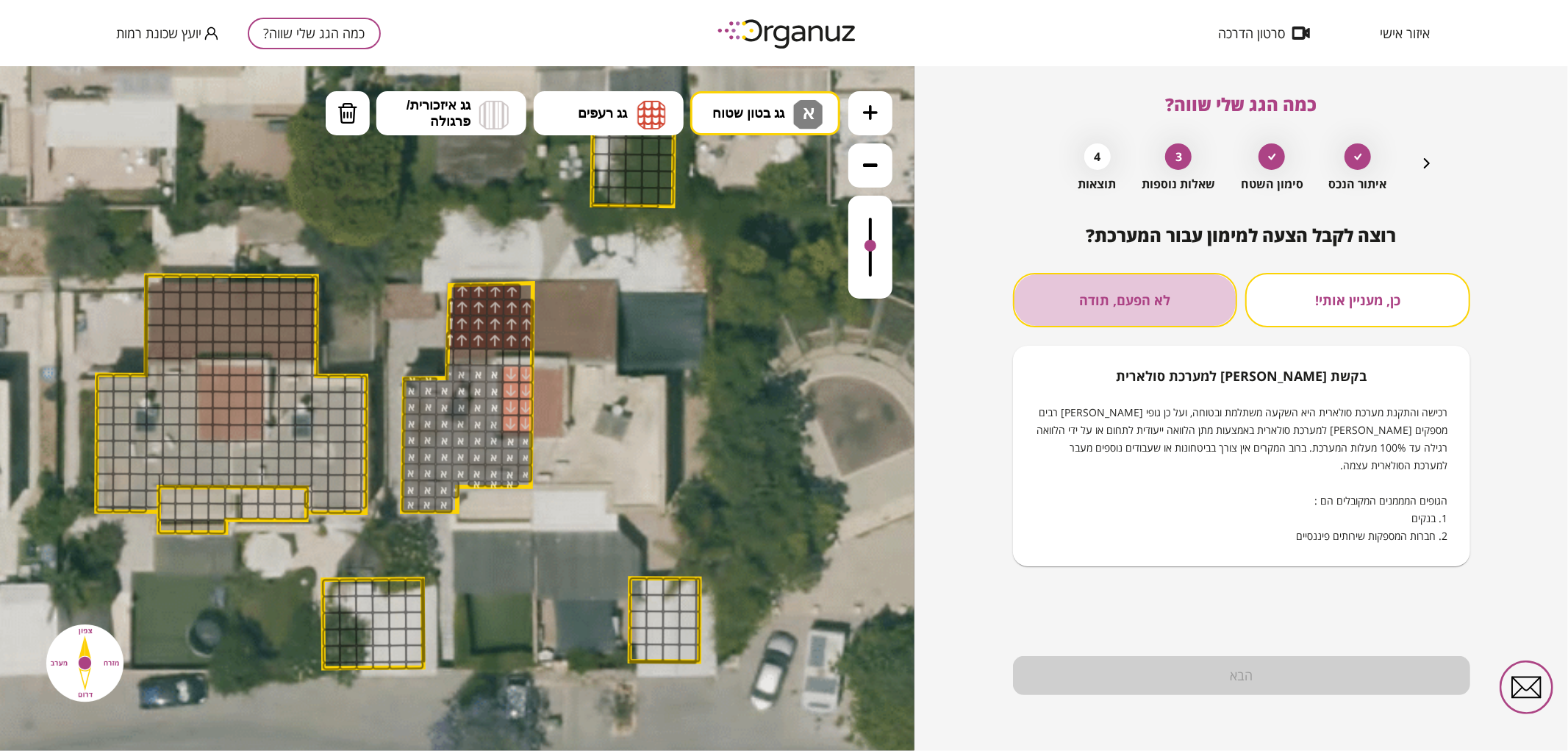
click at [1095, 319] on button "לא הפעם, תודה" at bounding box center [1125, 300] width 225 height 54
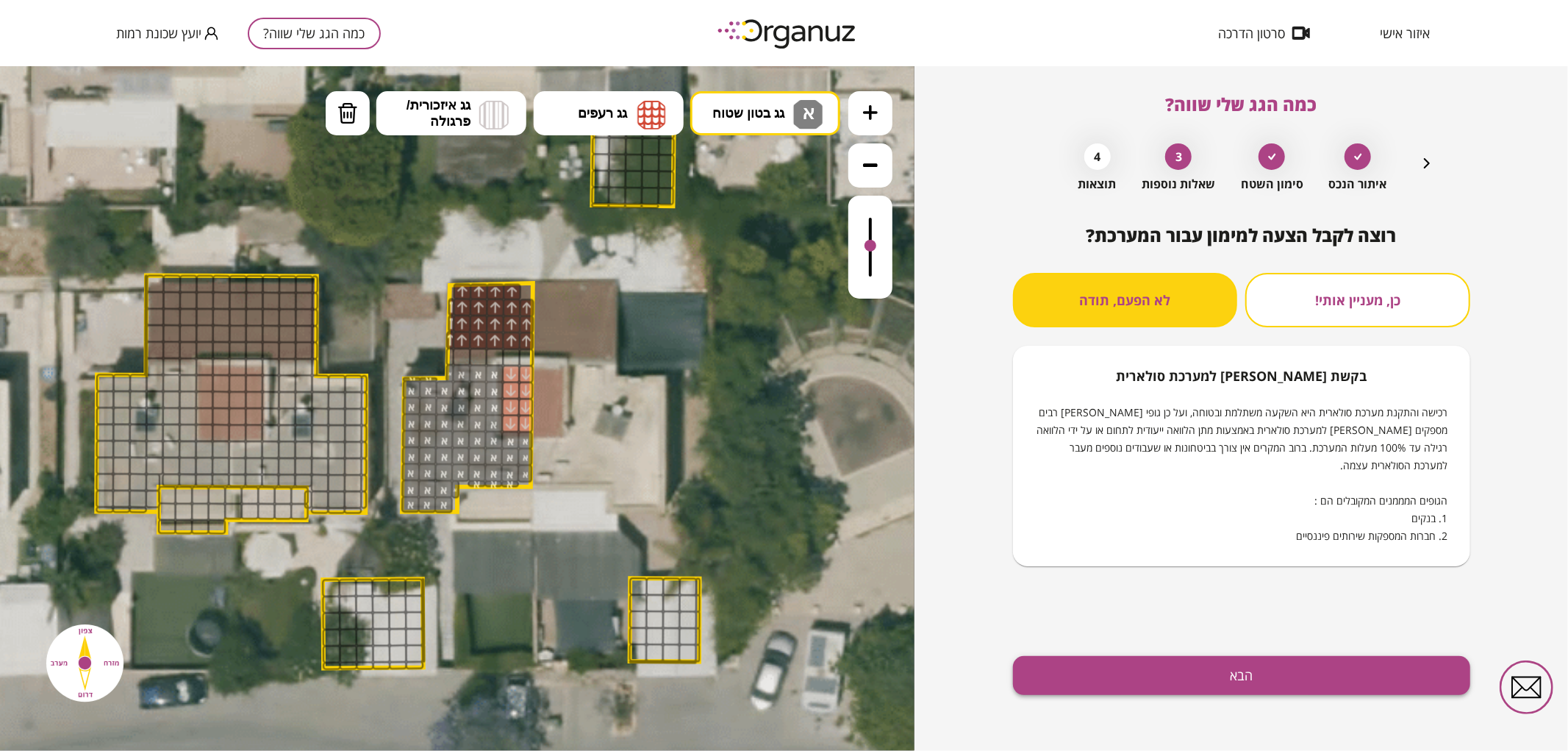
click at [1081, 666] on button "הבא" at bounding box center [1241, 675] width 457 height 39
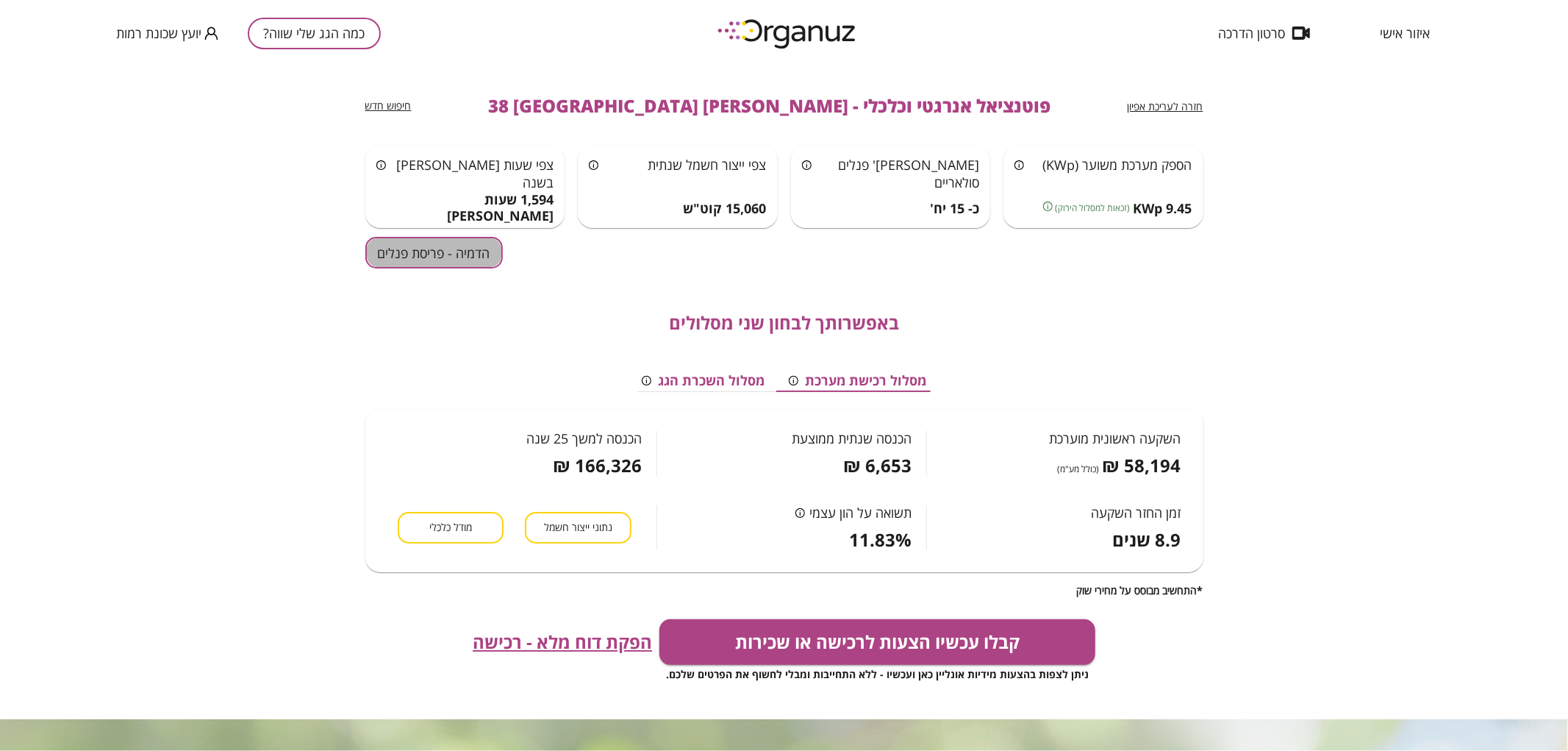
click at [400, 263] on button "הדמיה - פריסת פנלים" at bounding box center [434, 252] width 138 height 31
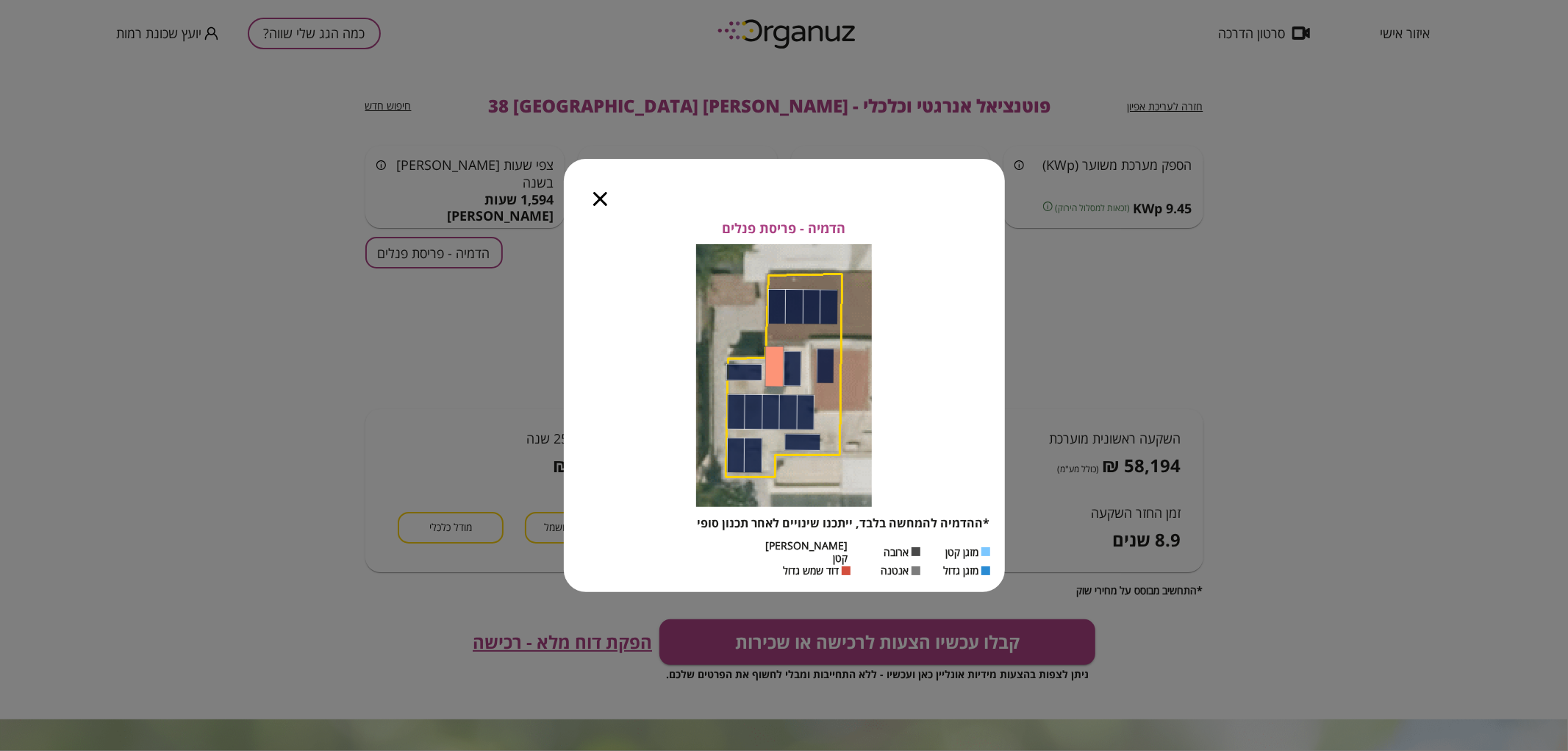
click at [600, 200] on icon "button" at bounding box center [600, 199] width 14 height 14
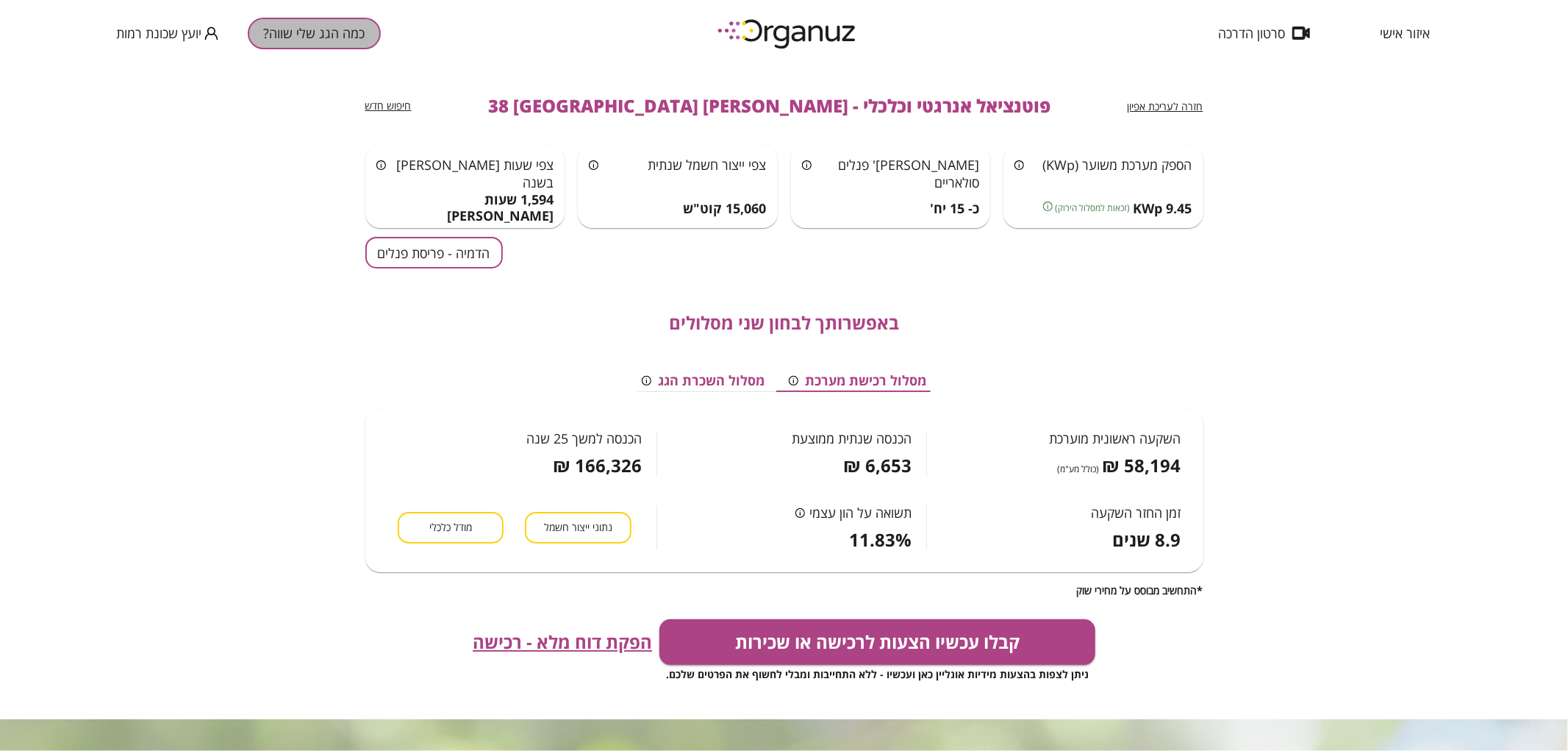
click at [321, 27] on button "כמה הגג שלי שווה?" at bounding box center [314, 33] width 133 height 31
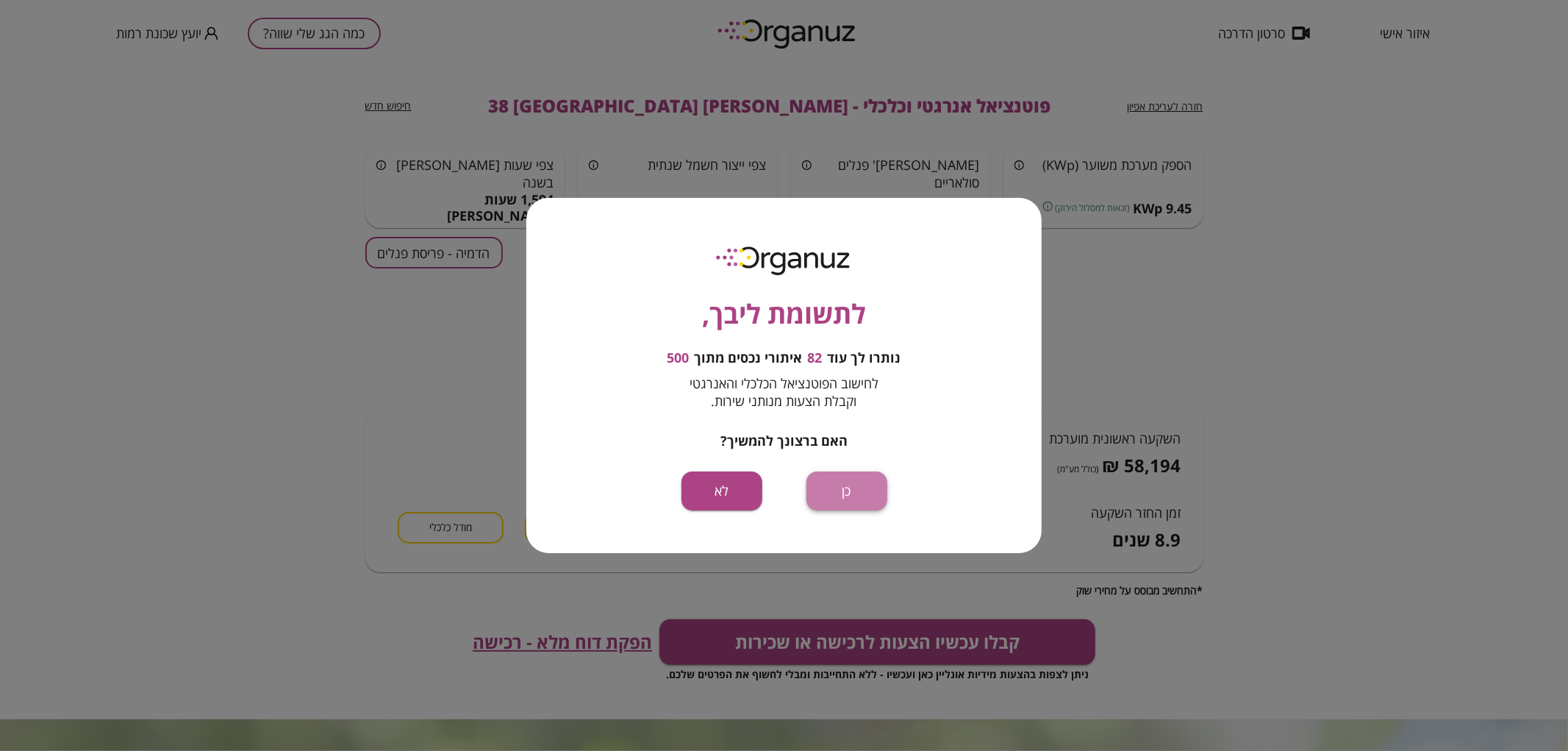
click at [866, 491] on button "כן" at bounding box center [846, 491] width 81 height 39
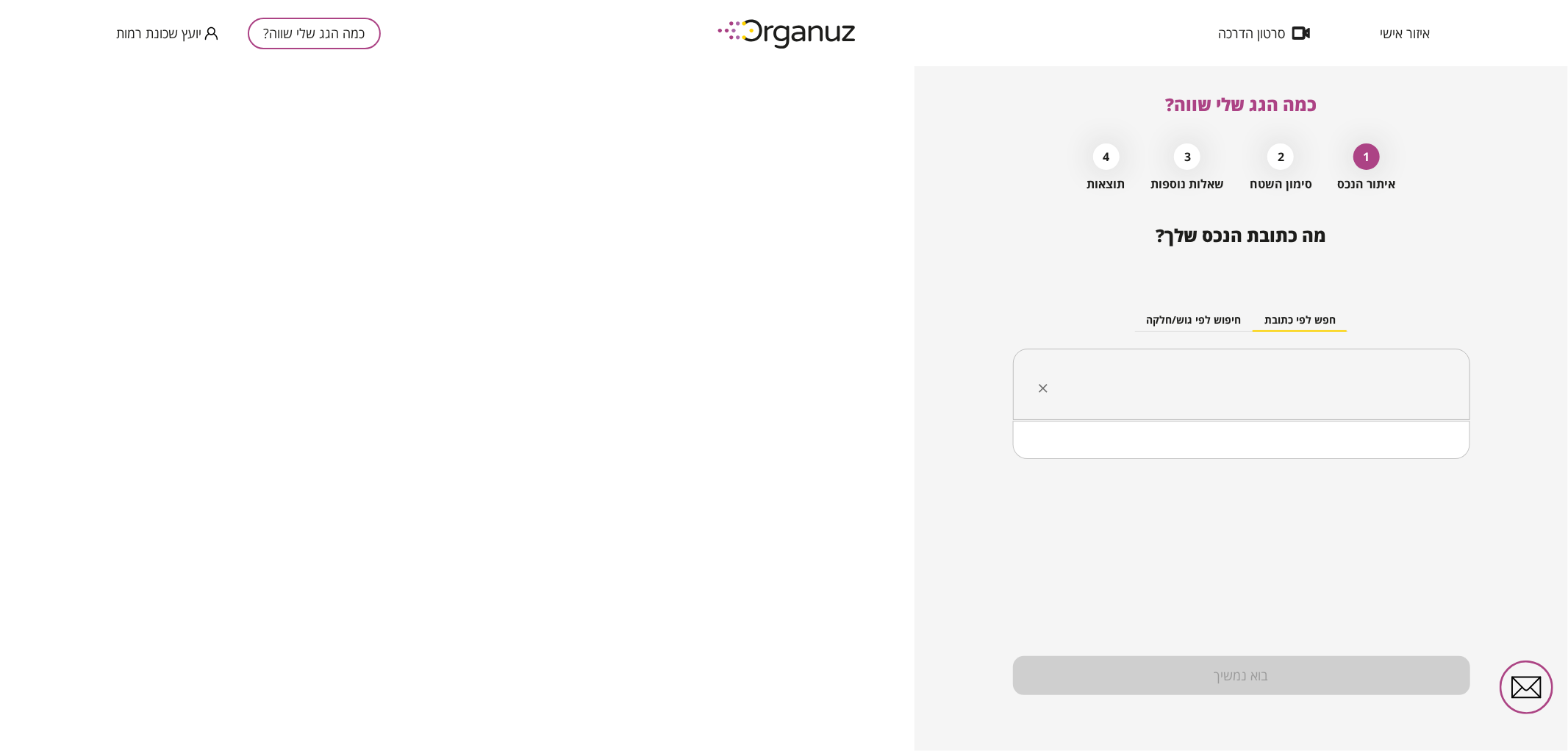
click at [1357, 376] on input "text" at bounding box center [1246, 384] width 411 height 37
click at [1292, 464] on li "ראובן הכט 38 באר שבע" at bounding box center [1241, 459] width 419 height 26
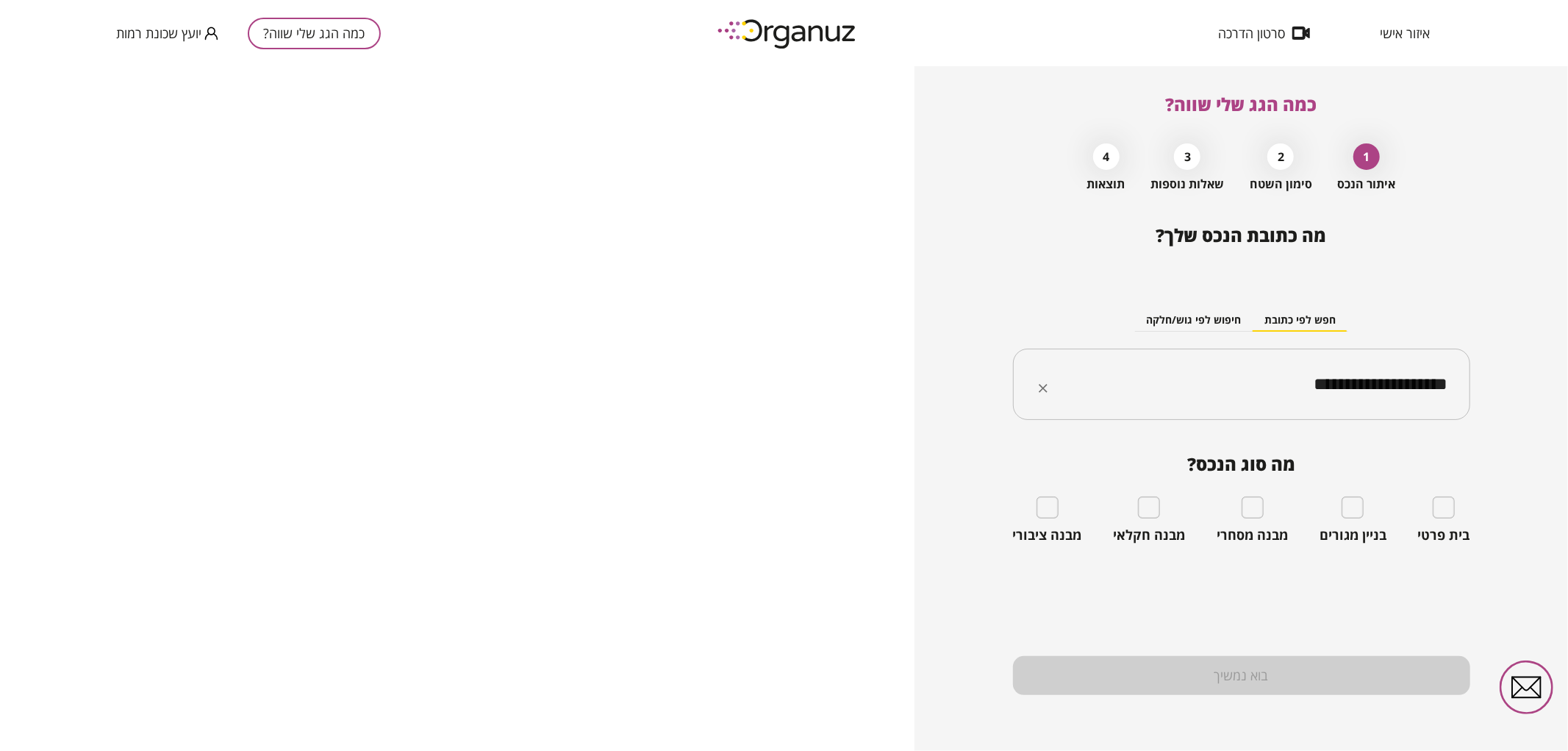
type input "**********"
click at [1478, 504] on div "**********" at bounding box center [1241, 408] width 653 height 685
click at [1458, 508] on div "בית פרטי" at bounding box center [1443, 520] width 52 height 47
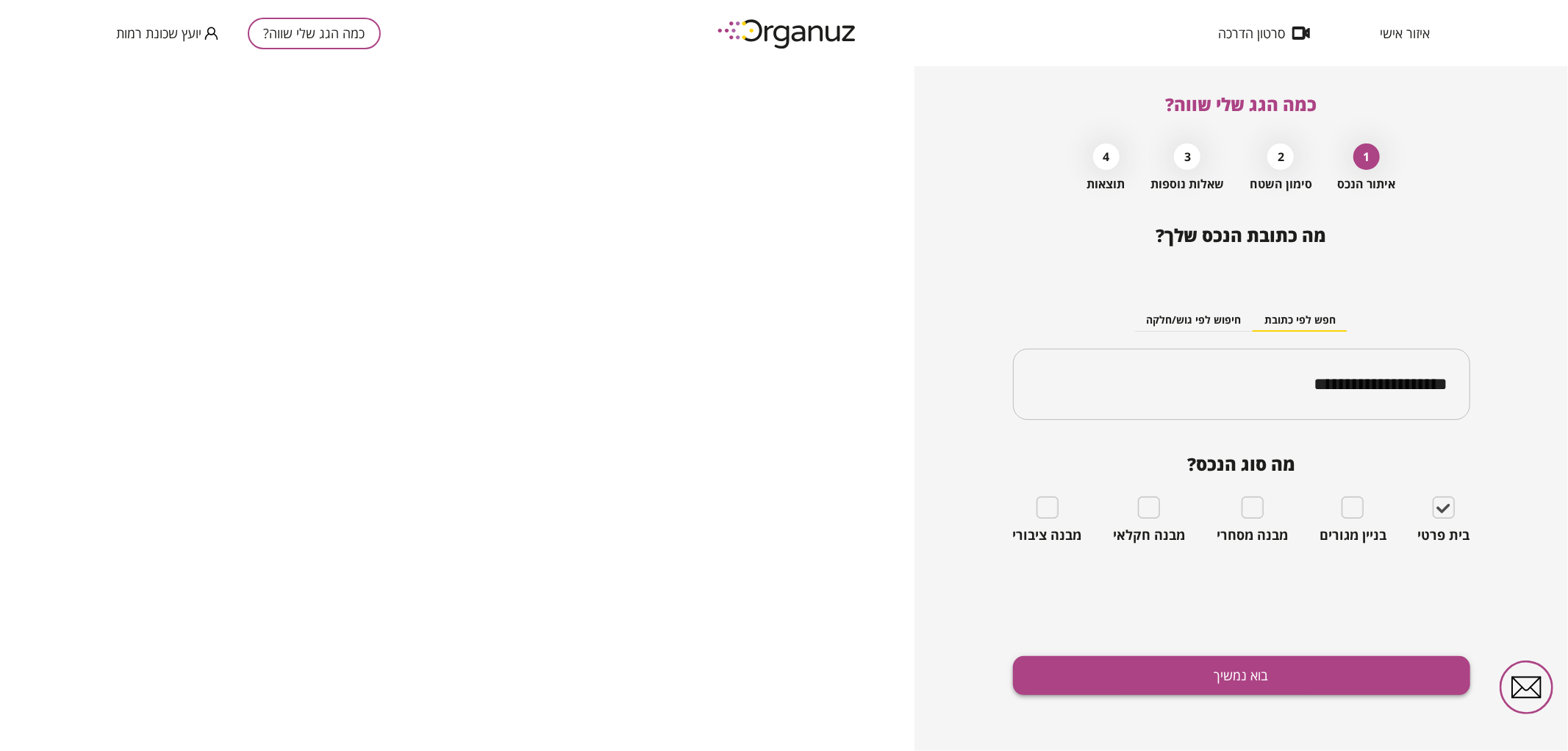
click at [1277, 694] on button "בוא נמשיך" at bounding box center [1241, 675] width 457 height 39
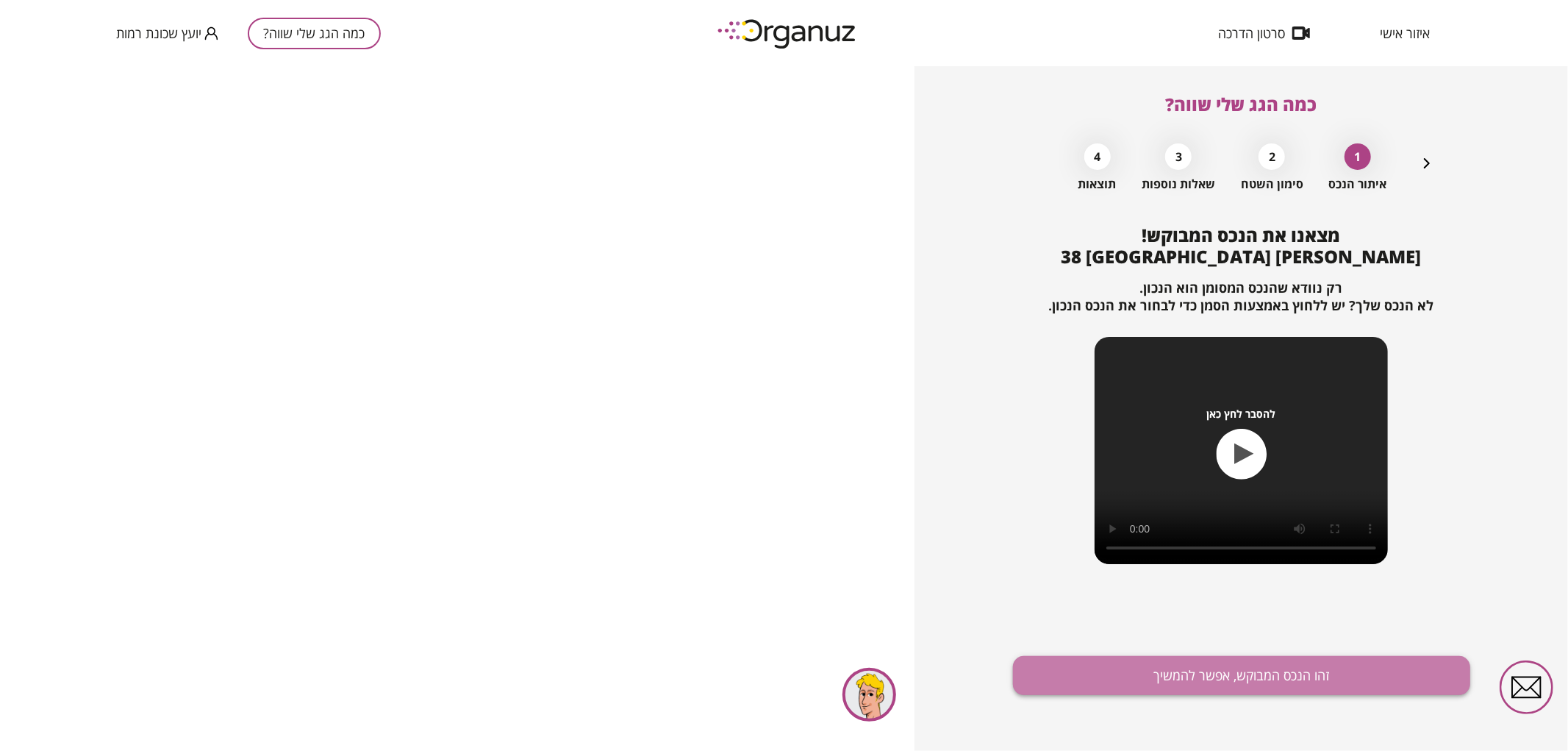
click at [1211, 674] on button "זהו הנכס המבוקש, אפשר להמשיך" at bounding box center [1241, 675] width 457 height 39
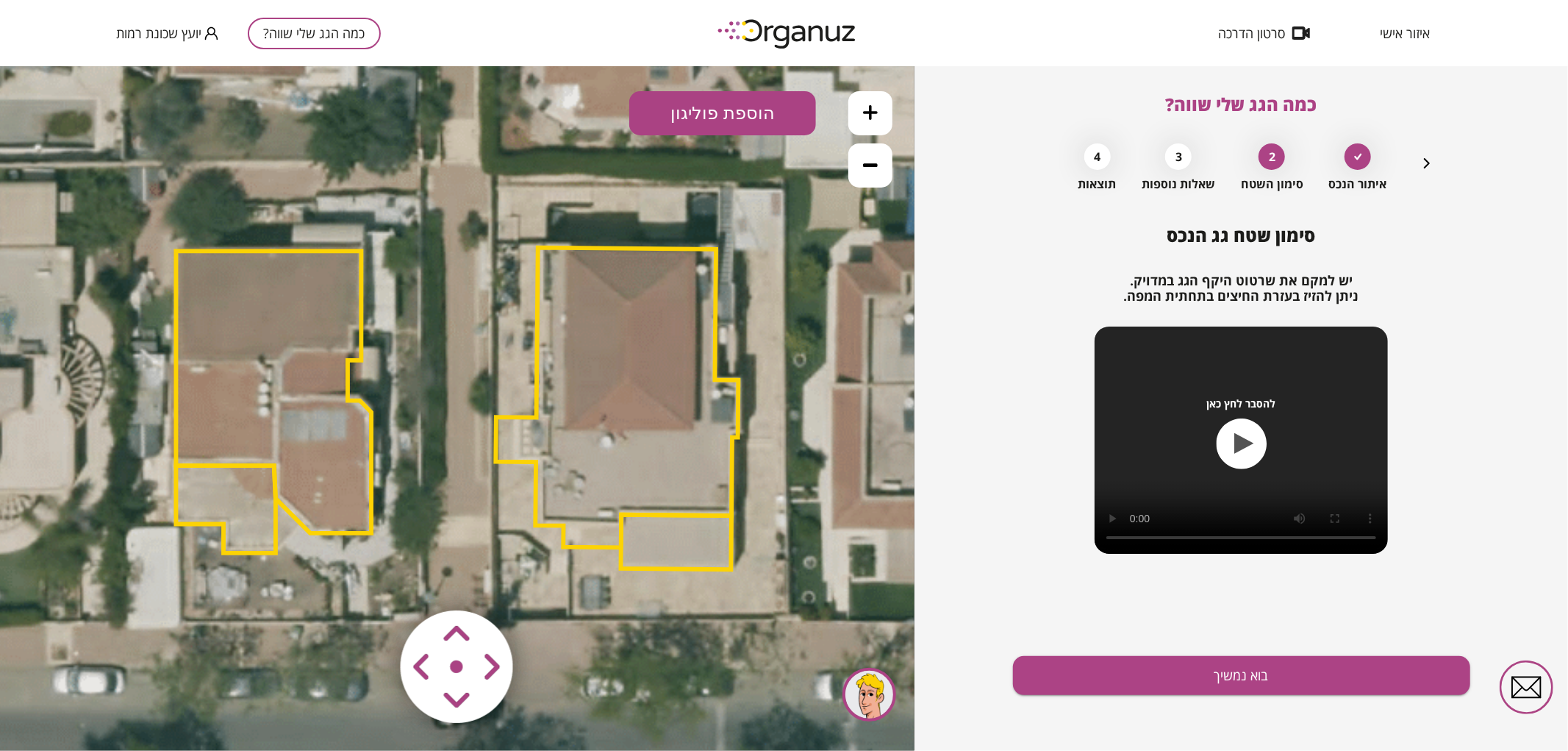
click at [868, 159] on icon at bounding box center [870, 164] width 14 height 14
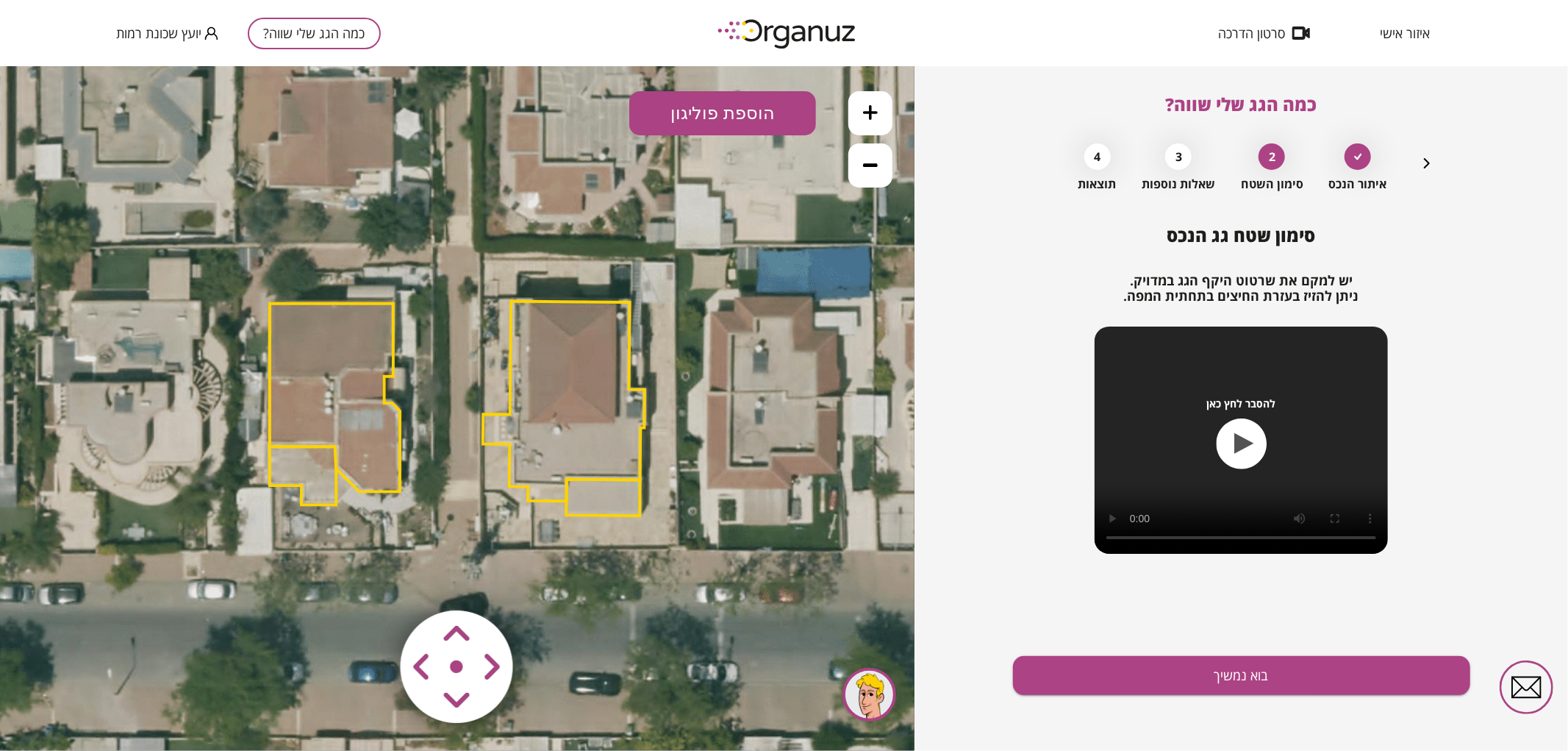
click at [868, 158] on icon at bounding box center [870, 164] width 14 height 14
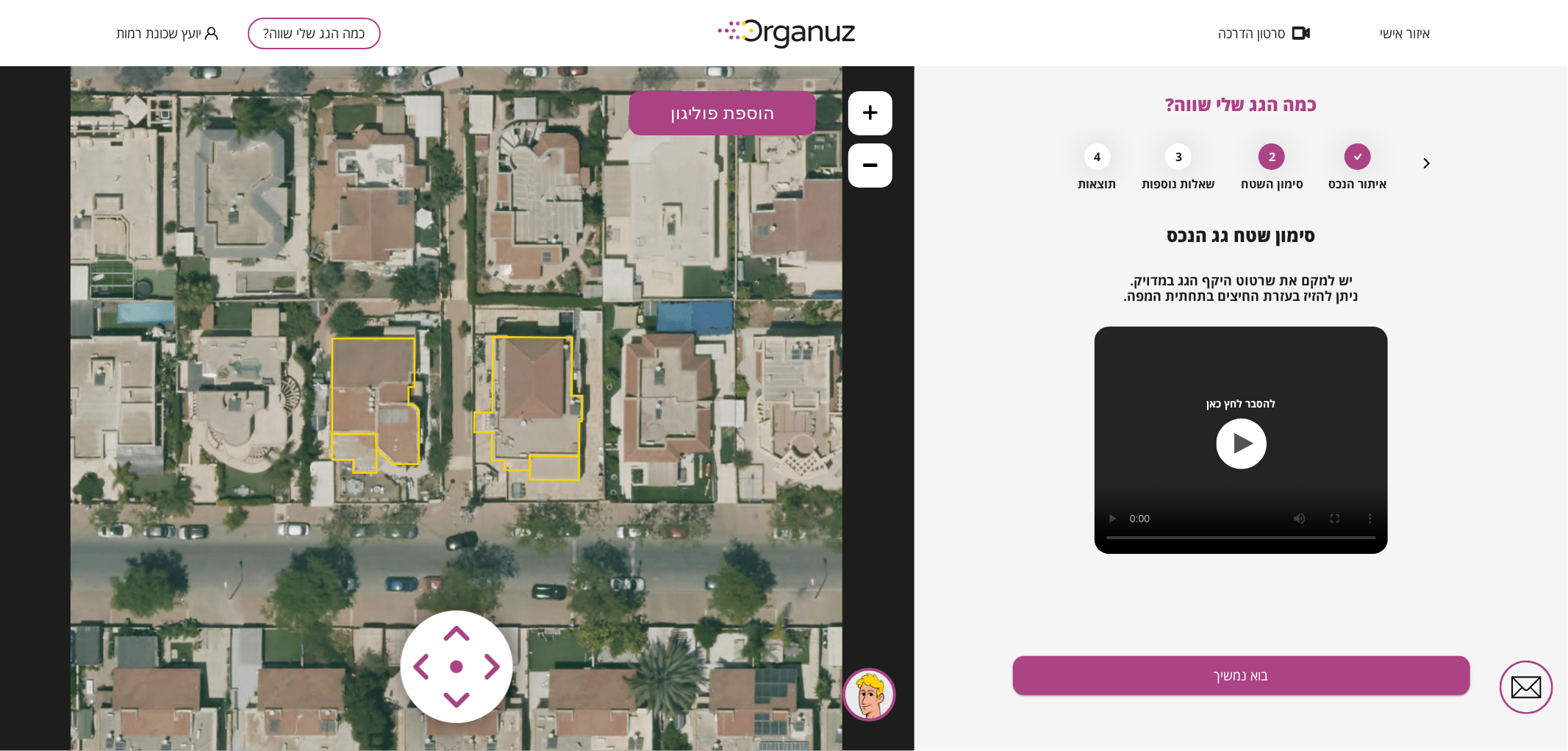
click at [542, 396] on polygon at bounding box center [527, 403] width 108 height 133
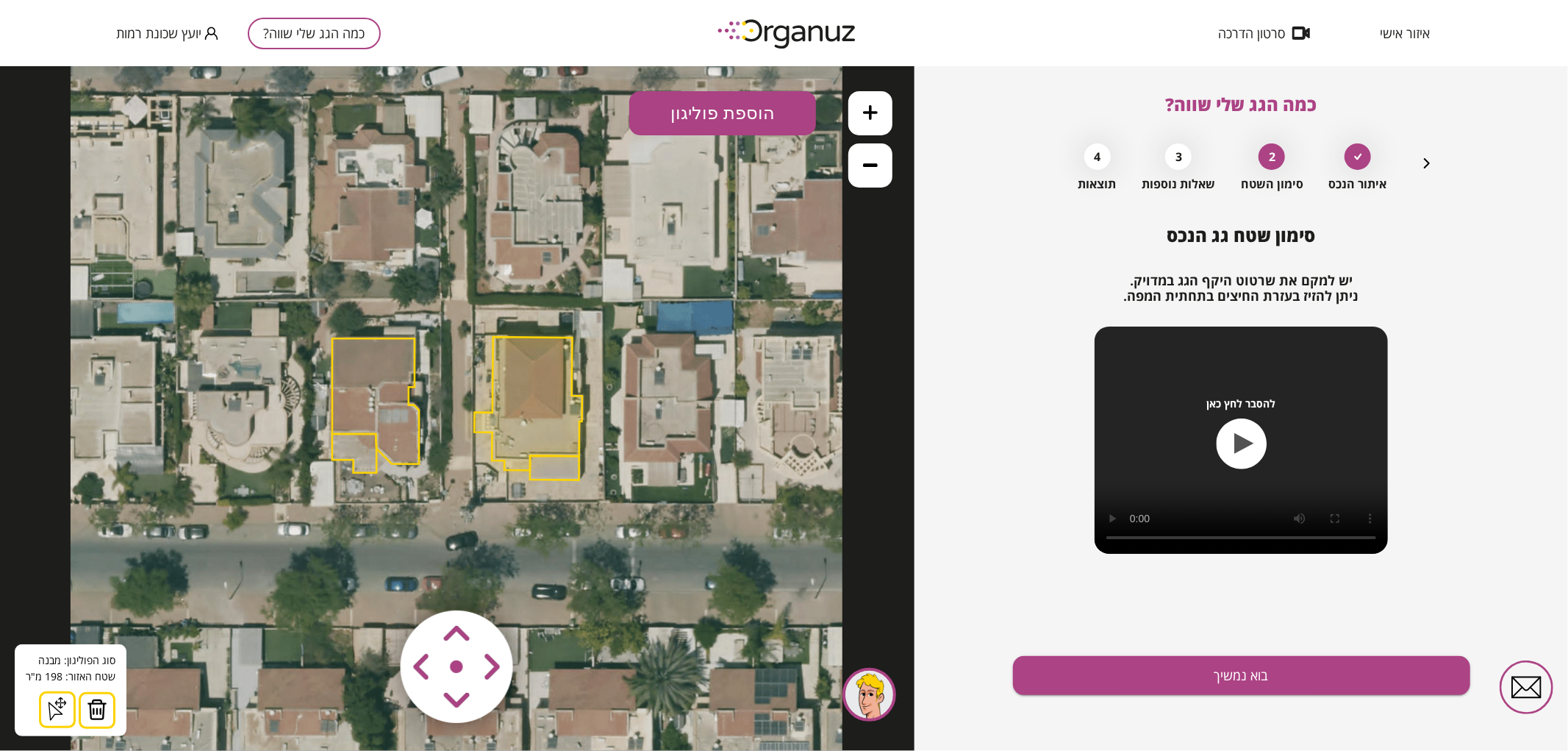
click at [872, 113] on icon at bounding box center [870, 111] width 14 height 14
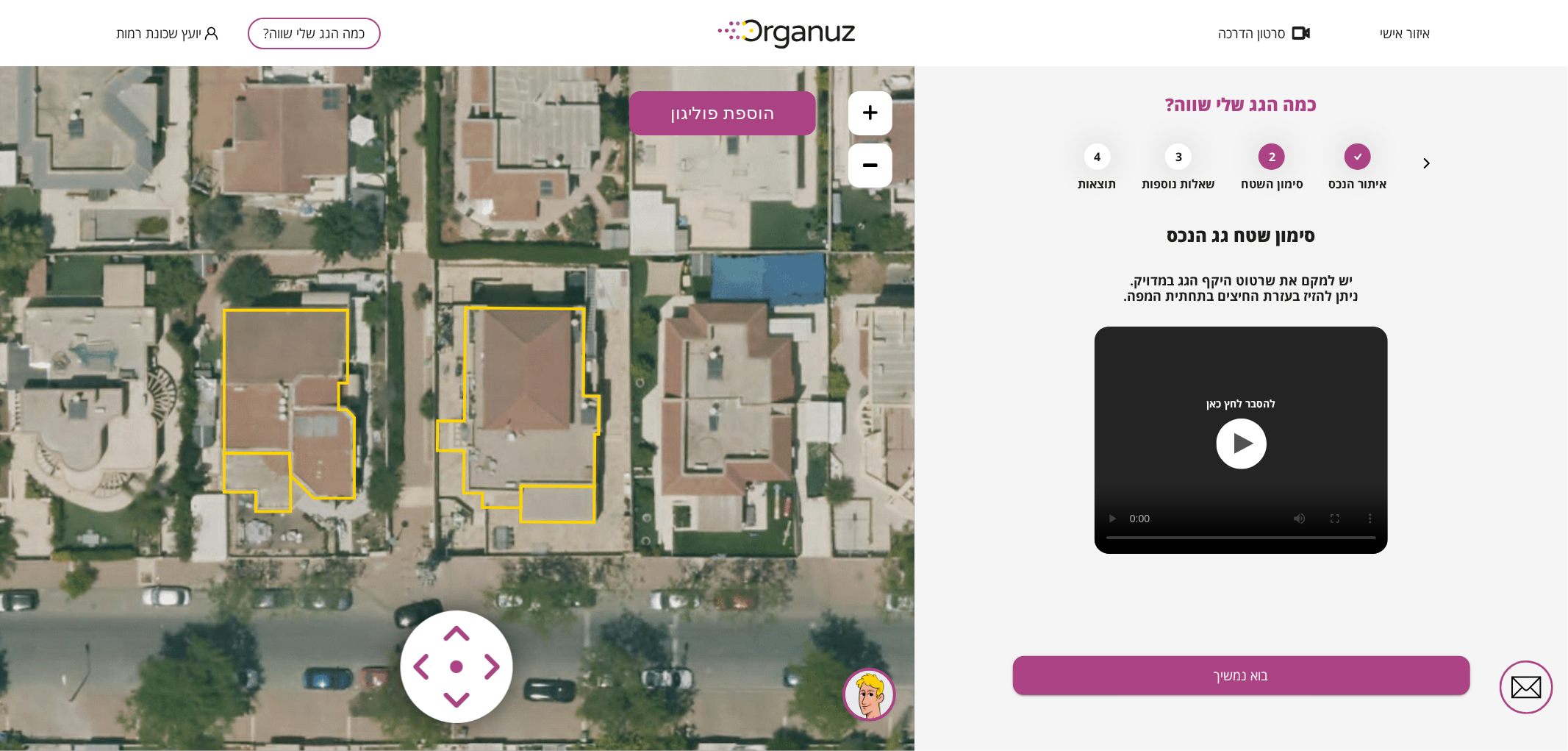
drag, startPoint x: 763, startPoint y: 299, endPoint x: 717, endPoint y: 306, distance: 46.5
click at [717, 306] on icon at bounding box center [411, 414] width 1157 height 1158
click at [570, 428] on polygon at bounding box center [518, 408] width 162 height 200
click at [583, 625] on icon at bounding box center [411, 415] width 1157 height 1158
click at [370, 579] on area at bounding box center [370, 579] width 0 height 0
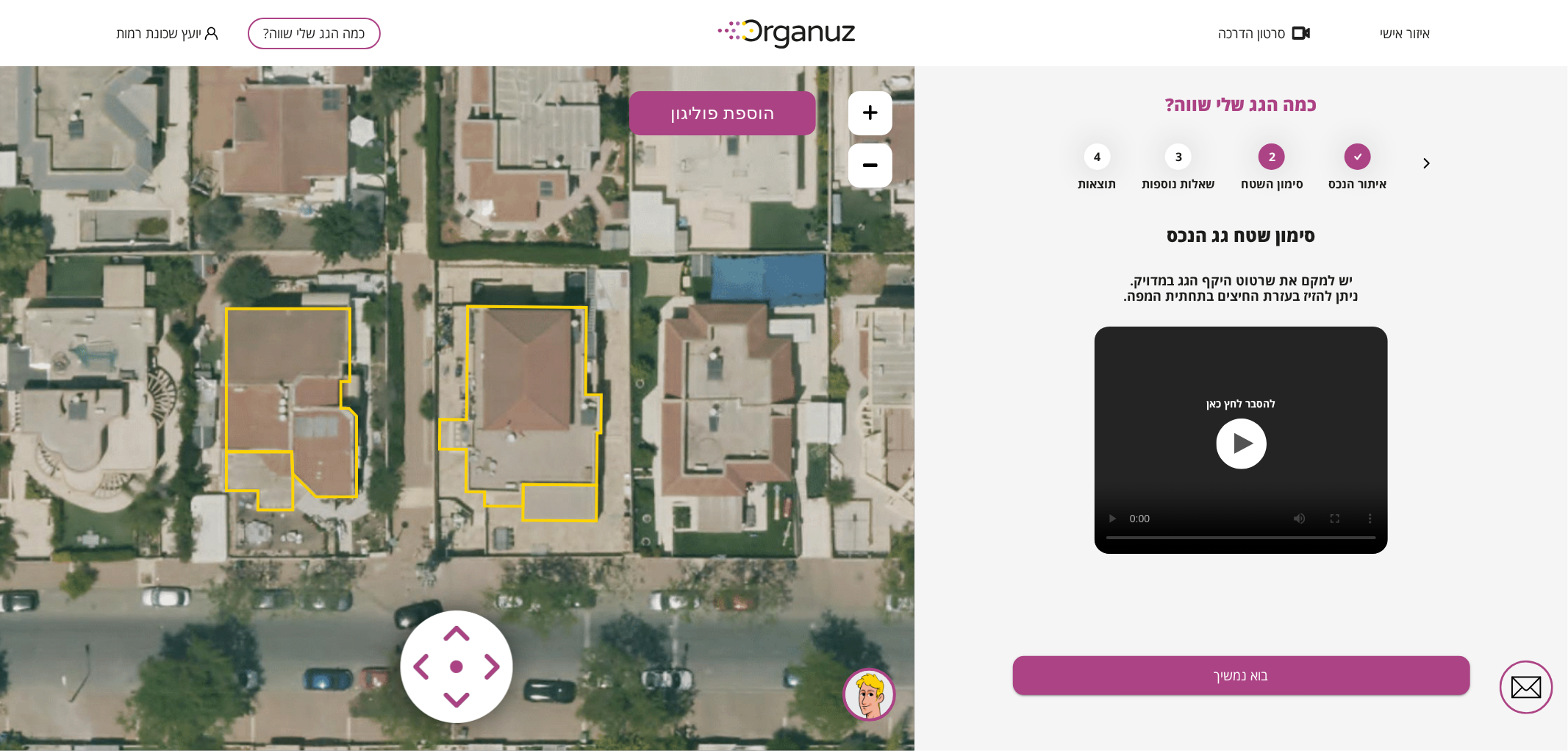
click at [370, 579] on area at bounding box center [370, 579] width 0 height 0
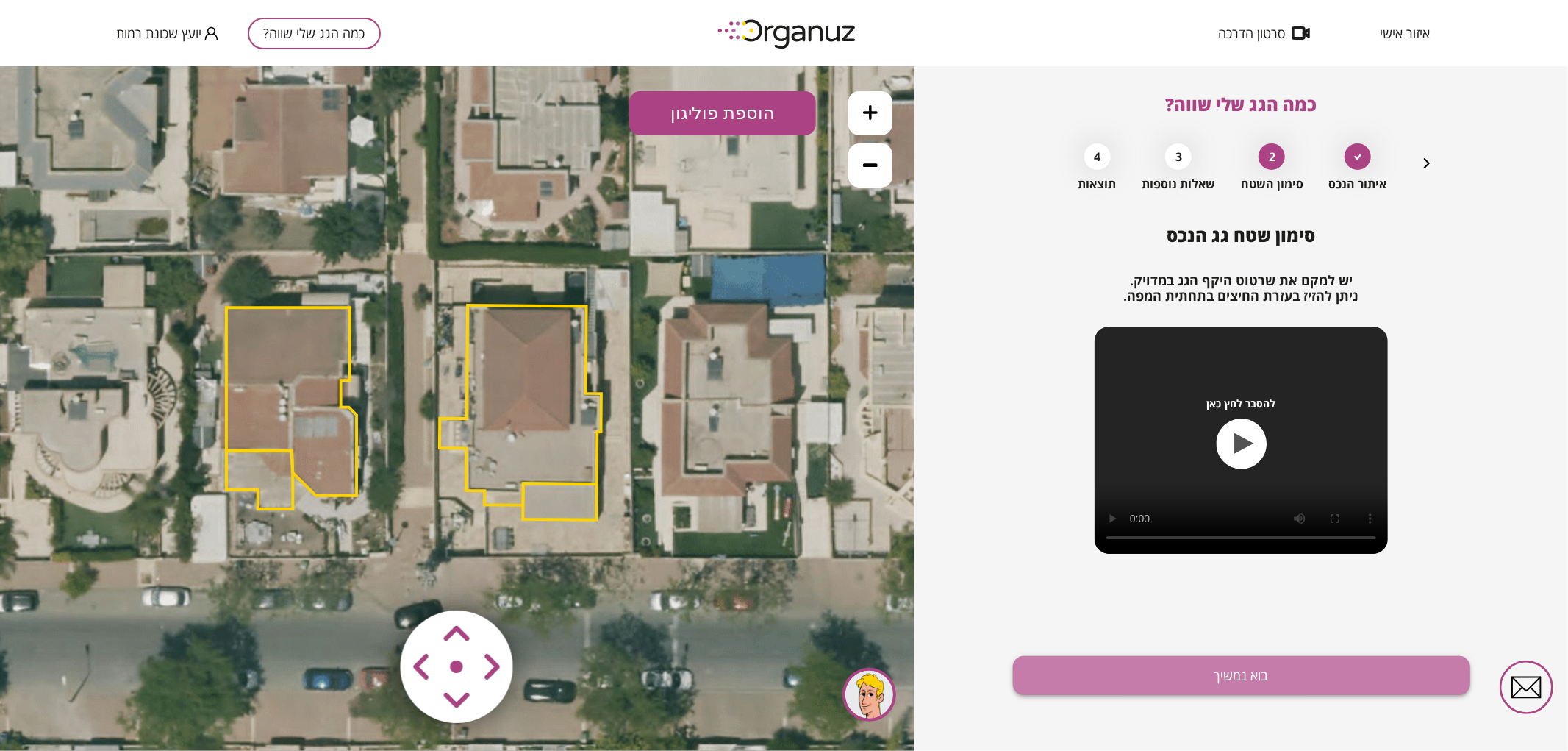
click at [1112, 671] on button "בוא נמשיך" at bounding box center [1241, 675] width 457 height 39
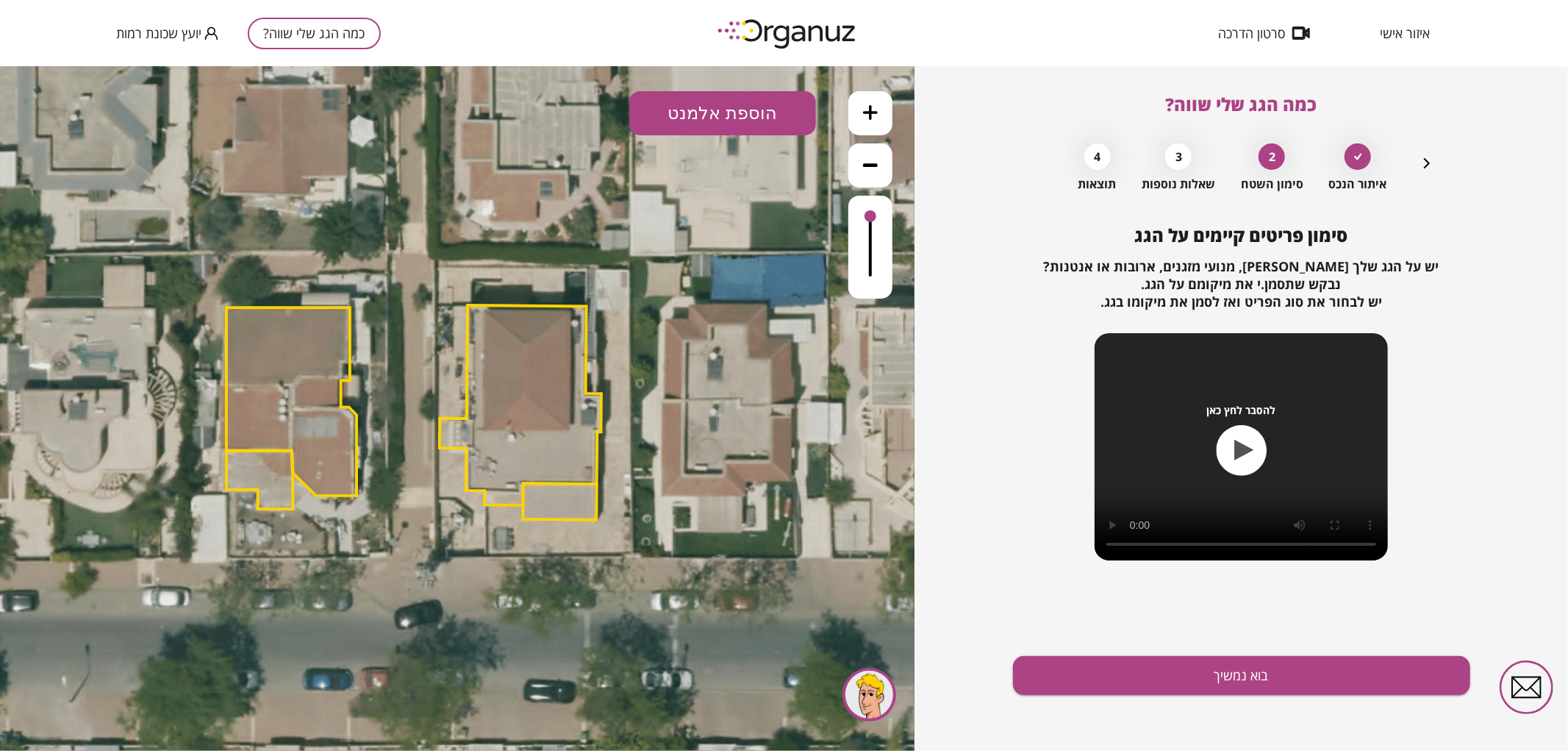
click at [869, 111] on icon at bounding box center [870, 111] width 14 height 14
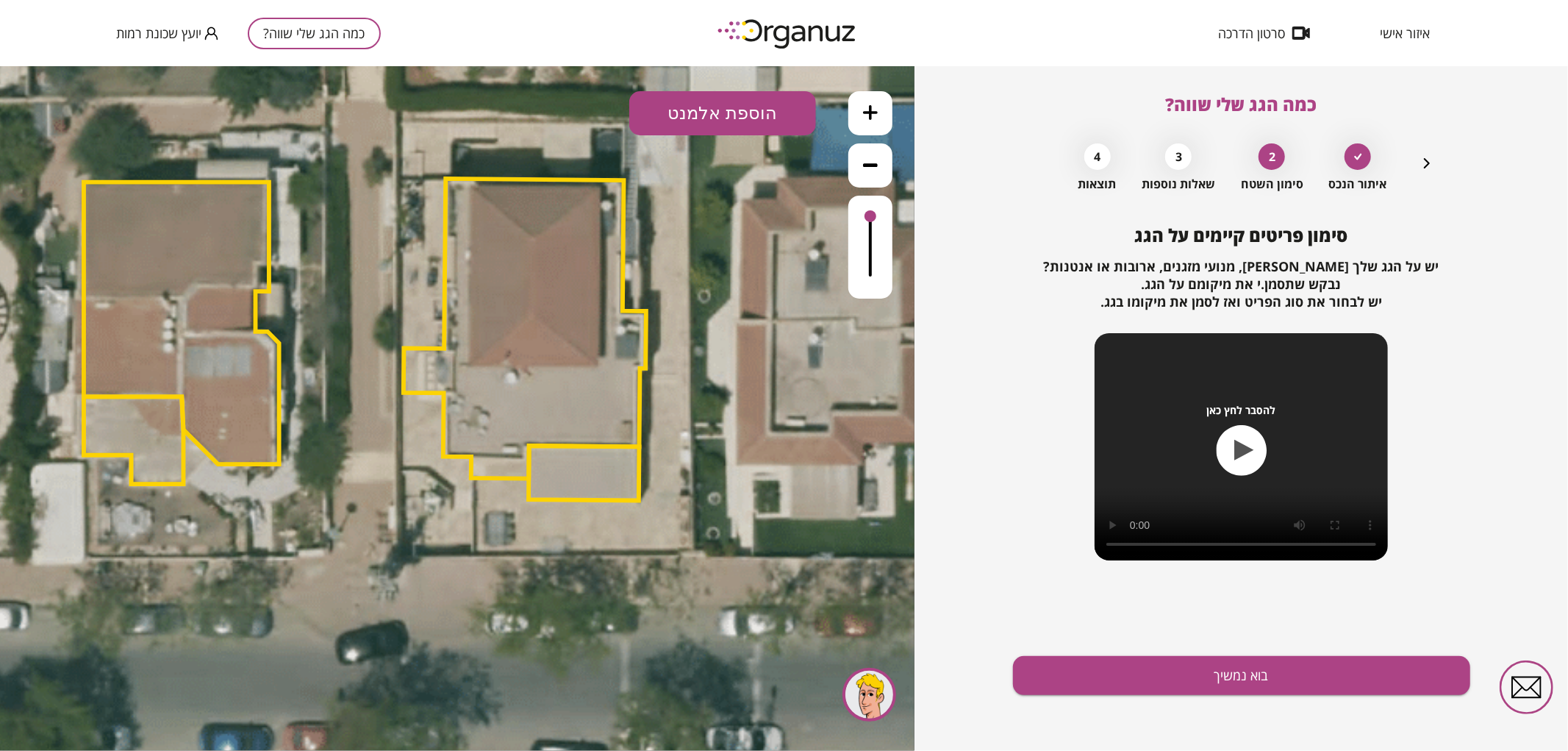
drag, startPoint x: 739, startPoint y: 323, endPoint x: 852, endPoint y: 298, distance: 115.7
click at [711, 247] on icon at bounding box center [360, 344] width 1737 height 1737
click at [1436, 171] on div "כמה הגג שלי שווה? איתור הנכס 2 סימון השטח 3 שאלות נוספות 4 תוצאות סימון פריטים …" at bounding box center [1241, 408] width 457 height 685
click at [1428, 162] on icon "button" at bounding box center [1426, 163] width 18 height 18
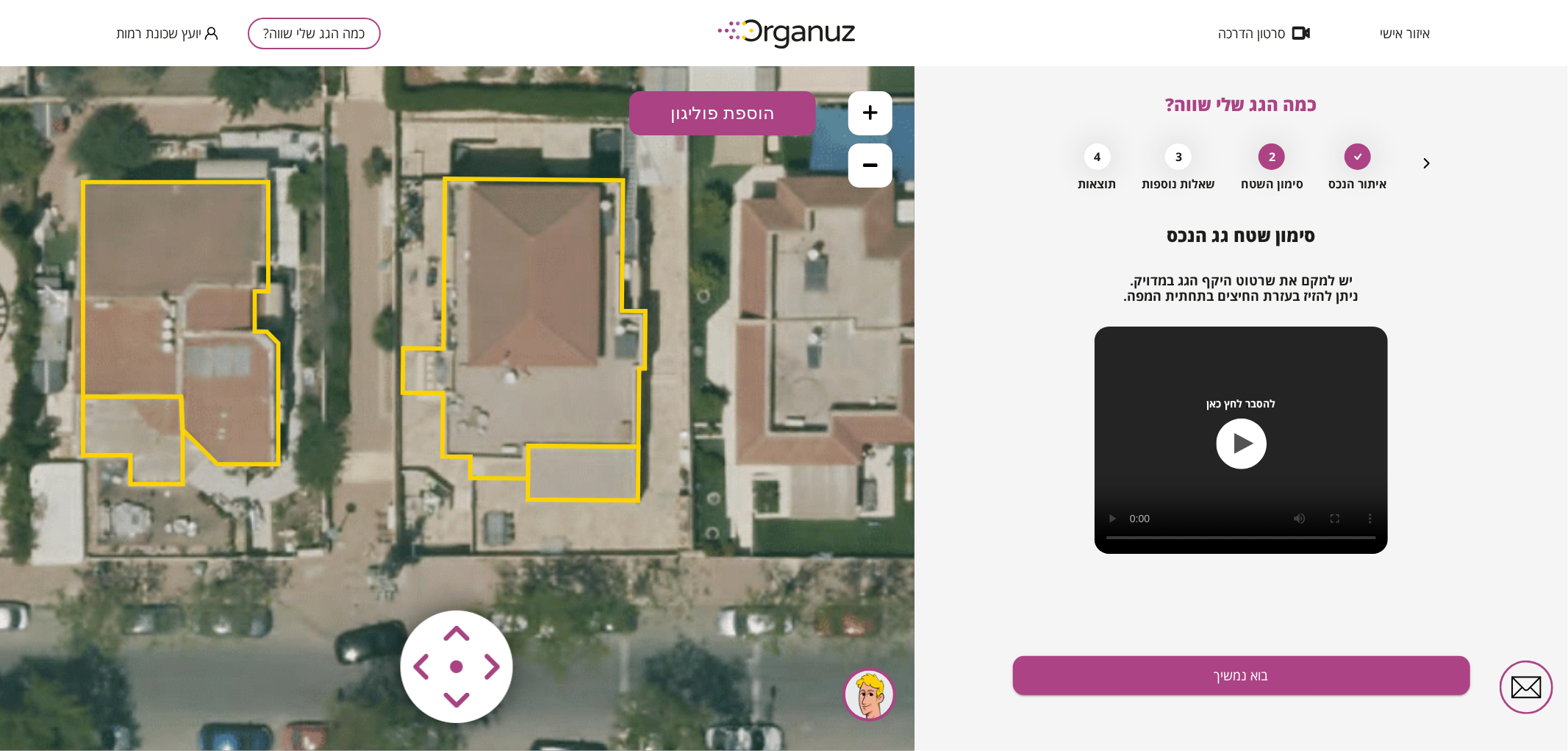
click at [571, 375] on polygon at bounding box center [523, 327] width 243 height 300
click at [708, 560] on icon at bounding box center [359, 344] width 1737 height 1737
click at [1093, 672] on button "בוא נמשיך" at bounding box center [1241, 675] width 457 height 39
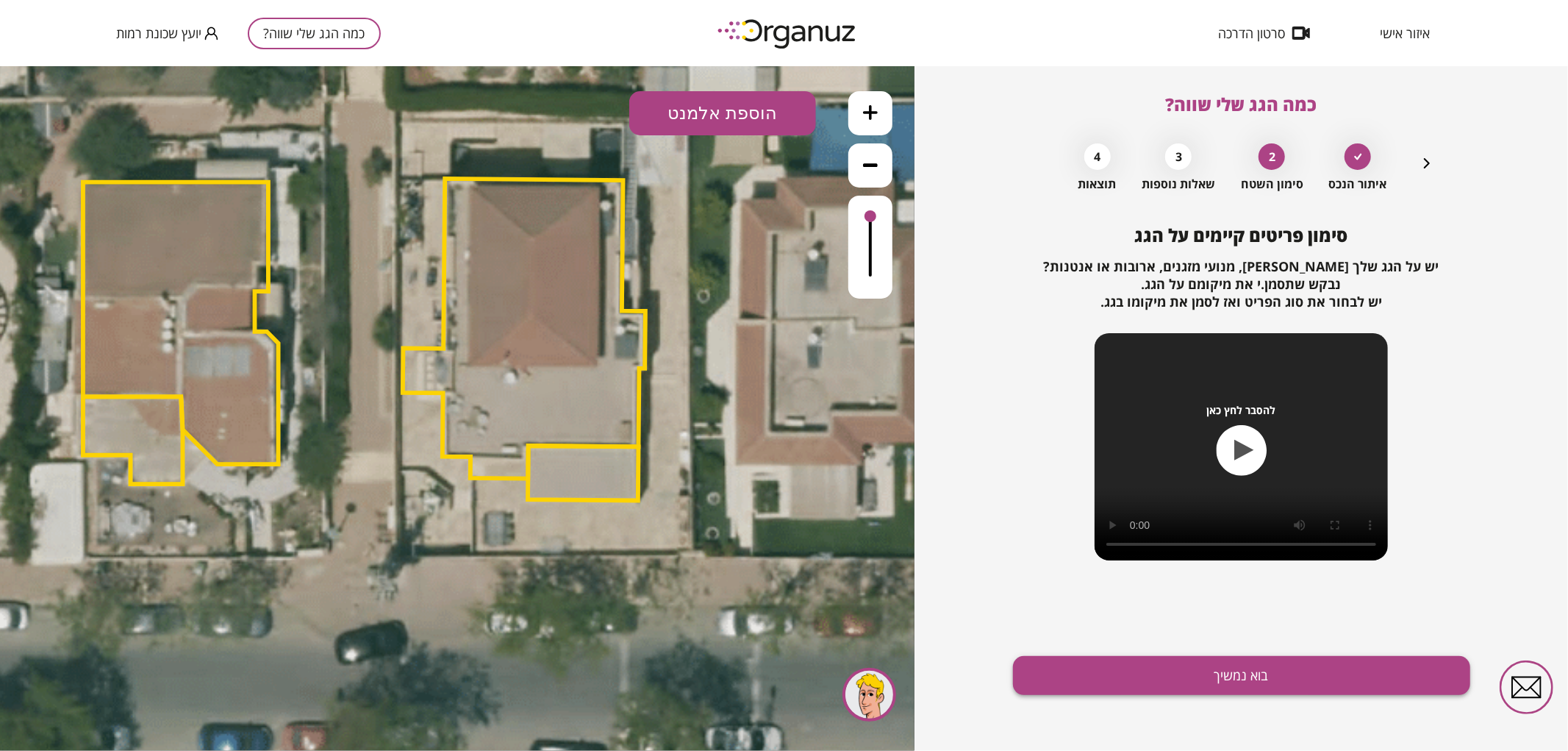
click at [1128, 671] on button "בוא נמשיך" at bounding box center [1241, 675] width 457 height 39
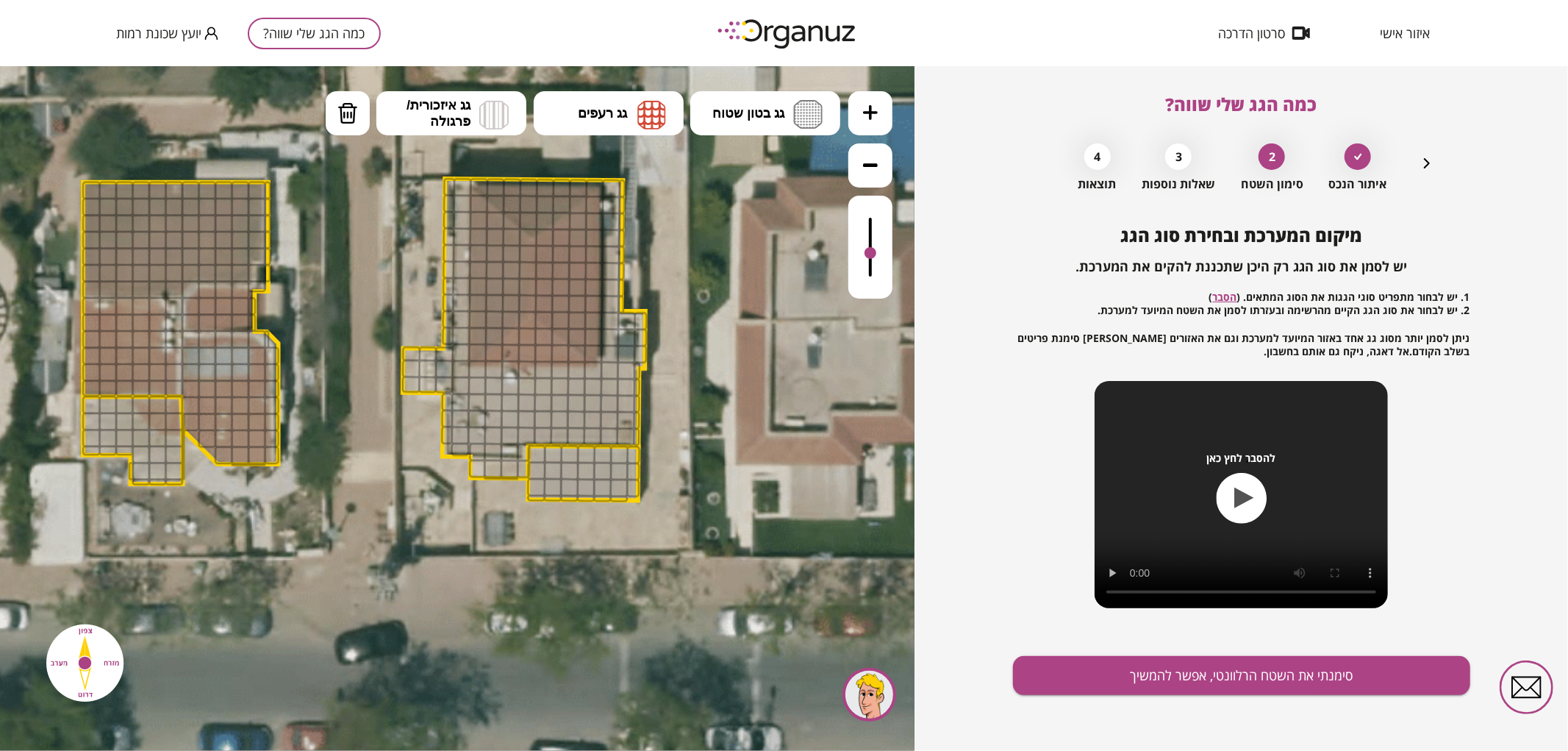
drag, startPoint x: 876, startPoint y: 212, endPoint x: 880, endPoint y: 254, distance: 42.2
click at [880, 254] on div at bounding box center [870, 246] width 44 height 103
click at [811, 122] on img at bounding box center [808, 114] width 30 height 29
click at [785, 164] on div ".st0 { fill: #FFFFFF; } 0" at bounding box center [457, 408] width 914 height 685
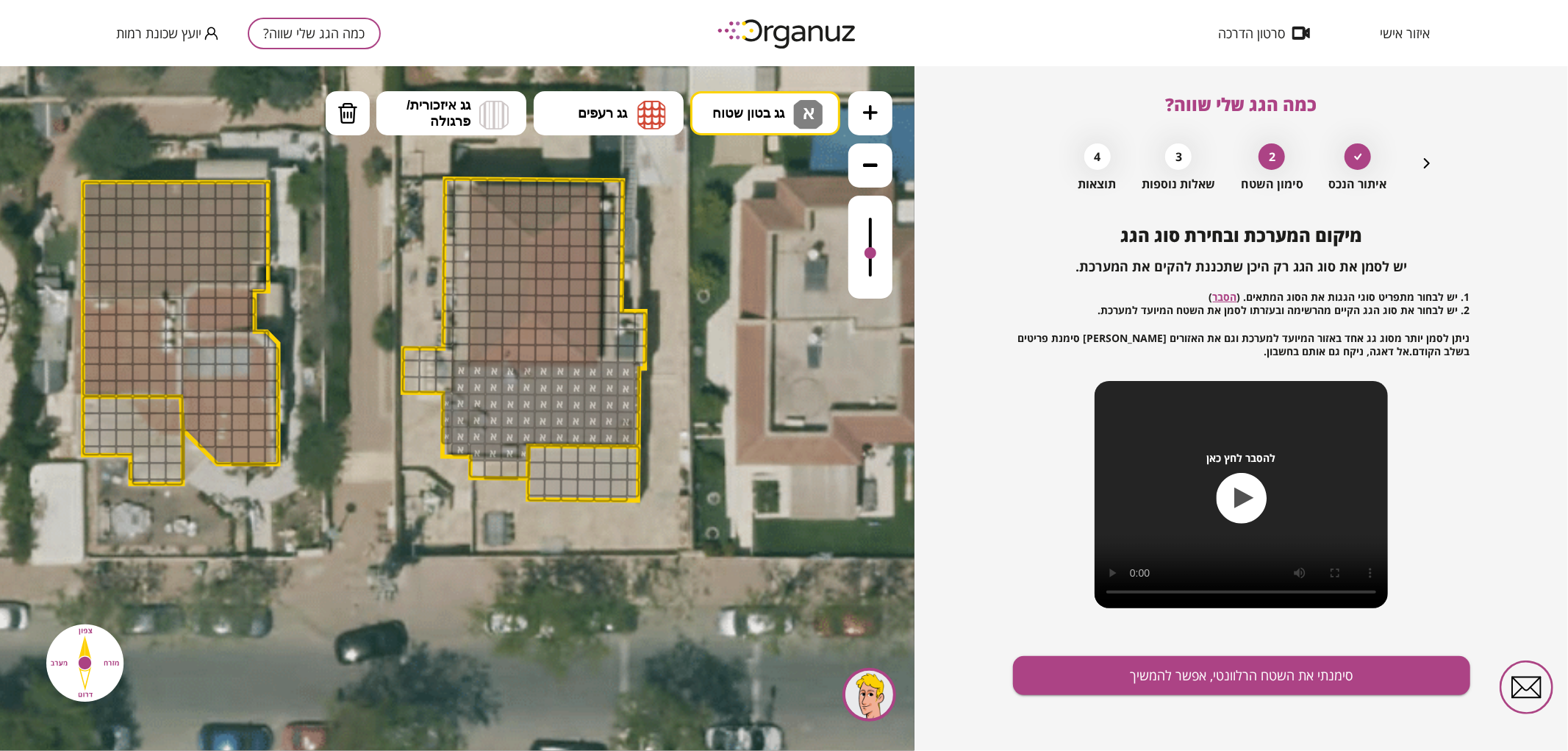
drag, startPoint x: 625, startPoint y: 435, endPoint x: 466, endPoint y: 371, distance: 171.4
drag, startPoint x: 460, startPoint y: 355, endPoint x: 463, endPoint y: 311, distance: 44.1
click at [576, 126] on button "גג רעפים" at bounding box center [608, 112] width 150 height 44
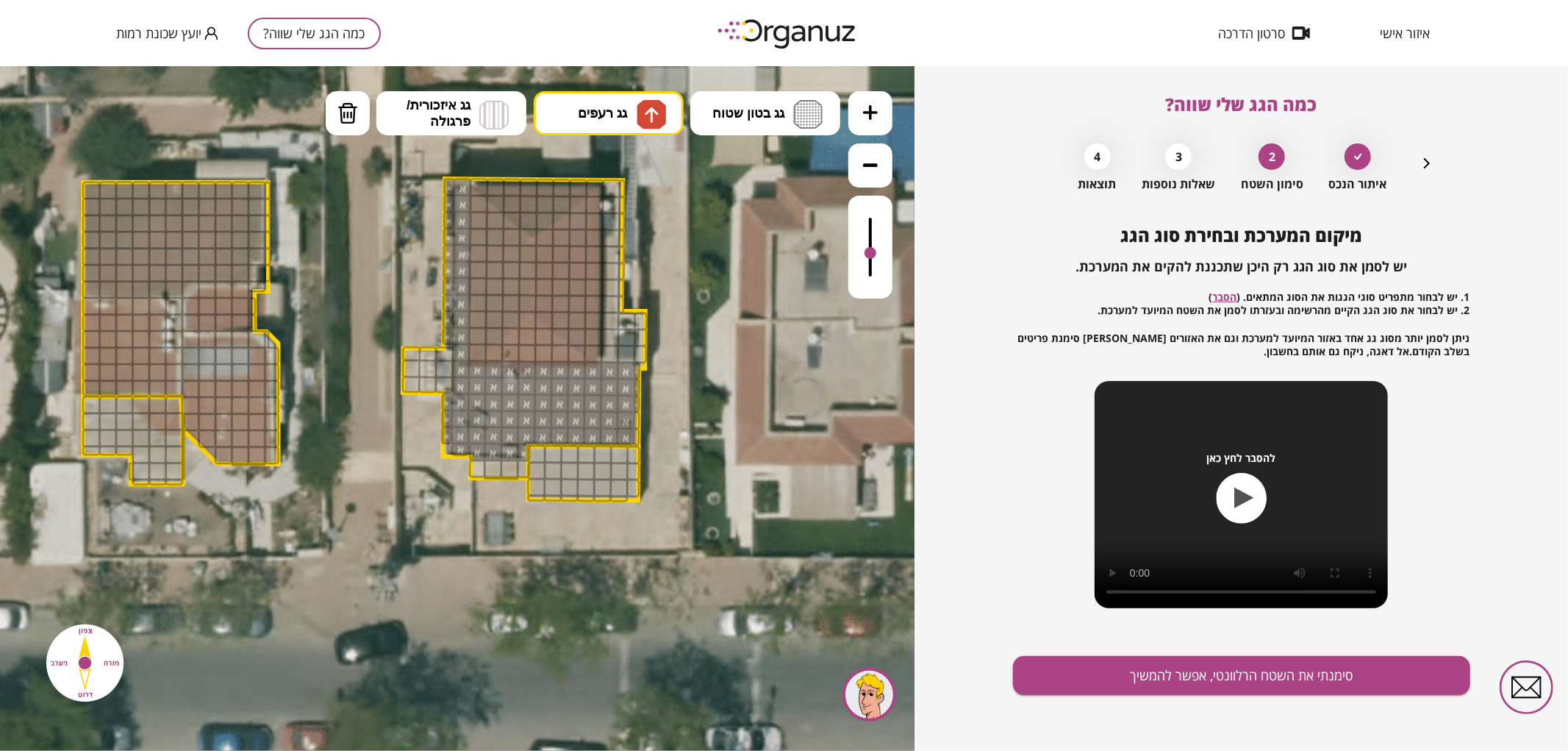
drag, startPoint x: 580, startPoint y: 158, endPoint x: 516, endPoint y: 222, distance: 90.5
click at [581, 158] on div ".st0 { fill: #FFFFFF; } 0" at bounding box center [457, 408] width 914 height 685
drag, startPoint x: 490, startPoint y: 188, endPoint x: 574, endPoint y: 187, distance: 84.0
drag, startPoint x: 563, startPoint y: 199, endPoint x: 532, endPoint y: 212, distance: 33.6
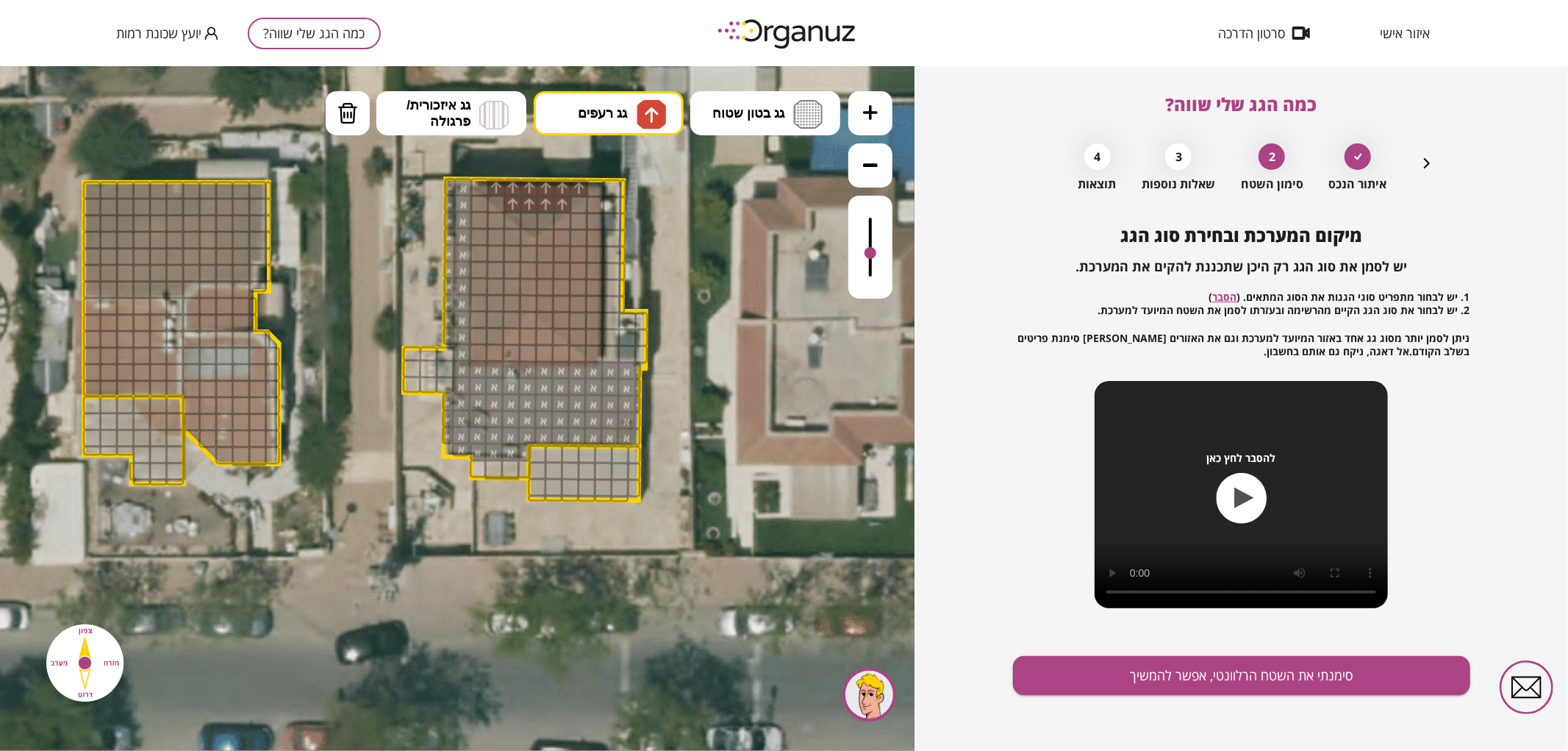
click at [531, 218] on div at bounding box center [528, 220] width 18 height 18
click at [543, 212] on div at bounding box center [545, 220] width 18 height 18
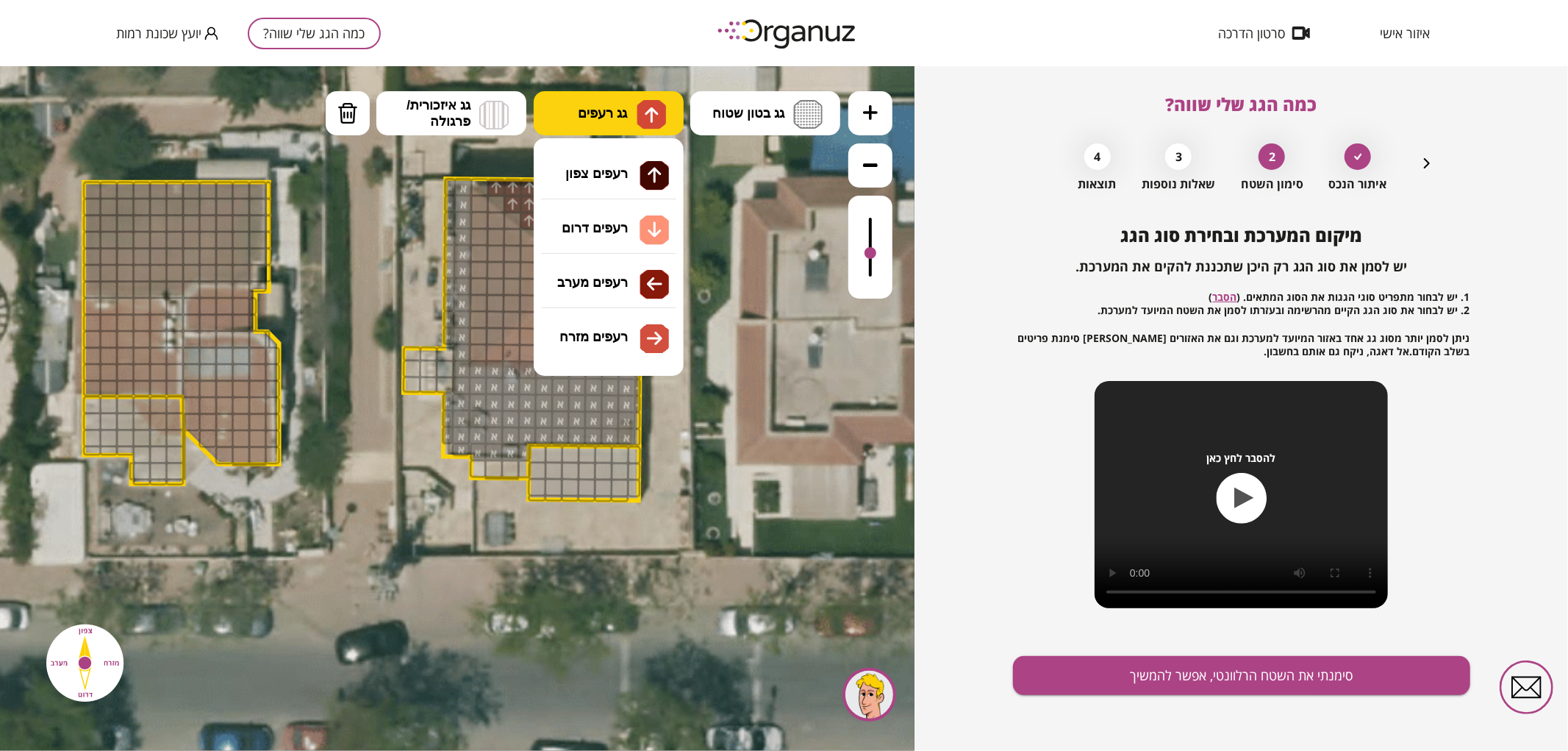
click at [612, 115] on span "גג רעפים" at bounding box center [603, 112] width 50 height 16
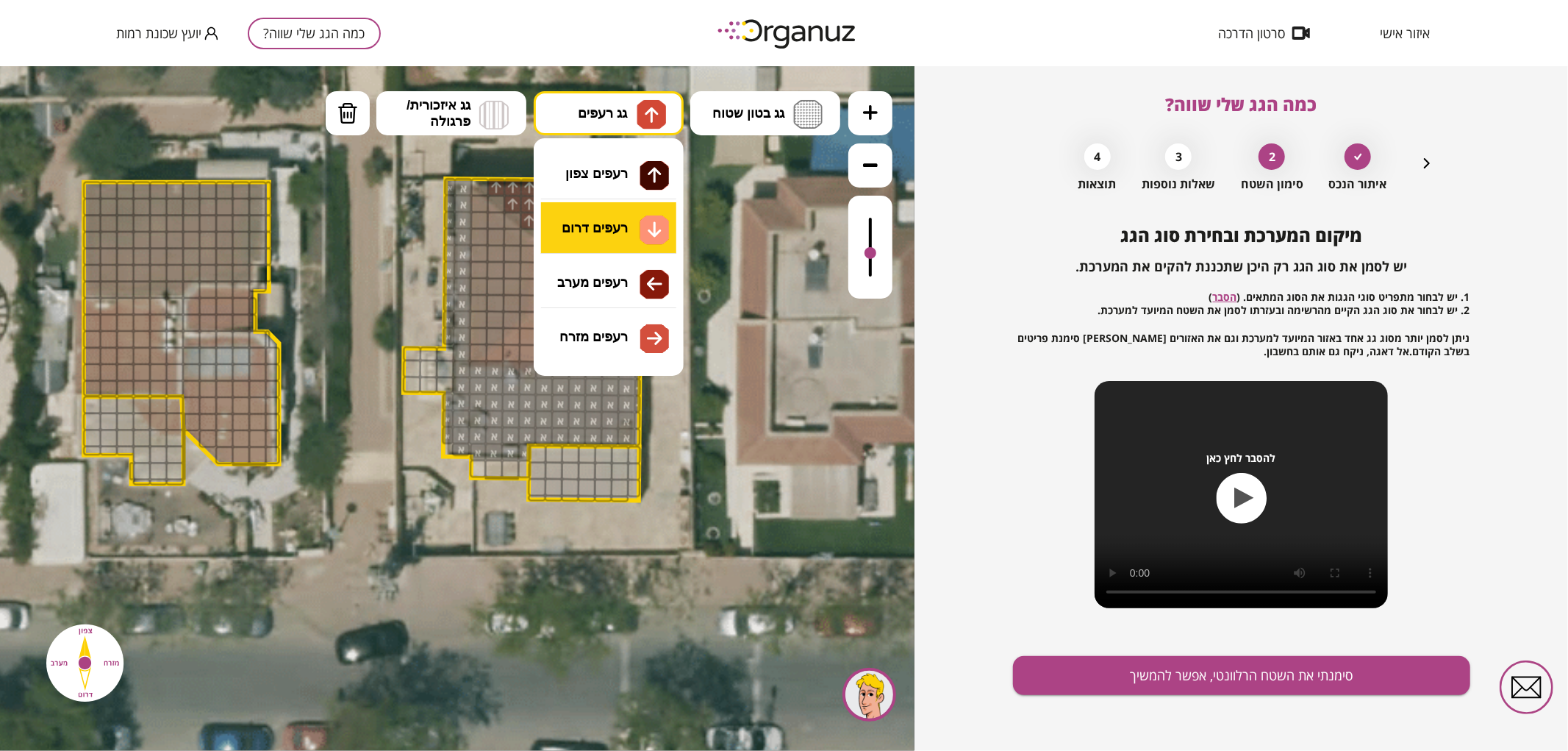
click at [611, 239] on div ".st0 { fill: #FFFFFF; } 0" at bounding box center [457, 408] width 914 height 685
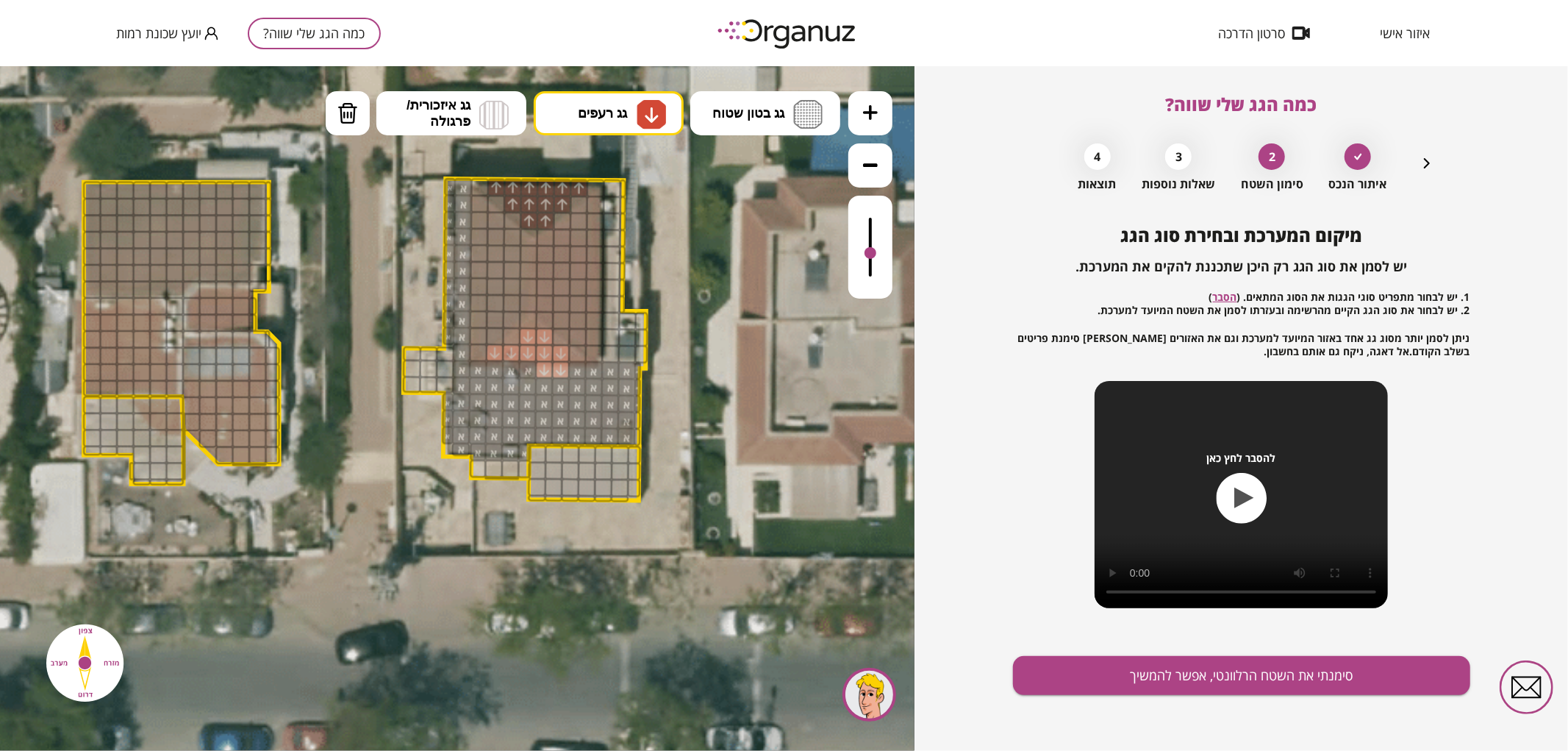
drag, startPoint x: 491, startPoint y: 355, endPoint x: 531, endPoint y: 338, distance: 43.5
click at [780, 106] on span "גג בטון שטוח" at bounding box center [748, 112] width 72 height 16
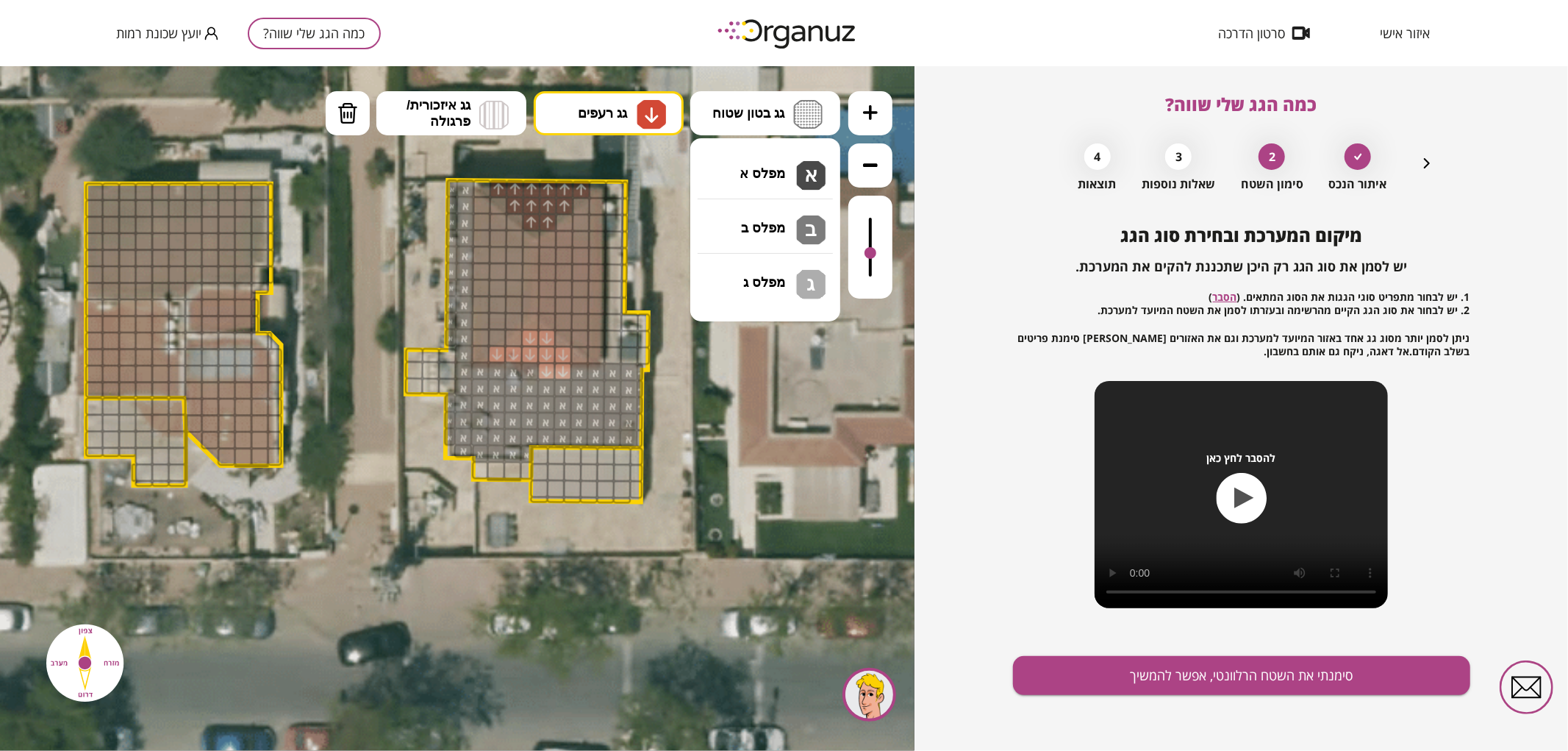
drag, startPoint x: 760, startPoint y: 155, endPoint x: 636, endPoint y: 301, distance: 191.6
click at [760, 156] on div ".st0 { fill: #FFFFFF; } 0" at bounding box center [457, 408] width 914 height 685
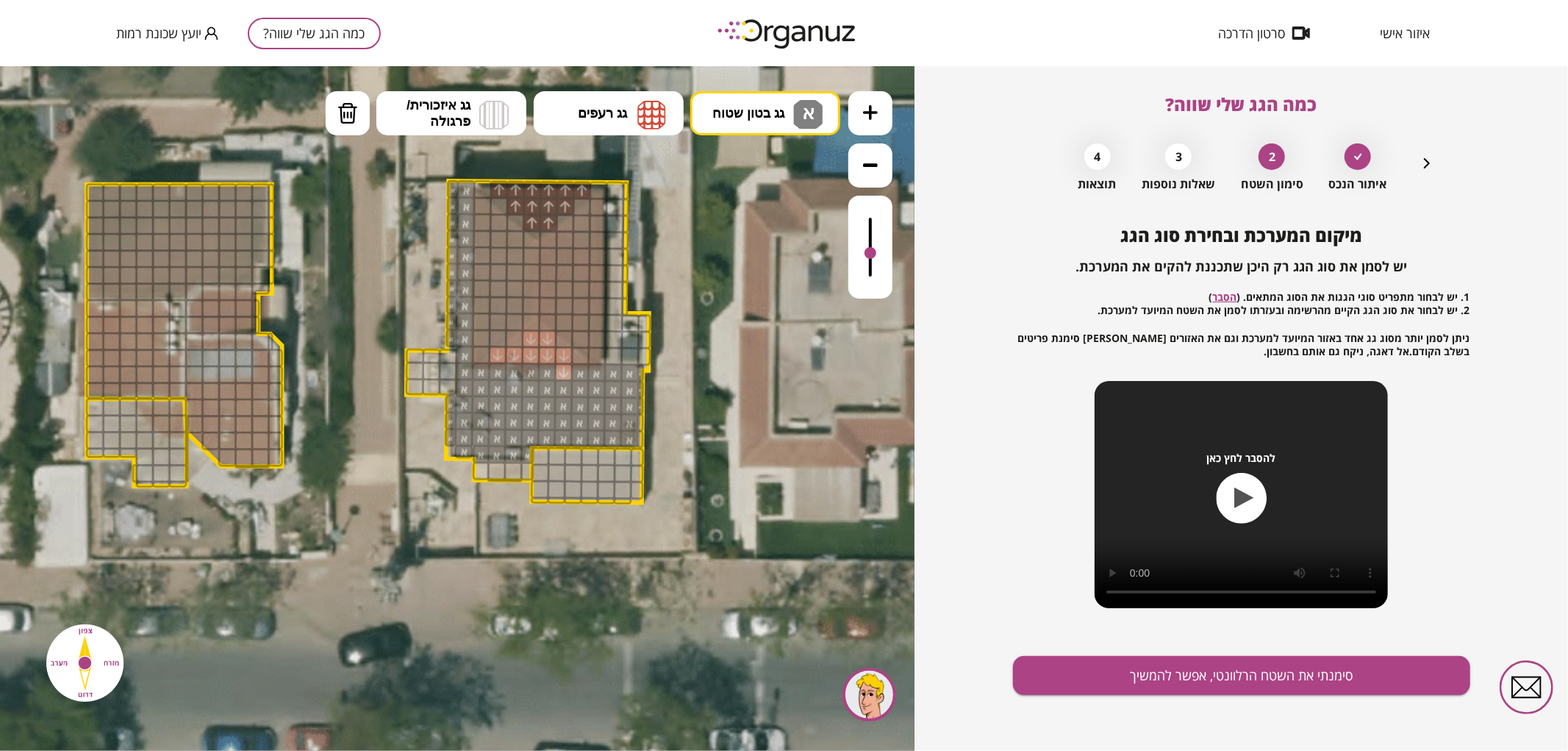
drag, startPoint x: 544, startPoint y: 374, endPoint x: 563, endPoint y: 372, distance: 19.1
click at [629, 126] on button "גג רעפים" at bounding box center [608, 112] width 150 height 44
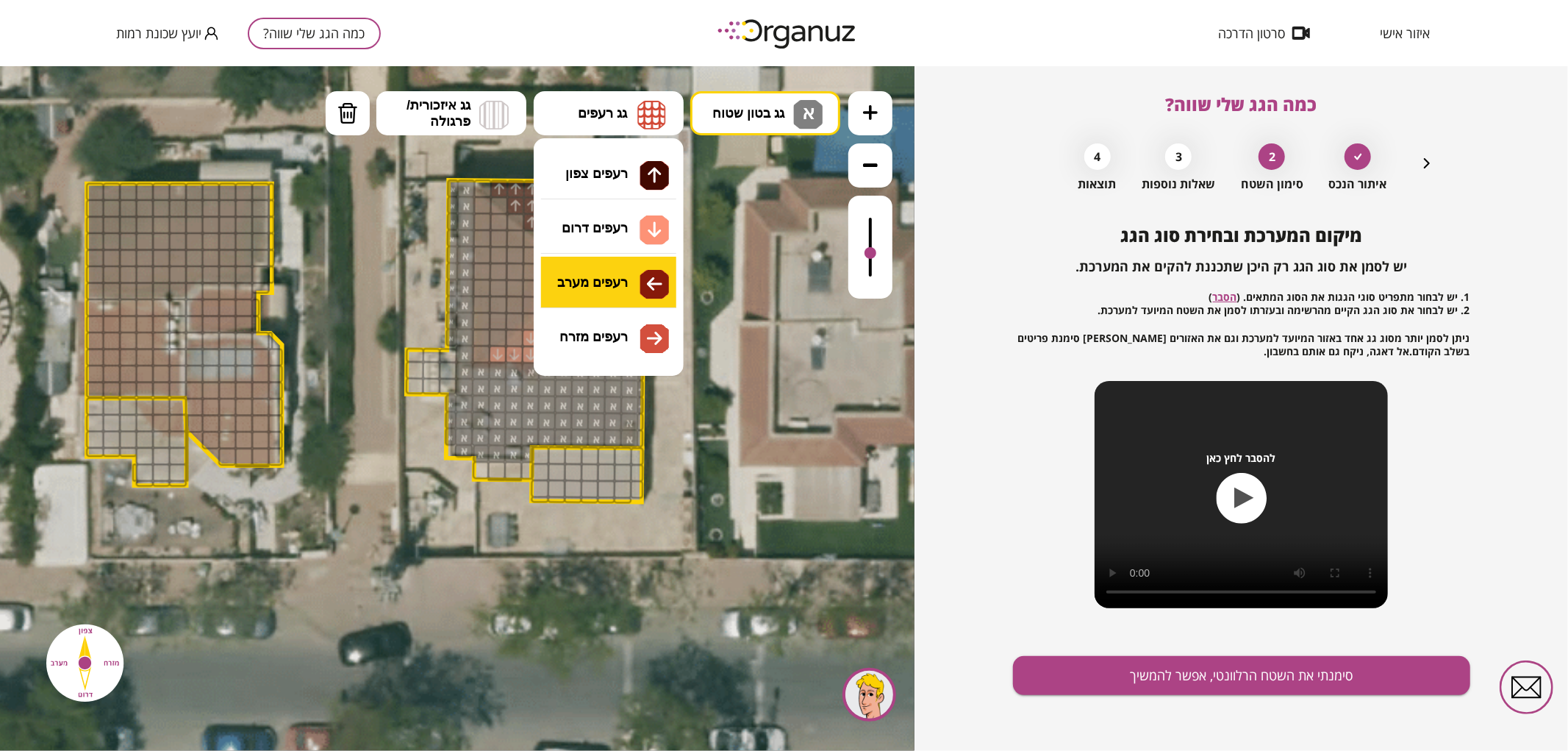
click at [620, 283] on div ".st0 { fill: #FFFFFF; } 0" at bounding box center [457, 408] width 914 height 685
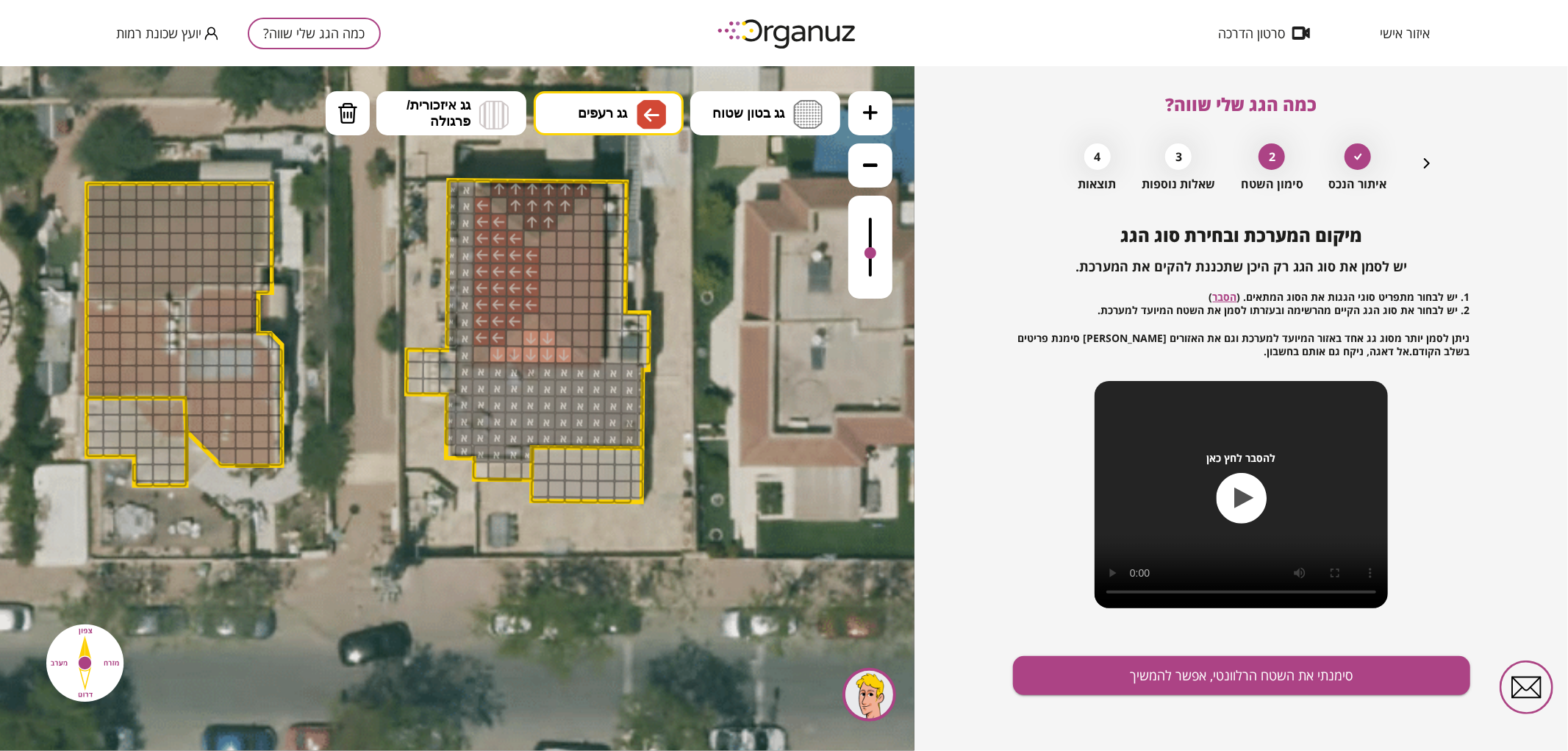
drag, startPoint x: 481, startPoint y: 207, endPoint x: 527, endPoint y: 251, distance: 63.7
click at [479, 355] on div at bounding box center [481, 353] width 18 height 18
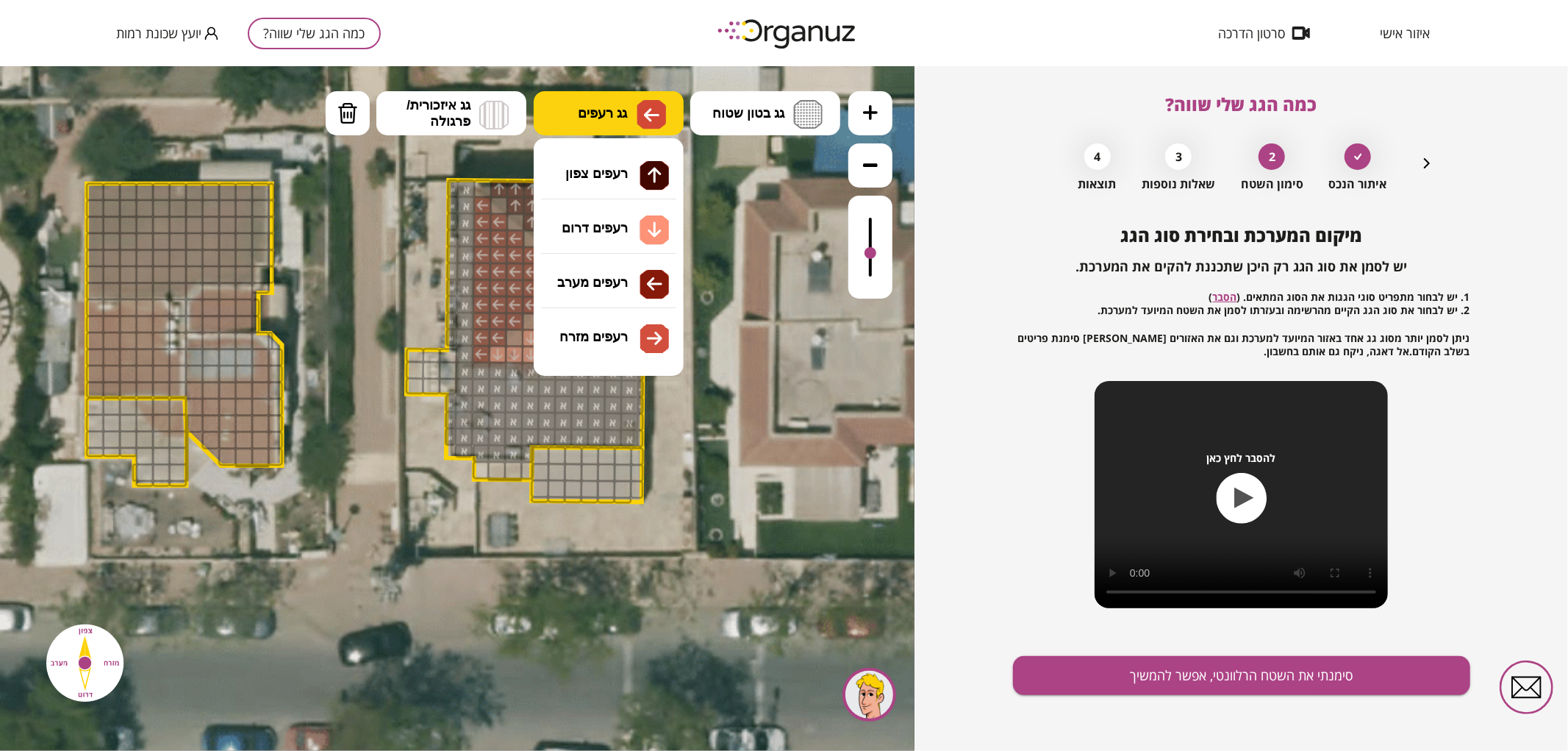
click at [665, 110] on img at bounding box center [651, 114] width 30 height 30
click at [618, 332] on div ".st0 { fill: #FFFFFF; } 0" at bounding box center [457, 408] width 914 height 685
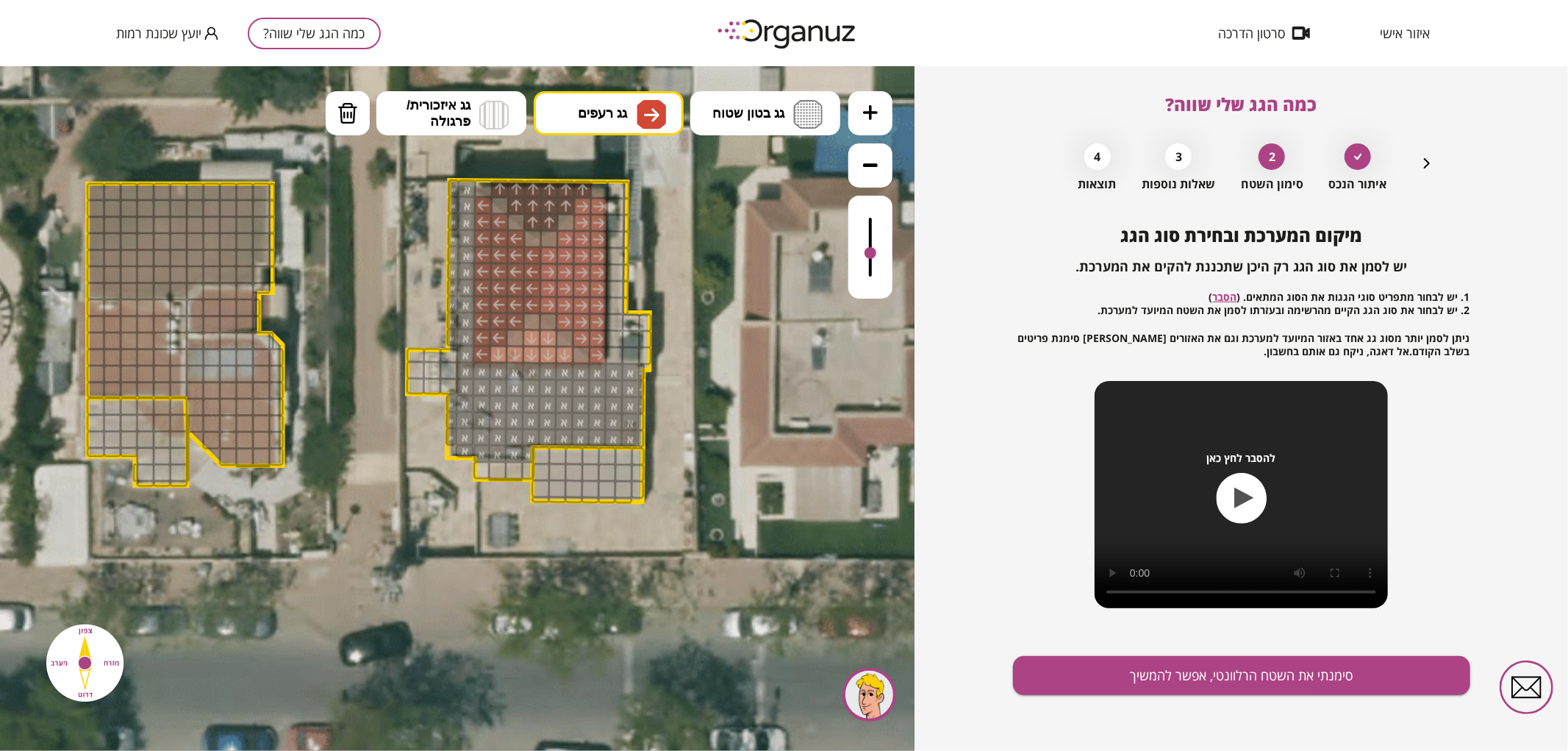
drag, startPoint x: 550, startPoint y: 255, endPoint x: 579, endPoint y: 288, distance: 43.9
click at [355, 112] on img at bounding box center [348, 113] width 21 height 22
click at [579, 207] on div at bounding box center [582, 205] width 18 height 18
click at [1132, 673] on button "סימנתי את השטח הרלוונטי, אפשר להמשיך" at bounding box center [1241, 675] width 457 height 39
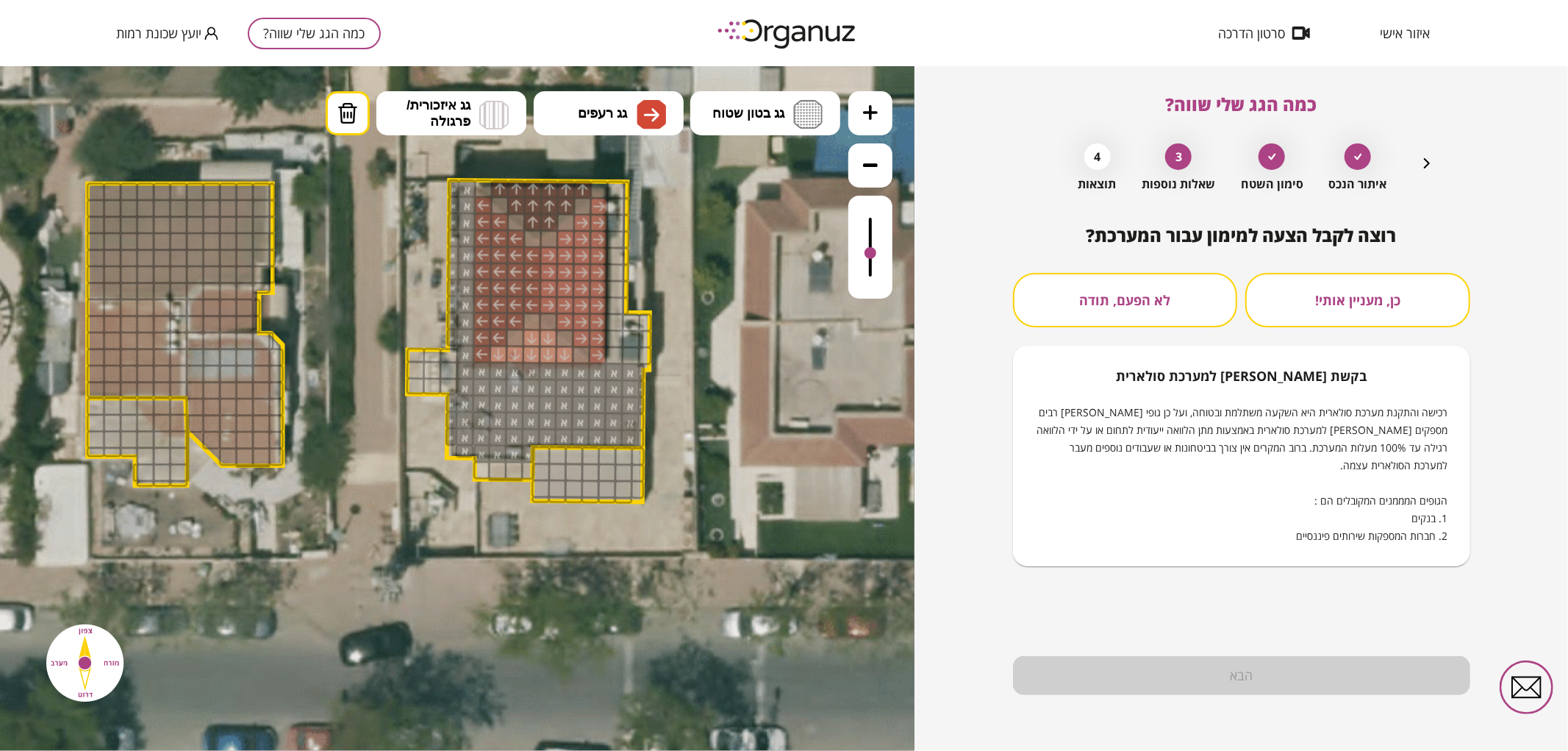
click at [1107, 295] on button "לא הפעם, תודה" at bounding box center [1125, 300] width 225 height 54
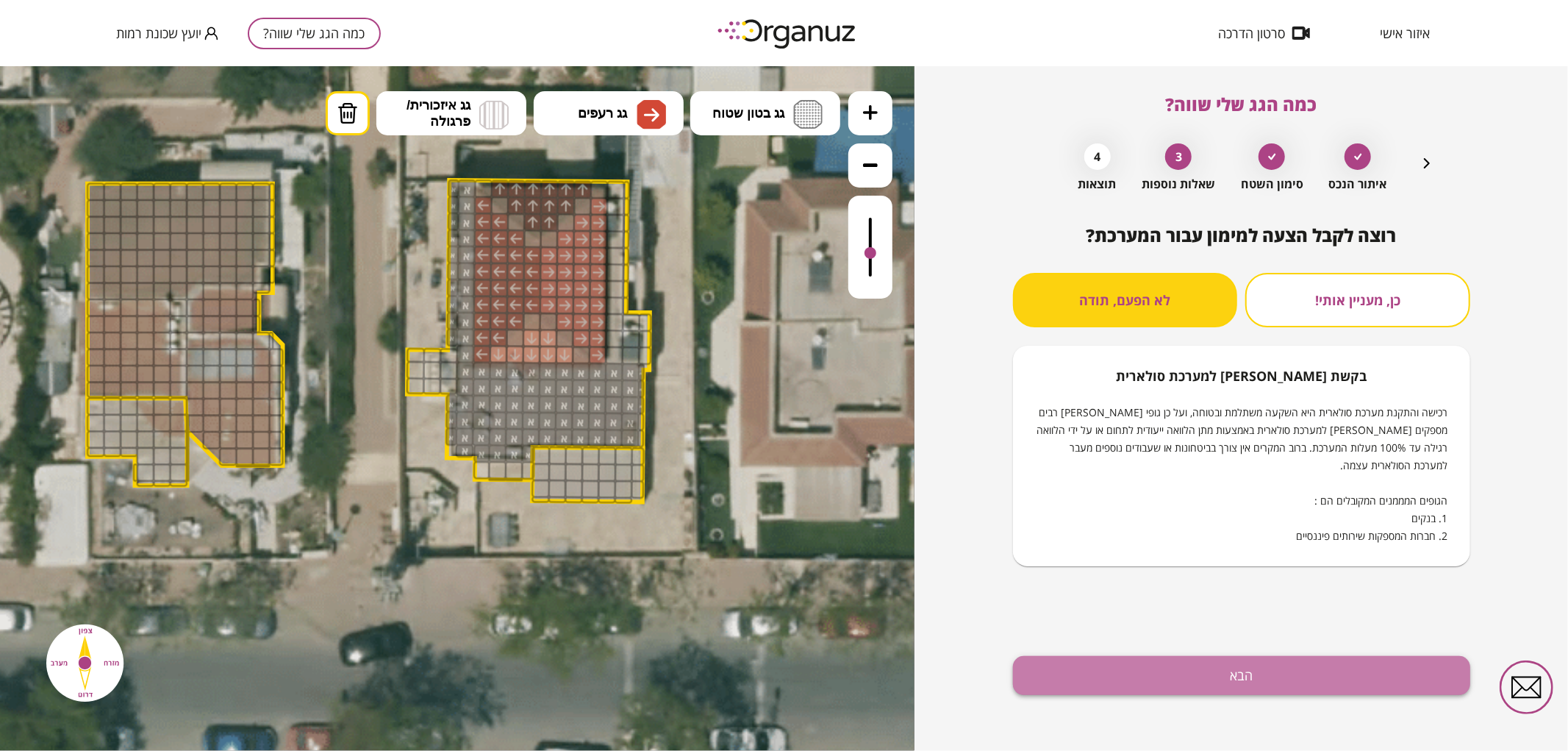
click at [1113, 663] on button "הבא" at bounding box center [1241, 675] width 457 height 39
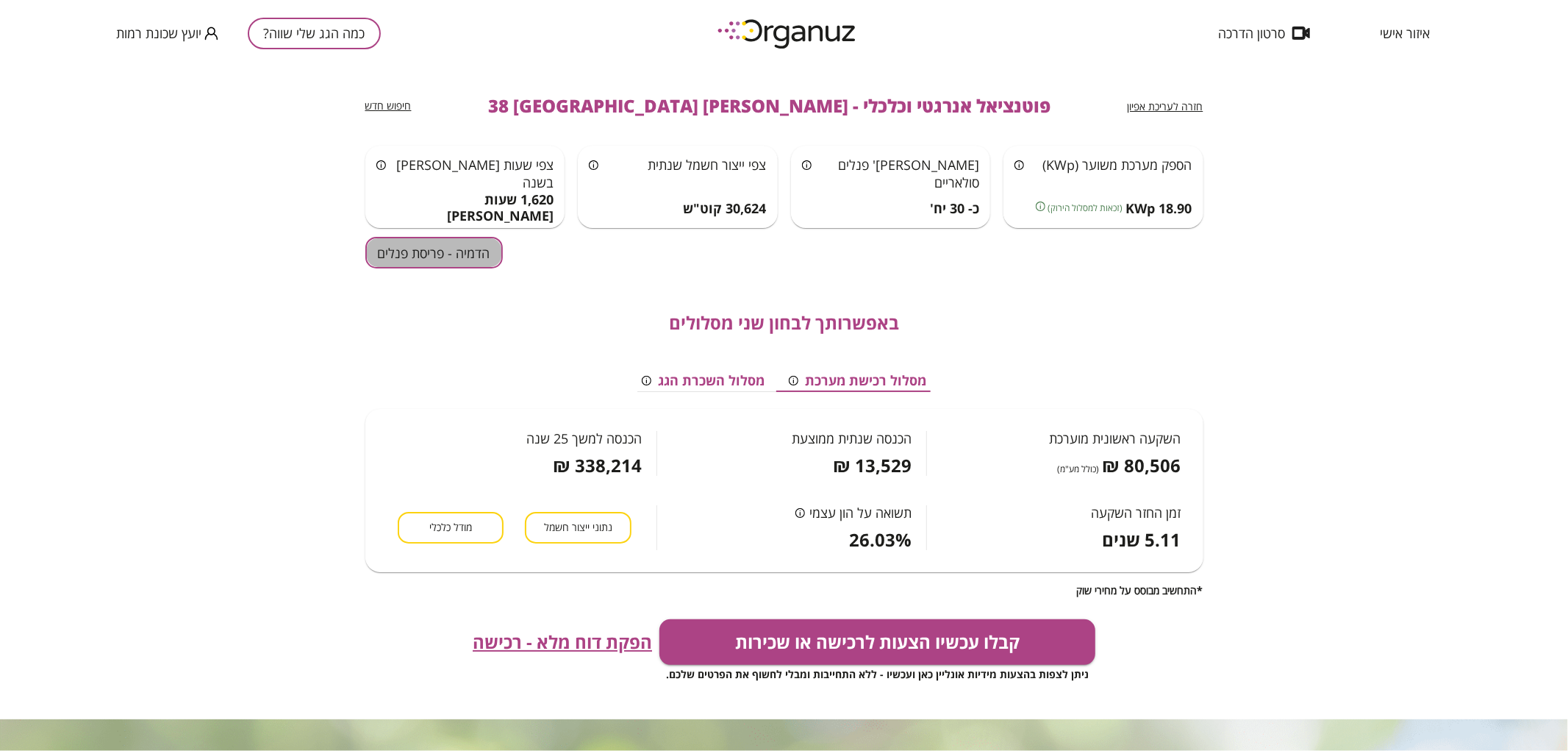
click at [401, 263] on button "הדמיה - פריסת פנלים" at bounding box center [434, 252] width 138 height 31
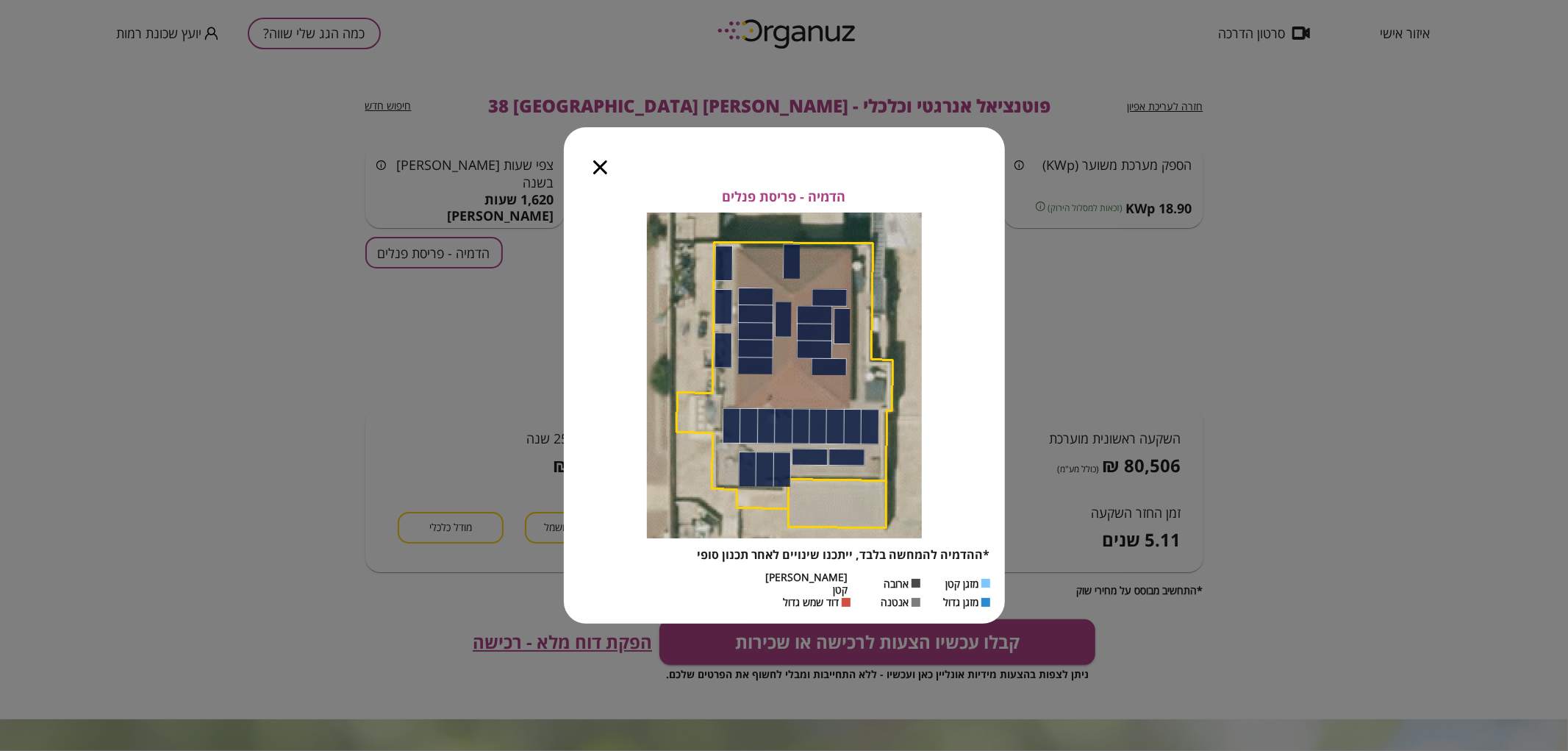
click at [600, 170] on icon "button" at bounding box center [600, 167] width 14 height 14
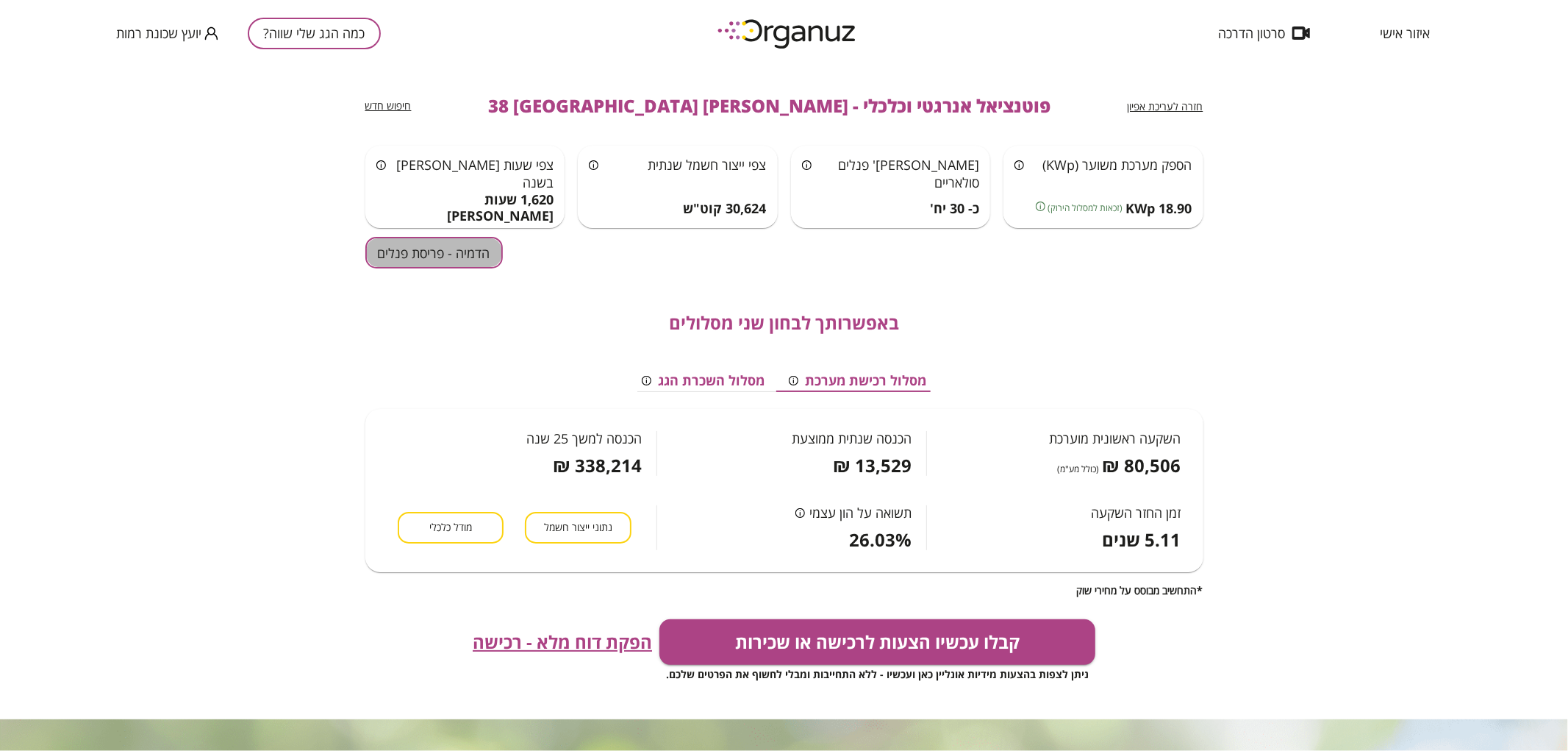
click at [445, 252] on button "הדמיה - פריסת פנלים" at bounding box center [434, 252] width 138 height 31
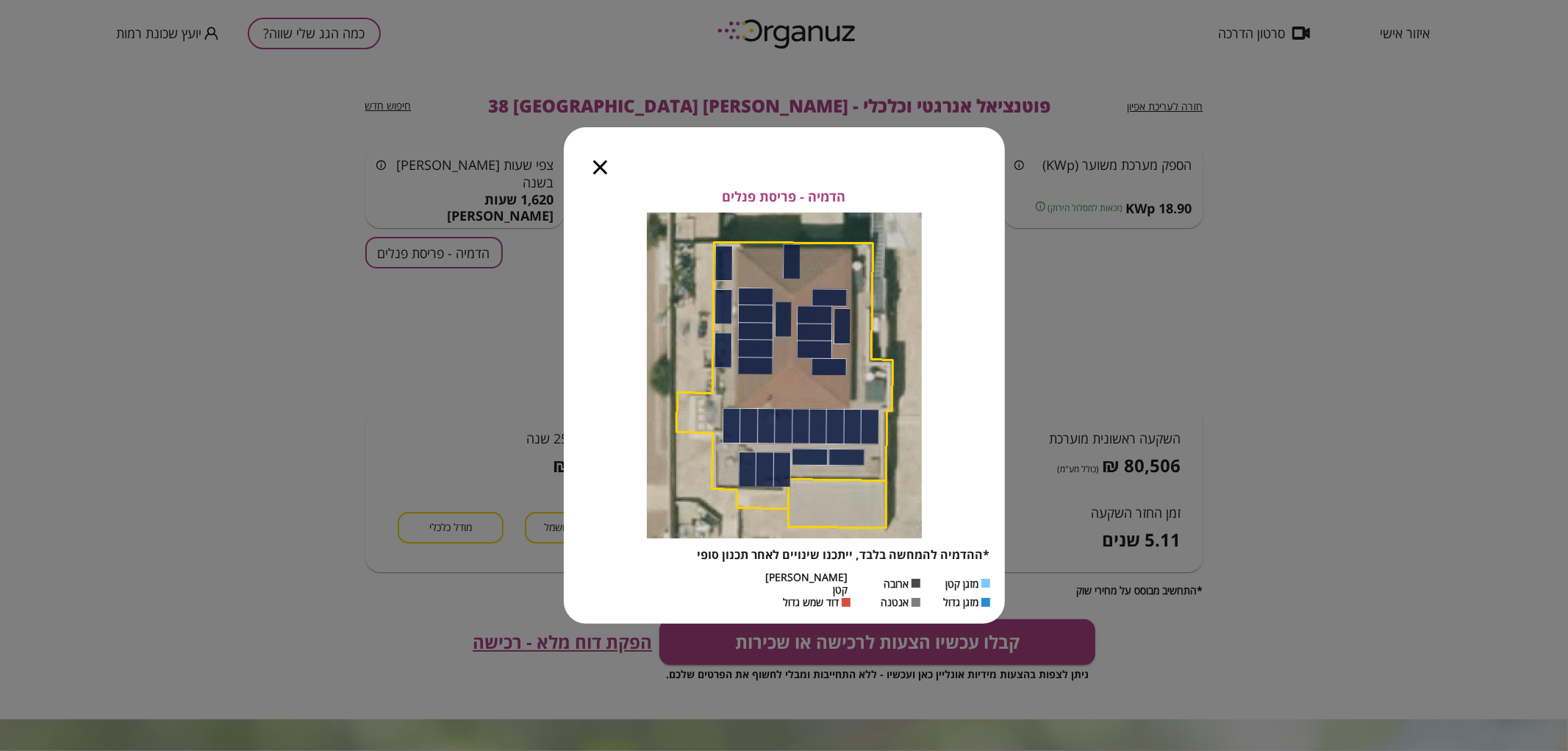
click at [600, 167] on icon "button" at bounding box center [600, 167] width 14 height 14
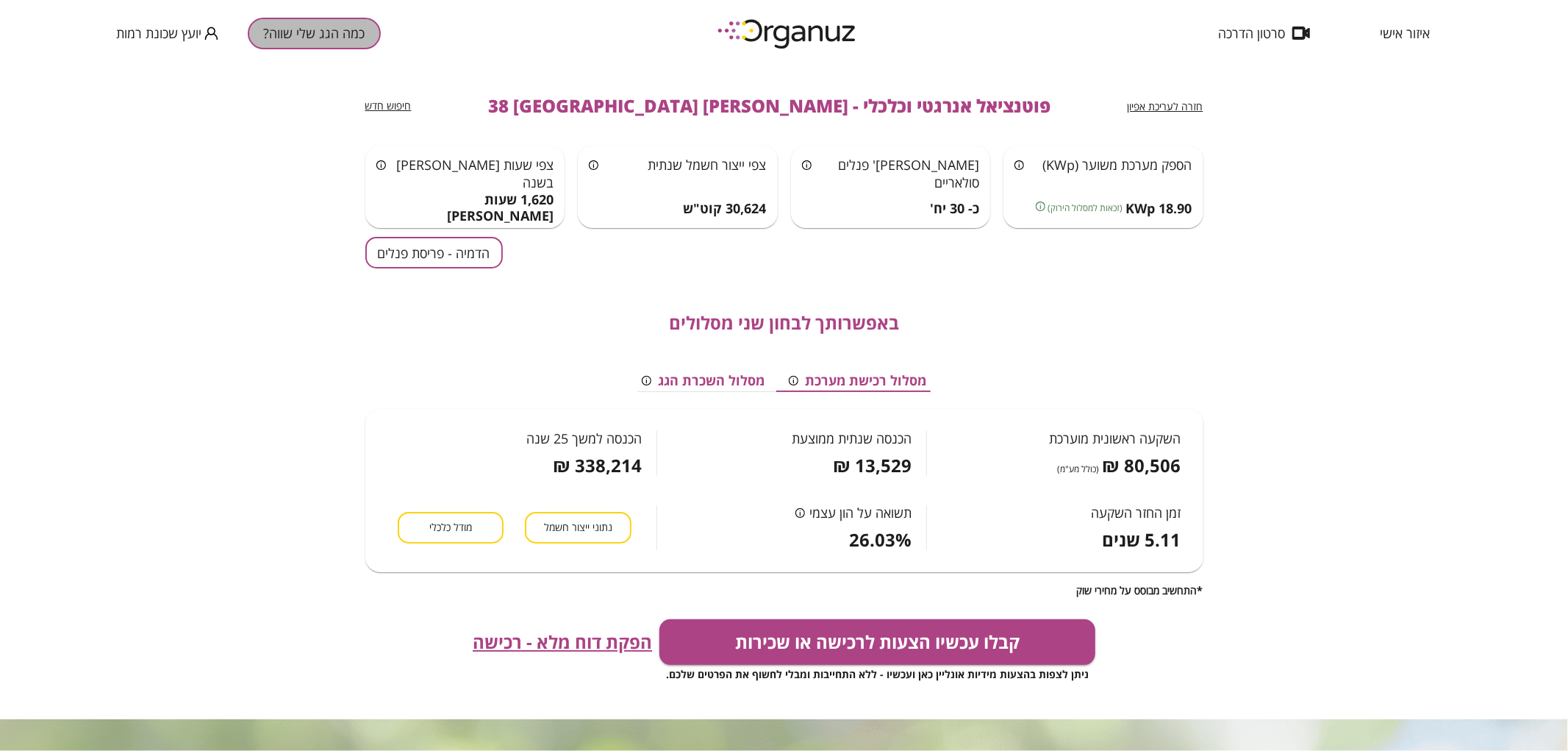
click at [331, 38] on button "כמה הגג שלי שווה?" at bounding box center [314, 33] width 133 height 31
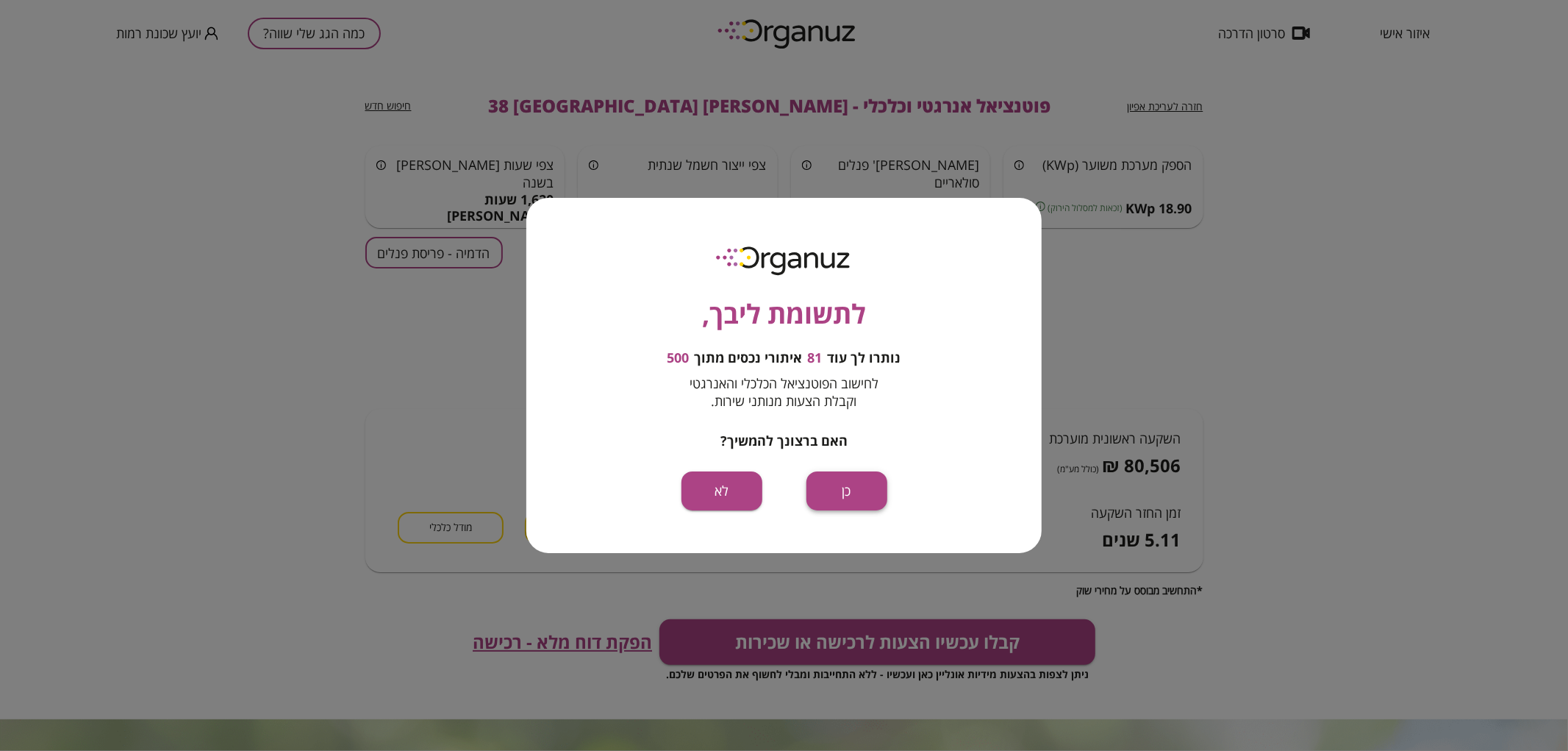
click at [868, 485] on button "כן" at bounding box center [846, 491] width 81 height 39
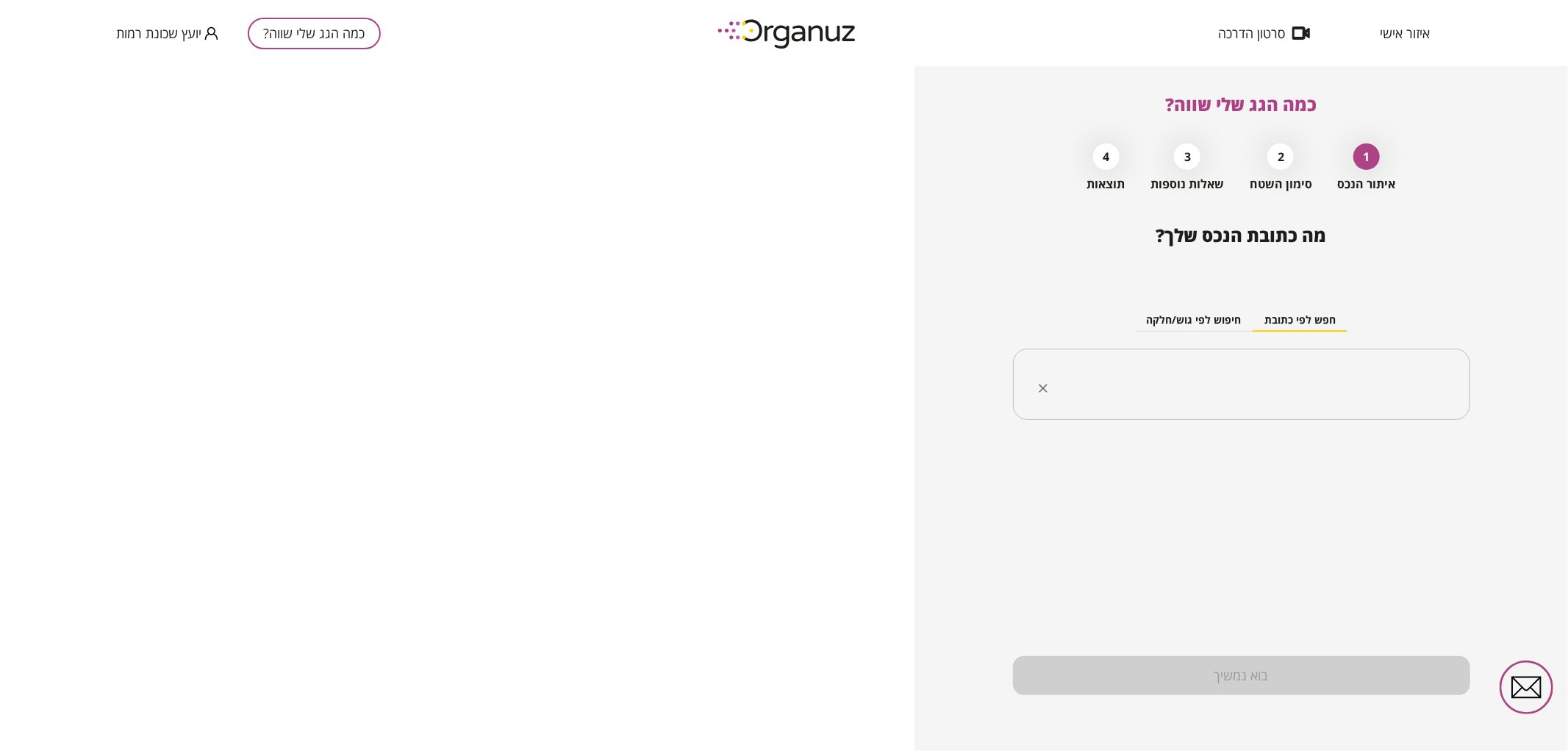
click at [1188, 388] on input "text" at bounding box center [1246, 384] width 411 height 37
click at [1305, 459] on li "ישעיהו זמיר 44 באר שבע" at bounding box center [1241, 459] width 419 height 26
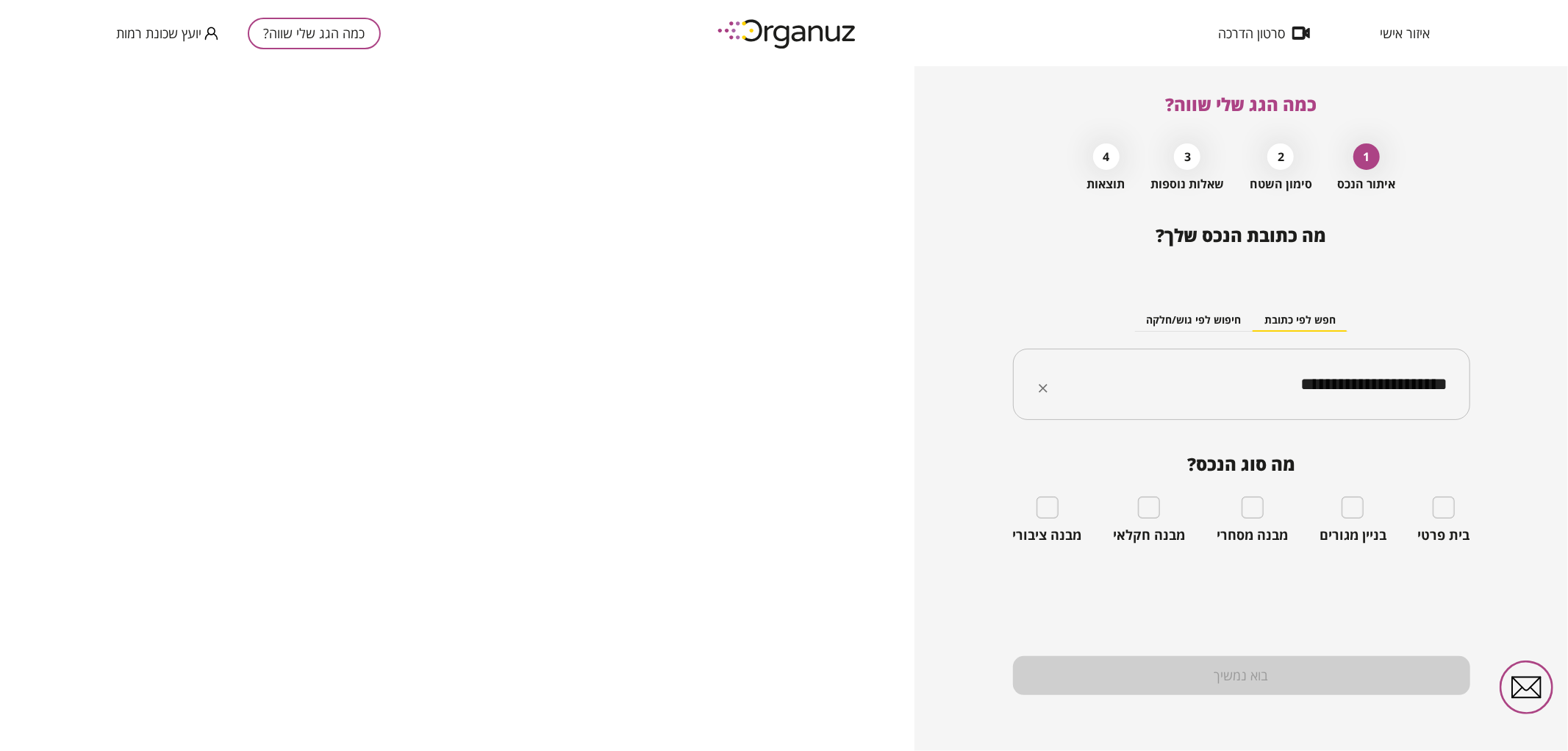
type input "**********"
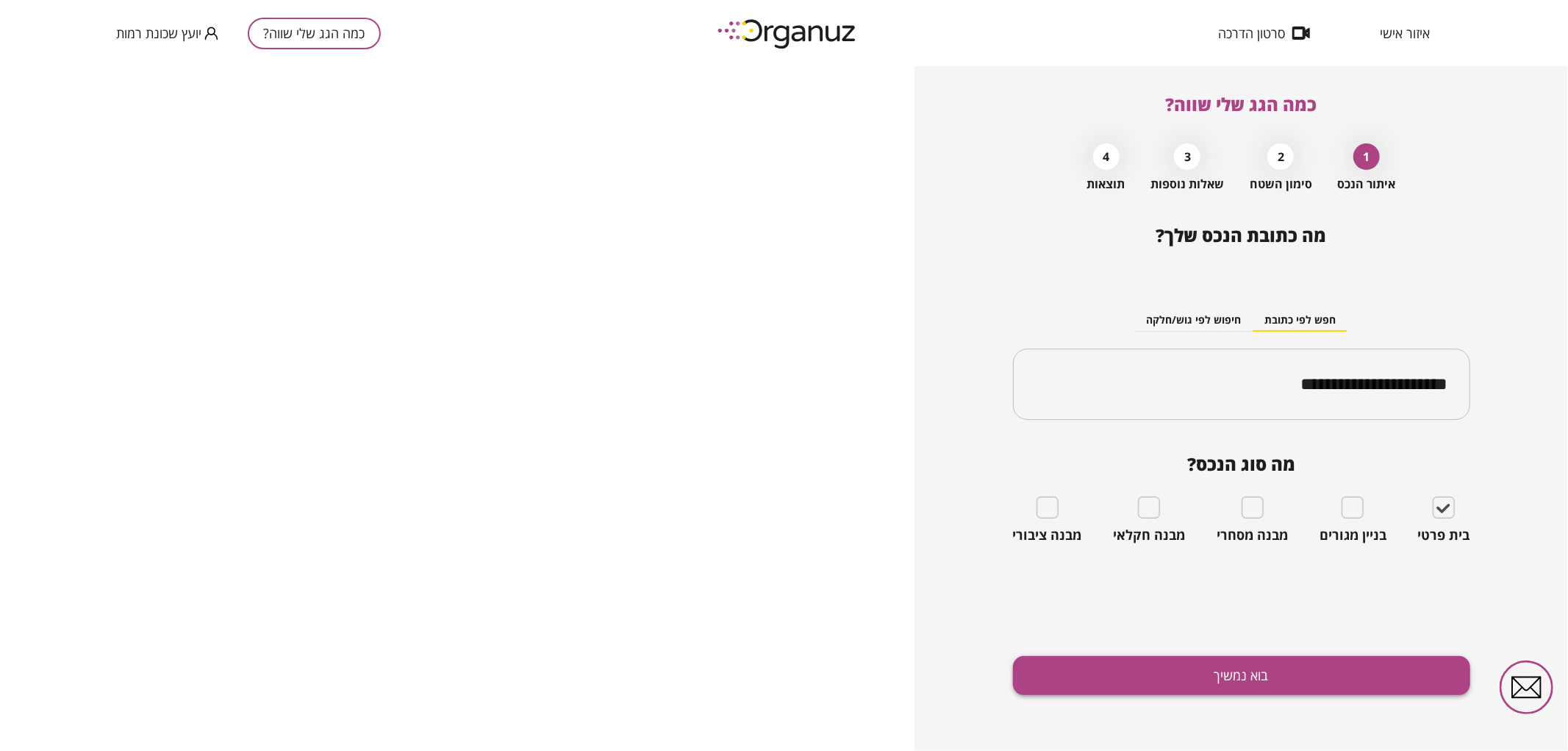
click at [1337, 667] on button "בוא נמשיך" at bounding box center [1241, 675] width 457 height 39
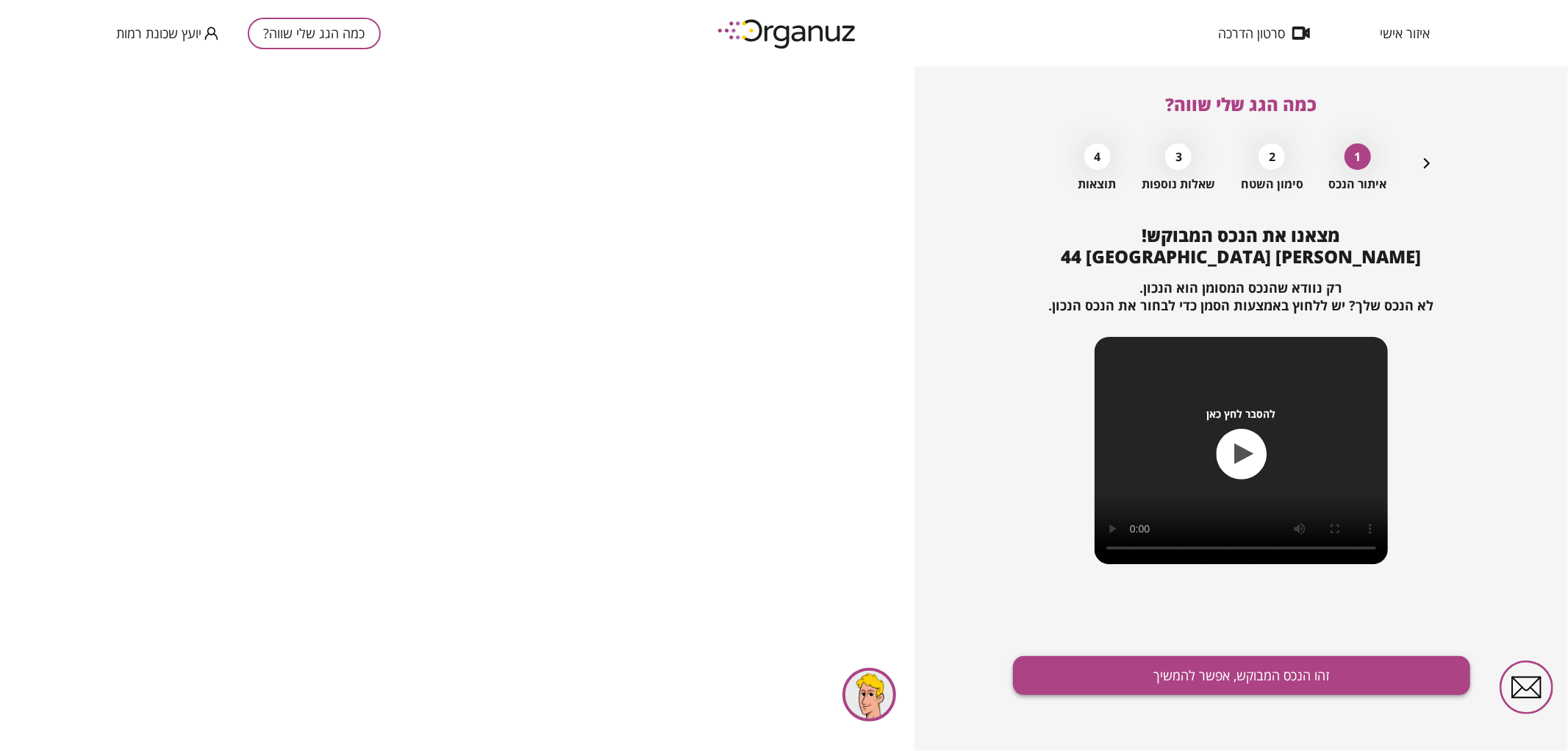
click at [1239, 675] on button "זהו הנכס המבוקש, אפשר להמשיך" at bounding box center [1241, 675] width 457 height 39
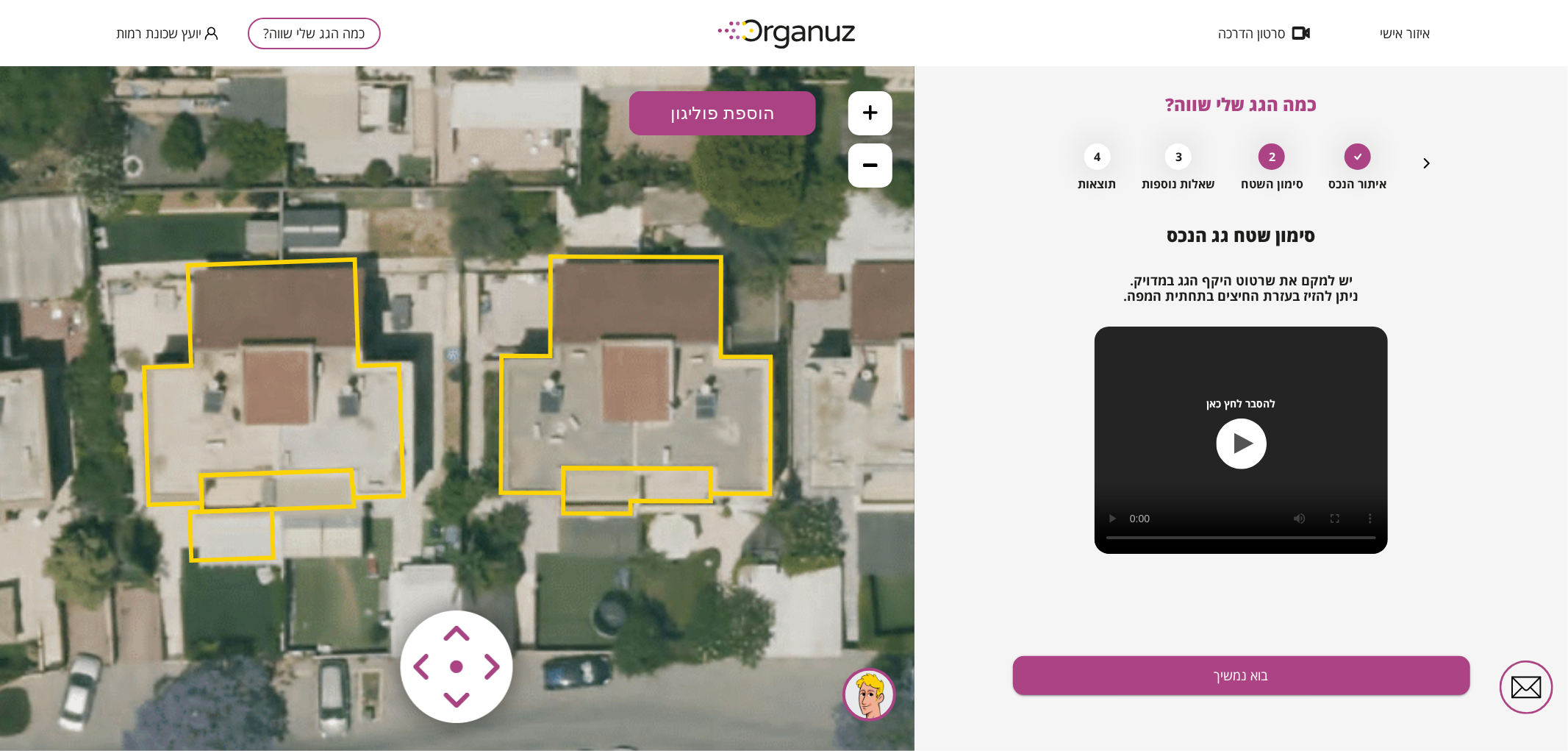
click at [880, 171] on button at bounding box center [870, 164] width 44 height 44
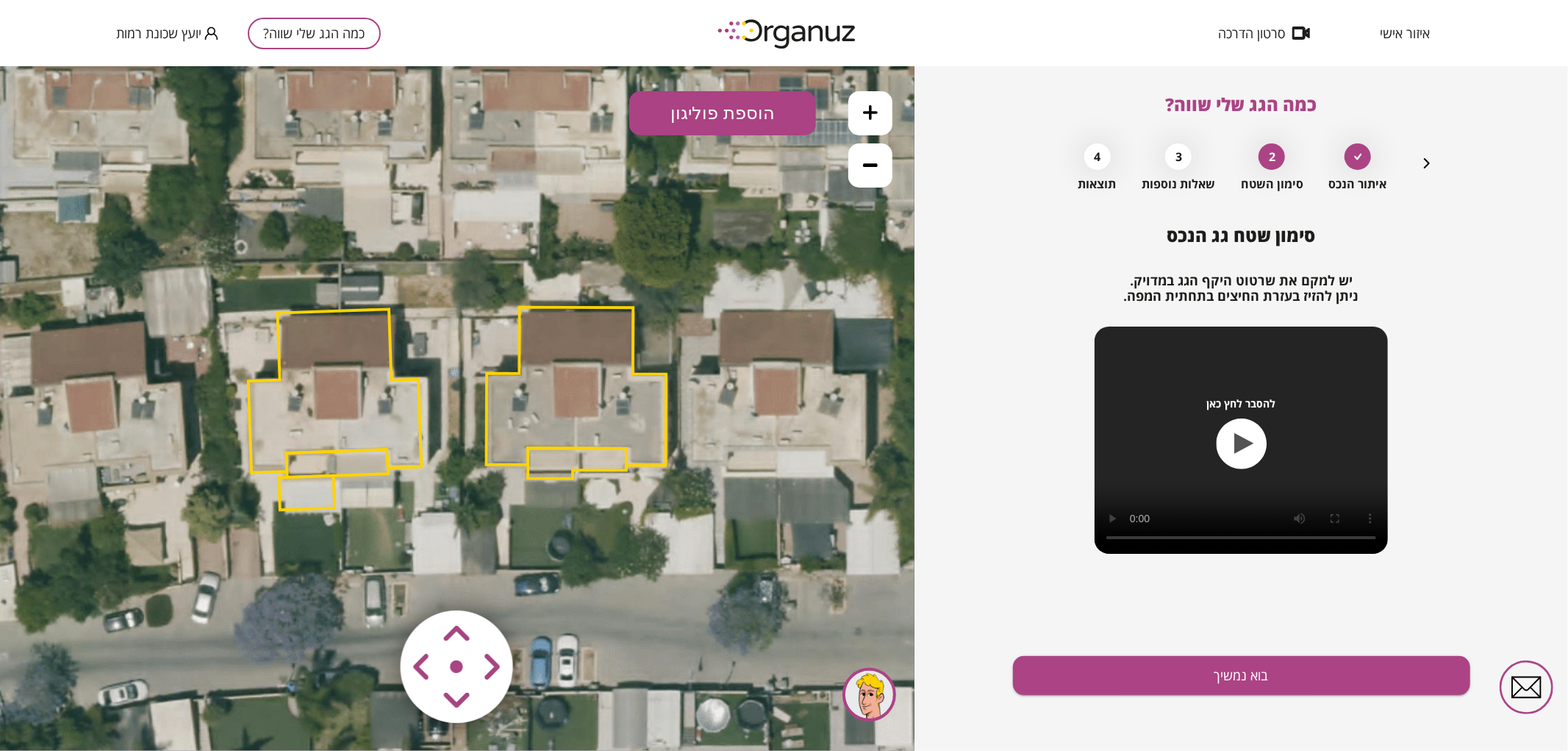
click at [880, 171] on button at bounding box center [870, 164] width 44 height 44
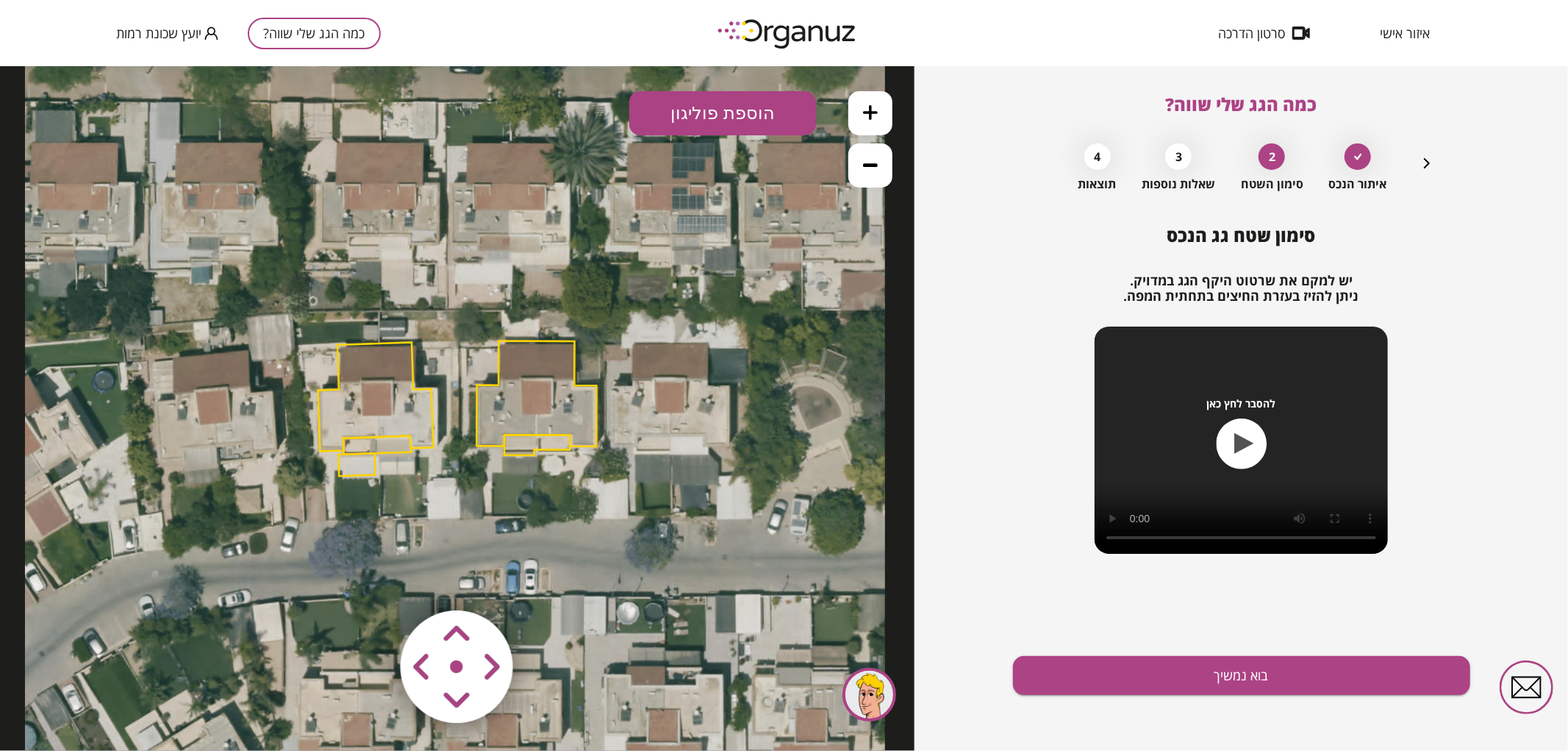
click at [872, 118] on icon at bounding box center [870, 111] width 14 height 14
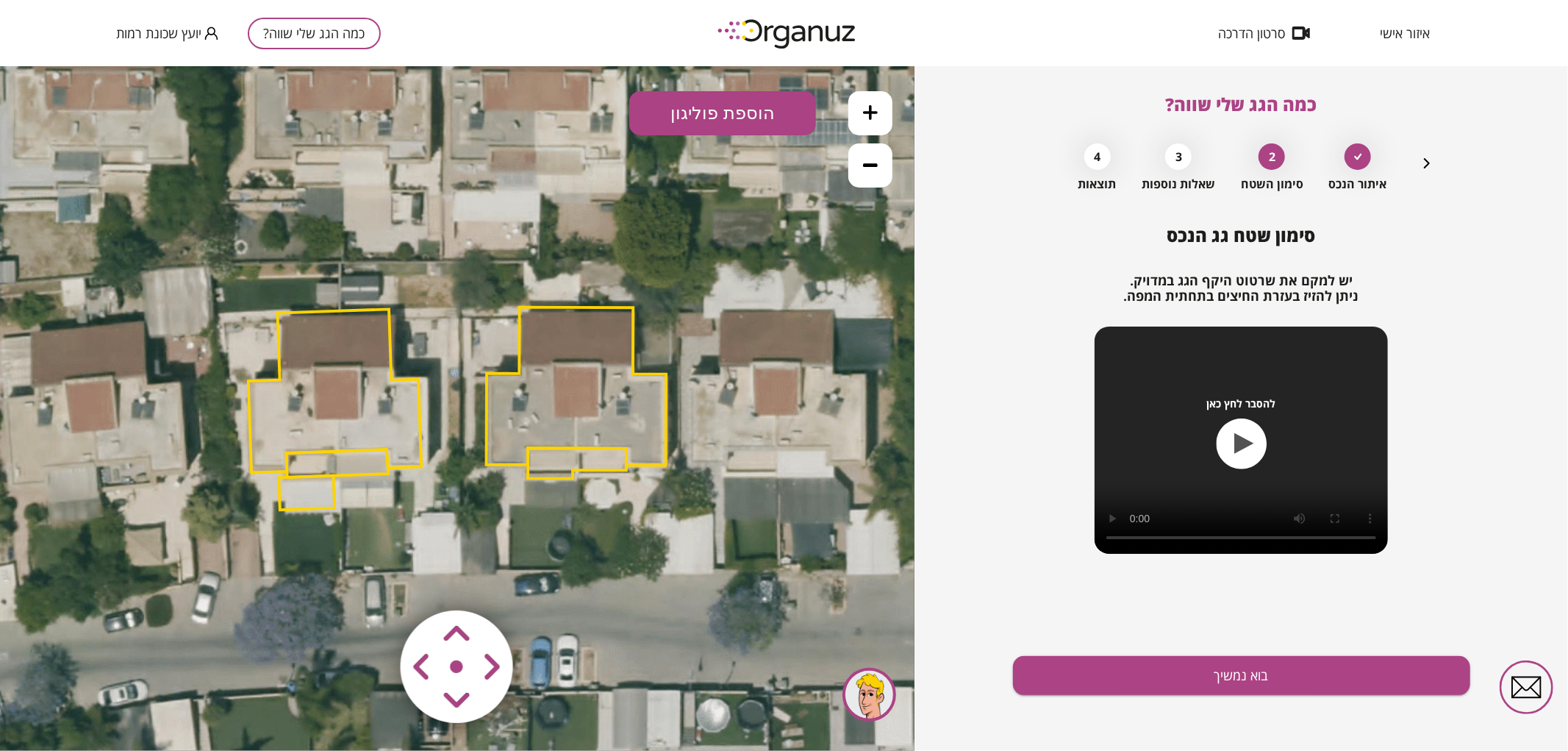
click at [368, 437] on polygon at bounding box center [335, 390] width 174 height 163
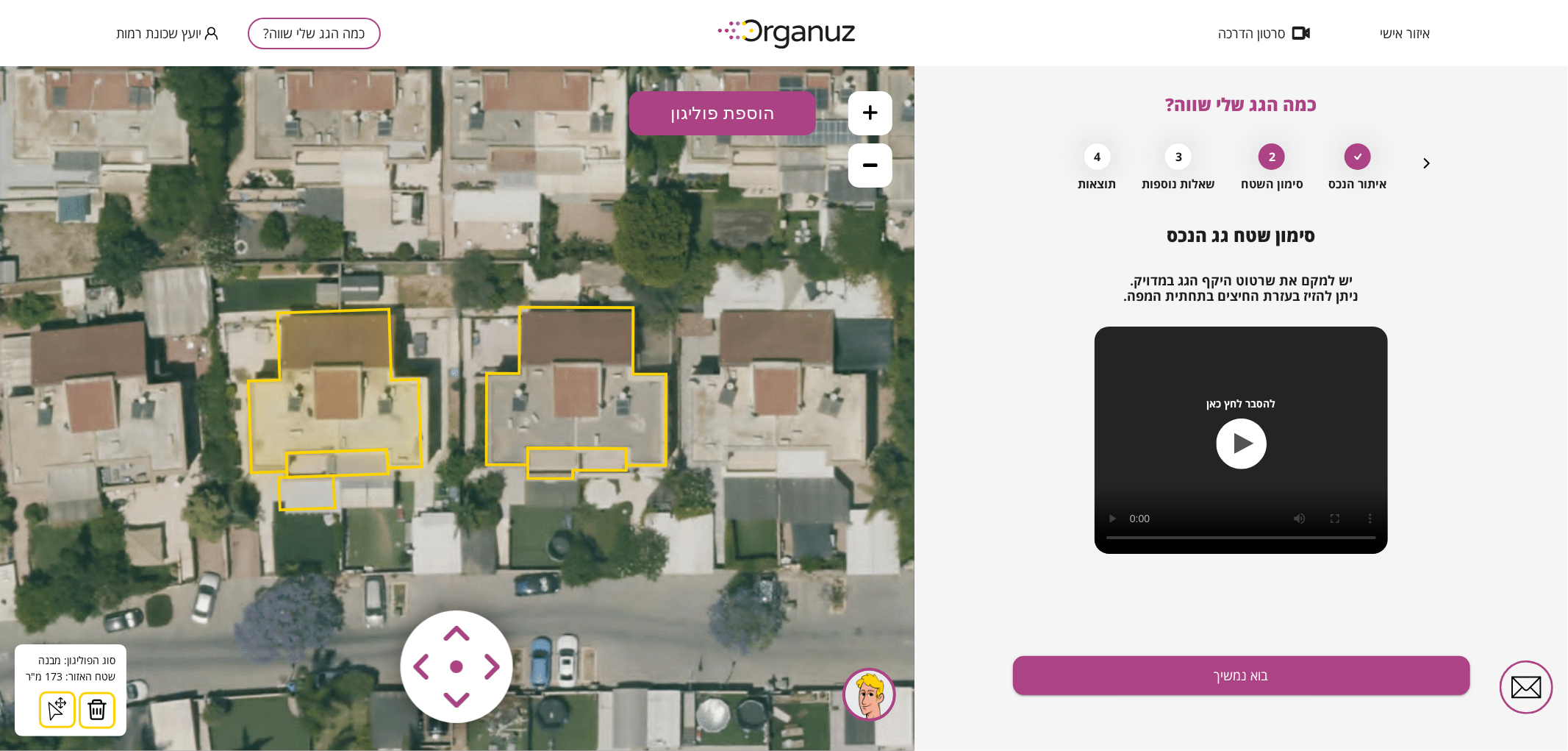
click at [95, 708] on img at bounding box center [97, 709] width 21 height 22
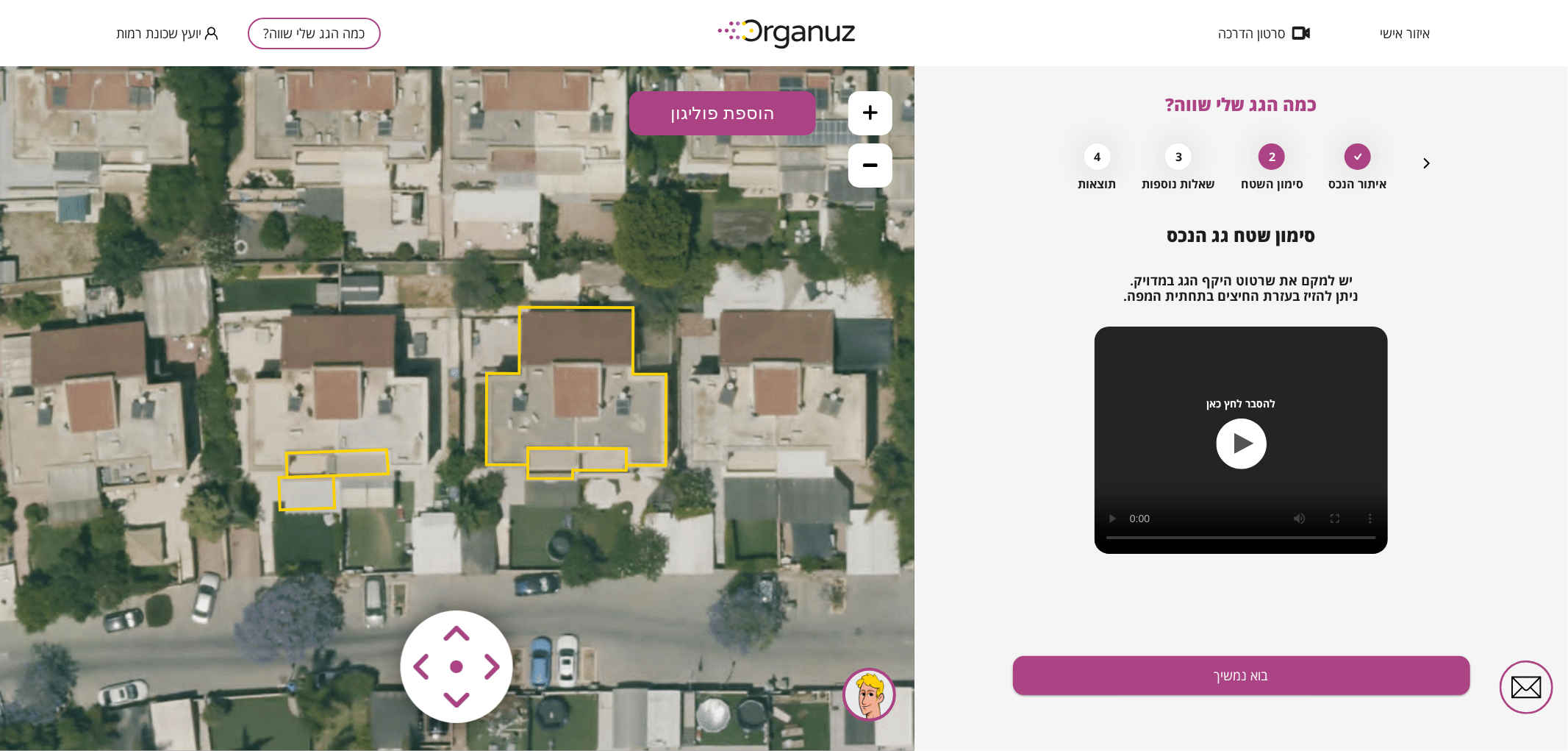
click at [377, 461] on polygon at bounding box center [337, 462] width 102 height 28
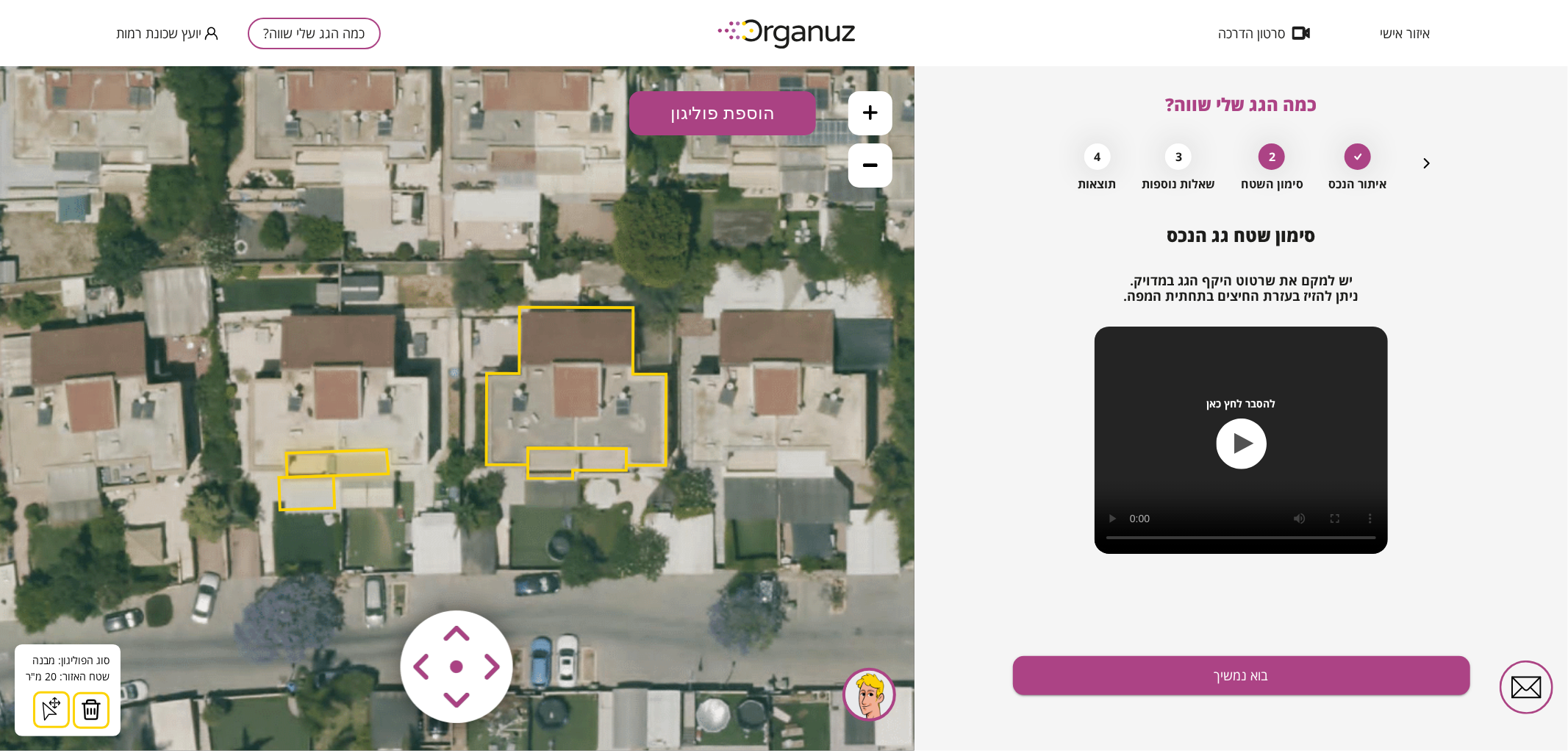
click at [90, 700] on img at bounding box center [91, 709] width 21 height 22
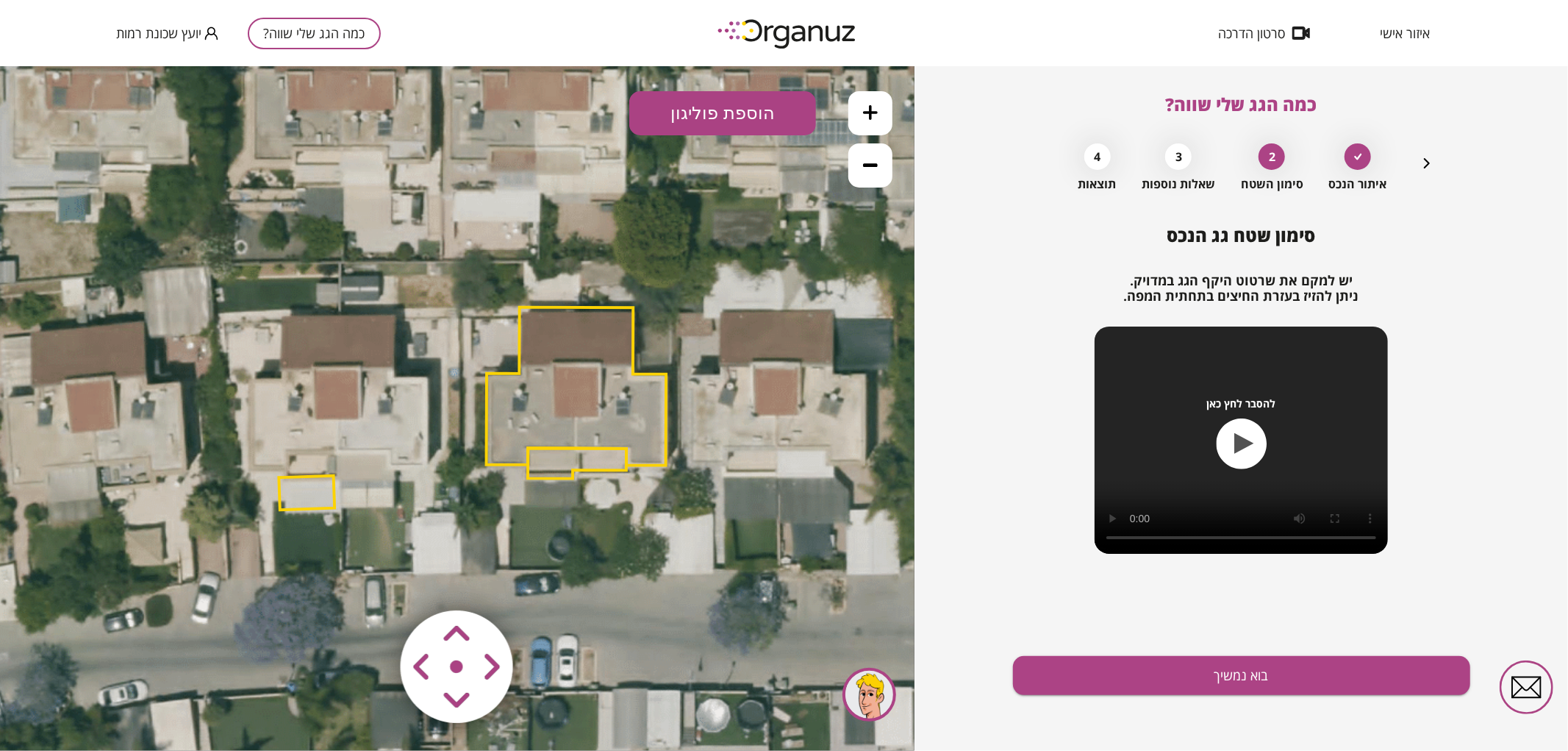
click at [299, 490] on polygon at bounding box center [307, 492] width 56 height 34
click at [93, 707] on img at bounding box center [91, 709] width 21 height 22
click at [859, 108] on button at bounding box center [870, 112] width 44 height 44
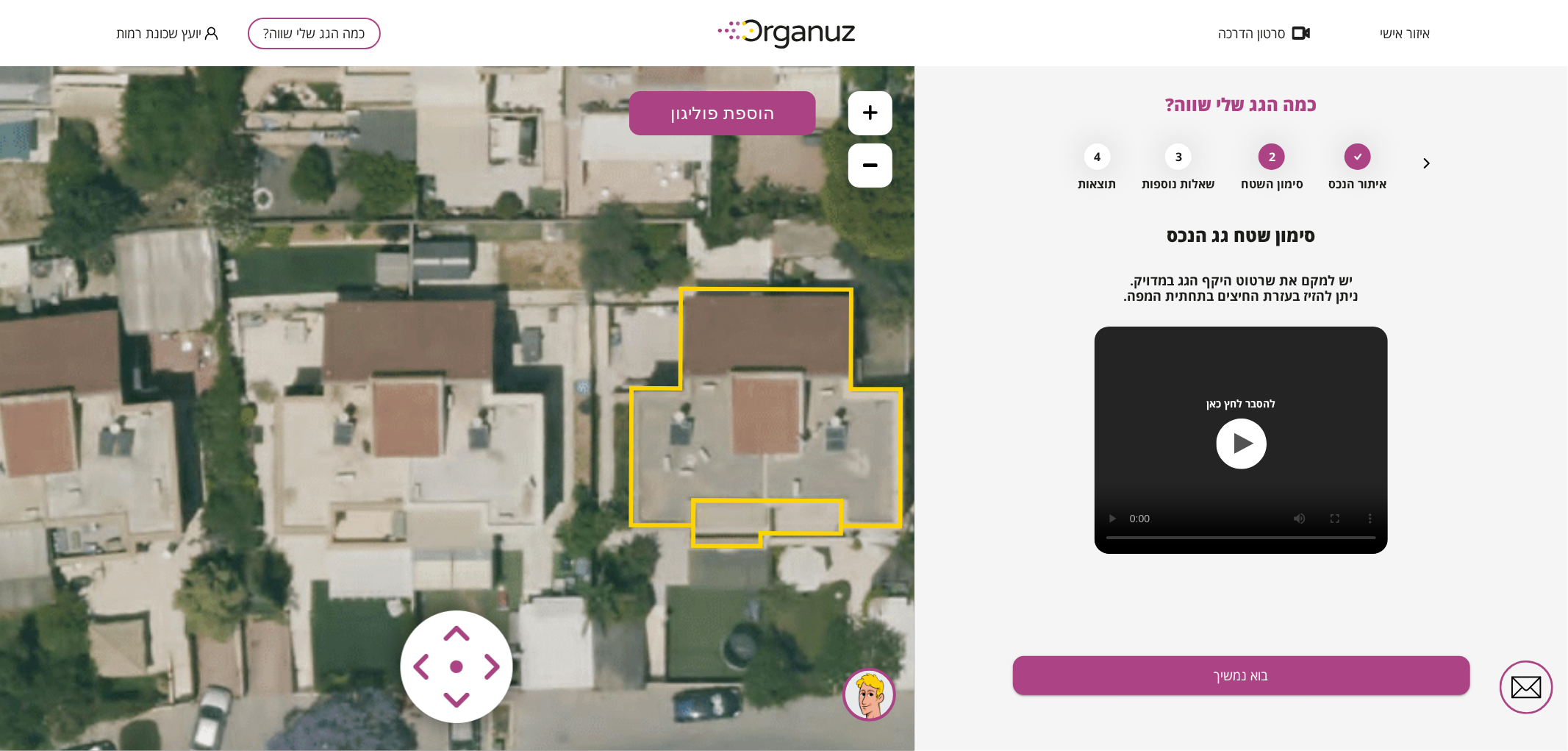
drag, startPoint x: 461, startPoint y: 257, endPoint x: 593, endPoint y: 284, distance: 134.7
click at [592, 286] on icon at bounding box center [583, 441] width 1935 height 1936
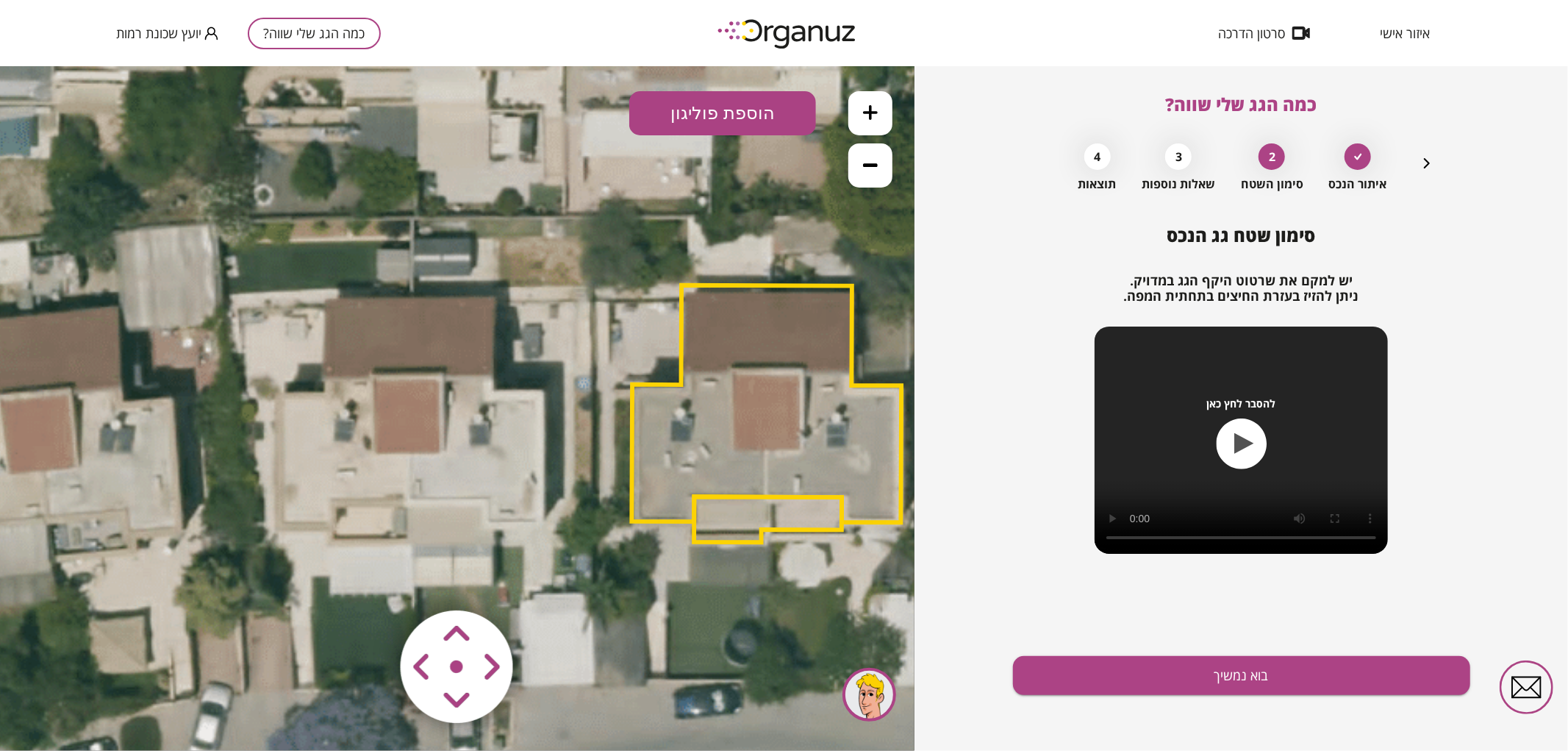
drag, startPoint x: 761, startPoint y: 112, endPoint x: 748, endPoint y: 181, distance: 70.2
click at [760, 112] on button "הוספת פוליגון" at bounding box center [722, 112] width 186 height 44
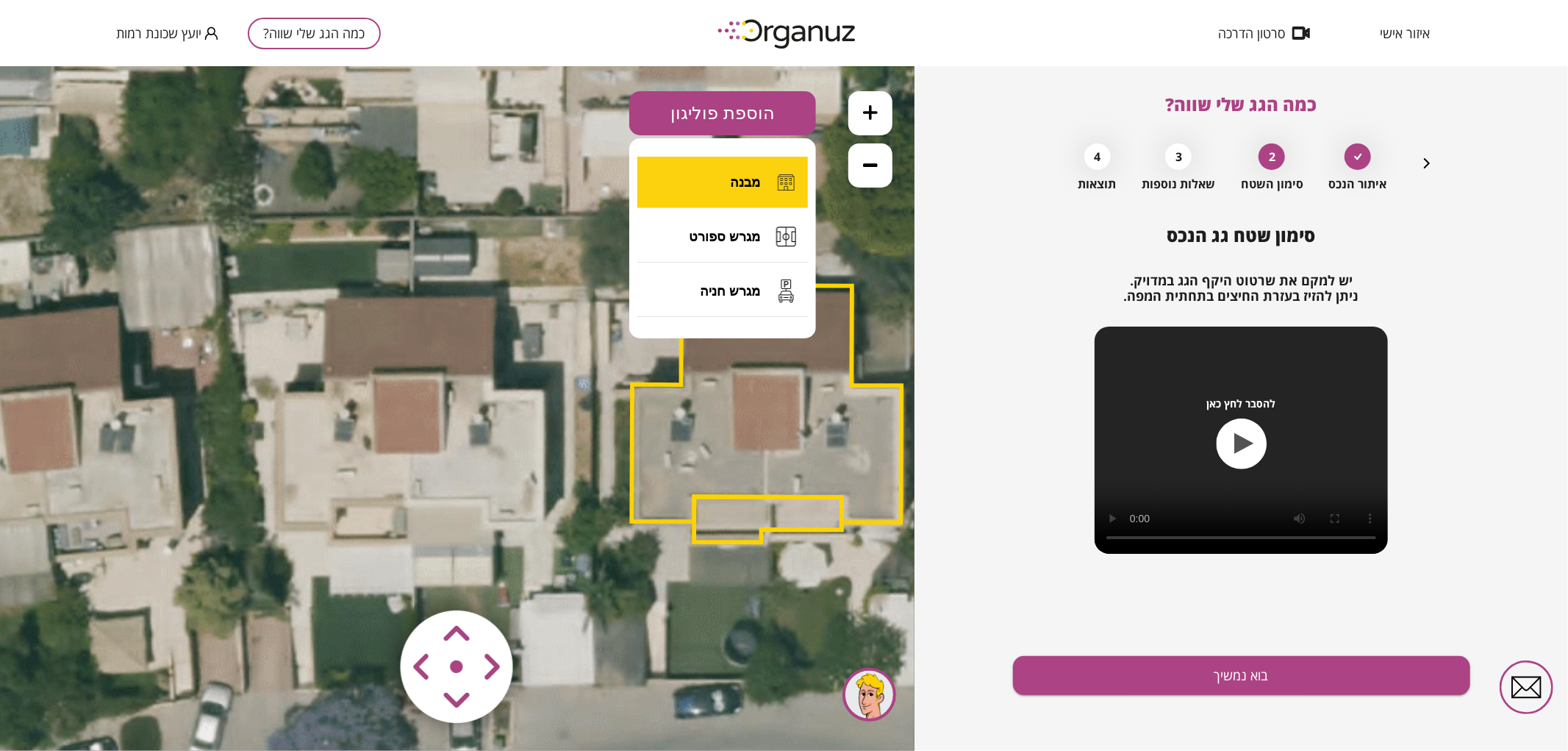
click at [733, 185] on span "מבנה" at bounding box center [745, 182] width 30 height 16
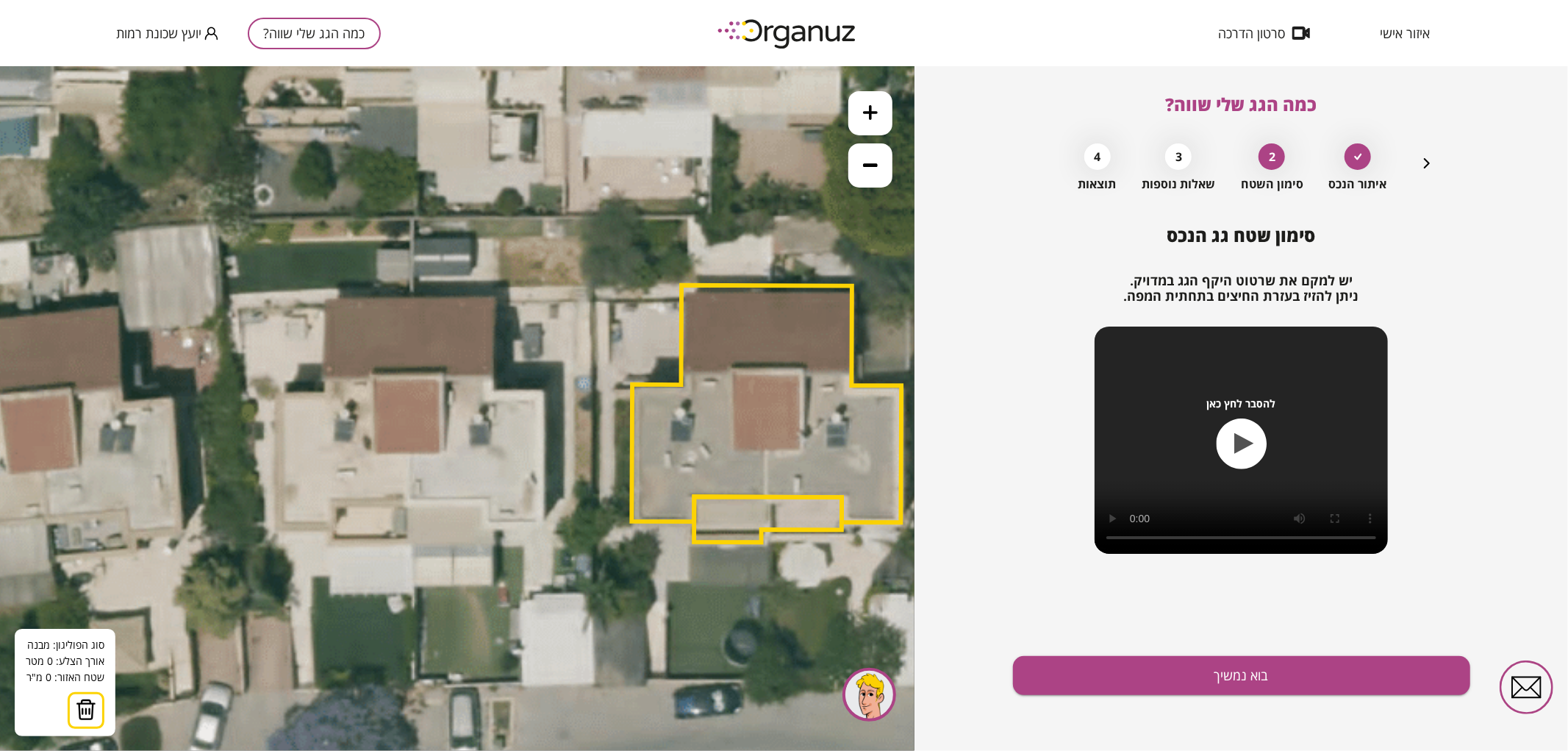
click at [407, 504] on icon at bounding box center [583, 437] width 1935 height 1936
click at [410, 299] on polygon at bounding box center [408, 401] width 2 height 205
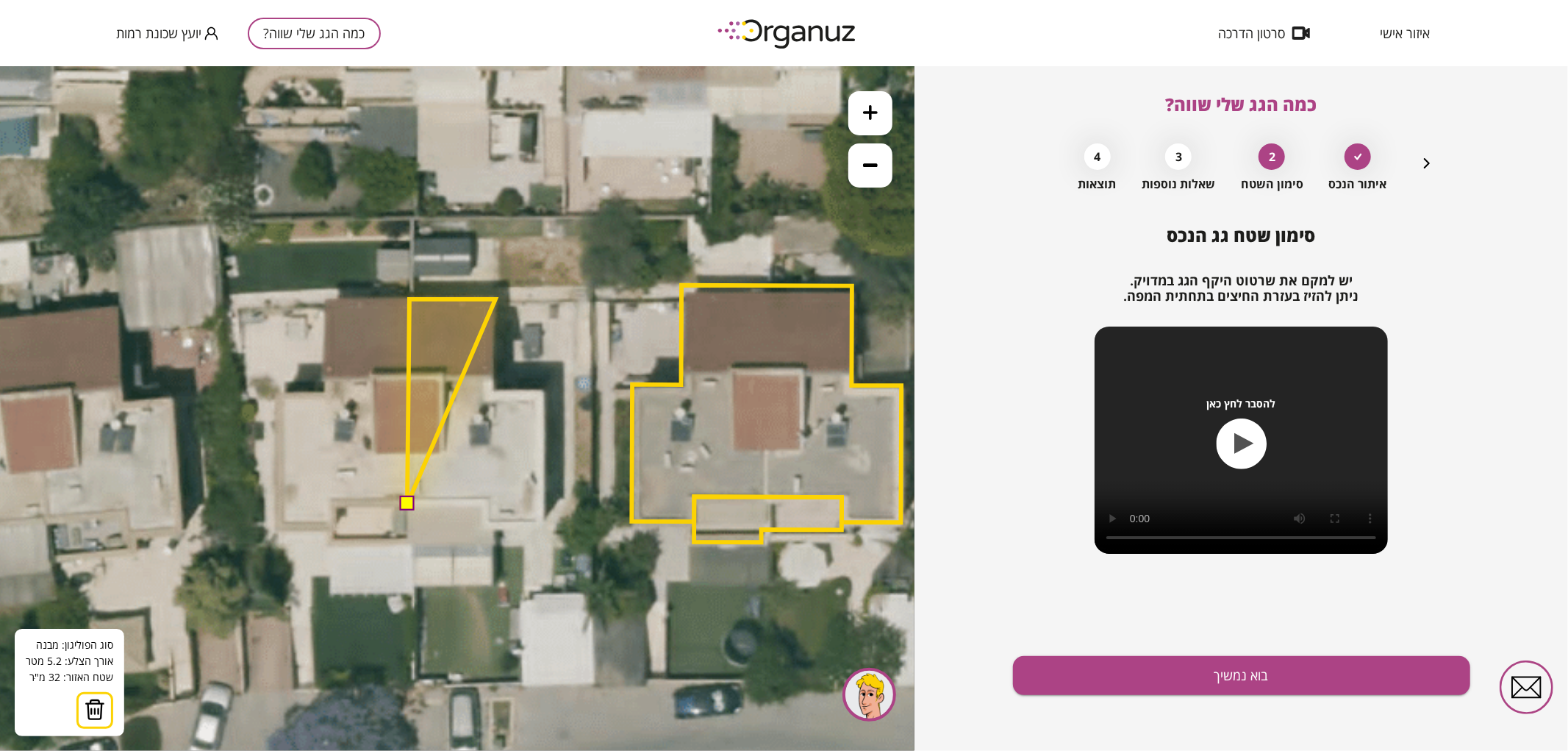
click at [495, 299] on polygon at bounding box center [451, 401] width 88 height 205
click at [495, 392] on polygon at bounding box center [451, 401] width 88 height 205
click at [542, 392] on polygon at bounding box center [475, 401] width 134 height 205
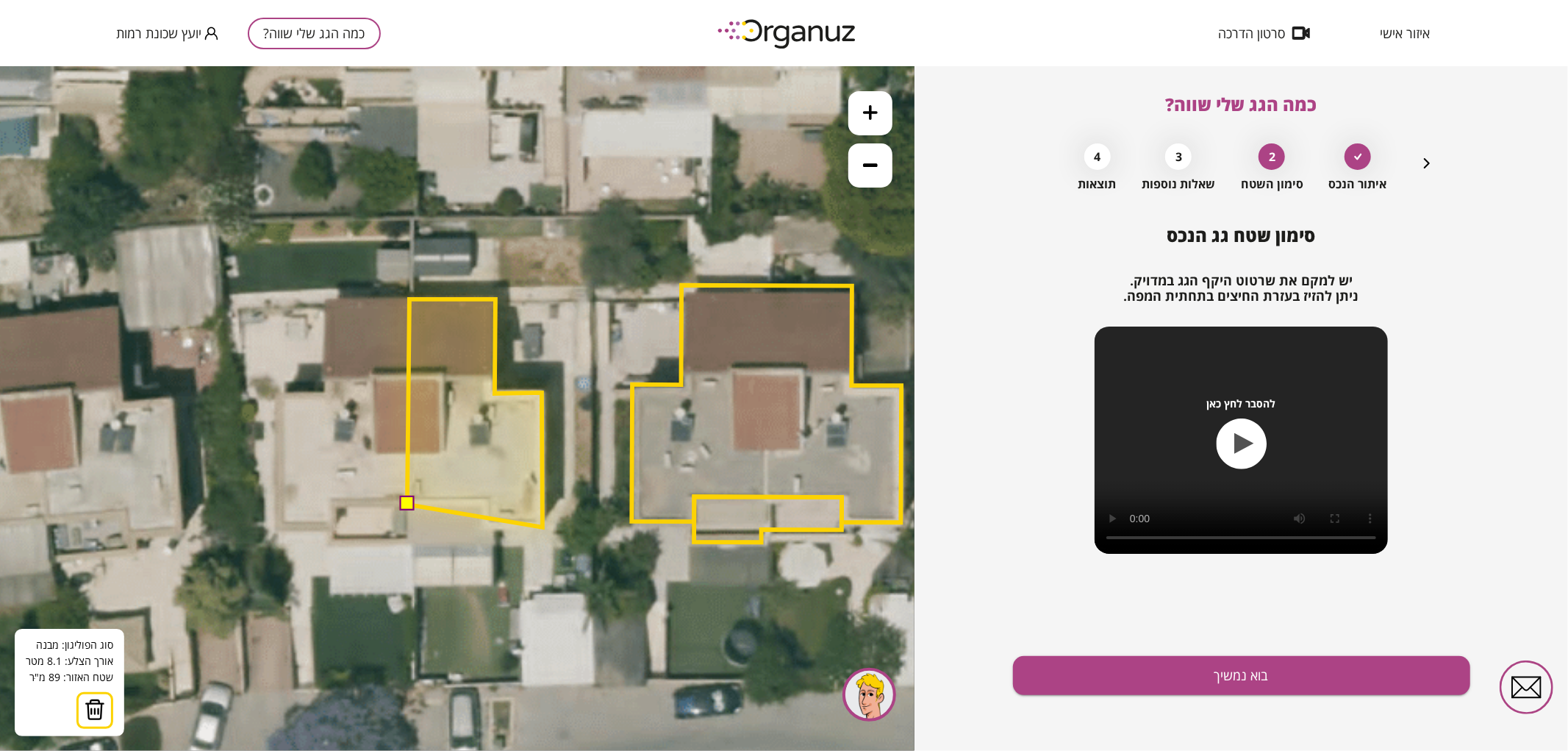
click at [543, 527] on polygon at bounding box center [475, 412] width 135 height 228
click at [485, 526] on polygon at bounding box center [475, 412] width 135 height 228
click at [487, 500] on polygon at bounding box center [475, 412] width 135 height 228
click at [407, 504] on button at bounding box center [407, 503] width 14 height 14
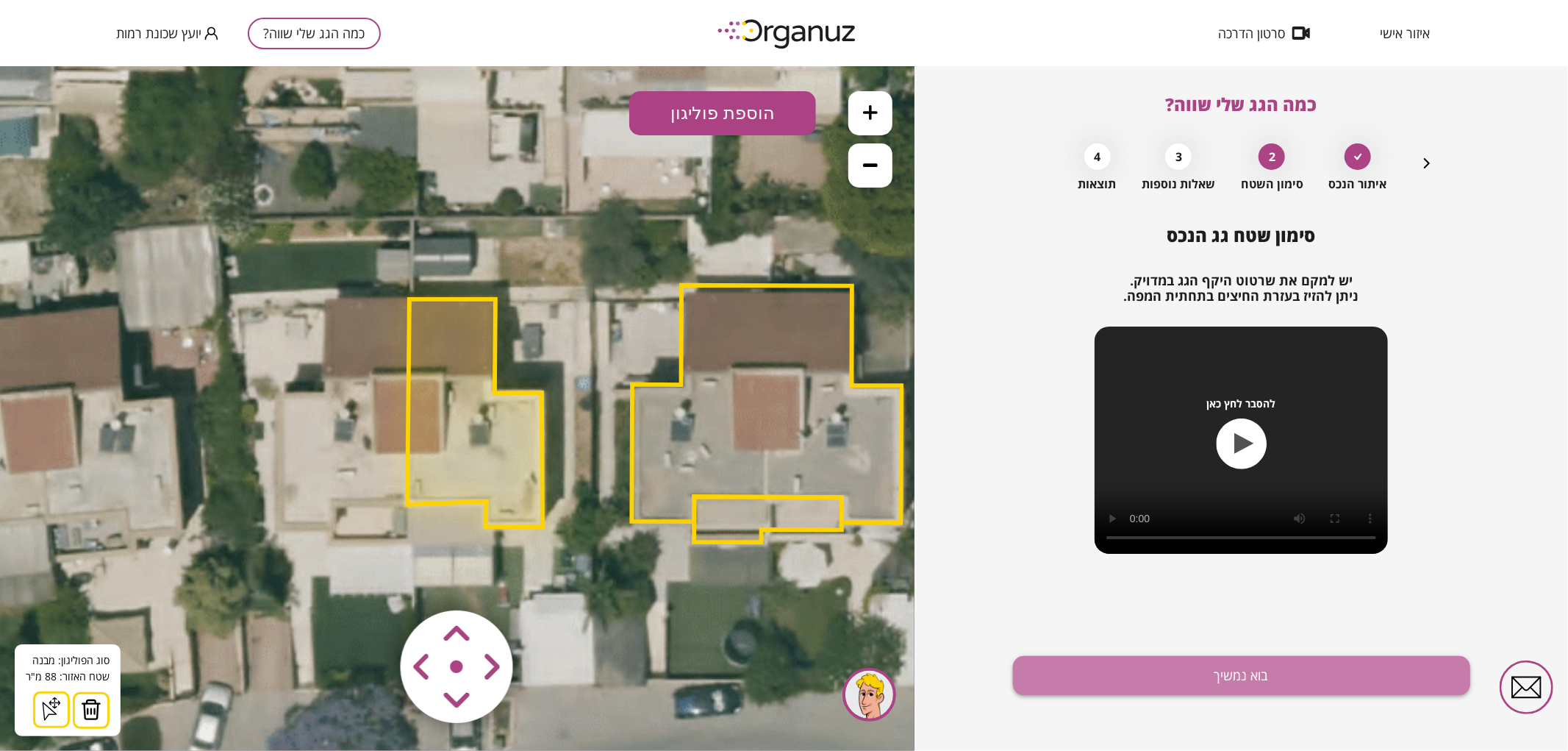
click at [1129, 679] on button "בוא נמשיך" at bounding box center [1241, 675] width 457 height 39
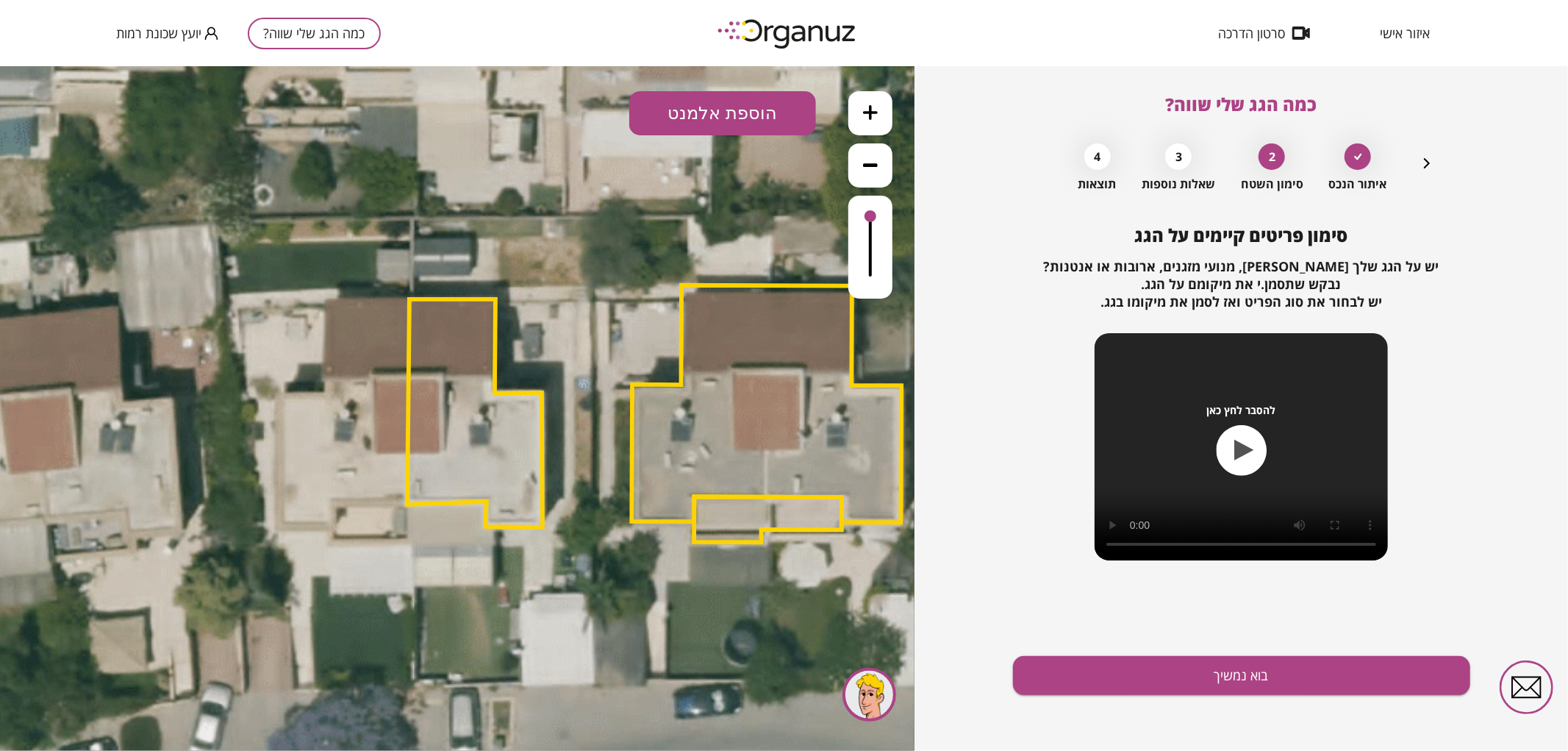
click at [743, 119] on button "הוספת אלמנט" at bounding box center [722, 112] width 186 height 44
click at [733, 282] on div ".st0 { fill: #FFFFFF; } .st0 { fill: #FFFFFF; }" at bounding box center [457, 408] width 914 height 685
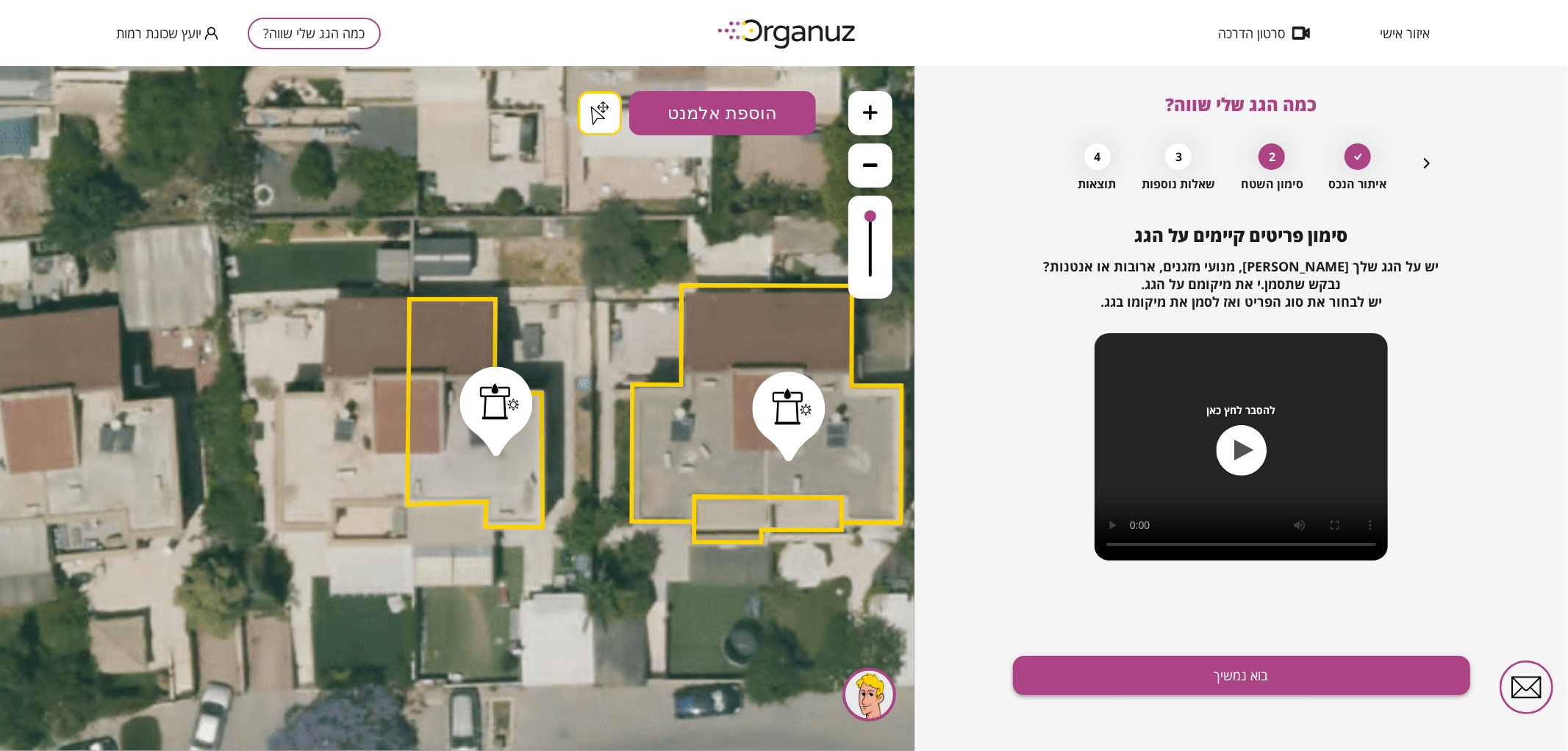
click at [1159, 685] on button "בוא נמשיך" at bounding box center [1241, 675] width 457 height 39
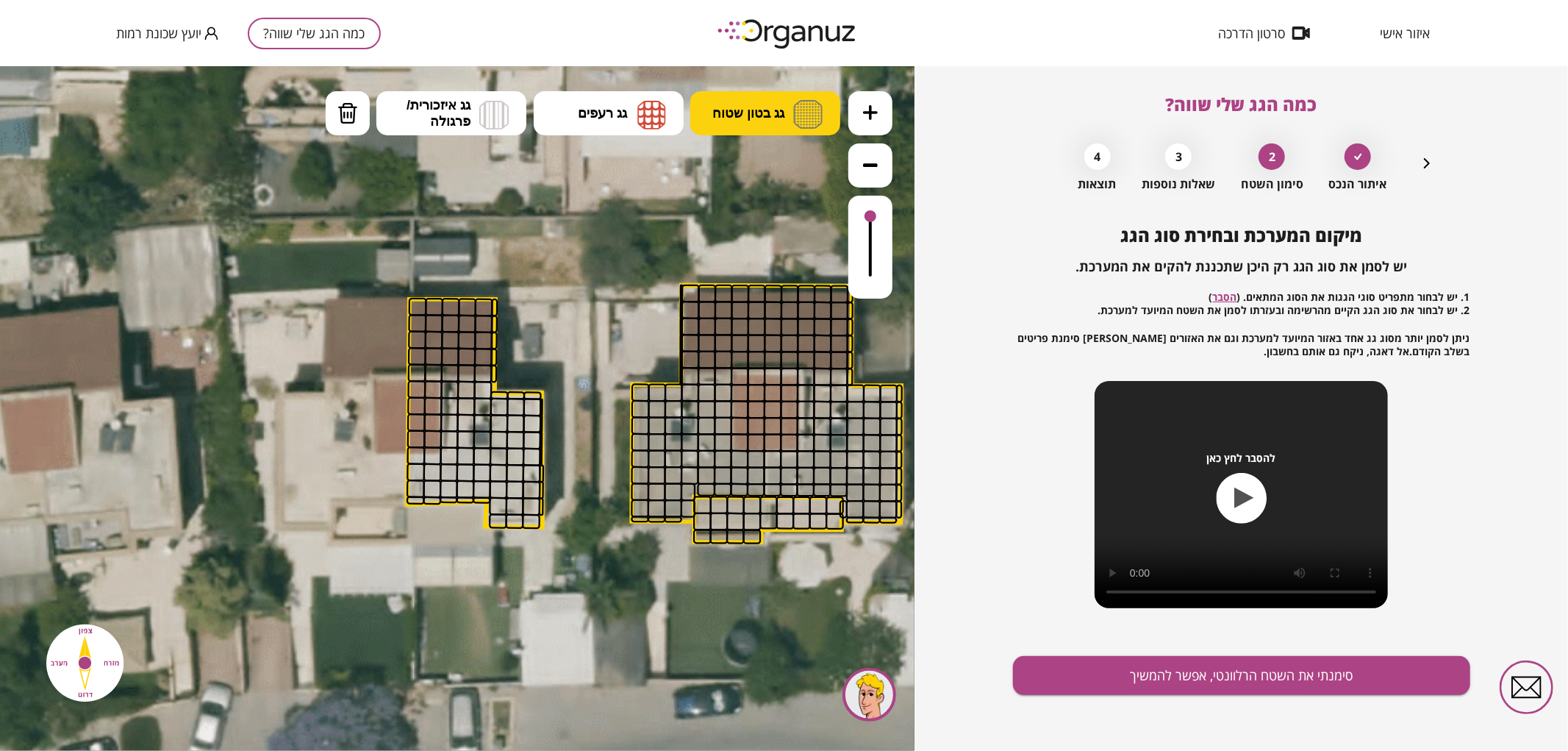
click at [776, 121] on button "גג בטון שטוח" at bounding box center [764, 112] width 150 height 44
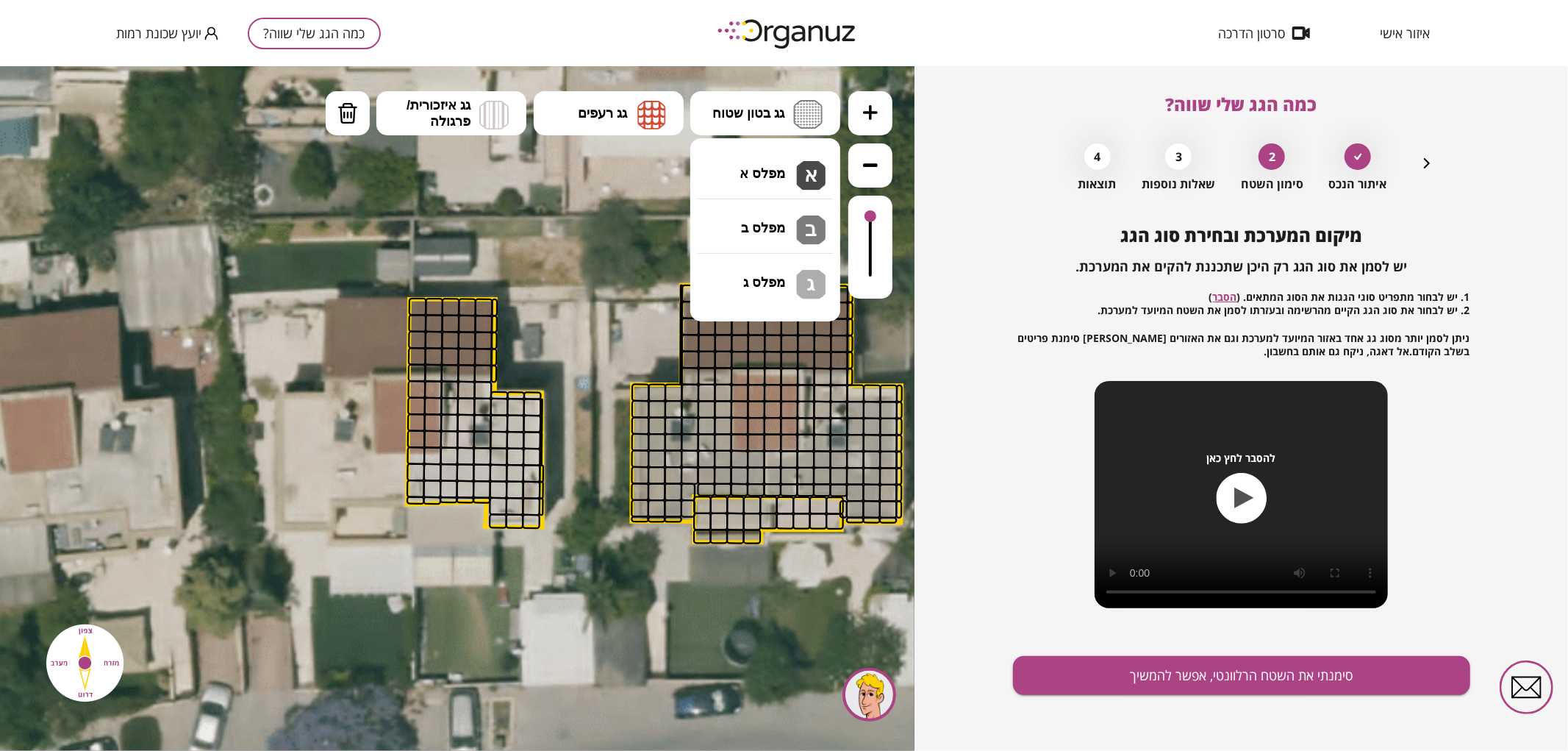
drag, startPoint x: 776, startPoint y: 161, endPoint x: 803, endPoint y: 159, distance: 27.1
click at [776, 162] on div ".st0 { fill: #FFFFFF; } .st0 { fill: #FFFFFF; }" at bounding box center [457, 408] width 914 height 685
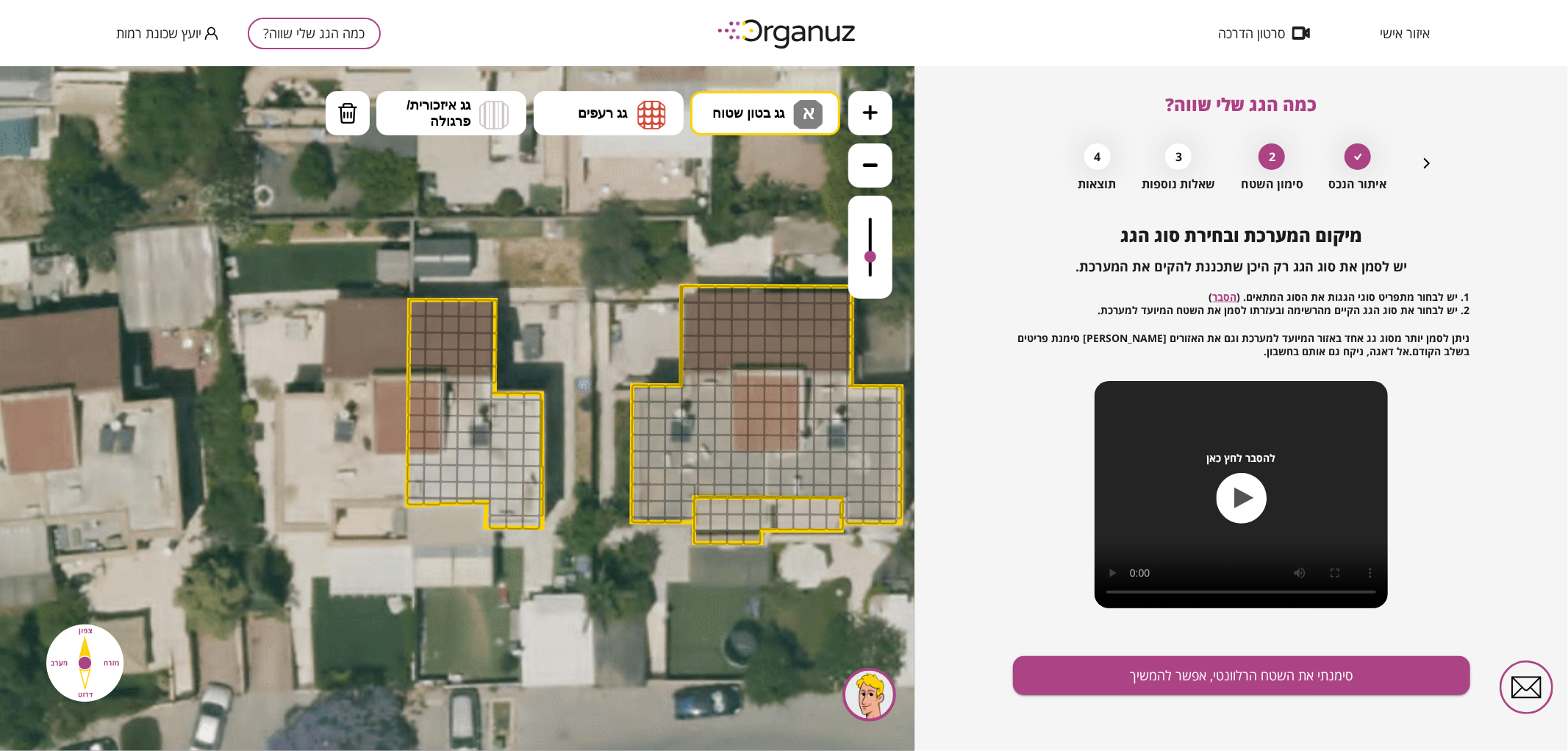
drag, startPoint x: 868, startPoint y: 217, endPoint x: 880, endPoint y: 258, distance: 42.7
click at [880, 256] on div at bounding box center [870, 246] width 44 height 103
drag, startPoint x: 532, startPoint y: 516, endPoint x: 435, endPoint y: 464, distance: 110.1
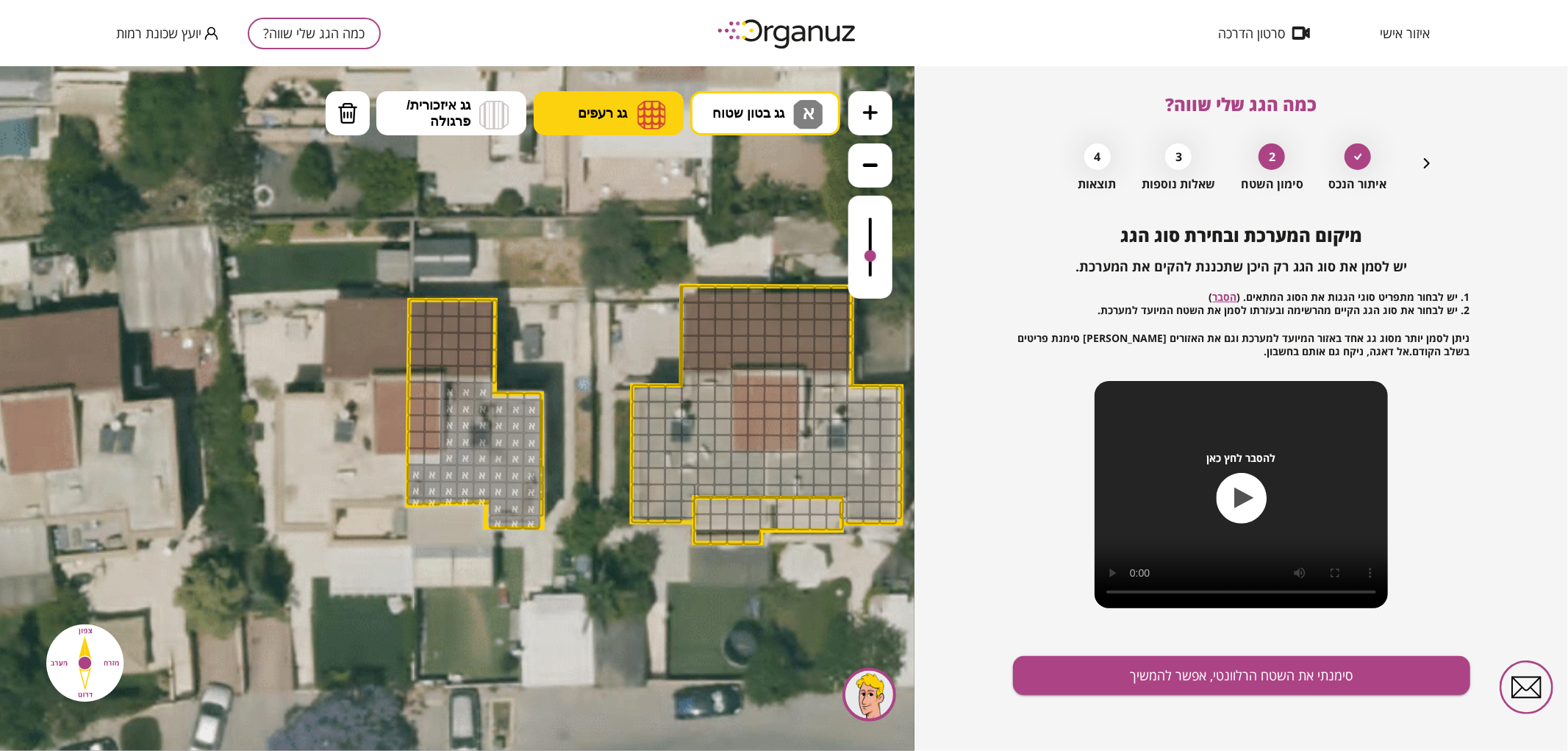
click at [652, 122] on img at bounding box center [652, 114] width 29 height 30
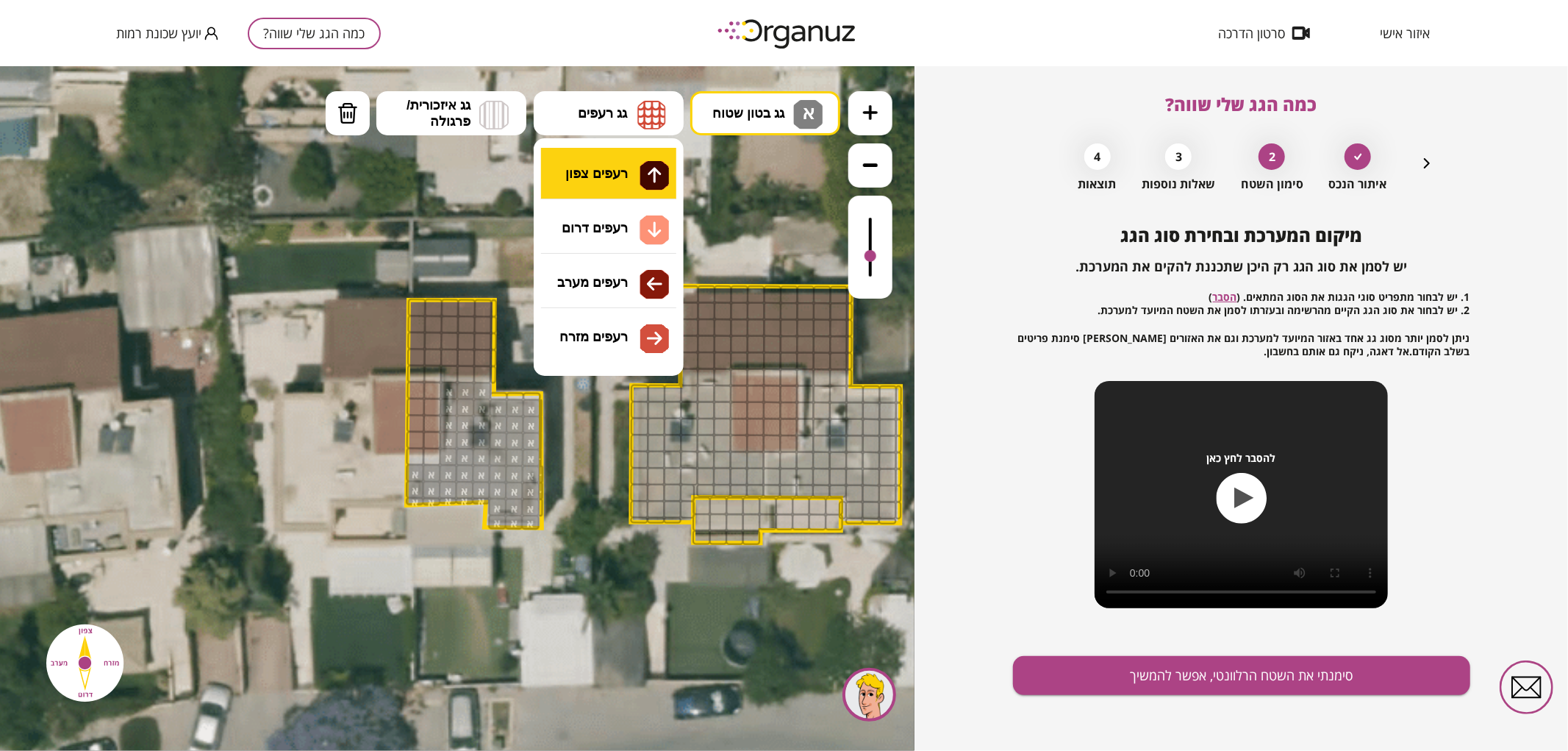
click at [591, 173] on div ".st0 { fill: #FFFFFF; } .st0 { fill: #FFFFFF; }" at bounding box center [457, 408] width 914 height 685
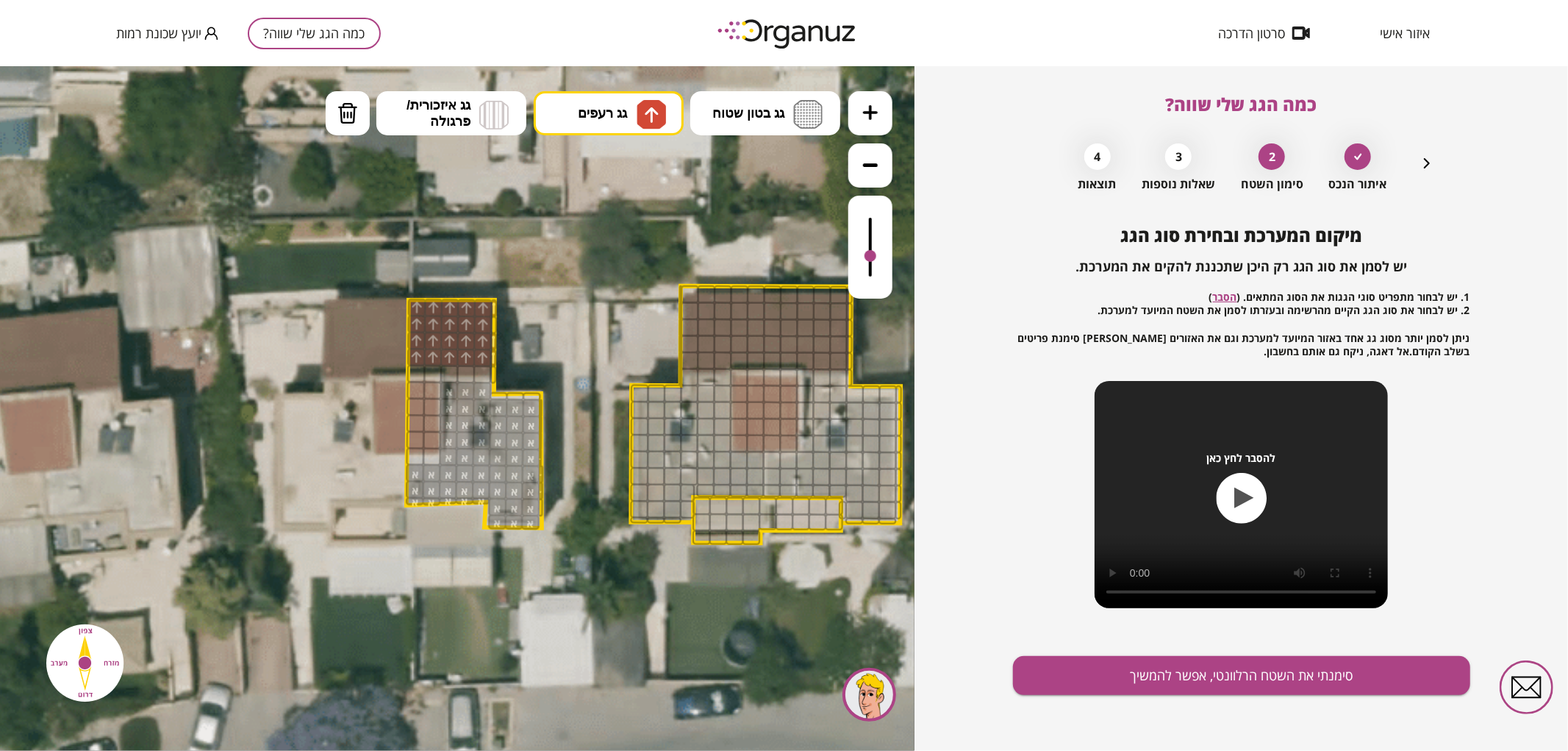
drag, startPoint x: 414, startPoint y: 356, endPoint x: 475, endPoint y: 328, distance: 67.1
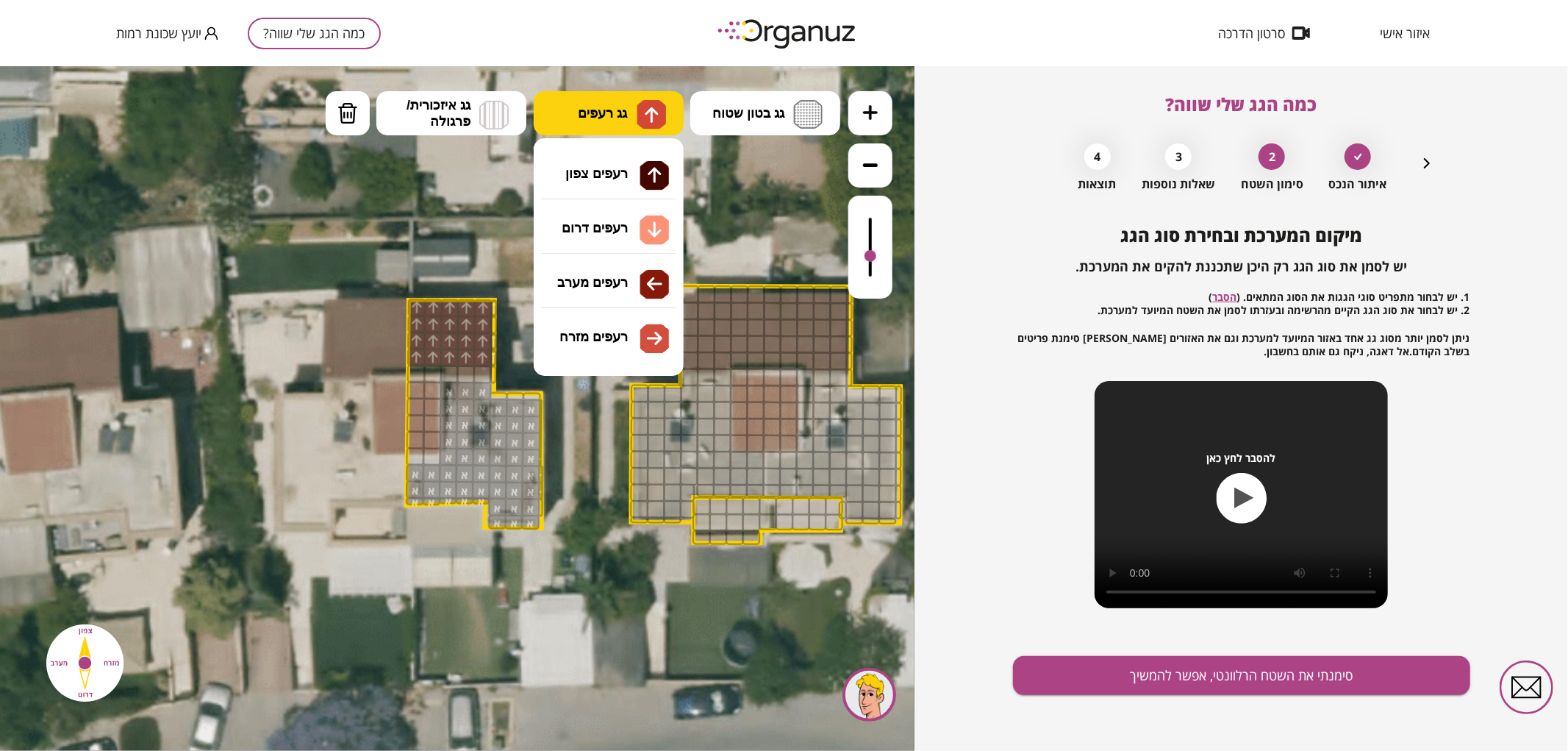
drag, startPoint x: 598, startPoint y: 119, endPoint x: 592, endPoint y: 187, distance: 68.3
click at [597, 122] on button "גג רעפים" at bounding box center [608, 112] width 150 height 44
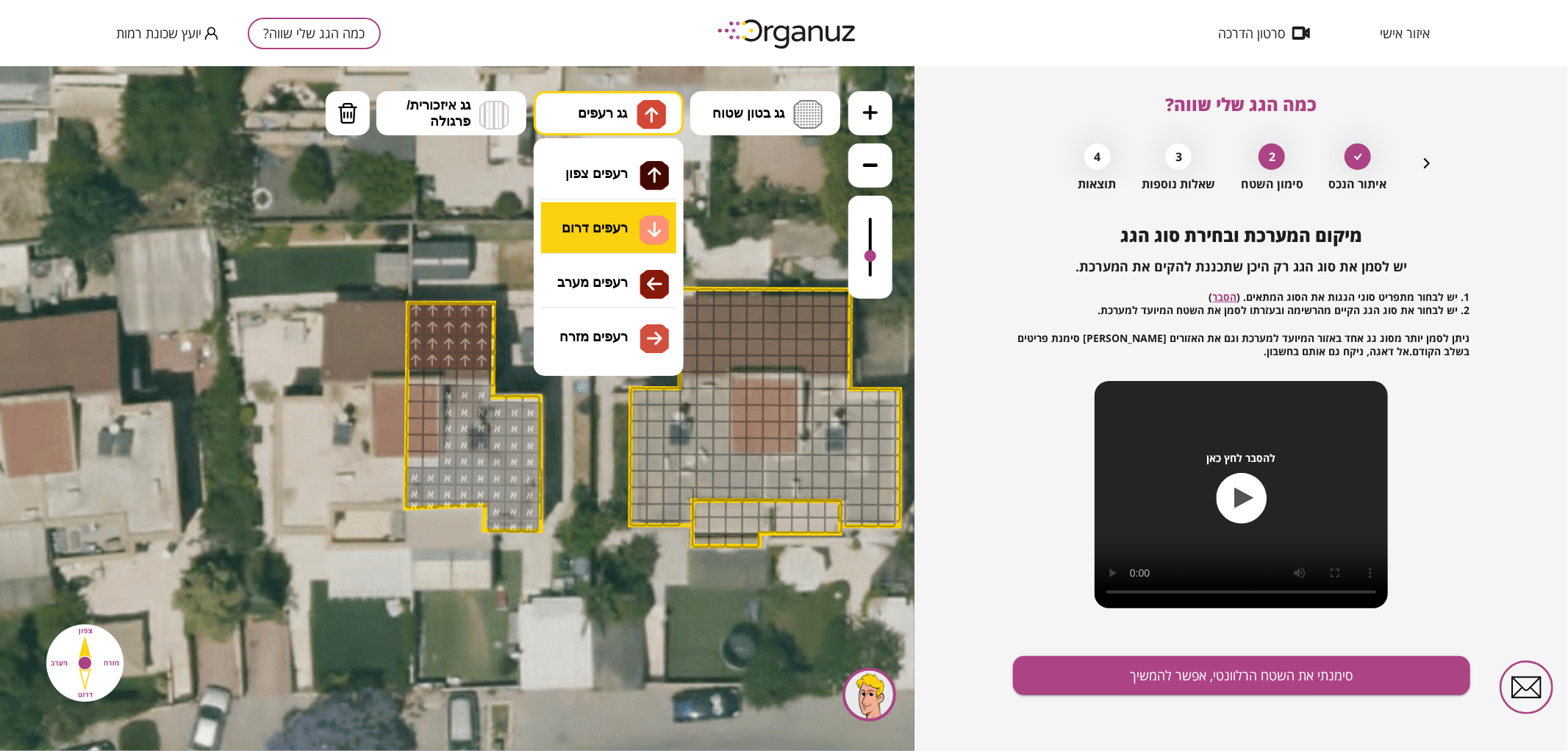
click at [600, 240] on div ".st0 { fill: #FFFFFF; } .st0 { fill: #FFFFFF; }" at bounding box center [457, 408] width 914 height 685
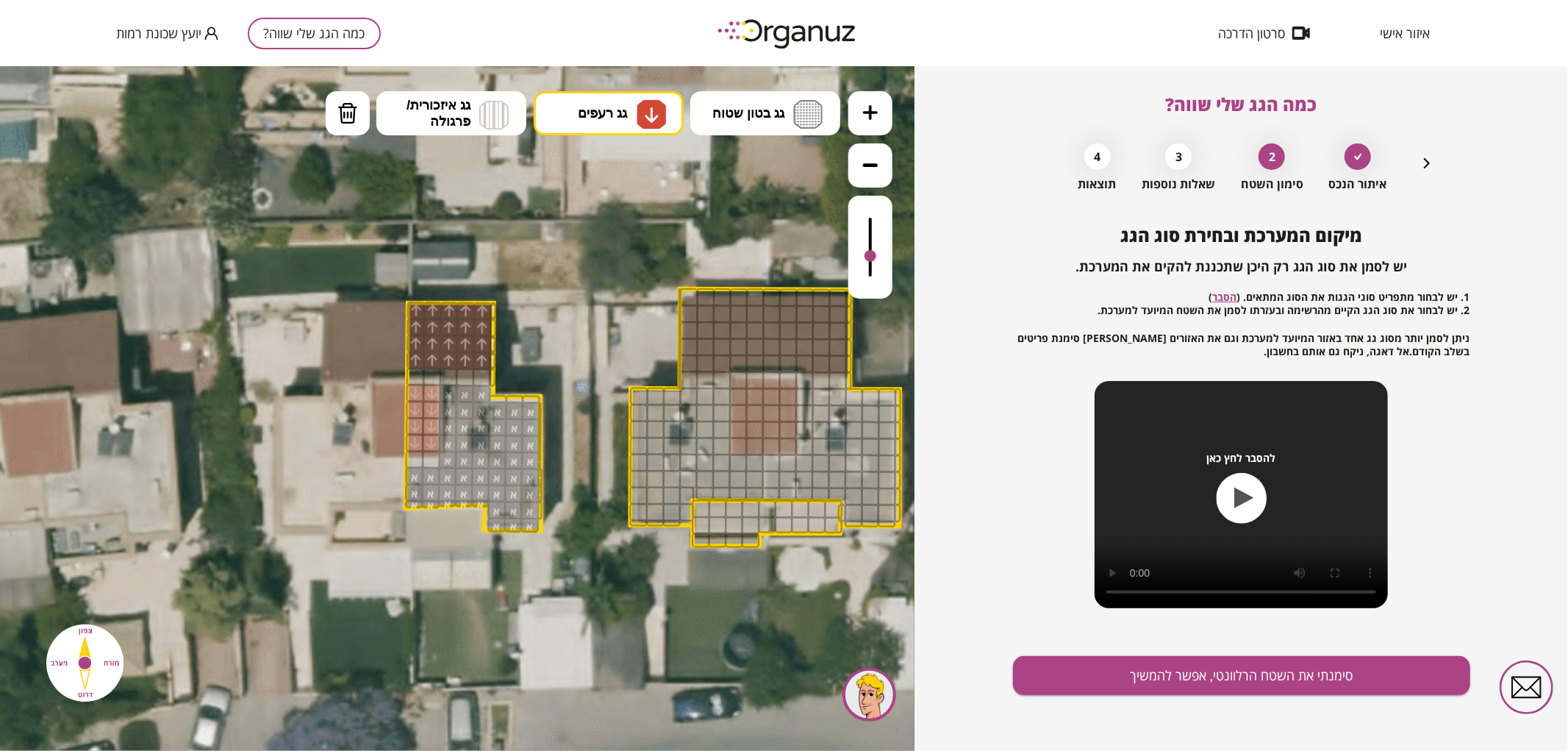
drag, startPoint x: 411, startPoint y: 391, endPoint x: 411, endPoint y: 400, distance: 9.0
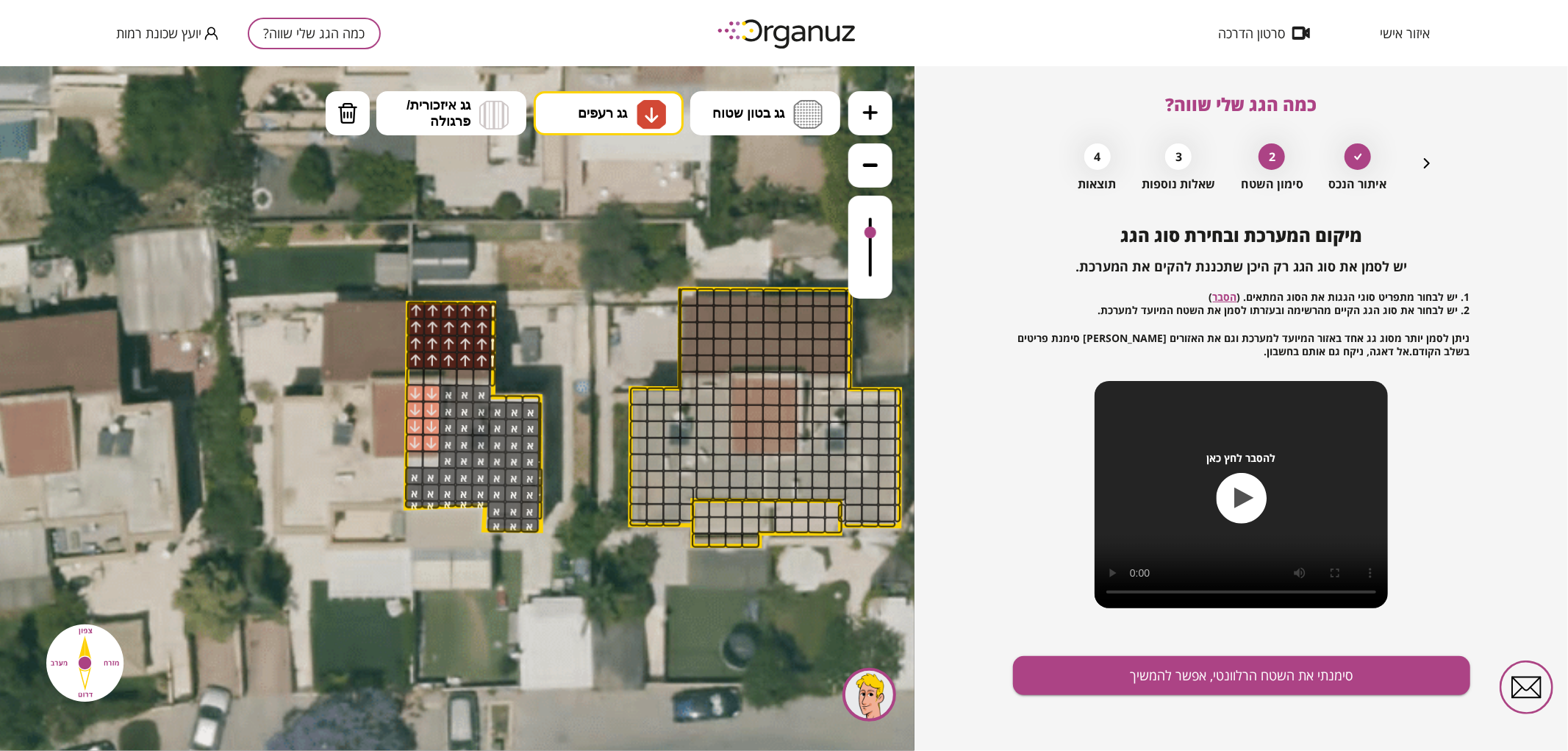
click at [868, 233] on div at bounding box center [870, 231] width 12 height 12
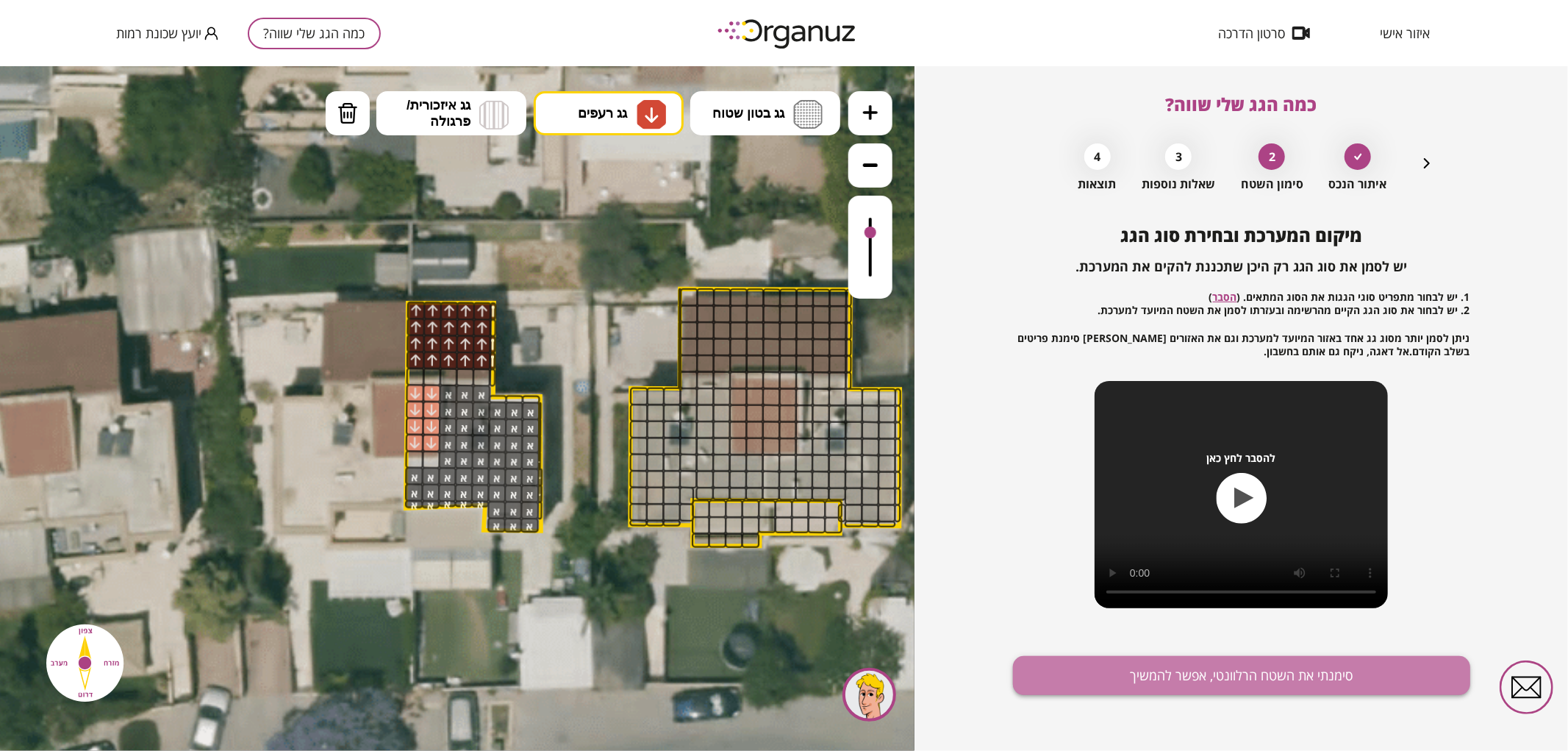
click at [1121, 680] on button "סימנתי את השטח הרלוונטי, אפשר להמשיך" at bounding box center [1241, 675] width 457 height 39
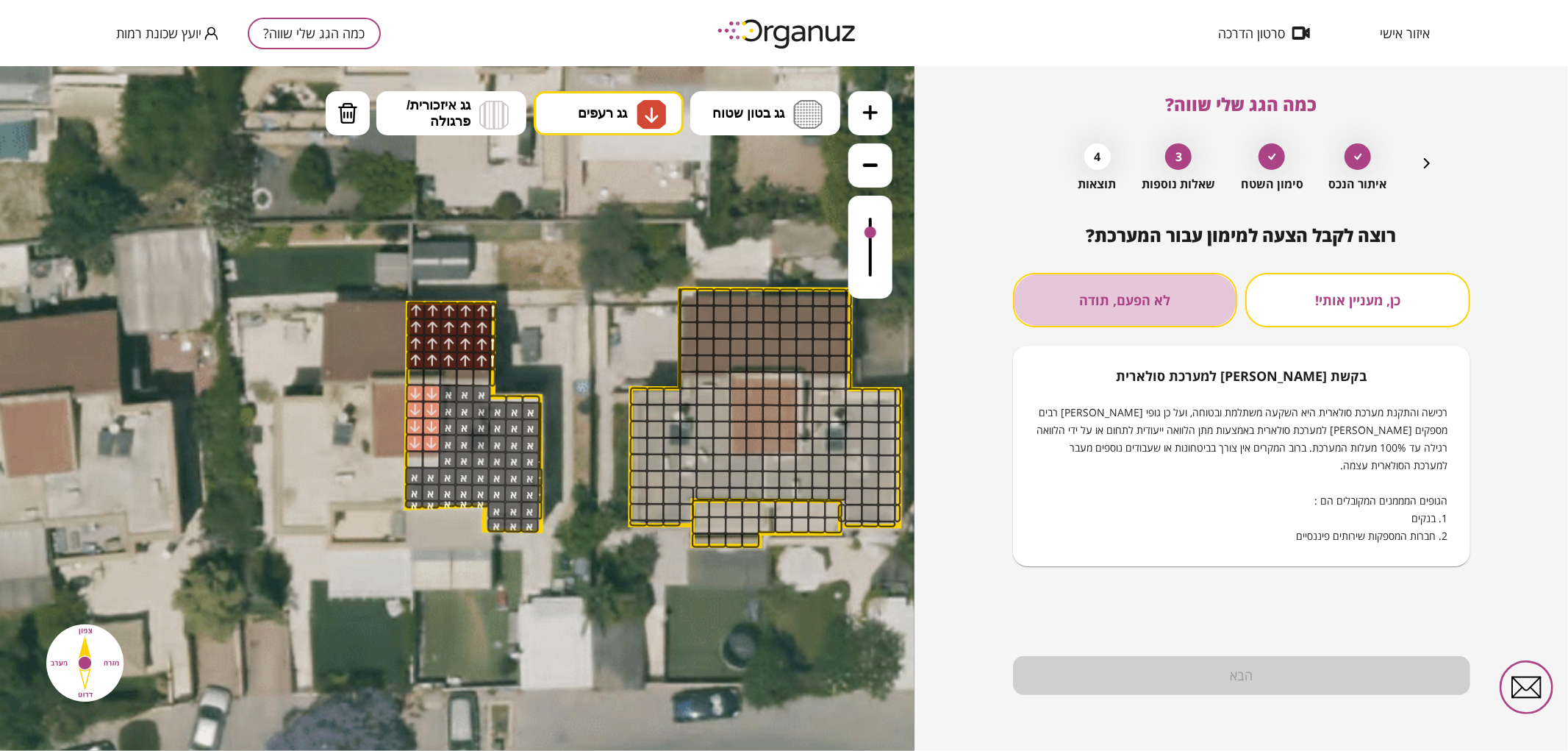
click at [1121, 315] on button "לא הפעם, תודה" at bounding box center [1125, 300] width 225 height 54
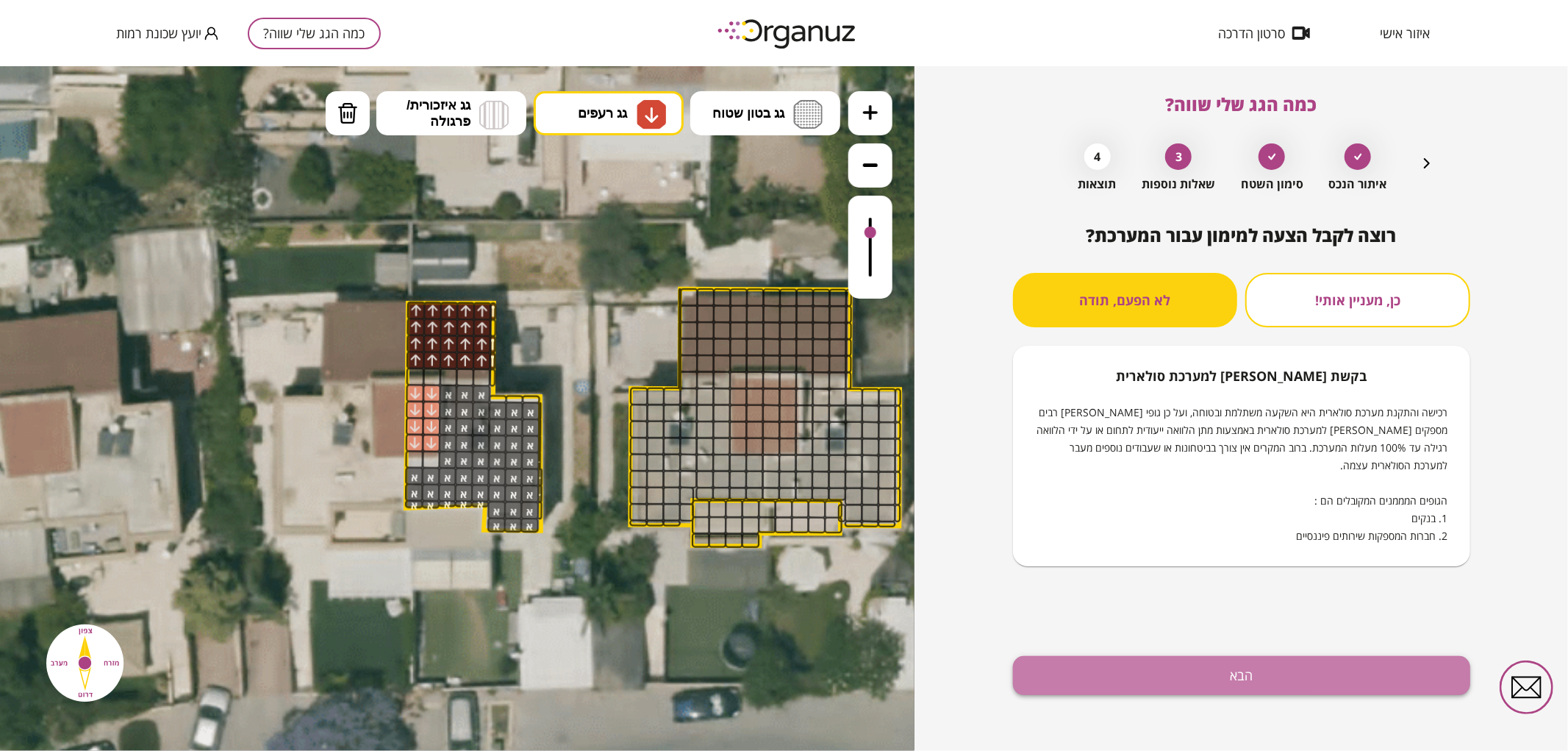
click at [1128, 687] on button "הבא" at bounding box center [1241, 675] width 457 height 39
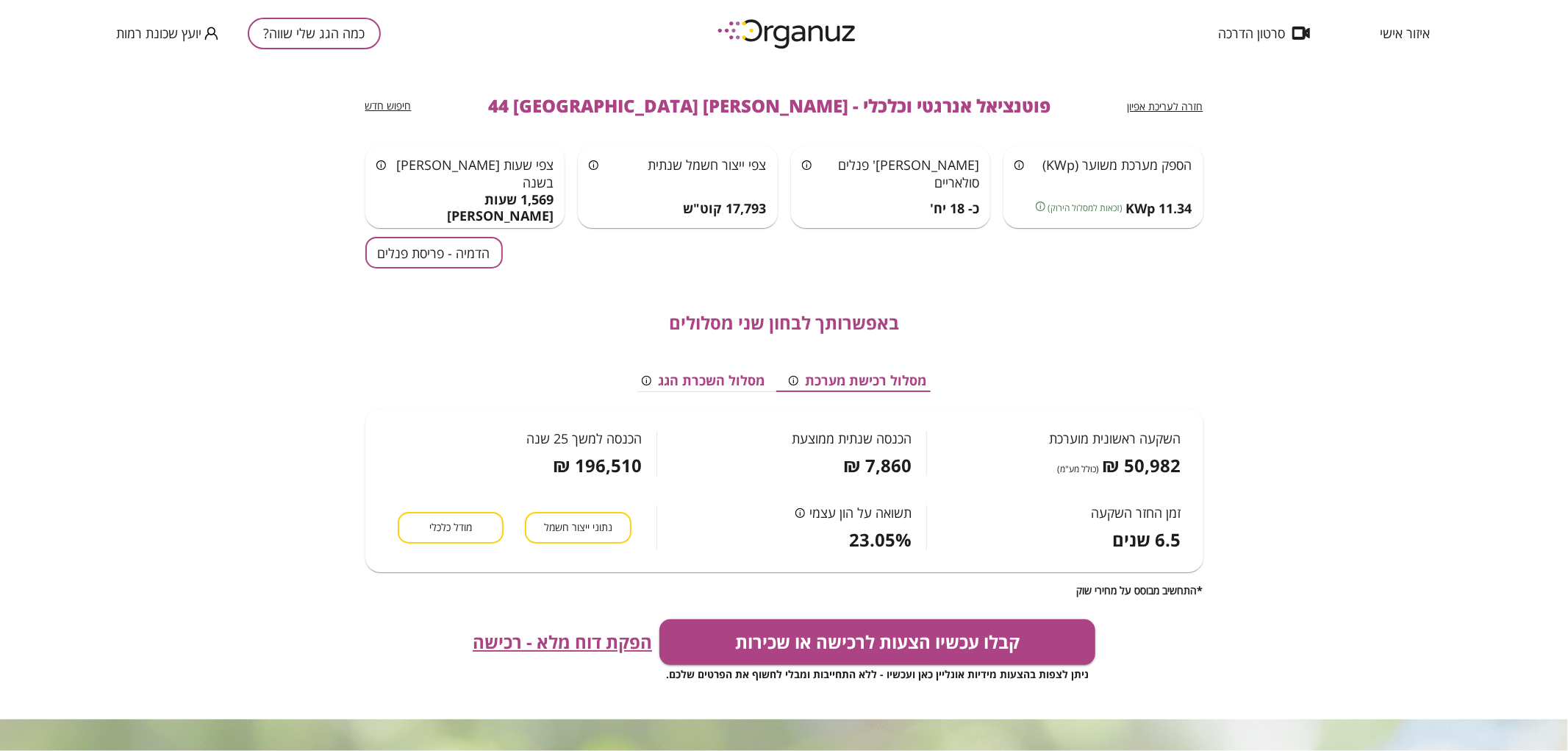
click at [480, 246] on button "הדמיה - פריסת פנלים" at bounding box center [434, 252] width 138 height 31
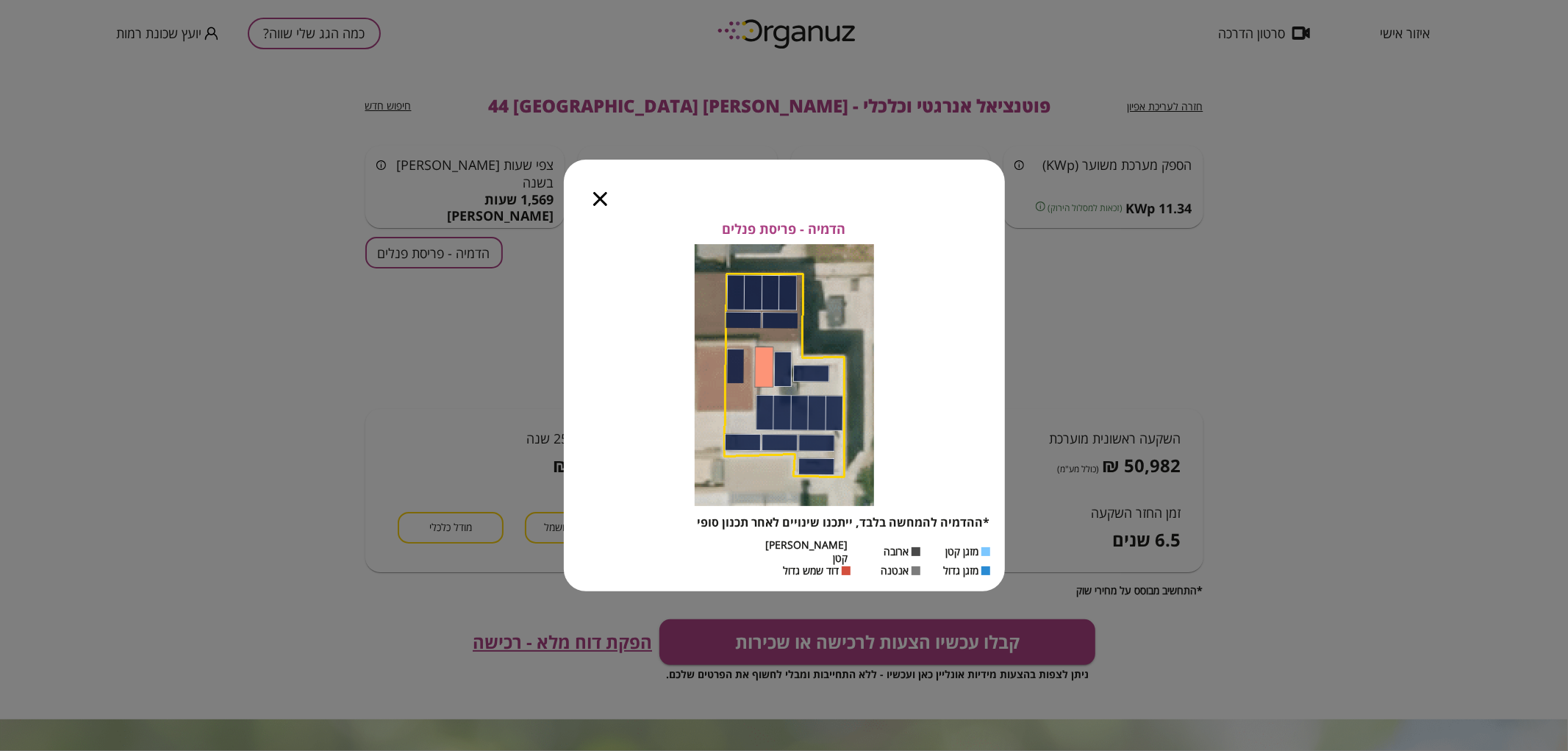
click at [593, 206] on icon "button" at bounding box center [600, 199] width 14 height 14
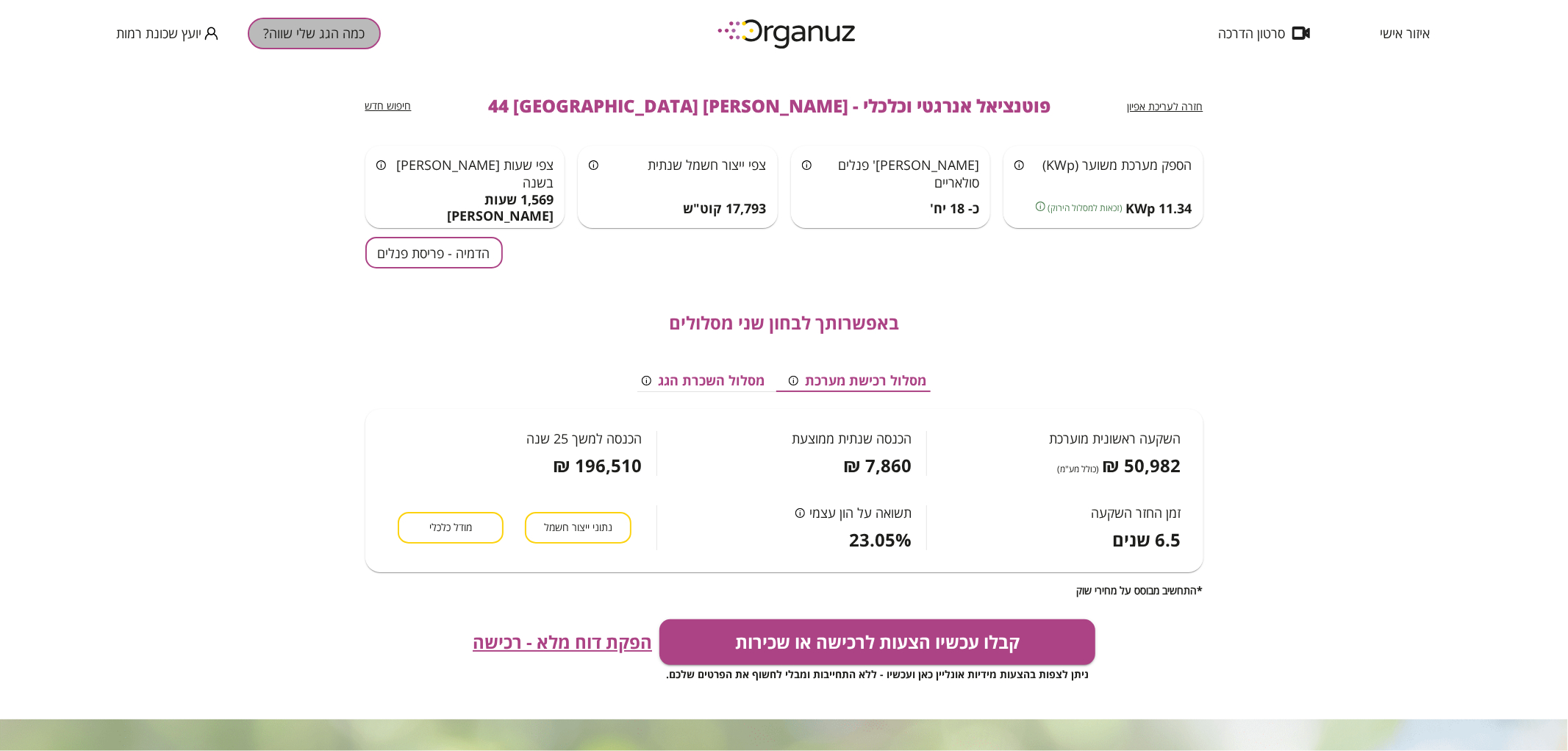
click at [291, 33] on button "כמה הגג שלי שווה?" at bounding box center [314, 33] width 133 height 31
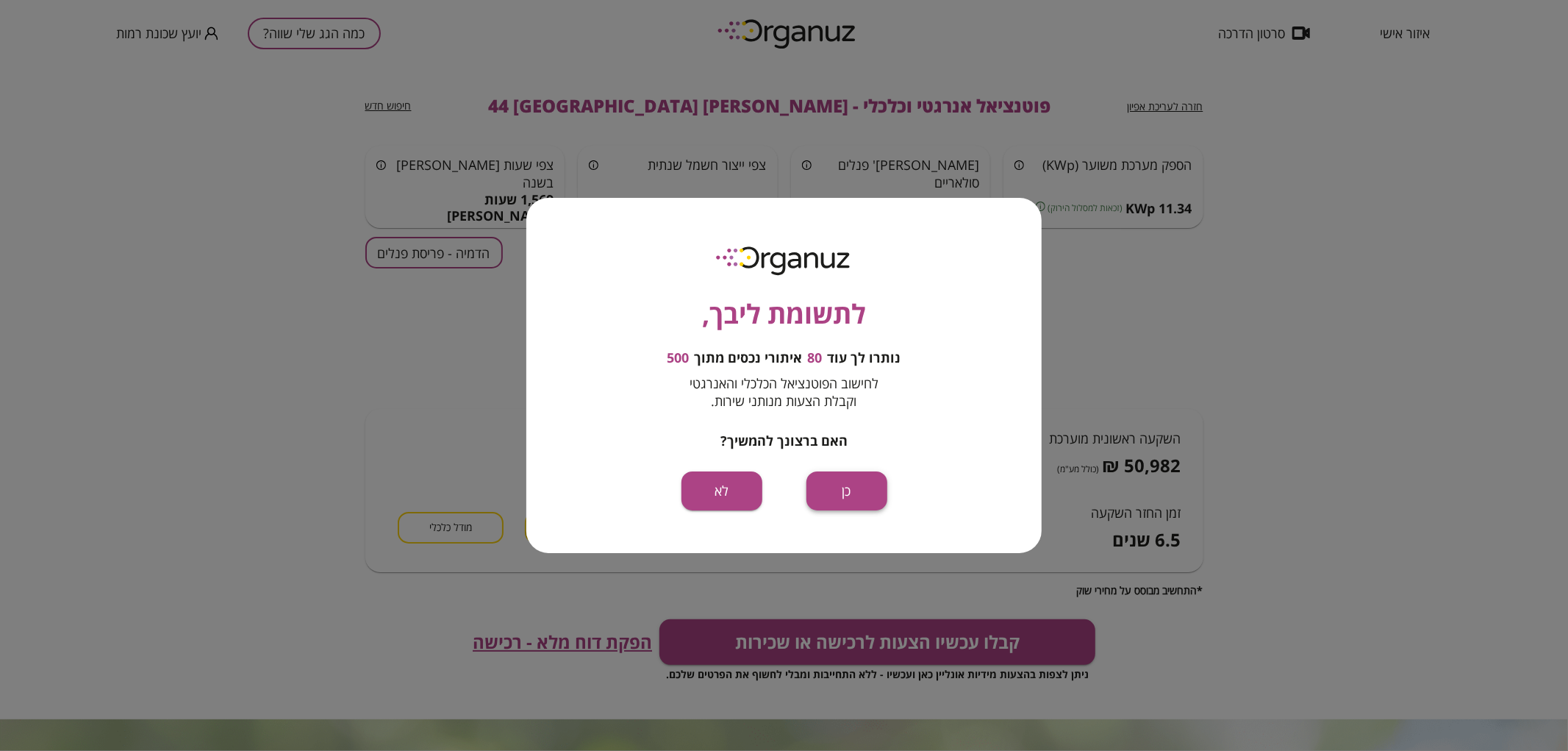
click at [857, 485] on button "כן" at bounding box center [846, 491] width 81 height 39
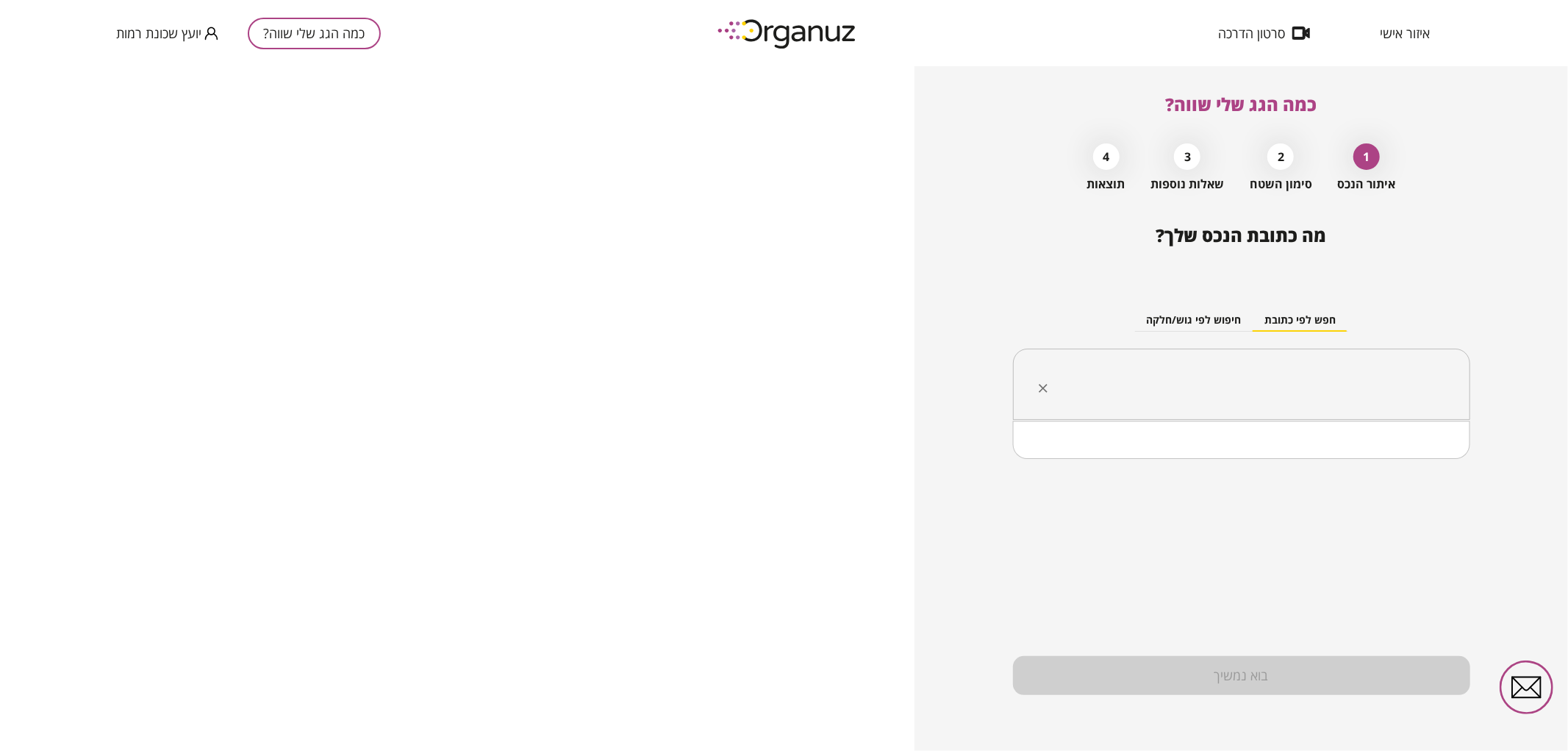
click at [1137, 388] on input "text" at bounding box center [1246, 384] width 411 height 37
click at [1257, 466] on li "ישעיהו זמיר 46 באר שבע" at bounding box center [1241, 459] width 419 height 26
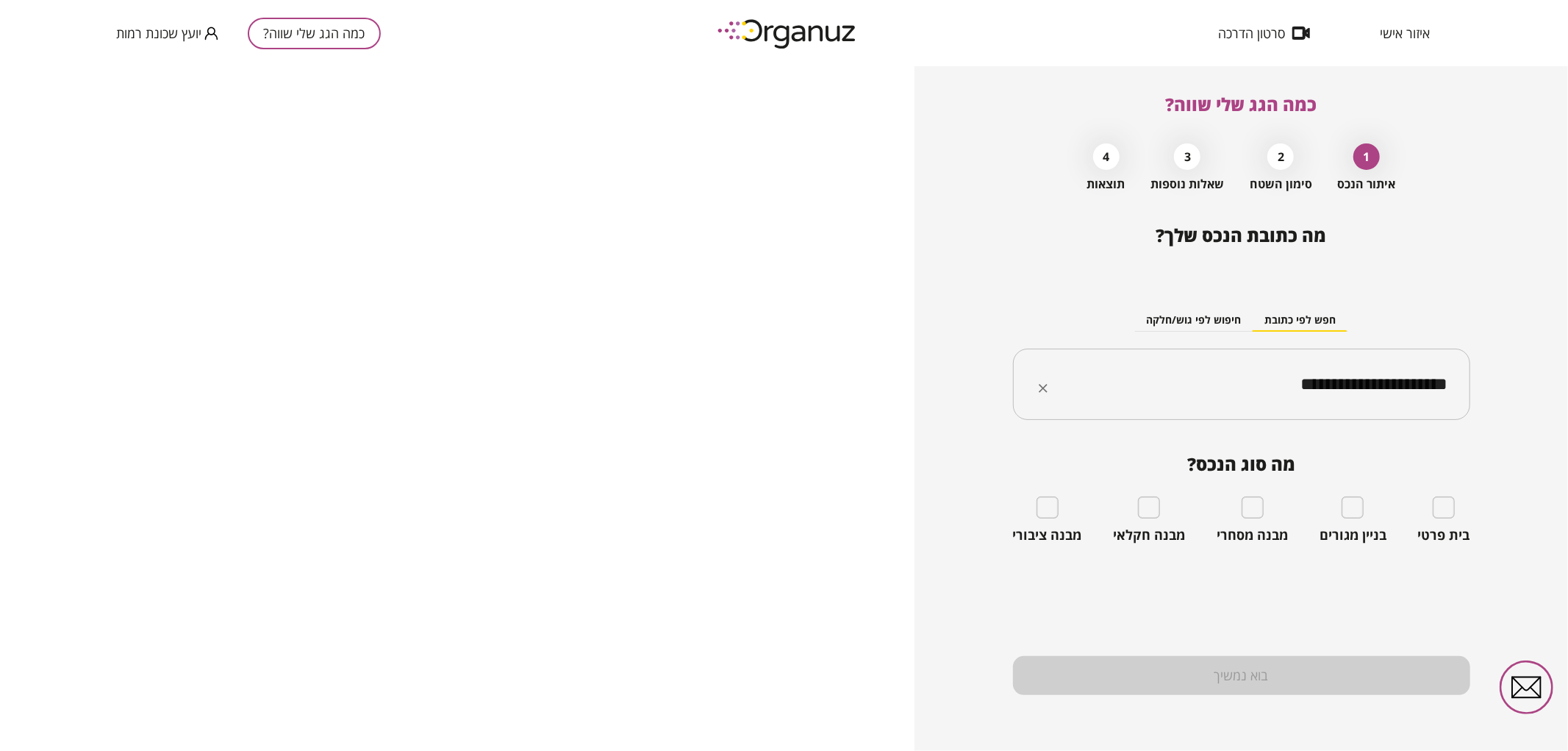
type input "**********"
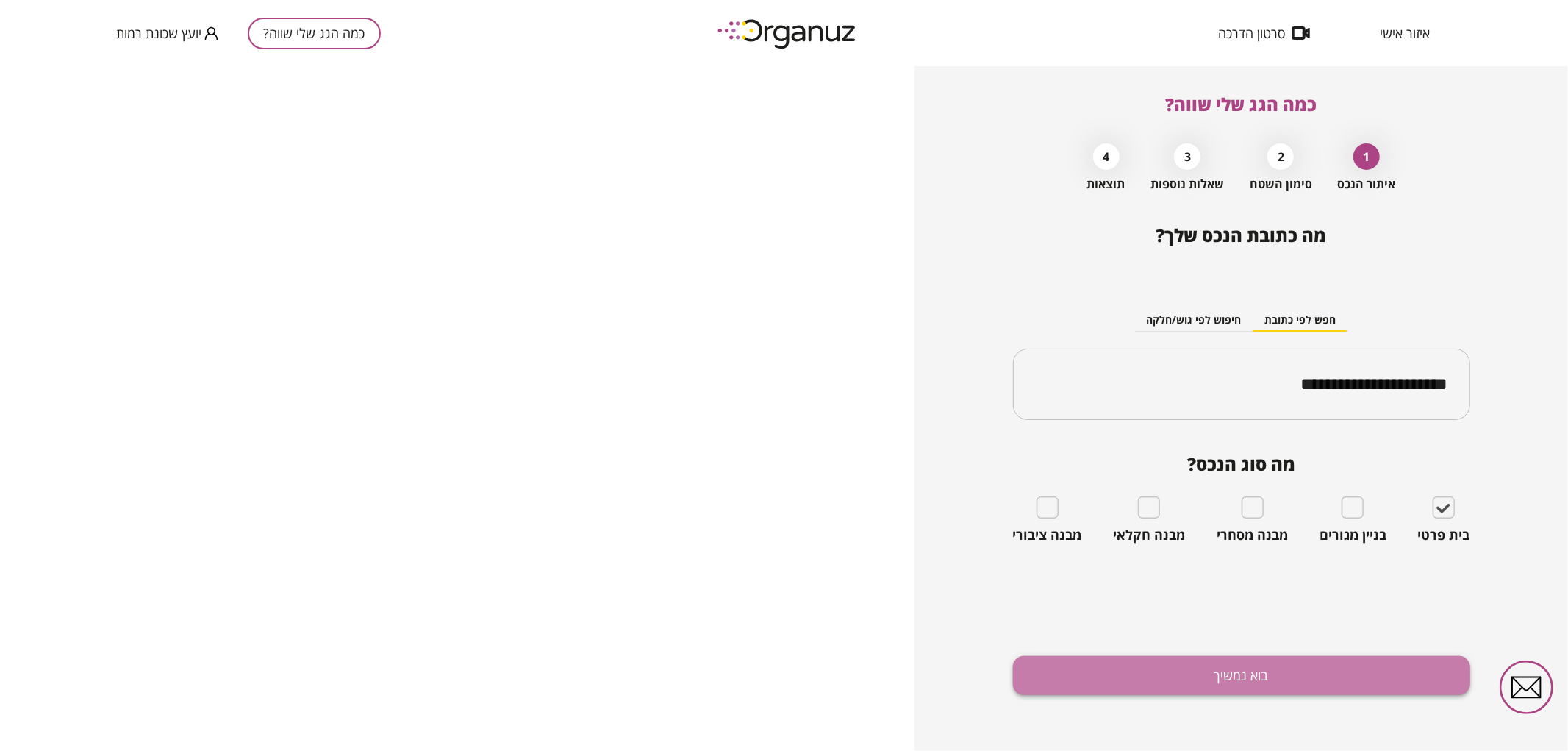
click at [1321, 671] on button "בוא נמשיך" at bounding box center [1241, 675] width 457 height 39
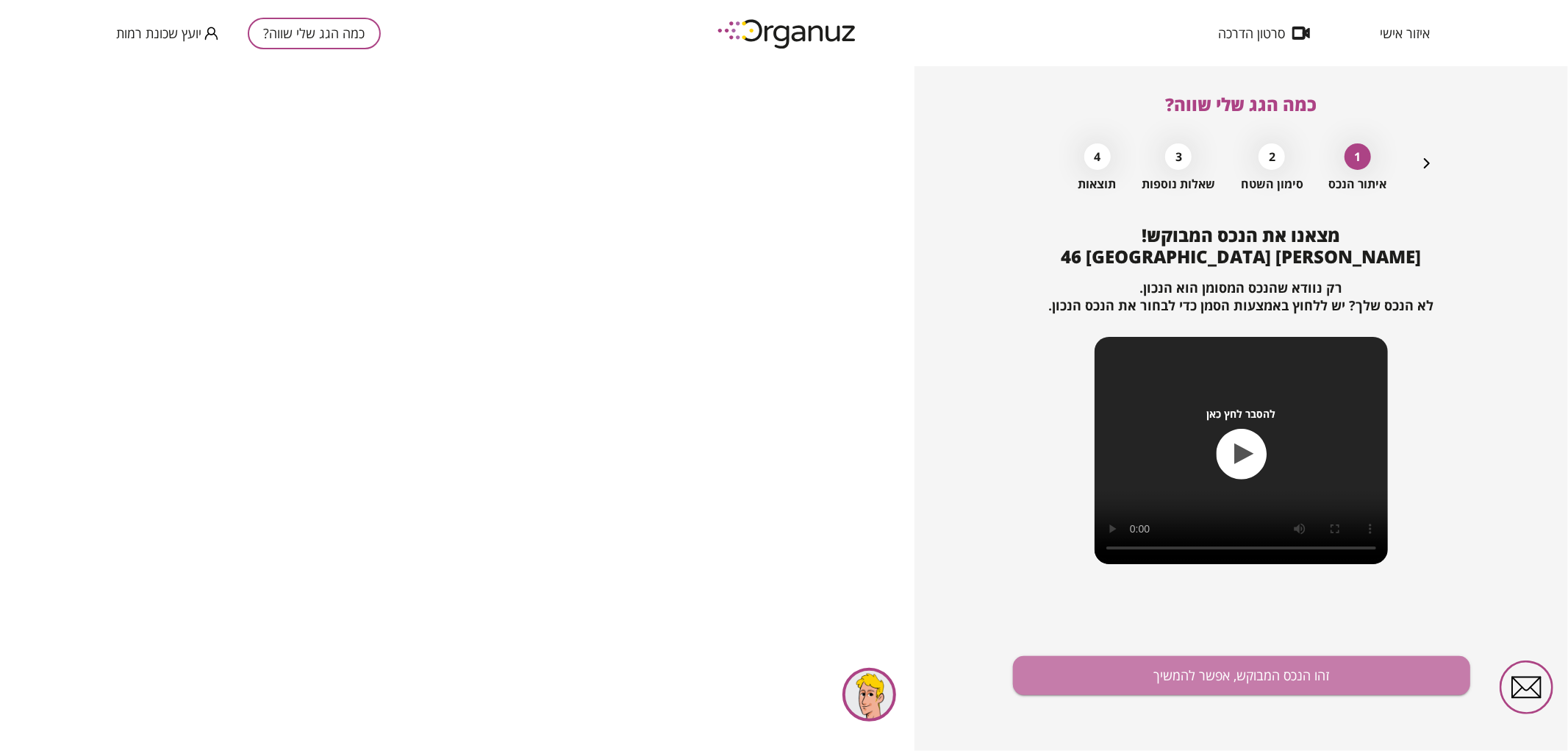
click at [1321, 671] on button "זהו הנכס המבוקש, אפשר להמשיך" at bounding box center [1241, 675] width 457 height 39
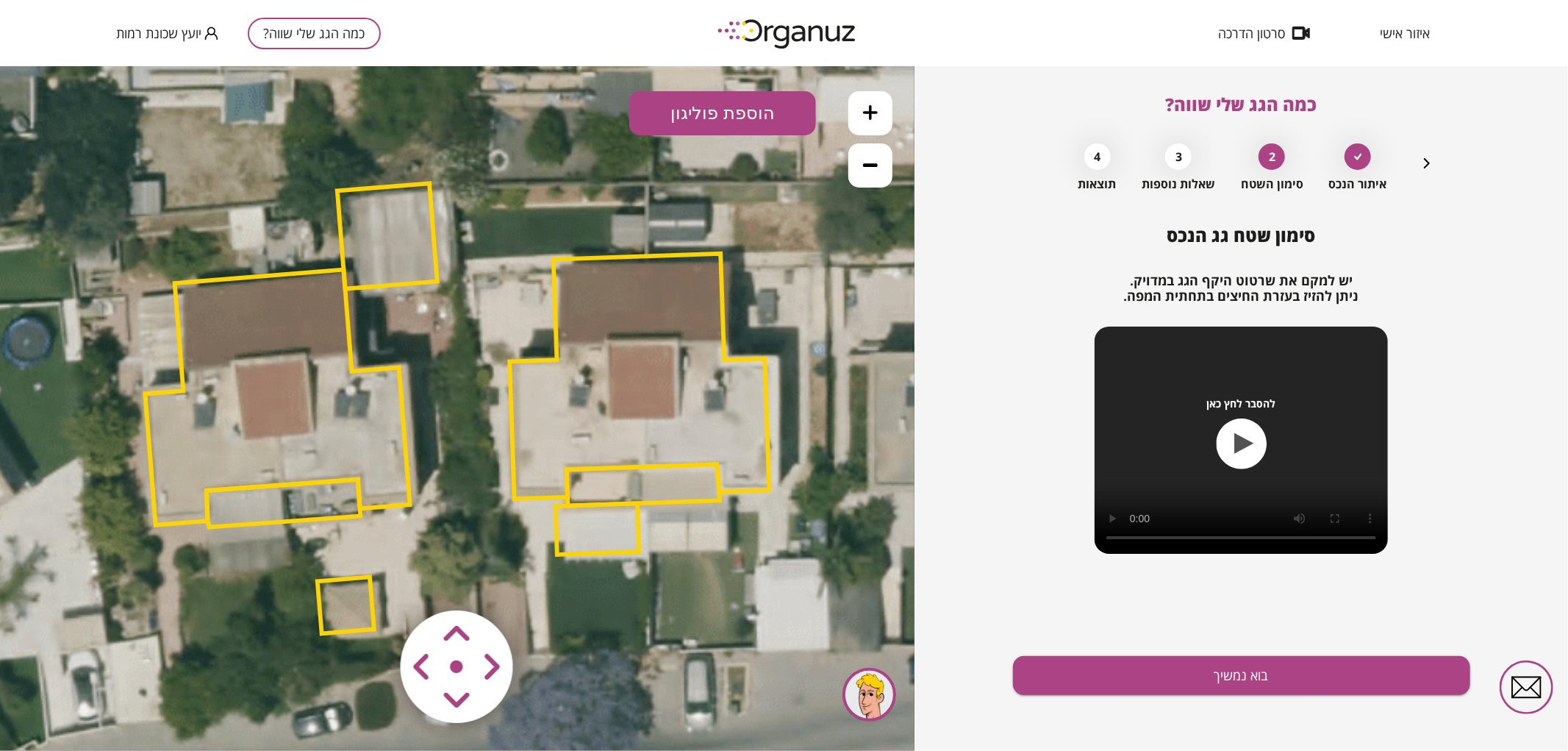
click at [873, 170] on icon at bounding box center [870, 164] width 14 height 14
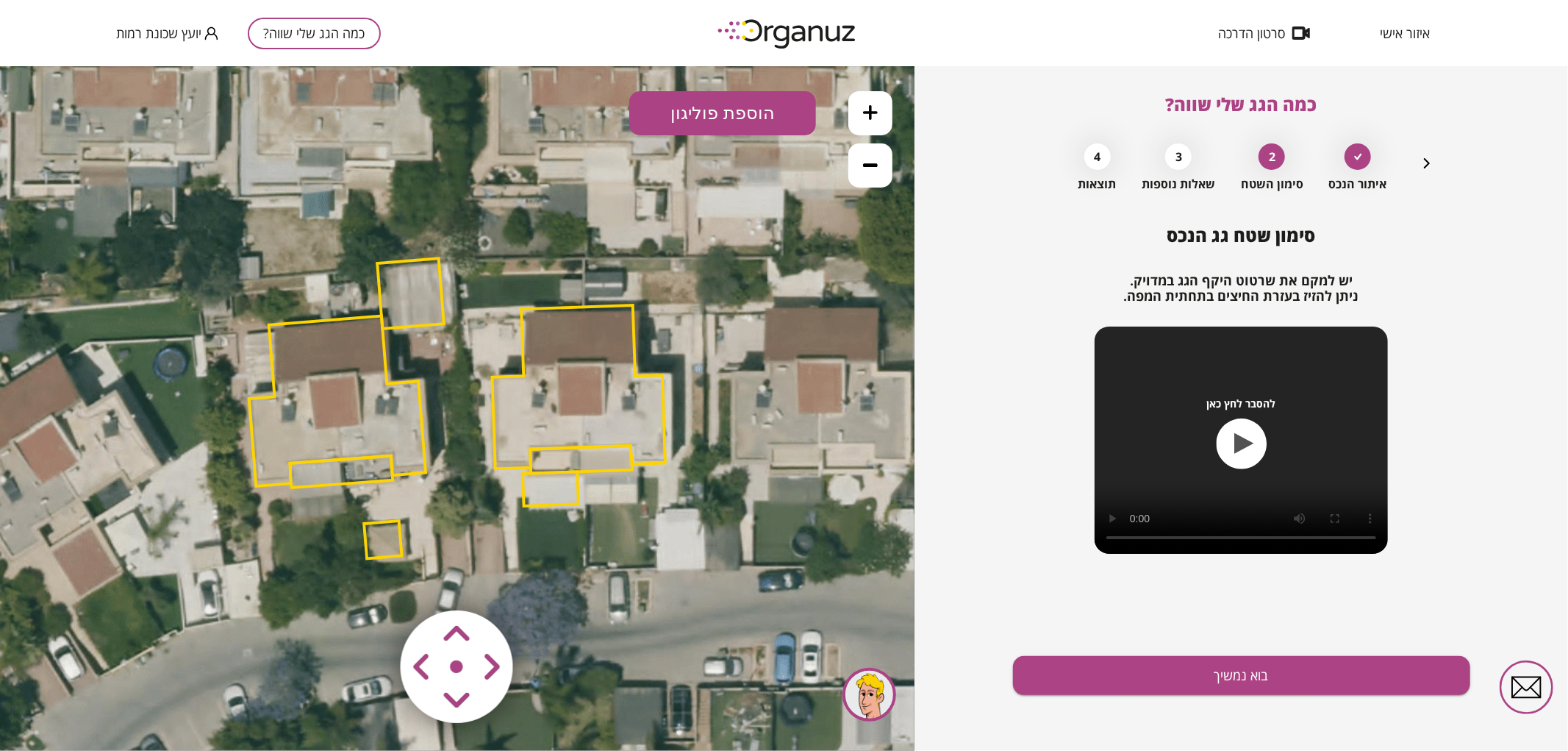
click at [873, 170] on icon at bounding box center [870, 164] width 14 height 14
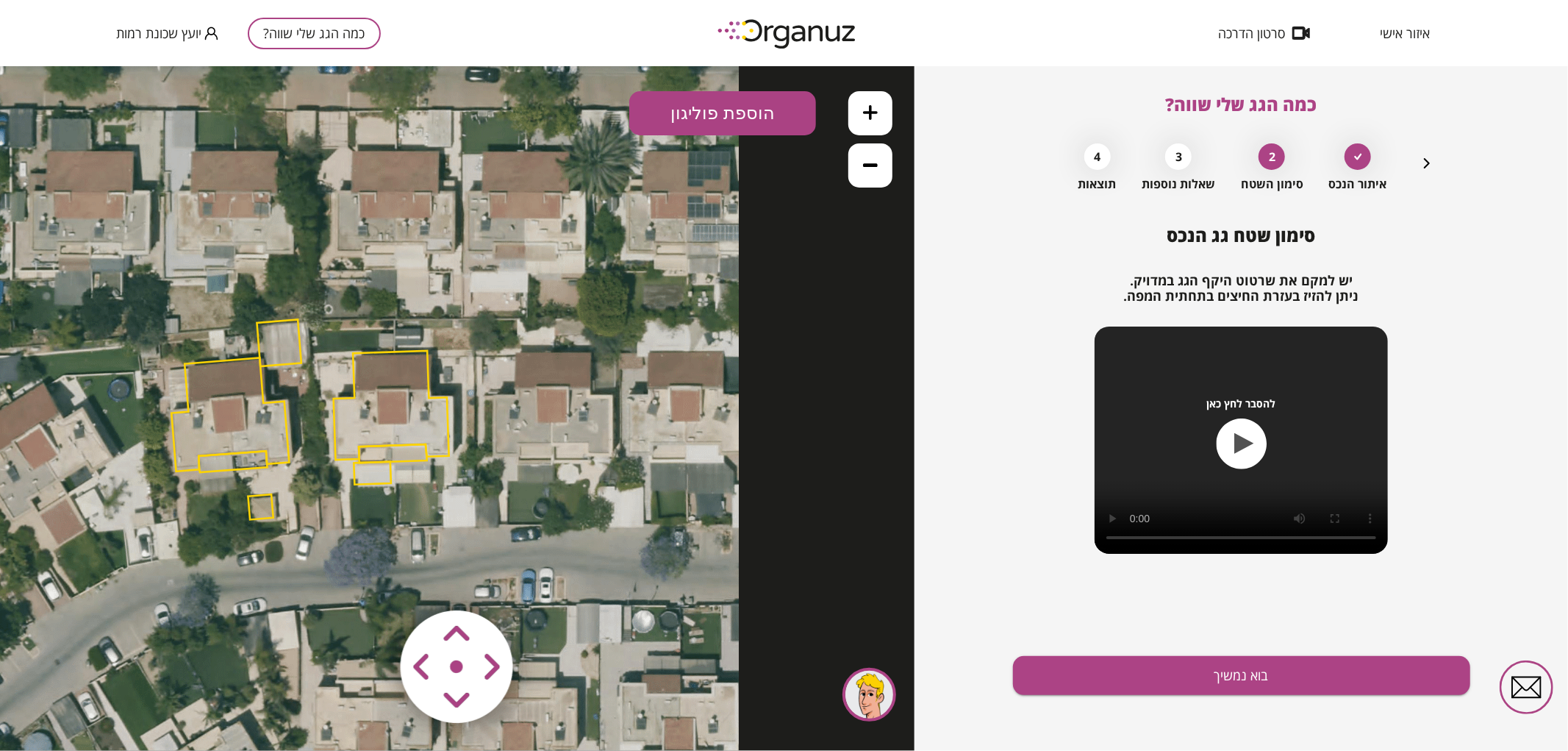
drag, startPoint x: 637, startPoint y: 311, endPoint x: 608, endPoint y: 319, distance: 30.1
click at [618, 305] on icon at bounding box center [308, 420] width 860 height 860
click at [391, 416] on polygon at bounding box center [391, 404] width 115 height 109
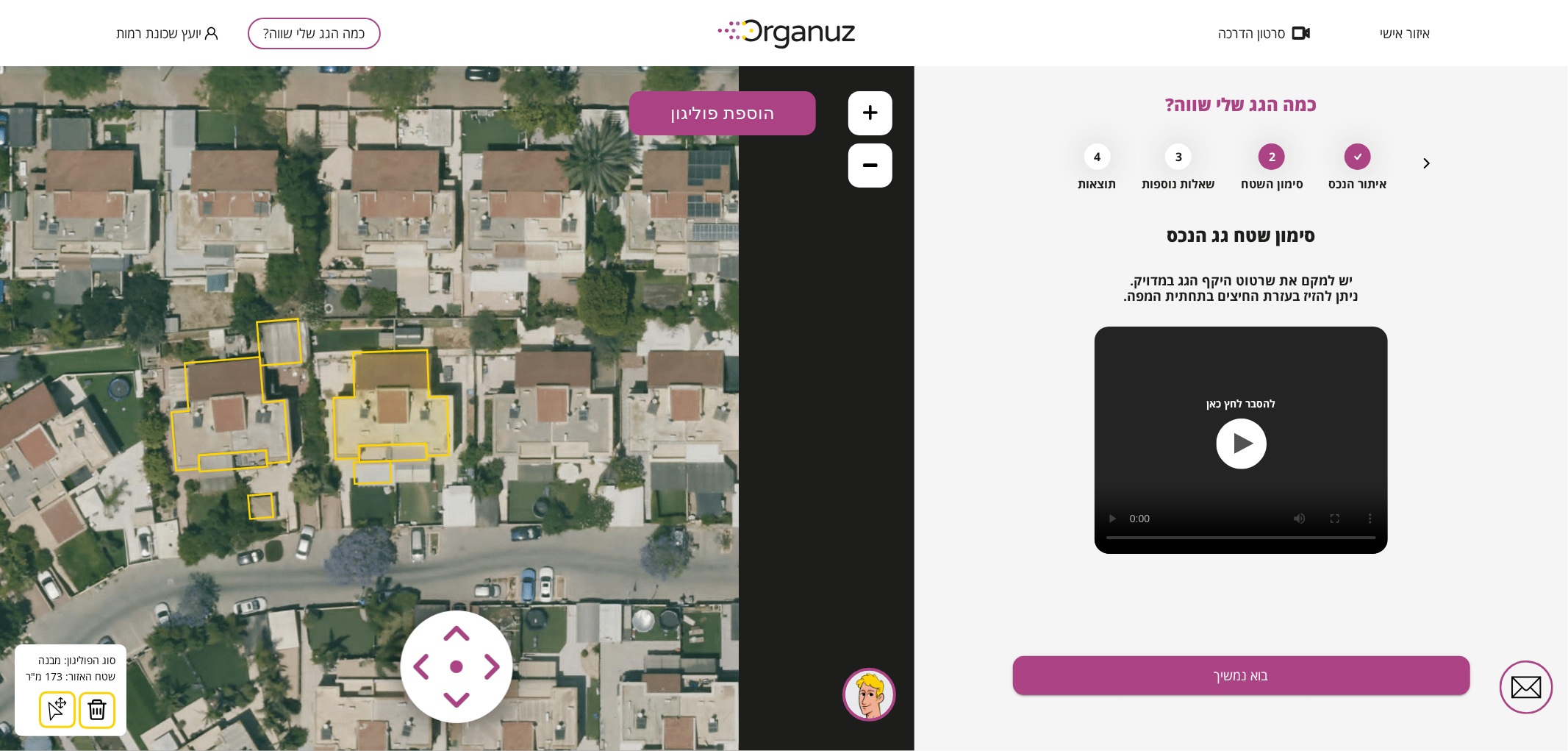
click at [100, 714] on img at bounding box center [97, 709] width 21 height 22
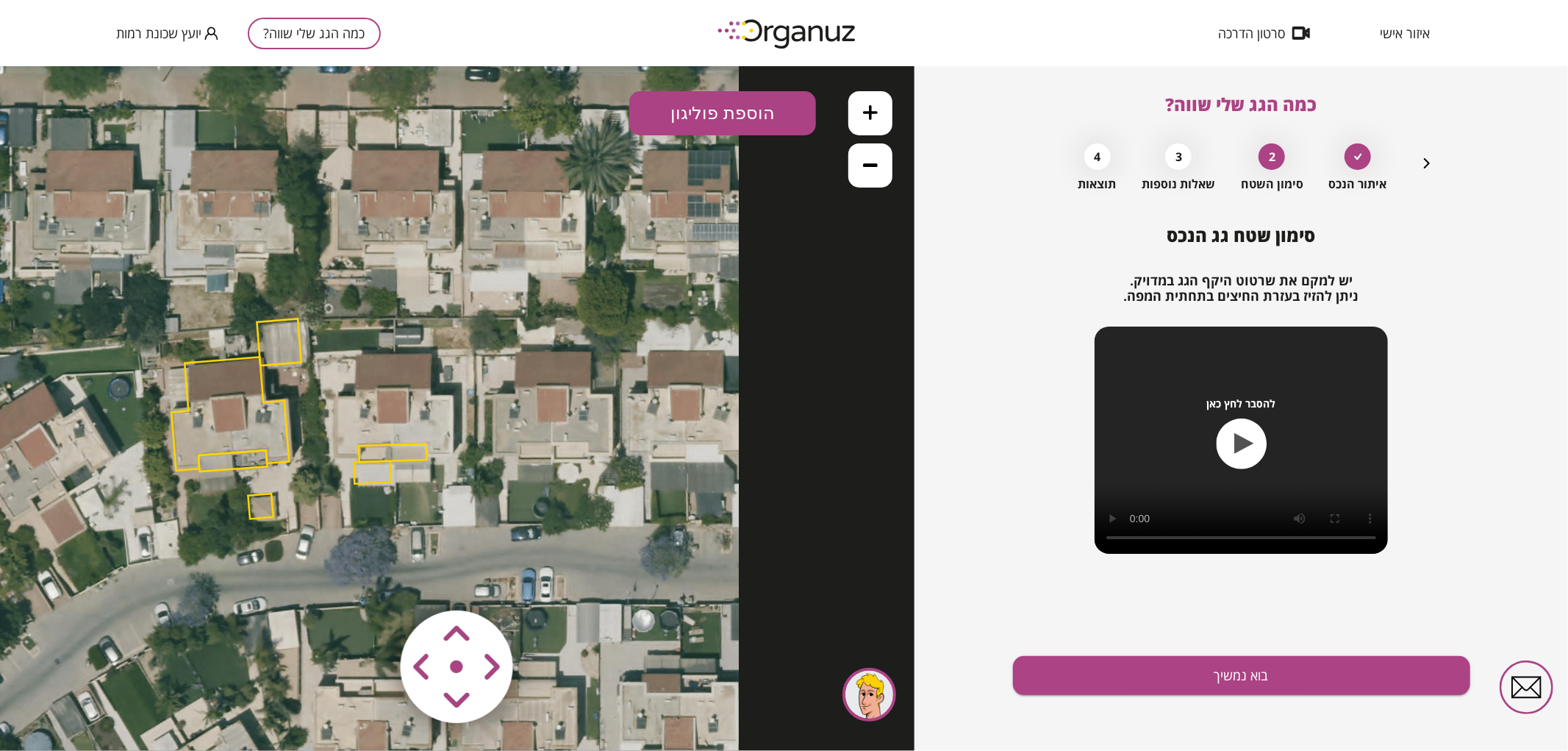
click at [400, 457] on polygon at bounding box center [392, 452] width 68 height 18
click at [81, 716] on img at bounding box center [91, 709] width 21 height 22
drag, startPoint x: 371, startPoint y: 480, endPoint x: 347, endPoint y: 496, distance: 28.8
click at [371, 480] on polygon at bounding box center [372, 472] width 38 height 22
click at [367, 461] on polygon at bounding box center [373, 472] width 38 height 22
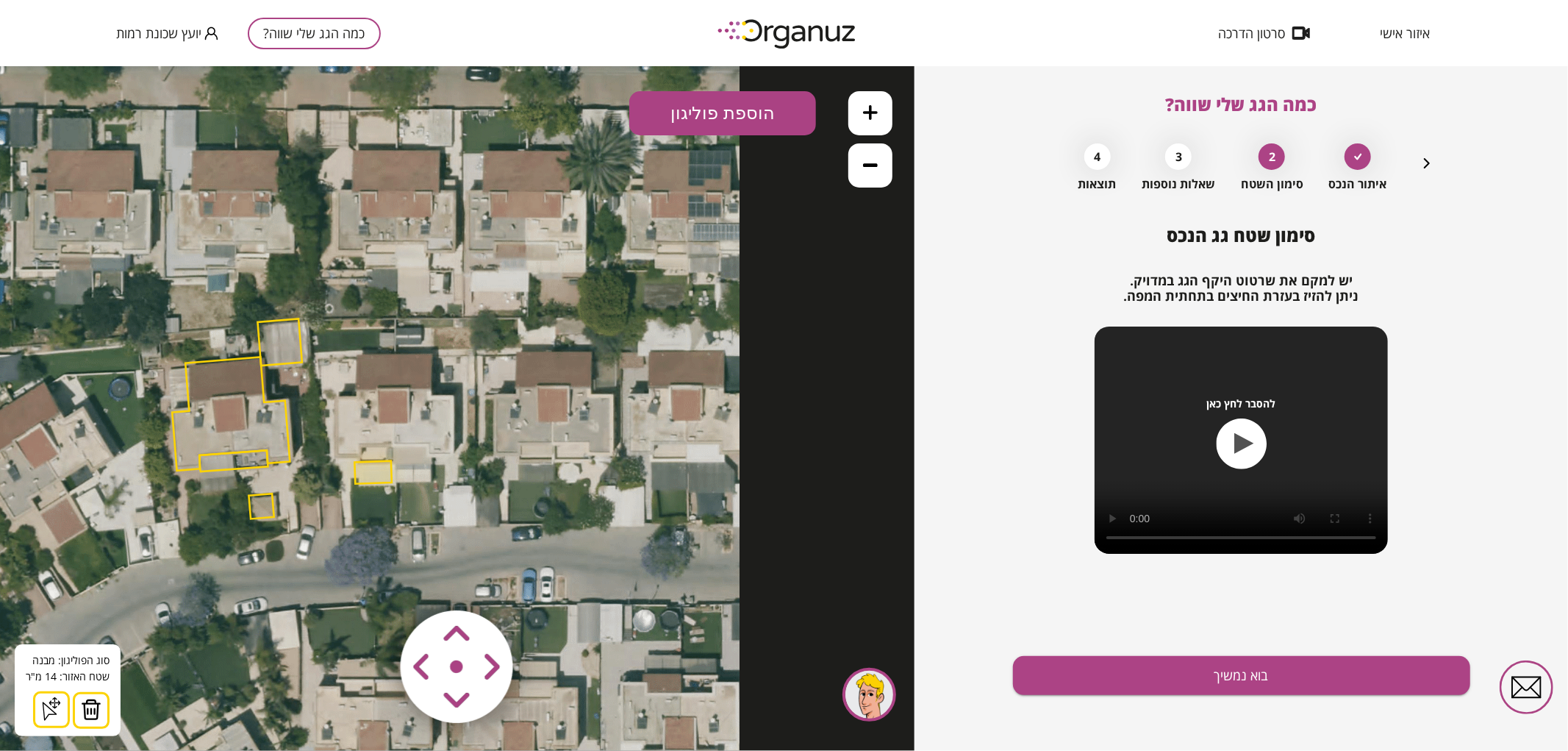
drag, startPoint x: 91, startPoint y: 707, endPoint x: 228, endPoint y: 576, distance: 189.6
click at [96, 703] on img at bounding box center [91, 709] width 21 height 22
click at [872, 117] on icon at bounding box center [870, 111] width 14 height 14
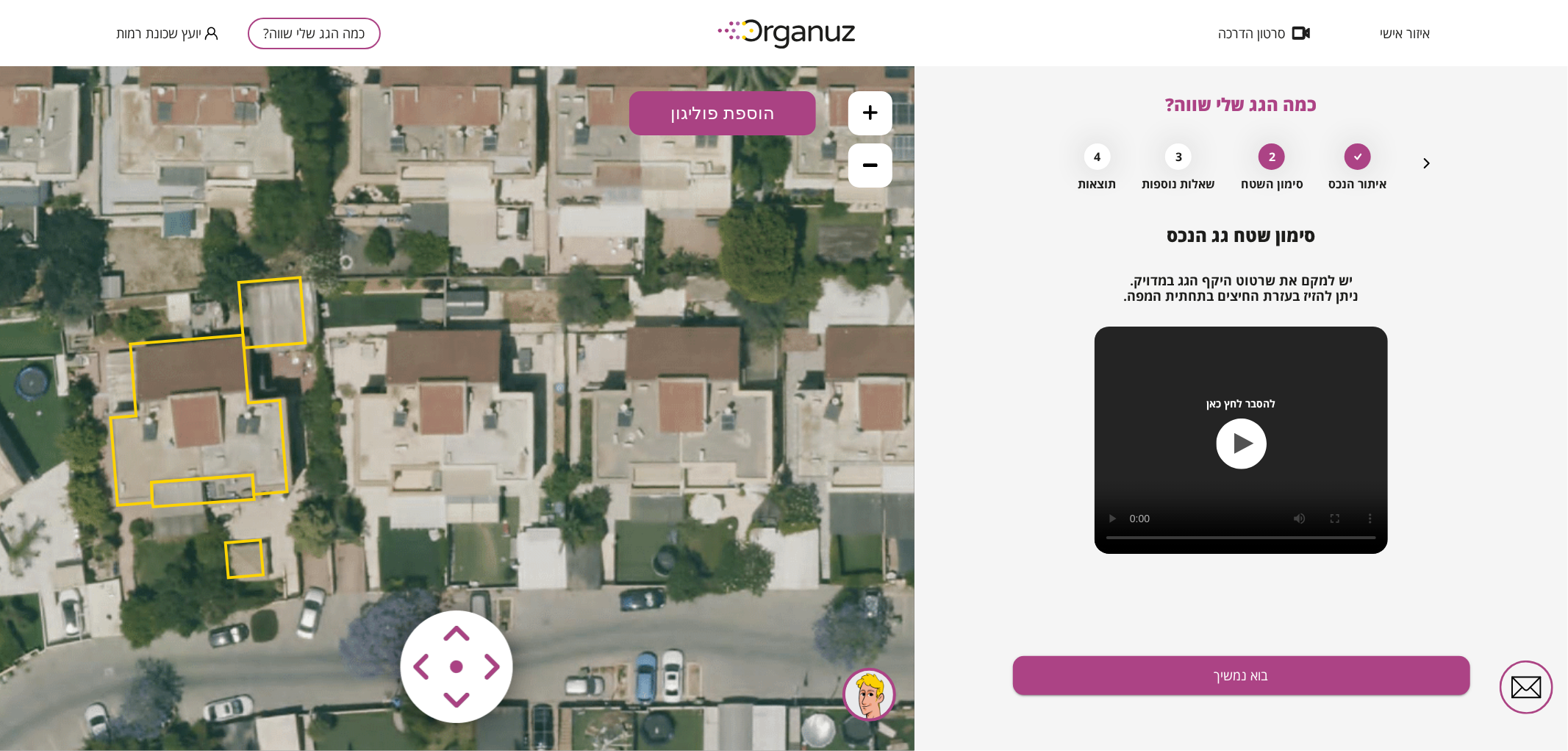
drag, startPoint x: 591, startPoint y: 311, endPoint x: 671, endPoint y: 308, distance: 80.1
click at [671, 308] on icon at bounding box center [317, 429] width 1290 height 1291
click at [704, 121] on button "הוספת פוליגון" at bounding box center [722, 112] width 186 height 44
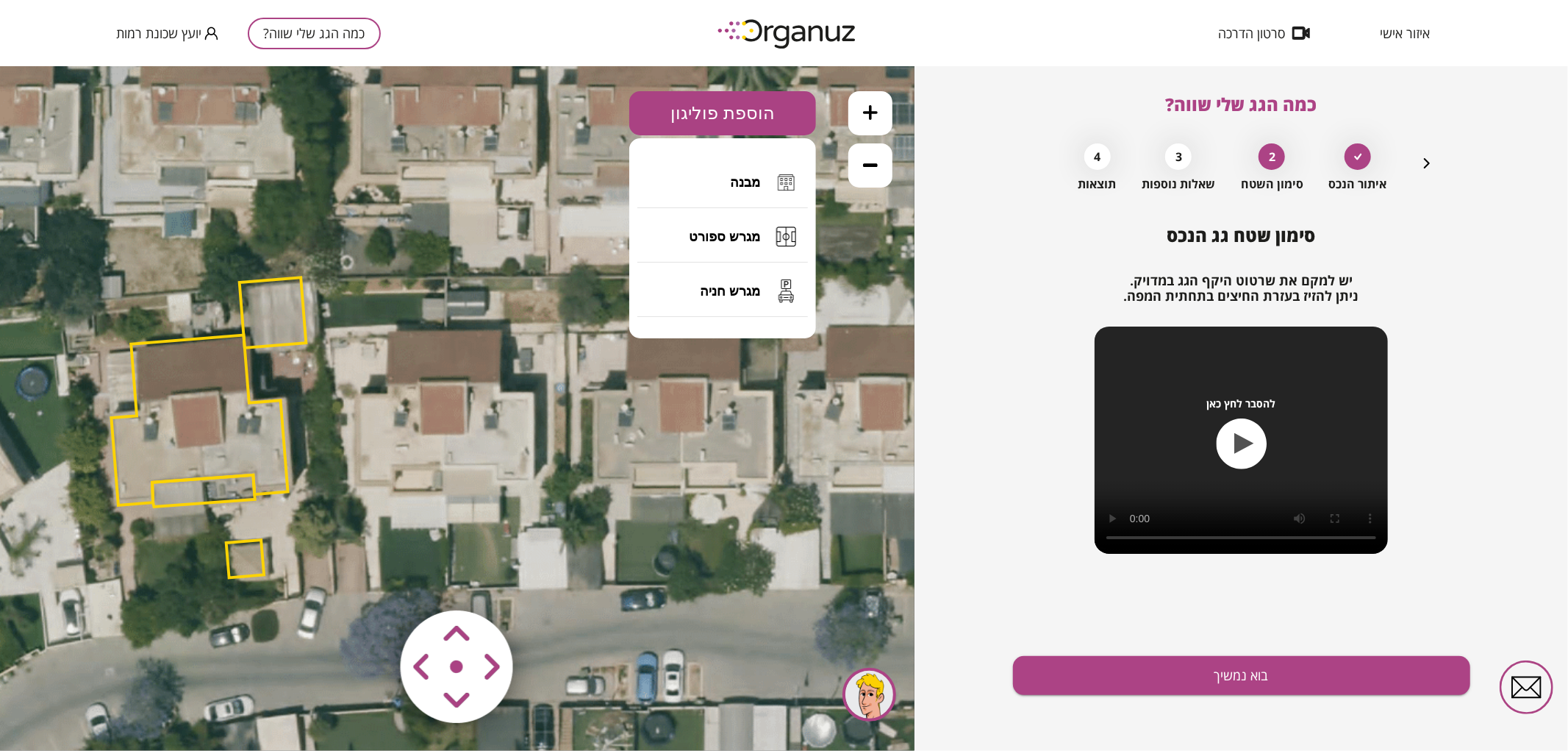
drag, startPoint x: 716, startPoint y: 179, endPoint x: 579, endPoint y: 287, distance: 174.5
click at [716, 179] on button "מבנה" at bounding box center [722, 182] width 170 height 51
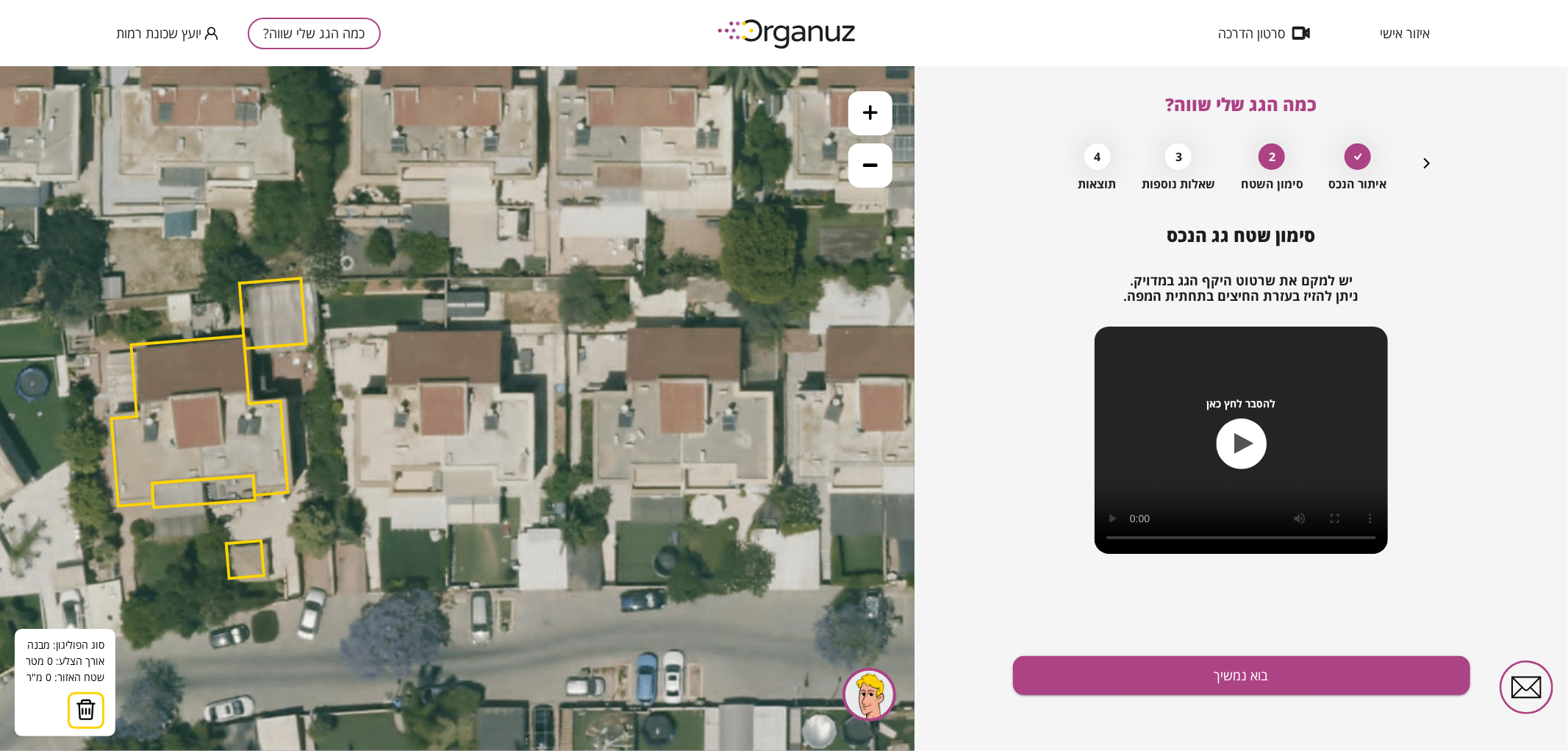
click at [443, 468] on icon at bounding box center [317, 430] width 1290 height 1291
click at [446, 331] on polygon at bounding box center [445, 400] width 3 height 136
drag, startPoint x: 387, startPoint y: 332, endPoint x: 392, endPoint y: 347, distance: 15.8
click at [387, 333] on polygon at bounding box center [416, 400] width 58 height 136
click at [387, 332] on polygon at bounding box center [416, 400] width 58 height 136
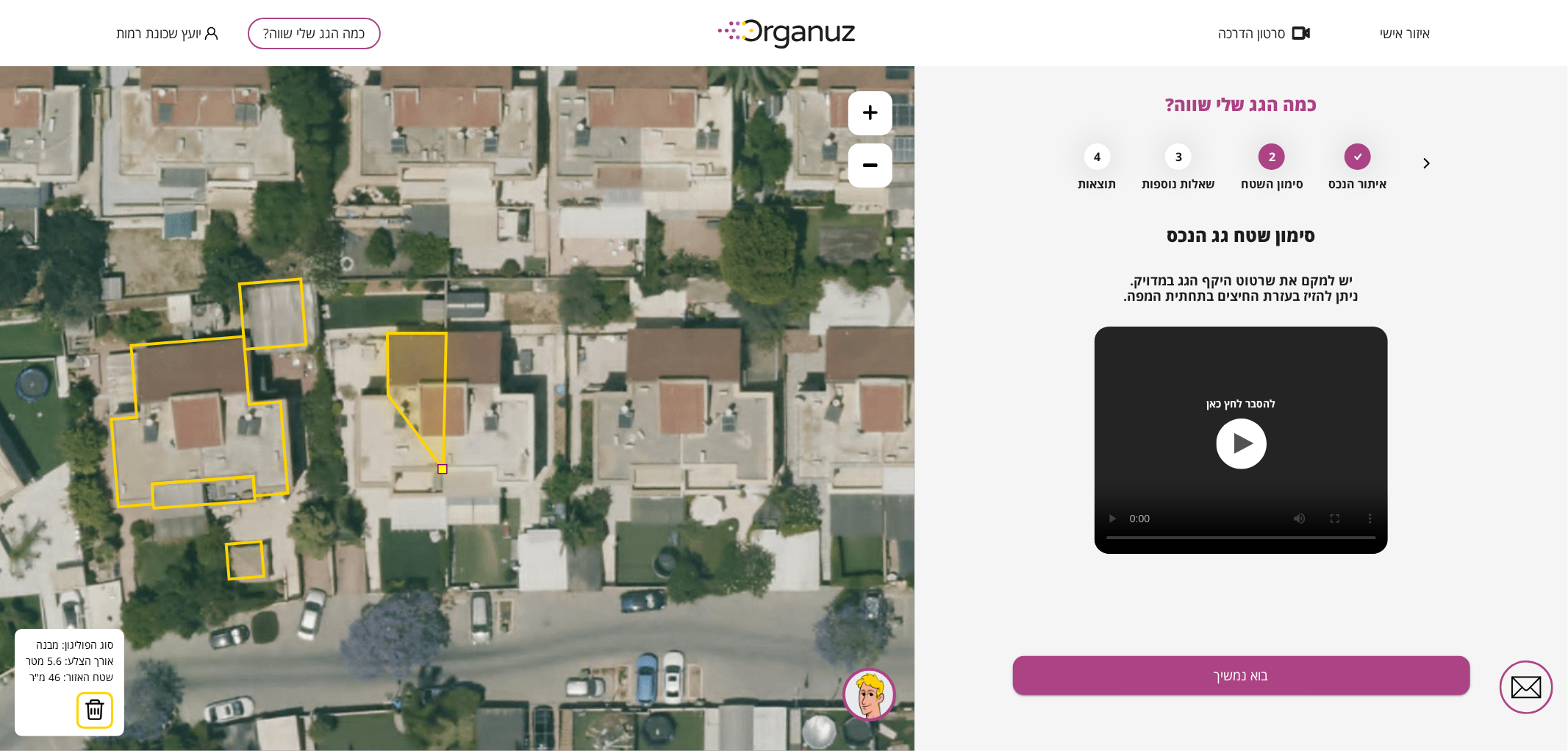
click at [388, 394] on polygon at bounding box center [416, 400] width 58 height 136
click at [357, 394] on polygon at bounding box center [401, 400] width 89 height 136
click at [355, 487] on polygon at bounding box center [400, 409] width 90 height 155
click at [397, 485] on polygon at bounding box center [400, 409] width 90 height 155
click at [397, 468] on polygon at bounding box center [400, 409] width 90 height 155
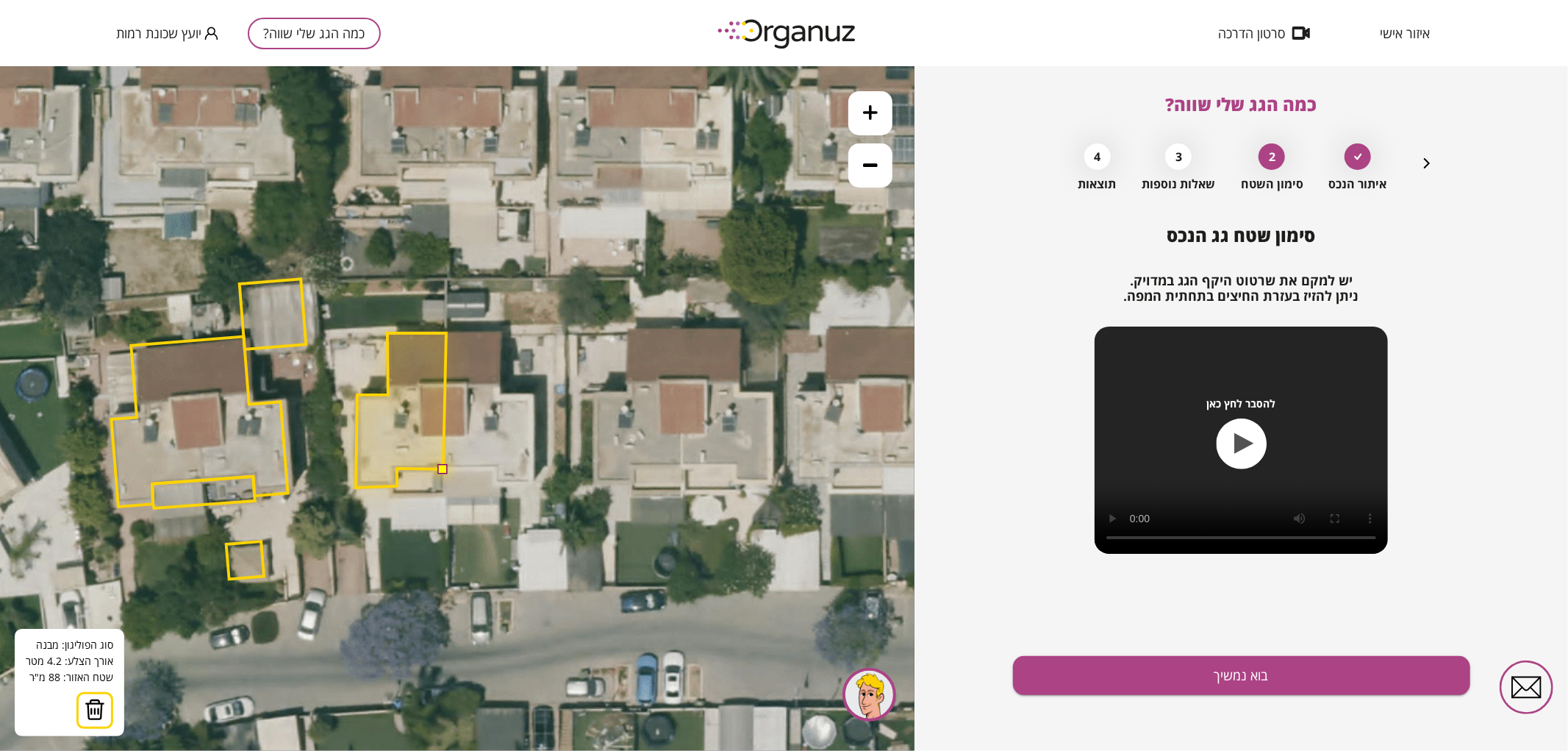
click at [446, 465] on button at bounding box center [442, 468] width 10 height 10
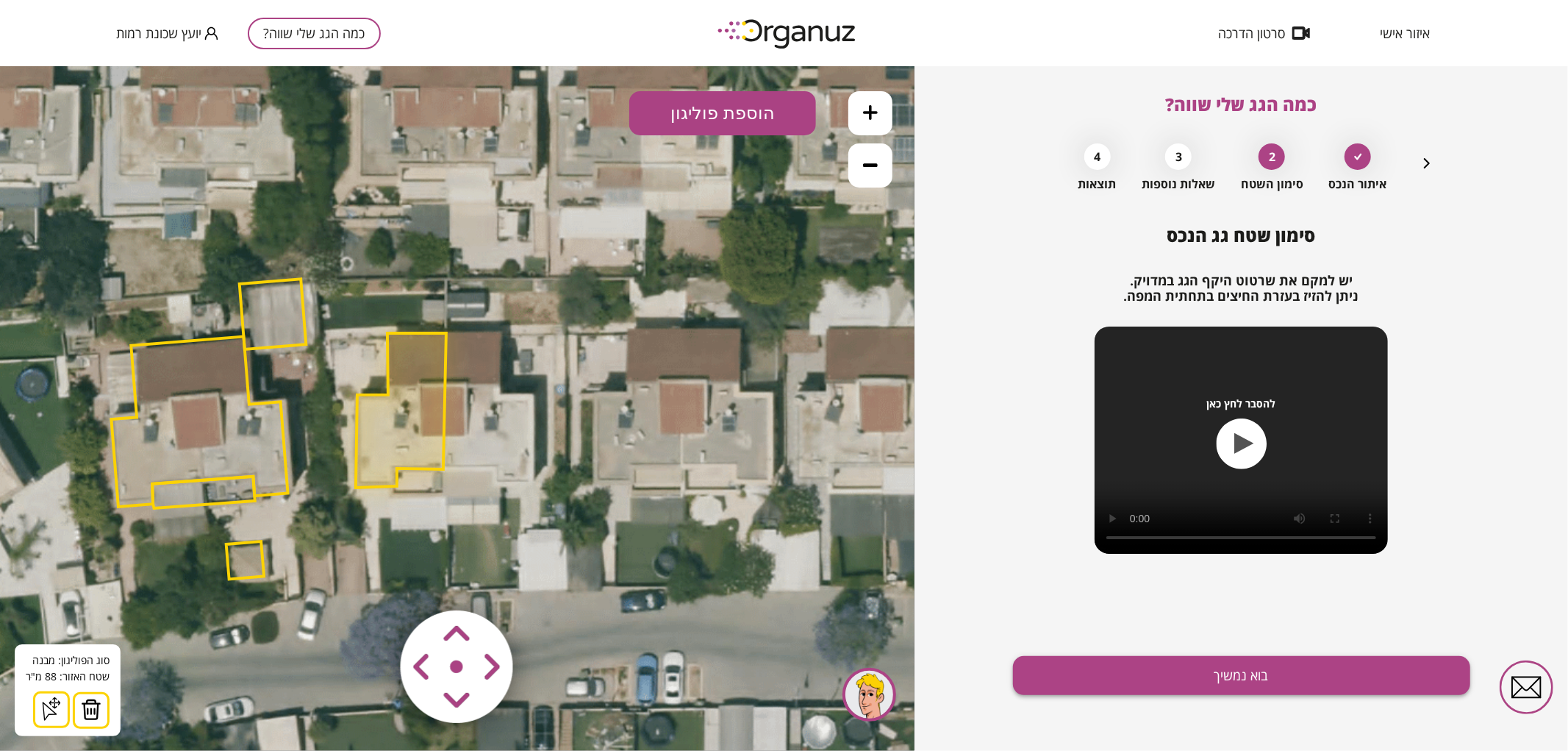
click at [1042, 687] on button "בוא נמשיך" at bounding box center [1241, 675] width 457 height 39
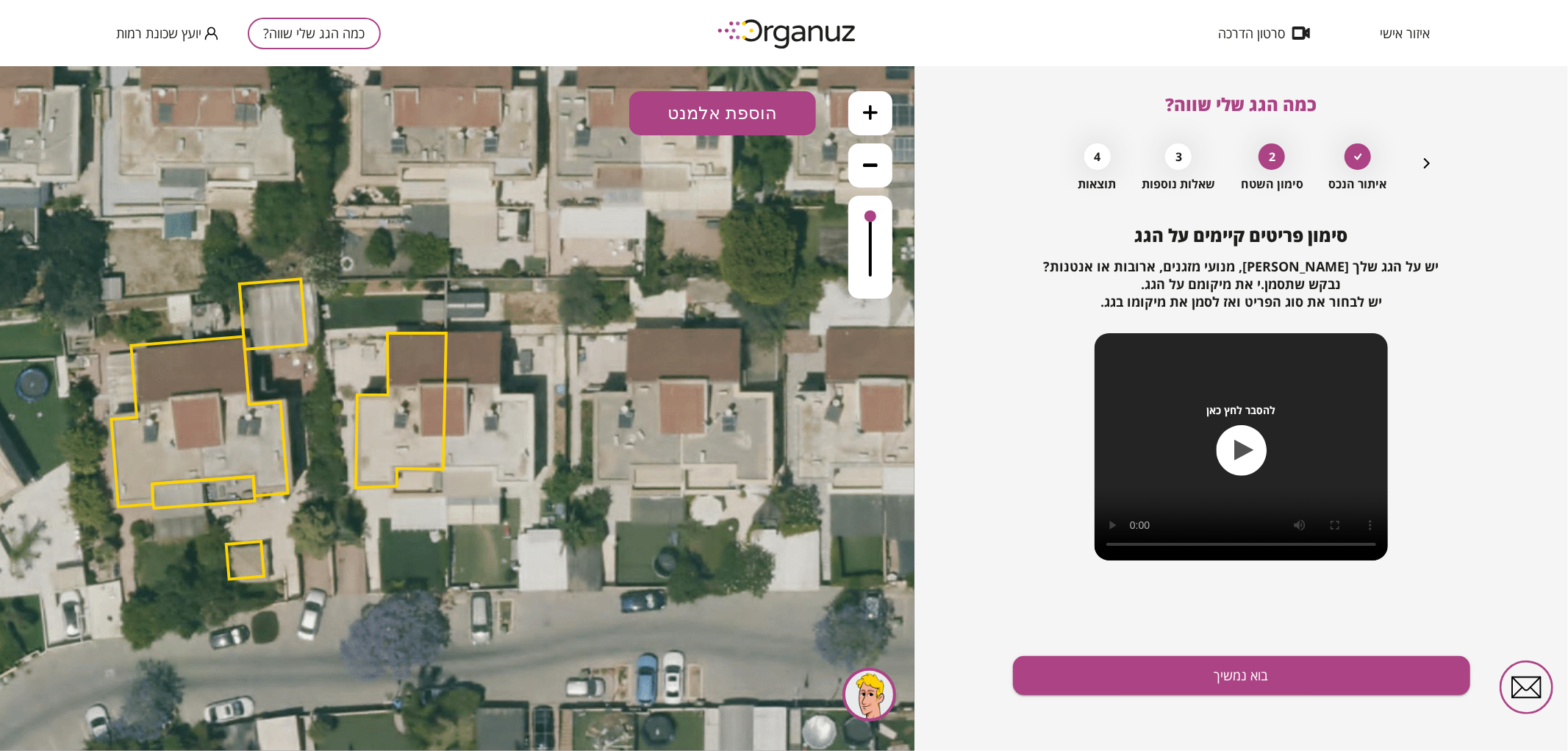
click at [754, 108] on button "הוספת אלמנט" at bounding box center [722, 112] width 186 height 44
click at [720, 266] on div ".st0 { fill: #FFFFFF; } .st0 { fill: #FFFFFF; }" at bounding box center [457, 408] width 914 height 685
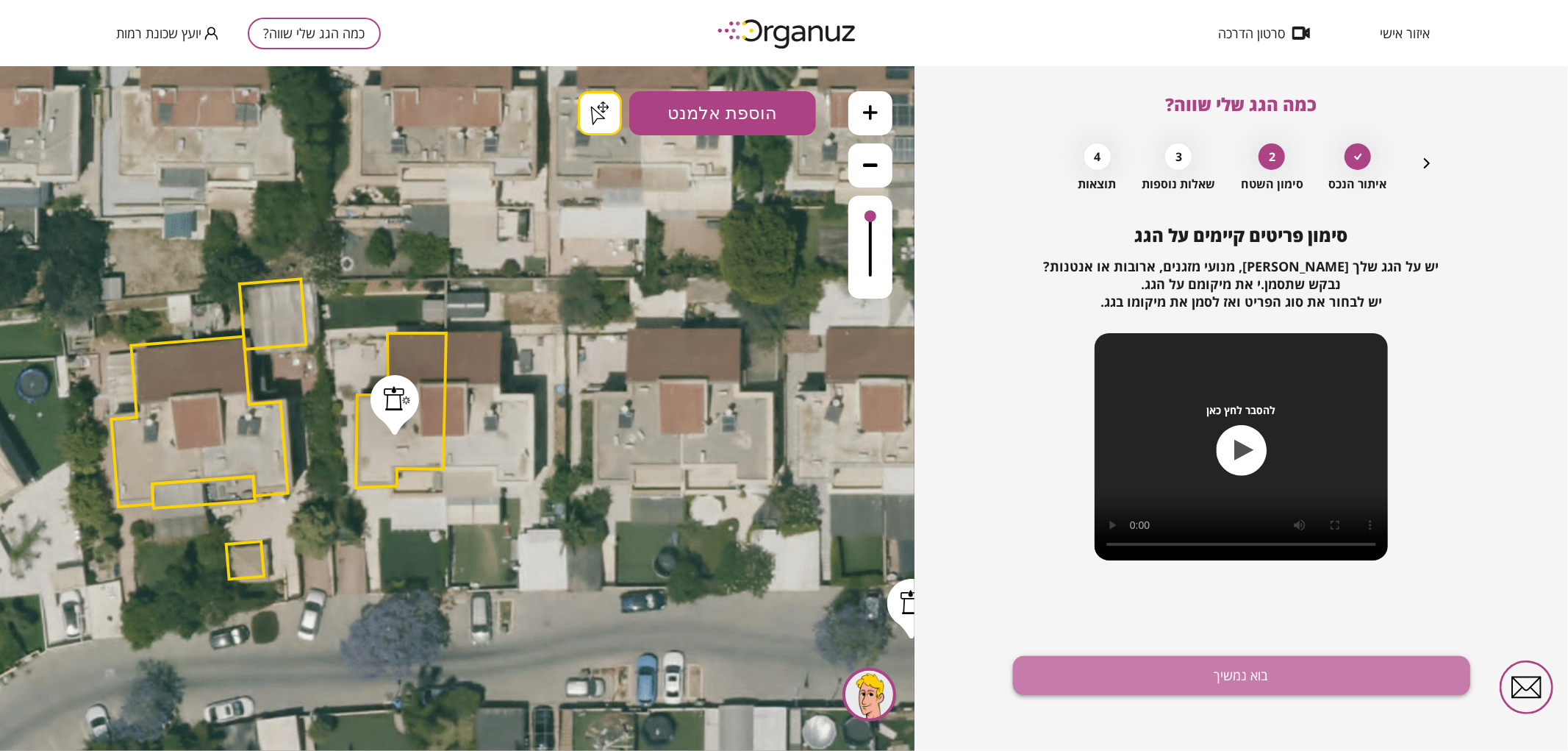
click at [1085, 673] on button "בוא נמשיך" at bounding box center [1241, 675] width 457 height 39
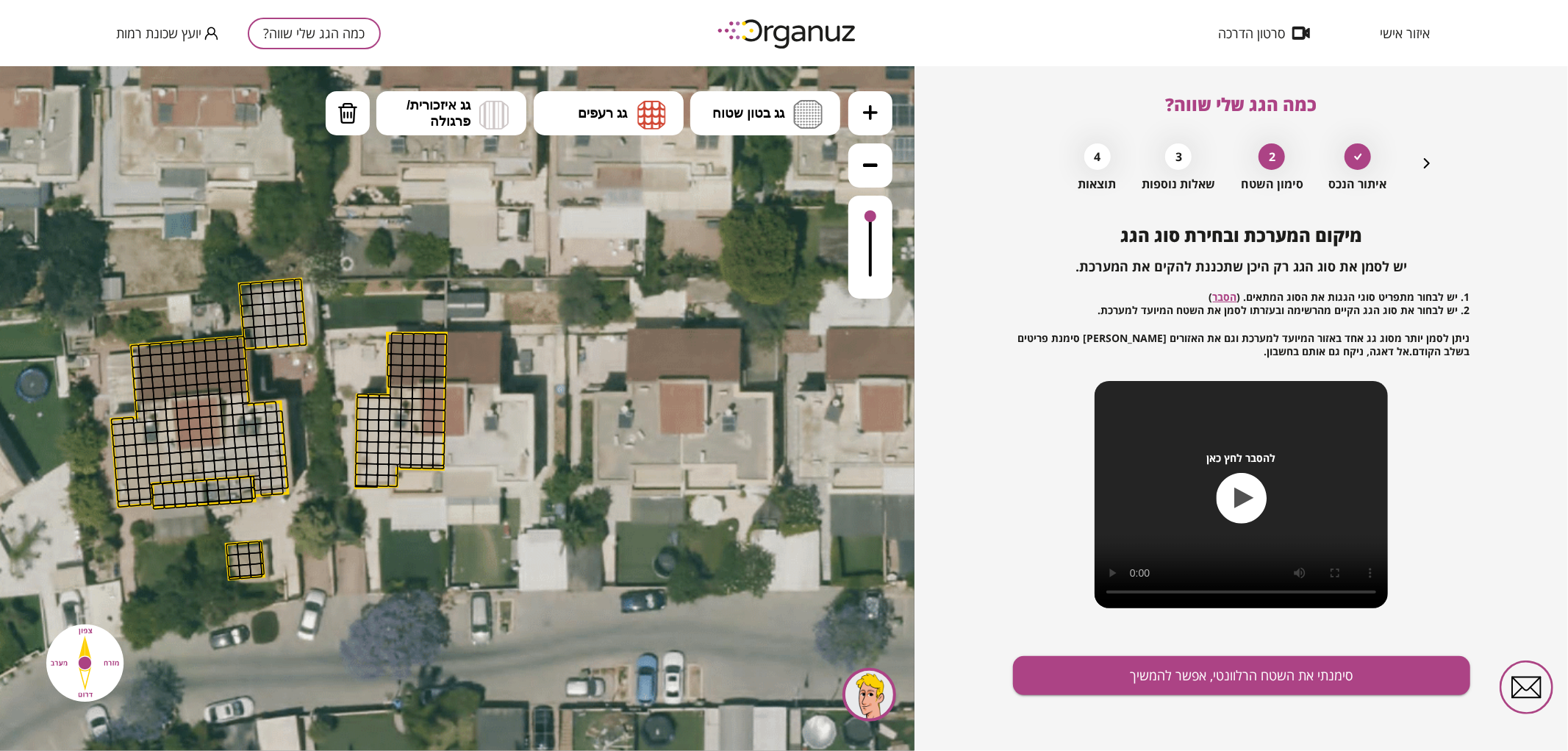
click at [857, 124] on button at bounding box center [870, 112] width 44 height 44
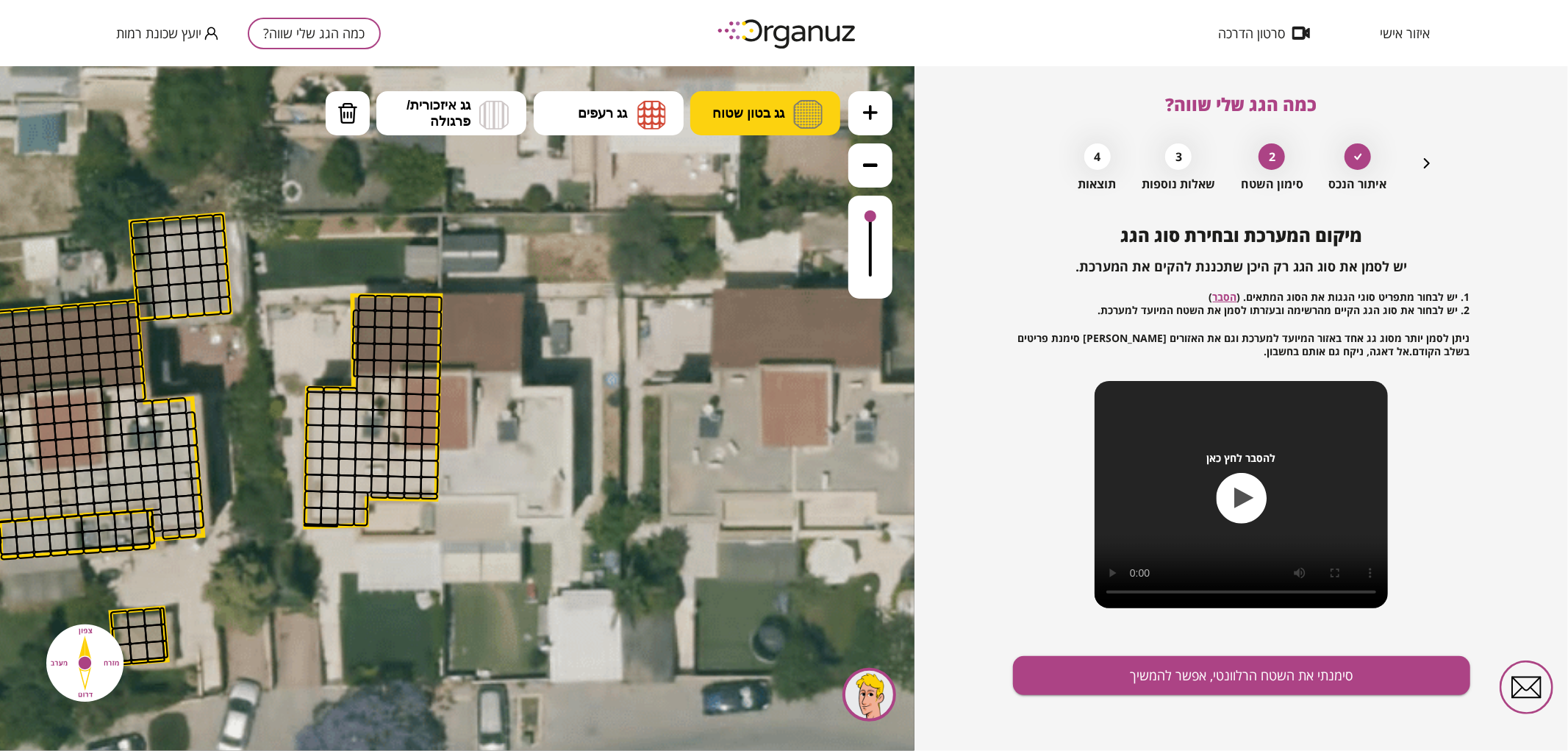
click at [764, 106] on span "גג בטון שטוח" at bounding box center [748, 112] width 72 height 16
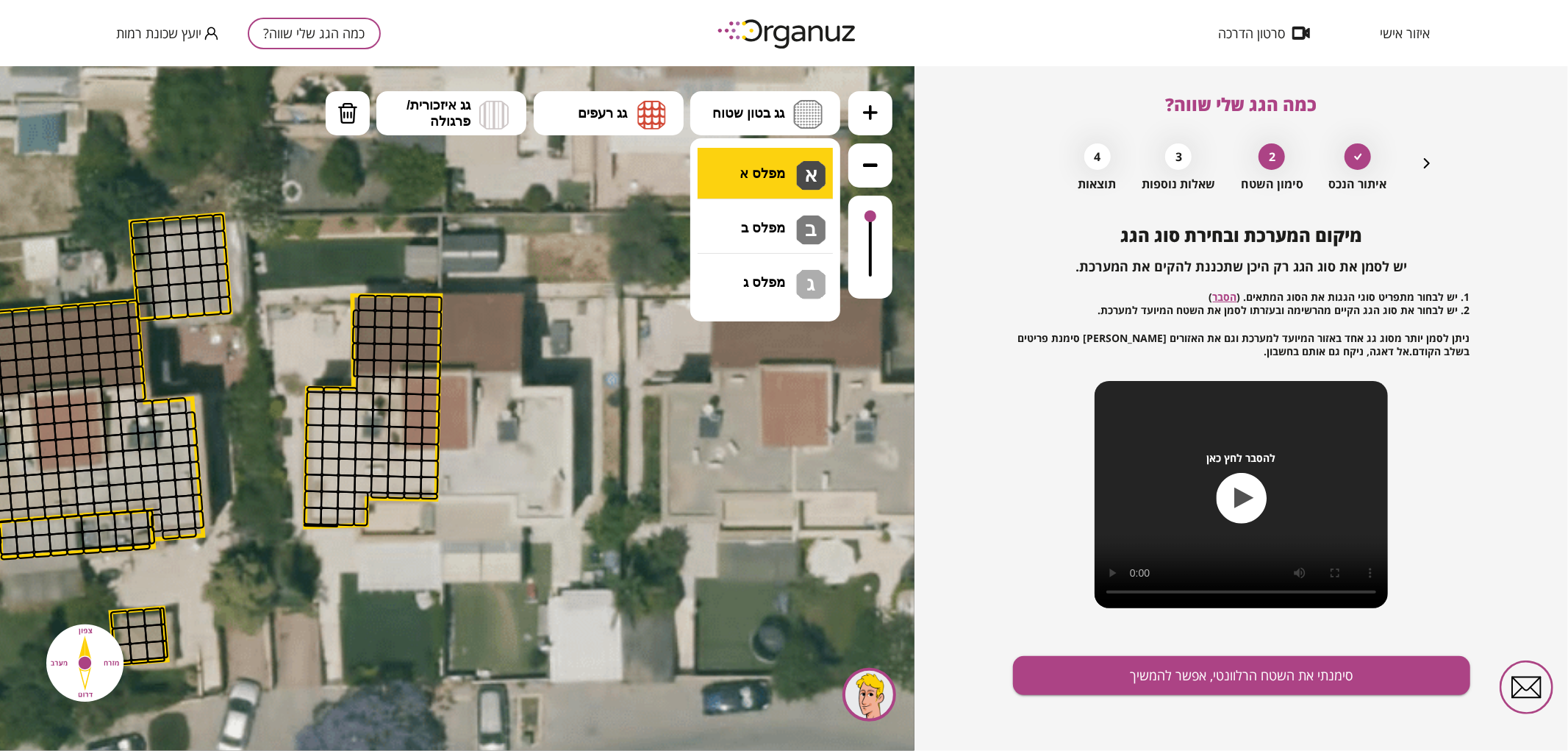
click at [743, 163] on div ".st0 { fill: #FFFFFF; } .st0 { fill: #FFFFFF; }" at bounding box center [457, 408] width 914 height 685
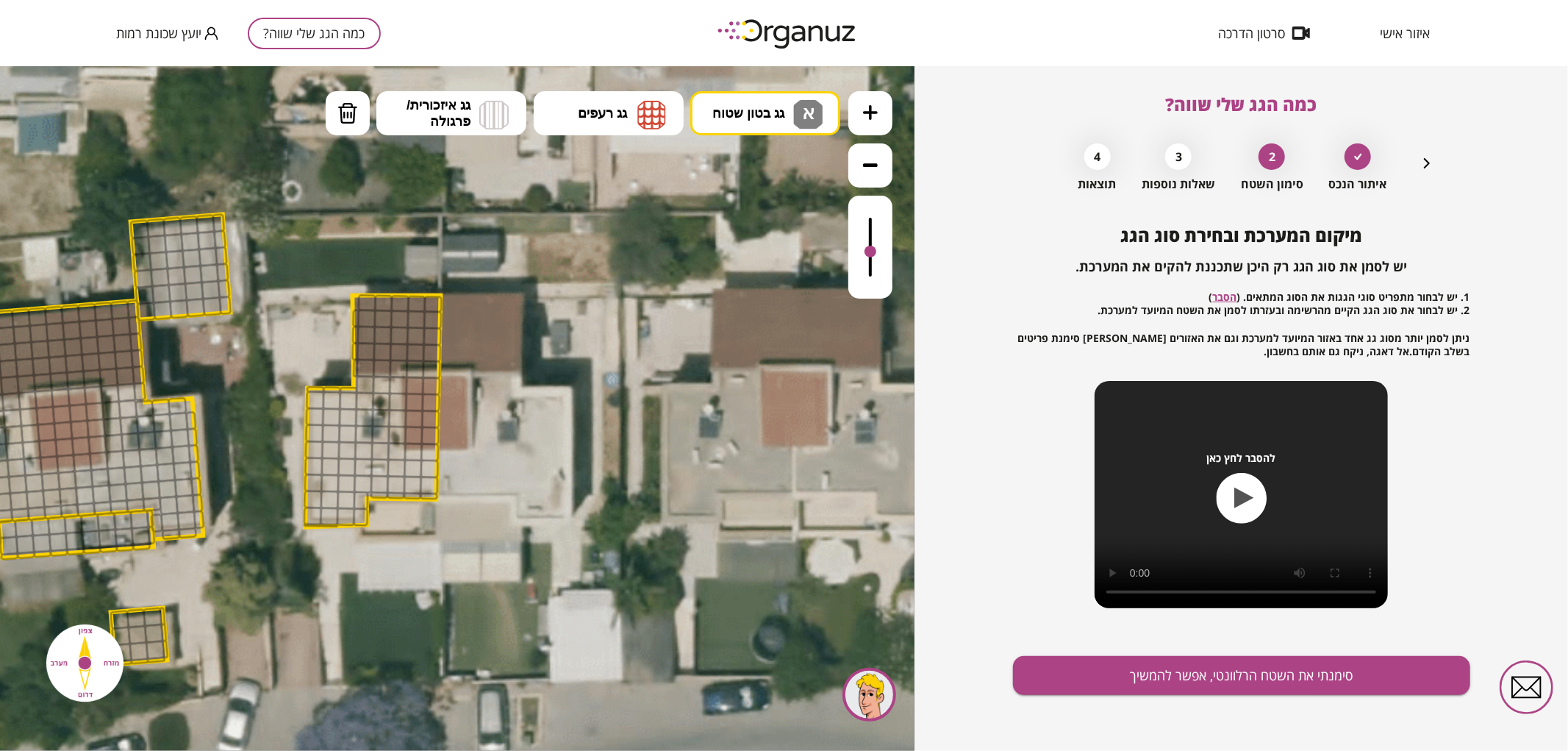
drag, startPoint x: 866, startPoint y: 217, endPoint x: 729, endPoint y: 341, distance: 184.8
click at [863, 252] on div at bounding box center [870, 246] width 44 height 103
drag, startPoint x: 347, startPoint y: 518, endPoint x: 392, endPoint y: 386, distance: 139.5
drag, startPoint x: 414, startPoint y: 454, endPoint x: 423, endPoint y: 452, distance: 9.2
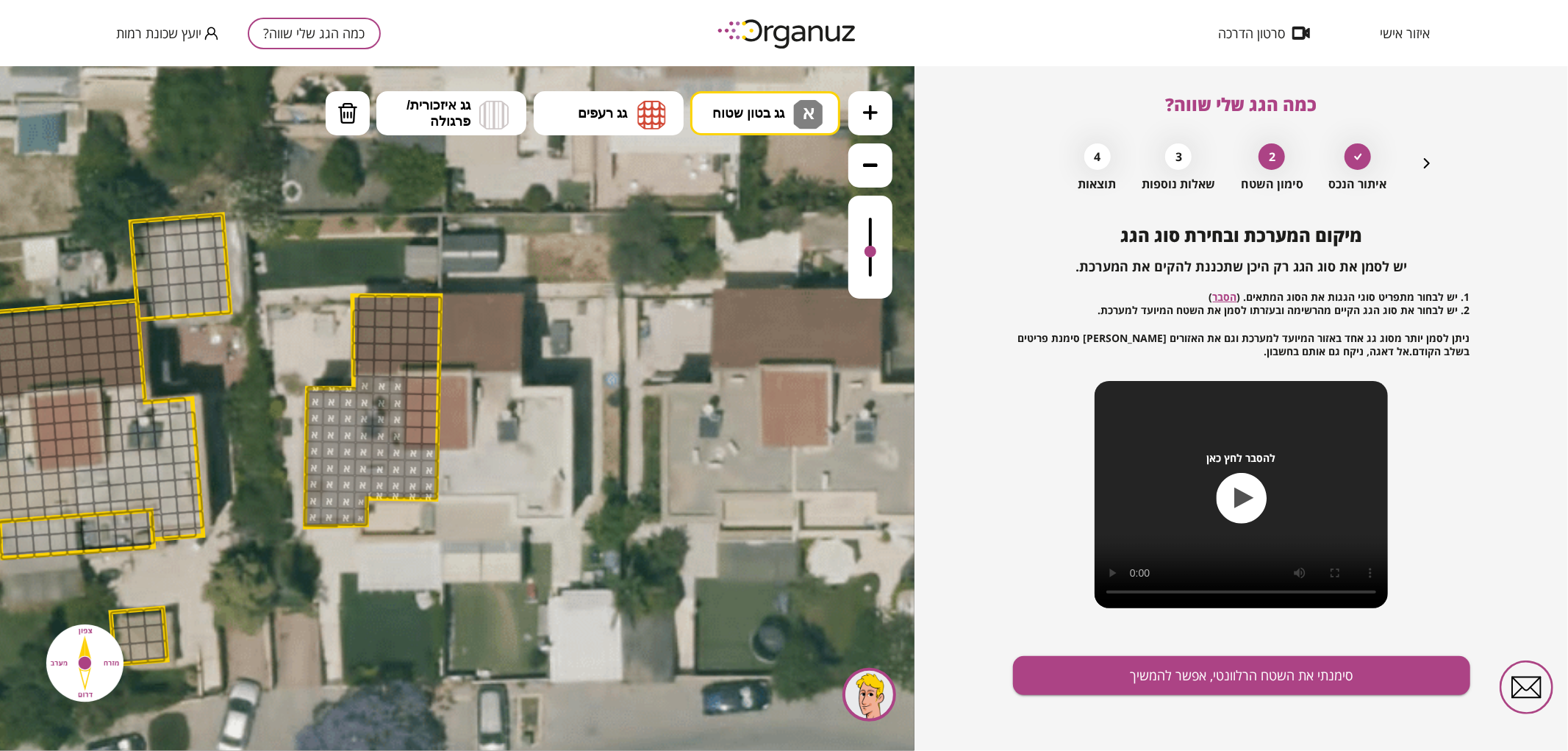
click at [618, 135] on ul "גג בטון שטוח א מפלס א א מפלס ב ב מפלס ג ג גג רעפים רעפים צפון" at bounding box center [583, 114] width 515 height 48
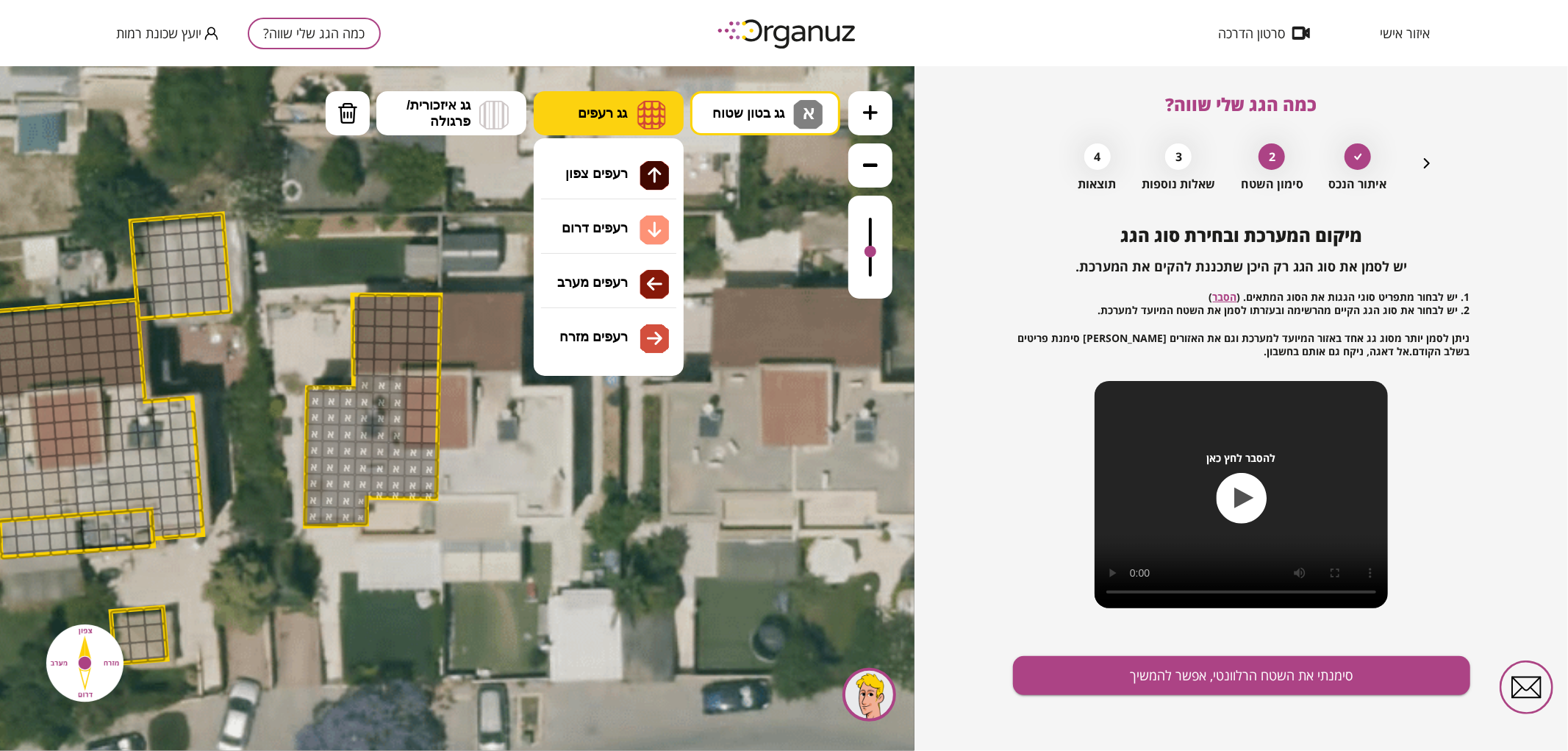
click at [610, 128] on button "גג רעפים" at bounding box center [608, 112] width 150 height 44
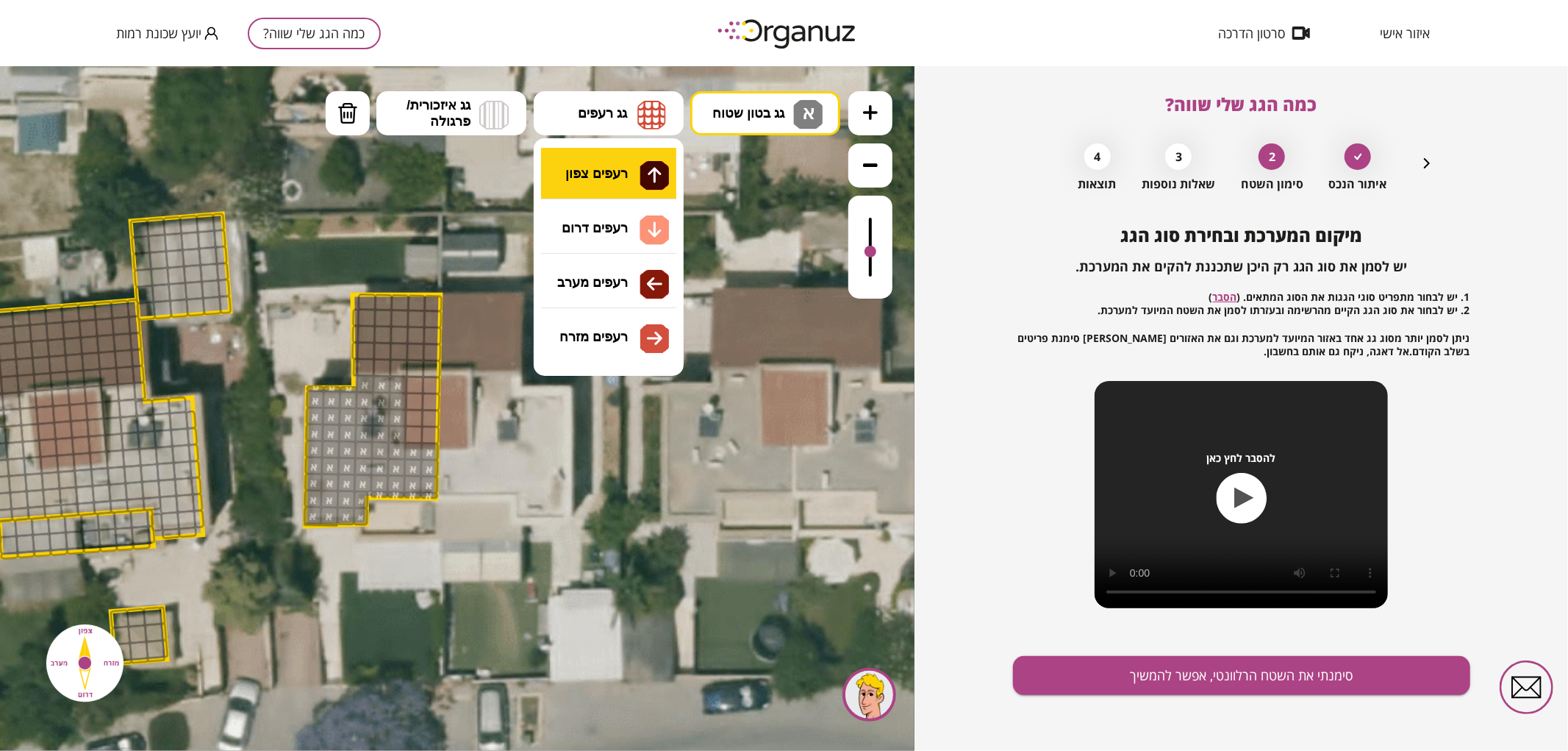
click at [599, 169] on div ".st0 { fill: #FFFFFF; } .st0 { fill: #FFFFFF; }" at bounding box center [457, 408] width 914 height 685
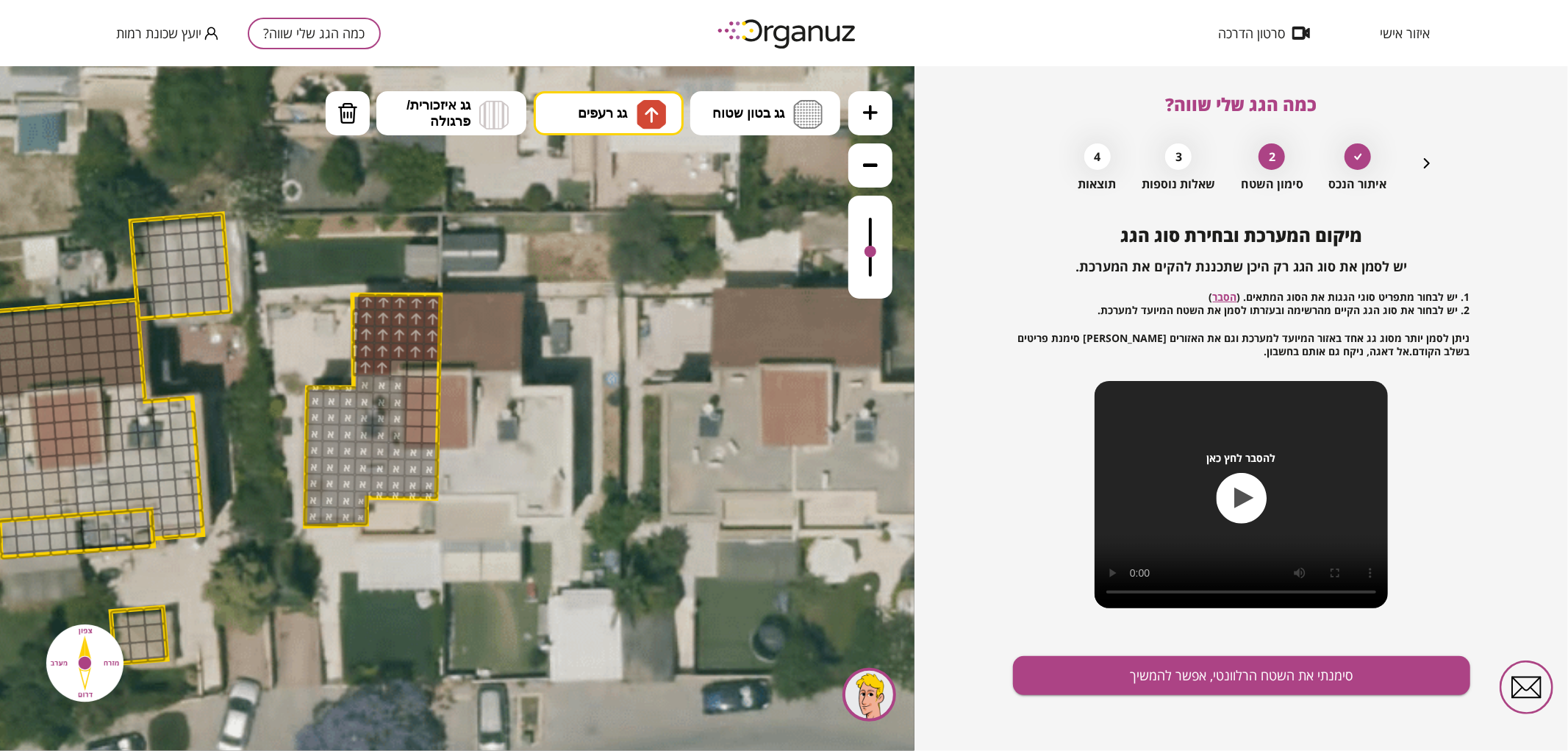
drag, startPoint x: 367, startPoint y: 303, endPoint x: 351, endPoint y: 362, distance: 61.1
click at [351, 362] on div ".st0 { fill: #FFFFFF; } .st0 { fill: #FFFFFF; }" at bounding box center [247, 441] width 1935 height 1936
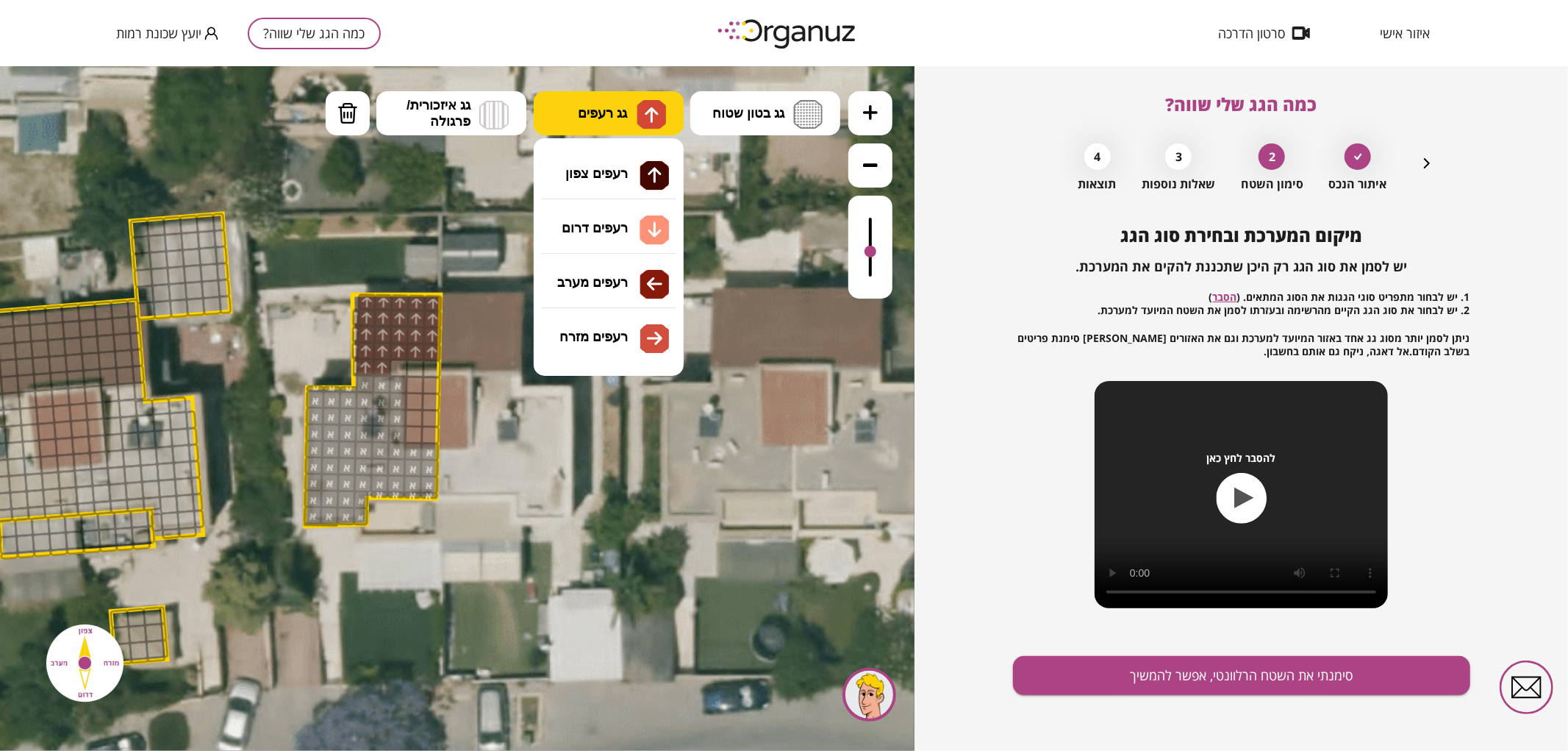
click at [589, 101] on button "גג רעפים" at bounding box center [608, 112] width 150 height 44
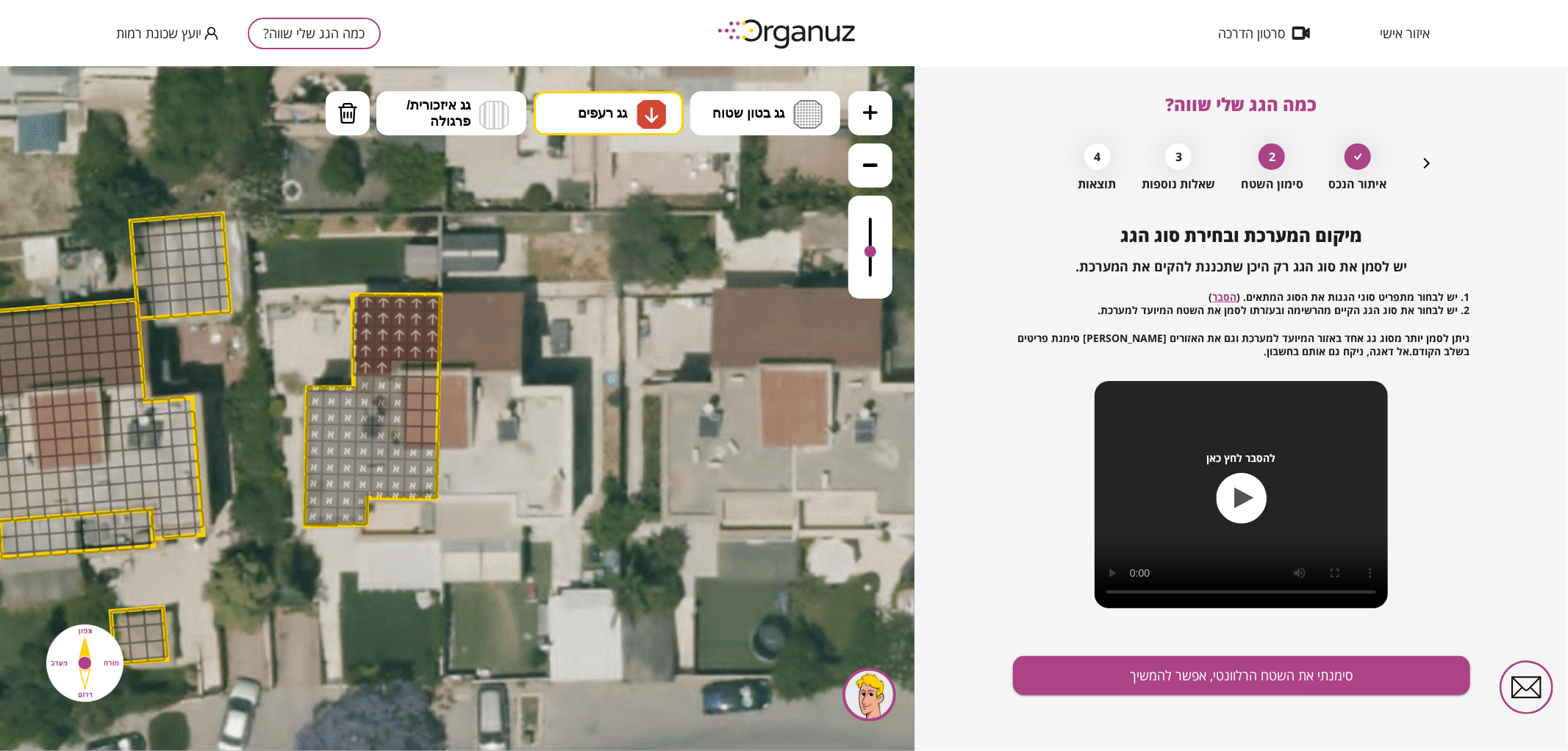
drag, startPoint x: 592, startPoint y: 247, endPoint x: 479, endPoint y: 338, distance: 145.1
click at [591, 247] on div ".st0 { fill: #FFFFFF; } .st0 { fill: #FFFFFF; }" at bounding box center [457, 408] width 914 height 685
drag, startPoint x: 412, startPoint y: 385, endPoint x: 416, endPoint y: 402, distance: 17.5
click at [1189, 682] on button "סימנתי את השטח הרלוונטי, אפשר להמשיך" at bounding box center [1241, 675] width 457 height 39
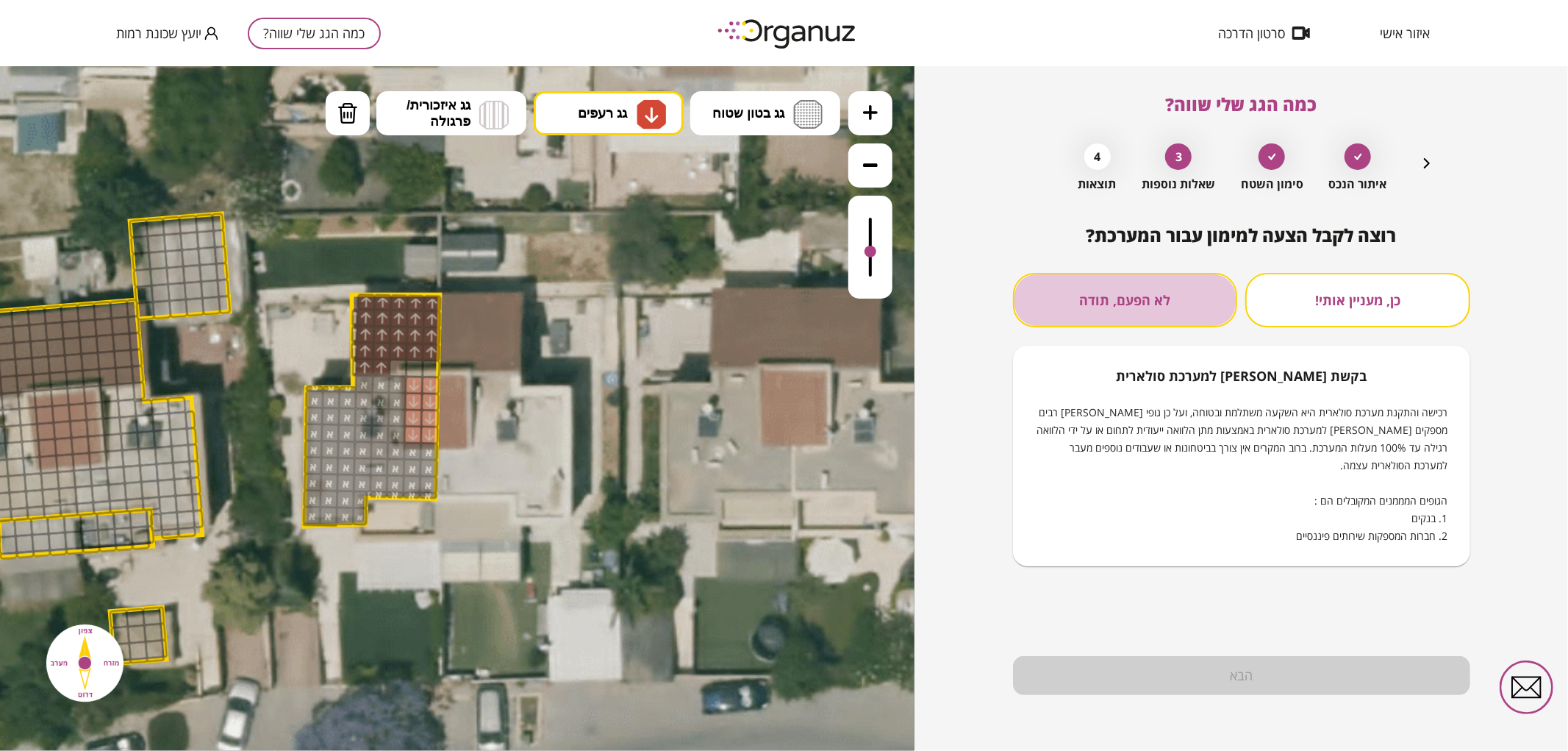
click at [1158, 307] on button "לא הפעם, תודה" at bounding box center [1125, 300] width 225 height 54
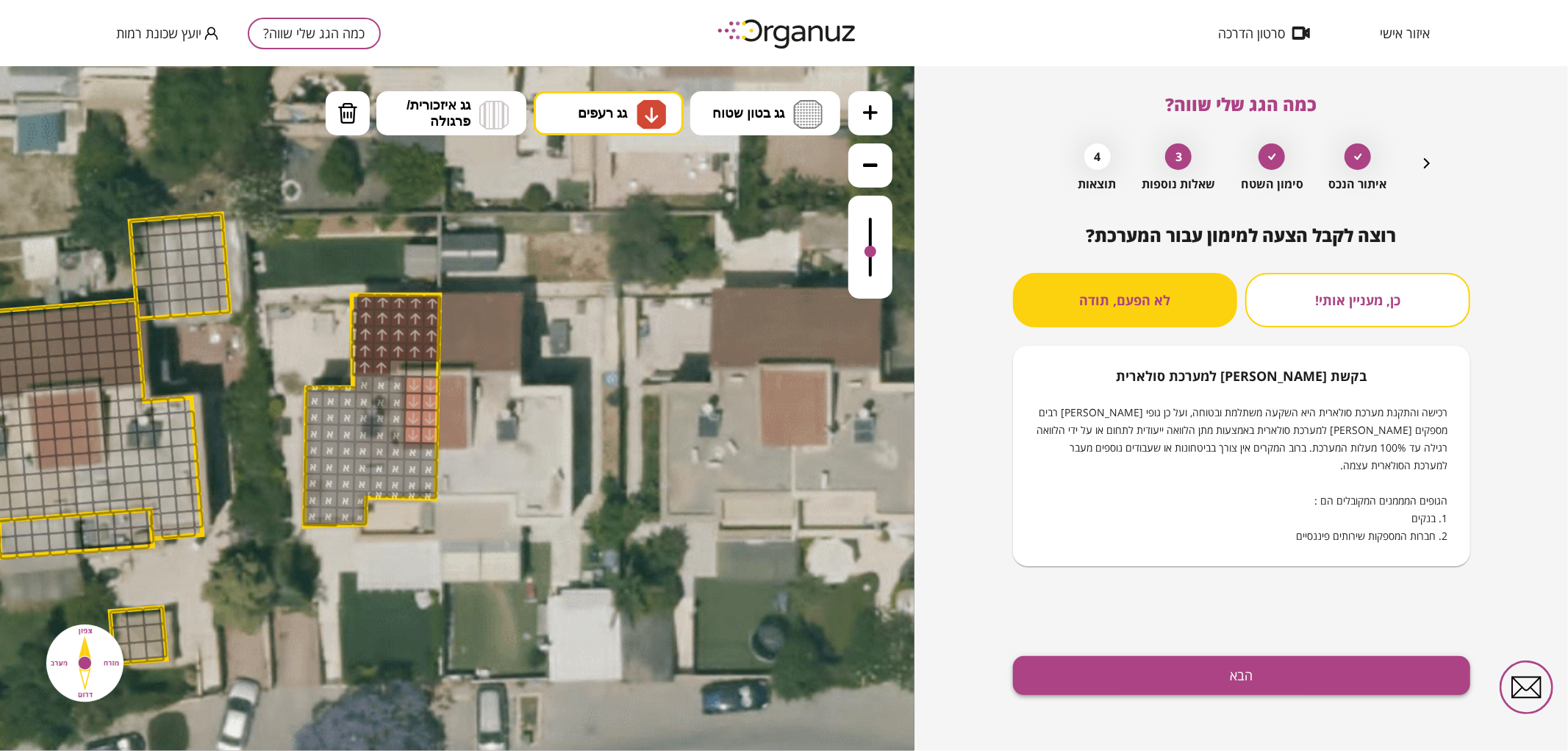
click at [1157, 678] on button "הבא" at bounding box center [1241, 675] width 457 height 39
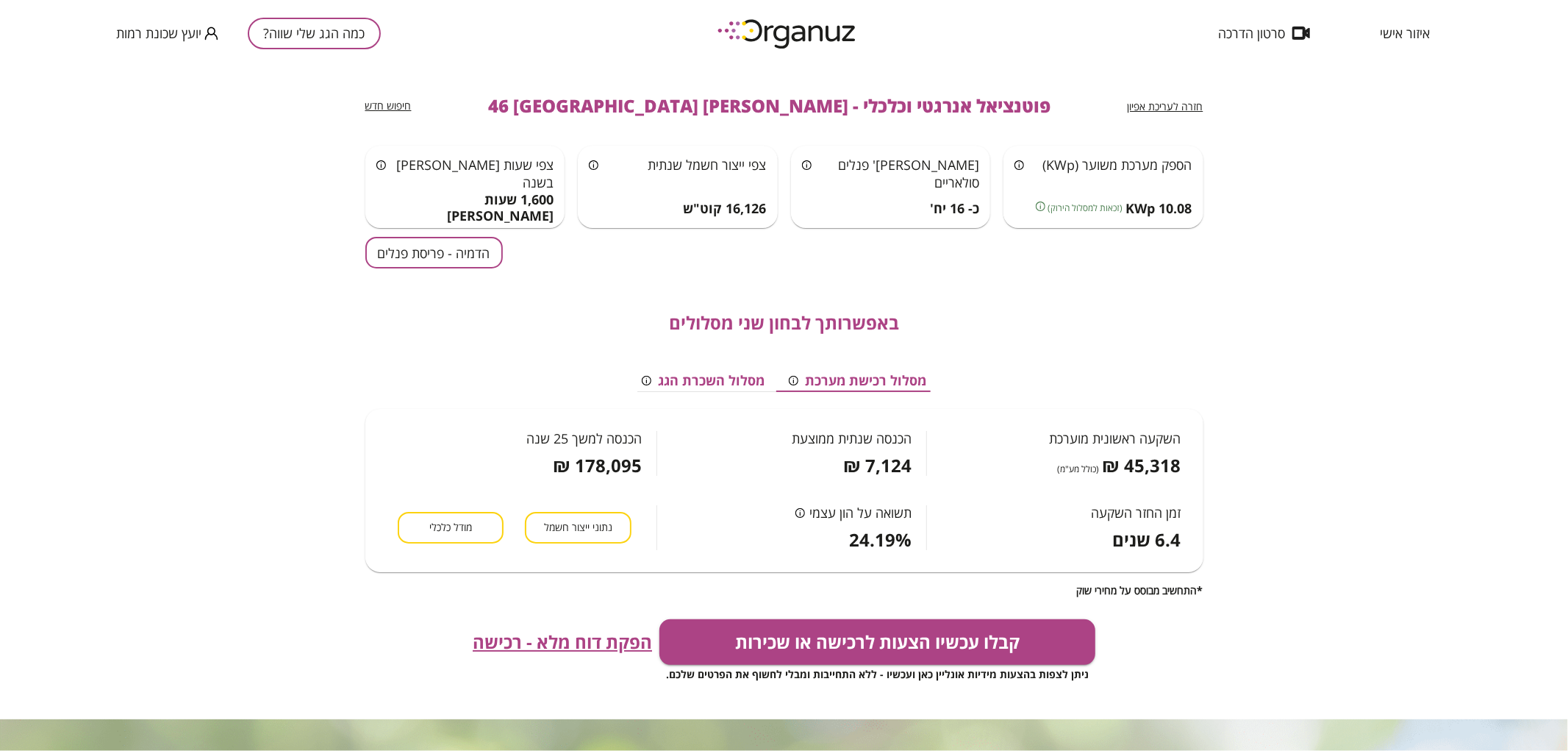
click at [487, 247] on button "הדמיה - פריסת פנלים" at bounding box center [434, 252] width 138 height 31
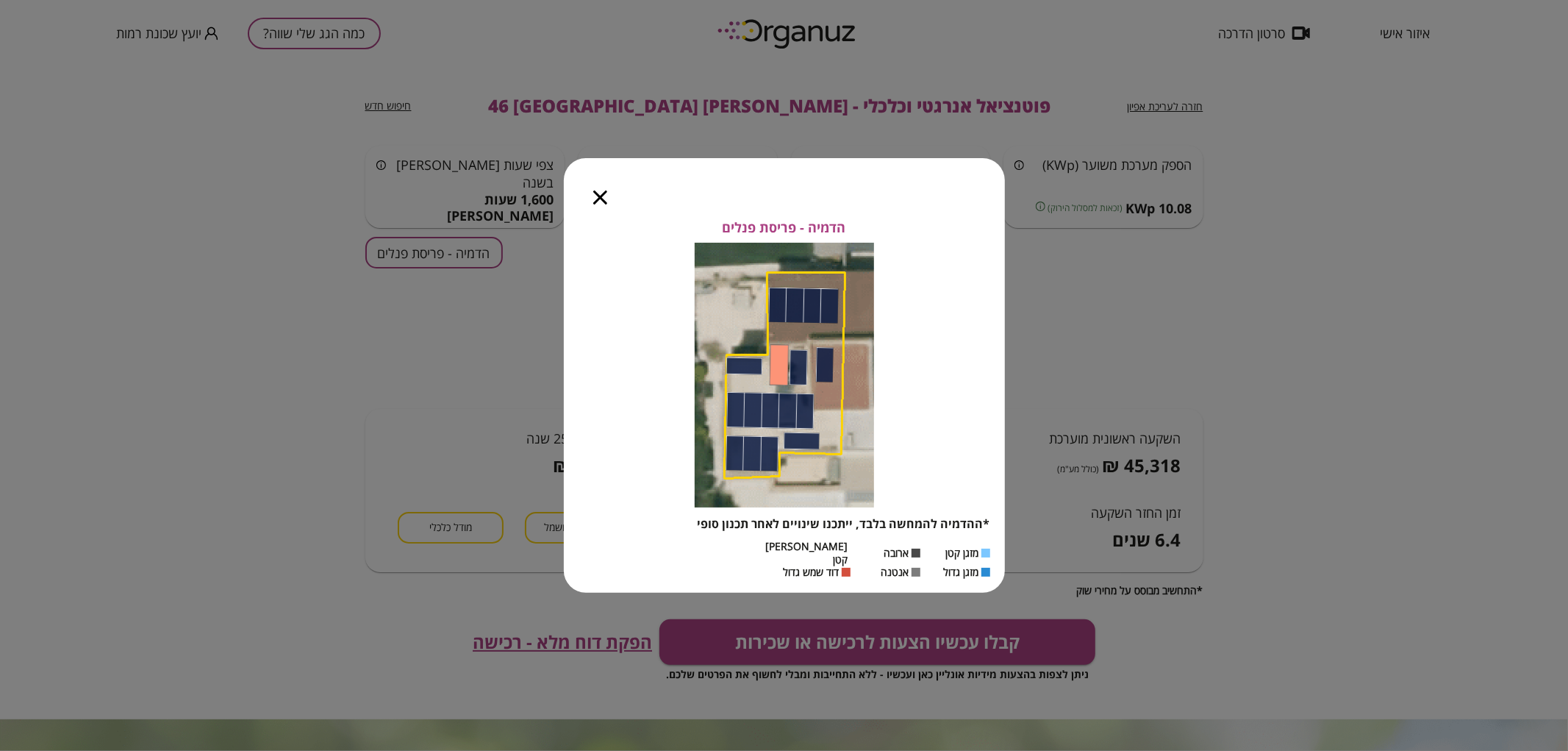
click at [599, 204] on icon "button" at bounding box center [600, 197] width 14 height 14
